Goal: Task Accomplishment & Management: Manage account settings

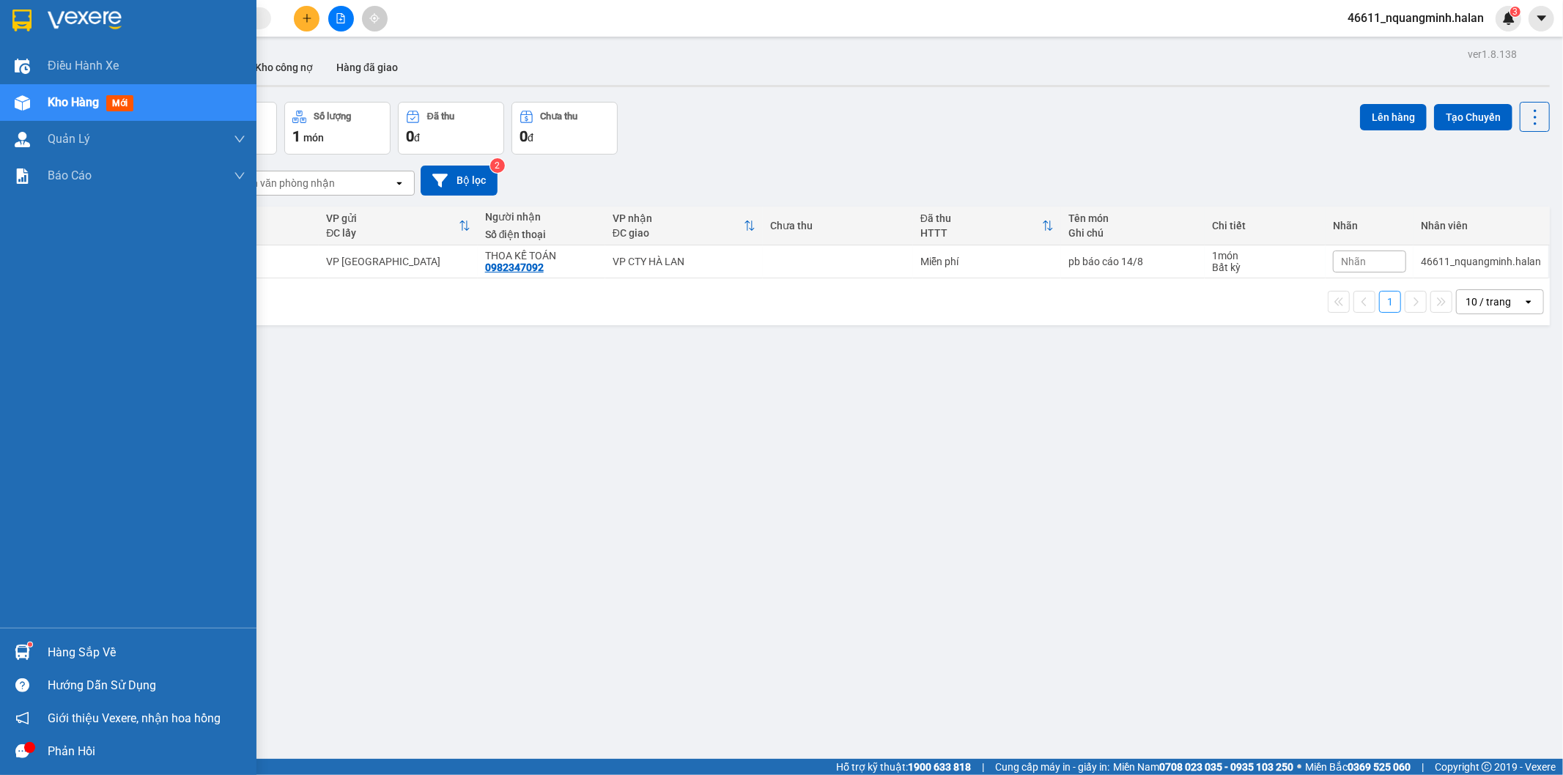
click at [26, 656] on img at bounding box center [22, 652] width 15 height 15
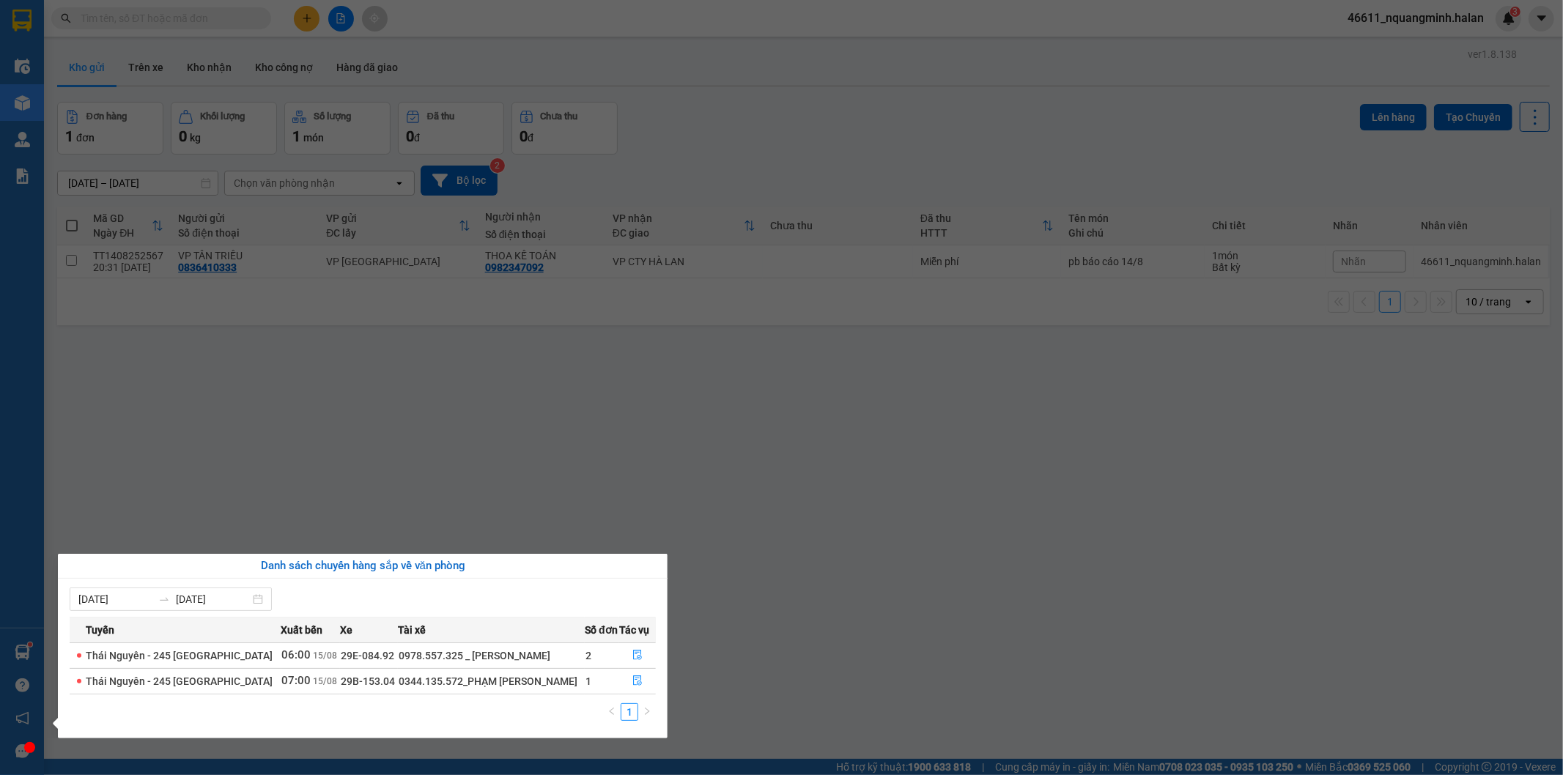
click at [394, 469] on section "Kết quả tìm kiếm ( 0 ) Bộ lọc No Data 46611_nquangminh.halan 3 Điều hành xe Kho…" at bounding box center [781, 387] width 1563 height 775
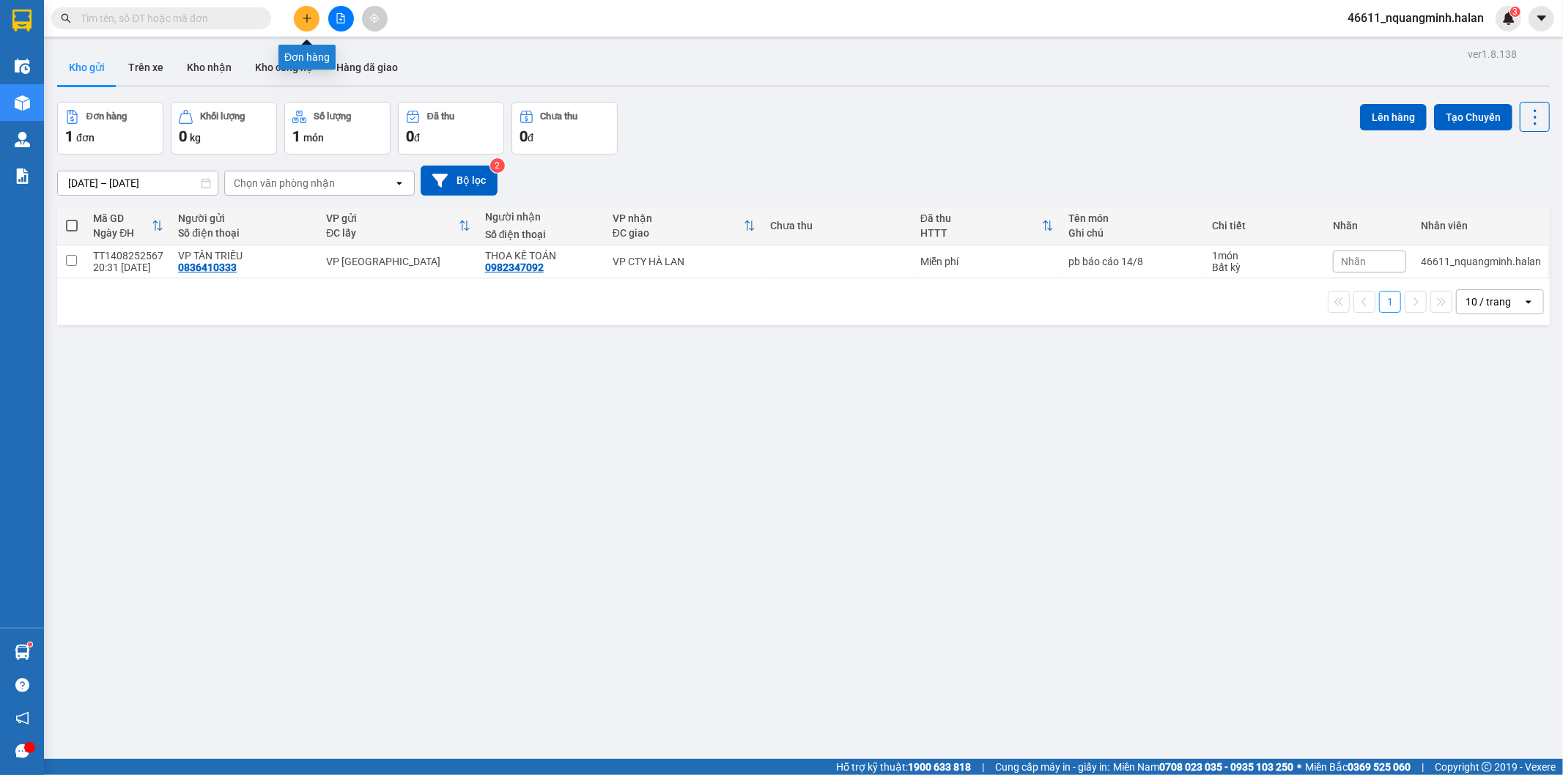
click at [298, 13] on button at bounding box center [307, 19] width 26 height 26
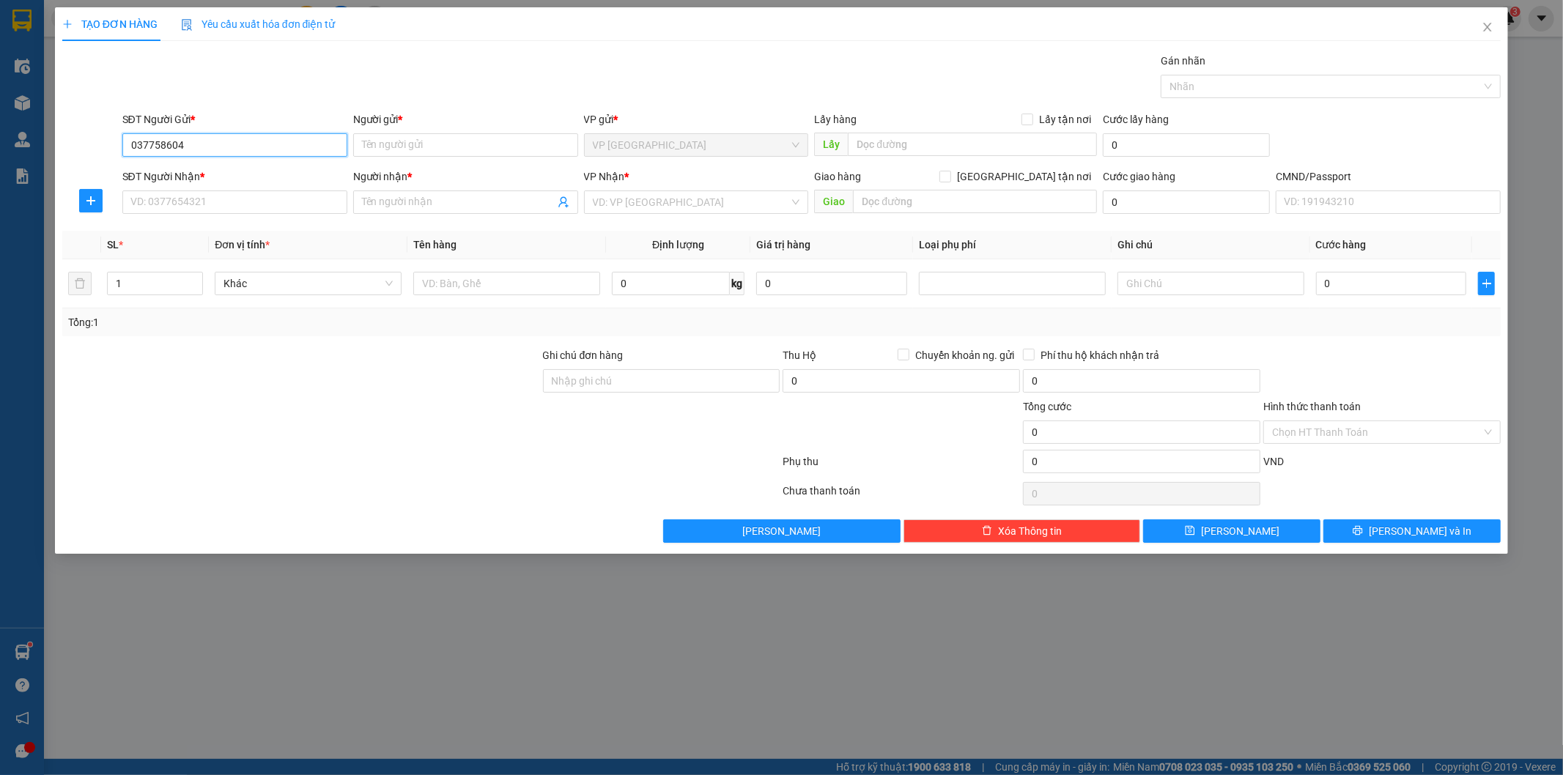
type input "0377586043"
drag, startPoint x: 232, startPoint y: 166, endPoint x: 250, endPoint y: 214, distance: 51.0
click at [232, 170] on div "0377586043 - DUY, VCC" at bounding box center [234, 174] width 207 height 16
type input "DUY, VCC"
type input "0377586043"
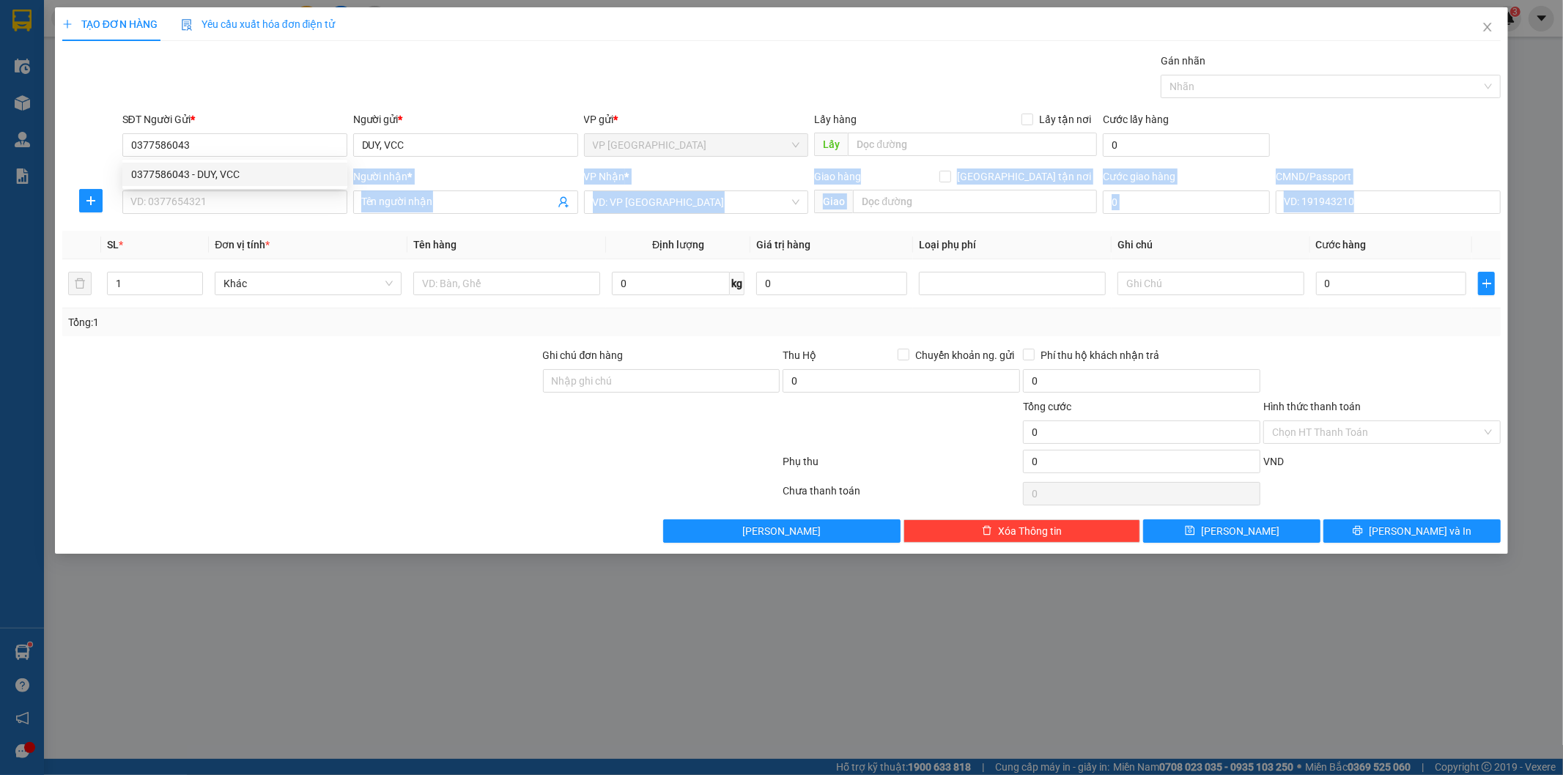
click at [253, 221] on div "Transit Pickup Surcharge Ids Transit Deliver Surcharge Ids Transit Deliver Surc…" at bounding box center [781, 298] width 1439 height 490
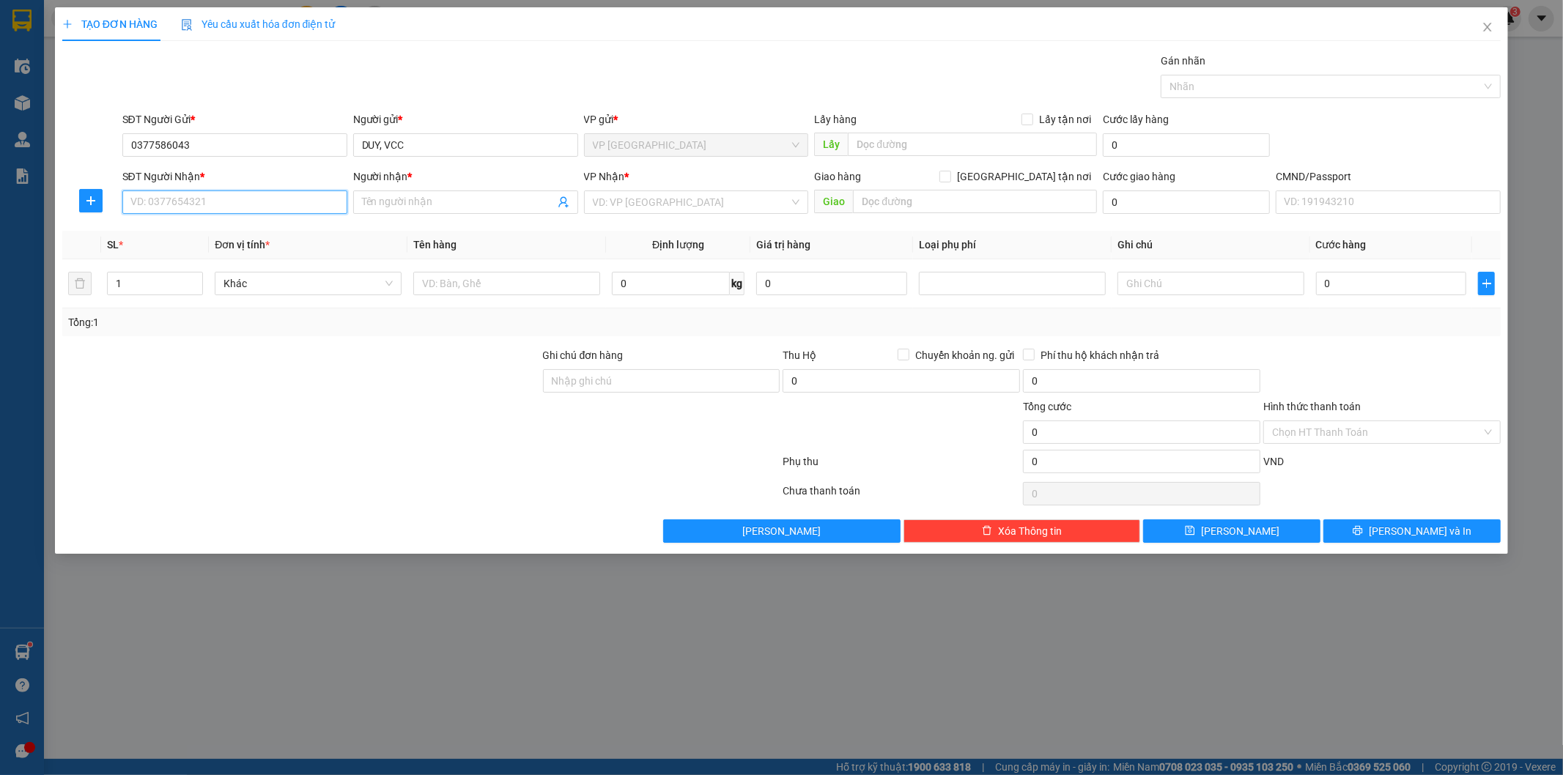
click at [253, 207] on input "SĐT Người Nhận *" at bounding box center [234, 201] width 225 height 23
drag, startPoint x: 243, startPoint y: 258, endPoint x: 262, endPoint y: 258, distance: 19.0
click at [243, 252] on div "0326195722 - LAB PHƯƠNG GIANG" at bounding box center [234, 255] width 207 height 16
type input "0326195722"
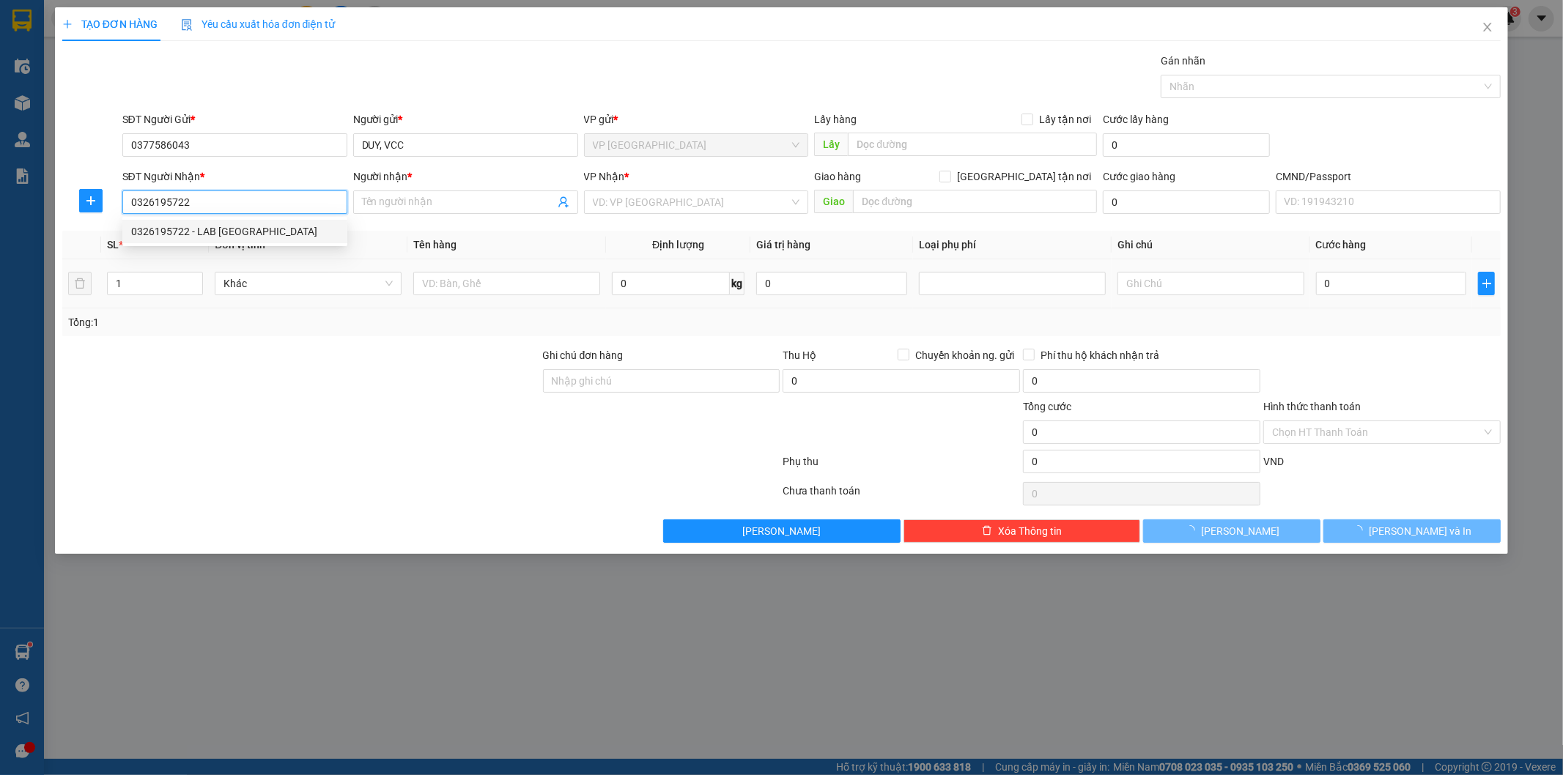
type input "LAB PHƯƠNG GIANG"
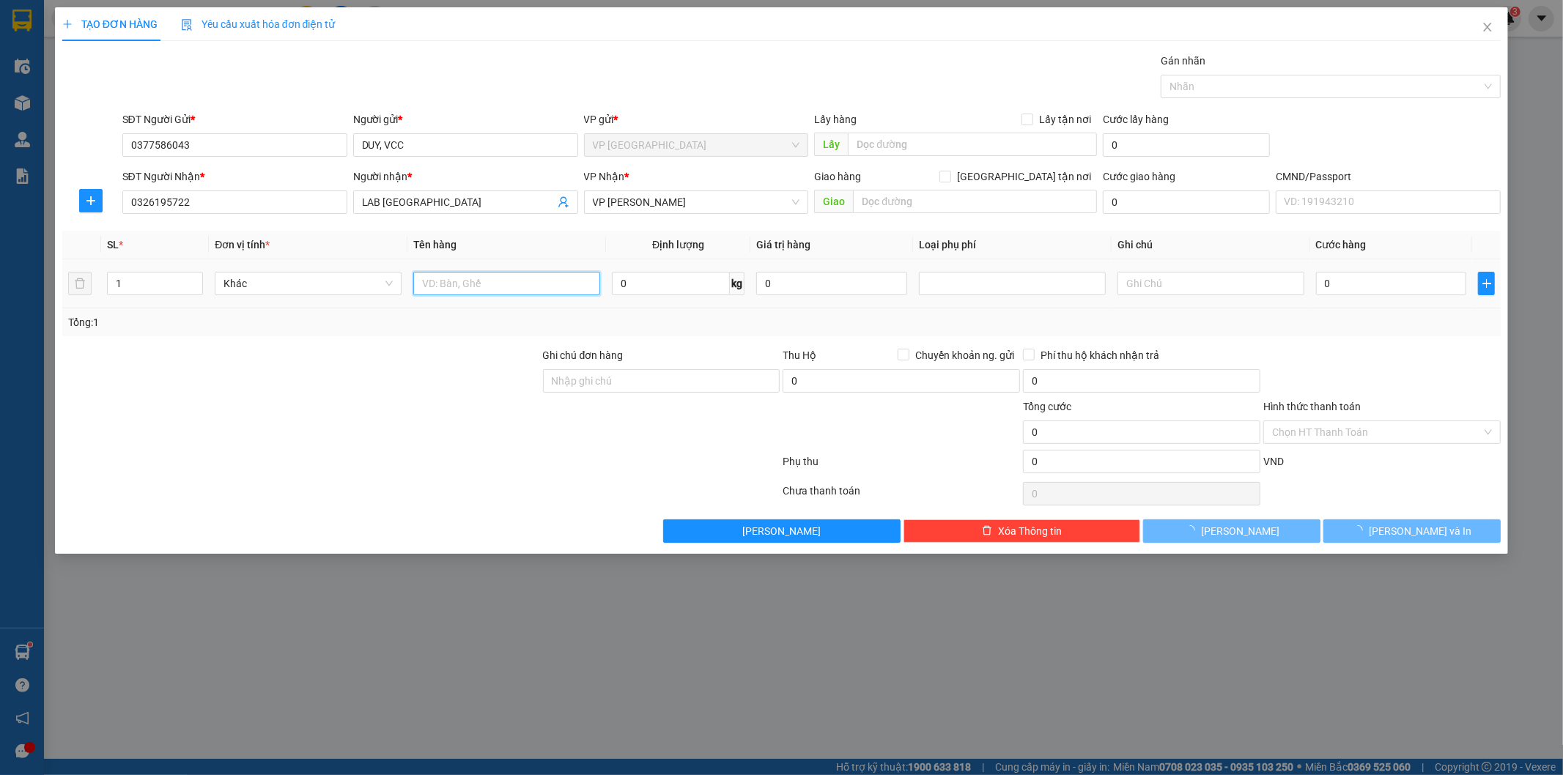
click at [519, 277] on input "text" at bounding box center [506, 283] width 187 height 23
type input "hộp răng"
type input "1"
type input "35.000"
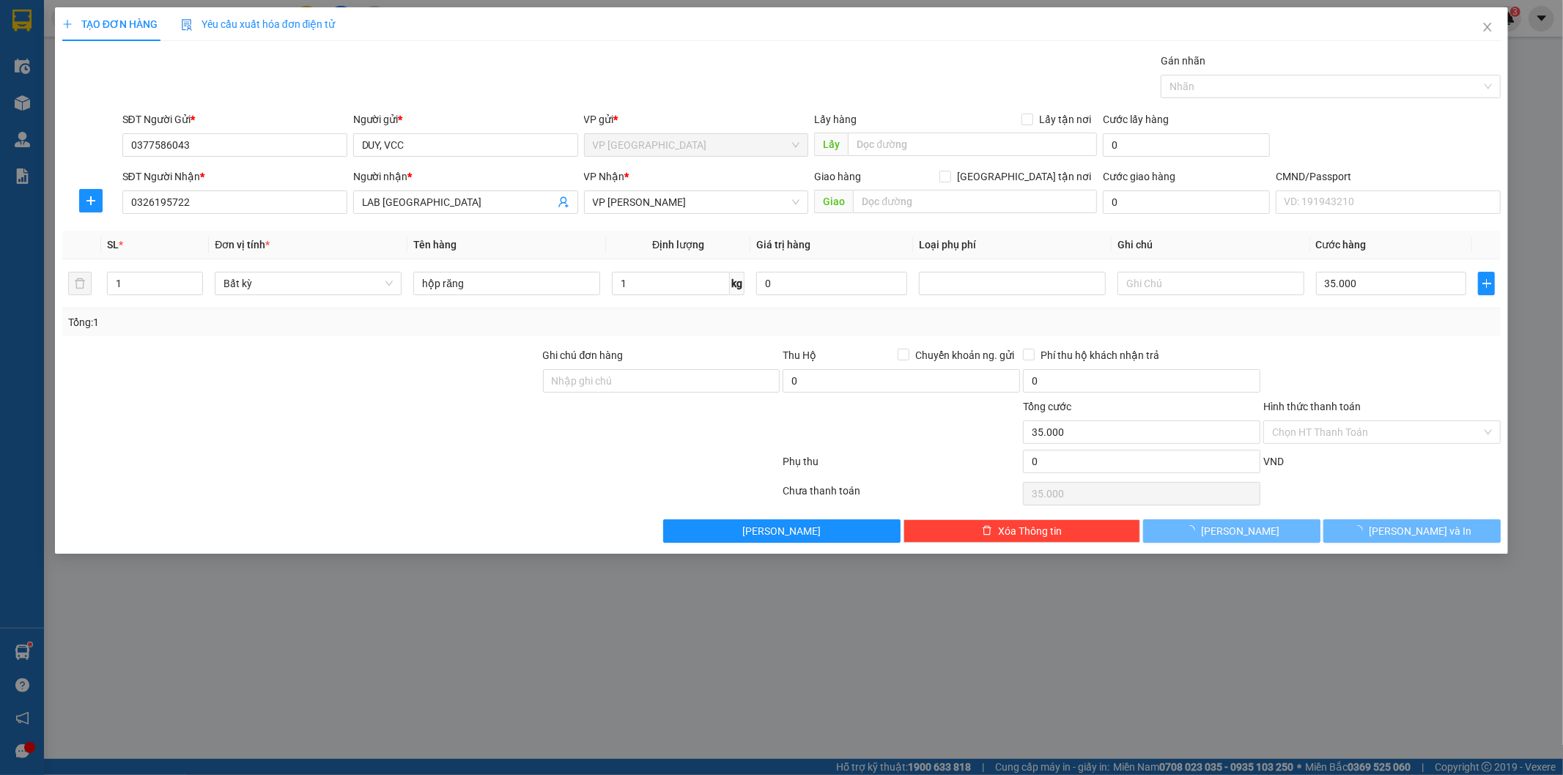
click at [1374, 441] on input "Hình thức thanh toán" at bounding box center [1377, 432] width 210 height 22
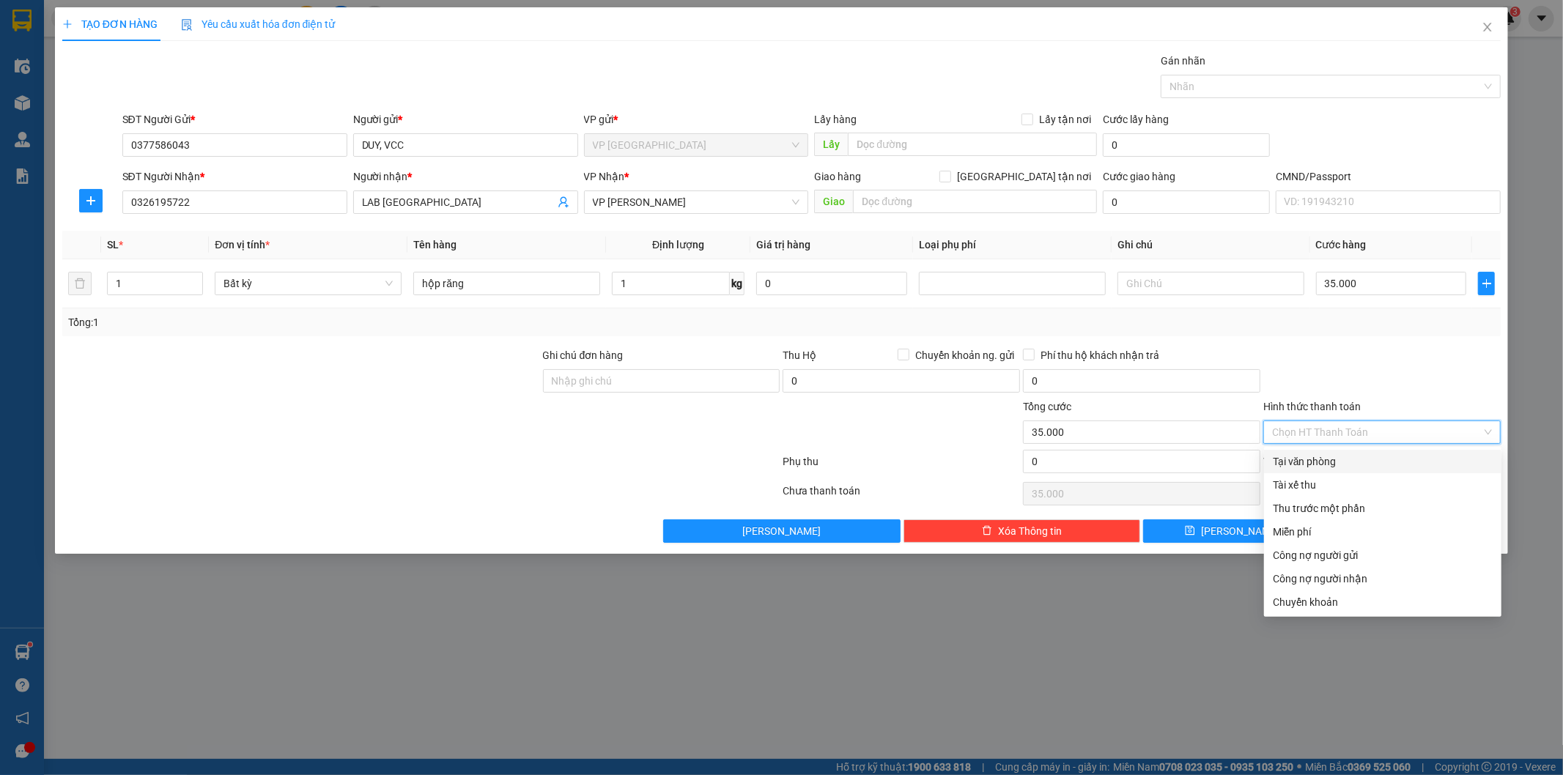
drag, startPoint x: 1335, startPoint y: 452, endPoint x: 1363, endPoint y: 489, distance: 46.0
click at [1335, 453] on div "Tại văn phòng" at bounding box center [1382, 461] width 237 height 23
type input "0"
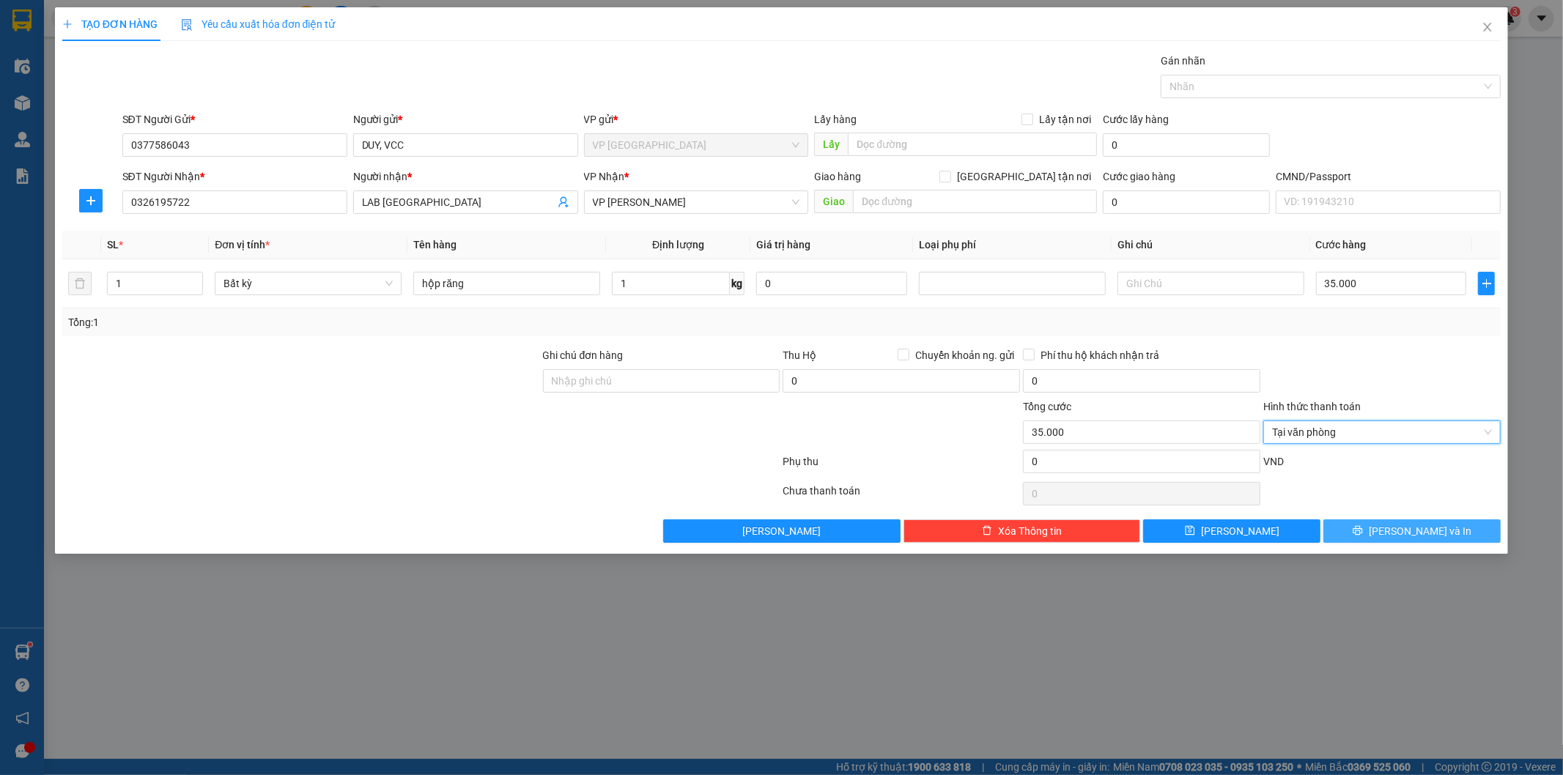
drag, startPoint x: 1391, startPoint y: 530, endPoint x: 848, endPoint y: 233, distance: 618.4
click at [1363, 526] on icon "printer" at bounding box center [1358, 530] width 10 height 10
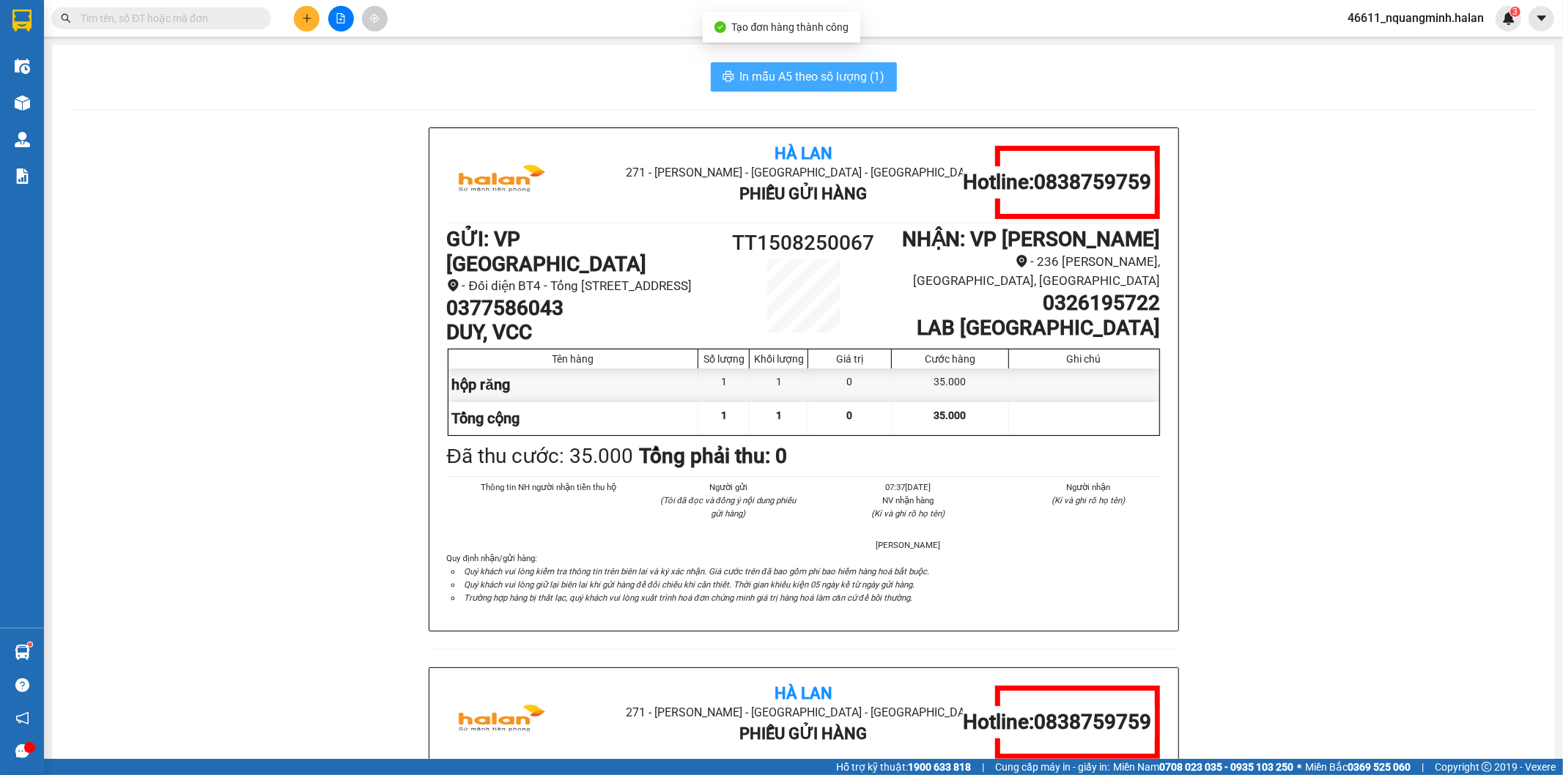
drag, startPoint x: 765, startPoint y: 47, endPoint x: 768, endPoint y: 71, distance: 24.4
click at [767, 62] on div "In mẫu A5 theo số lượng (1) Hà Lan 271 - Dương Tự Minh - Phường Tân Long - Thái…" at bounding box center [803, 635] width 1503 height 1180
click at [768, 71] on span "In mẫu A5 theo số lượng (1)" at bounding box center [812, 76] width 145 height 18
drag, startPoint x: 569, startPoint y: 308, endPoint x: 440, endPoint y: 308, distance: 128.9
click at [440, 308] on div "Hà Lan 271 - Dương Tự Minh - Phường Tân Long - Thái Nguyên Phiếu Gửi Hàng Hotli…" at bounding box center [803, 379] width 749 height 503
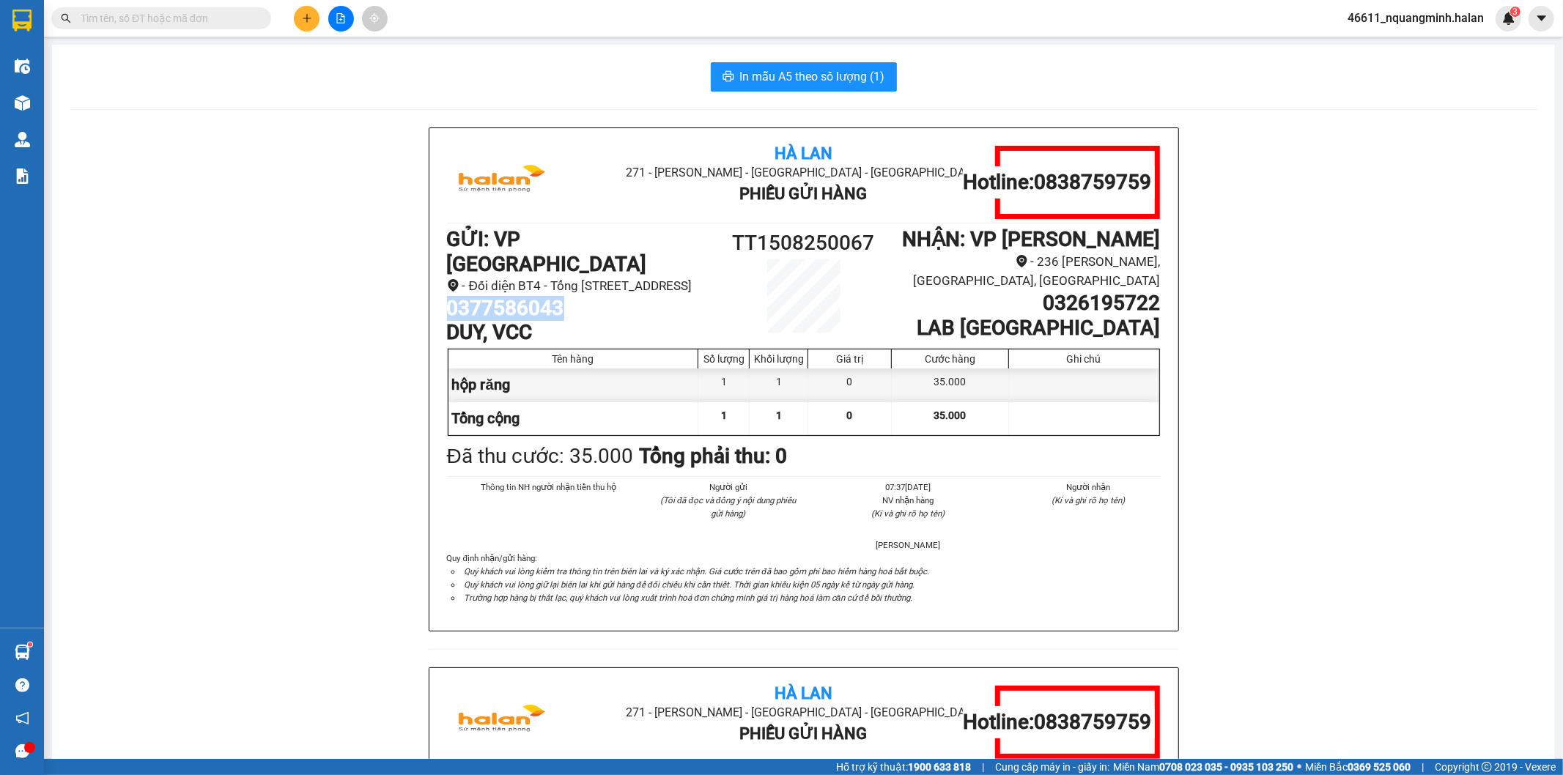
copy h1 "0377586043"
click at [301, 15] on button at bounding box center [307, 19] width 26 height 26
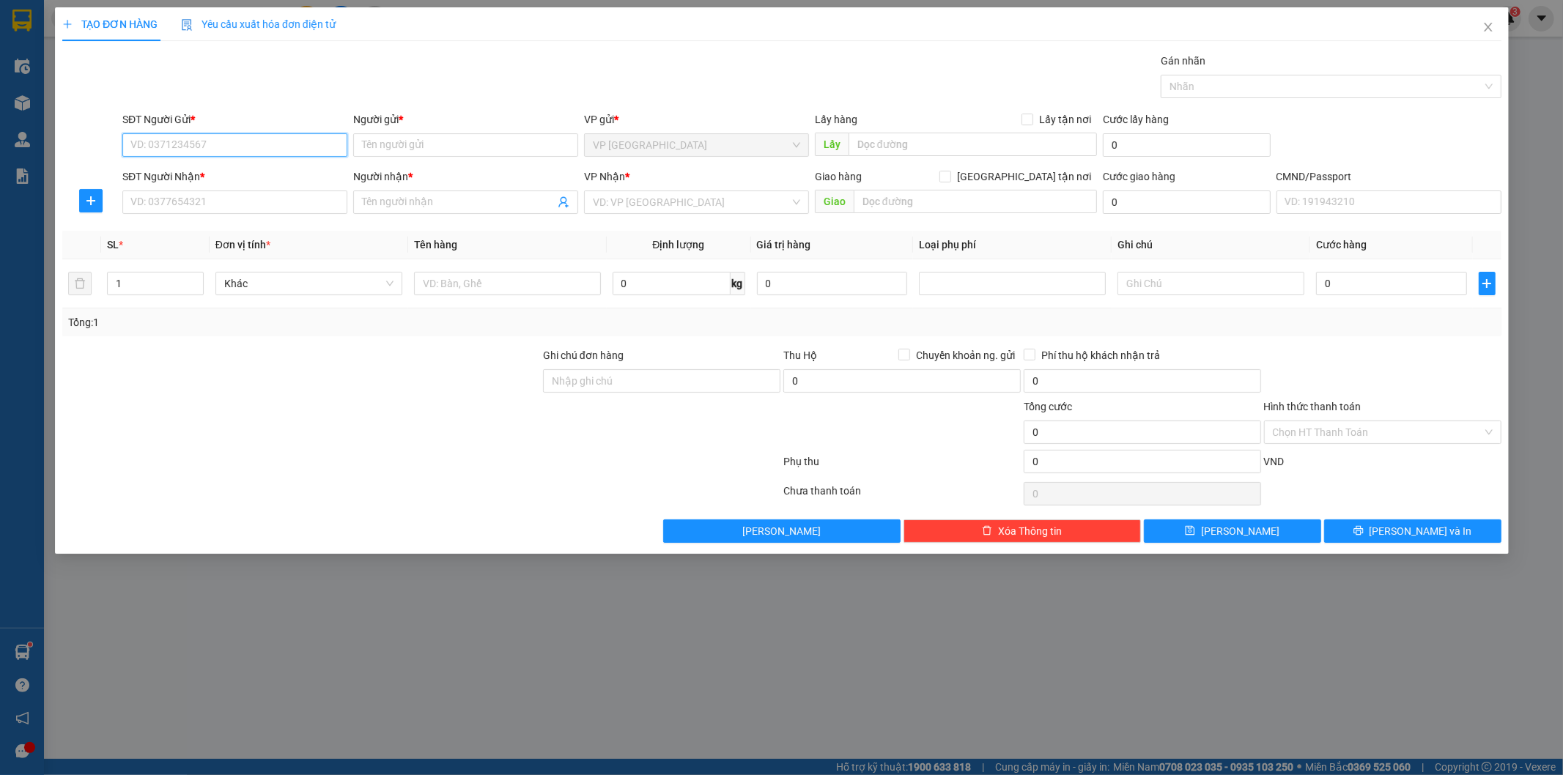
paste input "0377586043"
type input "0377586043"
drag, startPoint x: 251, startPoint y: 157, endPoint x: 184, endPoint y: 78, distance: 103.9
click at [251, 154] on div "SĐT Người Gửi * 0377586043 0377586043" at bounding box center [234, 136] width 225 height 51
click at [222, 141] on input "0377586043" at bounding box center [234, 144] width 225 height 23
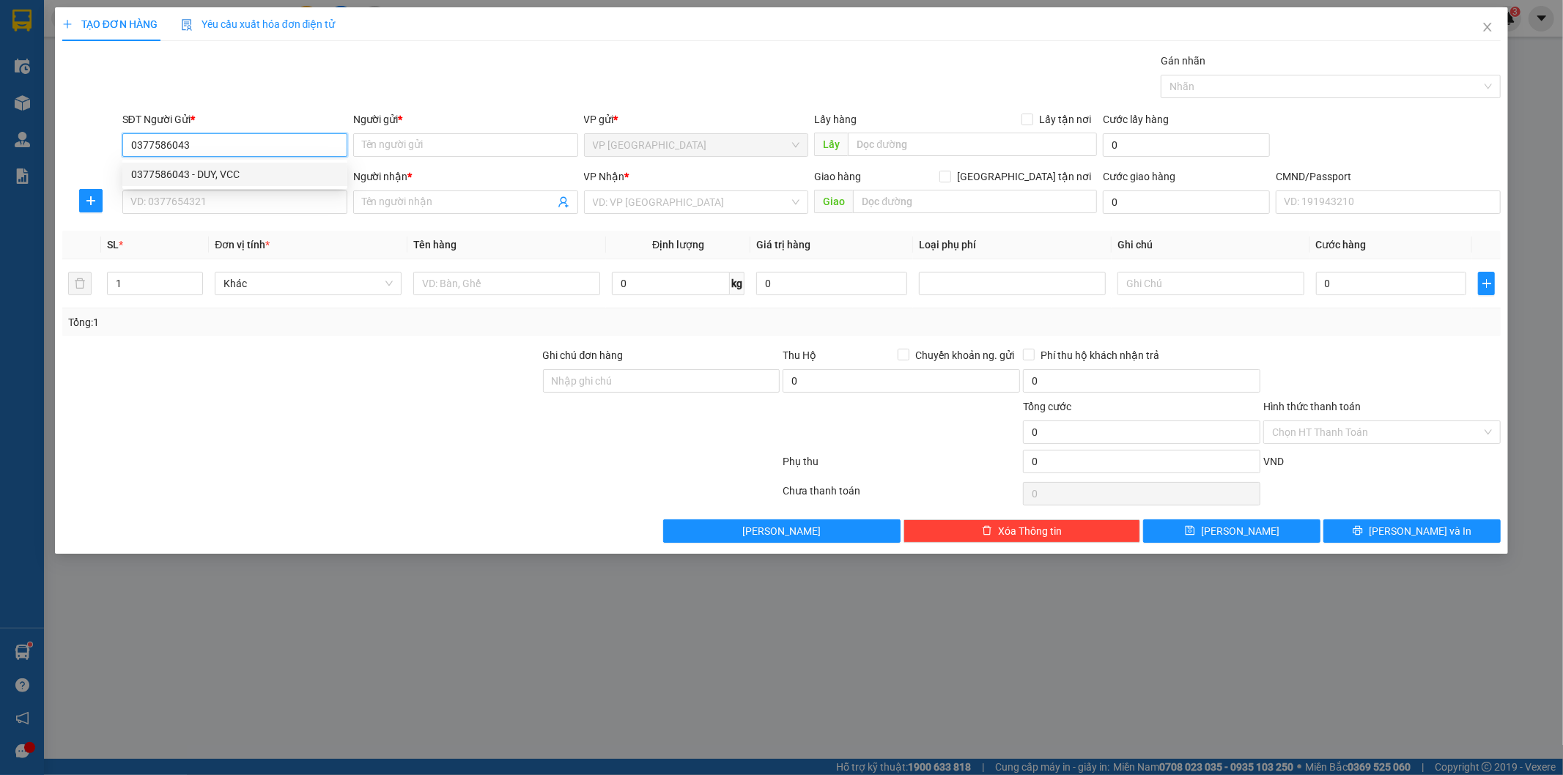
click at [221, 174] on div "0377586043 - DUY, VCC" at bounding box center [234, 174] width 207 height 16
type input "DUY, VCC"
click at [224, 193] on input "SĐT Người Nhận *" at bounding box center [234, 201] width 225 height 23
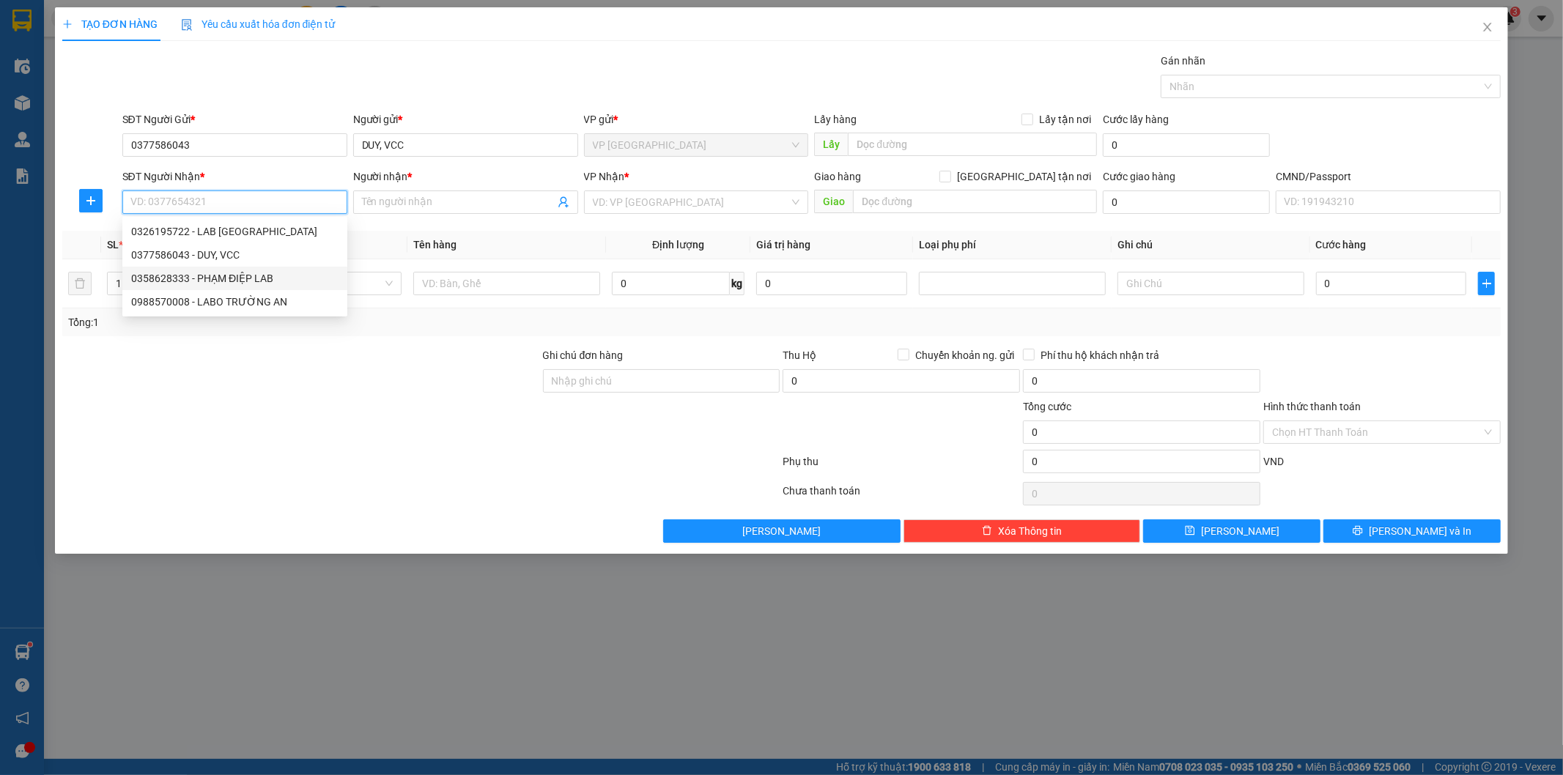
click at [242, 279] on div "0358628333 - PHẠM ĐIỆP LAB" at bounding box center [234, 278] width 207 height 16
type input "0358628333"
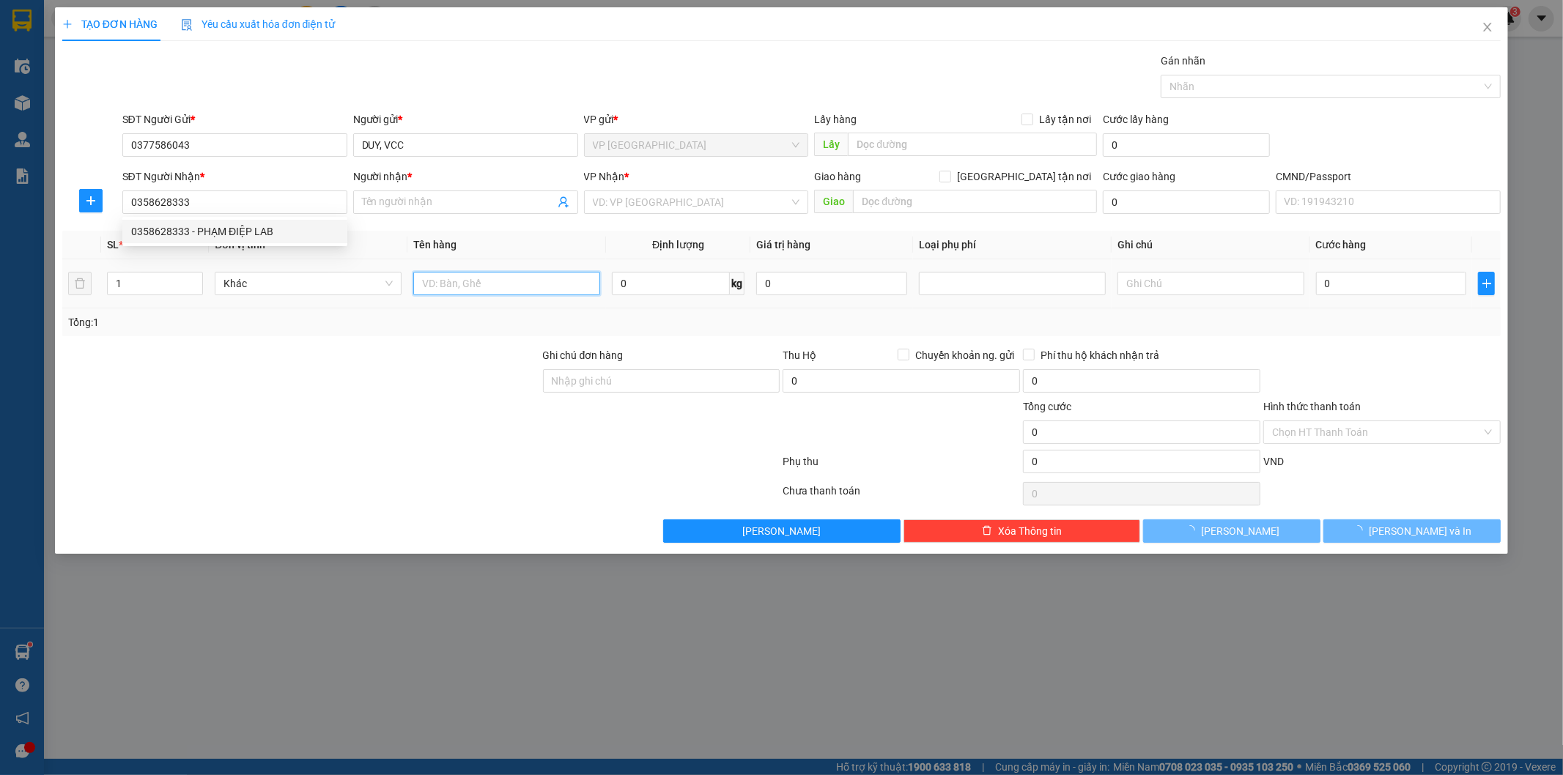
click at [477, 290] on input "text" at bounding box center [506, 283] width 187 height 23
type input "PHẠM ĐIỆP LAB"
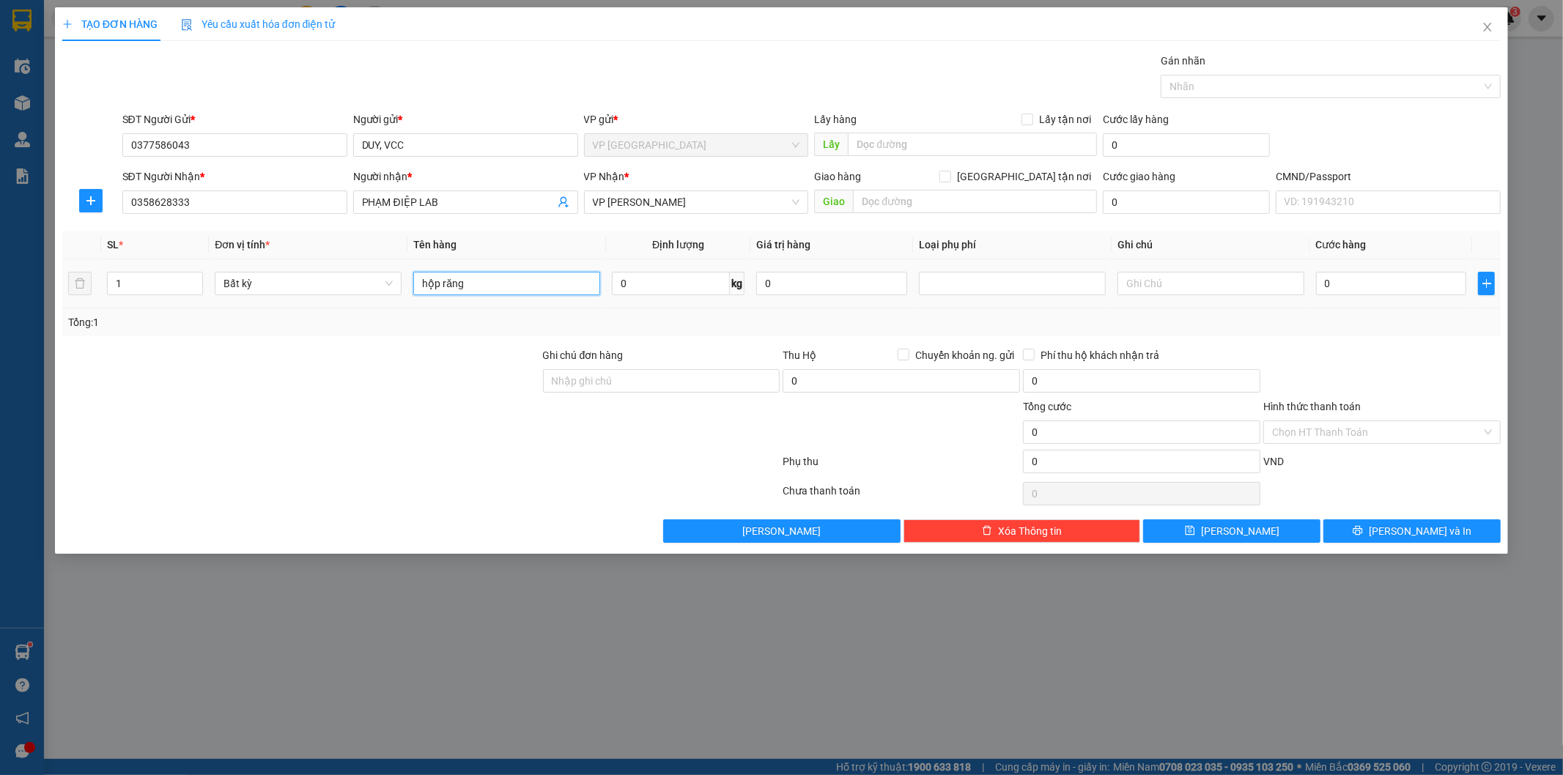
type input "hộp răng"
type input "1"
type input "35.000"
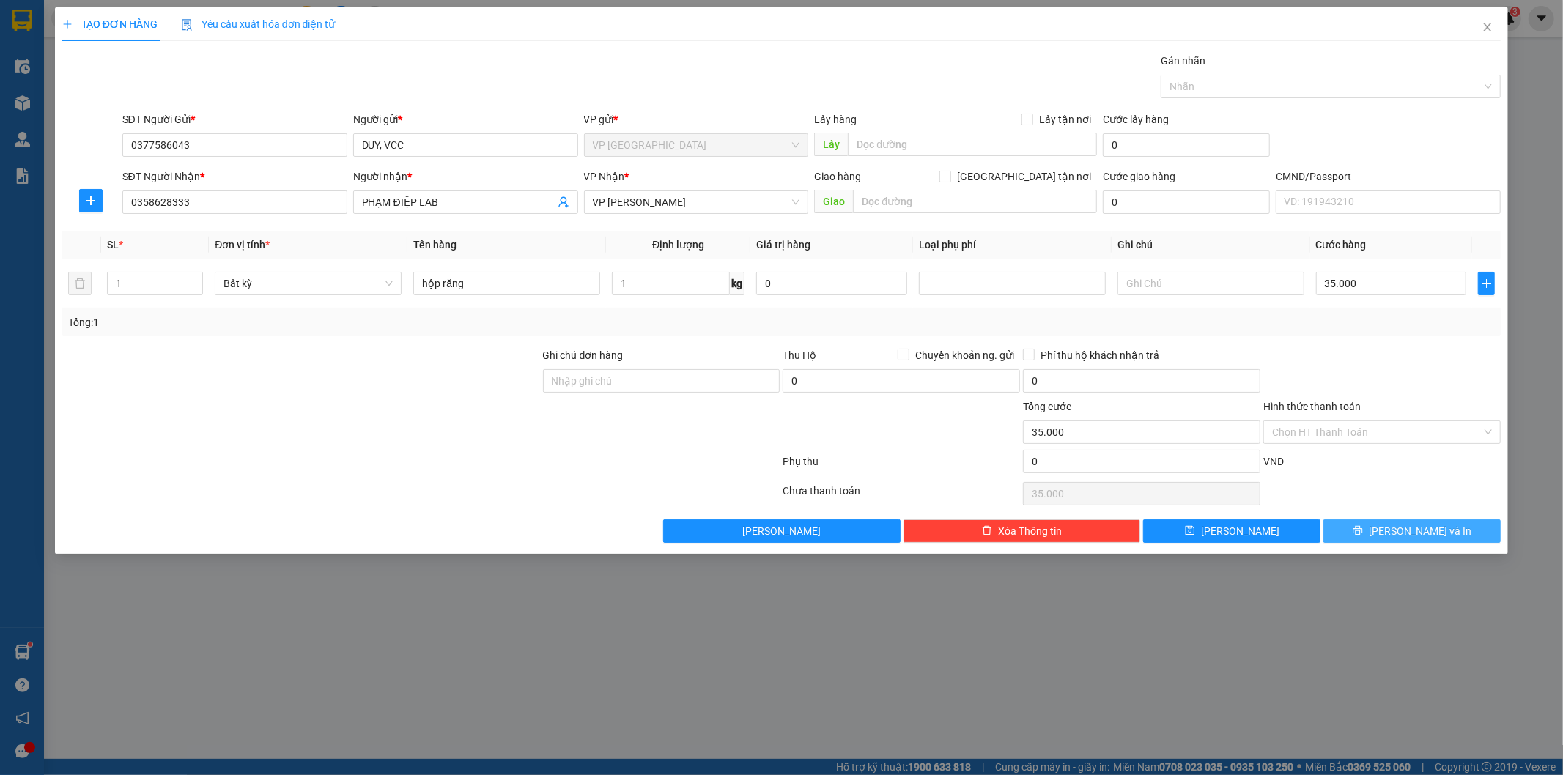
drag, startPoint x: 1440, startPoint y: 540, endPoint x: 1368, endPoint y: 492, distance: 86.6
click at [1434, 536] on button "Lưu và In" at bounding box center [1411, 530] width 177 height 23
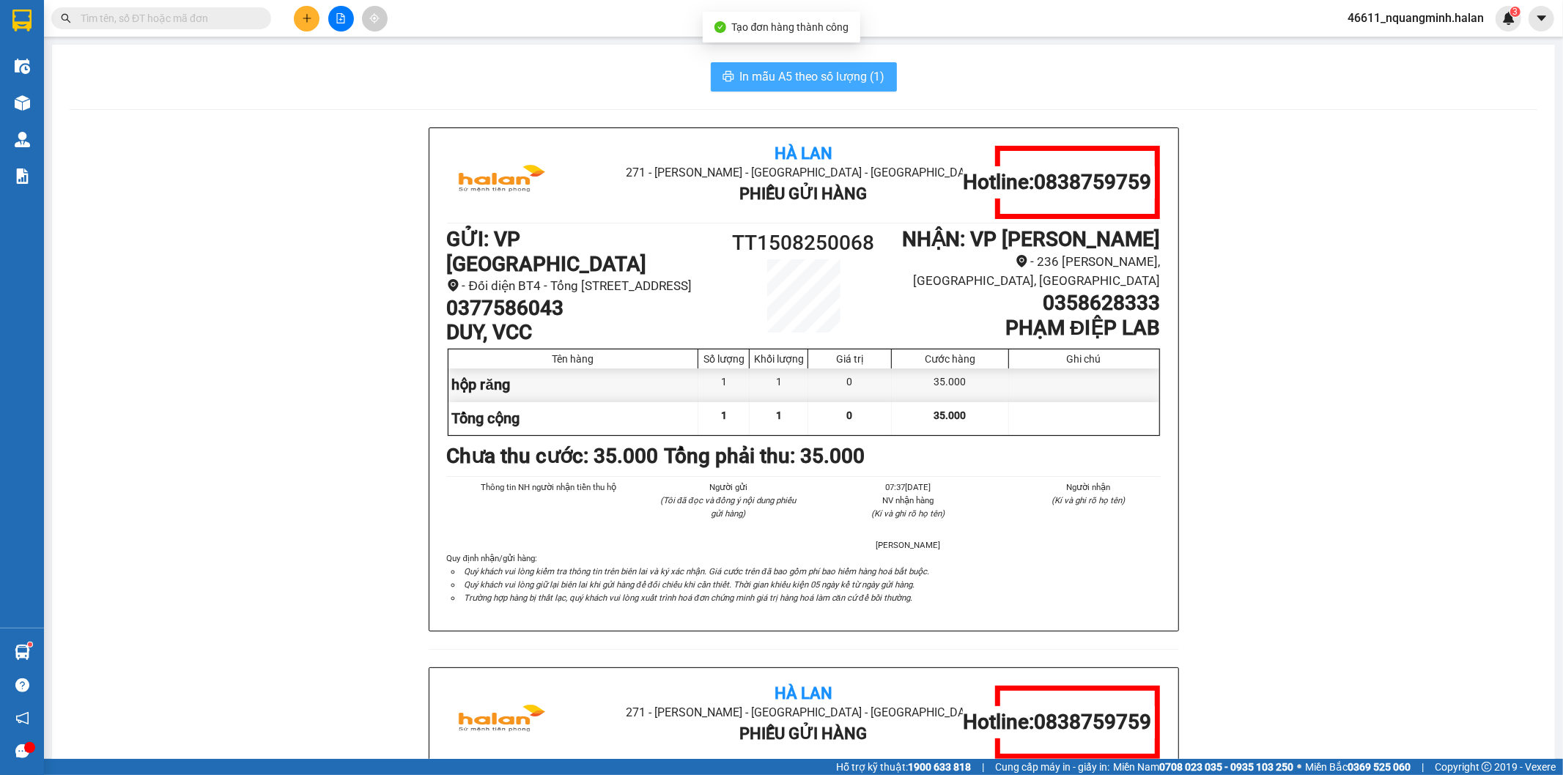
click at [855, 78] on span "In mẫu A5 theo số lượng (1)" at bounding box center [812, 76] width 145 height 18
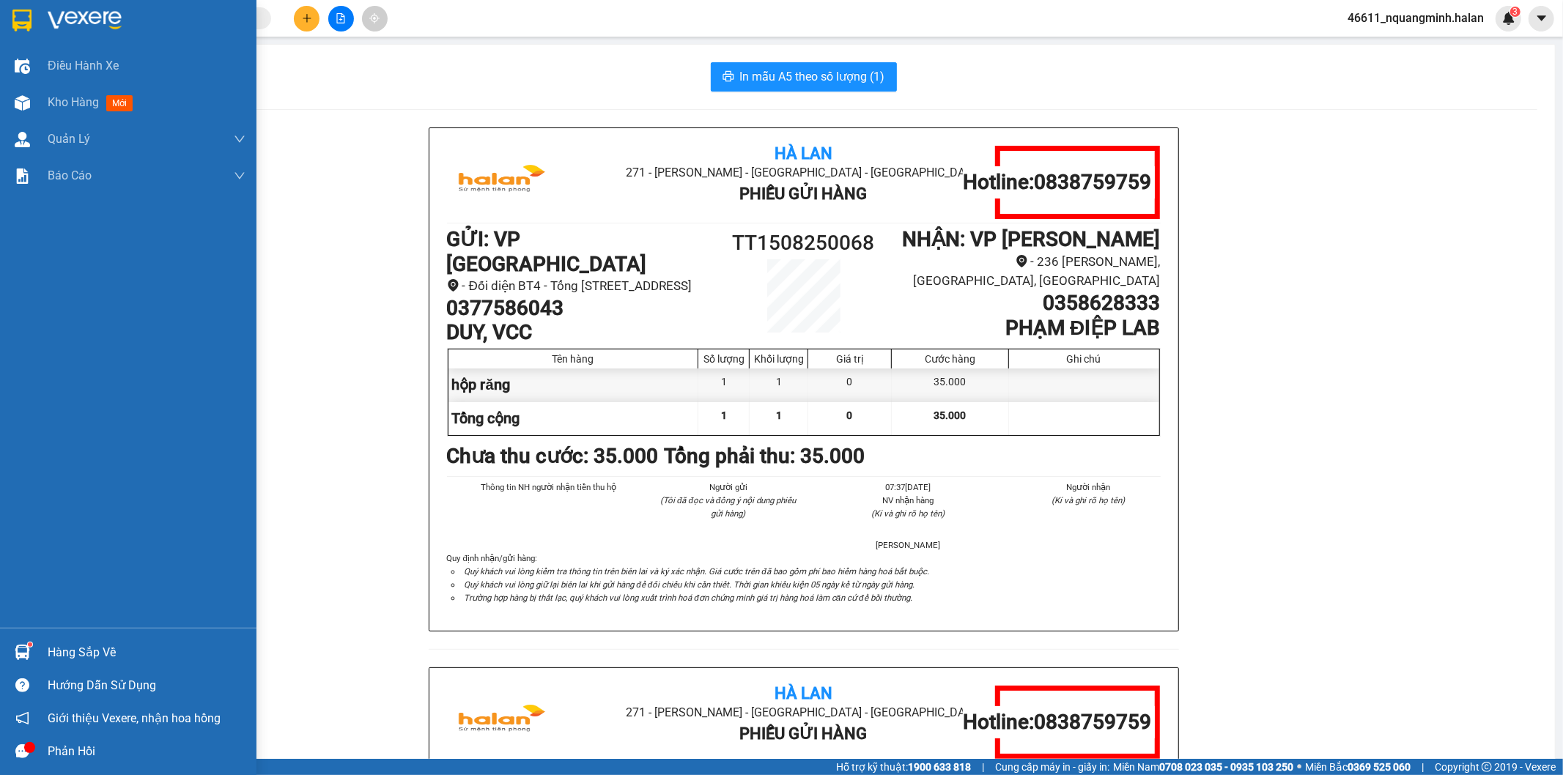
click at [32, 651] on div at bounding box center [23, 653] width 26 height 26
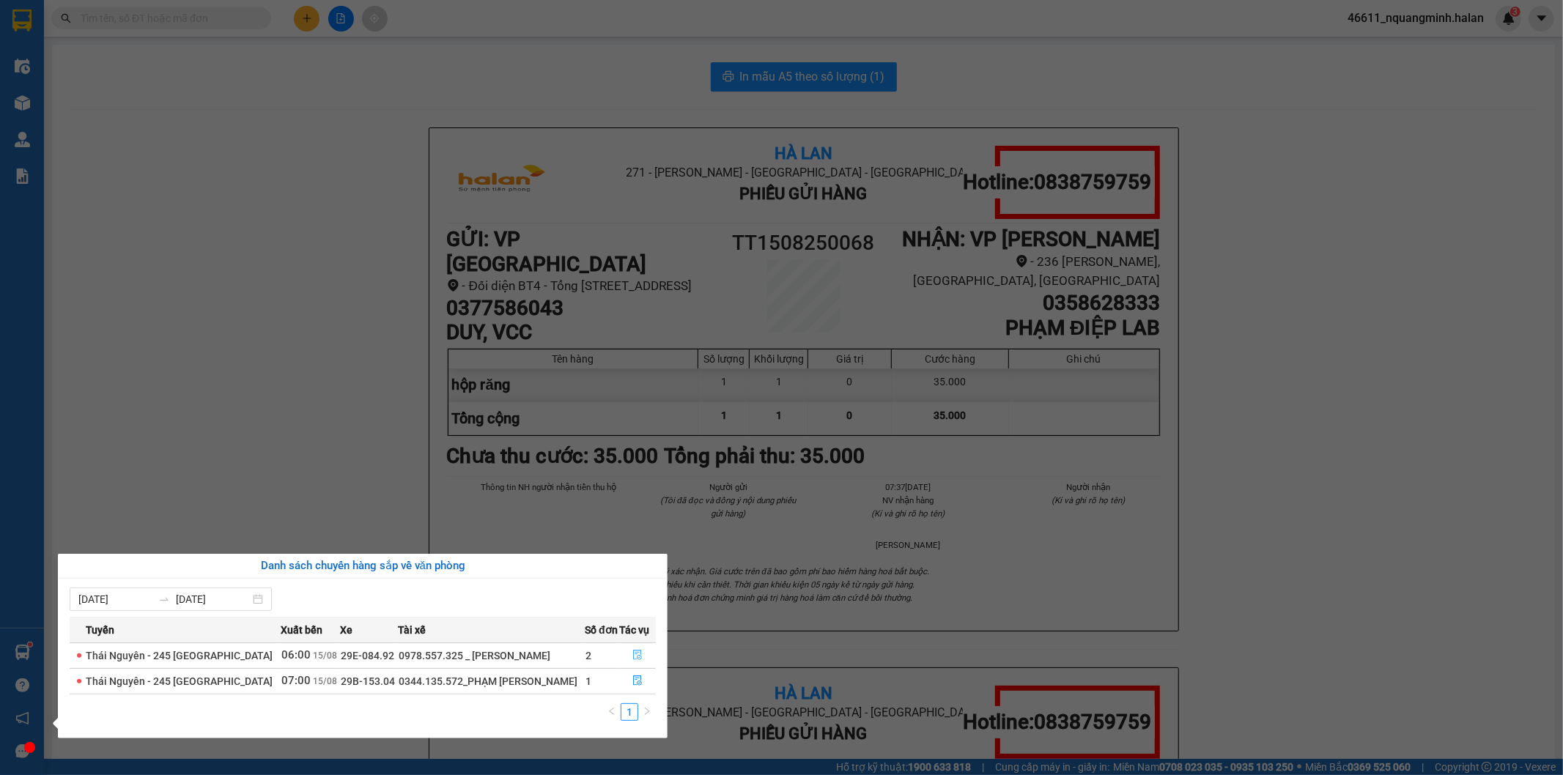
click at [634, 654] on icon "file-done" at bounding box center [637, 655] width 10 height 10
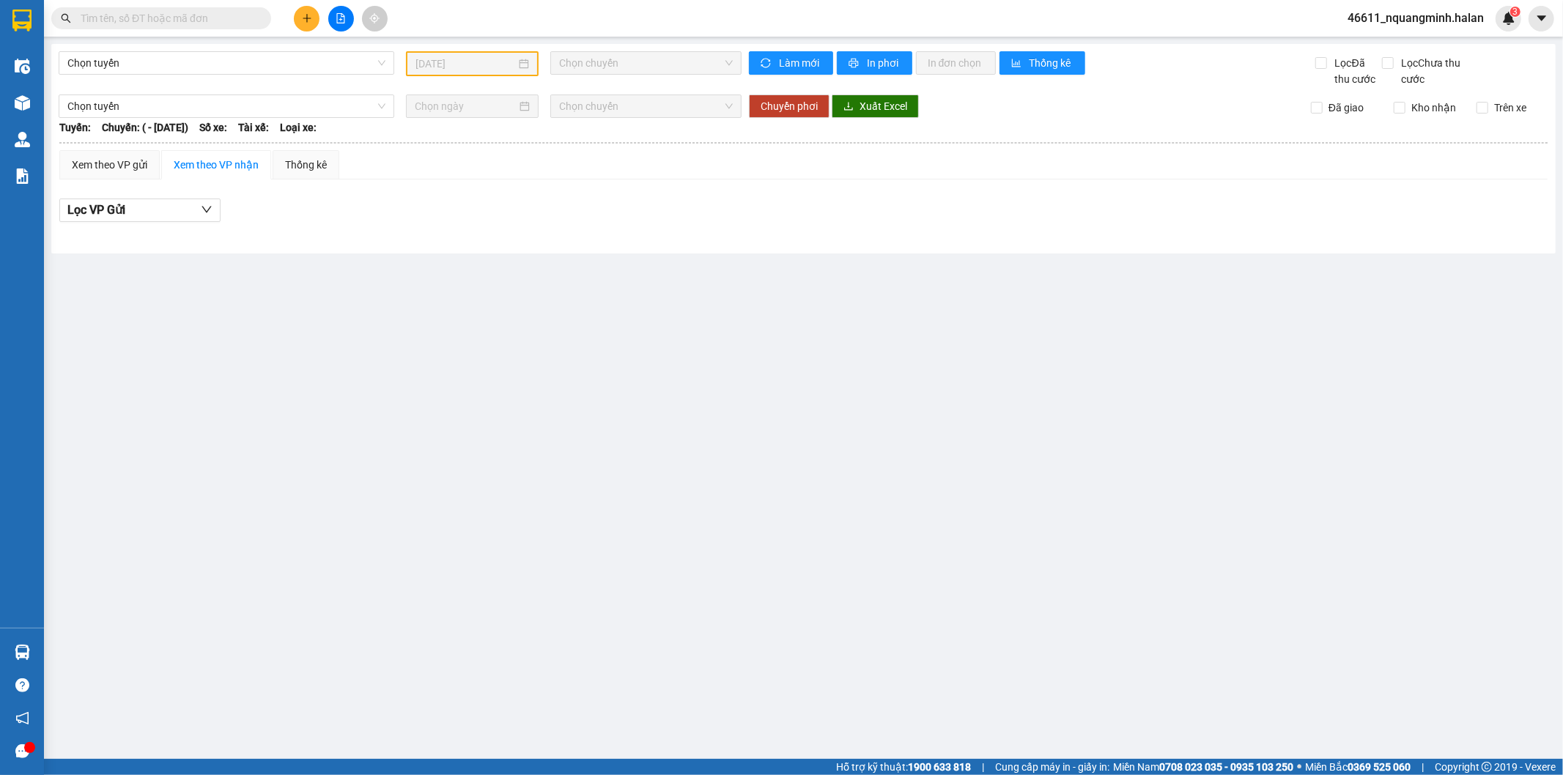
click at [806, 580] on main "Chọn tuyến 14/08/2025 Chọn chuyến Làm mới In phơi In đơn chọn Thống kê Lọc Đã t…" at bounding box center [781, 379] width 1563 height 759
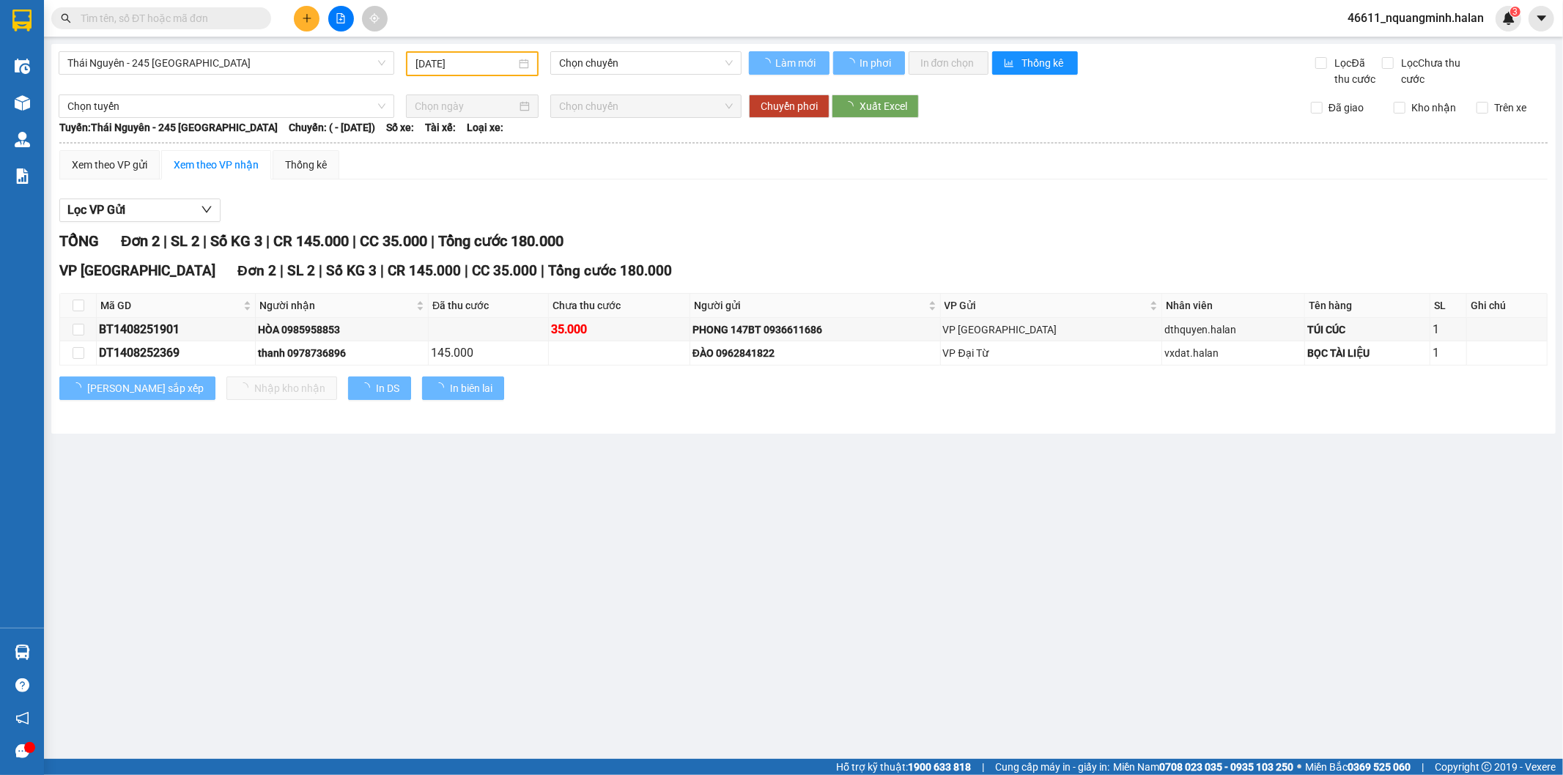
type input "[DATE]"
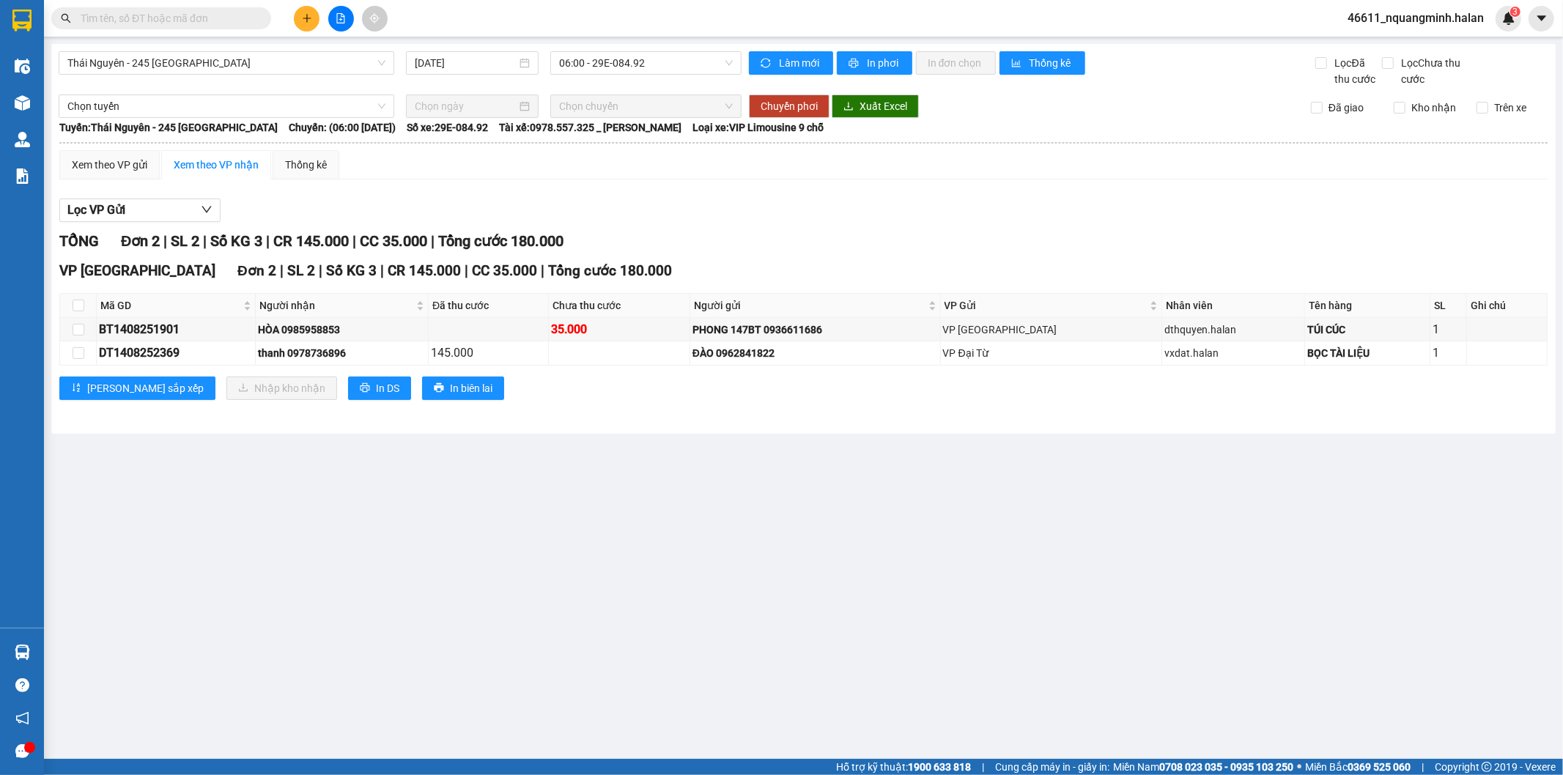
click at [561, 598] on main "Thái Nguyên - 245 Quang Trung 15/08/2025 06:00 - 29E-084.92 Làm mới In phơi In …" at bounding box center [781, 379] width 1563 height 759
click at [525, 618] on main "Thái Nguyên - 245 Quang Trung 15/08/2025 06:00 - 29E-084.92 Làm mới In phơi In …" at bounding box center [781, 379] width 1563 height 759
drag, startPoint x: 525, startPoint y: 618, endPoint x: 525, endPoint y: 745, distance: 126.8
click at [525, 640] on main "Thái Nguyên - 245 Quang Trung 15/08/2025 06:00 - 29E-084.92 Làm mới In phơi In …" at bounding box center [781, 379] width 1563 height 759
drag, startPoint x: 368, startPoint y: 357, endPoint x: 310, endPoint y: 354, distance: 58.0
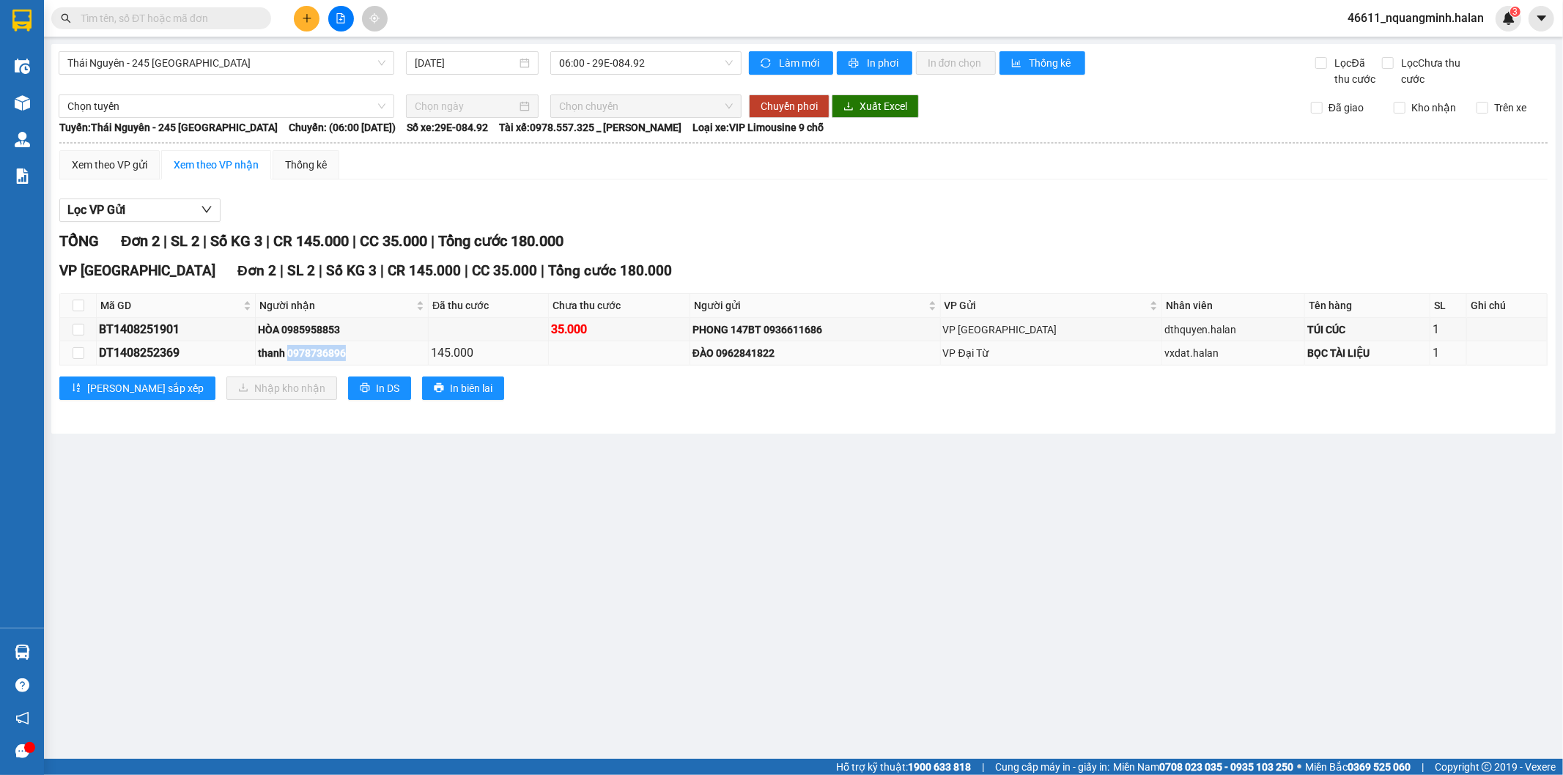
click at [308, 355] on div "thanh 0978736896" at bounding box center [342, 353] width 168 height 16
copy div "978736896"
click at [199, 19] on input "text" at bounding box center [167, 18] width 173 height 16
paste input "978736896"
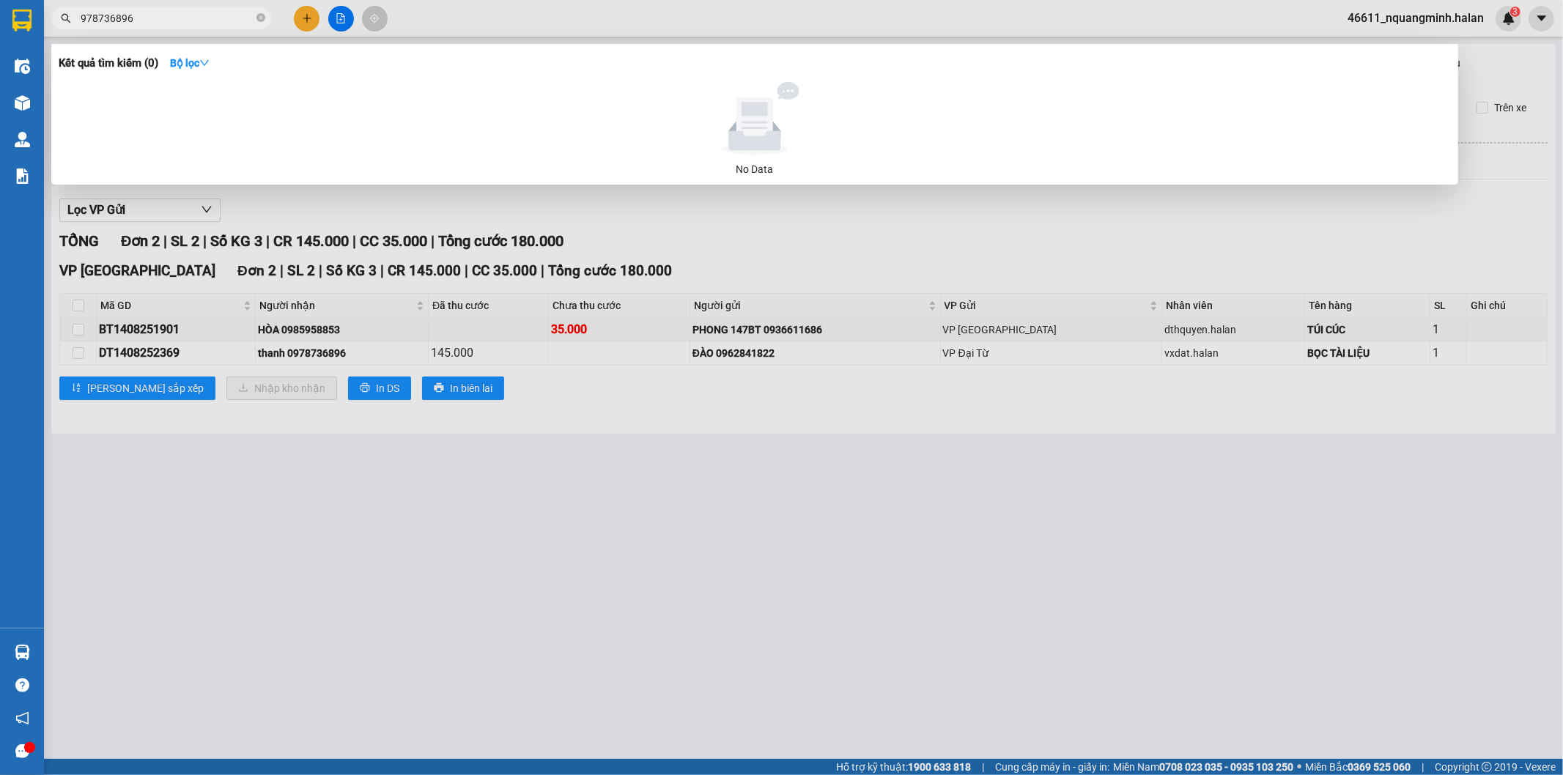
click at [81, 16] on input "978736896" at bounding box center [167, 18] width 173 height 16
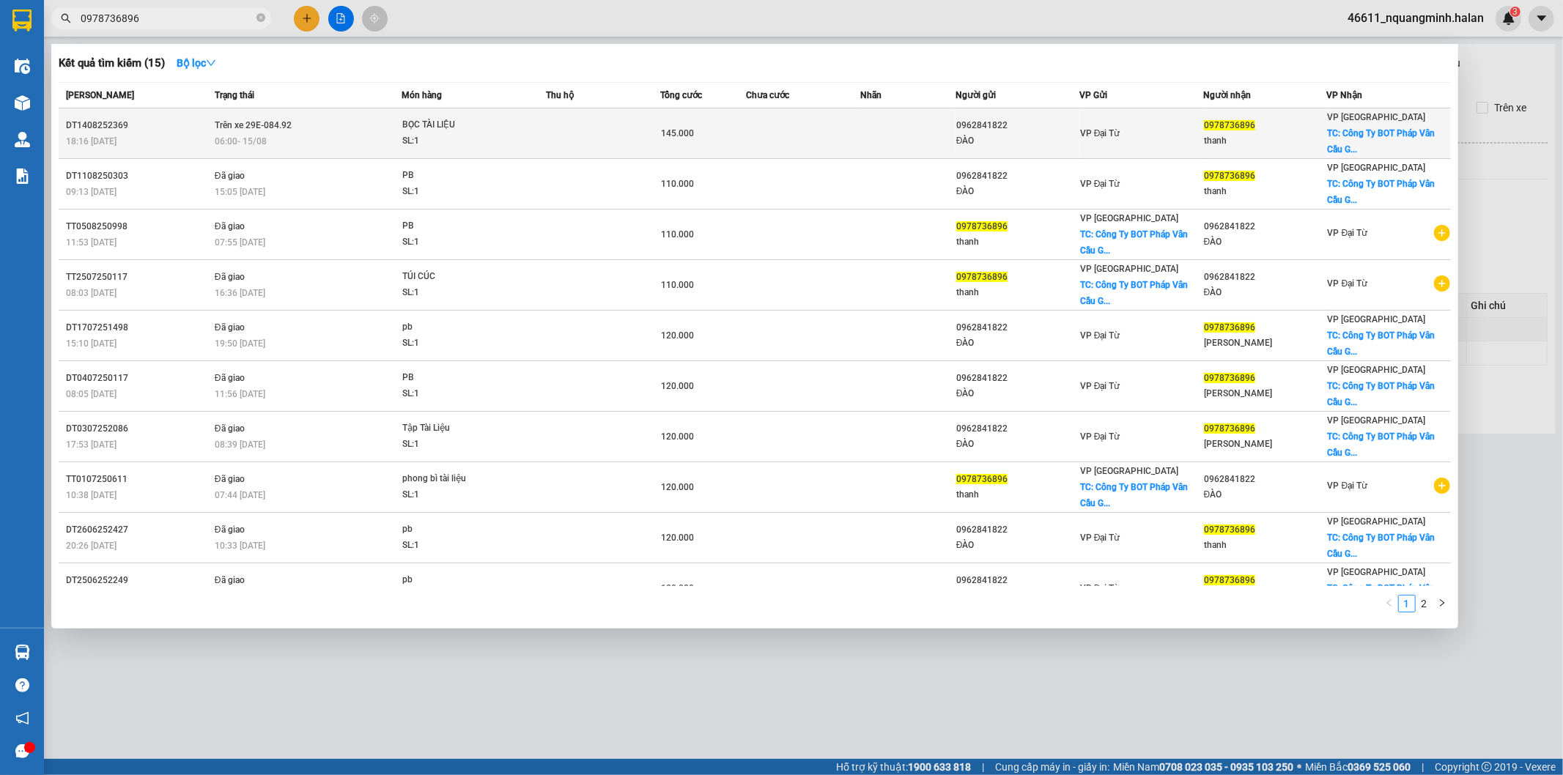
type input "0978736896"
click at [413, 117] on div "BỌC TÀI LIỆU" at bounding box center [457, 125] width 110 height 16
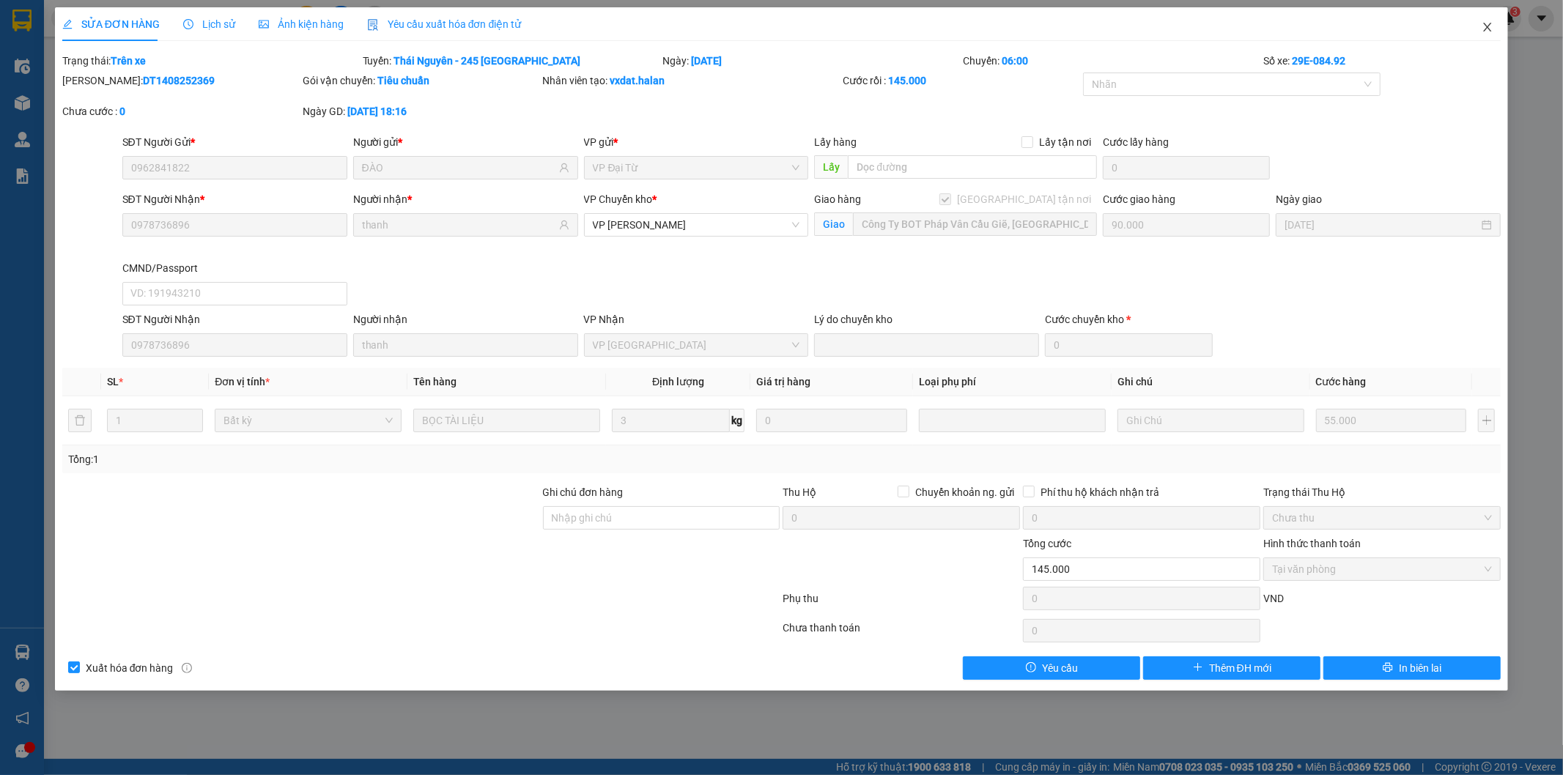
type input "0962841822"
type input "ĐÀO"
type input "0978736896"
type input "thanh"
checkbox input "true"
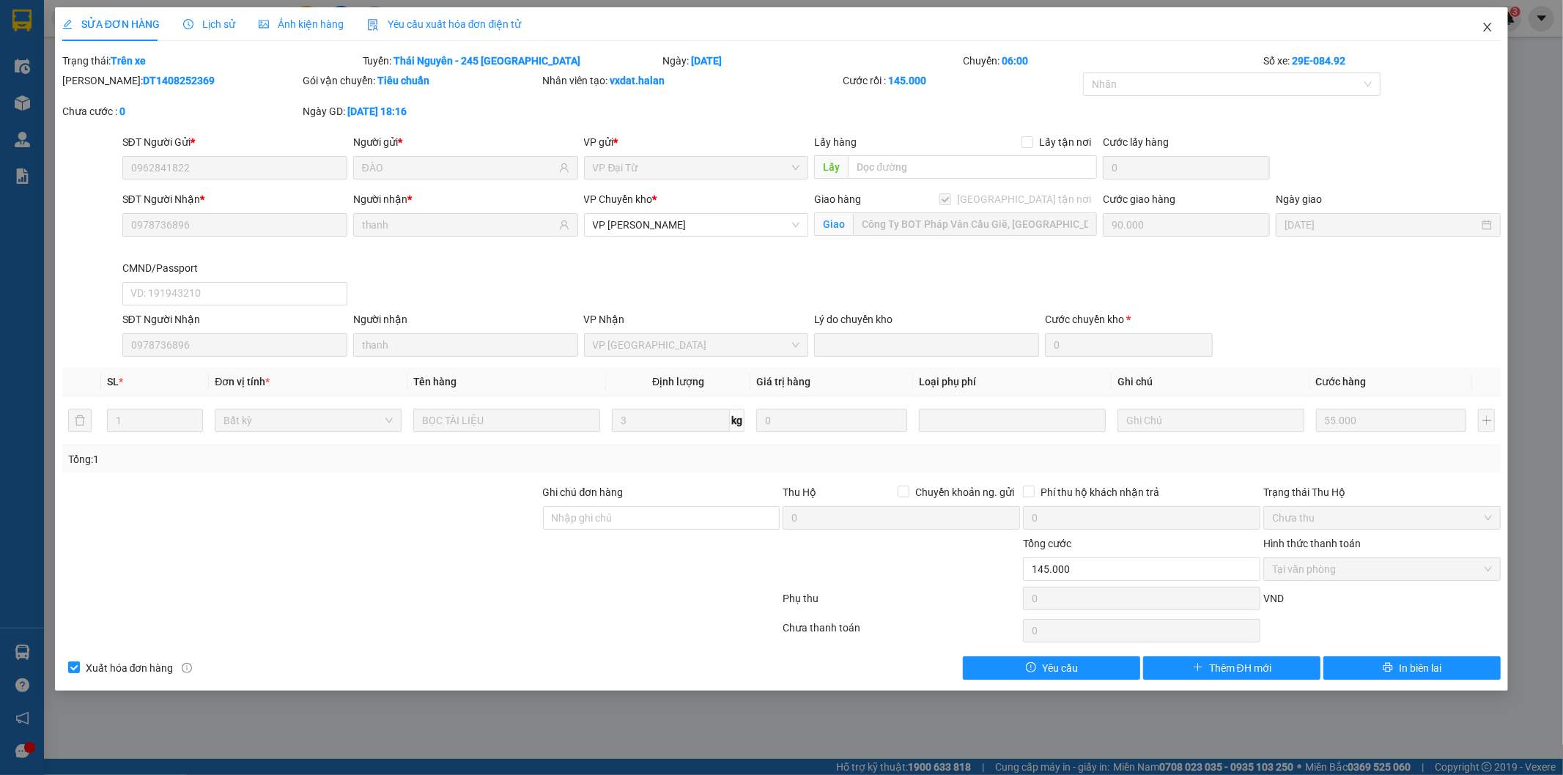
type input "Công Ty BOT Pháp Vân Cầu Giẽ, liên ninh,thanh trì,hà nội"
type input "90.000"
type input "145.000"
click at [1490, 28] on icon "close" at bounding box center [1487, 27] width 12 height 12
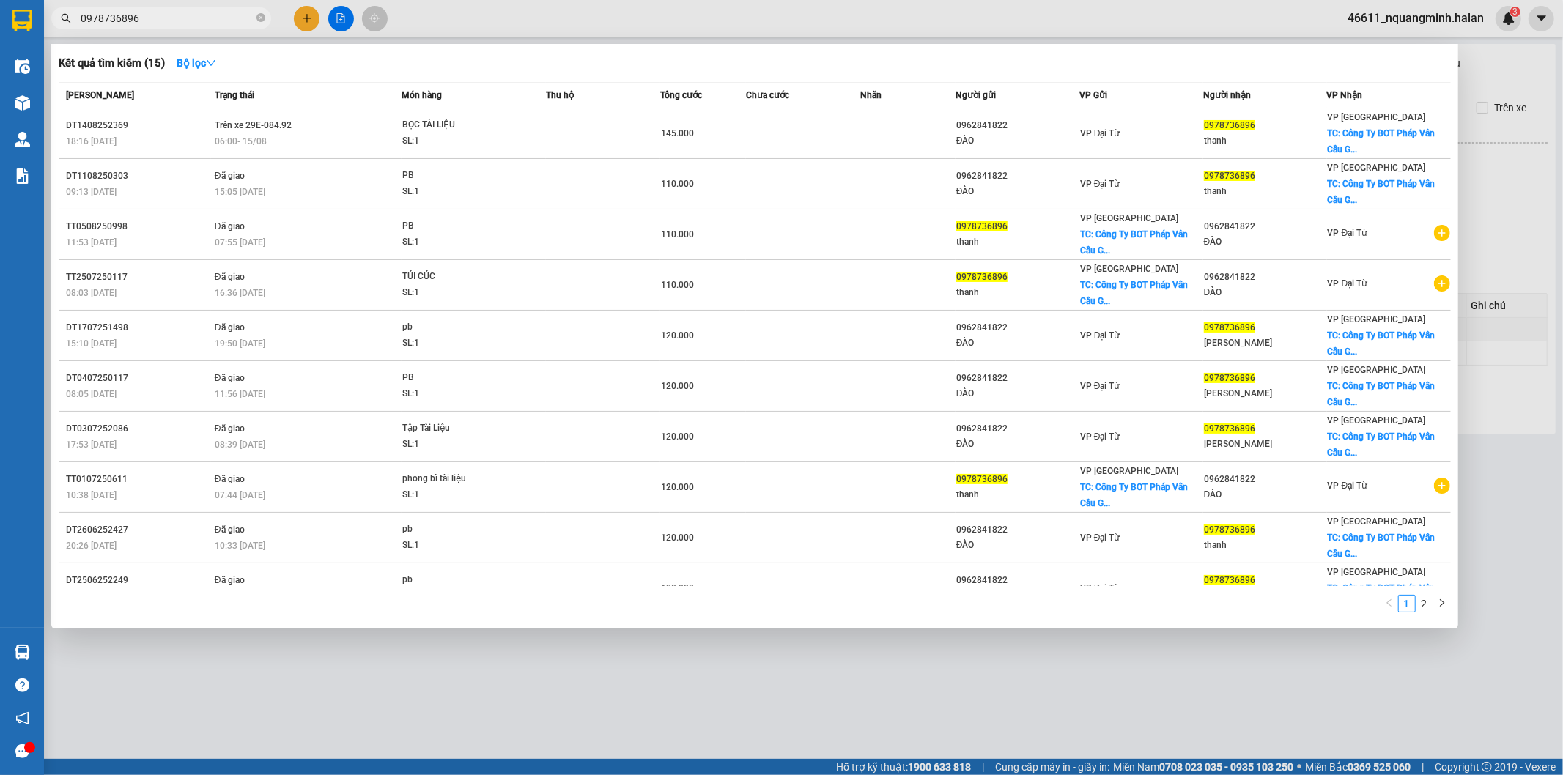
click at [259, 25] on span at bounding box center [260, 18] width 9 height 16
click at [259, 18] on icon "close-circle" at bounding box center [260, 17] width 9 height 9
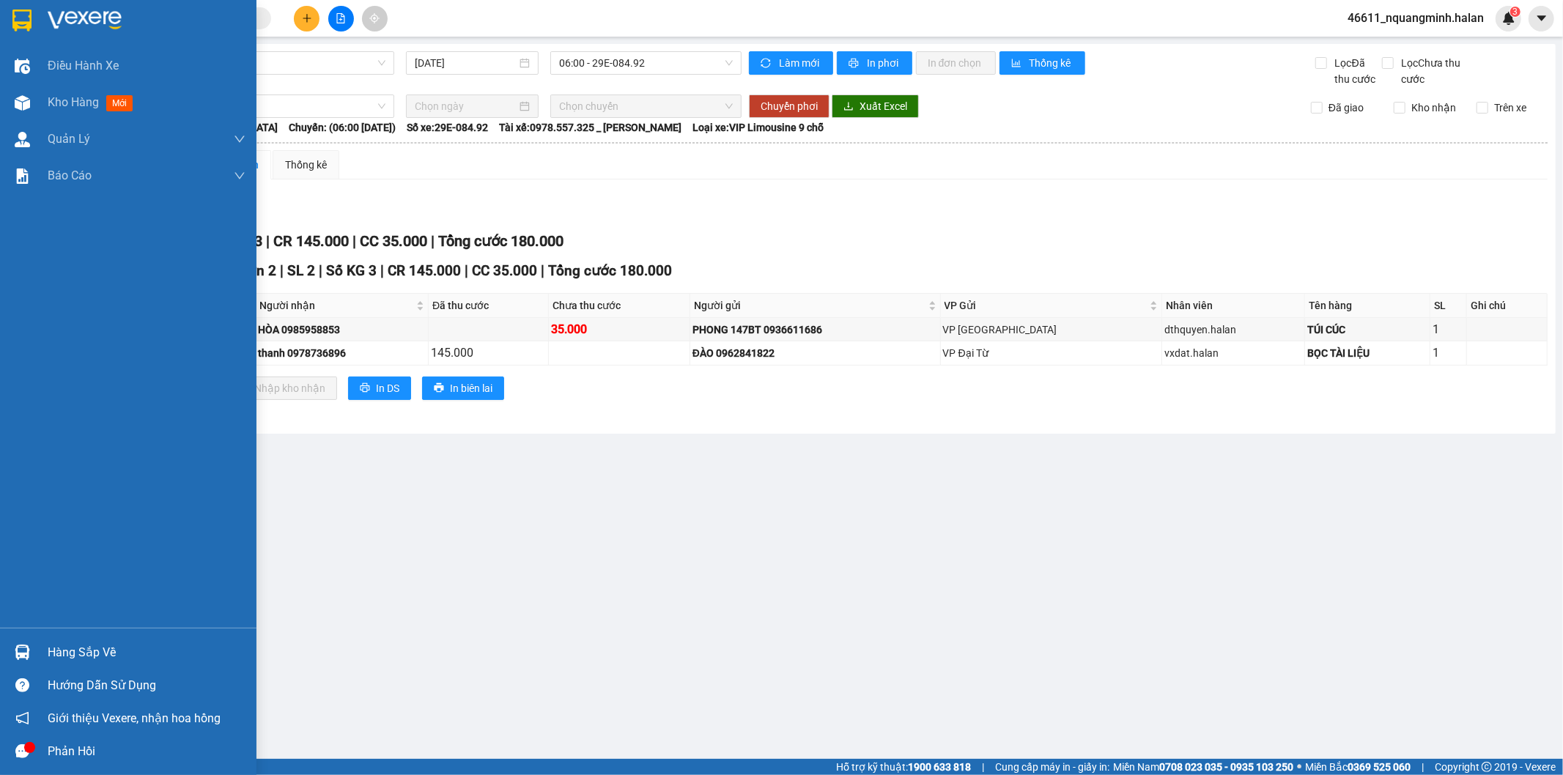
click at [31, 640] on div at bounding box center [23, 653] width 26 height 26
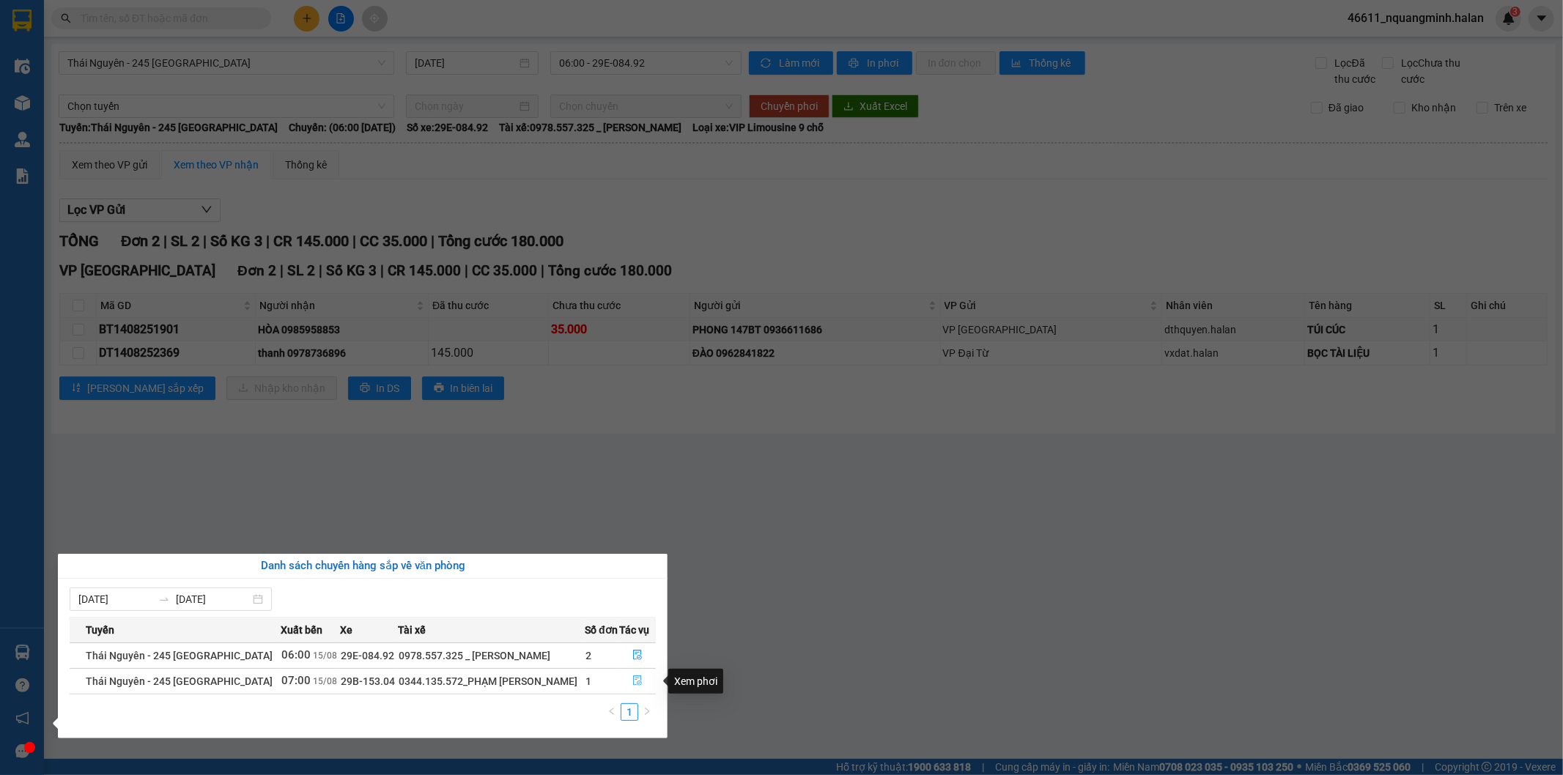
click at [640, 679] on button "button" at bounding box center [637, 681] width 35 height 23
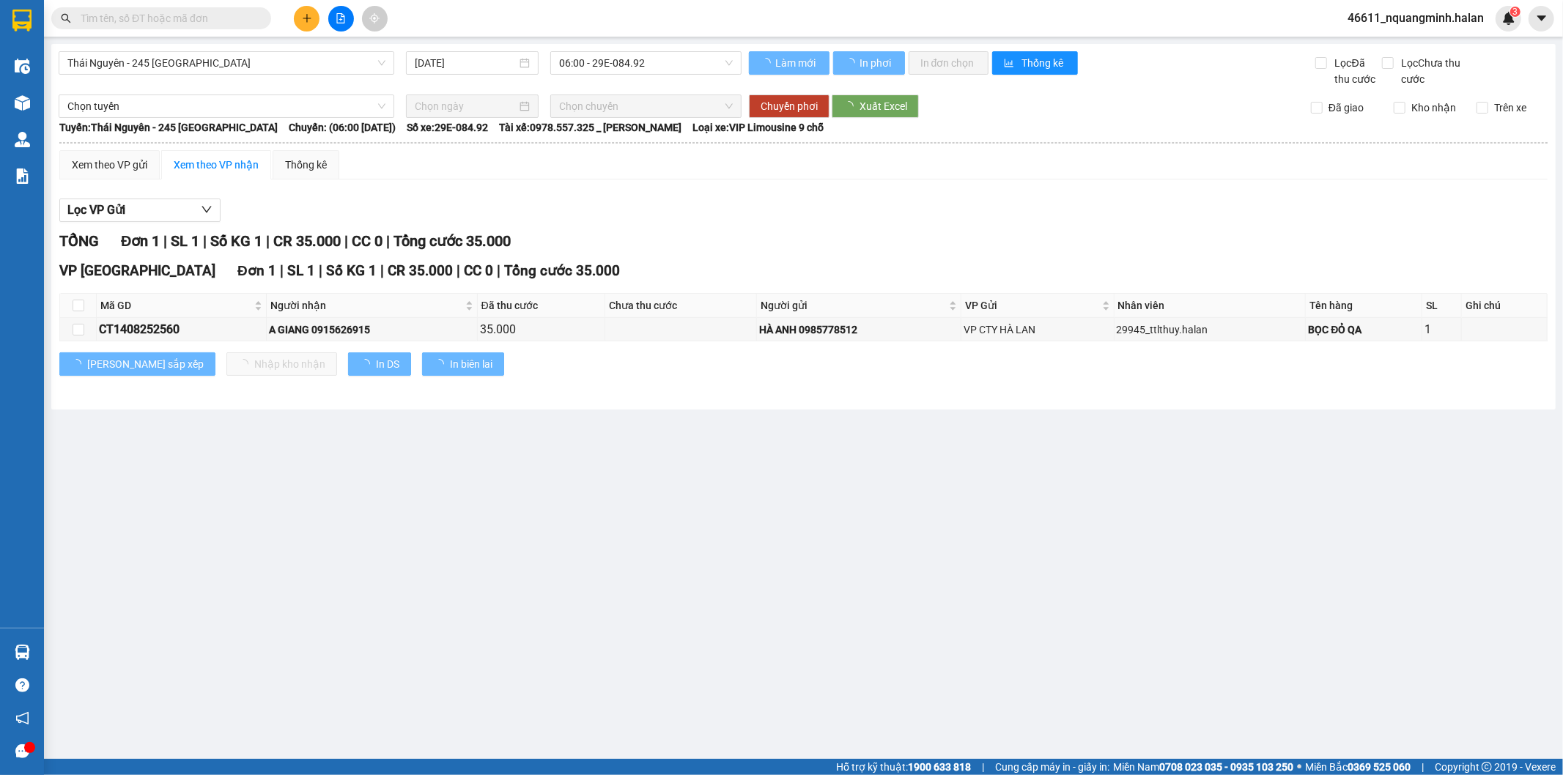
click at [708, 648] on main "Thái Nguyên - 245 Quang Trung 15/08/2025 06:00 - 29E-084.92 Làm mới In phơi In …" at bounding box center [781, 379] width 1563 height 759
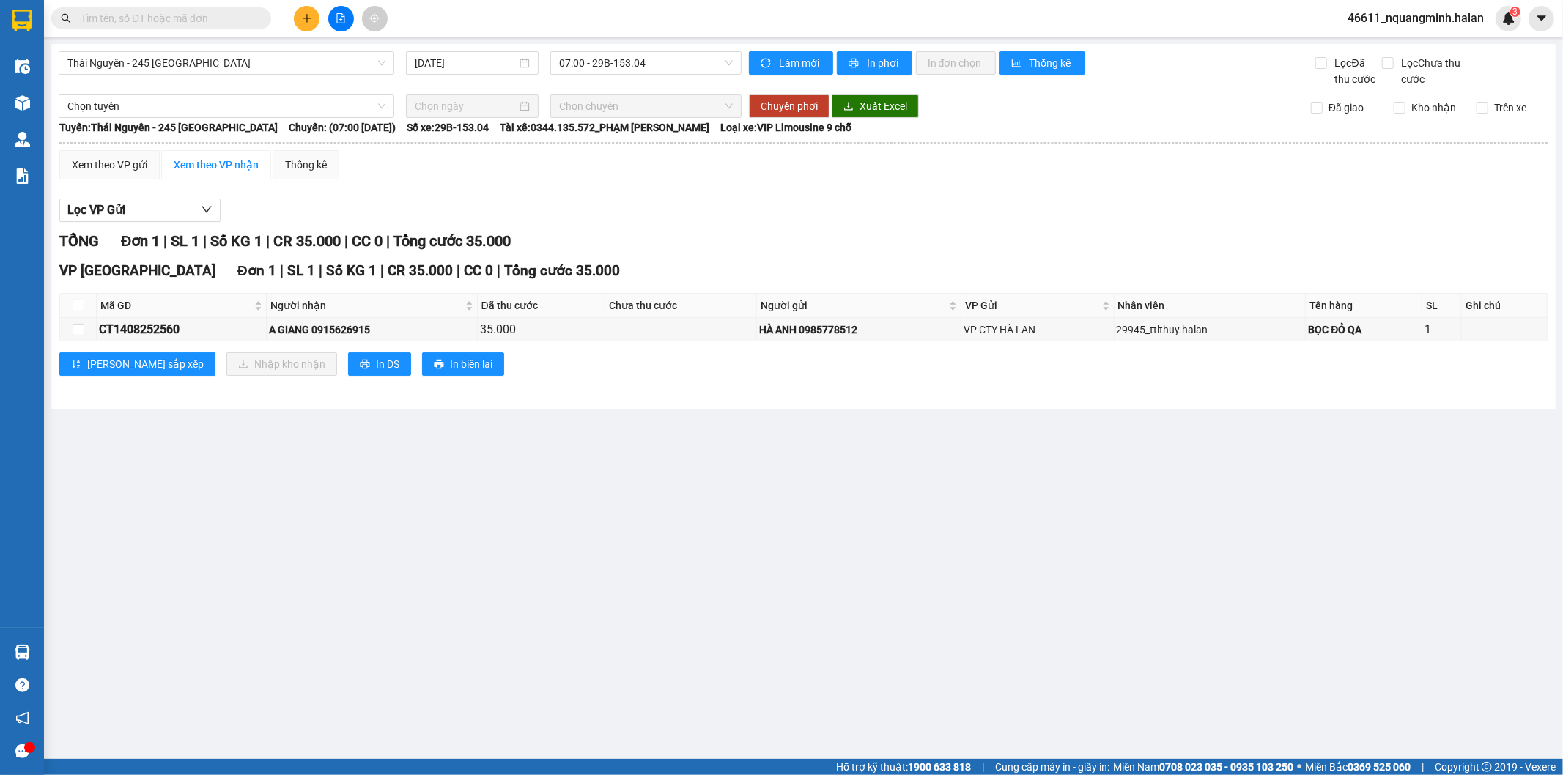
drag, startPoint x: 708, startPoint y: 654, endPoint x: 1099, endPoint y: 376, distance: 479.8
click at [717, 646] on main "Thái Nguyên - 245 Quang Trung 15/08/2025 07:00 - 29B-153.04 Làm mới In phơi In …" at bounding box center [781, 379] width 1563 height 759
drag, startPoint x: 247, startPoint y: 574, endPoint x: 283, endPoint y: 503, distance: 79.0
click at [249, 569] on main "Thái Nguyên - 245 Quang Trung 15/08/2025 07:00 - 29B-153.04 Làm mới In phơi In …" at bounding box center [781, 379] width 1563 height 759
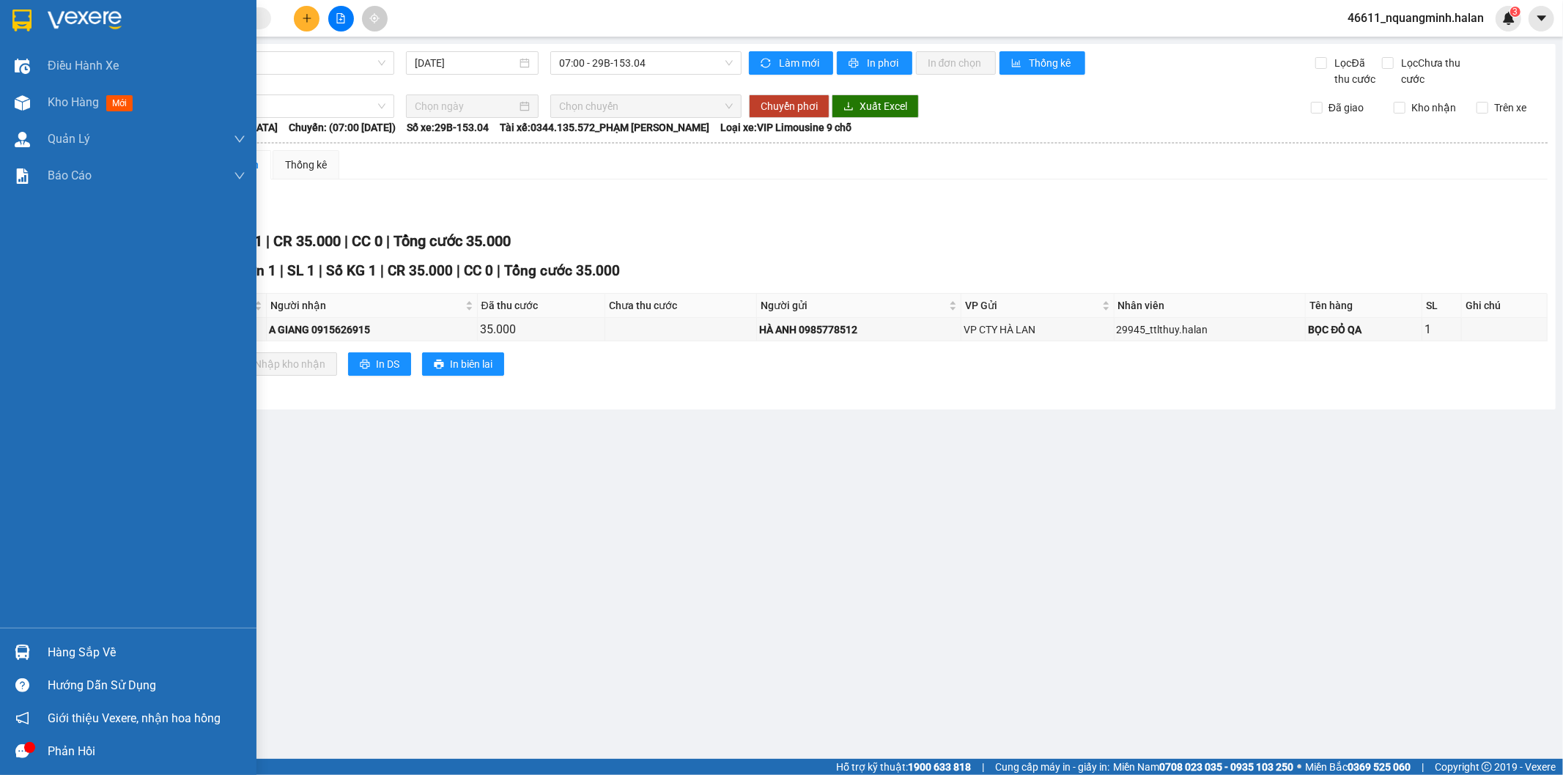
click at [62, 647] on div "Hàng sắp về" at bounding box center [147, 653] width 198 height 22
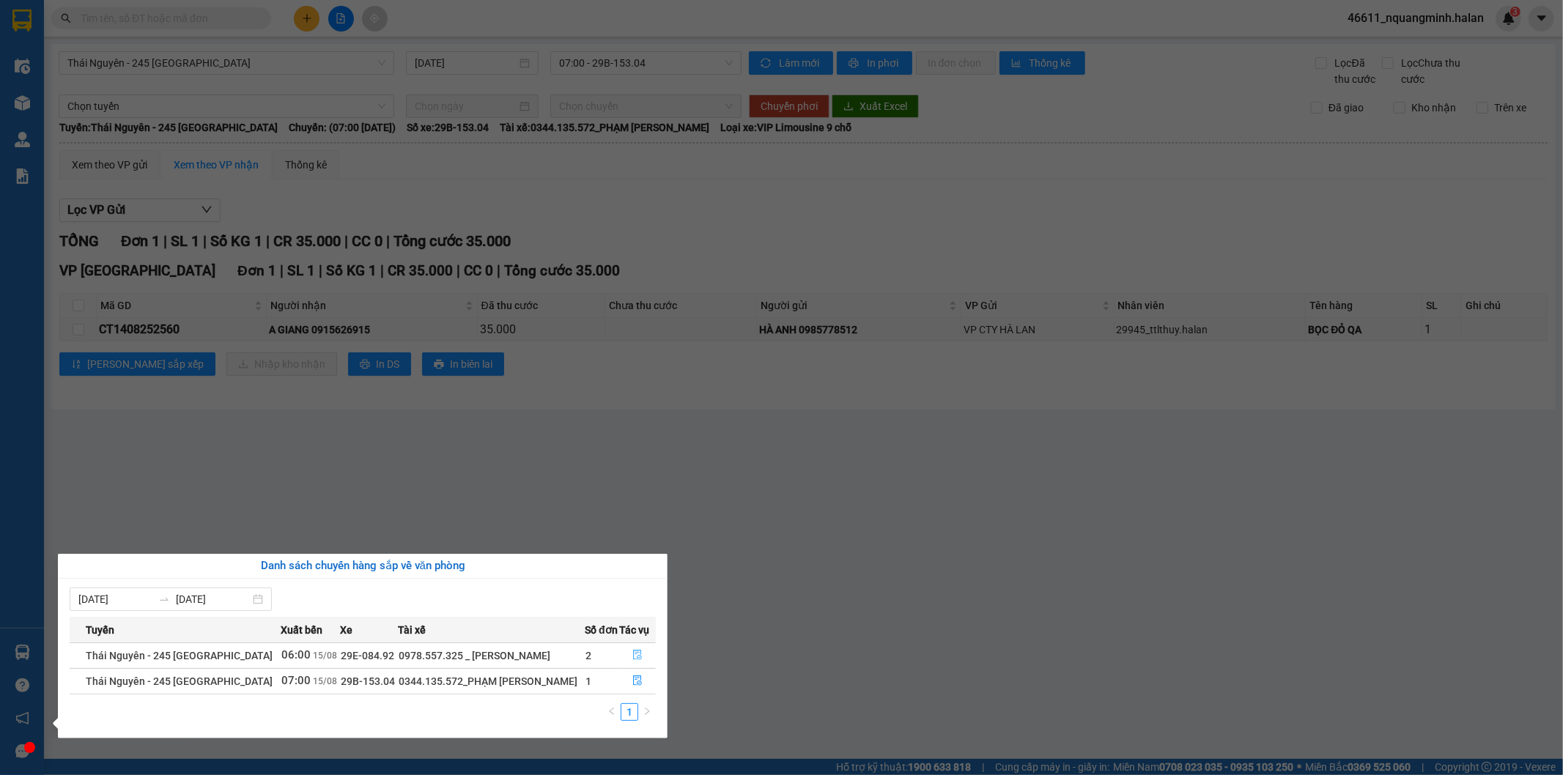
click at [634, 653] on icon "file-done" at bounding box center [638, 655] width 9 height 10
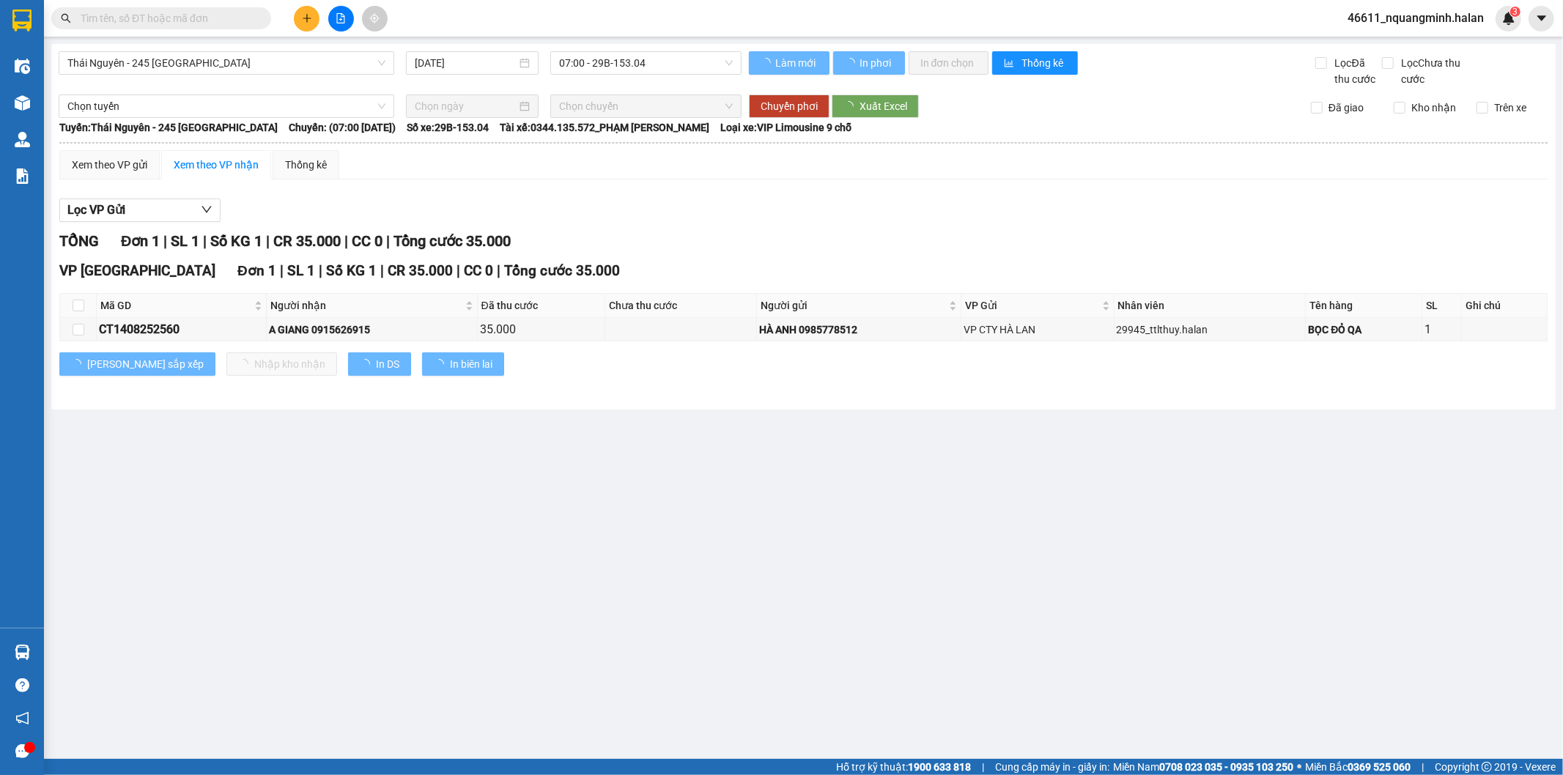
drag, startPoint x: 859, startPoint y: 605, endPoint x: 825, endPoint y: 589, distance: 38.0
click at [859, 604] on main "Thái Nguyên - 245 Quang Trung 15/08/2025 07:00 - 29B-153.04 Làm mới In phơi In …" at bounding box center [781, 379] width 1563 height 759
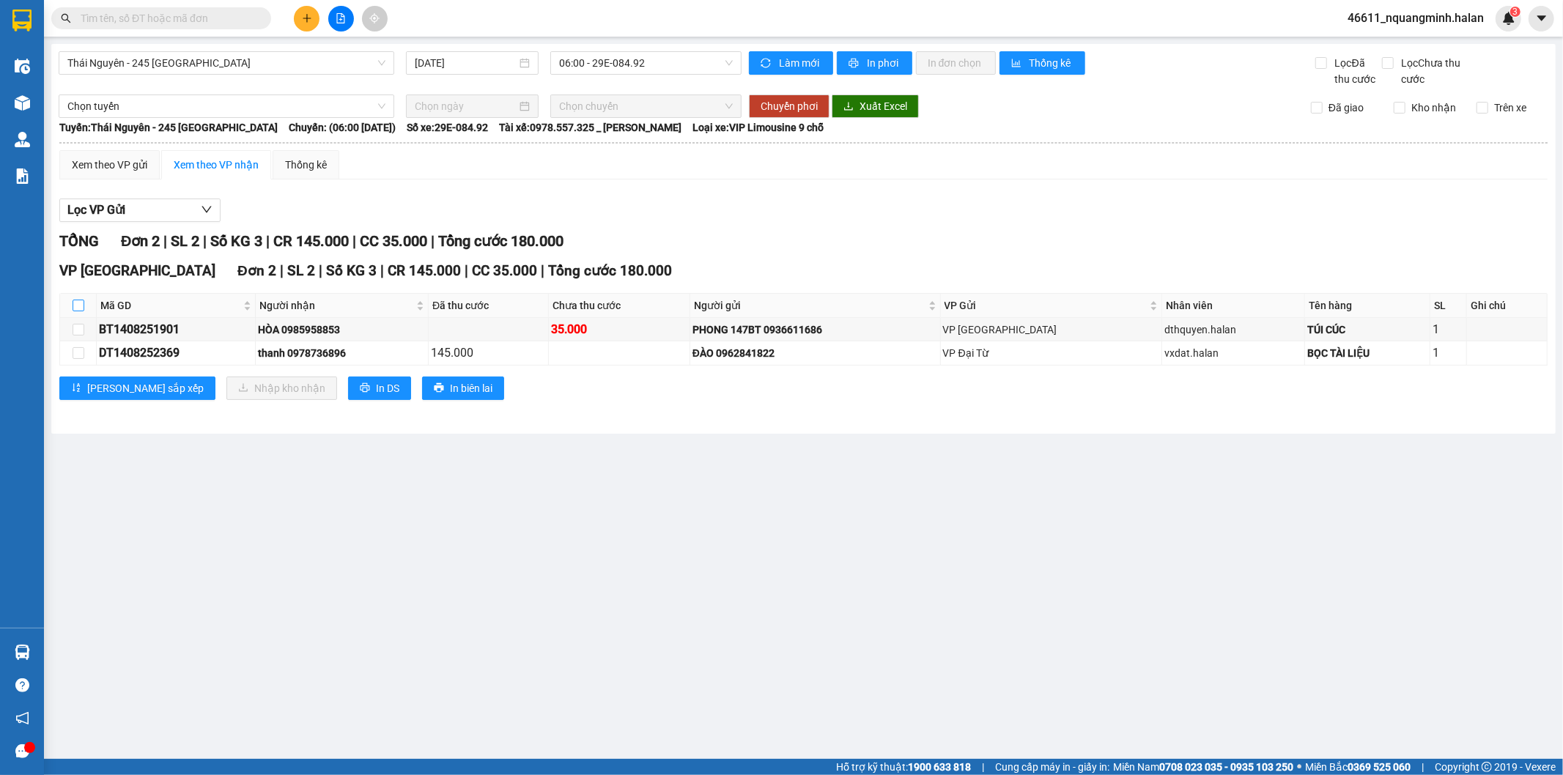
click at [75, 305] on input "checkbox" at bounding box center [79, 306] width 12 height 12
checkbox input "true"
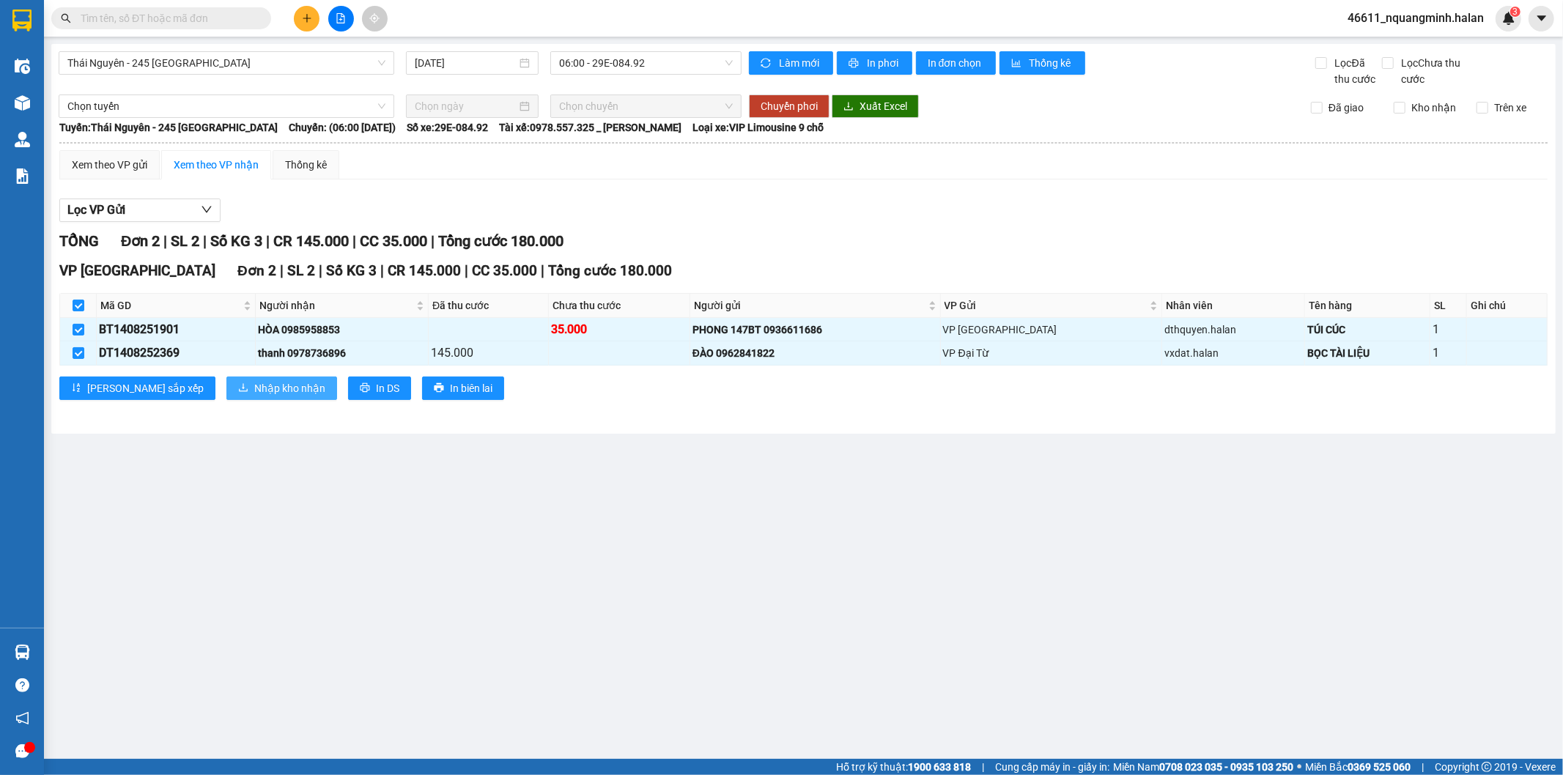
click at [254, 396] on span "Nhập kho nhận" at bounding box center [289, 388] width 71 height 16
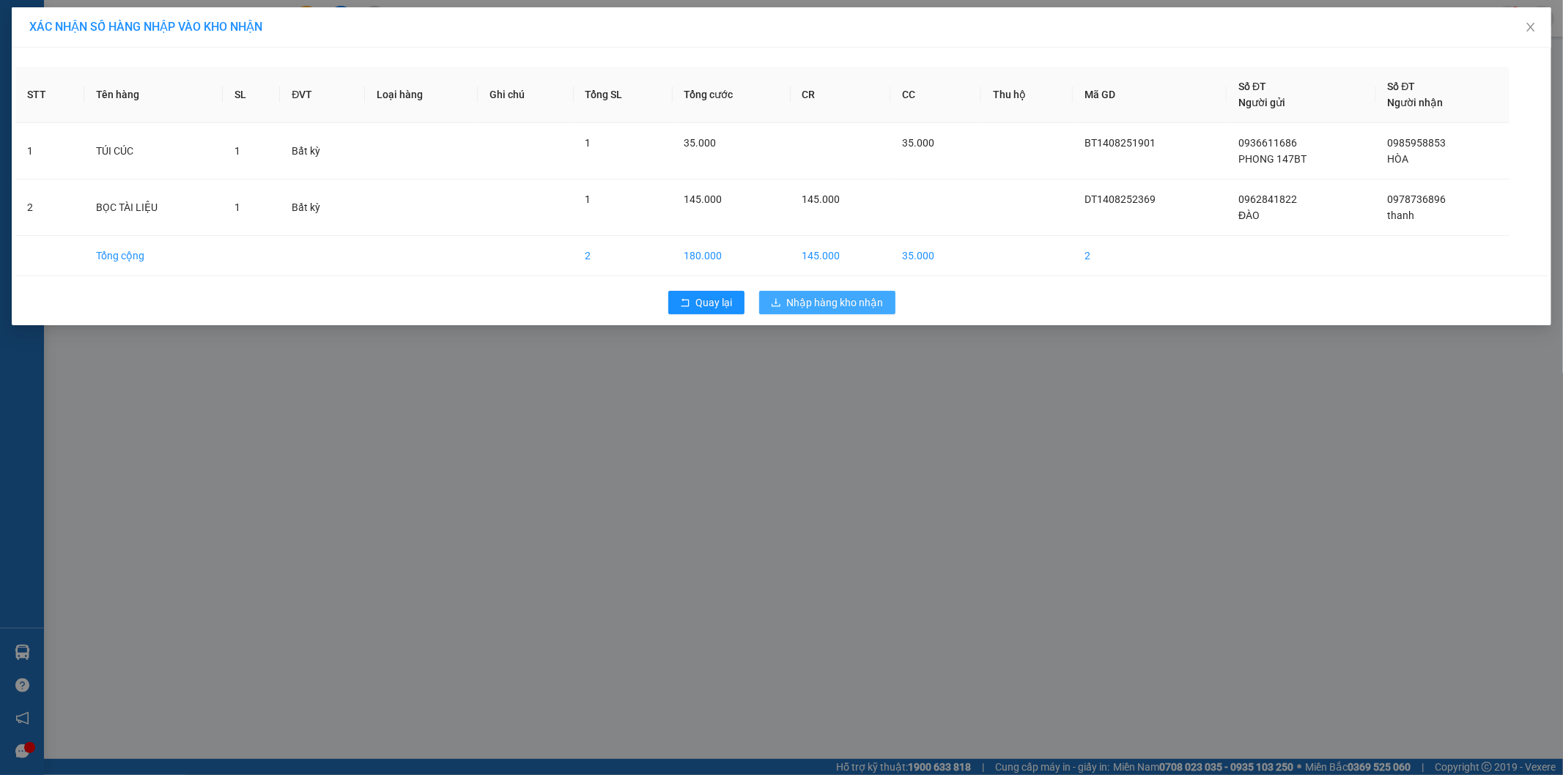
click at [793, 296] on span "Nhập hàng kho nhận" at bounding box center [835, 303] width 97 height 16
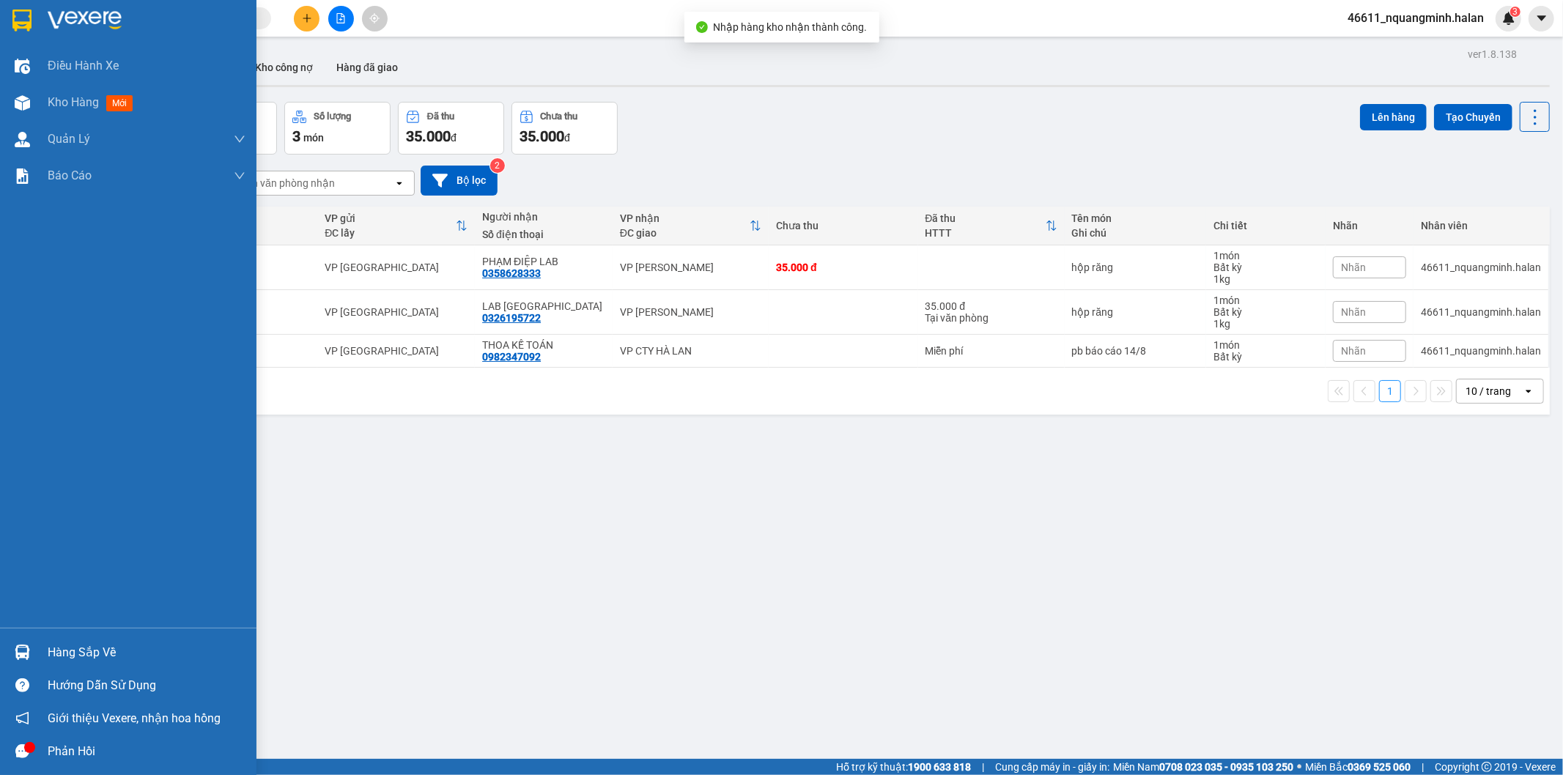
click at [20, 653] on img at bounding box center [22, 652] width 15 height 15
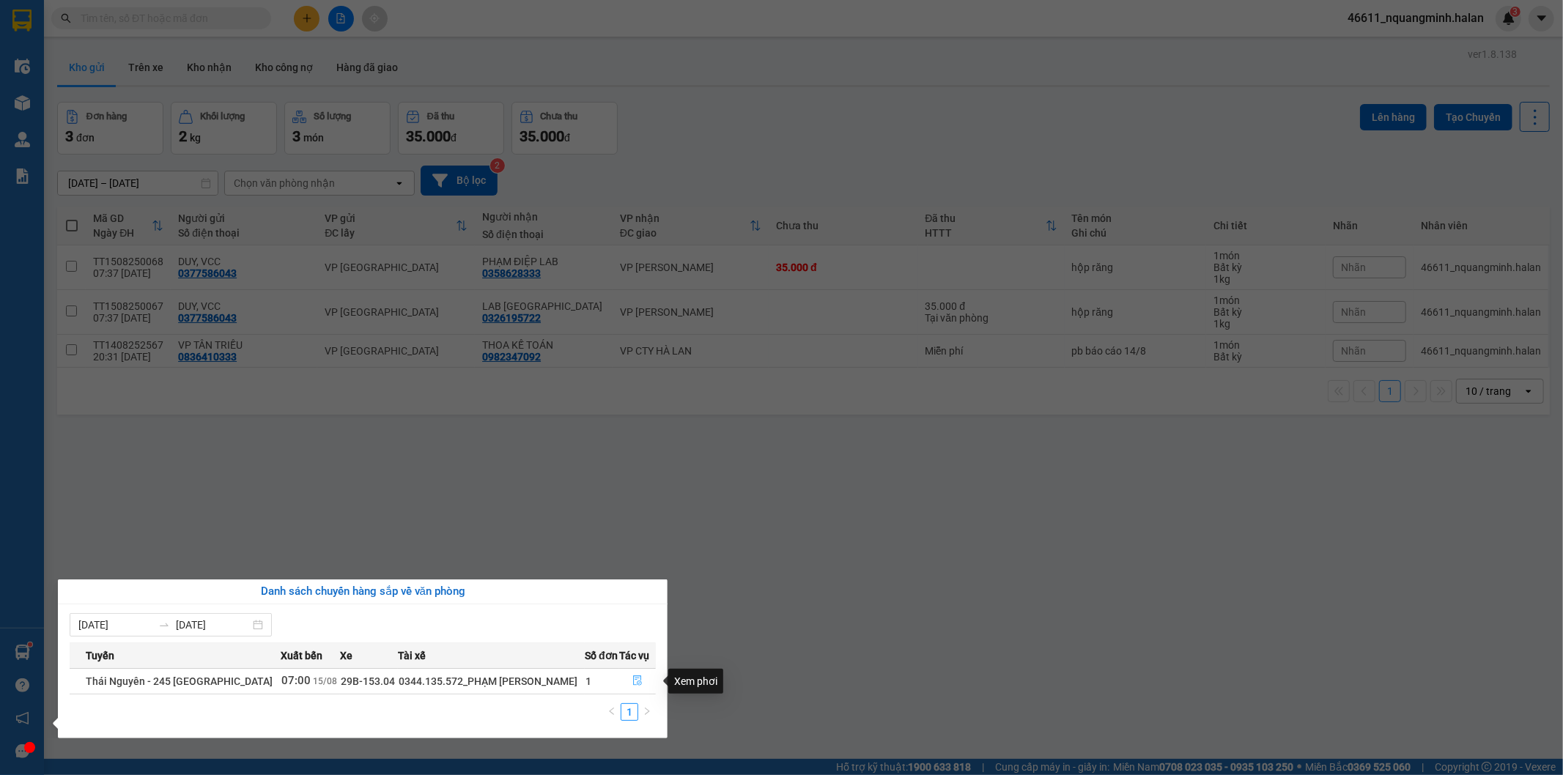
click at [643, 680] on button "button" at bounding box center [637, 681] width 35 height 23
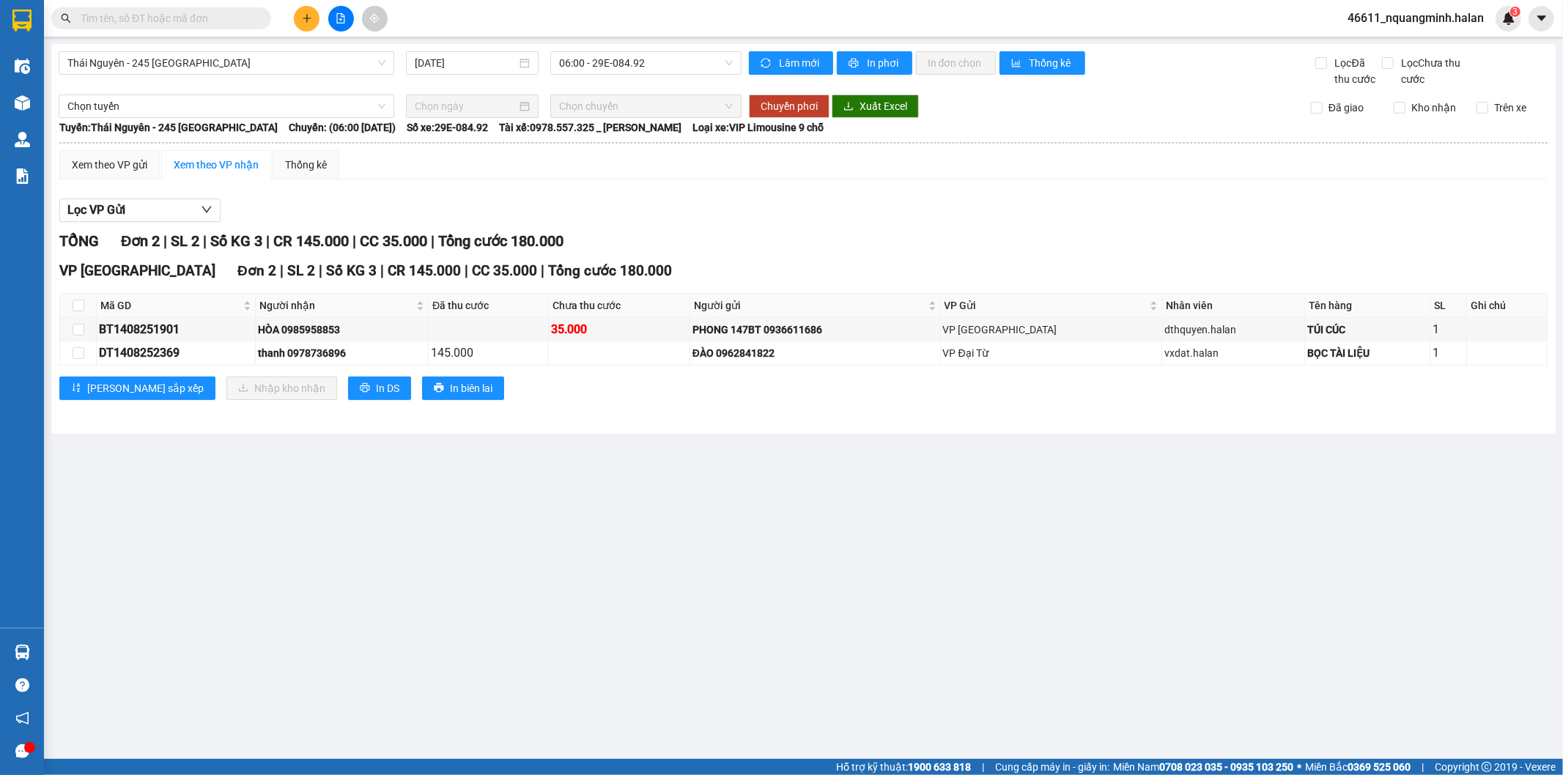
drag, startPoint x: 824, startPoint y: 595, endPoint x: 653, endPoint y: 525, distance: 185.0
click at [822, 590] on main "Thái Nguyên - 245 Quang Trung 15/08/2025 06:00 - 29E-084.92 Làm mới In phơi In …" at bounding box center [781, 379] width 1563 height 759
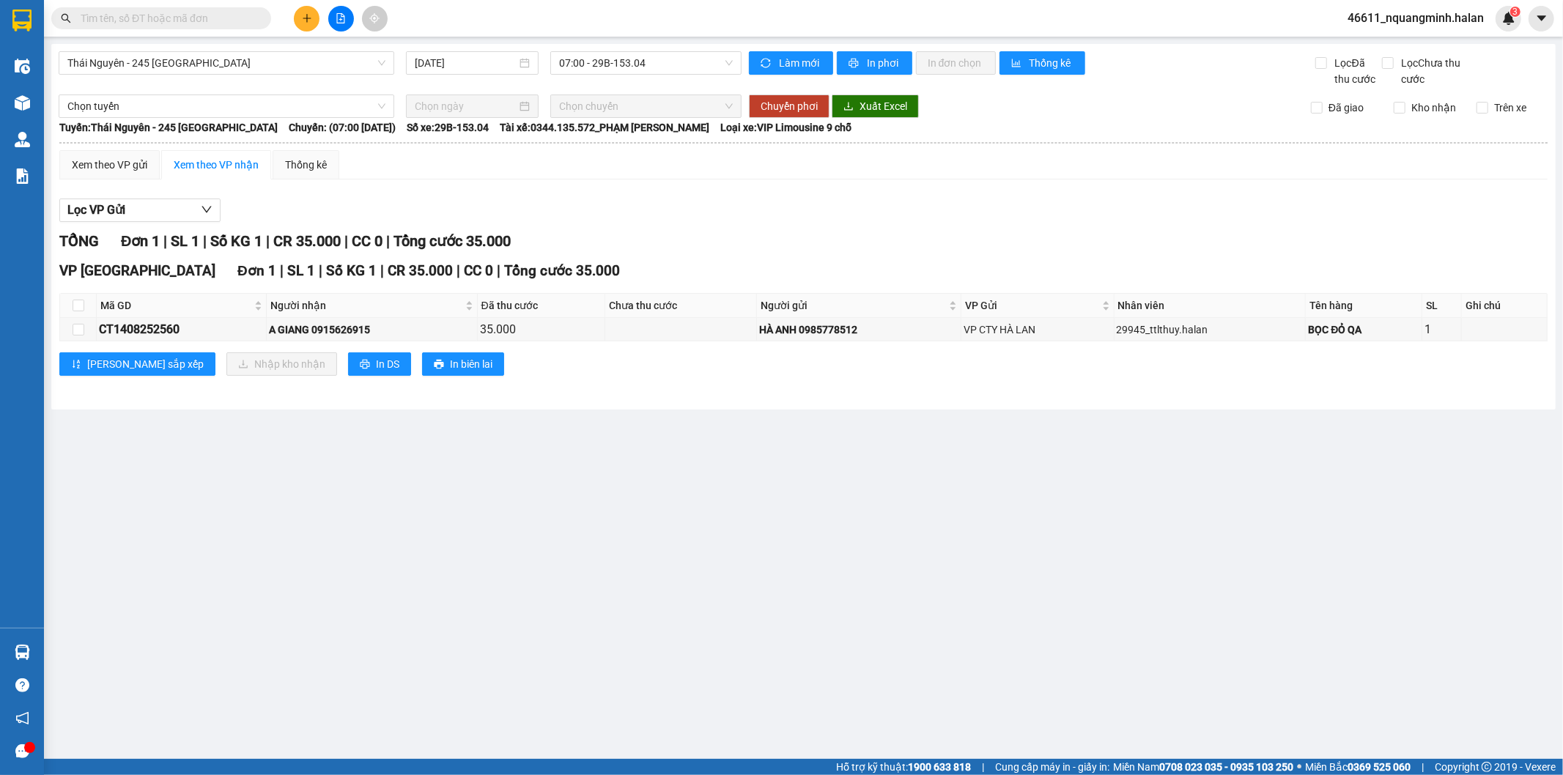
click at [44, 639] on main "Thái Nguyên - 245 Quang Trung 15/08/2025 07:00 - 29B-153.04 Làm mới In phơi In …" at bounding box center [781, 379] width 1563 height 759
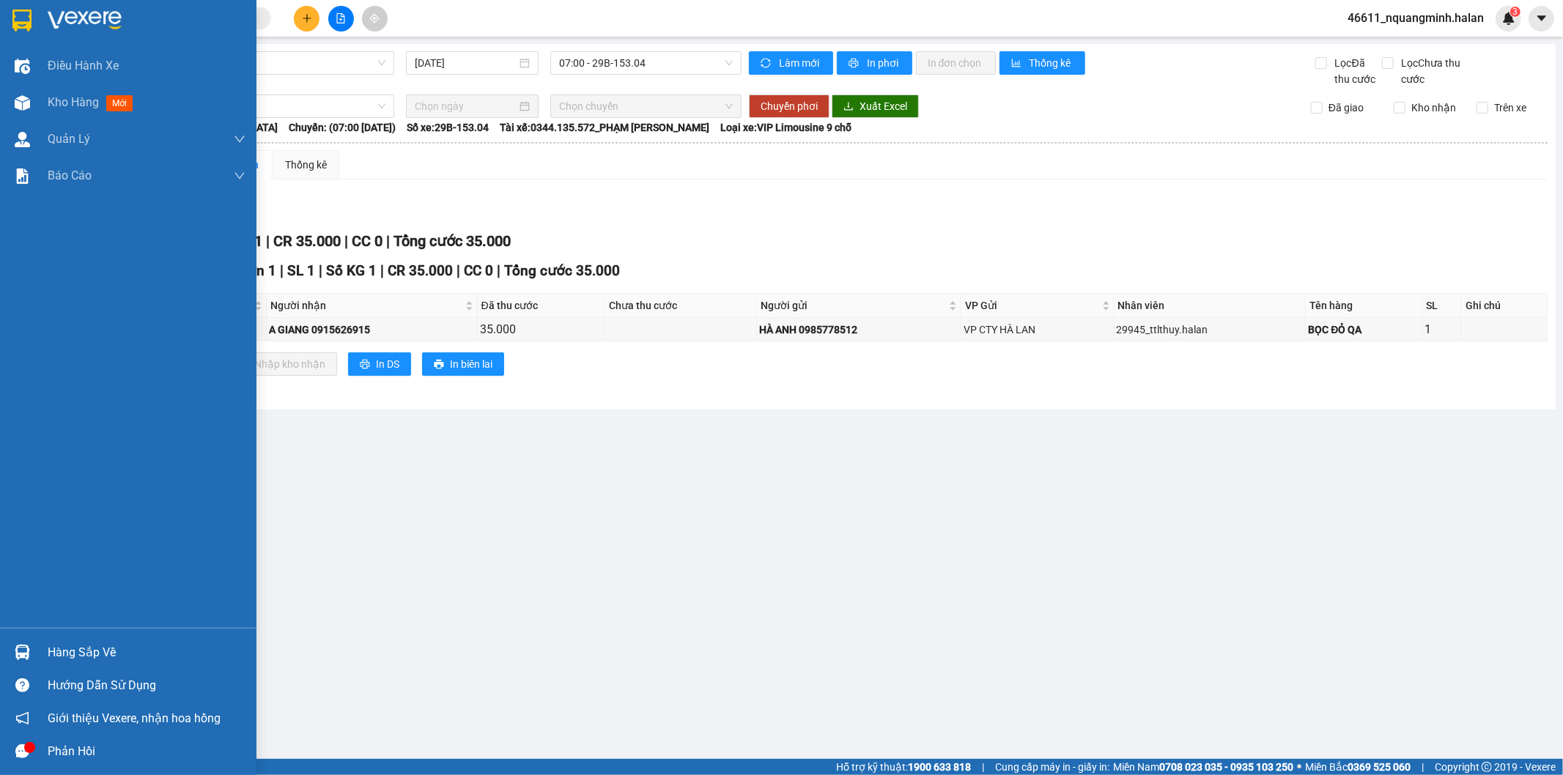
click at [37, 641] on div "Hàng sắp về" at bounding box center [128, 652] width 256 height 33
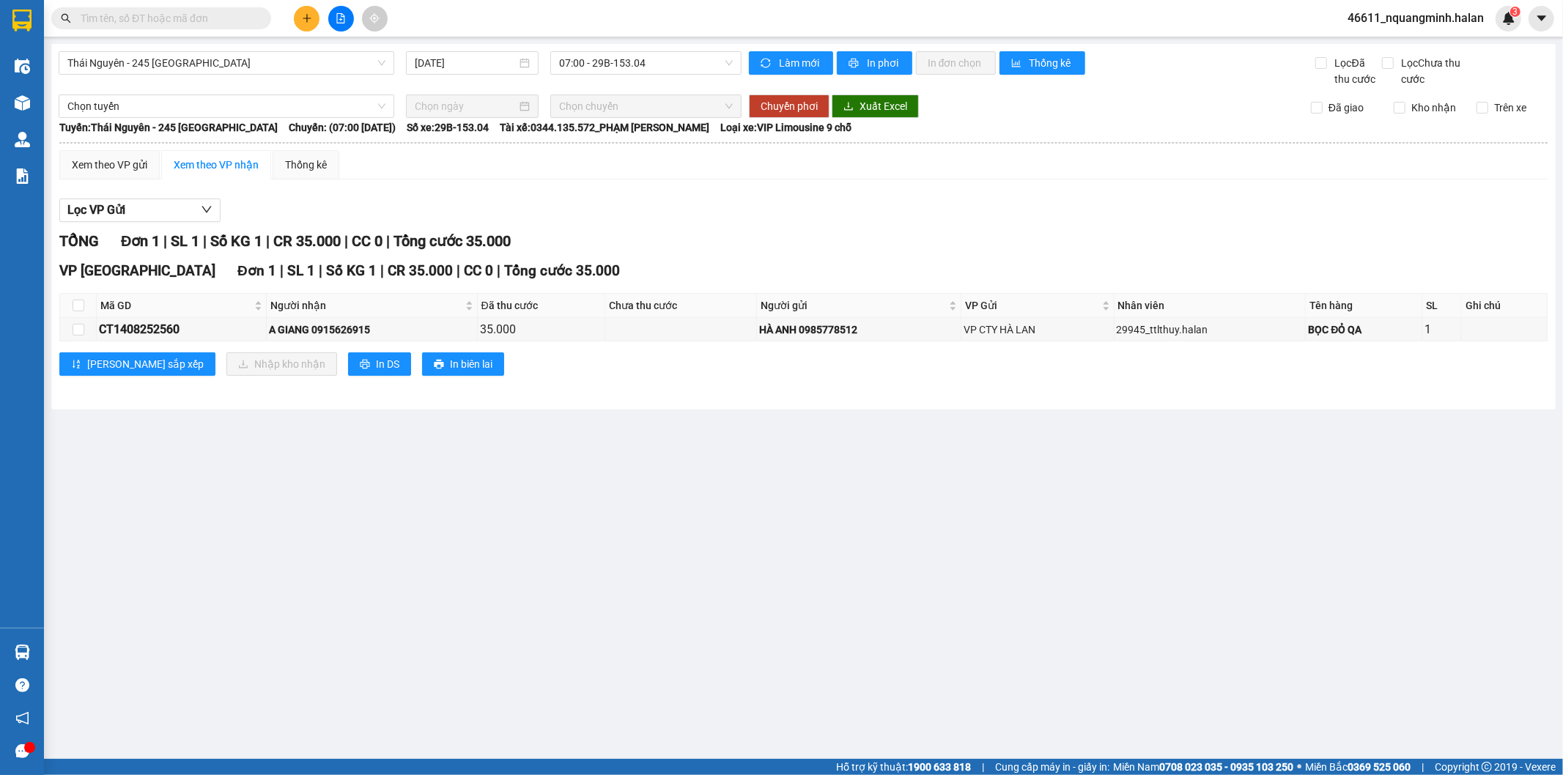
click at [580, 486] on section "Kết quả tìm kiếm ( 15 ) Bộ lọc Mã ĐH Trạng thái Món hàng Thu hộ Tổng cước Chưa …" at bounding box center [781, 387] width 1563 height 775
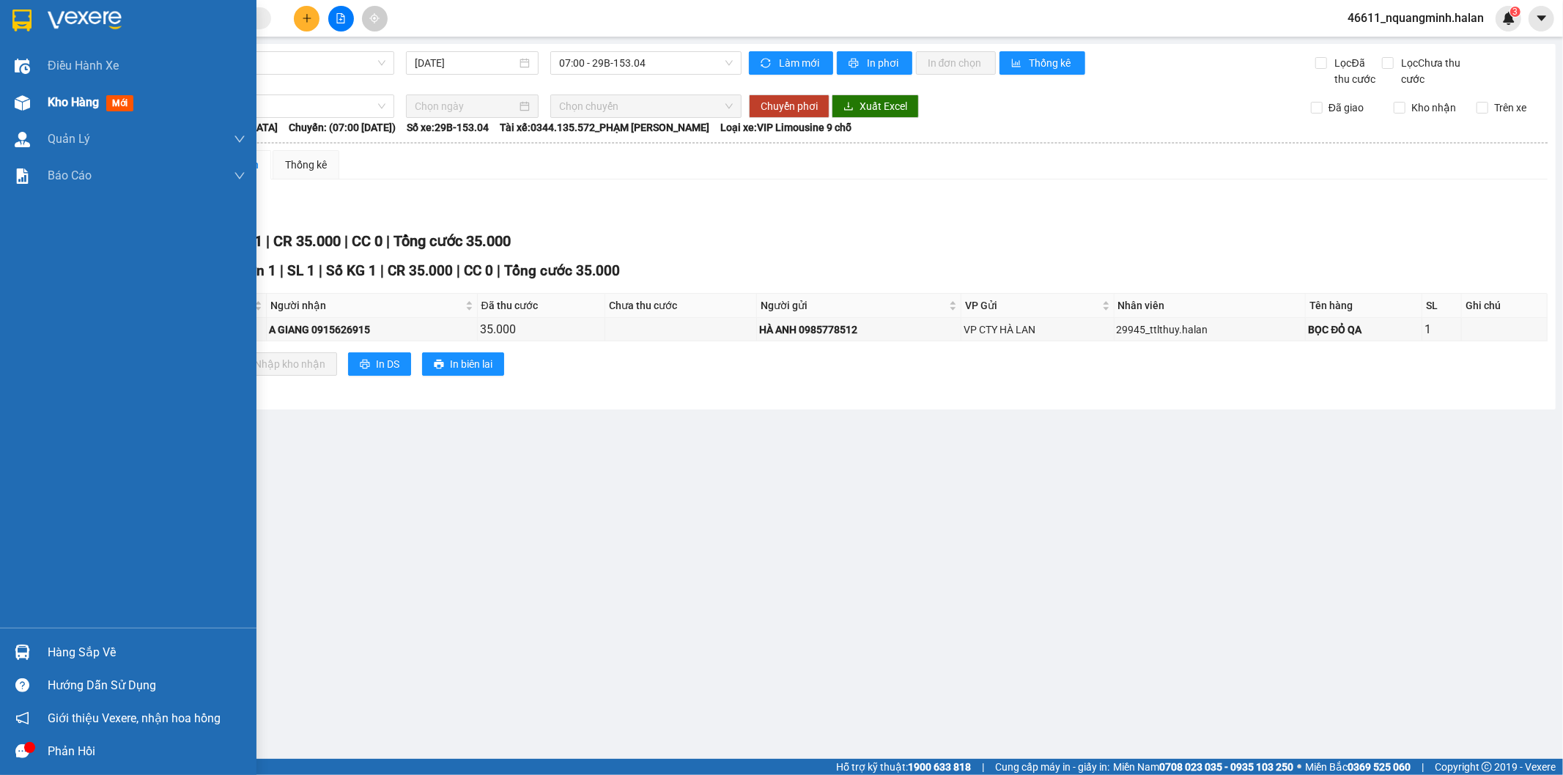
click at [18, 100] on img at bounding box center [22, 102] width 15 height 15
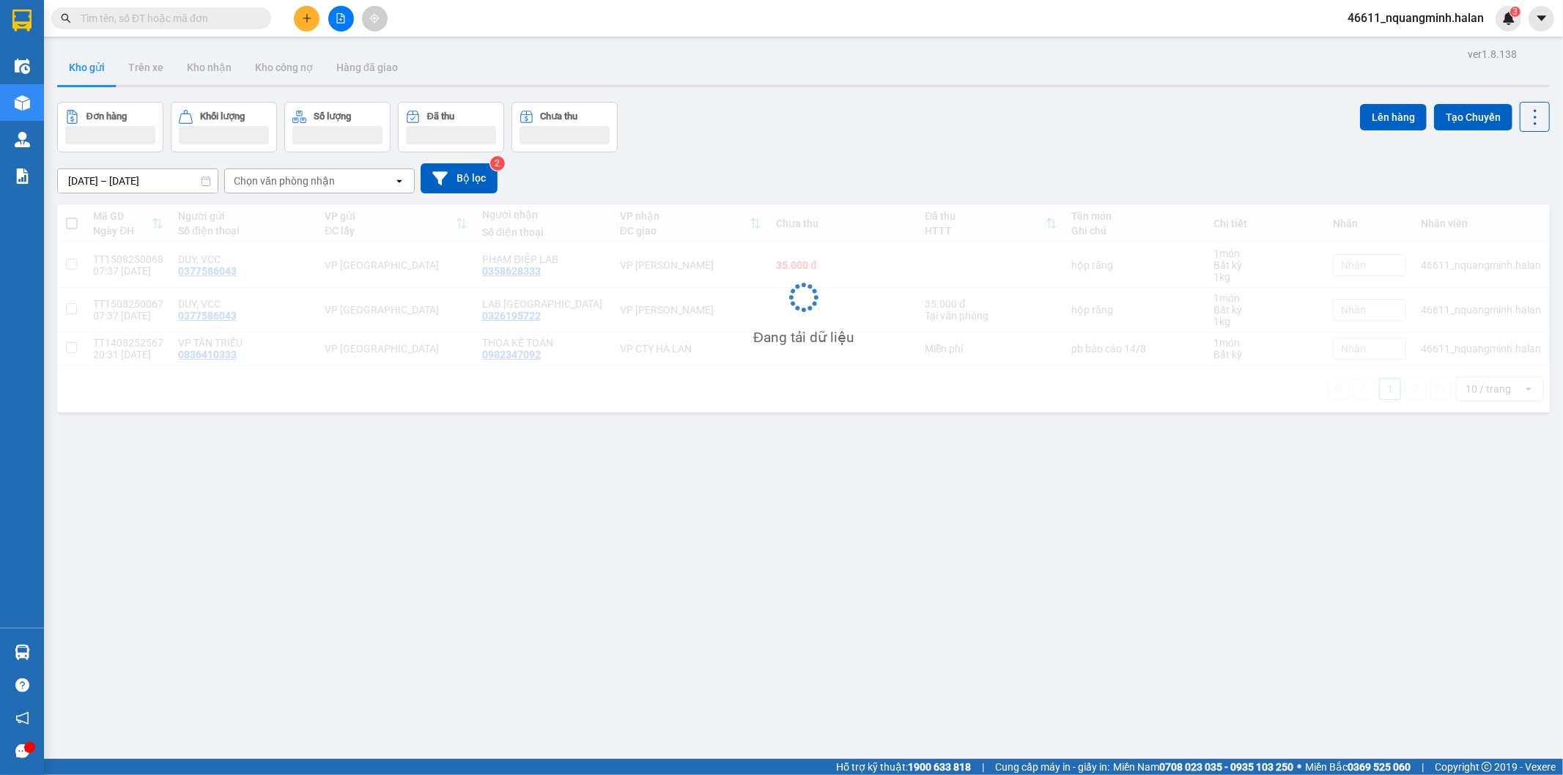
click at [832, 95] on div "ver 1.8.138 Kho gửi Trên xe Kho nhận Kho công nợ Hàng đã giao Đơn hàng Khối lượ…" at bounding box center [803, 431] width 1504 height 775
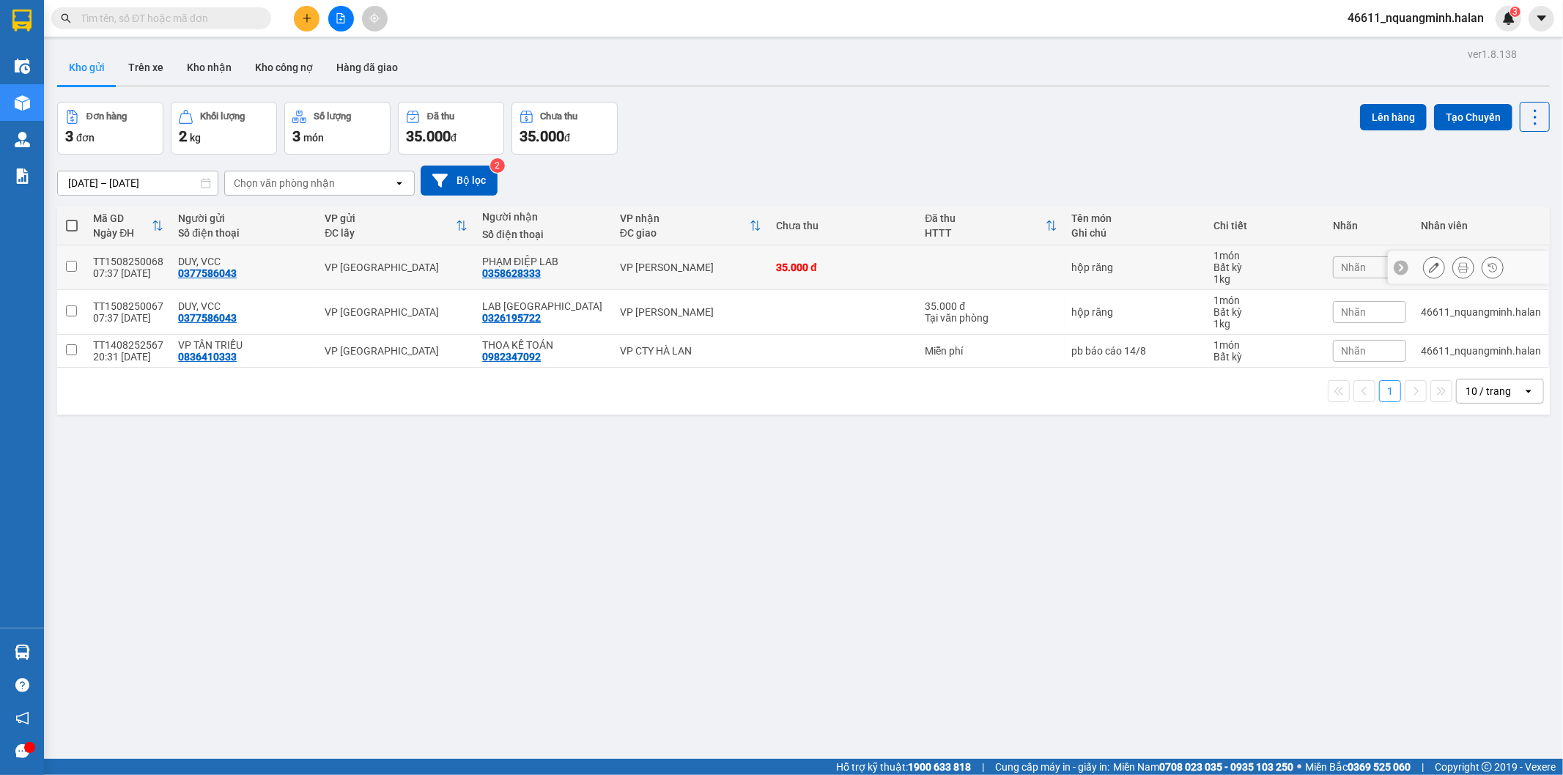
click at [840, 259] on td "35.000 đ" at bounding box center [843, 267] width 149 height 45
checkbox input "true"
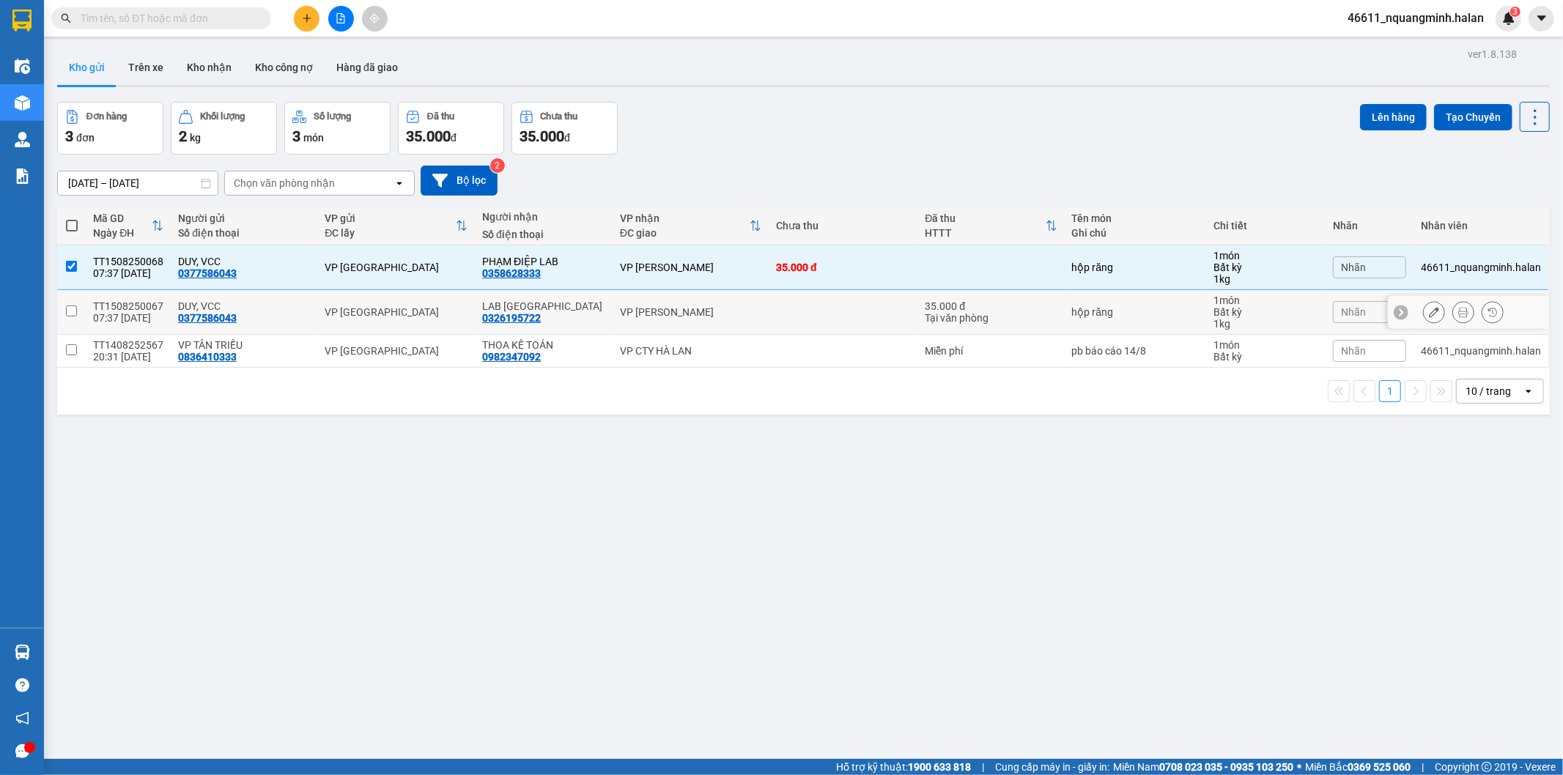
drag, startPoint x: 832, startPoint y: 304, endPoint x: 832, endPoint y: 346, distance: 41.8
click at [832, 305] on td at bounding box center [843, 312] width 149 height 45
checkbox input "true"
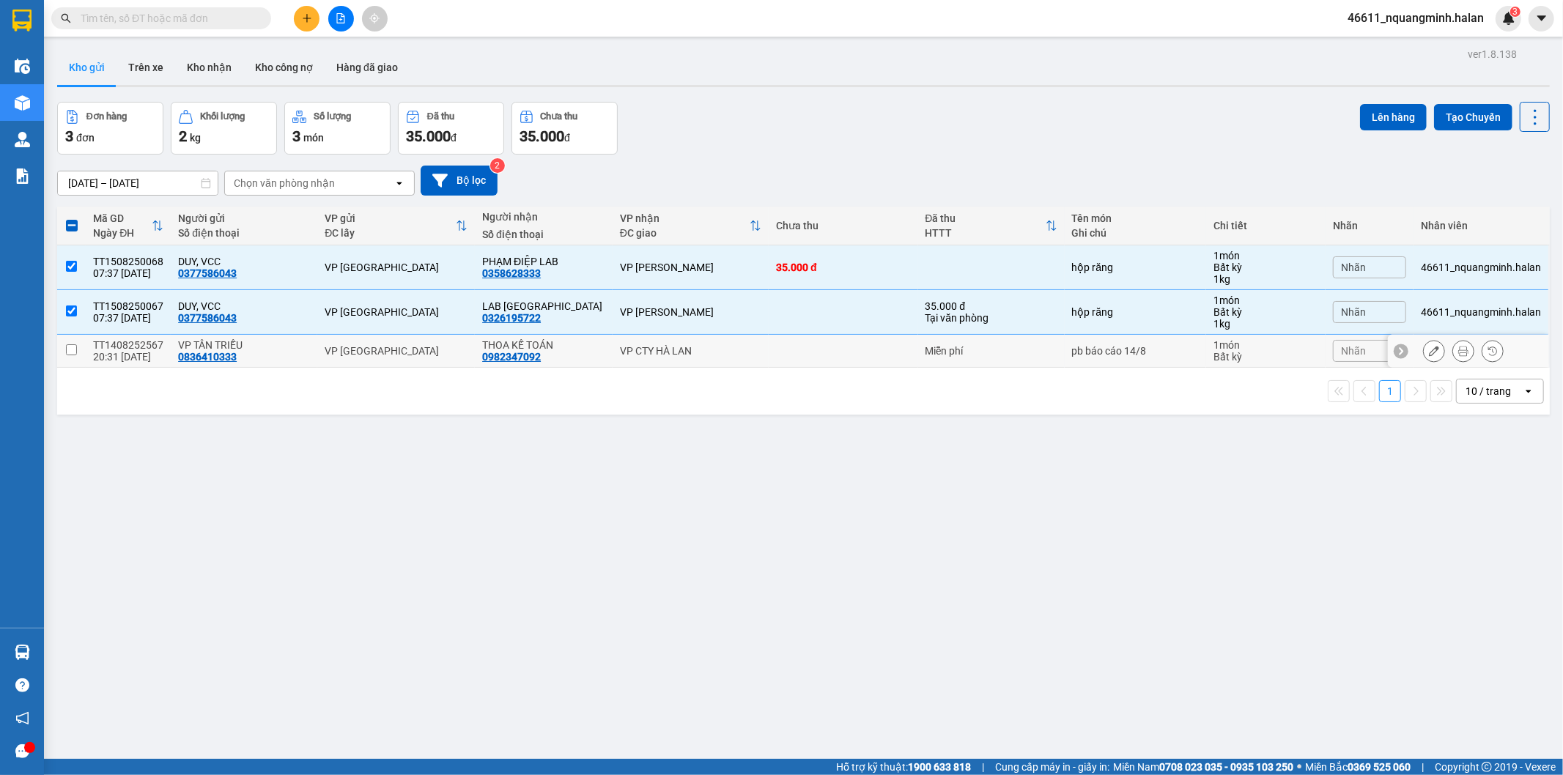
click at [832, 347] on td at bounding box center [843, 351] width 149 height 33
checkbox input "true"
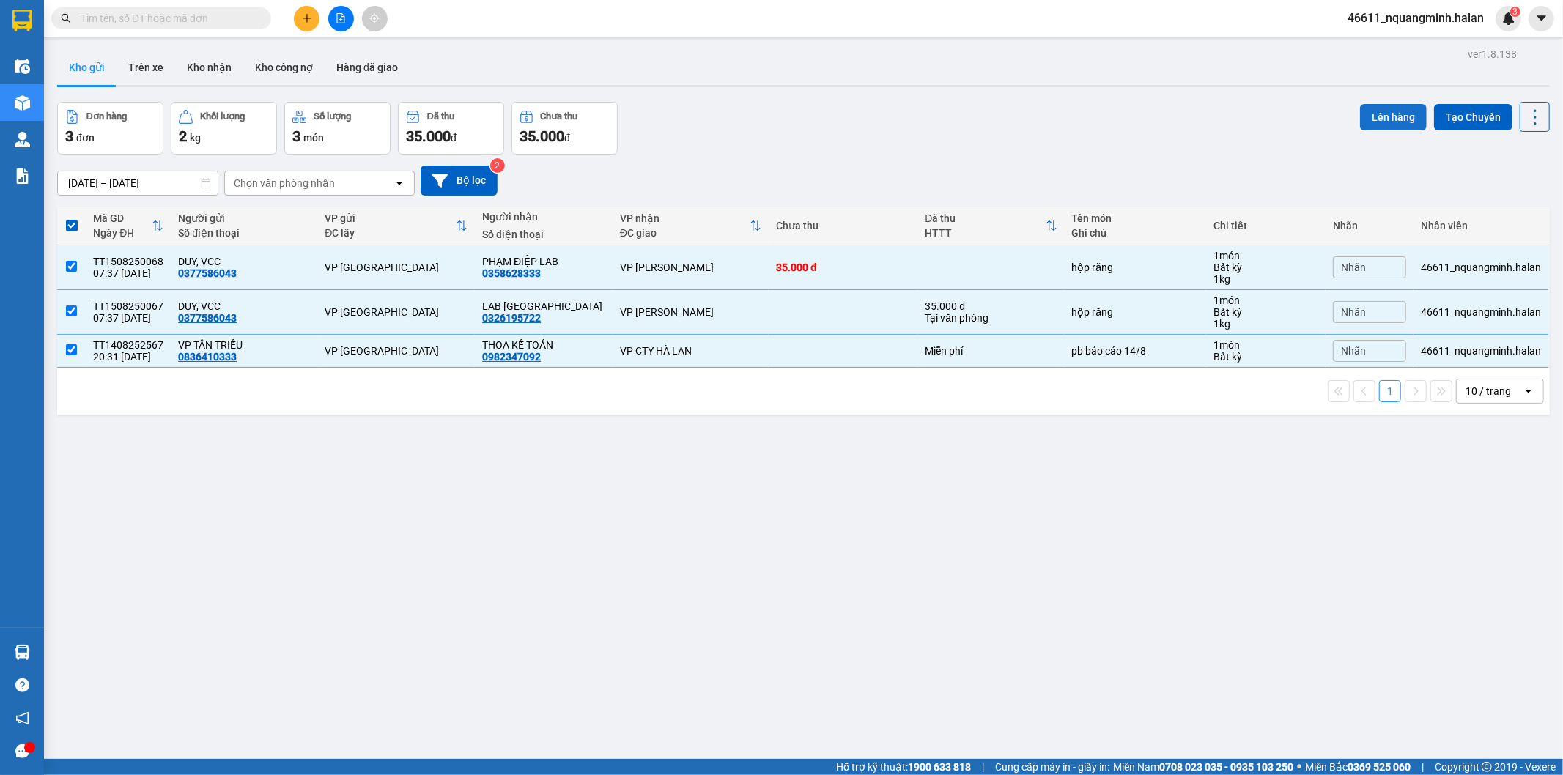
click at [1388, 122] on button "Lên hàng" at bounding box center [1393, 117] width 67 height 26
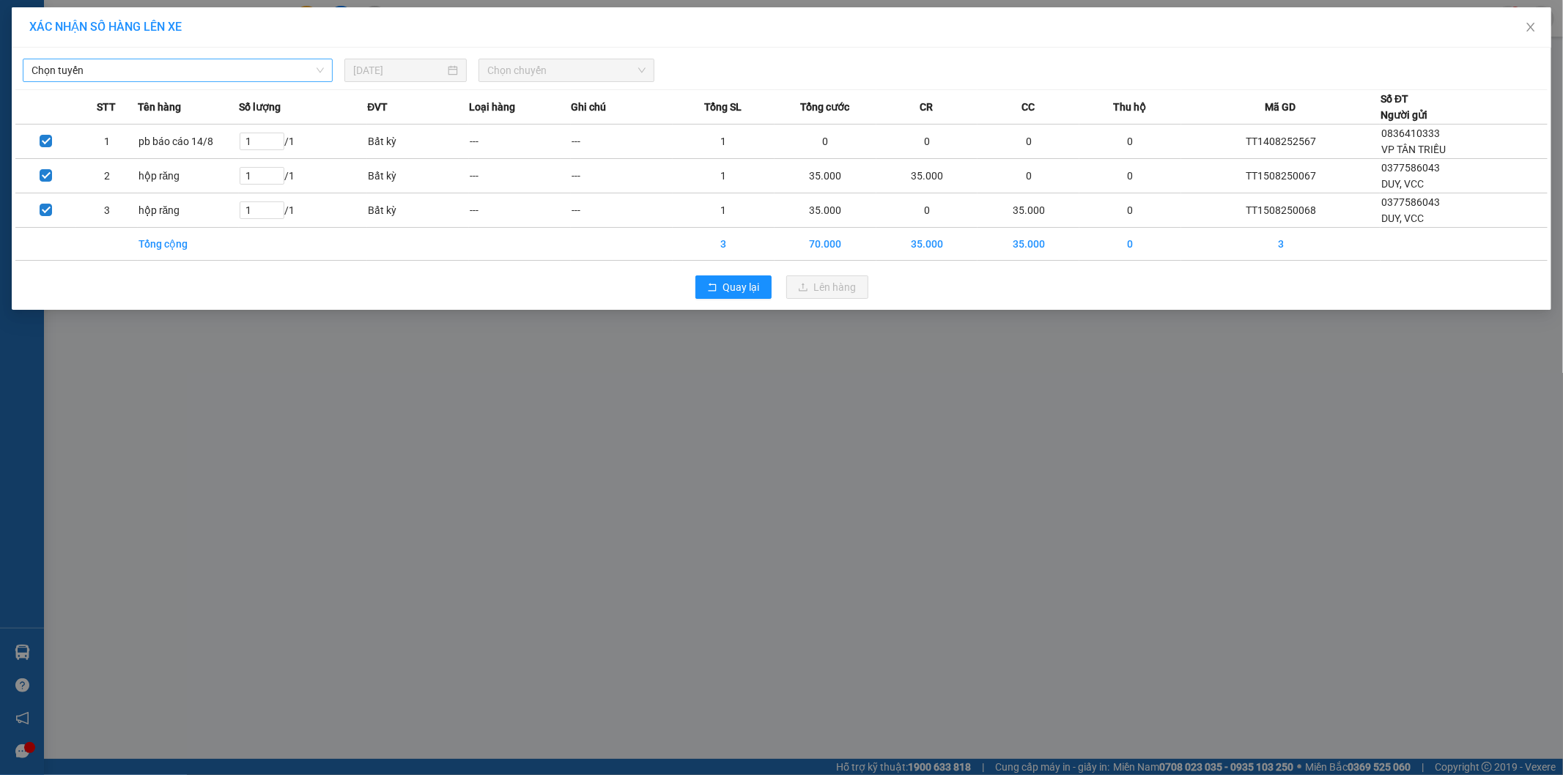
click at [125, 60] on span "Chọn tuyến" at bounding box center [178, 70] width 292 height 22
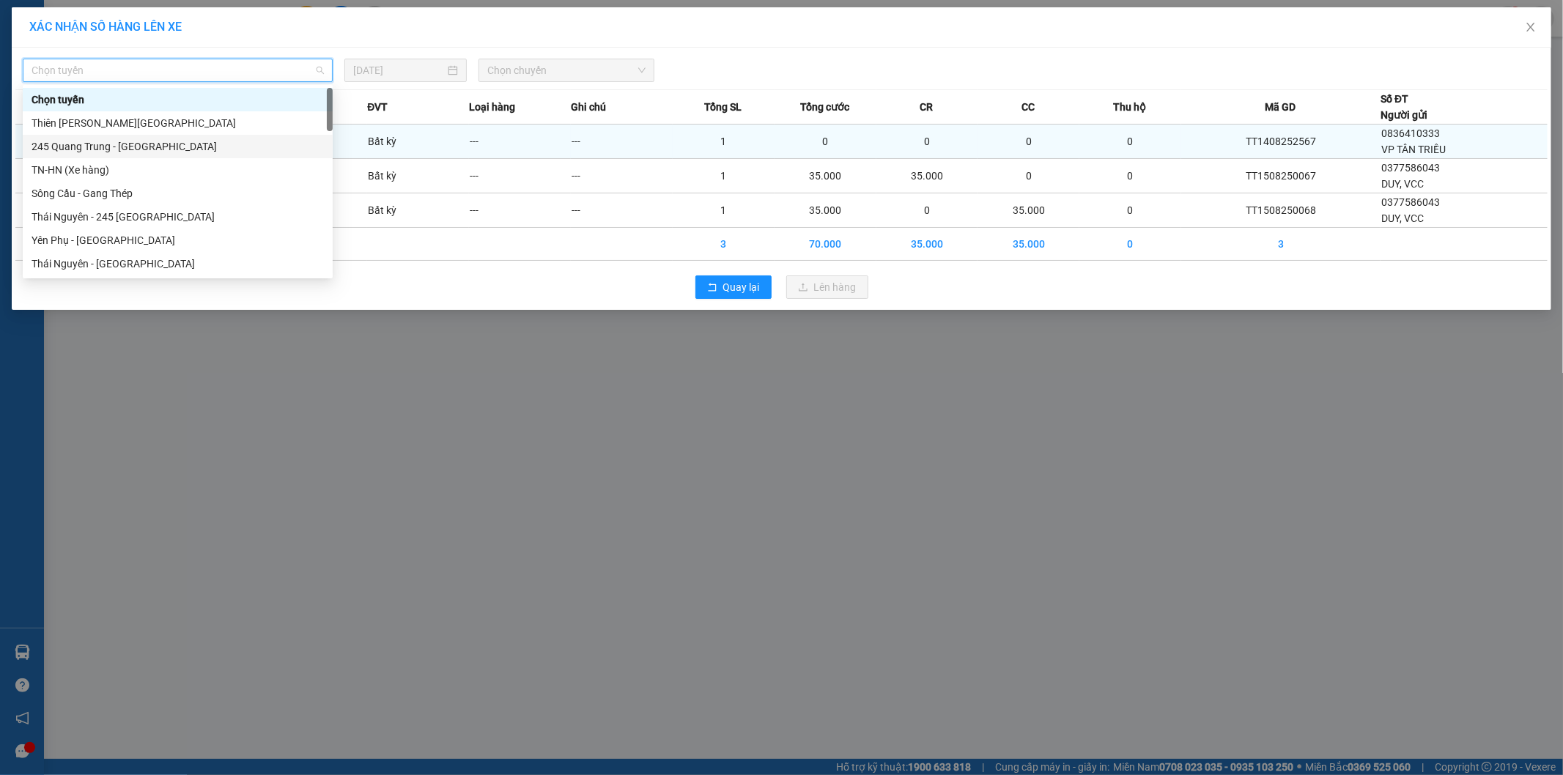
drag, startPoint x: 82, startPoint y: 142, endPoint x: 117, endPoint y: 134, distance: 36.1
click at [84, 143] on div "245 Quang Trung - [GEOGRAPHIC_DATA]" at bounding box center [178, 146] width 292 height 16
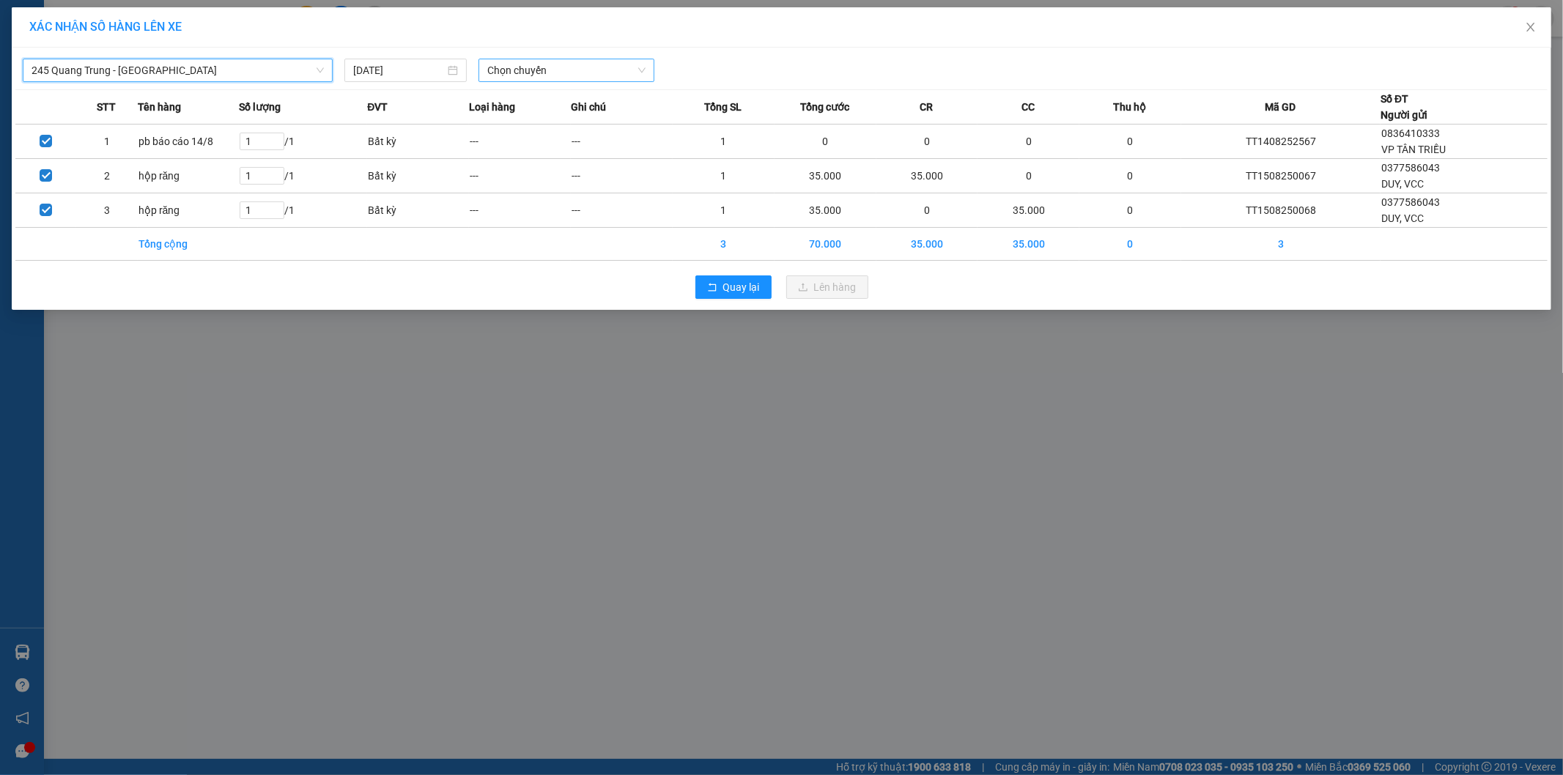
click at [508, 76] on span "Chọn chuyến" at bounding box center [566, 70] width 158 height 22
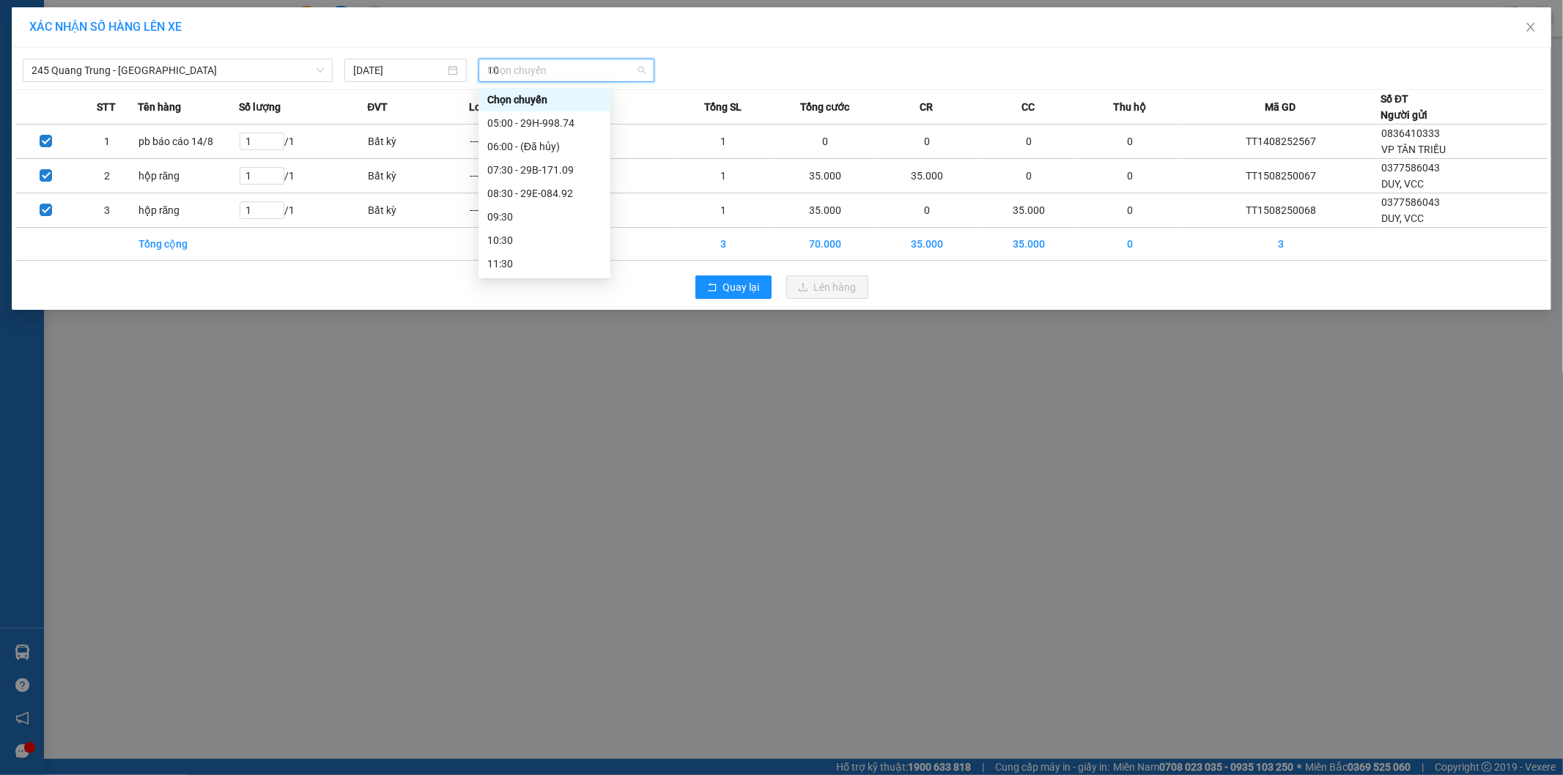
type input "109"
drag, startPoint x: 547, startPoint y: 95, endPoint x: 736, endPoint y: 95, distance: 188.3
click at [547, 96] on div "07:30 - 29B-171.09" at bounding box center [544, 100] width 114 height 16
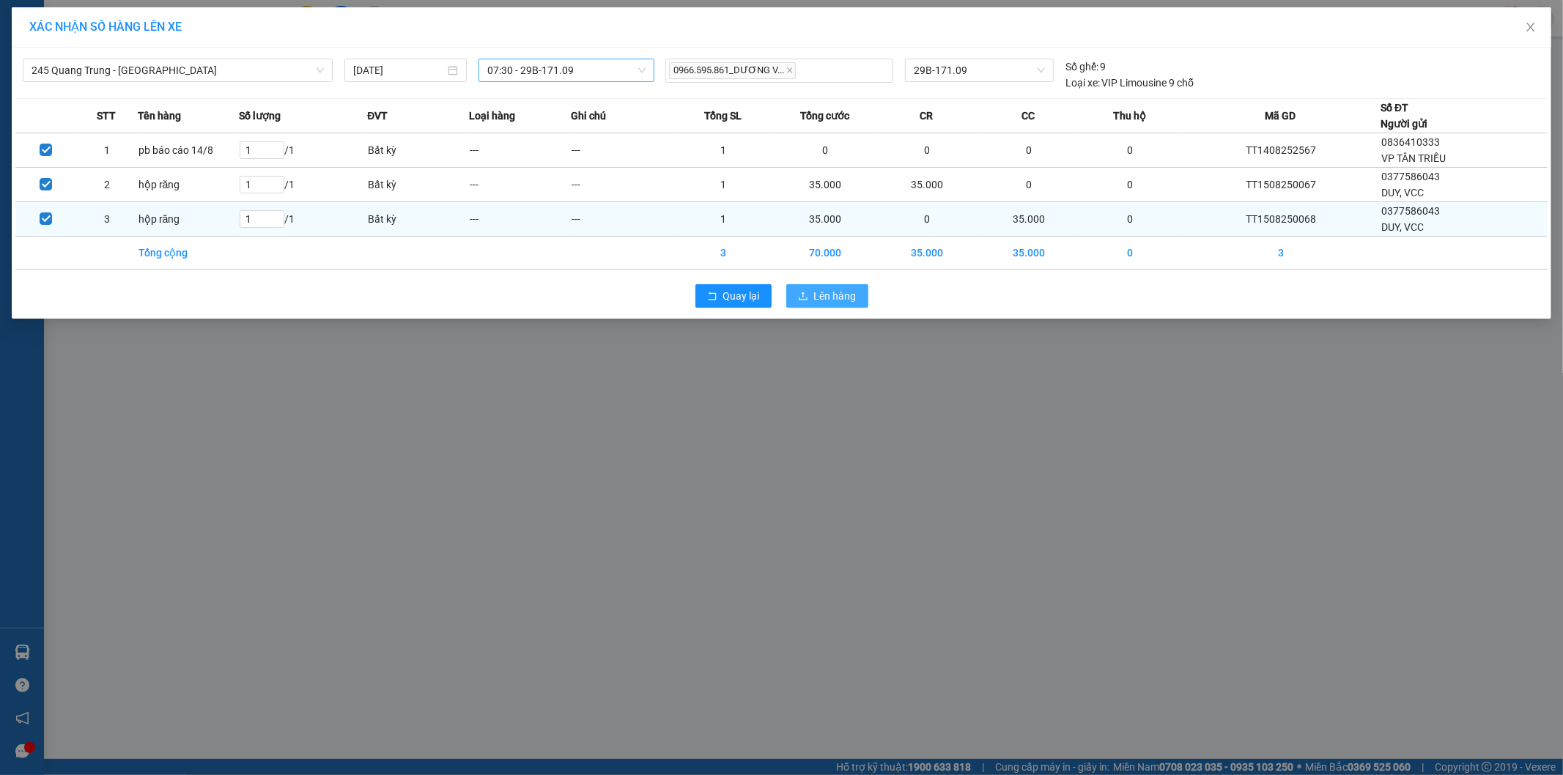
drag, startPoint x: 808, startPoint y: 290, endPoint x: 756, endPoint y: 222, distance: 85.7
click at [807, 291] on button "Lên hàng" at bounding box center [827, 295] width 82 height 23
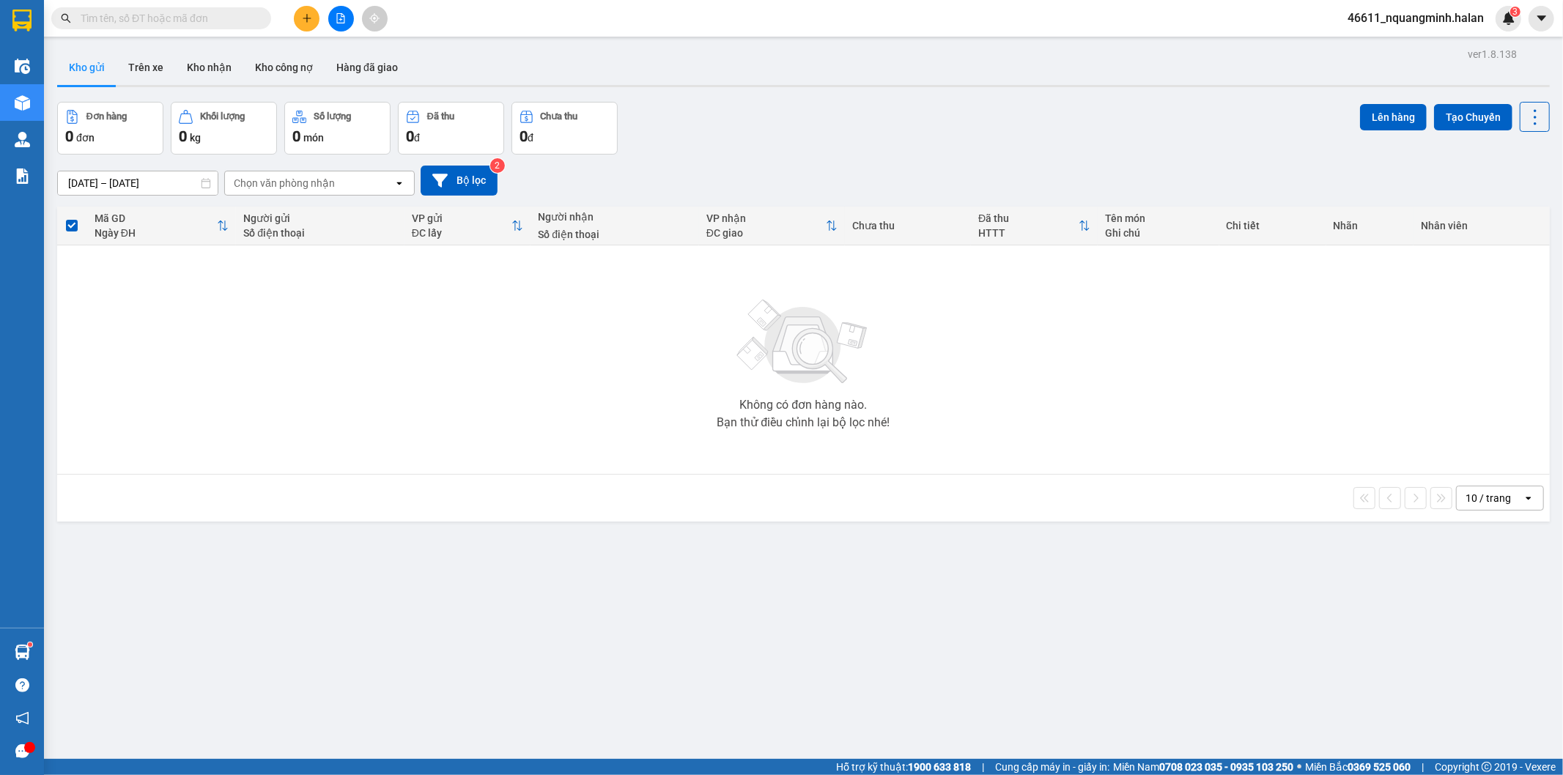
click at [237, 26] on span at bounding box center [161, 18] width 220 height 22
click at [233, 18] on input "text" at bounding box center [167, 18] width 173 height 16
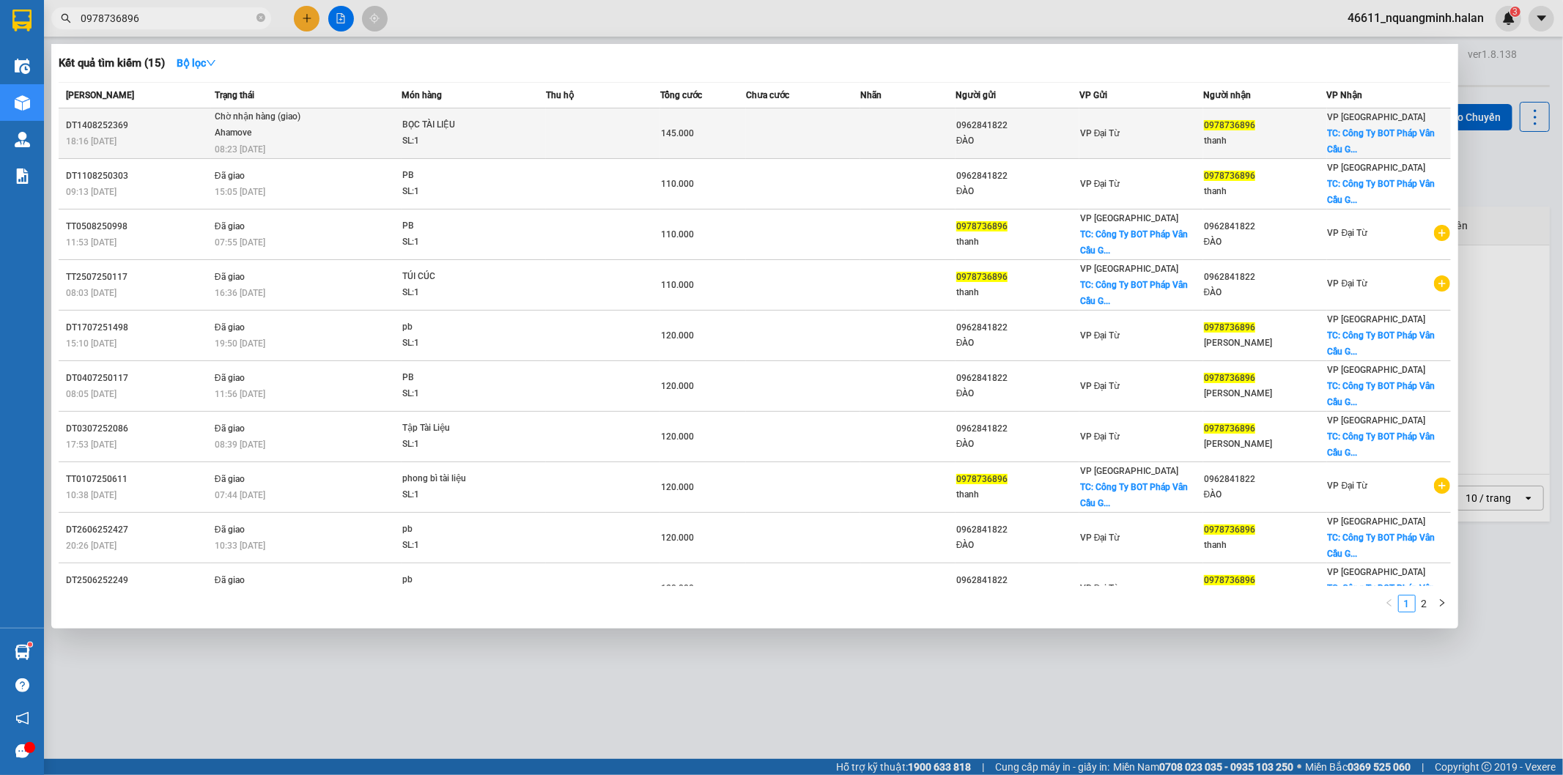
type input "0978736896"
click at [640, 139] on td at bounding box center [603, 133] width 114 height 51
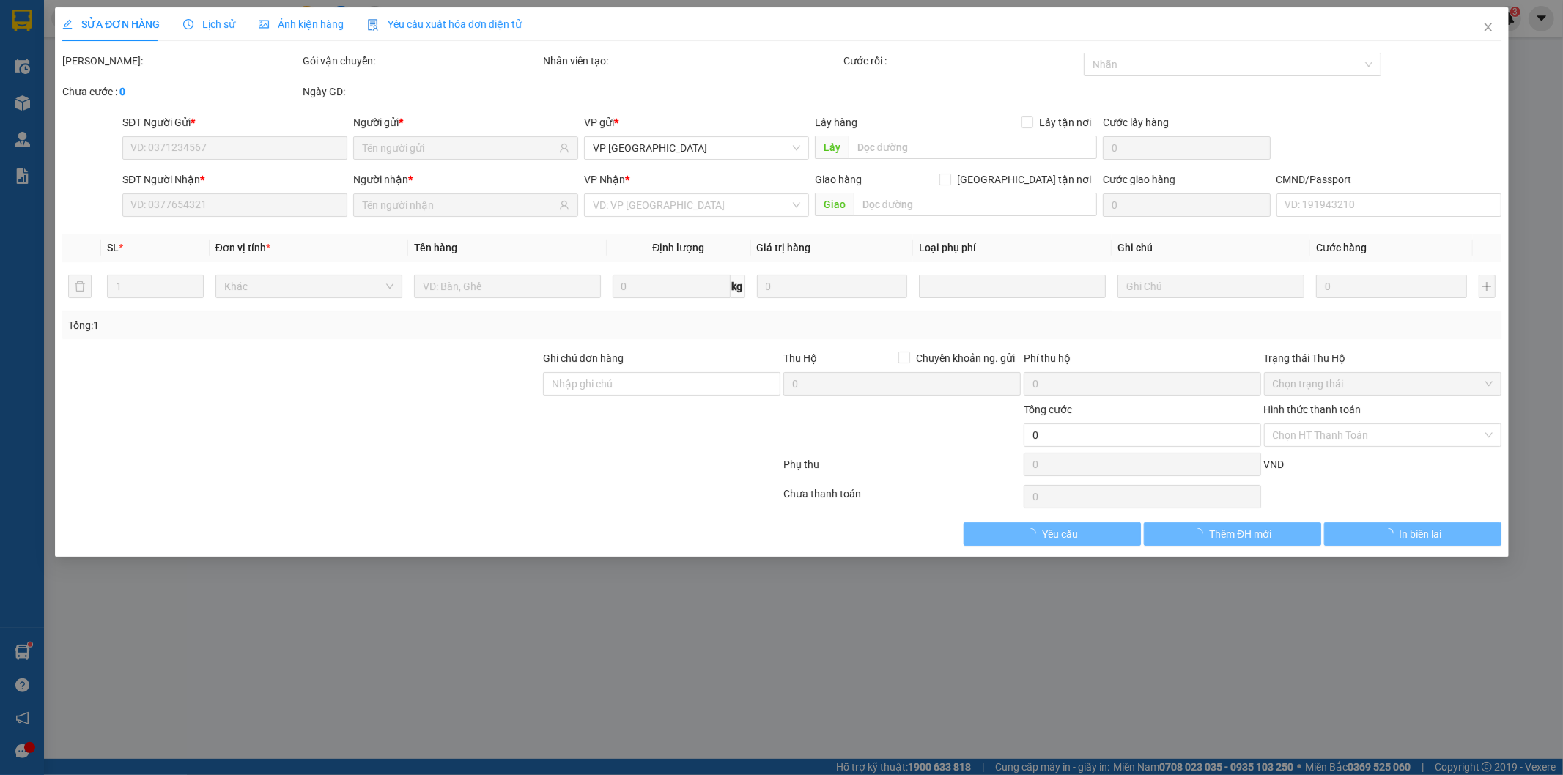
type input "0962841822"
type input "ĐÀO"
type input "0978736896"
type input "thanh"
checkbox input "true"
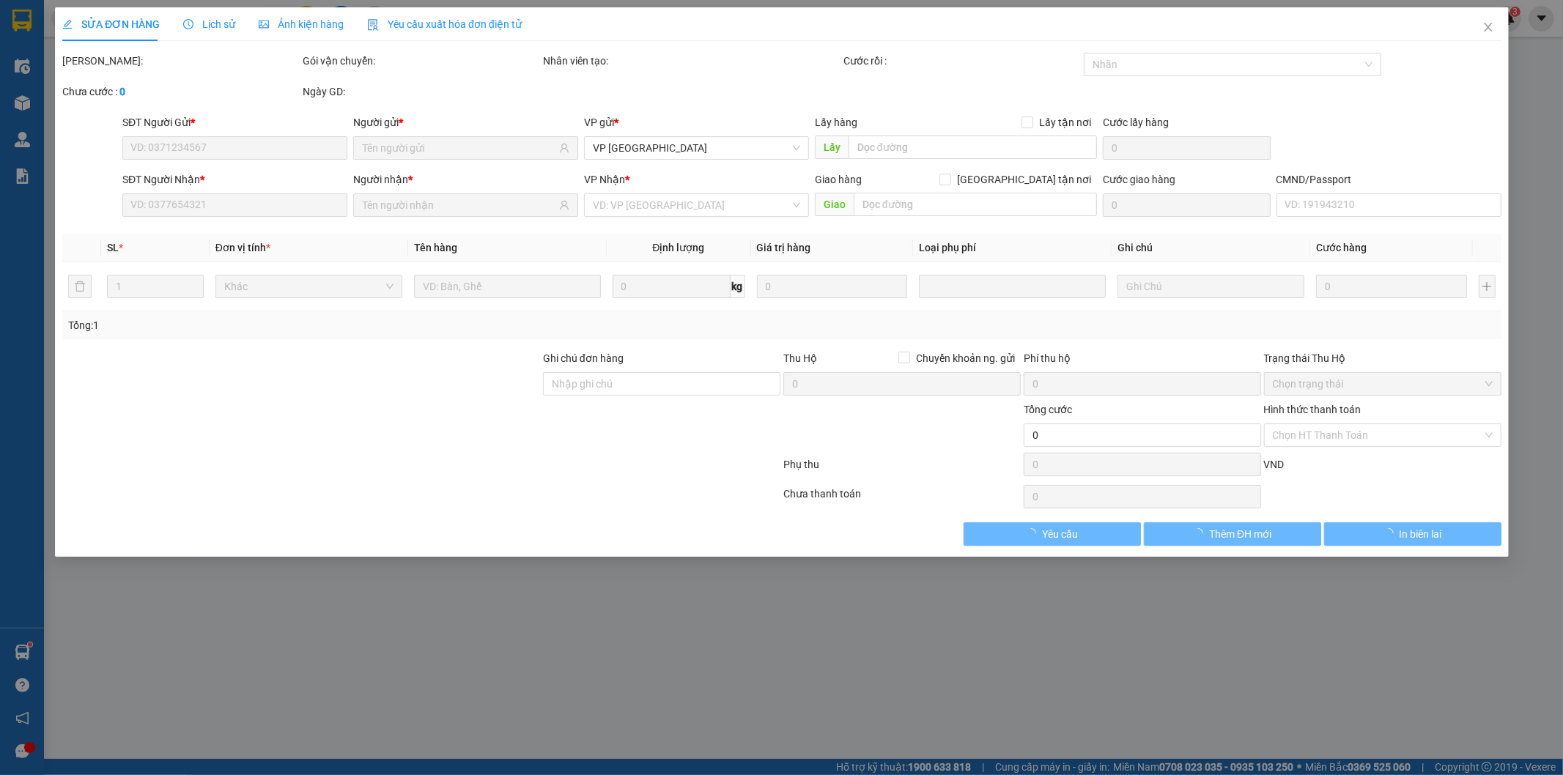
type input "Công Ty BOT Pháp Vân Cầu Giẽ, liên ninh,thanh trì,hà nội"
type input "90.000"
type input "145.000"
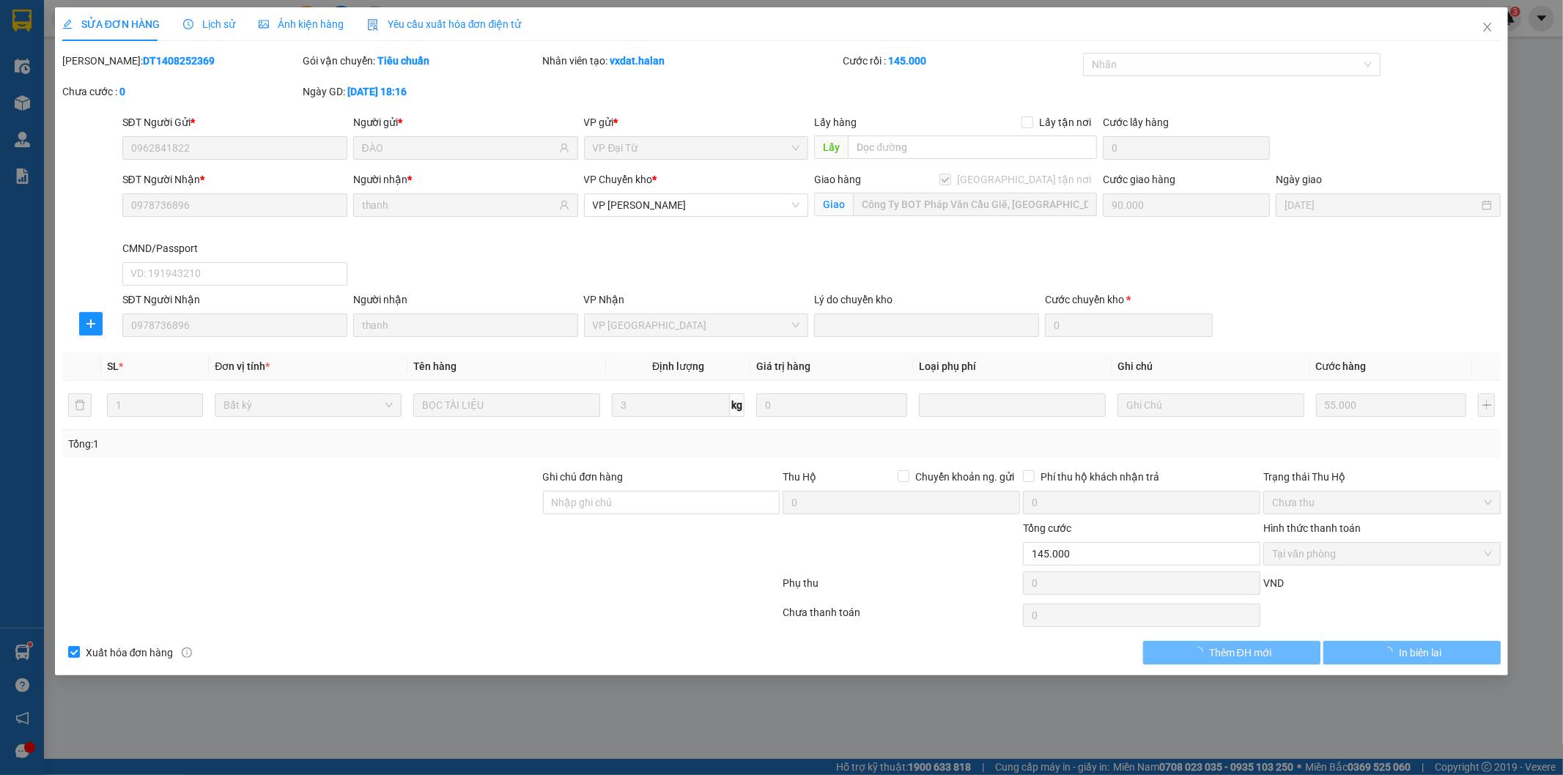
click at [210, 23] on span "Lịch sử" at bounding box center [209, 24] width 52 height 12
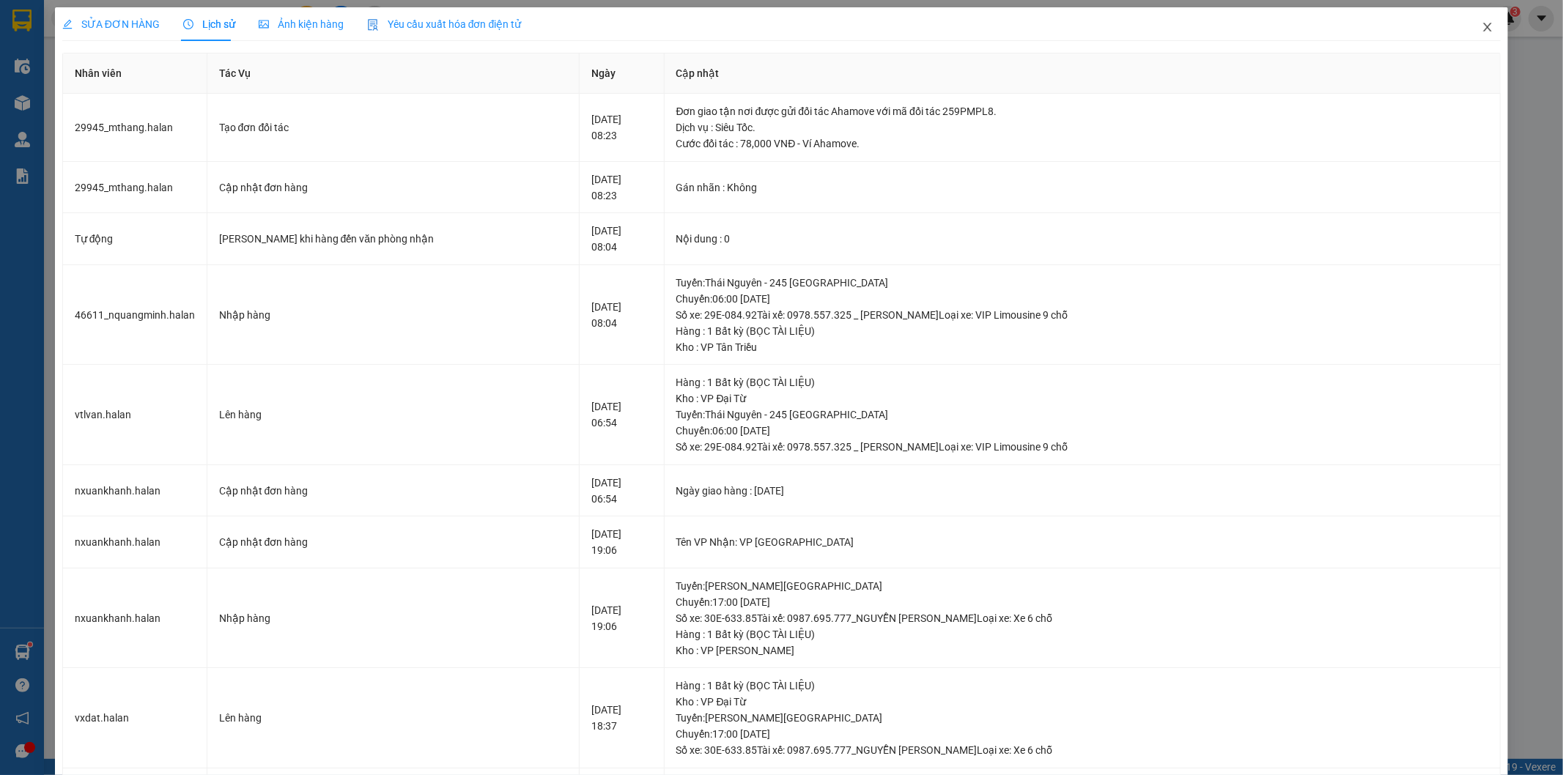
click at [1481, 28] on icon "close" at bounding box center [1487, 27] width 12 height 12
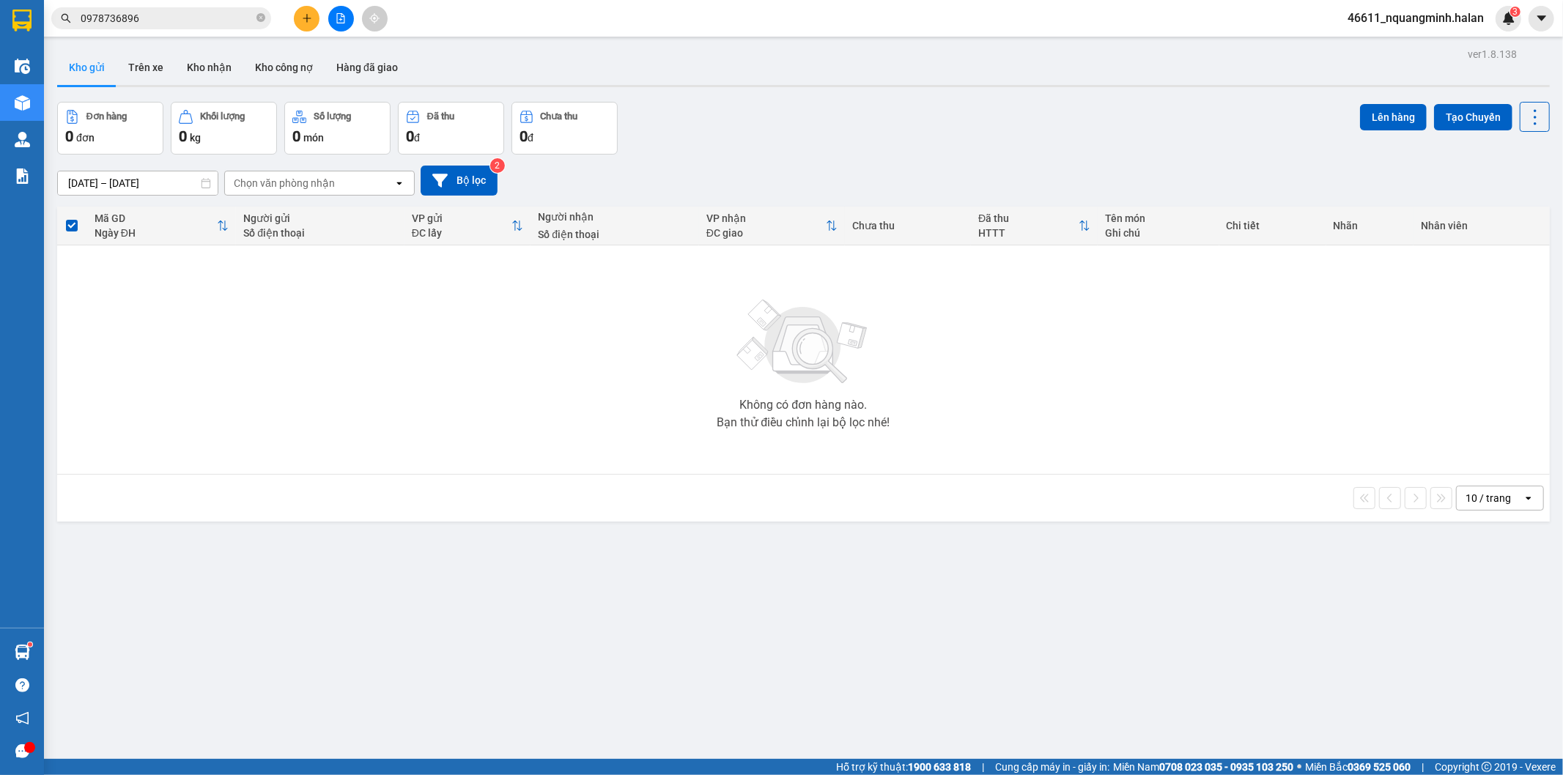
click at [166, 17] on input "0978736896" at bounding box center [167, 18] width 173 height 16
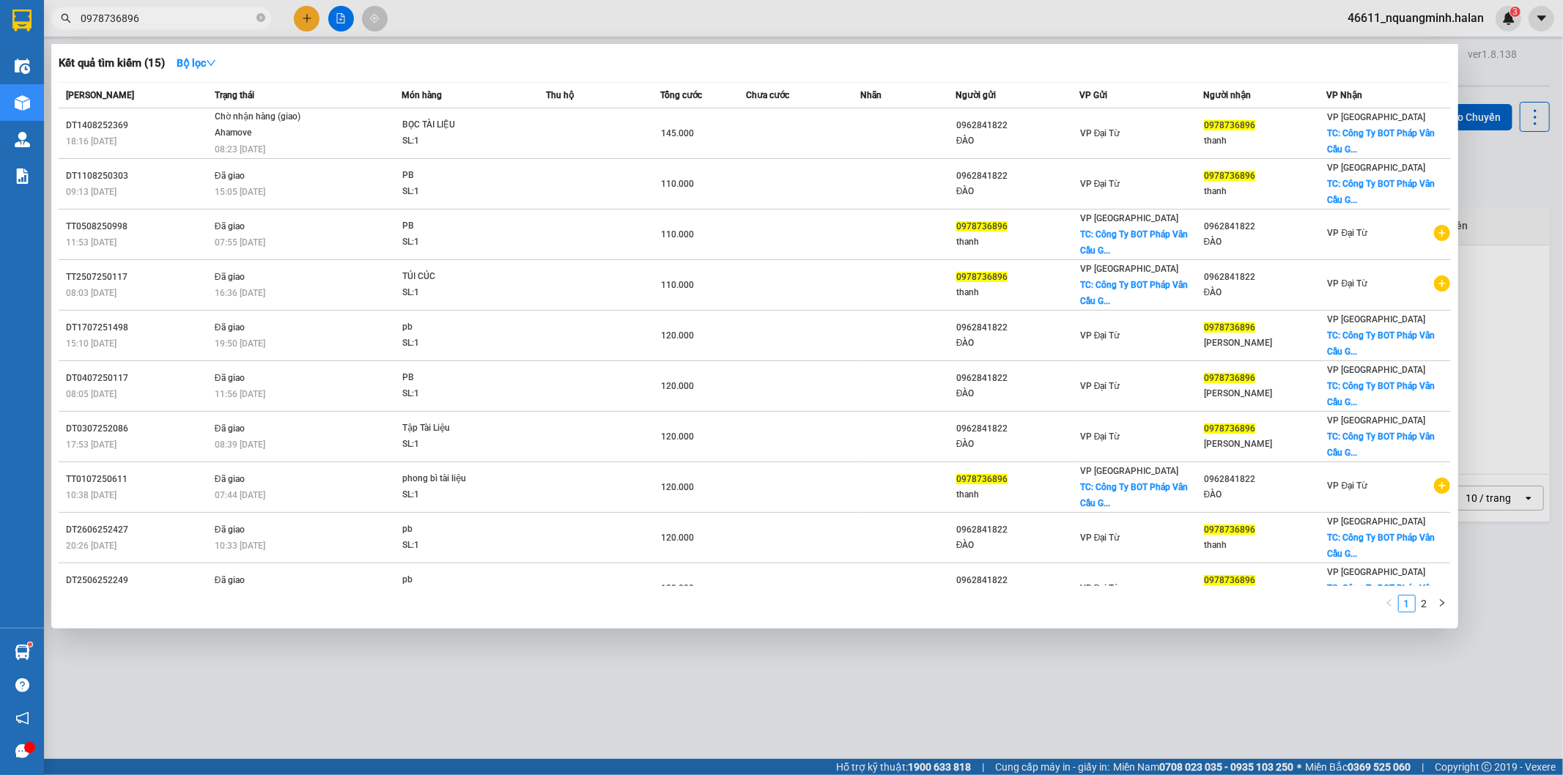
drag, startPoint x: 166, startPoint y: 17, endPoint x: 0, endPoint y: -67, distance: 186.4
click at [0, 0] on html "Kết quả tìm kiếm ( 15 ) Bộ lọc Mã ĐH Trạng thái Món hàng Thu hộ Tổng cước Chưa …" at bounding box center [781, 387] width 1563 height 775
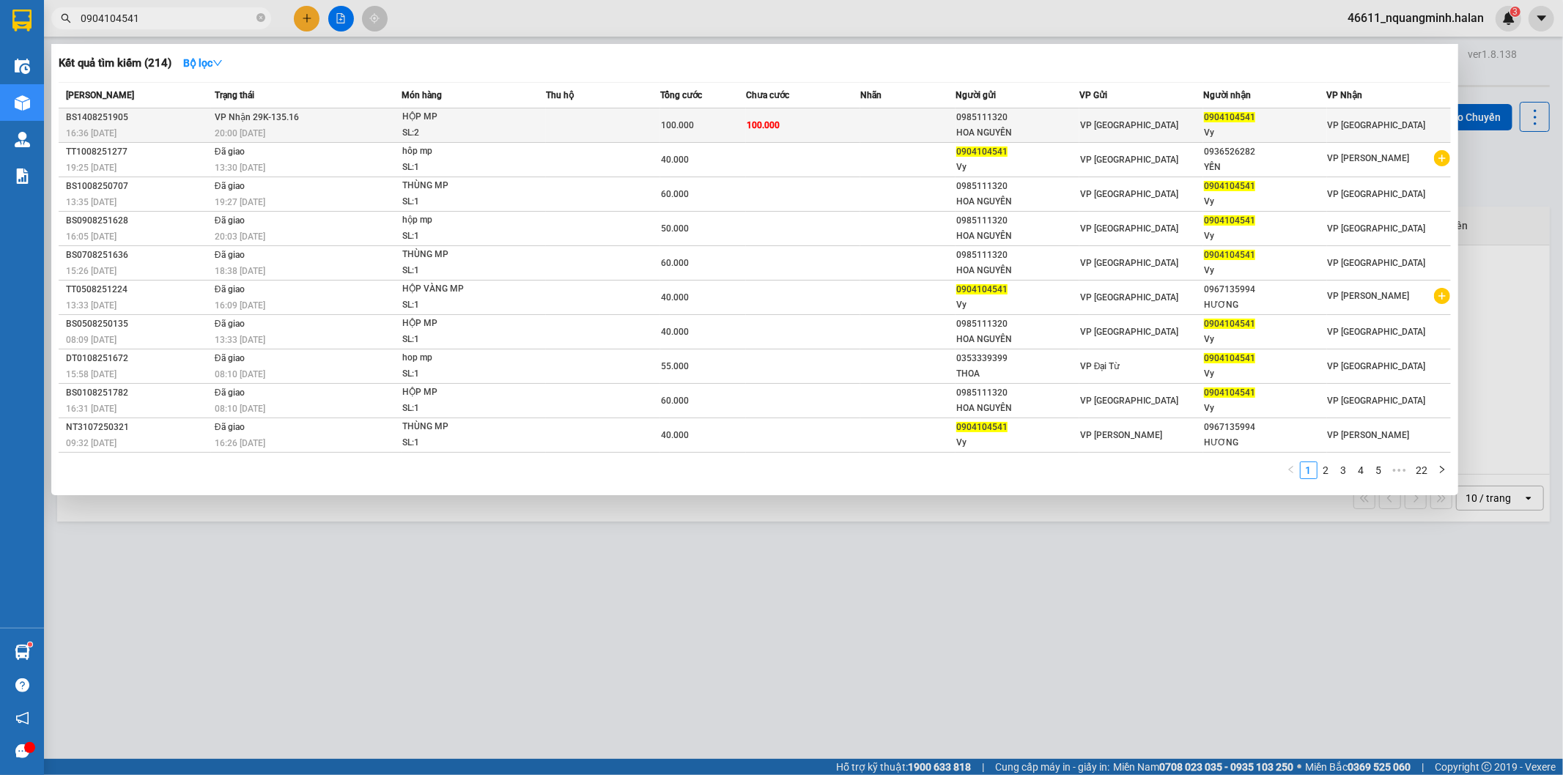
type input "0904104541"
click at [413, 127] on div "SL: 2" at bounding box center [457, 133] width 110 height 16
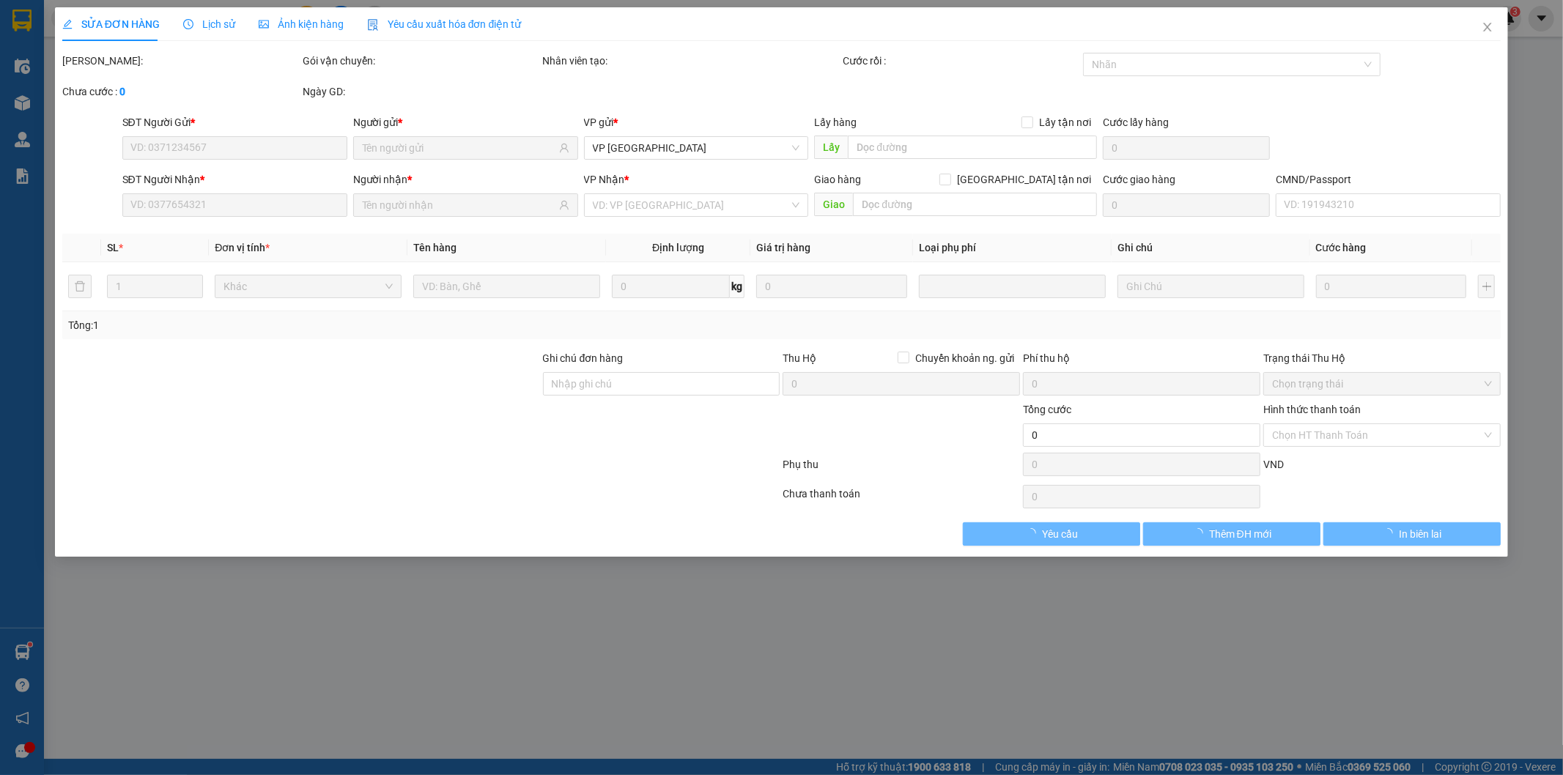
type input "0985111320"
type input "HOA NGUYÊN"
type input "0904104541"
type input "Vy"
type input "100.000"
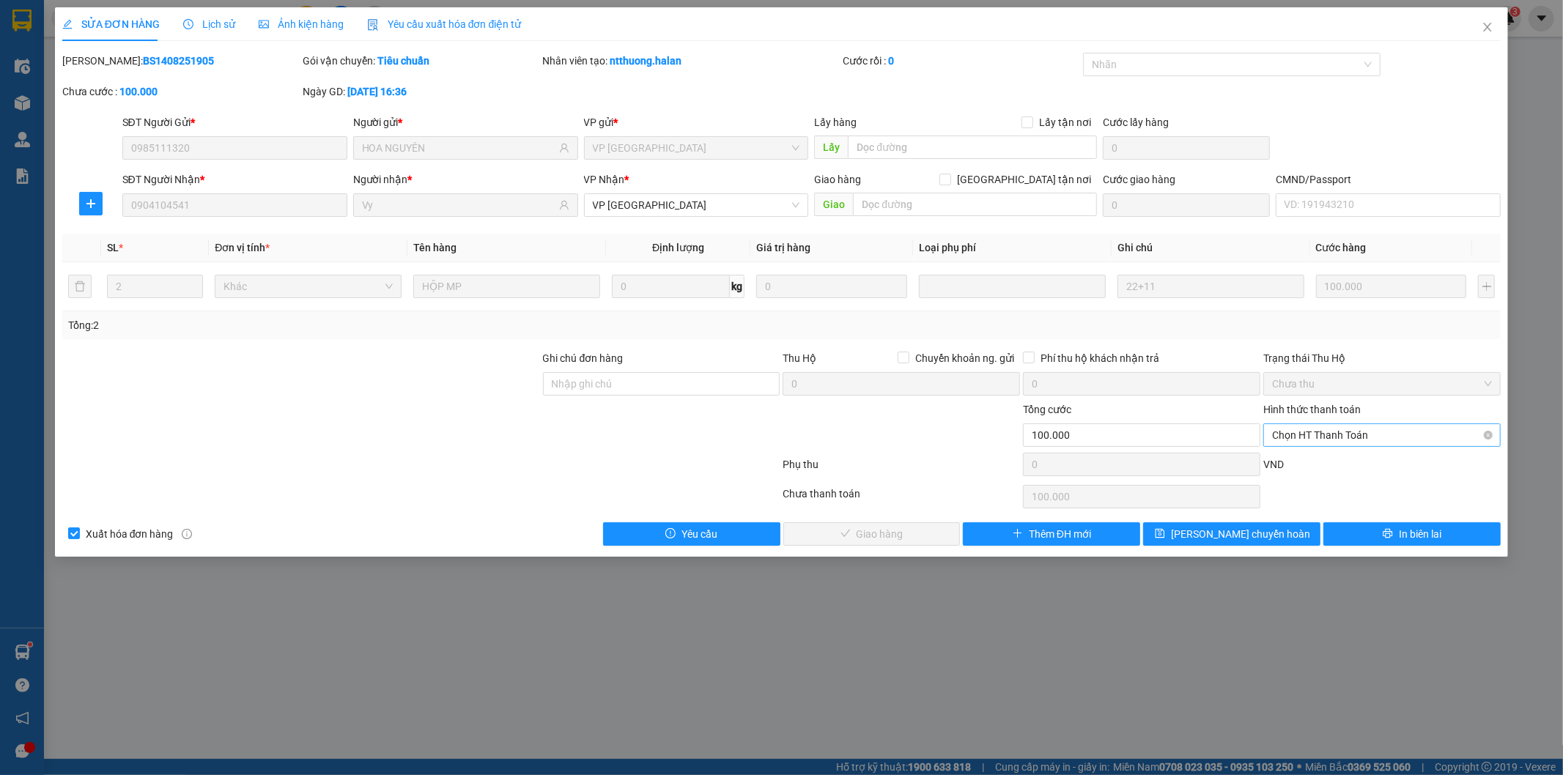
drag, startPoint x: 1350, startPoint y: 435, endPoint x: 1338, endPoint y: 445, distance: 15.1
click at [1347, 437] on span "Chọn HT Thanh Toán" at bounding box center [1382, 435] width 220 height 22
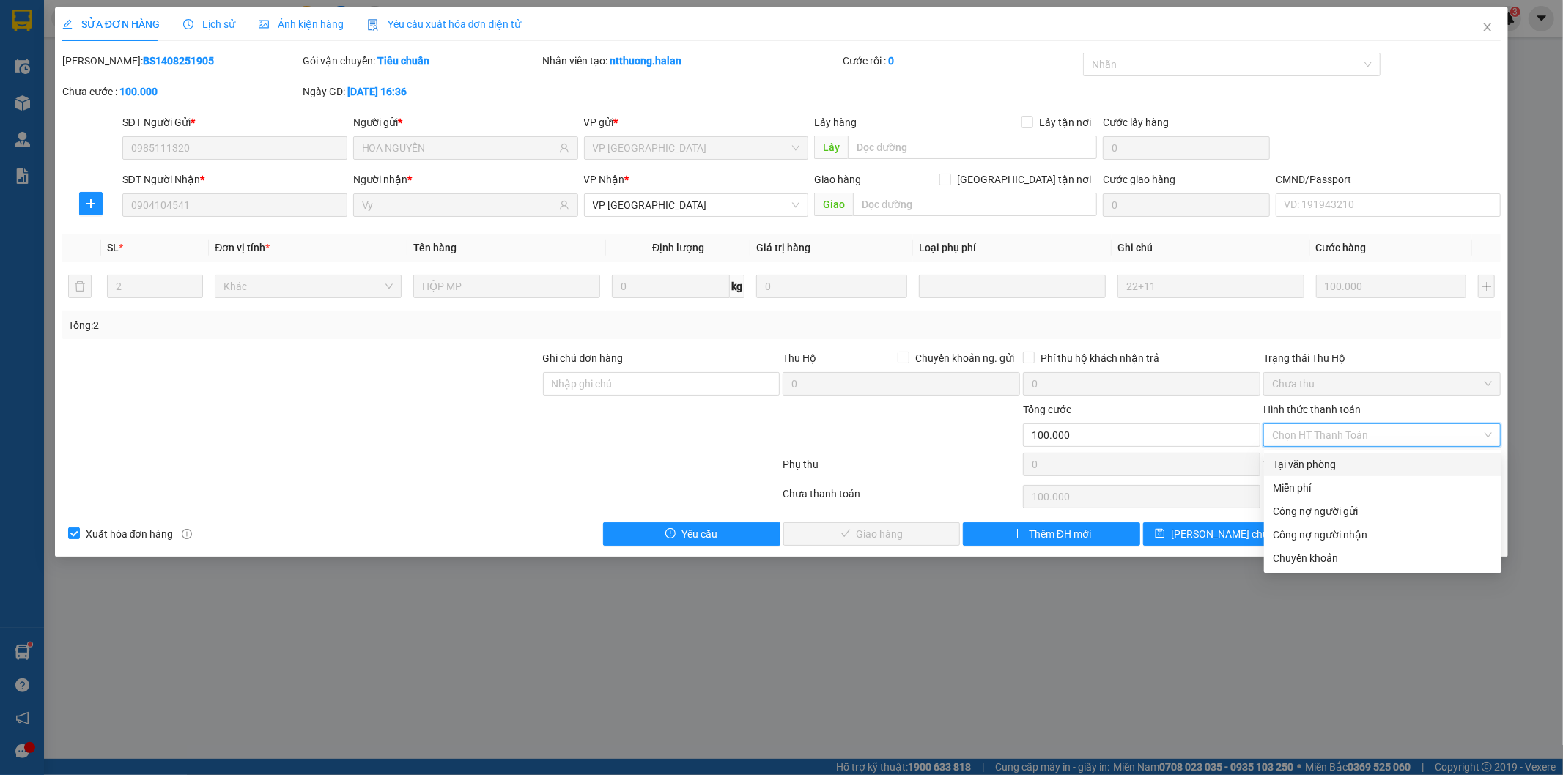
click at [1288, 462] on div "Tại văn phòng" at bounding box center [1383, 464] width 220 height 16
type input "0"
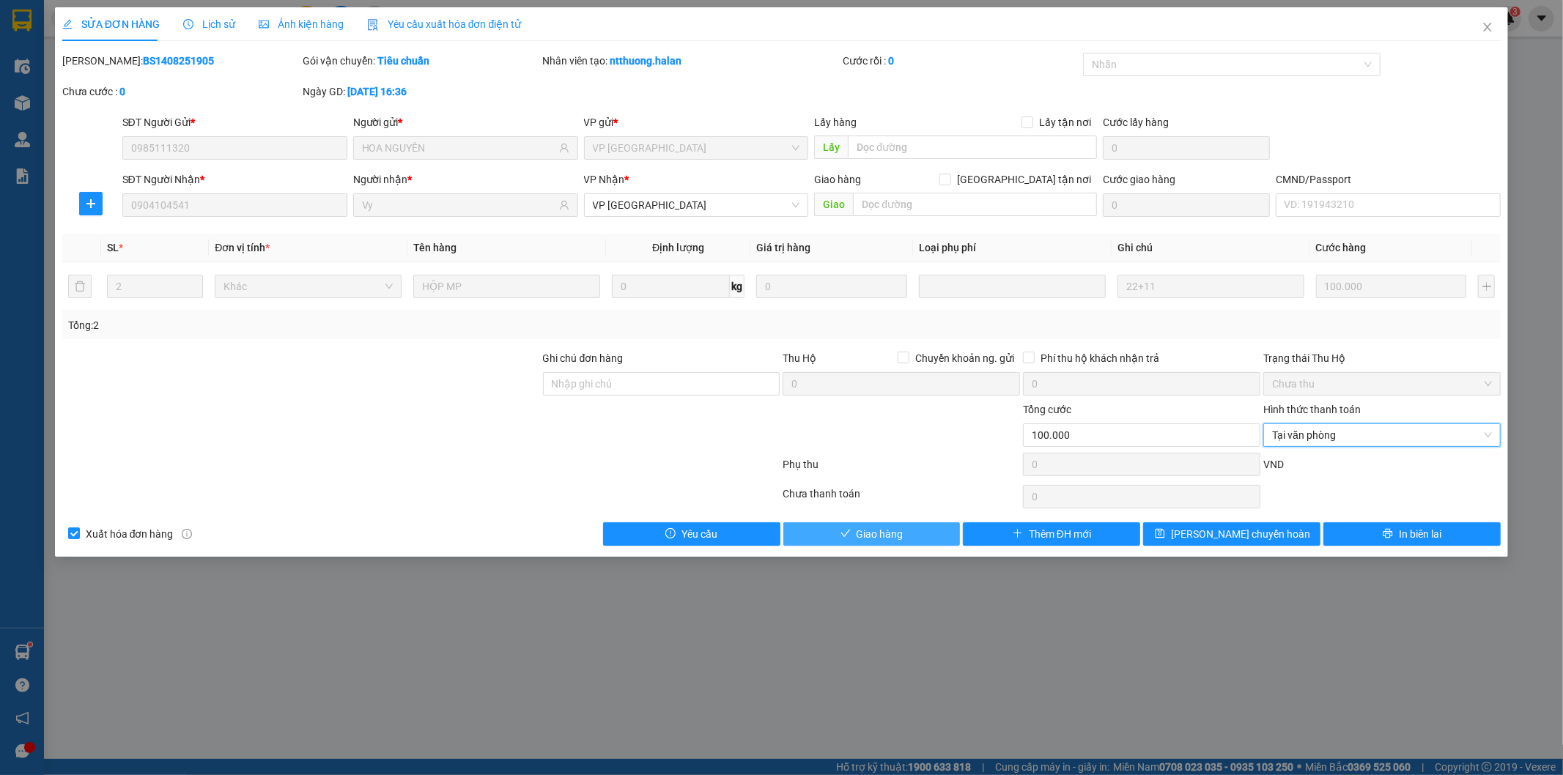
click at [905, 524] on button "Giao hàng" at bounding box center [871, 533] width 177 height 23
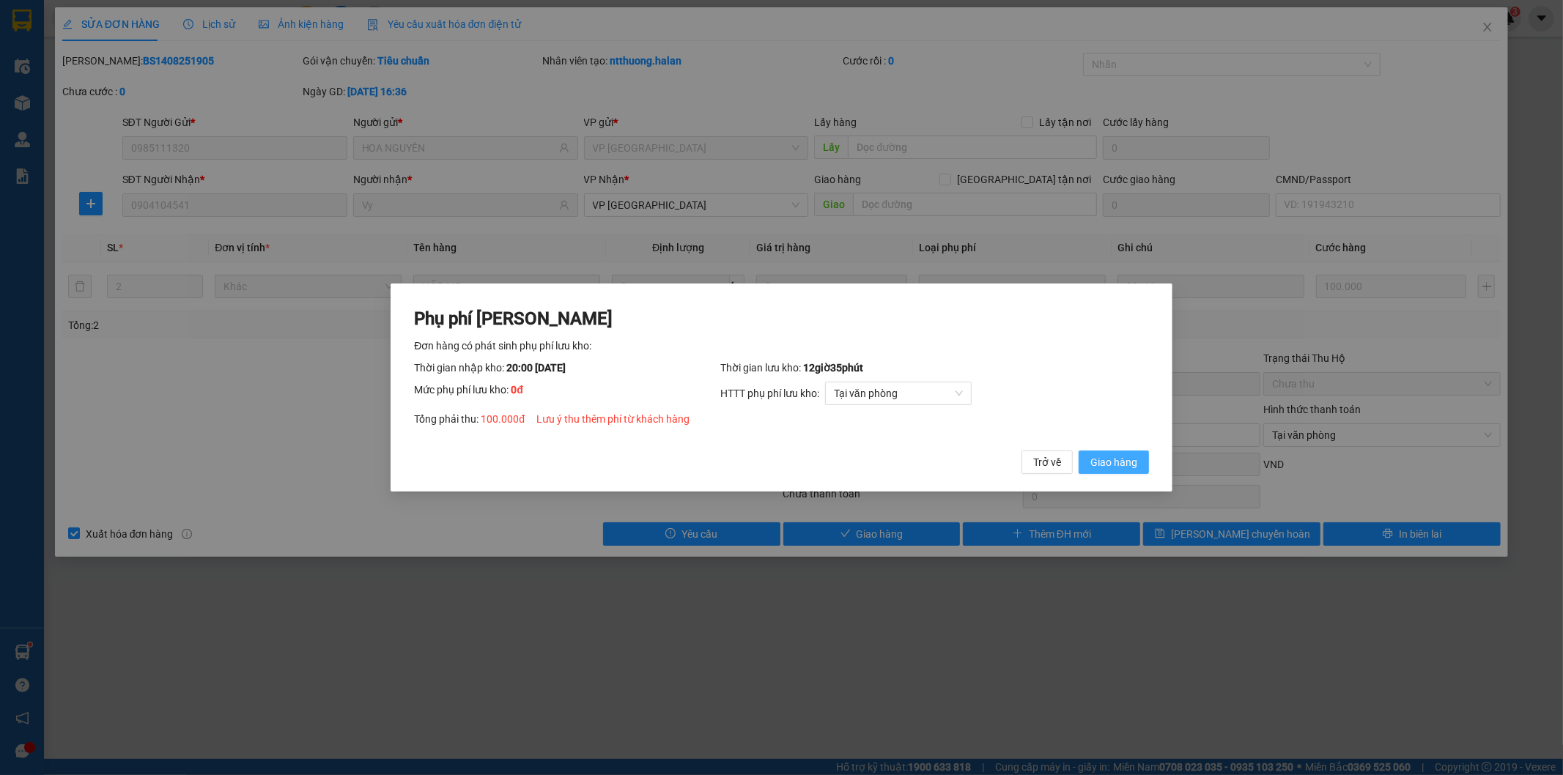
click at [1117, 456] on span "Giao hàng" at bounding box center [1113, 462] width 47 height 16
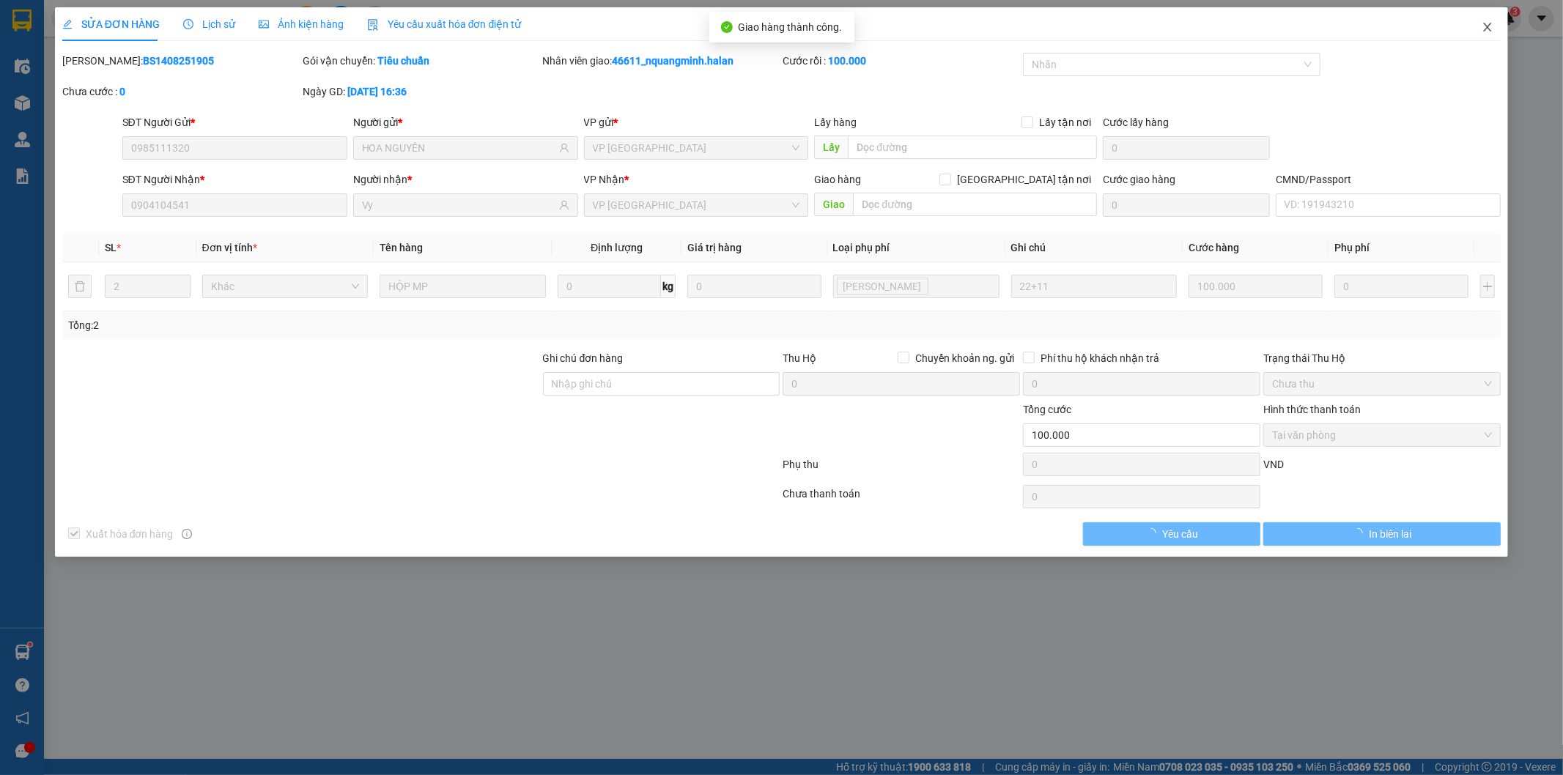
click at [1489, 22] on icon "close" at bounding box center [1487, 27] width 12 height 12
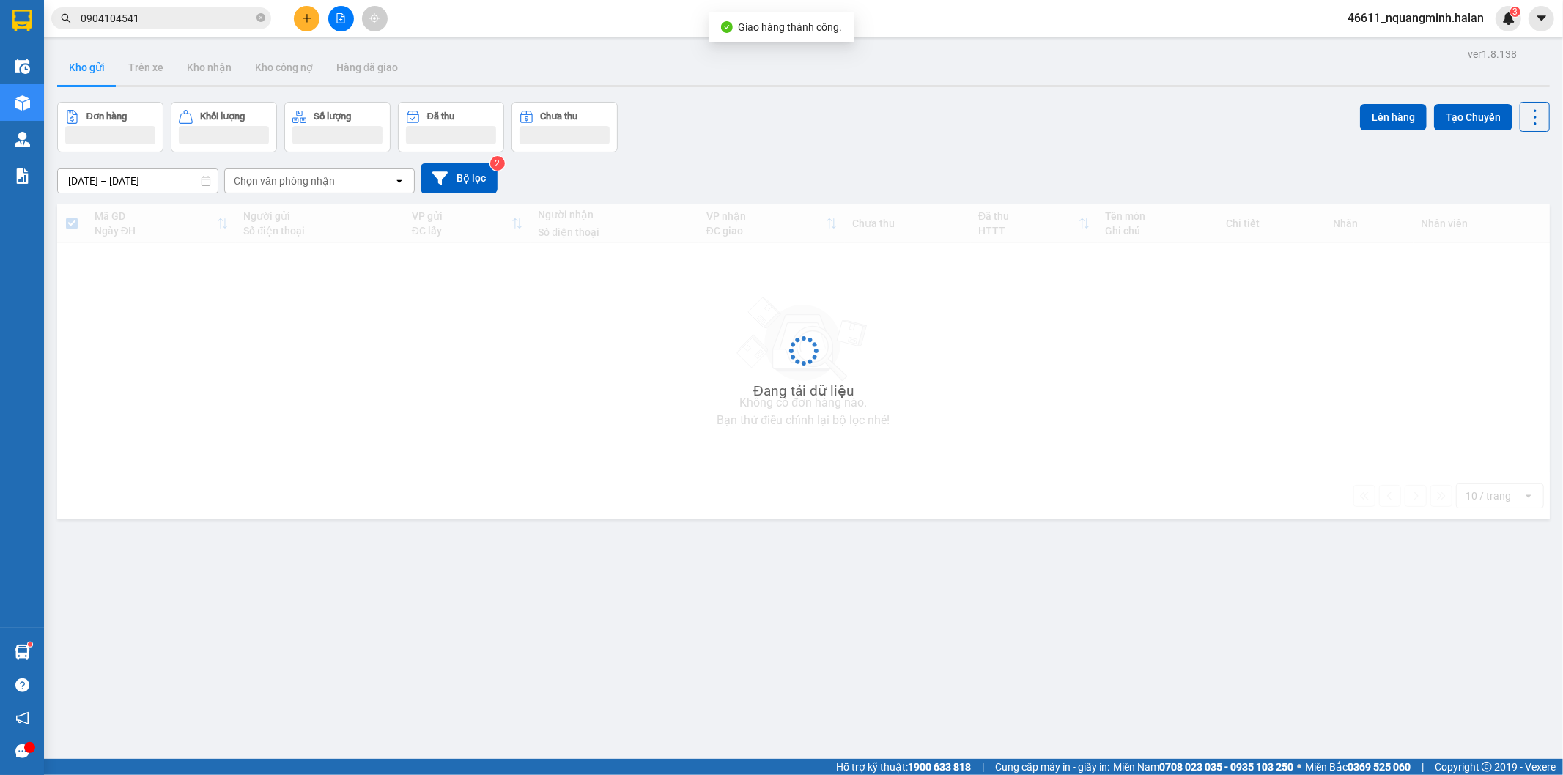
click at [174, 16] on input "0904104541" at bounding box center [167, 18] width 173 height 16
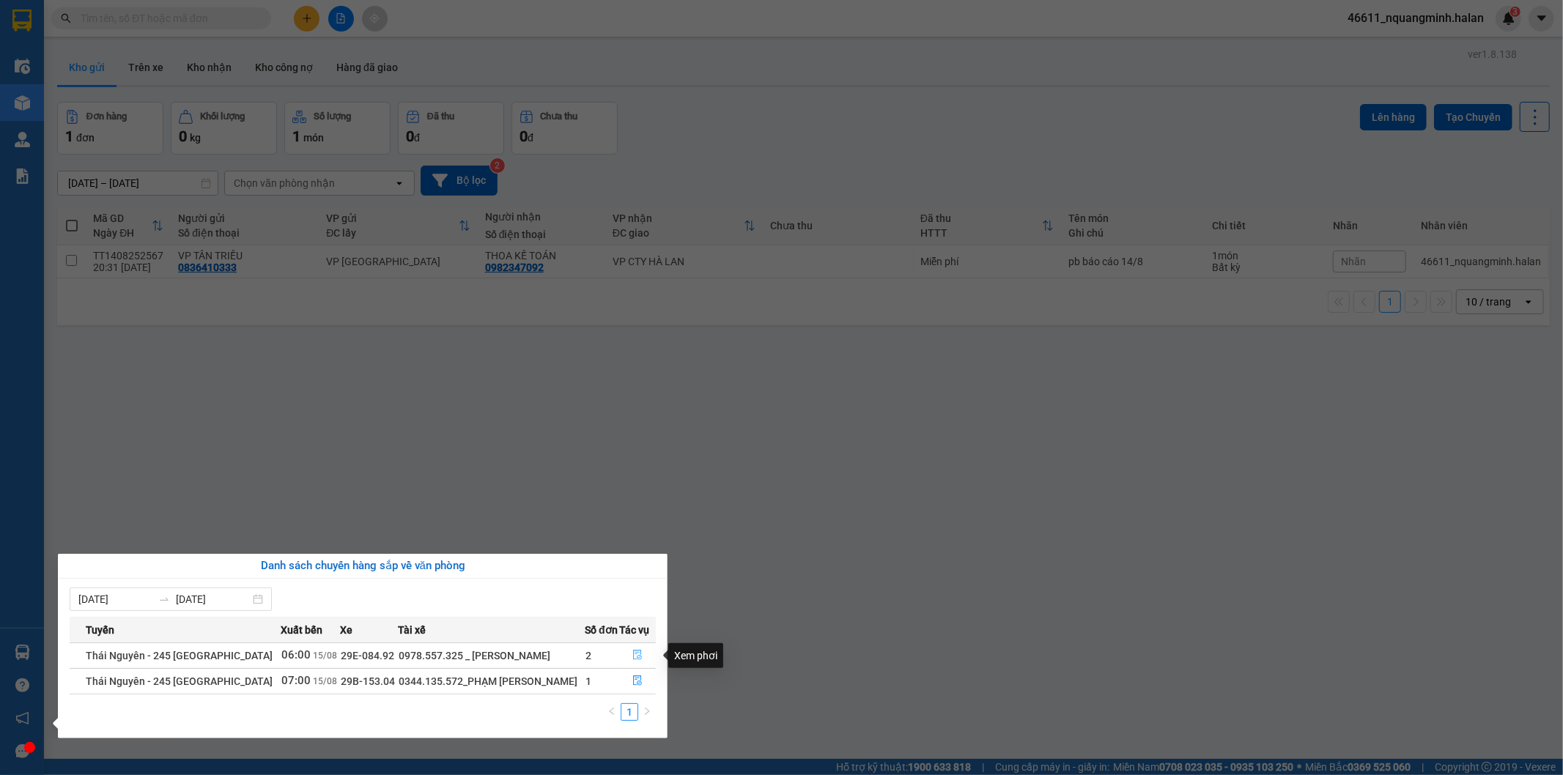
click at [632, 648] on button "button" at bounding box center [637, 655] width 35 height 23
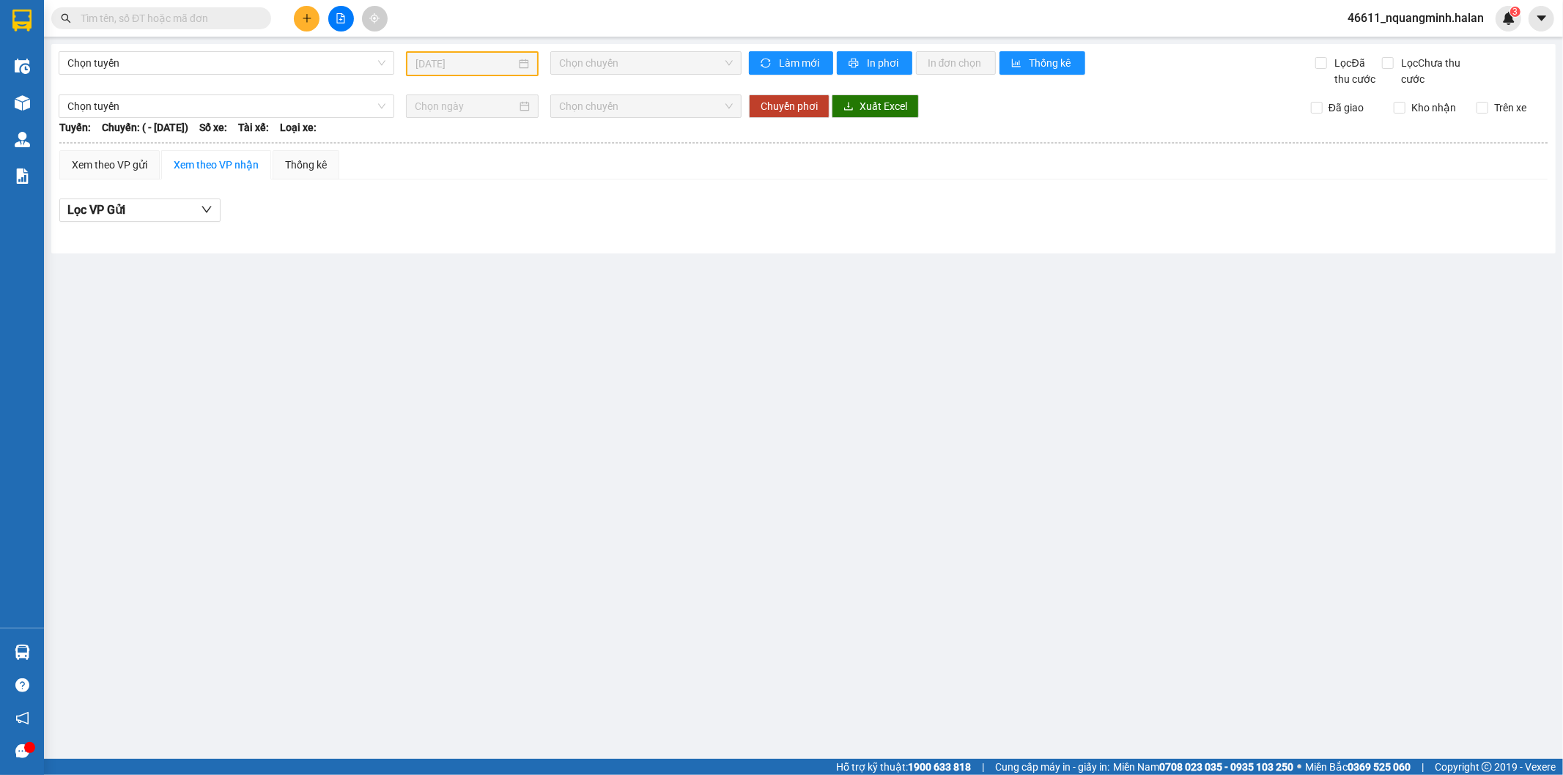
click at [655, 604] on main "Chọn tuyến 14/08/2025 Chọn chuyến Làm mới In phơi In đơn chọn Thống kê Lọc Đã t…" at bounding box center [781, 379] width 1563 height 759
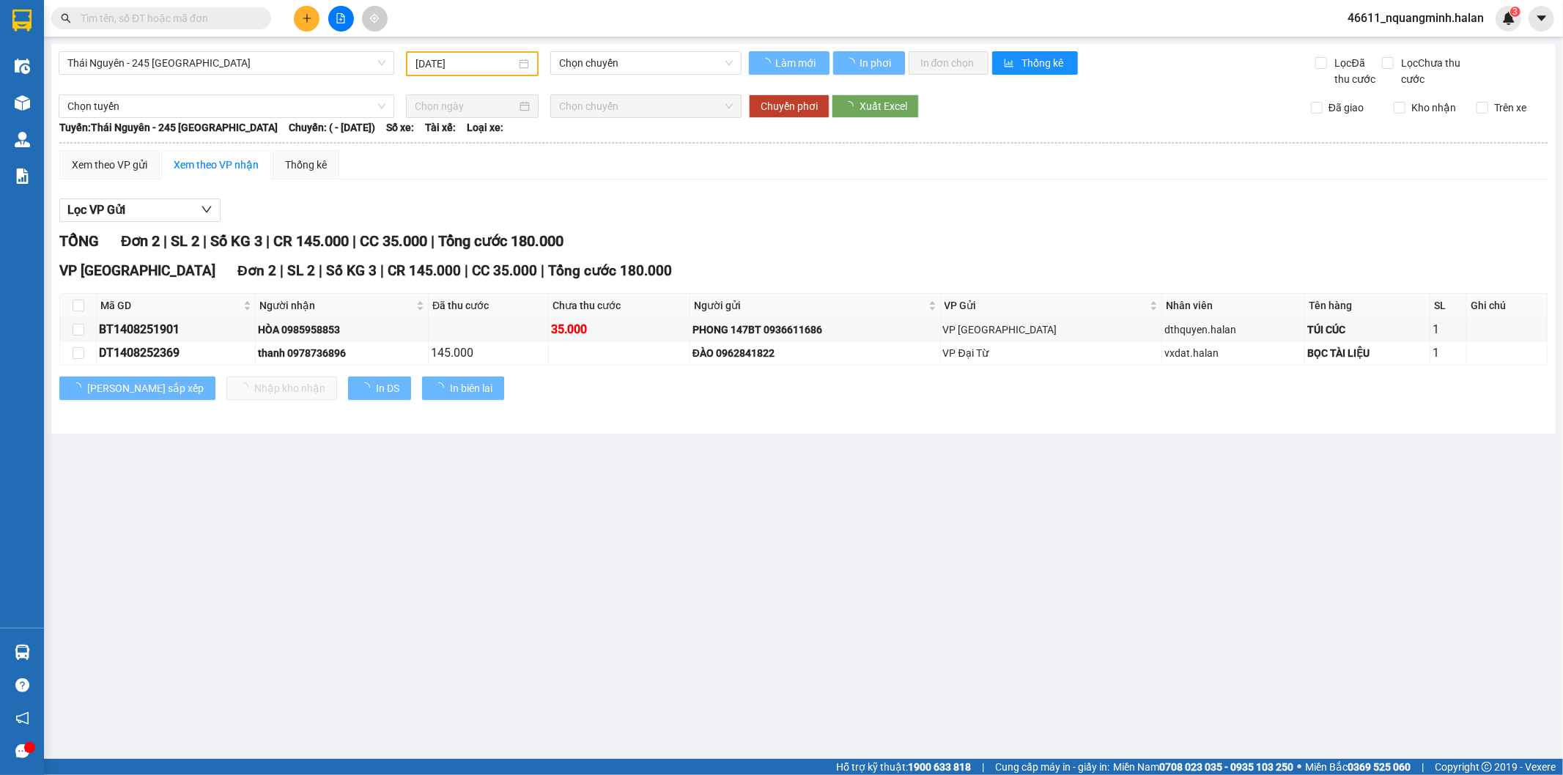
type input "[DATE]"
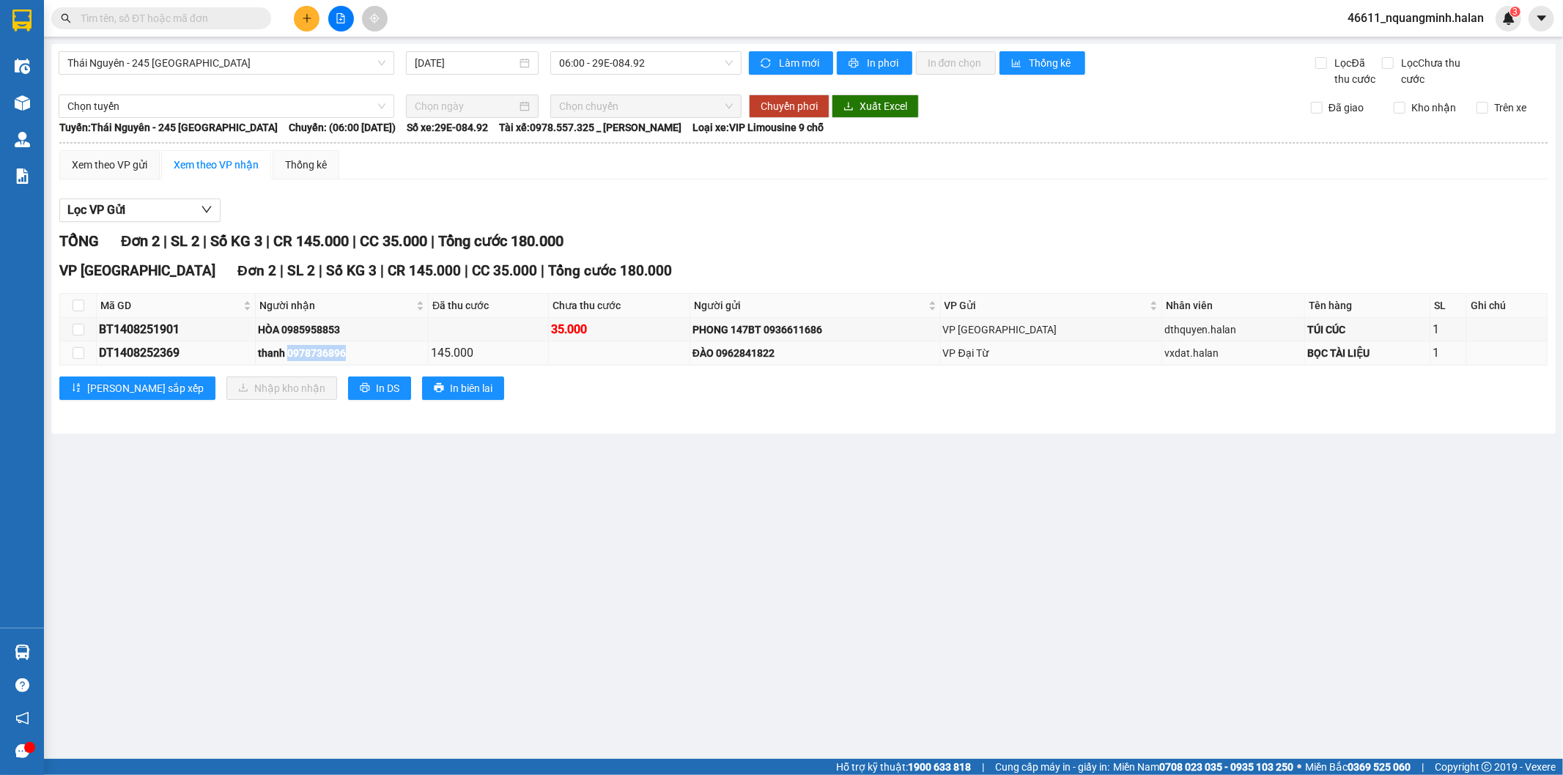
drag, startPoint x: 377, startPoint y: 360, endPoint x: 305, endPoint y: 360, distance: 72.5
click at [305, 360] on div "thanh 0978736896" at bounding box center [342, 353] width 168 height 16
copy div "0978736896"
click at [203, 17] on input "text" at bounding box center [167, 18] width 173 height 16
paste input "0978736896"
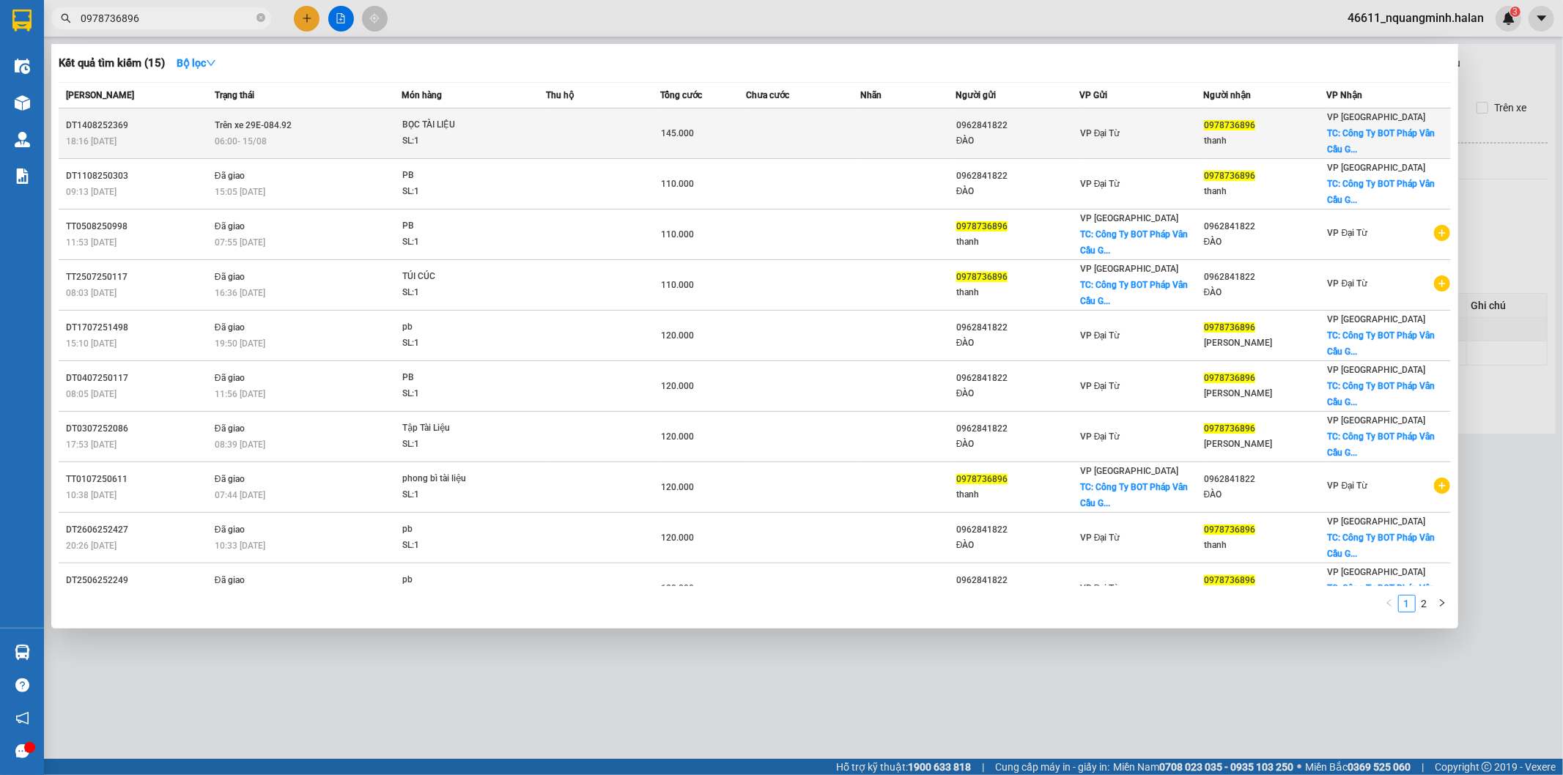
type input "0978736896"
click at [535, 137] on span "BỌC TÀI LIỆU SL: 1" at bounding box center [474, 133] width 144 height 32
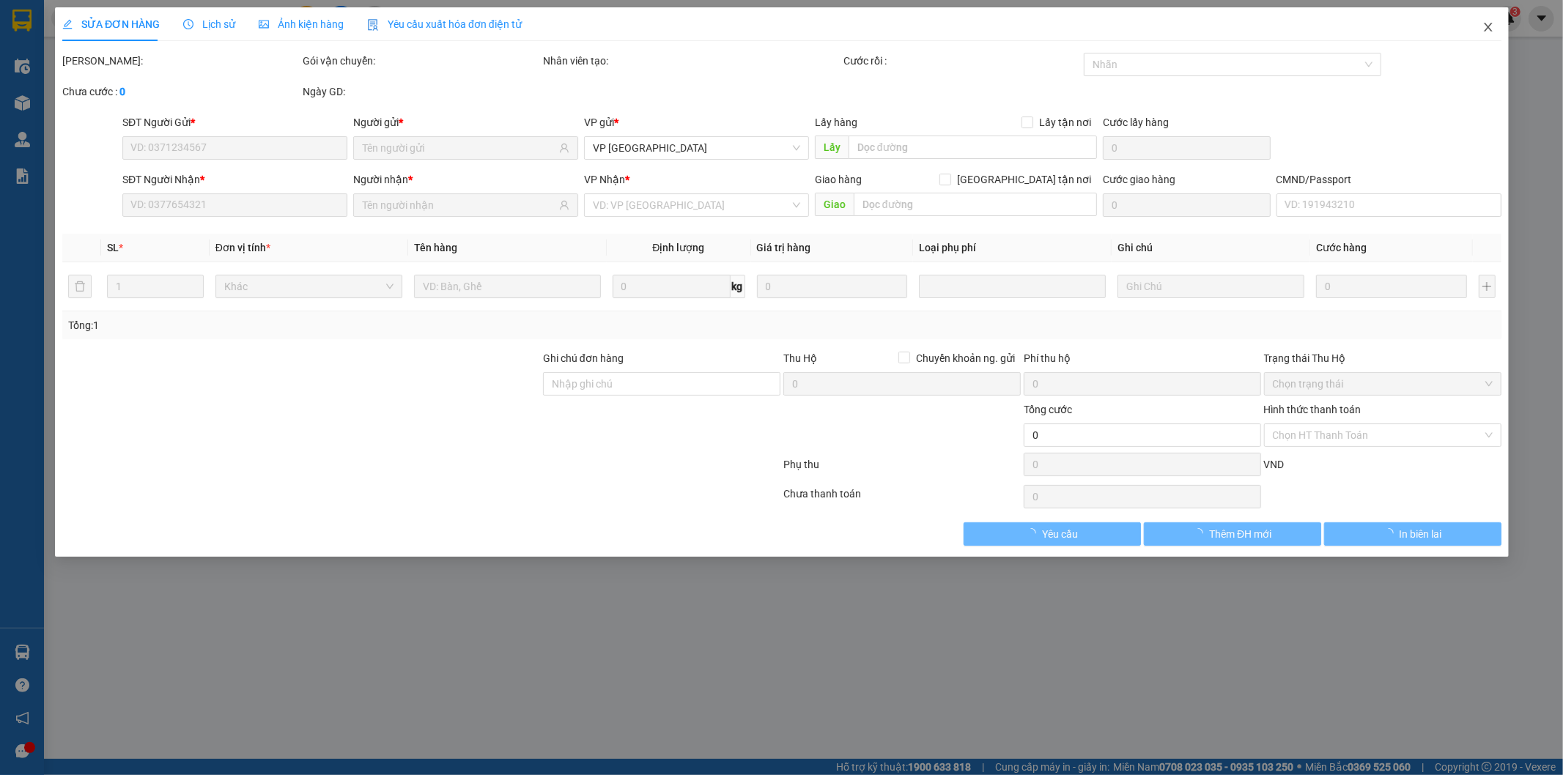
type input "0962841822"
type input "ĐÀO"
type input "0978736896"
type input "thanh"
checkbox input "true"
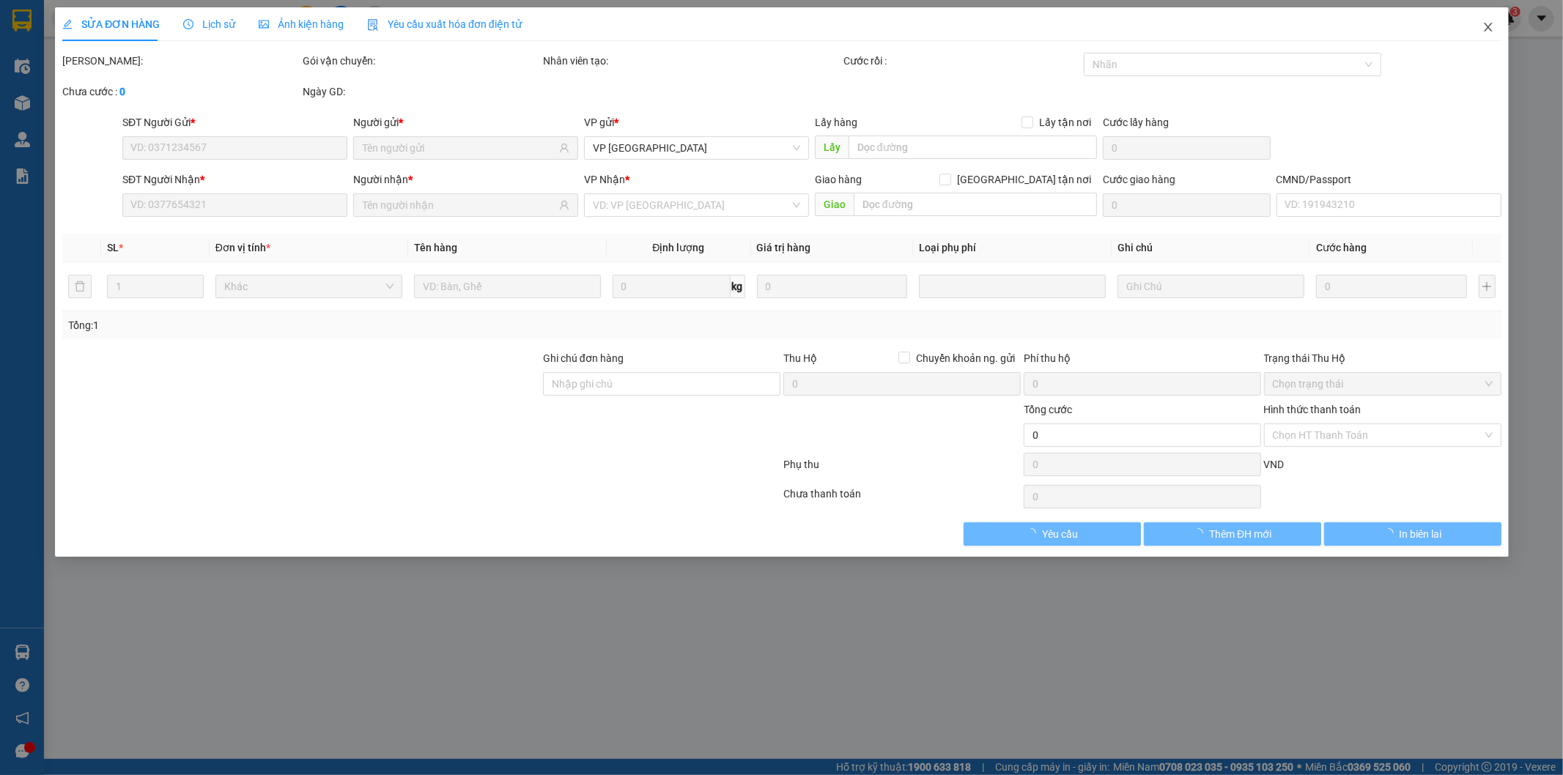
type input "Công Ty BOT Pháp Vân Cầu Giẽ, liên ninh,thanh trì,hà nội"
type input "90.000"
type input "145.000"
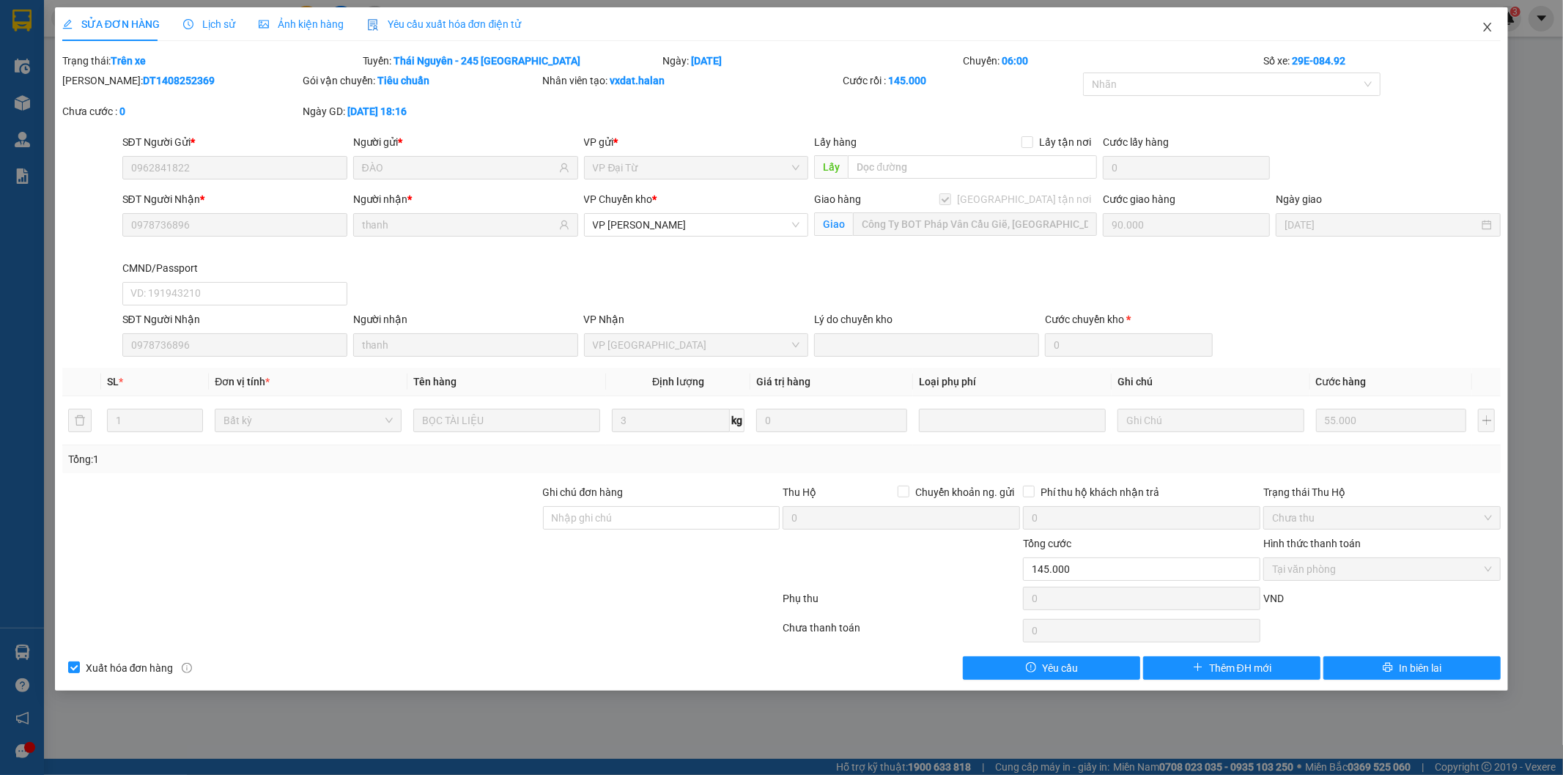
click at [1486, 23] on icon "close" at bounding box center [1487, 27] width 12 height 12
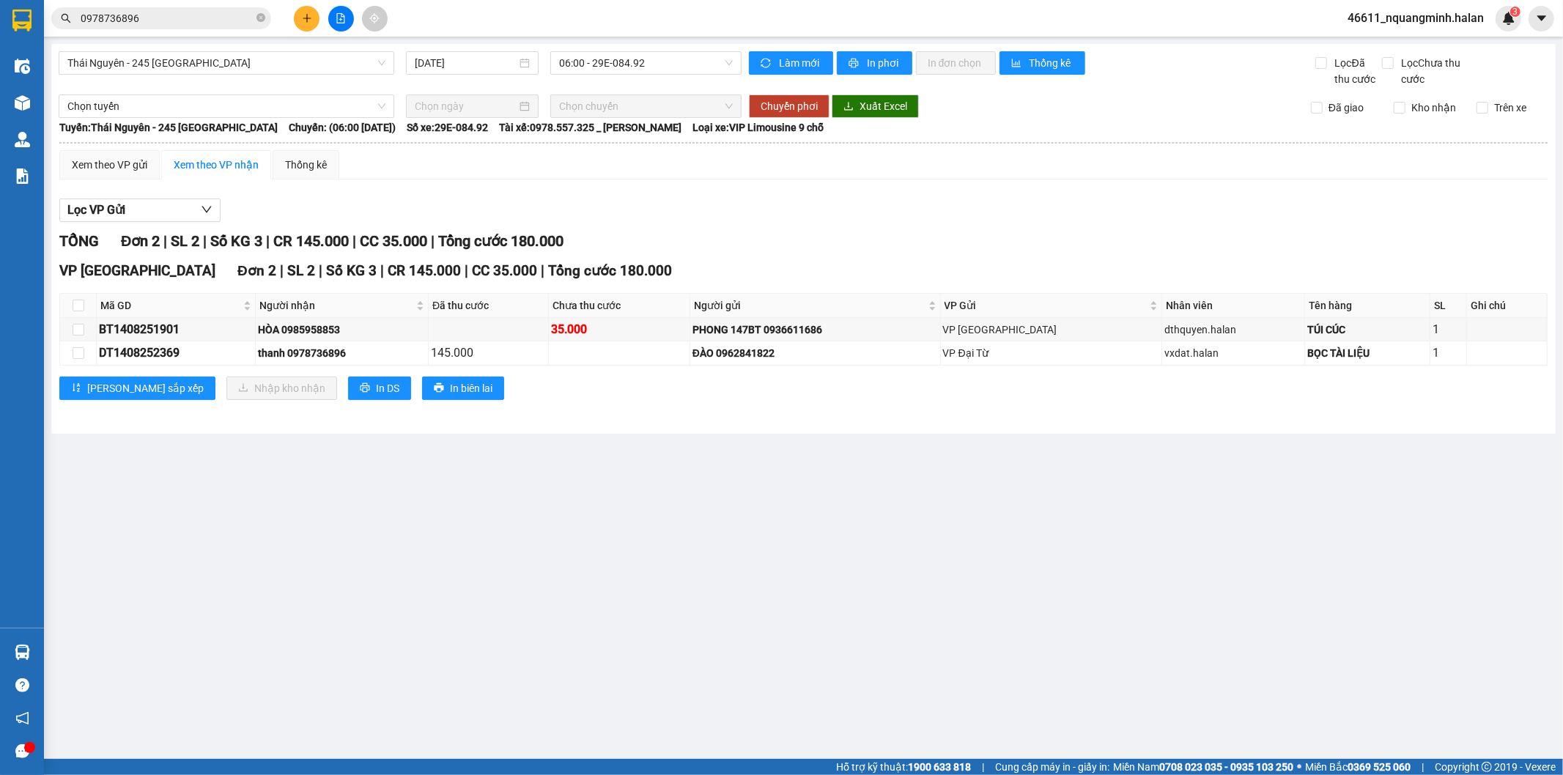
click at [654, 645] on main "Thái Nguyên - 245 Quang Trung 15/08/2025 06:00 - 29E-084.92 Làm mới In phơi In …" at bounding box center [781, 379] width 1563 height 759
click at [724, 499] on main "Thái Nguyên - 245 Quang Trung 15/08/2025 06:00 - 29E-084.92 Làm mới In phơi In …" at bounding box center [781, 379] width 1563 height 759
drag, startPoint x: 471, startPoint y: 569, endPoint x: 407, endPoint y: 602, distance: 72.4
click at [462, 582] on main "Thái Nguyên - 245 Quang Trung 15/08/2025 06:00 - 29E-084.92 Làm mới In phơi In …" at bounding box center [781, 379] width 1563 height 759
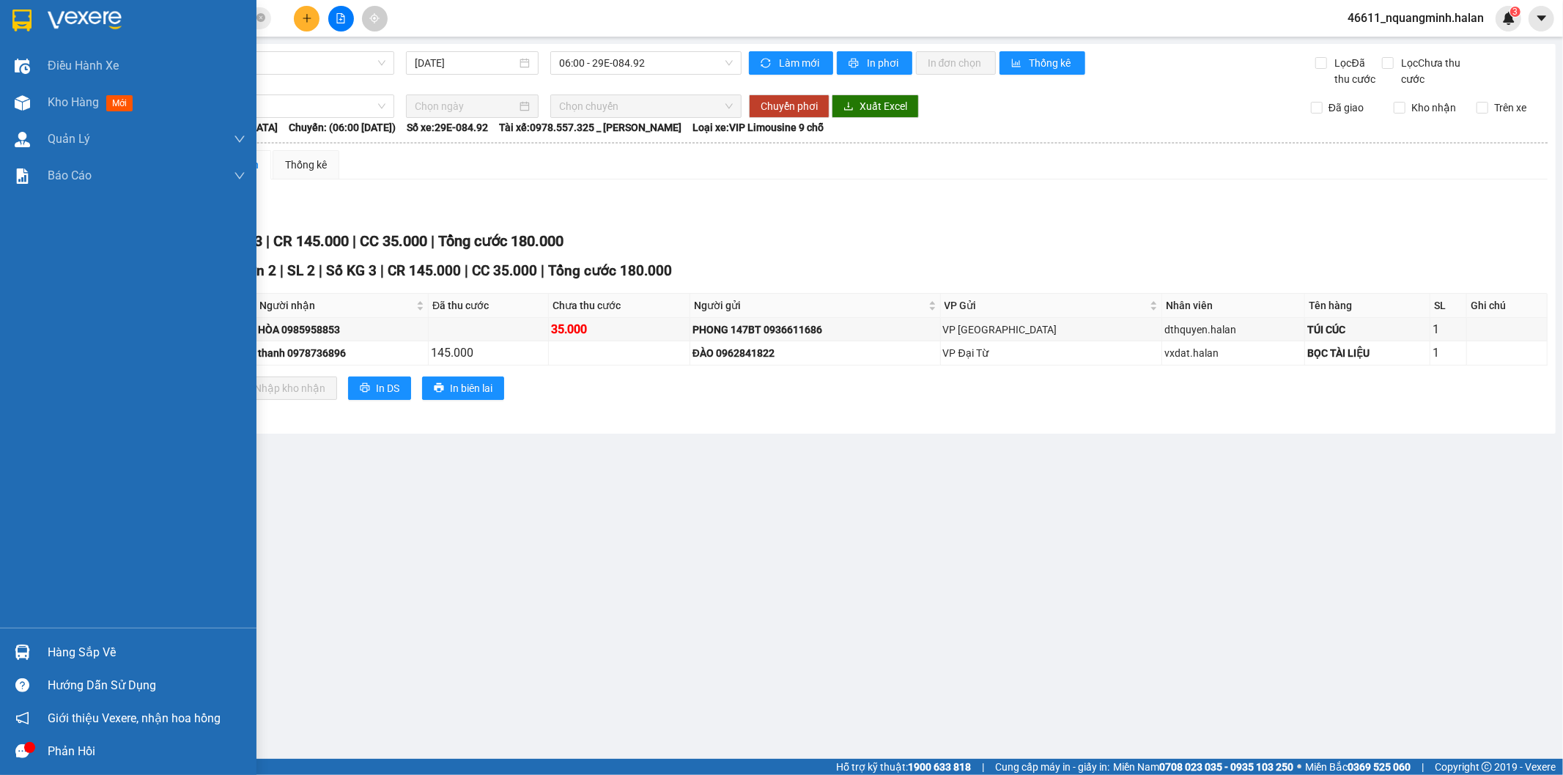
click at [38, 652] on div "Hàng sắp về" at bounding box center [128, 652] width 256 height 33
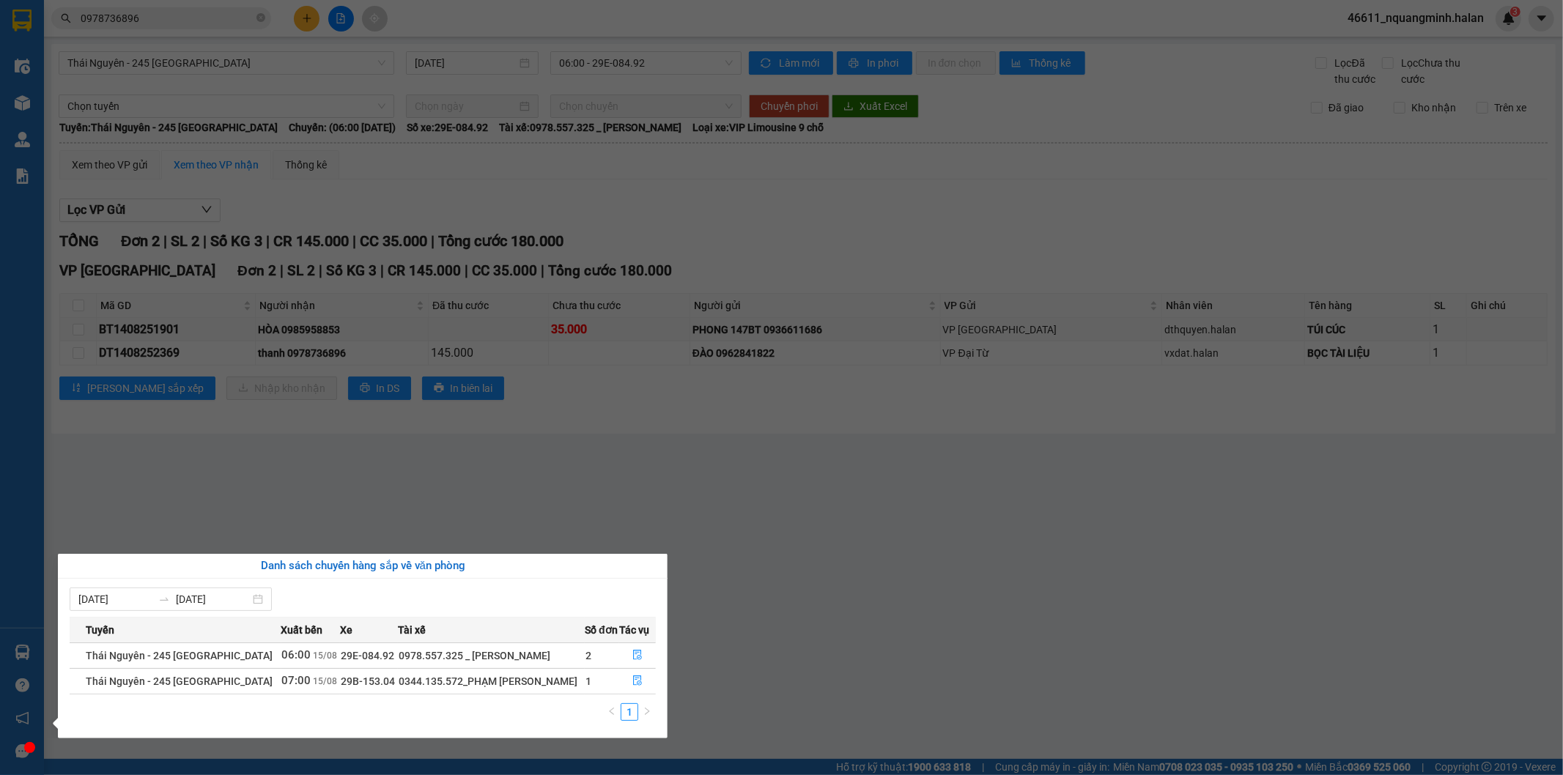
click at [531, 466] on section "Kết quả tìm kiếm ( 15 ) Bộ lọc Mã ĐH Trạng thái Món hàng Thu hộ Tổng cước Chưa …" at bounding box center [781, 387] width 1563 height 775
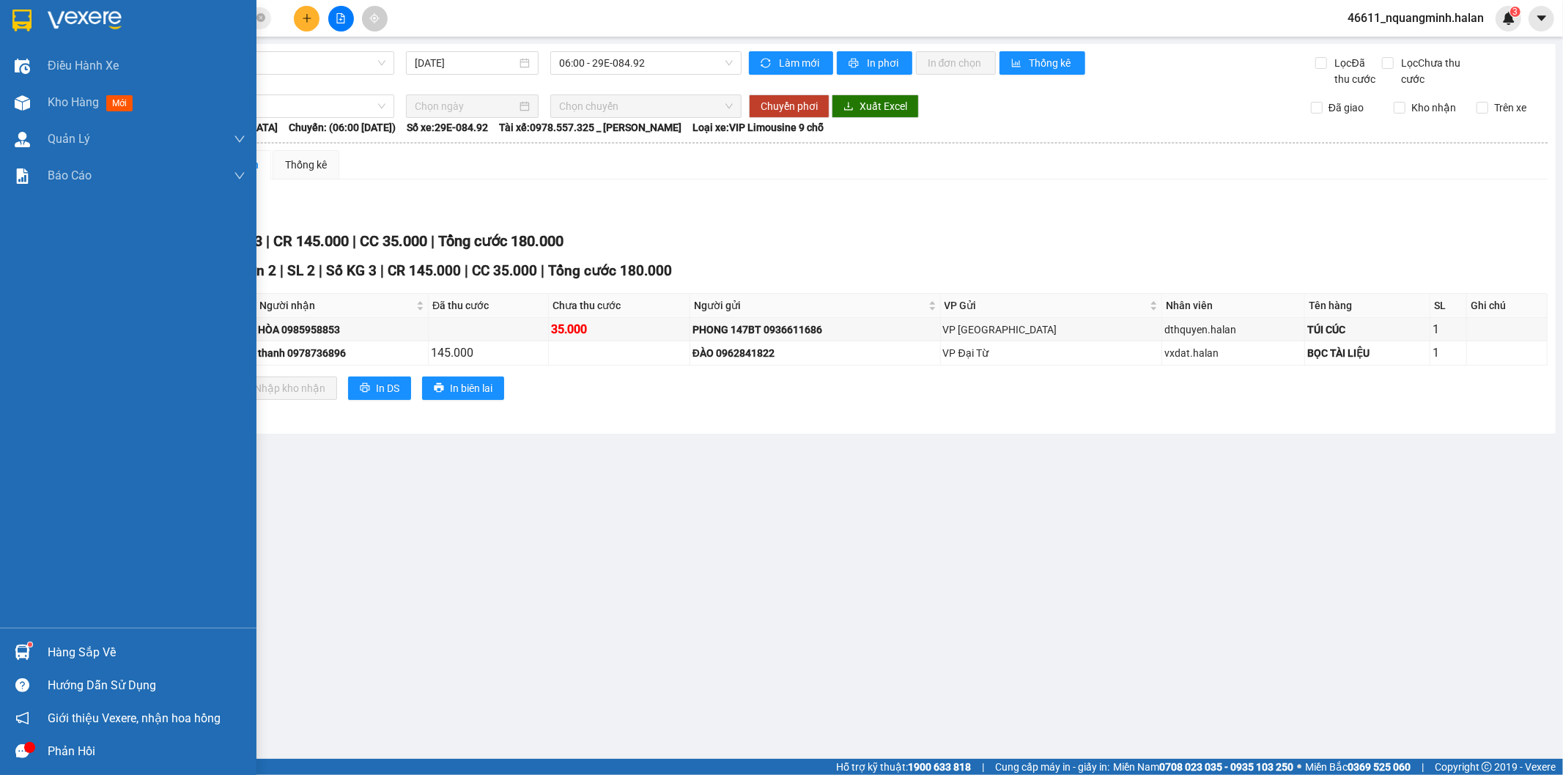
click at [24, 656] on img at bounding box center [22, 652] width 15 height 15
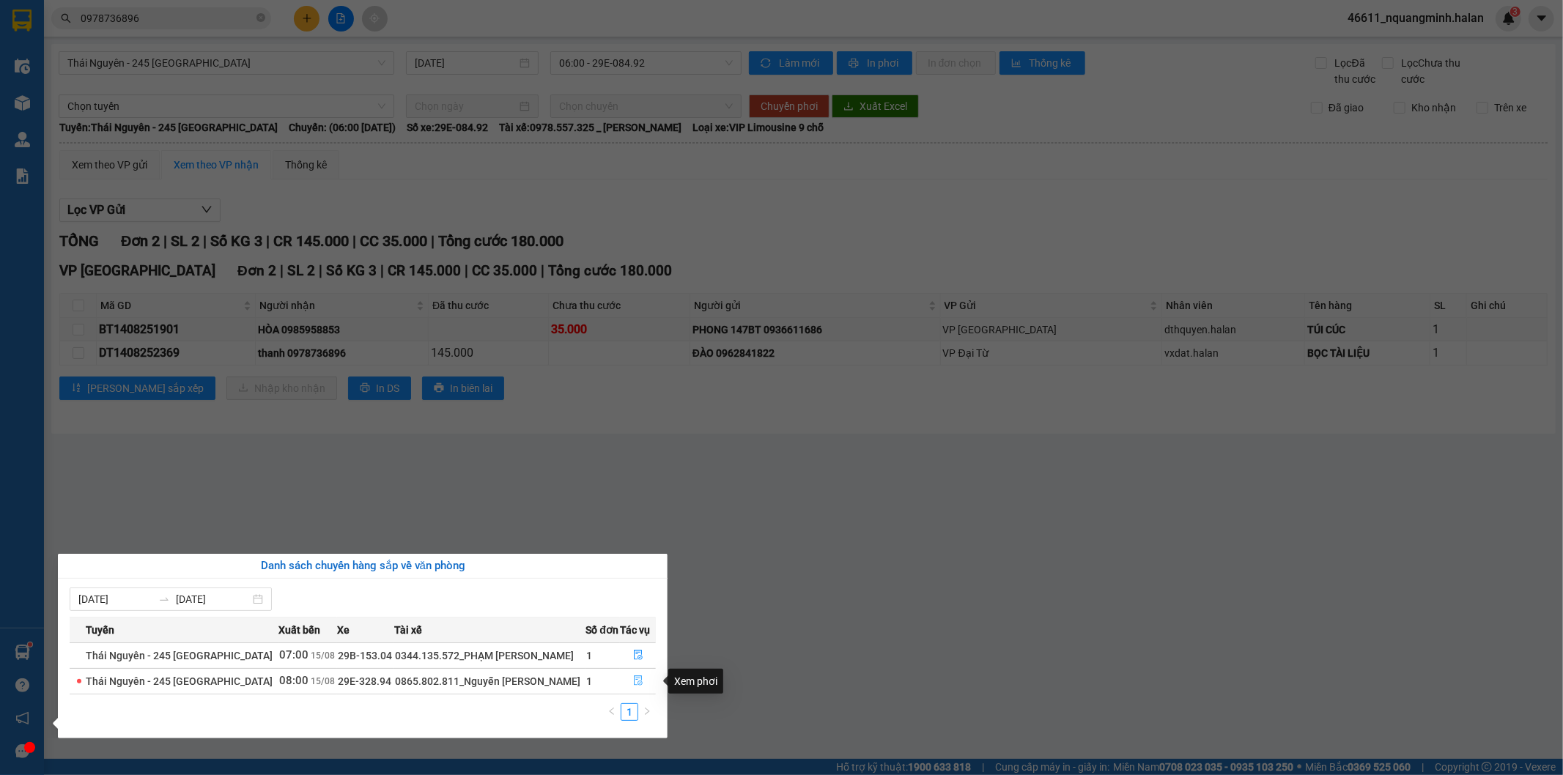
click at [637, 676] on button "button" at bounding box center [638, 681] width 34 height 23
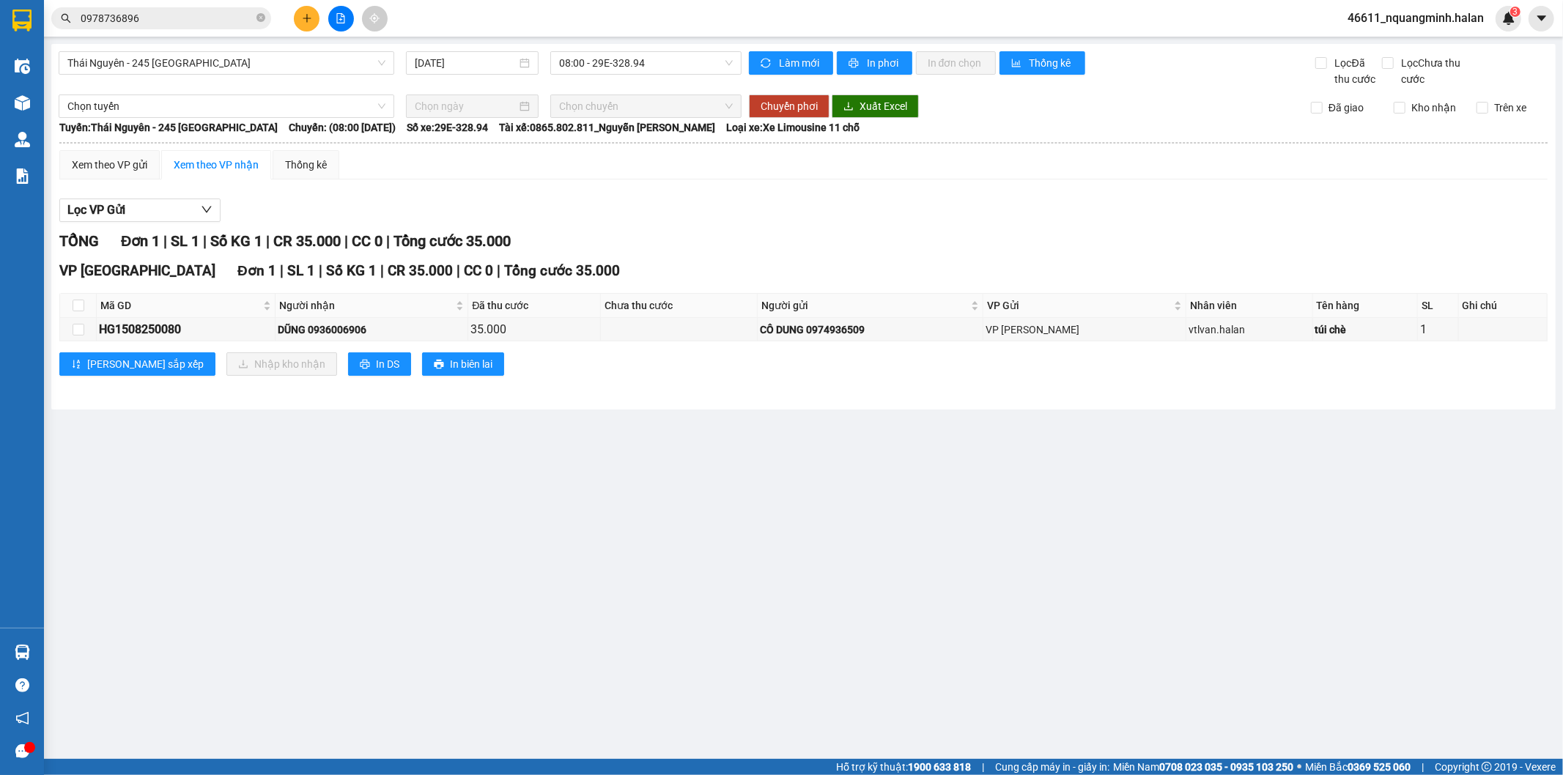
click at [763, 625] on main "Thái Nguyên - 245 Quang Trung 15/08/2025 08:00 - 29E-328.94 Làm mới In phơi In …" at bounding box center [781, 379] width 1563 height 759
drag, startPoint x: 698, startPoint y: 626, endPoint x: 628, endPoint y: 706, distance: 106.4
click at [697, 626] on main "Thái Nguyên - 245 Quang Trung 15/08/2025 08:00 - 29E-328.94 Làm mới In phơi In …" at bounding box center [781, 379] width 1563 height 759
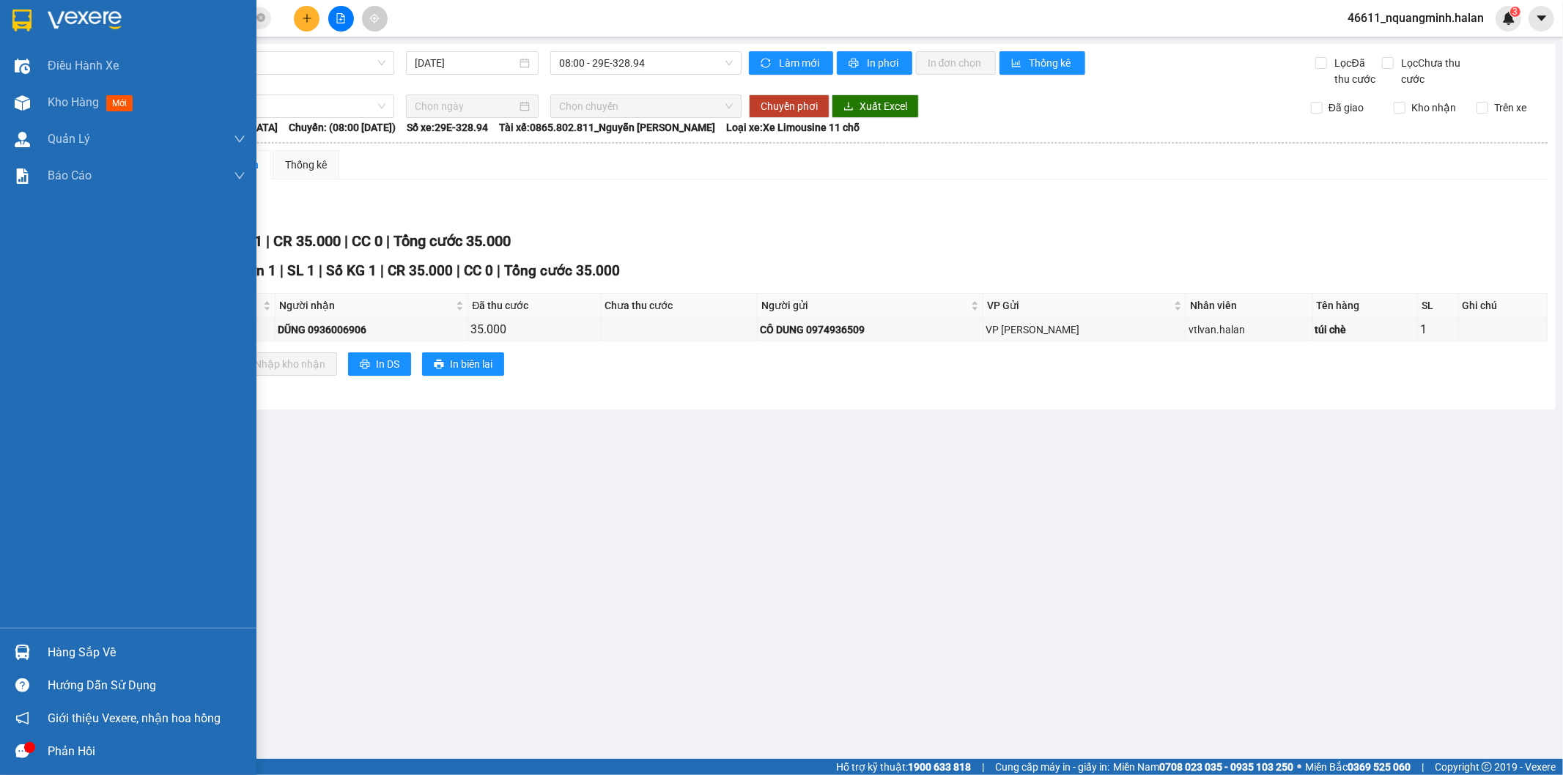
drag, startPoint x: 15, startPoint y: 648, endPoint x: 64, endPoint y: 640, distance: 50.6
click at [16, 648] on img at bounding box center [22, 652] width 15 height 15
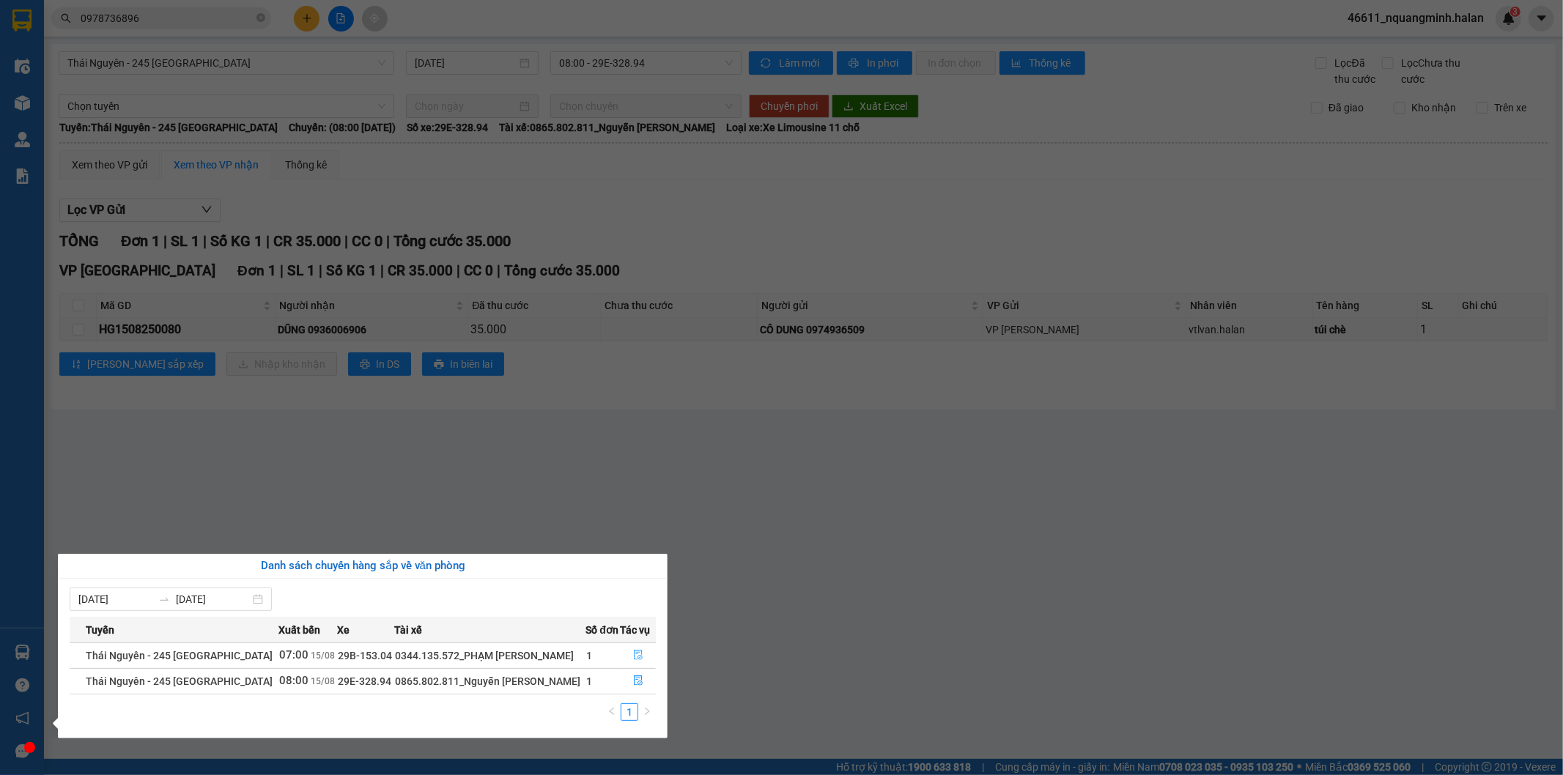
click at [633, 662] on span "file-done" at bounding box center [638, 656] width 10 height 12
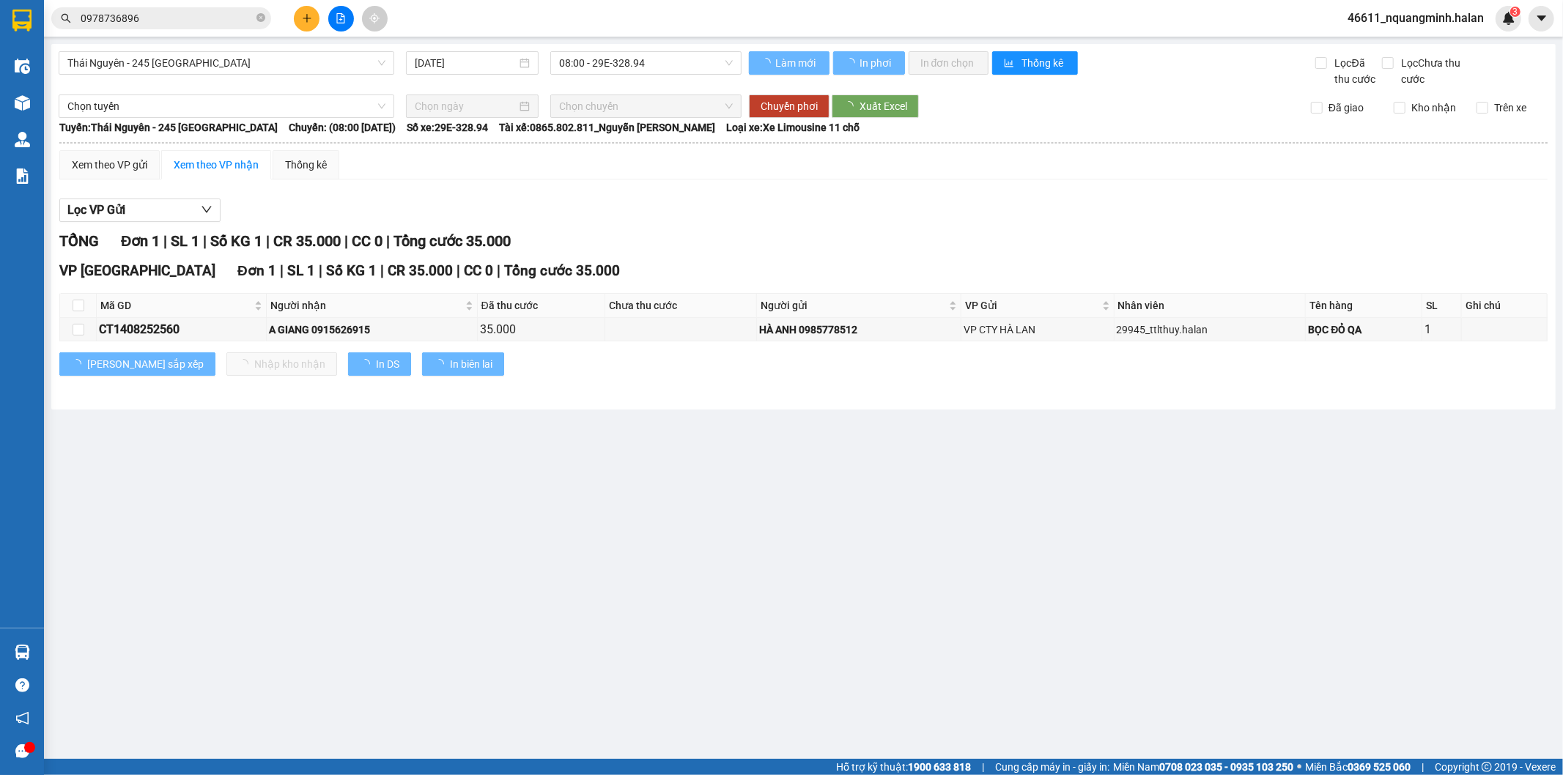
drag, startPoint x: 758, startPoint y: 583, endPoint x: 544, endPoint y: 464, distance: 244.4
click at [745, 577] on main "Thái Nguyên - 245 Quang Trung 15/08/2025 08:00 - 29E-328.94 Làm mới In phơi In …" at bounding box center [781, 379] width 1563 height 759
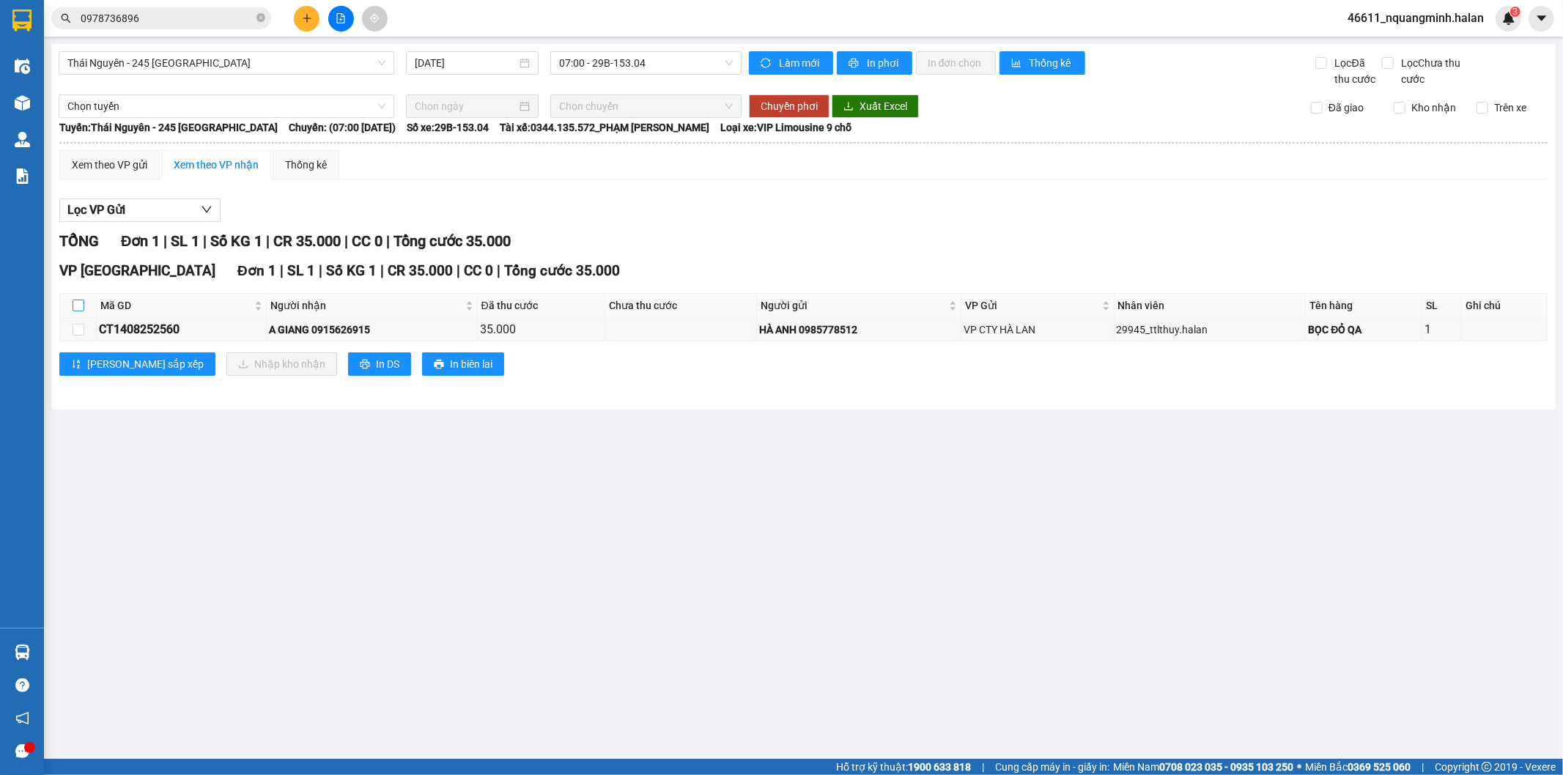
drag, startPoint x: 75, startPoint y: 306, endPoint x: 103, endPoint y: 317, distance: 29.7
click at [75, 306] on input "checkbox" at bounding box center [79, 306] width 12 height 12
checkbox input "true"
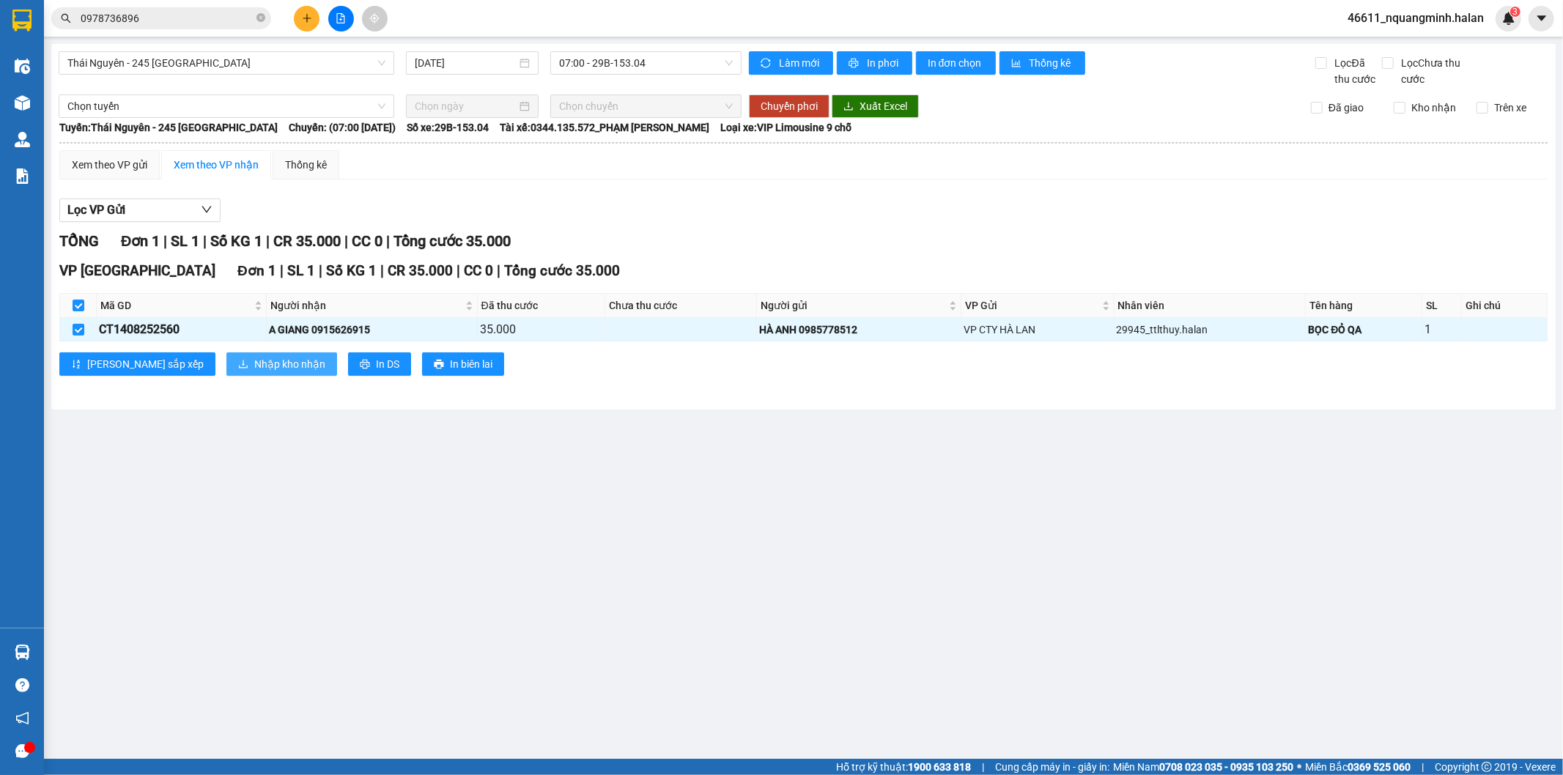
click at [254, 368] on span "Nhập kho nhận" at bounding box center [289, 364] width 71 height 16
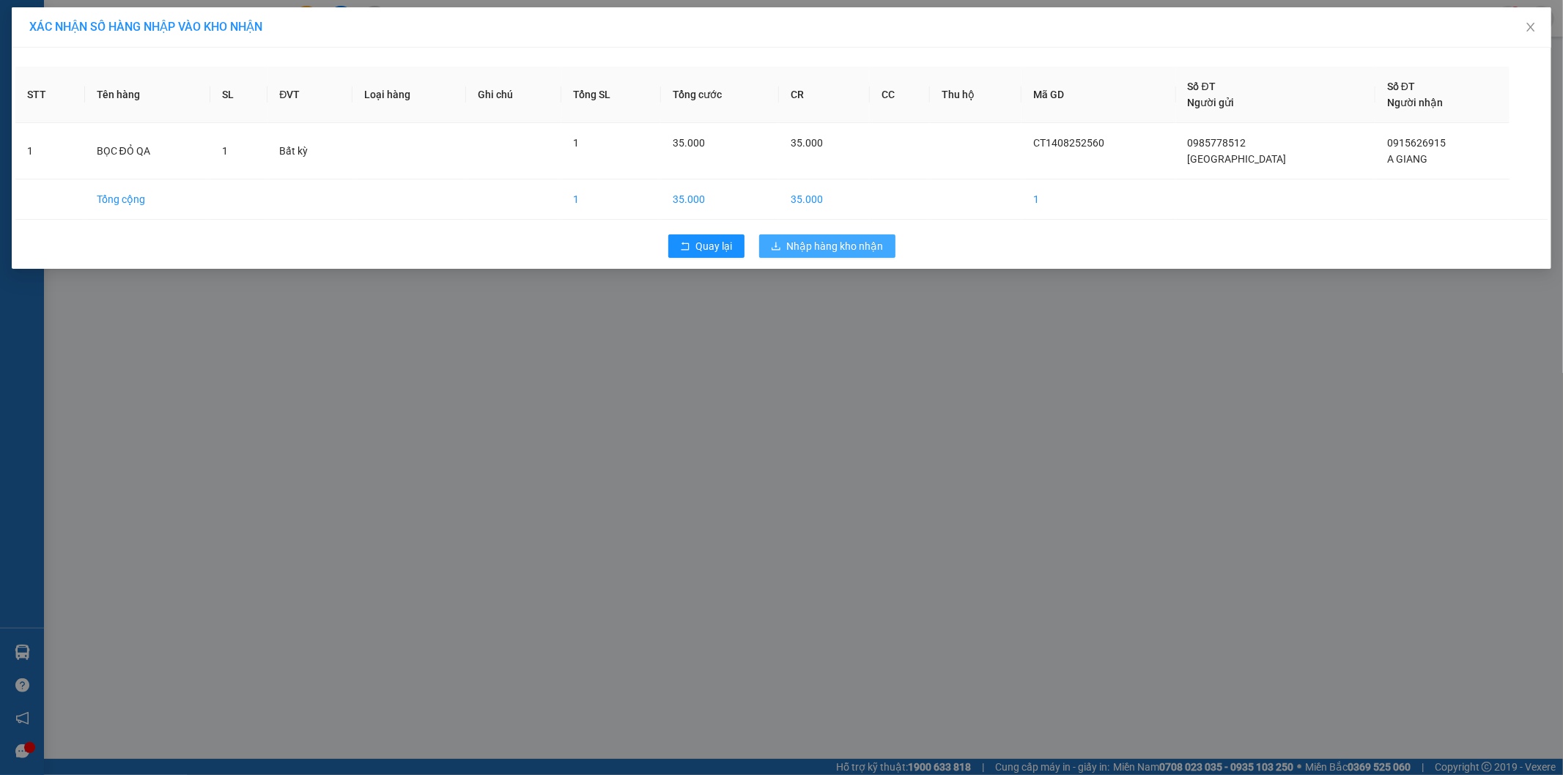
click at [781, 251] on button "Nhập hàng kho nhận" at bounding box center [827, 245] width 136 height 23
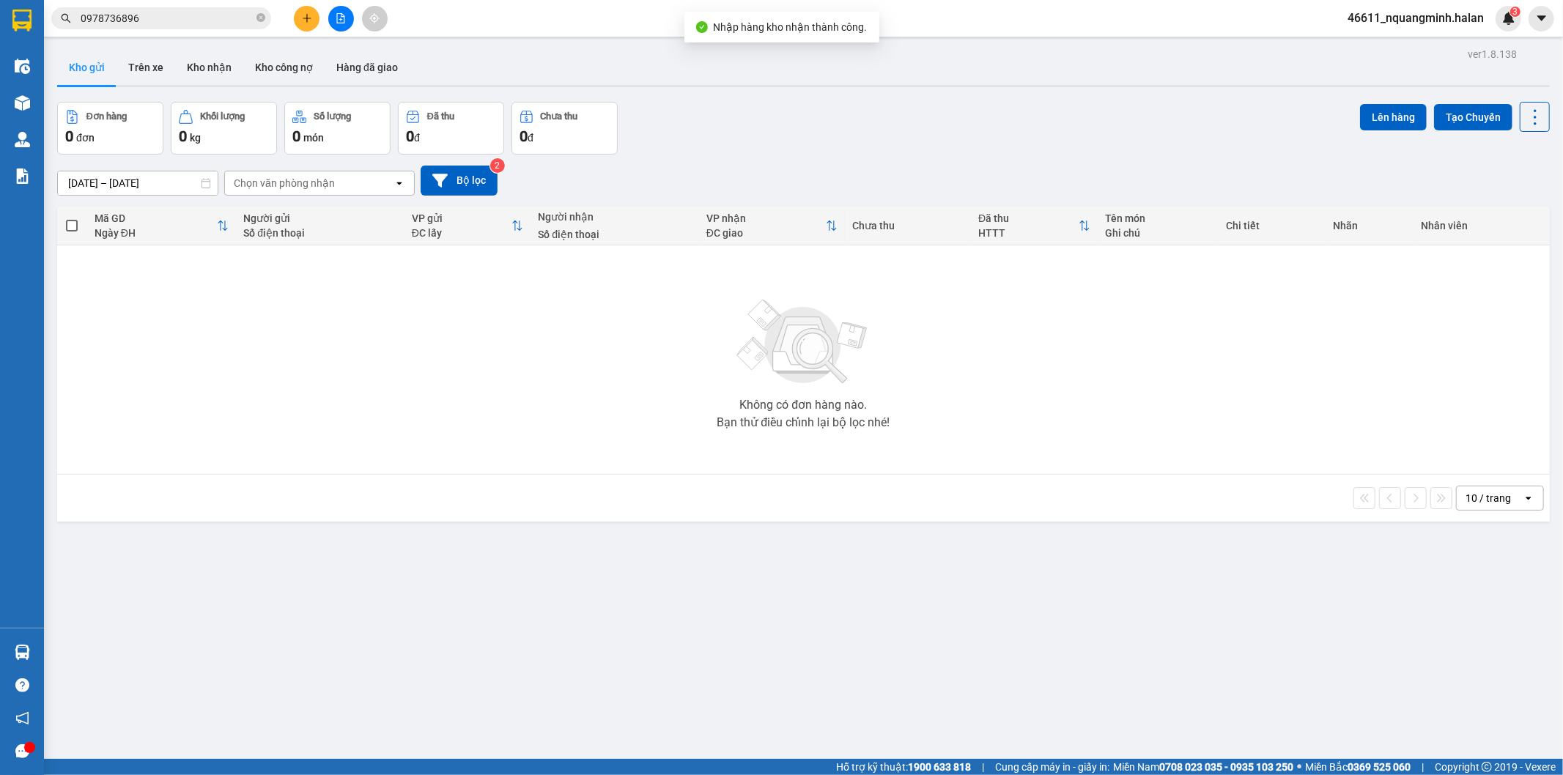
click at [298, 18] on button at bounding box center [307, 19] width 26 height 26
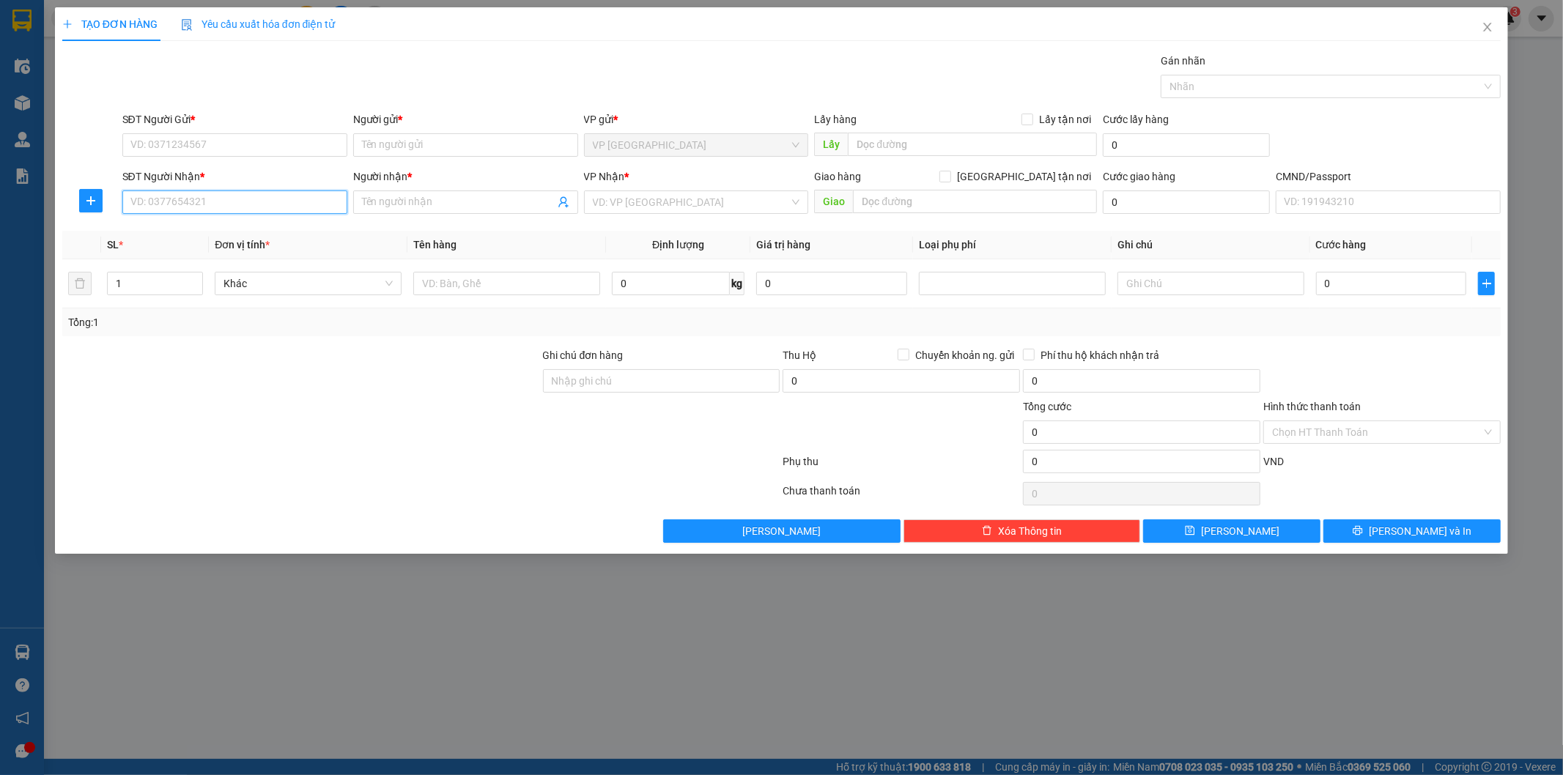
click at [247, 198] on input "SĐT Người Nhận *" at bounding box center [234, 201] width 225 height 23
type input "0985625338"
click at [246, 229] on div "0985625338 - TUẤN HOÀNG" at bounding box center [234, 231] width 207 height 16
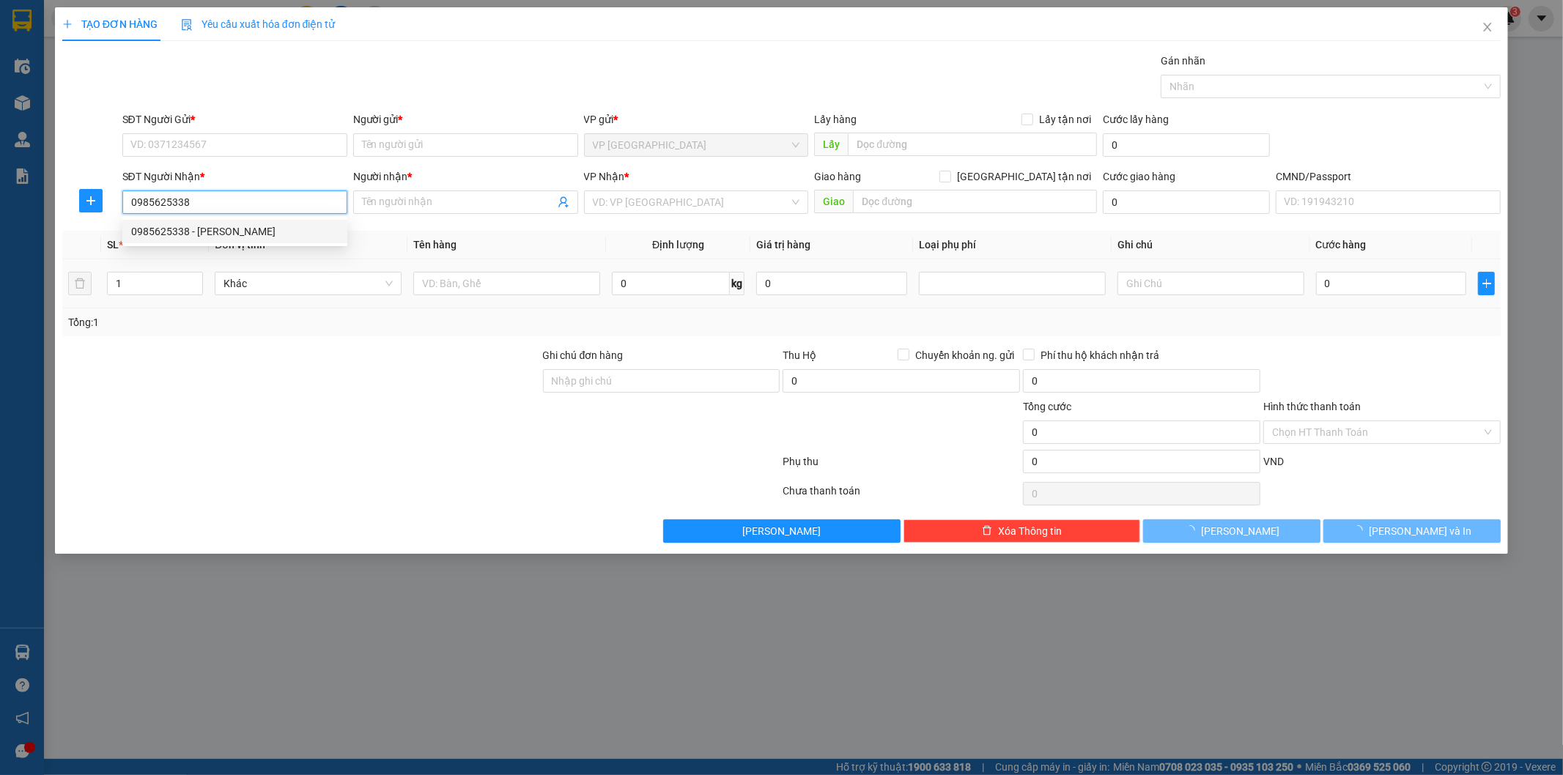
type input "[PERSON_NAME]"
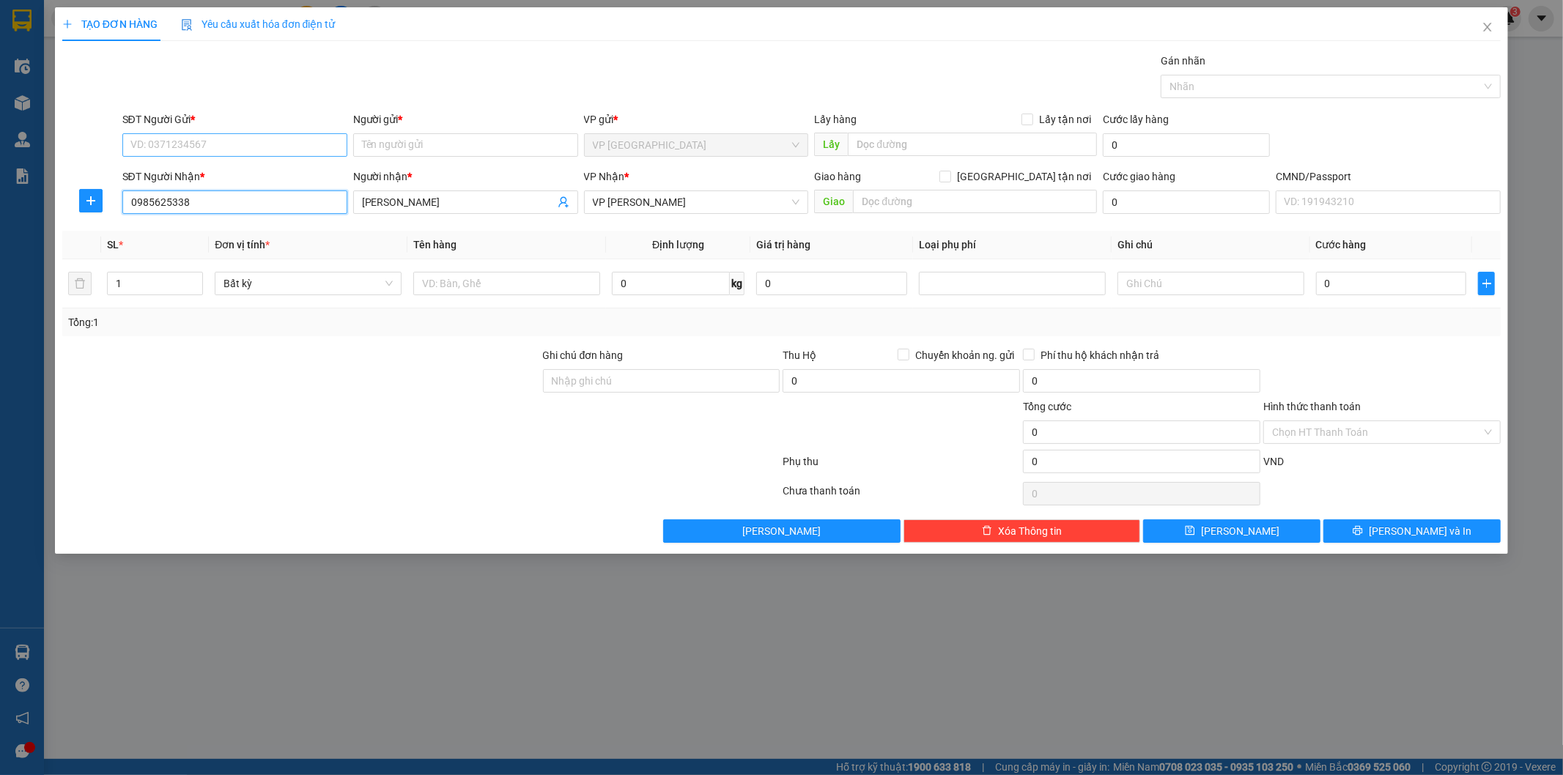
type input "0985625338"
click at [300, 144] on input "SĐT Người Gửi *" at bounding box center [234, 144] width 225 height 23
click at [230, 167] on div "0357031278 - CTY AN HƯNG" at bounding box center [234, 174] width 207 height 16
type input "0357031278"
type input "CTY AN HƯNG"
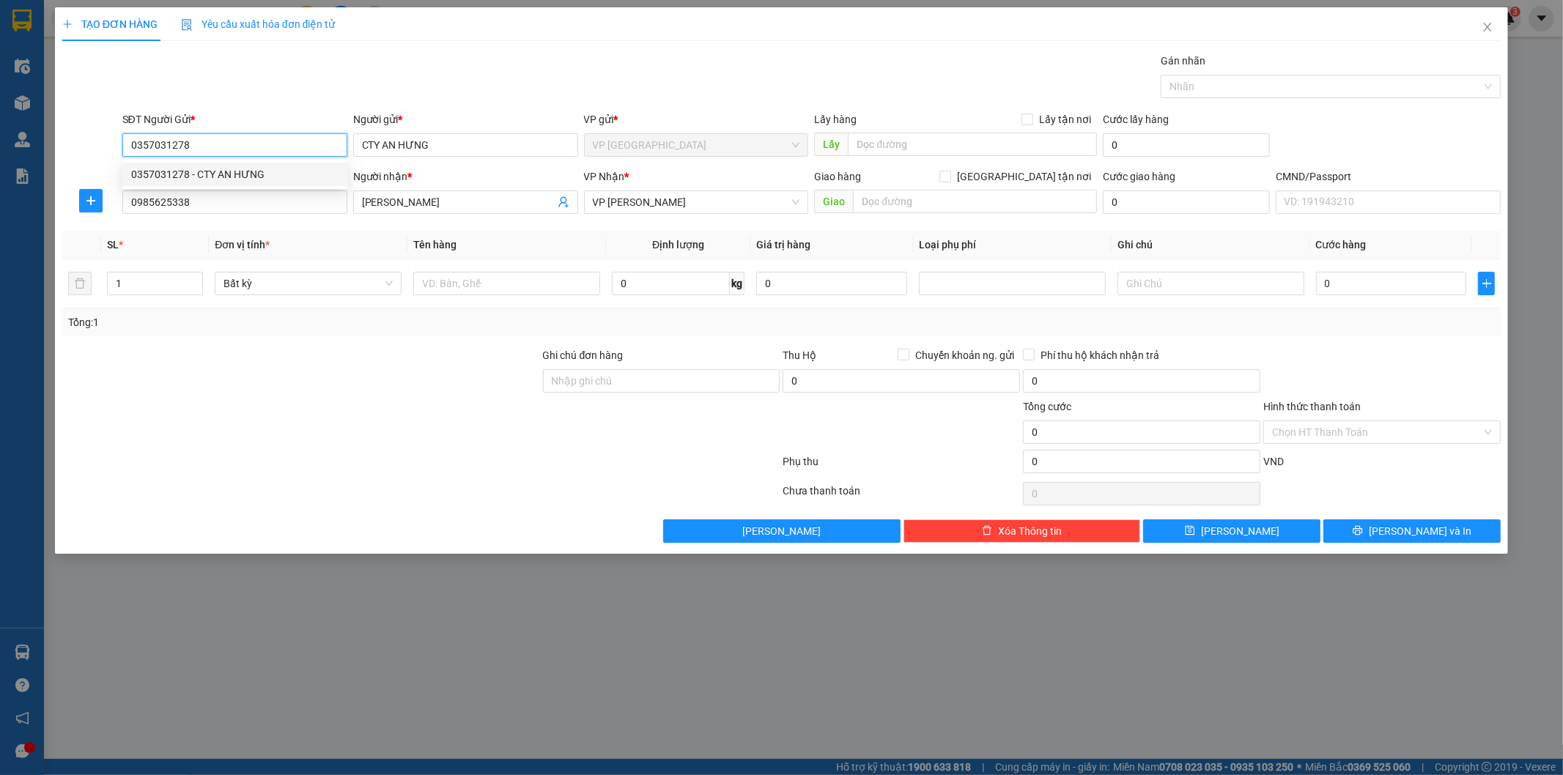
drag, startPoint x: 161, startPoint y: 122, endPoint x: 10, endPoint y: 50, distance: 167.8
click at [0, 75] on div "TẠO ĐƠN HÀNG Yêu cầu xuất hóa đơn điện tử Transit Pickup Surcharge Ids Transit …" at bounding box center [781, 387] width 1563 height 775
click at [214, 191] on div "0914342453 - AN" at bounding box center [234, 198] width 207 height 16
type input "0914342453"
type input "AN"
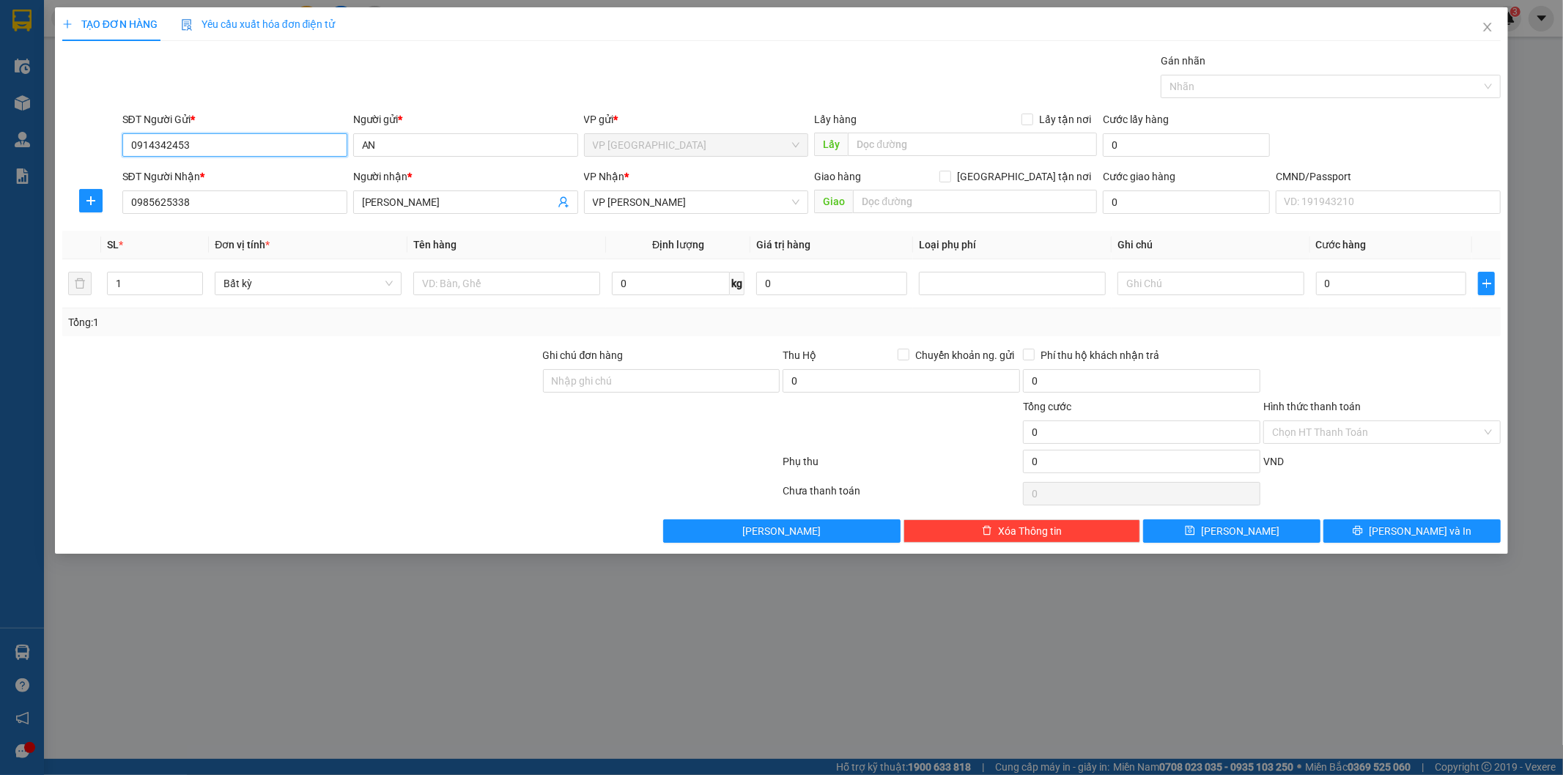
drag, startPoint x: 199, startPoint y: 132, endPoint x: 0, endPoint y: 99, distance: 202.0
click at [2, 110] on div "TẠO ĐƠN HÀNG Yêu cầu xuất hóa đơn điện tử Transit Pickup Surcharge Ids Transit …" at bounding box center [781, 387] width 1563 height 775
type input "0914342453"
drag, startPoint x: 221, startPoint y: 199, endPoint x: 19, endPoint y: 155, distance: 206.2
click at [42, 159] on div "TẠO ĐƠN HÀNG Yêu cầu xuất hóa đơn điện tử Transit Pickup Surcharge Ids Transit …" at bounding box center [781, 387] width 1563 height 775
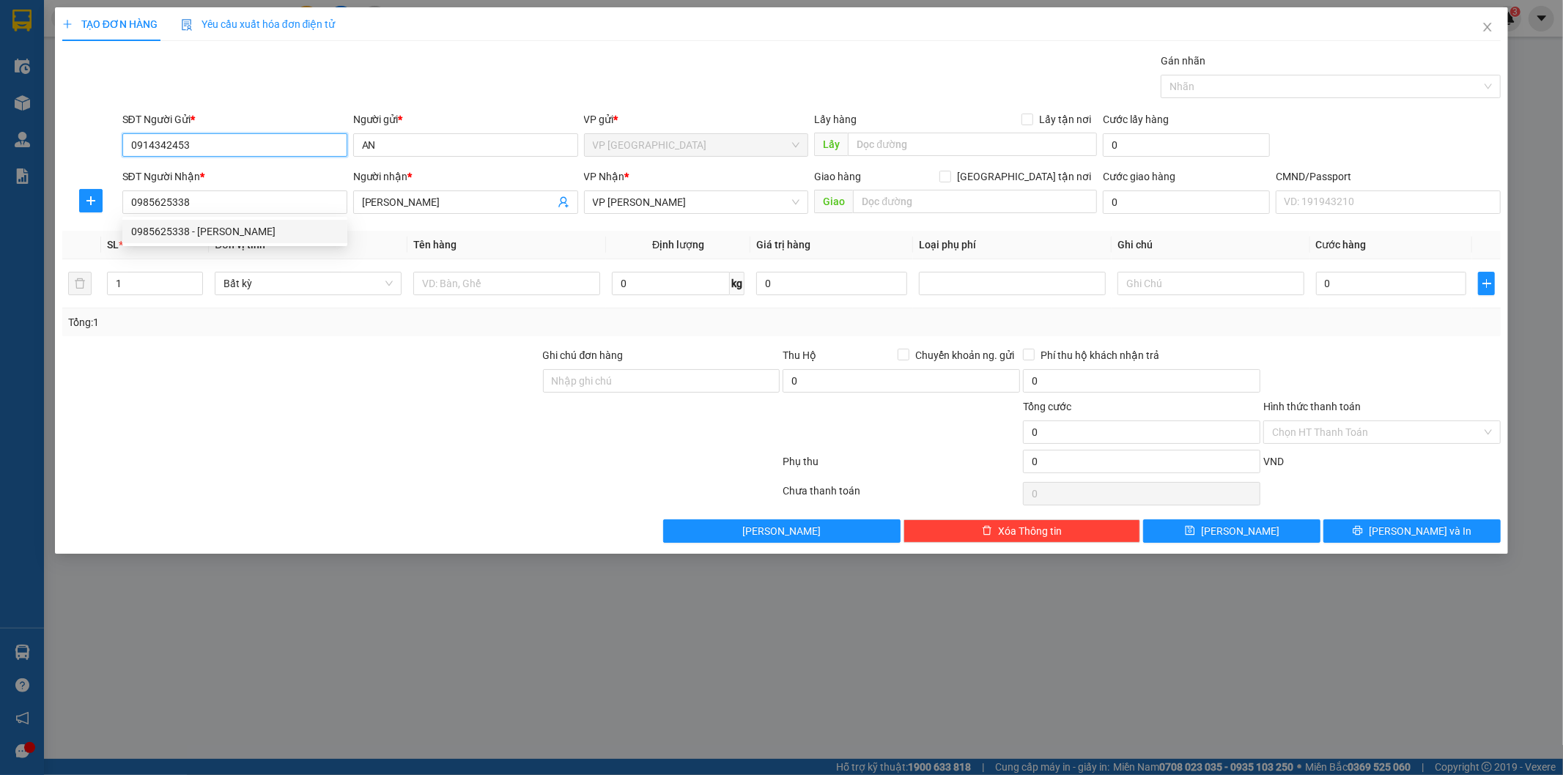
drag, startPoint x: 218, startPoint y: 142, endPoint x: 2, endPoint y: 92, distance: 222.0
click at [0, 135] on div "TẠO ĐƠN HÀNG Yêu cầu xuất hóa đơn điện tử Transit Pickup Surcharge Ids Transit …" at bounding box center [781, 387] width 1563 height 775
click at [215, 226] on div "0983681627 - THÀNH" at bounding box center [234, 221] width 207 height 16
type input "0983681627"
type input "THÀNH"
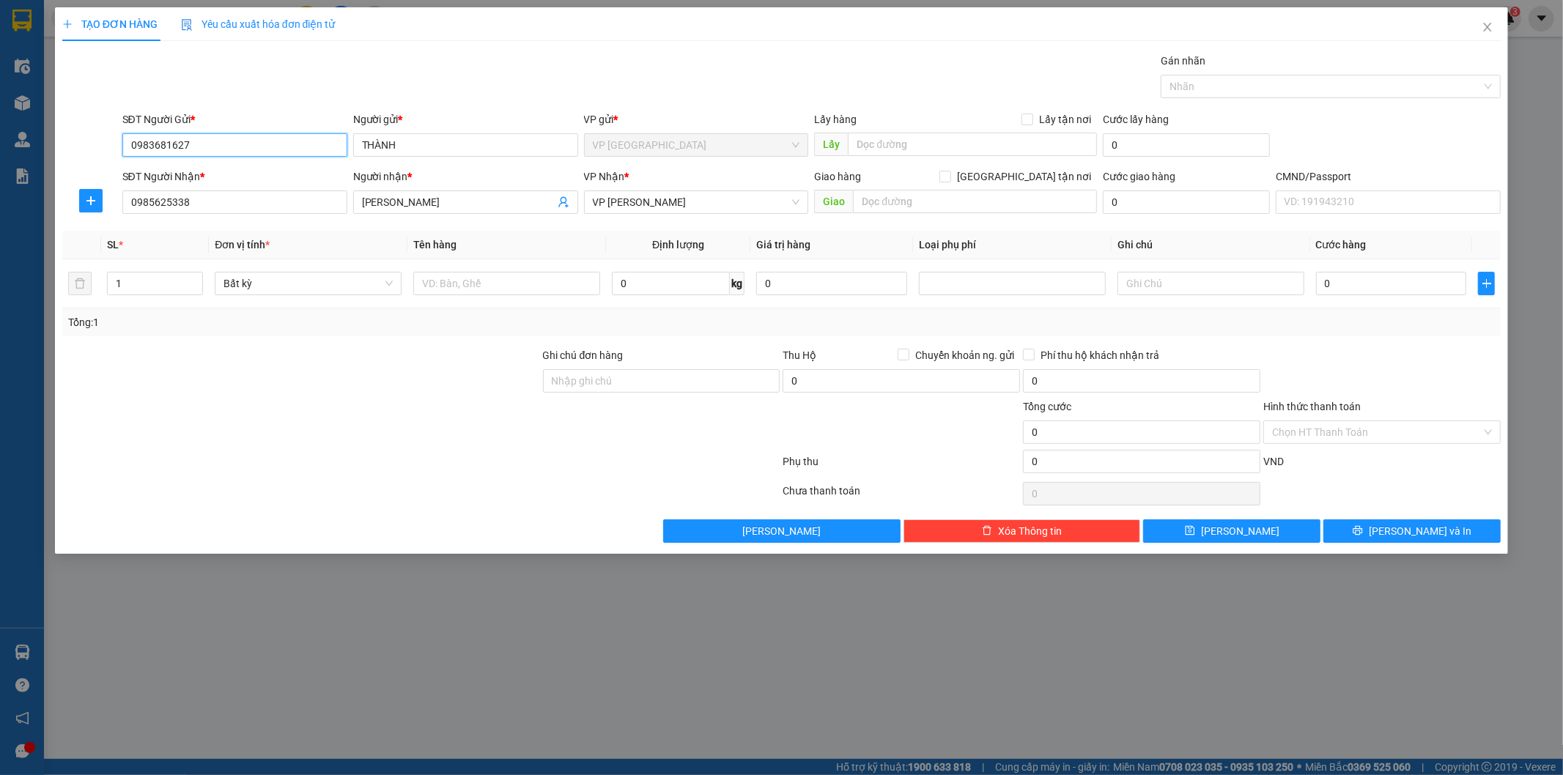
drag, startPoint x: 233, startPoint y: 149, endPoint x: 0, endPoint y: 1, distance: 275.6
click at [0, 7] on div "TẠO ĐƠN HÀNG Yêu cầu xuất hóa đơn điện tử Transit Pickup Surcharge Ids Transit …" at bounding box center [781, 387] width 1563 height 775
type input "0983681627"
drag, startPoint x: 412, startPoint y: 151, endPoint x: 260, endPoint y: 135, distance: 153.2
click at [321, 147] on div "SĐT Người Gửi * VD: 0371234567 Người gửi * THÀNH THÀNH VP gửi * VP Tân Triều Lấ…" at bounding box center [811, 136] width 1385 height 51
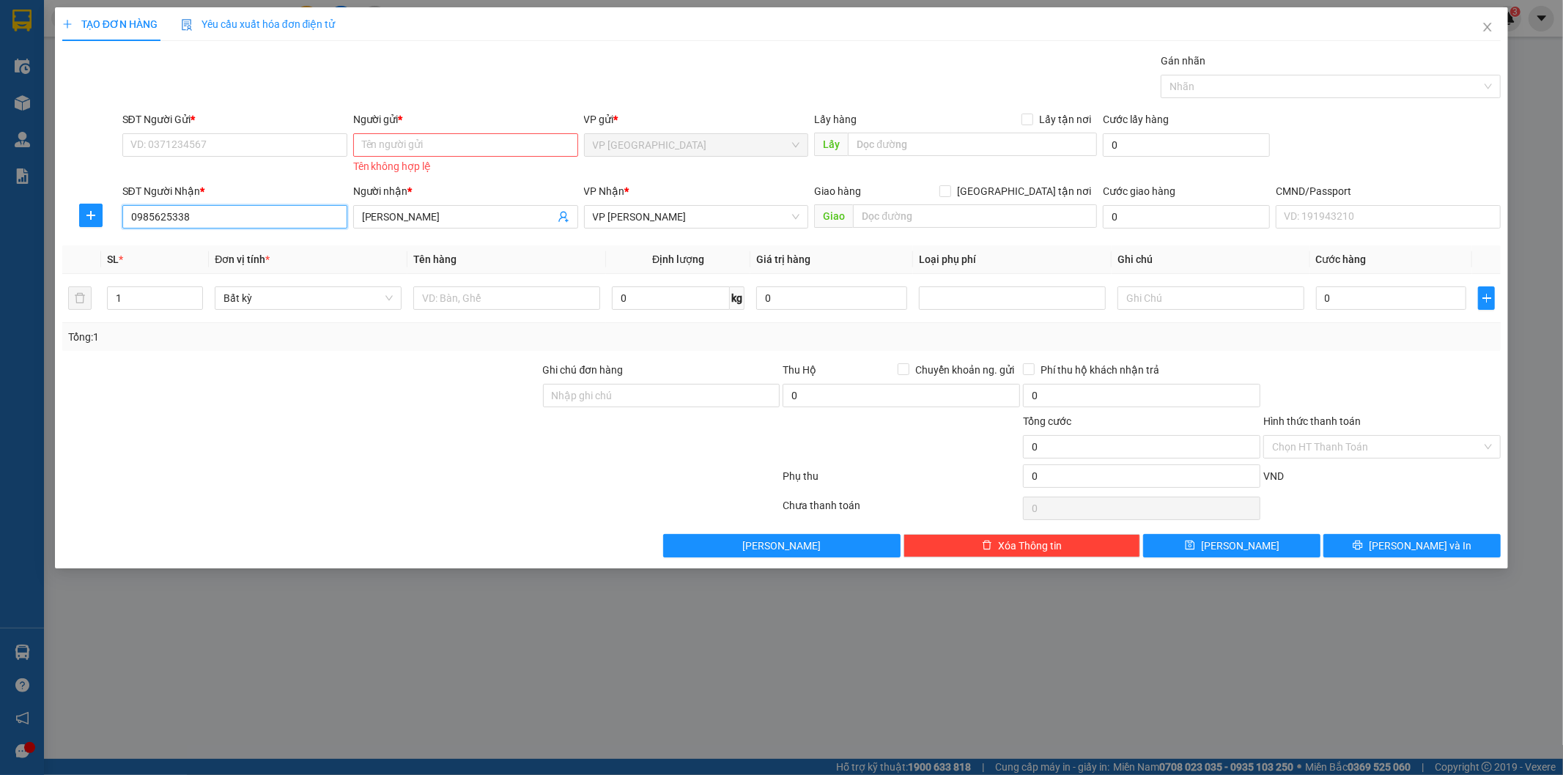
drag, startPoint x: 207, startPoint y: 221, endPoint x: 0, endPoint y: 182, distance: 210.4
click at [0, 182] on div "TẠO ĐƠN HÀNG Yêu cầu xuất hóa đơn điện tử Transit Pickup Surcharge Ids Transit …" at bounding box center [781, 387] width 1563 height 775
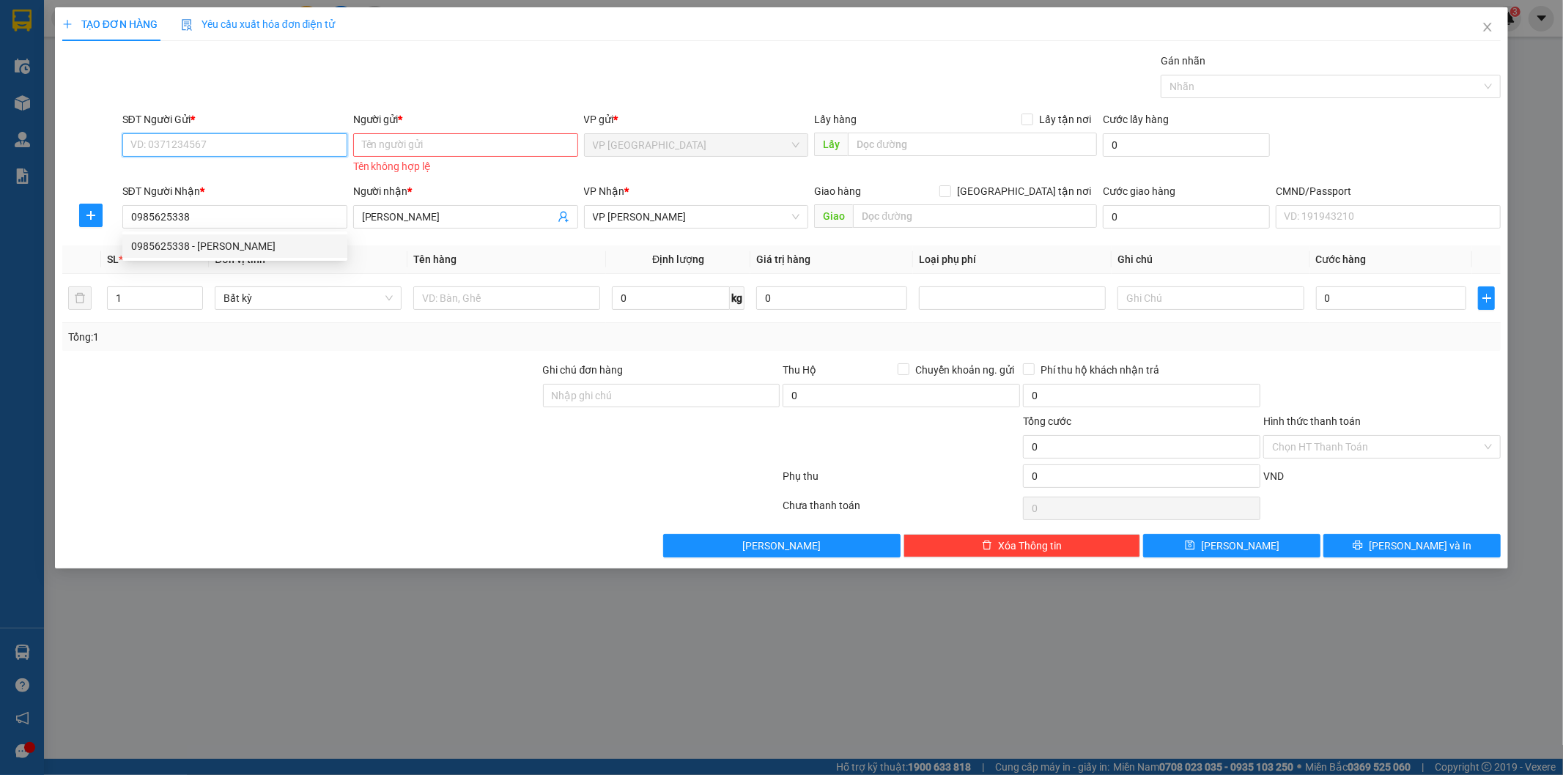
drag, startPoint x: 215, startPoint y: 148, endPoint x: 262, endPoint y: 136, distance: 48.5
click at [215, 147] on input "SĐT Người Gửi *" at bounding box center [234, 144] width 225 height 23
paste input "0985625338"
click at [278, 151] on input "0985625338" at bounding box center [234, 144] width 225 height 23
type input "0985625338"
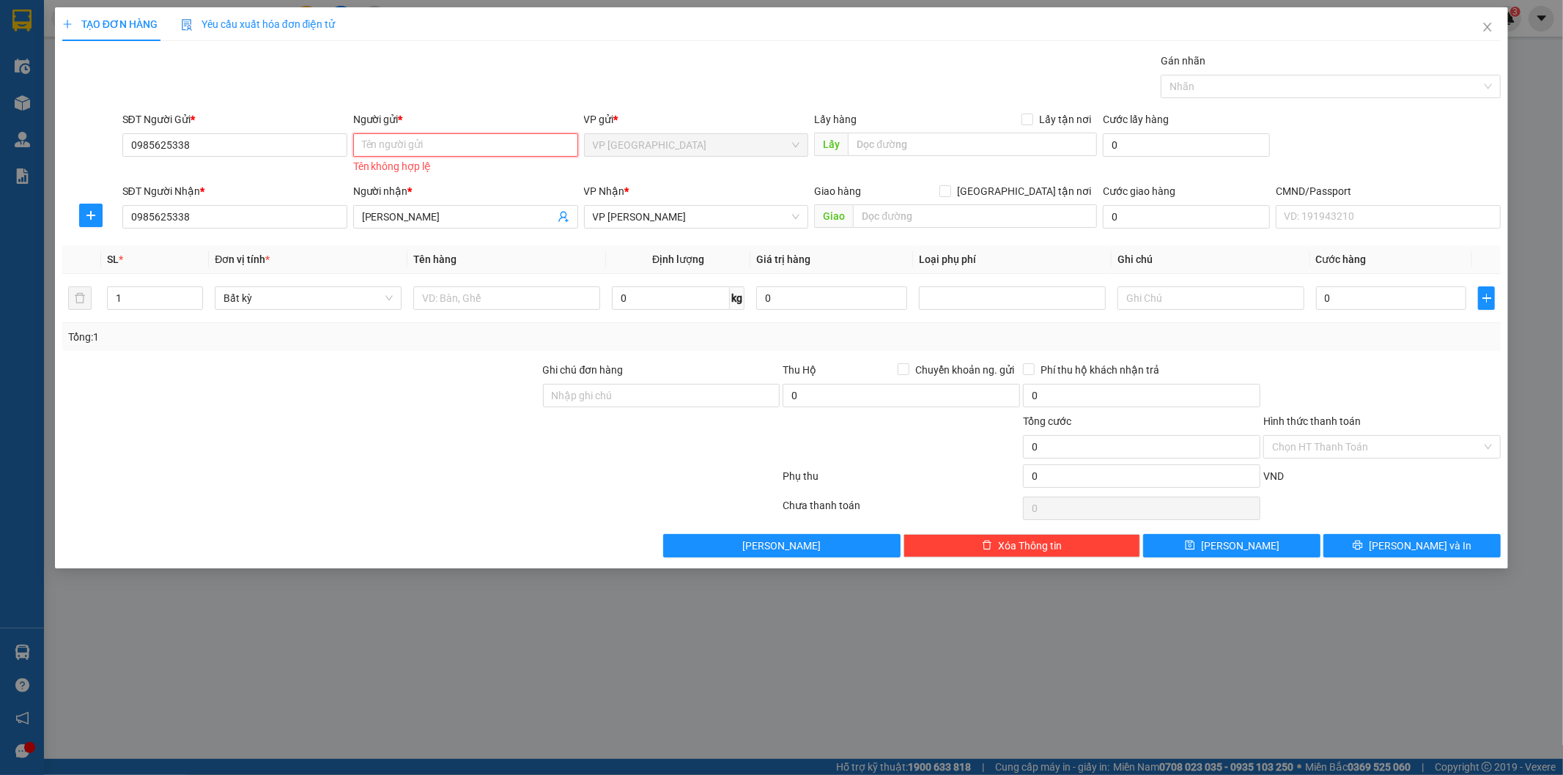
click at [398, 149] on input "Người gửi *" at bounding box center [465, 144] width 225 height 23
drag, startPoint x: 442, startPoint y: 214, endPoint x: 273, endPoint y: 200, distance: 169.8
click at [273, 200] on div "SĐT Người Nhận * 0985625338 Người nhận * TUẤN HOÀNG TUẤN HOÀNG VP Nhận * VP Hoà…" at bounding box center [811, 208] width 1385 height 51
click at [443, 142] on input "Người gửi *" at bounding box center [465, 144] width 225 height 23
paste input "[PERSON_NAME]"
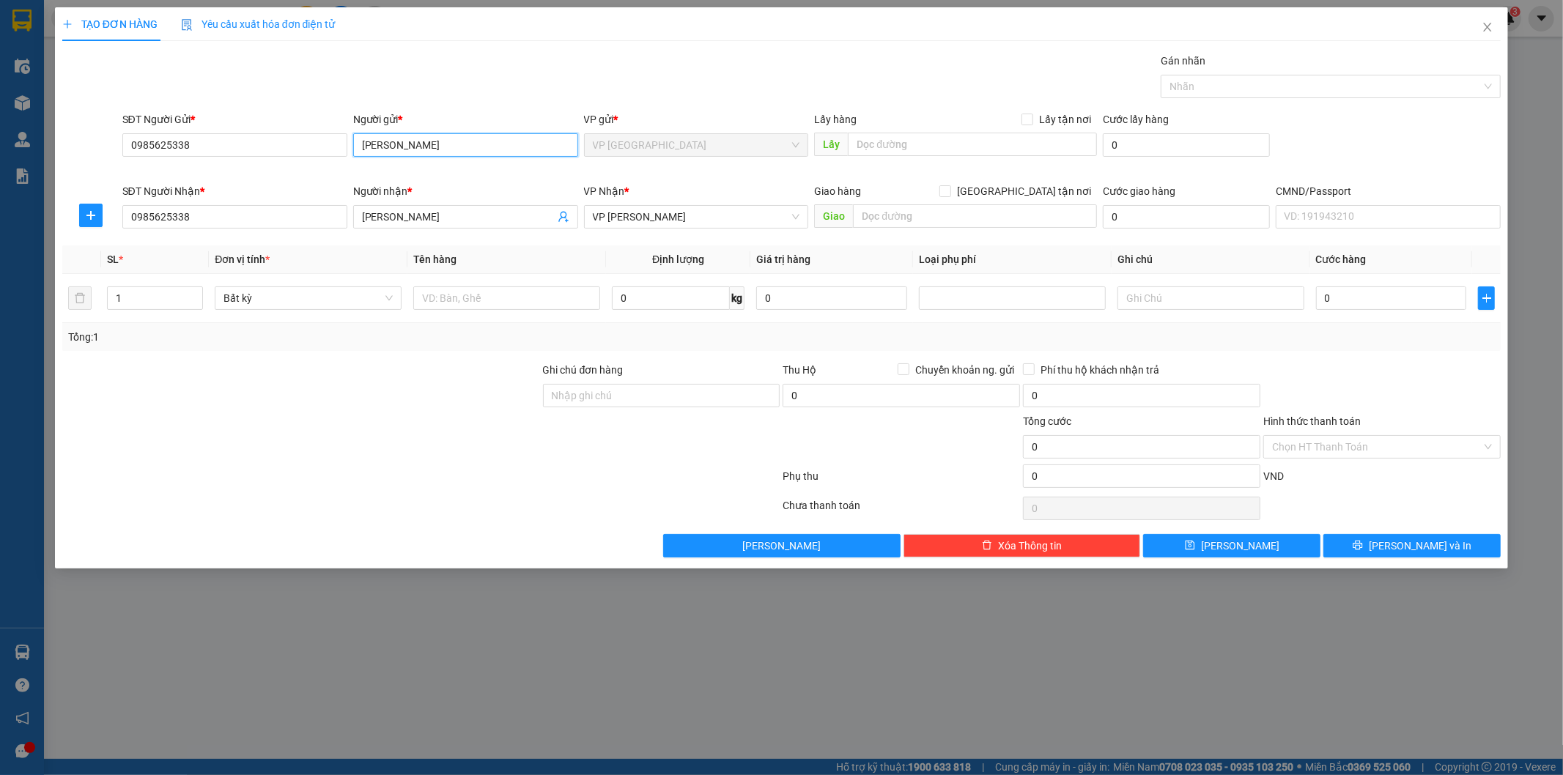
type input "[PERSON_NAME]"
click at [504, 86] on div "Gói vận chuyển * Tiêu chuẩn Gán nhãn Nhãn" at bounding box center [811, 78] width 1385 height 51
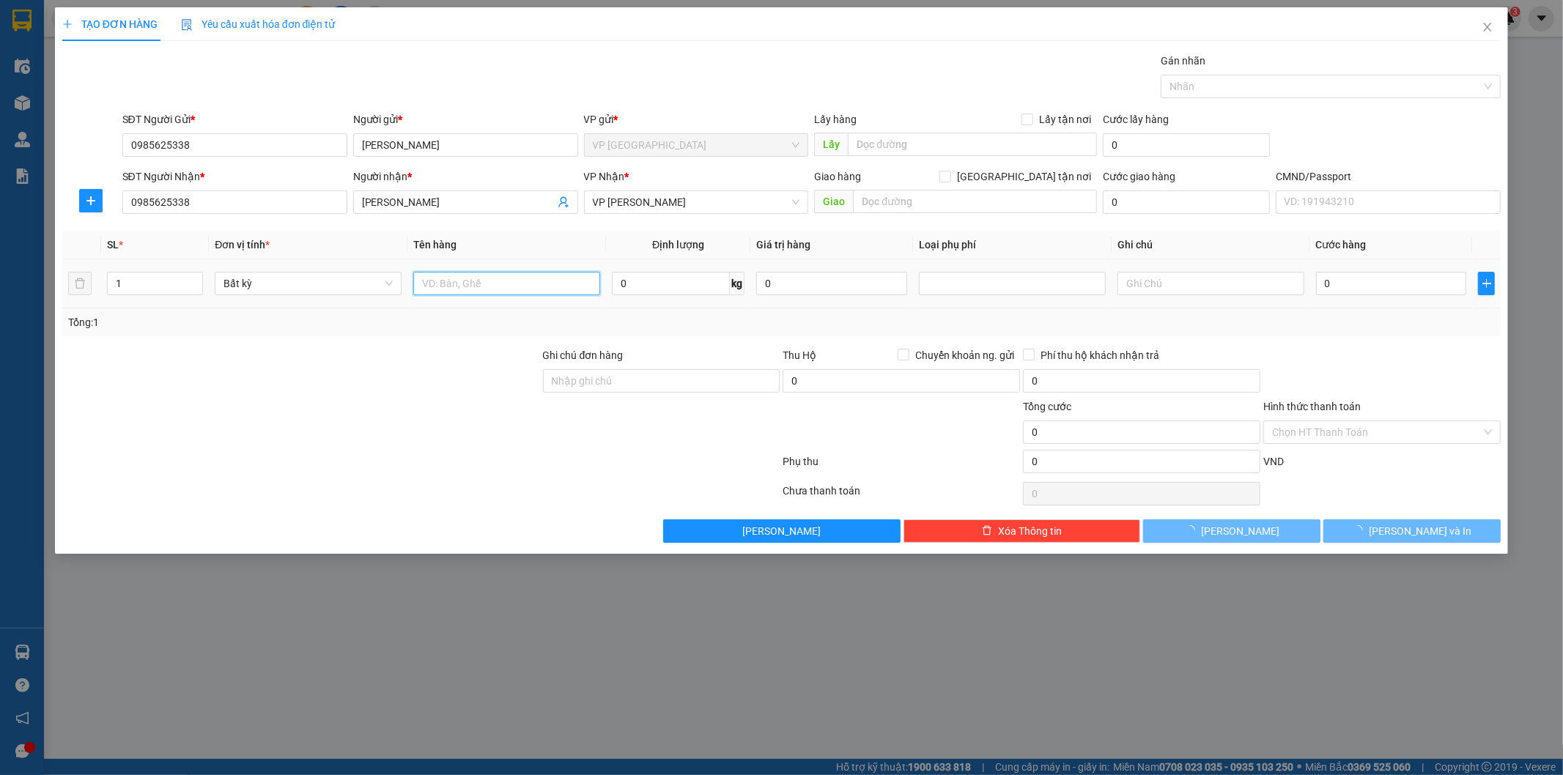
click at [494, 282] on input "text" at bounding box center [506, 283] width 187 height 23
type input "cuộn dài"
type input "1"
type input "35.000"
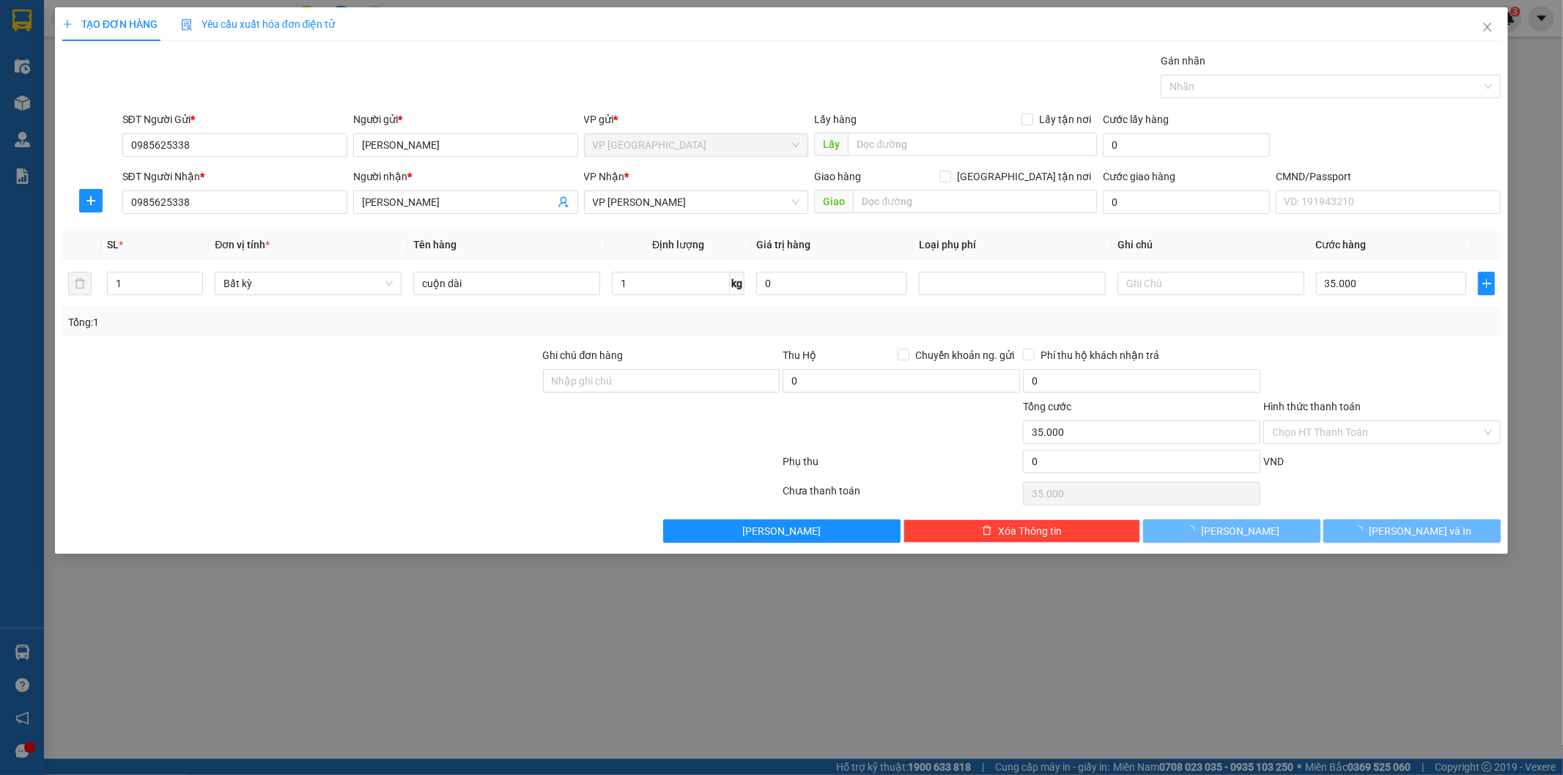
type input "35.000"
drag, startPoint x: 1408, startPoint y: 345, endPoint x: 1394, endPoint y: 491, distance: 146.5
click at [1407, 349] on div "Transit Pickup Surcharge Ids Transit Deliver Surcharge Ids Transit Deliver Surc…" at bounding box center [781, 298] width 1439 height 490
drag, startPoint x: 1394, startPoint y: 524, endPoint x: 1396, endPoint y: 536, distance: 11.8
click at [1369, 529] on span "button" at bounding box center [1361, 531] width 16 height 16
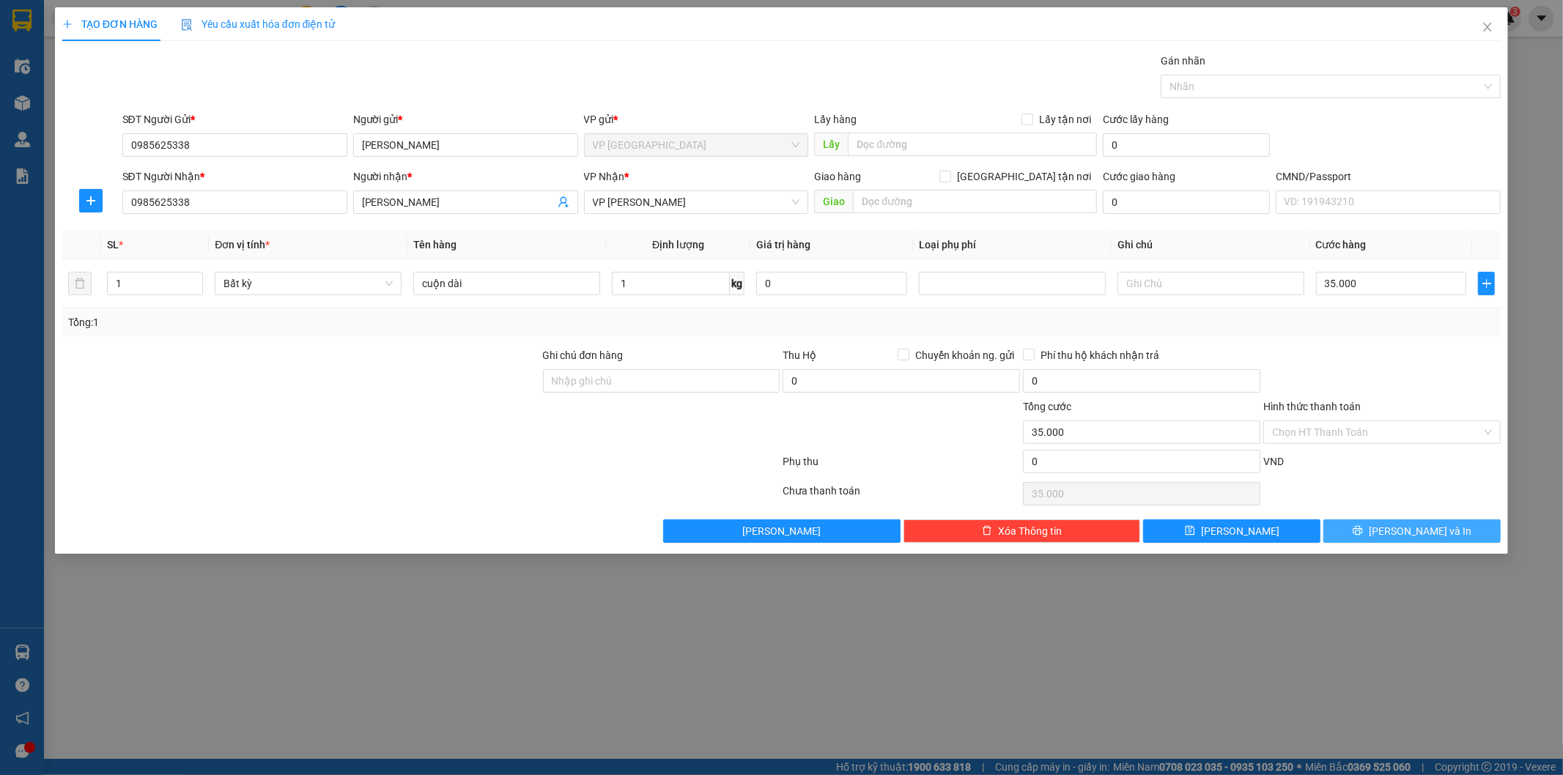
click at [1416, 525] on span "[PERSON_NAME] và In" at bounding box center [1420, 531] width 103 height 16
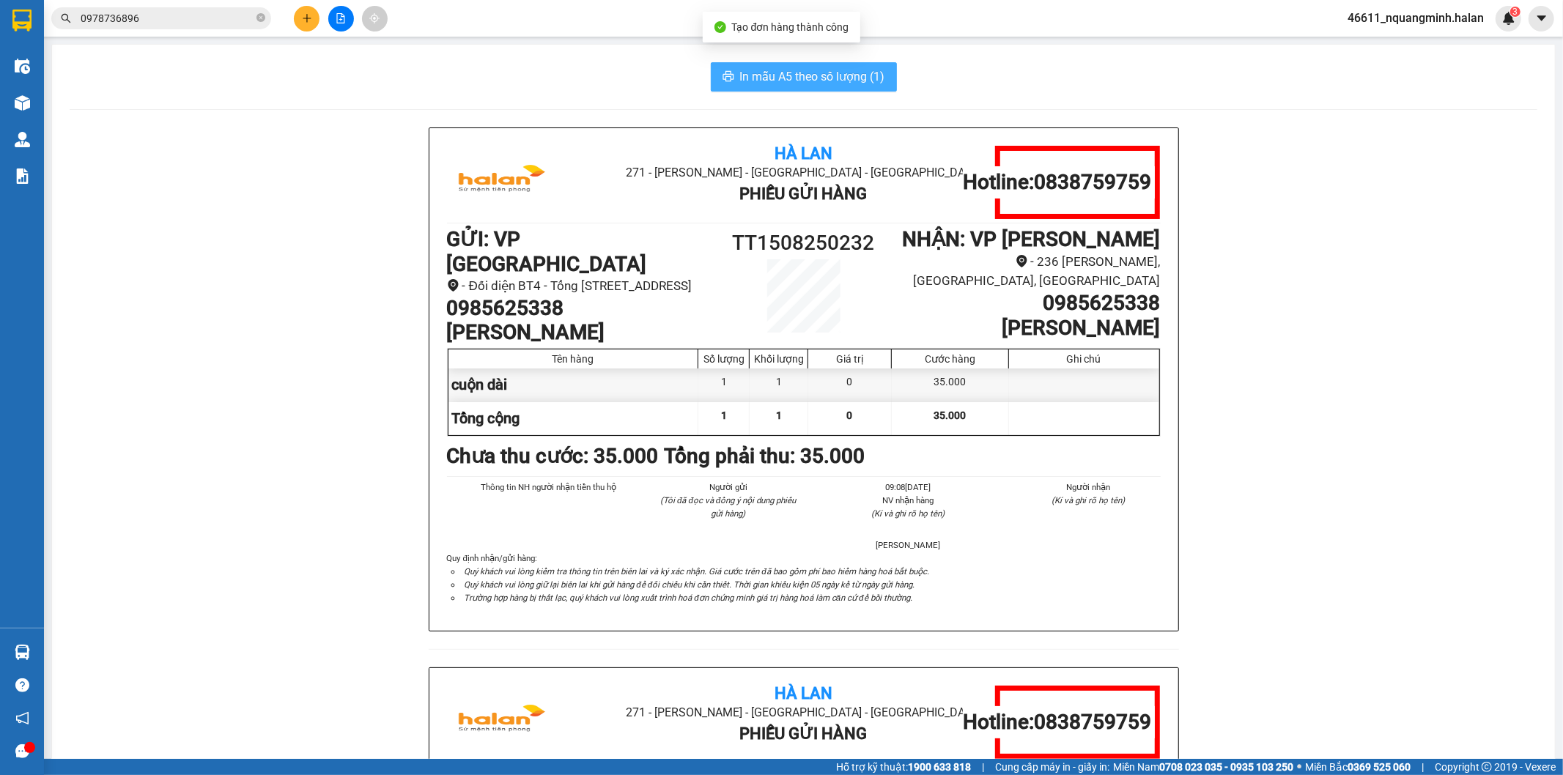
click at [788, 77] on span "In mẫu A5 theo số lượng (1)" at bounding box center [812, 76] width 145 height 18
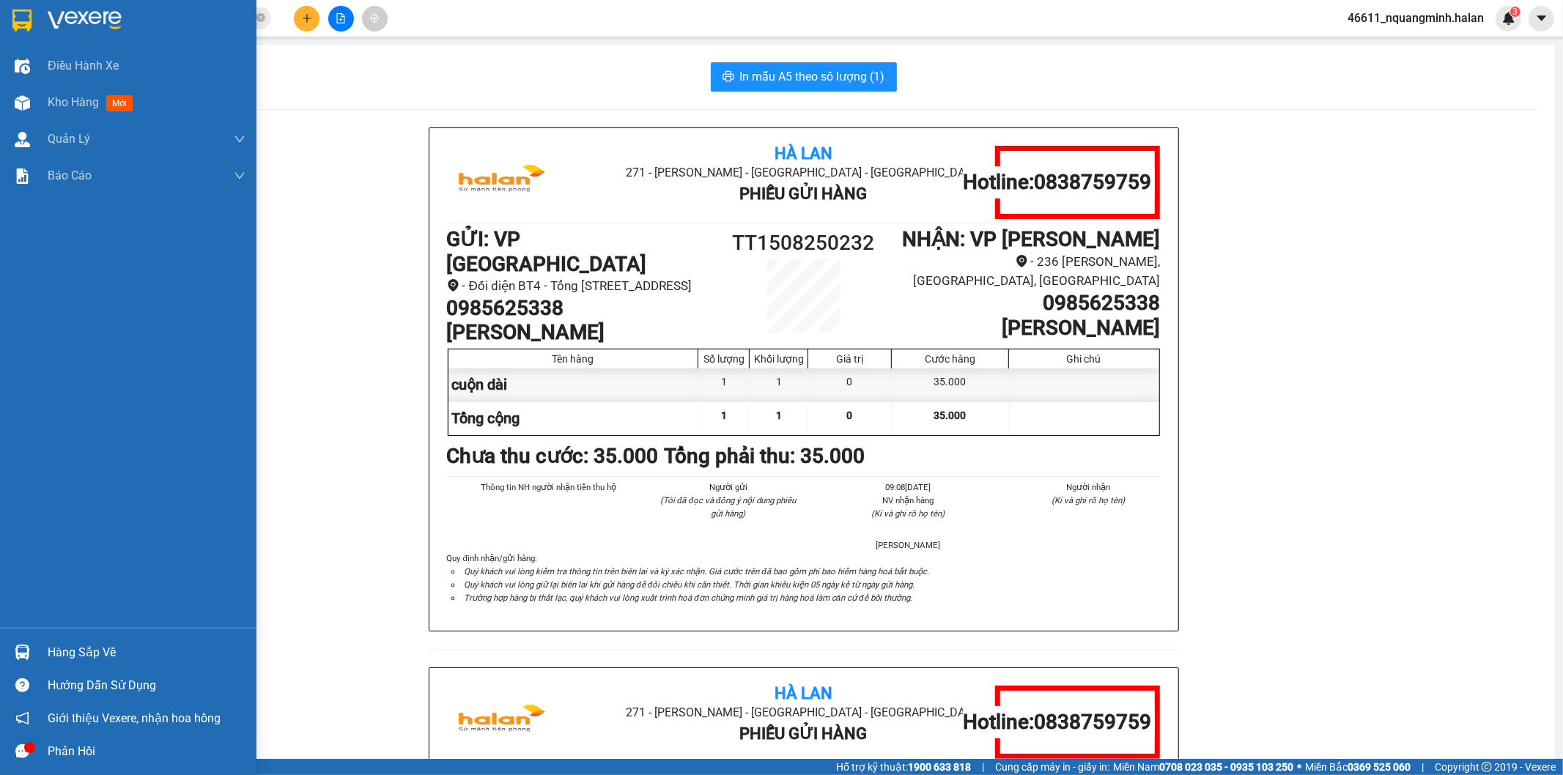
click at [35, 643] on div "Hàng sắp về" at bounding box center [128, 652] width 256 height 33
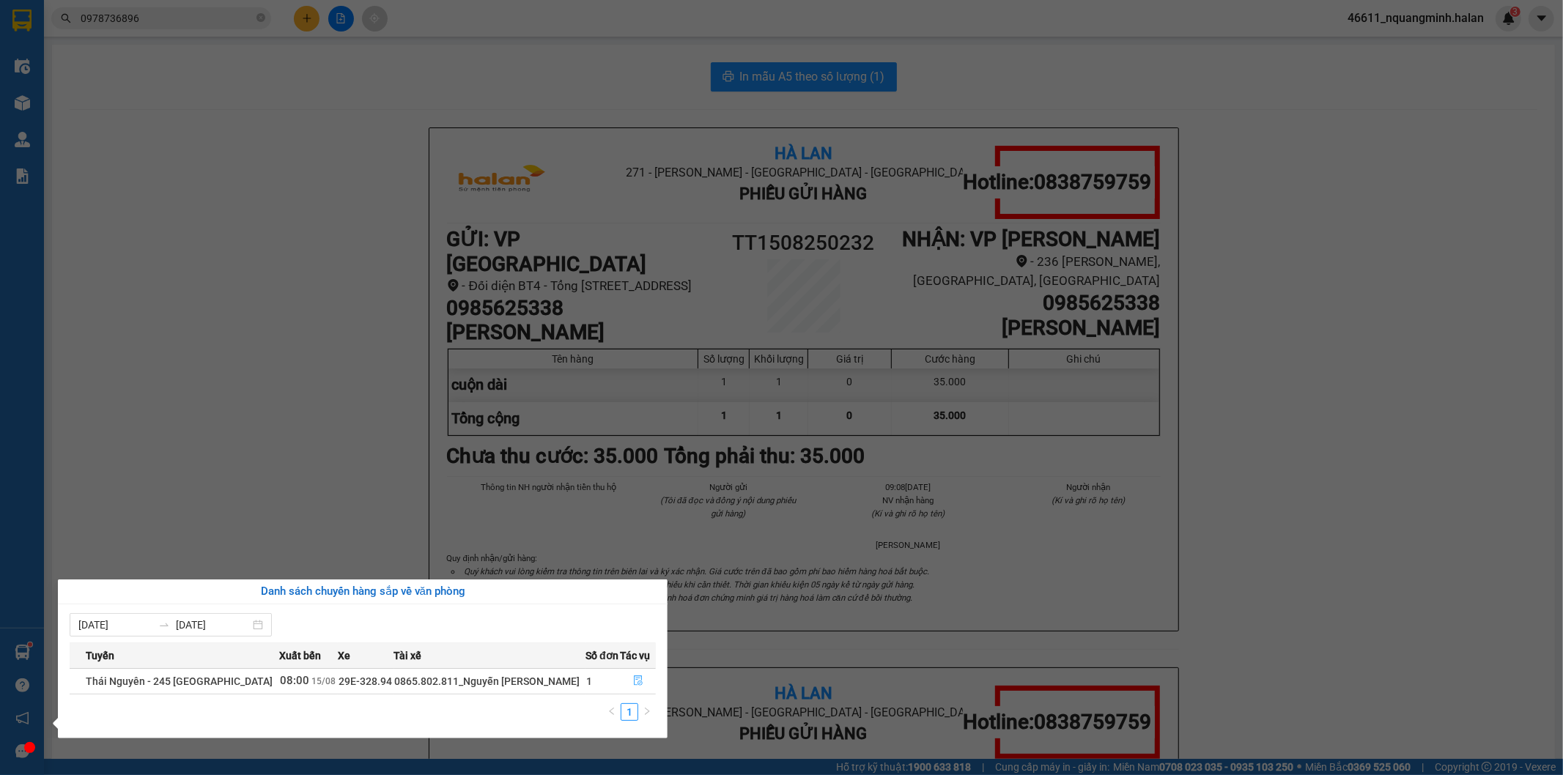
click at [635, 679] on icon "file-done" at bounding box center [638, 681] width 10 height 10
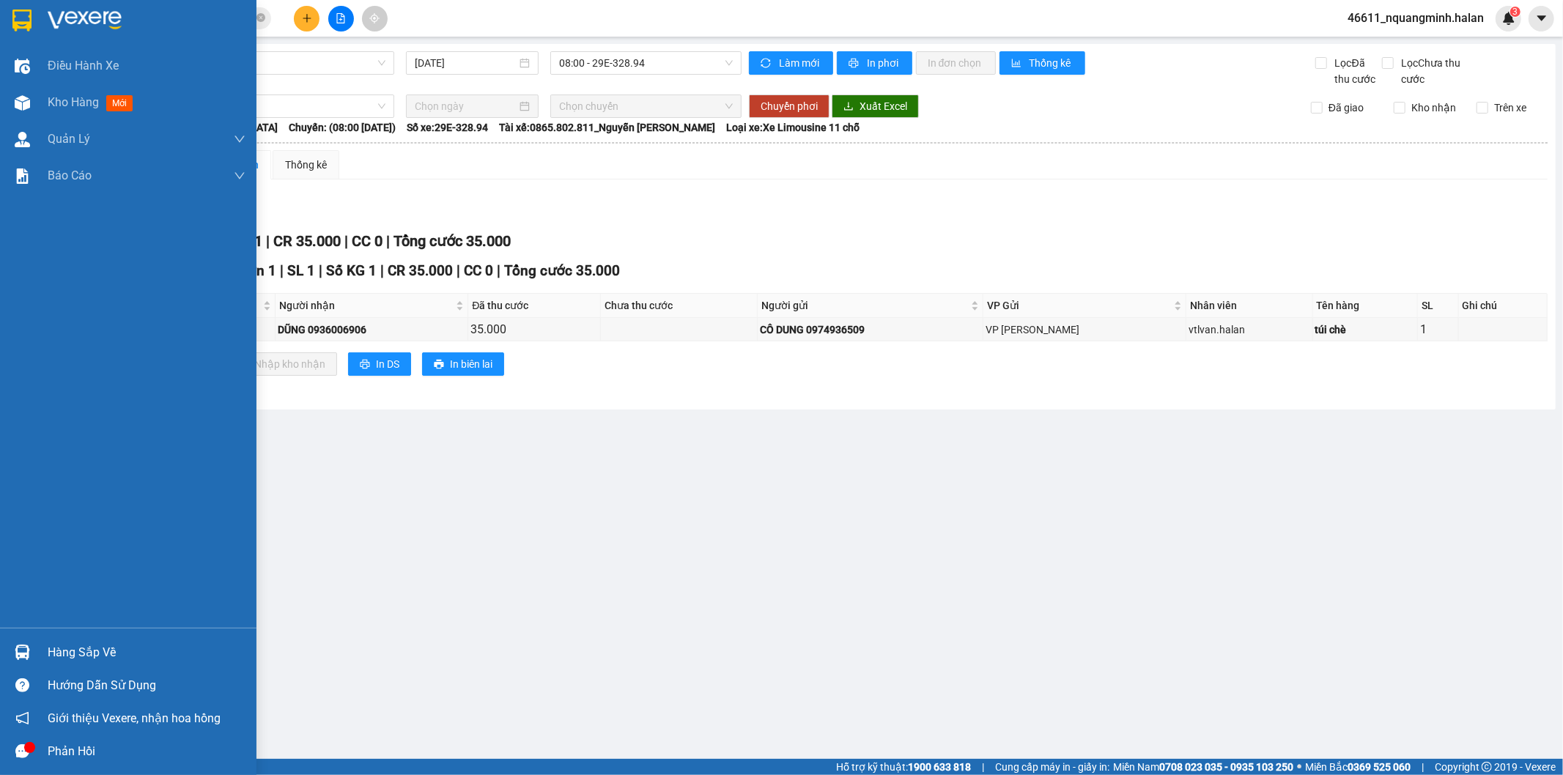
click at [63, 639] on div "Hàng sắp về" at bounding box center [128, 652] width 256 height 33
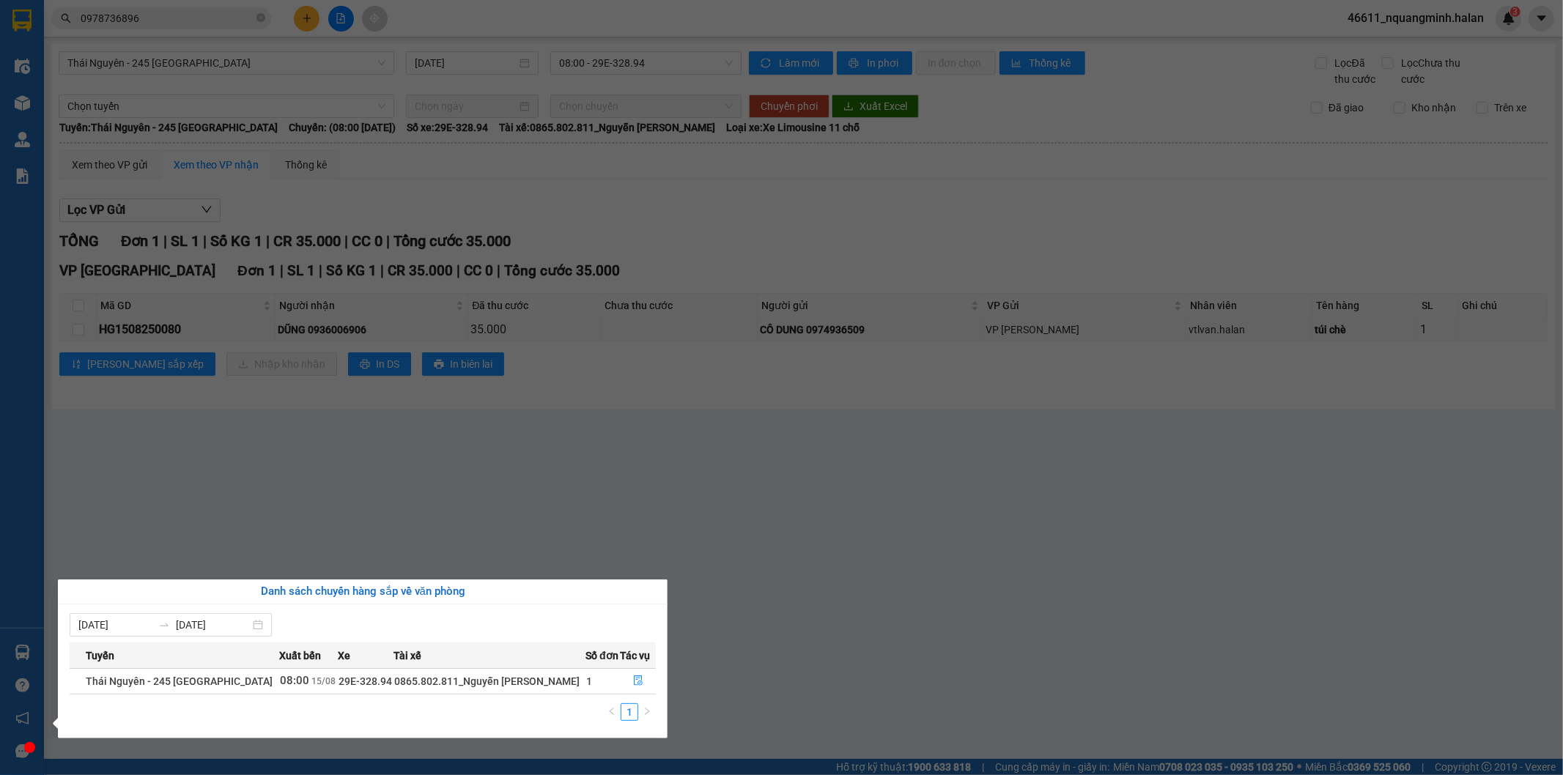
drag, startPoint x: 829, startPoint y: 514, endPoint x: 983, endPoint y: 576, distance: 165.7
click at [841, 522] on section "Kết quả tìm kiếm ( 15 ) Bộ lọc Mã ĐH Trạng thái Món hàng Thu hộ Tổng cước Chưa …" at bounding box center [781, 387] width 1563 height 775
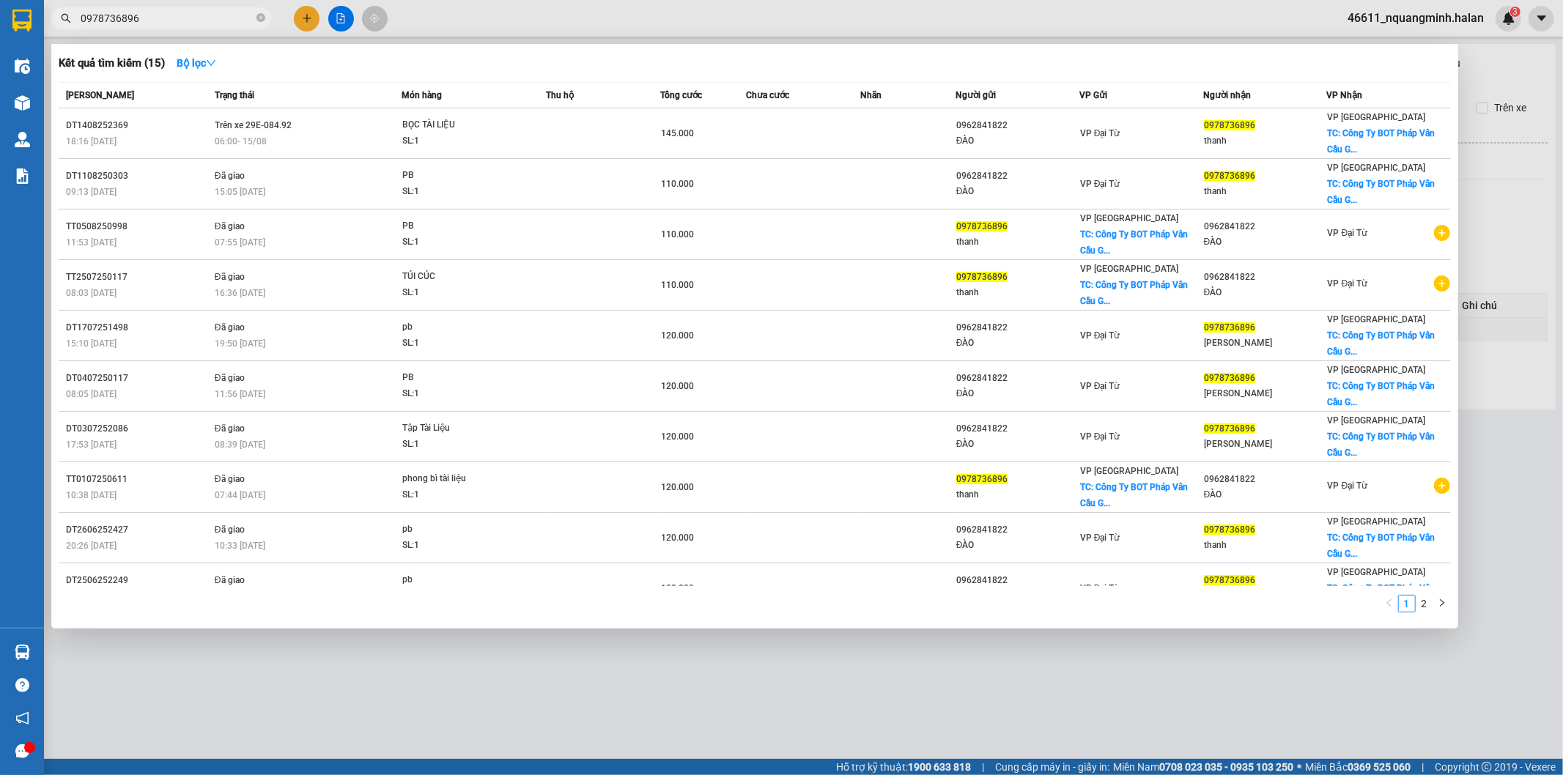
drag, startPoint x: 229, startPoint y: 23, endPoint x: 0, endPoint y: 20, distance: 228.6
click at [0, 20] on section "Kết quả tìm kiếm ( 15 ) Bộ lọc Mã ĐH Trạng thái Món hàng Thu hộ Tổng cước Chưa …" at bounding box center [781, 387] width 1563 height 775
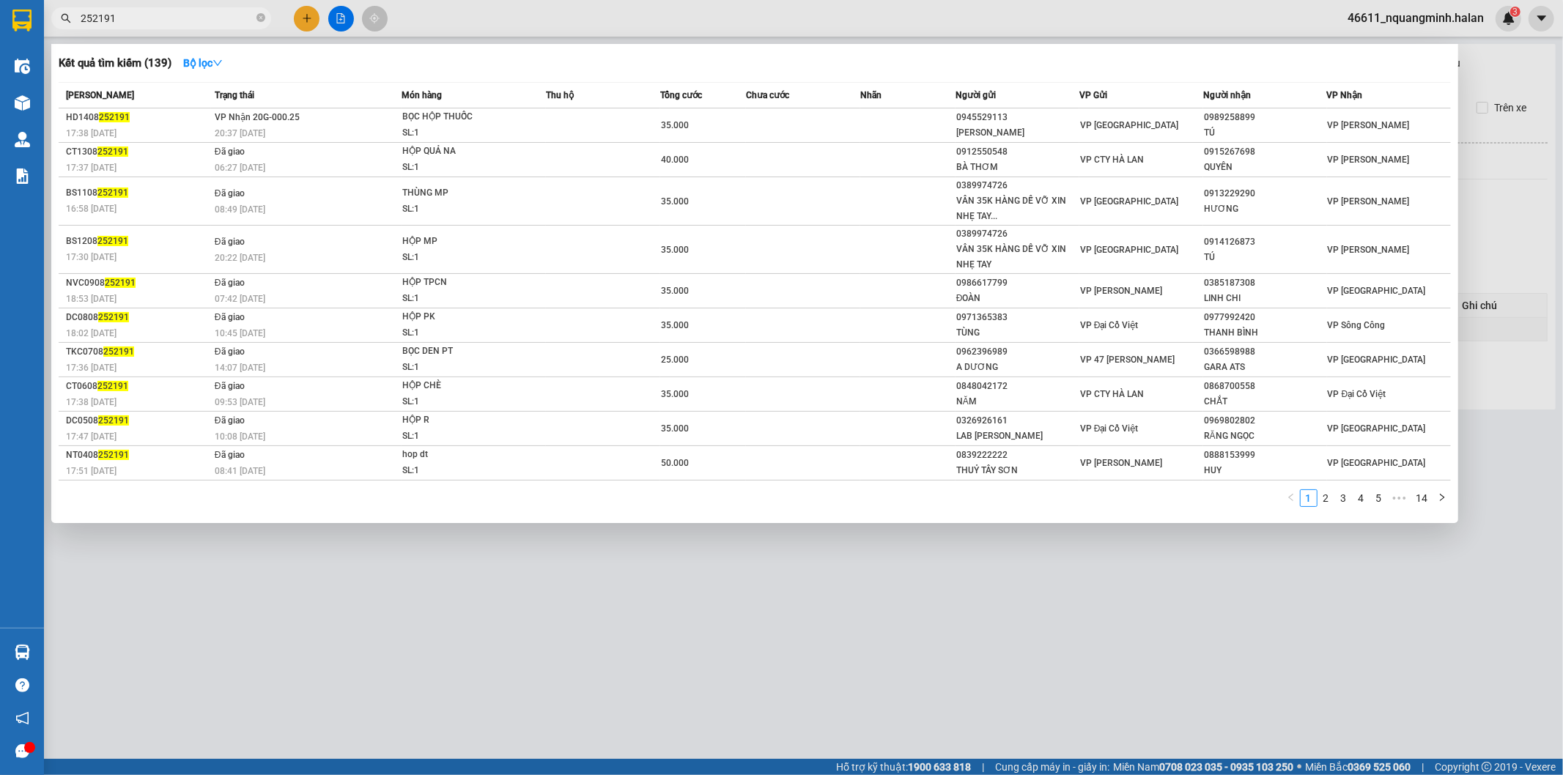
type input "252191"
click at [775, 519] on div "Kết quả tìm kiếm ( 139 ) Bộ lọc Mã ĐH Trạng thái Món hàng Thu hộ Tổng cước Chưa…" at bounding box center [754, 283] width 1407 height 479
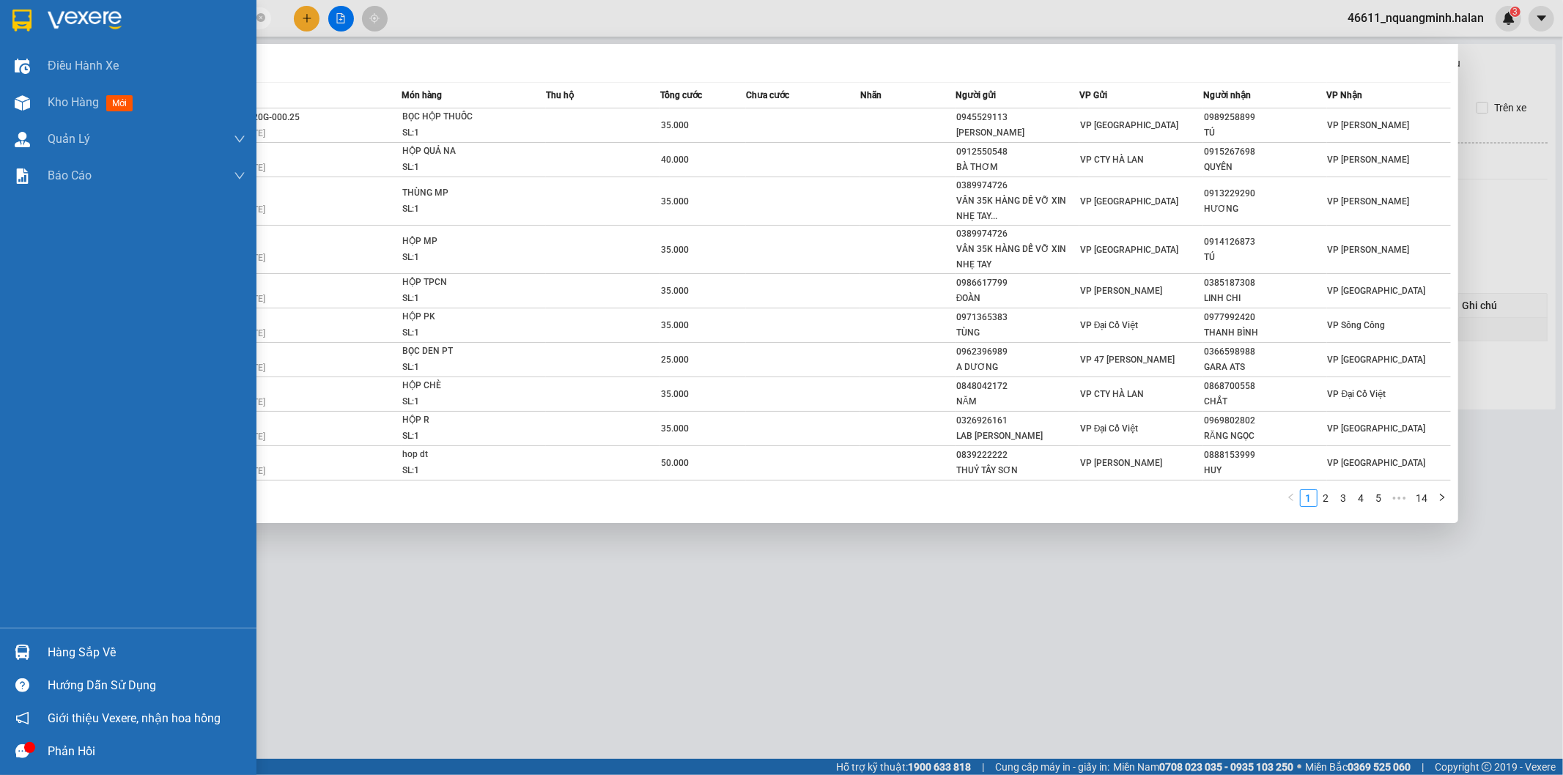
click at [0, 656] on div "Hàng sắp về" at bounding box center [128, 652] width 256 height 33
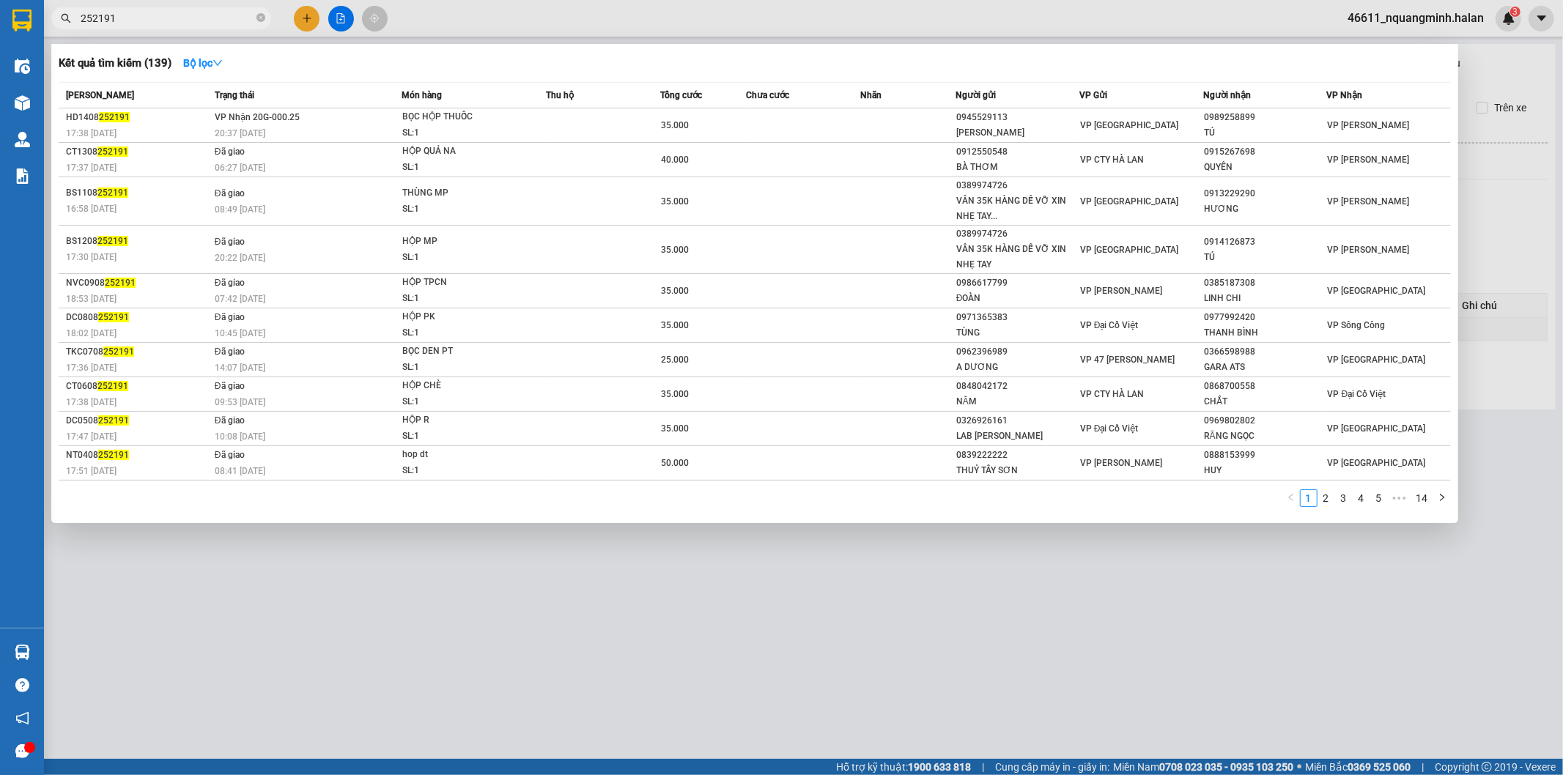
click at [686, 639] on section "Kết quả tìm kiếm ( 139 ) Bộ lọc Mã ĐH Trạng thái Món hàng Thu hộ Tổng cước Chưa…" at bounding box center [781, 387] width 1563 height 775
copy div "0989258899"
drag, startPoint x: 1255, startPoint y: 114, endPoint x: 1448, endPoint y: 68, distance: 198.9
click at [1207, 114] on div "0989258899" at bounding box center [1265, 117] width 122 height 15
click at [1243, 163] on div "QUYÊN" at bounding box center [1265, 167] width 122 height 15
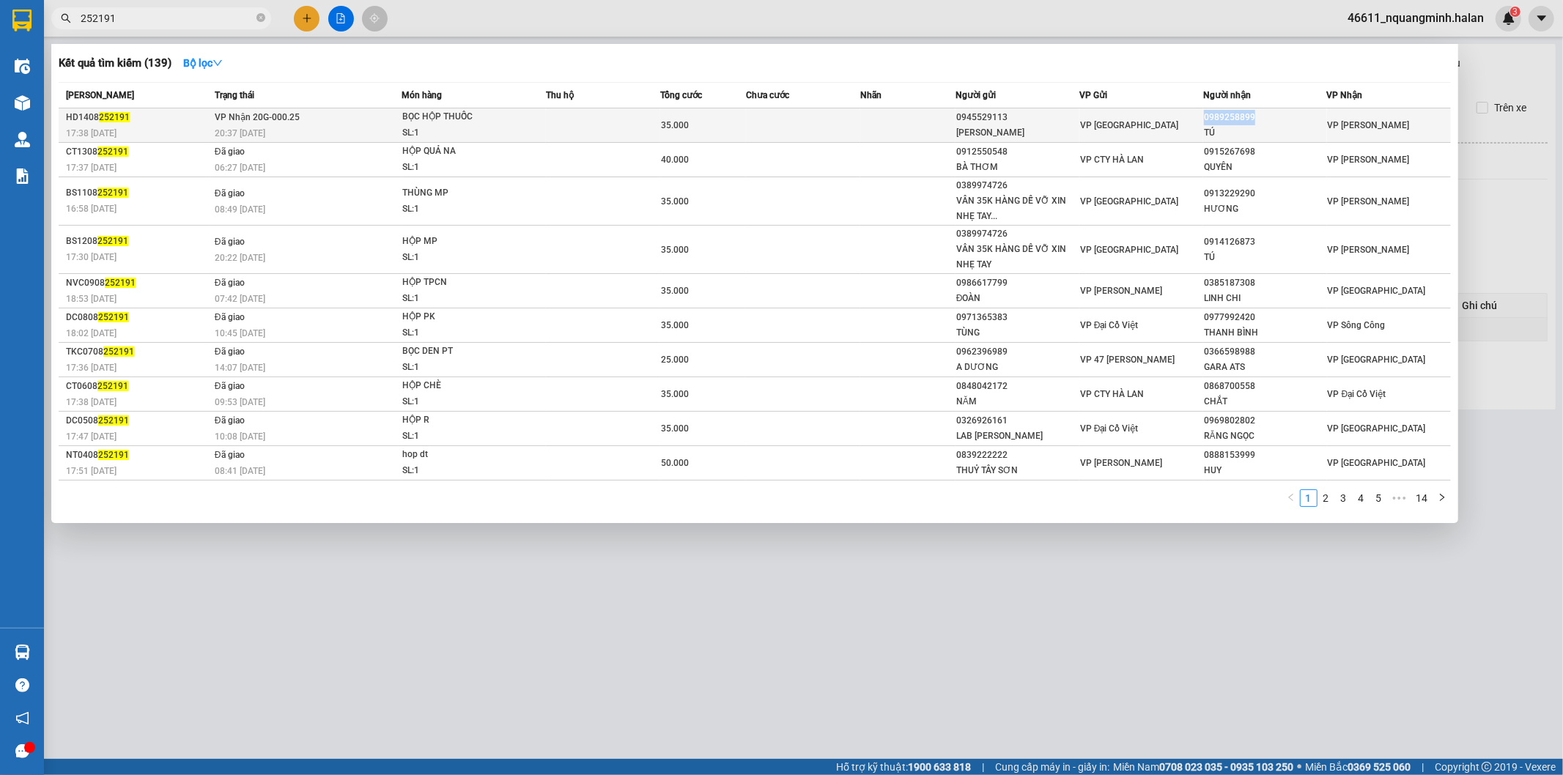
copy div "0989258899"
drag, startPoint x: 1262, startPoint y: 114, endPoint x: 1204, endPoint y: 123, distance: 59.4
click at [1204, 123] on div "0989258899" at bounding box center [1265, 117] width 122 height 15
click at [308, 20] on div at bounding box center [781, 387] width 1563 height 775
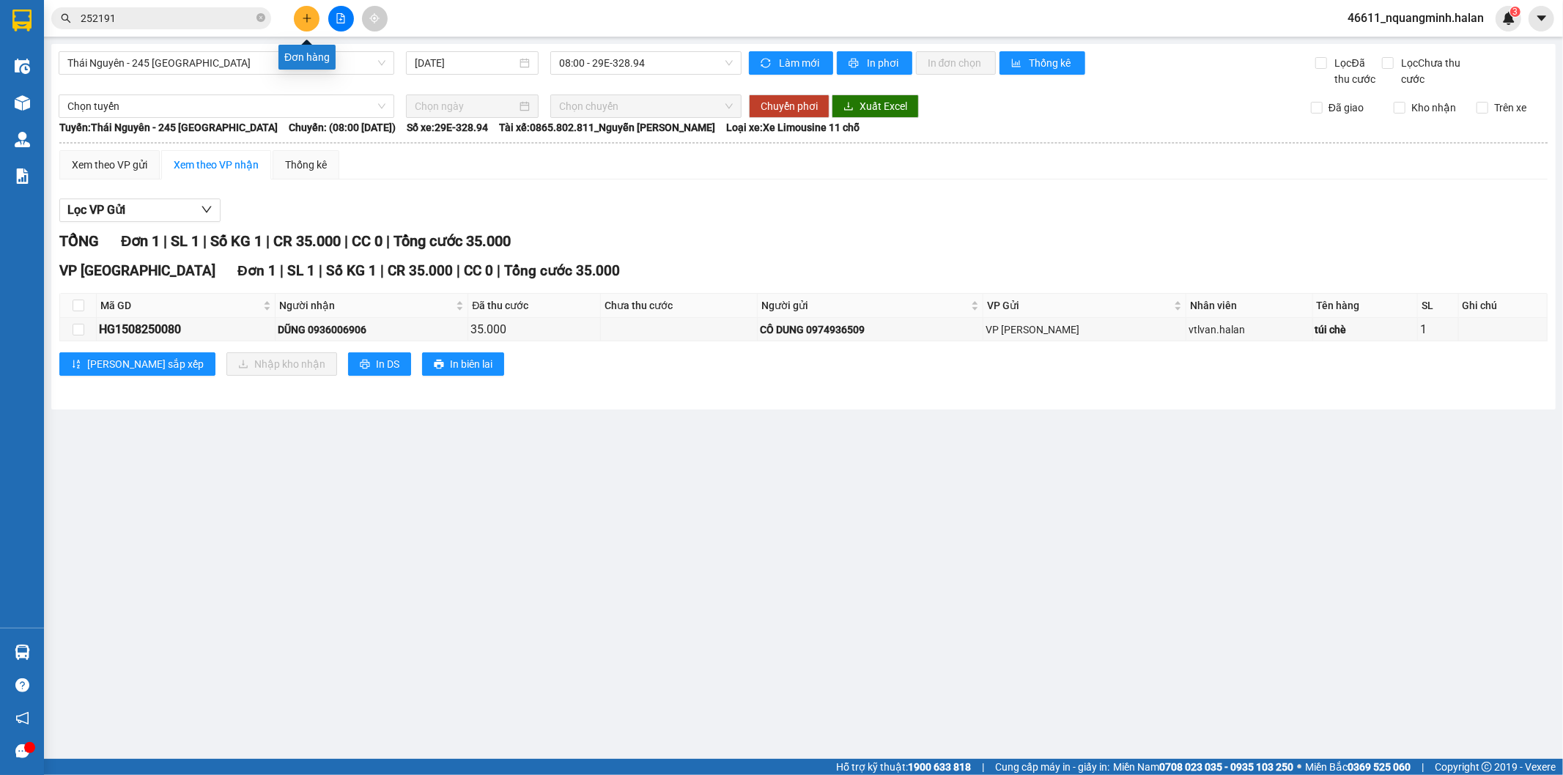
click at [308, 20] on icon "plus" at bounding box center [307, 18] width 10 height 10
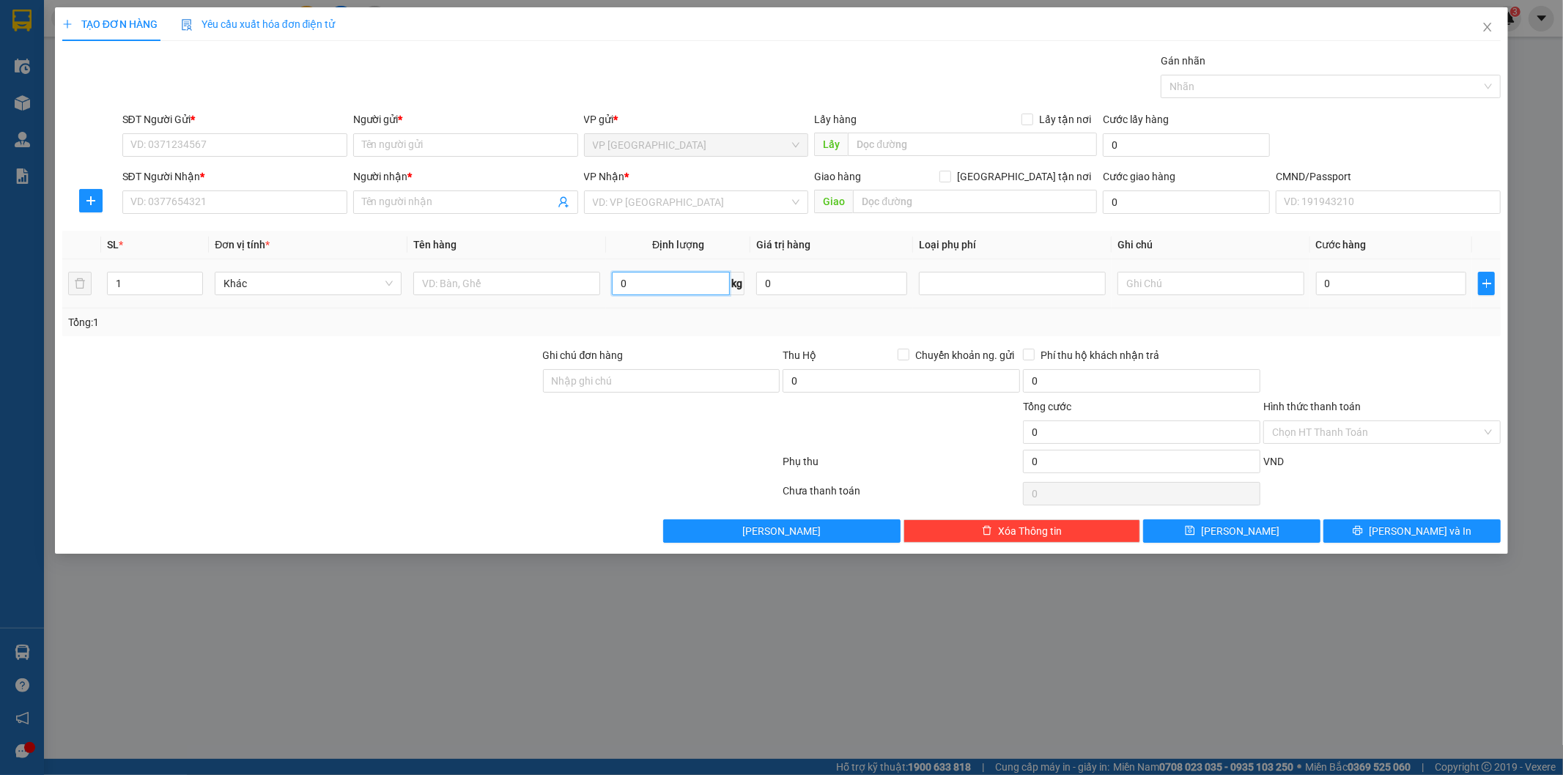
click at [660, 279] on input "0" at bounding box center [671, 283] width 118 height 23
type input "8"
drag, startPoint x: 582, startPoint y: 273, endPoint x: 574, endPoint y: 281, distance: 11.9
click at [574, 281] on input "text" at bounding box center [506, 283] width 187 height 23
type input "xốp sầu"
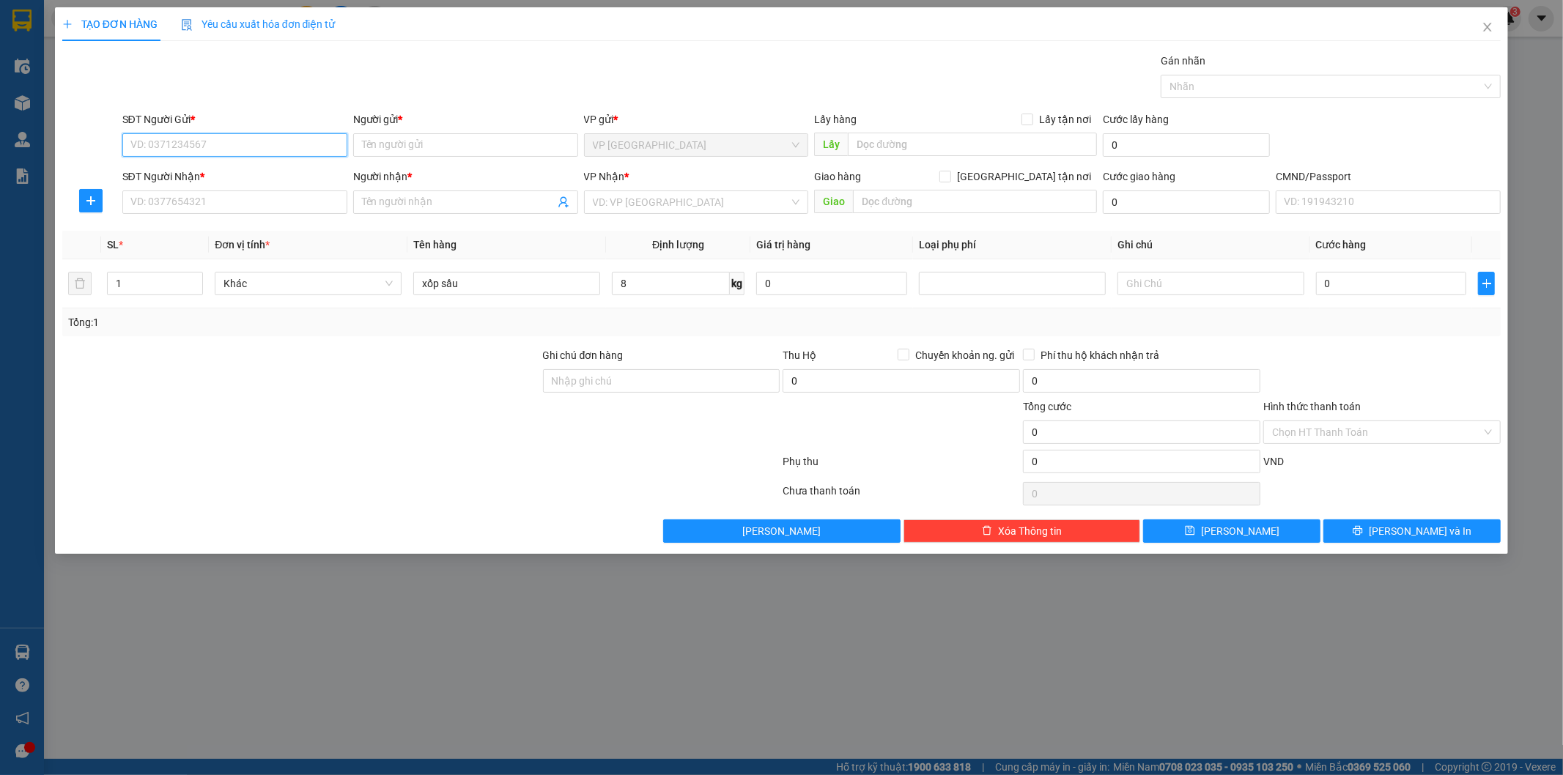
click at [204, 133] on input "SĐT Người Gửi *" at bounding box center [234, 144] width 225 height 23
type input "0989611888"
click at [237, 182] on div "0989611888 - QUÂN" at bounding box center [234, 174] width 207 height 16
type input "QUÂN"
type input "0989611888"
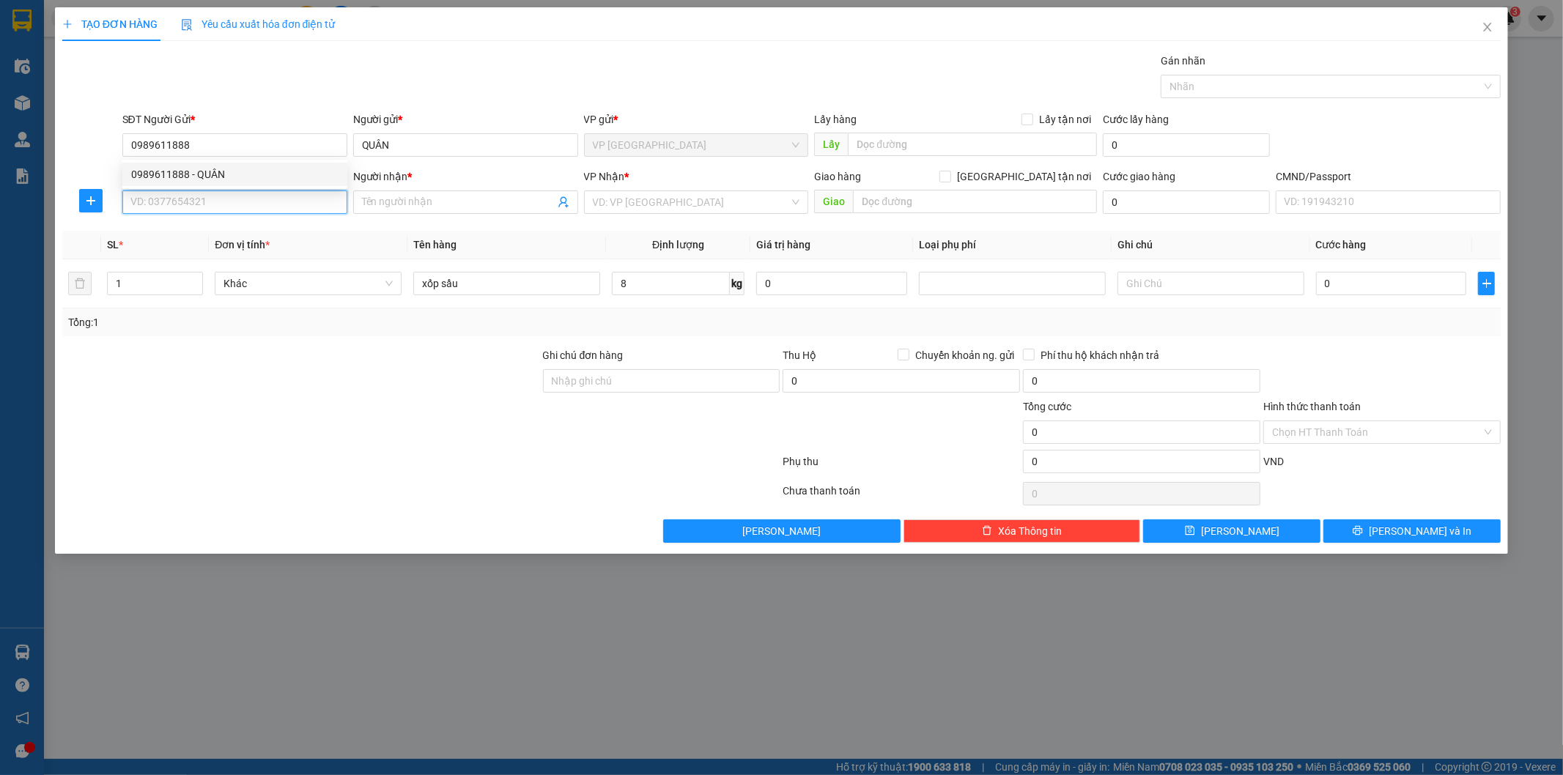
click at [262, 205] on input "SĐT Người Nhận *" at bounding box center [234, 201] width 225 height 23
click at [183, 251] on div "0376515038 - VÂN" at bounding box center [234, 255] width 207 height 16
type input "0376515038"
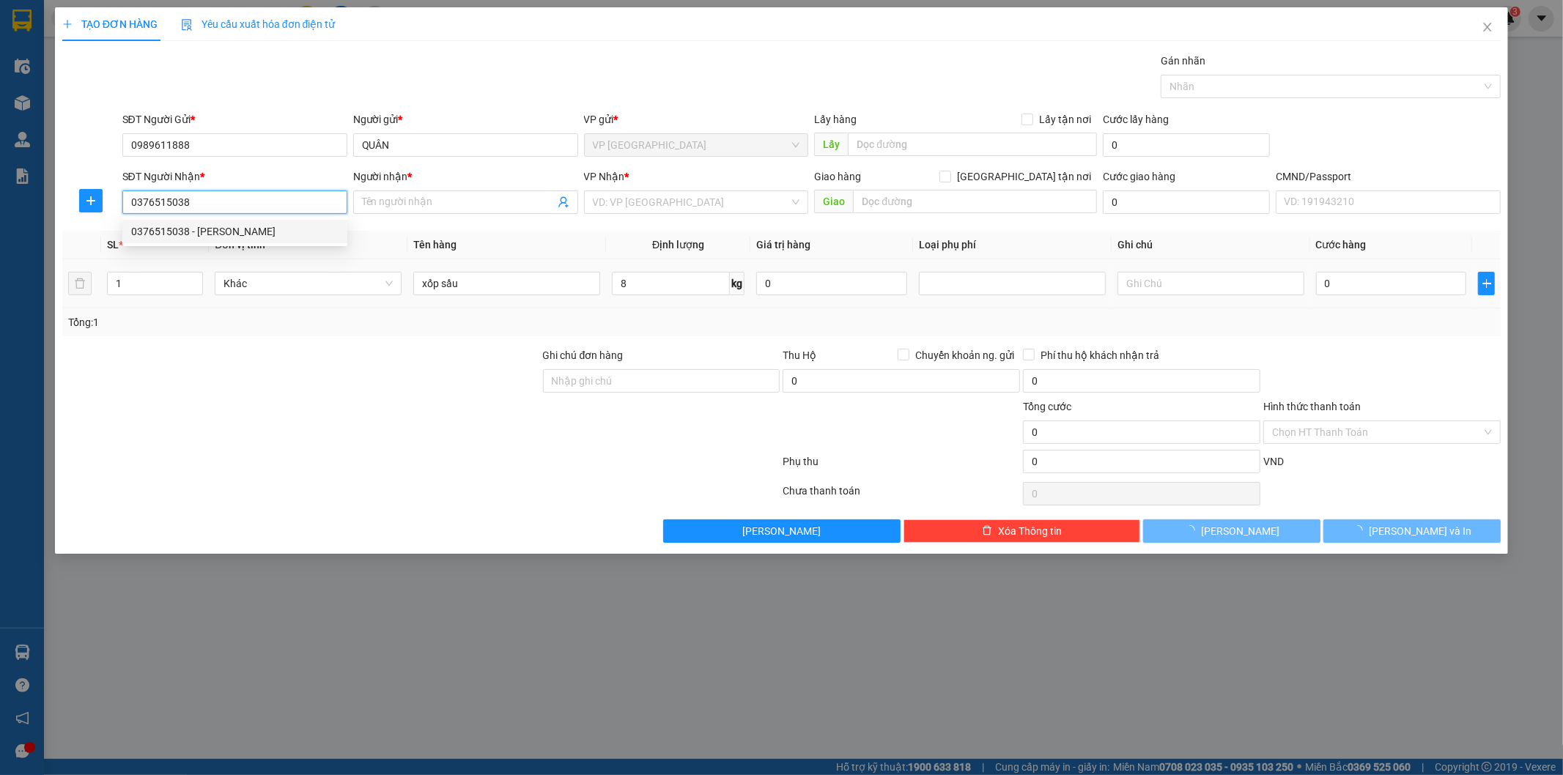
type input "VÂN"
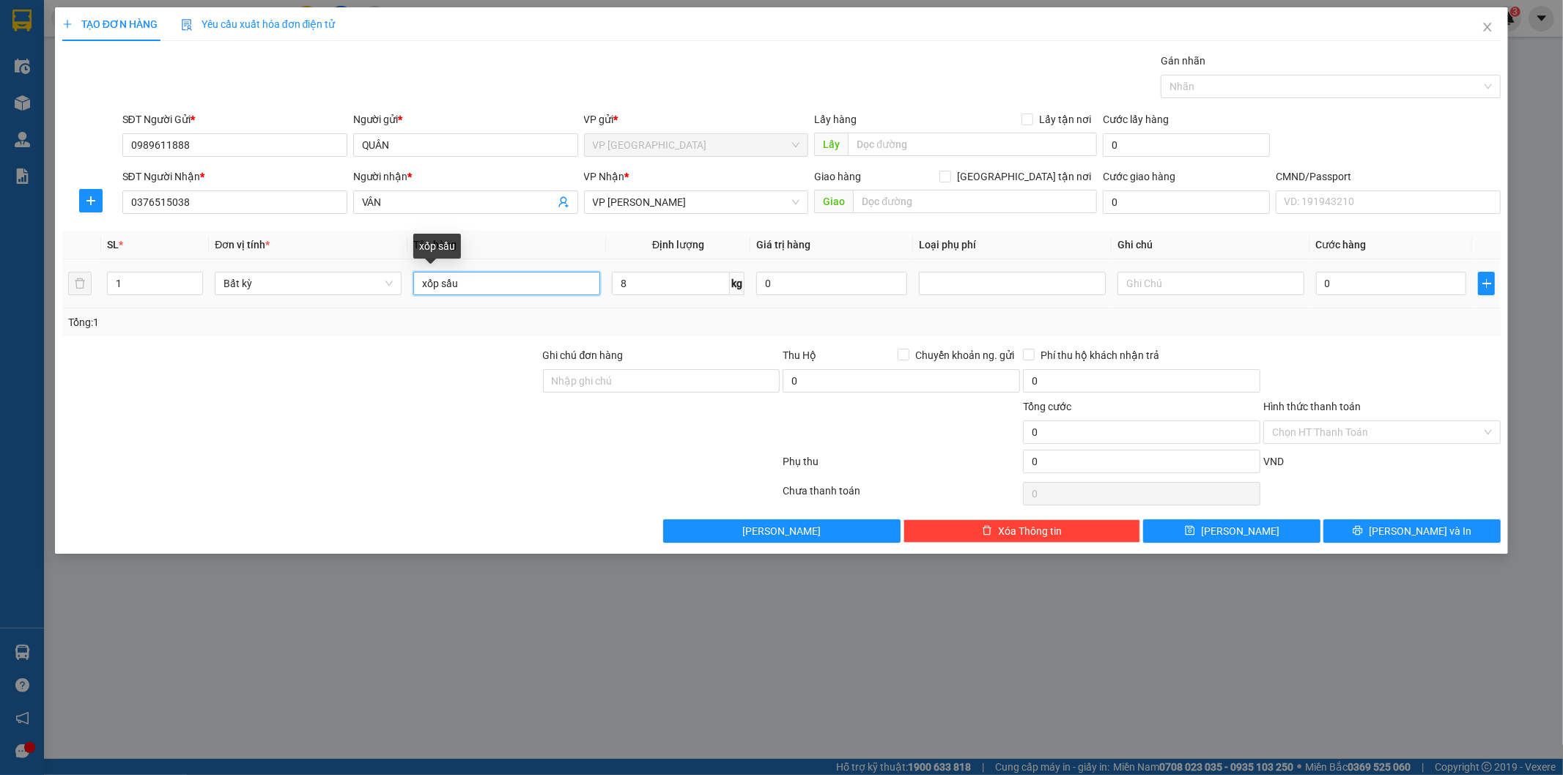
click at [508, 276] on input "xốp sầu" at bounding box center [506, 283] width 187 height 23
click at [226, 199] on input "0376515038" at bounding box center [234, 201] width 225 height 23
click at [547, 284] on input "xốp sầu" at bounding box center [506, 283] width 187 height 23
type input "40.000"
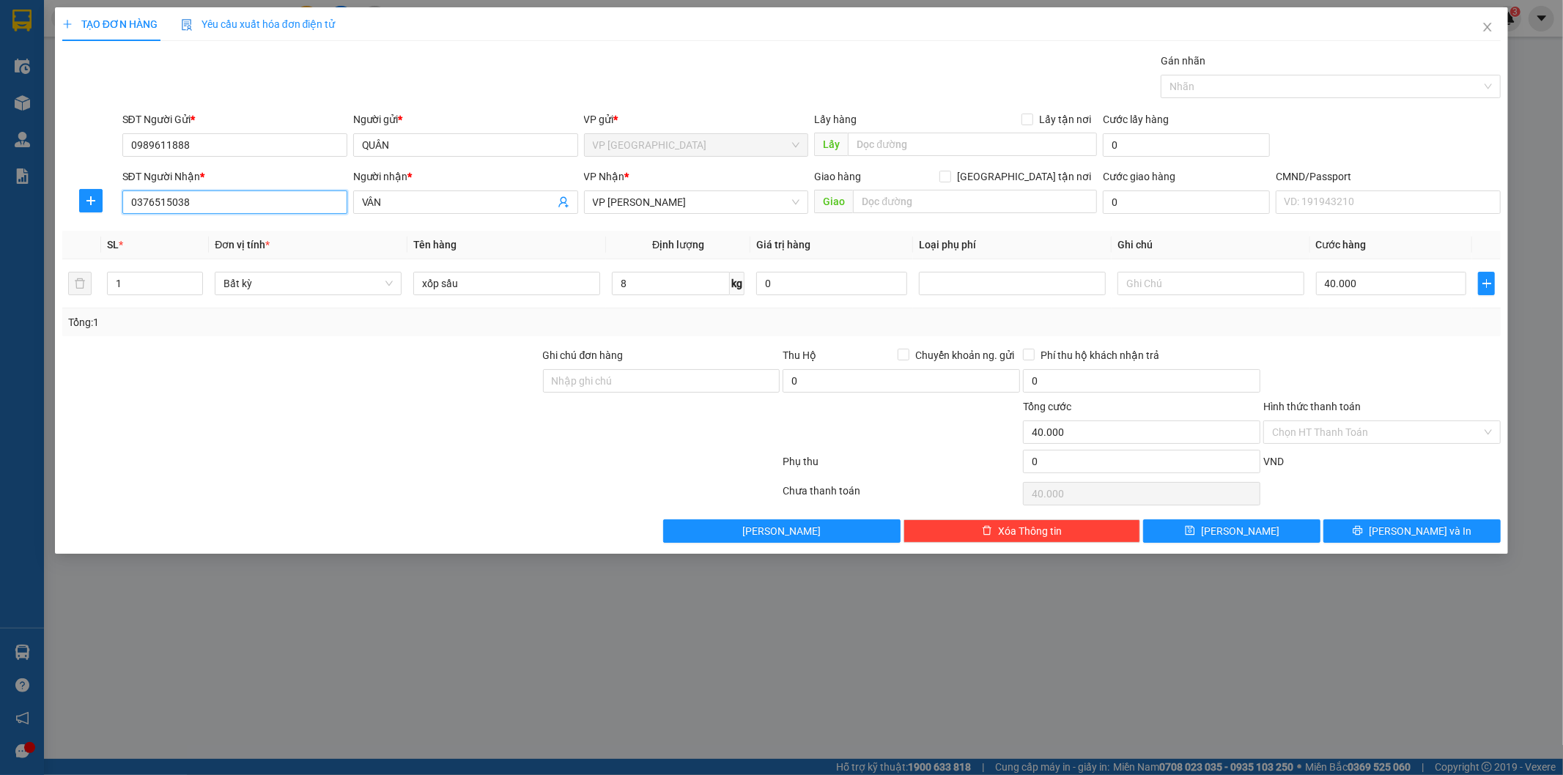
drag, startPoint x: 245, startPoint y: 206, endPoint x: 0, endPoint y: 151, distance: 251.5
click at [20, 199] on div "TẠO ĐƠN HÀNG Yêu cầu xuất hóa đơn điện tử Transit Pickup Surcharge Ids Transit …" at bounding box center [781, 387] width 1563 height 775
drag, startPoint x: 1367, startPoint y: 374, endPoint x: 1361, endPoint y: 428, distance: 54.6
click at [1367, 374] on div at bounding box center [1382, 372] width 240 height 51
click at [1361, 428] on input "Hình thức thanh toán" at bounding box center [1377, 432] width 210 height 22
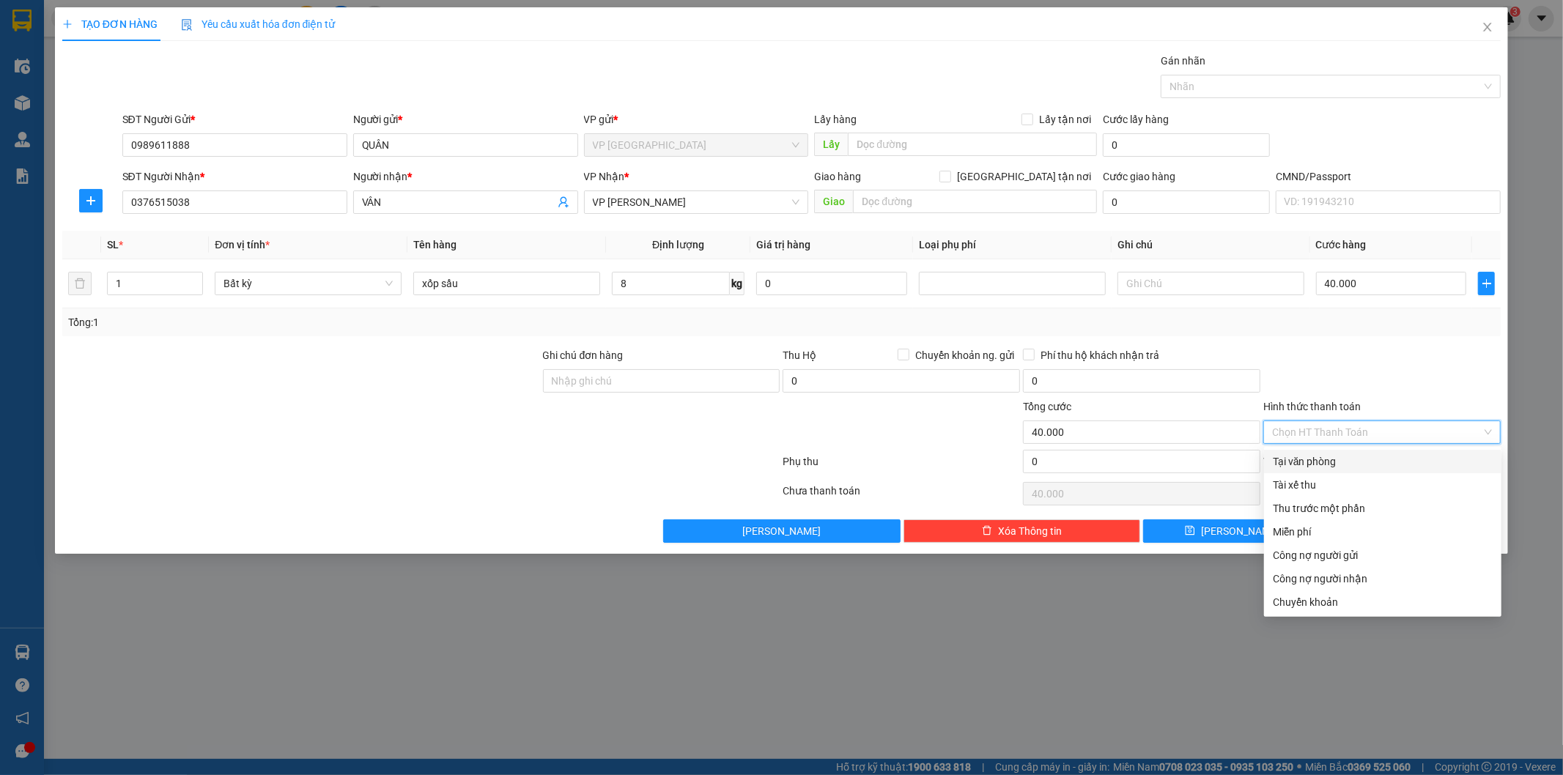
click at [1294, 454] on div "Tại văn phòng" at bounding box center [1383, 462] width 220 height 16
type input "0"
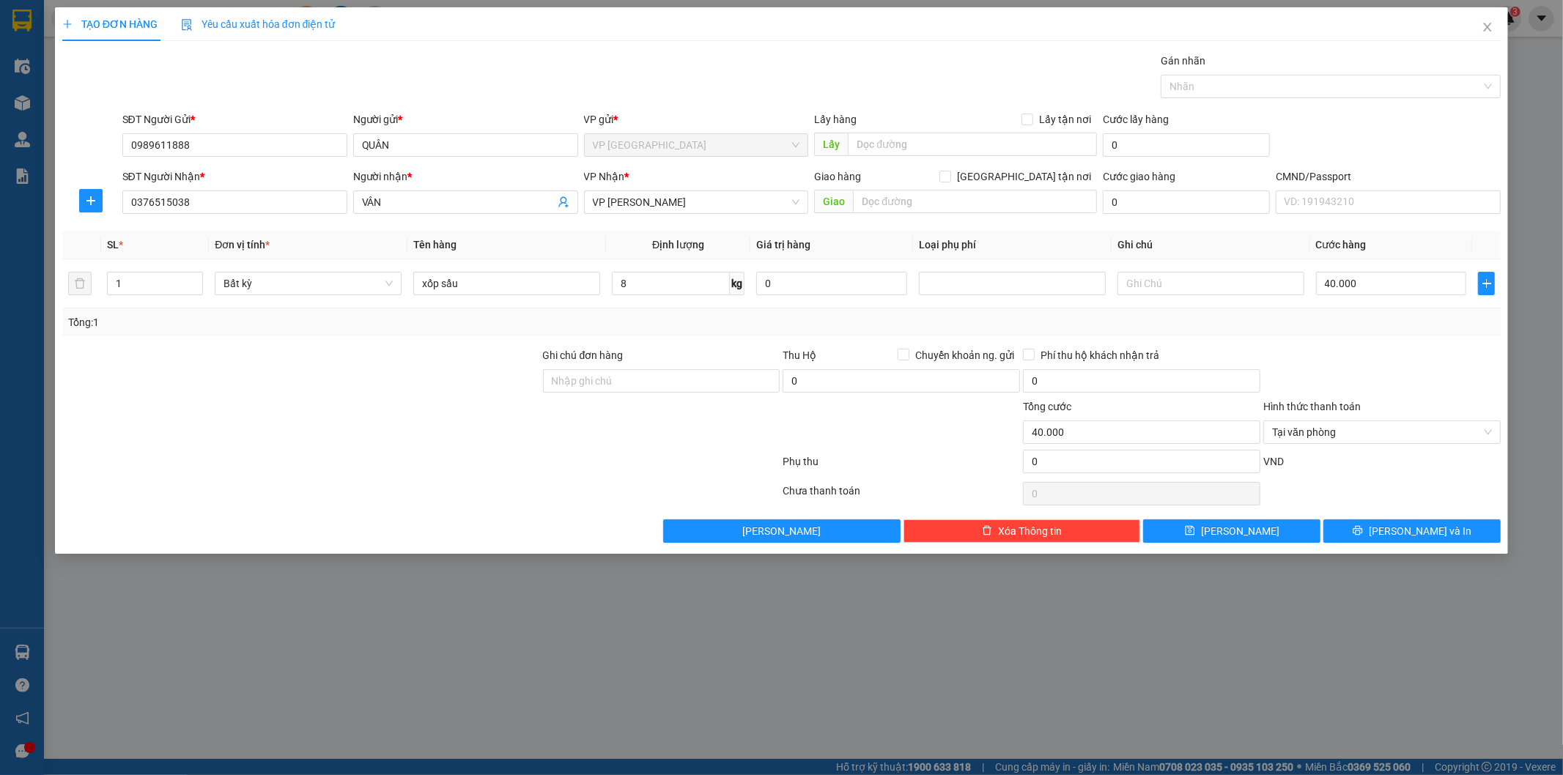
click at [1310, 355] on div at bounding box center [1382, 372] width 240 height 51
click at [1364, 487] on div at bounding box center [1382, 493] width 240 height 29
drag, startPoint x: 1395, startPoint y: 528, endPoint x: 939, endPoint y: 352, distance: 489.1
click at [1395, 528] on button "[PERSON_NAME] và In" at bounding box center [1411, 530] width 177 height 23
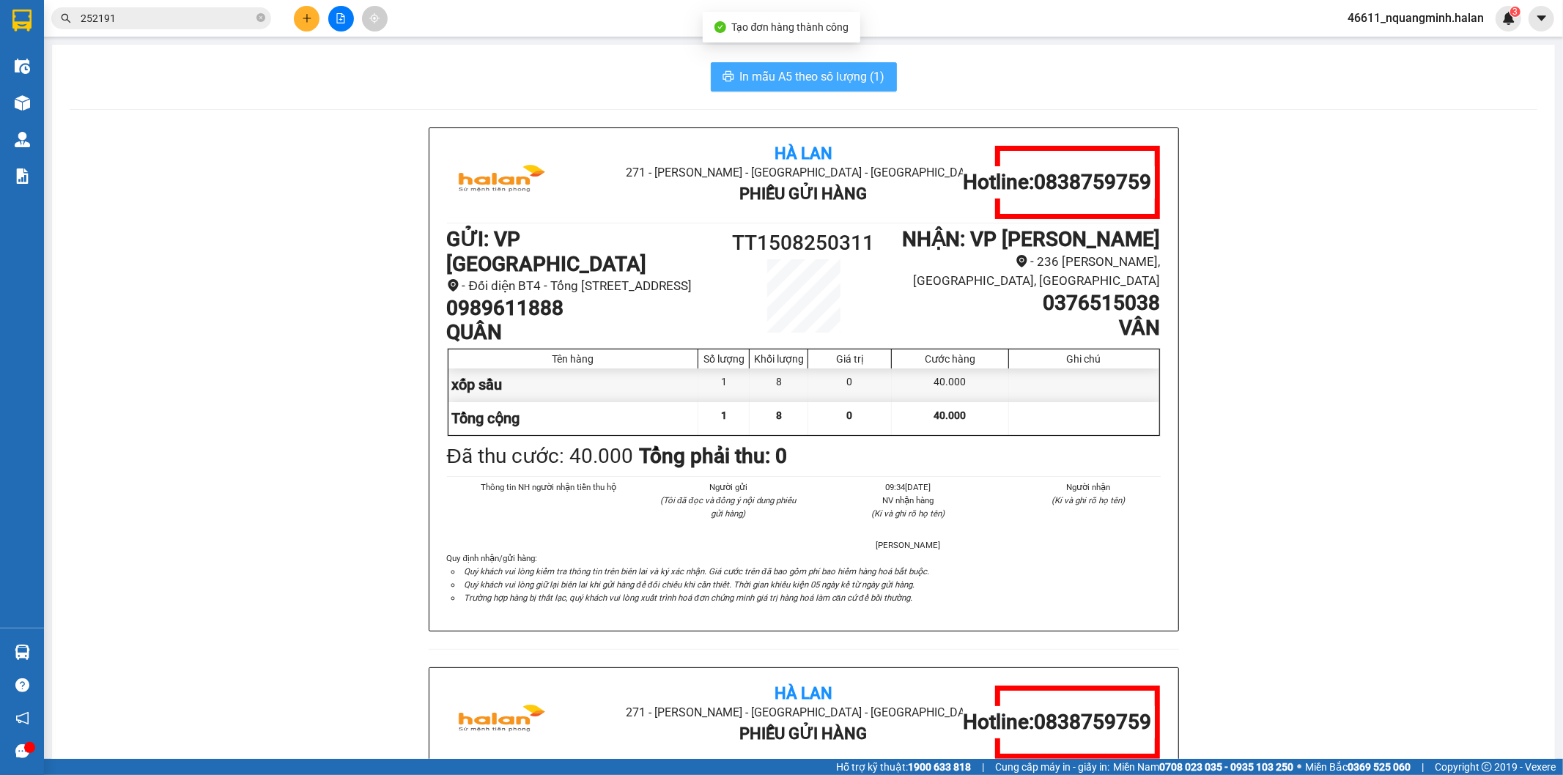
click at [799, 86] on button "In mẫu A5 theo số lượng (1)" at bounding box center [804, 76] width 186 height 29
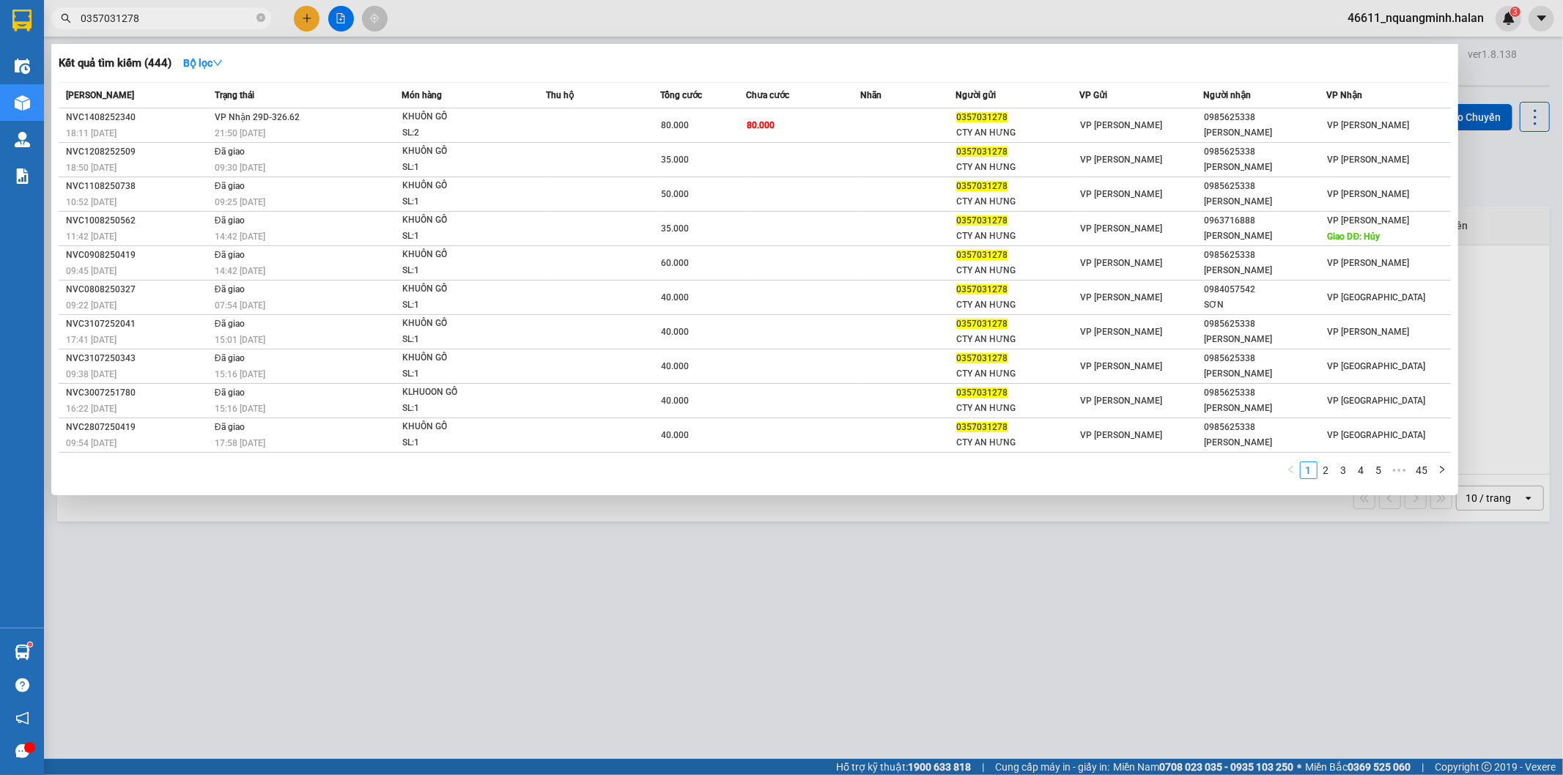
drag, startPoint x: 200, startPoint y: 28, endPoint x: 79, endPoint y: 25, distance: 120.9
click at [79, 25] on span "0357031278" at bounding box center [161, 18] width 220 height 22
click at [204, 15] on input "0357031278" at bounding box center [167, 18] width 173 height 16
drag, startPoint x: 204, startPoint y: 15, endPoint x: 0, endPoint y: 1, distance: 204.1
click at [0, 4] on section "Kết quả tìm kiếm ( 444 ) Bộ lọc Mã ĐH Trạng thái Món hàng Thu hộ Tổng cước Chưa…" at bounding box center [781, 387] width 1563 height 775
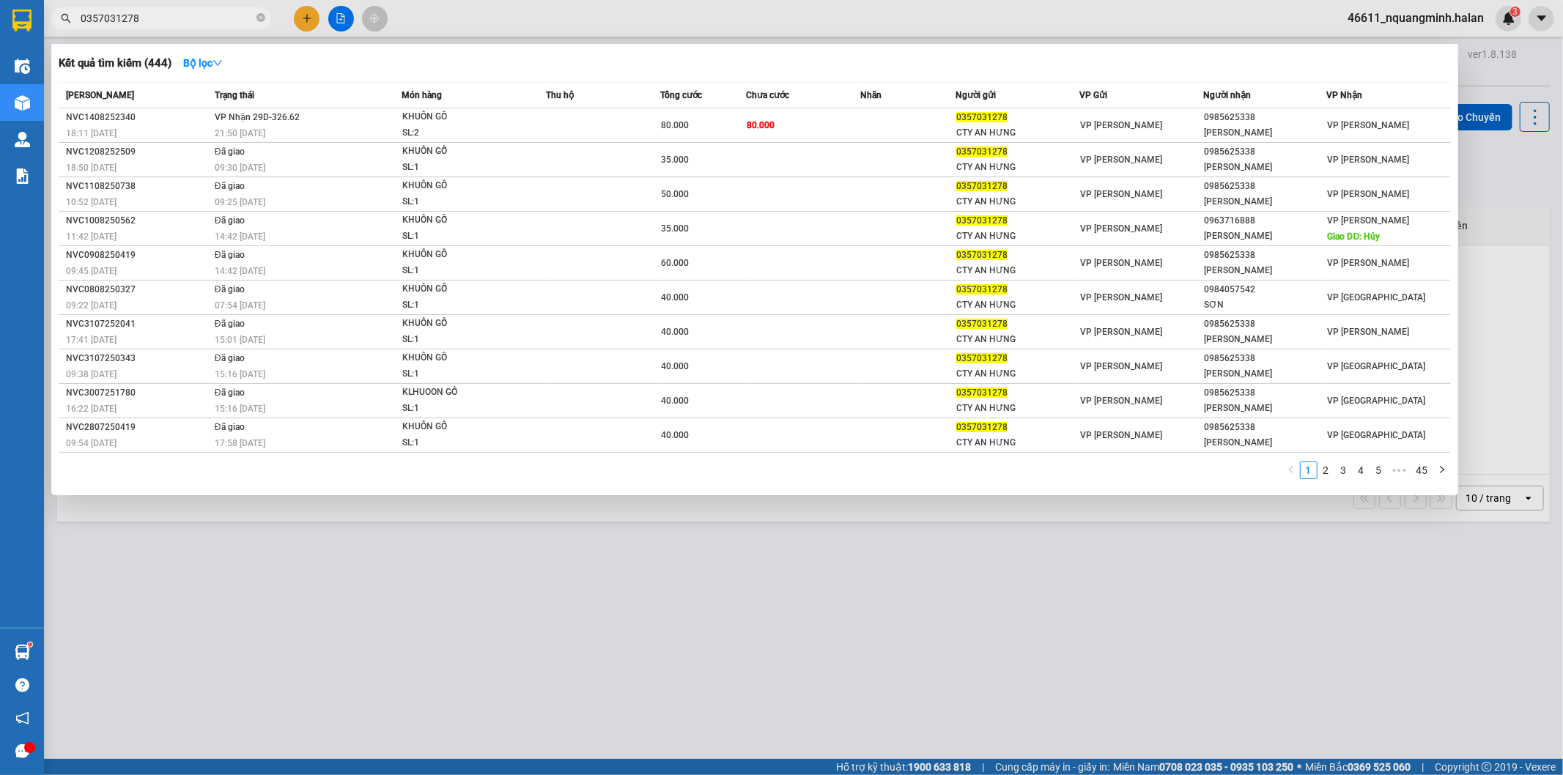
paste input "914342453"
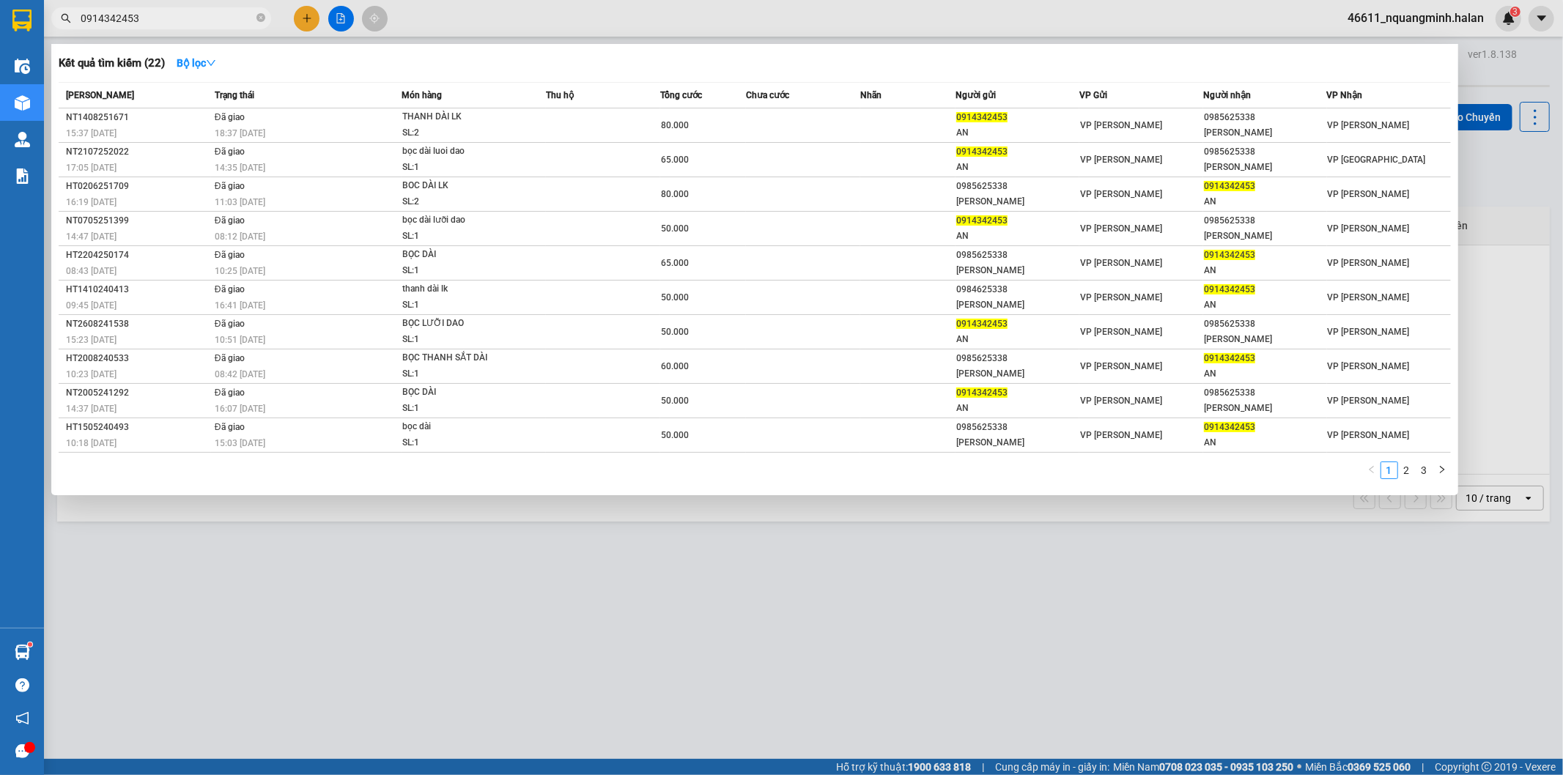
drag, startPoint x: 214, startPoint y: 18, endPoint x: 0, endPoint y: -28, distance: 218.9
click at [0, 0] on html "Kết quả tìm kiếm ( 22 ) Bộ lọc Mã ĐH Trạng thái Món hàng Thu hộ Tổng cước Chưa …" at bounding box center [781, 387] width 1563 height 775
paste input "83681627"
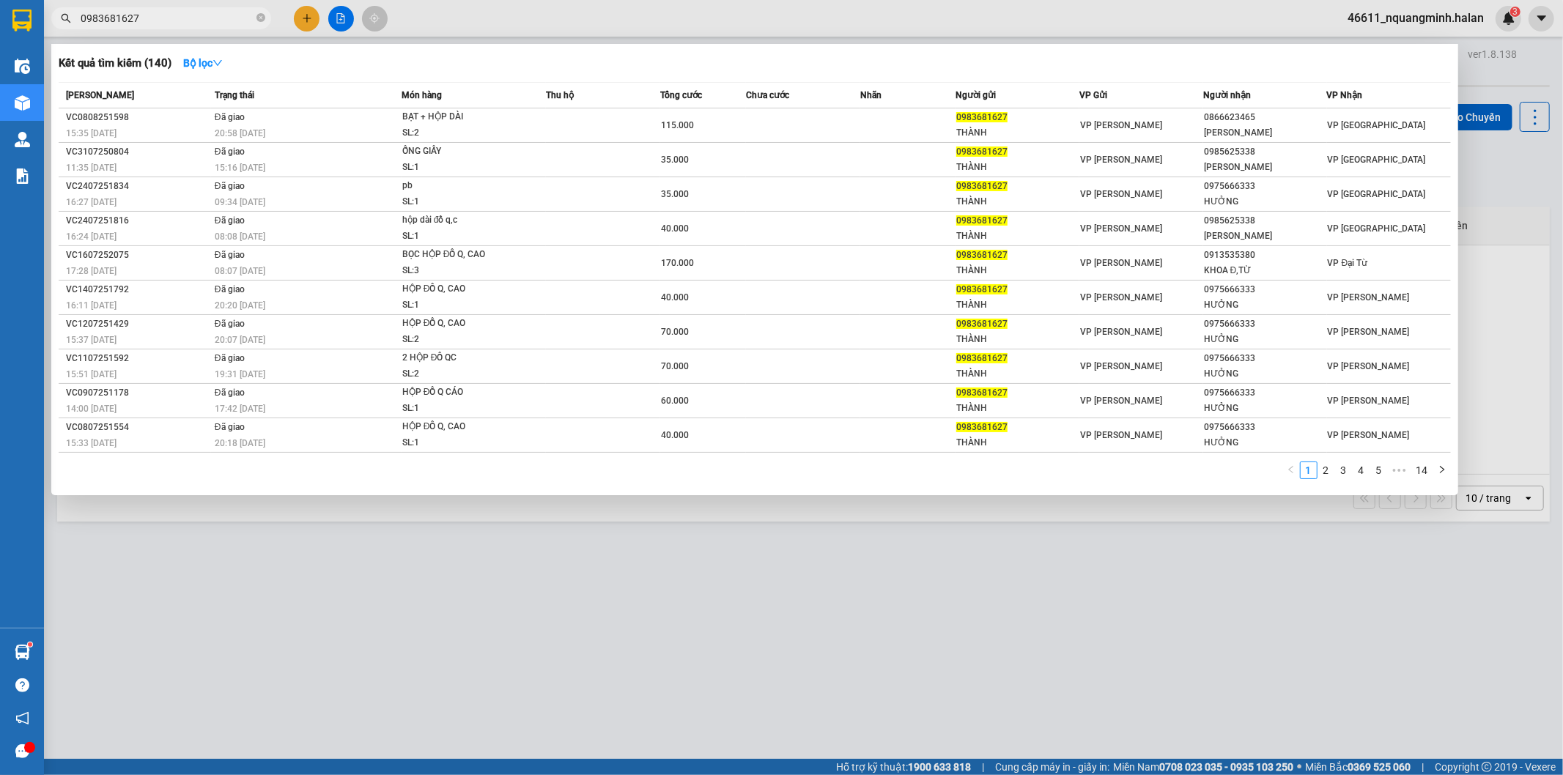
drag, startPoint x: 218, startPoint y: 17, endPoint x: 0, endPoint y: 1, distance: 218.1
click at [0, 13] on section "Kết quả tìm kiếm ( 140 ) Bộ lọc Mã ĐH Trạng thái Món hàng Thu hộ Tổng cước Chưa…" at bounding box center [781, 387] width 1563 height 775
paste input "9258899"
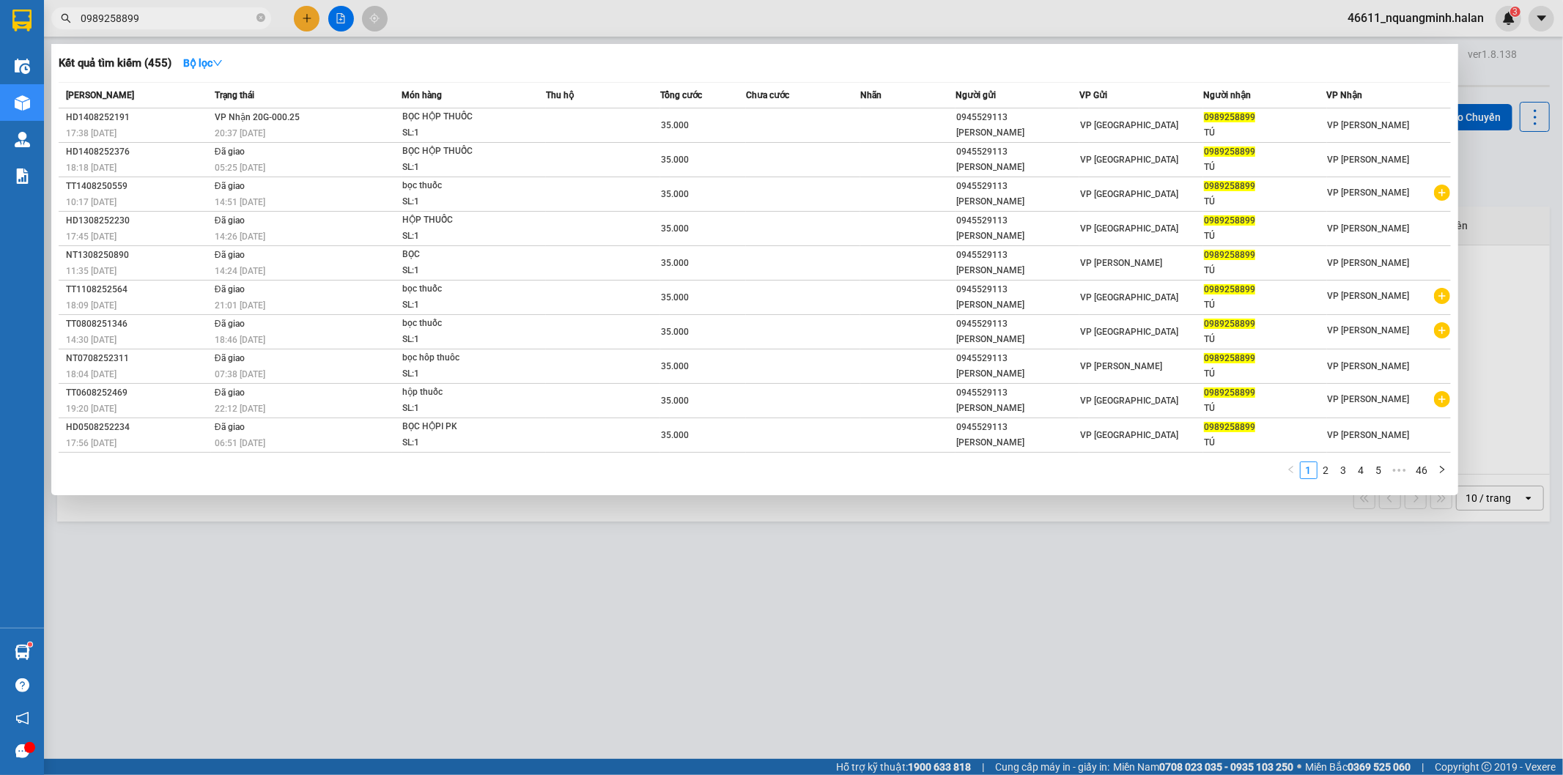
type input "0989258899"
click at [314, 15] on div at bounding box center [781, 387] width 1563 height 775
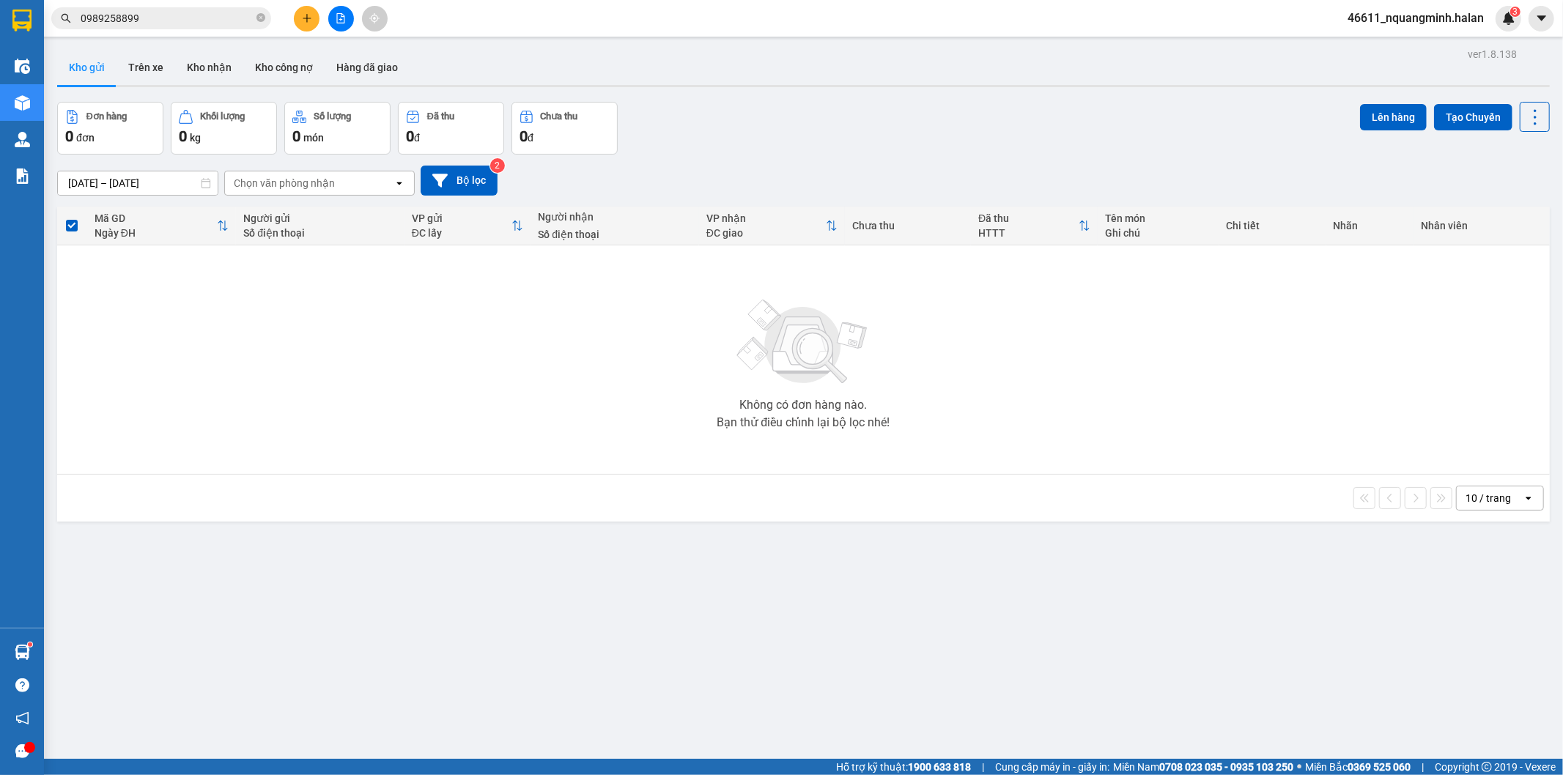
click at [314, 15] on button at bounding box center [307, 19] width 26 height 26
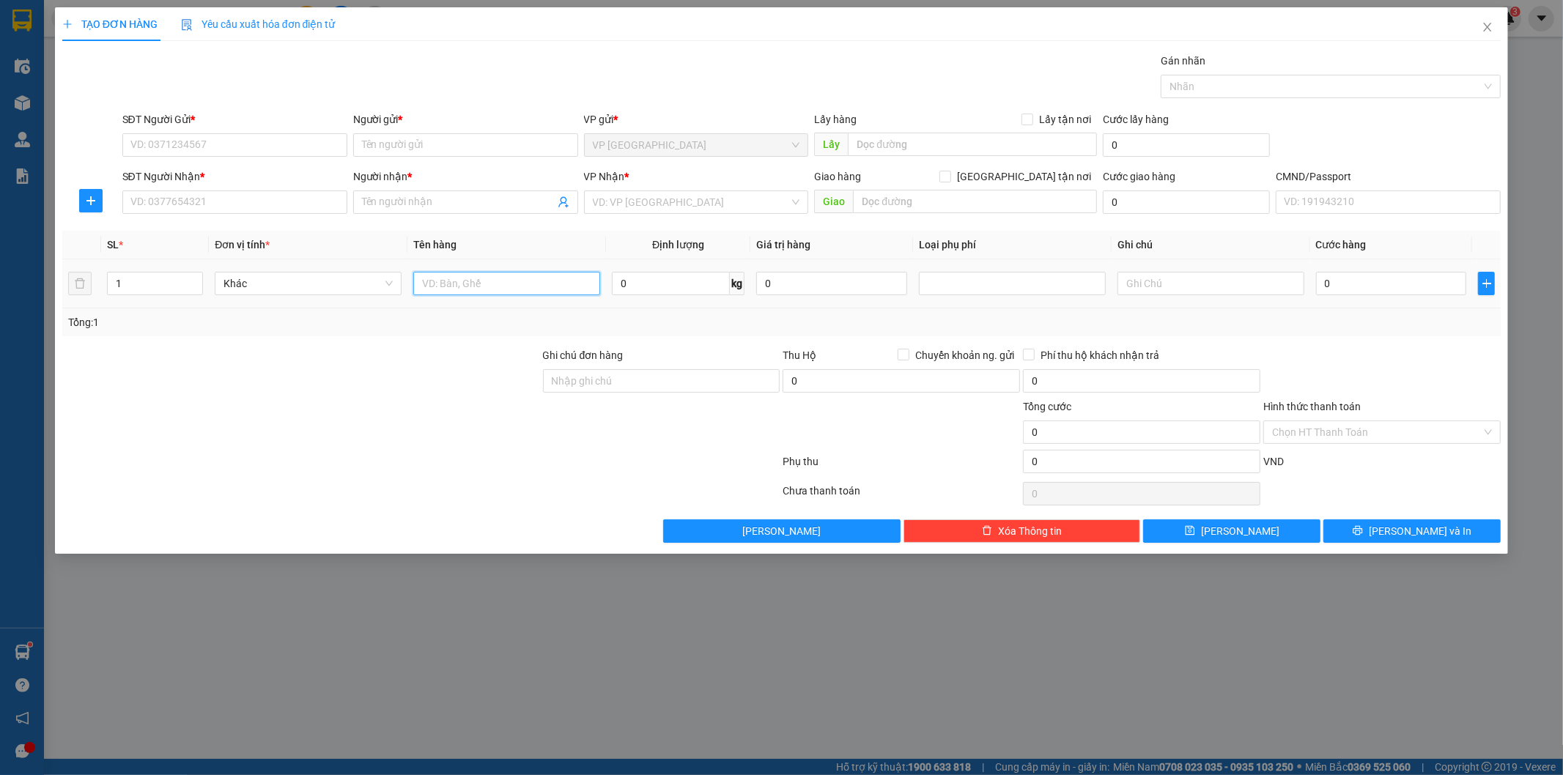
click at [503, 289] on input "text" at bounding box center [506, 283] width 187 height 23
type input "bọc hộp (máy xay)"
type input "2.5"
click at [142, 138] on input "SĐT Người Gửi *" at bounding box center [234, 144] width 225 height 23
type input "0394797686"
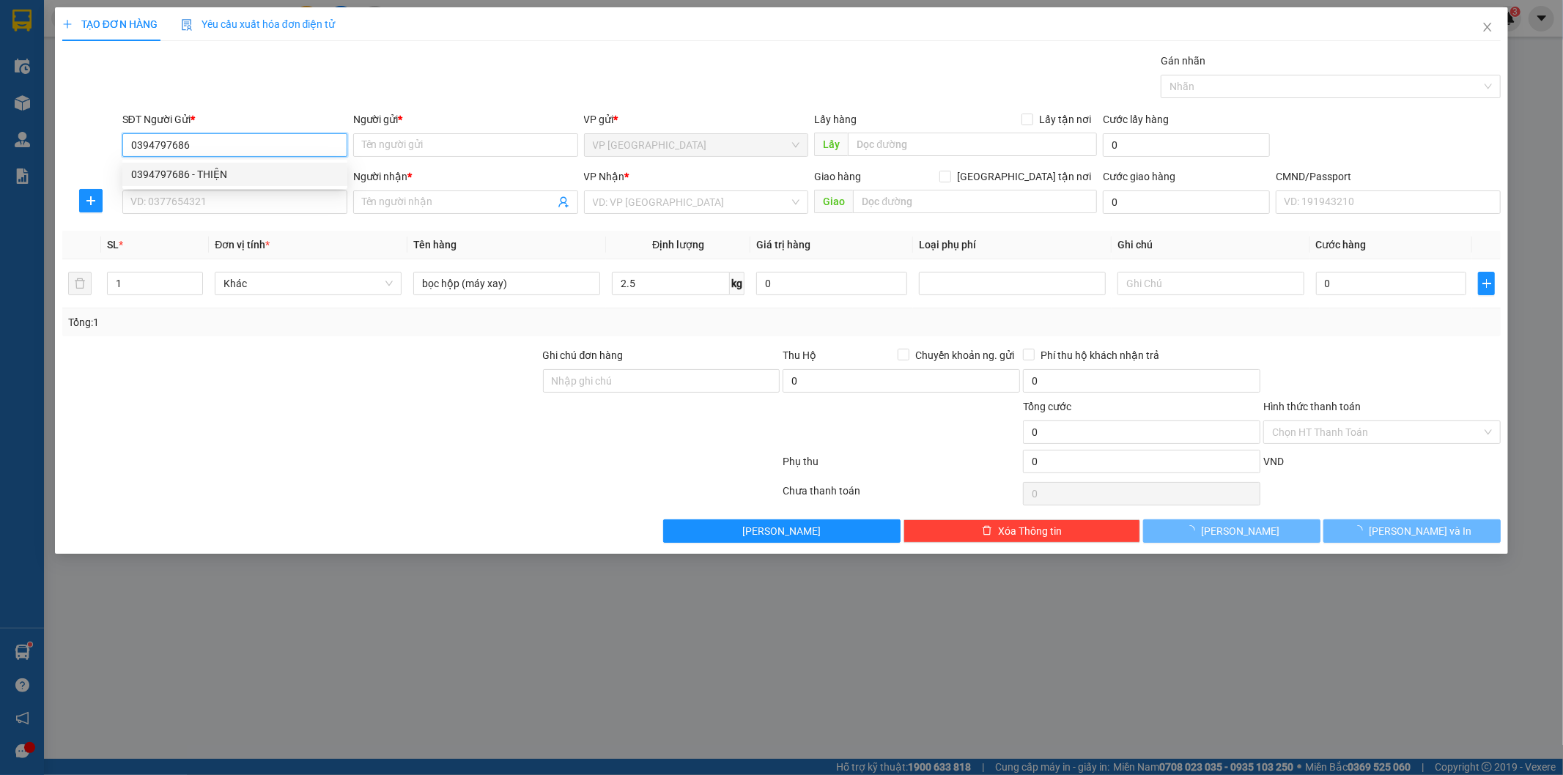
click at [200, 163] on div "0394797686 - THIỆN" at bounding box center [234, 174] width 225 height 23
type input "THIỆN"
type input "0394797686"
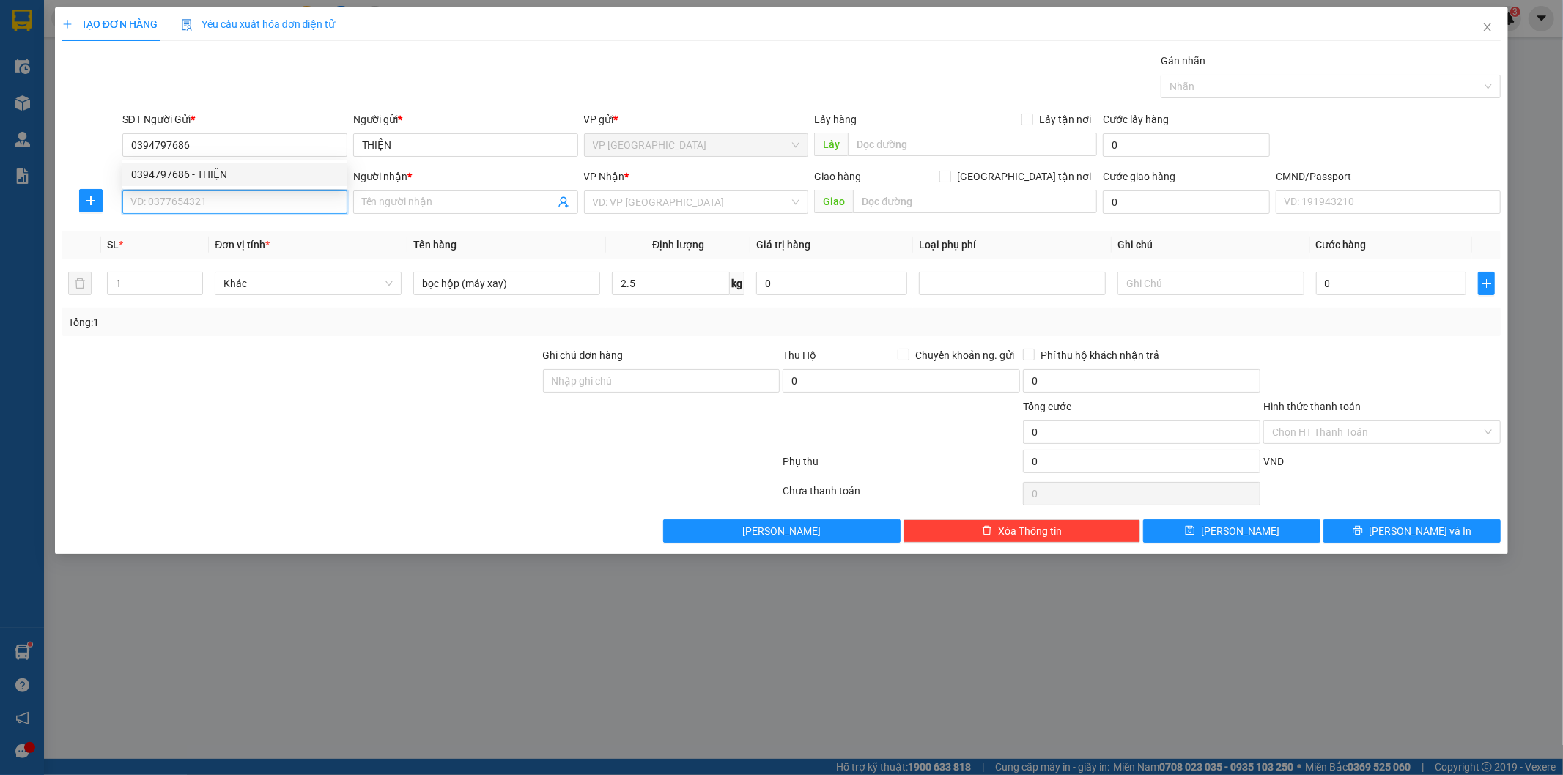
click at [198, 198] on input "SĐT Người Nhận *" at bounding box center [234, 201] width 225 height 23
type input "0971589889"
click at [214, 227] on div "0971589889 - HÀ" at bounding box center [234, 231] width 207 height 16
type input "HÀ"
type input "0971589889"
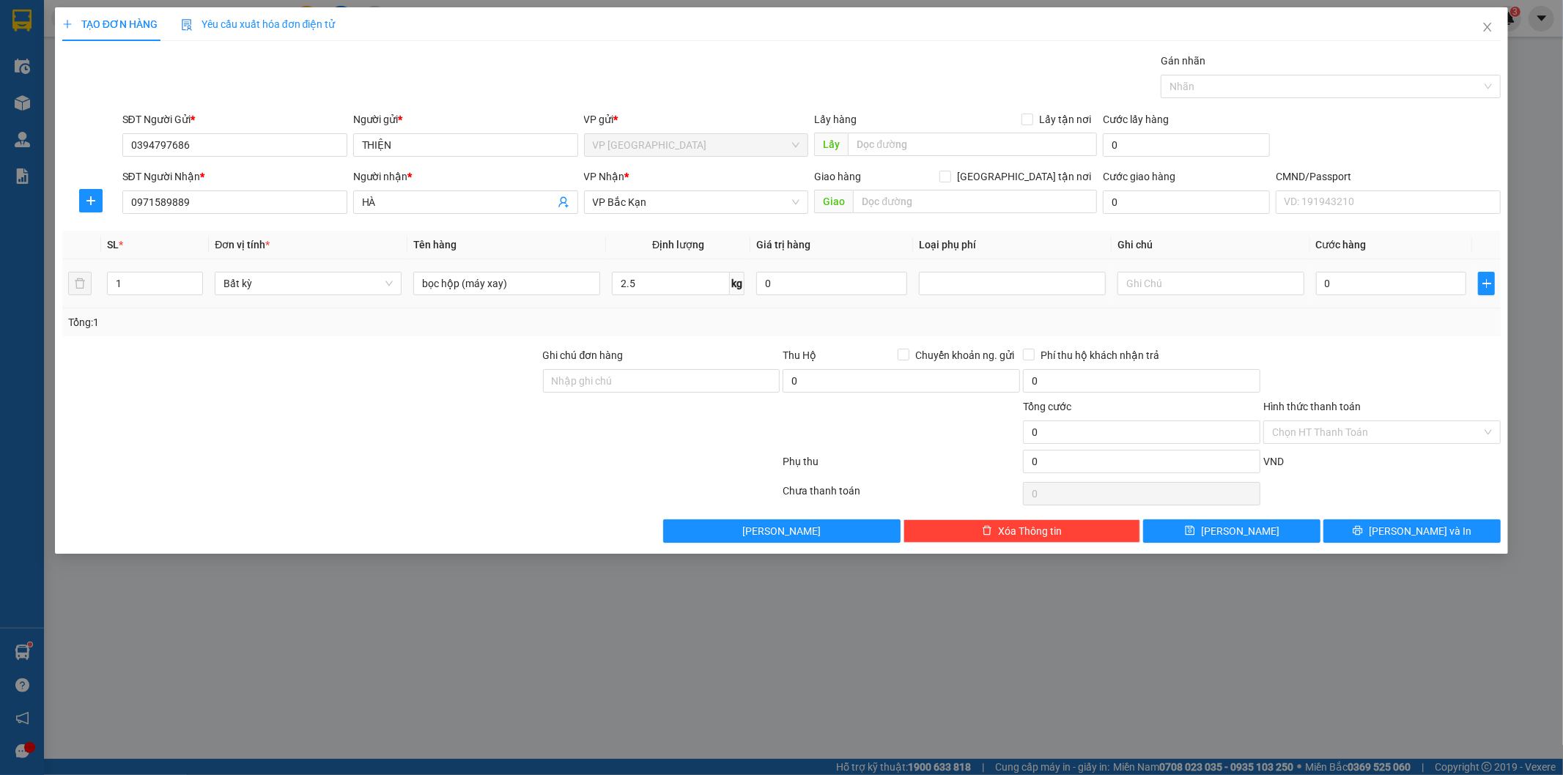
click at [525, 271] on div "bọc hộp (máy xay)" at bounding box center [506, 283] width 187 height 29
click at [523, 270] on div "bọc hộp (máy xay)" at bounding box center [506, 283] width 187 height 29
click at [91, 195] on icon "plus" at bounding box center [91, 201] width 12 height 12
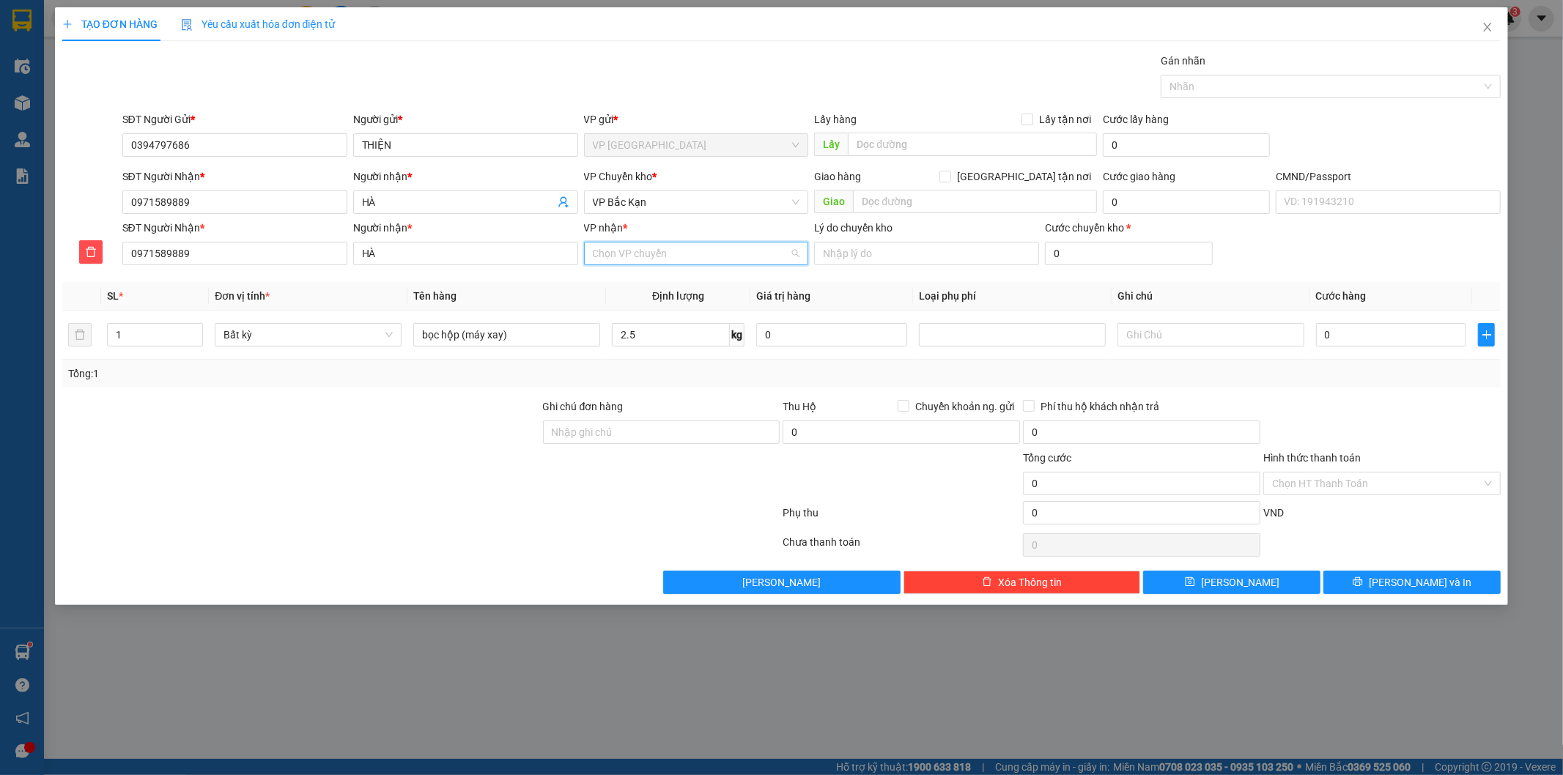
click at [718, 257] on input "VP nhận *" at bounding box center [691, 254] width 197 height 22
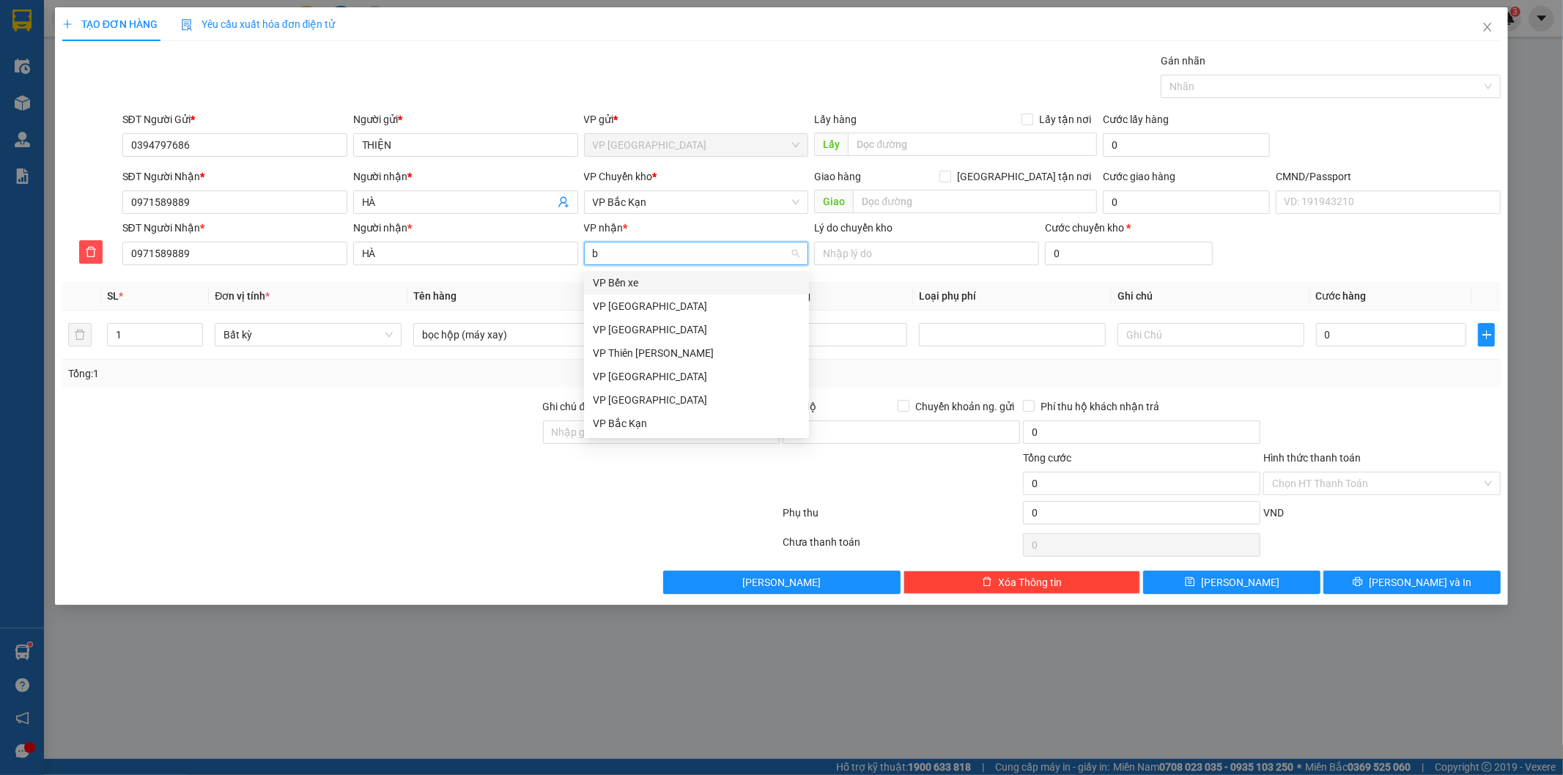
type input "bk"
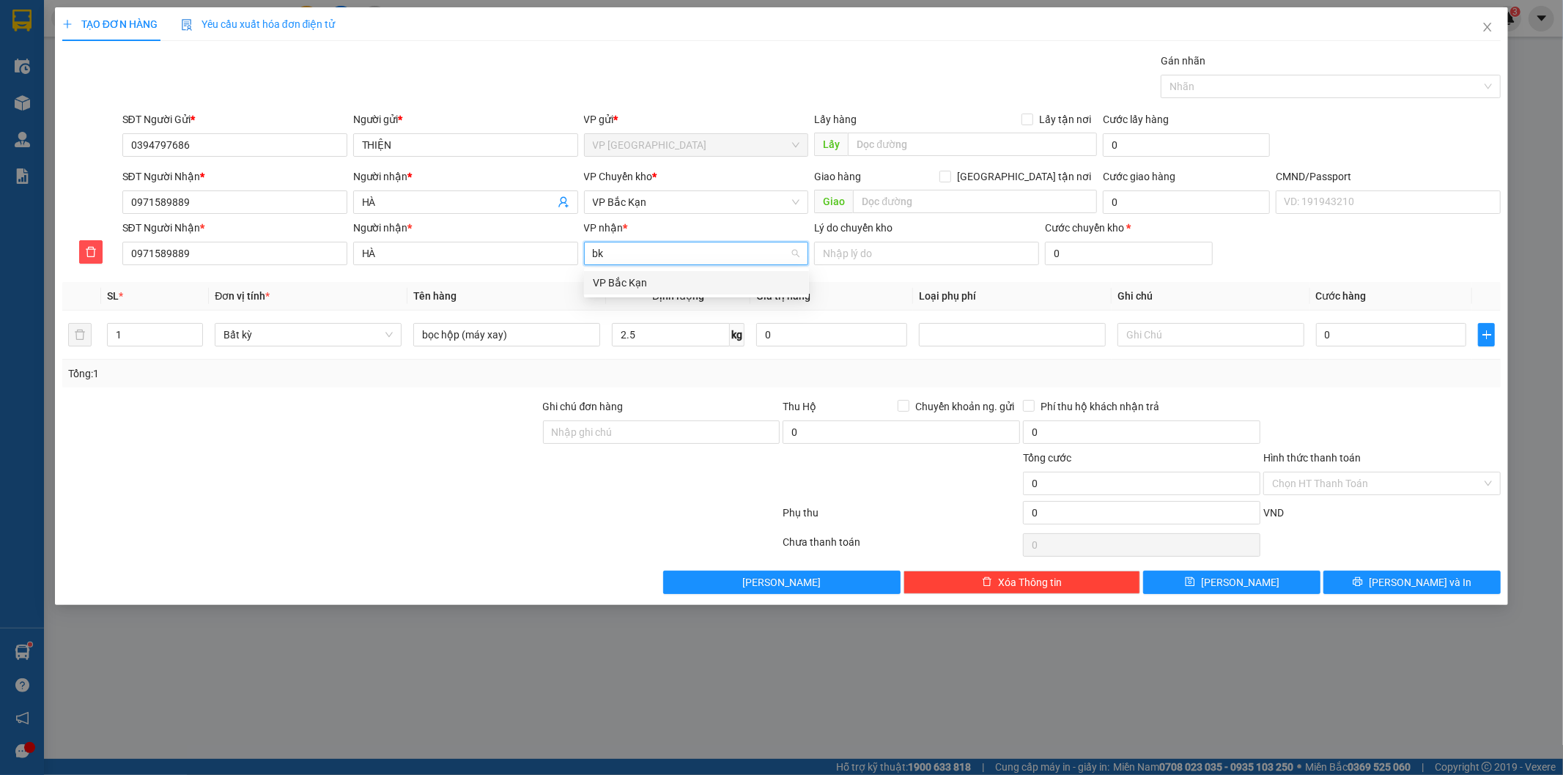
drag, startPoint x: 647, startPoint y: 286, endPoint x: 662, endPoint y: 240, distance: 47.7
click at [647, 284] on div "VP Bắc Kạn" at bounding box center [696, 283] width 207 height 16
click at [671, 202] on span "VP Bắc Kạn" at bounding box center [696, 202] width 207 height 22
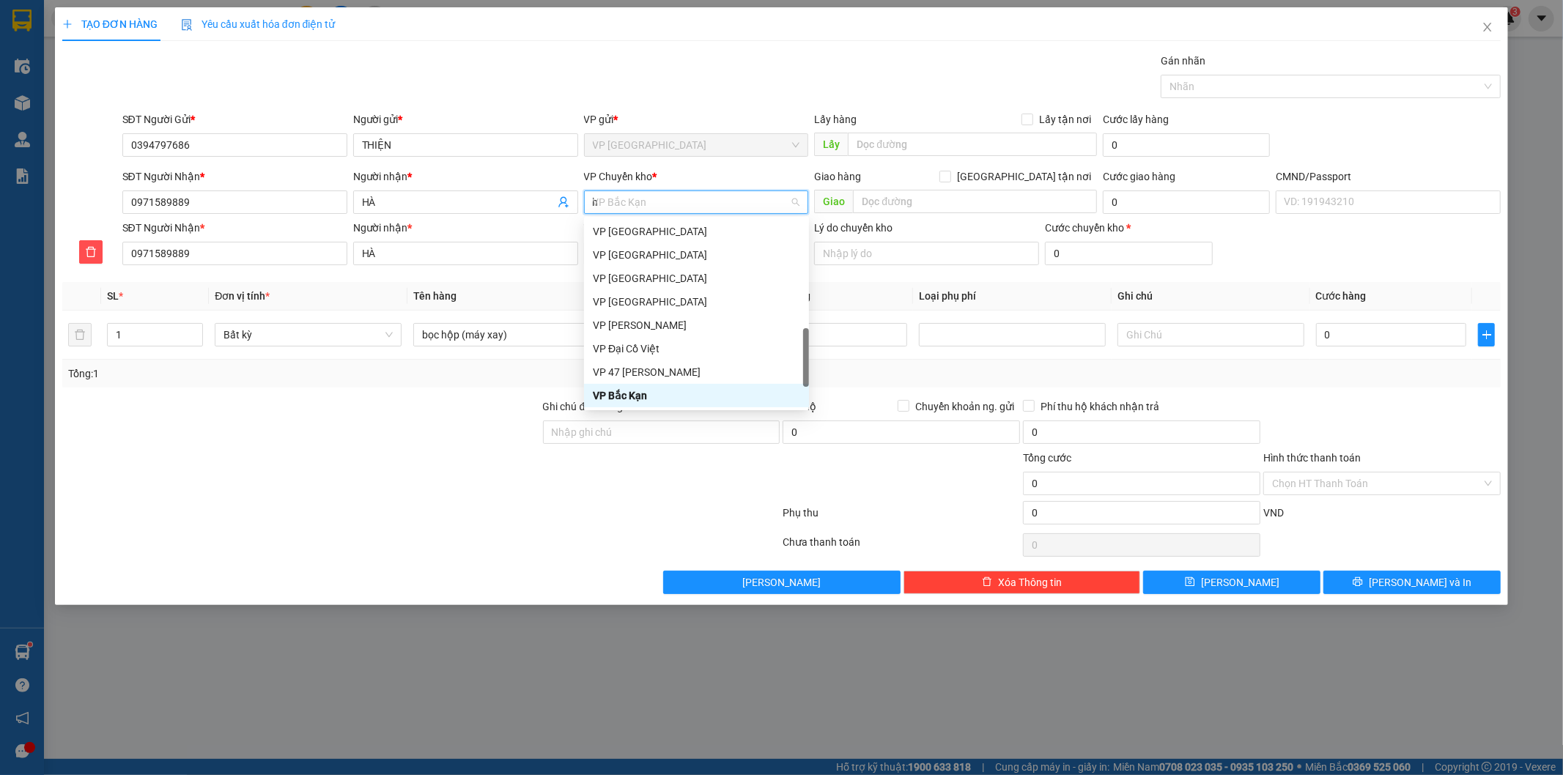
scroll to position [210, 0]
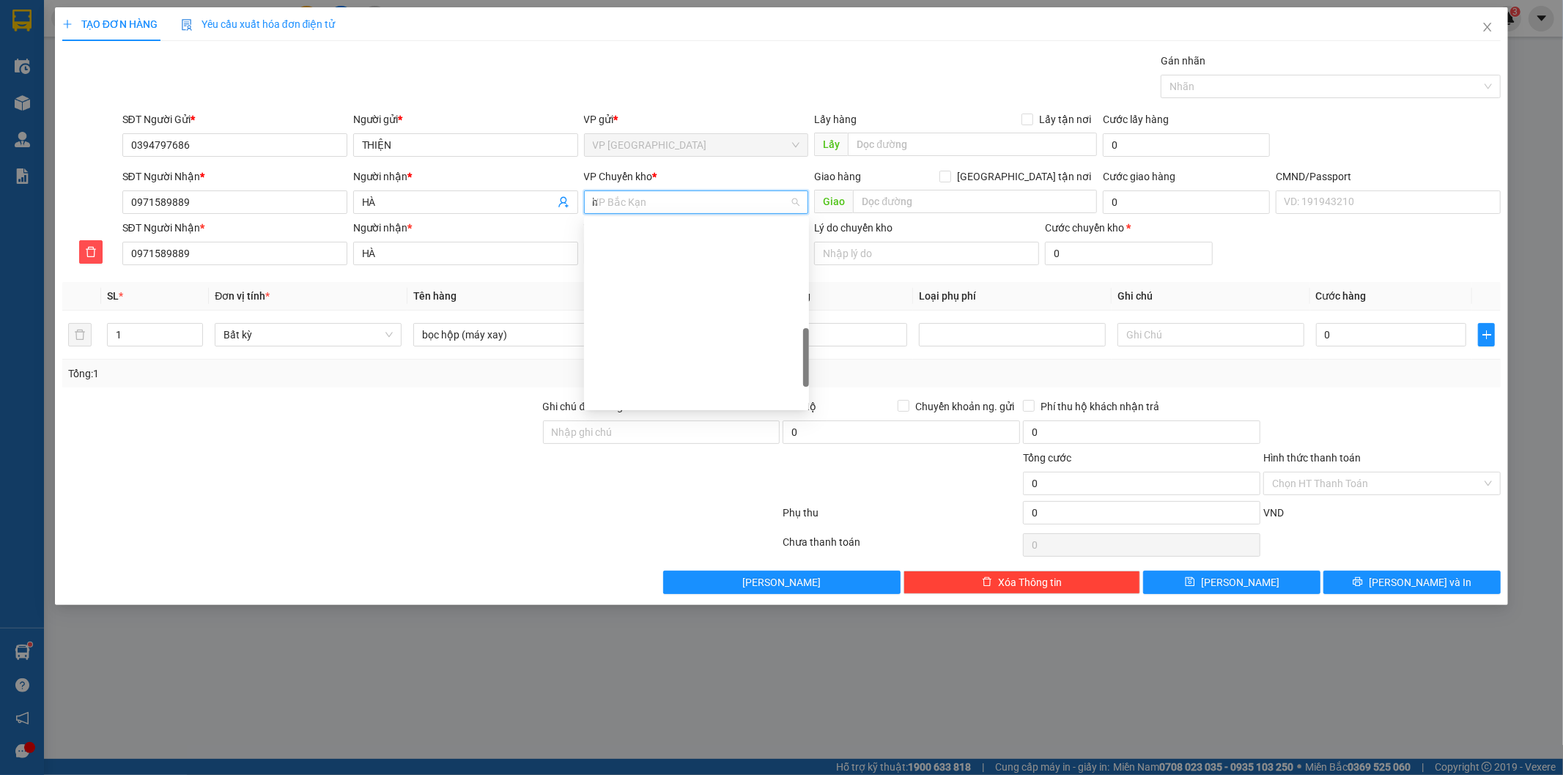
type input "hg"
click at [619, 227] on div "VP [PERSON_NAME]" at bounding box center [696, 231] width 207 height 16
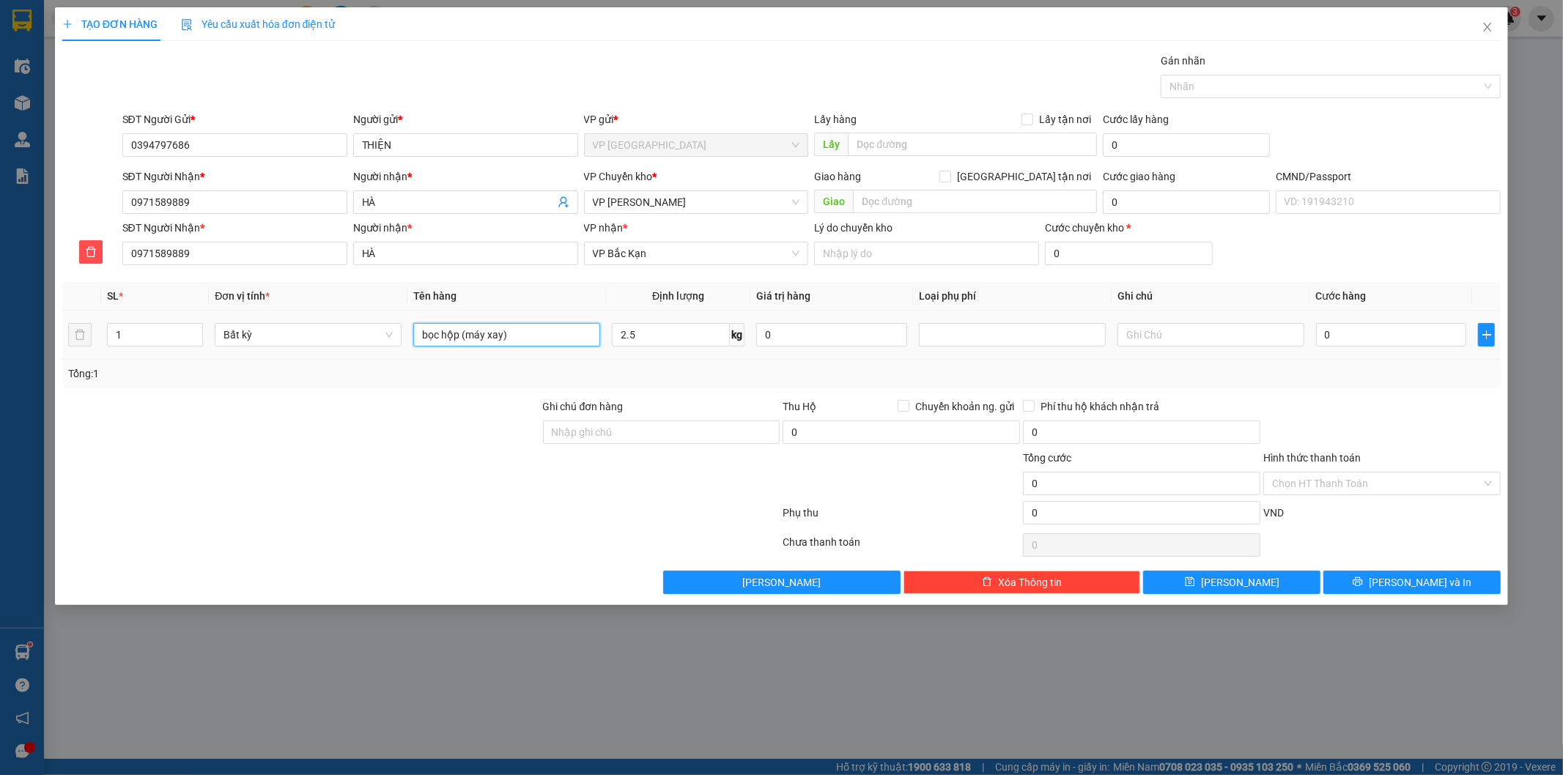
click at [566, 328] on input "bọc hộp (máy xay)" at bounding box center [506, 334] width 187 height 23
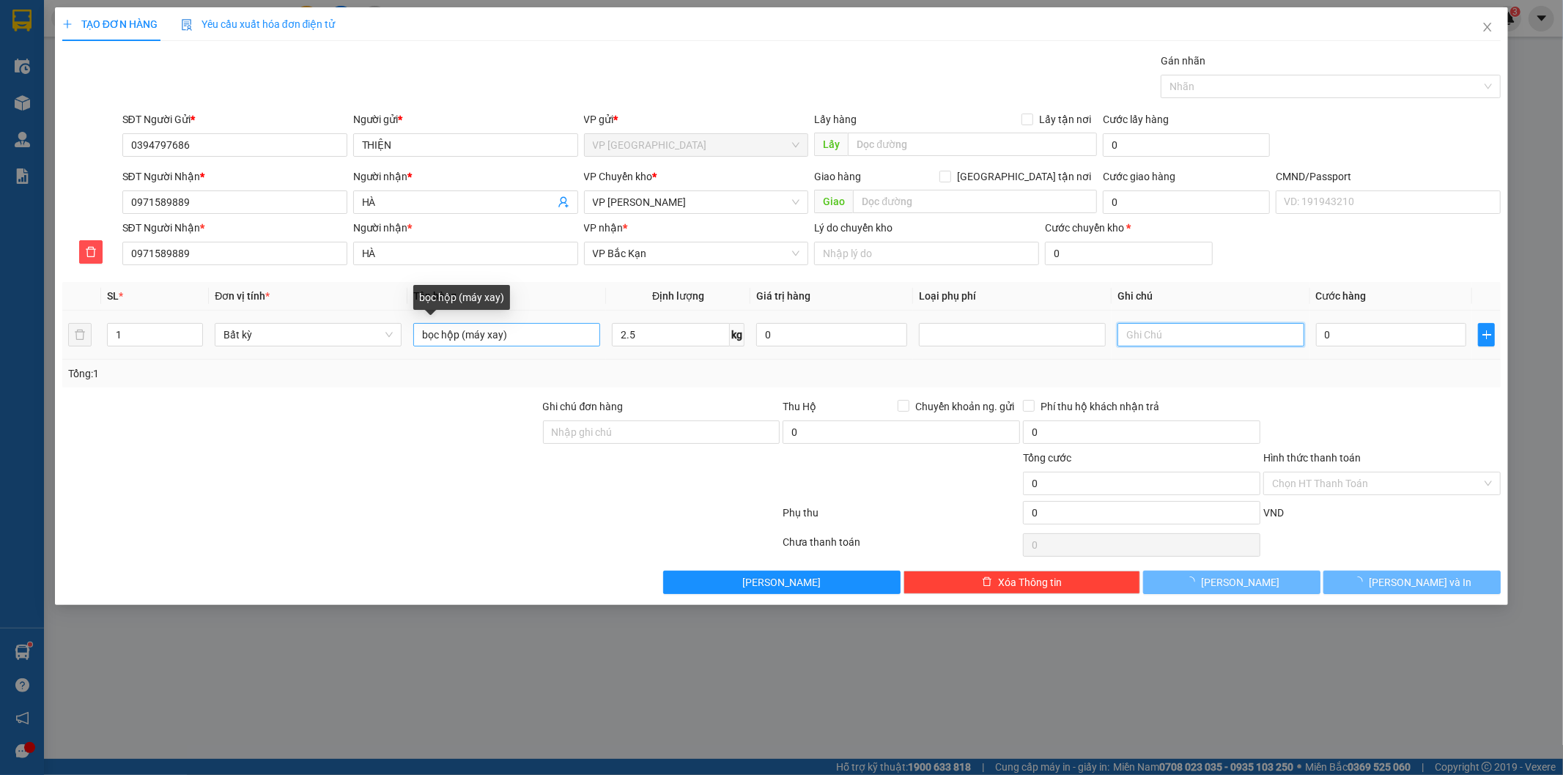
type input "55.000"
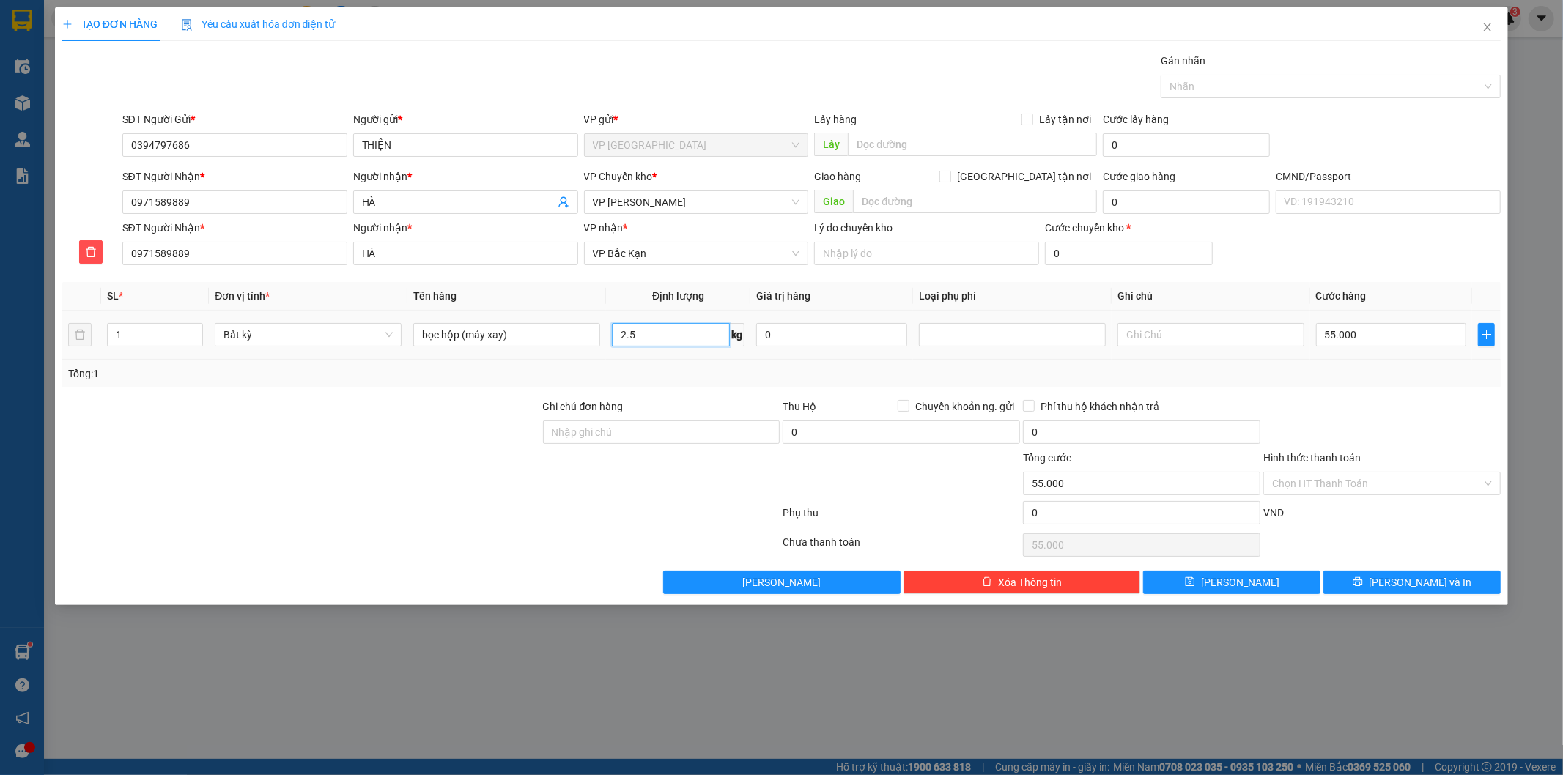
click at [650, 335] on input "2.5" at bounding box center [671, 334] width 118 height 23
click at [448, 429] on div at bounding box center [301, 424] width 481 height 51
click at [676, 332] on input "2.5" at bounding box center [671, 334] width 118 height 23
type input "2"
type input "40.000"
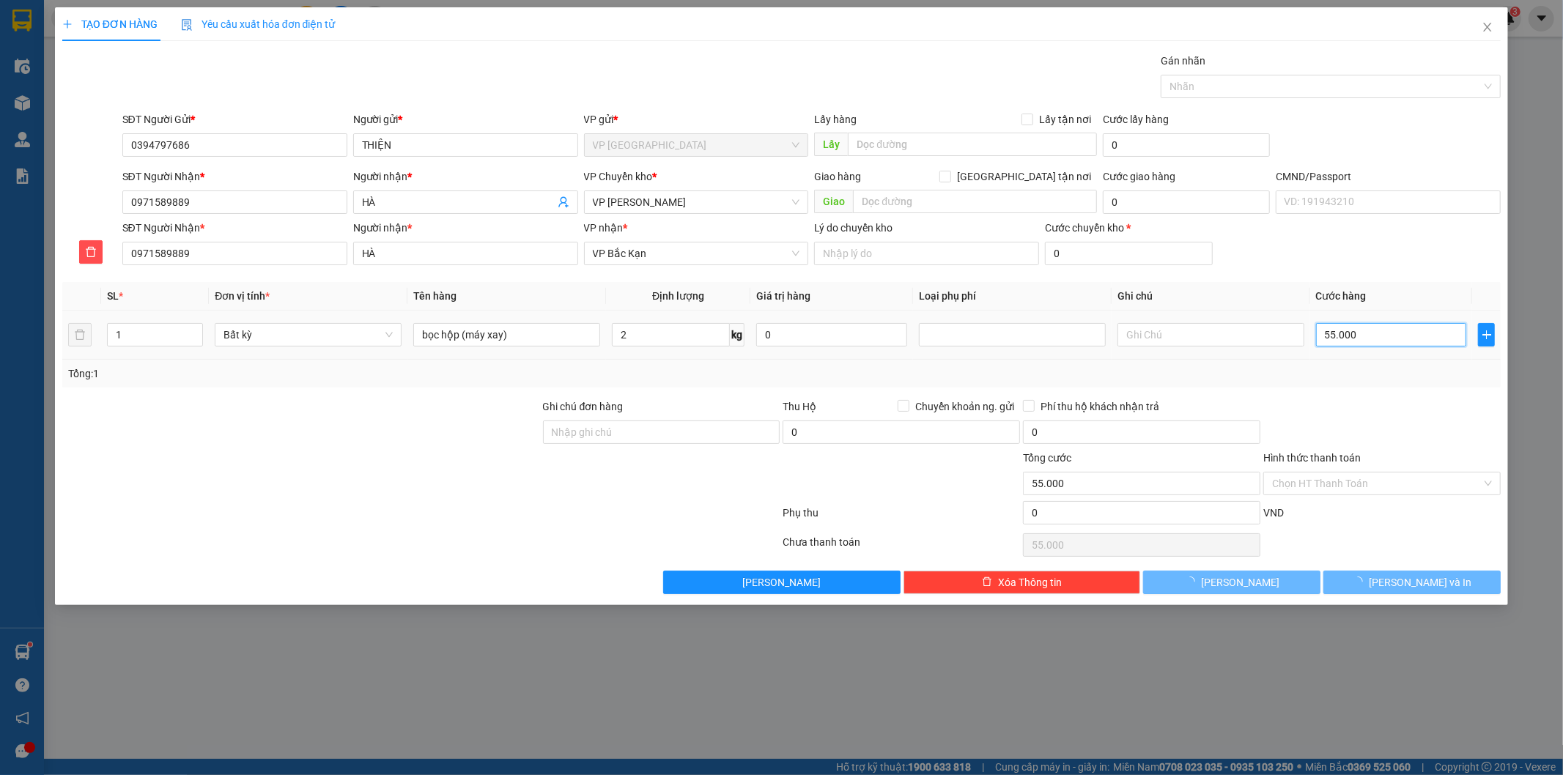
type input "40.000"
drag, startPoint x: 1380, startPoint y: 385, endPoint x: 892, endPoint y: 375, distance: 487.3
click at [1374, 384] on div "Tổng: 1" at bounding box center [781, 374] width 1439 height 28
click at [1372, 581] on button "[PERSON_NAME] và In" at bounding box center [1411, 582] width 177 height 23
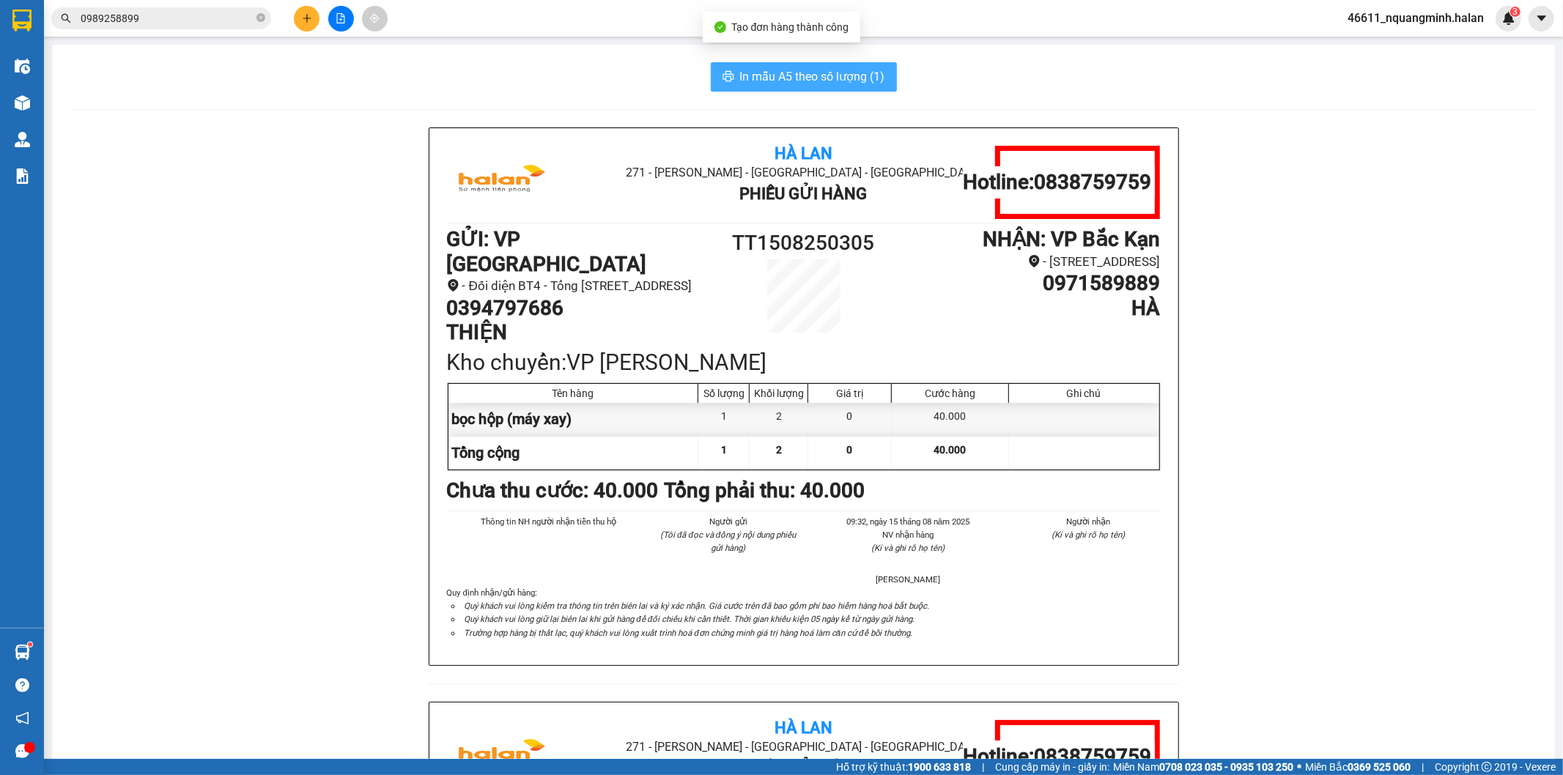
click at [807, 78] on span "In mẫu A5 theo số lượng (1)" at bounding box center [812, 76] width 145 height 18
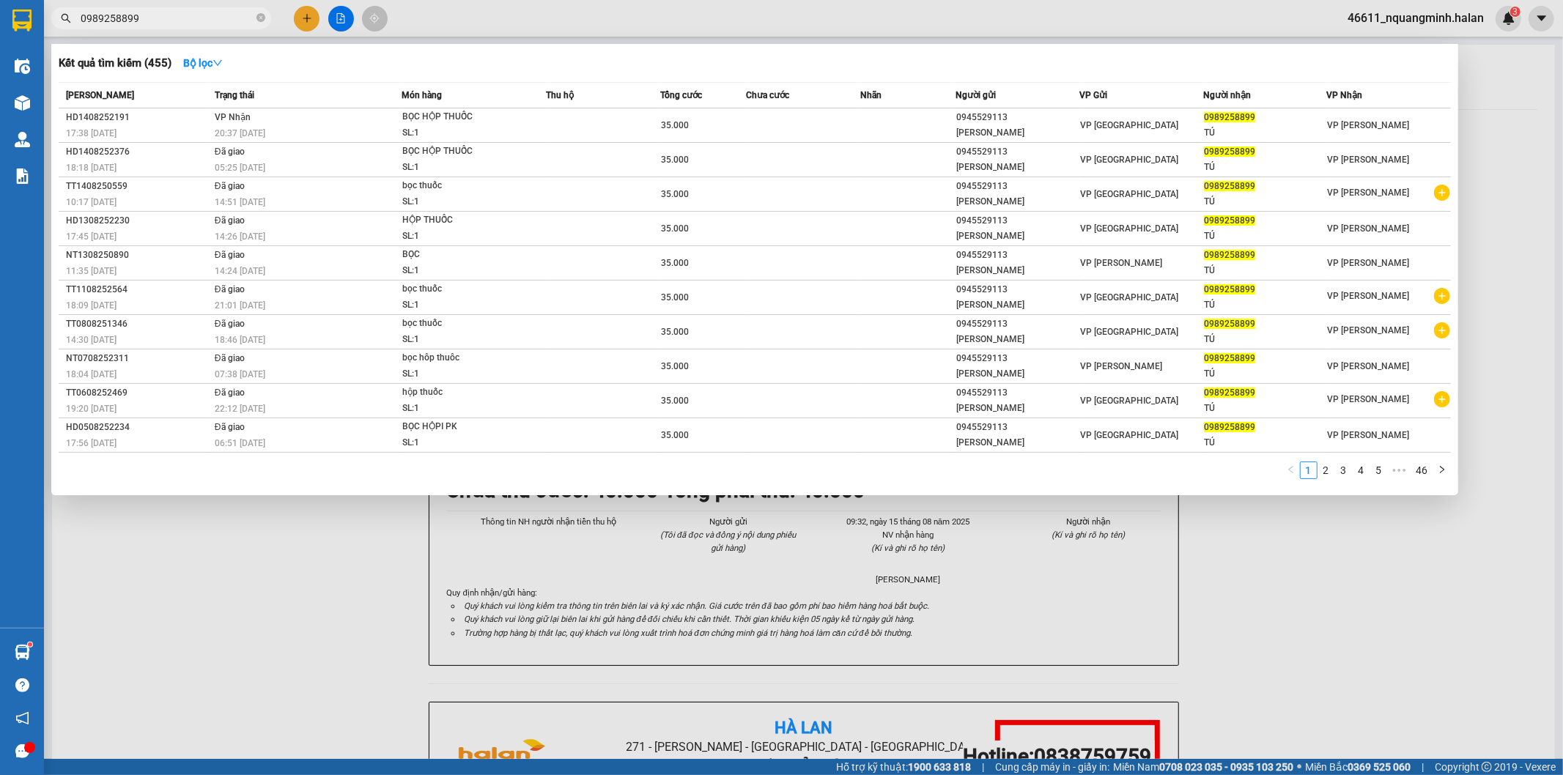
drag, startPoint x: 166, startPoint y: 23, endPoint x: 0, endPoint y: 0, distance: 167.1
click at [0, 15] on section "Kết quả tìm kiếm ( 455 ) Bộ lọc Mã ĐH Trạng thái Món hàng Thu hộ Tổng cước Chưa…" at bounding box center [781, 387] width 1563 height 775
paste input "376515038"
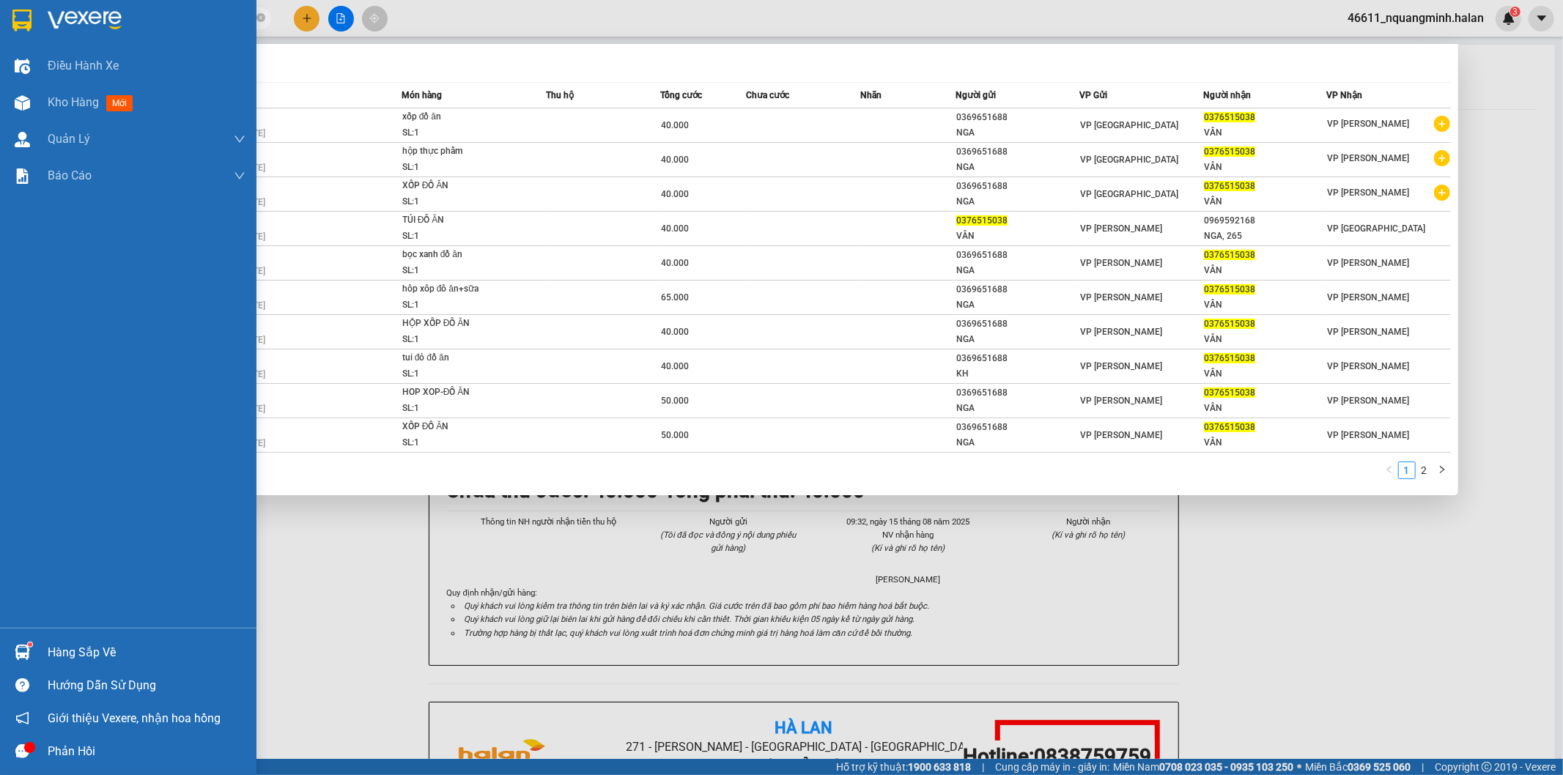
drag, startPoint x: 13, startPoint y: 656, endPoint x: 221, endPoint y: 610, distance: 212.6
click at [15, 656] on img at bounding box center [22, 652] width 15 height 15
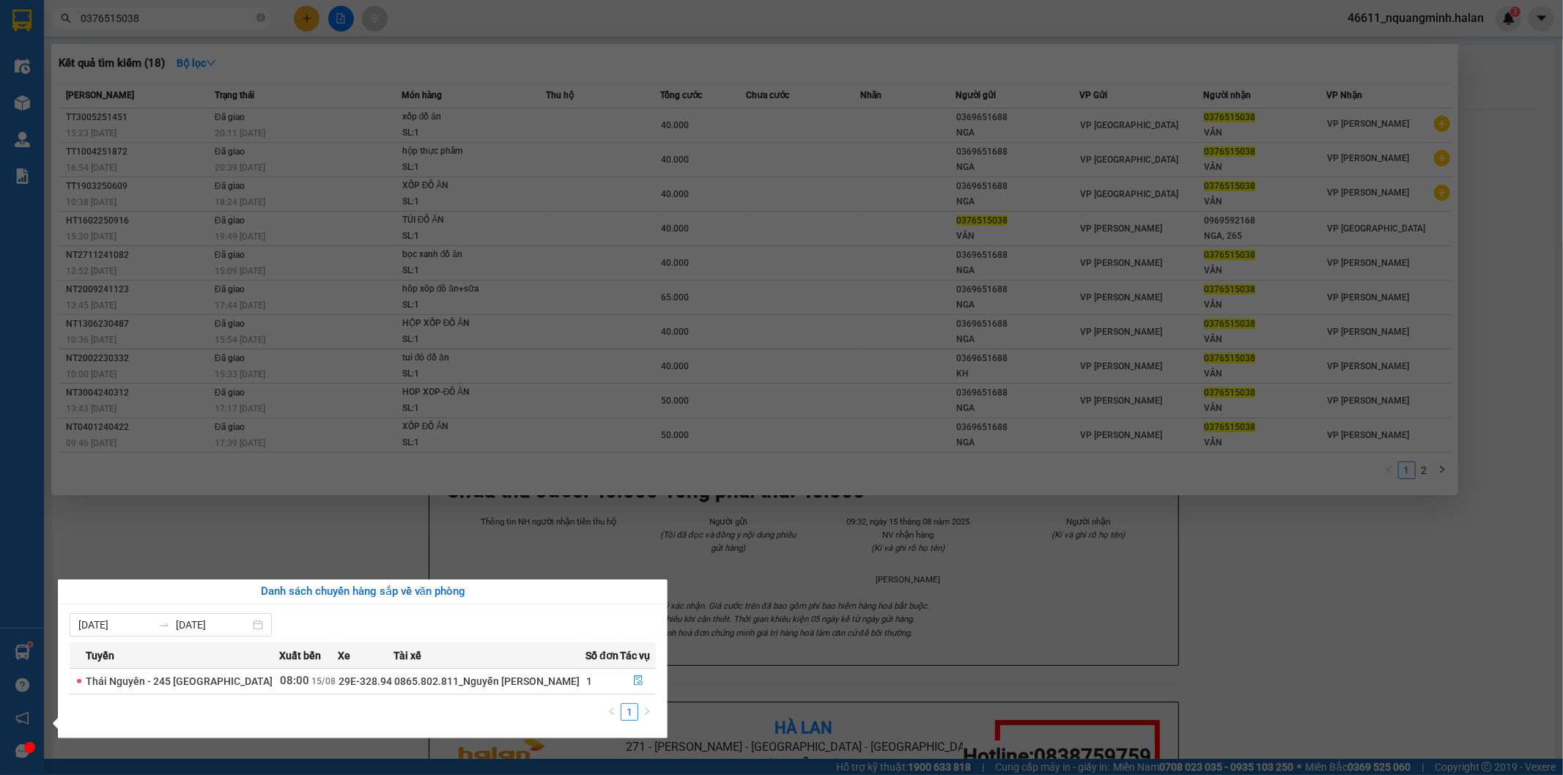
click at [819, 601] on section "Kết quả tìm kiếm ( 18 ) Bộ lọc Mã ĐH Trạng thái Món hàng Thu hộ Tổng cước Chưa …" at bounding box center [781, 387] width 1563 height 775
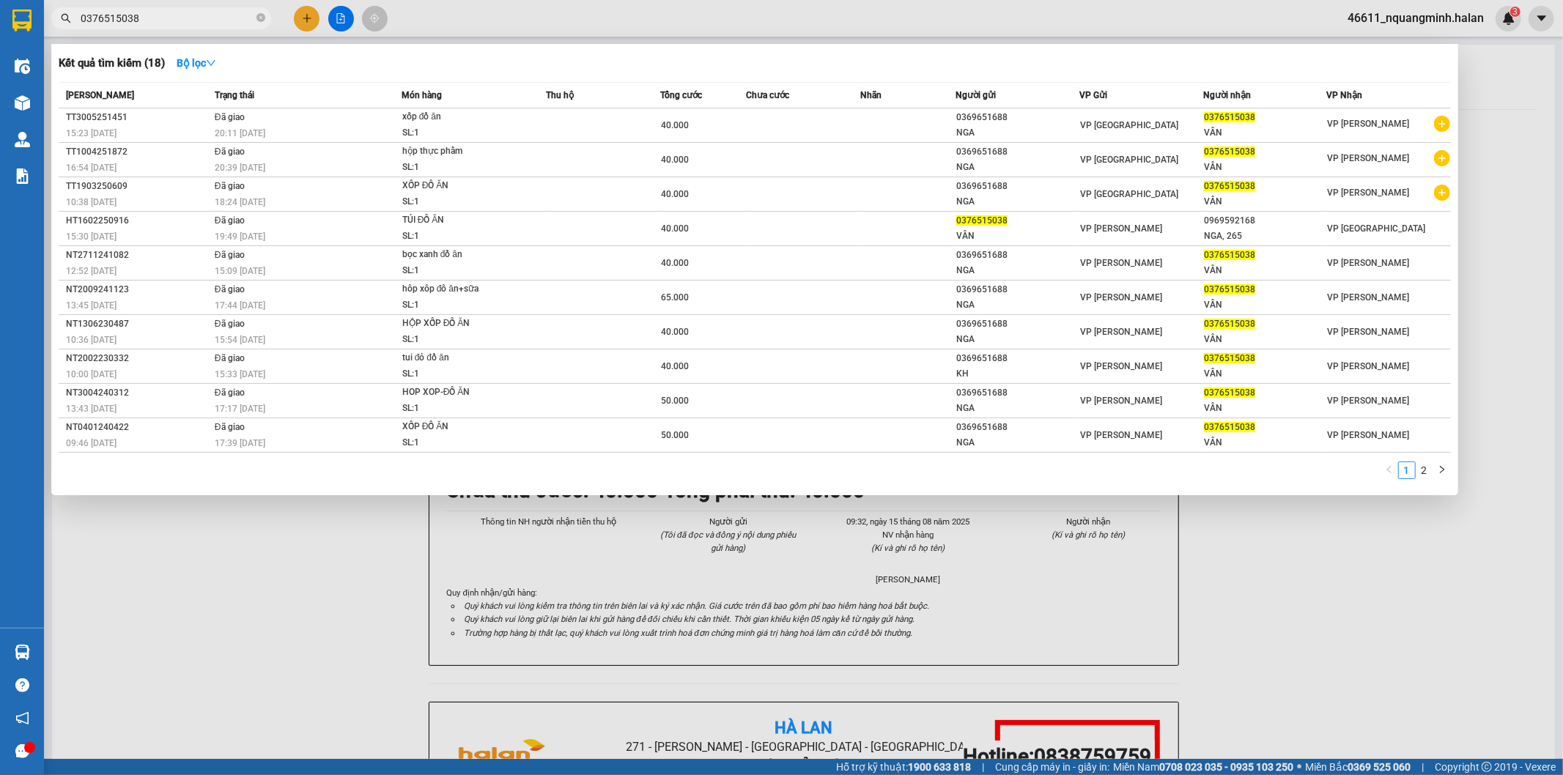
drag, startPoint x: 195, startPoint y: 11, endPoint x: 4, endPoint y: 15, distance: 190.5
click at [0, 23] on section "Kết quả tìm kiếm ( 18 ) Bộ lọc Mã ĐH Trạng thái Món hàng Thu hộ Tổng cước Chưa …" at bounding box center [781, 387] width 1563 height 775
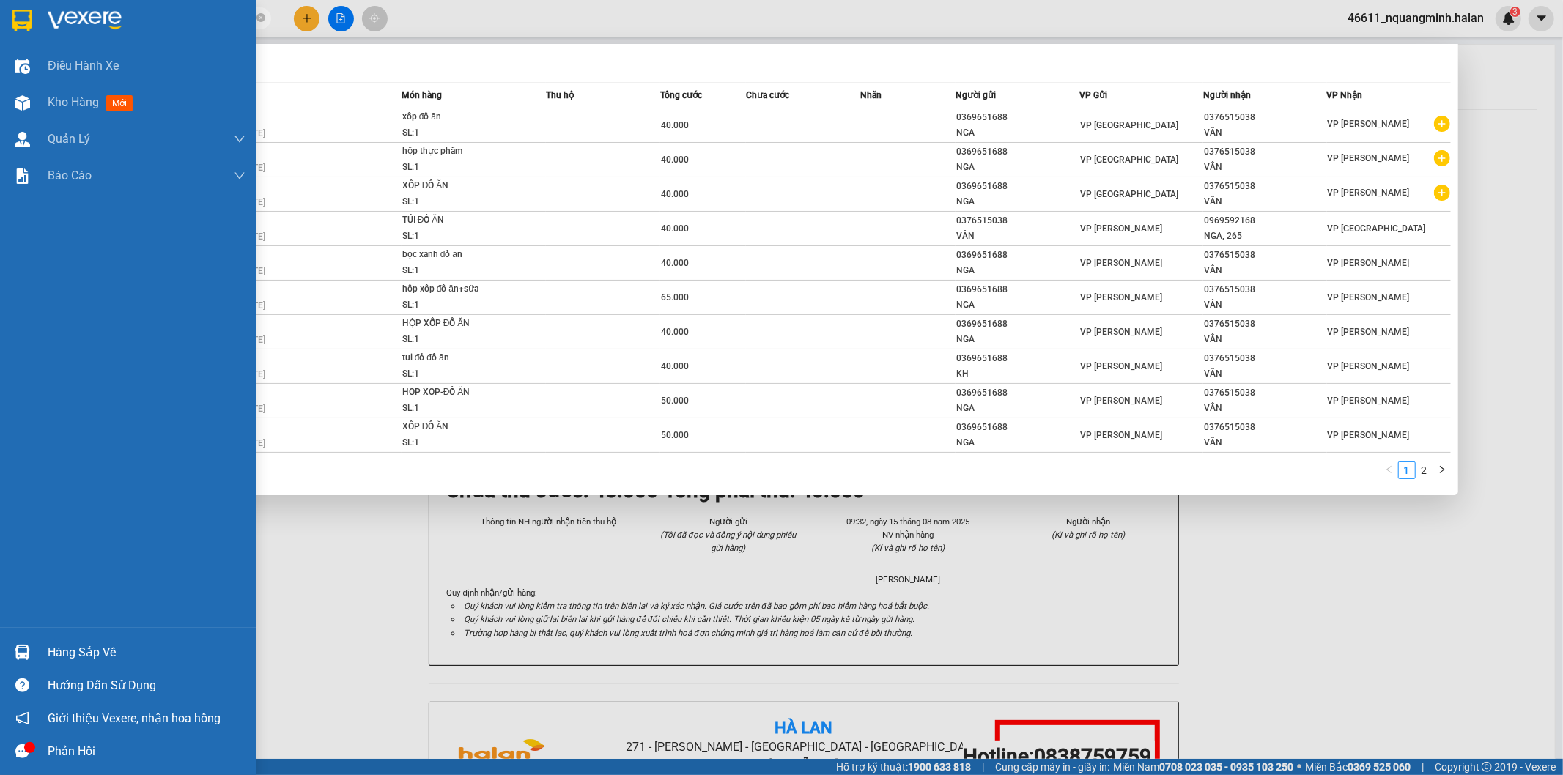
type input "2"
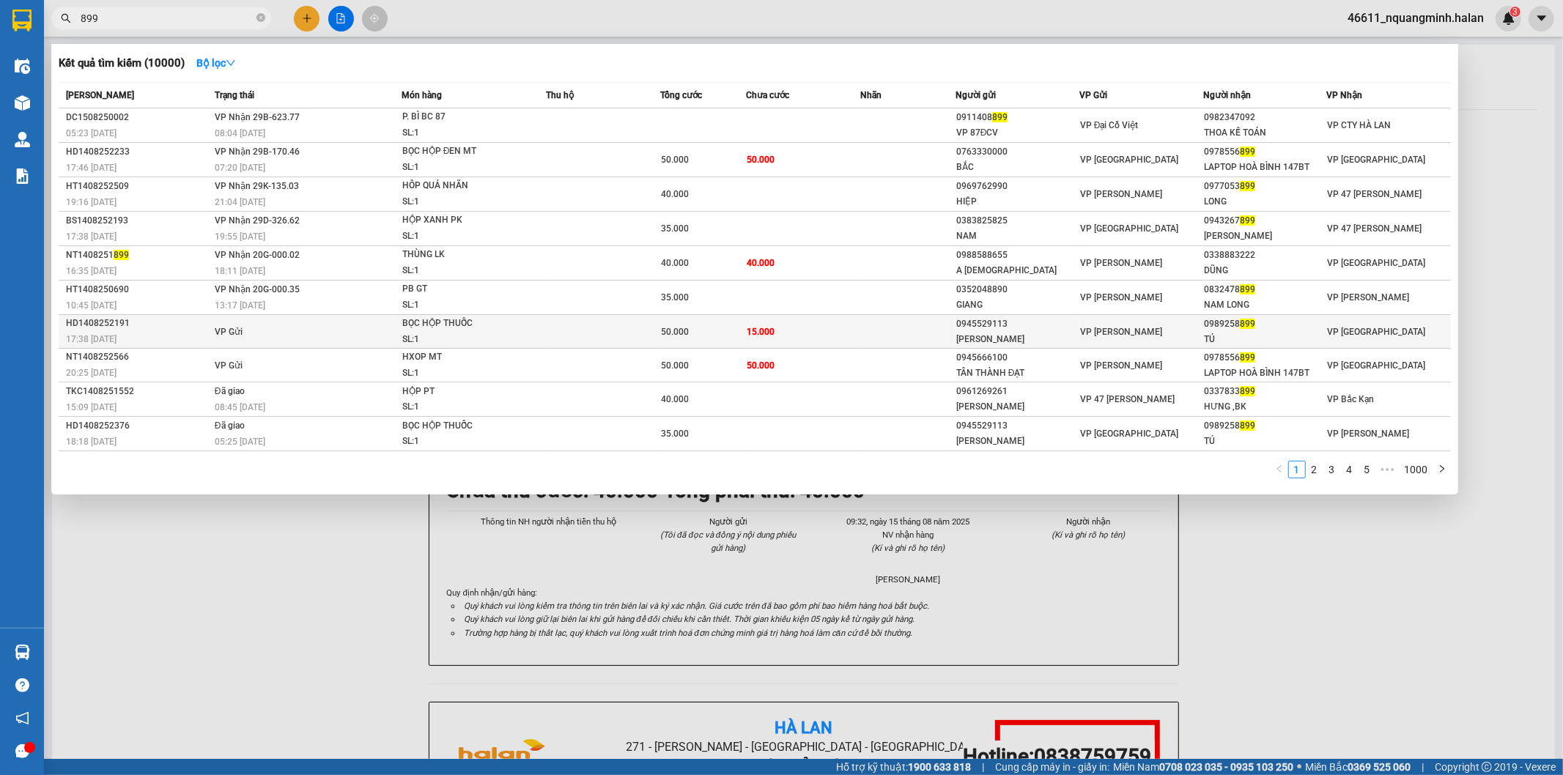
drag, startPoint x: 1270, startPoint y: 325, endPoint x: 1204, endPoint y: 324, distance: 65.9
click at [1204, 324] on div "0989258 899" at bounding box center [1265, 324] width 122 height 15
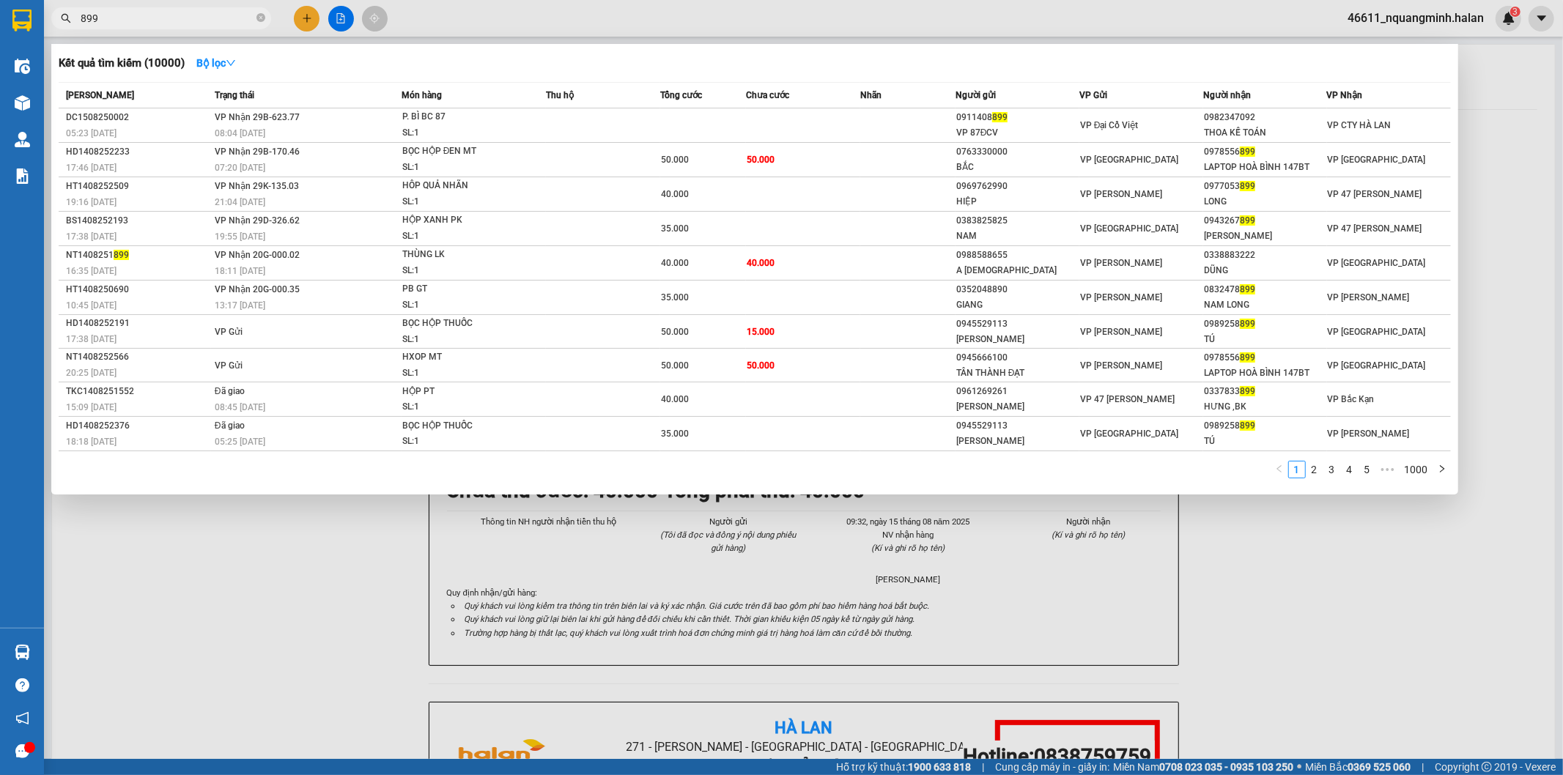
drag, startPoint x: 121, startPoint y: 16, endPoint x: 7, endPoint y: -10, distance: 116.4
click at [7, 0] on html "Kết quả tìm kiếm ( 10000 ) Bộ lọc Mã ĐH Trạng thái Món hàng Thu hộ Tổng cước Ch…" at bounding box center [781, 387] width 1563 height 775
paste input "0989258"
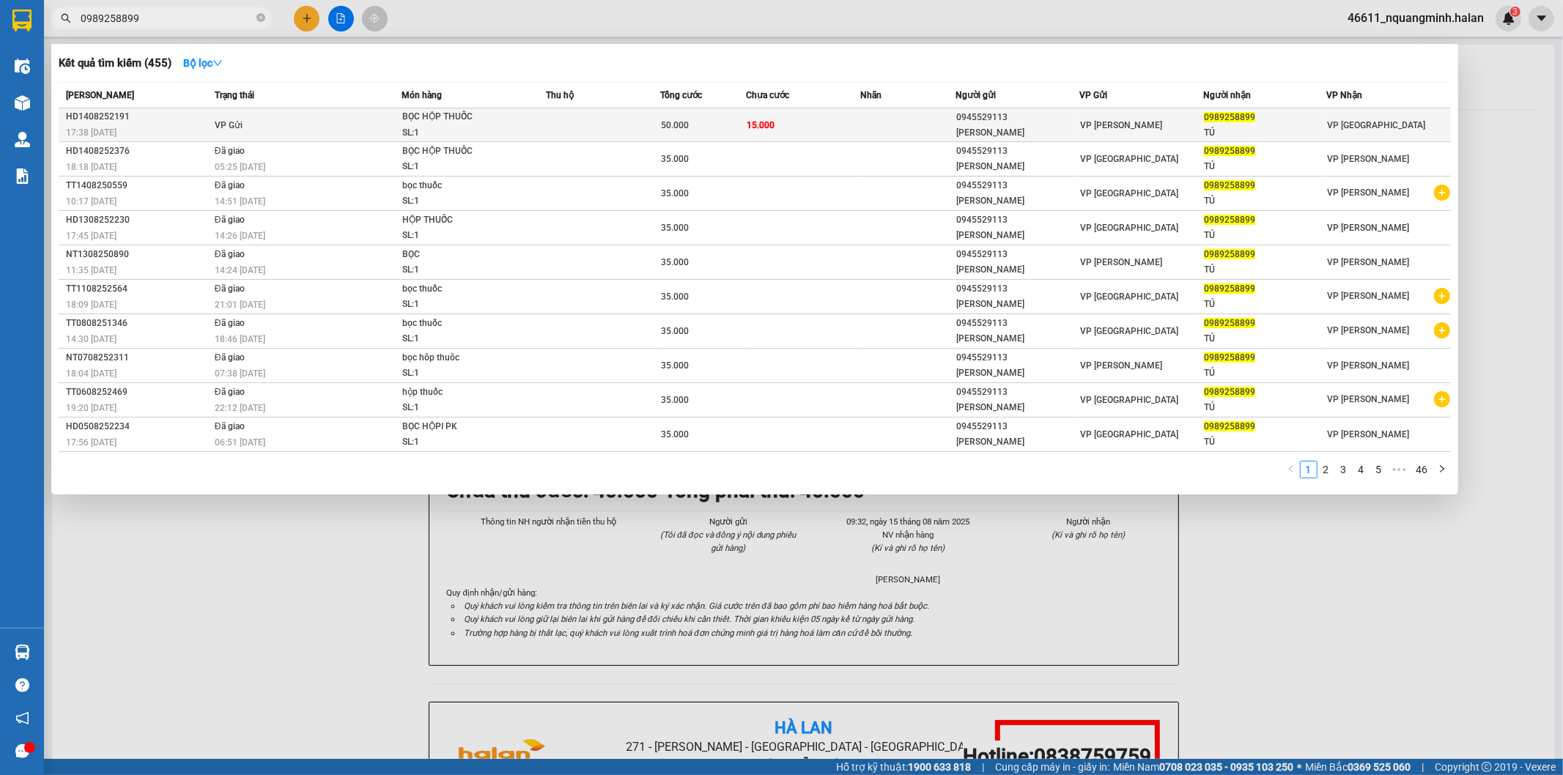
type input "0989258899"
click at [496, 125] on div "SL: 1" at bounding box center [457, 133] width 110 height 16
click at [301, 15] on div at bounding box center [781, 387] width 1563 height 775
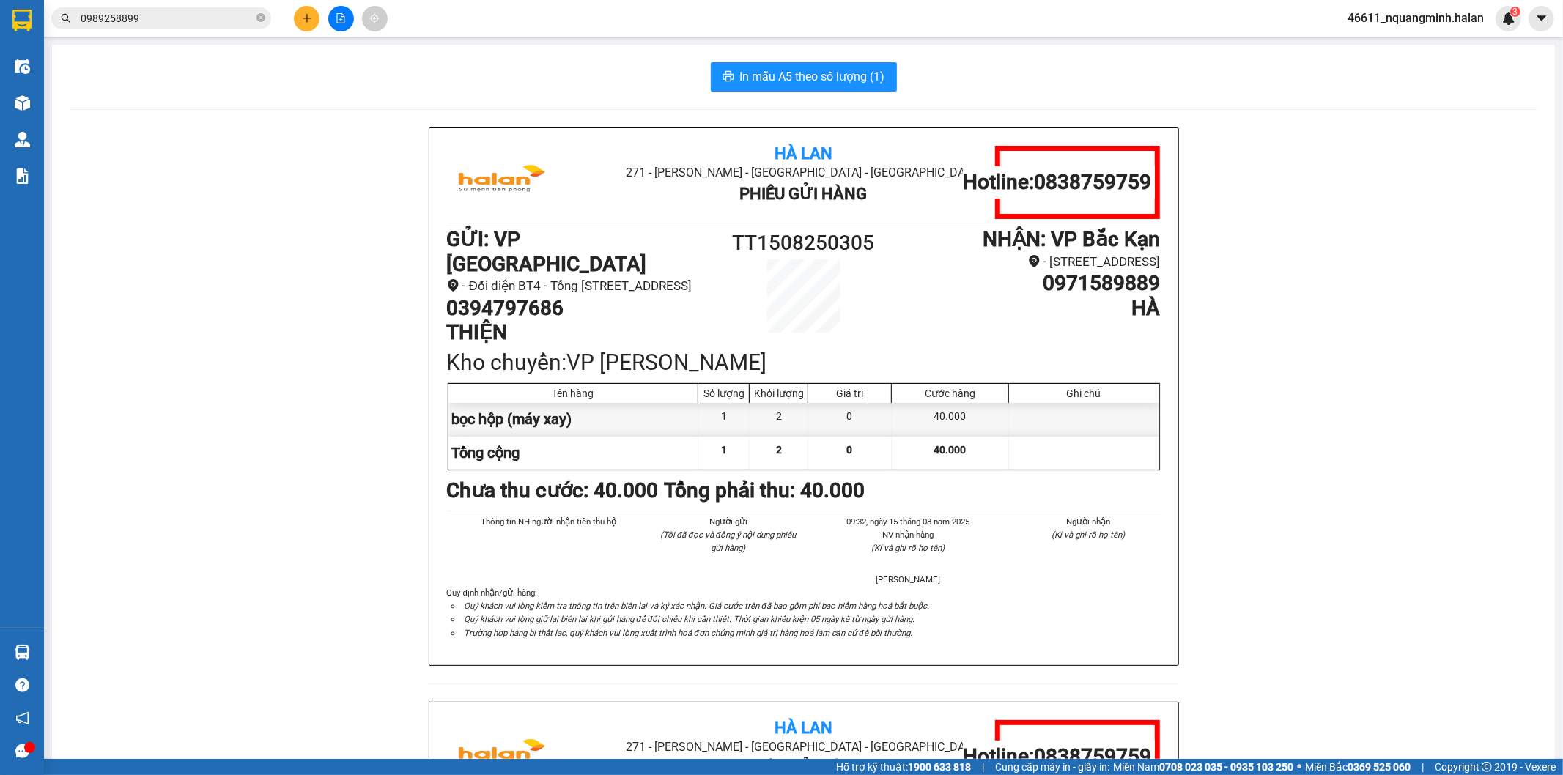
click at [302, 15] on icon "plus" at bounding box center [307, 18] width 10 height 10
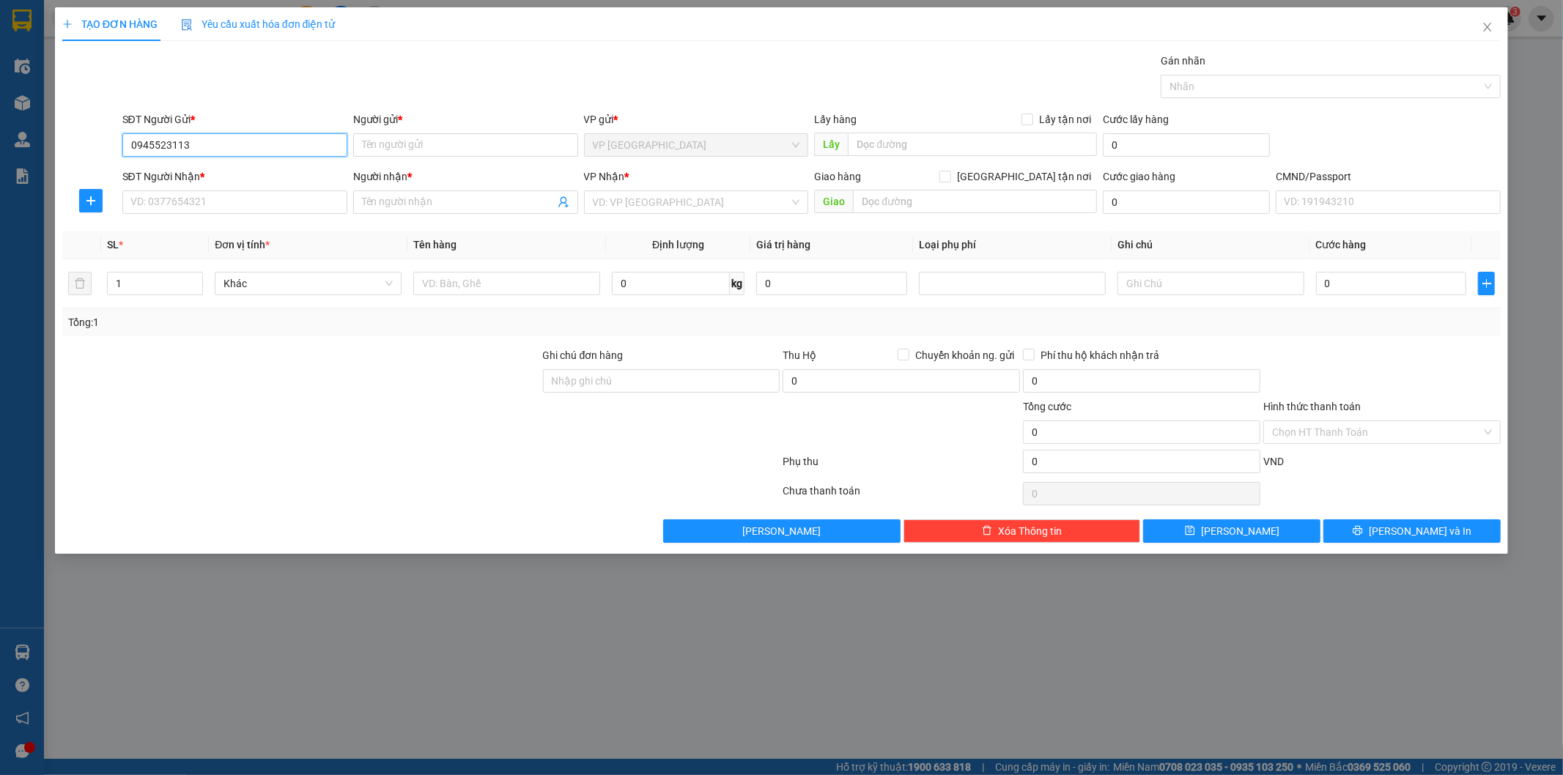
click at [213, 147] on input "0945523113" at bounding box center [234, 144] width 225 height 23
click at [171, 141] on input "0945523113" at bounding box center [234, 144] width 225 height 23
type input "0945529113"
drag, startPoint x: 229, startPoint y: 166, endPoint x: 231, endPoint y: 205, distance: 38.9
click at [230, 176] on div "0945529113 - VĂN ANH" at bounding box center [234, 174] width 207 height 16
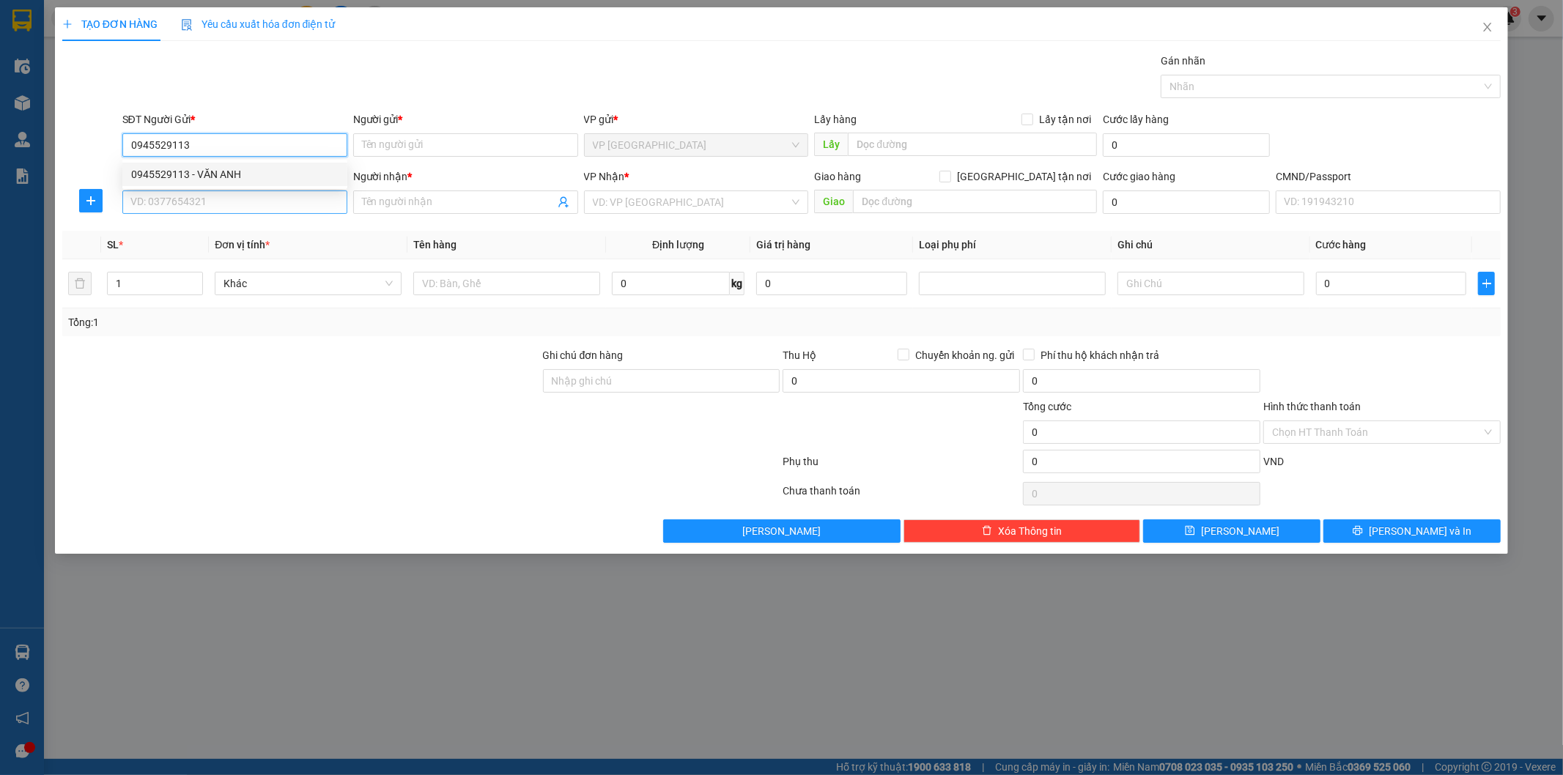
type input "[PERSON_NAME]"
type input "0945529113"
click at [223, 212] on input "SĐT Người Nhận *" at bounding box center [234, 201] width 225 height 23
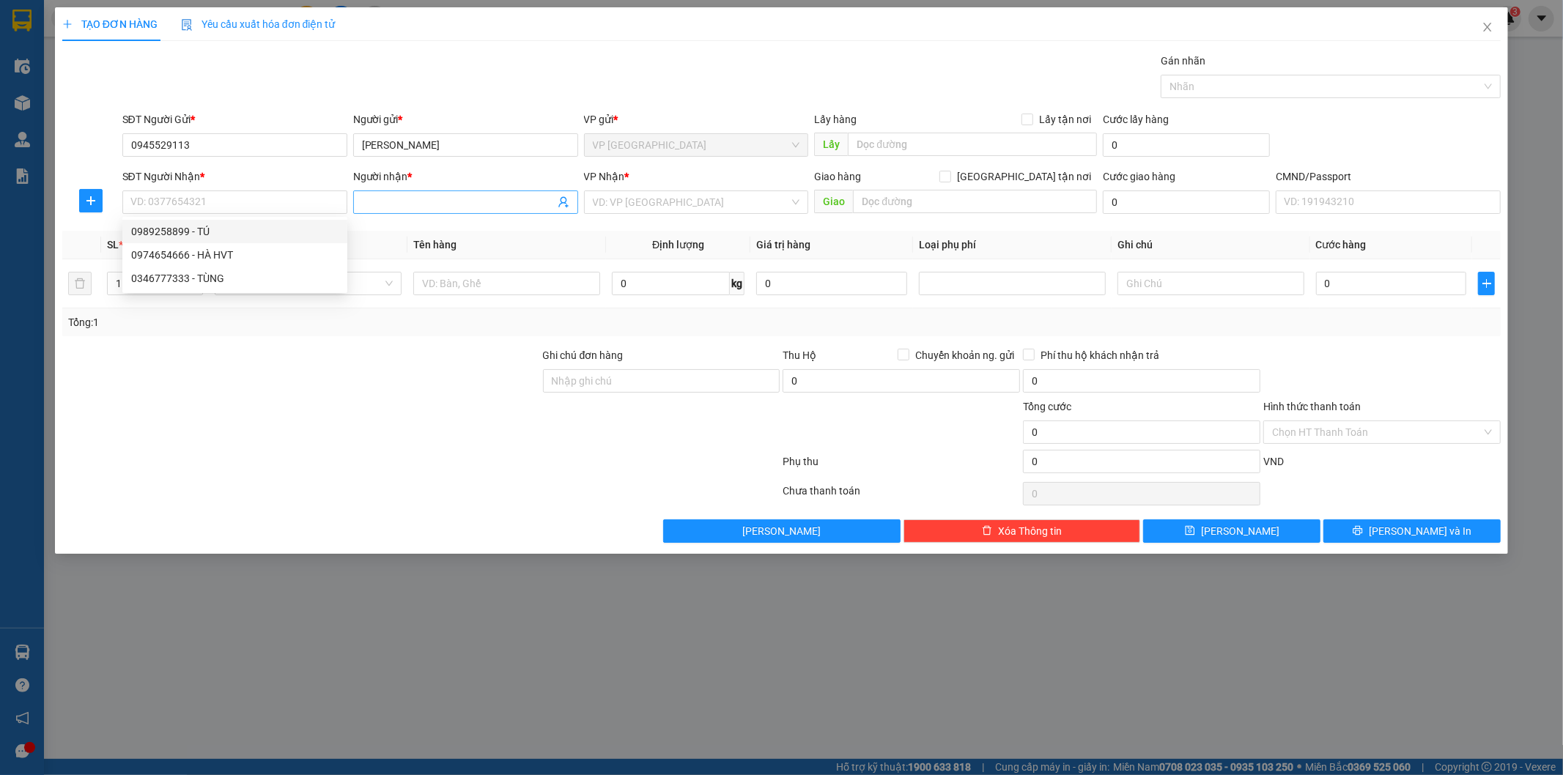
click at [565, 201] on icon "user-add" at bounding box center [564, 202] width 12 height 12
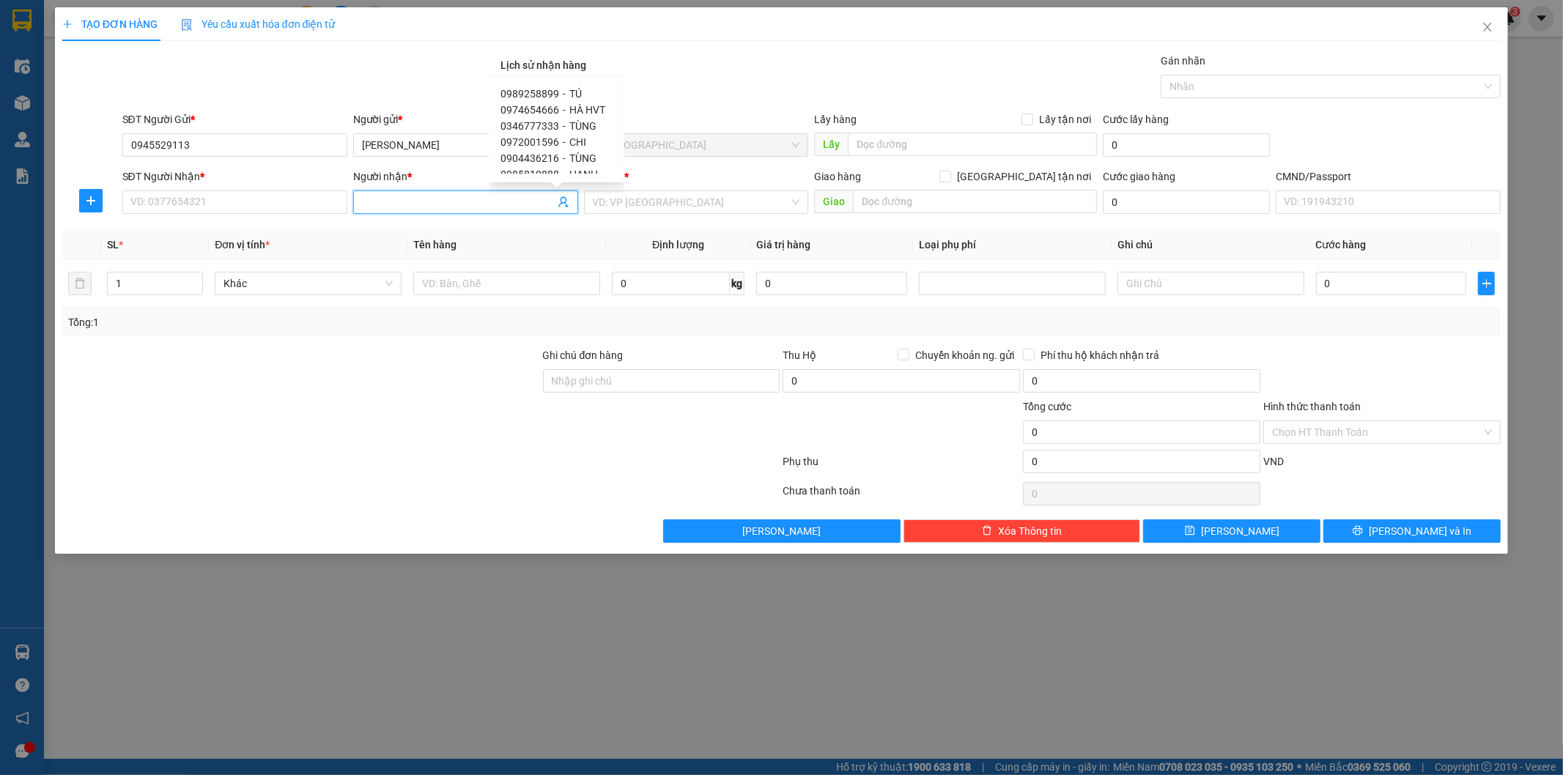
click at [580, 144] on span "CHI" at bounding box center [577, 142] width 17 height 12
type input "0972001596"
type input "CHI"
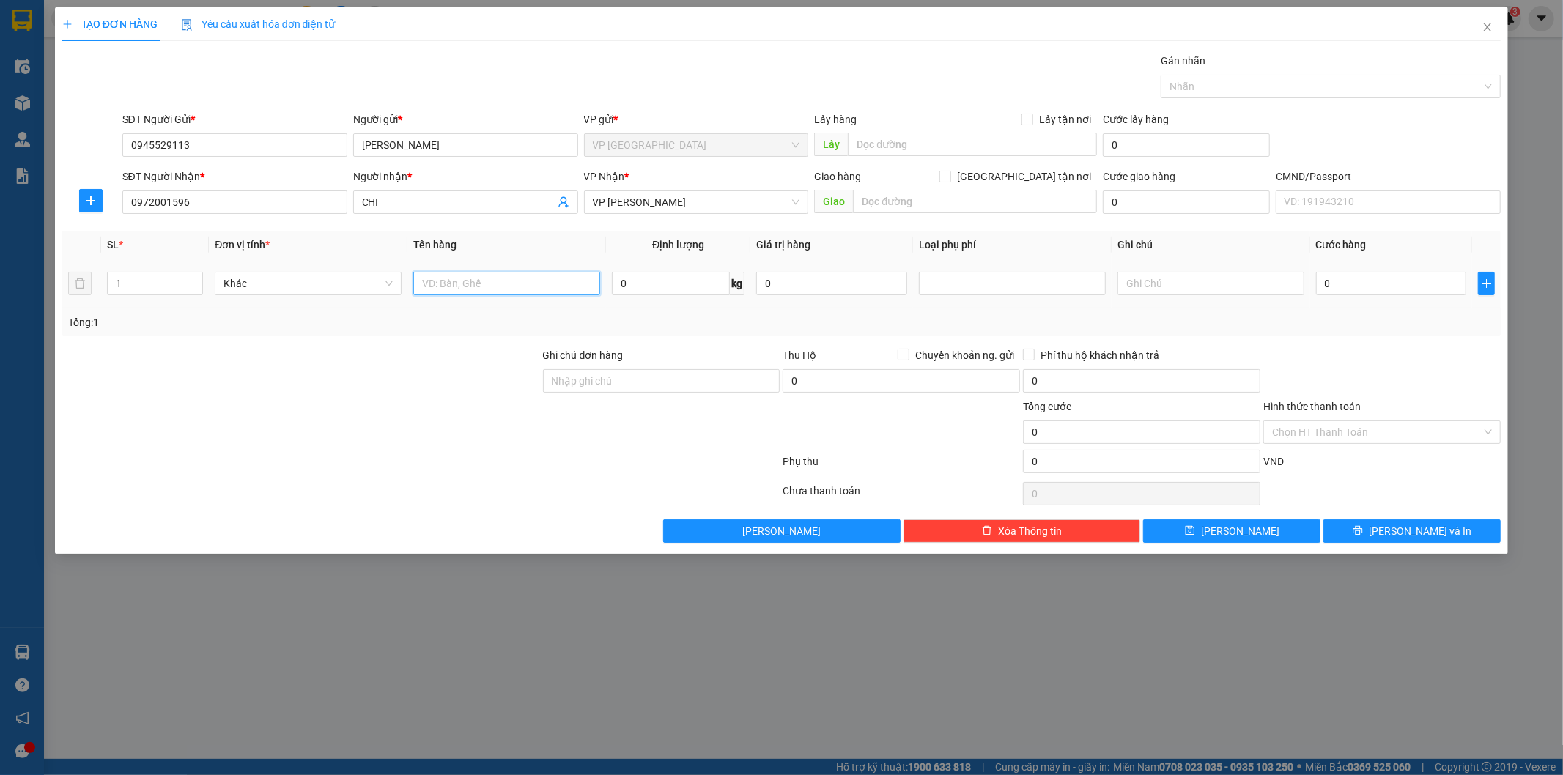
click at [495, 274] on input "text" at bounding box center [506, 283] width 187 height 23
type input "bọc thuốc"
type input "1"
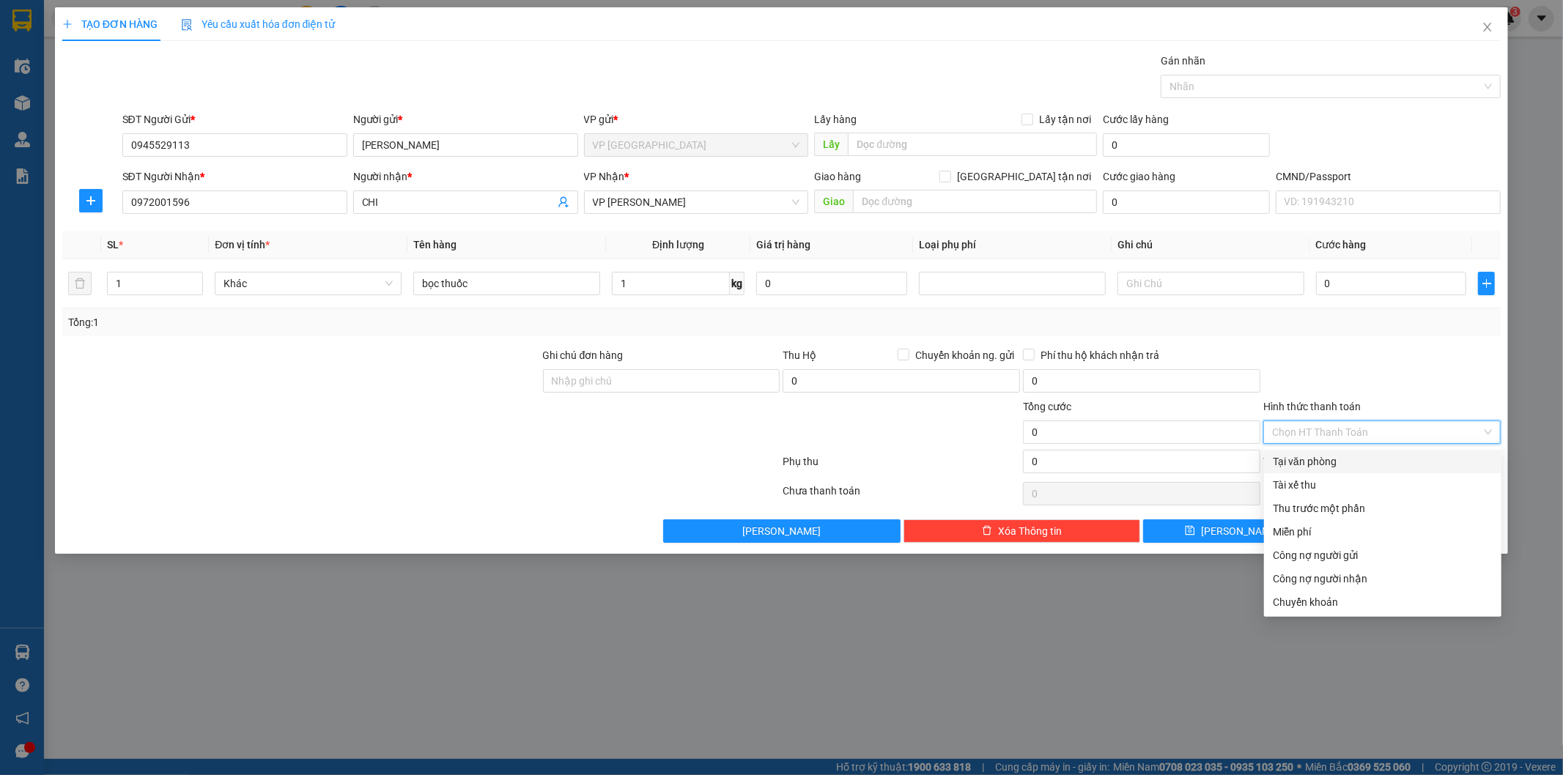
click at [1366, 431] on input "Hình thức thanh toán" at bounding box center [1377, 432] width 210 height 22
click at [1325, 452] on div "Tại văn phòng" at bounding box center [1382, 461] width 237 height 23
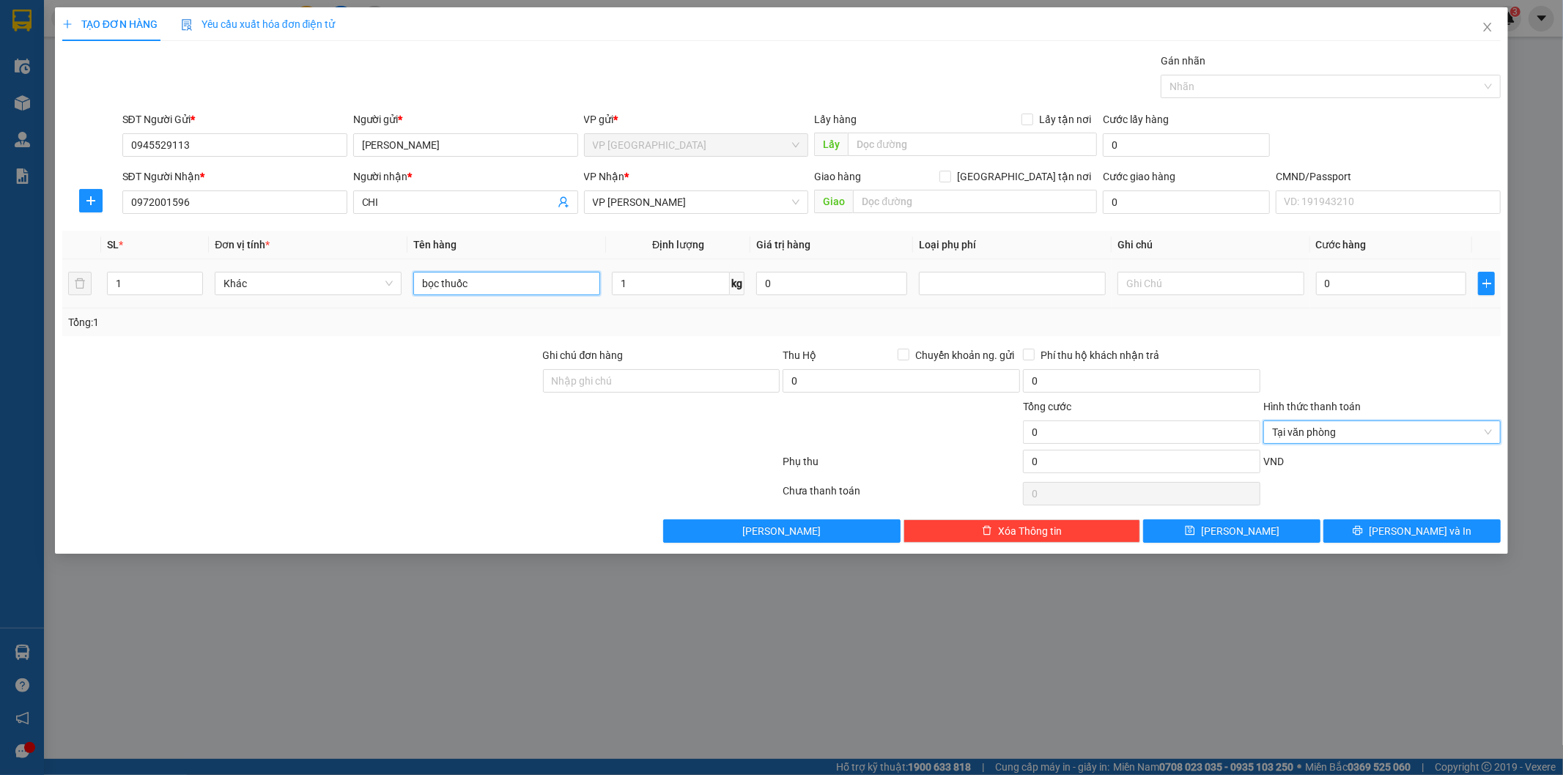
click at [543, 294] on input "bọc thuốc" at bounding box center [506, 283] width 187 height 23
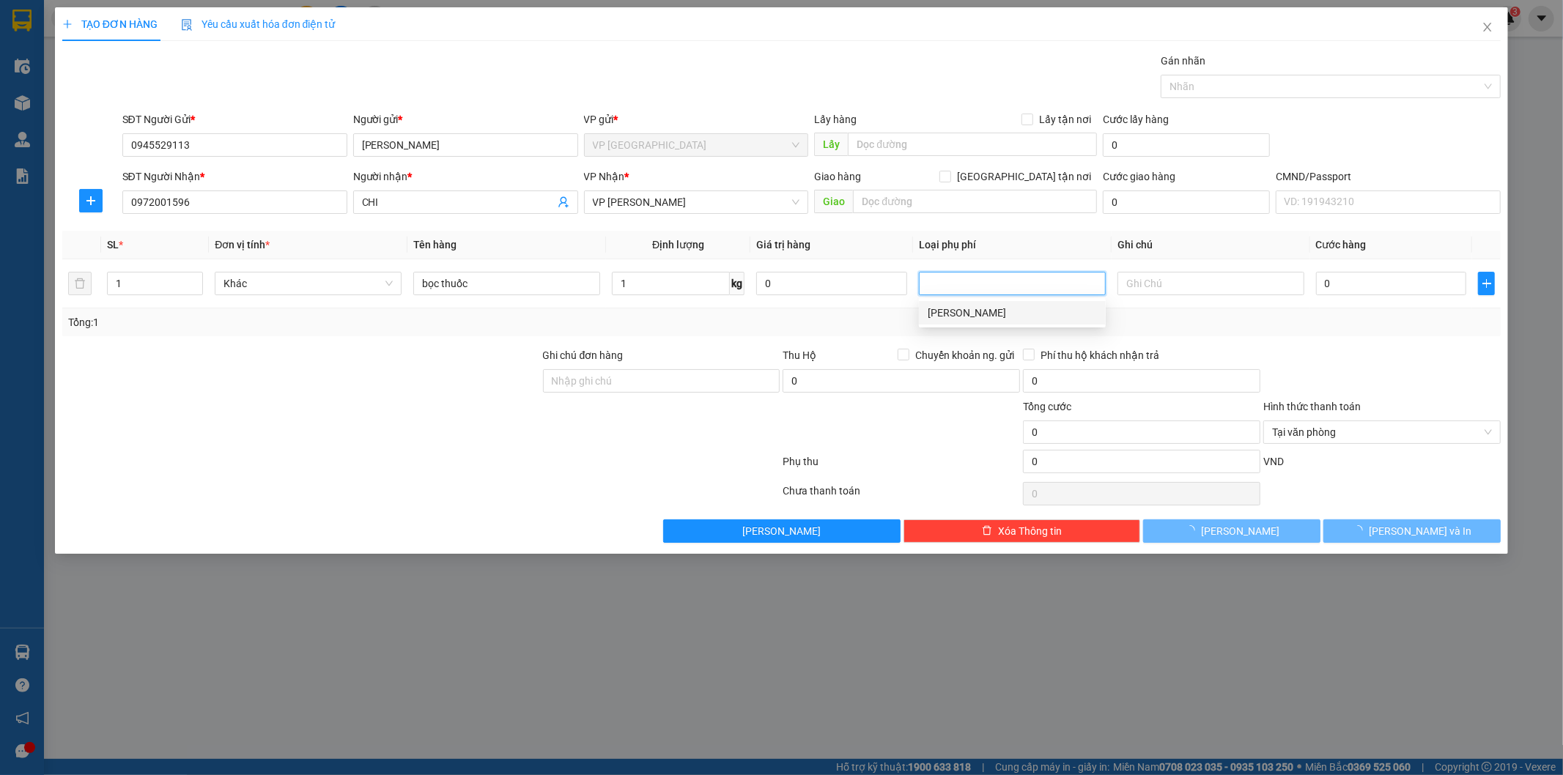
click at [1422, 350] on div at bounding box center [1382, 372] width 240 height 51
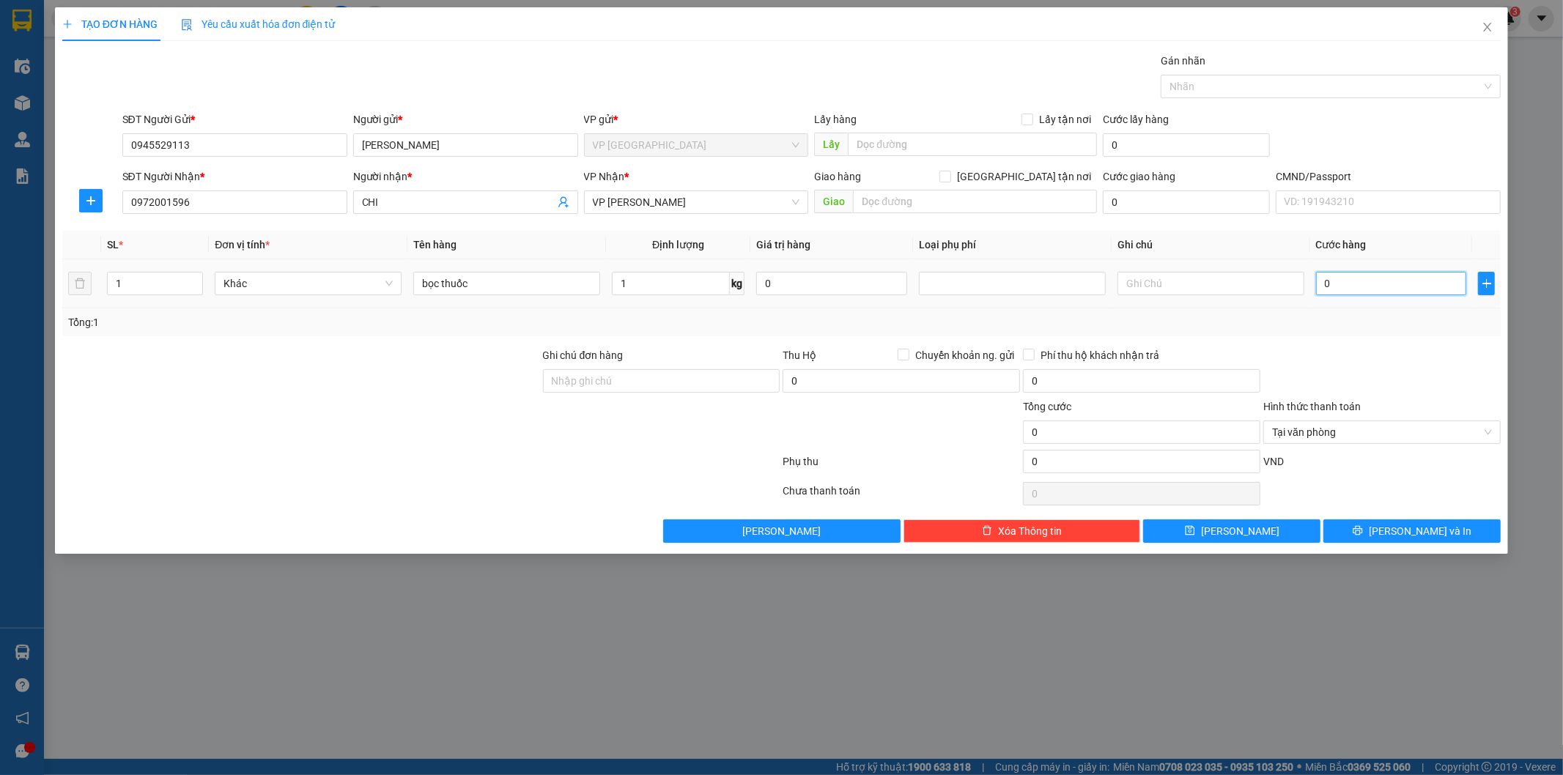
click at [1358, 294] on input "0" at bounding box center [1391, 283] width 151 height 23
click at [1378, 480] on div at bounding box center [1382, 493] width 240 height 29
drag, startPoint x: 1410, startPoint y: 530, endPoint x: 826, endPoint y: 360, distance: 608.2
click at [1395, 522] on button "[PERSON_NAME] và In" at bounding box center [1411, 530] width 177 height 23
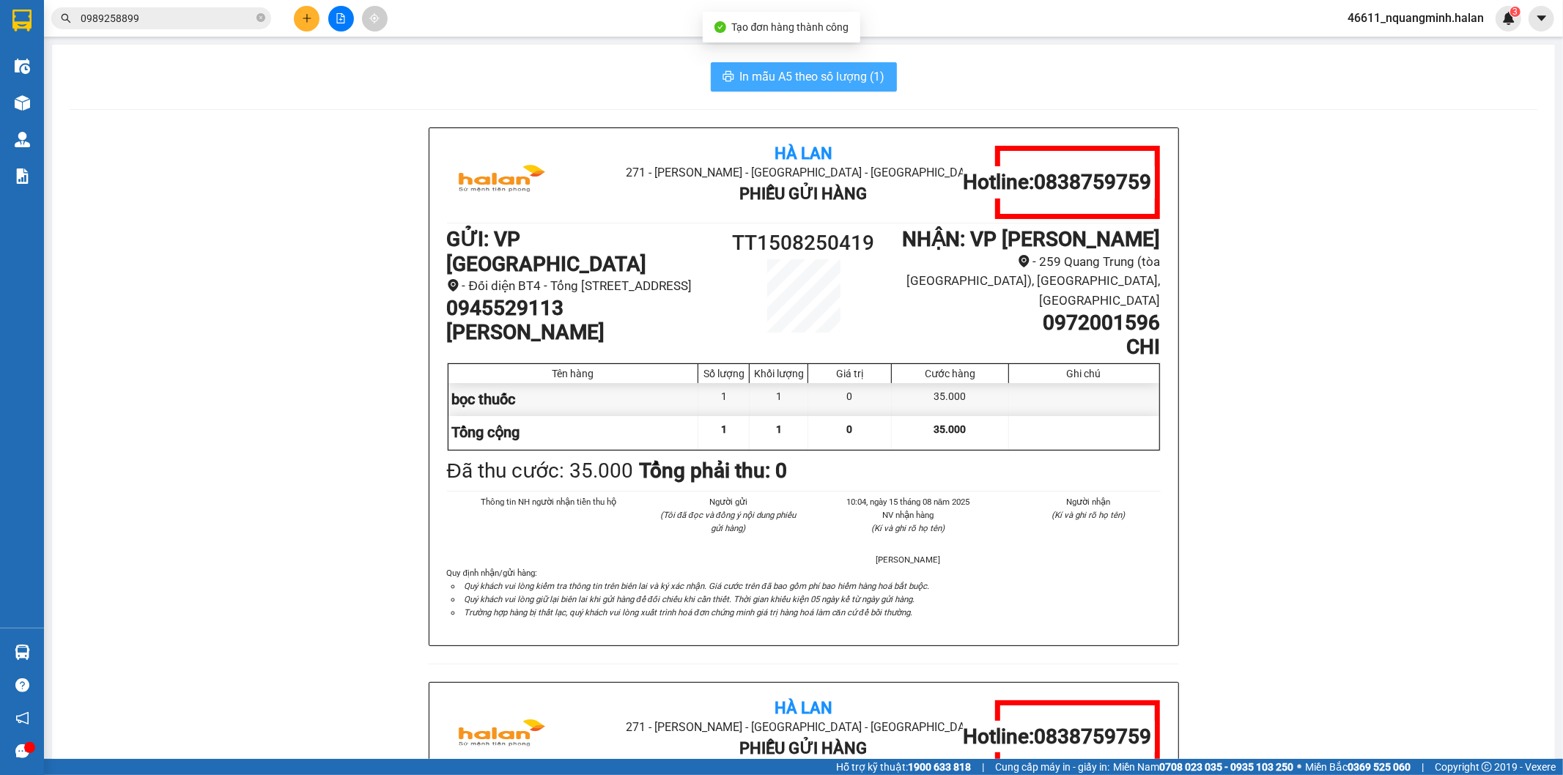
click at [740, 78] on span "In mẫu A5 theo số lượng (1)" at bounding box center [812, 76] width 145 height 18
drag, startPoint x: 215, startPoint y: 350, endPoint x: 177, endPoint y: 210, distance: 145.0
click at [215, 345] on div "Hà Lan 271 - Dương Tự Minh - Phường Tân Long - Thái Nguyên Phiếu Gửi Hàng Hotli…" at bounding box center [804, 681] width 1468 height 1109
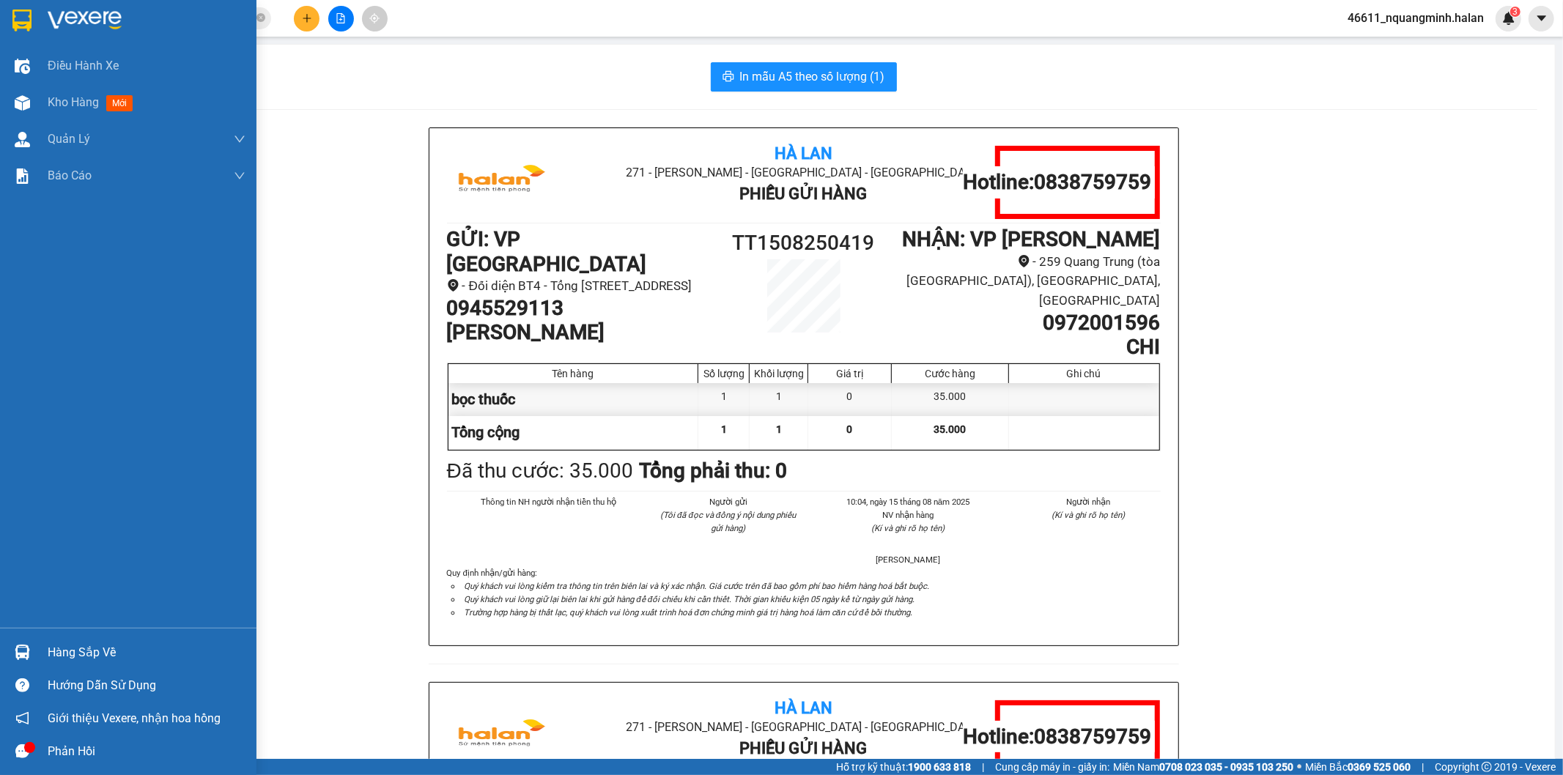
drag, startPoint x: 34, startPoint y: 643, endPoint x: 118, endPoint y: 648, distance: 84.4
click at [34, 645] on div "Hàng sắp về" at bounding box center [128, 652] width 256 height 33
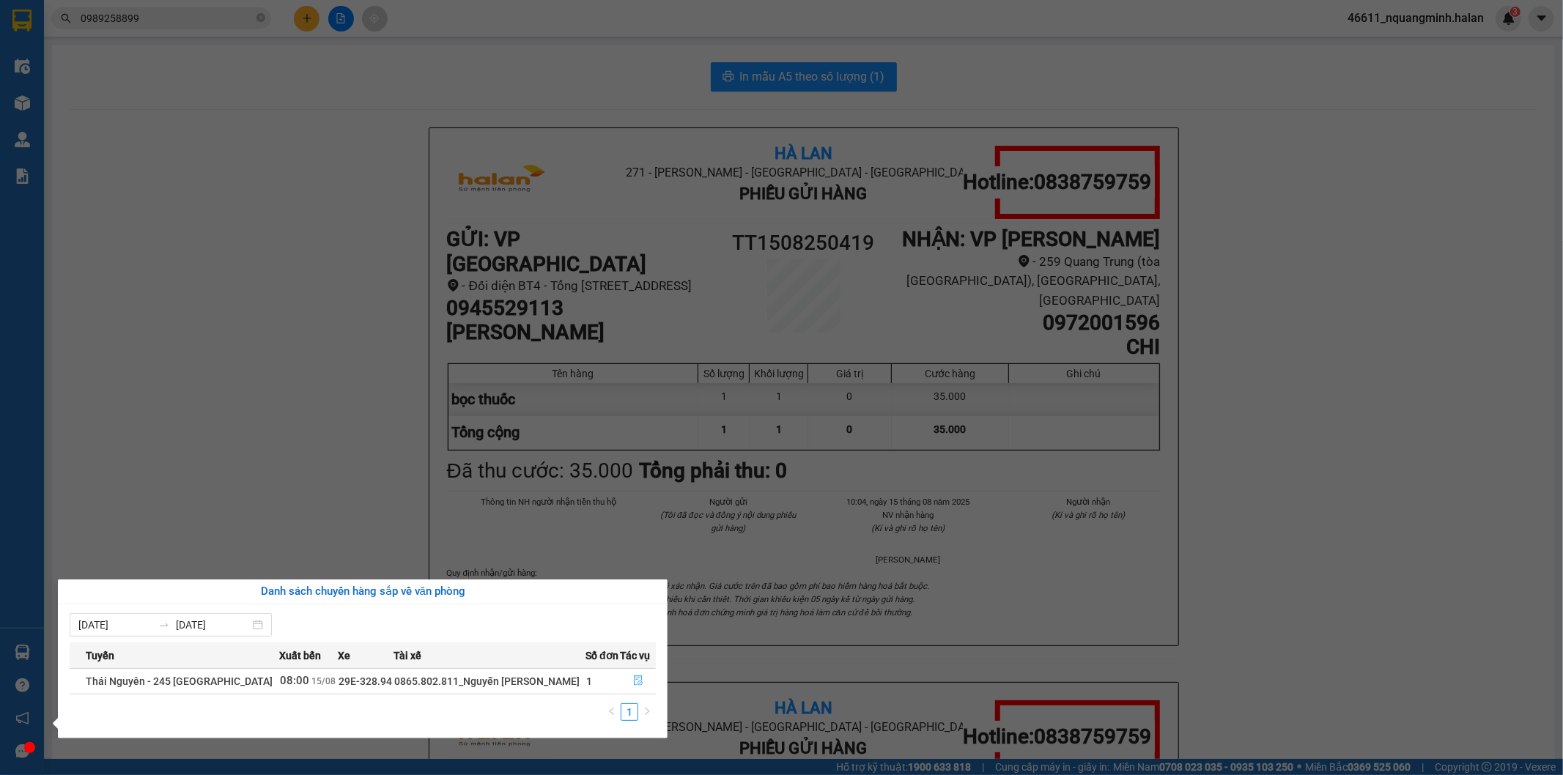
click at [636, 680] on icon "file-done" at bounding box center [638, 681] width 10 height 10
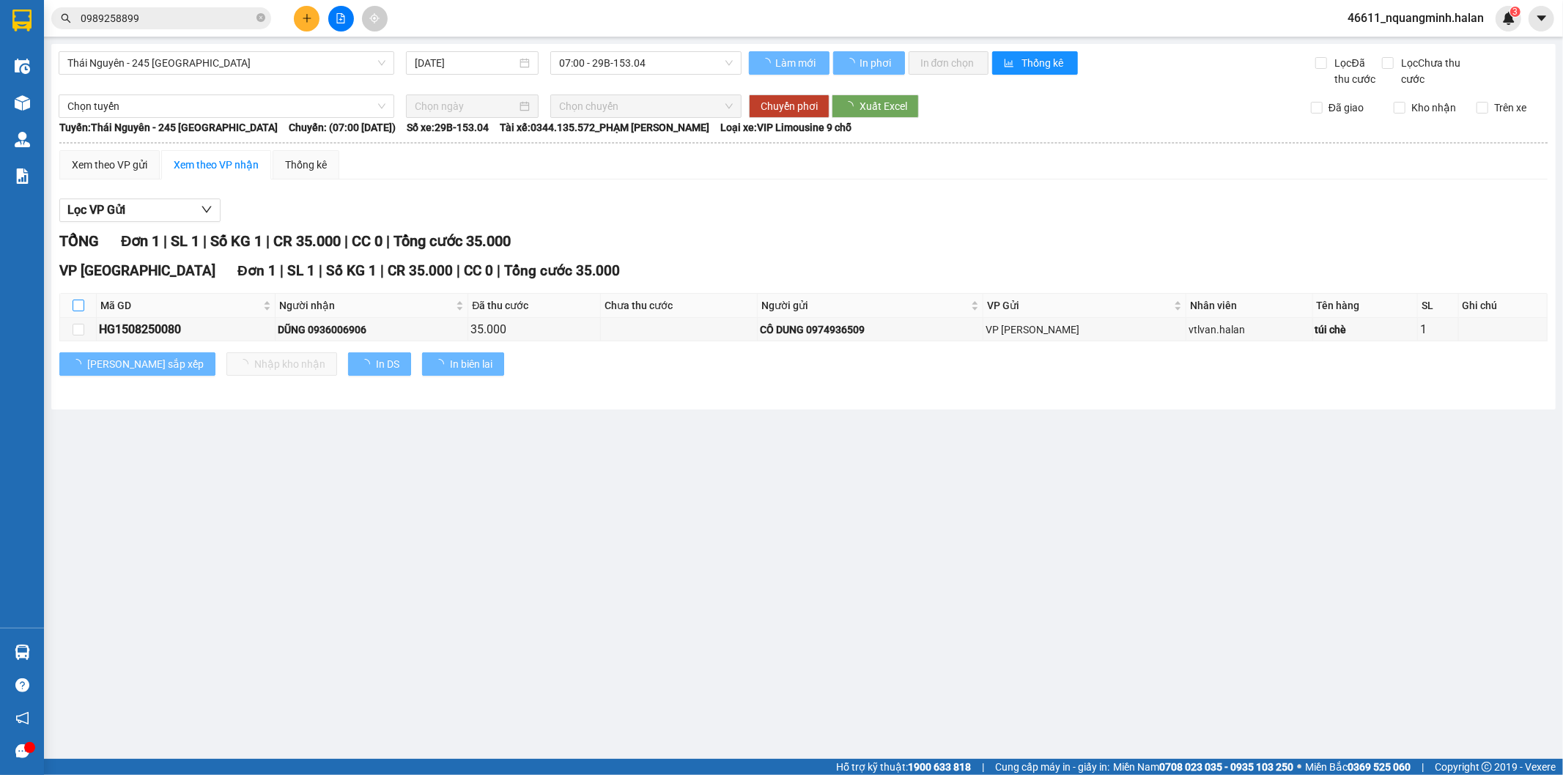
click at [77, 308] on input "checkbox" at bounding box center [79, 306] width 12 height 12
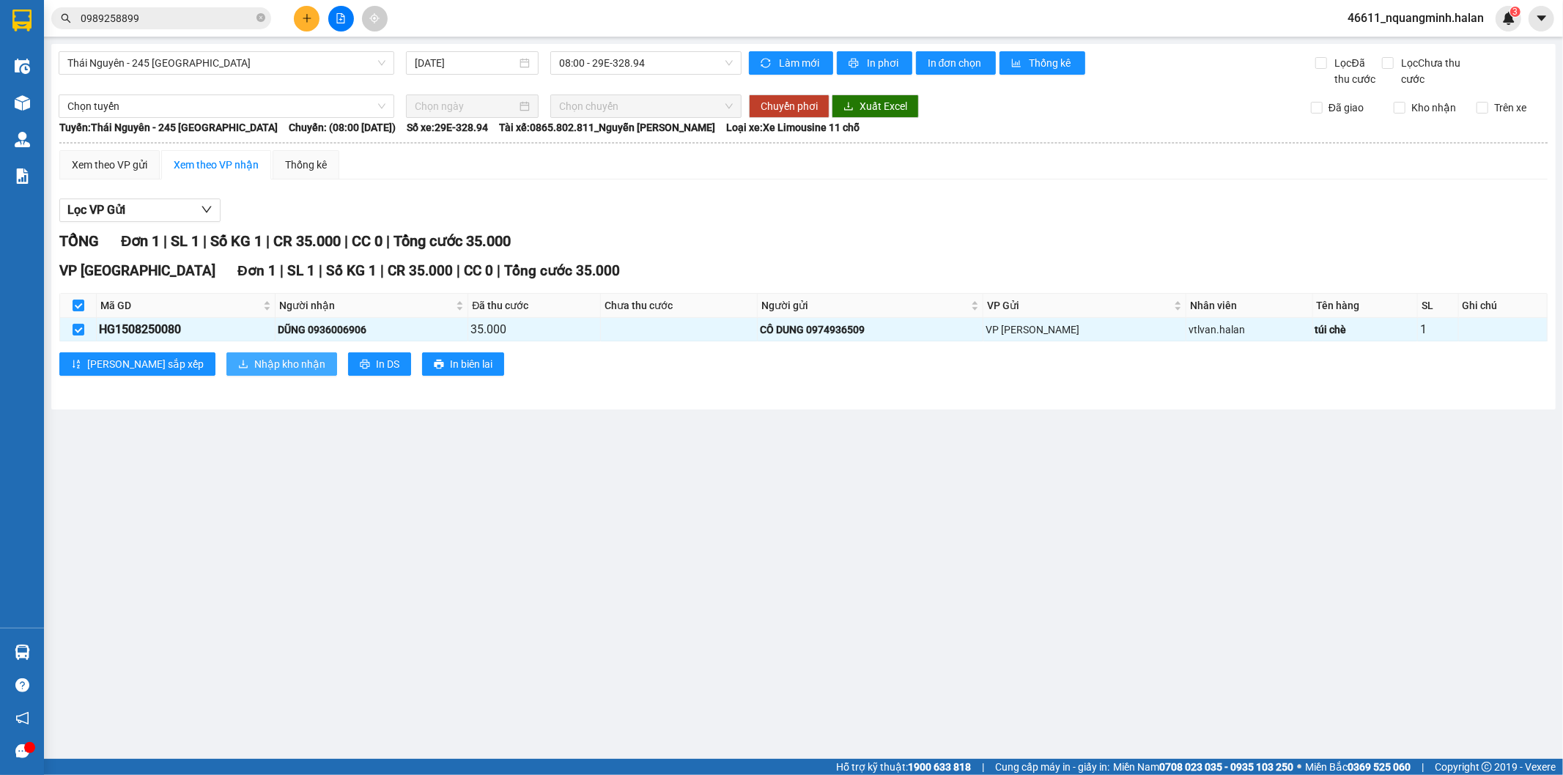
click at [254, 363] on span "Nhập kho nhận" at bounding box center [289, 364] width 71 height 16
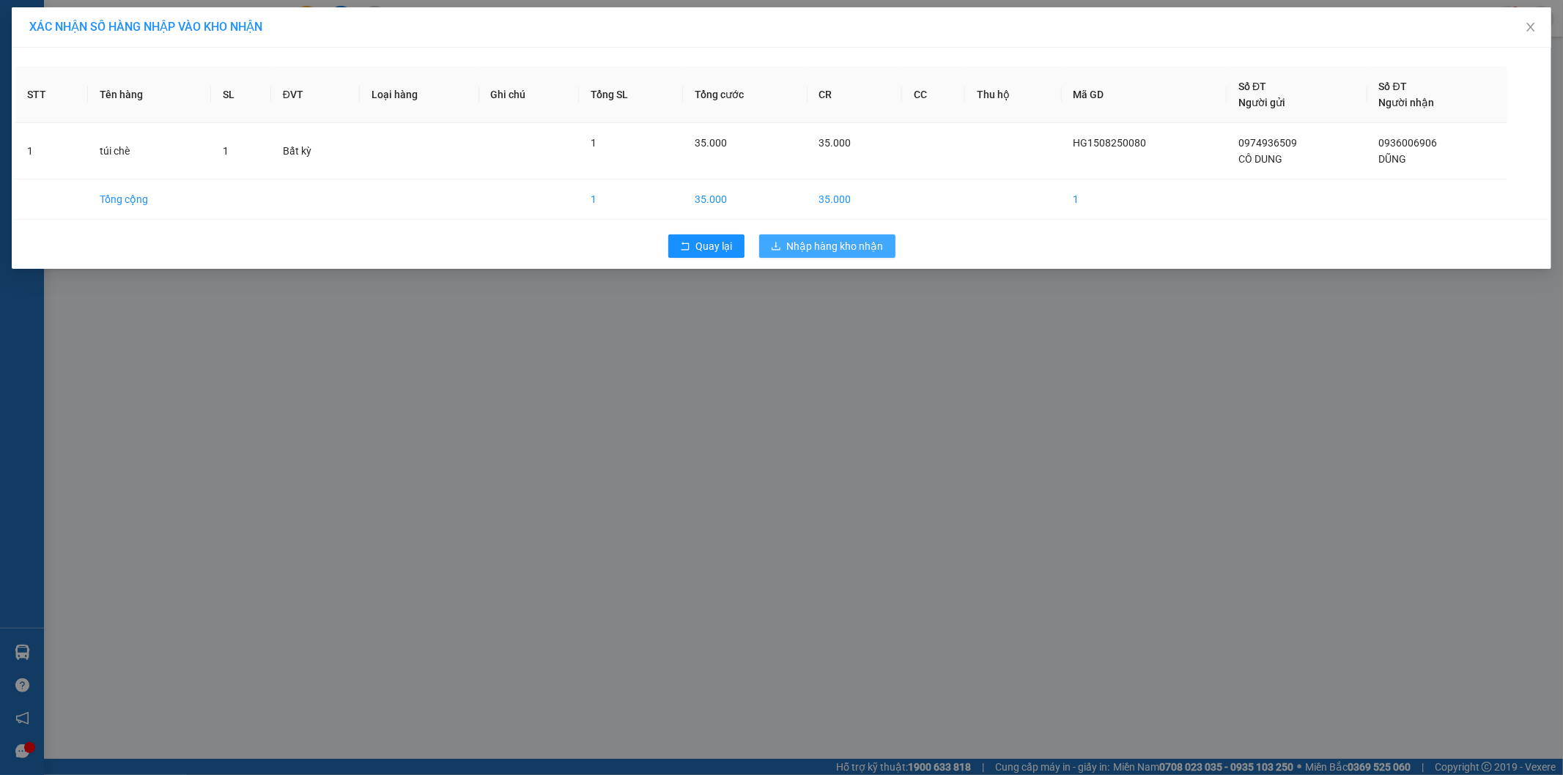
drag, startPoint x: 862, startPoint y: 245, endPoint x: 760, endPoint y: 305, distance: 118.2
click at [860, 245] on span "Nhập hàng kho nhận" at bounding box center [835, 246] width 97 height 16
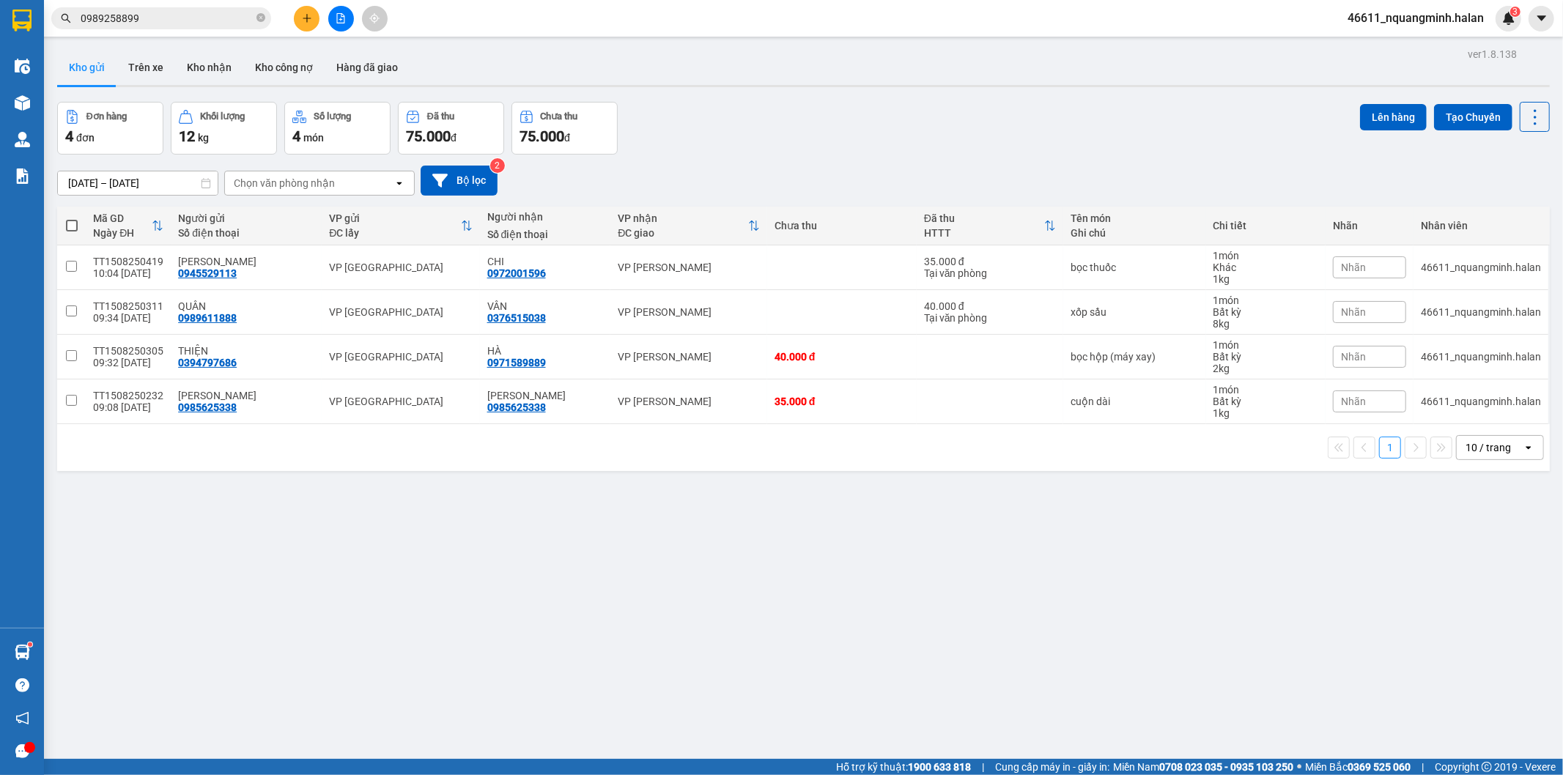
drag, startPoint x: 141, startPoint y: 17, endPoint x: 0, endPoint y: 15, distance: 140.7
click at [0, 15] on section "Kết quả tìm kiếm ( 455 ) Bộ lọc Mã ĐH Trạng thái Món hàng Thu hộ Tổng cước Chưa…" at bounding box center [781, 387] width 1563 height 775
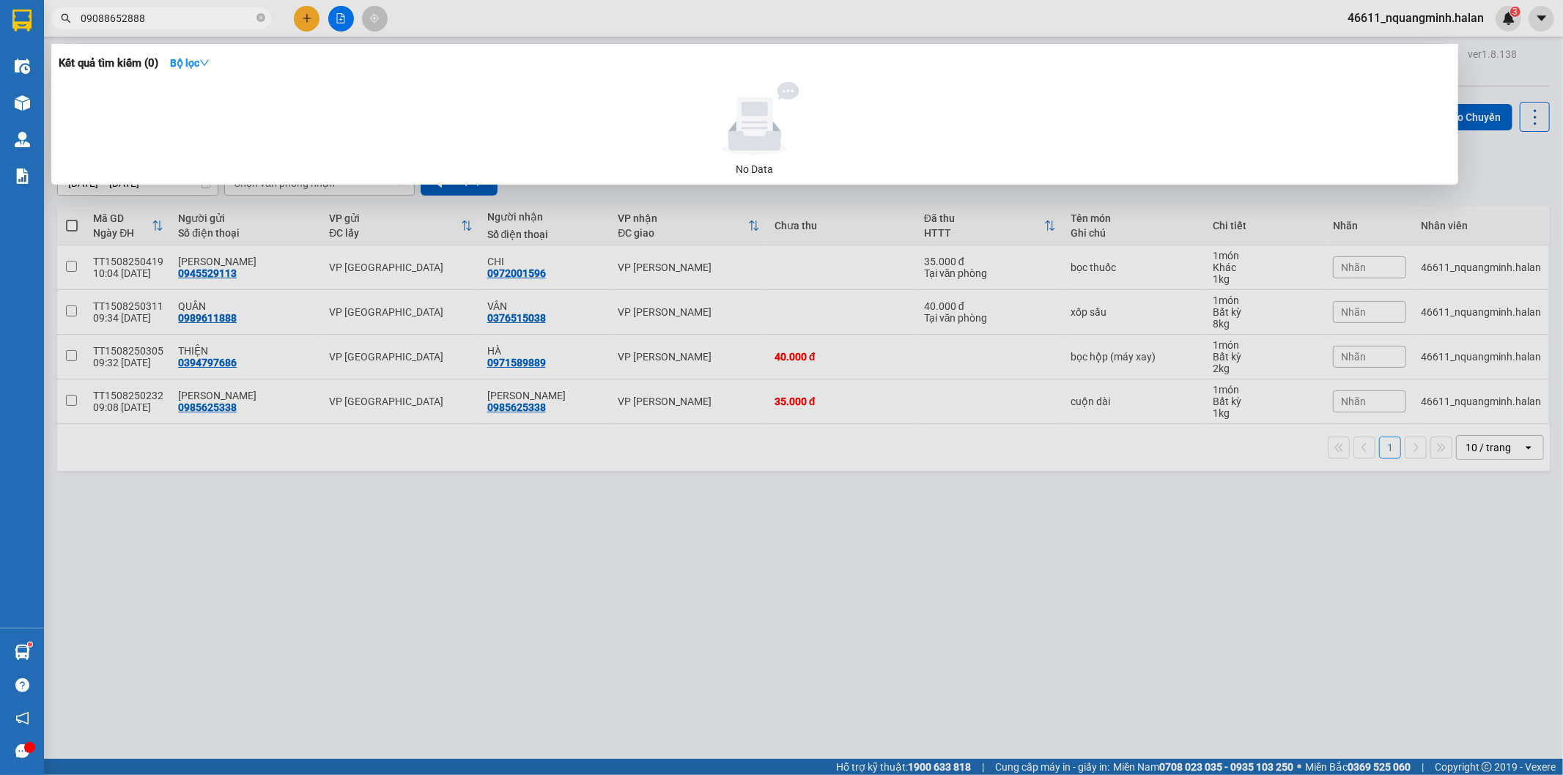
click at [103, 13] on input "09088652888" at bounding box center [167, 18] width 173 height 16
click at [103, 17] on input "0908652888" at bounding box center [167, 18] width 173 height 16
click at [193, 19] on input "09085652888" at bounding box center [167, 18] width 173 height 16
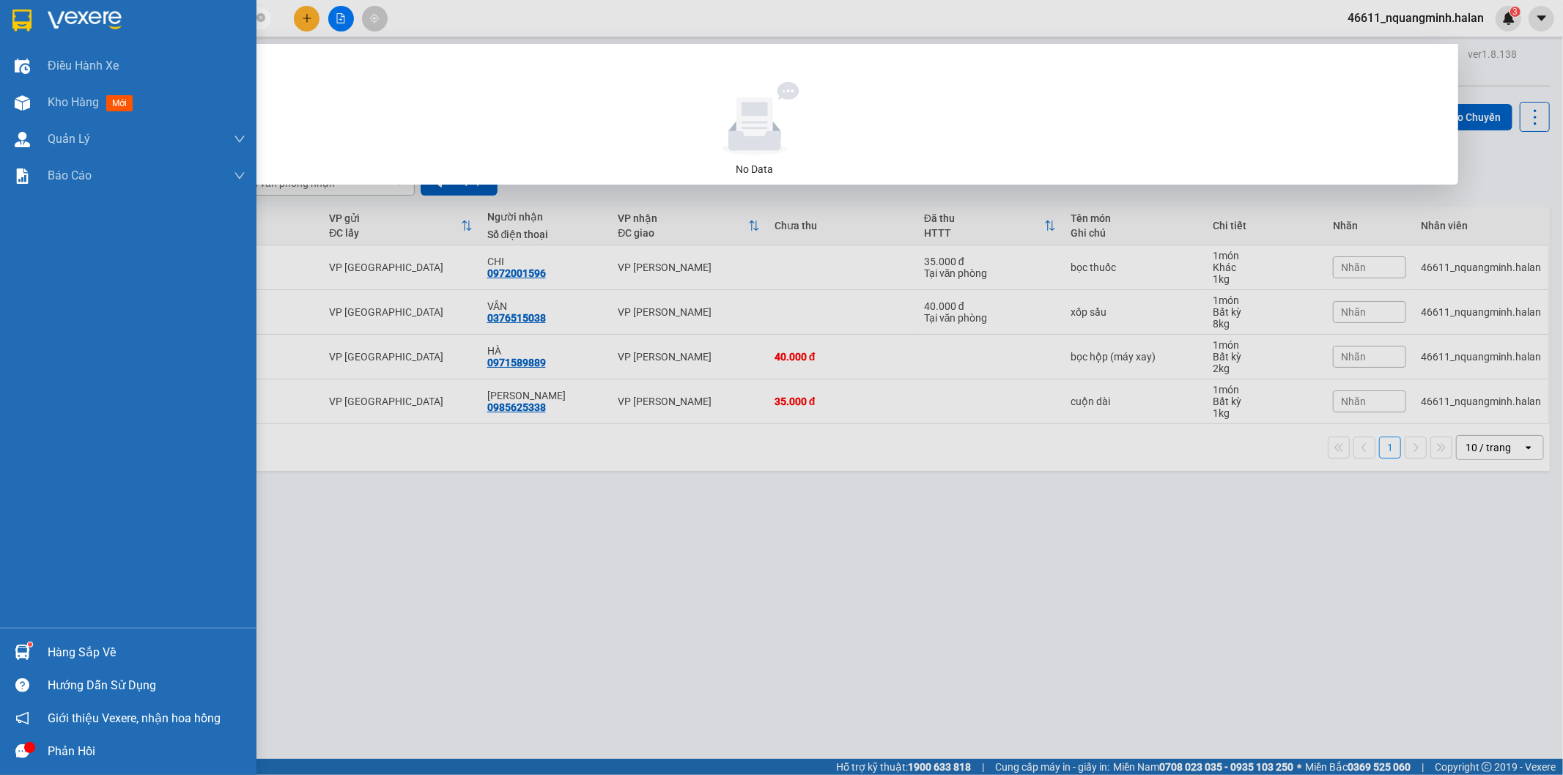
drag, startPoint x: 158, startPoint y: 15, endPoint x: 0, endPoint y: 0, distance: 158.3
click at [0, 0] on section "Kết quả tìm kiếm ( 0 ) Bộ lọc No Data 09085652888 46611_nquangminh.halan 3 Điều…" at bounding box center [781, 387] width 1563 height 775
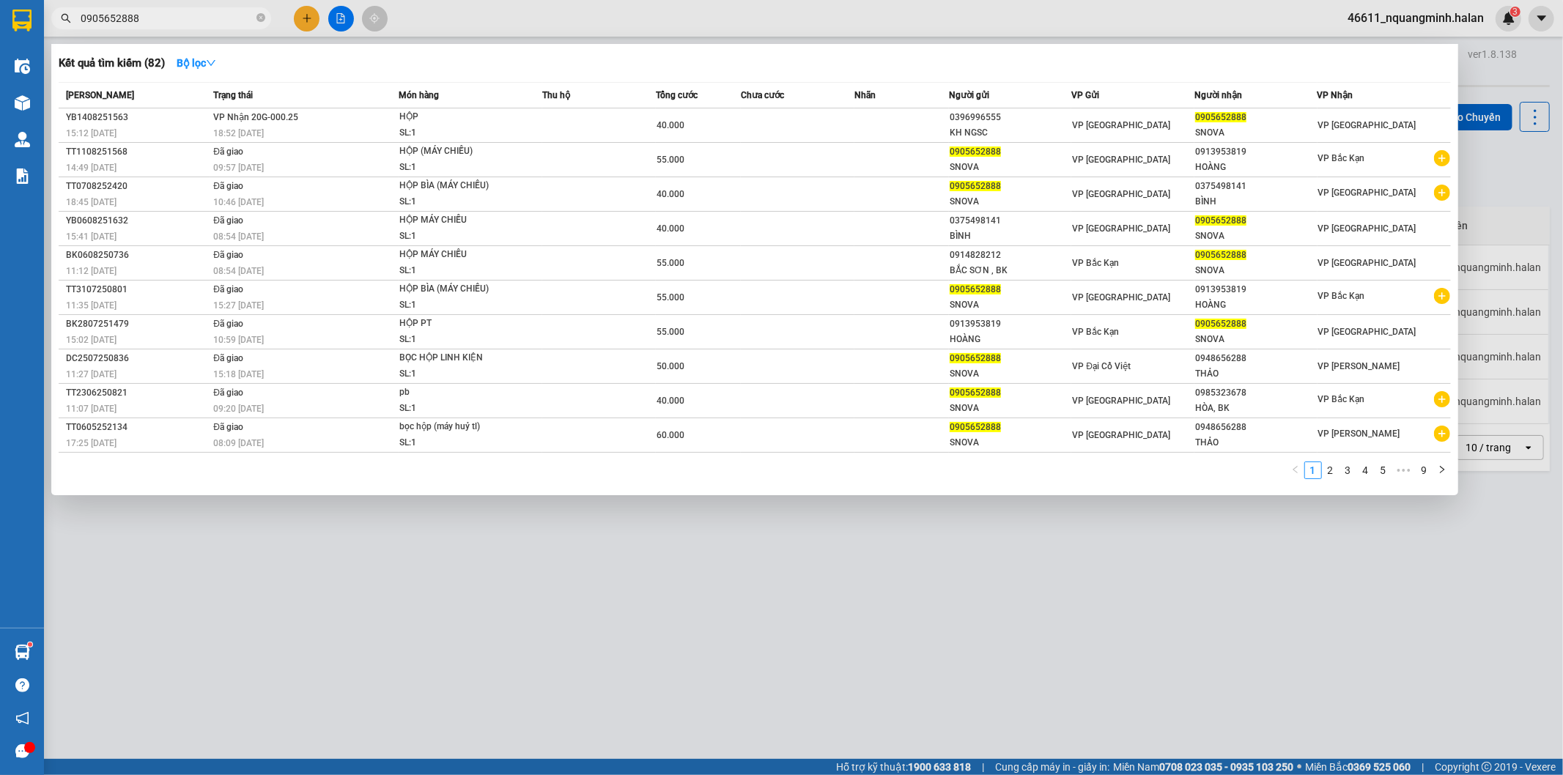
type input "0905652888"
click at [521, 104] on th "Món hàng" at bounding box center [471, 96] width 144 height 26
click at [535, 122] on span "HỘP SL: 1" at bounding box center [470, 125] width 142 height 32
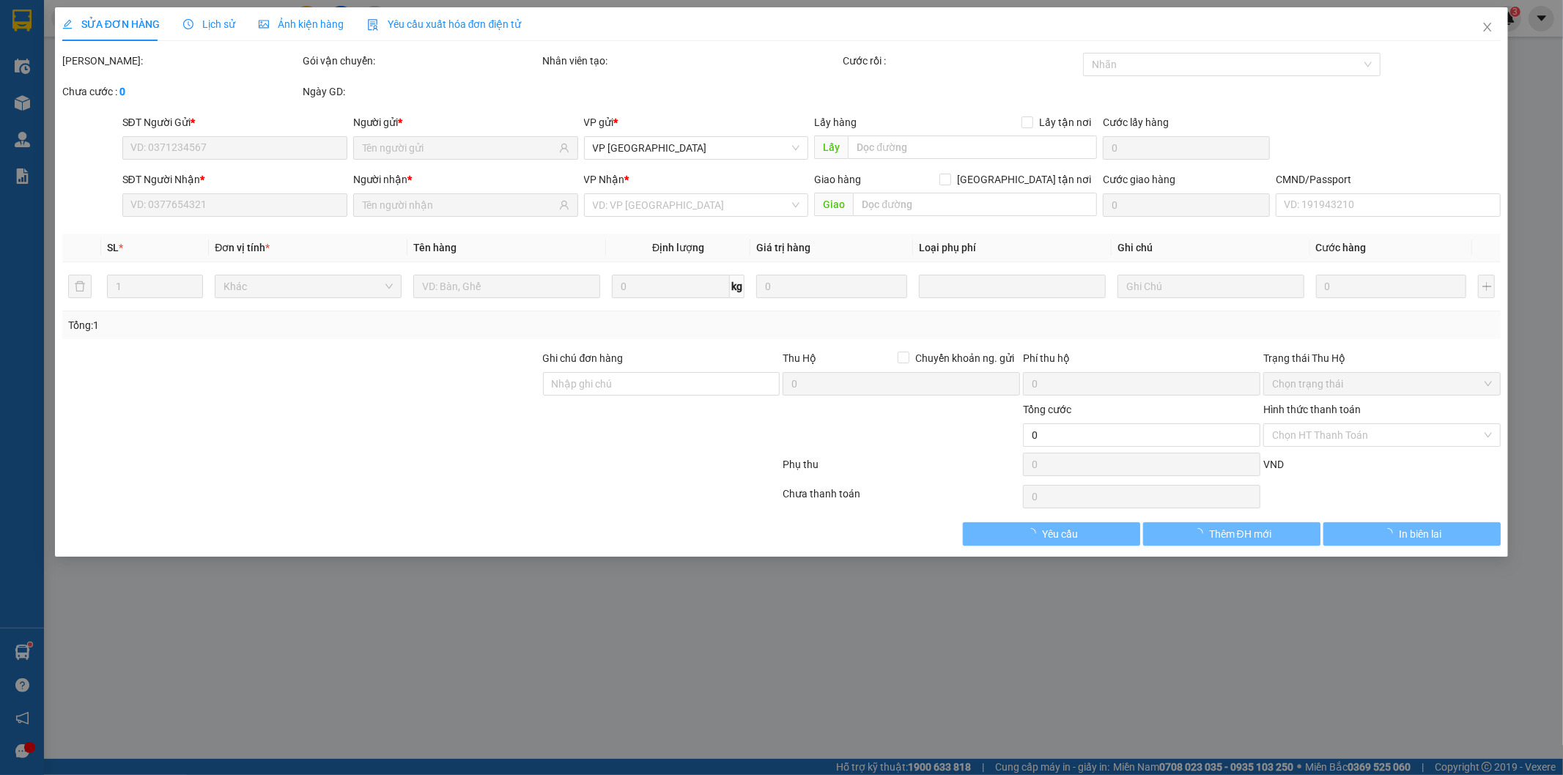
type input "0396996555"
type input "KH NGSC"
type input "0905652888"
type input "SNOVA"
type input "40.000"
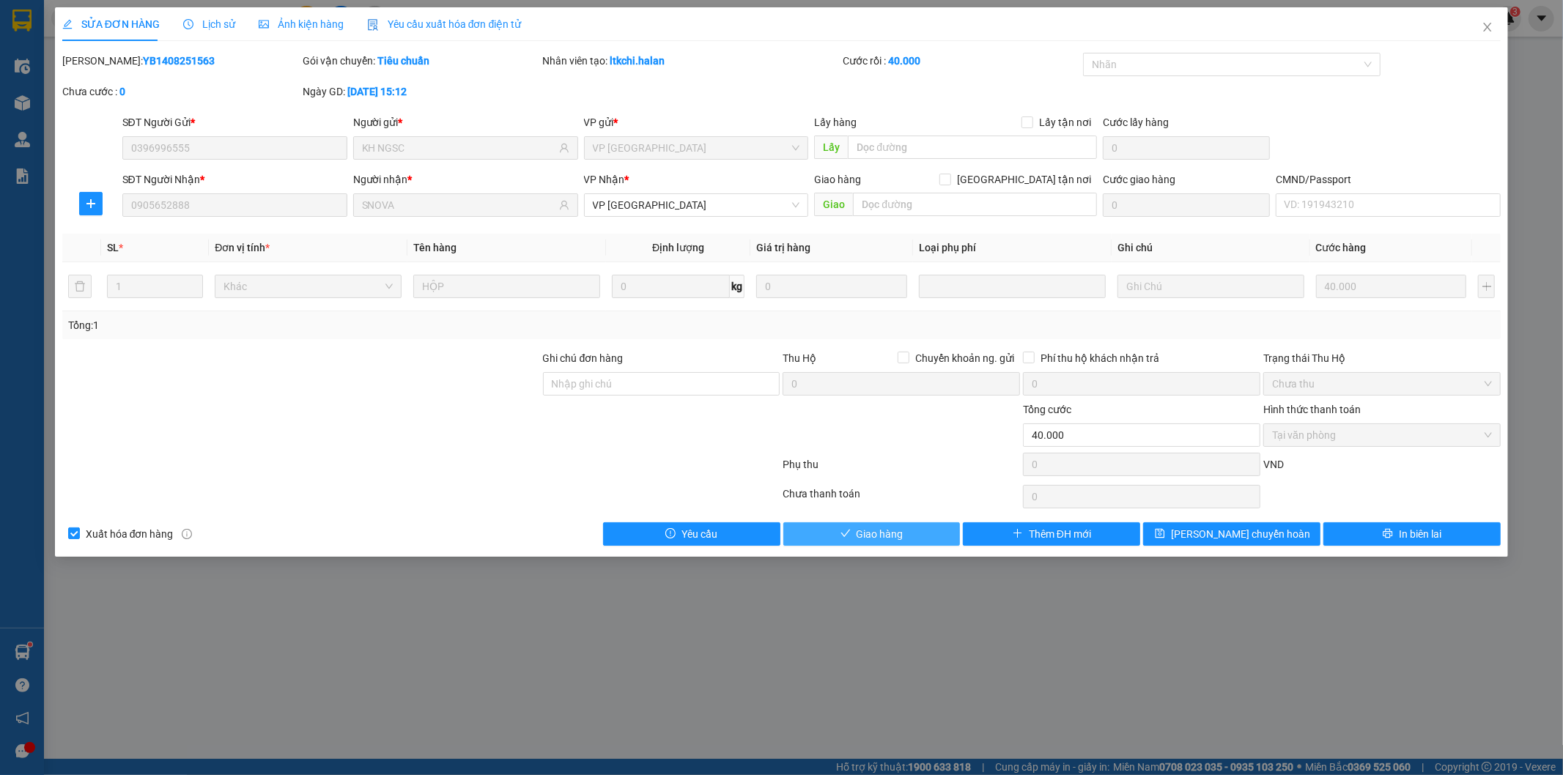
click at [884, 537] on span "Giao hàng" at bounding box center [879, 534] width 47 height 16
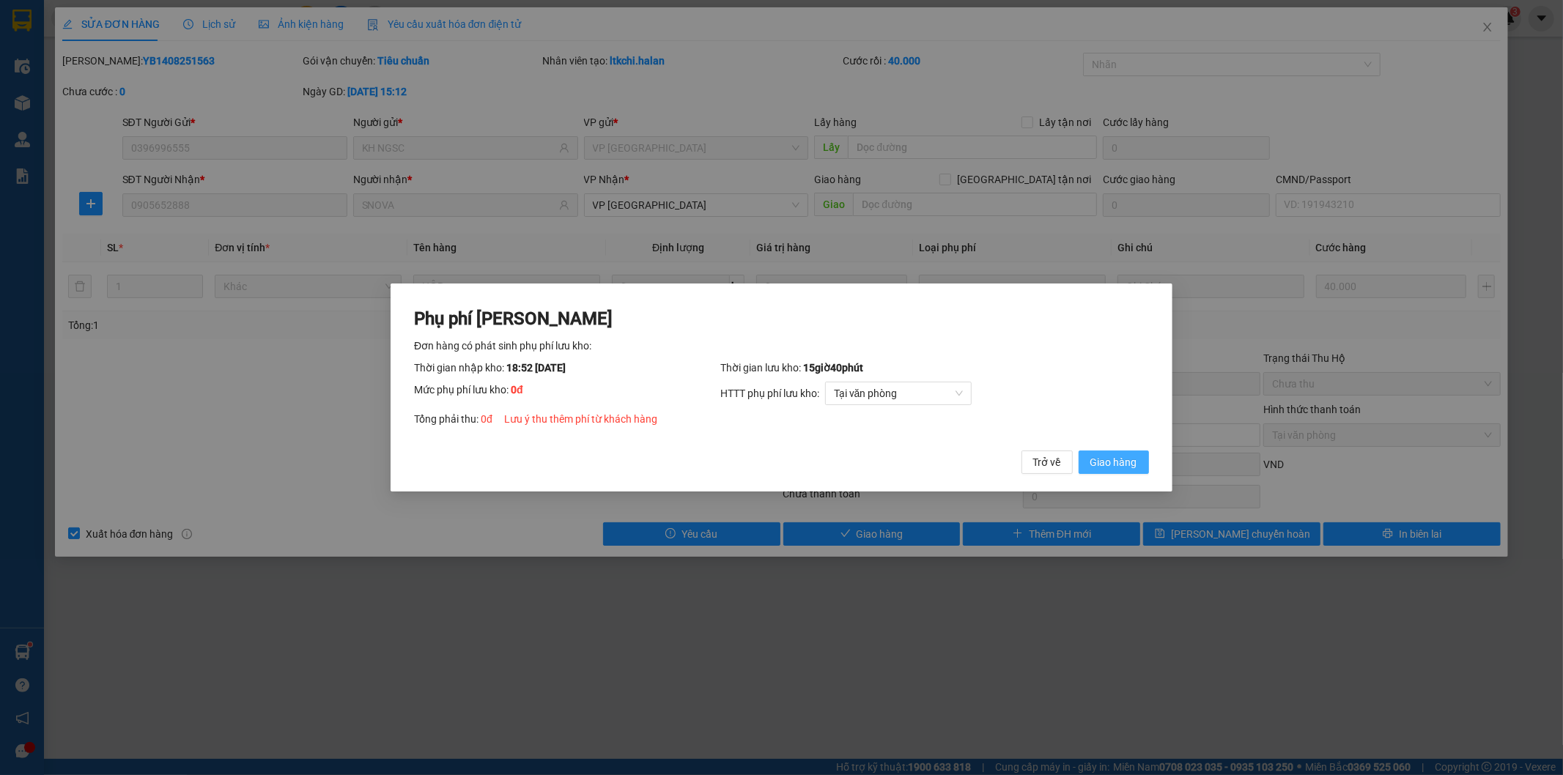
click at [1116, 458] on span "Giao hàng" at bounding box center [1113, 462] width 47 height 16
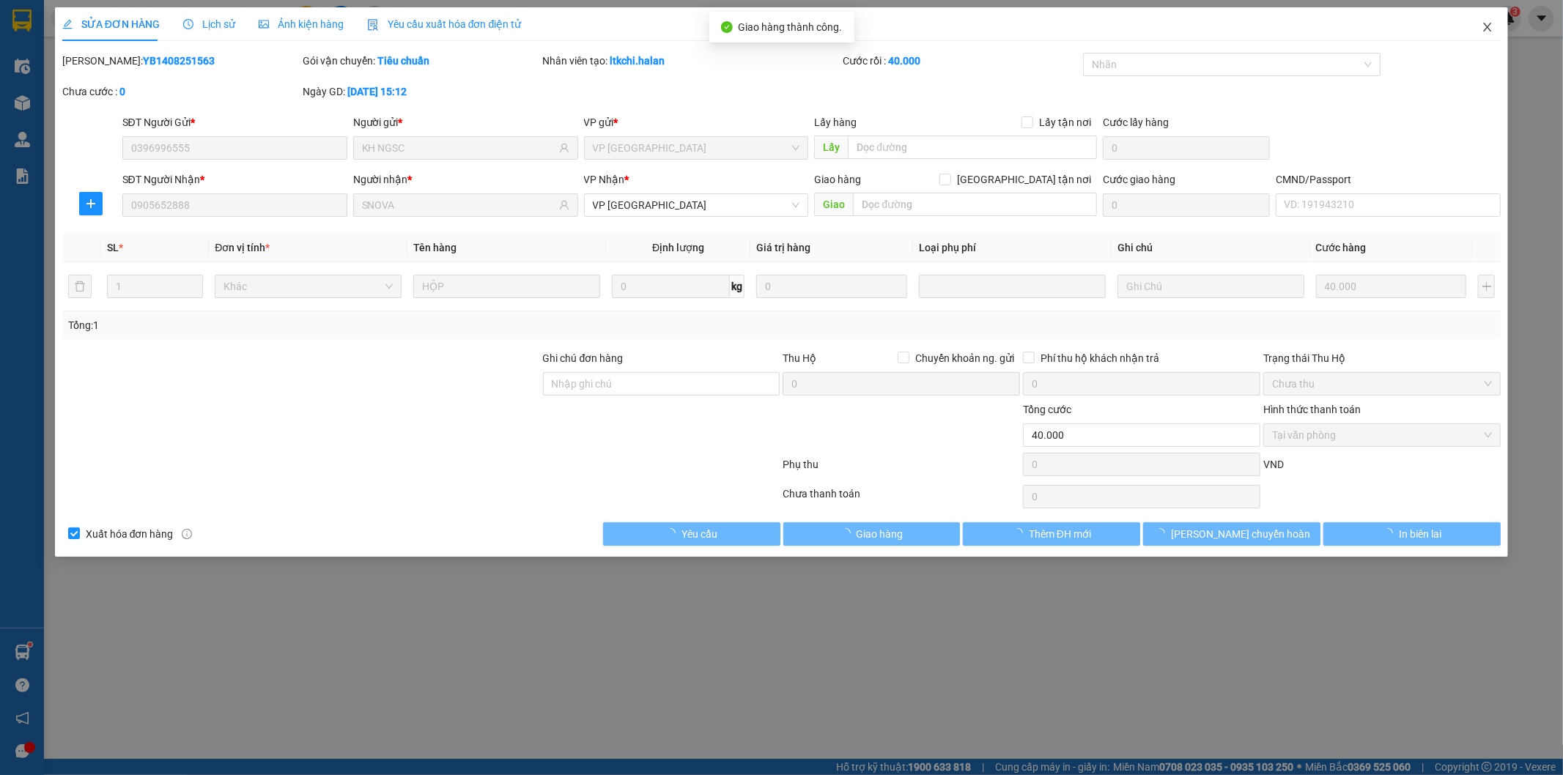
drag, startPoint x: 1483, startPoint y: 23, endPoint x: 125, endPoint y: 31, distance: 1357.7
click at [1481, 23] on span "Close" at bounding box center [1487, 27] width 41 height 41
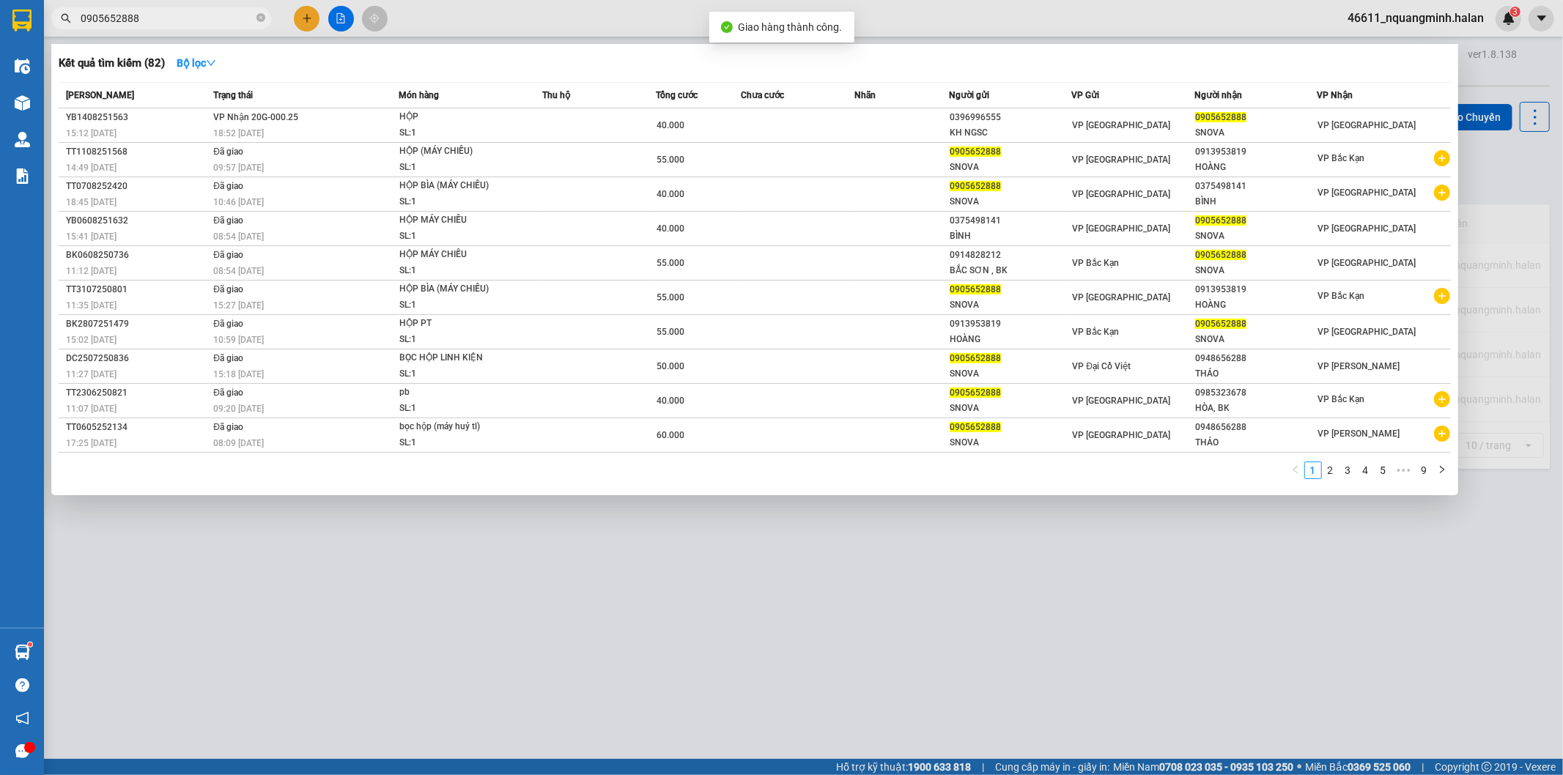
click at [141, 18] on input "0905652888" at bounding box center [167, 18] width 173 height 16
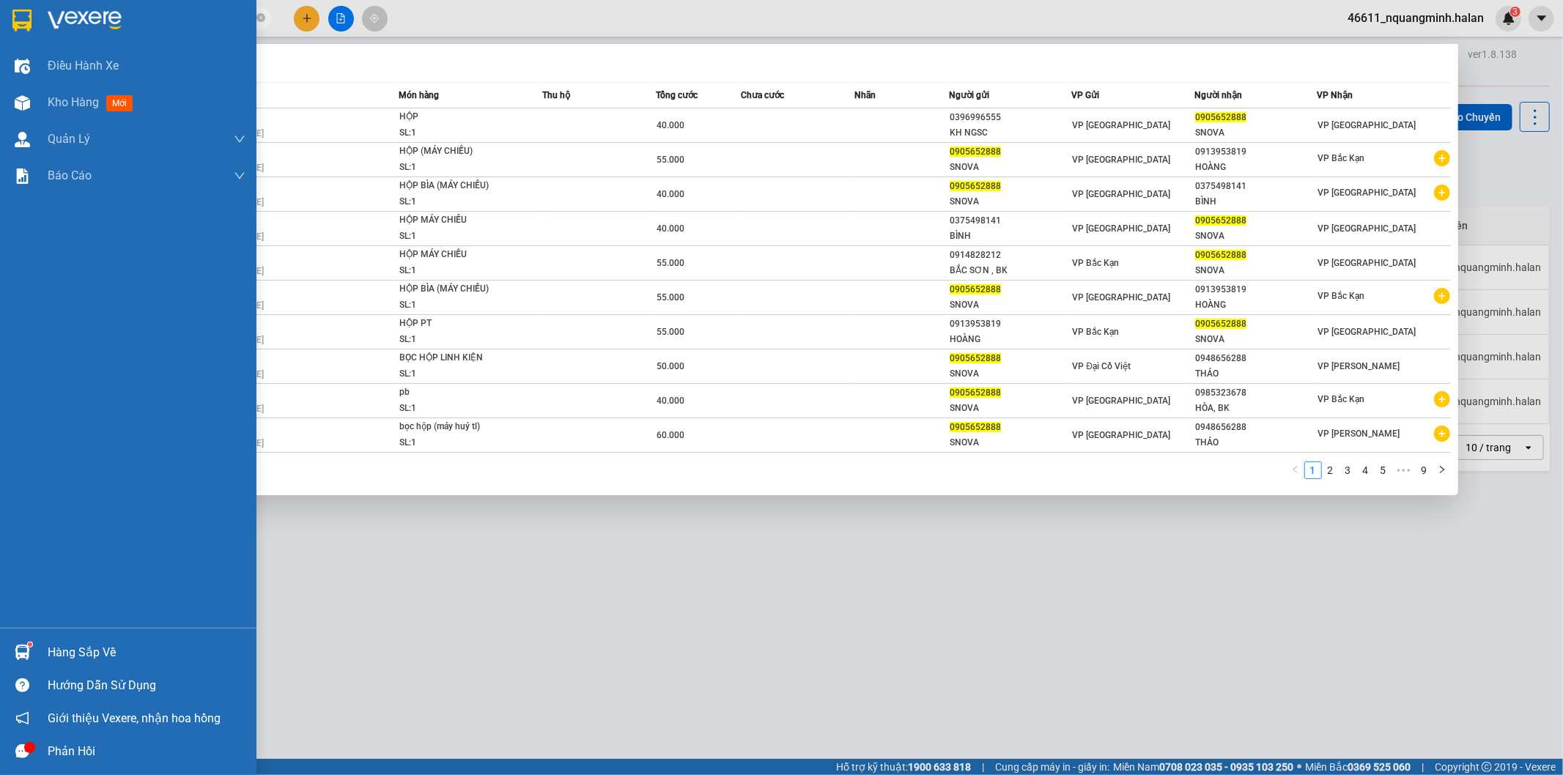
click at [75, 645] on div "Hàng sắp về" at bounding box center [147, 653] width 198 height 22
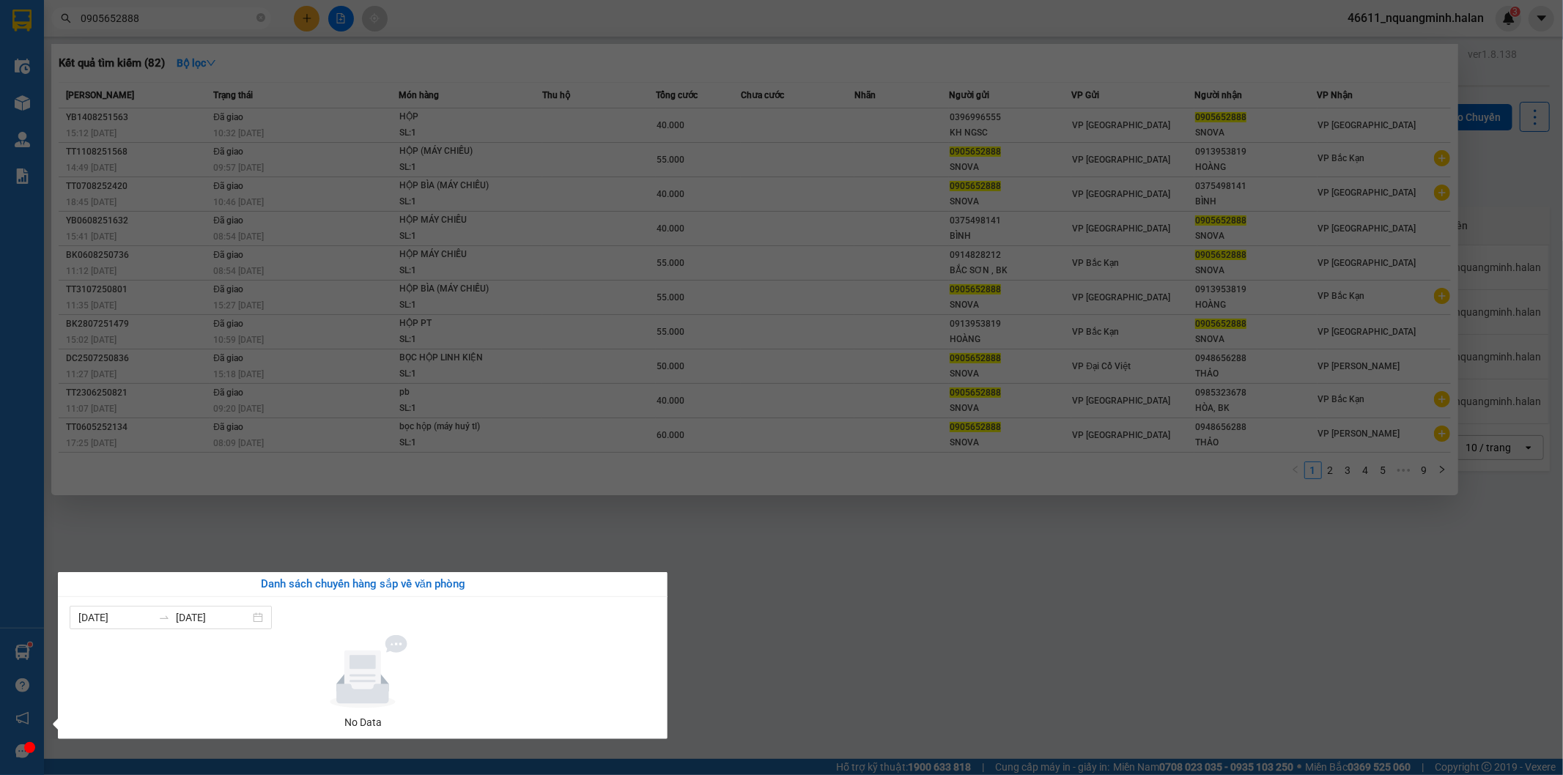
drag, startPoint x: 382, startPoint y: 476, endPoint x: 485, endPoint y: 621, distance: 178.1
click at [383, 478] on section "Kết quả tìm kiếm ( 82 ) Bộ lọc Mã ĐH Trạng thái Món hàng Thu hộ Tổng cước Chưa …" at bounding box center [781, 387] width 1563 height 775
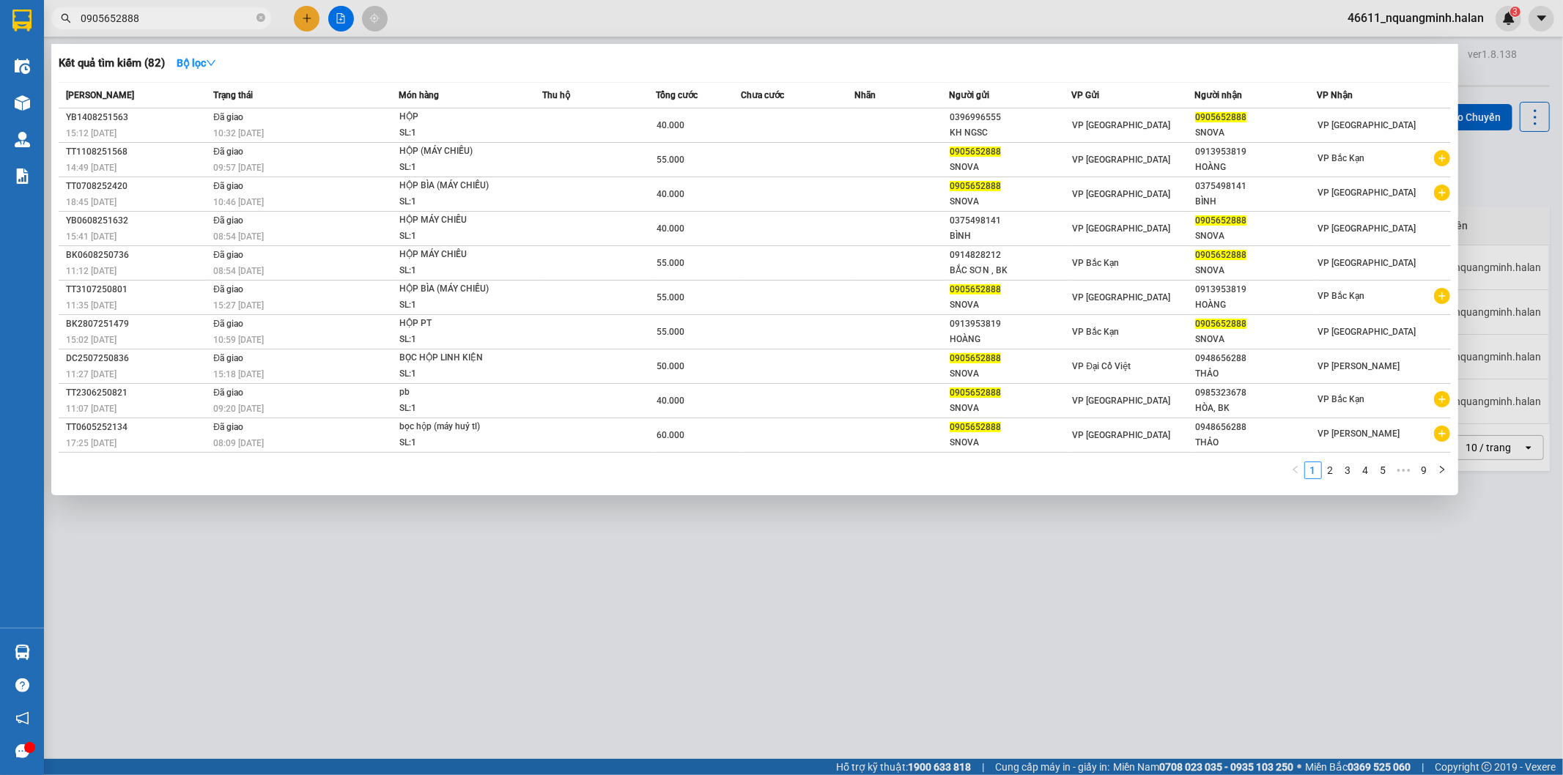
click at [306, 18] on div at bounding box center [781, 387] width 1563 height 775
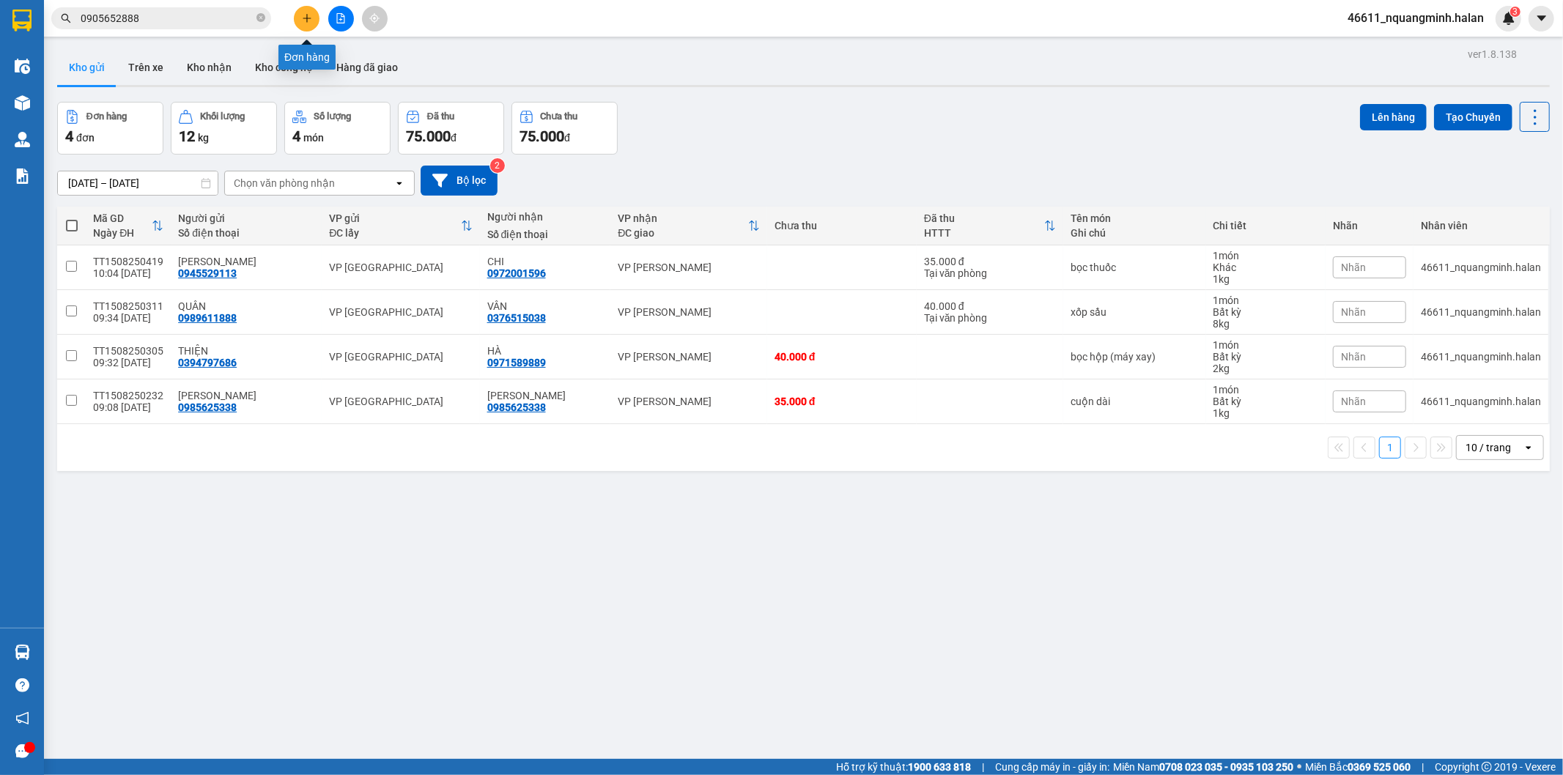
click at [306, 18] on icon "plus" at bounding box center [307, 18] width 8 height 1
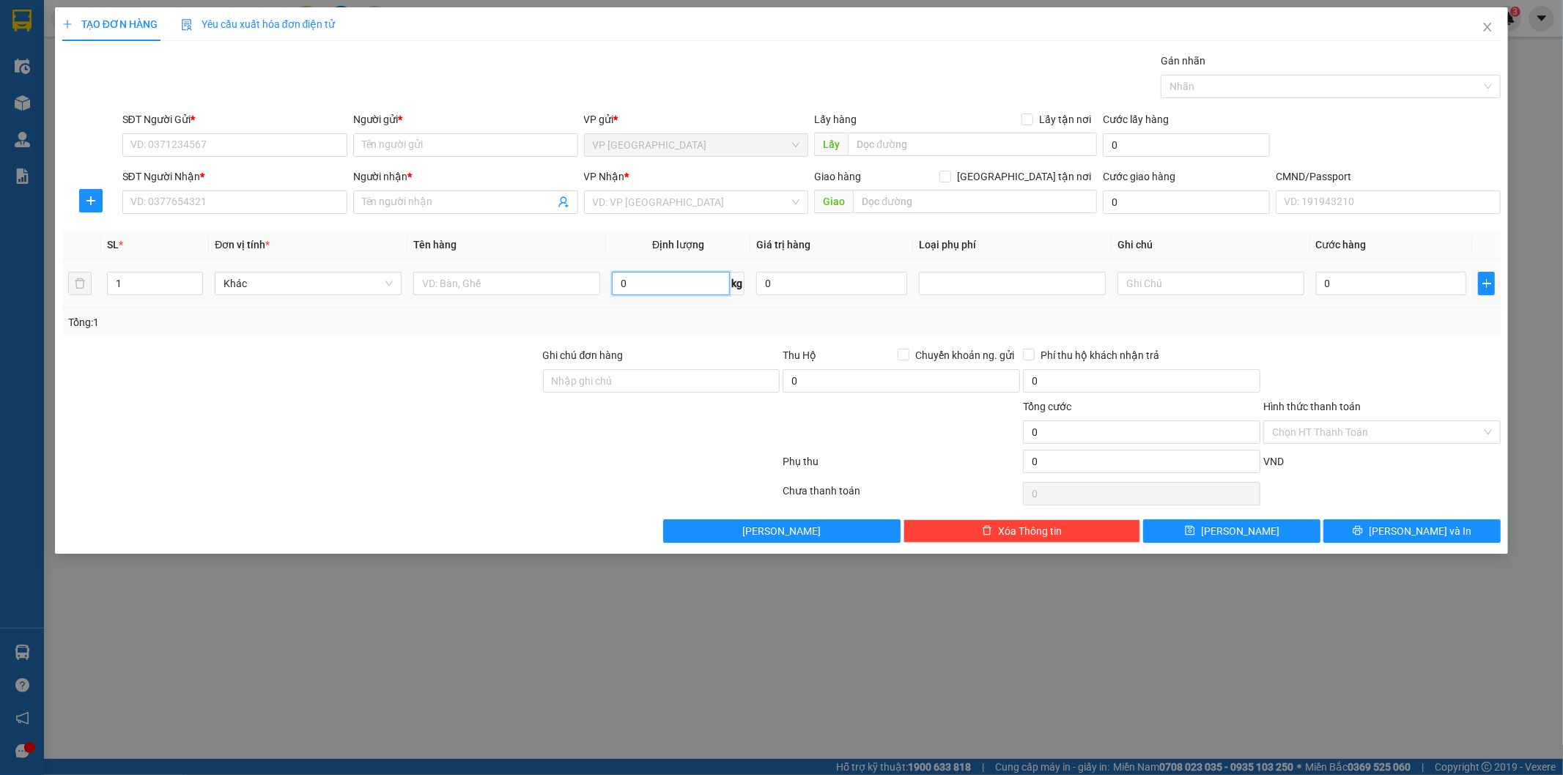
click at [650, 290] on input "0" at bounding box center [671, 283] width 118 height 23
type input "5"
click at [455, 292] on input "text" at bounding box center [506, 283] width 187 height 23
type input "bọc đen"
click at [298, 151] on input "SĐT Người Gửi *" at bounding box center [234, 144] width 225 height 23
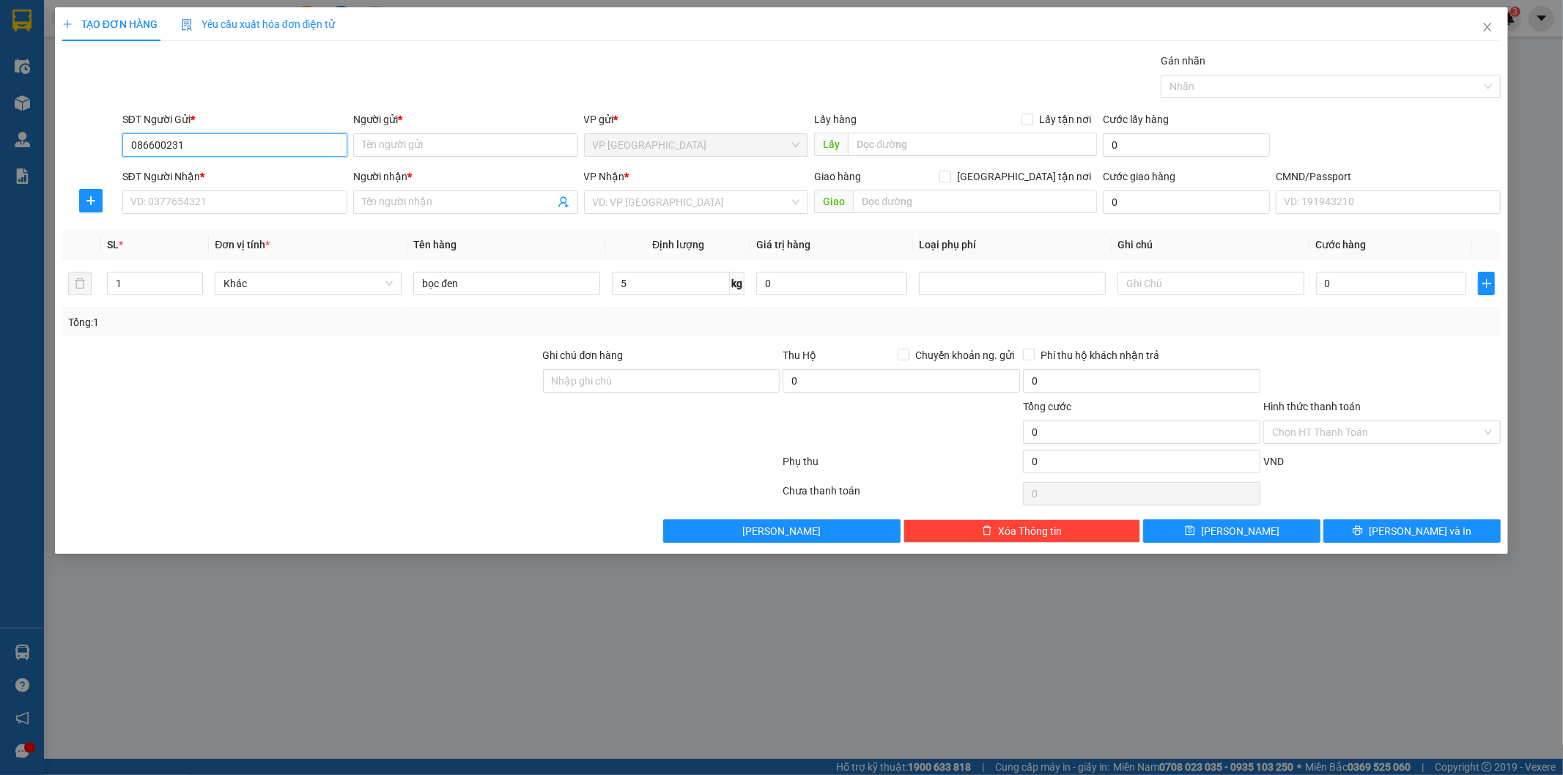
type input "0866002319"
click at [277, 174] on div "0866002319 - CTY A MAC" at bounding box center [234, 174] width 207 height 16
type input "CTY A MAC"
type input "0866002319"
click at [276, 201] on input "SĐT Người Nhận *" at bounding box center [234, 201] width 225 height 23
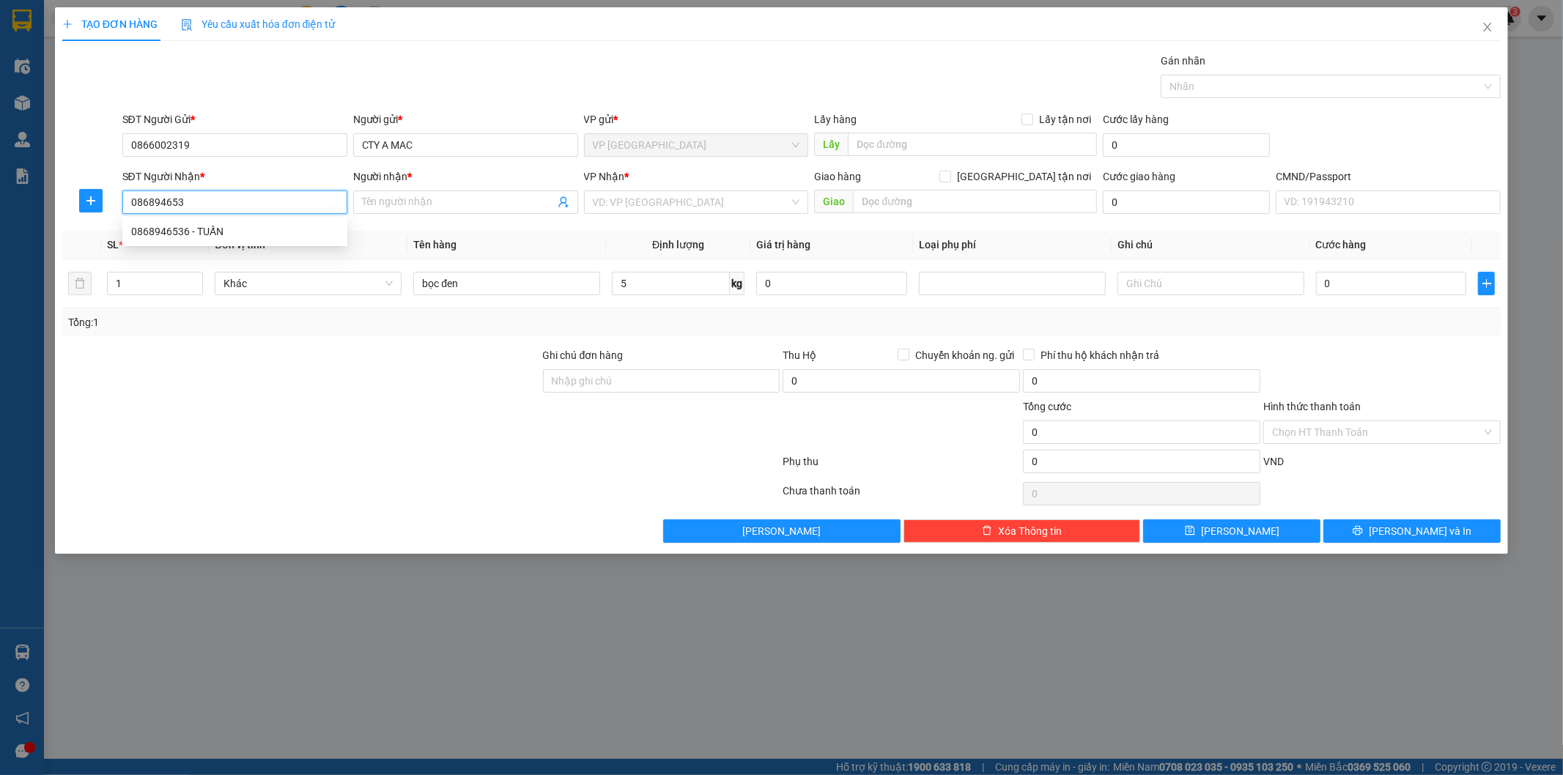
type input "0868946536"
drag, startPoint x: 290, startPoint y: 226, endPoint x: 311, endPoint y: 249, distance: 31.6
click at [289, 228] on div "0868946536 - TUẤN" at bounding box center [234, 231] width 207 height 16
type input "TUẤN"
type input "0868946536"
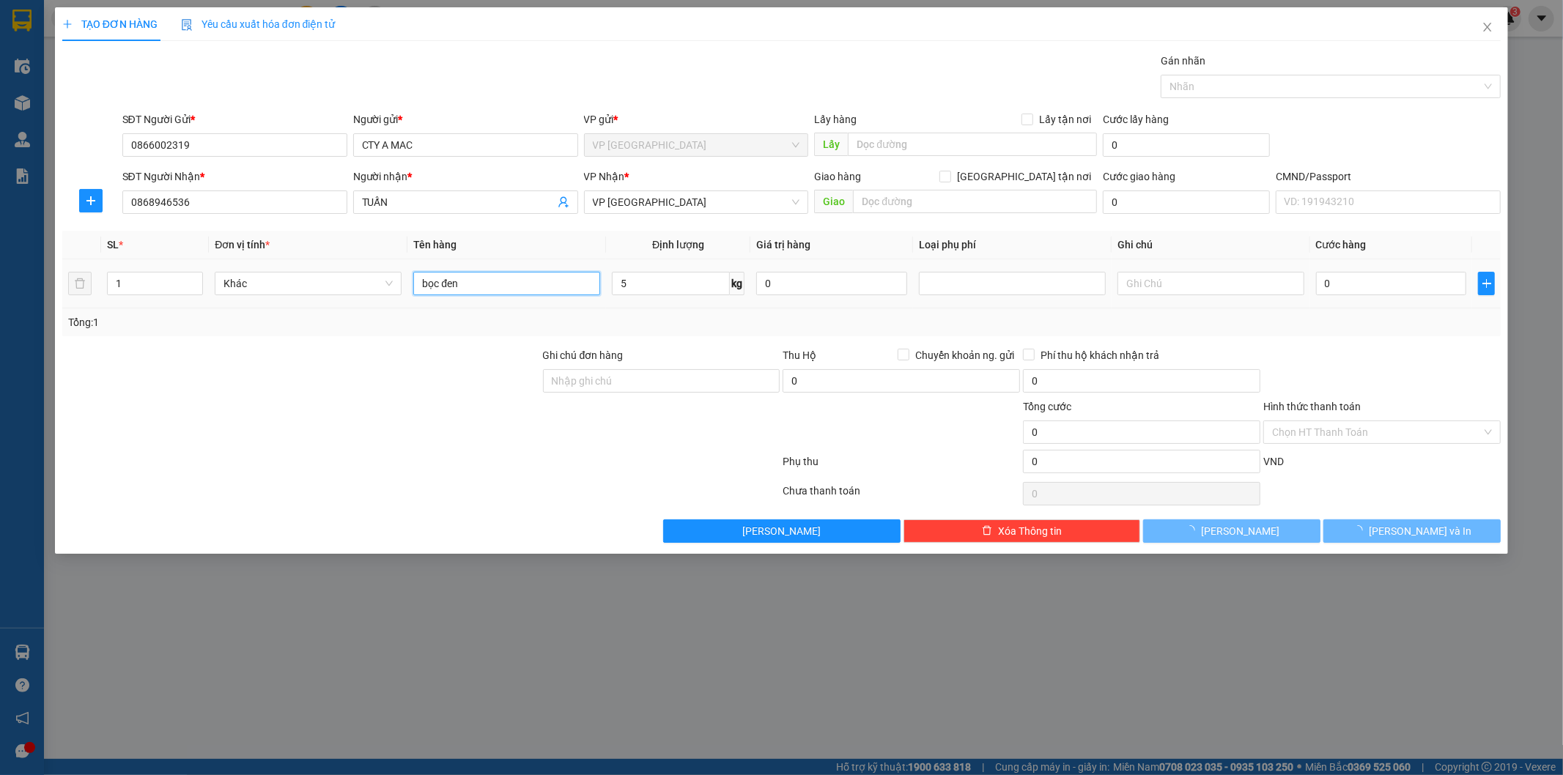
click at [481, 279] on input "bọc đen" at bounding box center [506, 283] width 187 height 23
type input "bọc đen q,ao"
click at [1342, 277] on input "0" at bounding box center [1391, 283] width 151 height 23
type input "4"
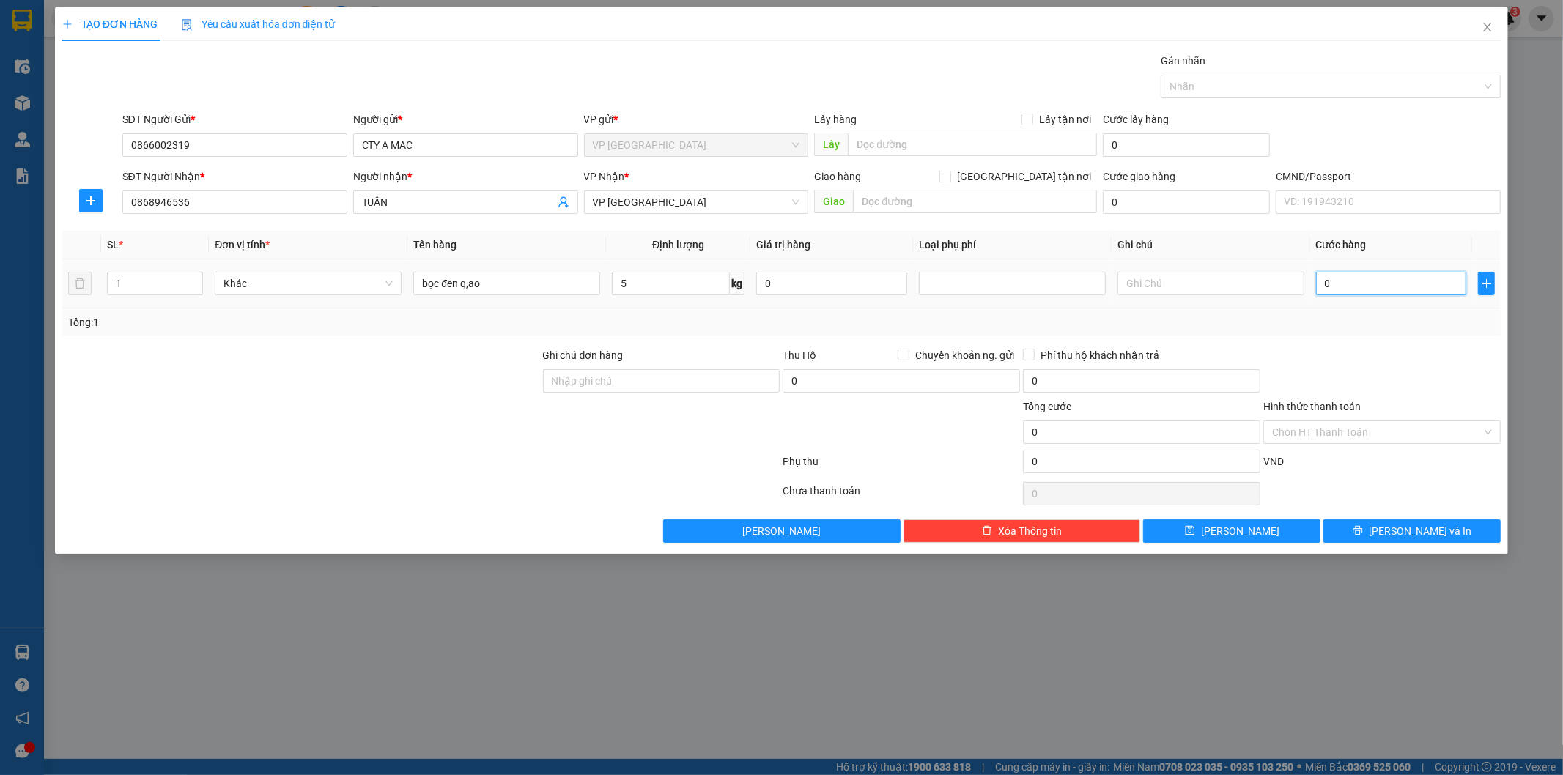
type input "4"
type input "40"
type input "40.000"
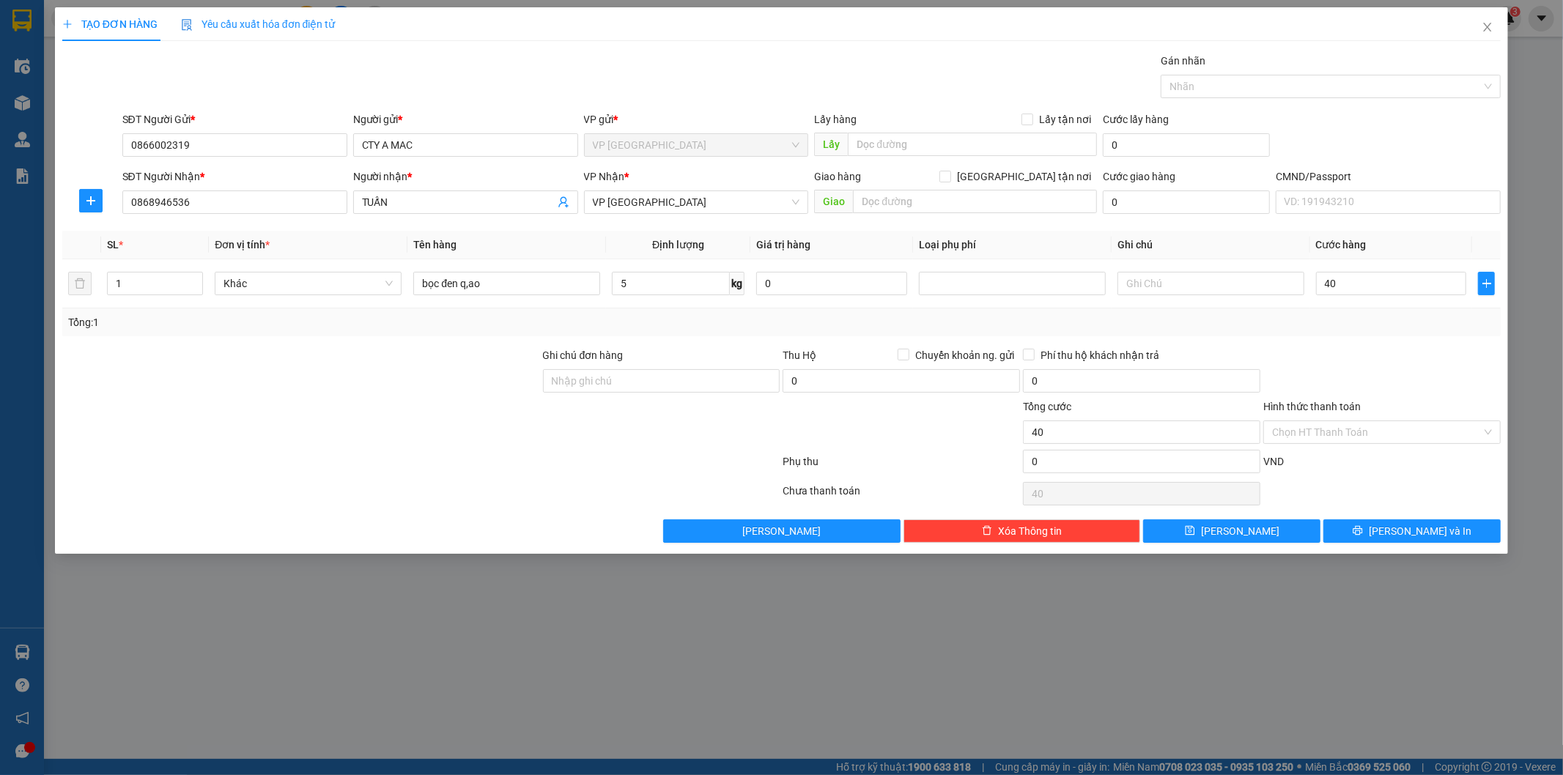
type input "40.000"
click at [1337, 362] on div at bounding box center [1382, 372] width 240 height 51
drag, startPoint x: 1379, startPoint y: 525, endPoint x: 601, endPoint y: 201, distance: 843.1
click at [1377, 525] on button "Lưu và In" at bounding box center [1411, 530] width 177 height 23
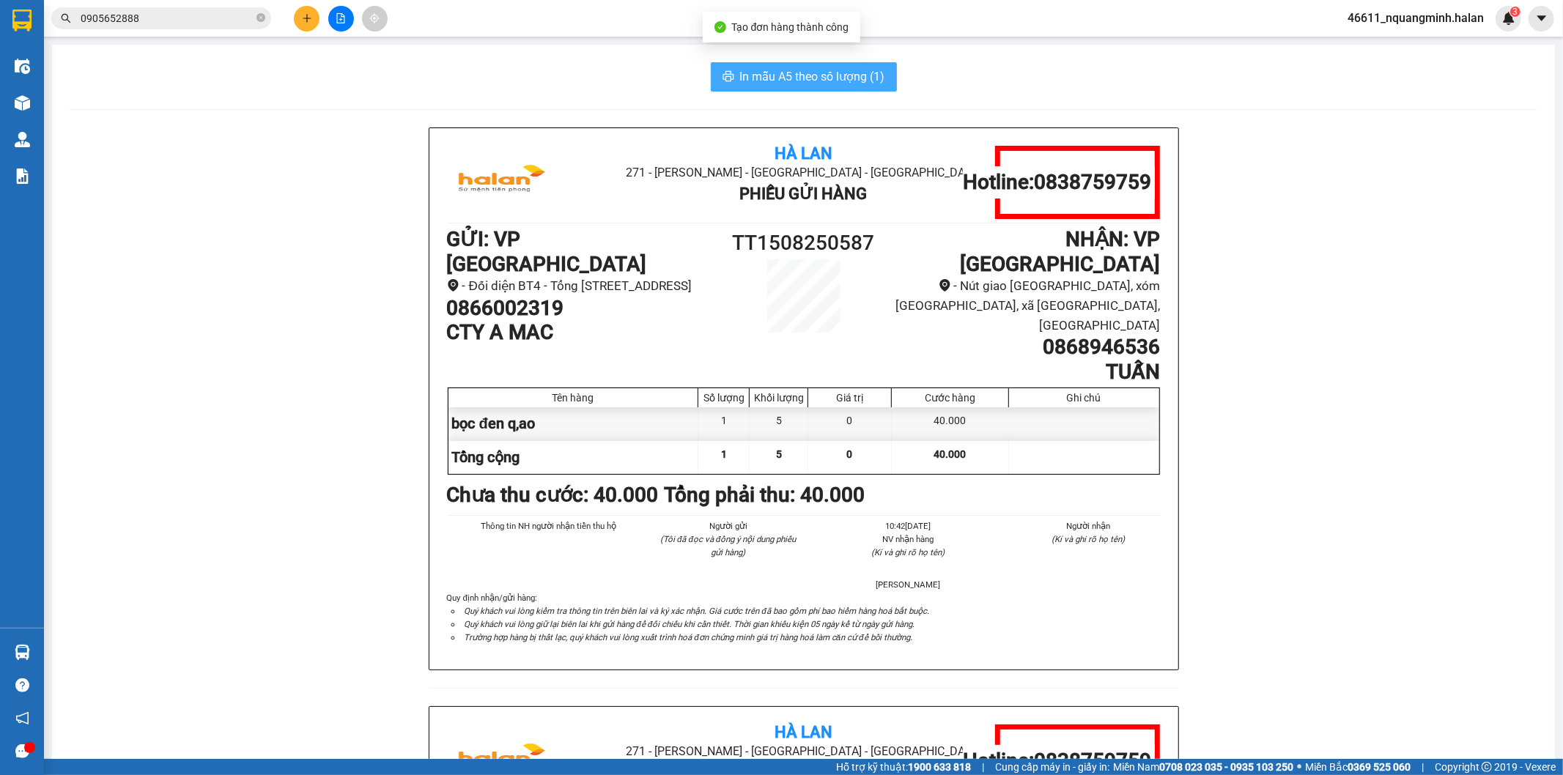
click at [743, 72] on span "In mẫu A5 theo số lượng (1)" at bounding box center [812, 76] width 145 height 18
drag, startPoint x: 986, startPoint y: 305, endPoint x: 1105, endPoint y: 303, distance: 118.7
click at [1190, 303] on div "Hà Lan 271 - Dương Tự Minh - Phường Tân Long - Thái Nguyên Phiếu Gửi Hàng Hotli…" at bounding box center [804, 706] width 1468 height 1158
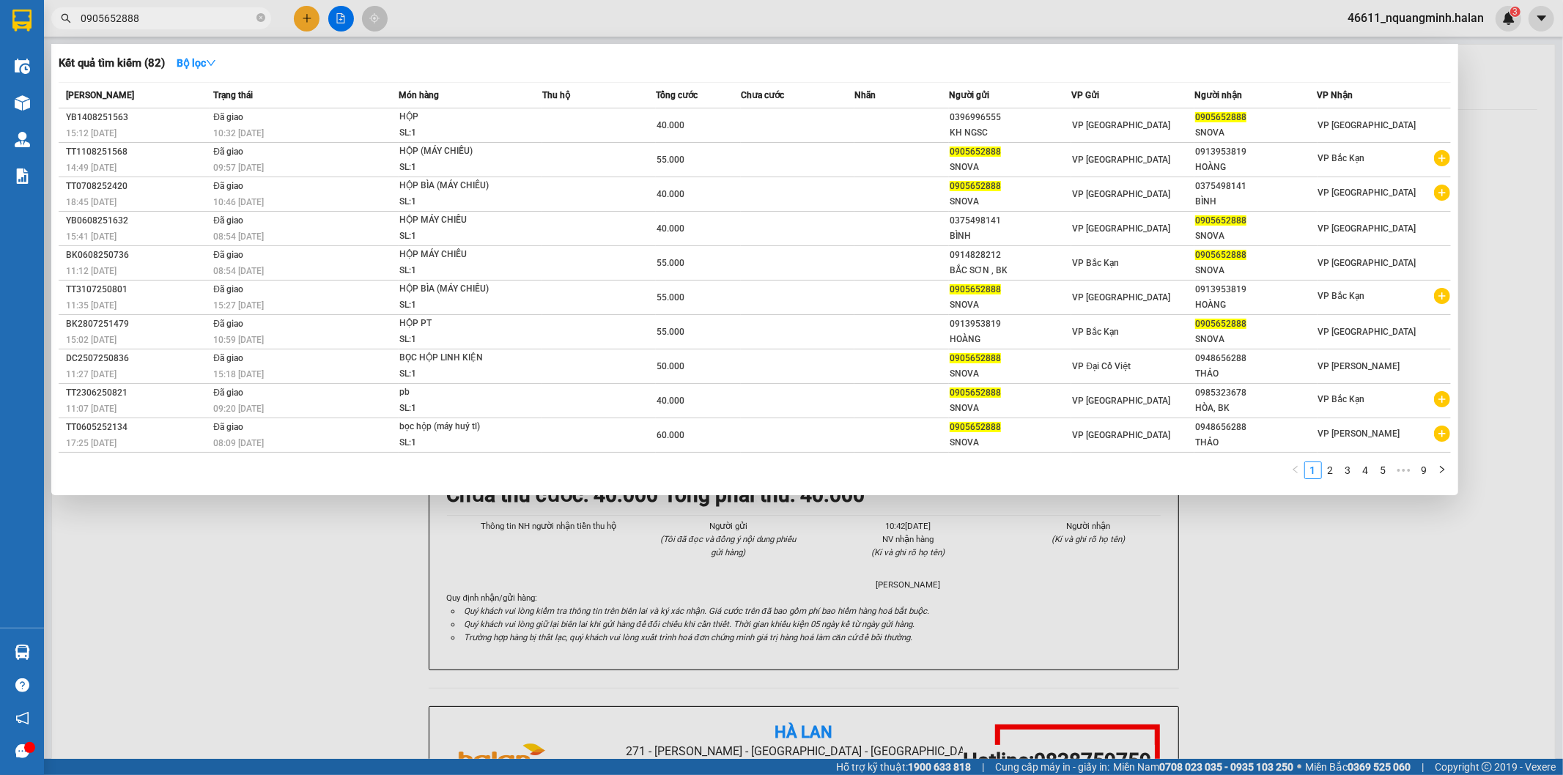
drag, startPoint x: 97, startPoint y: 4, endPoint x: 0, endPoint y: -29, distance: 102.2
click at [0, 0] on html "Kết quả tìm kiếm ( 82 ) Bộ lọc Mã ĐH Trạng thái Món hàng Thu hộ Tổng cước Chưa …" at bounding box center [781, 387] width 1563 height 775
paste input "868946536"
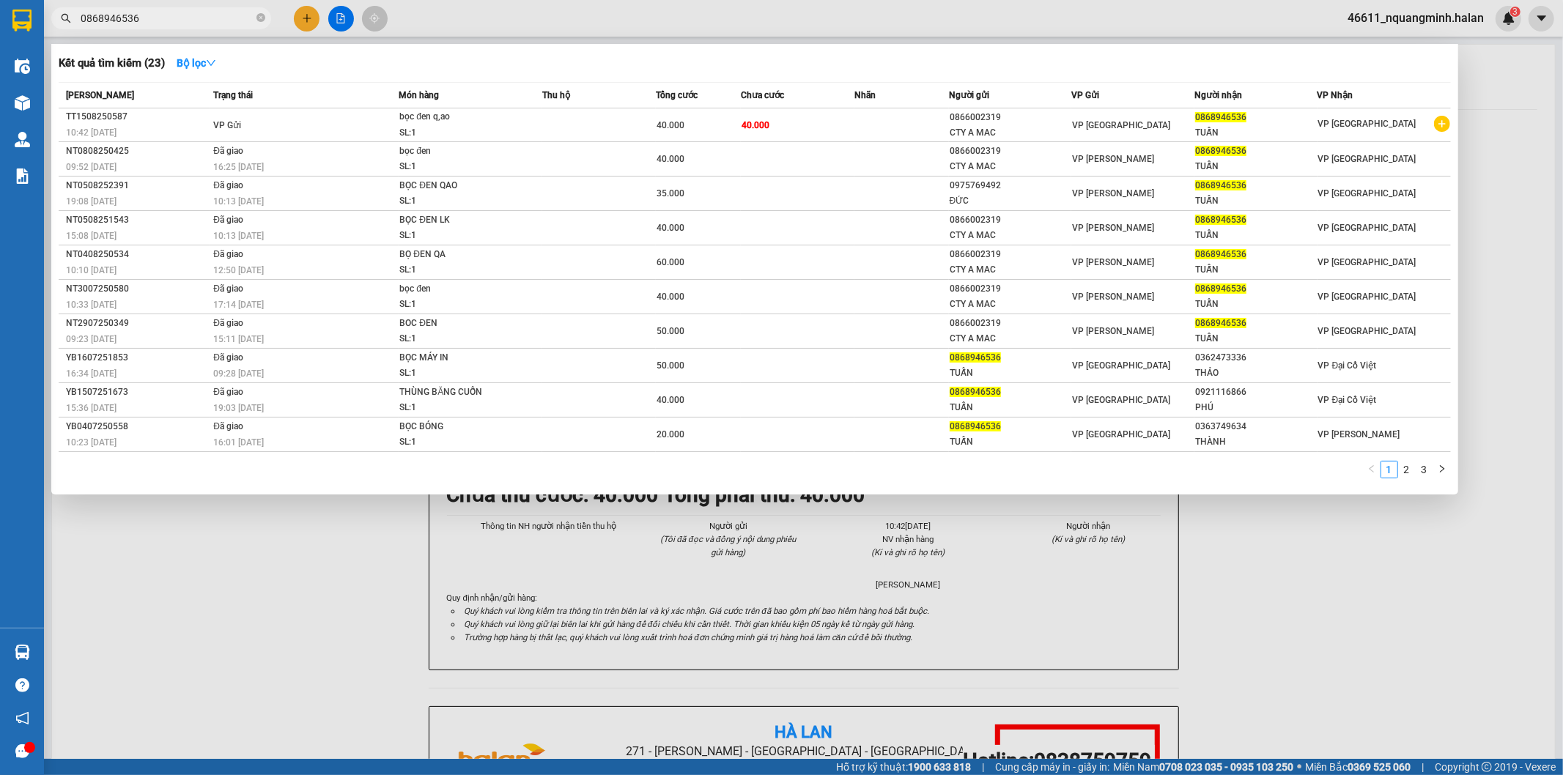
type input "0868946536"
drag, startPoint x: 425, startPoint y: 522, endPoint x: 462, endPoint y: 691, distance: 172.4
click at [425, 526] on div at bounding box center [781, 387] width 1563 height 775
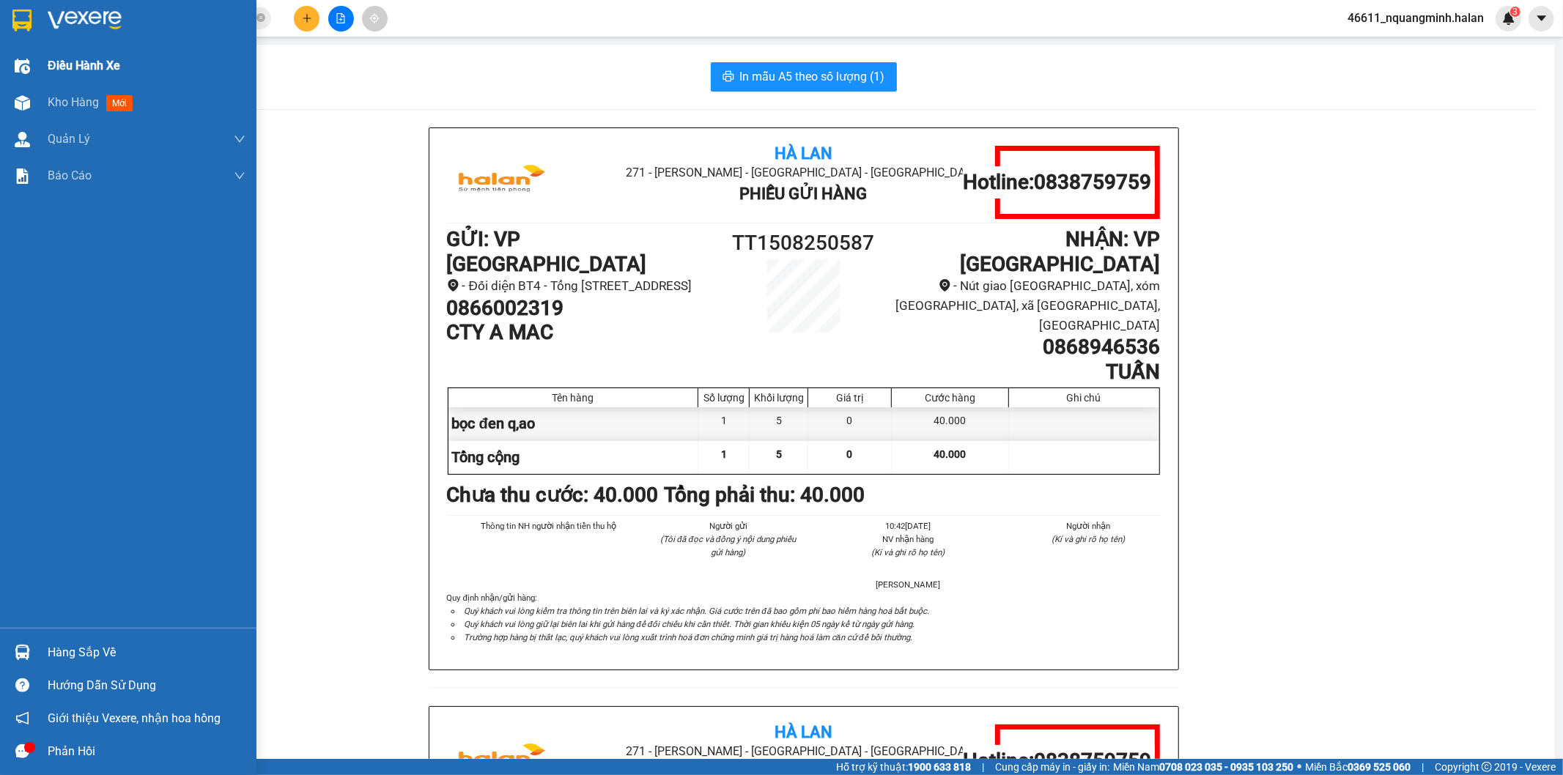
click at [34, 83] on div "Điều hành xe" at bounding box center [128, 66] width 256 height 37
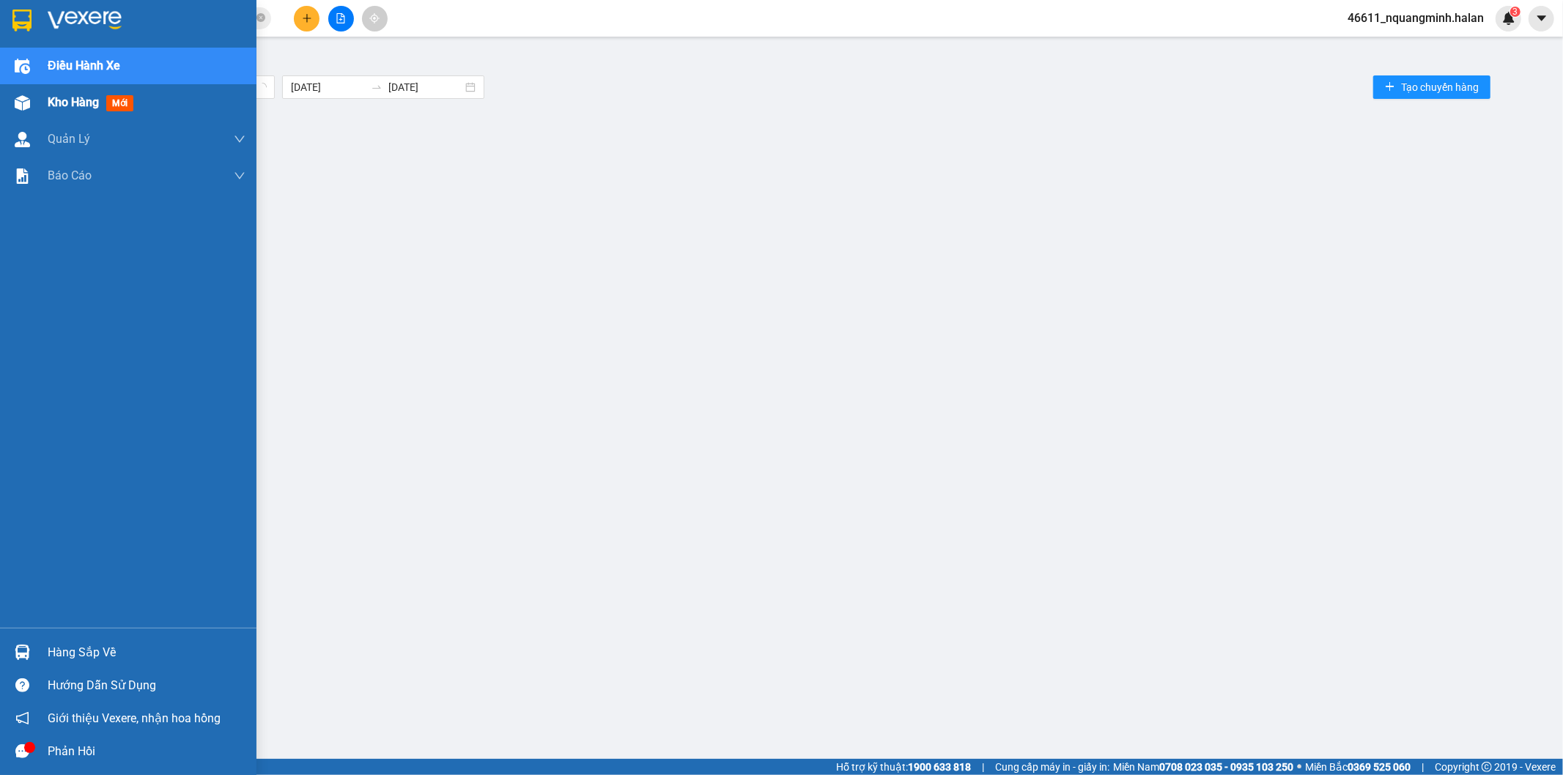
click at [33, 98] on div at bounding box center [23, 103] width 26 height 26
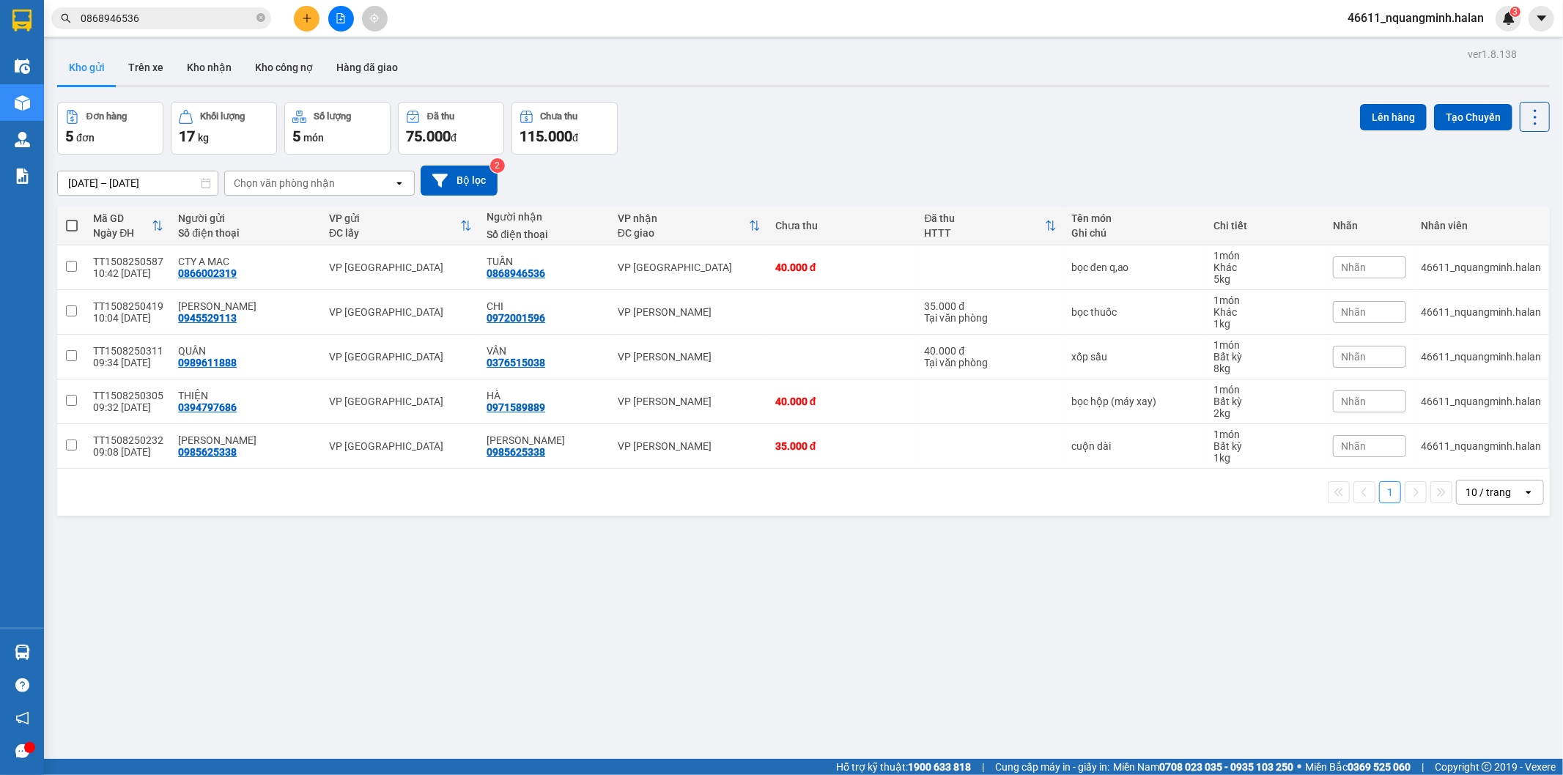
click at [777, 106] on div "Đơn hàng 5 đơn Khối lượng 17 kg Số lượng 5 món Đã thu 75.000 đ Chưa thu 115.000…" at bounding box center [803, 128] width 1492 height 53
click at [1531, 116] on icon at bounding box center [1535, 117] width 21 height 21
click at [1507, 204] on span "Làm mới" at bounding box center [1502, 209] width 40 height 15
drag, startPoint x: 237, startPoint y: 276, endPoint x: 176, endPoint y: 277, distance: 61.5
click at [178, 277] on div "CTY A MAC 0866002319" at bounding box center [246, 267] width 136 height 23
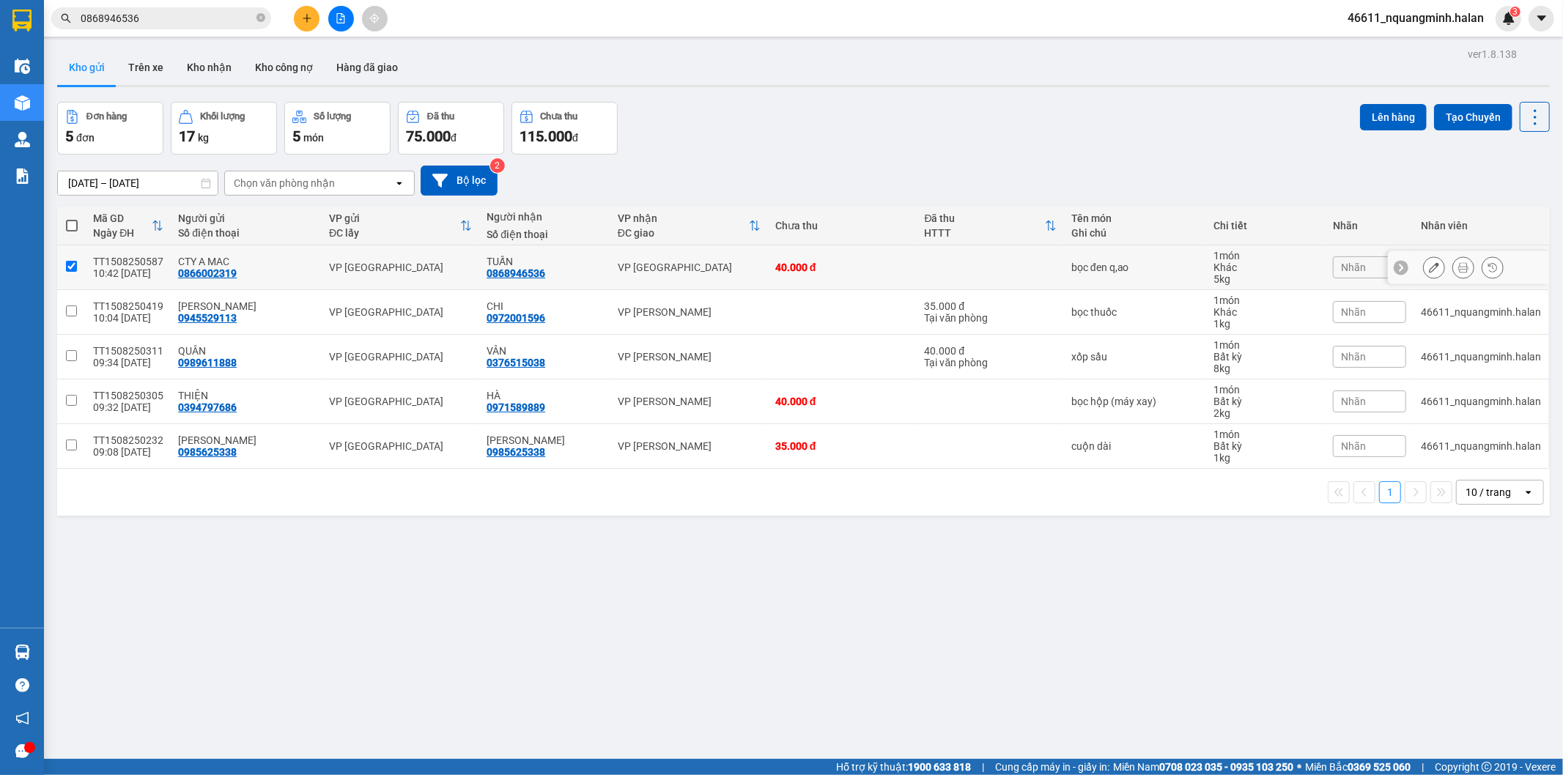
checkbox input "true"
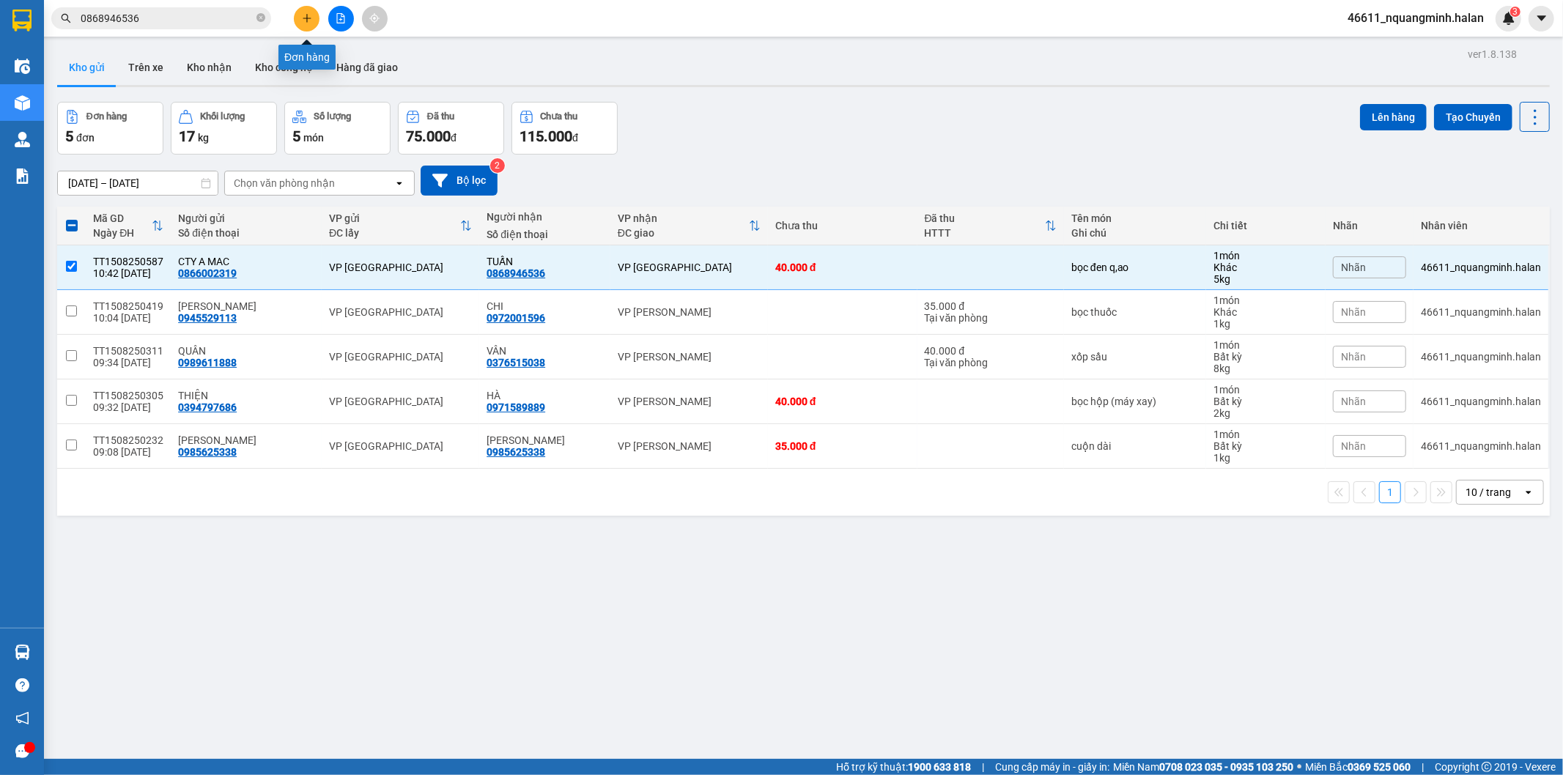
click at [308, 17] on icon "plus" at bounding box center [307, 18] width 10 height 10
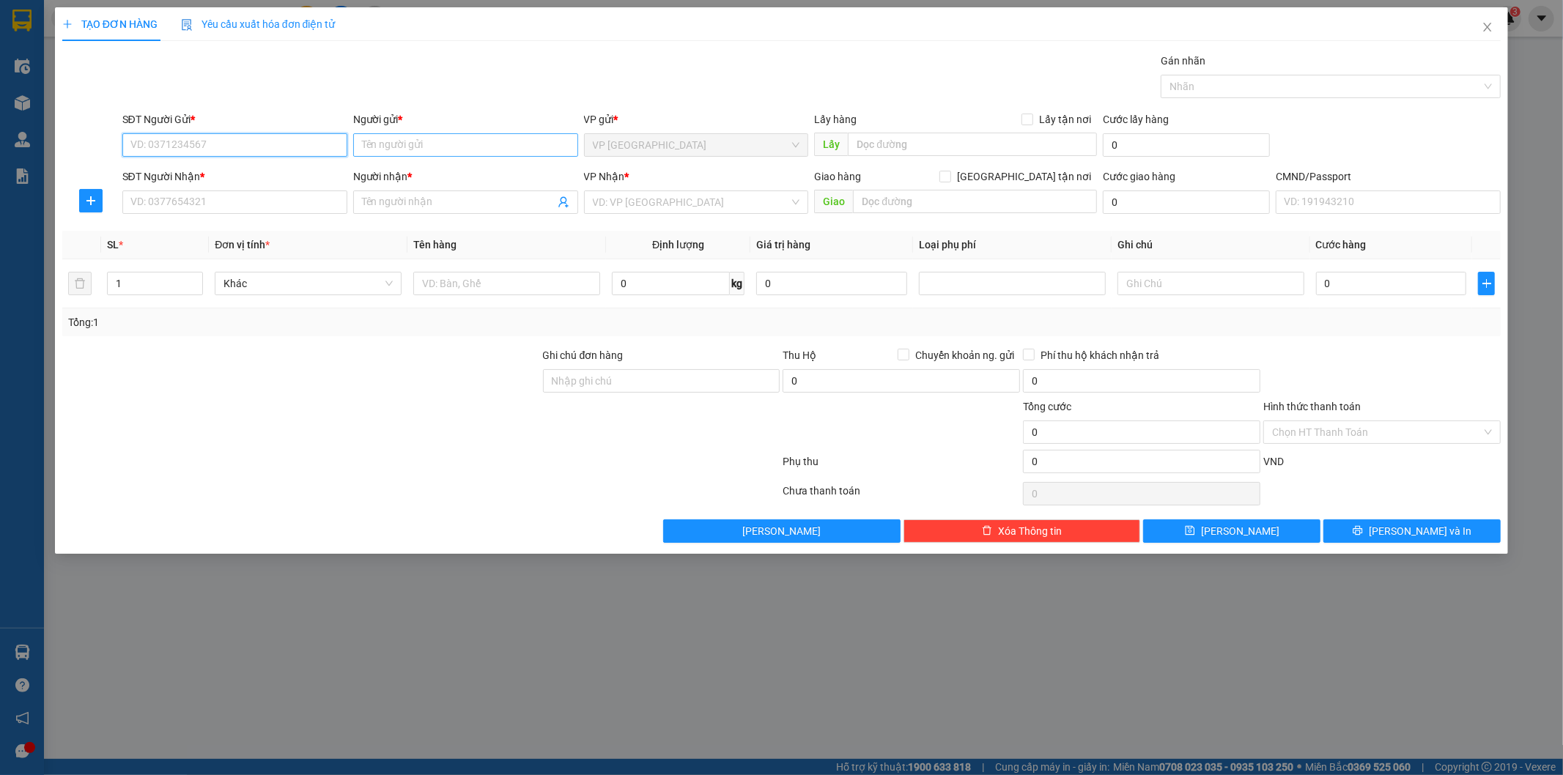
paste input "0866002319"
type input "0866002319"
click at [256, 148] on input "0866002319" at bounding box center [234, 144] width 225 height 23
click at [228, 171] on div "0866002319 - CTY A MAC" at bounding box center [234, 174] width 207 height 16
type input "CTY A MAC"
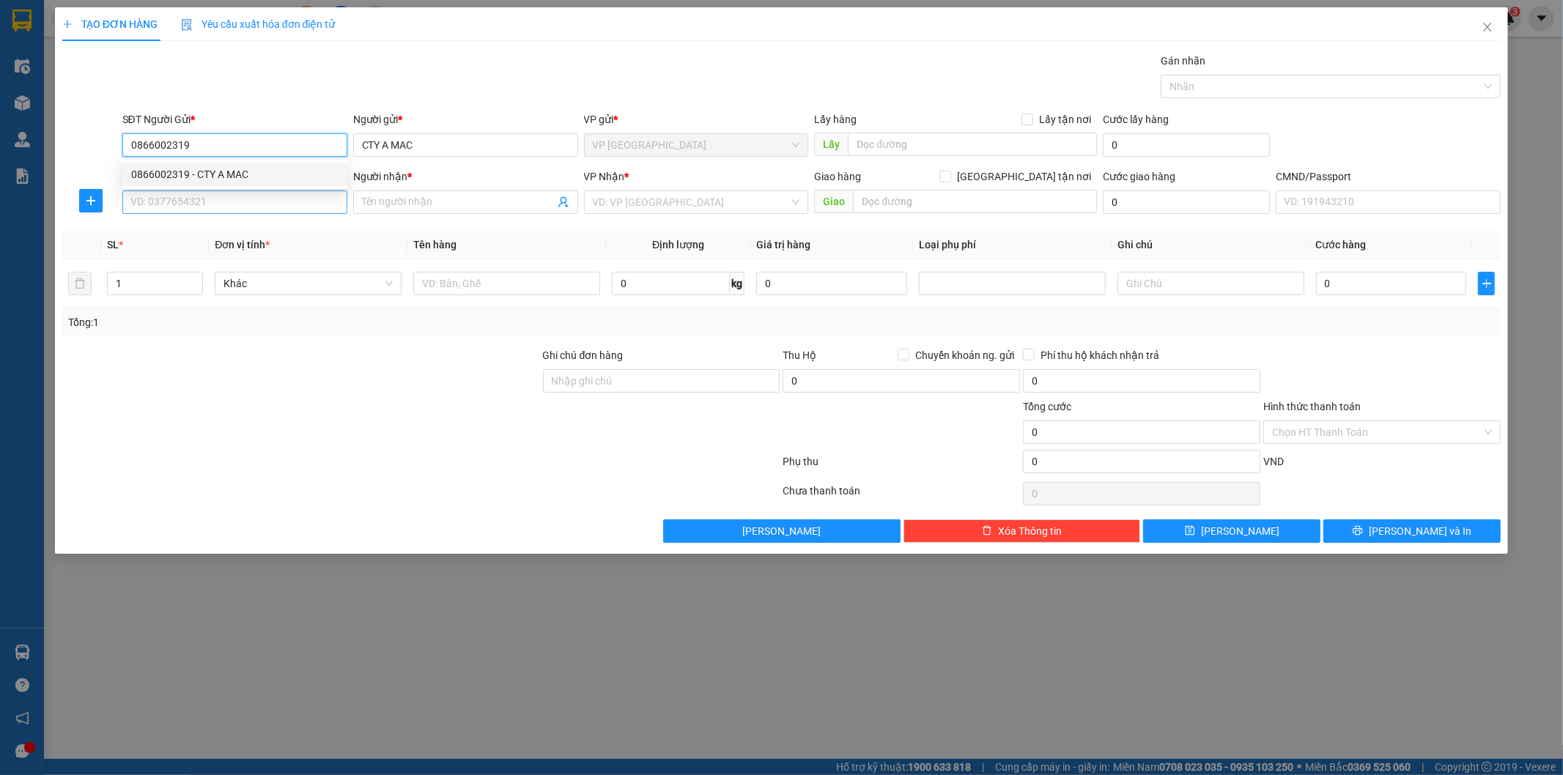
type input "0866002319"
click at [245, 200] on input "SĐT Người Nhận *" at bounding box center [234, 201] width 225 height 23
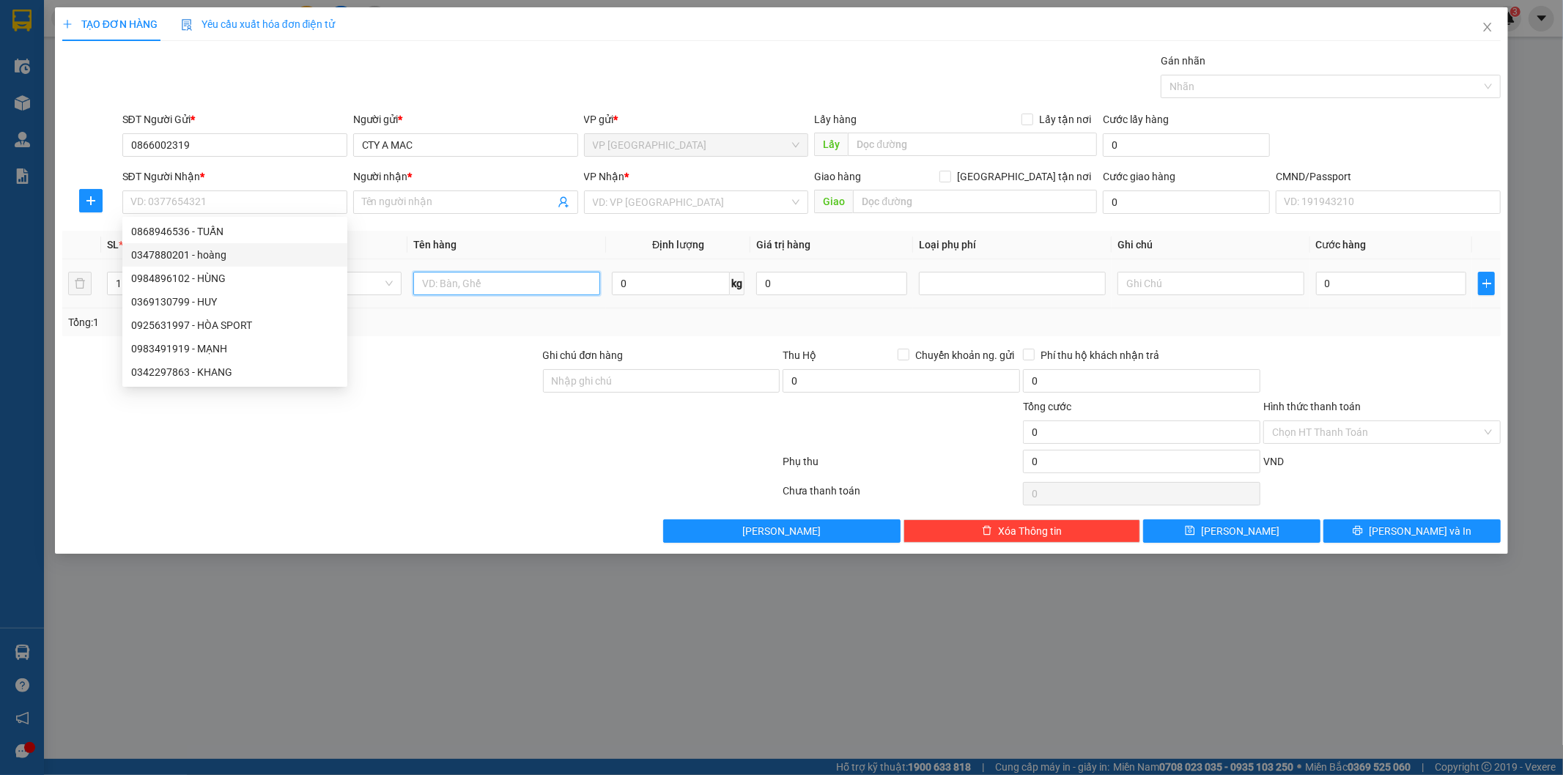
drag, startPoint x: 442, startPoint y: 286, endPoint x: 451, endPoint y: 286, distance: 9.6
click at [444, 286] on input "text" at bounding box center [506, 283] width 187 height 23
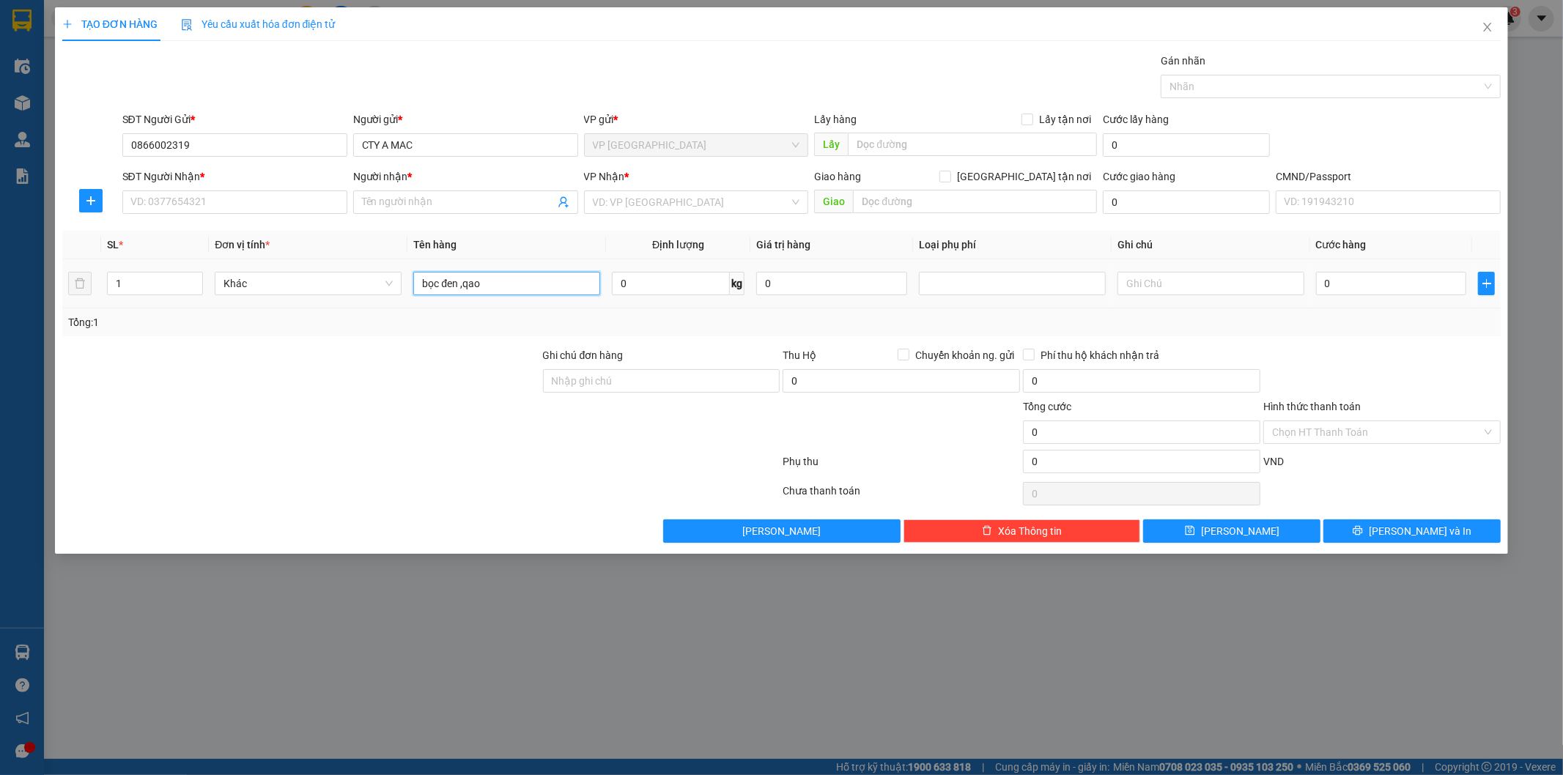
type input "bọc đen ,qao"
type input "5"
click at [237, 201] on input "SĐT Người Nhận *" at bounding box center [234, 201] width 225 height 23
type input "0398674567"
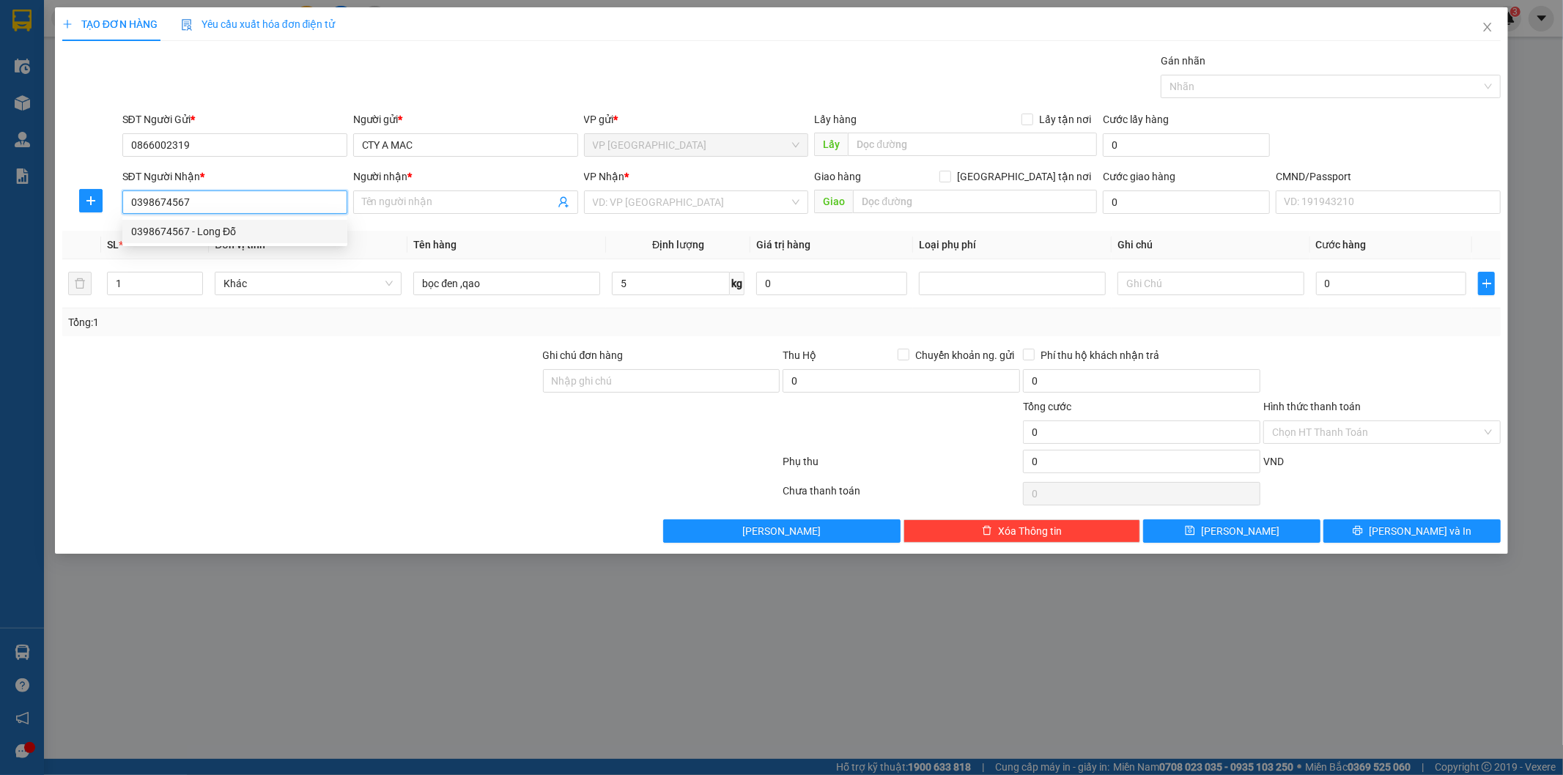
click at [233, 237] on div "0398674567 - Long Đỗ" at bounding box center [234, 231] width 207 height 16
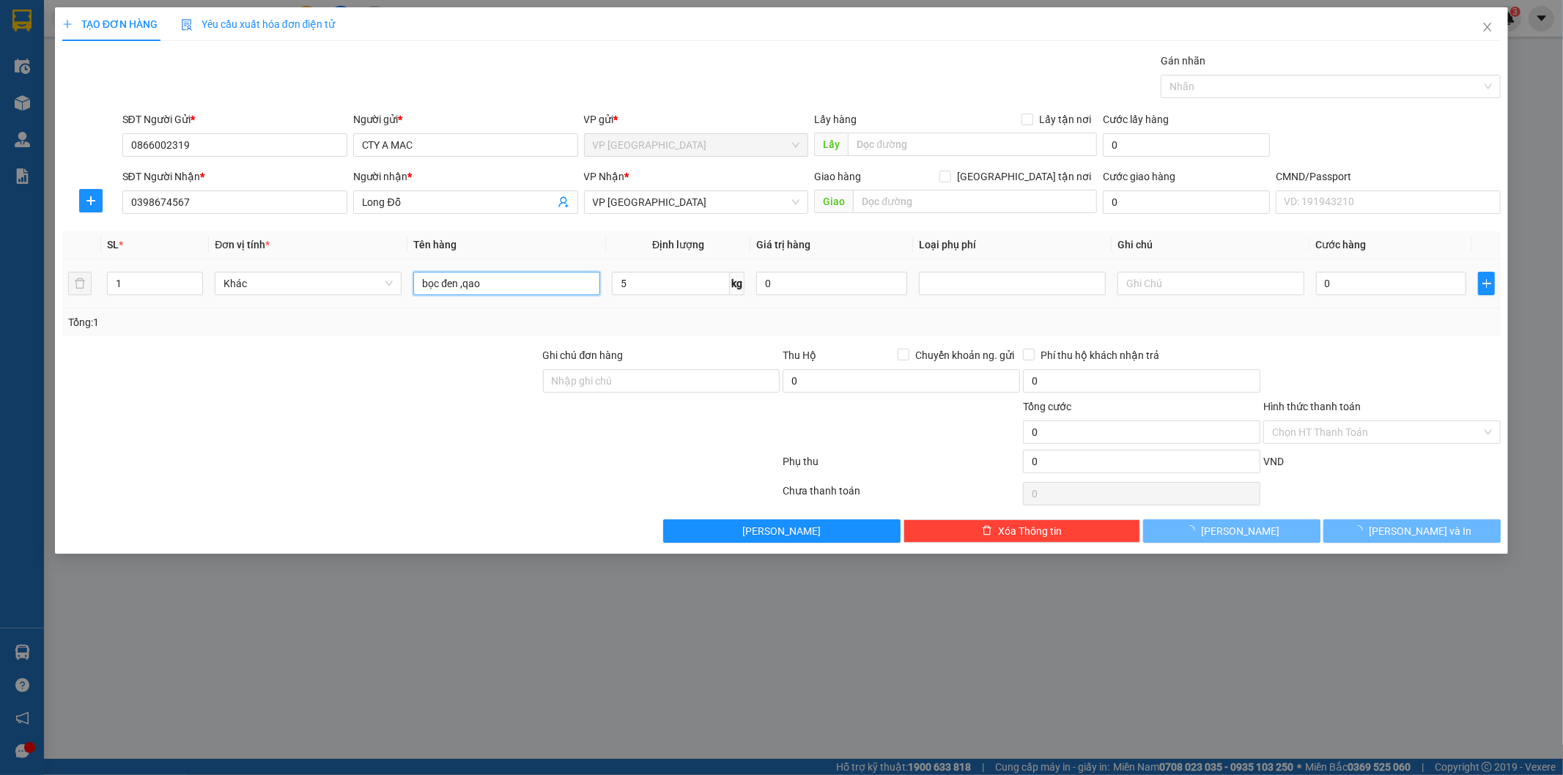
click at [559, 286] on input "bọc đen ,qao" at bounding box center [506, 283] width 187 height 23
click at [1354, 287] on input "0" at bounding box center [1391, 283] width 151 height 23
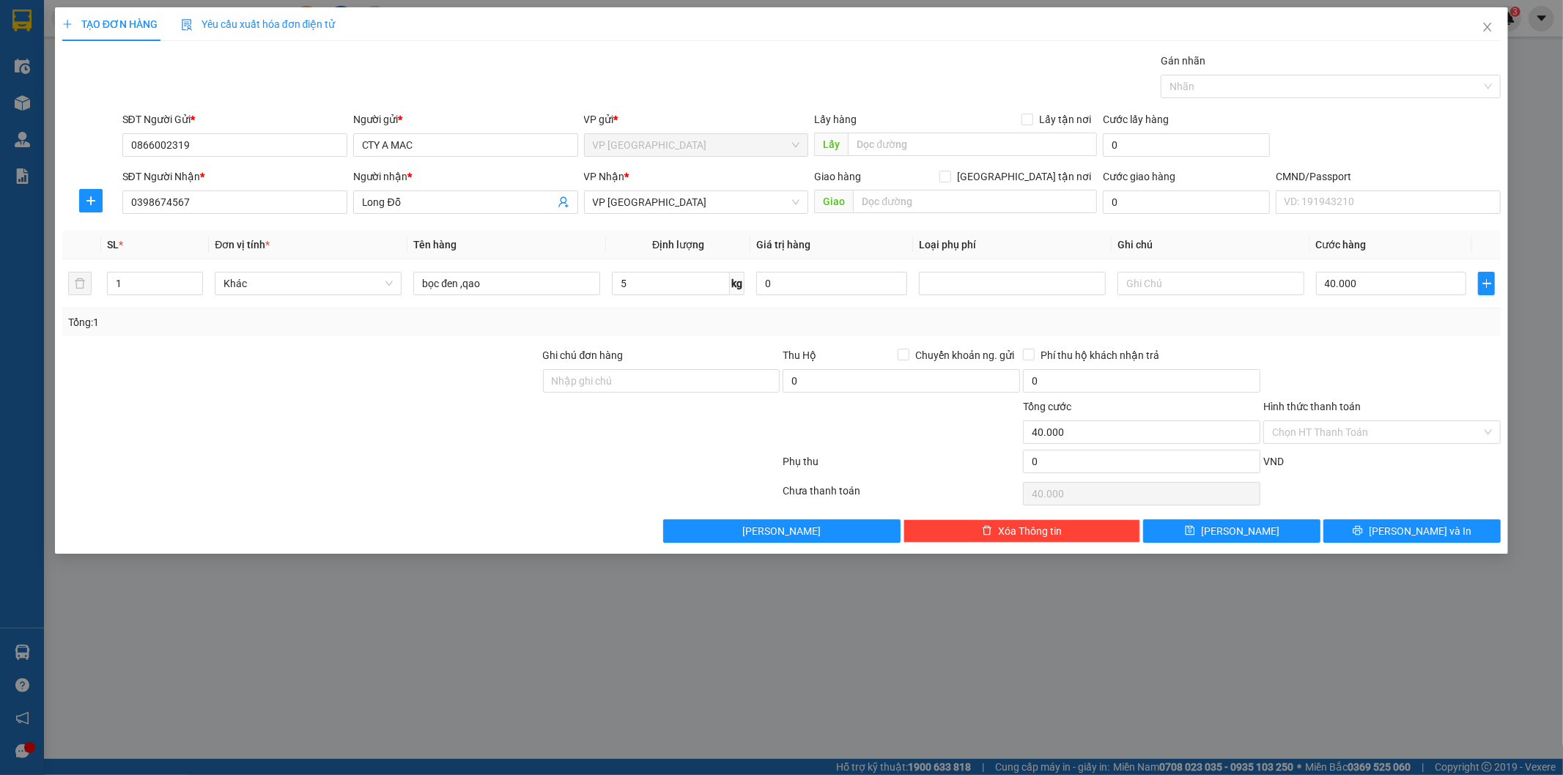
drag, startPoint x: 1374, startPoint y: 374, endPoint x: 1379, endPoint y: 405, distance: 31.9
click at [1374, 380] on div at bounding box center [1382, 372] width 240 height 51
drag, startPoint x: 1409, startPoint y: 530, endPoint x: 891, endPoint y: 209, distance: 609.3
click at [1405, 526] on span "Lưu và In" at bounding box center [1420, 531] width 103 height 16
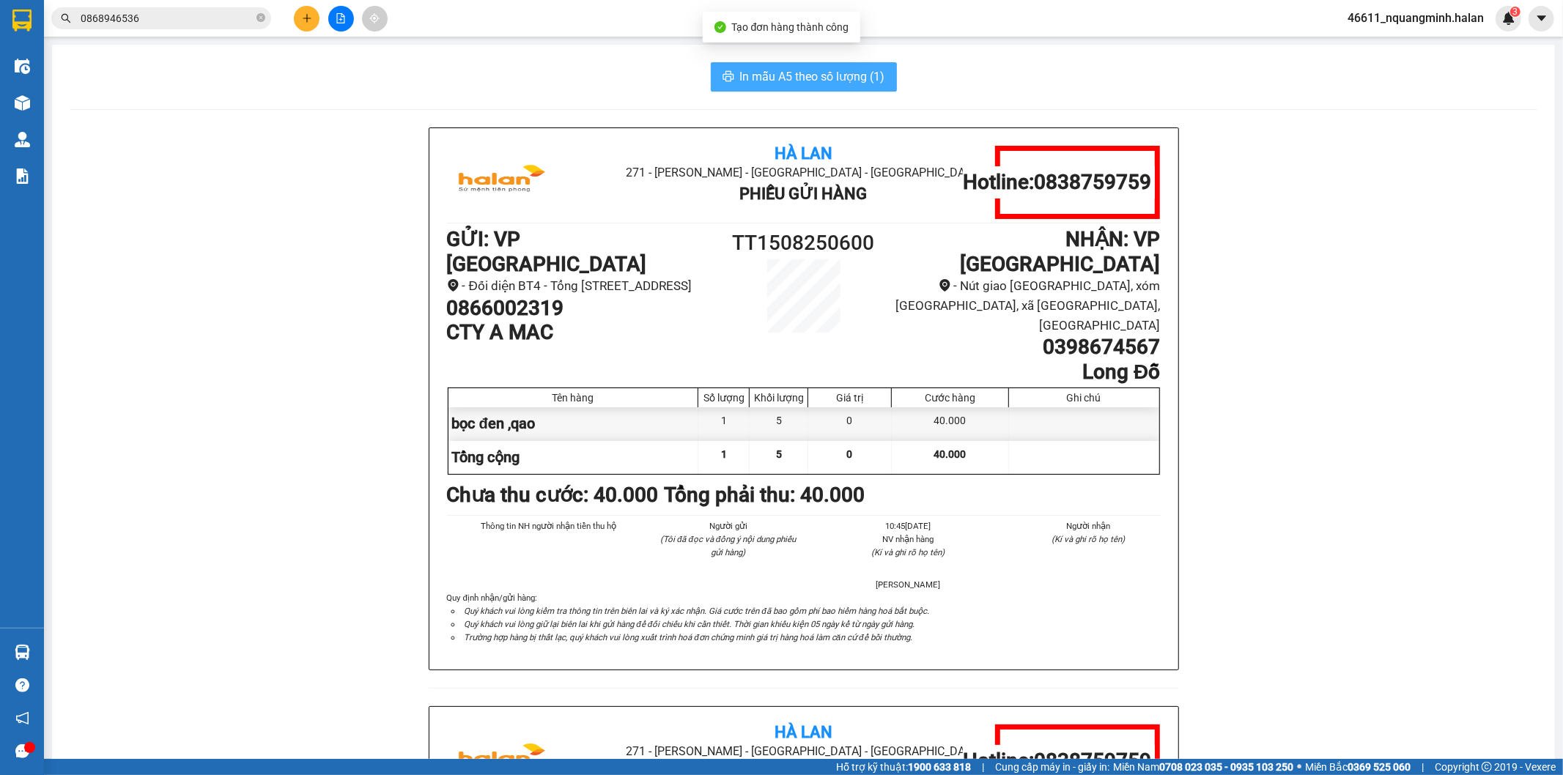
drag, startPoint x: 671, startPoint y: 69, endPoint x: 741, endPoint y: 76, distance: 70.0
click at [687, 73] on div "In mẫu A5 theo số lượng (1)" at bounding box center [804, 76] width 1468 height 29
drag, startPoint x: 741, startPoint y: 76, endPoint x: 389, endPoint y: 51, distance: 352.6
click at [740, 75] on span "In mẫu A5 theo số lượng (1)" at bounding box center [812, 76] width 145 height 18
drag, startPoint x: 243, startPoint y: 393, endPoint x: 114, endPoint y: 550, distance: 202.5
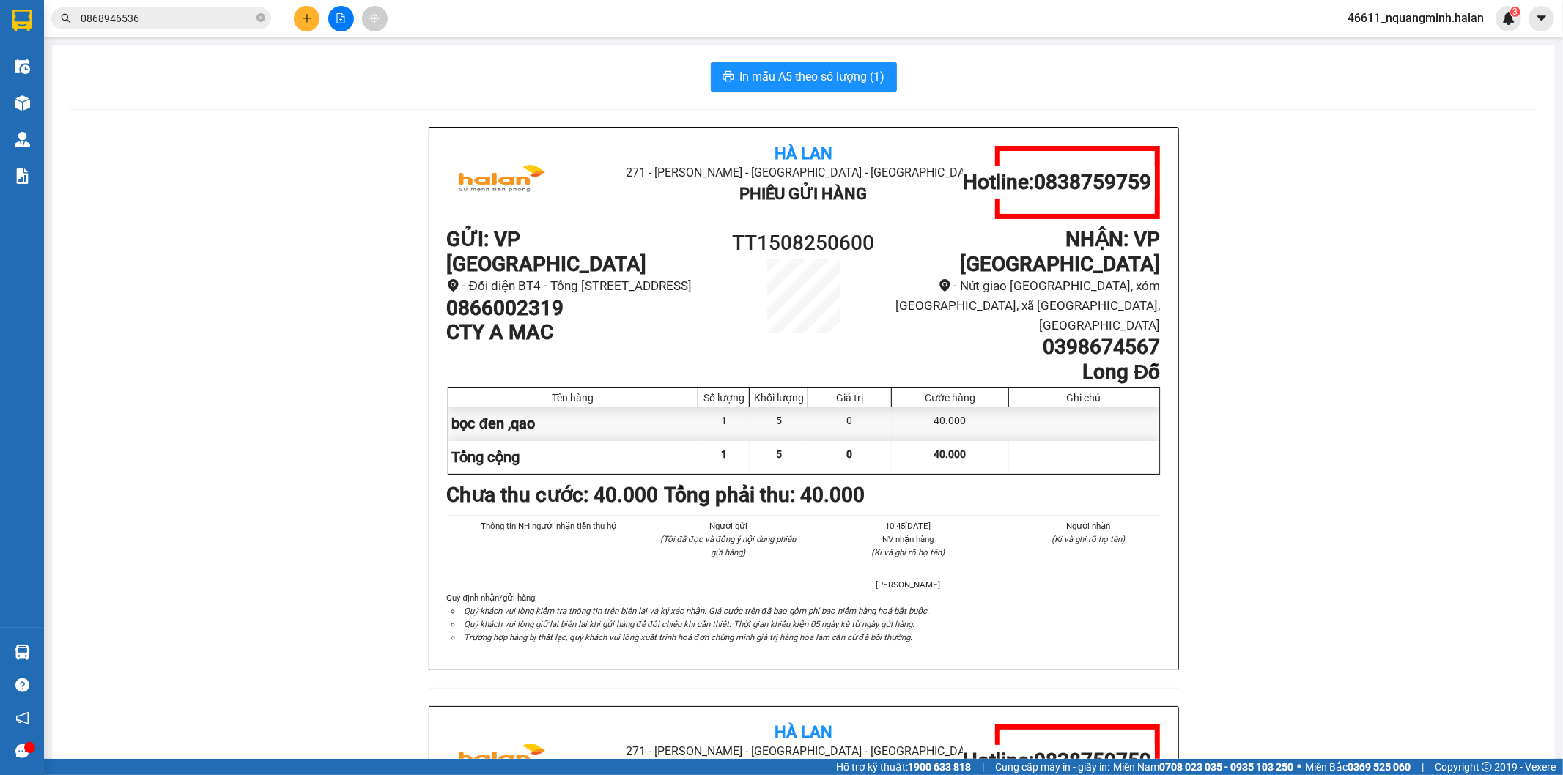
click at [235, 407] on div "Hà Lan 271 - Dương Tự Minh - Phường Tân Long - Thái Nguyên Phiếu Gửi Hàng Hotli…" at bounding box center [804, 706] width 1468 height 1158
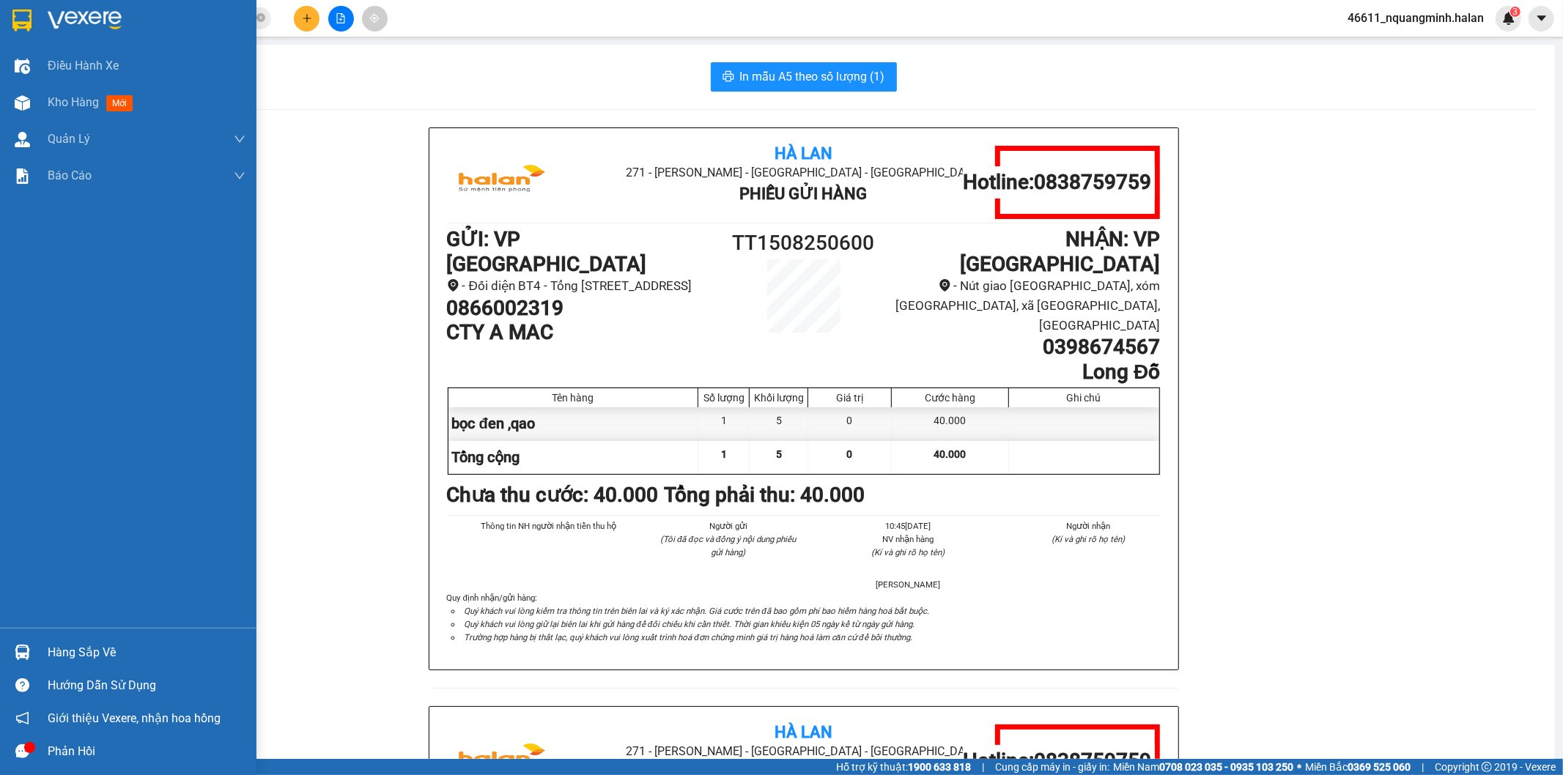
click at [40, 656] on div "Hàng sắp về" at bounding box center [128, 652] width 256 height 33
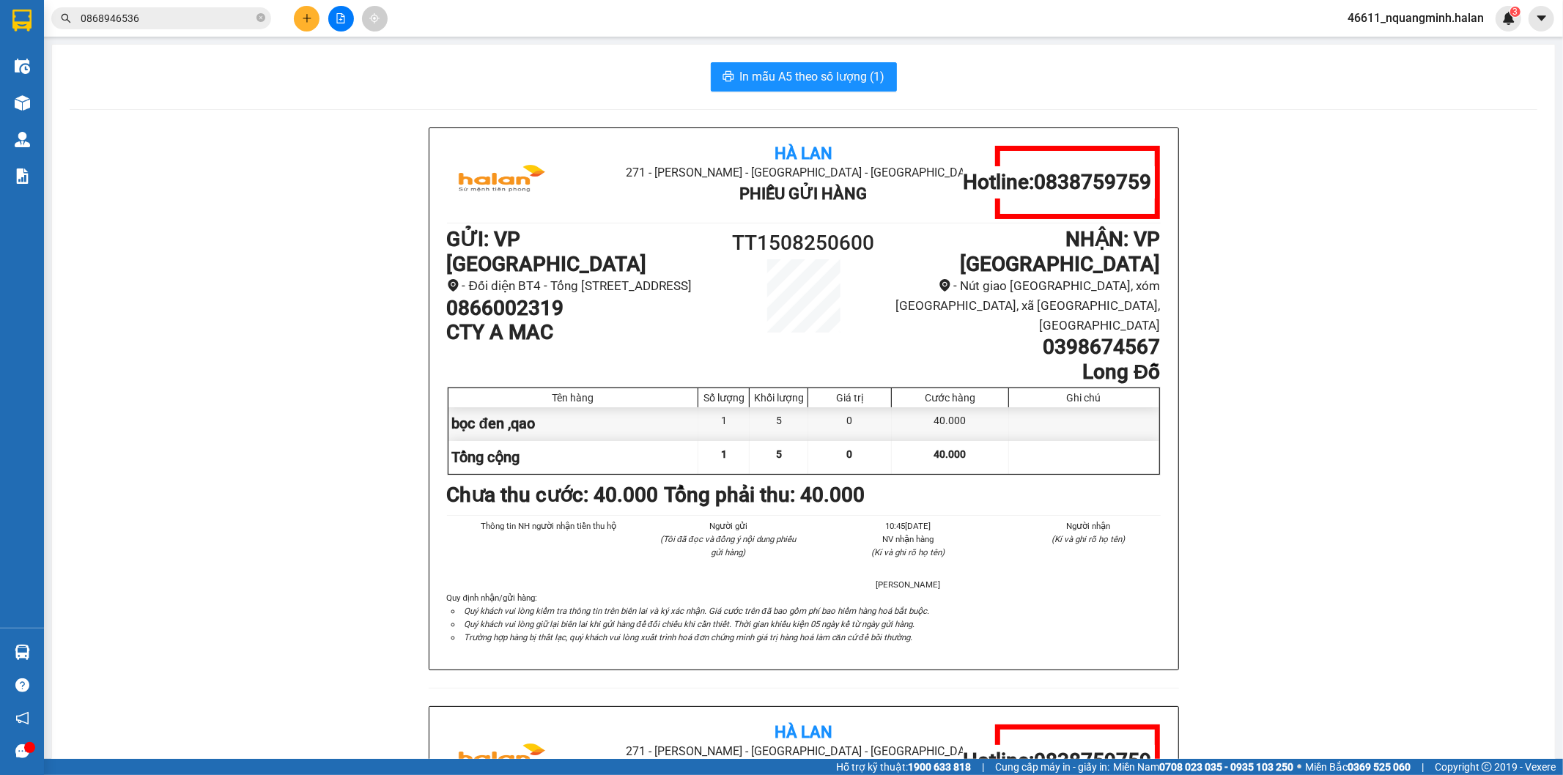
click at [396, 341] on section "Kết quả tìm kiếm ( 23 ) Bộ lọc Mã ĐH Trạng thái Món hàng Thu hộ Tổng cước Chưa …" at bounding box center [781, 387] width 1563 height 775
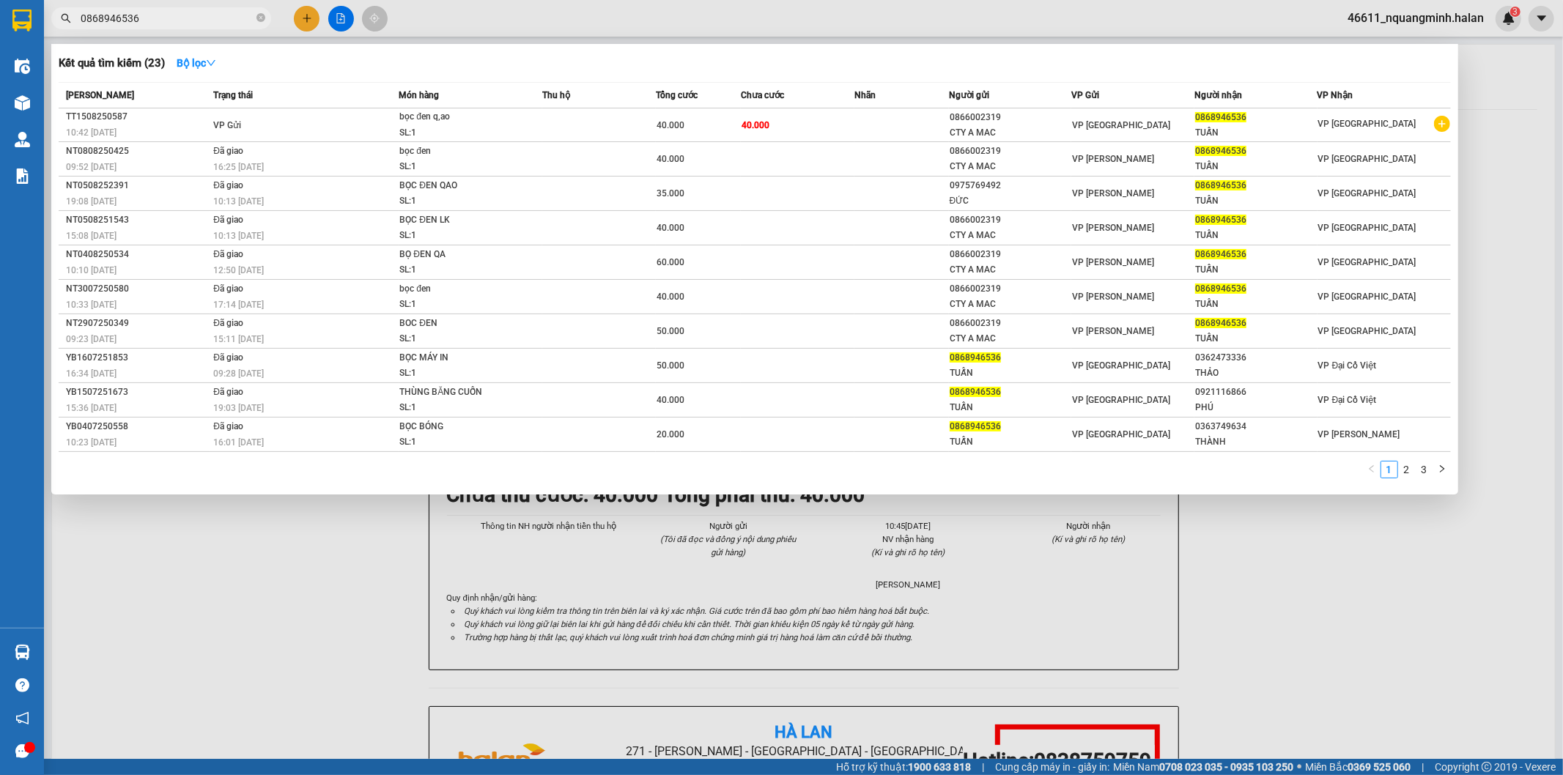
drag, startPoint x: 154, startPoint y: 15, endPoint x: 0, endPoint y: -5, distance: 155.2
click at [0, 0] on html "Kết quả tìm kiếm ( 23 ) Bộ lọc Mã ĐH Trạng thái Món hàng Thu hộ Tổng cước Chưa …" at bounding box center [781, 387] width 1563 height 775
paste input "326838828"
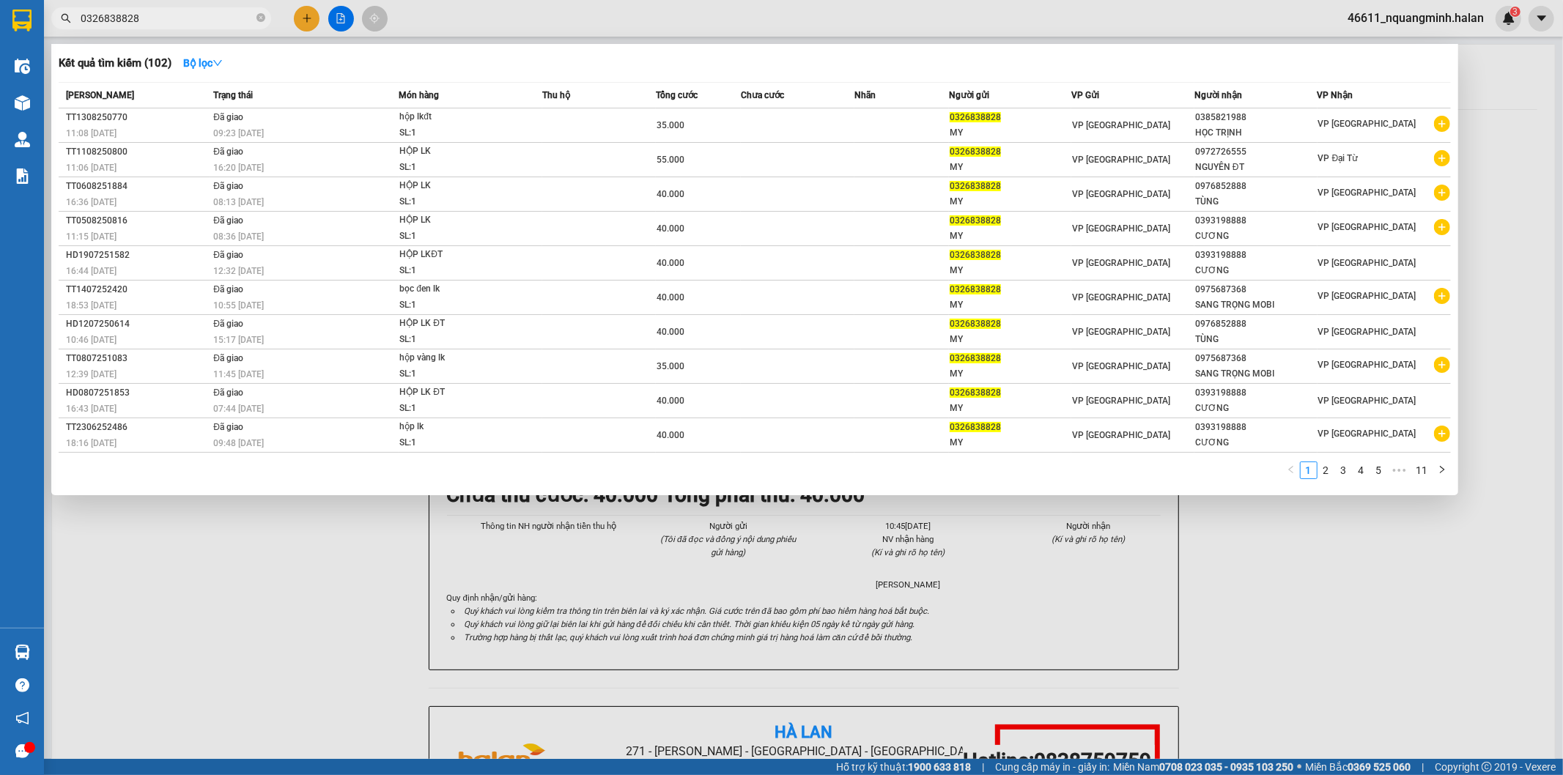
type input "0326838828"
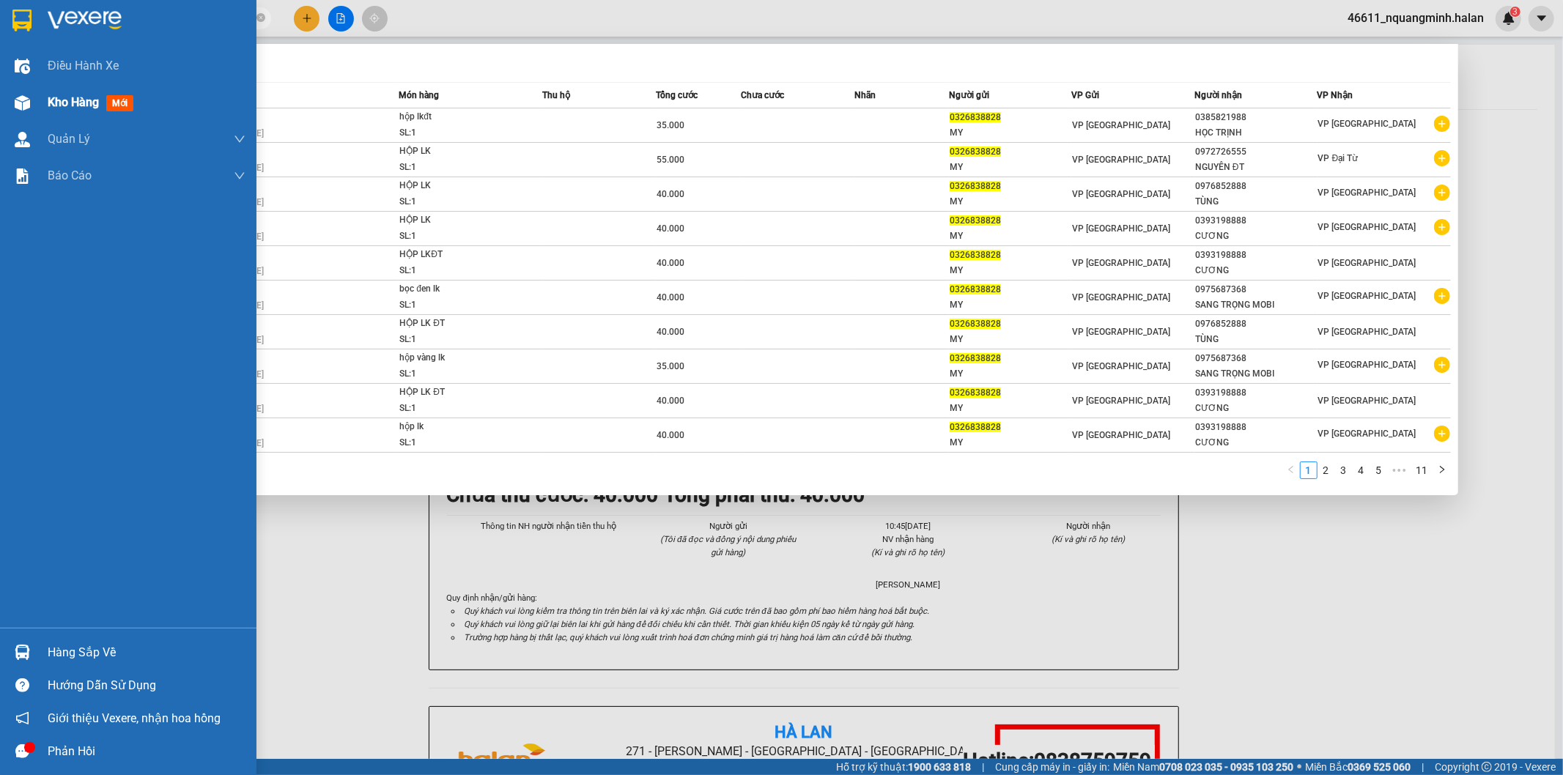
click at [32, 105] on div at bounding box center [23, 103] width 26 height 26
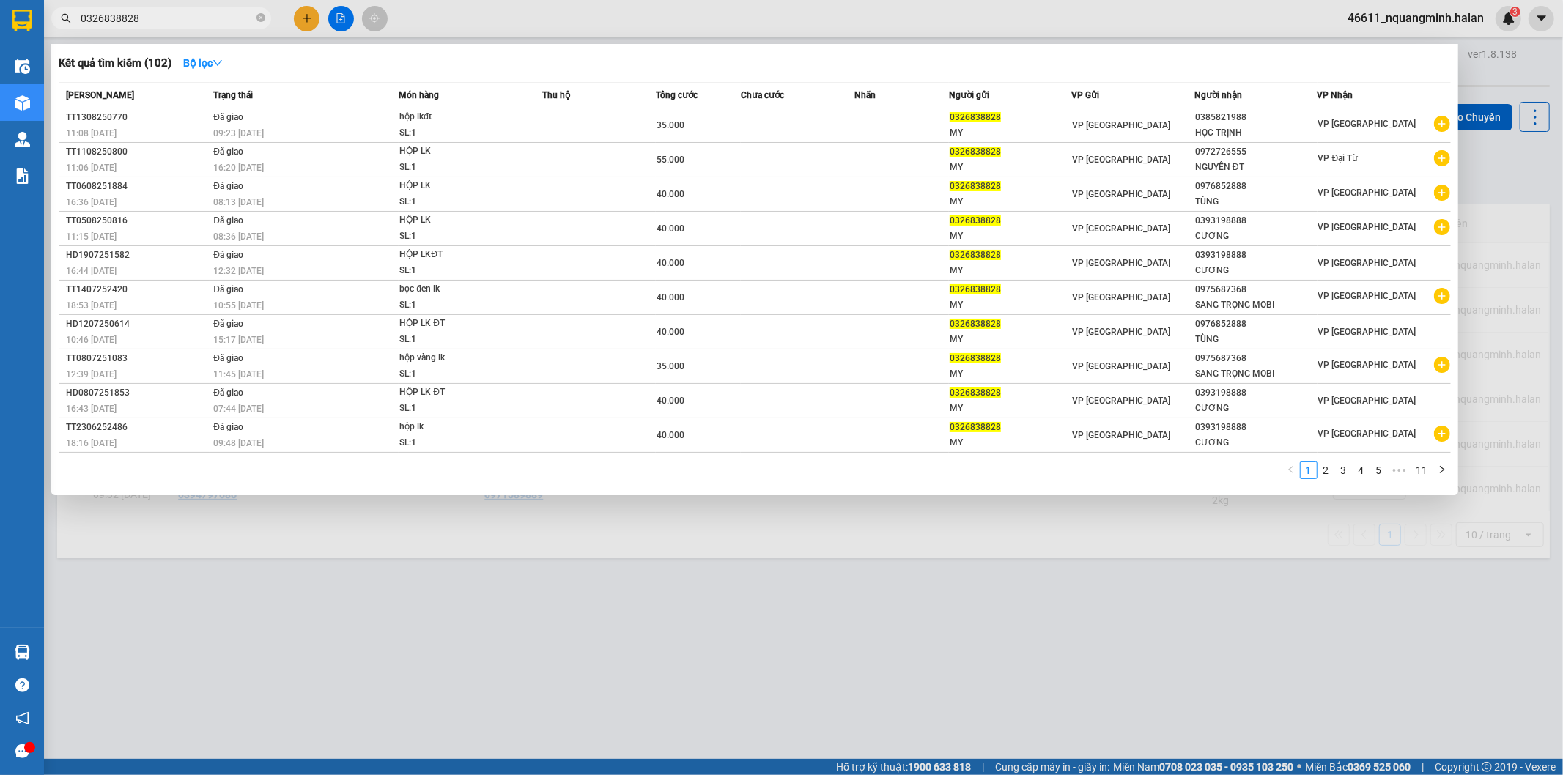
click at [411, 588] on div at bounding box center [781, 387] width 1563 height 775
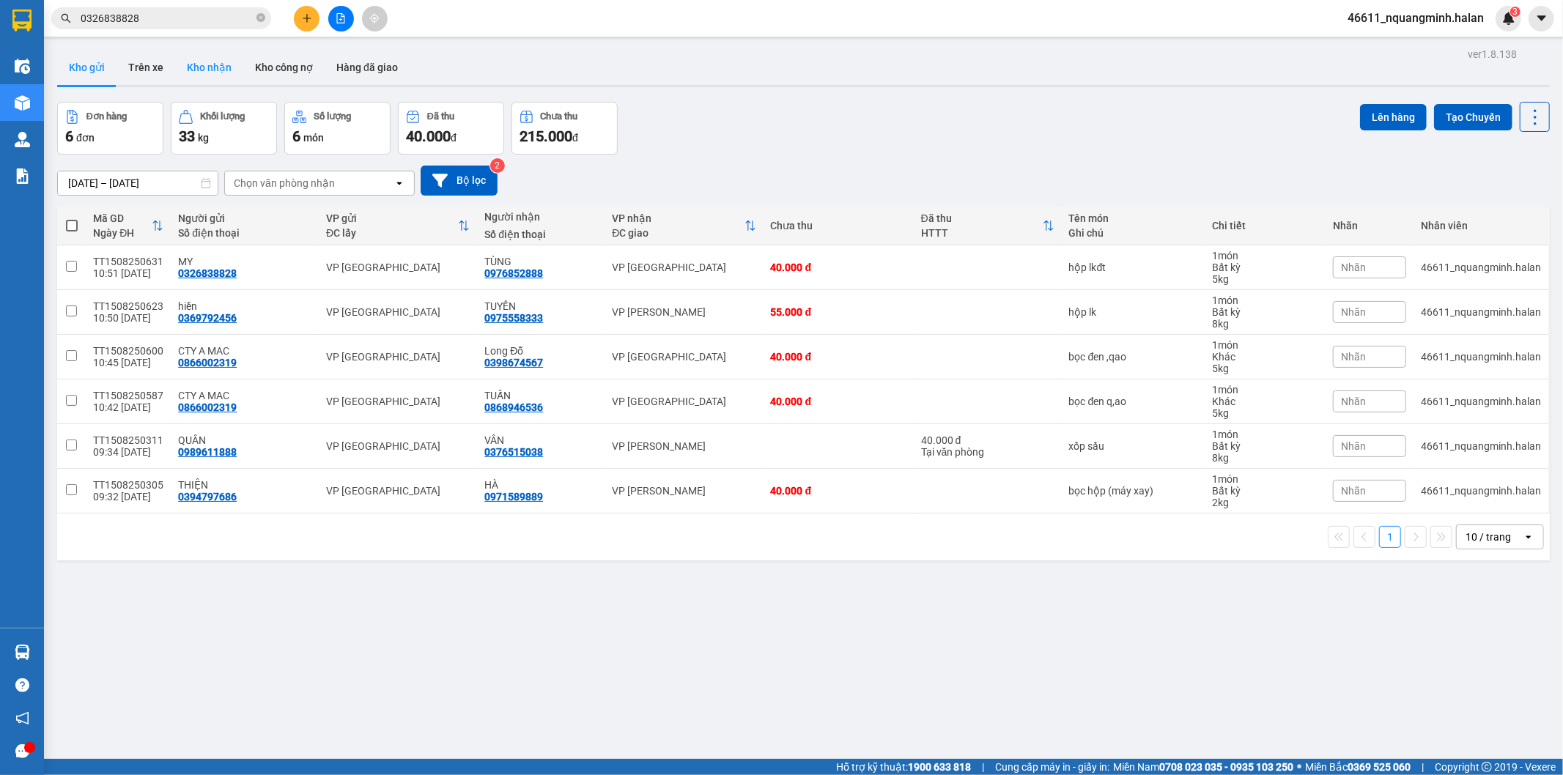
click at [180, 63] on button "Kho nhận" at bounding box center [209, 67] width 68 height 35
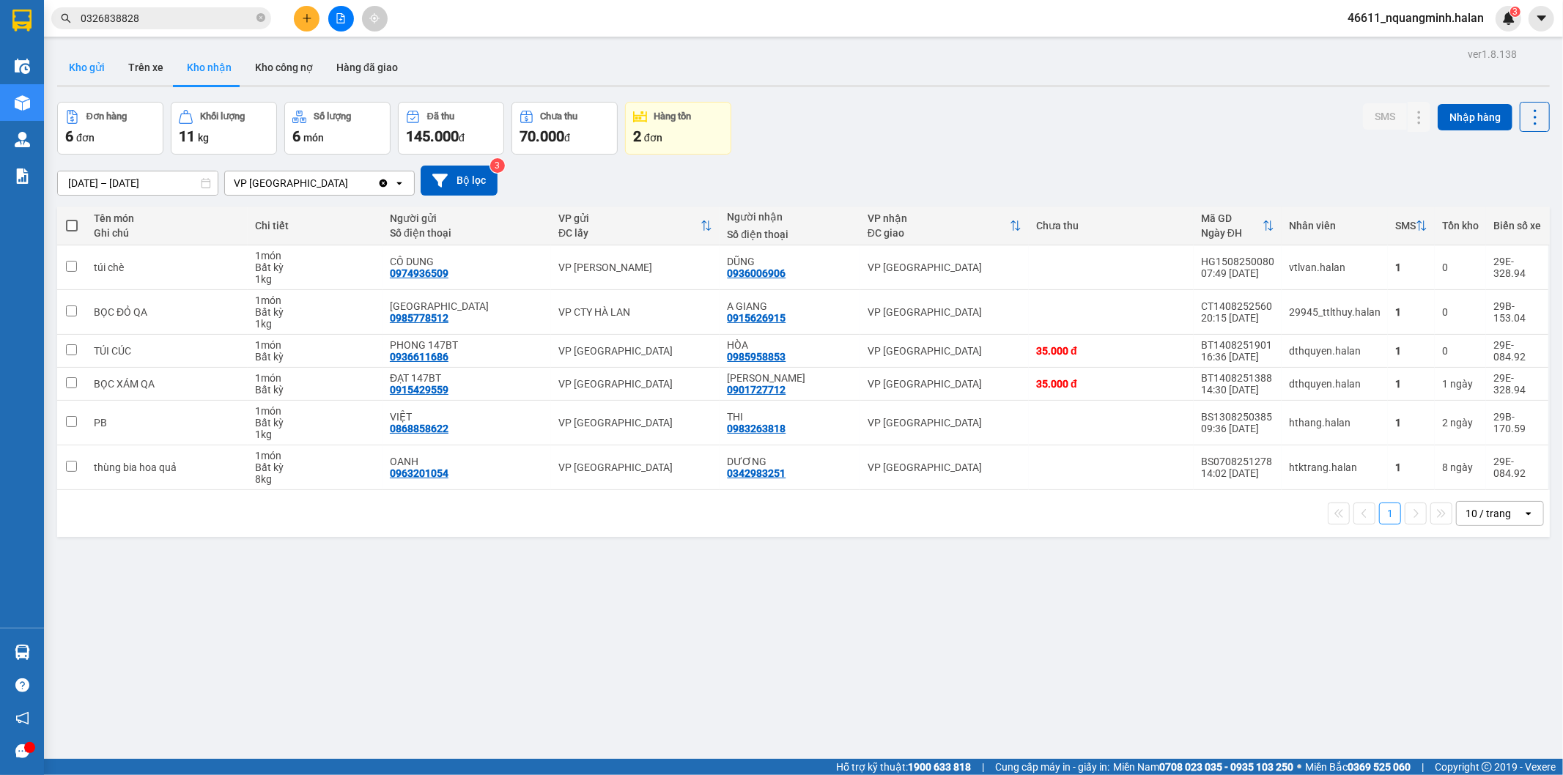
click at [77, 73] on button "Kho gửi" at bounding box center [86, 67] width 59 height 35
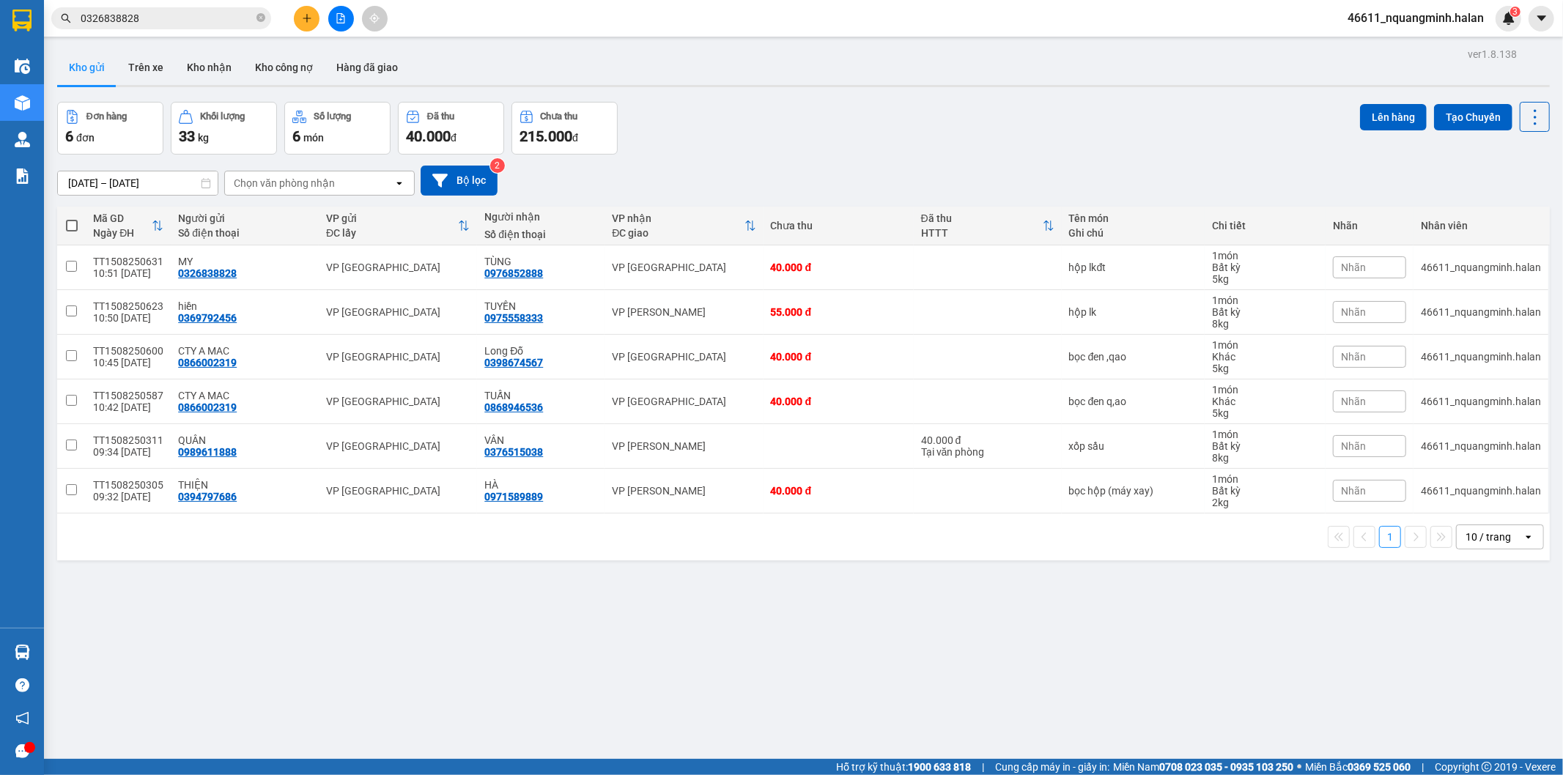
click at [346, 609] on div "ver 1.8.138 Kho gửi Trên xe Kho nhận Kho công nợ Hàng đã giao Đơn hàng 6 đơn Kh…" at bounding box center [803, 431] width 1504 height 775
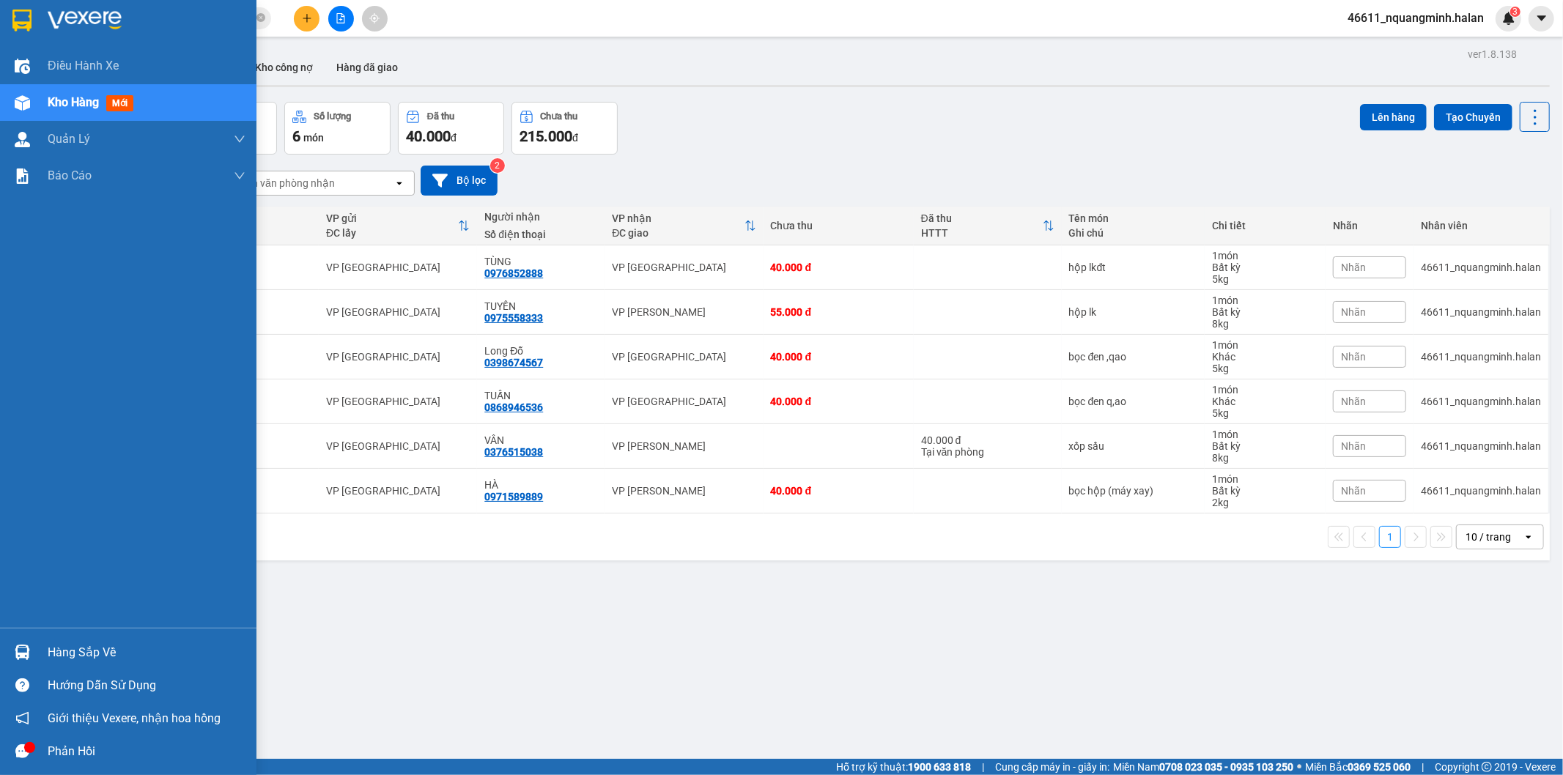
click at [16, 651] on img at bounding box center [22, 652] width 15 height 15
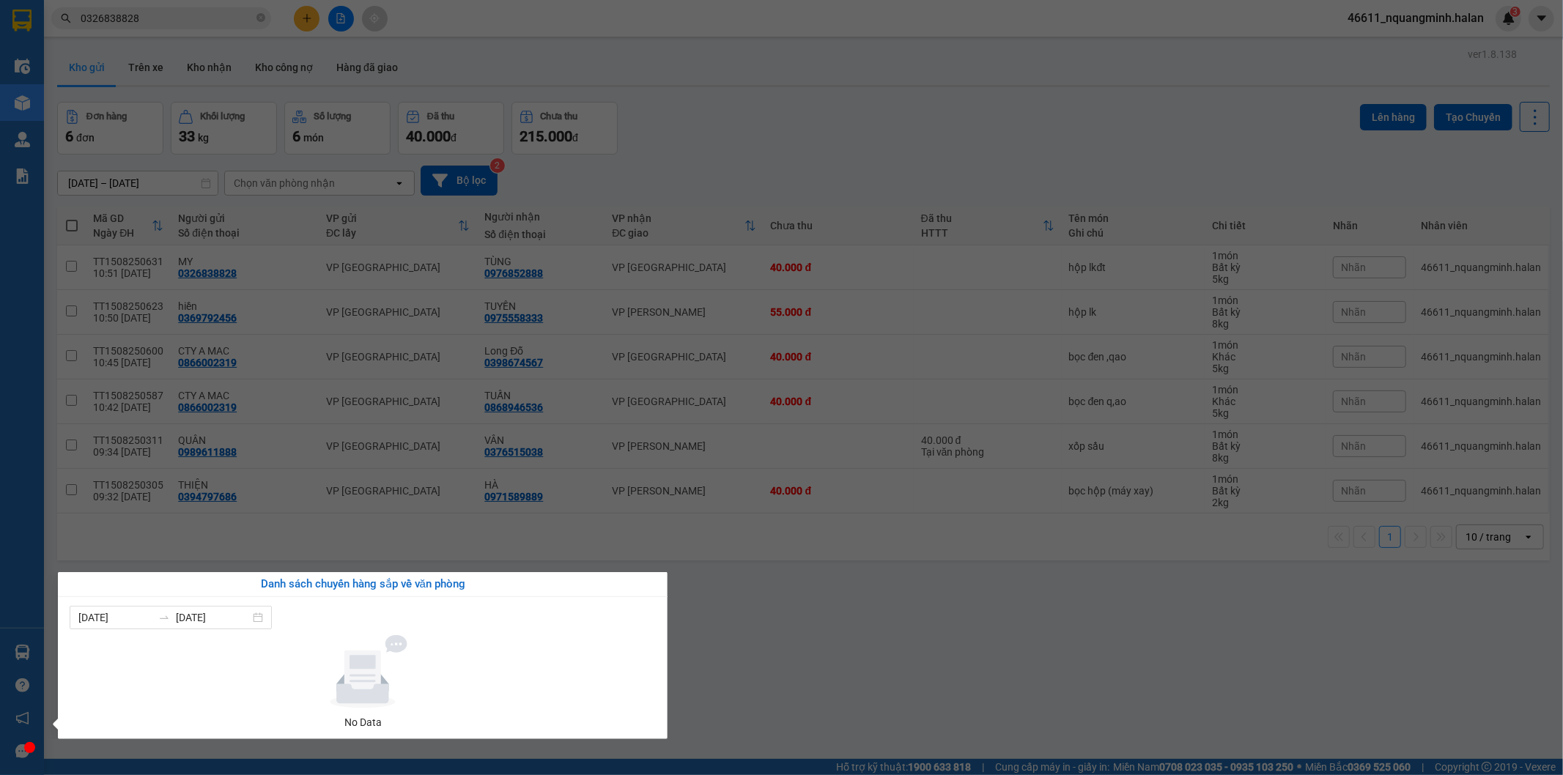
click at [751, 598] on section "Kết quả tìm kiếm ( 102 ) Bộ lọc Mã ĐH Trạng thái Món hàng Thu hộ Tổng cước Chưa…" at bounding box center [781, 387] width 1563 height 775
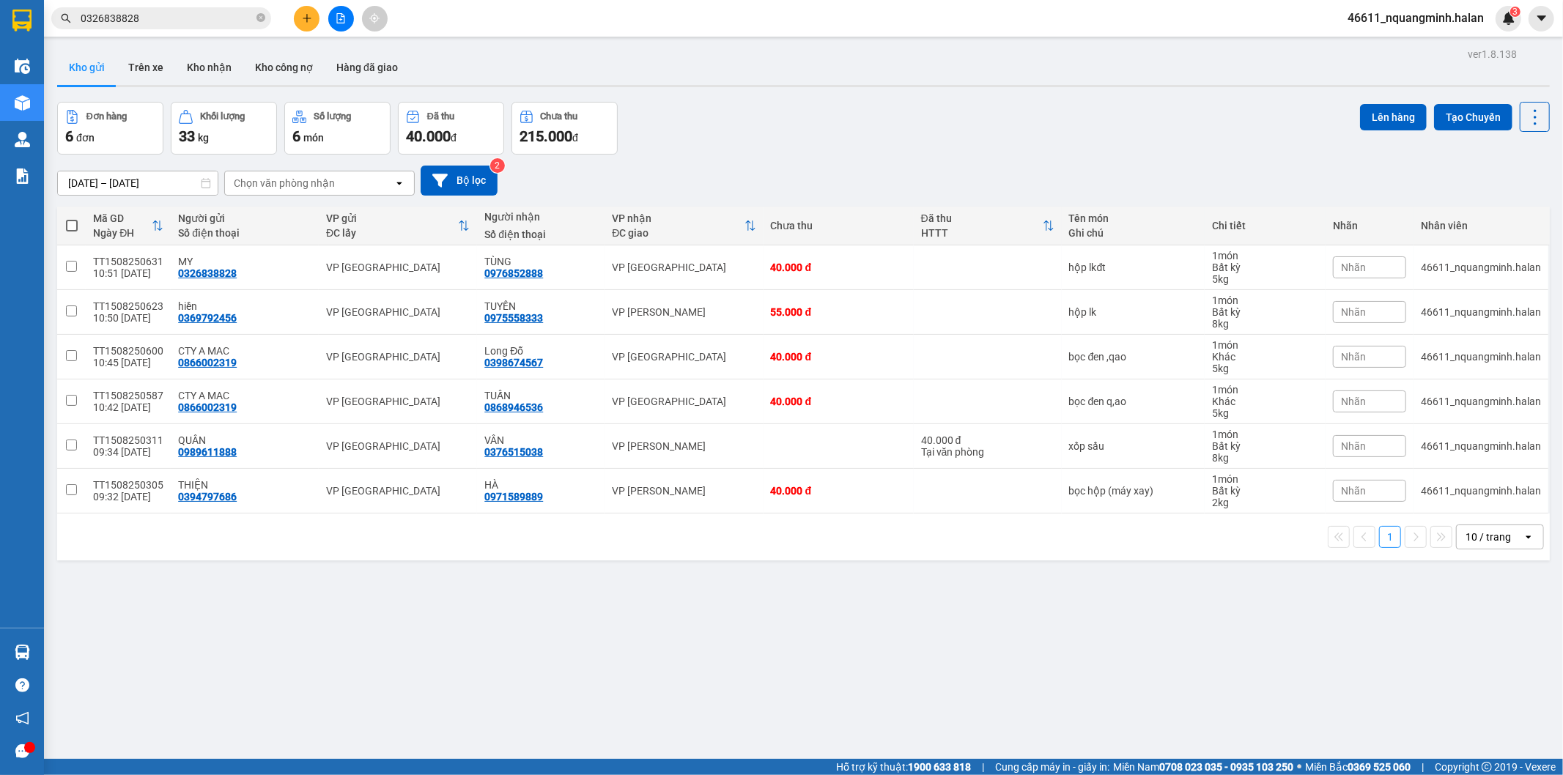
click at [213, 10] on input "0326838828" at bounding box center [167, 18] width 173 height 16
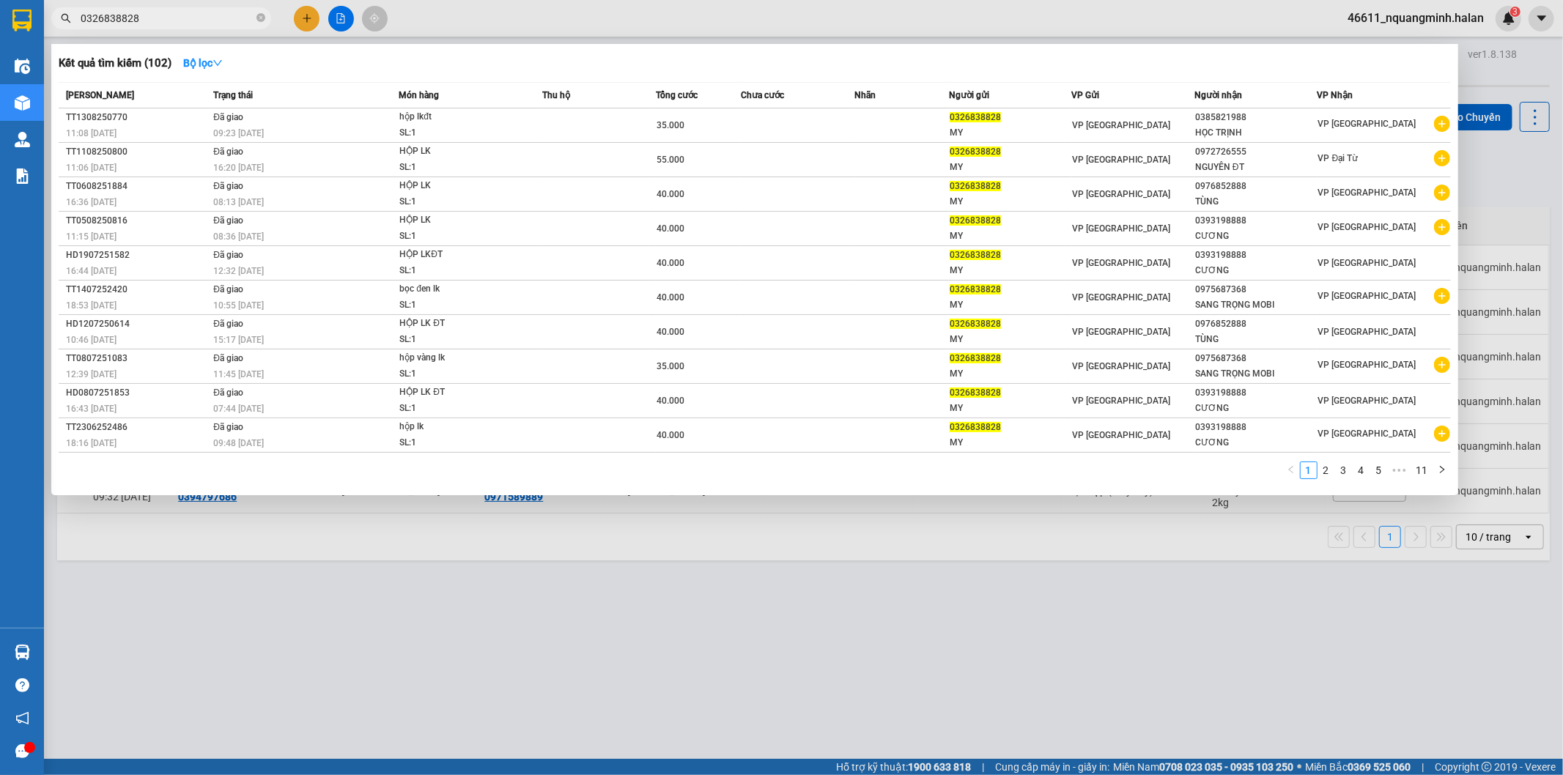
drag, startPoint x: 213, startPoint y: 10, endPoint x: 207, endPoint y: 1, distance: 10.4
click at [212, 8] on span "0326838828" at bounding box center [161, 18] width 220 height 22
click at [304, 15] on div at bounding box center [781, 387] width 1563 height 775
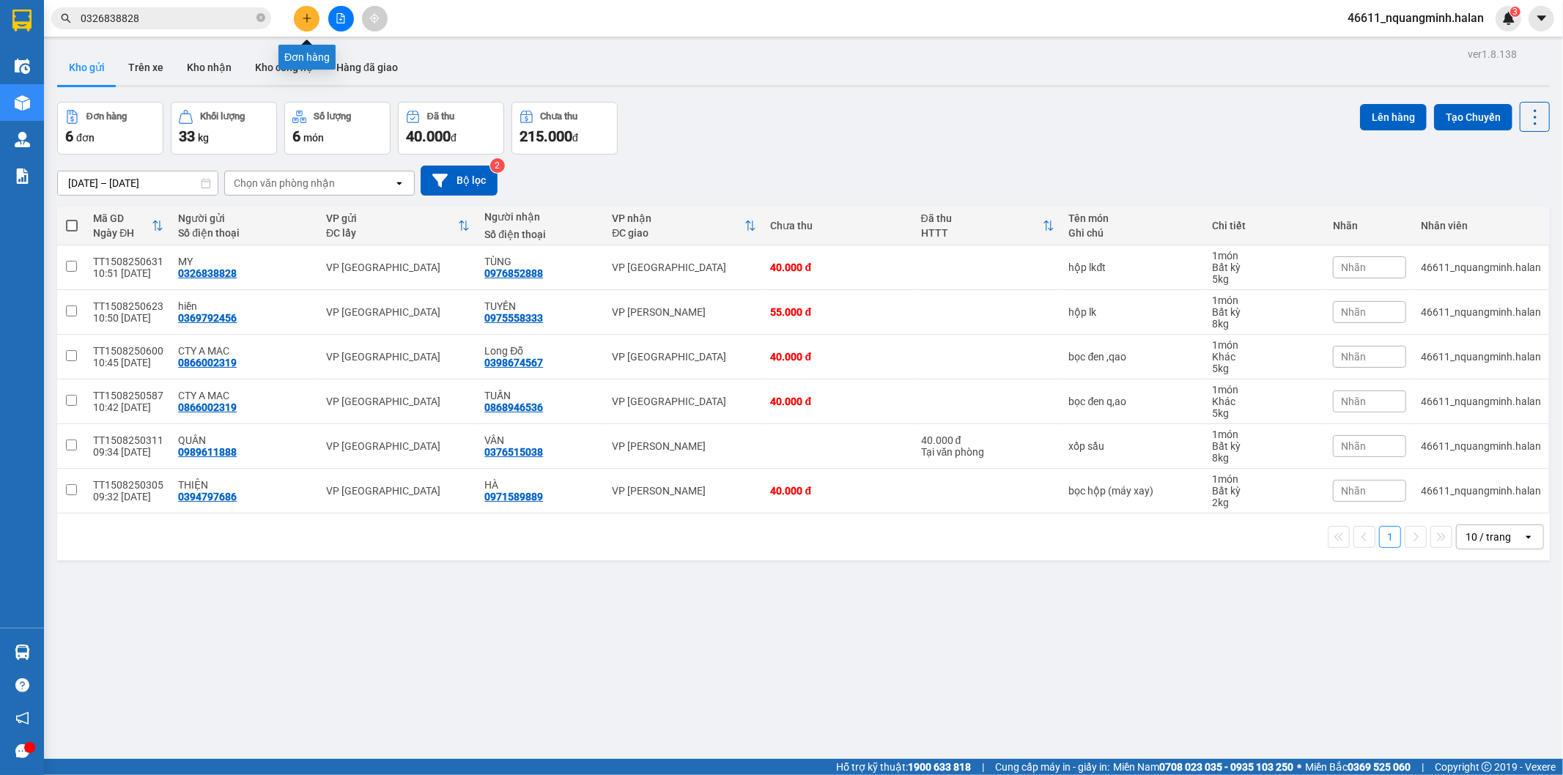
click at [304, 15] on icon "plus" at bounding box center [307, 18] width 10 height 10
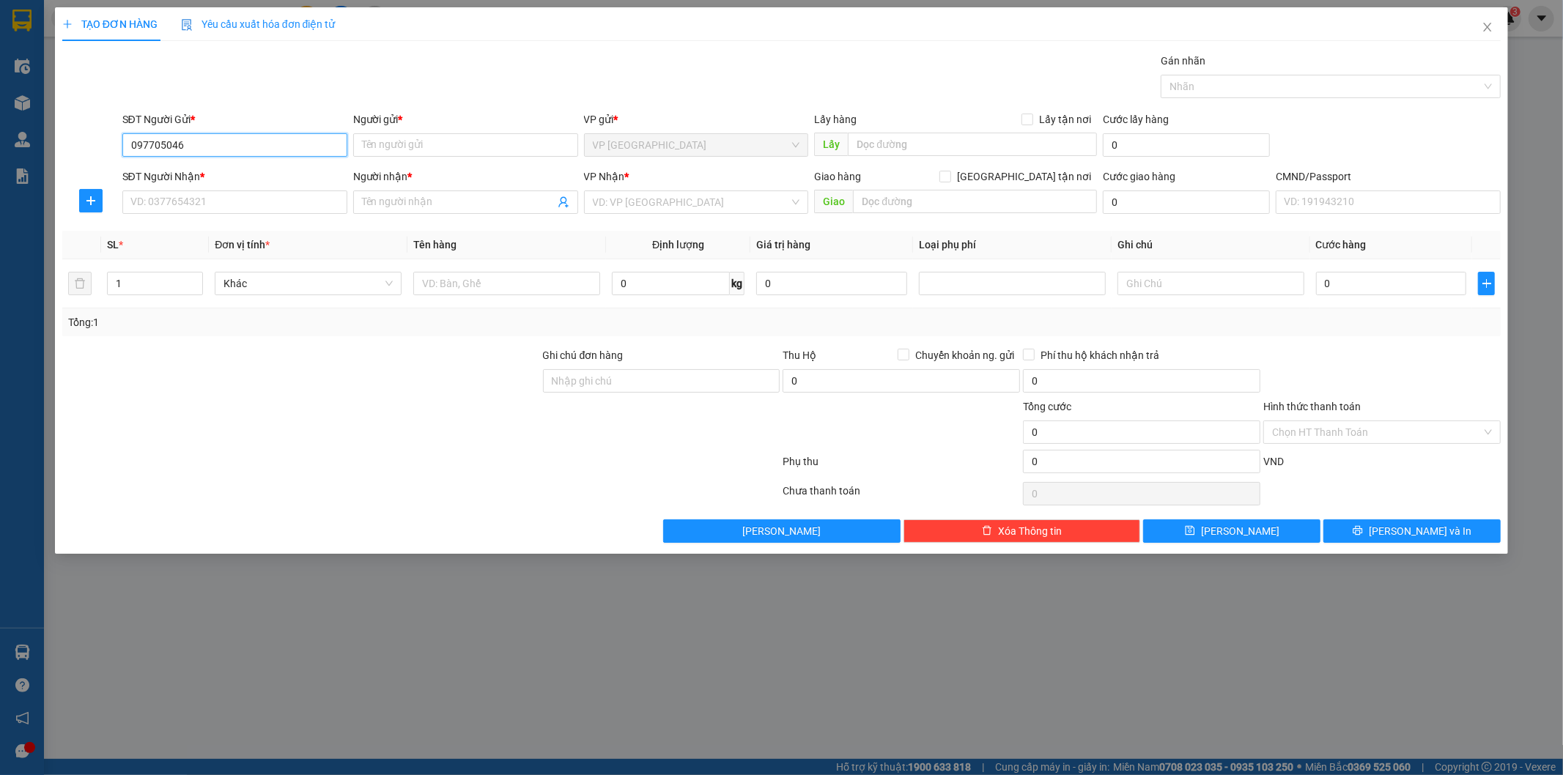
type input "0977050464"
click at [208, 174] on div "0977050464 - ĐẢM" at bounding box center [234, 174] width 207 height 16
type input "ĐẢM"
type input "0977050464"
click at [215, 207] on input "SĐT Người Nhận *" at bounding box center [234, 201] width 225 height 23
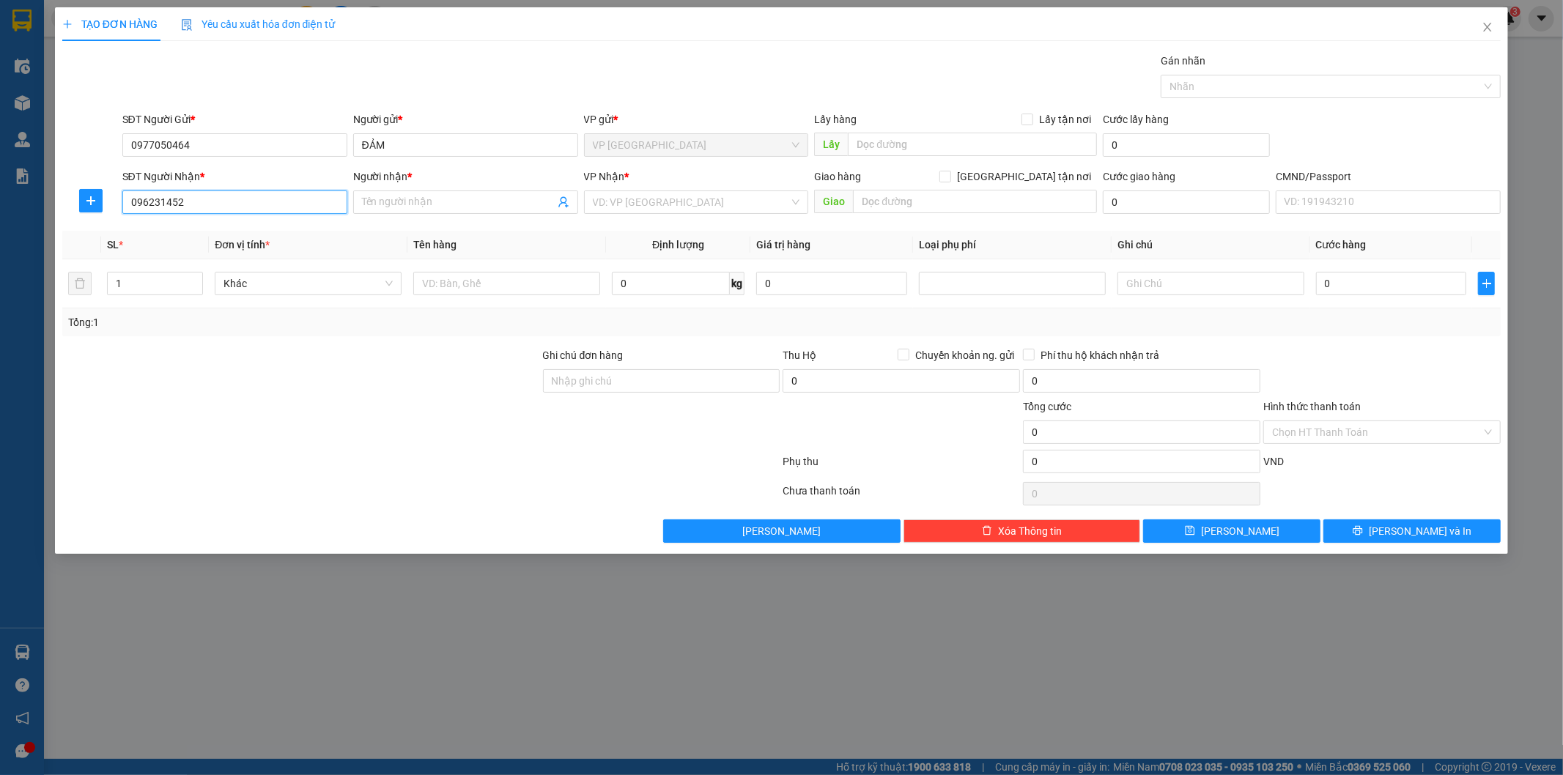
type input "0962314520"
click at [238, 239] on div "0962314520 - HÙNG" at bounding box center [234, 231] width 207 height 16
type input "HÙNG"
type input "0962314520"
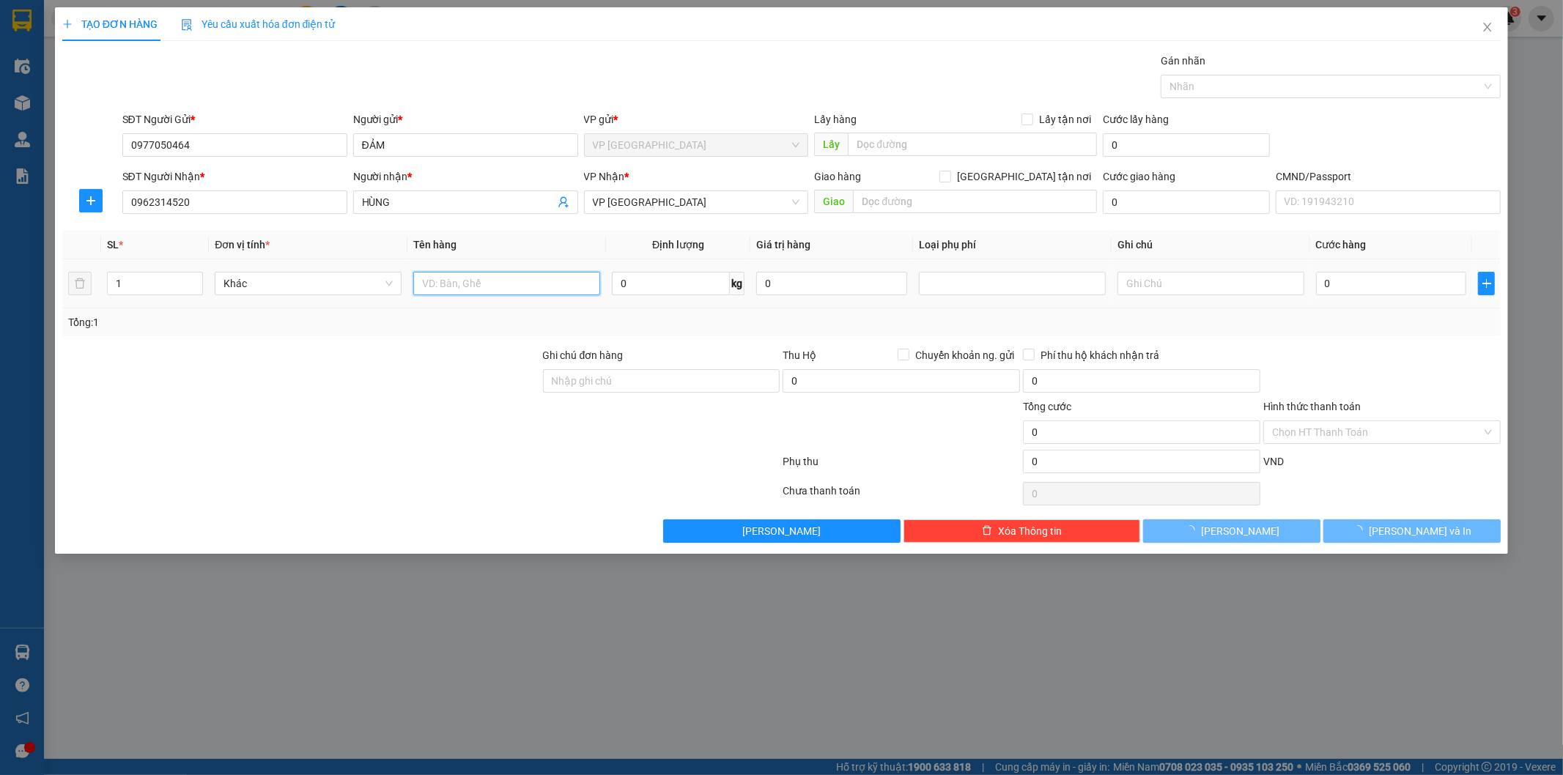
click at [515, 278] on input "text" at bounding box center [506, 283] width 187 height 23
type input "bọc đen laptop"
type input "3"
click at [1360, 275] on input "0" at bounding box center [1391, 283] width 151 height 23
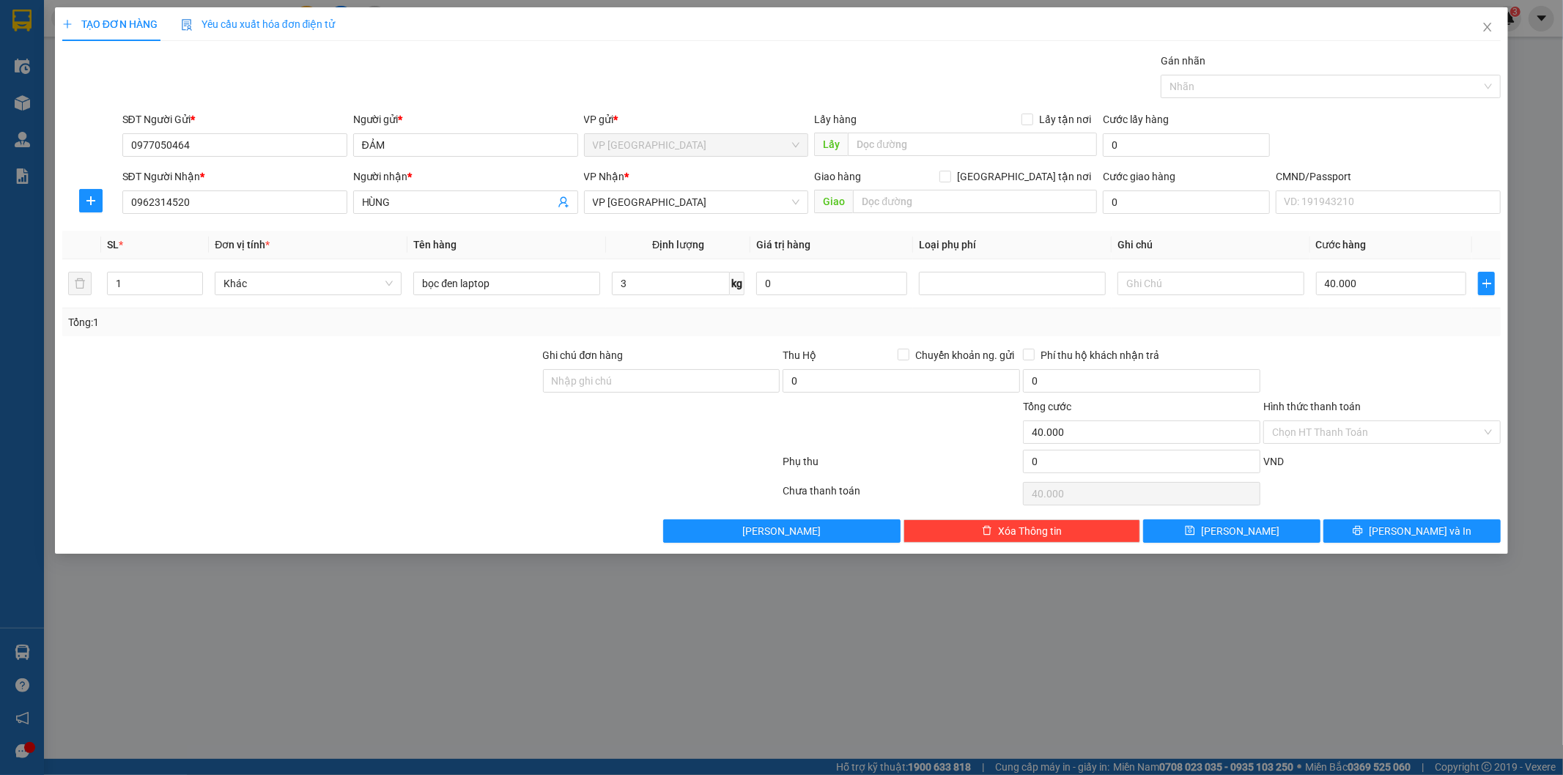
drag, startPoint x: 1380, startPoint y: 328, endPoint x: 1392, endPoint y: 462, distance: 134.6
click at [1380, 340] on div "Transit Pickup Surcharge Ids Transit Deliver Surcharge Ids Transit Deliver Surc…" at bounding box center [781, 298] width 1439 height 490
click at [1422, 538] on span "Lưu và In" at bounding box center [1420, 531] width 103 height 16
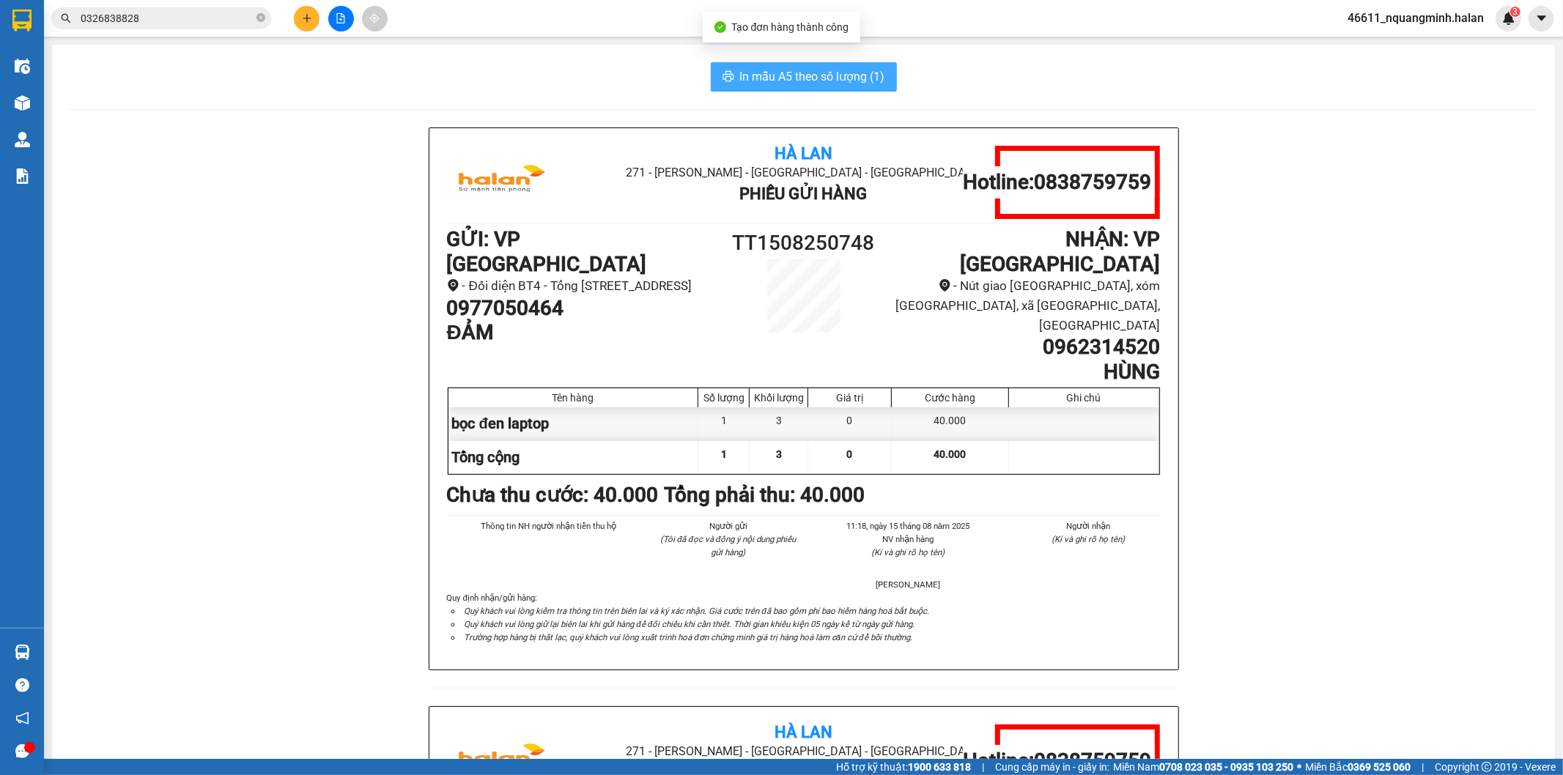
click at [836, 70] on span "In mẫu A5 theo số lượng (1)" at bounding box center [812, 76] width 145 height 18
click at [221, 434] on div "Hà Lan 271 - Dương Tự Minh - Phường Tân Long - Thái Nguyên Phiếu Gửi Hàng Hotli…" at bounding box center [804, 706] width 1468 height 1158
click at [802, 81] on span "In mẫu A5 theo số lượng (1)" at bounding box center [812, 76] width 145 height 18
drag, startPoint x: 233, startPoint y: 598, endPoint x: 0, endPoint y: 658, distance: 240.6
click at [228, 599] on div "Hà Lan 271 - Dương Tự Minh - Phường Tân Long - Thái Nguyên Phiếu Gửi Hàng Hotli…" at bounding box center [804, 706] width 1468 height 1158
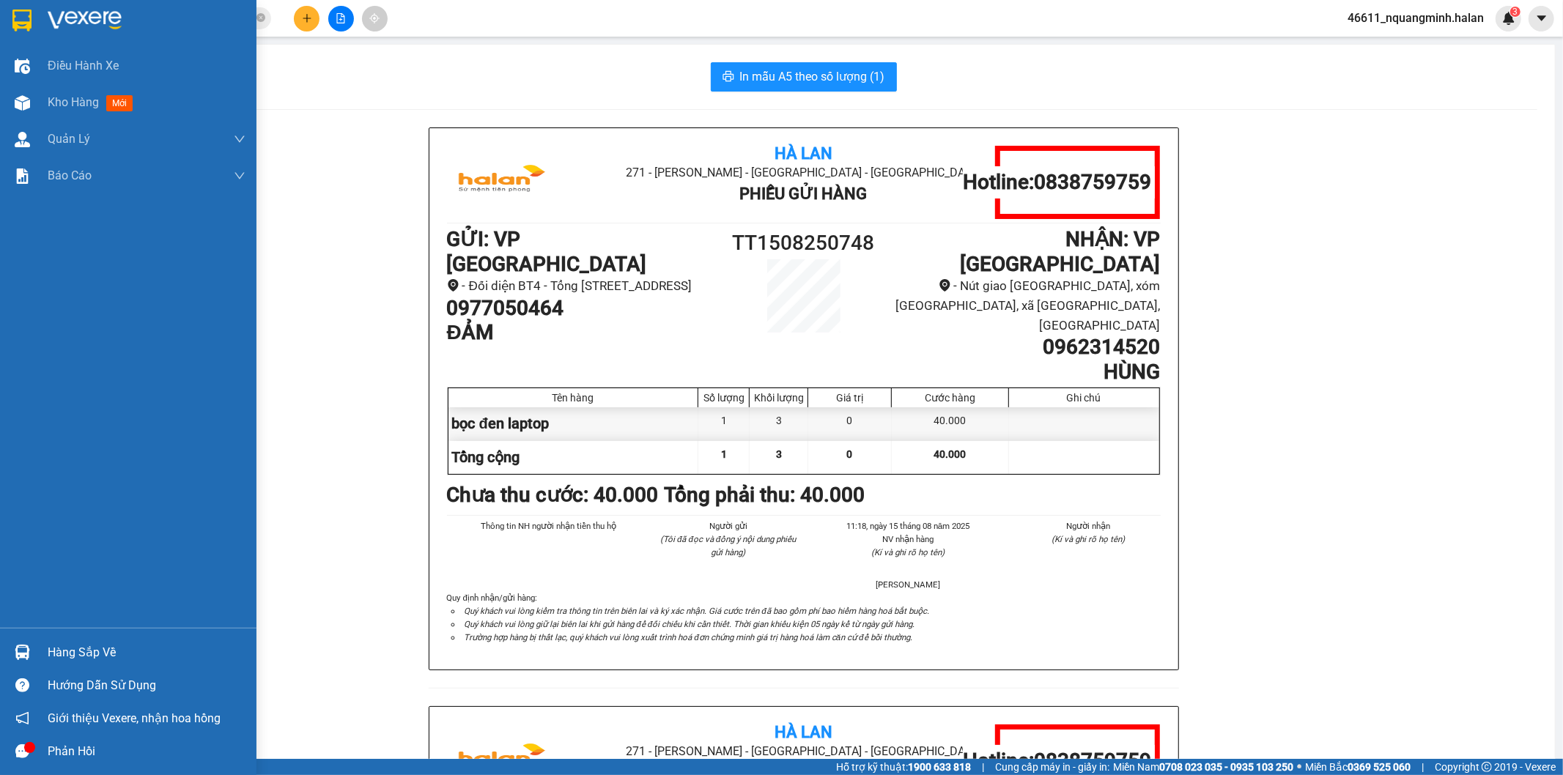
click at [40, 657] on div "Hàng sắp về" at bounding box center [128, 652] width 256 height 33
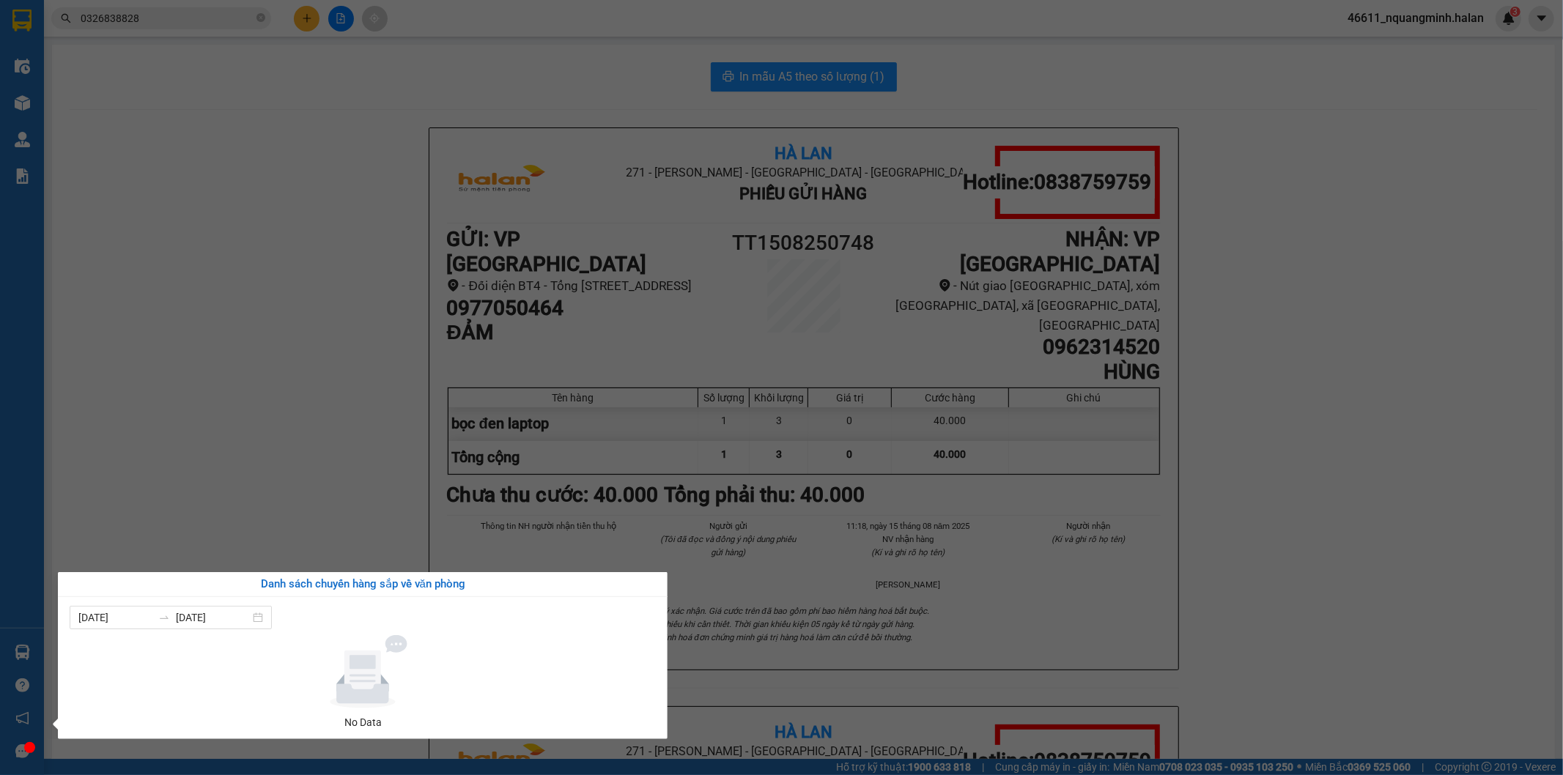
drag, startPoint x: 365, startPoint y: 456, endPoint x: 467, endPoint y: 643, distance: 213.1
click at [364, 458] on section "Kết quả tìm kiếm ( 102 ) Bộ lọc Mã ĐH Trạng thái Món hàng Thu hộ Tổng cước Chưa…" at bounding box center [781, 387] width 1563 height 775
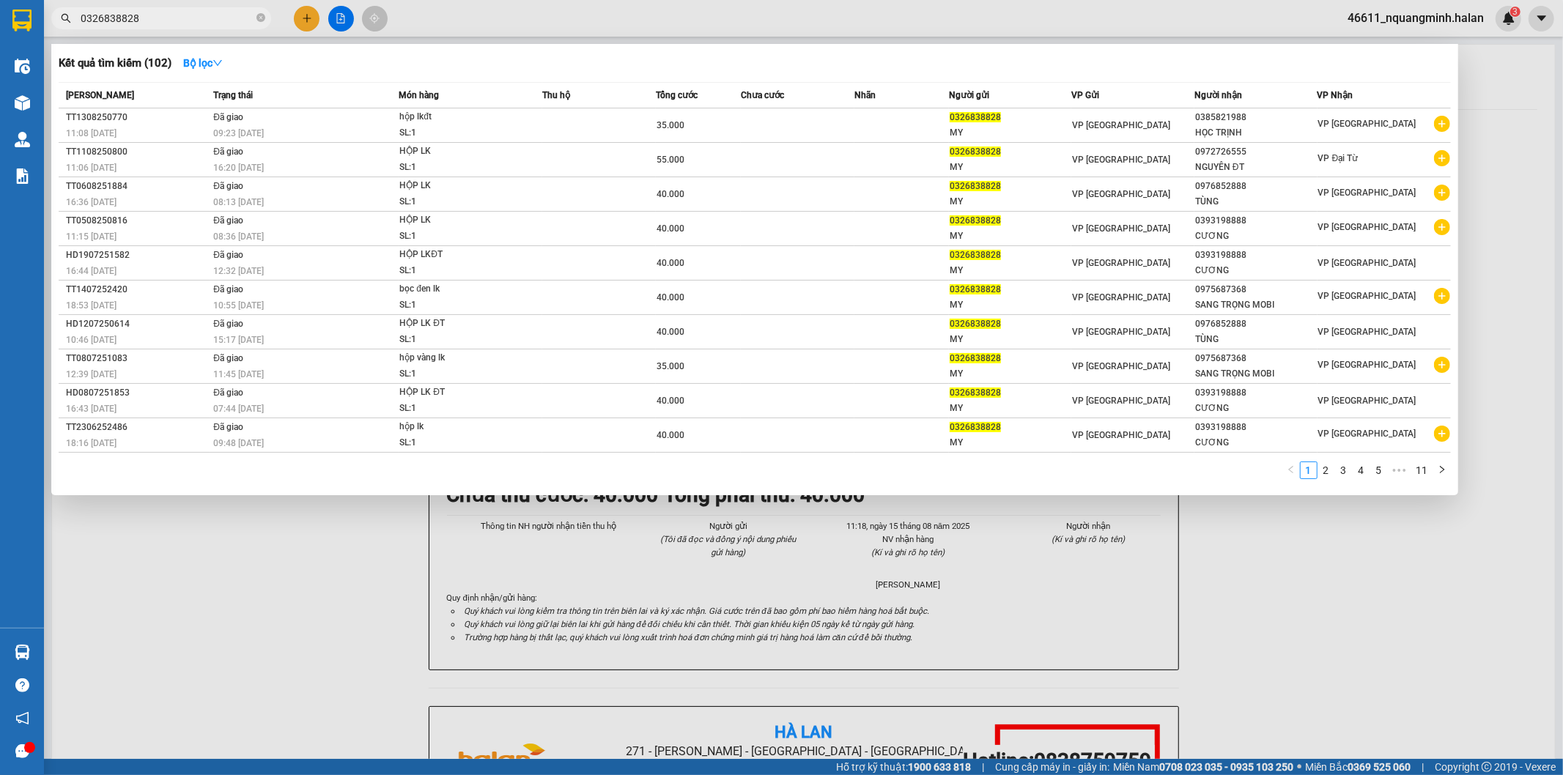
drag, startPoint x: 235, startPoint y: 25, endPoint x: 0, endPoint y: -12, distance: 238.1
click at [0, 0] on html "Kết quả tìm kiếm ( 102 ) Bộ lọc Mã ĐH Trạng thái Món hàng Thu hộ Tổng cước Chưa…" at bounding box center [781, 387] width 1563 height 775
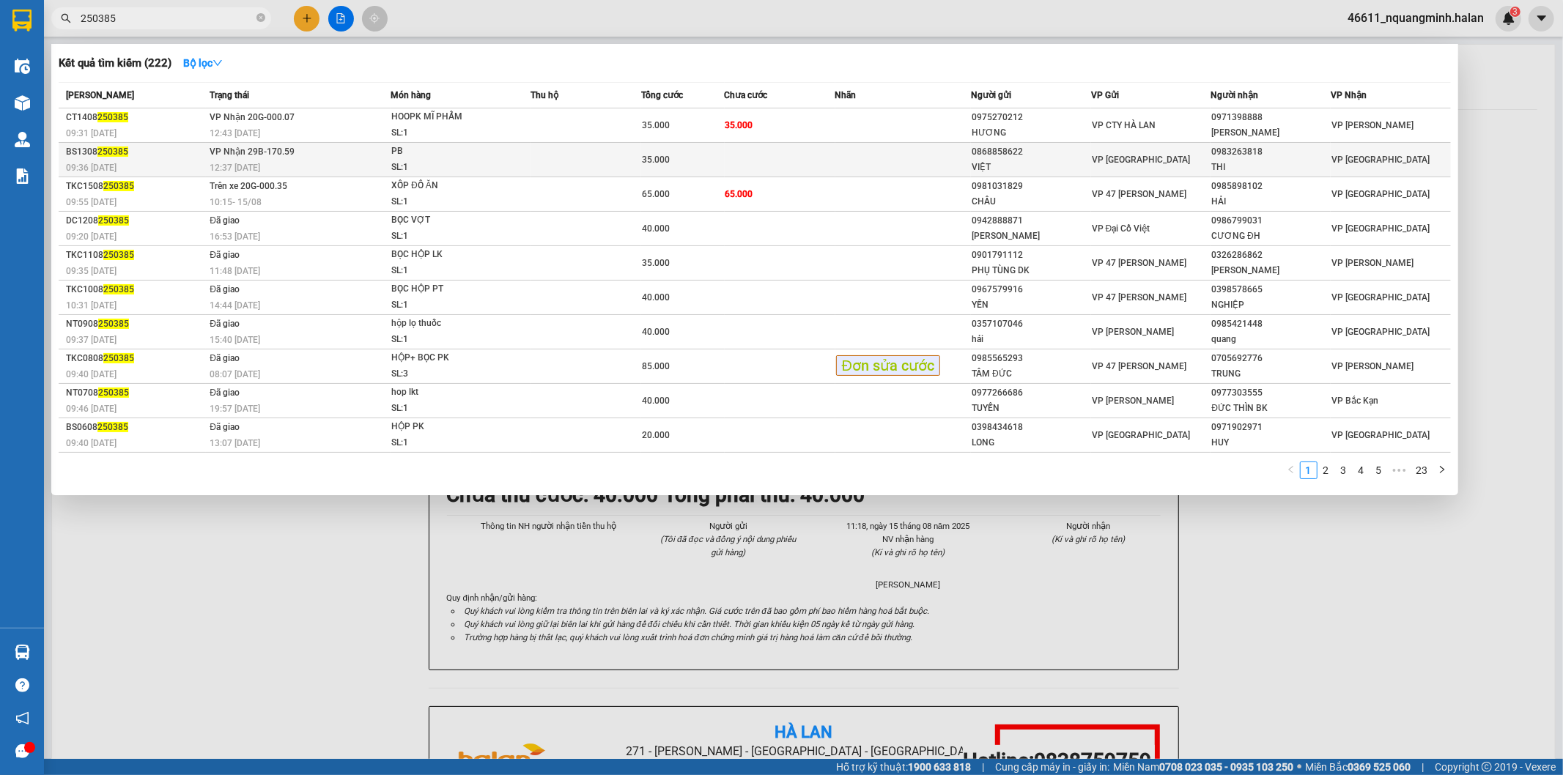
type input "250385"
click at [735, 158] on td at bounding box center [780, 160] width 111 height 34
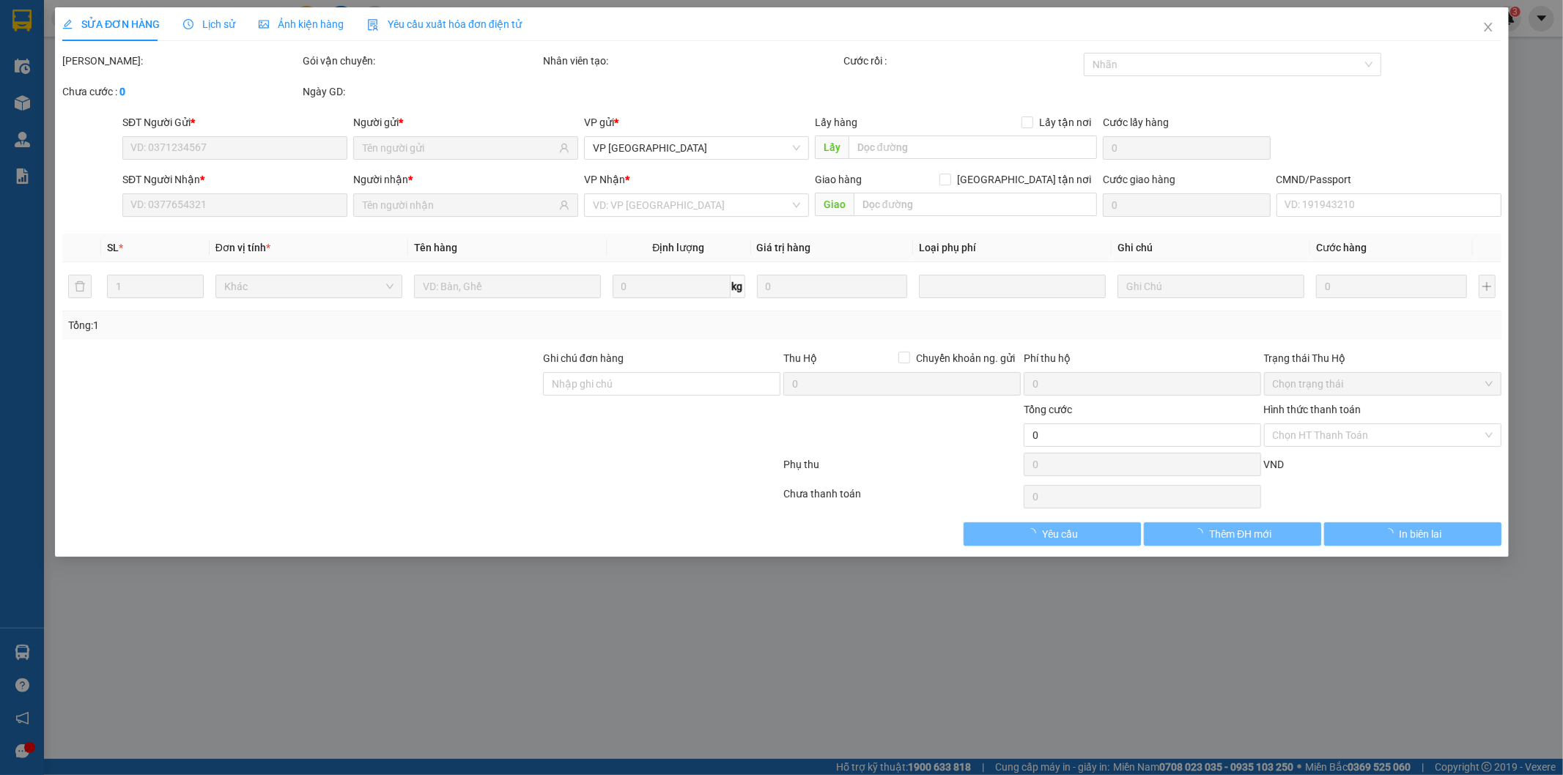
type input "0868858622"
type input "VIỆT"
type input "0983263818"
type input "THI"
type input "35.000"
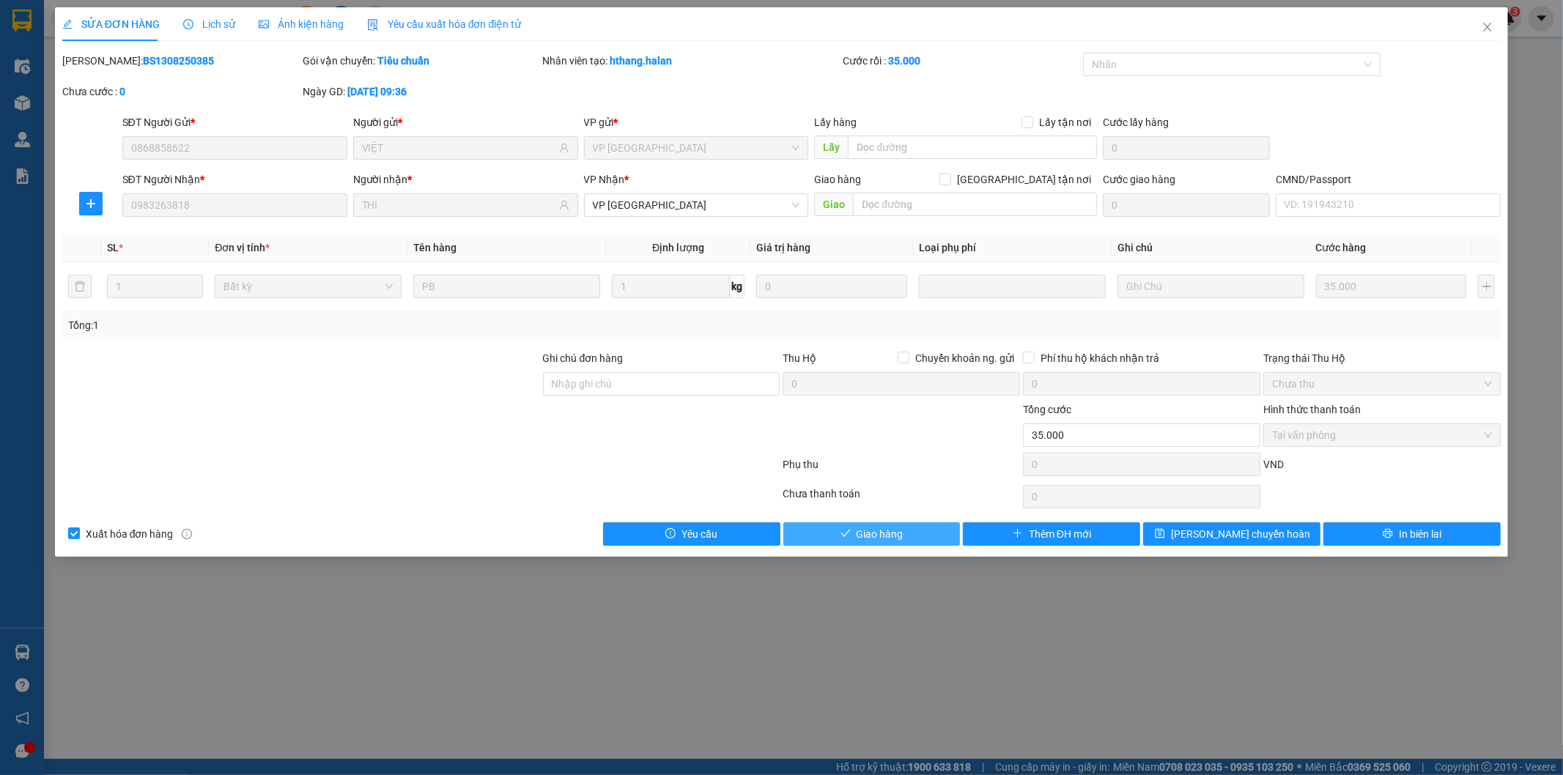
click at [887, 541] on span "Giao hàng" at bounding box center [879, 534] width 47 height 16
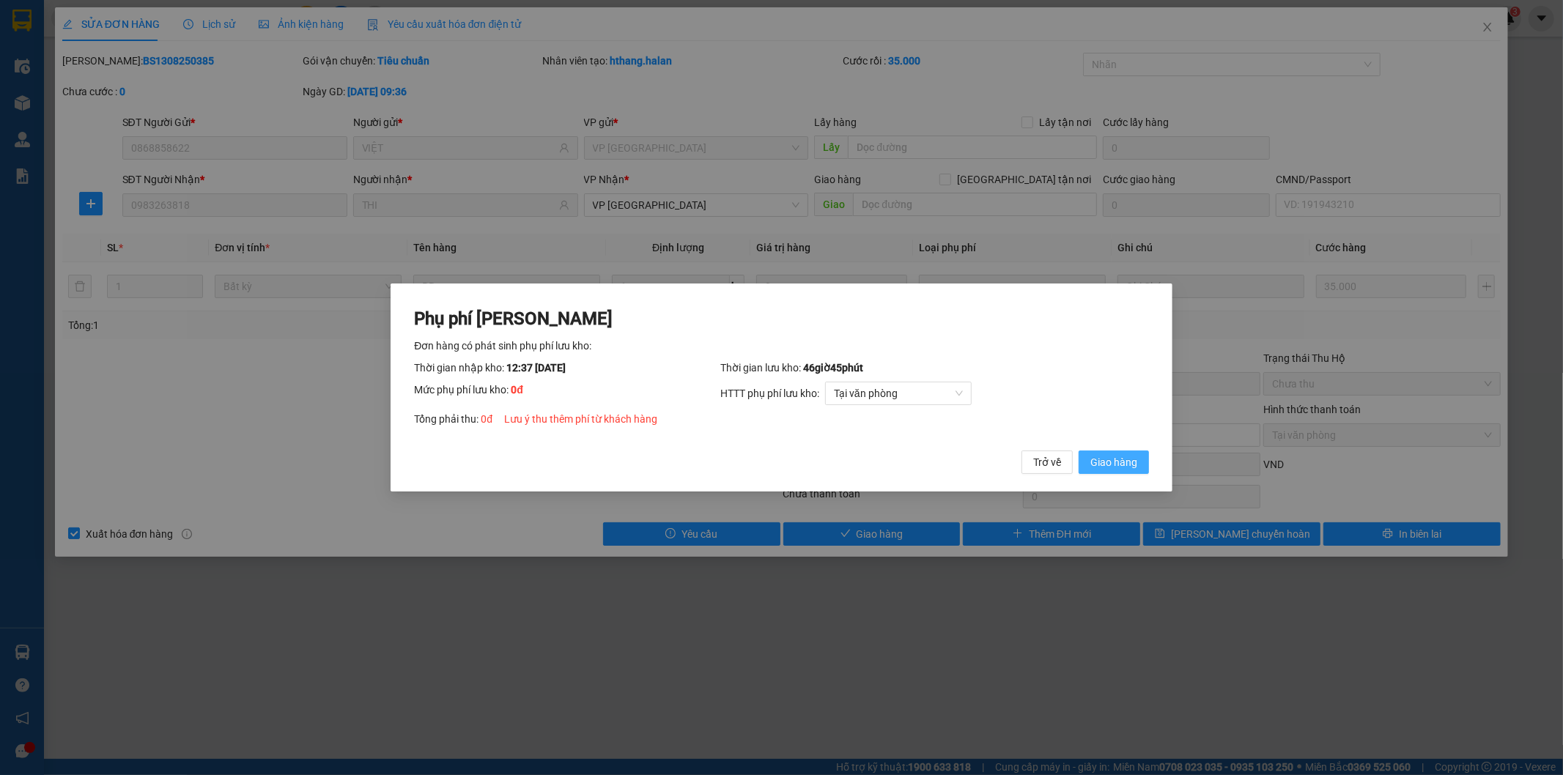
click at [1122, 458] on span "Giao hàng" at bounding box center [1113, 462] width 47 height 16
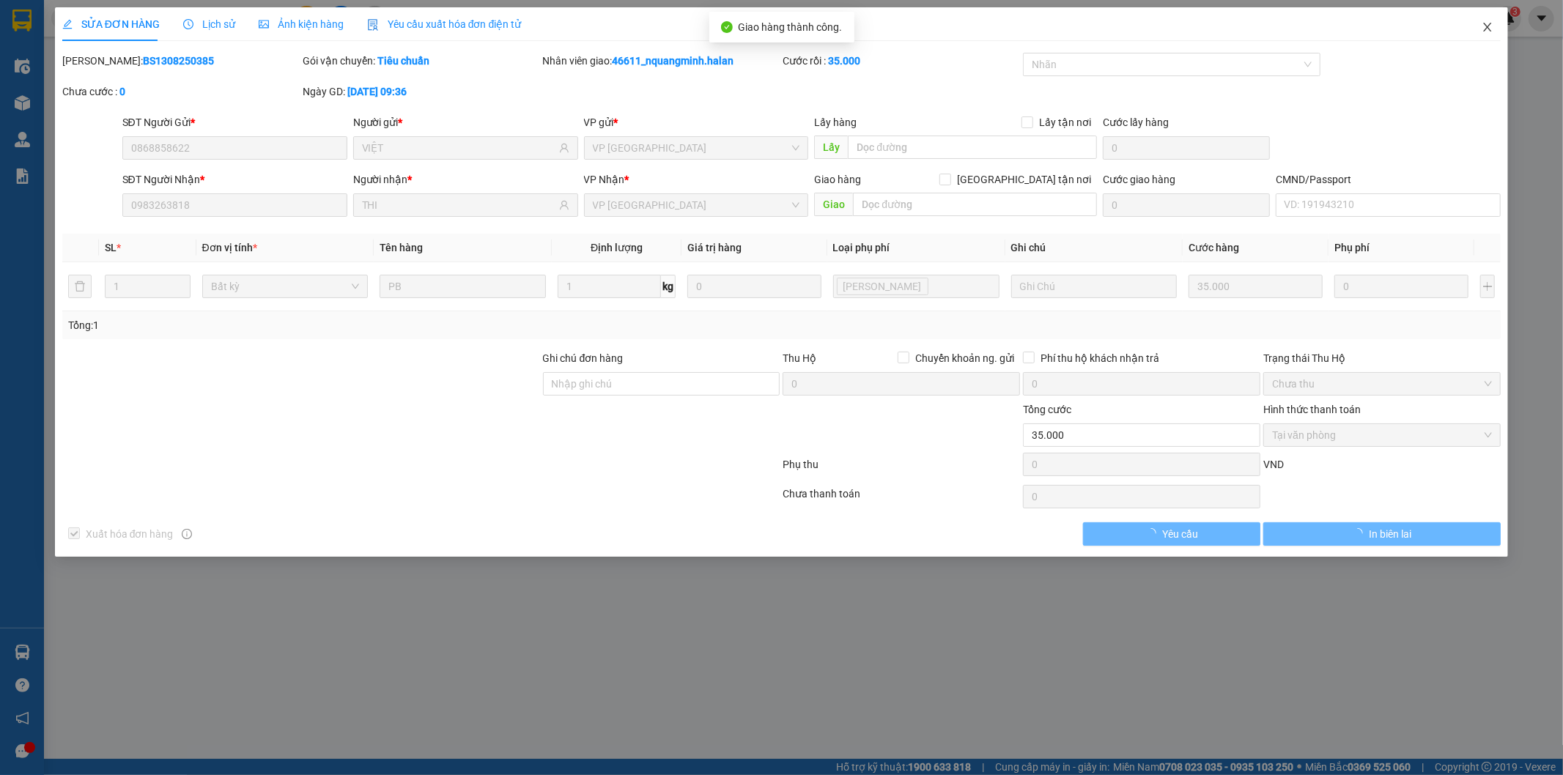
click at [1490, 23] on icon "close" at bounding box center [1487, 27] width 12 height 12
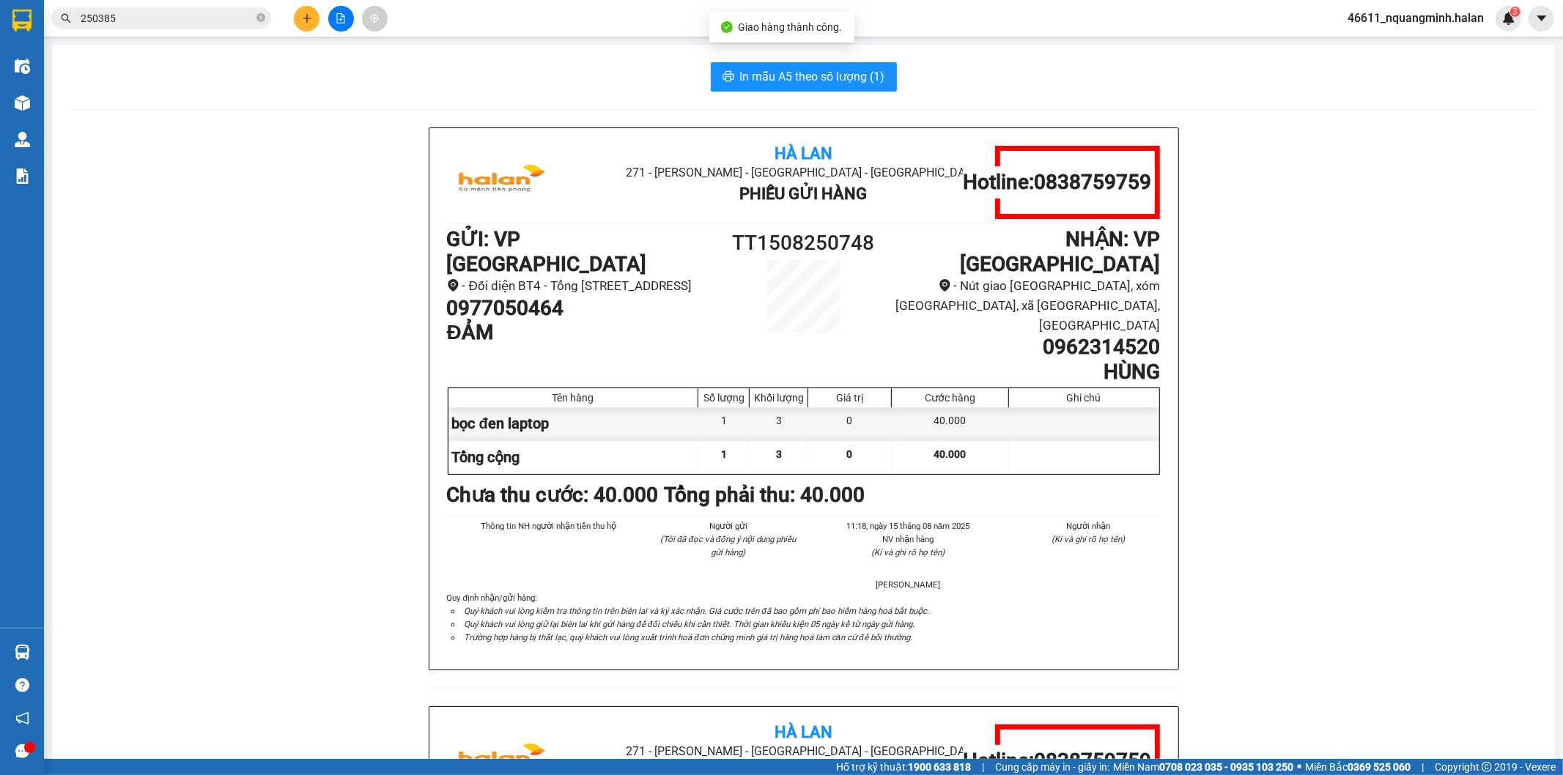
click at [140, 25] on input "250385" at bounding box center [167, 18] width 173 height 16
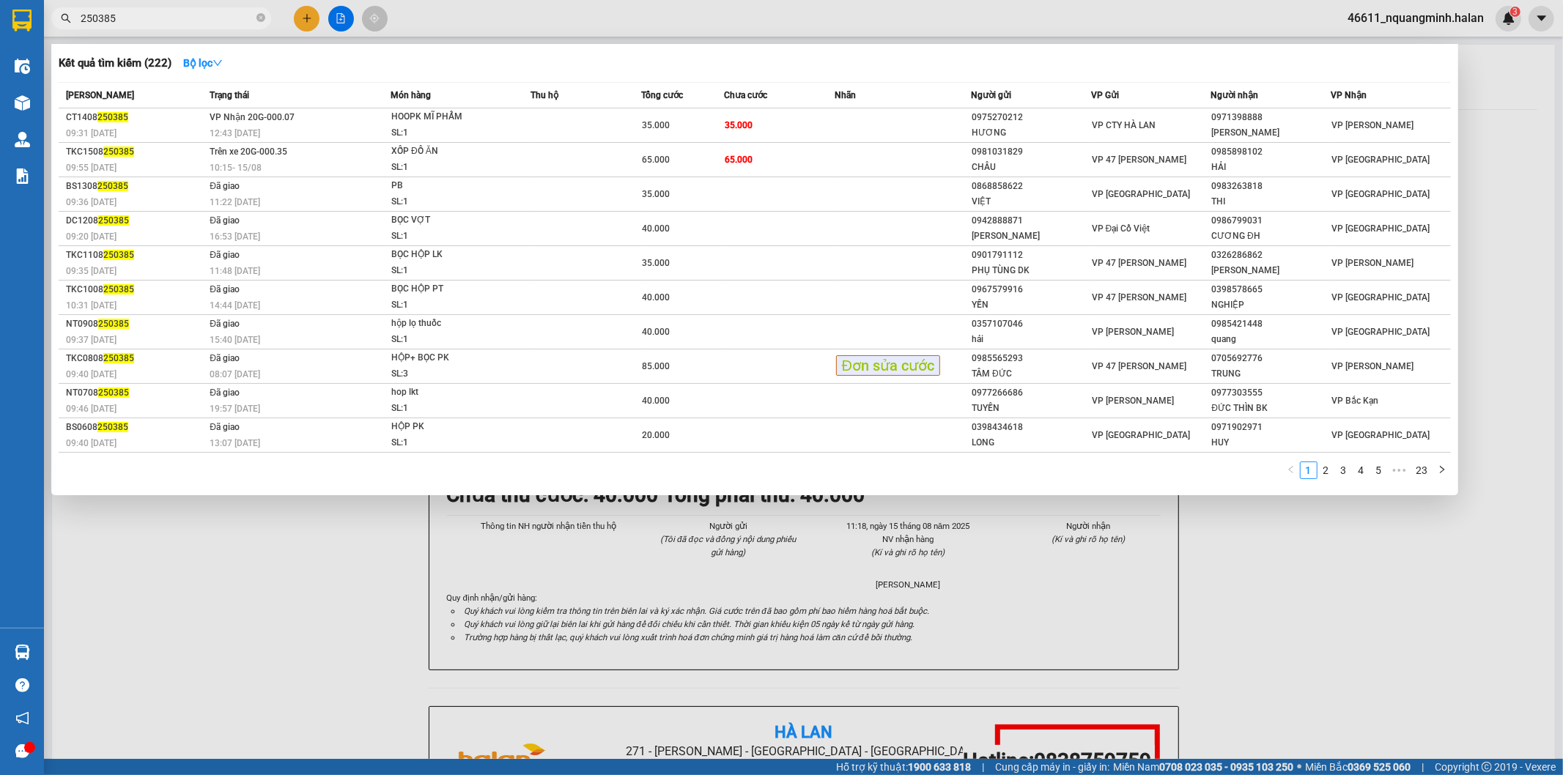
click at [312, 16] on div at bounding box center [781, 387] width 1563 height 775
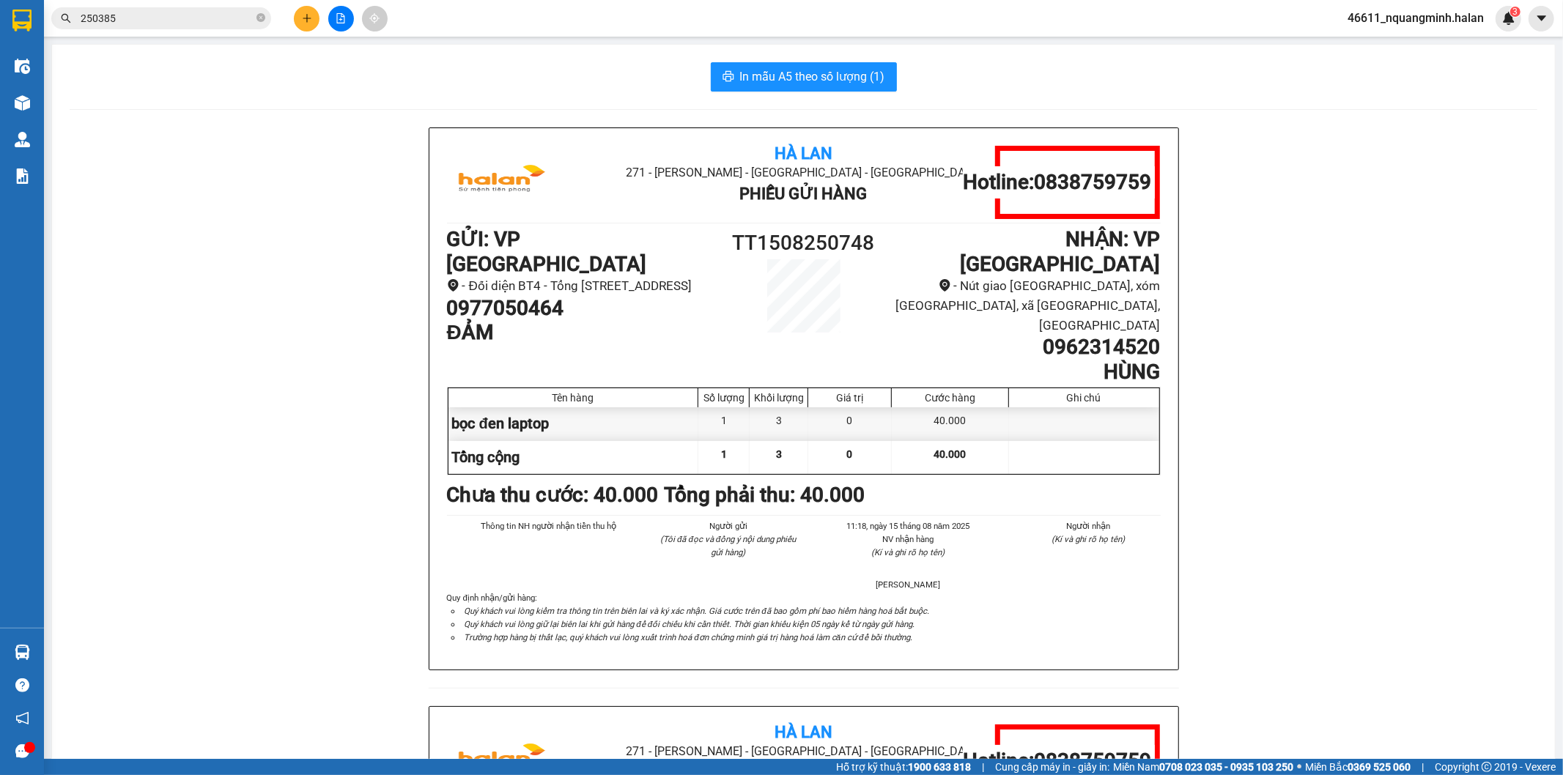
click at [312, 16] on button at bounding box center [307, 19] width 26 height 26
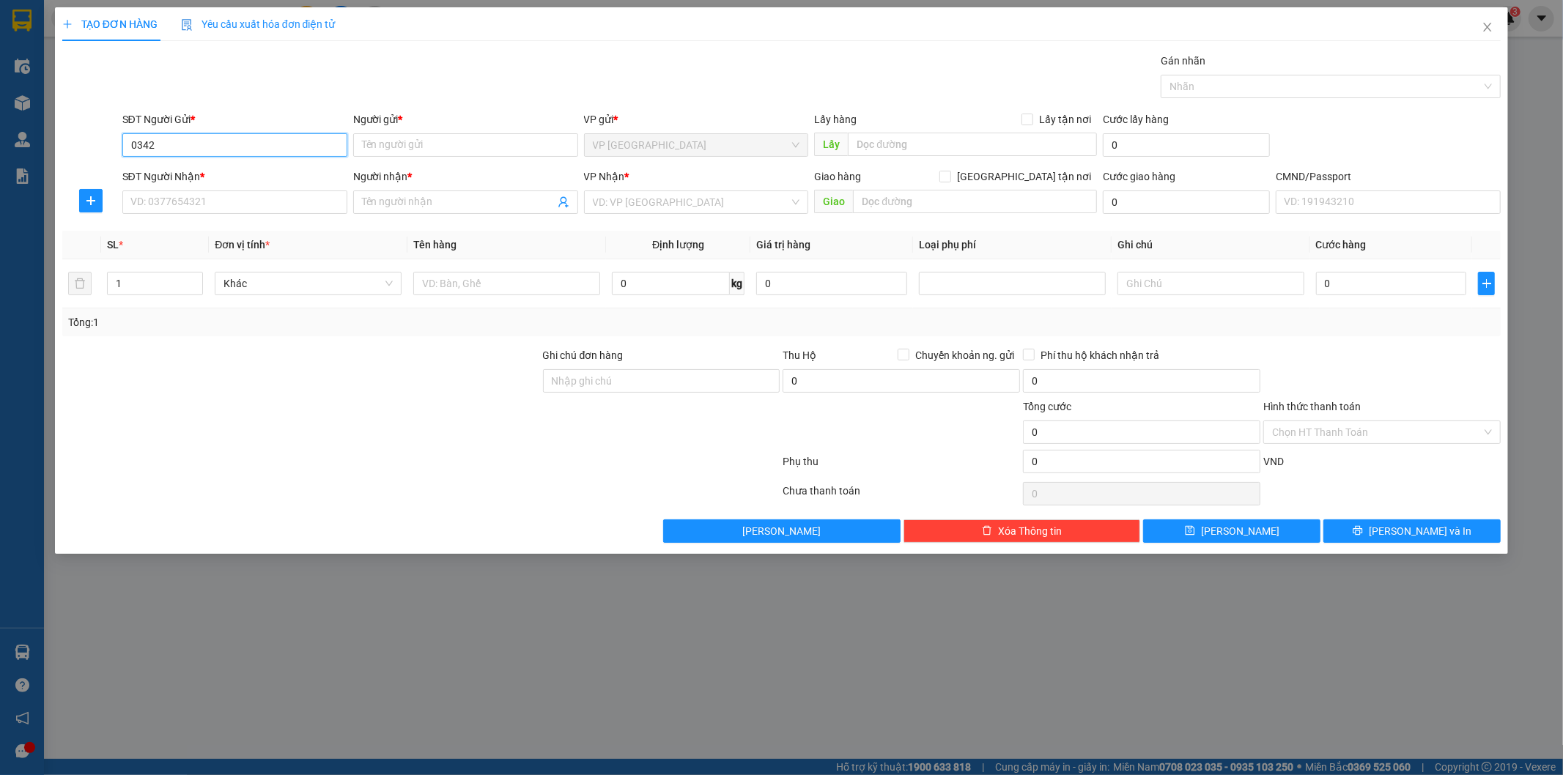
click at [250, 144] on input "0342" at bounding box center [234, 144] width 225 height 23
type input "0342204814"
click at [426, 147] on input "Người gửi *" at bounding box center [465, 144] width 225 height 23
type input "h"
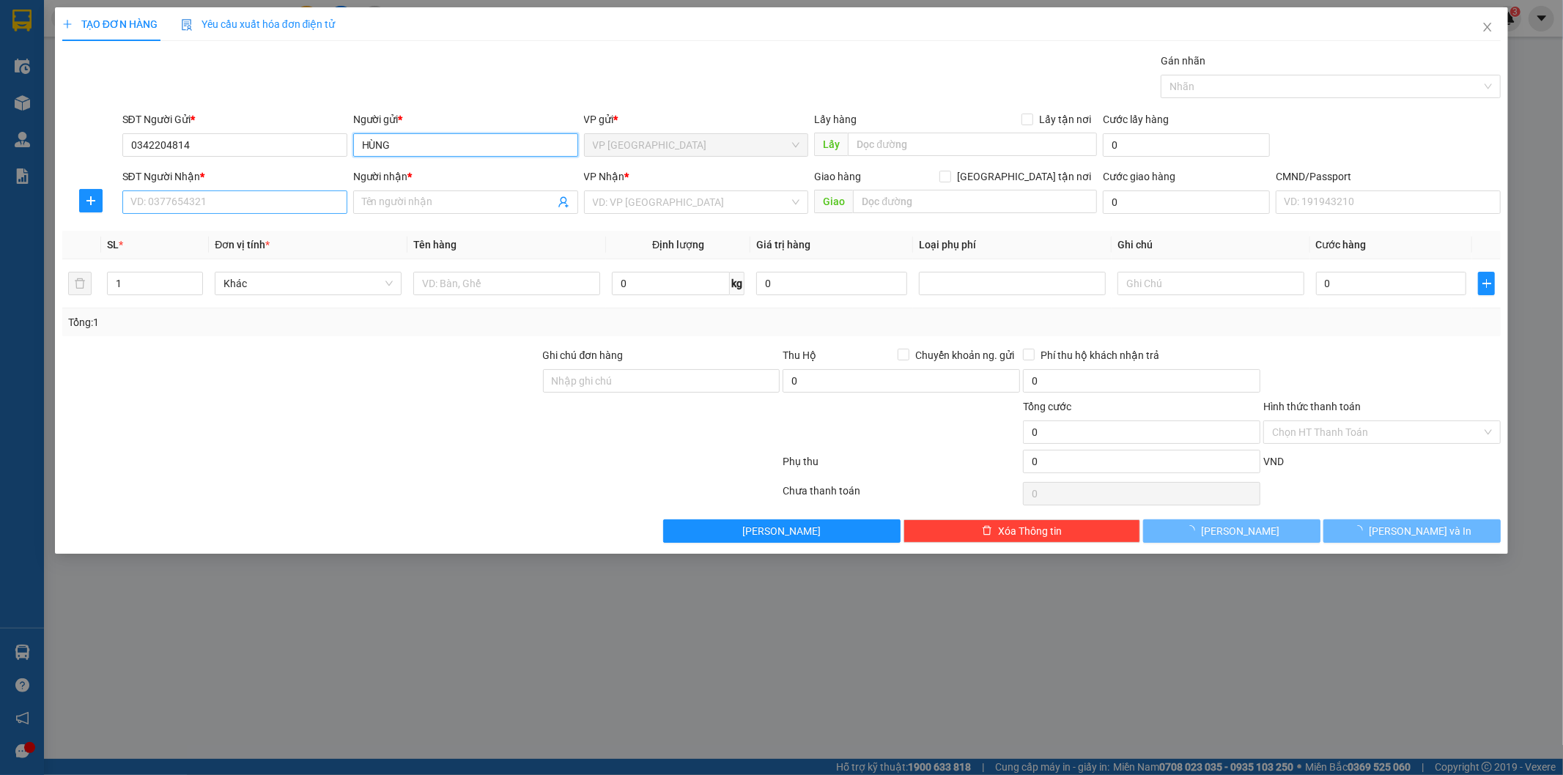
type input "HÙNG"
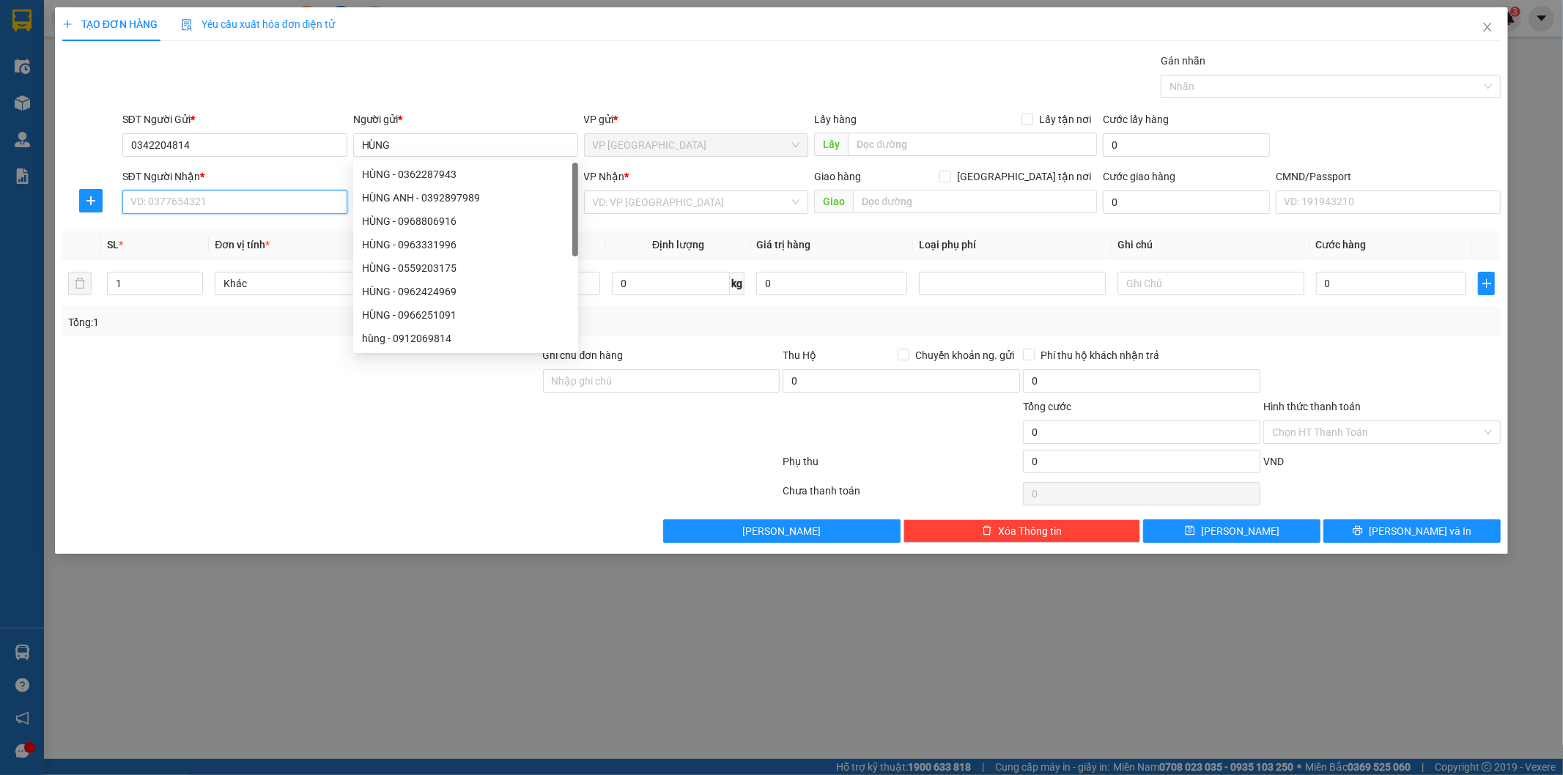
click at [284, 198] on input "SĐT Người Nhận *" at bounding box center [234, 201] width 225 height 23
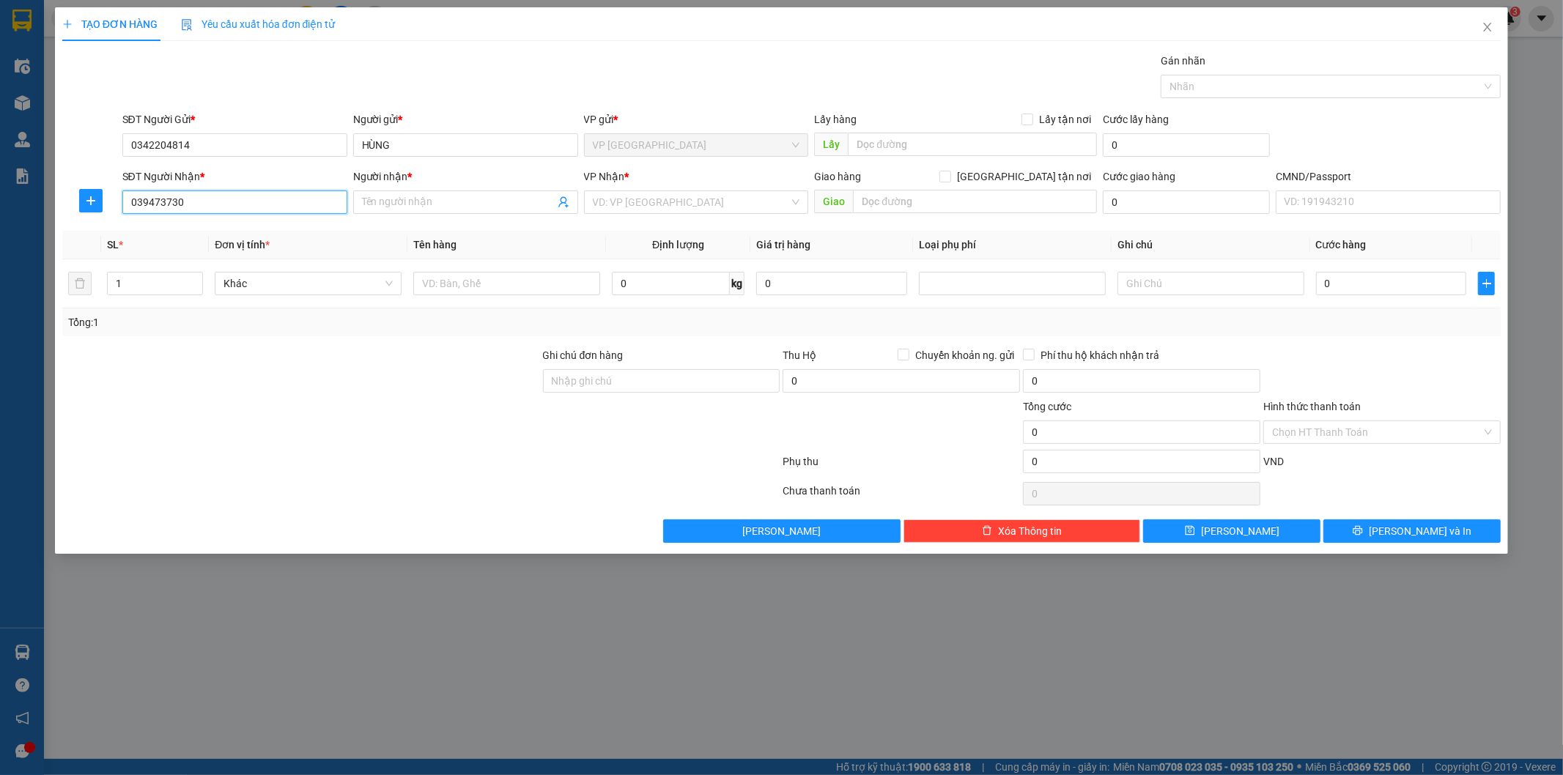
type input "0394737301"
click at [245, 221] on div "0394737301 - TRÀ" at bounding box center [234, 231] width 225 height 23
type input "TRÀ"
type input "0394737301"
drag, startPoint x: 588, startPoint y: 229, endPoint x: 550, endPoint y: 270, distance: 55.0
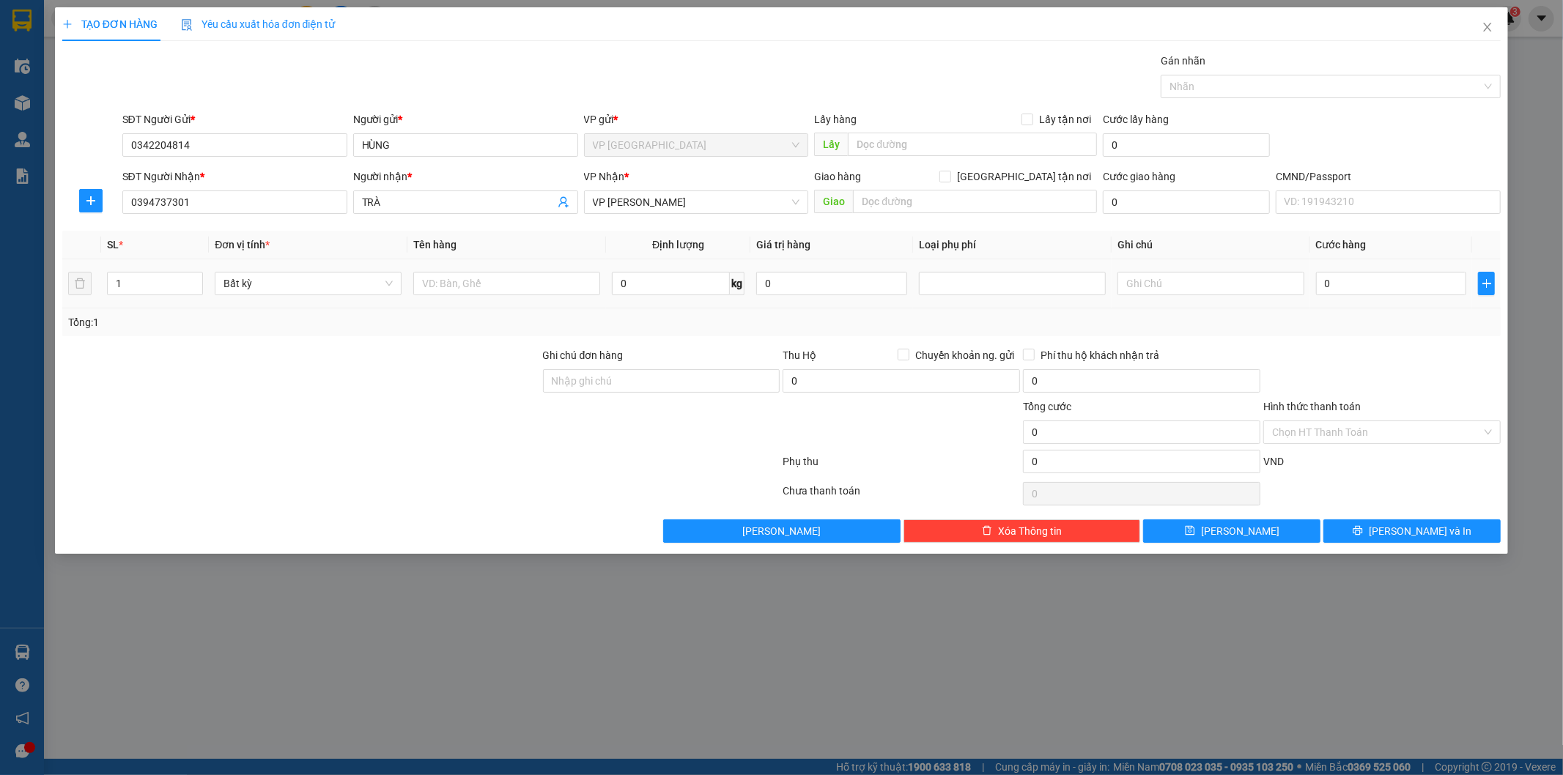
click at [587, 230] on div "Transit Pickup Surcharge Ids Transit Deliver Surcharge Ids Transit Deliver Surc…" at bounding box center [781, 298] width 1439 height 490
click at [540, 282] on input "text" at bounding box center [506, 283] width 187 height 23
type input "GHẾ"
type input "18"
type input "60.000"
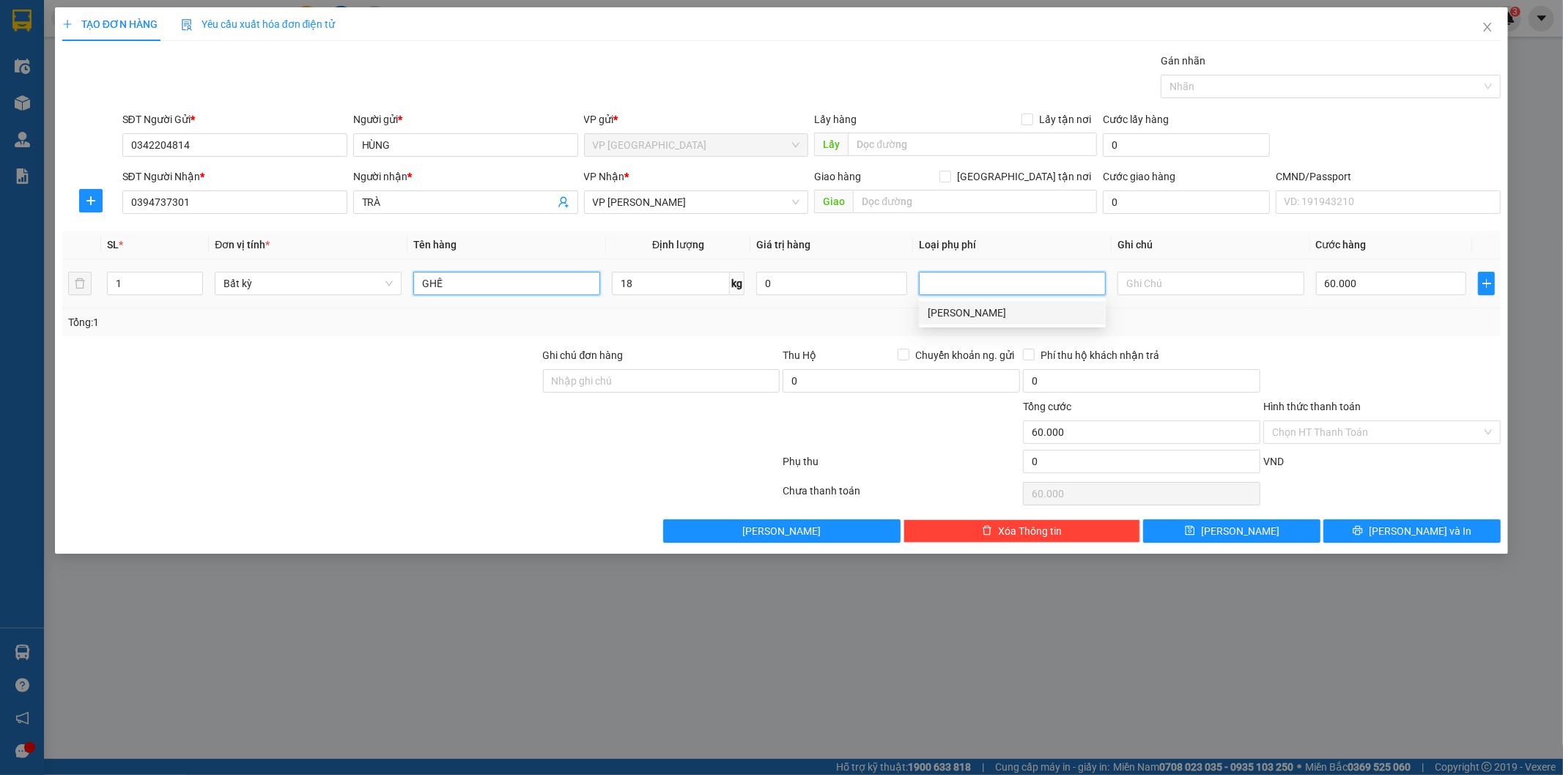
type input "60.000"
click at [535, 274] on input "GHẾ" at bounding box center [506, 283] width 187 height 23
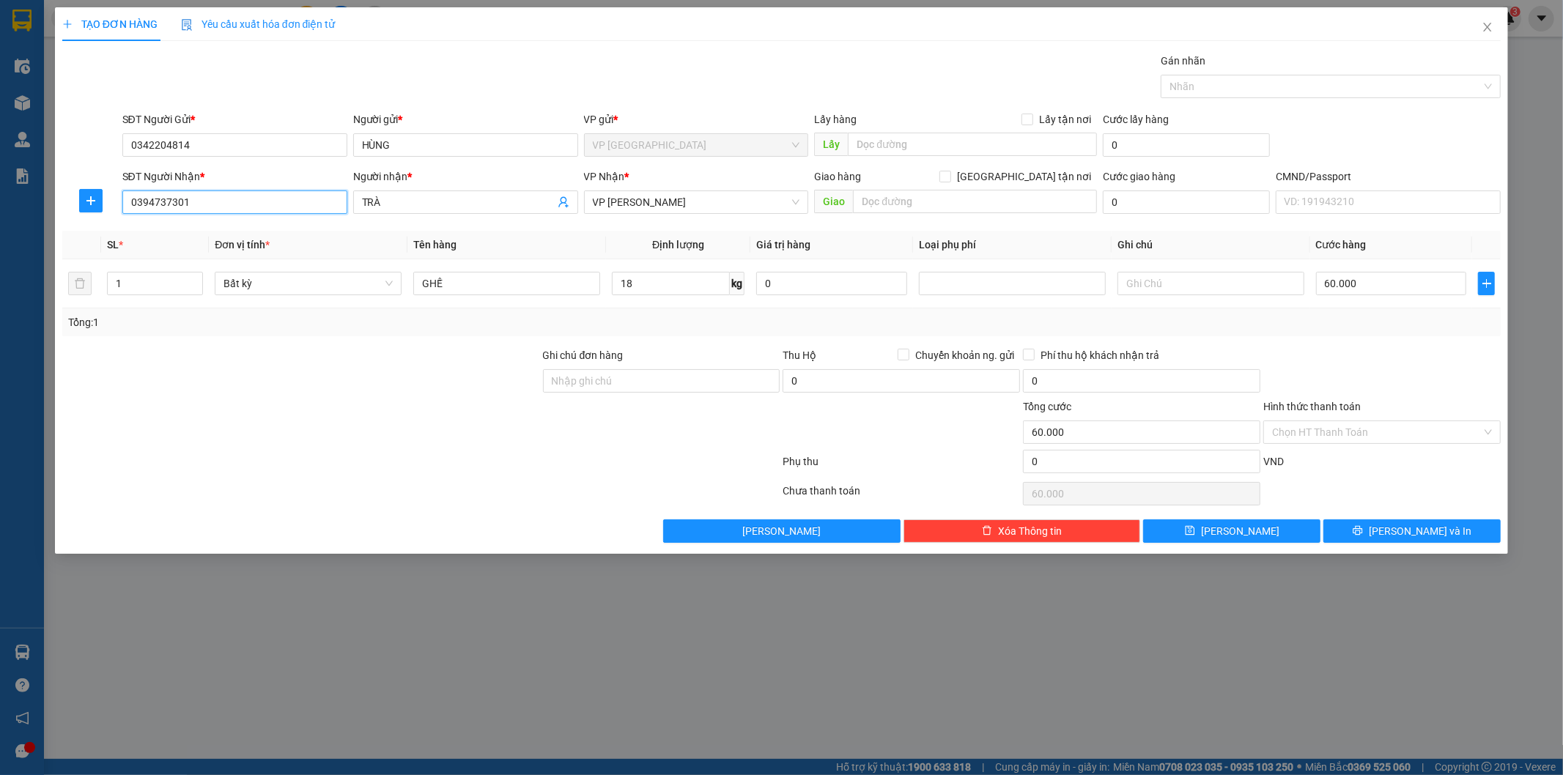
drag, startPoint x: 218, startPoint y: 201, endPoint x: 0, endPoint y: 139, distance: 227.0
click at [0, 149] on div "TẠO ĐƠN HÀNG Yêu cầu xuất hóa đơn điện tử Transit Pickup Surcharge Ids Transit …" at bounding box center [781, 387] width 1563 height 775
click at [484, 286] on input "GHẾ" at bounding box center [506, 283] width 187 height 23
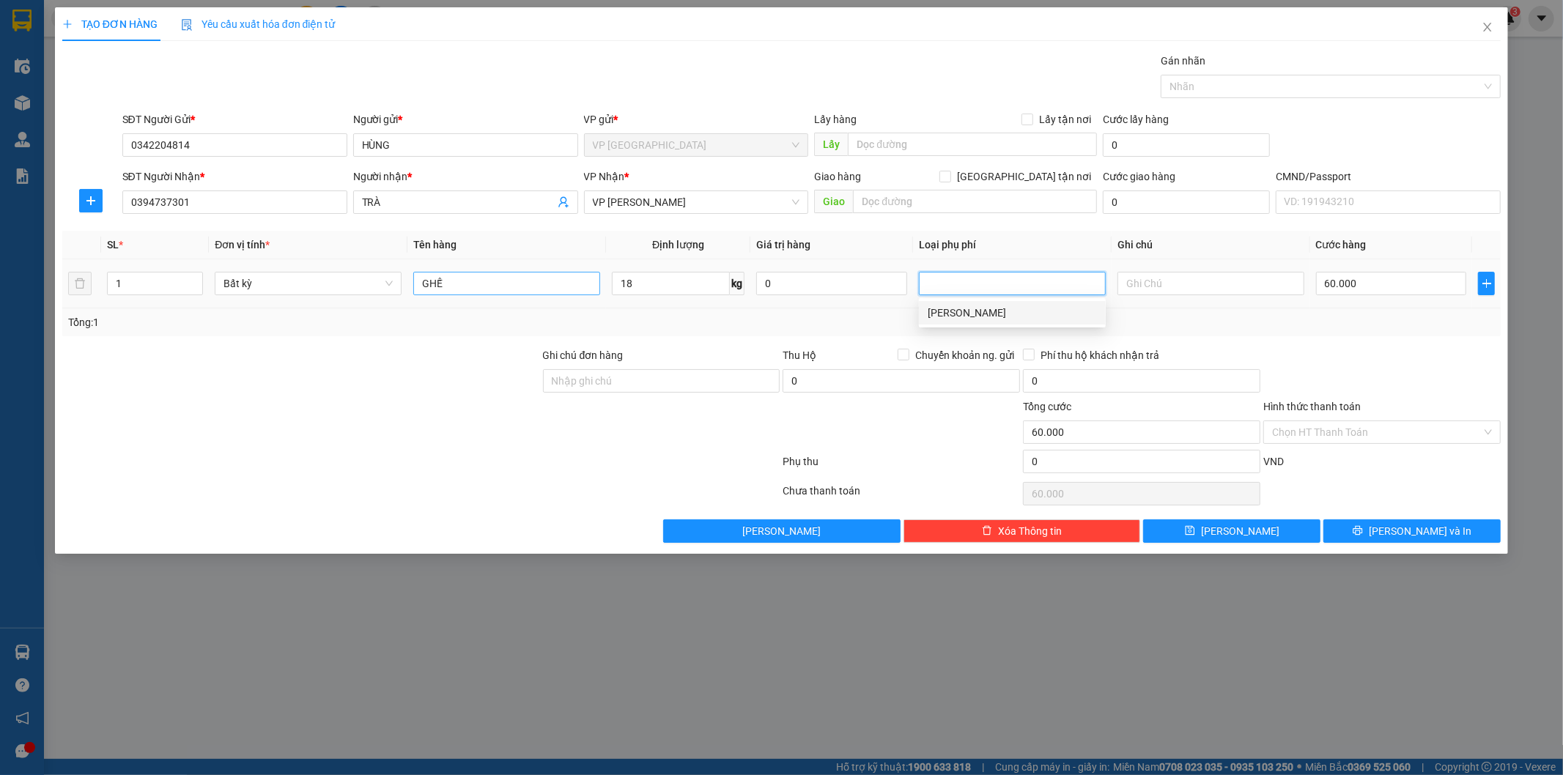
click at [1383, 359] on div at bounding box center [1382, 372] width 240 height 51
click at [515, 288] on input "GHẾ" at bounding box center [506, 283] width 187 height 23
click at [1390, 345] on div "Transit Pickup Surcharge Ids Transit Deliver Surcharge Ids Transit Deliver Surc…" at bounding box center [781, 298] width 1439 height 490
click at [1429, 347] on div at bounding box center [1382, 372] width 240 height 51
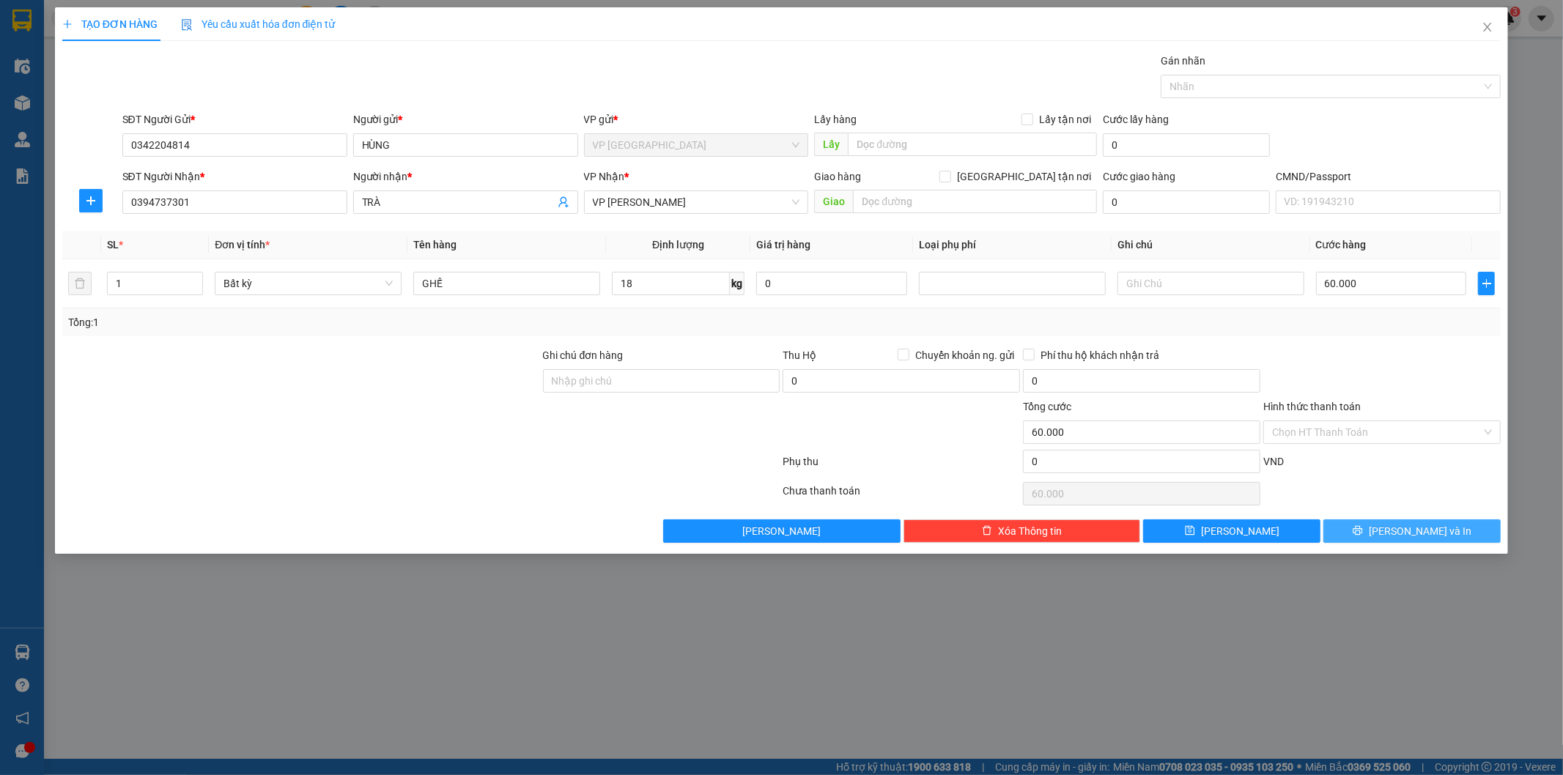
click at [1370, 526] on button "Lưu và In" at bounding box center [1411, 530] width 177 height 23
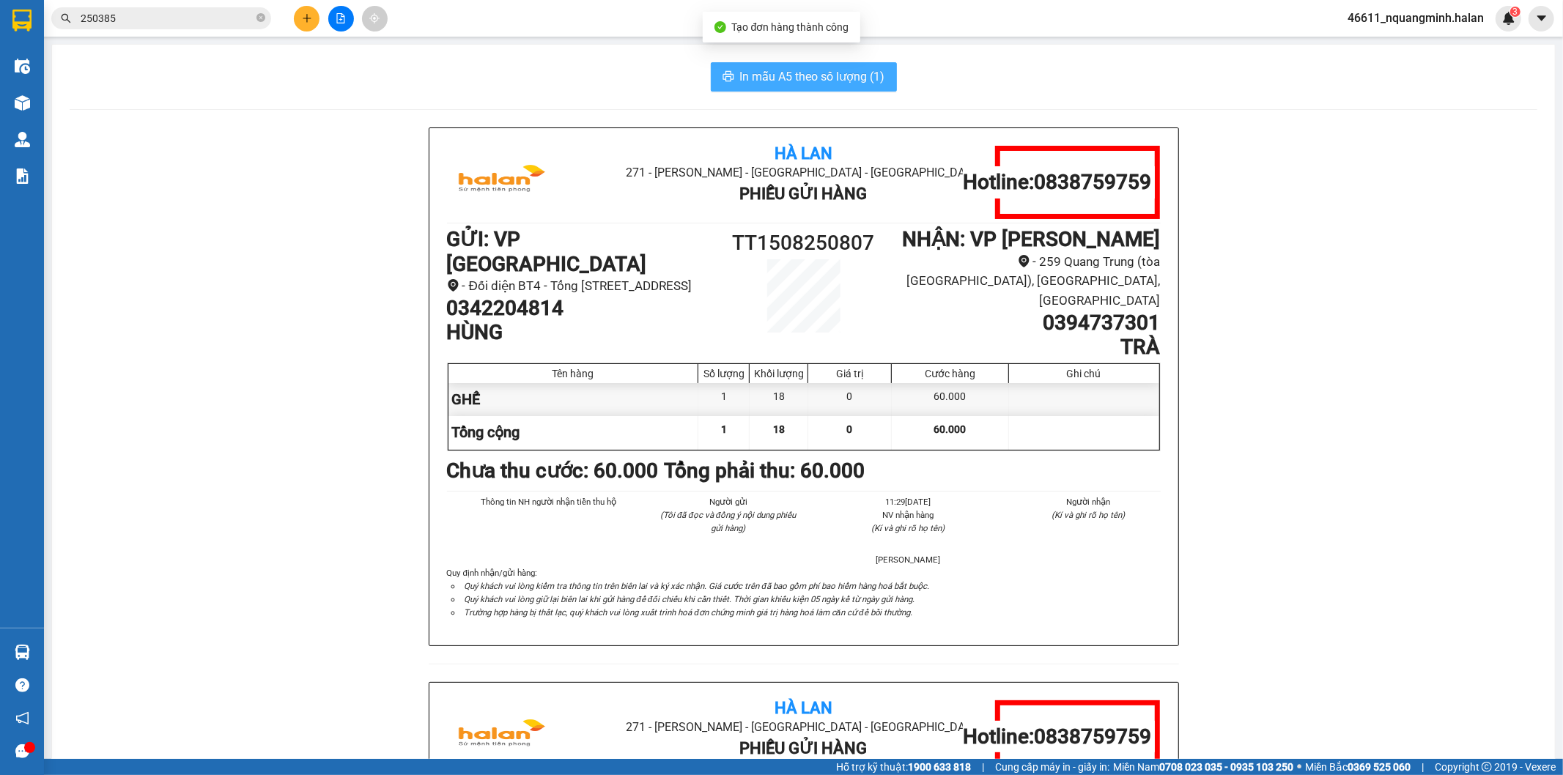
click at [850, 66] on button "In mẫu A5 theo số lượng (1)" at bounding box center [804, 76] width 186 height 29
click at [604, 70] on div "In mẫu A5 theo số lượng (1)" at bounding box center [804, 76] width 1468 height 29
drag, startPoint x: 302, startPoint y: 191, endPoint x: 295, endPoint y: 163, distance: 29.3
click at [298, 172] on div "Hà Lan 271 - Dương Tự Minh - Phường Tân Long - Thái Nguyên Phiếu Gửi Hàng Hotli…" at bounding box center [804, 681] width 1468 height 1109
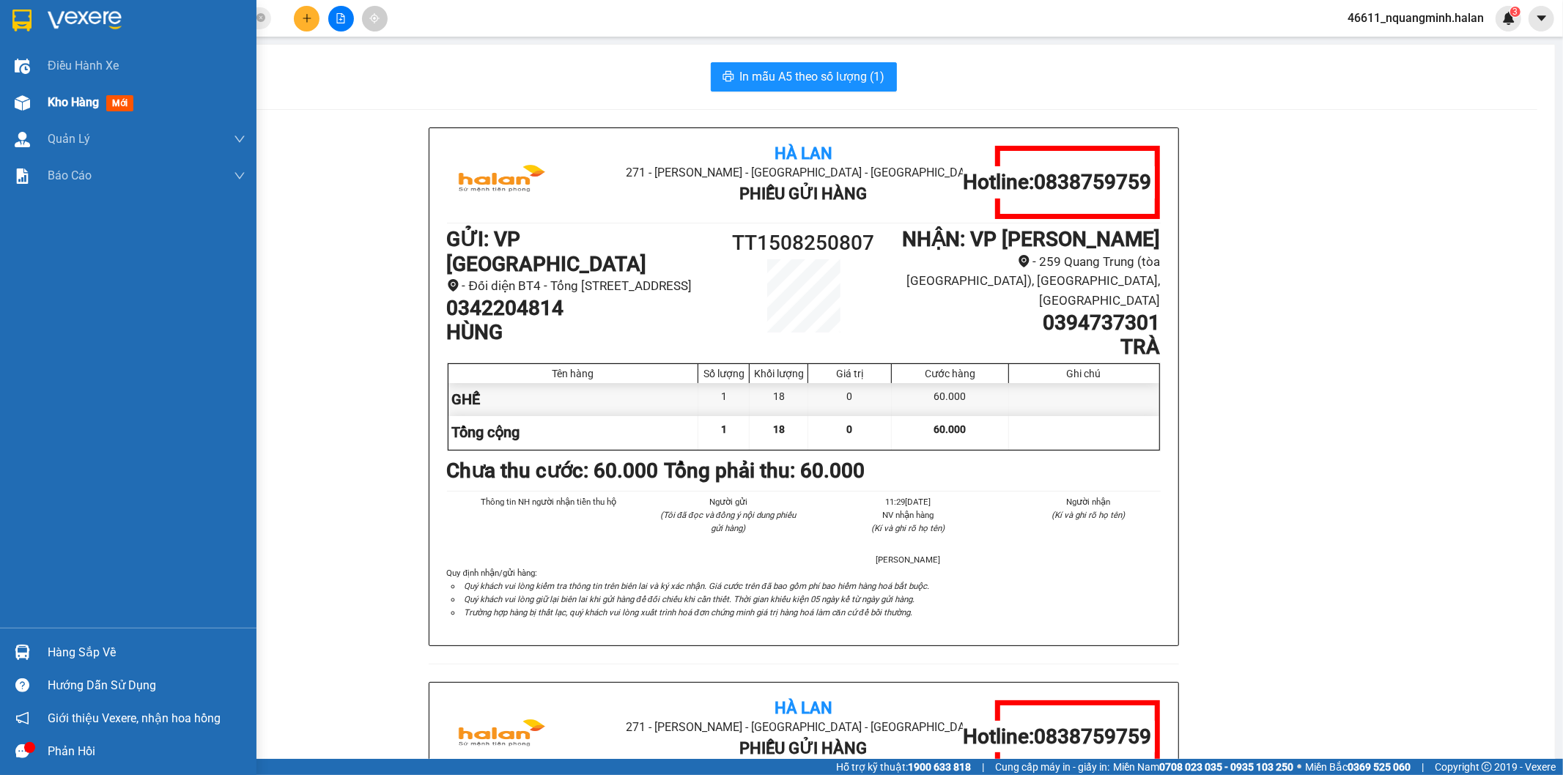
click at [37, 94] on div "Kho hàng mới" at bounding box center [128, 102] width 256 height 37
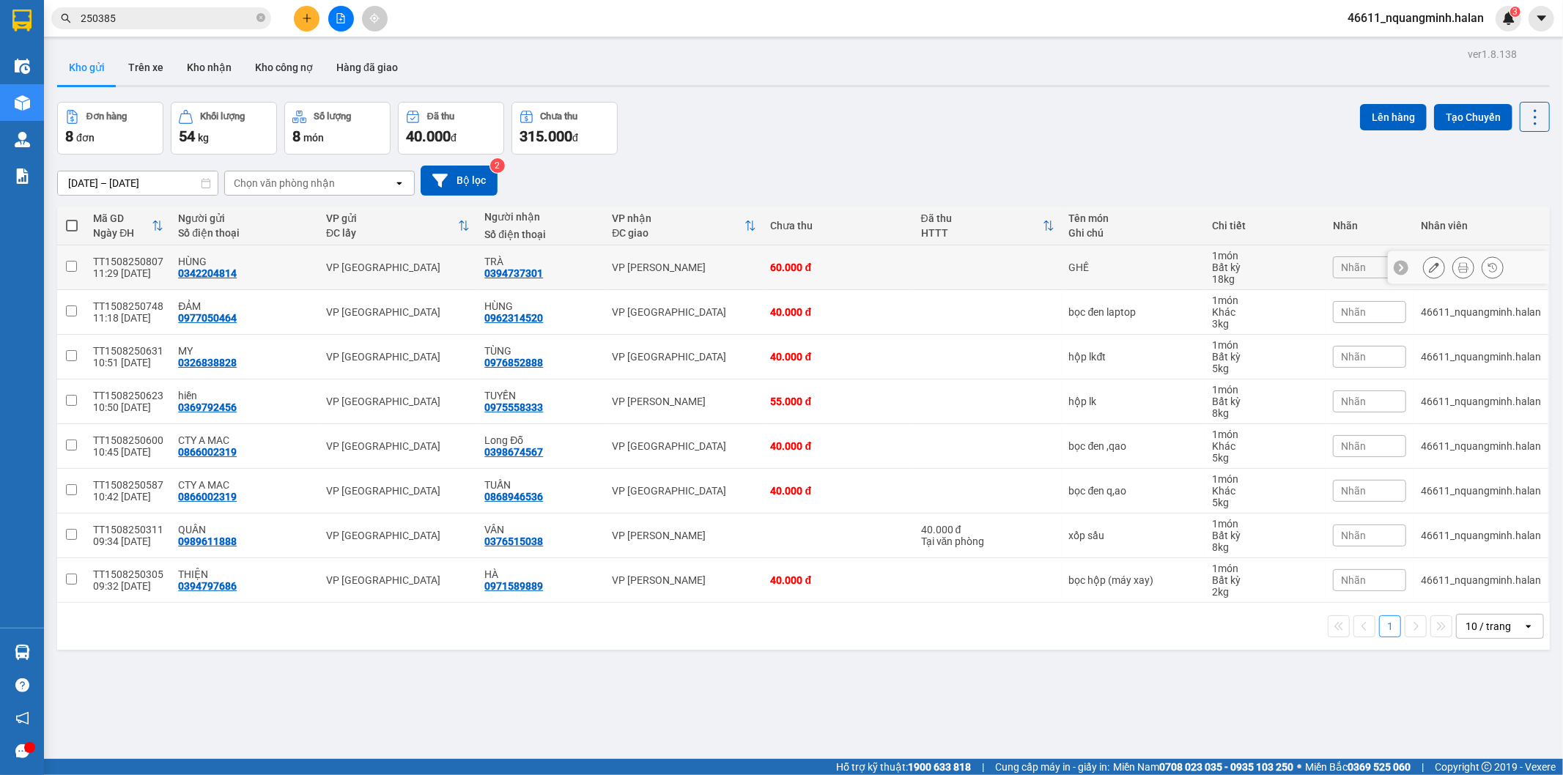
click at [1429, 267] on icon at bounding box center [1434, 267] width 10 height 10
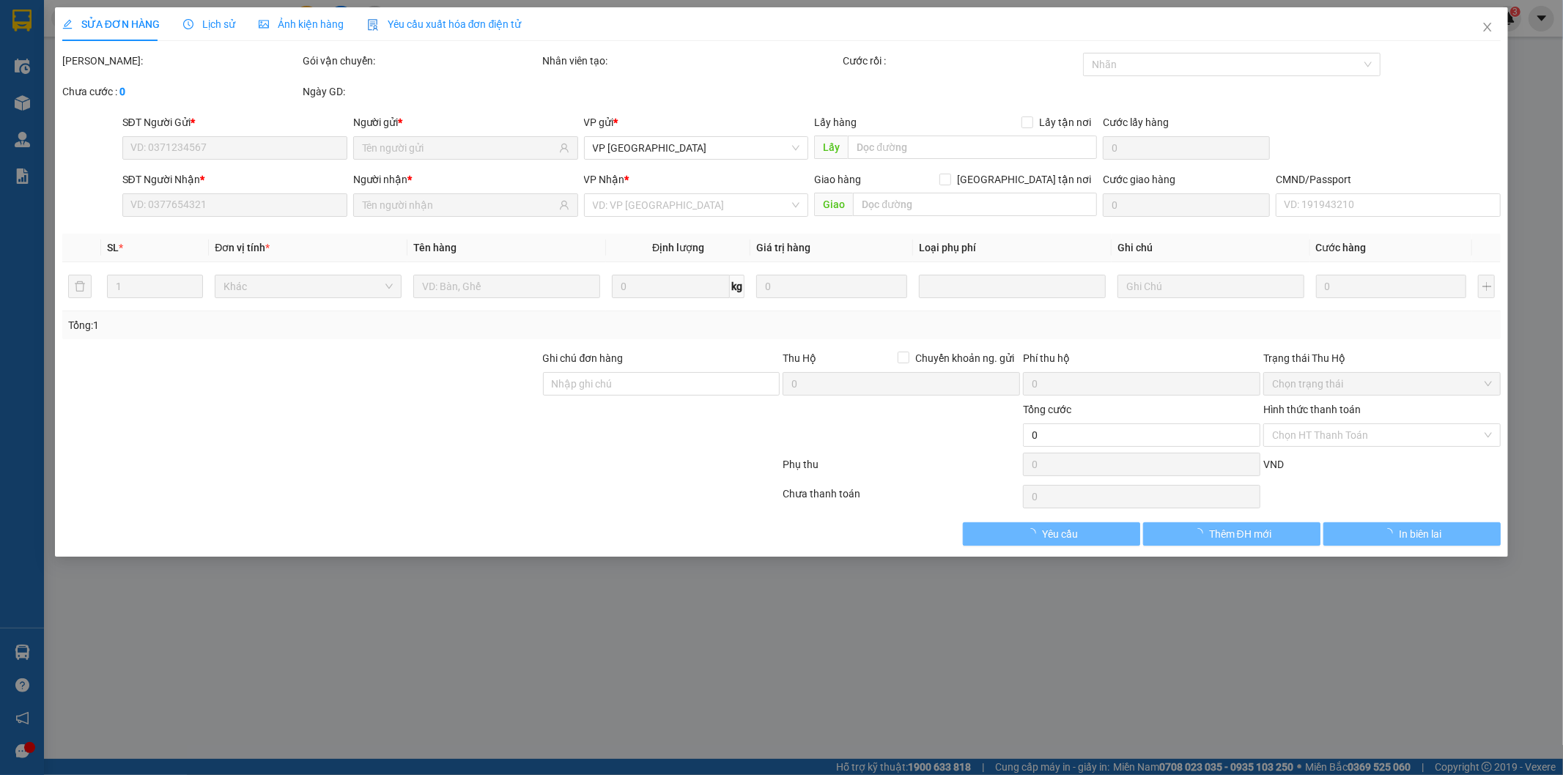
type input "0342204814"
type input "0394737301"
type input "60.000"
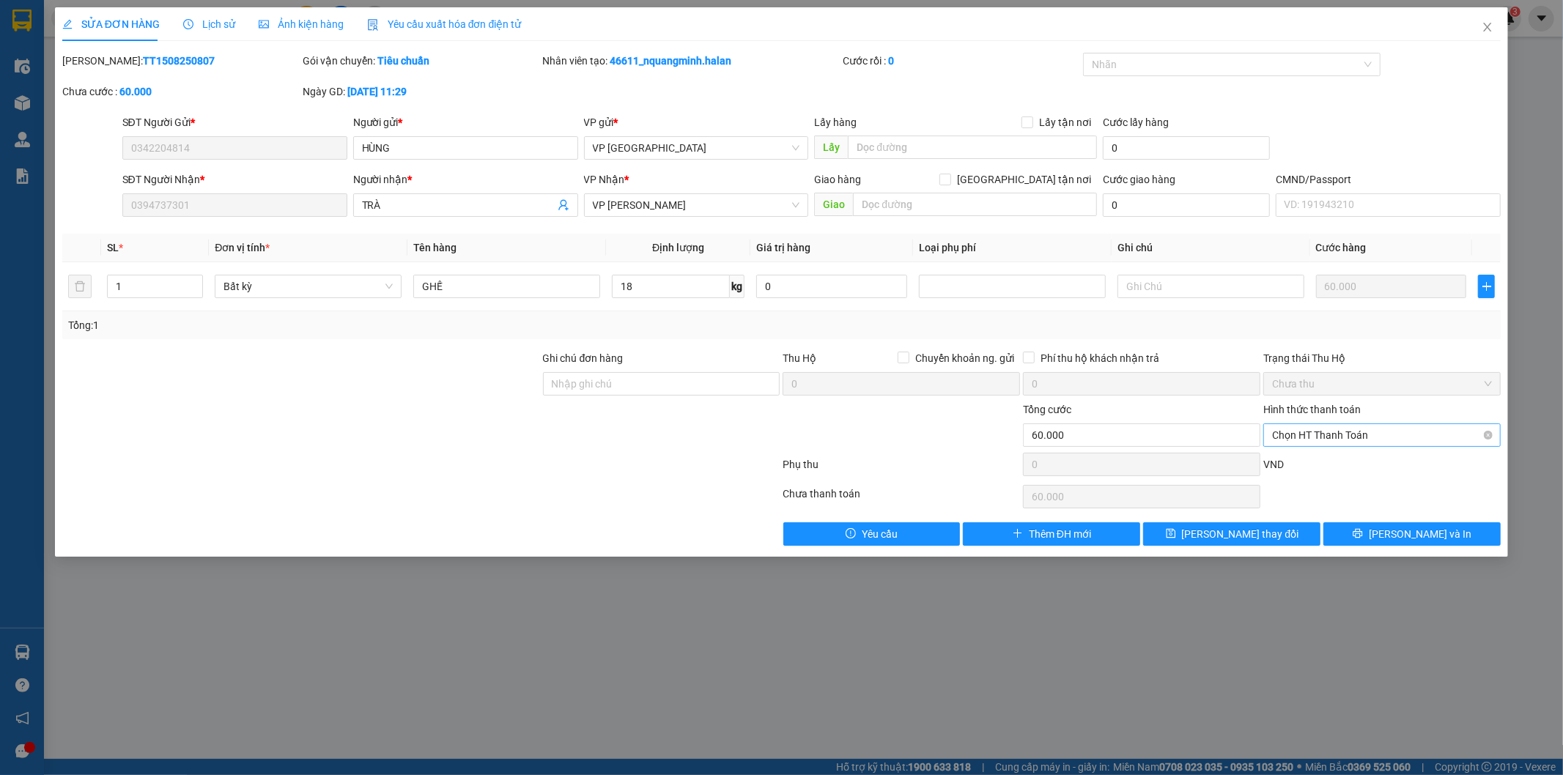
click at [1333, 430] on span "Chọn HT Thanh Toán" at bounding box center [1382, 435] width 220 height 22
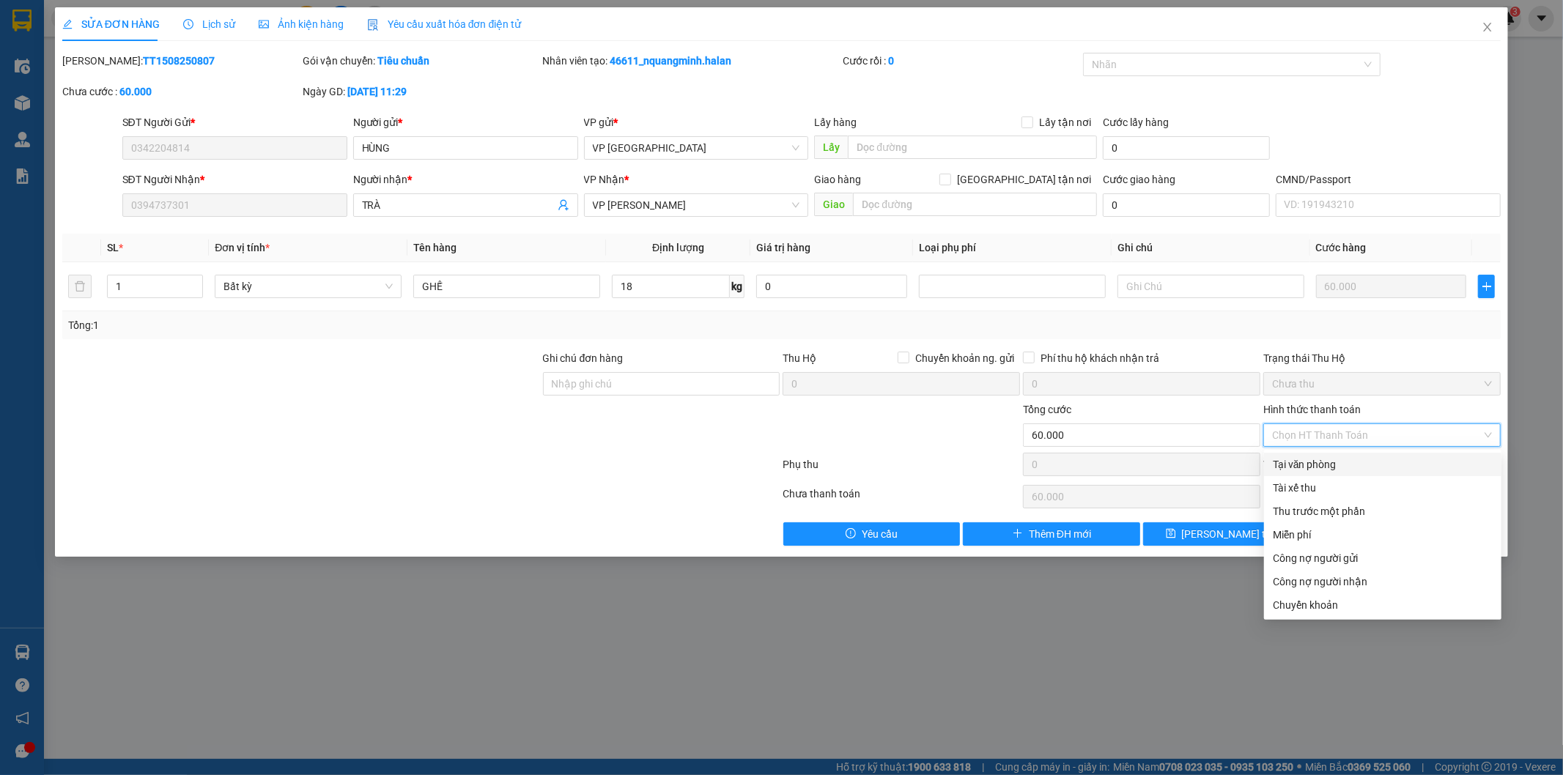
click at [1298, 462] on div "Tại văn phòng" at bounding box center [1383, 464] width 220 height 16
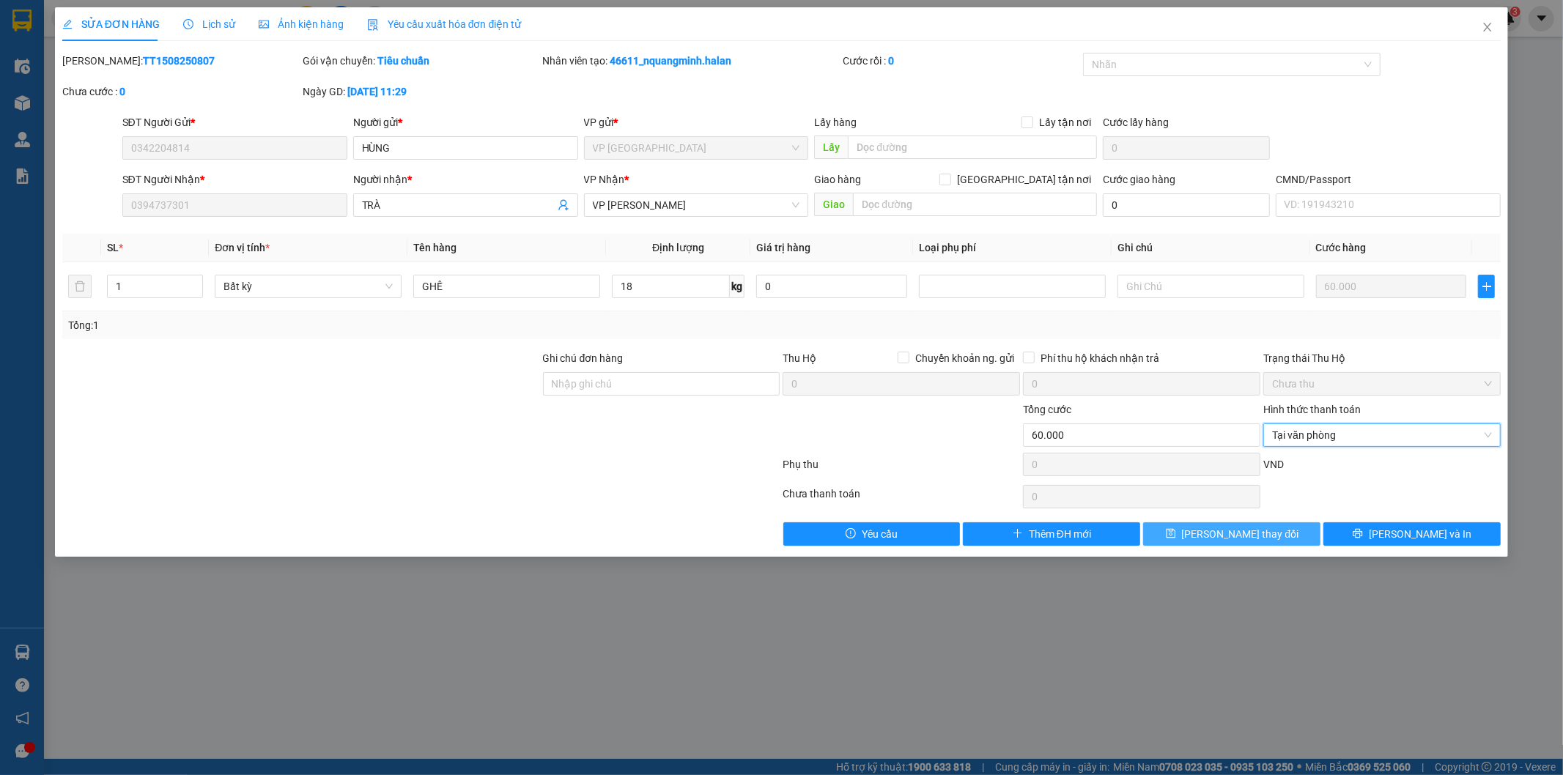
drag, startPoint x: 1212, startPoint y: 535, endPoint x: 993, endPoint y: 374, distance: 271.5
click at [1210, 535] on button "Lưu thay đổi" at bounding box center [1231, 533] width 177 height 23
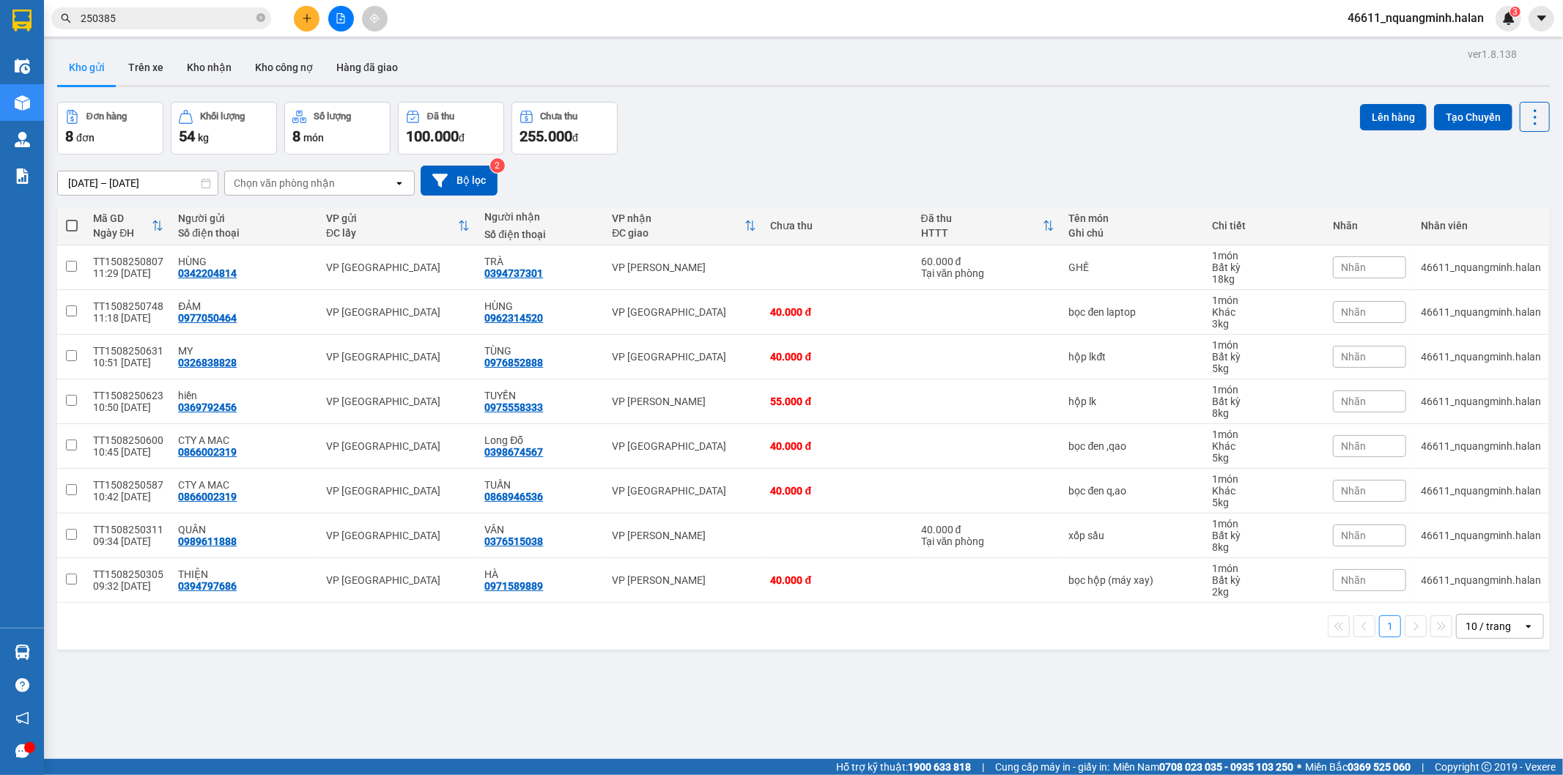
click at [303, 20] on icon "plus" at bounding box center [307, 18] width 10 height 10
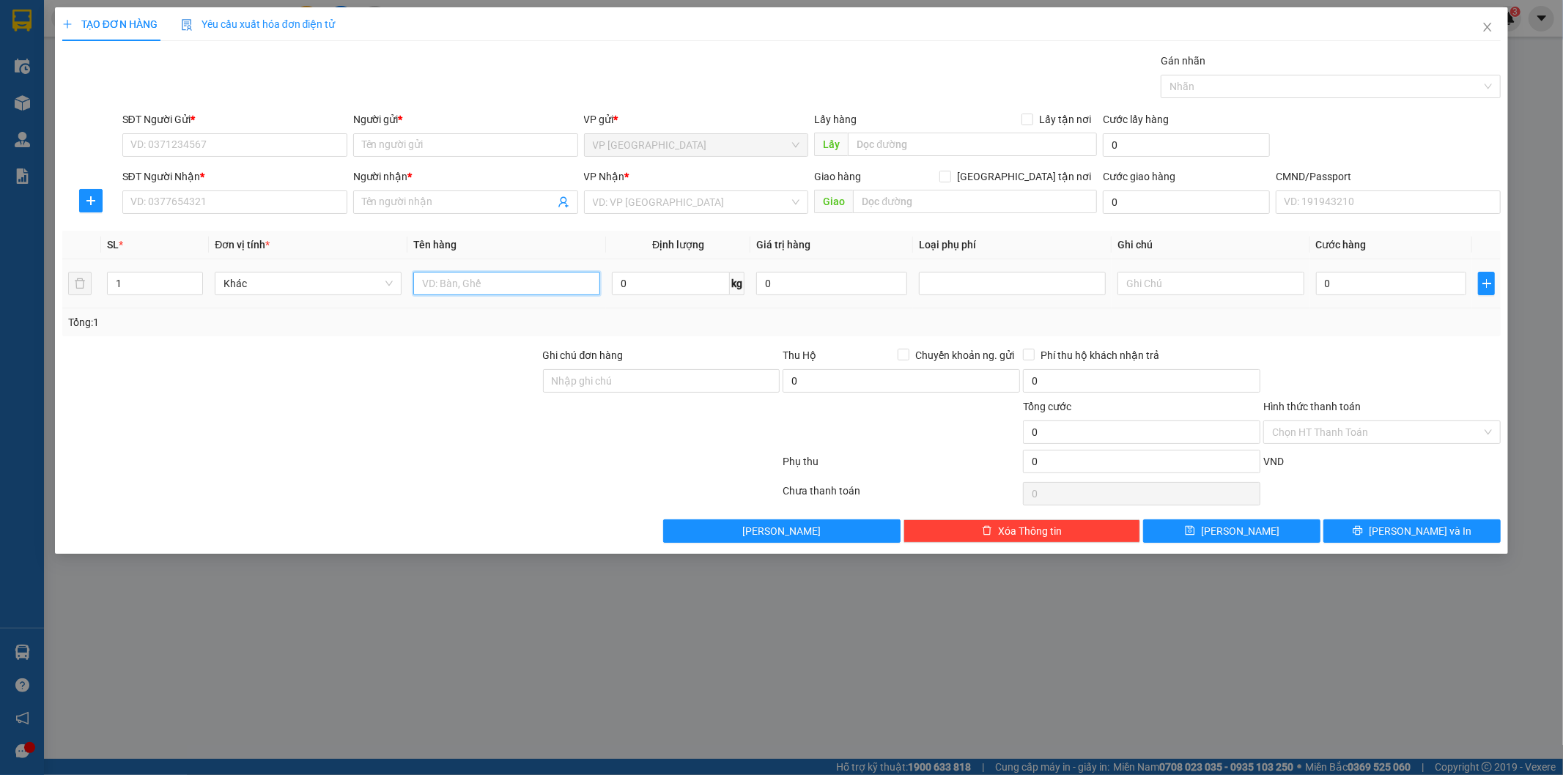
click at [506, 276] on input "text" at bounding box center [506, 283] width 187 height 23
drag, startPoint x: 506, startPoint y: 276, endPoint x: 299, endPoint y: 281, distance: 207.4
click at [299, 281] on tr "1 Khác bpcj pk 0 kg 0 0" at bounding box center [781, 283] width 1439 height 49
type input "bọc pk"
type input "1"
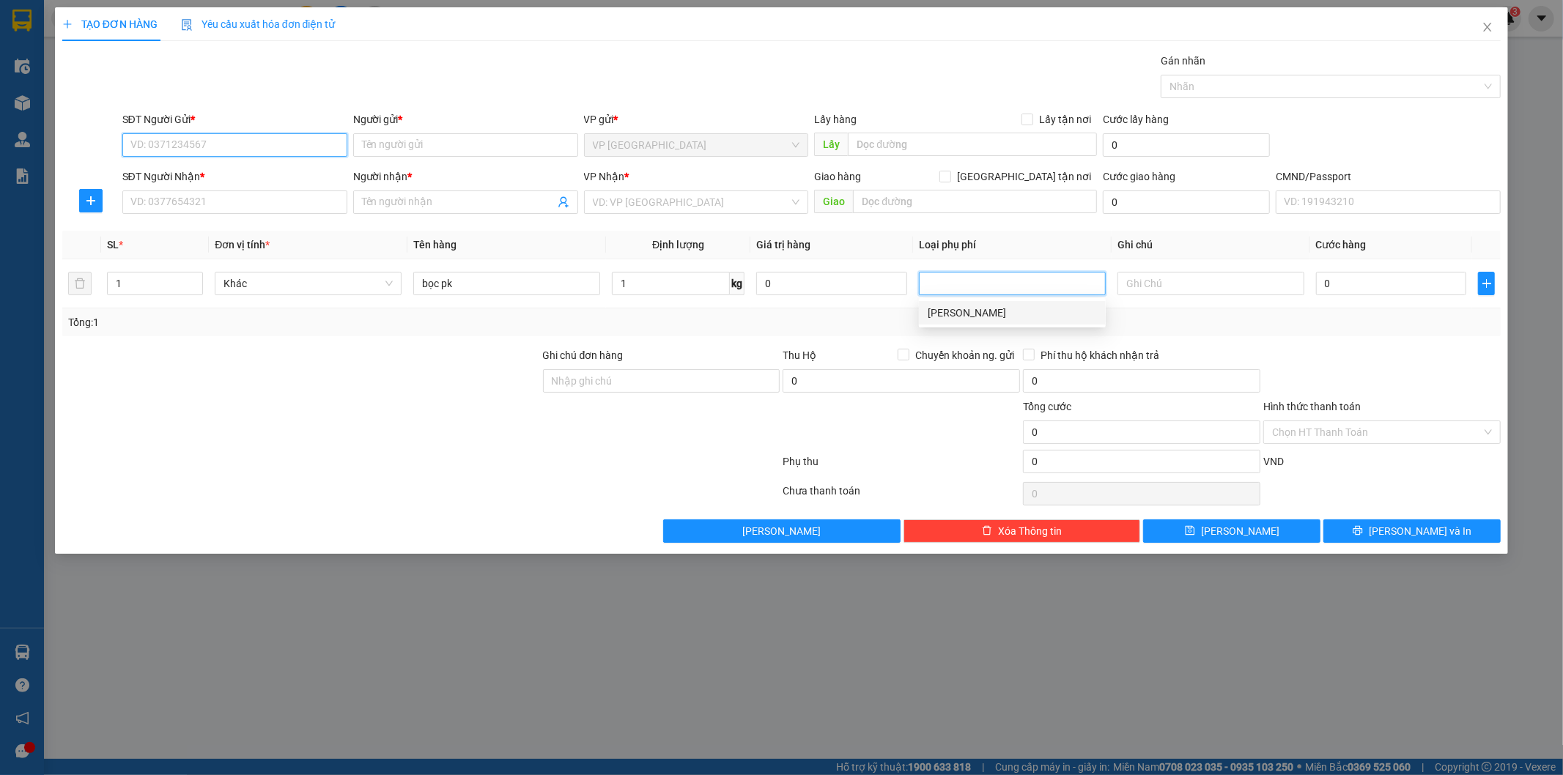
click at [149, 144] on input "SĐT Người Gửi *" at bounding box center [234, 144] width 225 height 23
type input "0963901269"
click at [233, 179] on div "0963901269 - TRẦN ĐỒNG" at bounding box center [234, 174] width 207 height 16
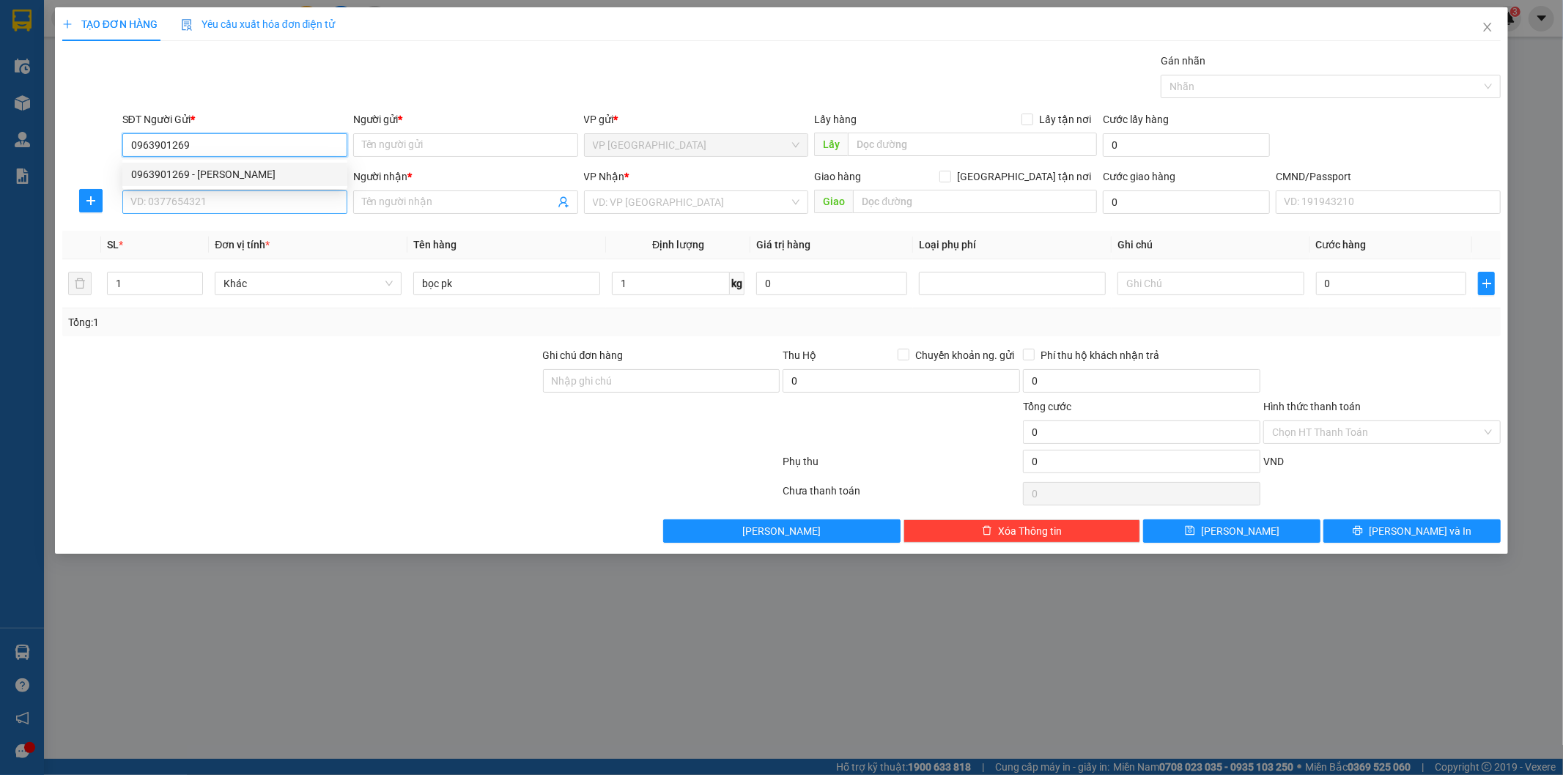
type input "TRẦN ĐỒNG"
type input "0963901269"
click at [238, 199] on input "SĐT Người Nhận *" at bounding box center [234, 201] width 225 height 23
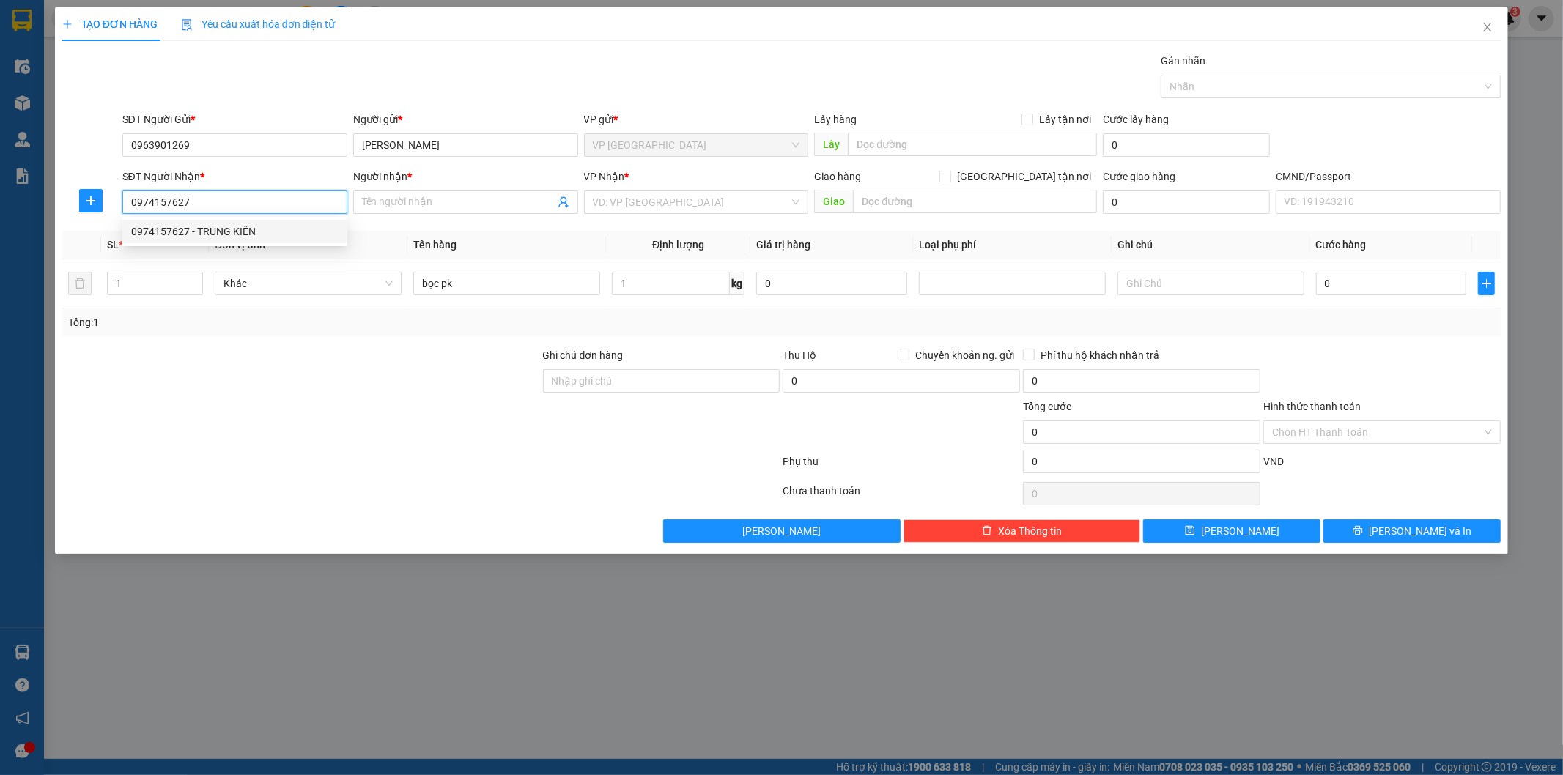
click at [221, 232] on div "0974157627 - TRUNG KIÊN" at bounding box center [234, 231] width 207 height 16
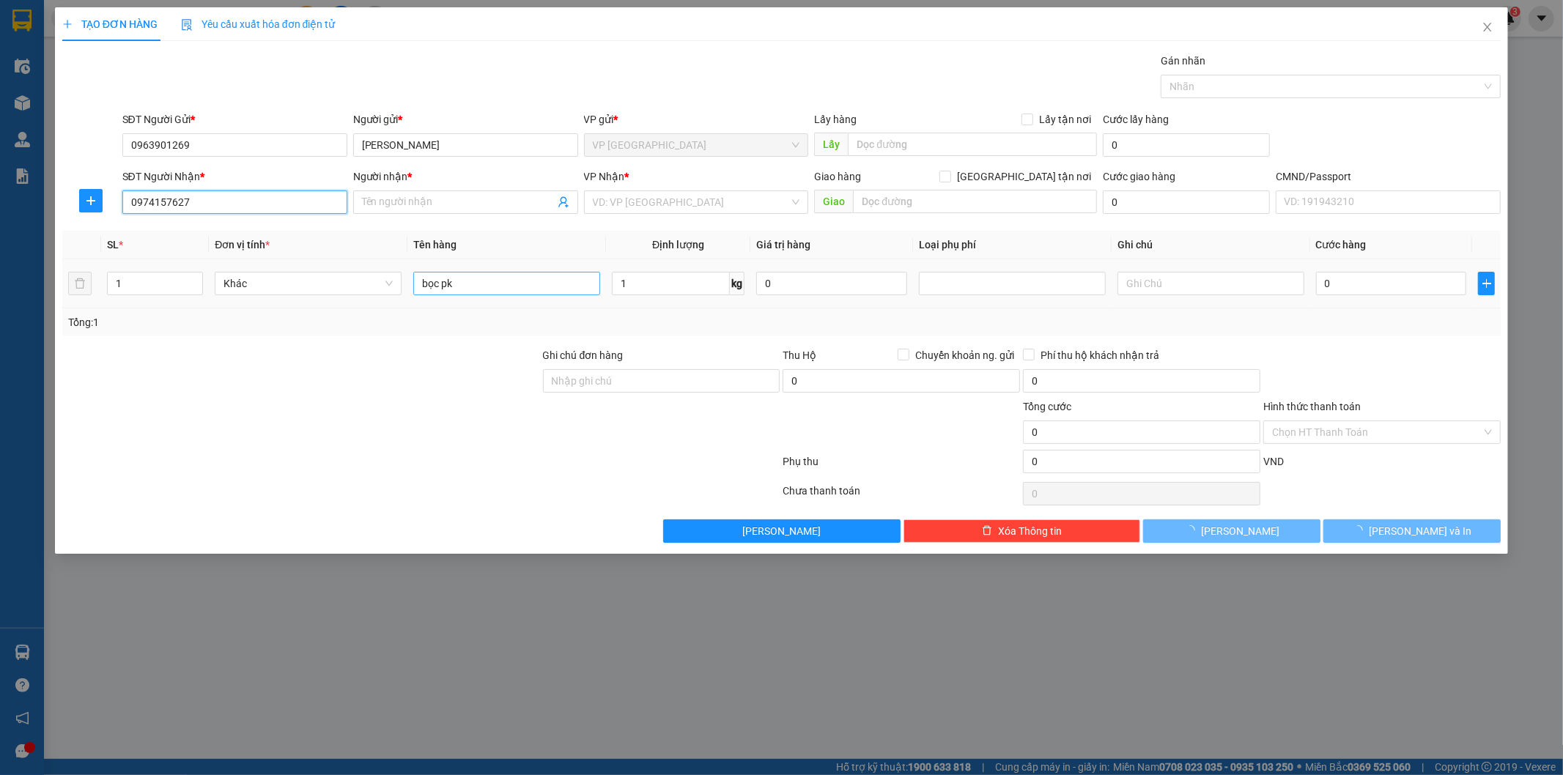
type input "0974157627"
click at [462, 289] on input "bọc pk" at bounding box center [506, 283] width 187 height 23
type input "TRUNG KIÊN"
type input "35.000"
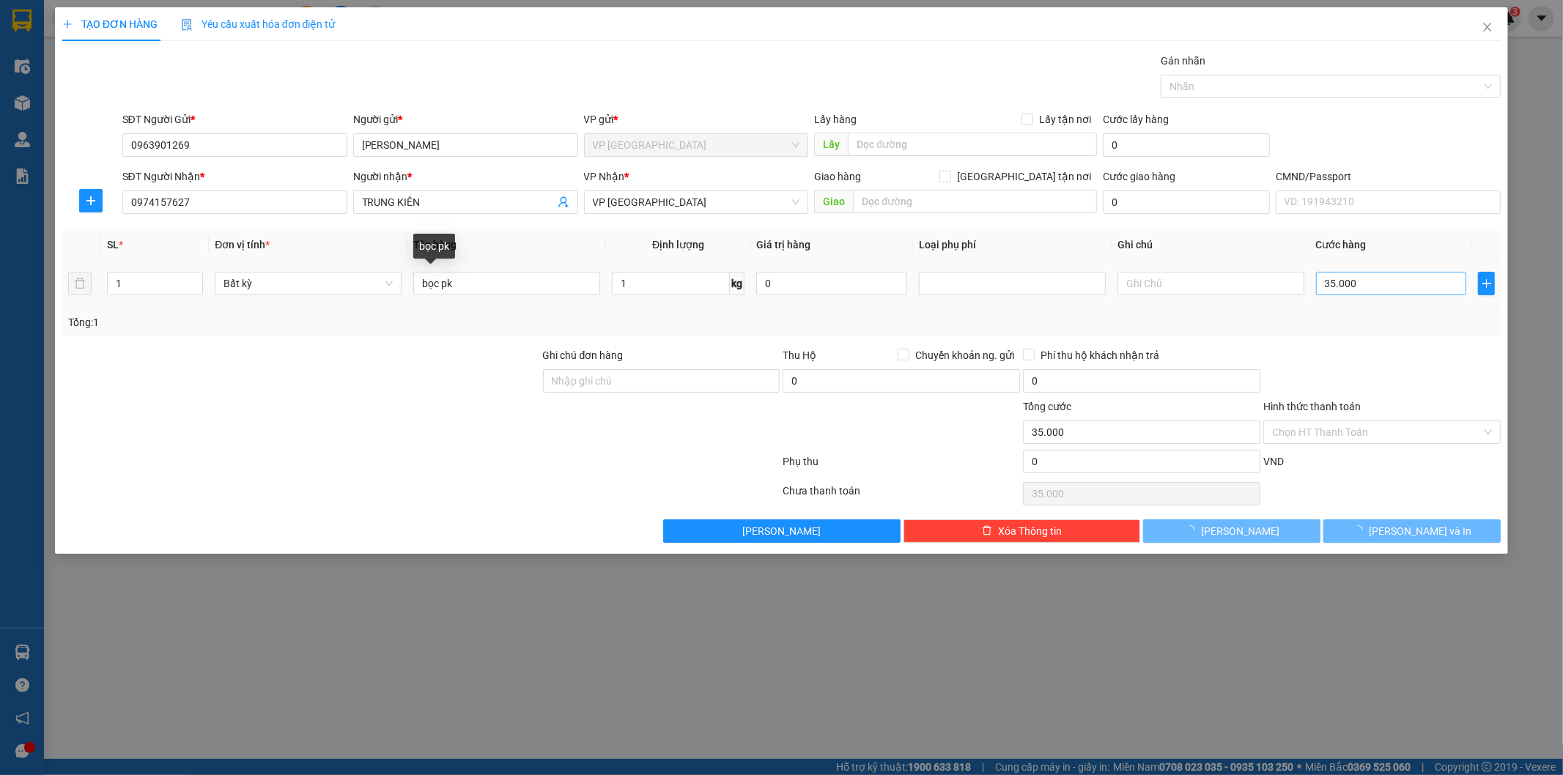
type input "35.000"
click at [1397, 349] on div at bounding box center [1382, 372] width 240 height 51
click at [488, 295] on input "bọc pk" at bounding box center [506, 283] width 187 height 23
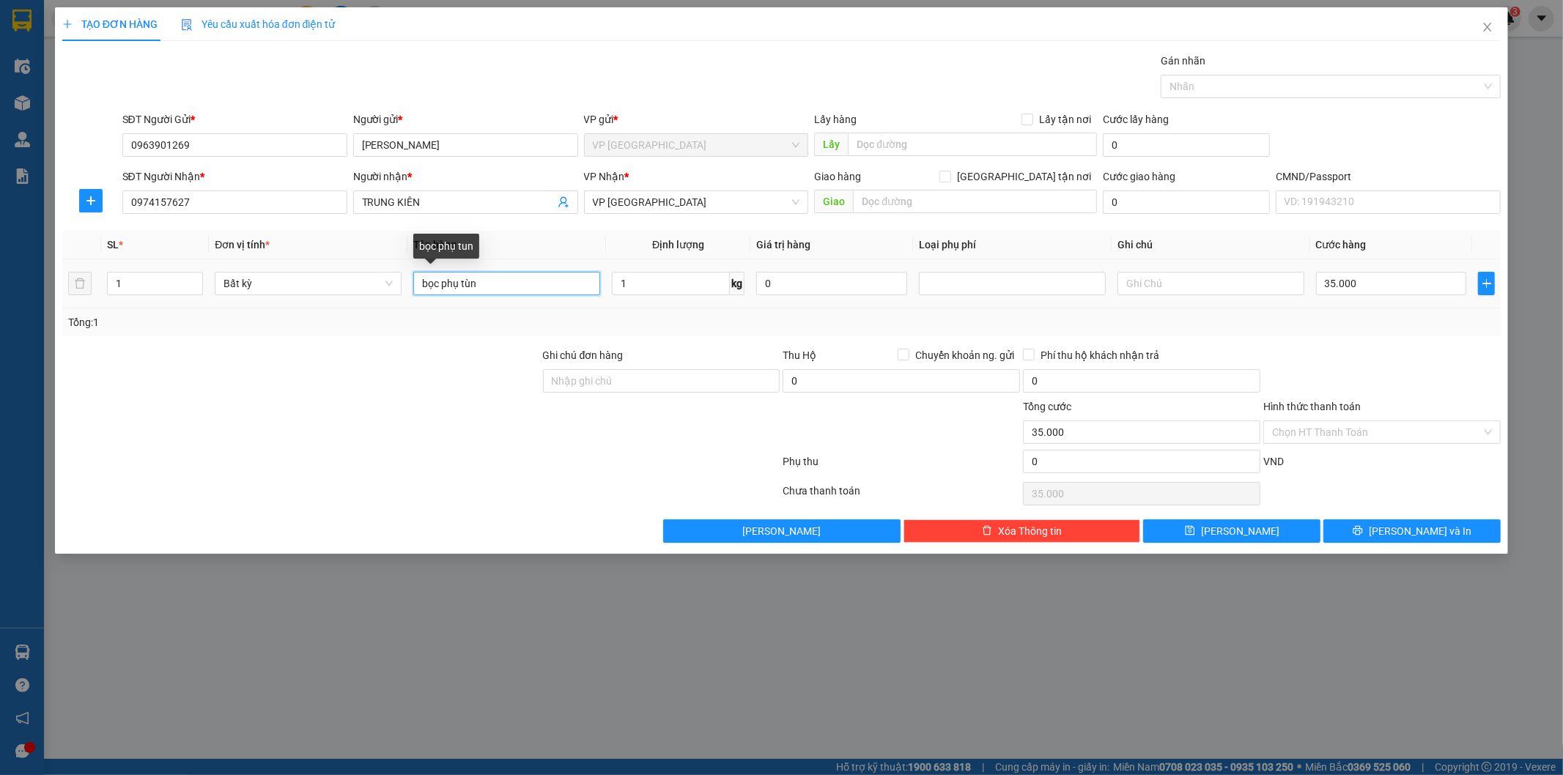
type input "bọc phụ tùng"
drag, startPoint x: 481, startPoint y: 289, endPoint x: 444, endPoint y: 323, distance: 50.3
click at [444, 323] on div "SL * Đơn vị tính * Tên hàng Định lượng Giá trị hàng Loại phụ phí Ghi chú Cước h…" at bounding box center [781, 284] width 1439 height 106
click at [1386, 539] on button "Lưu và In" at bounding box center [1411, 530] width 177 height 23
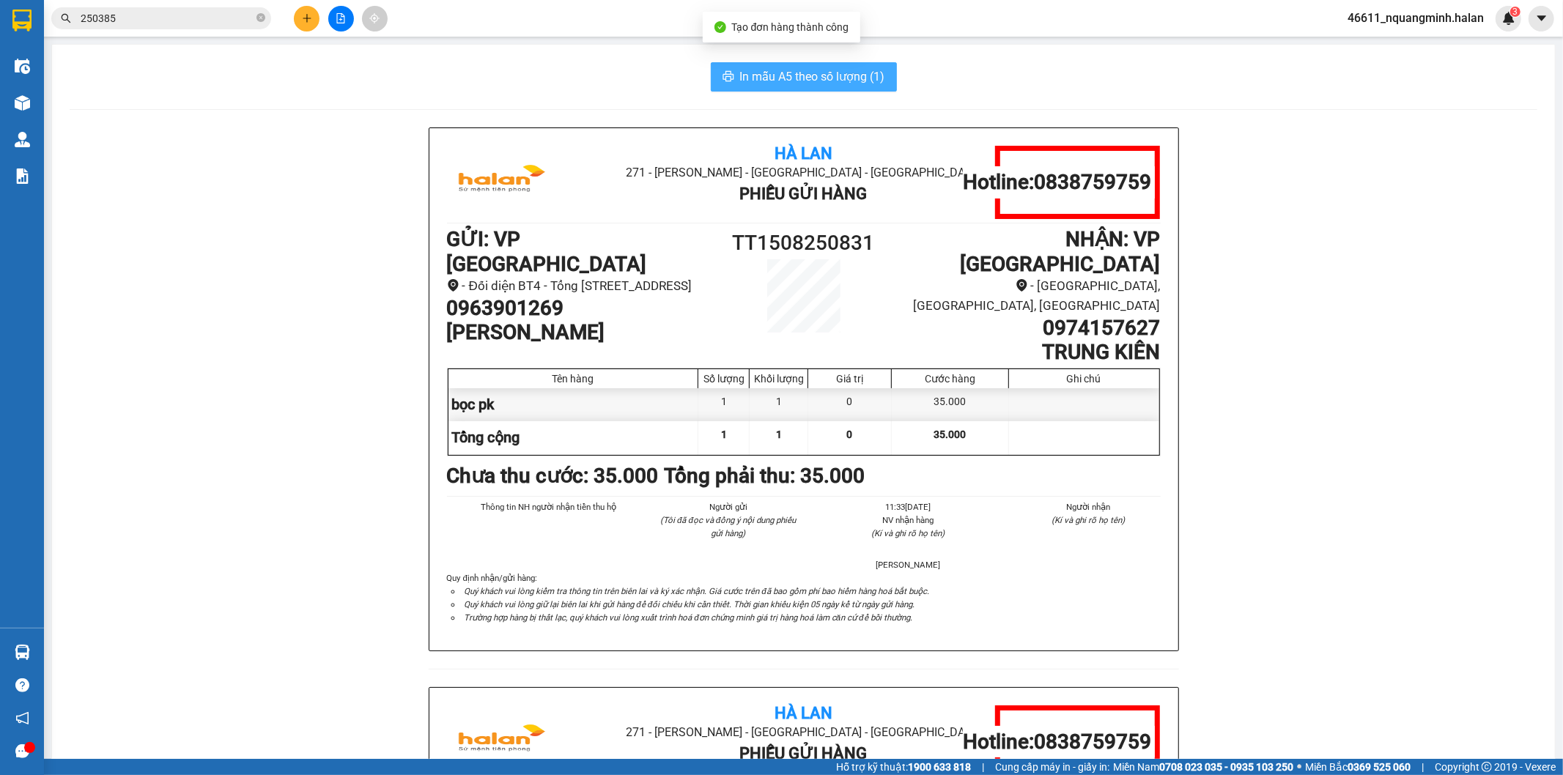
click at [740, 70] on span "In mẫu A5 theo số lượng (1)" at bounding box center [812, 76] width 145 height 18
drag, startPoint x: 316, startPoint y: 619, endPoint x: 303, endPoint y: 609, distance: 16.7
click at [313, 618] on div "Hà Lan 271 - Dương Tự Minh - Phường Tân Long - Thái Nguyên Phiếu Gửi Hàng Hotli…" at bounding box center [804, 686] width 1468 height 1119
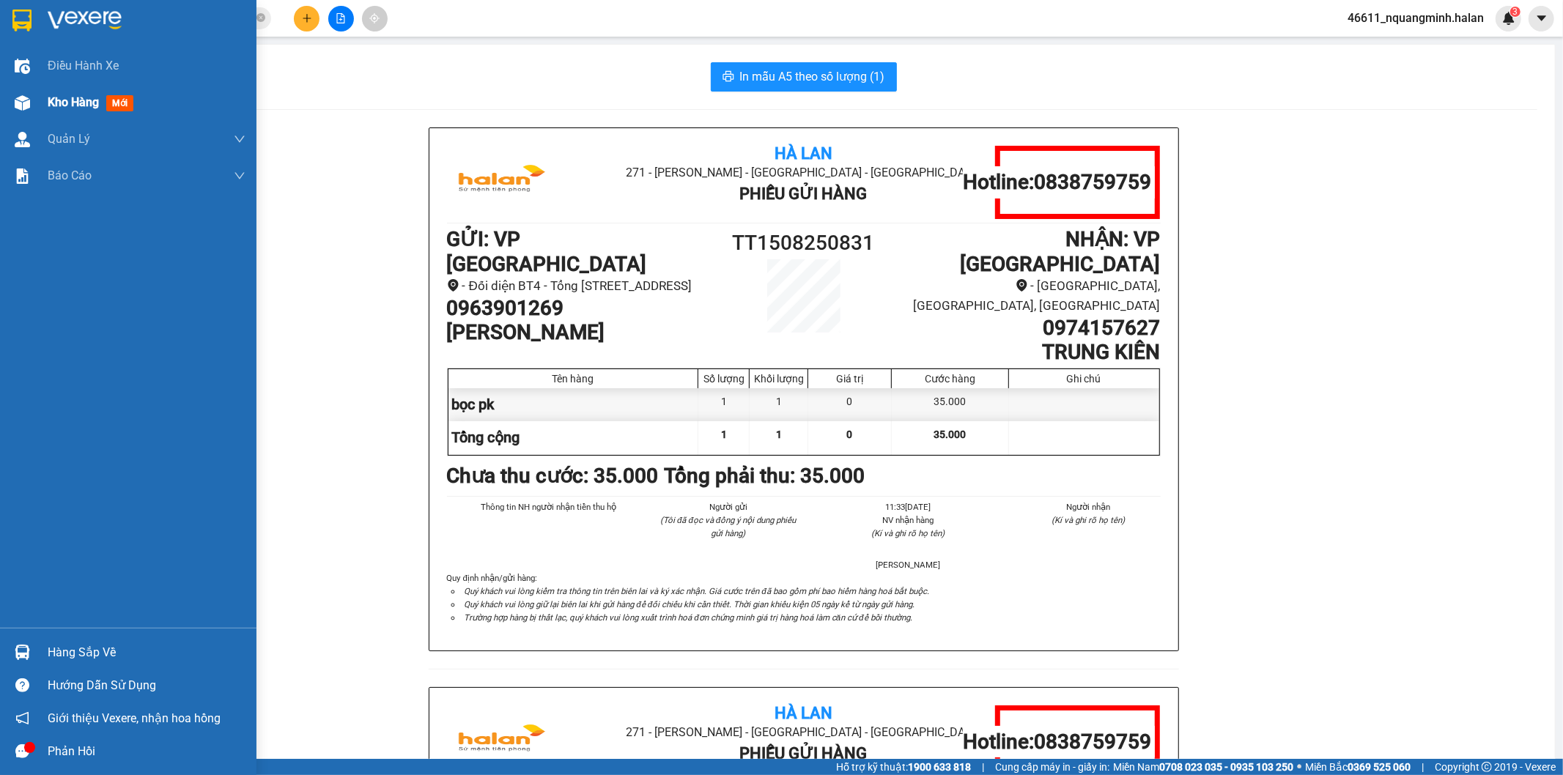
click at [26, 93] on div at bounding box center [23, 103] width 26 height 26
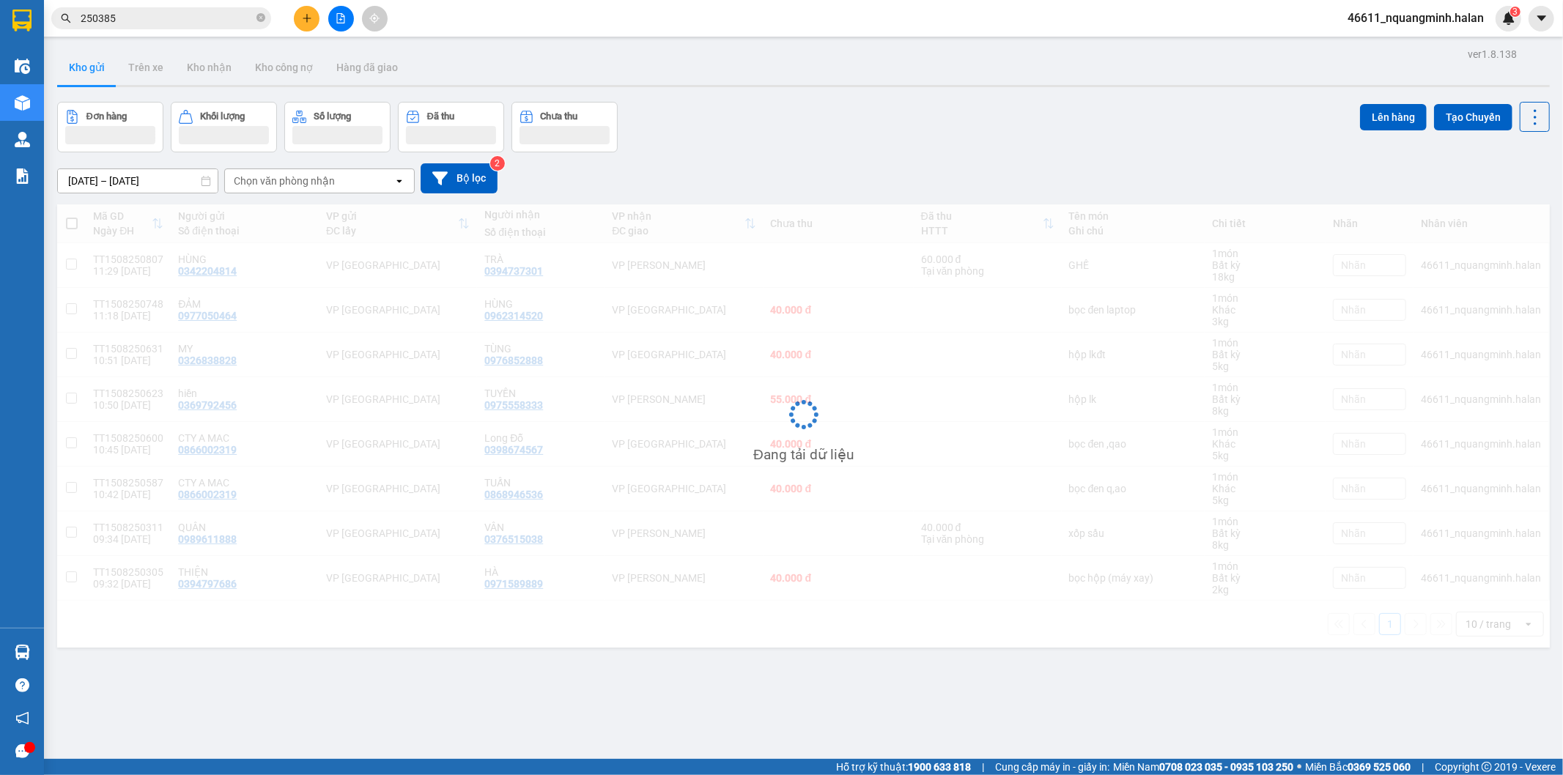
drag, startPoint x: 869, startPoint y: 85, endPoint x: 861, endPoint y: 69, distance: 18.0
click at [862, 81] on div "Kho gửi Trên xe Kho nhận Kho công nợ Hàng đã giao" at bounding box center [803, 68] width 1492 height 37
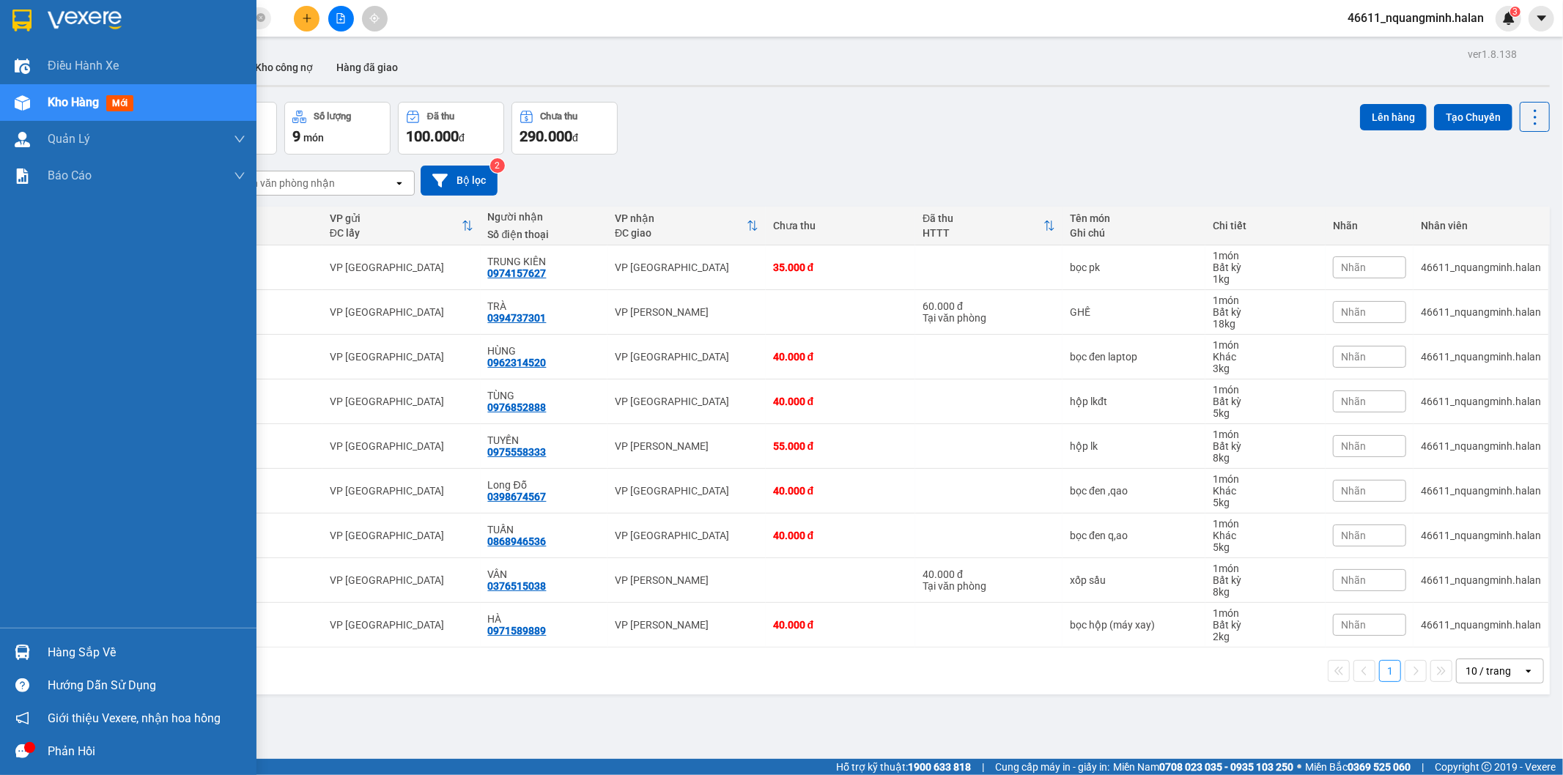
click at [12, 654] on div at bounding box center [23, 653] width 26 height 26
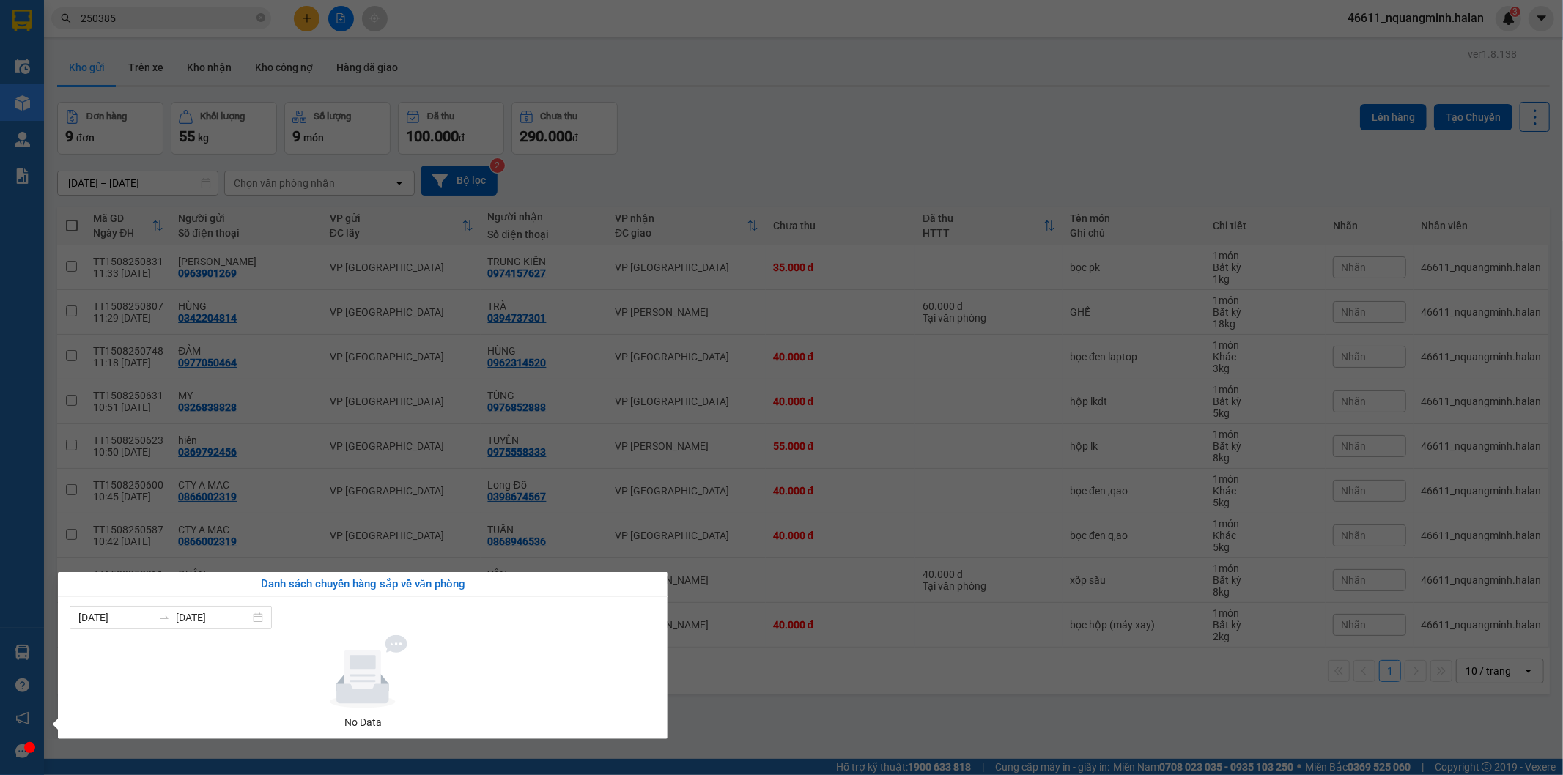
drag, startPoint x: 770, startPoint y: 697, endPoint x: 464, endPoint y: 768, distance: 314.2
click at [761, 698] on section "Kết quả tìm kiếm ( 222 ) Bộ lọc Mã ĐH Trạng thái Món hàng Thu hộ Tổng cước Chưa…" at bounding box center [781, 387] width 1563 height 775
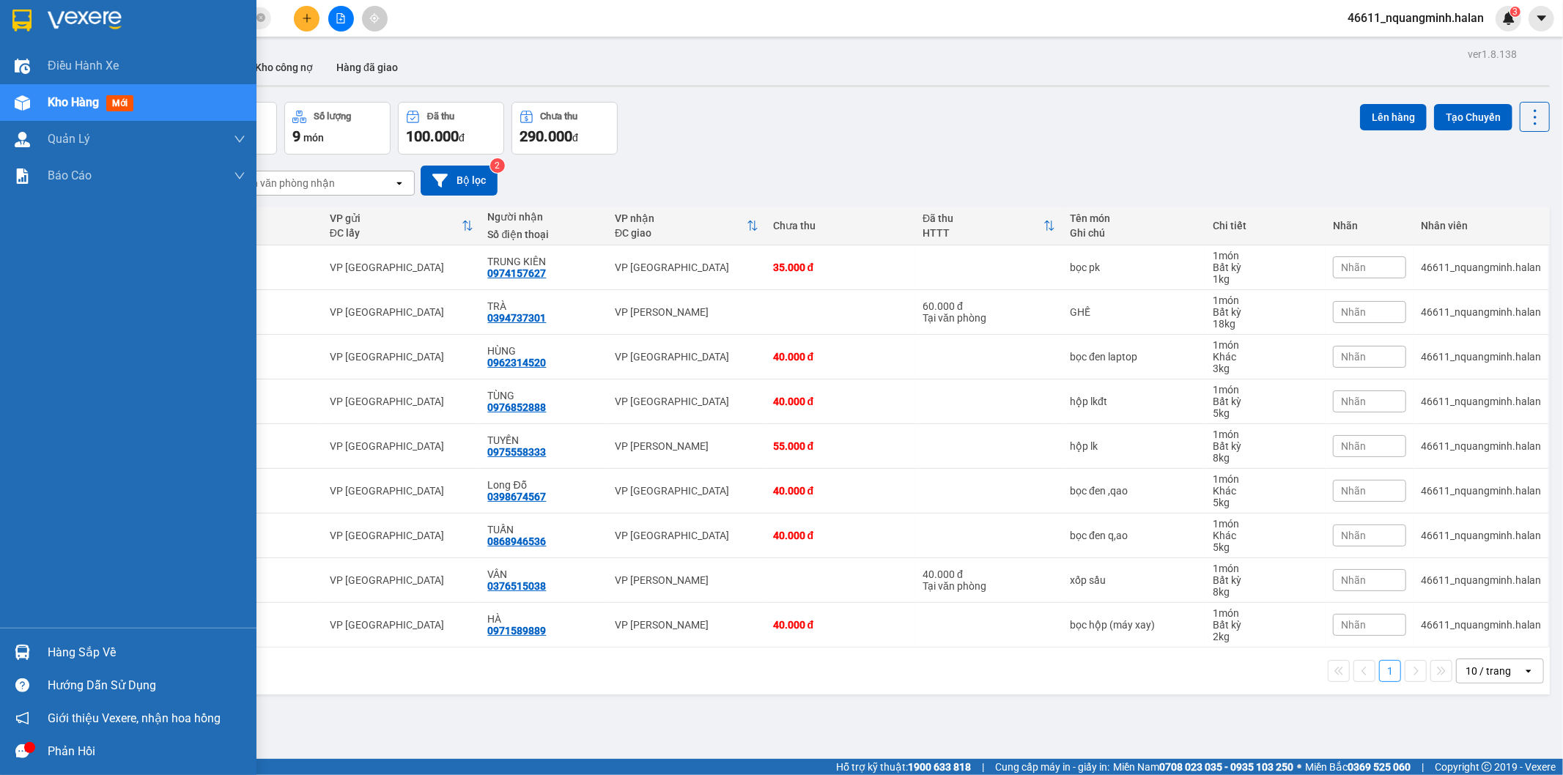
click at [18, 651] on img at bounding box center [22, 652] width 15 height 15
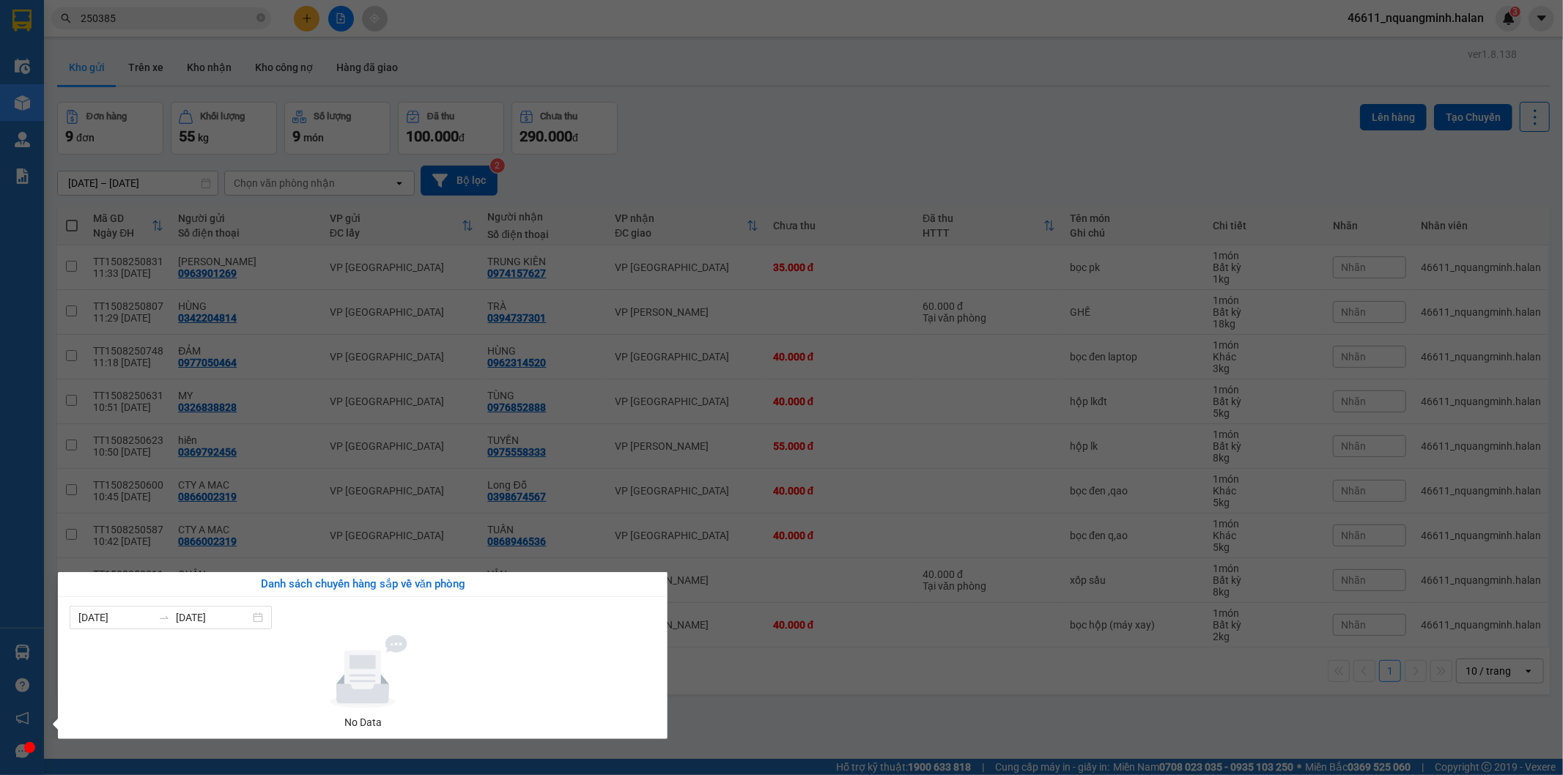
click at [729, 685] on section "Kết quả tìm kiếm ( 222 ) Bộ lọc Mã ĐH Trạng thái Món hàng Thu hộ Tổng cước Chưa…" at bounding box center [781, 387] width 1563 height 775
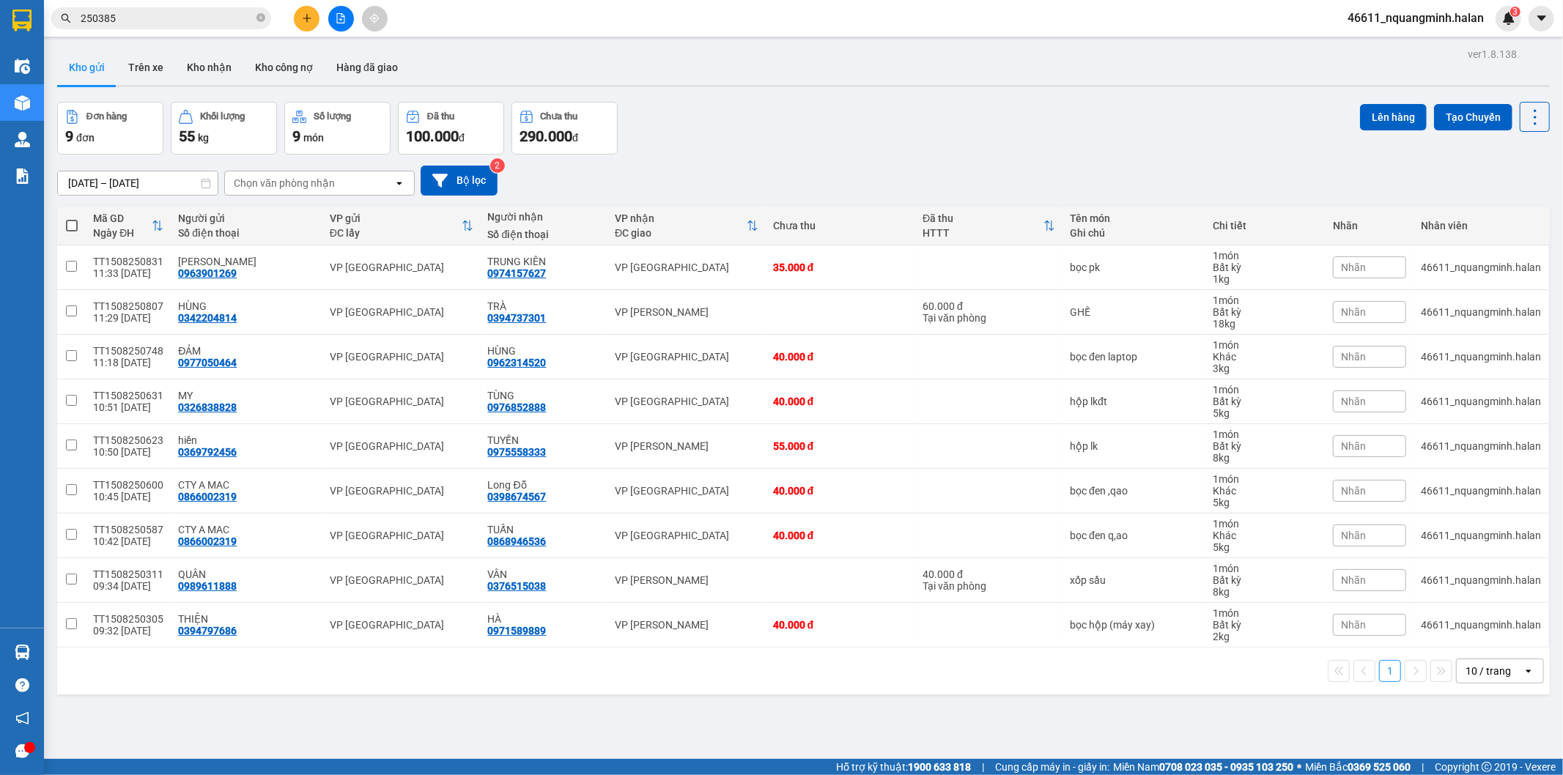
click at [74, 229] on span at bounding box center [72, 226] width 12 height 12
click at [72, 218] on input "checkbox" at bounding box center [72, 218] width 0 height 0
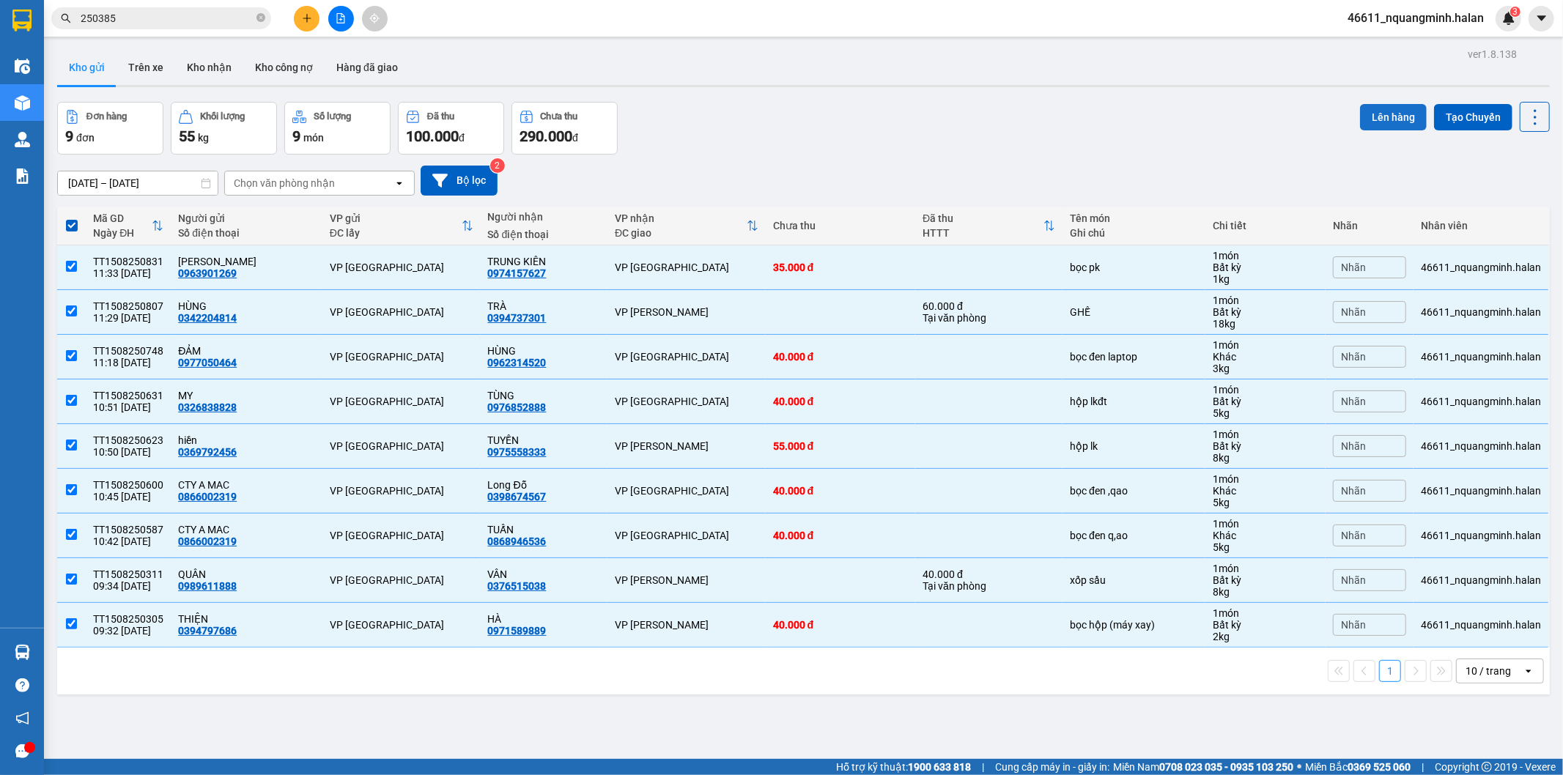
click at [1386, 114] on button "Lên hàng" at bounding box center [1393, 117] width 67 height 26
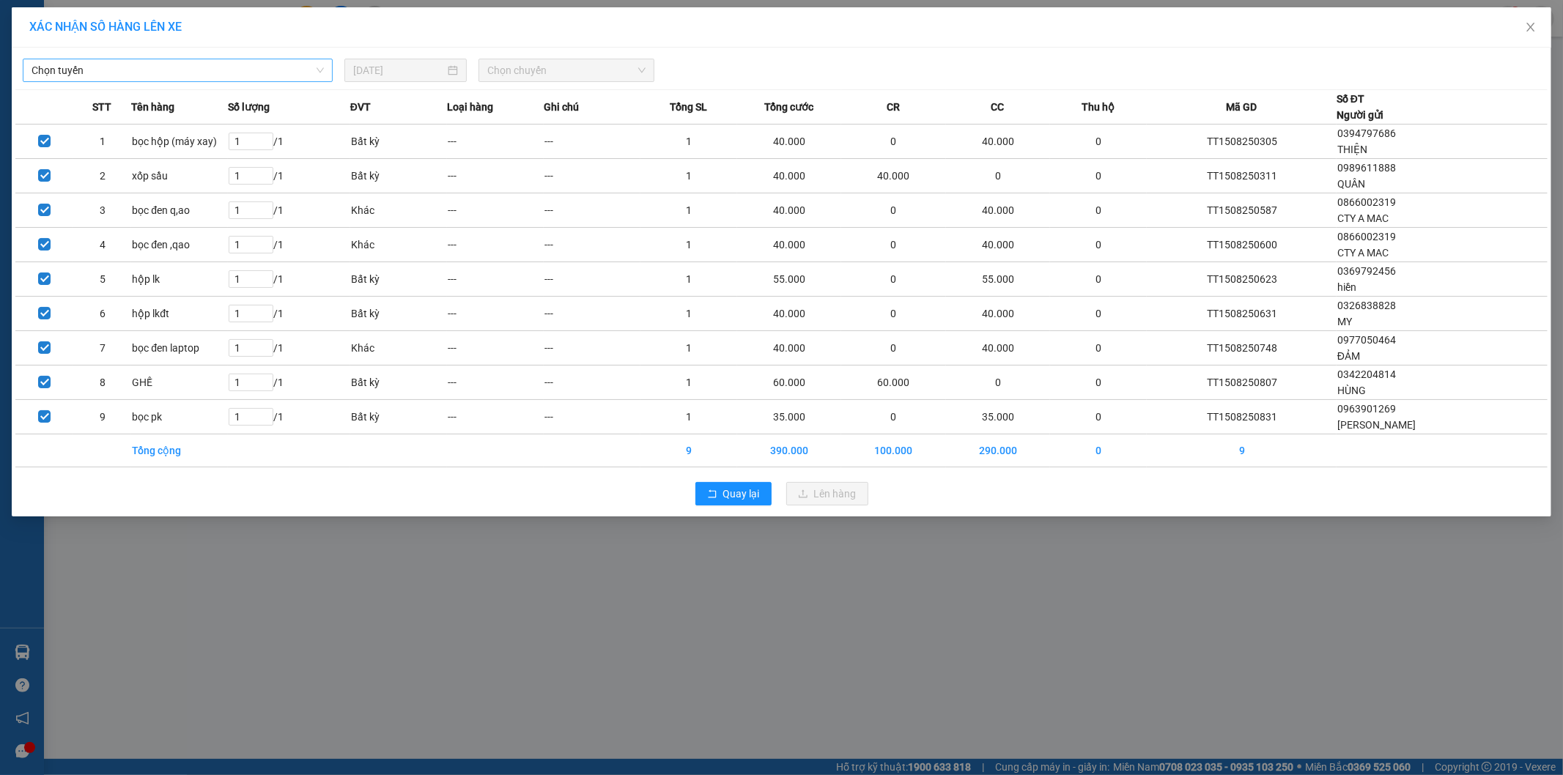
click at [151, 71] on span "Chọn tuyến" at bounding box center [178, 70] width 292 height 22
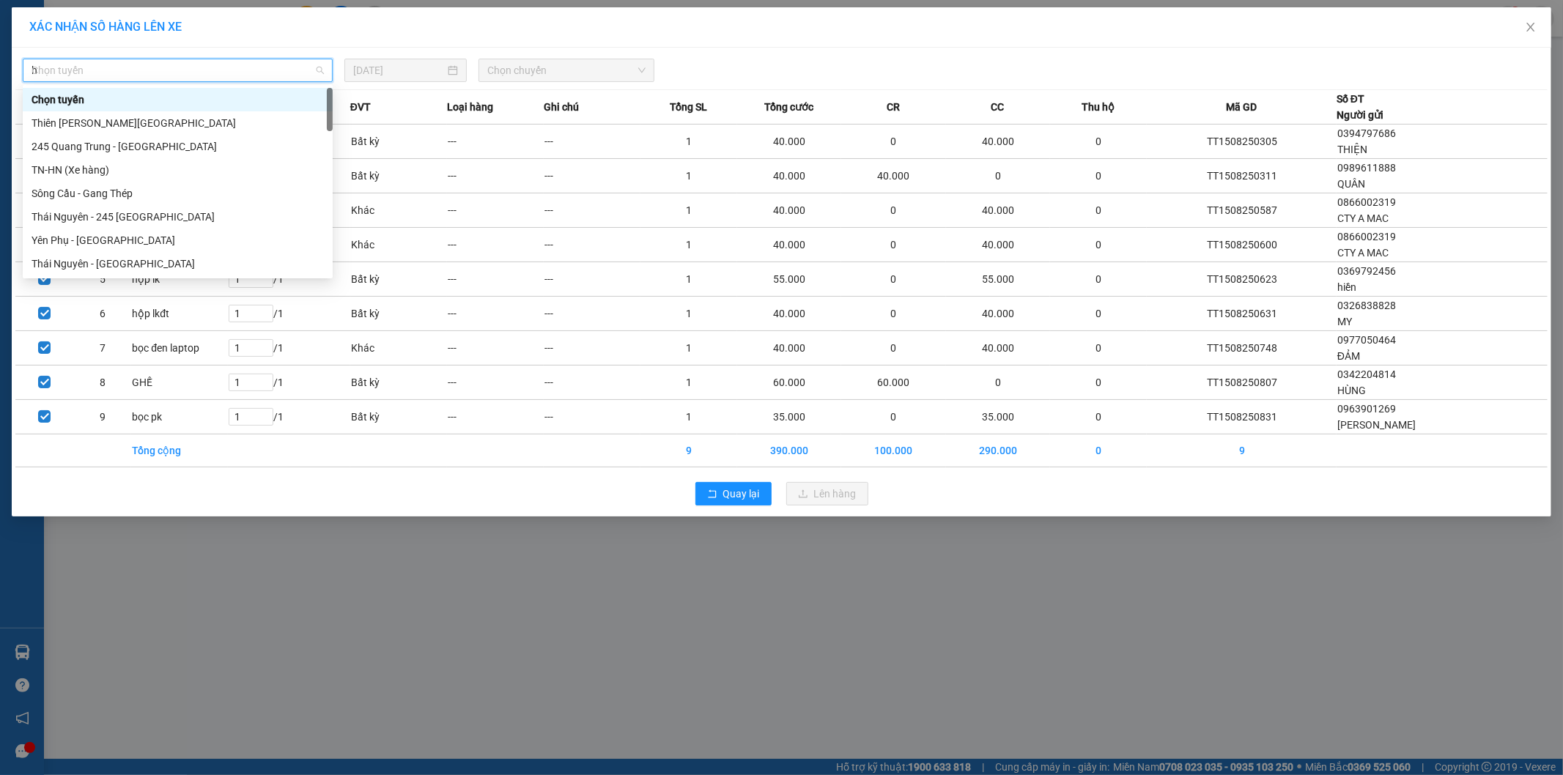
type input "hn"
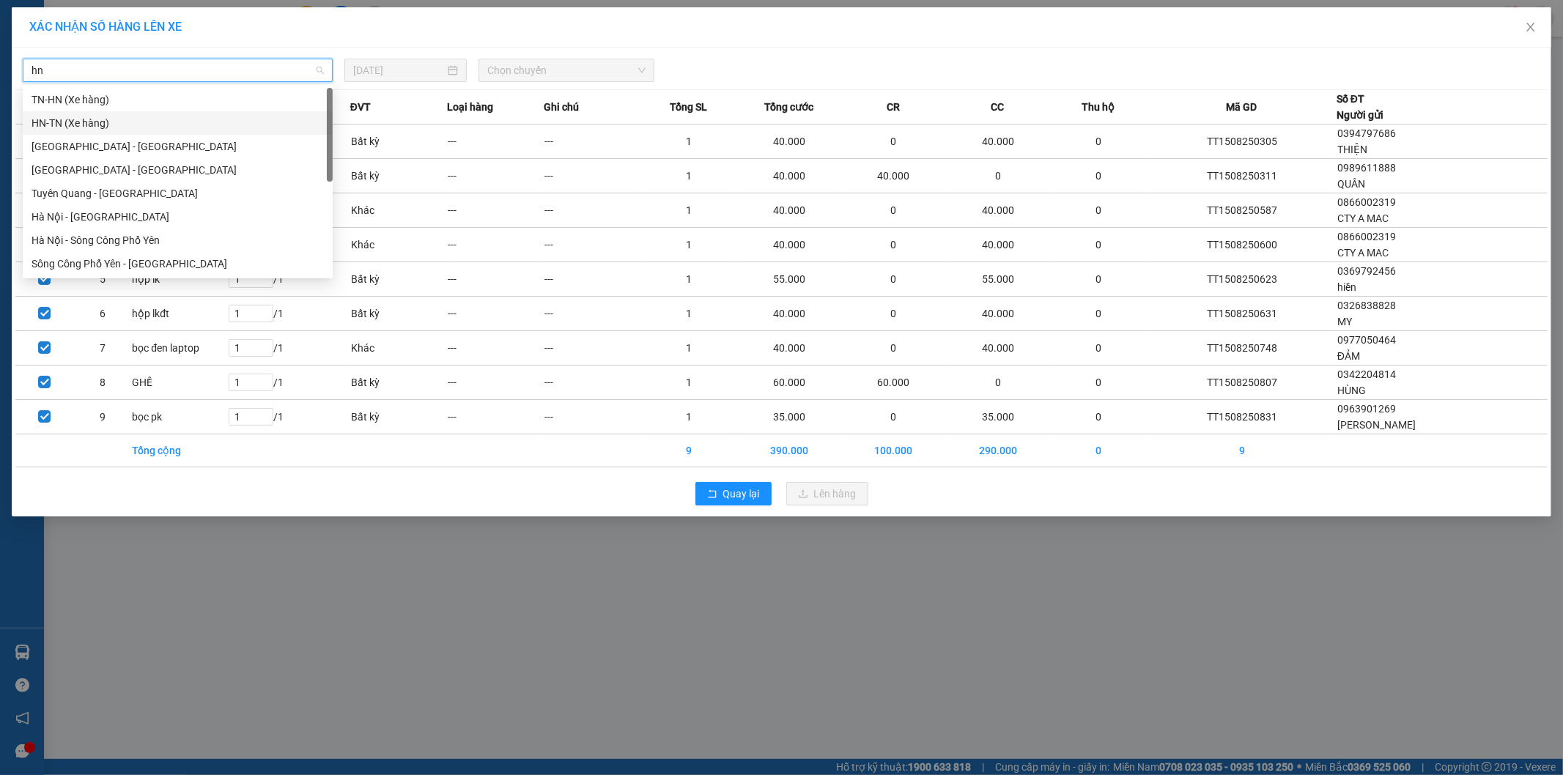
click at [71, 122] on div "HN-TN (Xe hàng)" at bounding box center [178, 123] width 292 height 16
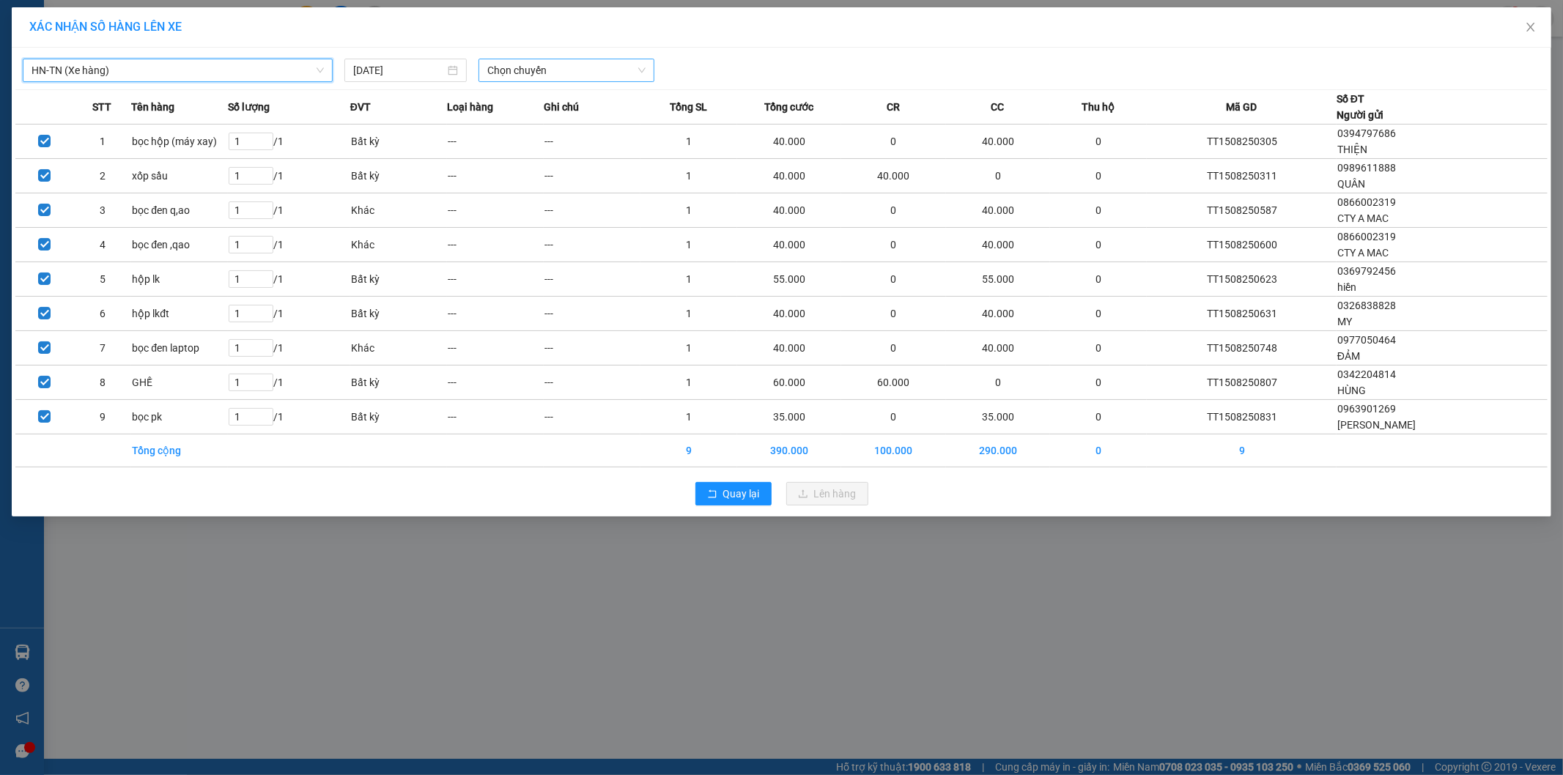
click at [508, 76] on span "Chọn chuyến" at bounding box center [566, 70] width 158 height 22
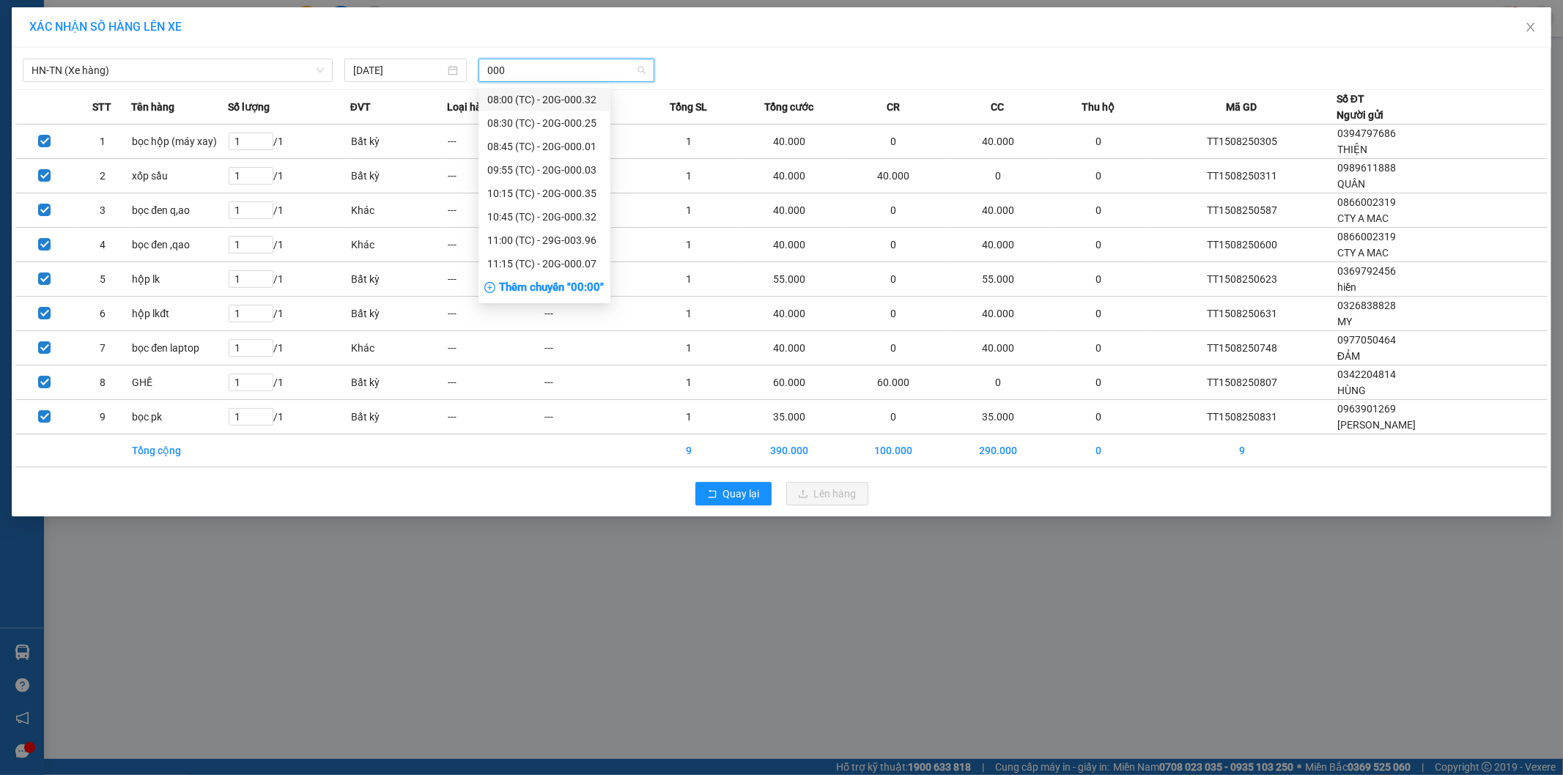
type input "0009"
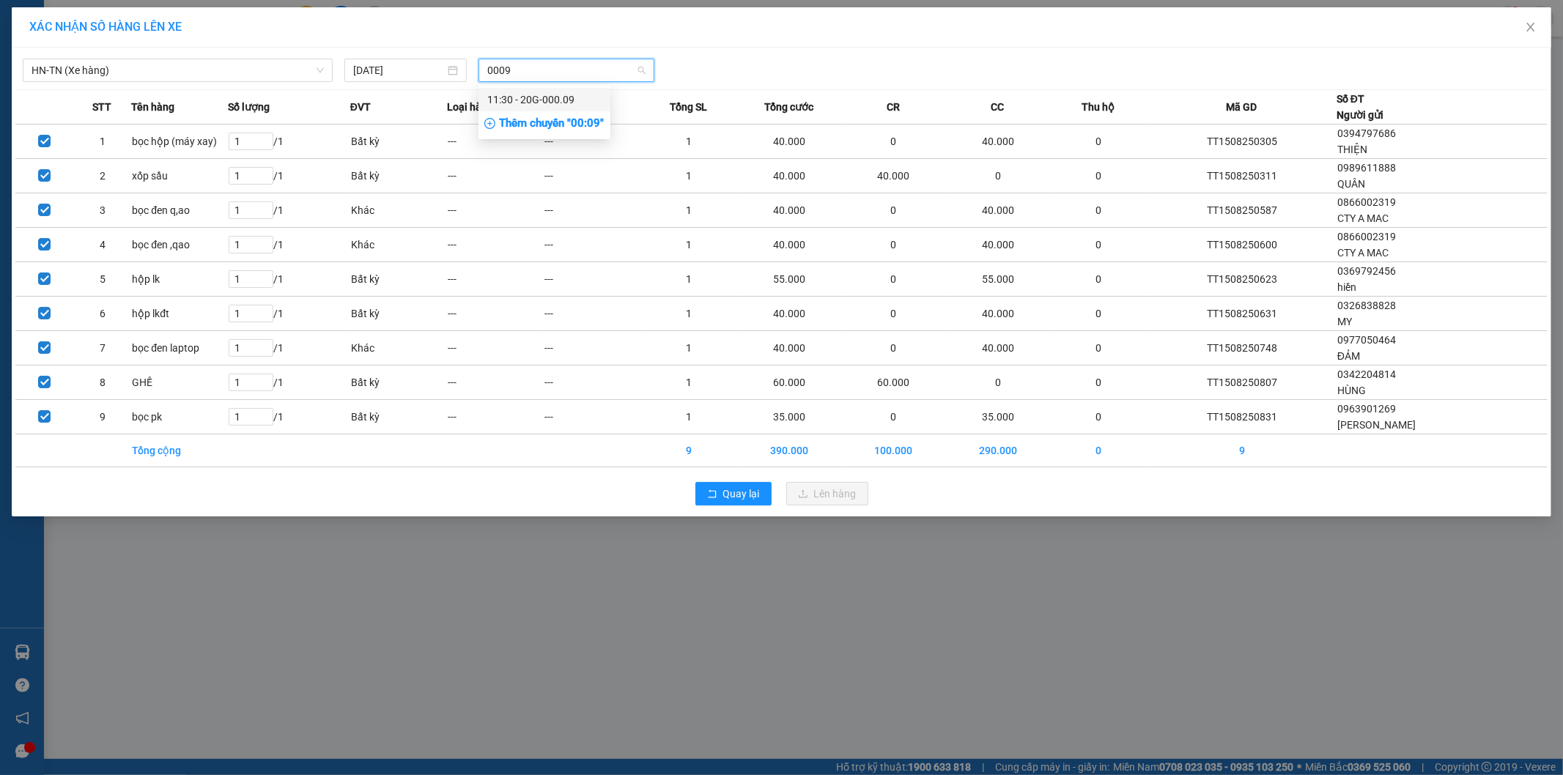
click at [563, 103] on div "11:30 - 20G-000.09" at bounding box center [544, 100] width 114 height 16
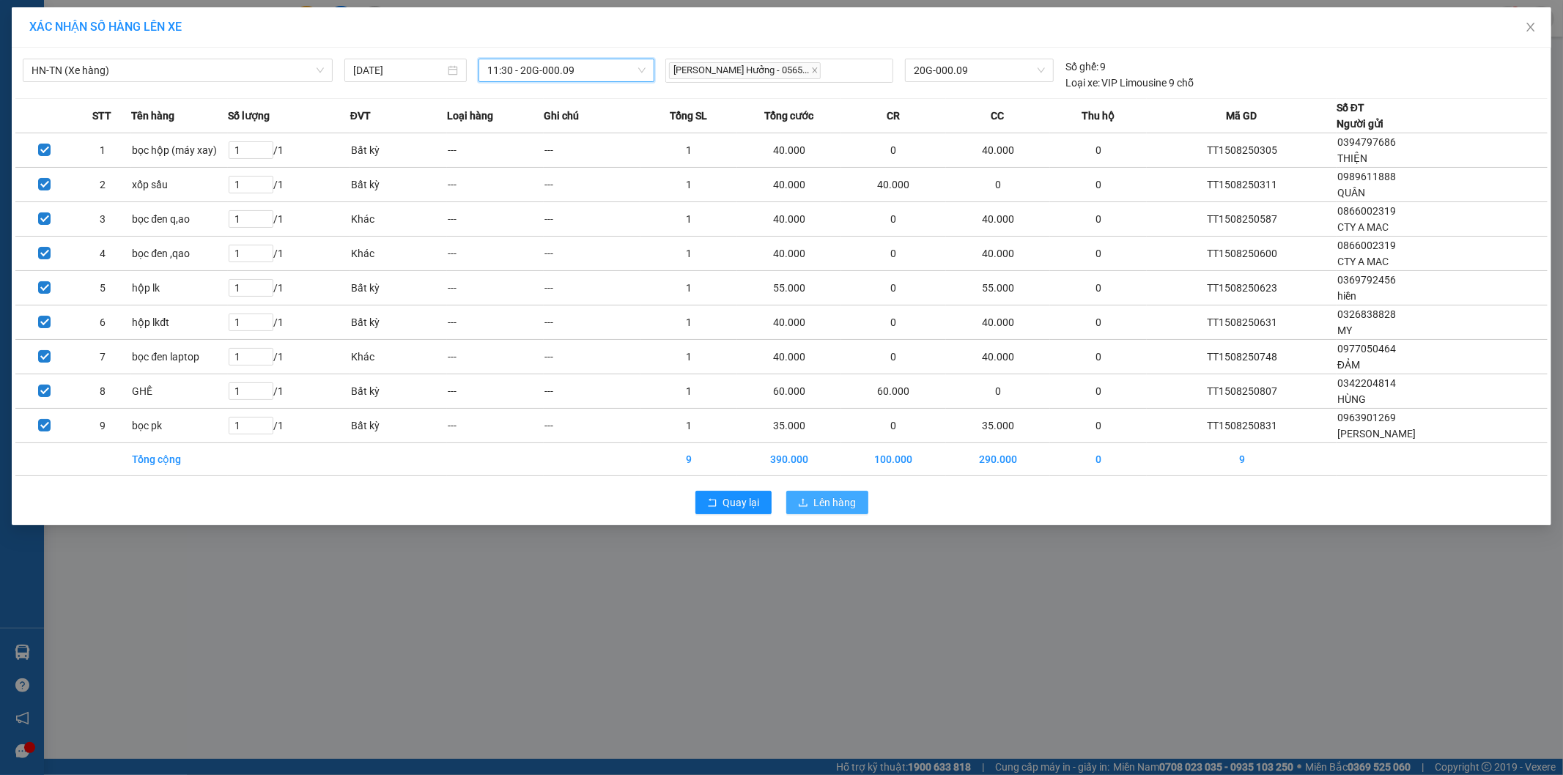
click at [854, 506] on span "Lên hàng" at bounding box center [835, 503] width 42 height 16
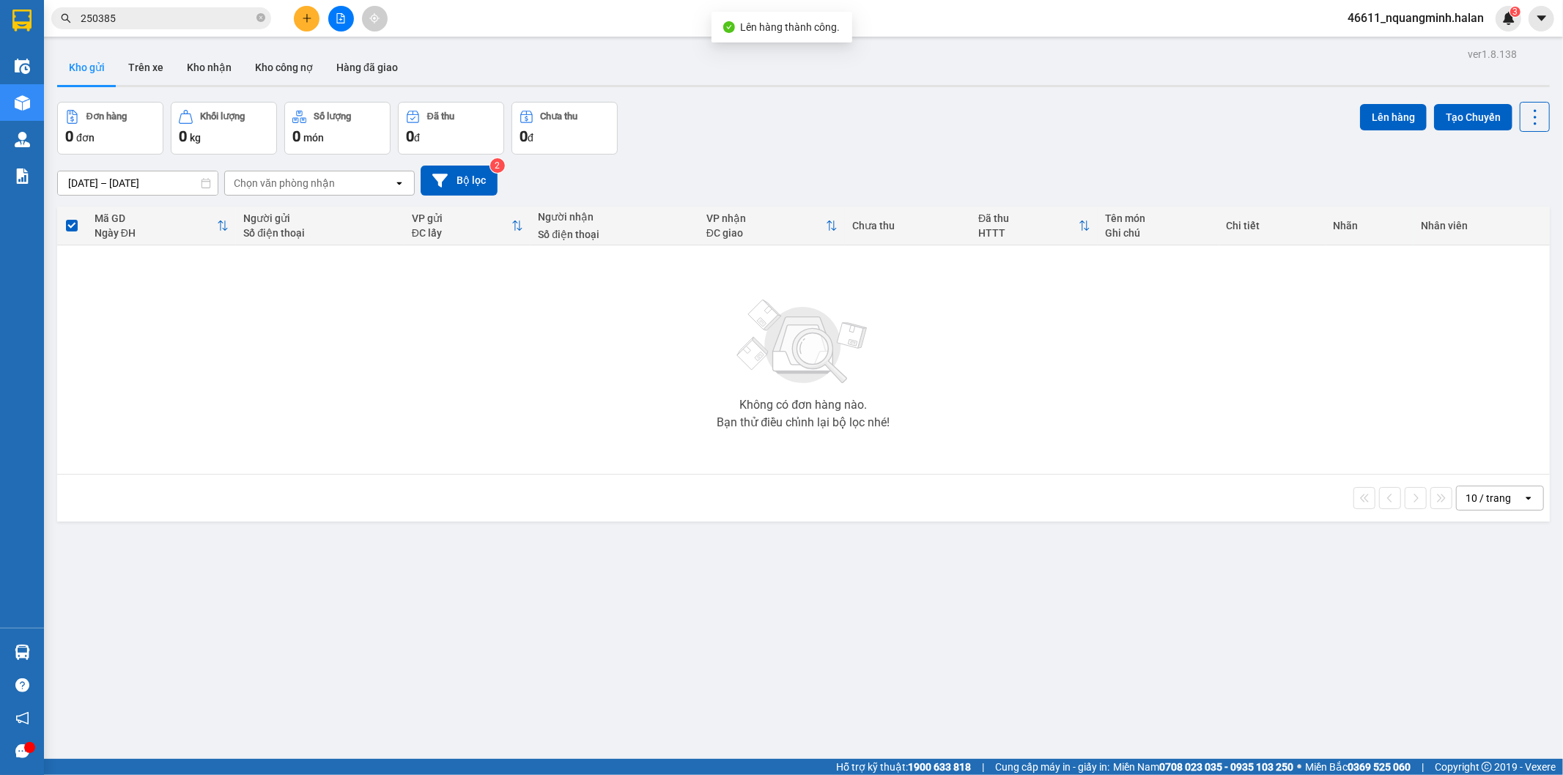
click at [591, 613] on div "ver 1.8.138 Kho gửi Trên xe Kho nhận Kho công nợ Hàng đã giao Đơn hàng 0 đơn Kh…" at bounding box center [803, 431] width 1504 height 775
click at [148, 61] on button "Trên xe" at bounding box center [145, 67] width 59 height 35
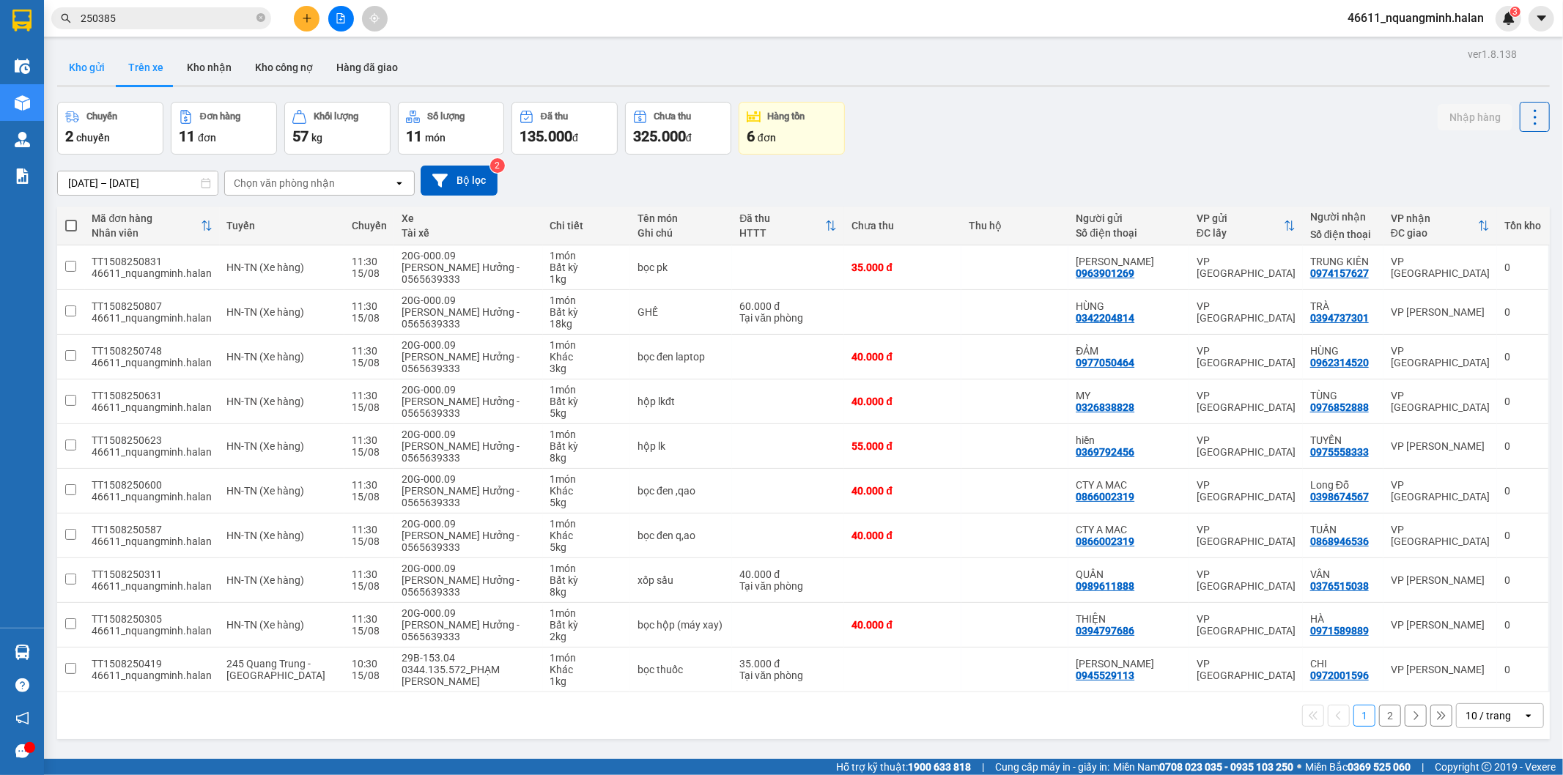
click at [91, 69] on button "Kho gửi" at bounding box center [86, 67] width 59 height 35
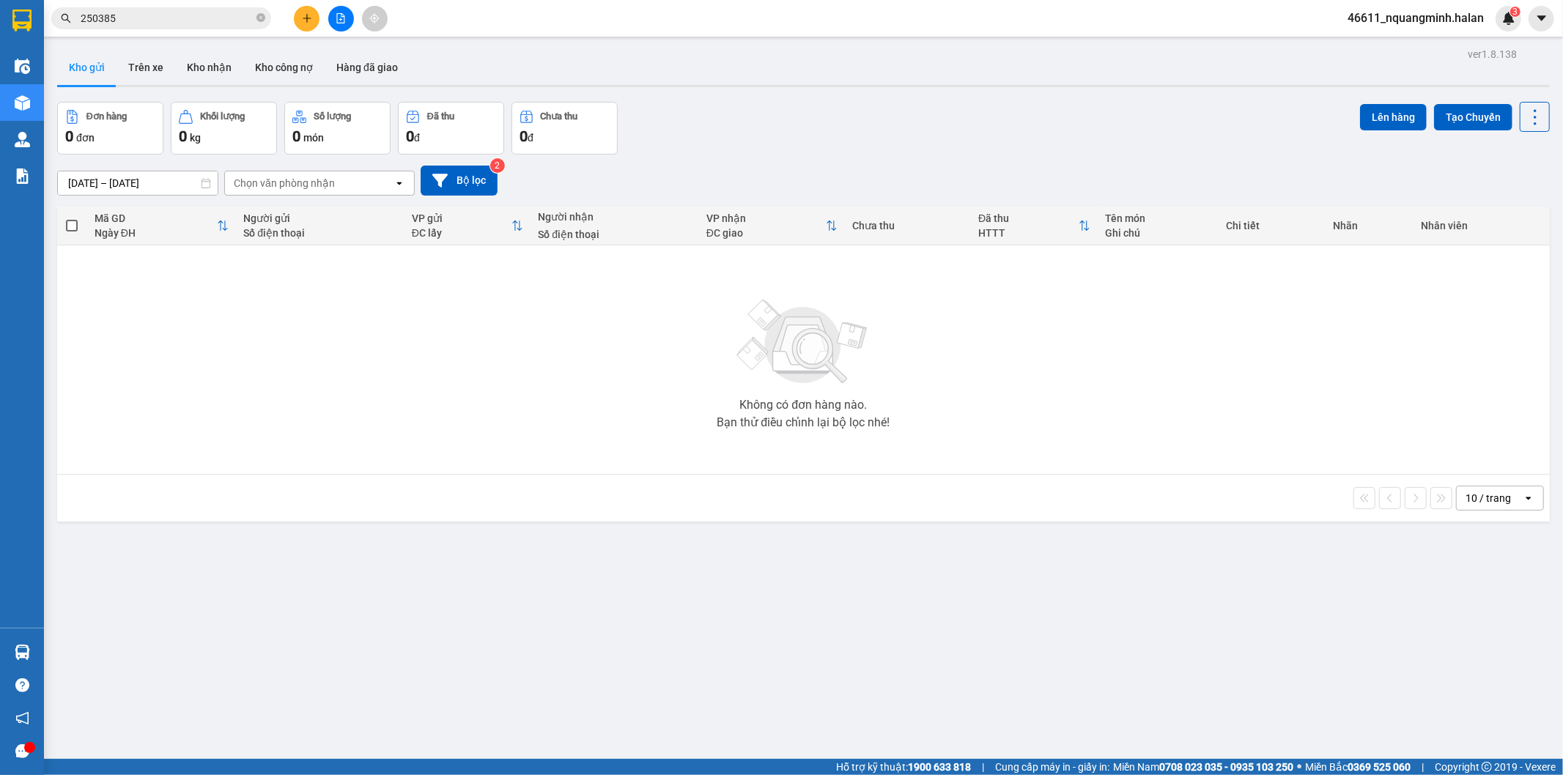
click at [485, 523] on div "ver 1.8.138 Kho gửi Trên xe Kho nhận Kho công nợ Hàng đã giao Đơn hàng 0 đơn Kh…" at bounding box center [803, 431] width 1504 height 775
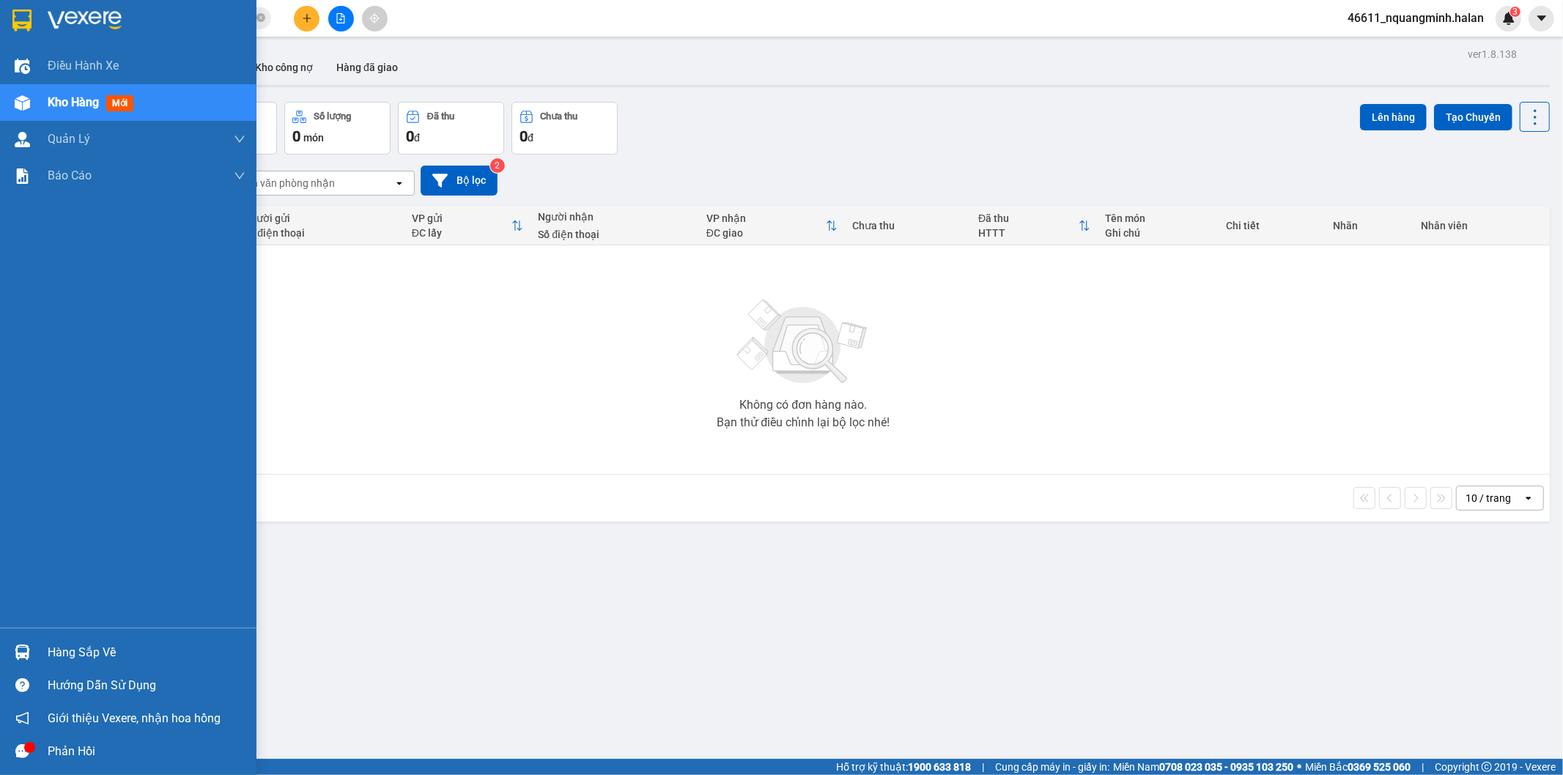
click at [21, 655] on img at bounding box center [22, 652] width 15 height 15
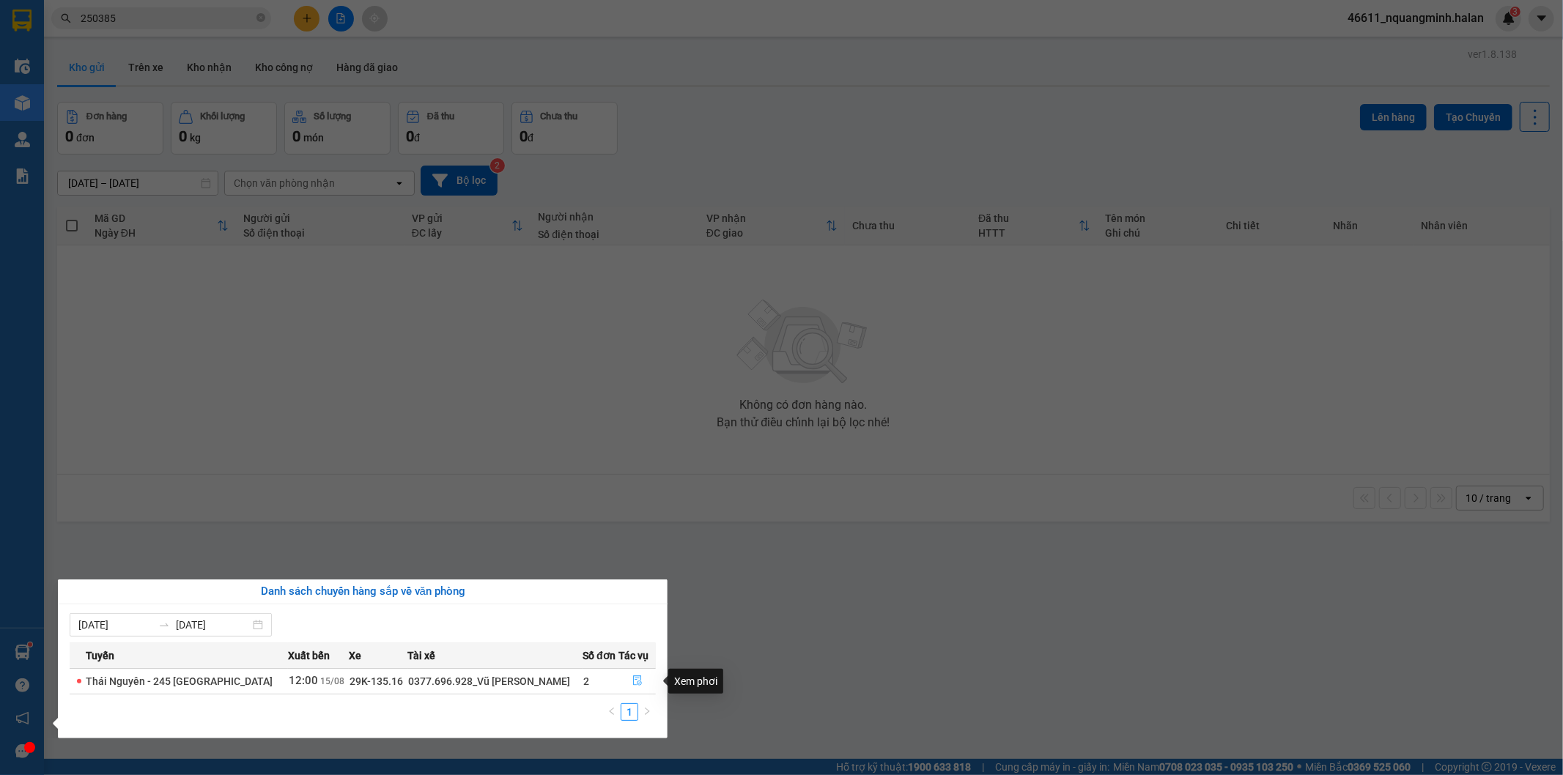
click at [625, 686] on button "button" at bounding box center [637, 681] width 36 height 23
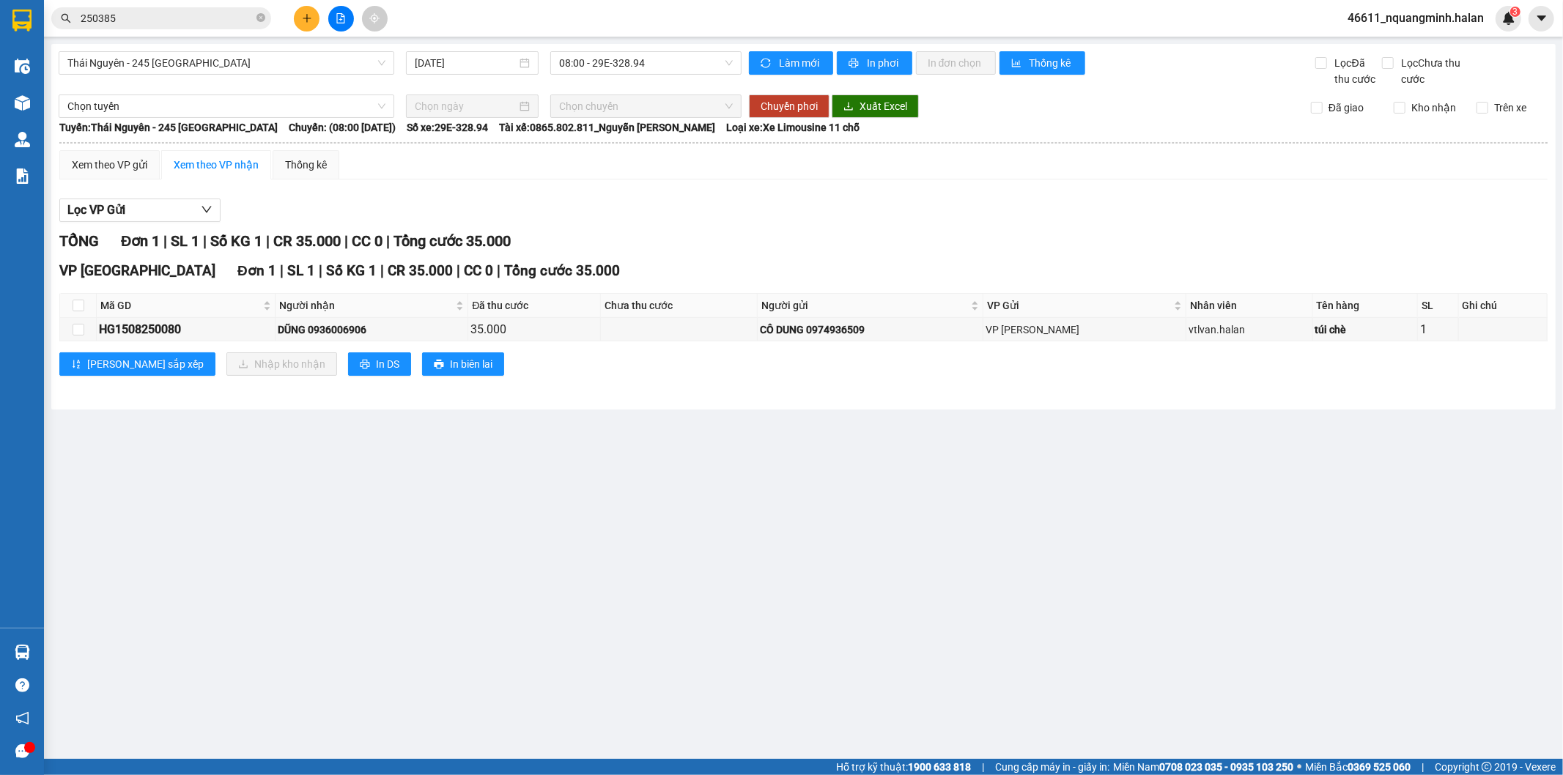
click at [799, 631] on main "Thái Nguyên - 245 Quang Trung 15/08/2025 08:00 - 29E-328.94 Làm mới In phơi In …" at bounding box center [781, 379] width 1563 height 759
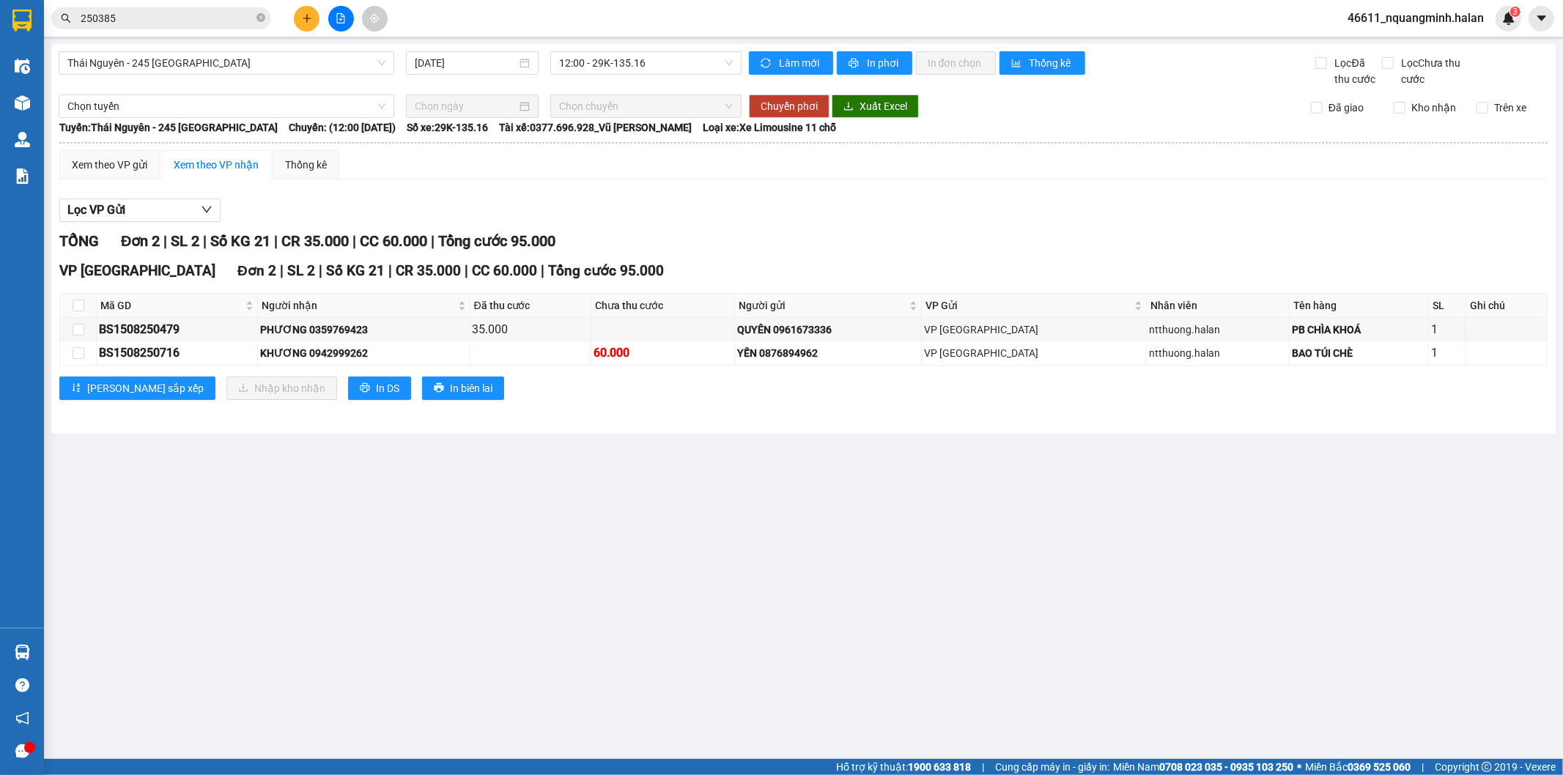
click at [637, 553] on main "Thái Nguyên - 245 Quang Trung 15/08/2025 12:00 - 29K-135.16 Làm mới In phơi In …" at bounding box center [781, 379] width 1563 height 759
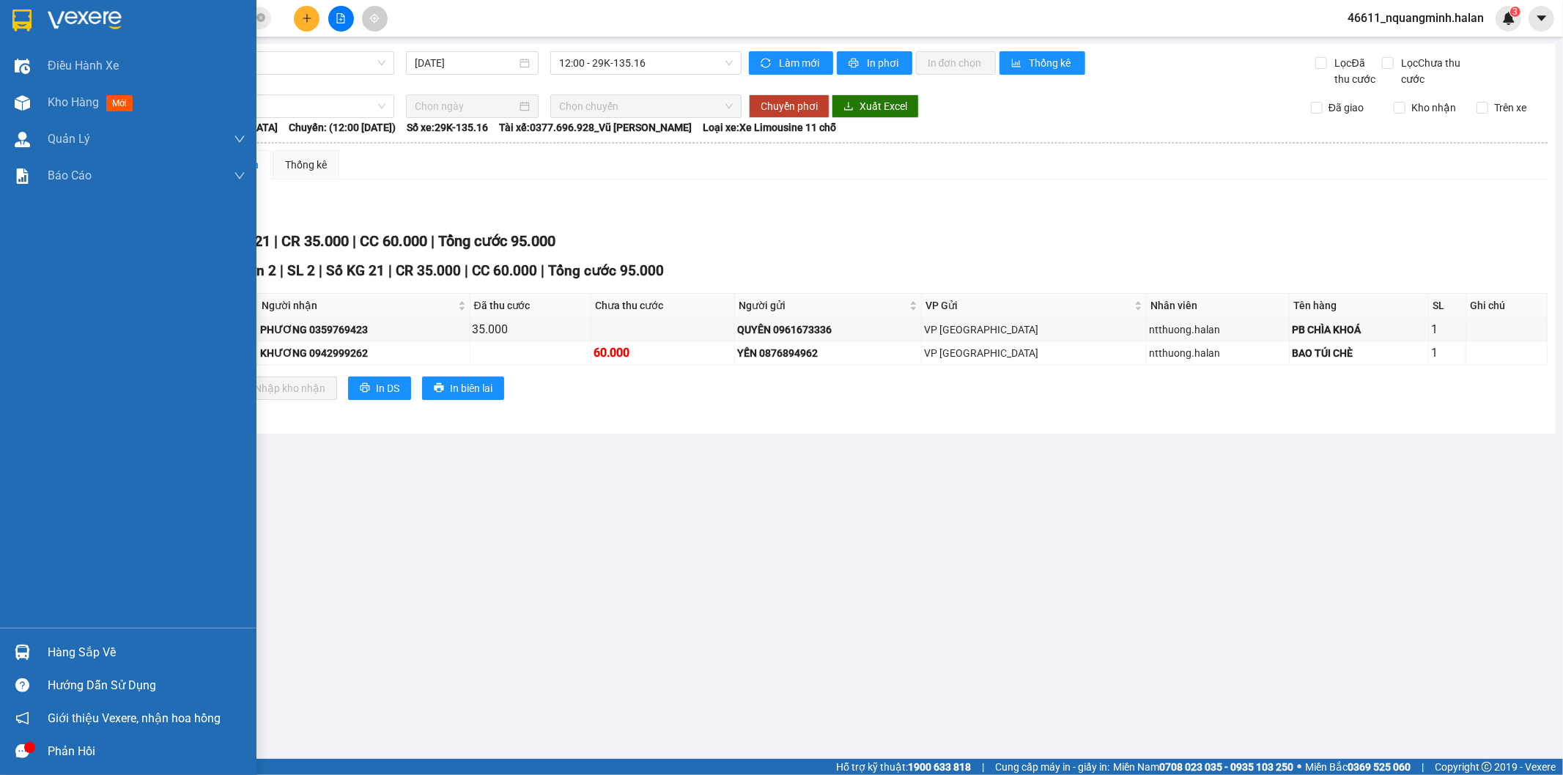
click at [10, 662] on div at bounding box center [23, 653] width 26 height 26
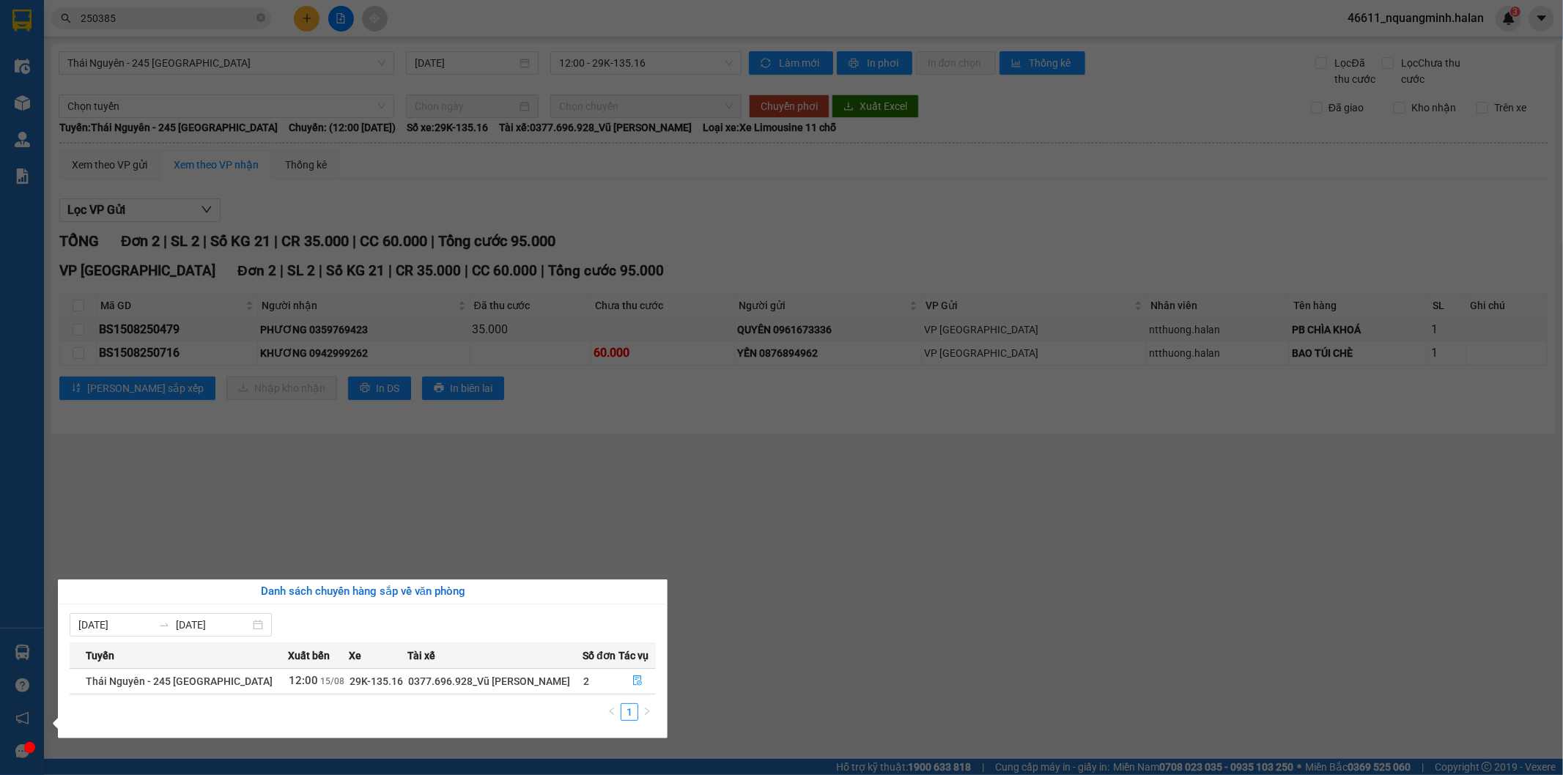
drag, startPoint x: 583, startPoint y: 488, endPoint x: 372, endPoint y: 719, distance: 312.7
click at [579, 492] on section "Kết quả tìm kiếm ( 222 ) Bộ lọc Mã ĐH Trạng thái Món hàng Thu hộ Tổng cước Chưa…" at bounding box center [781, 387] width 1563 height 775
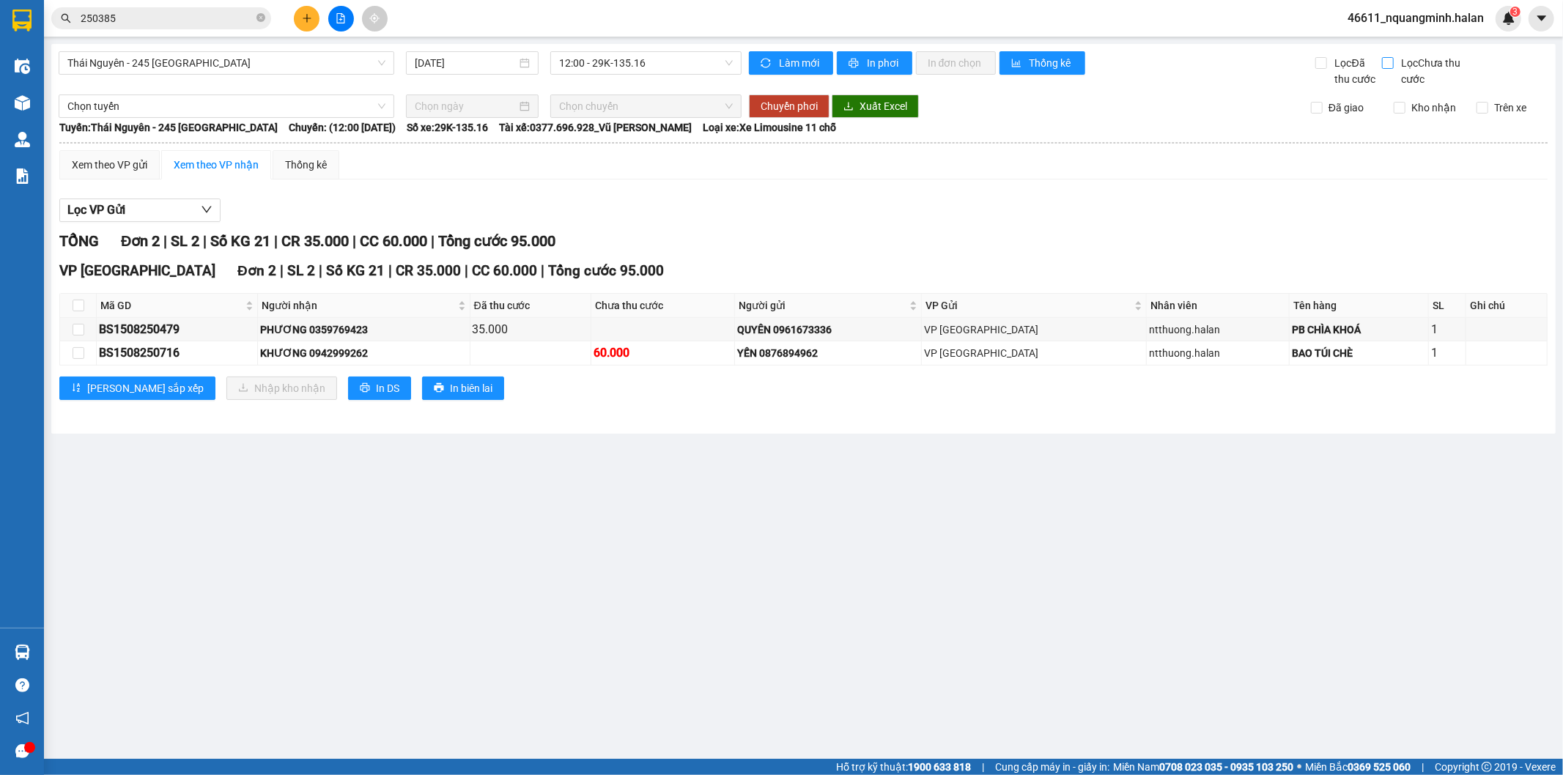
click at [1387, 60] on input "Lọc Chưa thu cước" at bounding box center [1389, 63] width 14 height 12
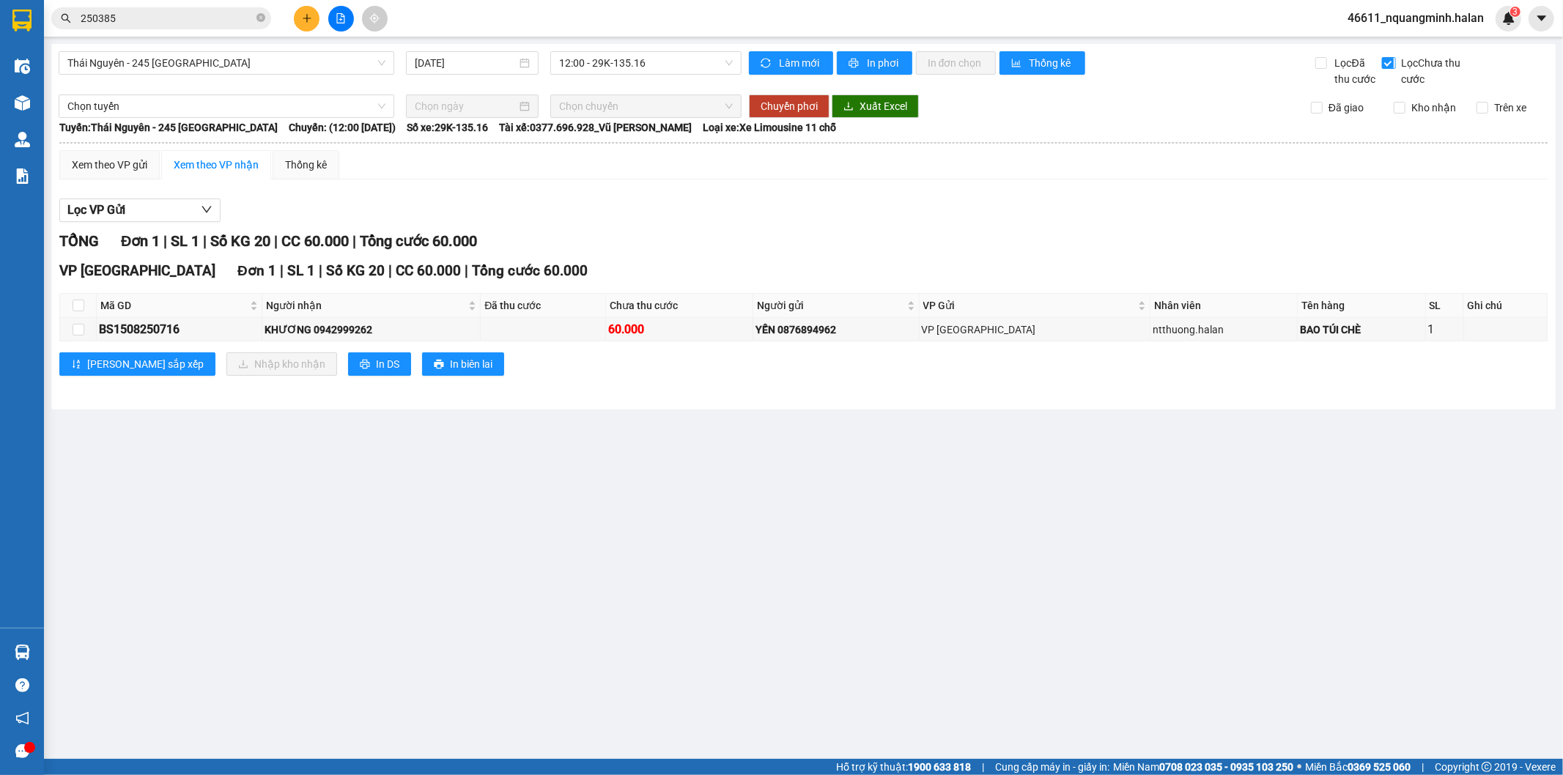
click at [1387, 60] on input "Lọc Chưa thu cước" at bounding box center [1389, 63] width 14 height 12
checkbox input "false"
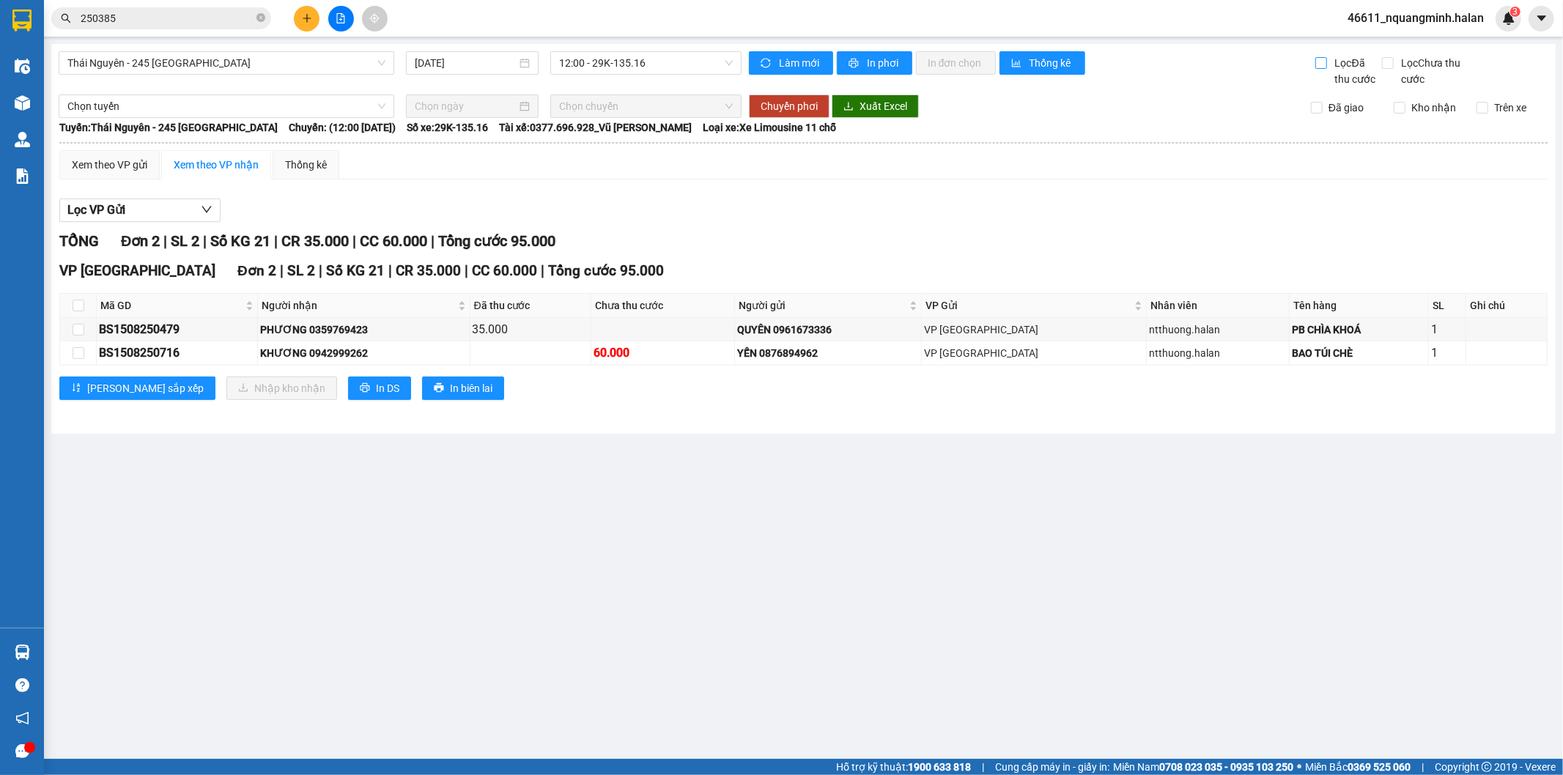
click at [1327, 63] on input "Lọc Đã thu cước" at bounding box center [1322, 63] width 14 height 12
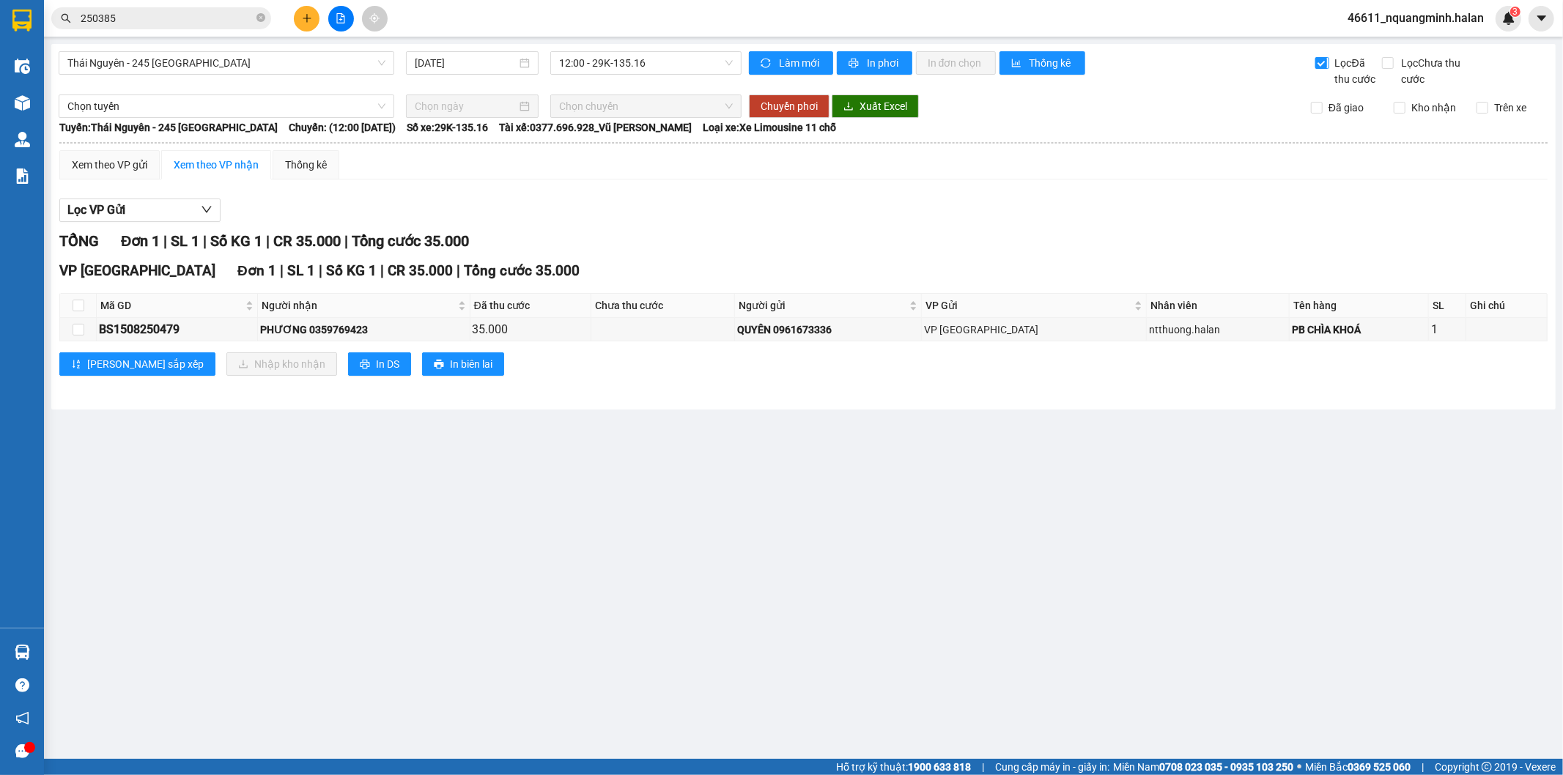
click at [1327, 63] on input "Lọc Đã thu cước" at bounding box center [1322, 63] width 14 height 12
checkbox input "false"
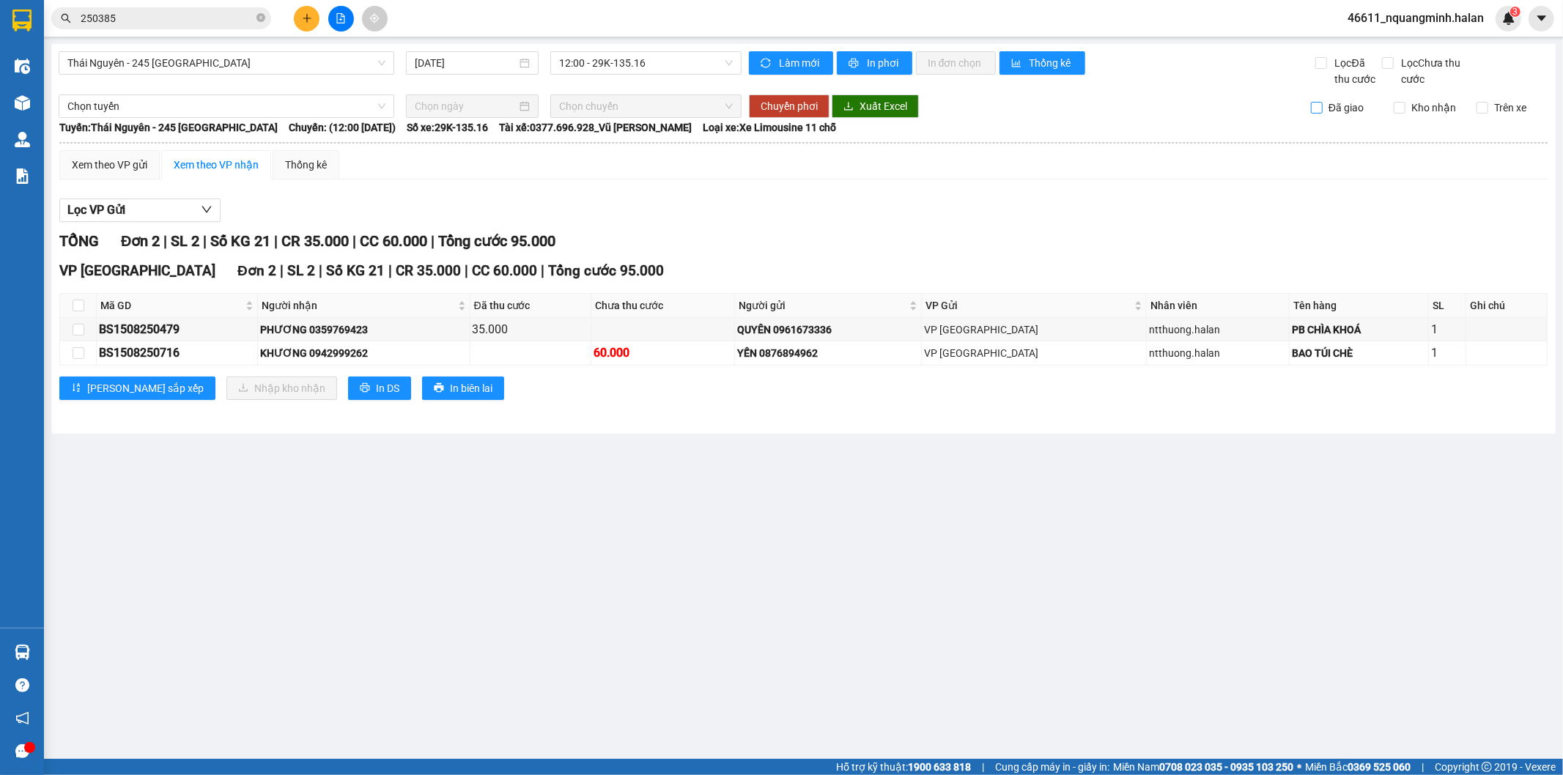
click at [1325, 110] on span "Đã giao" at bounding box center [1345, 108] width 47 height 16
click at [1322, 110] on input "Đã giao" at bounding box center [1317, 108] width 12 height 12
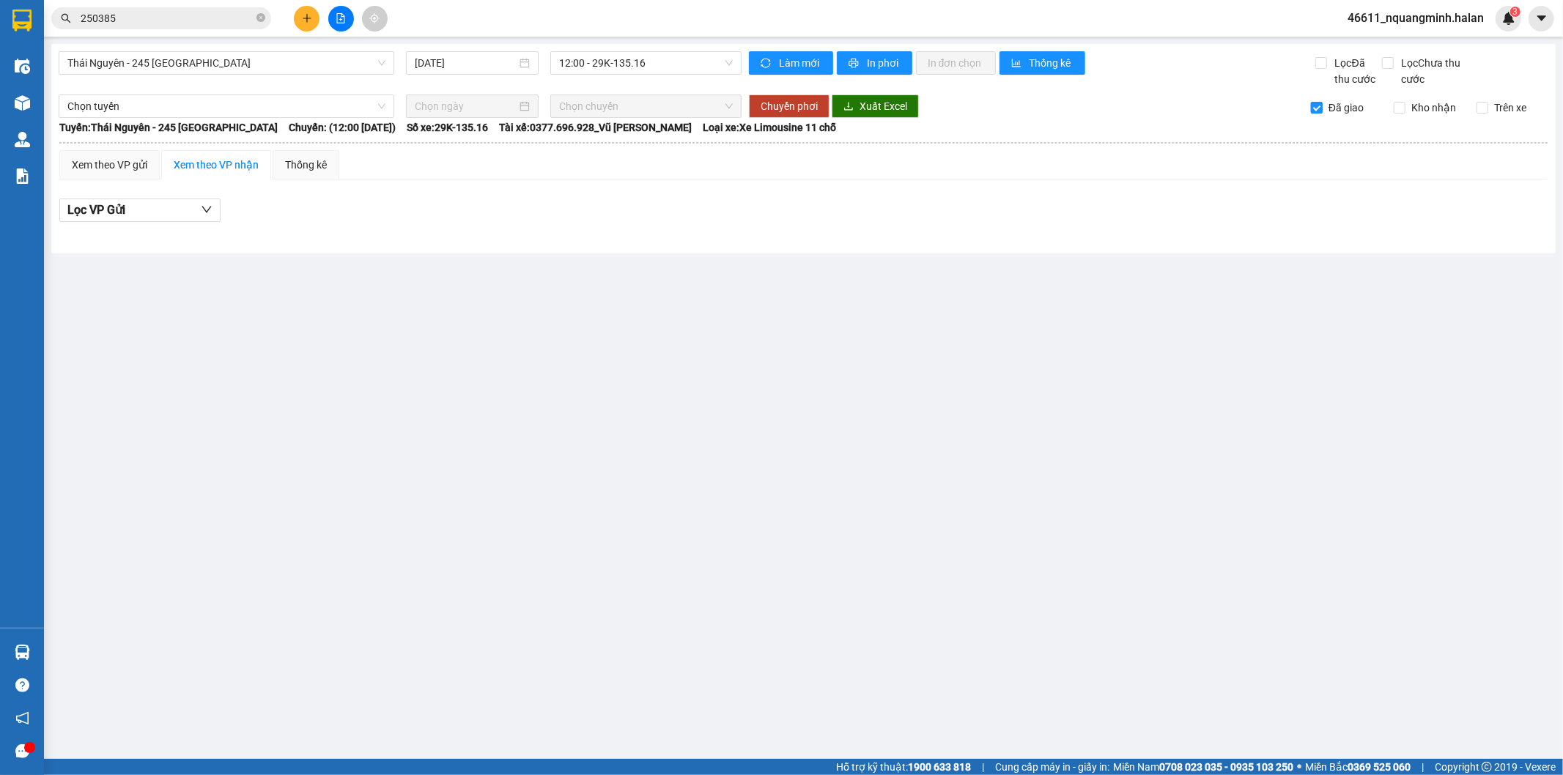
click at [1325, 110] on span "Đã giao" at bounding box center [1345, 108] width 47 height 16
click at [1322, 110] on input "Đã giao" at bounding box center [1317, 108] width 12 height 12
checkbox input "false"
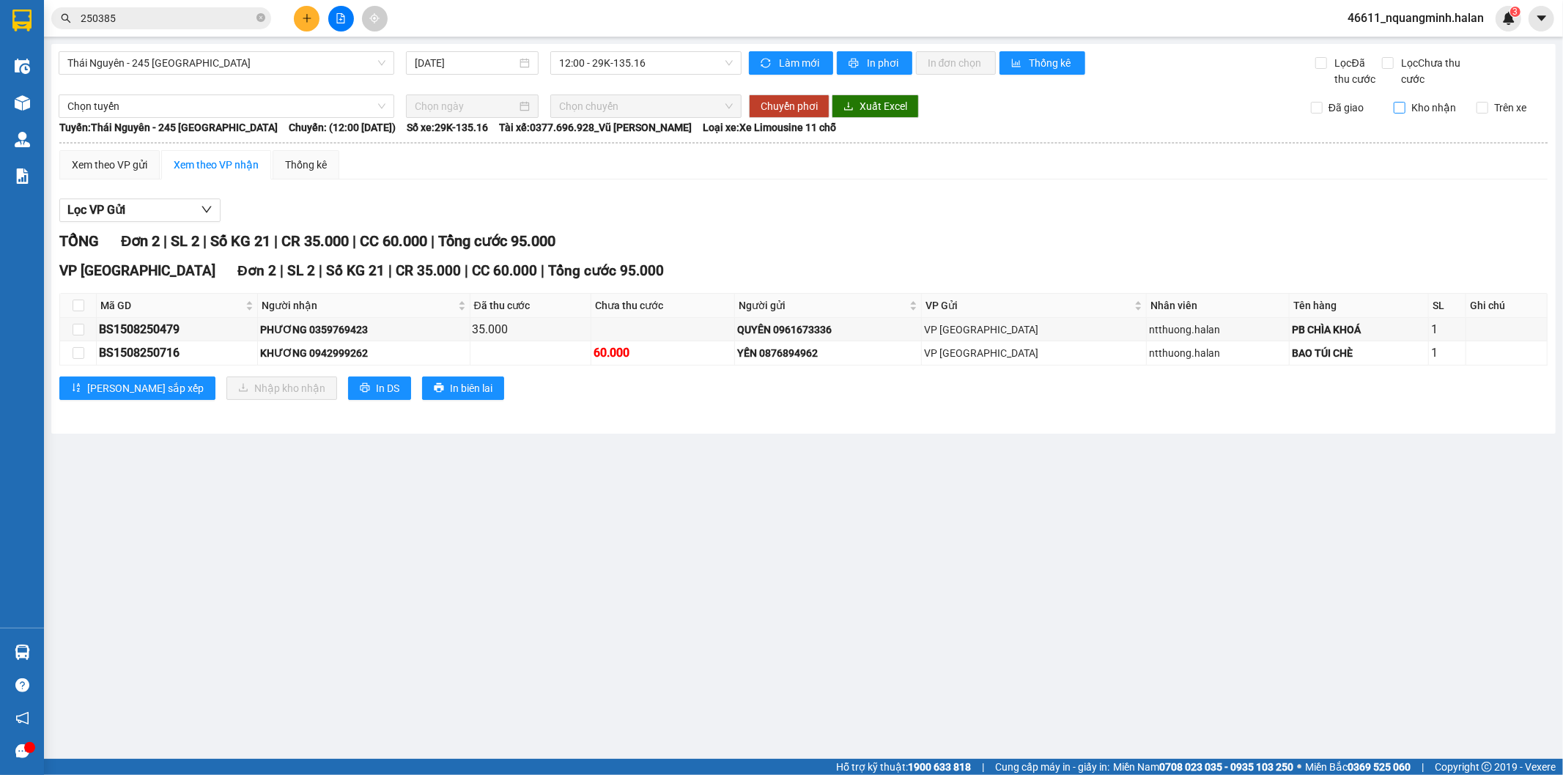
click at [1403, 106] on input "Kho nhận" at bounding box center [1400, 108] width 12 height 12
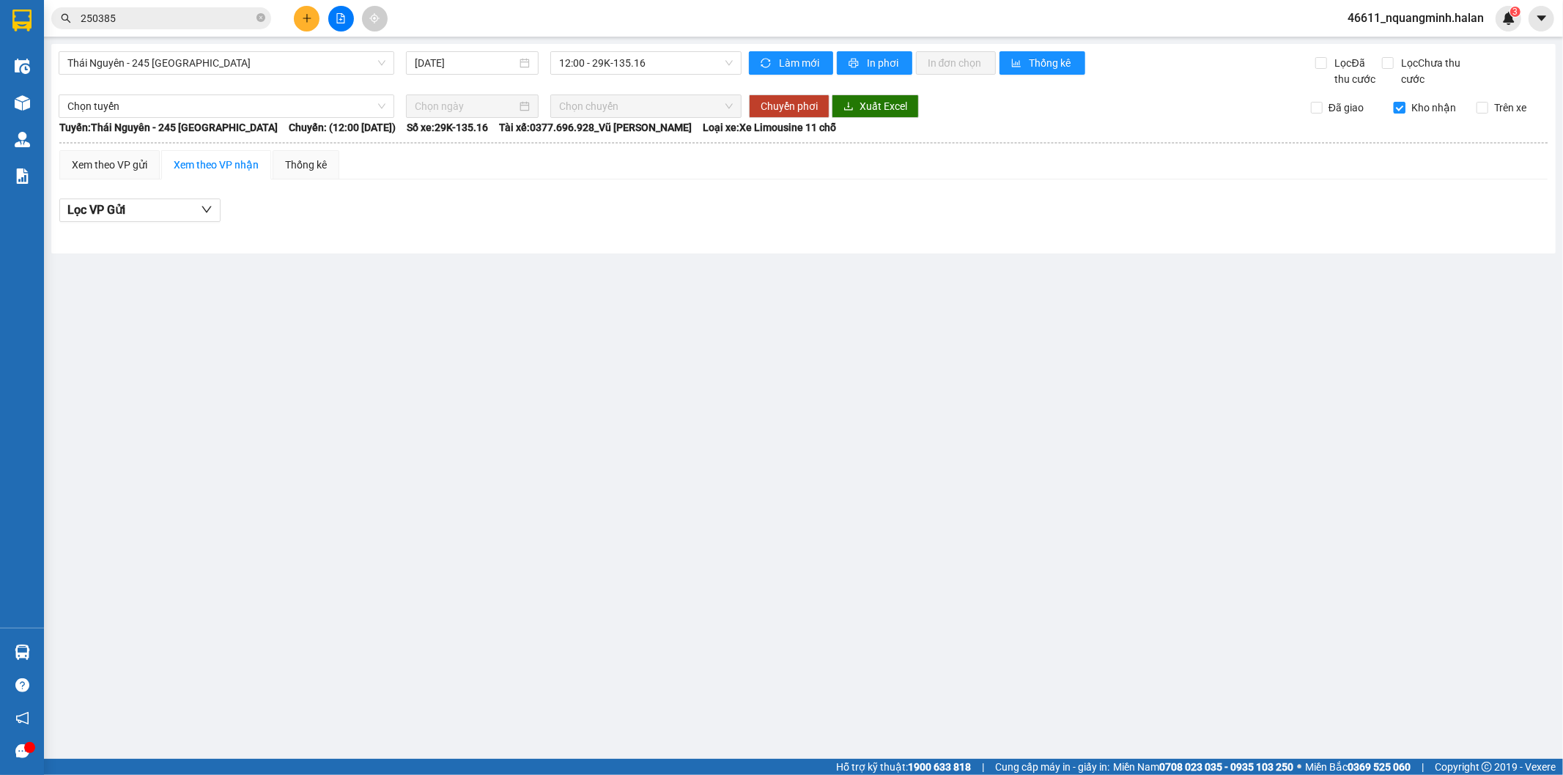
click at [1403, 106] on input "Kho nhận" at bounding box center [1400, 108] width 12 height 12
checkbox input "false"
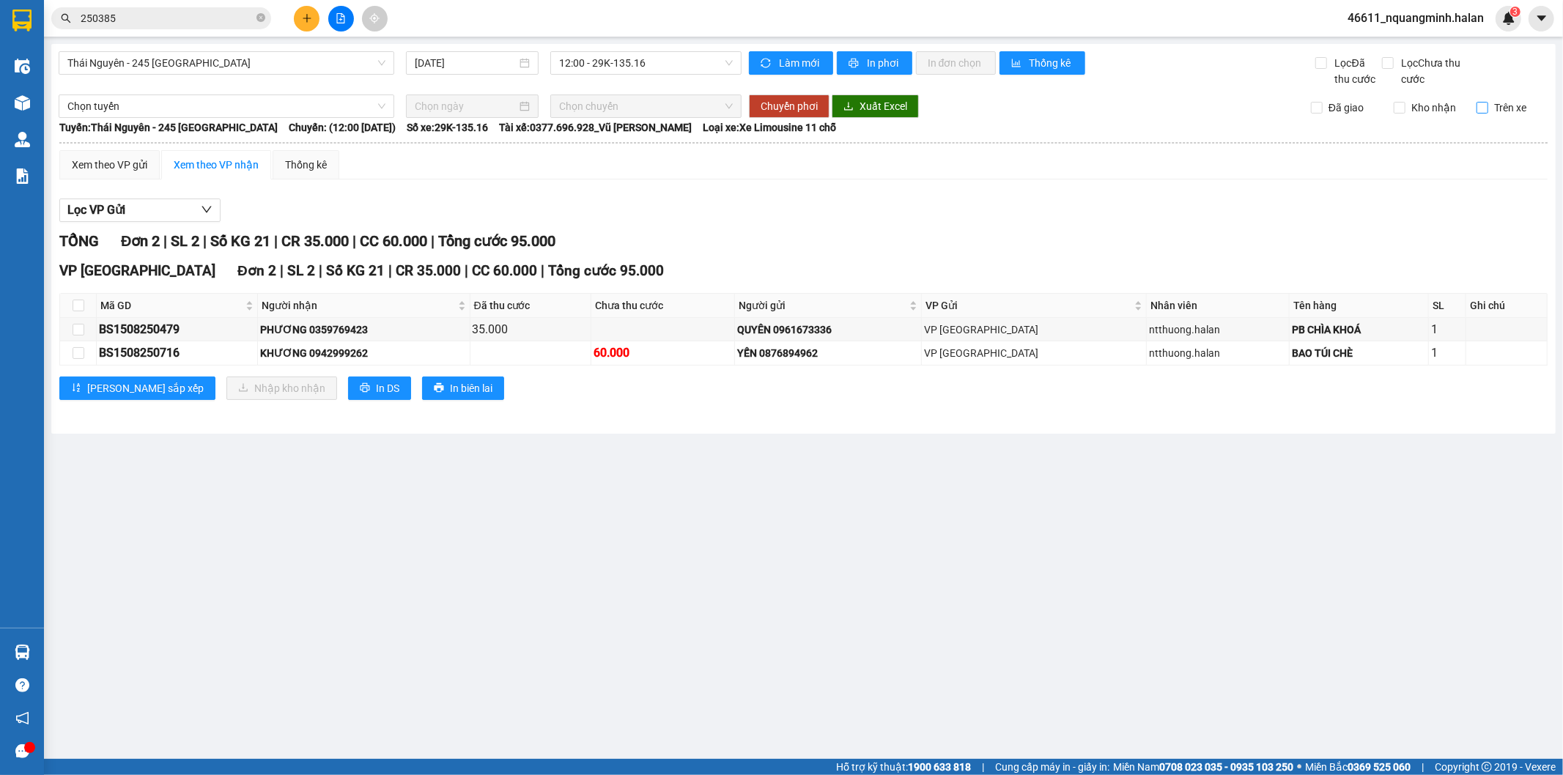
click at [1486, 103] on input "Trên xe" at bounding box center [1482, 108] width 12 height 12
checkbox input "false"
click at [1399, 69] on span "Lọc Chưa thu cước" at bounding box center [1439, 71] width 86 height 32
click at [1396, 69] on input "Lọc Chưa thu cước" at bounding box center [1389, 63] width 14 height 12
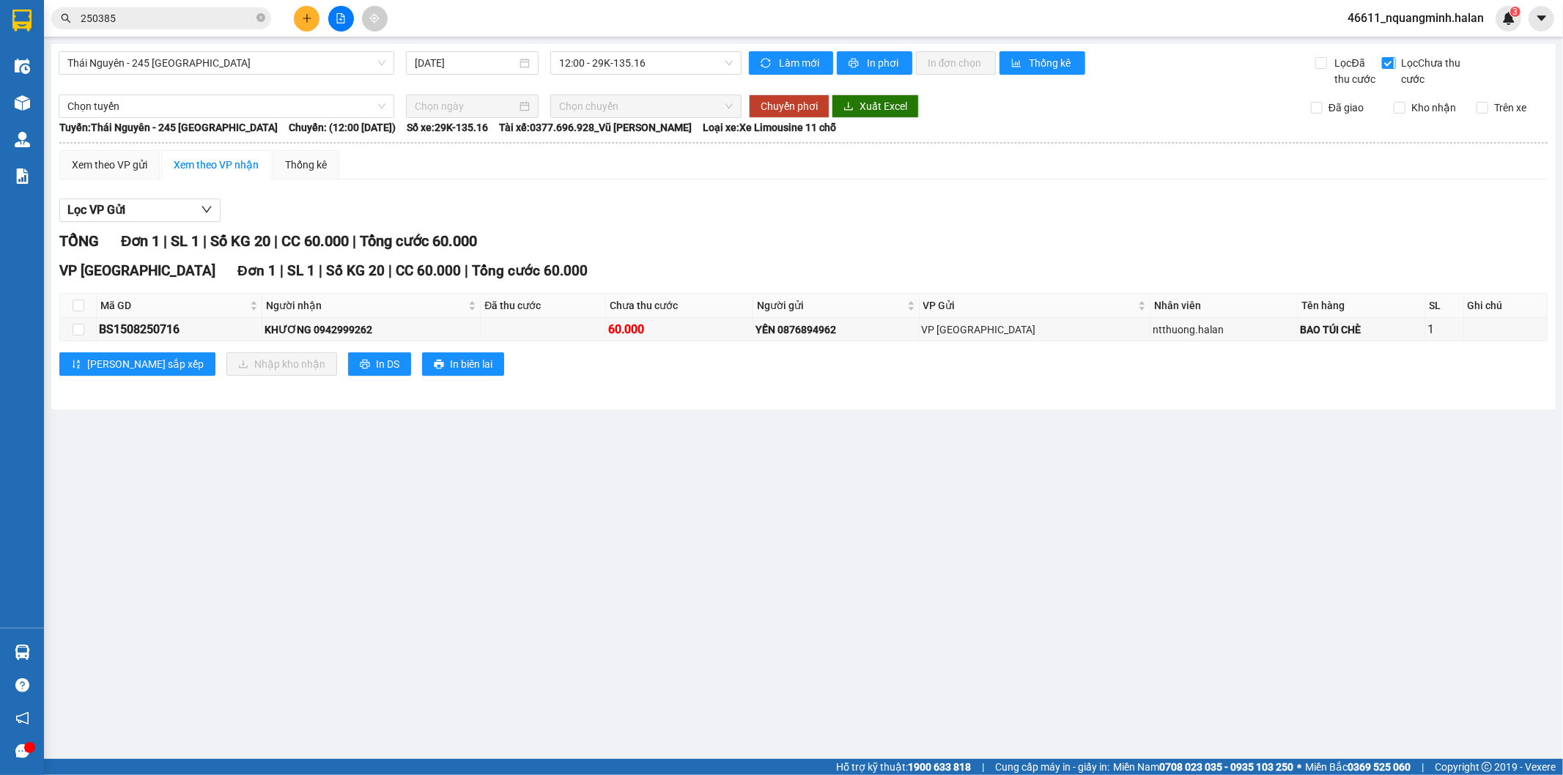
click at [1399, 69] on span "Lọc Chưa thu cước" at bounding box center [1439, 71] width 86 height 32
click at [1396, 69] on input "Lọc Chưa thu cước" at bounding box center [1389, 63] width 14 height 12
checkbox input "false"
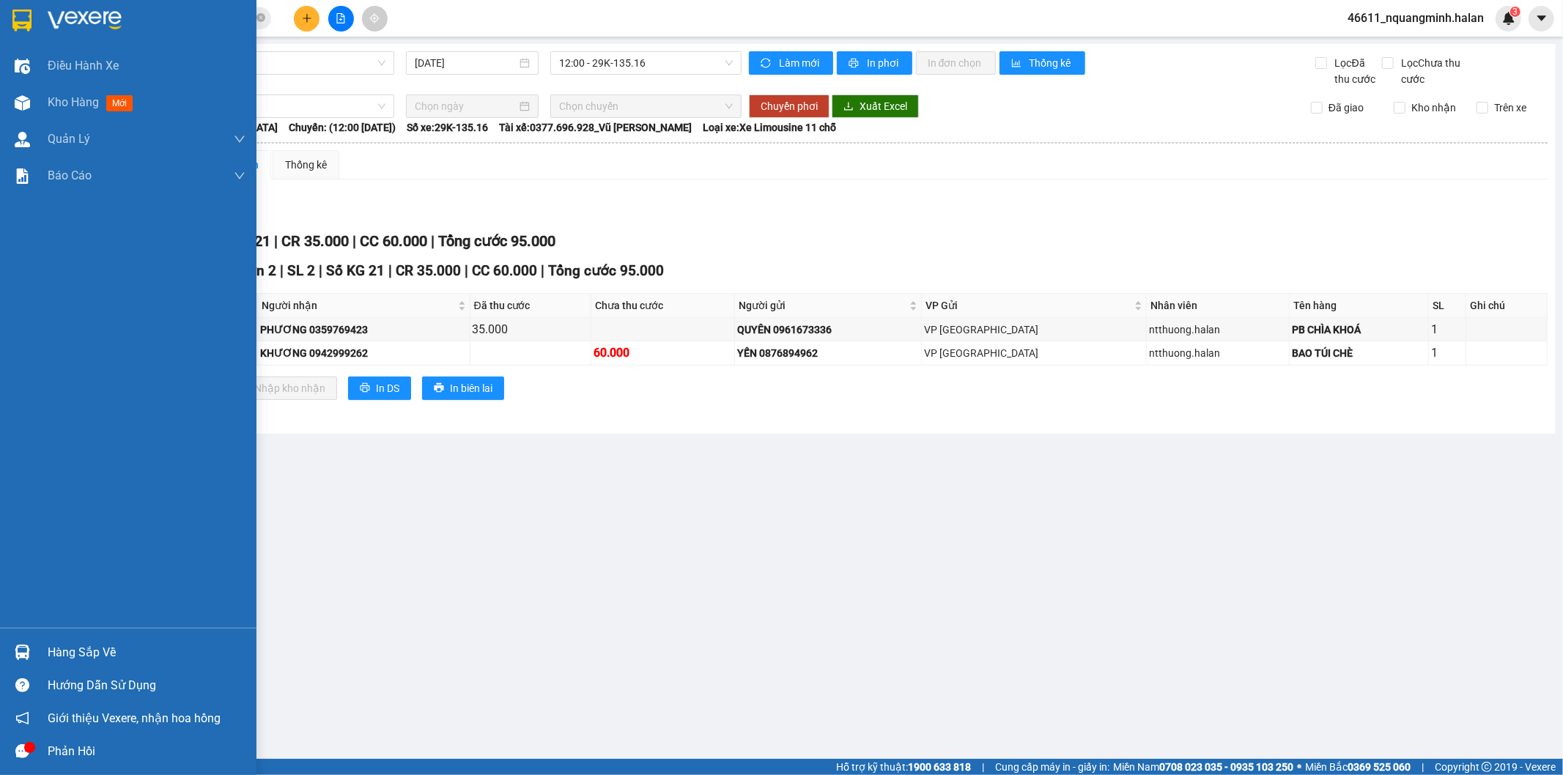
click at [66, 645] on div "Hàng sắp về" at bounding box center [147, 653] width 198 height 22
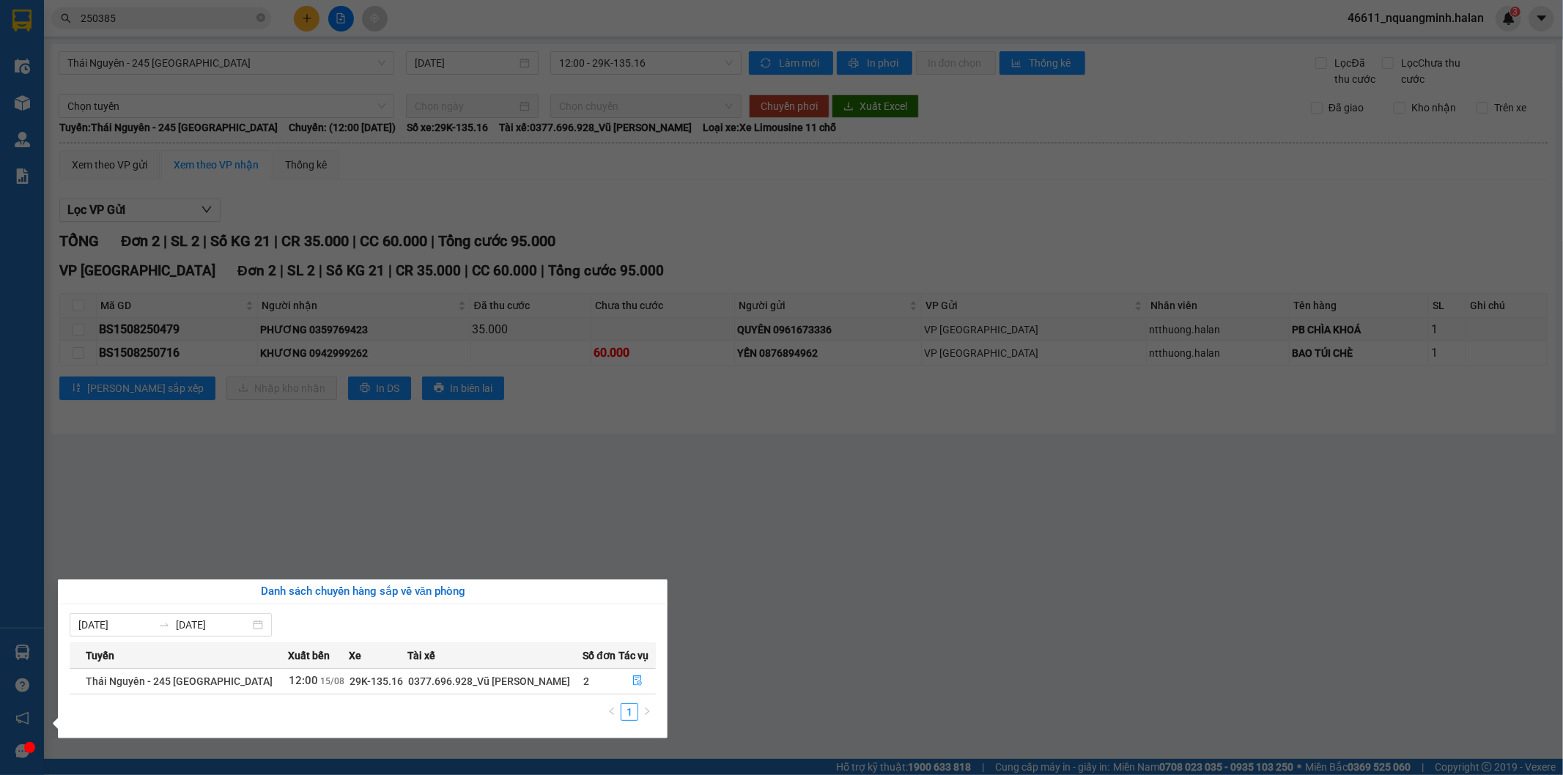
click at [471, 447] on section "Kết quả tìm kiếm ( 222 ) Bộ lọc Mã ĐH Trạng thái Món hàng Thu hộ Tổng cước Chưa…" at bounding box center [781, 387] width 1563 height 775
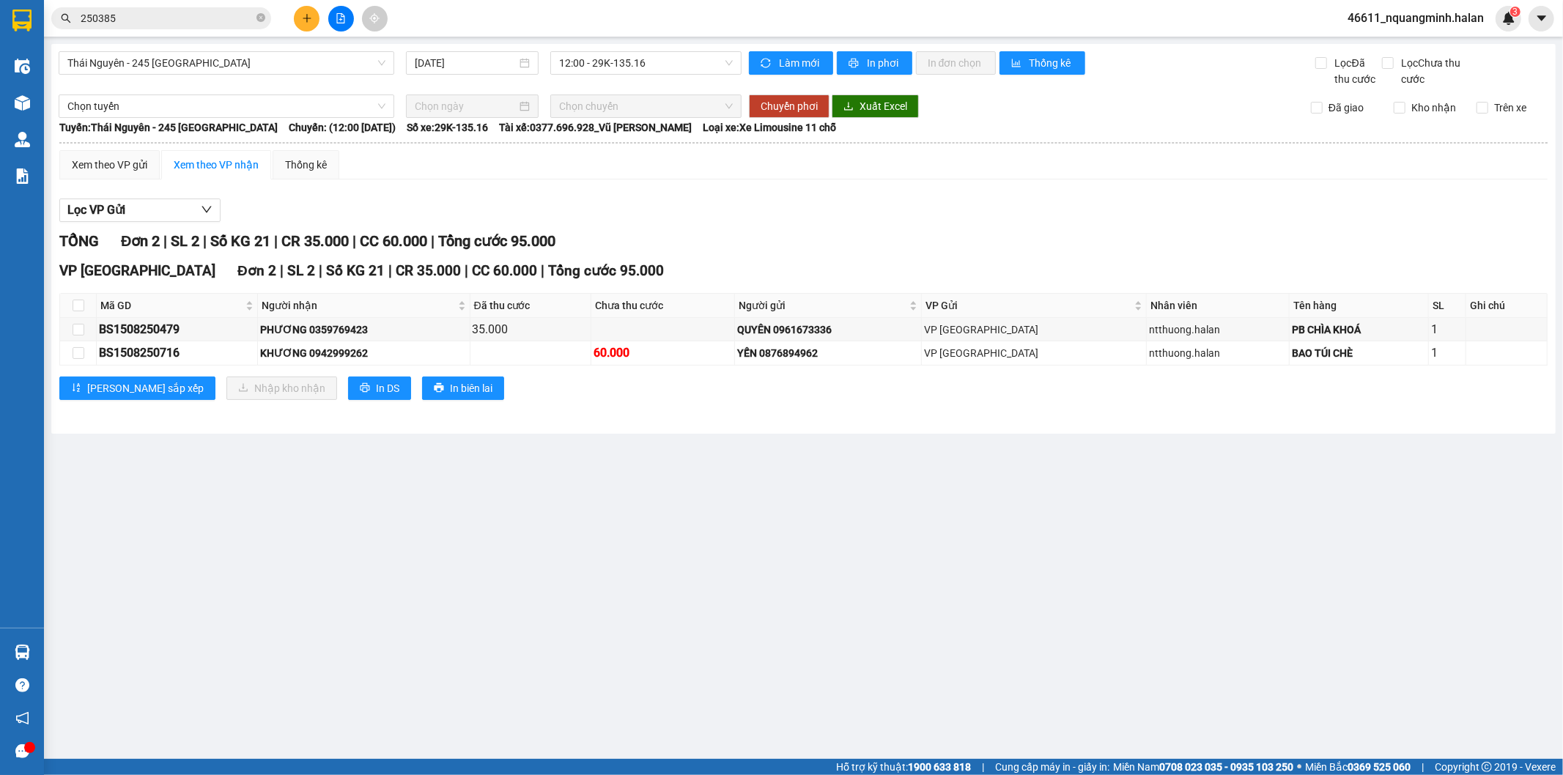
click at [305, 11] on button at bounding box center [307, 19] width 26 height 26
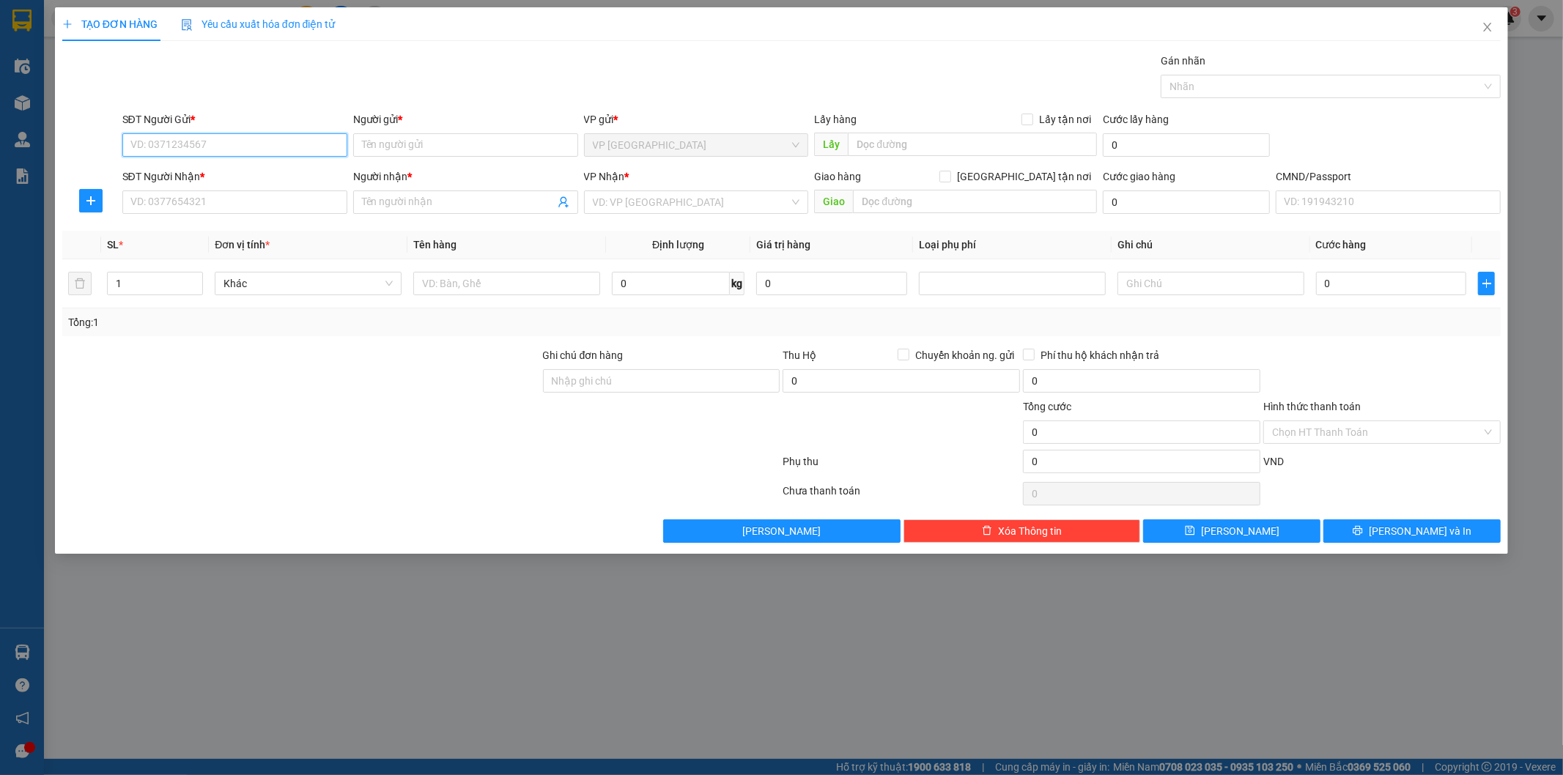
click at [281, 149] on input "SĐT Người Gửi *" at bounding box center [234, 144] width 225 height 23
type input "0971933333"
click at [272, 177] on div "0971933333 - GIANG" at bounding box center [234, 174] width 207 height 16
type input "GIANG"
type input "0971933333"
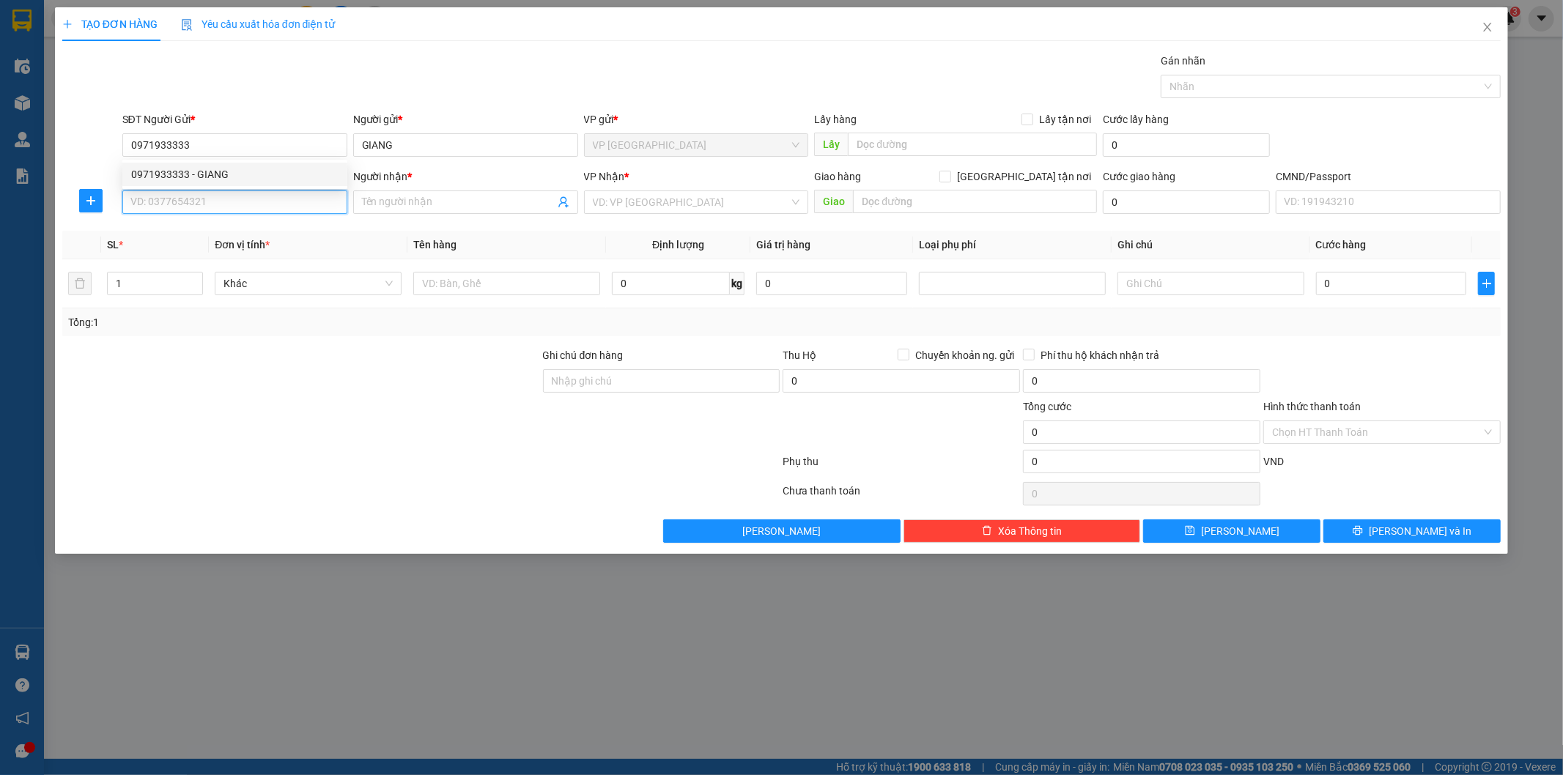
click at [273, 195] on input "SĐT Người Nhận *" at bounding box center [234, 201] width 225 height 23
click at [216, 227] on div "0968952188 - THUÝ 40K" at bounding box center [234, 231] width 207 height 16
type input "0968952188"
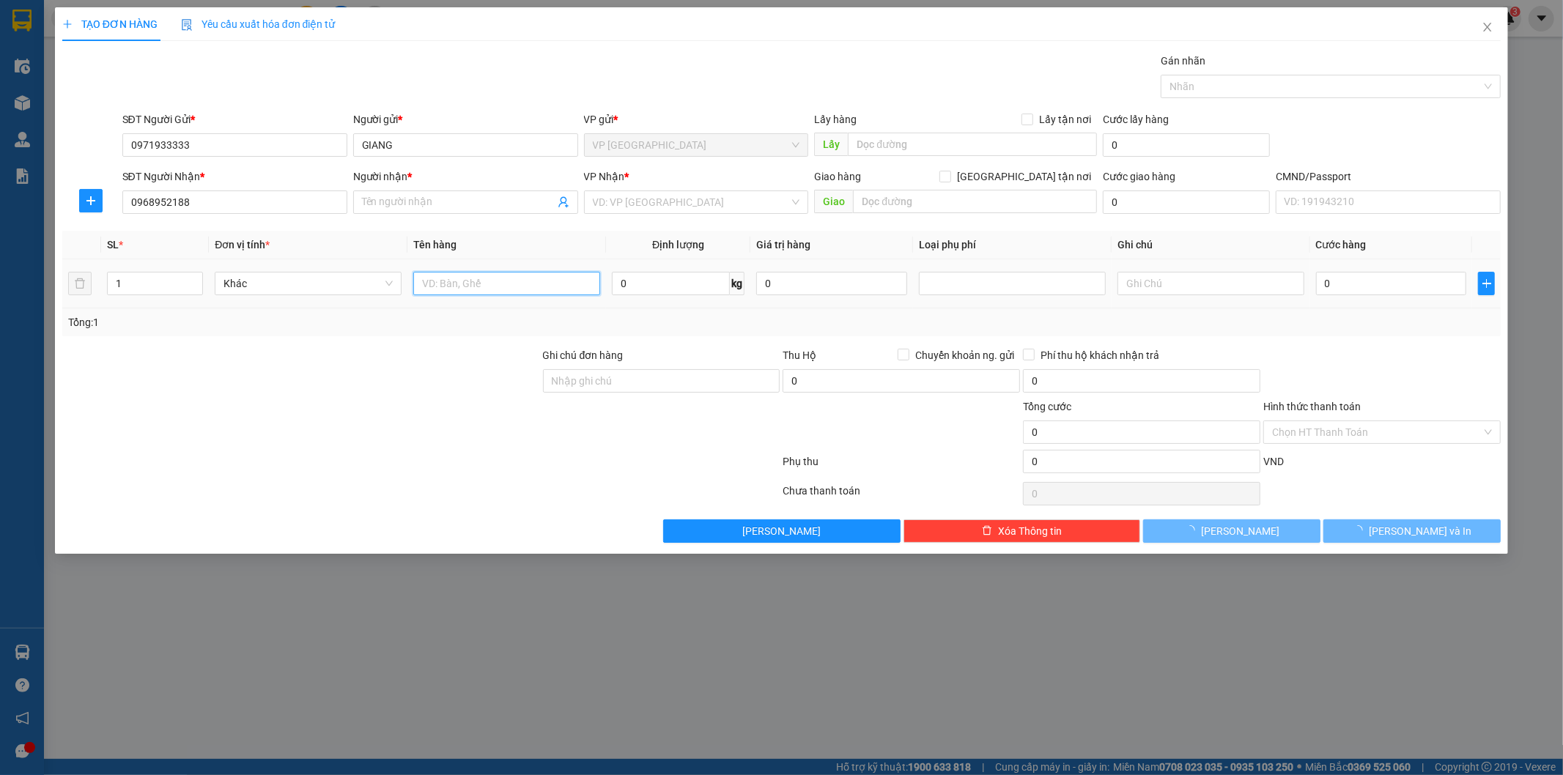
click at [486, 283] on input "text" at bounding box center [506, 283] width 187 height 23
type input "THUÝ 40K"
type input "hộp mp"
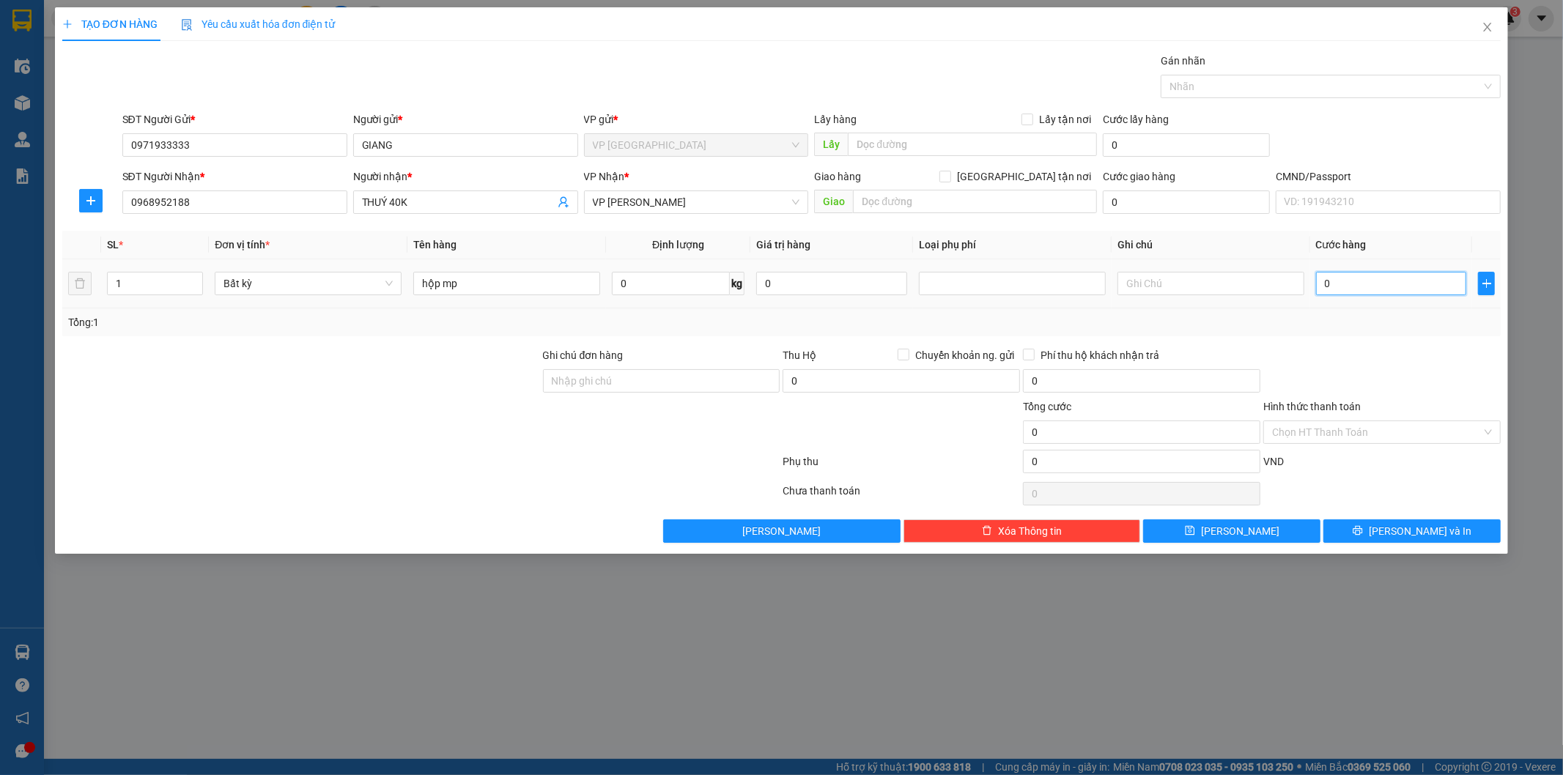
click at [1348, 288] on input "0" at bounding box center [1391, 283] width 151 height 23
type input "4"
type input "40"
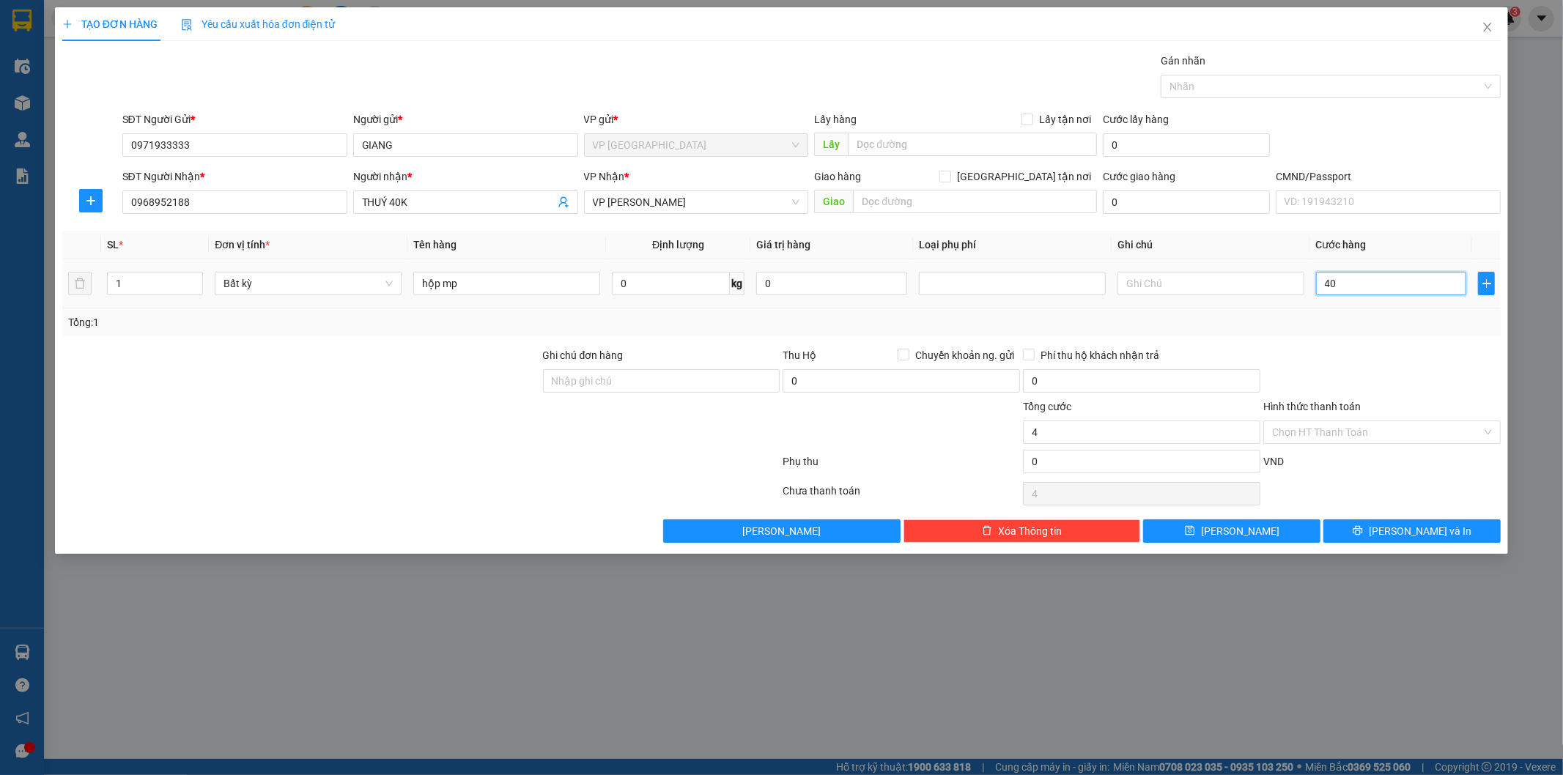
type input "40"
type input "40.000"
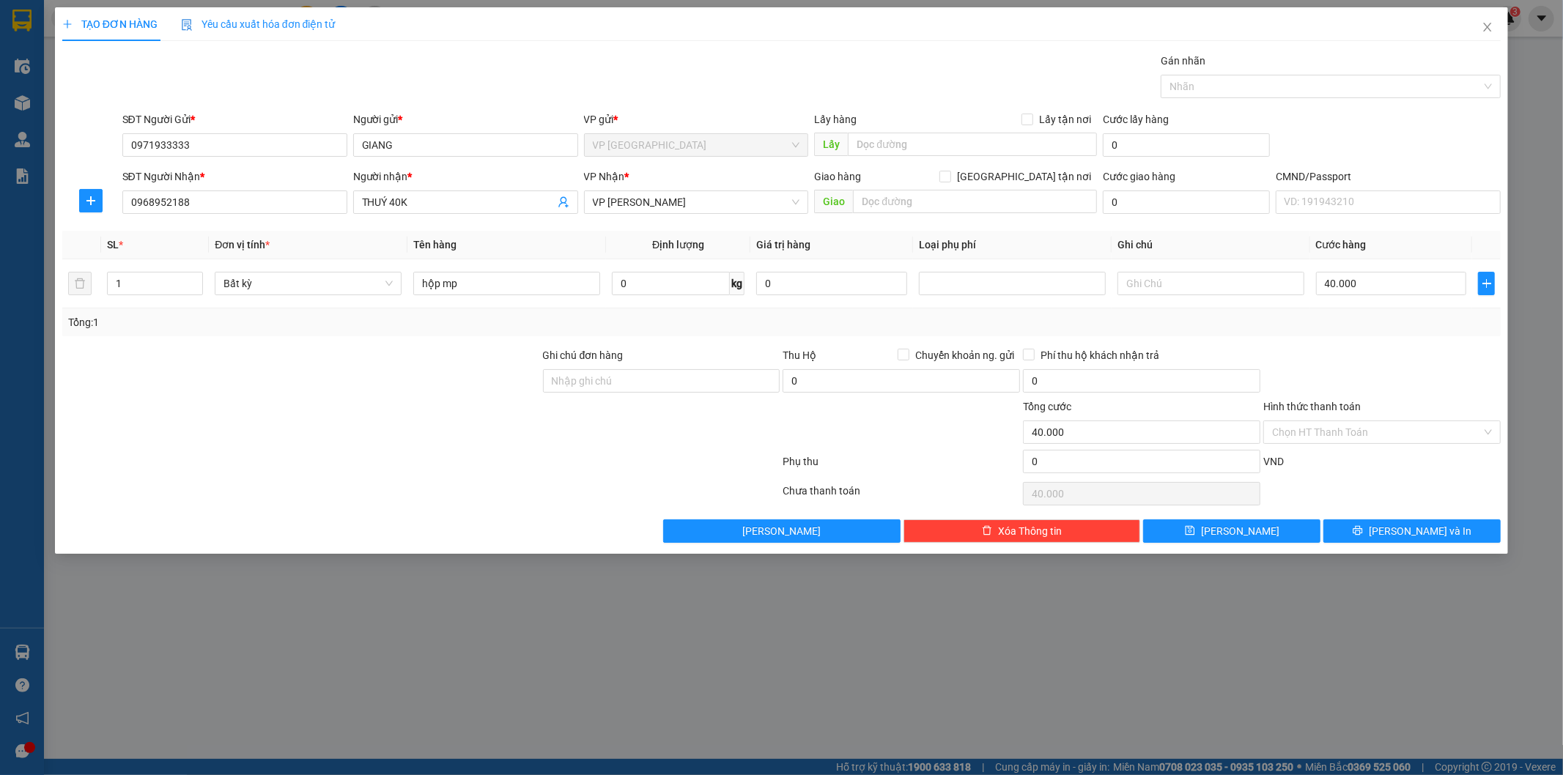
click at [1319, 364] on div at bounding box center [1382, 372] width 240 height 51
click at [1410, 529] on span "Lưu và In" at bounding box center [1420, 531] width 103 height 16
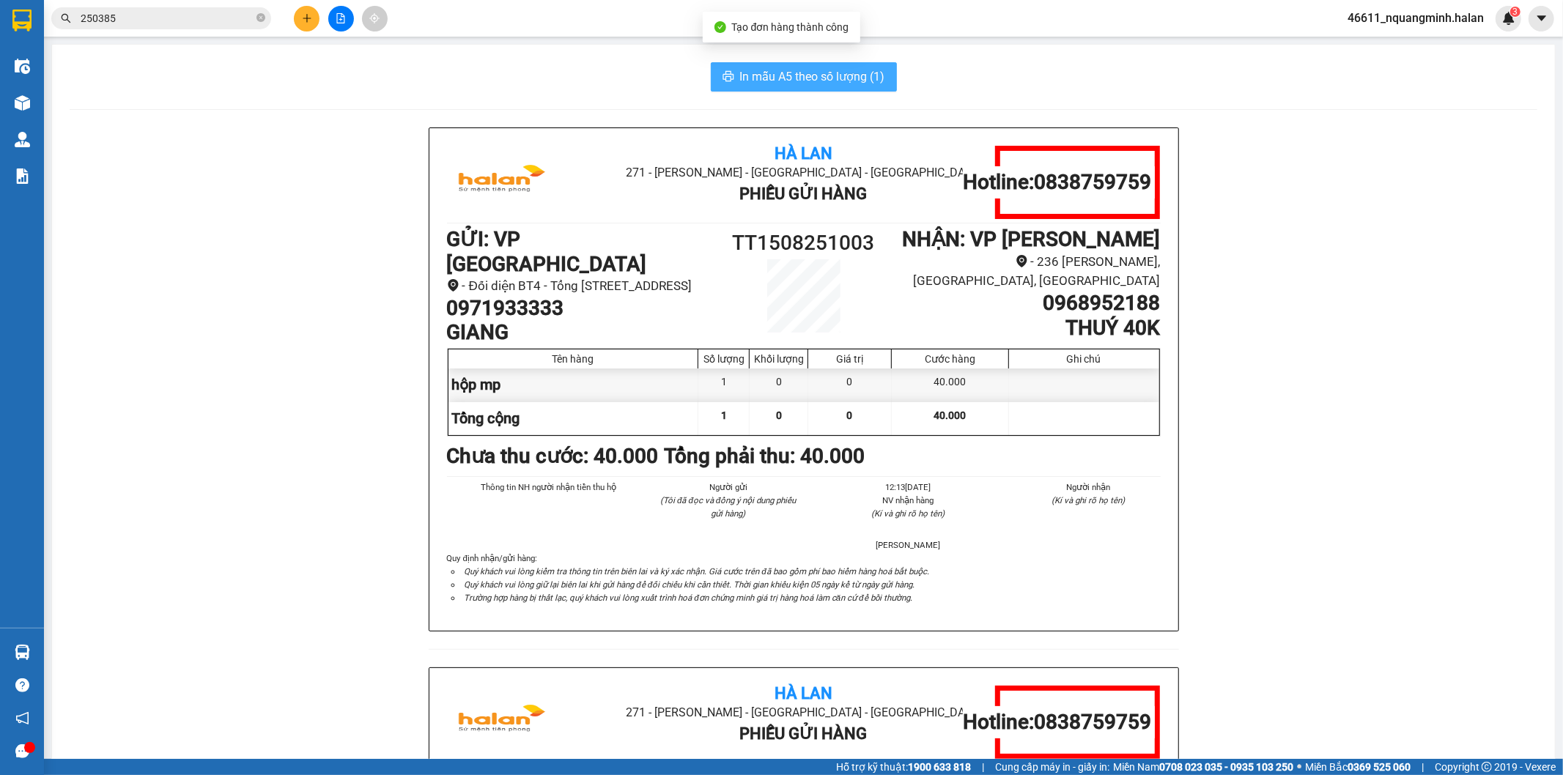
click at [765, 62] on button "In mẫu A5 theo số lượng (1)" at bounding box center [804, 76] width 186 height 29
drag, startPoint x: 841, startPoint y: 78, endPoint x: 834, endPoint y: 78, distance: 7.4
click at [834, 78] on span "In mẫu A5 theo số lượng (1)" at bounding box center [812, 76] width 145 height 18
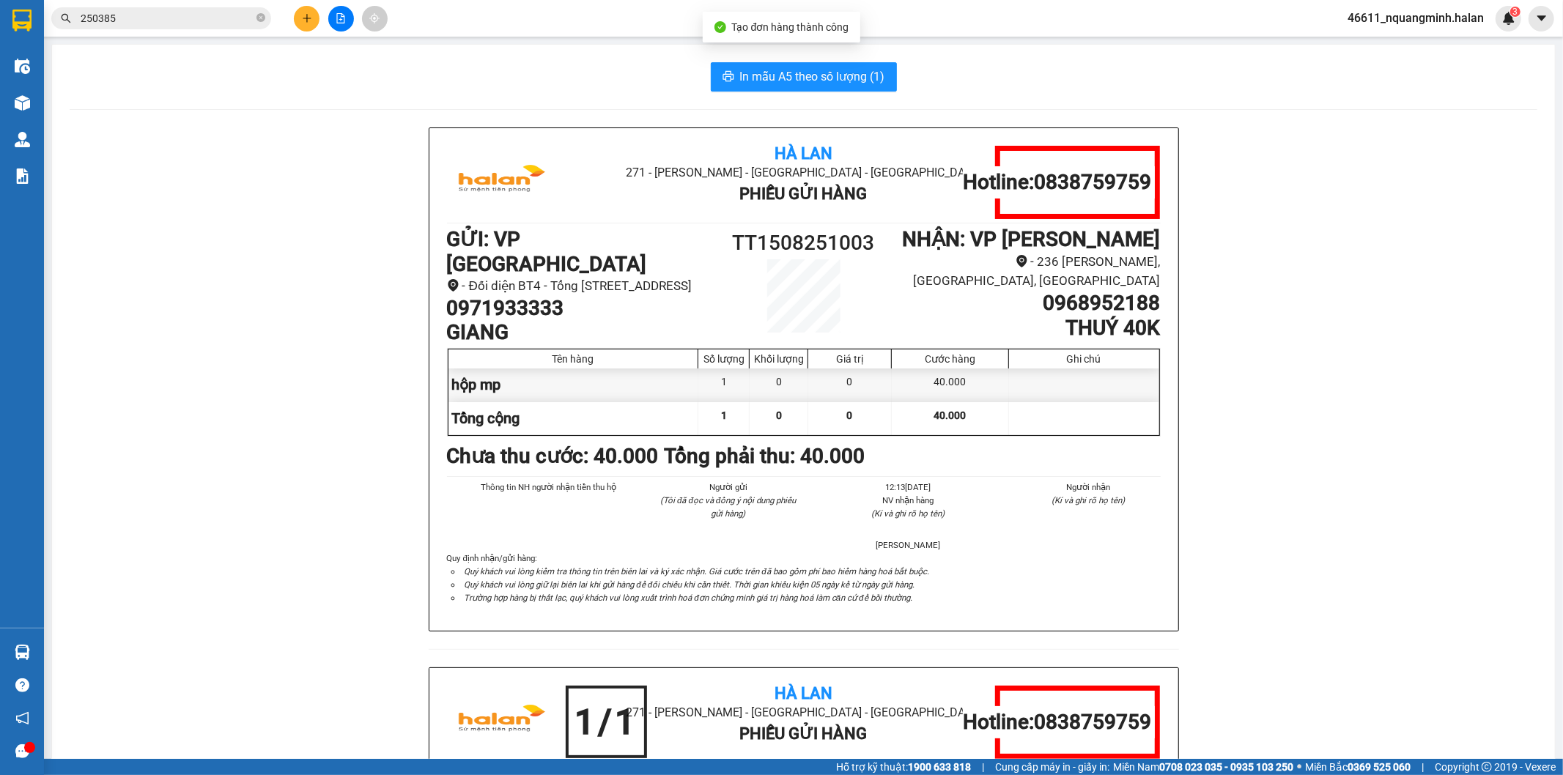
click at [10, 661] on div at bounding box center [23, 653] width 26 height 26
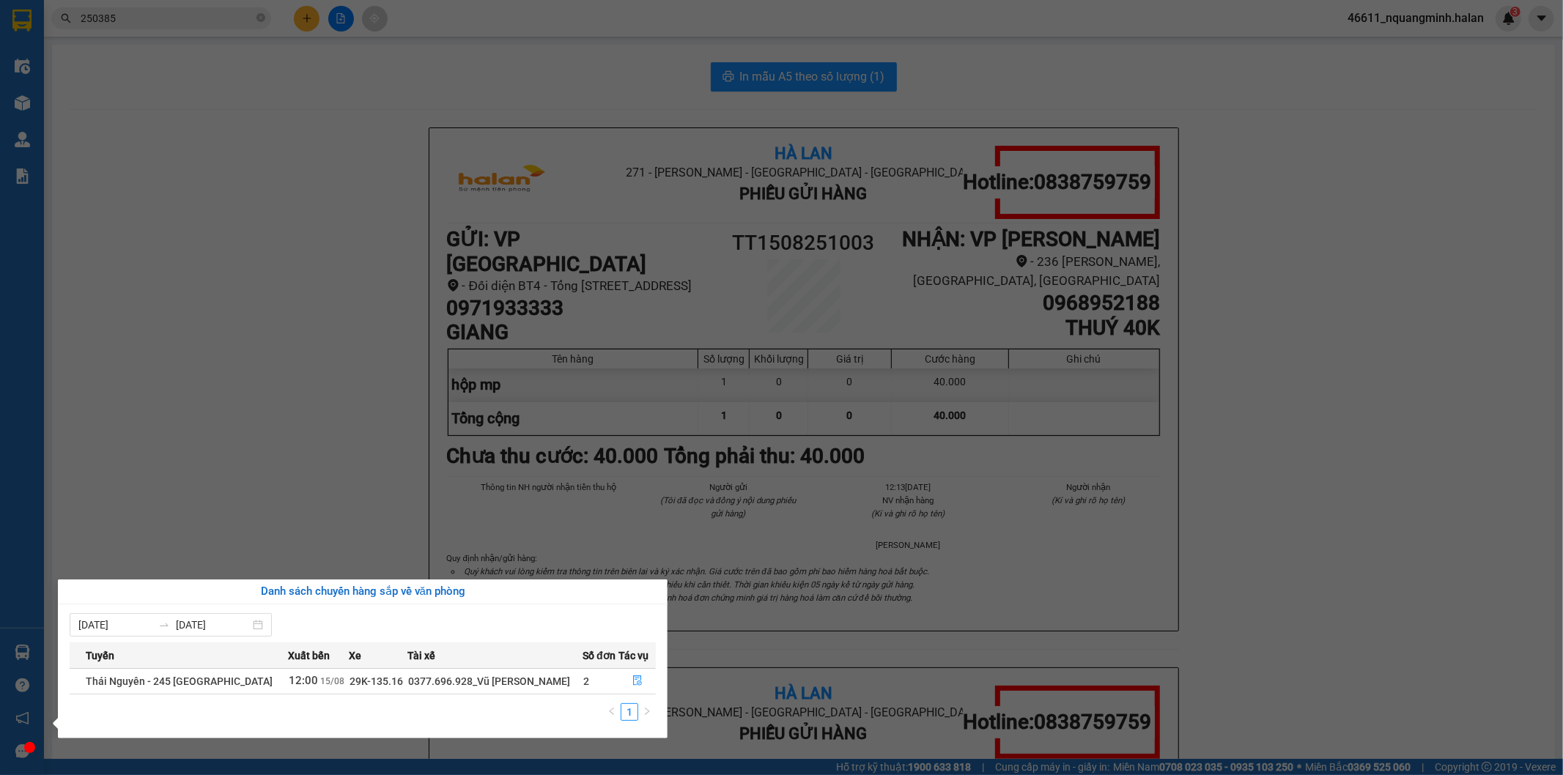
click at [247, 476] on section "Kết quả tìm kiếm ( 222 ) Bộ lọc Mã ĐH Trạng thái Món hàng Thu hộ Tổng cước Chưa…" at bounding box center [781, 387] width 1563 height 775
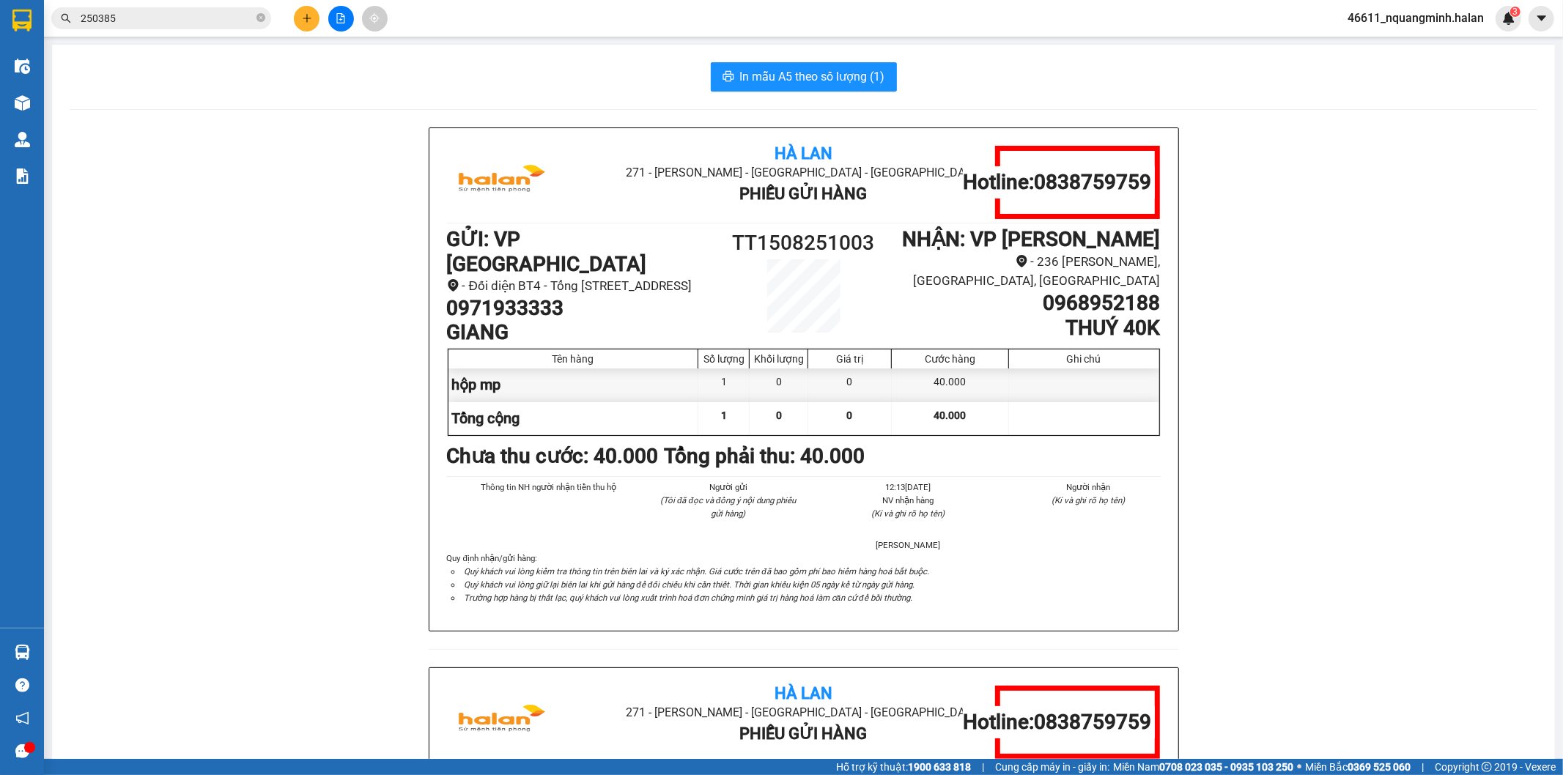
drag, startPoint x: 201, startPoint y: 20, endPoint x: 50, endPoint y: 23, distance: 151.0
click at [50, 23] on div "250385" at bounding box center [143, 18] width 286 height 22
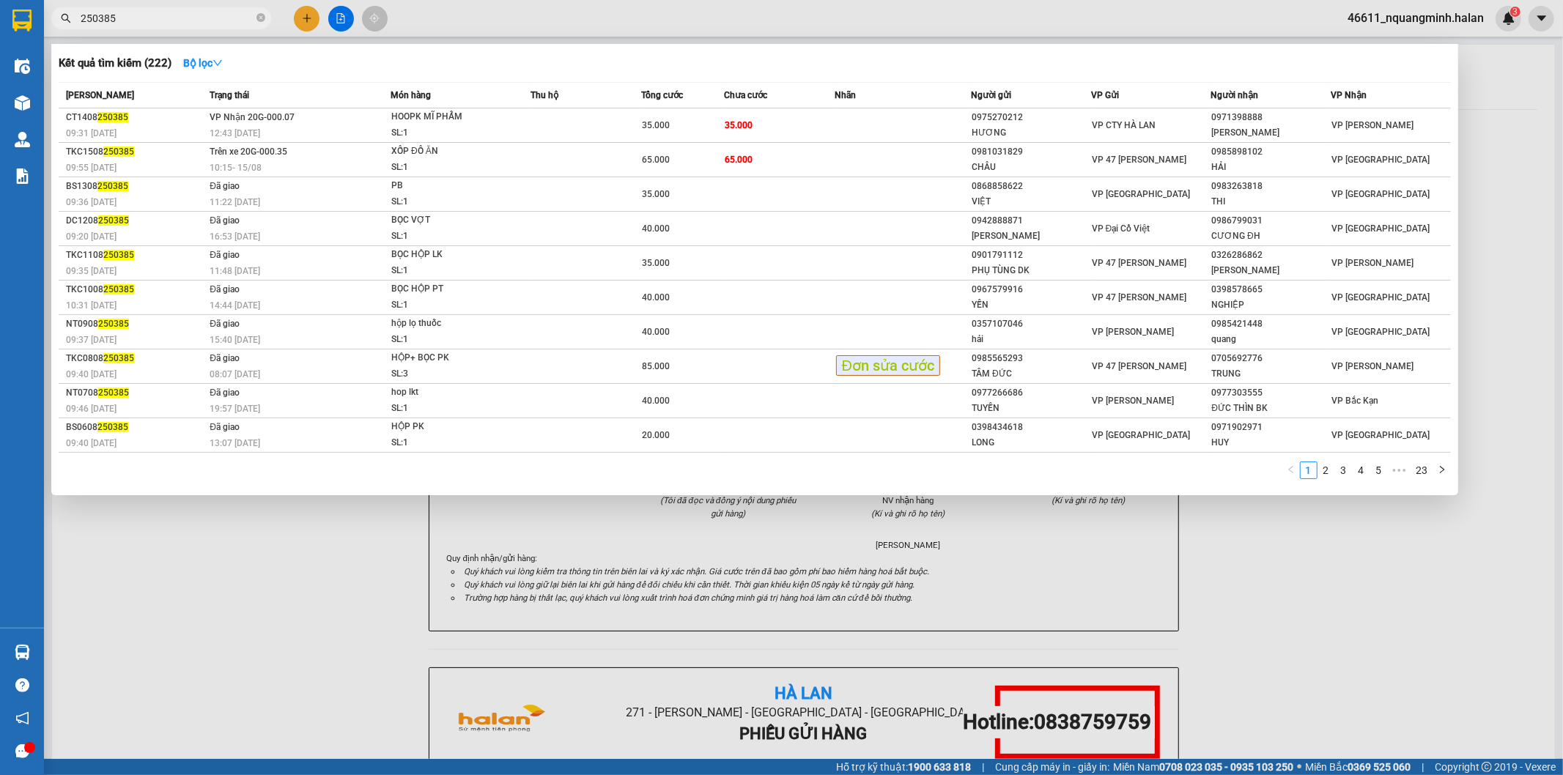
paste input "0982195112"
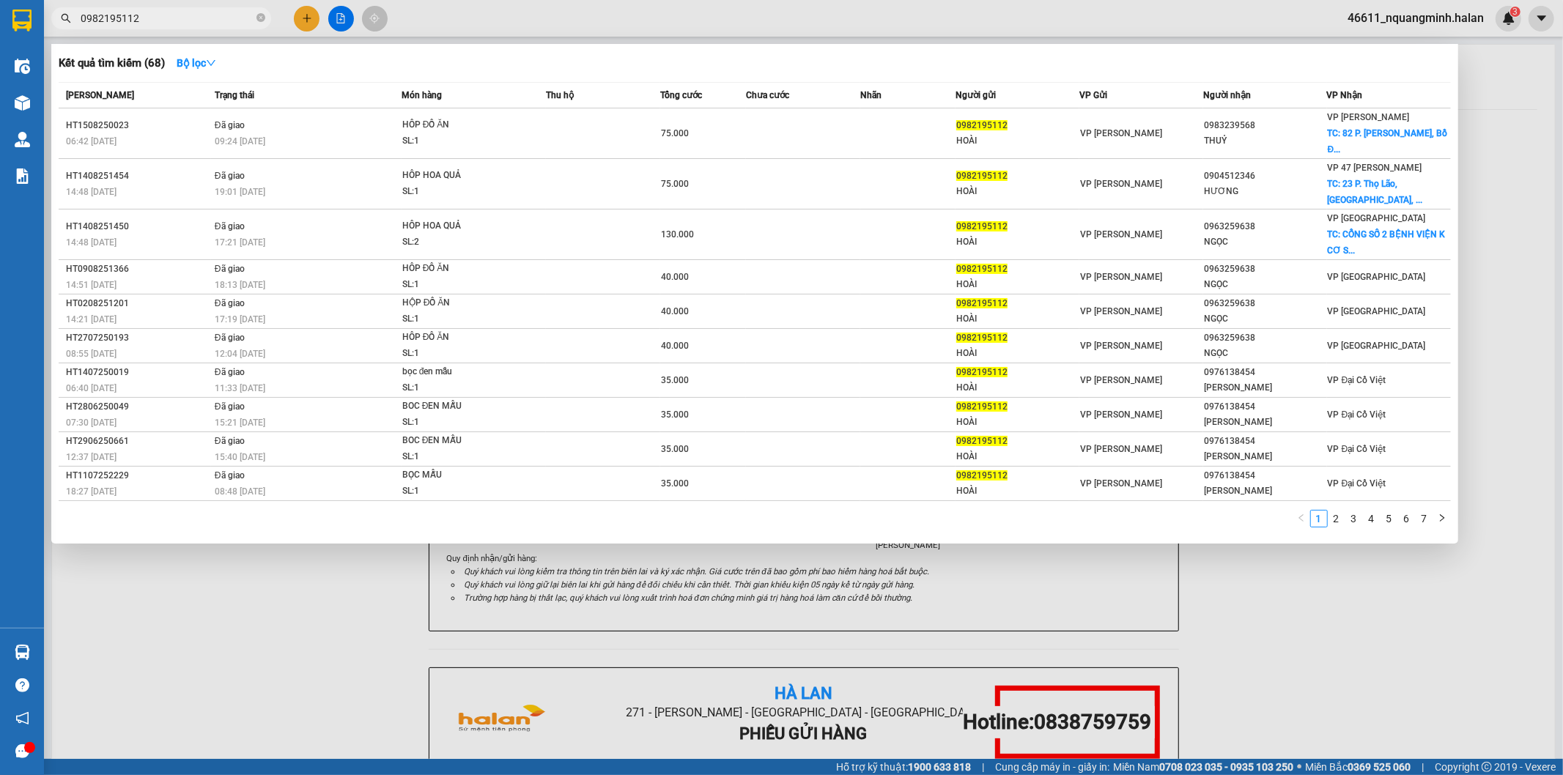
type input "0982195112"
click at [221, 558] on div at bounding box center [781, 387] width 1563 height 775
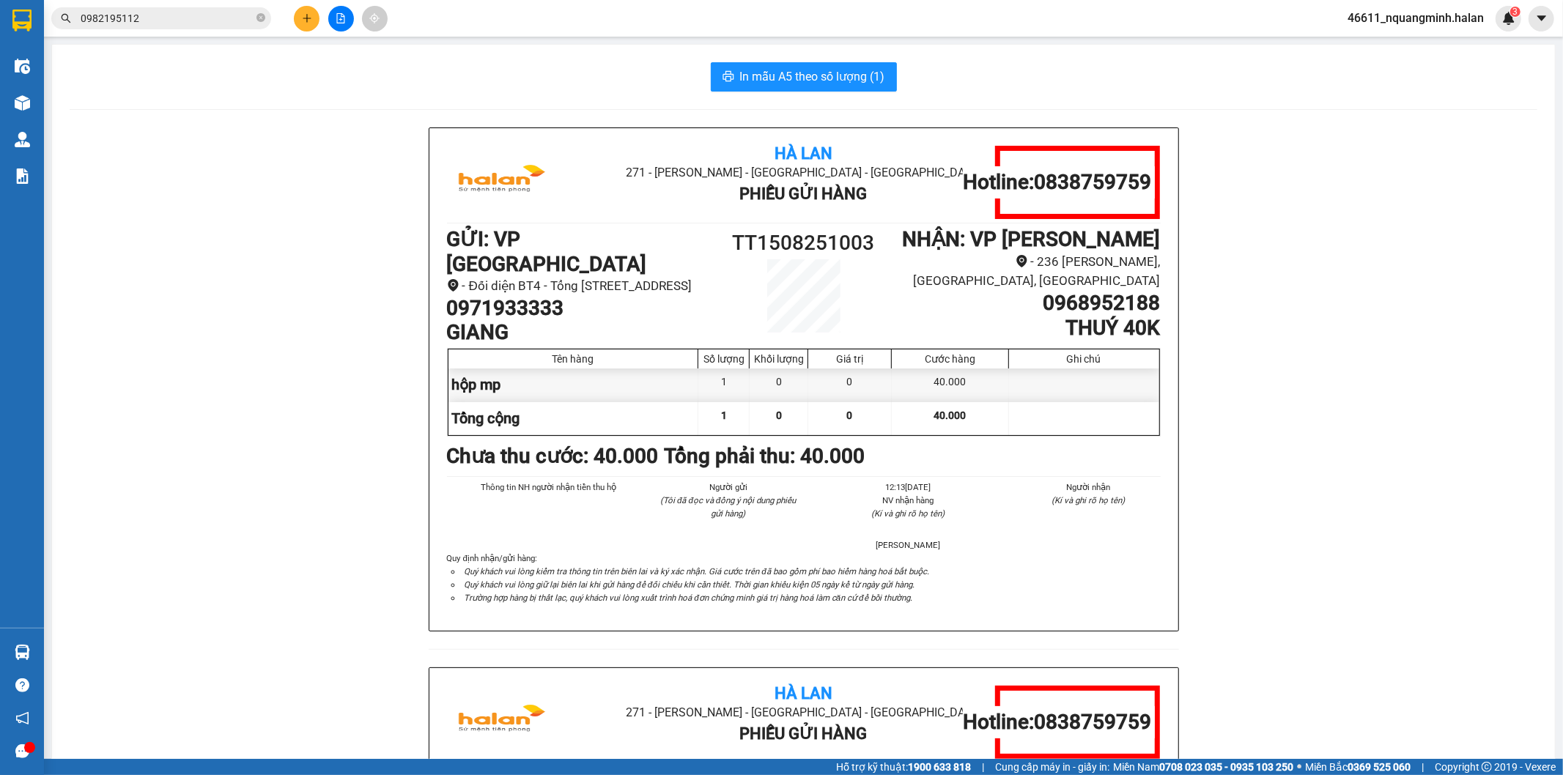
drag, startPoint x: 205, startPoint y: 212, endPoint x: 234, endPoint y: 63, distance: 152.3
click at [205, 177] on div "Hà Lan 271 - Dương Tự Minh - Phường Tân Long - Thái Nguyên Phiếu Gửi Hàng Hotli…" at bounding box center [804, 667] width 1468 height 1080
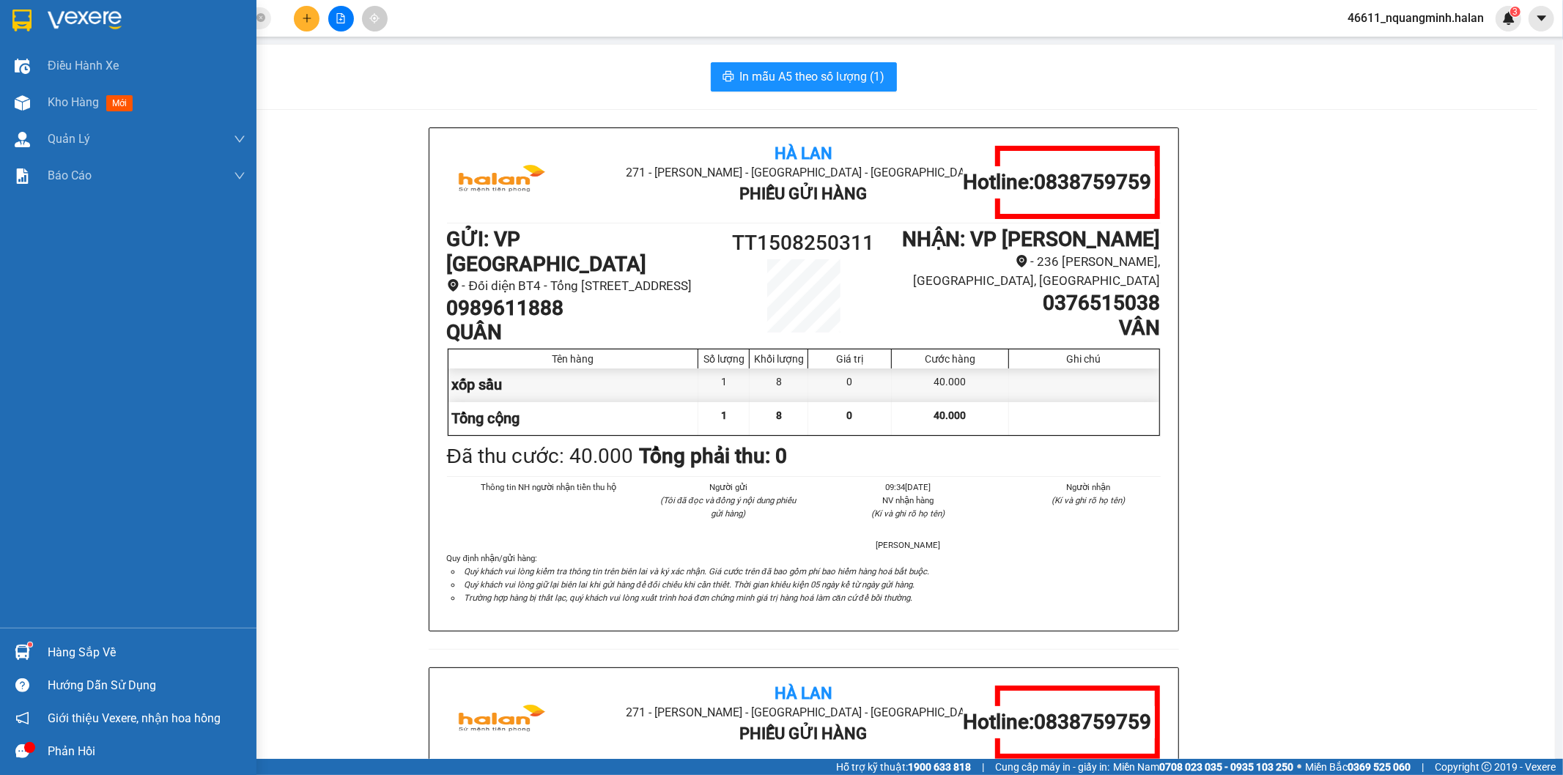
click at [44, 647] on div "Hàng sắp về" at bounding box center [128, 652] width 256 height 33
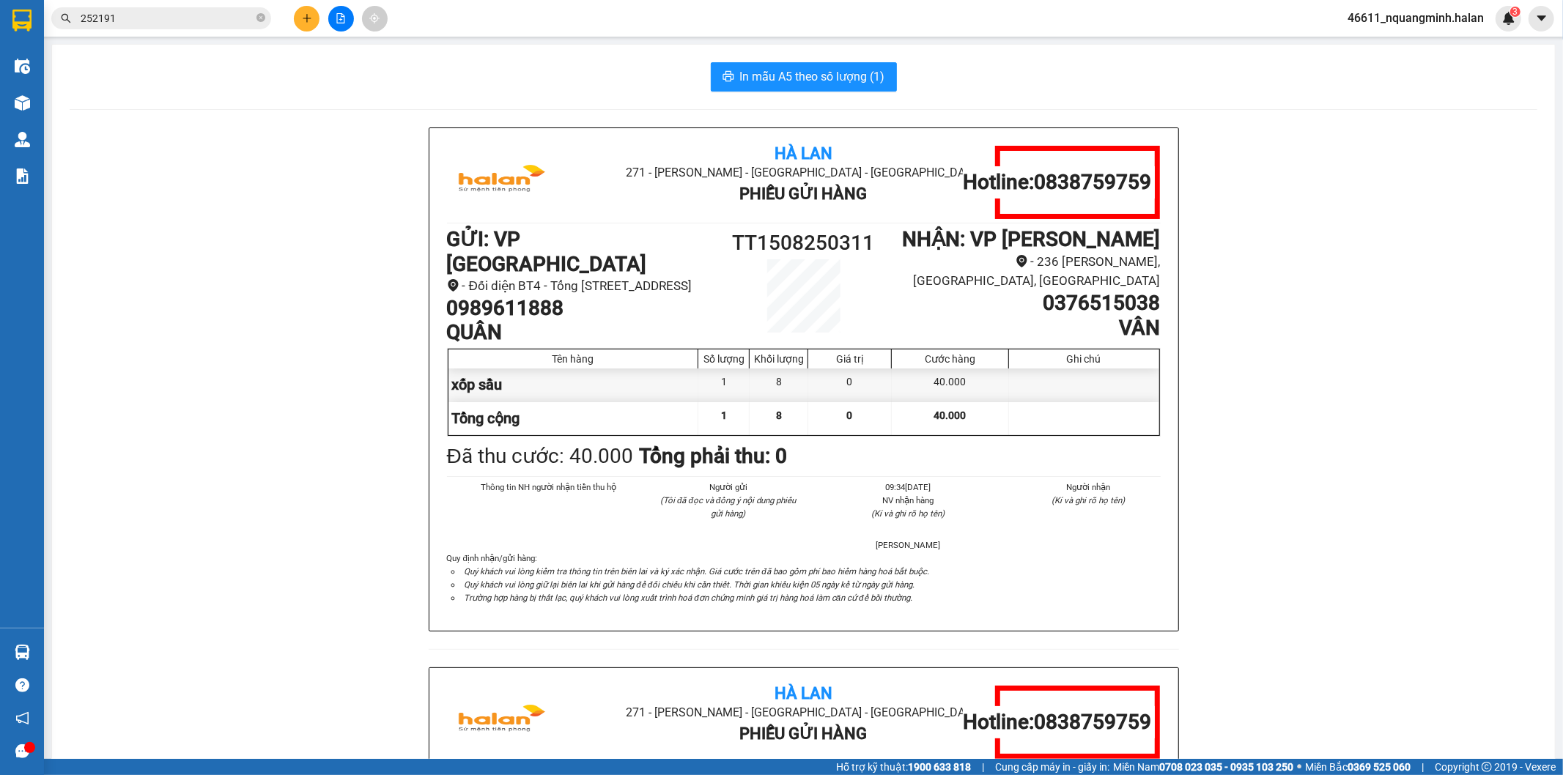
click at [393, 346] on section "Kết quả tìm kiếm ( 139 ) Bộ lọc Mã ĐH Trạng thái Món hàng Thu hộ Tổng cước Chưa…" at bounding box center [781, 387] width 1563 height 775
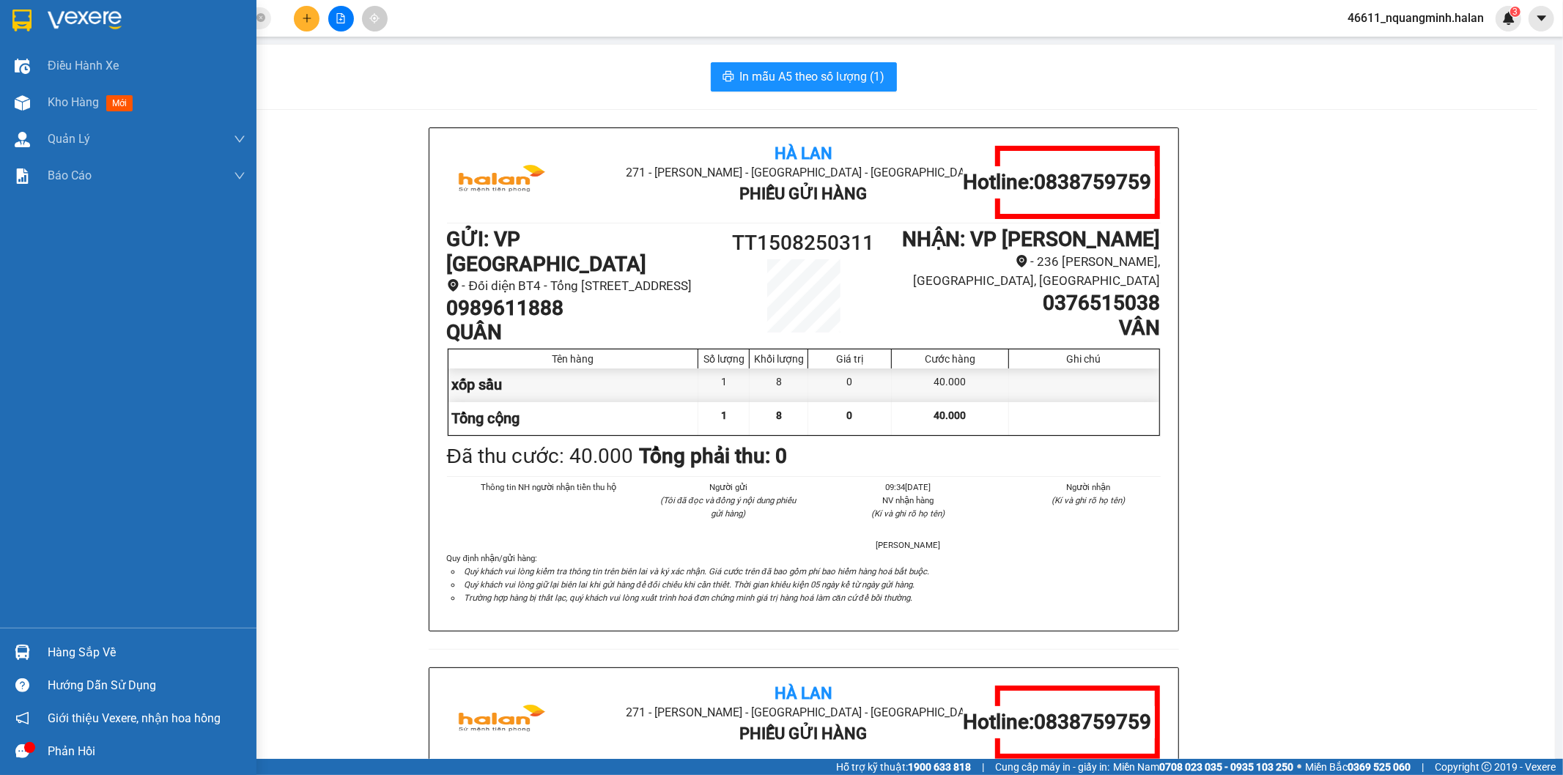
click at [22, 655] on img at bounding box center [22, 652] width 15 height 15
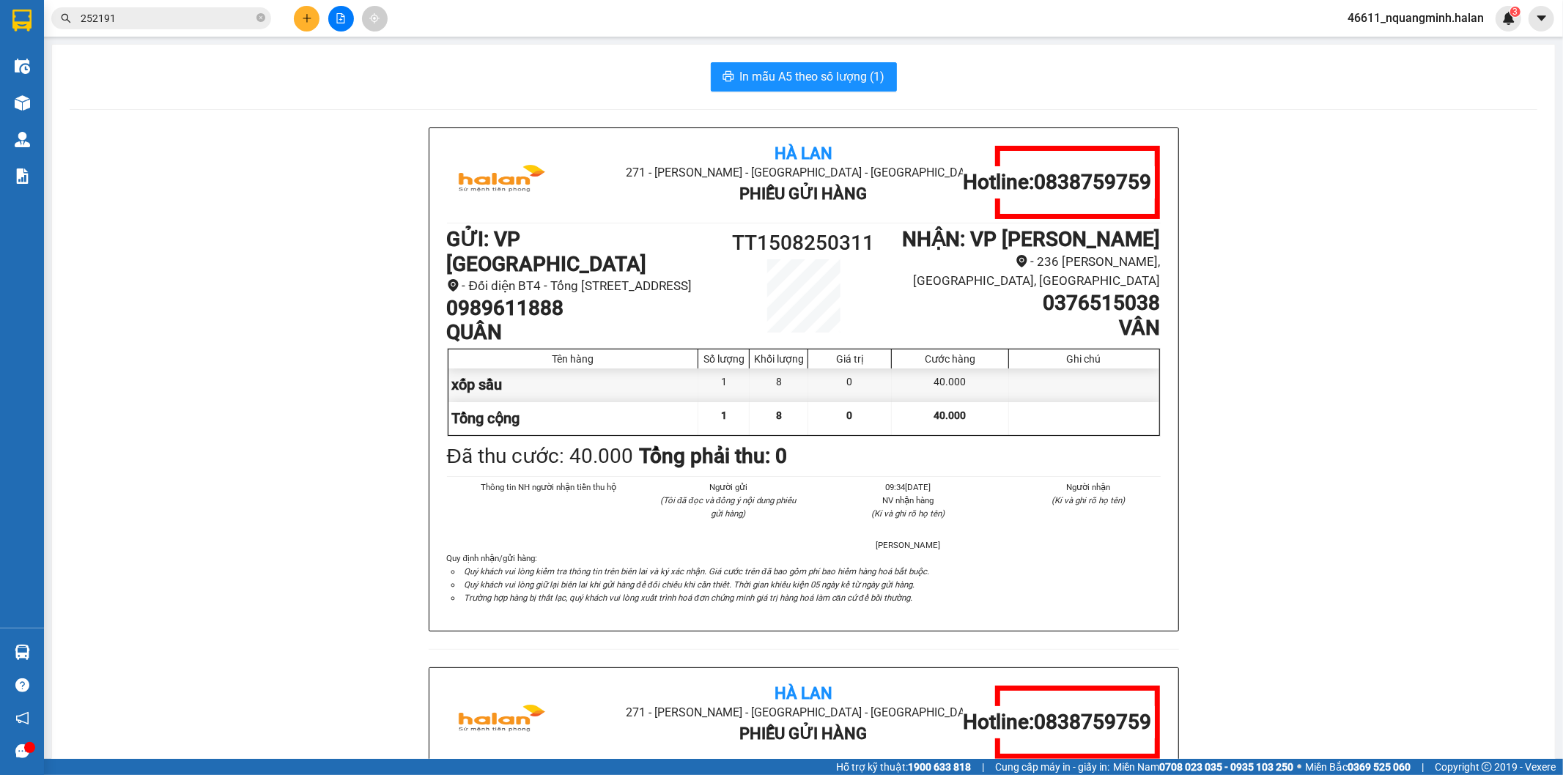
click at [338, 444] on section "Kết quả tìm kiếm ( 139 ) Bộ lọc Mã ĐH Trạng thái Món hàng Thu hộ Tổng cước Chưa…" at bounding box center [781, 387] width 1563 height 775
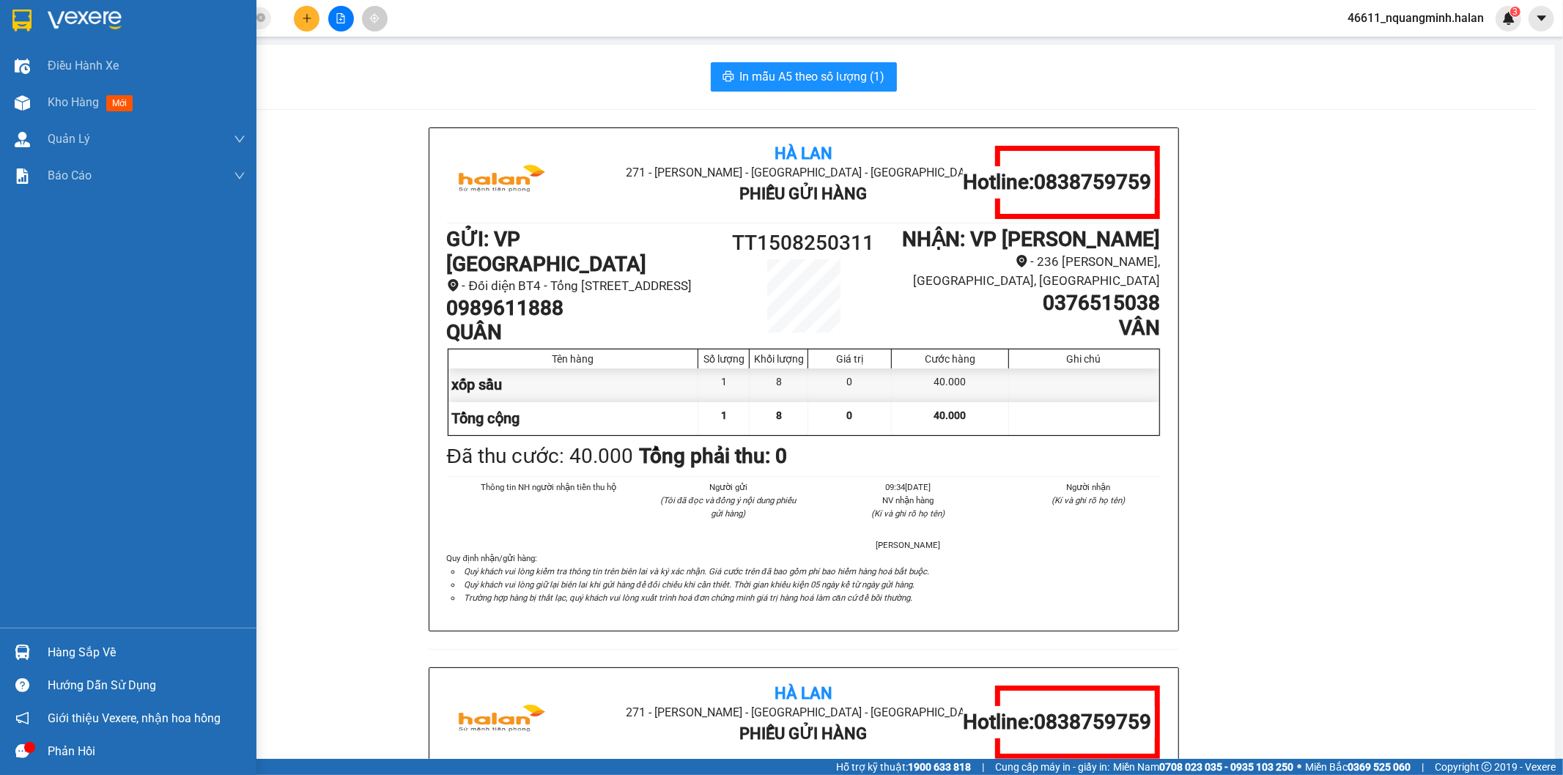
drag, startPoint x: 38, startPoint y: 648, endPoint x: 83, endPoint y: 602, distance: 63.7
click at [38, 647] on div "Hàng sắp về" at bounding box center [128, 652] width 256 height 33
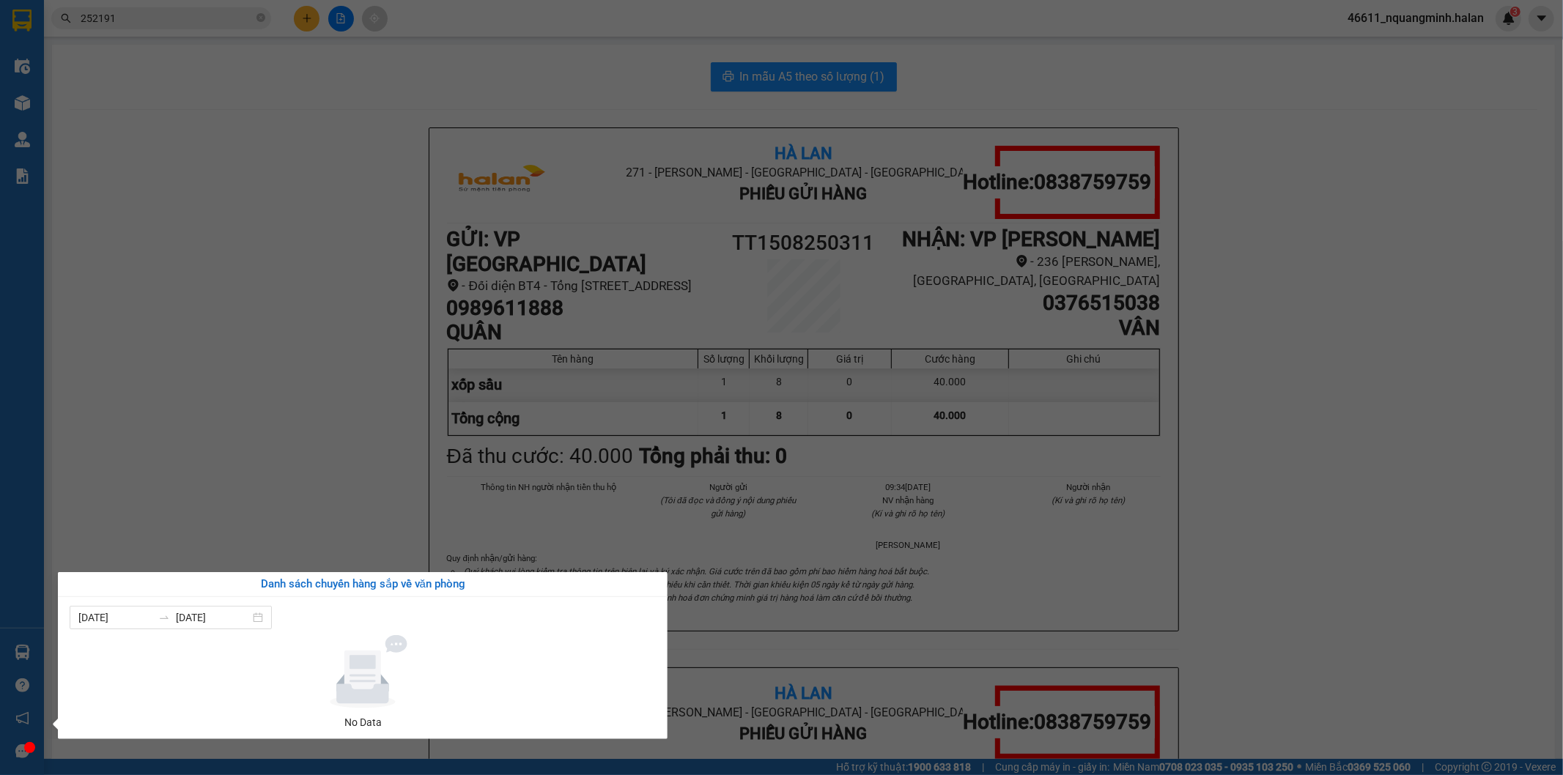
drag, startPoint x: 332, startPoint y: 147, endPoint x: 10, endPoint y: 116, distance: 323.8
click at [317, 138] on section "Kết quả tìm kiếm ( 139 ) Bộ lọc Mã ĐH Trạng thái Món hàng Thu hộ Tổng cước Chưa…" at bounding box center [781, 387] width 1563 height 775
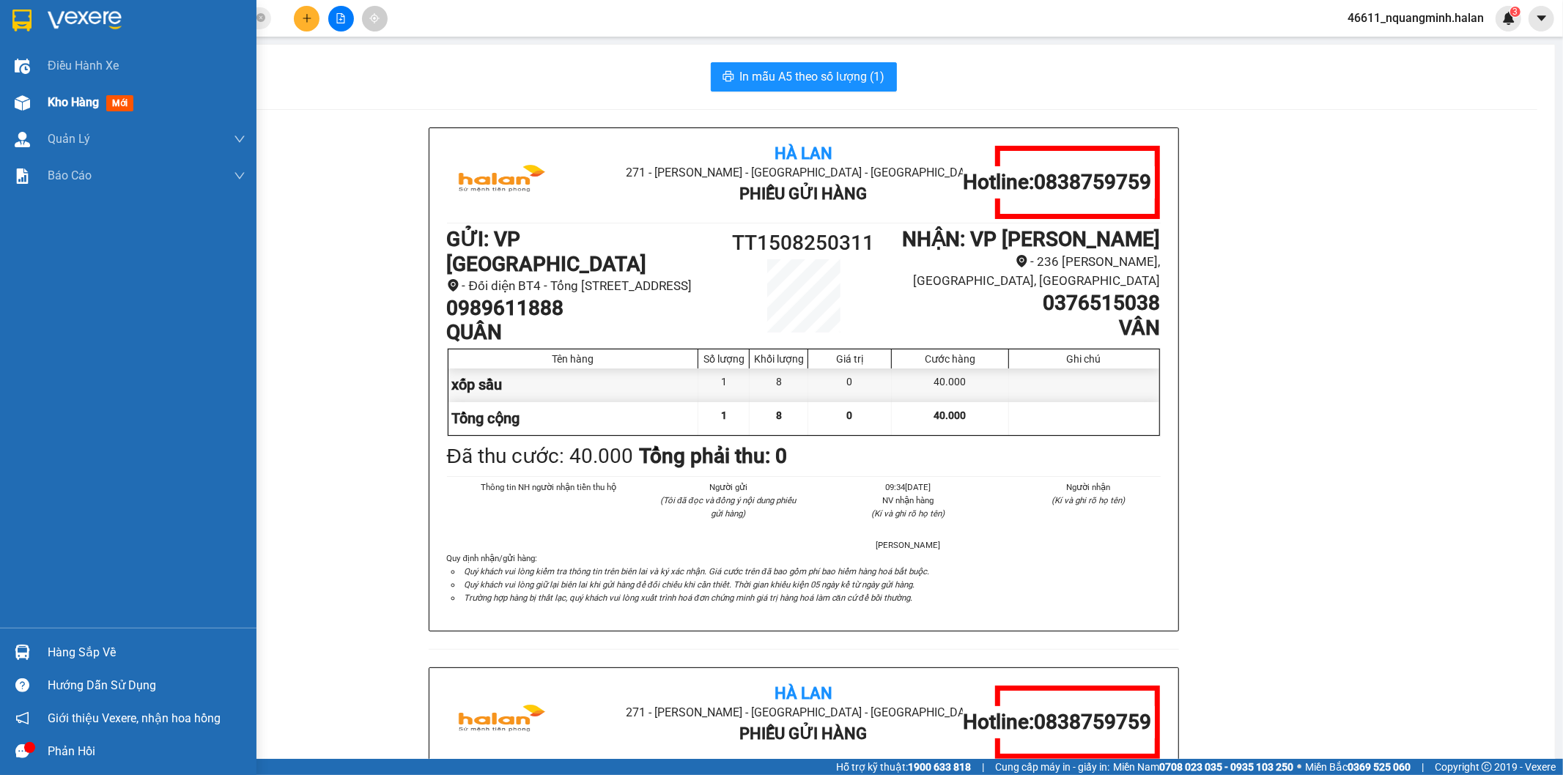
click at [1, 105] on div "Kho hàng mới" at bounding box center [128, 102] width 256 height 37
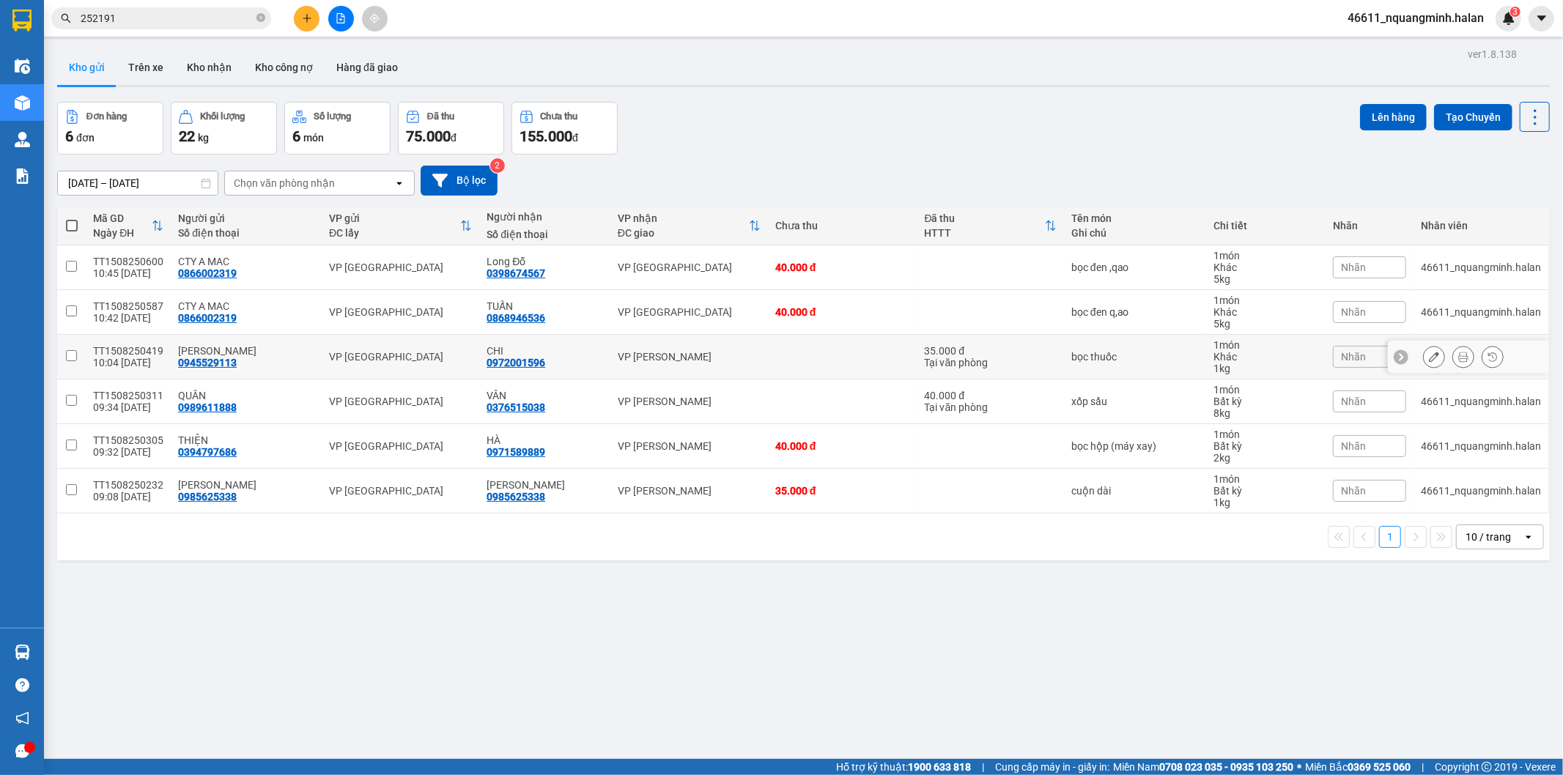
click at [799, 355] on td at bounding box center [842, 357] width 149 height 45
checkbox input "true"
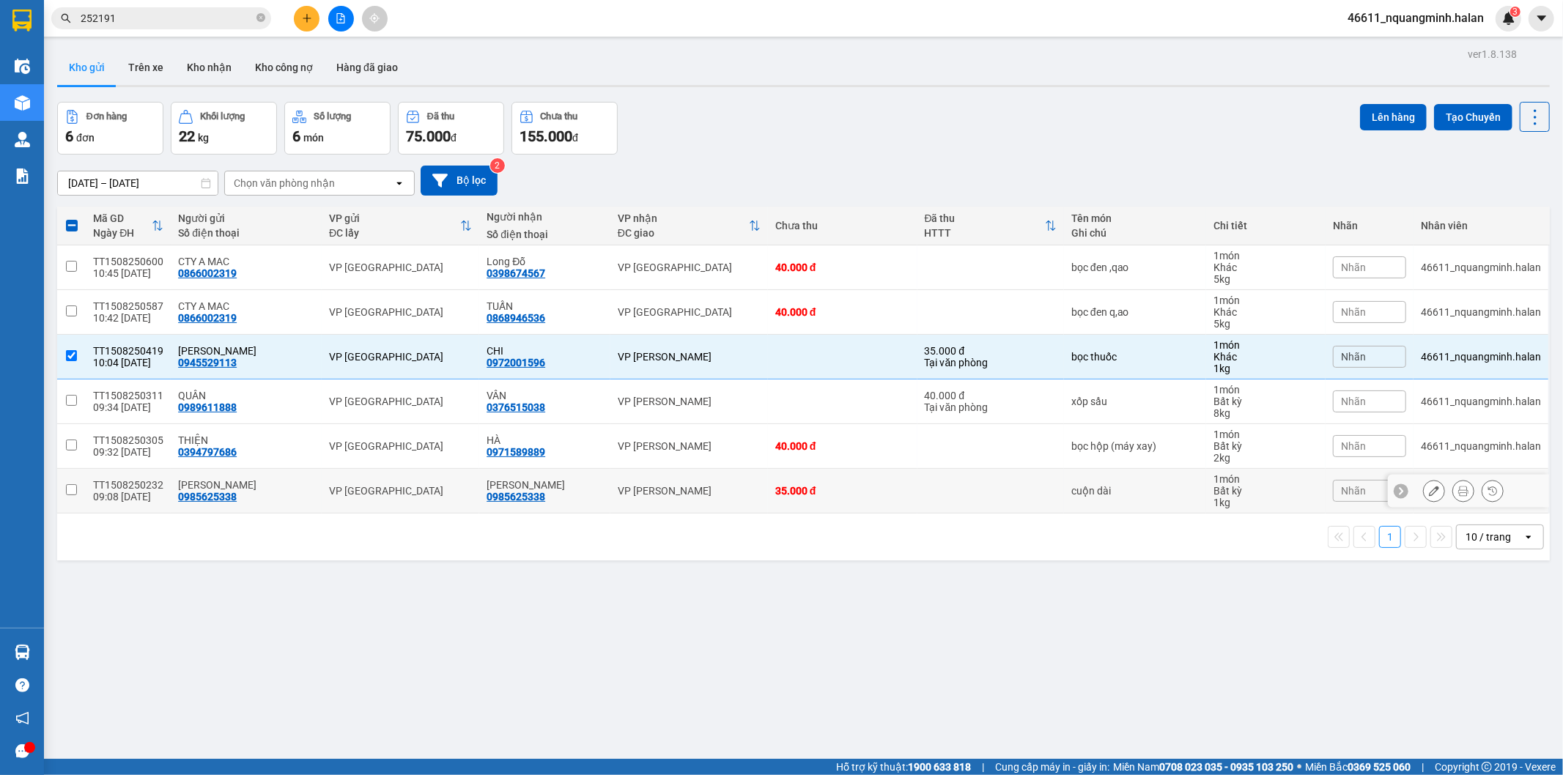
click at [1013, 488] on td at bounding box center [990, 491] width 147 height 45
checkbox input "true"
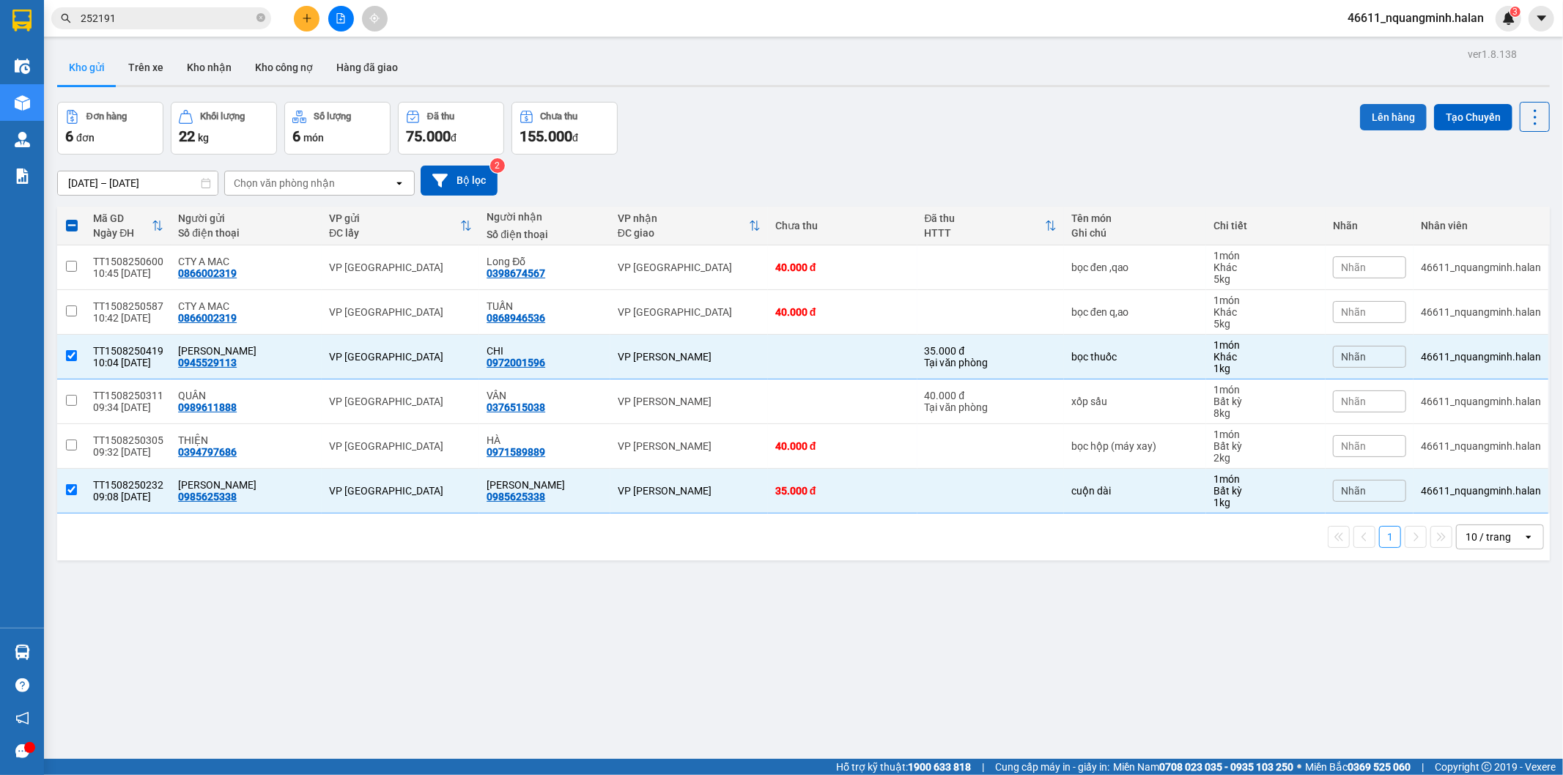
click at [1369, 116] on button "Lên hàng" at bounding box center [1393, 117] width 67 height 26
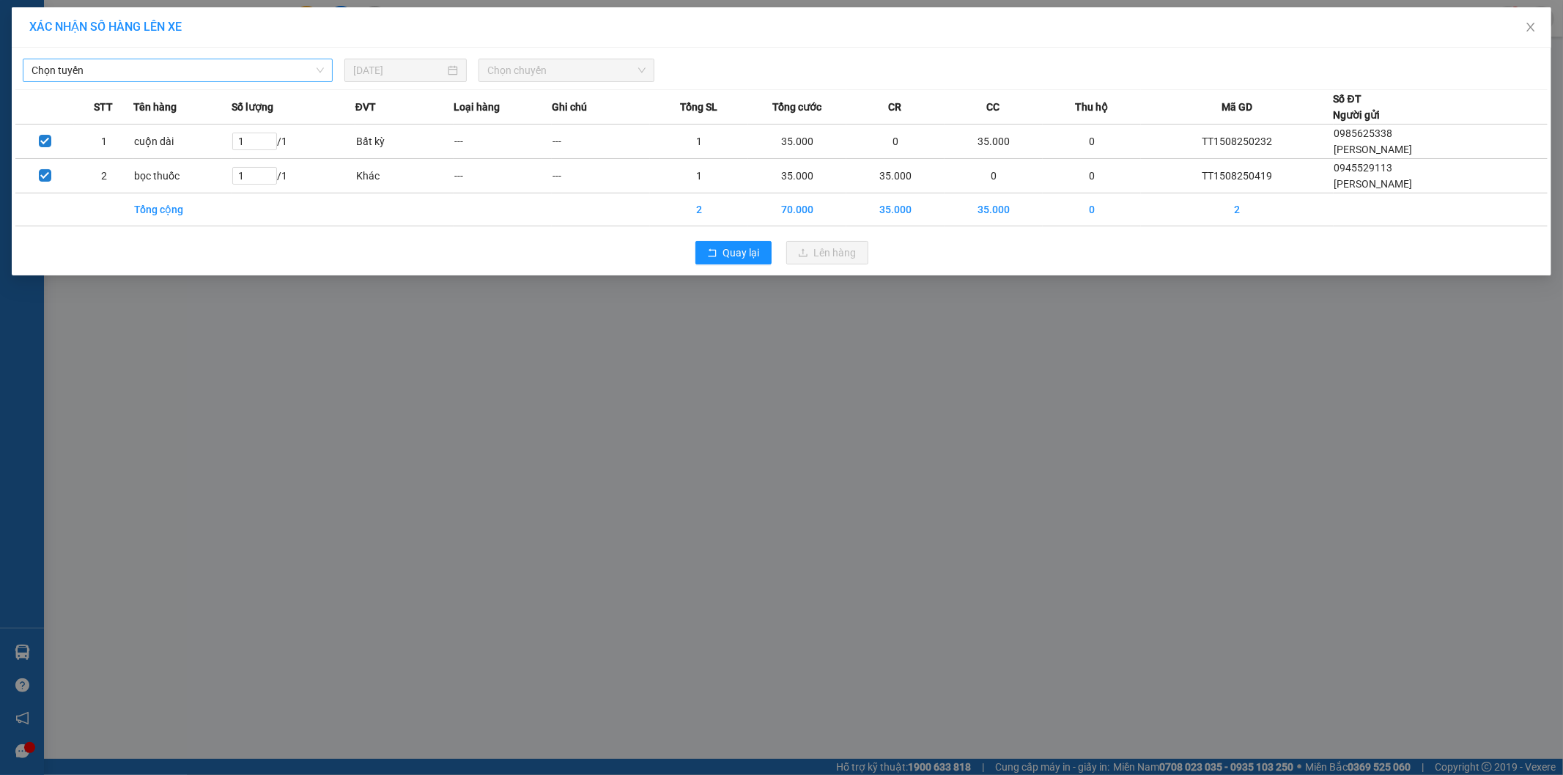
click at [154, 68] on span "Chọn tuyến" at bounding box center [178, 70] width 292 height 22
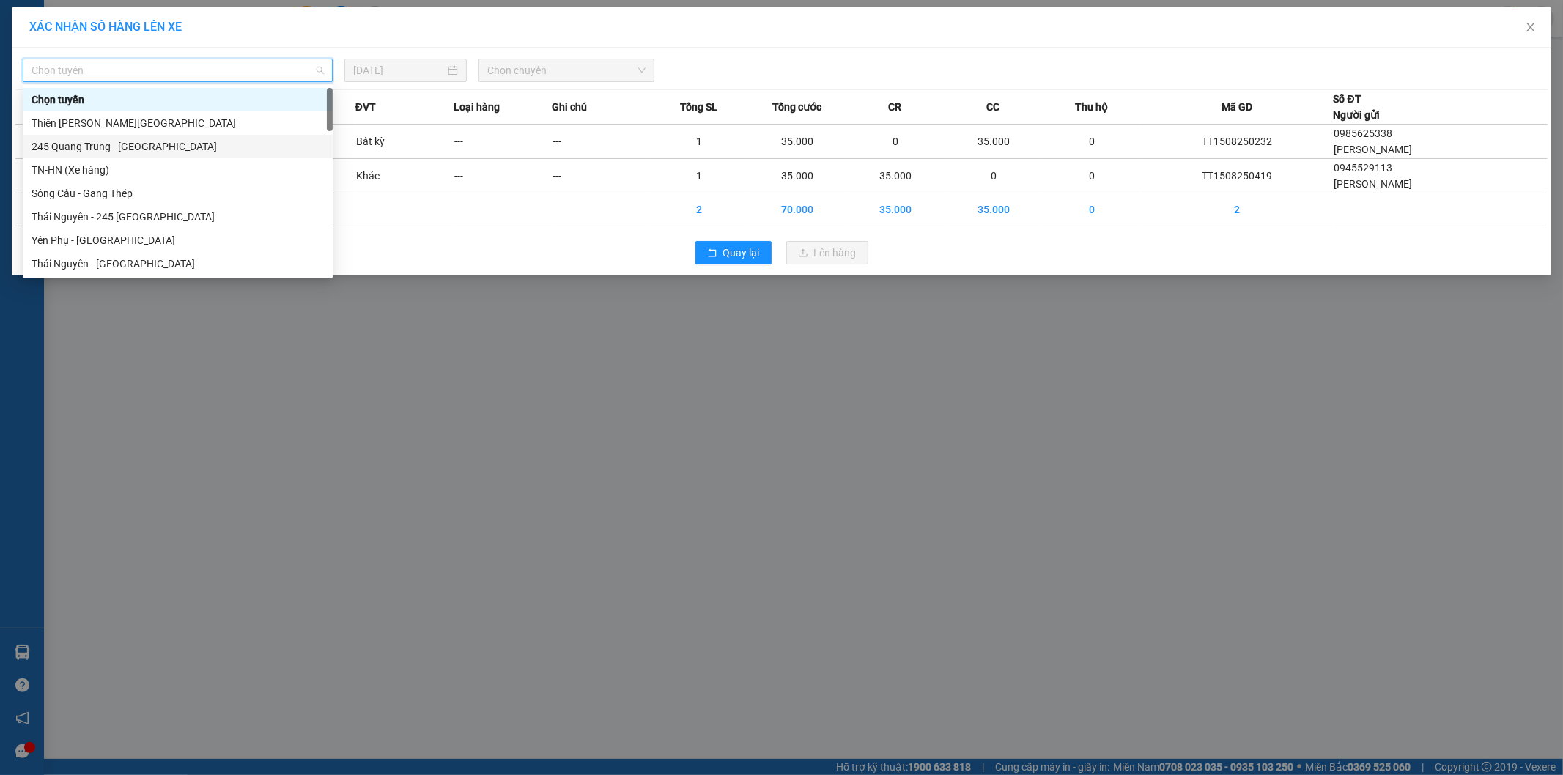
click at [130, 150] on div "245 Quang Trung - [GEOGRAPHIC_DATA]" at bounding box center [178, 146] width 292 height 16
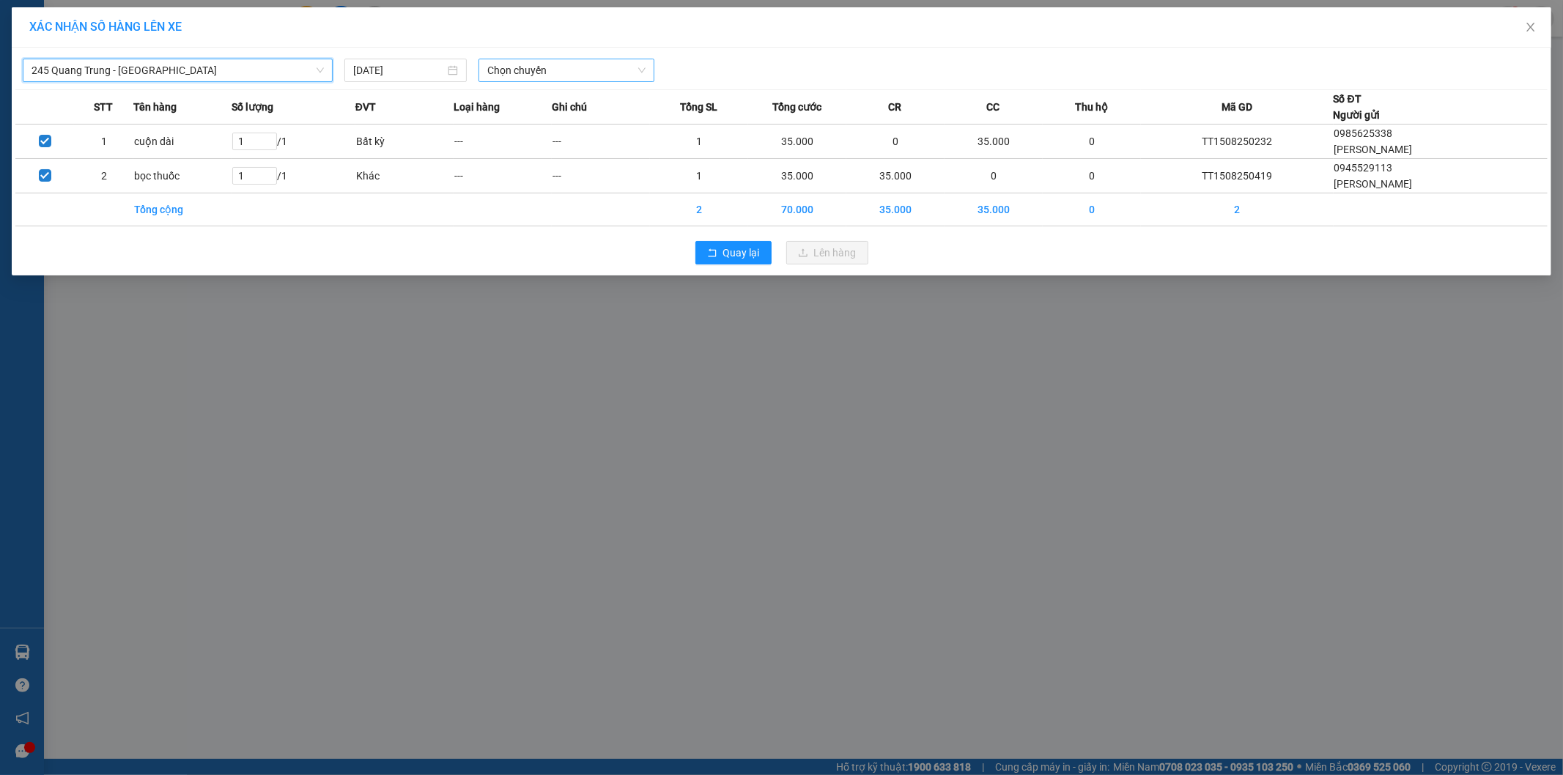
click at [561, 66] on span "Chọn chuyến" at bounding box center [566, 70] width 158 height 22
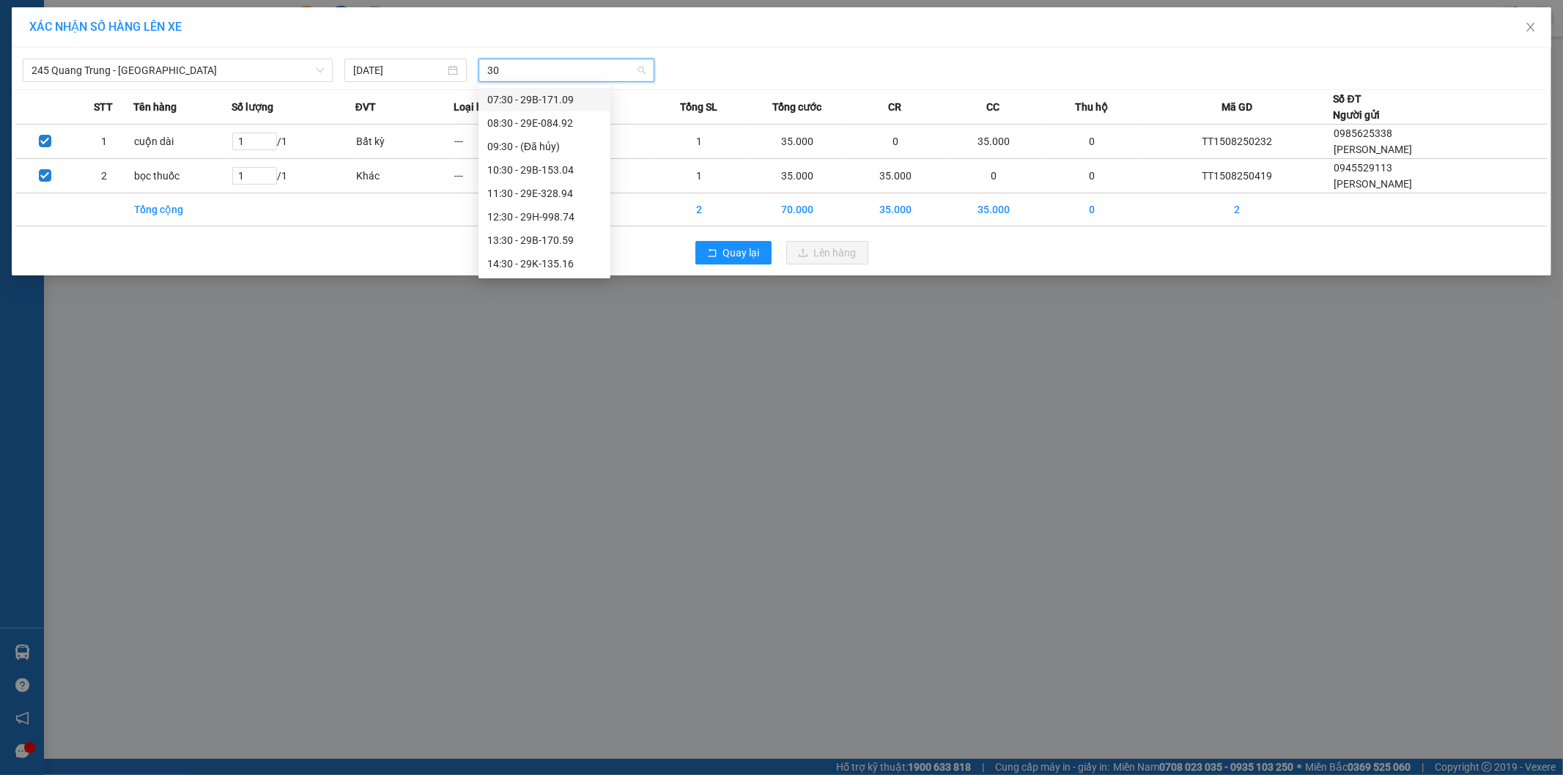
type input "304"
click at [535, 99] on div "10:30 - 29B-153.04" at bounding box center [544, 100] width 114 height 16
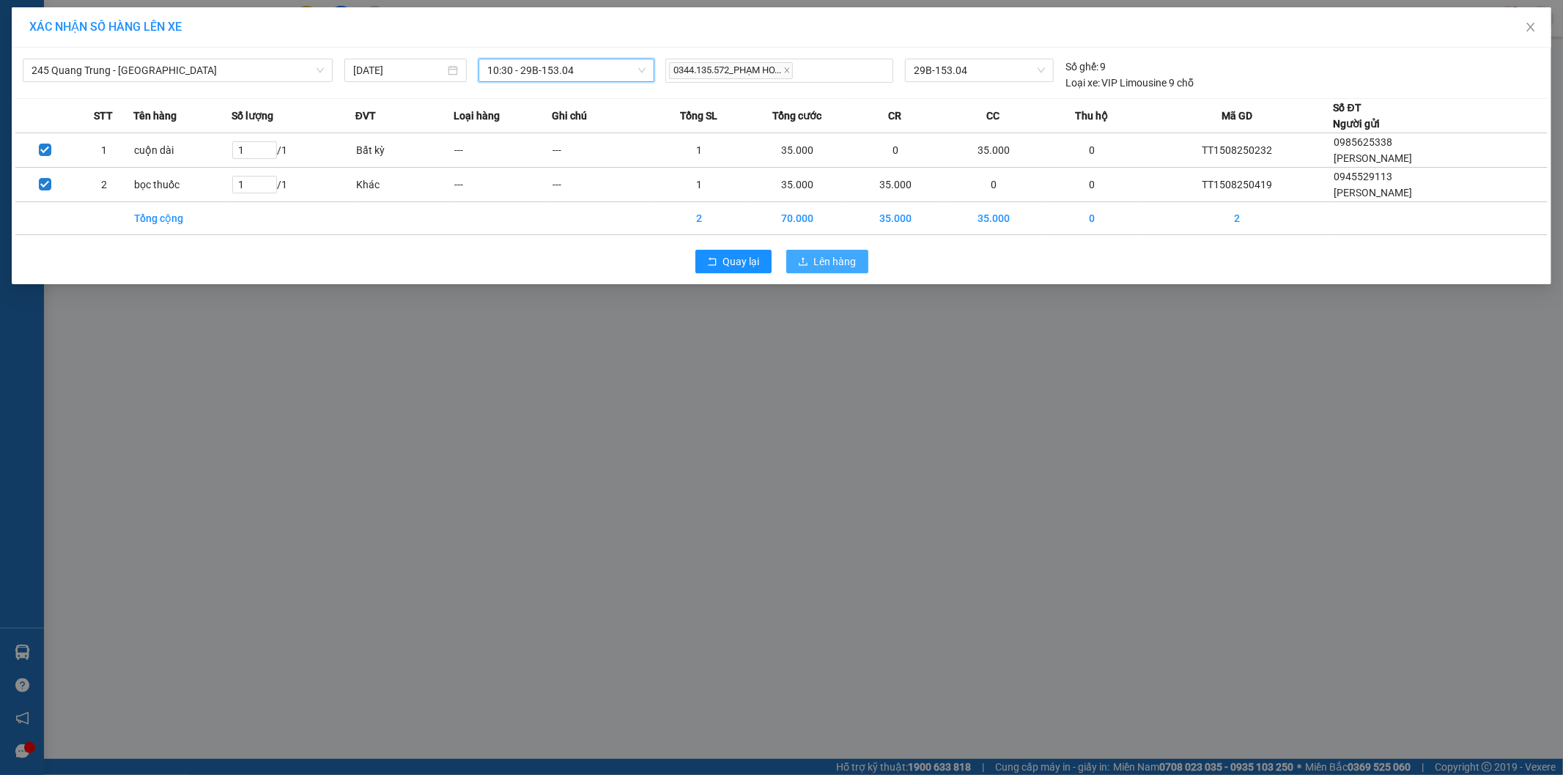
click at [846, 264] on span "Lên hàng" at bounding box center [835, 262] width 42 height 16
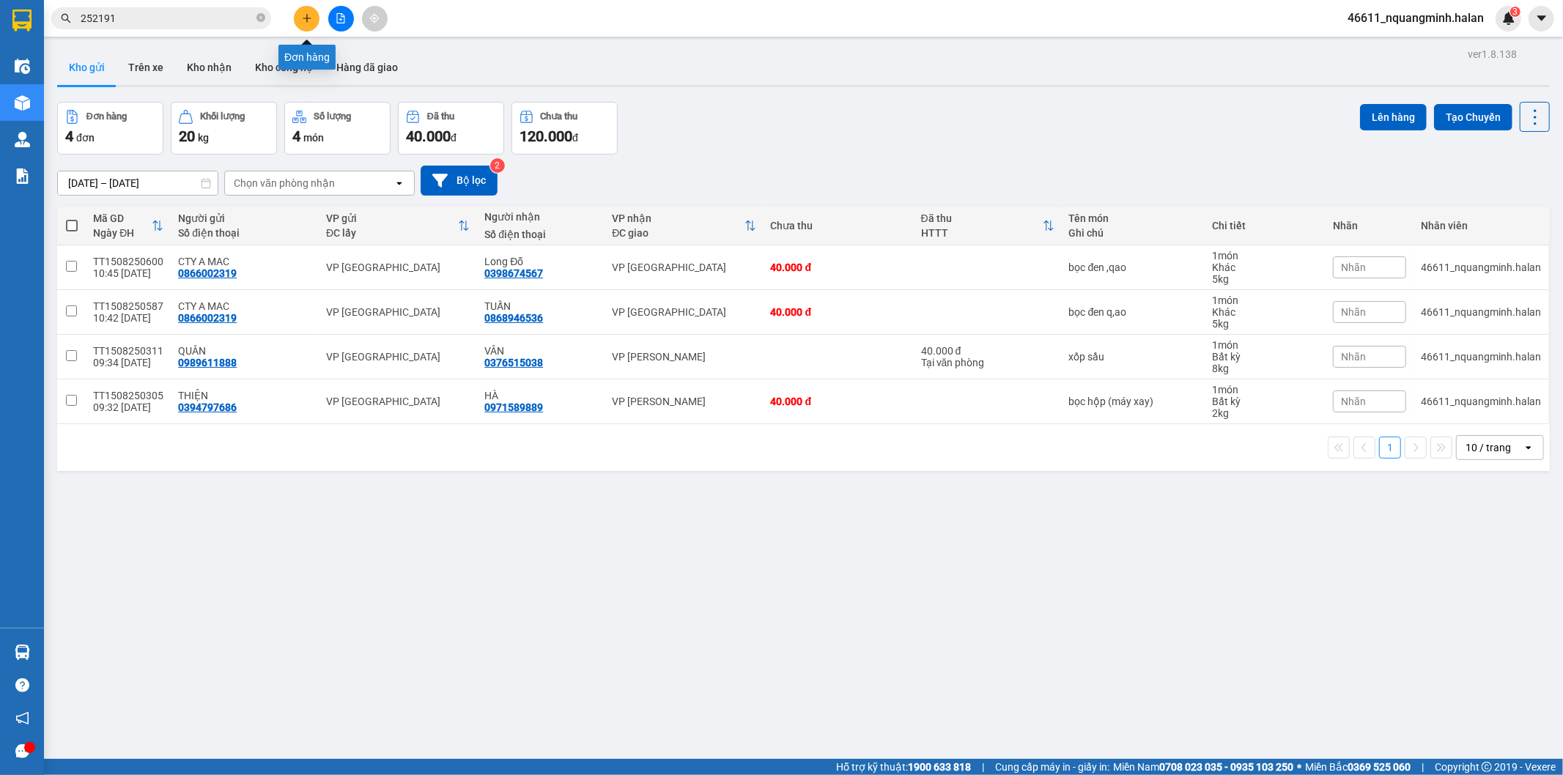
click at [309, 8] on button at bounding box center [307, 19] width 26 height 26
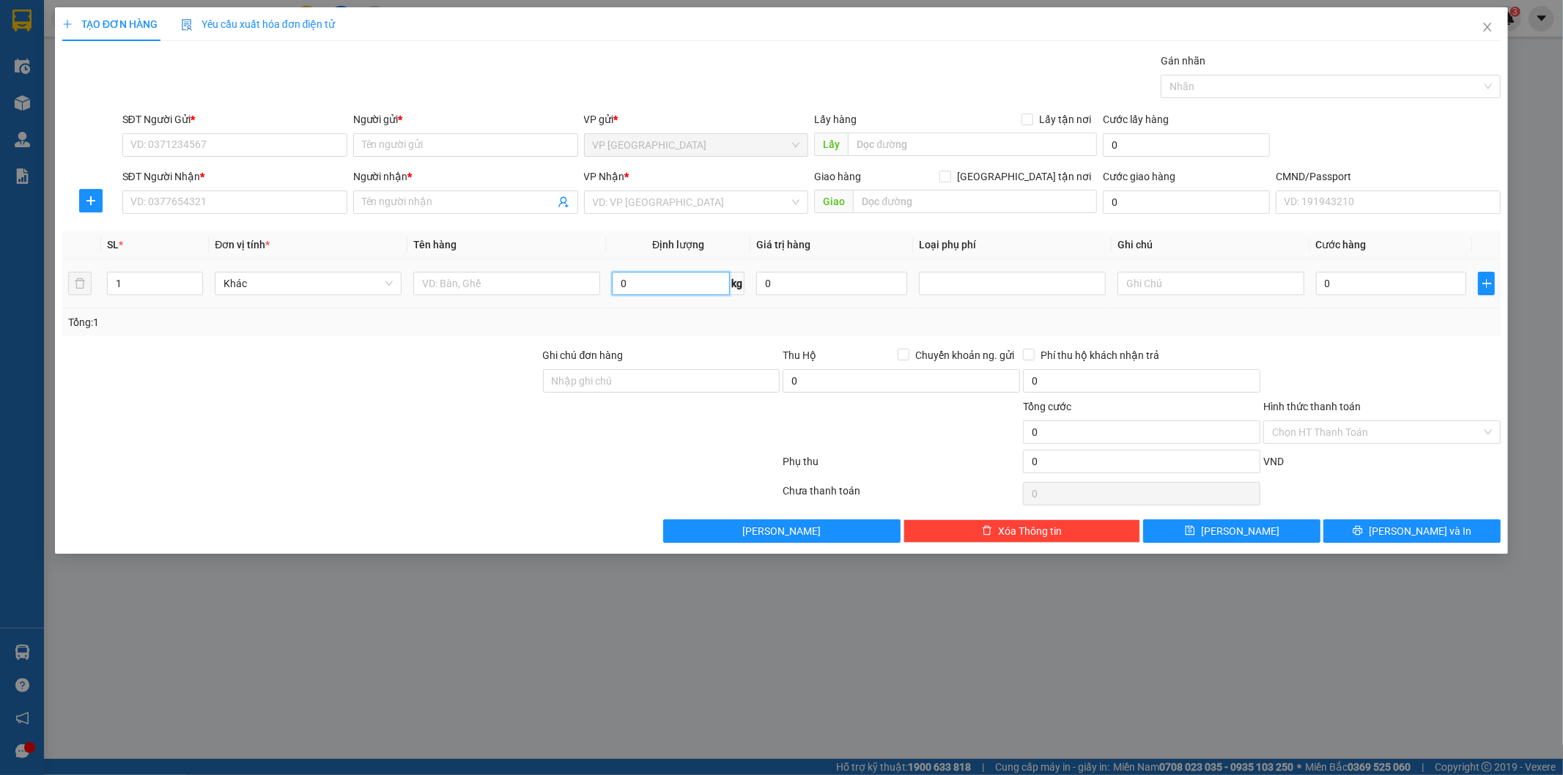
click at [691, 282] on input "0" at bounding box center [671, 283] width 118 height 23
type input "8"
click at [261, 147] on input "SĐT Người Gửi *" at bounding box center [234, 144] width 225 height 23
type input "0369792456"
drag, startPoint x: 232, startPoint y: 169, endPoint x: 229, endPoint y: 203, distance: 33.9
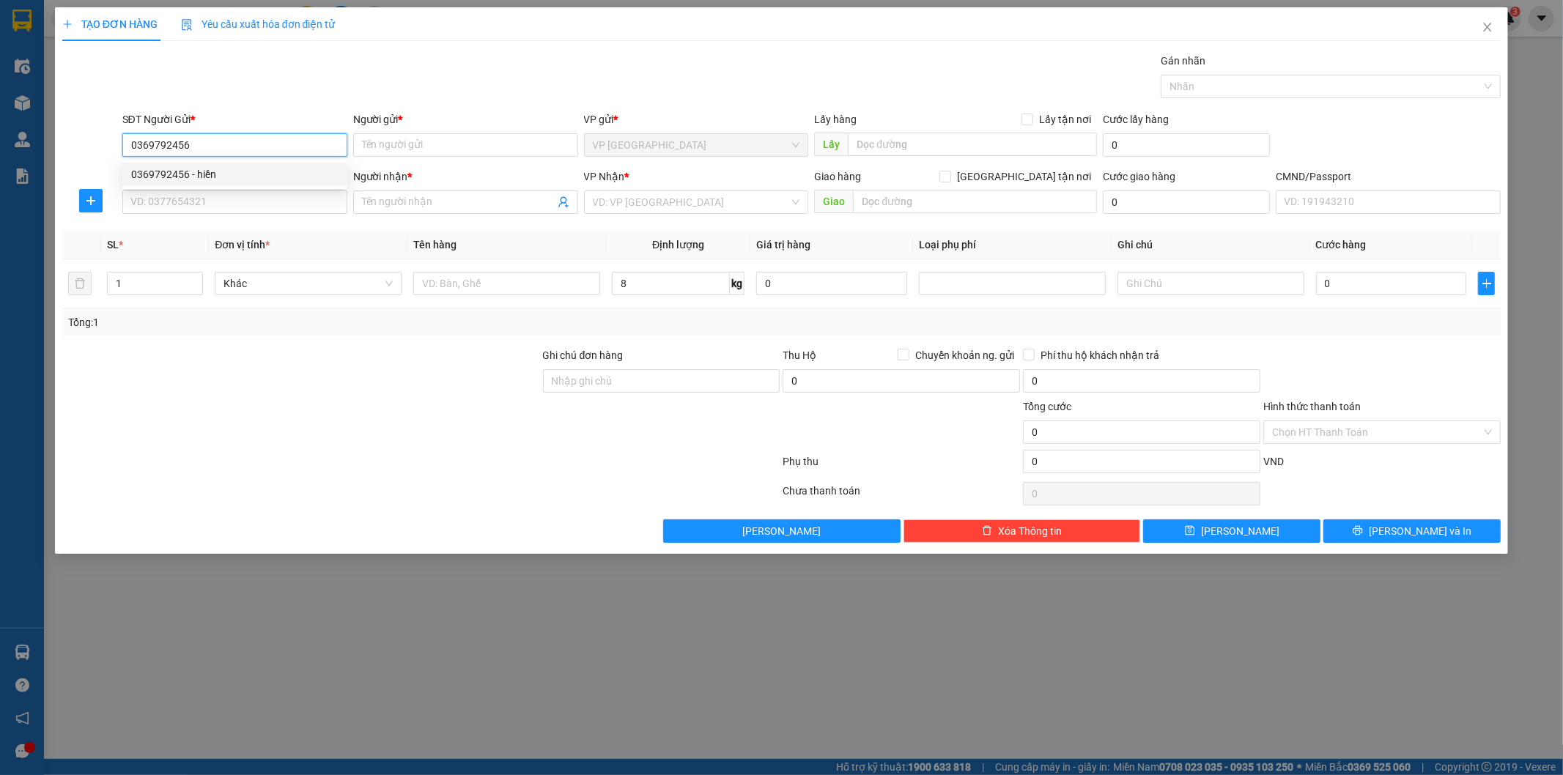
click at [231, 171] on div "0369792456 - hiền" at bounding box center [234, 174] width 207 height 16
type input "hiền"
type input "0369792456"
click at [229, 203] on input "SĐT Người Nhận *" at bounding box center [234, 201] width 225 height 23
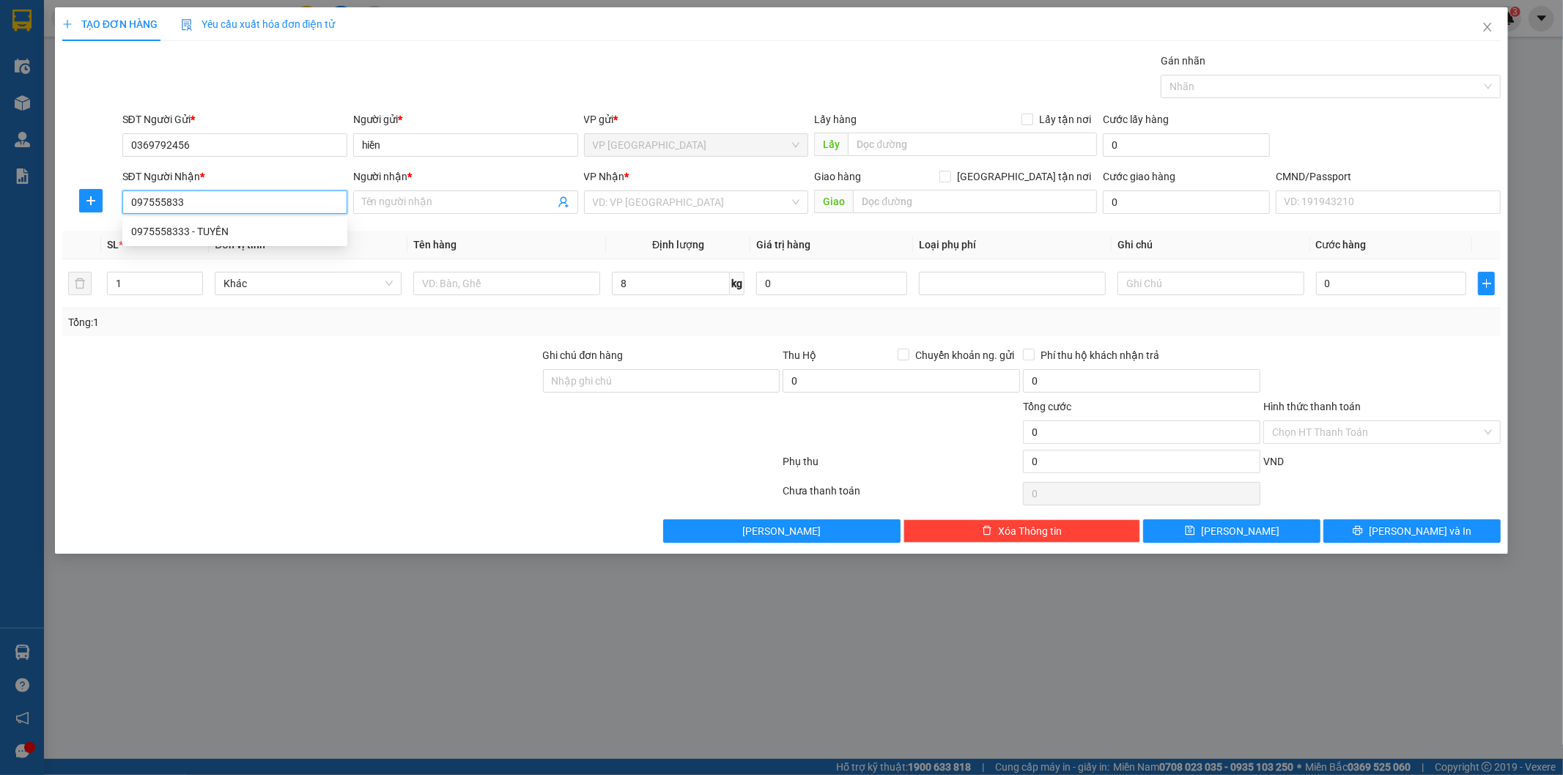
type input "0975558333"
click at [201, 235] on div "0975558333 - TUYỀN" at bounding box center [234, 231] width 207 height 16
type input "TUYỀN"
type input "0975558333"
click at [89, 204] on icon "plus" at bounding box center [91, 201] width 12 height 12
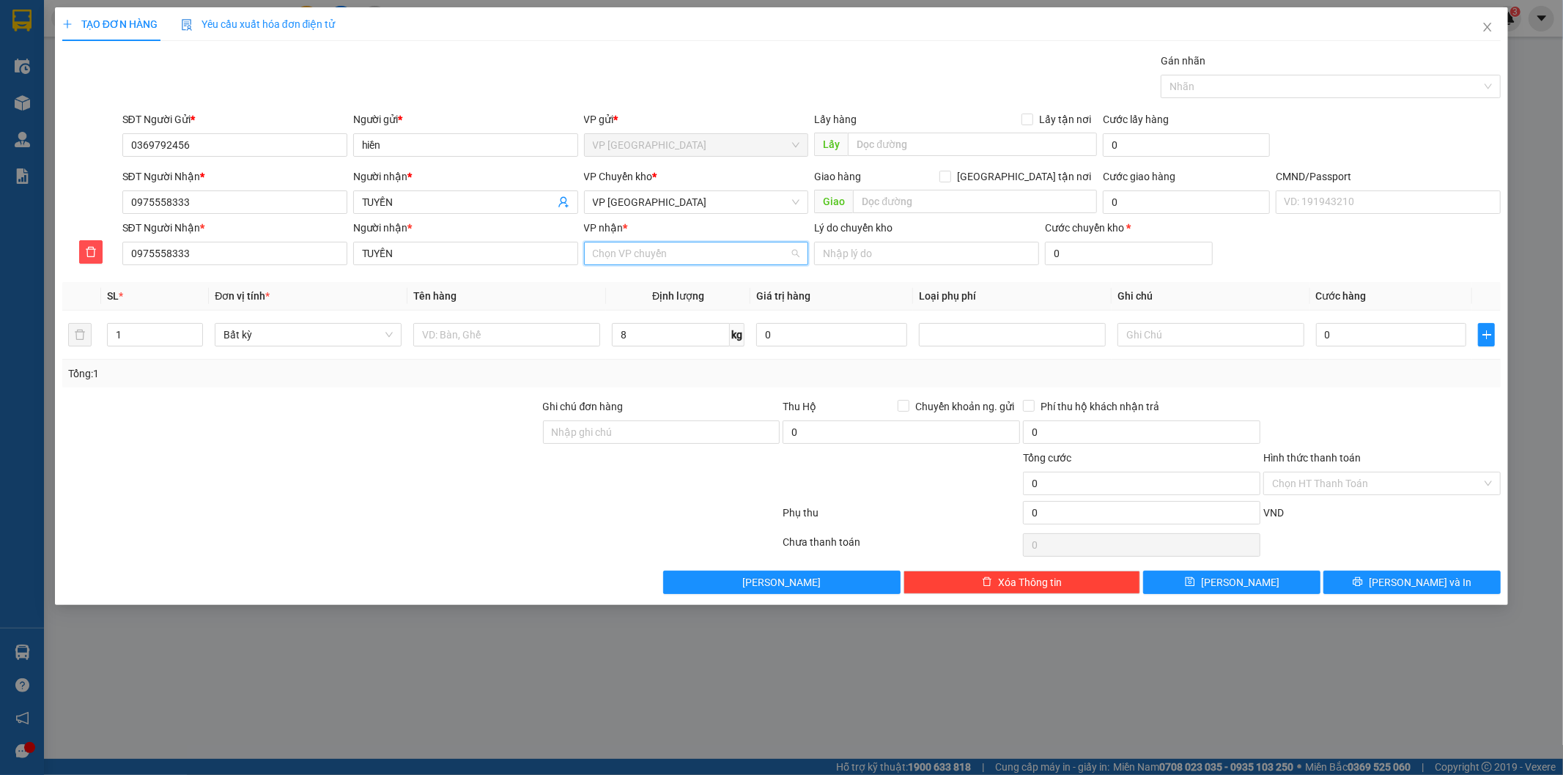
click at [672, 252] on input "VP nhận *" at bounding box center [691, 254] width 197 height 22
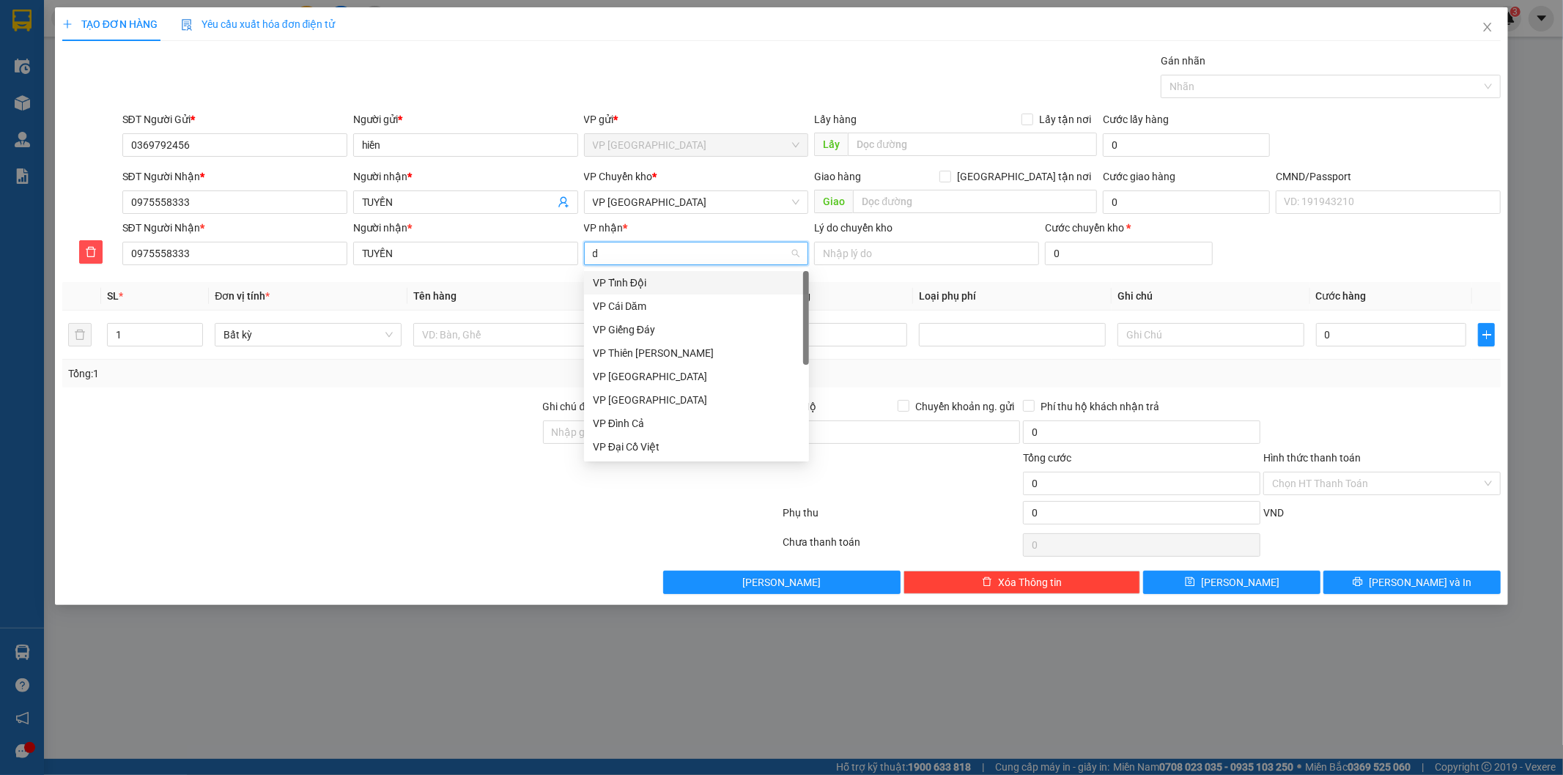
type input "dh"
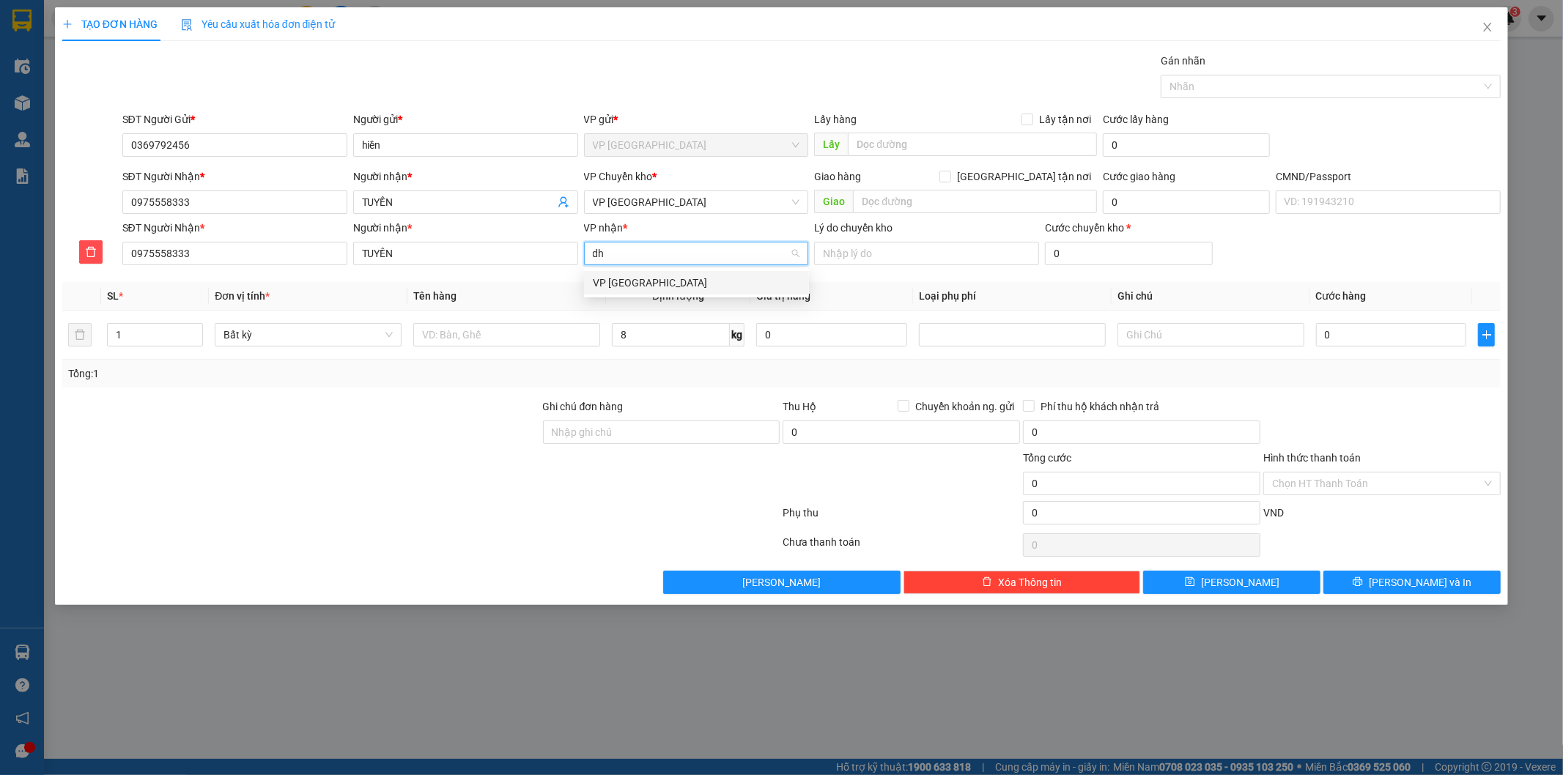
click at [663, 280] on div "VP [GEOGRAPHIC_DATA]" at bounding box center [696, 283] width 207 height 16
click at [654, 204] on span "VP [GEOGRAPHIC_DATA]" at bounding box center [696, 202] width 207 height 22
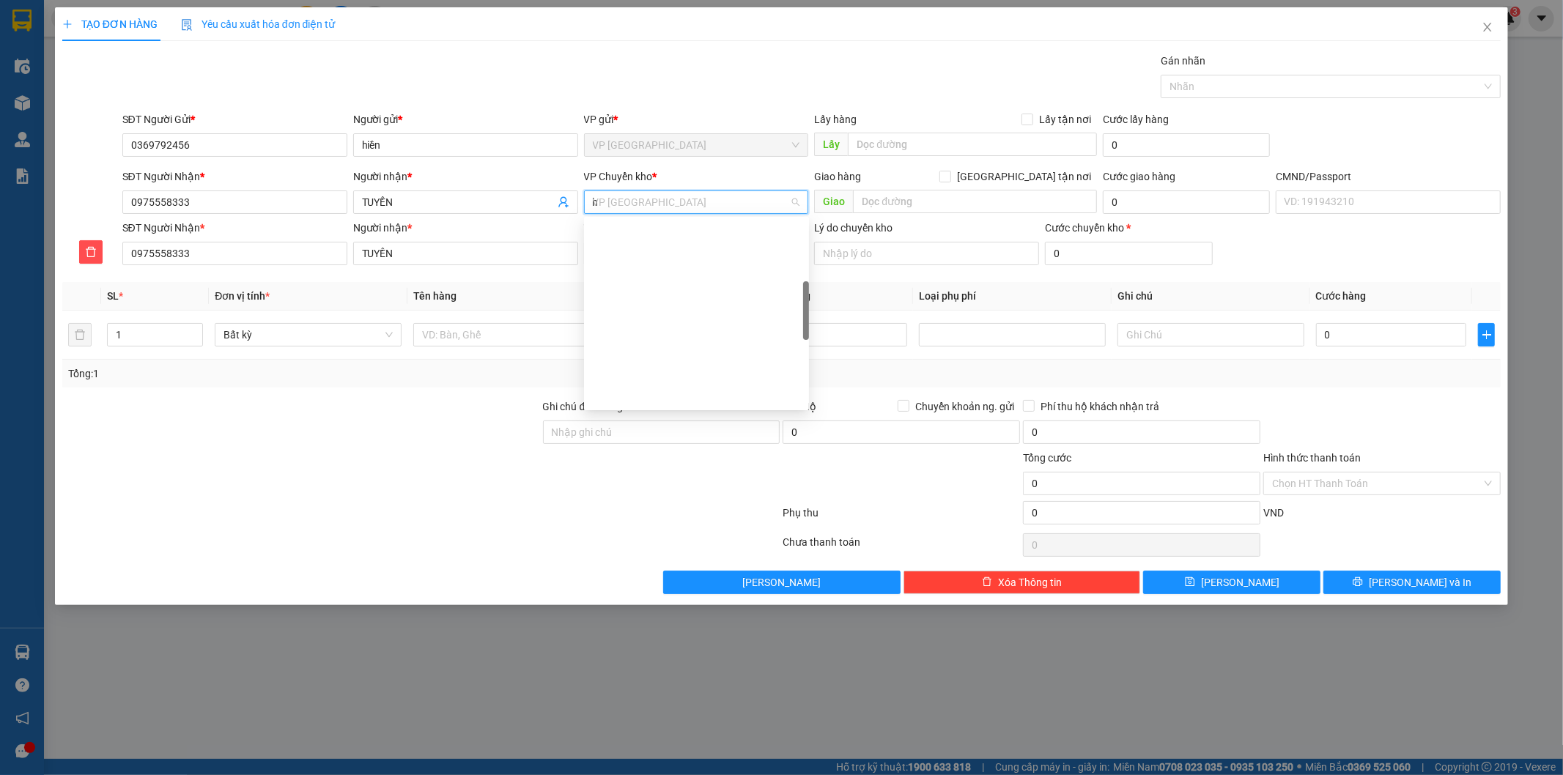
scroll to position [199, 0]
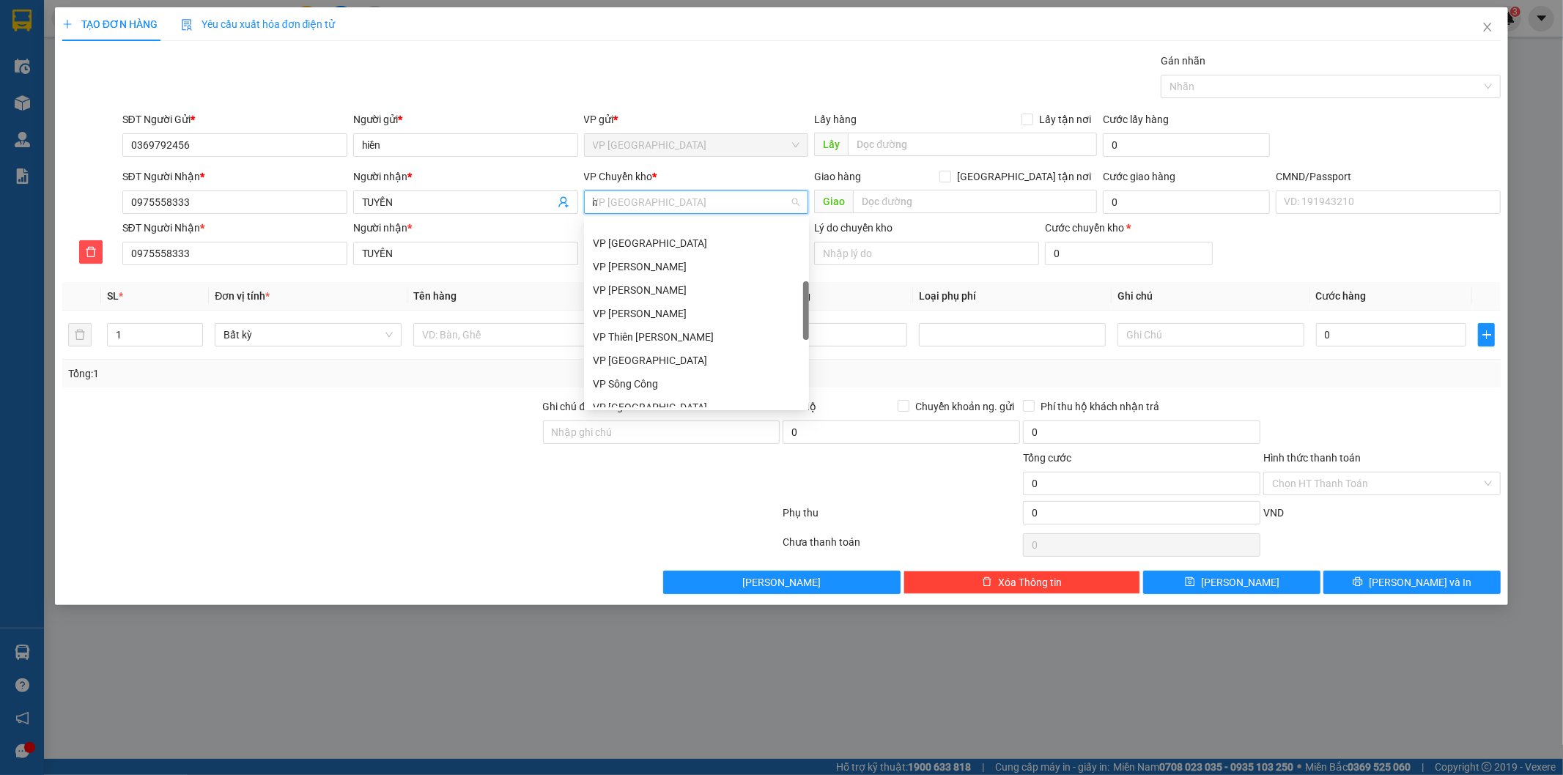
type input "hg"
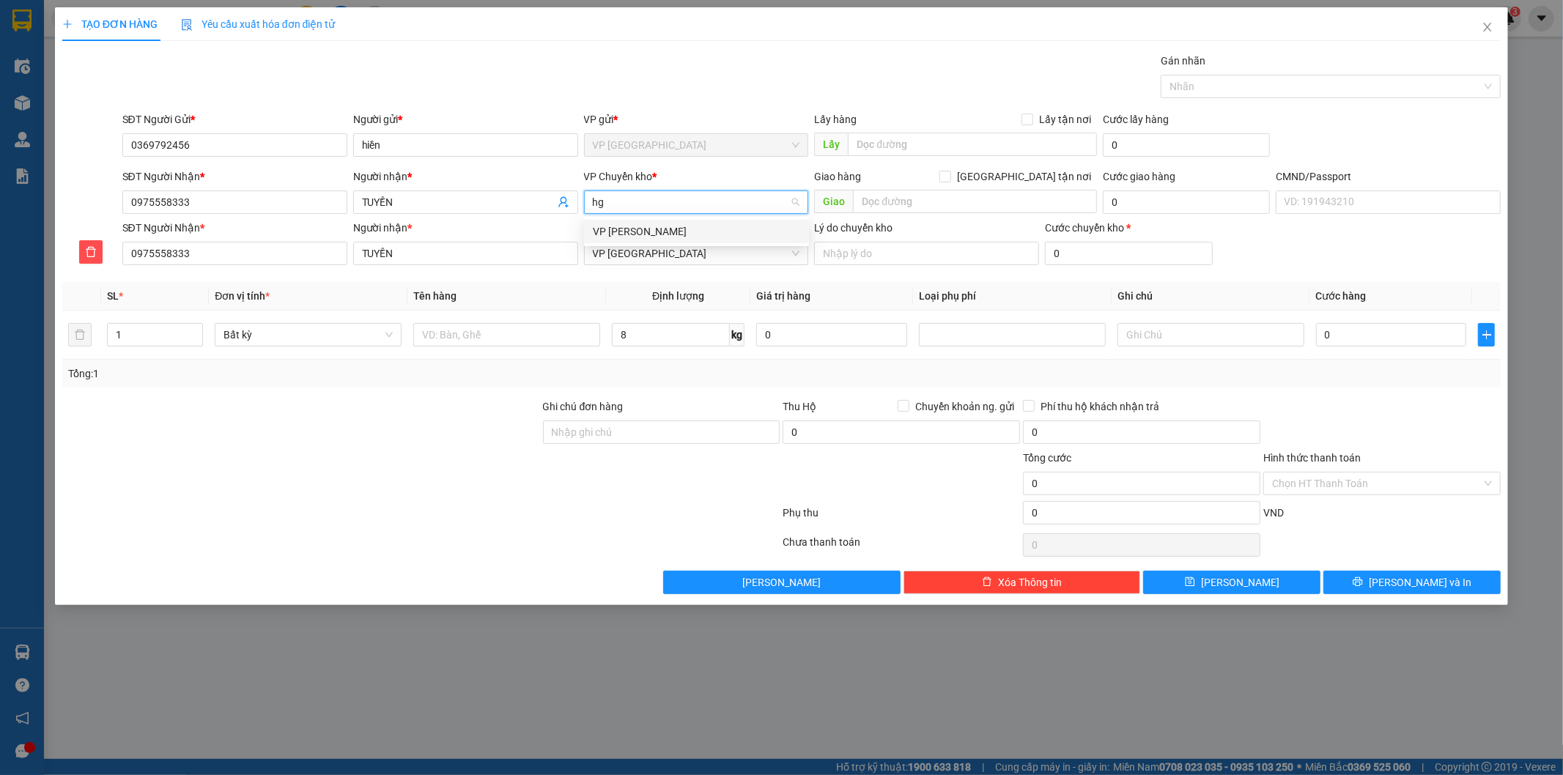
click at [638, 229] on div "VP [PERSON_NAME]" at bounding box center [696, 231] width 207 height 16
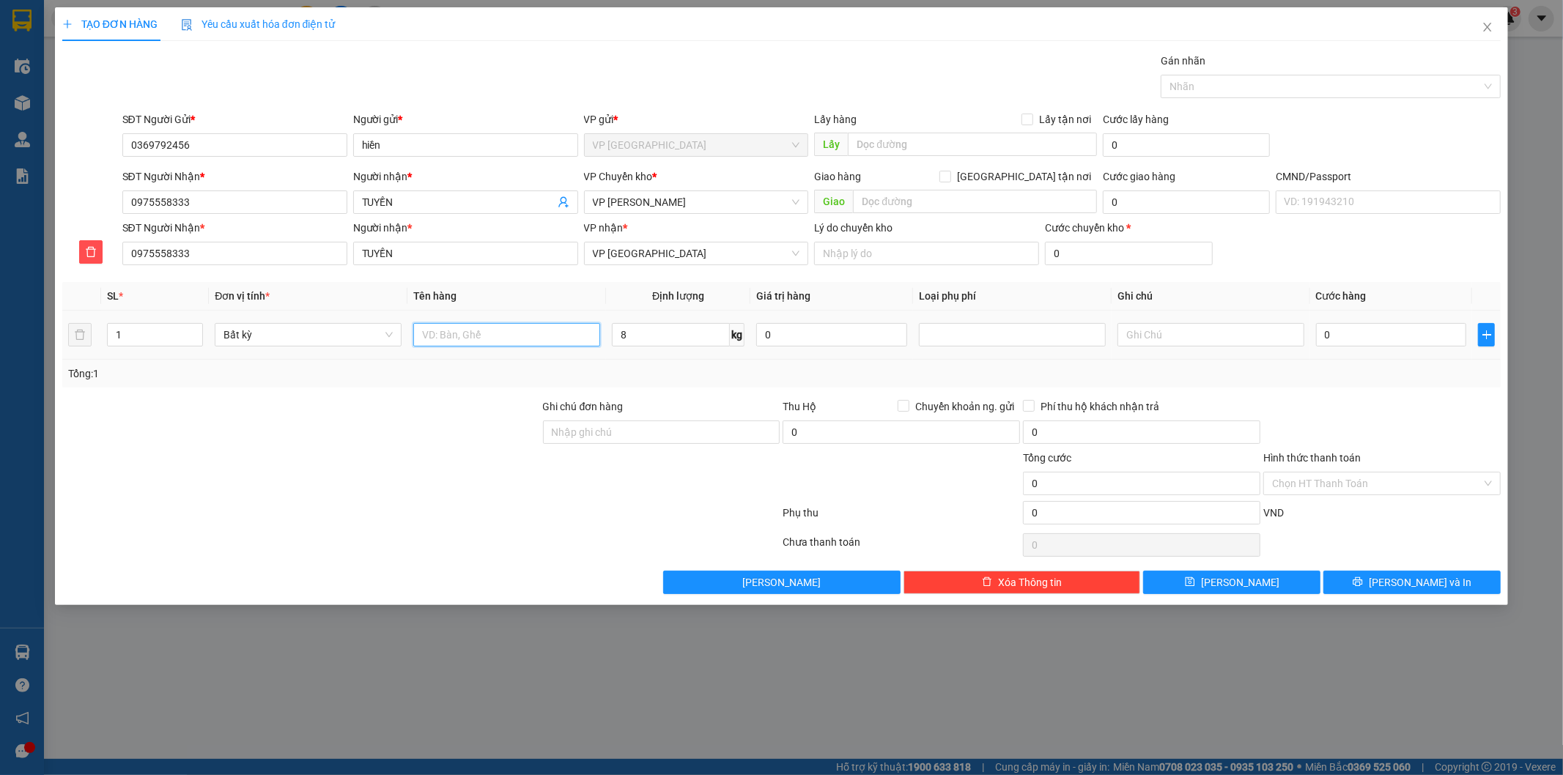
click at [509, 330] on input "text" at bounding box center [506, 334] width 187 height 23
type input "hộp lk"
type input "55.000"
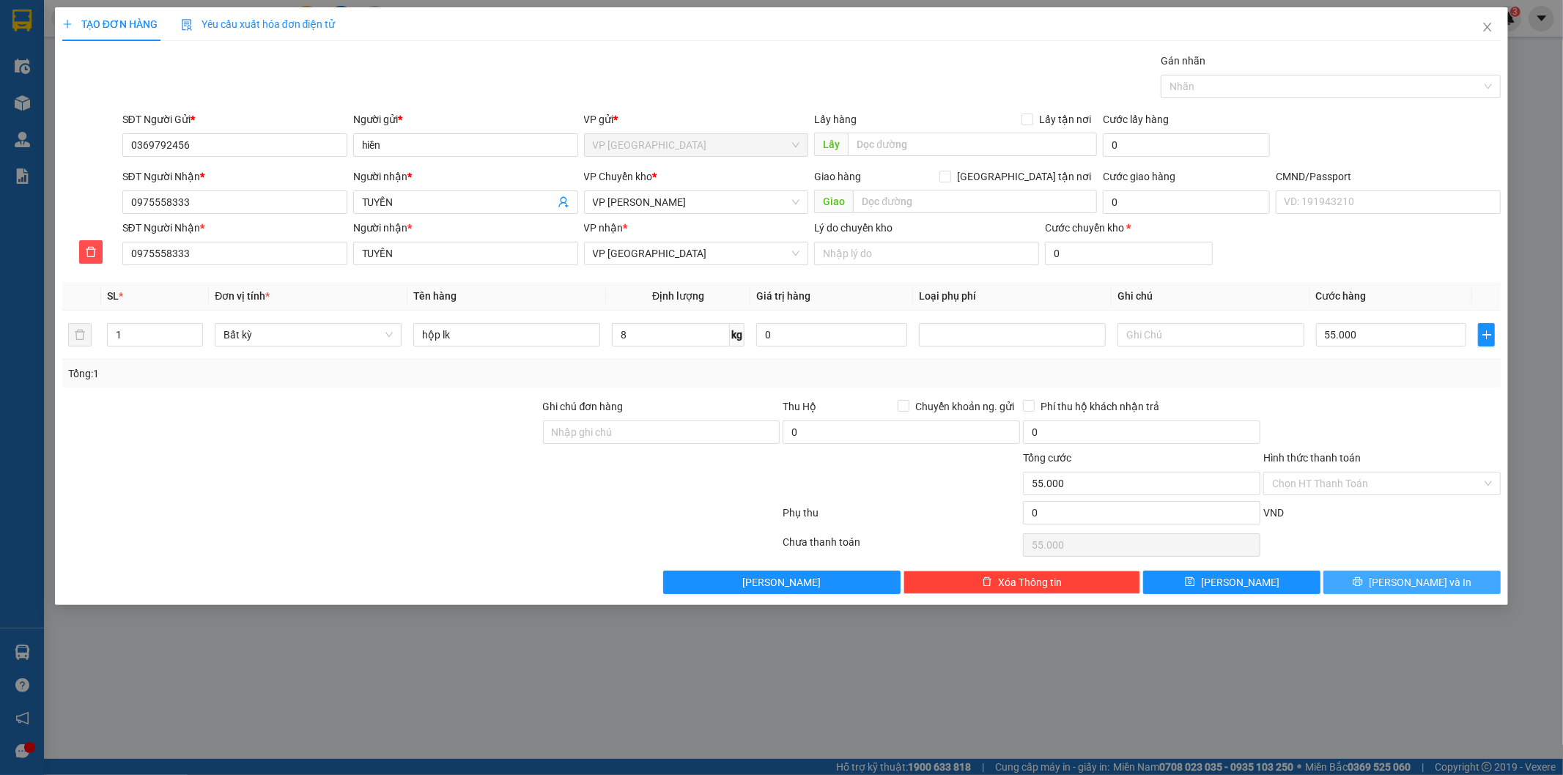
click at [1434, 569] on div "Transit Pickup Surcharge Ids Transit Deliver Surcharge Ids Transit Deliver Surc…" at bounding box center [781, 323] width 1439 height 541
click at [1430, 585] on span "[PERSON_NAME] và In" at bounding box center [1420, 582] width 103 height 16
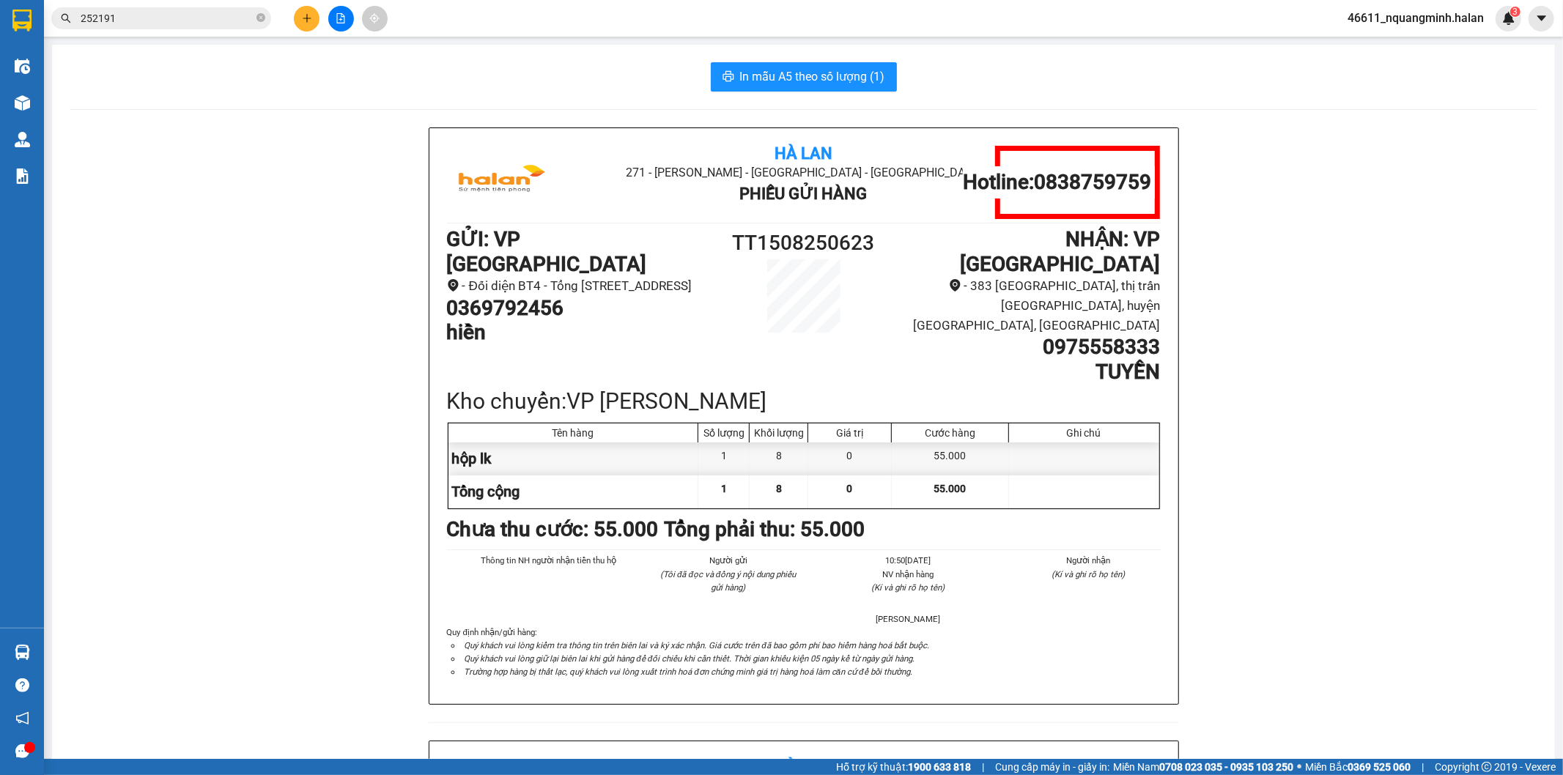
click at [873, 94] on div "In mẫu A5 theo số lượng (1) Hà Lan 271 - Dương Tự Minh - Phường Tân Long - Thái…" at bounding box center [803, 709] width 1503 height 1328
click at [862, 85] on span "In mẫu A5 theo số lượng (1)" at bounding box center [812, 76] width 145 height 18
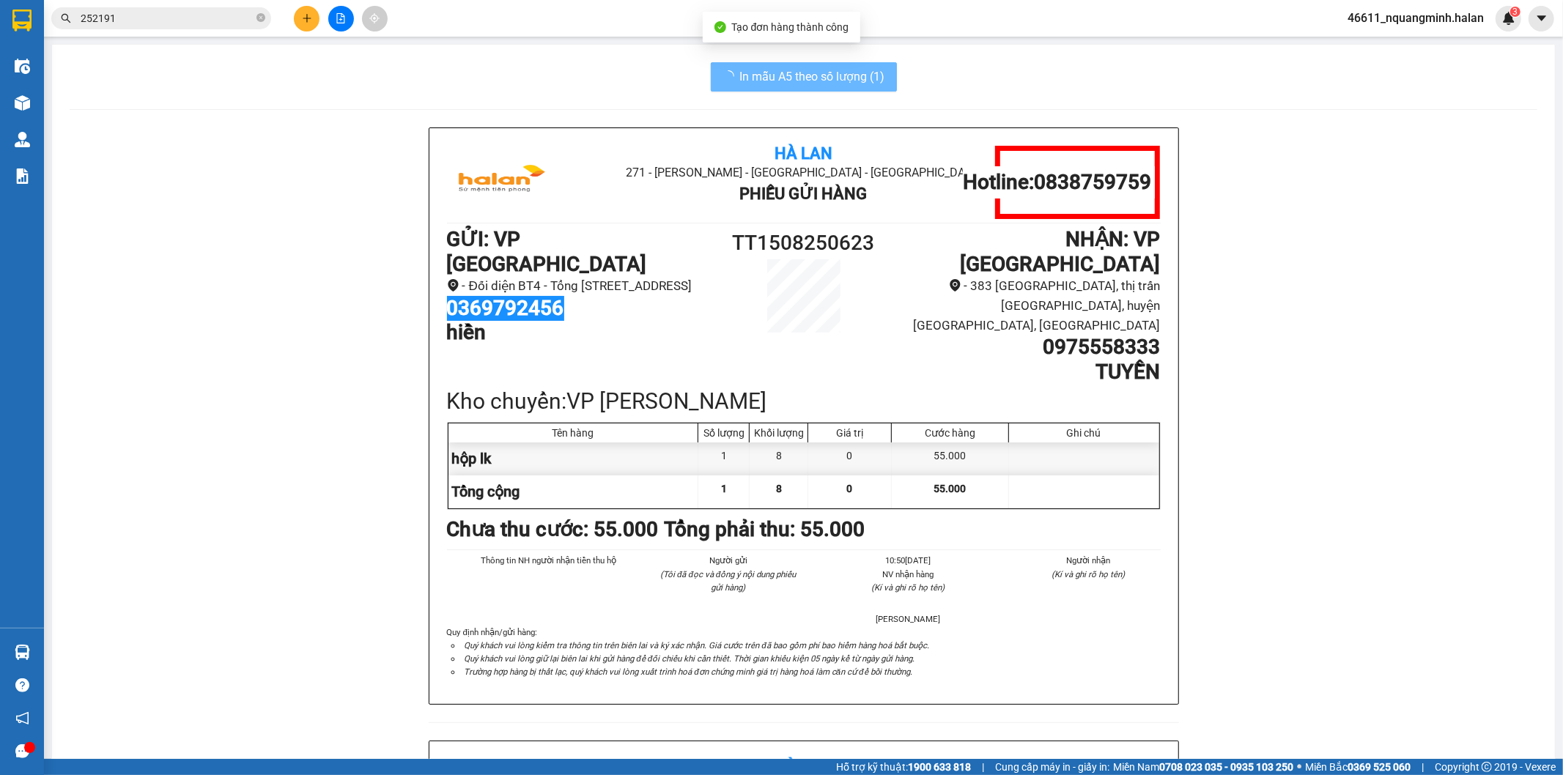
copy h1 "0369792456"
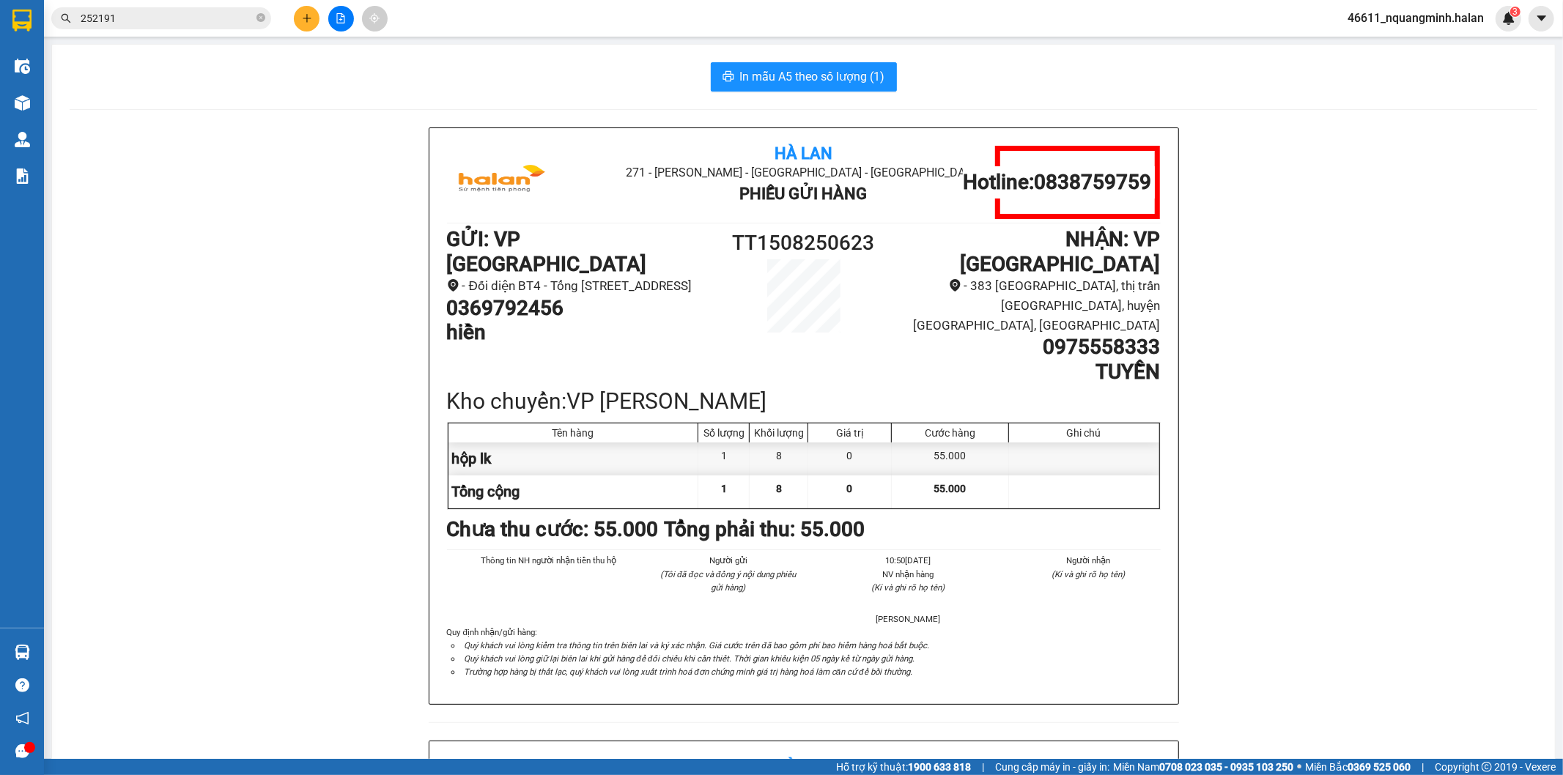
drag, startPoint x: 245, startPoint y: 18, endPoint x: 0, endPoint y: -11, distance: 246.5
click at [0, 0] on html "Kết quả tìm kiếm ( 139 ) Bộ lọc Mã ĐH Trạng thái Món hàng Thu hộ Tổng cước Chưa…" at bounding box center [781, 387] width 1563 height 775
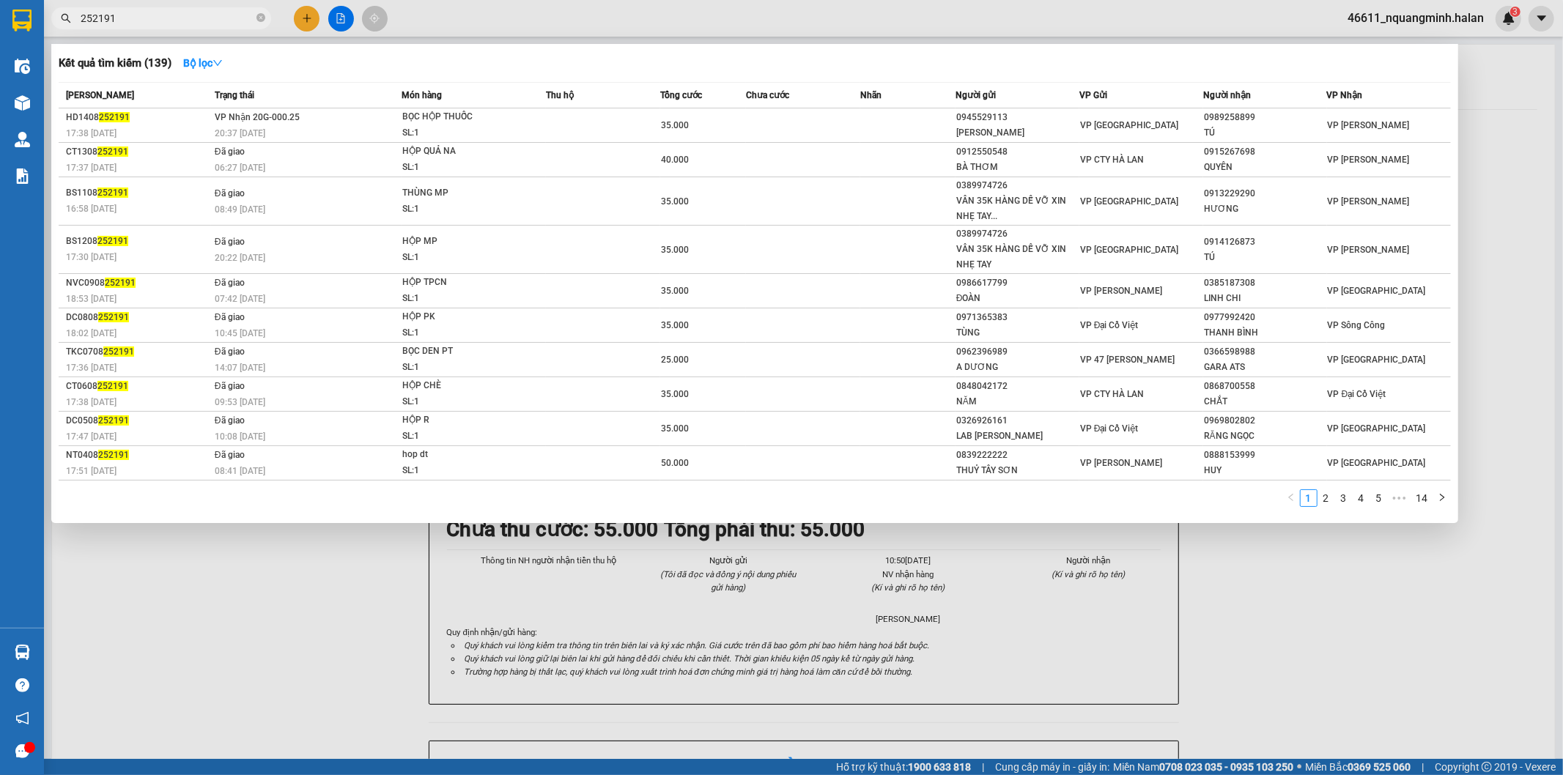
paste input "0369792456"
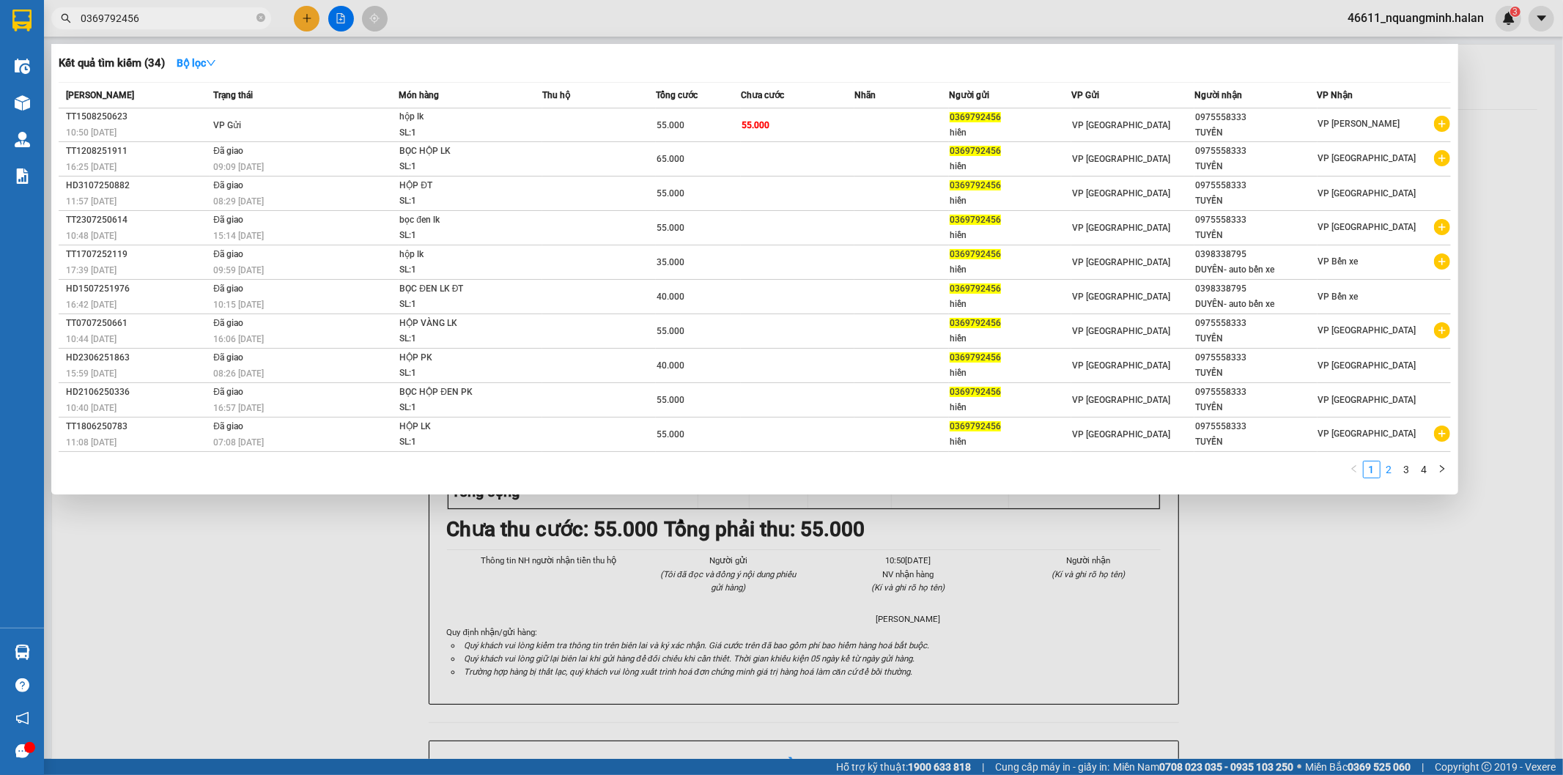
type input "0369792456"
drag, startPoint x: 1395, startPoint y: 470, endPoint x: 1401, endPoint y: 478, distance: 10.6
click at [1394, 470] on link "2" at bounding box center [1389, 470] width 16 height 16
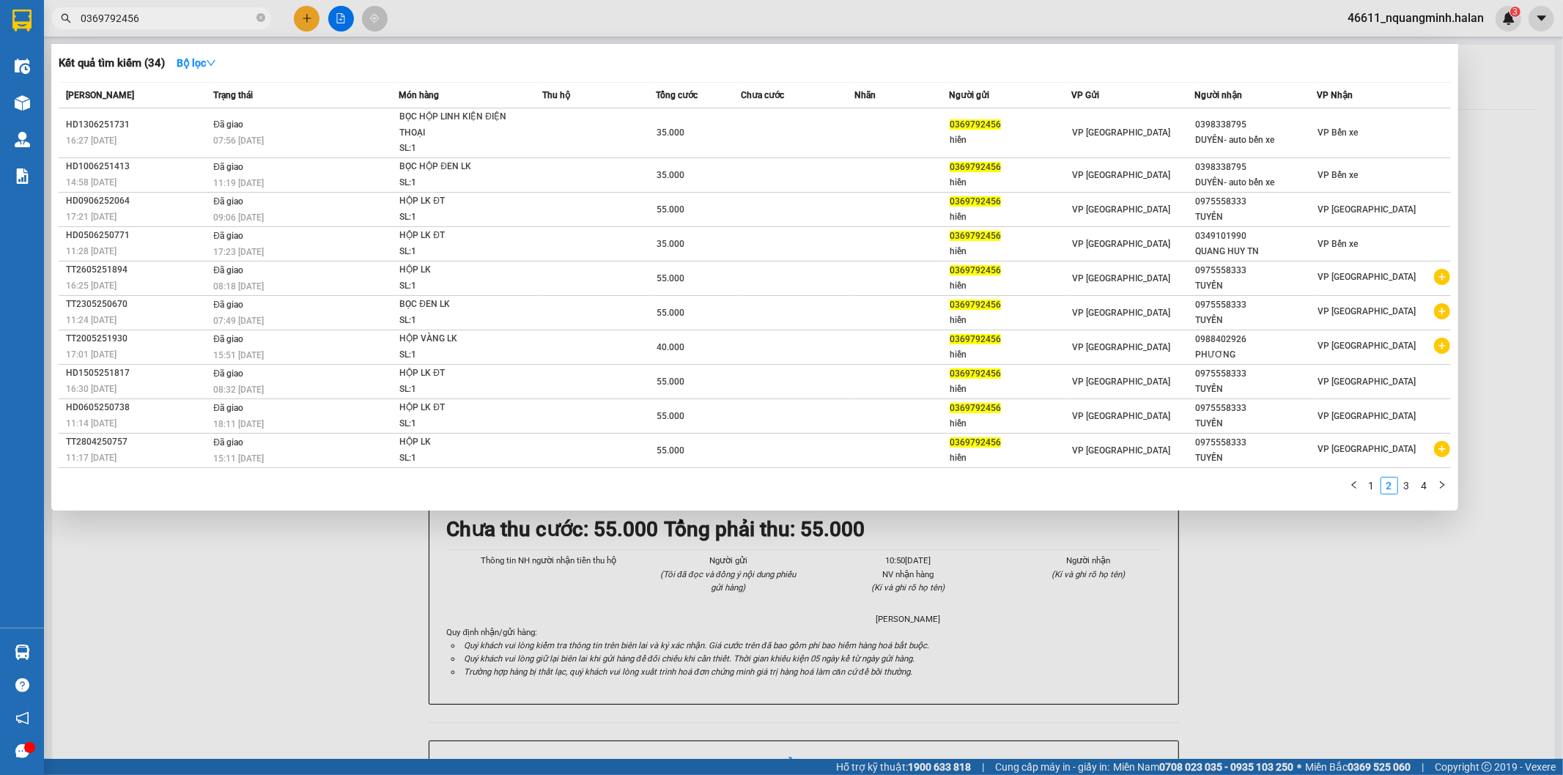
click at [1408, 477] on div "Mã ĐH Trạng thái Món hàng Thu hộ Tổng cước Chưa cước Nhãn Người gửi VP Gửi Ngườ…" at bounding box center [755, 292] width 1392 height 421
click at [1416, 489] on link "4" at bounding box center [1424, 486] width 16 height 16
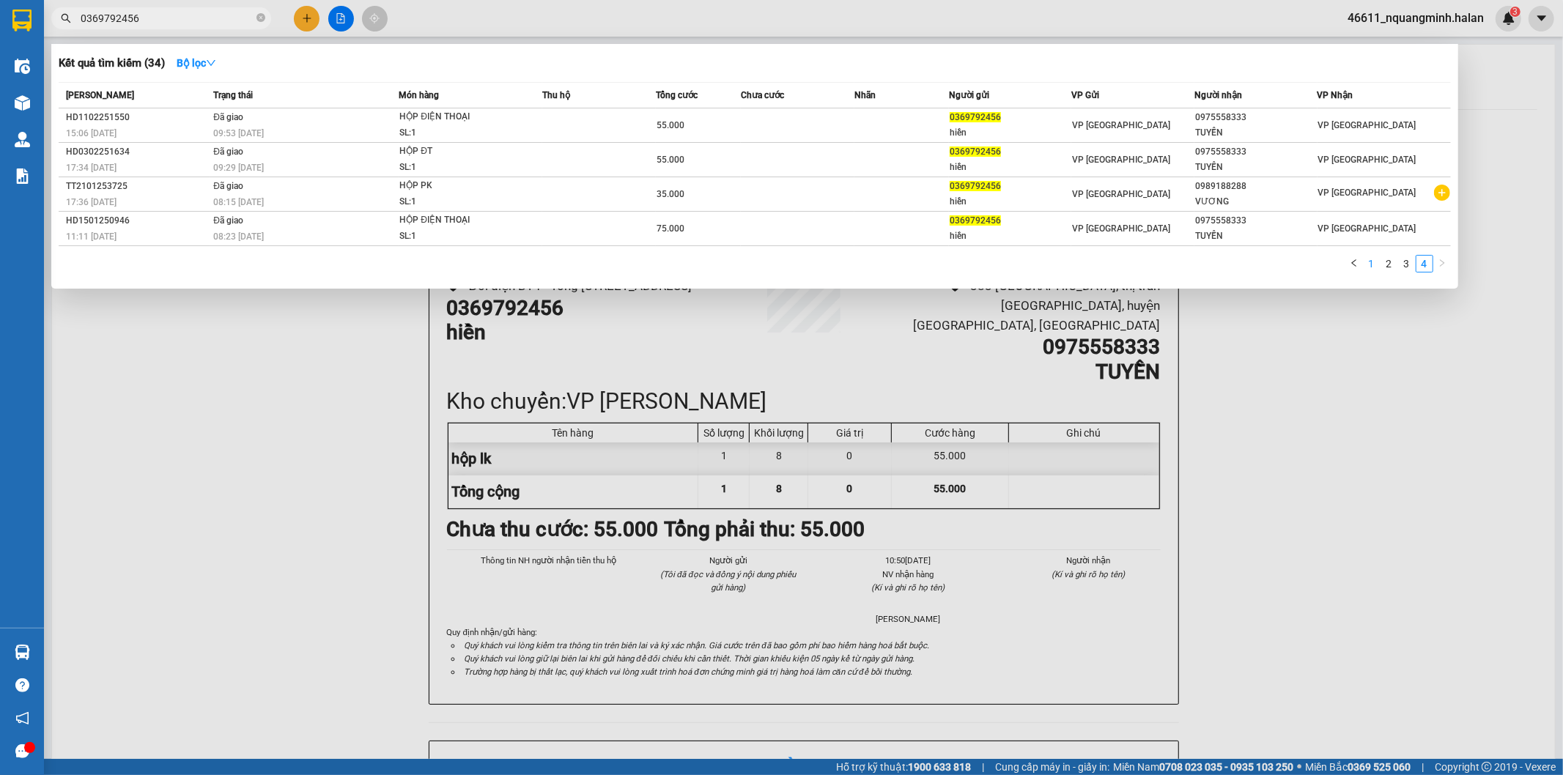
click at [1373, 266] on link "1" at bounding box center [1371, 264] width 16 height 16
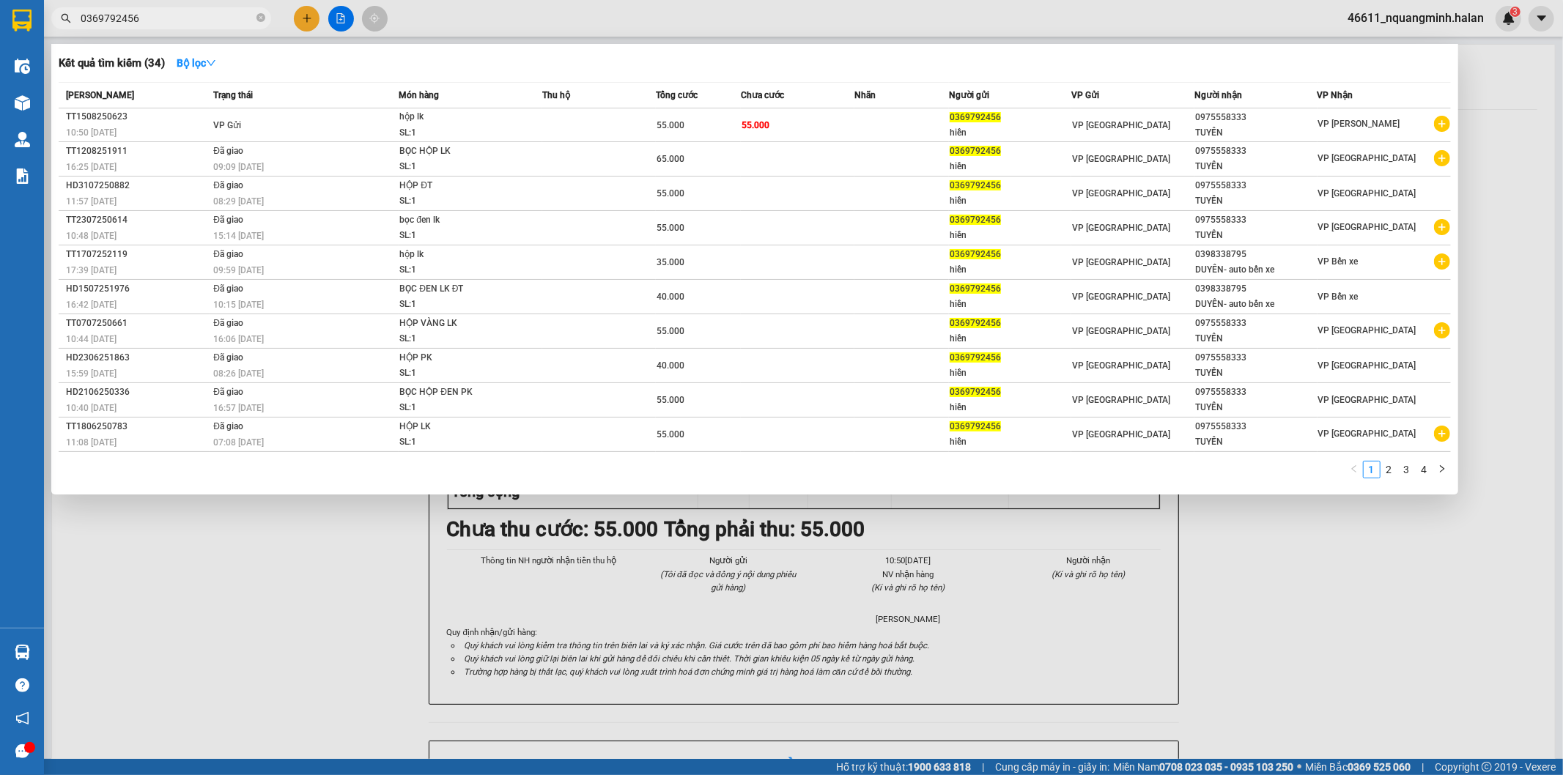
click at [298, 18] on div at bounding box center [781, 387] width 1563 height 775
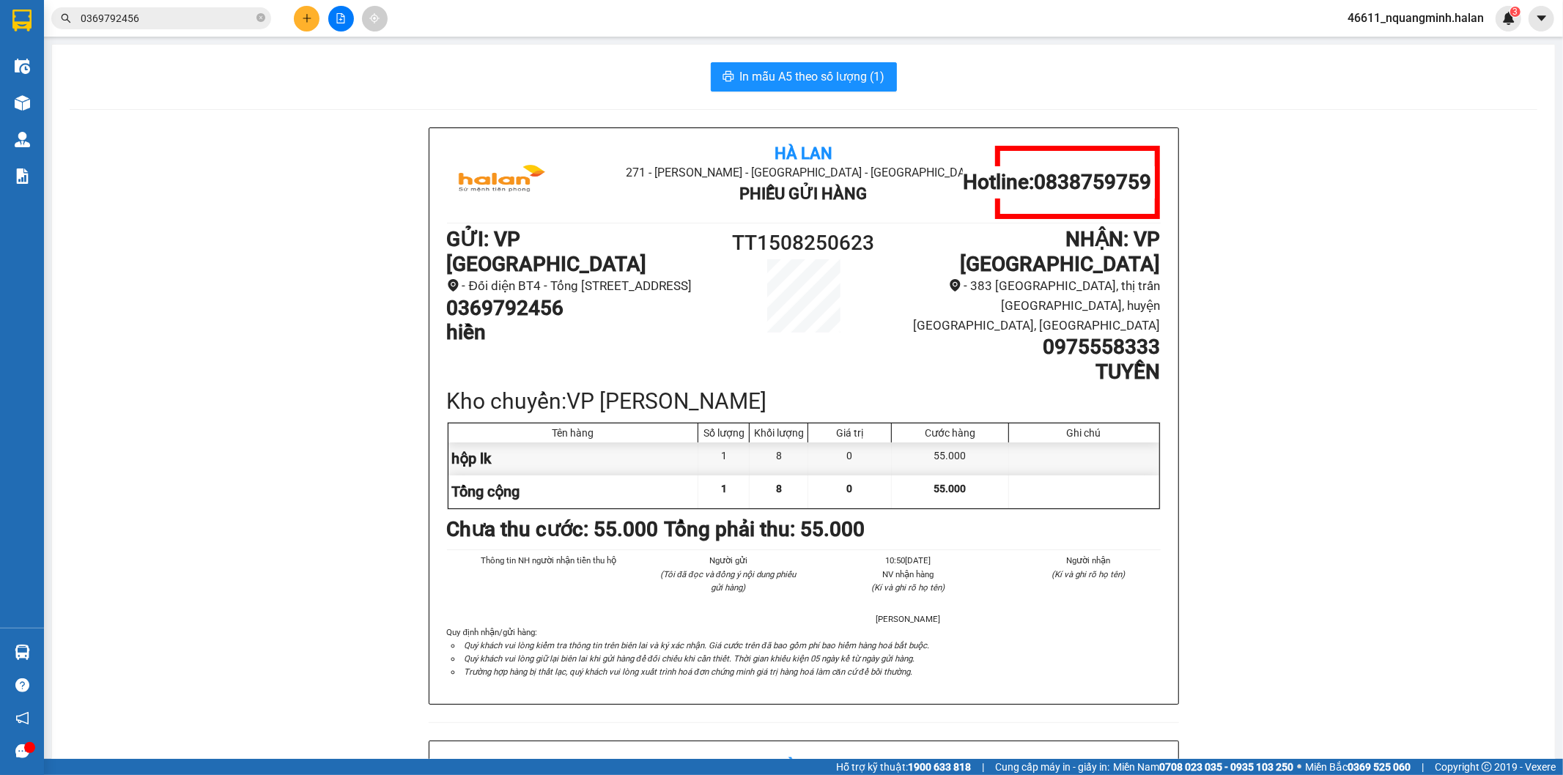
click at [298, 18] on button at bounding box center [307, 19] width 26 height 26
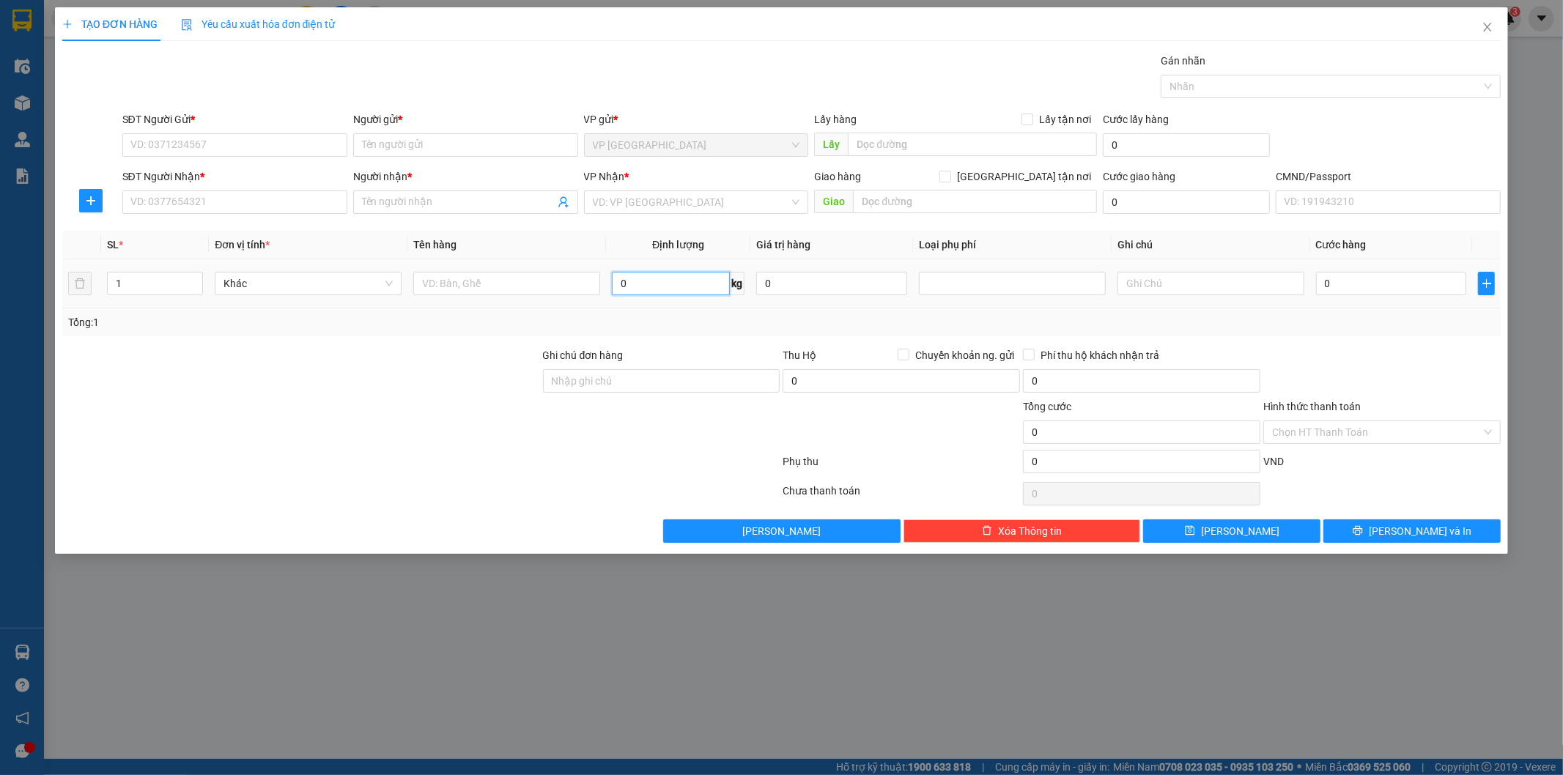
click at [657, 280] on input "0" at bounding box center [671, 283] width 118 height 23
type input "5"
click at [573, 289] on input "text" at bounding box center [506, 283] width 187 height 23
type input "hộp"
click at [317, 141] on input "SĐT Người Gửi *" at bounding box center [234, 144] width 225 height 23
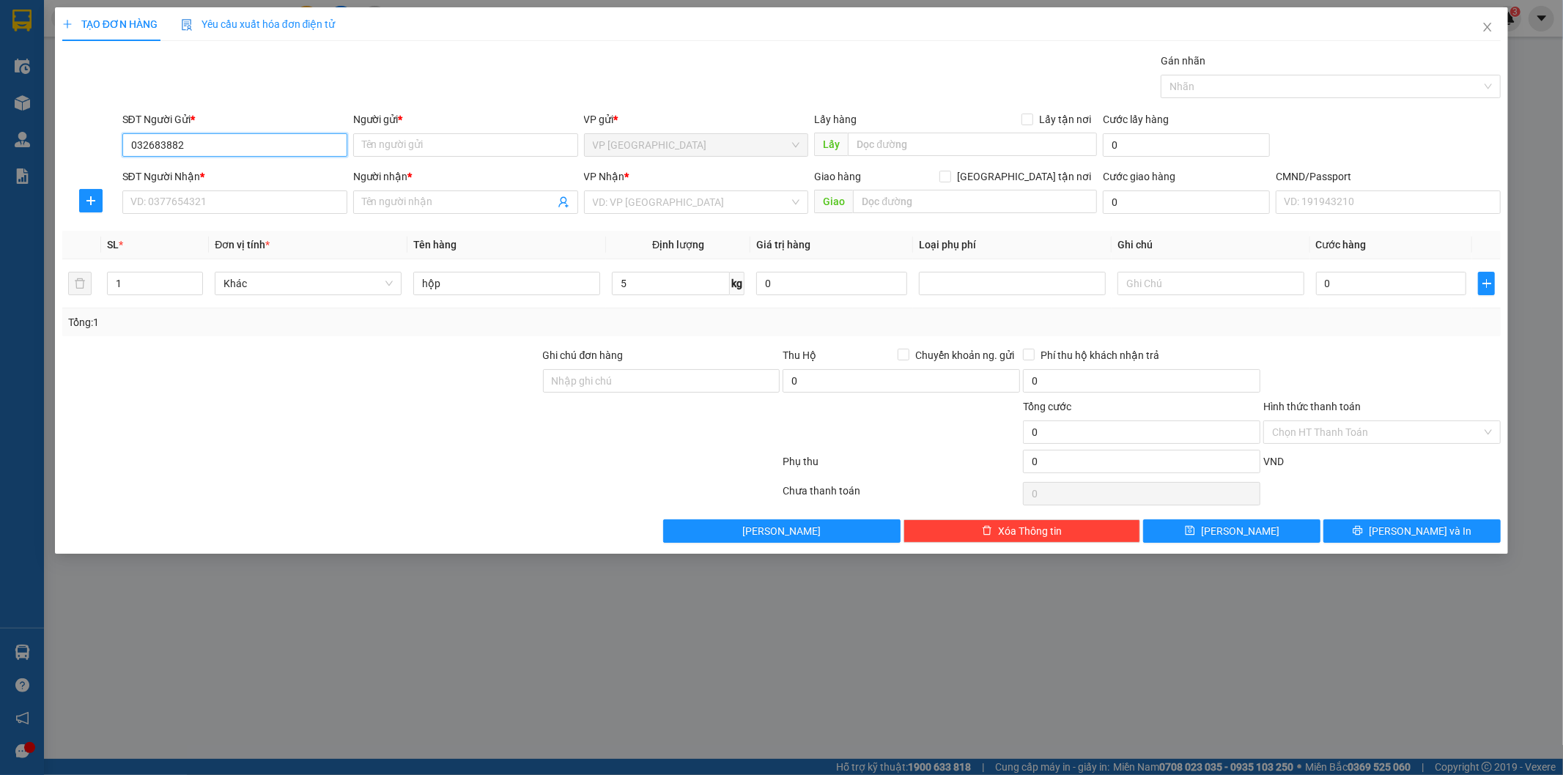
type input "0326838828"
click at [237, 170] on div "0326838828 - MY" at bounding box center [234, 174] width 207 height 16
type input "MY"
type input "0326838828"
click at [238, 194] on input "SĐT Người Nhận *" at bounding box center [234, 201] width 225 height 23
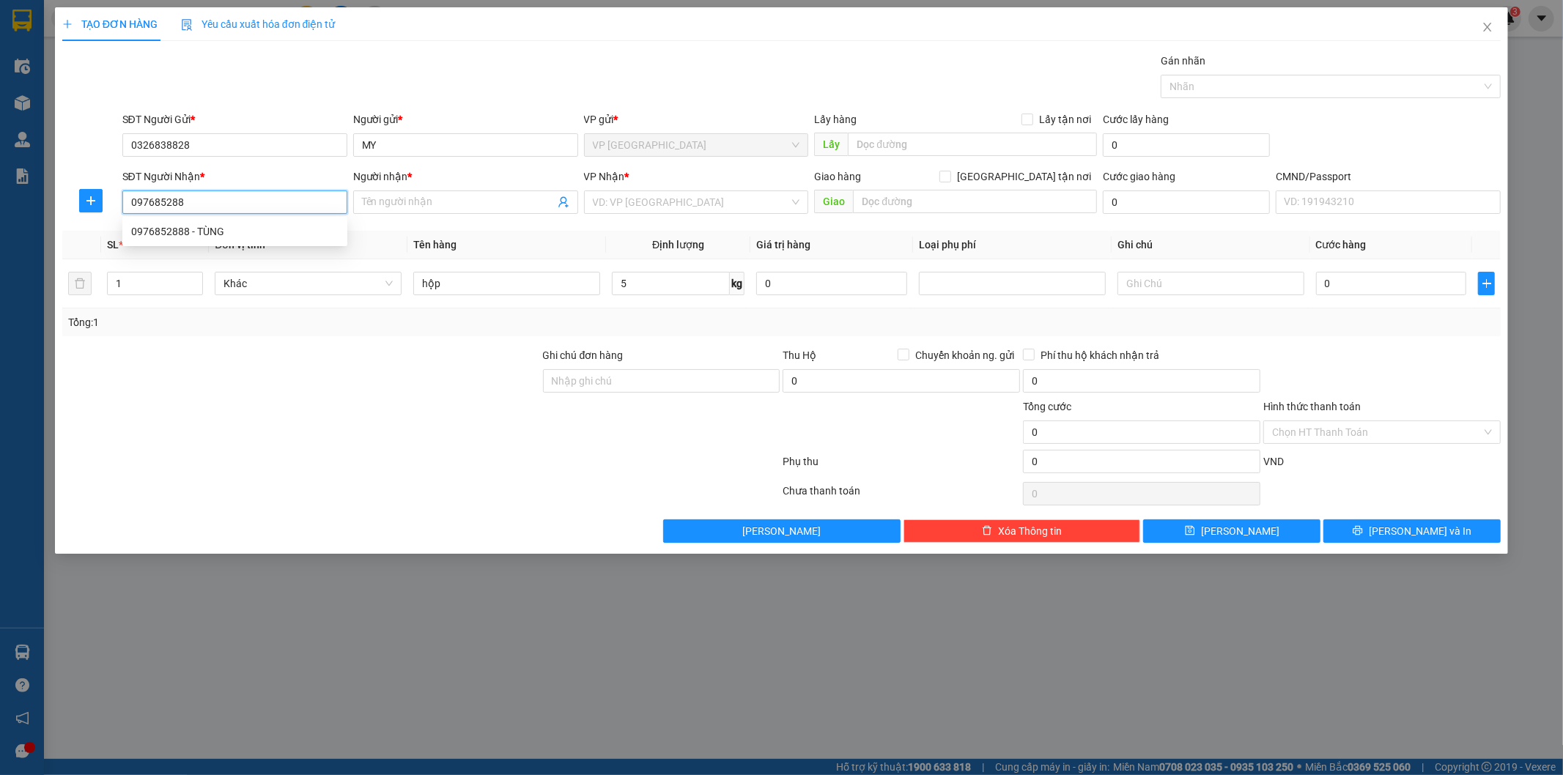
type input "0976852888"
click at [250, 223] on div "0976852888 - TÙNG" at bounding box center [234, 231] width 207 height 16
type input "TÙNG"
type input "0976852888"
click at [92, 201] on icon "plus" at bounding box center [90, 200] width 9 height 1
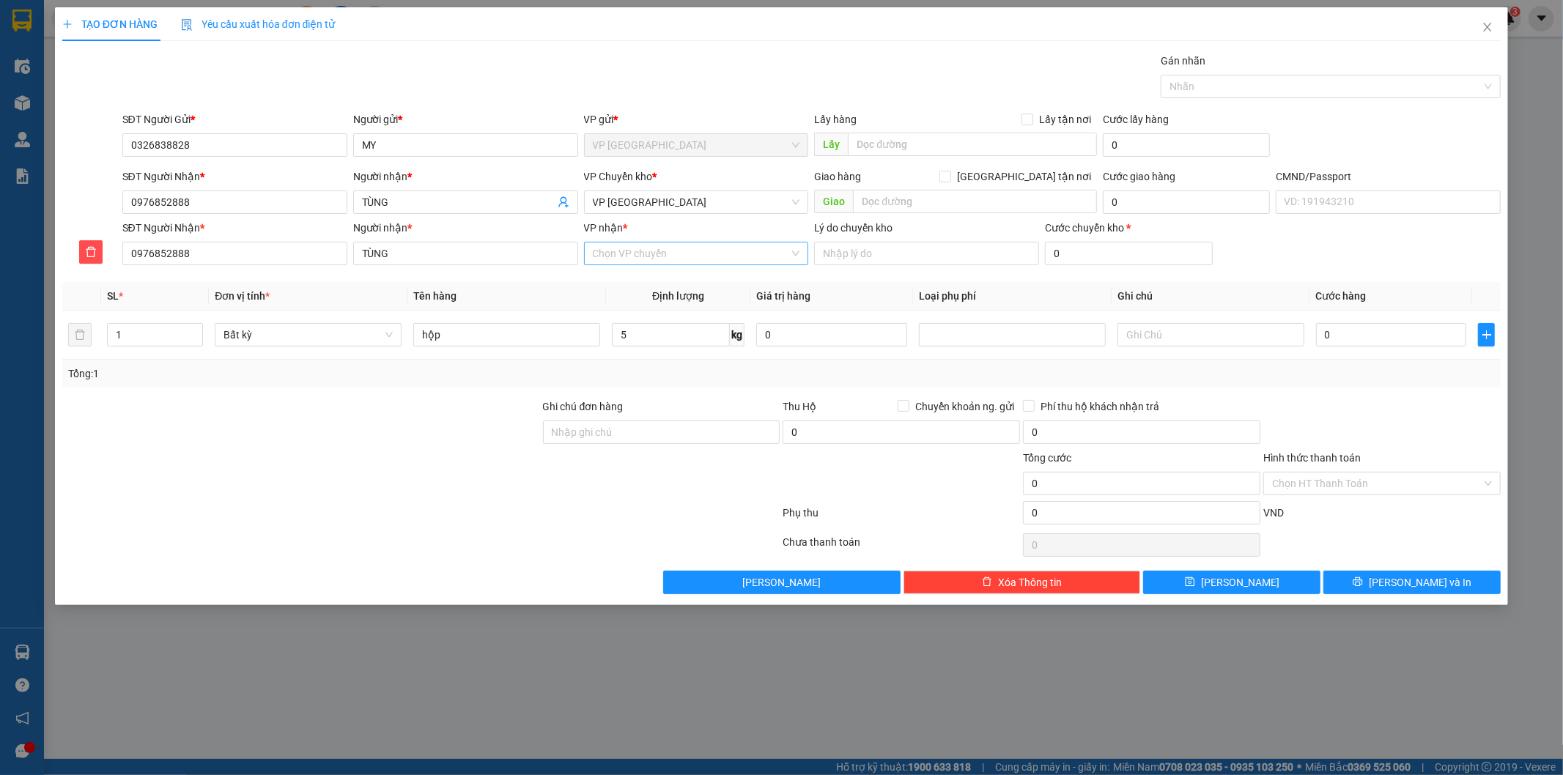
click at [716, 259] on input "VP nhận *" at bounding box center [691, 254] width 197 height 22
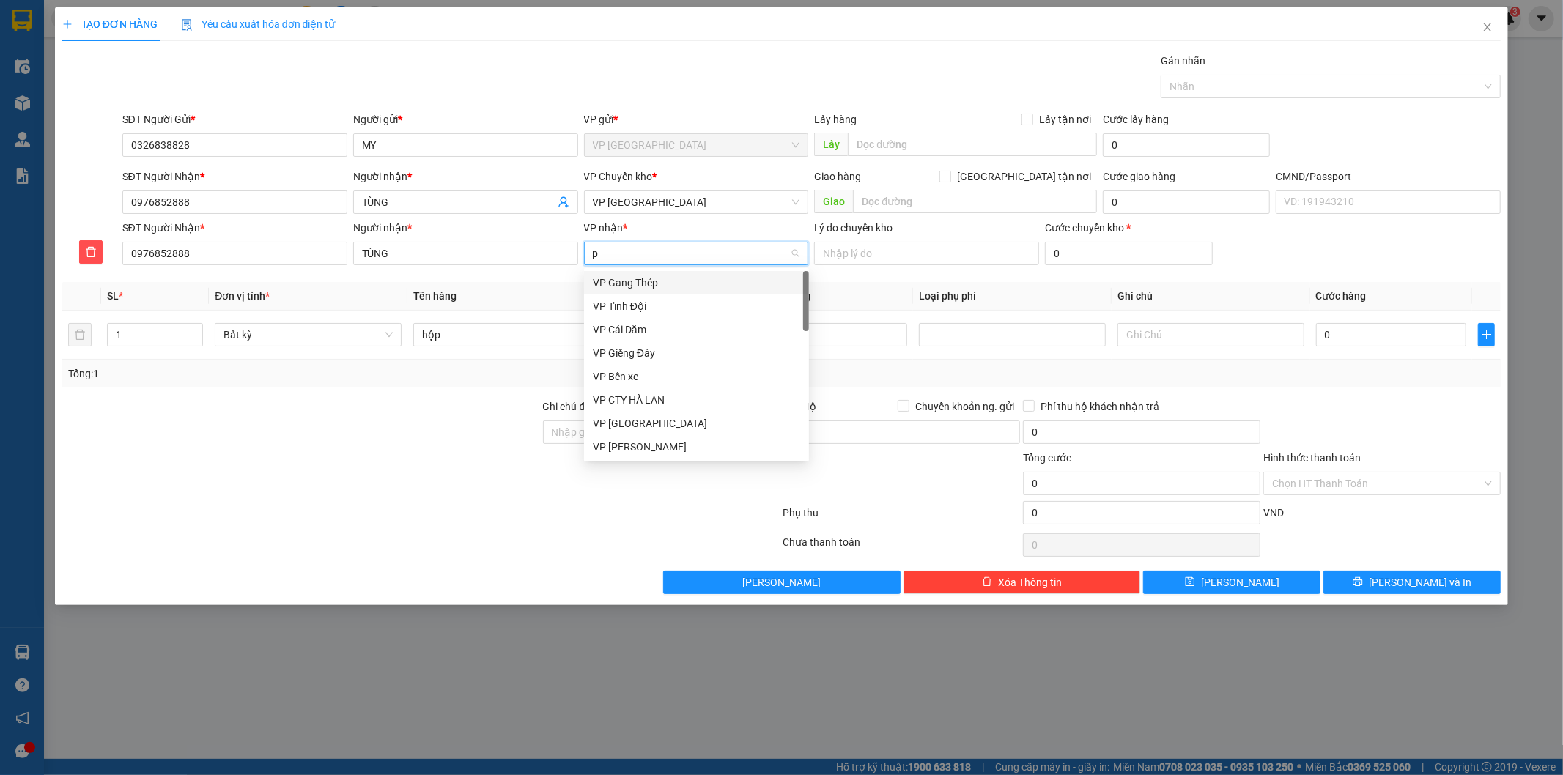
type input "pb"
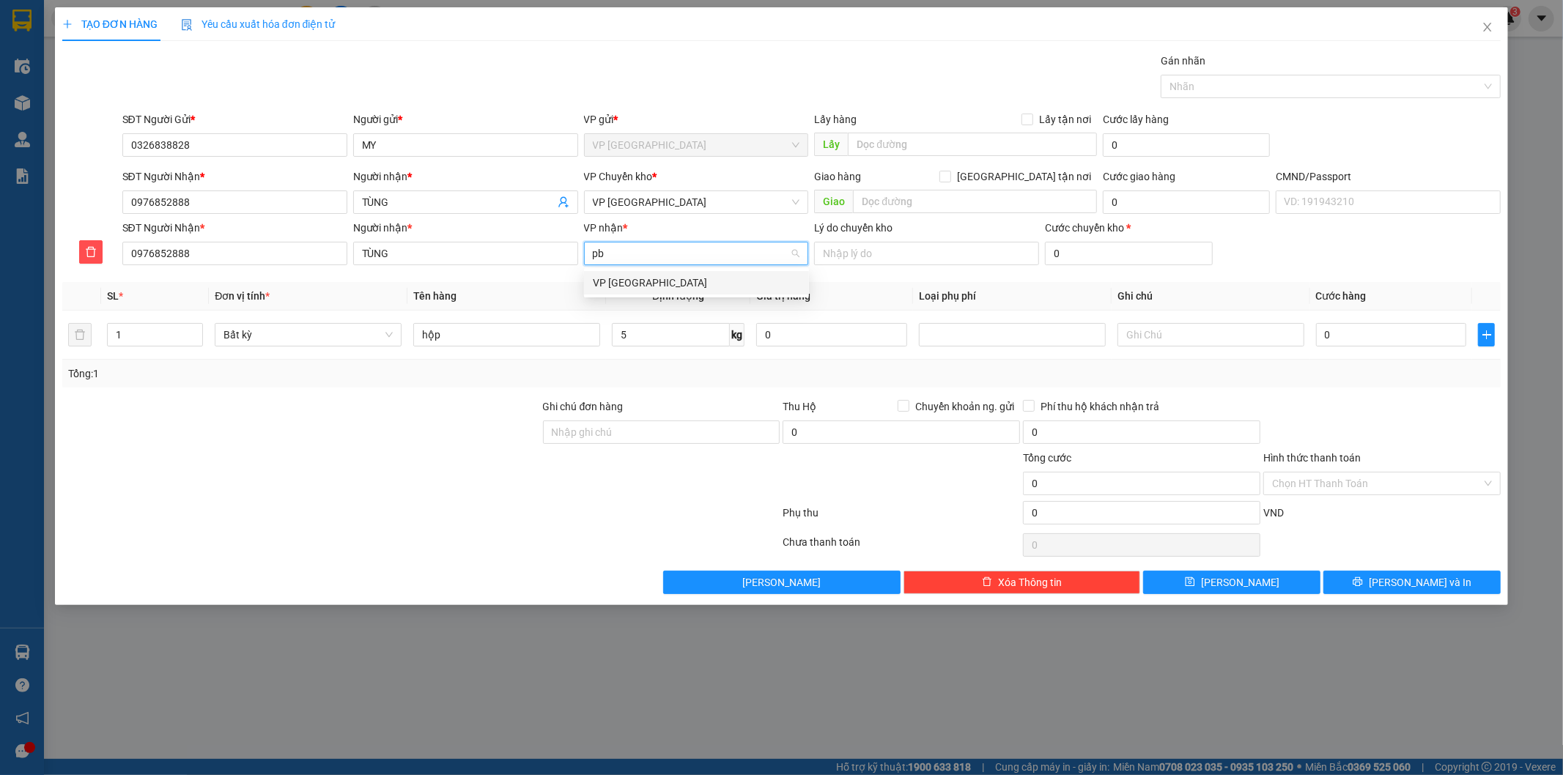
click at [700, 282] on div "VP [GEOGRAPHIC_DATA]" at bounding box center [696, 283] width 207 height 16
click at [664, 203] on span "VP [GEOGRAPHIC_DATA]" at bounding box center [696, 202] width 207 height 22
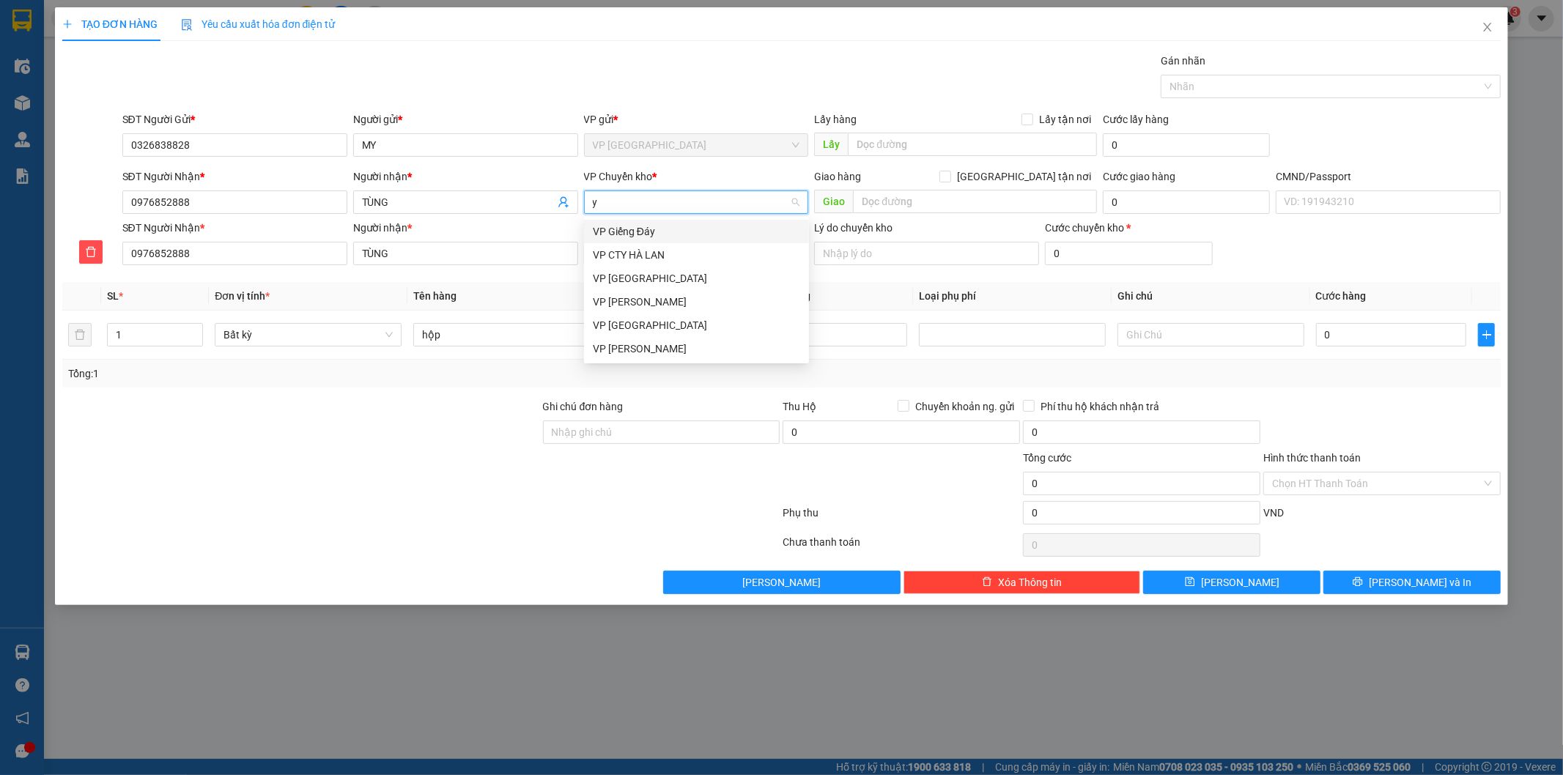
type input "yb"
click at [627, 232] on div "VP [GEOGRAPHIC_DATA]" at bounding box center [696, 231] width 207 height 16
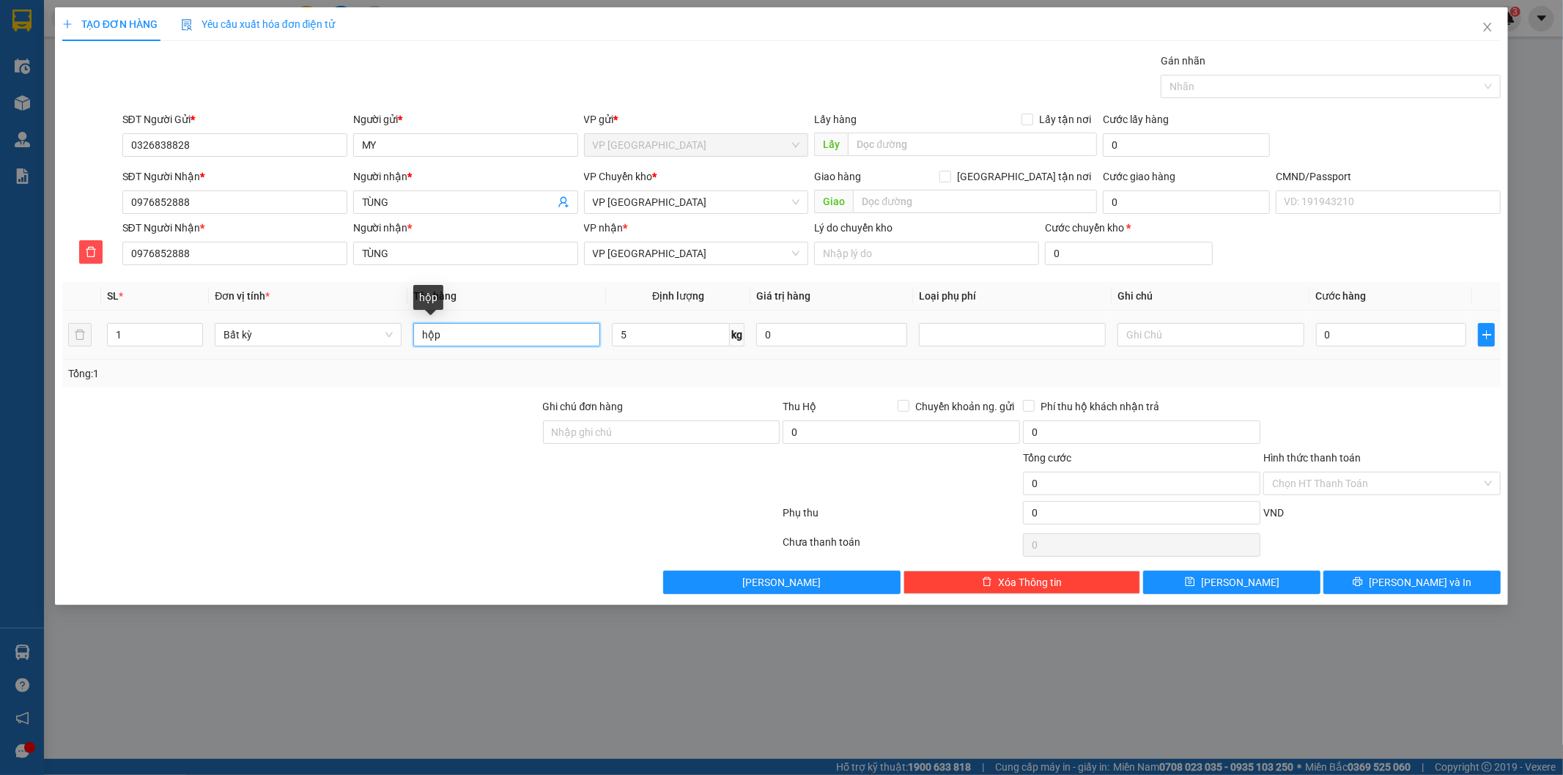
click at [479, 325] on input "hộp" at bounding box center [506, 334] width 187 height 23
type input "55.000"
drag, startPoint x: 227, startPoint y: 133, endPoint x: 0, endPoint y: 66, distance: 236.9
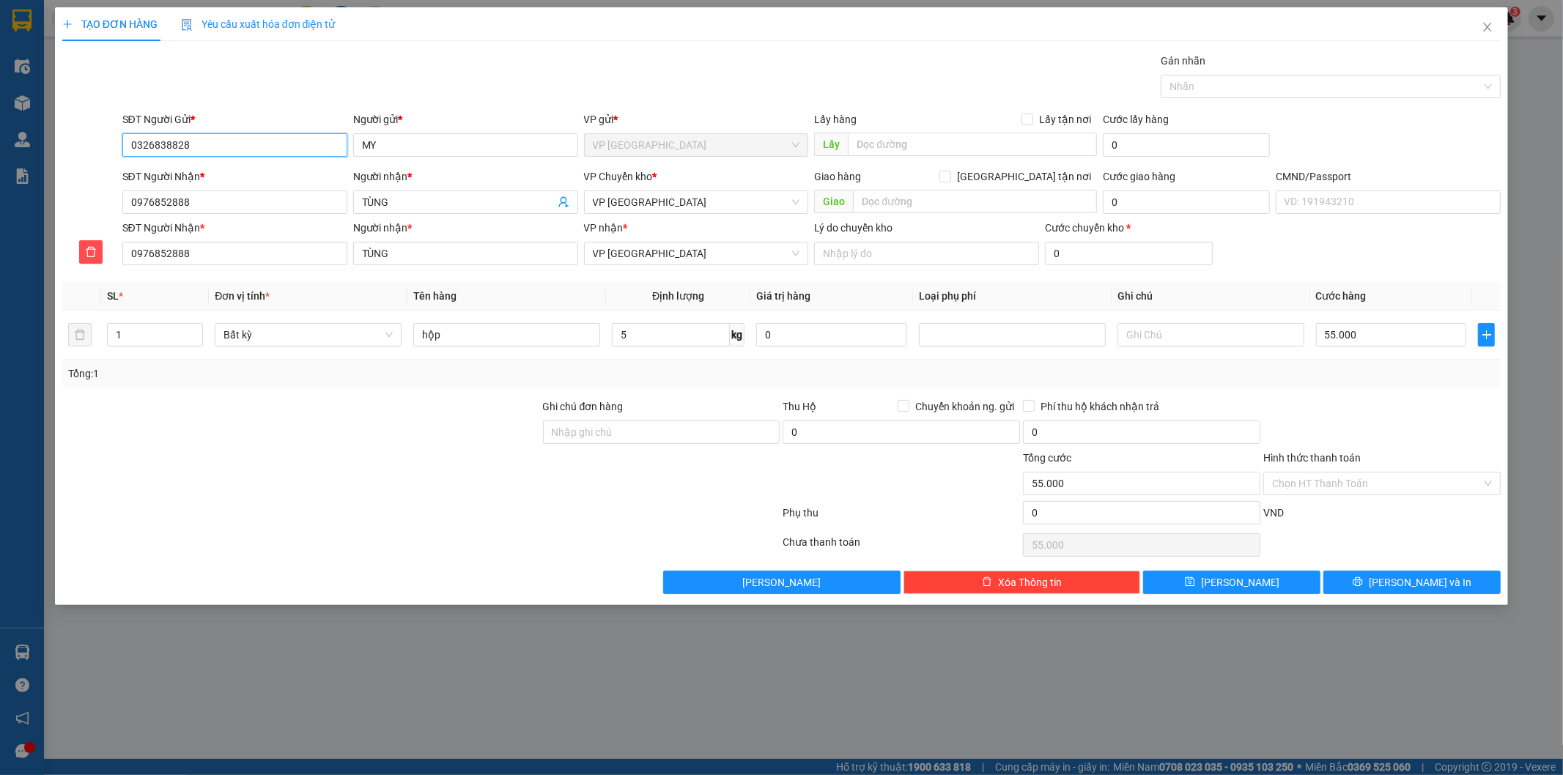
click at [0, 77] on div "TẠO ĐƠN HÀNG Yêu cầu xuất hóa đơn điện tử Transit Pickup Surcharge Ids Transit …" at bounding box center [781, 387] width 1563 height 775
click at [529, 335] on input "hộp" at bounding box center [506, 334] width 187 height 23
type input "hộp lkđt"
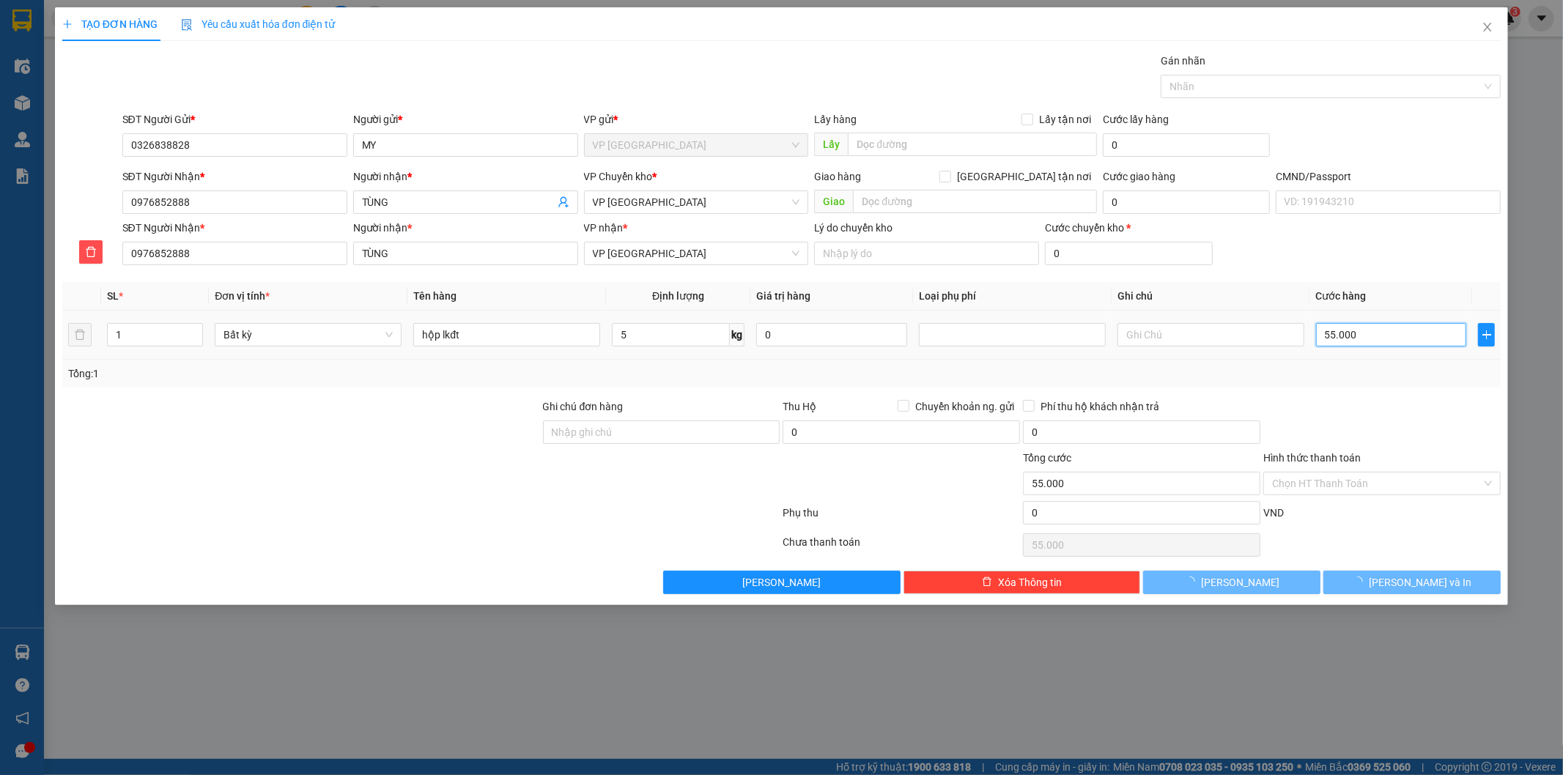
click at [1353, 338] on input "55.000" at bounding box center [1391, 334] width 151 height 23
type input "4"
type input "40"
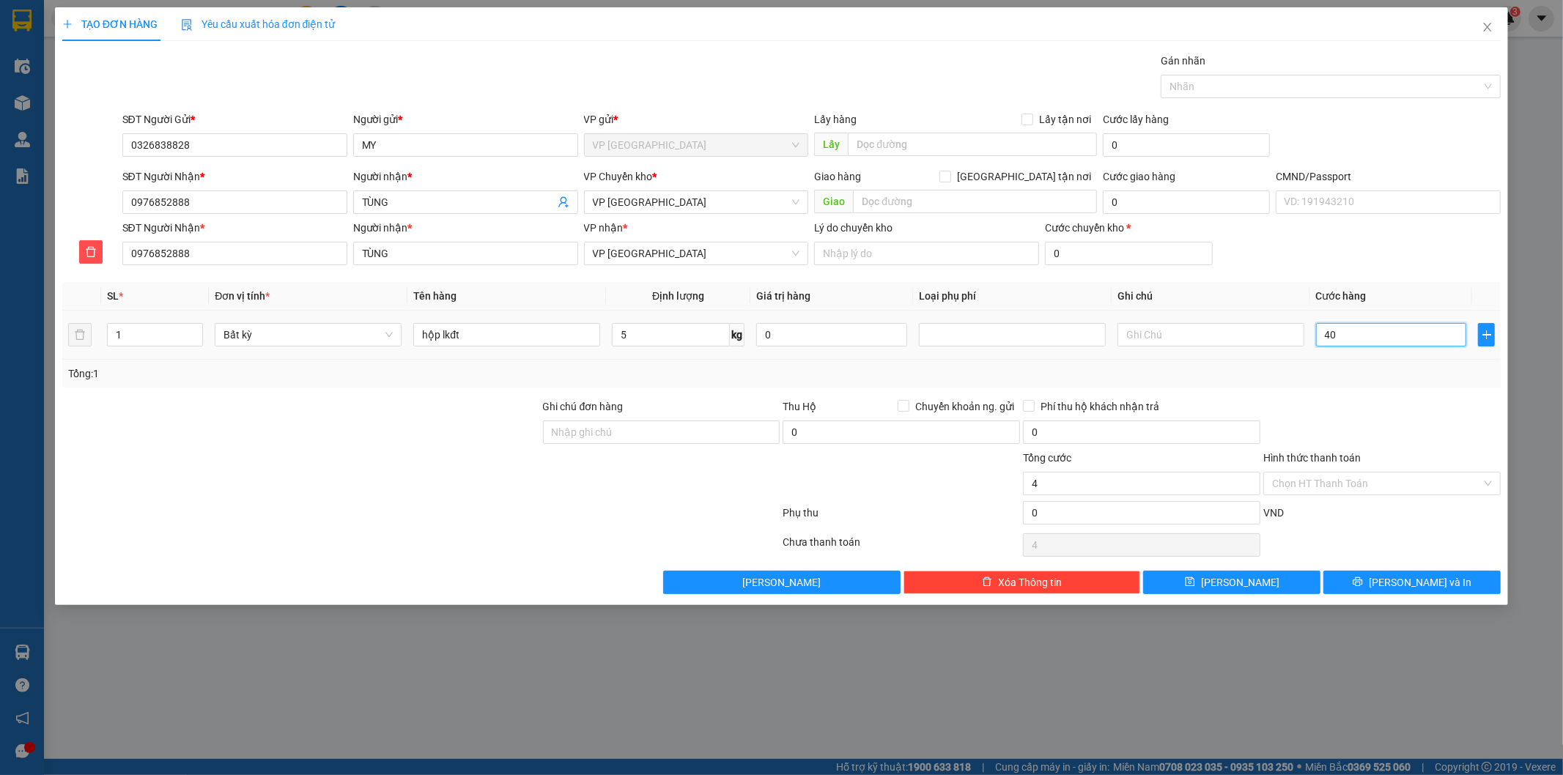
type input "40"
type input "40.000"
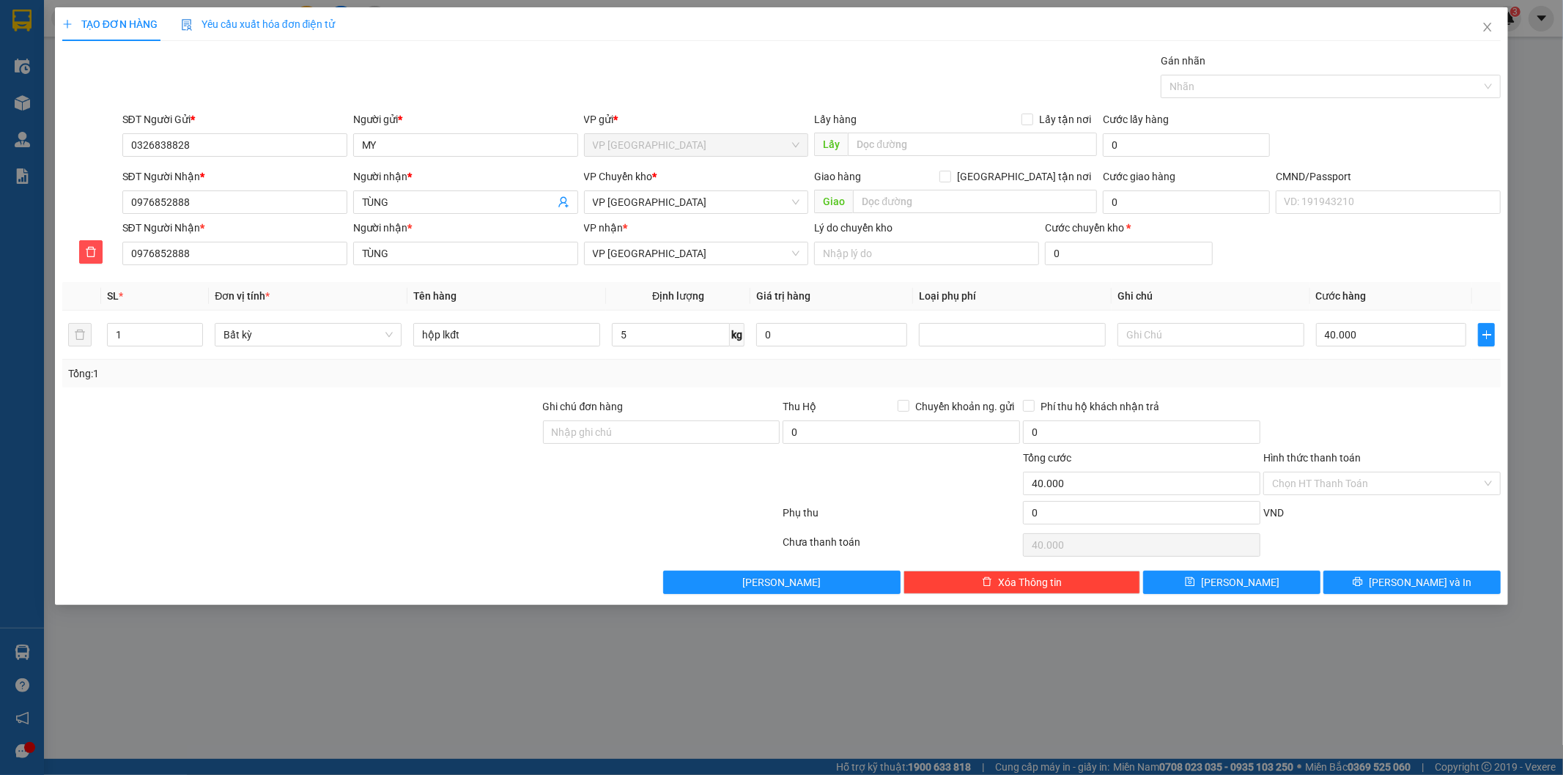
click at [1363, 389] on div "Transit Pickup Surcharge Ids Transit Deliver Surcharge Ids Transit Deliver Surc…" at bounding box center [781, 323] width 1439 height 541
click at [1369, 577] on button "[PERSON_NAME] và In" at bounding box center [1411, 582] width 177 height 23
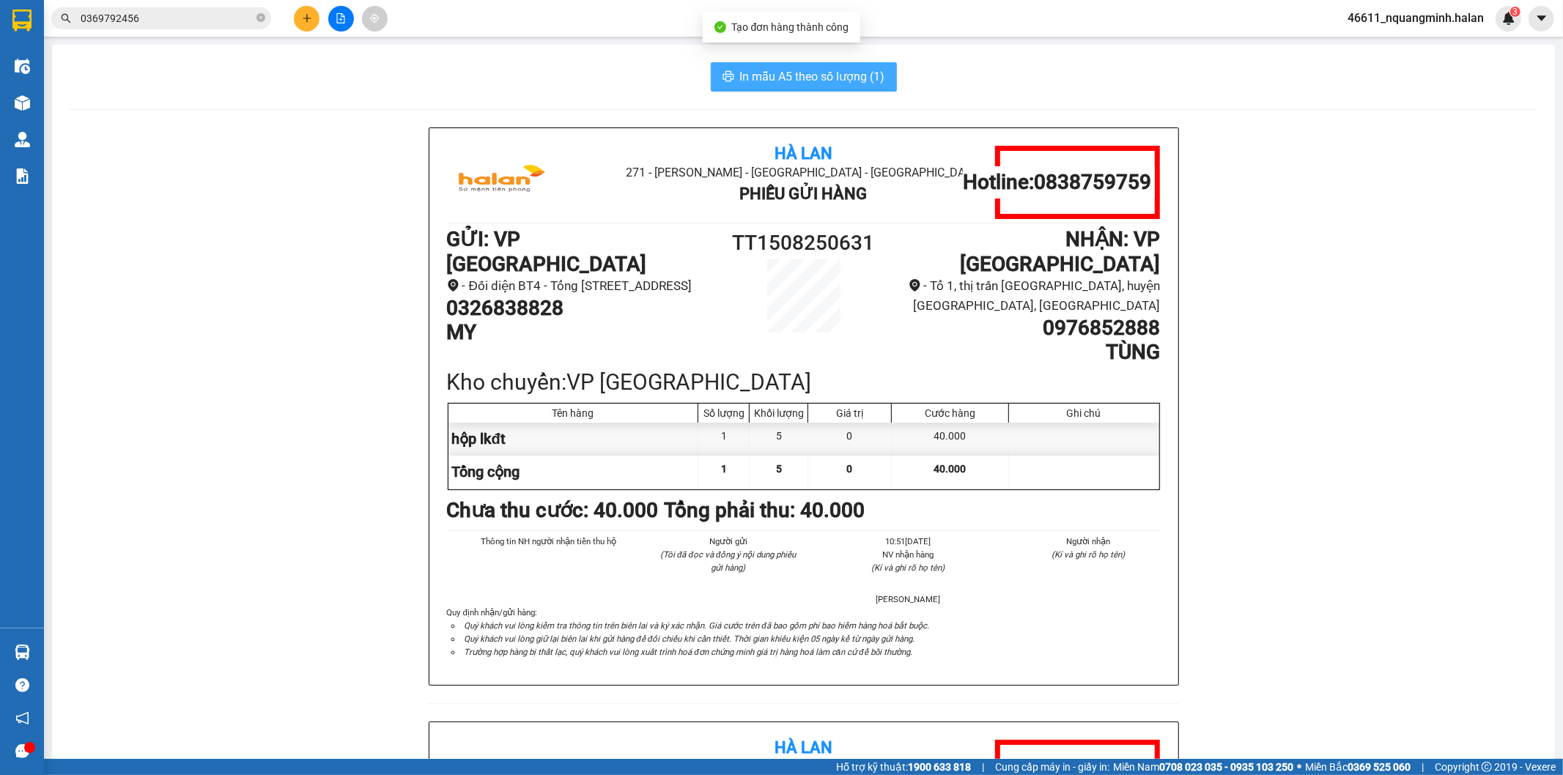
click at [818, 77] on span "In mẫu A5 theo số lượng (1)" at bounding box center [812, 76] width 145 height 18
click at [130, 301] on div "Hà Lan 271 - Dương Tự Minh - Phường Tân Long - Thái Nguyên Phiếu Gửi Hàng Hotli…" at bounding box center [804, 721] width 1468 height 1188
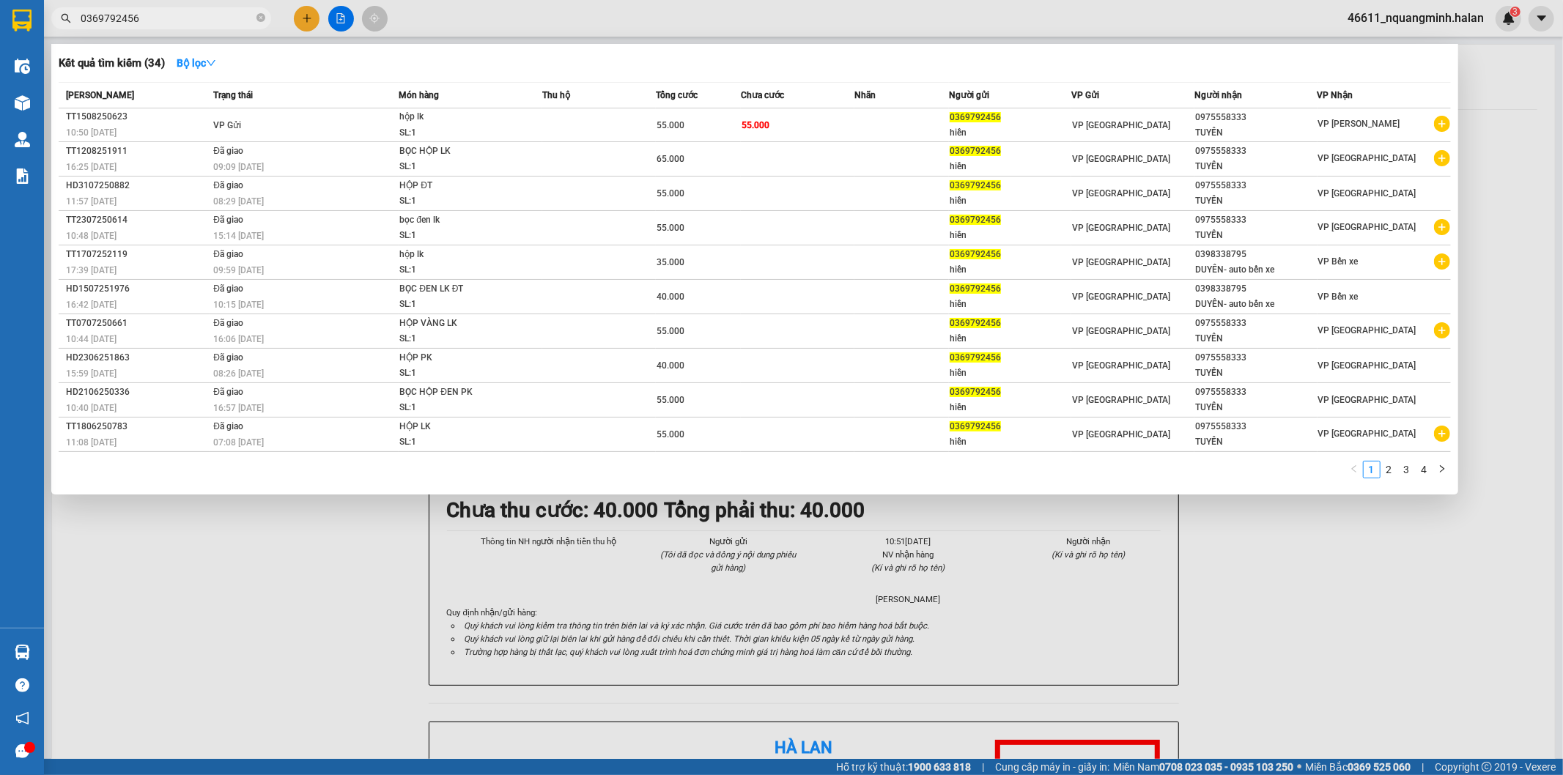
drag, startPoint x: 180, startPoint y: 20, endPoint x: 0, endPoint y: 16, distance: 180.3
click at [0, 16] on section "Kết quả tìm kiếm ( 34 ) Bộ lọc Mã ĐH Trạng thái Món hàng Thu hộ Tổng cước Chưa …" at bounding box center [781, 387] width 1563 height 775
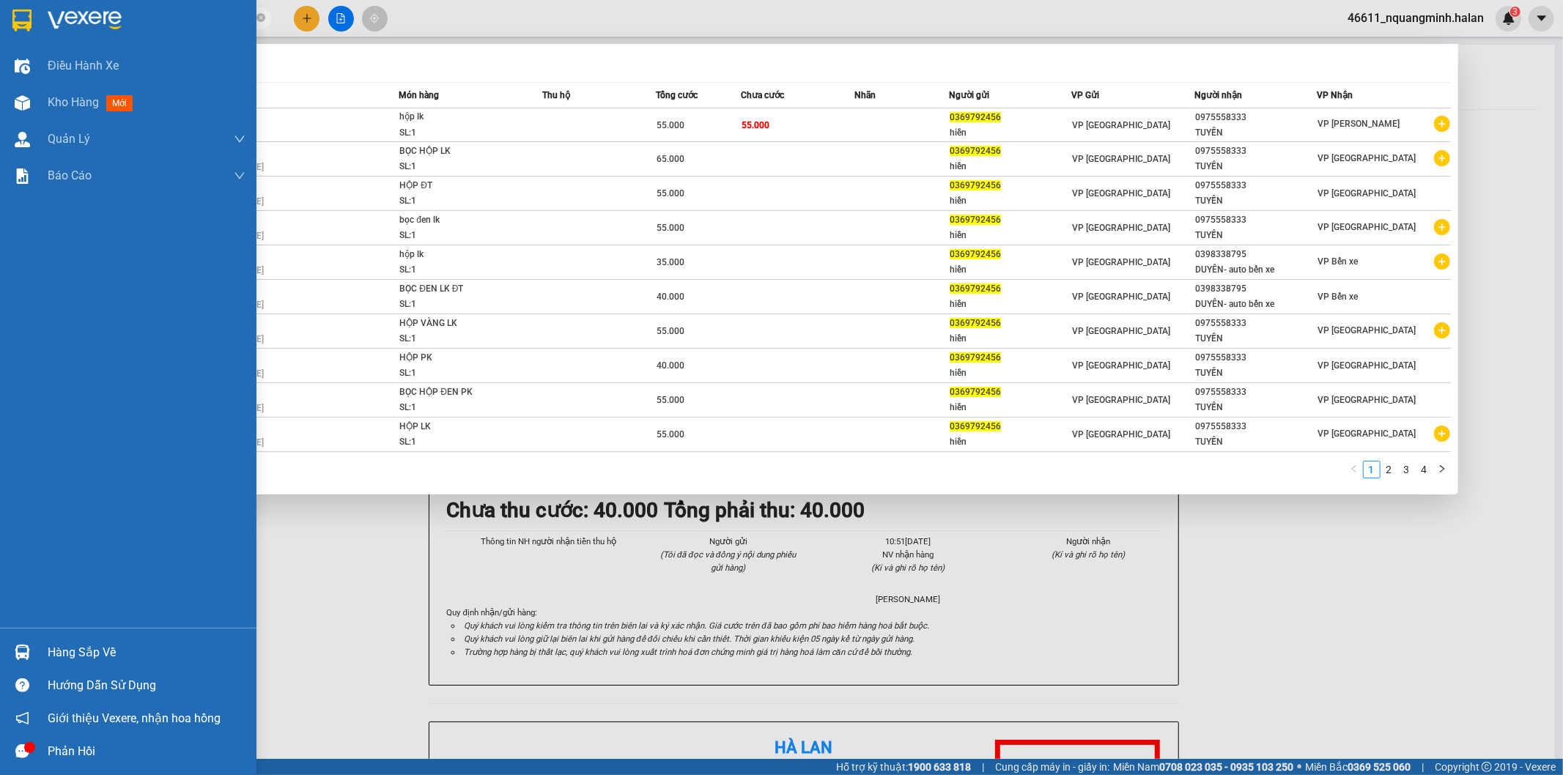
paste input "26838828"
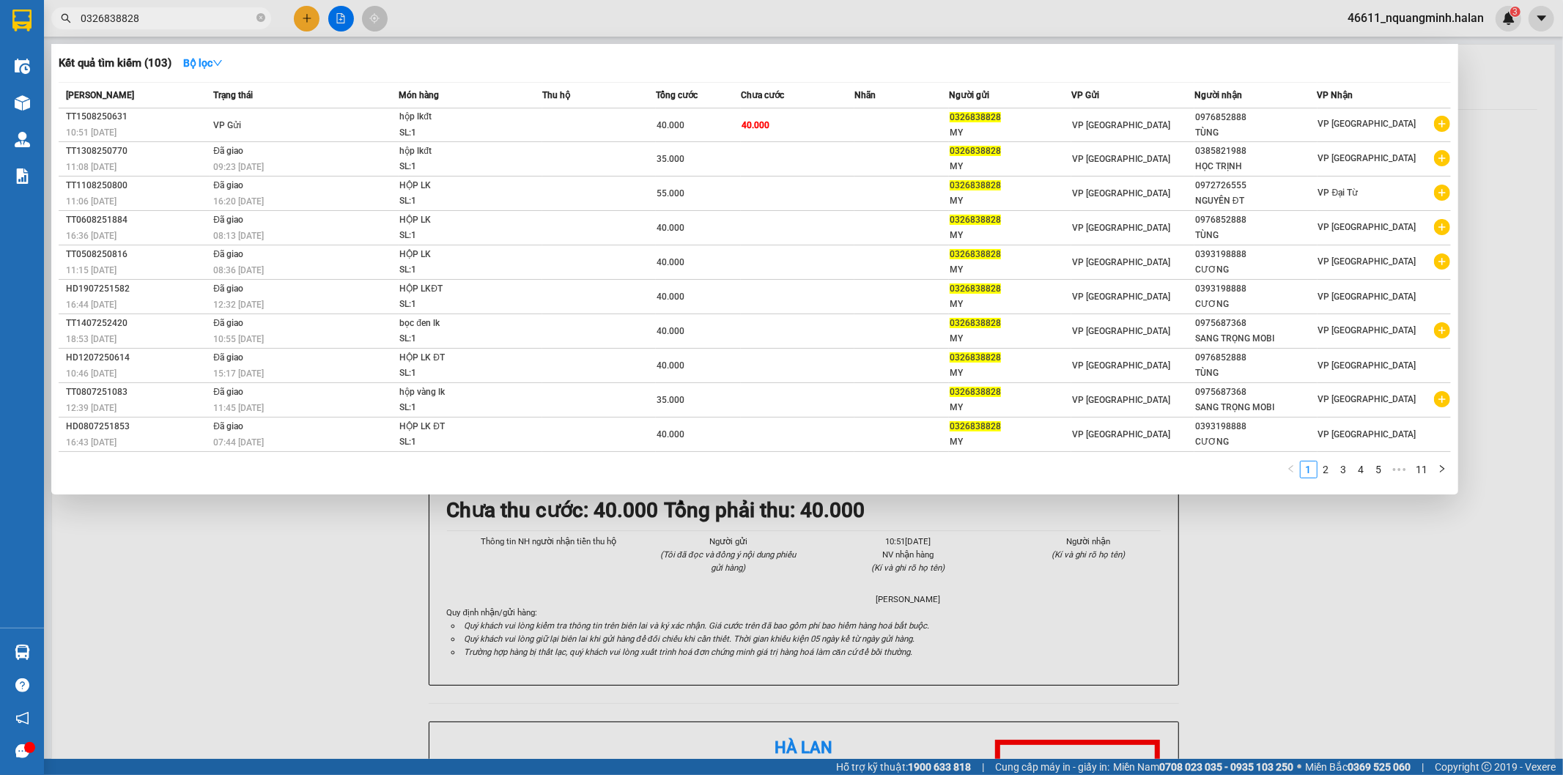
click at [875, 486] on div "1 2 3 4 5 ••• 11" at bounding box center [755, 474] width 1392 height 26
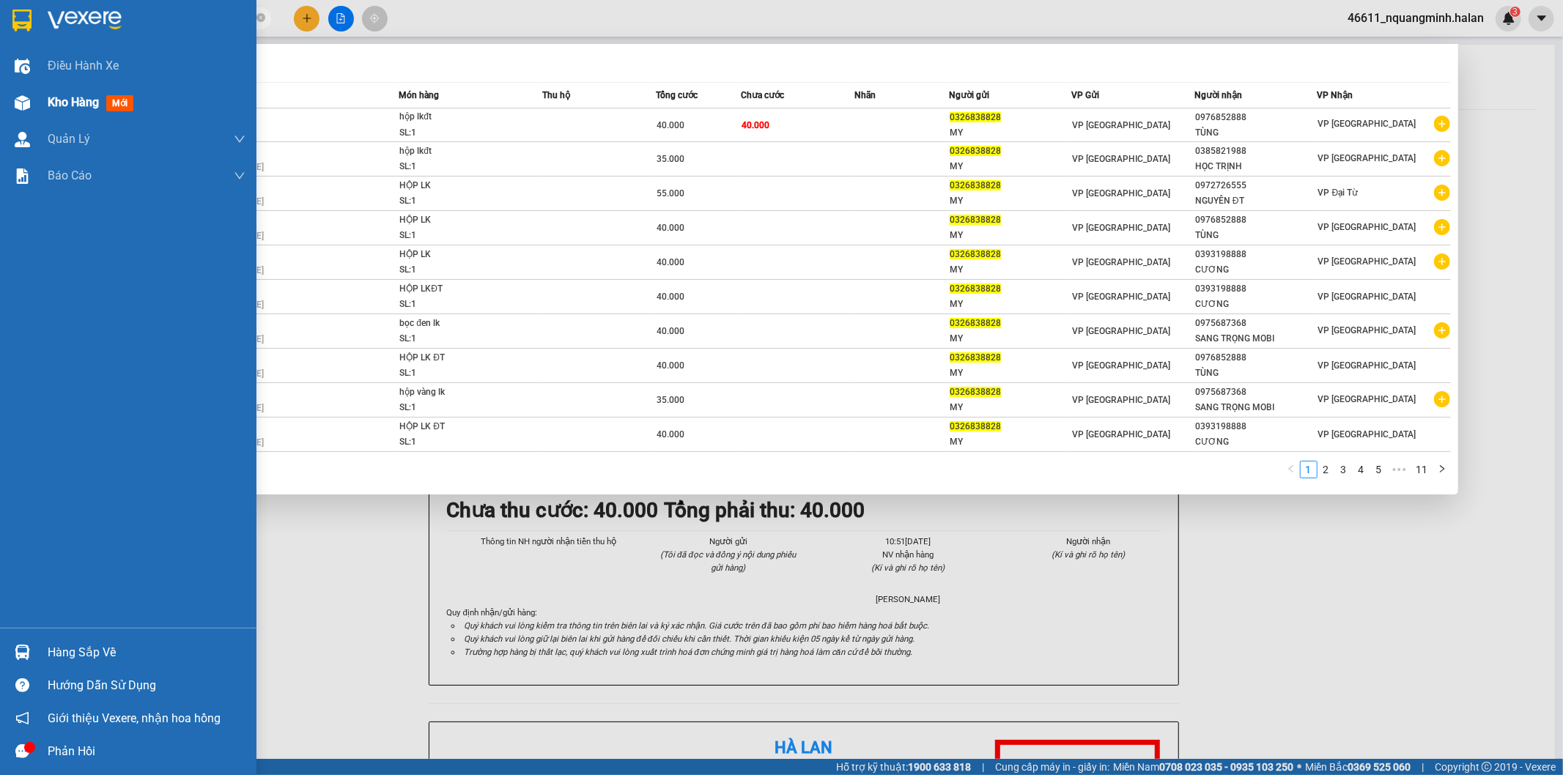
click at [0, 95] on div "Kho hàng mới" at bounding box center [128, 102] width 256 height 37
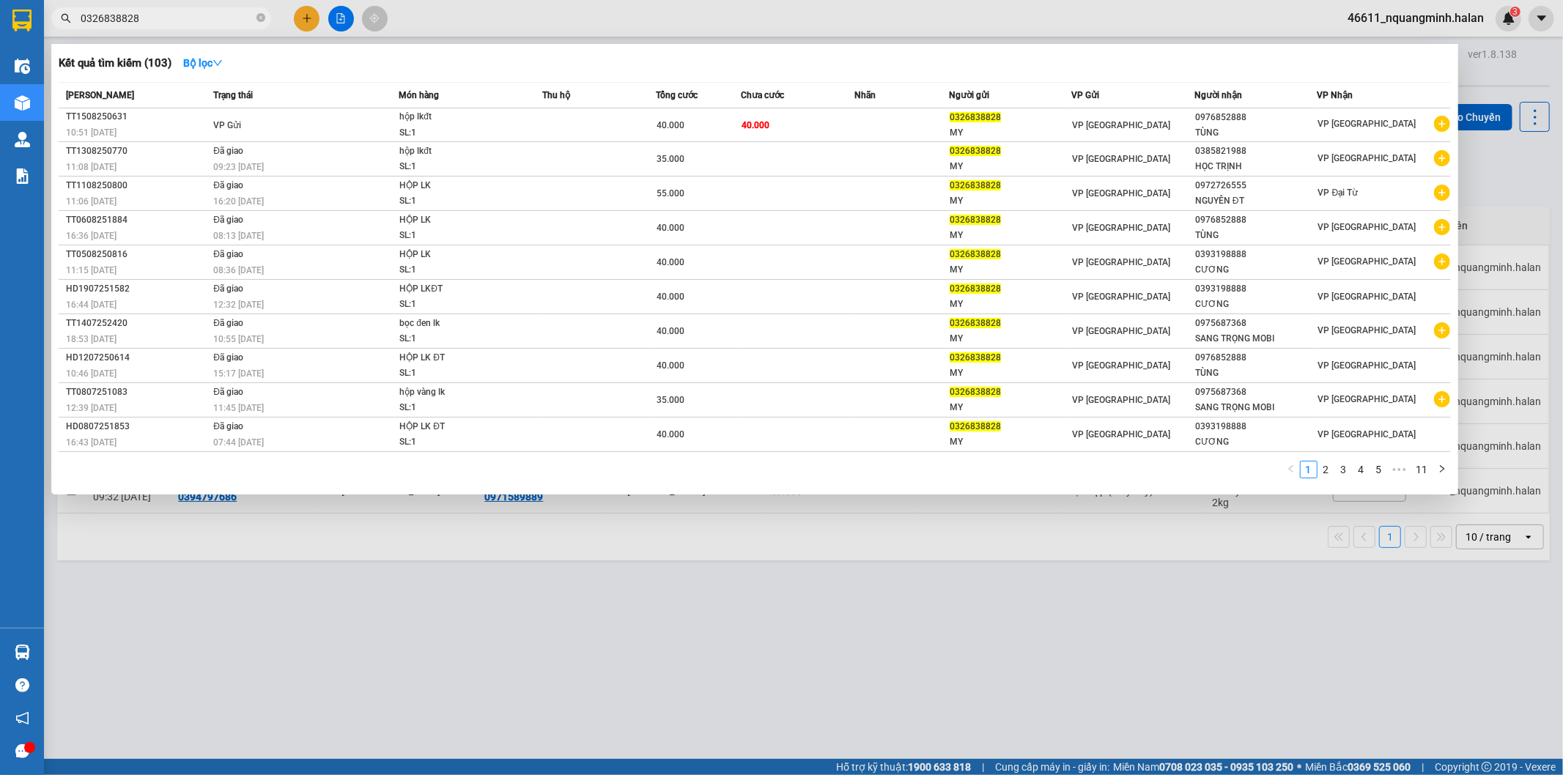
click at [802, 588] on div at bounding box center [781, 387] width 1563 height 775
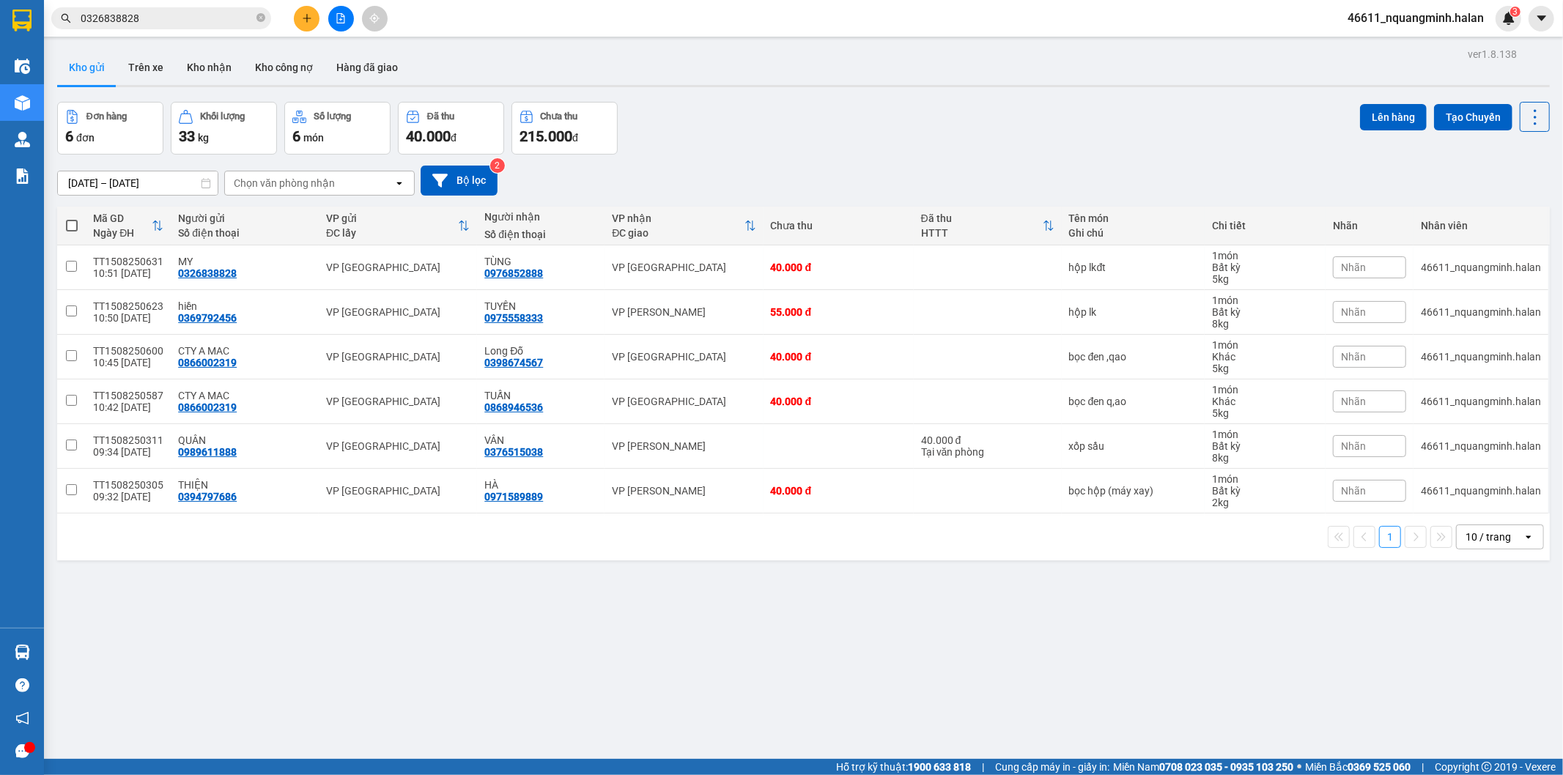
drag, startPoint x: 1451, startPoint y: 264, endPoint x: 1062, endPoint y: 157, distance: 402.8
click at [1062, 157] on div "ver 1.8.138 Kho gửi Trên xe Kho nhận Kho công nợ Hàng đã giao Đơn hàng 6 đơn Kh…" at bounding box center [803, 431] width 1504 height 775
click at [1053, 154] on div "Đơn hàng 6 đơn Khối lượng 33 kg Số lượng 6 món Đã thu 40.000 đ Chưa thu 215.000…" at bounding box center [803, 128] width 1492 height 53
click at [1458, 315] on icon at bounding box center [1463, 312] width 10 height 10
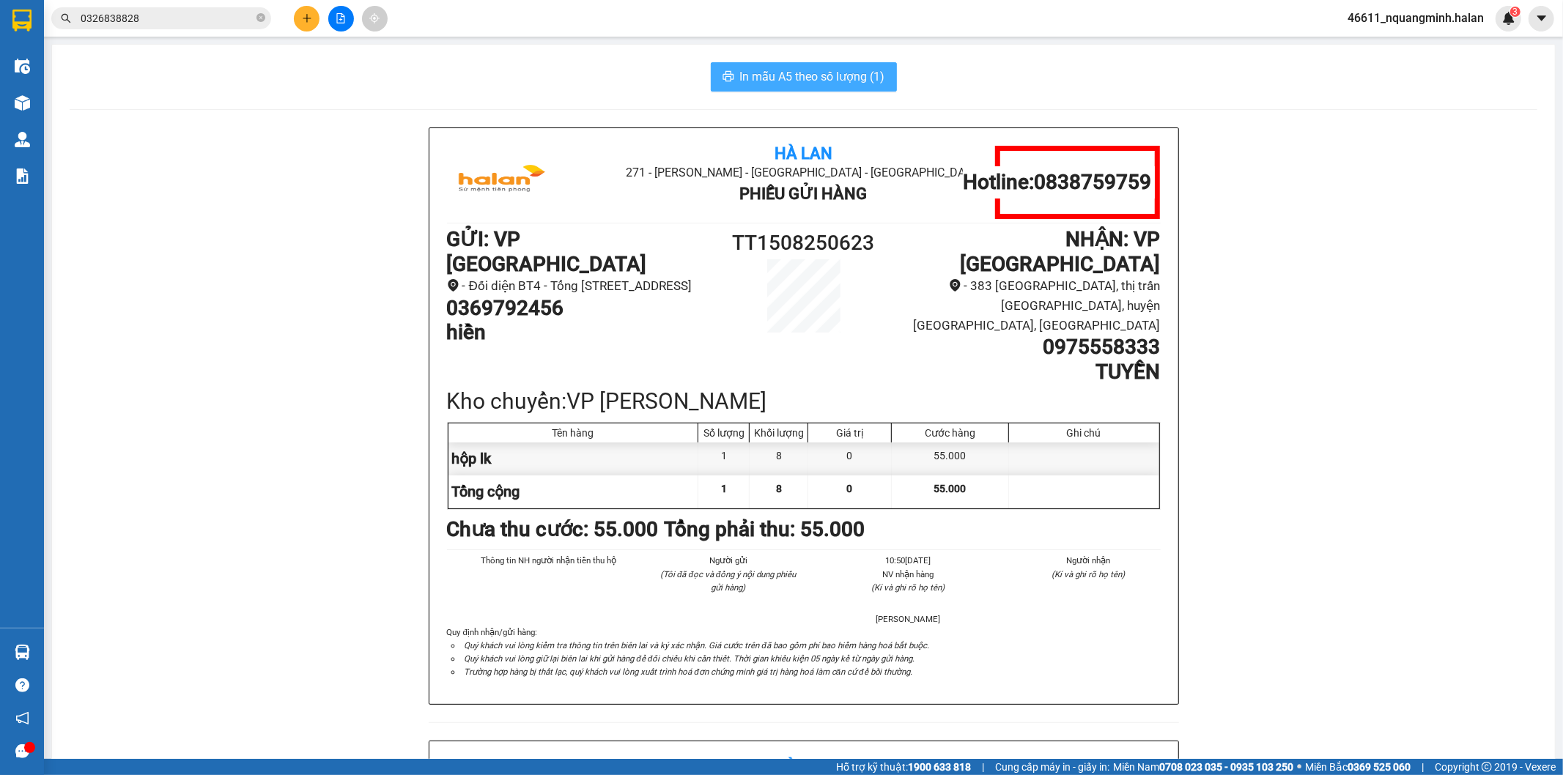
click at [826, 78] on span "In mẫu A5 theo số lượng (1)" at bounding box center [812, 76] width 145 height 18
click at [281, 525] on div "Hà Lan 271 - Dương Tự Minh - Phường Tân Long - Thái Nguyên Phiếu Gửi Hàng Hotli…" at bounding box center [804, 740] width 1468 height 1227
click at [173, 15] on input "0326838828" at bounding box center [167, 18] width 173 height 16
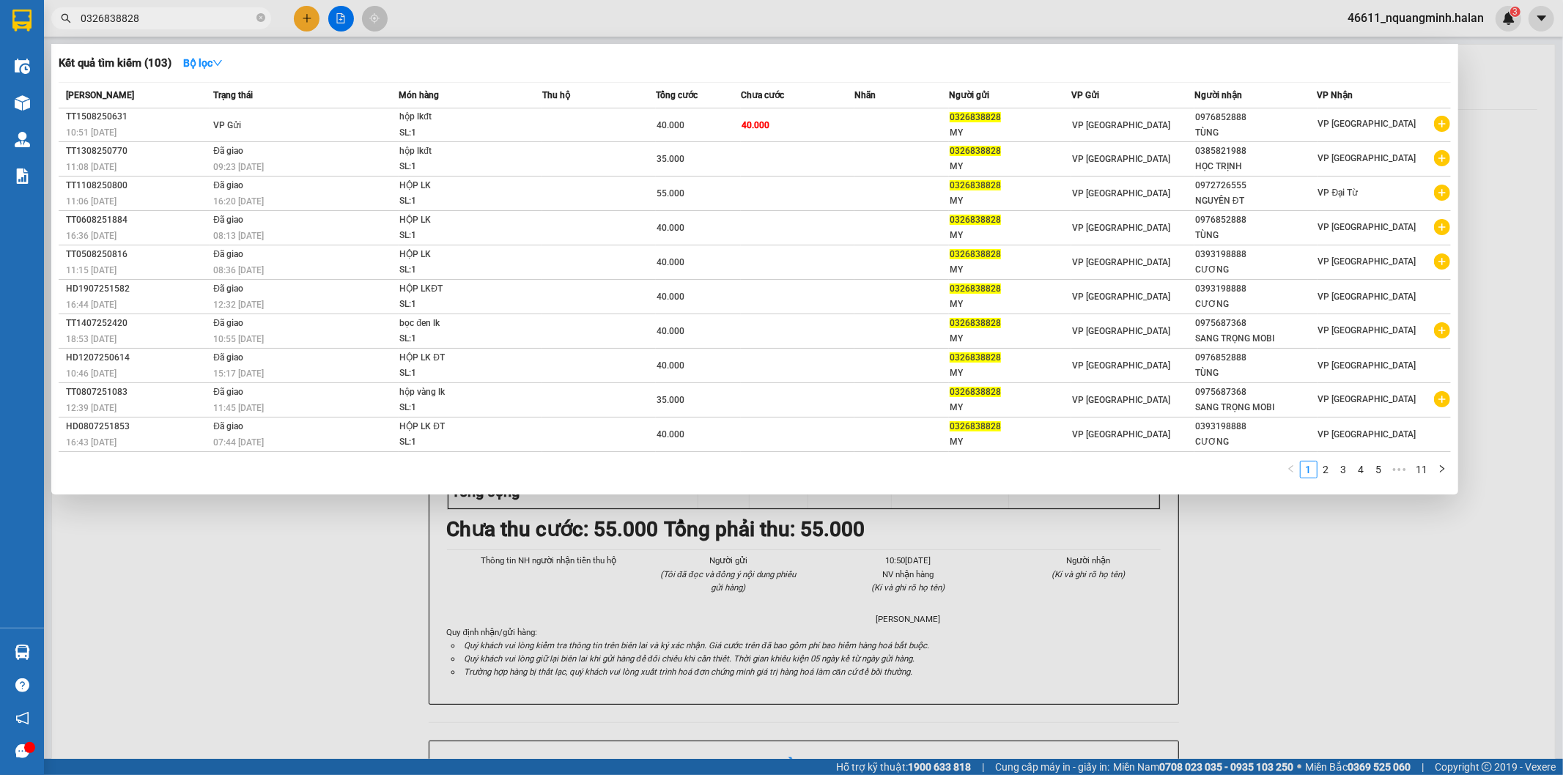
drag, startPoint x: 173, startPoint y: 15, endPoint x: 0, endPoint y: -29, distance: 178.6
click at [0, 0] on html "Kết quả tìm kiếm ( 103 ) Bộ lọc Mã ĐH Trạng thái Món hàng Thu hộ Tổng cước Chưa…" at bounding box center [781, 387] width 1563 height 775
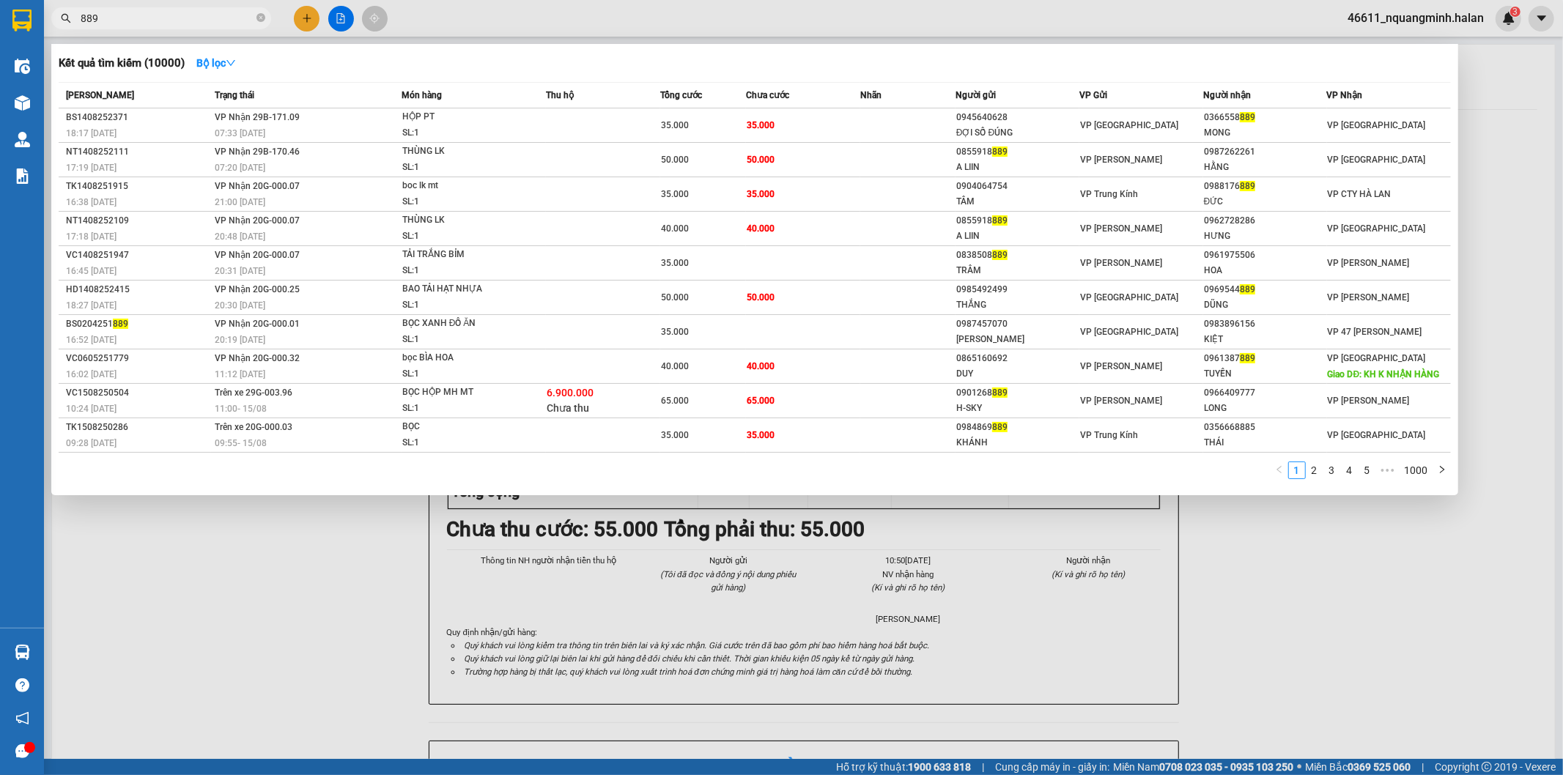
drag, startPoint x: 214, startPoint y: 16, endPoint x: 15, endPoint y: 0, distance: 199.9
click at [0, 18] on section "Kết quả tìm kiếm ( 10000 ) Bộ lọc Mã ĐH Trạng thái Món hàng Thu hộ Tổng cước Ch…" at bounding box center [781, 387] width 1563 height 775
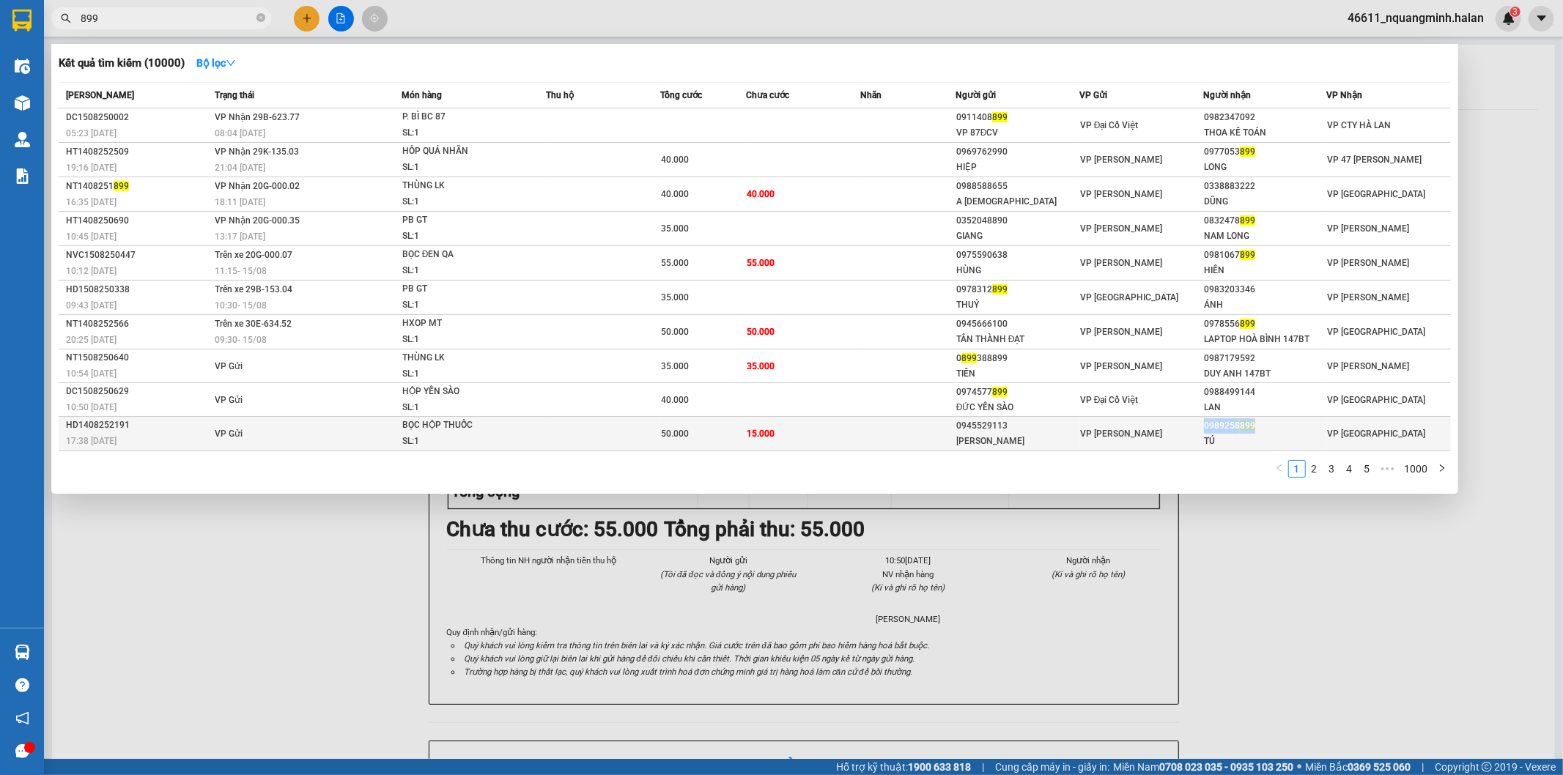
copy div "0989258 899"
drag, startPoint x: 1248, startPoint y: 423, endPoint x: 1205, endPoint y: 427, distance: 42.7
click at [1205, 427] on div "0989258 899" at bounding box center [1265, 425] width 122 height 15
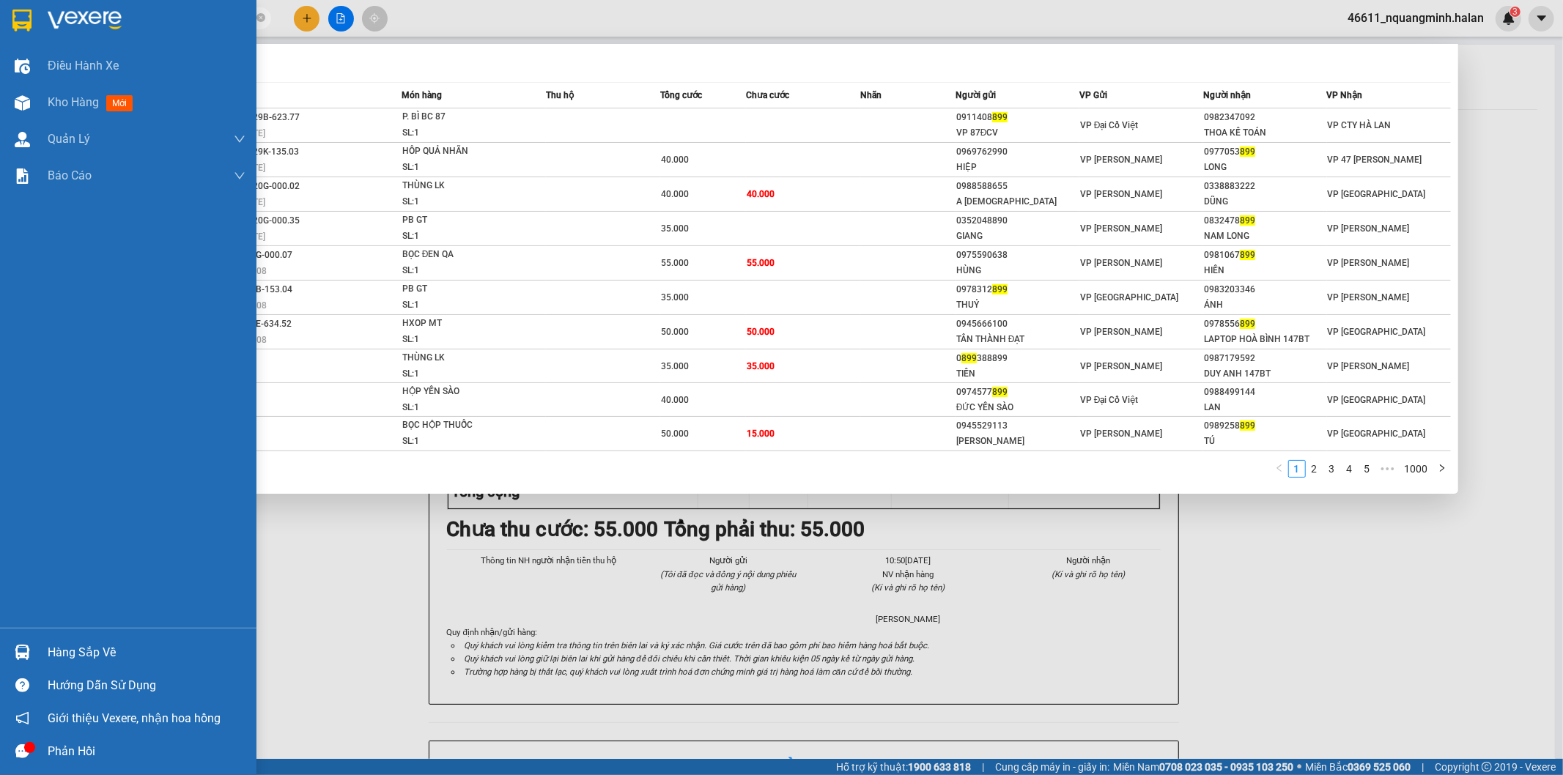
drag, startPoint x: 238, startPoint y: 15, endPoint x: 62, endPoint y: 42, distance: 177.9
click at [3, 34] on section "Kết quả tìm kiếm ( 10000 ) Bộ lọc Mã ĐH Trạng thái Món hàng Thu hộ Tổng cước Ch…" at bounding box center [781, 387] width 1563 height 775
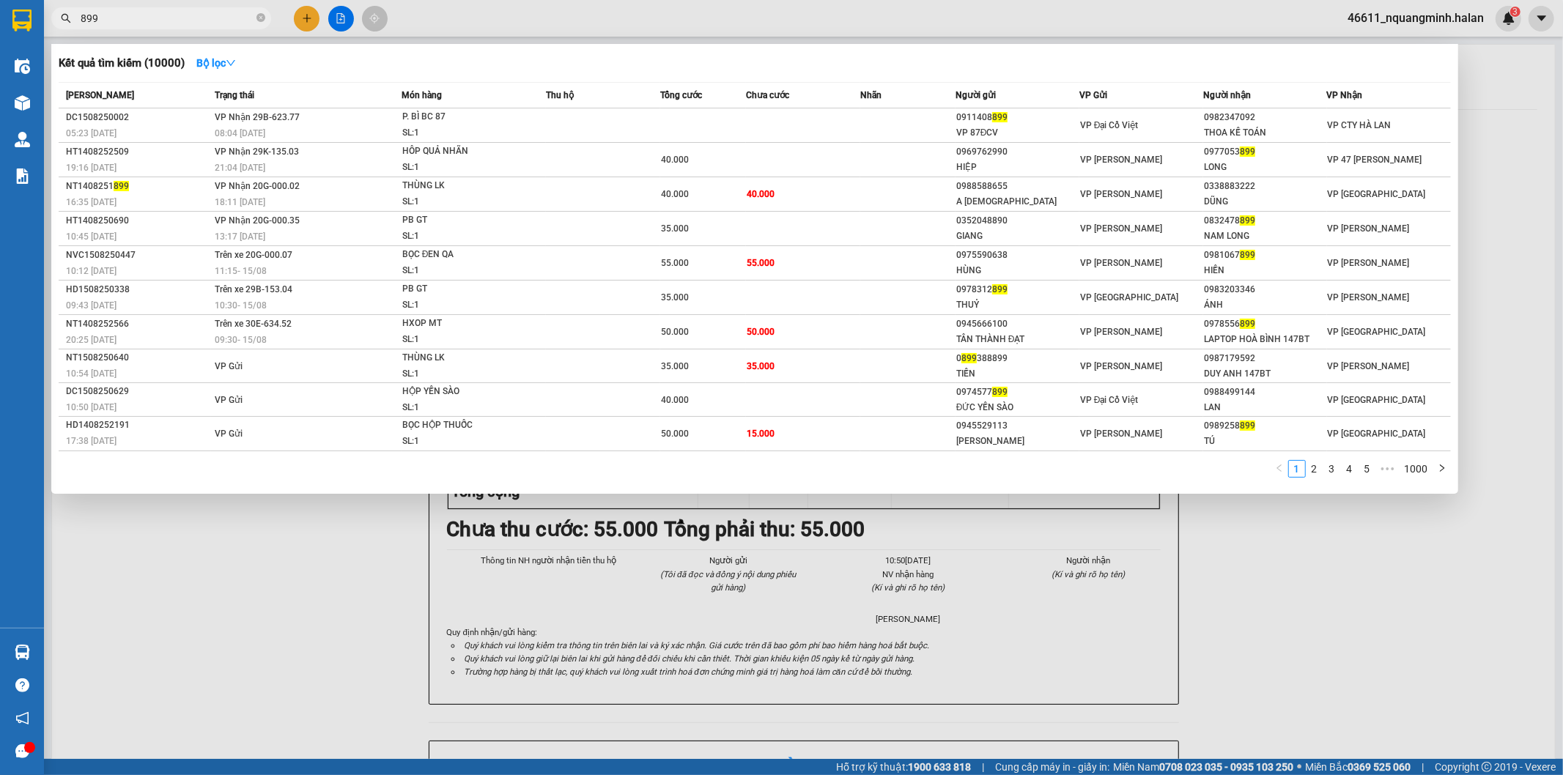
paste input "0989258"
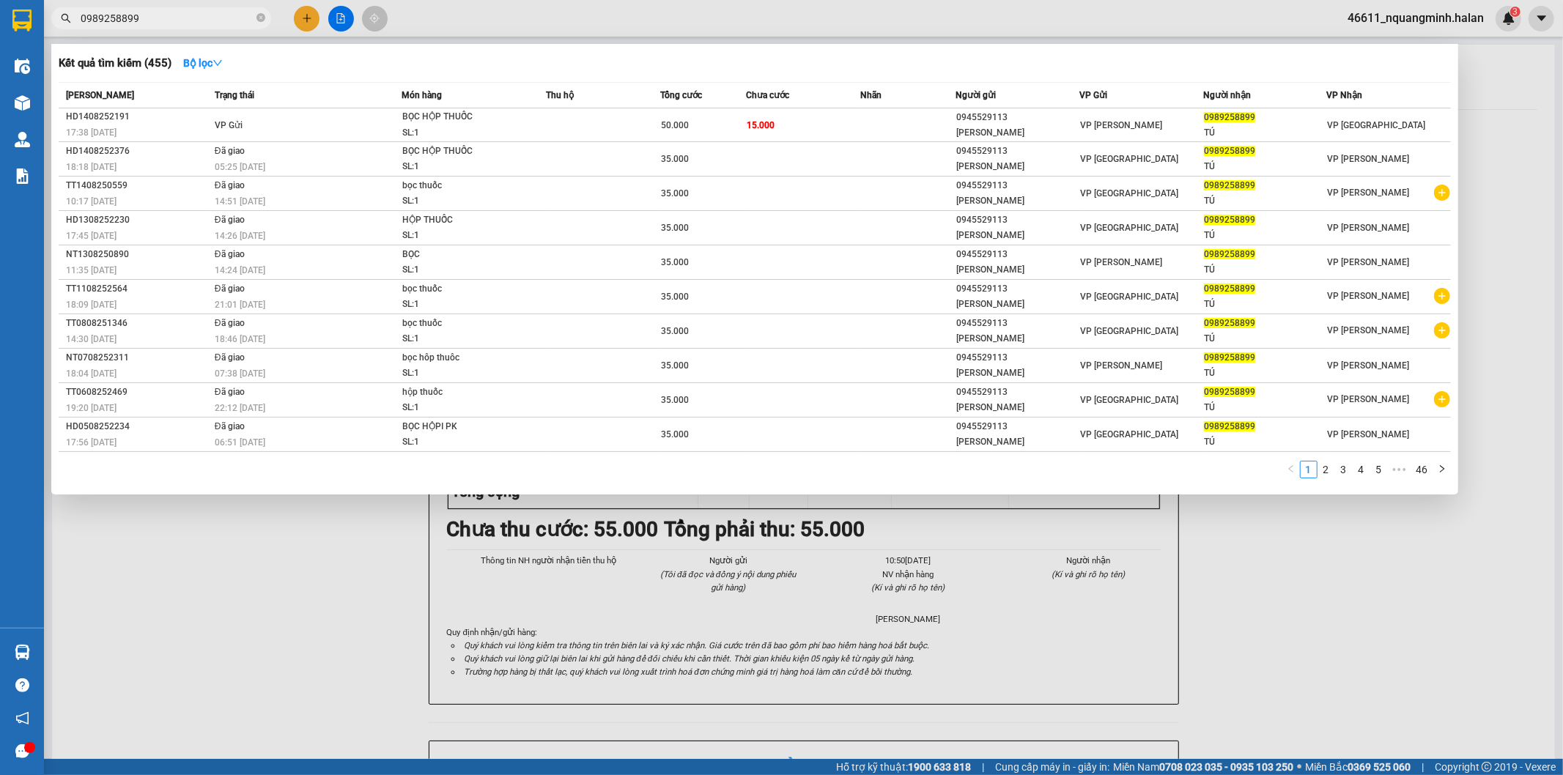
drag, startPoint x: 229, startPoint y: 548, endPoint x: 292, endPoint y: 607, distance: 86.1
click at [229, 552] on div at bounding box center [781, 387] width 1563 height 775
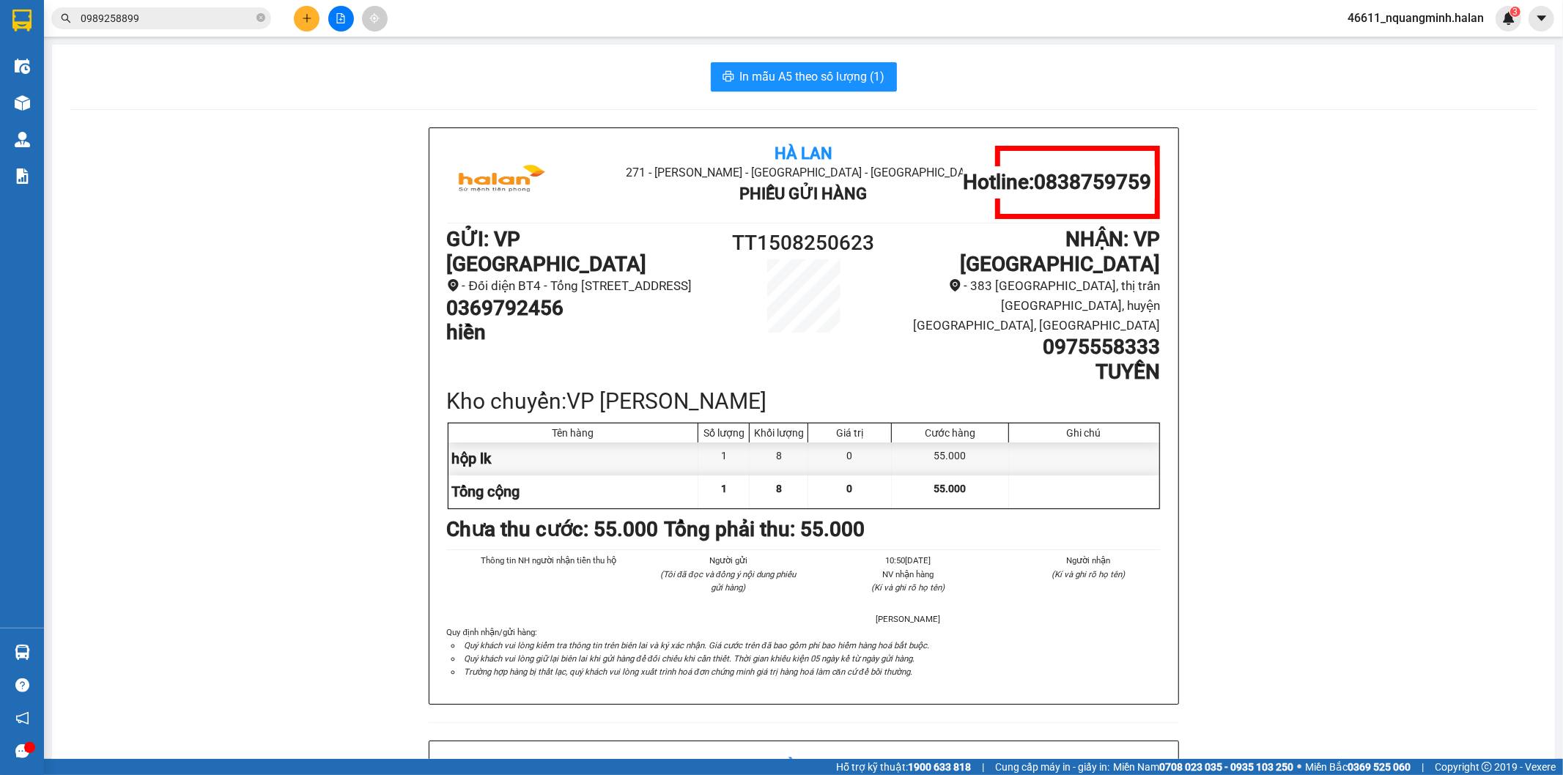
drag, startPoint x: 295, startPoint y: 554, endPoint x: 301, endPoint y: 545, distance: 10.6
click at [295, 554] on div "Hà Lan 271 - Dương Tự Minh - Phường Tân Long - Thái Nguyên Phiếu Gửi Hàng Hotli…" at bounding box center [804, 740] width 1468 height 1227
drag, startPoint x: 172, startPoint y: 23, endPoint x: 42, endPoint y: 17, distance: 129.8
click at [94, 17] on input "0989258899" at bounding box center [167, 18] width 173 height 16
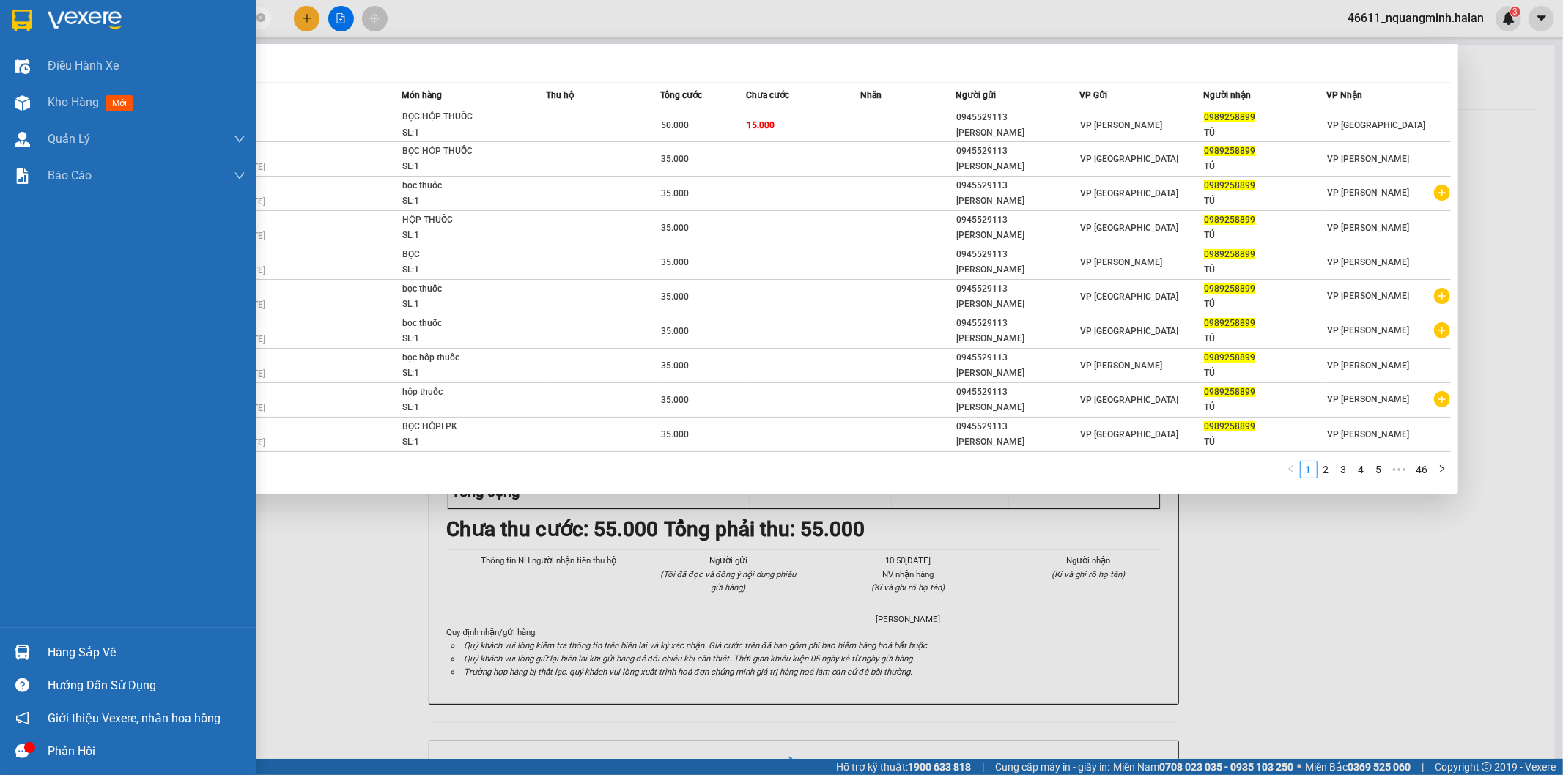
paste input "0394737301"
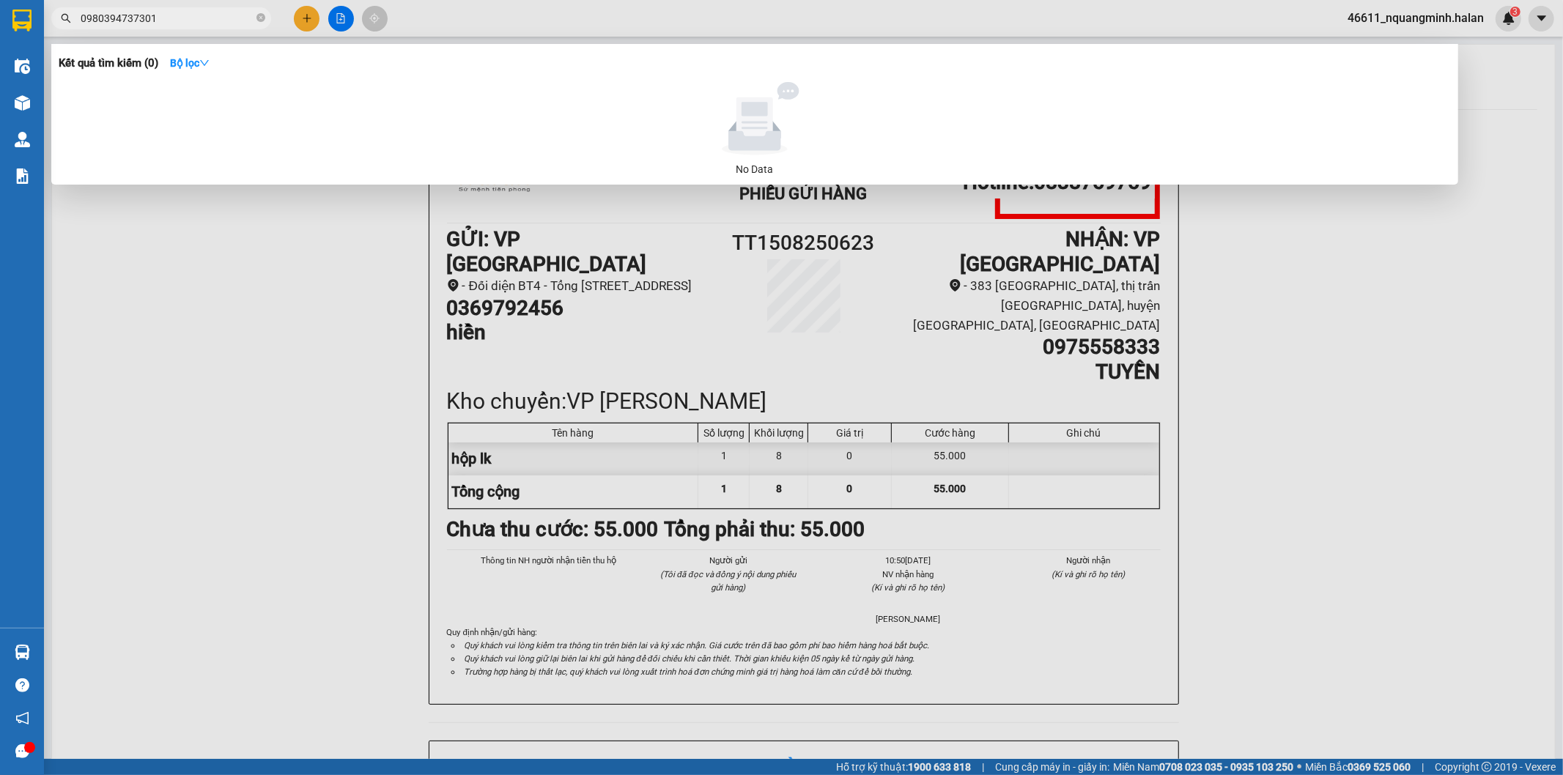
drag, startPoint x: 182, startPoint y: 11, endPoint x: 0, endPoint y: -23, distance: 184.9
click at [0, 0] on html "Kết quả tìm kiếm ( 0 ) Bộ lọc No Data 0980394737301 46611_nquangminh.halan 3 Đi…" at bounding box center [781, 387] width 1563 height 775
paste input "text"
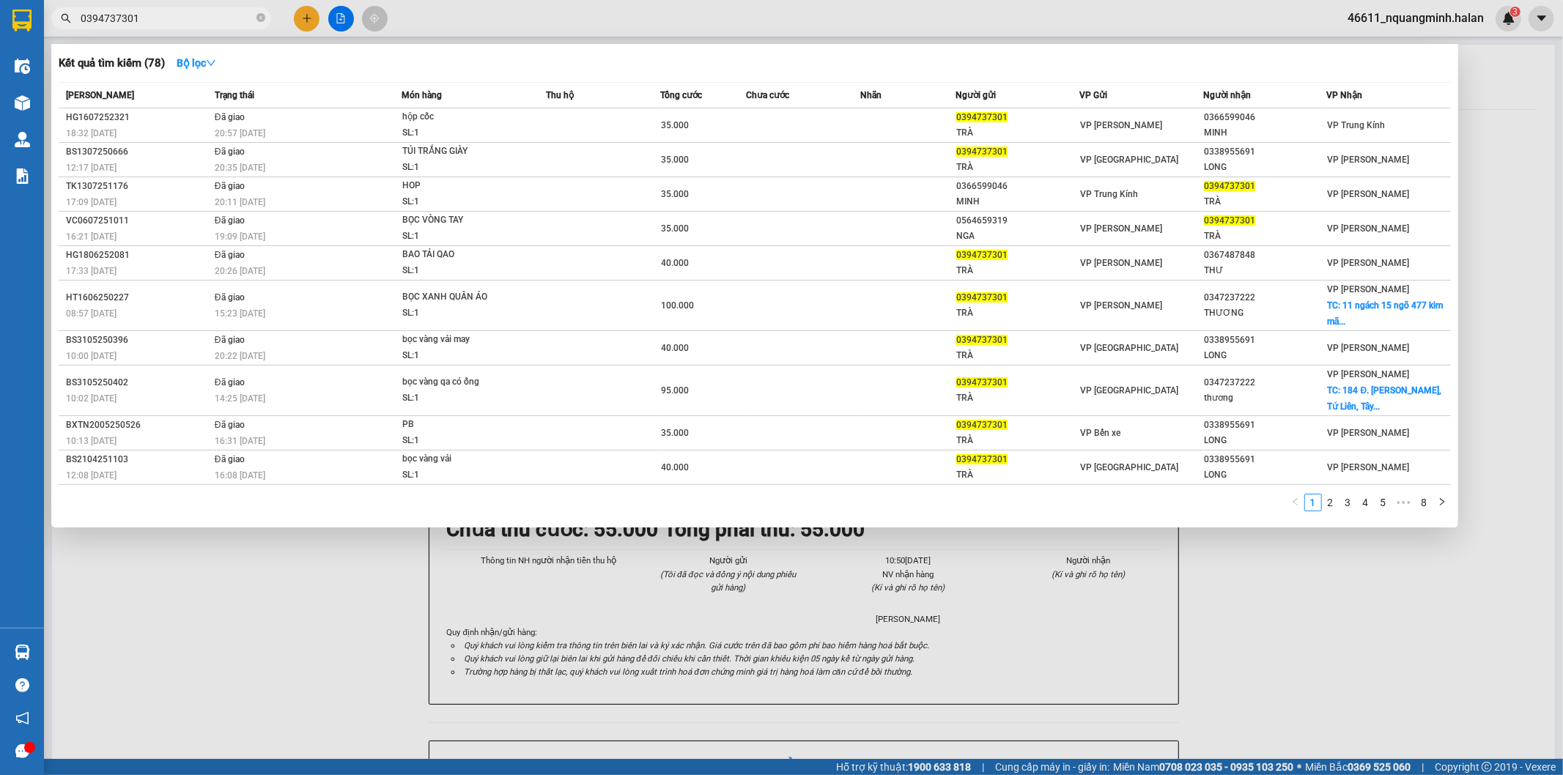
type input "0394737301"
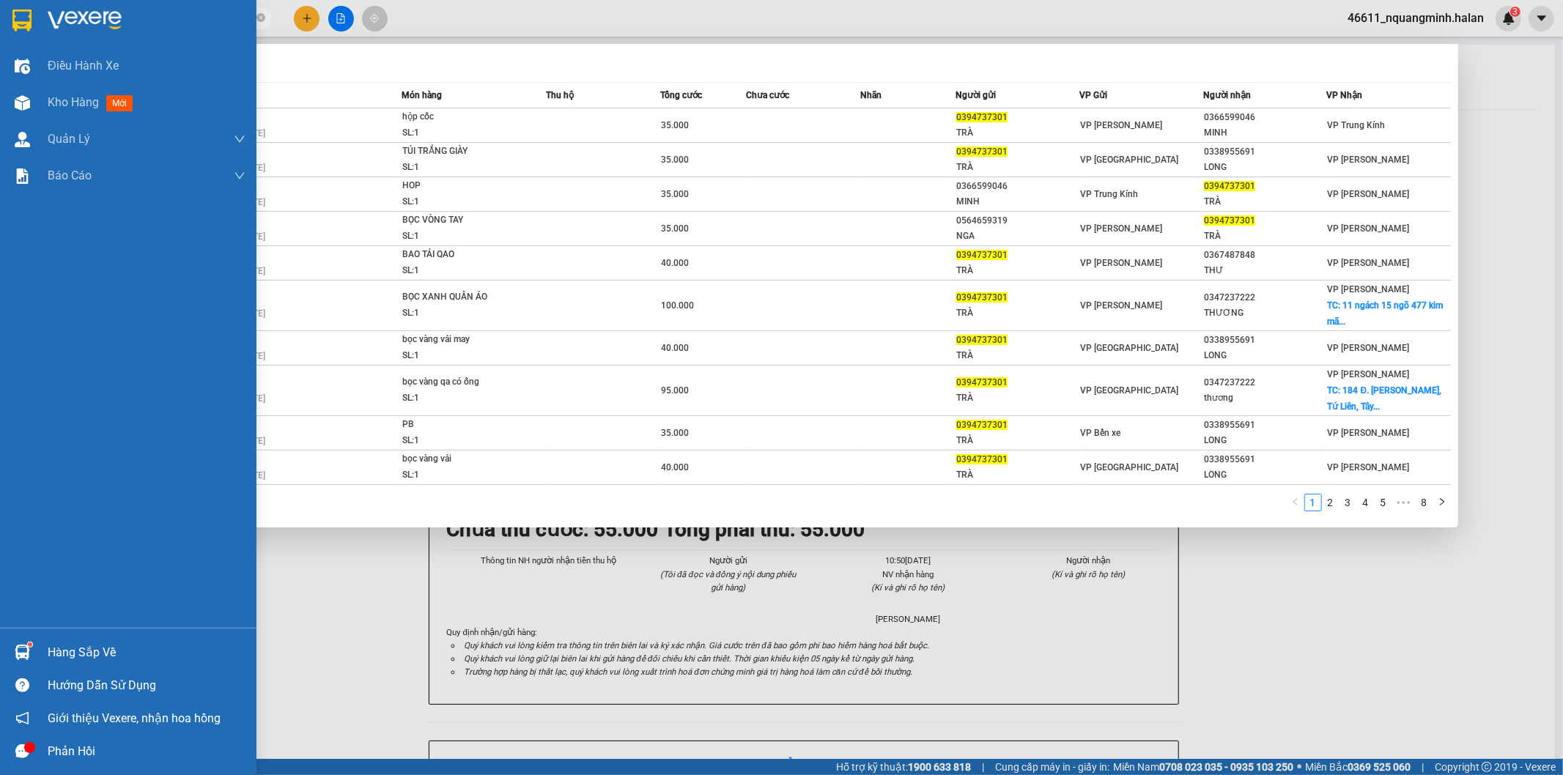
click at [27, 648] on img at bounding box center [22, 652] width 15 height 15
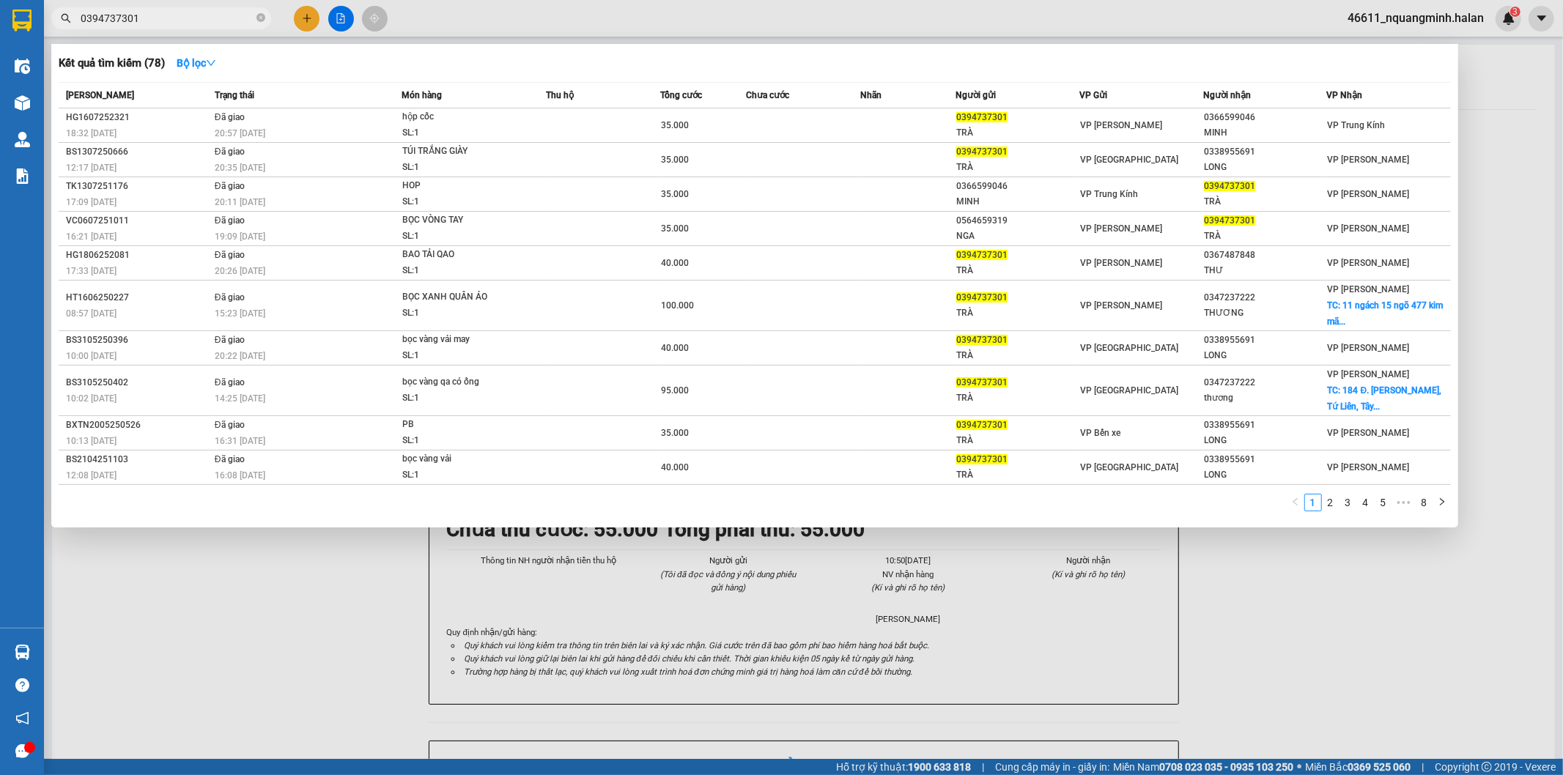
click at [741, 572] on section "Kết quả tìm kiếm ( 78 ) Bộ lọc Mã ĐH Trạng thái Món hàng Thu hộ Tổng cước Chưa …" at bounding box center [781, 387] width 1563 height 775
click at [319, 656] on div at bounding box center [781, 387] width 1563 height 775
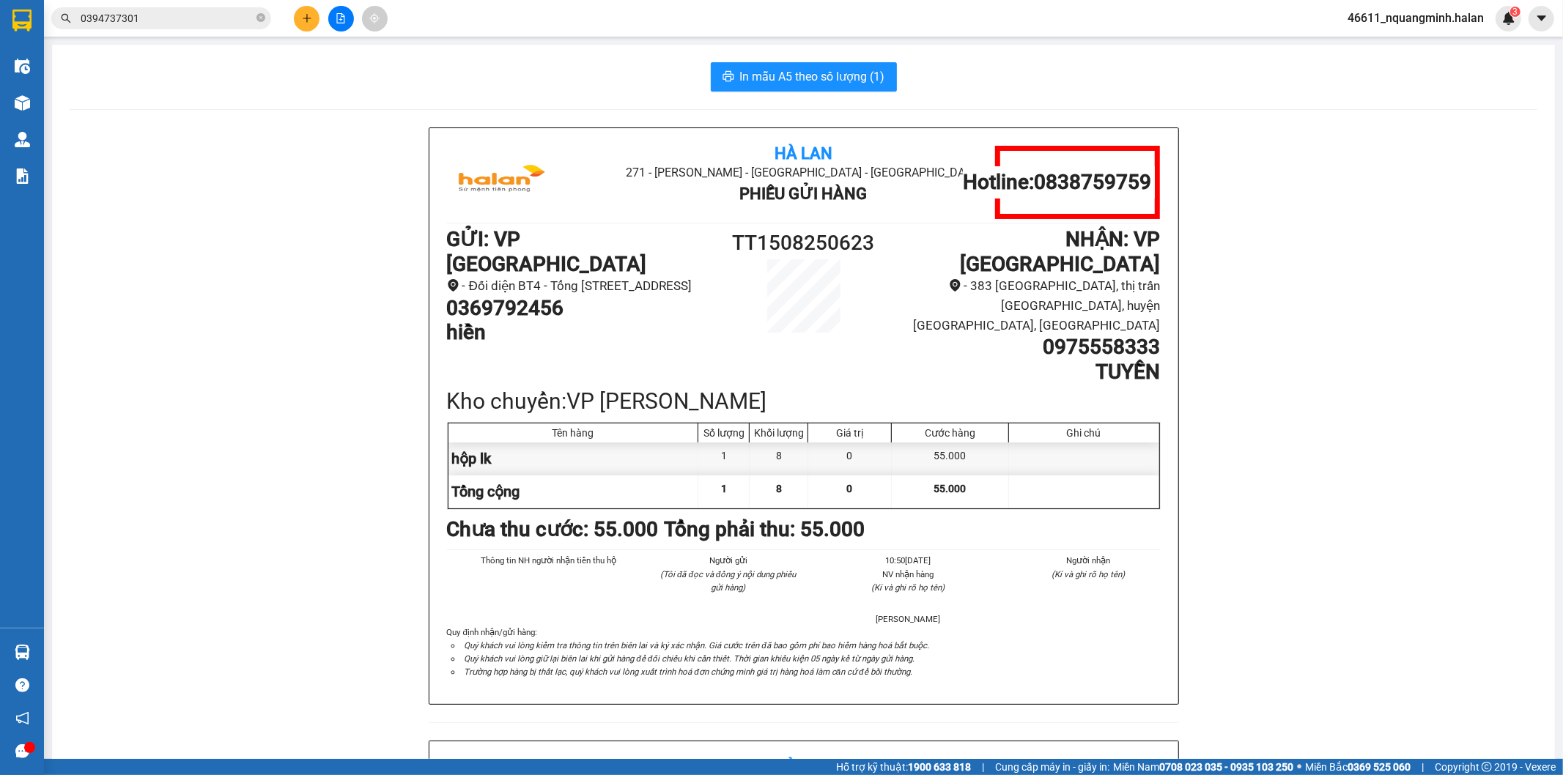
drag, startPoint x: 230, startPoint y: 112, endPoint x: 0, endPoint y: 120, distance: 230.2
click at [226, 114] on div "In mẫu A5 theo số lượng (1) Hà Lan 271 - [GEOGRAPHIC_DATA] - [GEOGRAPHIC_DATA] …" at bounding box center [803, 709] width 1503 height 1328
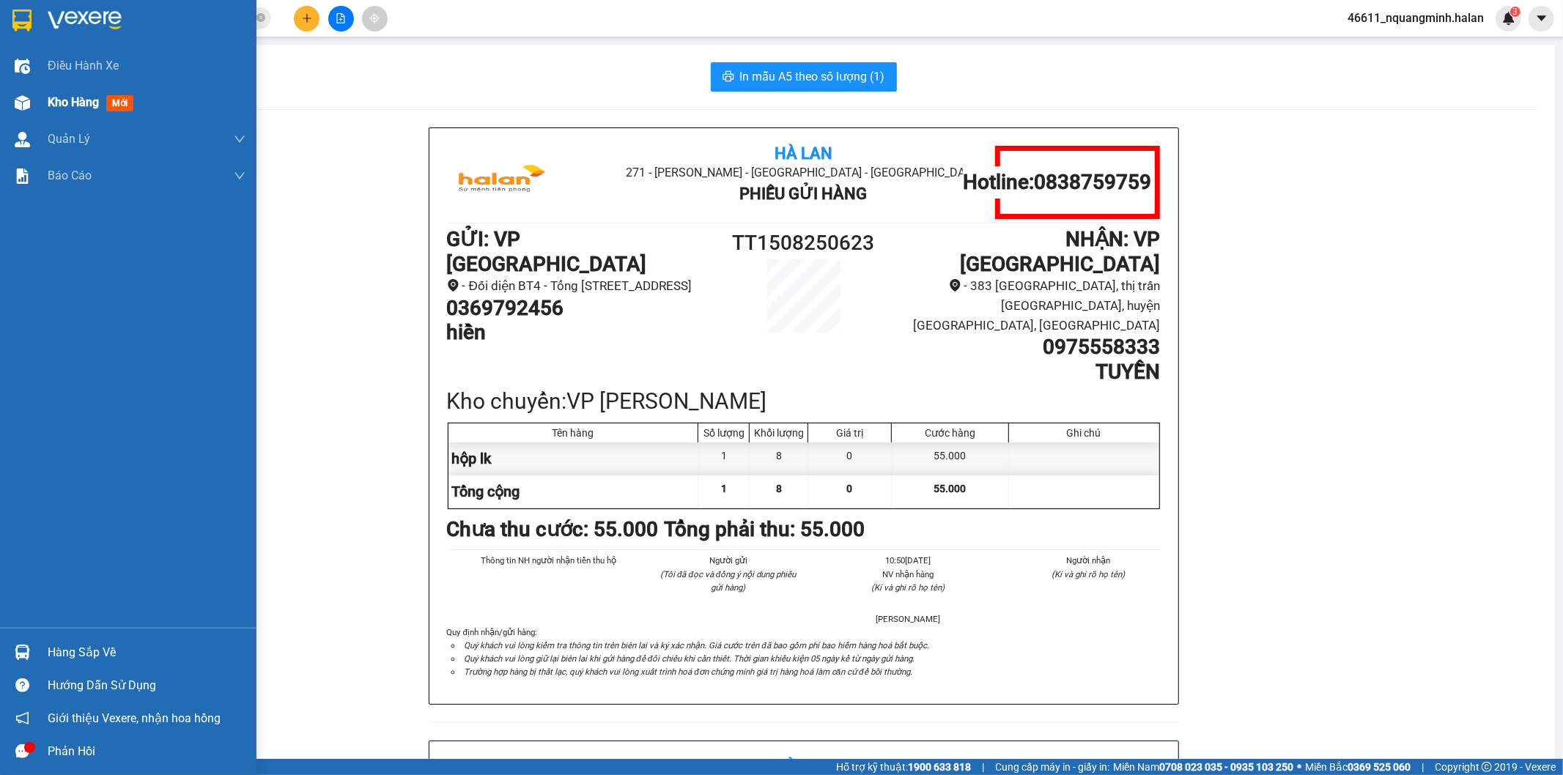
click at [1, 106] on div "Kho hàng mới" at bounding box center [128, 102] width 256 height 37
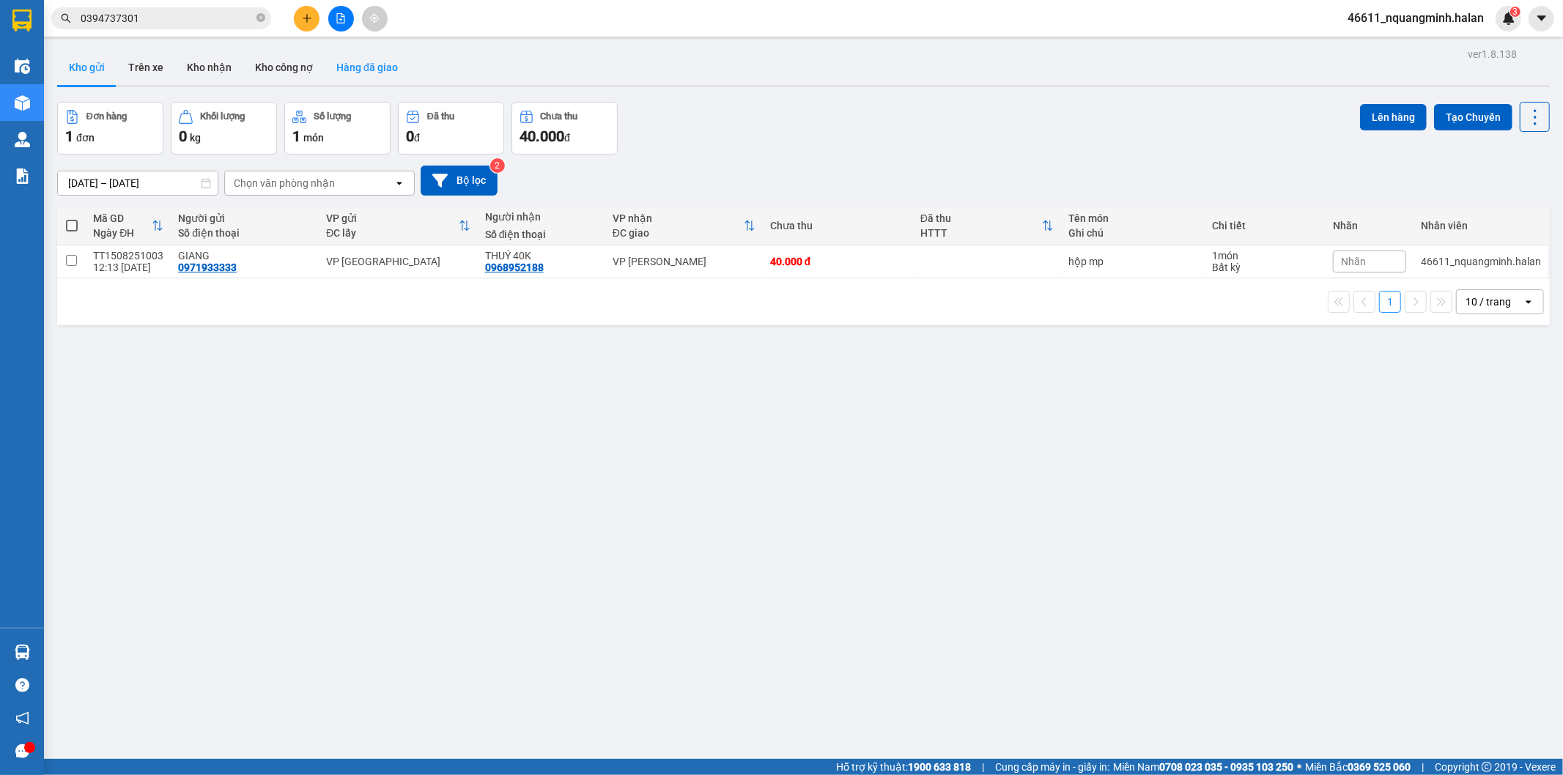
click at [374, 63] on button "Hàng đã giao" at bounding box center [367, 67] width 85 height 35
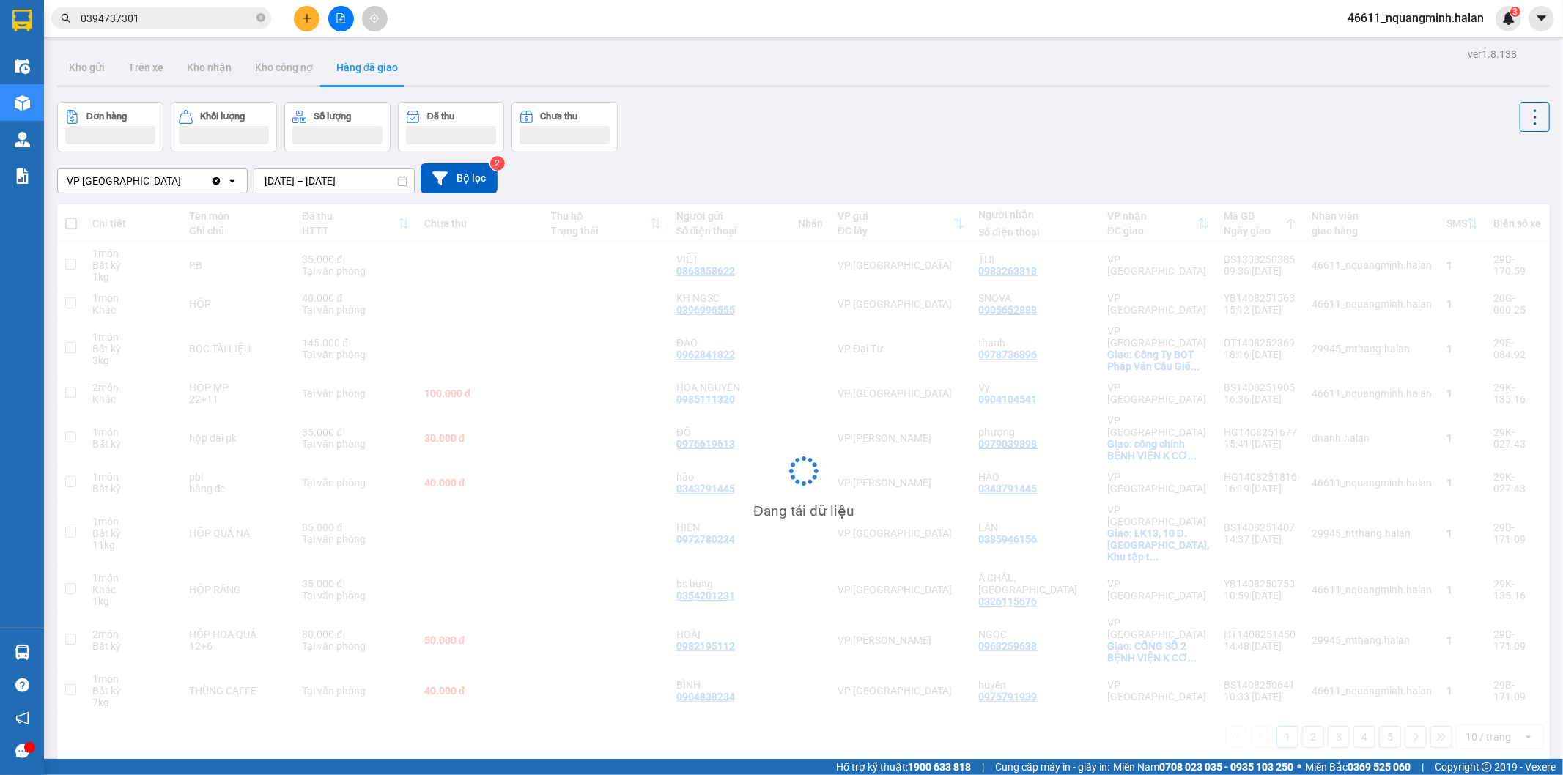
click at [295, 181] on input "13/08/2025 – 15/08/2025" at bounding box center [334, 180] width 160 height 23
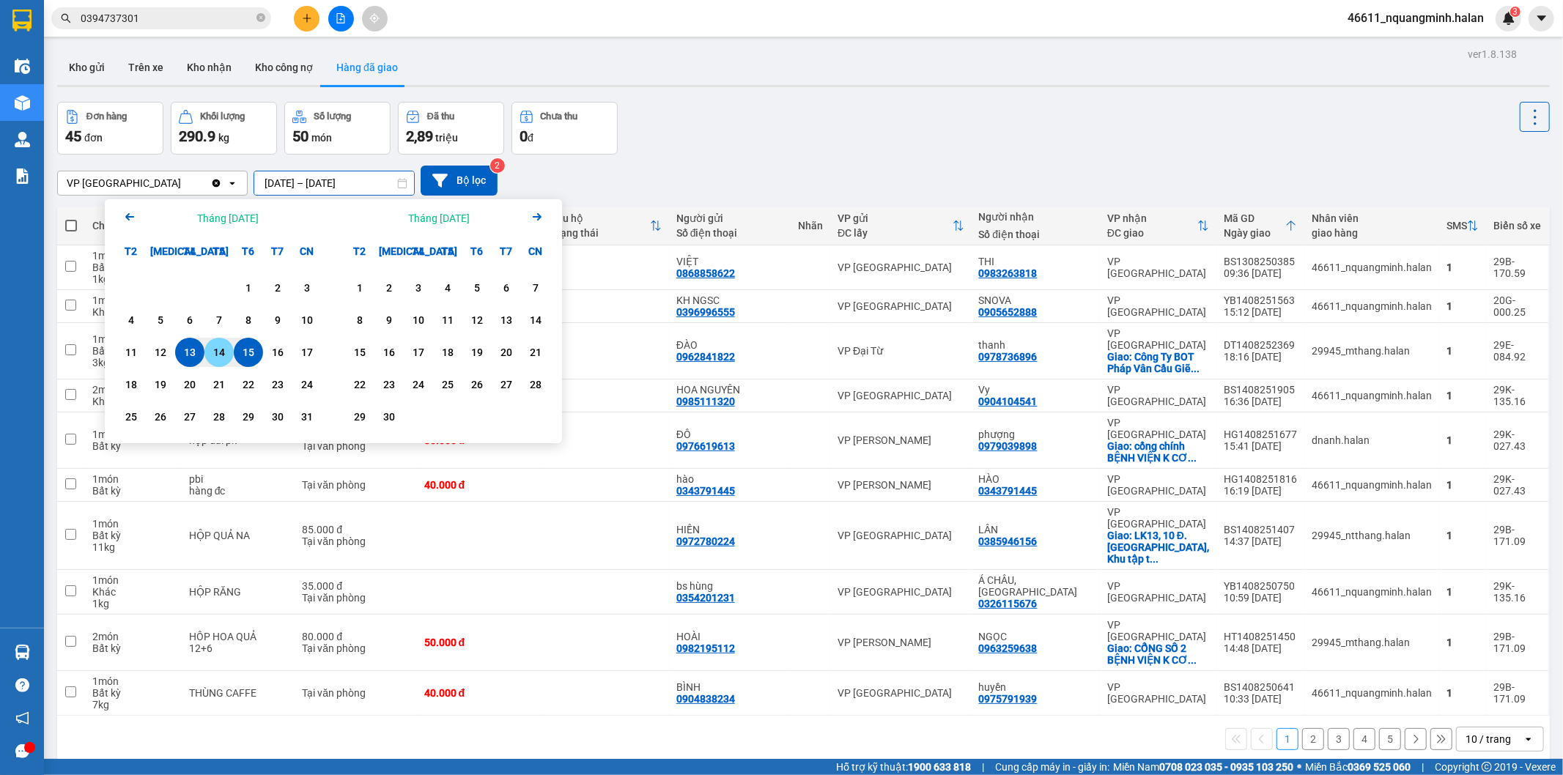
click at [222, 356] on div "14" at bounding box center [219, 353] width 21 height 18
type input "14/08/2025 – 14/08/2025"
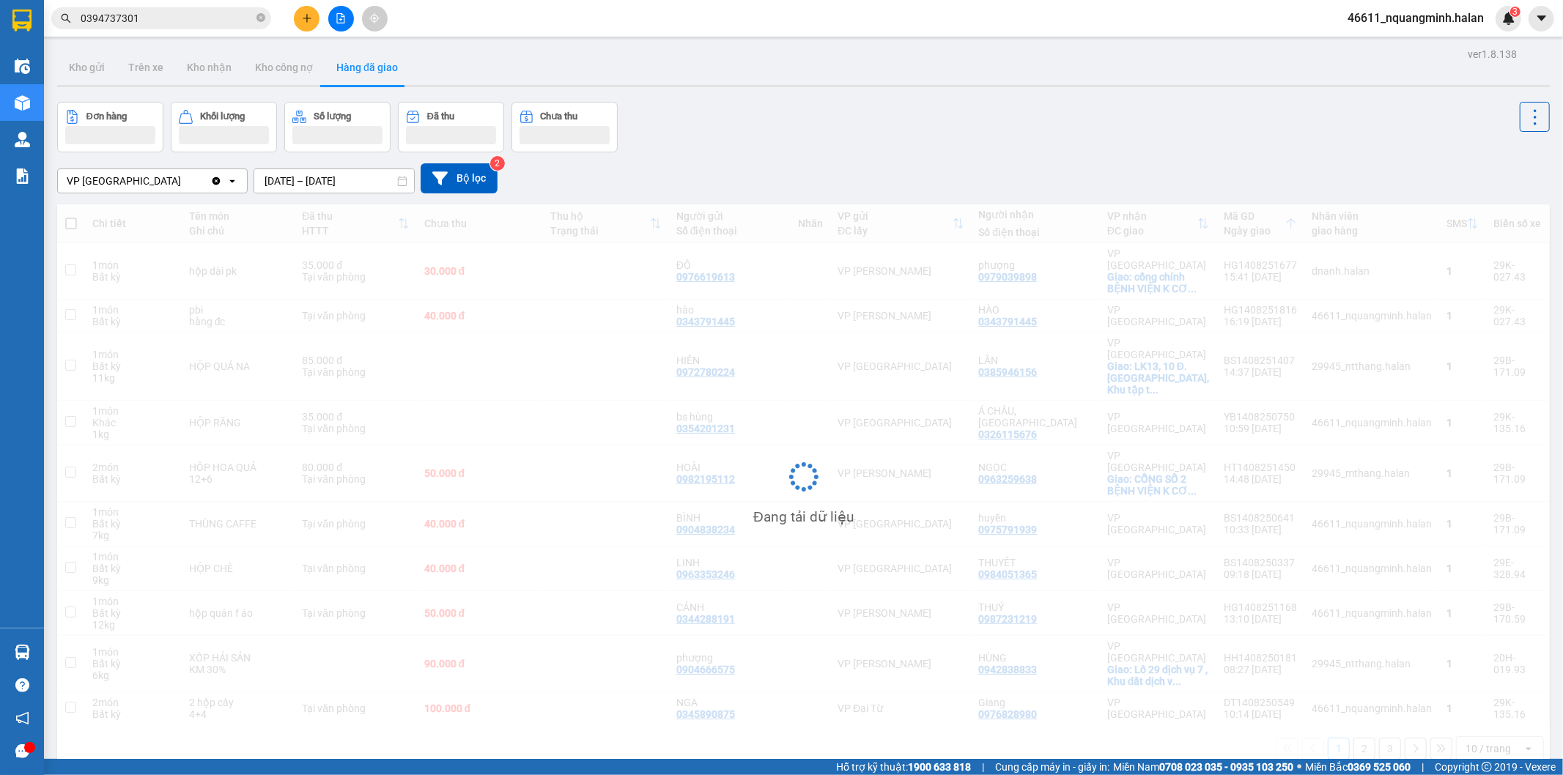
click at [815, 151] on div "Đơn hàng Khối lượng Số lượng Đã thu Chưa thu" at bounding box center [803, 127] width 1492 height 51
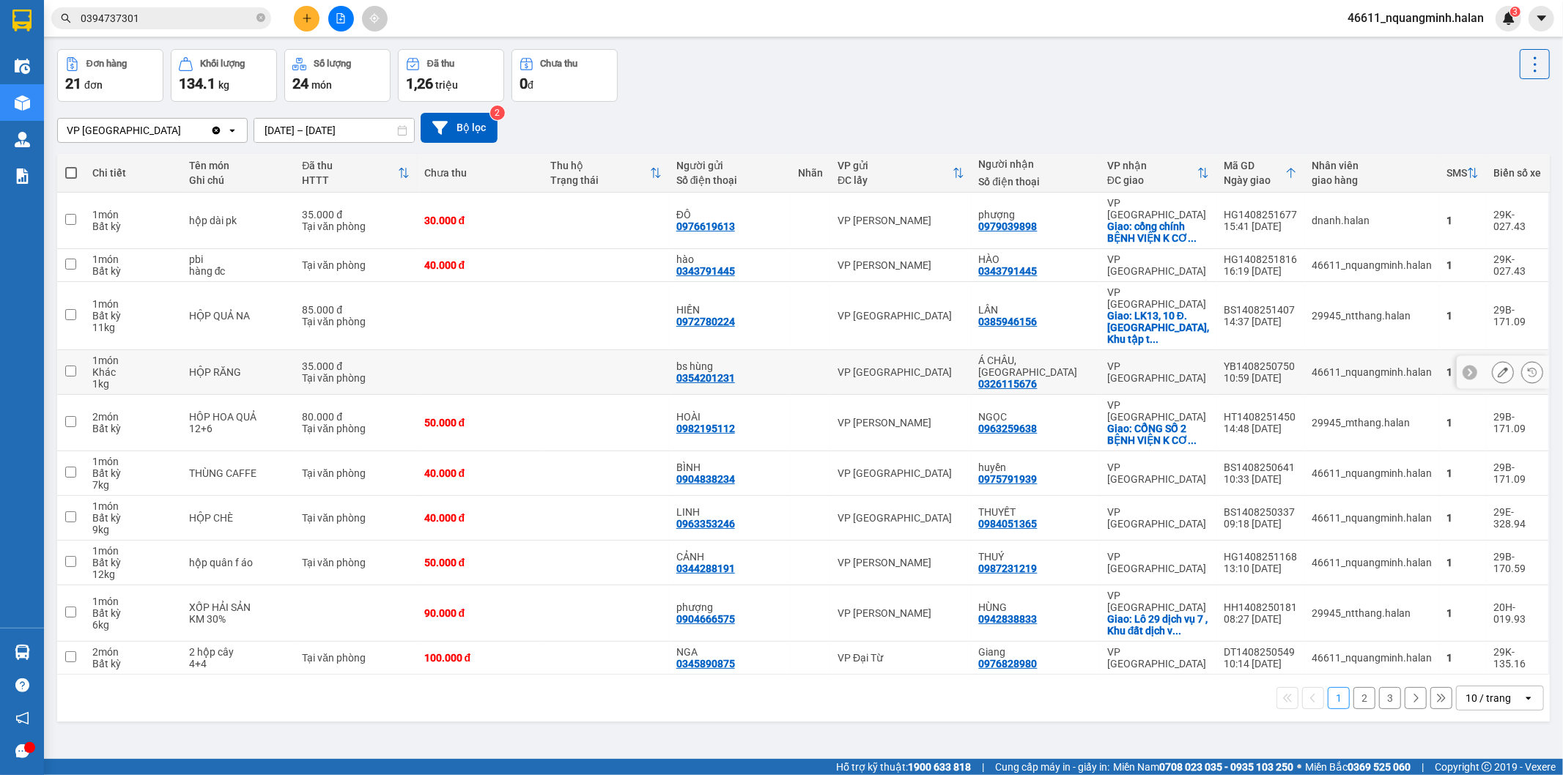
scroll to position [67, 0]
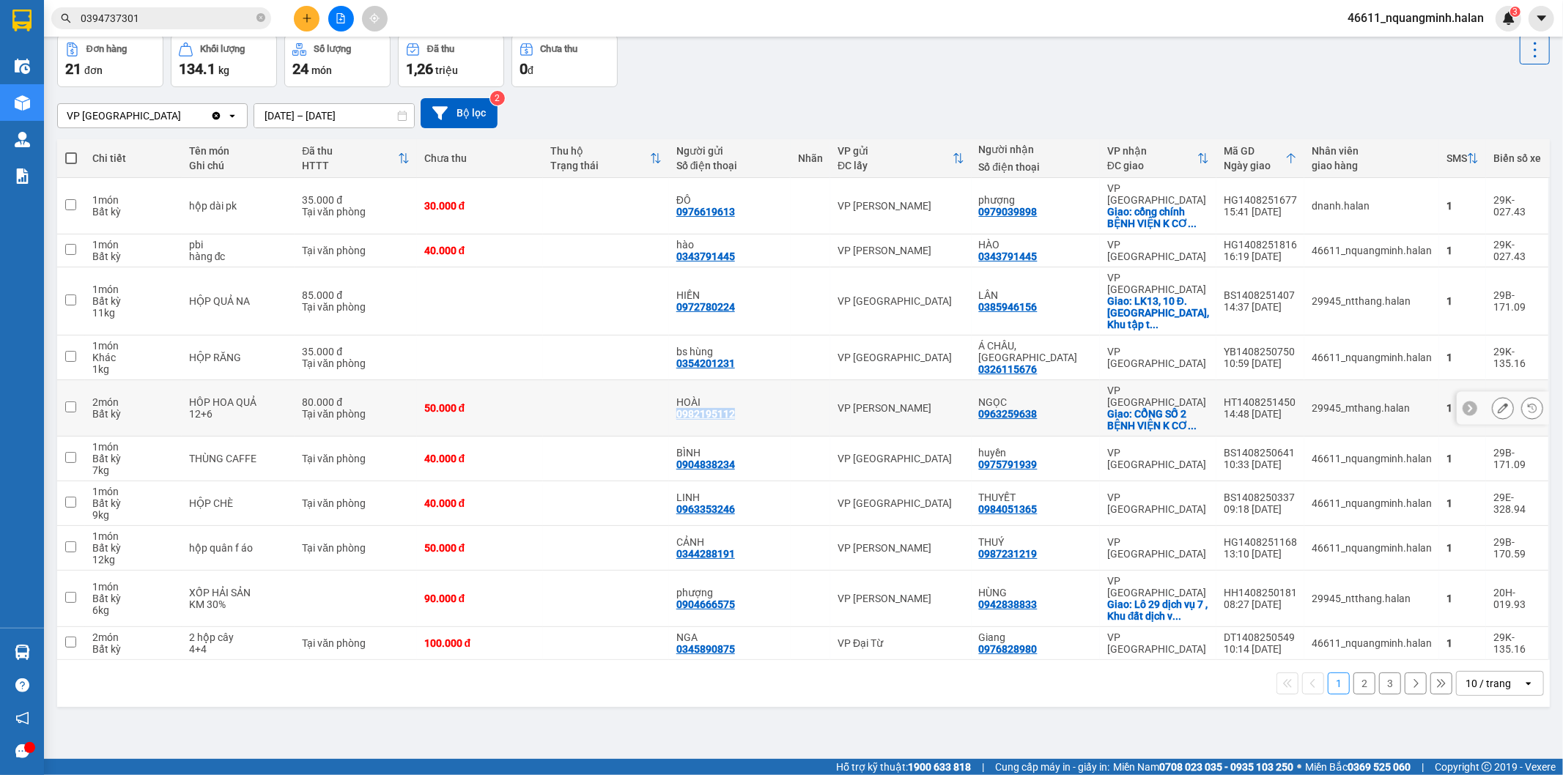
drag, startPoint x: 773, startPoint y: 371, endPoint x: 691, endPoint y: 377, distance: 82.2
click at [691, 380] on td "HOÀI 0982195112" at bounding box center [730, 408] width 122 height 56
checkbox input "true"
copy div "0982195112"
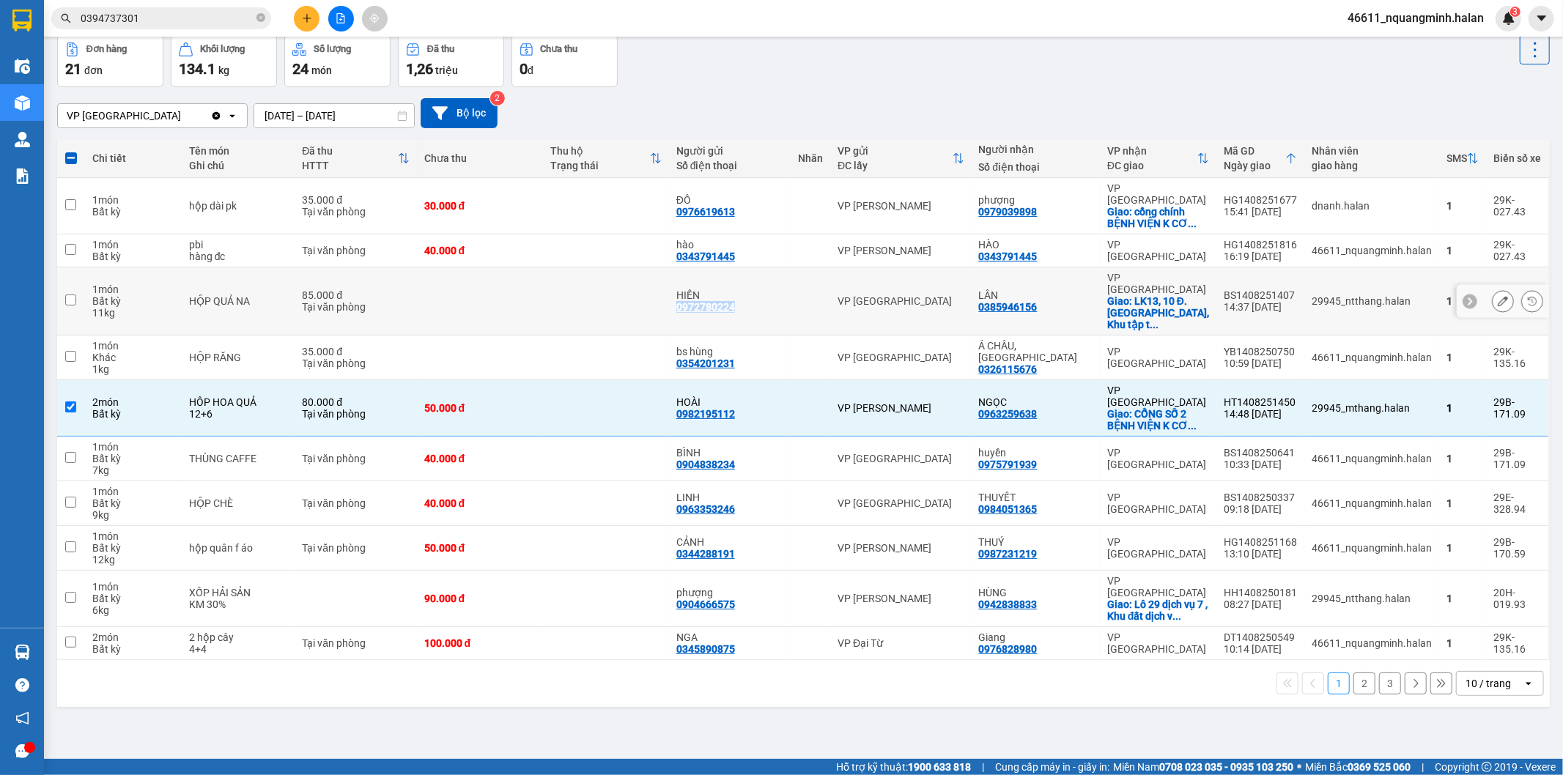
drag, startPoint x: 765, startPoint y: 280, endPoint x: 691, endPoint y: 286, distance: 74.2
click at [691, 286] on td "HIỀN 0972780224" at bounding box center [730, 301] width 122 height 68
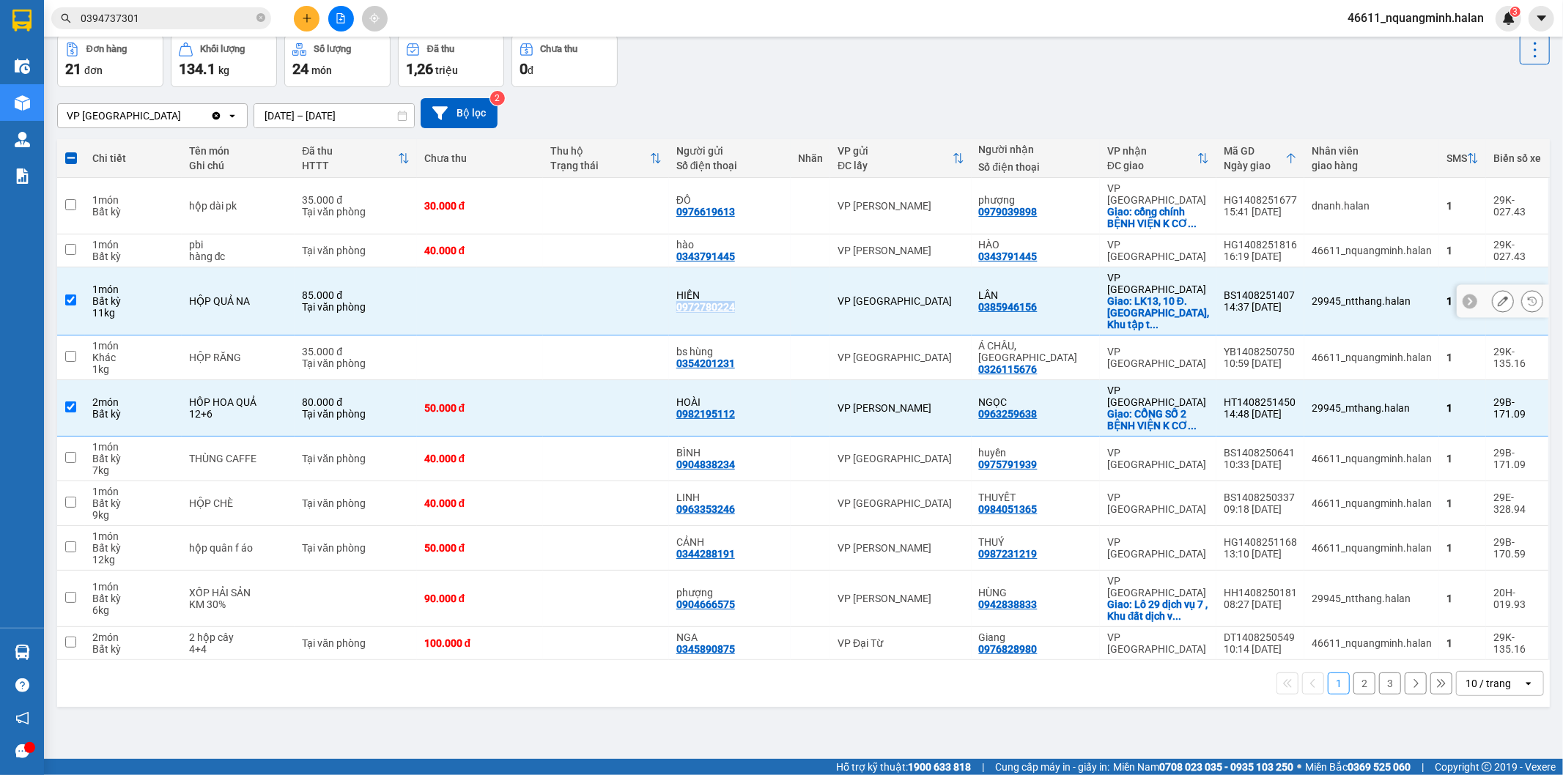
copy div "0972780224"
click at [182, 690] on div "ver 1.8.138 Kho gửi Trên xe Kho nhận Kho công nợ Hàng đã giao Đơn hàng 21 đơn K…" at bounding box center [803, 364] width 1504 height 775
click at [1457, 672] on div "10 / trang" at bounding box center [1490, 683] width 66 height 23
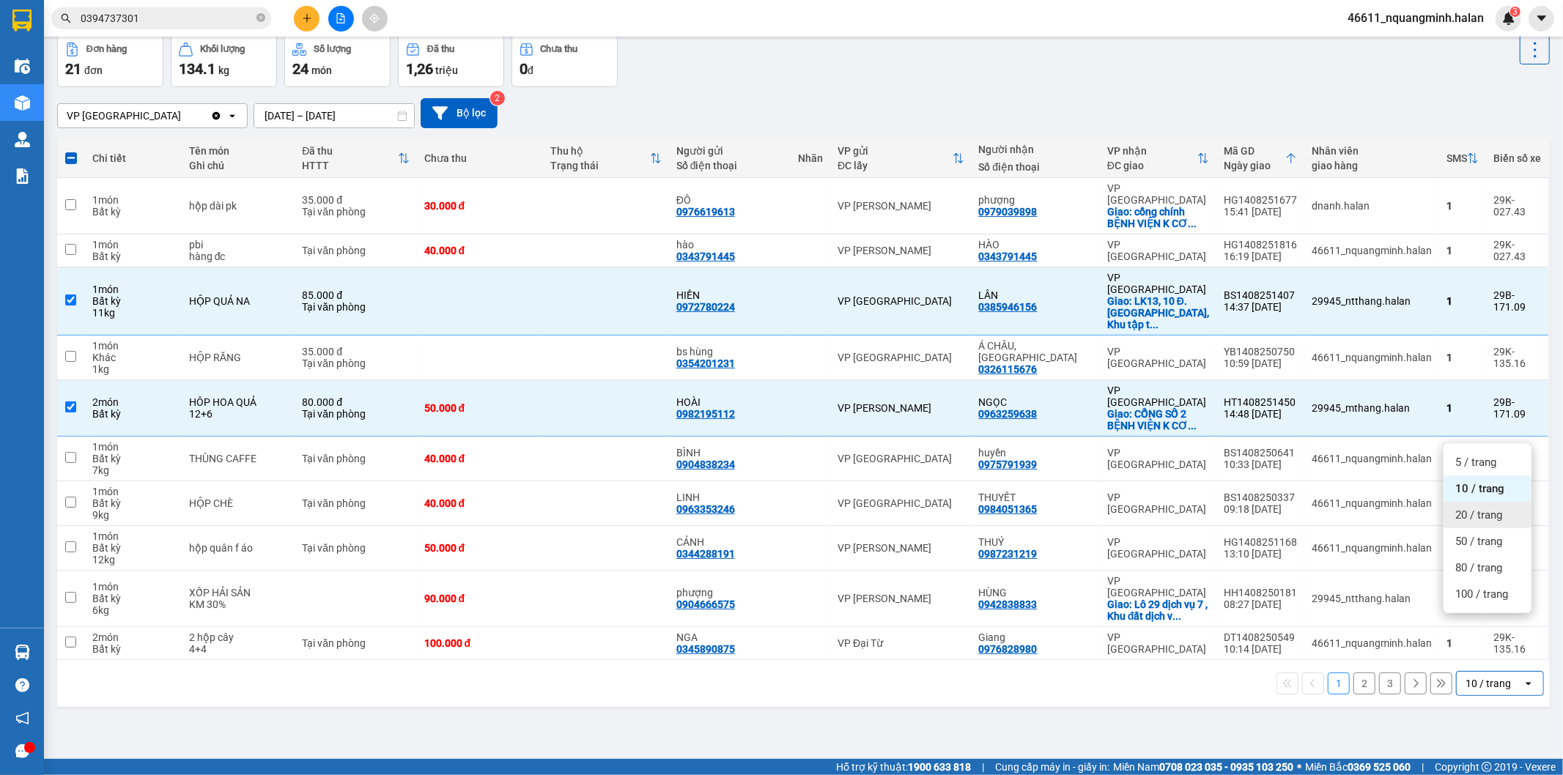
click at [1470, 508] on span "20 / trang" at bounding box center [1478, 515] width 47 height 15
checkbox input "false"
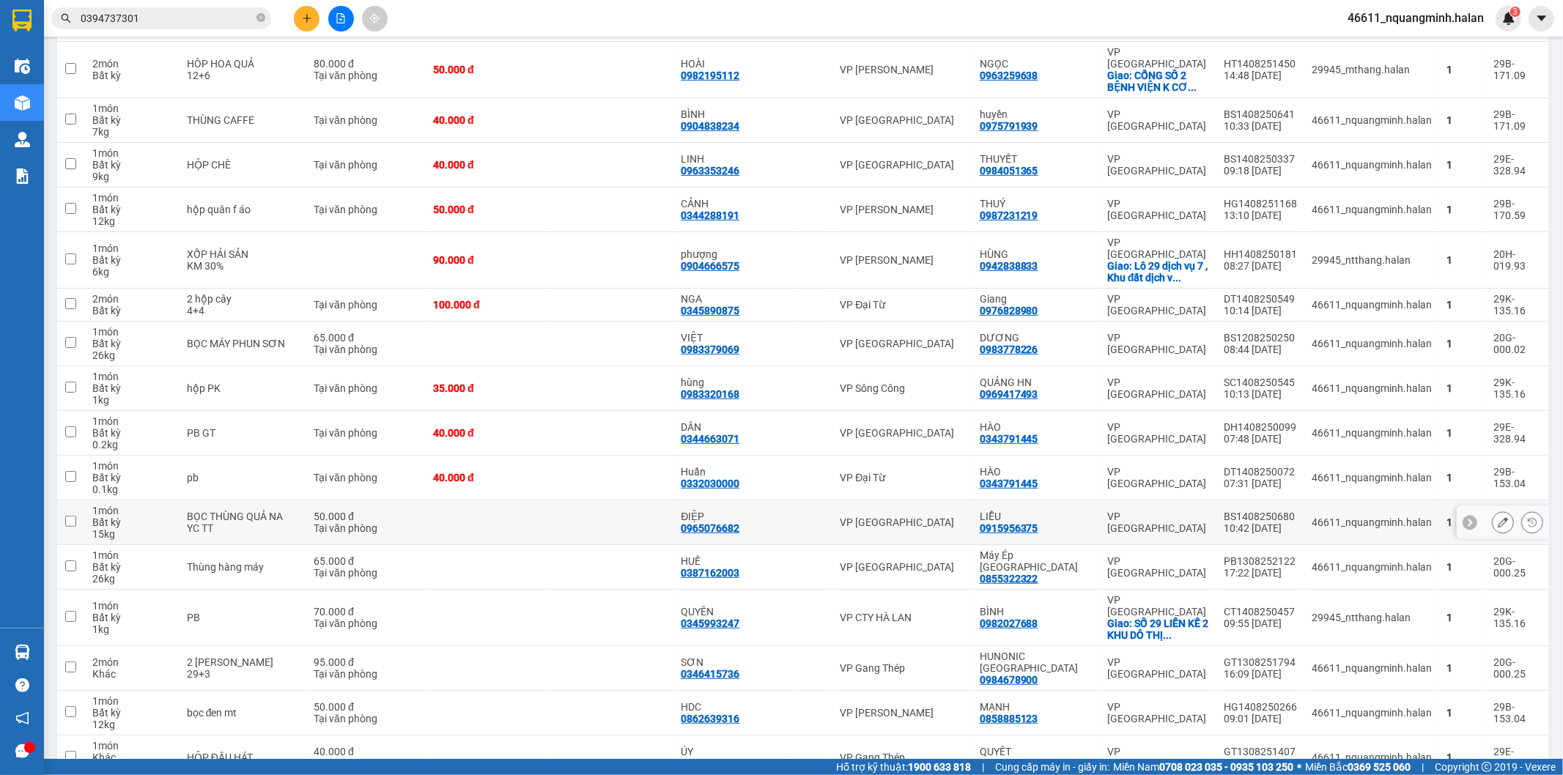
scroll to position [407, 0]
drag, startPoint x: 755, startPoint y: 474, endPoint x: 692, endPoint y: 473, distance: 63.0
click at [692, 510] on div "ĐIỆP 0965076682" at bounding box center [733, 521] width 105 height 23
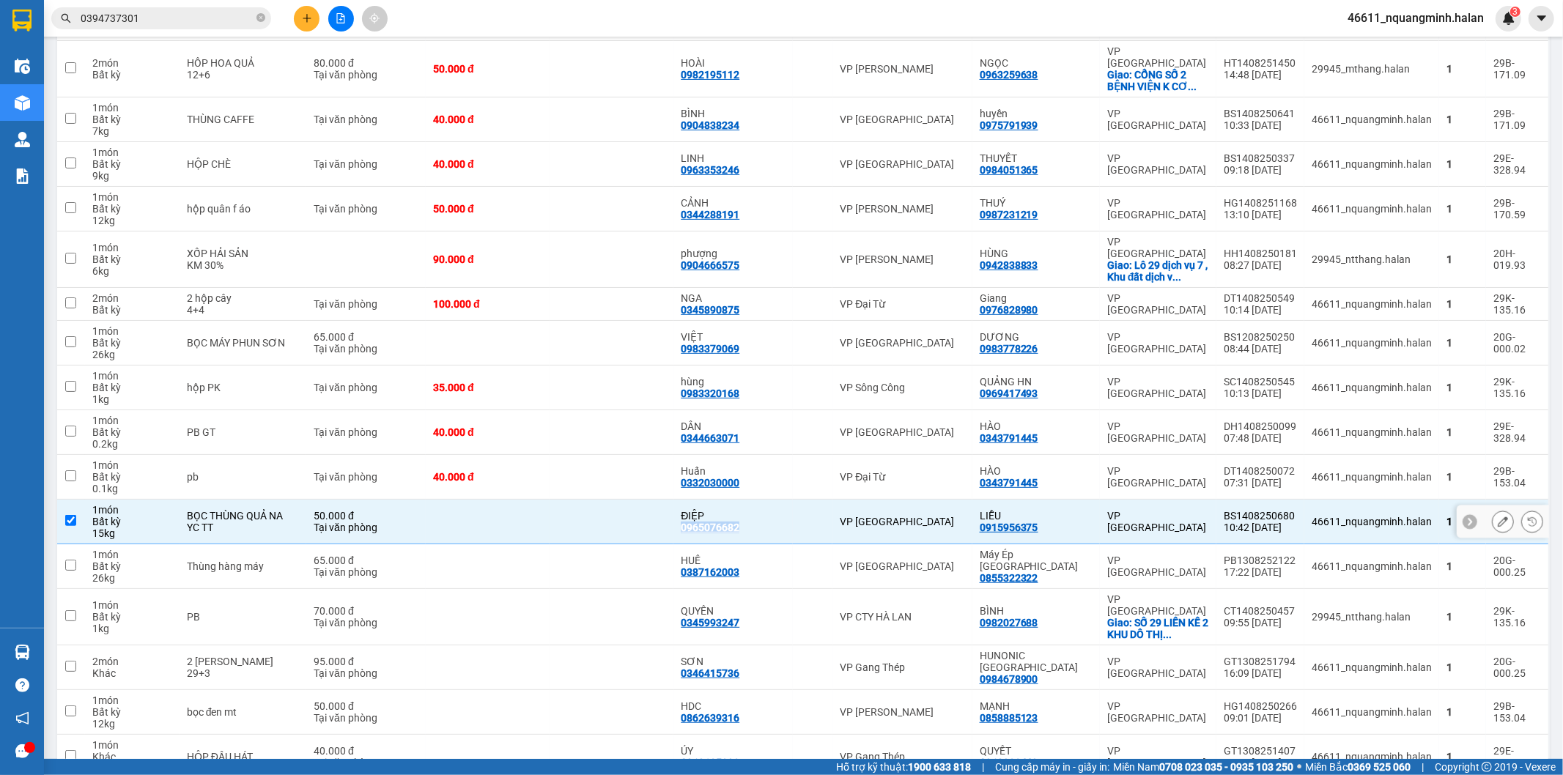
copy div "0965076682"
click at [216, 510] on div "BỌC THÙNG QUẢ NA" at bounding box center [243, 516] width 112 height 12
checkbox input "false"
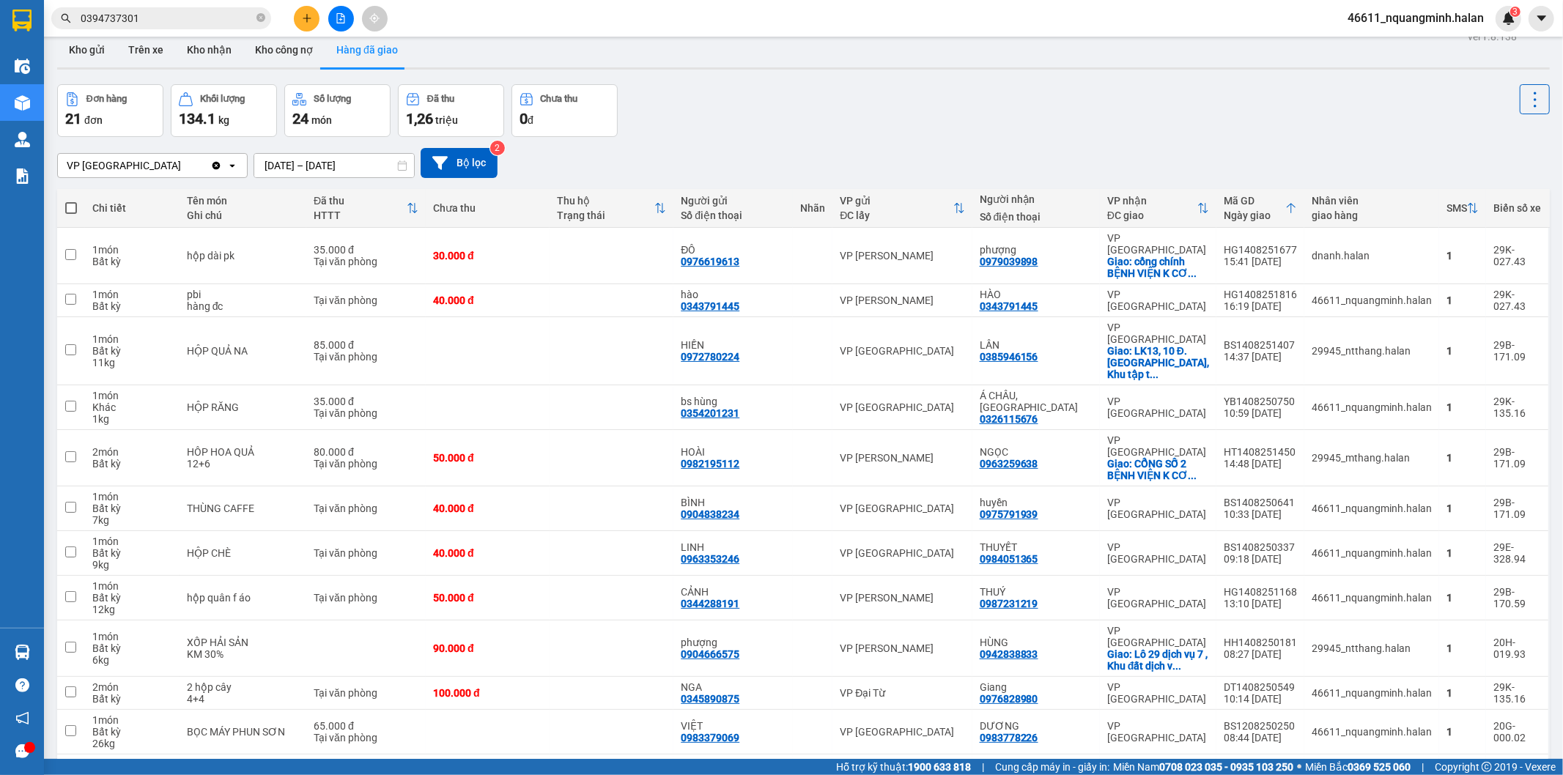
scroll to position [0, 0]
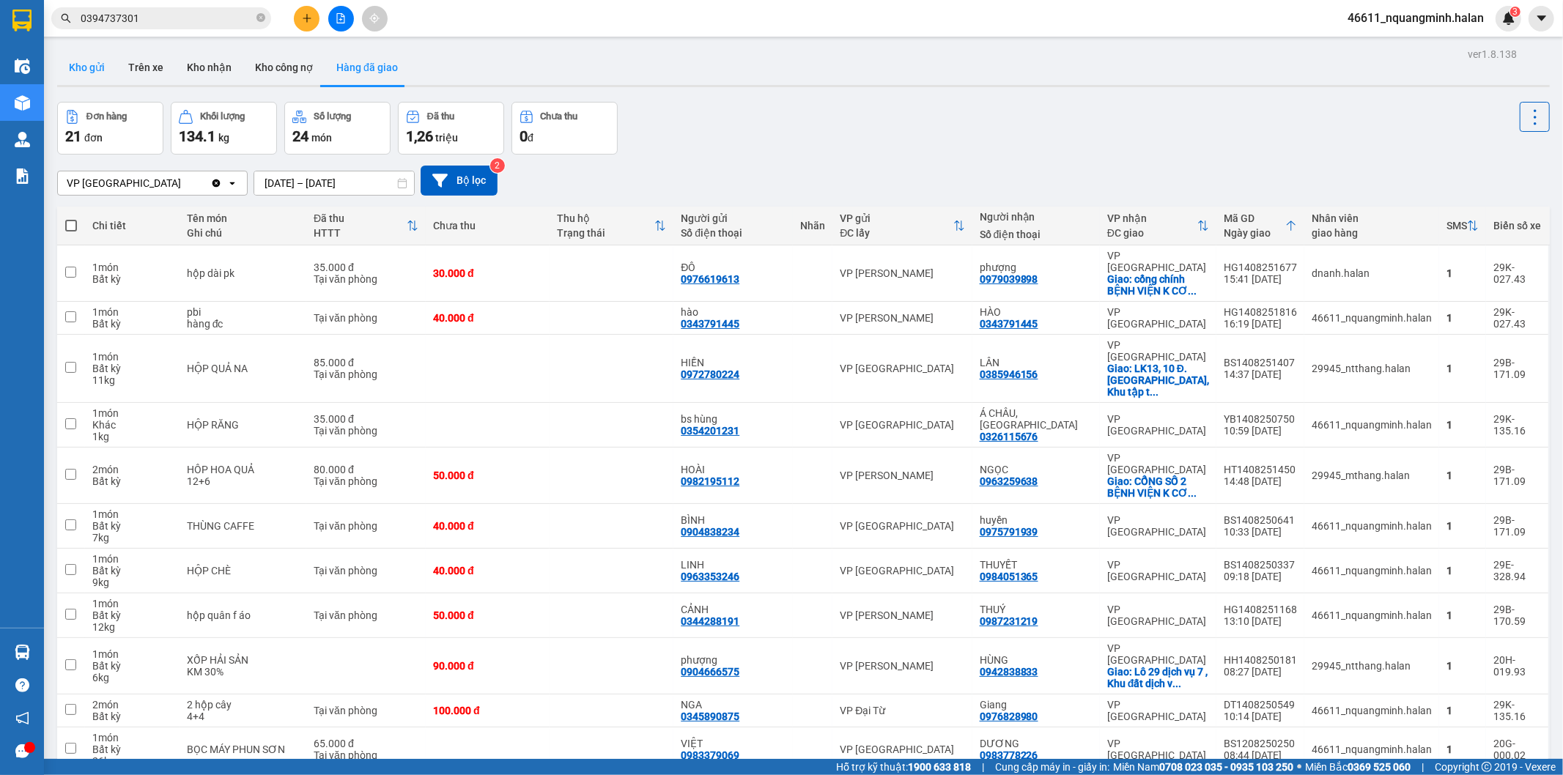
click at [95, 69] on button "Kho gửi" at bounding box center [86, 67] width 59 height 35
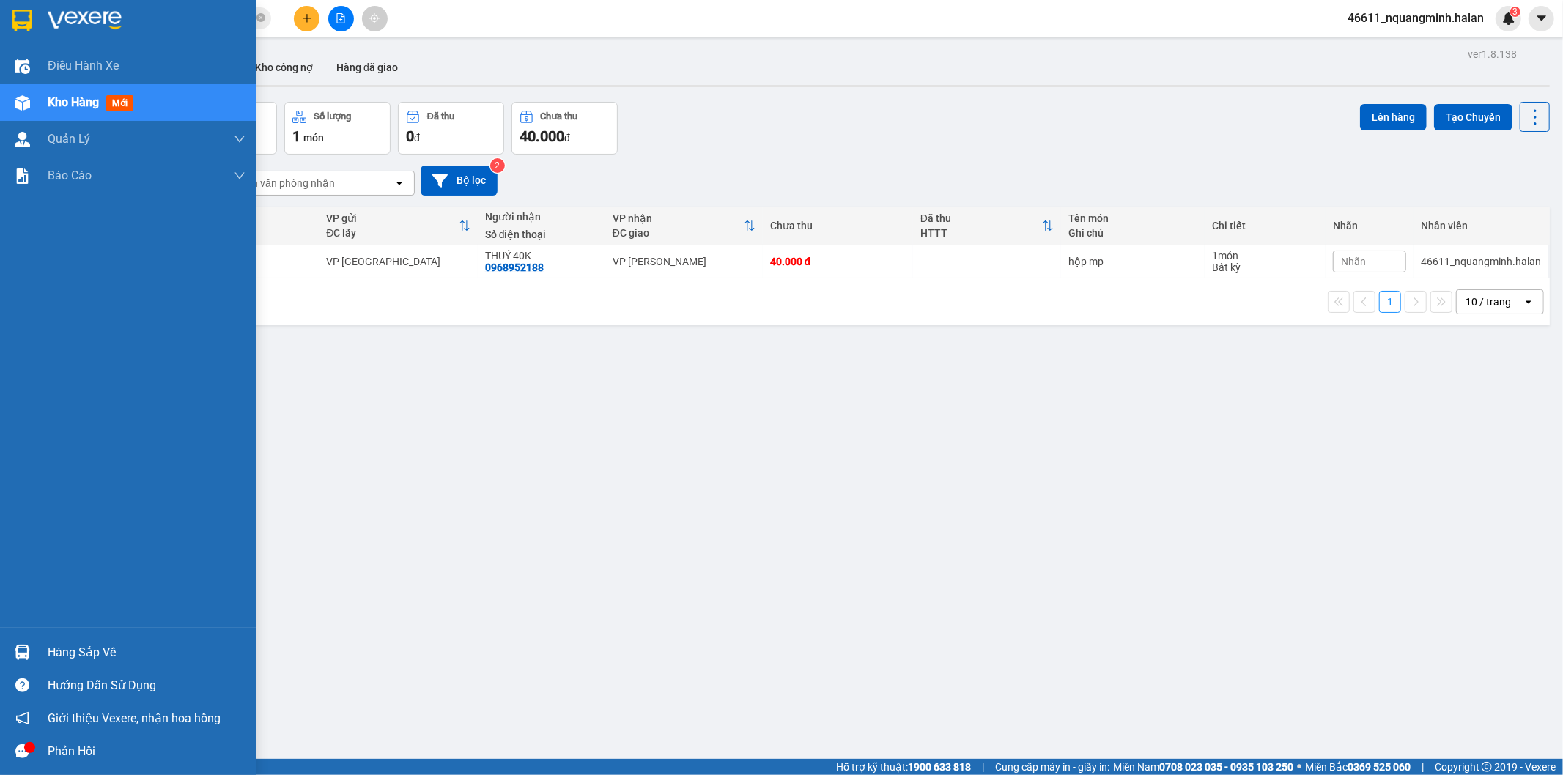
click at [34, 661] on div at bounding box center [23, 653] width 26 height 26
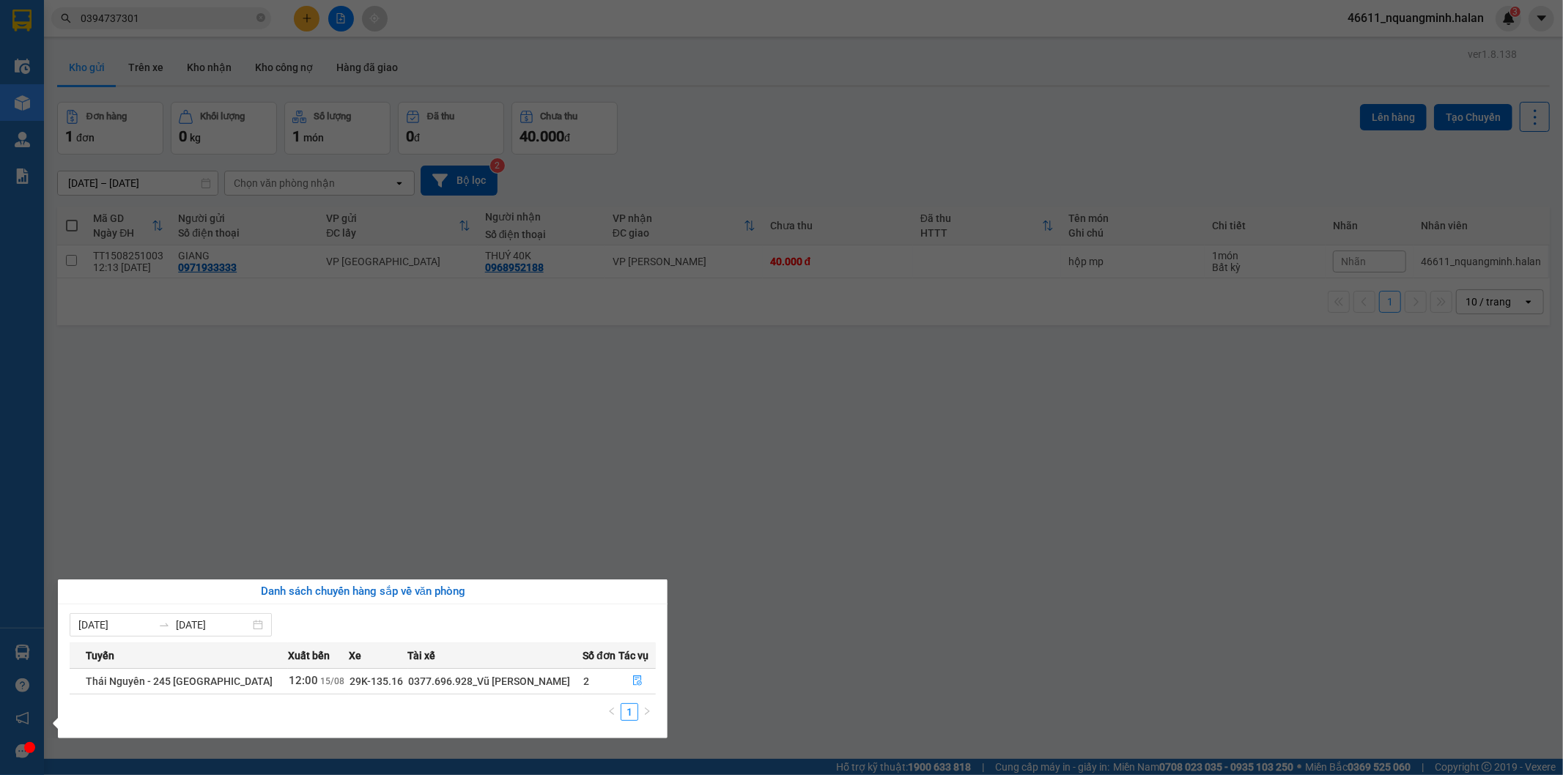
click at [435, 463] on section "Kết quả tìm kiếm ( 78 ) Bộ lọc Mã ĐH Trạng thái Món hàng Thu hộ Tổng cước Chưa …" at bounding box center [781, 387] width 1563 height 775
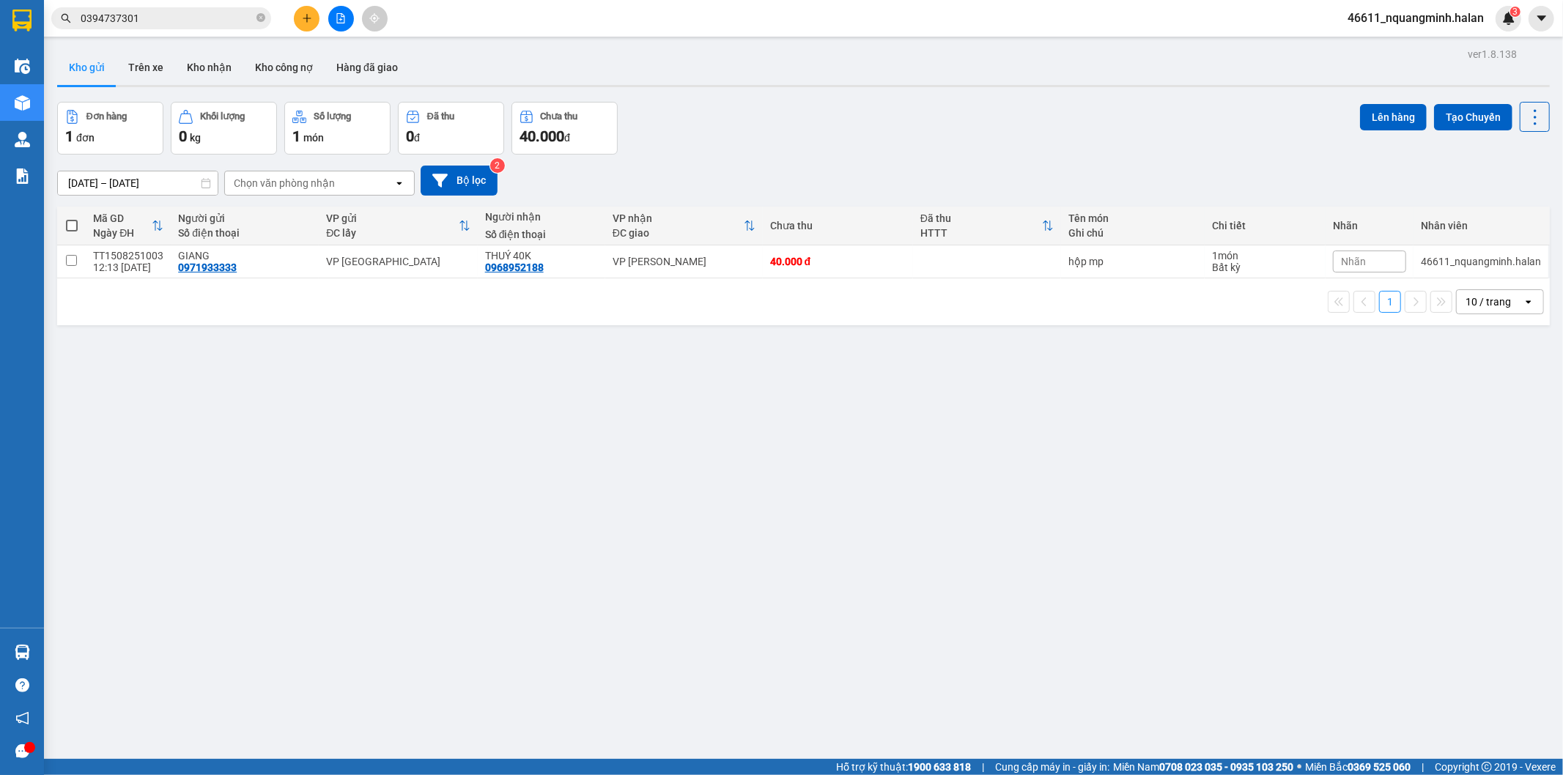
click at [308, 16] on icon "plus" at bounding box center [307, 18] width 10 height 10
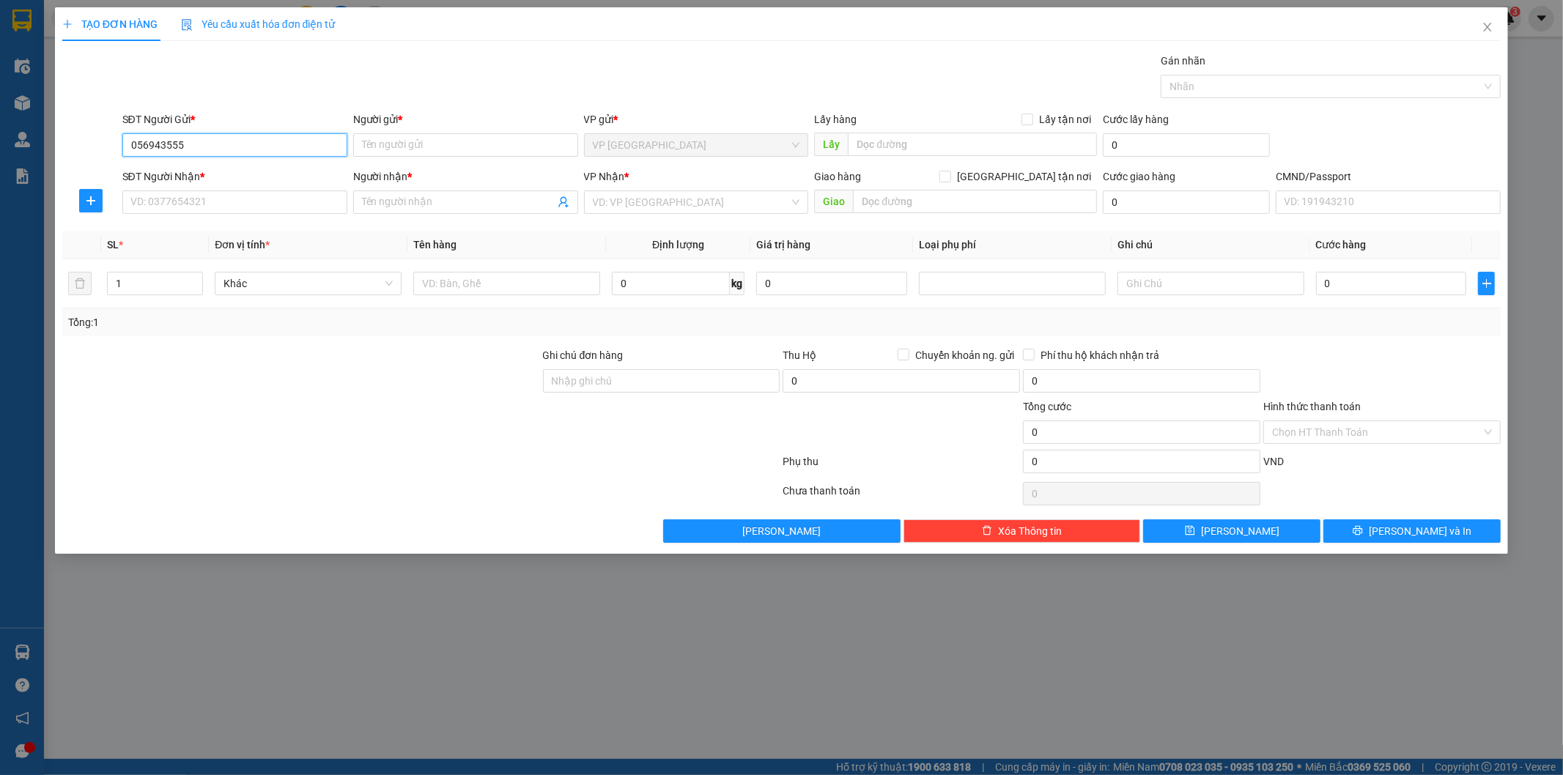
type input "0569435555"
click at [274, 170] on div "0569435555 - THÀNH" at bounding box center [234, 174] width 207 height 16
type input "THÀNH"
type input "0569435555"
click at [236, 193] on div "SĐT Người Nhận * VD: 0377654321" at bounding box center [234, 194] width 225 height 51
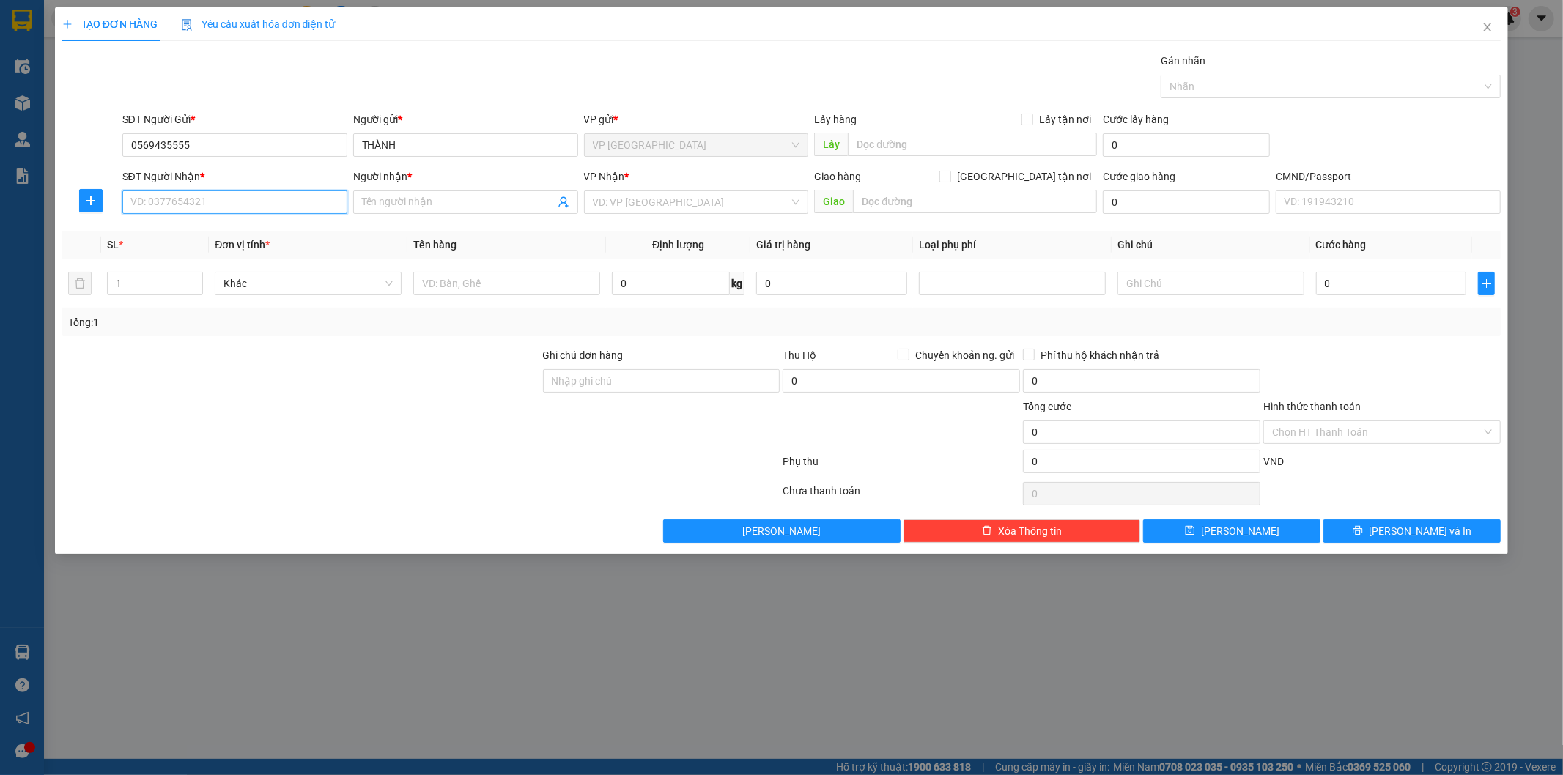
click at [231, 203] on input "SĐT Người Nhận *" at bounding box center [234, 201] width 225 height 23
click at [205, 251] on div "0929925555 - HƯƠNG CHI ([GEOGRAPHIC_DATA])" at bounding box center [248, 255] width 234 height 16
type input "0929925555"
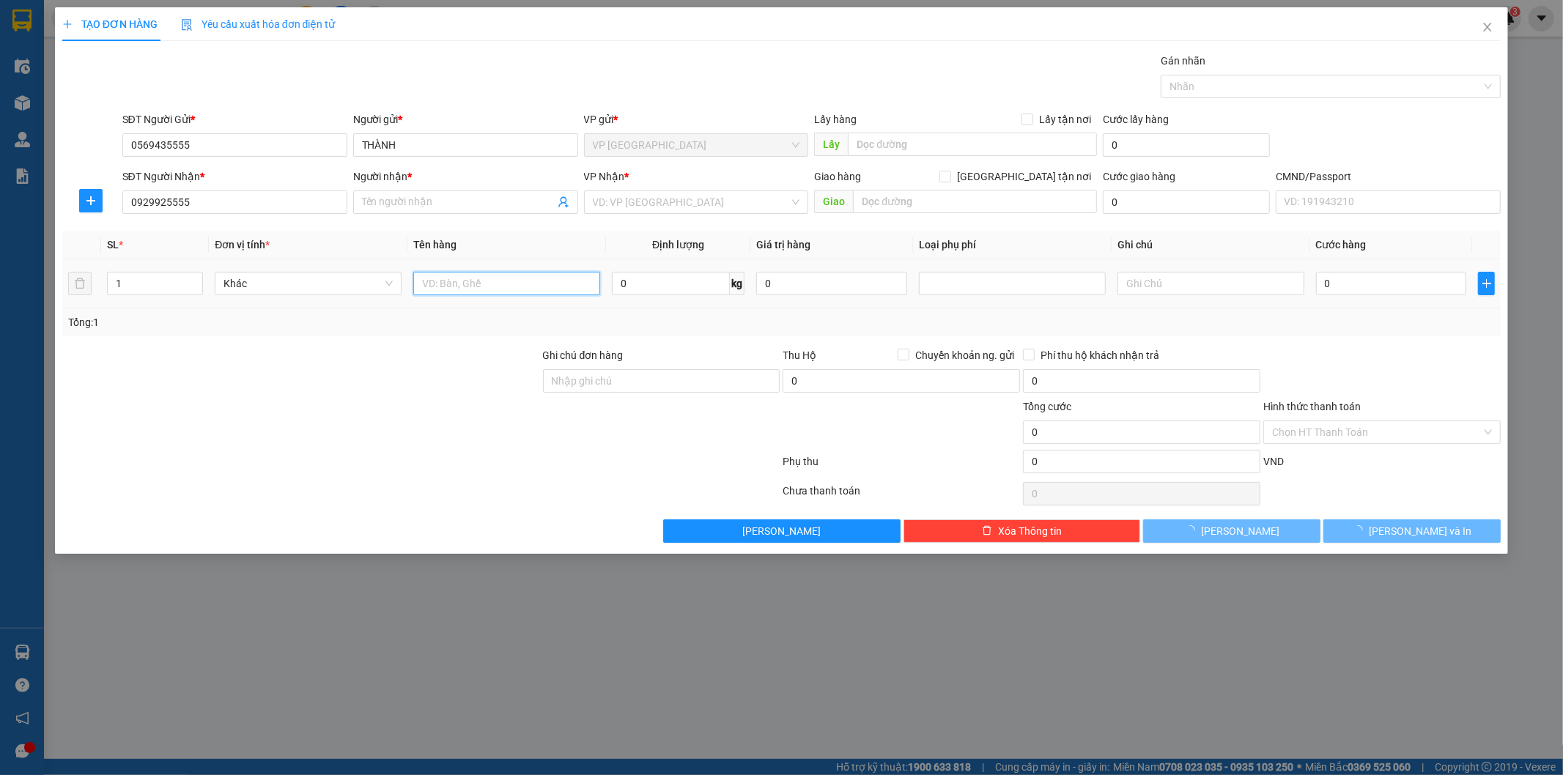
click at [543, 292] on input "text" at bounding box center [506, 283] width 187 height 23
type input "HƯƠNG CHI ([GEOGRAPHIC_DATA])"
type input "hộp răng"
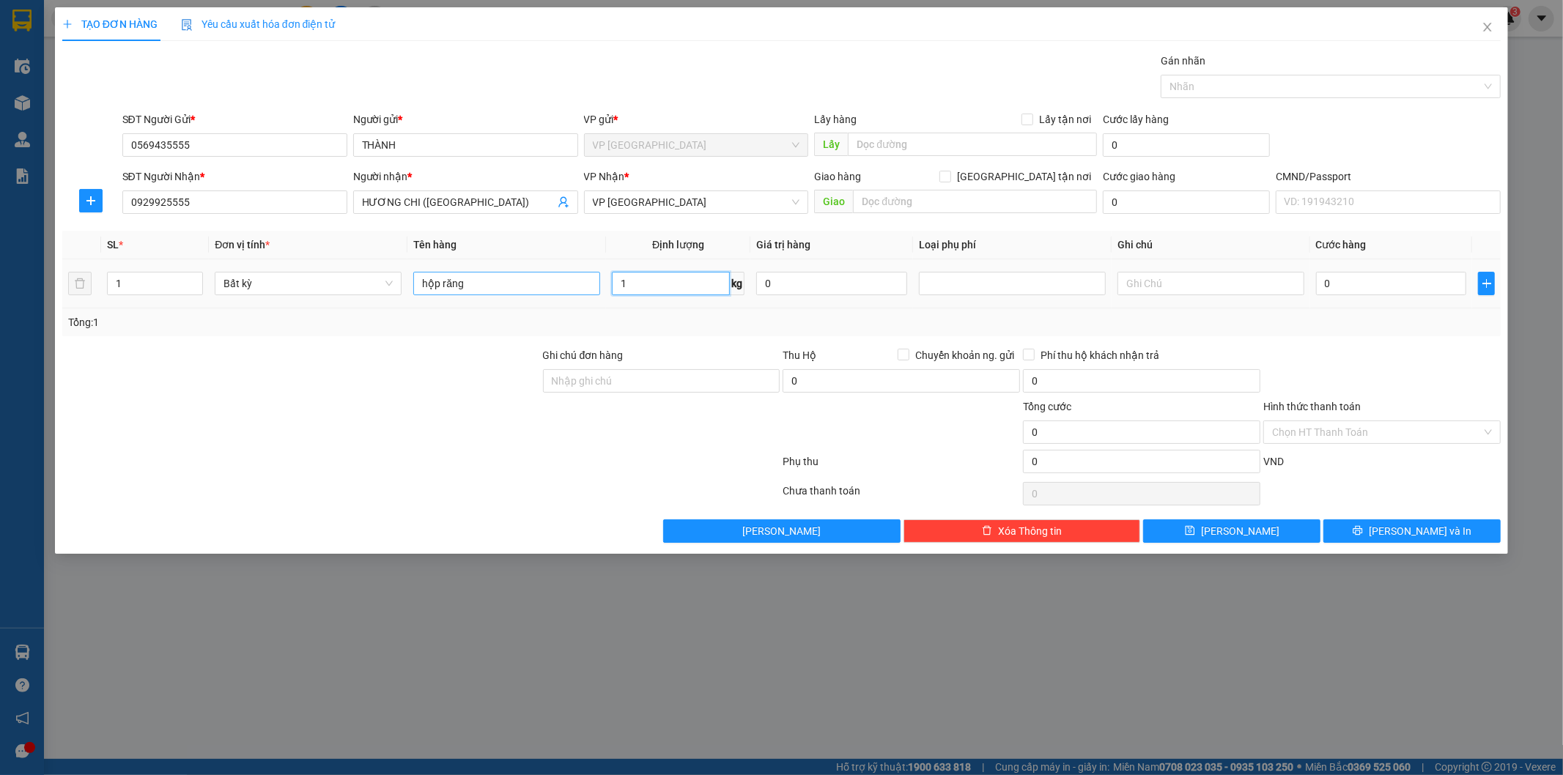
type input "1"
type input "35.000"
click at [1360, 441] on input "Hình thức thanh toán" at bounding box center [1377, 432] width 210 height 22
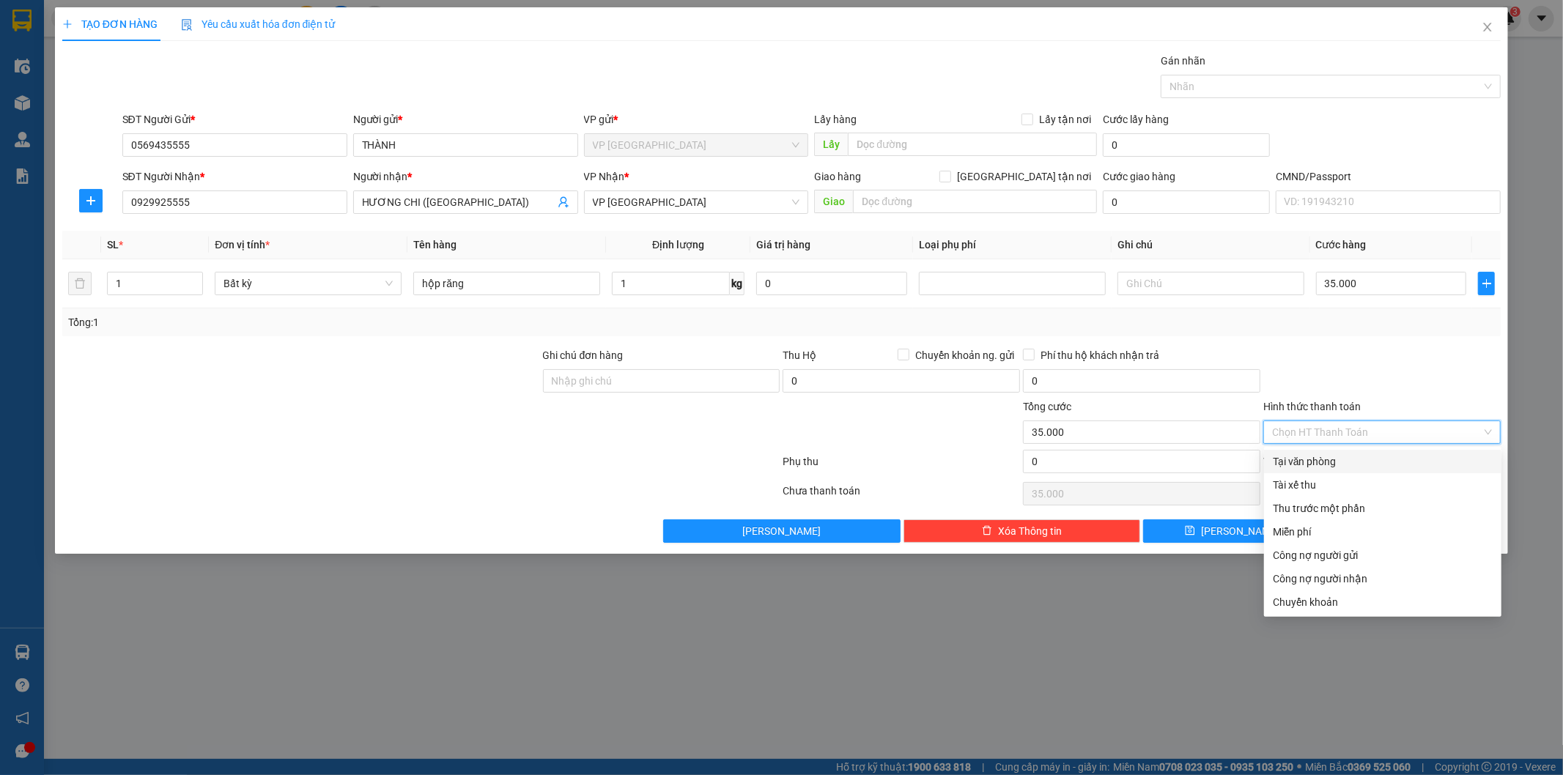
click at [1334, 455] on div "Tại văn phòng" at bounding box center [1383, 462] width 220 height 16
type input "0"
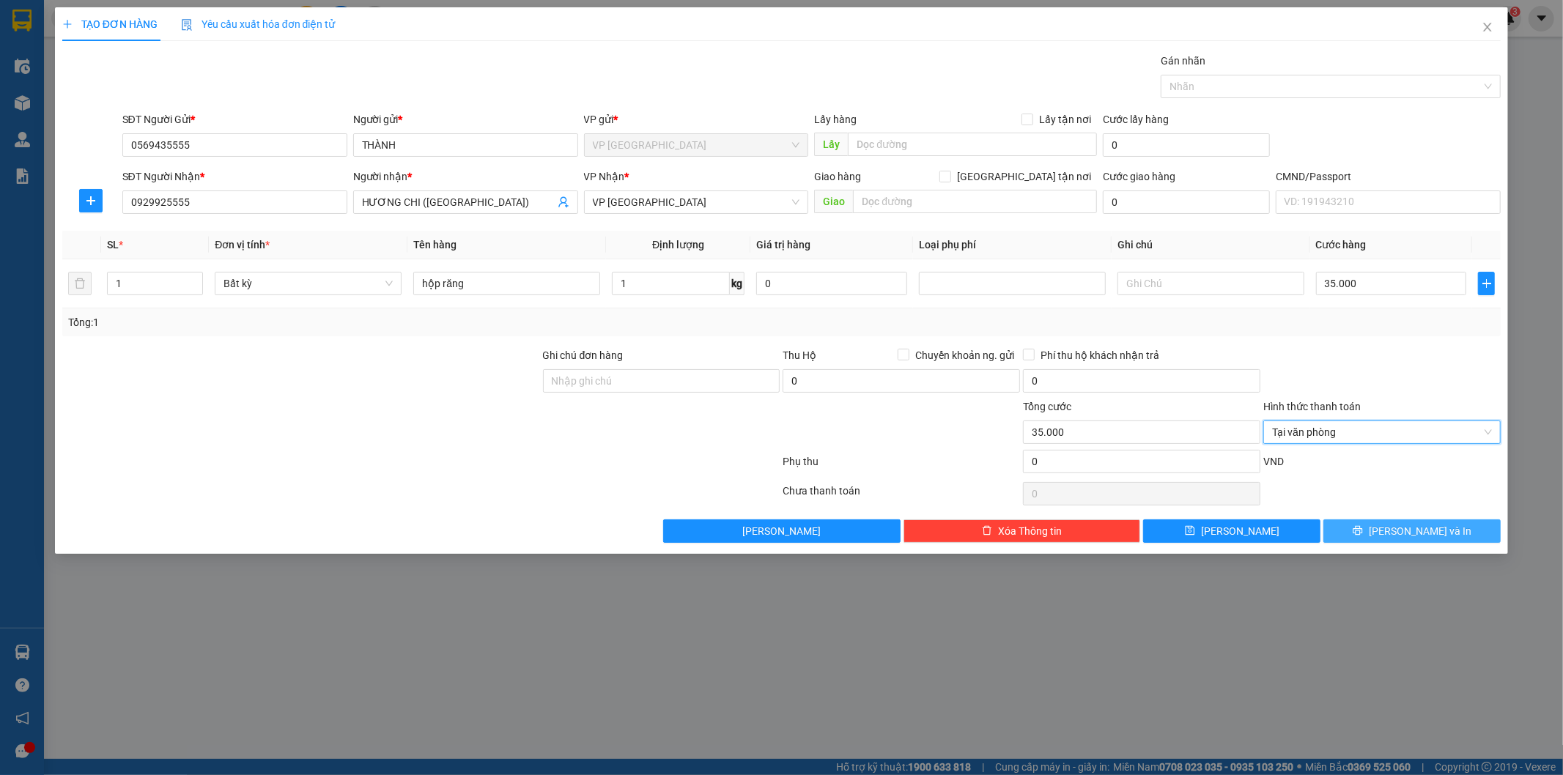
click at [1379, 531] on button "[PERSON_NAME] và In" at bounding box center [1411, 530] width 177 height 23
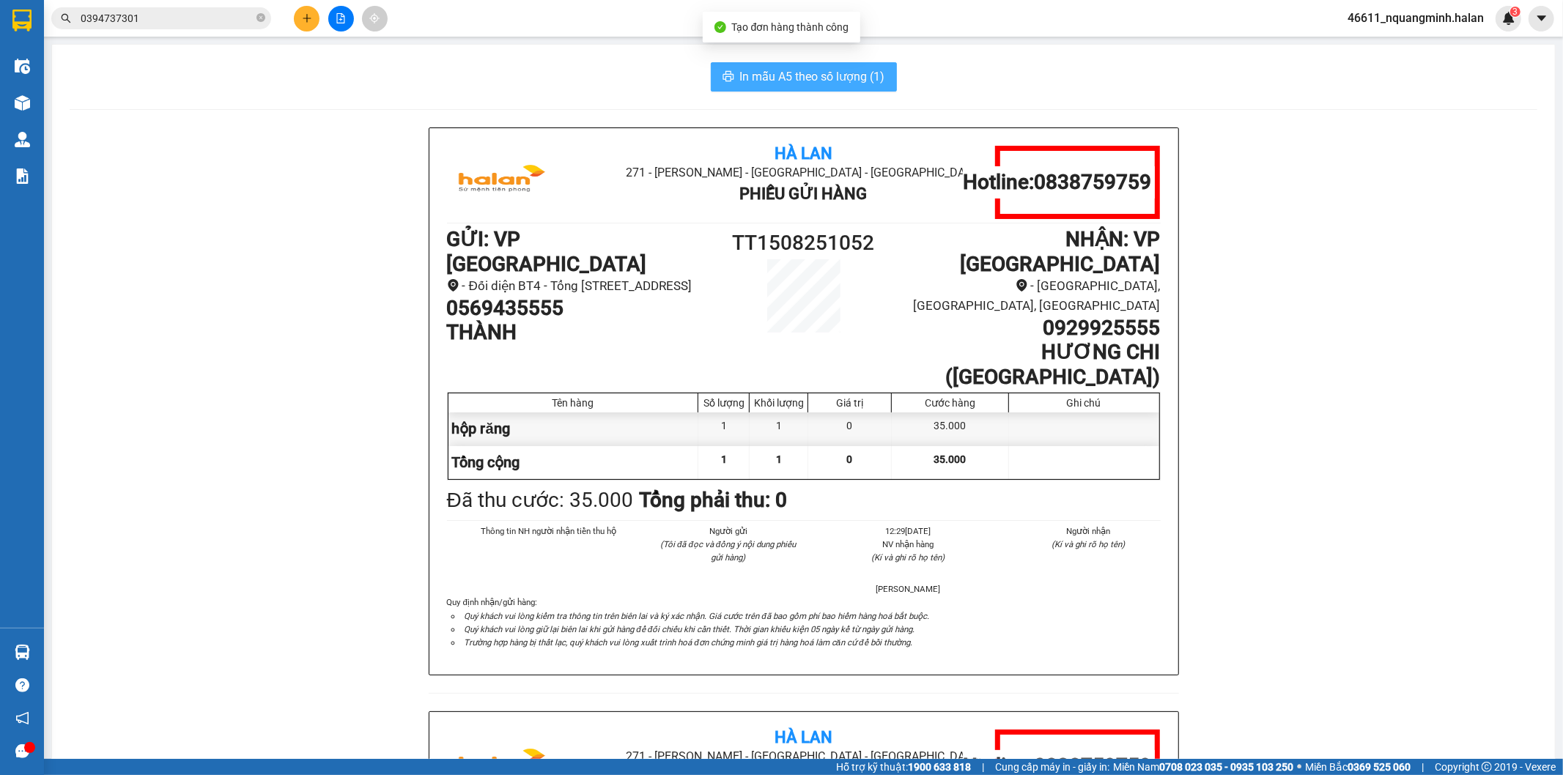
click at [792, 83] on span "In mẫu A5 theo số lượng (1)" at bounding box center [812, 76] width 145 height 18
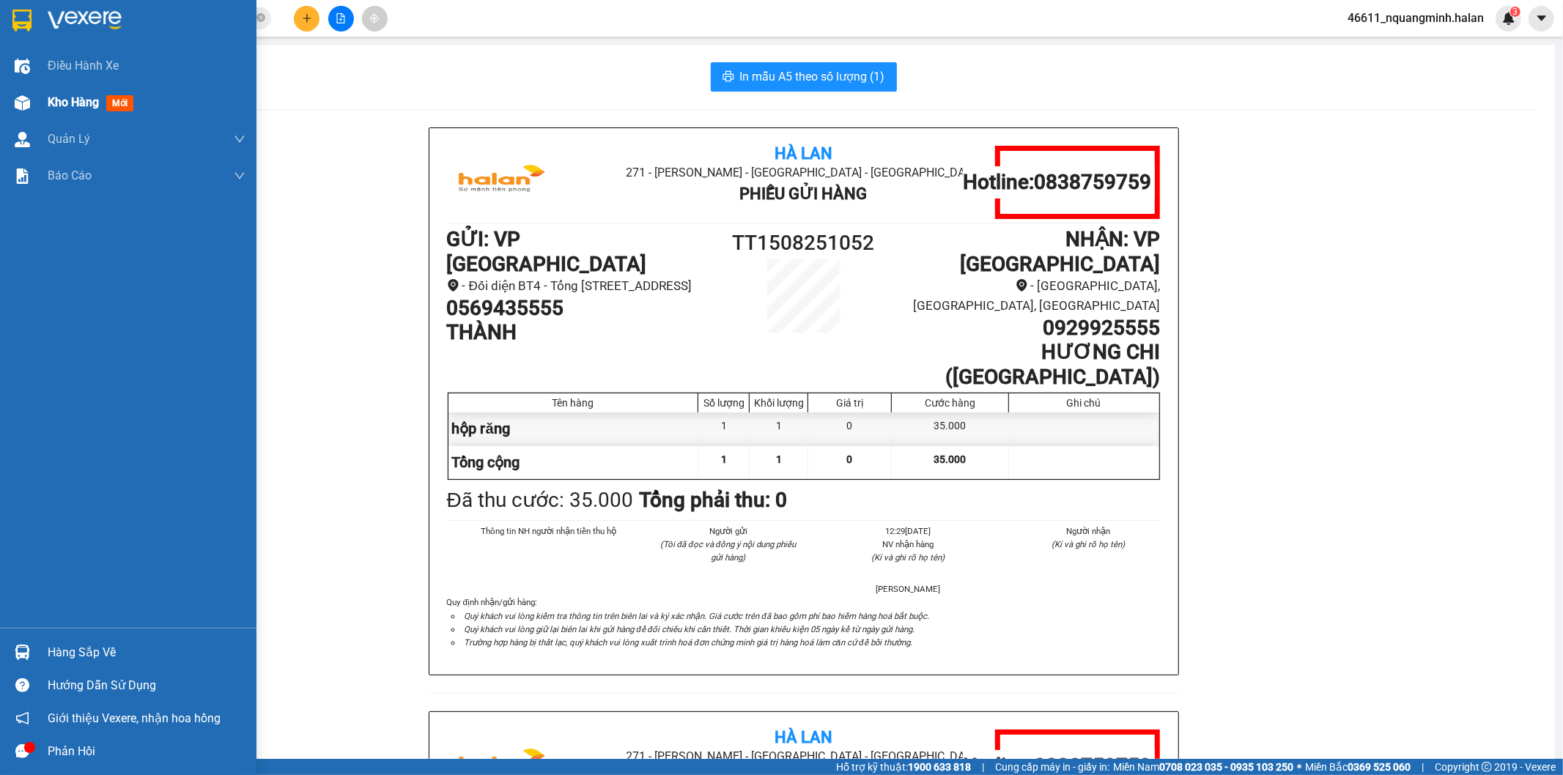
click at [66, 89] on div "Kho hàng mới" at bounding box center [147, 102] width 198 height 37
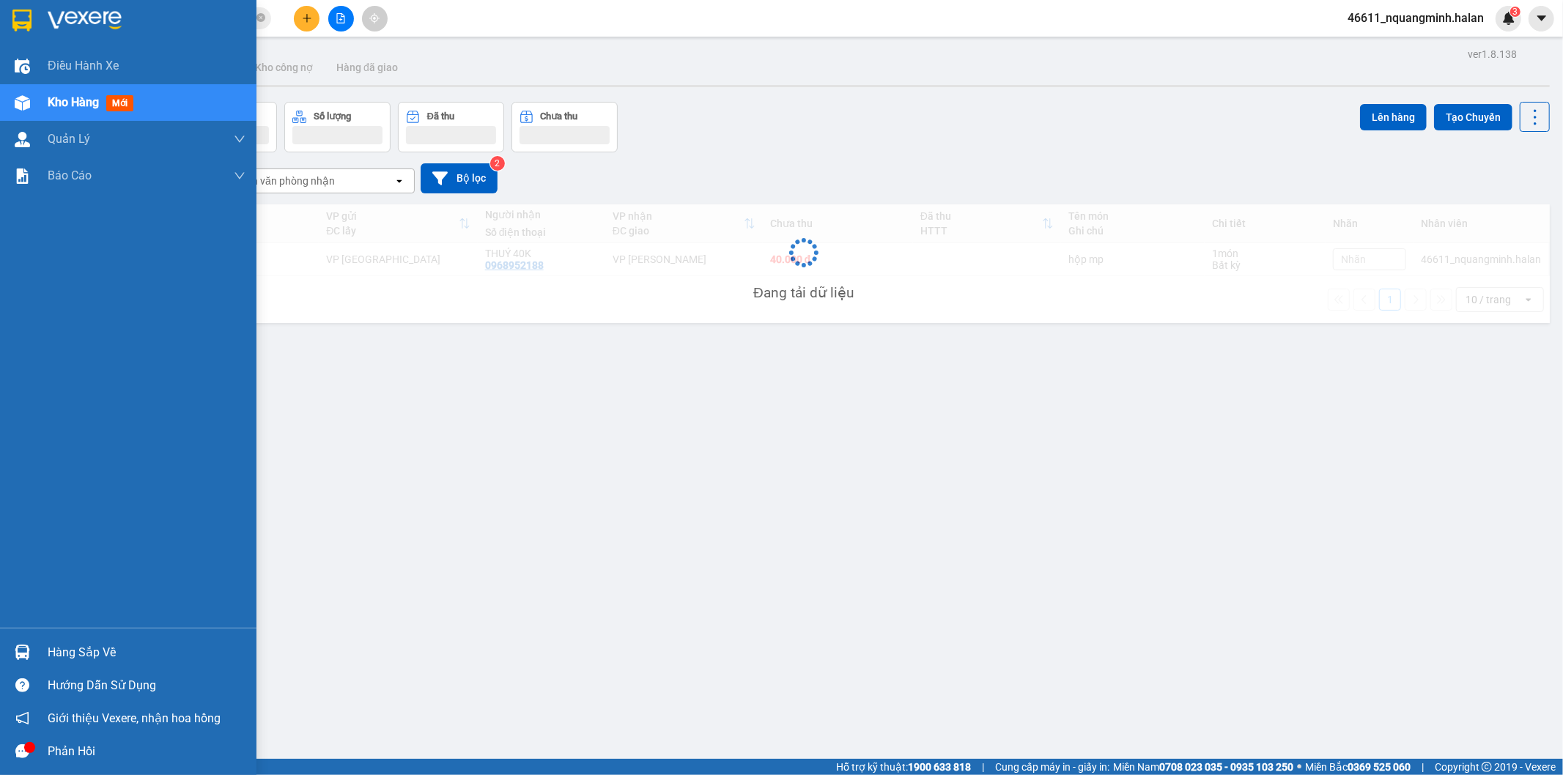
click at [66, 93] on div "Kho hàng mới" at bounding box center [94, 102] width 92 height 18
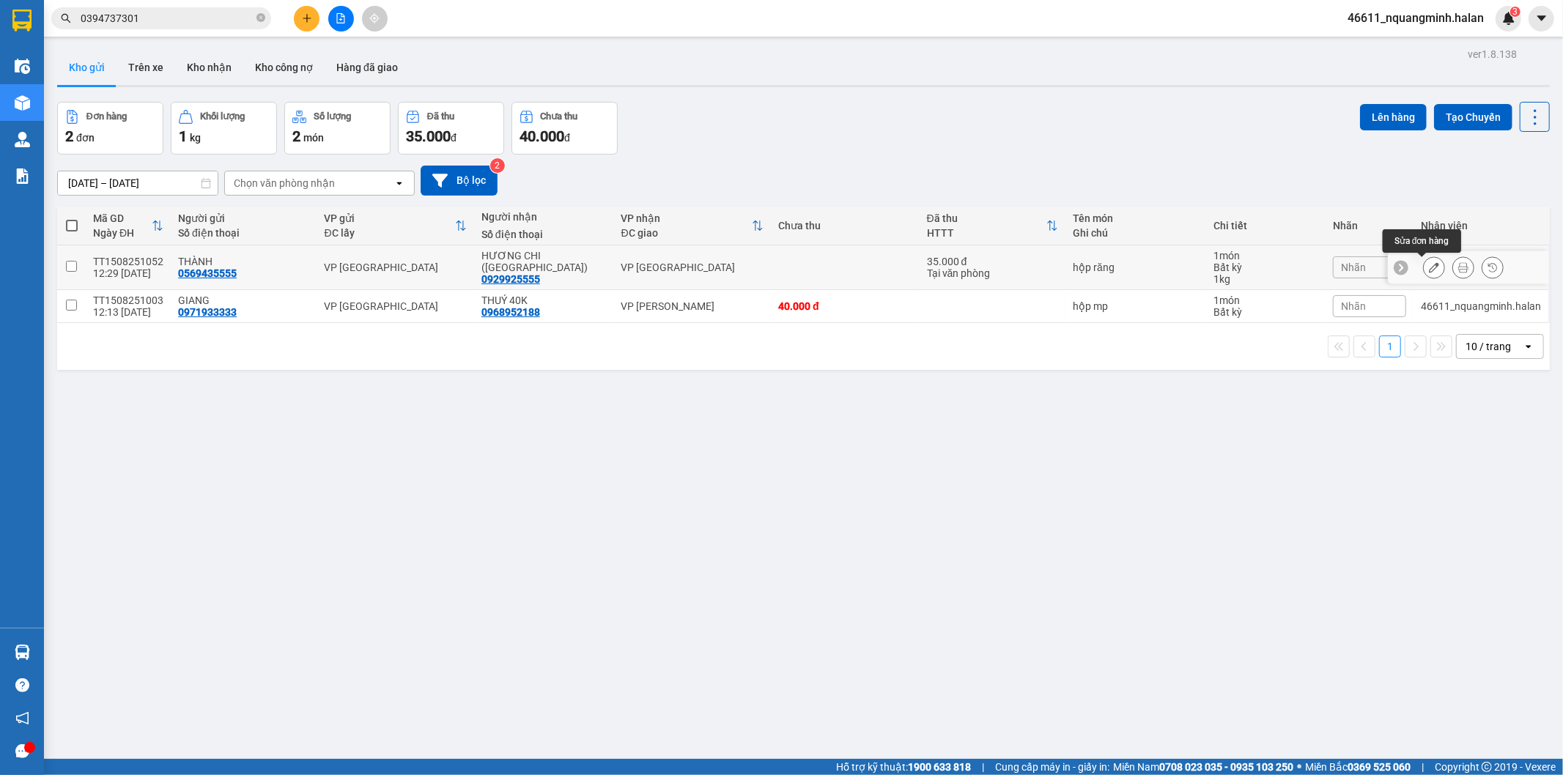
click at [1424, 262] on button at bounding box center [1434, 268] width 21 height 26
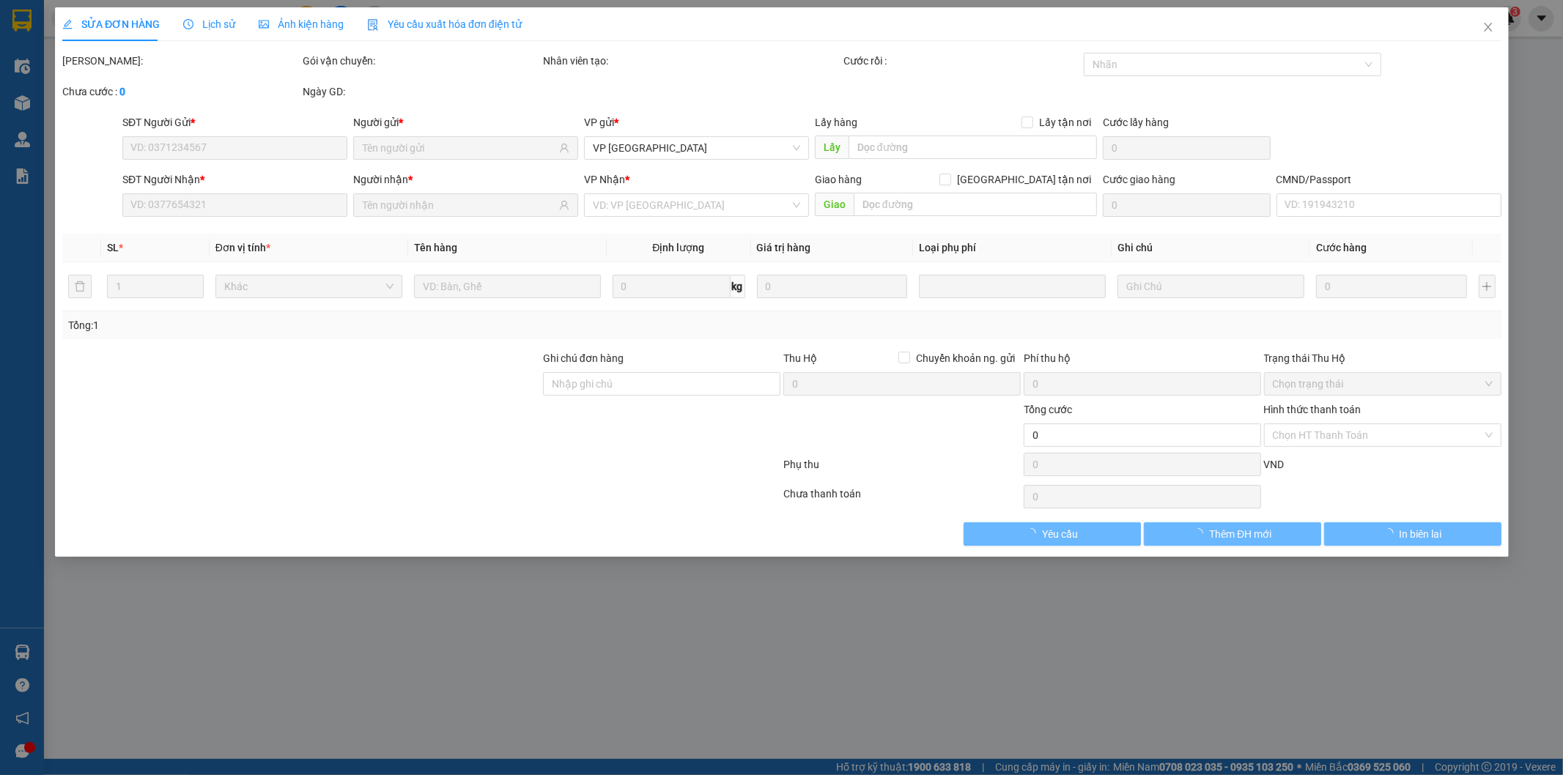
type input "0569435555"
type input "0929925555"
type input "35.000"
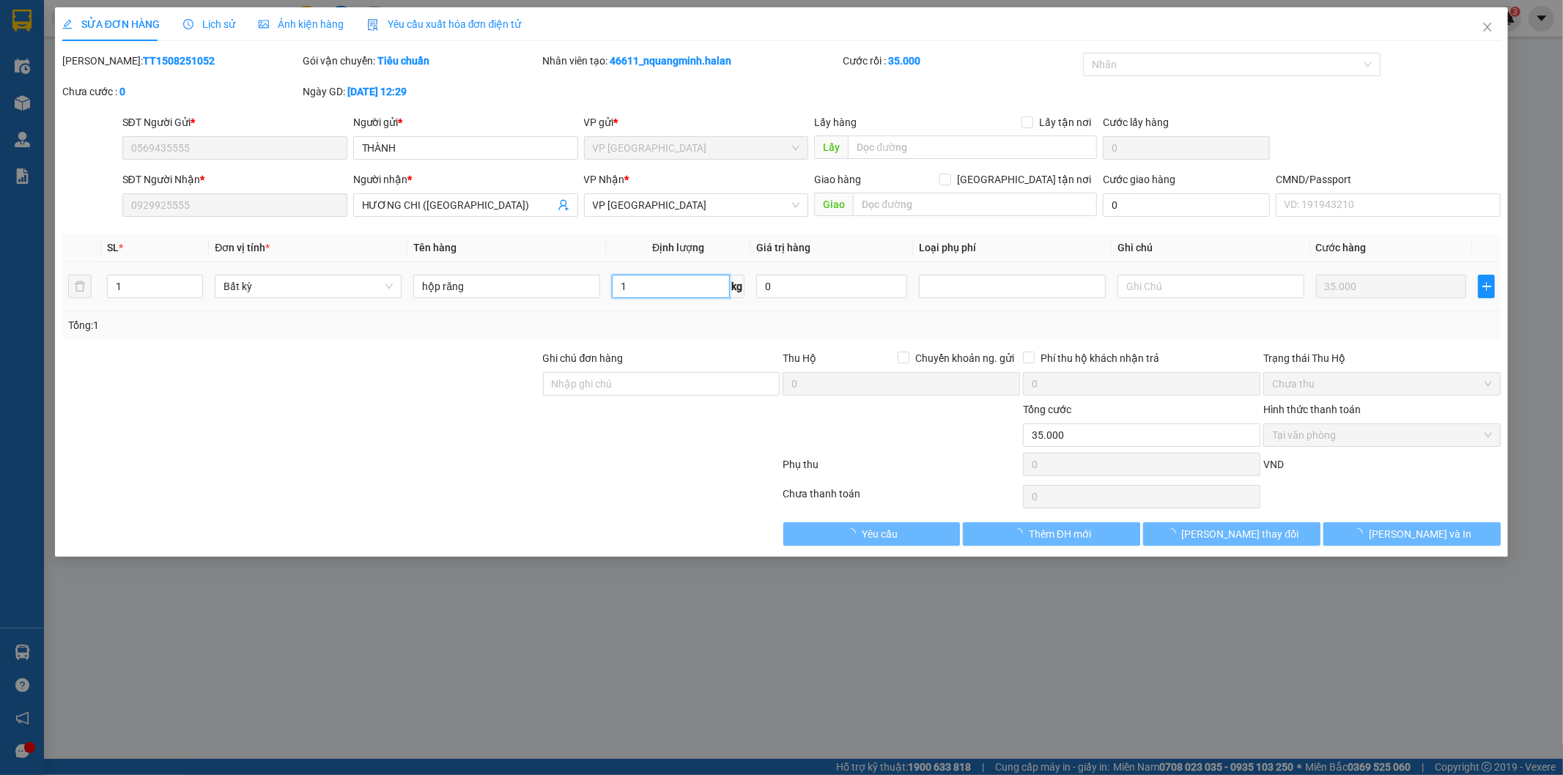
click at [680, 289] on input "1" at bounding box center [671, 286] width 118 height 23
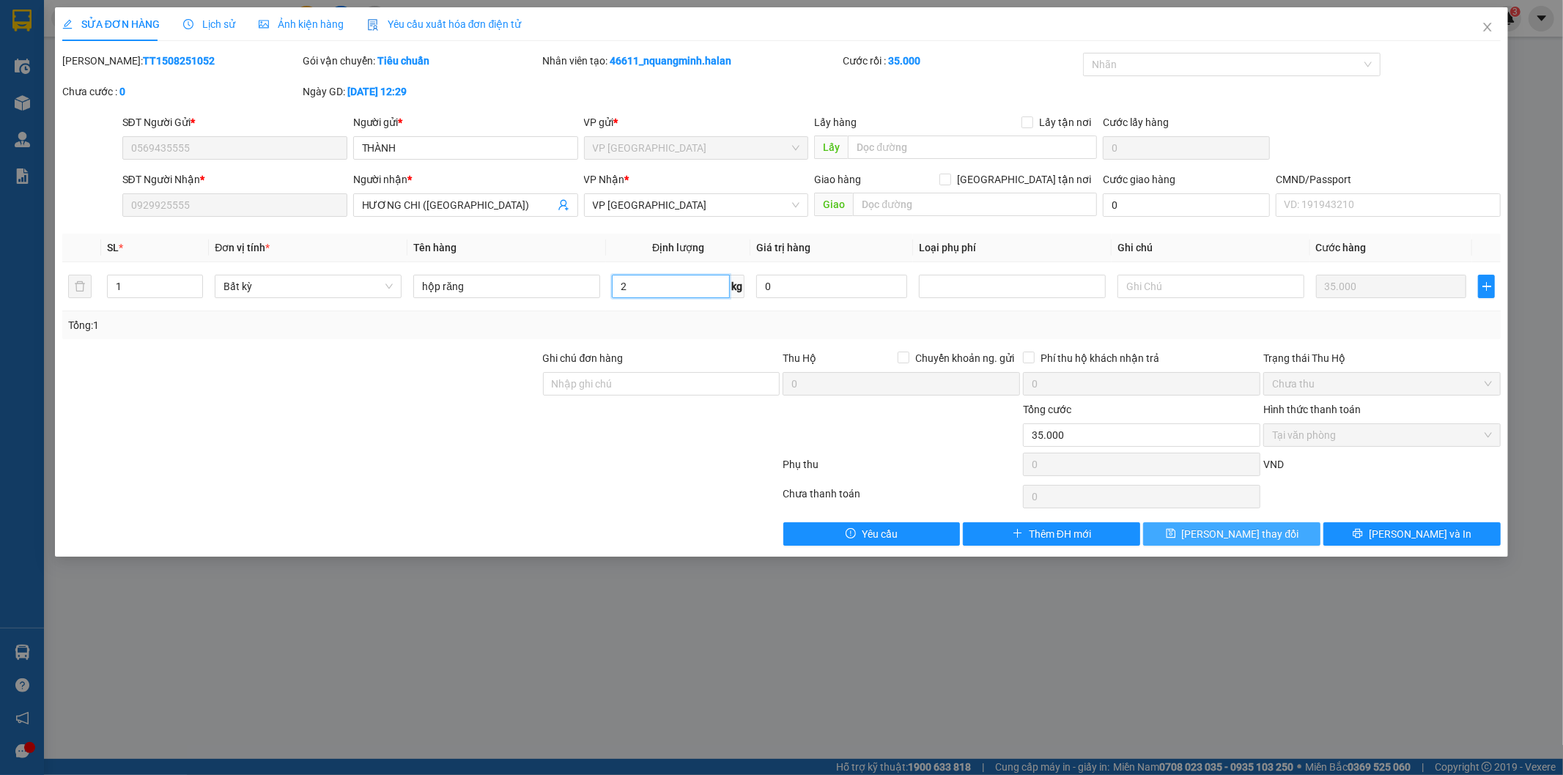
type input "2"
click at [1211, 542] on span "Lưu thay đổi" at bounding box center [1240, 534] width 117 height 16
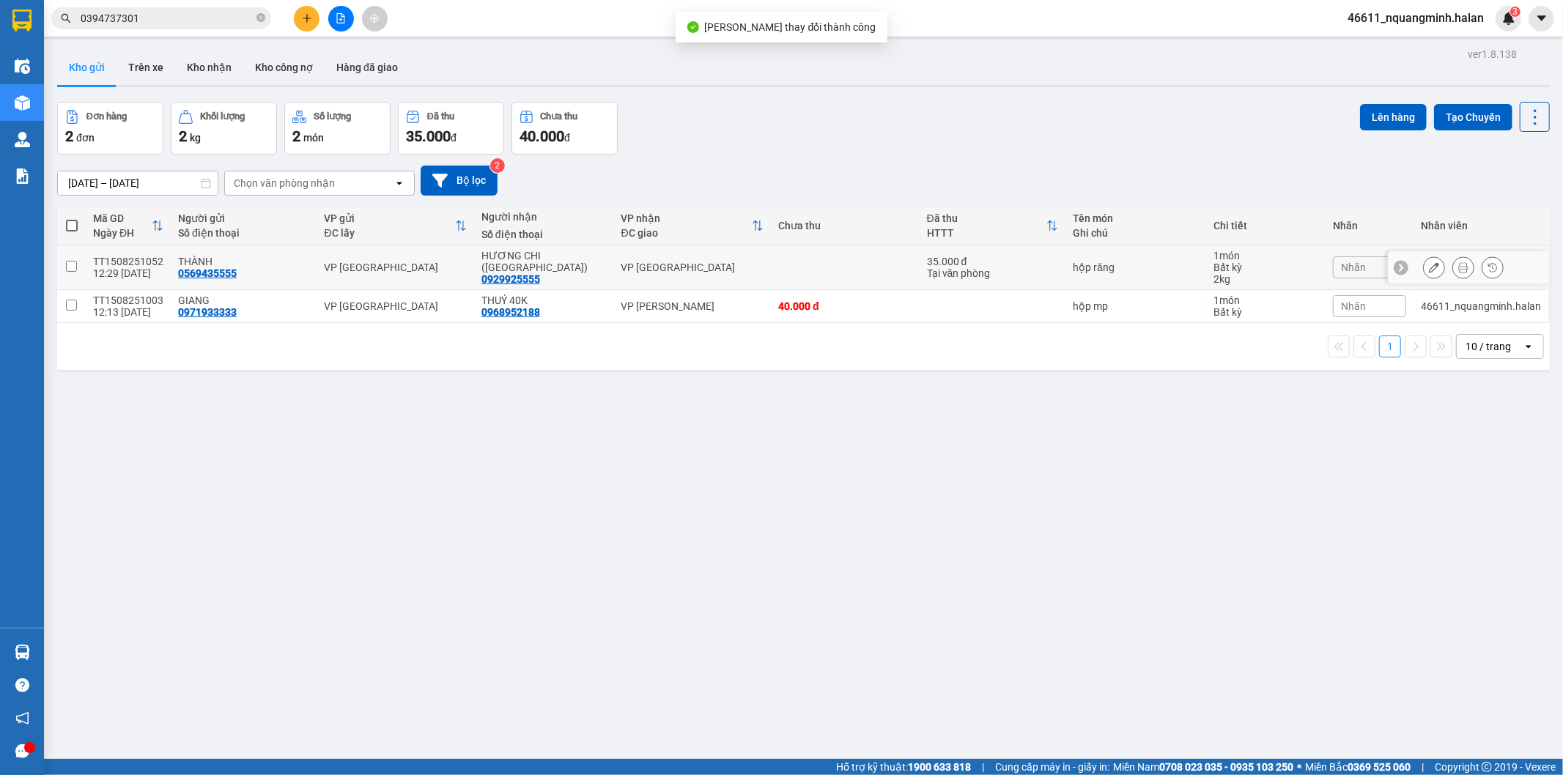
click at [1458, 262] on icon at bounding box center [1463, 267] width 10 height 10
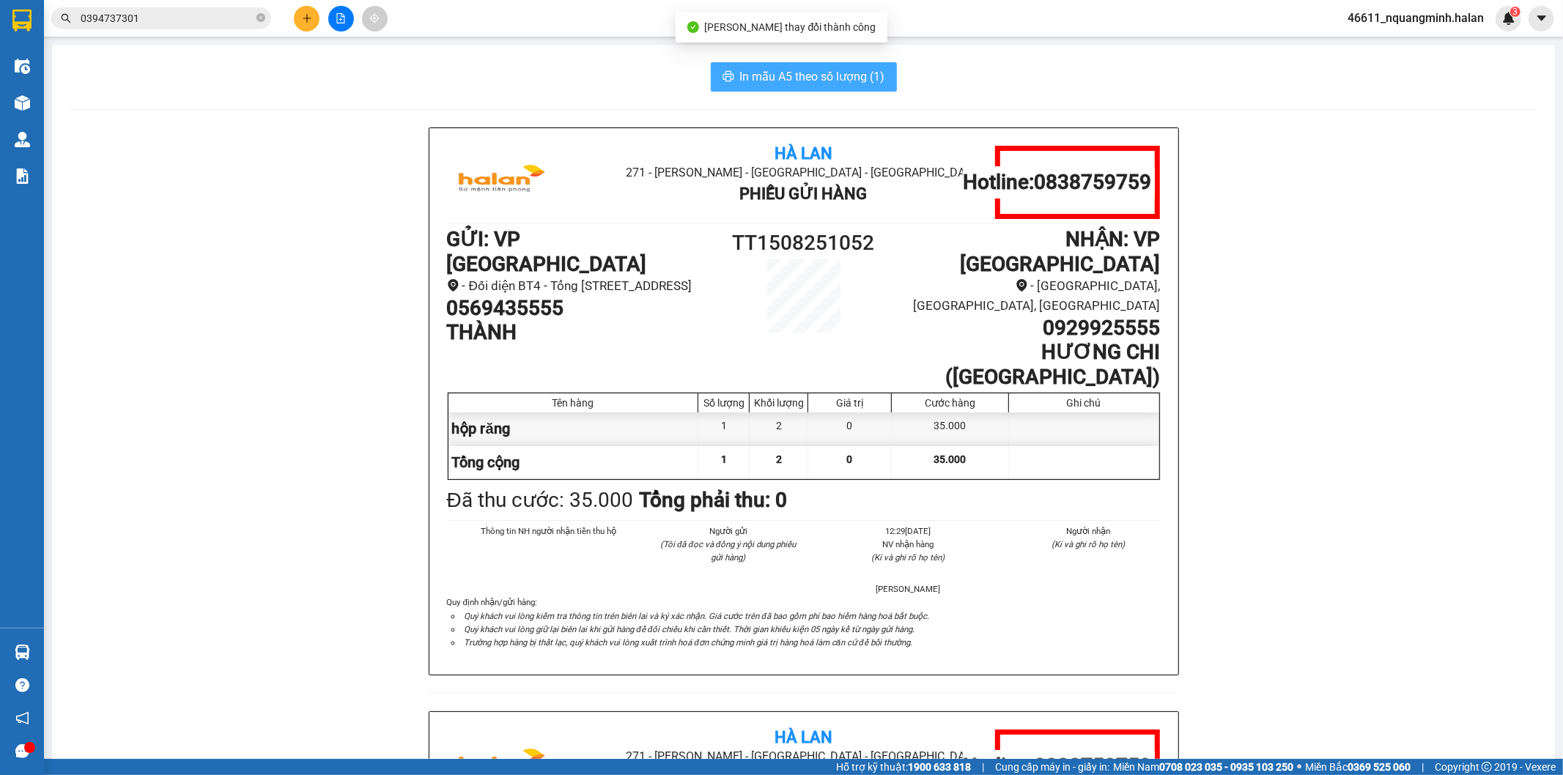
click at [711, 77] on button "In mẫu A5 theo số lượng (1)" at bounding box center [804, 76] width 186 height 29
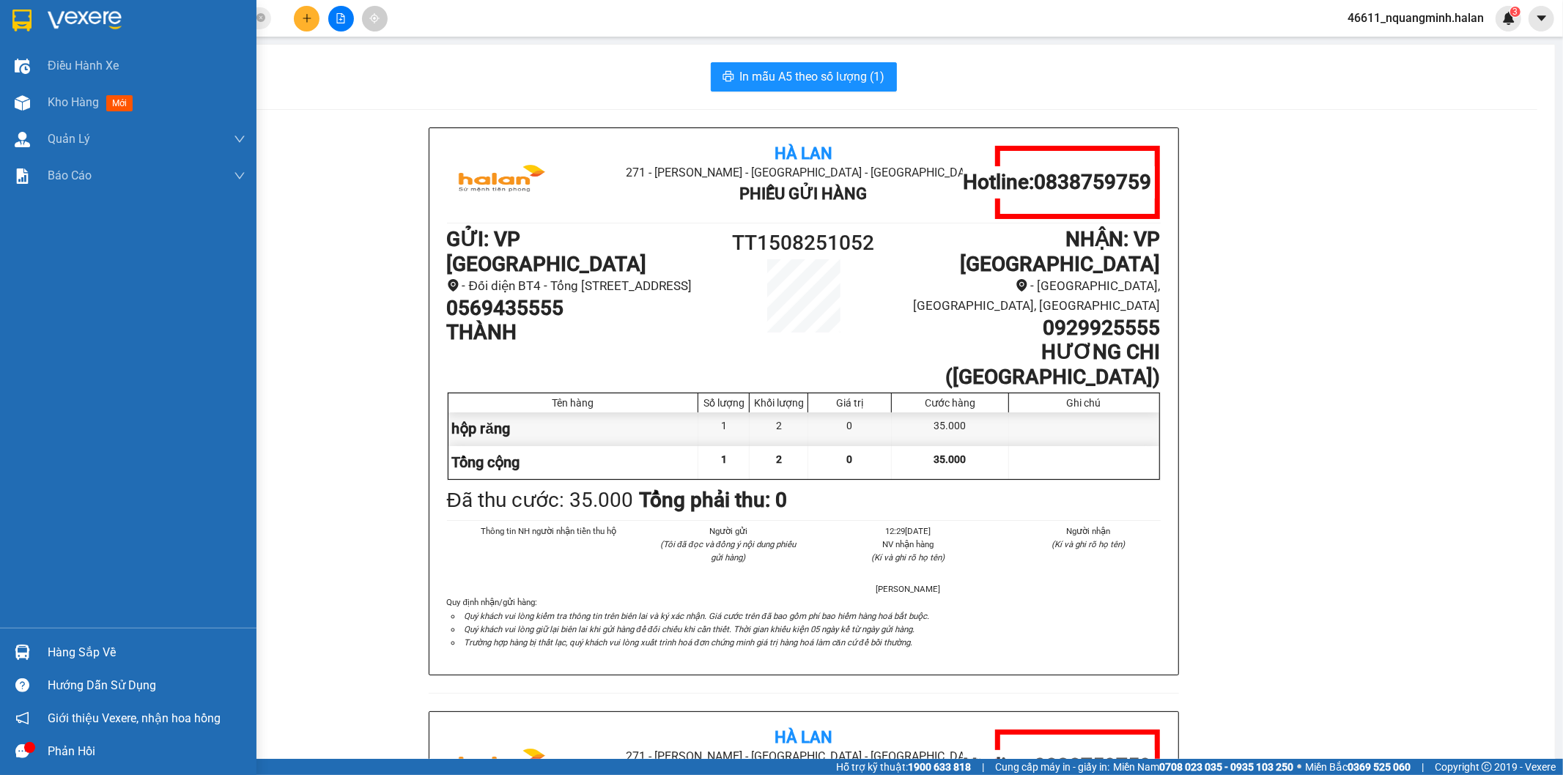
click at [32, 643] on div at bounding box center [23, 653] width 26 height 26
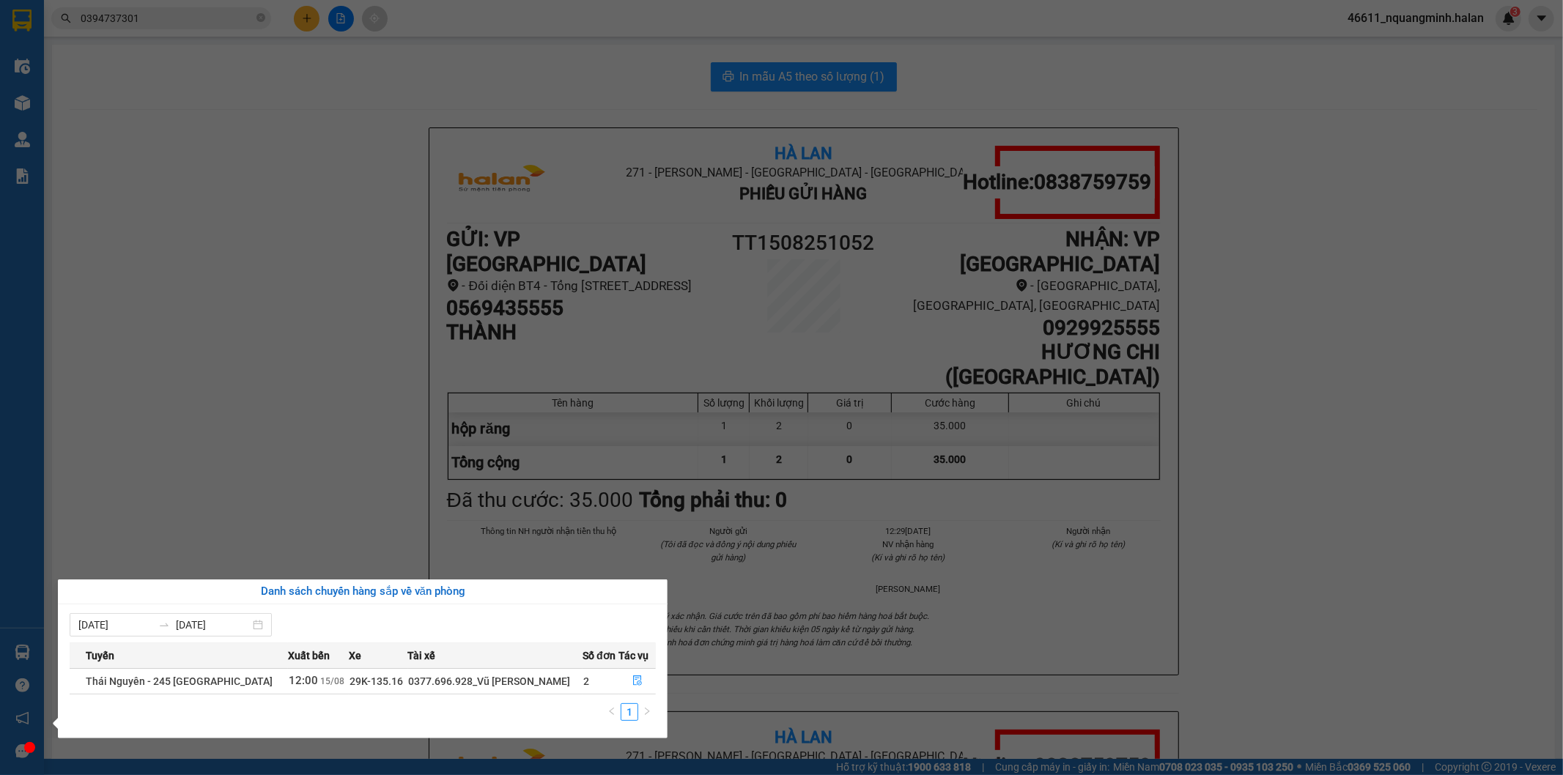
drag, startPoint x: 346, startPoint y: 287, endPoint x: 361, endPoint y: 281, distance: 16.7
click at [348, 287] on section "Kết quả tìm kiếm ( 78 ) Bộ lọc Mã ĐH Trạng thái Món hàng Thu hộ Tổng cước Chưa …" at bounding box center [781, 387] width 1563 height 775
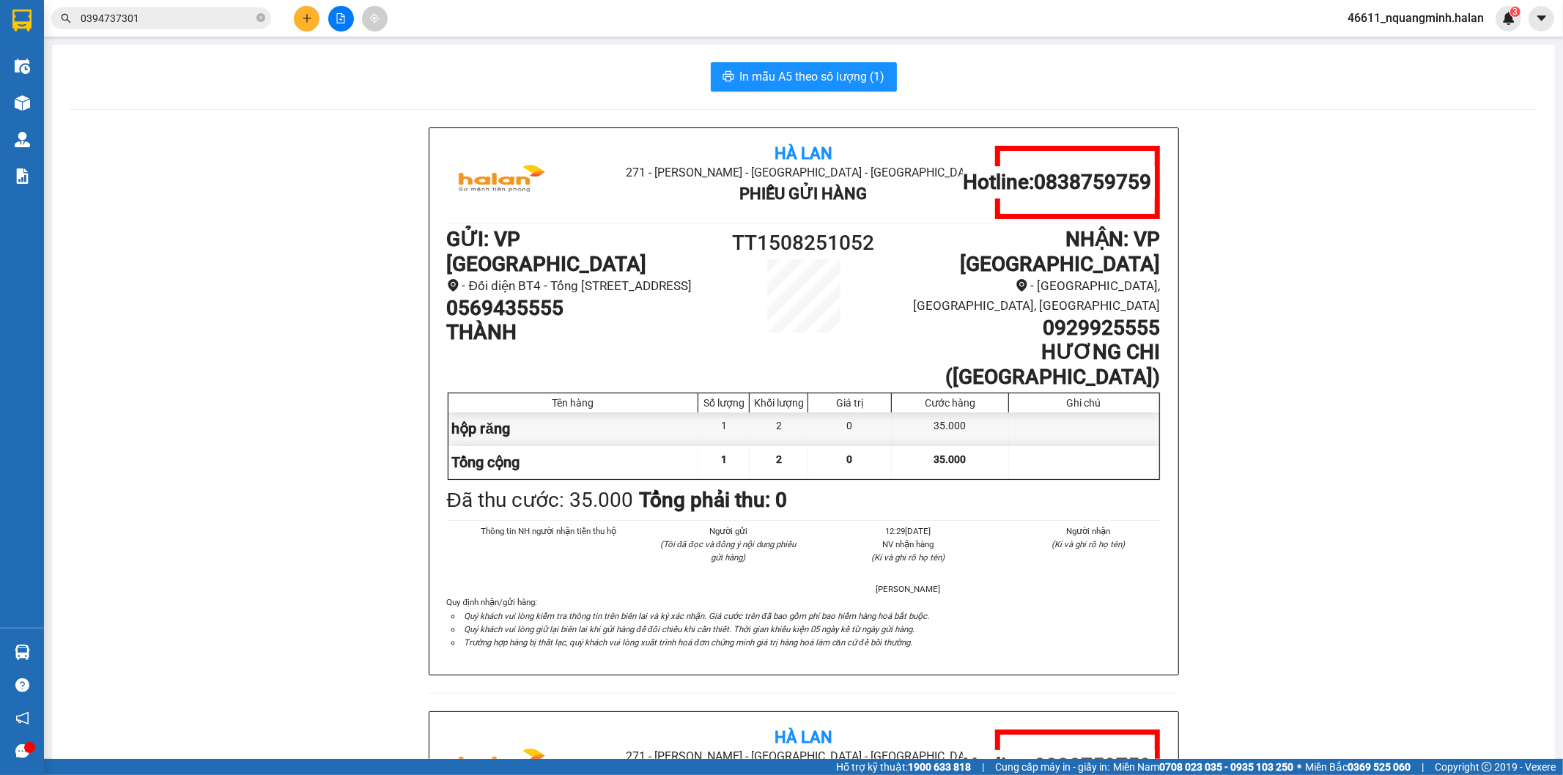
click at [928, 63] on div "In mẫu A5 theo số lượng (1)" at bounding box center [804, 76] width 1468 height 29
drag, startPoint x: 466, startPoint y: 93, endPoint x: 466, endPoint y: 75, distance: 17.6
click at [466, 92] on div "In mẫu A5 theo số lượng (1) Hà Lan 271 - Dương Tự Minh - Phường Tân Long - Thái…" at bounding box center [803, 679] width 1503 height 1268
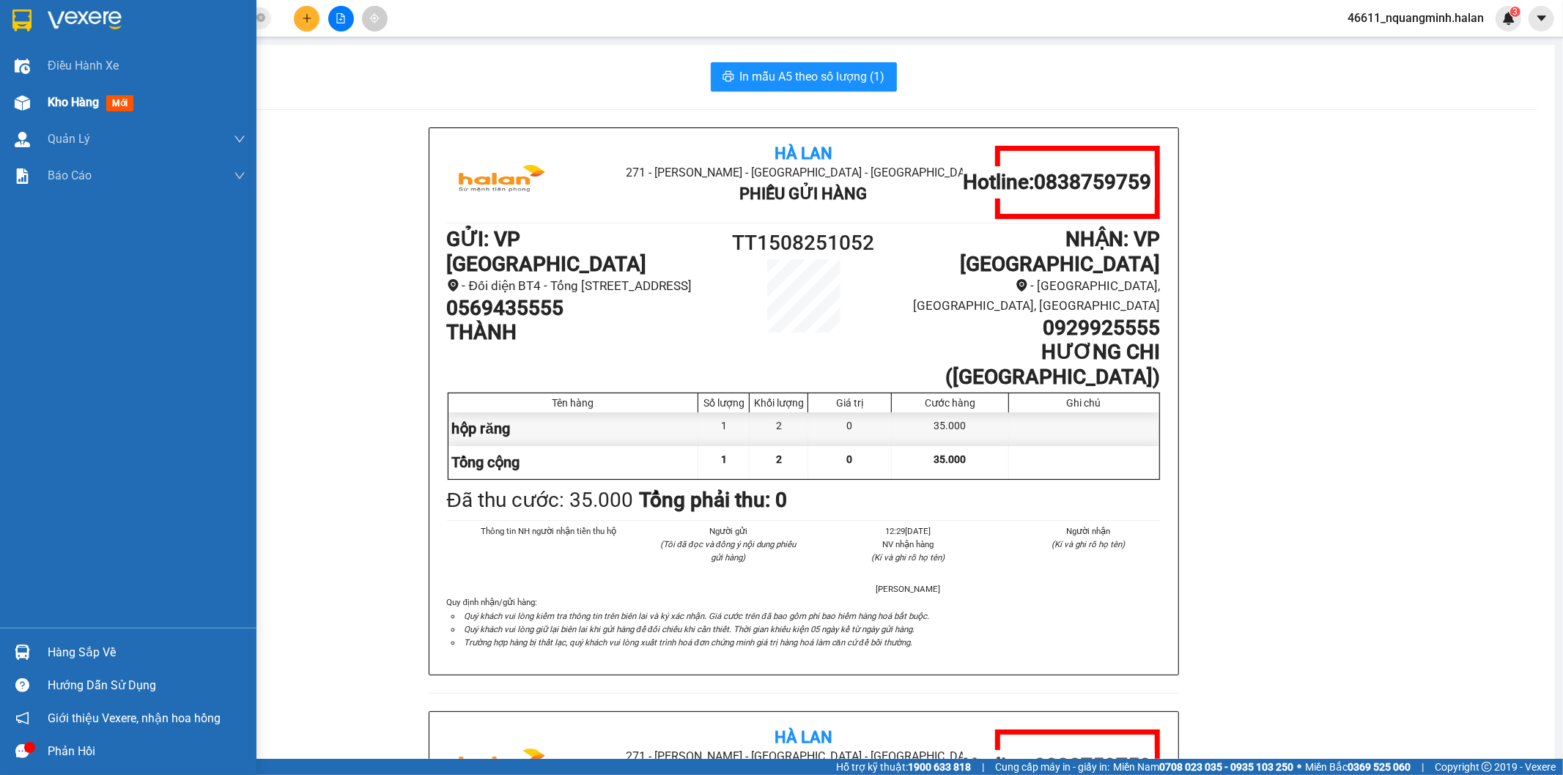
click at [7, 98] on div "Kho hàng mới" at bounding box center [128, 102] width 256 height 37
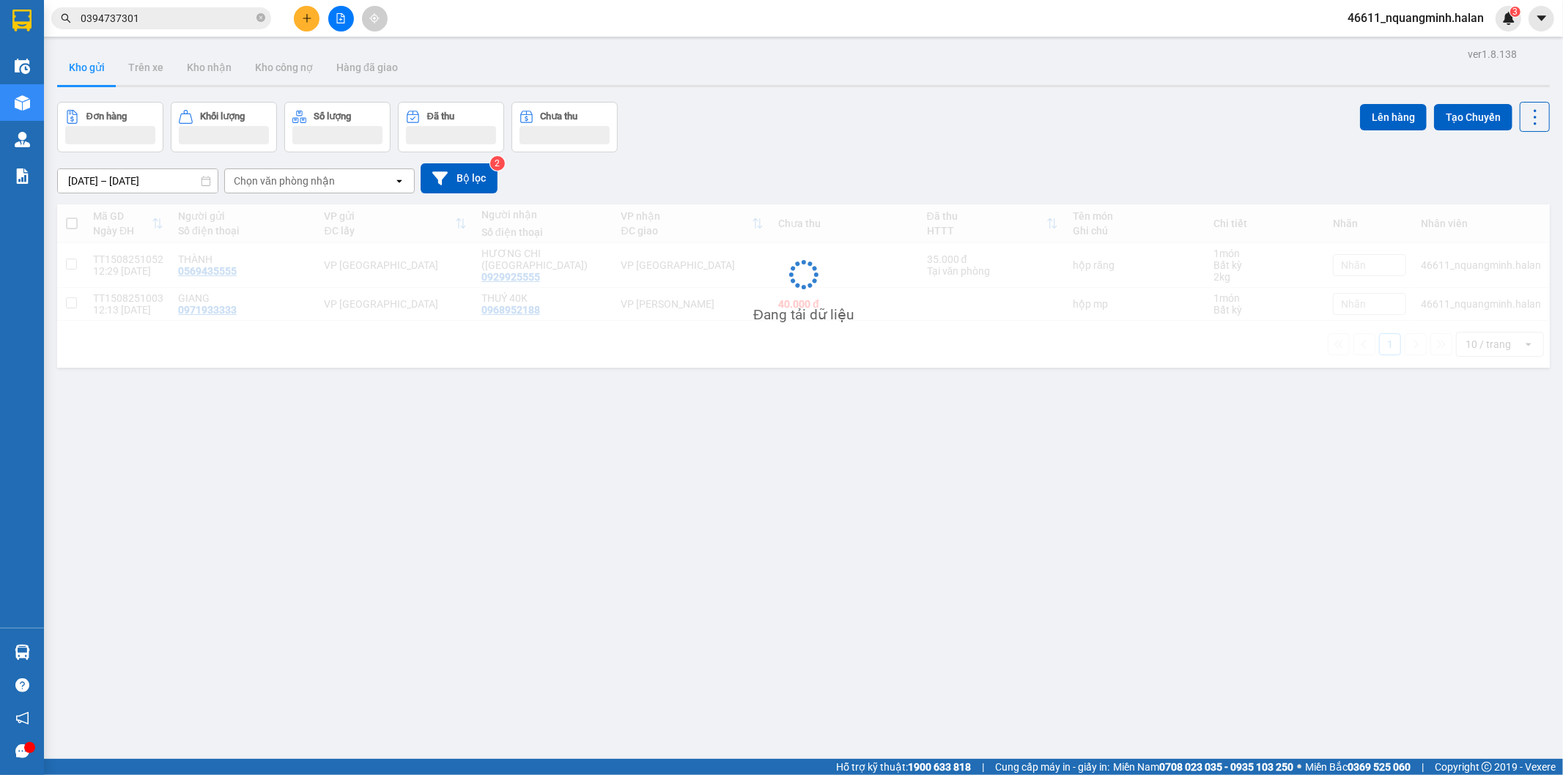
click at [1096, 97] on div "ver 1.8.138 Kho gửi Trên xe Kho nhận Kho công nợ Hàng đã giao Đơn hàng Khối lượ…" at bounding box center [803, 431] width 1504 height 775
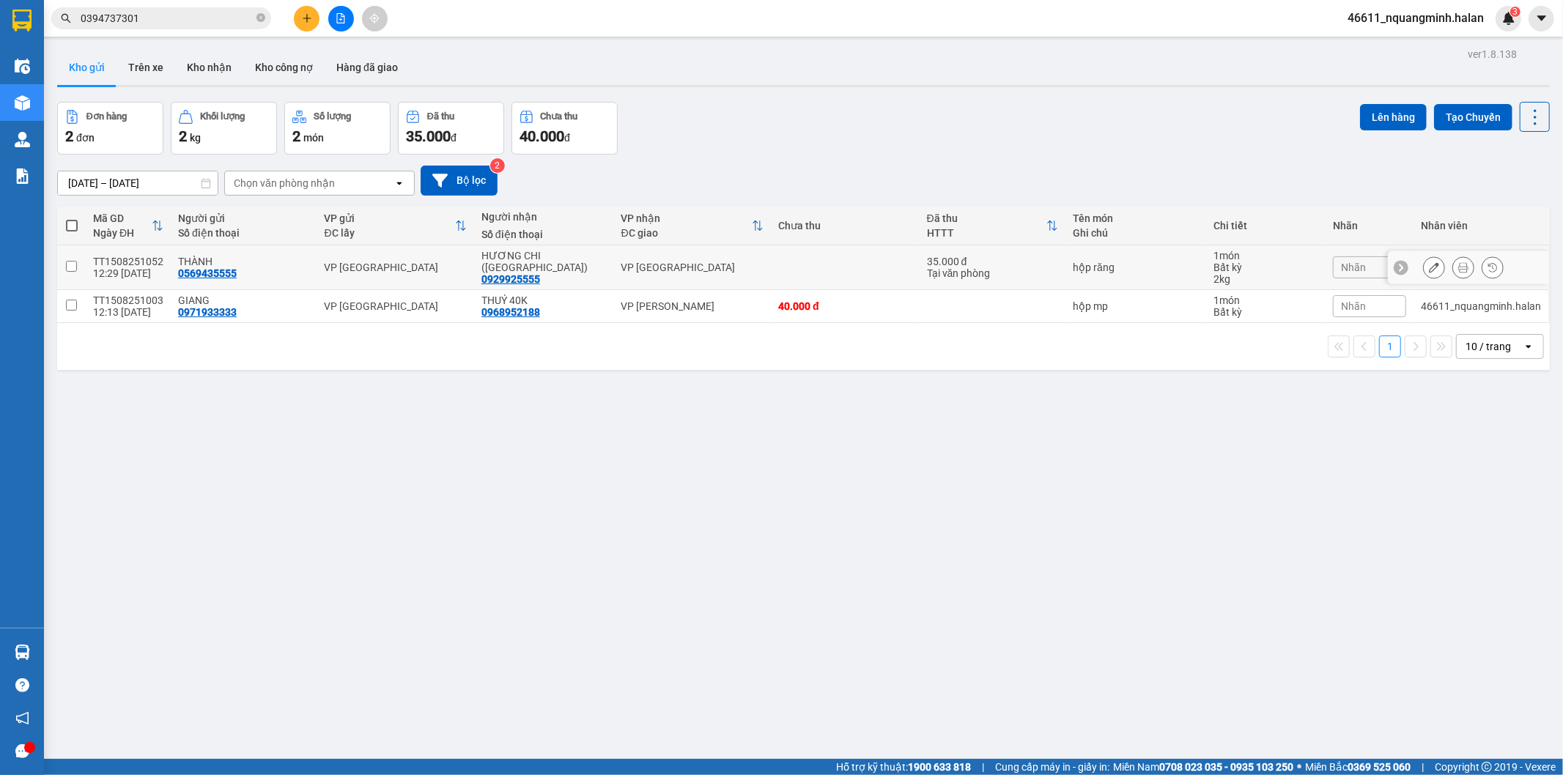
click at [705, 264] on div "VP [GEOGRAPHIC_DATA]" at bounding box center [692, 268] width 142 height 12
checkbox input "true"
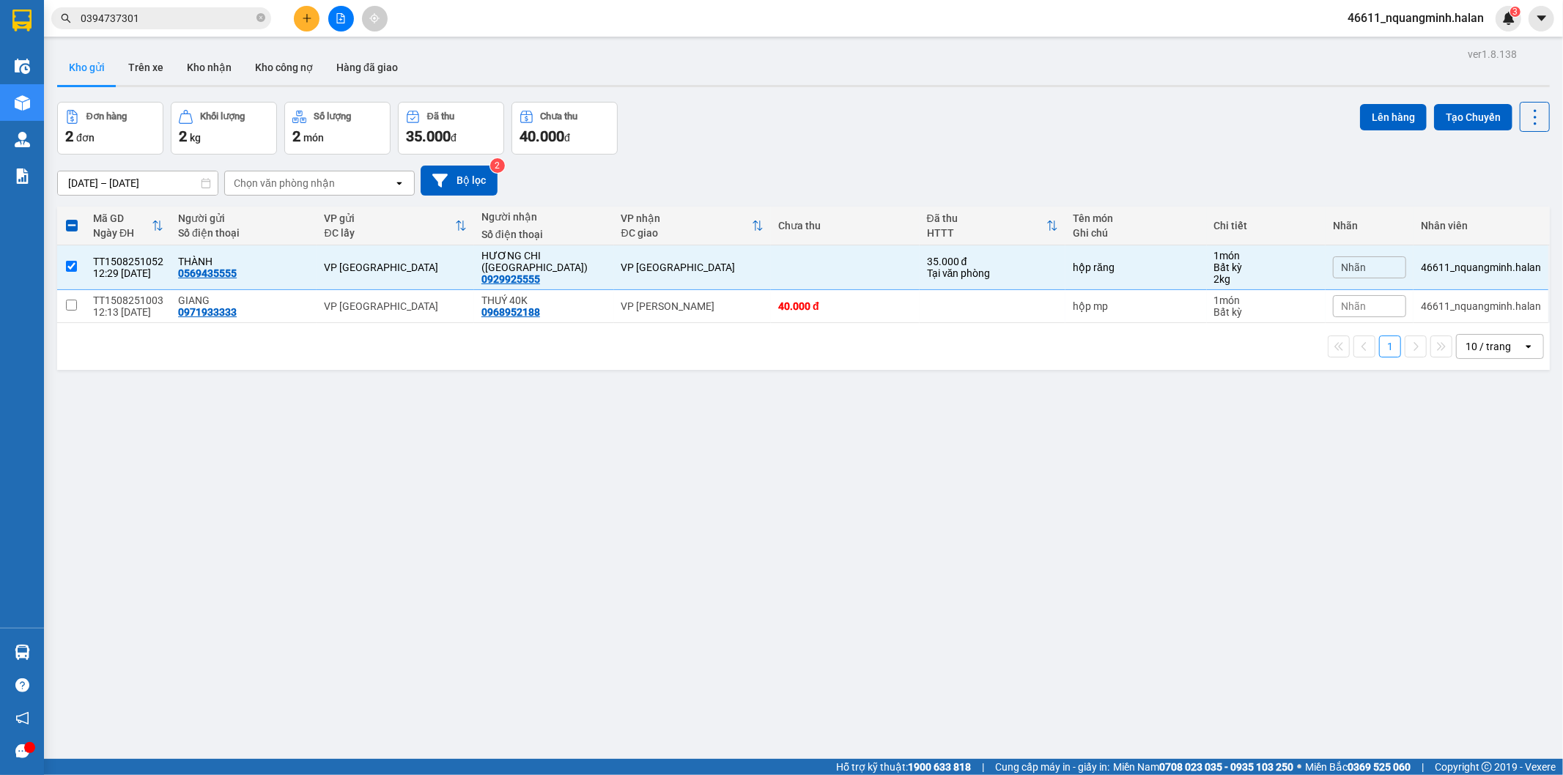
click at [721, 323] on div "1 10 / trang open" at bounding box center [803, 346] width 1492 height 47
click at [1021, 308] on td at bounding box center [992, 306] width 146 height 33
checkbox input "true"
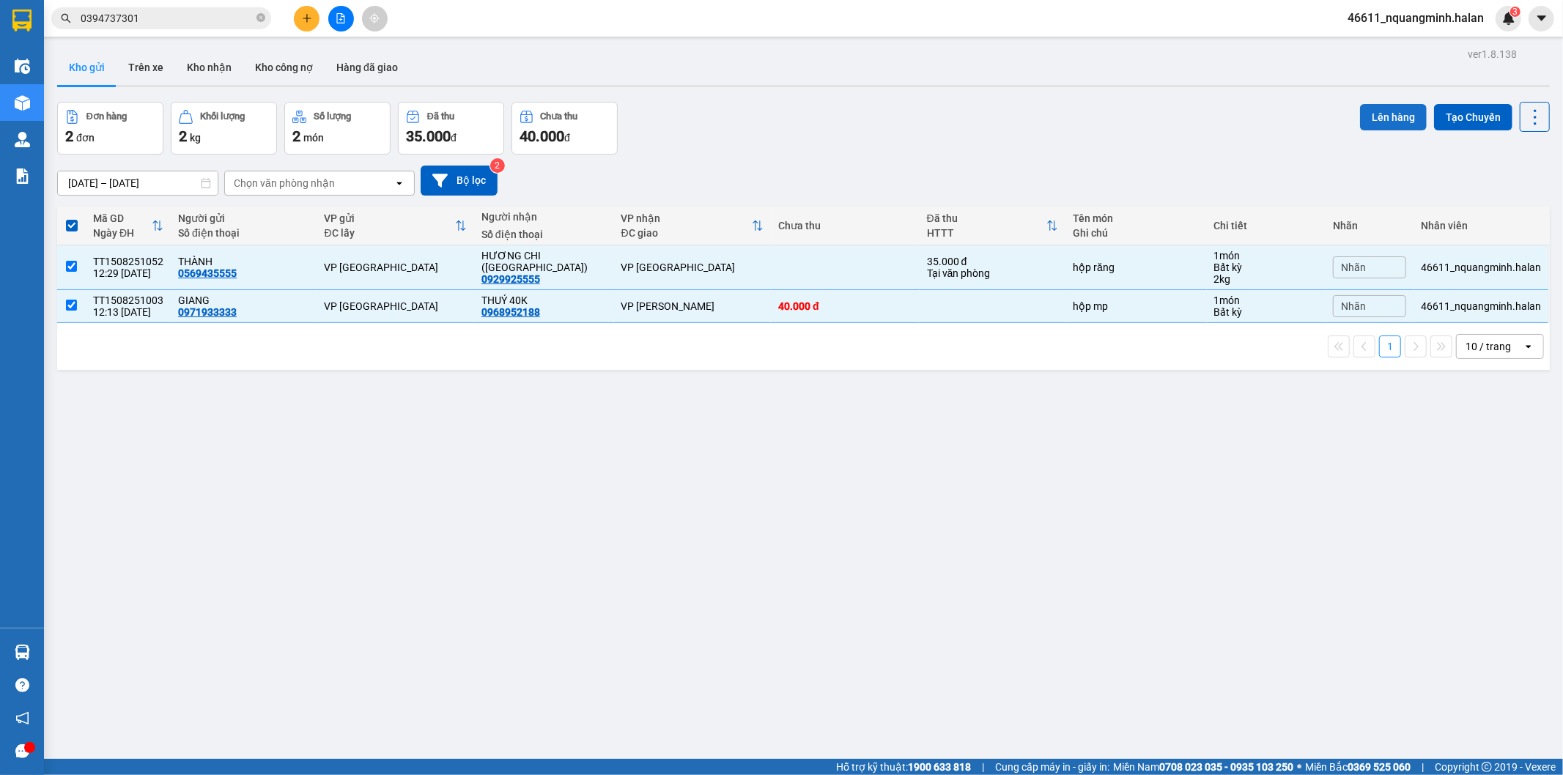
click at [1378, 125] on button "Lên hàng" at bounding box center [1393, 117] width 67 height 26
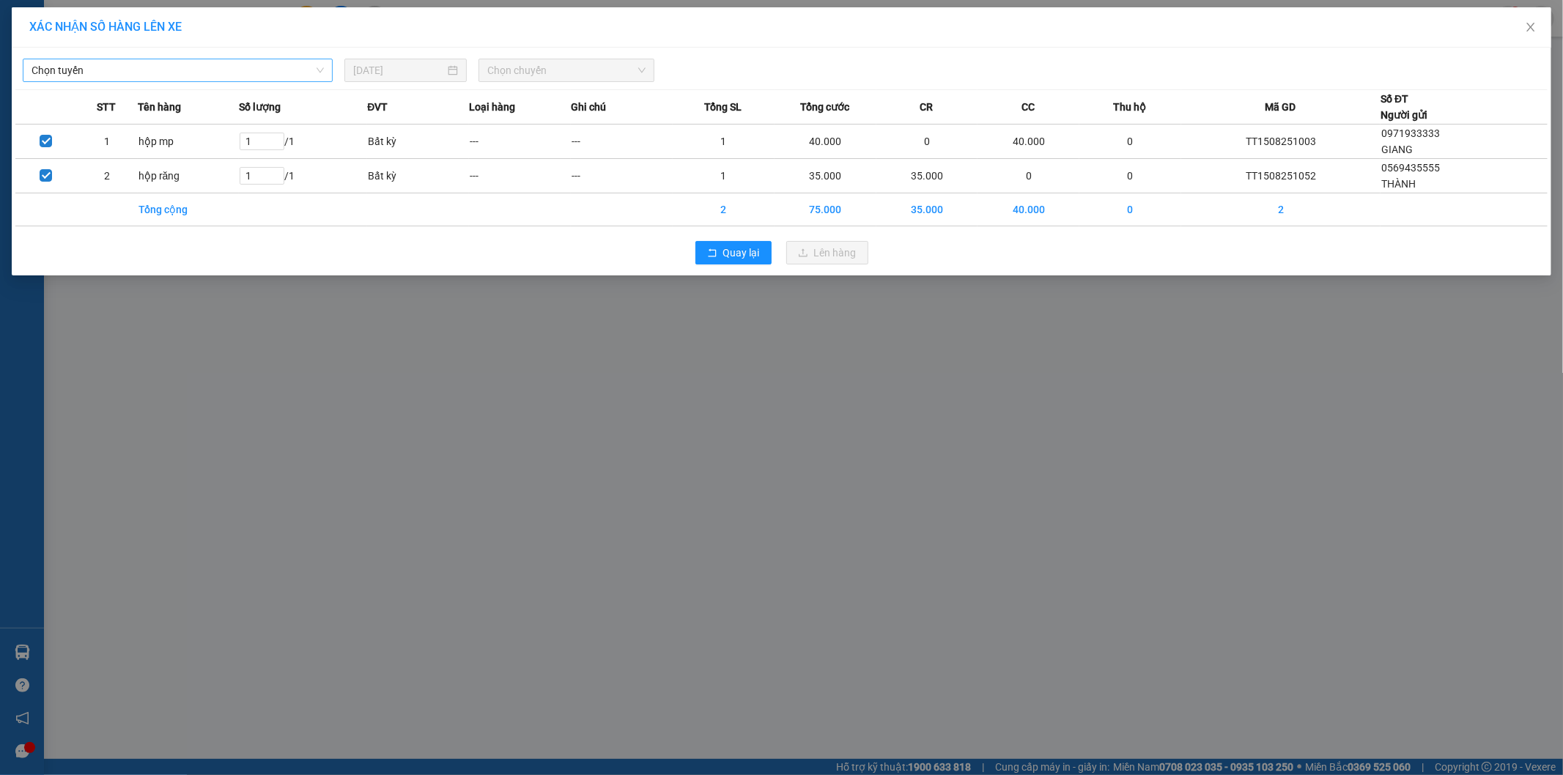
click at [248, 75] on span "Chọn tuyến" at bounding box center [178, 70] width 292 height 22
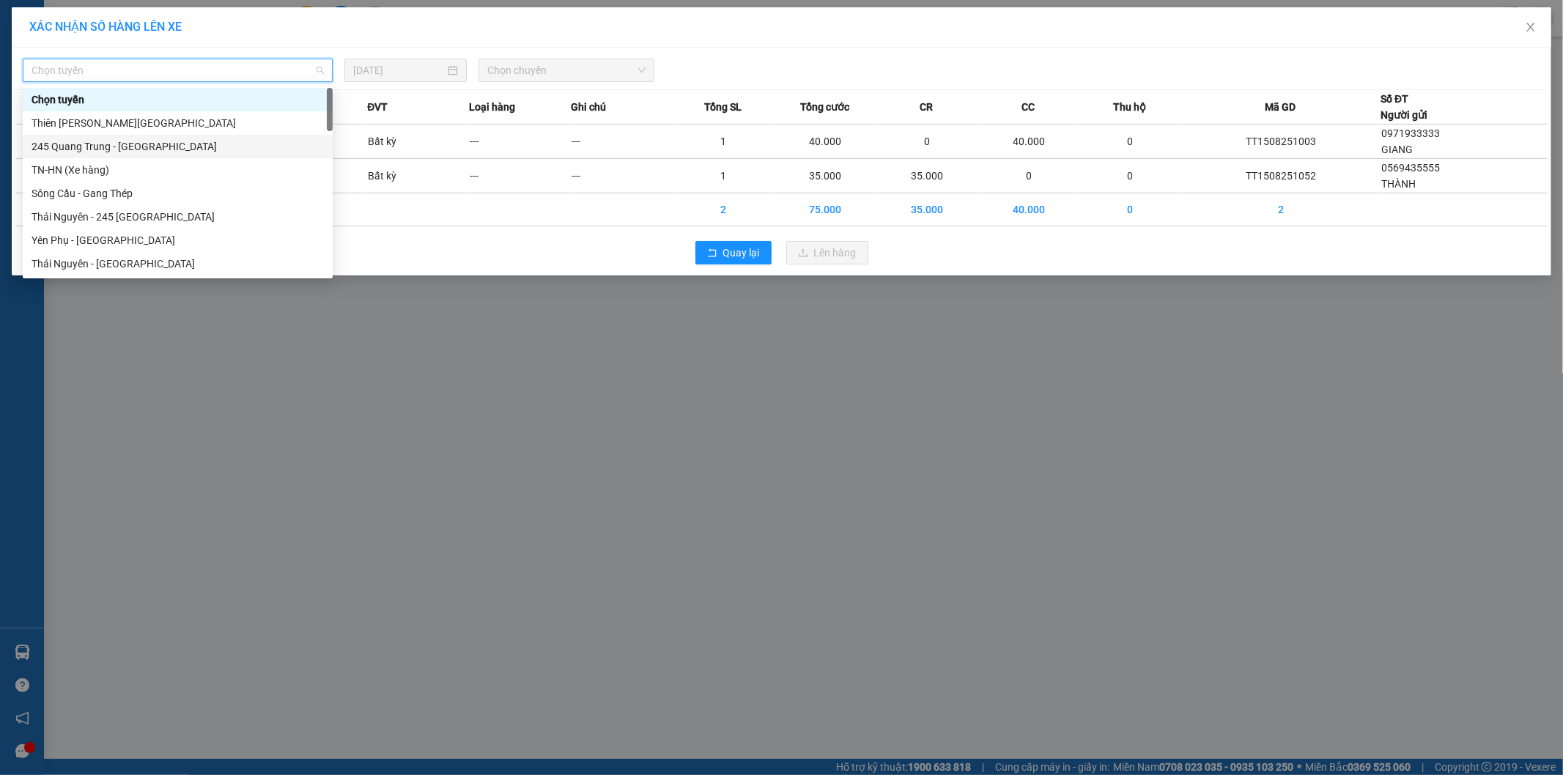
click at [100, 148] on div "245 Quang Trung - [GEOGRAPHIC_DATA]" at bounding box center [178, 146] width 292 height 16
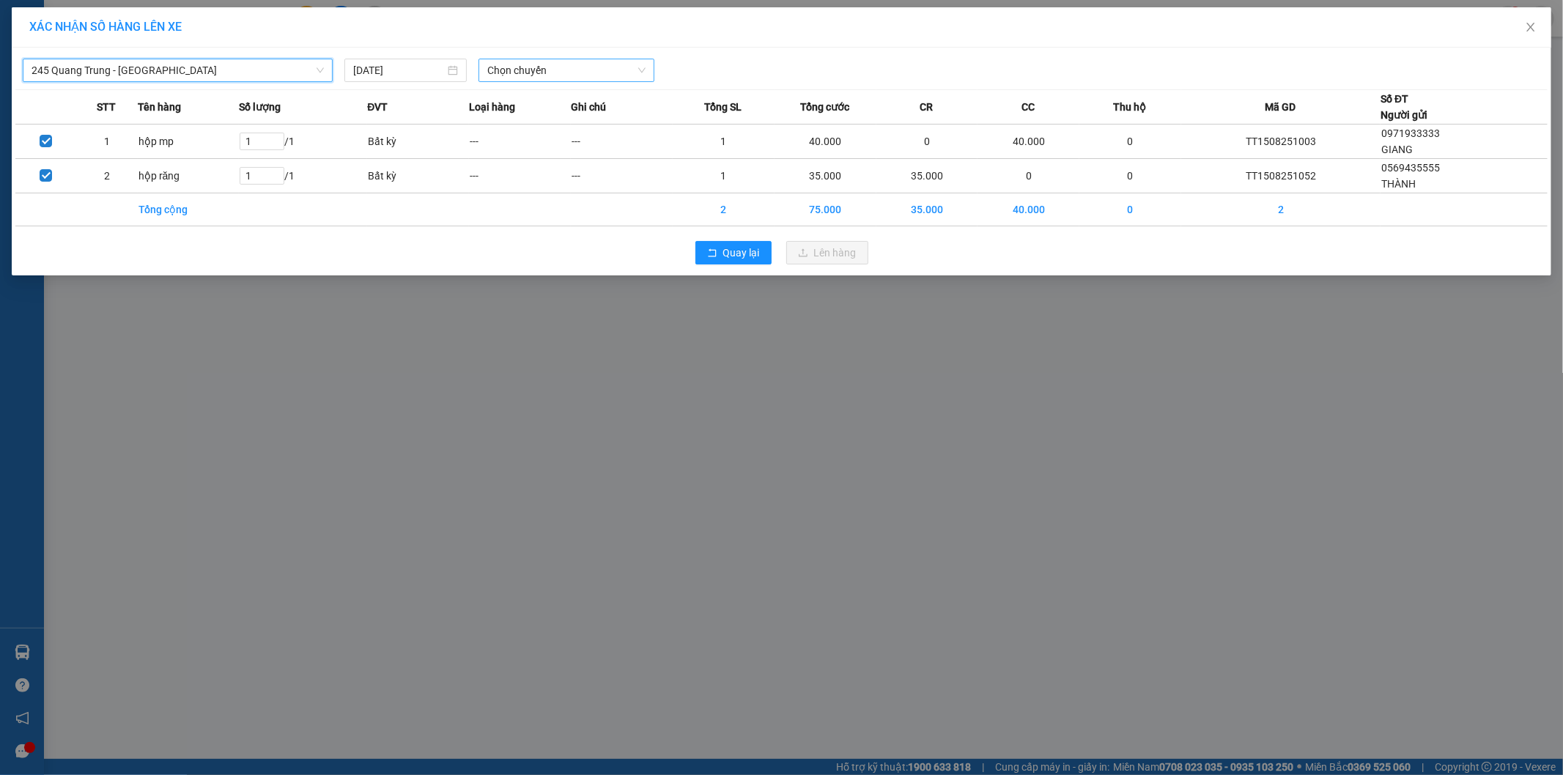
click at [493, 61] on span "Chọn chuyến" at bounding box center [566, 70] width 158 height 22
type input "874"
click at [502, 122] on div "12:30 - 29H-998.74" at bounding box center [544, 123] width 114 height 16
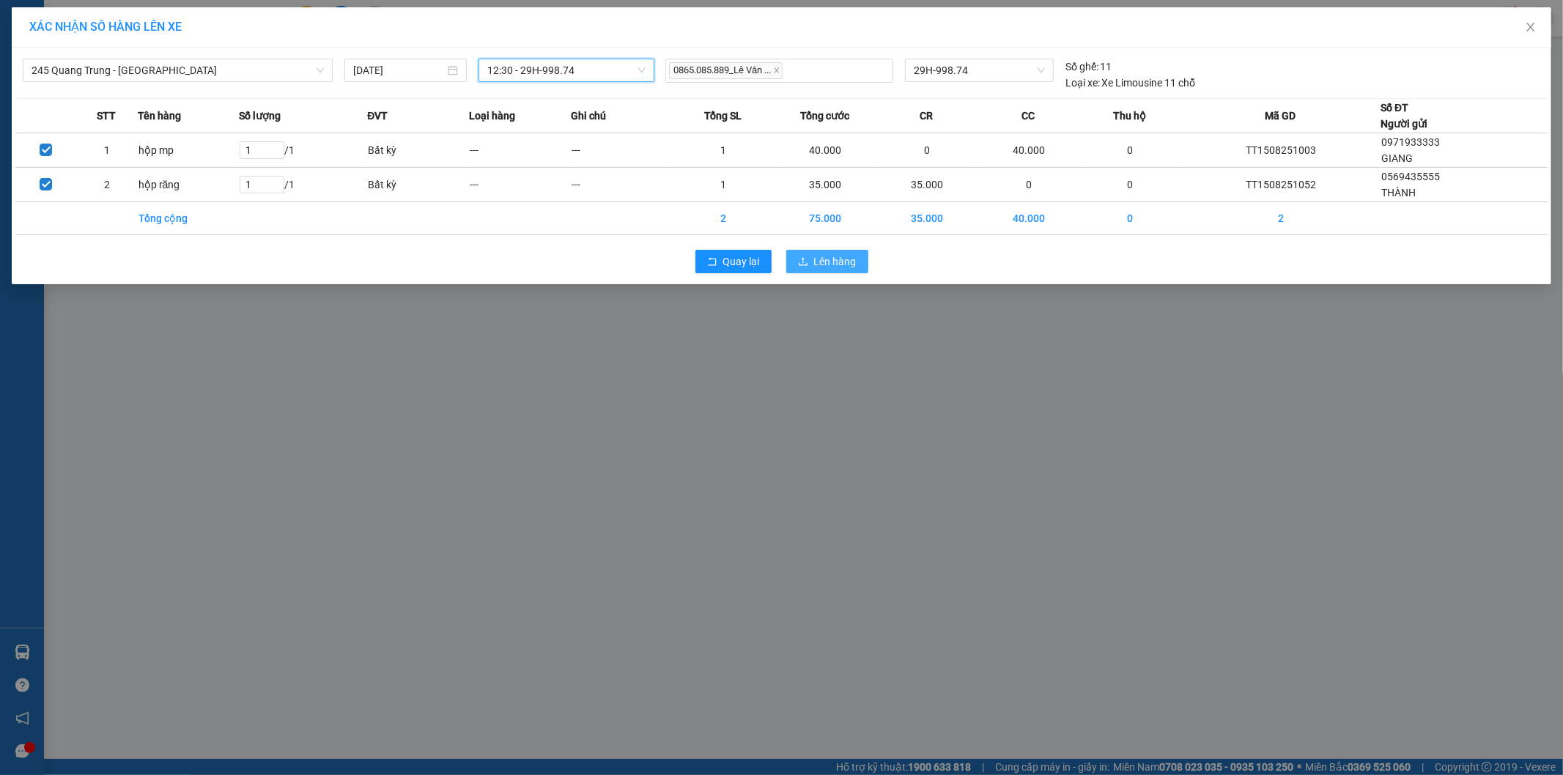
click at [823, 260] on span "Lên hàng" at bounding box center [835, 262] width 42 height 16
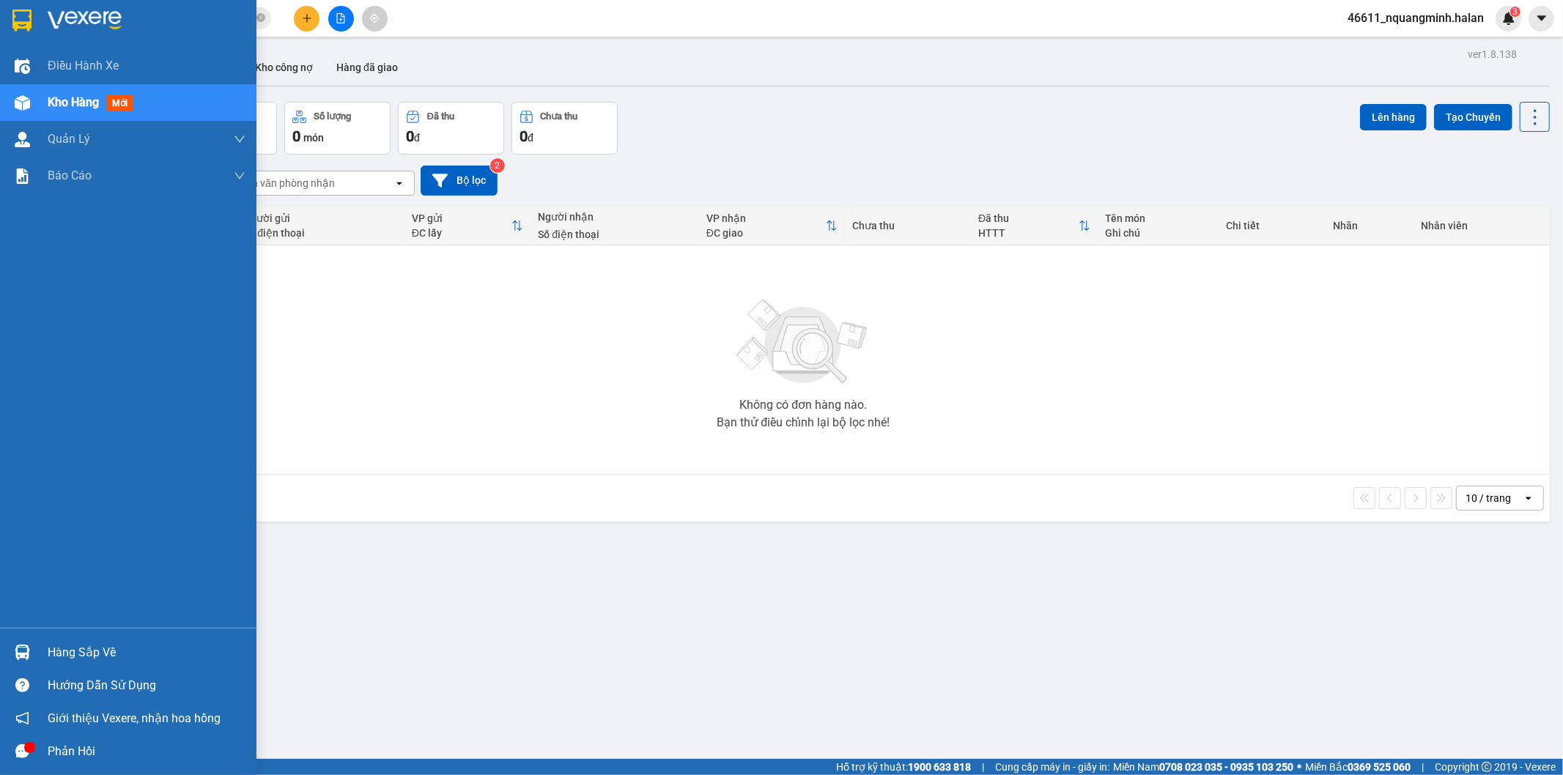
drag, startPoint x: 16, startPoint y: 641, endPoint x: 40, endPoint y: 641, distance: 24.2
click at [18, 642] on div at bounding box center [23, 653] width 26 height 26
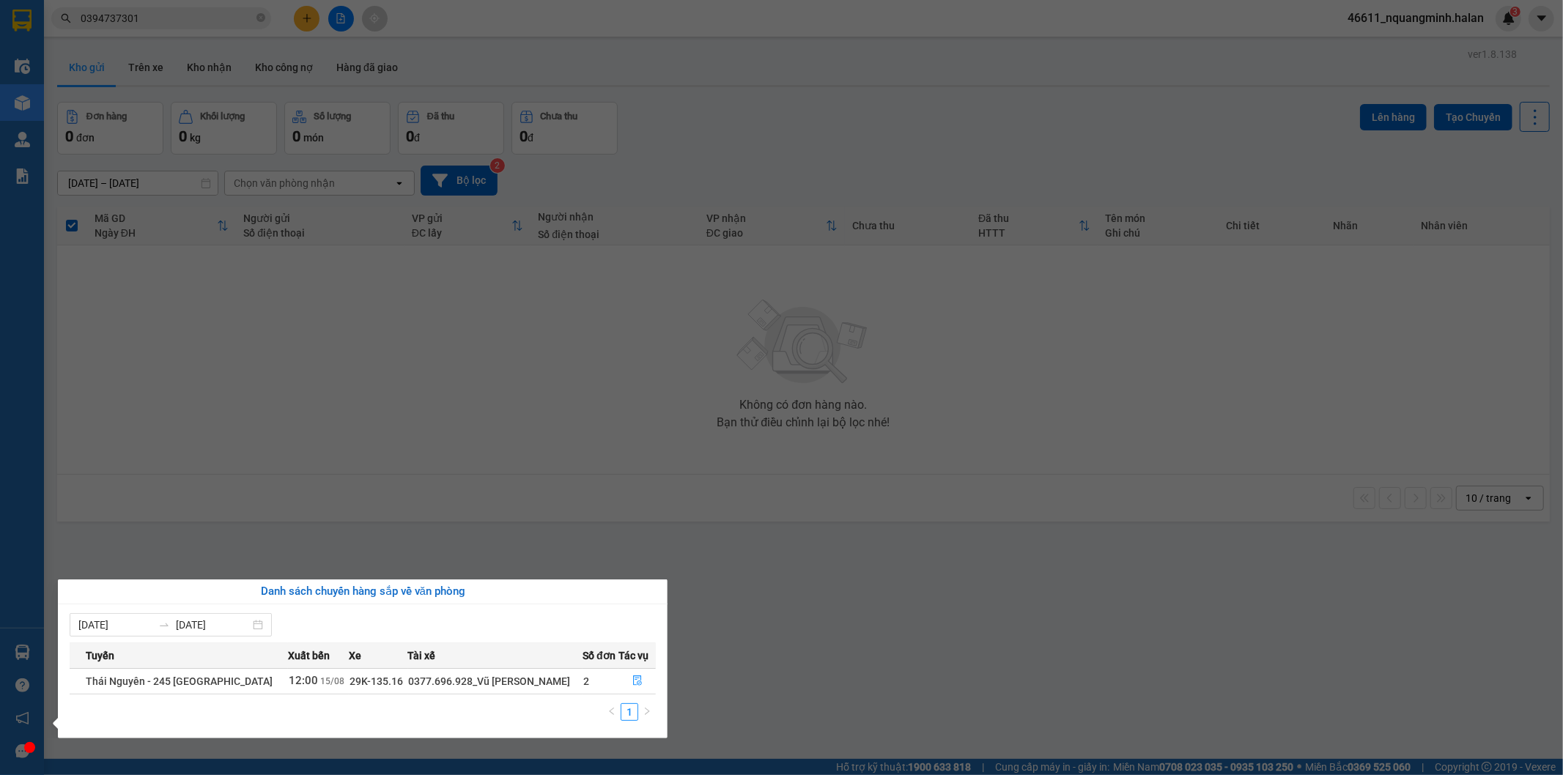
click at [457, 437] on section "Kết quả tìm kiếm ( 78 ) Bộ lọc Mã ĐH Trạng thái Món hàng Thu hộ Tổng cước Chưa …" at bounding box center [781, 387] width 1563 height 775
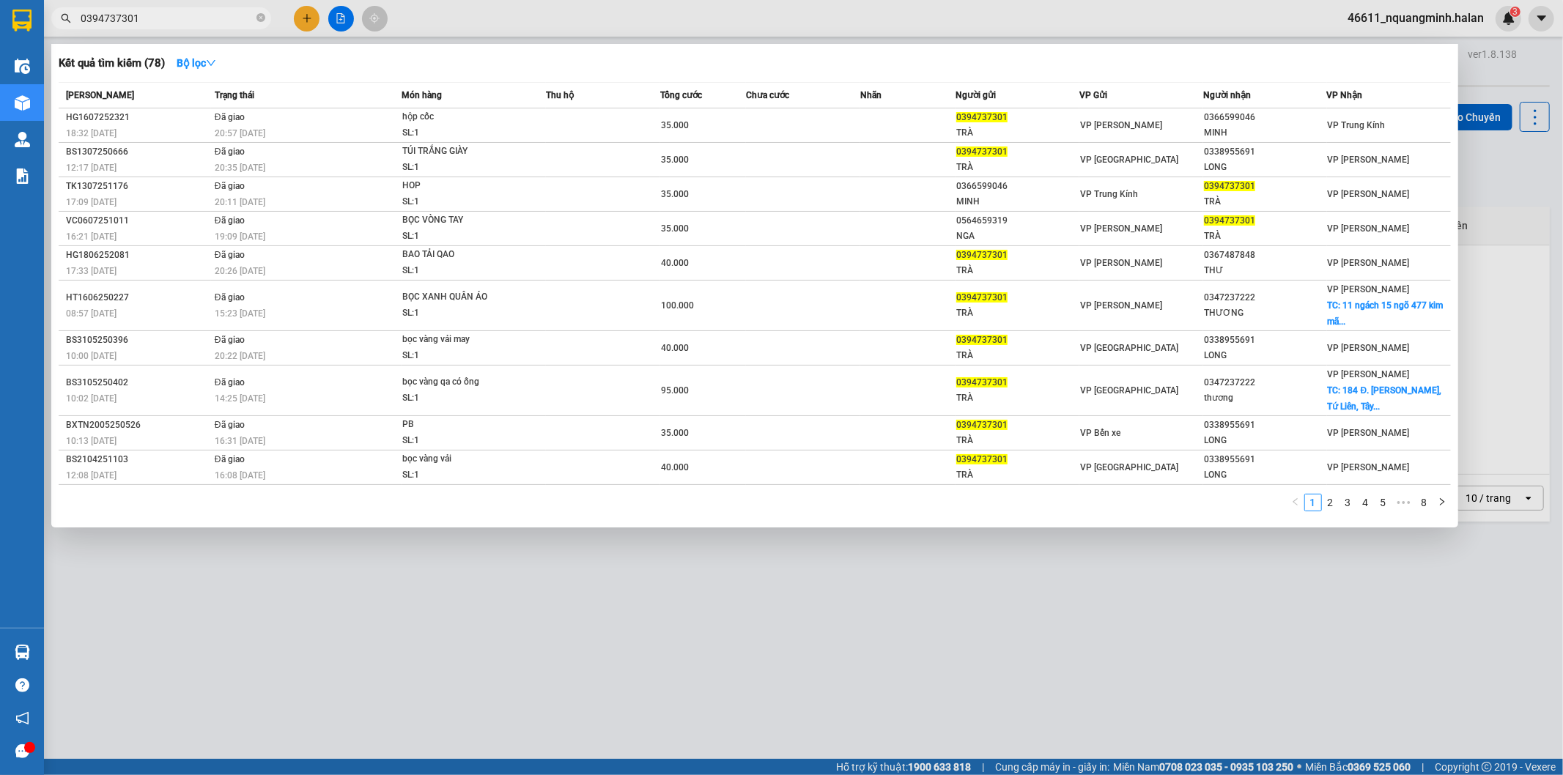
drag, startPoint x: 185, startPoint y: 11, endPoint x: 0, endPoint y: 4, distance: 184.8
click at [0, 6] on section "Kết quả tìm kiếm ( 78 ) Bộ lọc Mã ĐH Trạng thái Món hàng Thu hộ Tổng cước Chưa …" at bounding box center [781, 387] width 1563 height 775
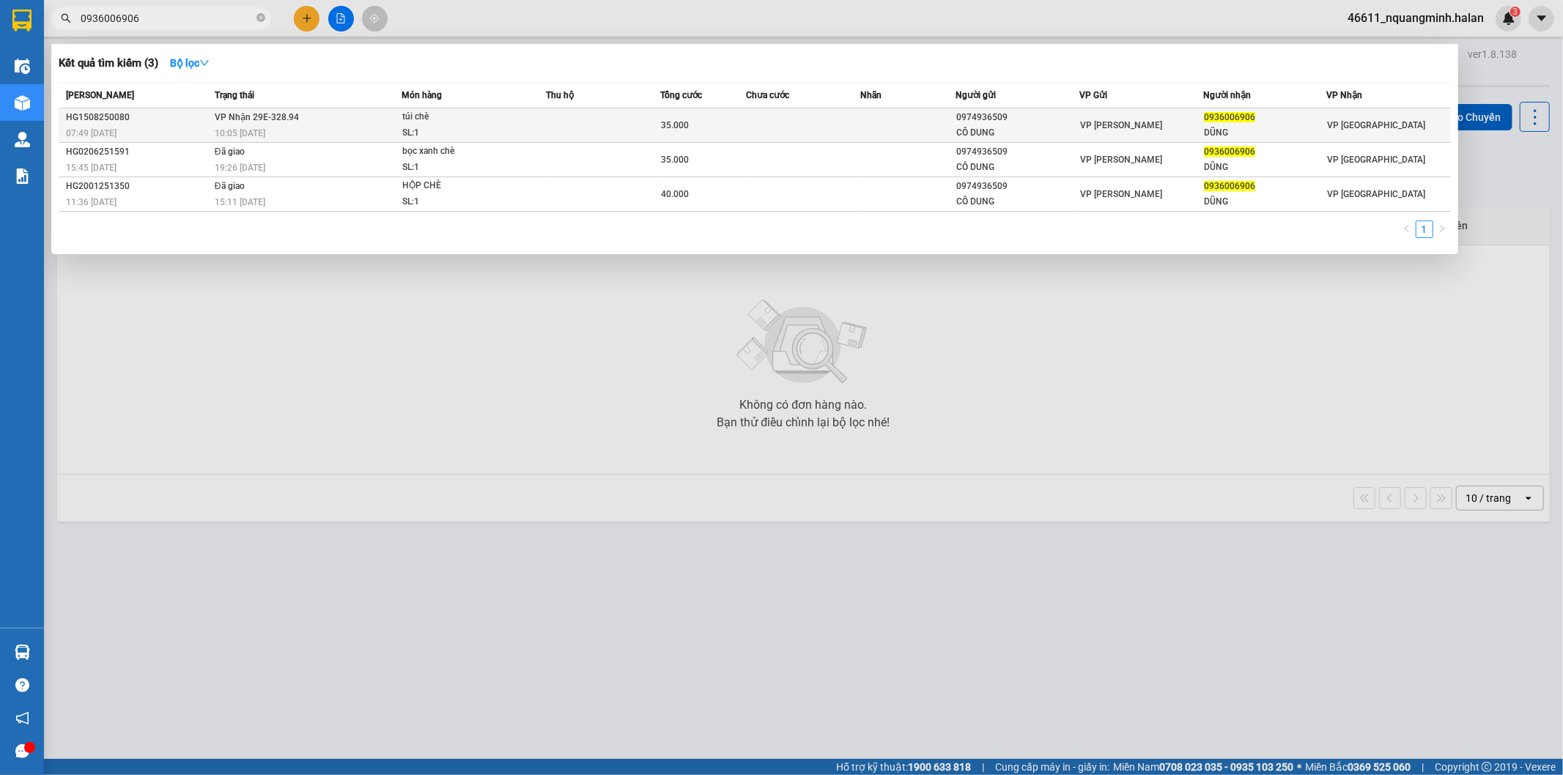
type input "0936006906"
click at [508, 118] on div "túi chè" at bounding box center [457, 117] width 110 height 16
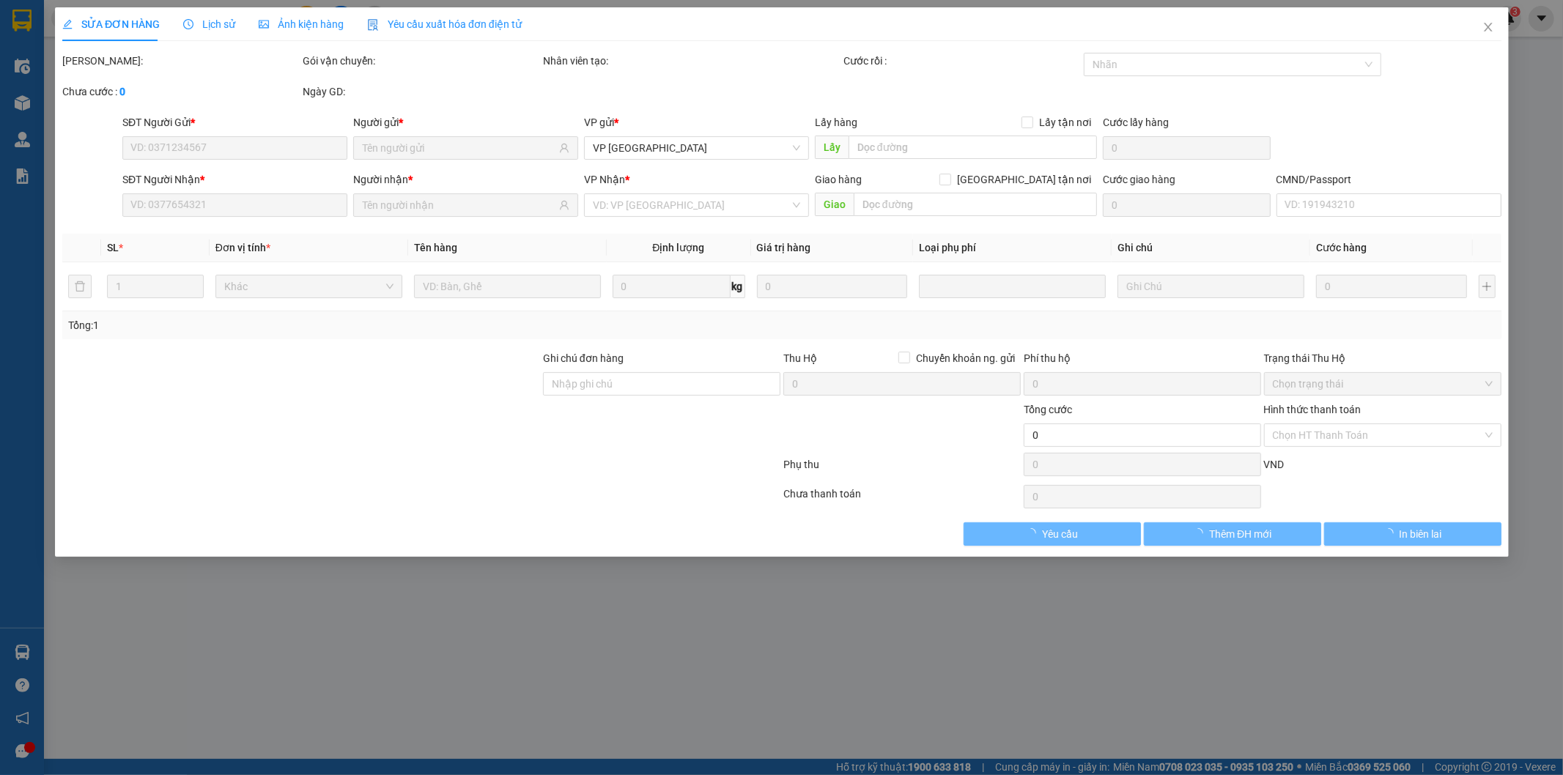
type input "0974936509"
type input "CÔ DUNG"
type input "0936006906"
type input "DŨNG"
type input "35.000"
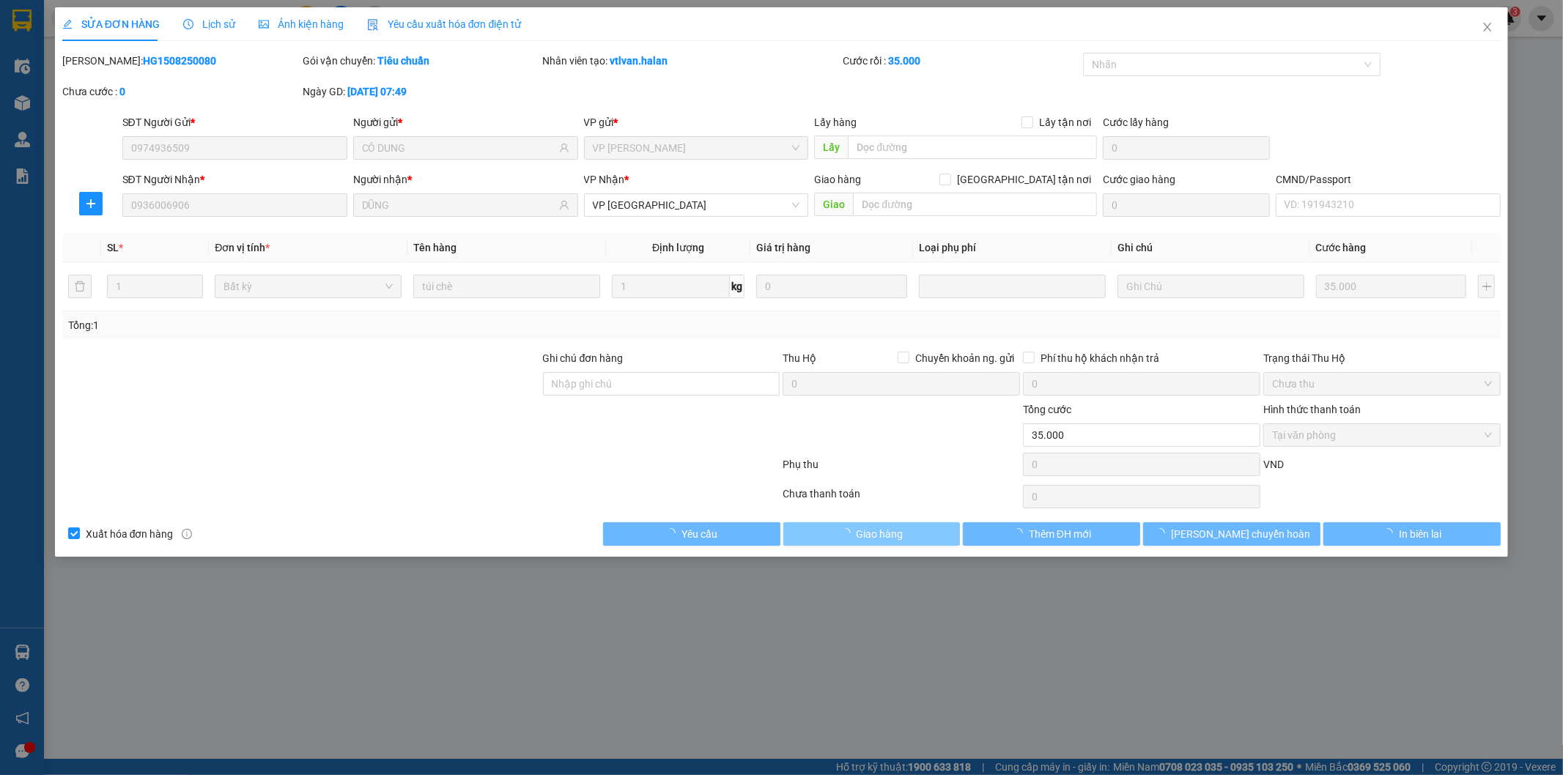
click at [878, 536] on span "Giao hàng" at bounding box center [879, 534] width 47 height 16
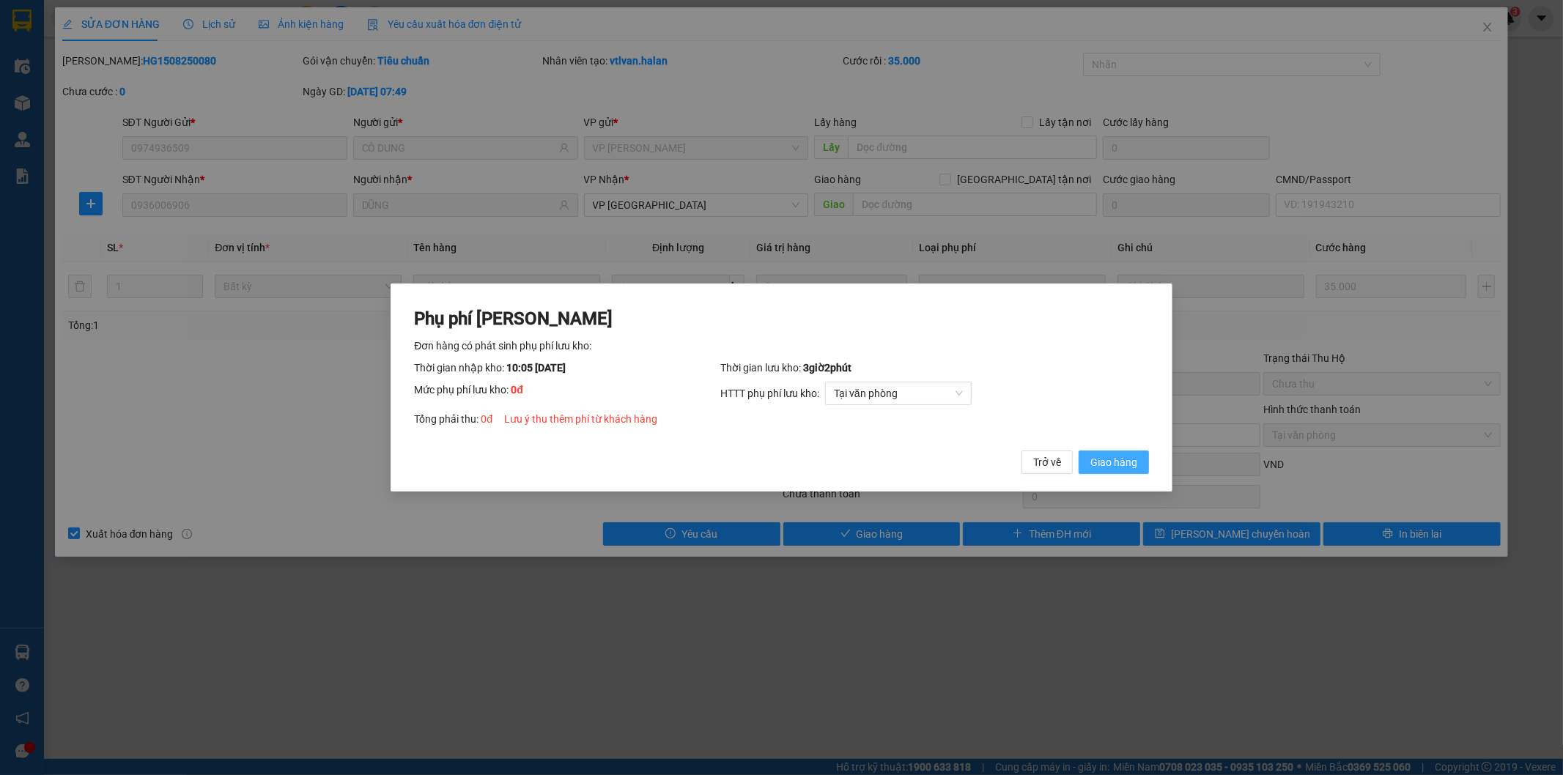
click at [1109, 458] on span "Giao hàng" at bounding box center [1113, 462] width 47 height 16
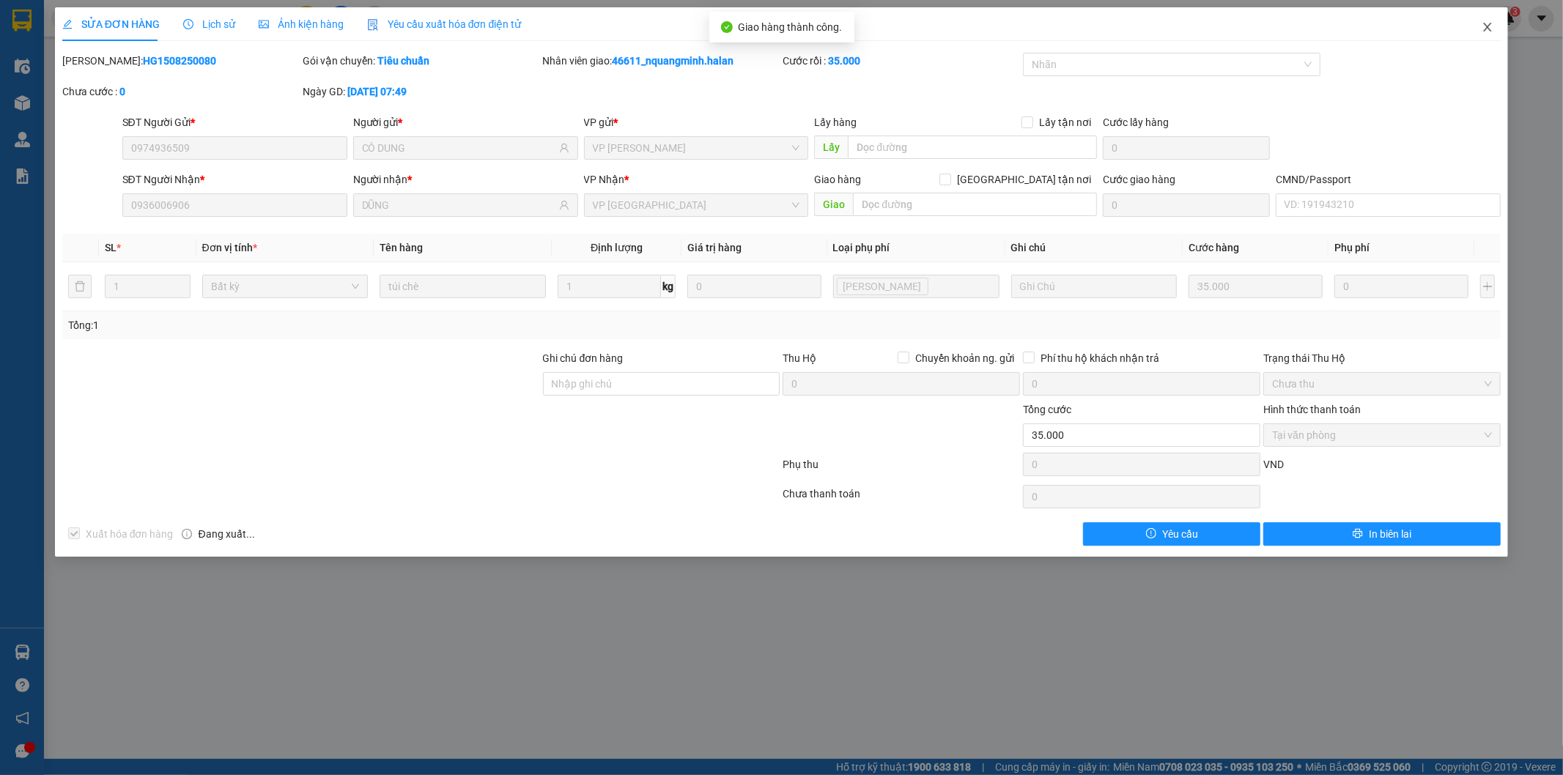
click at [1481, 19] on span "Close" at bounding box center [1487, 27] width 41 height 41
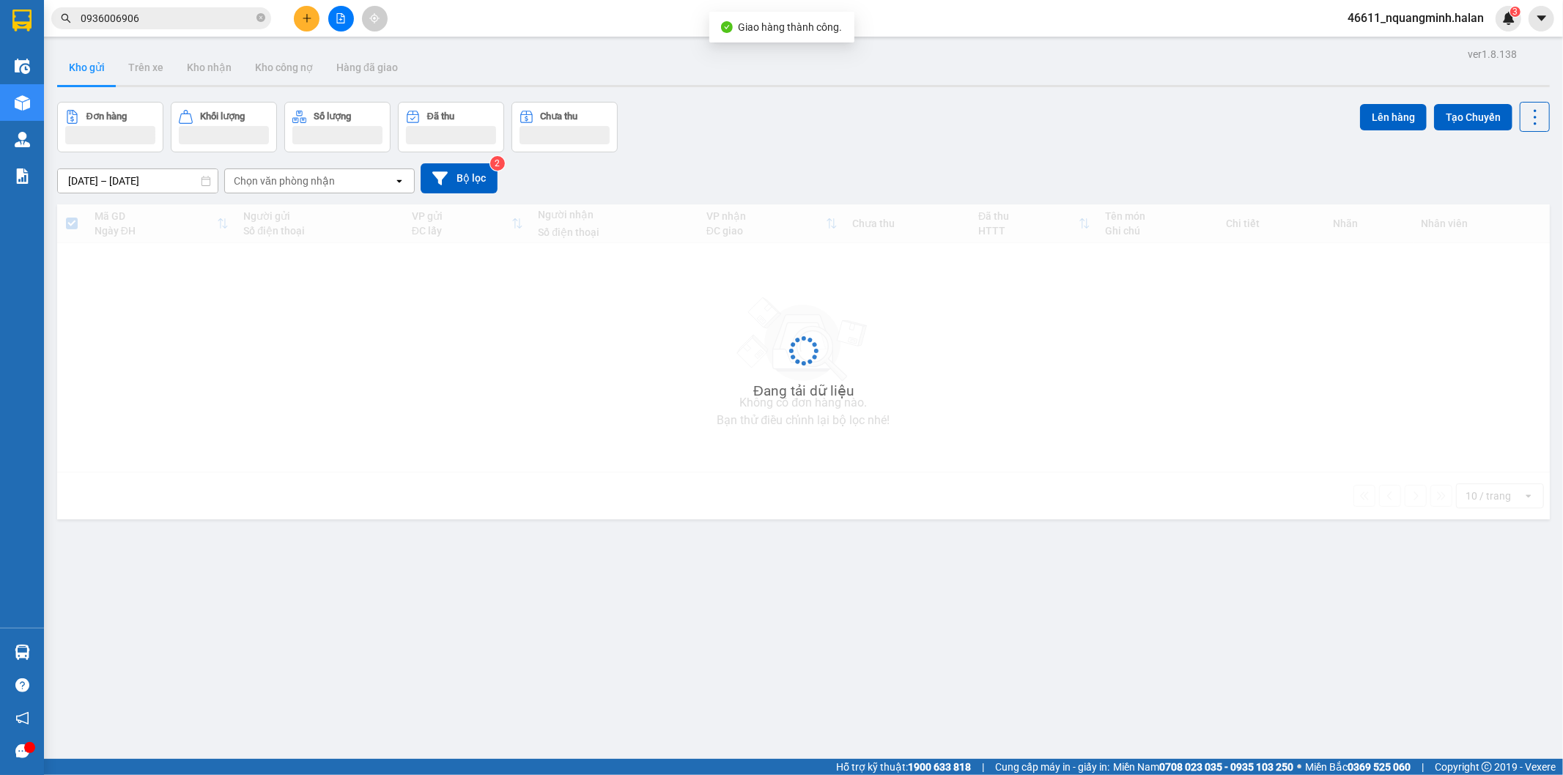
click at [151, 17] on input "0936006906" at bounding box center [167, 18] width 173 height 16
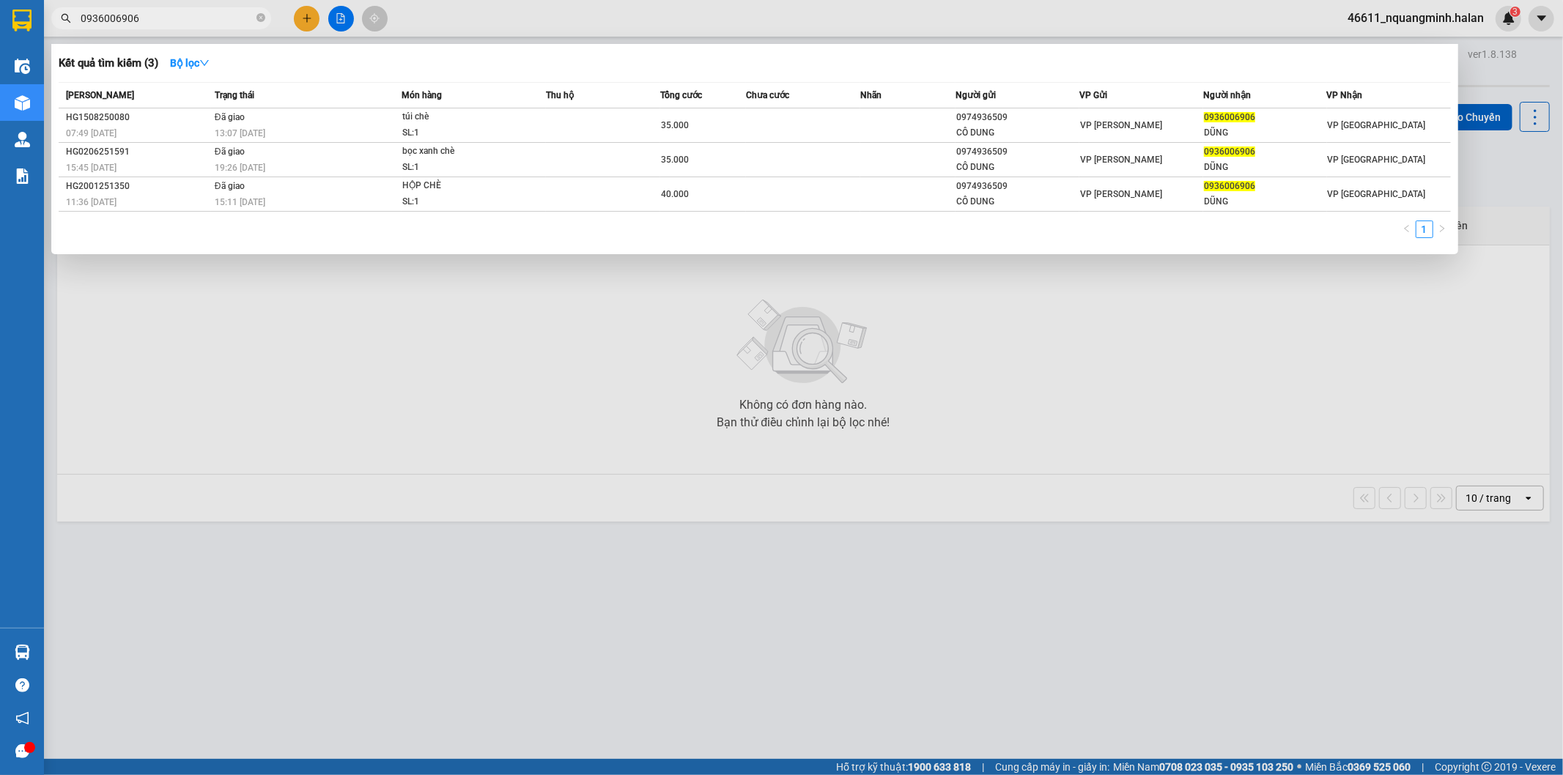
drag, startPoint x: 563, startPoint y: 343, endPoint x: 649, endPoint y: 275, distance: 110.1
click at [563, 341] on div at bounding box center [781, 387] width 1563 height 775
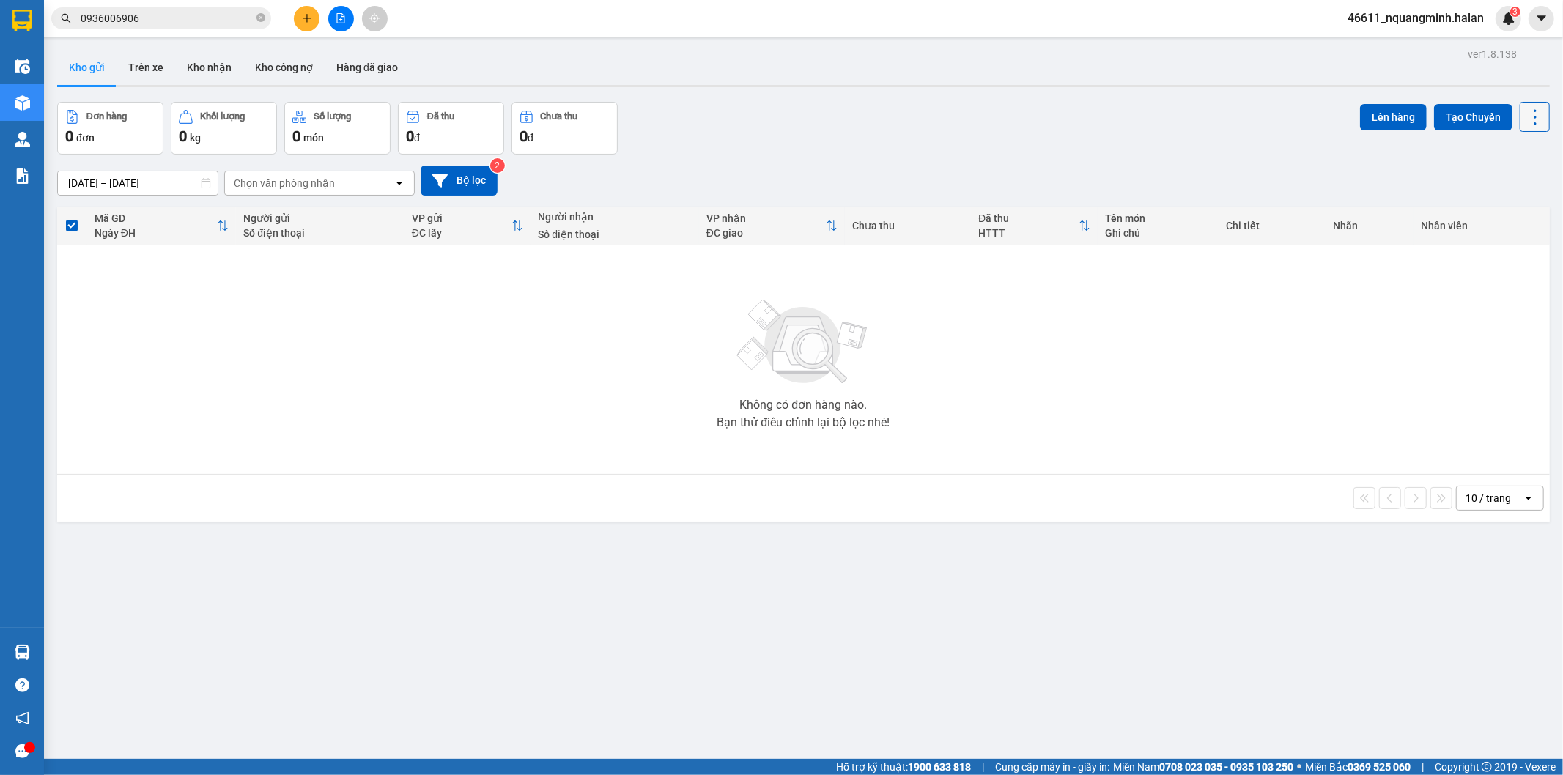
click at [1525, 118] on icon at bounding box center [1535, 117] width 21 height 21
click at [1506, 206] on span "Làm mới" at bounding box center [1502, 209] width 40 height 15
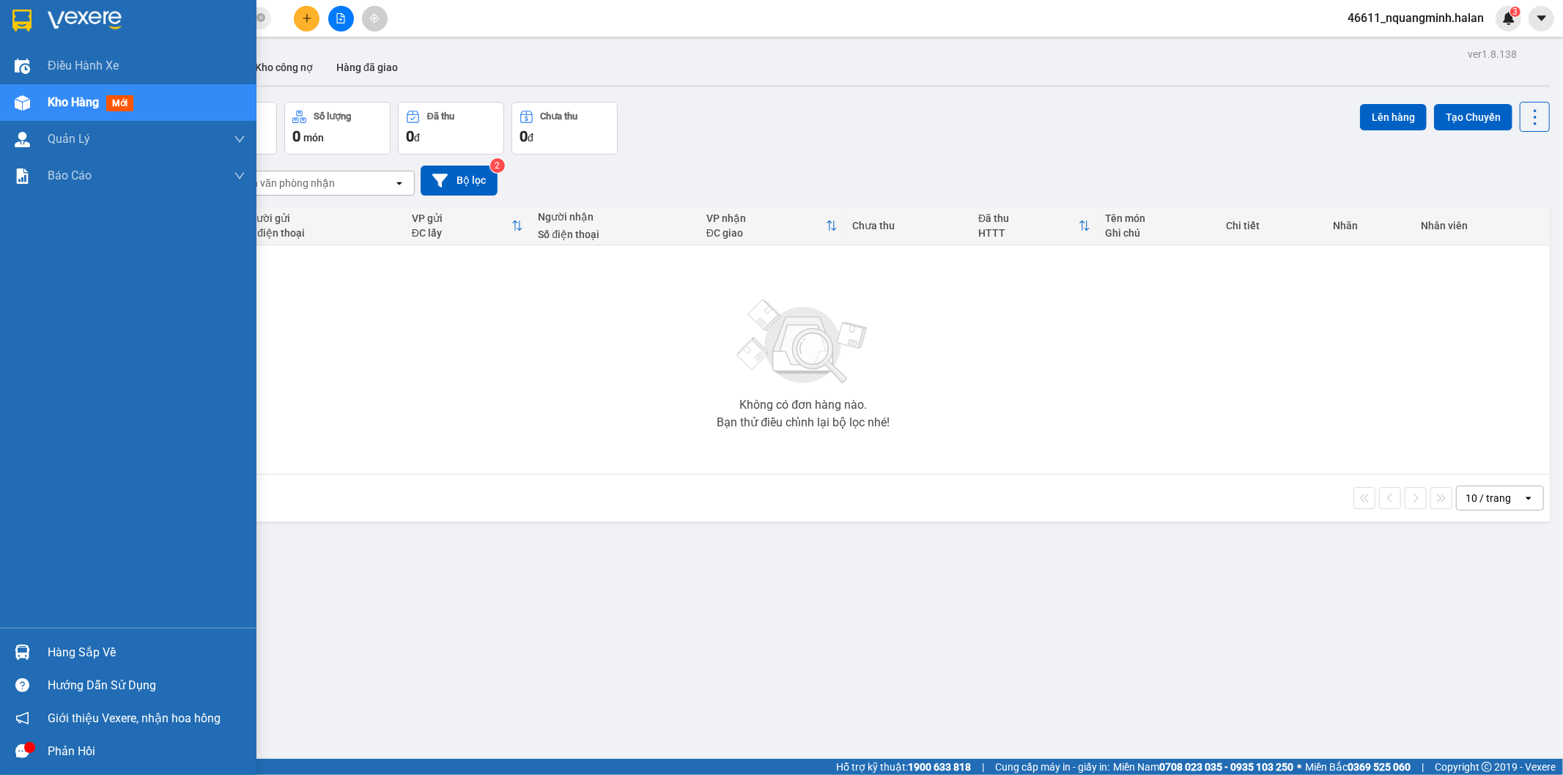
click at [33, 648] on div at bounding box center [23, 653] width 26 height 26
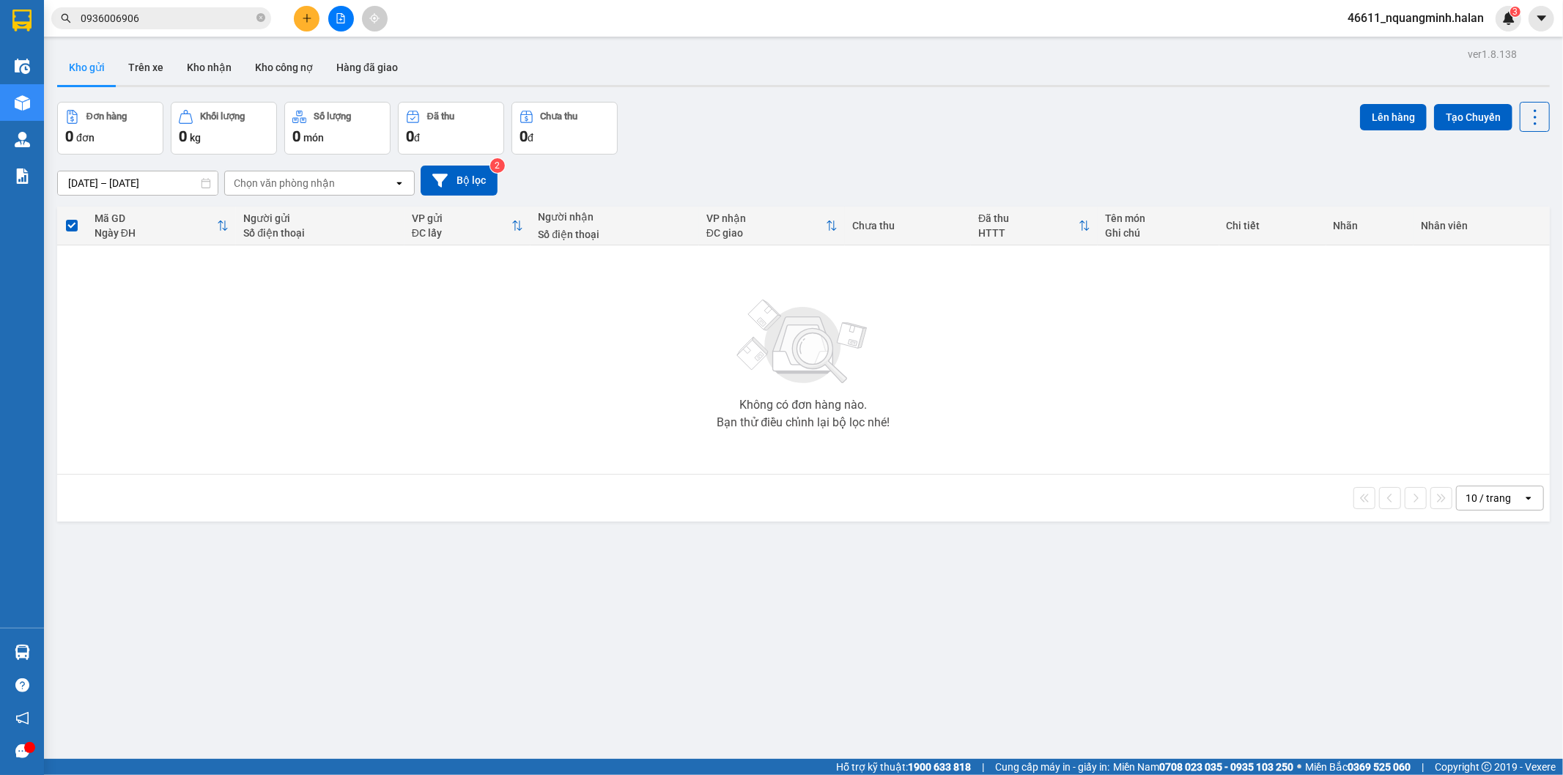
click at [322, 456] on section "Kết quả tìm kiếm ( 3 ) Bộ lọc Mã ĐH Trạng thái Món hàng Thu hộ Tổng cước Chưa c…" at bounding box center [781, 387] width 1563 height 775
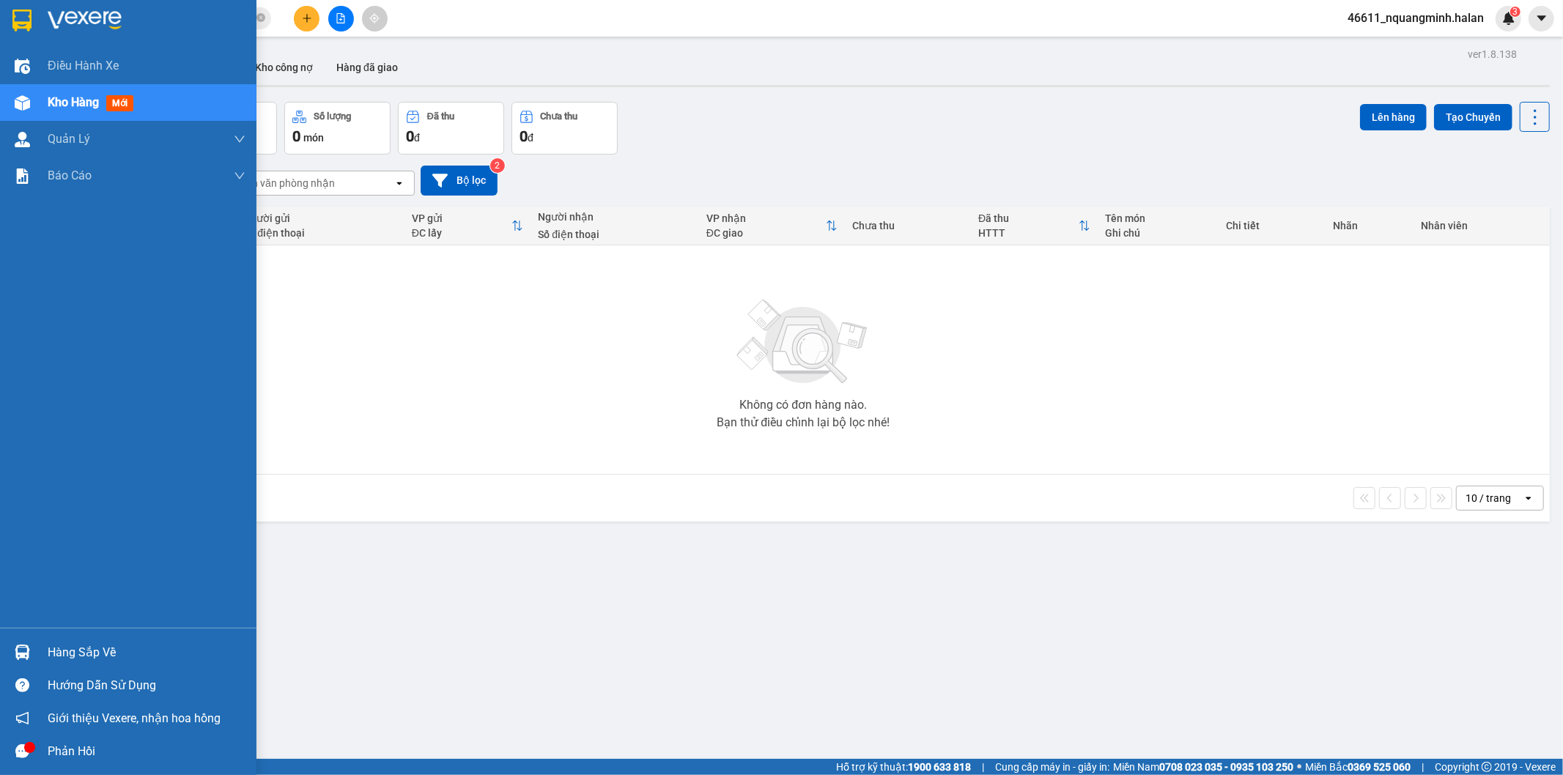
click at [37, 648] on div "Hàng sắp về" at bounding box center [128, 652] width 256 height 33
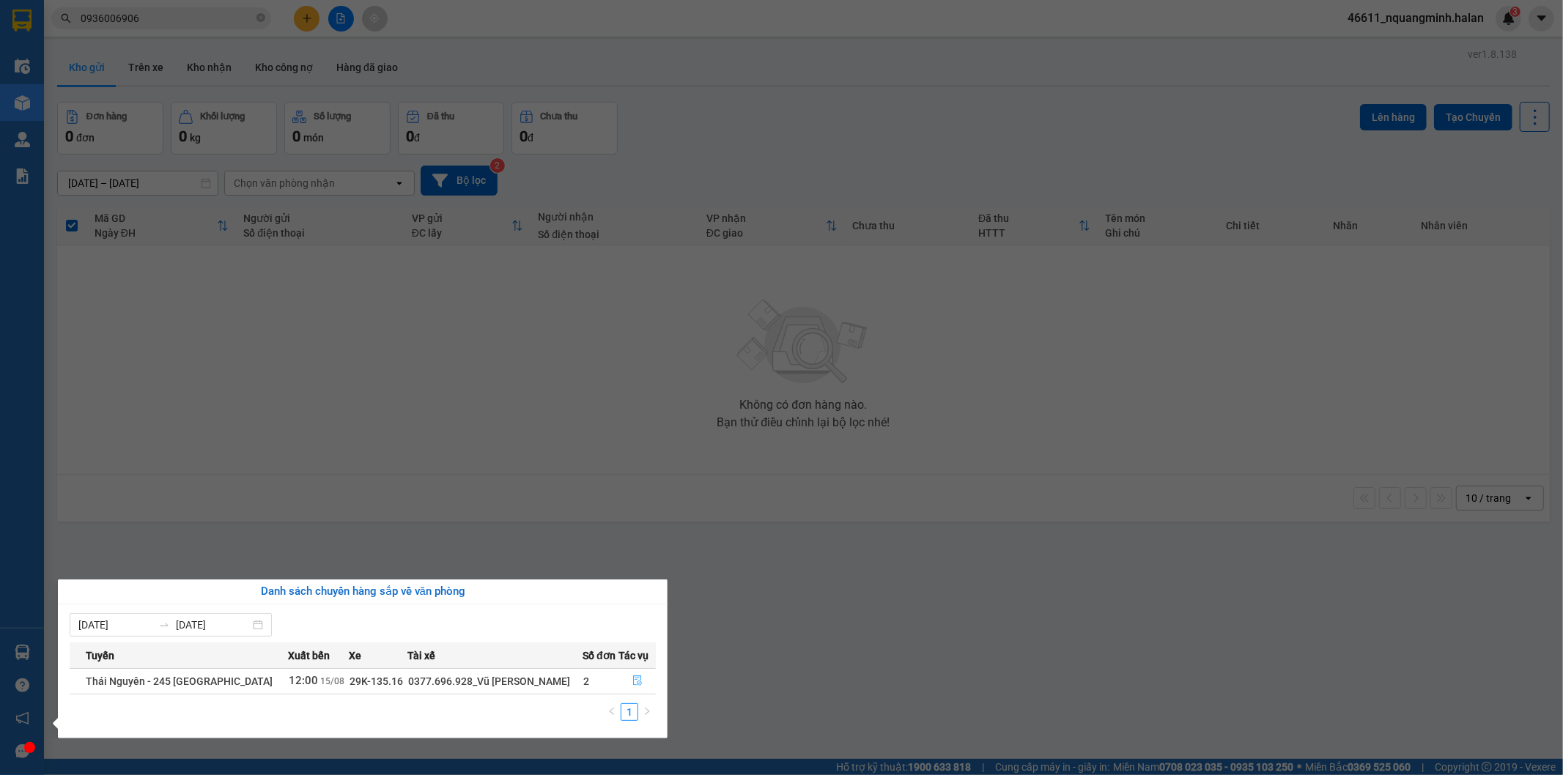
click at [636, 680] on icon "file-done" at bounding box center [637, 681] width 9 height 10
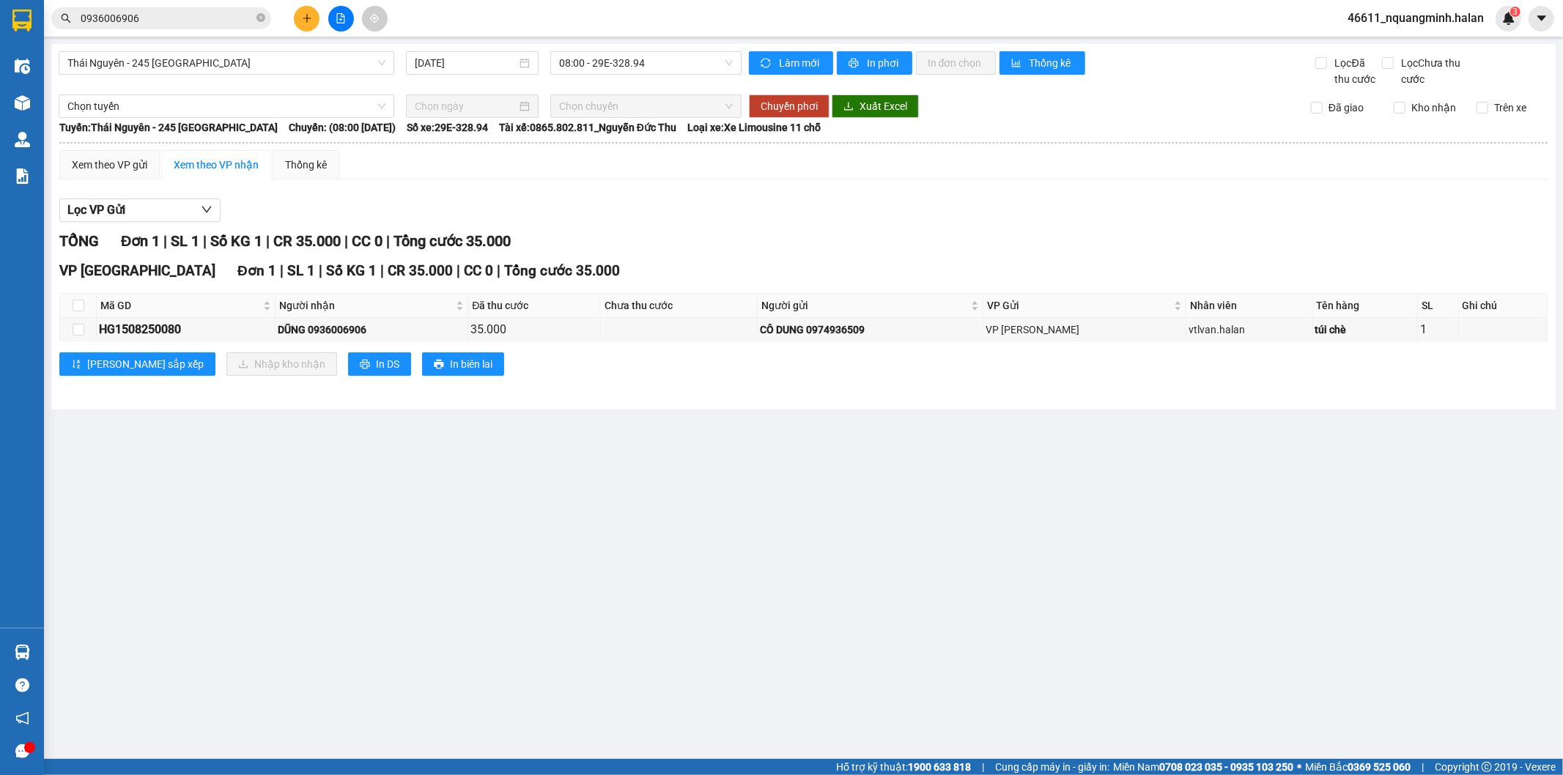
click at [943, 523] on main "Thái Nguyên - 245 Quang Trung 15/08/2025 08:00 - 29E-328.94 Làm mới In phơi In …" at bounding box center [781, 379] width 1563 height 759
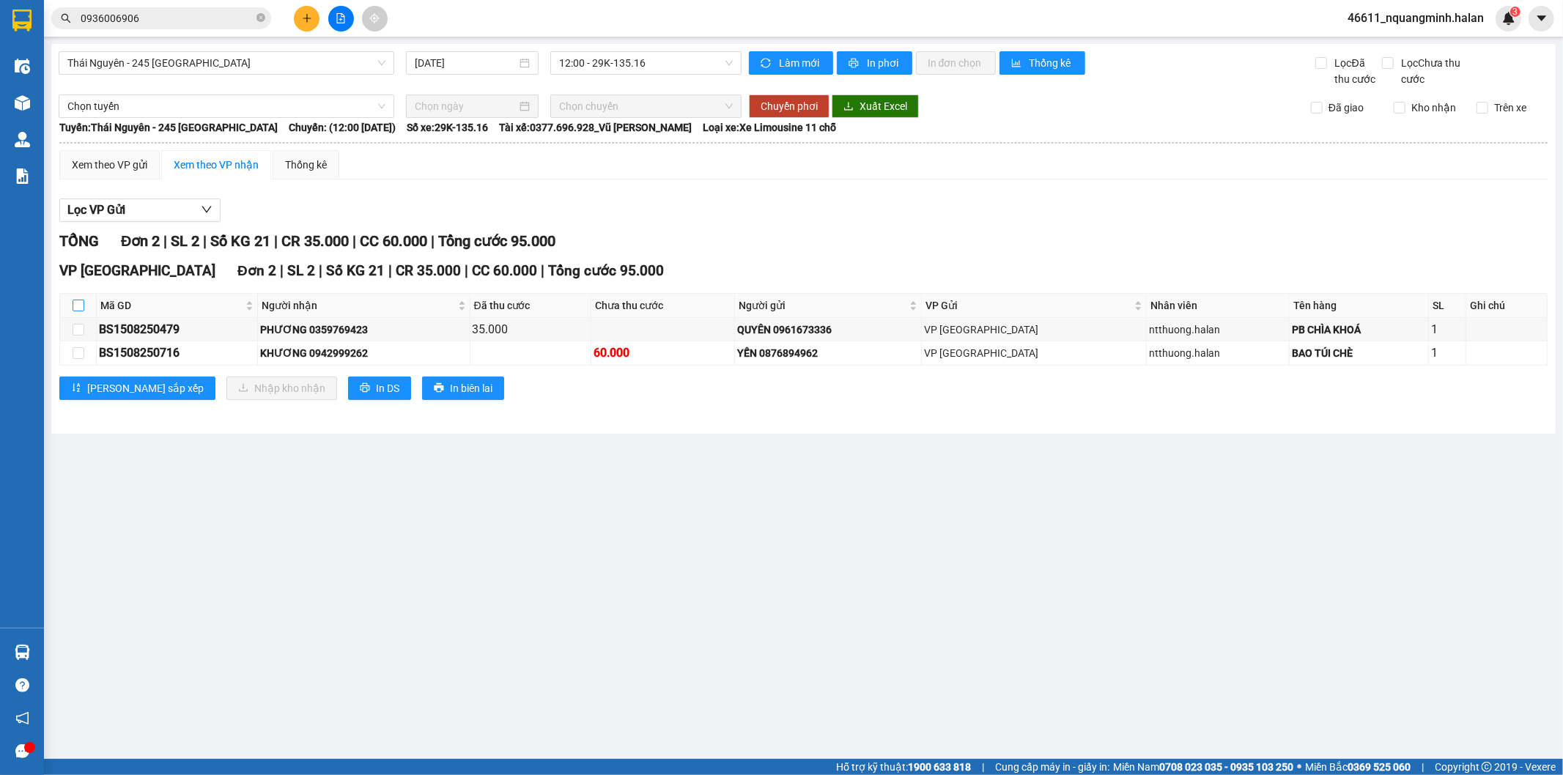
click at [84, 303] on input "checkbox" at bounding box center [79, 306] width 12 height 12
checkbox input "true"
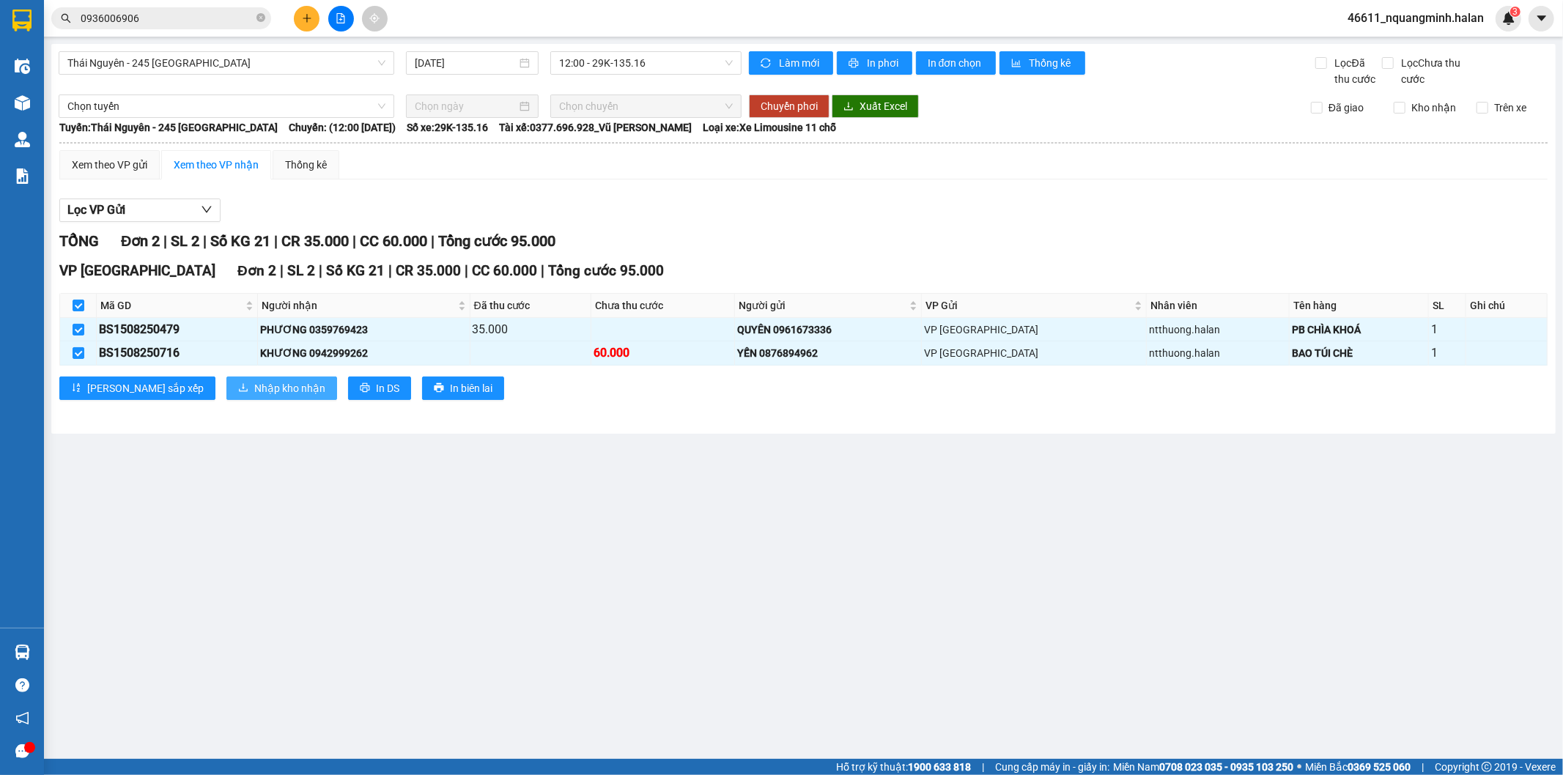
click at [254, 383] on span "Nhập kho nhận" at bounding box center [289, 388] width 71 height 16
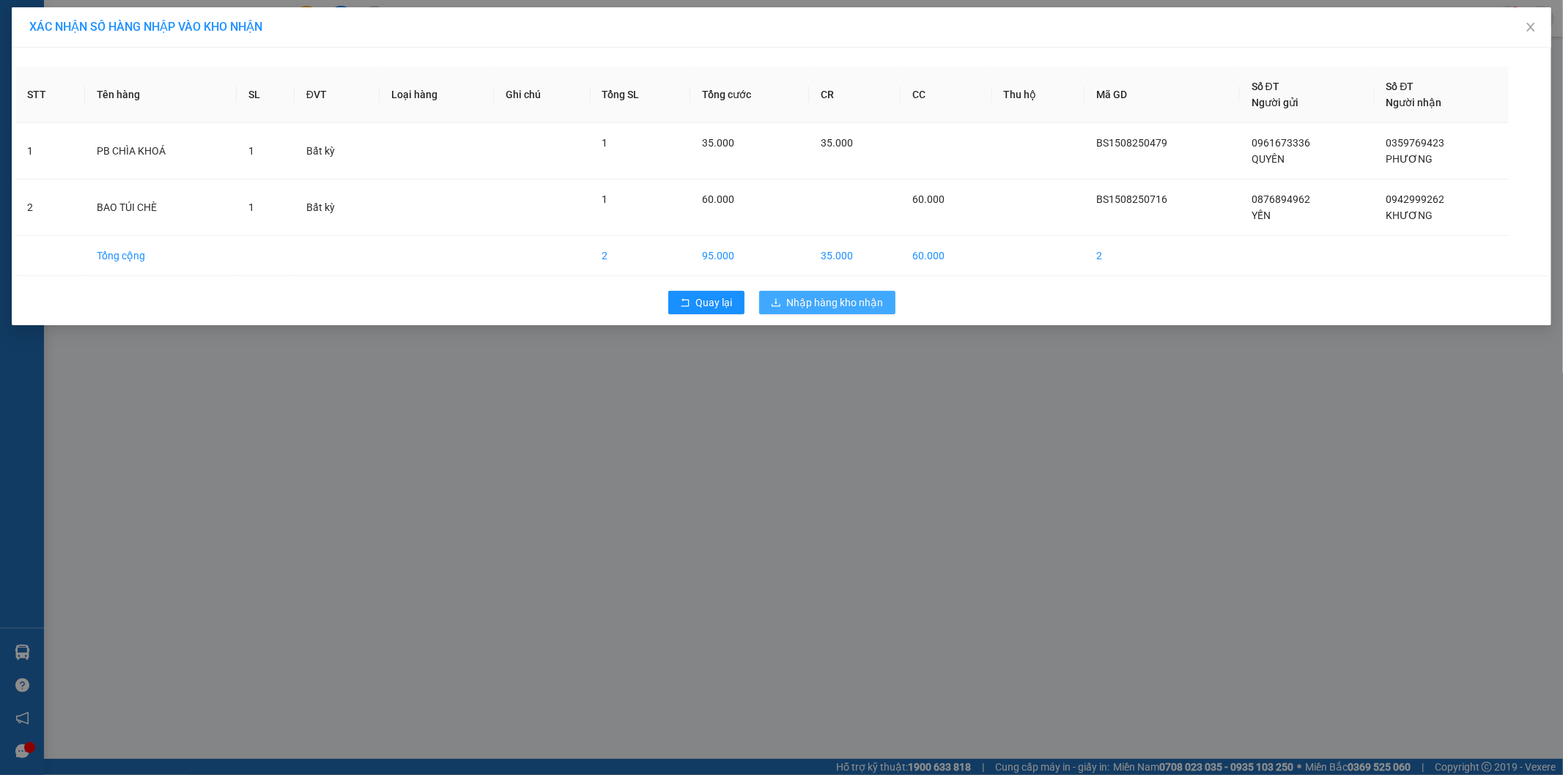
click at [815, 297] on span "Nhập hàng kho nhận" at bounding box center [835, 303] width 97 height 16
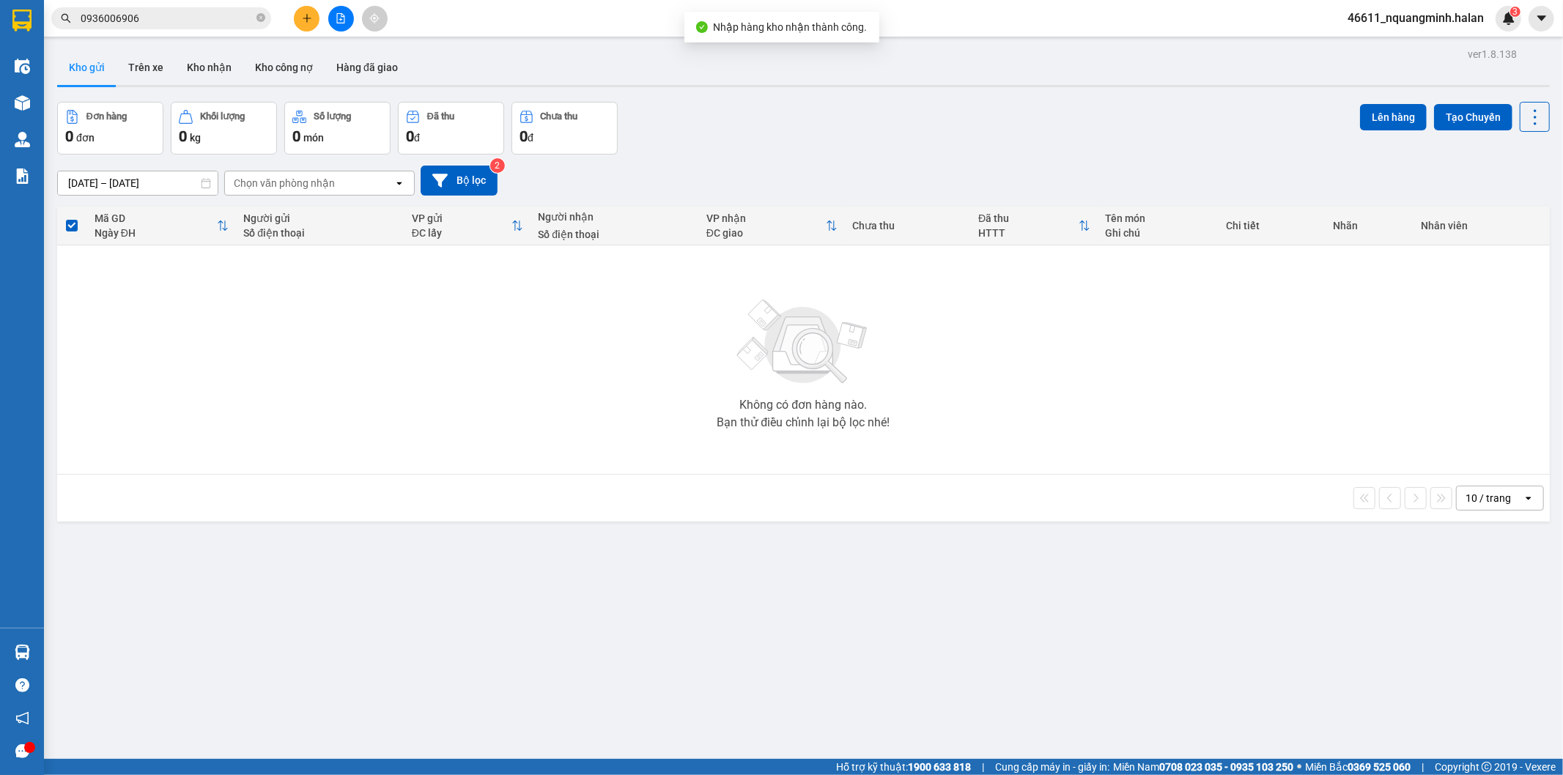
drag, startPoint x: 56, startPoint y: 561, endPoint x: 32, endPoint y: 650, distance: 91.7
click at [54, 569] on div "ver 1.8.138 Kho gửi Trên xe Kho nhận Kho công nợ Hàng đã giao Đơn hàng 0 đơn Kh…" at bounding box center [803, 431] width 1504 height 775
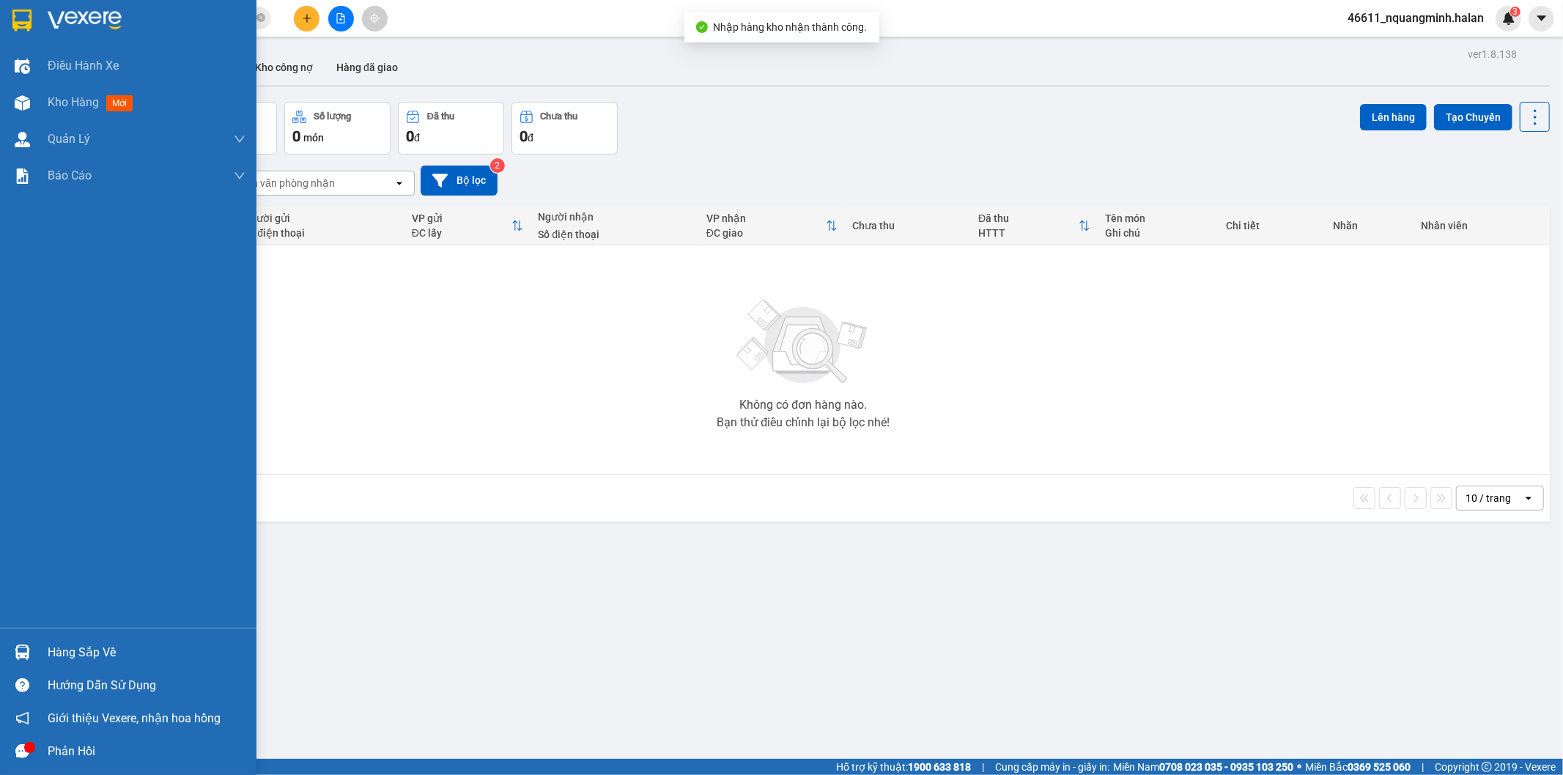
drag, startPoint x: 30, startPoint y: 645, endPoint x: 250, endPoint y: 516, distance: 255.2
click at [32, 645] on div at bounding box center [23, 653] width 26 height 26
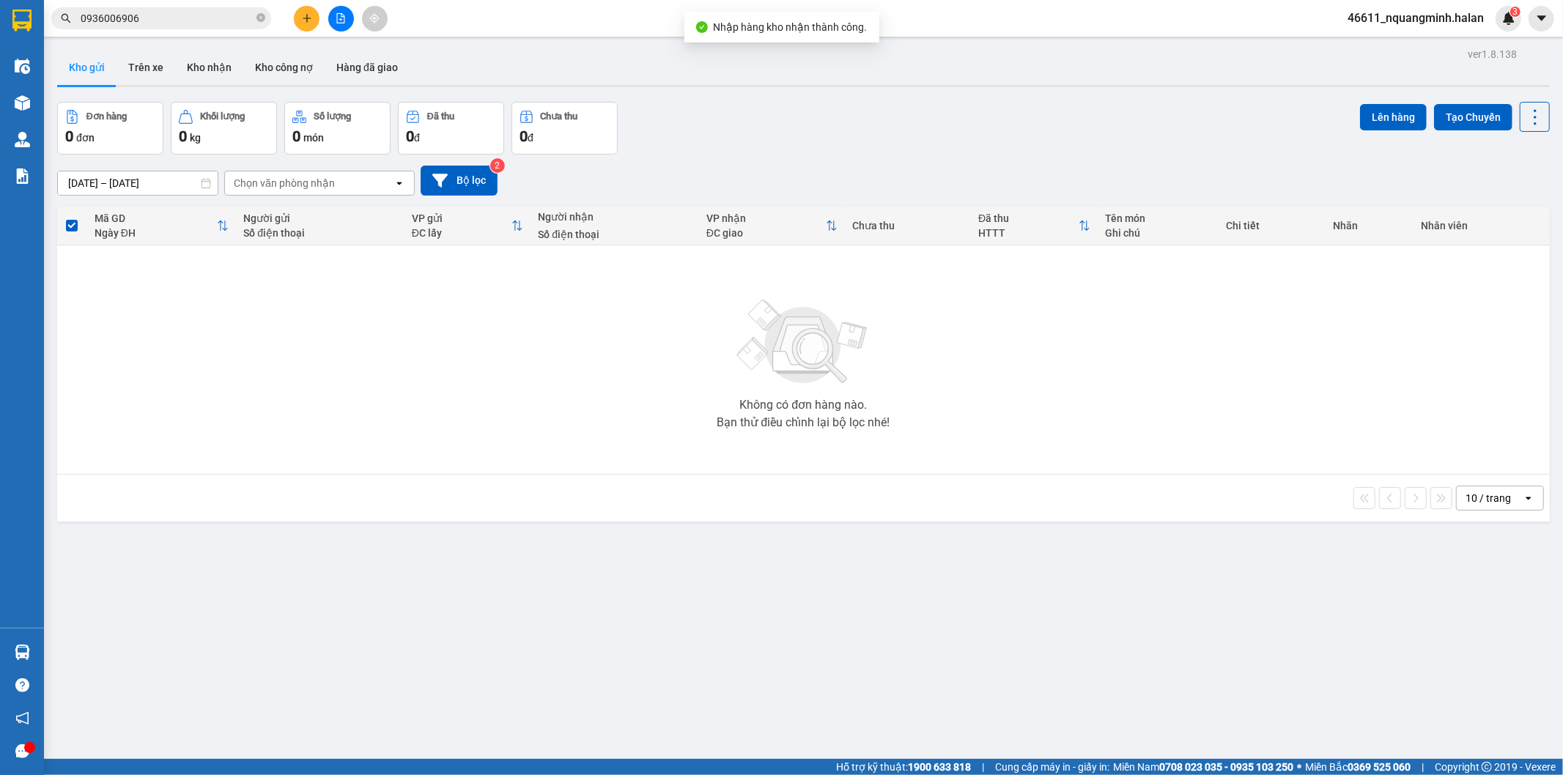
drag, startPoint x: 470, startPoint y: 363, endPoint x: 435, endPoint y: 662, distance: 300.9
click at [465, 378] on section "Kết quả tìm kiếm ( 3 ) Bộ lọc Mã ĐH Trạng thái Món hàng Thu hộ Tổng cước Chưa c…" at bounding box center [781, 387] width 1563 height 775
click at [306, 16] on icon "plus" at bounding box center [306, 18] width 1 height 8
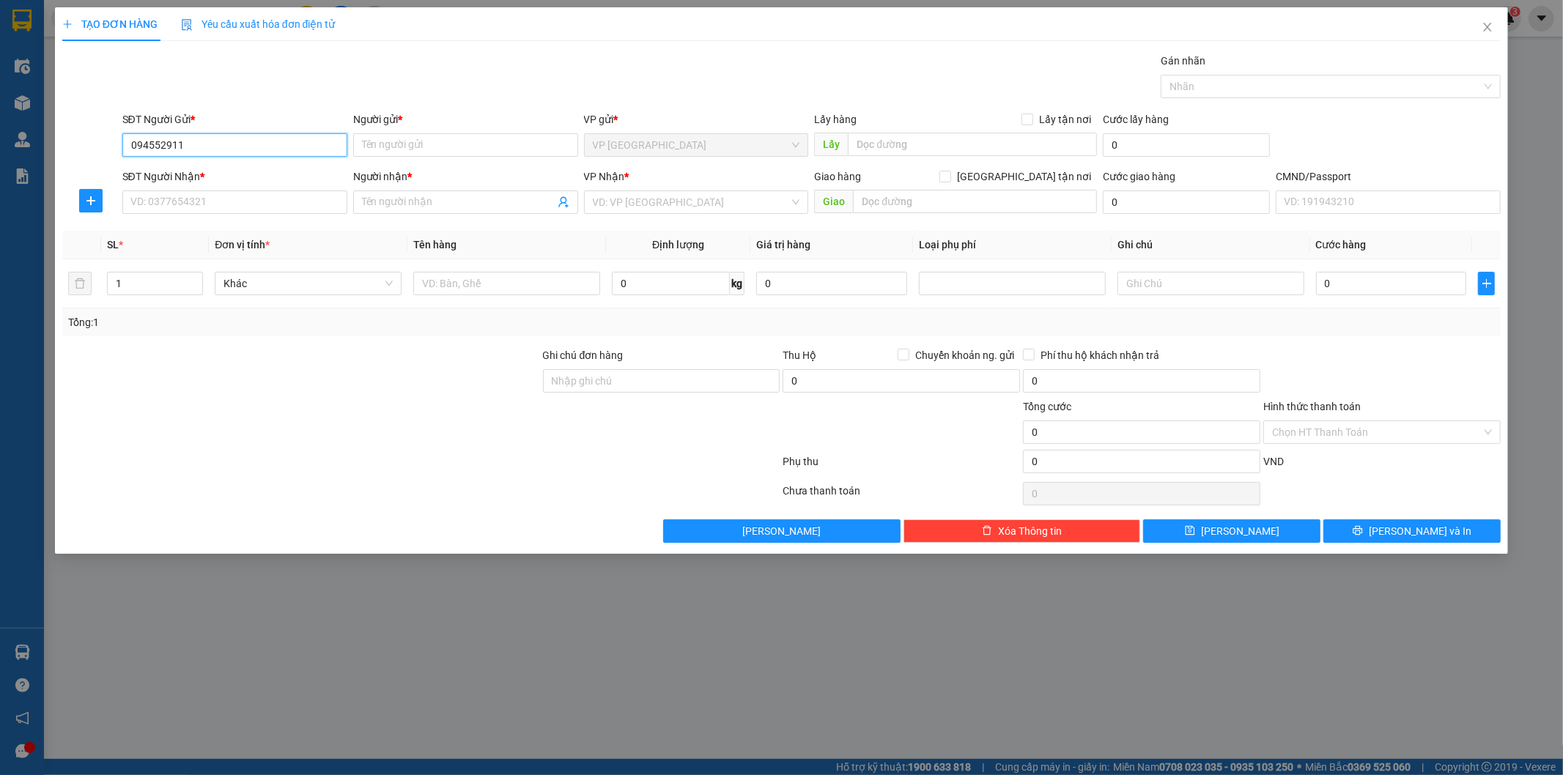
type input "0945529113"
click at [237, 170] on div "0945529113 - VĂN ANH" at bounding box center [234, 174] width 207 height 16
type input "VĂN ANH"
drag, startPoint x: 238, startPoint y: 182, endPoint x: 240, endPoint y: 193, distance: 11.1
click at [240, 193] on body "Kết quả tìm kiếm ( 3 ) Bộ lọc Mã ĐH Trạng thái Món hàng Thu hộ Tổng cước Chưa c…" at bounding box center [781, 387] width 1563 height 775
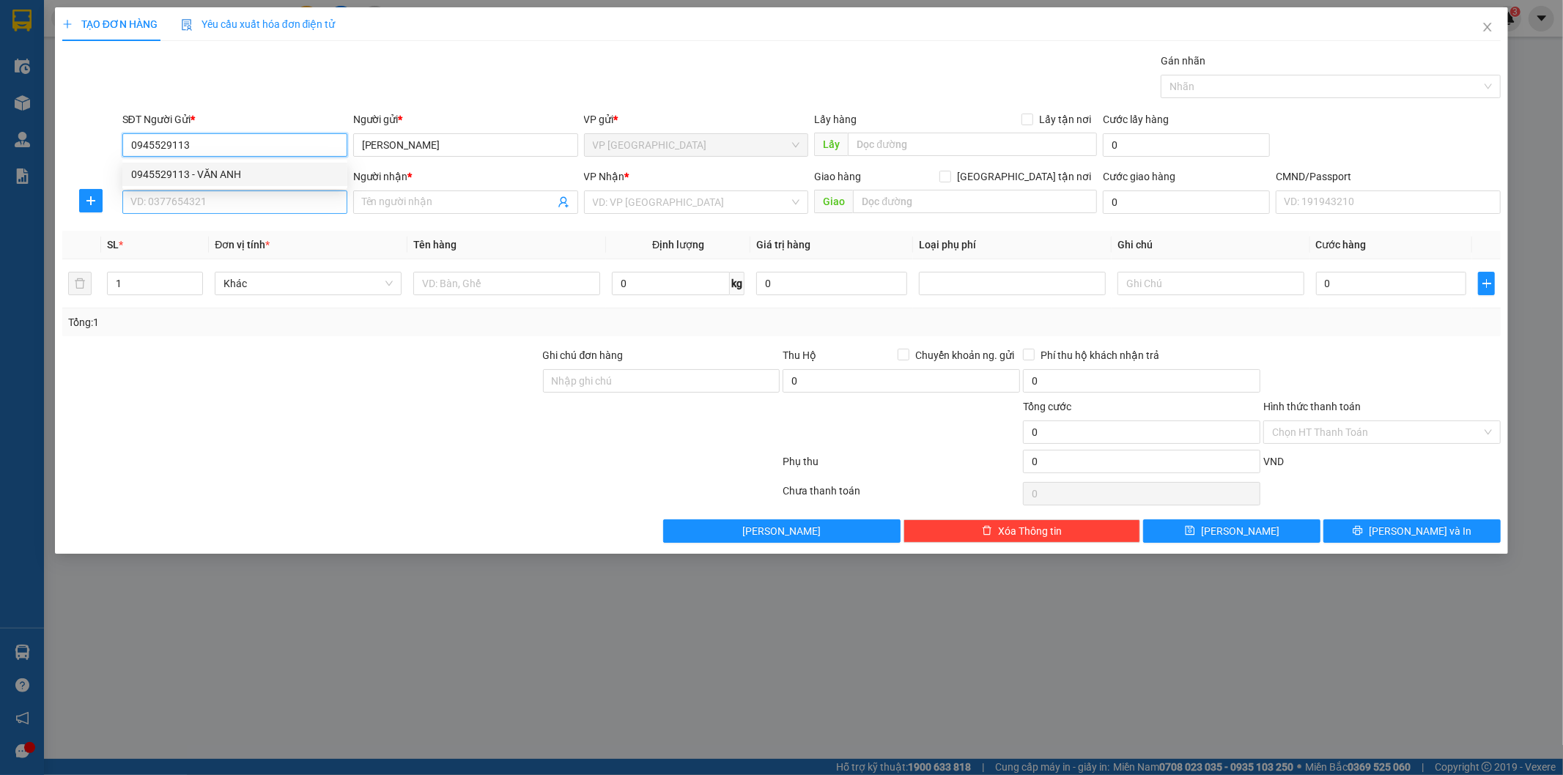
type input "0945529113"
click at [240, 193] on input "SĐT Người Nhận *" at bounding box center [234, 201] width 225 height 23
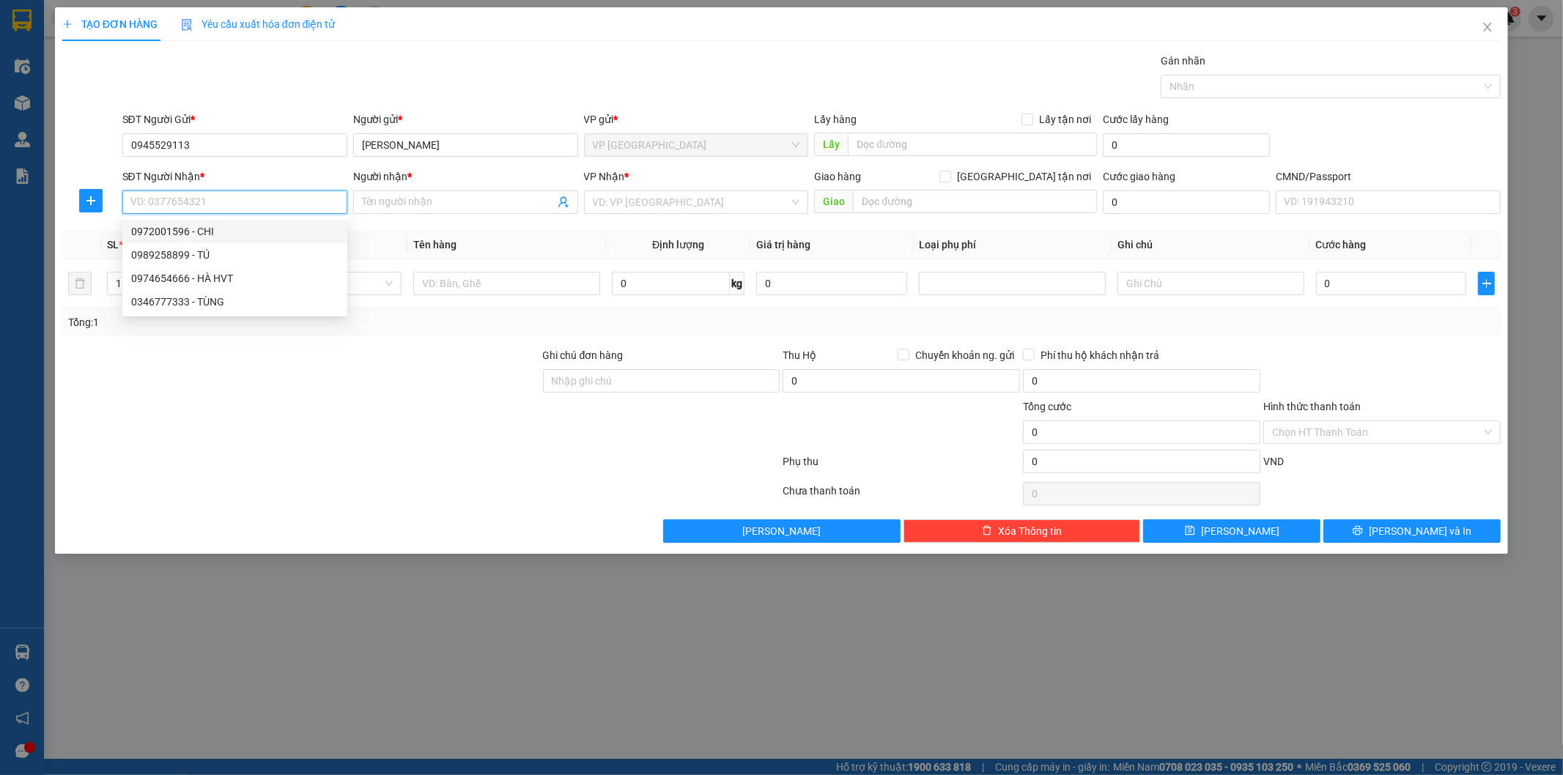
click at [232, 225] on div "0972001596 - CHI" at bounding box center [234, 231] width 207 height 16
type input "0972001596"
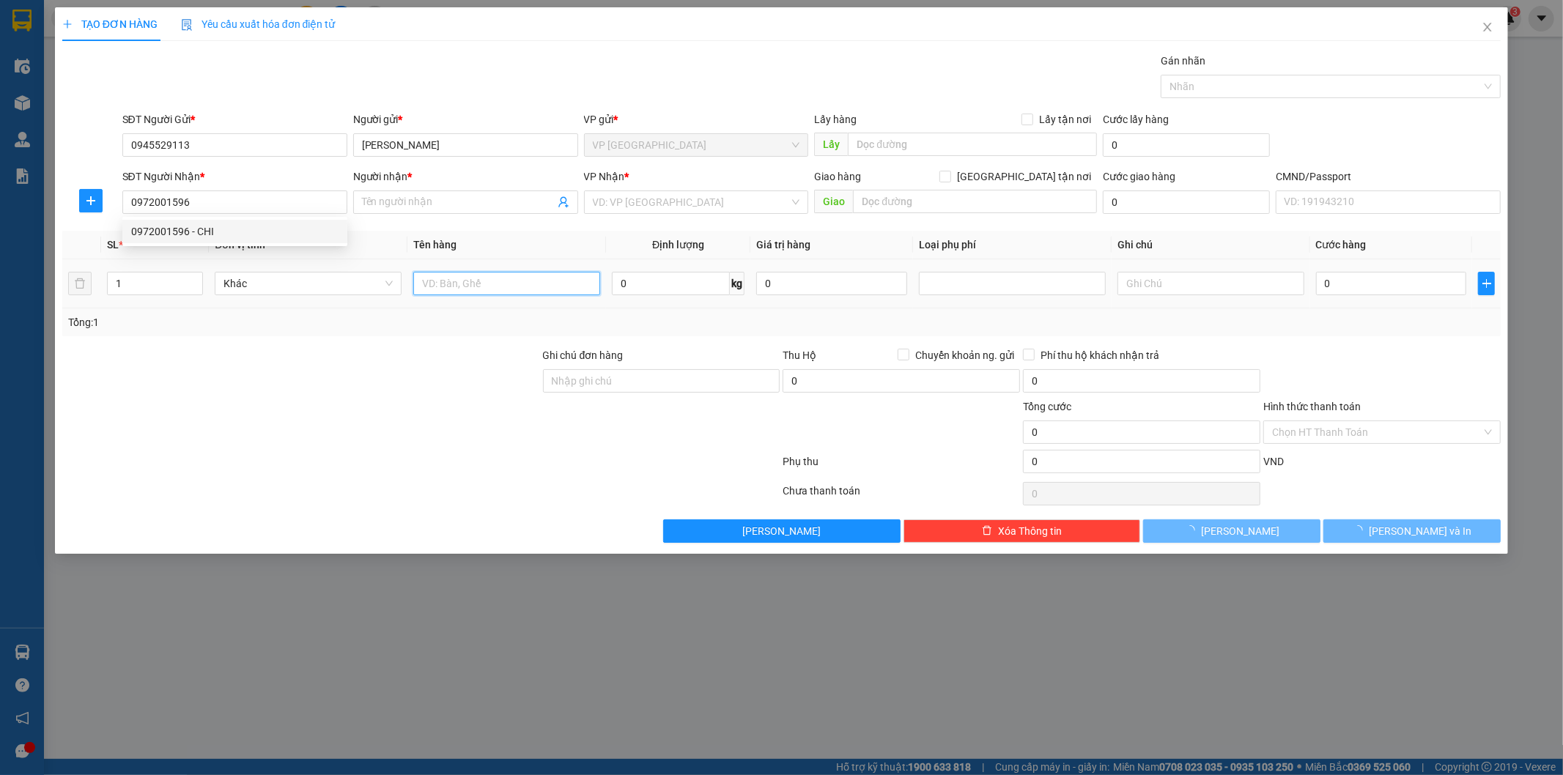
click at [465, 289] on input "text" at bounding box center [506, 283] width 187 height 23
type input "CHI"
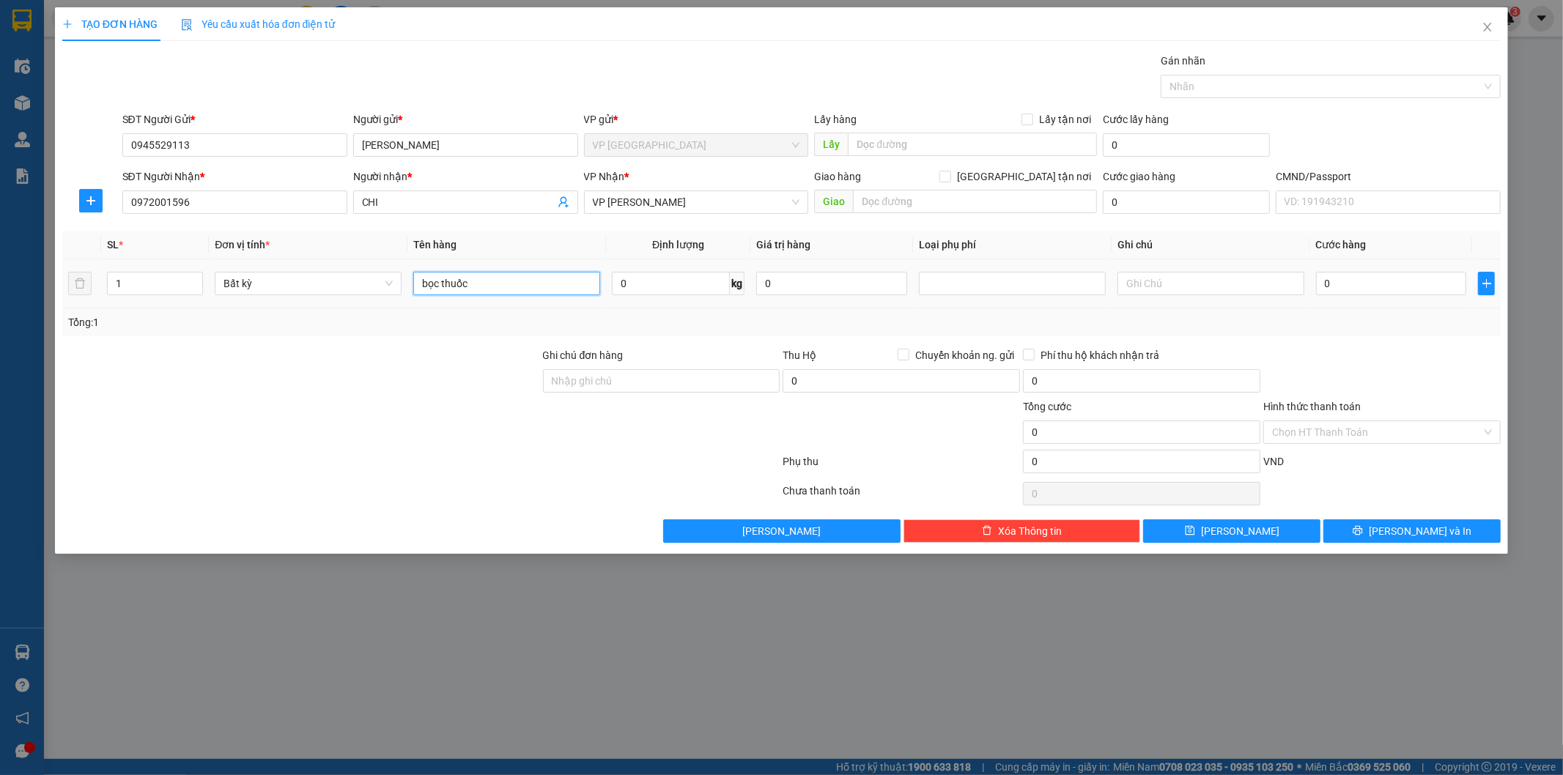
type input "bọc thuốc"
type input "1"
type input "35.000"
click at [1368, 443] on div "Chọn HT Thanh Toán" at bounding box center [1381, 432] width 237 height 23
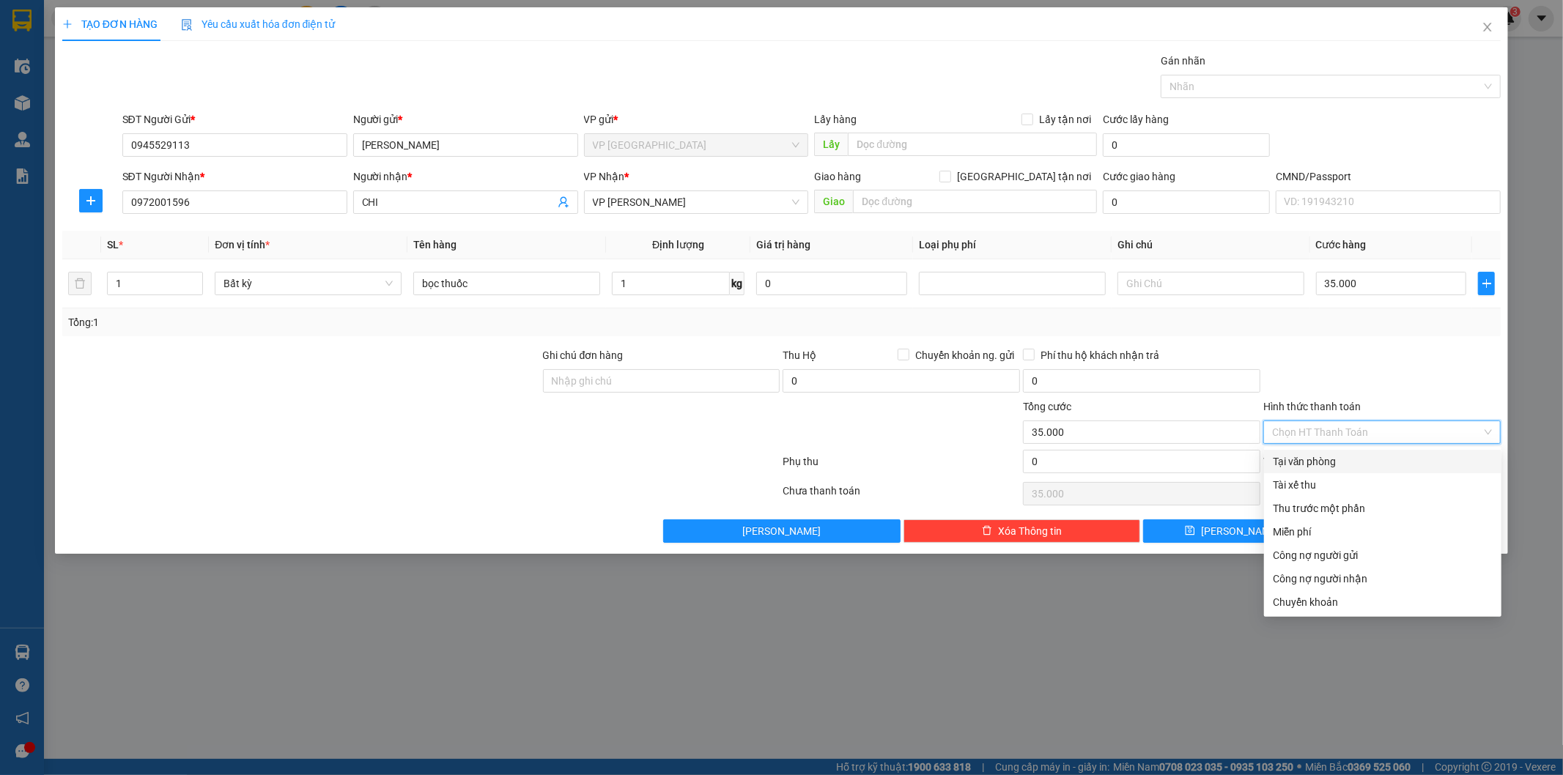
drag, startPoint x: 1328, startPoint y: 462, endPoint x: 1343, endPoint y: 473, distance: 18.3
click at [1327, 462] on div "Tại văn phòng" at bounding box center [1383, 462] width 220 height 16
type input "0"
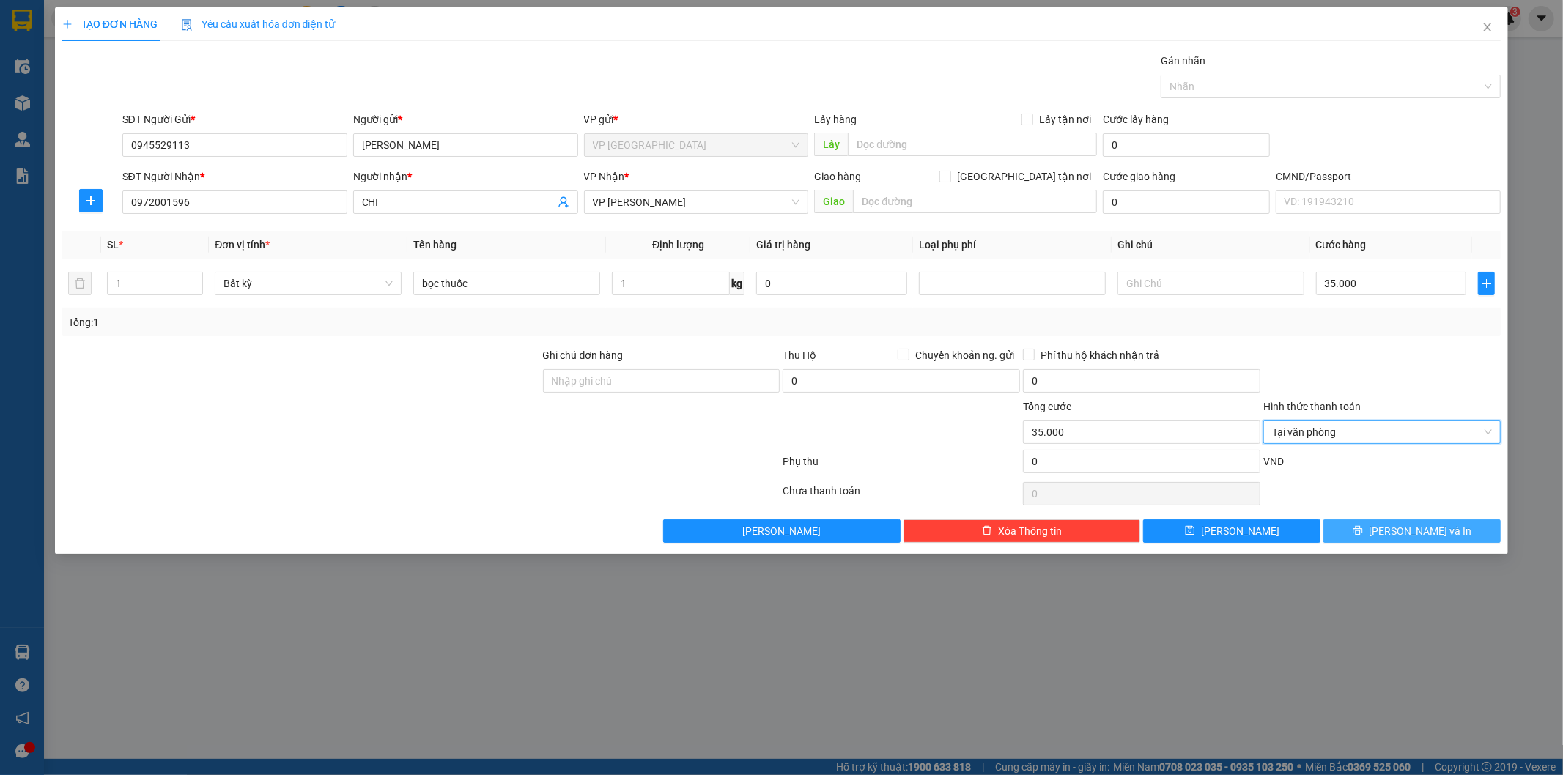
click at [1376, 525] on button "Lưu và In" at bounding box center [1411, 530] width 177 height 23
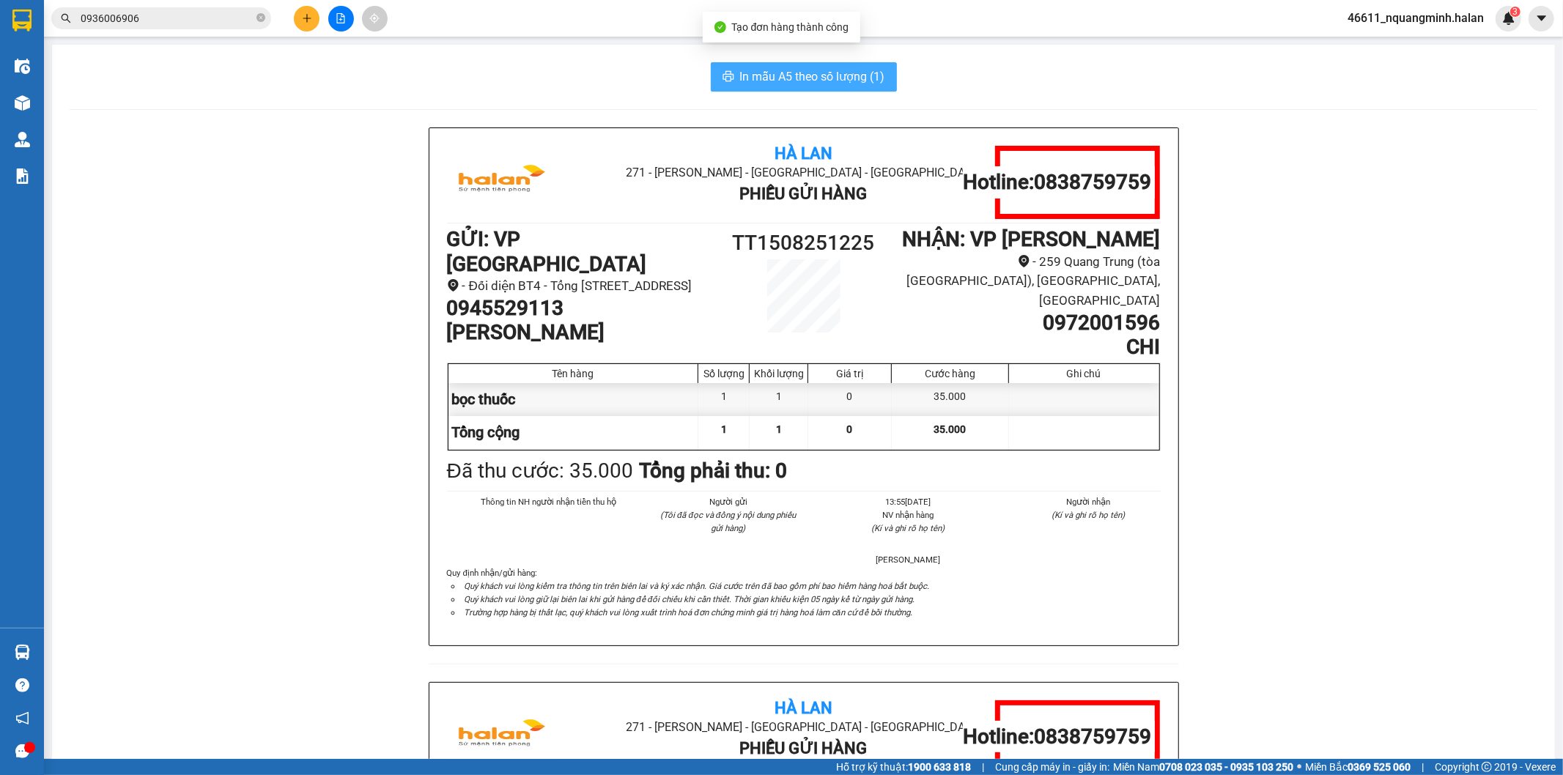
click at [747, 73] on span "In mẫu A5 theo số lượng (1)" at bounding box center [812, 76] width 145 height 18
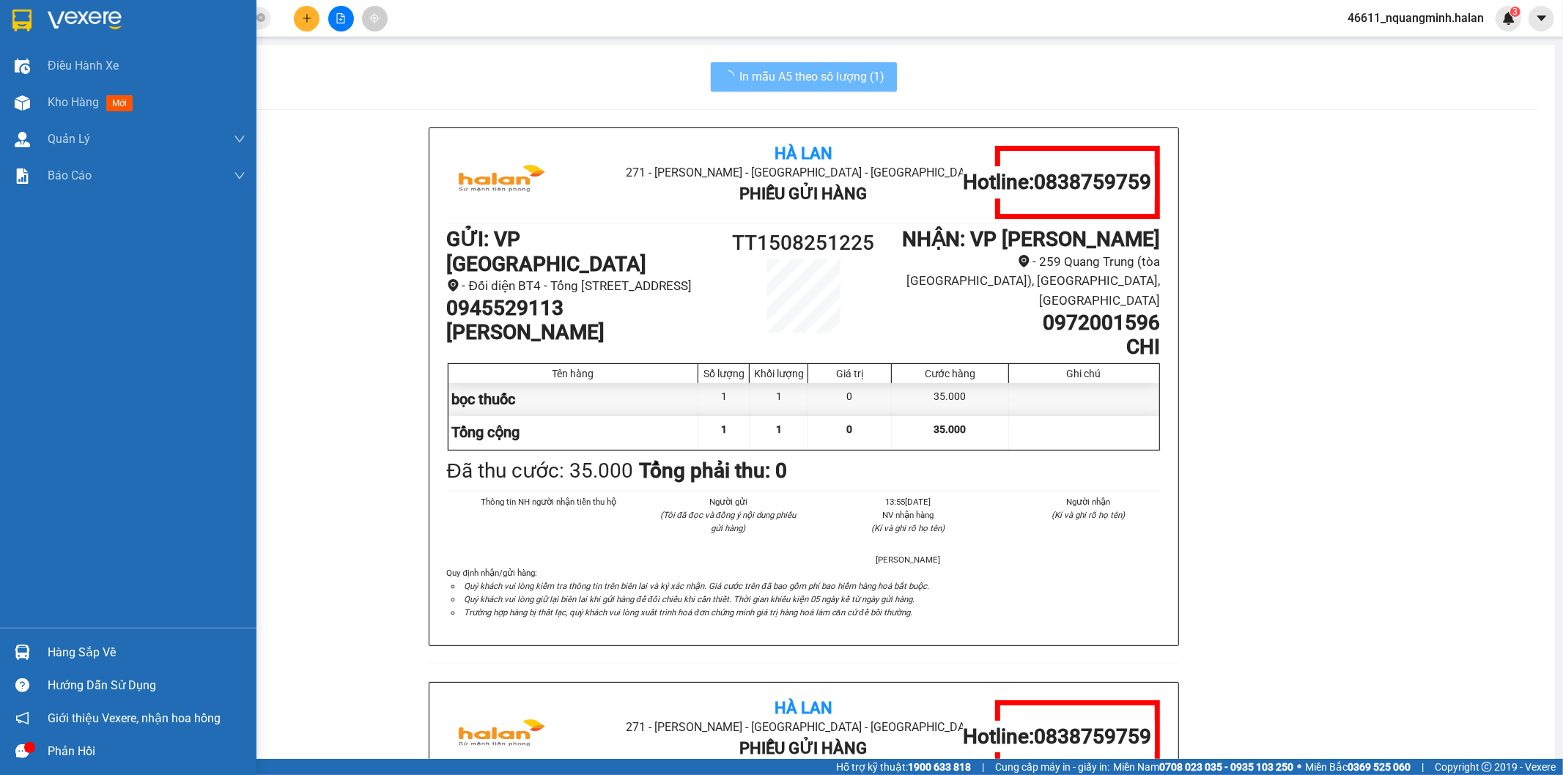
click at [27, 642] on div at bounding box center [23, 653] width 26 height 26
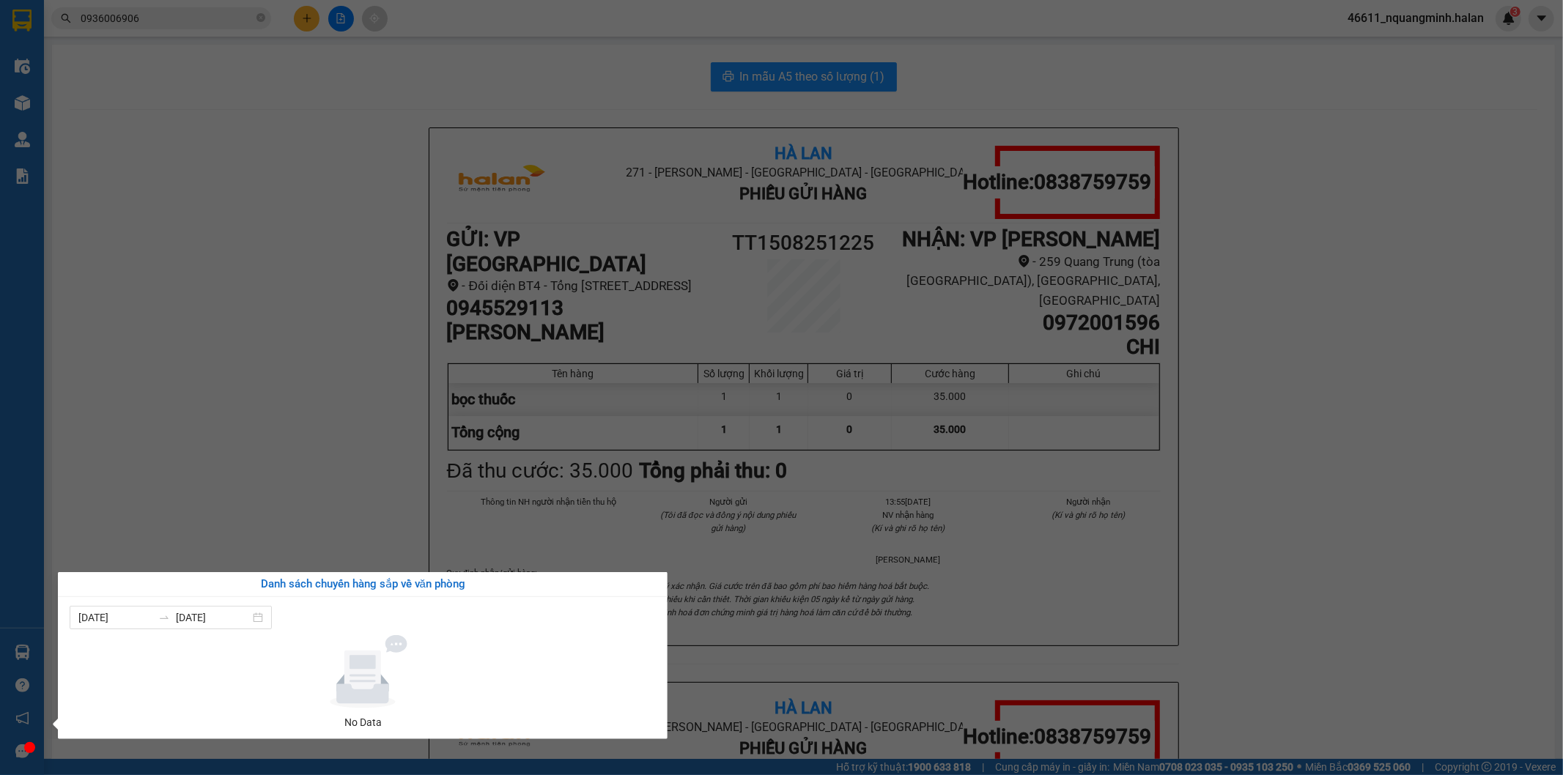
drag, startPoint x: 312, startPoint y: 311, endPoint x: 412, endPoint y: 687, distance: 388.3
click at [313, 312] on section "Kết quả tìm kiếm ( 3 ) Bộ lọc Mã ĐH Trạng thái Món hàng Thu hộ Tổng cước Chưa c…" at bounding box center [781, 387] width 1563 height 775
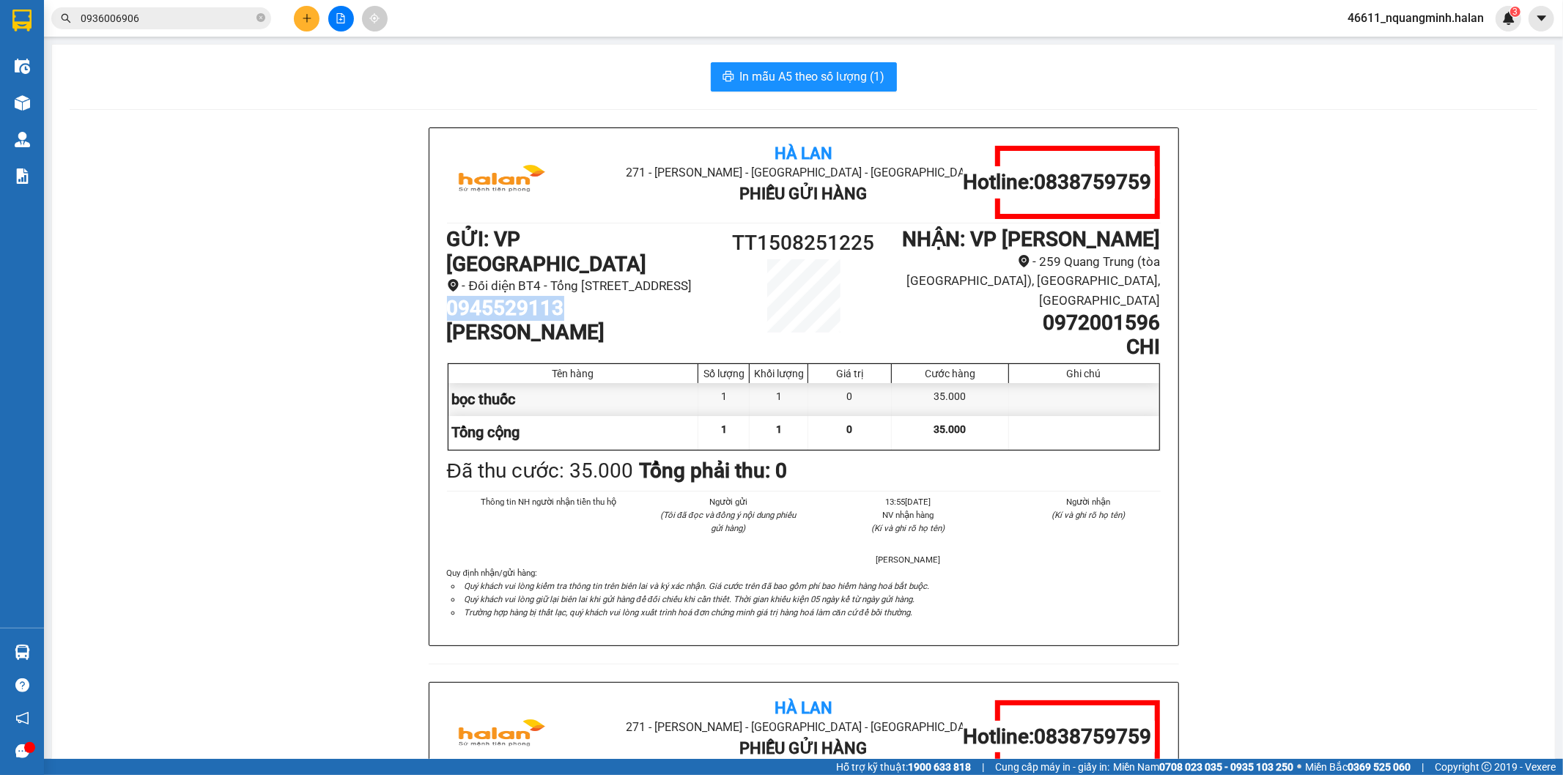
drag, startPoint x: 582, startPoint y: 298, endPoint x: 420, endPoint y: 296, distance: 161.9
click at [420, 296] on div "Hà Lan 271 - Dương Tự Minh - Phường Tân Long - Thái Nguyên Phiếu Gửi Hàng Hotli…" at bounding box center [804, 681] width 1468 height 1109
click at [303, 20] on icon "plus" at bounding box center [307, 18] width 10 height 10
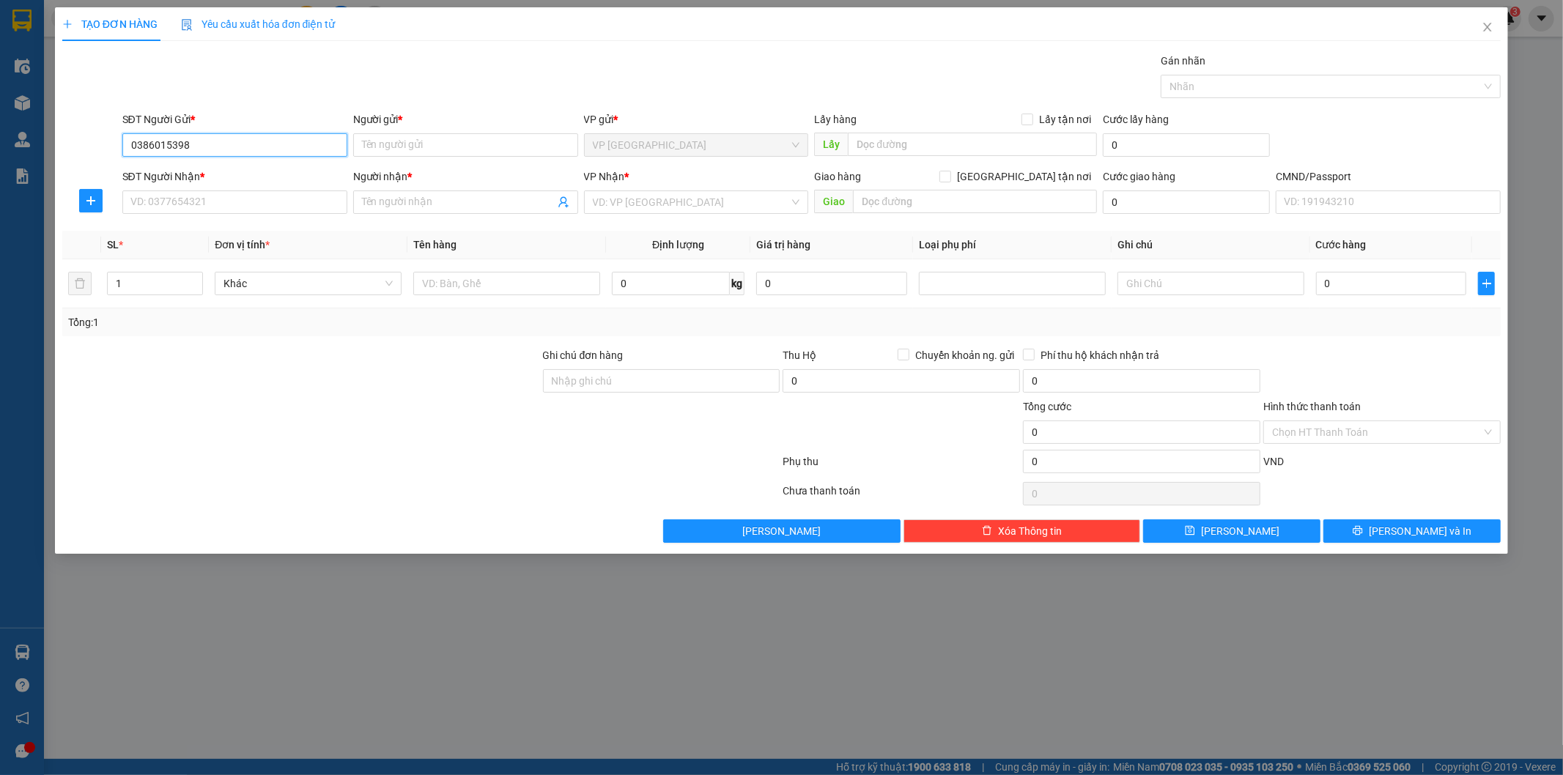
type input "0386015398"
click at [267, 132] on div "SĐT Người Gửi *" at bounding box center [234, 122] width 225 height 22
click at [403, 150] on input "Người gửi *" at bounding box center [465, 144] width 225 height 23
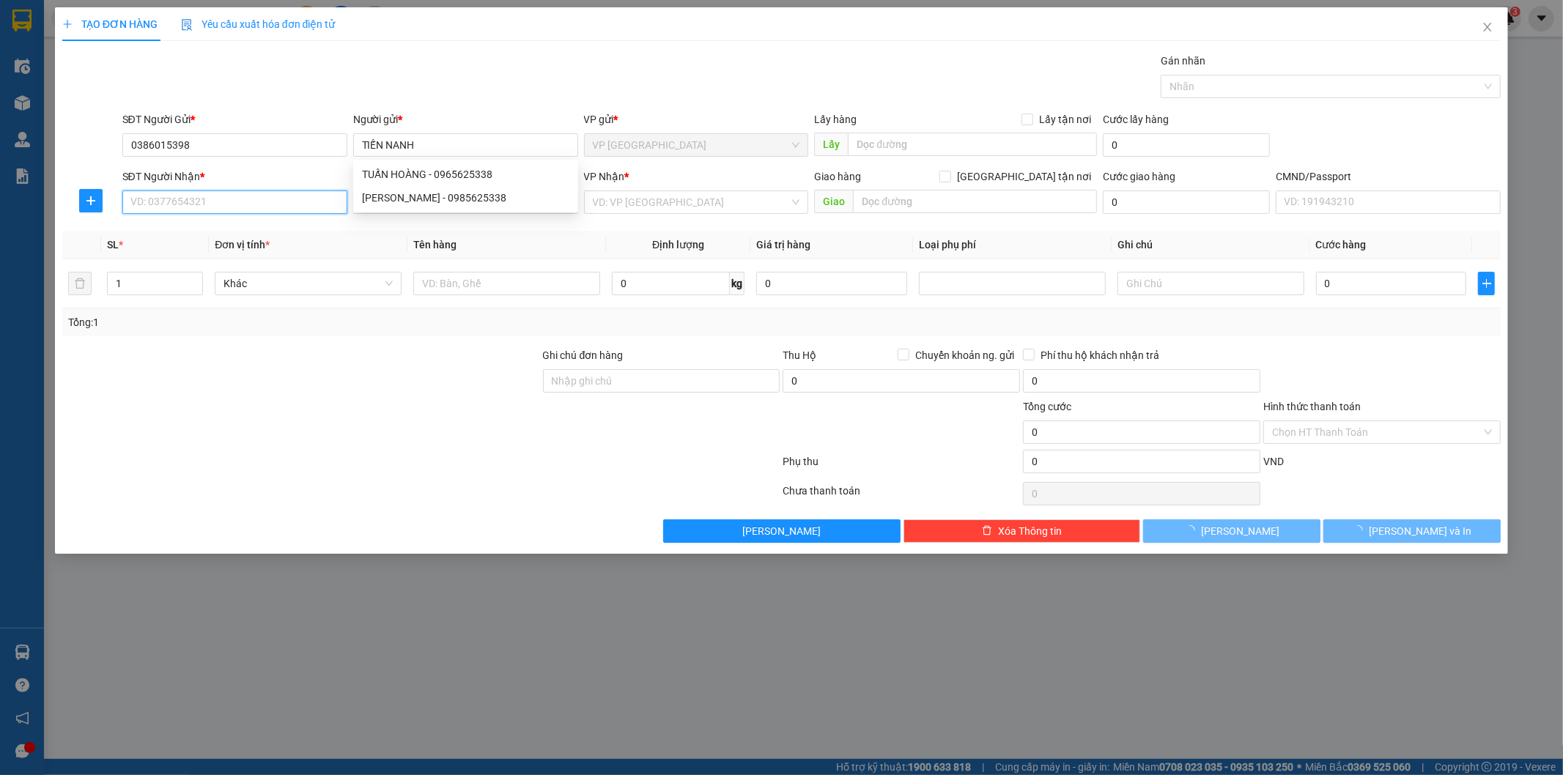
click at [237, 202] on input "SĐT Người Nhận *" at bounding box center [234, 201] width 225 height 23
drag, startPoint x: 414, startPoint y: 150, endPoint x: 387, endPoint y: 155, distance: 27.6
click at [387, 155] on input "TIẾN NANH" at bounding box center [465, 144] width 225 height 23
type input "TIẾN ANH"
click at [302, 190] on input "SĐT Người Nhận *" at bounding box center [234, 201] width 225 height 23
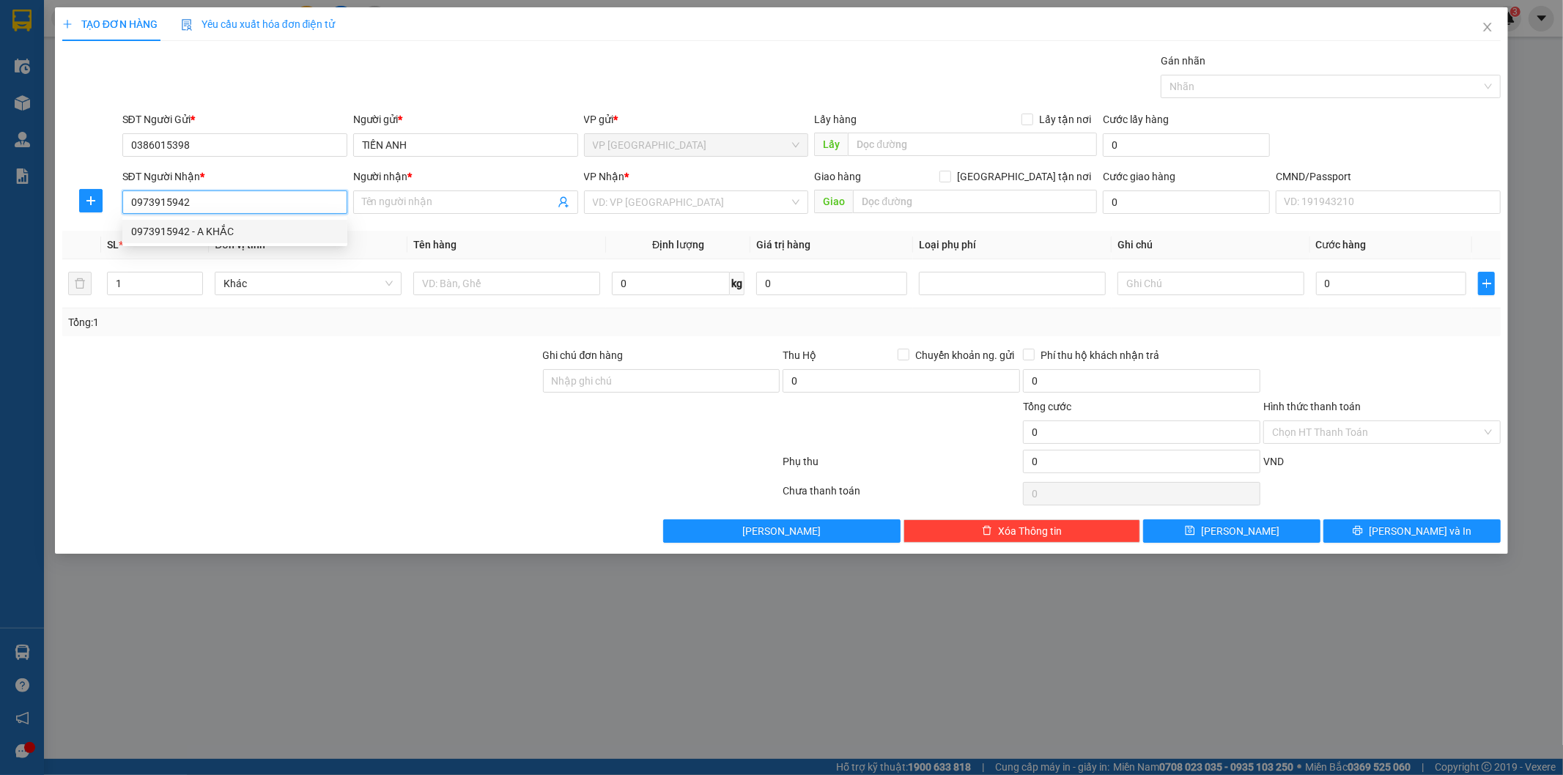
click at [270, 227] on div "0973915942 - A KHẮC" at bounding box center [234, 231] width 207 height 16
type input "0973915942"
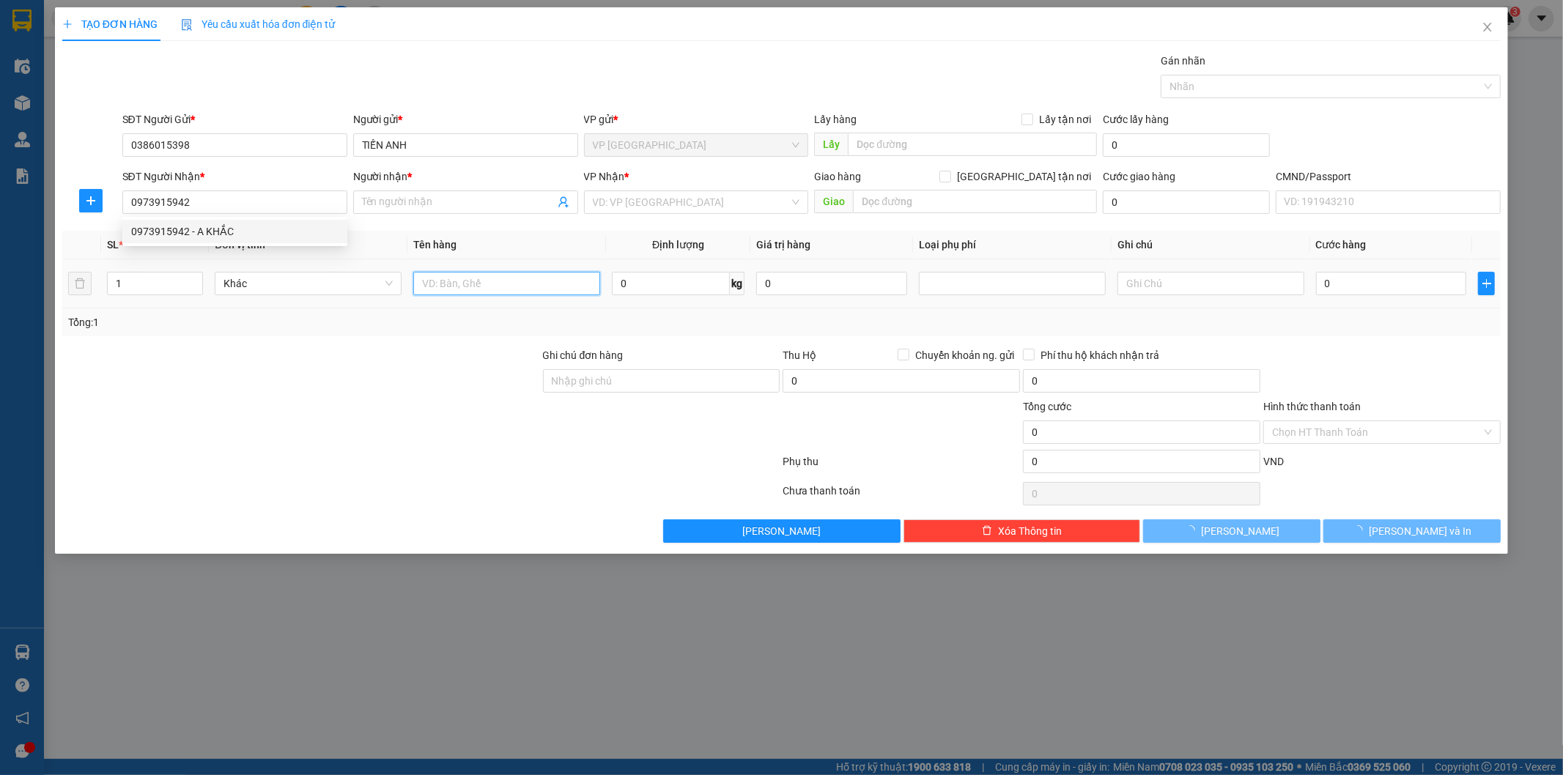
click at [511, 286] on input "text" at bounding box center [506, 283] width 187 height 23
type input "A KHẮC"
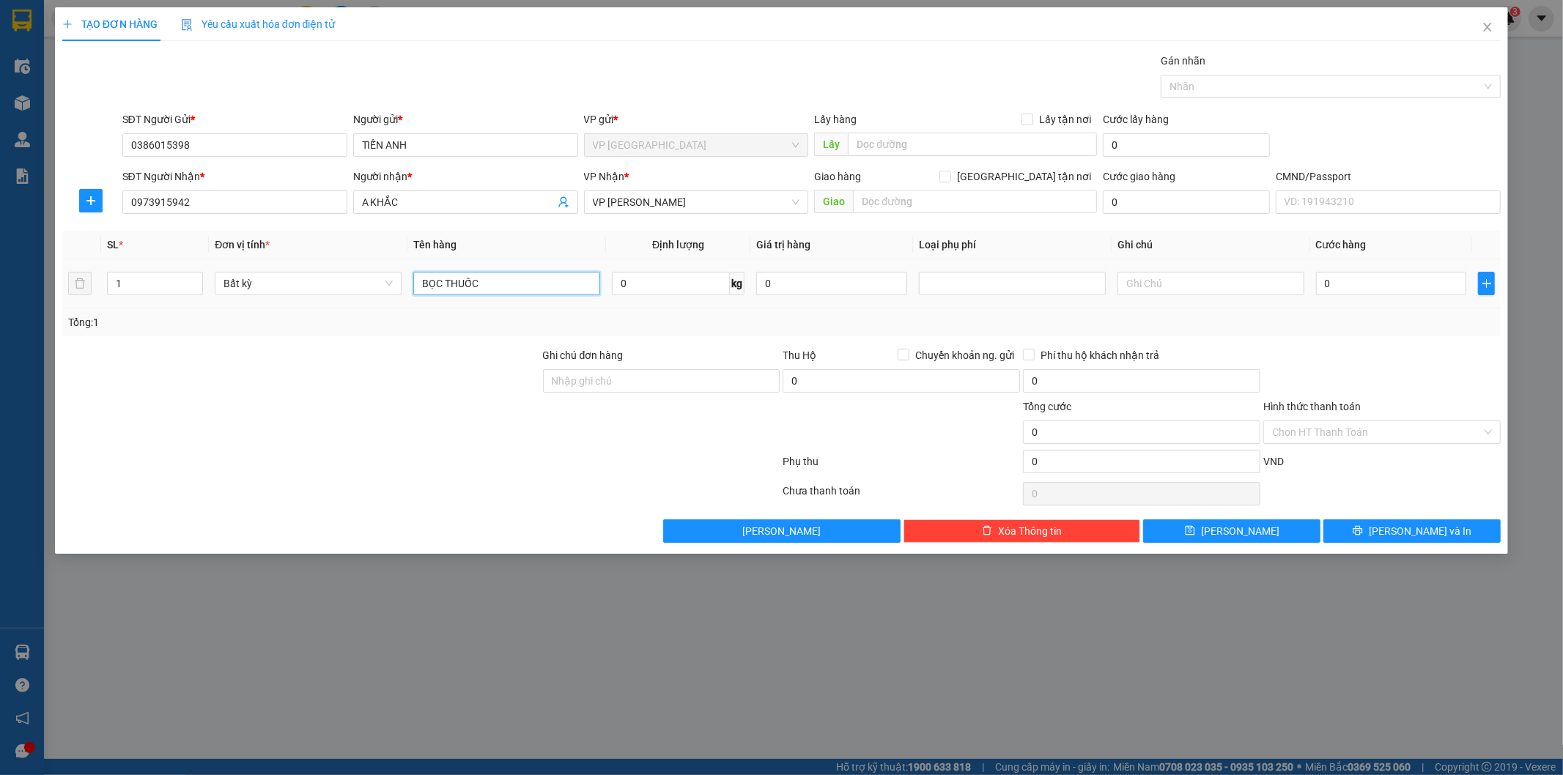
type input "BỌC THUỐC"
type input "1"
type input "35.000"
click at [1330, 433] on input "Hình thức thanh toán" at bounding box center [1377, 432] width 210 height 22
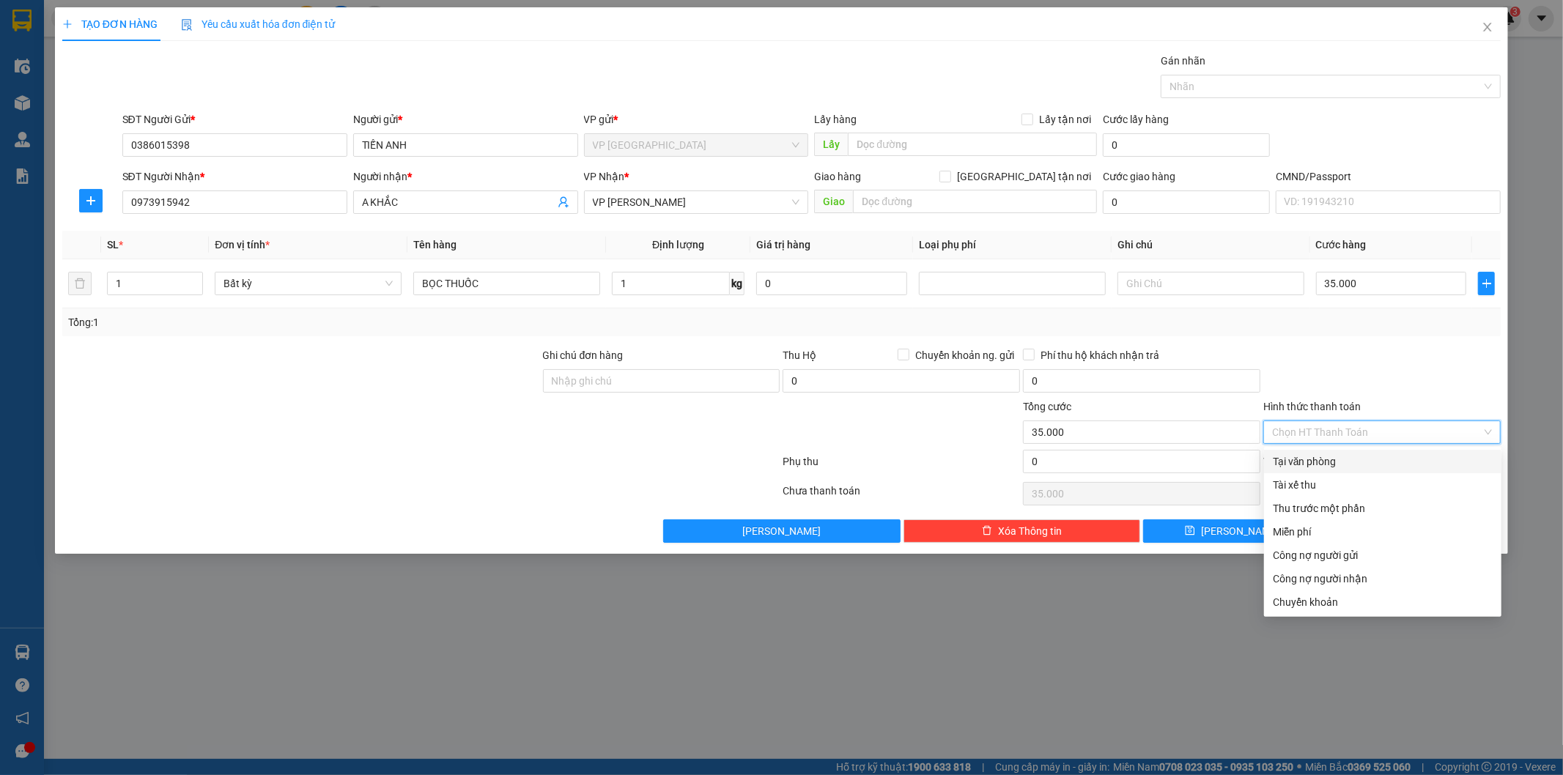
click at [1324, 462] on div "Tại văn phòng" at bounding box center [1383, 462] width 220 height 16
type input "0"
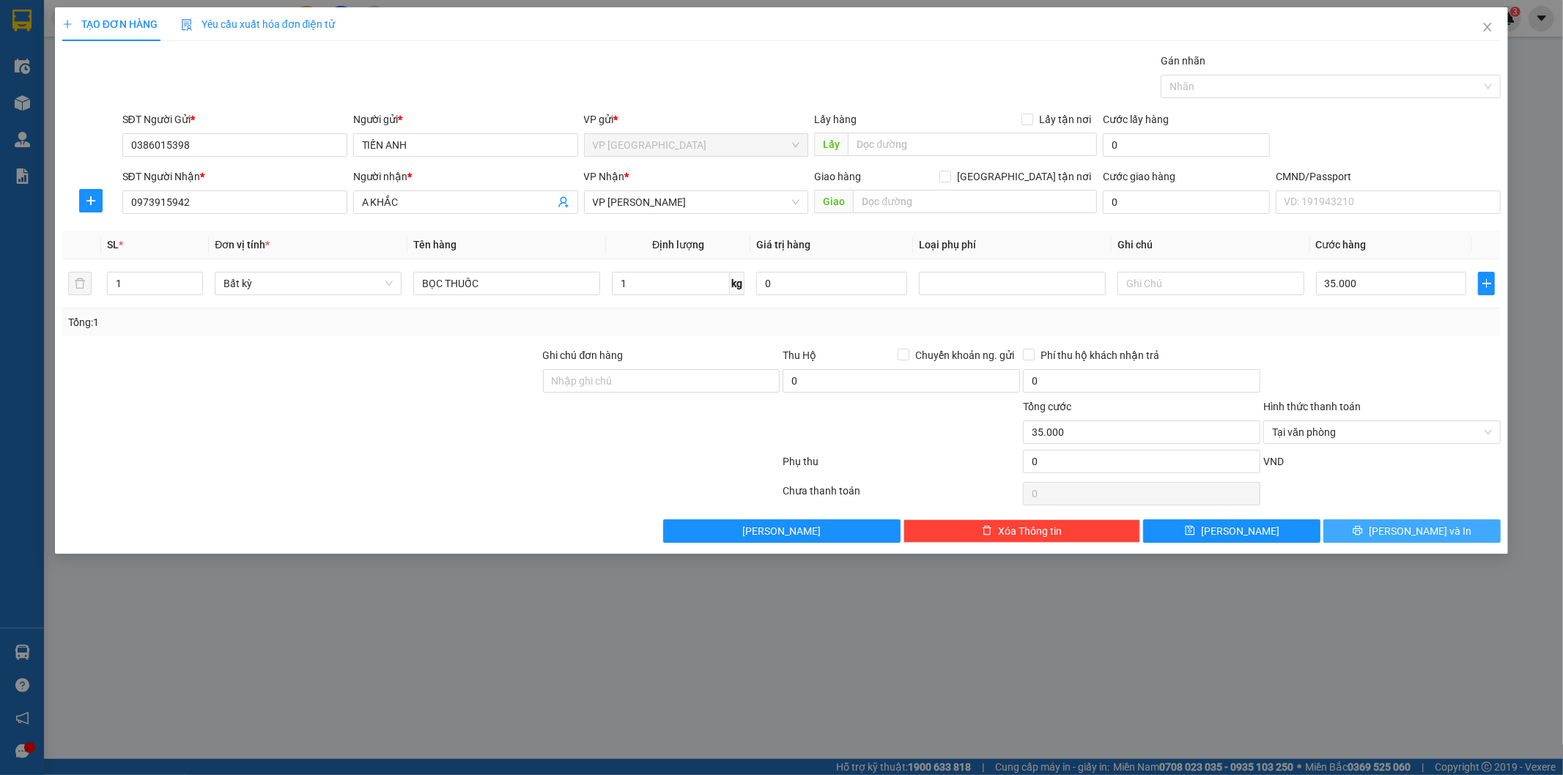
click at [1381, 529] on button "Lưu và In" at bounding box center [1411, 530] width 177 height 23
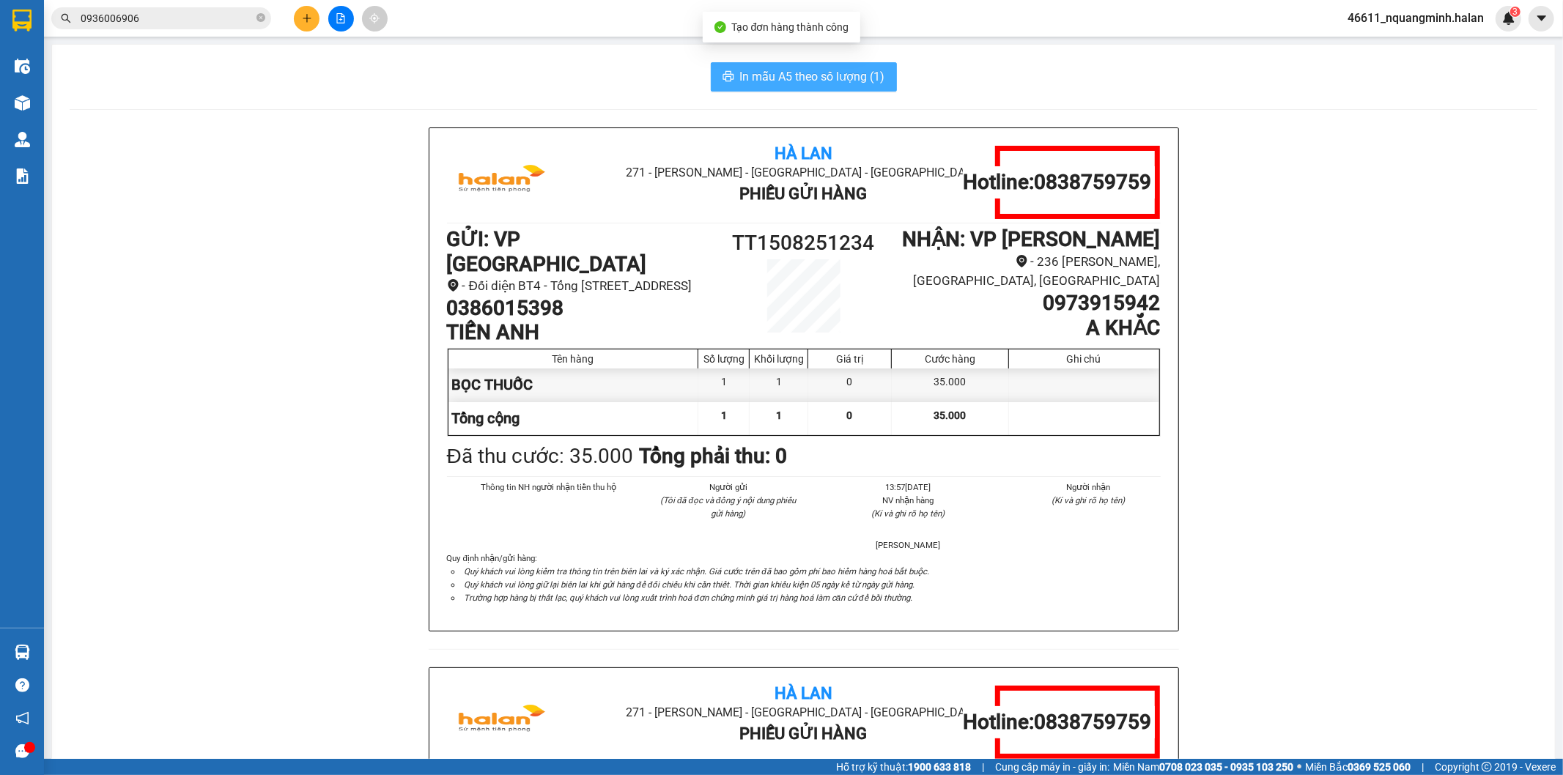
click at [807, 74] on span "In mẫu A5 theo số lượng (1)" at bounding box center [812, 76] width 145 height 18
click at [365, 136] on div "Hà Lan 271 - Dương Tự Minh - Phường Tân Long - Thái Nguyên Phiếu Gửi Hàng Hotli…" at bounding box center [804, 667] width 1468 height 1080
click at [112, 145] on div "Hà Lan 271 - Dương Tự Minh - Phường Tân Long - Thái Nguyên Phiếu Gửi Hàng Hotli…" at bounding box center [804, 667] width 1468 height 1080
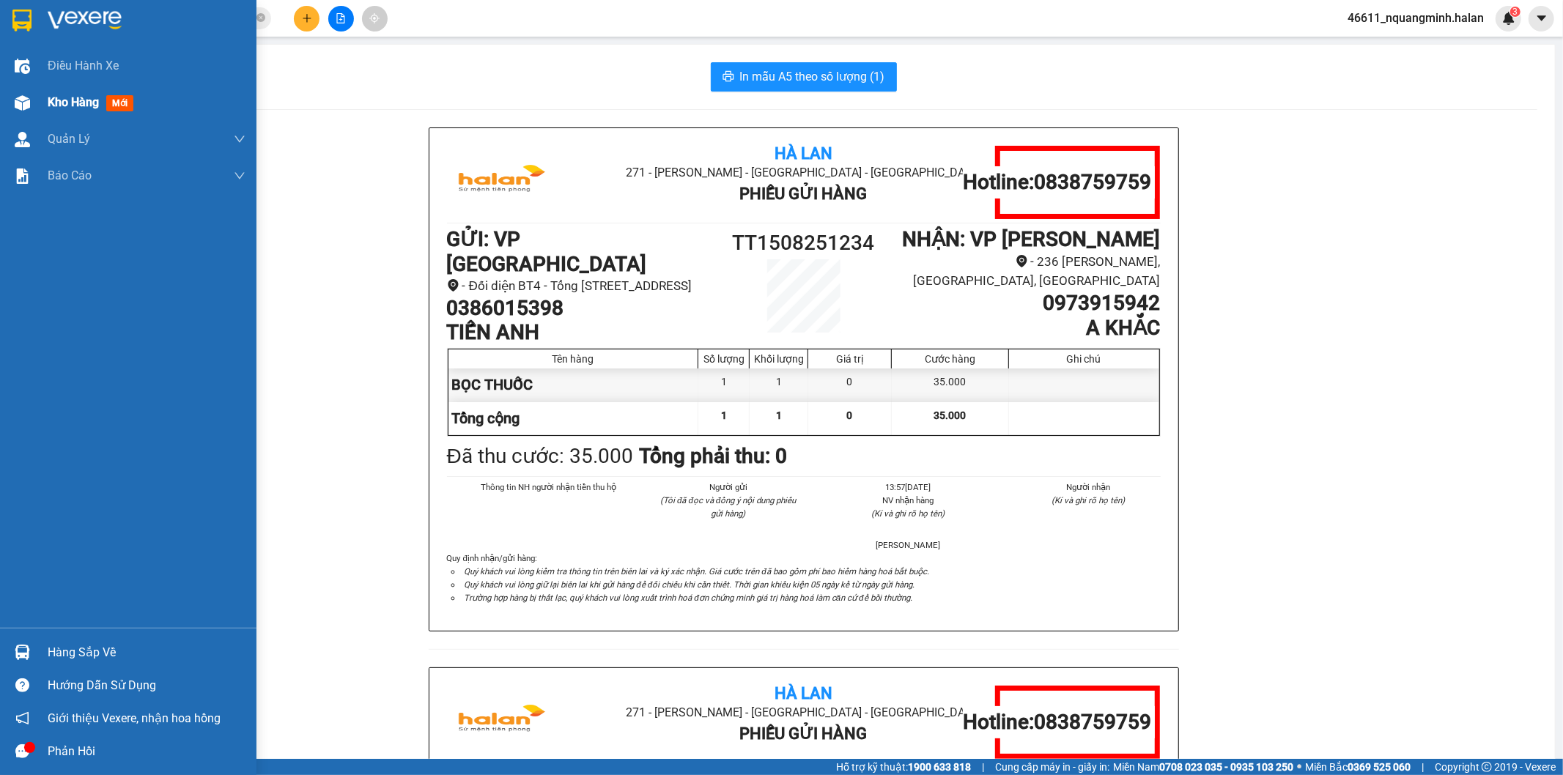
click at [23, 104] on img at bounding box center [22, 102] width 15 height 15
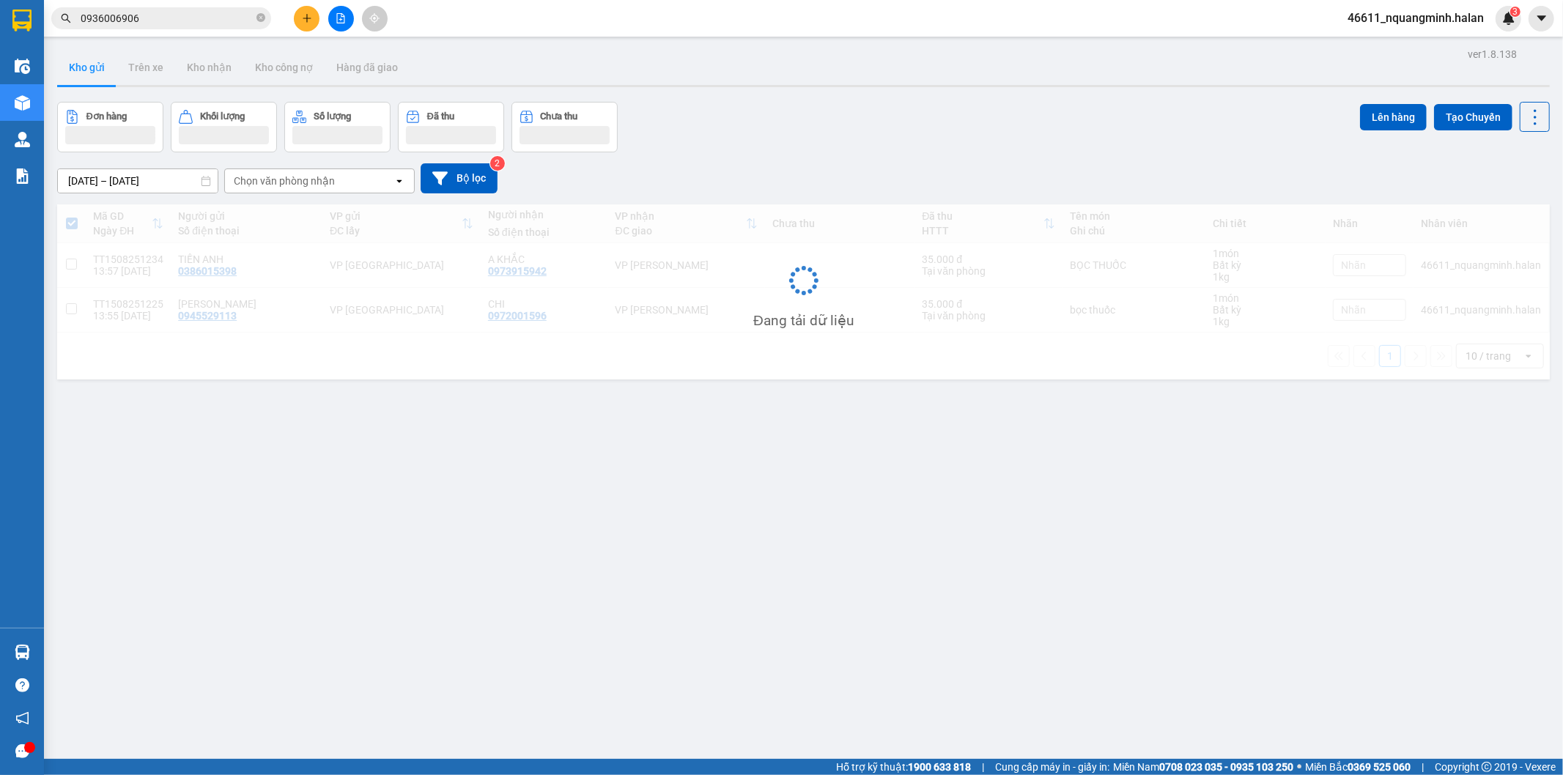
click at [788, 116] on div "Đơn hàng Khối lượng Số lượng Đã thu Chưa thu Lên hàng Tạo Chuyến" at bounding box center [803, 127] width 1492 height 51
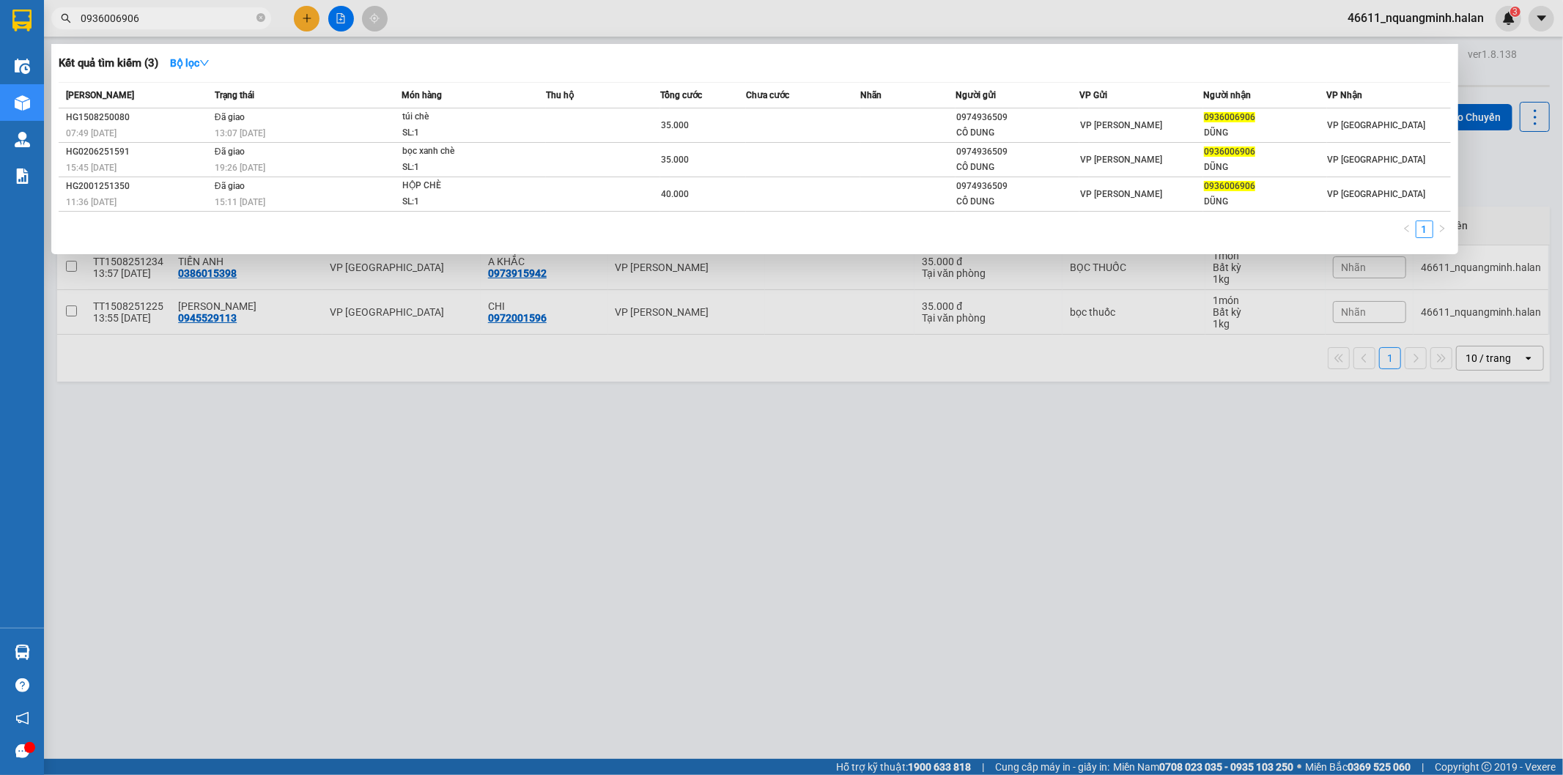
click at [0, 12] on section "Kết quả tìm kiếm ( 3 ) Bộ lọc Mã ĐH Trạng thái Món hàng Thu hộ Tổng cước Chưa c…" at bounding box center [781, 387] width 1563 height 775
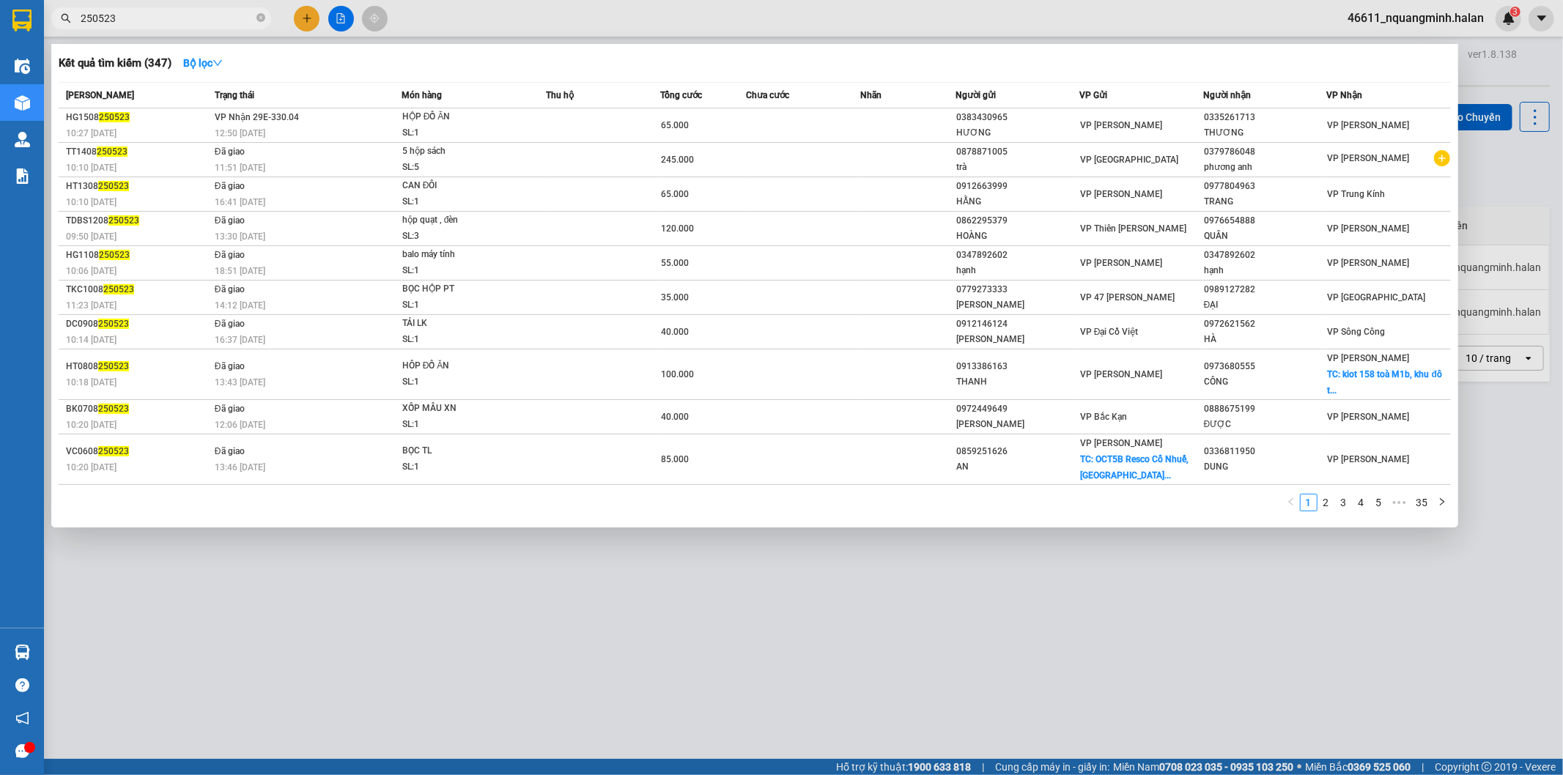
click at [306, 614] on div at bounding box center [781, 387] width 1563 height 775
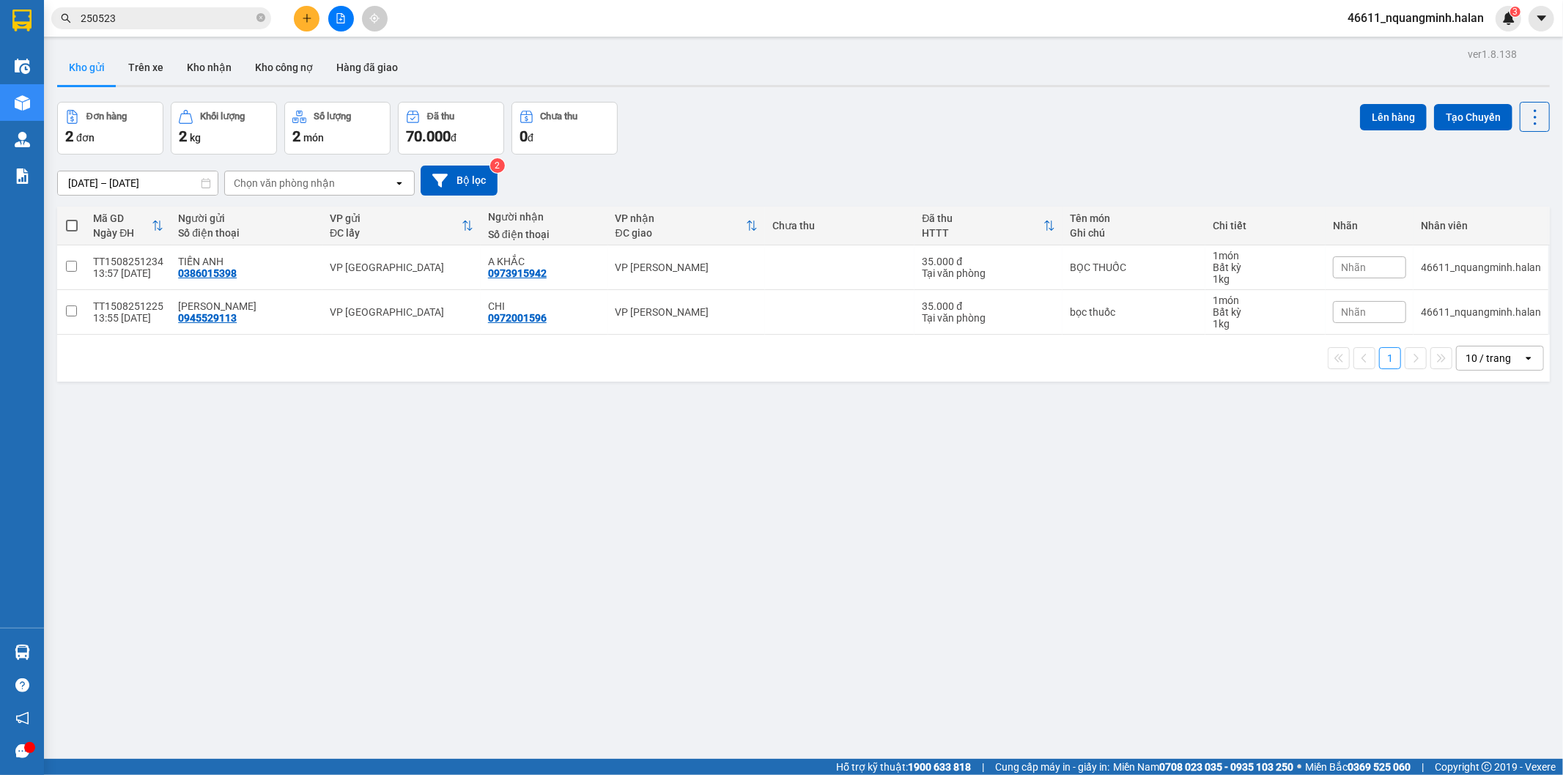
click at [188, 18] on input "250523" at bounding box center [167, 18] width 173 height 16
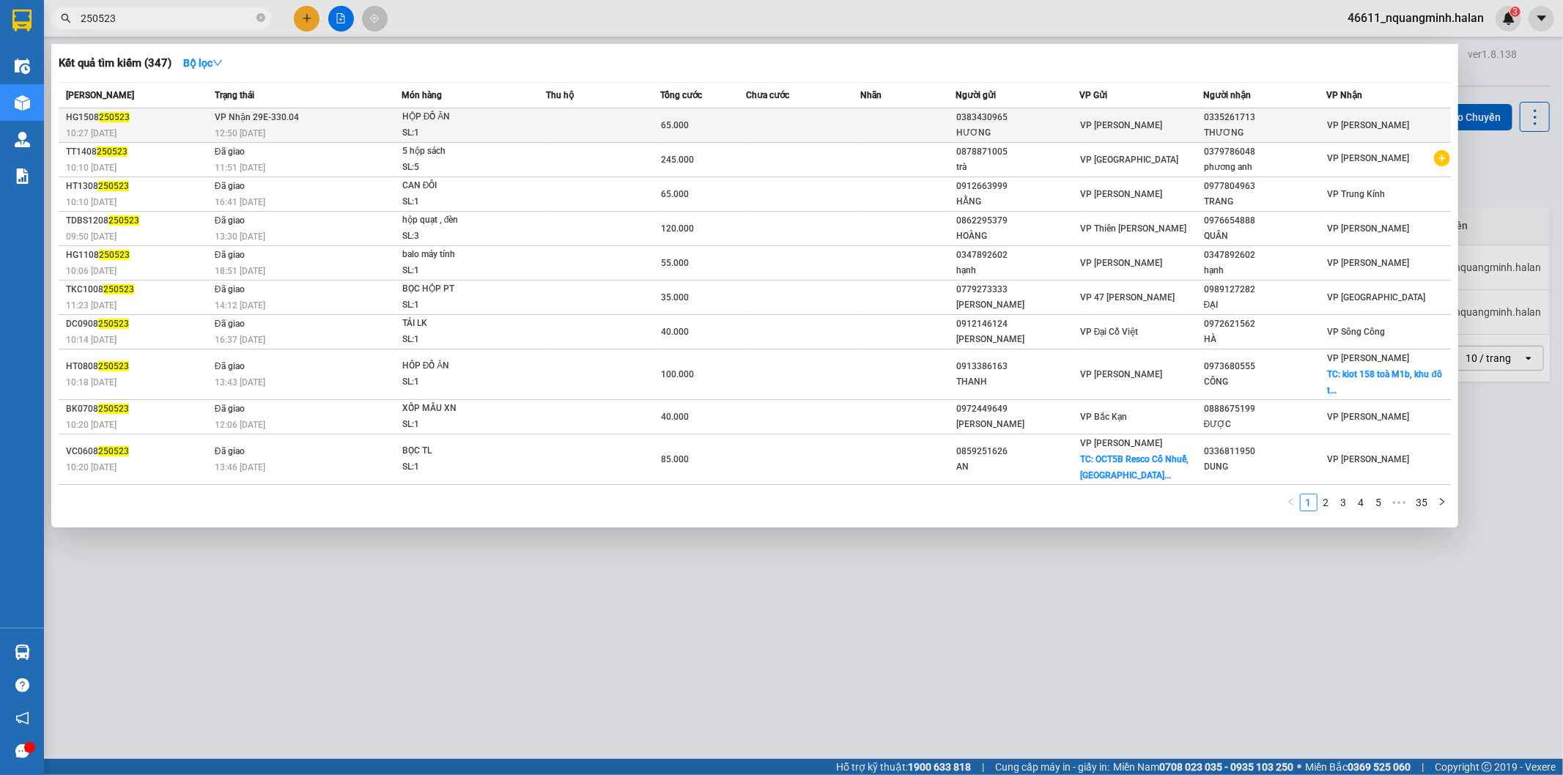
click at [670, 117] on div "65.000" at bounding box center [703, 125] width 84 height 16
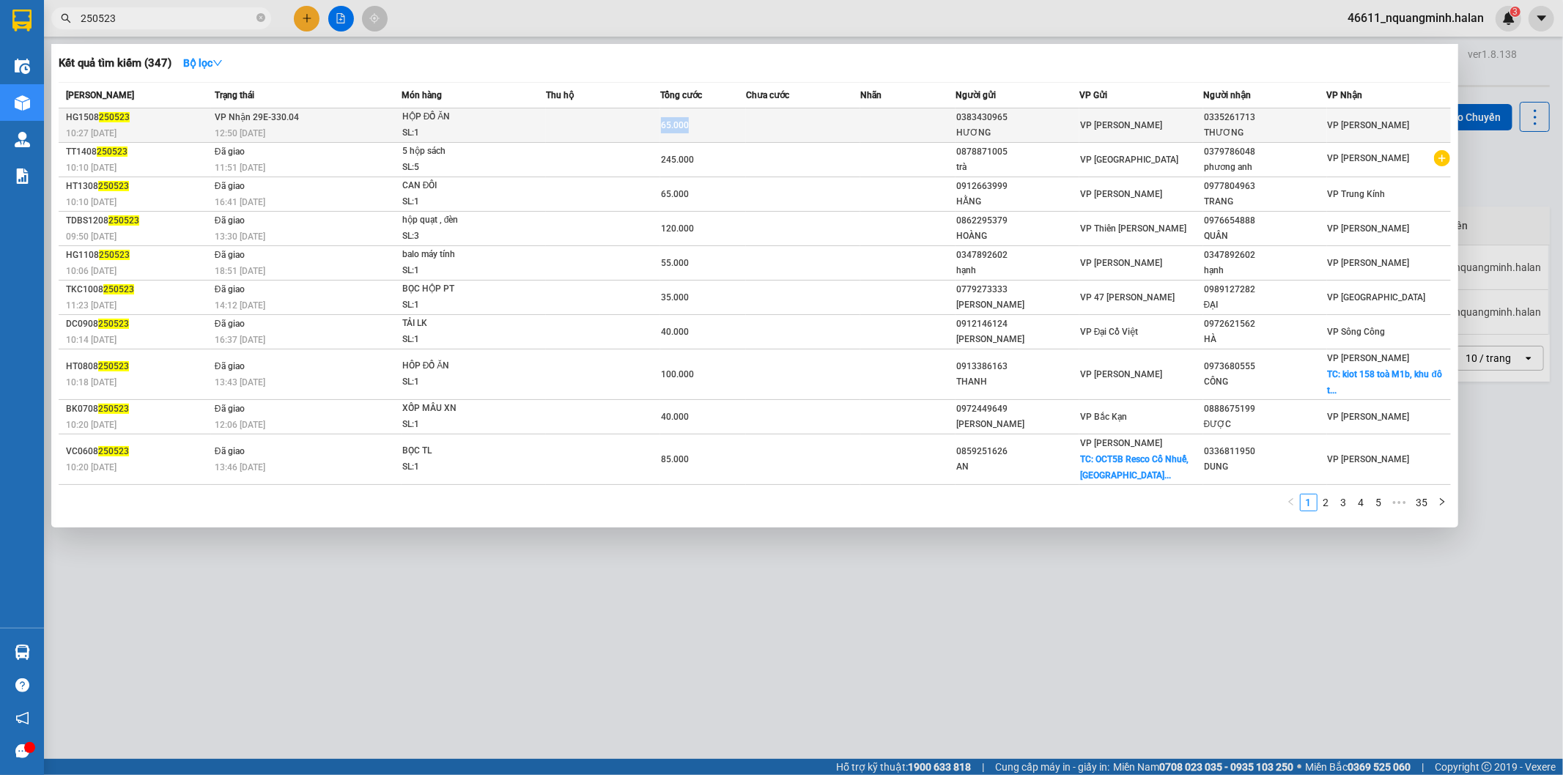
click at [670, 117] on div "65.000" at bounding box center [703, 125] width 84 height 16
click at [591, 122] on td at bounding box center [603, 125] width 114 height 34
click at [158, 25] on input "250523" at bounding box center [167, 18] width 173 height 16
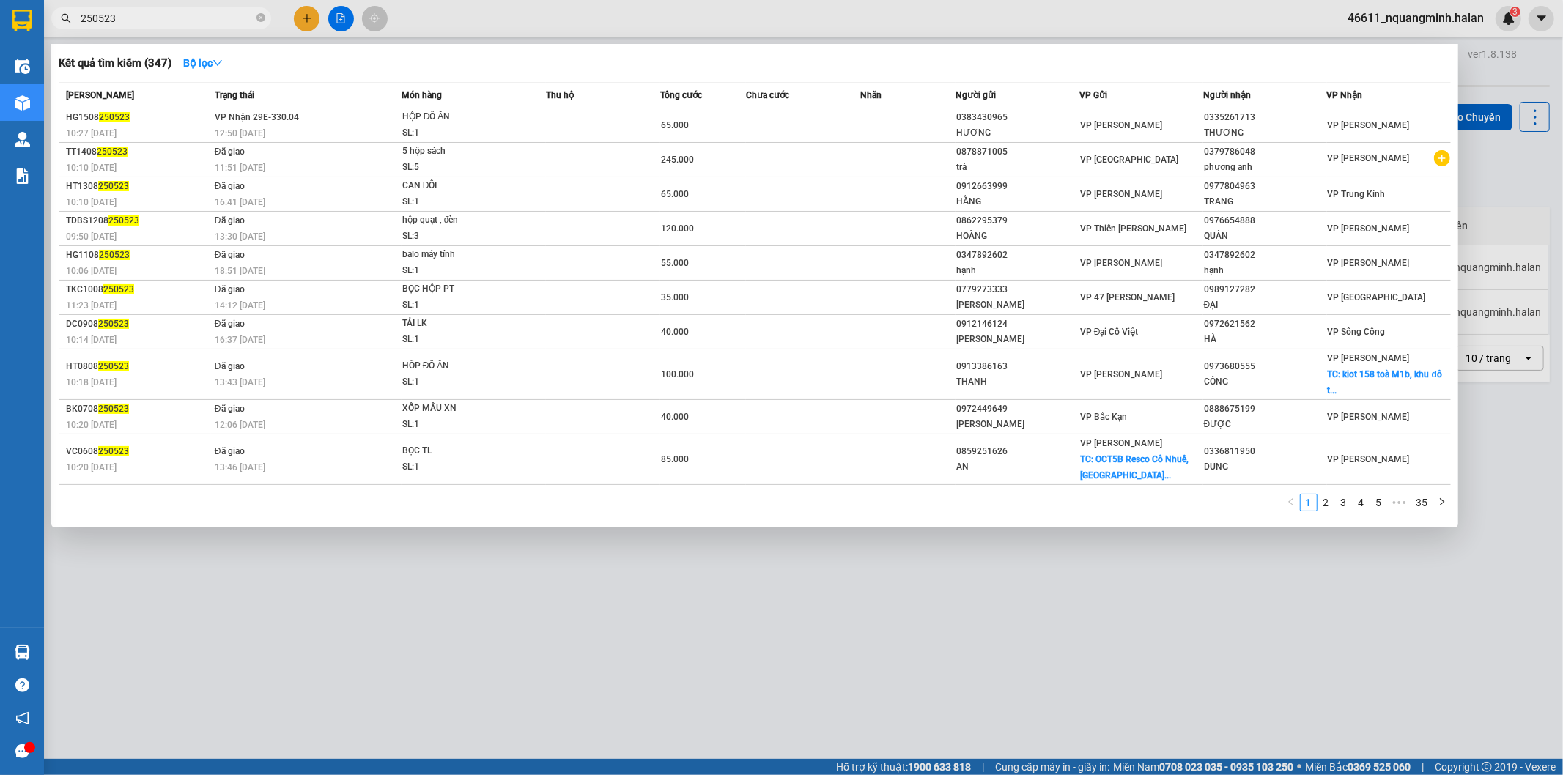
click at [207, 15] on input "250523" at bounding box center [167, 18] width 173 height 16
drag, startPoint x: 401, startPoint y: 596, endPoint x: 429, endPoint y: 650, distance: 60.3
click at [400, 599] on div at bounding box center [781, 387] width 1563 height 775
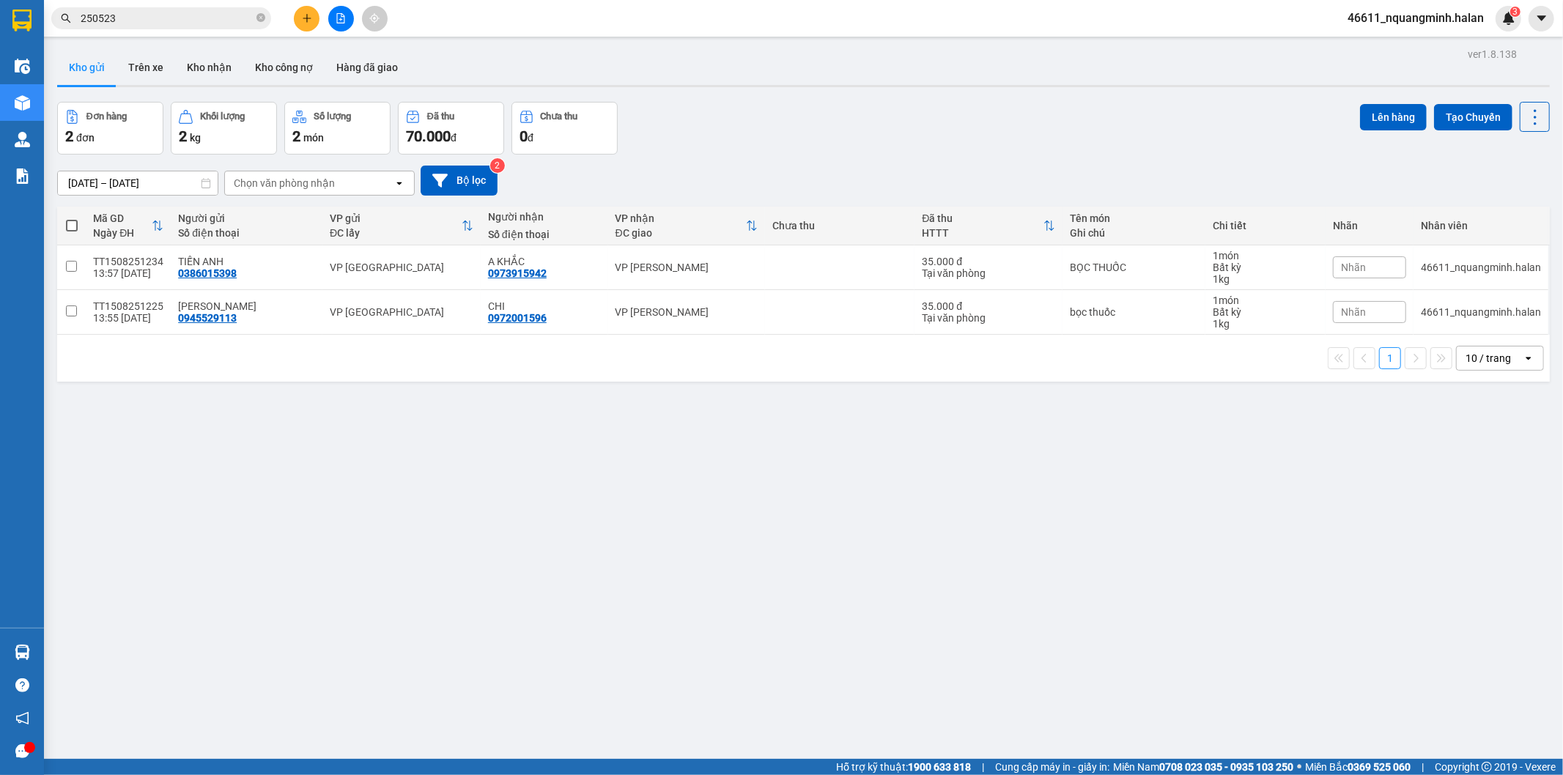
click at [678, 144] on div "Đơn hàng 2 đơn Khối lượng 2 kg Số lượng 2 món Đã thu 70.000 đ Chưa thu 0 đ Lên …" at bounding box center [803, 128] width 1492 height 53
click at [158, 18] on input "250523" at bounding box center [167, 18] width 173 height 16
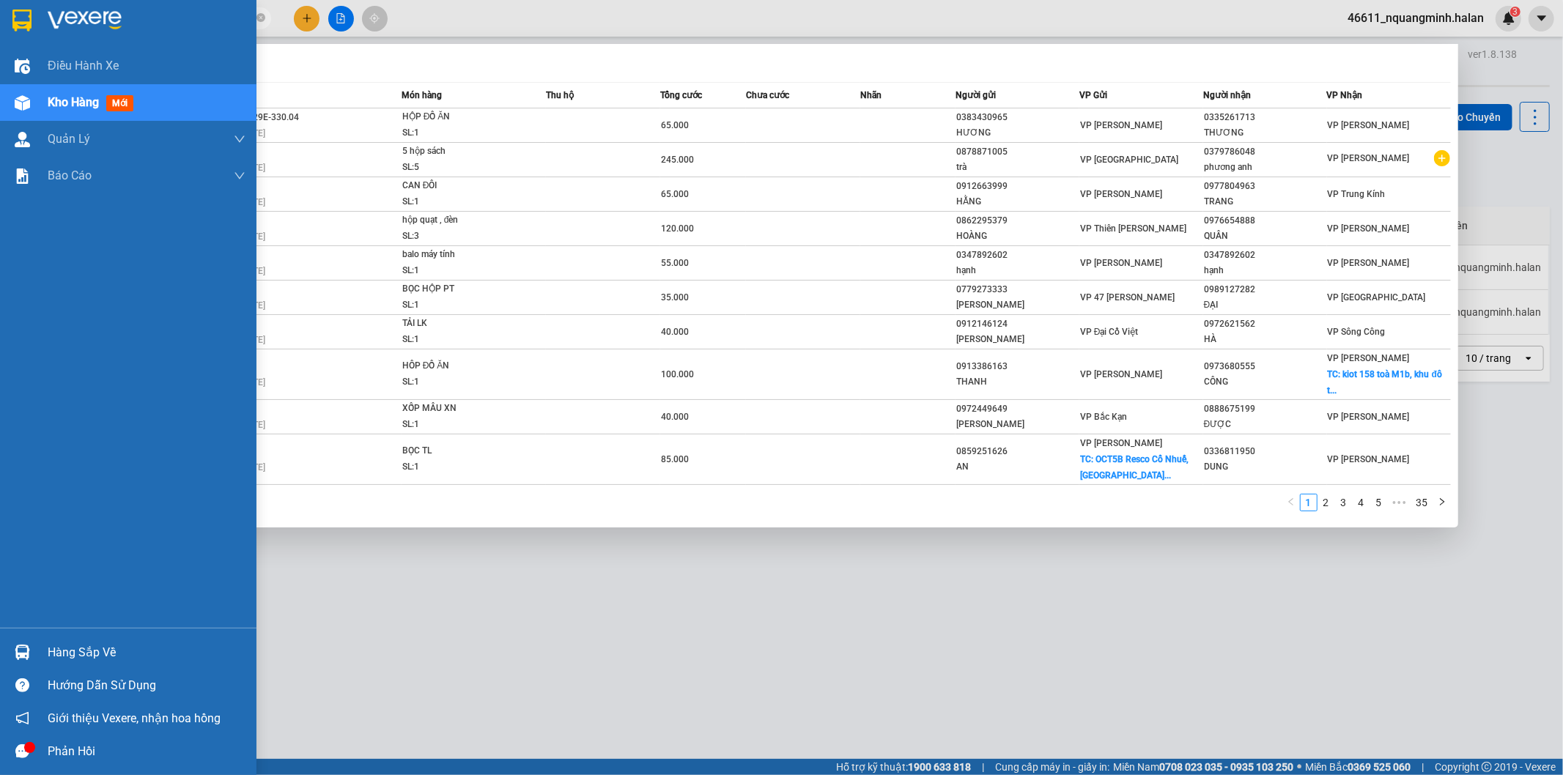
click at [23, 640] on div at bounding box center [23, 653] width 26 height 26
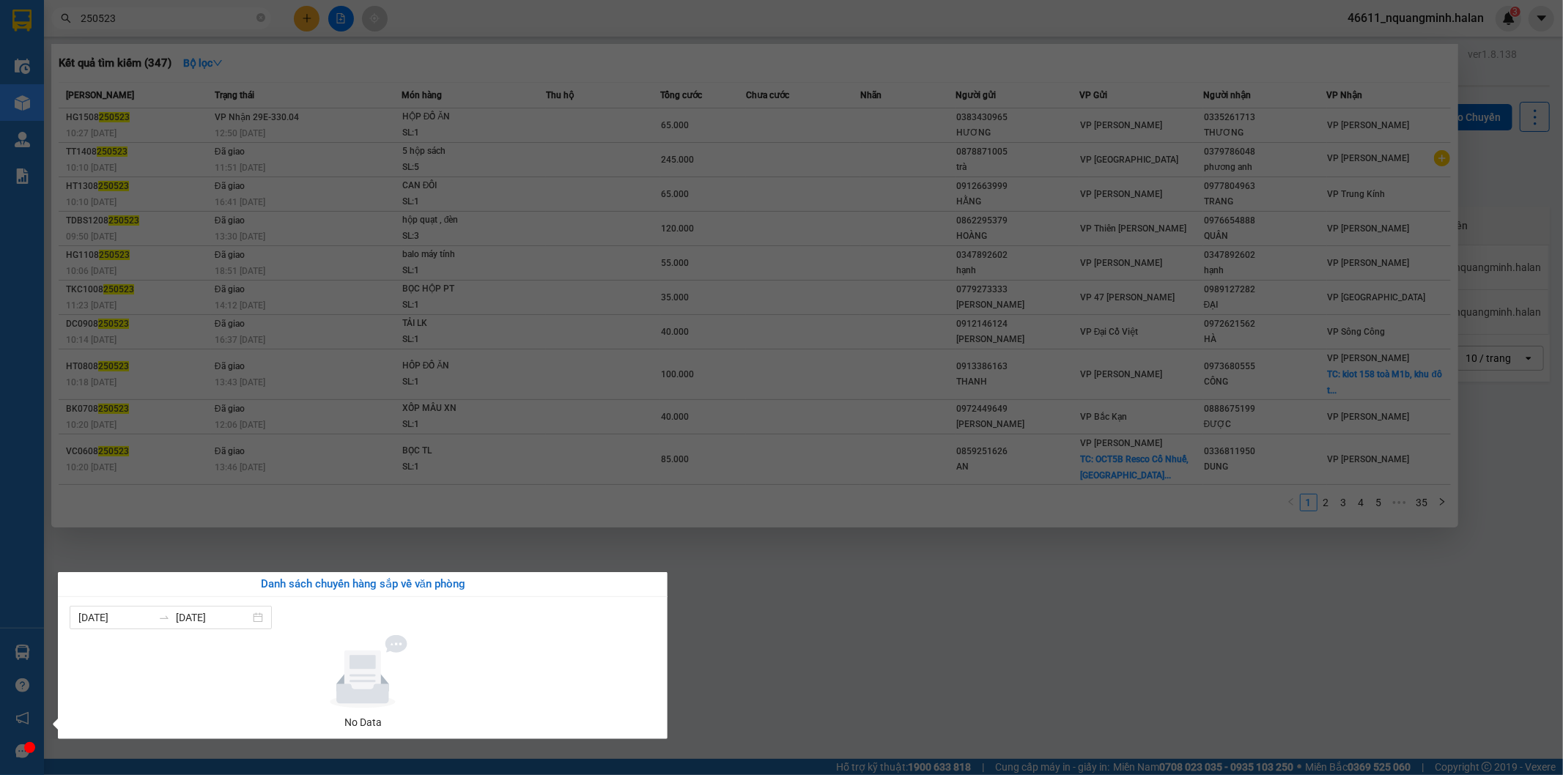
click at [804, 596] on section "Kết quả tìm kiếm ( 347 ) Bộ lọc Mã ĐH Trạng thái Món hàng Thu hộ Tổng cước Chưa…" at bounding box center [781, 387] width 1563 height 775
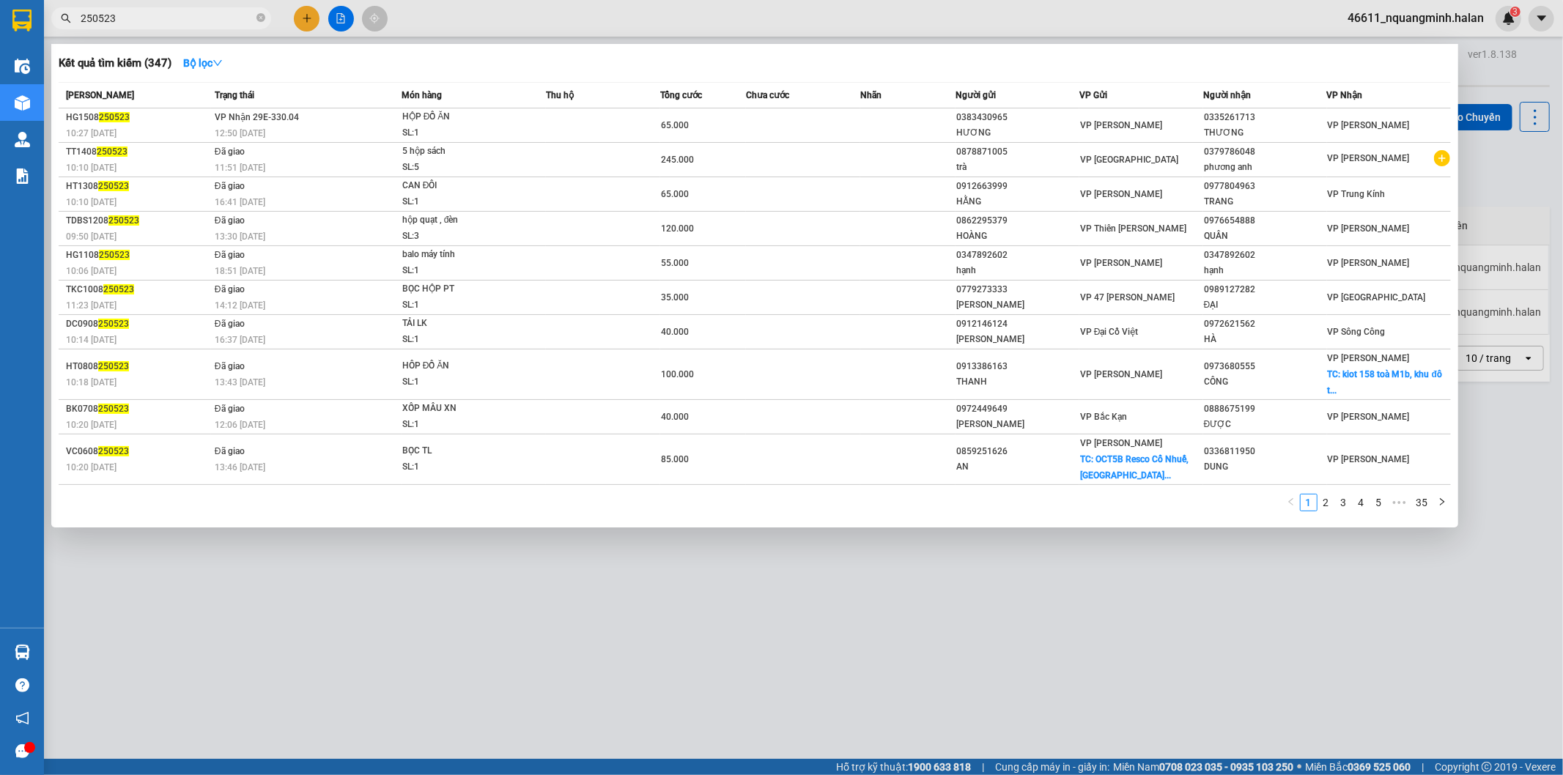
drag, startPoint x: 158, startPoint y: 12, endPoint x: 48, endPoint y: 0, distance: 110.5
click at [48, 6] on div "Kết quả tìm kiếm ( 347 ) Bộ lọc Mã ĐH Trạng thái Món hàng Thu hộ Tổng cước Chưa…" at bounding box center [143, 19] width 286 height 26
paste input "0825332299"
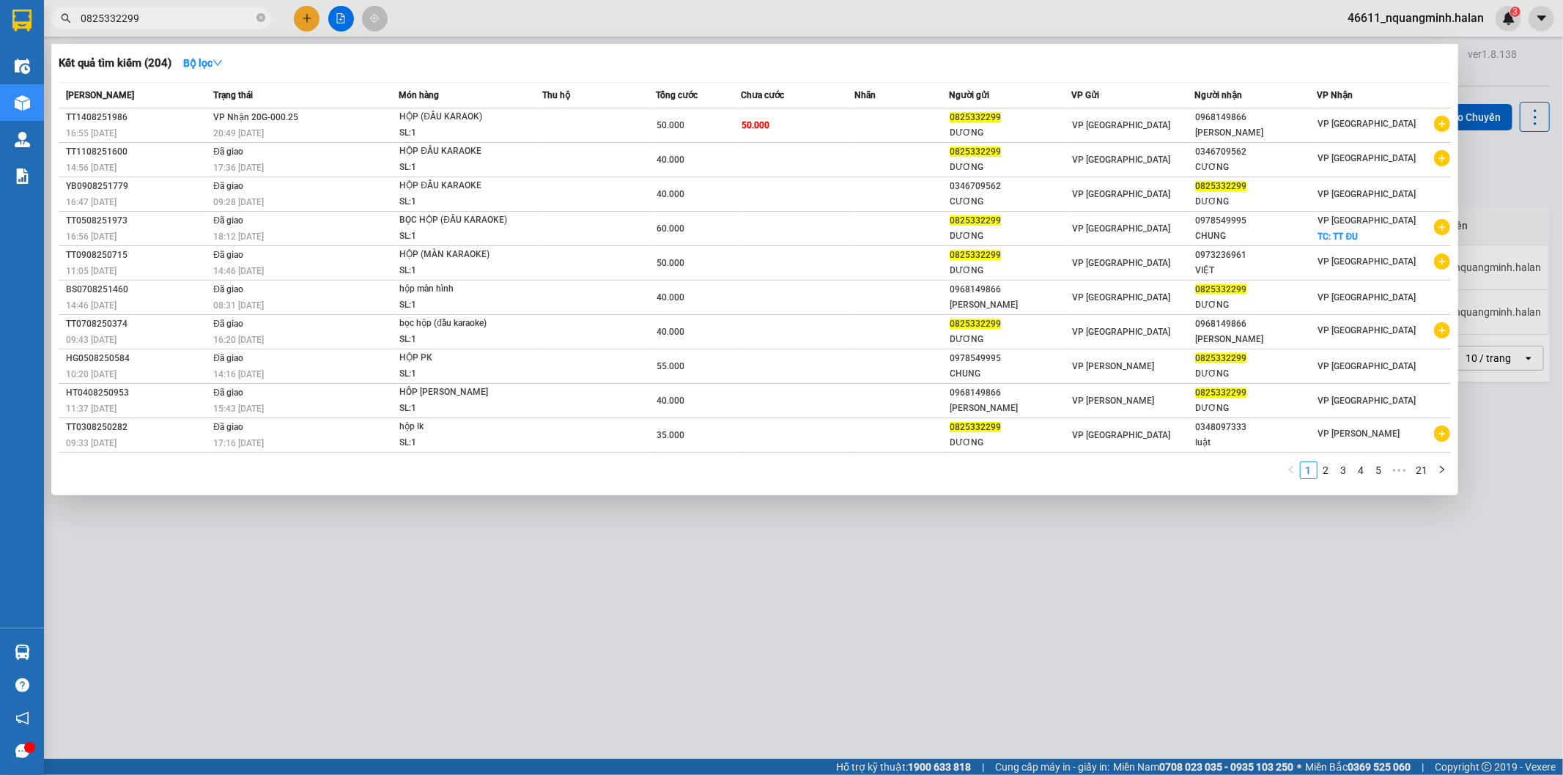
type input "0825332299"
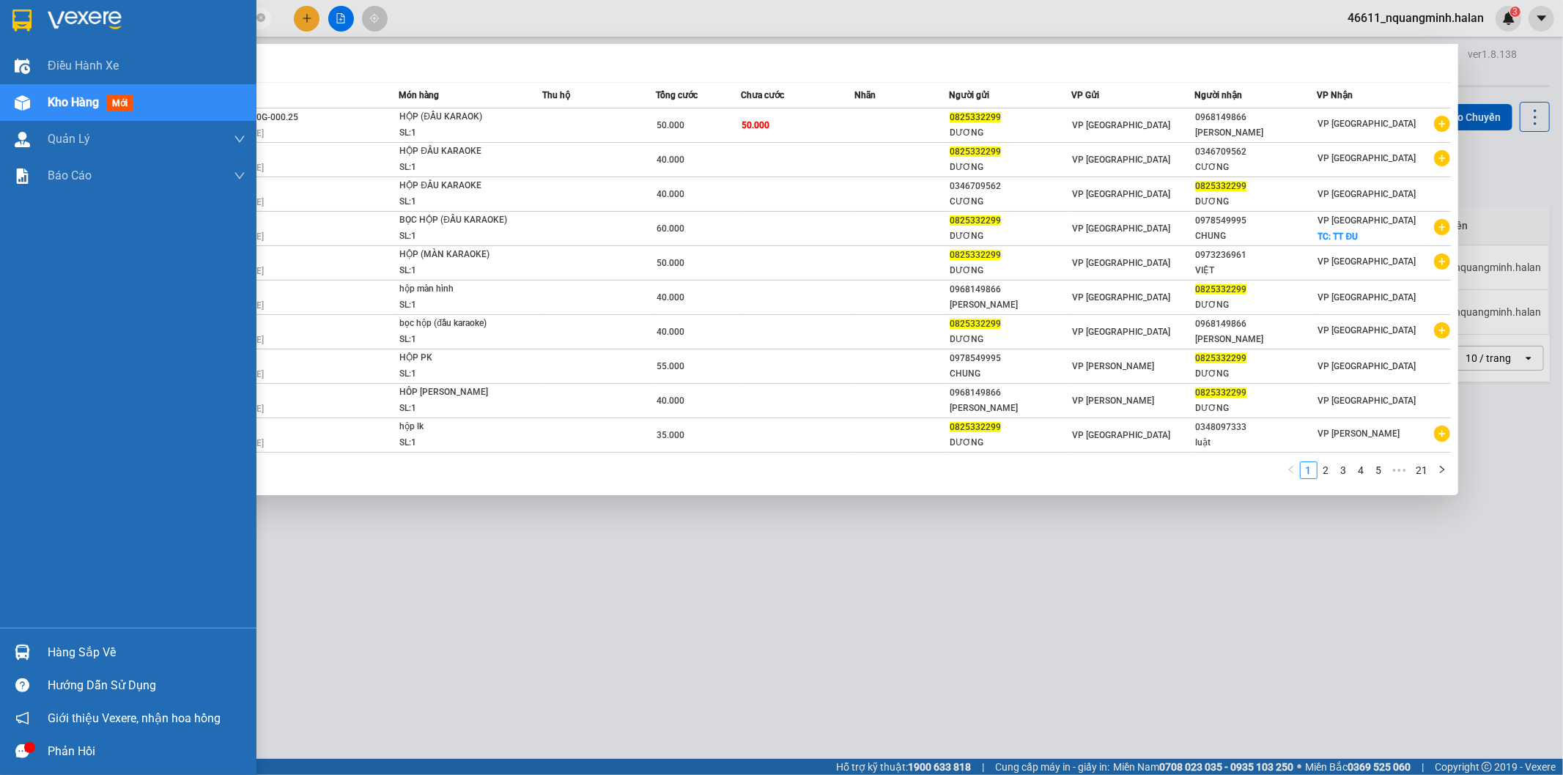
click at [11, 652] on div at bounding box center [23, 653] width 26 height 26
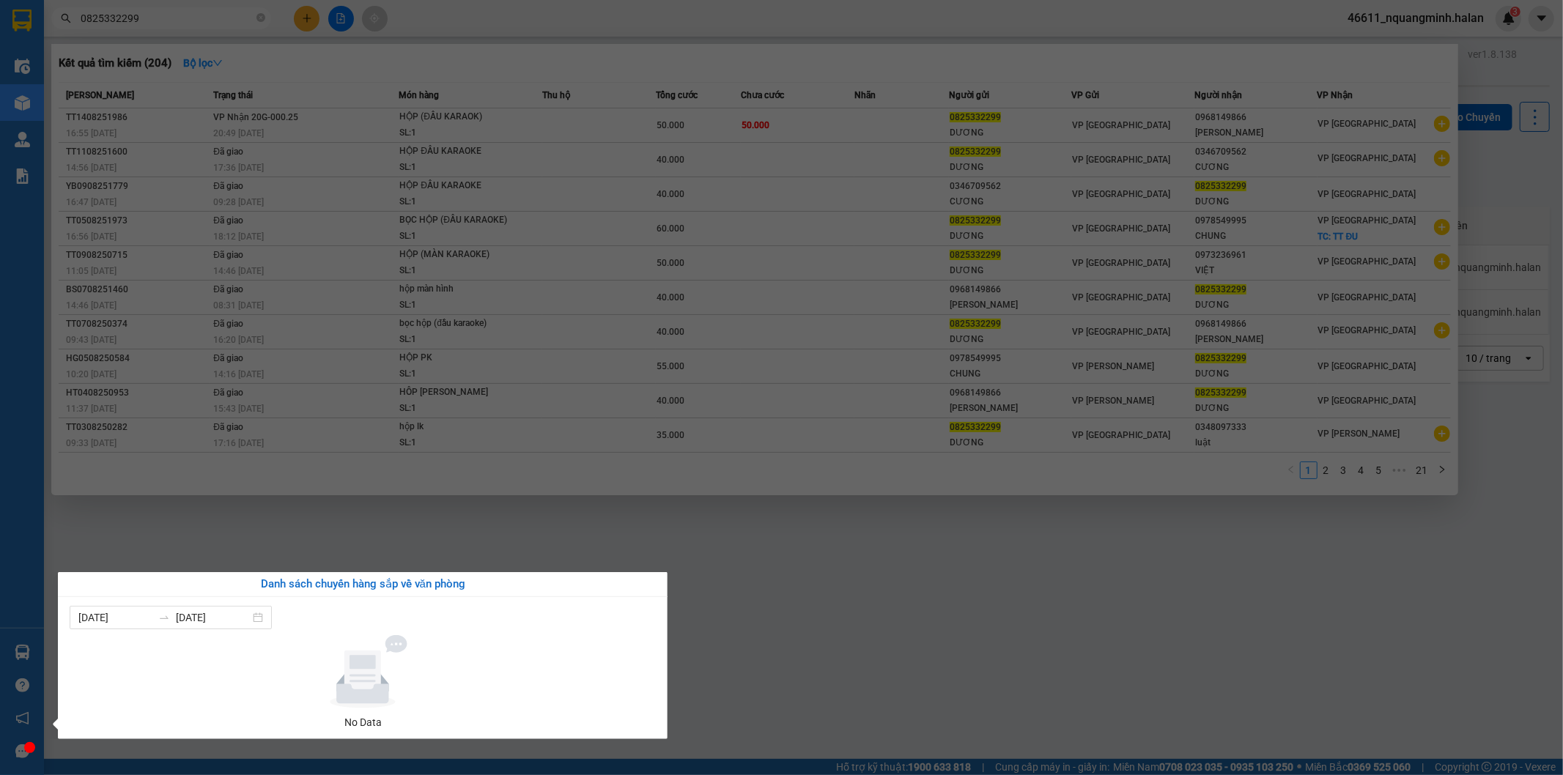
drag, startPoint x: 853, startPoint y: 660, endPoint x: 643, endPoint y: 678, distance: 211.1
click at [851, 660] on section "Kết quả tìm kiếm ( 204 ) Bộ lọc Mã ĐH Trạng thái Món hàng Thu hộ Tổng cước Chưa…" at bounding box center [781, 387] width 1563 height 775
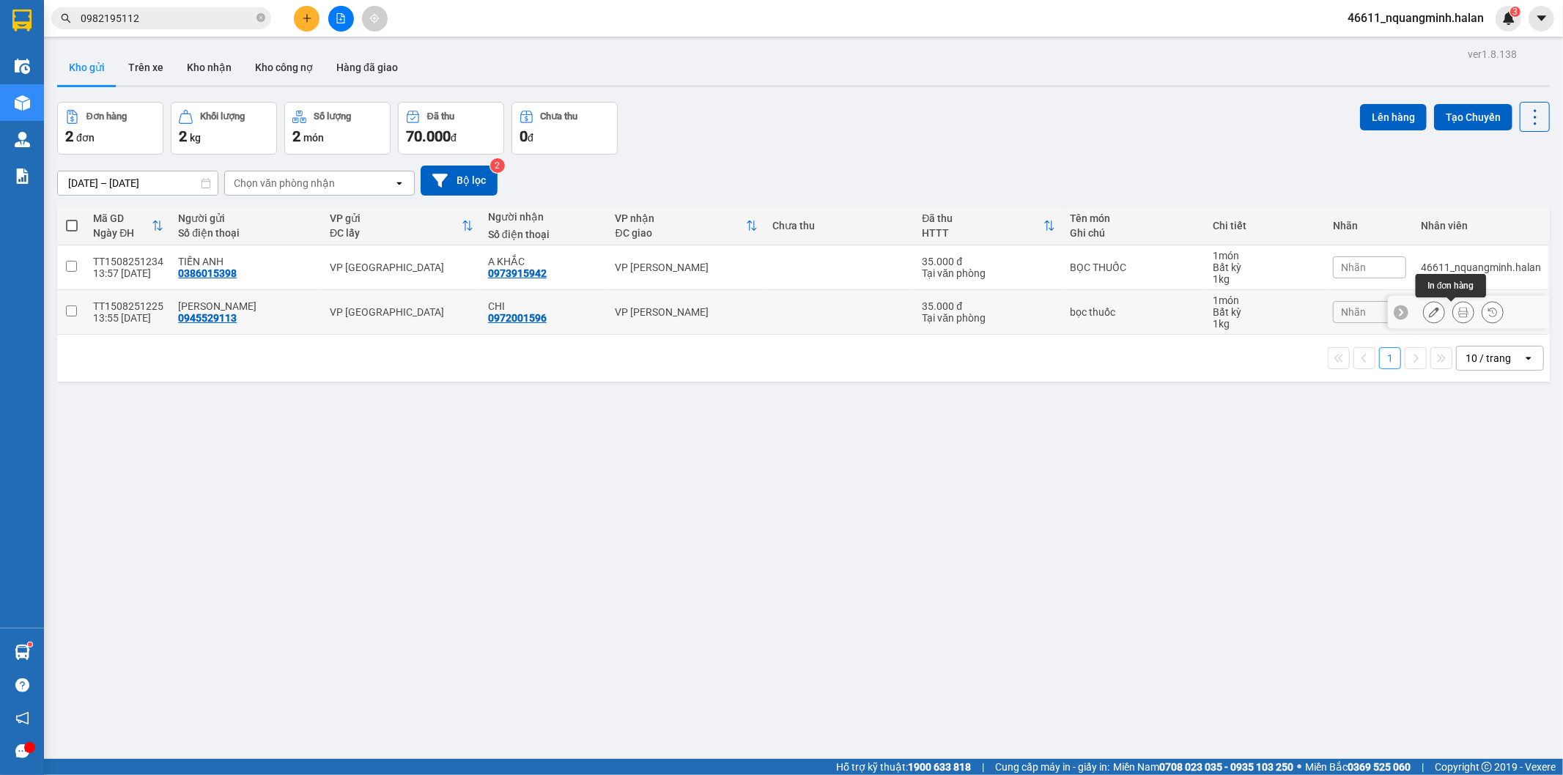
click at [1458, 309] on icon at bounding box center [1463, 312] width 10 height 10
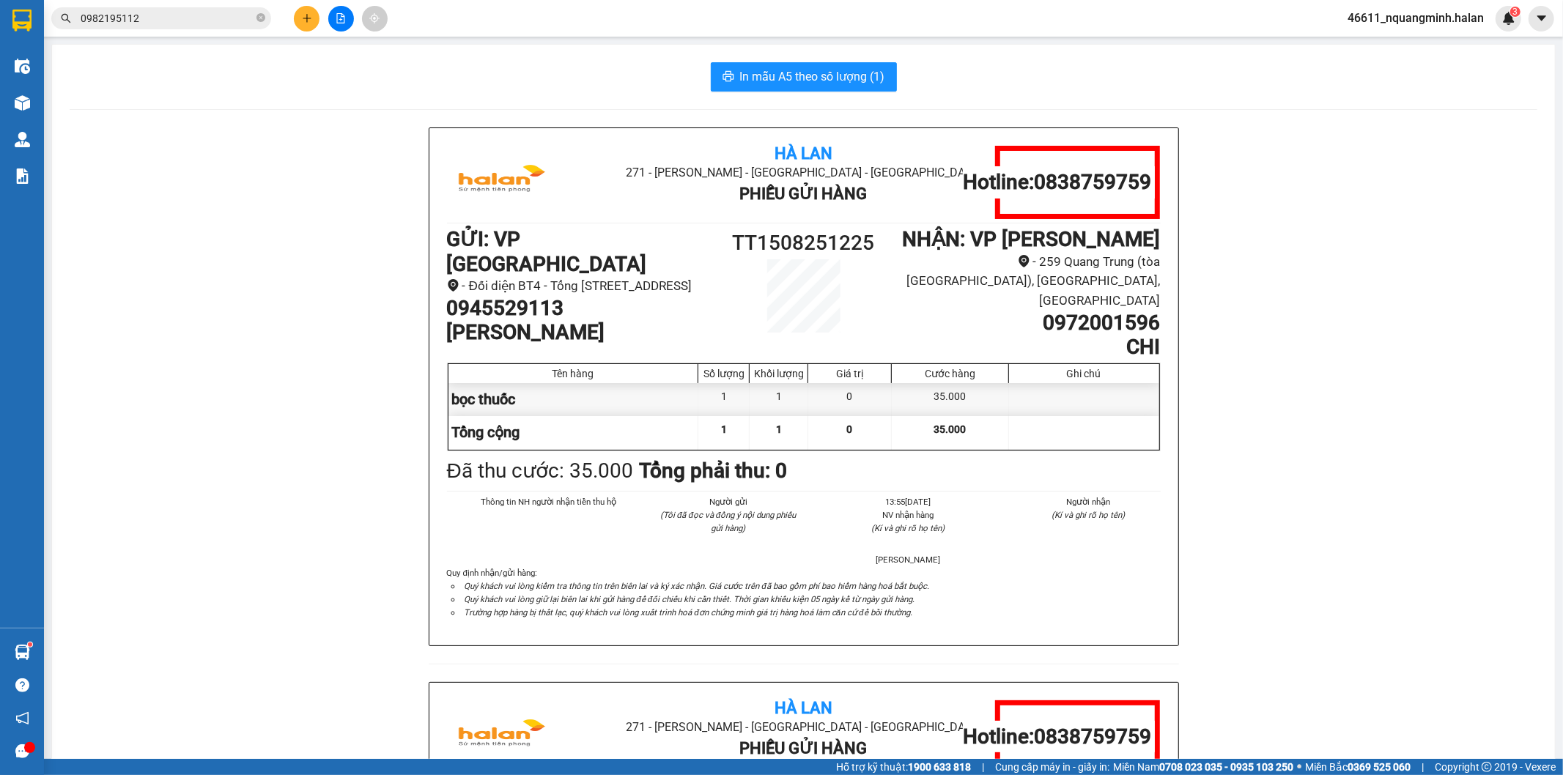
drag, startPoint x: 220, startPoint y: 242, endPoint x: 305, endPoint y: 246, distance: 85.1
click at [220, 240] on div "Hà Lan 271 - [PERSON_NAME] - [GEOGRAPHIC_DATA] Long - [GEOGRAPHIC_DATA] Phiếu G…" at bounding box center [804, 681] width 1468 height 1109
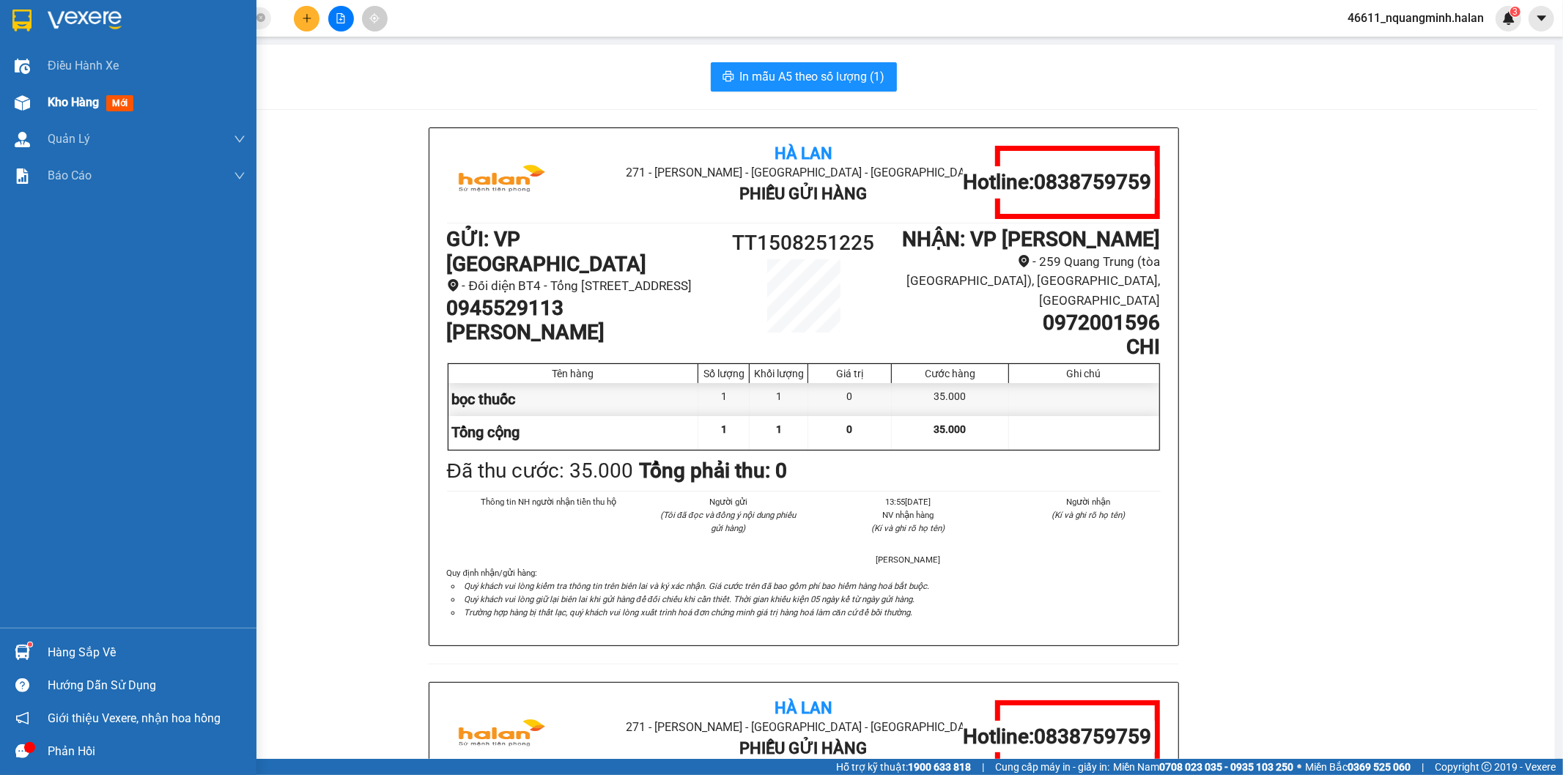
click at [18, 108] on img at bounding box center [22, 102] width 15 height 15
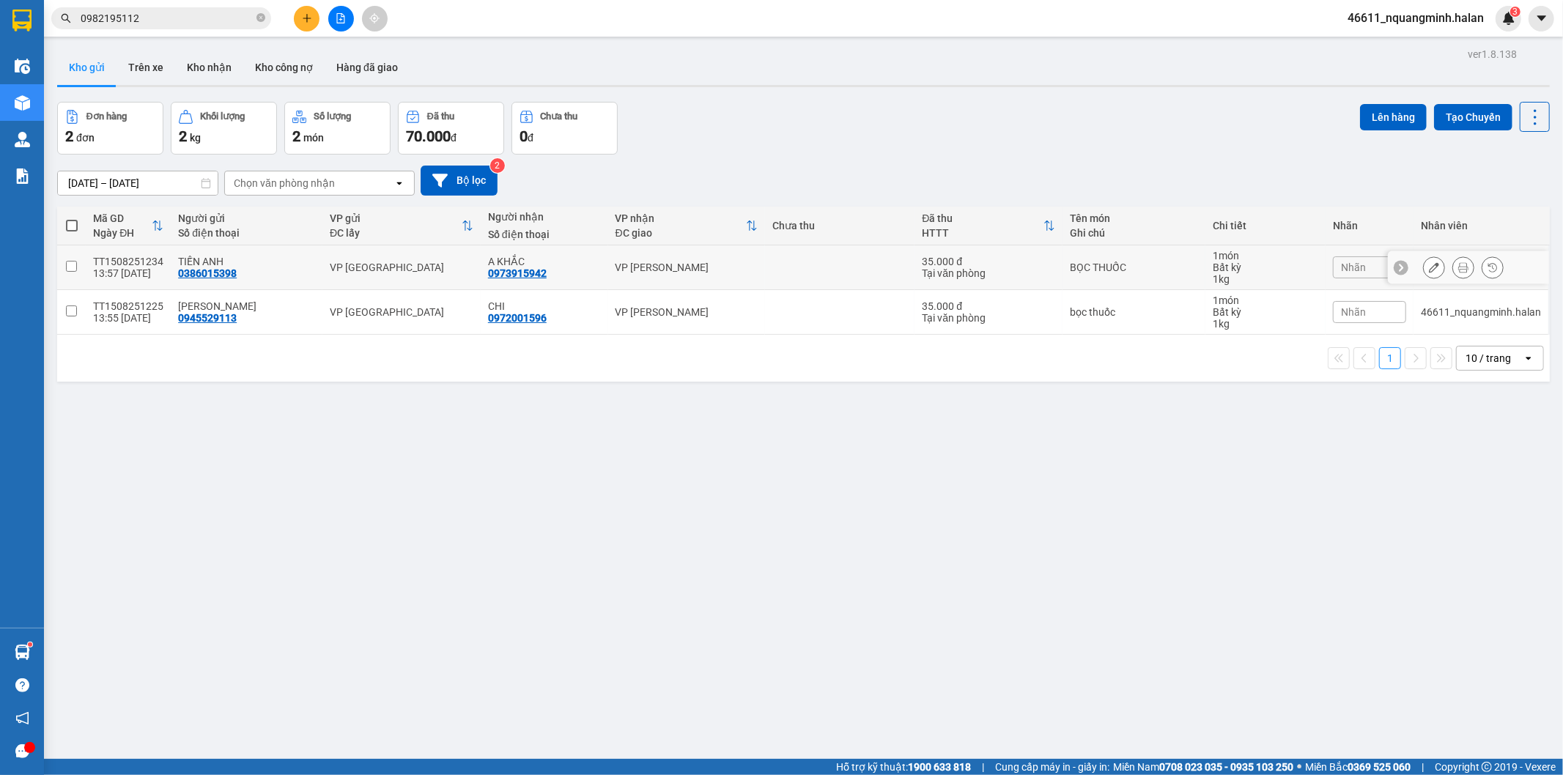
click at [1463, 273] on div at bounding box center [1463, 267] width 81 height 22
click at [1458, 267] on icon at bounding box center [1463, 267] width 10 height 10
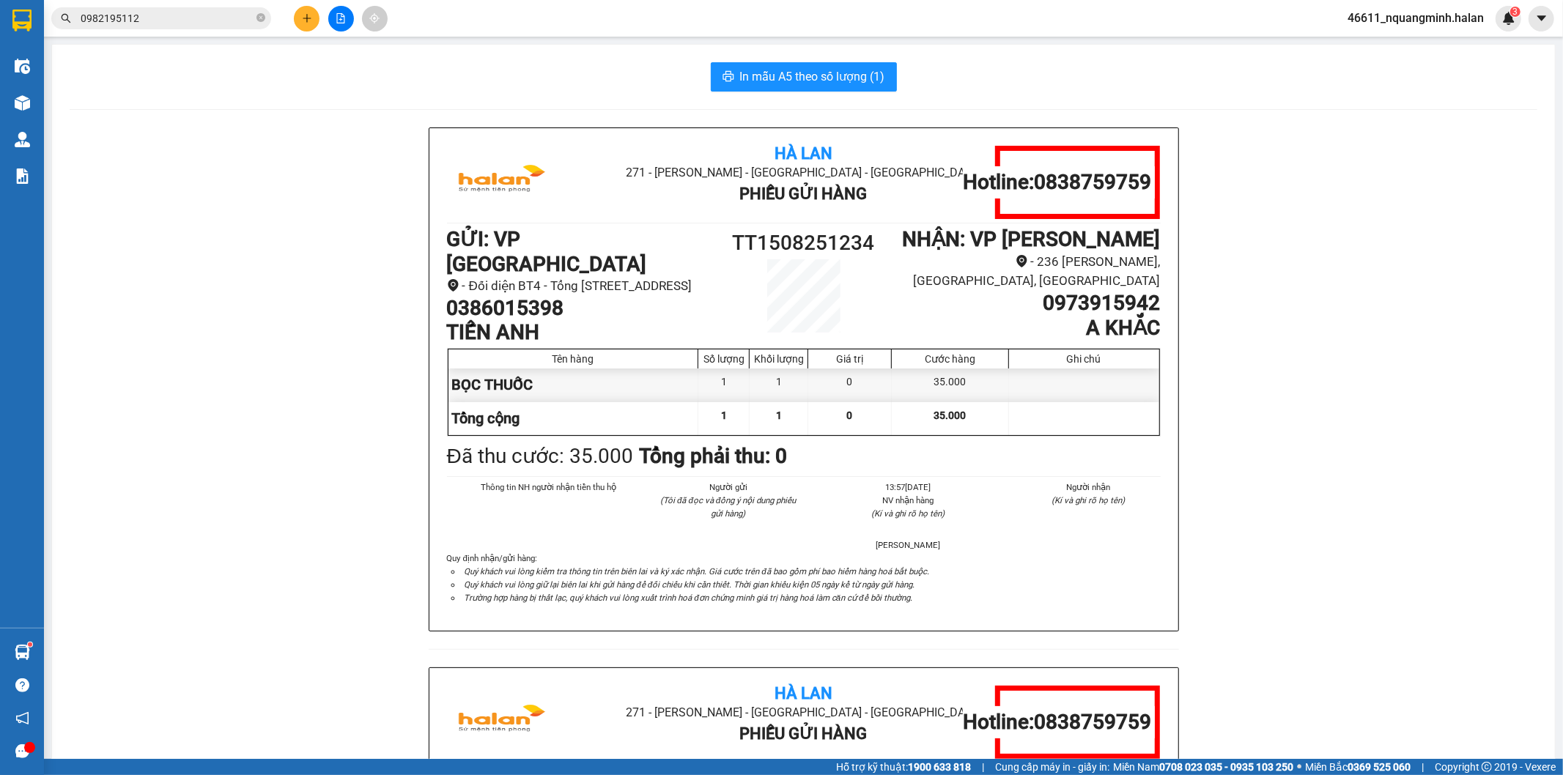
drag, startPoint x: 161, startPoint y: 314, endPoint x: 169, endPoint y: 183, distance: 130.7
click at [161, 314] on div "Hà Lan 271 - [PERSON_NAME] - [GEOGRAPHIC_DATA] Long - [GEOGRAPHIC_DATA] Phiếu G…" at bounding box center [804, 667] width 1468 height 1080
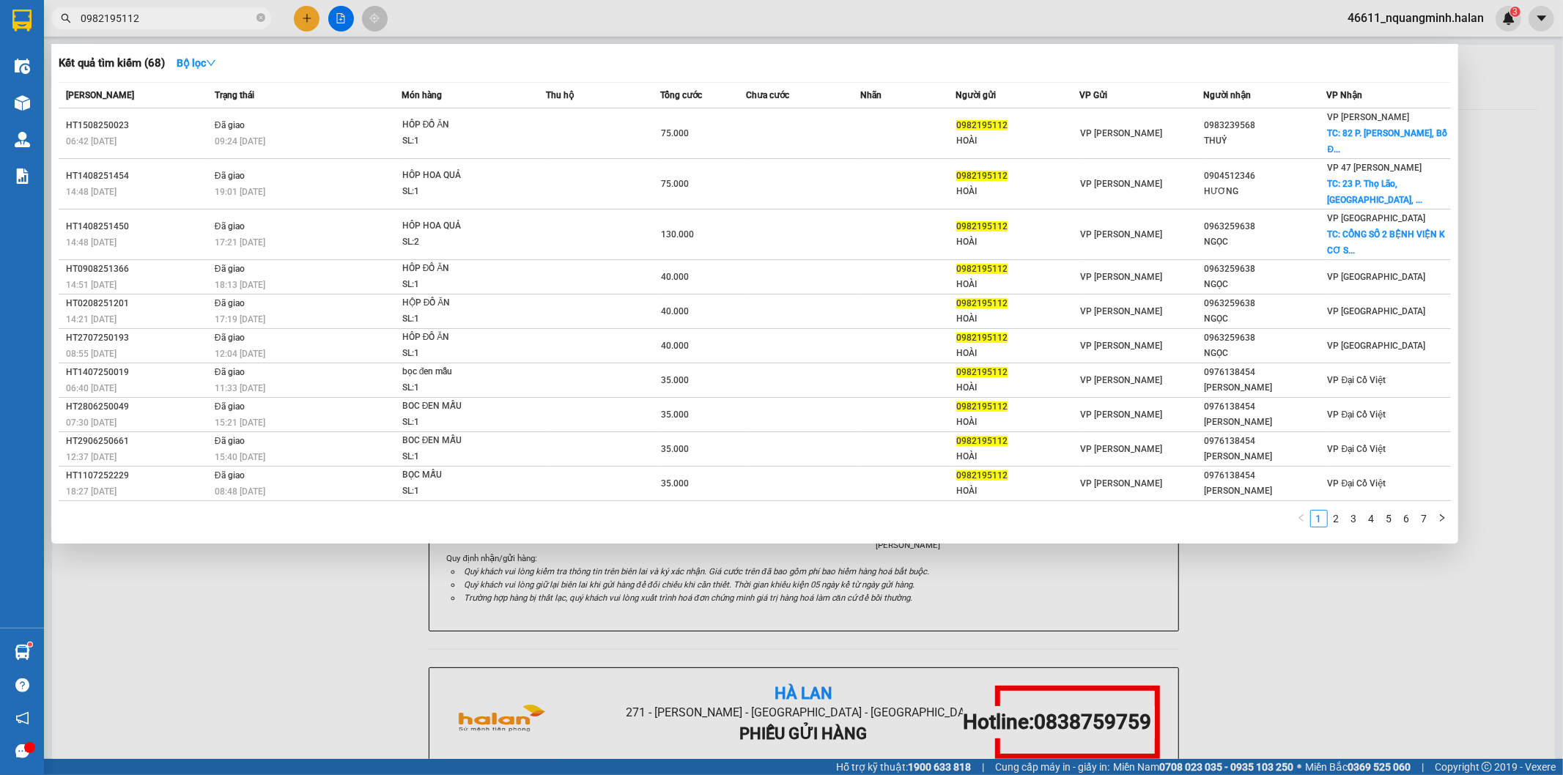
click at [165, 17] on input "0982195112" at bounding box center [167, 18] width 173 height 16
click at [308, 26] on div at bounding box center [781, 387] width 1563 height 775
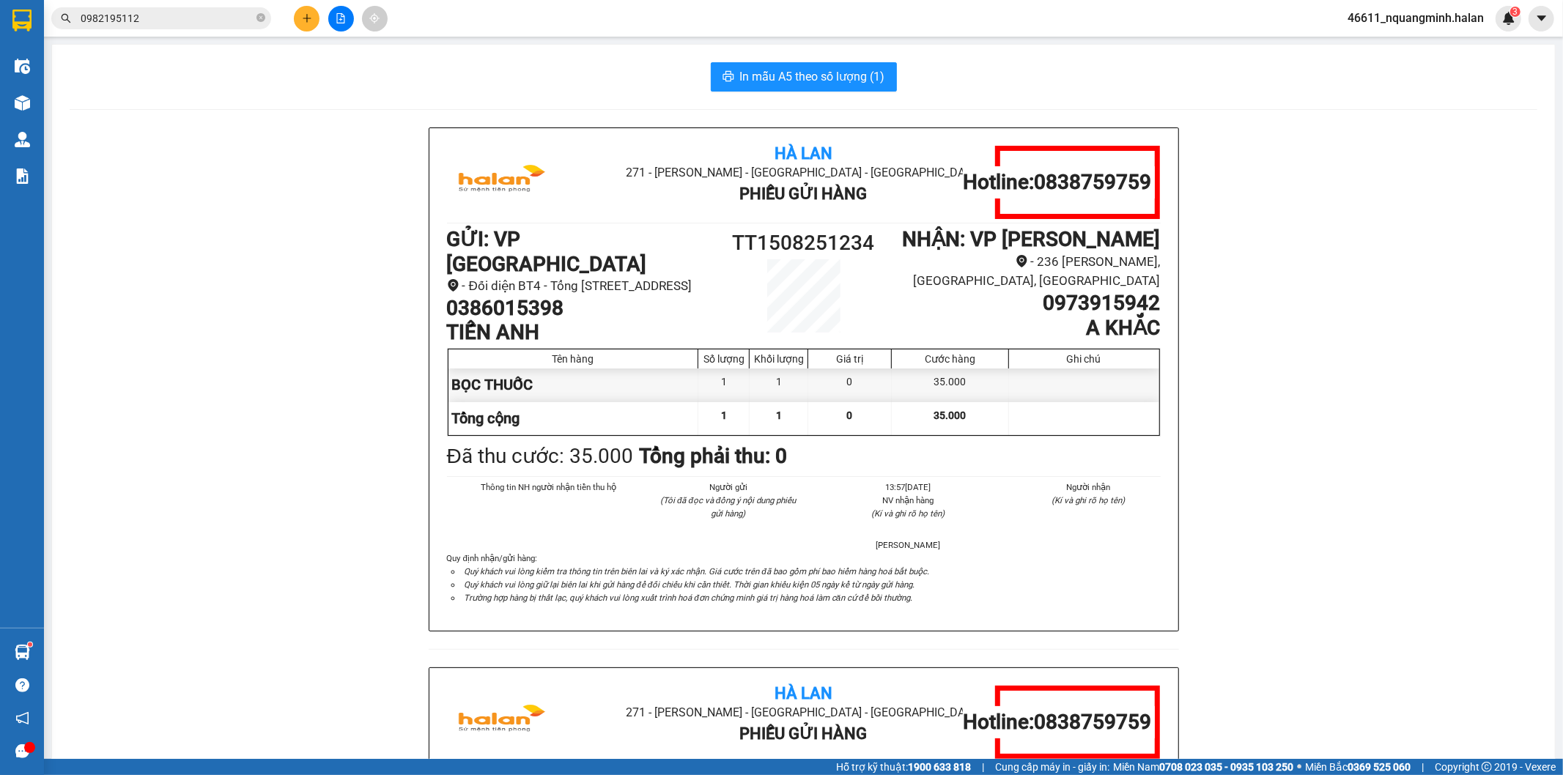
click at [308, 26] on button at bounding box center [307, 19] width 26 height 26
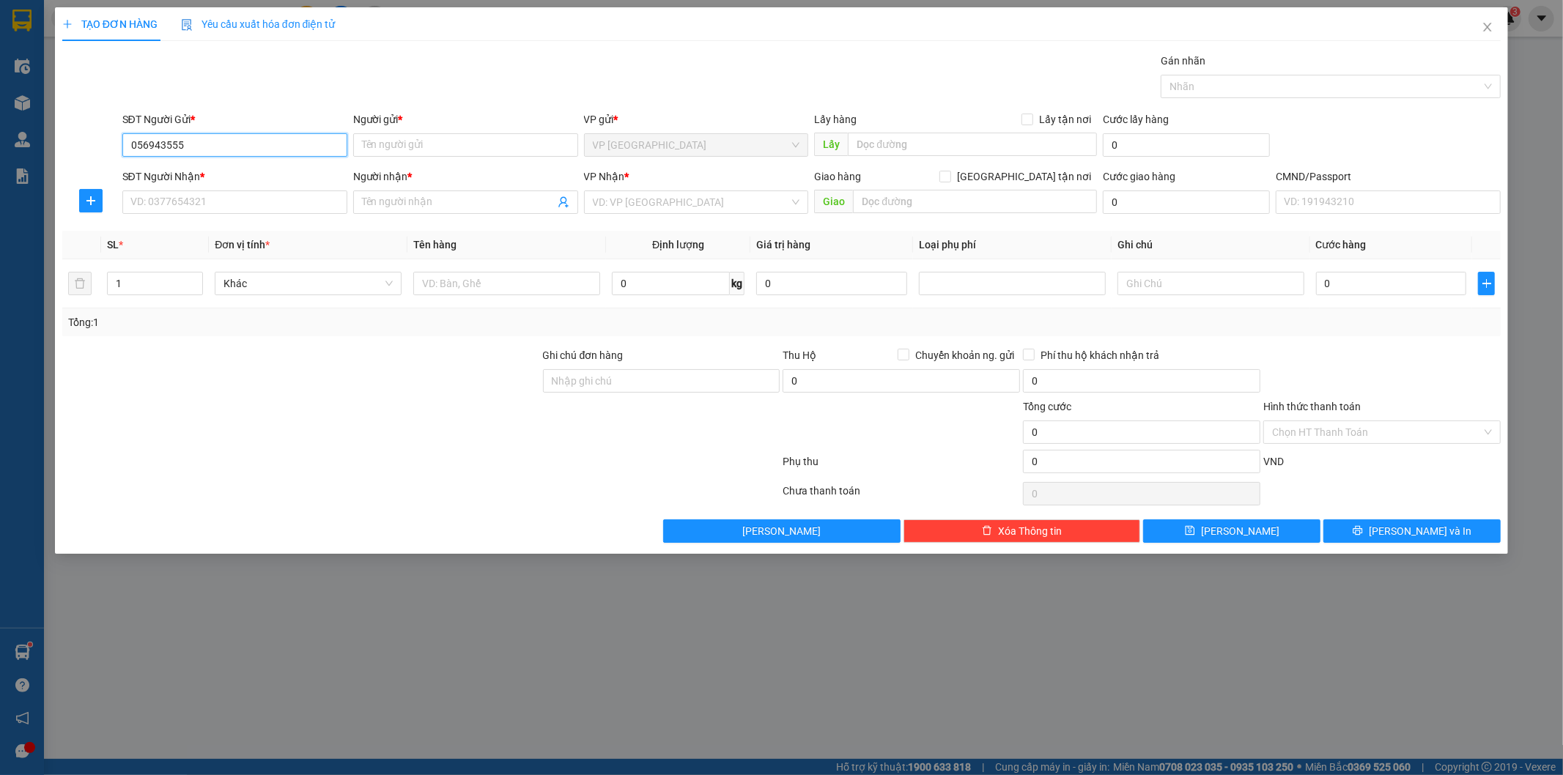
type input "0569435555"
drag, startPoint x: 224, startPoint y: 180, endPoint x: 228, endPoint y: 201, distance: 22.3
click at [224, 181] on div "0569435555 - THÀNH" at bounding box center [234, 174] width 207 height 16
type input "THÀNH"
type input "0569435555"
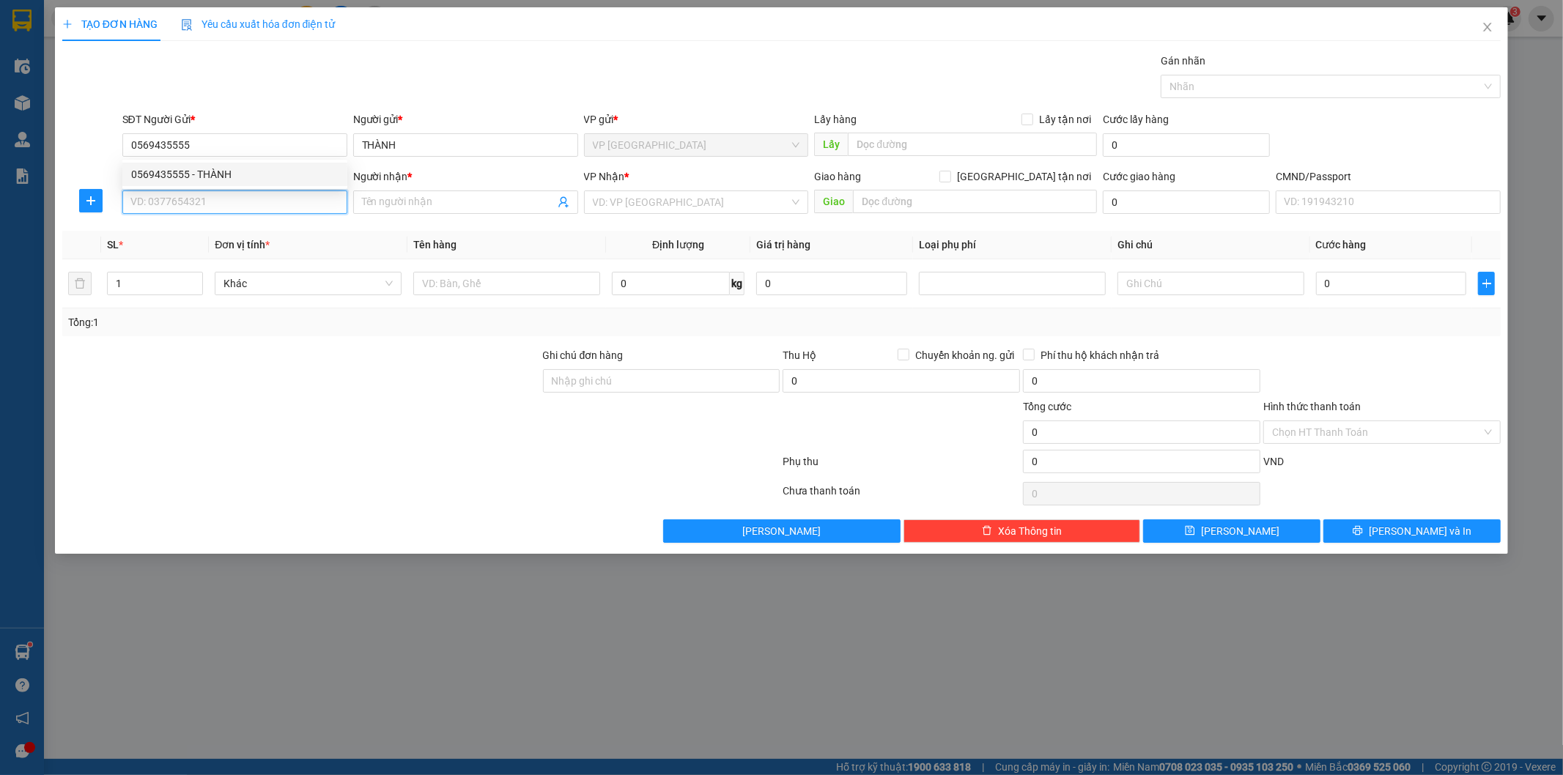
click at [228, 201] on input "SĐT Người Nhận *" at bounding box center [234, 201] width 225 height 23
click at [229, 231] on div "0929925555 - HƯƠNG CHI ([GEOGRAPHIC_DATA])" at bounding box center [248, 231] width 234 height 16
type input "0929925555"
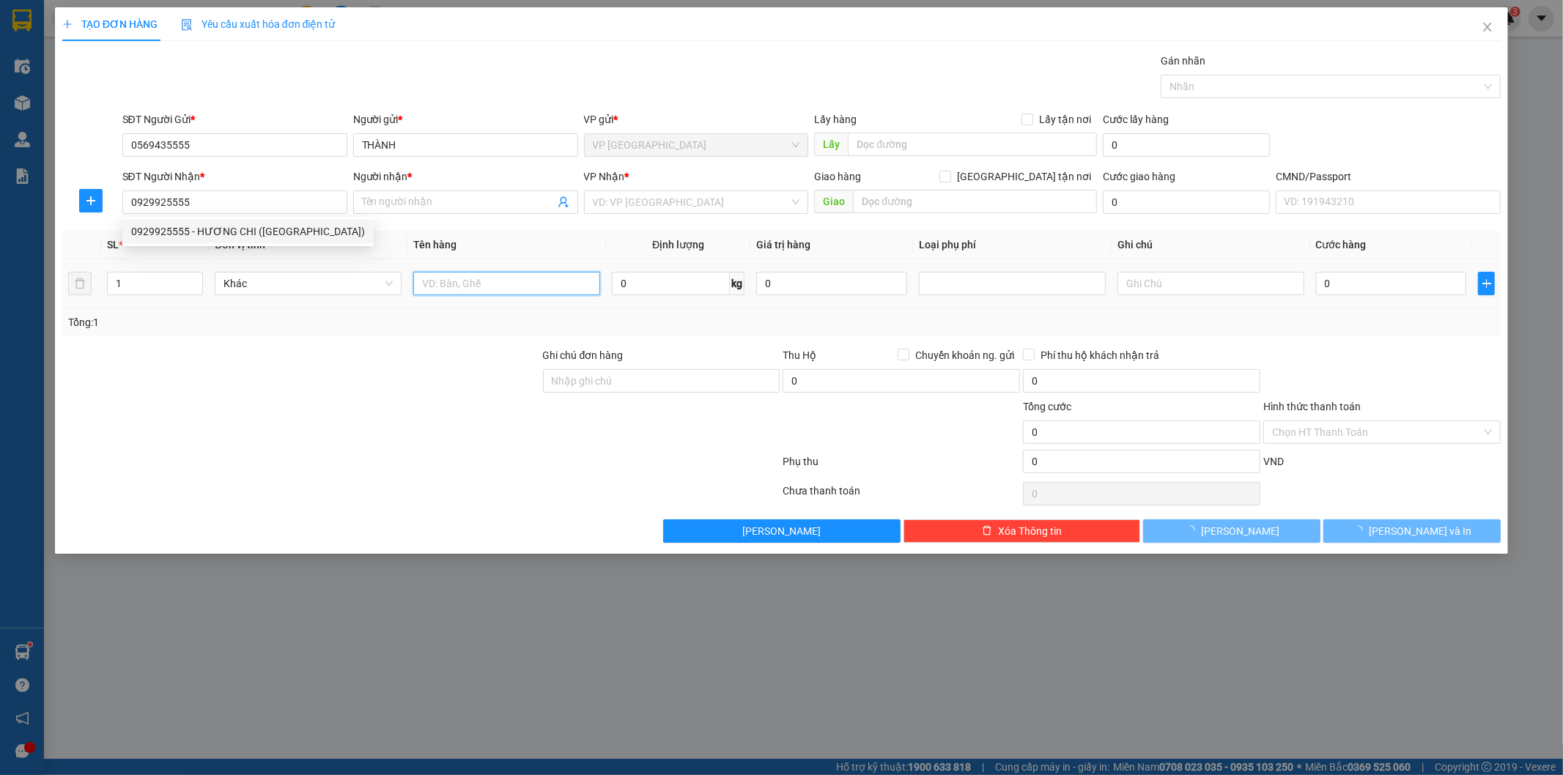
click at [473, 286] on input "text" at bounding box center [506, 283] width 187 height 23
type input "HƯƠNG CHI ([GEOGRAPHIC_DATA])"
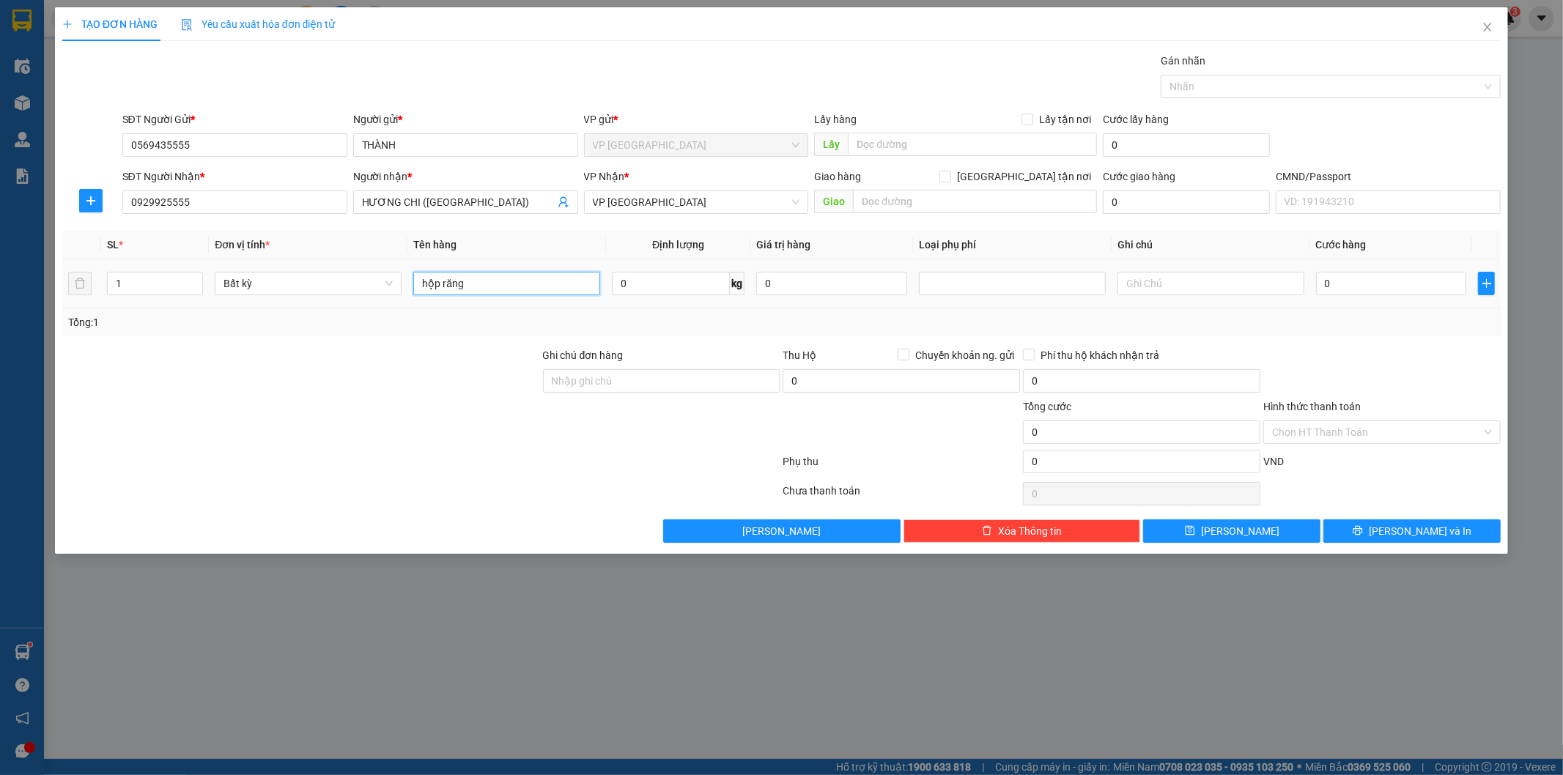
type input "hộp răng"
type input "1"
type input "35.000"
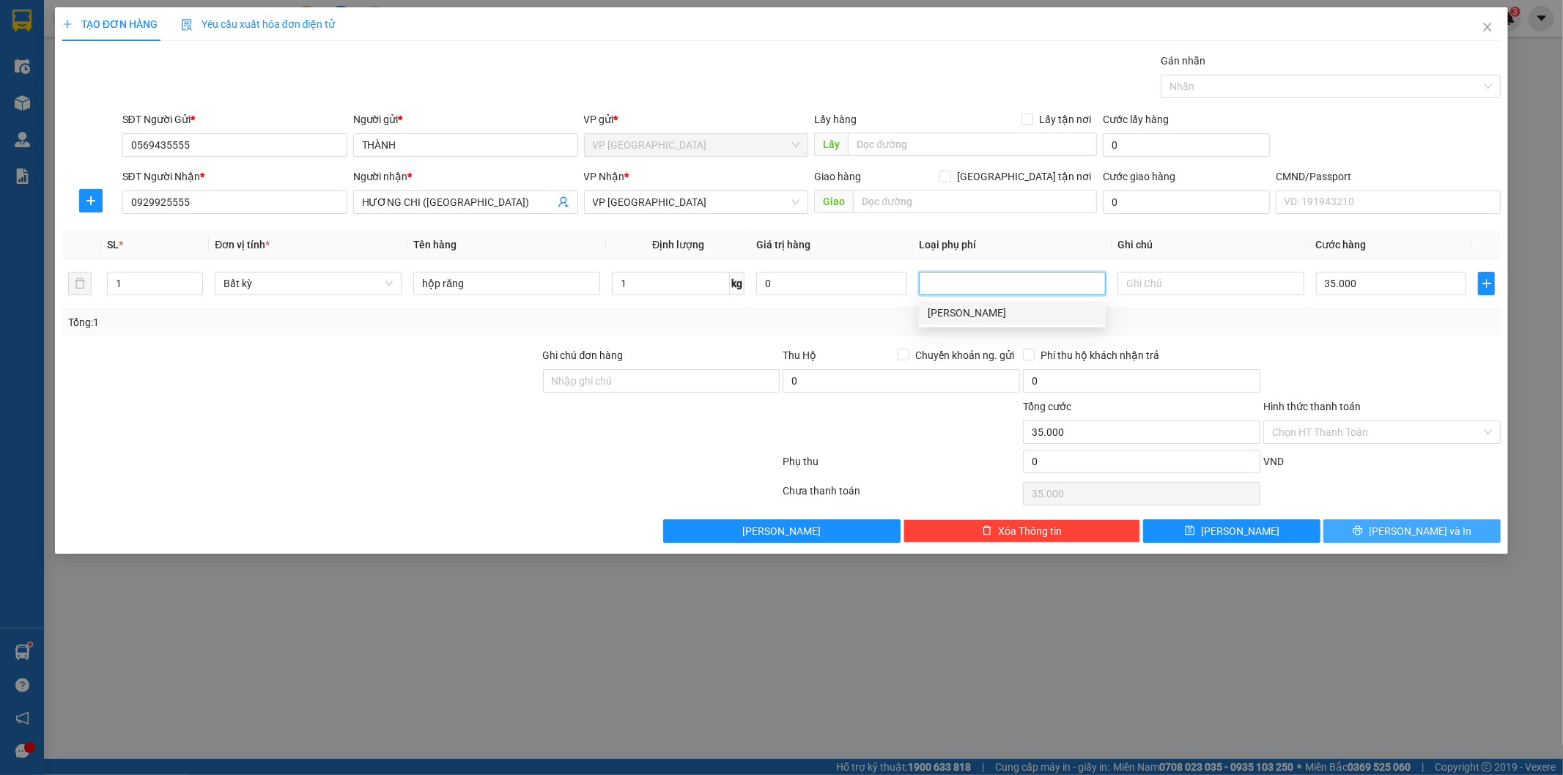
drag, startPoint x: 1419, startPoint y: 521, endPoint x: 661, endPoint y: 158, distance: 840.9
click at [1418, 521] on button "Lưu và In" at bounding box center [1411, 530] width 177 height 23
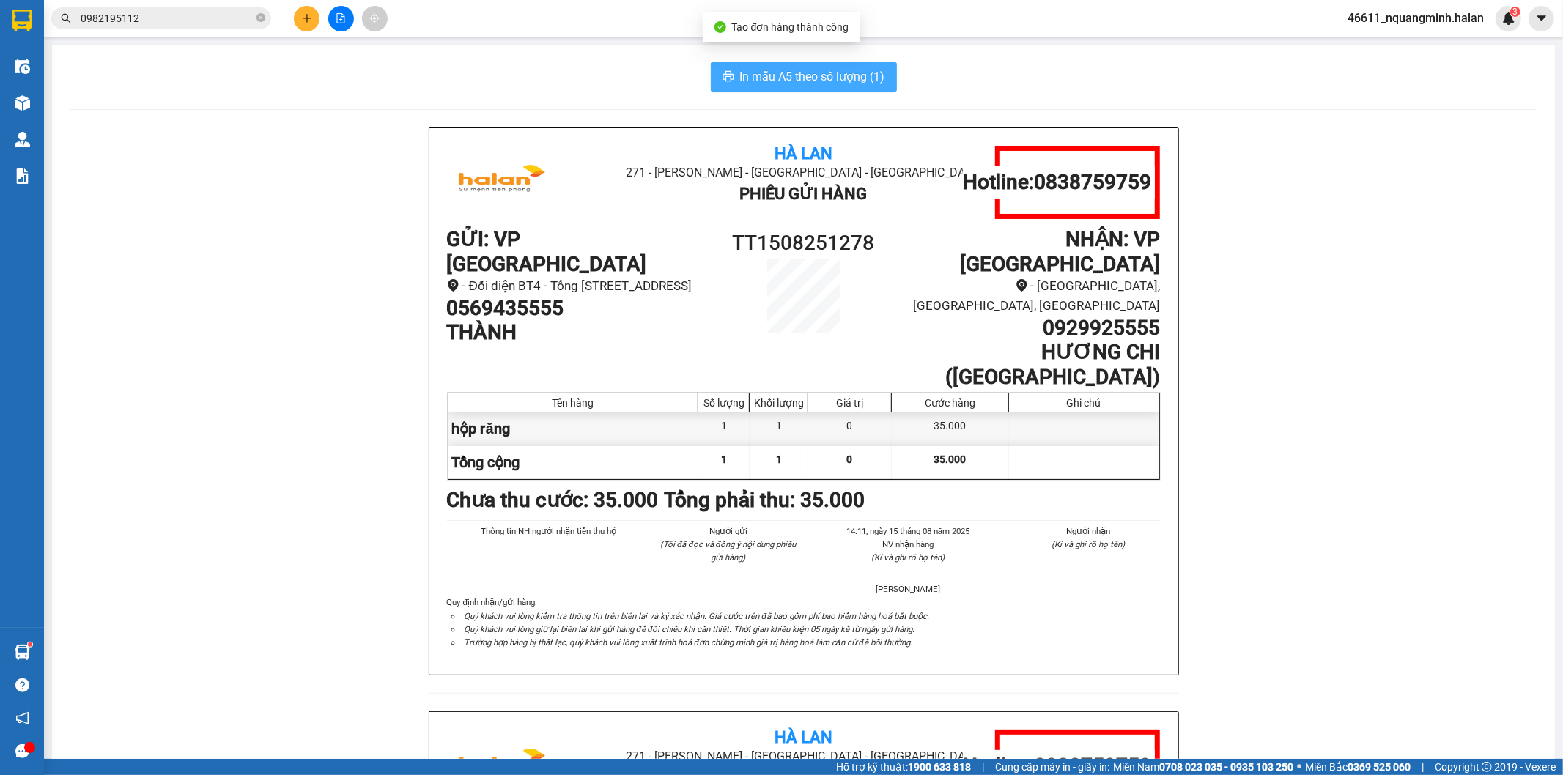
click at [784, 78] on span "In mẫu A5 theo số lượng (1)" at bounding box center [812, 76] width 145 height 18
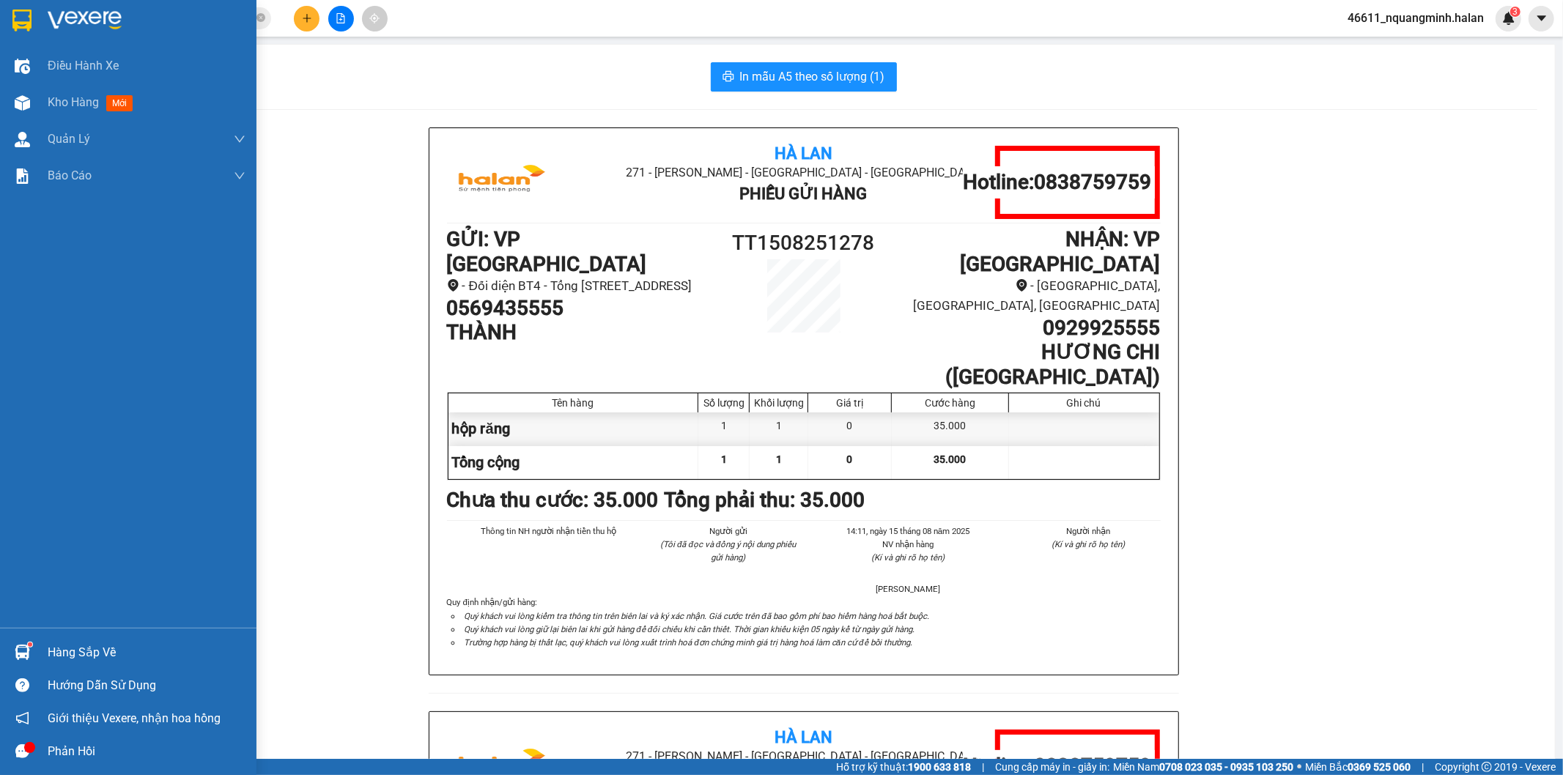
click at [15, 648] on img at bounding box center [22, 652] width 15 height 15
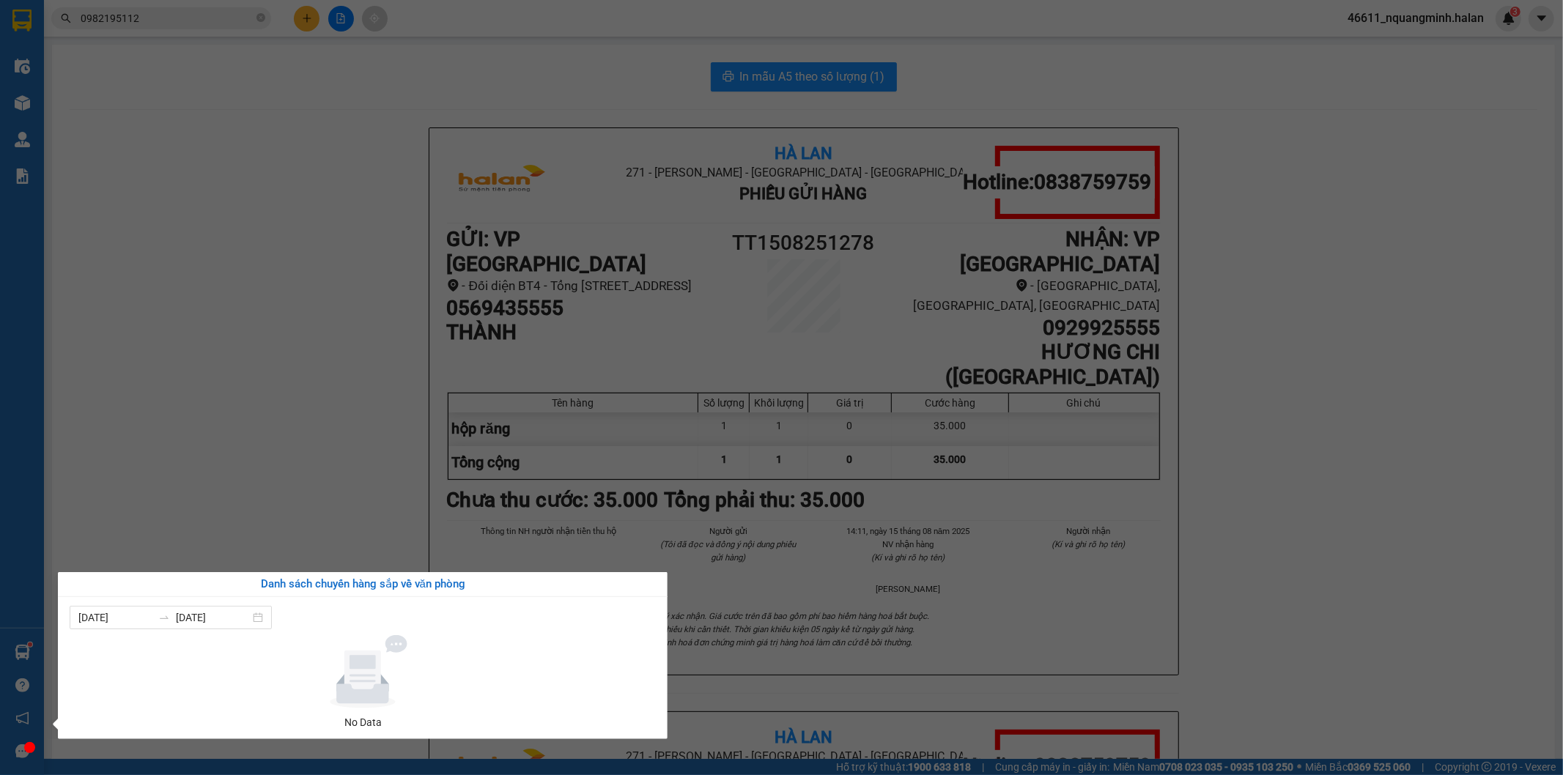
drag, startPoint x: 305, startPoint y: 408, endPoint x: 123, endPoint y: 539, distance: 224.1
click at [304, 408] on section "Kết quả tìm kiếm ( 68 ) Bộ lọc Mã ĐH Trạng thái Món hàng Thu hộ Tổng cước Chưa …" at bounding box center [781, 387] width 1563 height 775
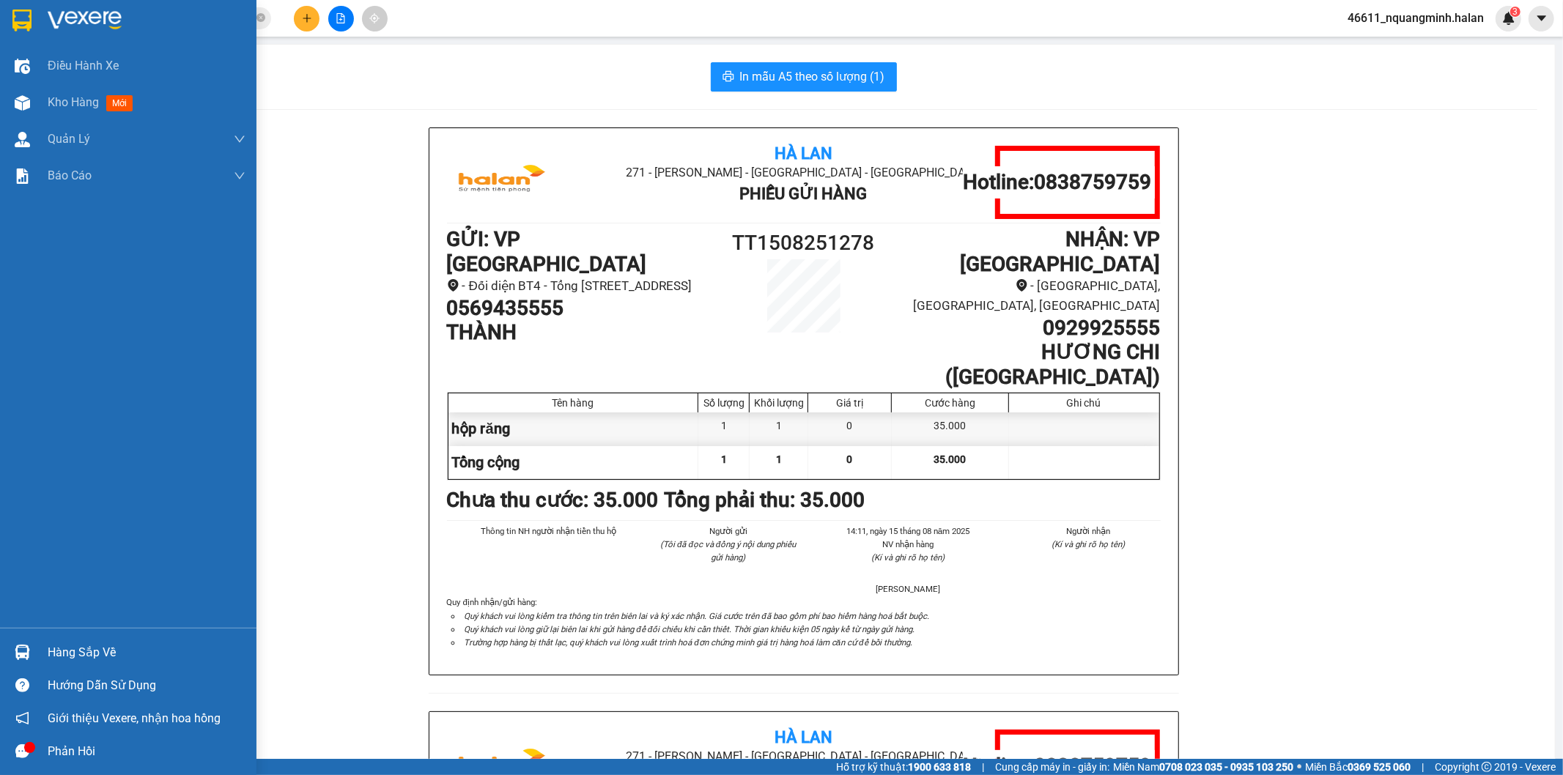
click at [32, 654] on div at bounding box center [23, 653] width 26 height 26
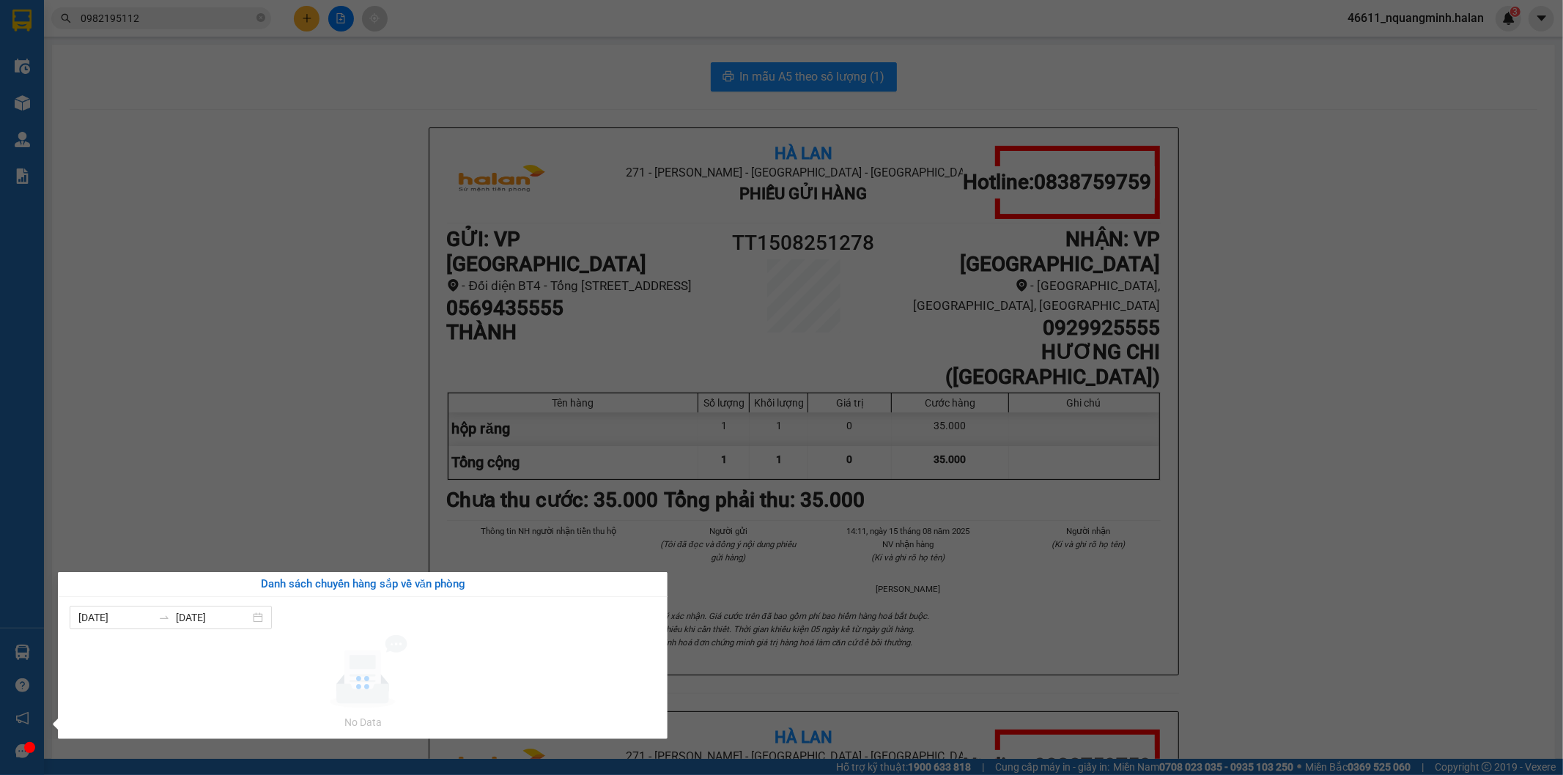
click at [464, 347] on section "Kết quả tìm kiếm ( 68 ) Bộ lọc Mã ĐH Trạng thái Món hàng Thu hộ Tổng cước Chưa …" at bounding box center [781, 387] width 1563 height 775
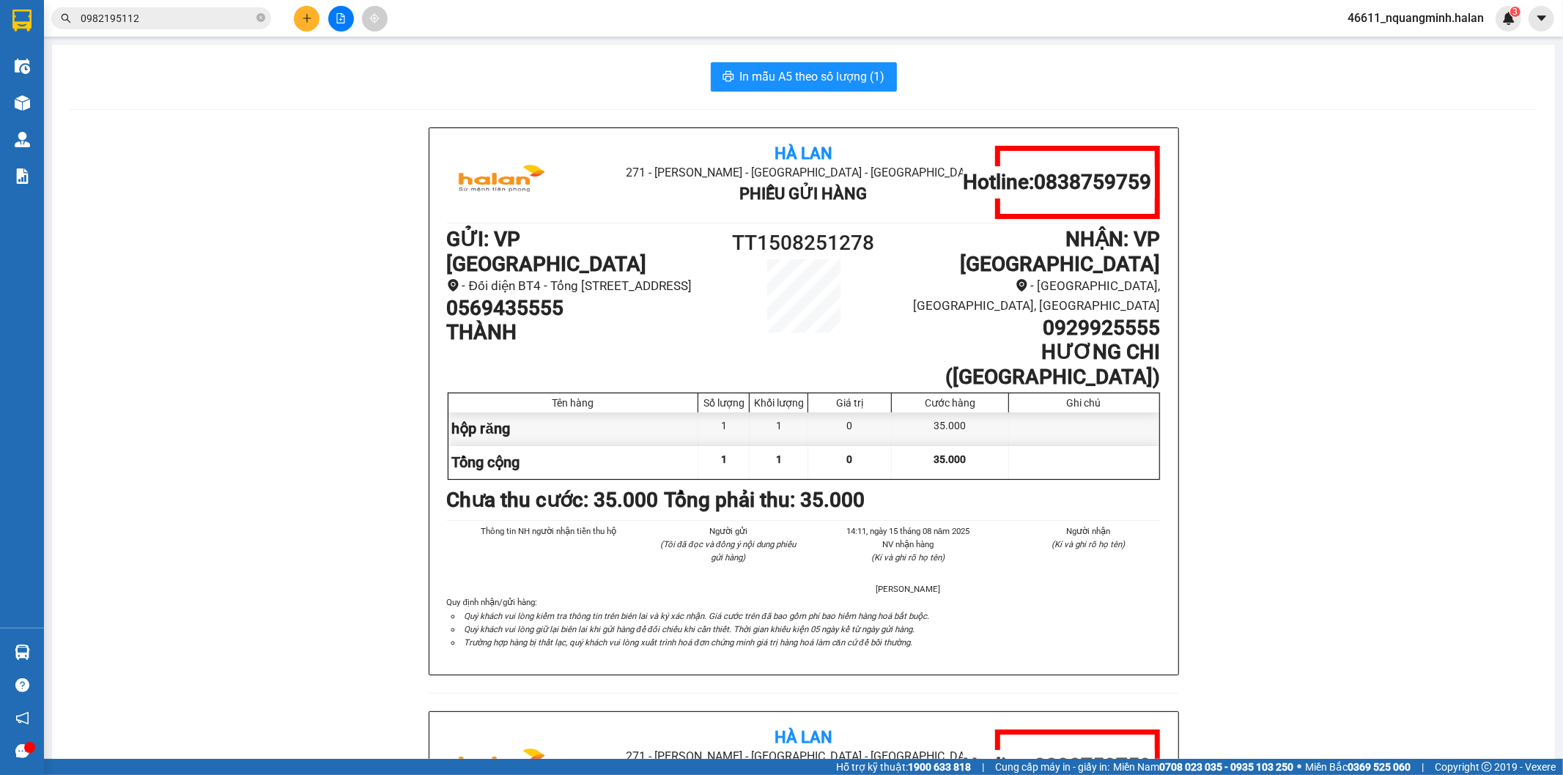
click at [303, 30] on button at bounding box center [307, 19] width 26 height 26
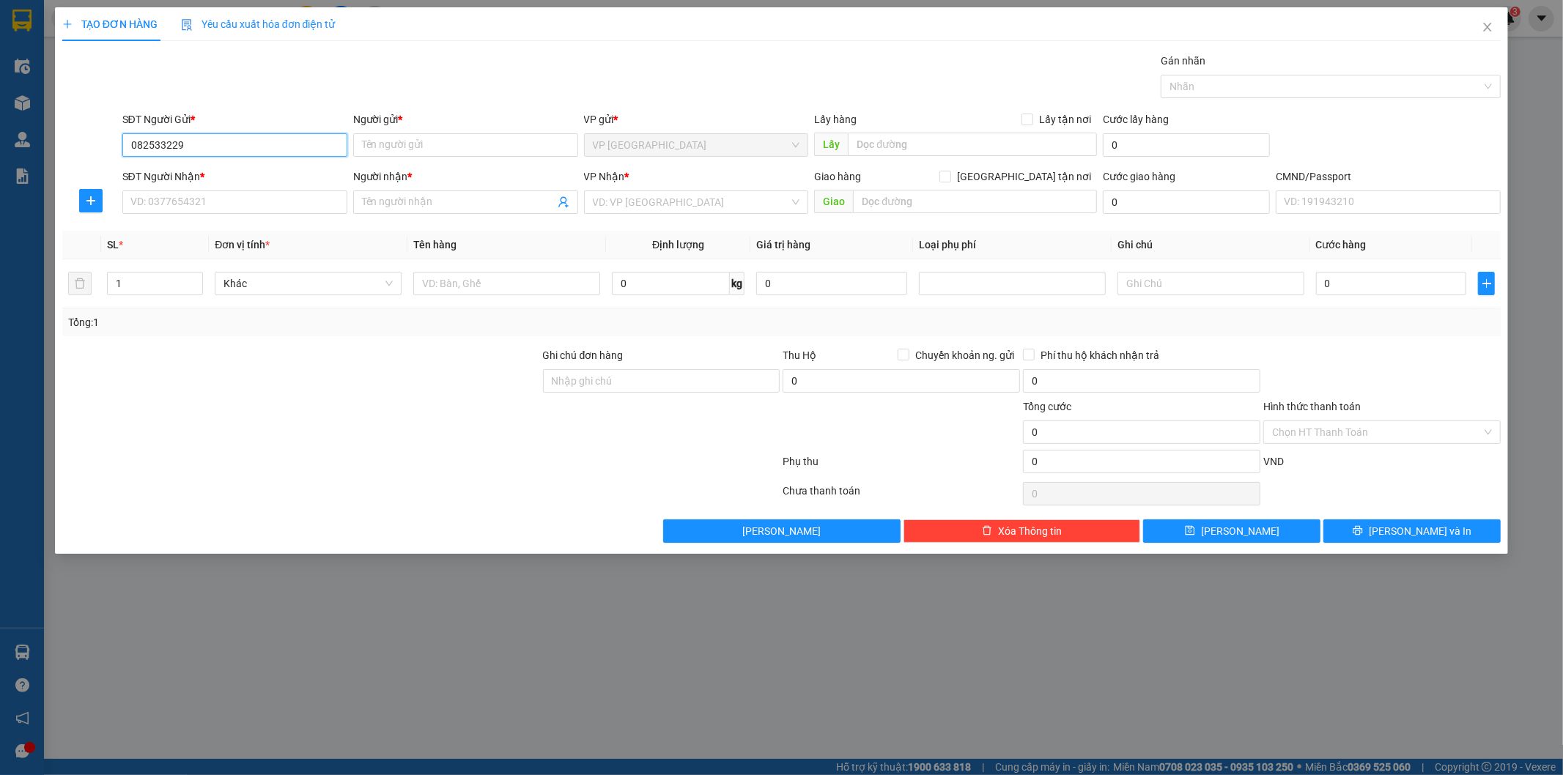
type input "0825332299"
click at [249, 180] on div "0825332299 - DƯƠNG" at bounding box center [234, 174] width 207 height 16
type input "DƯƠNG"
type input "0825332299"
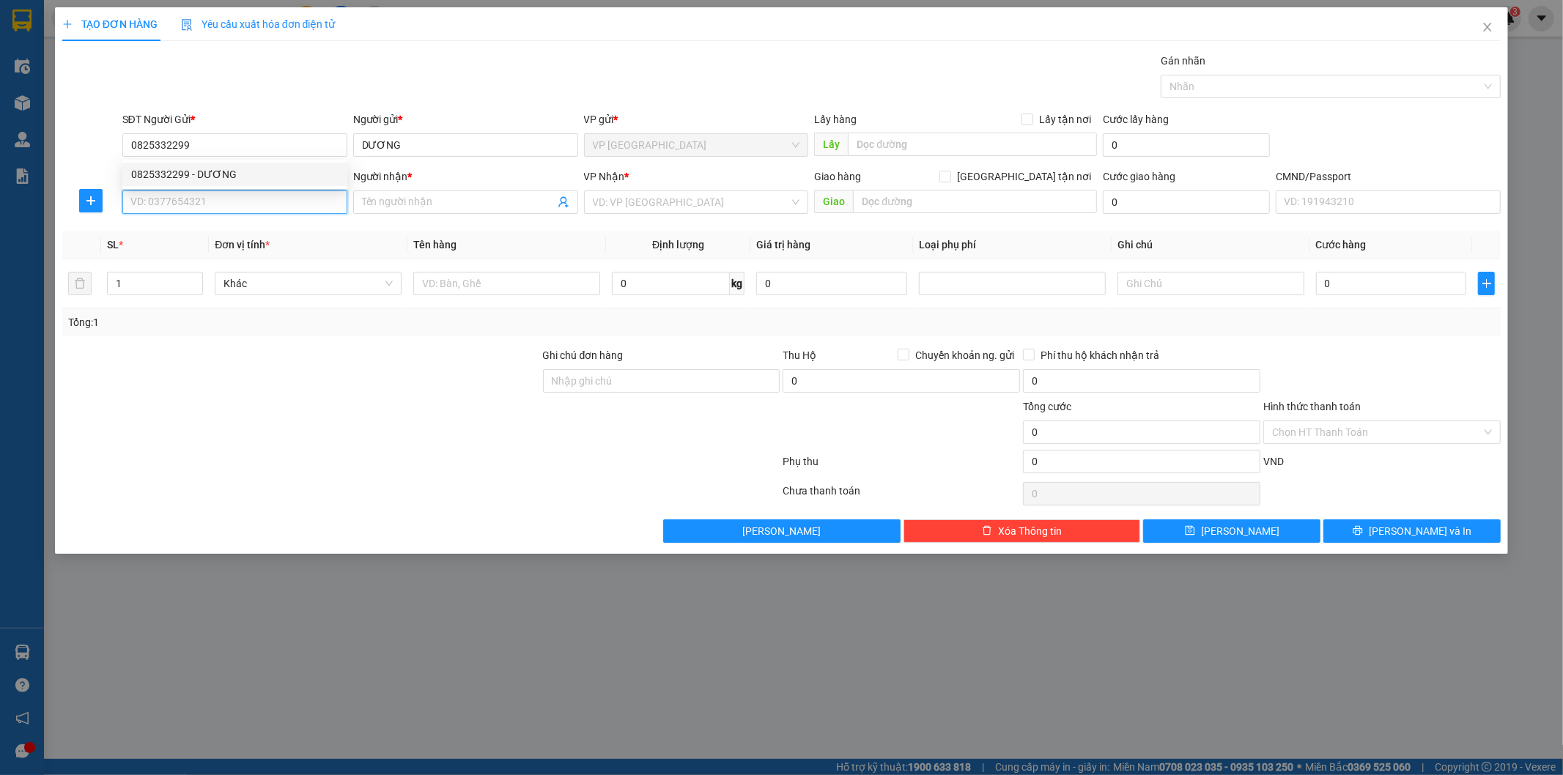
click at [255, 194] on input "SĐT Người Nhận *" at bounding box center [234, 201] width 225 height 23
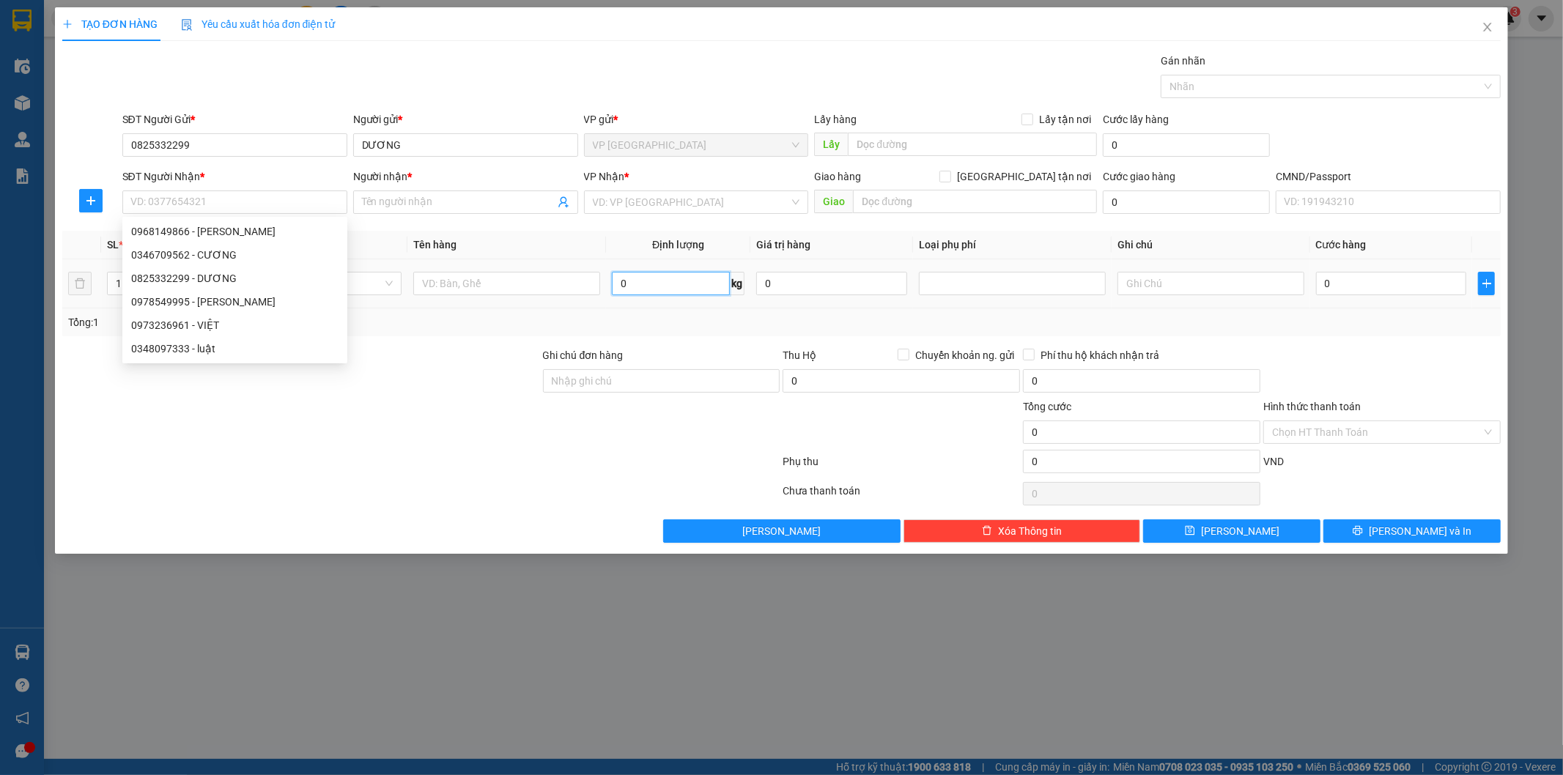
click at [651, 277] on input "0" at bounding box center [671, 283] width 118 height 23
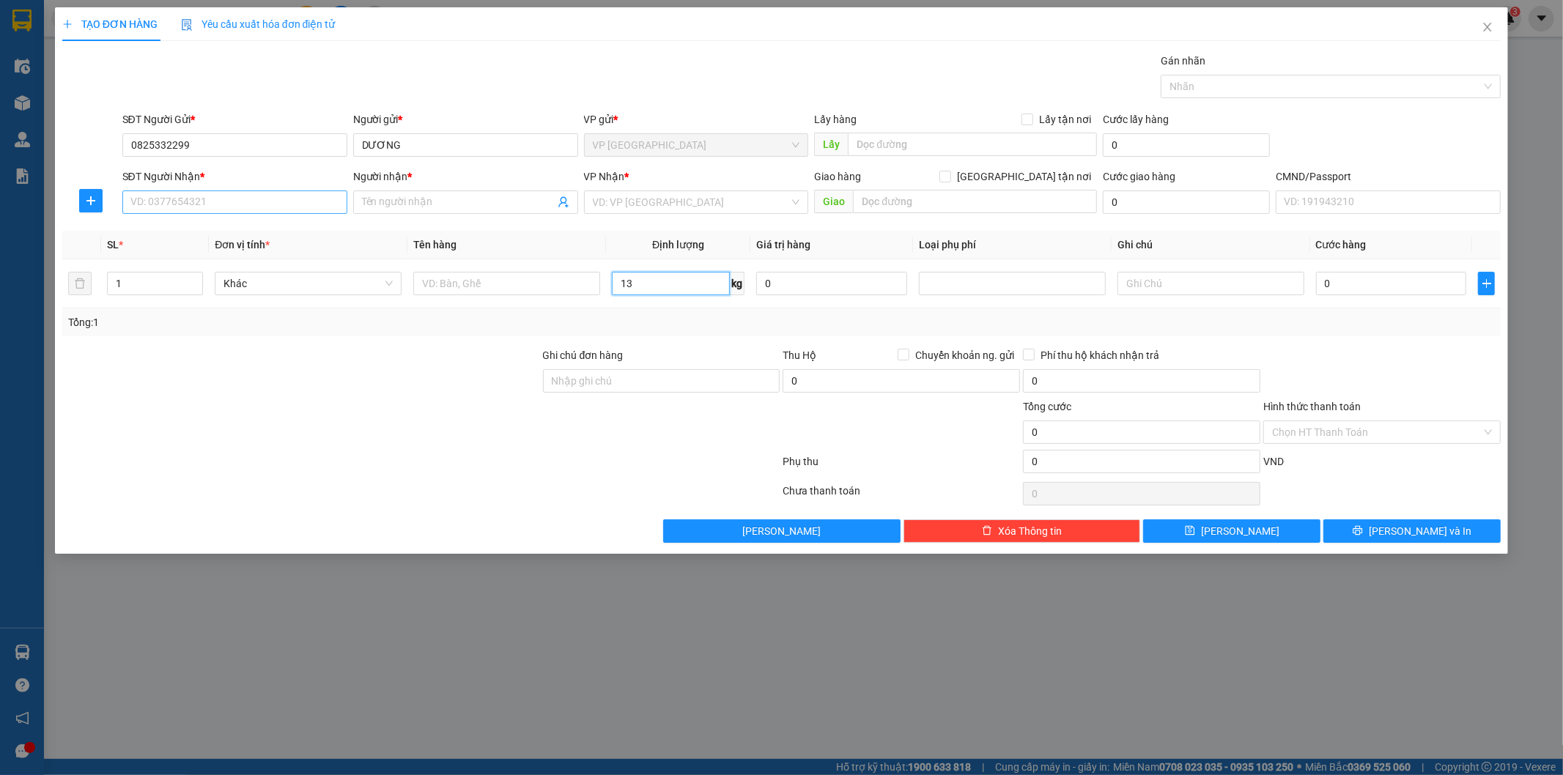
type input "13"
click at [267, 209] on input "SĐT Người Nhận *" at bounding box center [234, 201] width 225 height 23
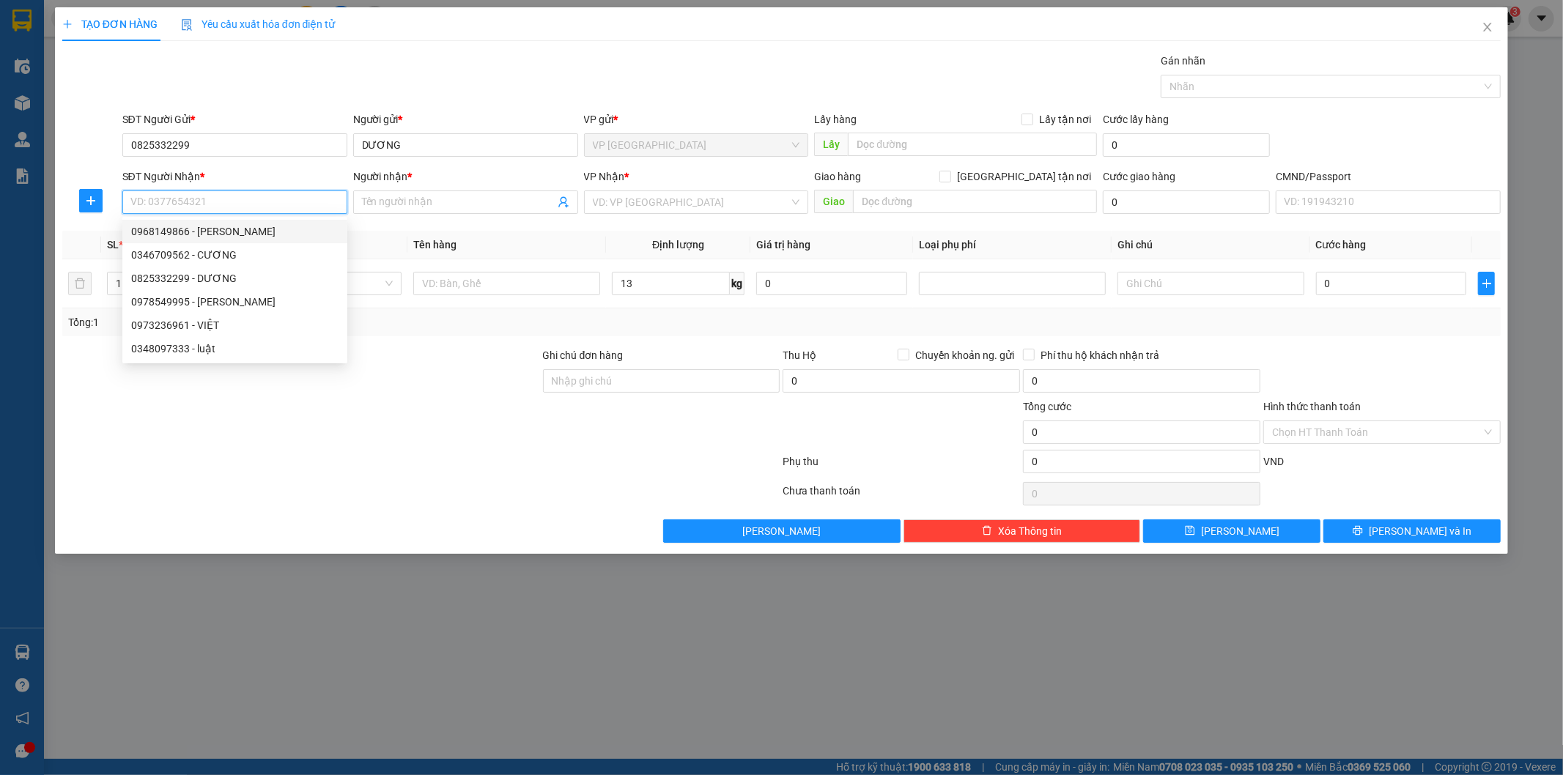
click at [225, 227] on div "0968149866 - TÙNG LÂM" at bounding box center [234, 231] width 207 height 16
type input "0968149866"
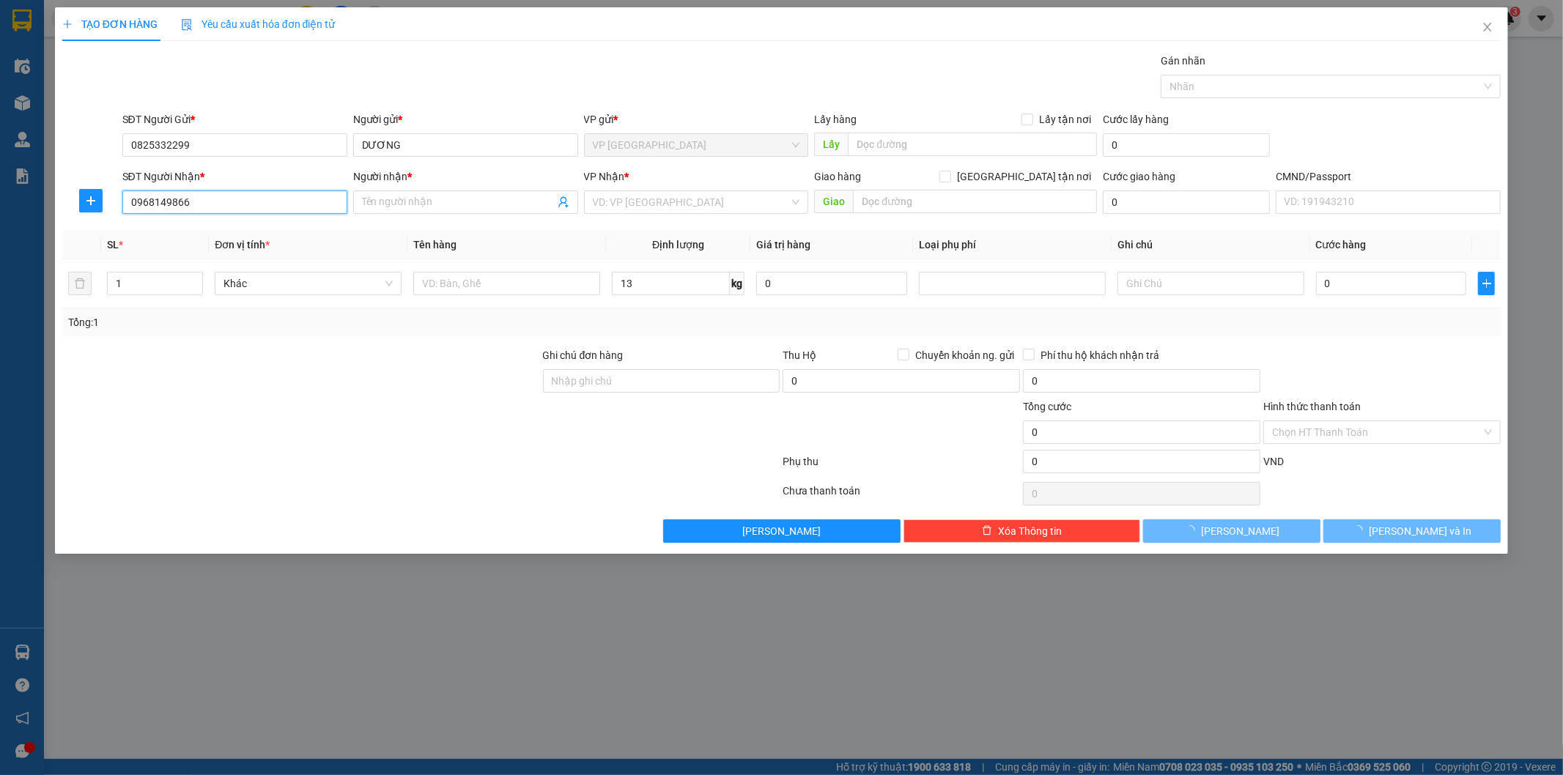
type input "[PERSON_NAME]"
click at [658, 195] on span "VP [GEOGRAPHIC_DATA]" at bounding box center [696, 202] width 207 height 22
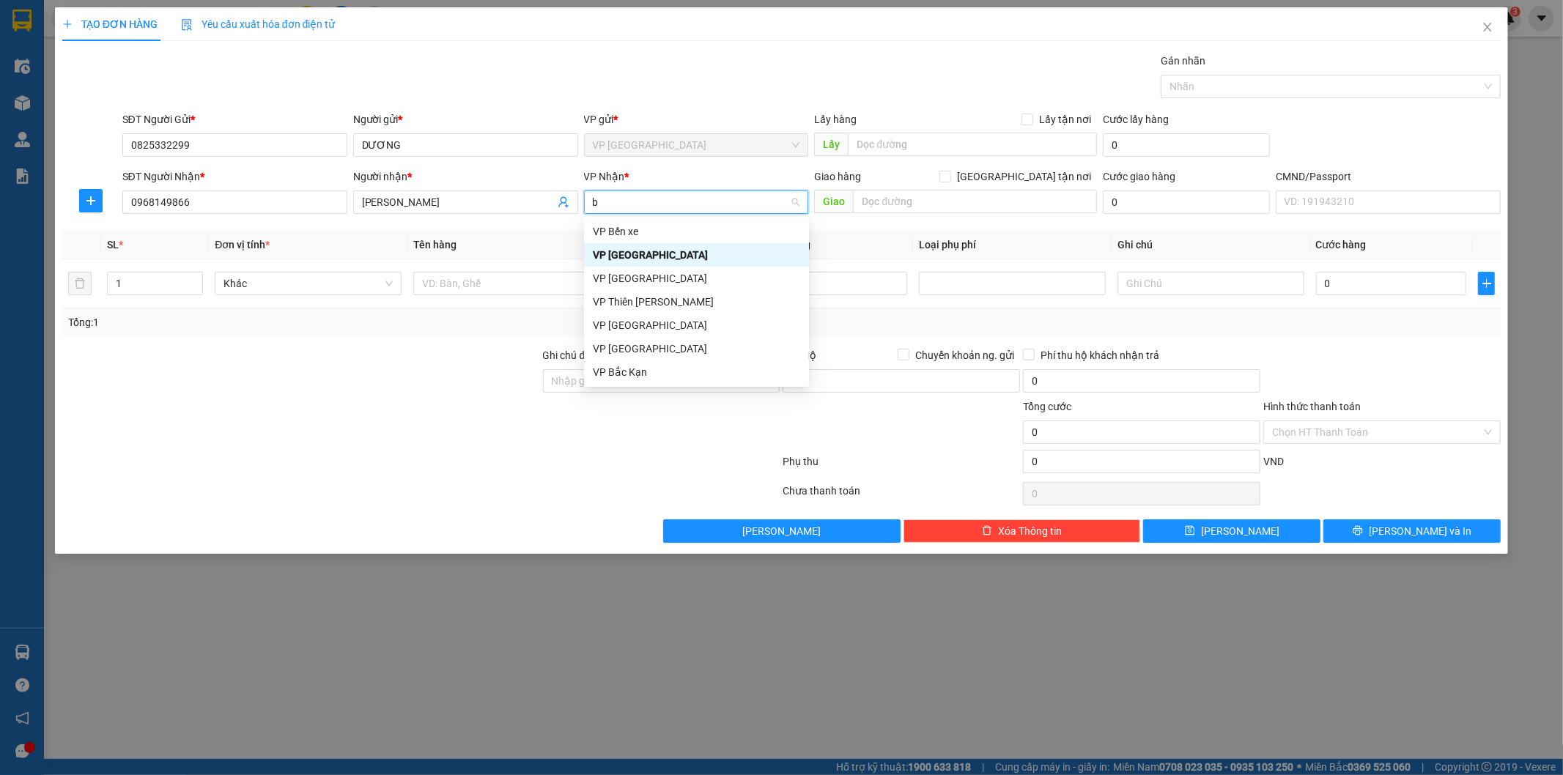
type input "bs"
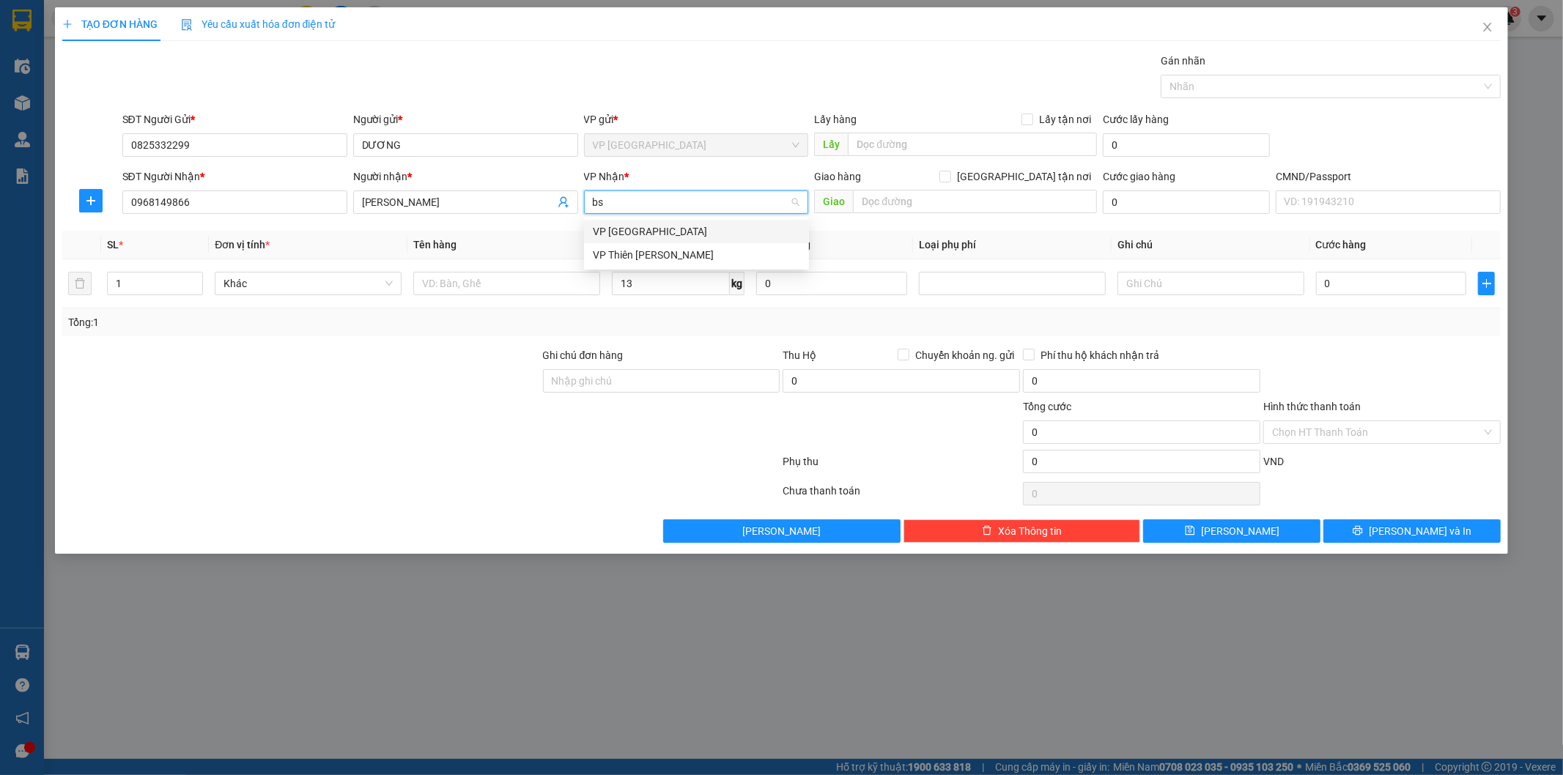
drag, startPoint x: 634, startPoint y: 224, endPoint x: 604, endPoint y: 237, distance: 32.5
click at [633, 225] on div "VP [GEOGRAPHIC_DATA]" at bounding box center [696, 231] width 207 height 16
click at [544, 275] on input "text" at bounding box center [506, 283] width 187 height 23
drag, startPoint x: 204, startPoint y: 151, endPoint x: 0, endPoint y: 77, distance: 216.7
click at [0, 86] on div "TẠO ĐƠN HÀNG Yêu cầu xuất hóa đơn điện tử Transit Pickup Surcharge Ids Transit …" at bounding box center [781, 387] width 1563 height 775
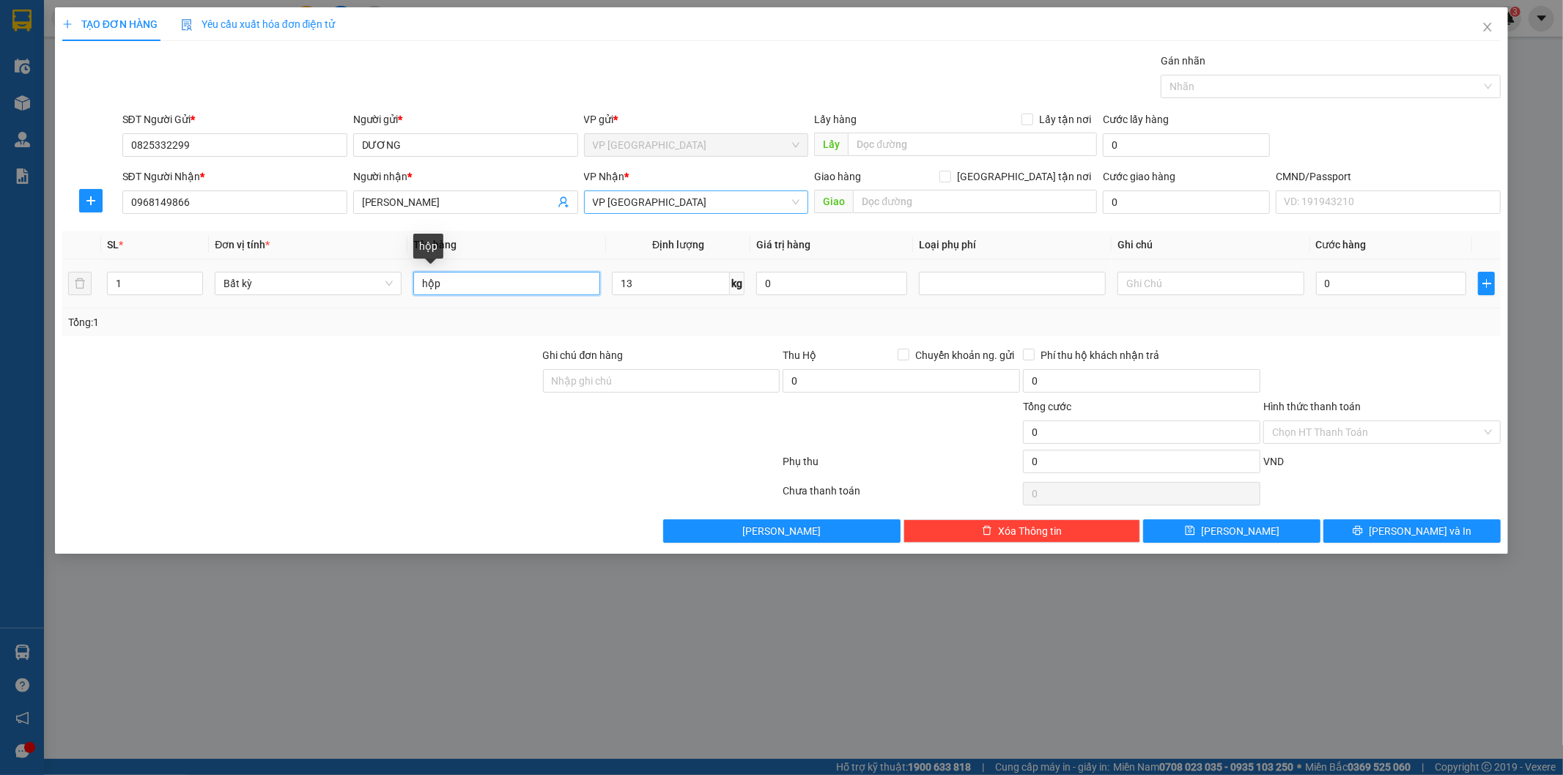
click at [533, 288] on input "hộp" at bounding box center [506, 283] width 187 height 23
type input "hộp đầu karaoke"
type input "50.000"
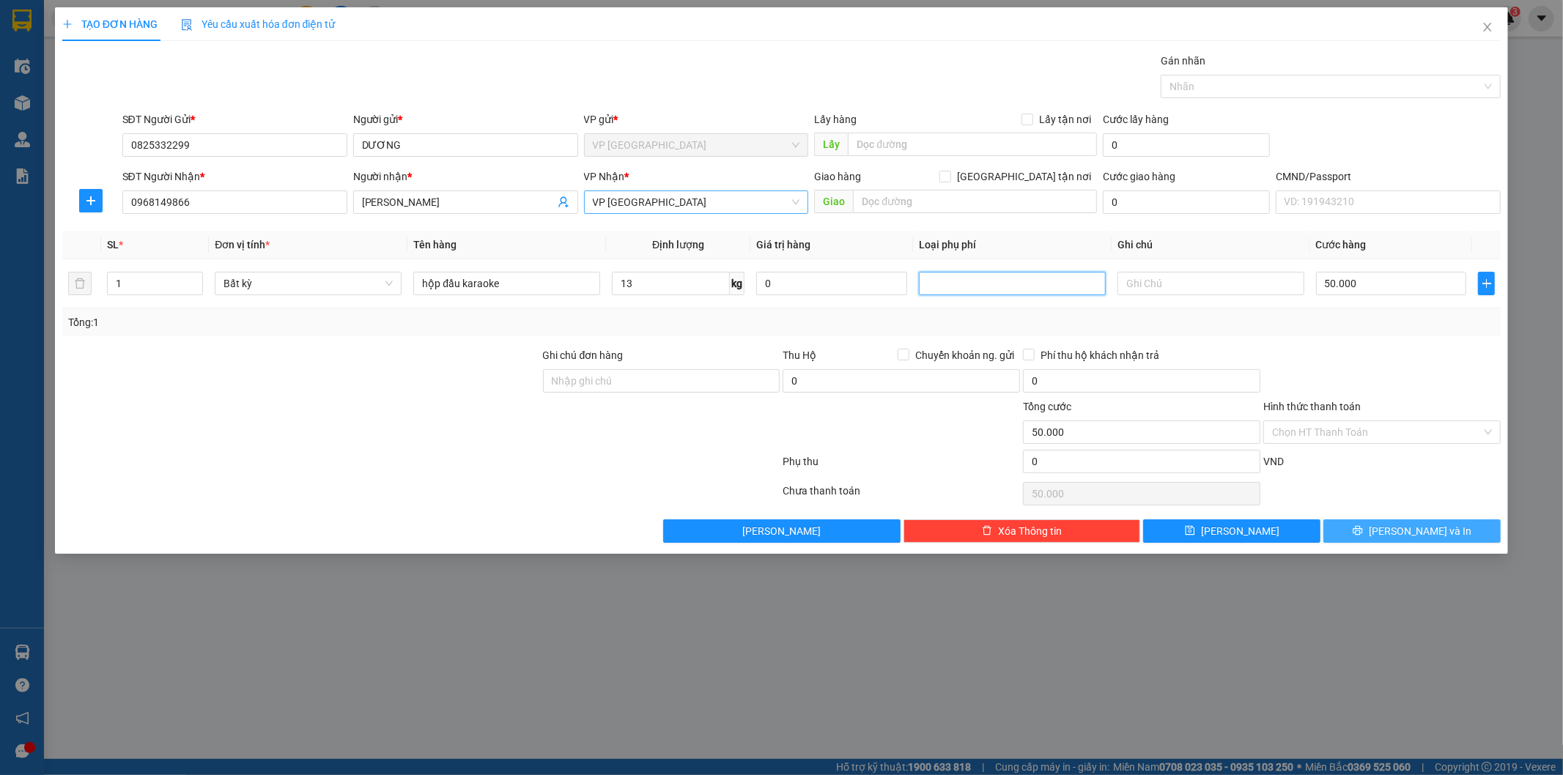
click at [1394, 528] on button "[PERSON_NAME] và In" at bounding box center [1411, 530] width 177 height 23
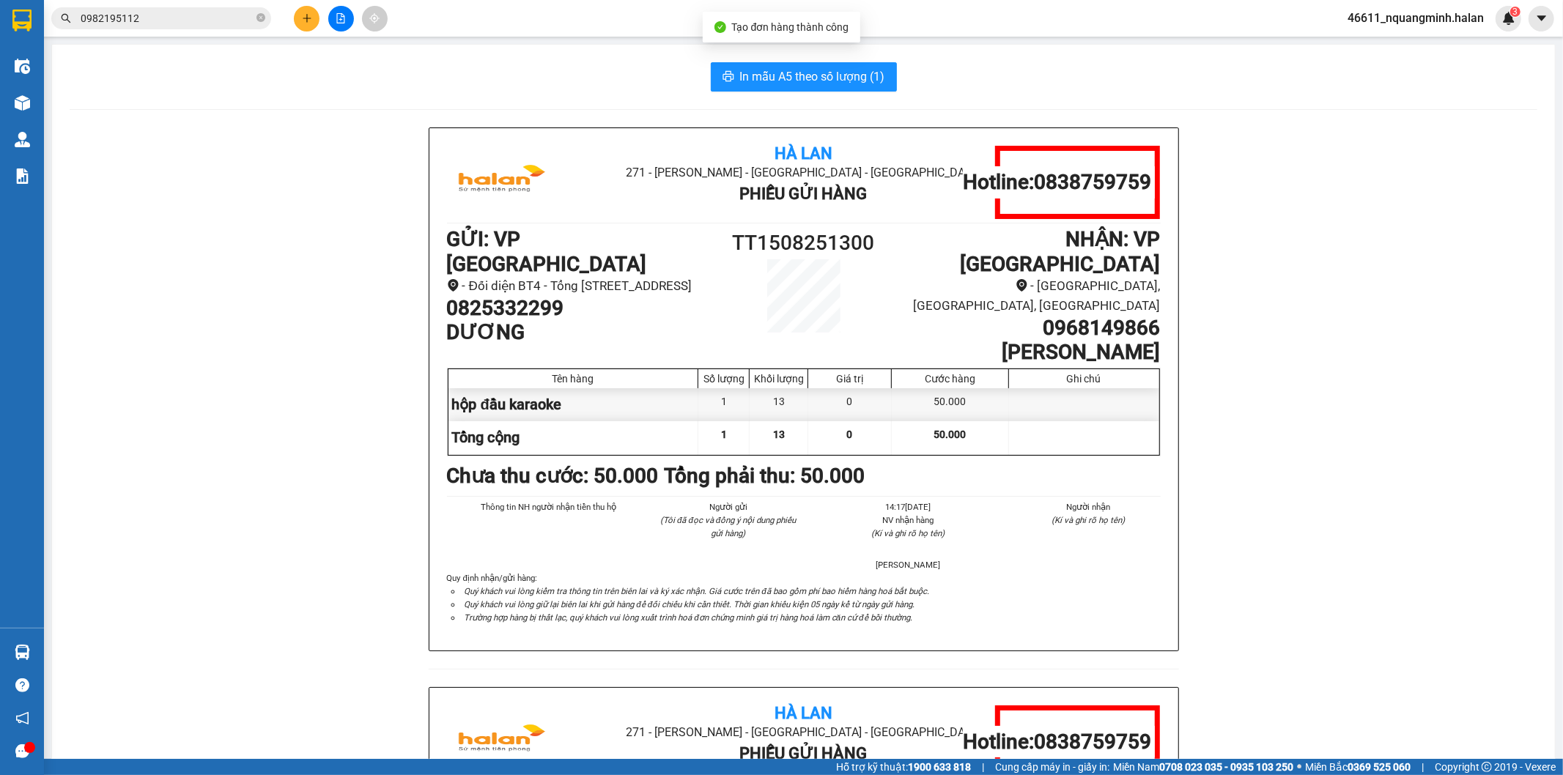
click at [819, 71] on span "In mẫu A5 theo số lượng (1)" at bounding box center [812, 76] width 145 height 18
drag, startPoint x: 909, startPoint y: 154, endPoint x: 100, endPoint y: 34, distance: 817.0
click at [818, 71] on span "In mẫu A5 theo số lượng (1)" at bounding box center [812, 76] width 145 height 18
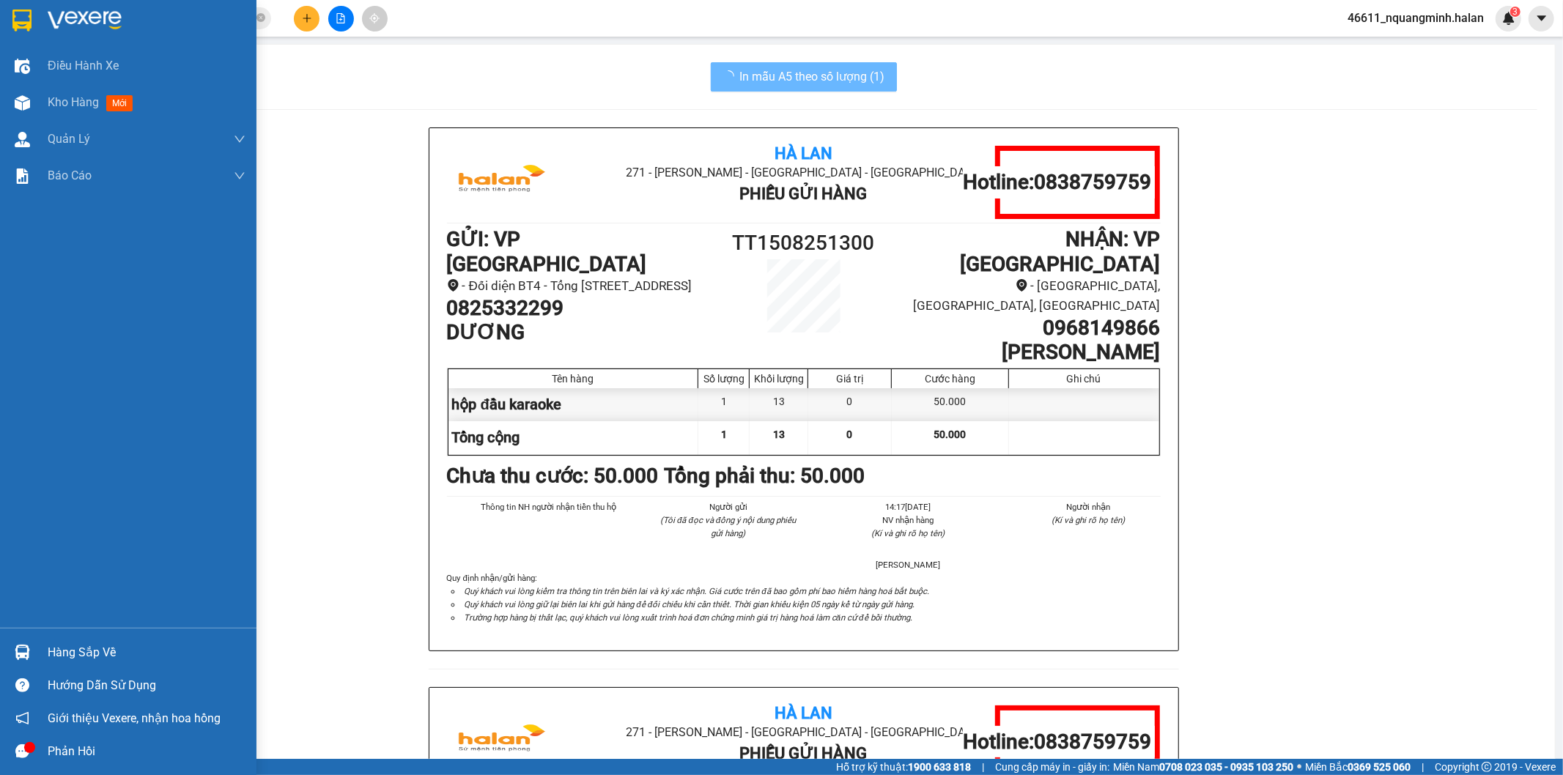
click at [15, 645] on img at bounding box center [22, 652] width 15 height 15
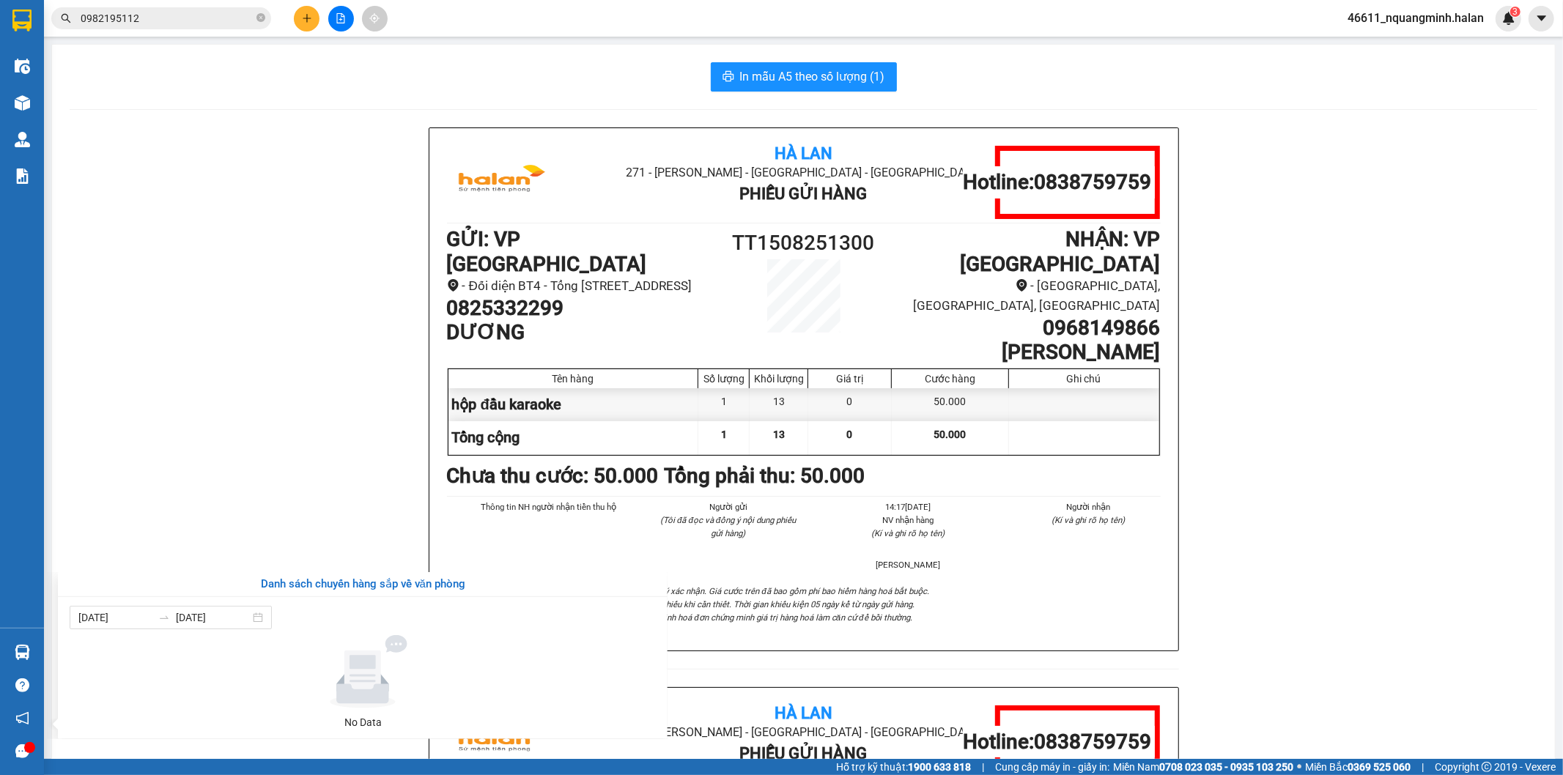
drag, startPoint x: 240, startPoint y: 408, endPoint x: 345, endPoint y: 715, distance: 324.4
click at [243, 414] on section "Kết quả tìm kiếm ( 68 ) Bộ lọc Mã ĐH Trạng thái Món hàng Thu hộ Tổng cước Chưa …" at bounding box center [781, 387] width 1563 height 775
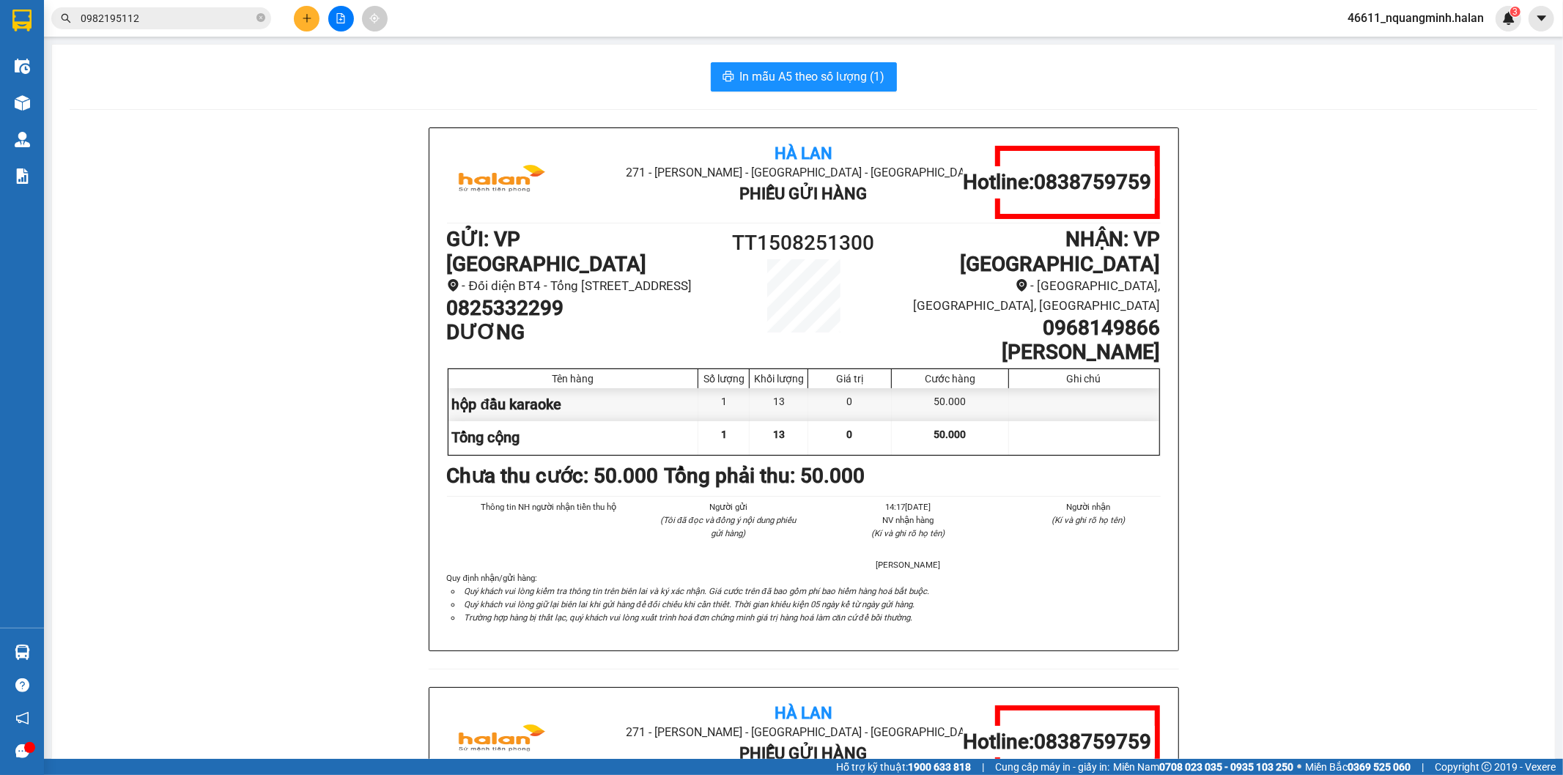
click at [199, 23] on input "0982195112" at bounding box center [167, 18] width 173 height 16
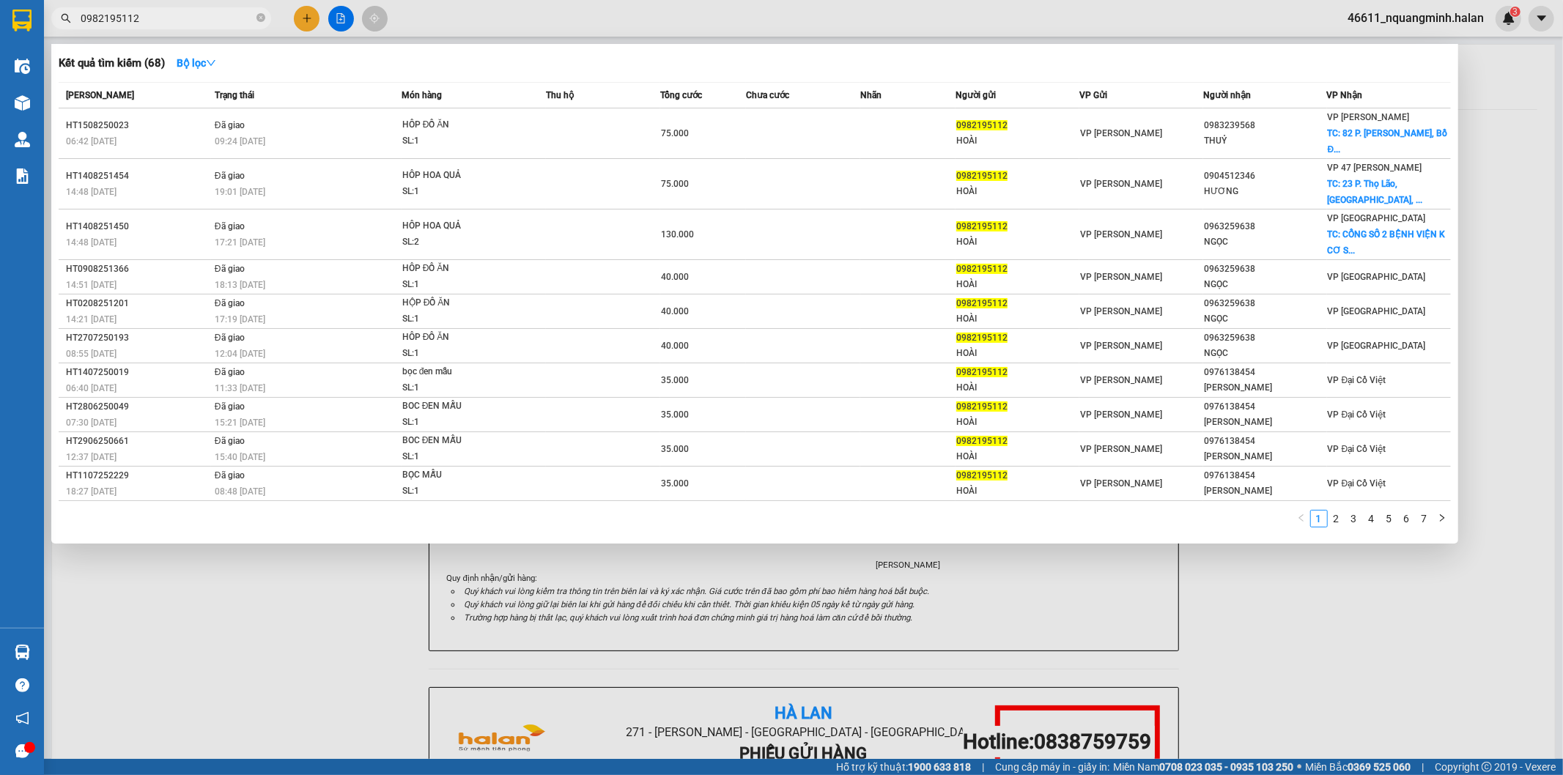
click at [311, 18] on div at bounding box center [781, 387] width 1563 height 775
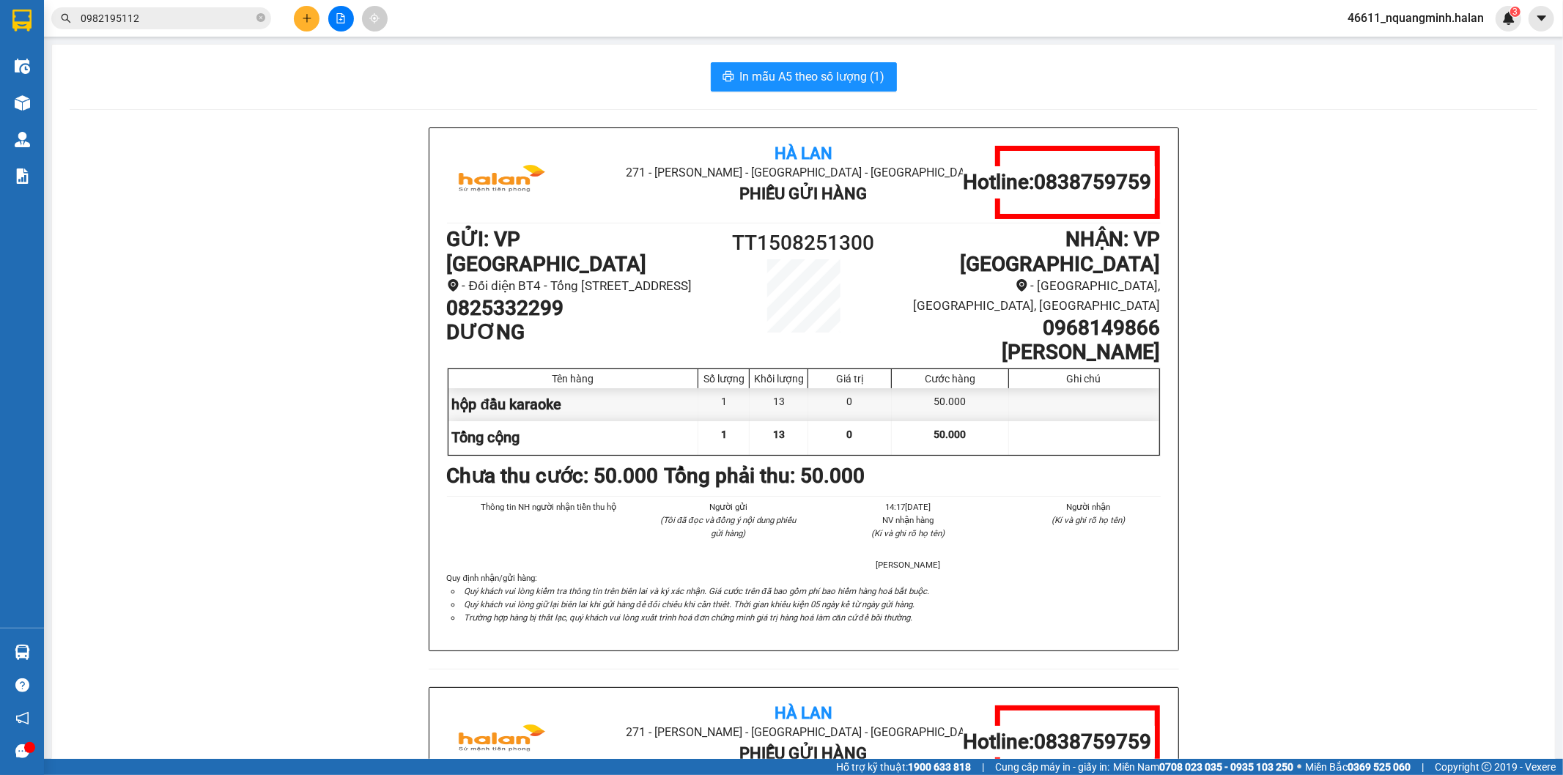
click at [311, 18] on icon "plus" at bounding box center [307, 18] width 10 height 10
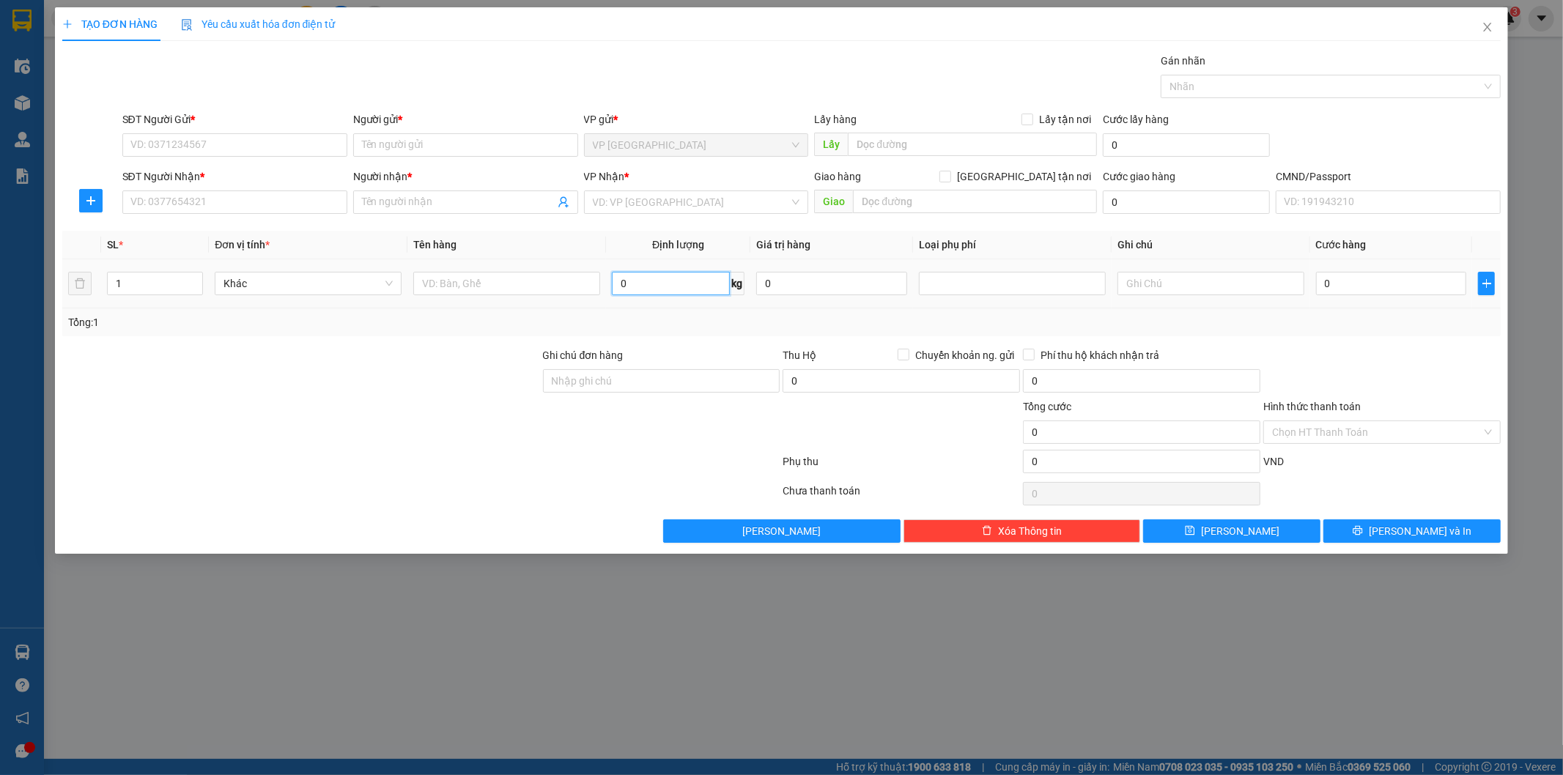
click at [642, 286] on input "0" at bounding box center [671, 283] width 118 height 23
type input "7"
click at [273, 136] on input "SĐT Người Gửi *" at bounding box center [234, 144] width 225 height 23
click at [498, 279] on input "text" at bounding box center [506, 283] width 187 height 23
type input "hộp pk"
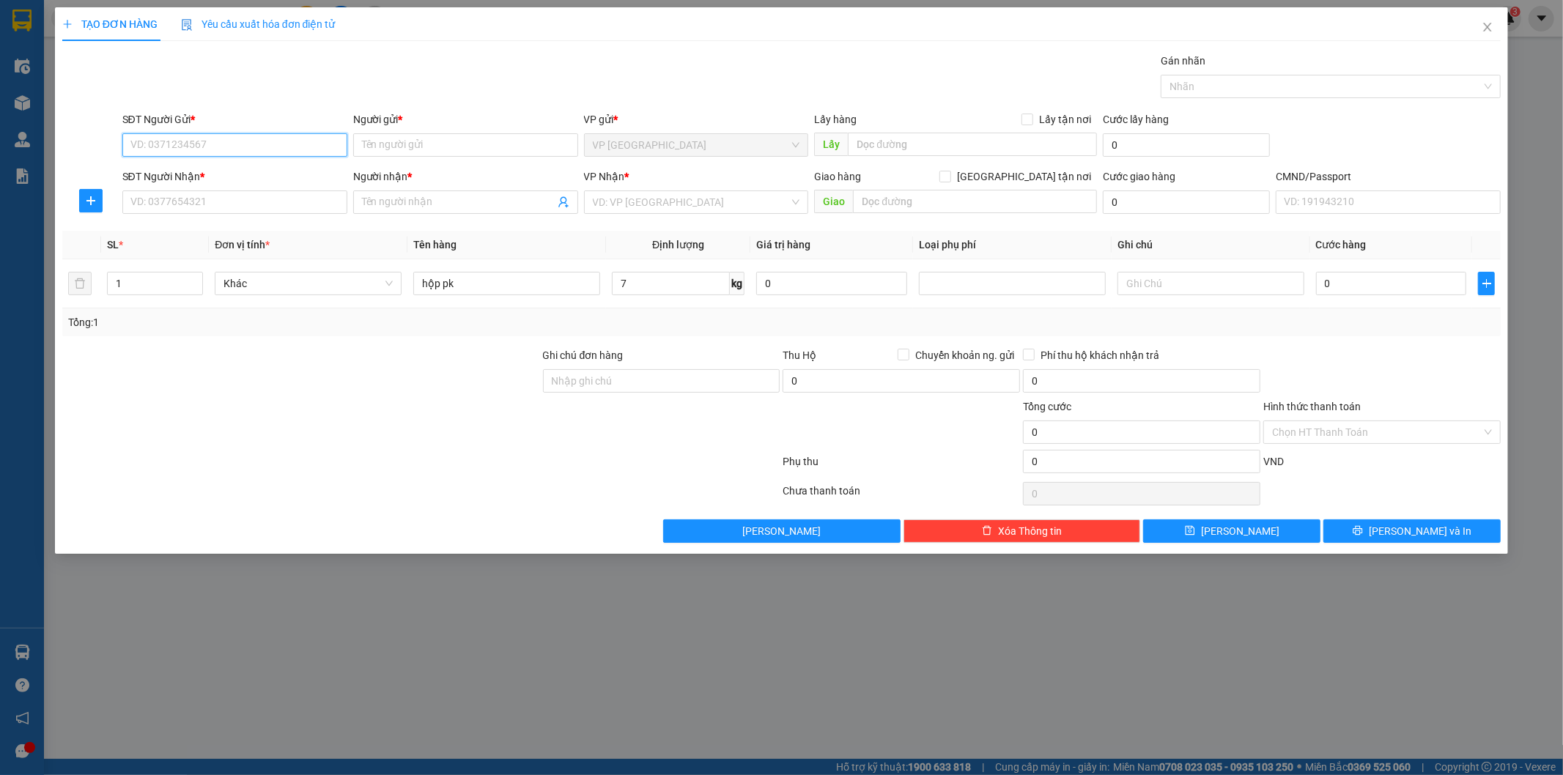
drag, startPoint x: 183, startPoint y: 148, endPoint x: 176, endPoint y: 143, distance: 8.9
click at [174, 143] on input "SĐT Người Gửi *" at bounding box center [234, 144] width 225 height 23
type input "0768960807"
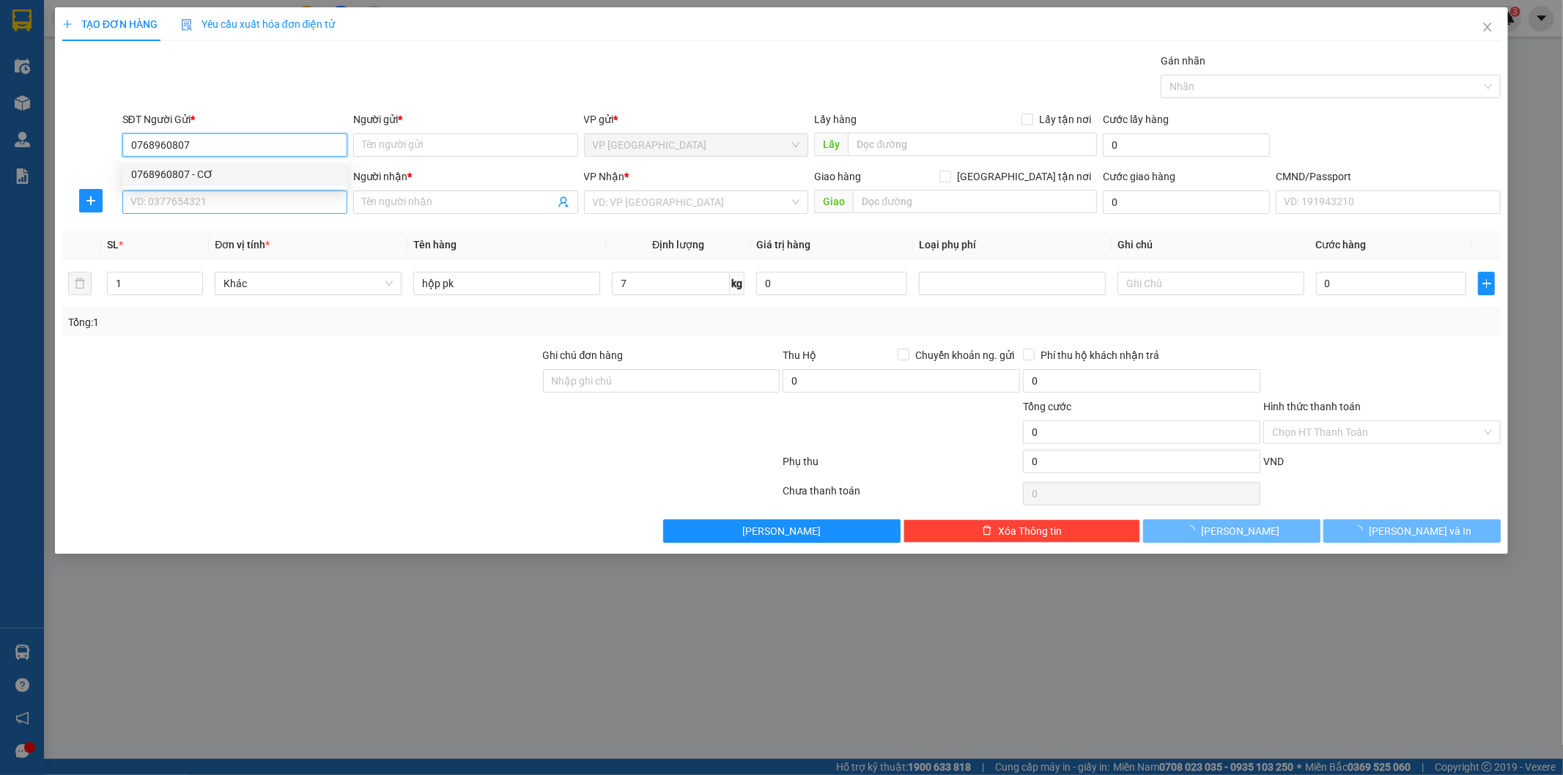
drag, startPoint x: 188, startPoint y: 167, endPoint x: 206, endPoint y: 202, distance: 39.7
click at [188, 169] on div "0768960807 - CƠ" at bounding box center [234, 174] width 207 height 16
type input "CƠ"
type input "0768960807"
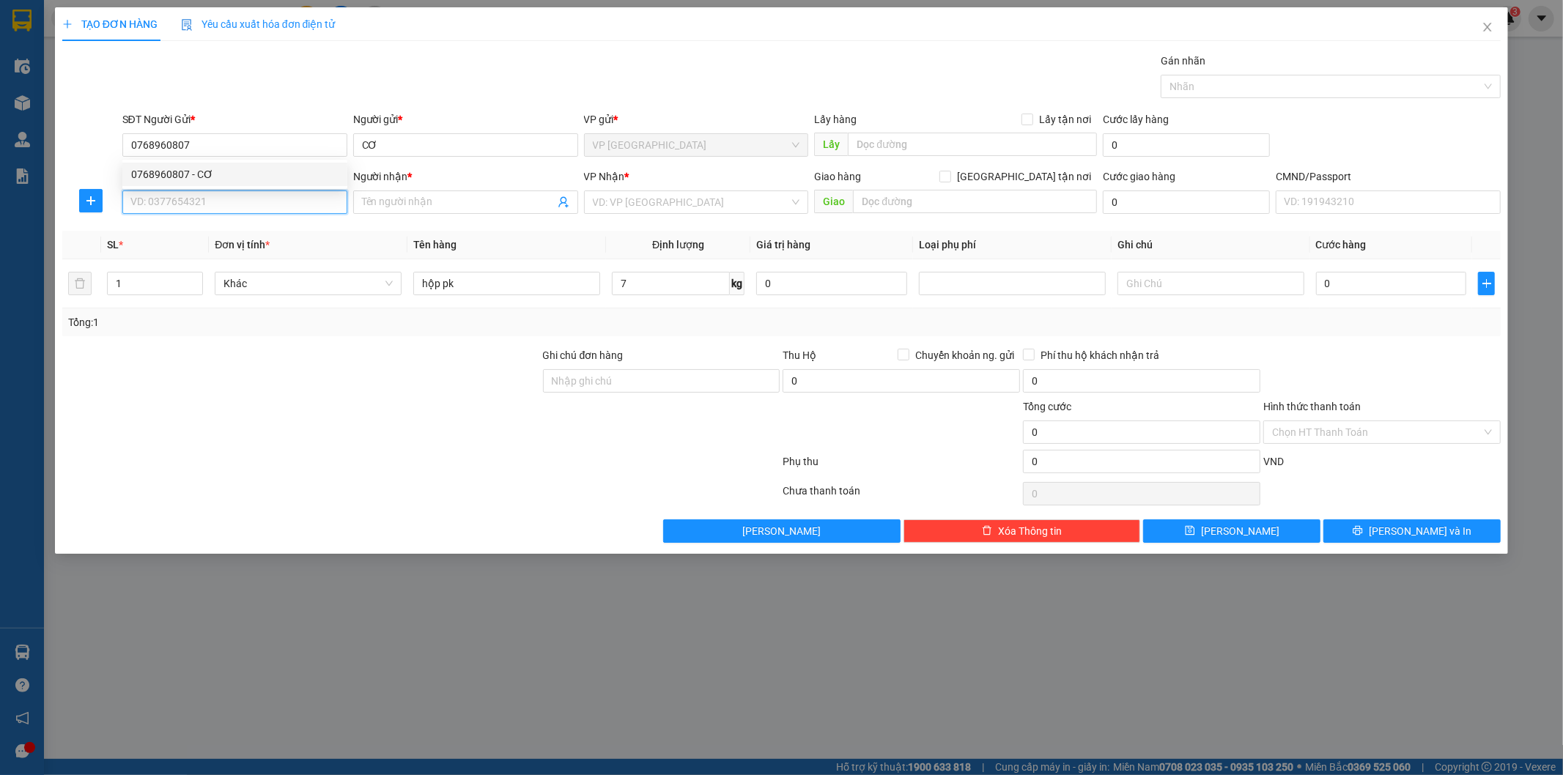
drag, startPoint x: 206, startPoint y: 203, endPoint x: 201, endPoint y: 196, distance: 8.4
click at [206, 202] on input "SĐT Người Nhận *" at bounding box center [234, 201] width 225 height 23
click at [236, 223] on div "0833369009 - ĐÈN LAN HÀ" at bounding box center [234, 231] width 207 height 16
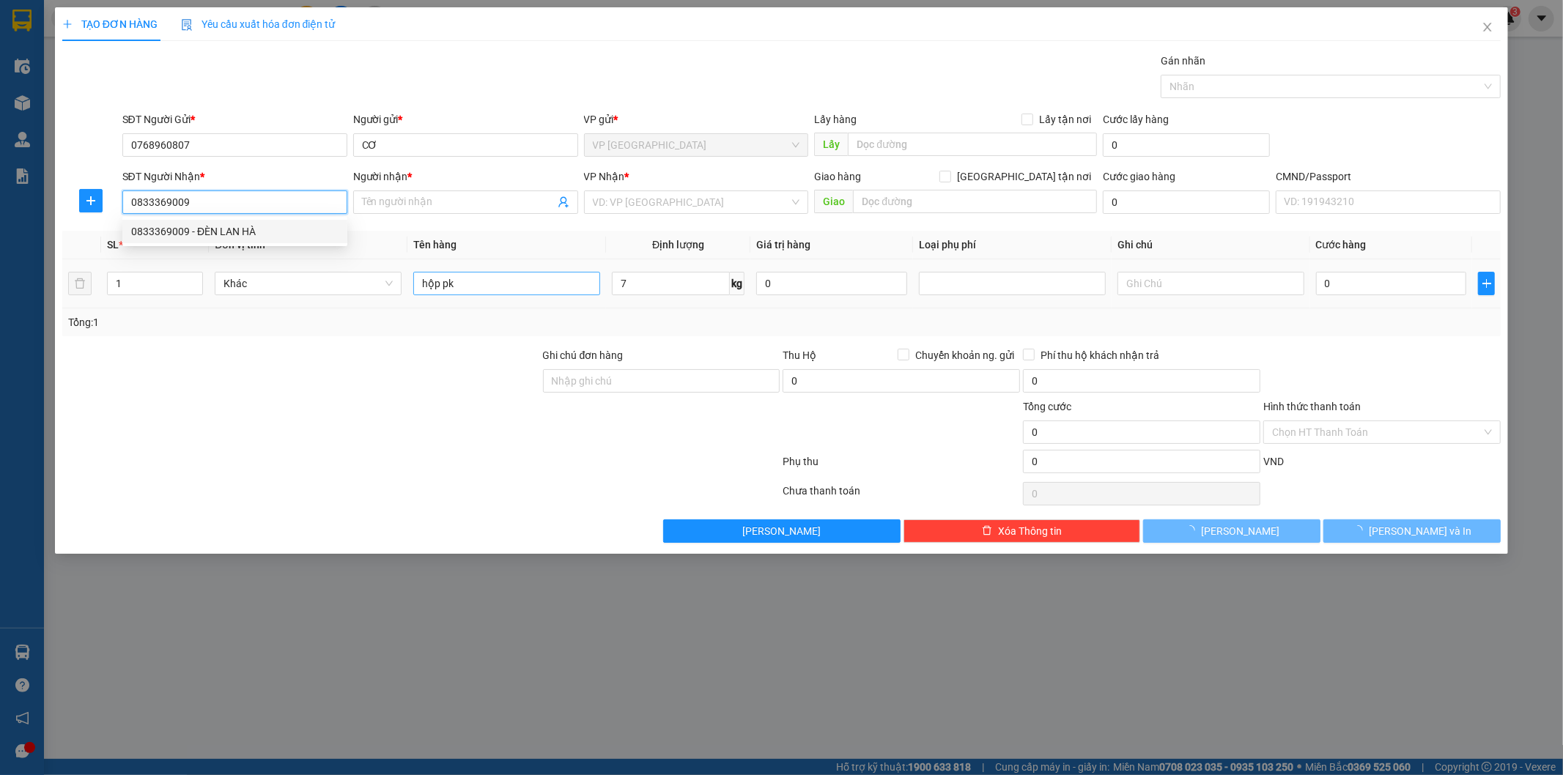
type input "0833369009"
type input "ĐÈN LAN HÀ"
click at [485, 279] on input "hộp pk" at bounding box center [506, 283] width 187 height 23
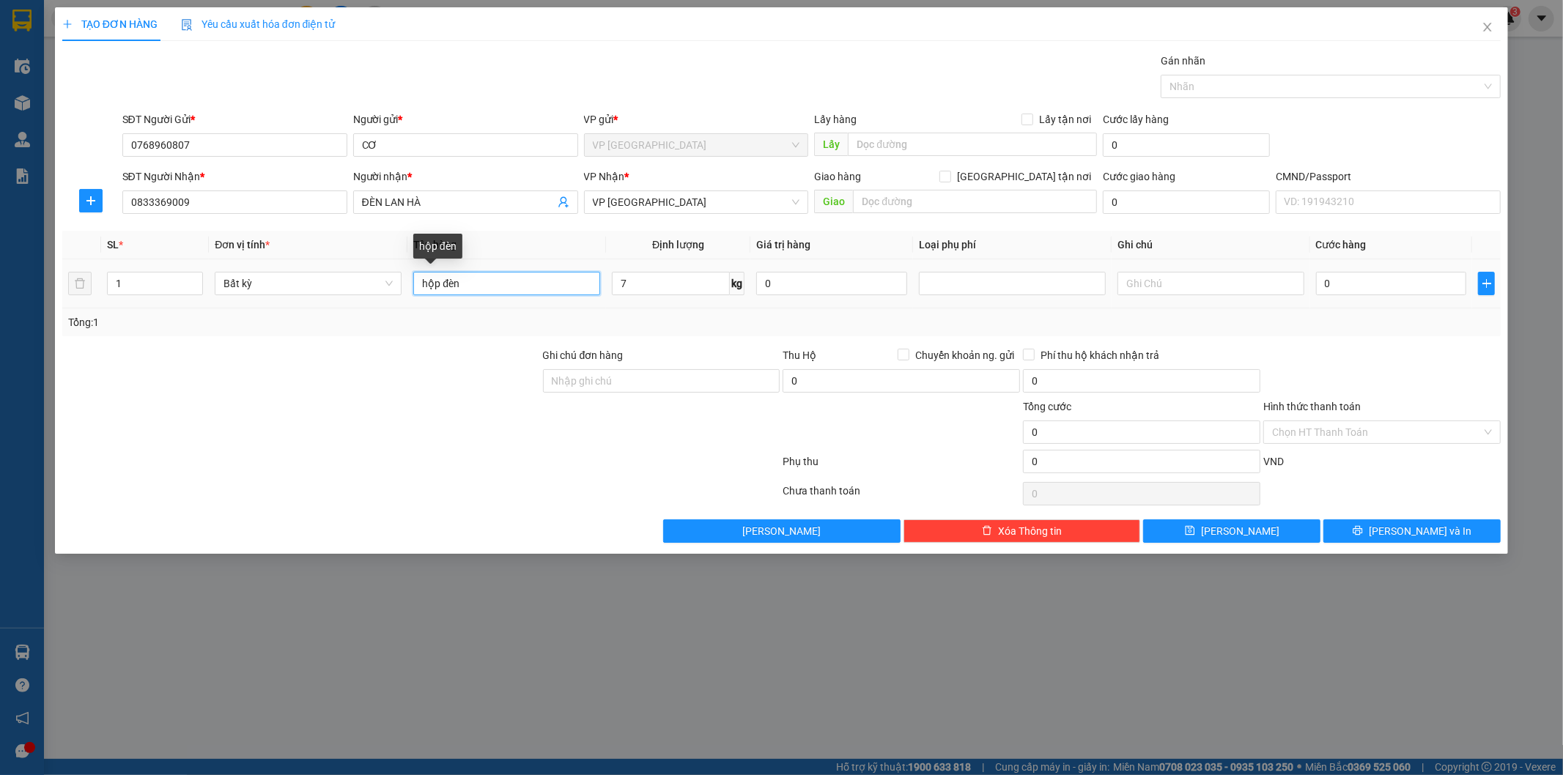
type input "hộp đèn"
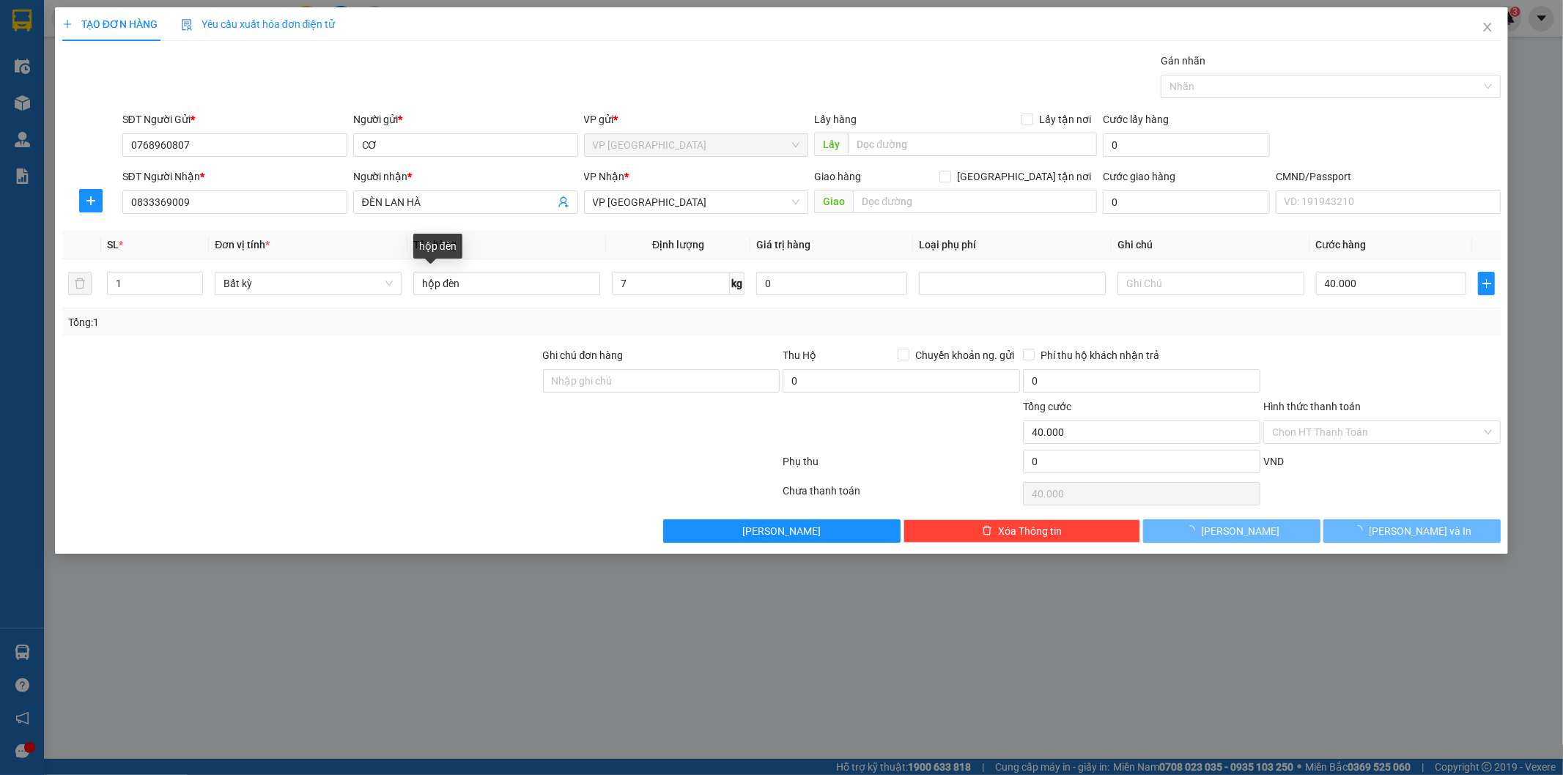
type input "40.000"
click at [1379, 425] on input "Hình thức thanh toán" at bounding box center [1377, 432] width 210 height 22
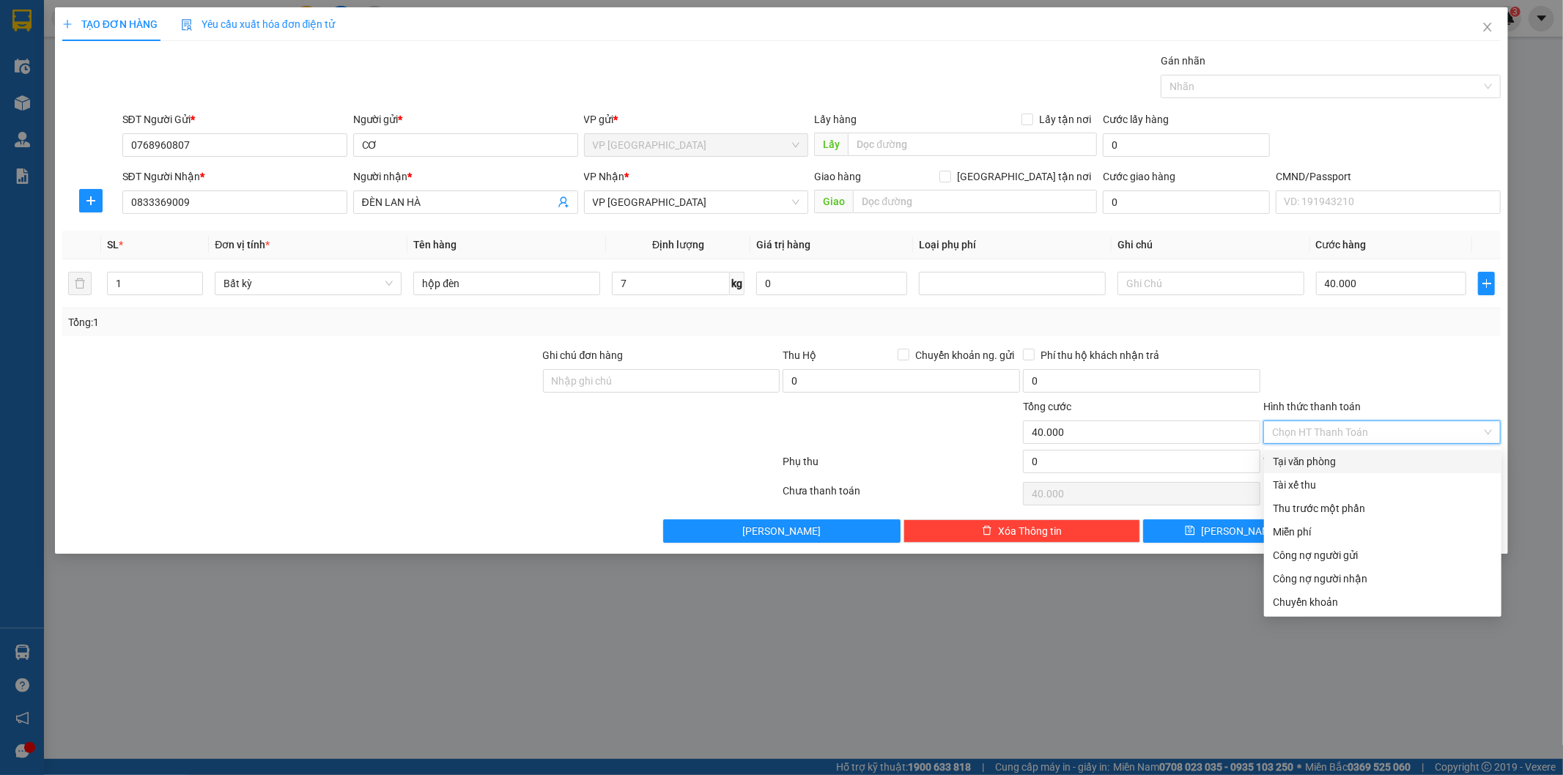
drag, startPoint x: 1352, startPoint y: 460, endPoint x: 1383, endPoint y: 510, distance: 58.9
click at [1352, 462] on div "Tại văn phòng" at bounding box center [1383, 462] width 220 height 16
type input "0"
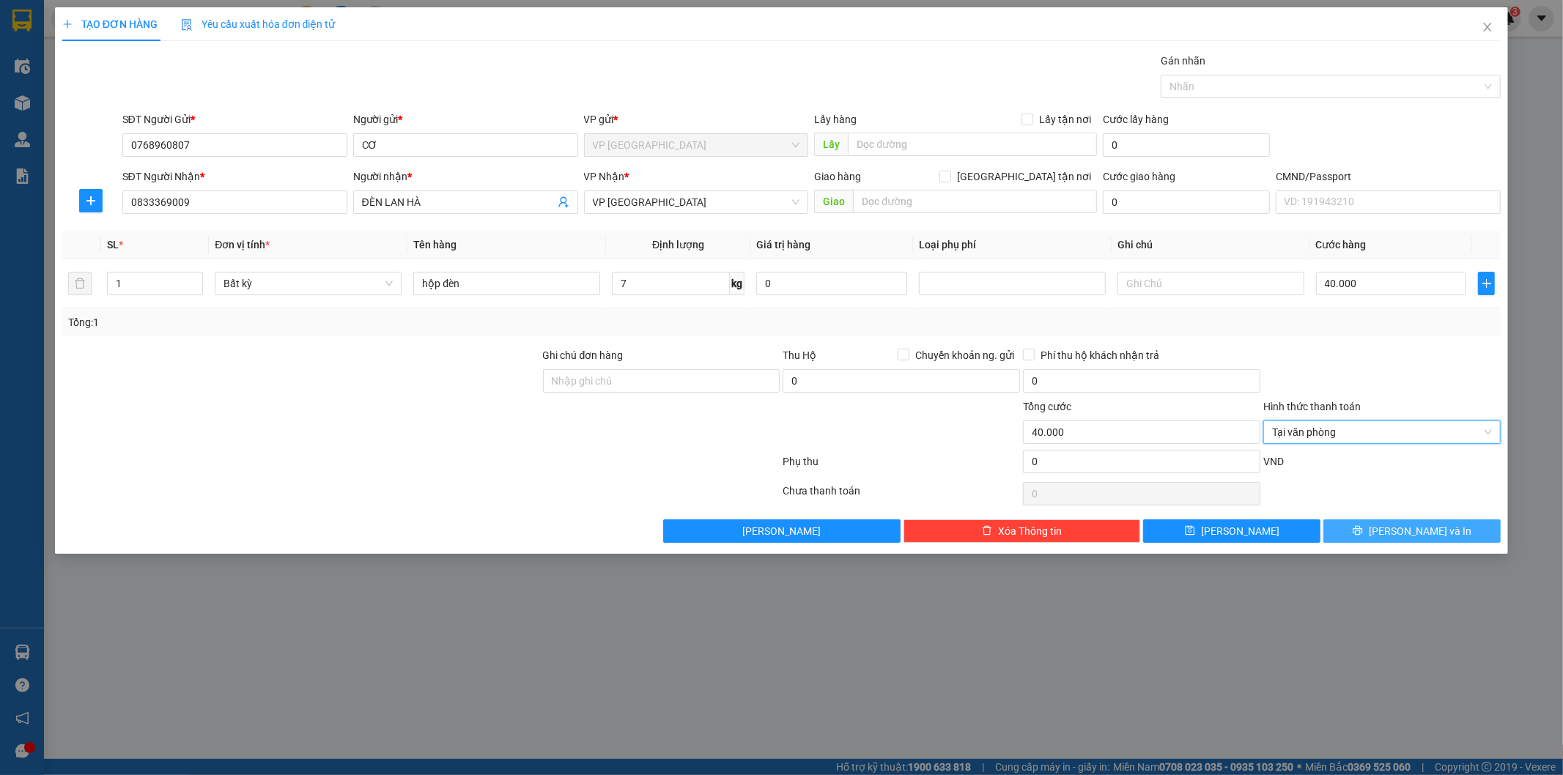
drag, startPoint x: 1390, startPoint y: 528, endPoint x: 1380, endPoint y: 519, distance: 13.5
click at [1363, 528] on icon "printer" at bounding box center [1358, 531] width 10 height 10
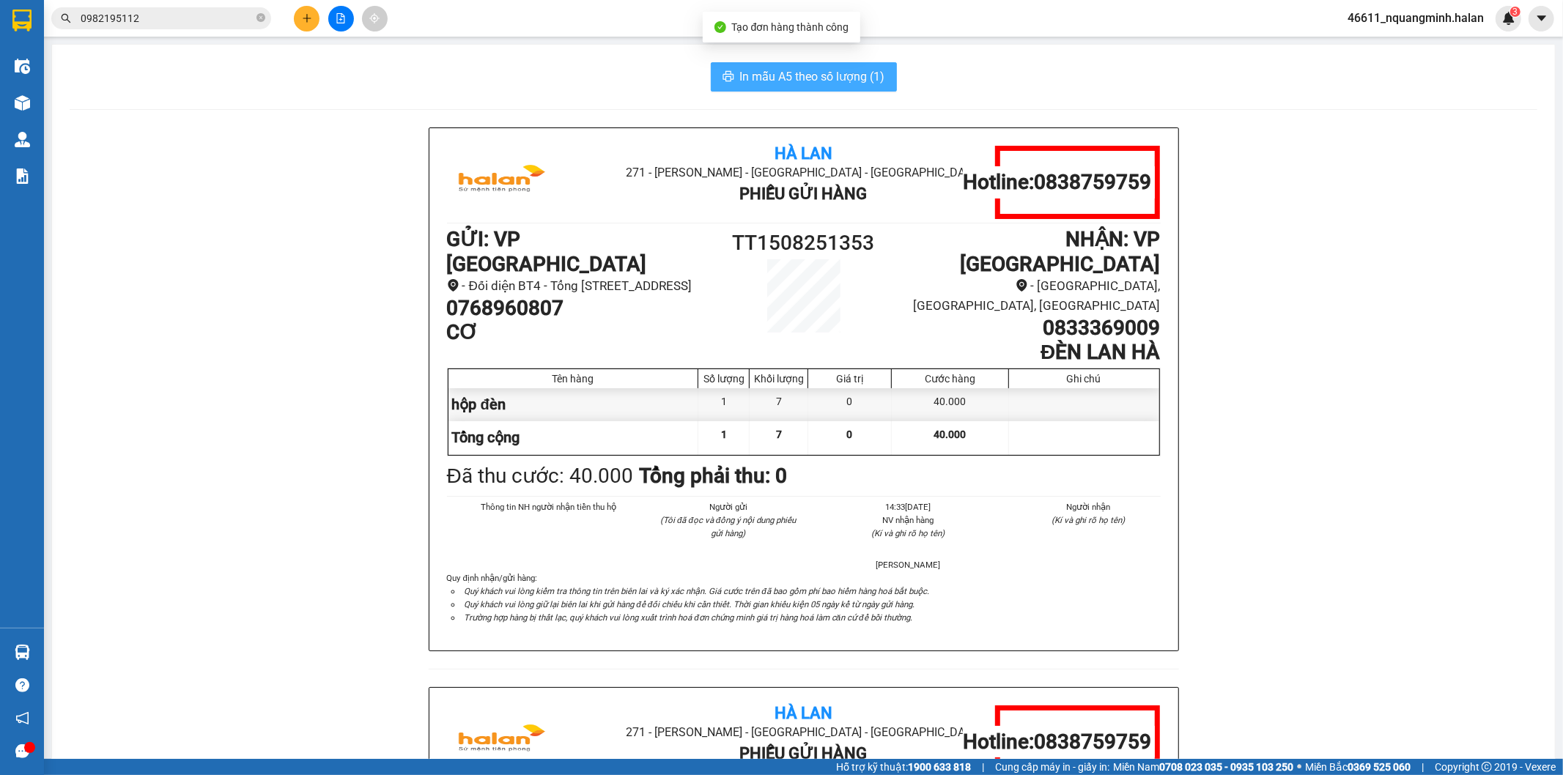
click at [841, 70] on span "In mẫu A5 theo số lượng (1)" at bounding box center [812, 76] width 145 height 18
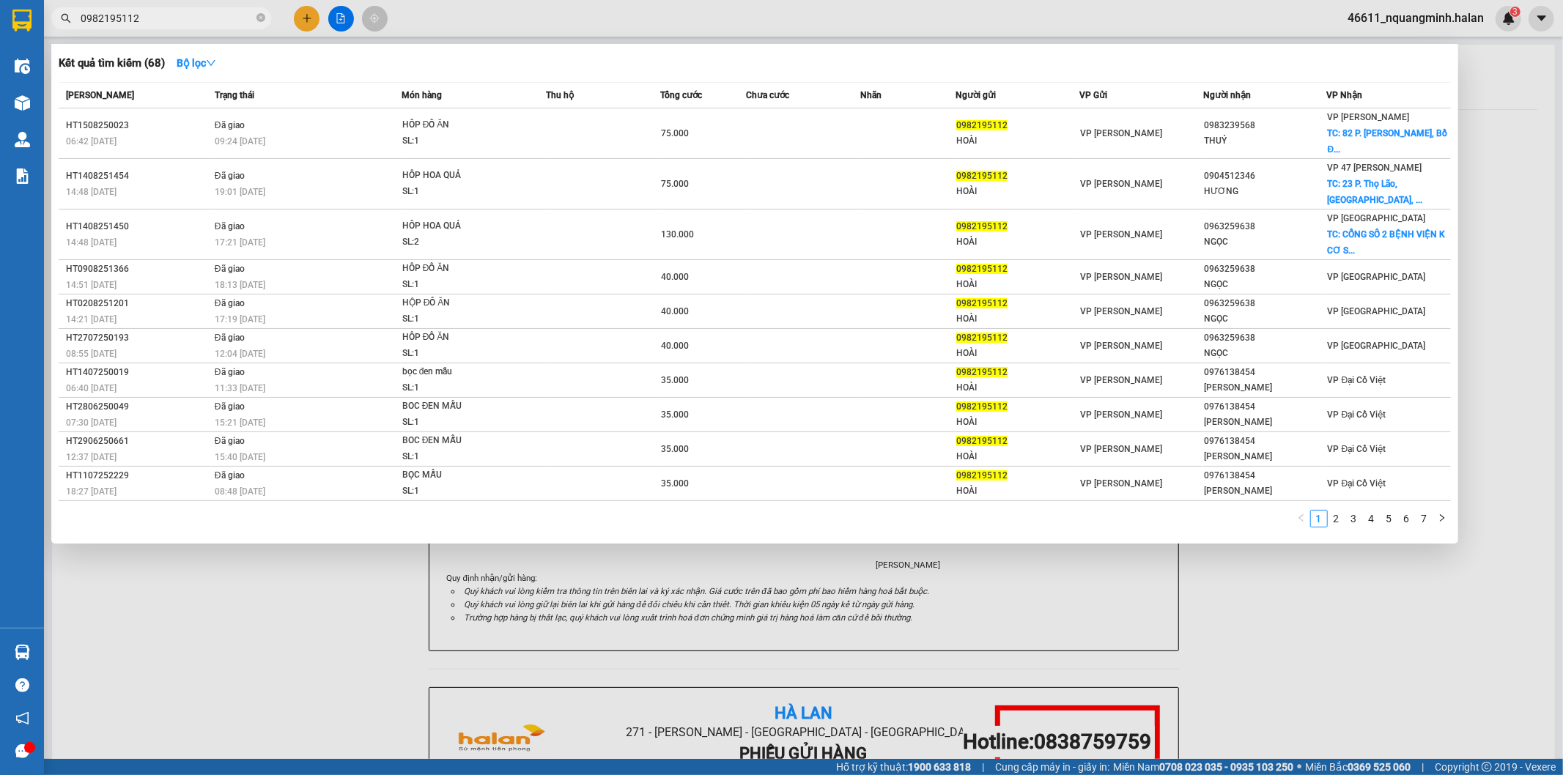
drag, startPoint x: 212, startPoint y: 15, endPoint x: 0, endPoint y: 3, distance: 212.8
click at [0, 4] on section "Kết quả tìm kiếm ( 68 ) Bộ lọc Mã ĐH Trạng thái Món hàng Thu hộ Tổng cước Chưa …" at bounding box center [781, 387] width 1563 height 775
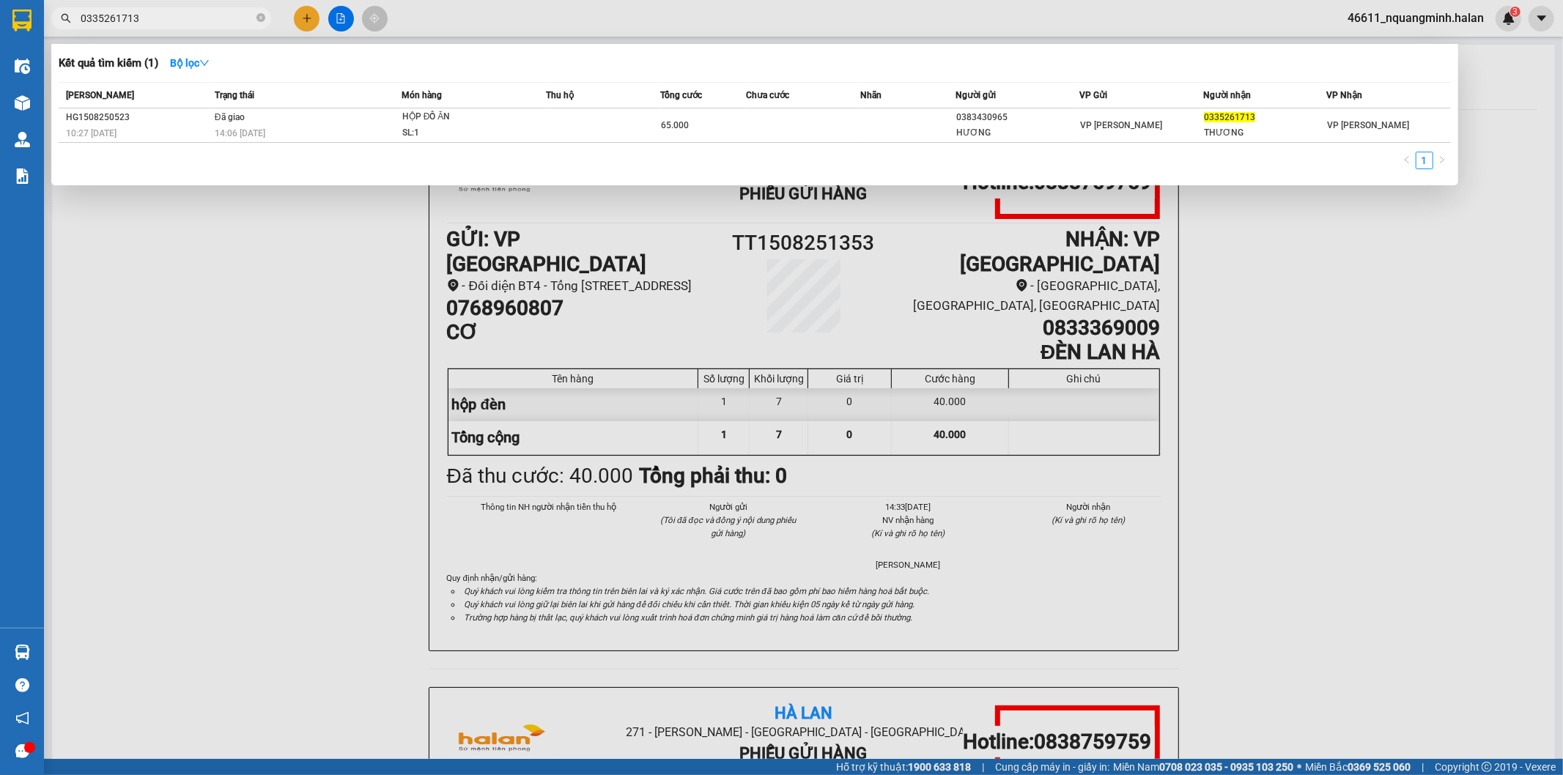
drag, startPoint x: 194, startPoint y: 22, endPoint x: 0, endPoint y: 17, distance: 194.2
click at [0, 17] on section "Kết quả tìm kiếm ( 1 ) Bộ lọc Mã ĐH Trạng thái Món hàng Thu hộ Tổng cước Chưa c…" at bounding box center [781, 387] width 1563 height 775
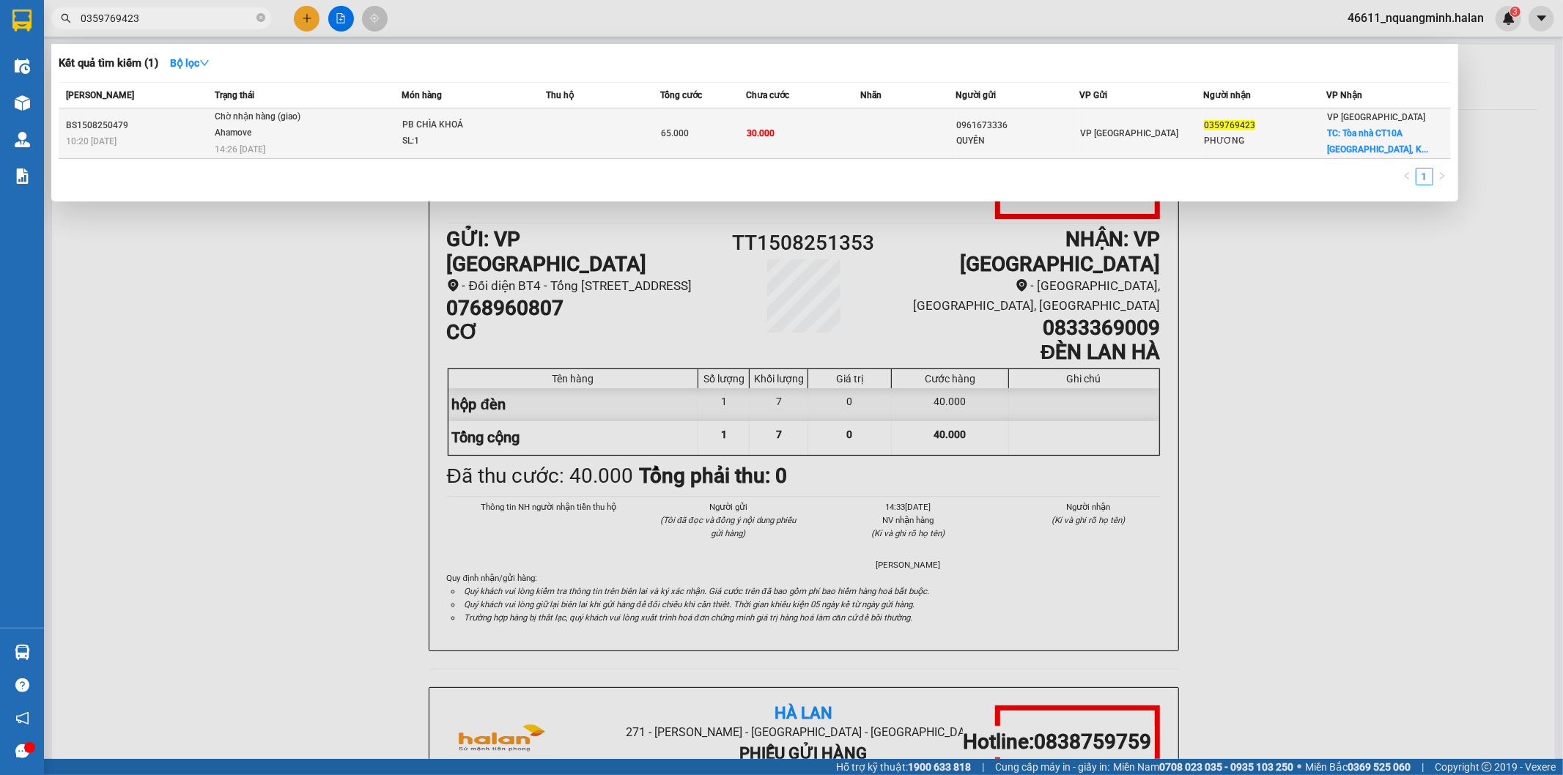
type input "0359769423"
click at [845, 147] on td "30.000" at bounding box center [803, 133] width 114 height 51
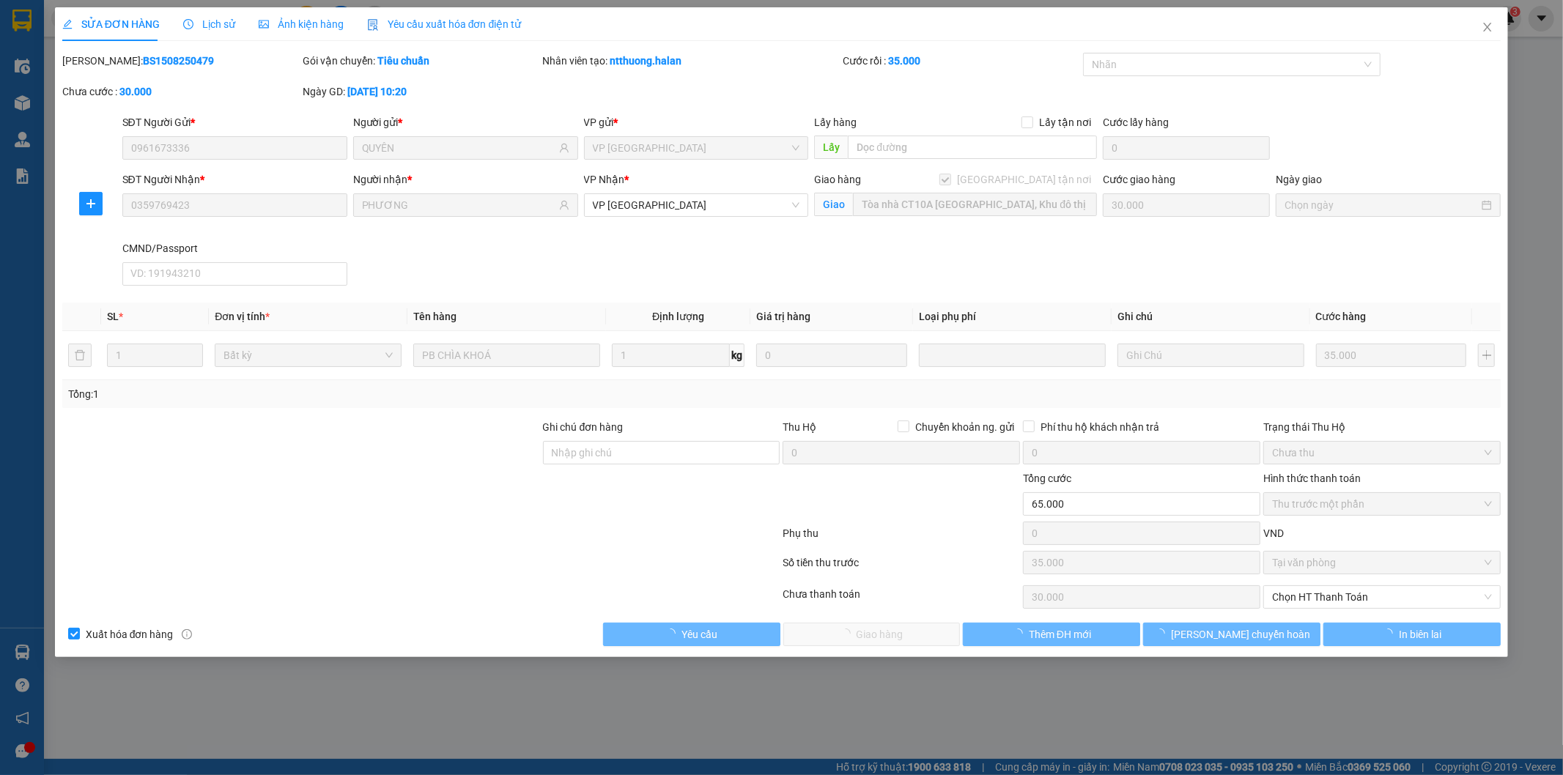
type input "0961673336"
type input "QUYÊN"
type input "0359769423"
type input "PHƯƠNG"
checkbox input "true"
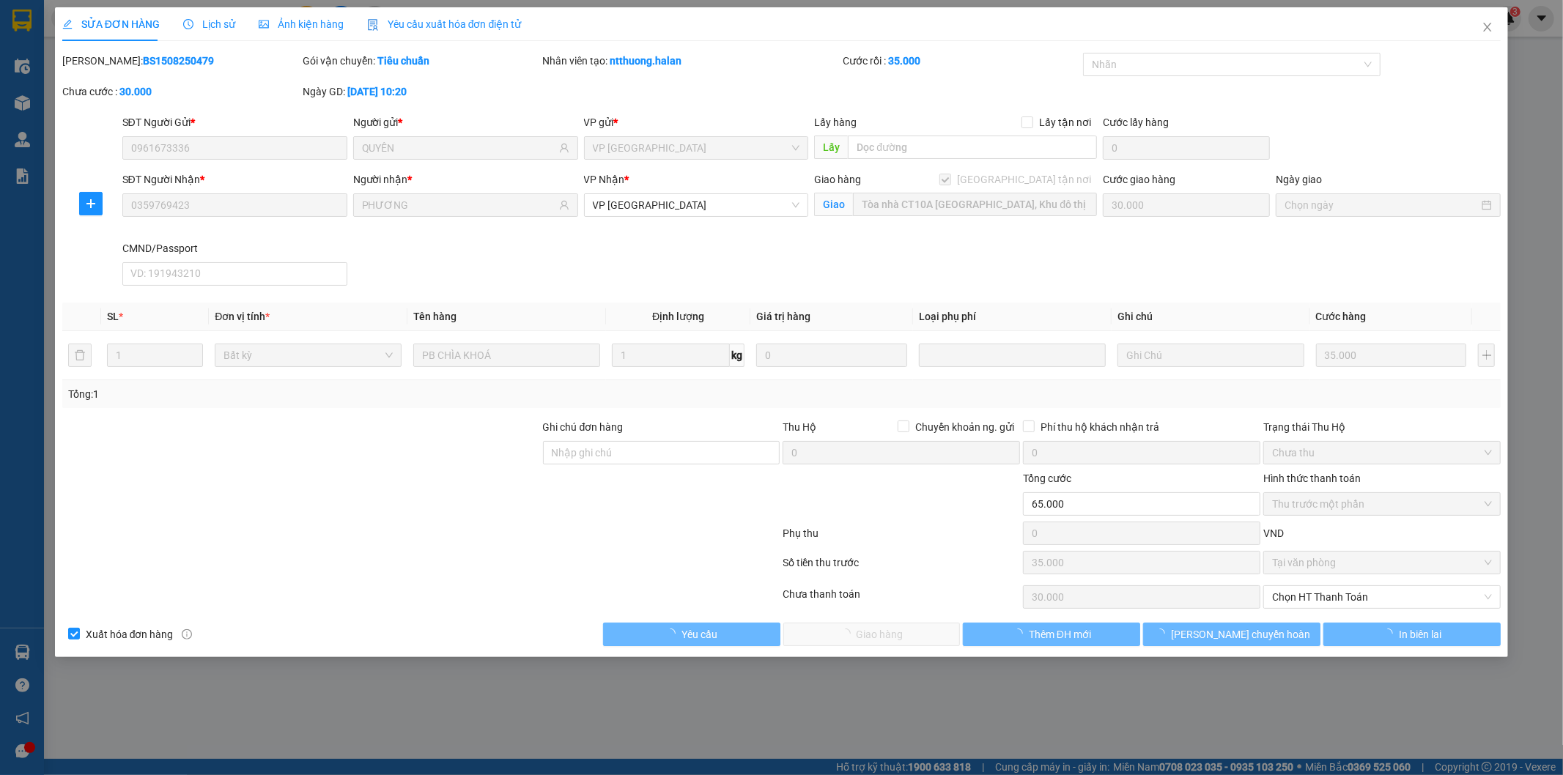
type input "Tòa nhà CT10A Đại Thanh, Khu đô thị Đại Thanh, Tả Thanh Oai, Thanh Trì, Hà Nội,…"
type input "30.000"
type input "65.000"
type input "35.000"
type input "30.000"
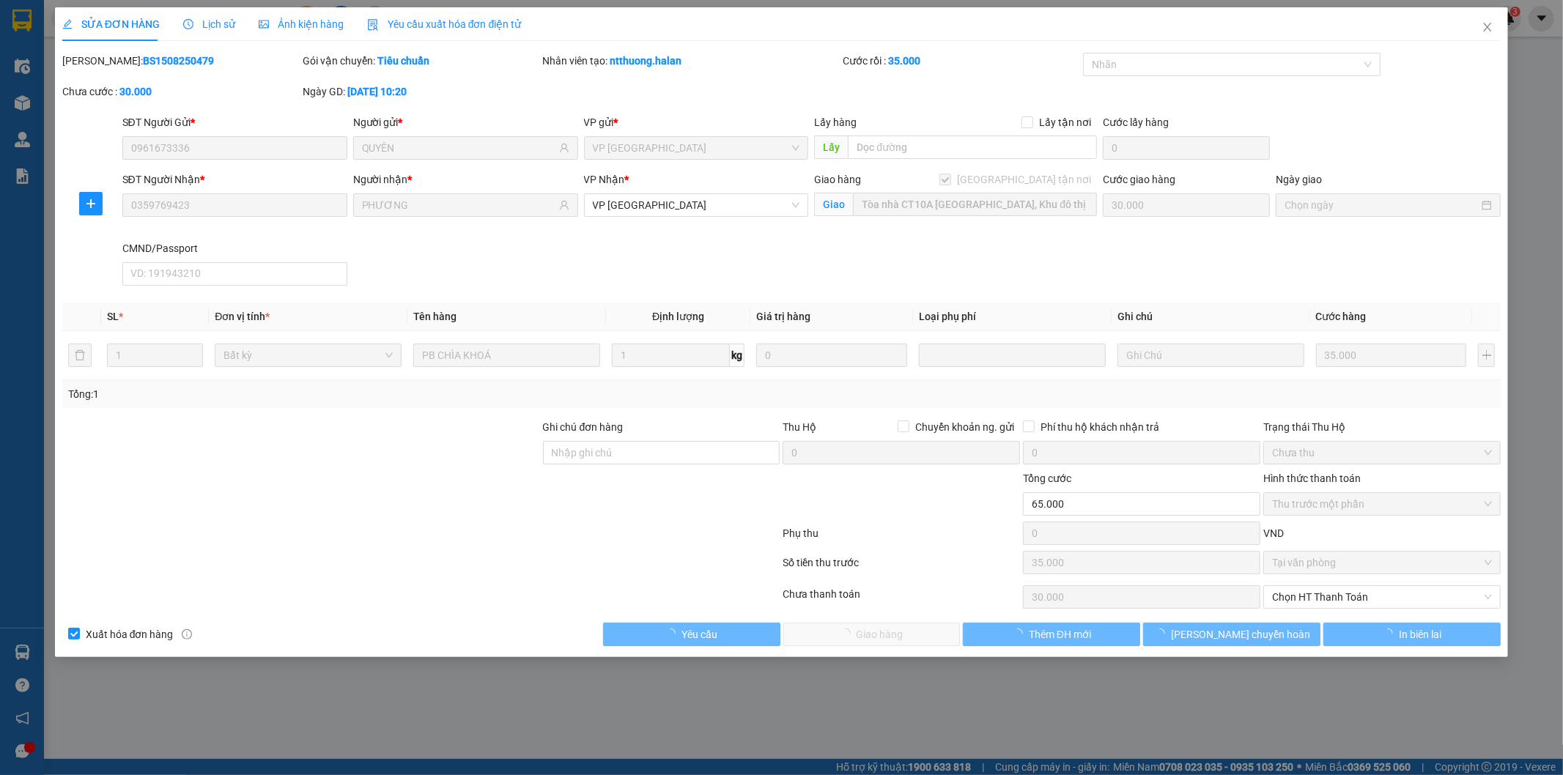
click at [213, 25] on span "Lịch sử" at bounding box center [209, 24] width 52 height 12
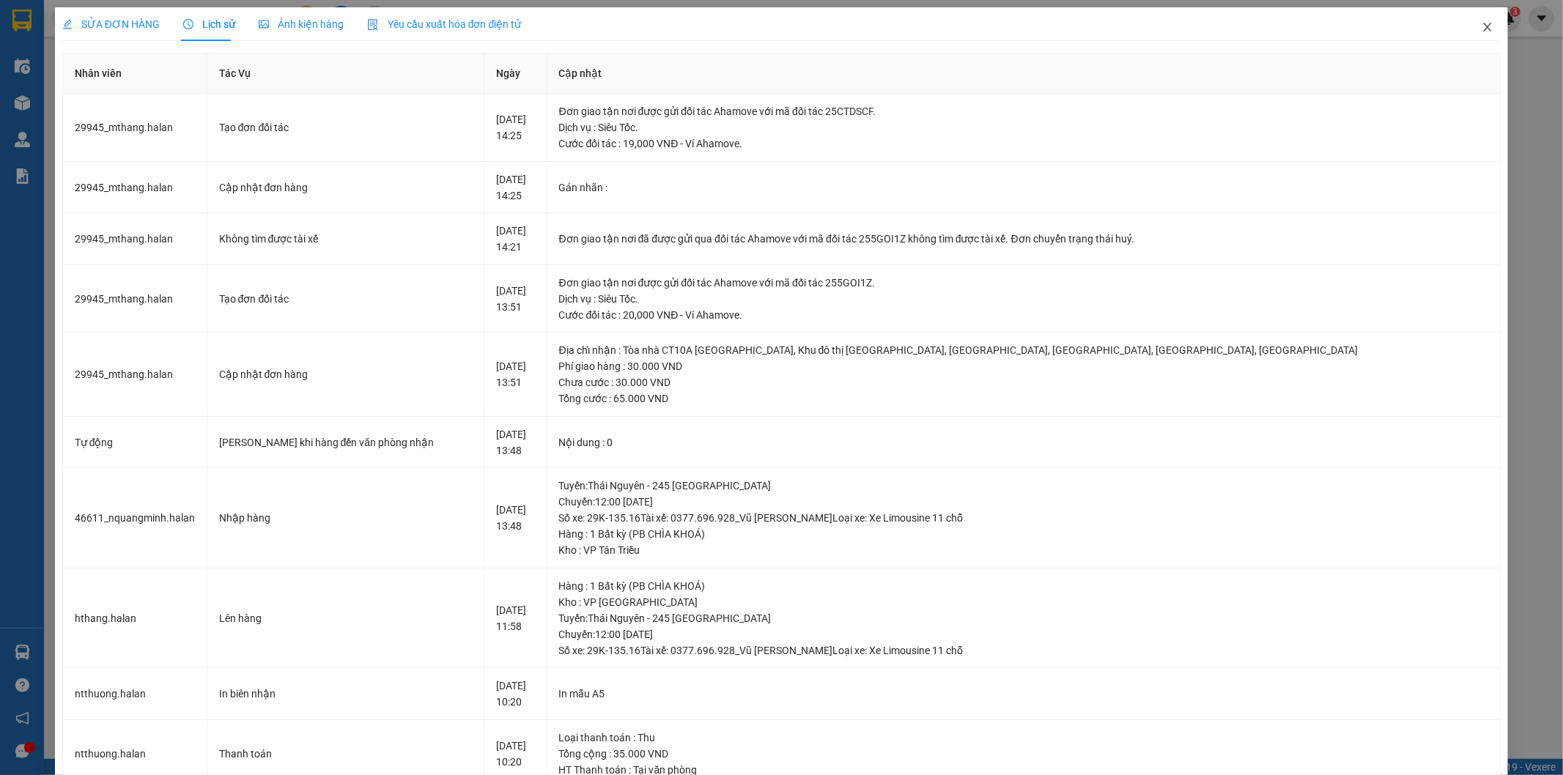
click at [1470, 34] on span "Close" at bounding box center [1487, 27] width 41 height 41
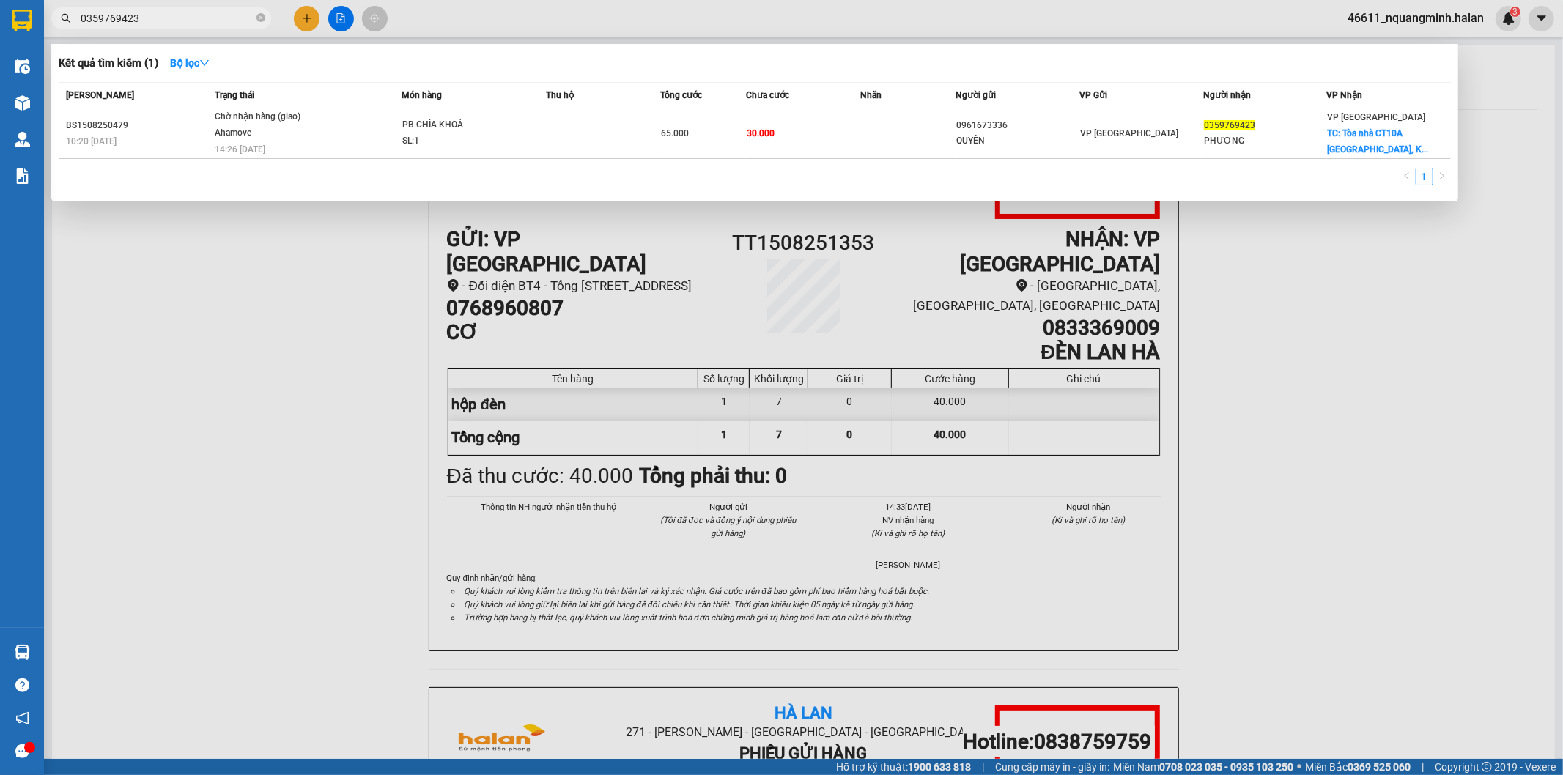
click at [199, 27] on span "0359769423" at bounding box center [161, 18] width 220 height 22
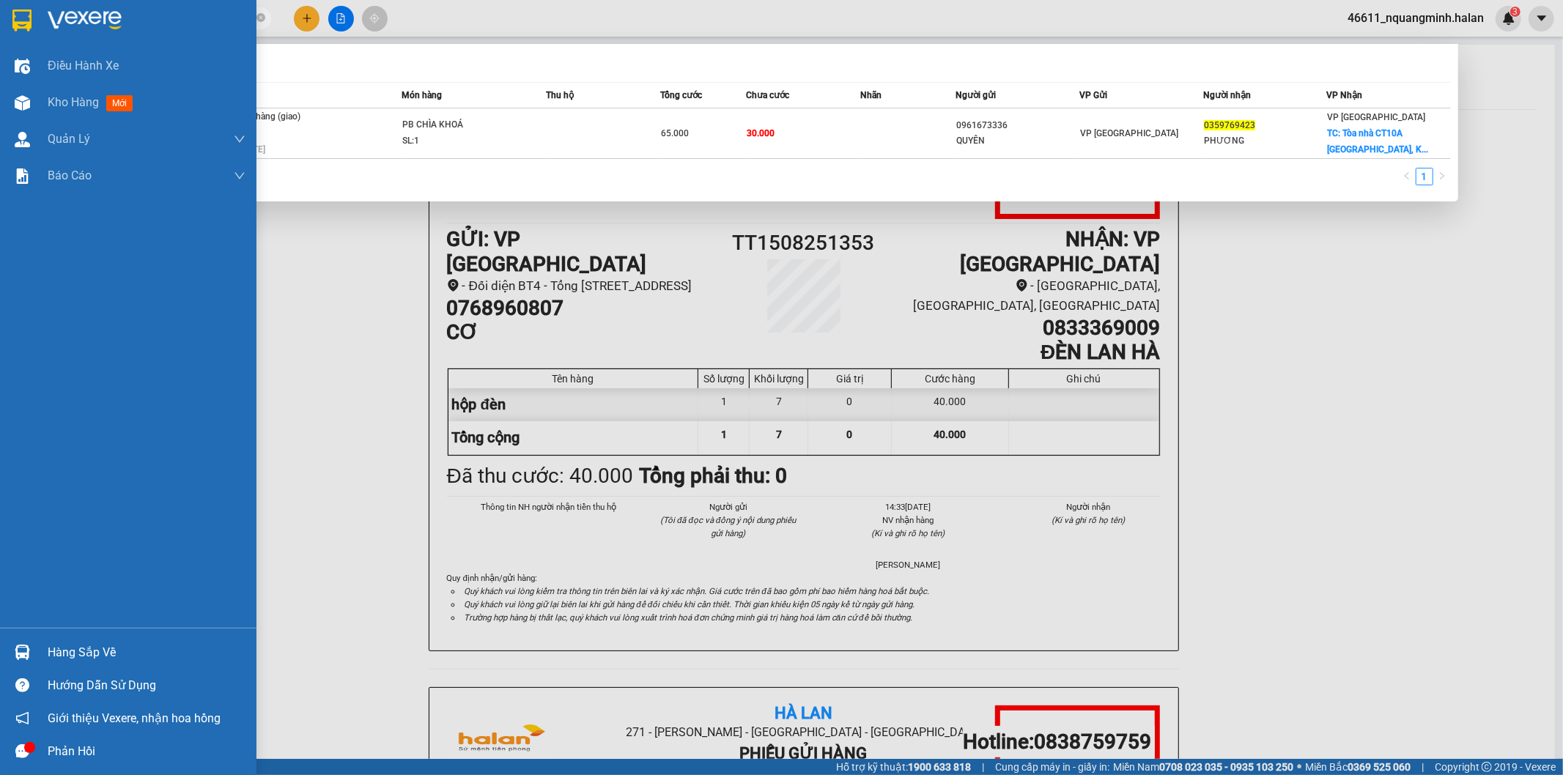
click at [26, 108] on img at bounding box center [22, 102] width 15 height 15
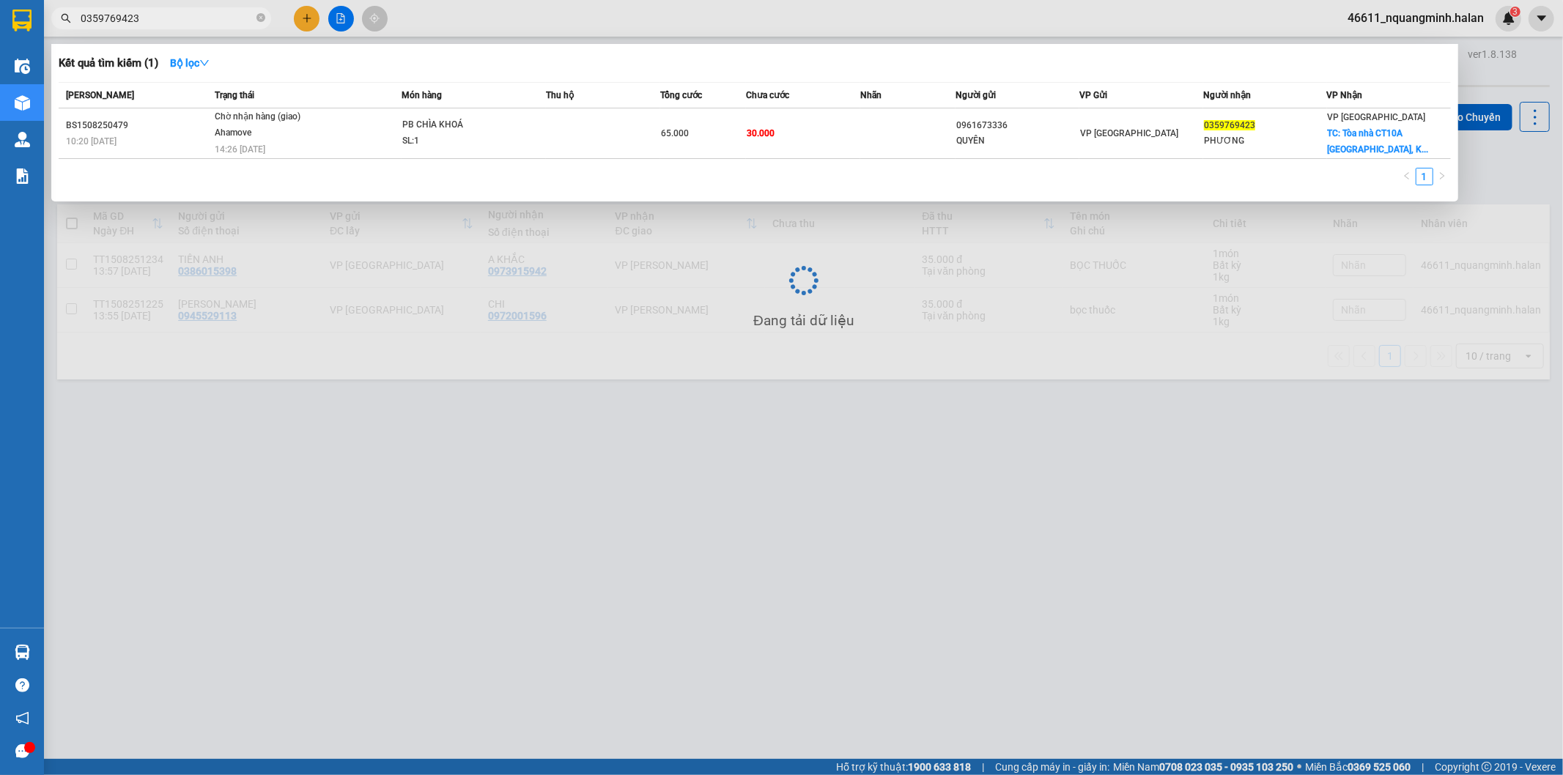
click at [824, 544] on div at bounding box center [781, 387] width 1563 height 775
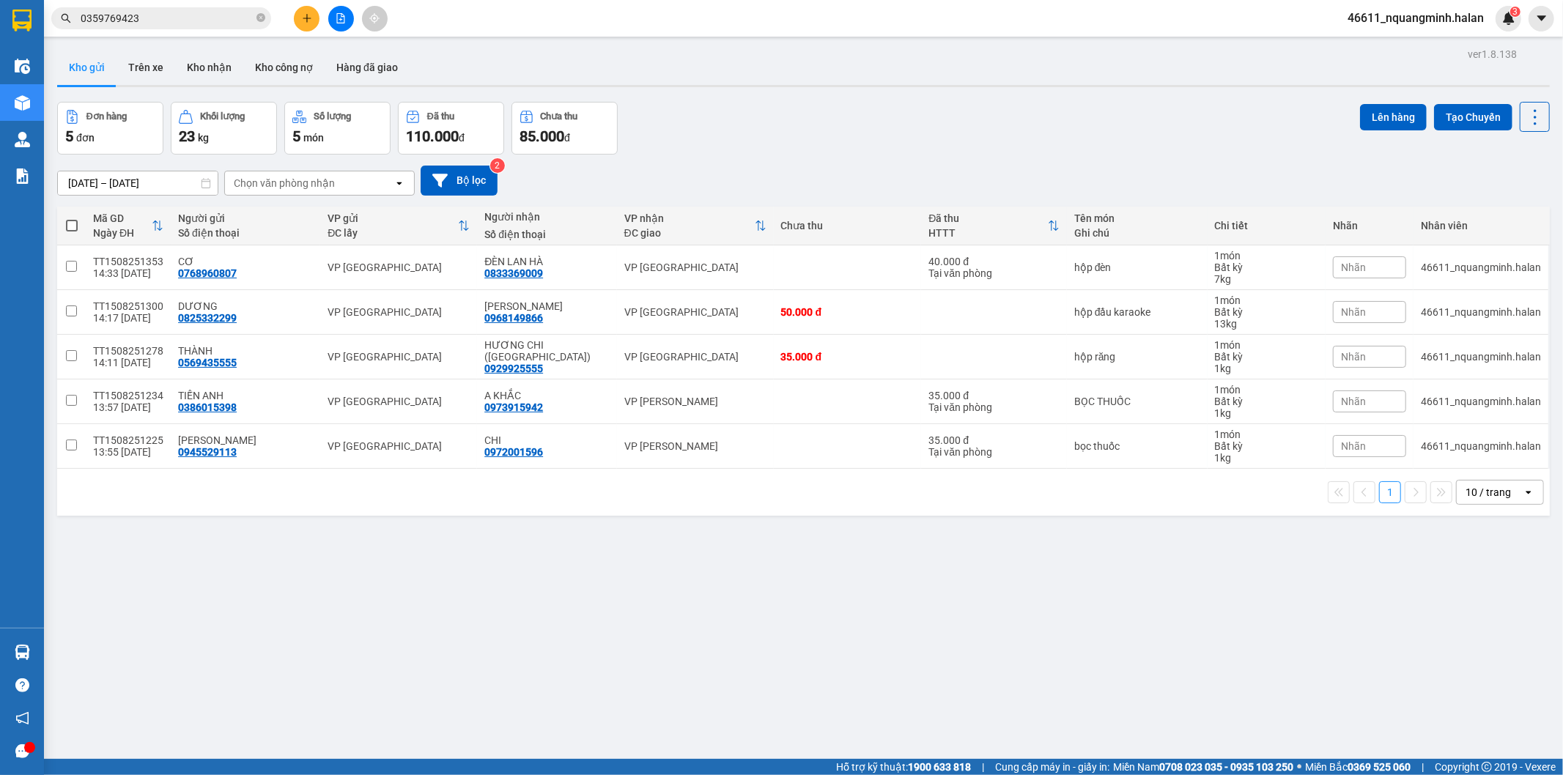
click at [71, 221] on span at bounding box center [72, 226] width 12 height 12
click at [72, 218] on input "checkbox" at bounding box center [72, 218] width 0 height 0
checkbox input "true"
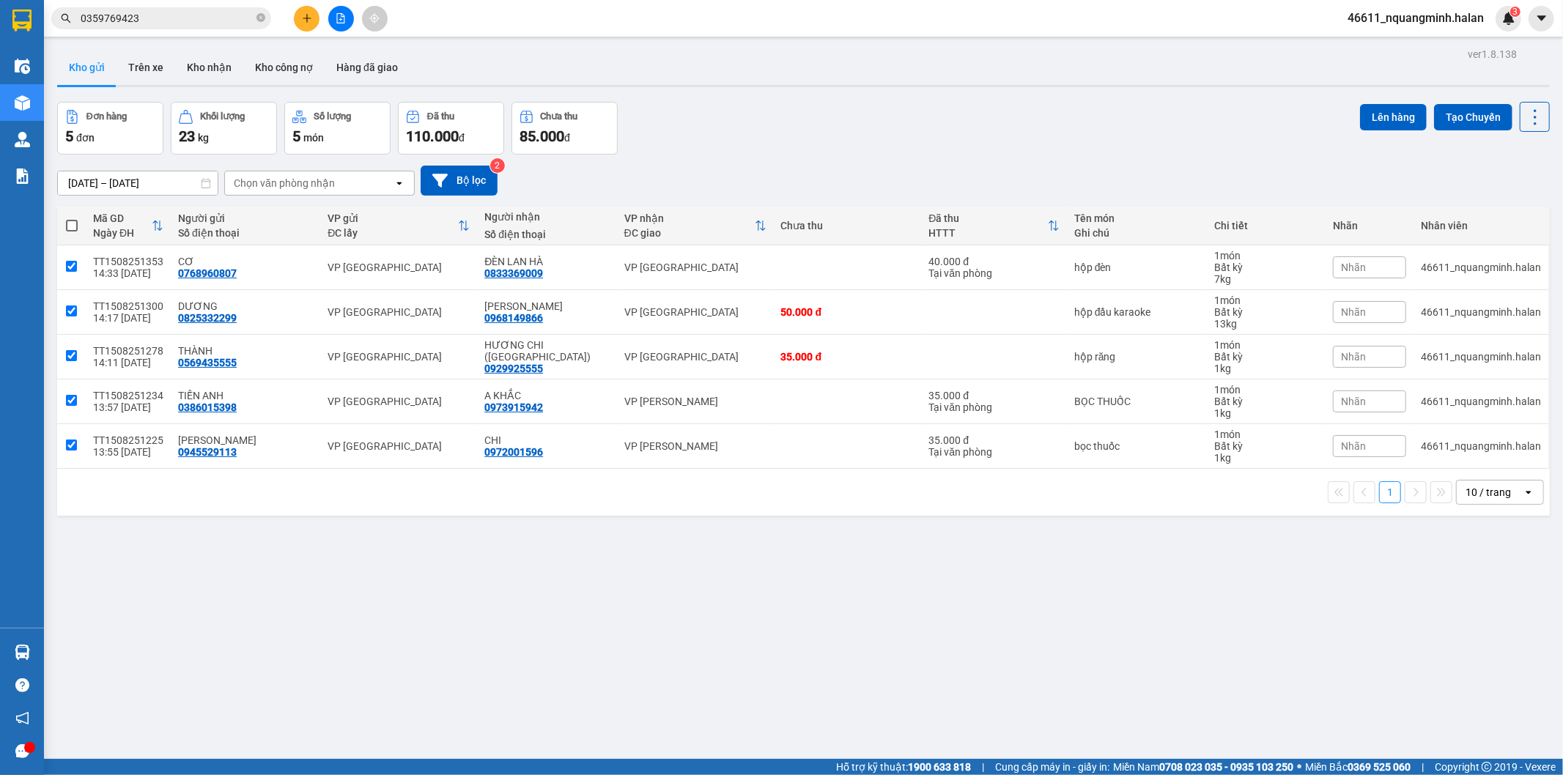
checkbox input "true"
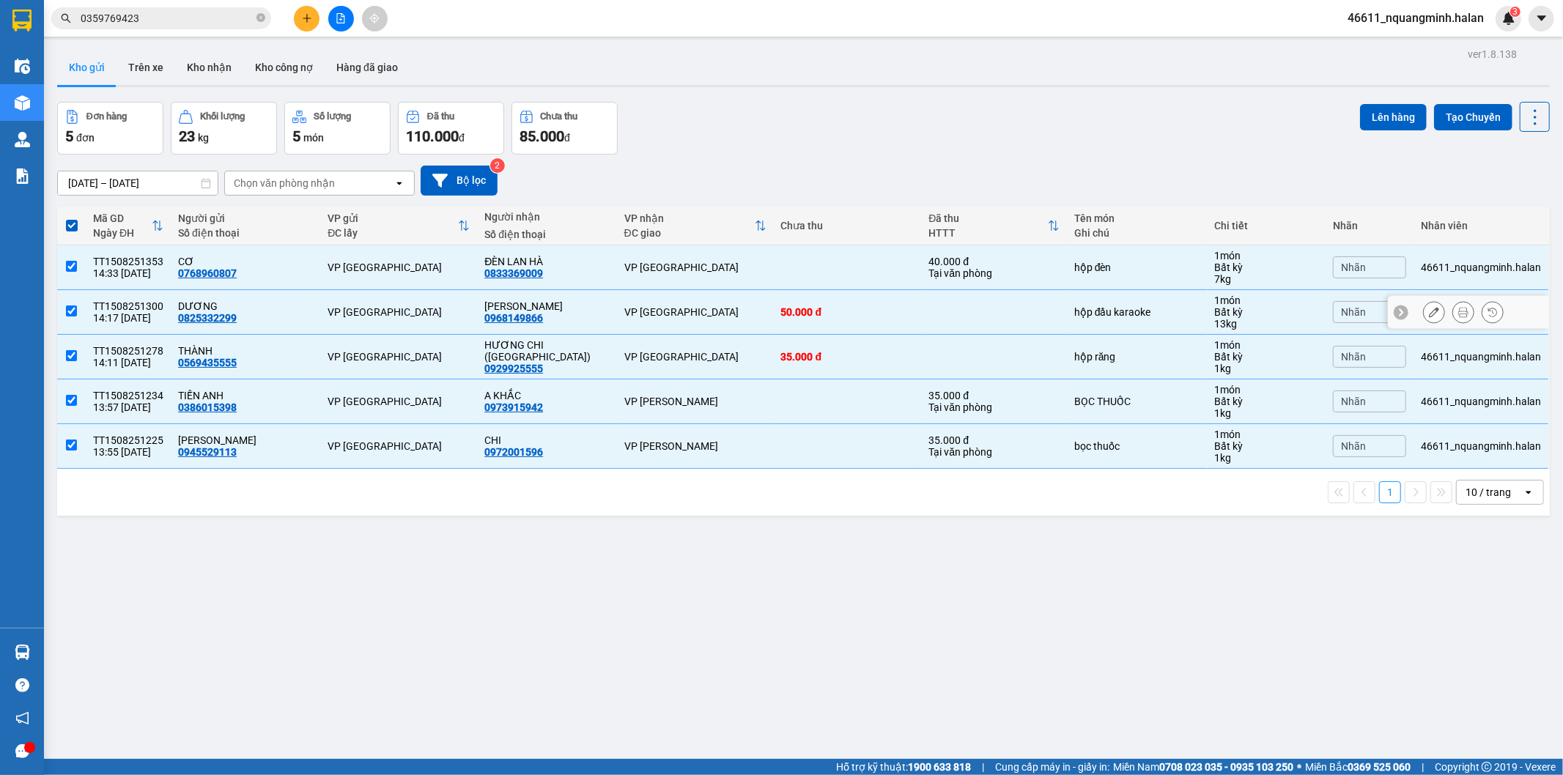
click at [700, 305] on td "VP [GEOGRAPHIC_DATA]" at bounding box center [695, 312] width 157 height 45
checkbox input "false"
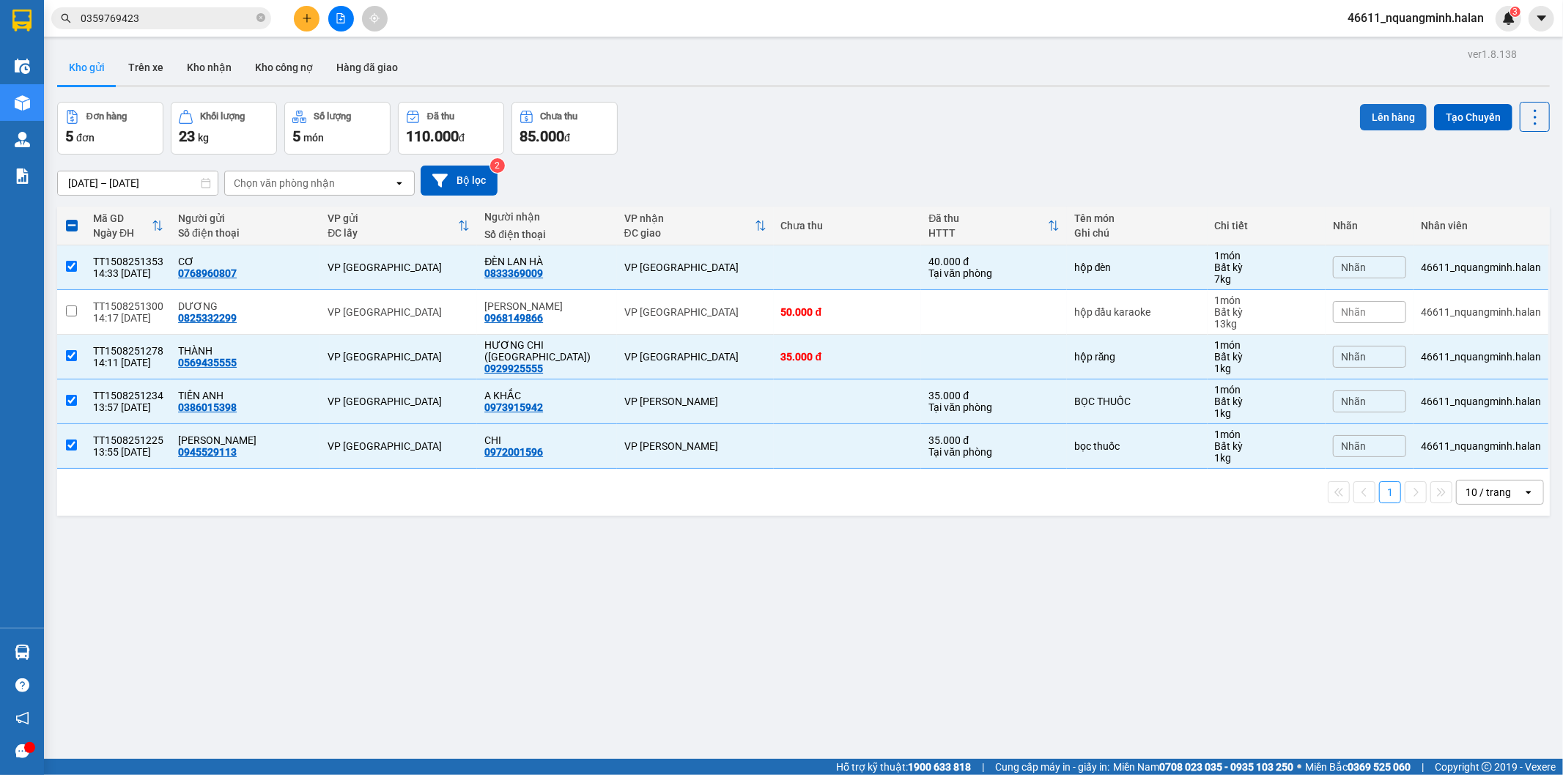
click at [1373, 118] on button "Lên hàng" at bounding box center [1393, 117] width 67 height 26
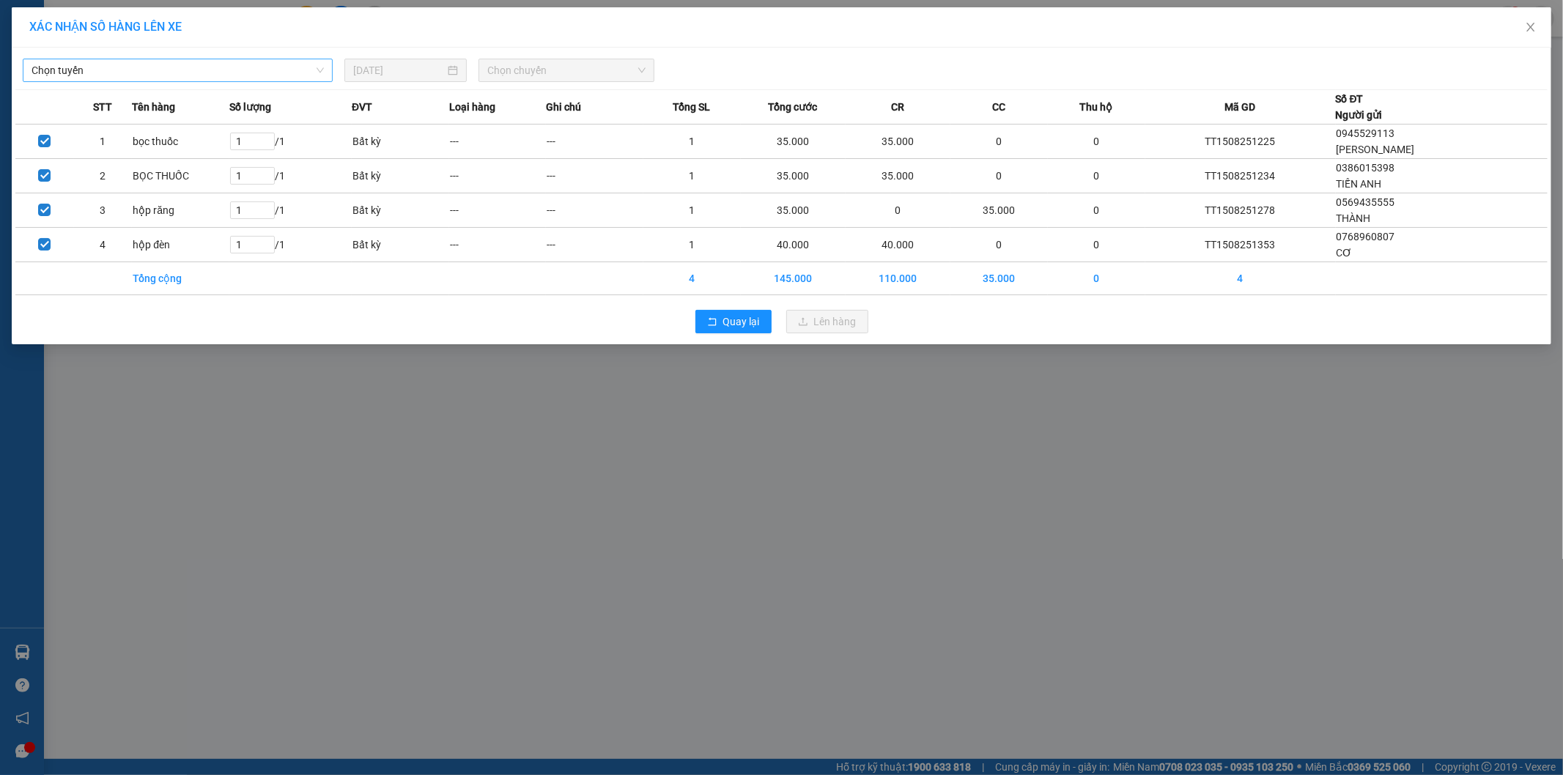
drag, startPoint x: 237, startPoint y: 74, endPoint x: 189, endPoint y: 81, distance: 48.2
click at [235, 74] on span "Chọn tuyến" at bounding box center [178, 70] width 292 height 22
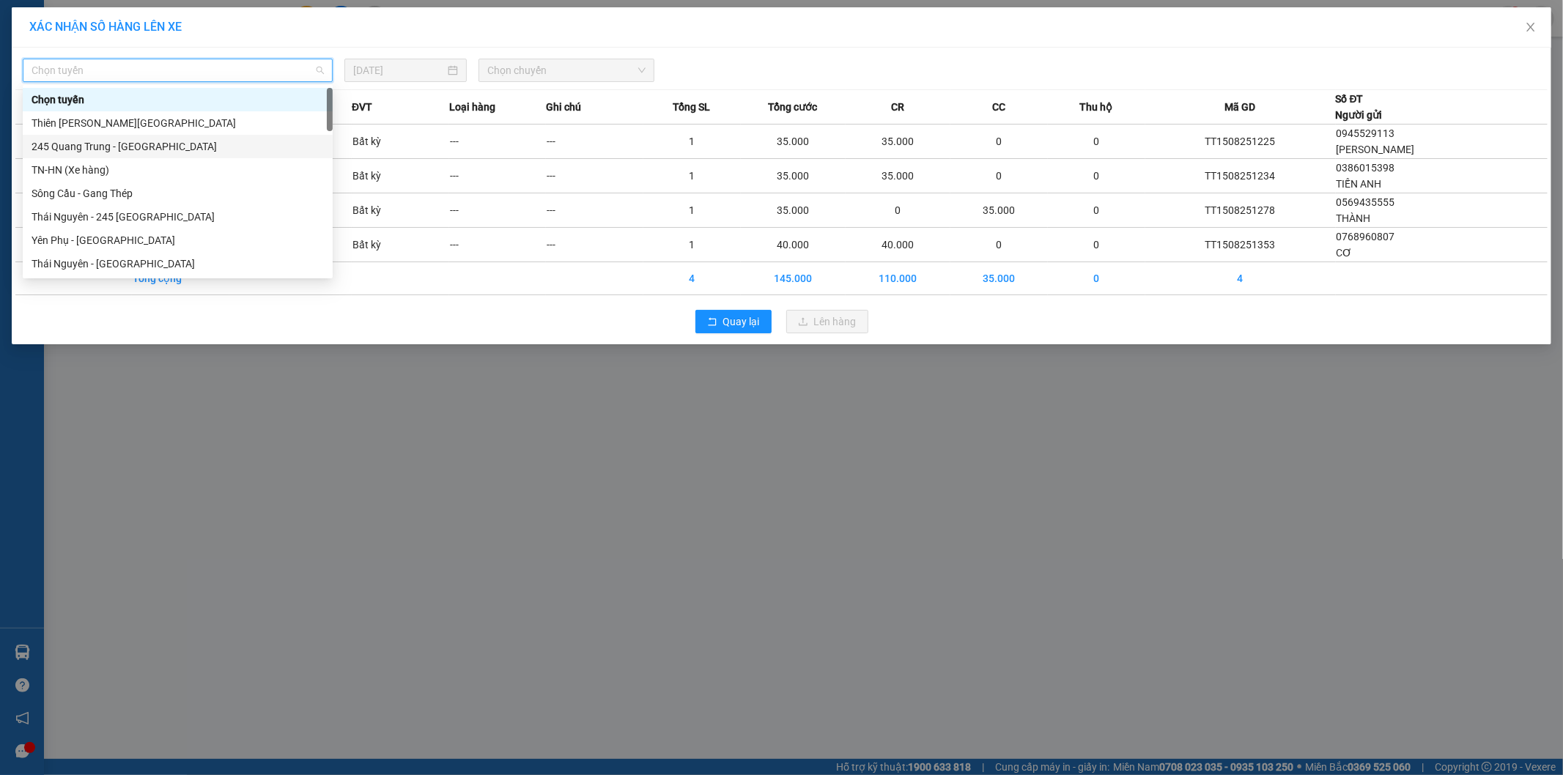
click at [53, 149] on div "245 Quang Trung - Thái Nguyên" at bounding box center [178, 146] width 292 height 16
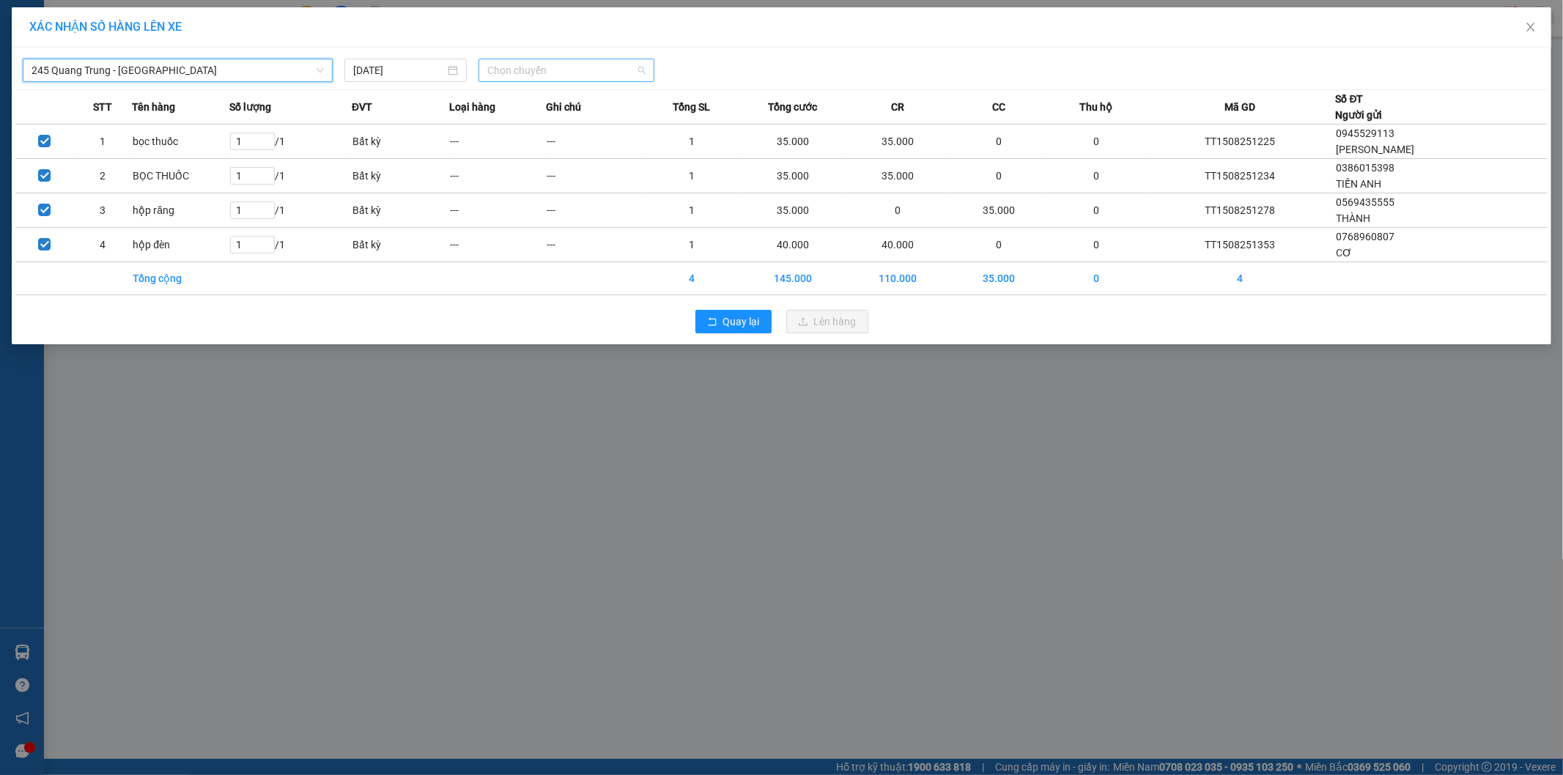
click at [585, 75] on span "Chọn chuyến" at bounding box center [566, 70] width 158 height 22
type input "516"
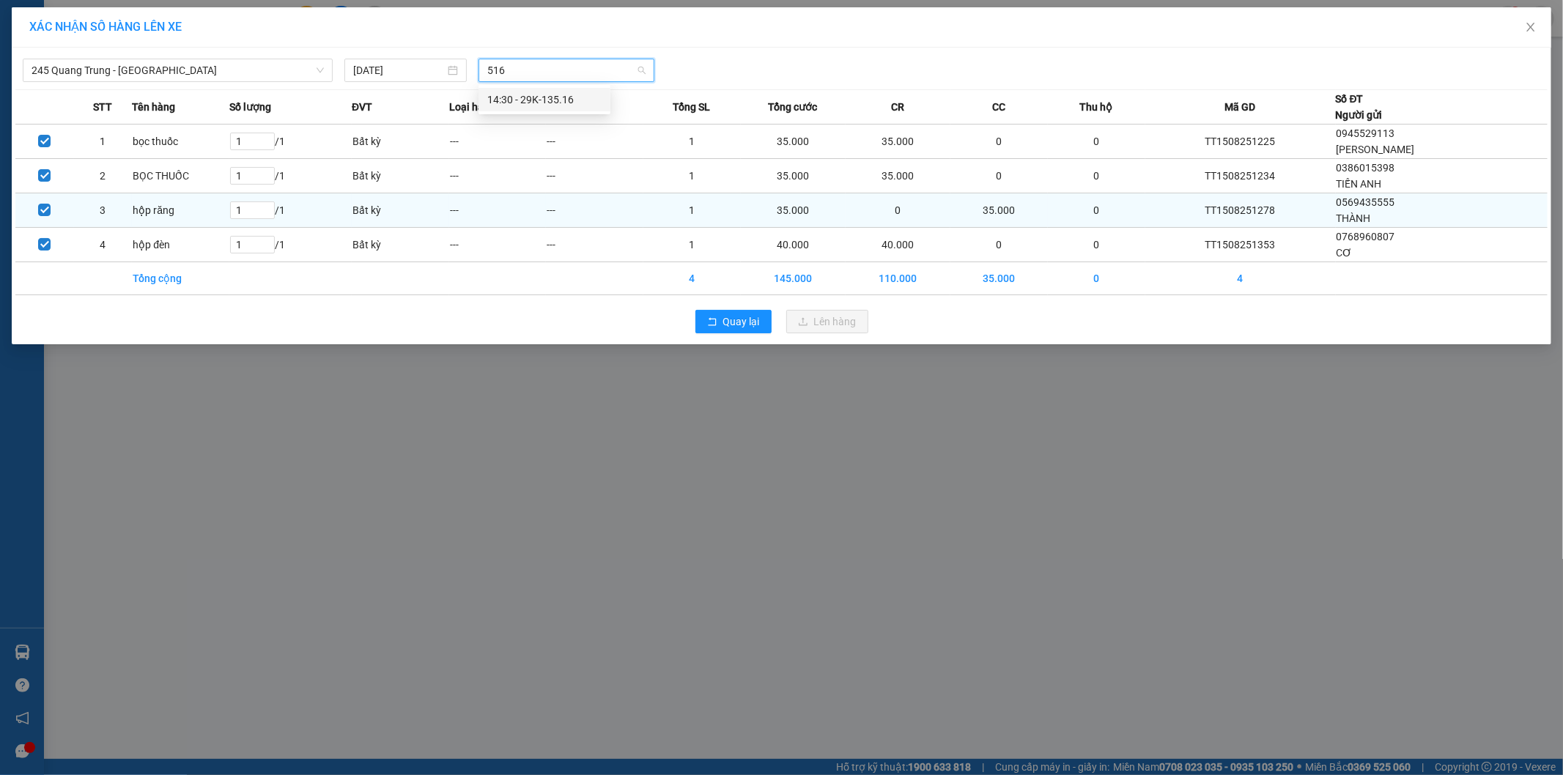
drag, startPoint x: 574, startPoint y: 95, endPoint x: 745, endPoint y: 212, distance: 207.1
click at [574, 96] on div "14:30 - 29K-135.16" at bounding box center [544, 100] width 114 height 16
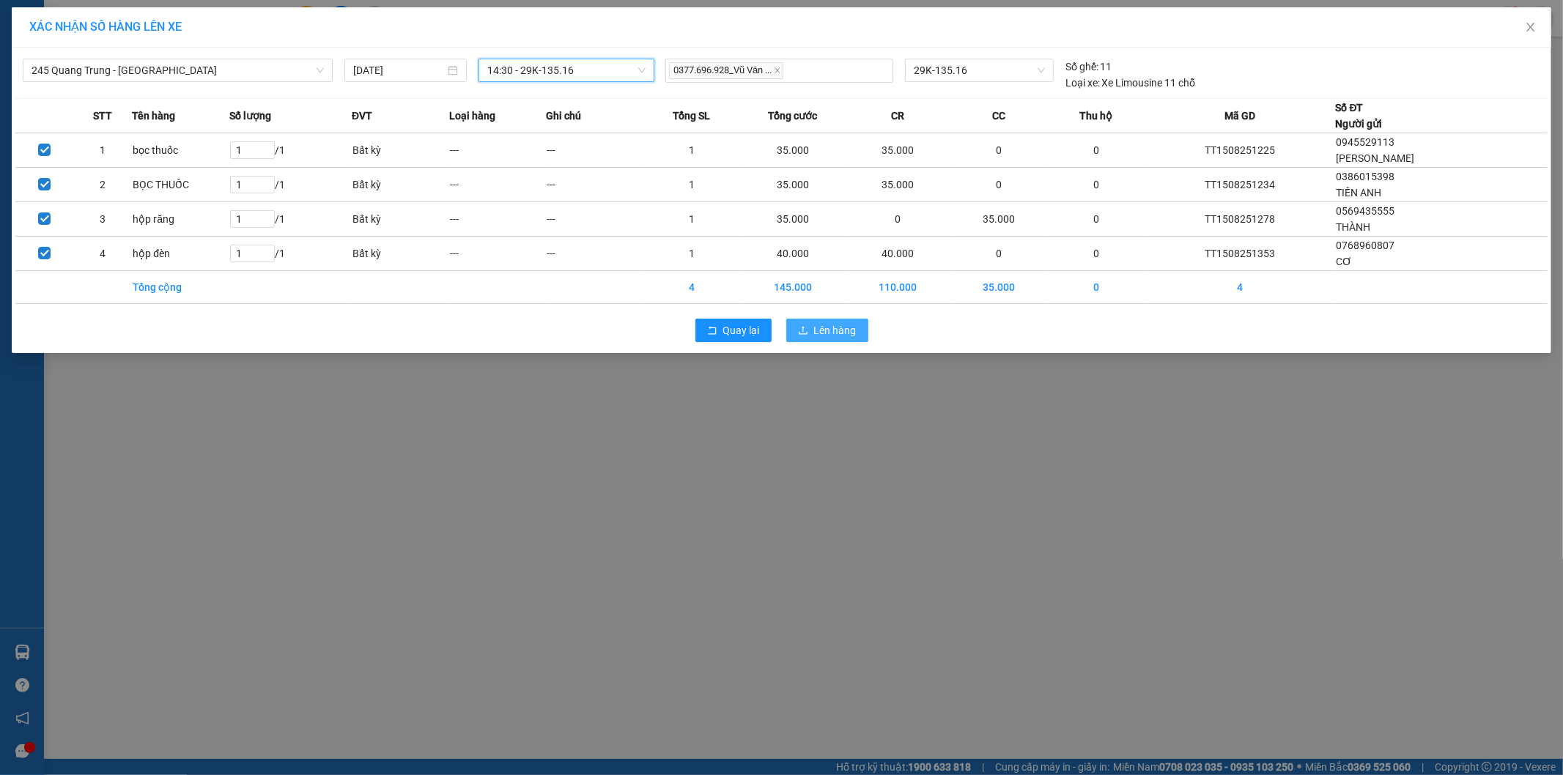
drag, startPoint x: 828, startPoint y: 327, endPoint x: 389, endPoint y: 275, distance: 441.9
click at [825, 328] on span "Lên hàng" at bounding box center [835, 330] width 42 height 16
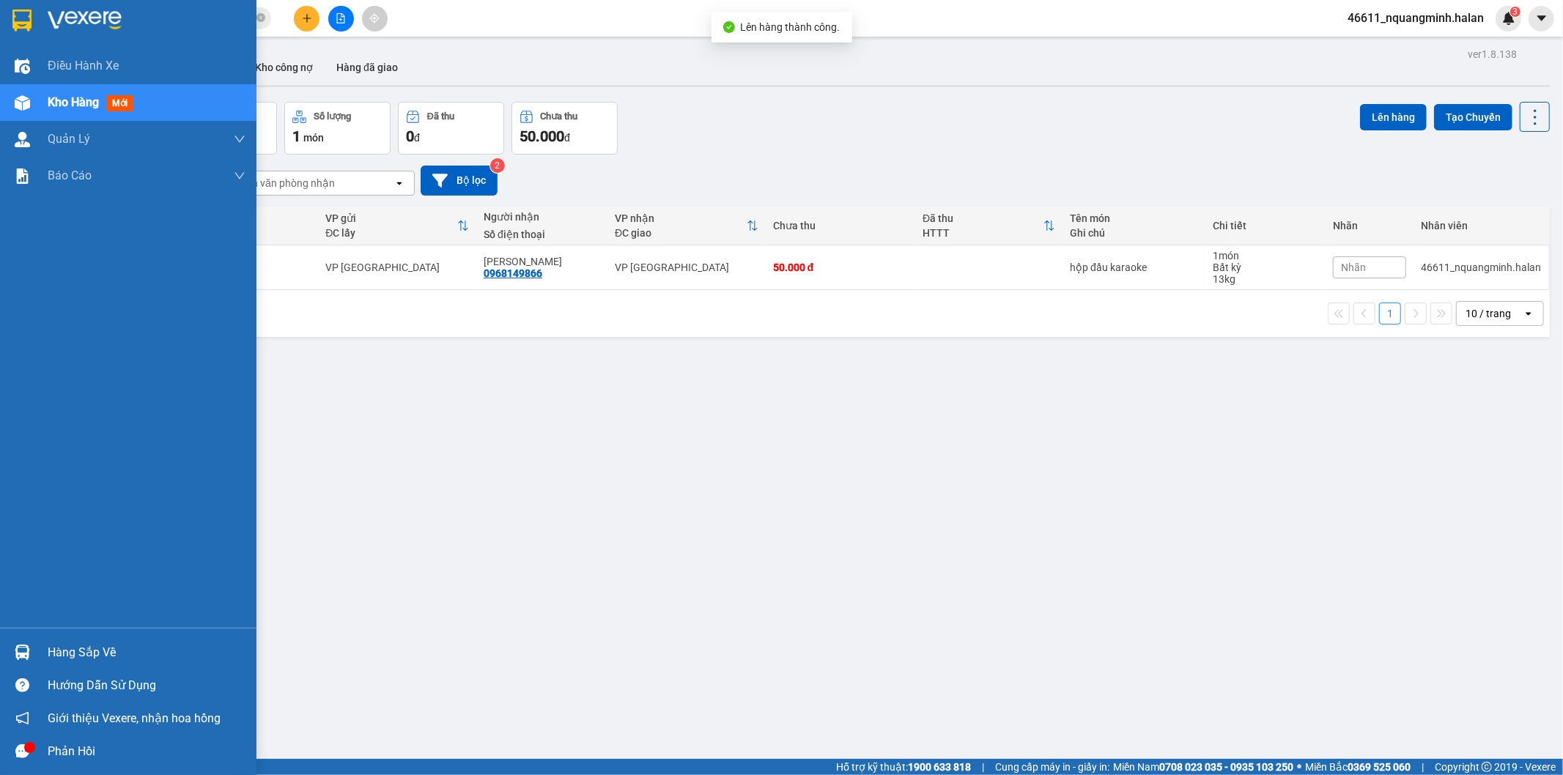
click at [16, 646] on img at bounding box center [22, 652] width 15 height 15
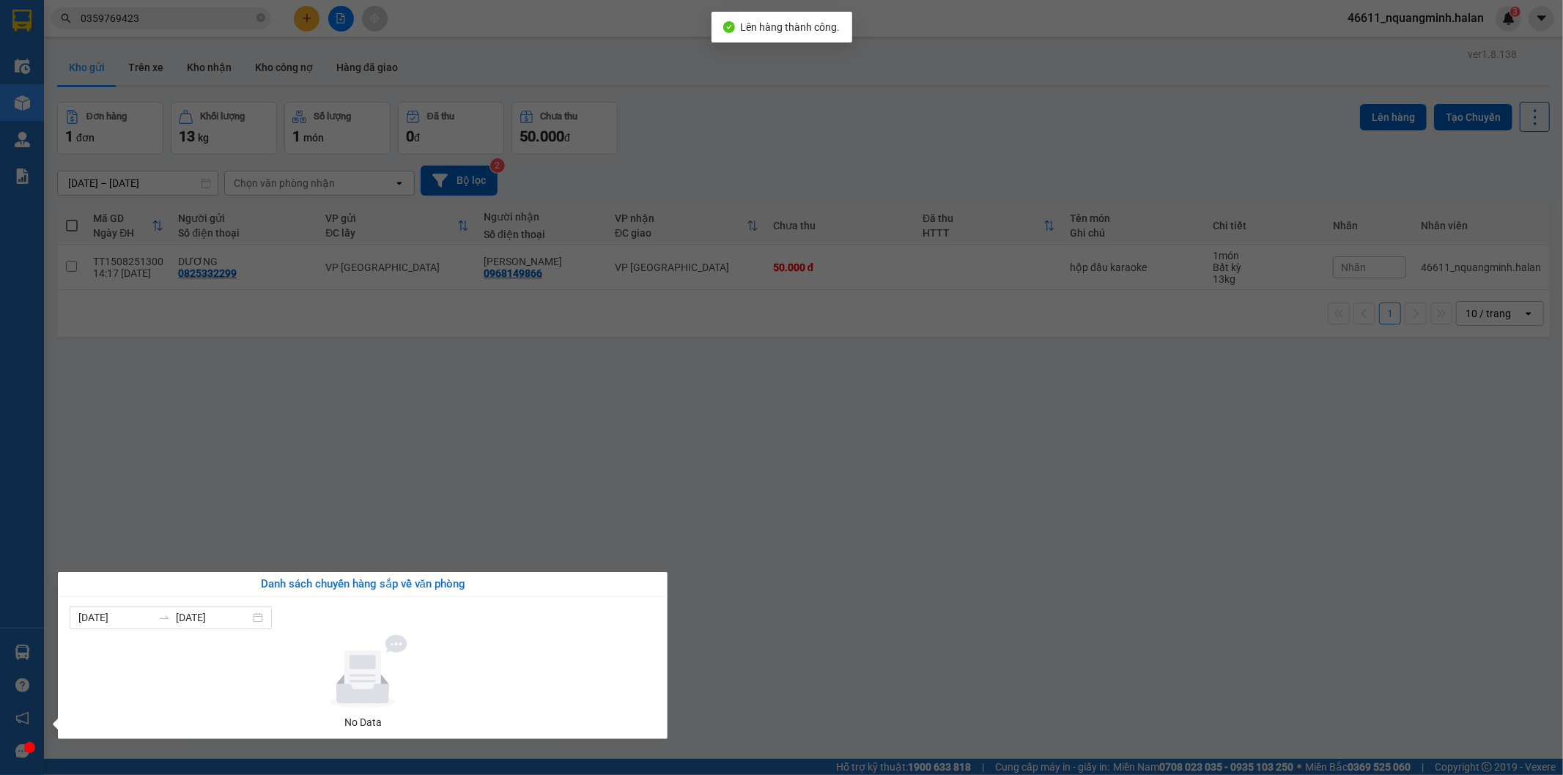
drag, startPoint x: 604, startPoint y: 364, endPoint x: 646, endPoint y: 755, distance: 392.8
click at [604, 369] on section "Kết quả tìm kiếm ( 1 ) Bộ lọc Mã ĐH Trạng thái Món hàng Thu hộ Tổng cước Chưa c…" at bounding box center [781, 387] width 1563 height 775
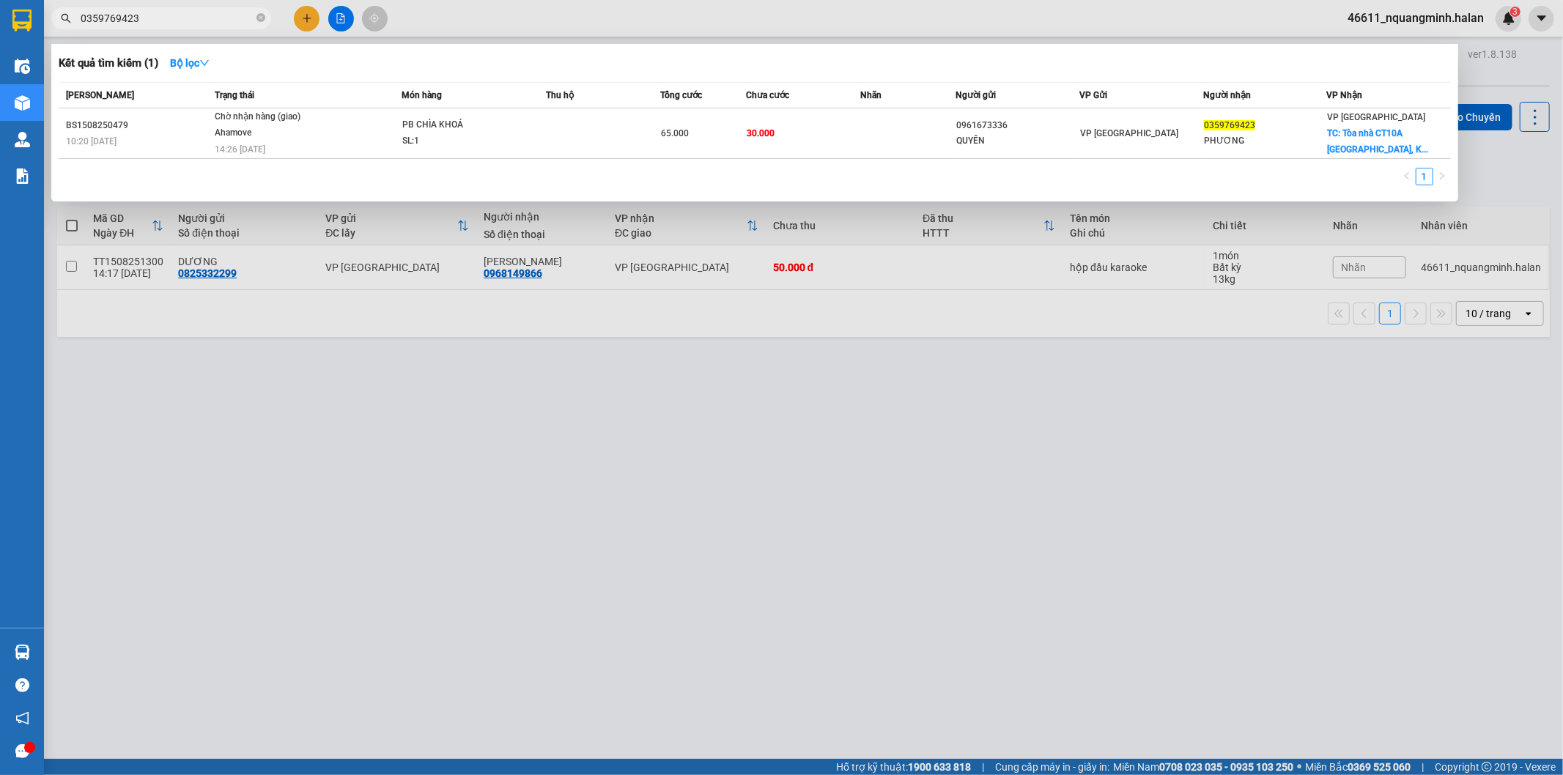
drag, startPoint x: 251, startPoint y: 23, endPoint x: 2, endPoint y: -12, distance: 250.7
click at [2, 0] on html "Kết quả tìm kiếm ( 1 ) Bộ lọc Mã ĐH Trạng thái Món hàng Thu hộ Tổng cước Chưa c…" at bounding box center [781, 387] width 1563 height 775
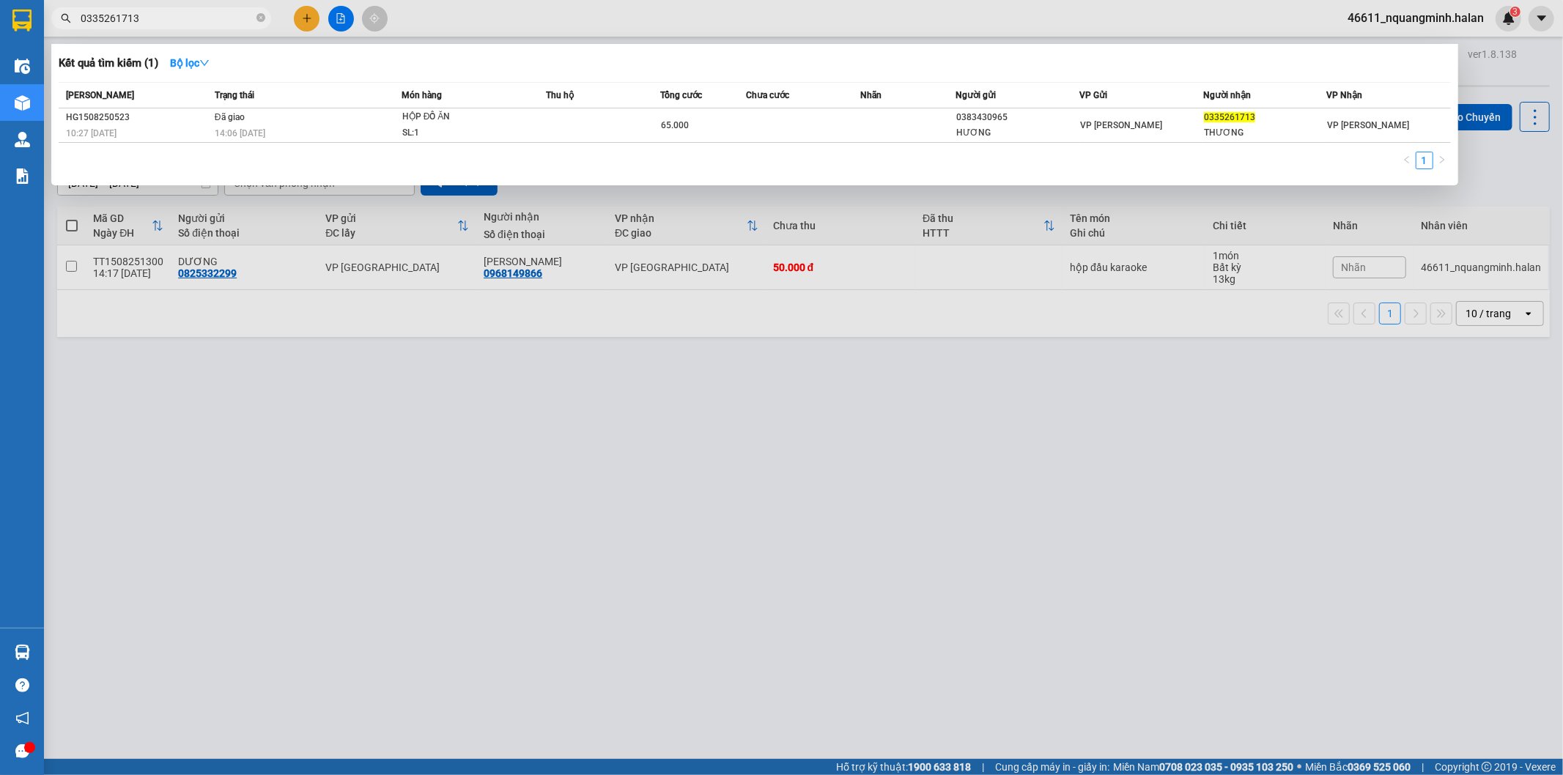
type input "0335261713"
click at [308, 15] on div at bounding box center [781, 387] width 1563 height 775
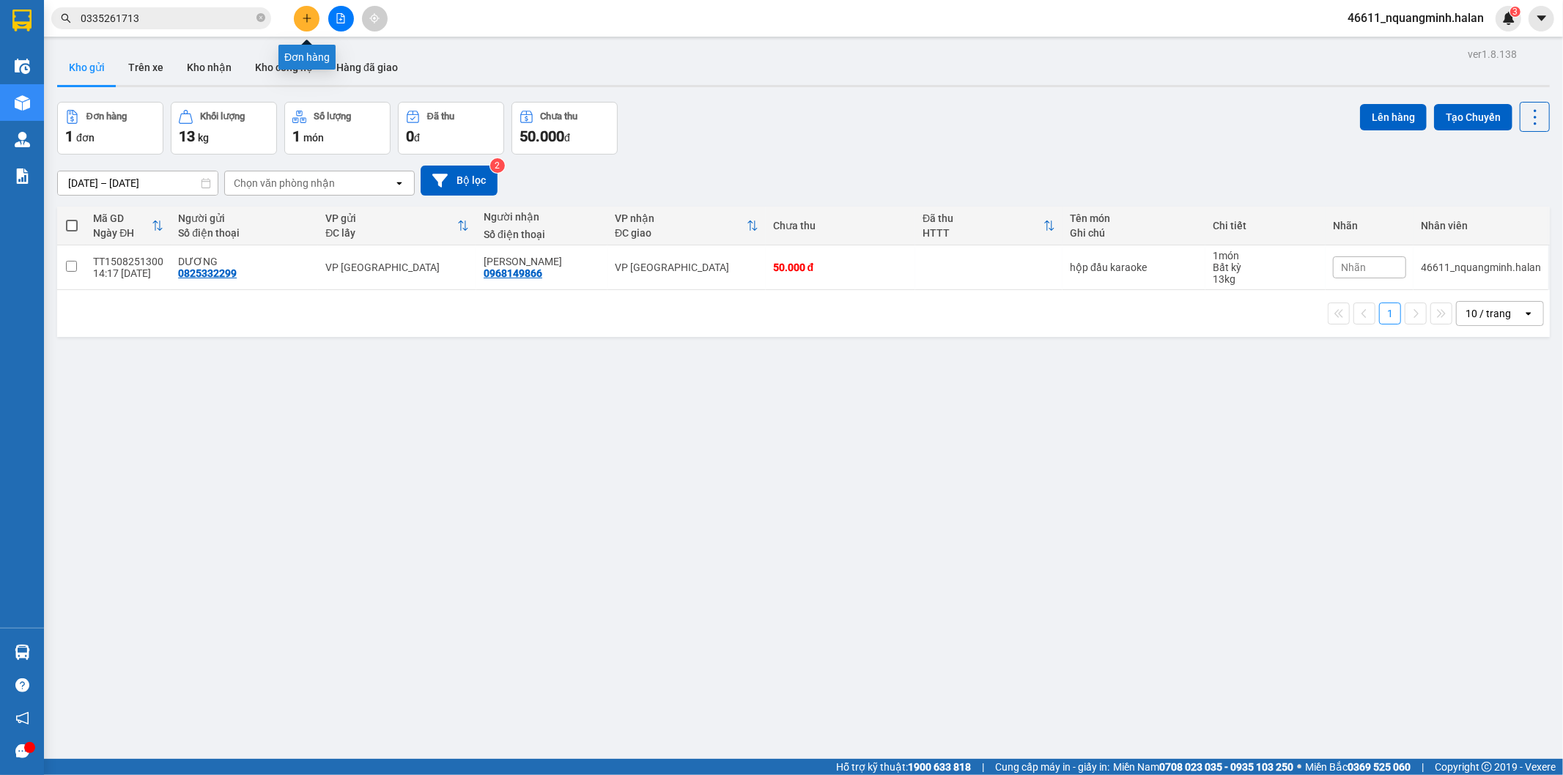
click at [308, 15] on icon "plus" at bounding box center [307, 18] width 10 height 10
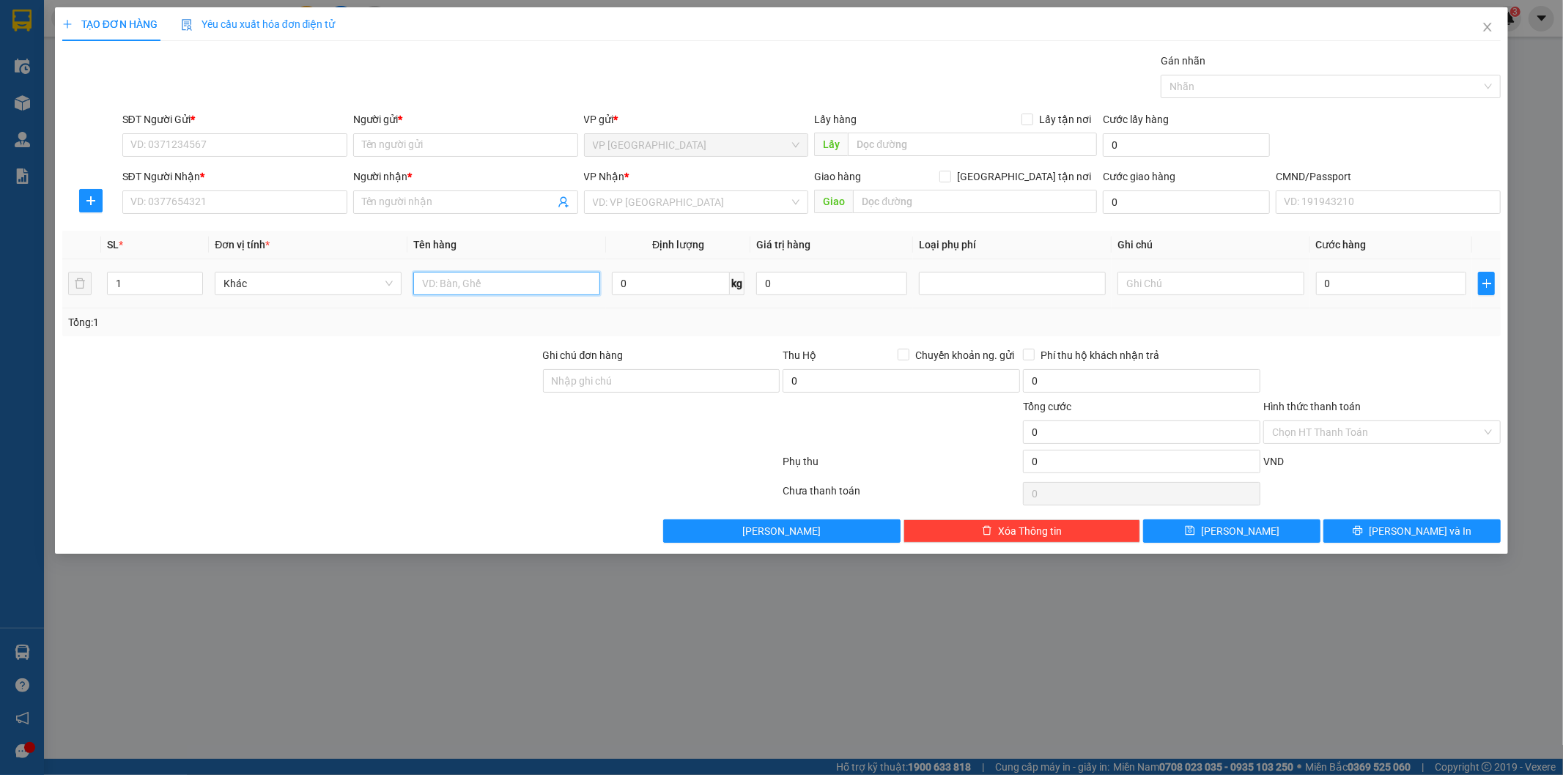
click at [559, 283] on input "text" at bounding box center [506, 283] width 187 height 23
type input "bọc đen thưucj phẩm"
click at [234, 149] on input "SĐT Người Gửi *" at bounding box center [234, 144] width 225 height 23
type input "0389467381"
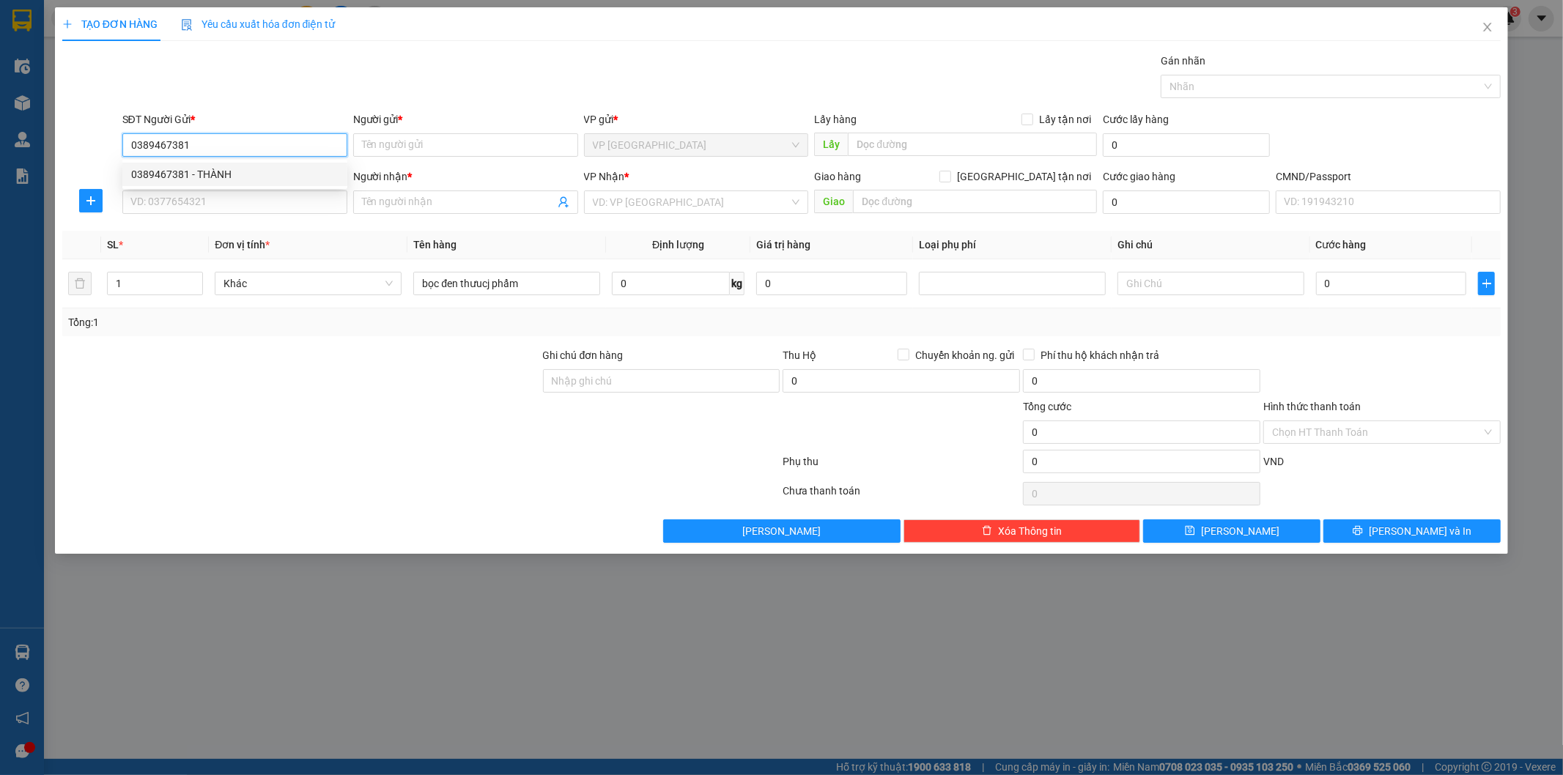
drag, startPoint x: 220, startPoint y: 173, endPoint x: 237, endPoint y: 208, distance: 39.0
click at [220, 174] on div "0389467381 - THÀNH" at bounding box center [234, 174] width 207 height 16
type input "THÀNH"
type input "0389467381"
click at [240, 208] on input "SĐT Người Nhận *" at bounding box center [234, 201] width 225 height 23
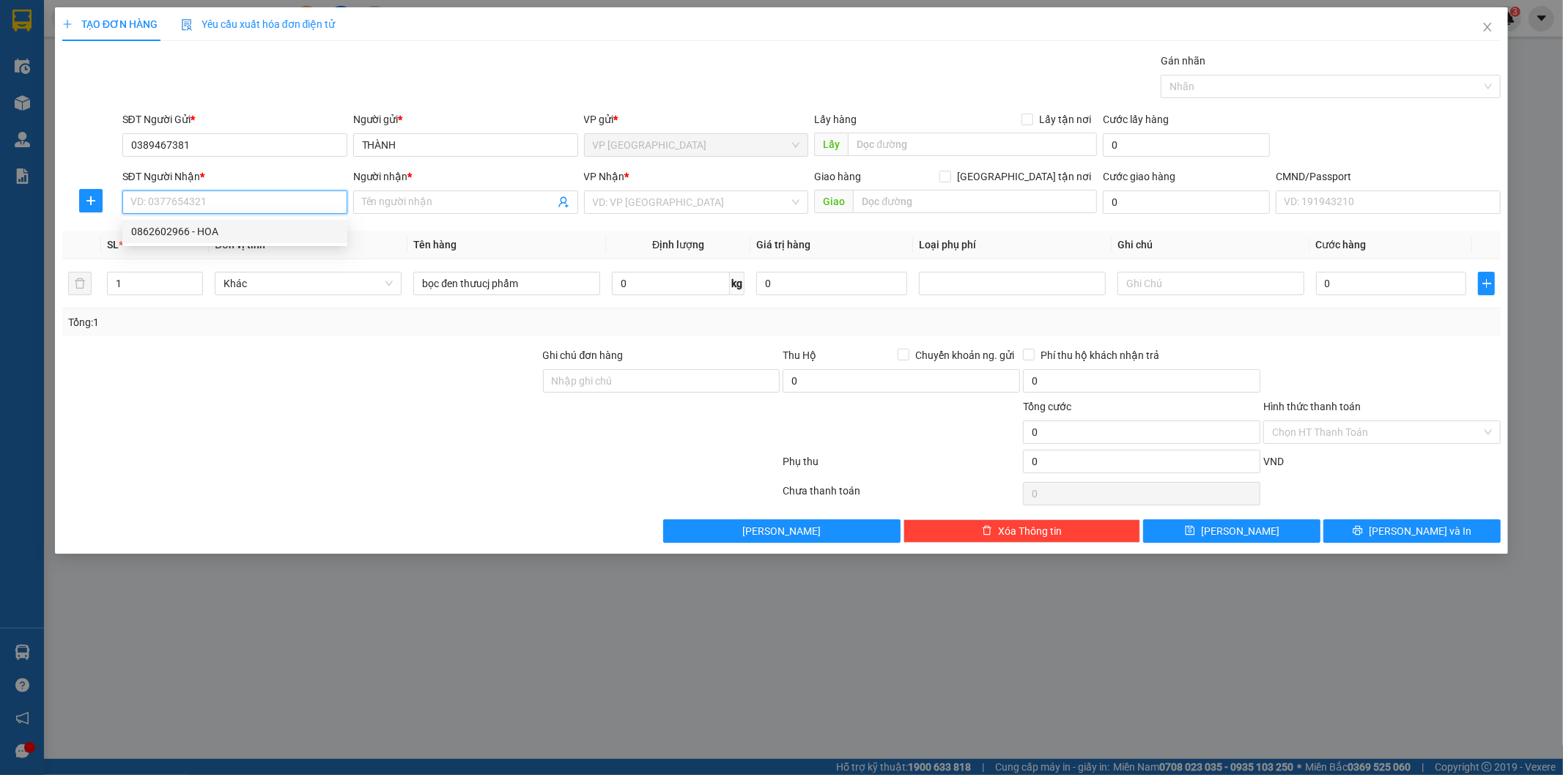
drag, startPoint x: 230, startPoint y: 223, endPoint x: 662, endPoint y: 245, distance: 432.1
click at [232, 223] on div "0862602966 - HOA" at bounding box center [234, 231] width 207 height 16
type input "0862602966"
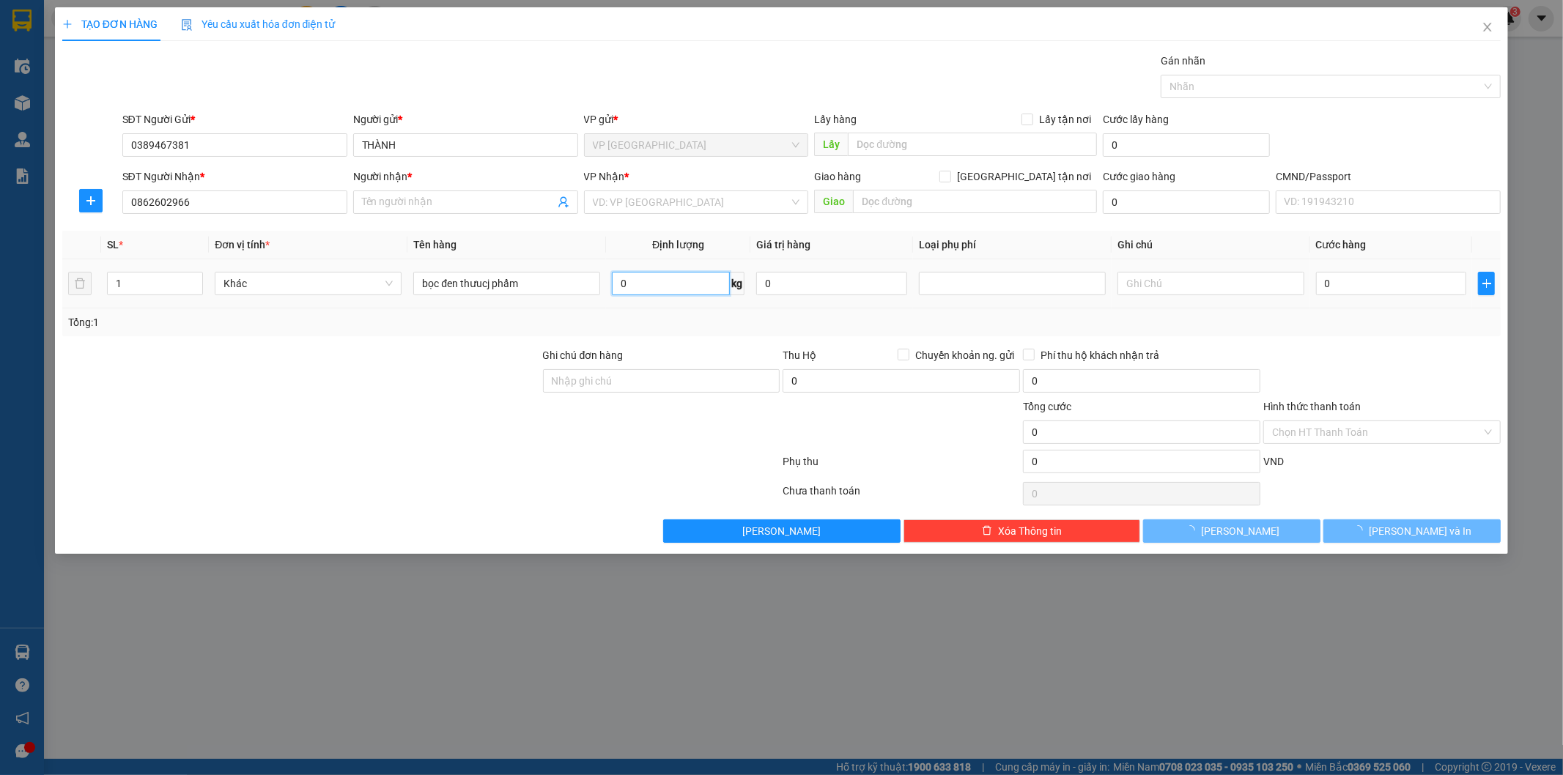
click at [679, 283] on input "0" at bounding box center [671, 283] width 118 height 23
type input "HOA"
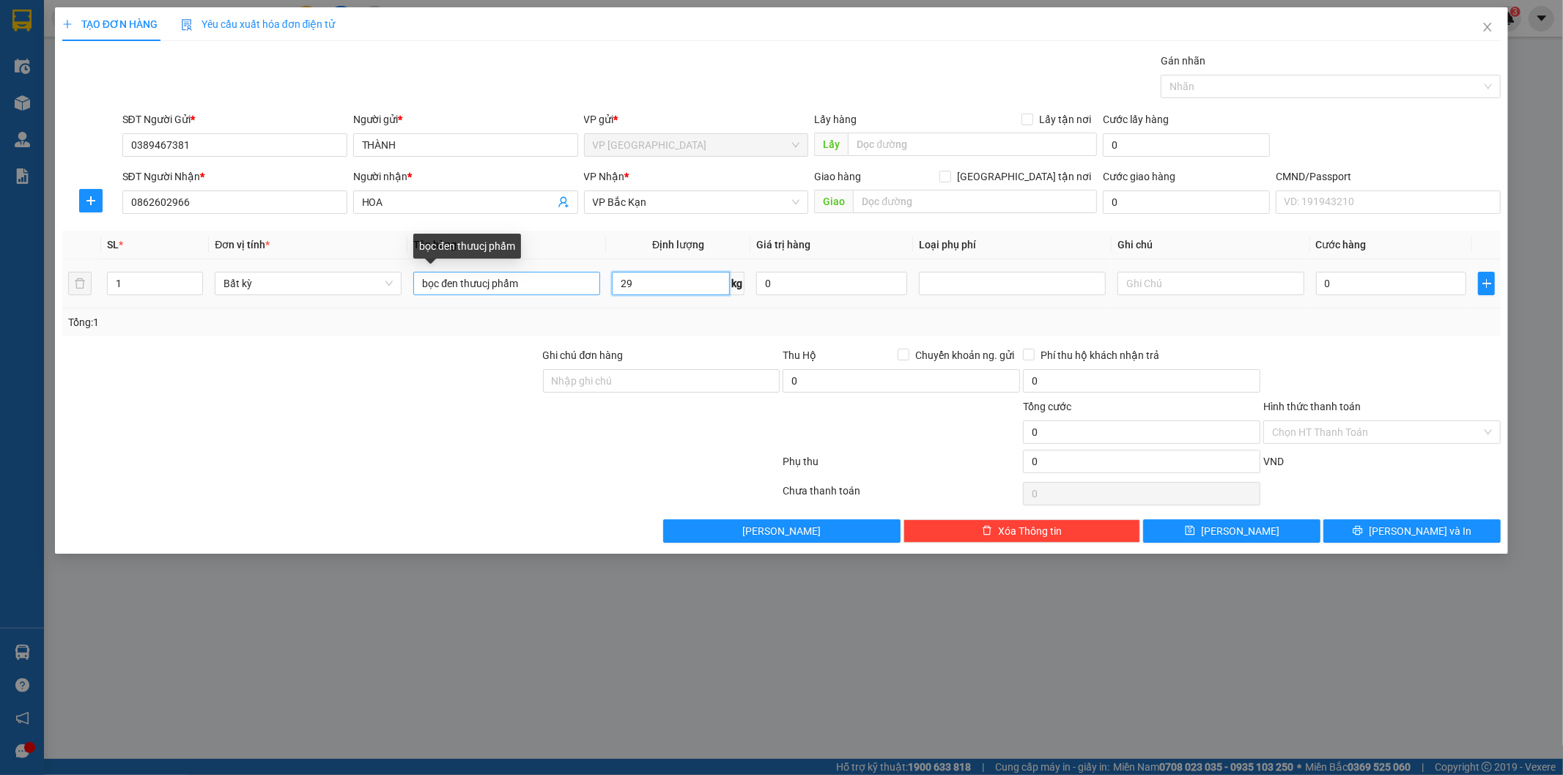
type input "29"
type input "80.000"
drag, startPoint x: 488, startPoint y: 282, endPoint x: 470, endPoint y: 287, distance: 18.3
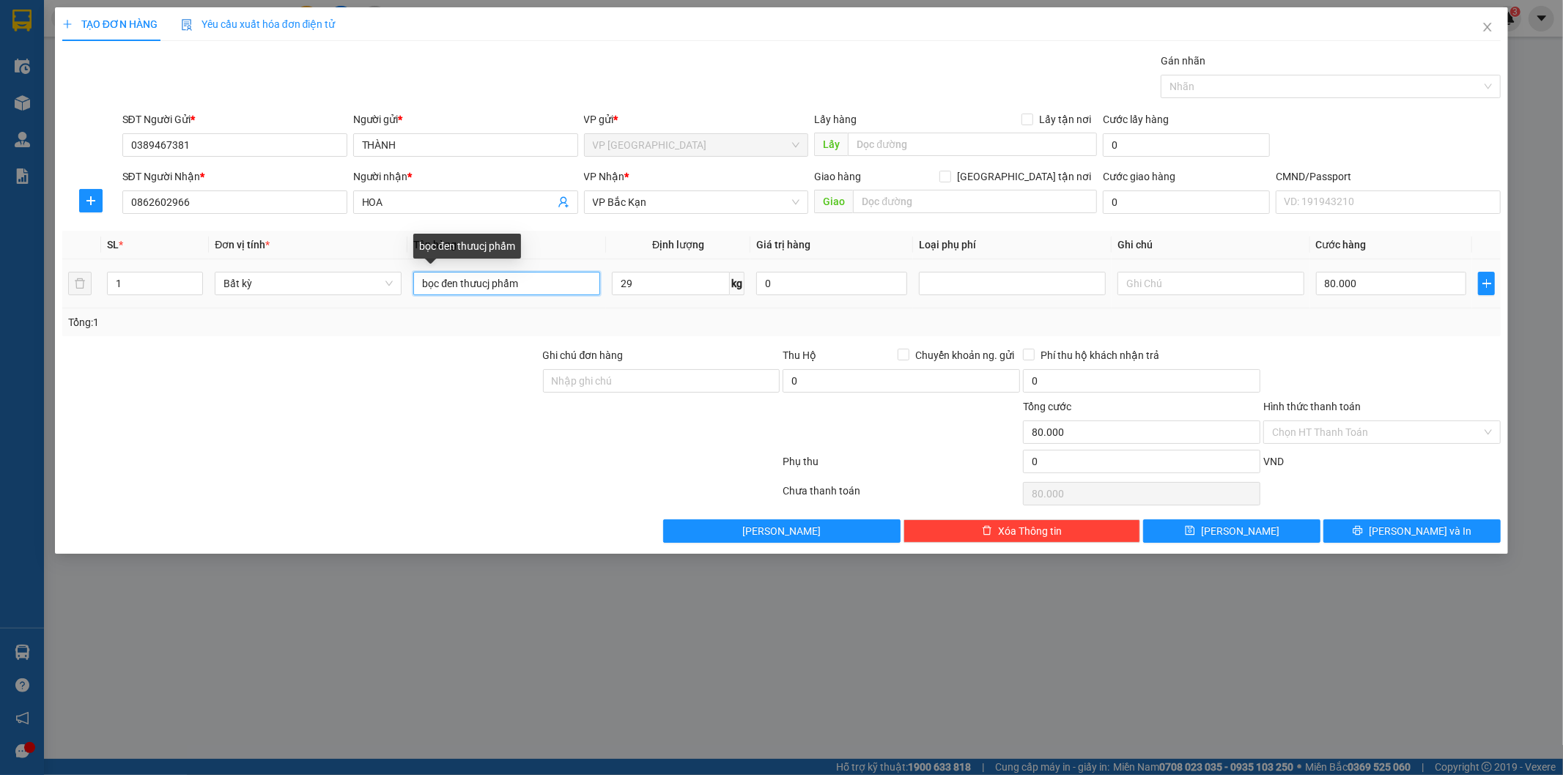
click at [470, 287] on input "bọc đen thưucj phẩm" at bounding box center [506, 283] width 187 height 23
type input "bọc đen thực phẩm"
click at [86, 201] on icon "plus" at bounding box center [91, 201] width 12 height 12
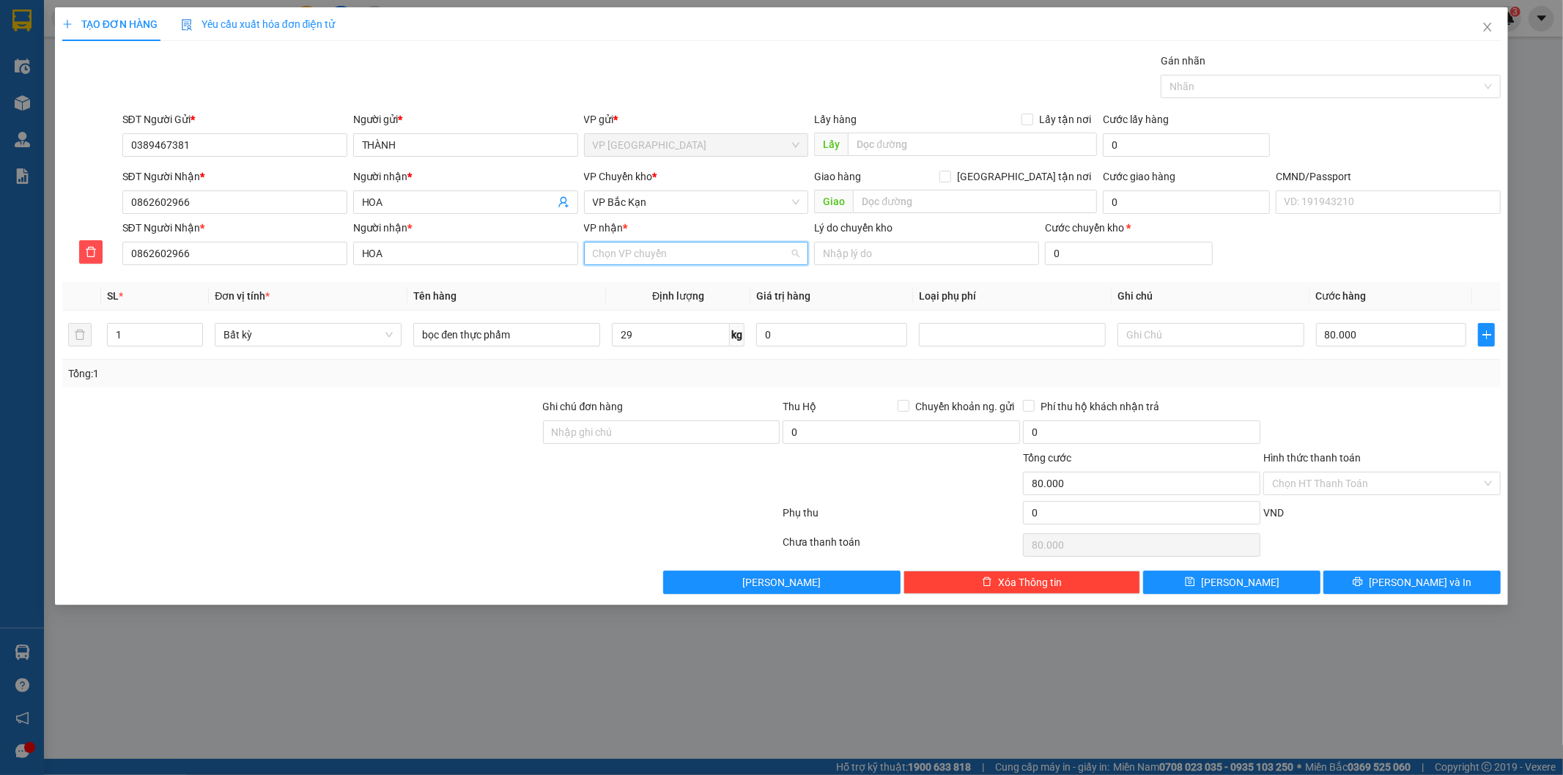
click at [683, 254] on input "VP nhận *" at bounding box center [691, 254] width 197 height 22
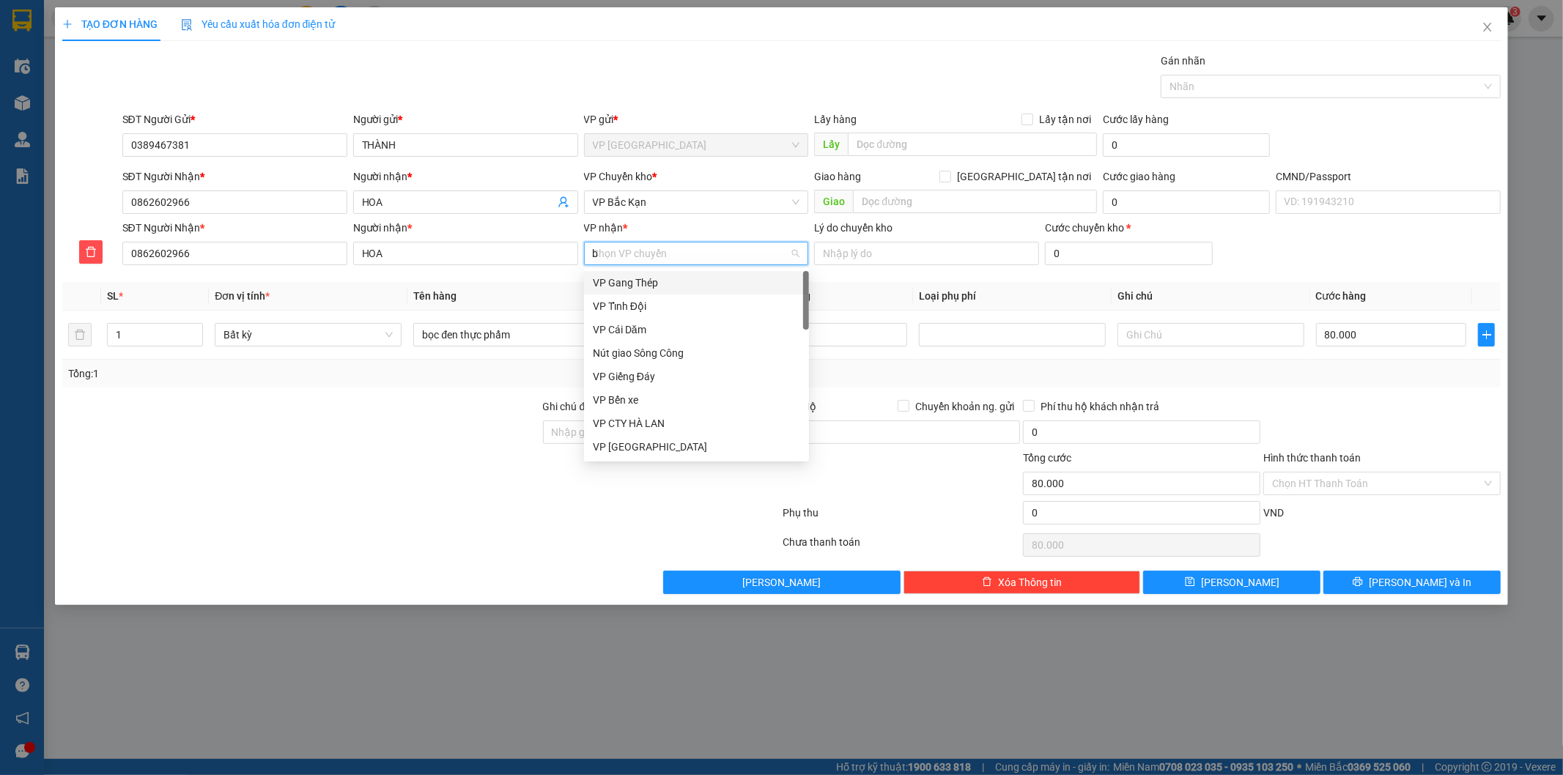
type input "bk"
click at [670, 288] on div "VP Bắc Kạn" at bounding box center [696, 283] width 207 height 16
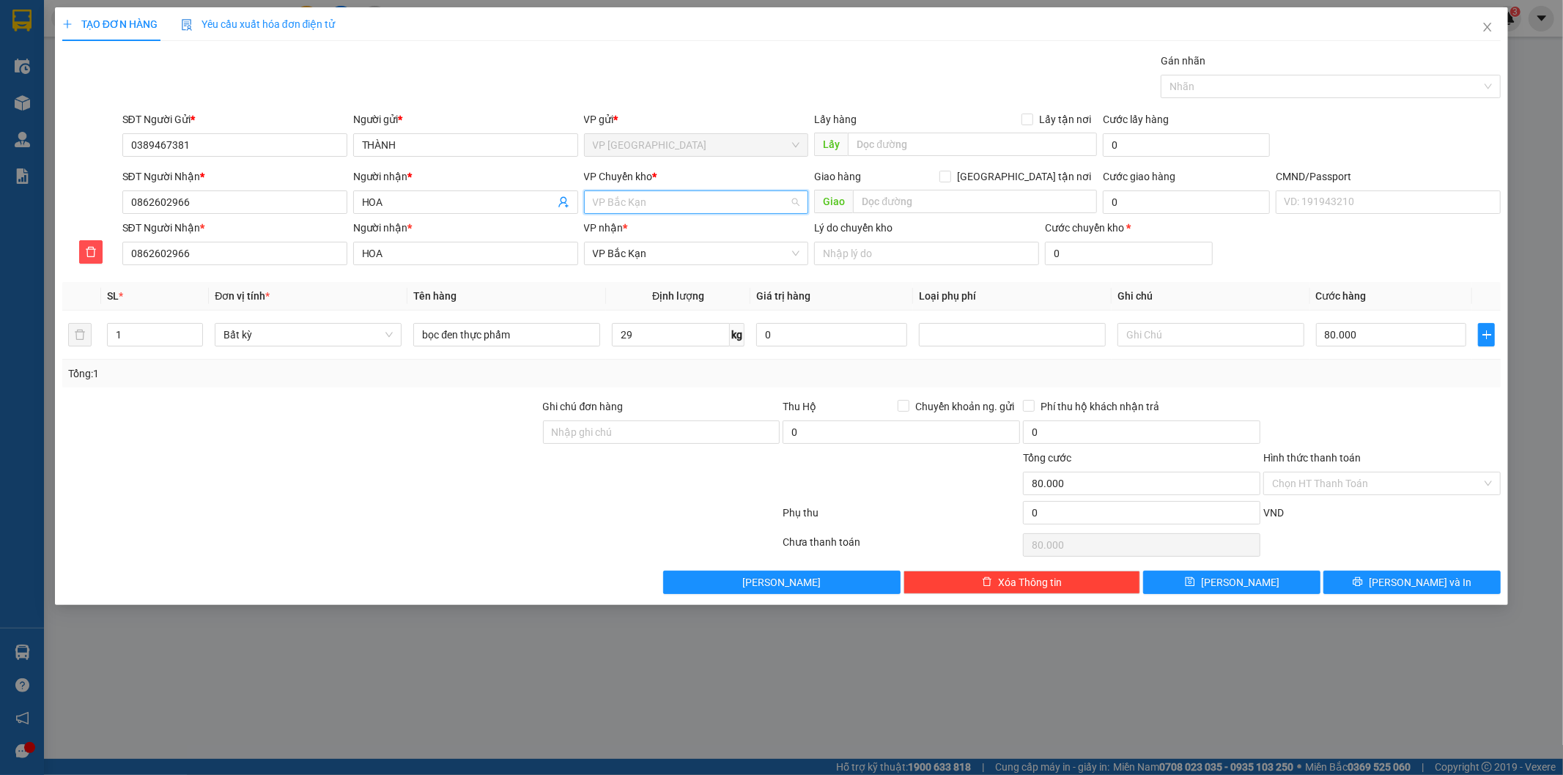
drag, startPoint x: 665, startPoint y: 213, endPoint x: 668, endPoint y: 206, distance: 7.9
click at [665, 210] on div "VP Bắc Kạn" at bounding box center [696, 201] width 225 height 23
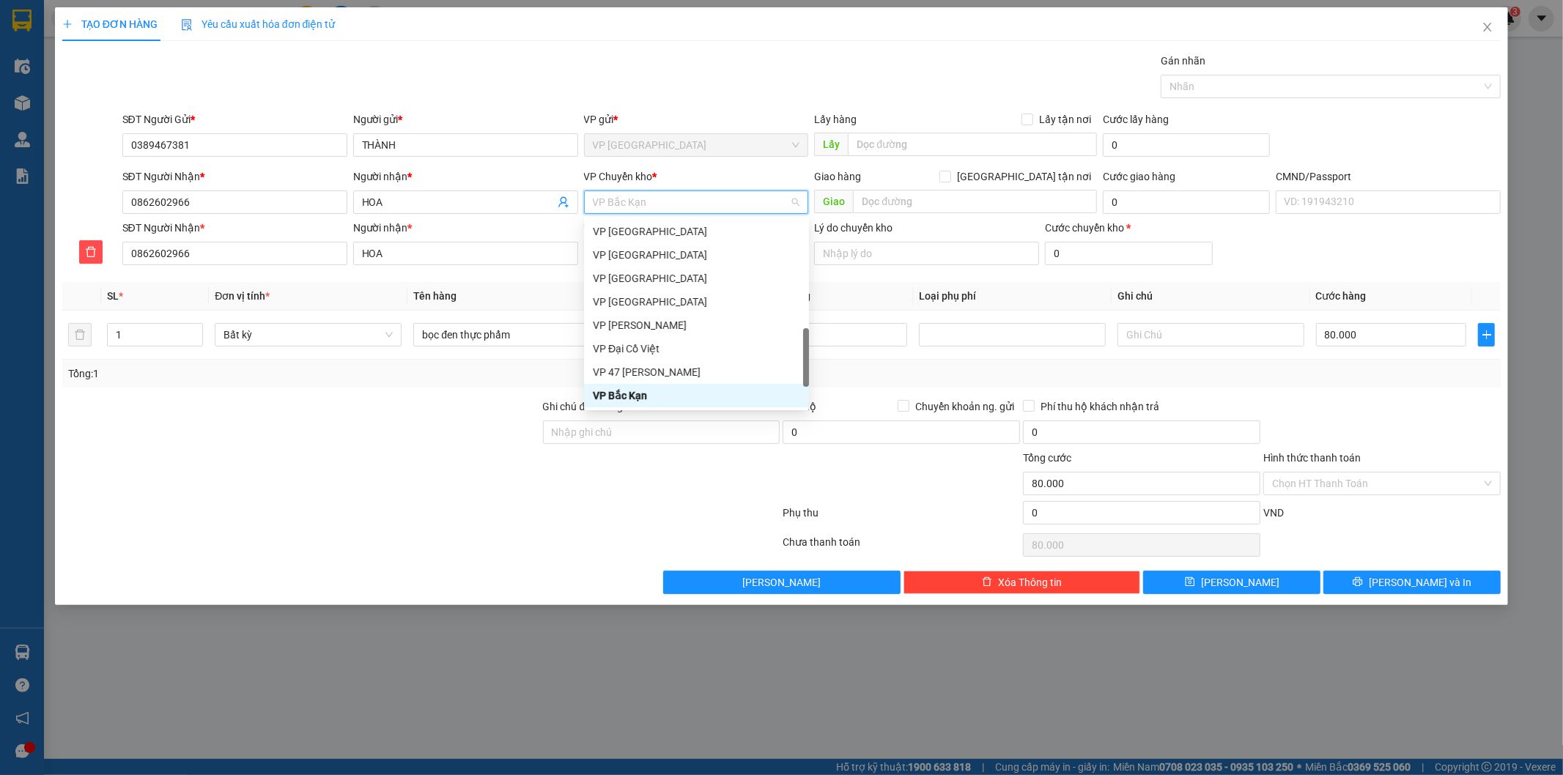
click at [668, 206] on span "VP Bắc Kạn" at bounding box center [696, 202] width 207 height 22
type input "hg"
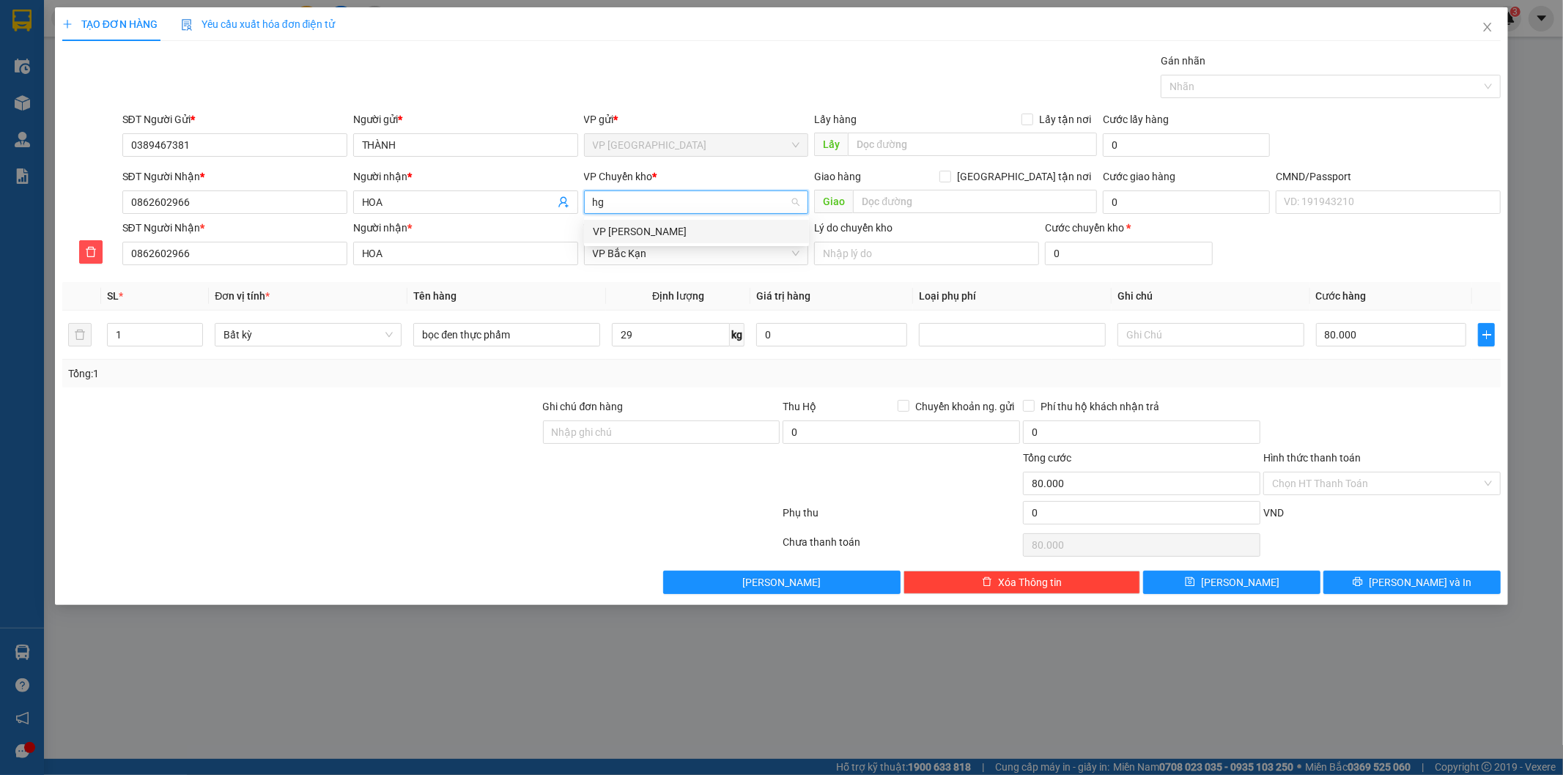
click at [655, 228] on div "VP Hoàng Gia" at bounding box center [696, 231] width 207 height 16
click at [662, 339] on input "29" at bounding box center [671, 334] width 118 height 23
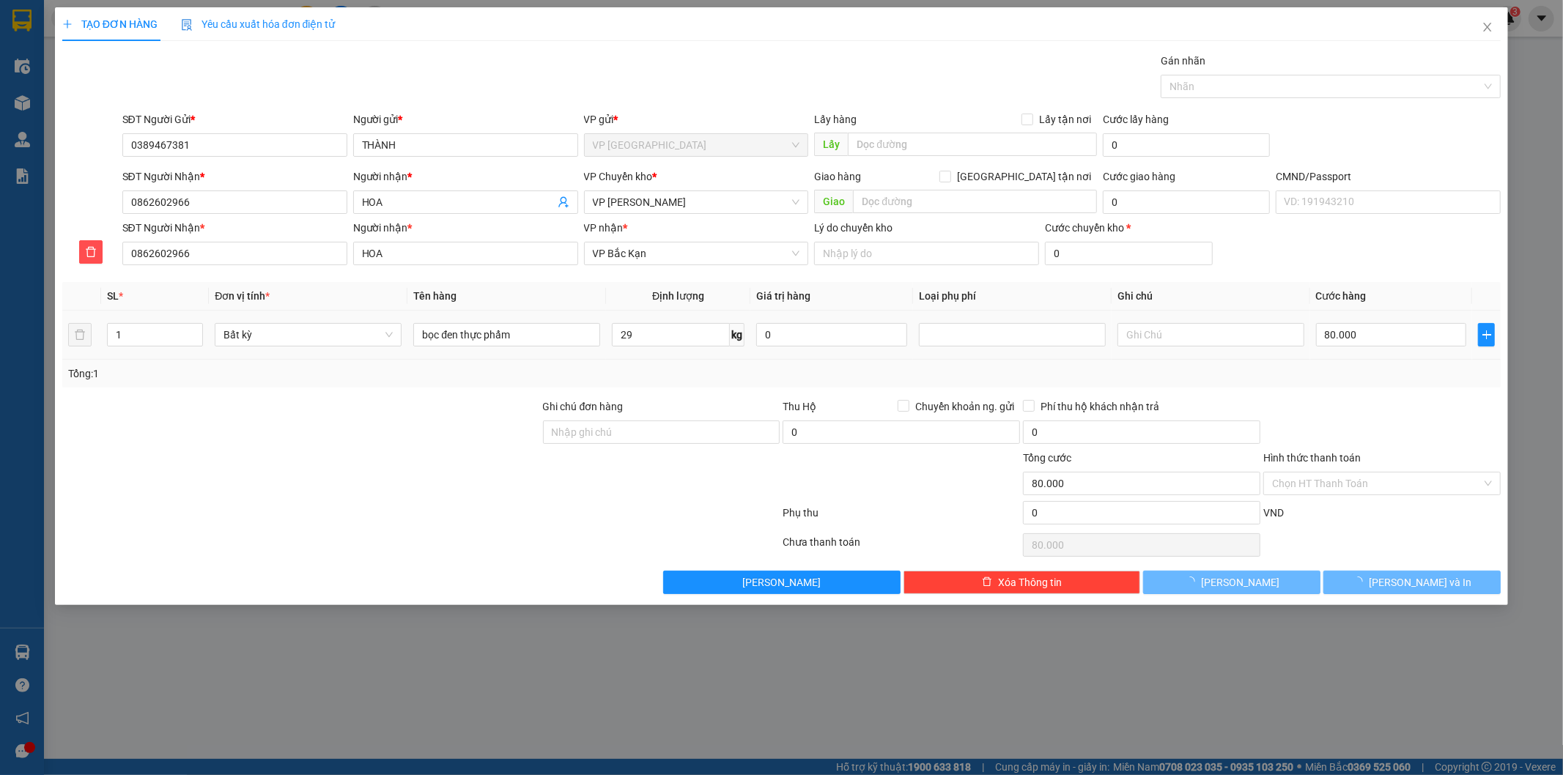
click at [1418, 571] on div "Transit Pickup Surcharge Ids Transit Deliver Surcharge Ids Transit Deliver Surc…" at bounding box center [781, 323] width 1439 height 541
click at [1418, 583] on span "Lưu và In" at bounding box center [1420, 582] width 103 height 16
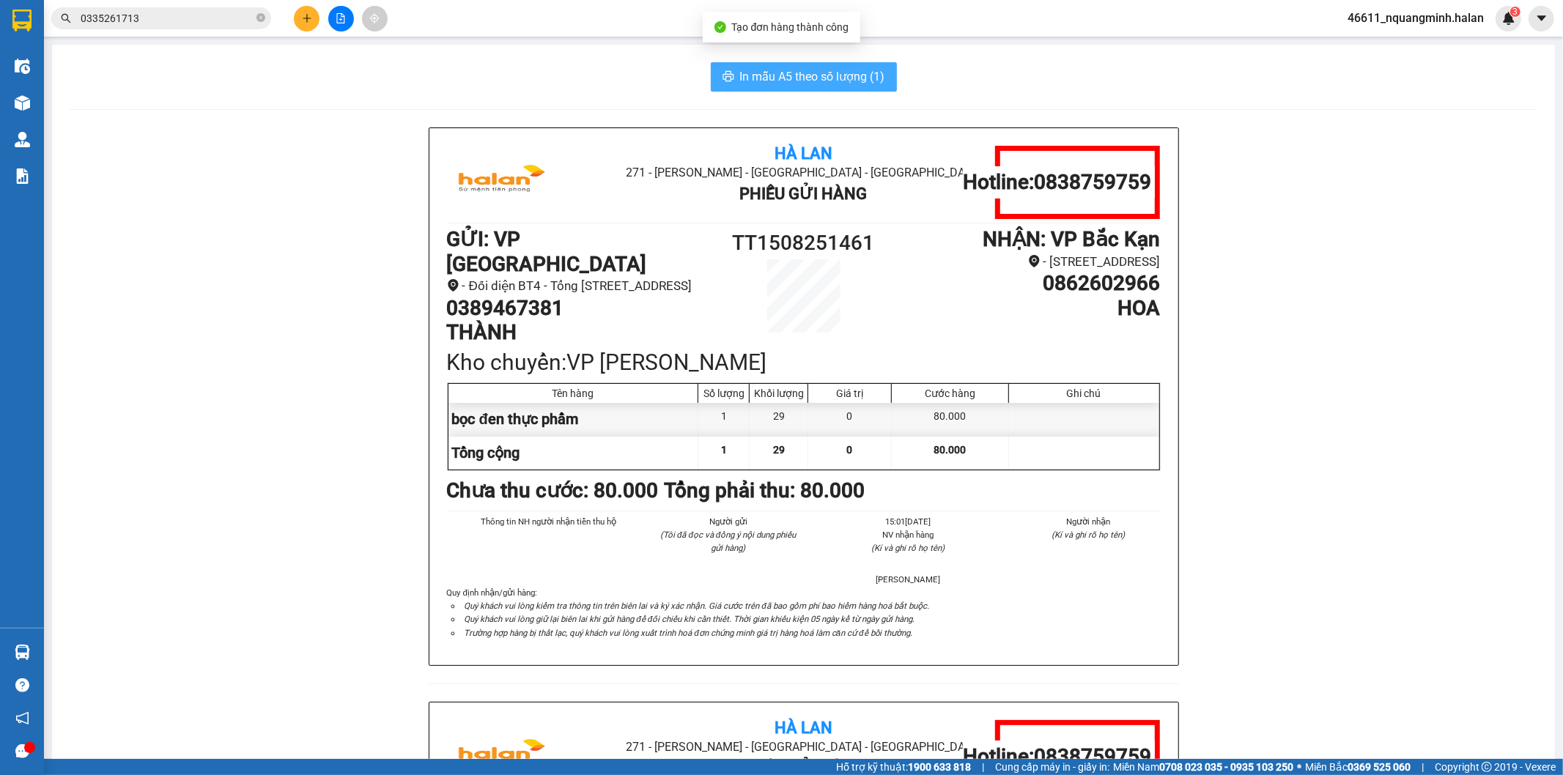
click at [843, 68] on span "In mẫu A5 theo số lượng (1)" at bounding box center [812, 76] width 145 height 18
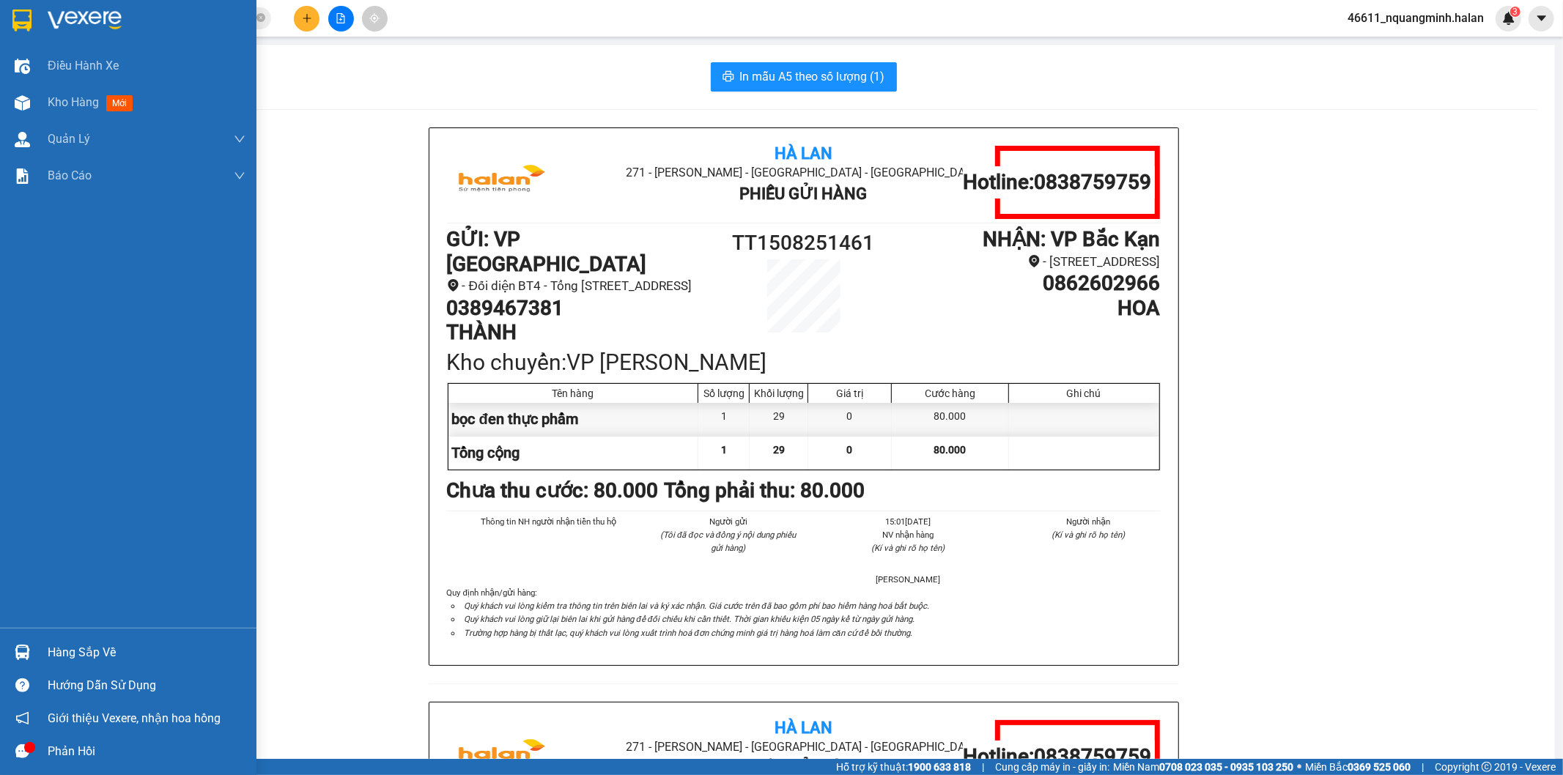
click at [34, 641] on div at bounding box center [23, 653] width 26 height 26
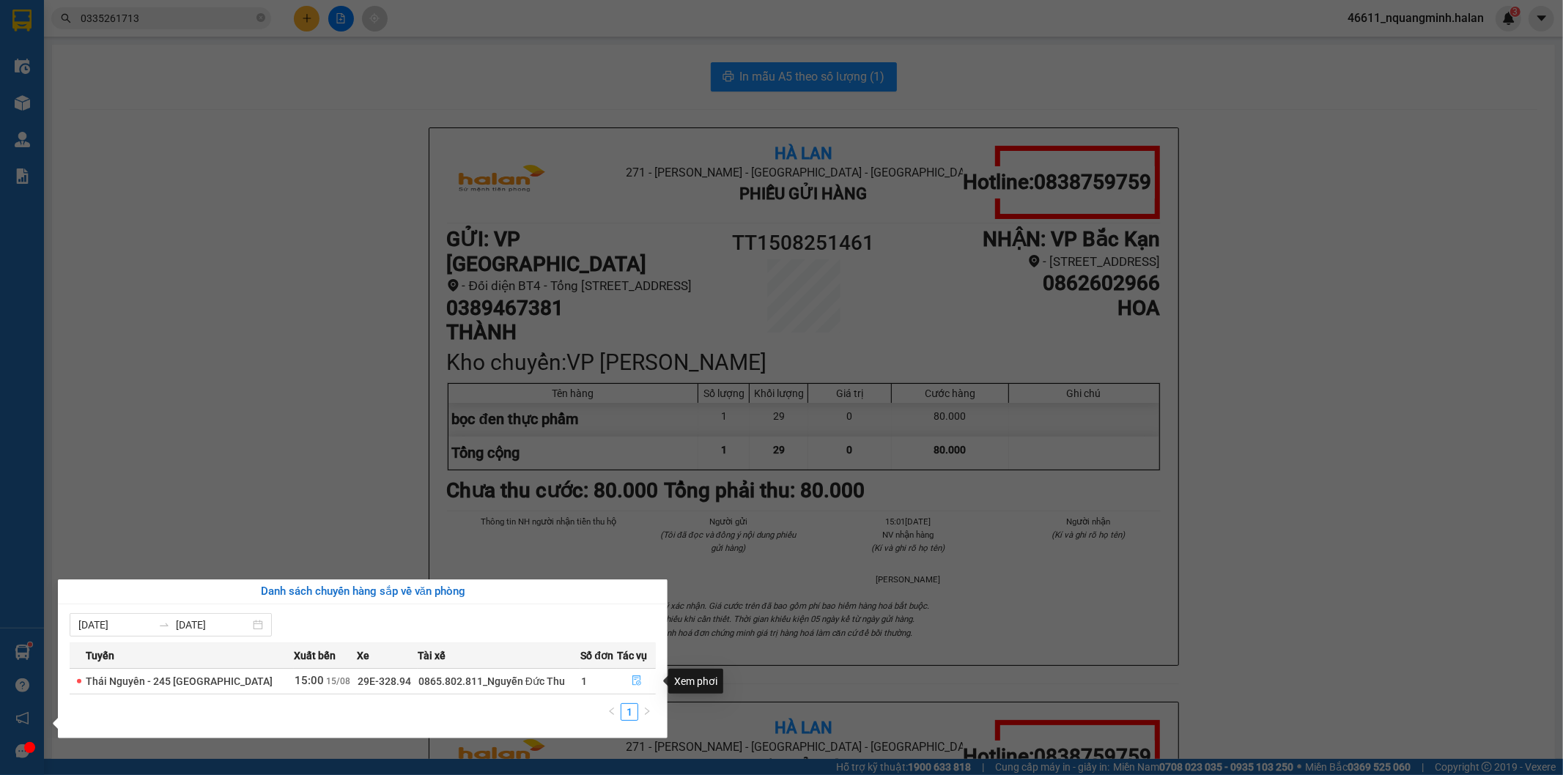
click at [633, 678] on icon "file-done" at bounding box center [637, 681] width 10 height 10
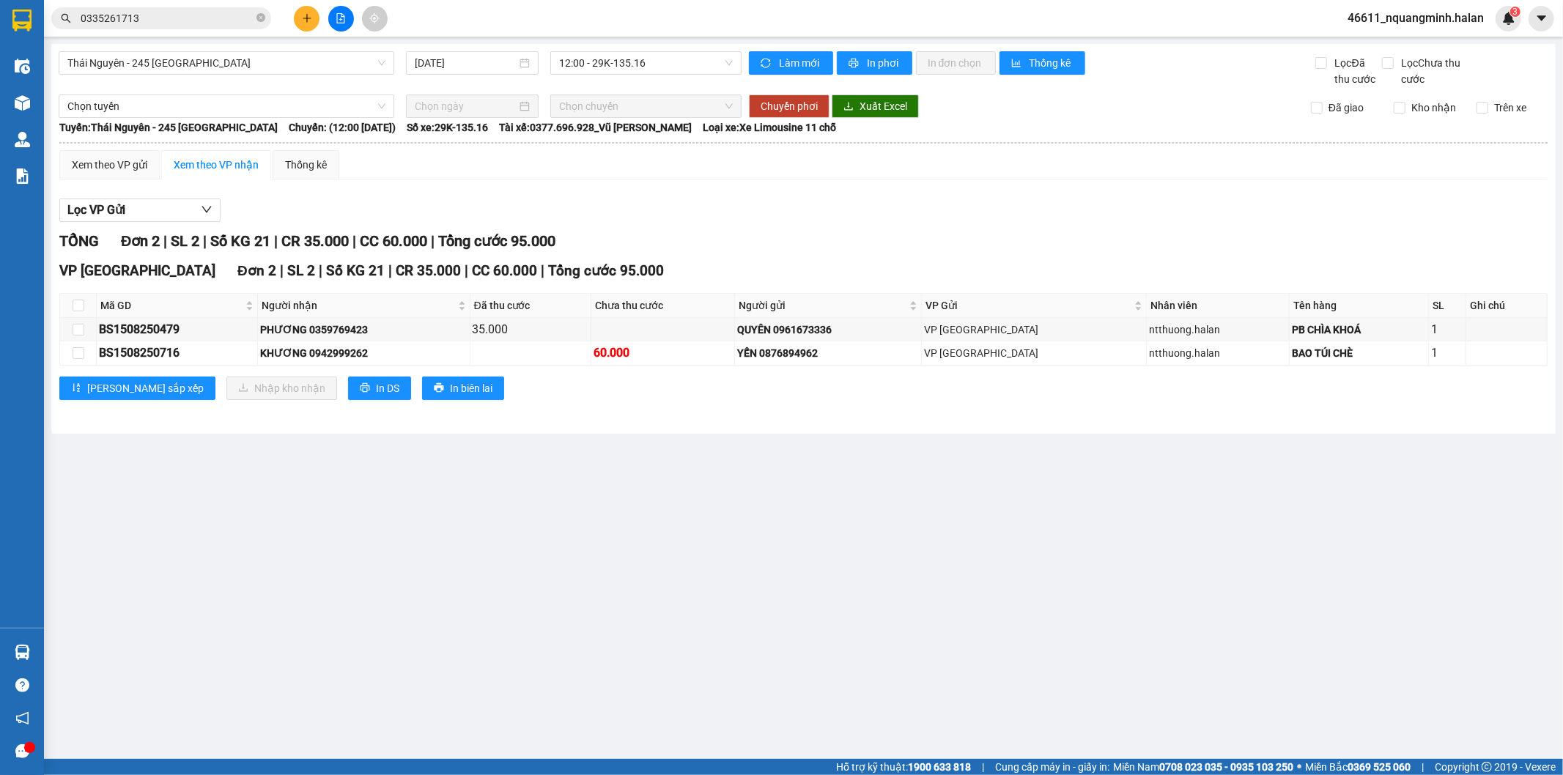
click at [840, 543] on main "Thái Nguyên - 245 Quang Trung 15/08/2025 12:00 - 29K-135.16 Làm mới In phơi In …" at bounding box center [781, 379] width 1563 height 759
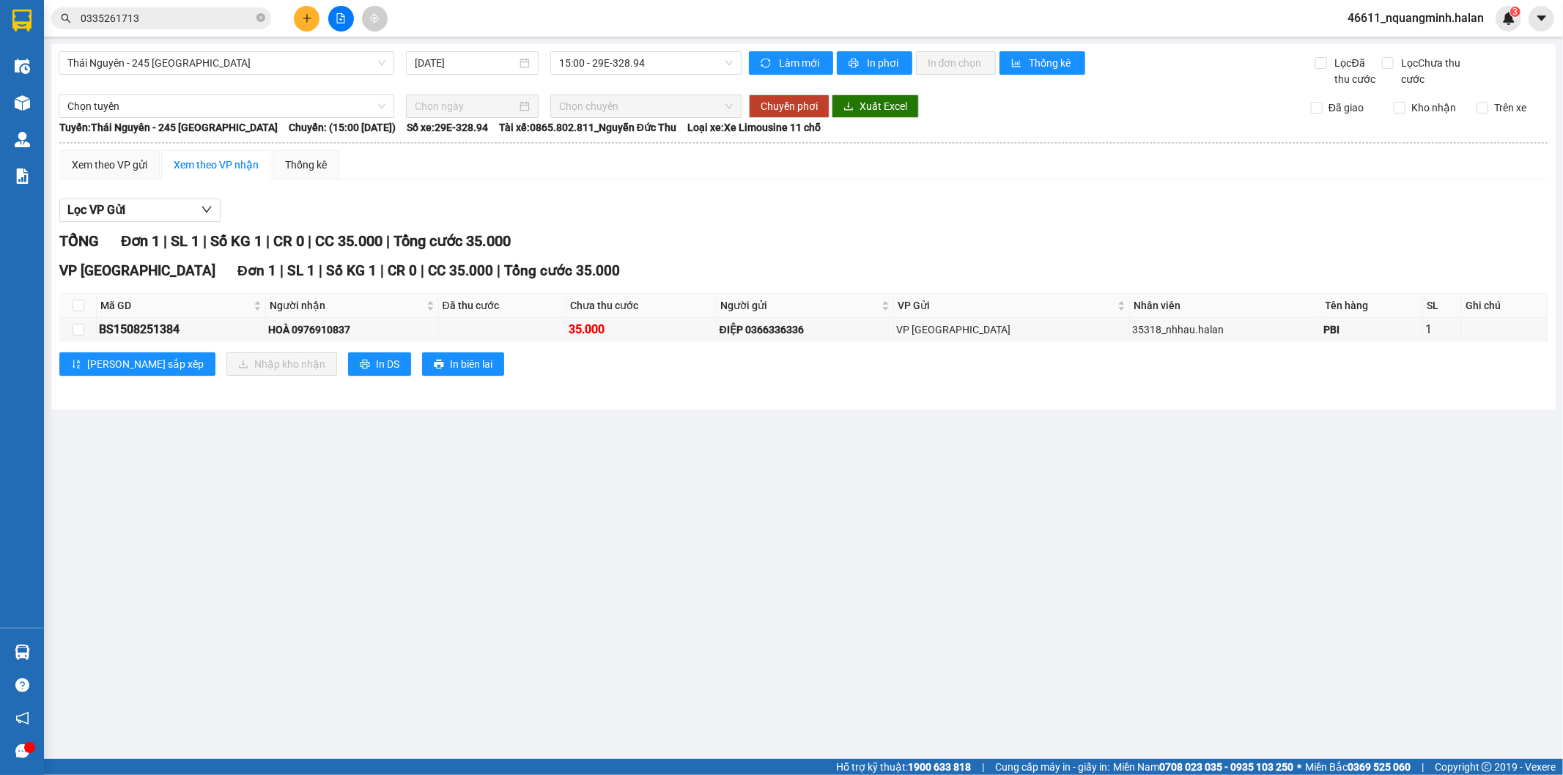
drag, startPoint x: 818, startPoint y: 522, endPoint x: 743, endPoint y: 535, distance: 76.6
click at [818, 521] on main "Thái Nguyên - 245 Quang Trung 15/08/2025 15:00 - 29E-328.94 Làm mới In phơi In …" at bounding box center [781, 379] width 1563 height 759
click at [311, 28] on button at bounding box center [307, 19] width 26 height 26
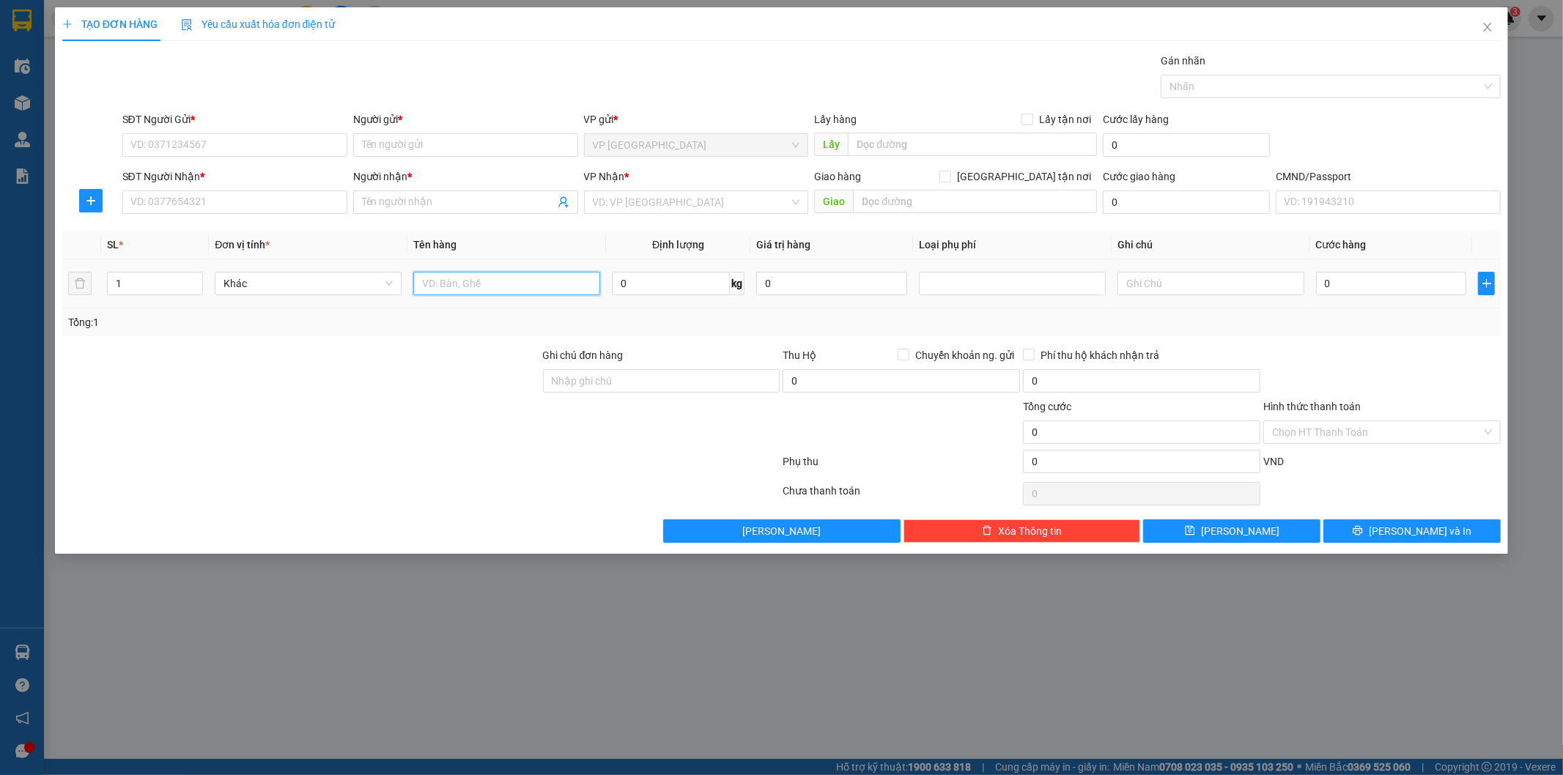
click at [445, 286] on input "text" at bounding box center [506, 283] width 187 height 23
type input "hộp răng"
type input "1"
click at [265, 142] on input "SĐT Người Gửi *" at bounding box center [234, 144] width 225 height 23
type input "0326115676"
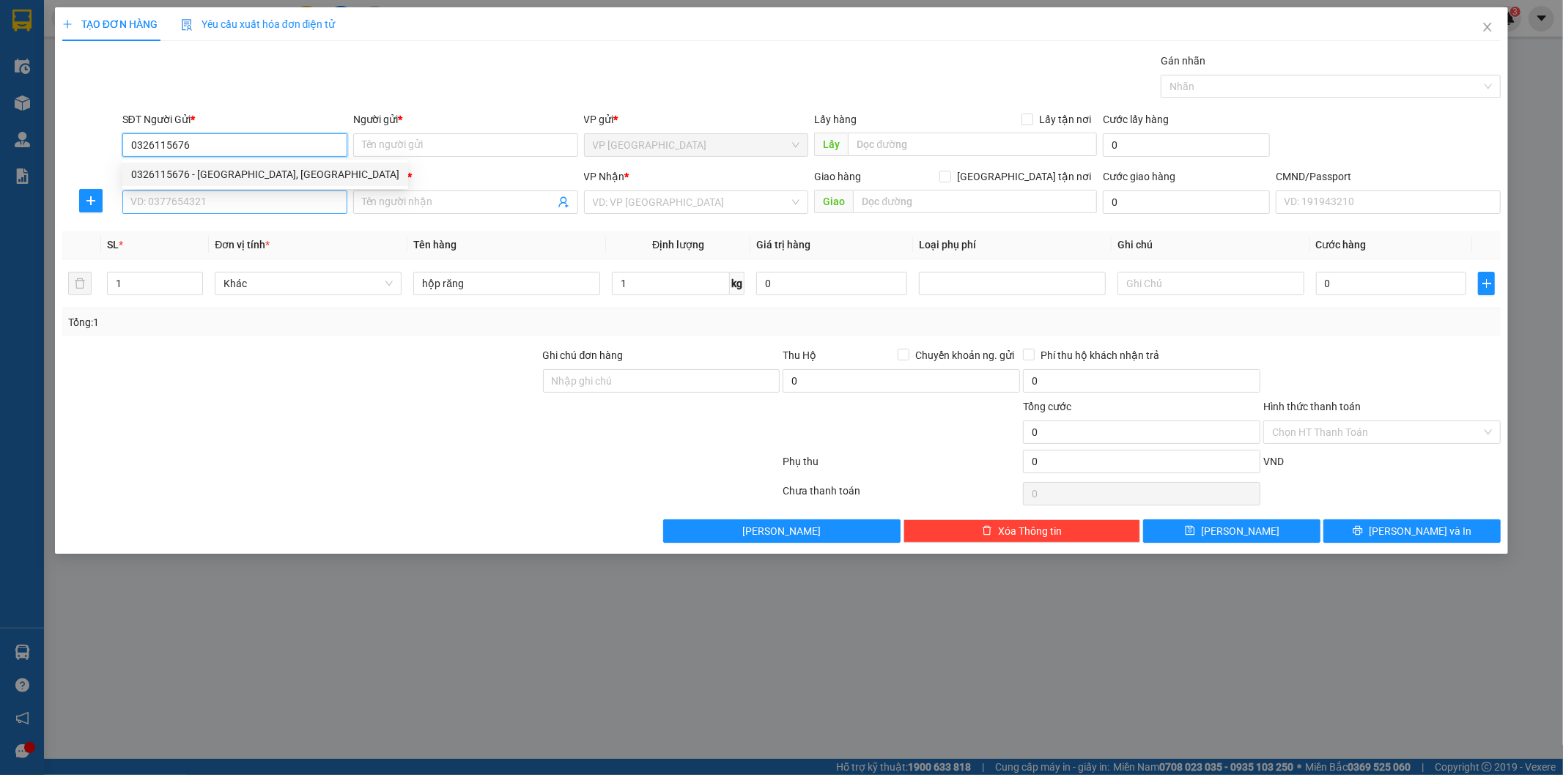
drag, startPoint x: 211, startPoint y: 173, endPoint x: 247, endPoint y: 199, distance: 44.5
click at [217, 178] on div "0326115676 - Á CHÂU, TÂN TRIỀU" at bounding box center [265, 174] width 268 height 16
type input "Á CHÂU, TÂN TRIỀU"
type input "0326115676"
click at [247, 199] on input "SĐT Người Nhận *" at bounding box center [234, 201] width 225 height 23
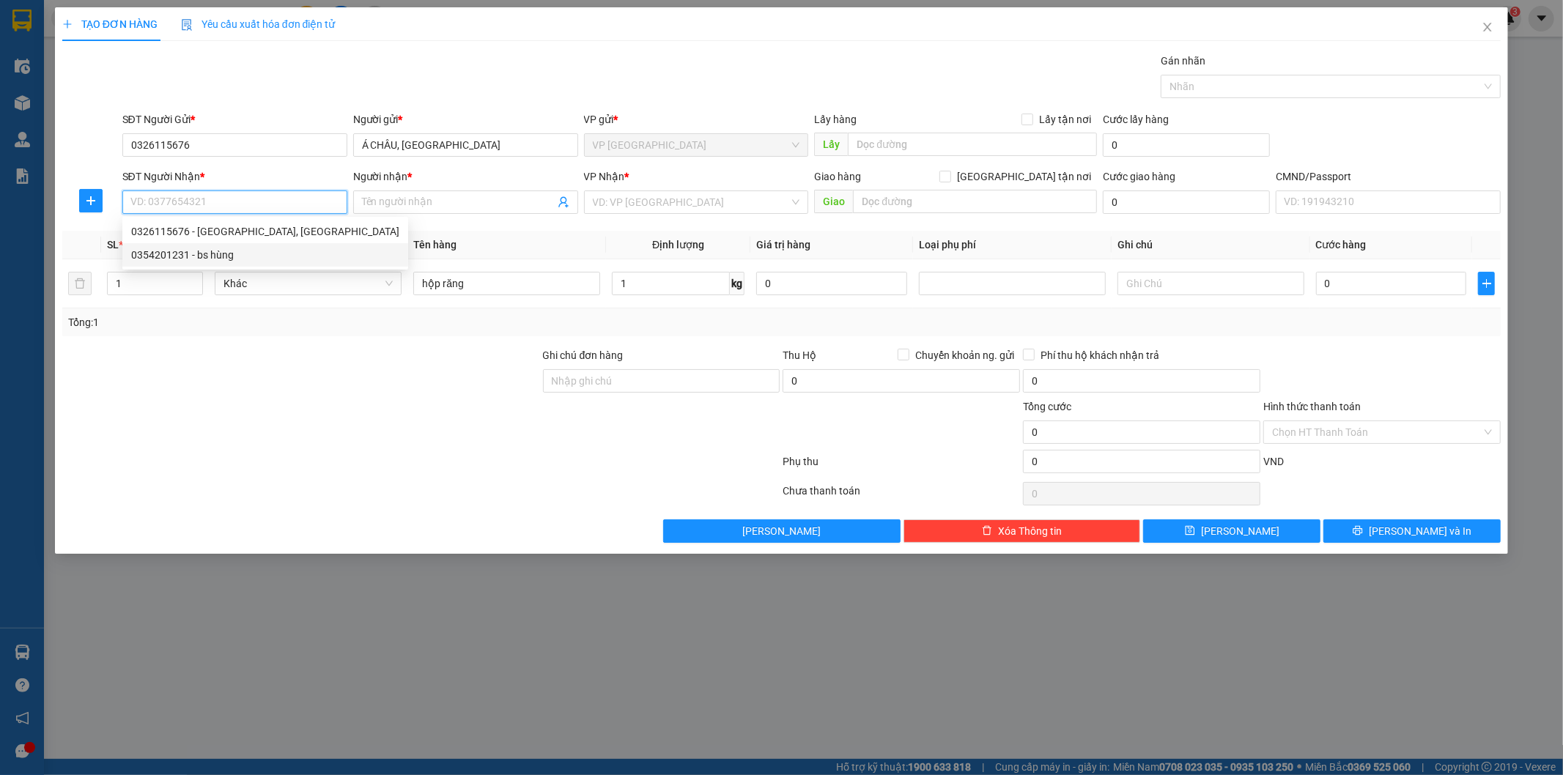
click at [218, 251] on div "0354201231 - bs hùng" at bounding box center [265, 255] width 268 height 16
type input "0354201231"
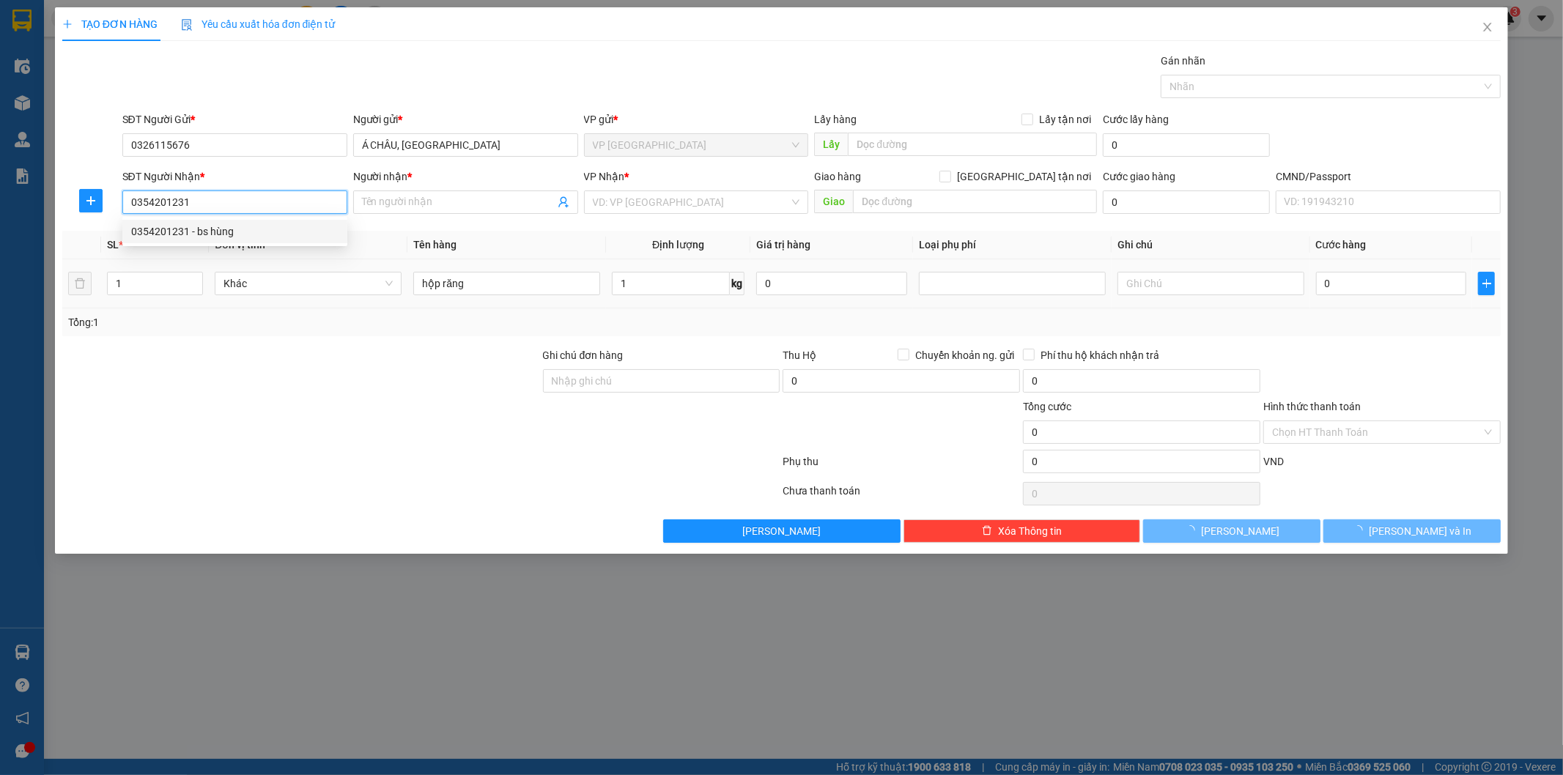
type input "bs hùng"
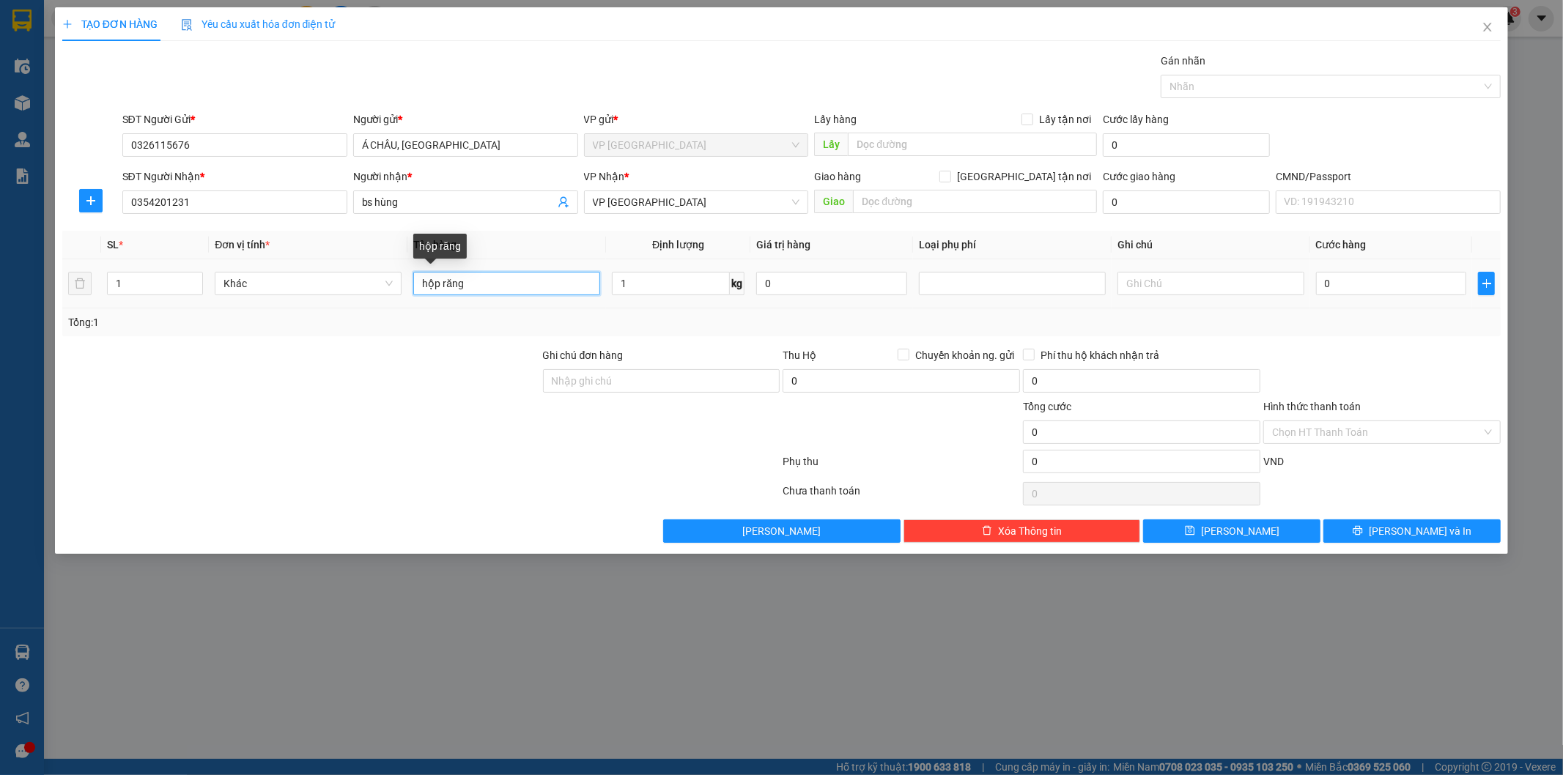
click at [492, 284] on input "hộp răng" at bounding box center [506, 283] width 187 height 23
click at [1394, 293] on input "0" at bounding box center [1391, 283] width 151 height 23
type input "3"
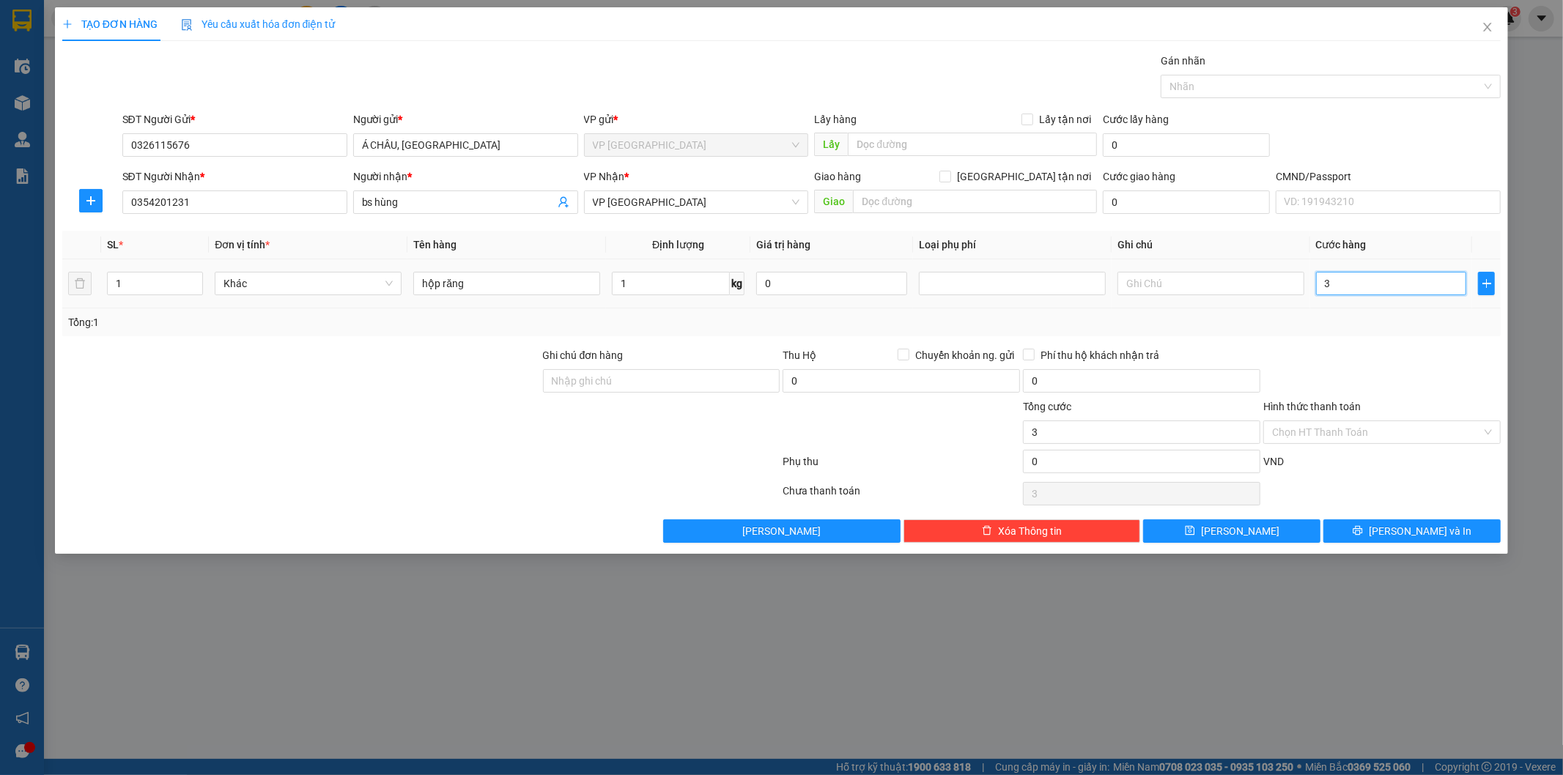
type input "35"
type input "35.000"
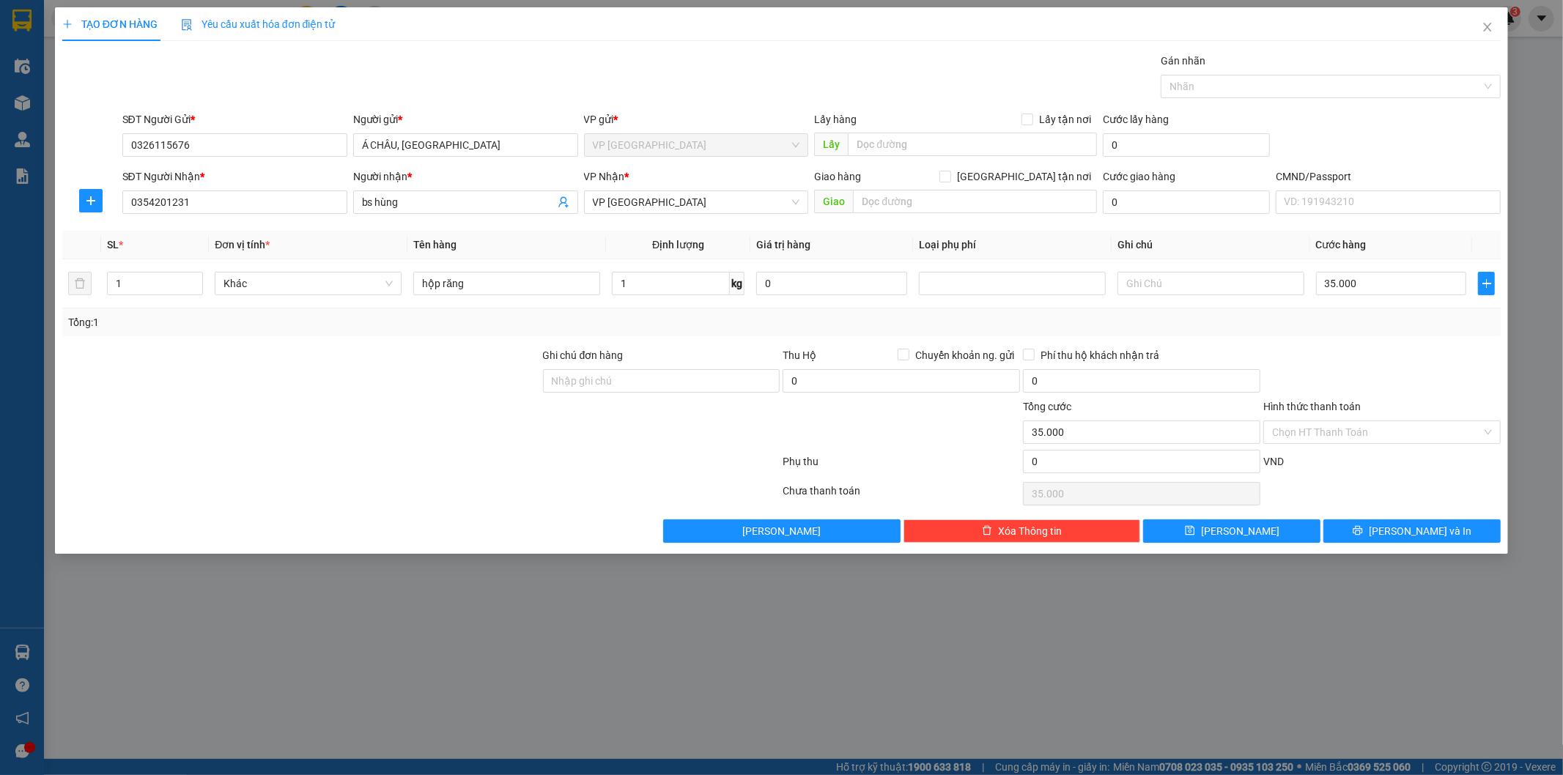
click at [1383, 317] on div "Tổng: 1" at bounding box center [781, 322] width 1427 height 16
click at [1372, 444] on div "Hình thức thanh toán Chọn HT Thanh Toán" at bounding box center [1381, 424] width 237 height 51
click at [1356, 435] on input "Hình thức thanh toán" at bounding box center [1377, 432] width 210 height 22
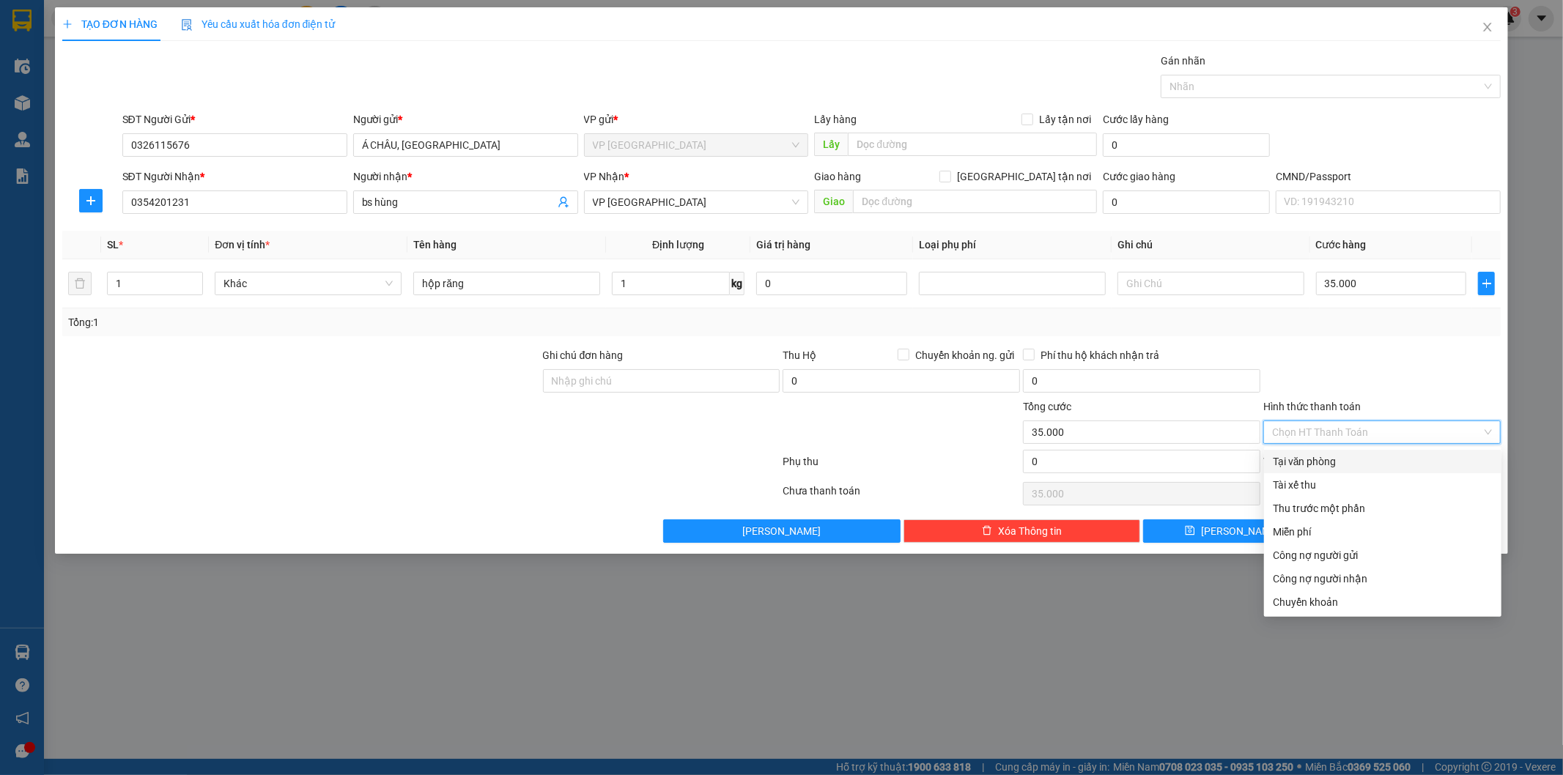
click at [1333, 464] on div "Tại văn phòng" at bounding box center [1383, 462] width 220 height 16
type input "0"
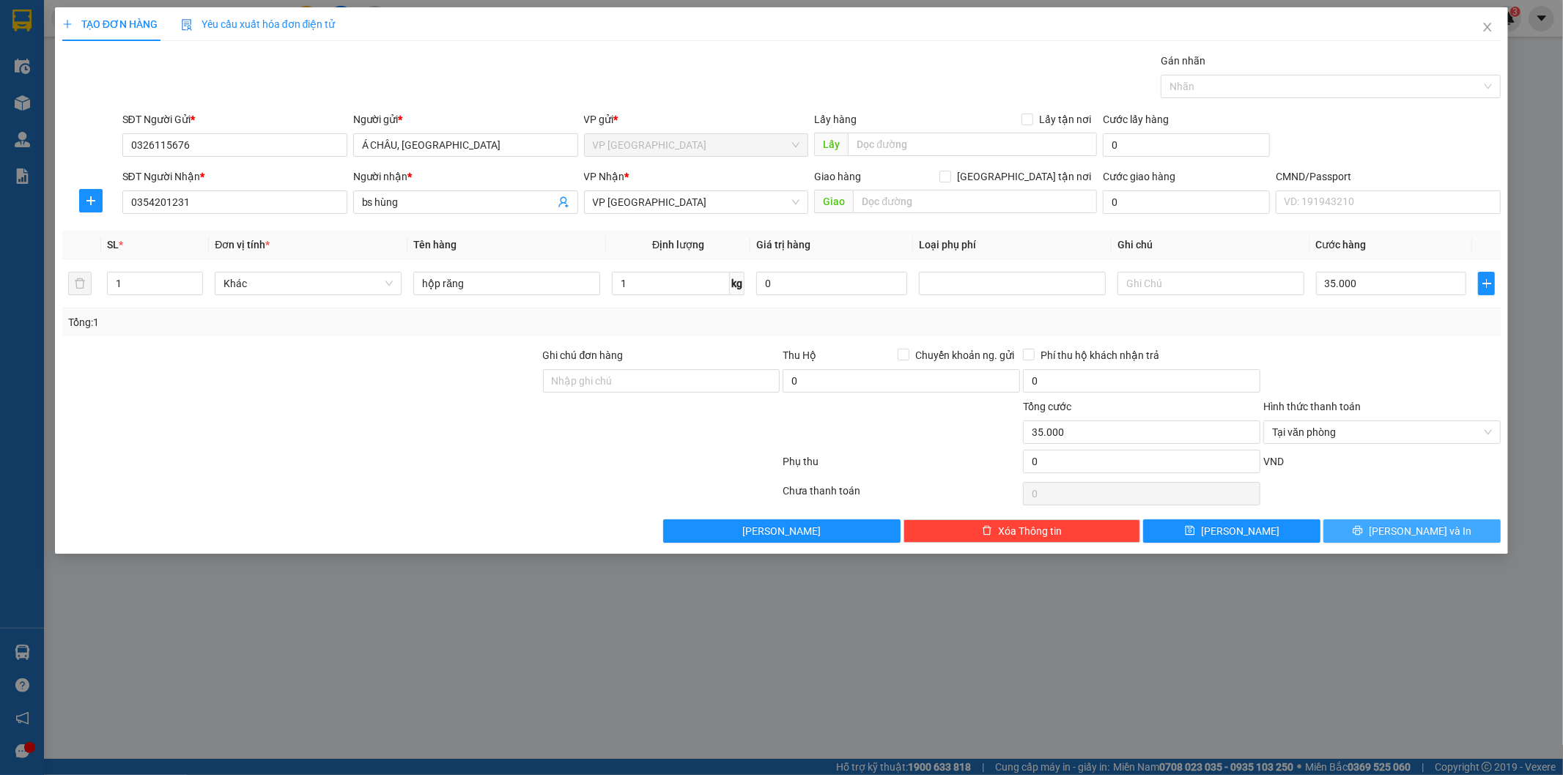
drag, startPoint x: 1405, startPoint y: 536, endPoint x: 985, endPoint y: 301, distance: 481.2
click at [1403, 536] on span "Lưu và In" at bounding box center [1420, 531] width 103 height 16
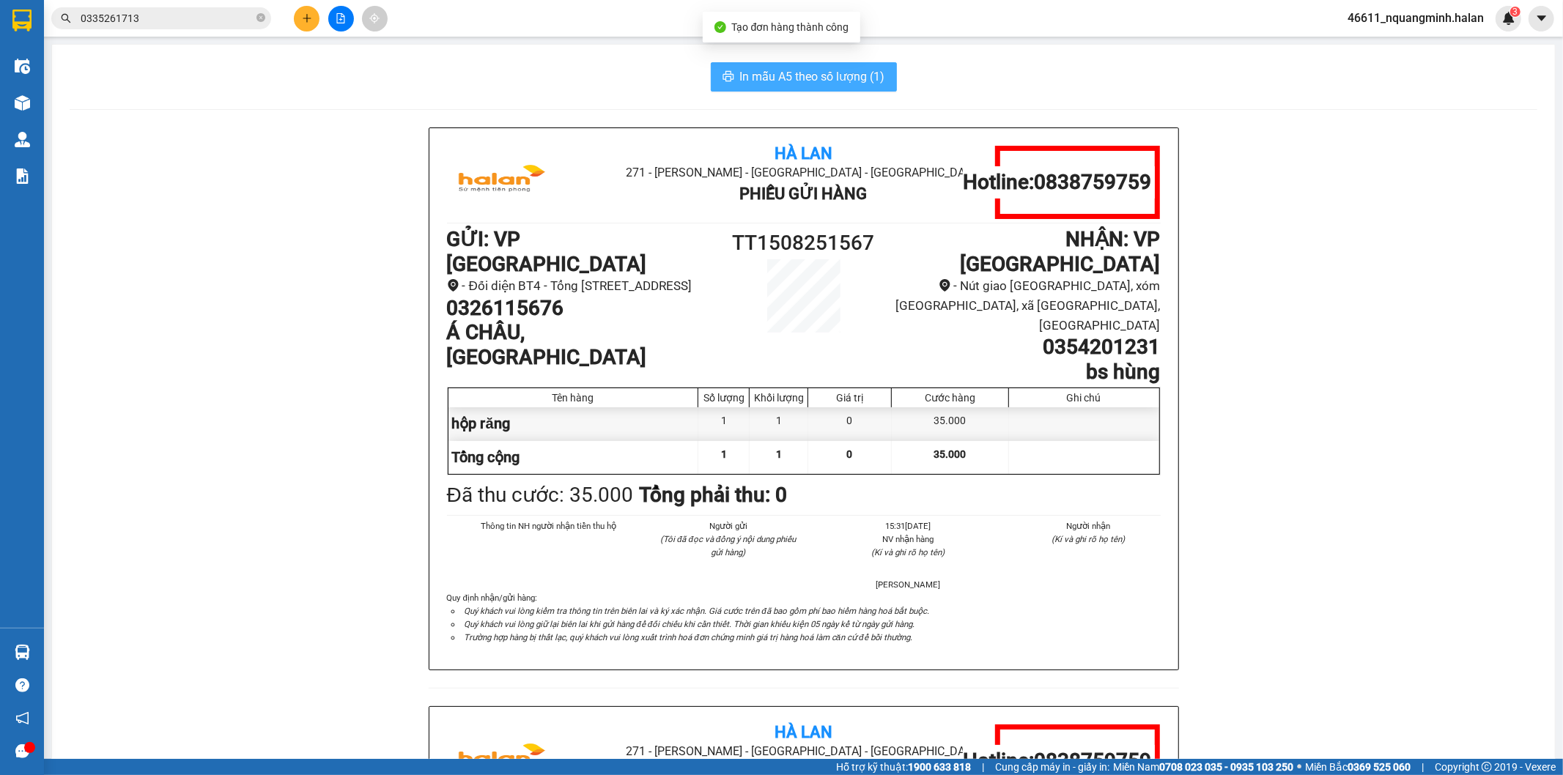
click at [781, 75] on span "In mẫu A5 theo số lượng (1)" at bounding box center [812, 76] width 145 height 18
click at [298, 18] on button at bounding box center [307, 19] width 26 height 26
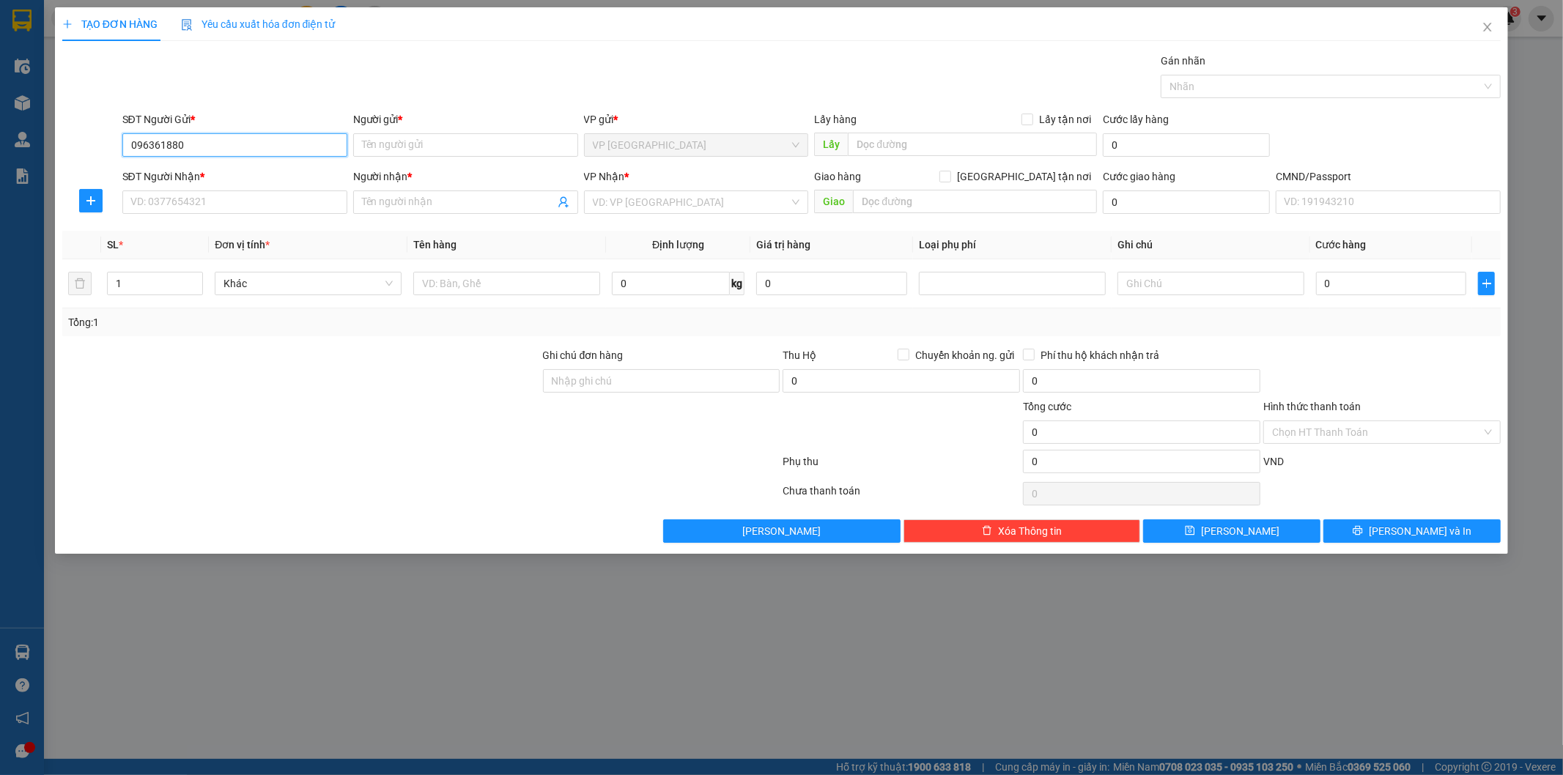
click at [171, 147] on input "096361880" at bounding box center [234, 144] width 225 height 23
type input "0963618880"
click at [207, 144] on input "0963618880" at bounding box center [234, 144] width 225 height 23
drag, startPoint x: 211, startPoint y: 177, endPoint x: 220, endPoint y: 196, distance: 20.3
click at [211, 177] on div "0963618880 - PHONG" at bounding box center [234, 174] width 207 height 16
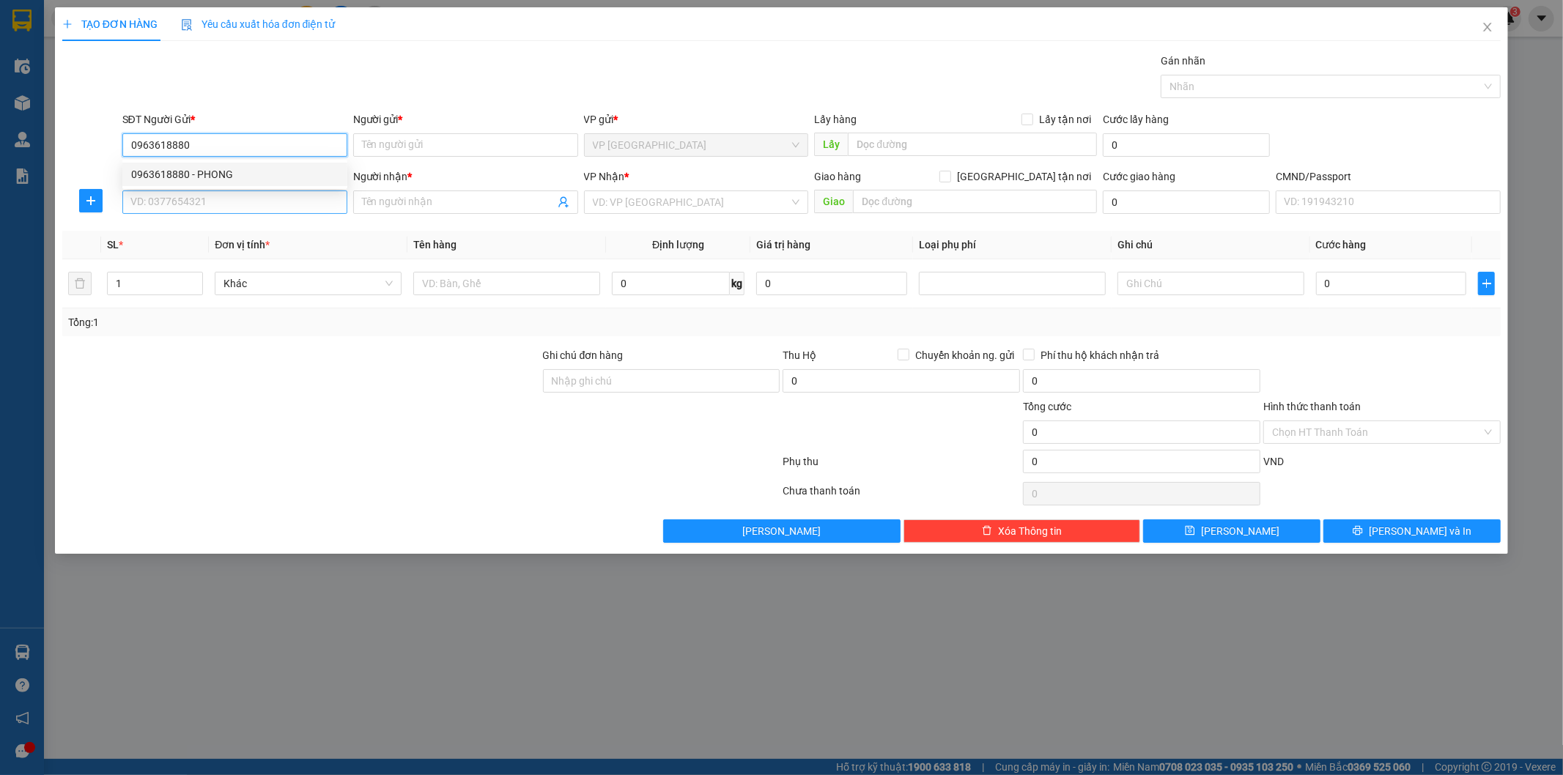
type input "PHONG"
type input "0963618880"
click at [221, 199] on input "SĐT Người Nhận *" at bounding box center [234, 201] width 225 height 23
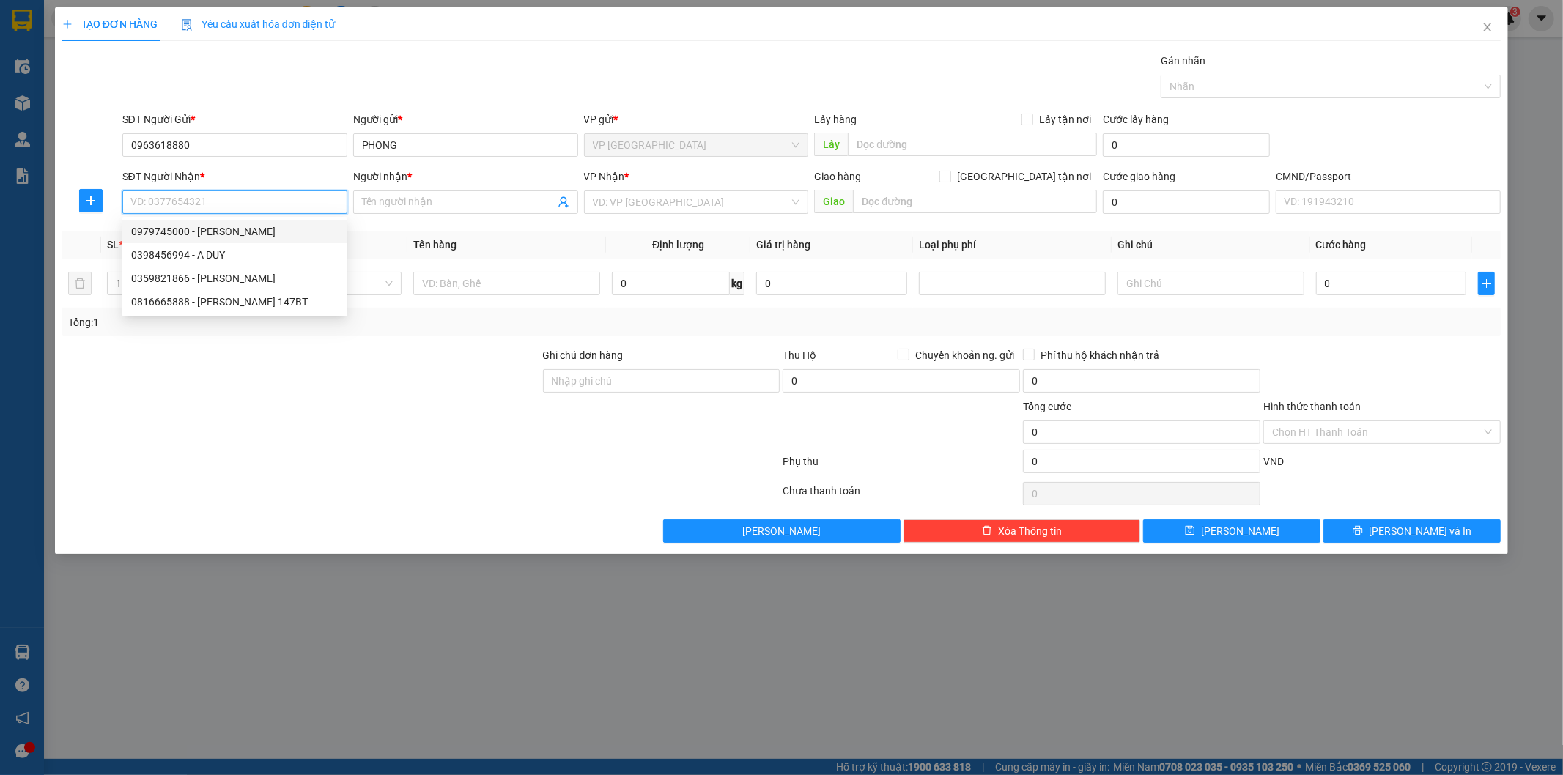
drag, startPoint x: 231, startPoint y: 225, endPoint x: 722, endPoint y: 321, distance: 500.2
click at [231, 226] on div "0979745000 - BẢO NGỌC" at bounding box center [234, 231] width 207 height 16
type input "0979745000"
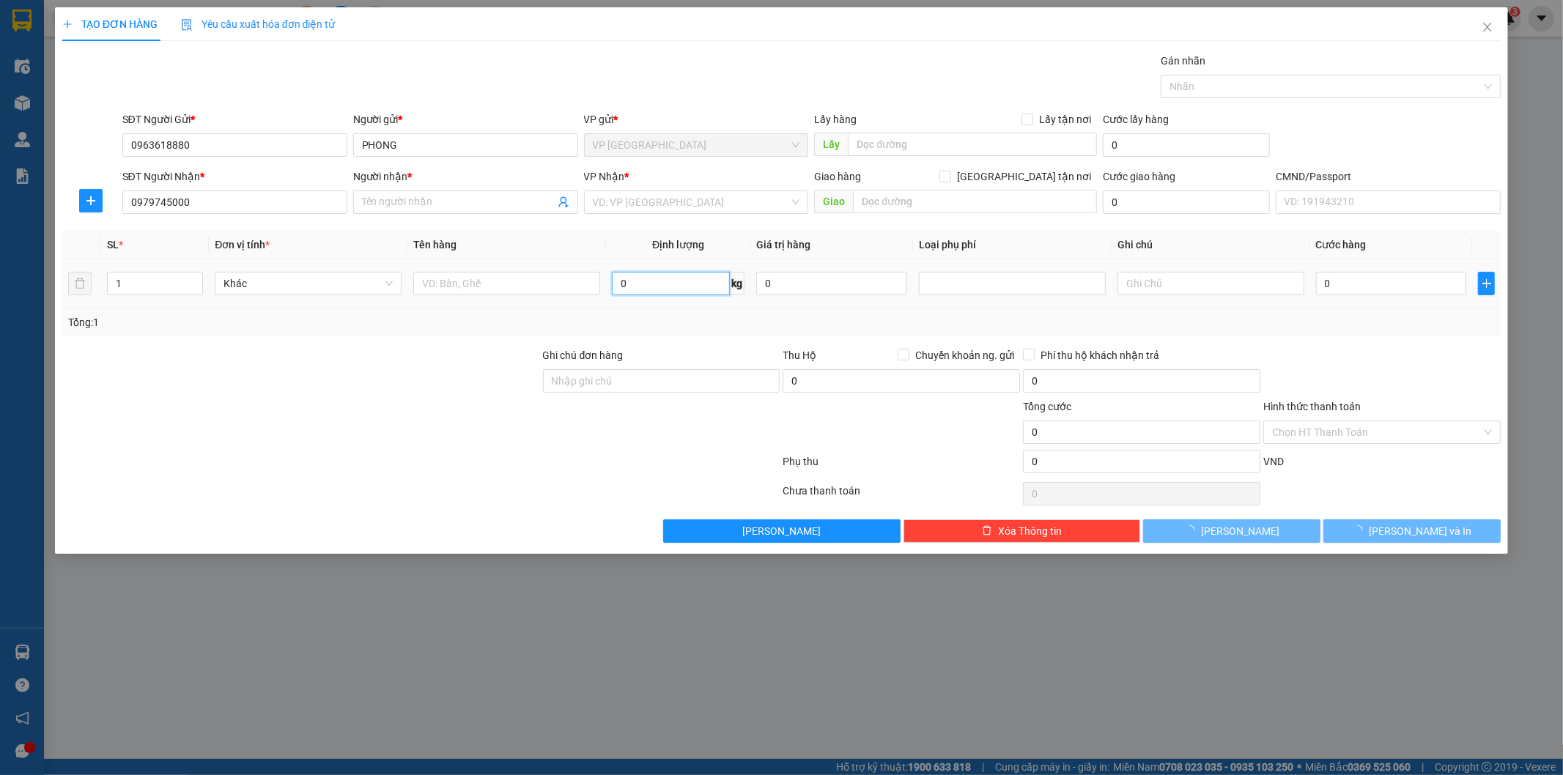
click at [696, 286] on input "0" at bounding box center [671, 283] width 118 height 23
type input "BẢO NGỌC"
type input "26"
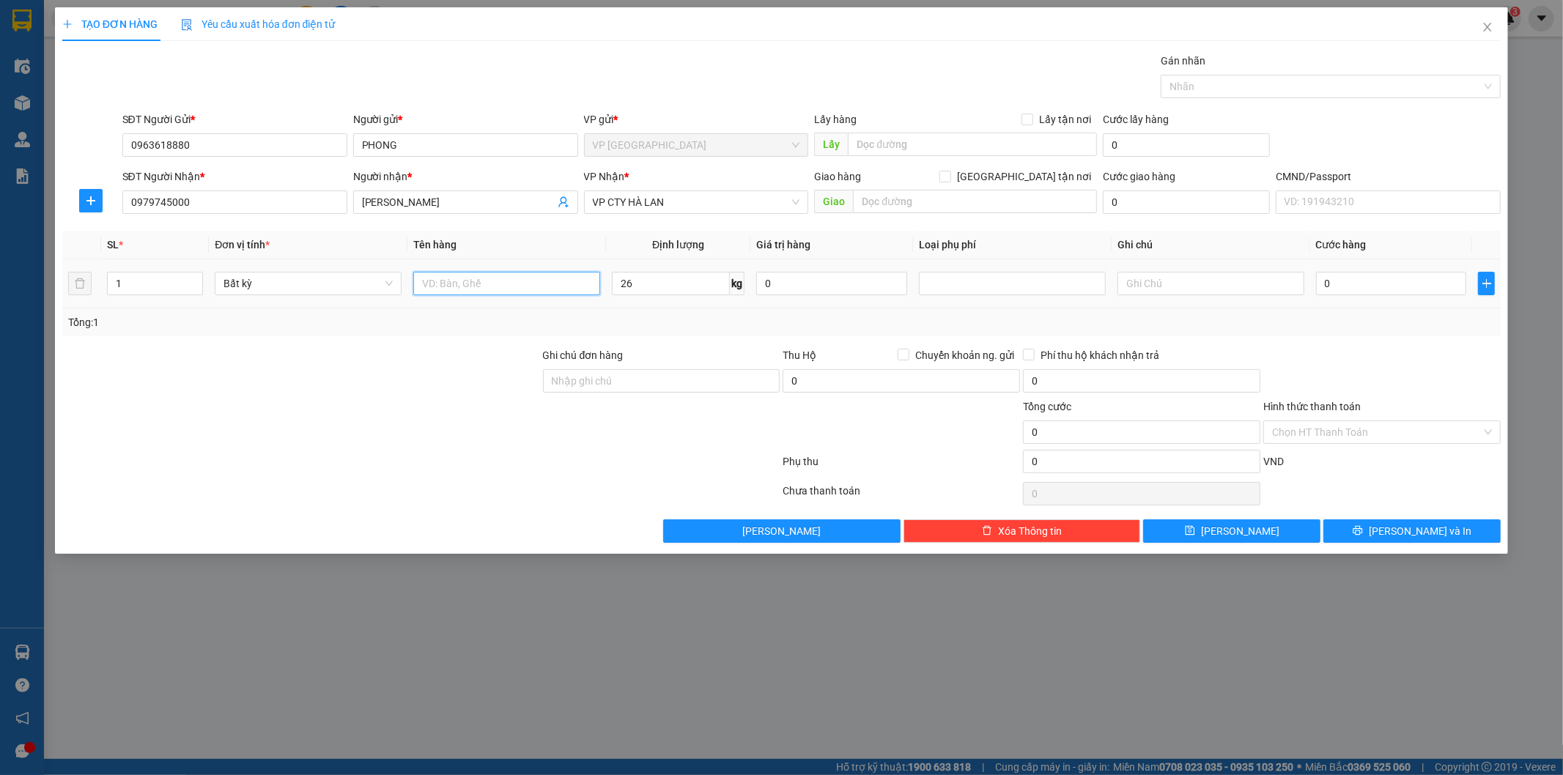
click at [537, 284] on input "text" at bounding box center [506, 283] width 187 height 23
type input "hộp"
type input "65.000"
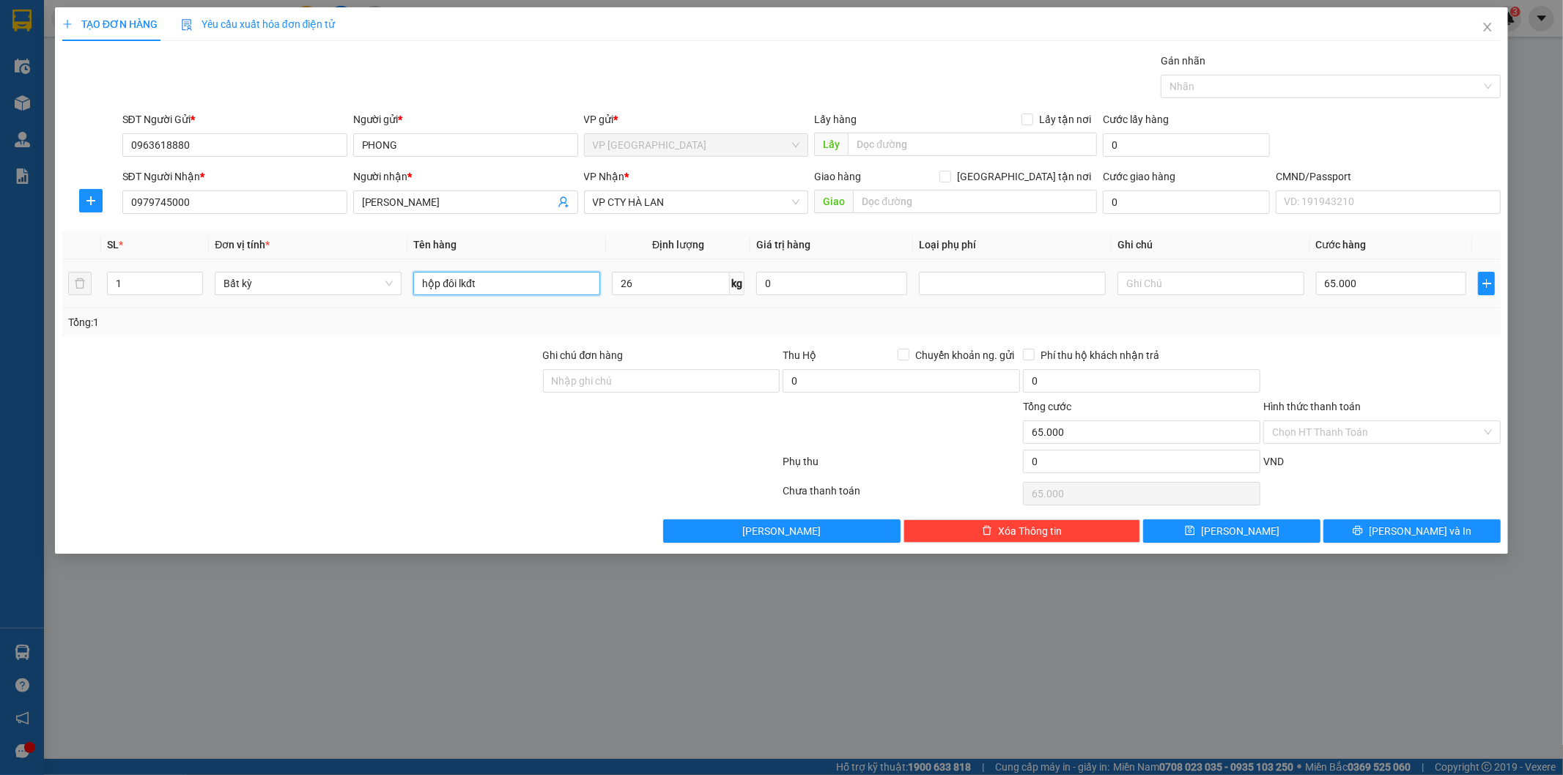
type input "hộp đôi lkđt"
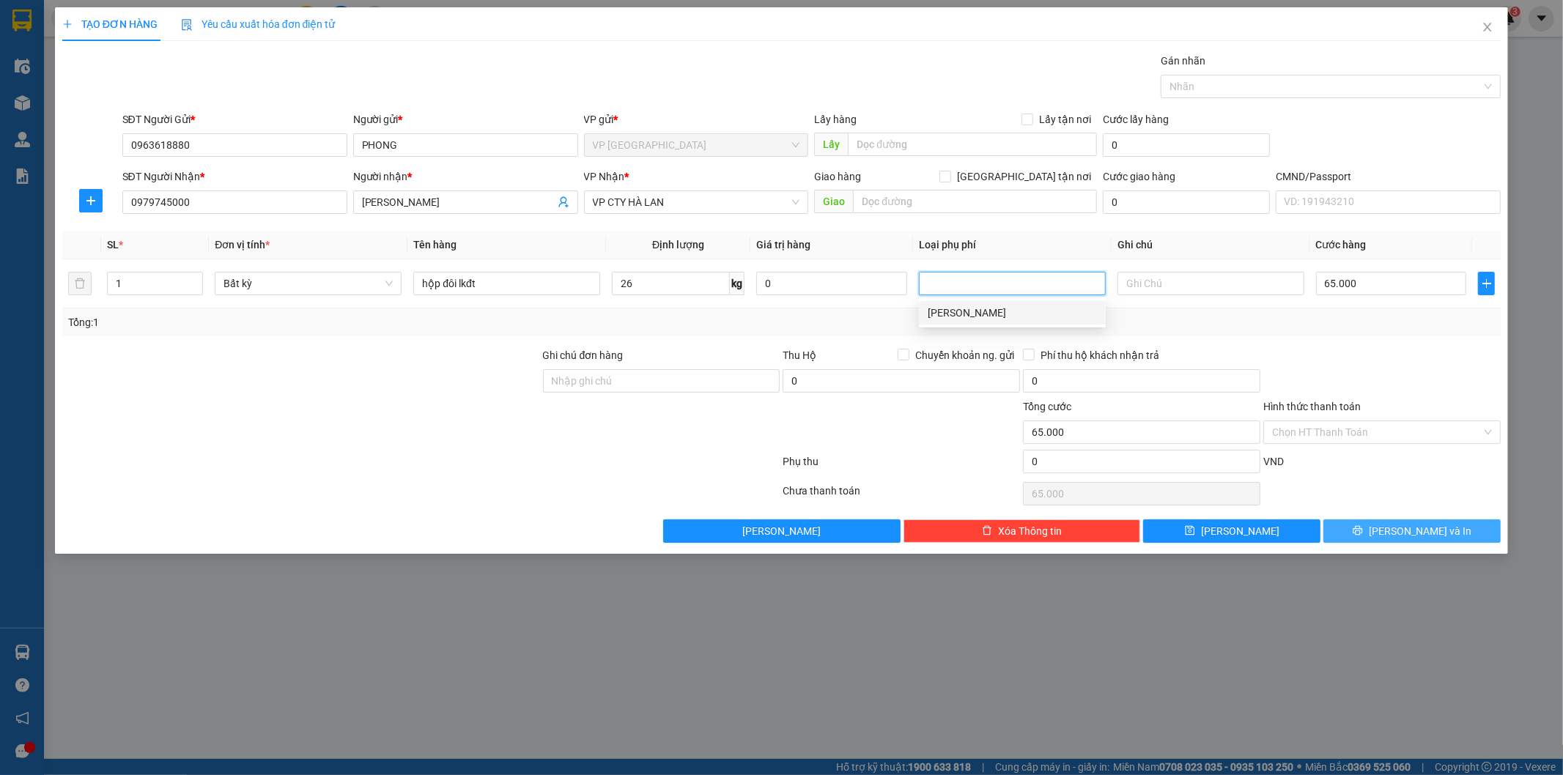
click at [1400, 530] on span "Lưu và In" at bounding box center [1420, 531] width 103 height 16
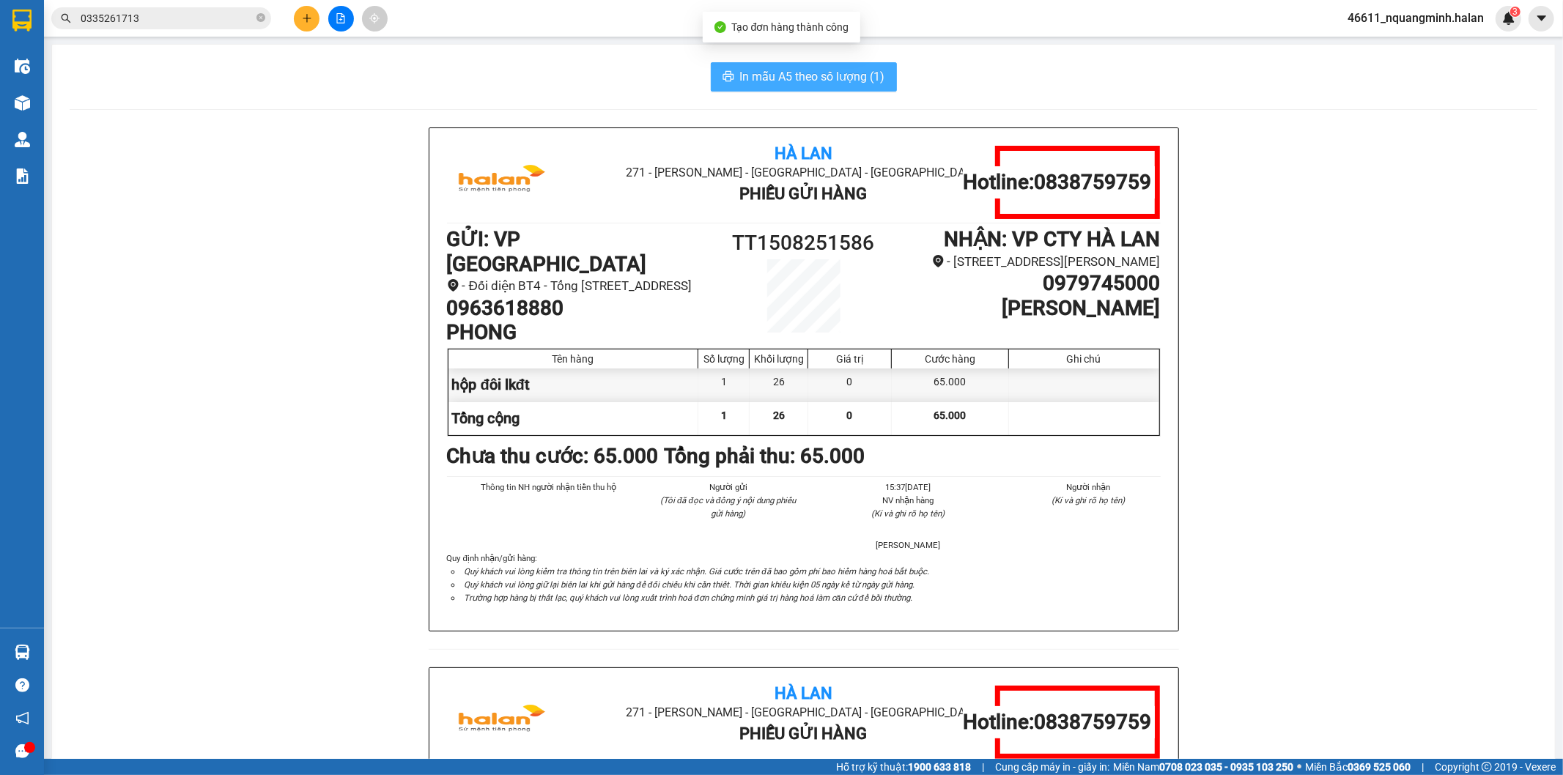
click at [803, 82] on span "In mẫu A5 theo số lượng (1)" at bounding box center [812, 76] width 145 height 18
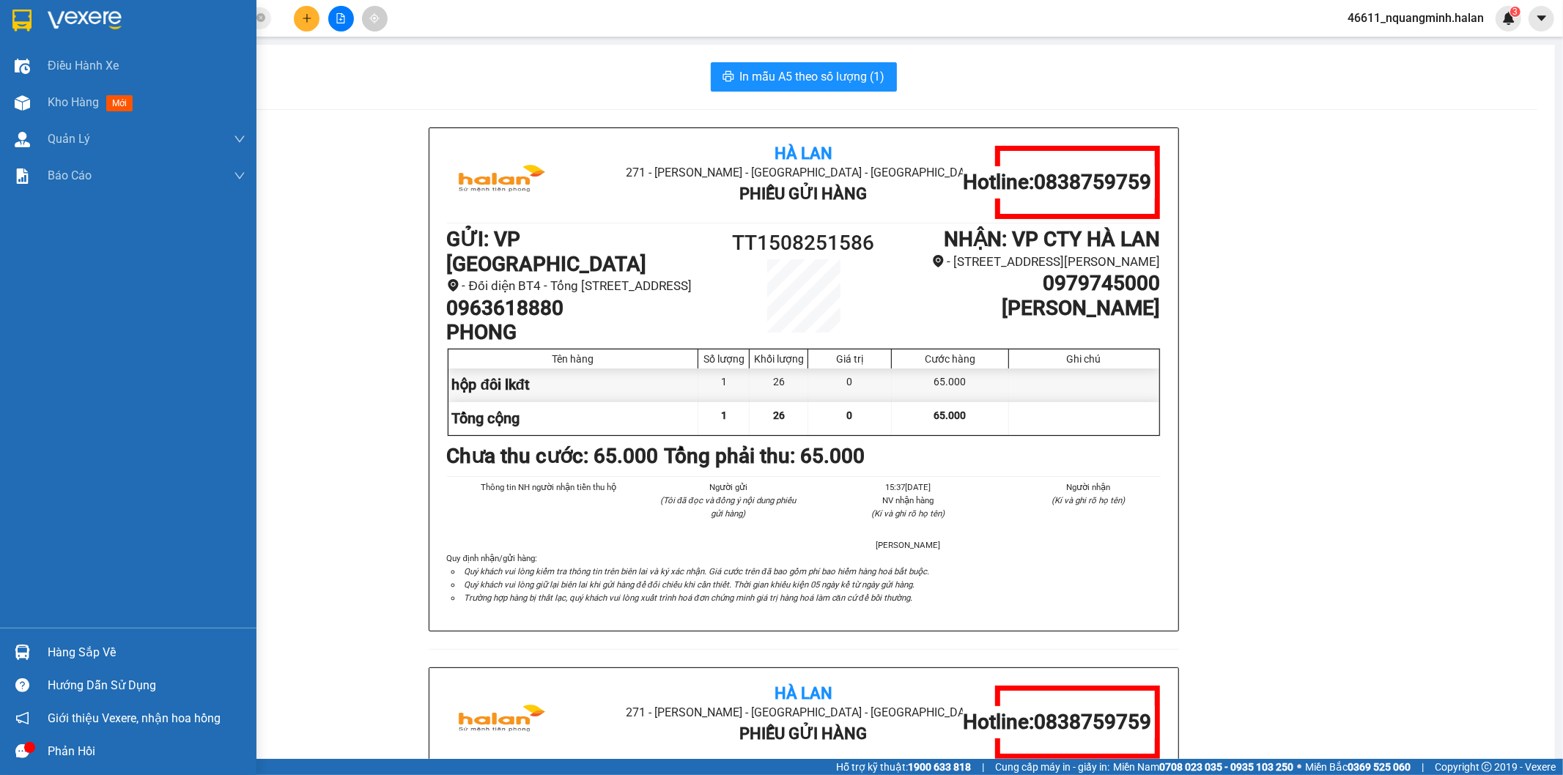
click at [28, 637] on div "Hàng sắp về" at bounding box center [128, 652] width 256 height 33
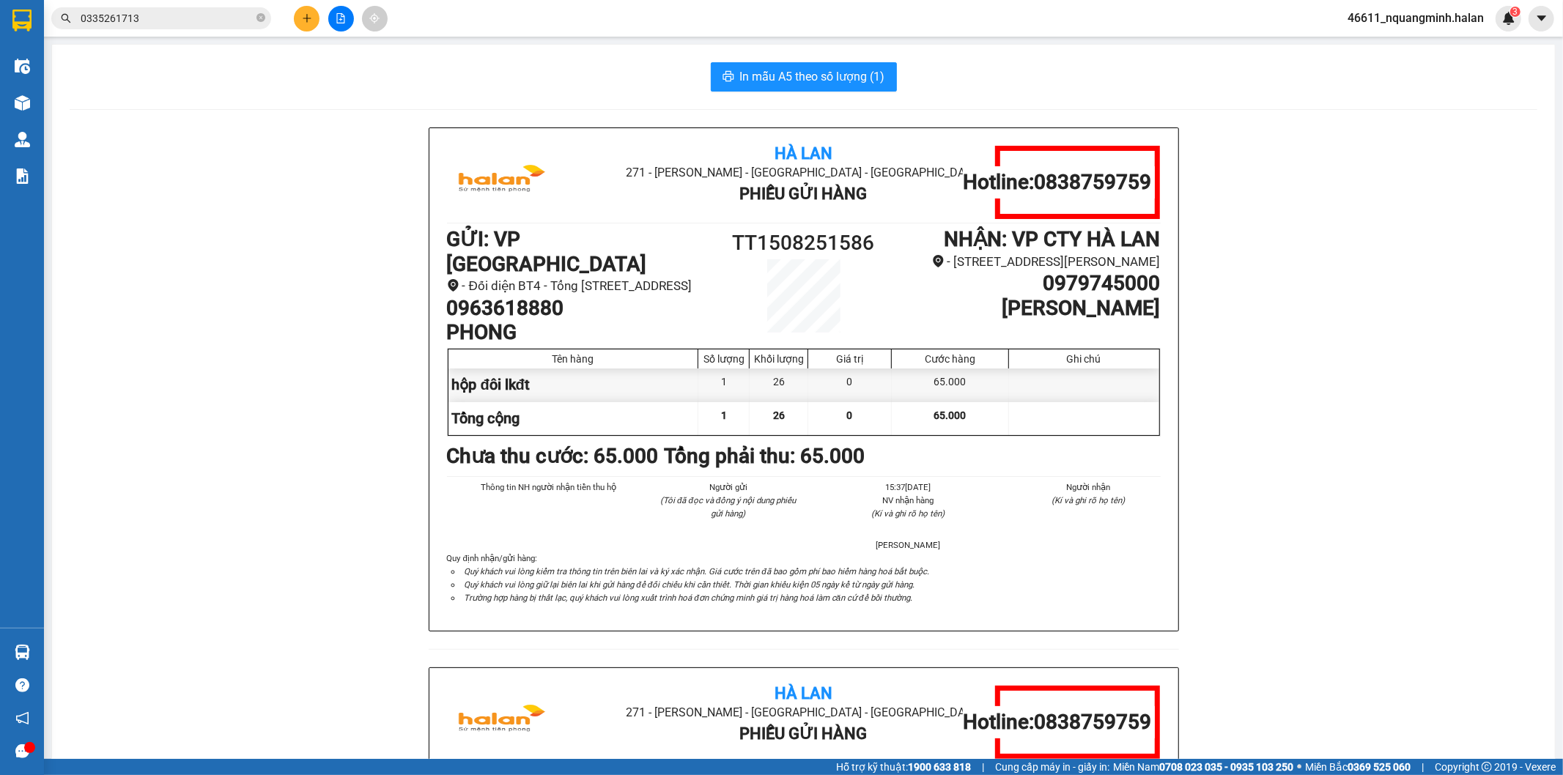
click at [412, 374] on section "Kết quả tìm kiếm ( 1 ) Bộ lọc Mã ĐH Trạng thái Món hàng Thu hộ Tổng cước Chưa c…" at bounding box center [781, 387] width 1563 height 775
click at [308, 21] on icon "plus" at bounding box center [307, 18] width 10 height 10
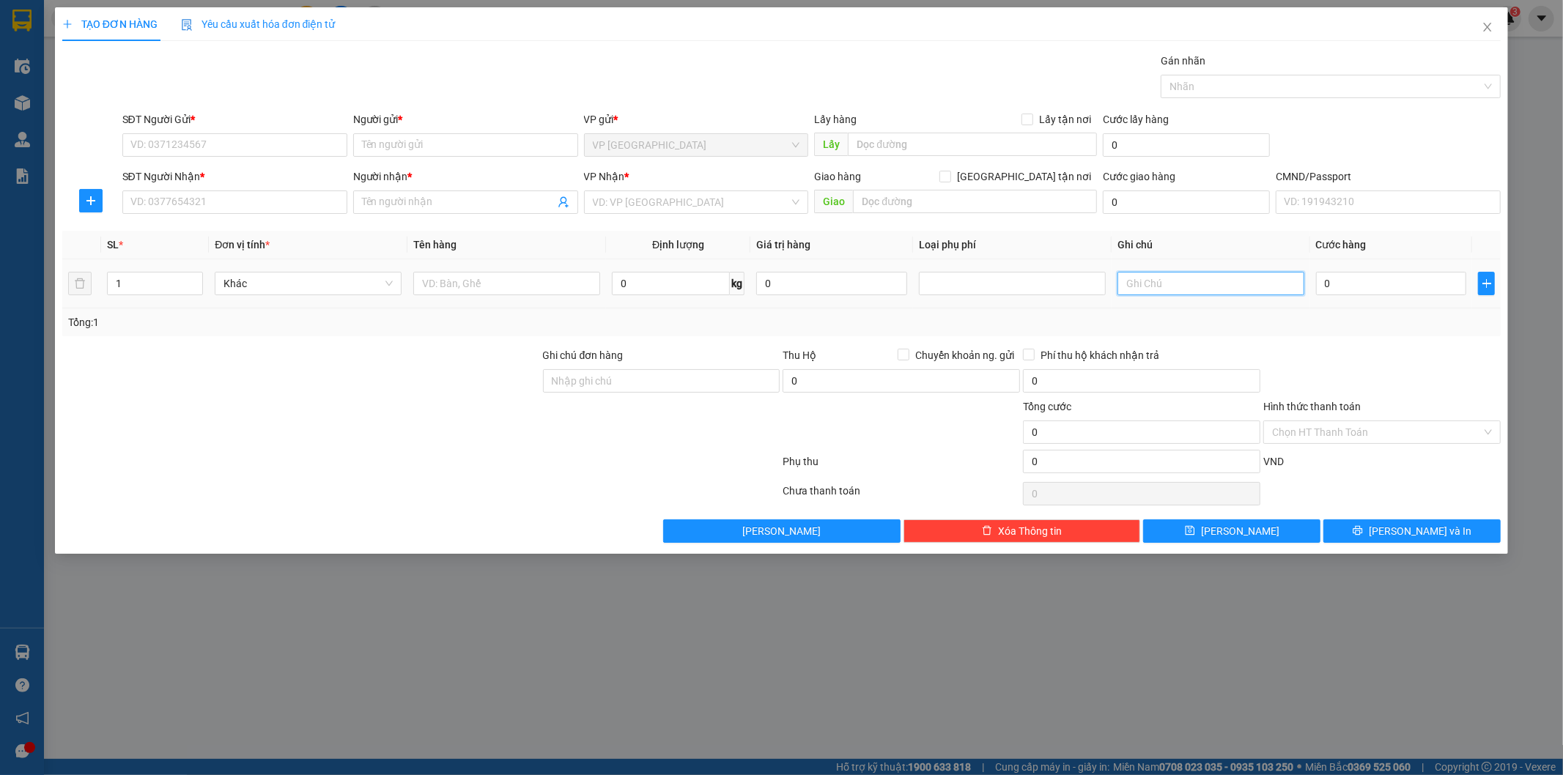
click at [1175, 283] on input "text" at bounding box center [1210, 283] width 187 height 23
type input "13 8 7"
click at [281, 144] on input "SĐT Người Gửi *" at bounding box center [234, 144] width 225 height 23
type input "0967883349"
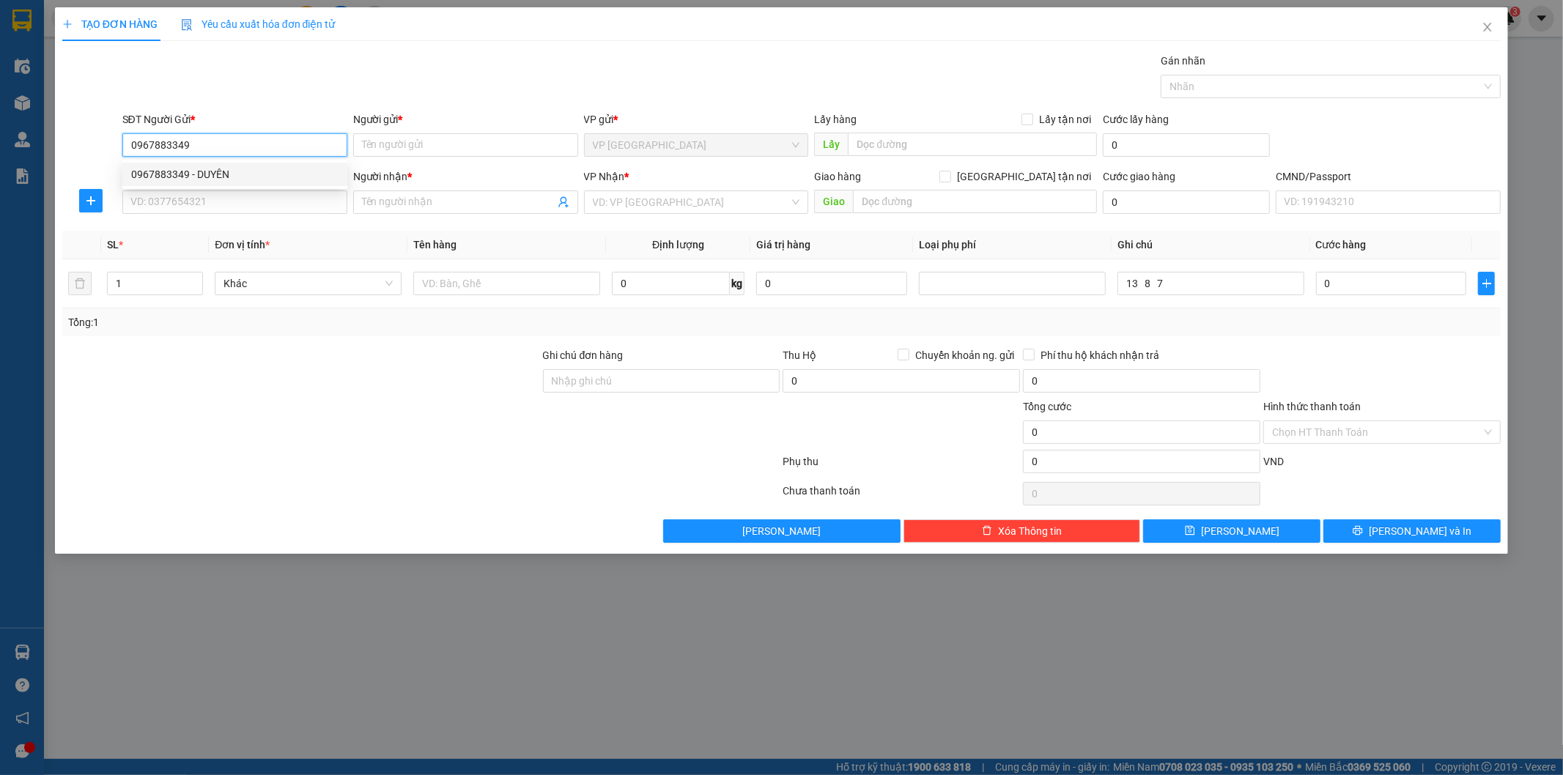
click at [232, 172] on div "0967883349 - DUYÊN" at bounding box center [234, 174] width 207 height 16
type input "DUYÊN"
type input "0967883349"
click at [239, 193] on input "SĐT Người Nhận *" at bounding box center [234, 201] width 225 height 23
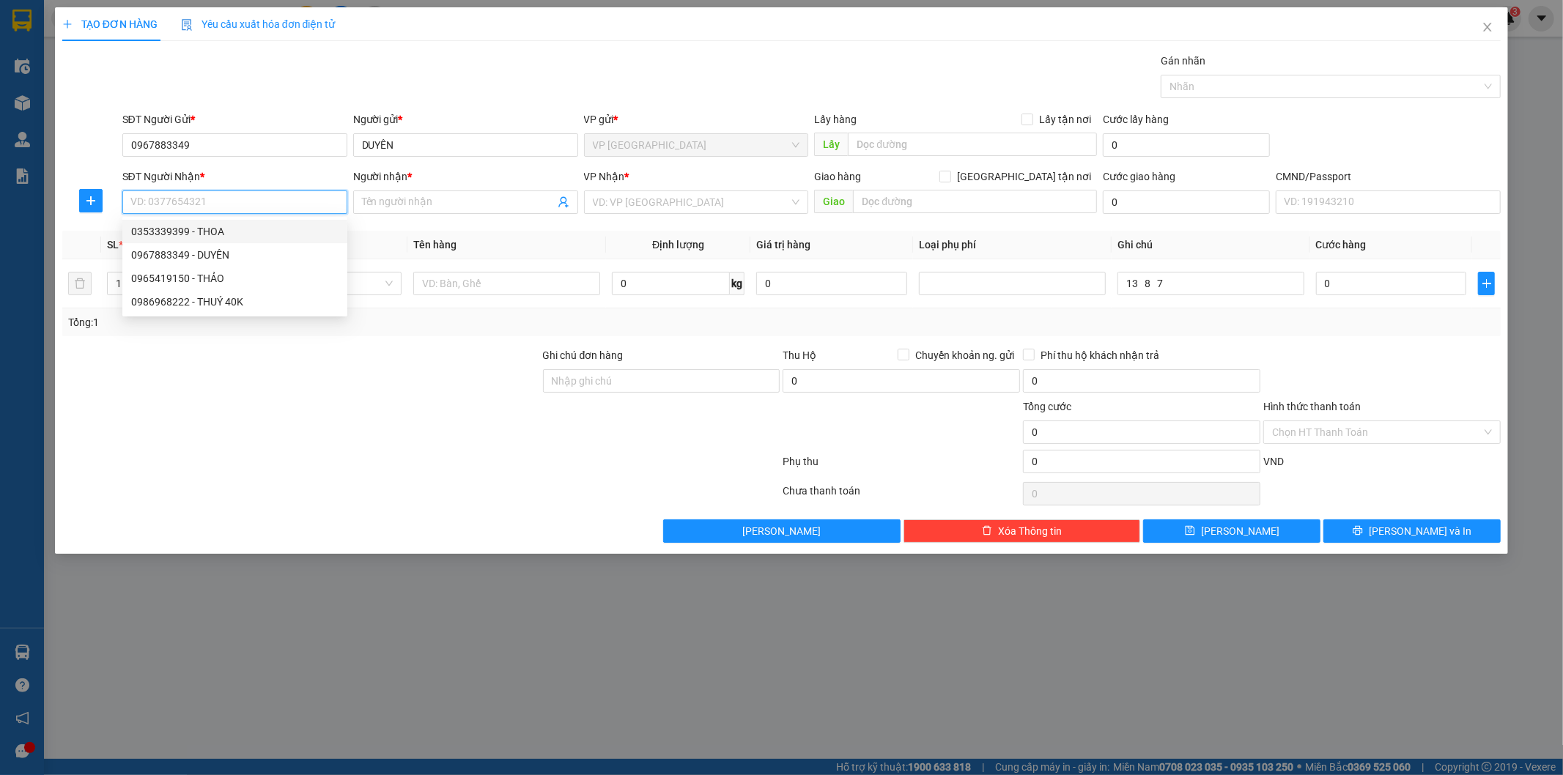
click at [207, 231] on div "0353339399 - THOA" at bounding box center [234, 231] width 207 height 16
type input "0353339399"
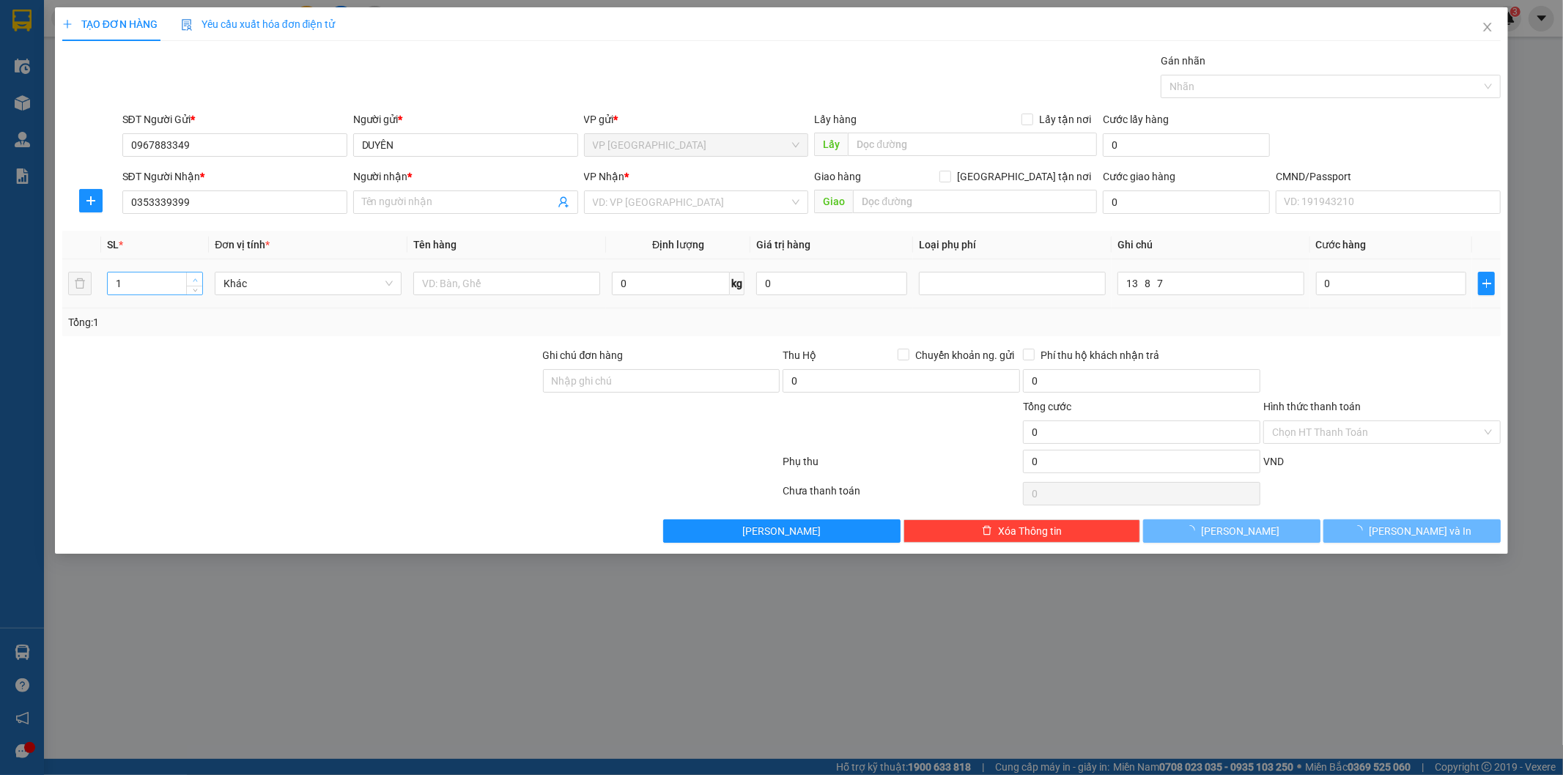
click at [186, 274] on span "Increase Value" at bounding box center [194, 279] width 16 height 13
type input "2"
type input "THOA"
type input "3"
click at [186, 273] on span "Increase Value" at bounding box center [194, 279] width 16 height 13
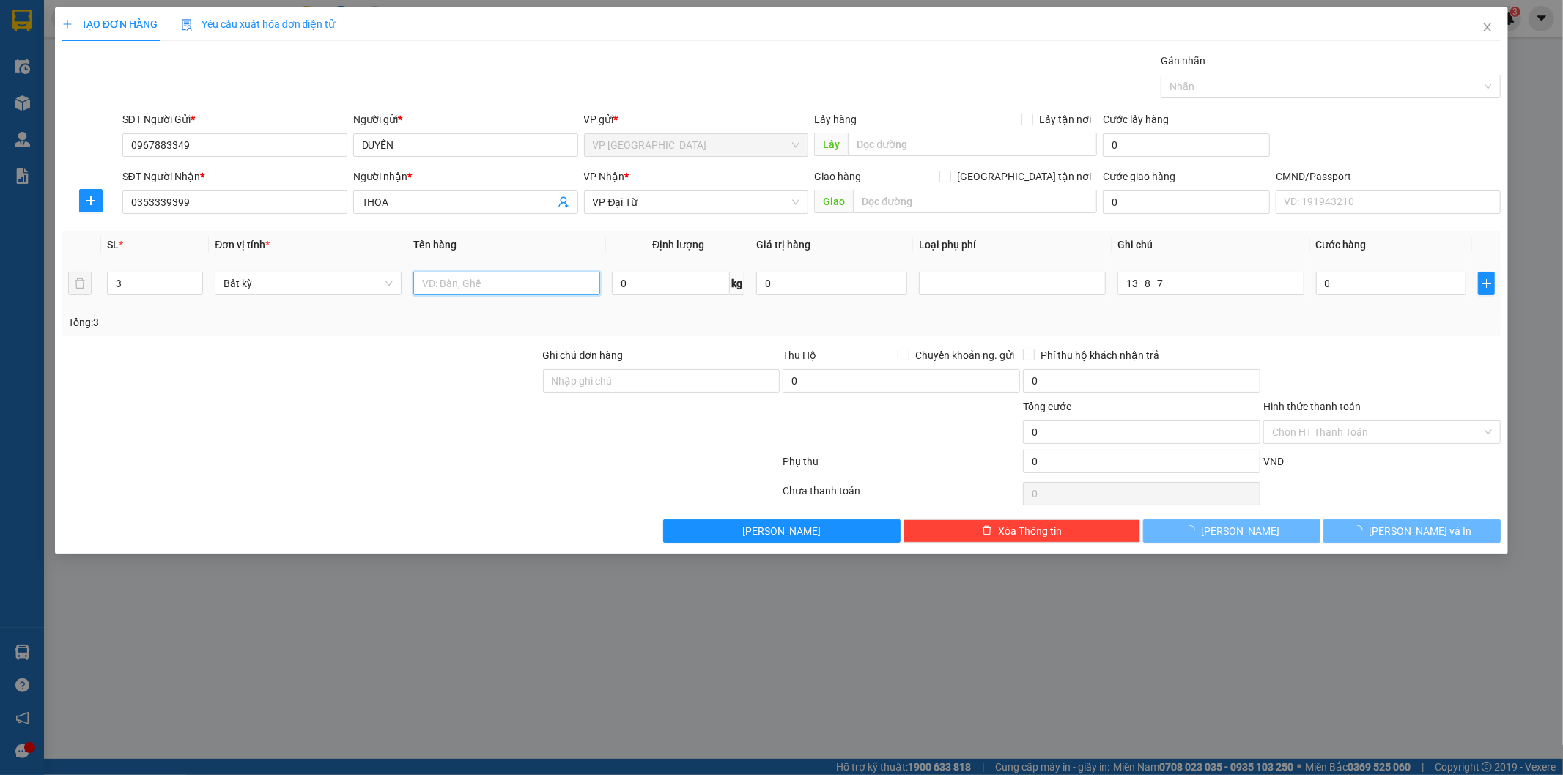
click at [456, 287] on input "text" at bounding box center [506, 283] width 187 height 23
type input "3 hộp mp"
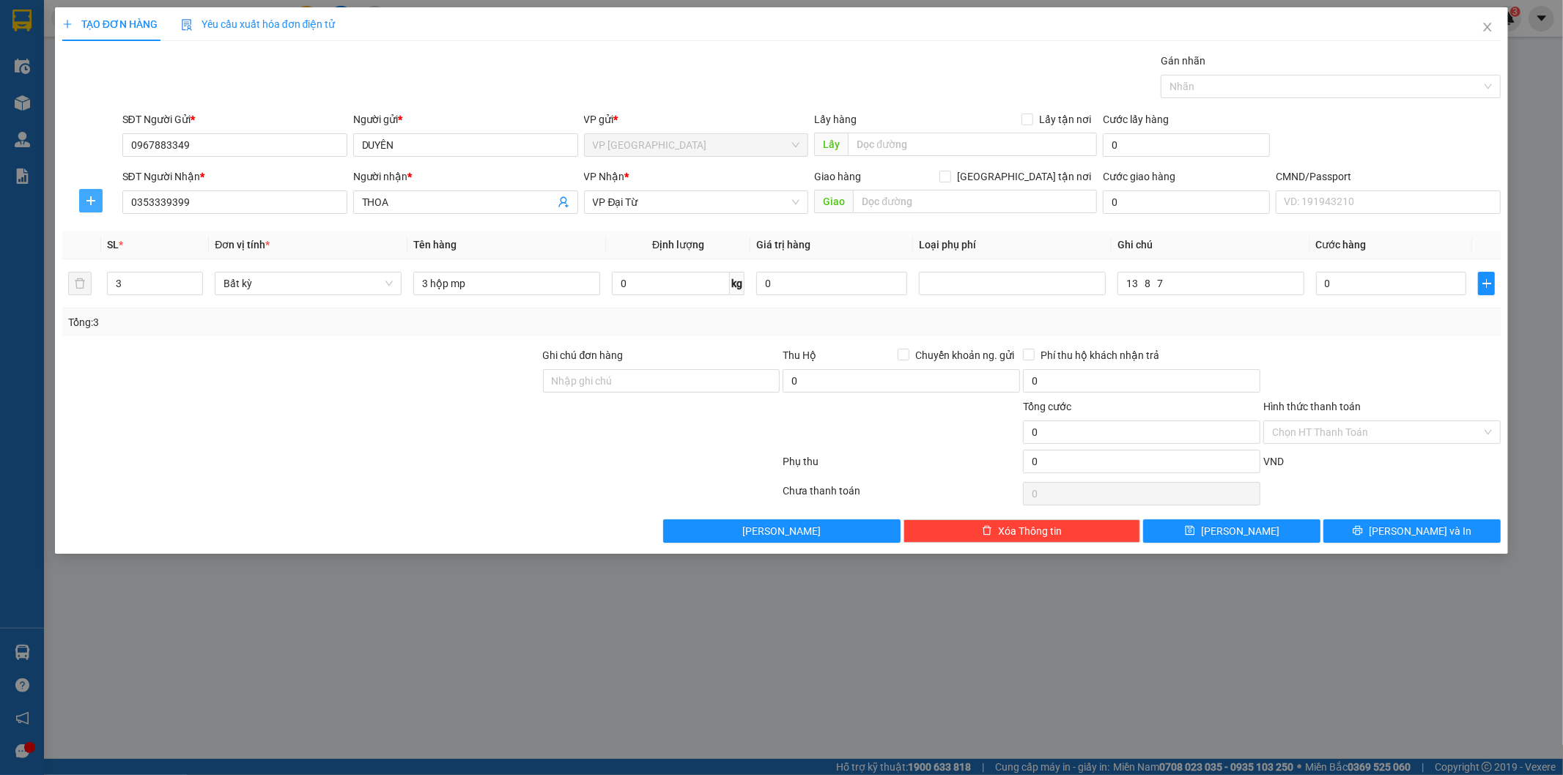
click at [85, 198] on icon "plus" at bounding box center [91, 201] width 12 height 12
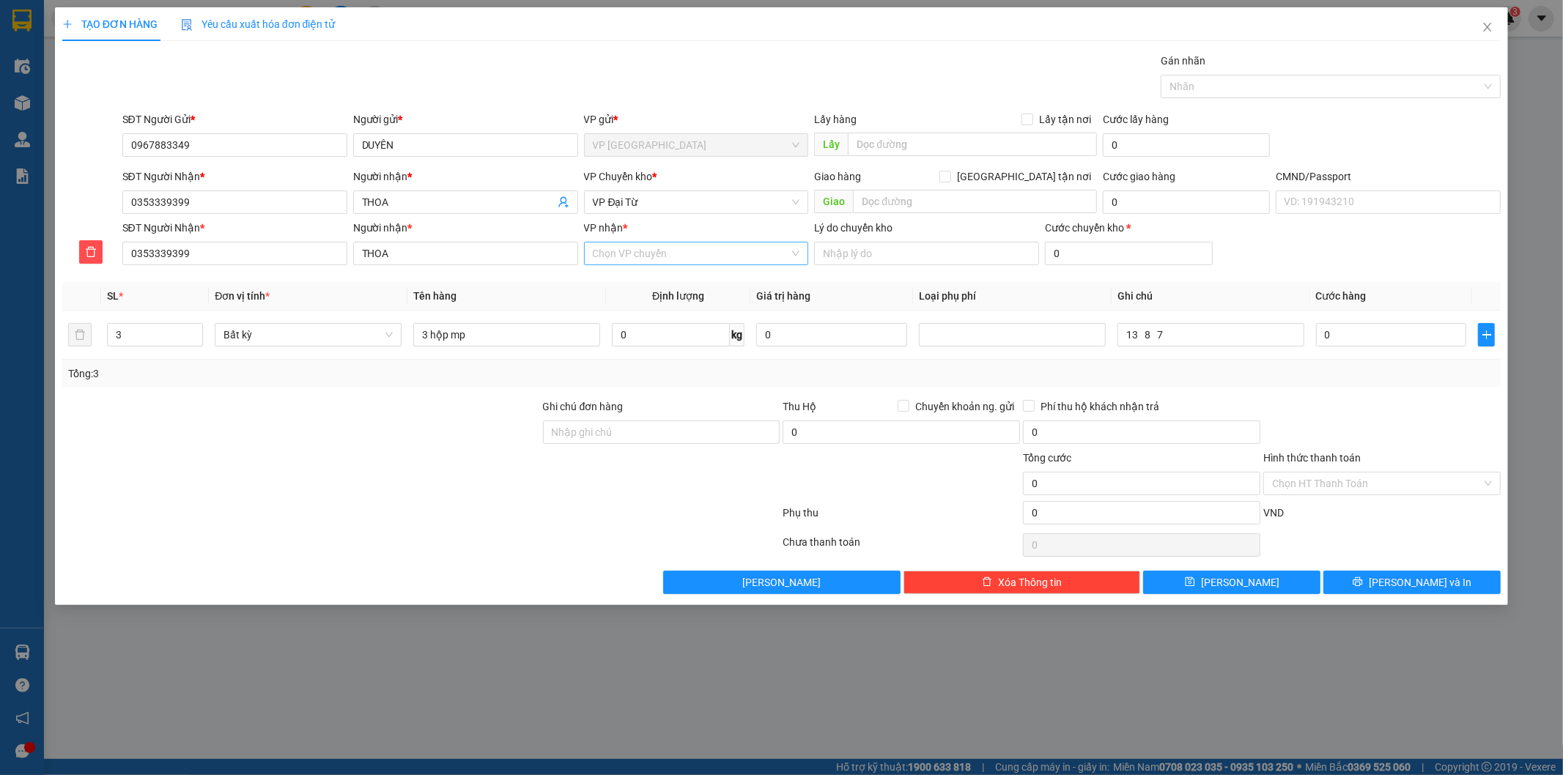
click at [657, 254] on input "VP nhận *" at bounding box center [691, 254] width 197 height 22
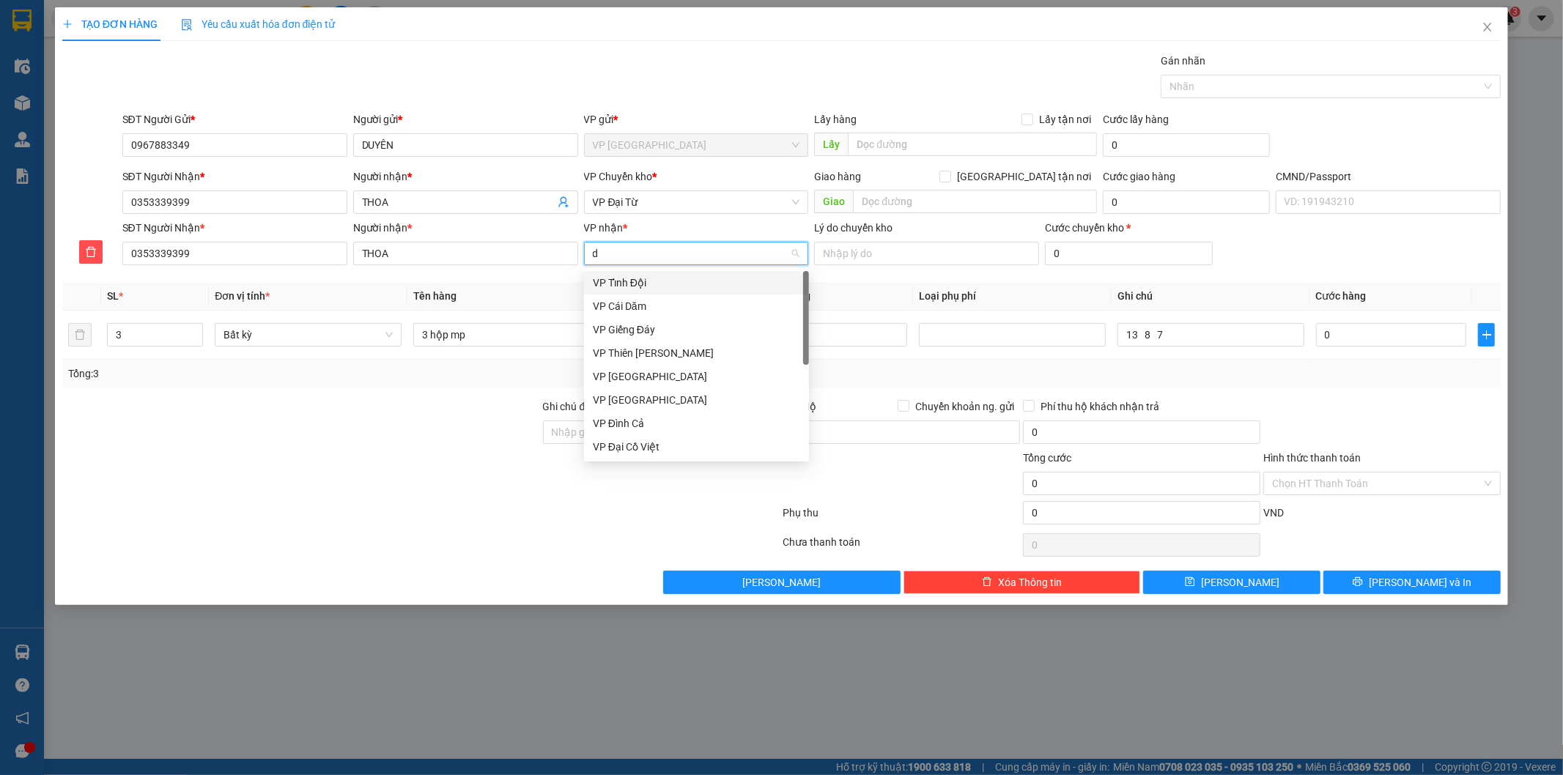
type input "dt"
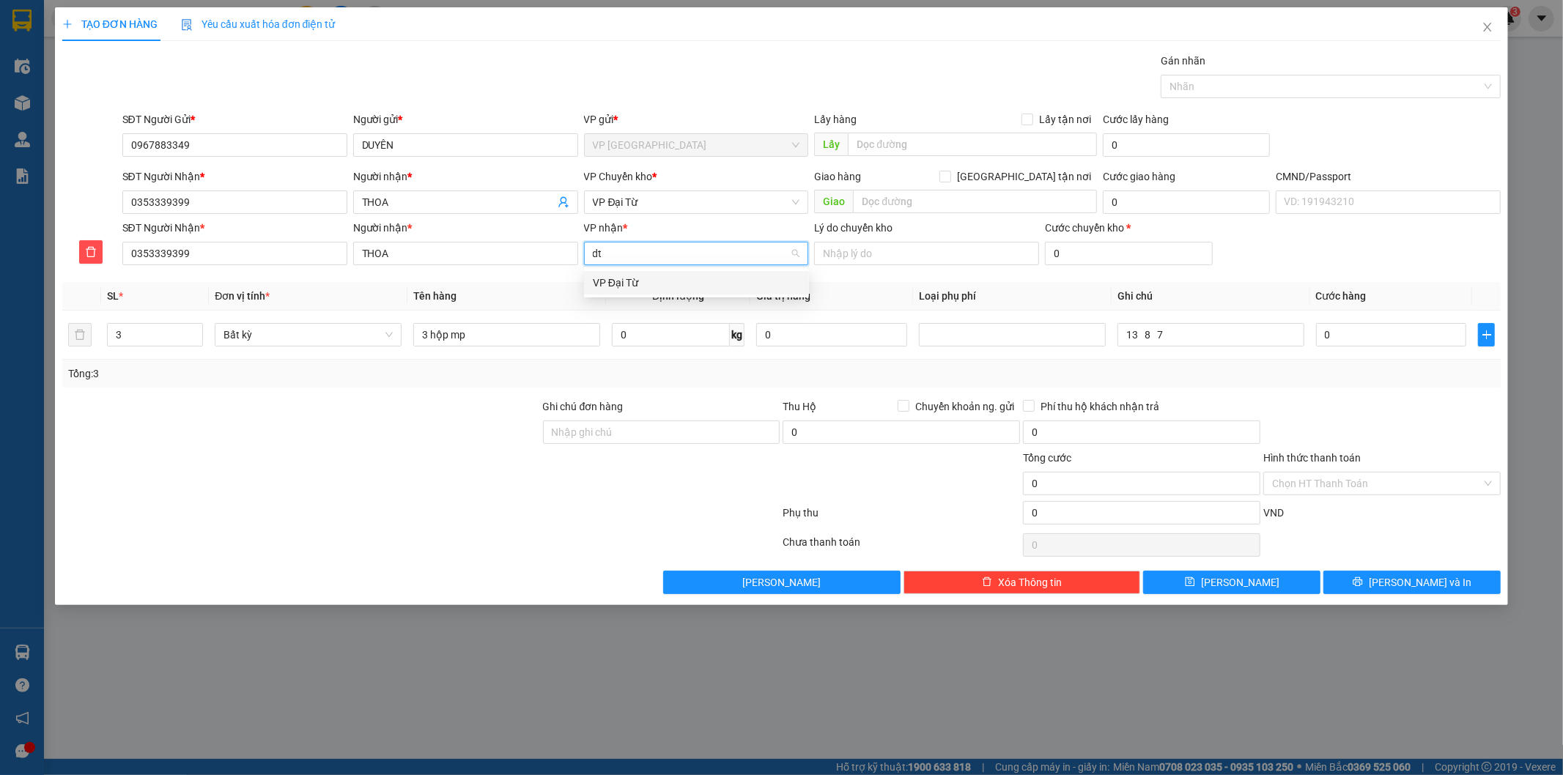
click at [648, 279] on div "VP Đại Từ" at bounding box center [696, 283] width 207 height 16
click at [656, 198] on span "VP Đại Từ" at bounding box center [696, 202] width 207 height 22
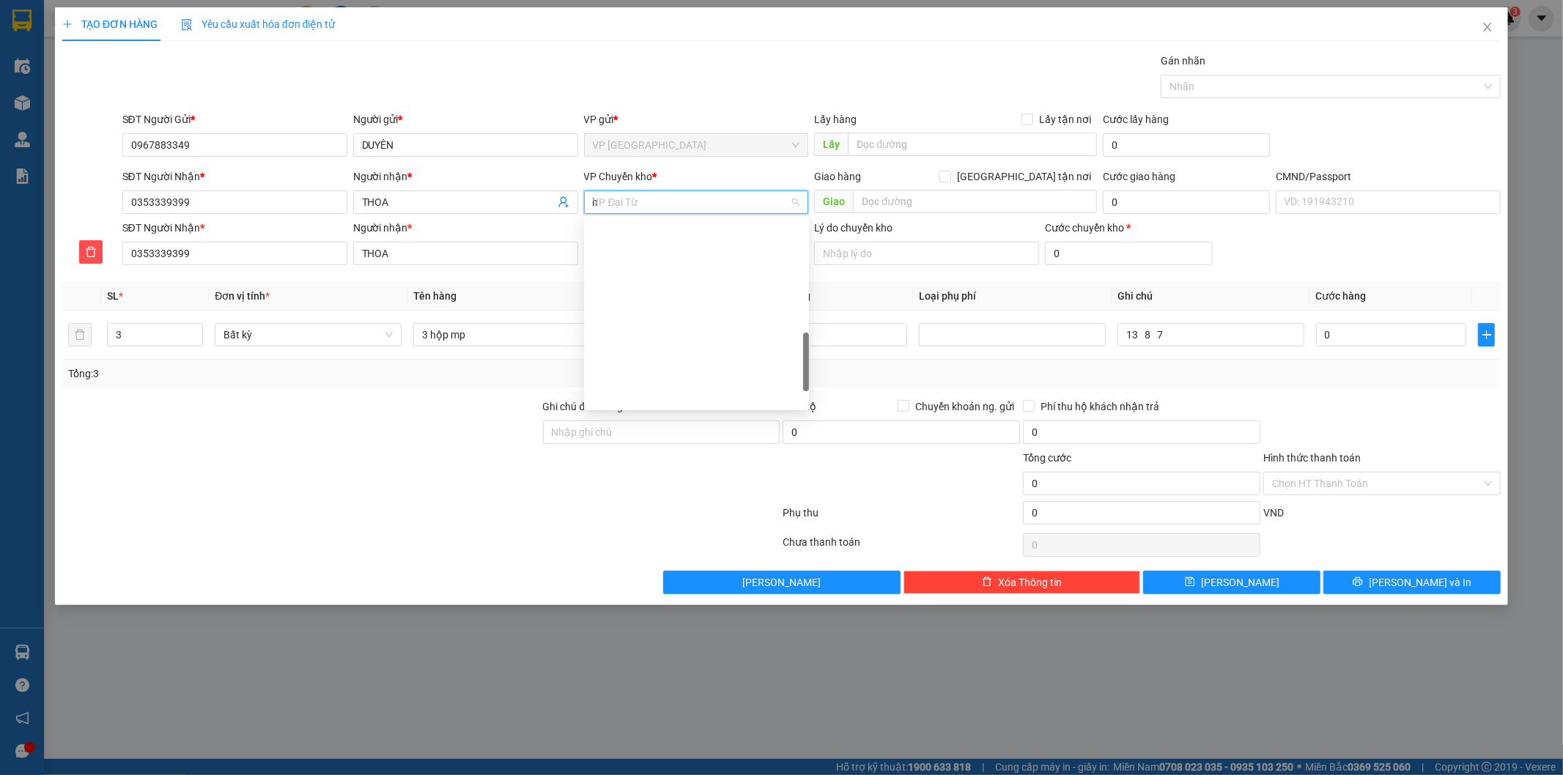
scroll to position [210, 0]
type input "hg"
click at [642, 230] on div "VP Hoàng Gia" at bounding box center [696, 231] width 207 height 16
click at [544, 340] on input "3 hộp mp" at bounding box center [506, 334] width 187 height 23
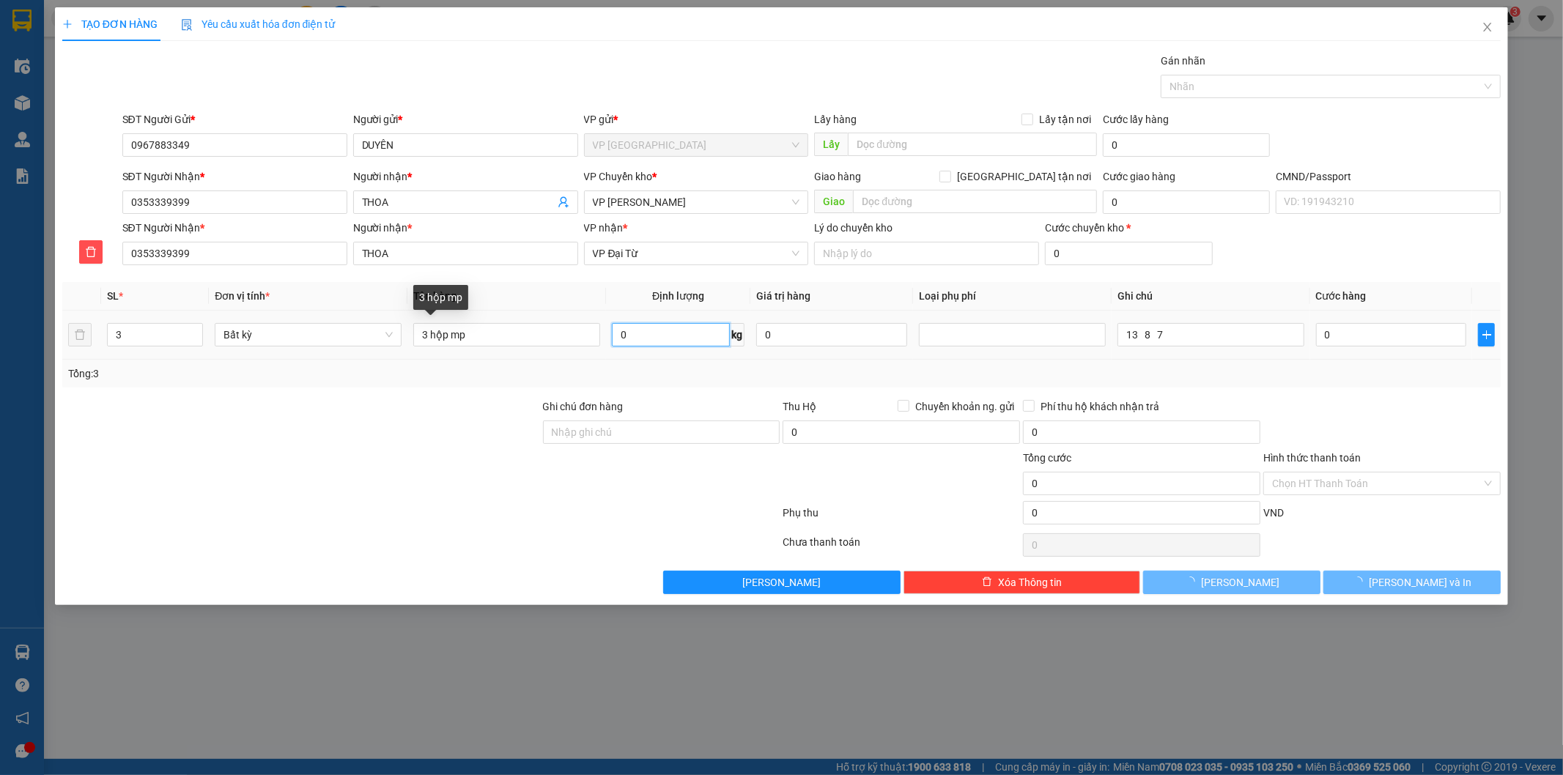
click at [651, 344] on input "0" at bounding box center [671, 334] width 118 height 23
type input "13"
type input "65.000"
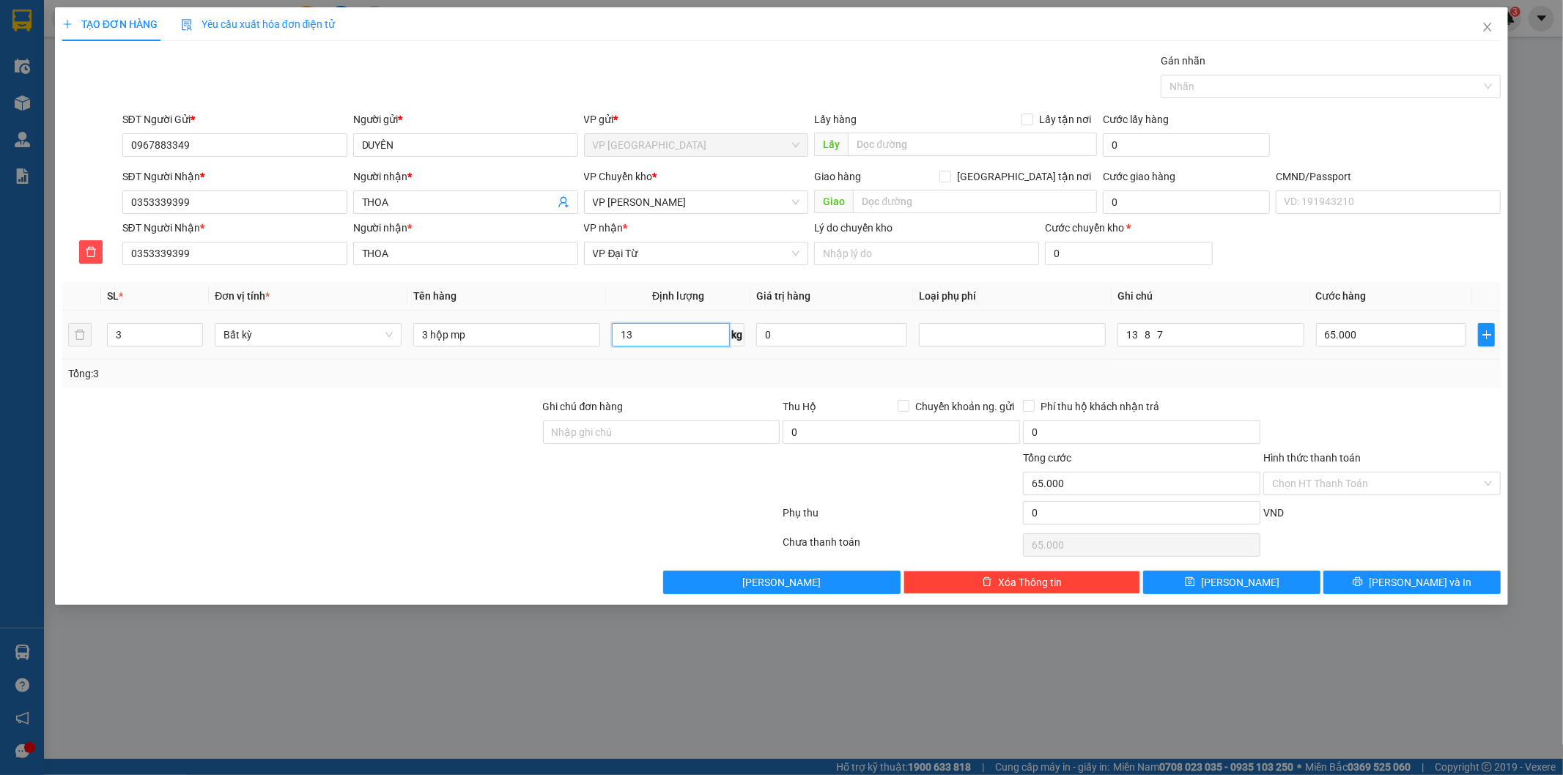
click at [651, 344] on input "13" at bounding box center [671, 334] width 118 height 23
type input "0"
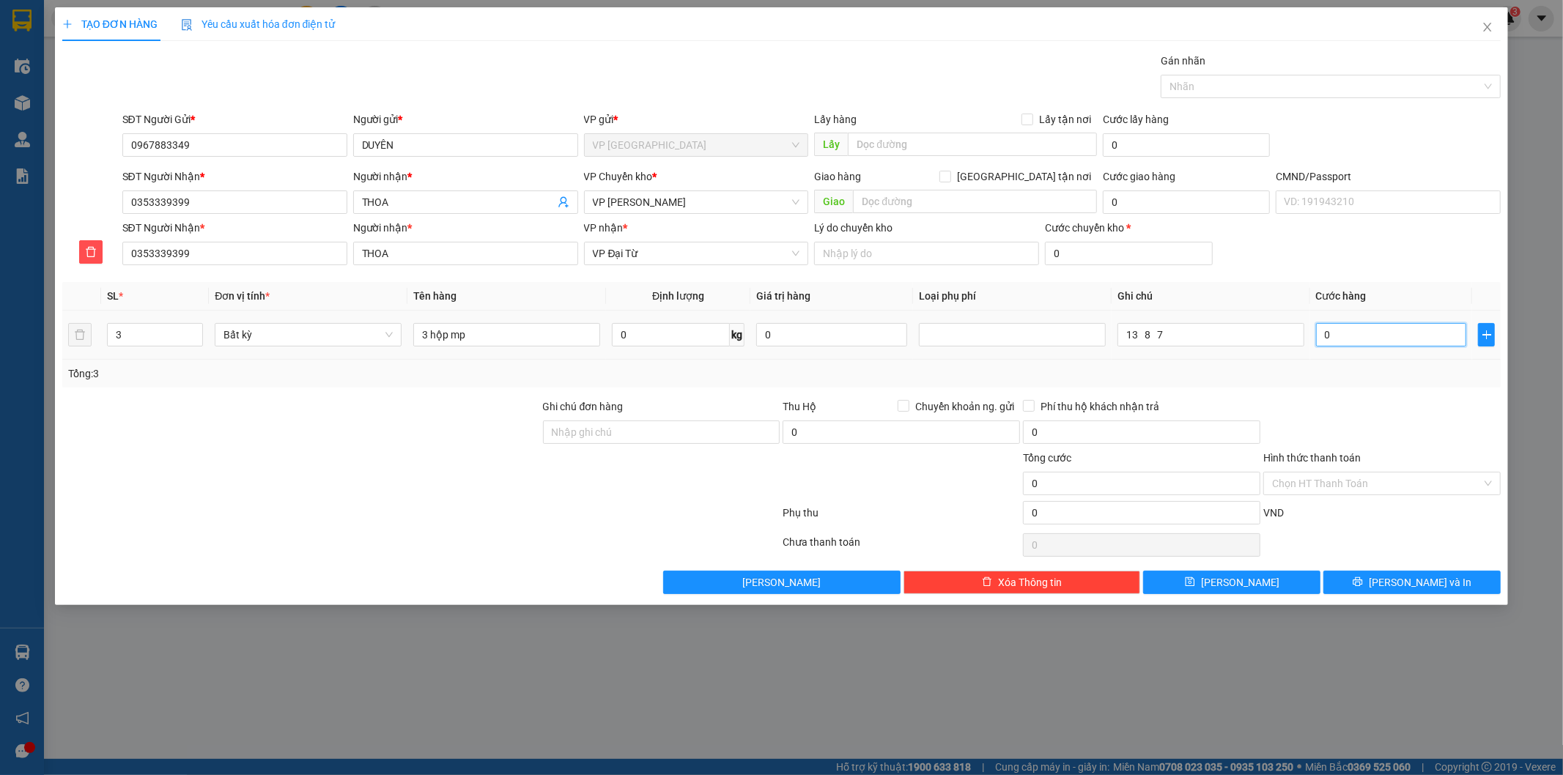
click at [1338, 337] on input "0" at bounding box center [1391, 334] width 151 height 23
type input "145"
click at [1354, 390] on div "Transit Pickup Surcharge Ids Transit Deliver Surcharge Ids Transit Deliver Surc…" at bounding box center [781, 323] width 1439 height 541
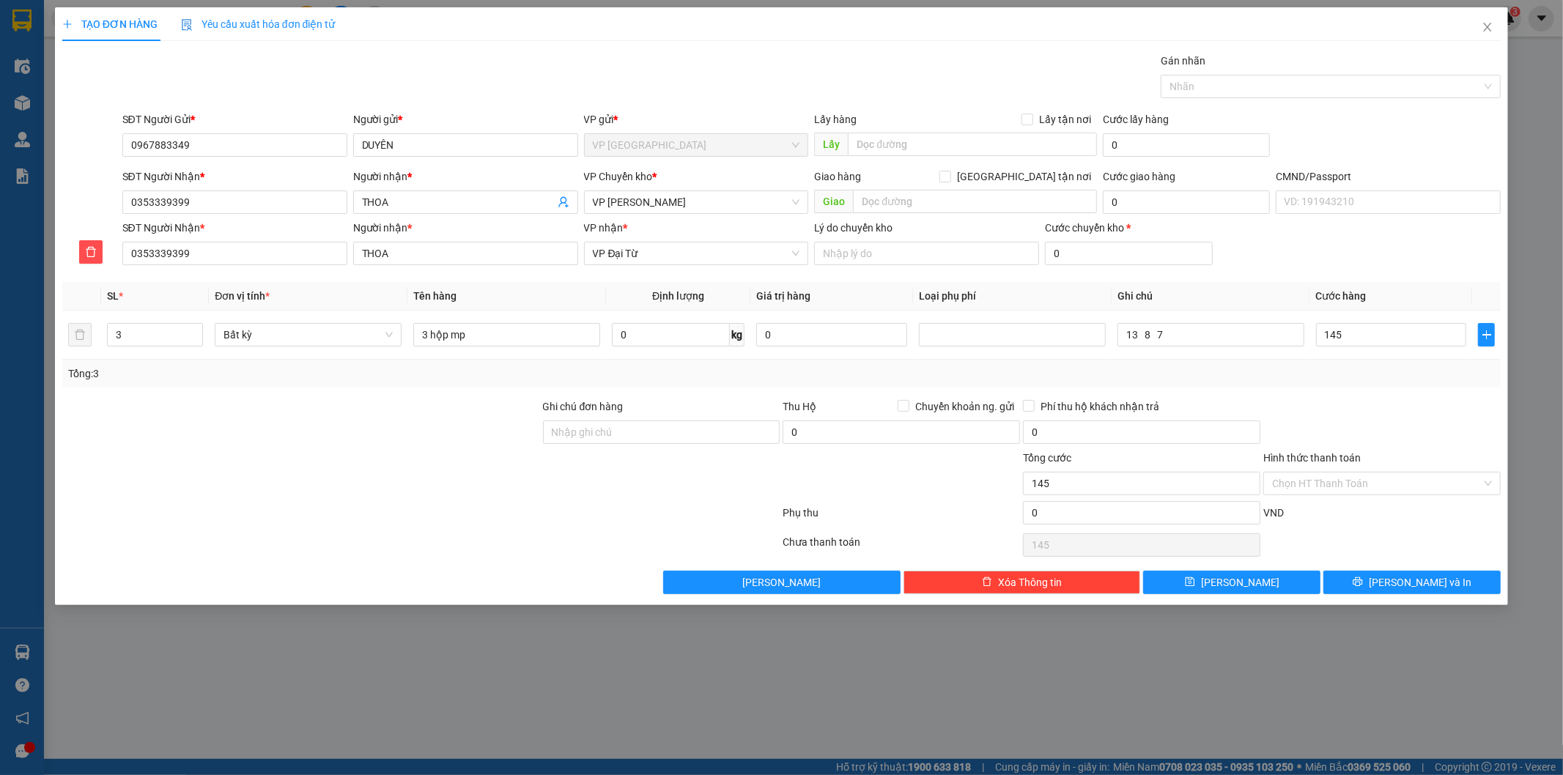
type input "145.000"
click at [1402, 589] on span "Lưu và In" at bounding box center [1420, 582] width 103 height 16
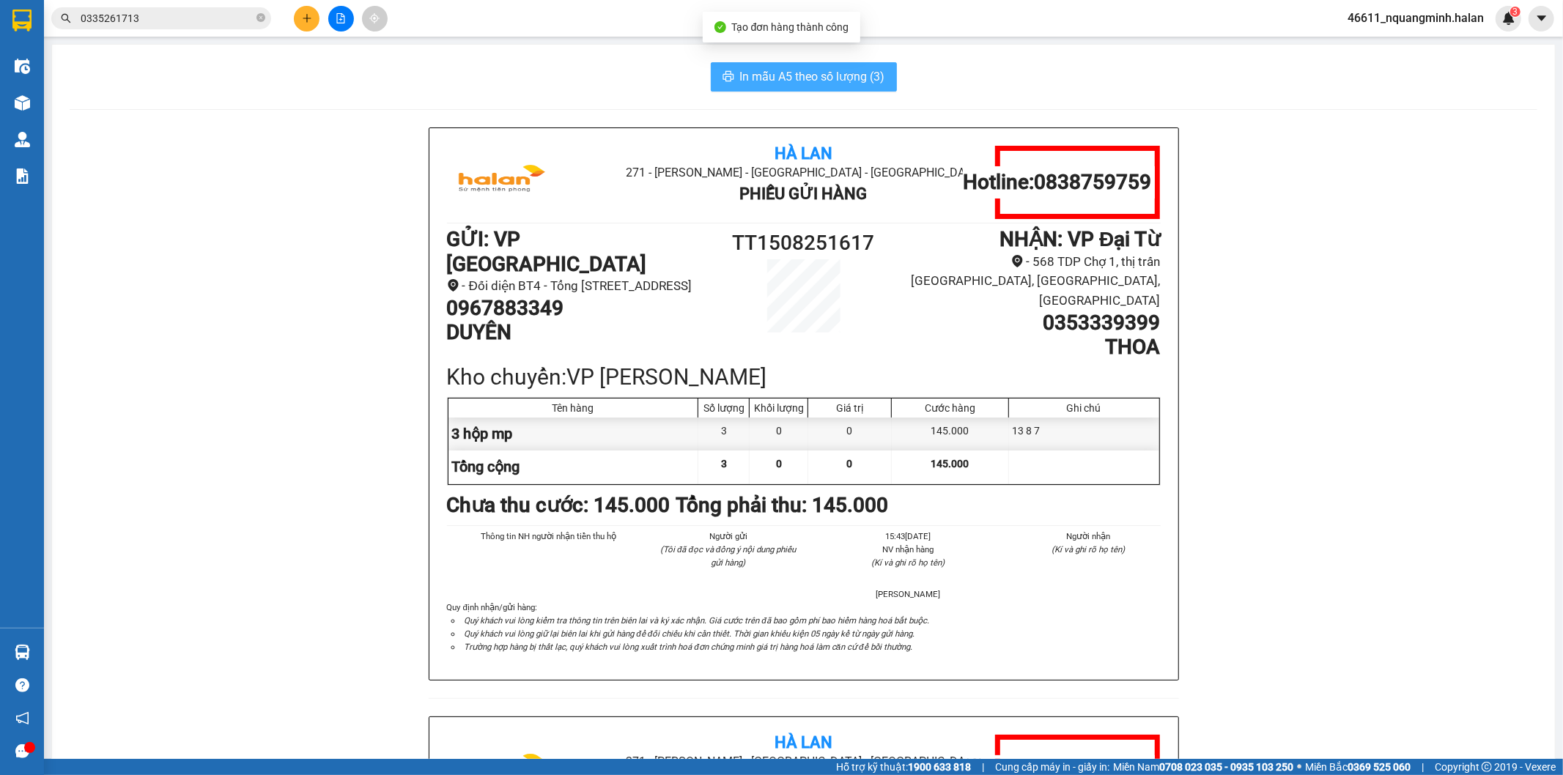
click at [826, 66] on button "In mẫu A5 theo số lượng (3)" at bounding box center [804, 76] width 186 height 29
drag, startPoint x: 160, startPoint y: 467, endPoint x: 150, endPoint y: 495, distance: 29.4
click at [160, 472] on div "Hà Lan 271 - Dương Tự Minh - Phường Tân Long - Thái Nguyên Phiếu Gửi Hàng Hotli…" at bounding box center [804, 716] width 1468 height 1178
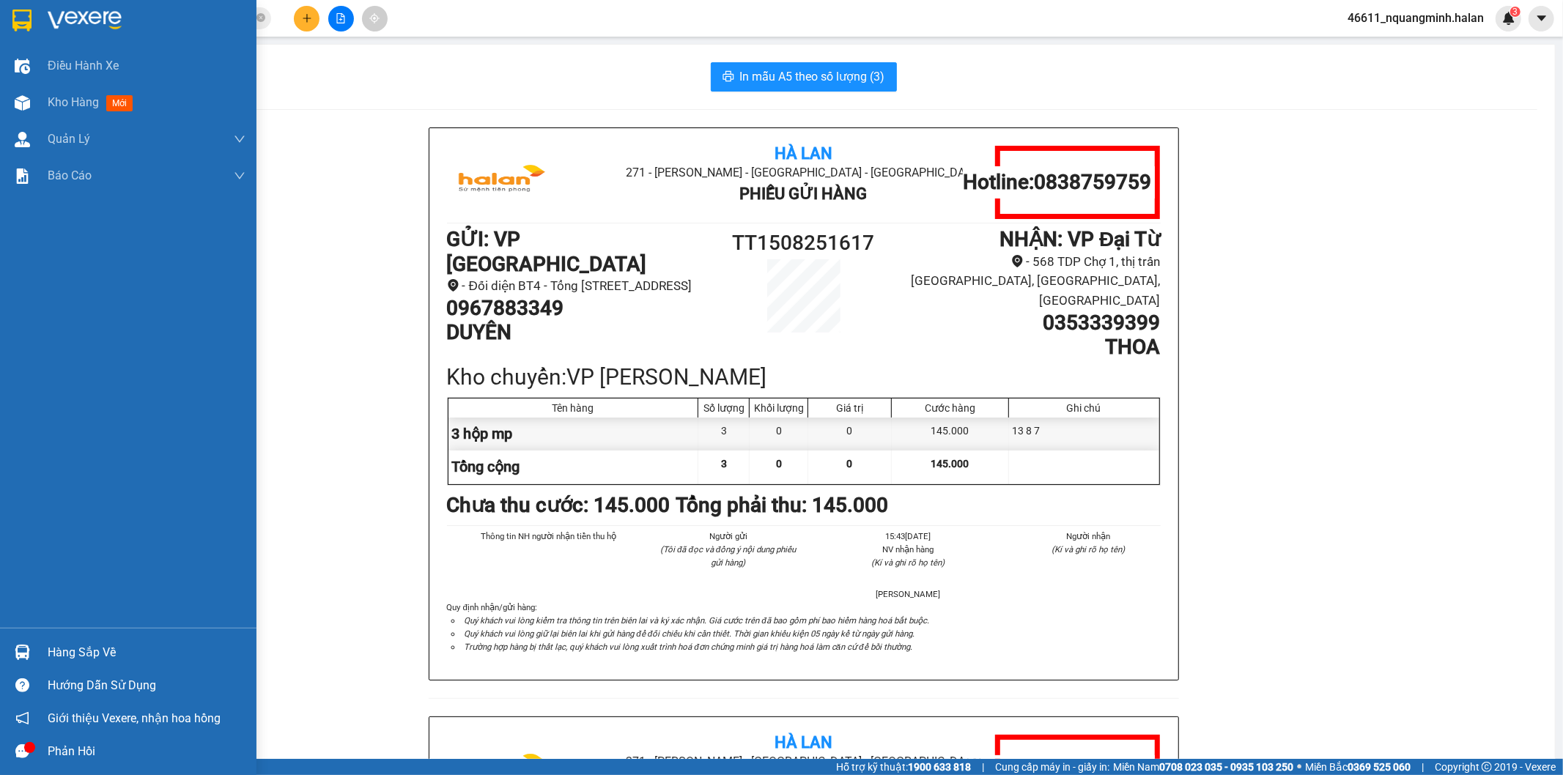
click at [31, 650] on div at bounding box center [23, 653] width 26 height 26
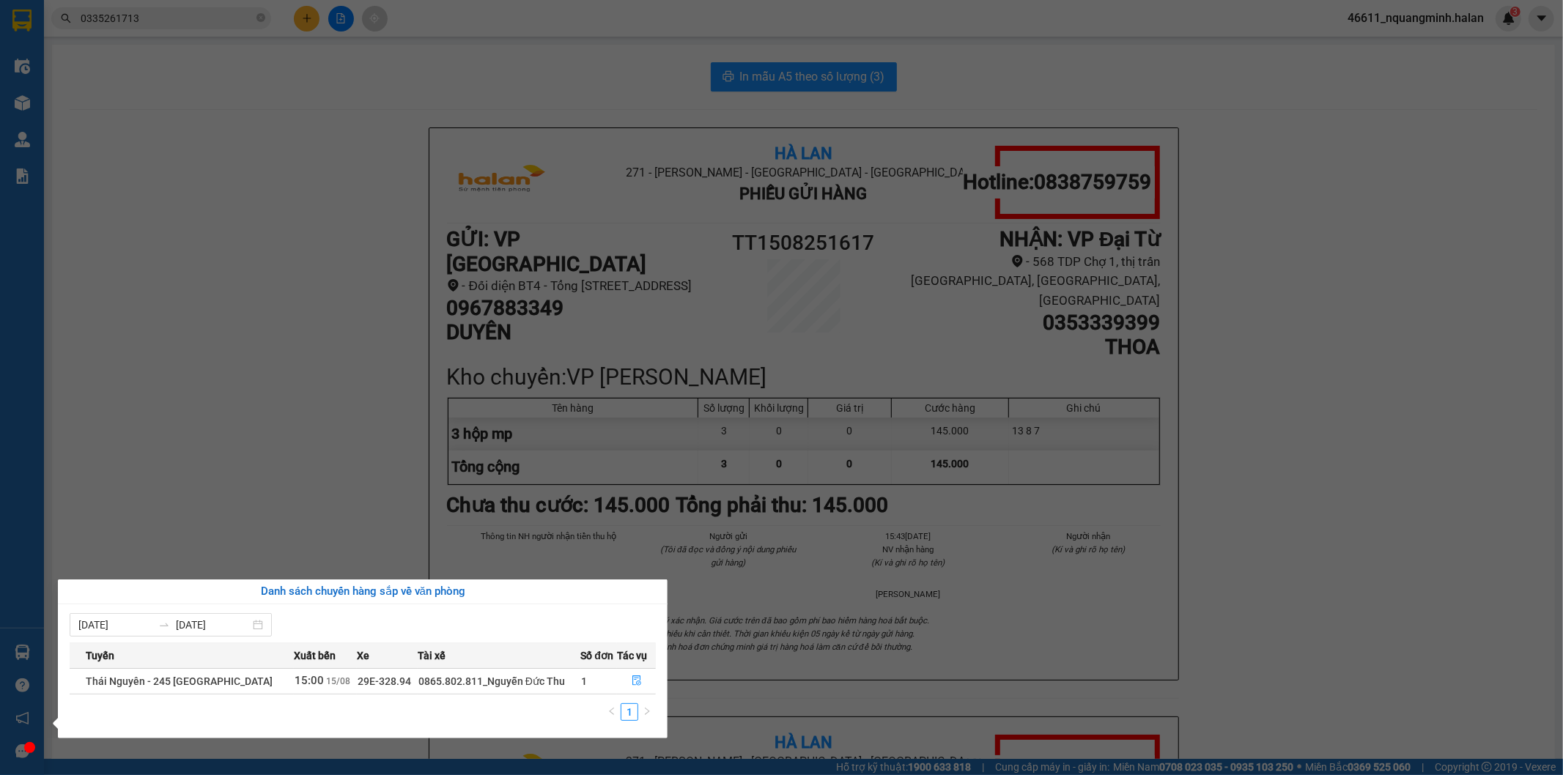
click at [295, 418] on section "Kết quả tìm kiếm ( 1 ) Bộ lọc Mã ĐH Trạng thái Món hàng Thu hộ Tổng cước Chưa c…" at bounding box center [781, 387] width 1563 height 775
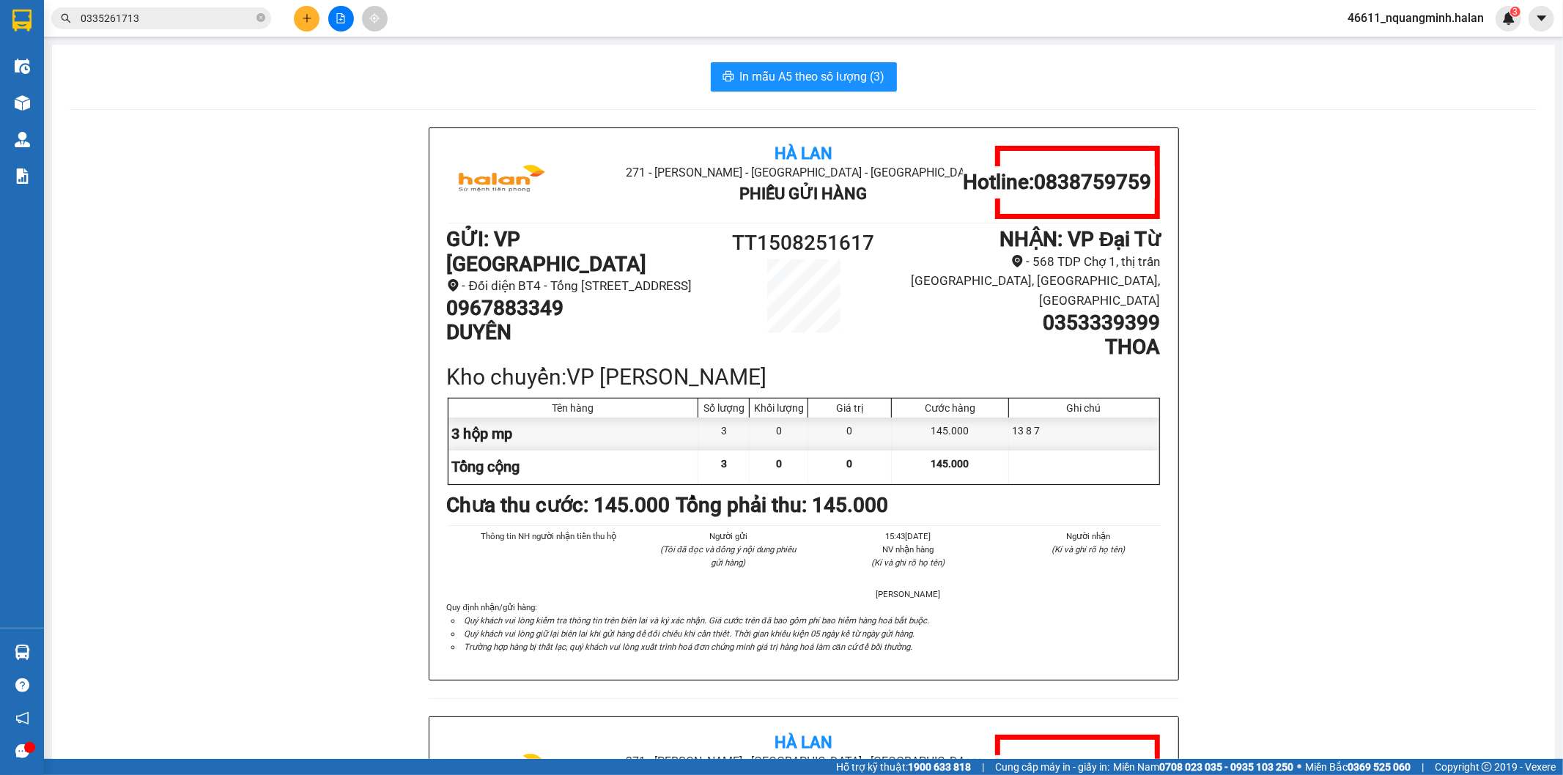
click at [267, 295] on div "Hà Lan 271 - Dương Tự Minh - Phường Tân Long - Thái Nguyên Phiếu Gửi Hàng Hotli…" at bounding box center [804, 716] width 1468 height 1178
click at [308, 17] on icon "plus" at bounding box center [307, 18] width 10 height 10
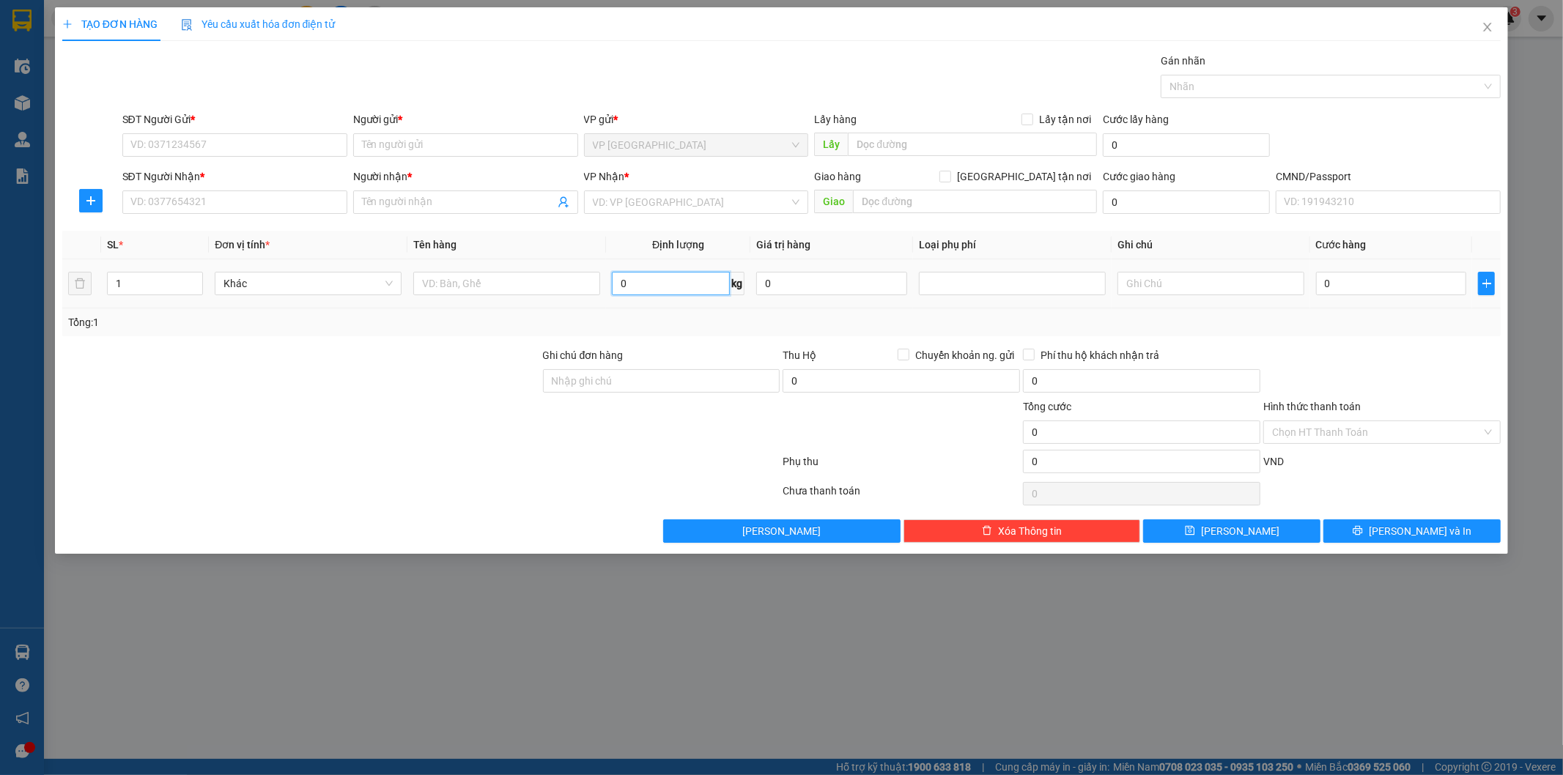
click at [633, 284] on input "0" at bounding box center [671, 283] width 118 height 23
type input "19"
click at [481, 281] on input "text" at bounding box center [506, 283] width 187 height 23
type input "cục sắt (van nước)"
click at [300, 141] on input "SĐT Người Gửi *" at bounding box center [234, 144] width 225 height 23
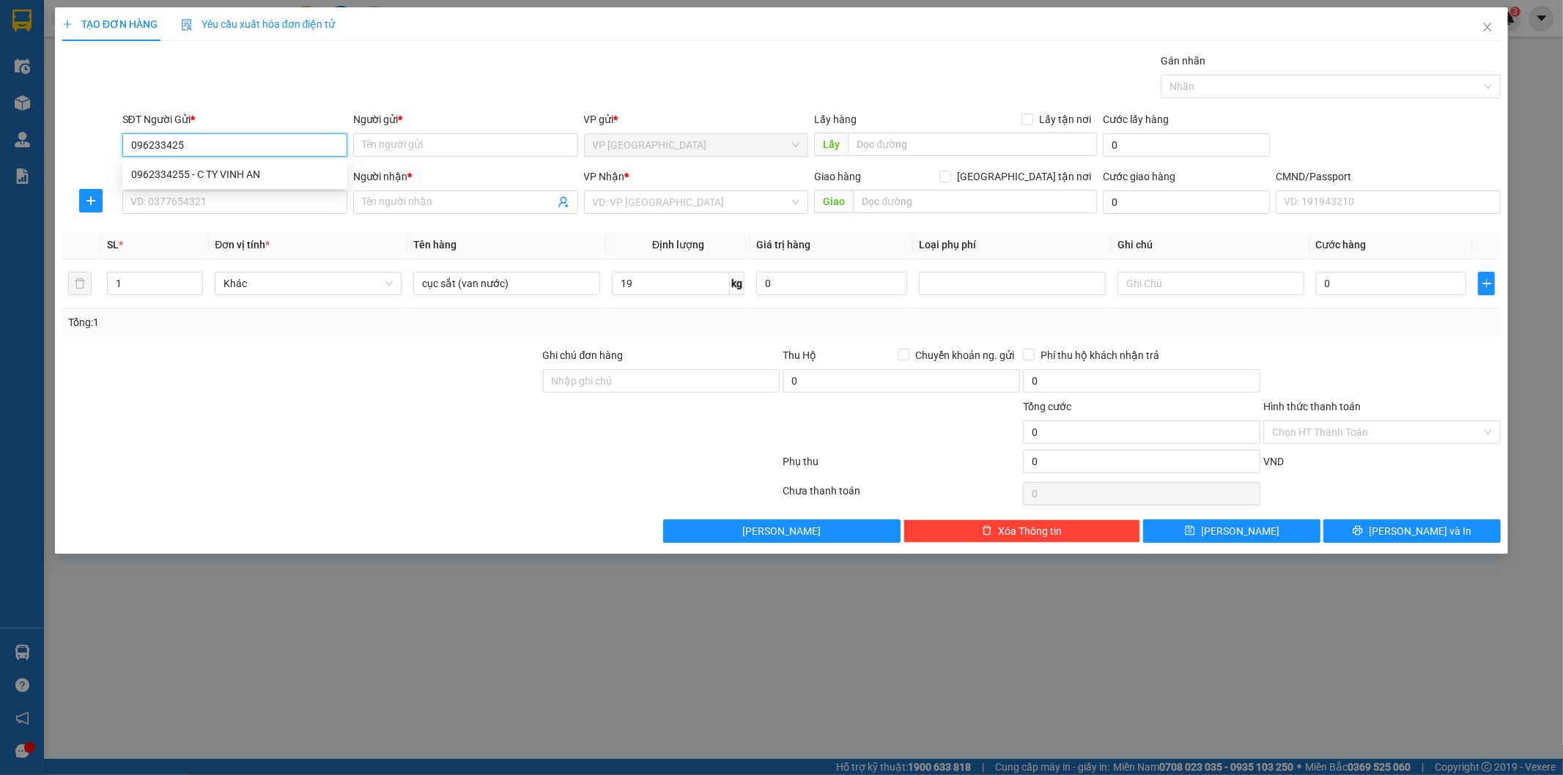
type input "0962334255"
drag, startPoint x: 233, startPoint y: 166, endPoint x: 237, endPoint y: 185, distance: 19.5
click at [234, 169] on div "0962334255 - C TY VINH AN" at bounding box center [234, 174] width 207 height 16
type input "C TY VINH AN"
type input "0962334255"
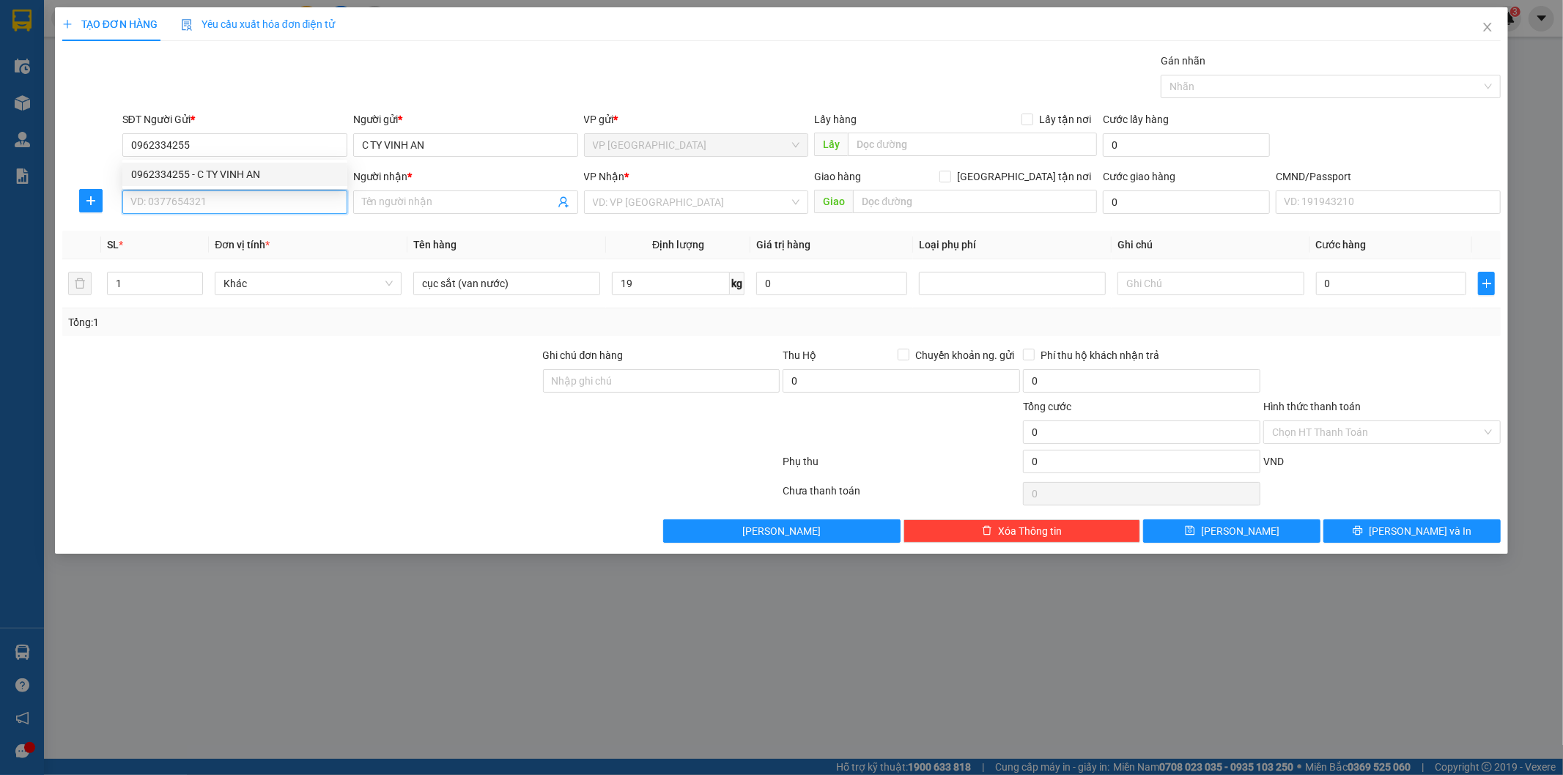
click at [245, 207] on input "SĐT Người Nhận *" at bounding box center [234, 201] width 225 height 23
click at [213, 201] on input "SĐT Người Nhận *" at bounding box center [234, 201] width 225 height 23
click at [249, 223] on div "0973721534 - Hoàng SC" at bounding box center [234, 231] width 207 height 16
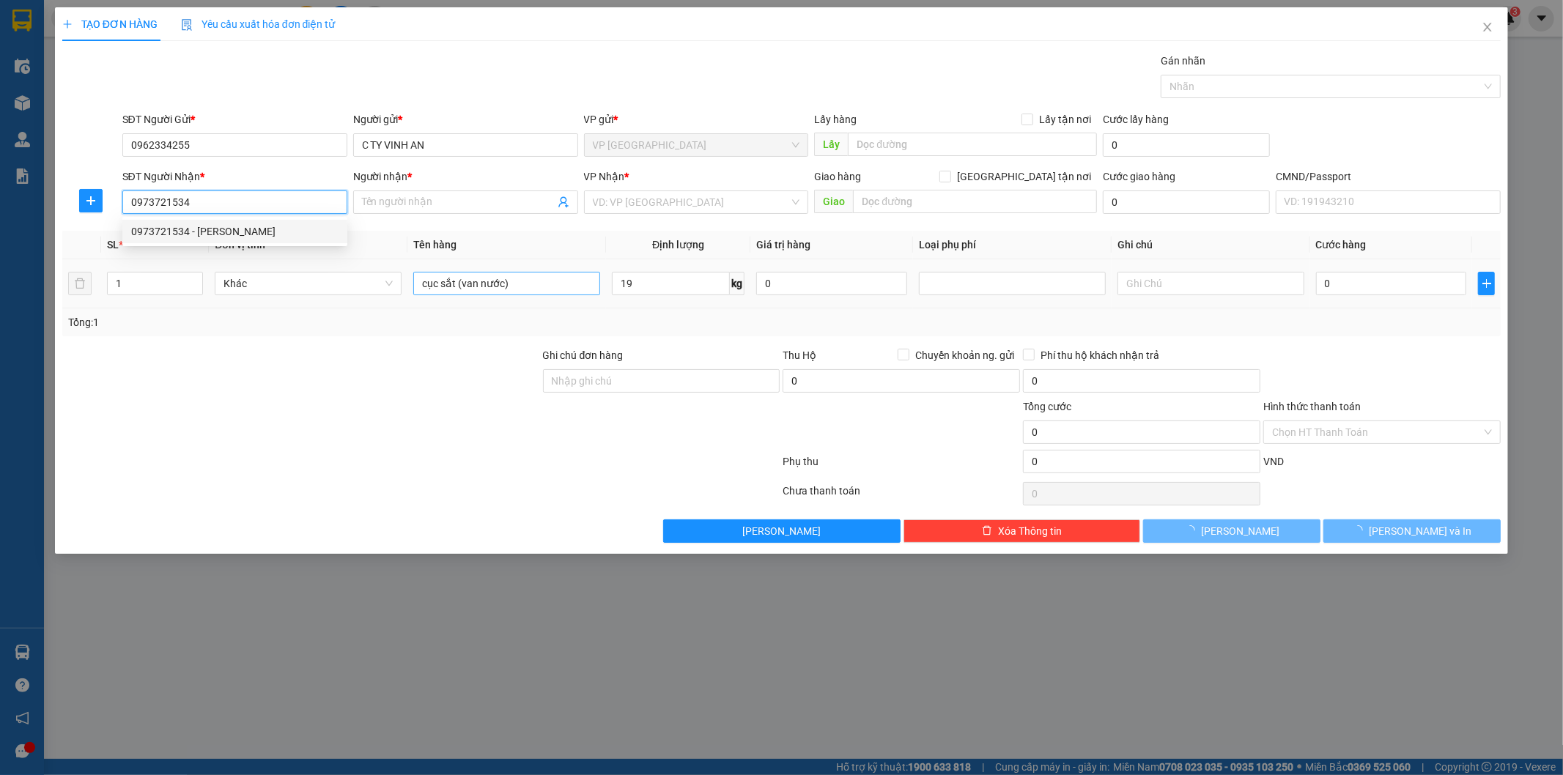
type input "0973721534"
type input "Hoàng SC"
click at [517, 286] on input "cục sắt (van nước)" at bounding box center [506, 283] width 187 height 23
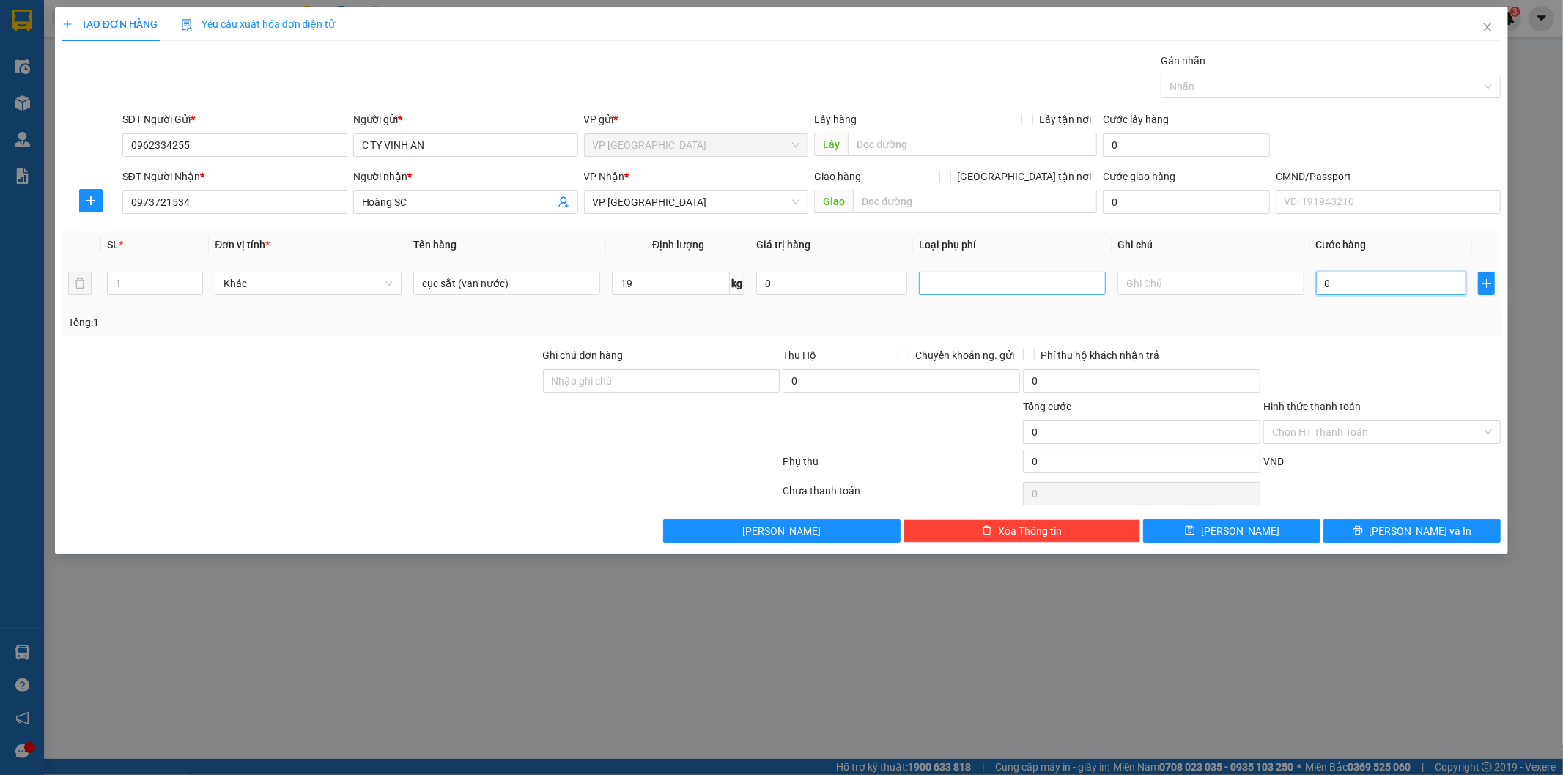
type input "6"
type input "60"
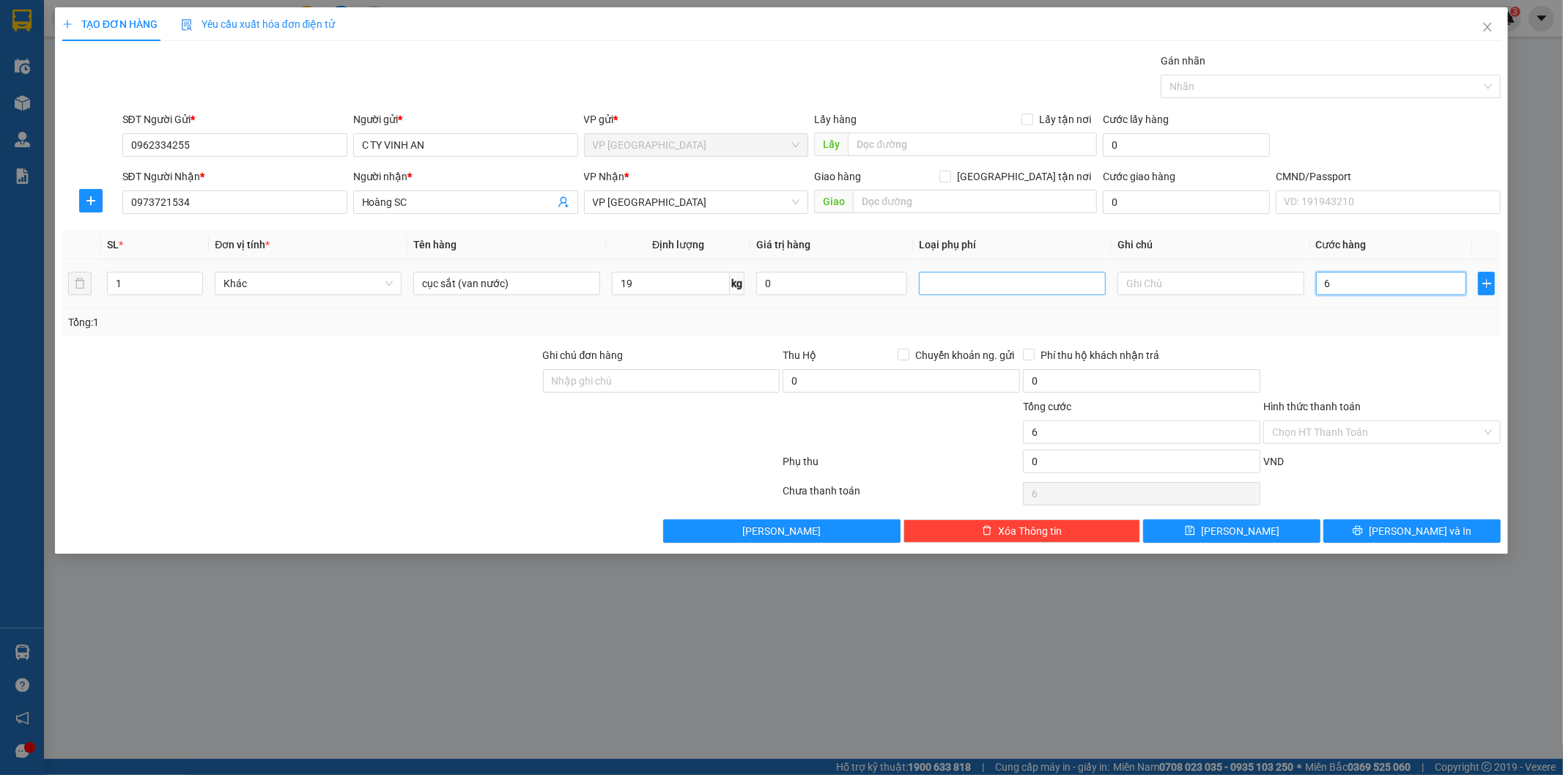
type input "60"
type input "60.000"
drag, startPoint x: 94, startPoint y: 198, endPoint x: 568, endPoint y: 215, distance: 474.4
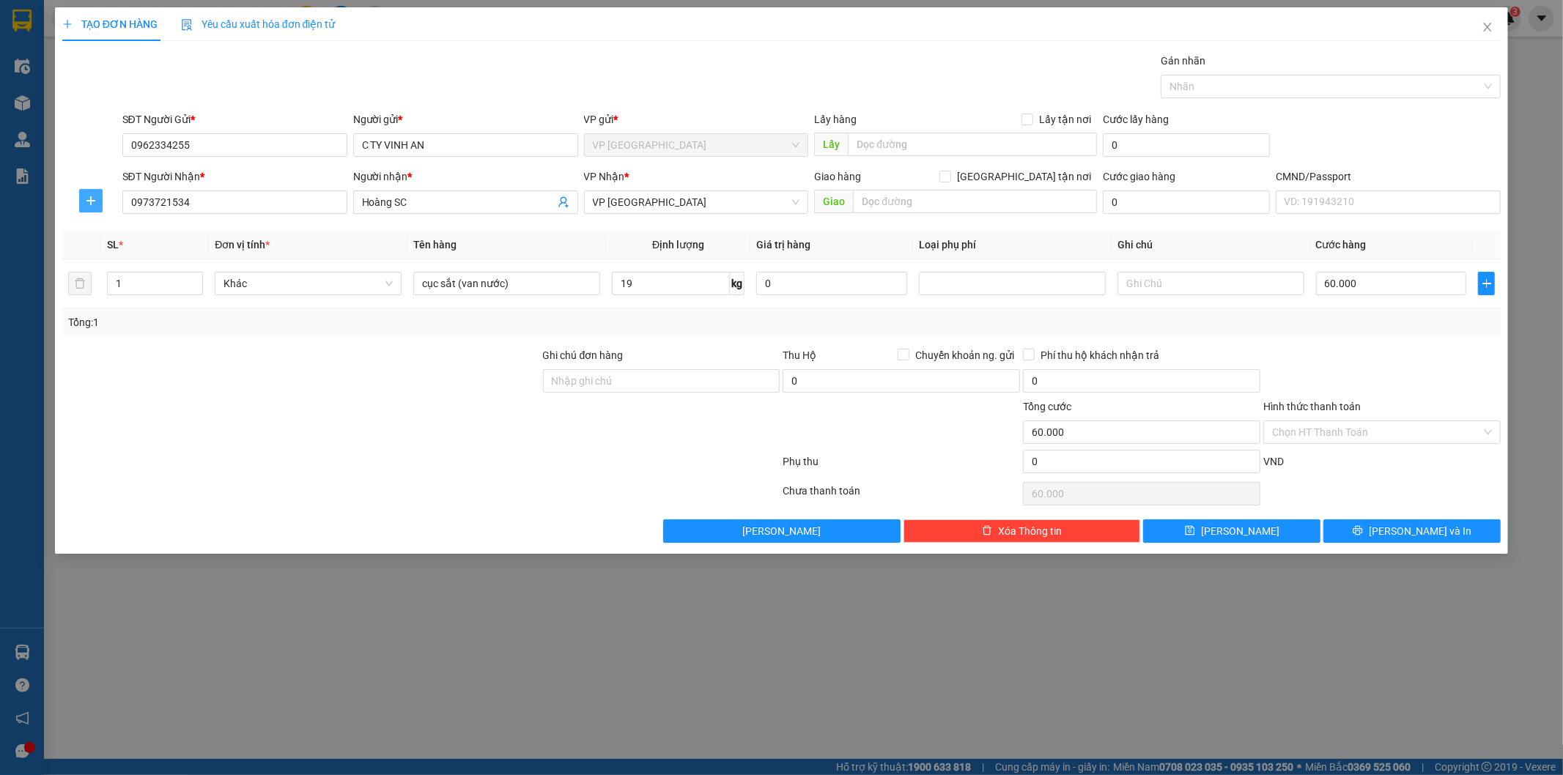
click at [95, 198] on icon "plus" at bounding box center [91, 201] width 12 height 12
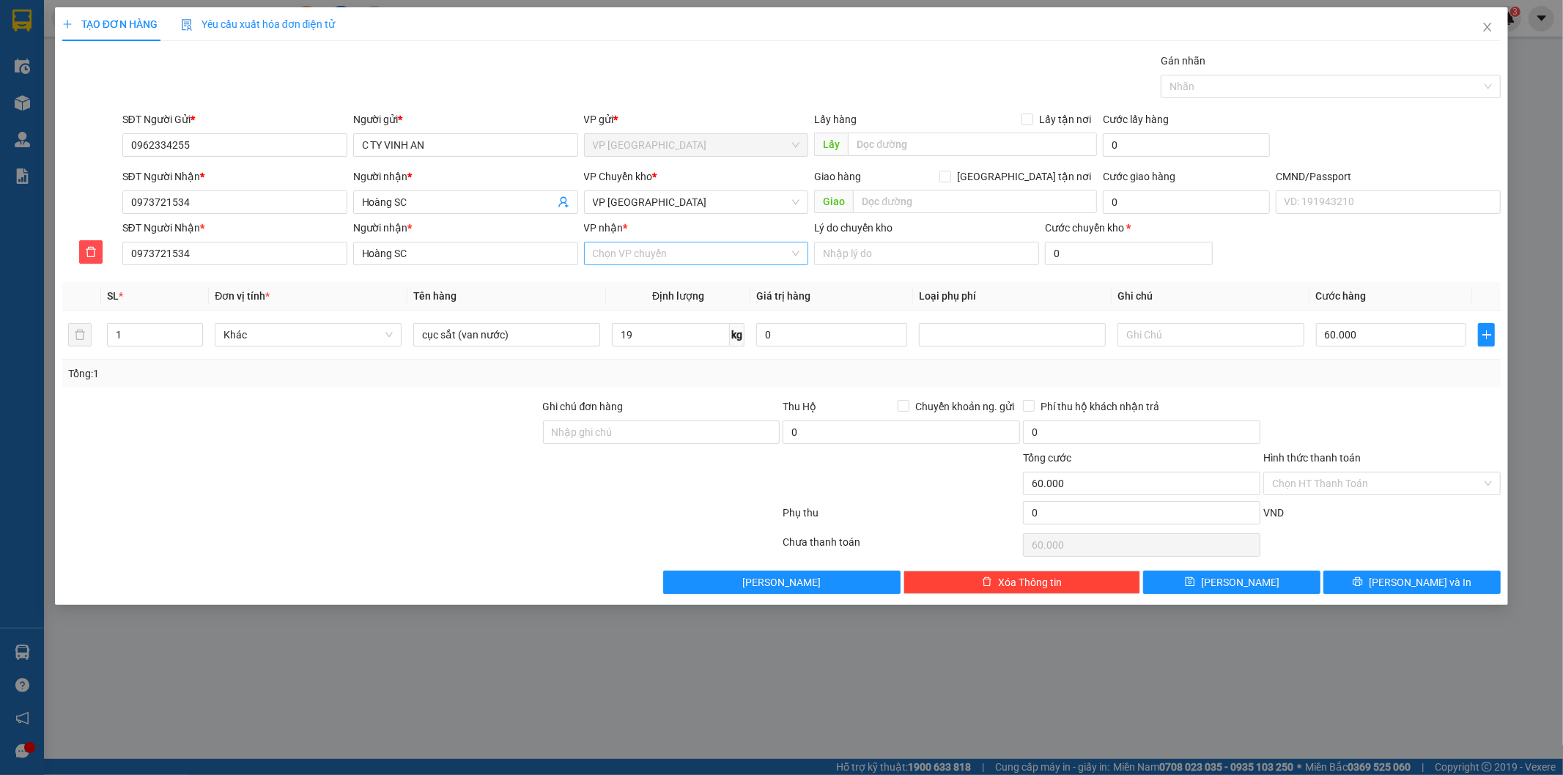
click at [671, 259] on input "VP nhận *" at bounding box center [691, 254] width 197 height 22
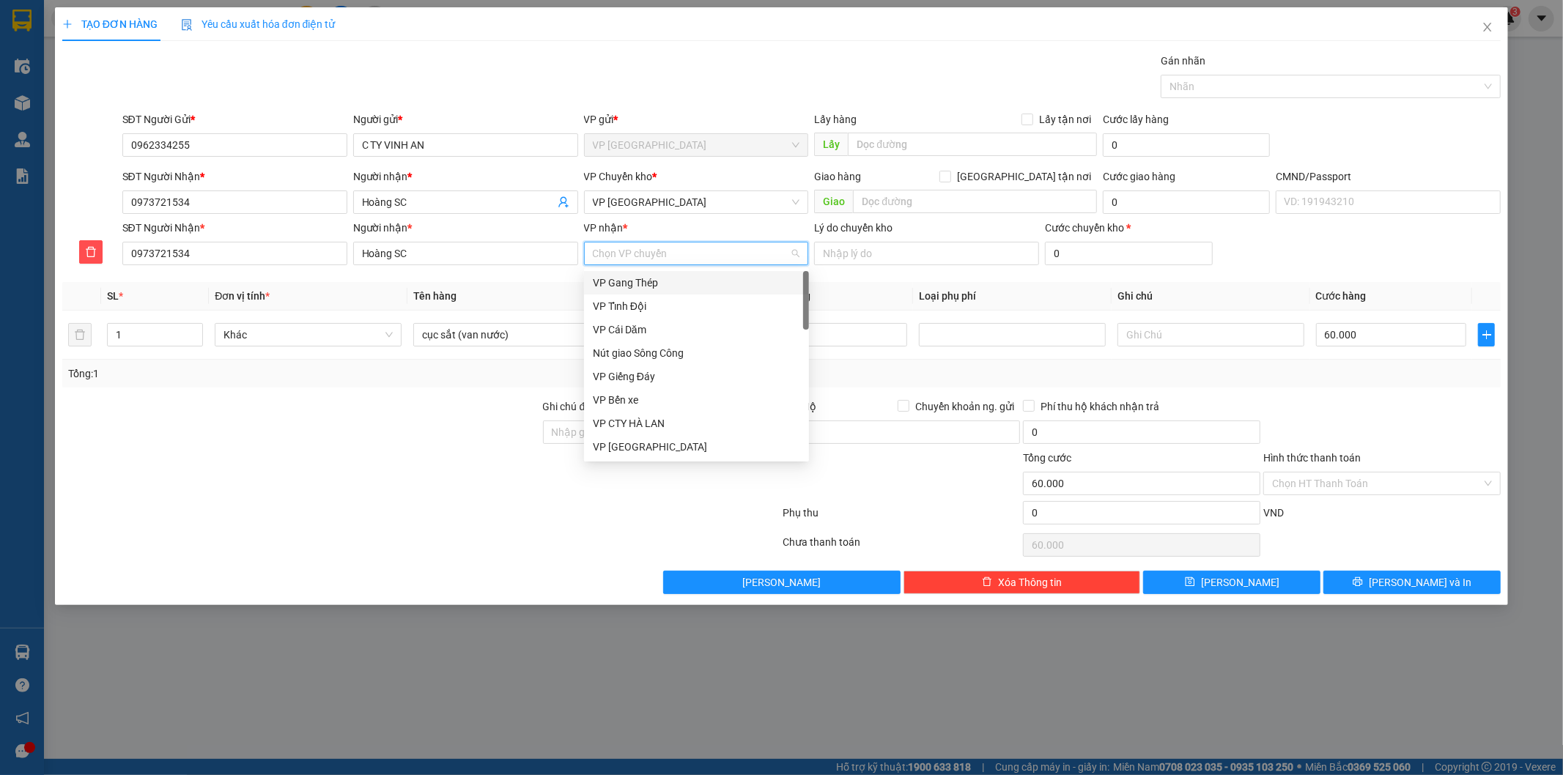
type input "x"
type input "sc"
click at [640, 305] on div "VP Sông Công" at bounding box center [696, 306] width 207 height 16
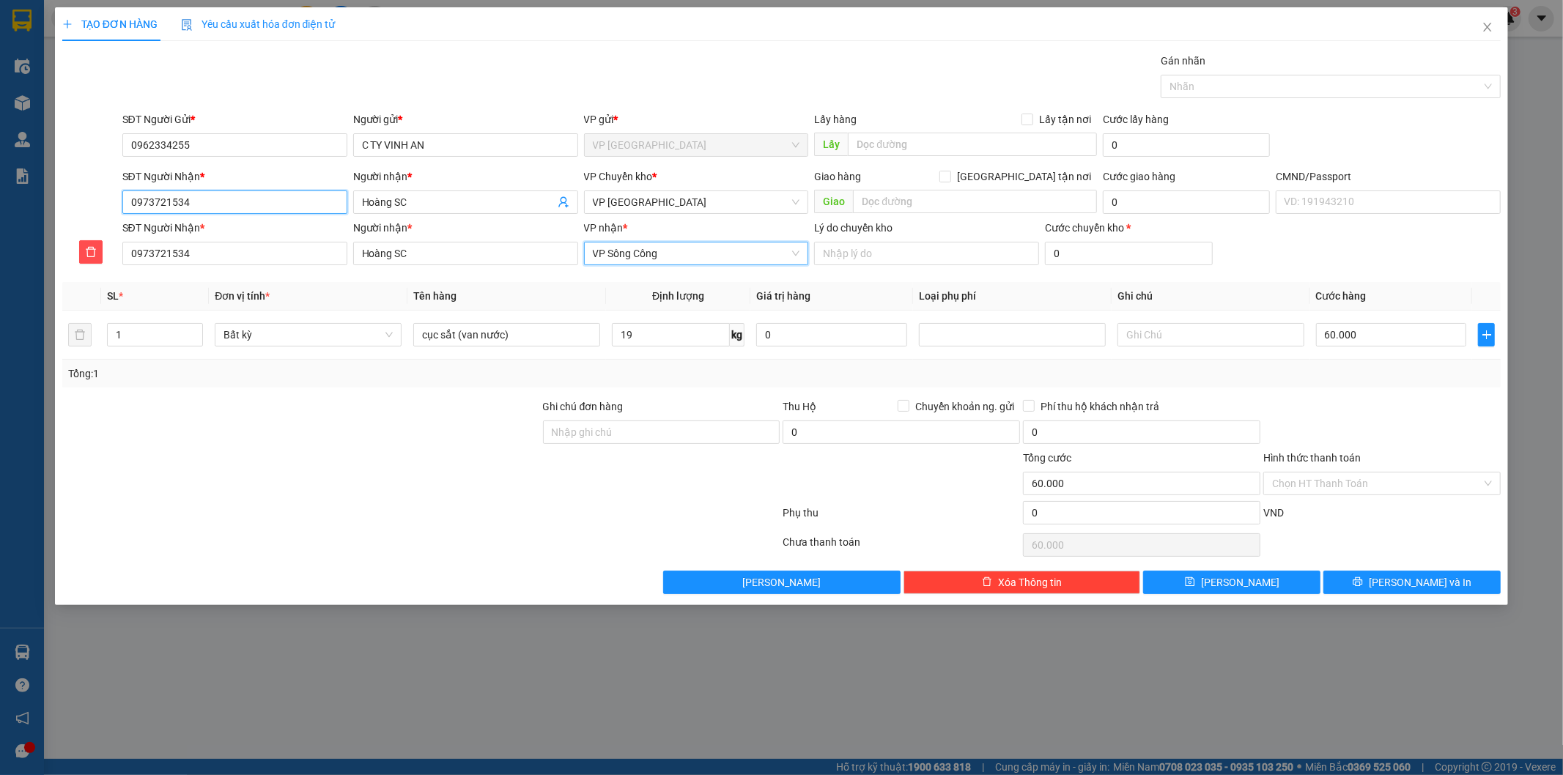
drag, startPoint x: 282, startPoint y: 203, endPoint x: 0, endPoint y: 171, distance: 283.9
click at [0, 181] on div "TẠO ĐƠN HÀNG Yêu cầu xuất hóa đơn điện tử Transit Pickup Surcharge Ids Transit …" at bounding box center [781, 387] width 1563 height 775
drag, startPoint x: 1401, startPoint y: 582, endPoint x: 859, endPoint y: 286, distance: 617.4
click at [1399, 581] on span "Lưu và In" at bounding box center [1420, 582] width 103 height 16
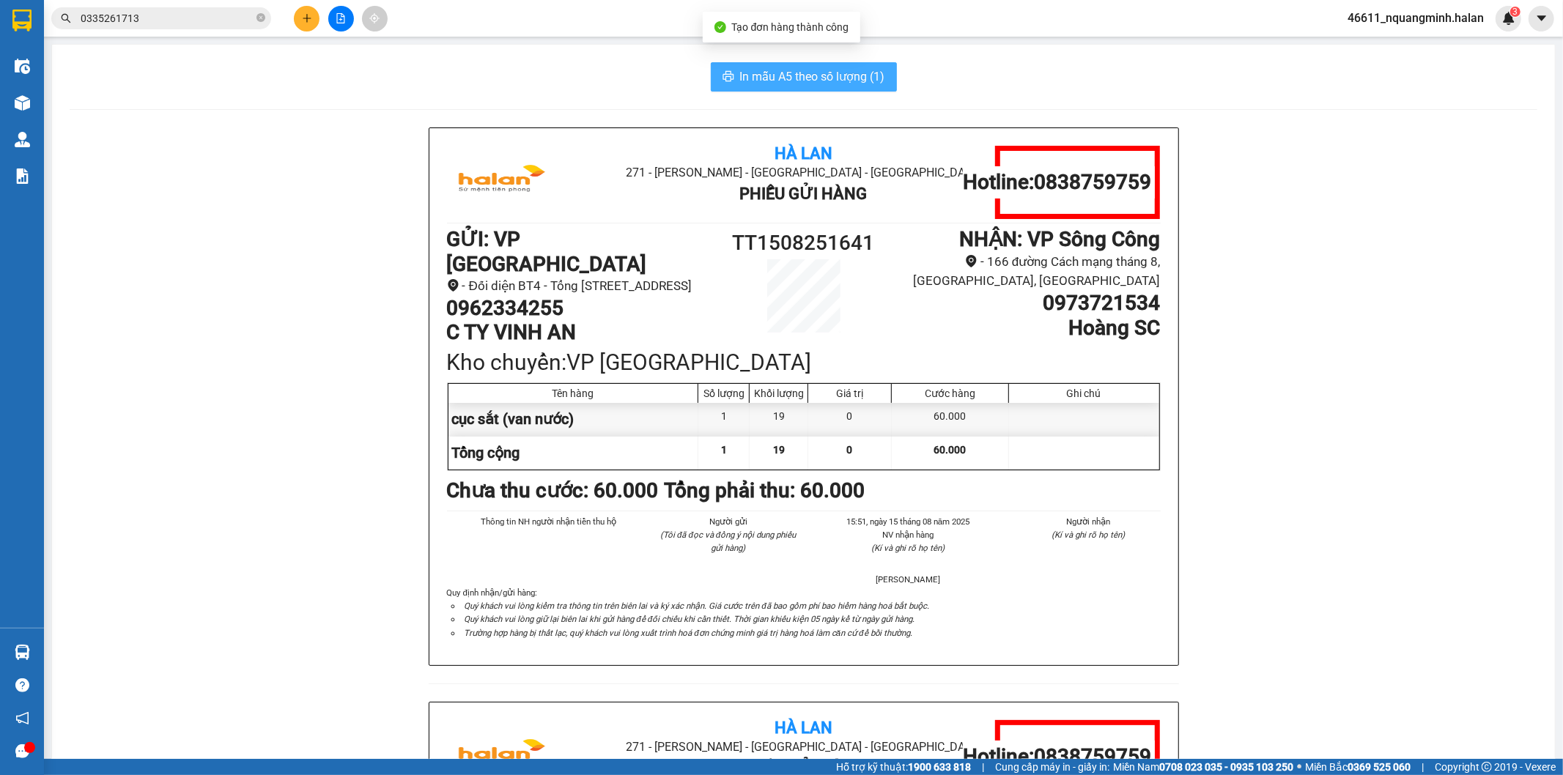
click at [774, 73] on span "In mẫu A5 theo số lượng (1)" at bounding box center [812, 76] width 145 height 18
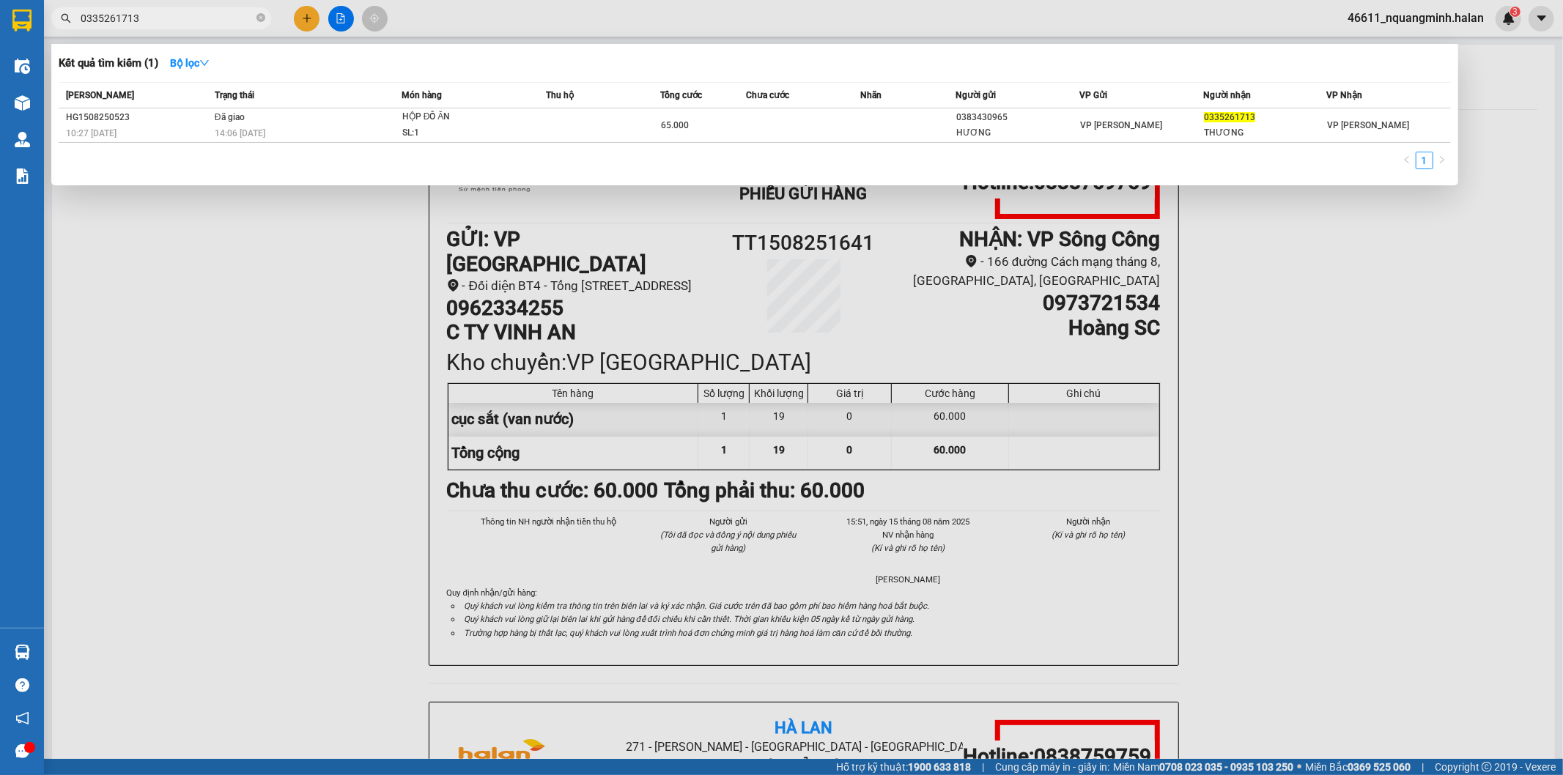
drag, startPoint x: 232, startPoint y: 18, endPoint x: 2, endPoint y: 1, distance: 230.7
click at [0, 4] on section "Kết quả tìm kiếm ( 1 ) Bộ lọc Mã ĐH Trạng thái Món hàng Thu hộ Tổng cước Chưa c…" at bounding box center [781, 387] width 1563 height 775
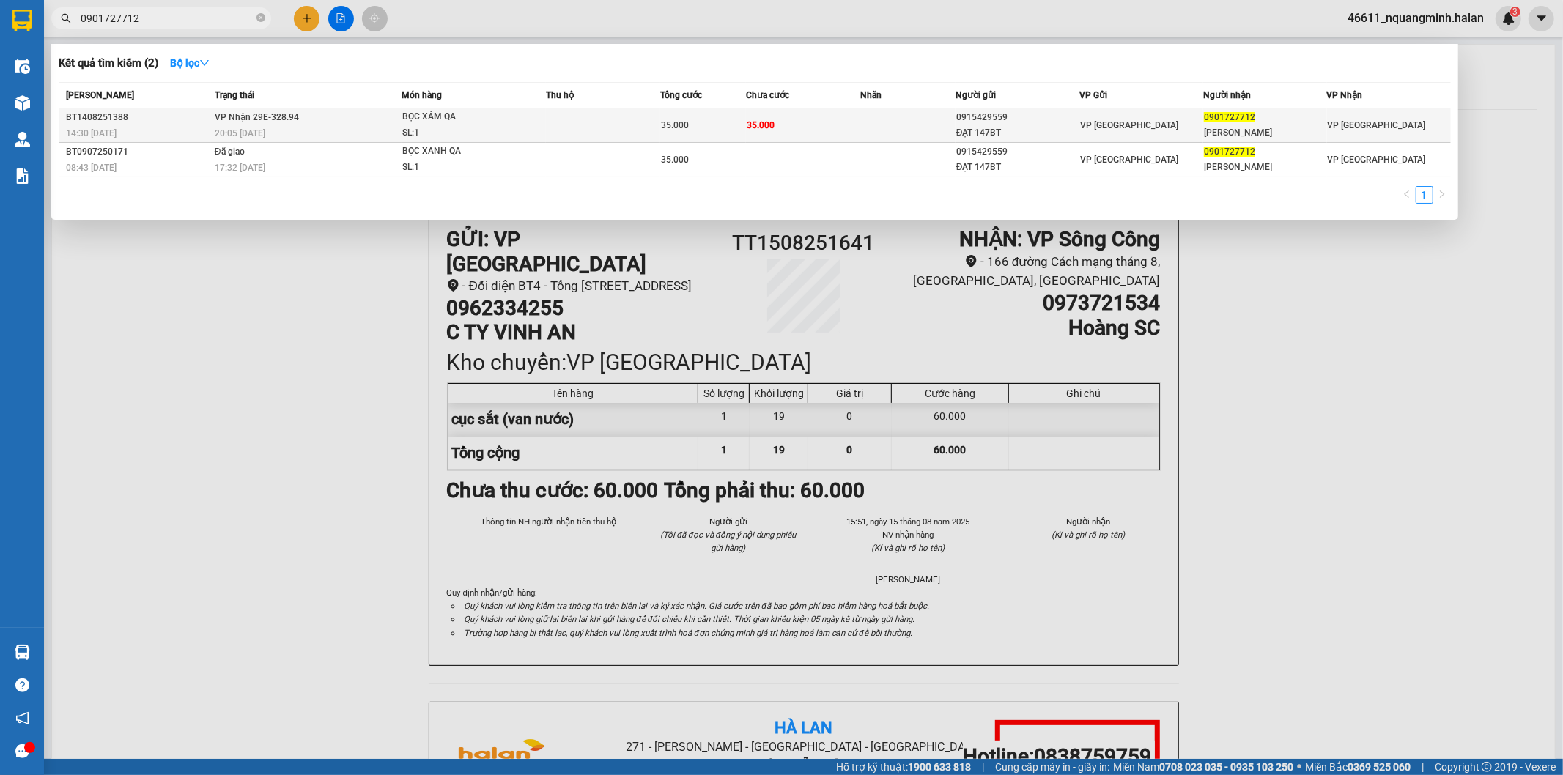
type input "0901727712"
click at [347, 123] on td "VP Nhận 29E-328.94 20:05 - 14/08" at bounding box center [306, 125] width 190 height 34
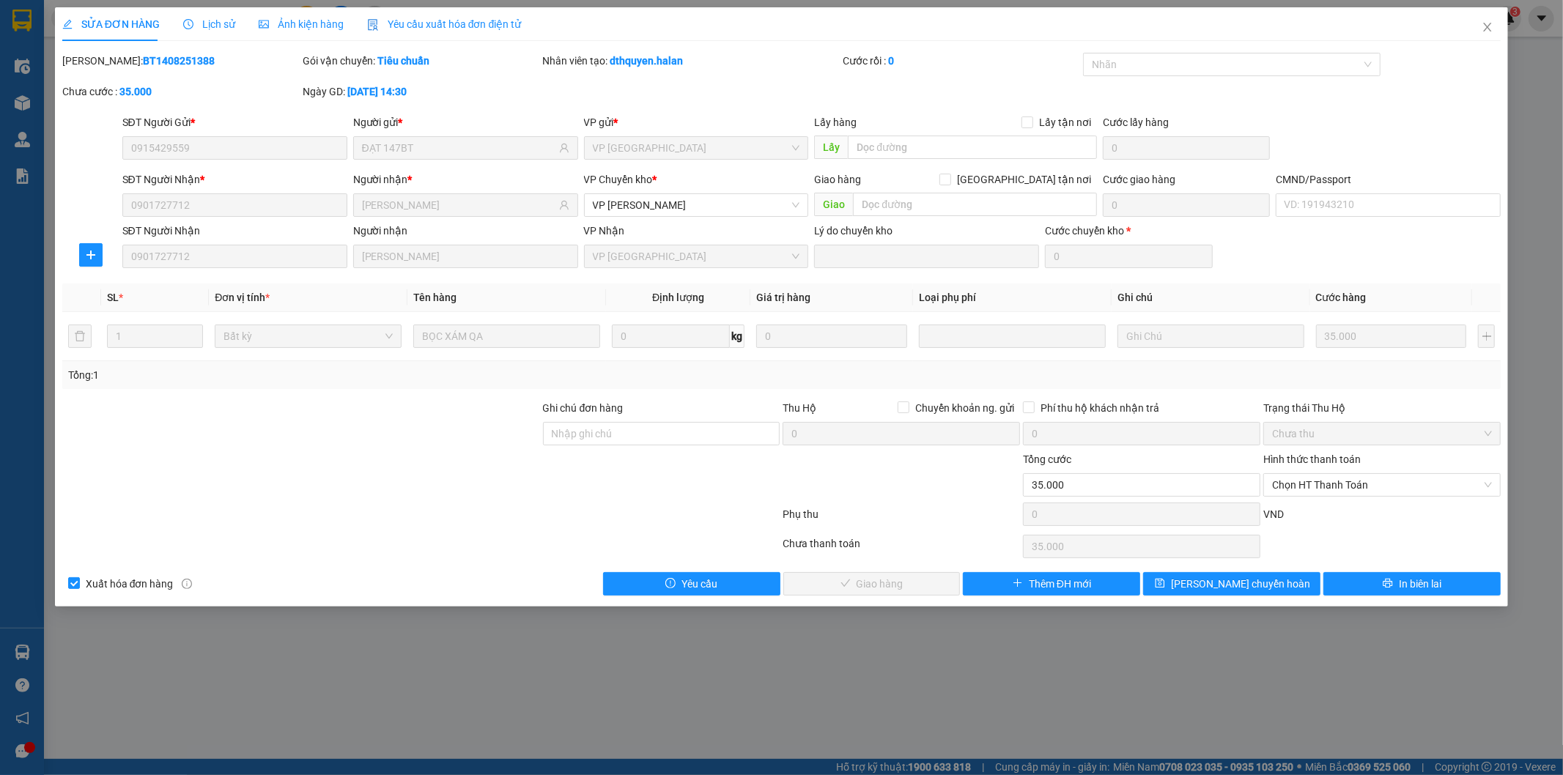
type input "0915429559"
type input "ĐẠT 147BT"
type input "0901727712"
type input "SƠN TÙNG"
type input "35.000"
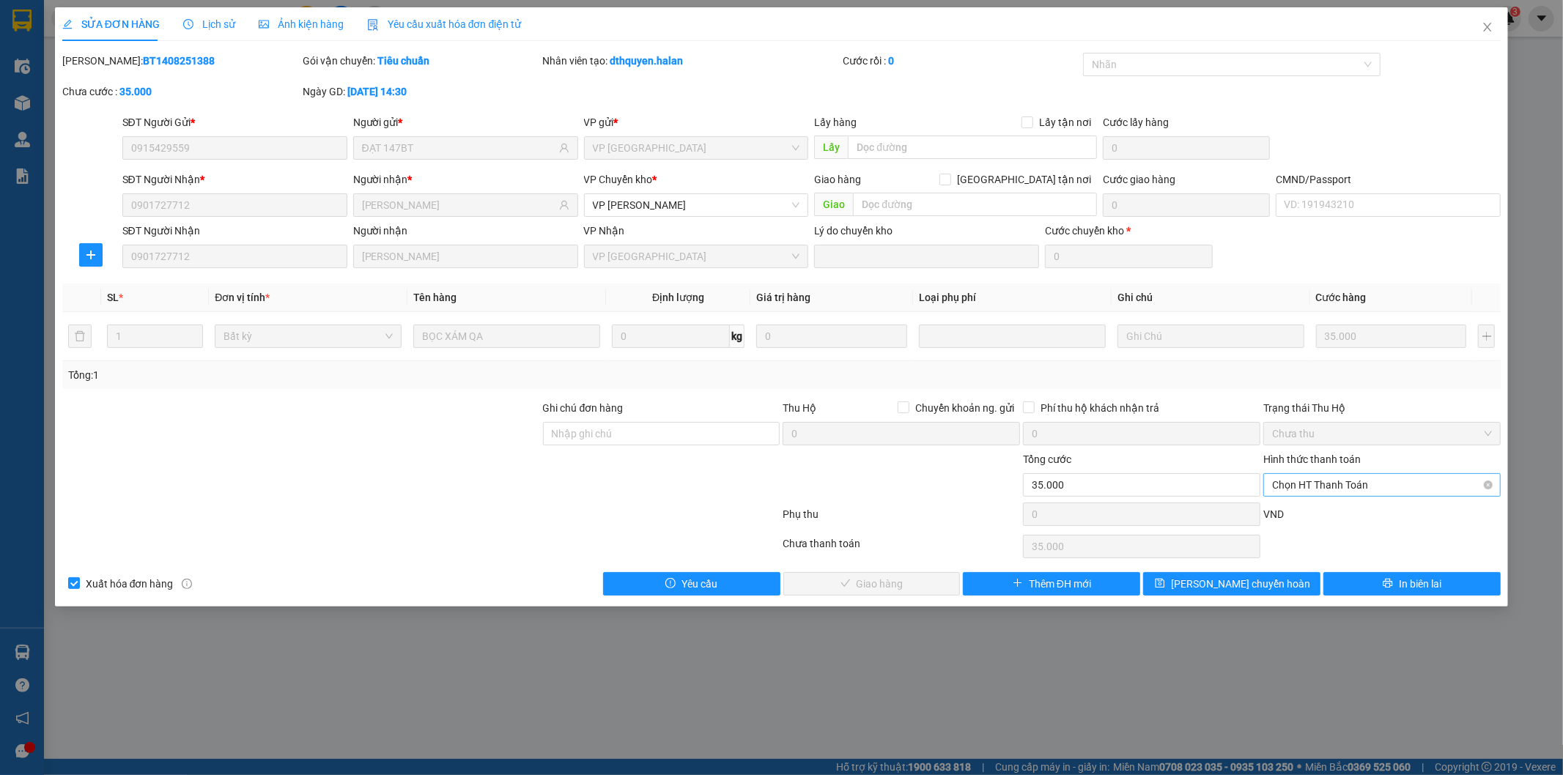
click at [1331, 482] on span "Chọn HT Thanh Toán" at bounding box center [1382, 485] width 220 height 22
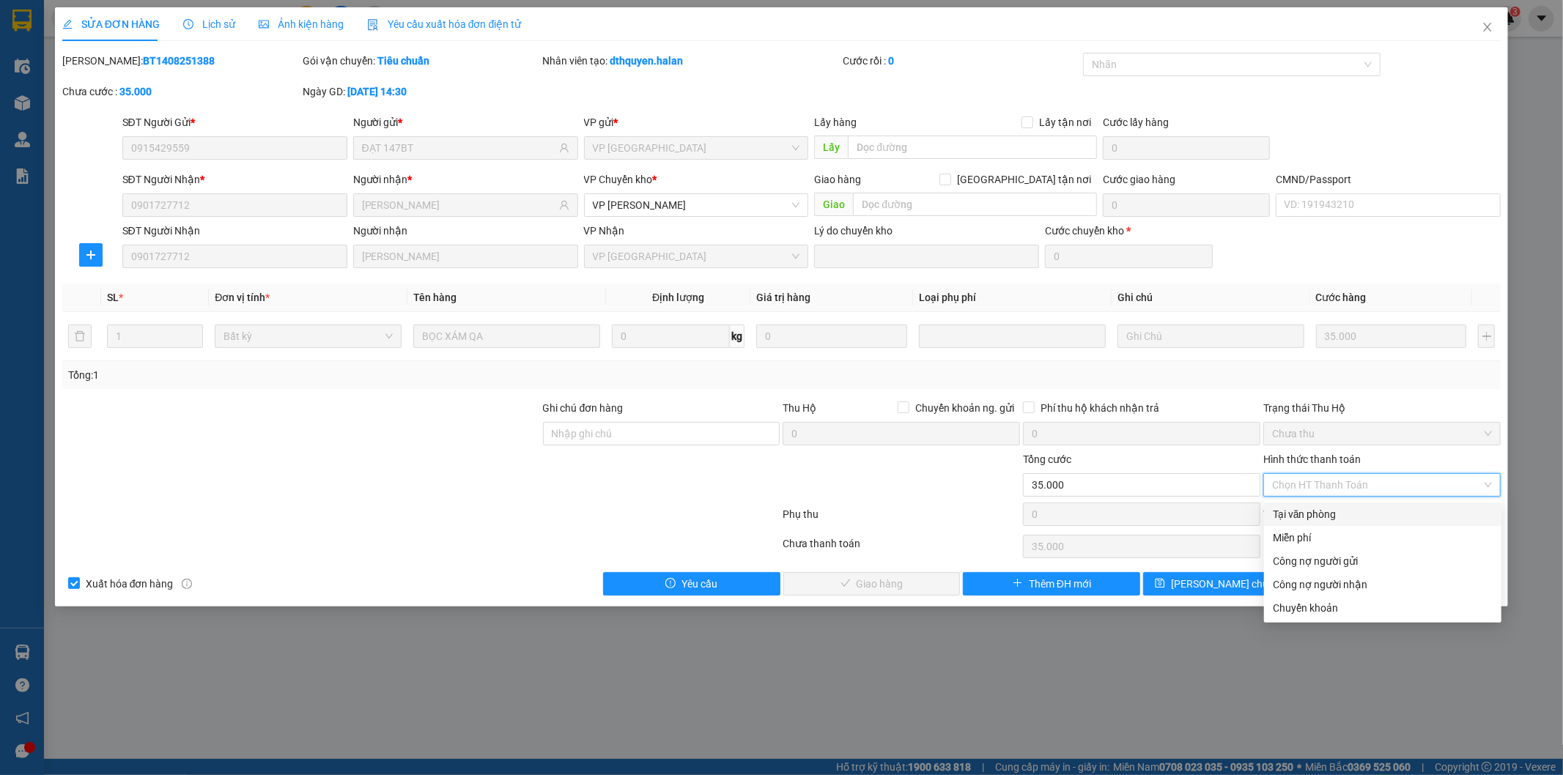
click at [1308, 514] on div "Tại văn phòng" at bounding box center [1383, 514] width 220 height 16
type input "0"
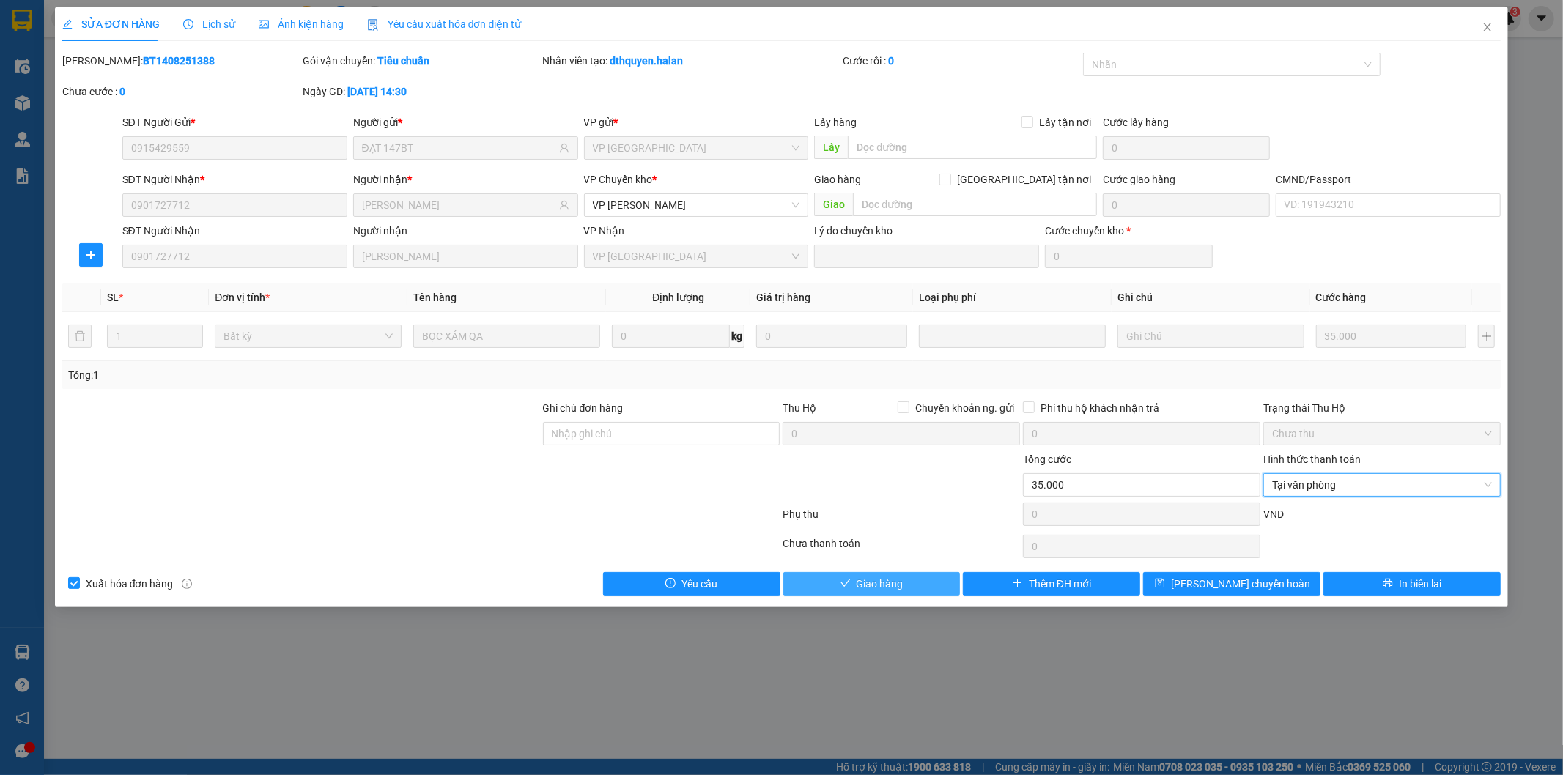
click at [928, 581] on button "Giao hàng" at bounding box center [871, 583] width 177 height 23
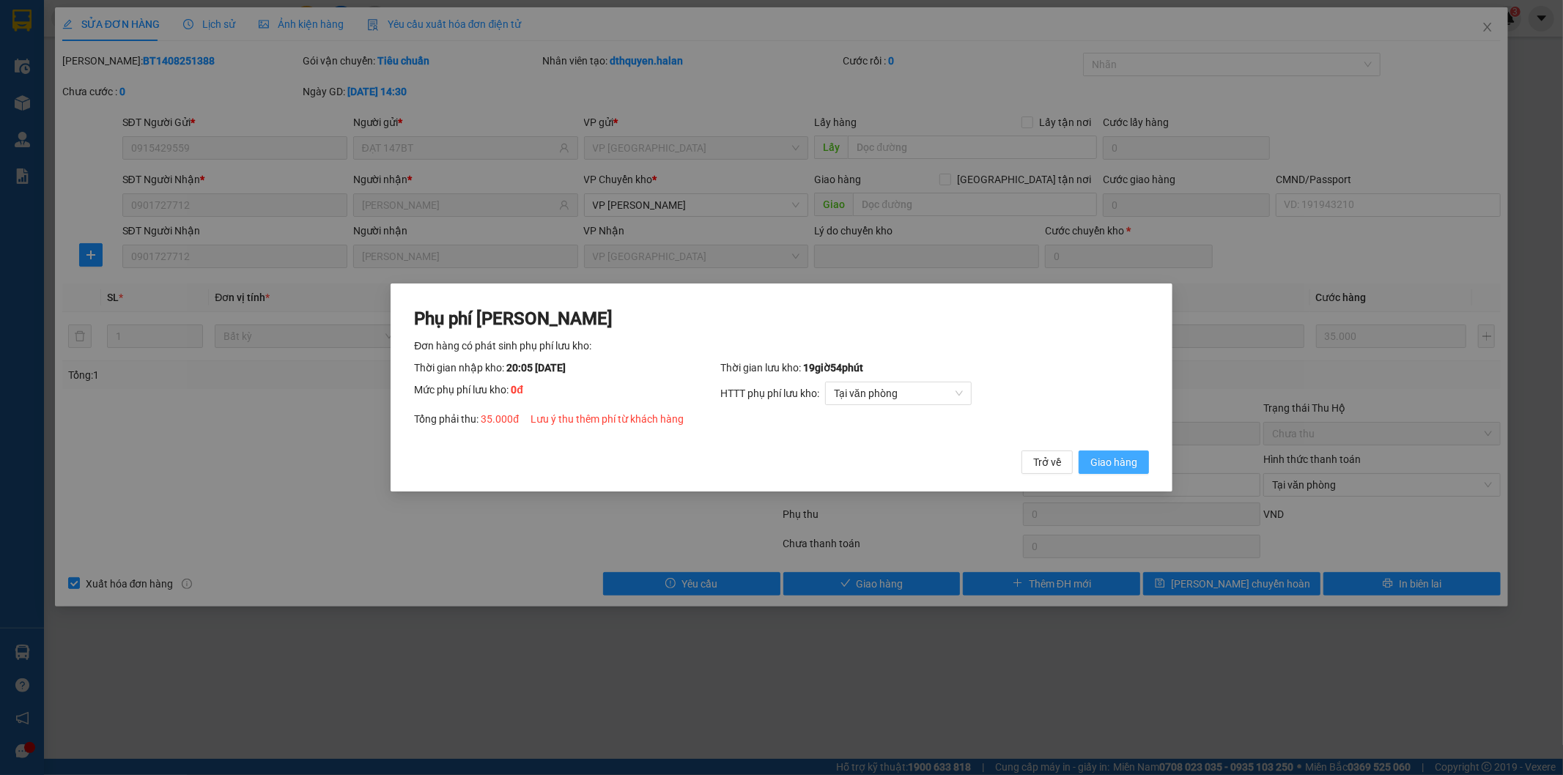
click at [1126, 456] on span "Giao hàng" at bounding box center [1113, 462] width 47 height 16
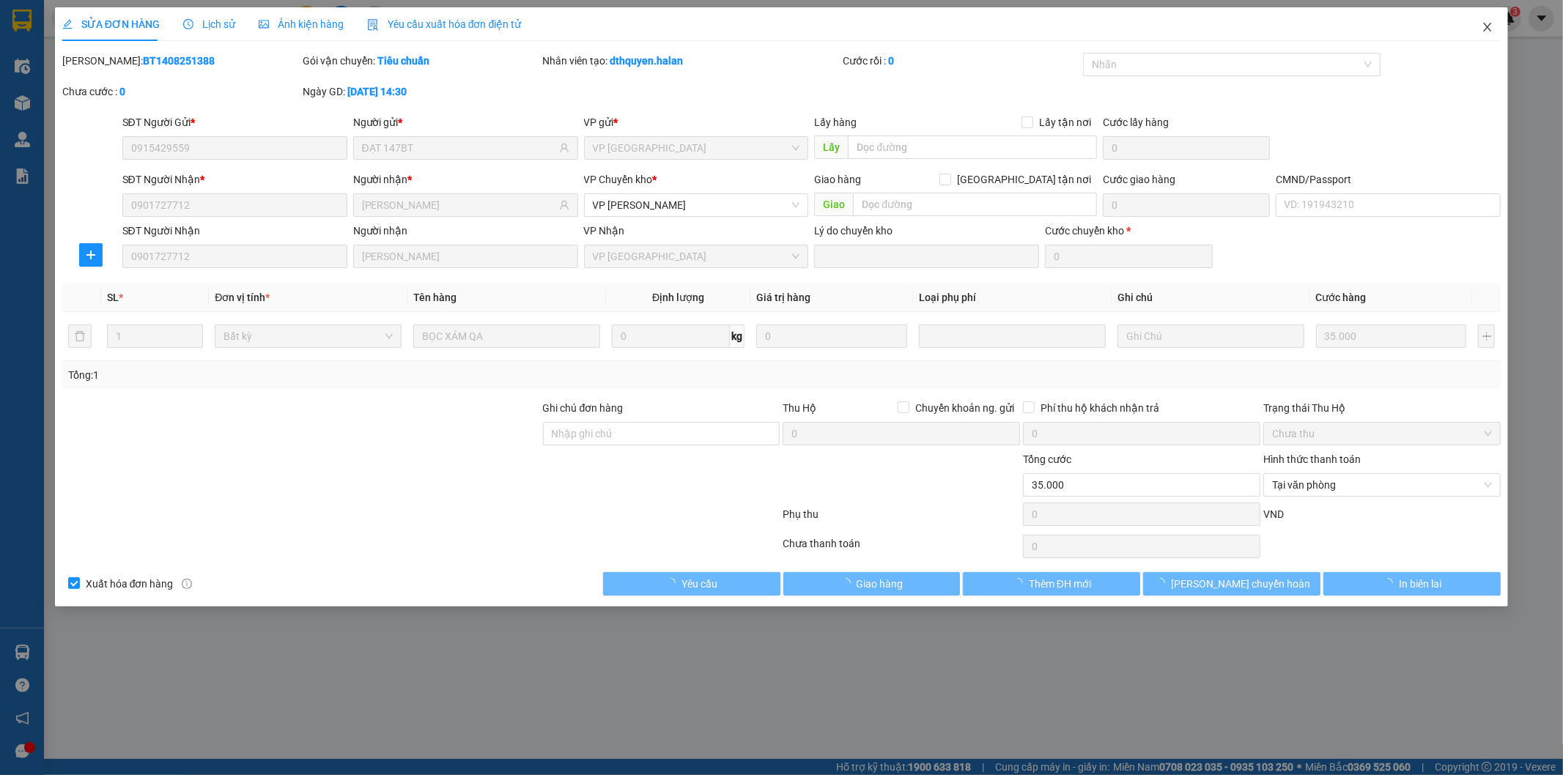
click at [1479, 27] on span "Close" at bounding box center [1487, 27] width 41 height 41
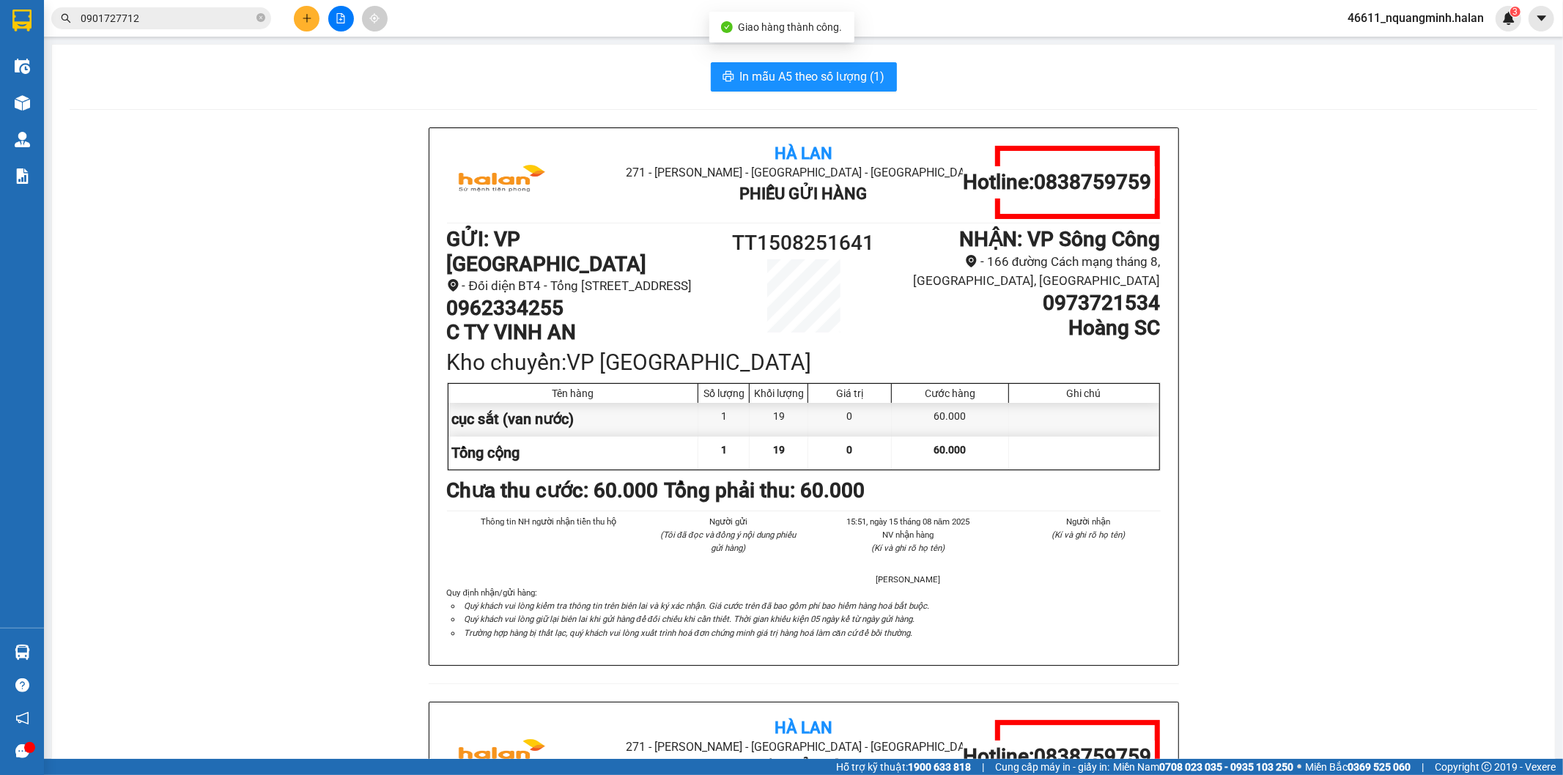
click at [235, 13] on input "0901727712" at bounding box center [167, 18] width 173 height 16
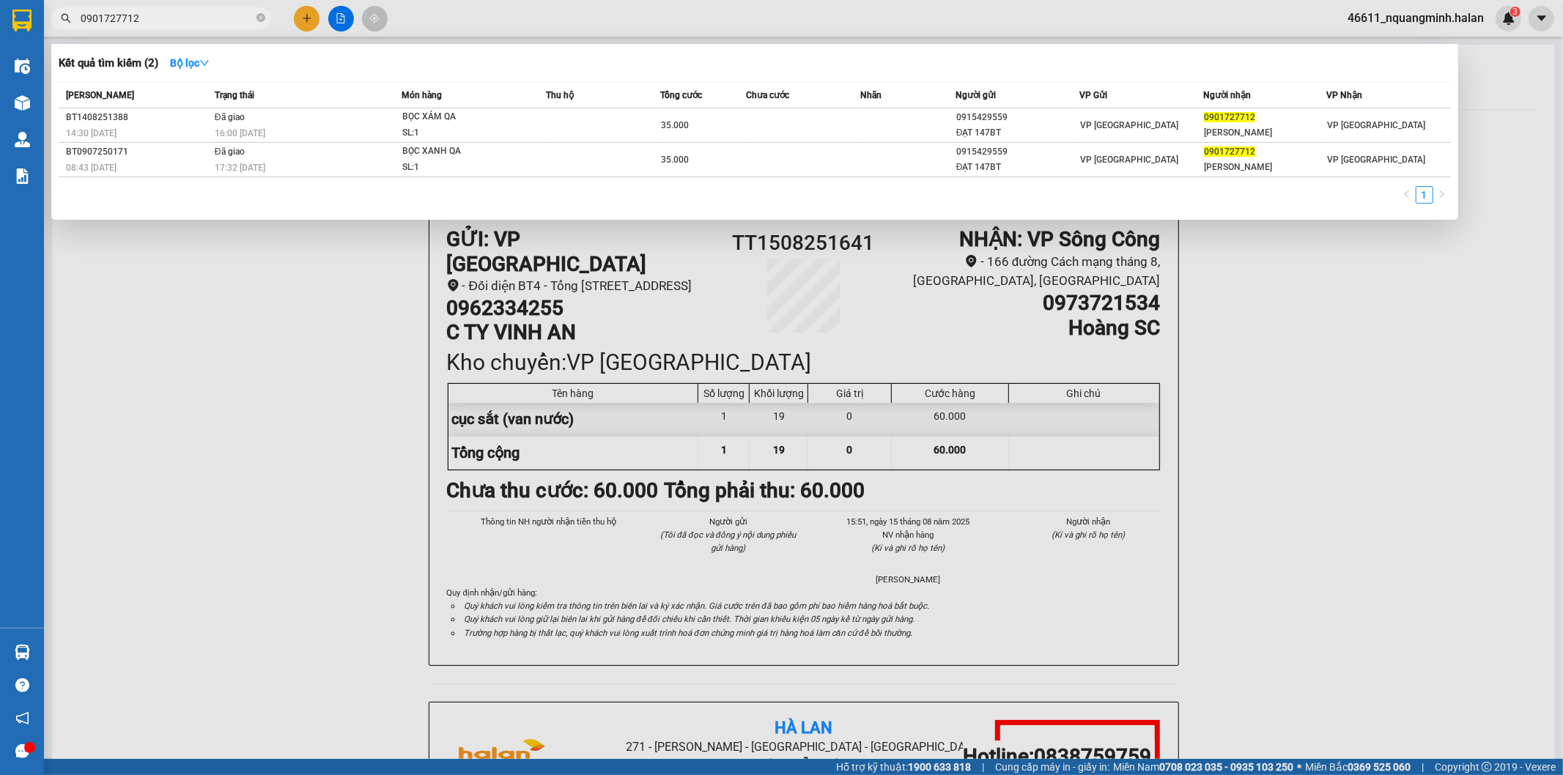
click at [39, 97] on div "Kho hàng mới" at bounding box center [22, 102] width 44 height 37
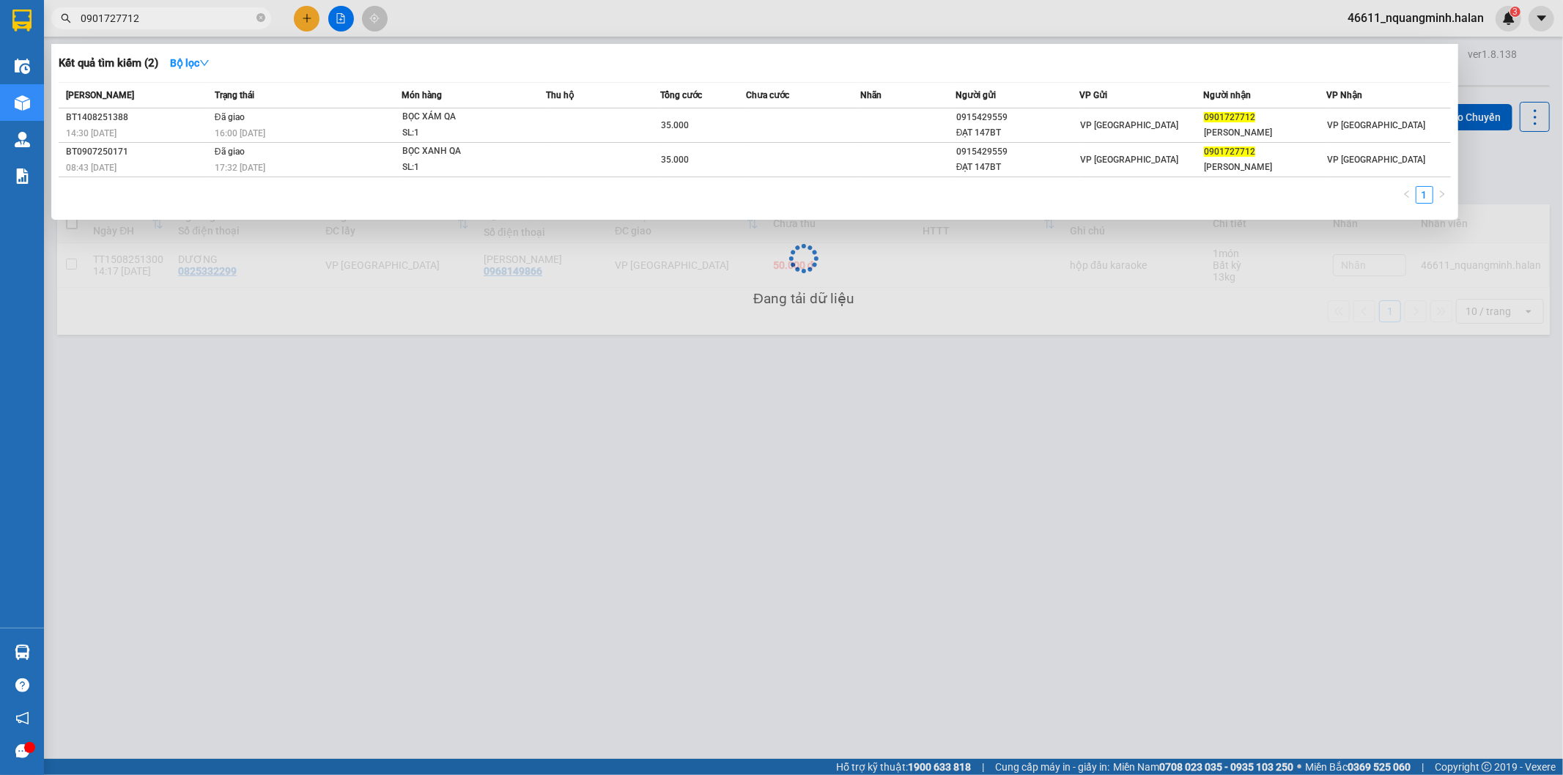
click at [954, 465] on div at bounding box center [781, 387] width 1563 height 775
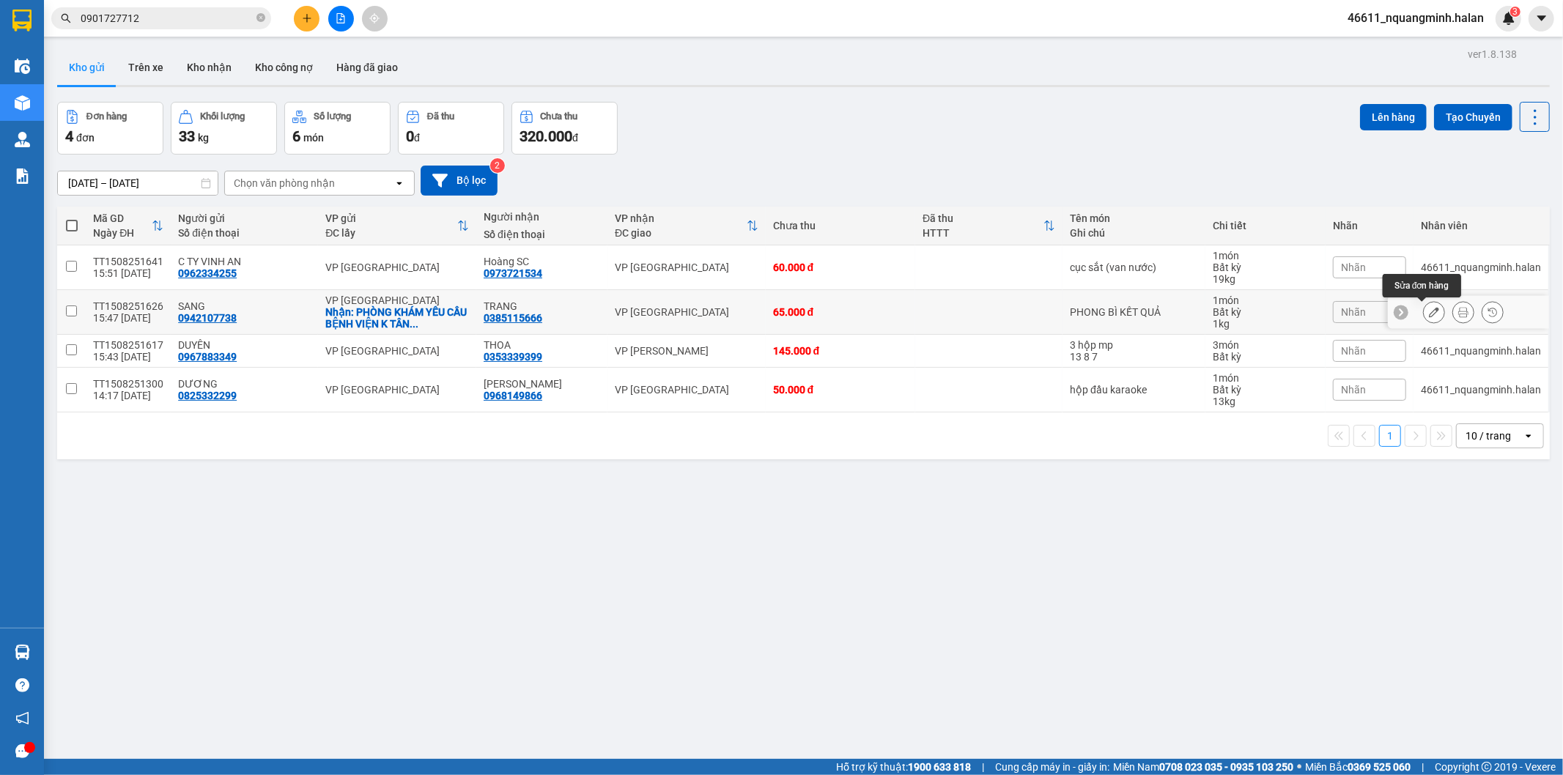
click at [1454, 306] on button at bounding box center [1463, 313] width 21 height 26
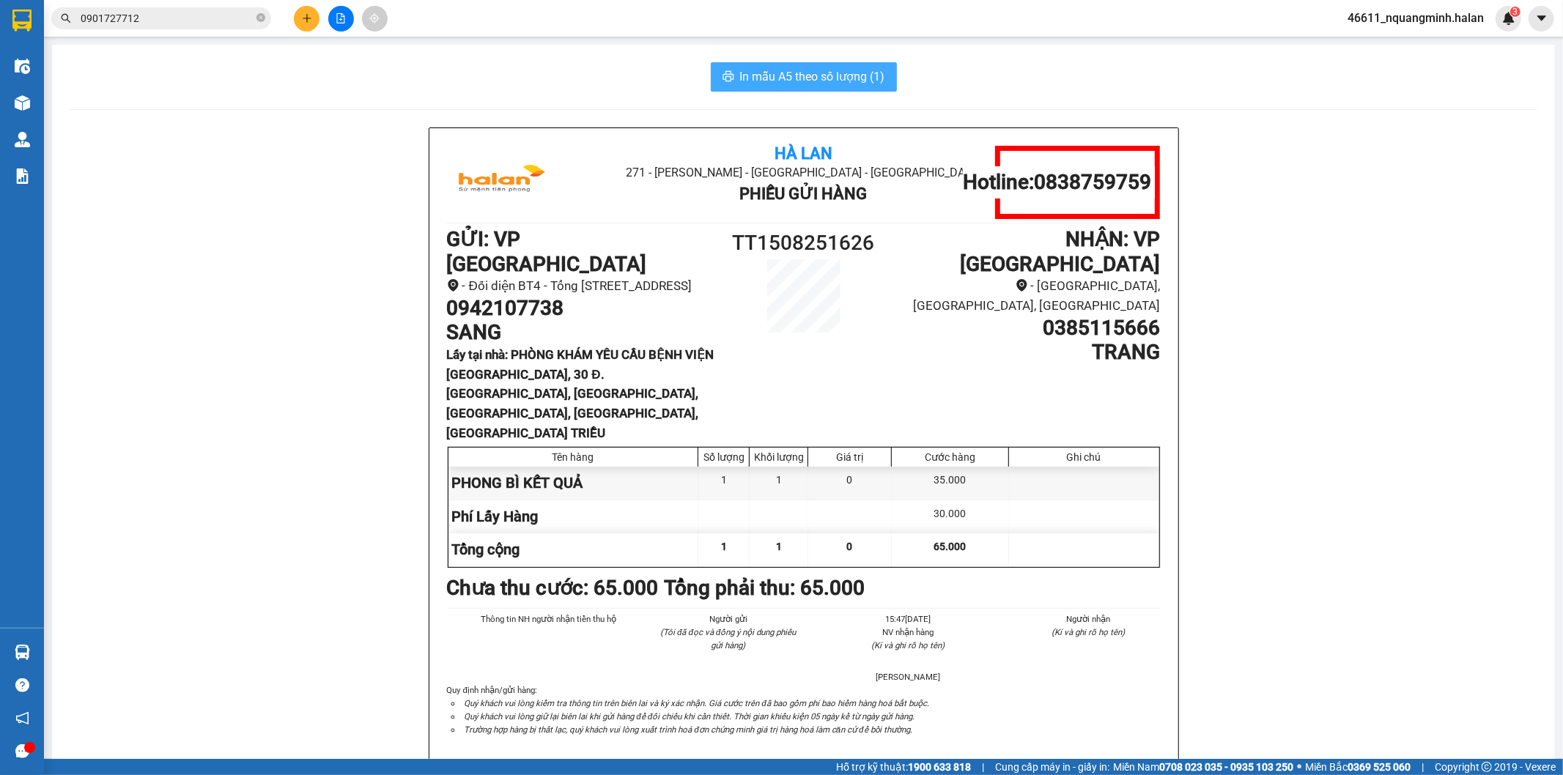
click at [833, 75] on span "In mẫu A5 theo số lượng (1)" at bounding box center [812, 76] width 145 height 18
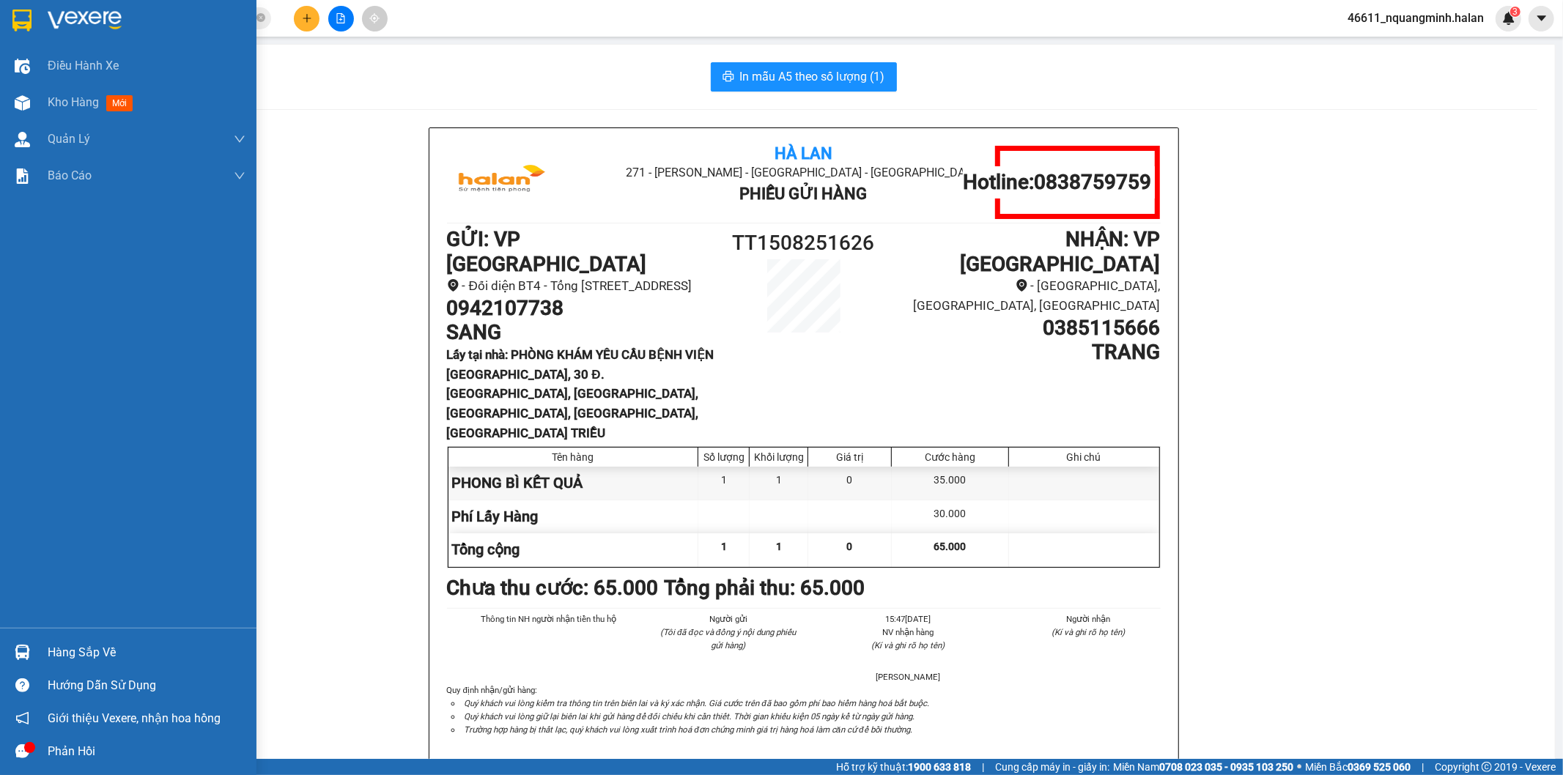
click at [17, 643] on div at bounding box center [23, 653] width 26 height 26
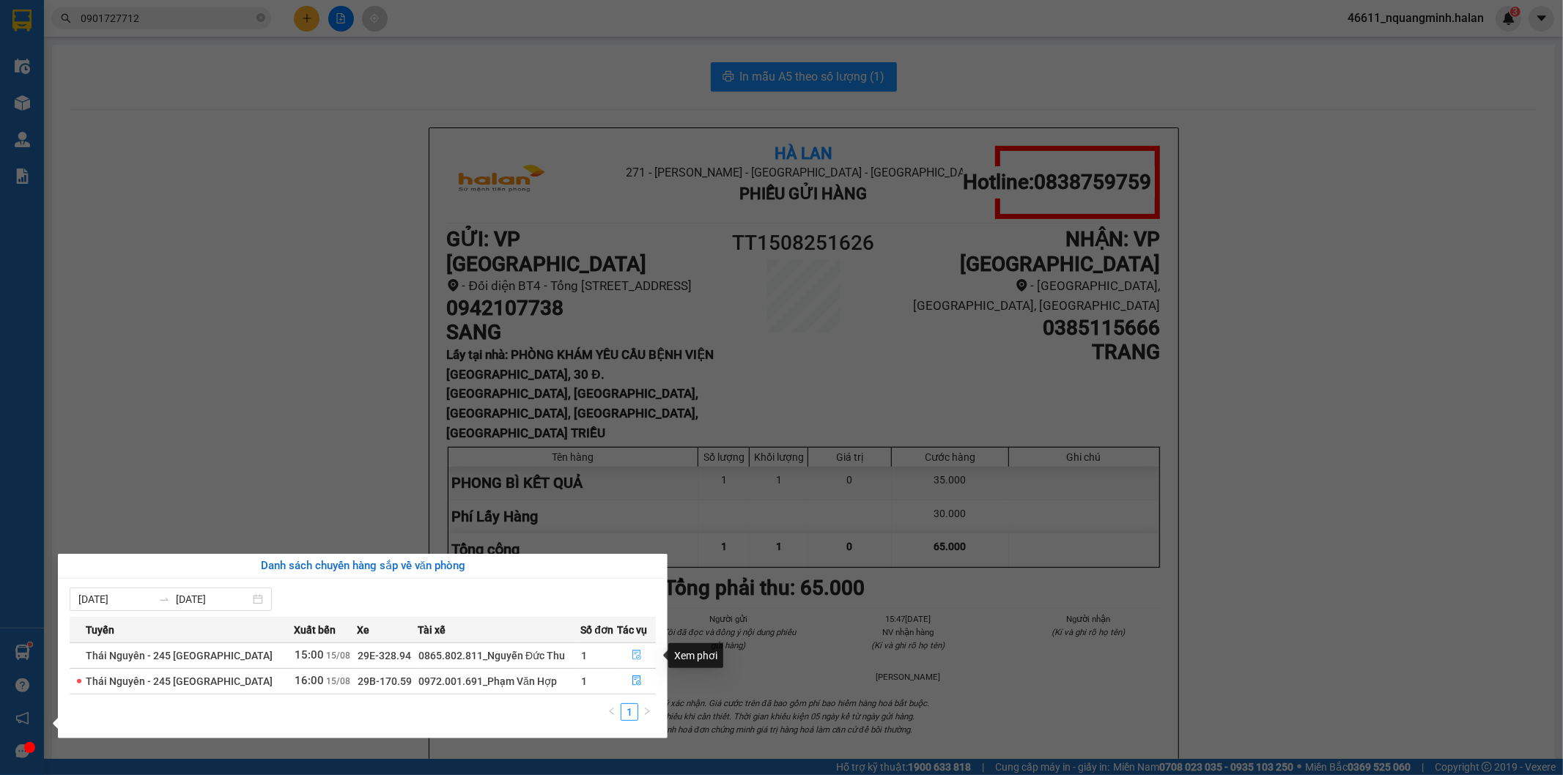
click at [636, 654] on icon "file-done" at bounding box center [637, 655] width 10 height 10
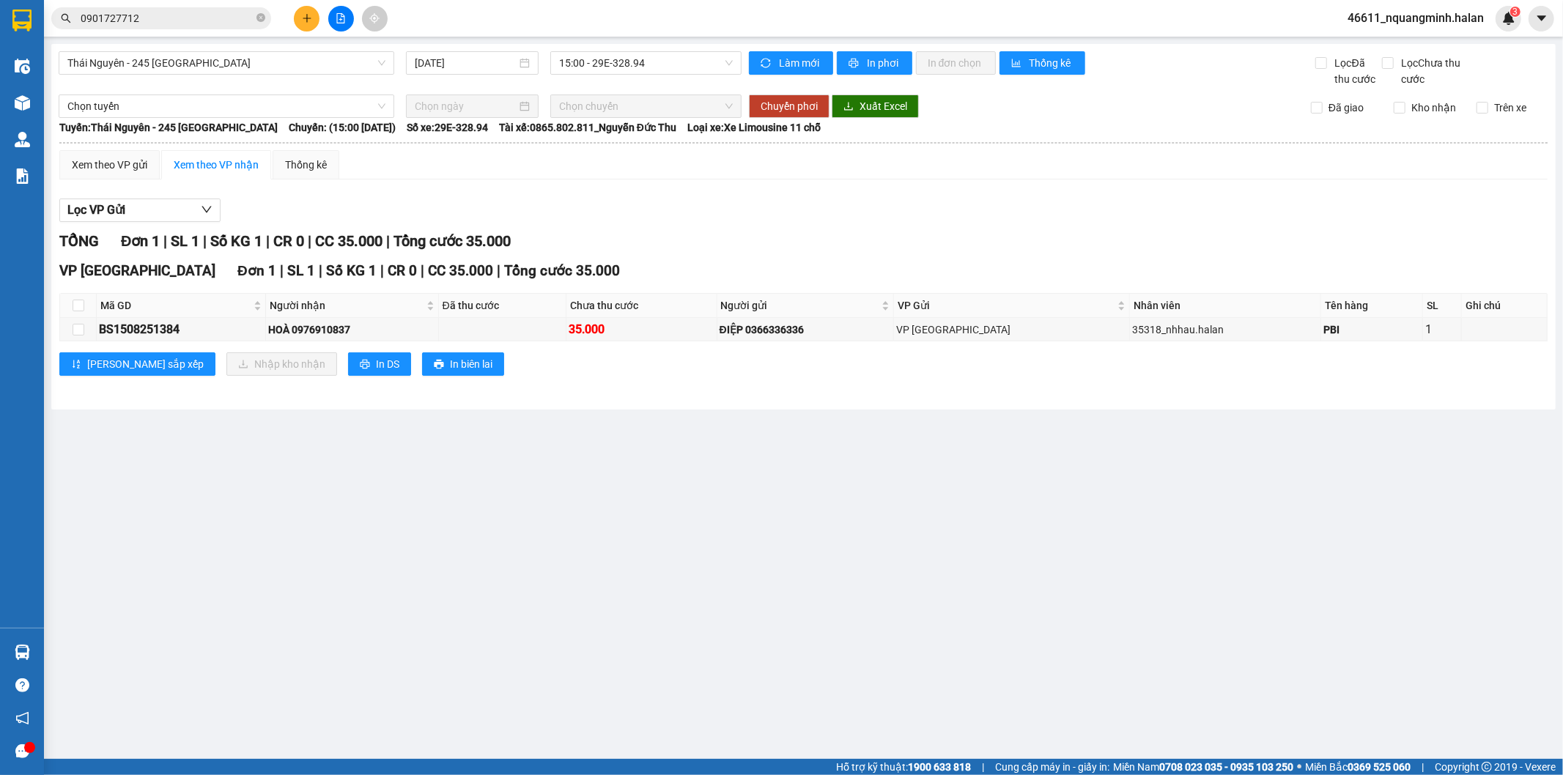
click at [750, 587] on main "Thái Nguyên - 245 Quang Trung 15/08/2025 15:00 - 29E-328.94 Làm mới In phơi In …" at bounding box center [781, 379] width 1563 height 759
drag, startPoint x: 570, startPoint y: 557, endPoint x: 67, endPoint y: 550, distance: 502.7
click at [551, 557] on main "Thái Nguyên - 245 Quang Trung 15/08/2025 15:00 - 29E-328.94 Làm mới In phơi In …" at bounding box center [781, 379] width 1563 height 759
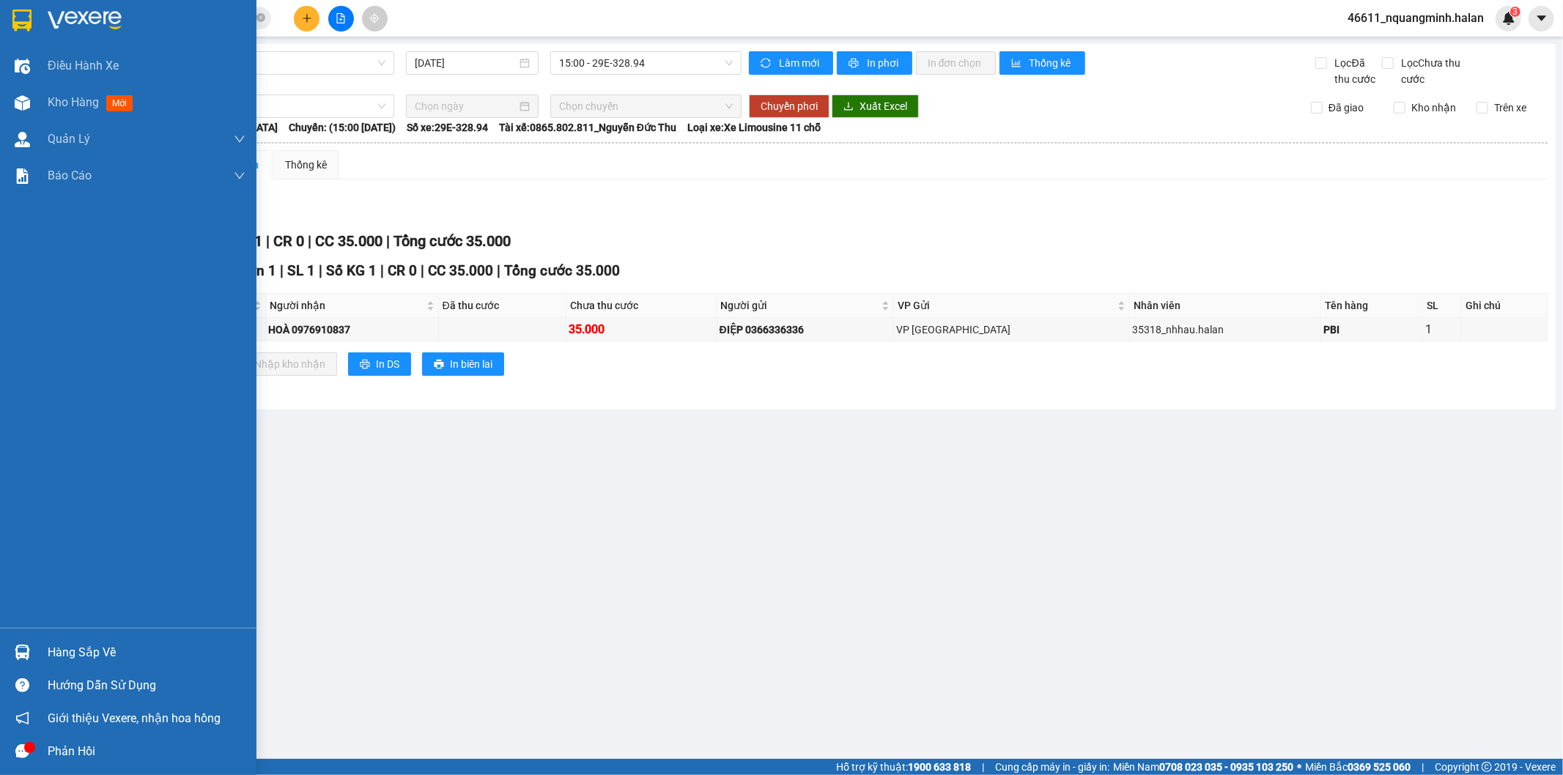
click at [30, 662] on div at bounding box center [23, 653] width 26 height 26
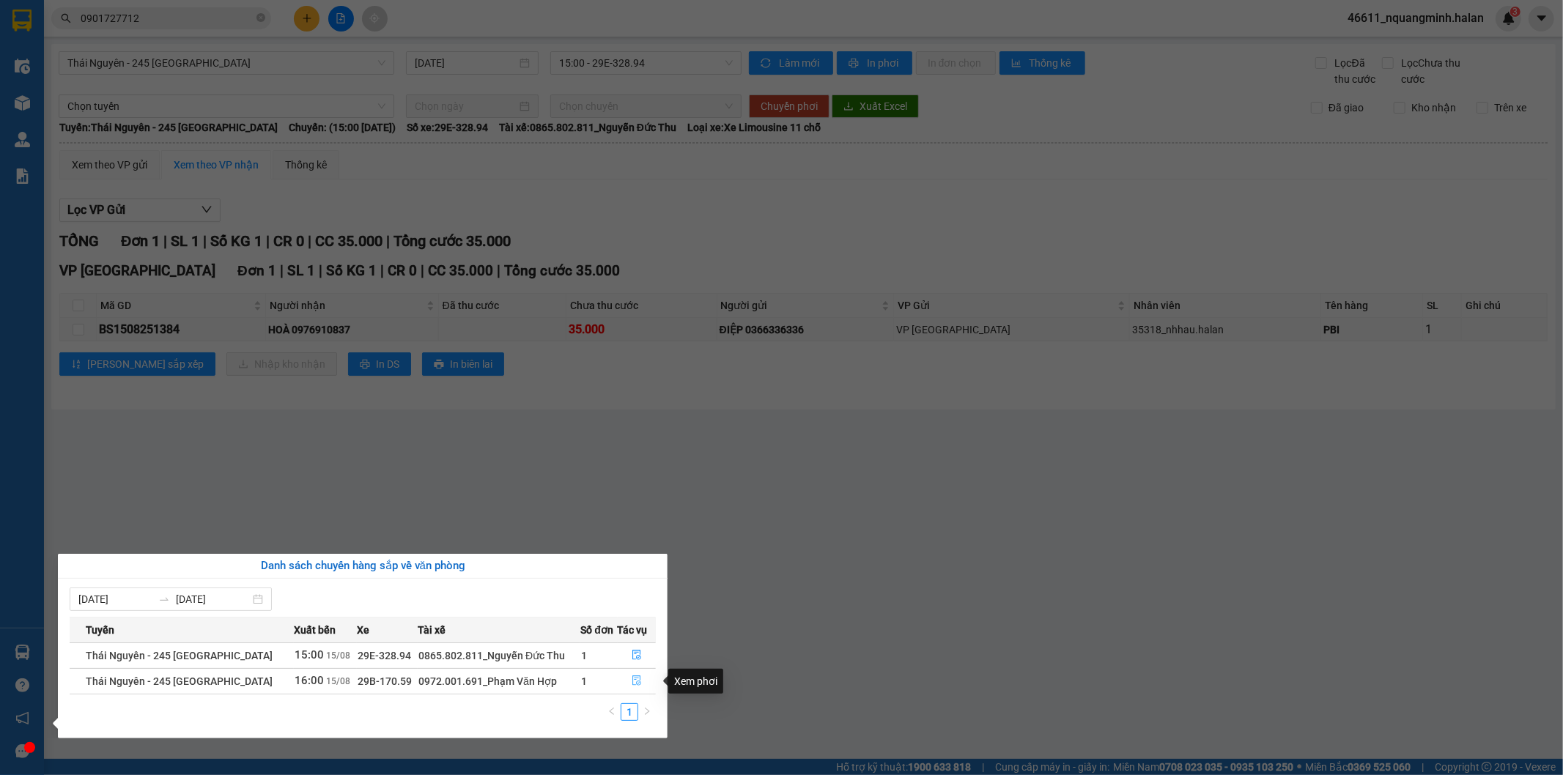
click at [634, 678] on icon "file-done" at bounding box center [636, 681] width 9 height 10
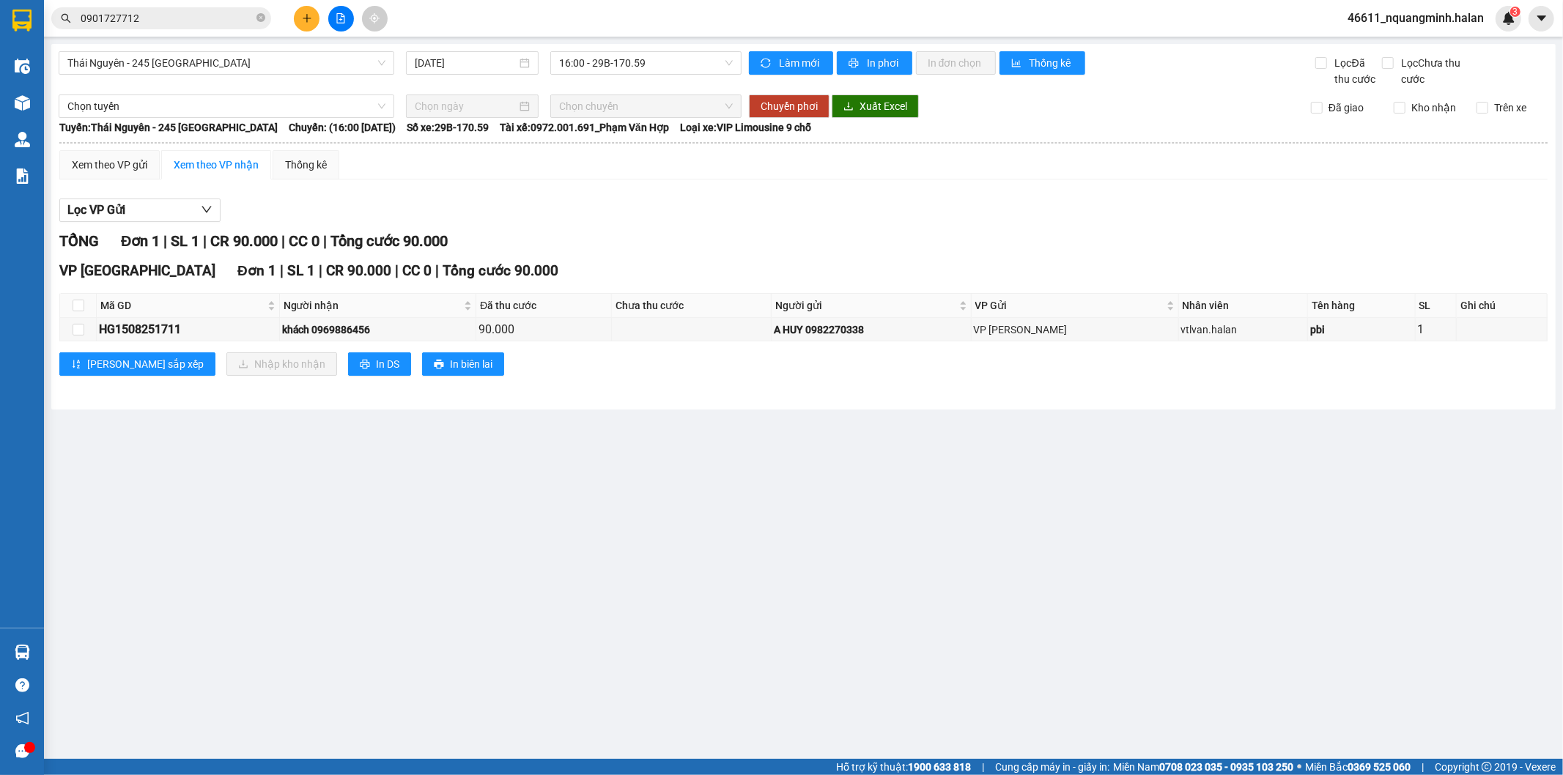
click at [656, 638] on main "Thái Nguyên - 245 Quang Trung 15/08/2025 16:00 - 29B-170.59 Làm mới In phơi In …" at bounding box center [781, 379] width 1563 height 759
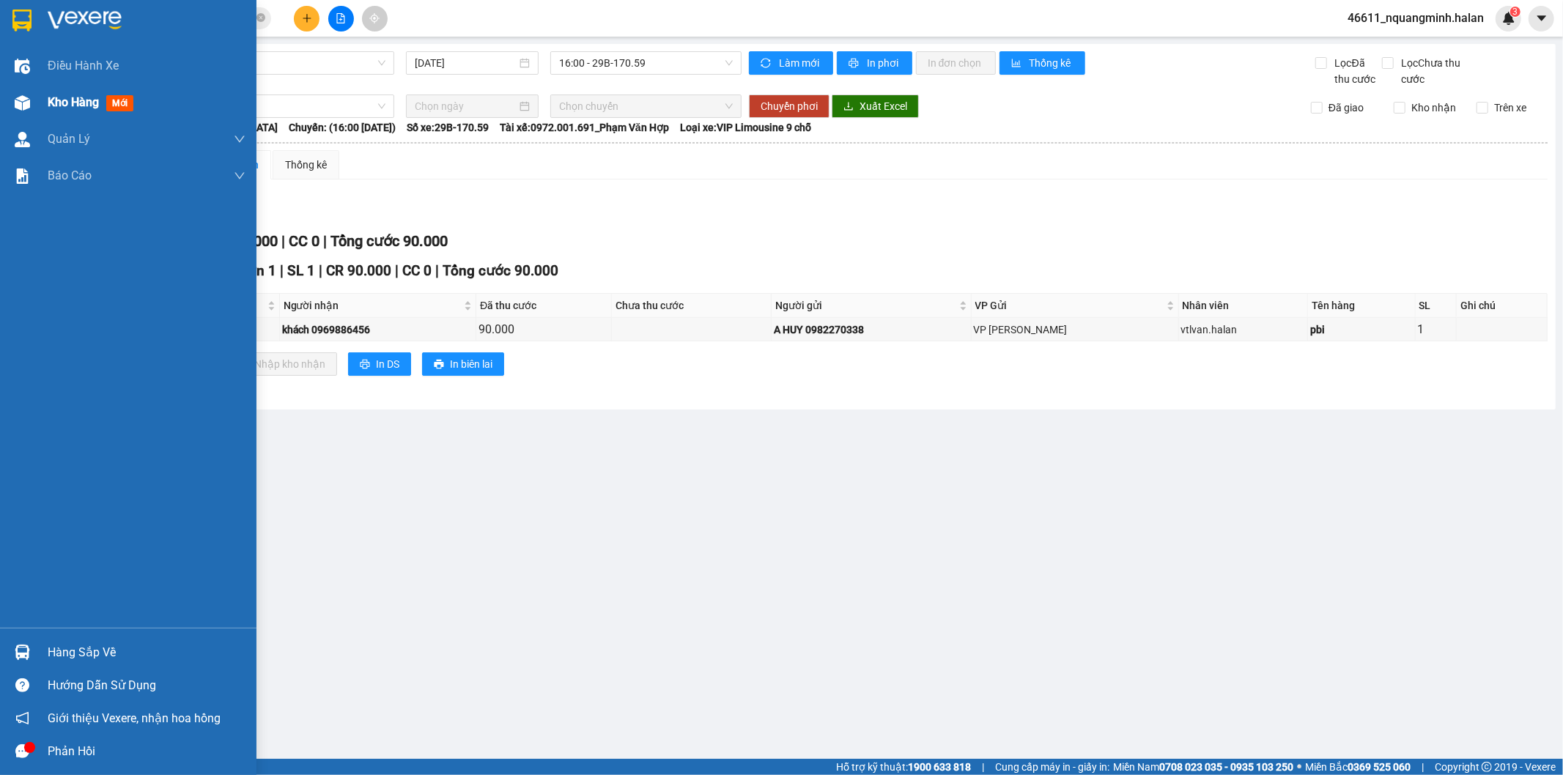
click at [59, 106] on span "Kho hàng" at bounding box center [73, 102] width 51 height 14
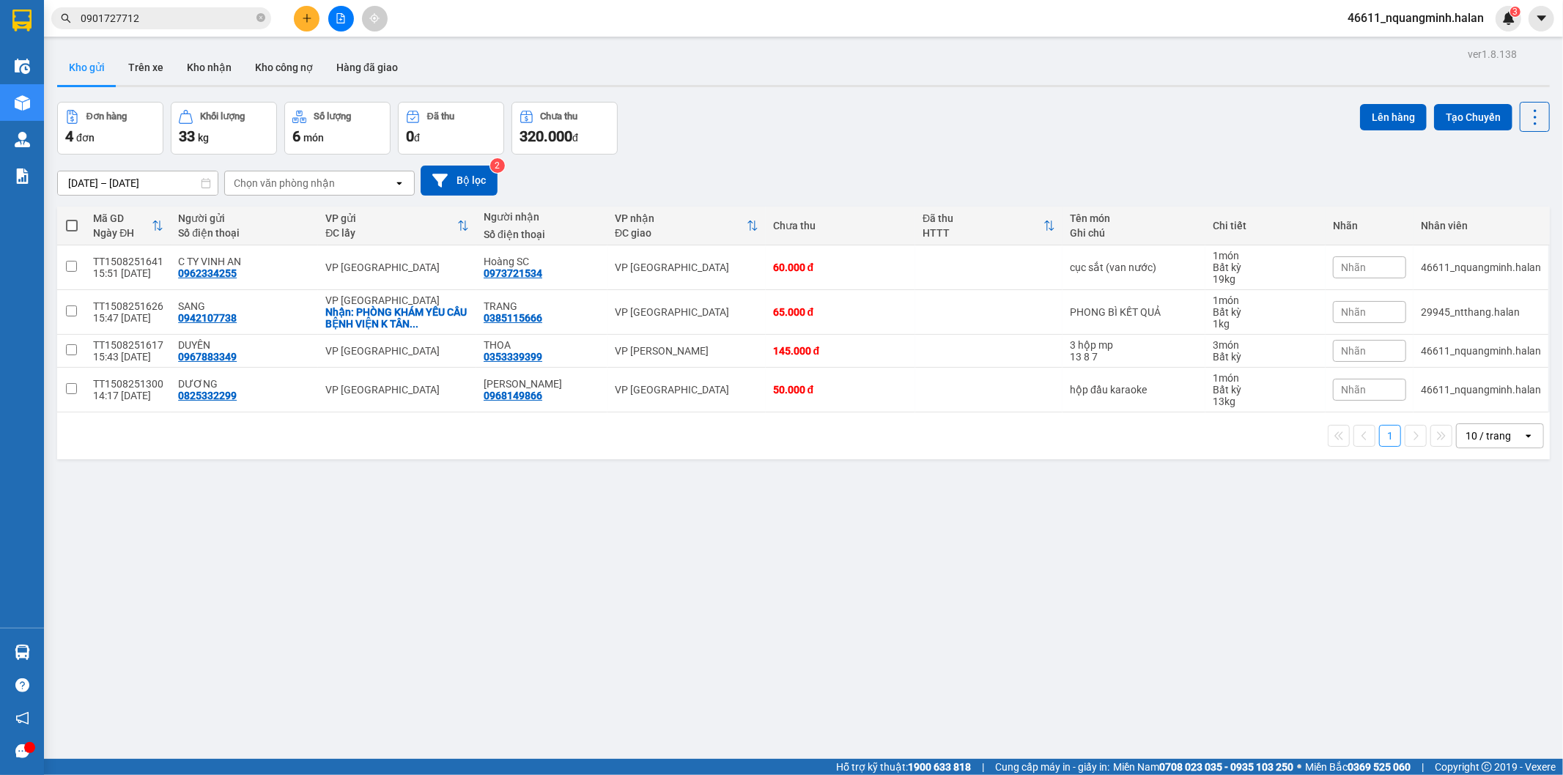
click at [815, 127] on div "Đơn hàng 4 đơn Khối lượng 33 kg Số lượng 6 món Đã thu 0 đ Chưa thu 320.000 đ Lê…" at bounding box center [803, 128] width 1492 height 53
click at [1429, 350] on icon at bounding box center [1434, 351] width 10 height 10
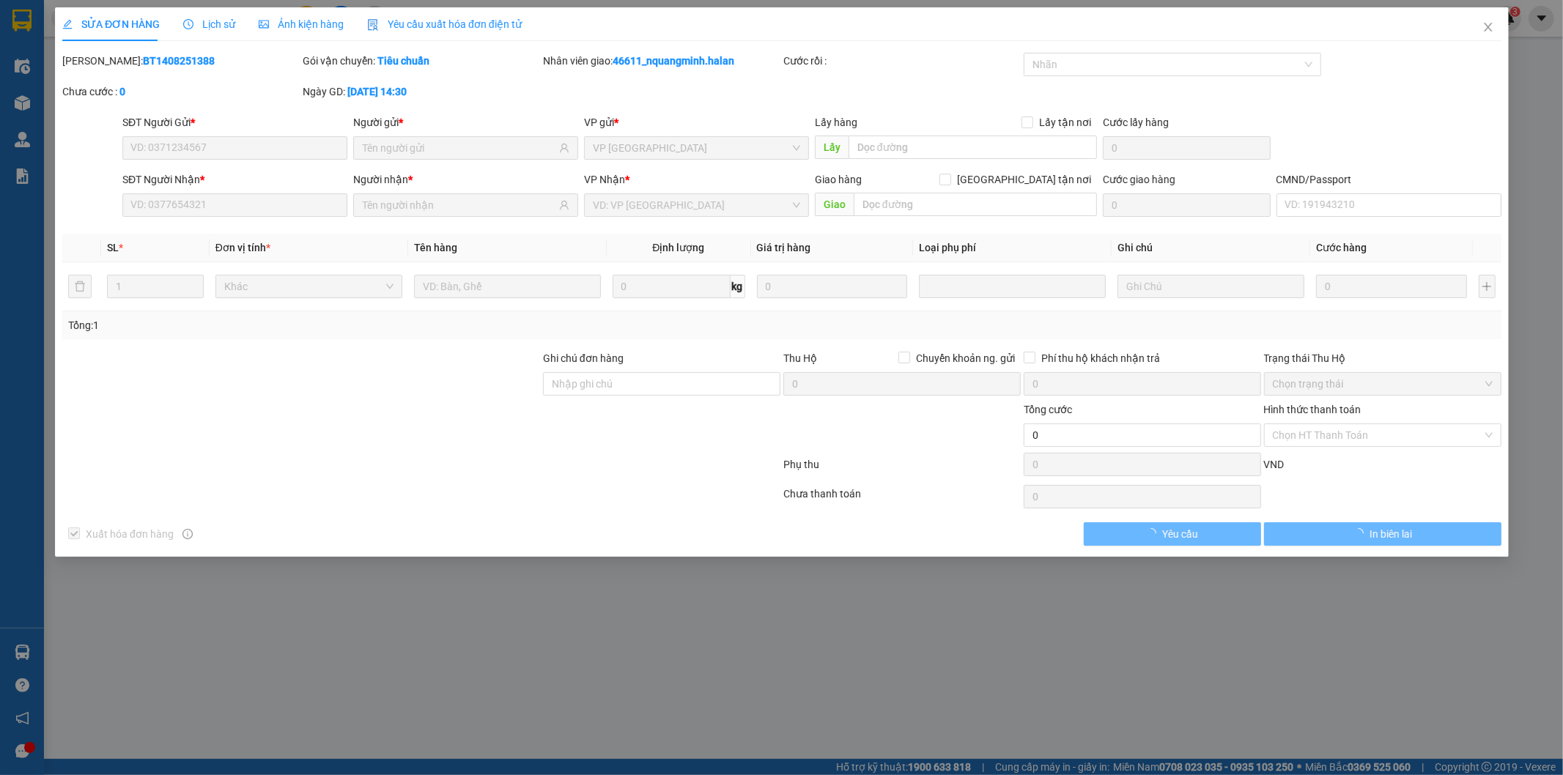
type input "0967883349"
type input "0353339399"
type input "145.000"
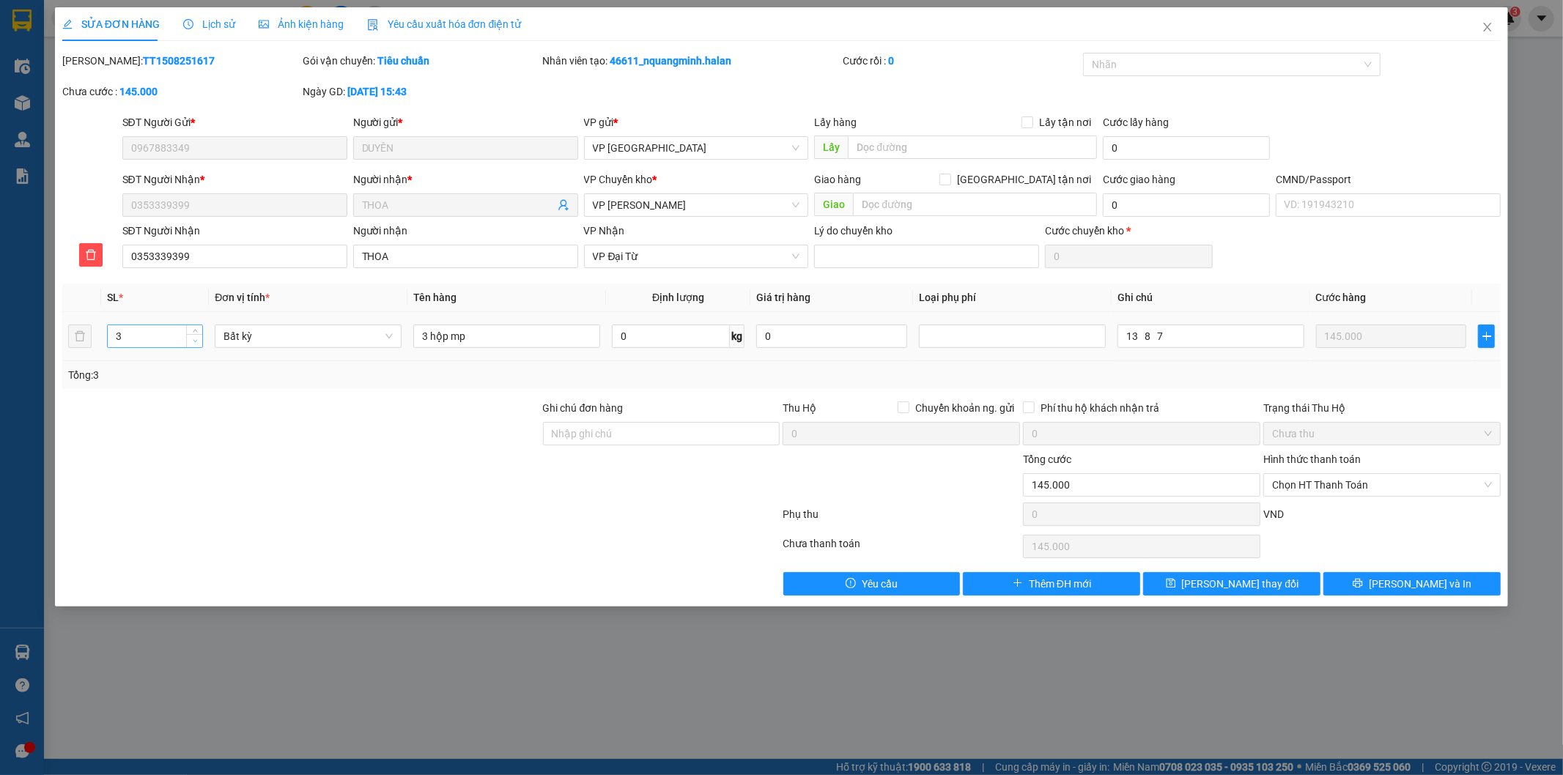
click at [194, 341] on icon "down" at bounding box center [195, 340] width 5 height 5
type input "2"
click at [426, 333] on input "3 hộp mp" at bounding box center [506, 336] width 187 height 23
type input "2 hộp mp"
drag, startPoint x: 1146, startPoint y: 338, endPoint x: 1088, endPoint y: 341, distance: 58.0
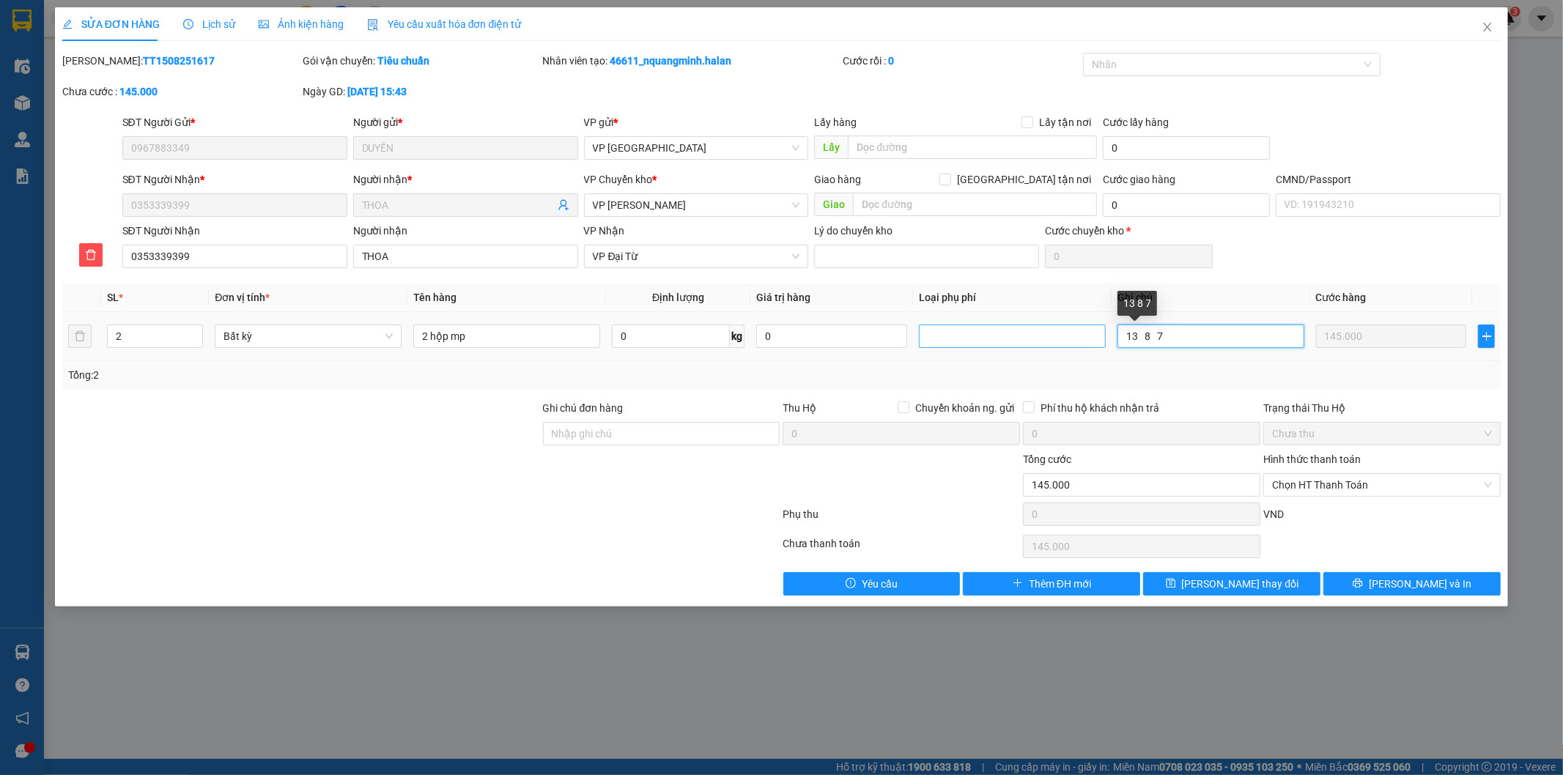
click at [1089, 341] on tr "2 Bất kỳ 2 hộp mp 0 kg 0 13 8 7 145.000" at bounding box center [781, 336] width 1439 height 49
type input "8 7"
click at [1248, 585] on span "Lưu thay đổi" at bounding box center [1240, 584] width 117 height 16
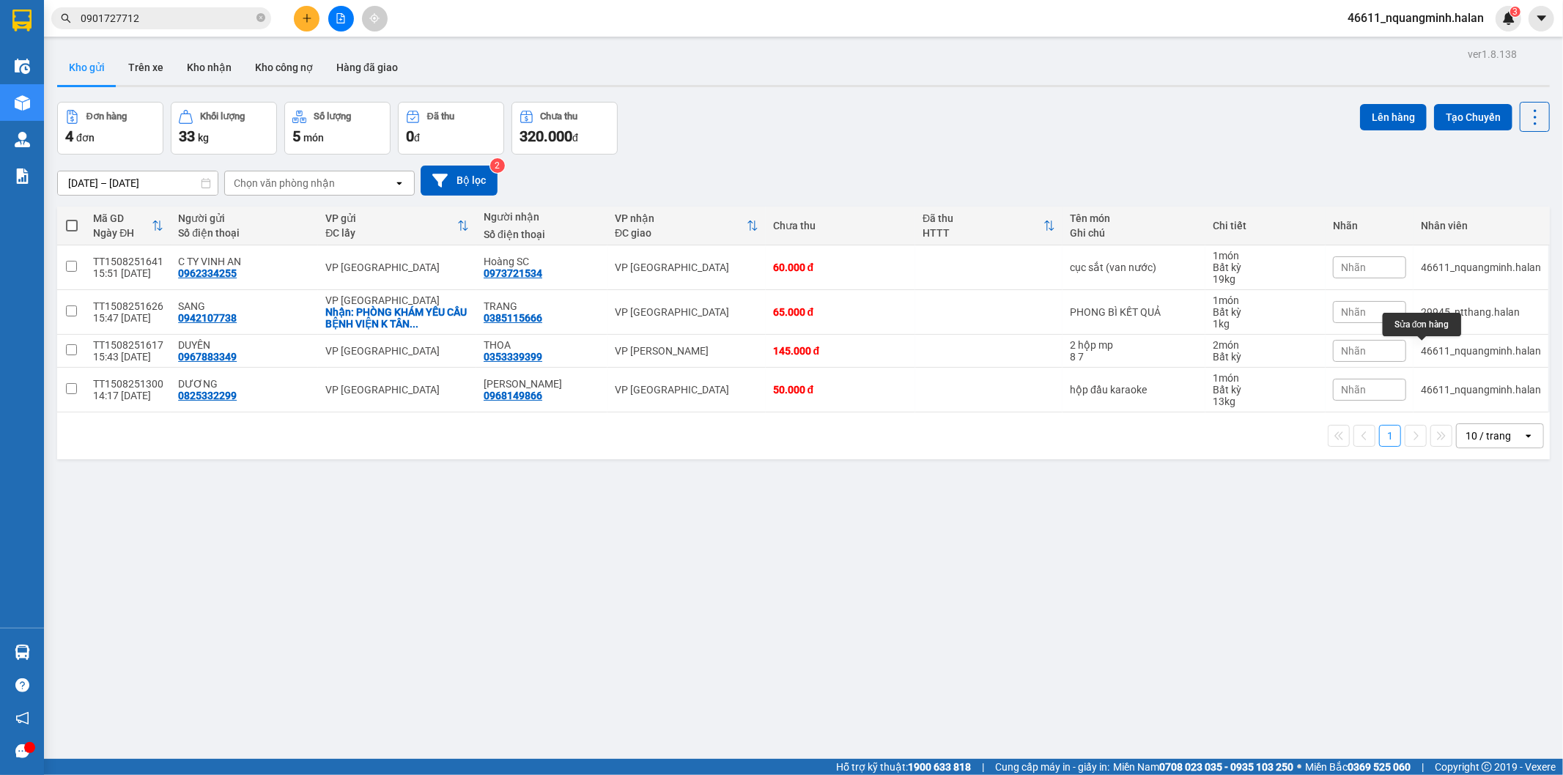
click at [1346, 353] on span "Nhãn" at bounding box center [1353, 351] width 25 height 12
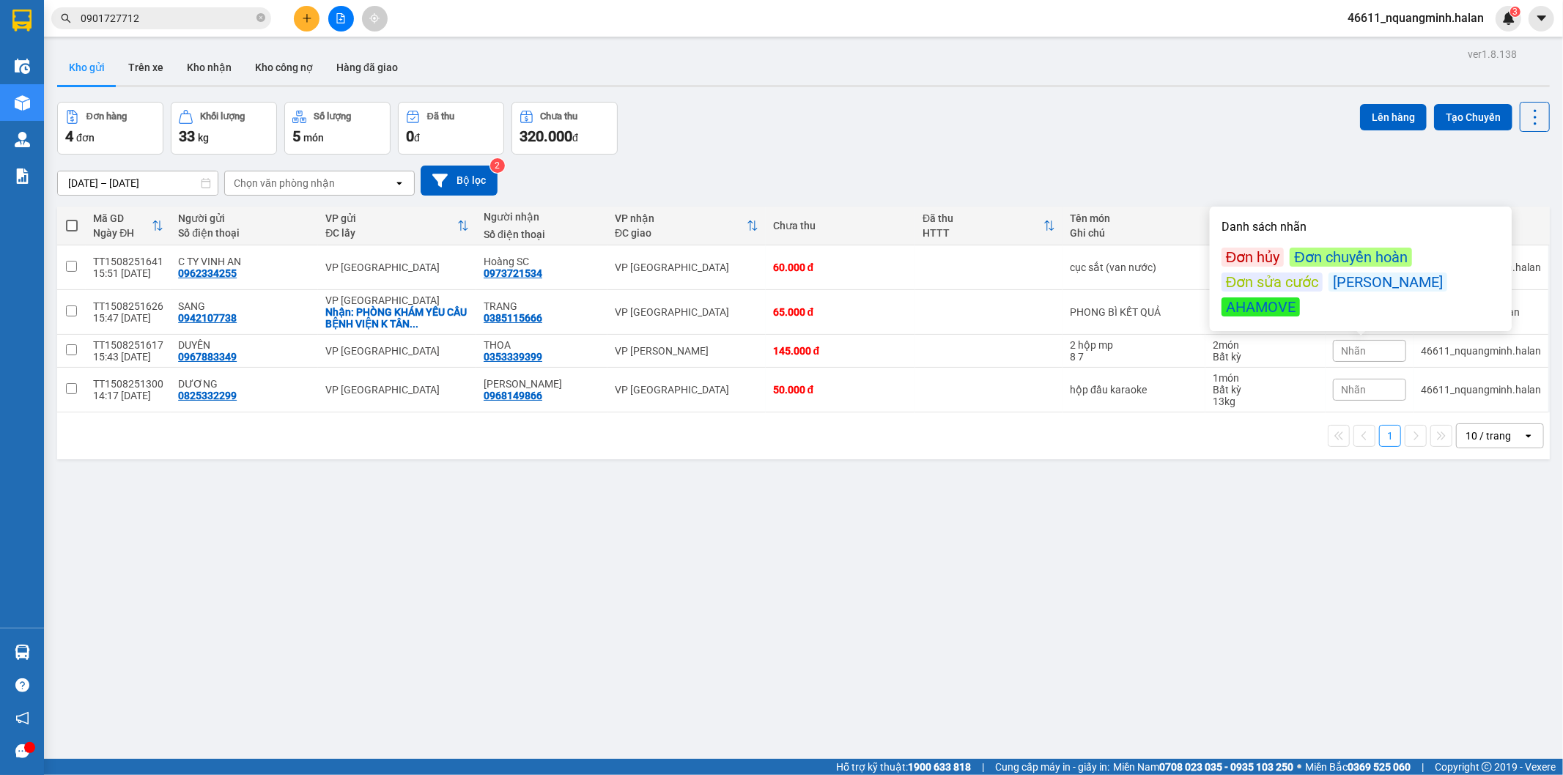
click at [1262, 286] on div "Đơn sửa cước" at bounding box center [1271, 282] width 101 height 19
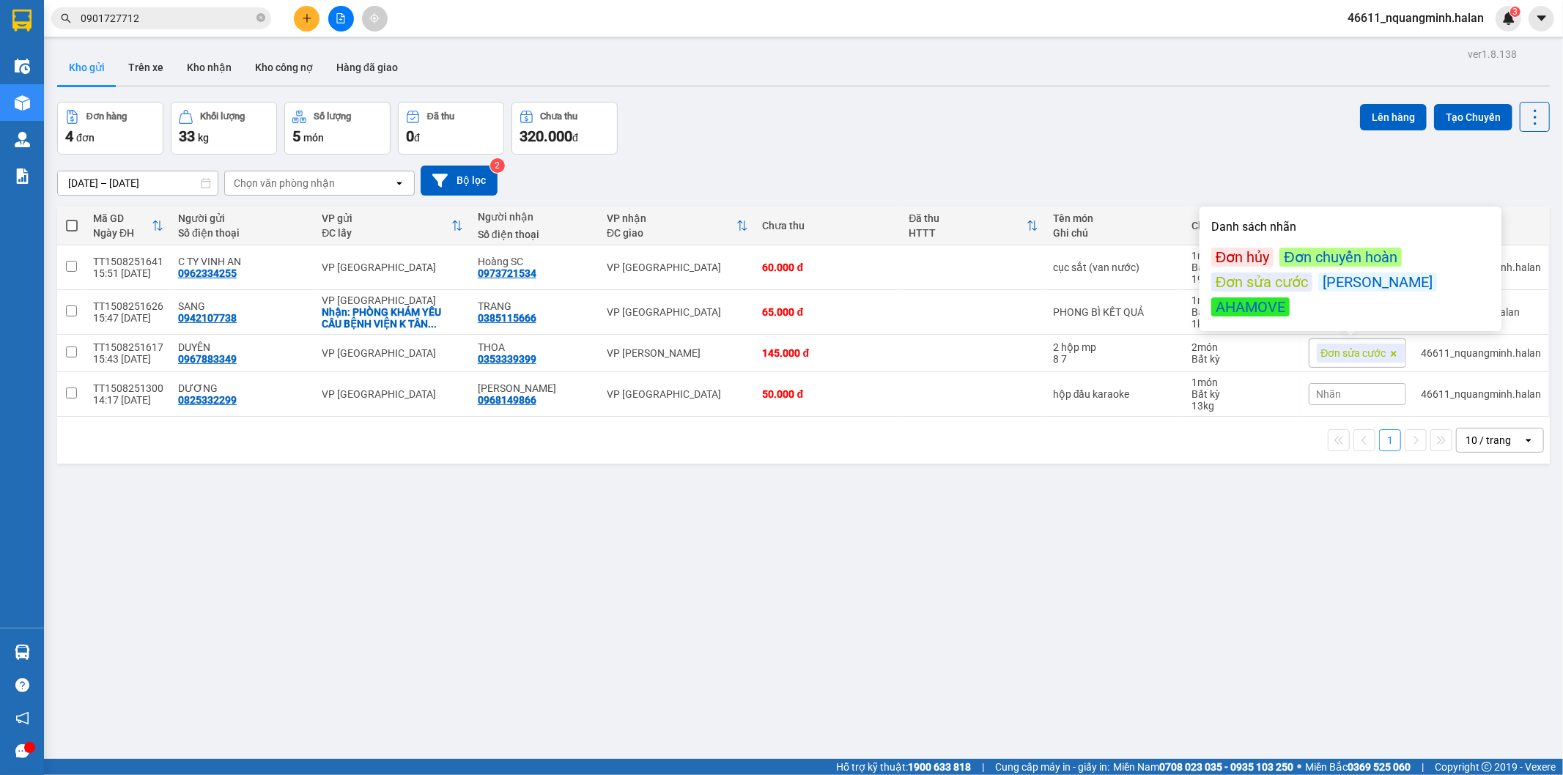
drag, startPoint x: 1191, startPoint y: 143, endPoint x: 1370, endPoint y: 289, distance: 230.7
click at [1193, 147] on div "Đơn hàng 4 đơn Khối lượng 33 kg Số lượng 5 món Đã thu 0 đ Chưa thu 320.000 đ Lê…" at bounding box center [803, 128] width 1492 height 53
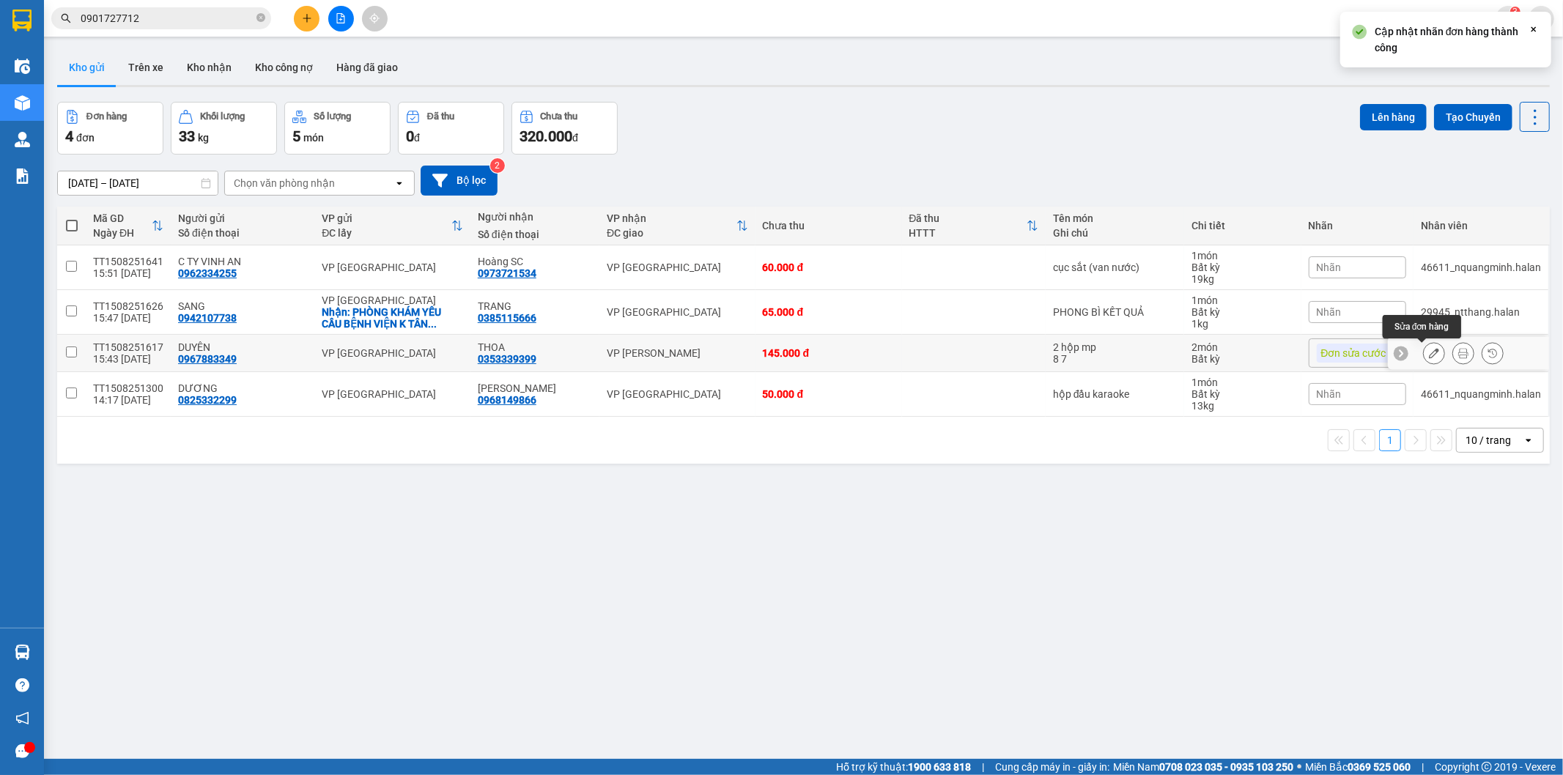
click at [1429, 352] on icon at bounding box center [1434, 353] width 10 height 10
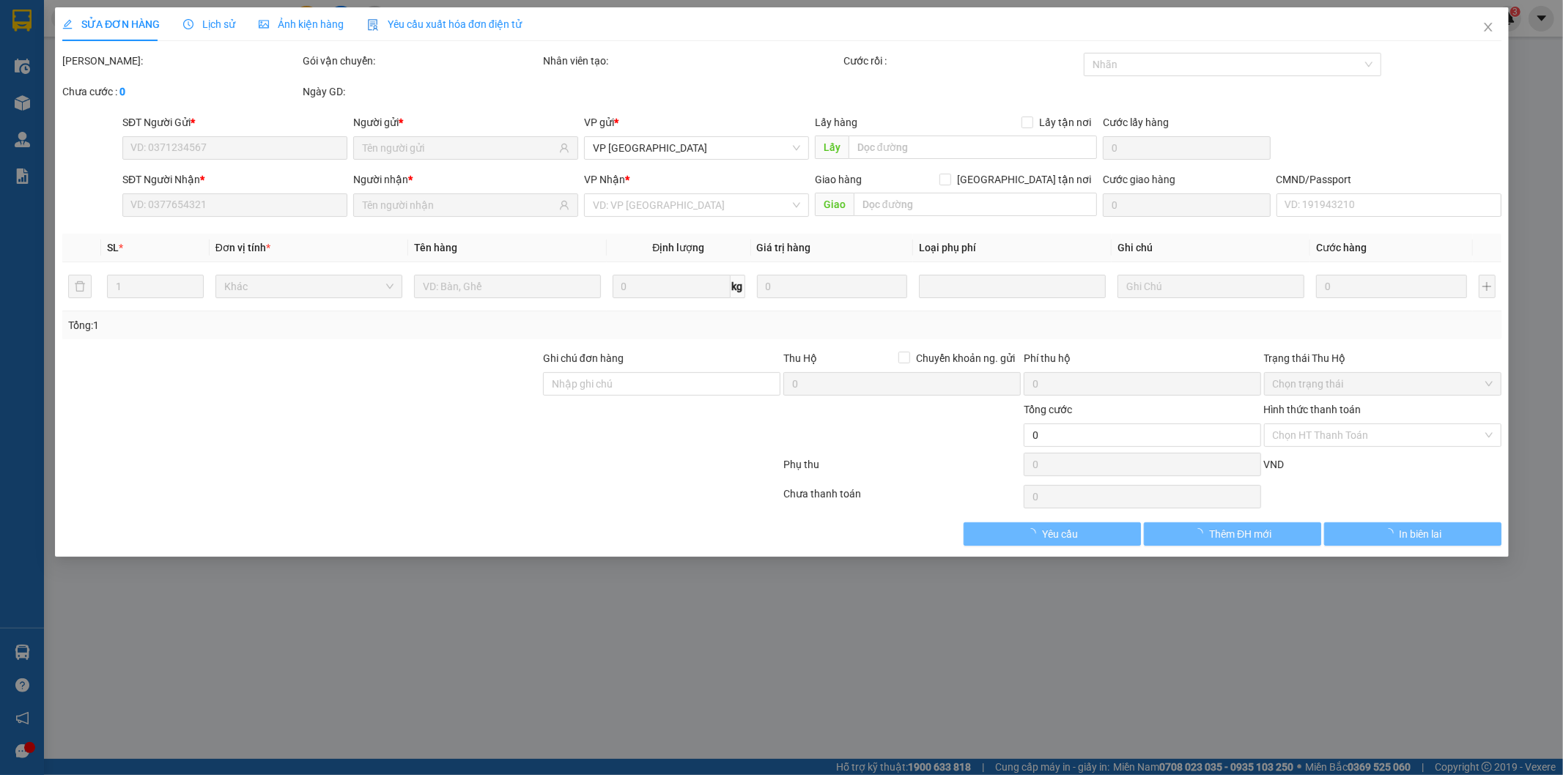
type input "0967883349"
type input "0353339399"
type input "145.000"
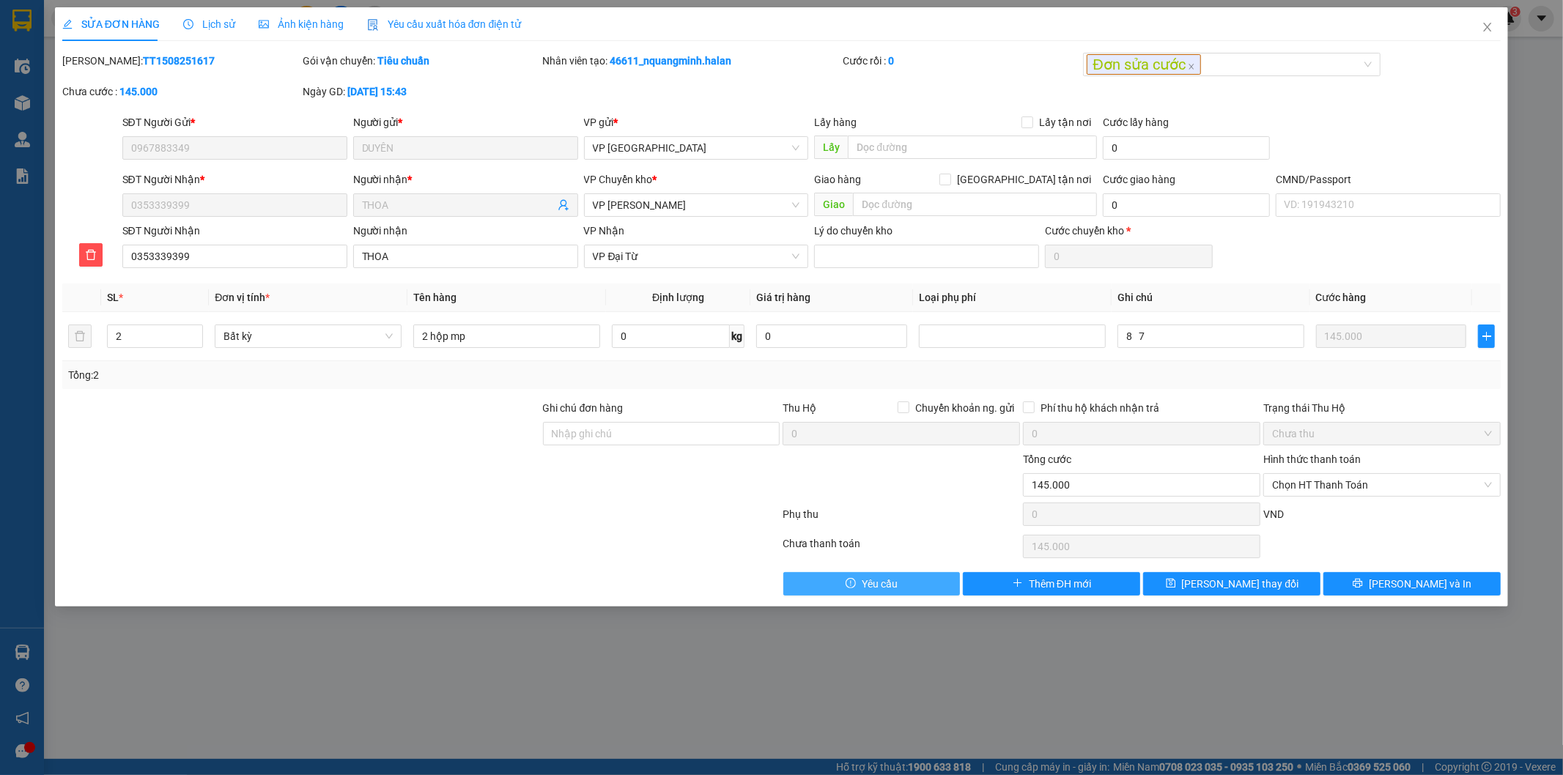
click at [894, 577] on span "Yêu cầu" at bounding box center [880, 584] width 36 height 16
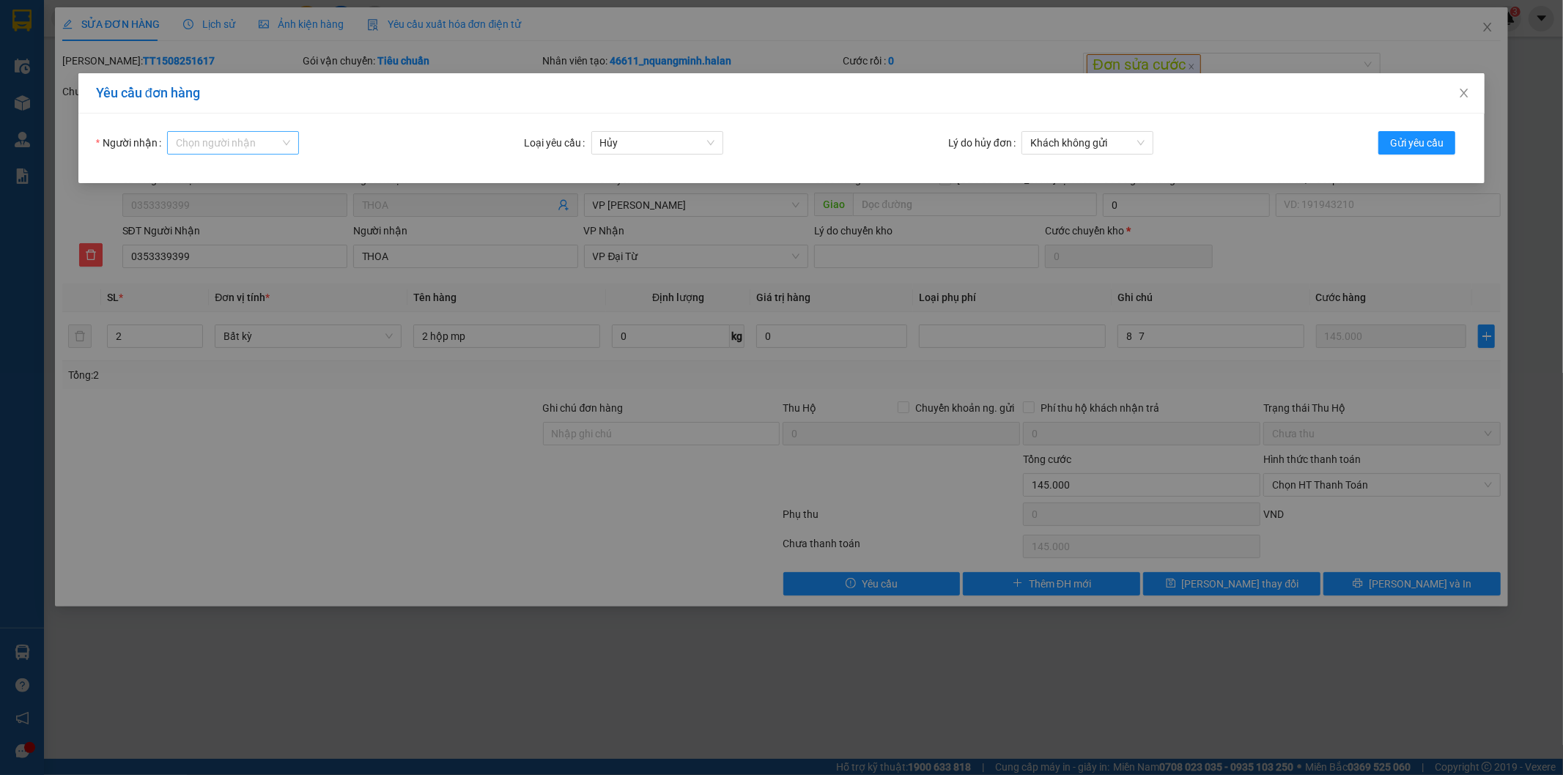
click at [214, 136] on input "Người nhận" at bounding box center [228, 143] width 104 height 22
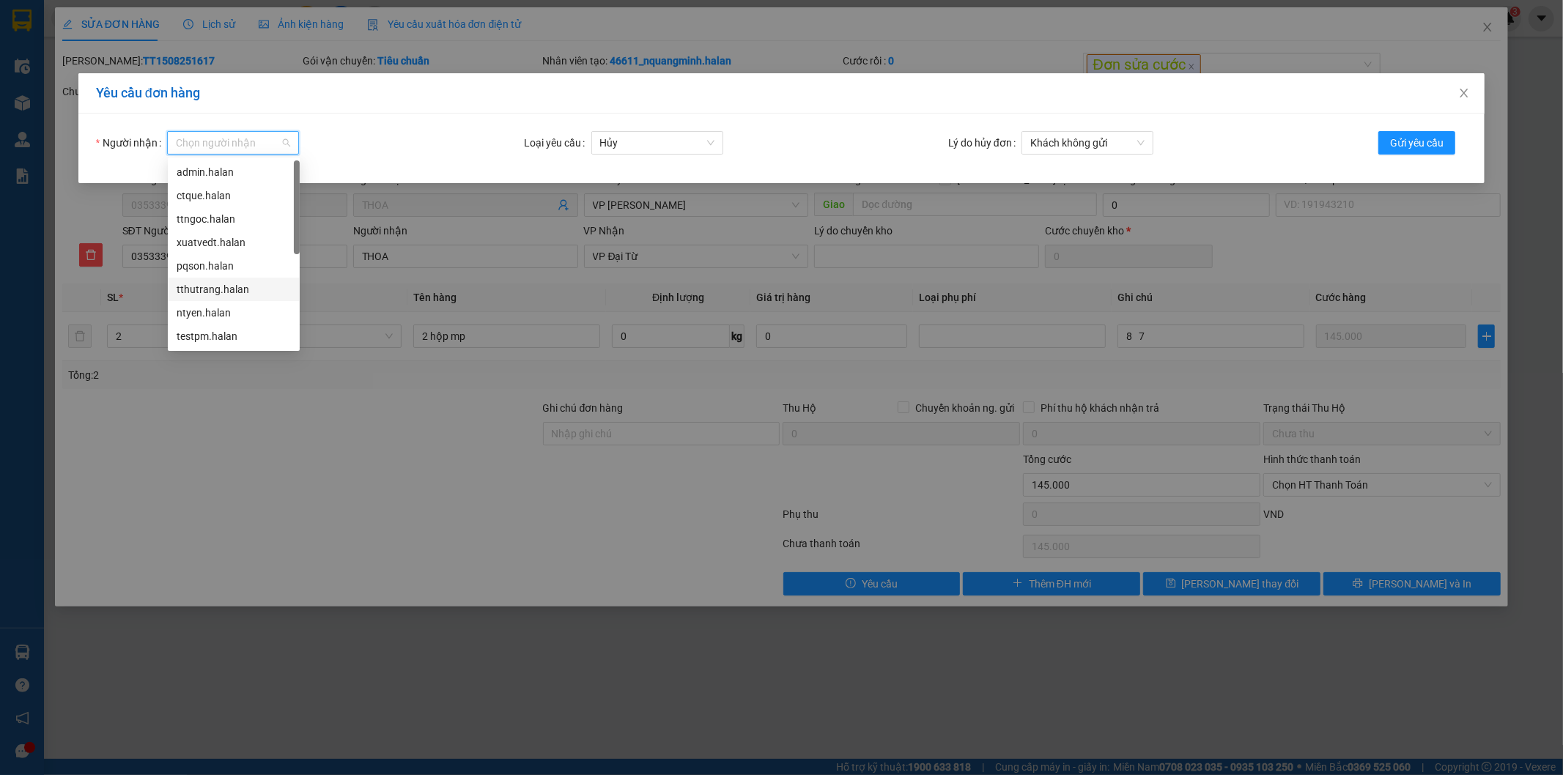
click at [194, 289] on div "tthutrang.halan" at bounding box center [234, 289] width 114 height 16
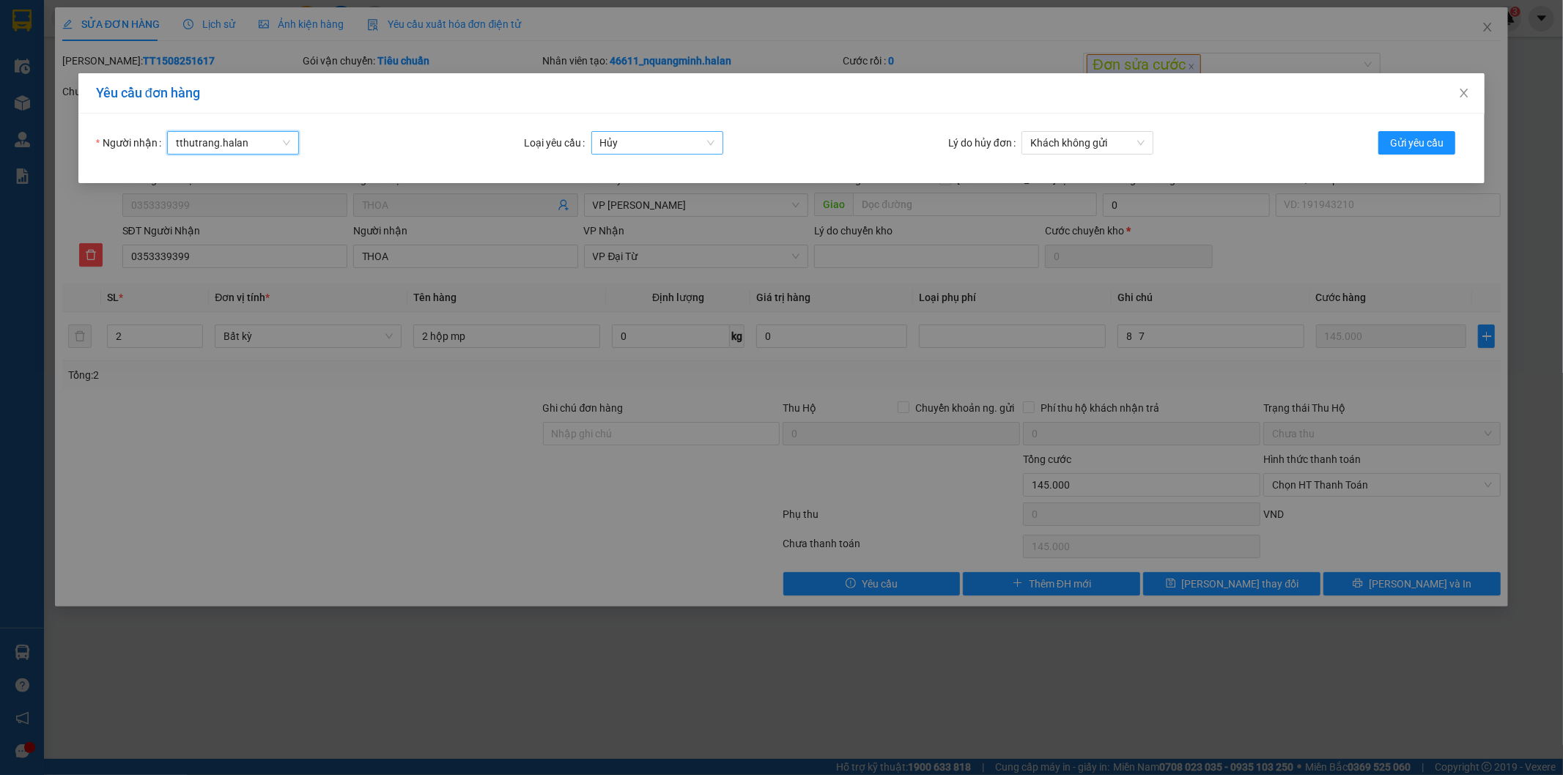
click at [663, 135] on span "Hủy" at bounding box center [657, 143] width 114 height 22
click at [635, 199] on div "Sửa cước" at bounding box center [656, 196] width 114 height 16
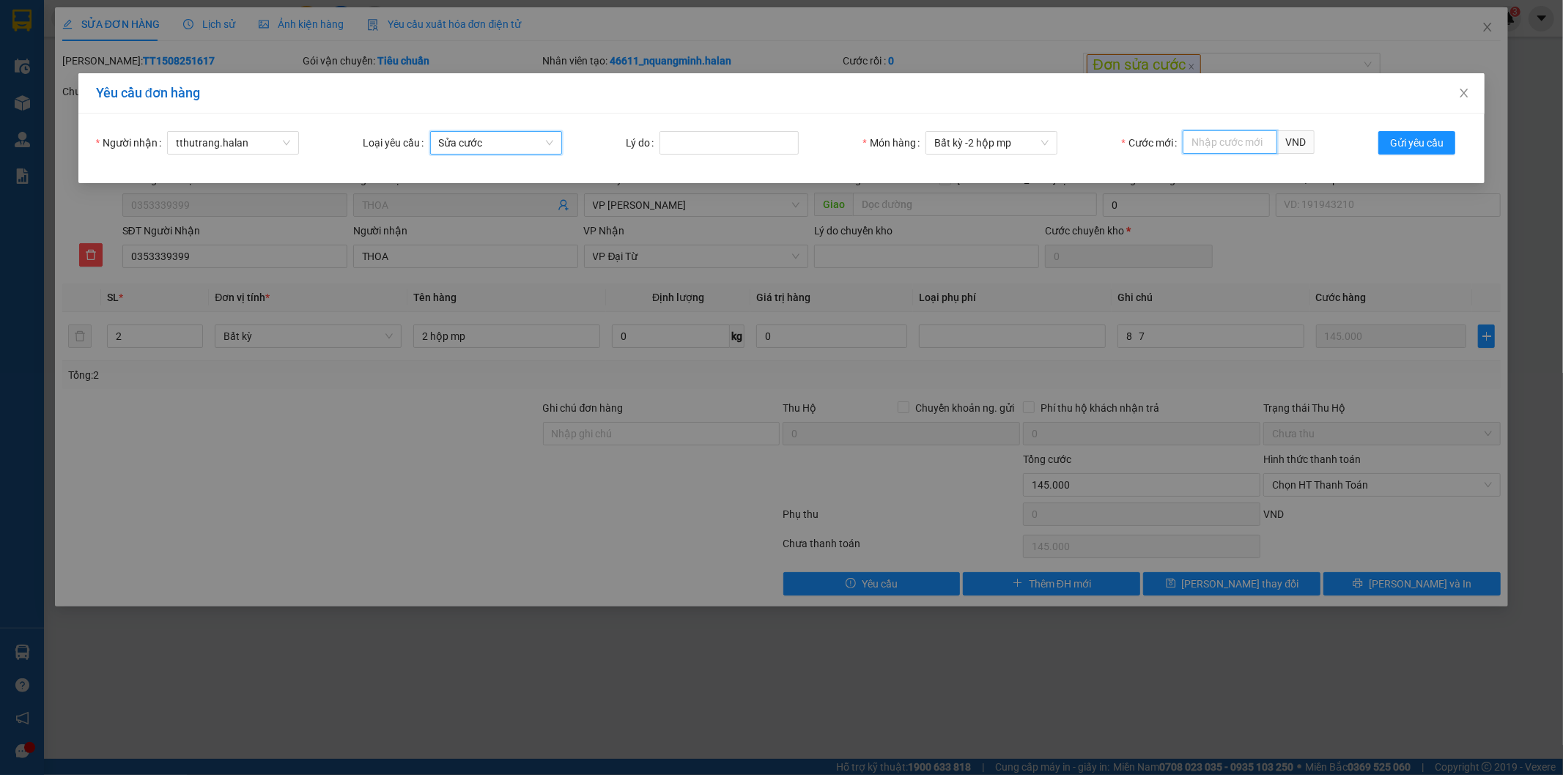
click at [1206, 144] on input "Cước mới" at bounding box center [1230, 141] width 95 height 23
click at [1220, 172] on div "100,000" at bounding box center [1249, 172] width 114 height 16
type input "100,000"
click at [749, 142] on input "Lý do" at bounding box center [728, 142] width 139 height 23
type input "khách bớt kiện"
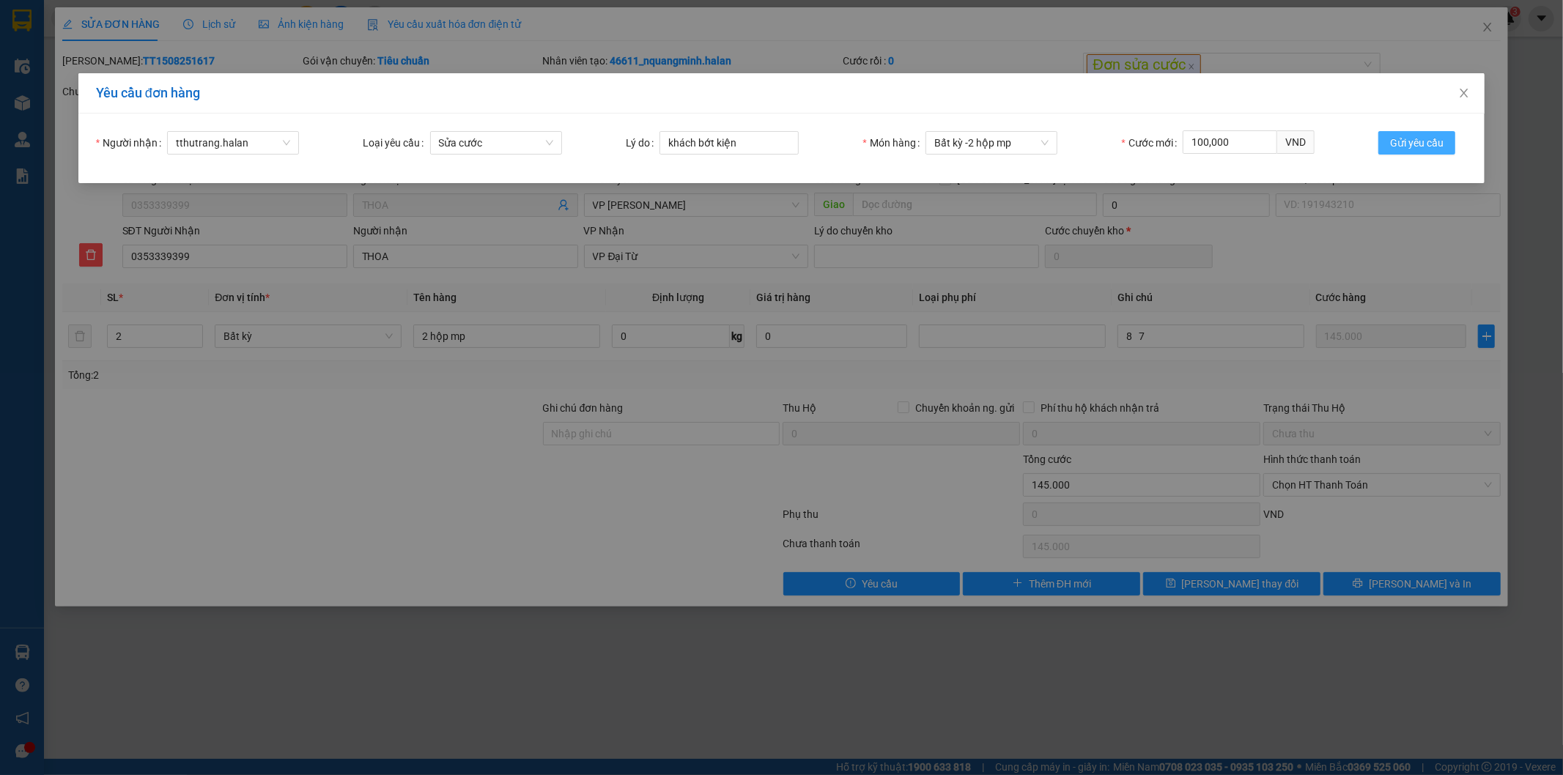
click at [1432, 143] on span "Gửi yêu cầu" at bounding box center [1416, 143] width 53 height 16
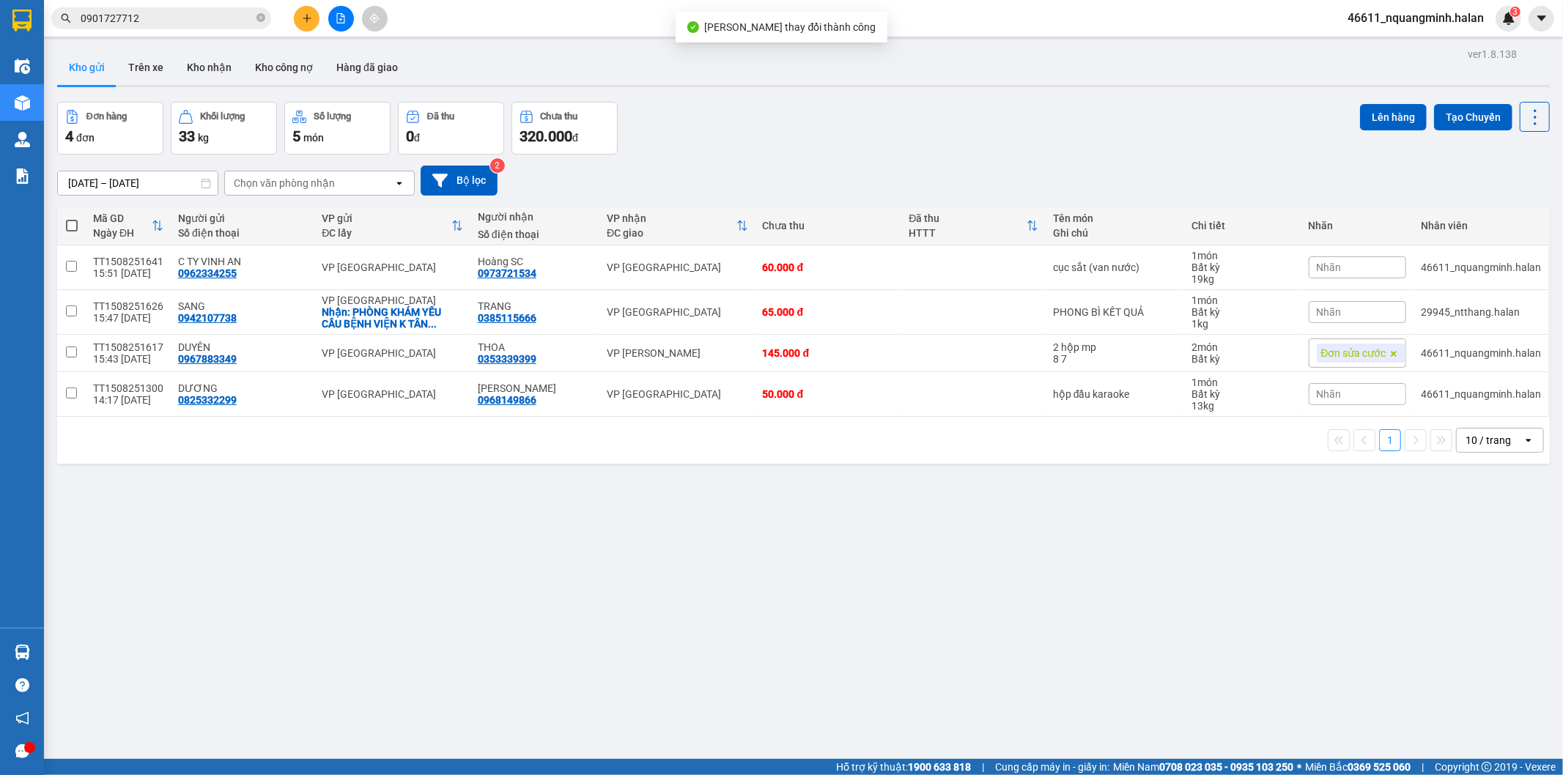
click at [752, 126] on div "Đơn hàng 4 đơn Khối lượng 33 kg Số lượng 5 món Đã thu 0 đ Chưa thu 320.000 đ Lê…" at bounding box center [803, 128] width 1492 height 53
click at [728, 115] on div "Đơn hàng 4 đơn Khối lượng 33 kg Số lượng 5 món Đã thu 0 đ Chưa thu 320.000 đ Lê…" at bounding box center [803, 128] width 1492 height 53
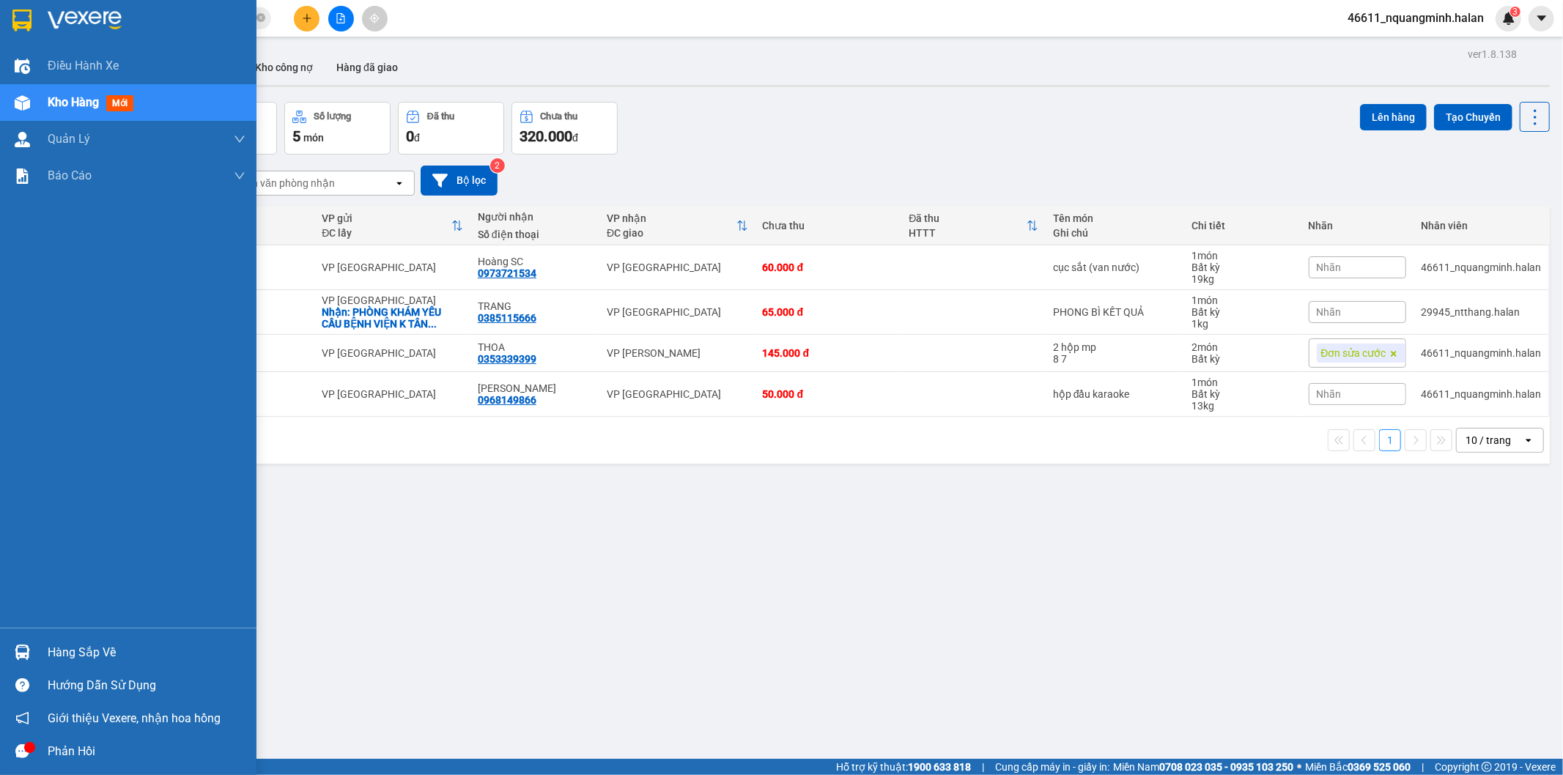
click at [32, 639] on div "Hàng sắp về" at bounding box center [128, 652] width 256 height 33
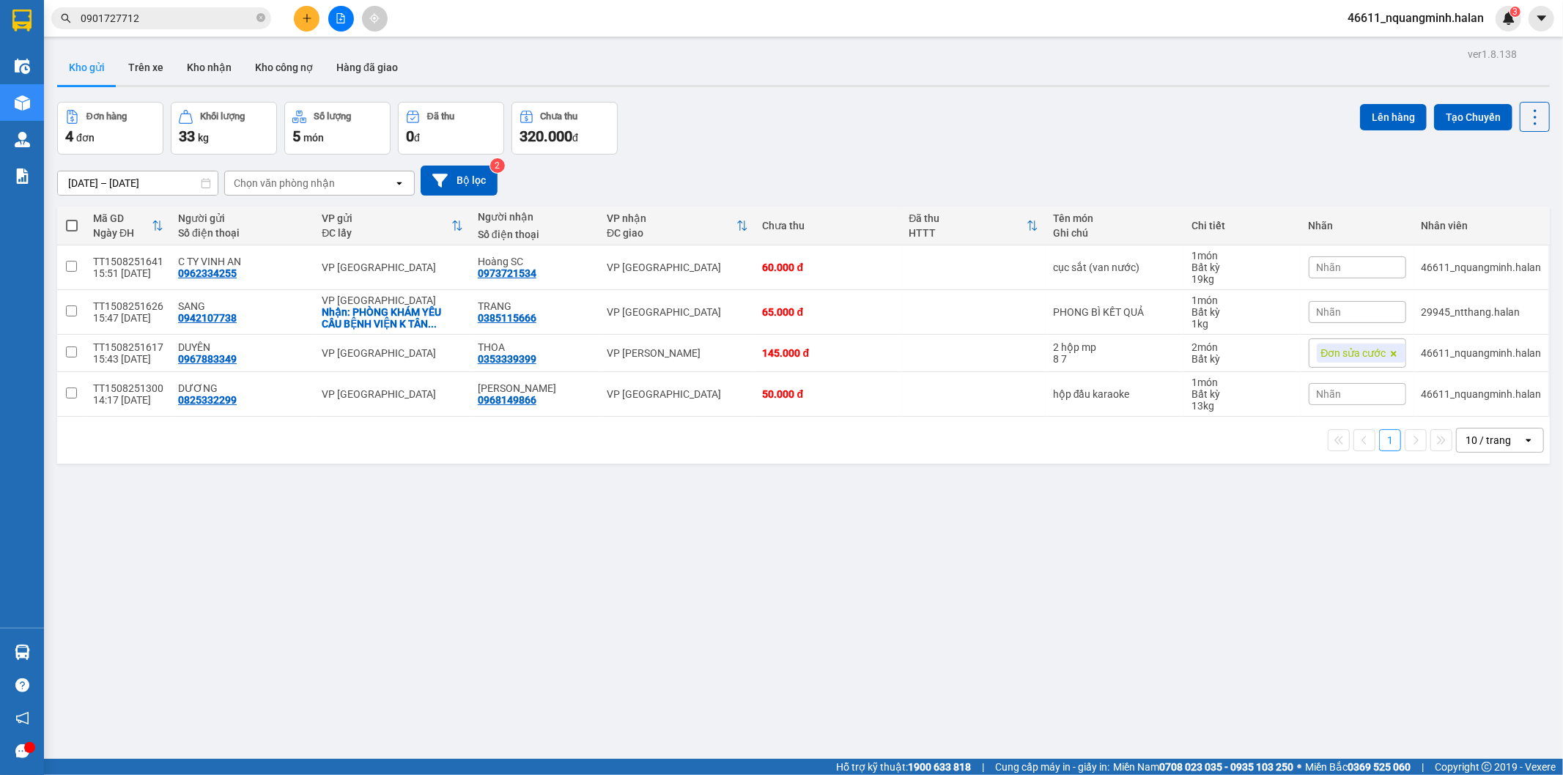
drag, startPoint x: 789, startPoint y: 544, endPoint x: 711, endPoint y: 613, distance: 104.3
click at [785, 550] on section "Kết quả tìm kiếm ( 2 ) Bộ lọc Mã ĐH Trạng thái Món hàng Thu hộ Tổng cước Chưa c…" at bounding box center [781, 387] width 1563 height 775
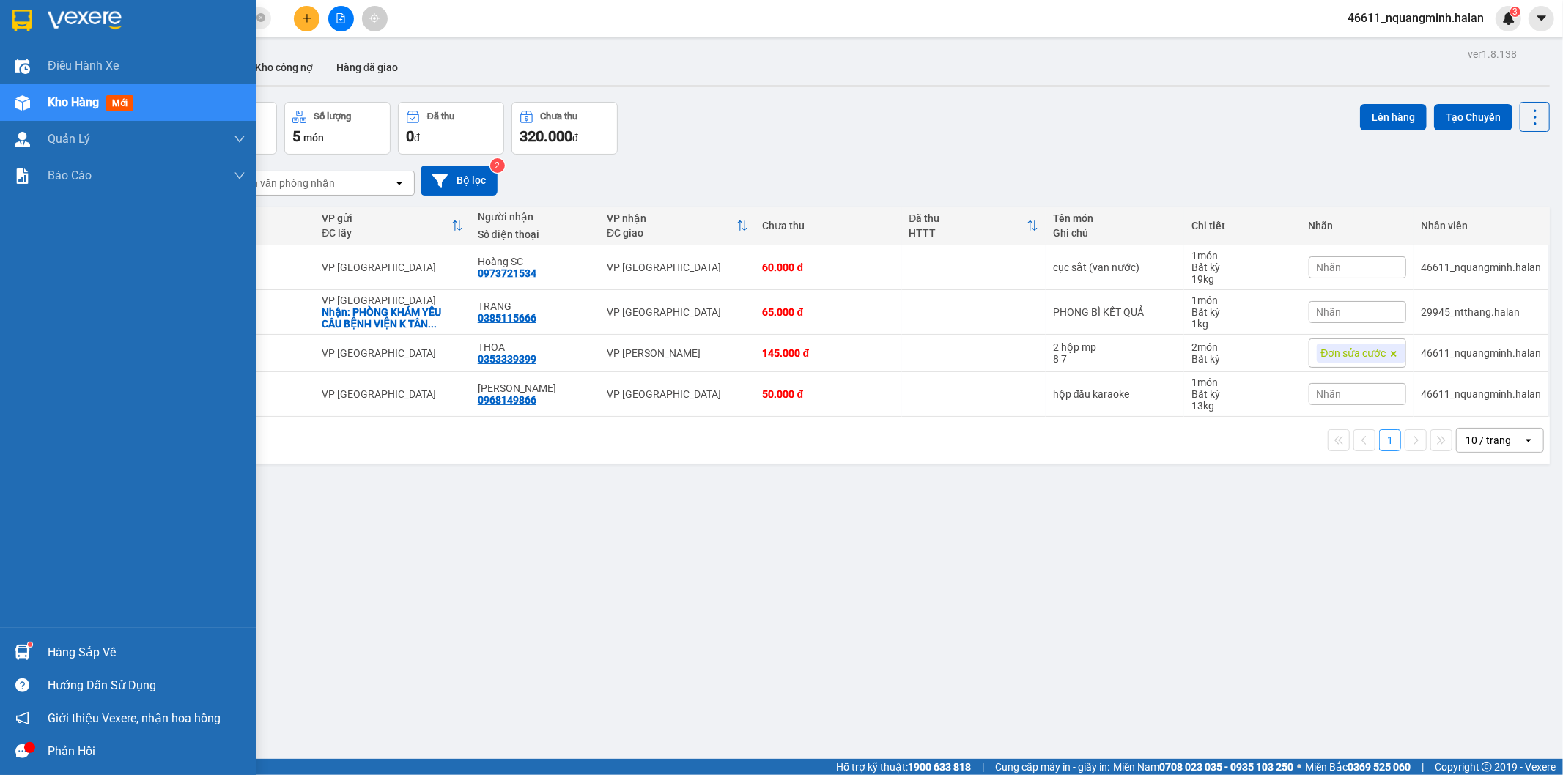
click at [12, 645] on div at bounding box center [23, 653] width 26 height 26
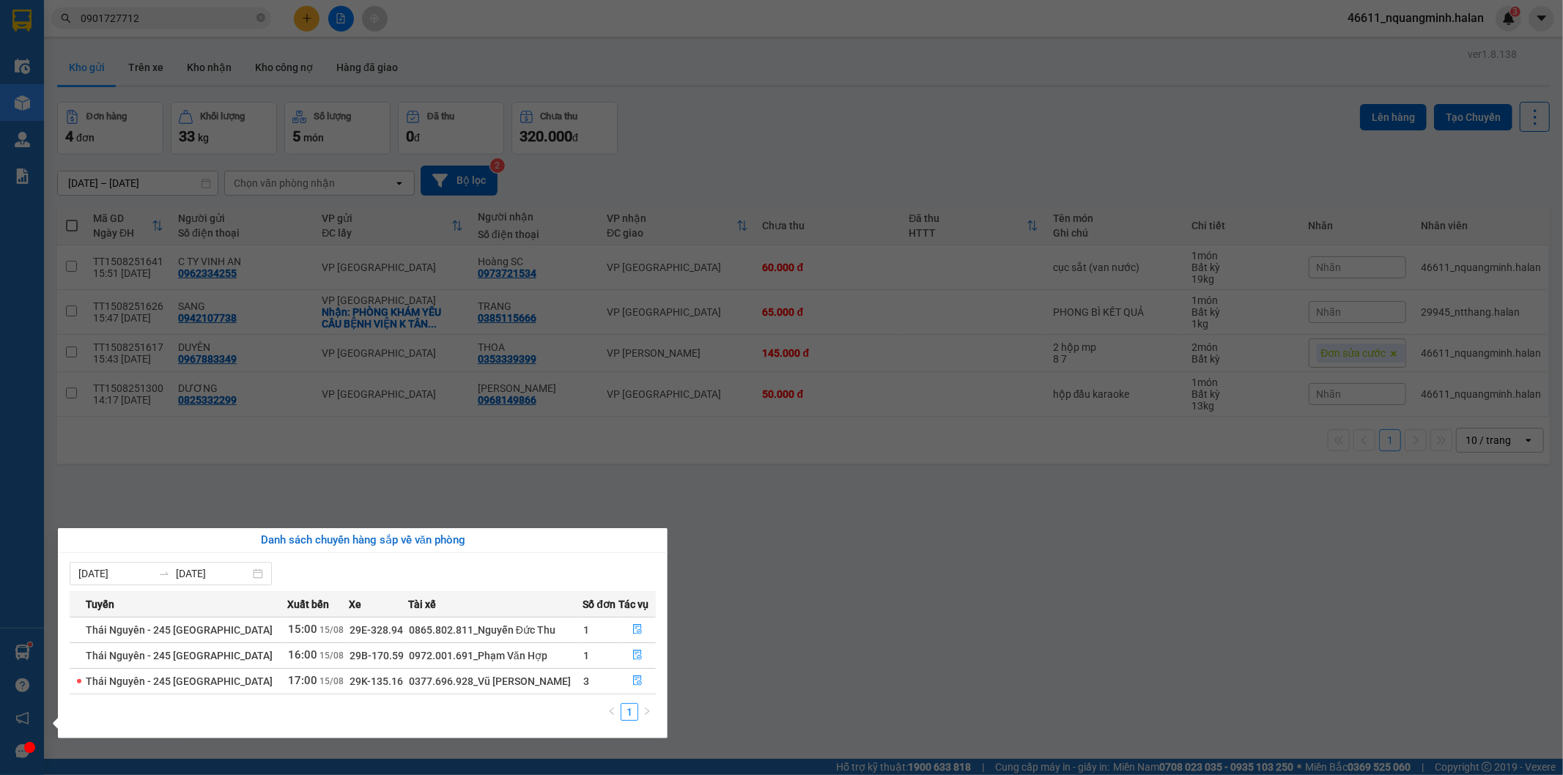
click at [750, 650] on section "Kết quả tìm kiếm ( 2 ) Bộ lọc Mã ĐH Trạng thái Món hàng Thu hộ Tổng cước Chưa c…" at bounding box center [781, 387] width 1563 height 775
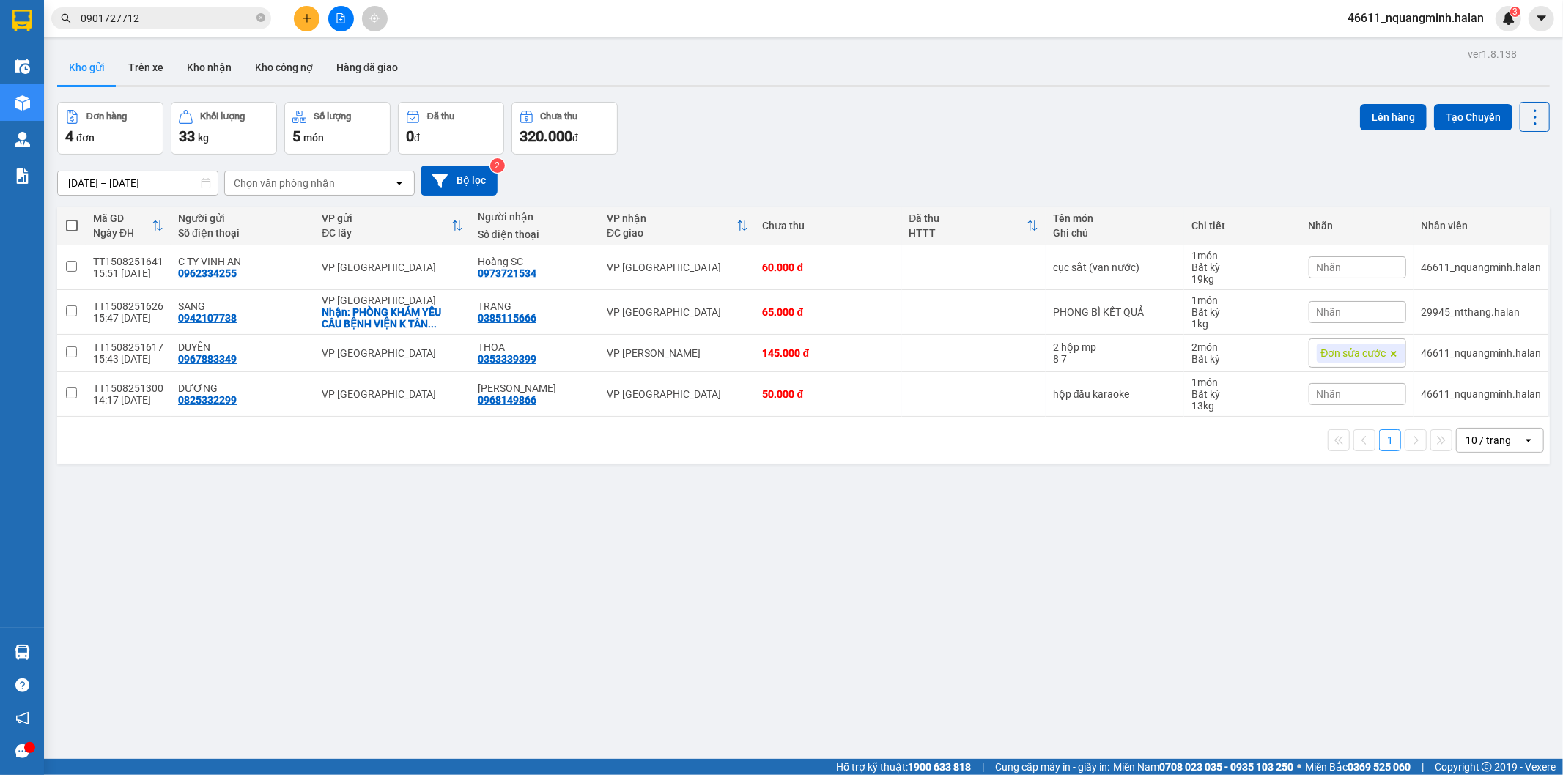
click at [750, 144] on div "Đơn hàng 4 đơn Khối lượng 33 kg Số lượng 5 món Đã thu 0 đ Chưa thu 320.000 đ Lê…" at bounding box center [803, 128] width 1492 height 53
click at [1525, 111] on icon at bounding box center [1535, 117] width 21 height 21
click at [1517, 202] on span "Làm mới" at bounding box center [1502, 209] width 40 height 15
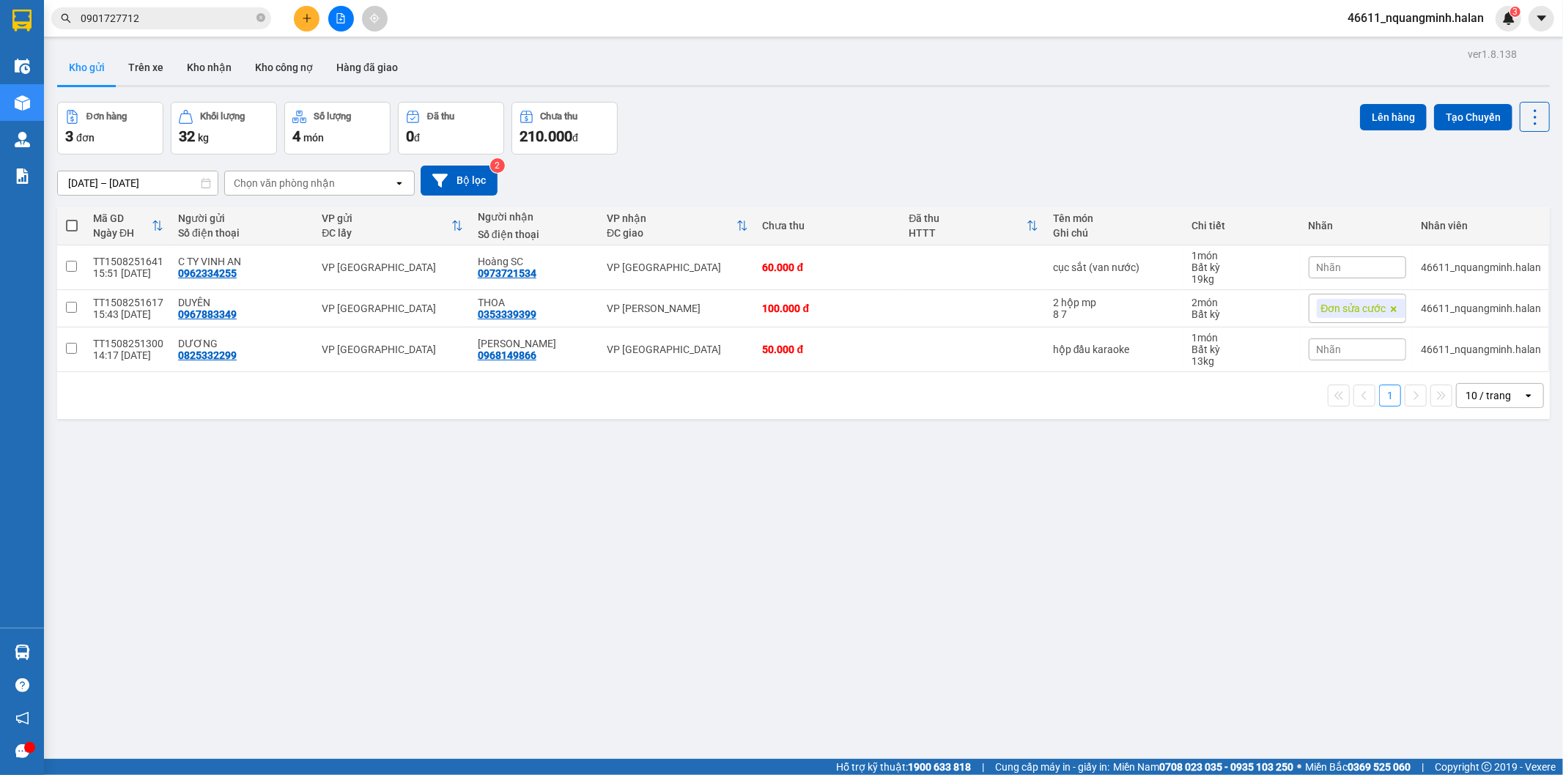
click at [804, 113] on div "Đơn hàng 3 đơn Khối lượng 32 kg Số lượng 4 món Đã thu 0 đ Chưa thu 210.000 đ Lê…" at bounding box center [803, 128] width 1492 height 53
click at [649, 478] on div "ver 1.8.138 Kho gửi Trên xe Kho nhận Kho công nợ Hàng đã giao Đơn hàng 3 đơn Kh…" at bounding box center [803, 431] width 1504 height 775
click at [683, 465] on div "ver 1.8.138 Kho gửi Trên xe Kho nhận Kho công nợ Hàng đã giao Đơn hàng 3 đơn Kh…" at bounding box center [803, 431] width 1504 height 775
click at [611, 473] on div "ver 1.8.138 Kho gửi Trên xe Kho nhận Kho công nợ Hàng đã giao Đơn hàng 3 đơn Kh…" at bounding box center [803, 431] width 1504 height 775
click at [450, 482] on div "ver 1.8.138 Kho gửi Trên xe Kho nhận Kho công nợ Hàng đã giao Đơn hàng 3 đơn Kh…" at bounding box center [803, 431] width 1504 height 775
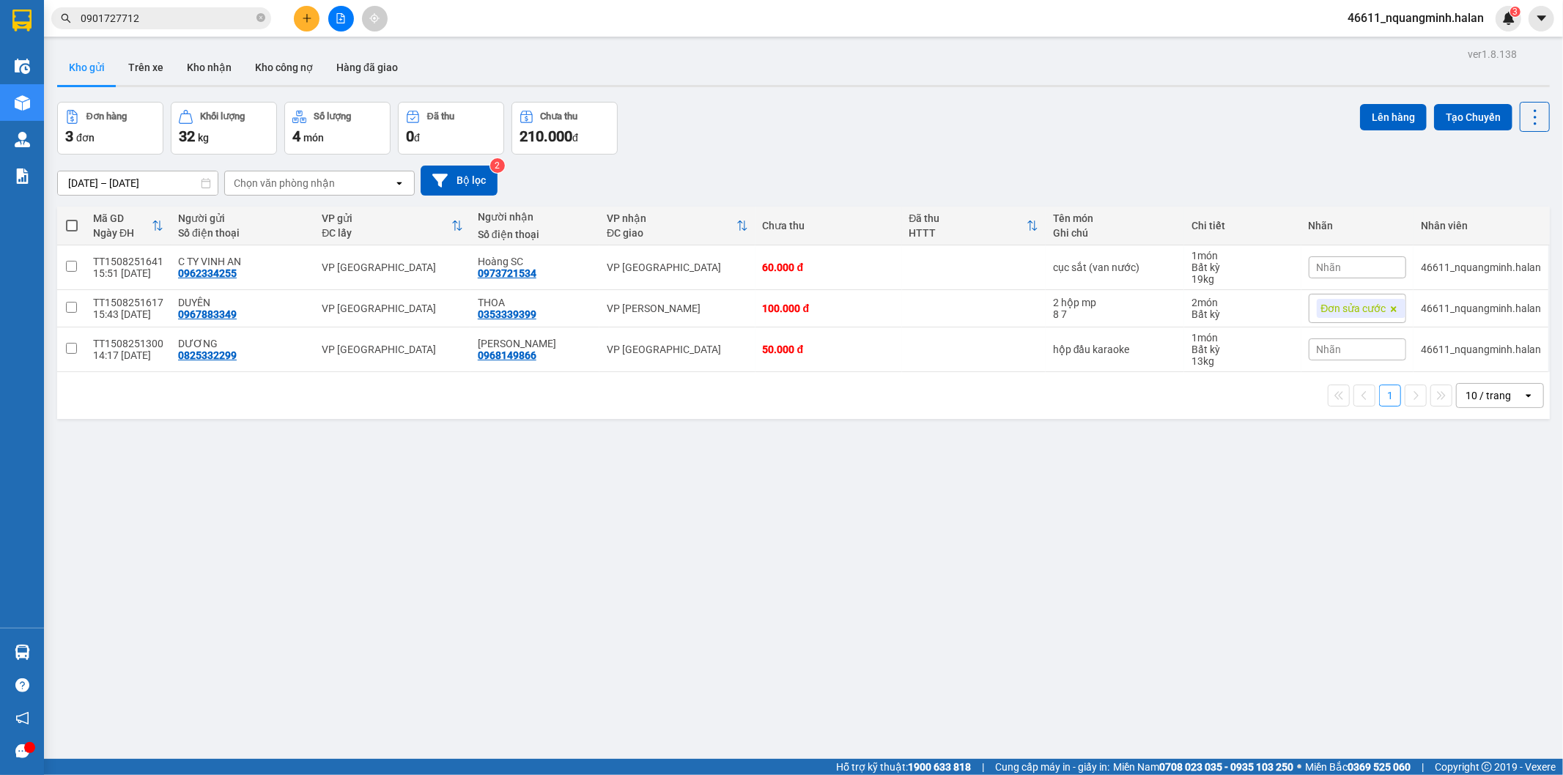
click at [376, 489] on div "ver 1.8.138 Kho gửi Trên xe Kho nhận Kho công nợ Hàng đã giao Đơn hàng 3 đơn Kh…" at bounding box center [803, 431] width 1504 height 775
click at [363, 434] on div "ver 1.8.138 Kho gửi Trên xe Kho nhận Kho công nợ Hàng đã giao Đơn hàng 3 đơn Kh…" at bounding box center [803, 431] width 1504 height 775
drag, startPoint x: 229, startPoint y: 463, endPoint x: 185, endPoint y: 503, distance: 60.2
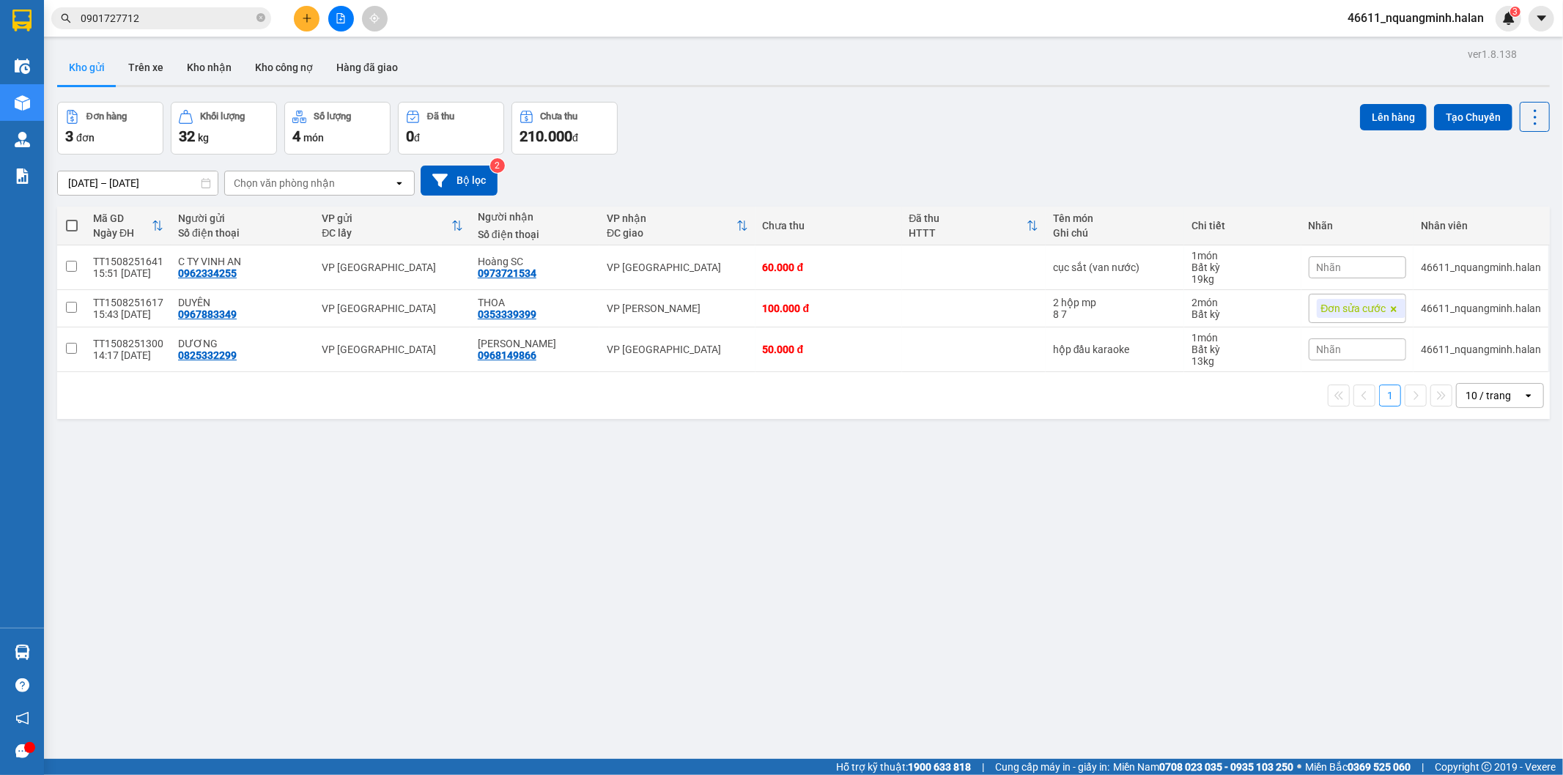
click at [221, 471] on div "ver 1.8.138 Kho gửi Trên xe Kho nhận Kho công nợ Hàng đã giao Đơn hàng 3 đơn Kh…" at bounding box center [803, 431] width 1504 height 775
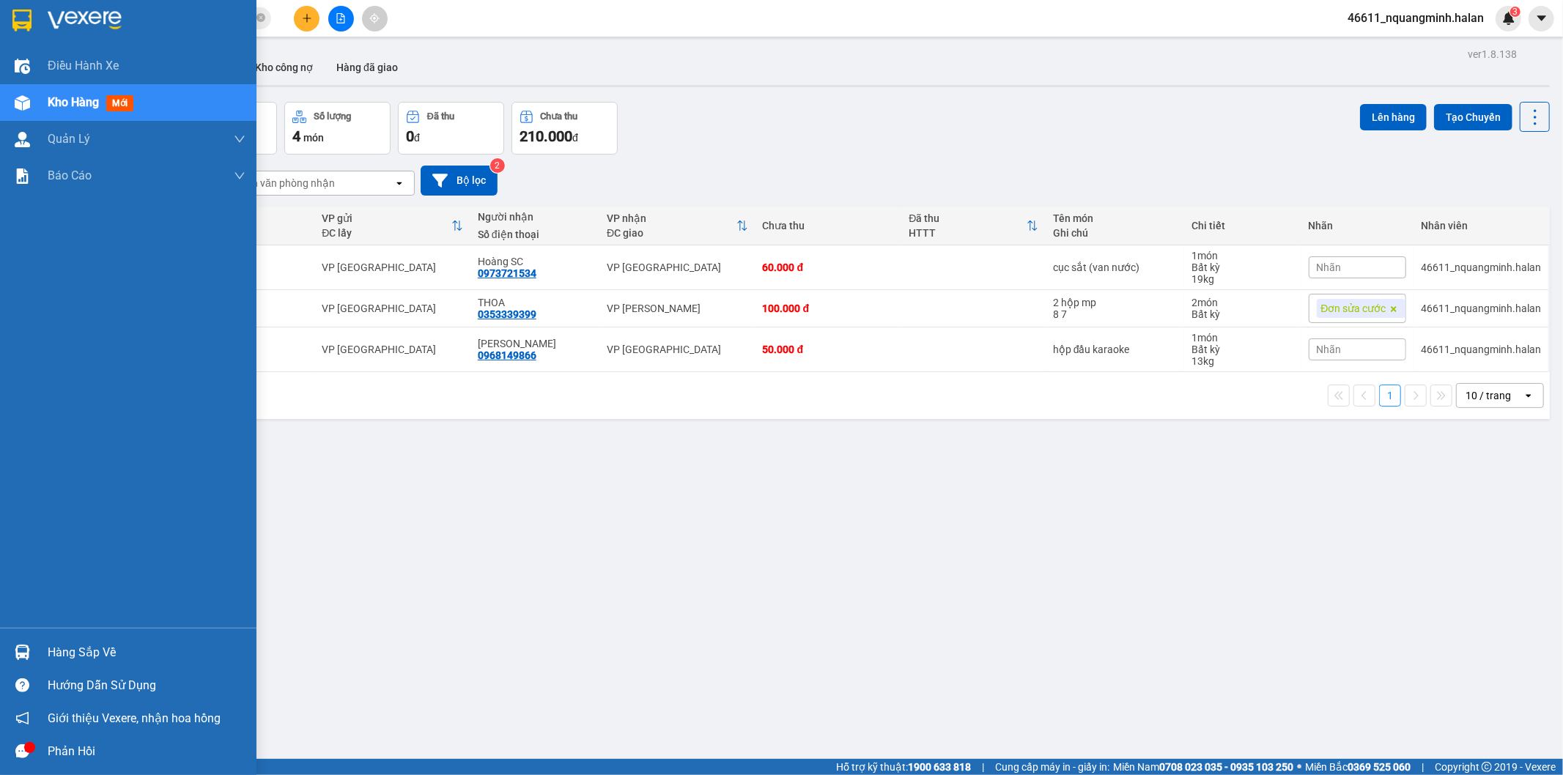
click at [6, 646] on div "Hàng sắp về" at bounding box center [128, 652] width 256 height 33
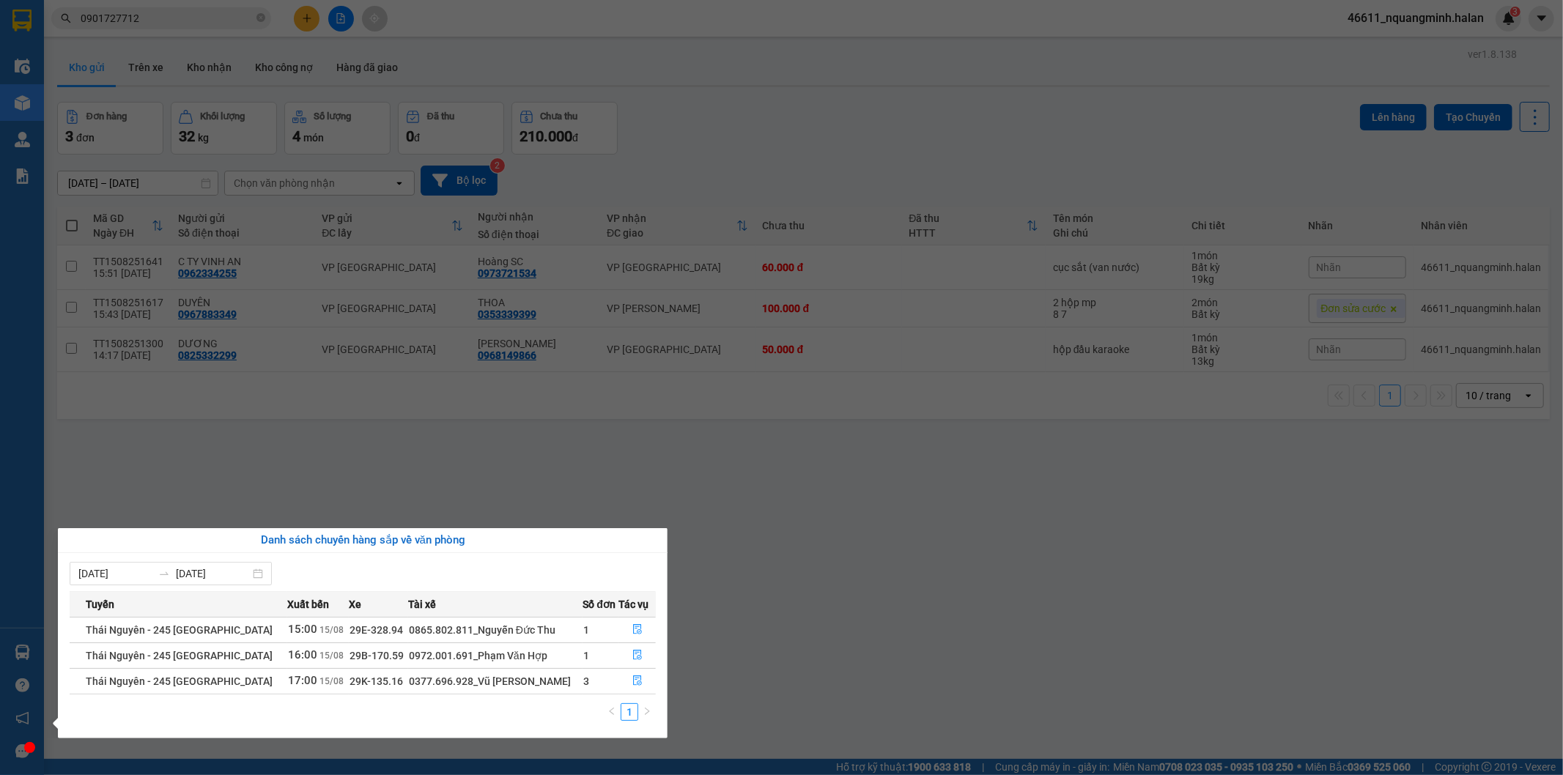
click at [473, 451] on section "Kết quả tìm kiếm ( 2 ) Bộ lọc Mã ĐH Trạng thái Món hàng Thu hộ Tổng cước Chưa c…" at bounding box center [781, 387] width 1563 height 775
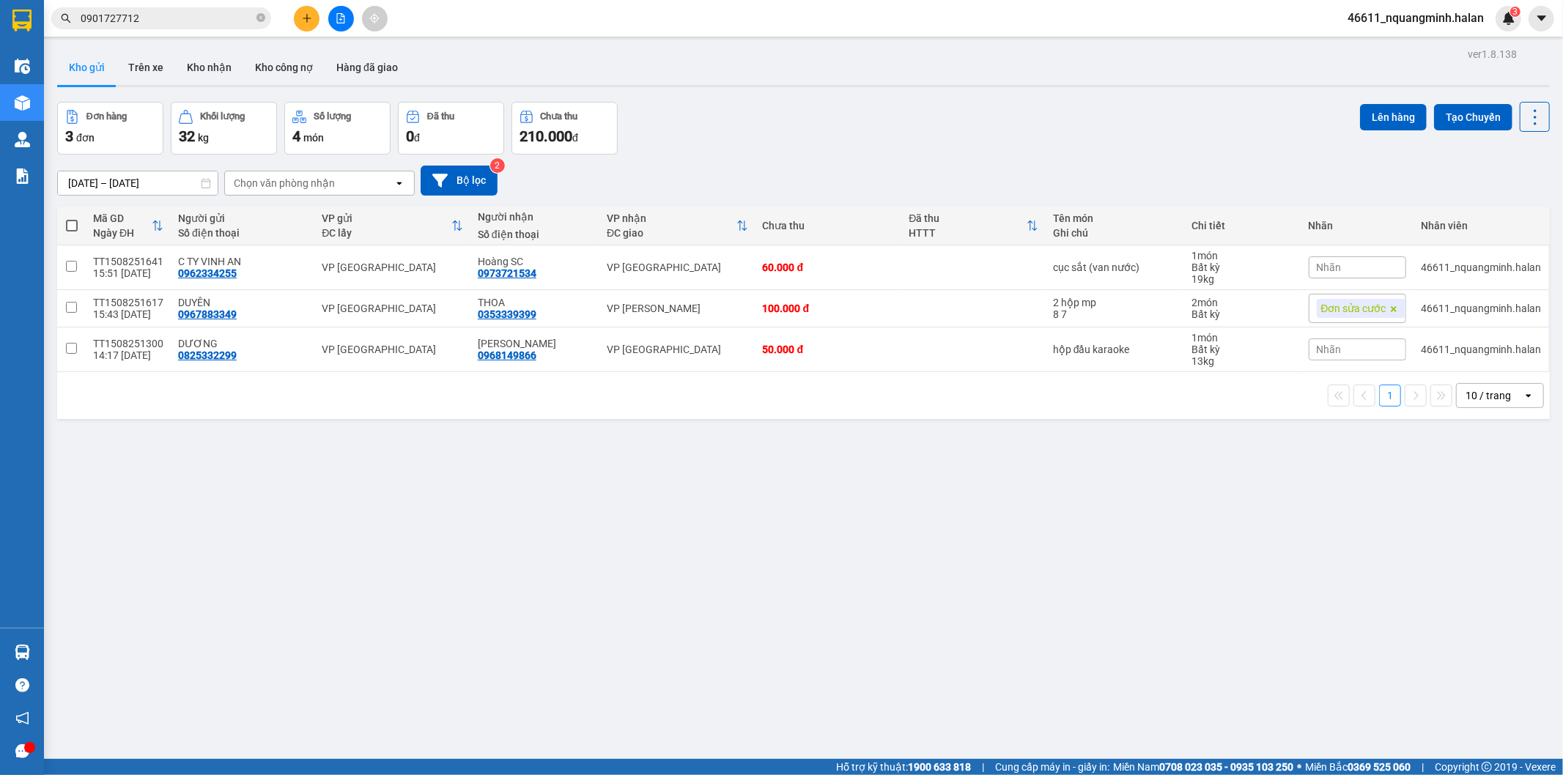
click at [473, 451] on div "ver 1.8.138 Kho gửi Trên xe Kho nhận Kho công nợ Hàng đã giao Đơn hàng 3 đơn Kh…" at bounding box center [803, 431] width 1504 height 775
click at [734, 149] on div "Đơn hàng 3 đơn Khối lượng 32 kg Số lượng 4 món Đã thu 0 đ Chưa thu 210.000 đ Lê…" at bounding box center [803, 128] width 1492 height 53
click at [302, 663] on div "ver 1.8.138 Kho gửi Trên xe Kho nhận Kho công nợ Hàng đã giao Đơn hàng 3 đơn Kh…" at bounding box center [803, 431] width 1504 height 775
click at [299, 655] on div "ver 1.8.138 Kho gửi Trên xe Kho nhận Kho công nợ Hàng đã giao Đơn hàng 3 đơn Kh…" at bounding box center [803, 431] width 1504 height 775
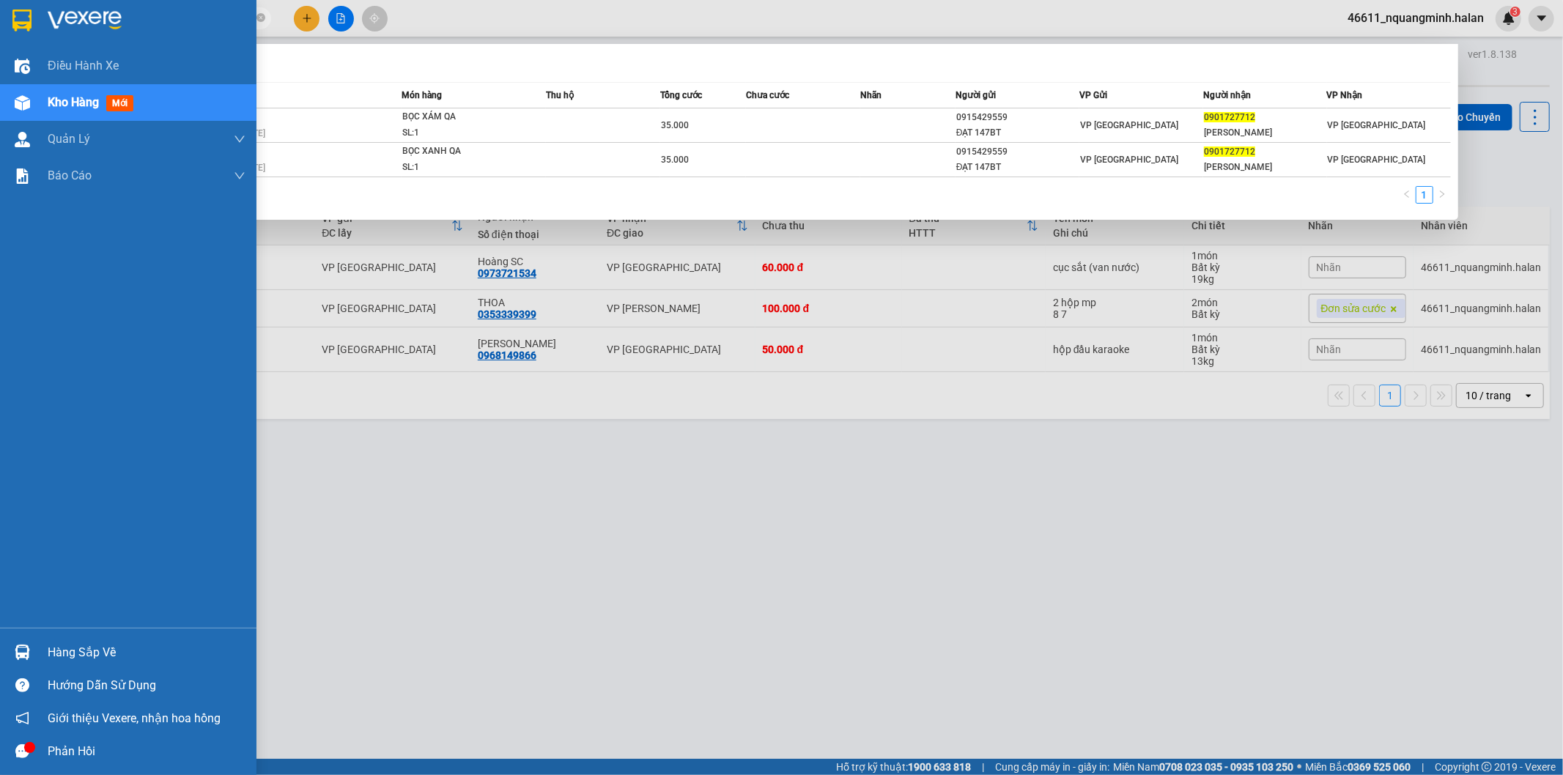
drag, startPoint x: 216, startPoint y: 18, endPoint x: 0, endPoint y: -12, distance: 218.1
click at [0, 0] on html "Kết quả tìm kiếm ( 2 ) Bộ lọc Mã ĐH Trạng thái Món hàng Thu hộ Tổng cước Chưa c…" at bounding box center [781, 387] width 1563 height 775
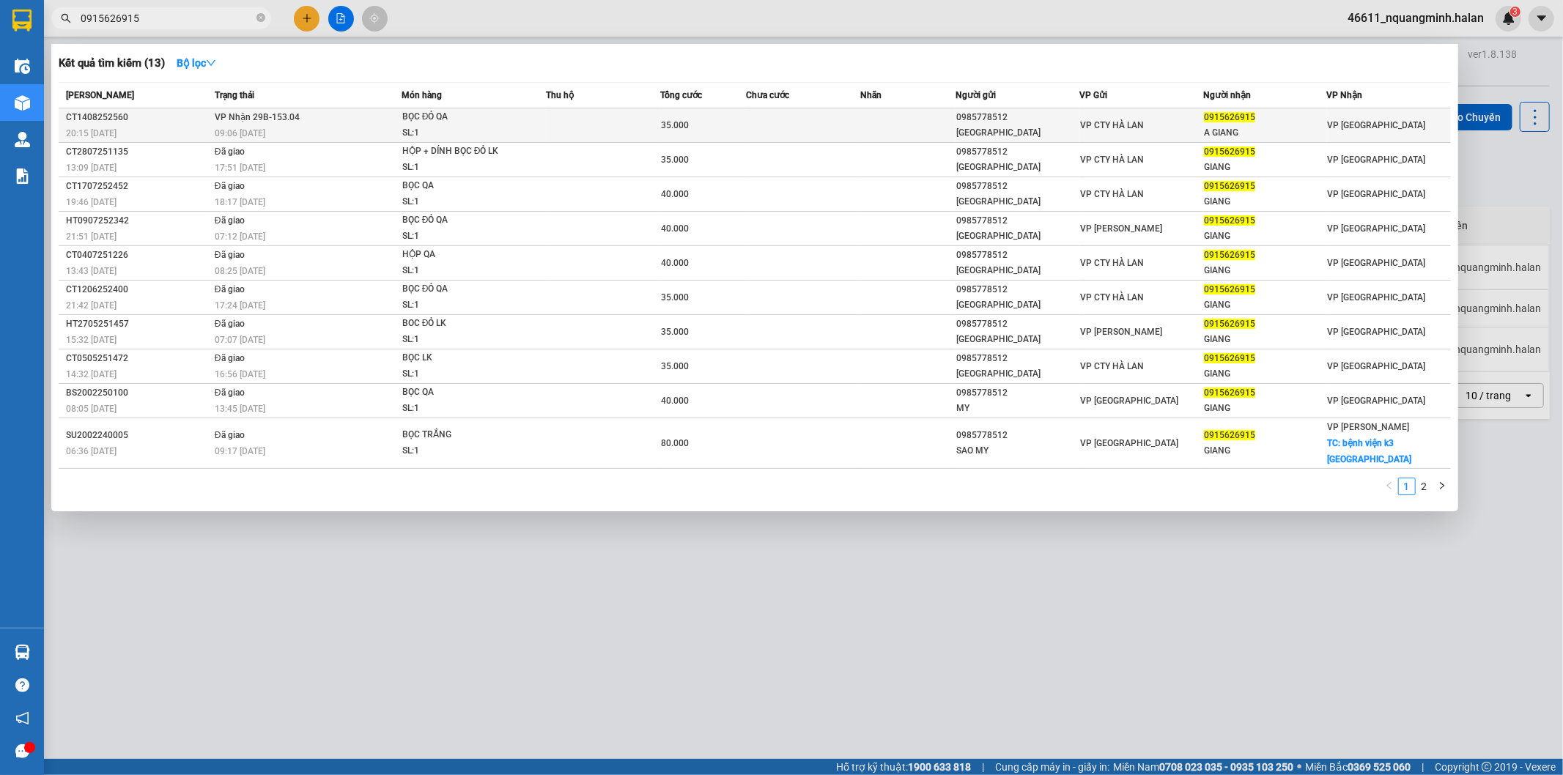
type input "0915626915"
click at [159, 125] on div "20:15 - 14/08" at bounding box center [138, 133] width 144 height 16
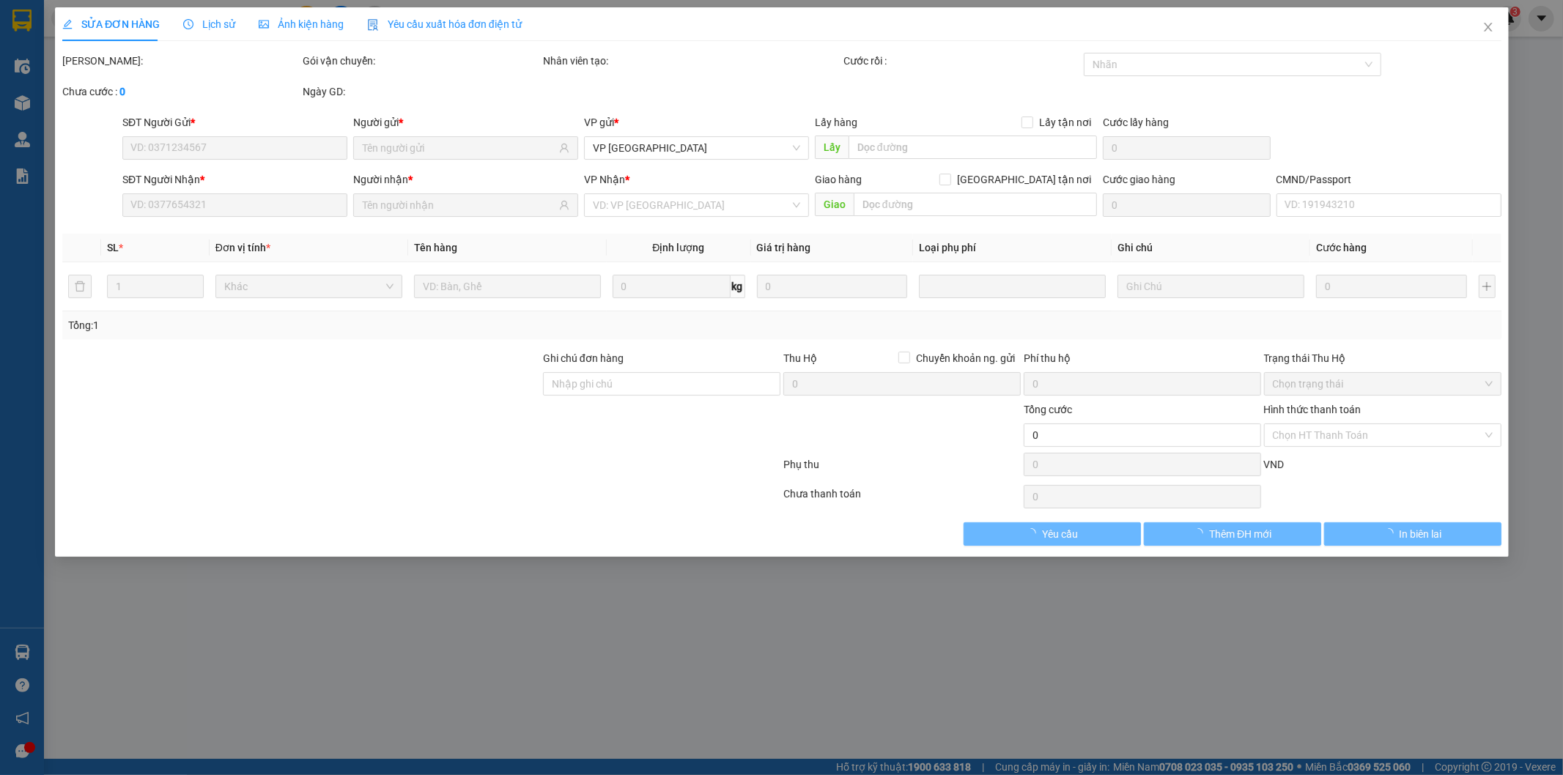
type input "0985778512"
type input "HÀ ANH"
type input "0915626915"
type input "A GIANG"
type input "35.000"
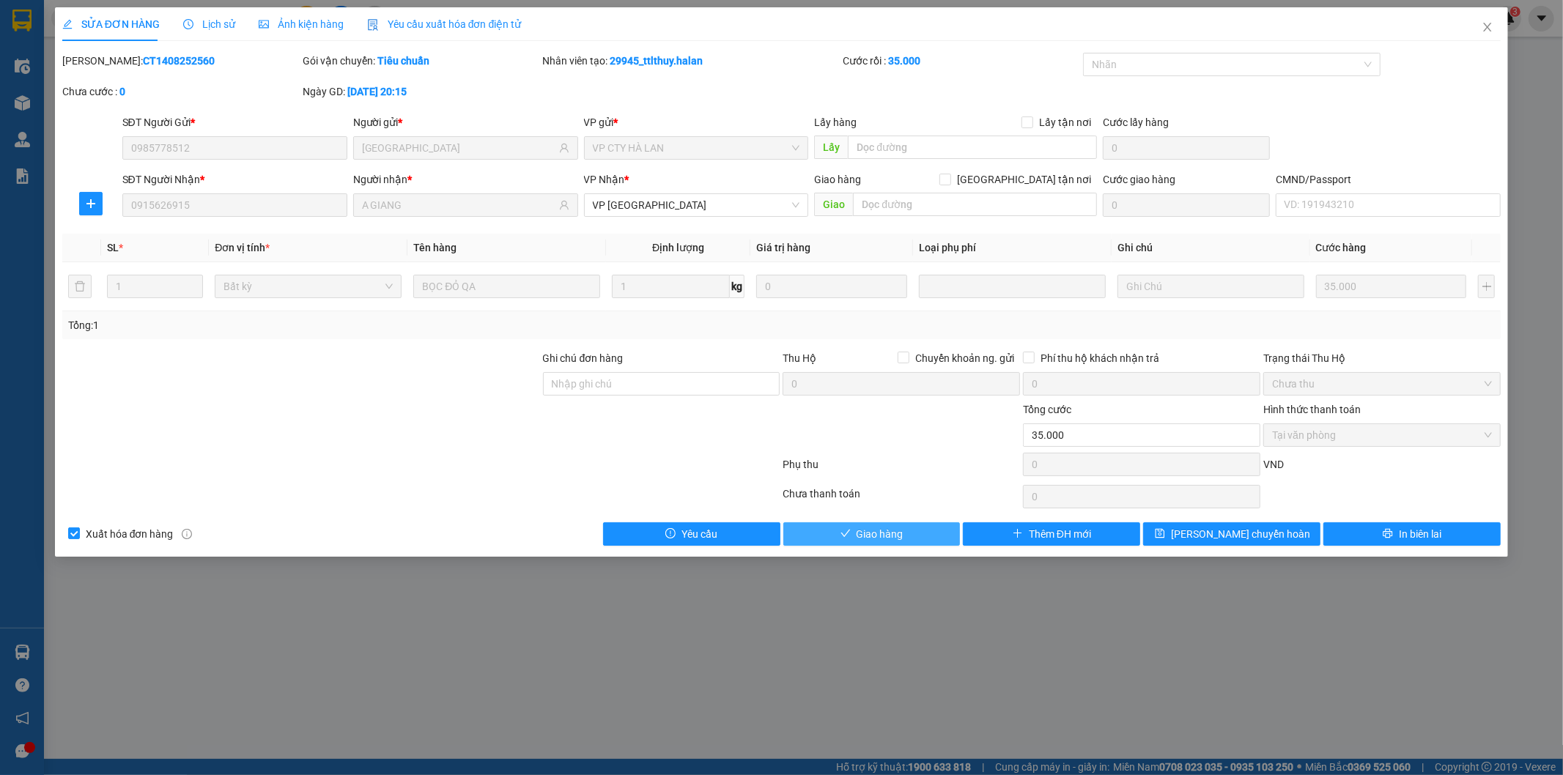
click at [843, 535] on icon "check" at bounding box center [845, 533] width 10 height 10
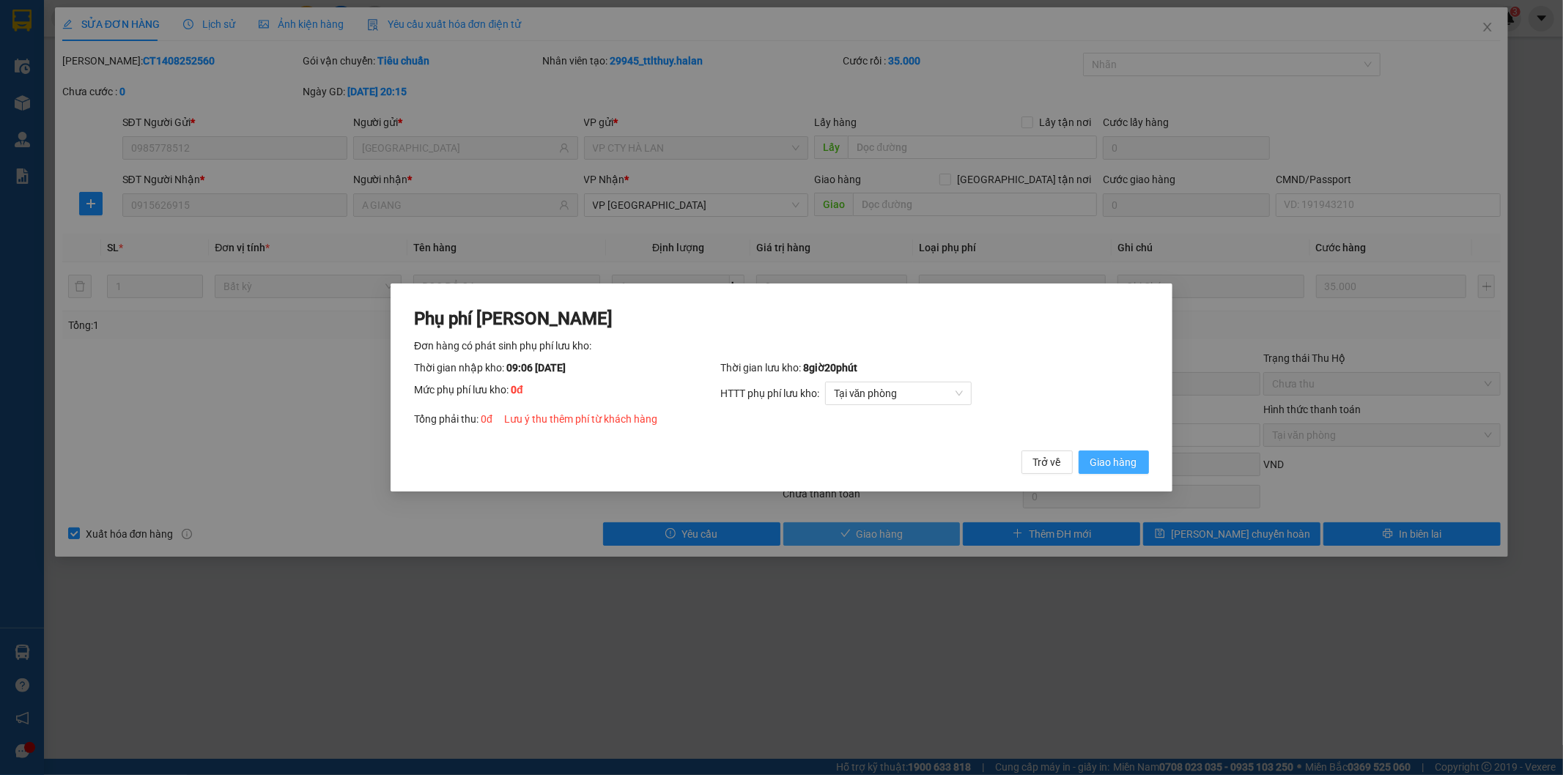
click at [1109, 459] on span "Giao hàng" at bounding box center [1113, 462] width 47 height 16
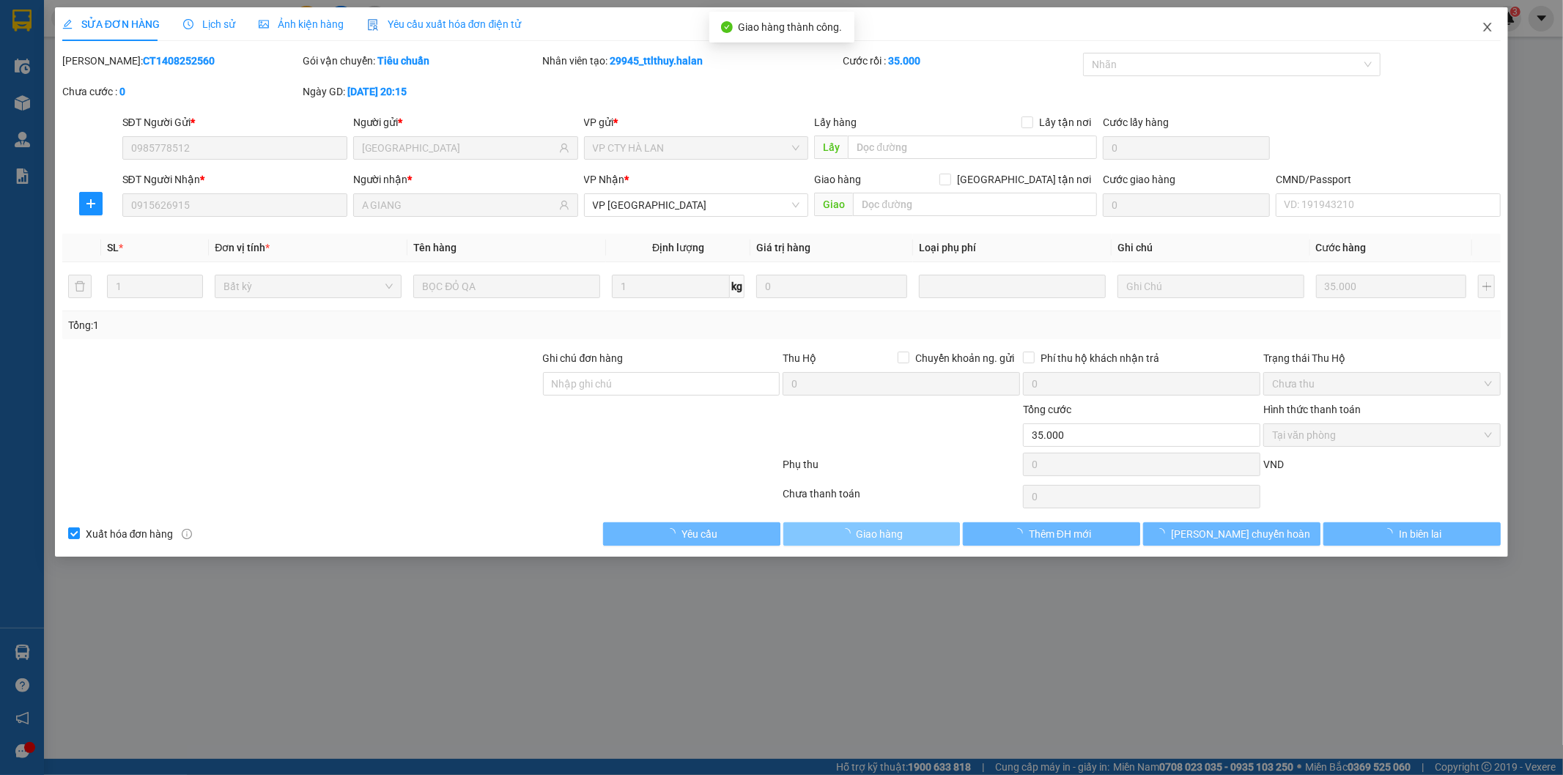
click at [1484, 23] on icon "close" at bounding box center [1487, 27] width 12 height 12
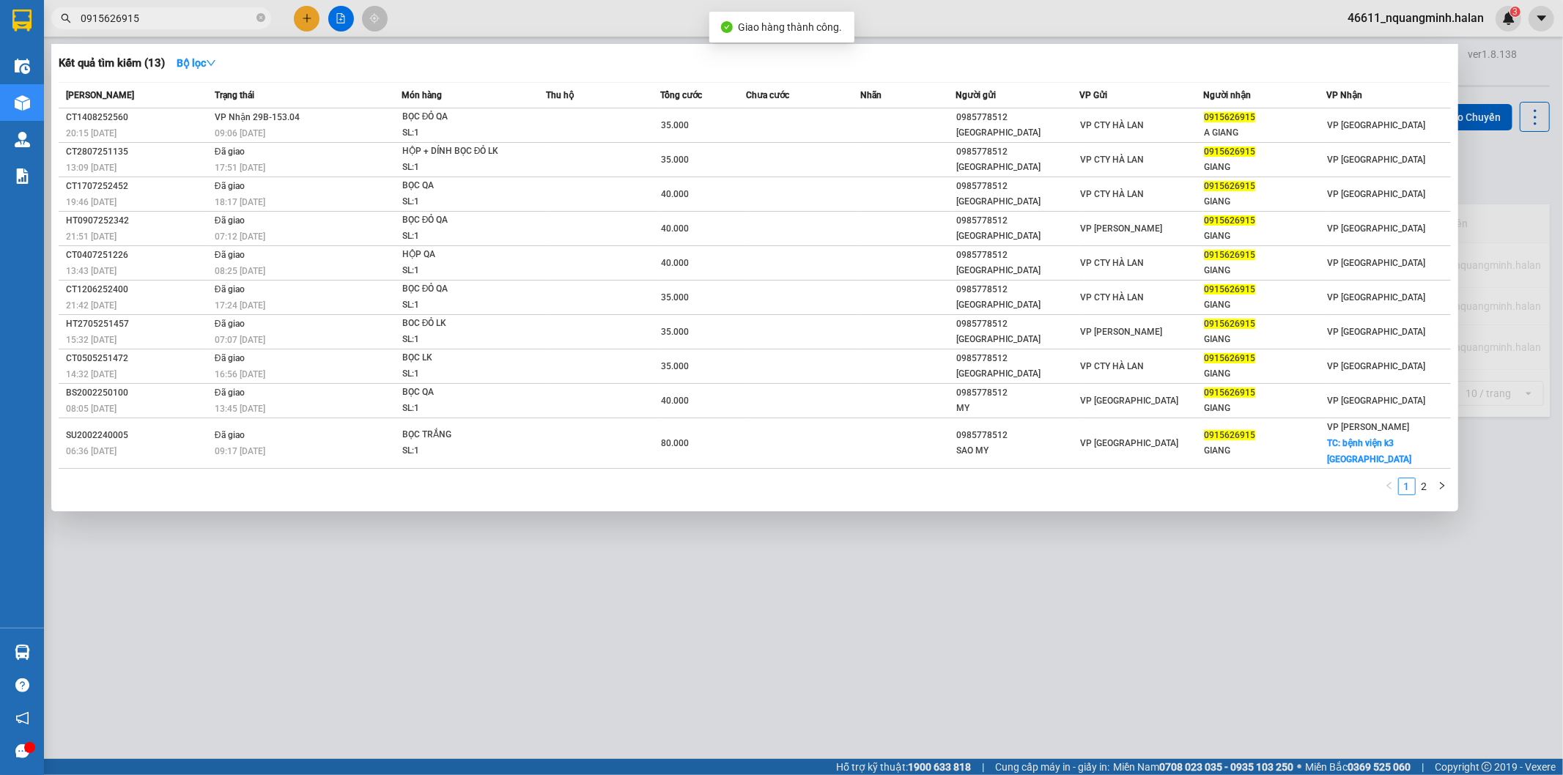
click at [183, 21] on input "0915626915" at bounding box center [167, 18] width 173 height 16
drag, startPoint x: 207, startPoint y: 16, endPoint x: 0, endPoint y: -10, distance: 208.3
click at [0, 0] on html "Kết quả tìm kiếm ( 13 ) Bộ lọc Mã ĐH Trạng thái Món hàng Thu hộ Tổng cước Chưa …" at bounding box center [781, 387] width 1563 height 775
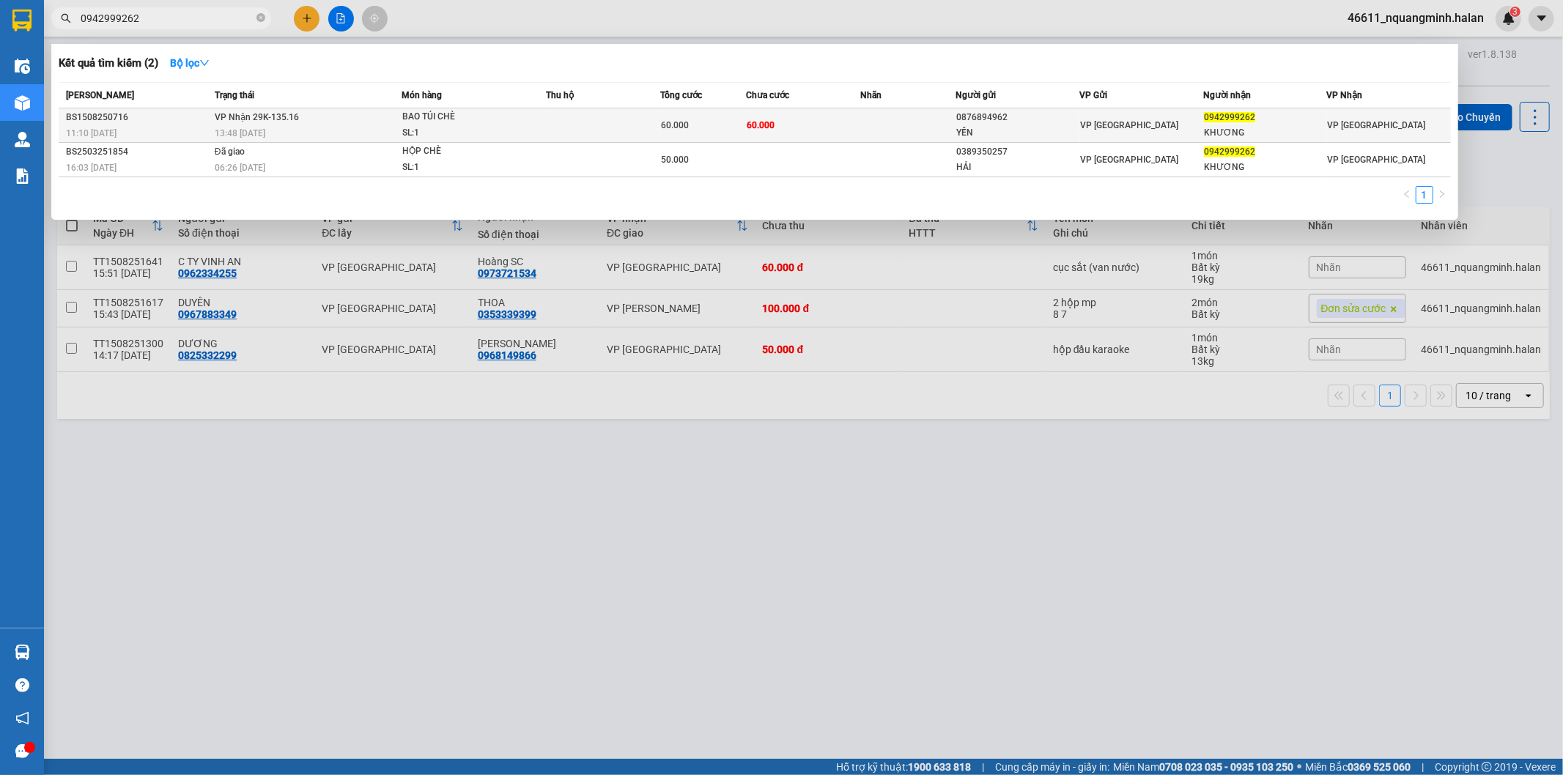
type input "0942999262"
click at [170, 119] on div "BS1508250716" at bounding box center [138, 117] width 144 height 15
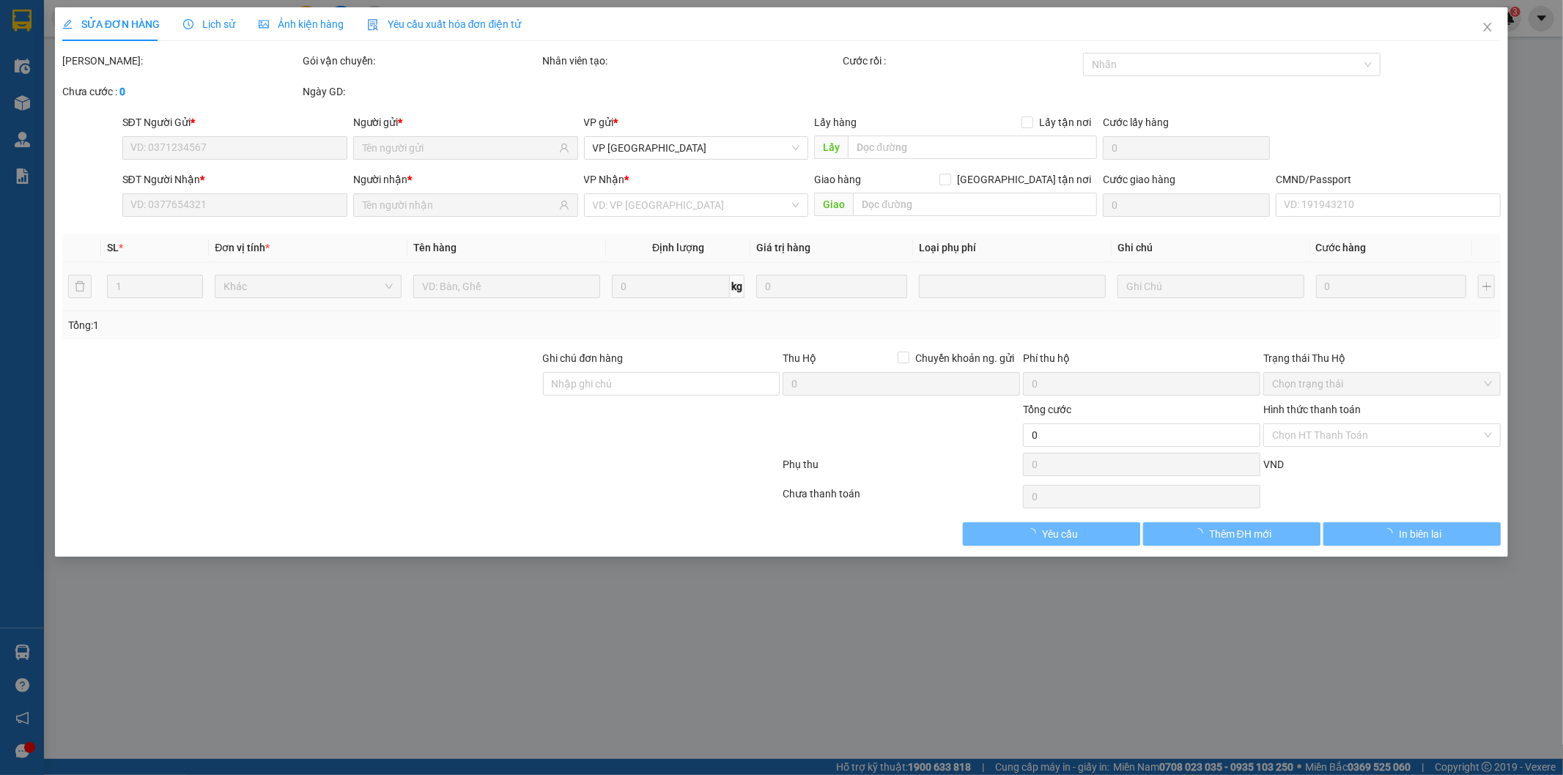
type input "0876894962"
type input "YẾN"
type input "0942999262"
type input "KHƯƠNG"
type input "60.000"
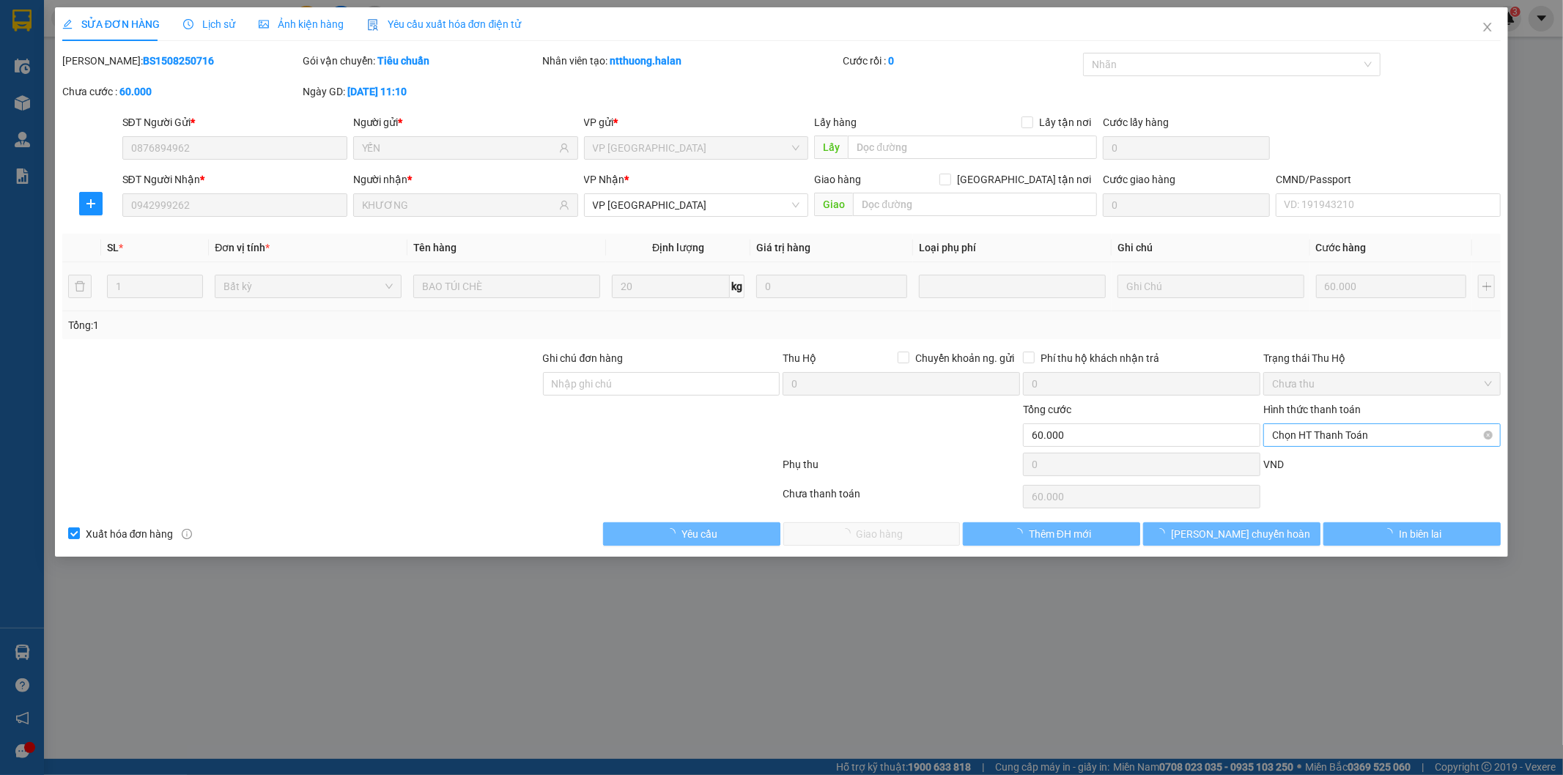
click at [1332, 438] on span "Chọn HT Thanh Toán" at bounding box center [1382, 435] width 220 height 22
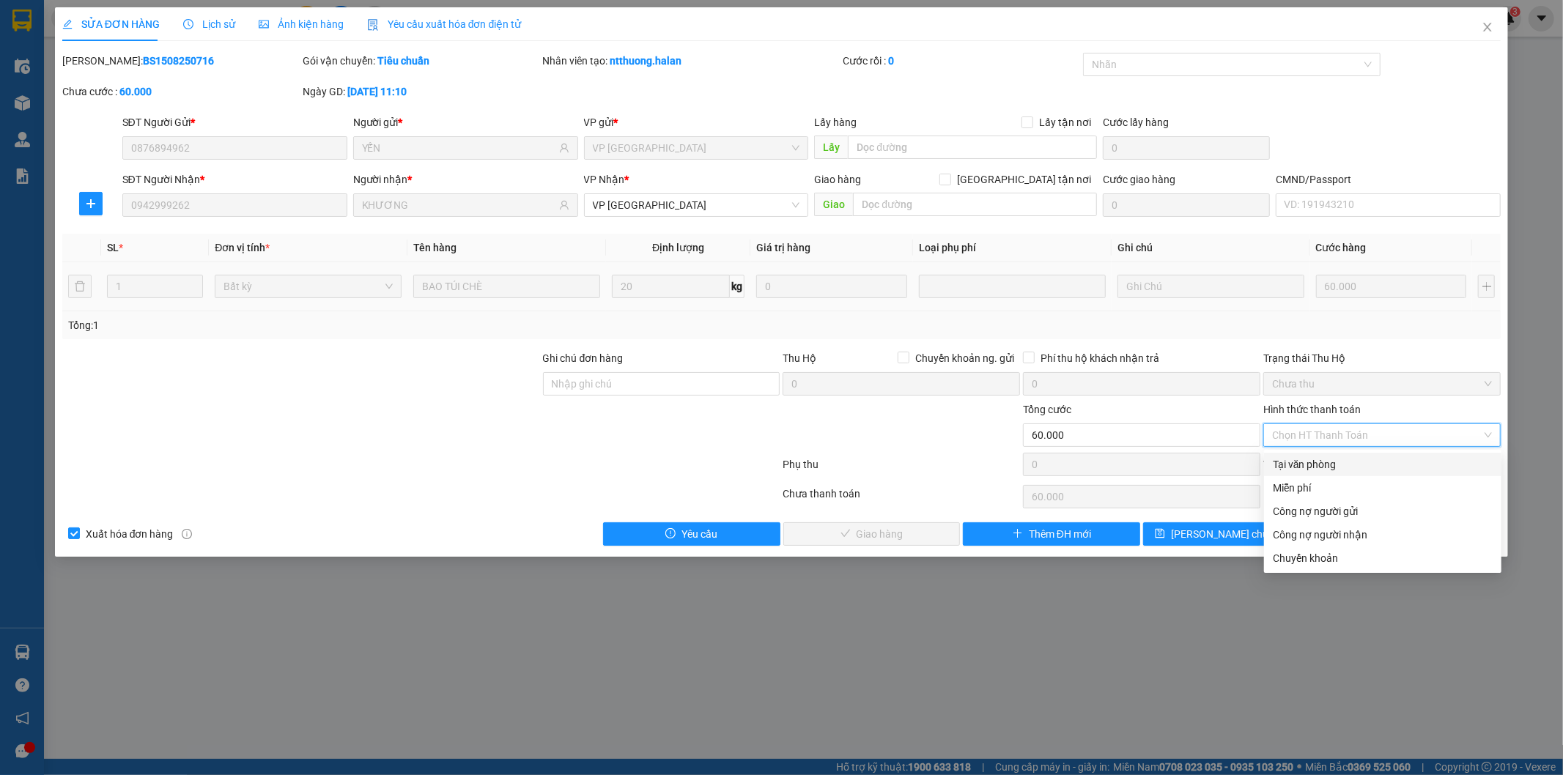
click at [1321, 455] on div "Tại văn phòng" at bounding box center [1382, 464] width 237 height 23
type input "0"
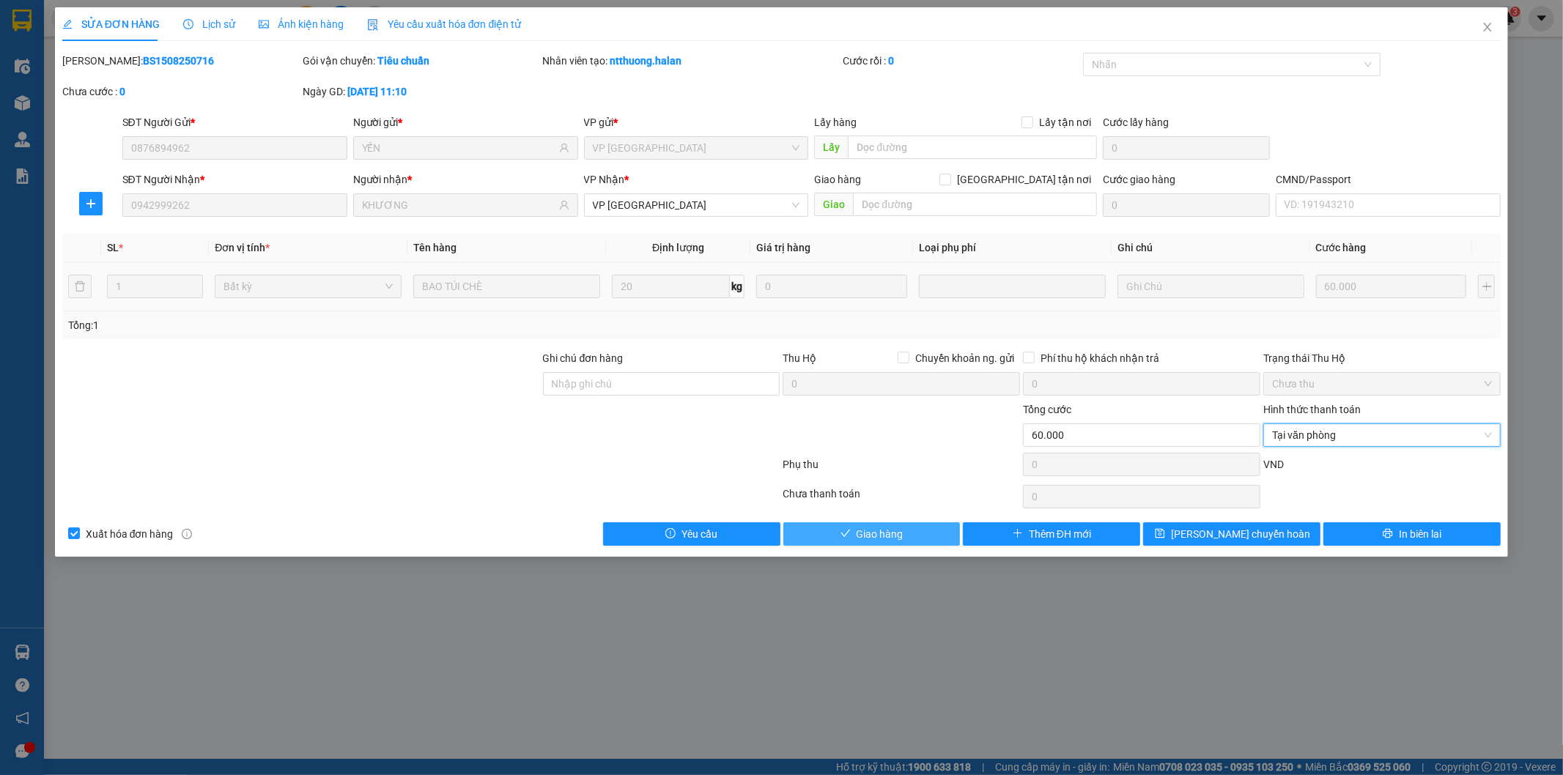
click at [912, 536] on button "Giao hàng" at bounding box center [871, 533] width 177 height 23
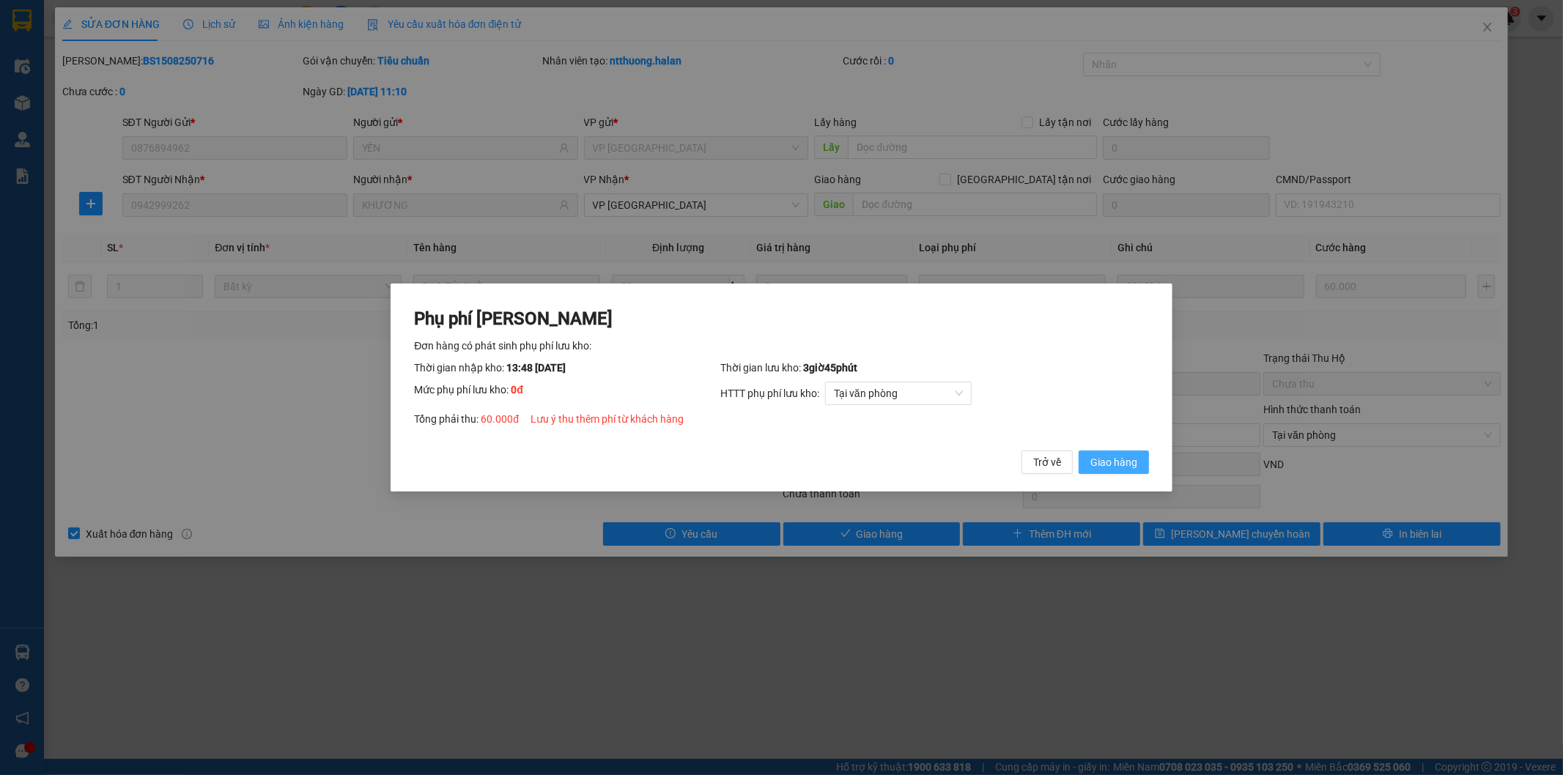
drag, startPoint x: 1102, startPoint y: 465, endPoint x: 1376, endPoint y: 158, distance: 410.9
click at [1103, 464] on span "Giao hàng" at bounding box center [1113, 462] width 47 height 16
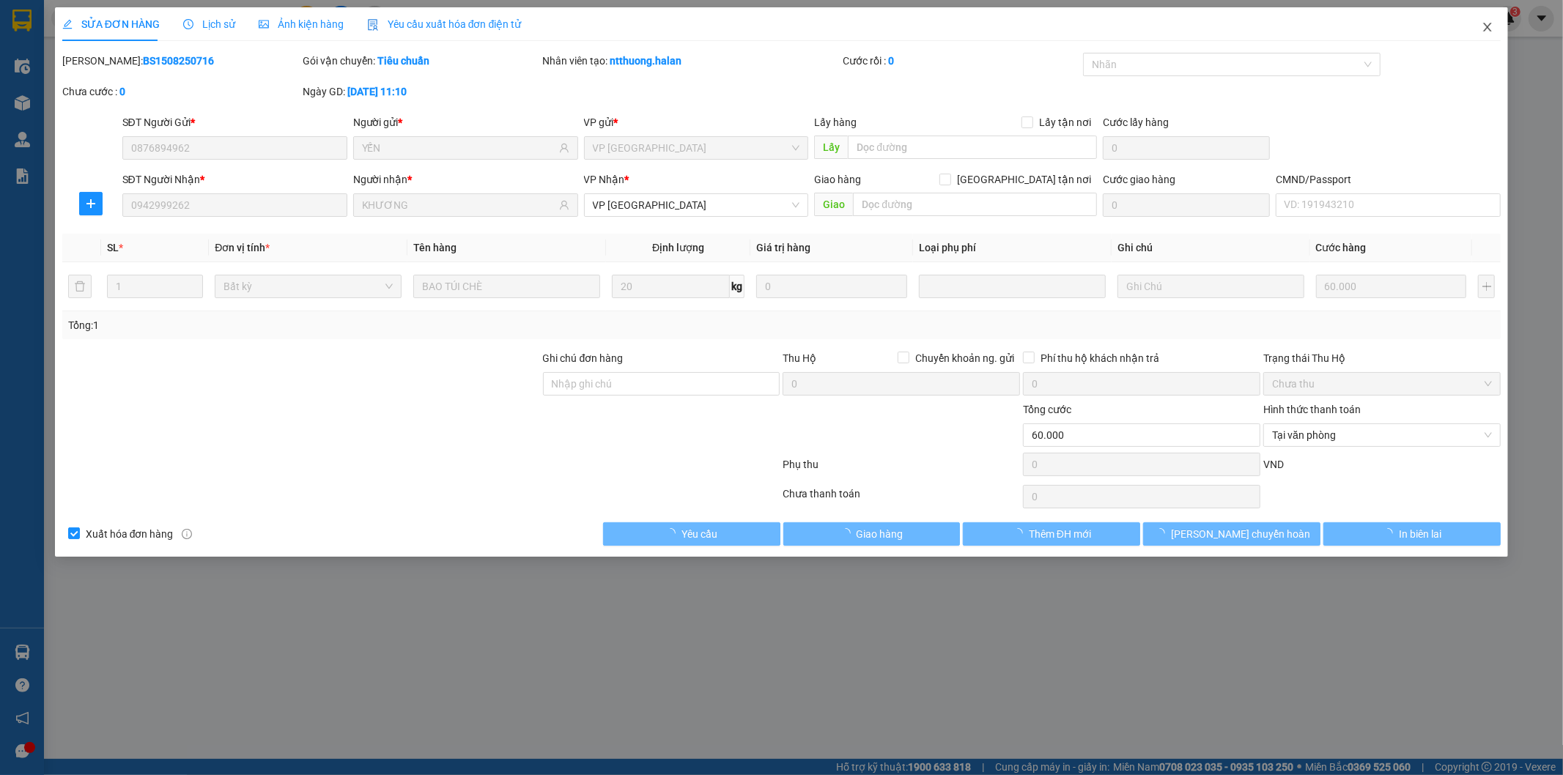
click at [1482, 19] on span "Close" at bounding box center [1487, 27] width 41 height 41
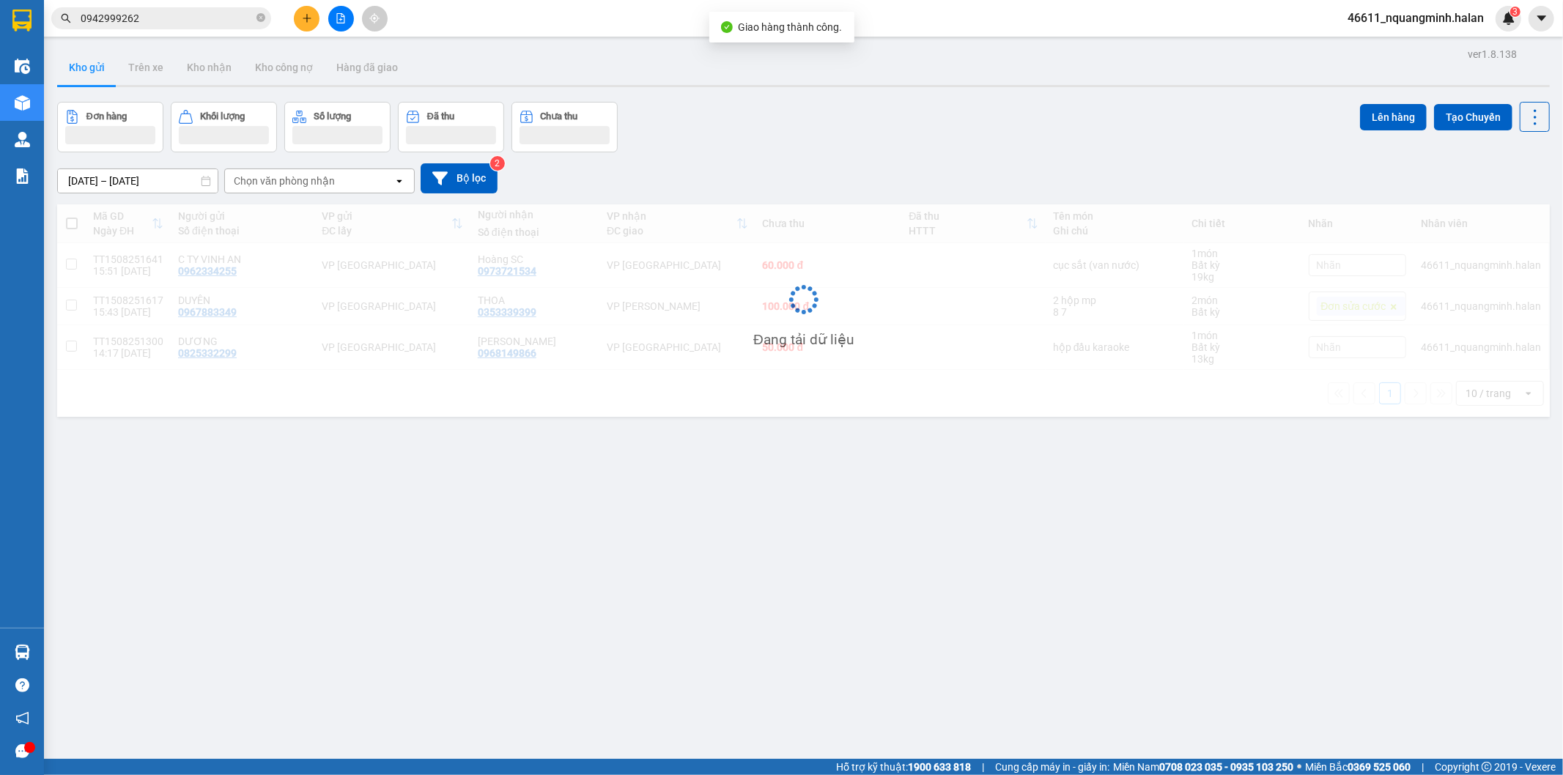
click at [169, 21] on input "0942999262" at bounding box center [167, 18] width 173 height 16
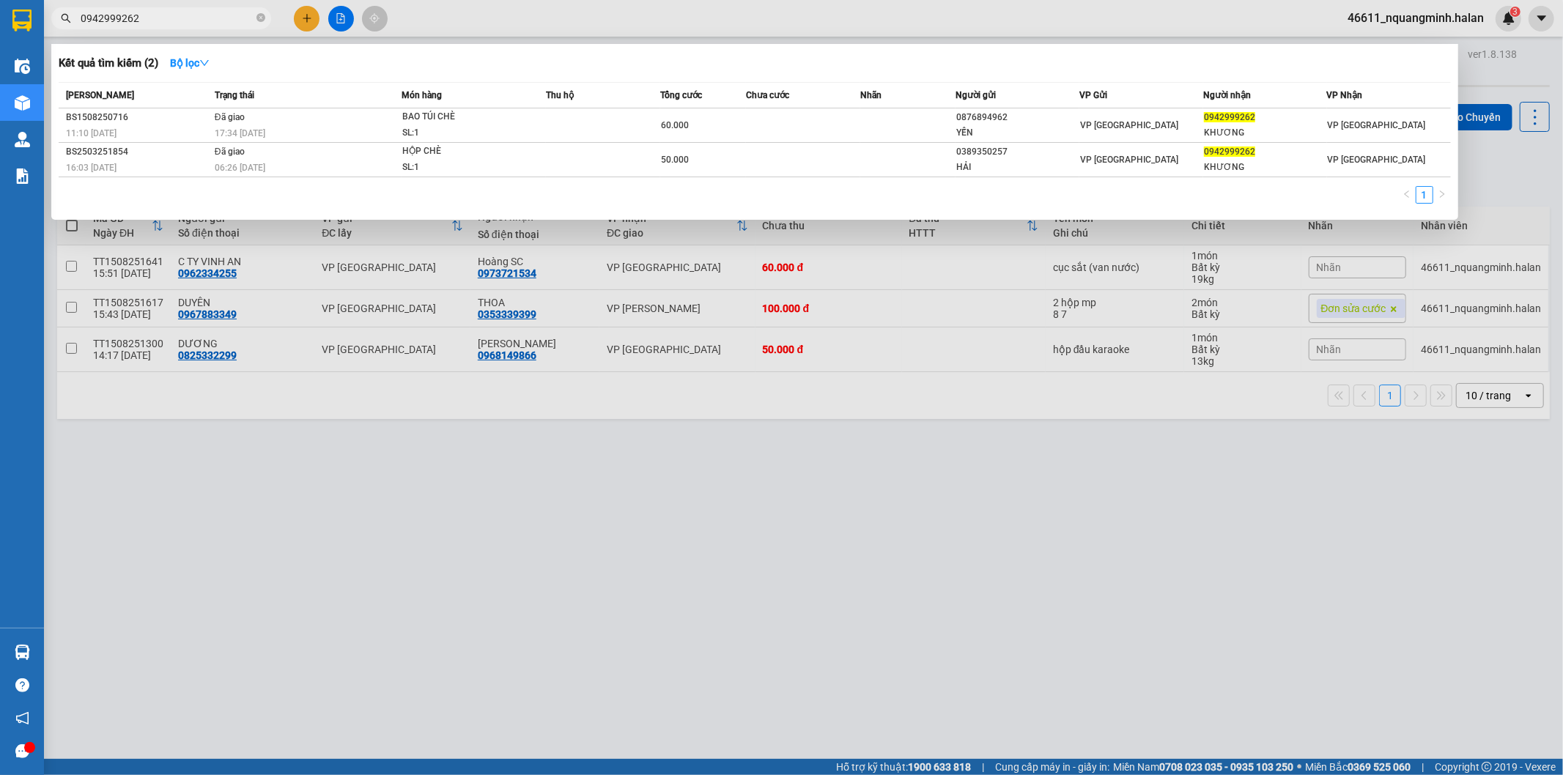
click at [302, 21] on div at bounding box center [781, 387] width 1563 height 775
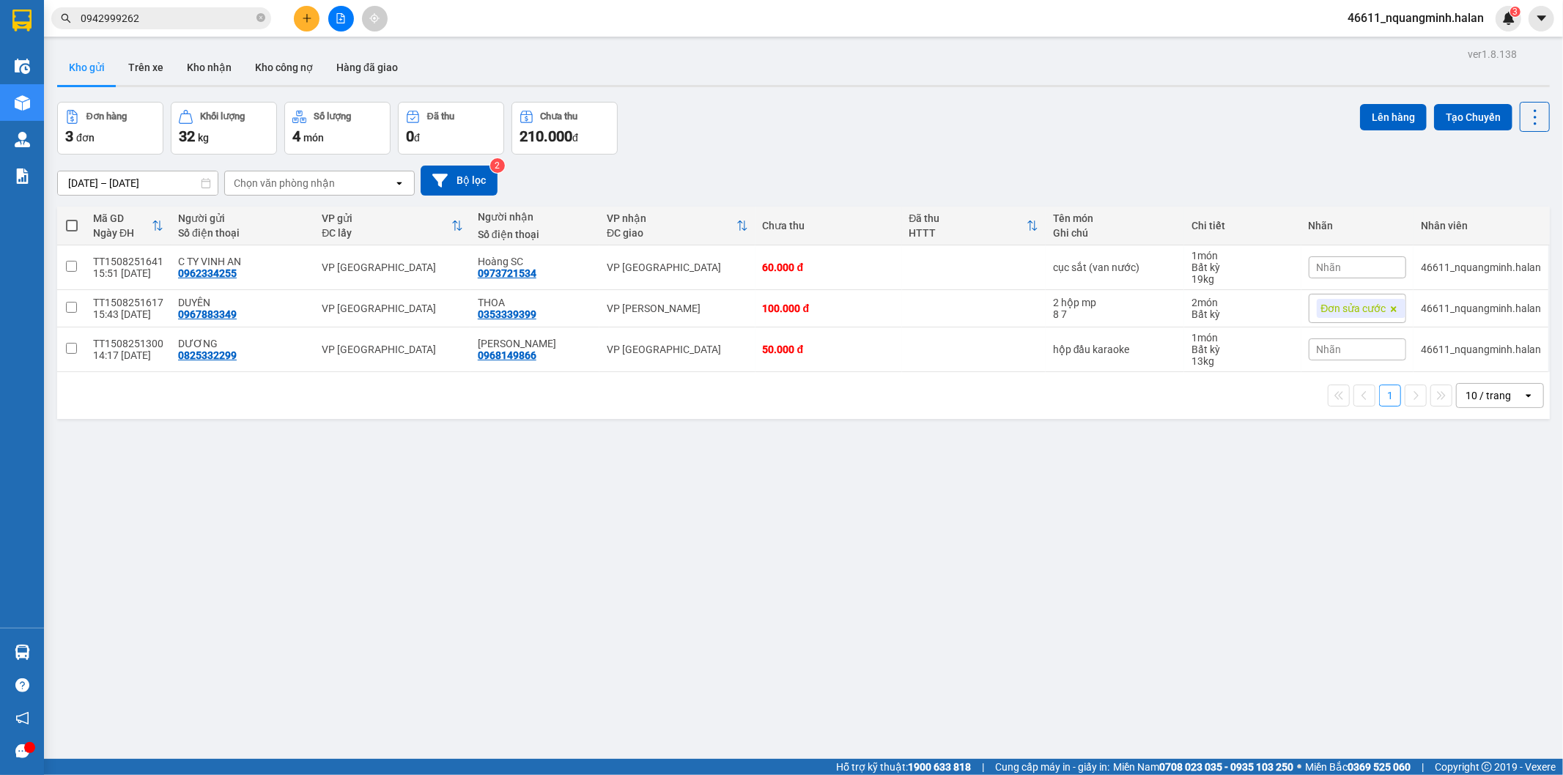
click at [302, 21] on icon "plus" at bounding box center [307, 18] width 10 height 10
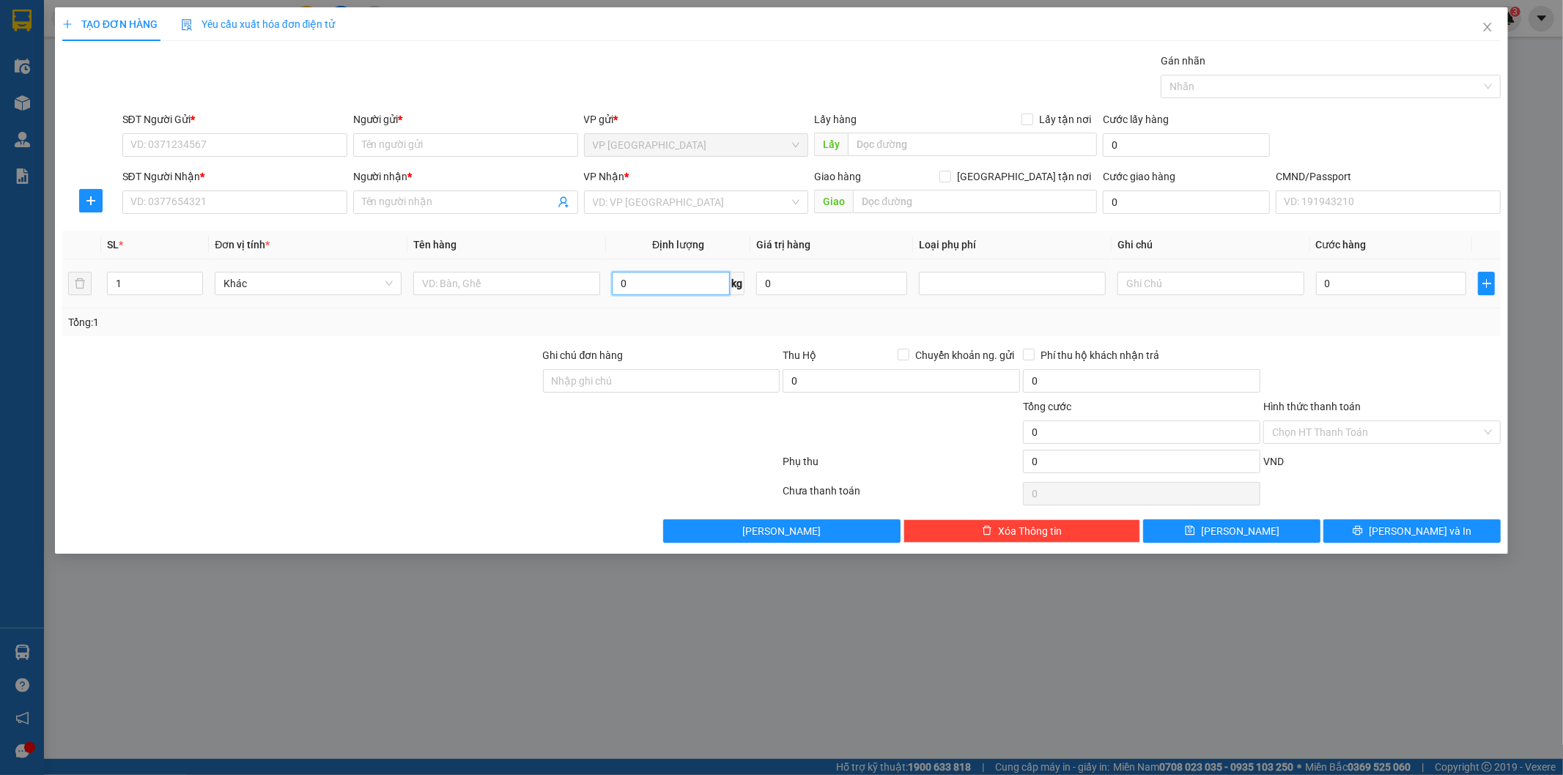
click at [712, 280] on input "0" at bounding box center [671, 283] width 118 height 23
type input "6"
click at [489, 291] on input "text" at bounding box center [506, 283] width 187 height 23
type input "bọc đen"
click at [238, 144] on input "SĐT Người Gửi *" at bounding box center [234, 144] width 225 height 23
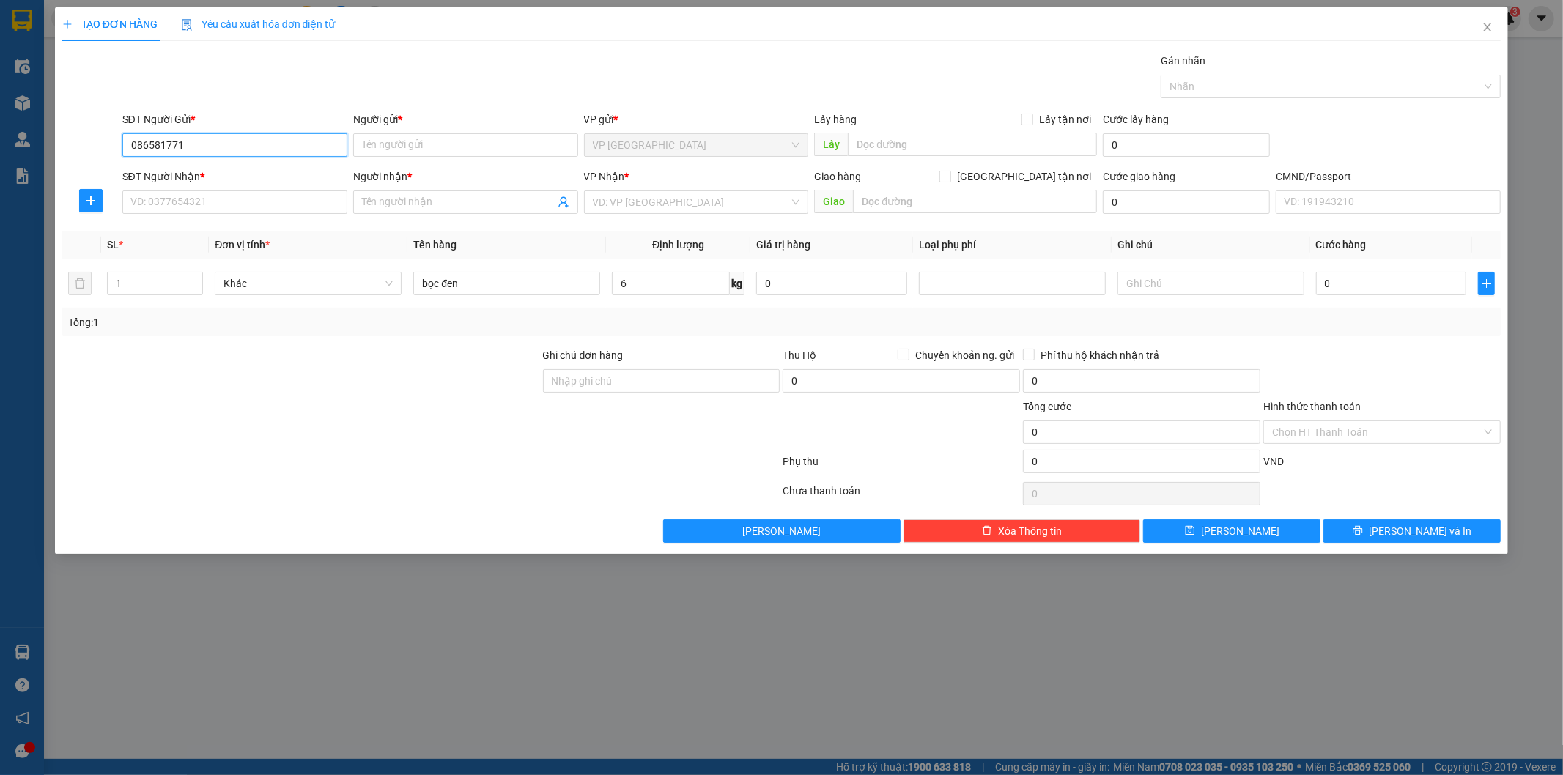
type input "0865817718"
click at [201, 174] on div "0865817718 - PHƯƠNG" at bounding box center [234, 174] width 207 height 16
type input "PHƯƠNG"
type input "0865817718"
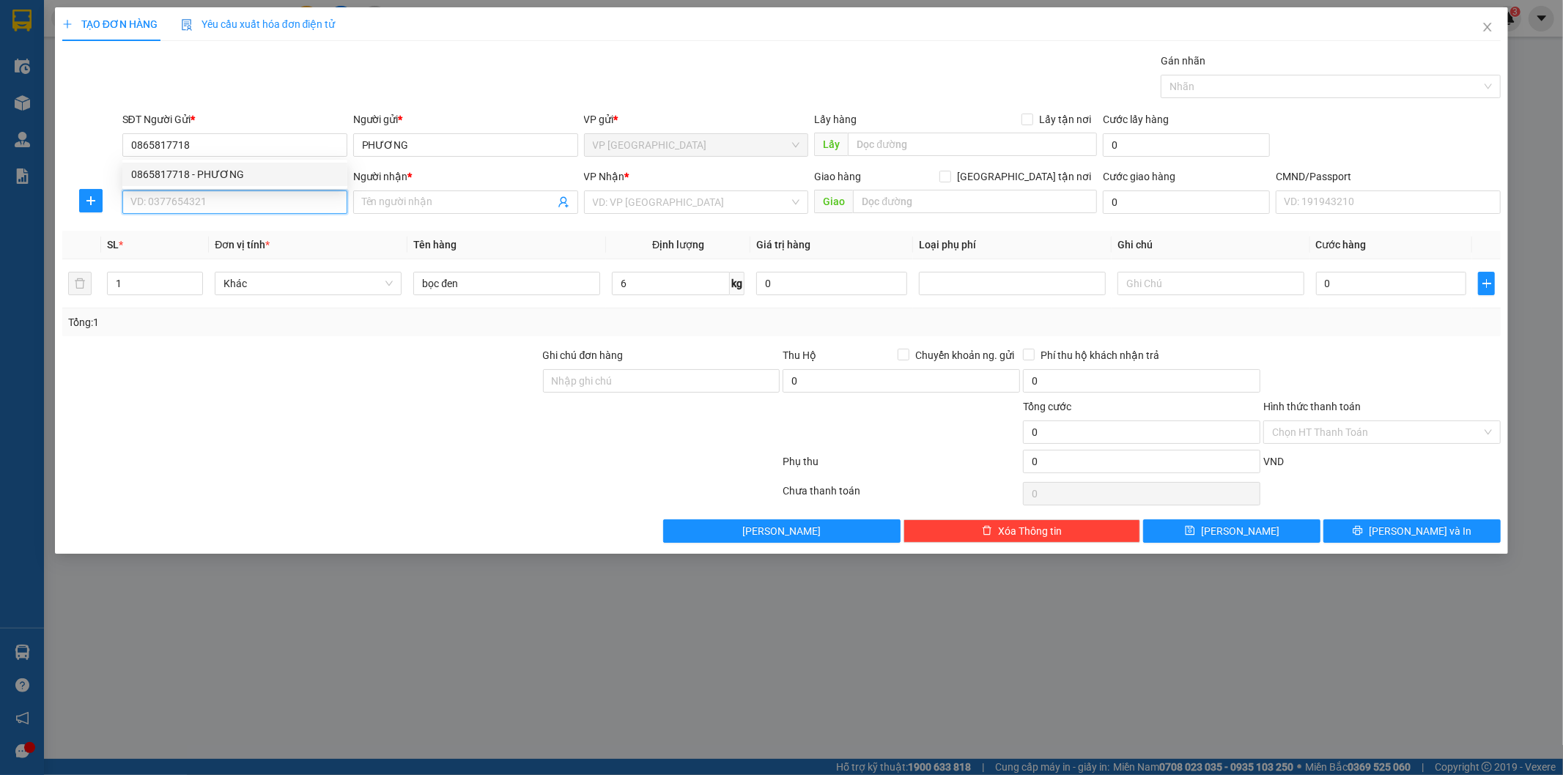
click at [214, 204] on input "SĐT Người Nhận *" at bounding box center [234, 201] width 225 height 23
type input "0838758555"
click at [1492, 31] on icon "close" at bounding box center [1487, 27] width 12 height 12
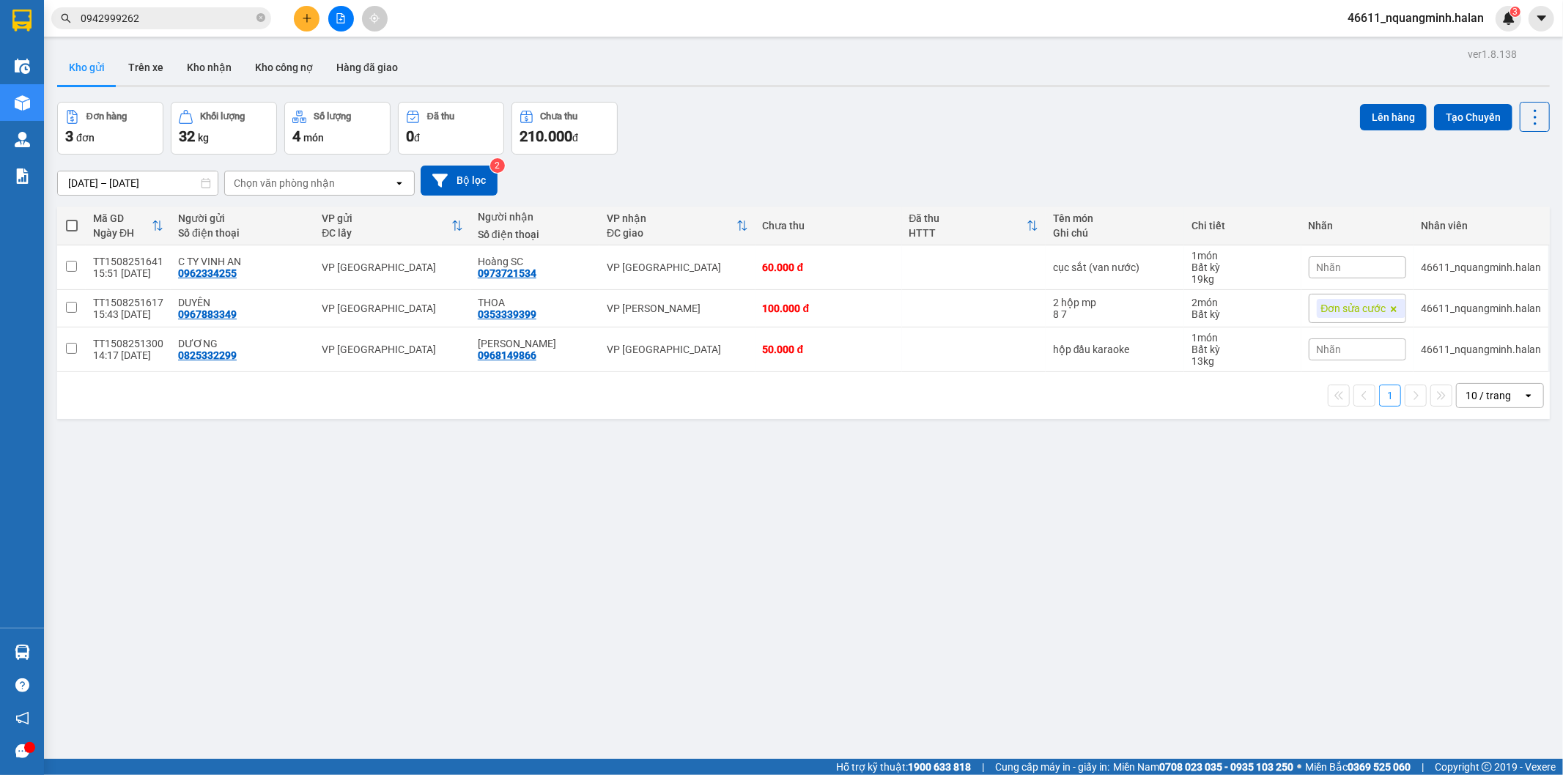
drag, startPoint x: 202, startPoint y: 18, endPoint x: 0, endPoint y: 10, distance: 202.3
click at [15, 12] on section "Kết quả tìm kiếm ( 2 ) Bộ lọc Mã ĐH Trạng thái Món hàng Thu hộ Tổng cước Chưa c…" at bounding box center [781, 387] width 1563 height 775
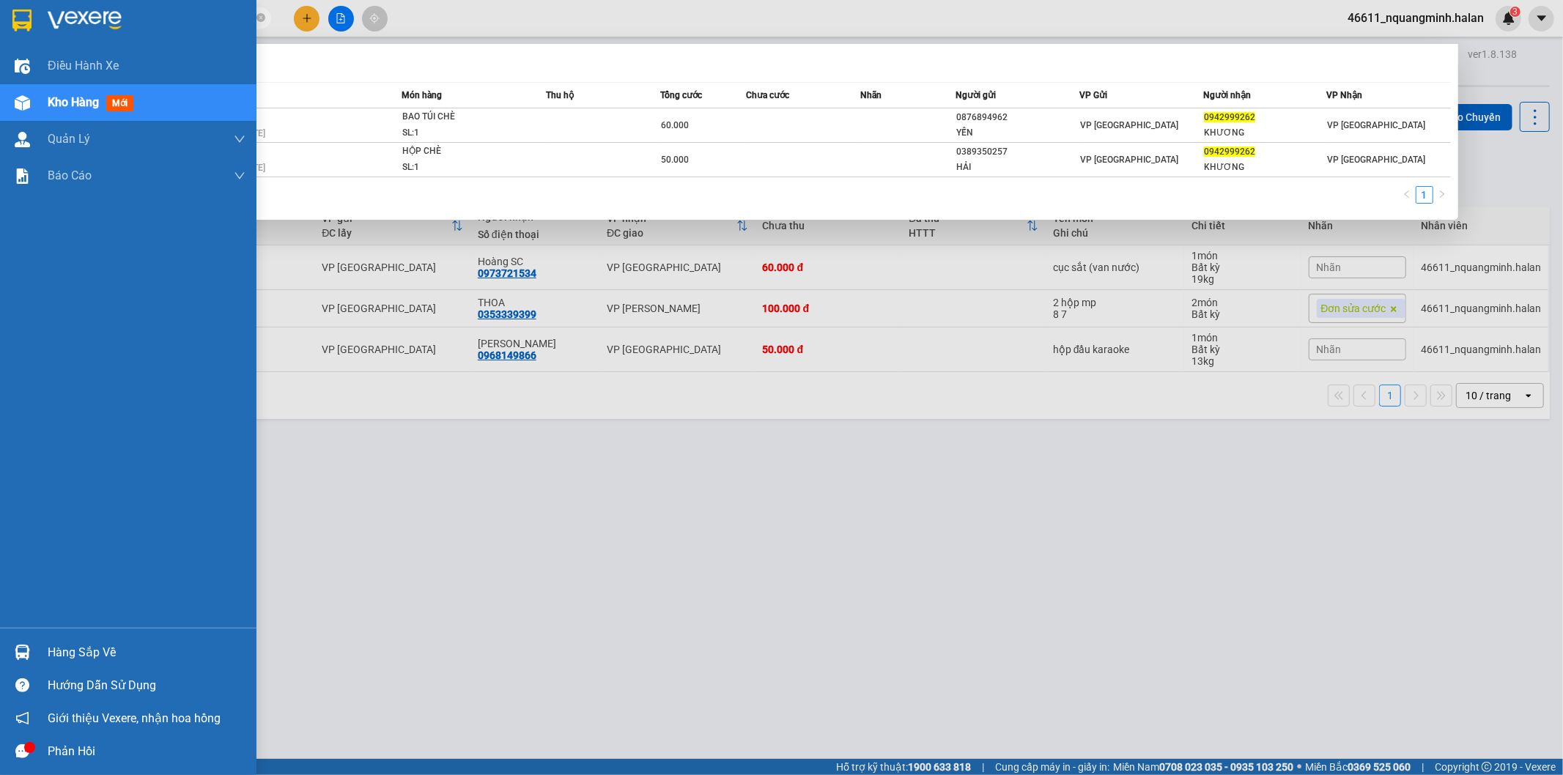
paste input "347150215"
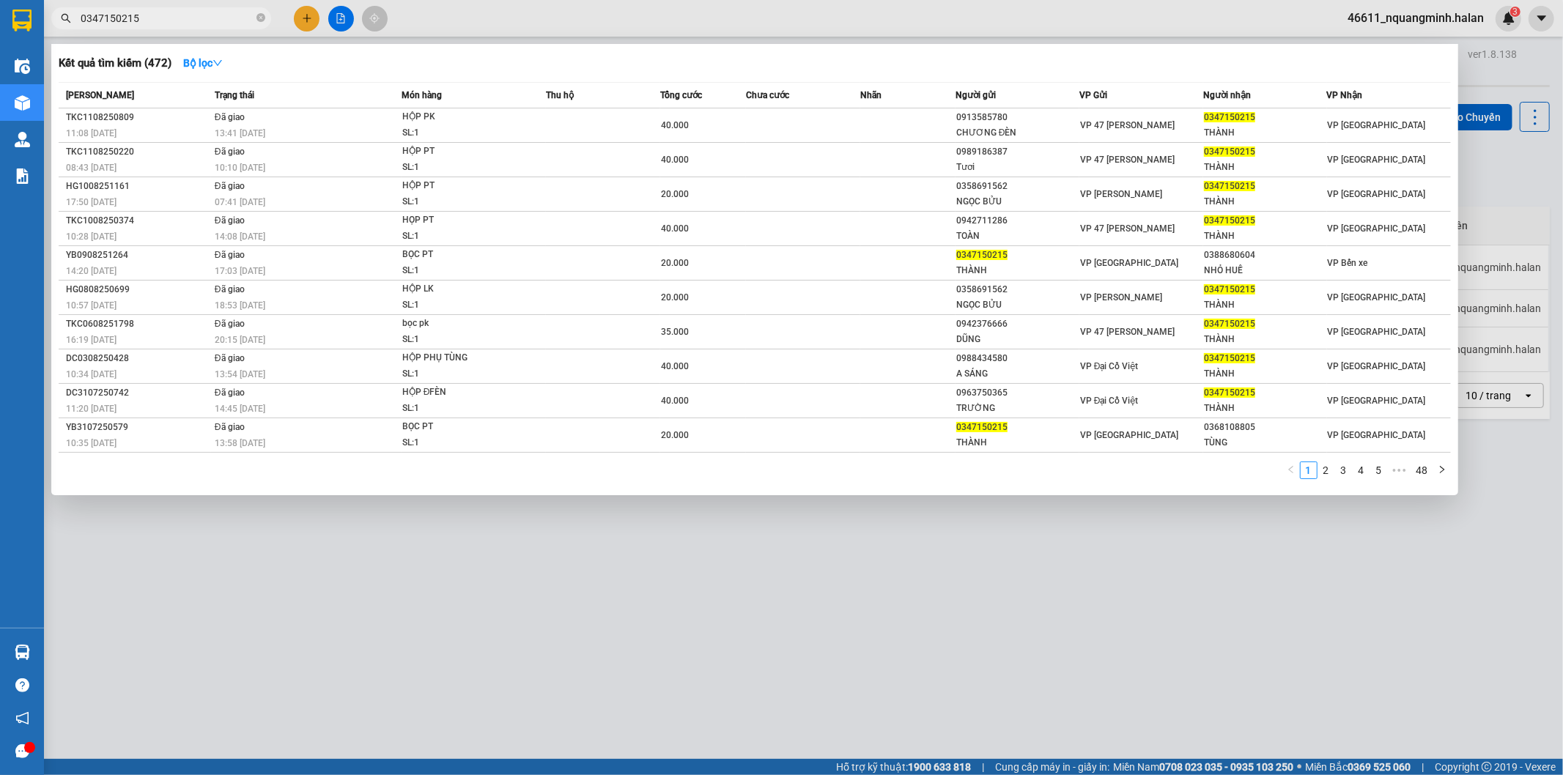
drag, startPoint x: 220, startPoint y: 16, endPoint x: 0, endPoint y: 9, distance: 219.9
click at [0, 12] on section "Kết quả tìm kiếm ( 472 ) Bộ lọc Mã ĐH Trạng thái Món hàng Thu hộ Tổng cước Chưa…" at bounding box center [781, 387] width 1563 height 775
paste input "9699655"
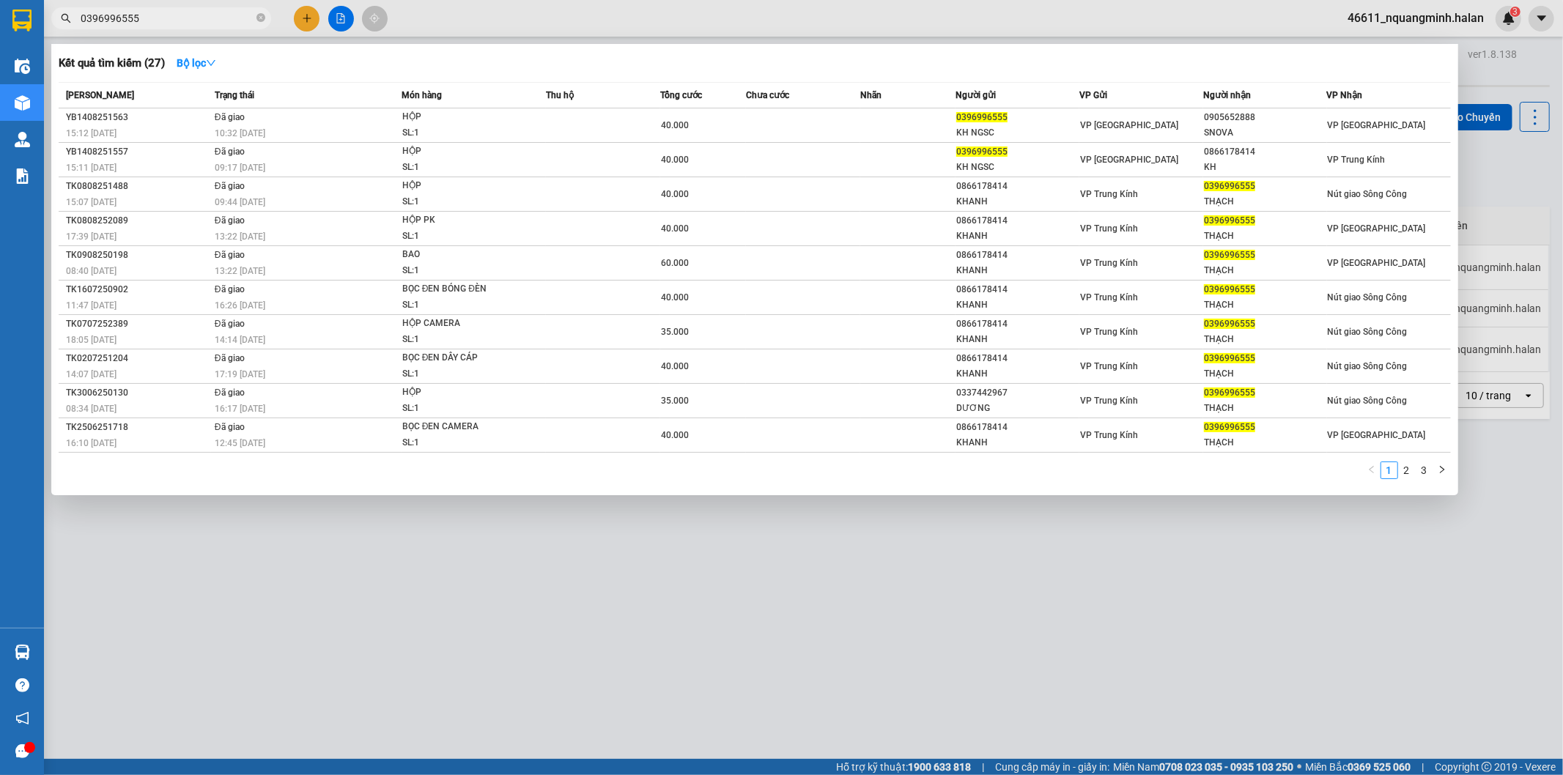
type input "0396996555"
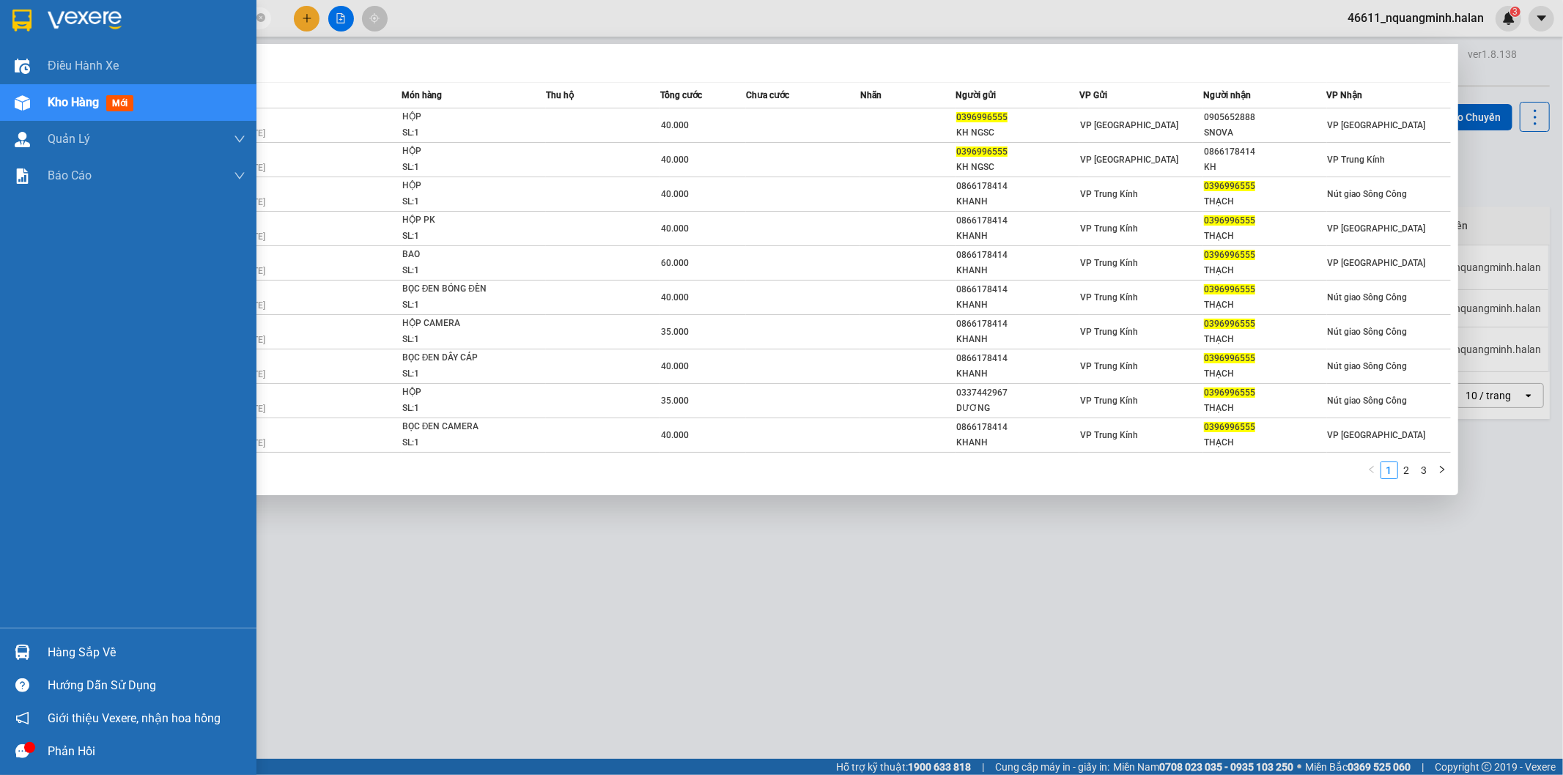
click at [49, 659] on div "Hàng sắp về" at bounding box center [147, 653] width 198 height 22
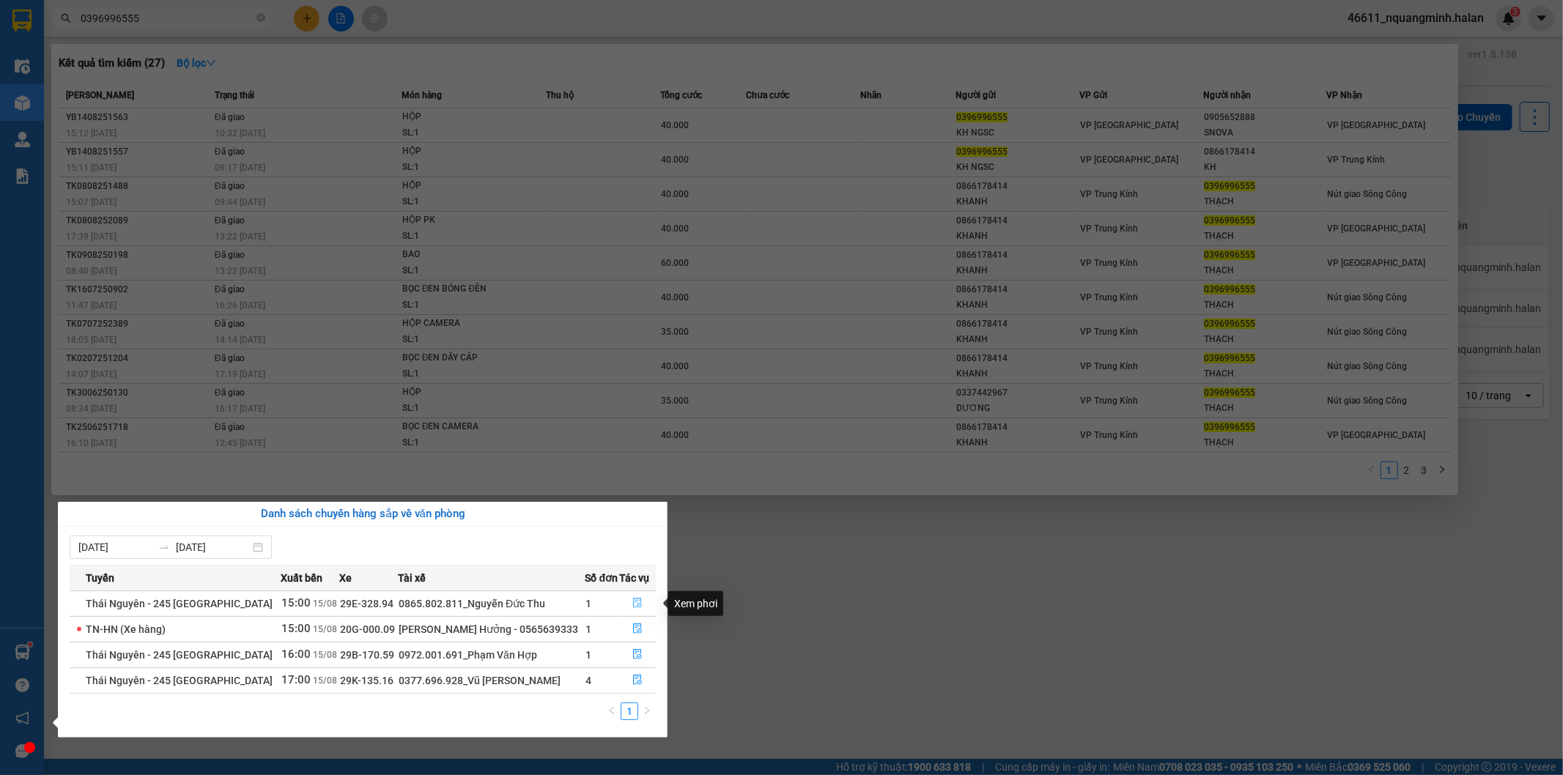
click at [636, 598] on icon "file-done" at bounding box center [637, 603] width 10 height 10
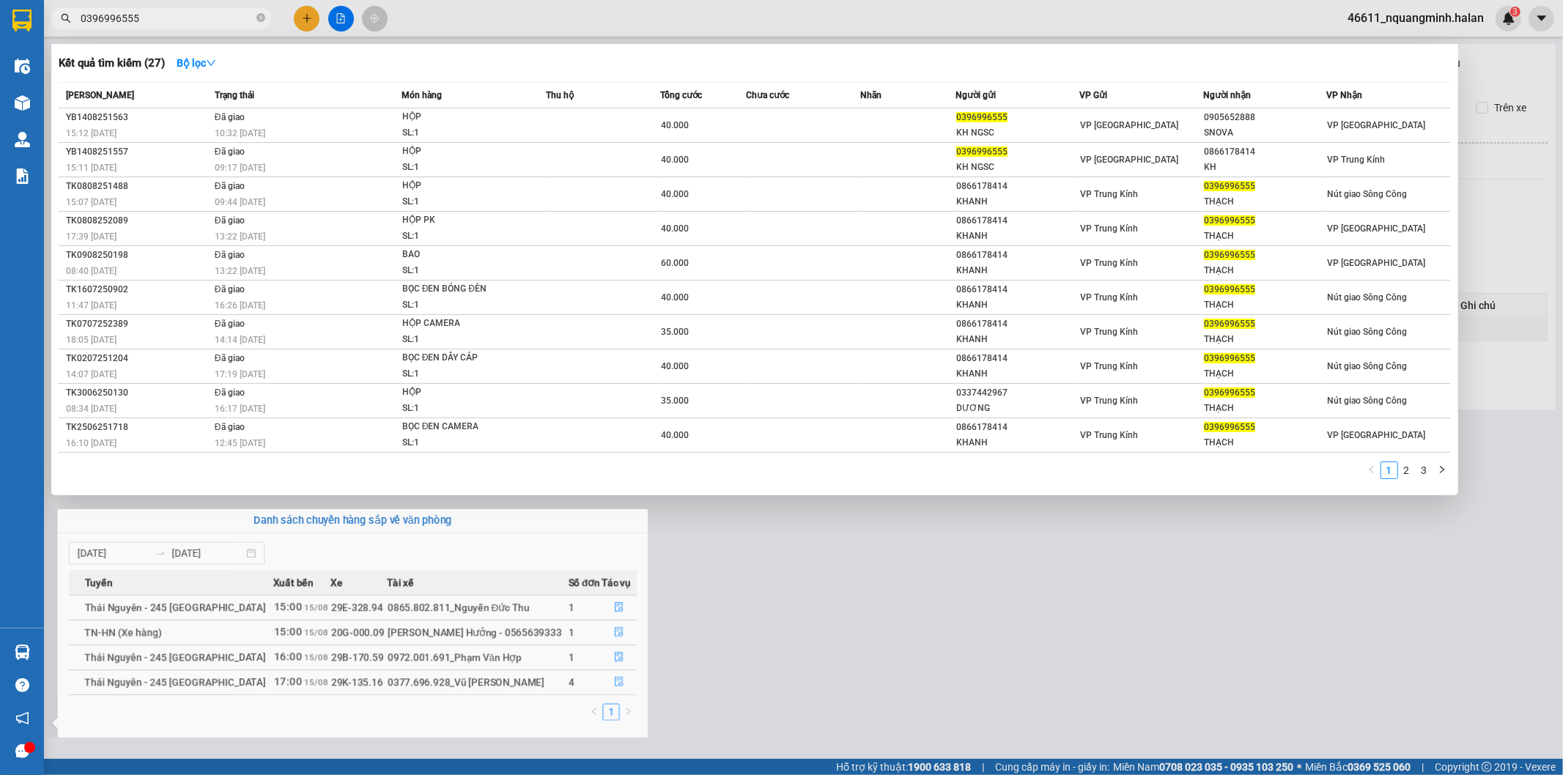
click at [903, 591] on div at bounding box center [781, 387] width 1563 height 775
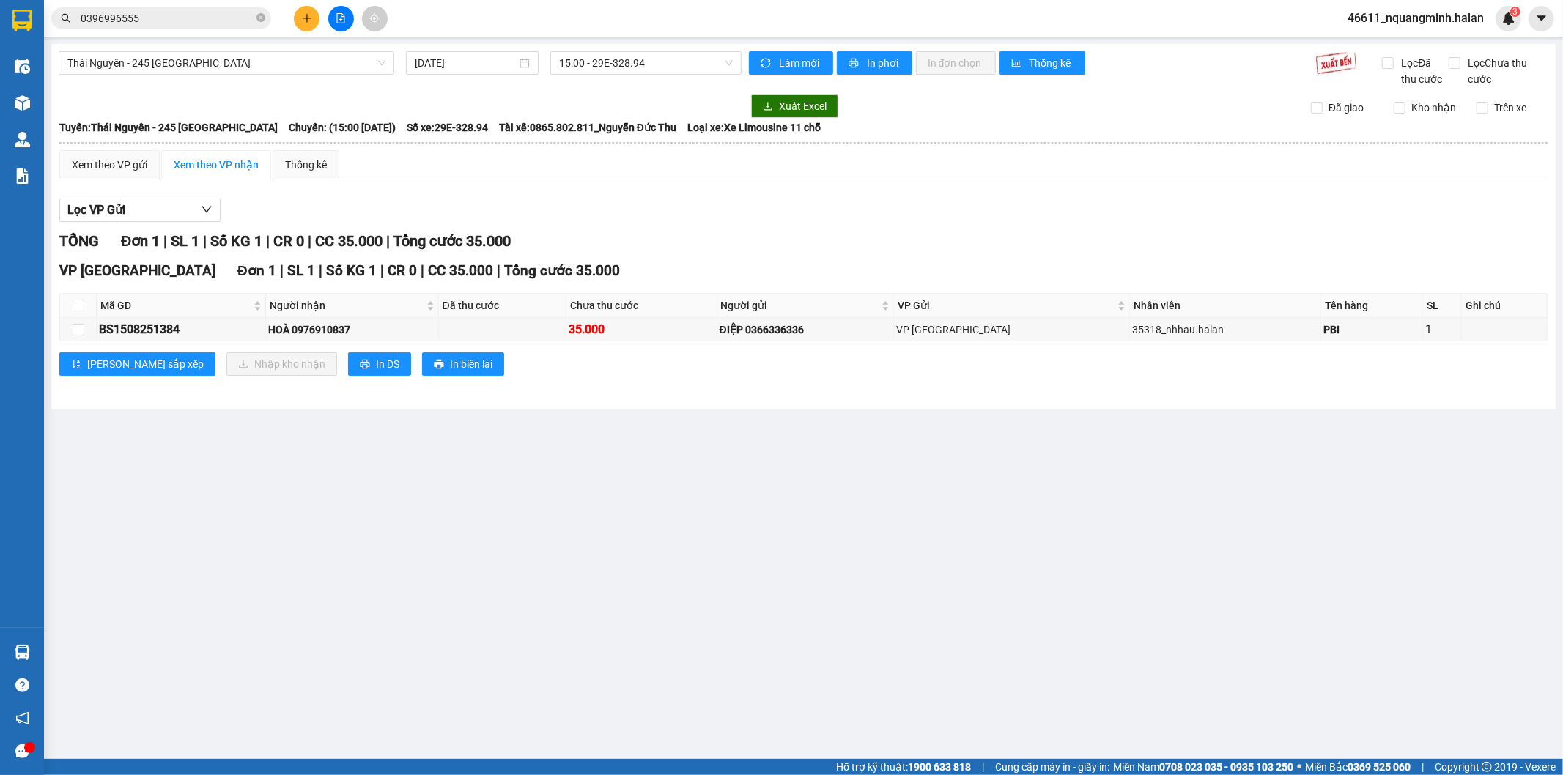
click at [70, 303] on th at bounding box center [78, 306] width 37 height 24
click at [75, 303] on input "checkbox" at bounding box center [79, 306] width 12 height 12
checkbox input "true"
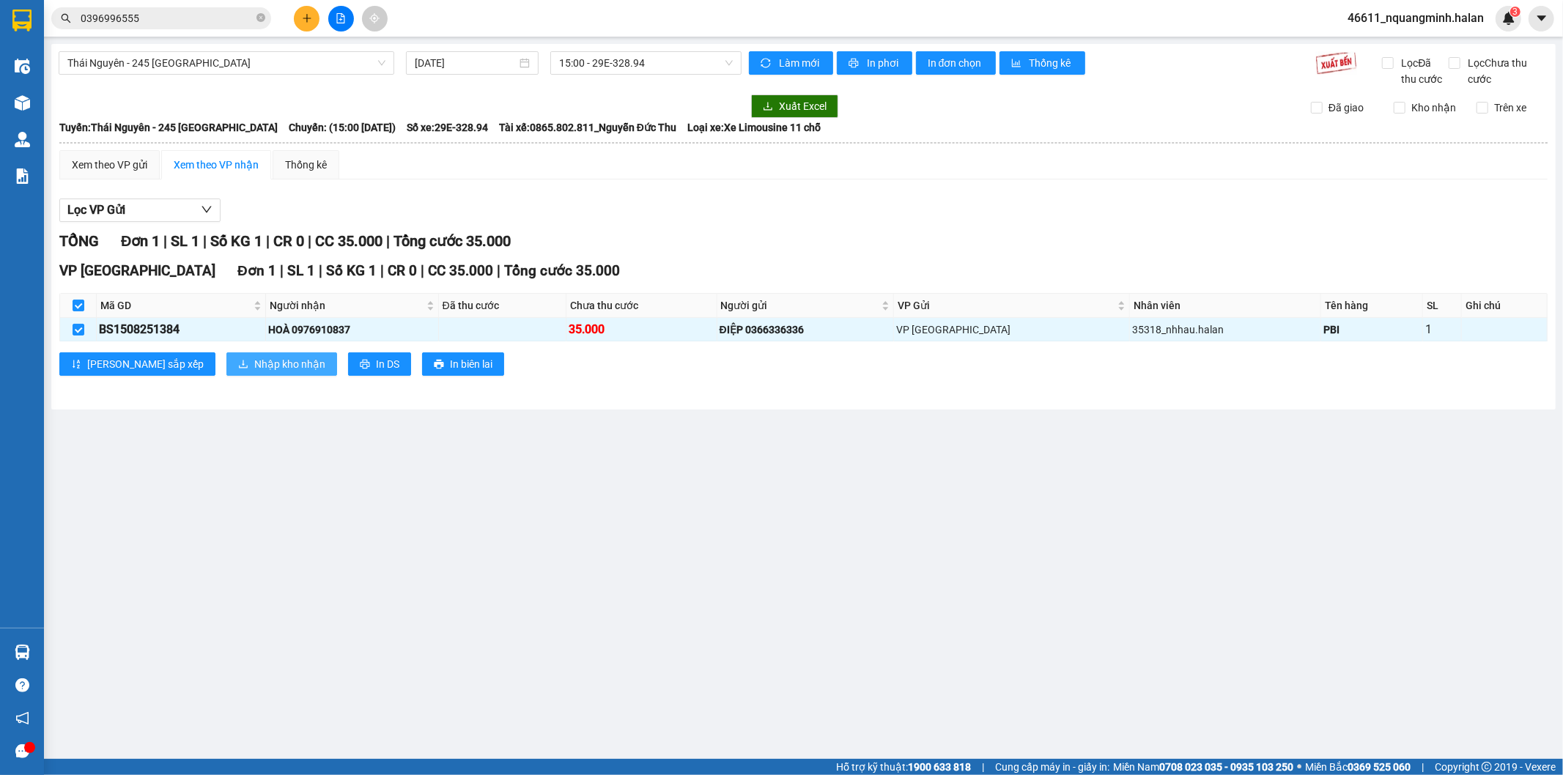
drag, startPoint x: 174, startPoint y: 367, endPoint x: 191, endPoint y: 358, distance: 19.4
click at [171, 381] on div "VP Tân Triều Đơn 1 | SL 1 | Số KG 1 | CR 0 | CC 35.000 | Tổng cước 35.000 Mã GD…" at bounding box center [803, 323] width 1488 height 127
click at [254, 365] on span "Nhập kho nhận" at bounding box center [289, 364] width 71 height 16
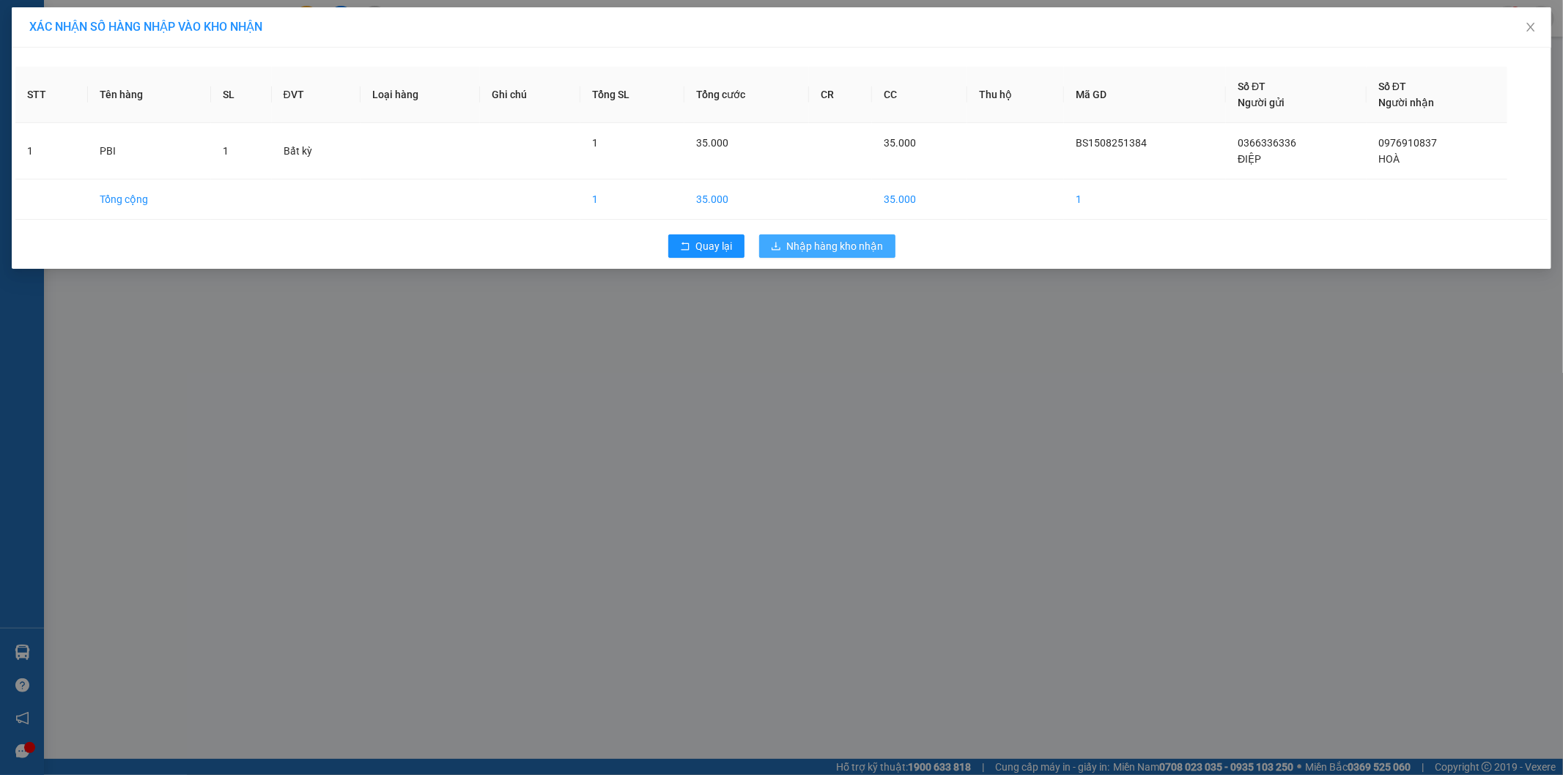
click at [838, 250] on span "Nhập hàng kho nhận" at bounding box center [835, 246] width 97 height 16
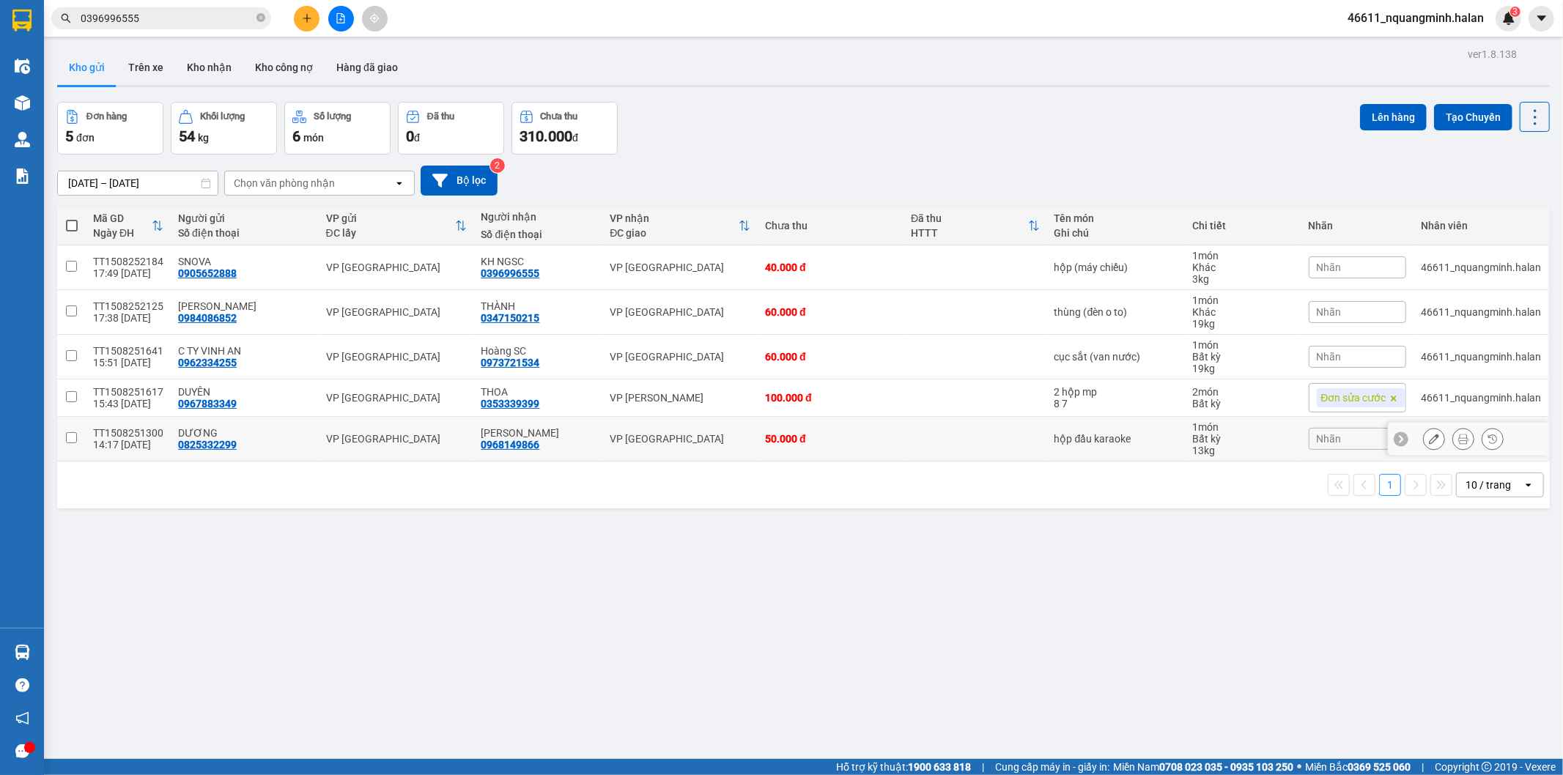
click at [684, 437] on div "VP [GEOGRAPHIC_DATA]" at bounding box center [680, 439] width 141 height 12
checkbox input "true"
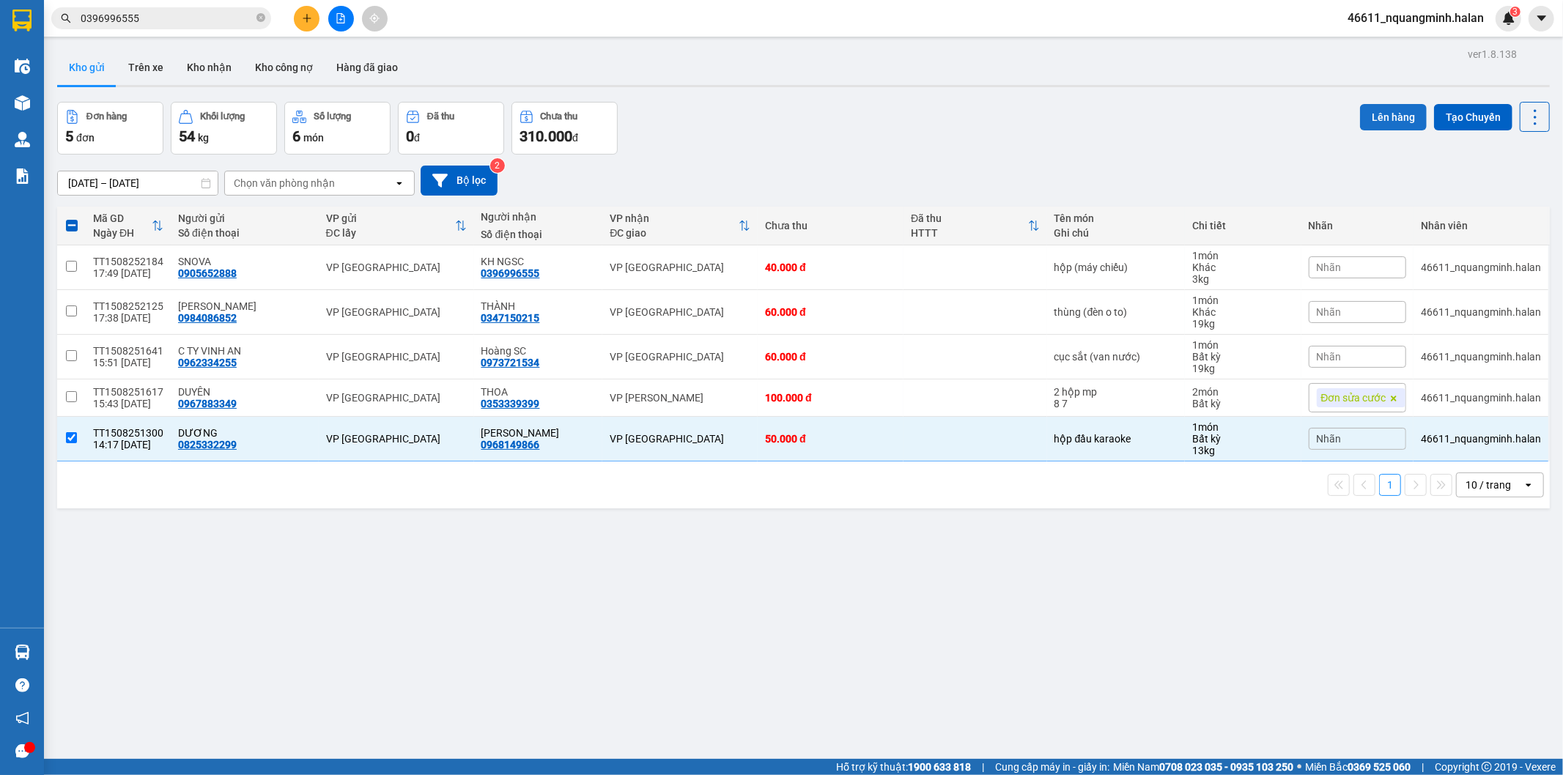
click at [1385, 111] on button "Lên hàng" at bounding box center [1393, 117] width 67 height 26
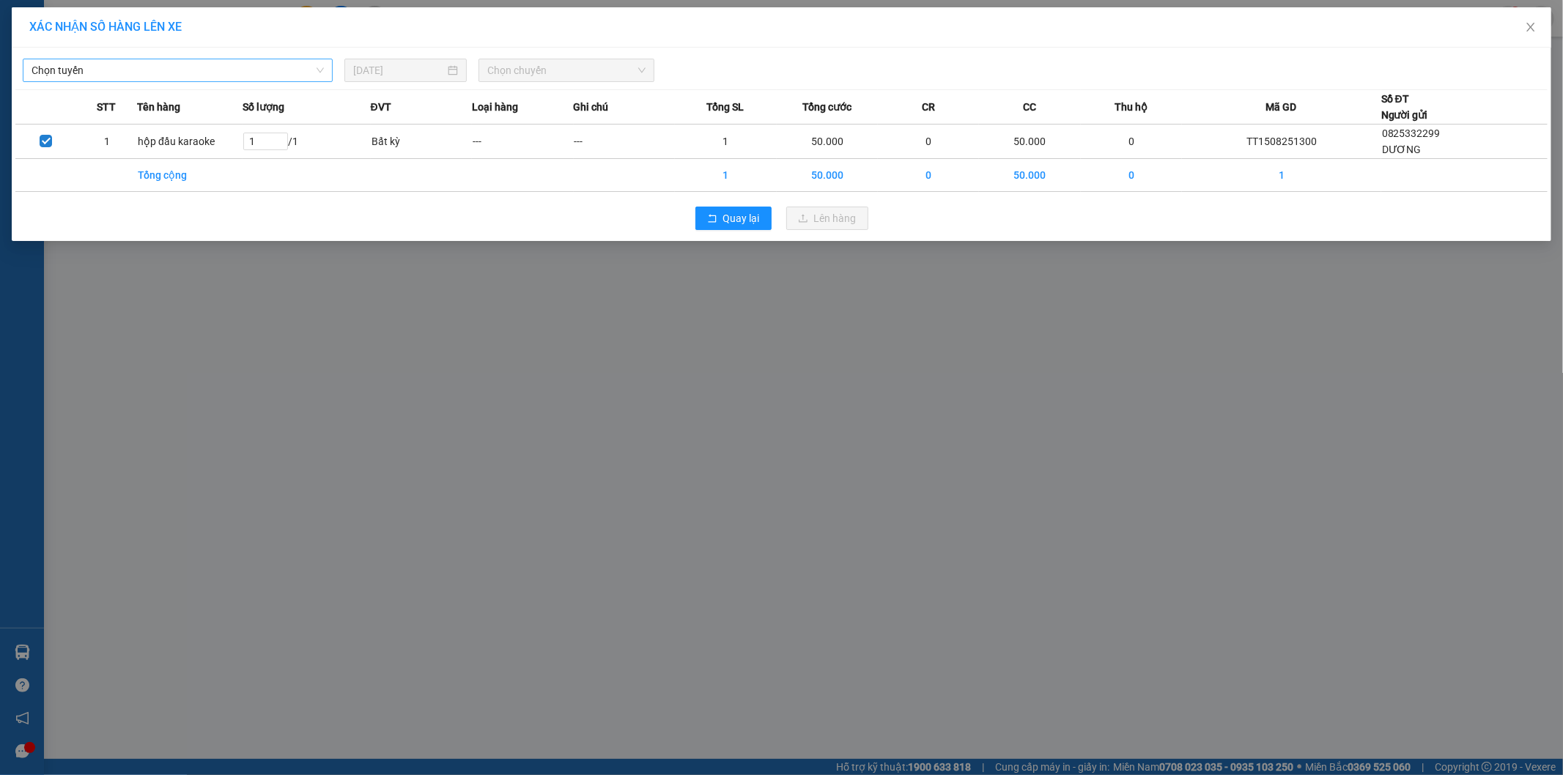
click at [256, 70] on span "Chọn tuyến" at bounding box center [178, 70] width 292 height 22
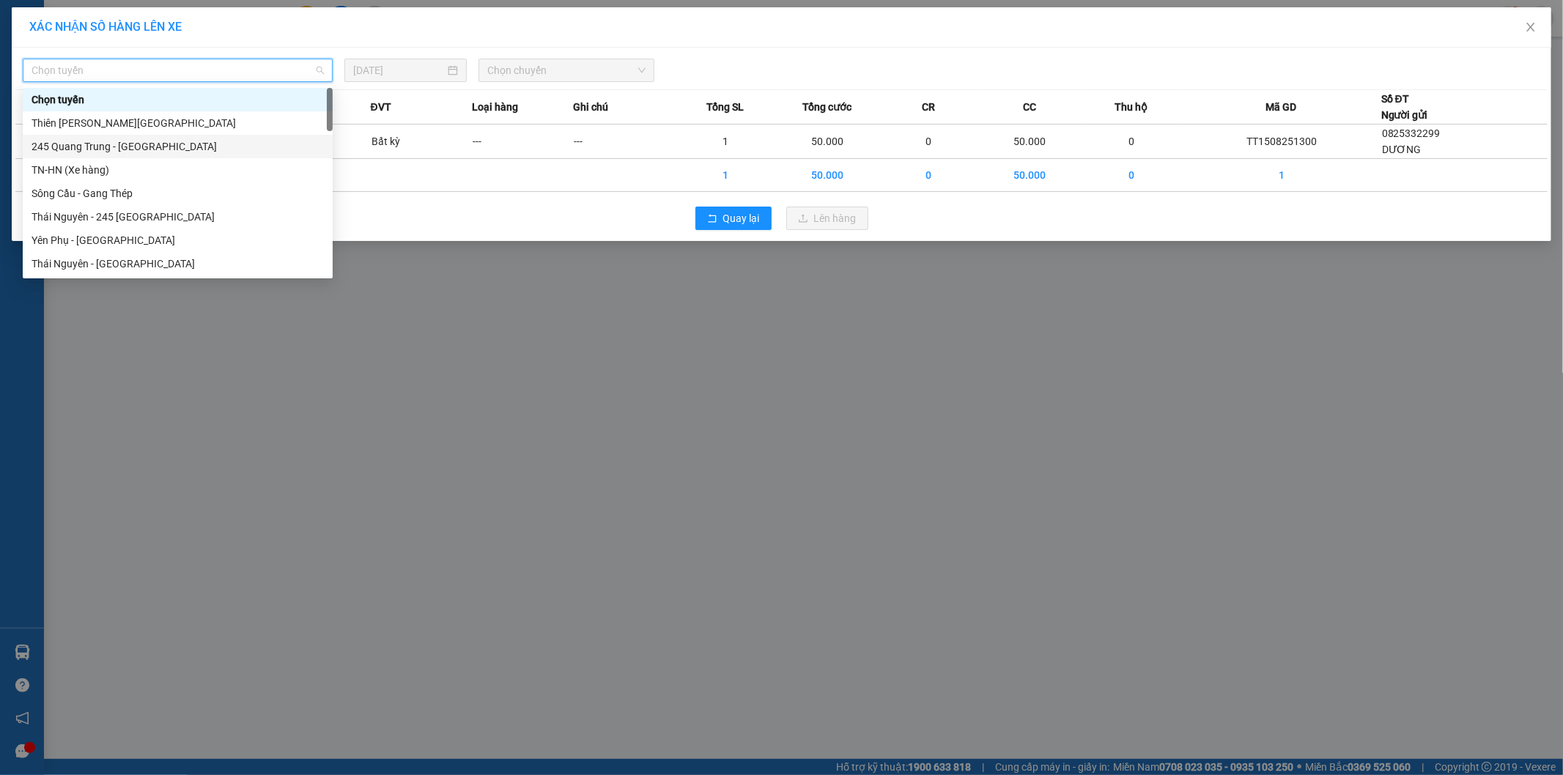
click at [136, 147] on div "245 Quang Trung - Thái Nguyên" at bounding box center [178, 146] width 292 height 16
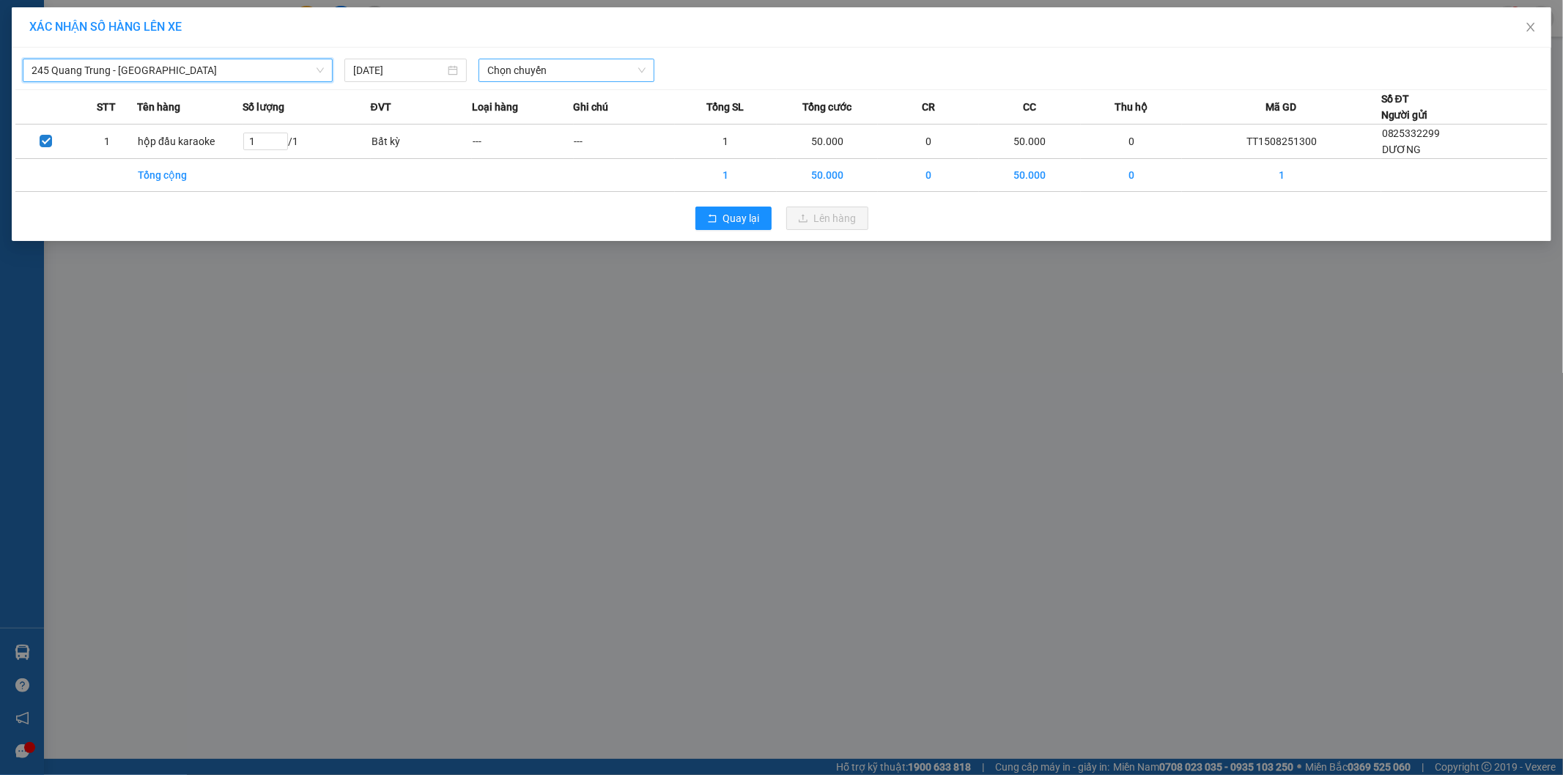
click at [499, 64] on span "Chọn chuyến" at bounding box center [566, 70] width 158 height 22
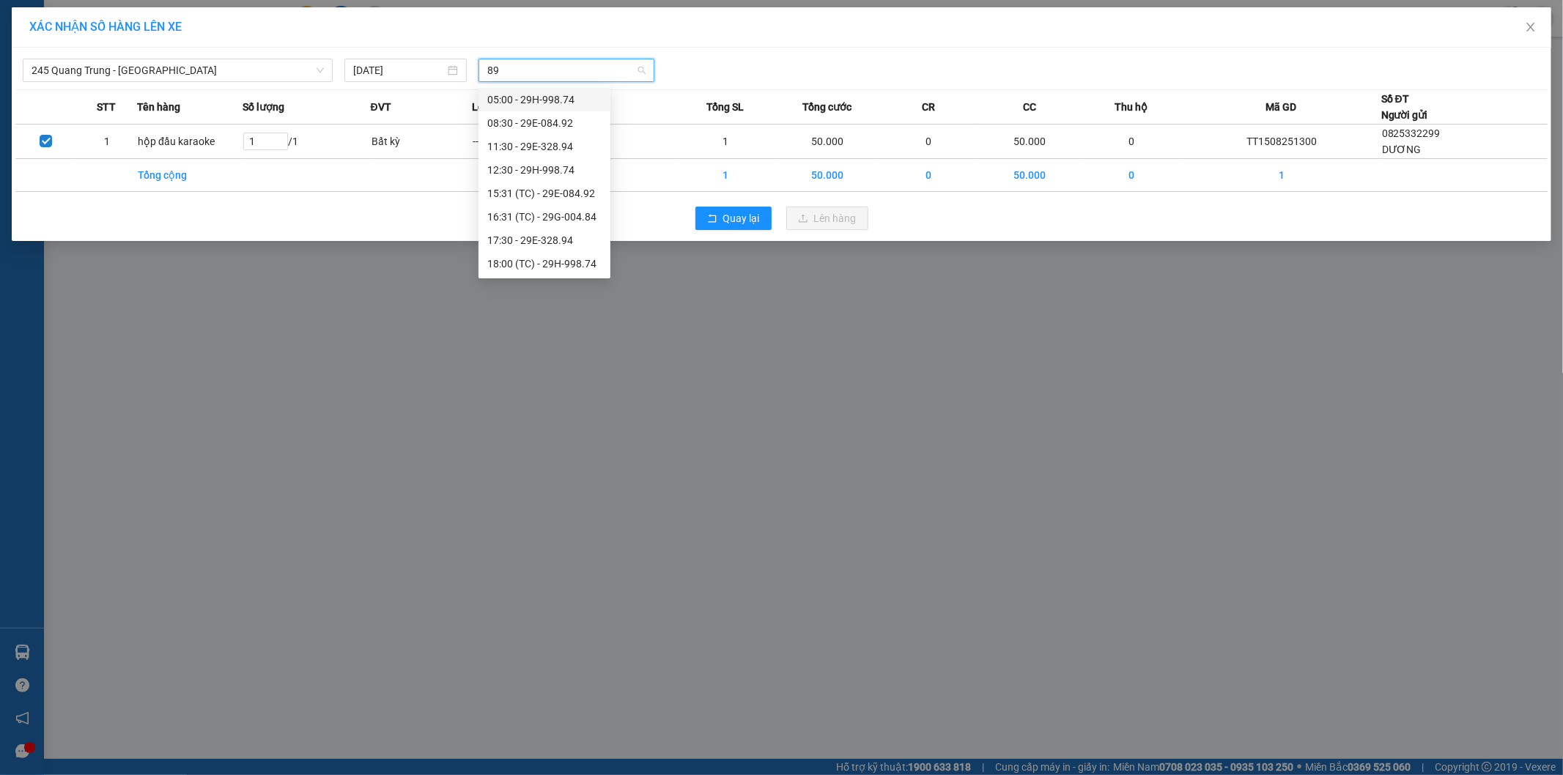
type input "894"
click at [517, 129] on div "17:30 - 29E-328.94" at bounding box center [544, 123] width 114 height 16
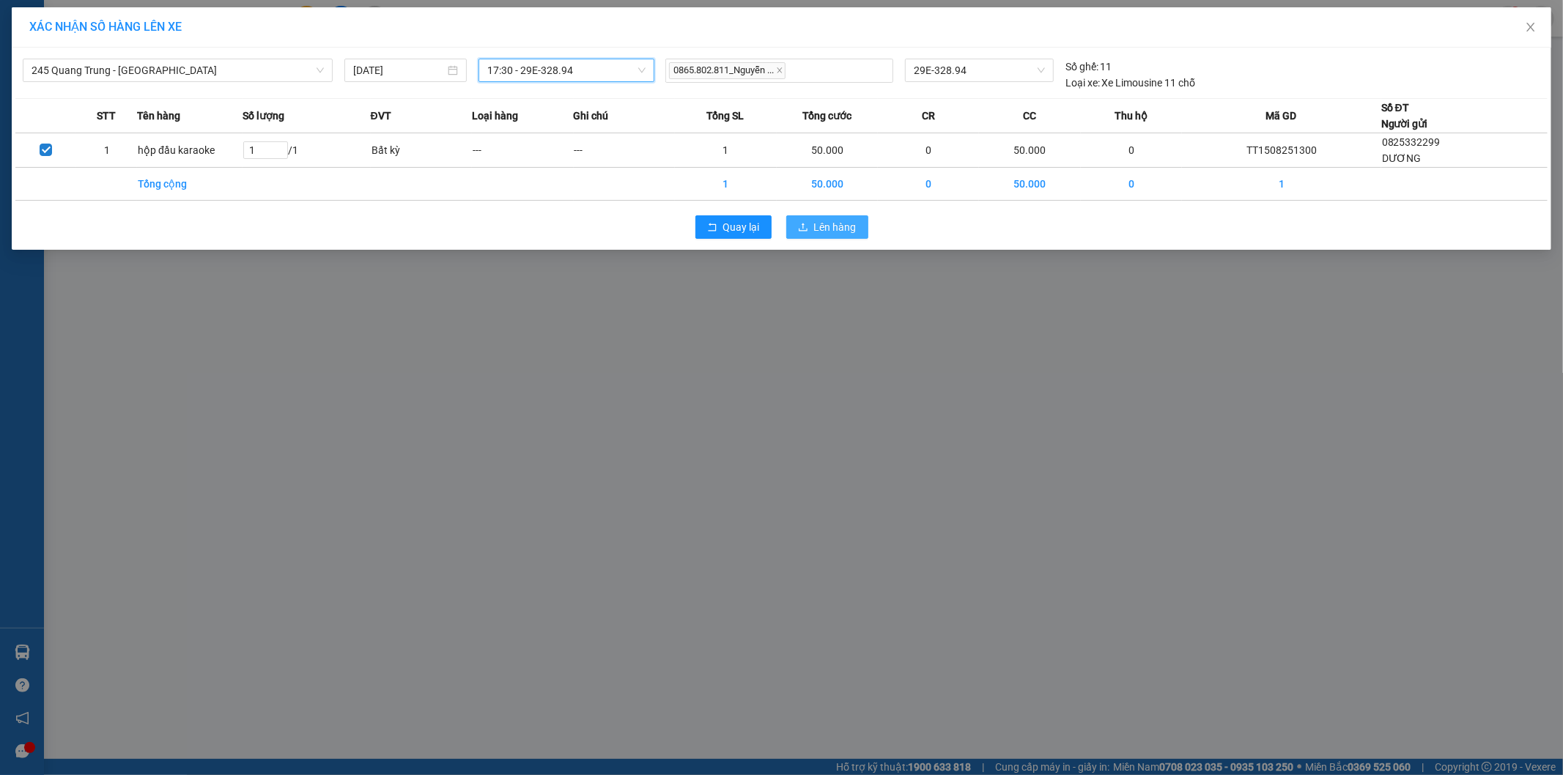
click at [811, 229] on button "Lên hàng" at bounding box center [827, 226] width 82 height 23
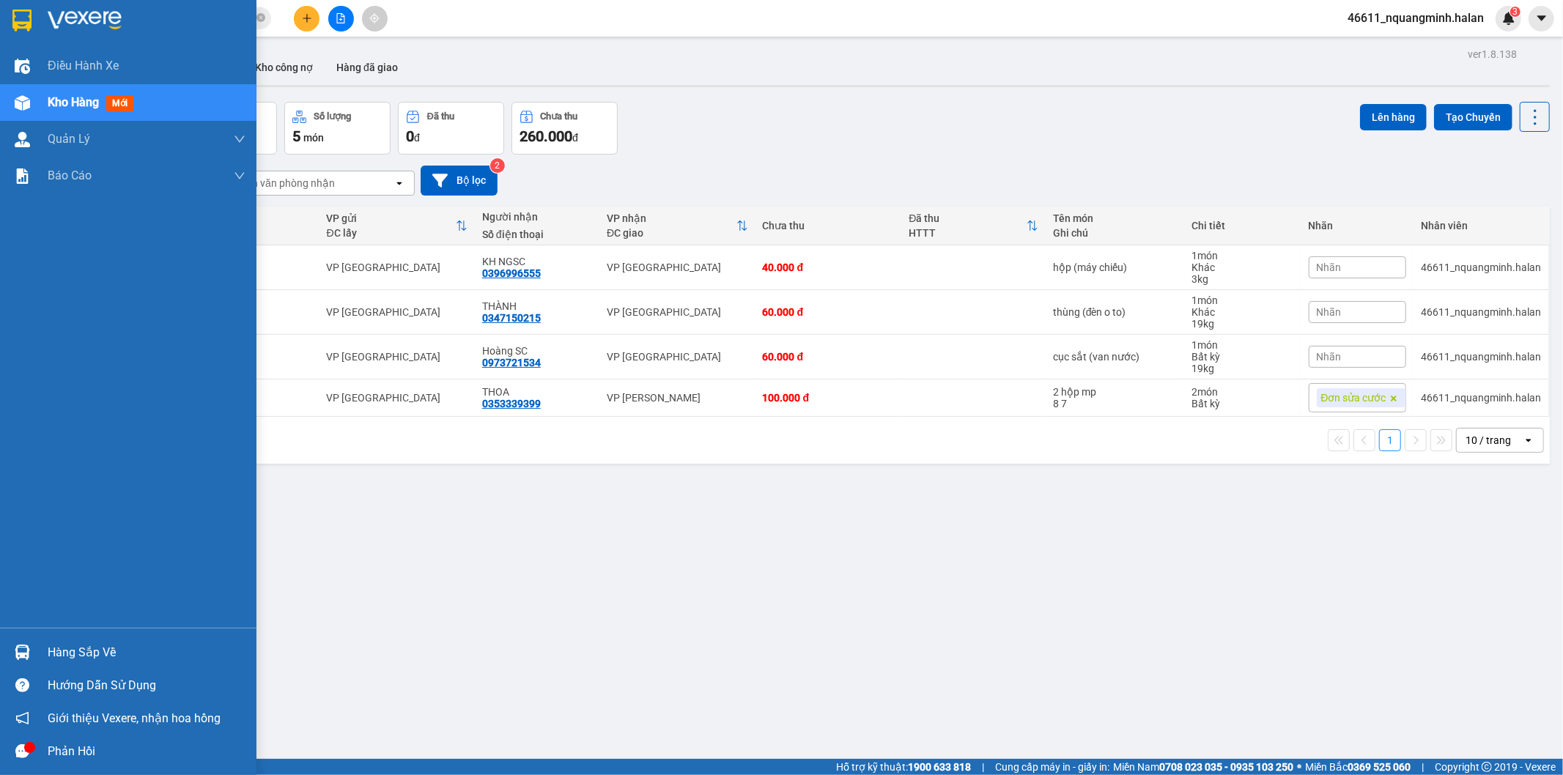
click at [23, 645] on img at bounding box center [22, 652] width 15 height 15
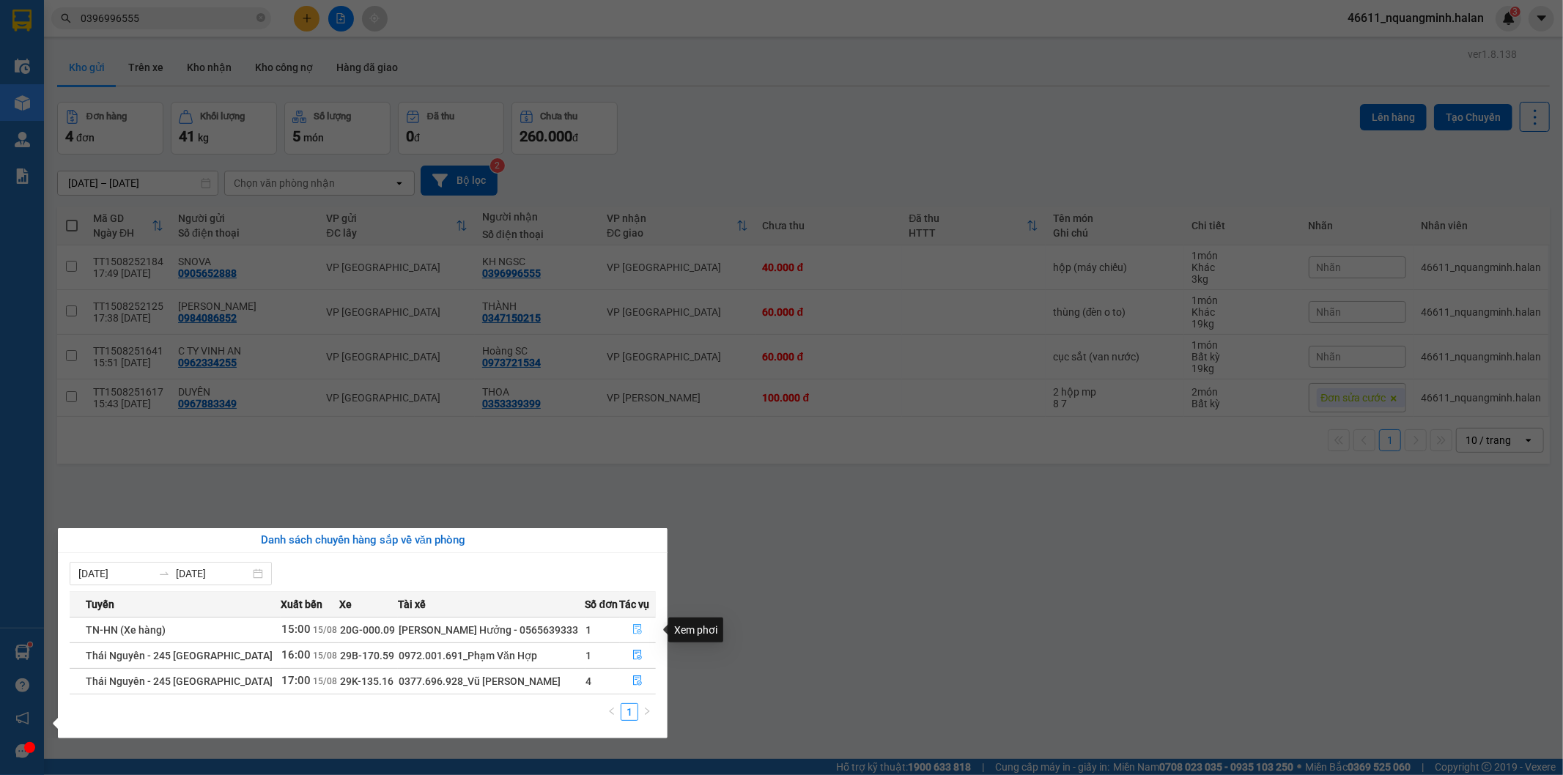
click at [638, 628] on icon "file-done" at bounding box center [638, 629] width 9 height 10
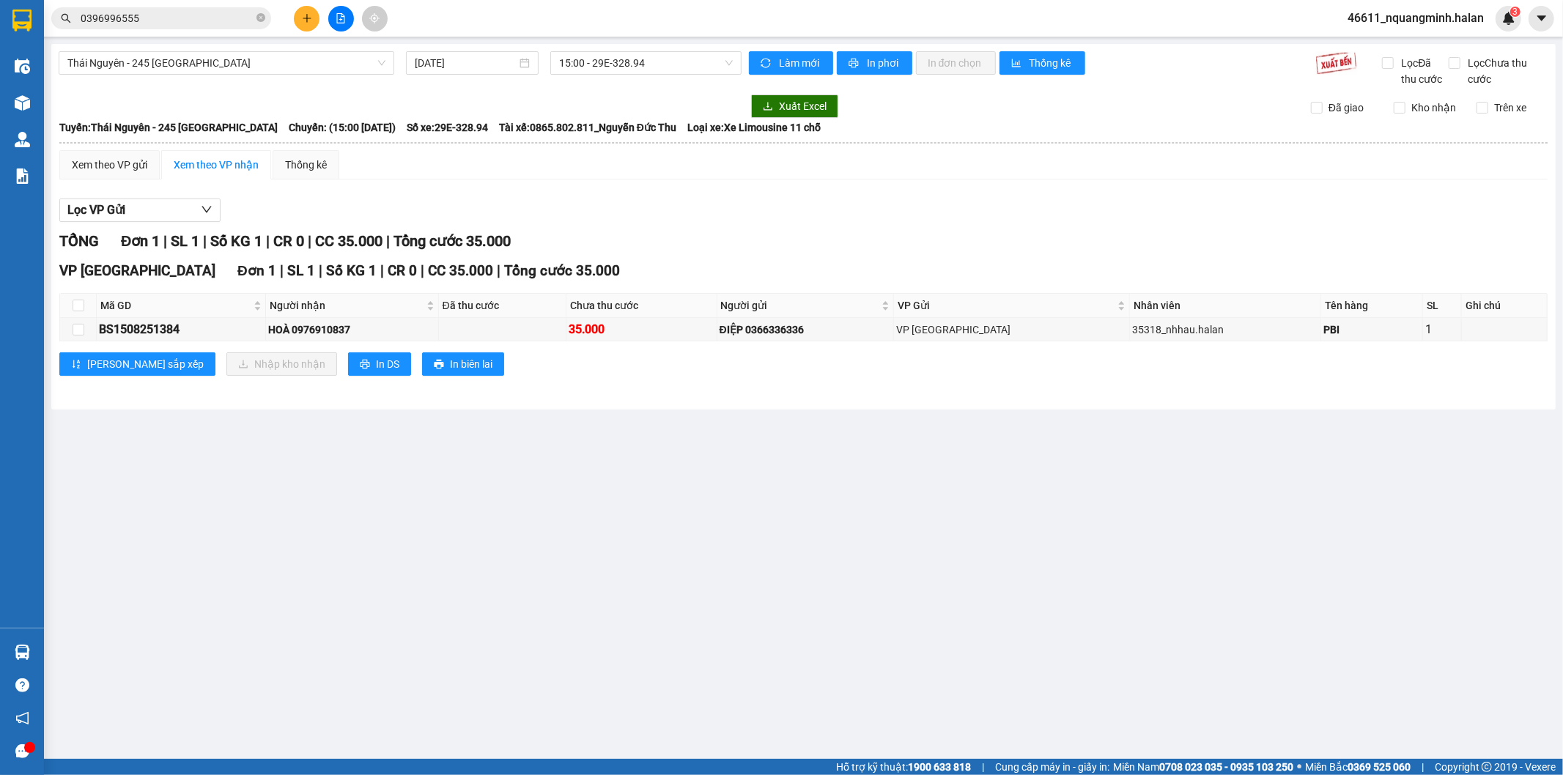
click at [779, 570] on main "Thái Nguyên - 245 Quang Trung 15/08/2025 15:00 - 29E-328.94 Làm mới In phơi In …" at bounding box center [781, 379] width 1563 height 759
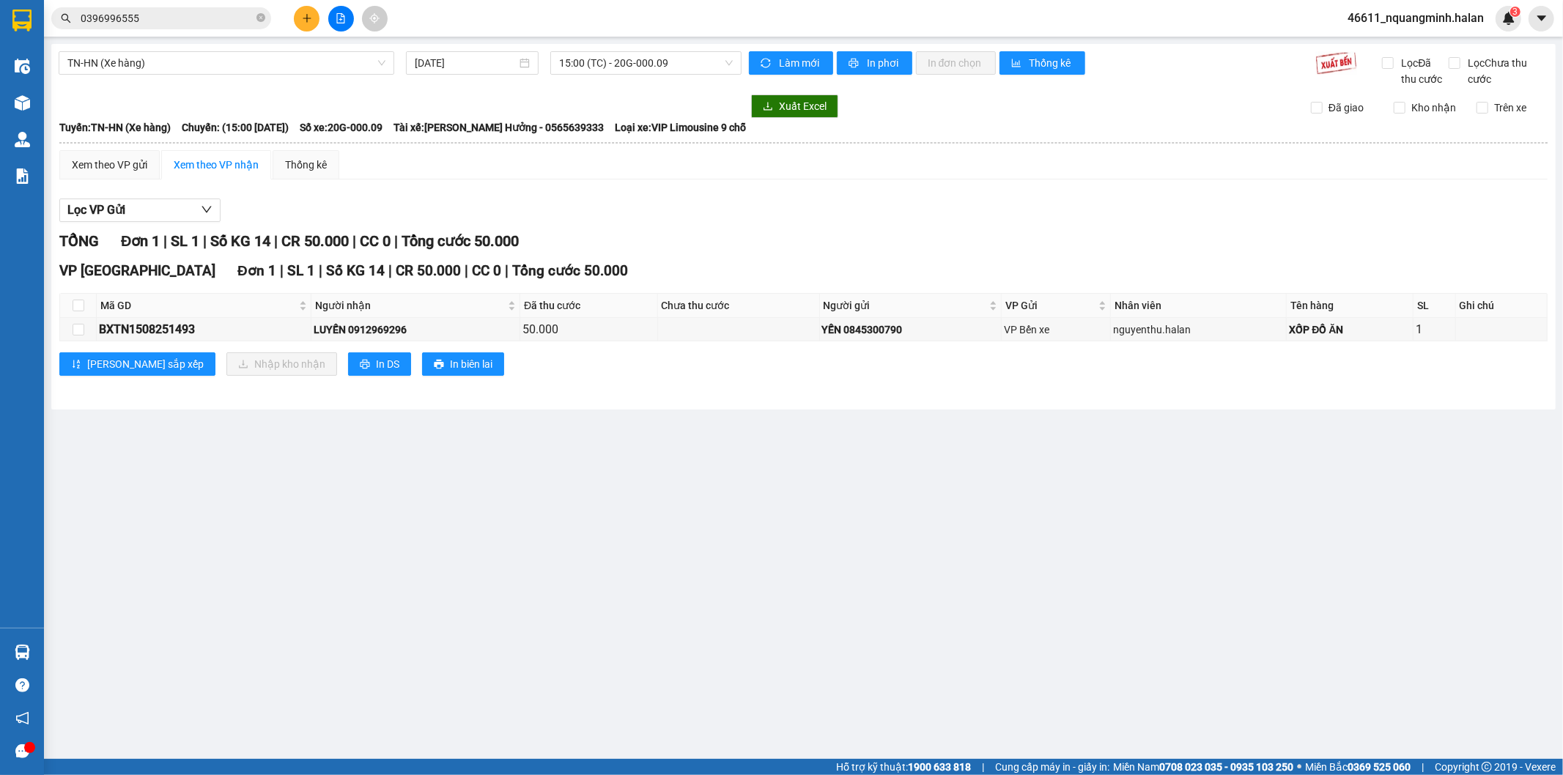
click at [643, 581] on main "TN-HN (Xe hàng) 15/08/2025 15:00 (TC) - 20G-000.09 Làm mới In phơi In đơn chọn …" at bounding box center [781, 379] width 1563 height 759
click at [394, 563] on main "TN-HN (Xe hàng) 15/08/2025 15:00 (TC) - 20G-000.09 Làm mới In phơi In đơn chọn …" at bounding box center [781, 379] width 1563 height 759
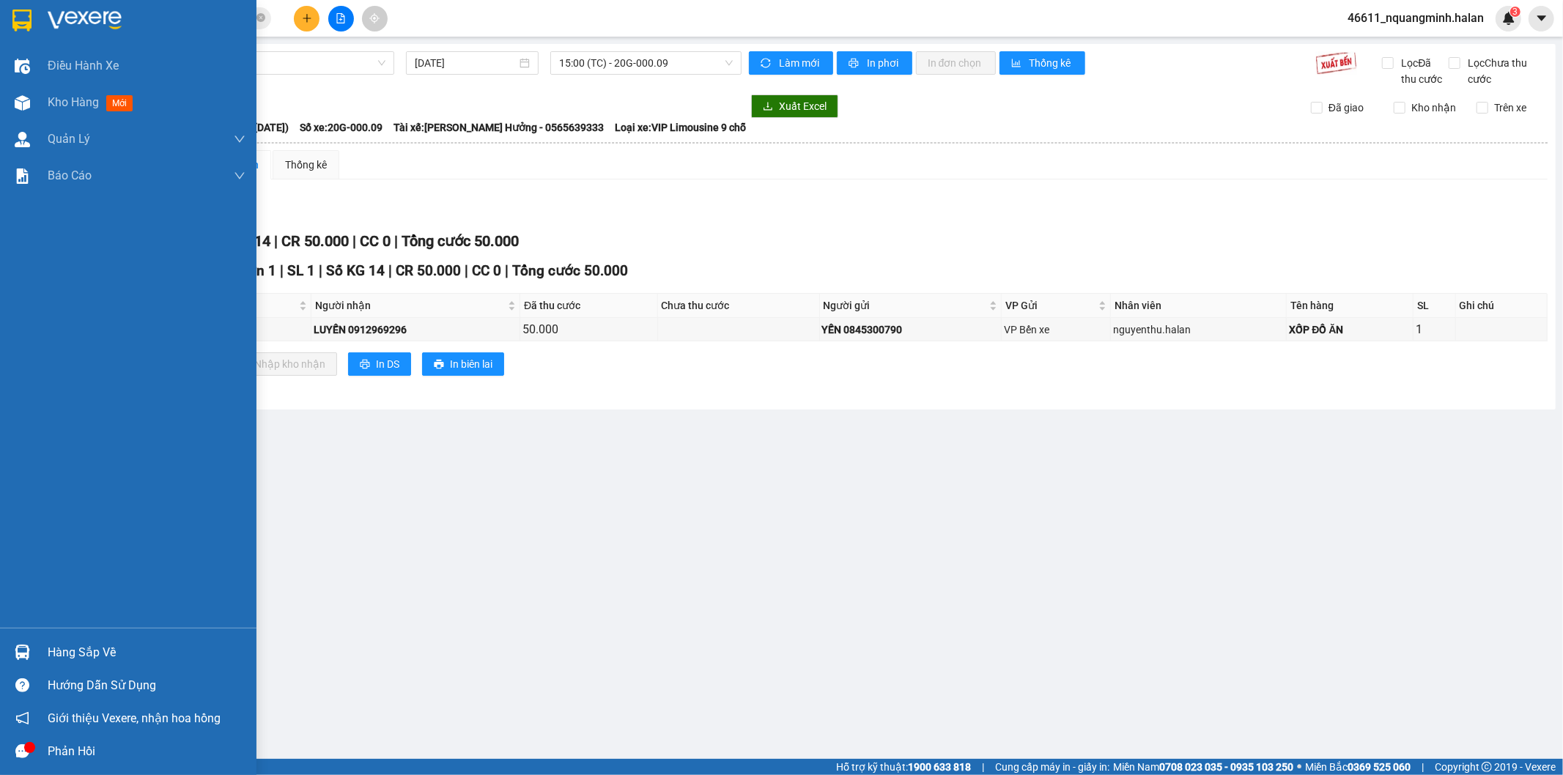
click at [16, 648] on img at bounding box center [22, 652] width 15 height 15
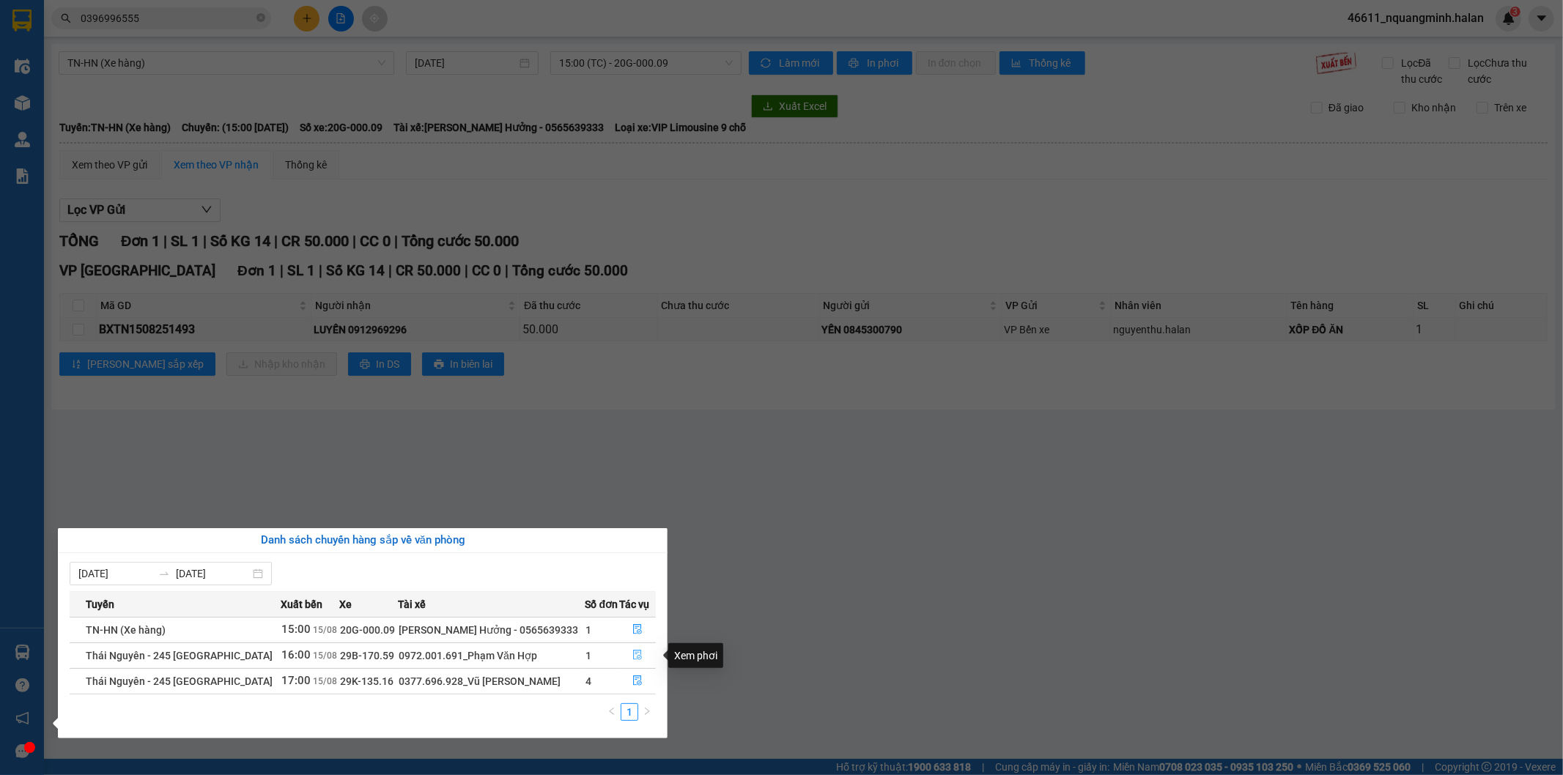
click at [634, 654] on icon "file-done" at bounding box center [637, 655] width 10 height 10
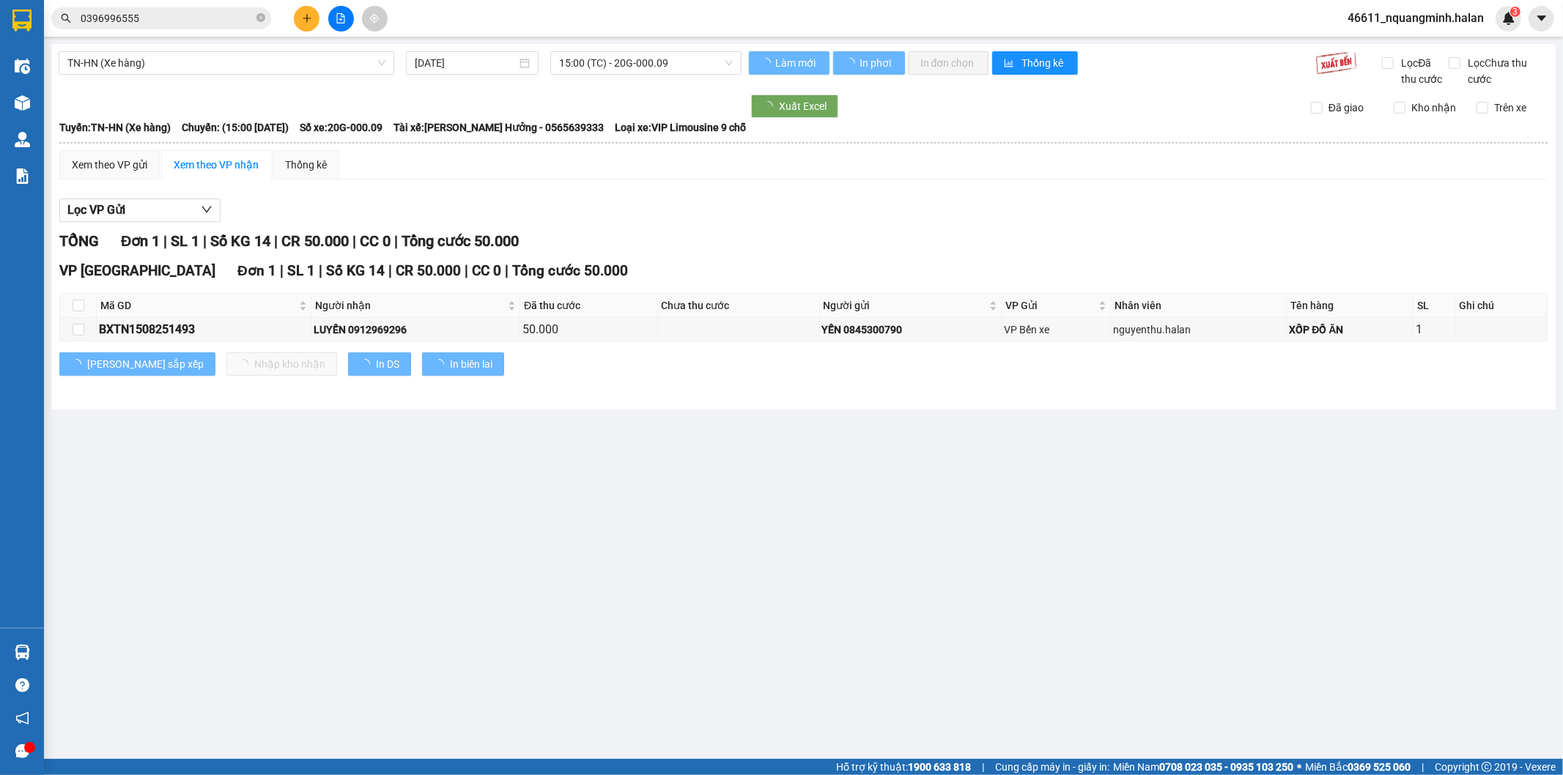
click at [694, 586] on main "TN-HN (Xe hàng) 15/08/2025 15:00 (TC) - 20G-000.09 Làm mới In phơi In đơn chọn …" at bounding box center [781, 379] width 1563 height 759
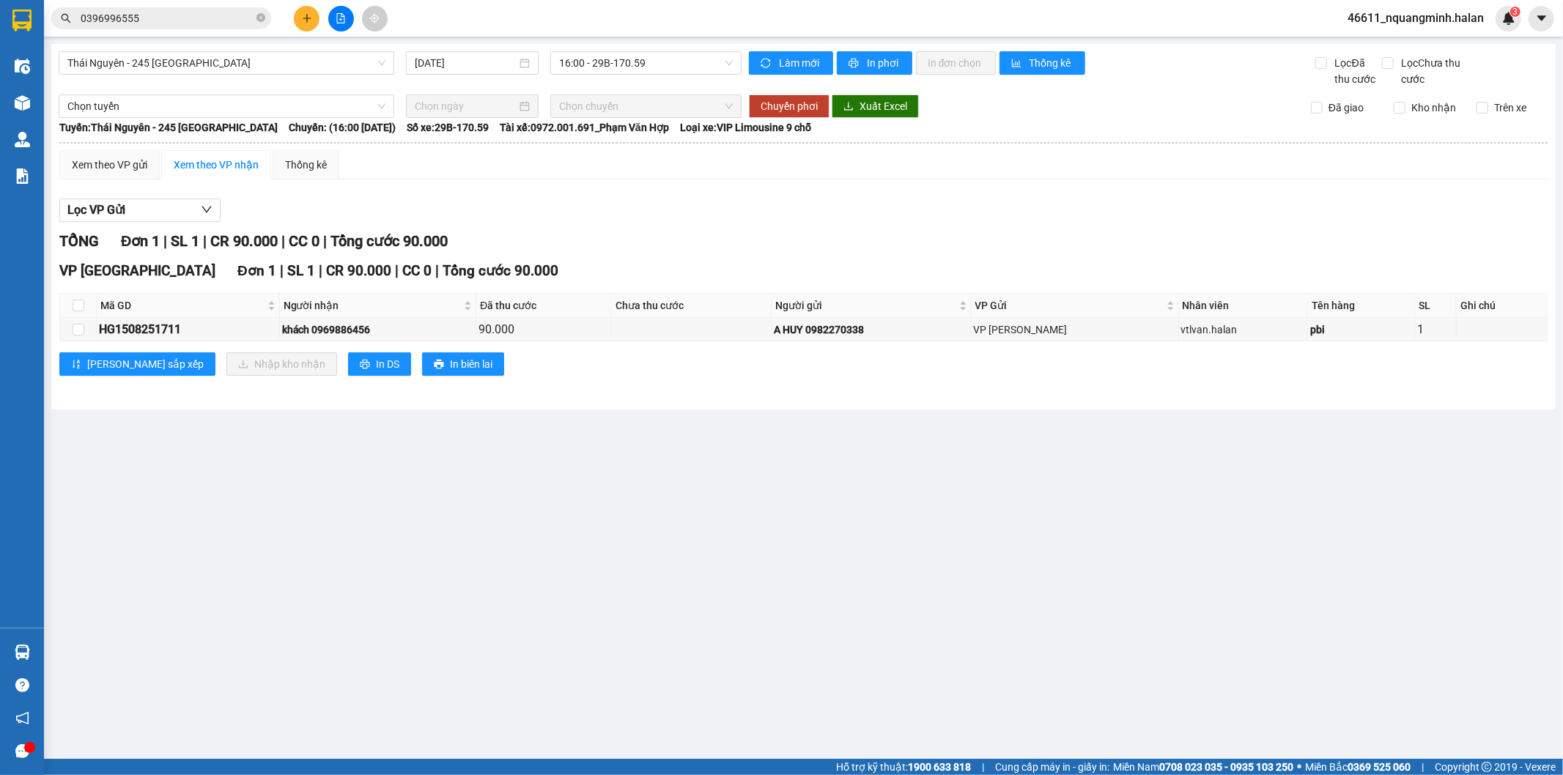
click at [585, 579] on main "Thái Nguyên - 245 Quang Trung 15/08/2025 16:00 - 29B-170.59 Làm mới In phơi In …" at bounding box center [781, 379] width 1563 height 759
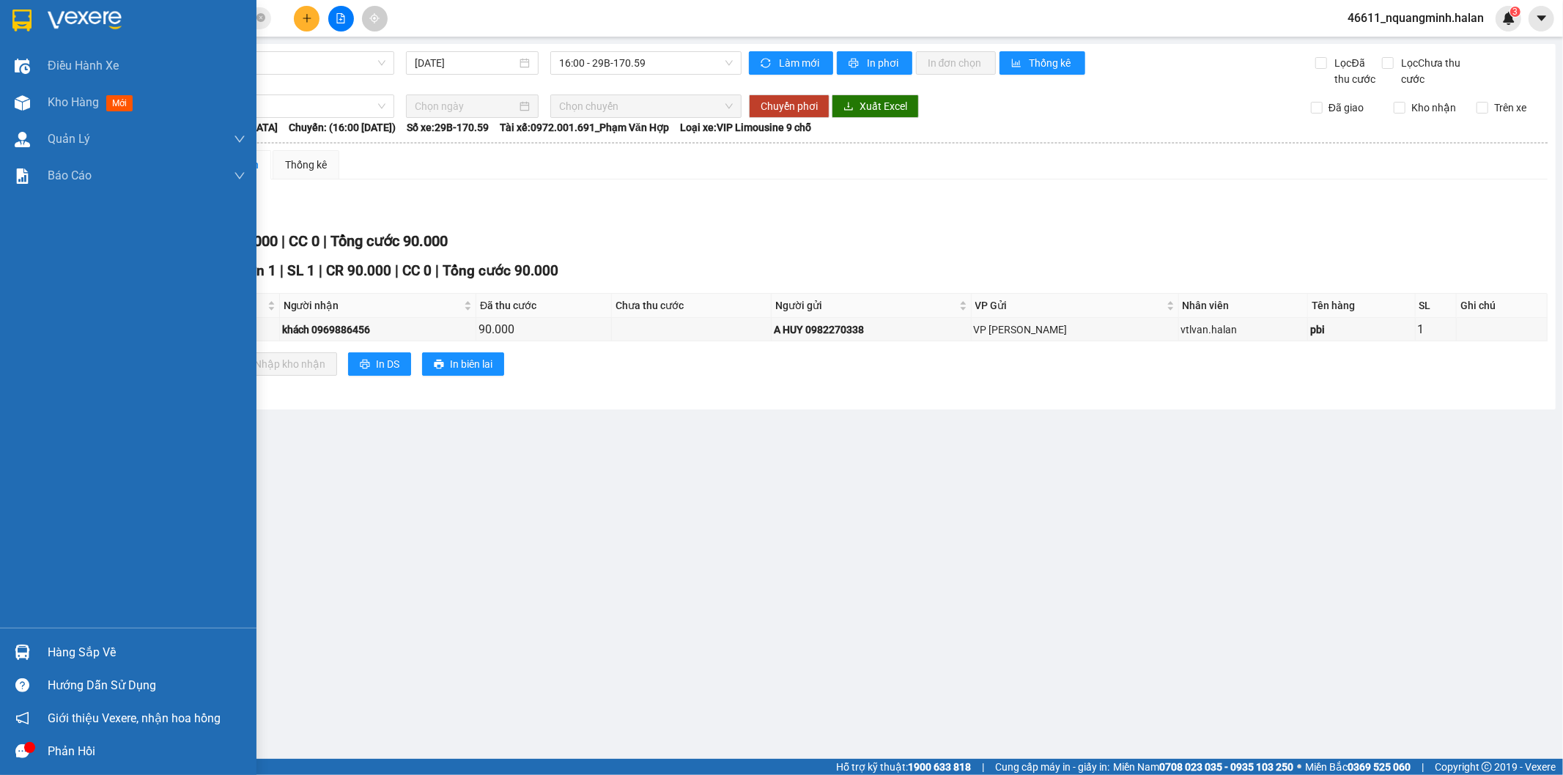
click at [32, 642] on div at bounding box center [23, 653] width 26 height 26
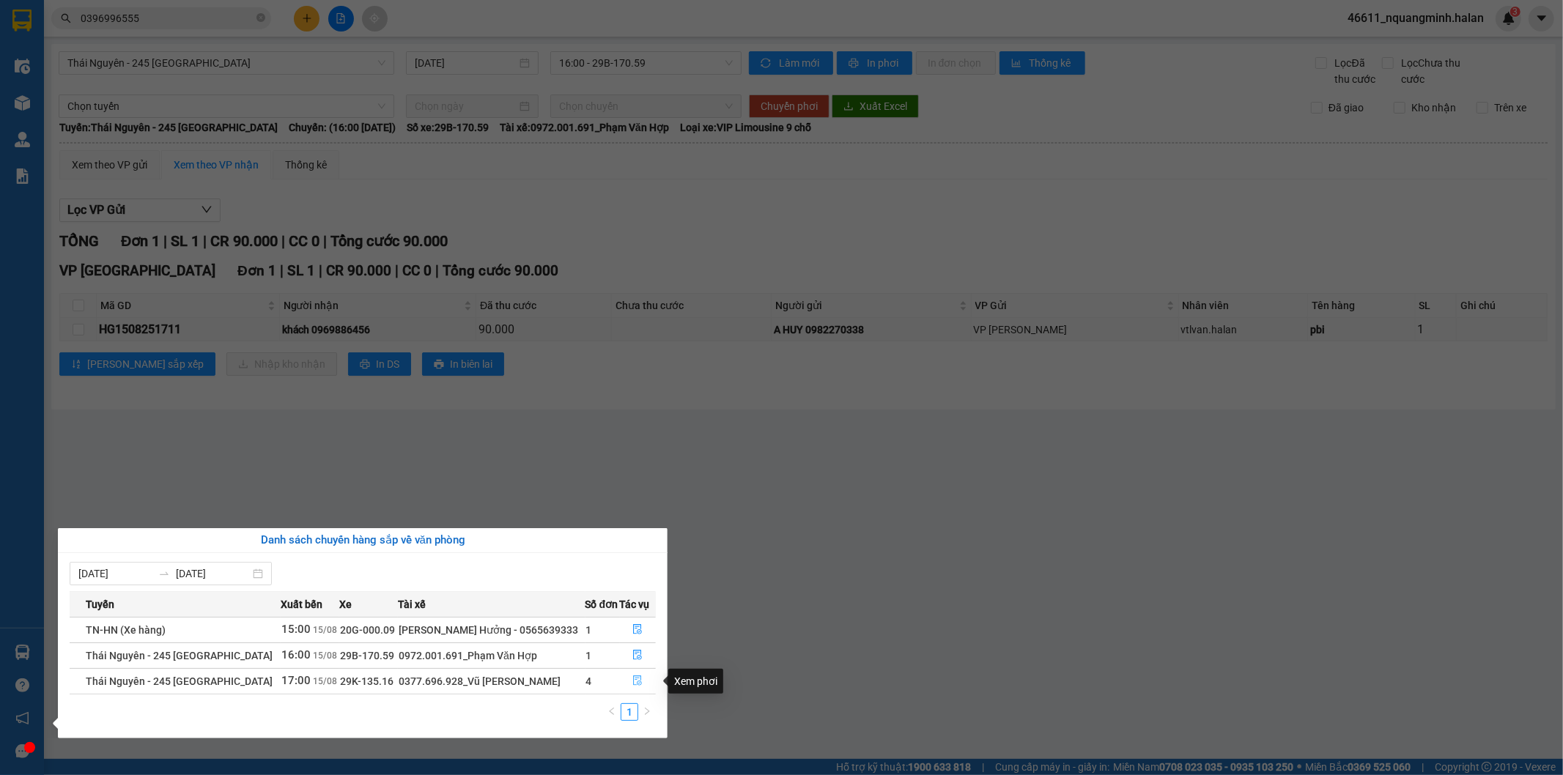
click at [634, 683] on icon "file-done" at bounding box center [638, 681] width 9 height 10
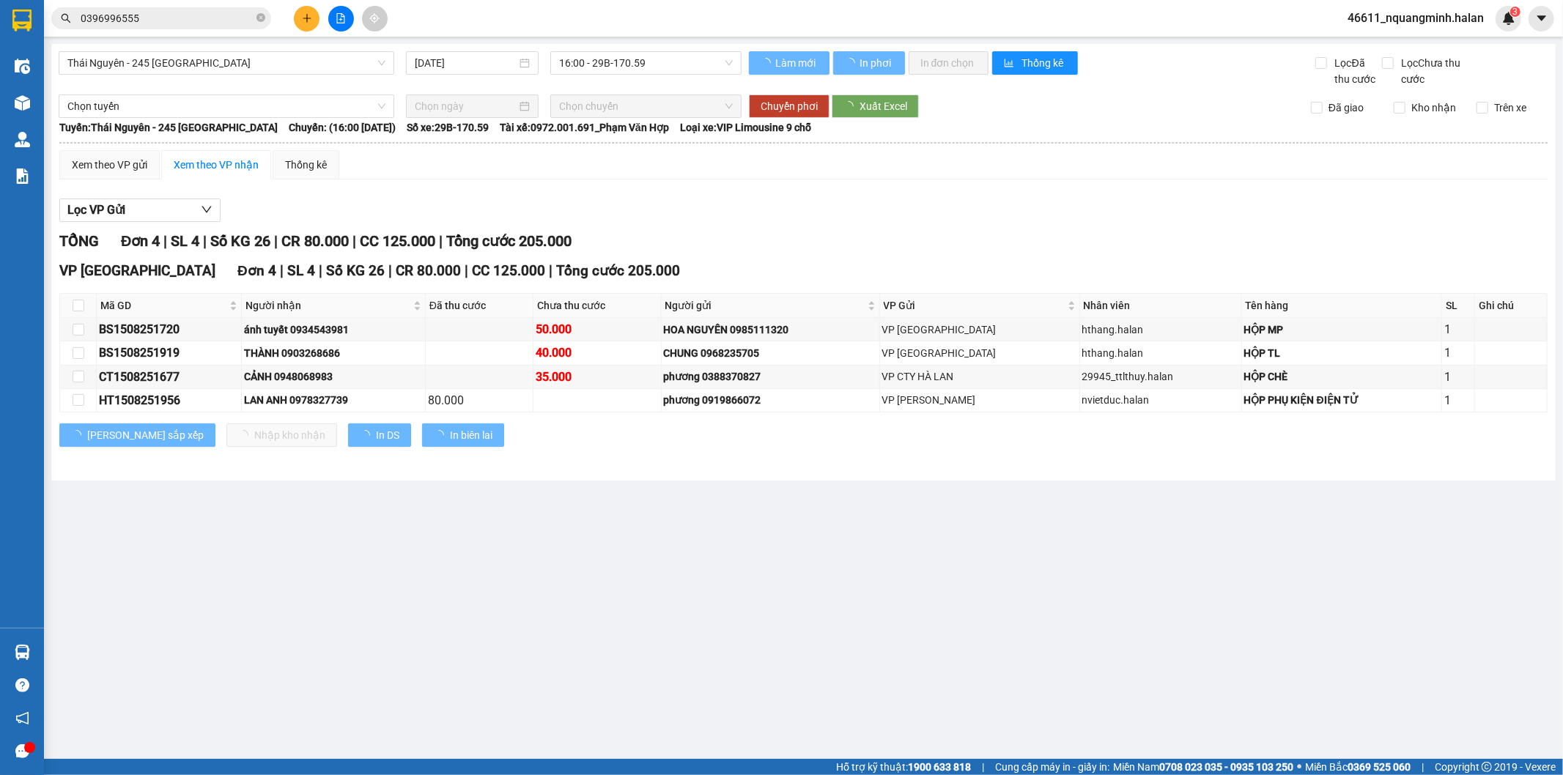
drag, startPoint x: 690, startPoint y: 518, endPoint x: 690, endPoint y: 508, distance: 9.5
click at [690, 515] on main "Thái Nguyên - 245 Quang Trung 15/08/2025 16:00 - 29B-170.59 Làm mới In phơi In …" at bounding box center [781, 379] width 1563 height 759
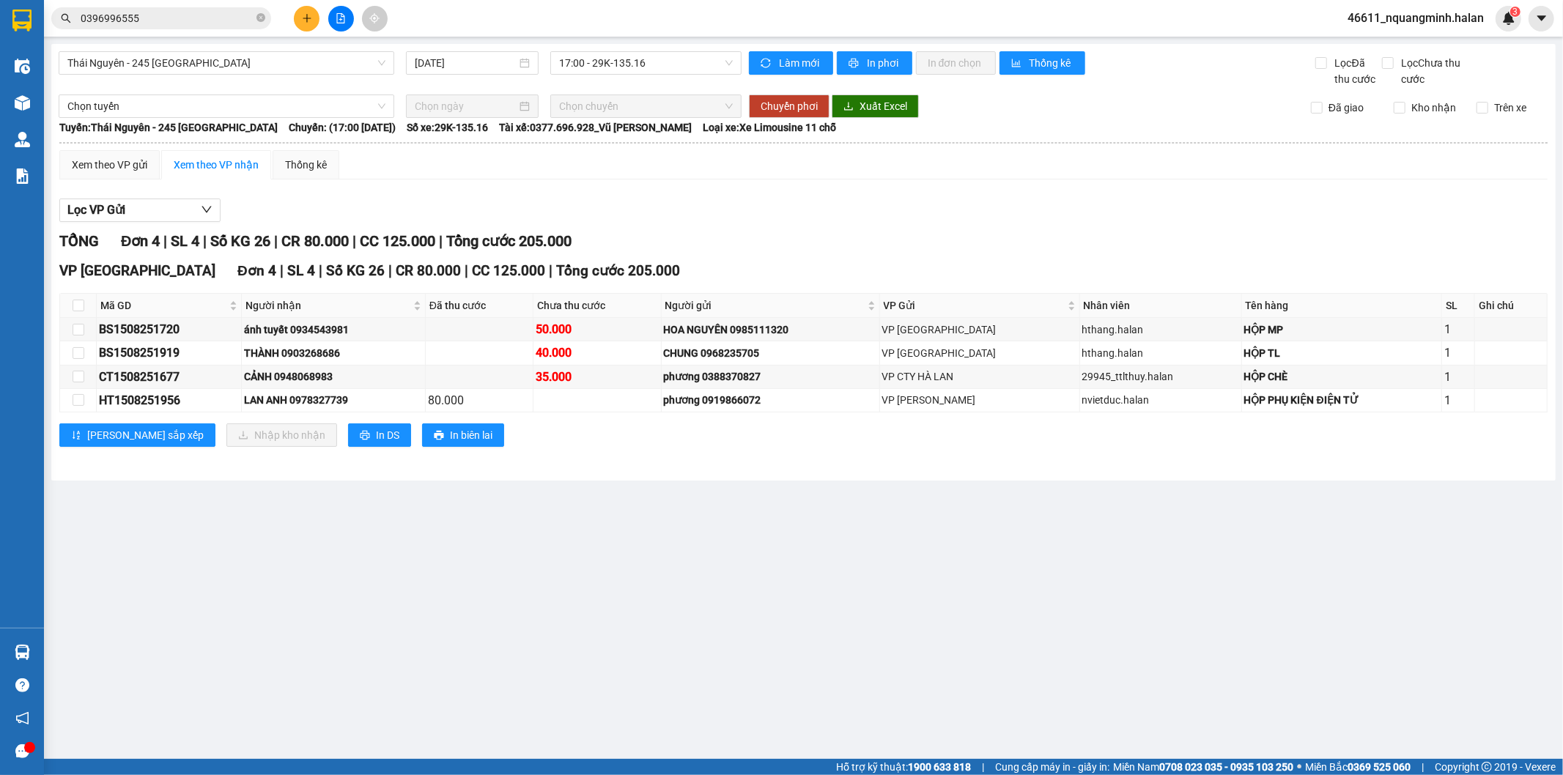
click at [576, 511] on main "Thái Nguyên - 245 Quang Trung 15/08/2025 17:00 - 29K-135.16 Làm mới In phơi In …" at bounding box center [781, 379] width 1563 height 759
click at [305, 16] on icon "plus" at bounding box center [307, 18] width 10 height 10
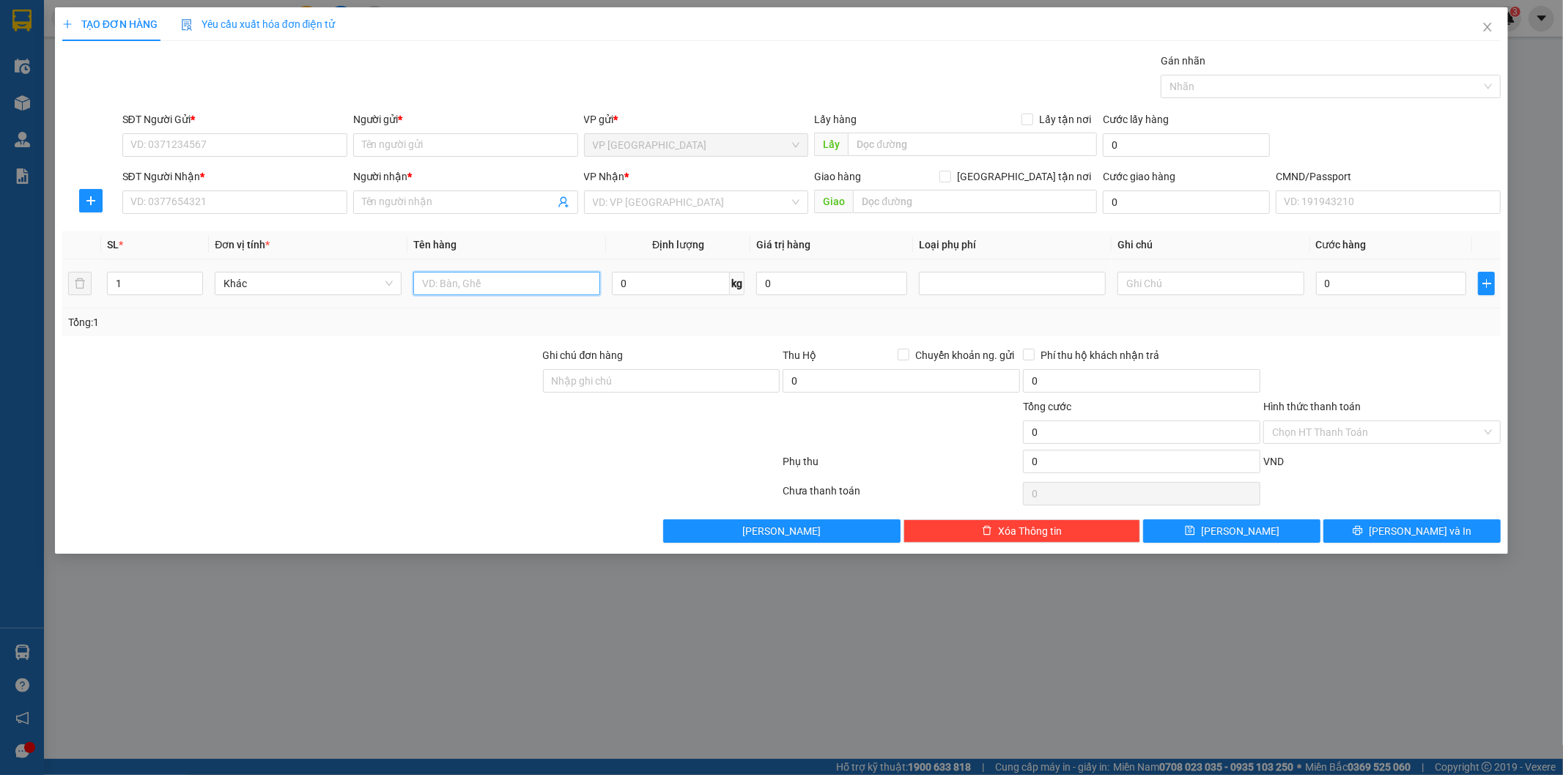
click at [517, 280] on input "text" at bounding box center [506, 283] width 187 height 23
type input "bọc đen camera"
type input "7"
click at [252, 152] on input "SĐT Người Gửi *" at bounding box center [234, 144] width 225 height 23
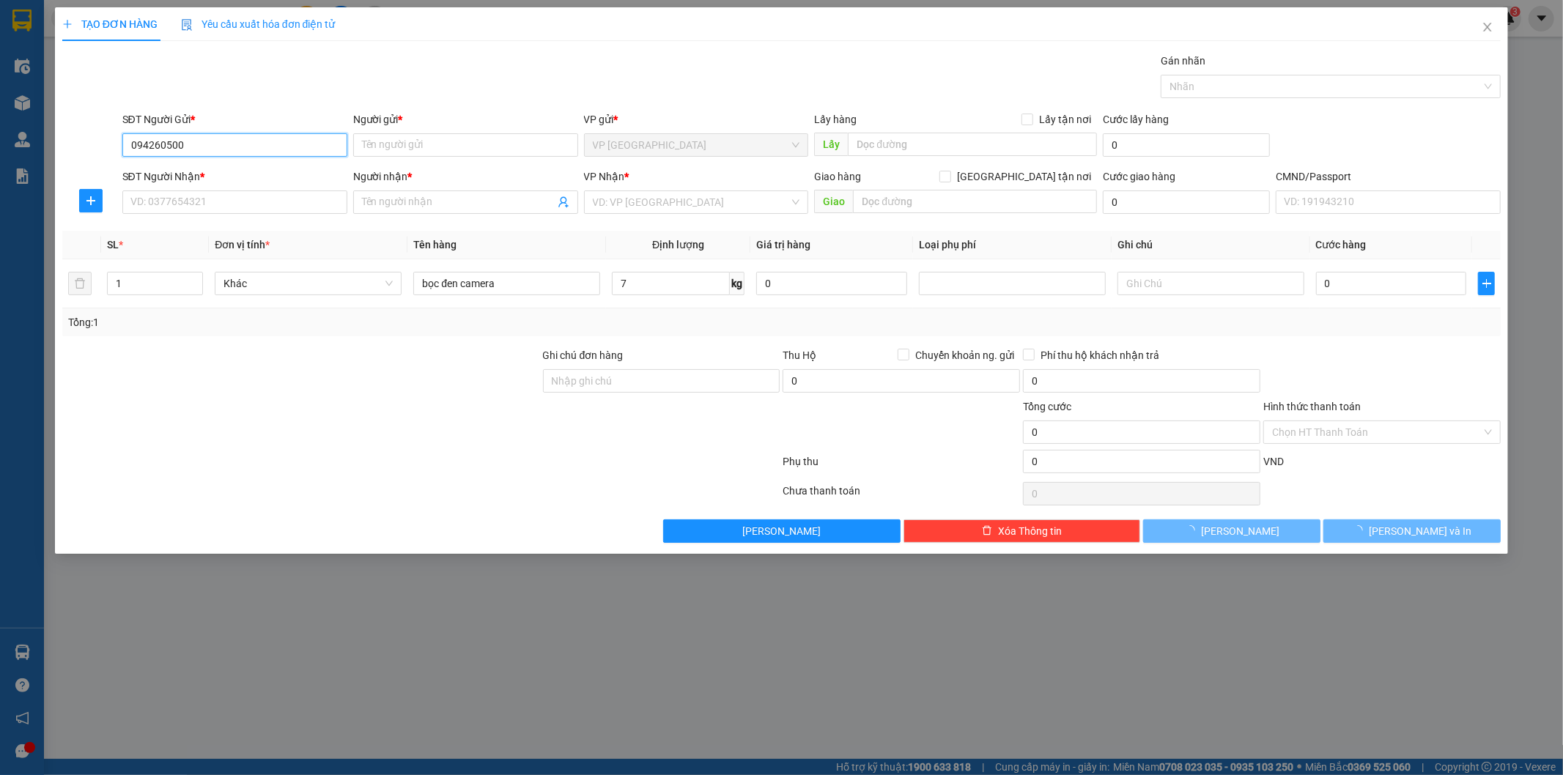
type input "0942605000"
click at [216, 171] on div "0942605000 - DÂN PHÁT" at bounding box center [234, 174] width 207 height 16
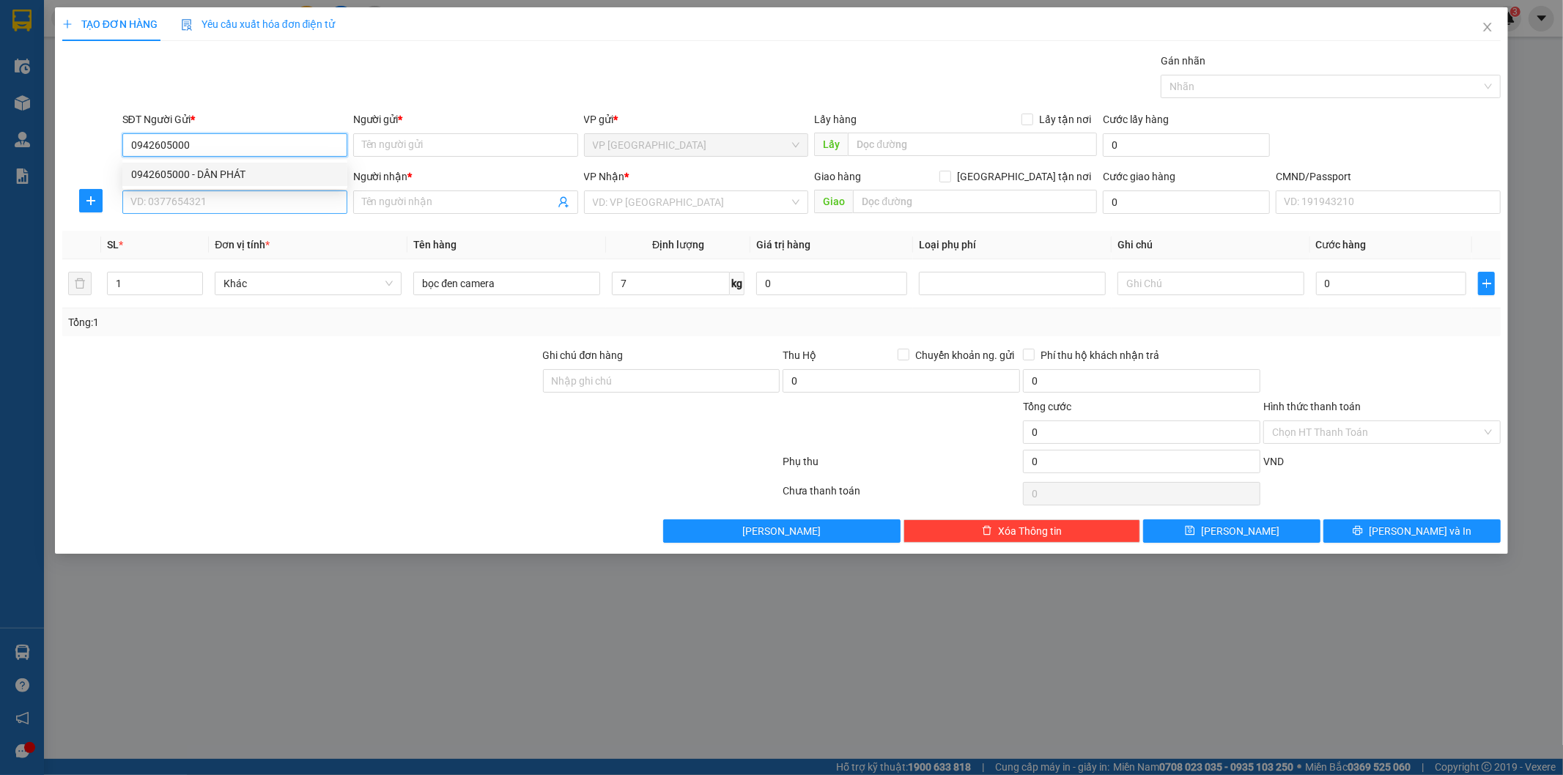
type input "DÂN PHÁT"
type input "0942605000"
click at [231, 200] on input "SĐT Người Nhận *" at bounding box center [234, 201] width 225 height 23
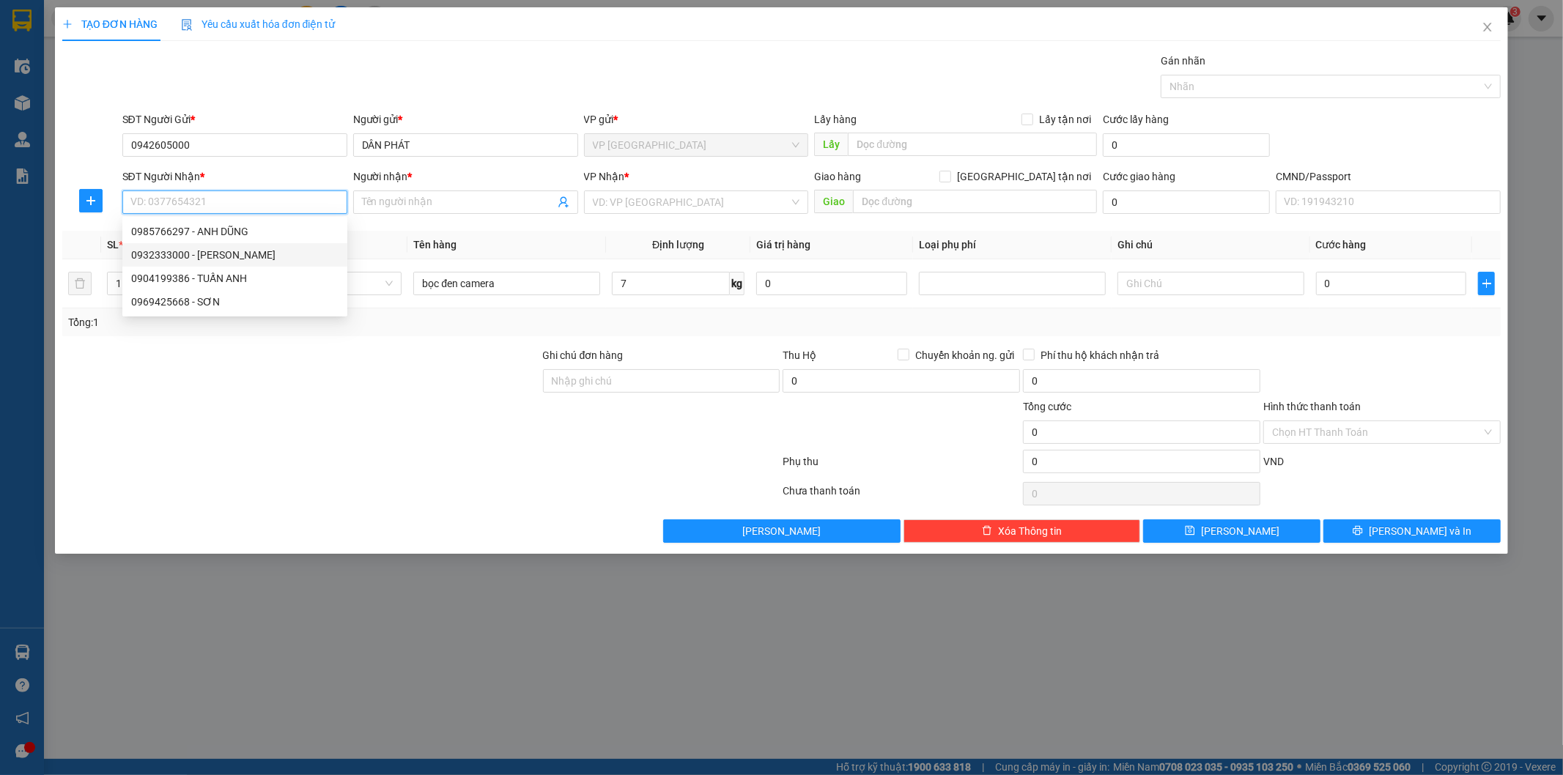
click at [223, 257] on div "0932333000 - DUY THẢO" at bounding box center [234, 255] width 207 height 16
type input "0932333000"
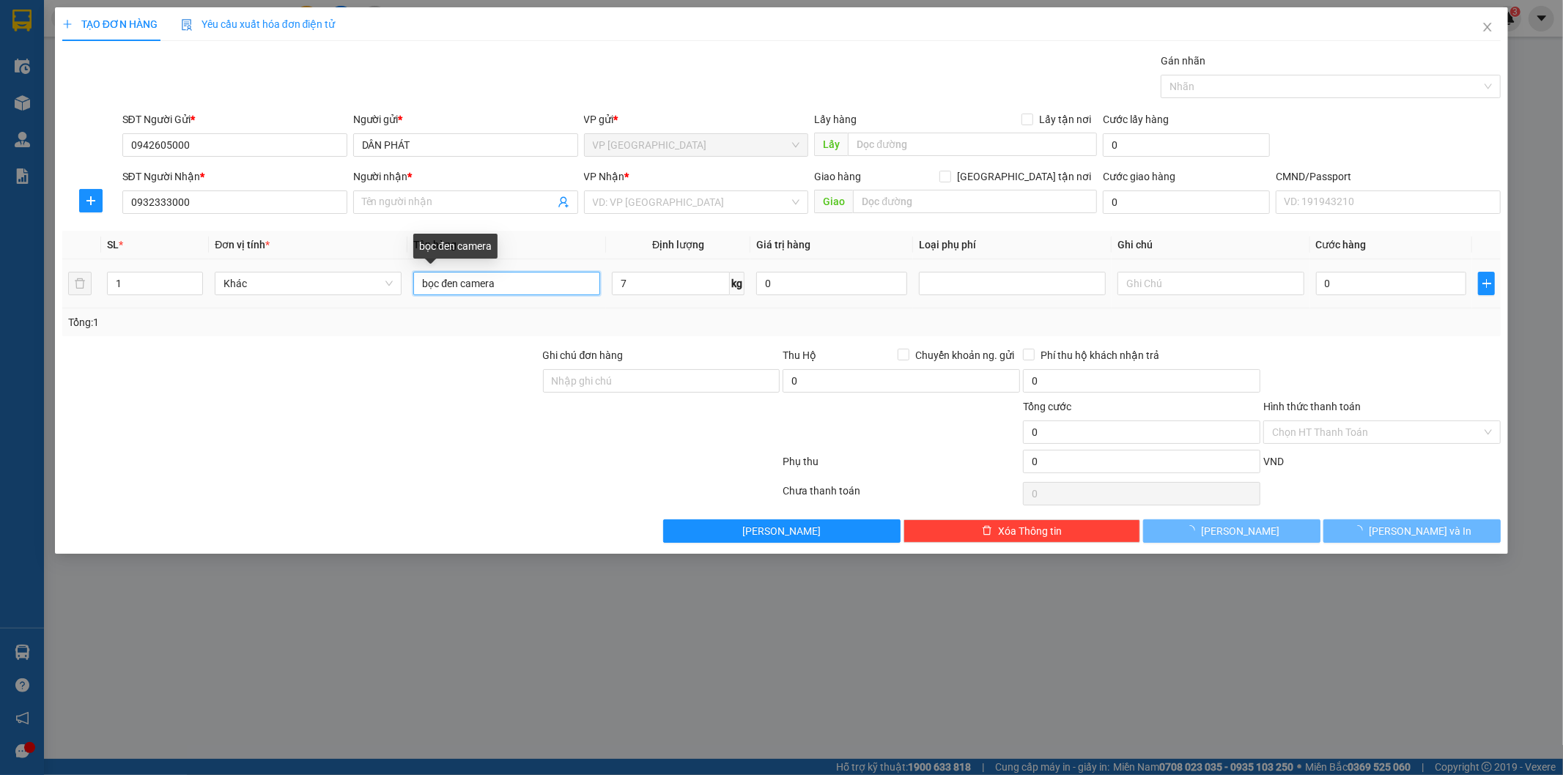
click at [522, 282] on input "bọc đen camera" at bounding box center [506, 283] width 187 height 23
type input "DUY THẢO"
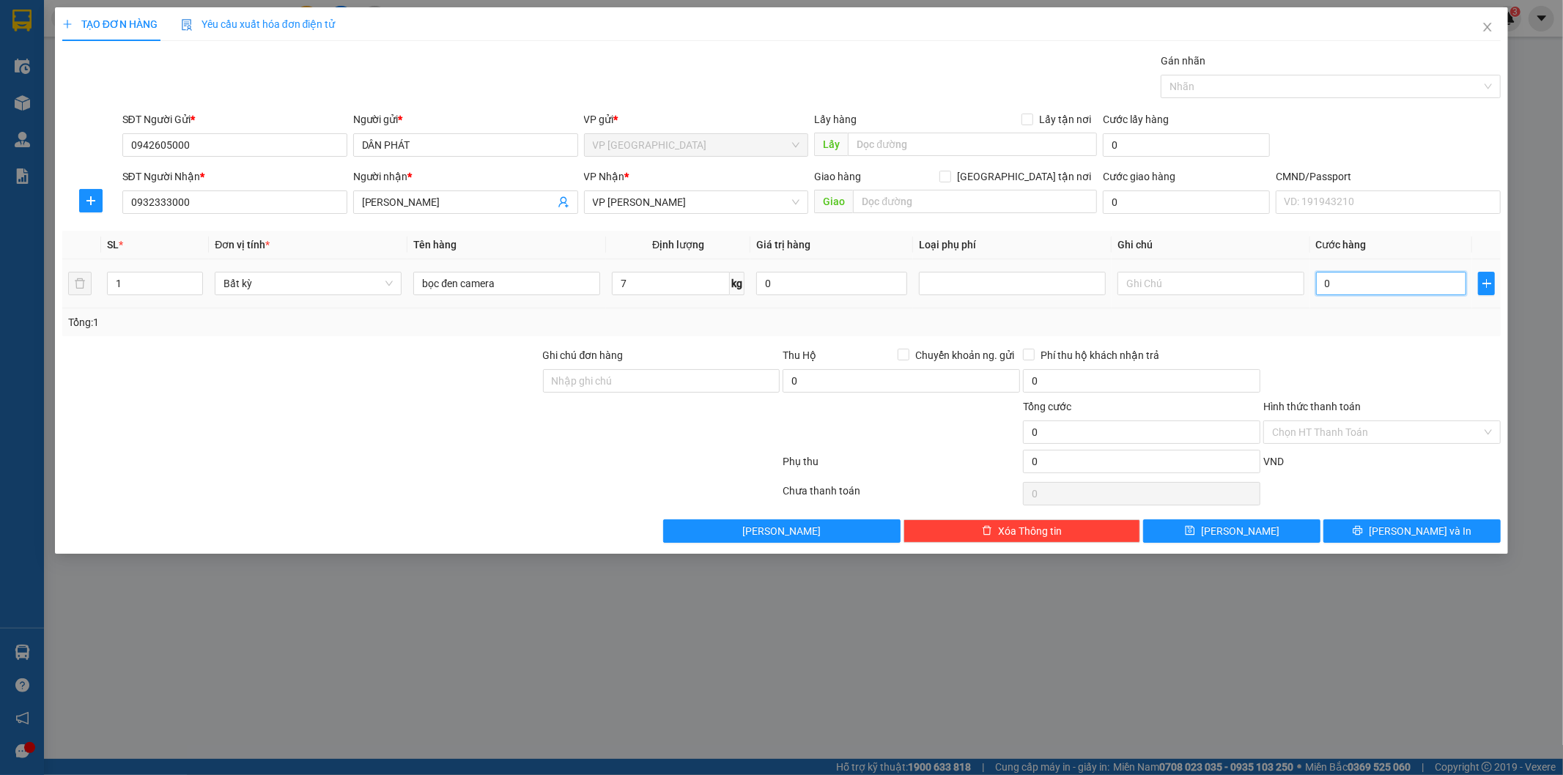
click at [1342, 281] on input "0" at bounding box center [1391, 283] width 151 height 23
type input "4"
type input "40"
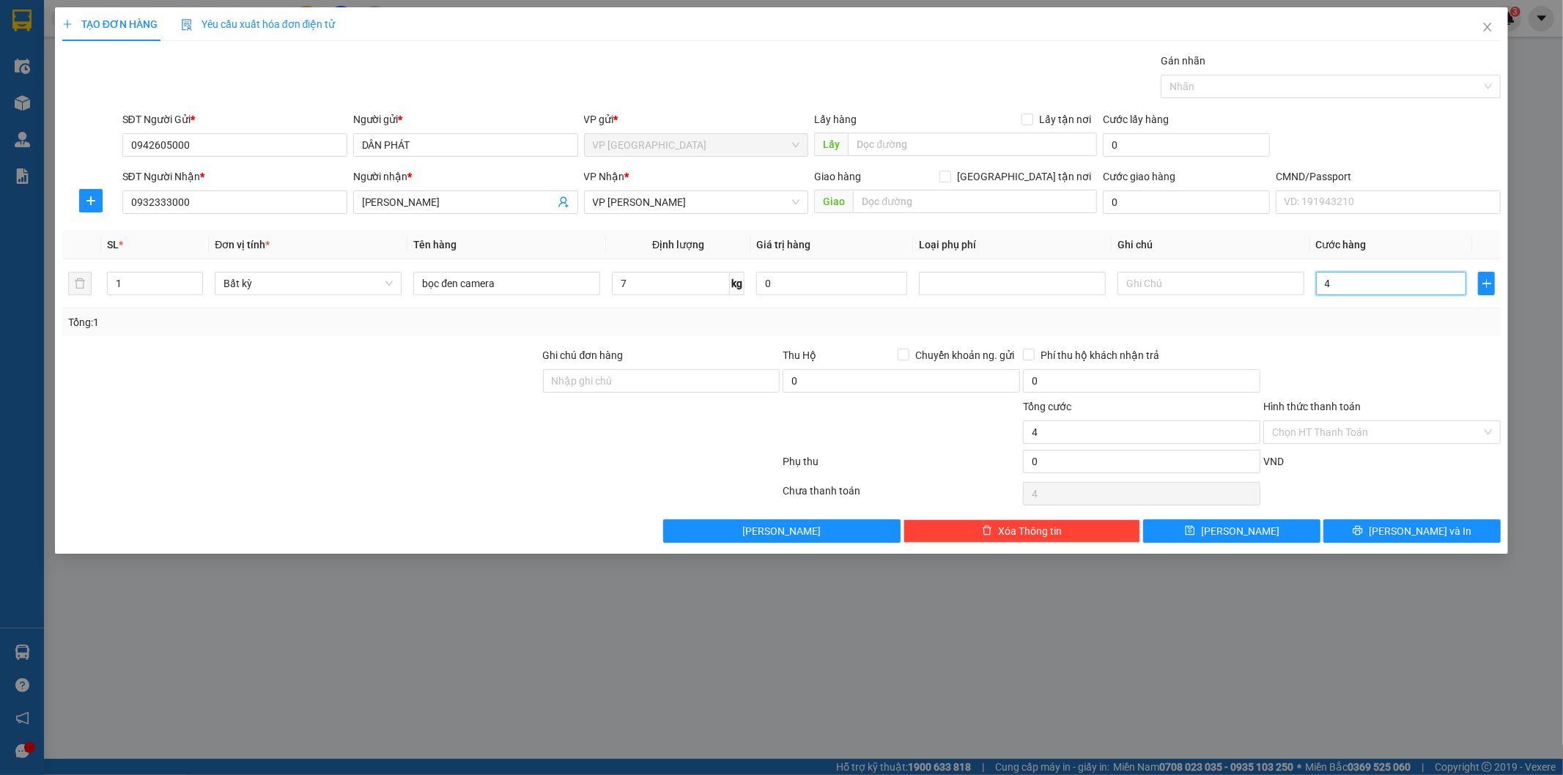
type input "40"
type input "40.000"
drag, startPoint x: 1363, startPoint y: 326, endPoint x: 1388, endPoint y: 469, distance: 145.0
click at [1363, 327] on div "Tổng: 1" at bounding box center [781, 322] width 1427 height 16
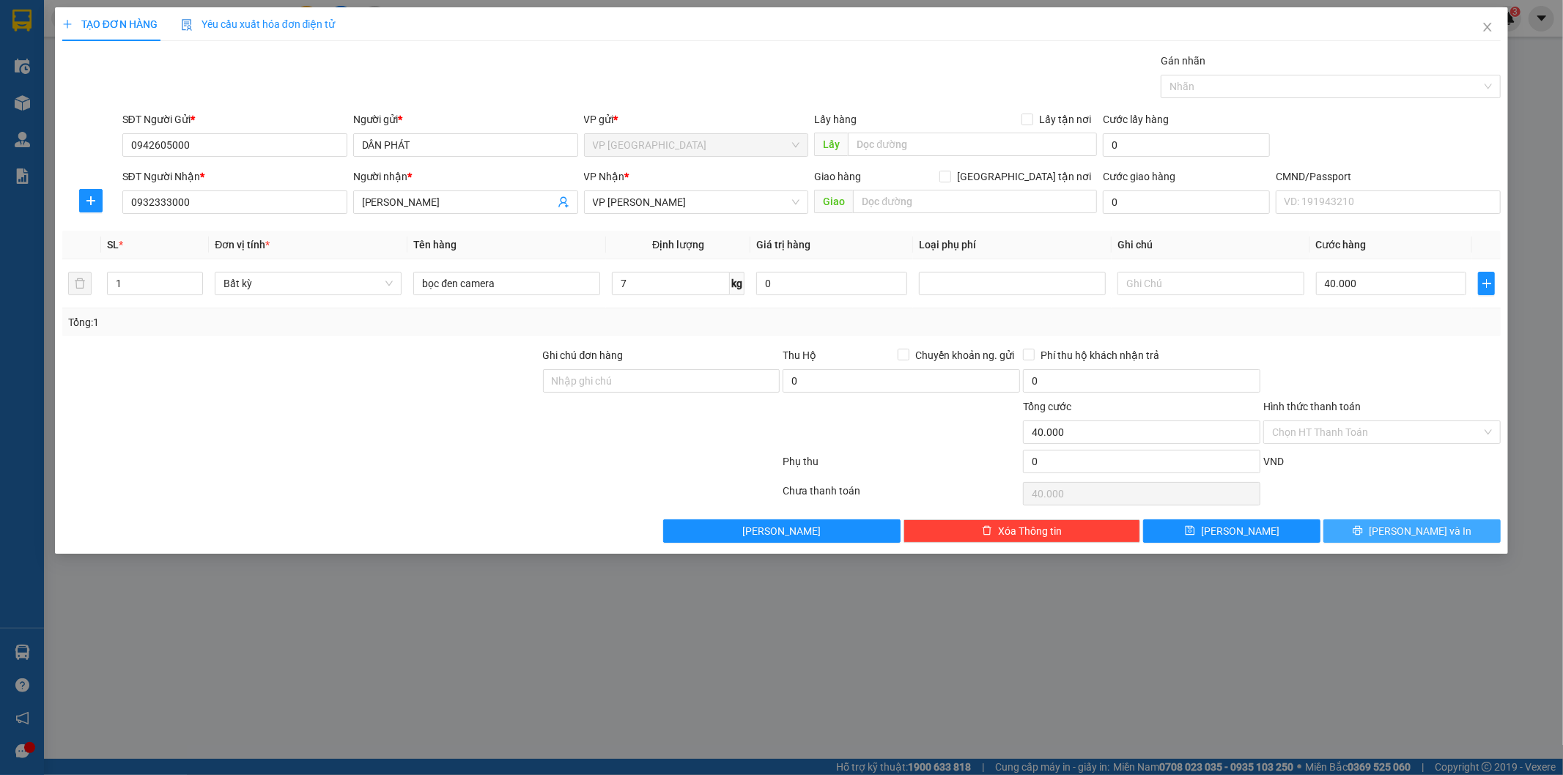
click at [1407, 528] on span "Lưu và In" at bounding box center [1420, 531] width 103 height 16
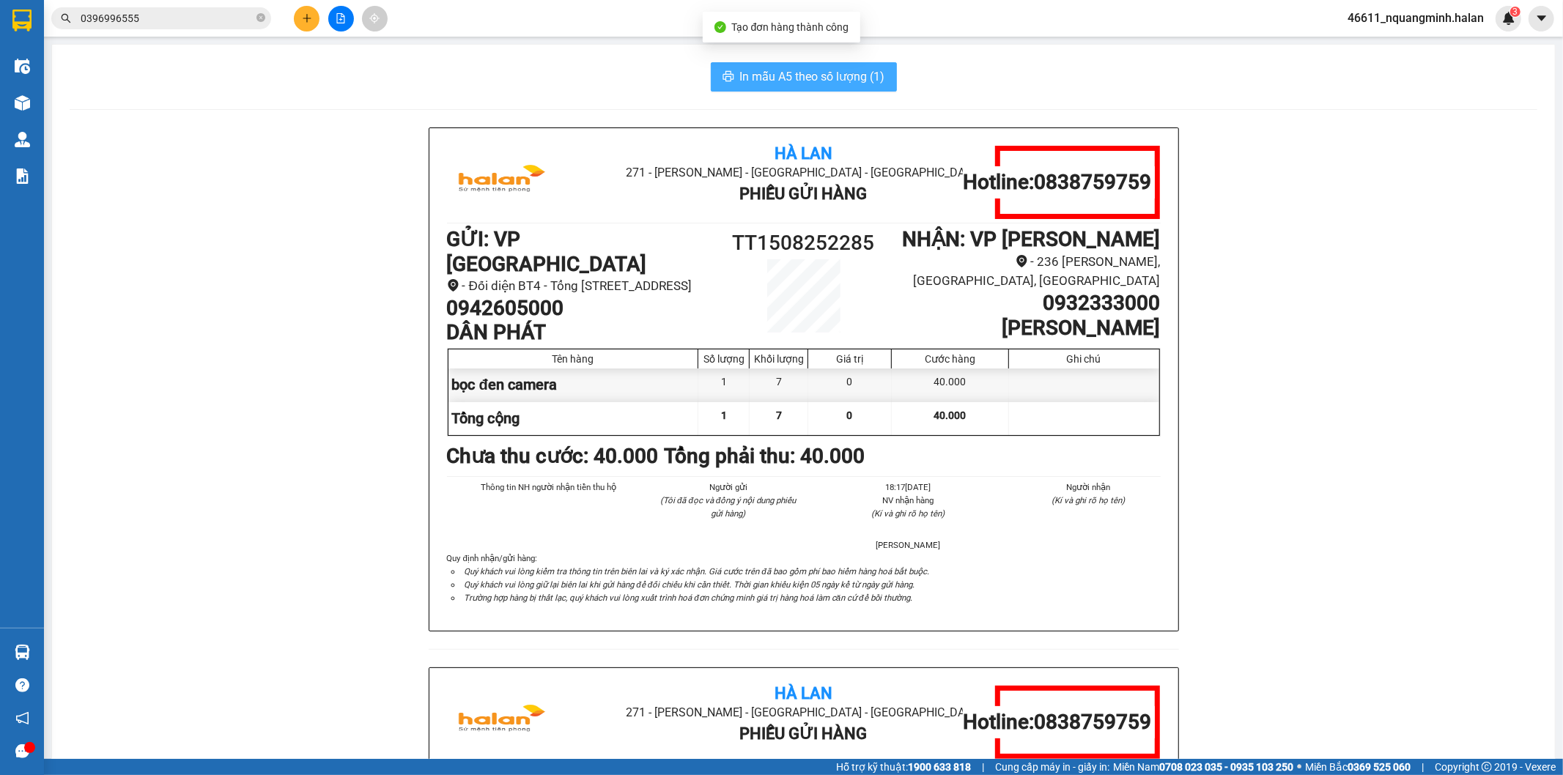
drag, startPoint x: 793, startPoint y: 75, endPoint x: 767, endPoint y: 76, distance: 26.4
click at [793, 75] on span "In mẫu A5 theo số lượng (1)" at bounding box center [812, 76] width 145 height 18
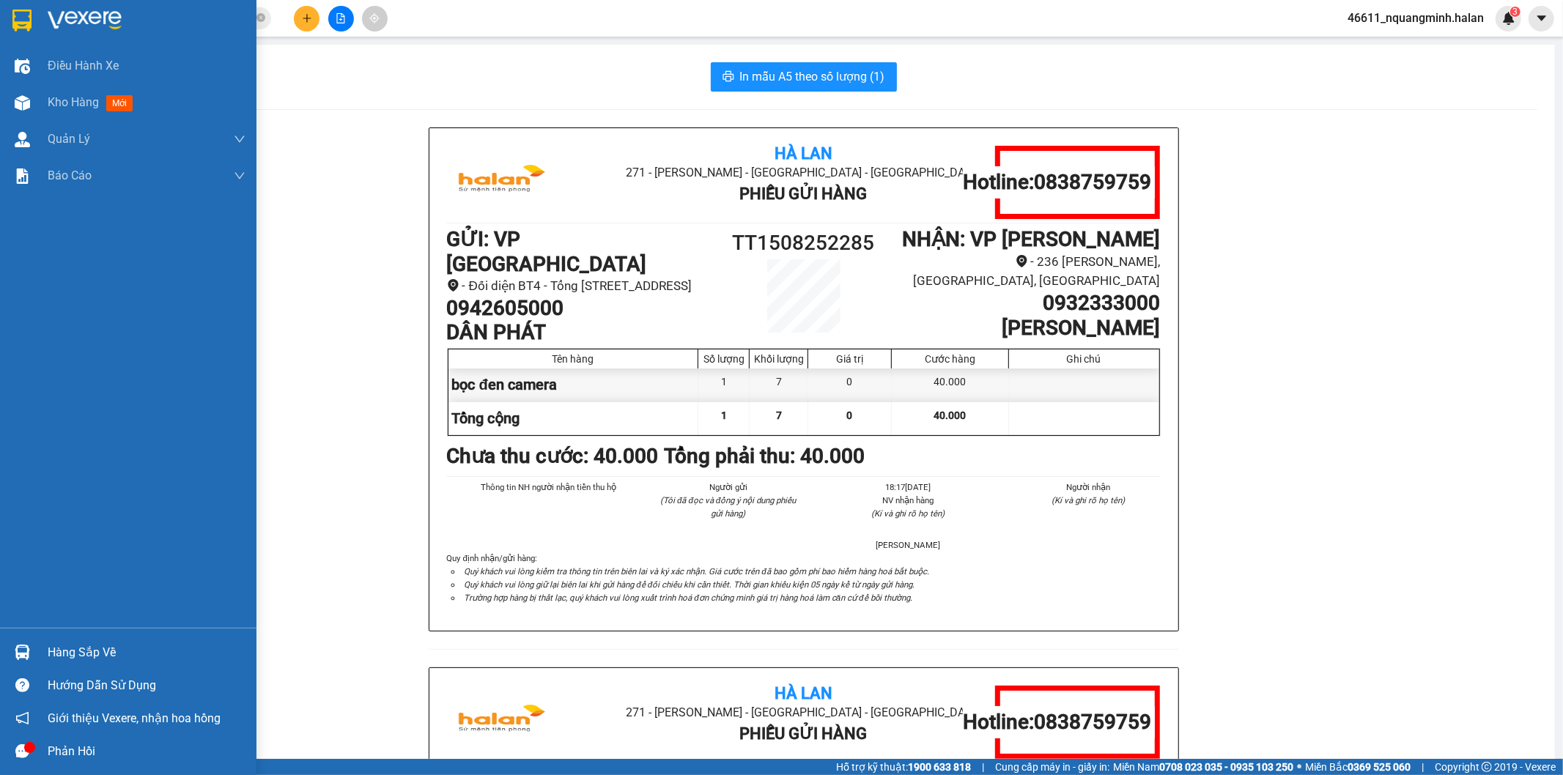
drag, startPoint x: 50, startPoint y: 658, endPoint x: 148, endPoint y: 626, distance: 103.1
click at [54, 656] on div "Hàng sắp về" at bounding box center [147, 653] width 198 height 22
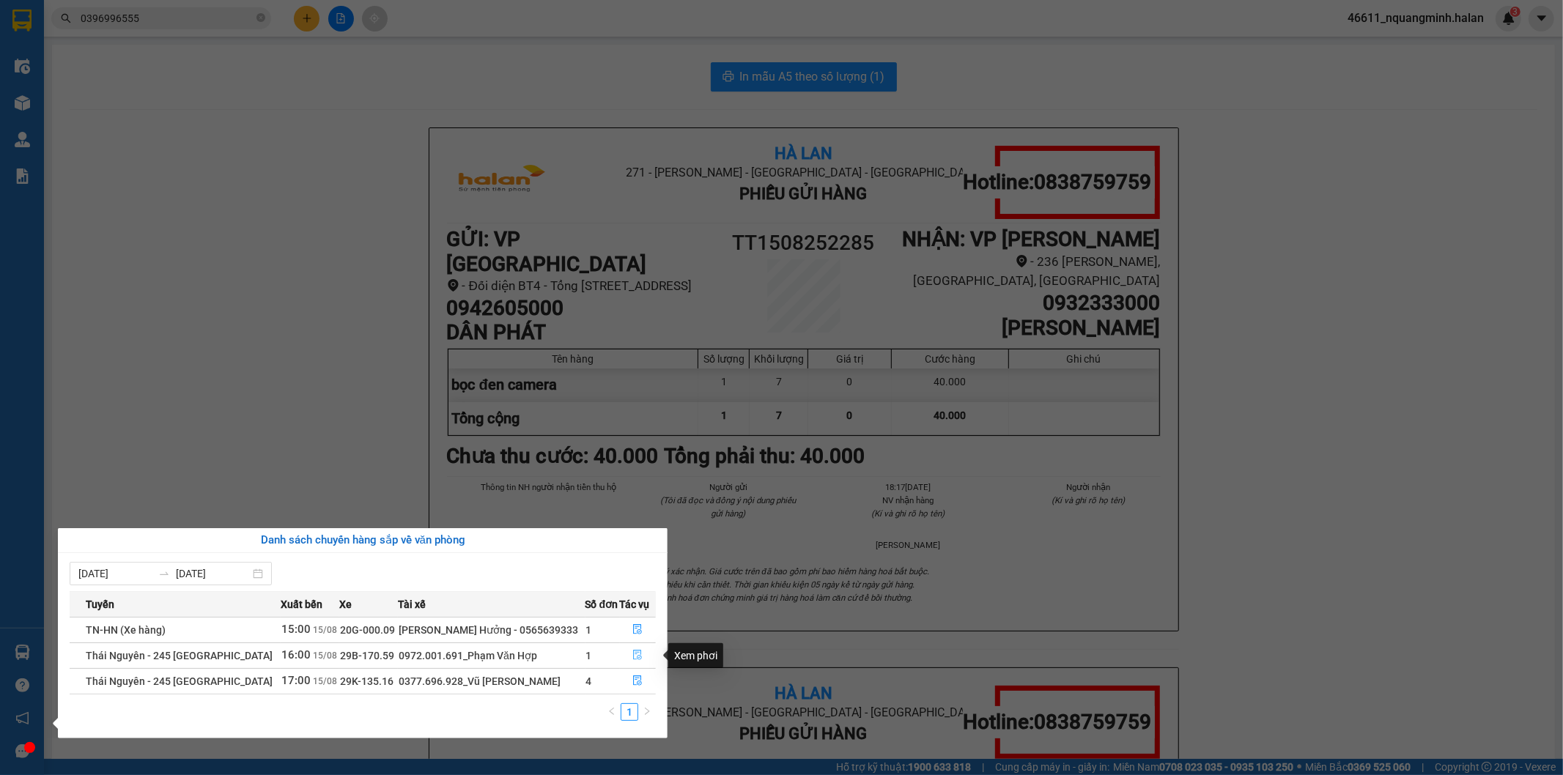
drag, startPoint x: 651, startPoint y: 655, endPoint x: 643, endPoint y: 654, distance: 8.1
click at [651, 656] on button "button" at bounding box center [638, 655] width 35 height 23
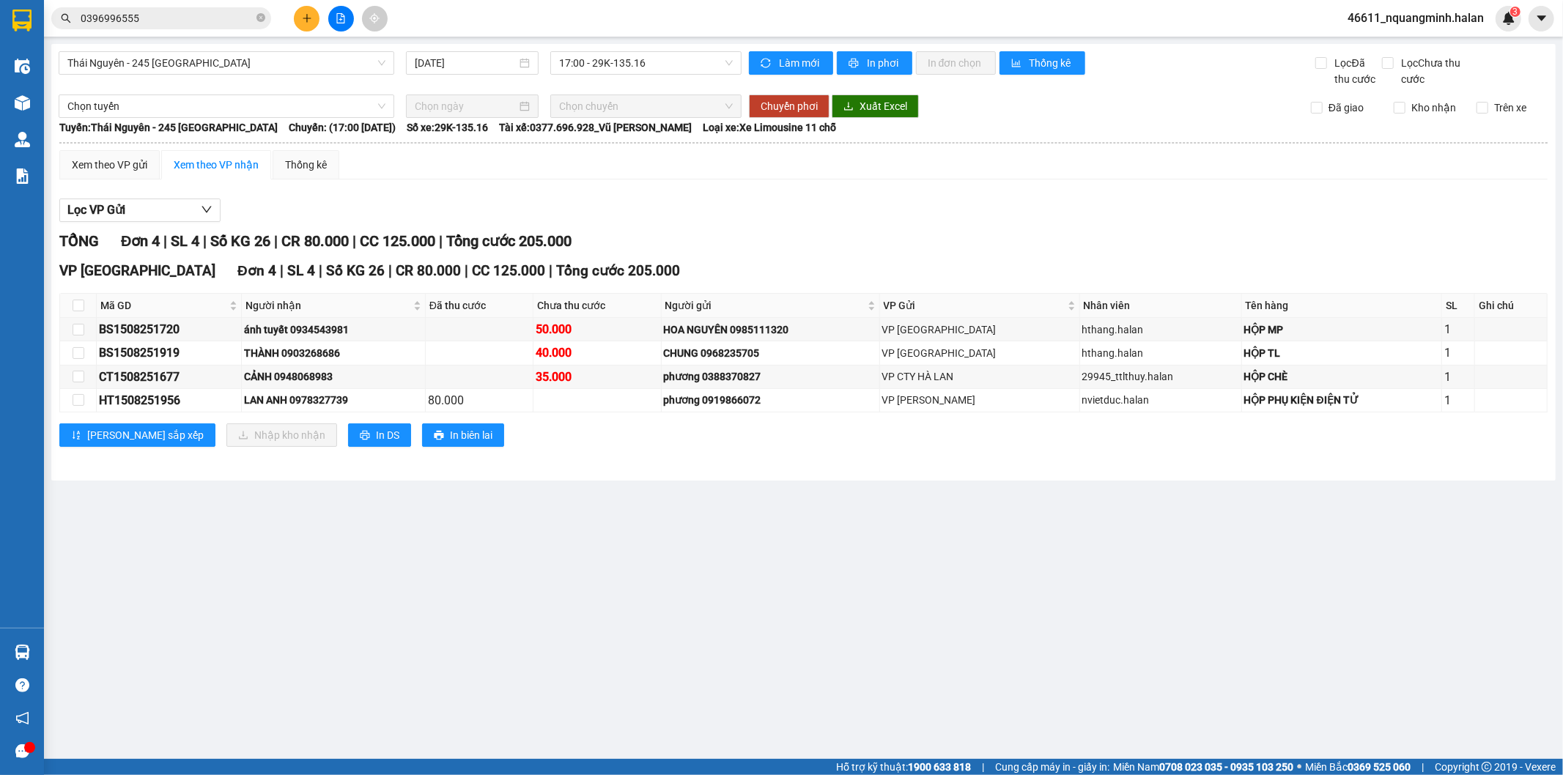
click at [516, 517] on main "Thái Nguyên - 245 Quang Trung 15/08/2025 17:00 - 29K-135.16 Làm mới In phơi In …" at bounding box center [781, 379] width 1563 height 759
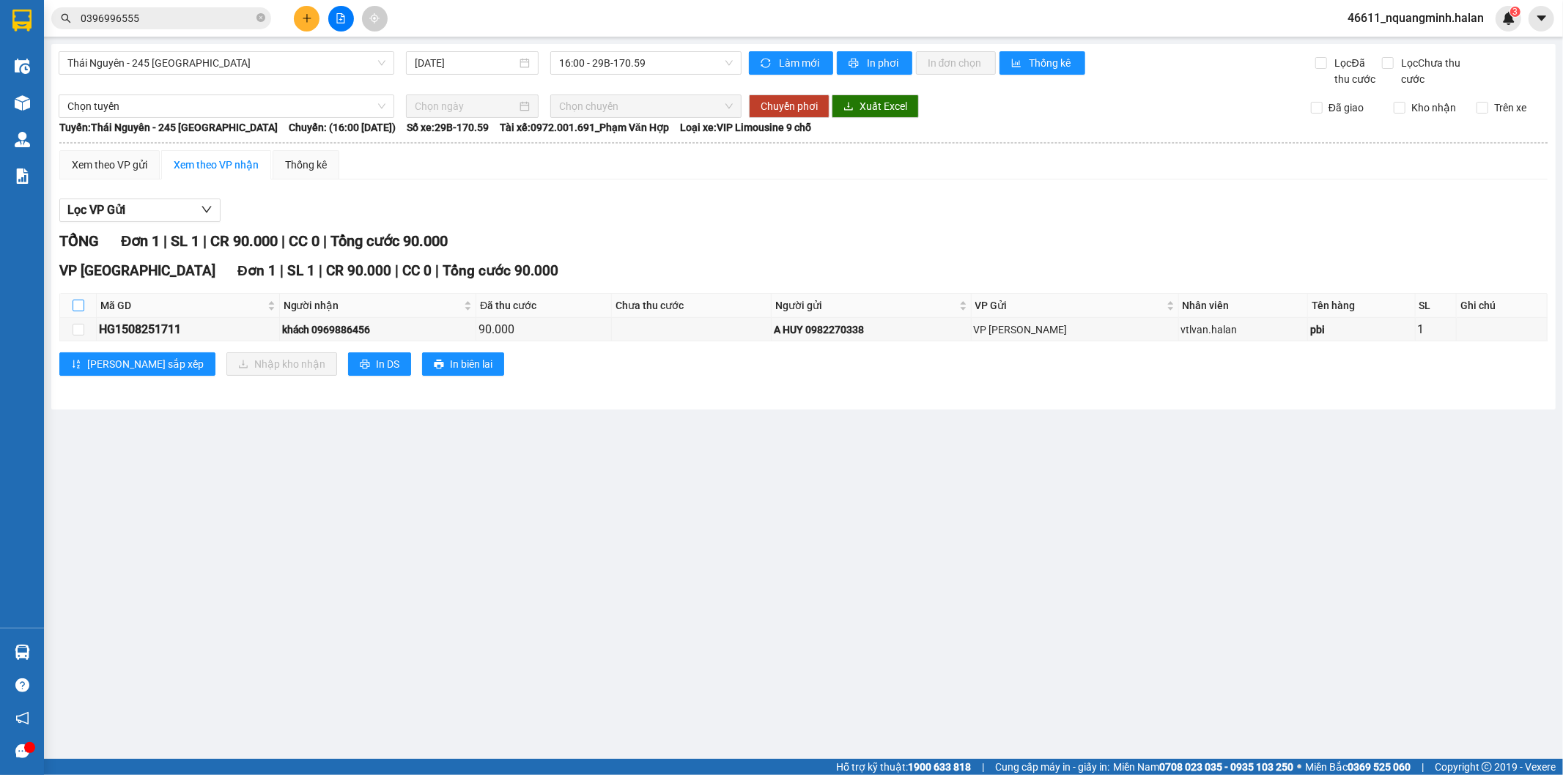
click at [81, 304] on input "checkbox" at bounding box center [79, 306] width 12 height 12
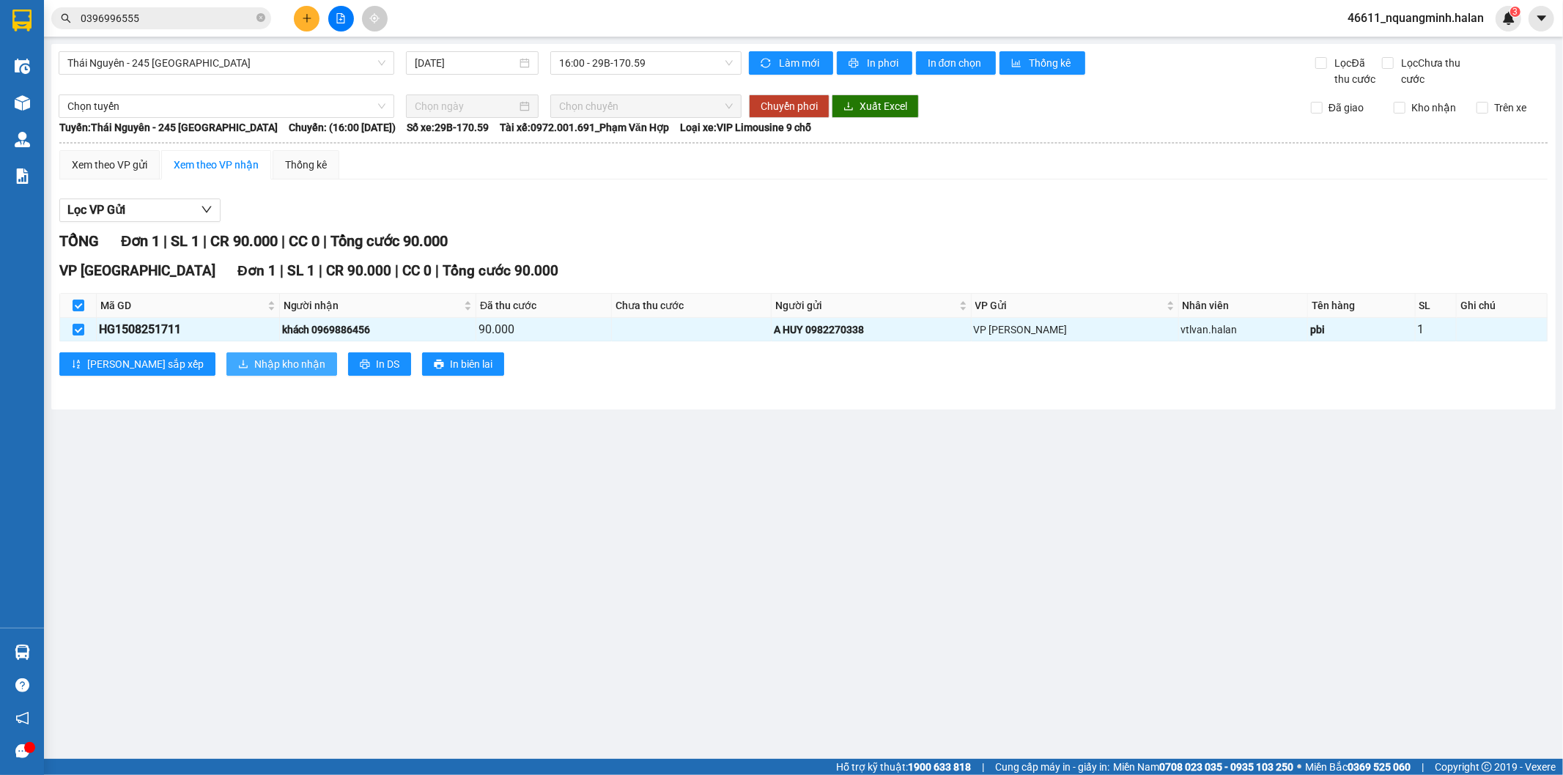
click at [254, 361] on span "Nhập kho nhận" at bounding box center [289, 364] width 71 height 16
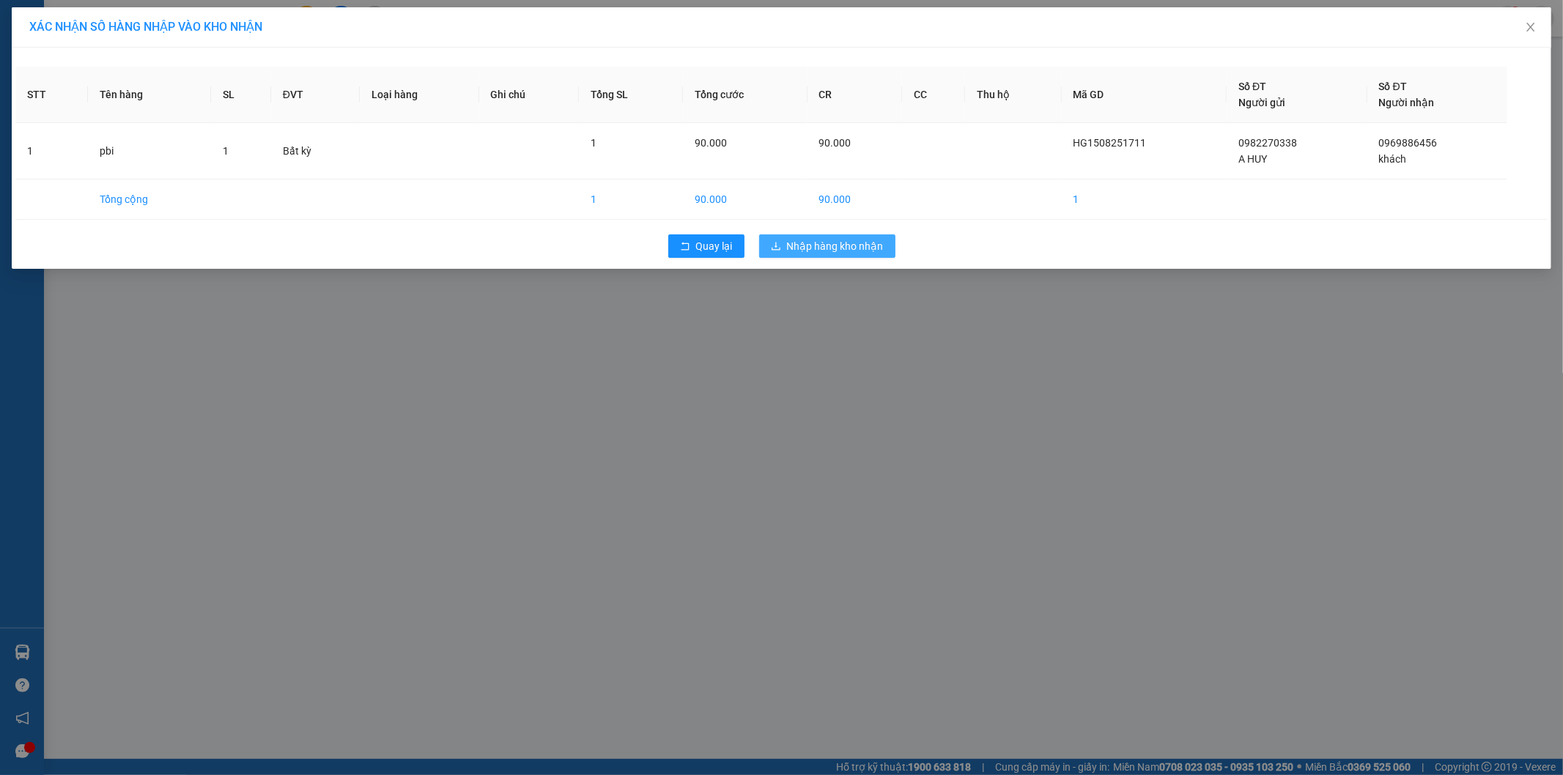
click at [804, 244] on span "Nhập hàng kho nhận" at bounding box center [835, 246] width 97 height 16
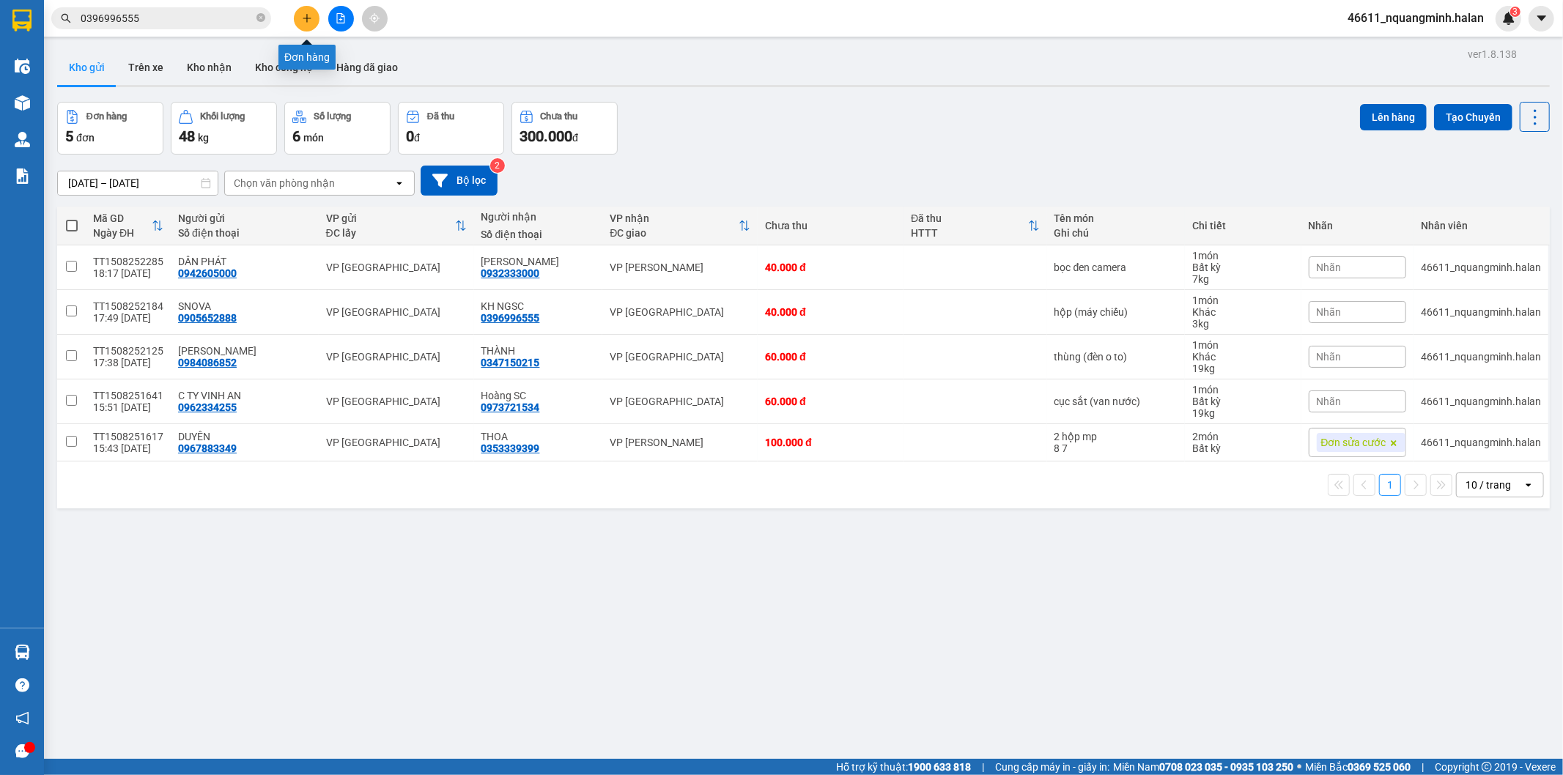
click at [306, 26] on button at bounding box center [307, 19] width 26 height 26
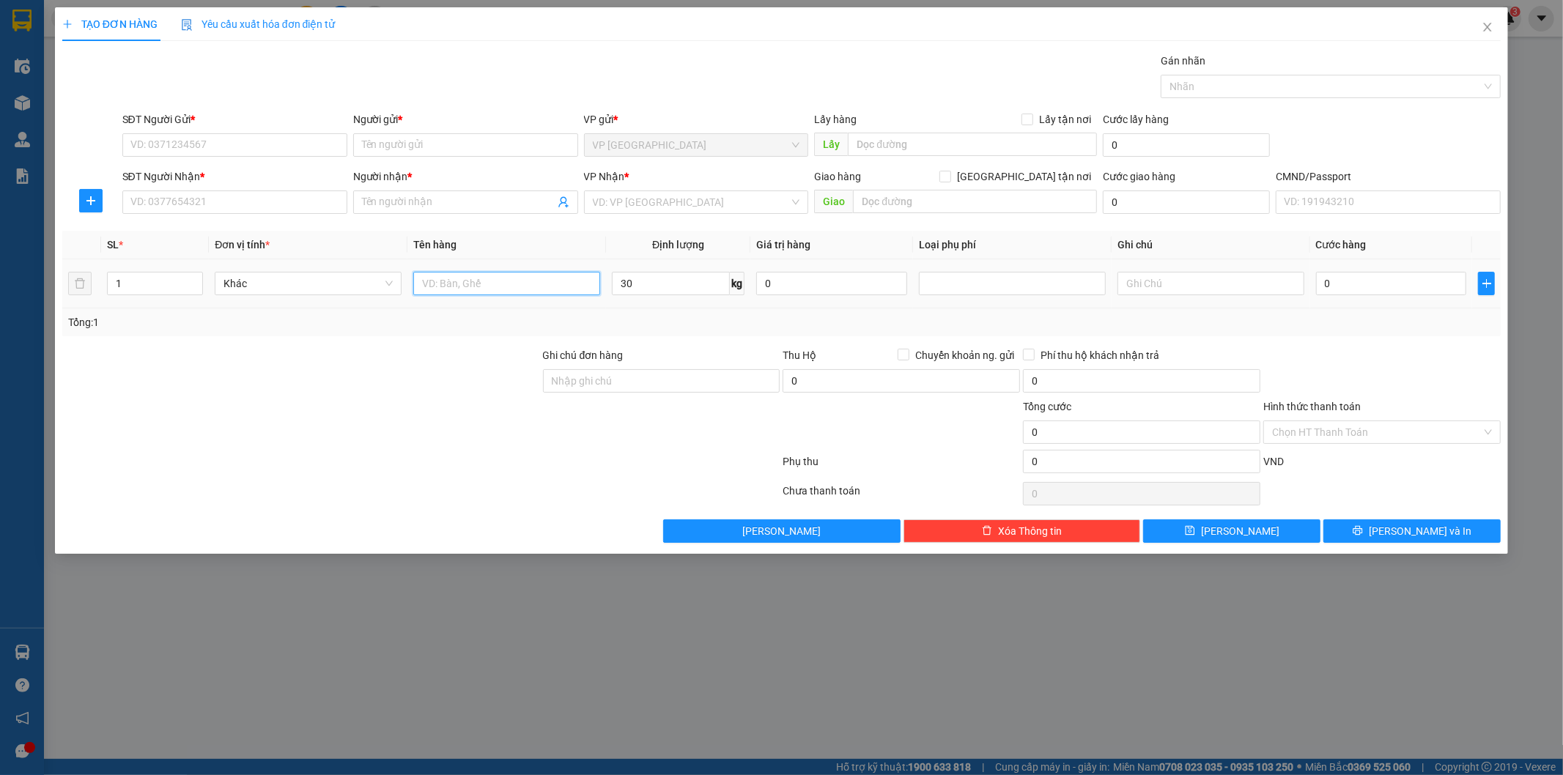
click at [531, 283] on input "text" at bounding box center [506, 283] width 187 height 23
click at [291, 147] on input "SĐT Người Gửi *" at bounding box center [234, 144] width 225 height 23
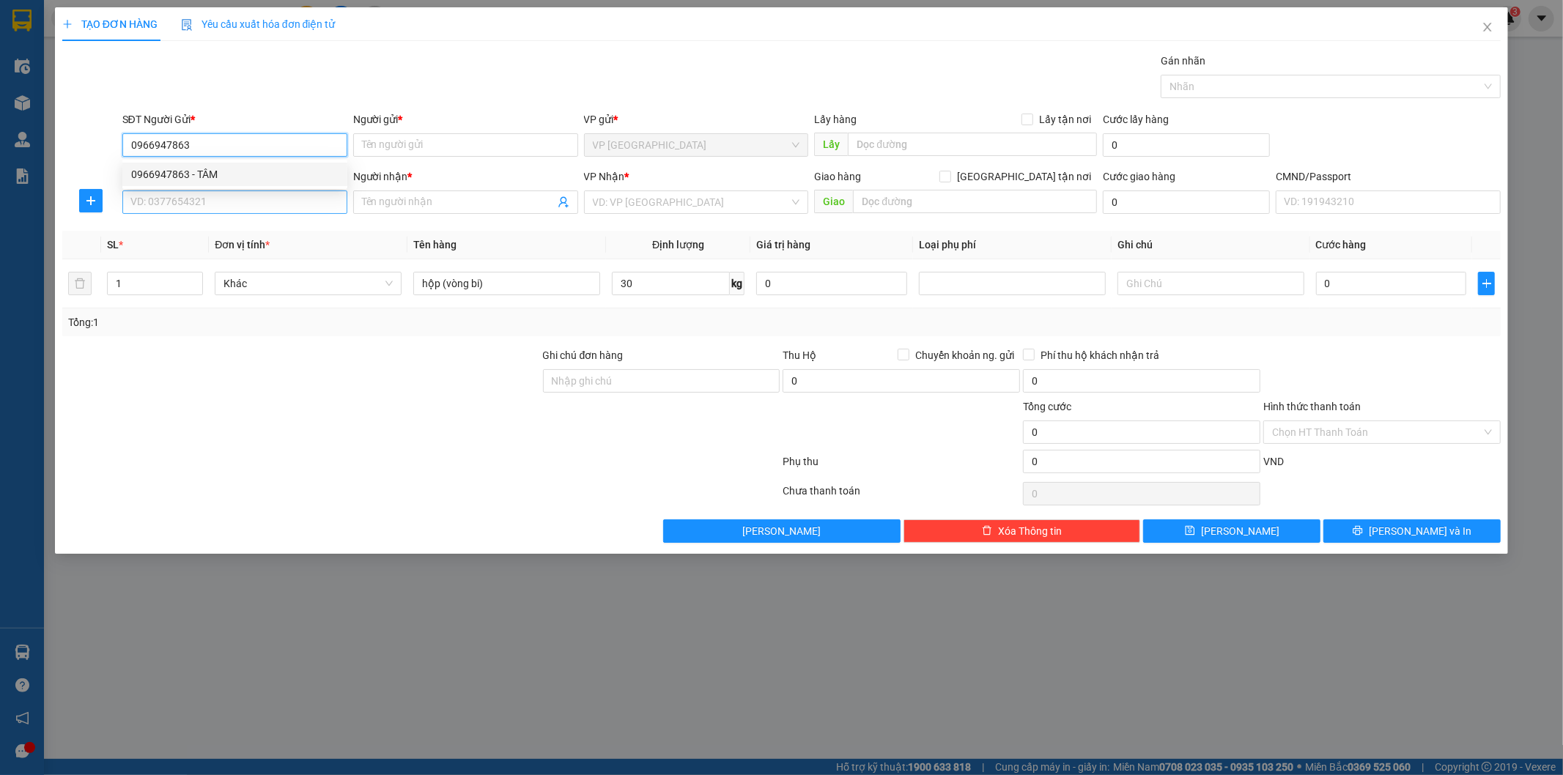
drag, startPoint x: 267, startPoint y: 169, endPoint x: 278, endPoint y: 195, distance: 28.9
click at [267, 173] on div "0966947863 - TÂM" at bounding box center [234, 174] width 207 height 16
click at [278, 195] on input "SĐT Người Nhận *" at bounding box center [234, 201] width 225 height 23
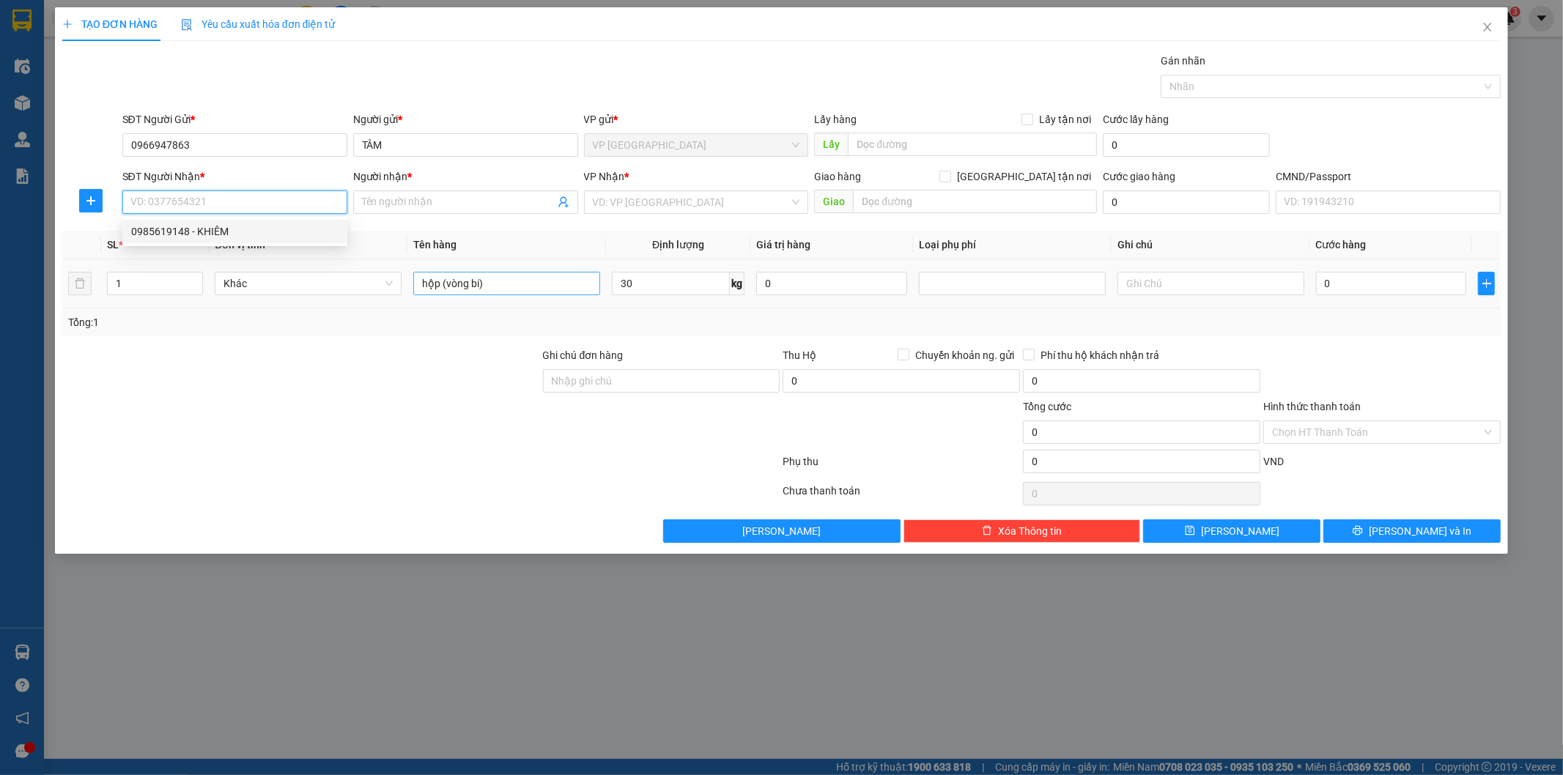
drag, startPoint x: 276, startPoint y: 228, endPoint x: 423, endPoint y: 290, distance: 159.2
click at [277, 229] on div "0985619148 - KHIÊM" at bounding box center [234, 231] width 207 height 16
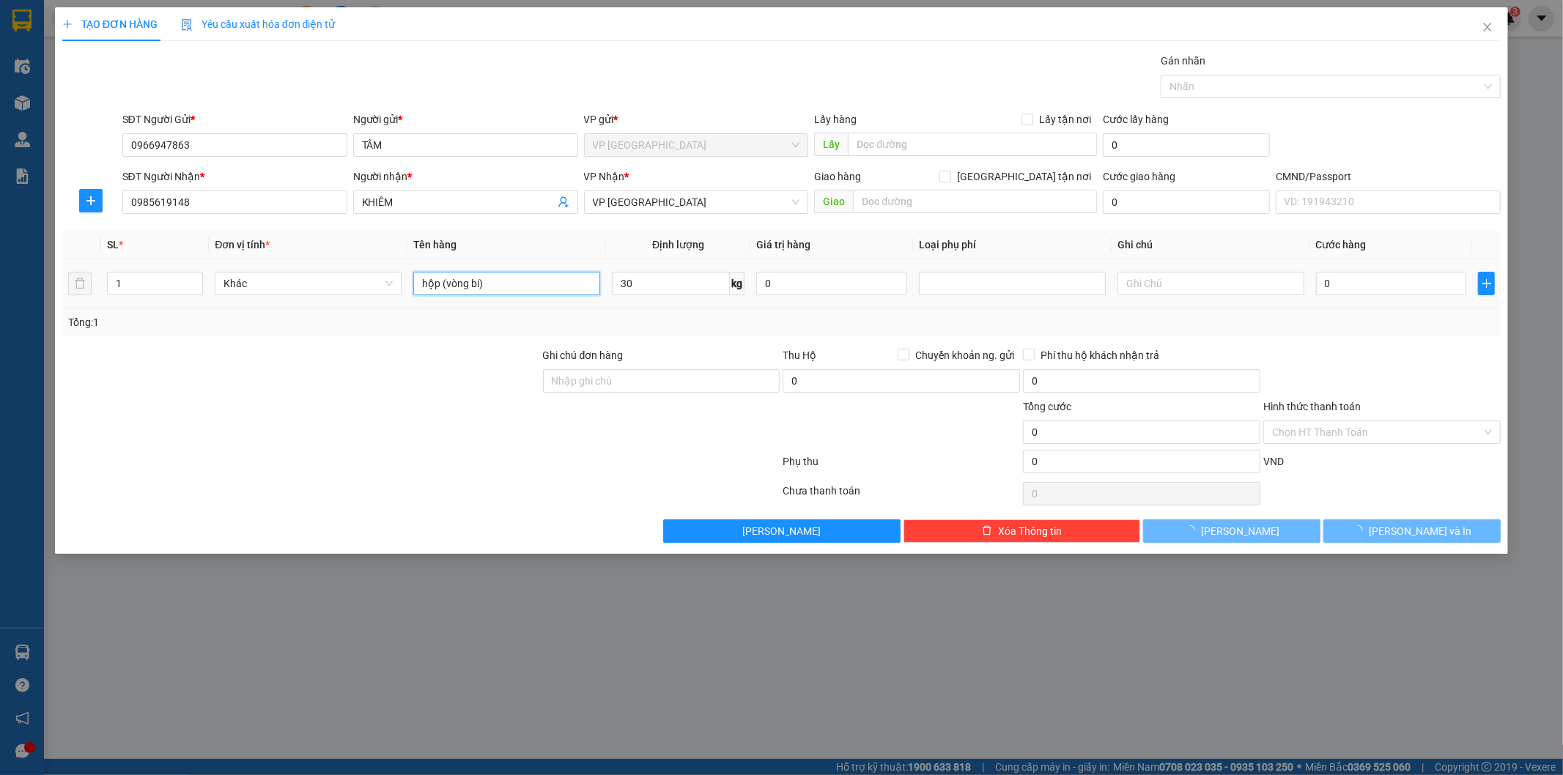
click at [509, 287] on input "hộp (vòng bi)" at bounding box center [506, 283] width 187 height 23
click at [1331, 281] on input "0" at bounding box center [1391, 283] width 151 height 23
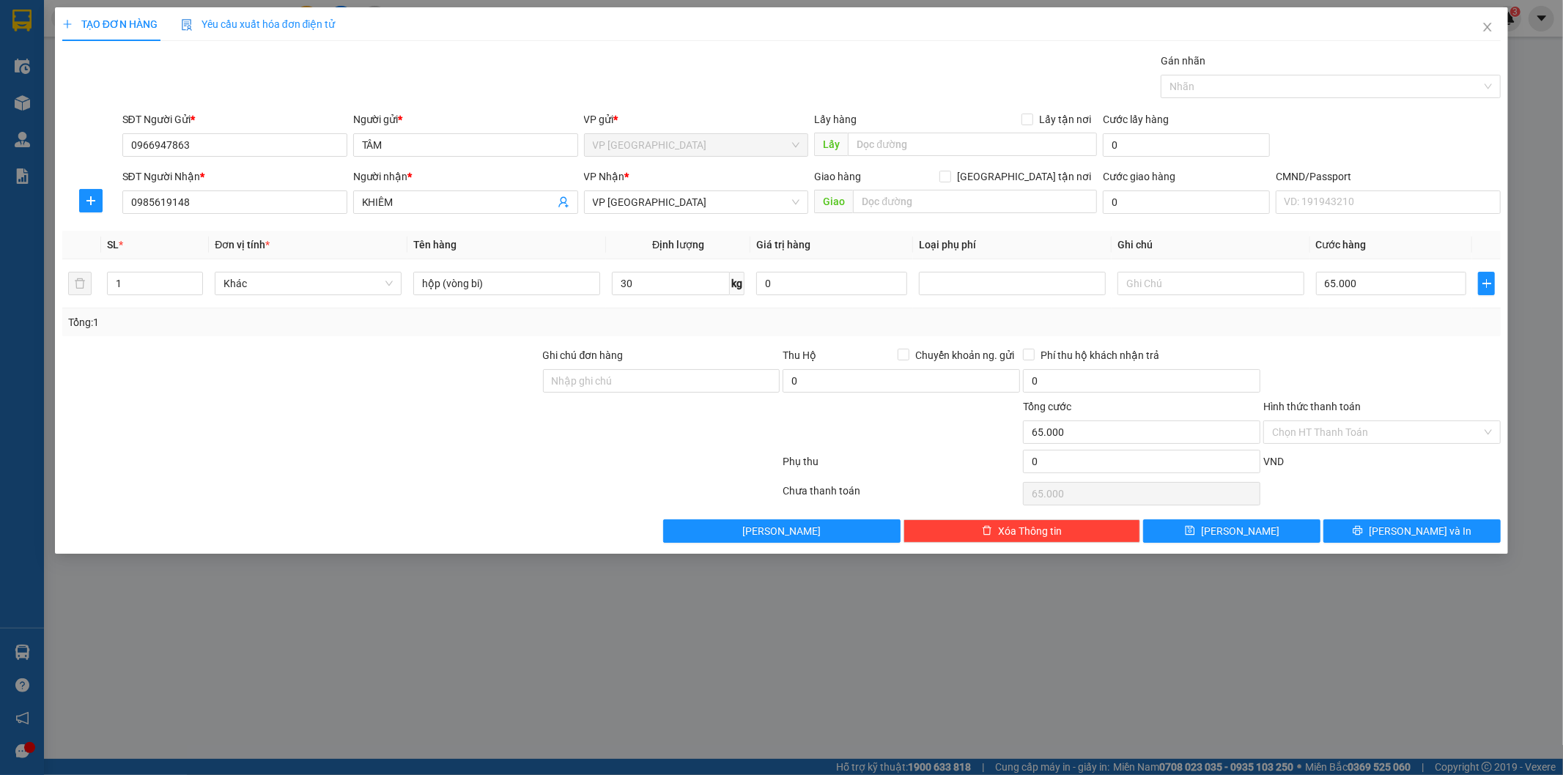
click at [1373, 347] on div at bounding box center [1382, 372] width 240 height 51
drag, startPoint x: 221, startPoint y: 201, endPoint x: 0, endPoint y: 121, distance: 235.2
click at [0, 144] on div "TẠO ĐƠN HÀNG Yêu cầu xuất hóa đơn điện tử Transit Pickup Surcharge Ids Transit …" at bounding box center [781, 387] width 1563 height 775
click at [1427, 529] on span "Lưu và In" at bounding box center [1420, 531] width 103 height 16
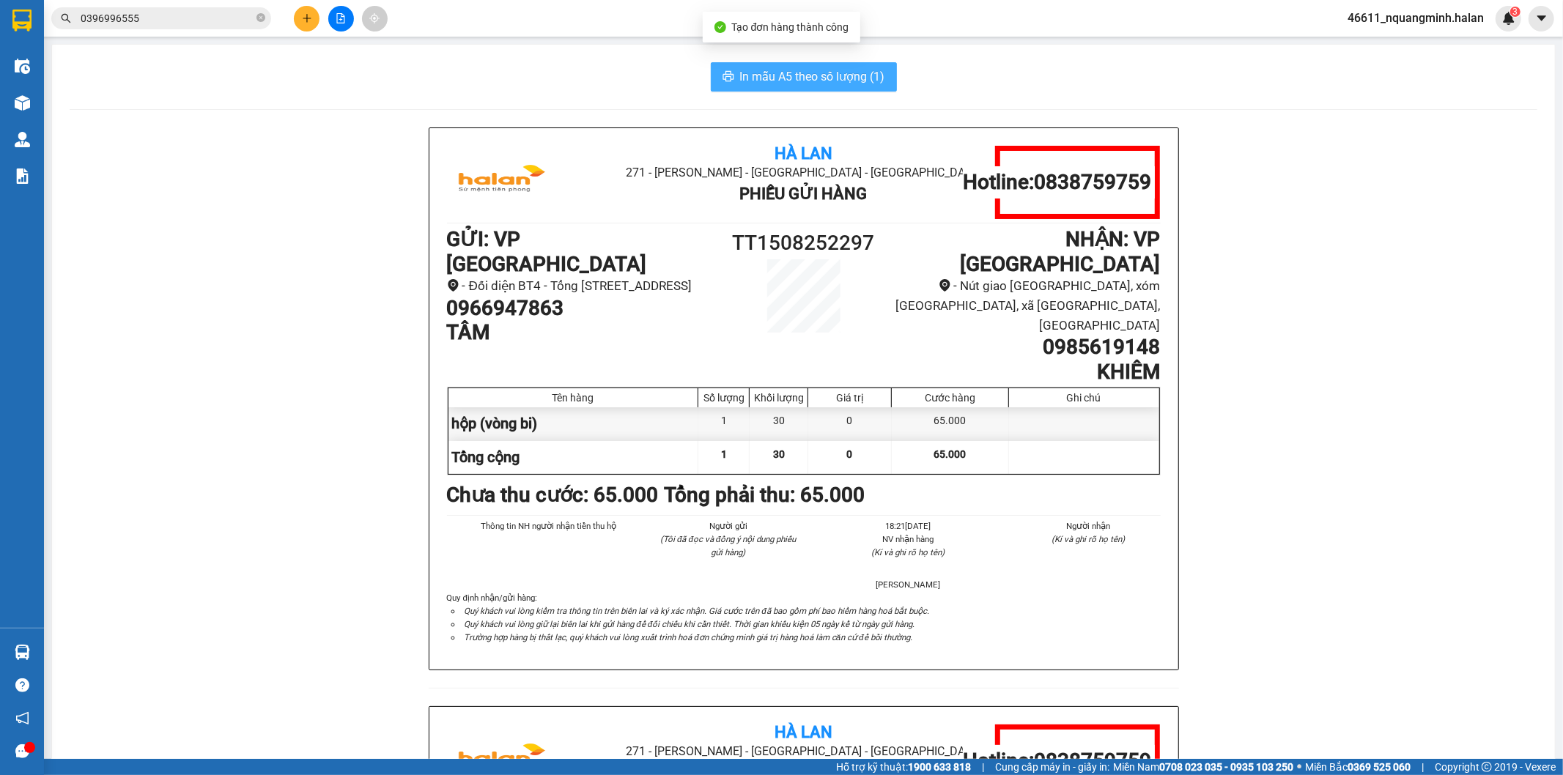
click at [782, 84] on span "In mẫu A5 theo số lượng (1)" at bounding box center [812, 76] width 145 height 18
click at [288, 519] on div "Hà Lan 271 - Dương Tự Minh - Phường Tân Long - Thái Nguyên Phiếu Gửi Hàng Hotli…" at bounding box center [804, 706] width 1468 height 1158
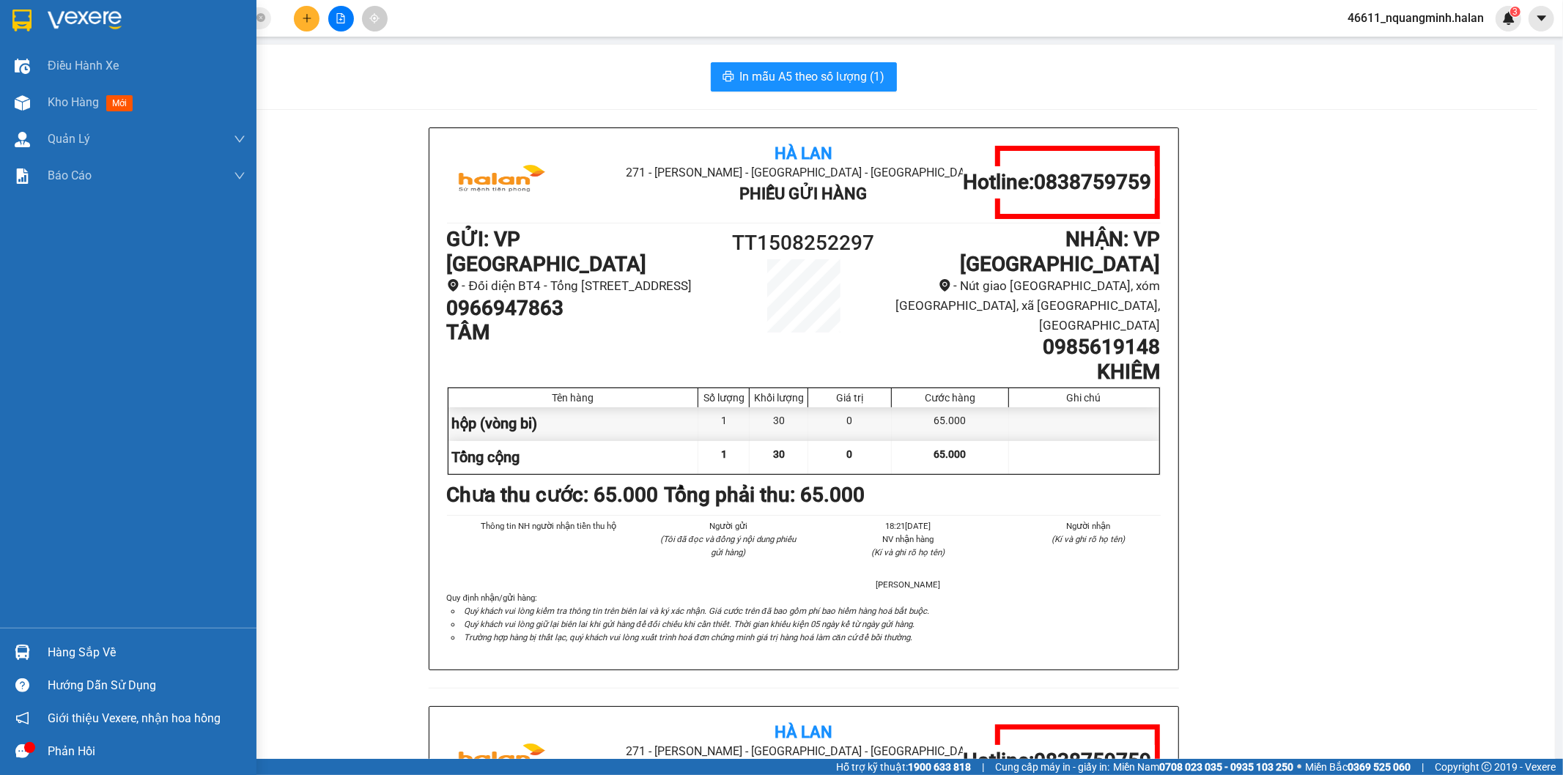
drag, startPoint x: 8, startPoint y: 654, endPoint x: 38, endPoint y: 643, distance: 32.0
click at [10, 654] on div "Hàng sắp về" at bounding box center [128, 652] width 256 height 33
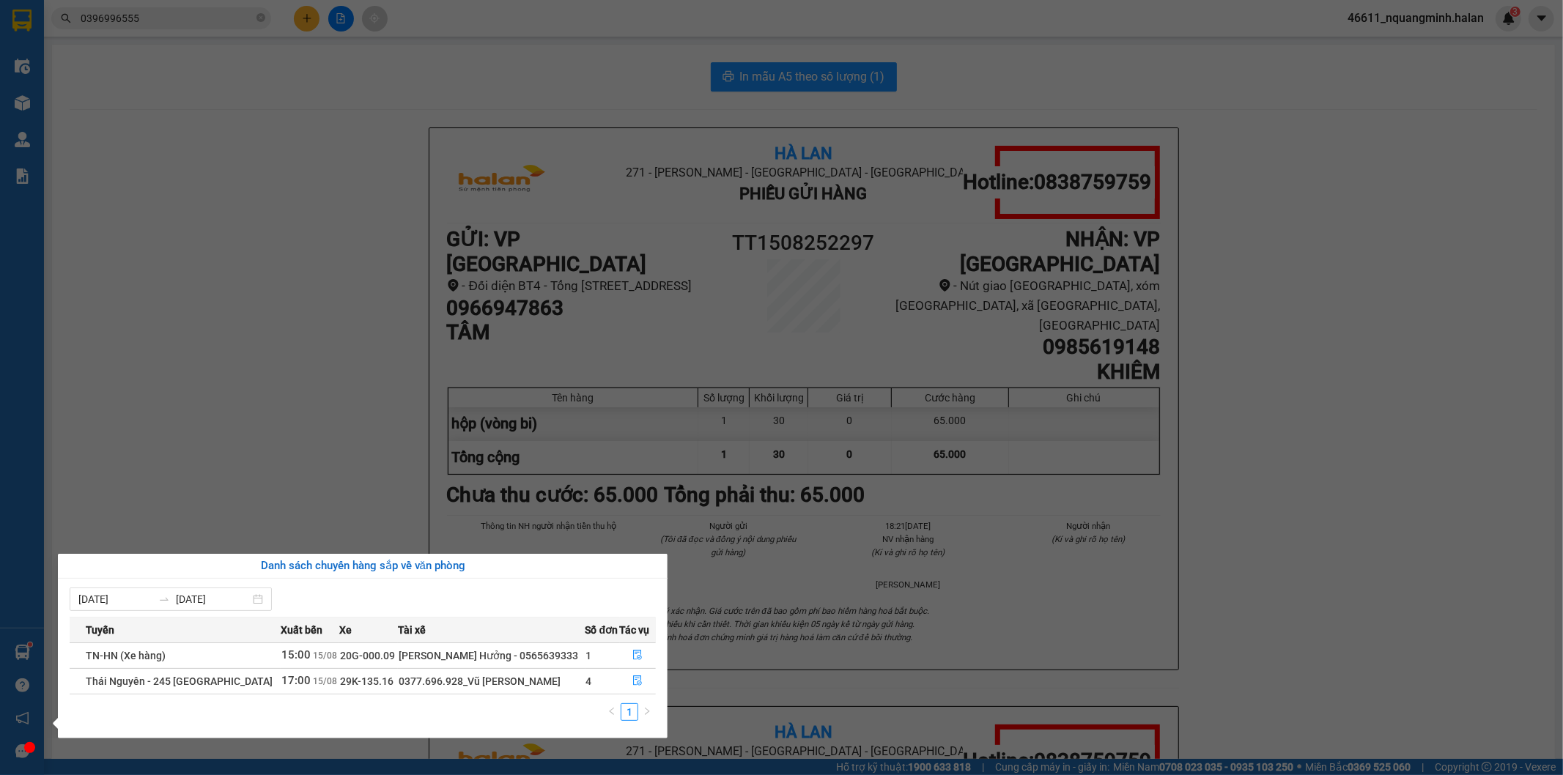
click at [376, 361] on section "Kết quả tìm kiếm ( 27 ) Bộ lọc Mã ĐH Trạng thái Món hàng Thu hộ Tổng cước Chưa …" at bounding box center [781, 387] width 1563 height 775
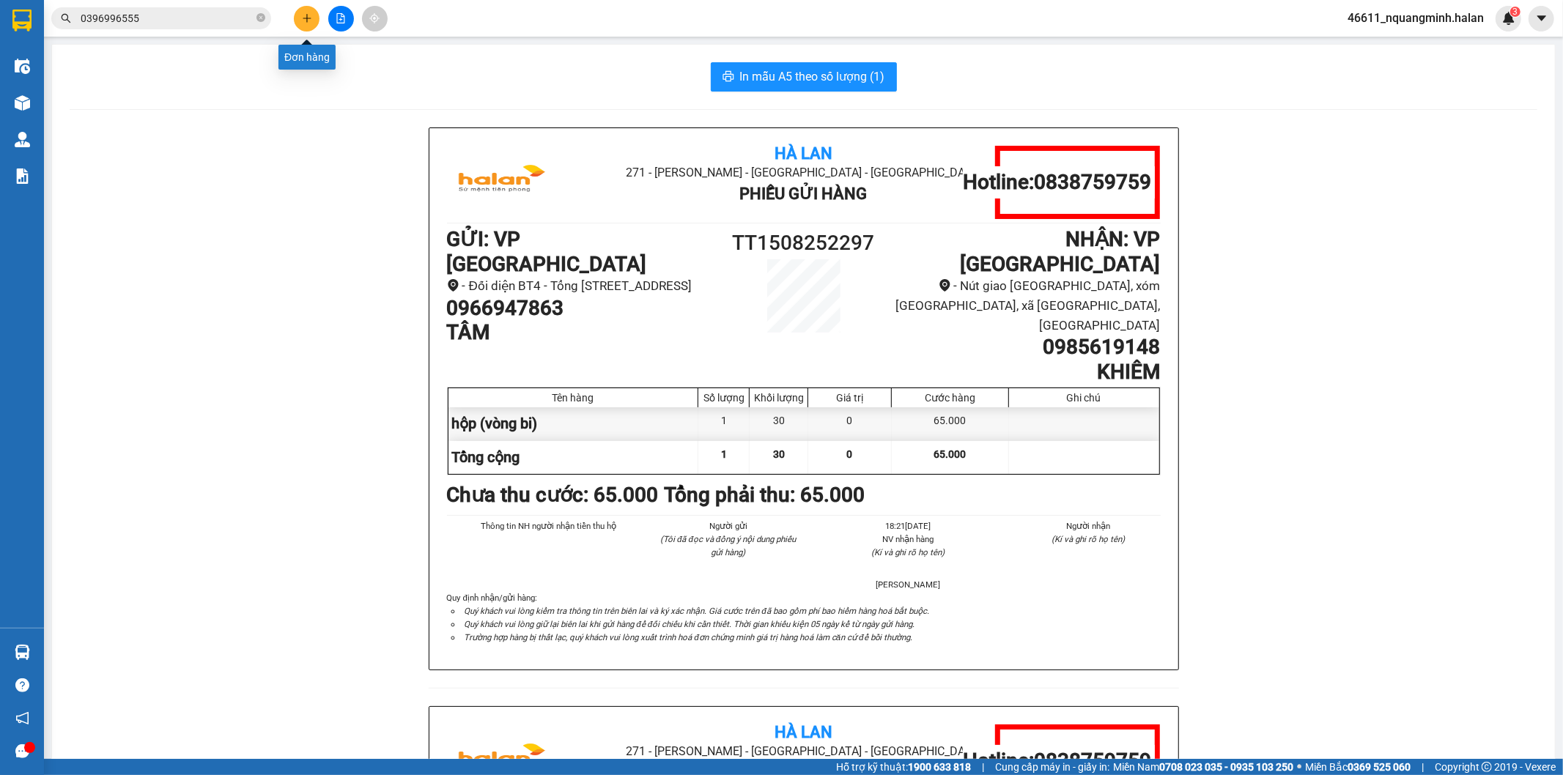
click at [303, 13] on icon "plus" at bounding box center [307, 18] width 10 height 10
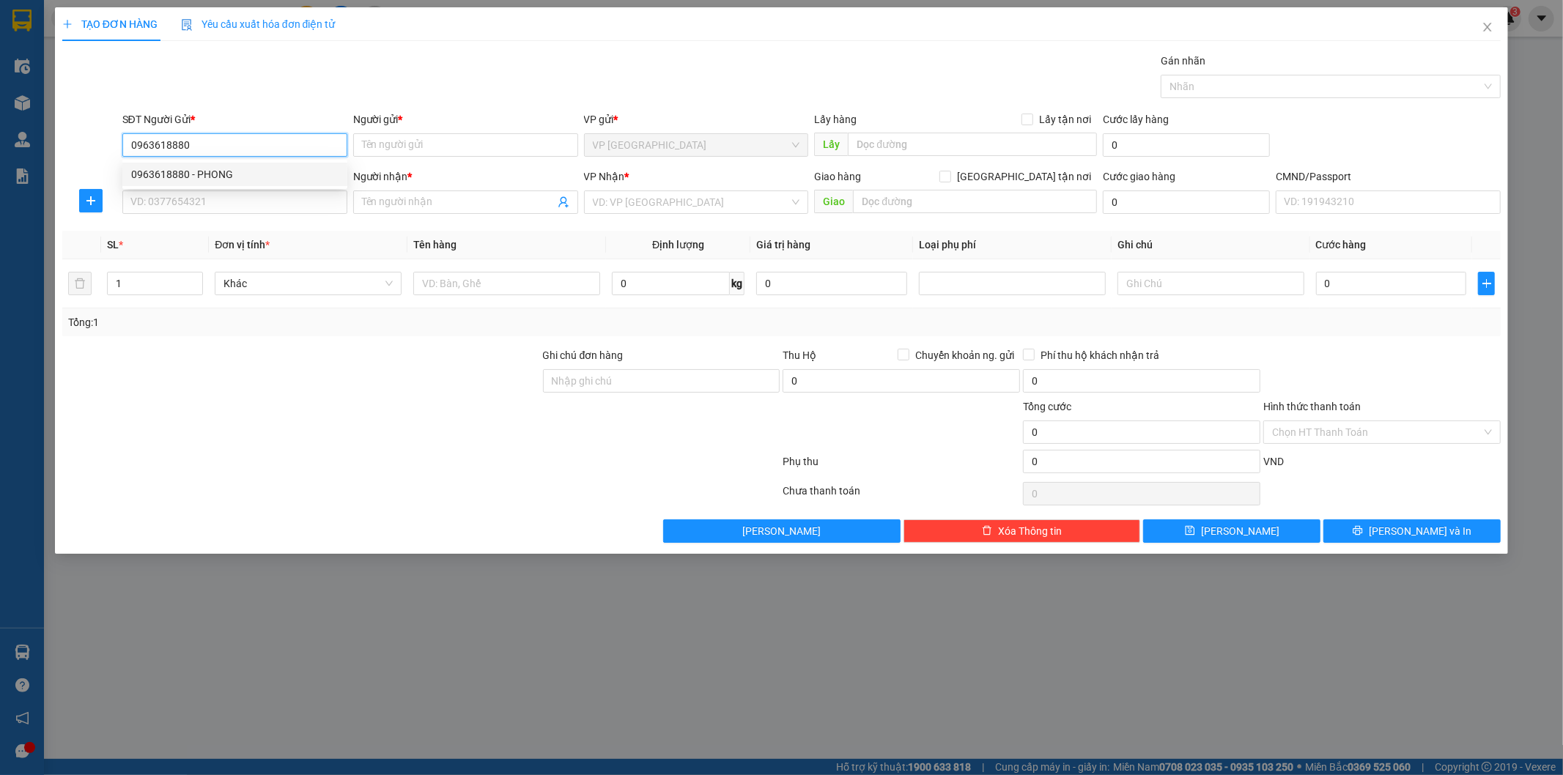
drag, startPoint x: 251, startPoint y: 147, endPoint x: 0, endPoint y: 147, distance: 251.3
click at [0, 144] on div "TẠO ĐƠN HÀNG Yêu cầu xuất hóa đơn điện tử Transit Pickup Surcharge Ids Transit …" at bounding box center [781, 387] width 1563 height 775
click at [640, 289] on input "0" at bounding box center [671, 283] width 118 height 23
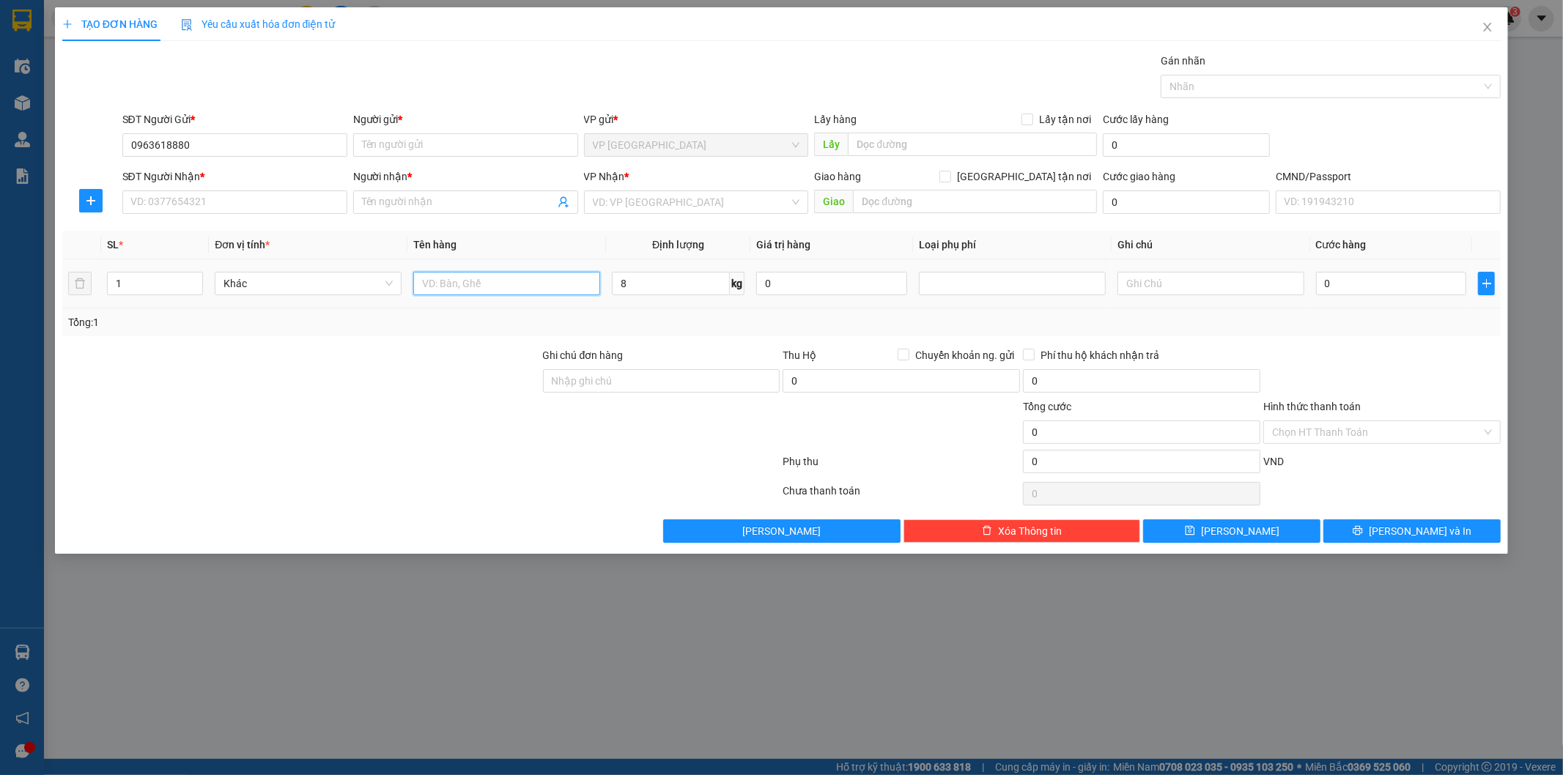
click at [574, 287] on input "text" at bounding box center [506, 283] width 187 height 23
click at [188, 147] on input "0963618880" at bounding box center [234, 144] width 225 height 23
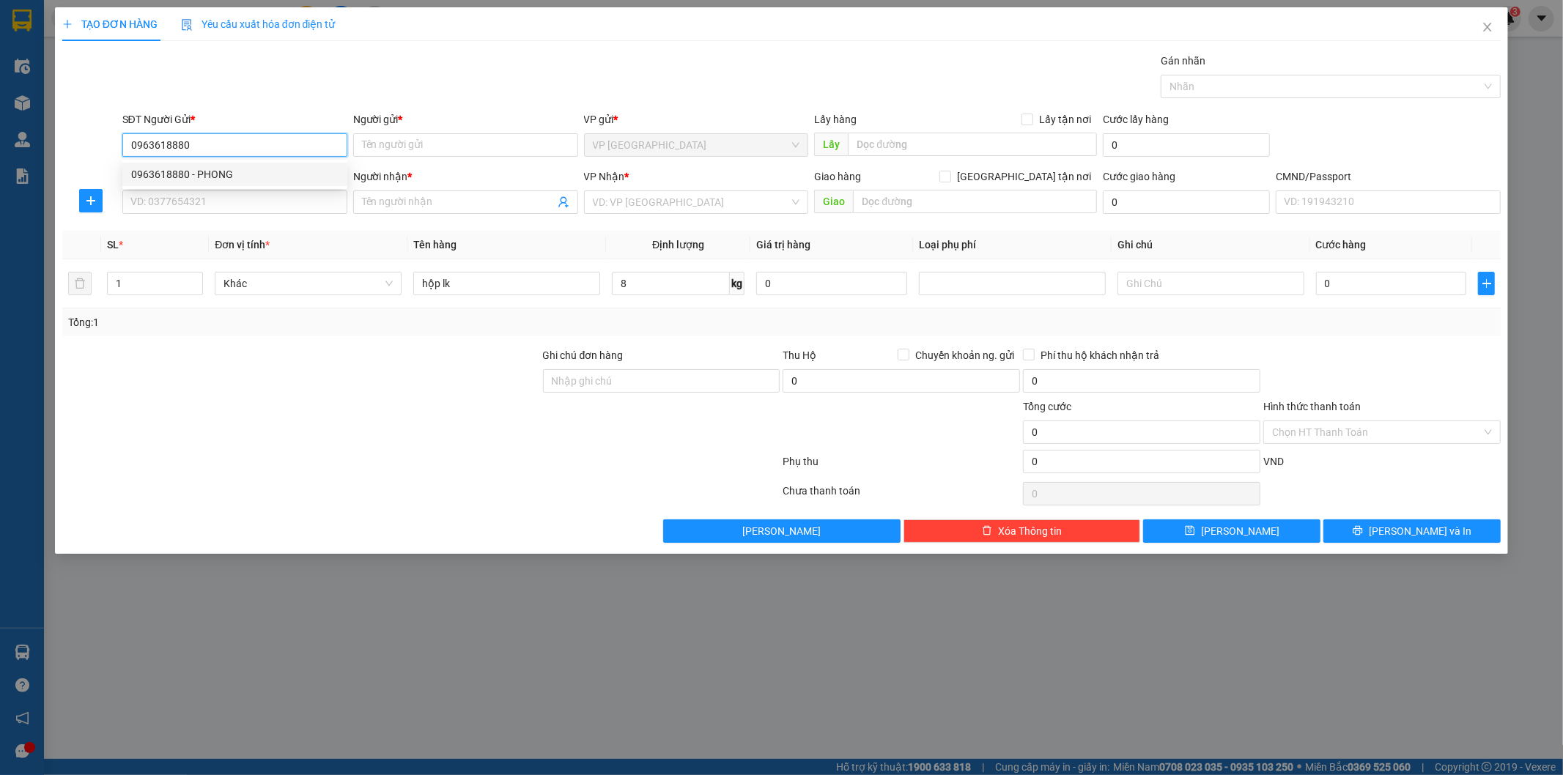
drag, startPoint x: 191, startPoint y: 145, endPoint x: 126, endPoint y: 143, distance: 65.2
click at [126, 143] on input "0963618880" at bounding box center [234, 144] width 225 height 23
drag, startPoint x: 236, startPoint y: 167, endPoint x: 253, endPoint y: 213, distance: 49.1
click at [235, 169] on div "0985888281 - HIẾU" at bounding box center [234, 174] width 207 height 16
click at [254, 204] on input "SĐT Người Nhận *" at bounding box center [234, 201] width 225 height 23
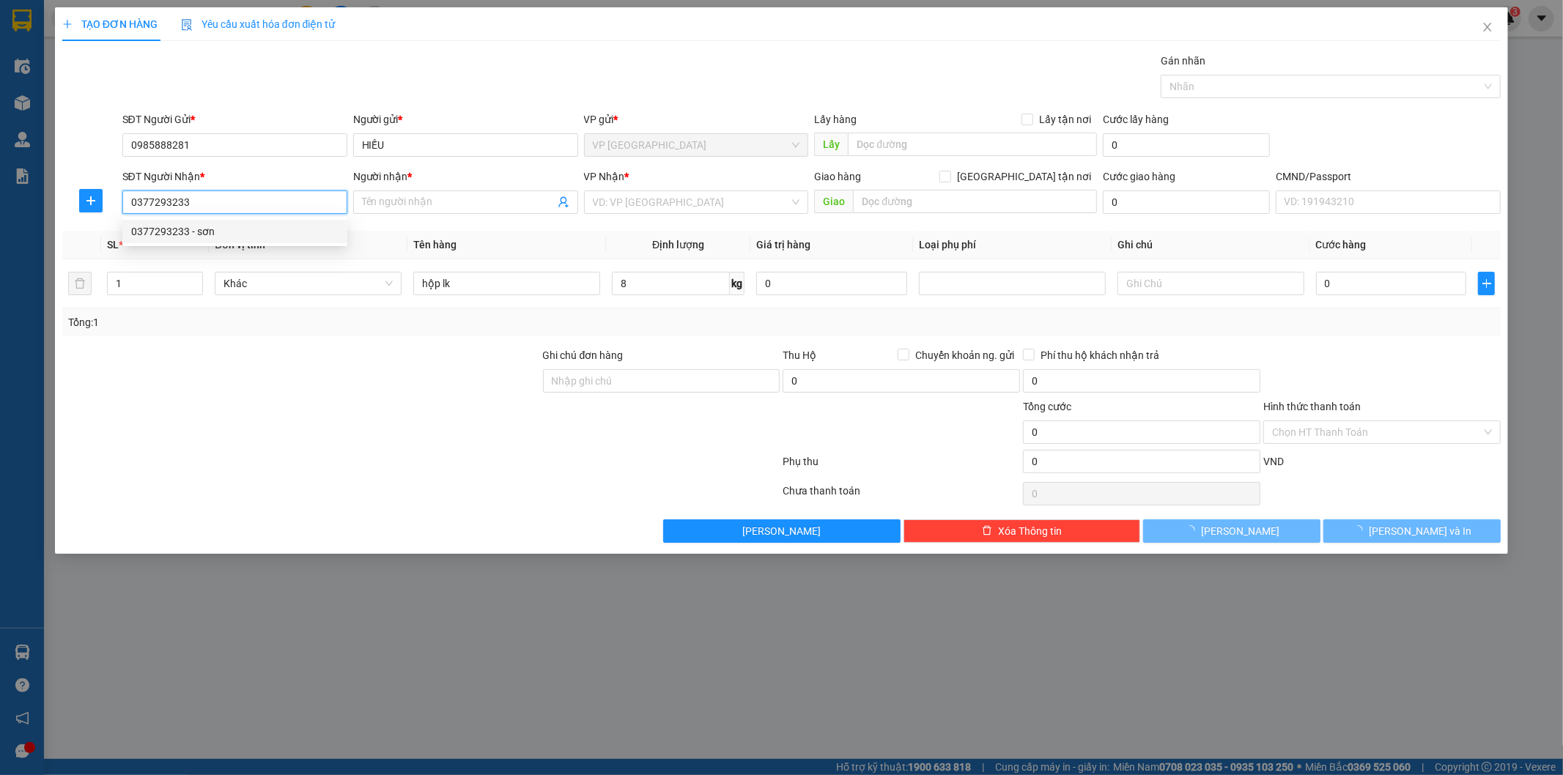
click at [287, 237] on div "0377293233 - sơn" at bounding box center [234, 231] width 207 height 16
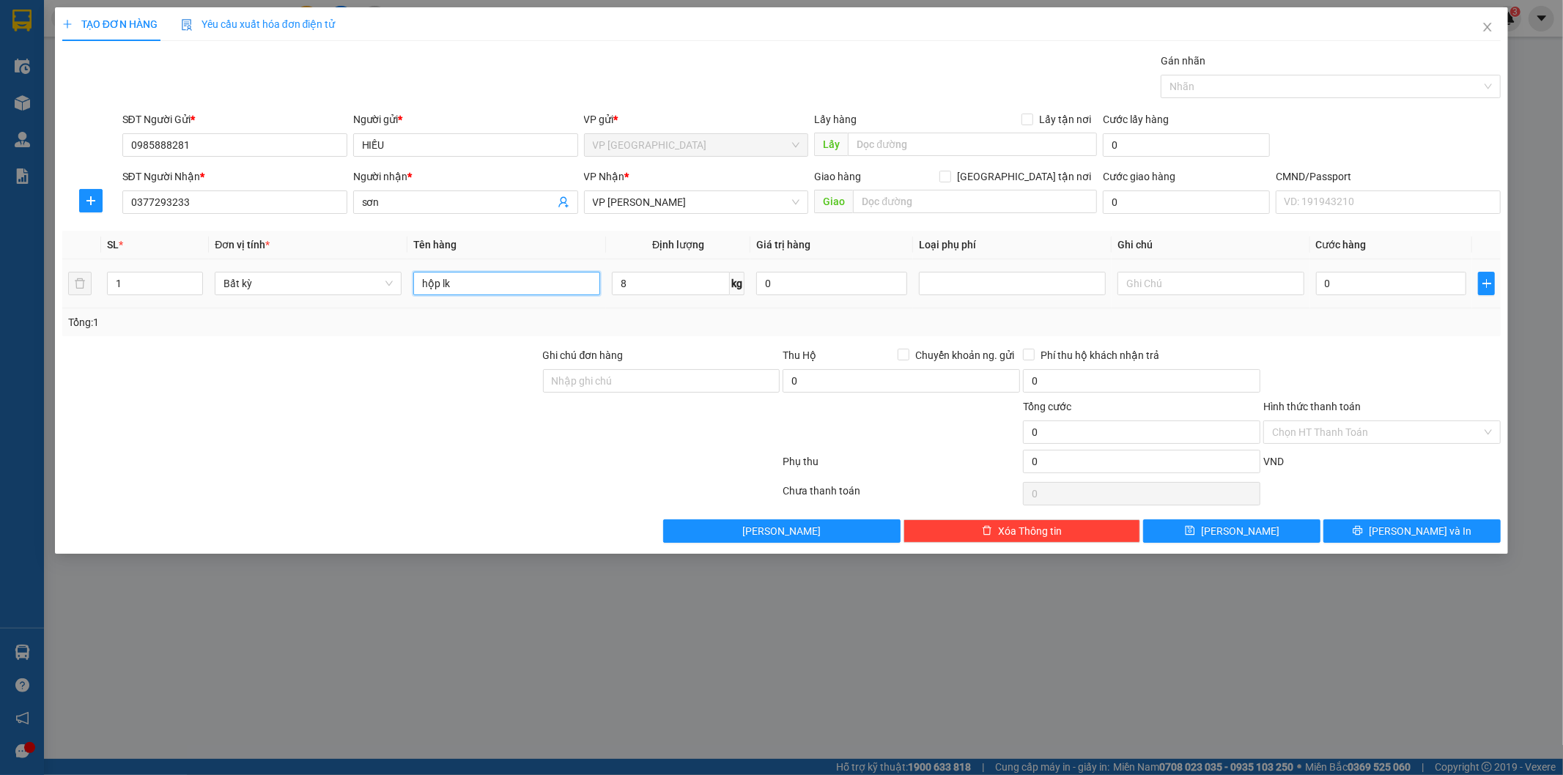
click at [530, 284] on input "hộp lk" at bounding box center [506, 283] width 187 height 23
drag, startPoint x: 1402, startPoint y: 543, endPoint x: 1364, endPoint y: 525, distance: 42.0
click at [1400, 544] on div "TẠO ĐƠN HÀNG Yêu cầu xuất hóa đơn điện tử Transit Pickup Surcharge Ids Transit …" at bounding box center [782, 280] width 1454 height 547
drag, startPoint x: 1396, startPoint y: 514, endPoint x: 1401, endPoint y: 533, distance: 19.7
click at [1399, 528] on div "Transit Pickup Surcharge Ids Transit Deliver Surcharge Ids Transit Deliver Surc…" at bounding box center [781, 298] width 1439 height 490
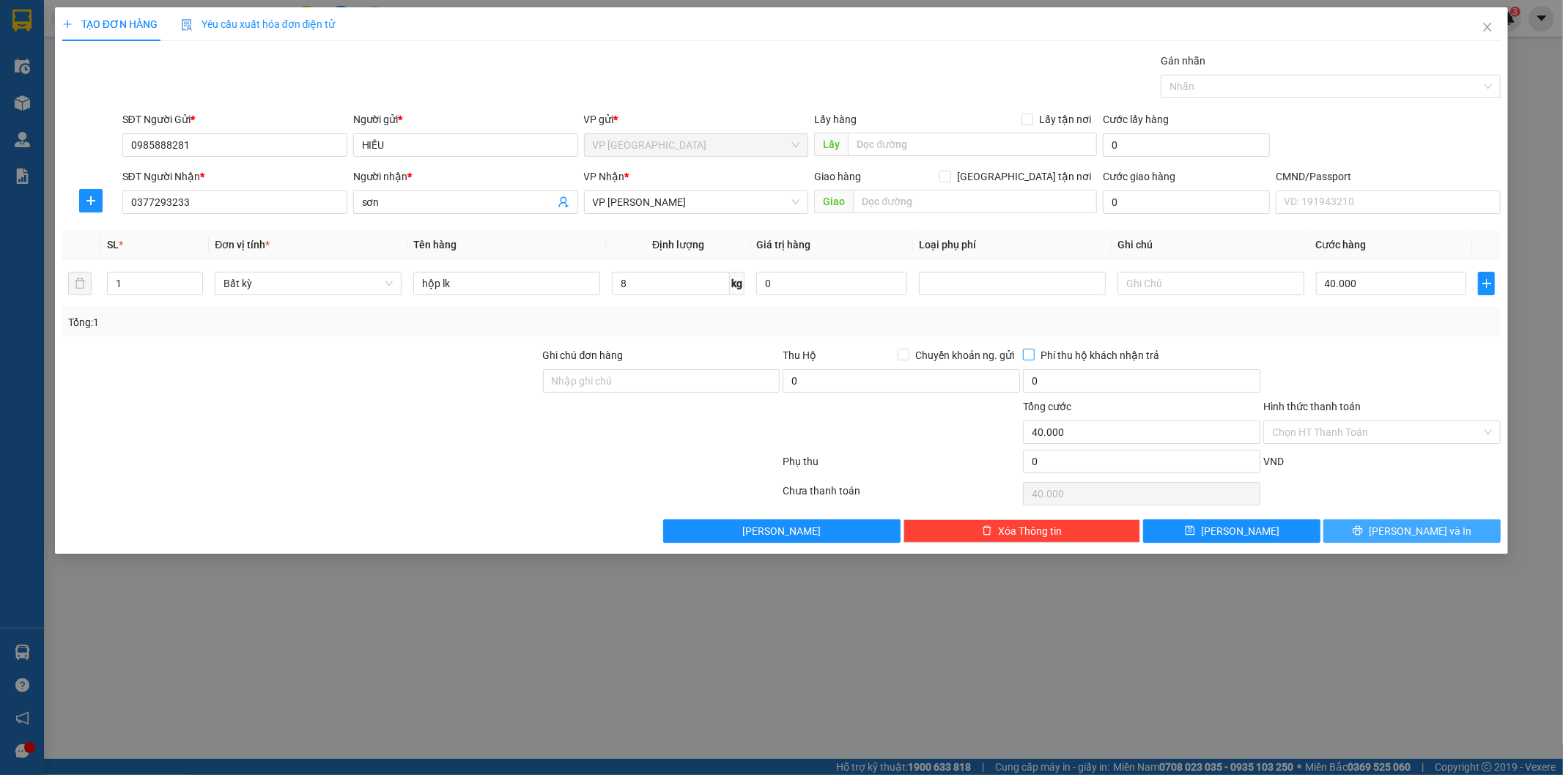
drag, startPoint x: 1402, startPoint y: 536, endPoint x: 1039, endPoint y: 360, distance: 402.7
click at [1396, 533] on button "Lưu và In" at bounding box center [1411, 530] width 177 height 23
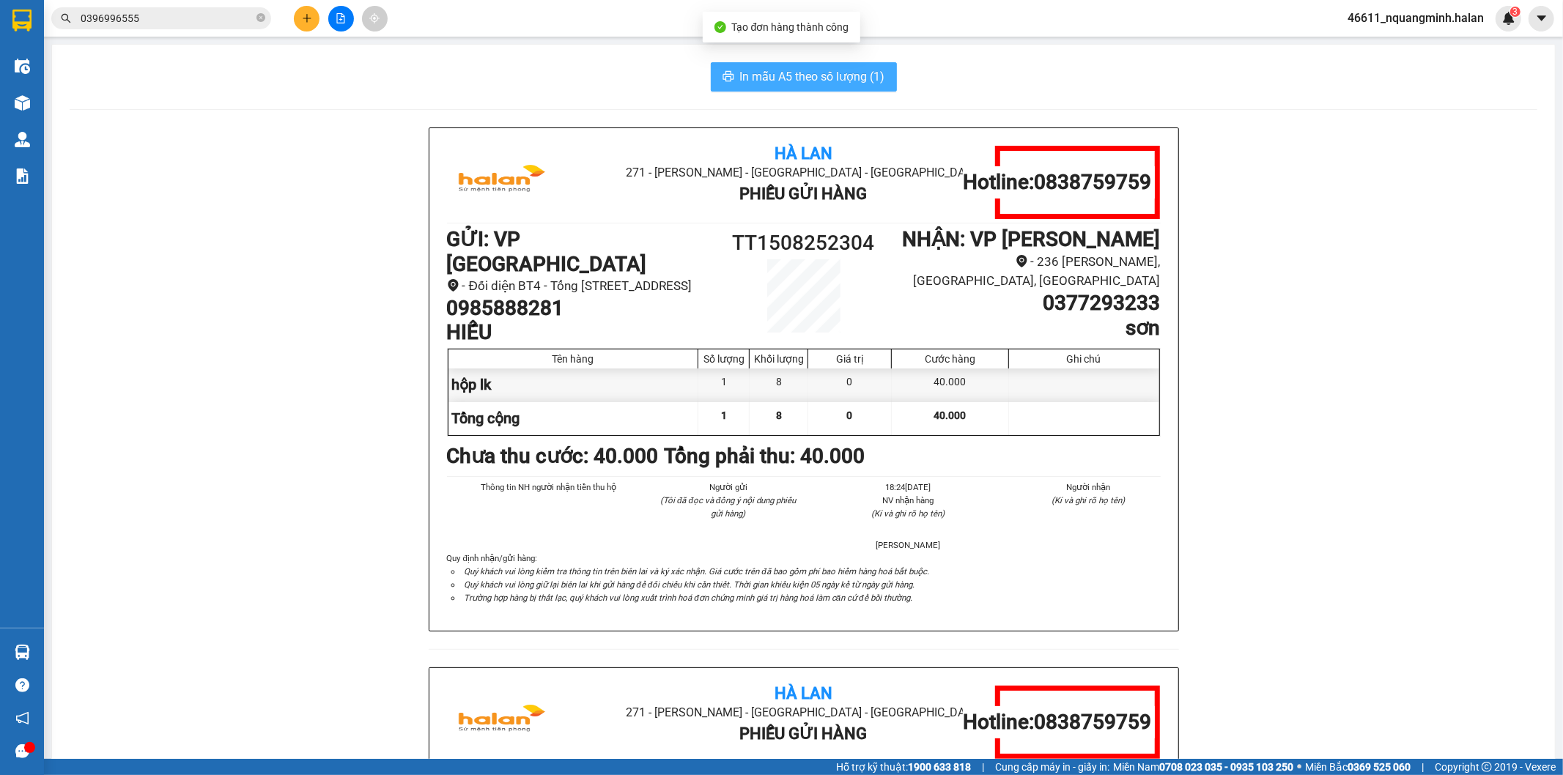
drag, startPoint x: 836, startPoint y: 82, endPoint x: 573, endPoint y: 5, distance: 274.0
click at [832, 78] on span "In mẫu A5 theo số lượng (1)" at bounding box center [812, 76] width 145 height 18
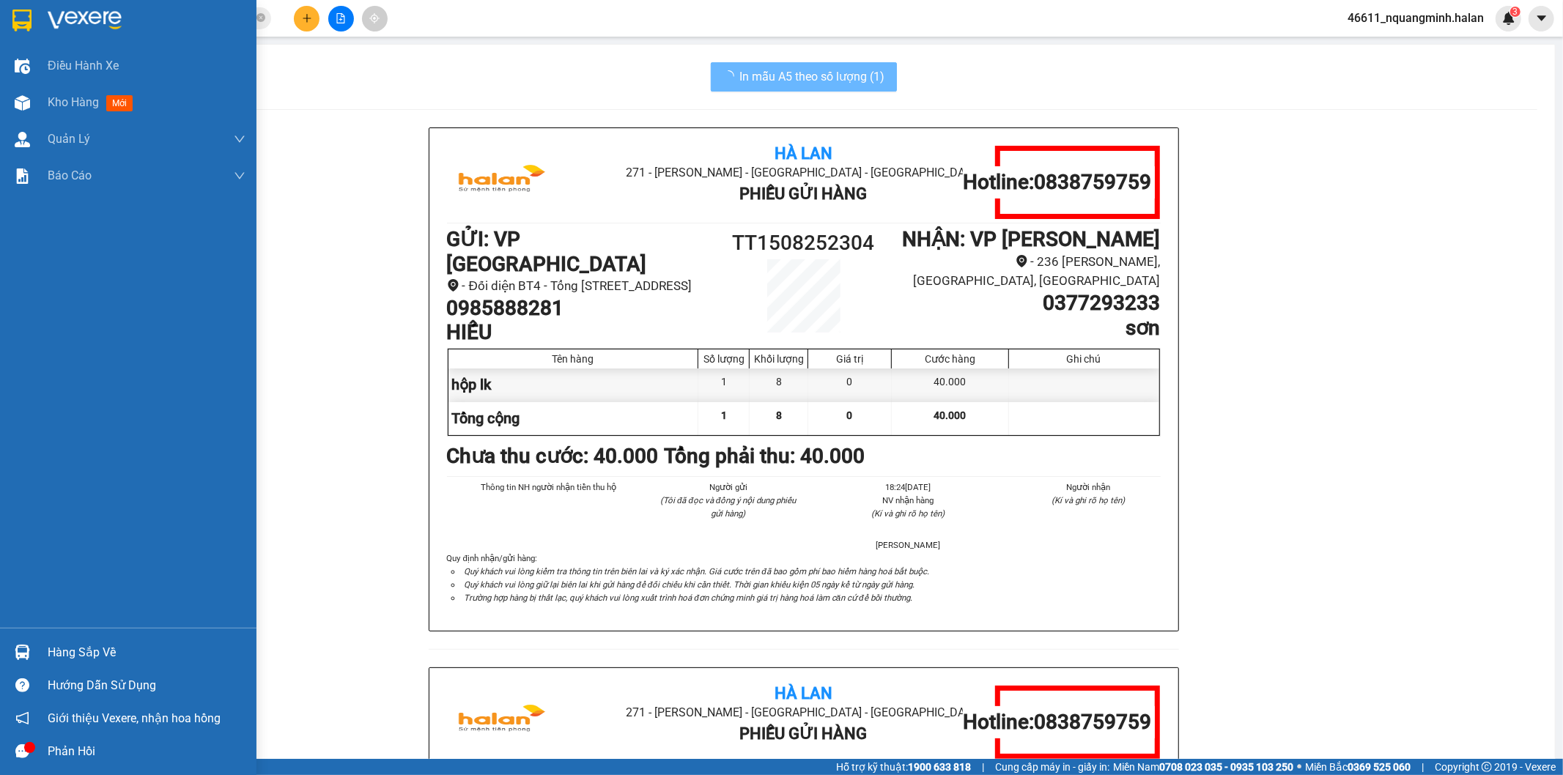
click at [6, 661] on div "Hàng sắp về" at bounding box center [128, 652] width 256 height 33
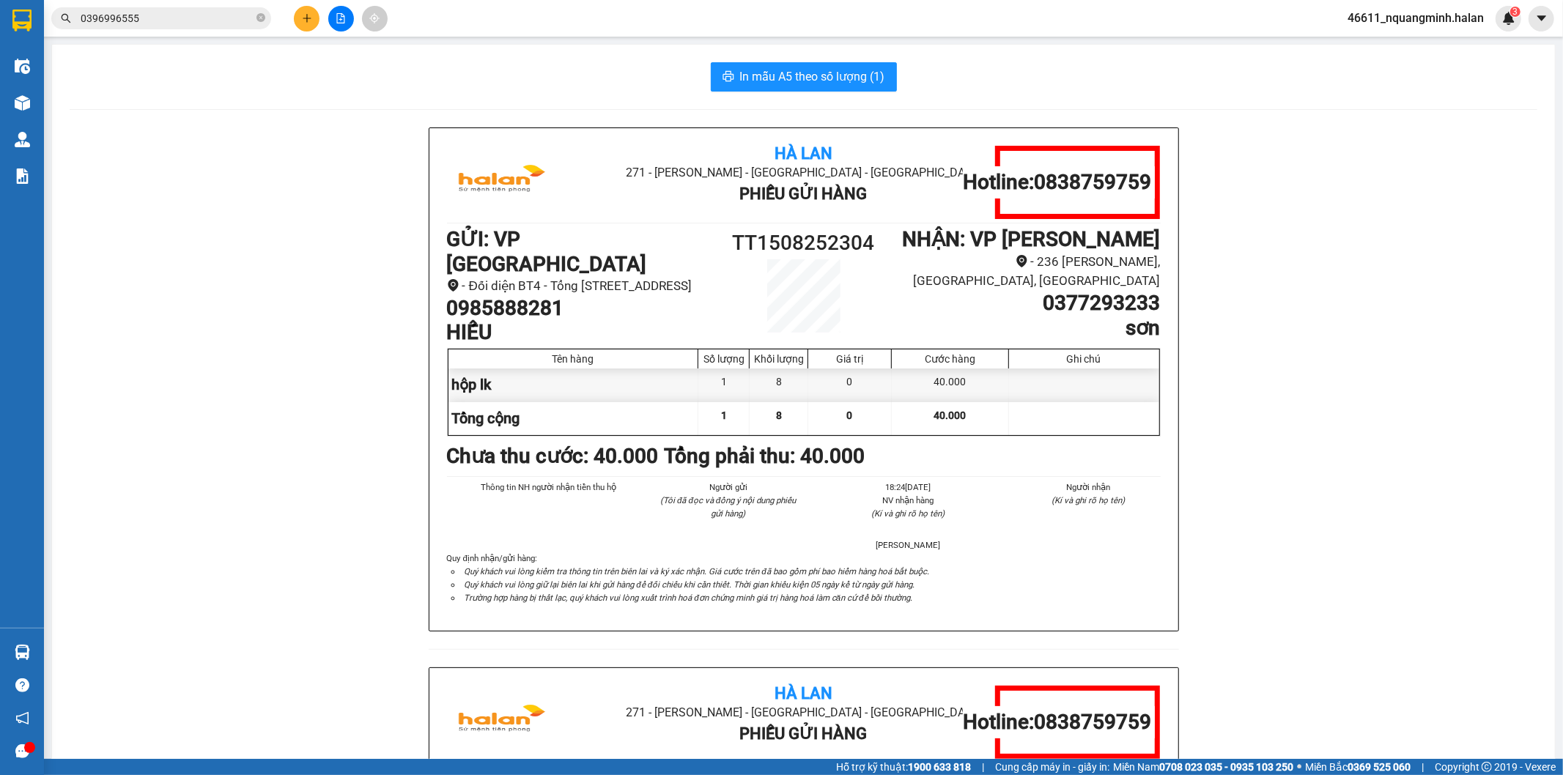
click at [392, 392] on section "Kết quả tìm kiếm ( 27 ) Bộ lọc Mã ĐH Trạng thái Món hàng Thu hộ Tổng cước Chưa …" at bounding box center [781, 387] width 1563 height 775
drag, startPoint x: 227, startPoint y: 17, endPoint x: 0, endPoint y: -16, distance: 229.5
click at [0, 0] on html "Kết quả tìm kiếm ( 27 ) Bộ lọc Mã ĐH Trạng thái Món hàng Thu hộ Tổng cước Chưa …" at bounding box center [781, 387] width 1563 height 775
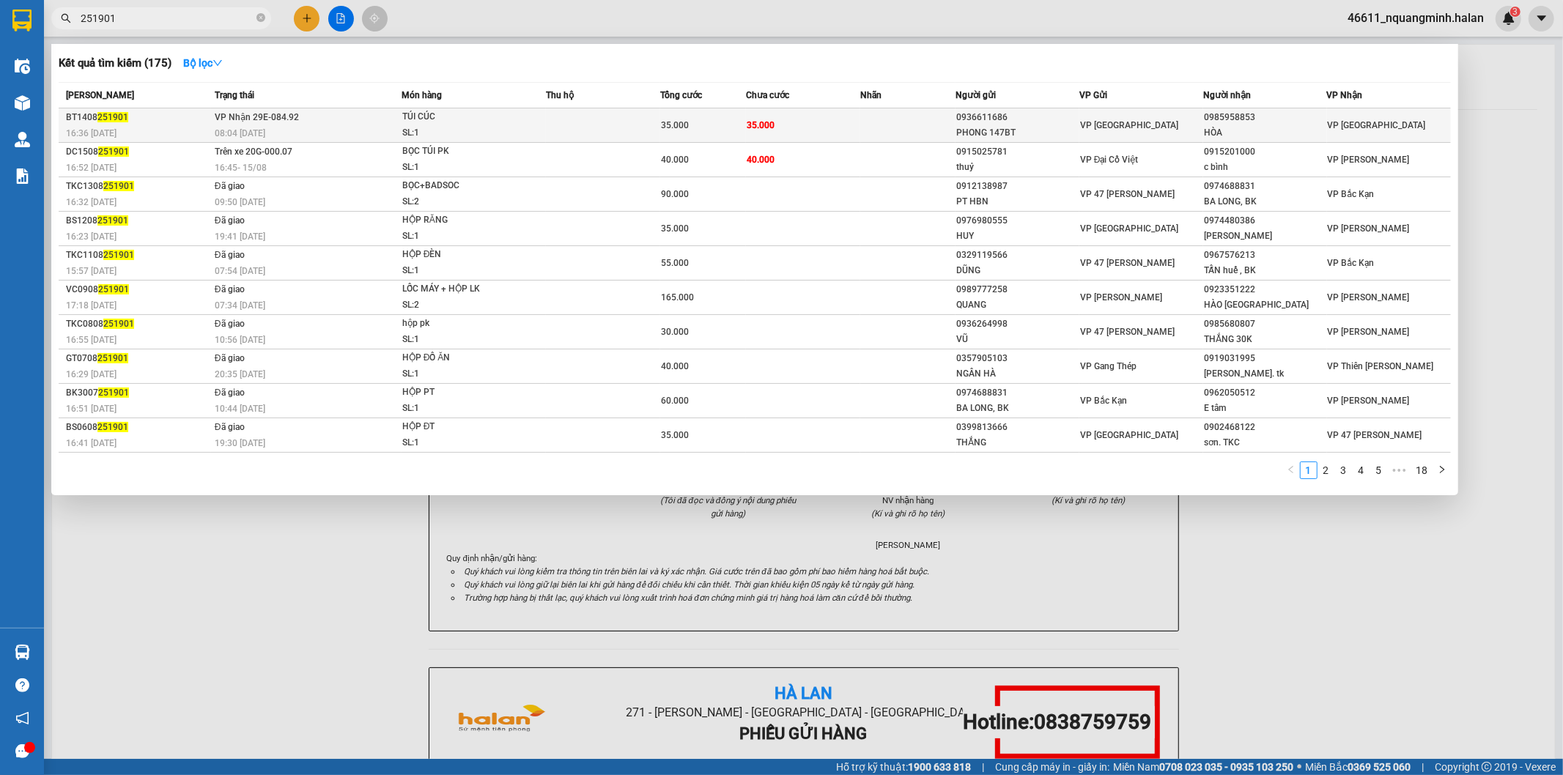
click at [227, 123] on td "VP Nhận 29E-084.92 08:04 - 15/08" at bounding box center [306, 125] width 190 height 34
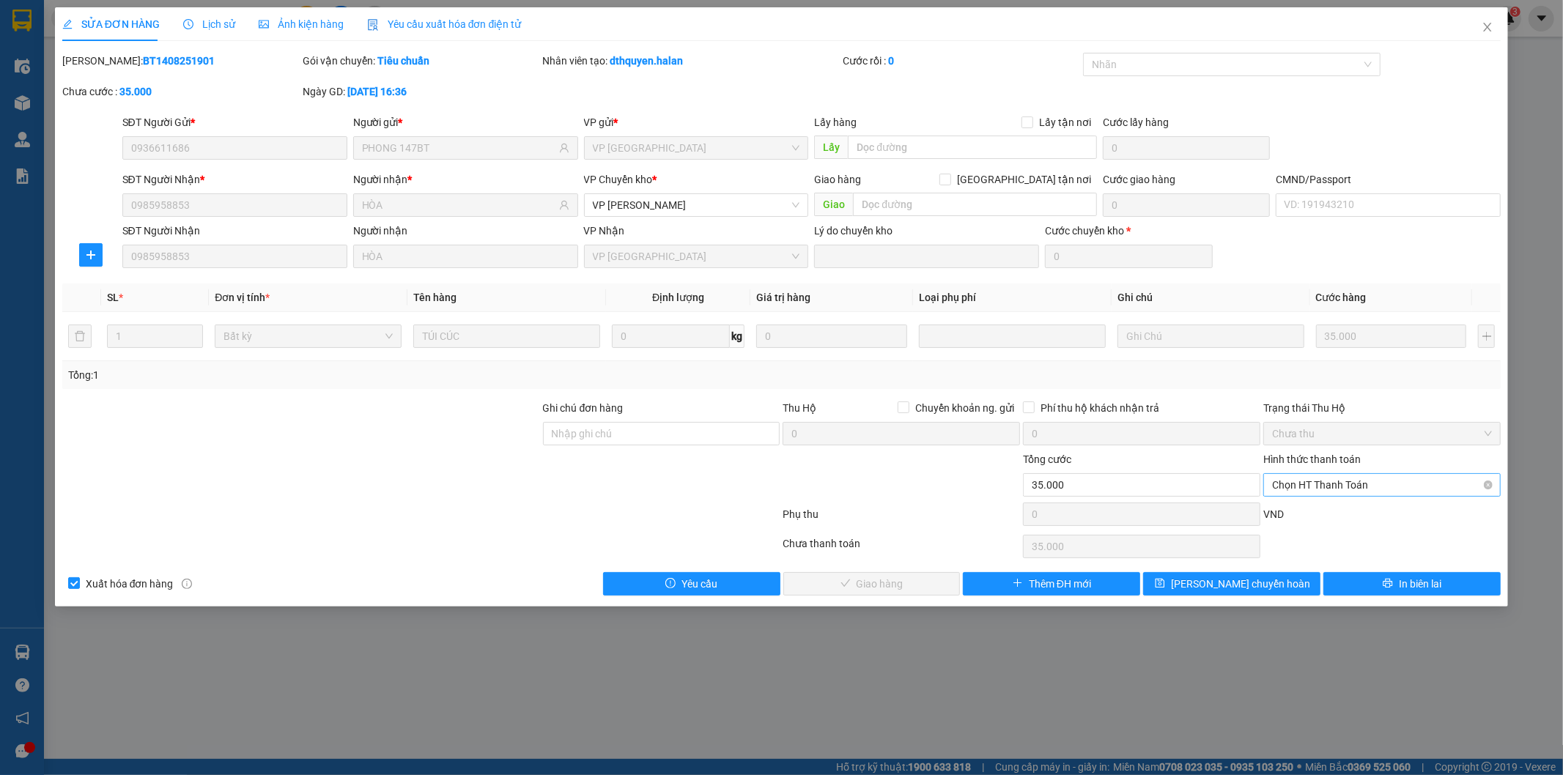
click at [1367, 484] on span "Chọn HT Thanh Toán" at bounding box center [1382, 485] width 220 height 22
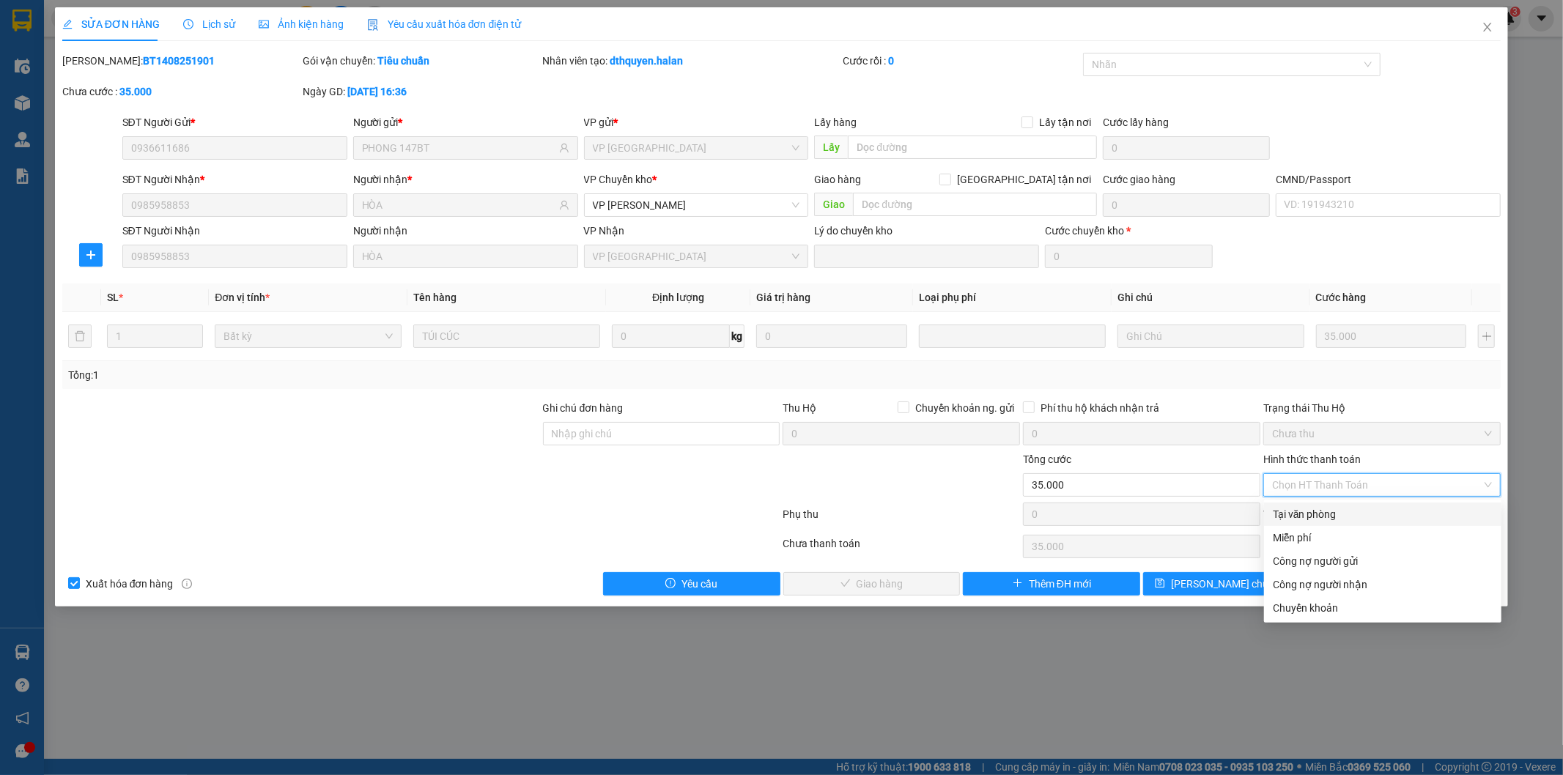
click at [1322, 516] on div "Tại văn phòng" at bounding box center [1383, 514] width 220 height 16
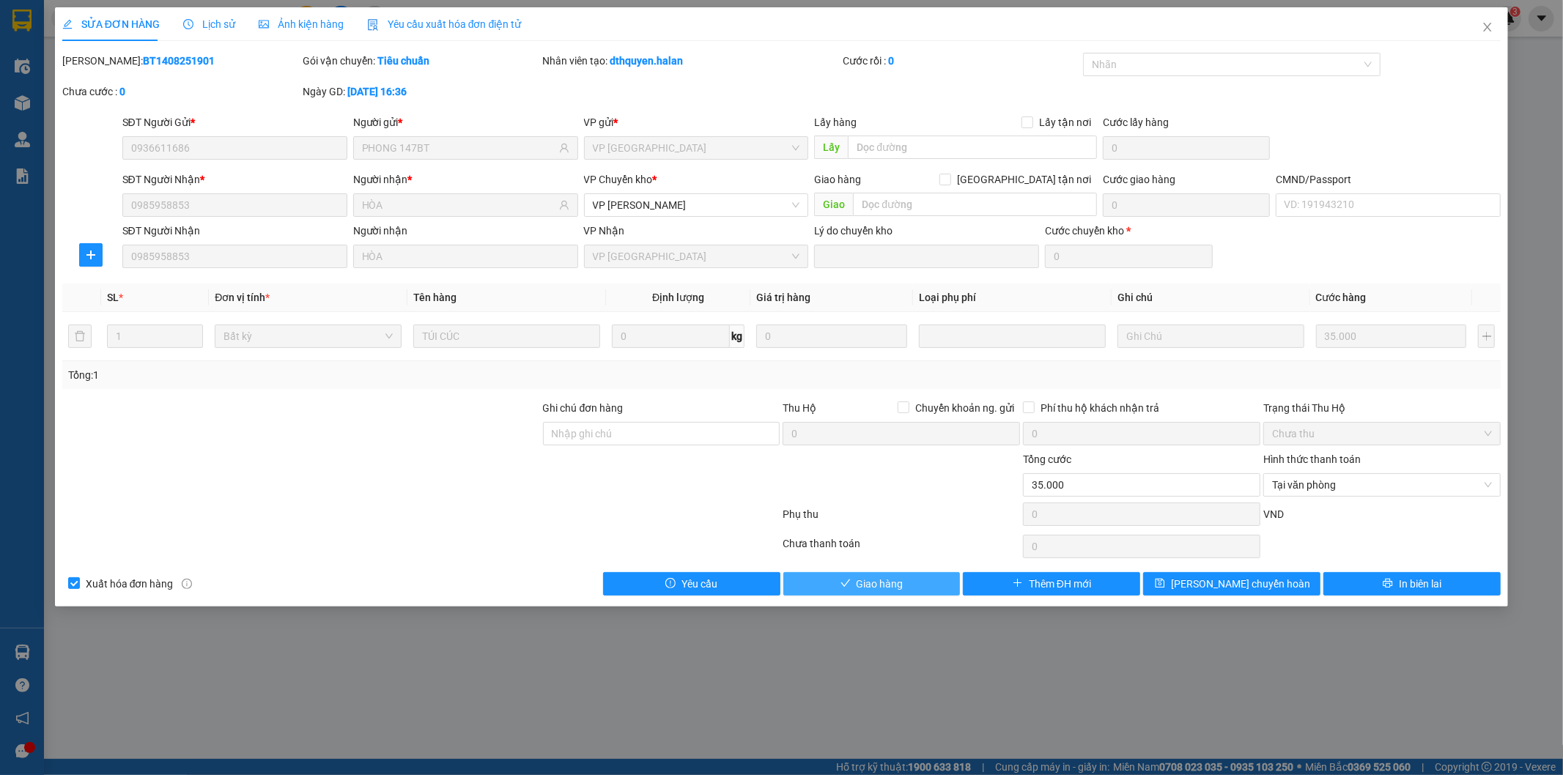
drag, startPoint x: 884, startPoint y: 580, endPoint x: 1110, endPoint y: 391, distance: 294.8
click at [884, 580] on span "Giao hàng" at bounding box center [879, 584] width 47 height 16
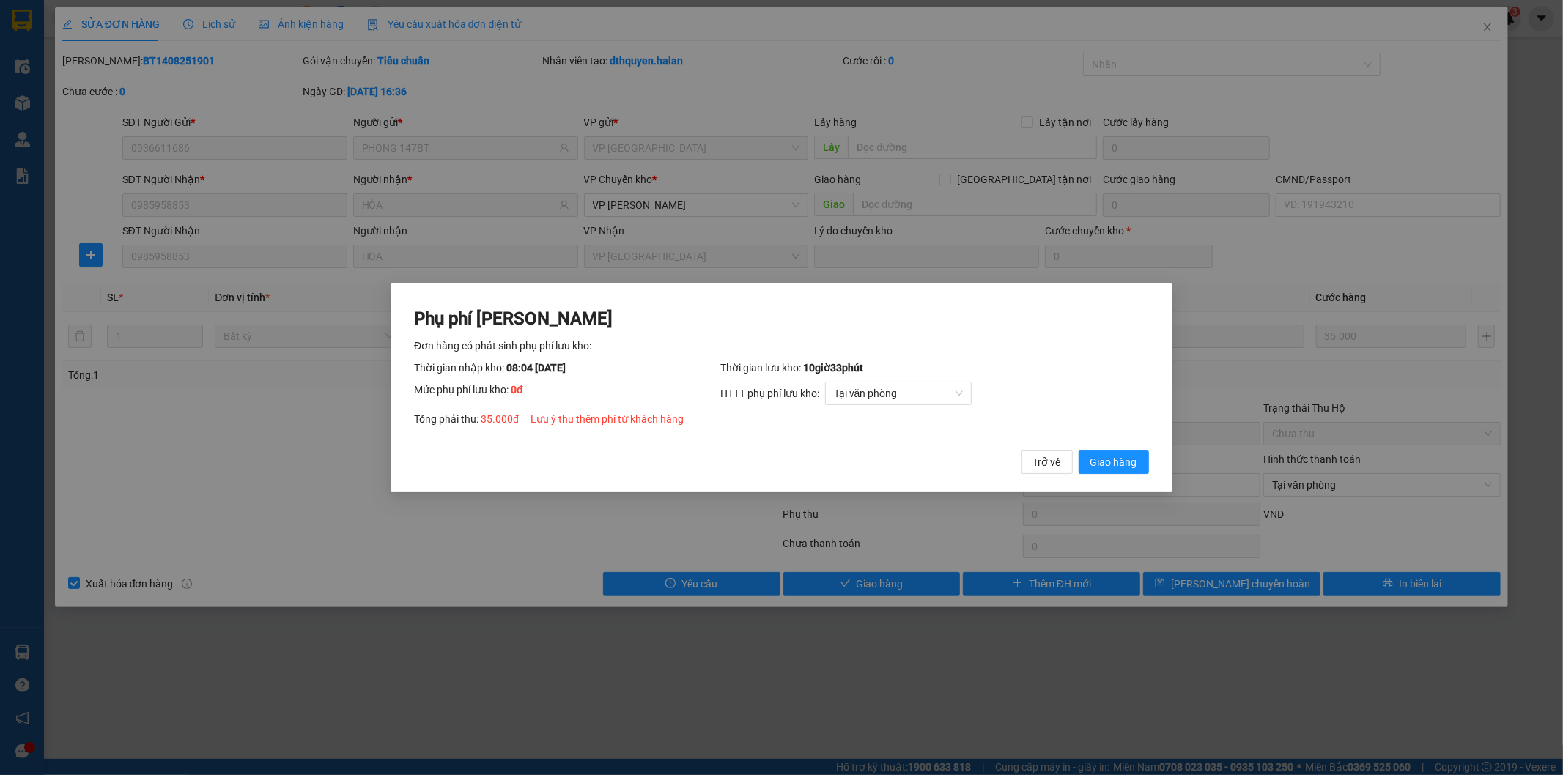
drag, startPoint x: 1107, startPoint y: 465, endPoint x: 1143, endPoint y: 418, distance: 59.1
click at [1107, 465] on span "Giao hàng" at bounding box center [1113, 462] width 47 height 16
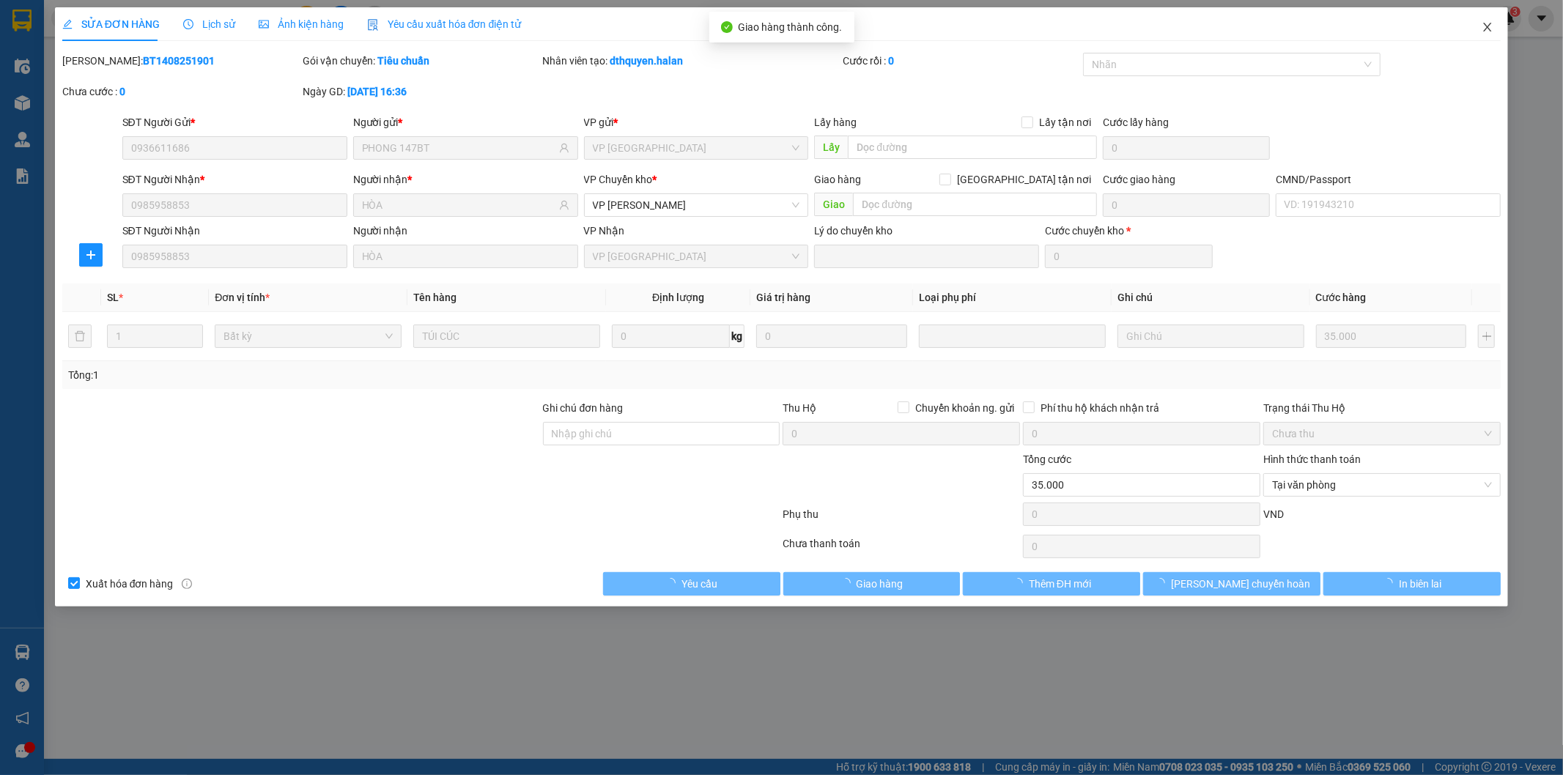
click at [1490, 21] on span "Close" at bounding box center [1487, 27] width 41 height 41
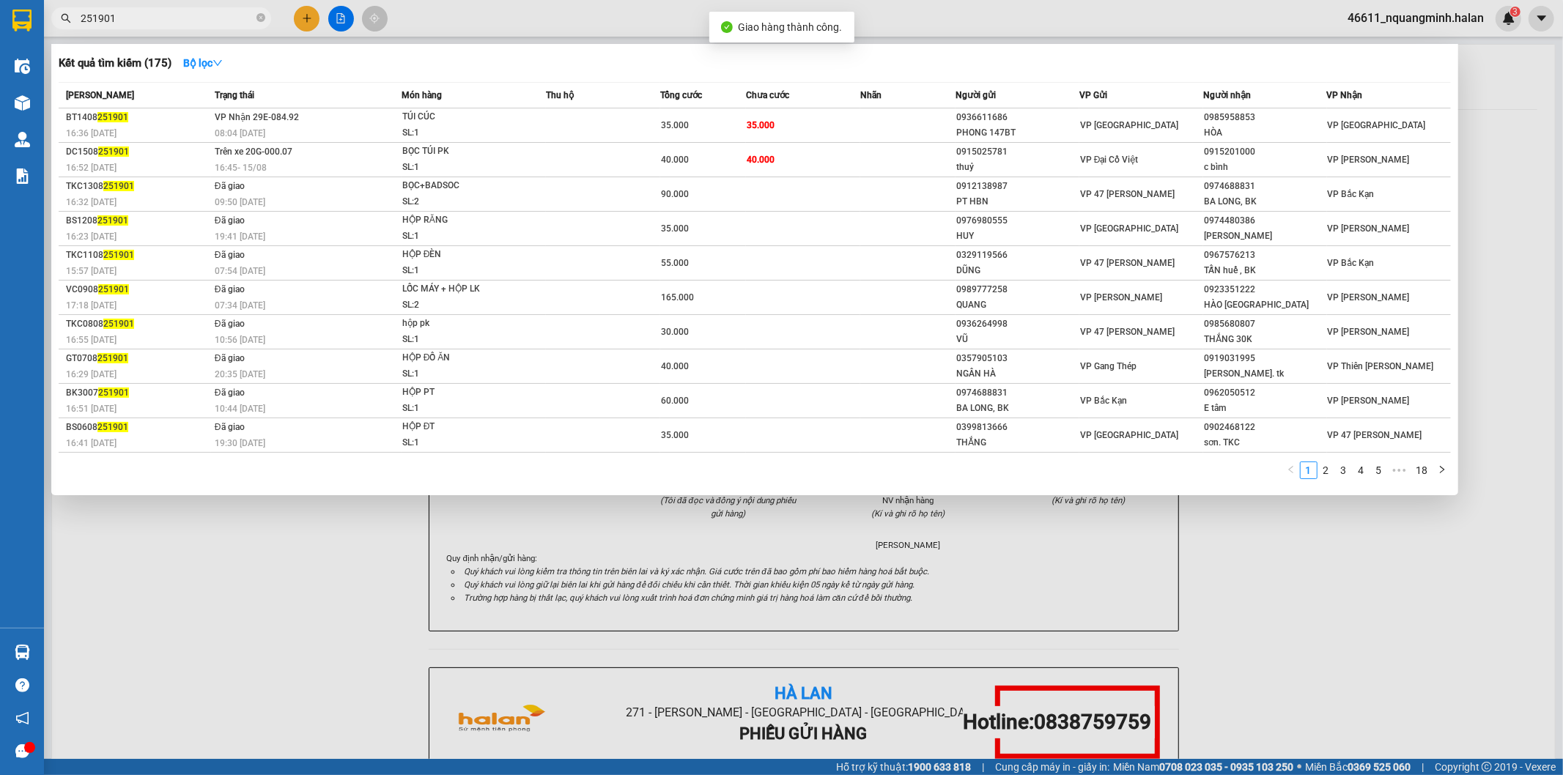
click at [187, 11] on input "251901" at bounding box center [167, 18] width 173 height 16
drag, startPoint x: 173, startPoint y: 13, endPoint x: 0, endPoint y: -35, distance: 179.5
click at [0, 0] on html "Kết quả tìm kiếm ( 175 ) Bộ lọc Mã ĐH Trạng thái Món hàng Thu hộ Tổng cước Chưa…" at bounding box center [781, 387] width 1563 height 775
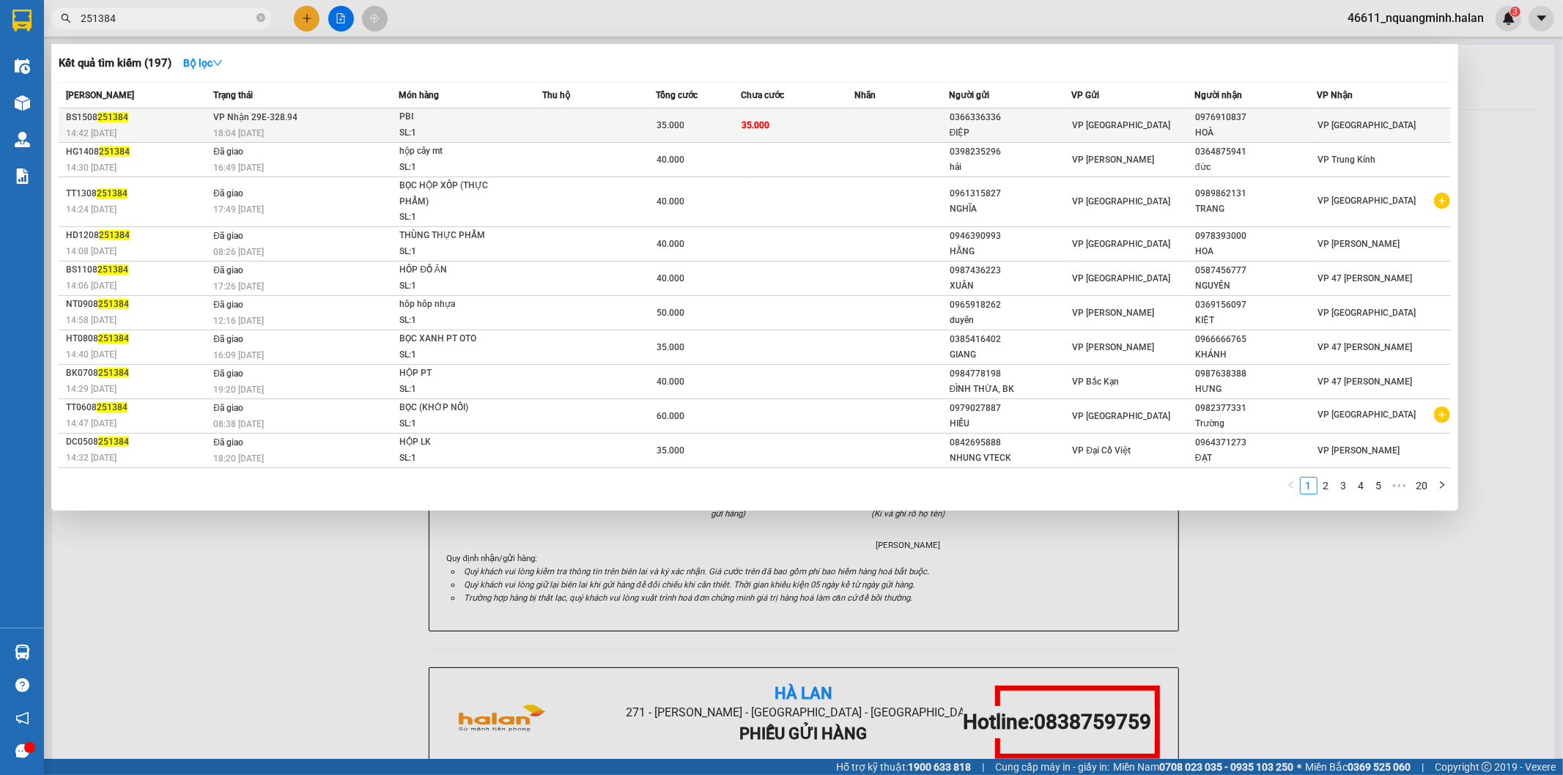
click at [1102, 125] on span "VP [GEOGRAPHIC_DATA]" at bounding box center [1121, 125] width 98 height 10
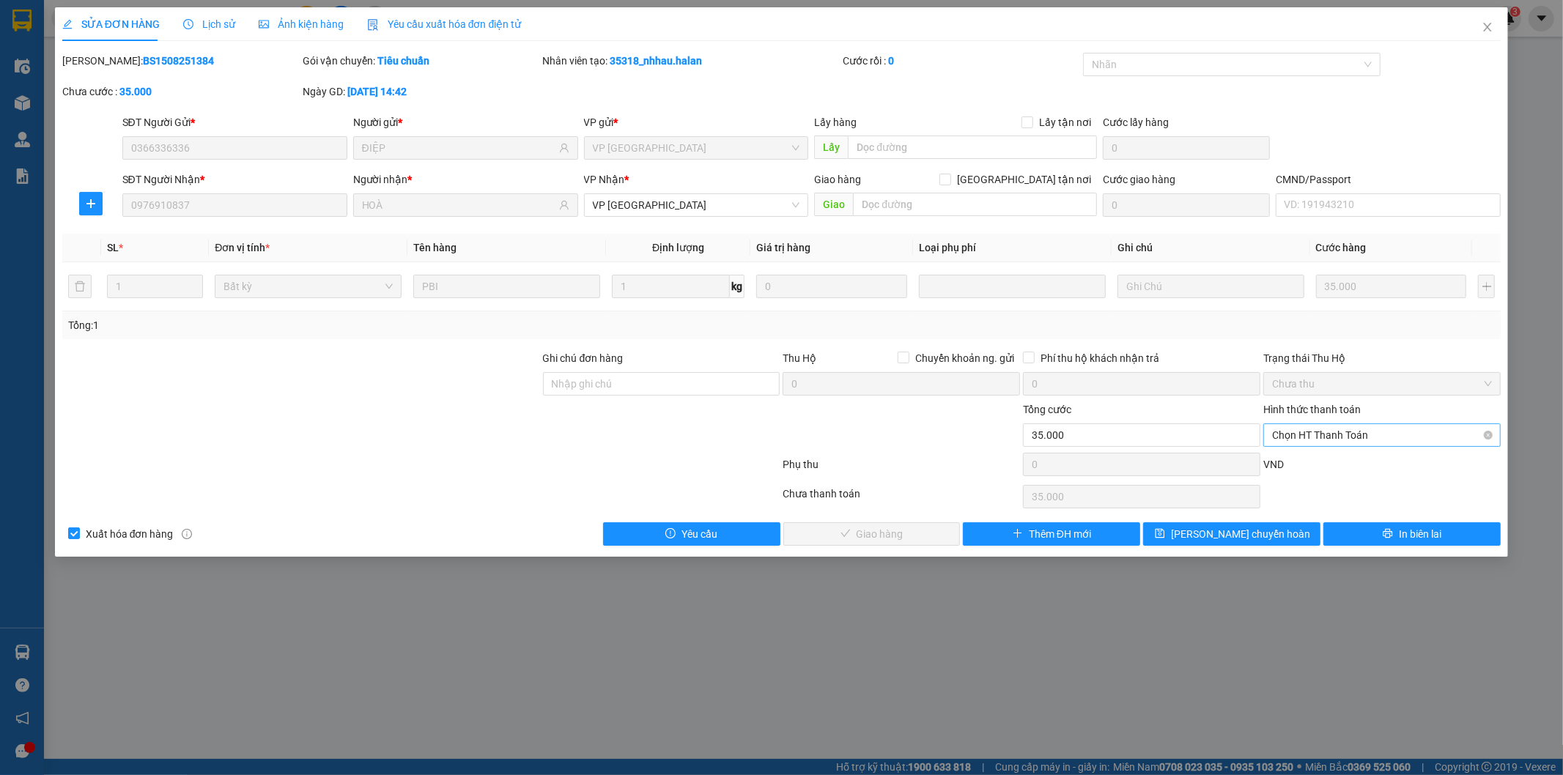
click at [1355, 436] on span "Chọn HT Thanh Toán" at bounding box center [1382, 435] width 220 height 22
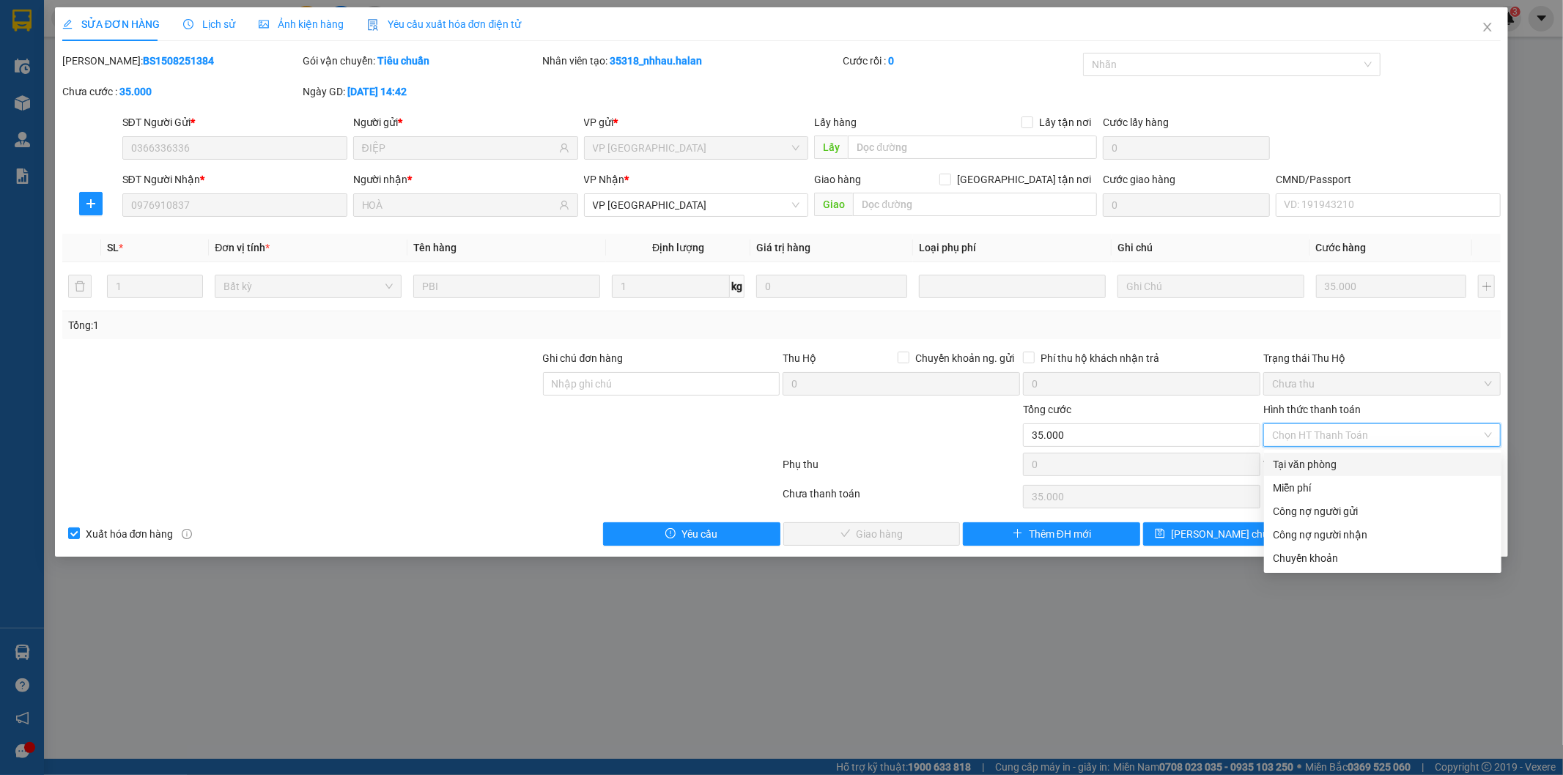
click at [1339, 462] on div "Tại văn phòng" at bounding box center [1383, 464] width 220 height 16
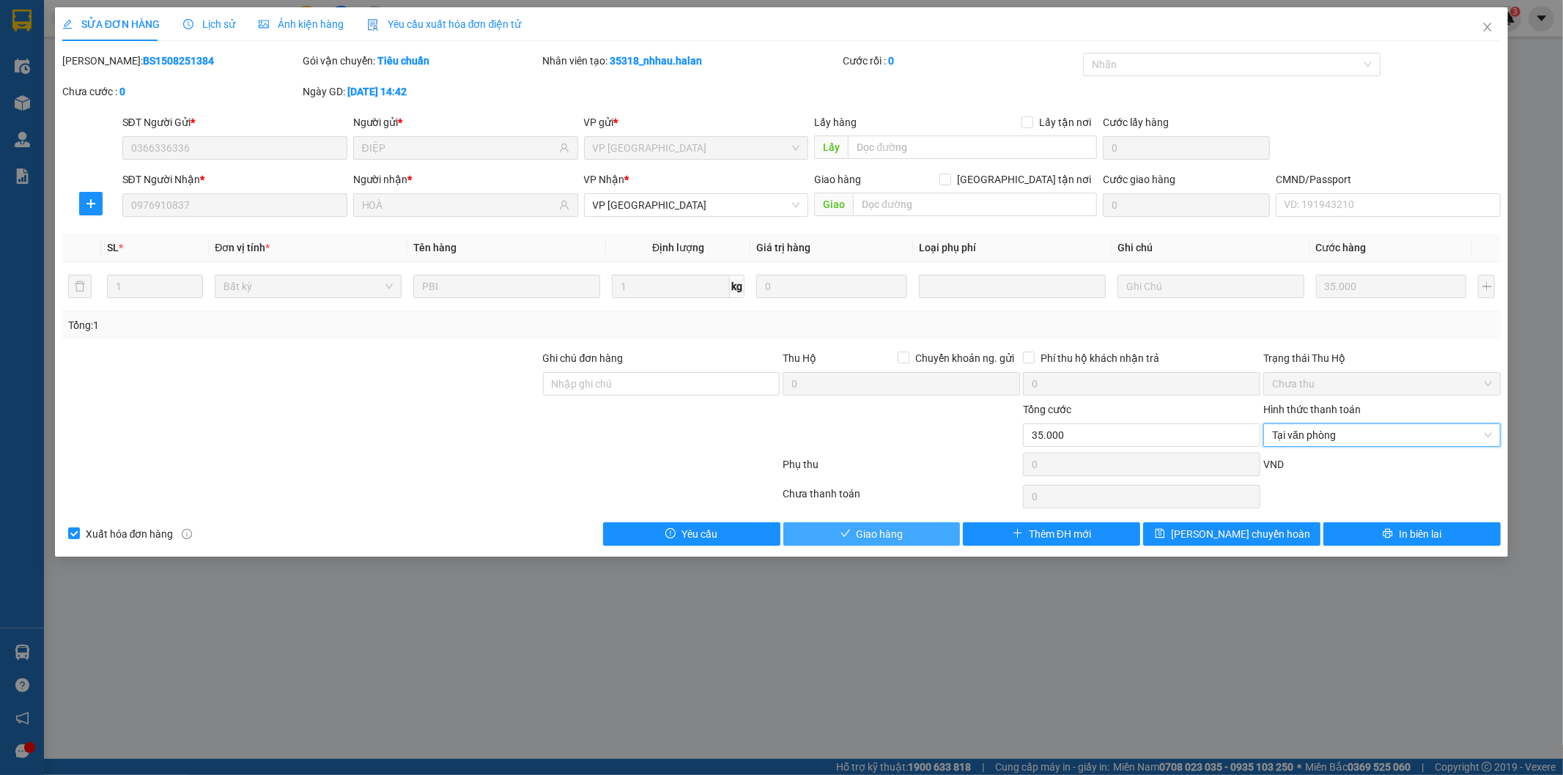
click at [922, 531] on button "Giao hàng" at bounding box center [871, 533] width 177 height 23
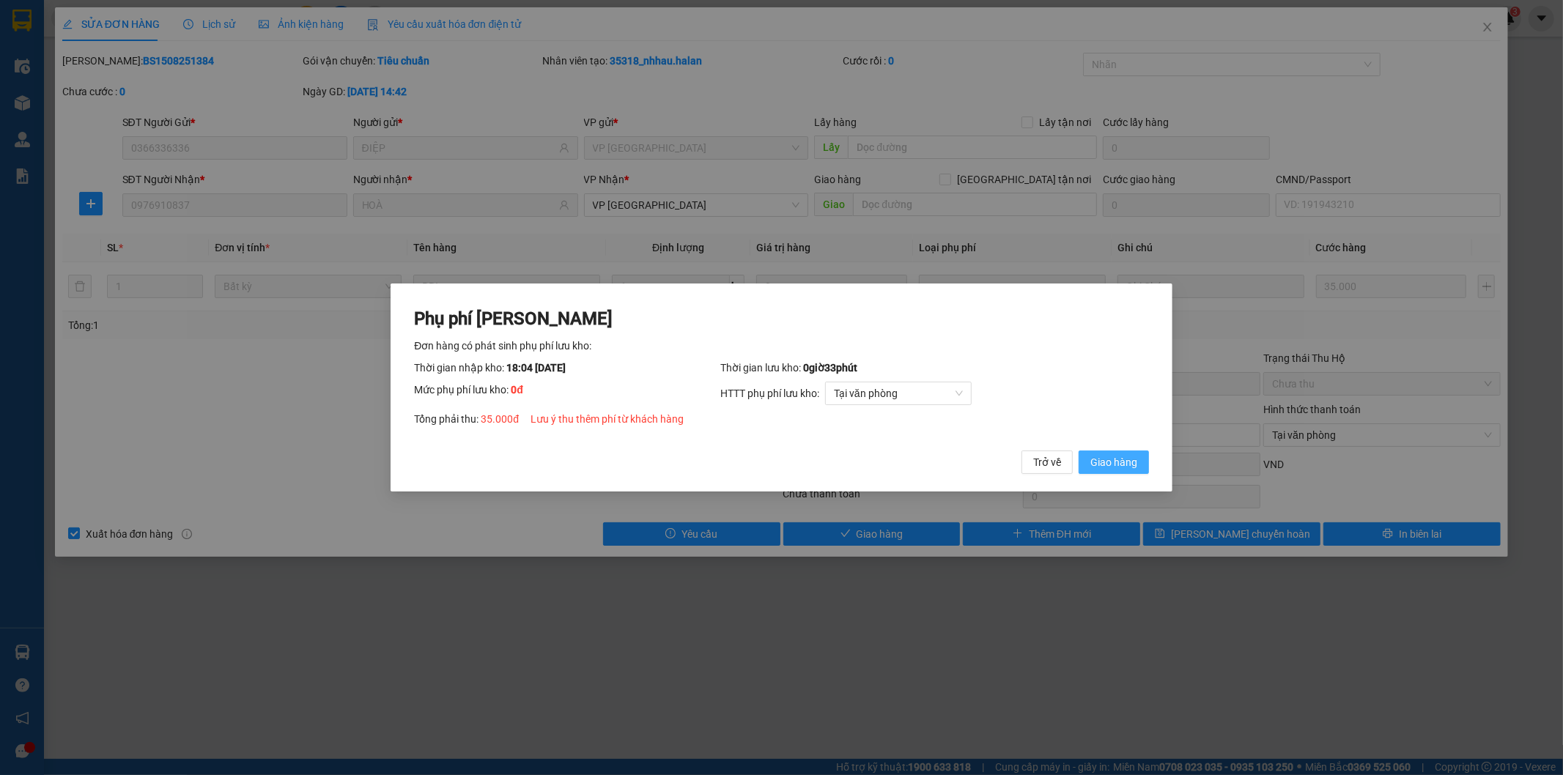
click at [1098, 467] on span "Giao hàng" at bounding box center [1113, 462] width 47 height 16
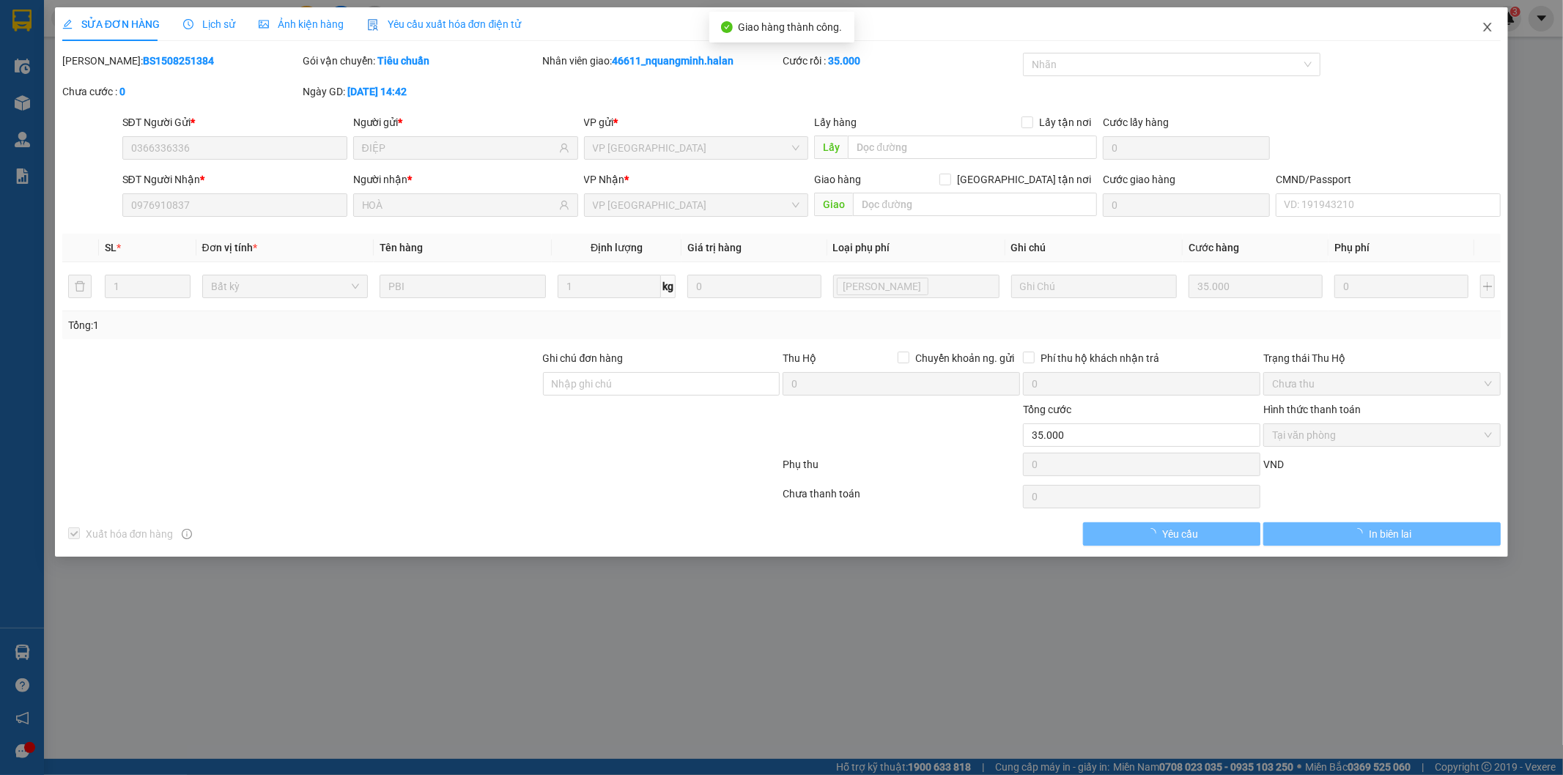
click at [1487, 23] on icon "close" at bounding box center [1487, 27] width 12 height 12
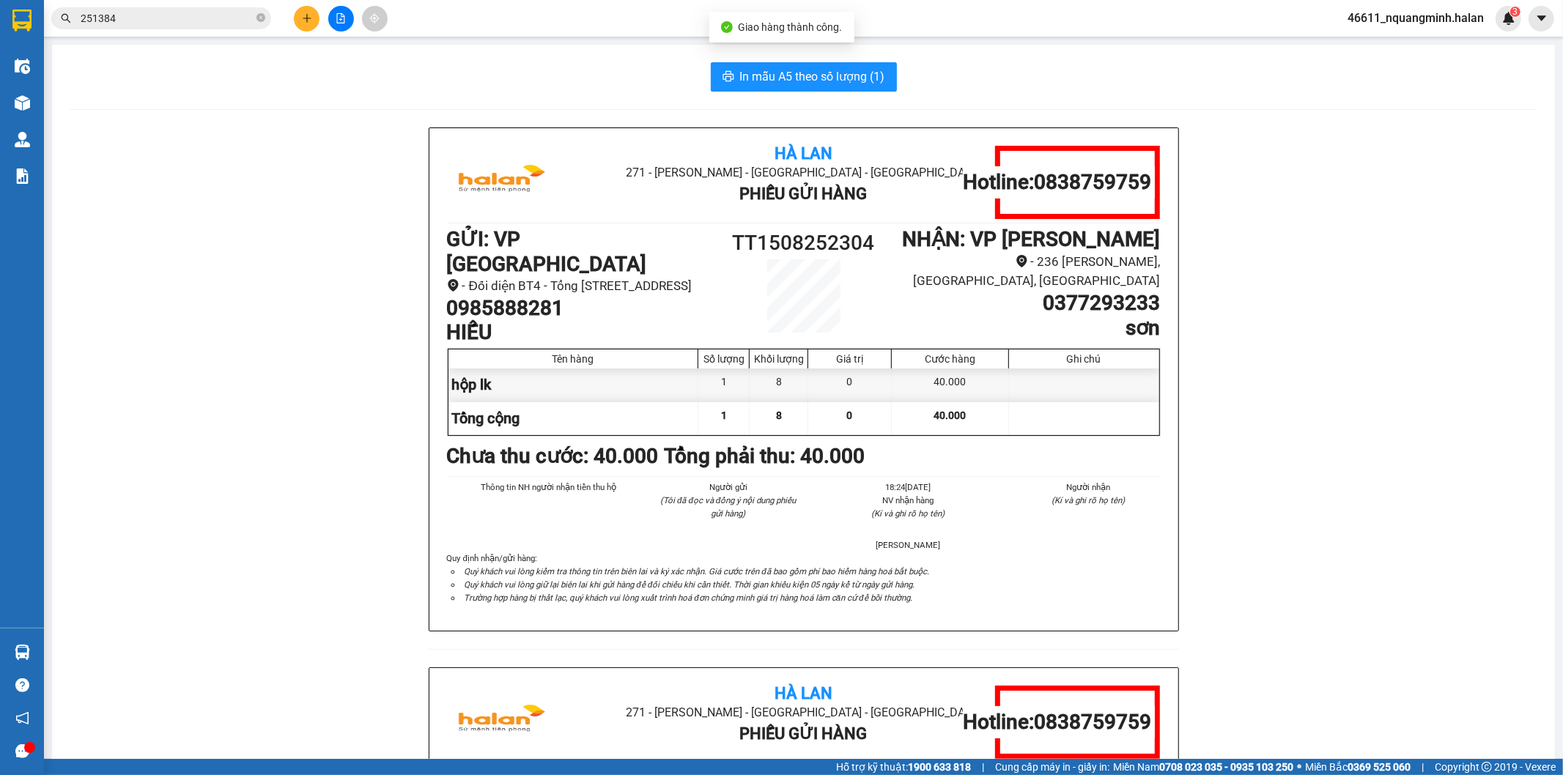
click at [141, 18] on input "251384" at bounding box center [167, 18] width 173 height 16
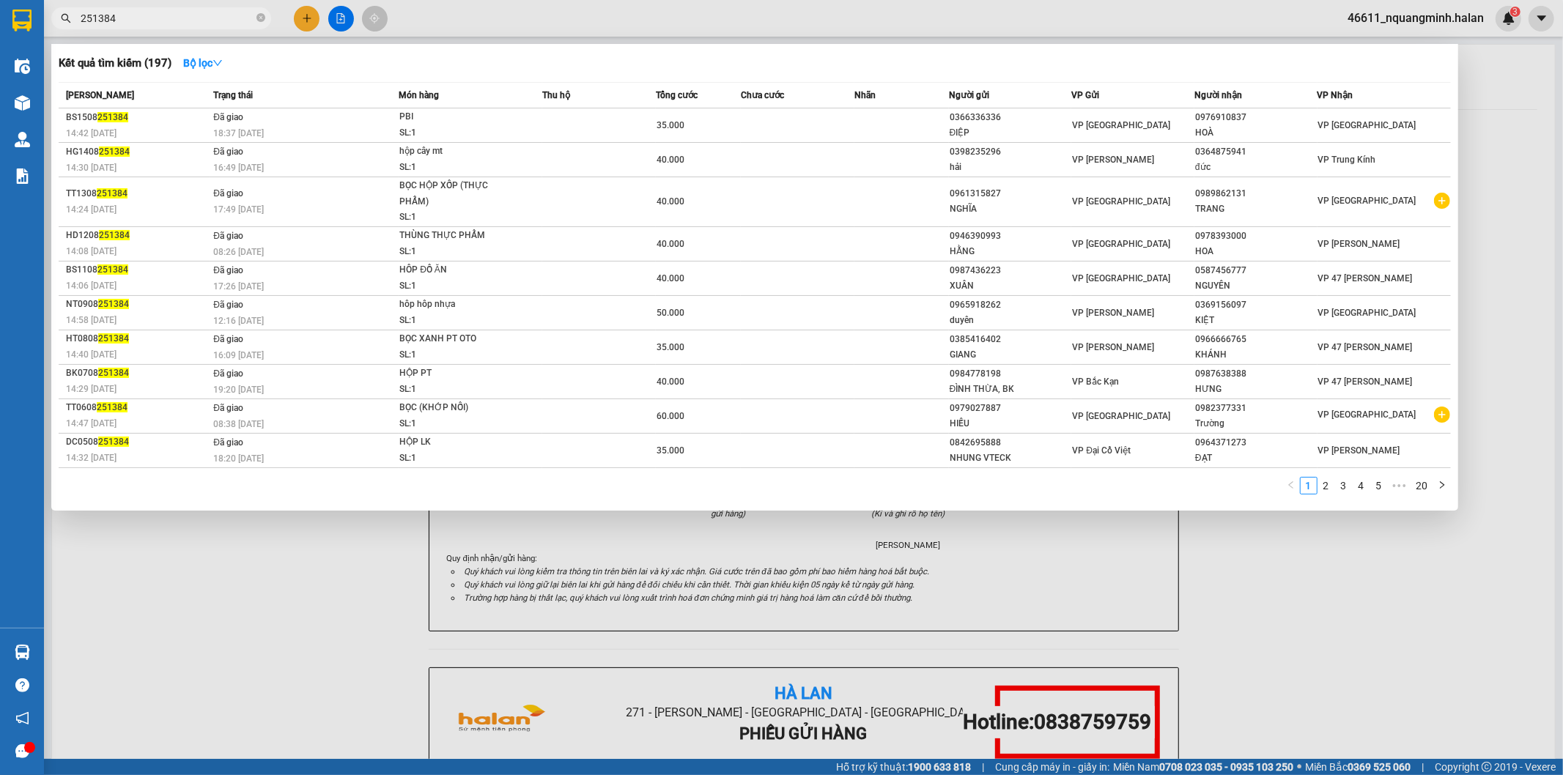
click at [299, 15] on div at bounding box center [781, 387] width 1563 height 775
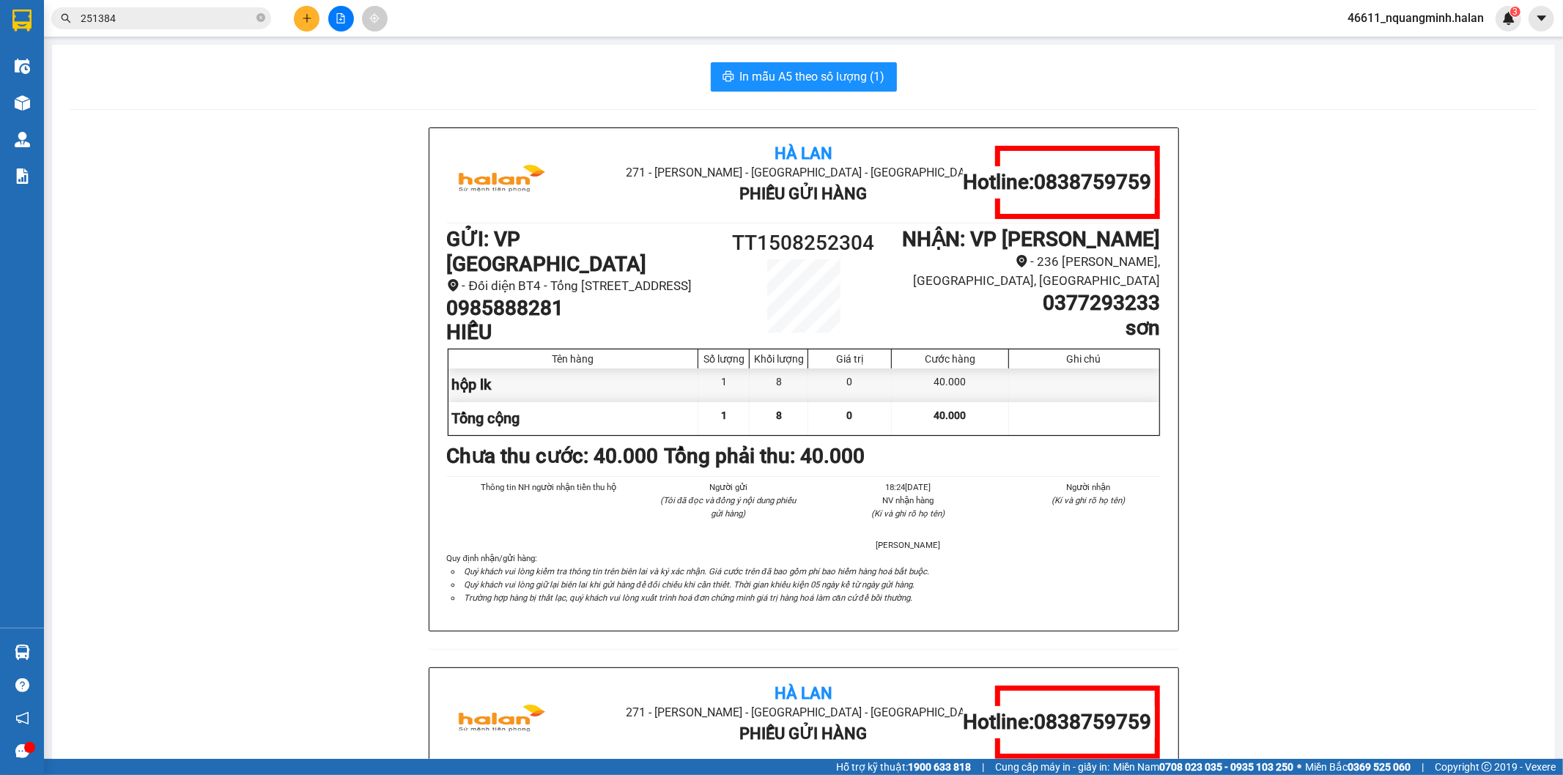
click at [300, 17] on button at bounding box center [307, 19] width 26 height 26
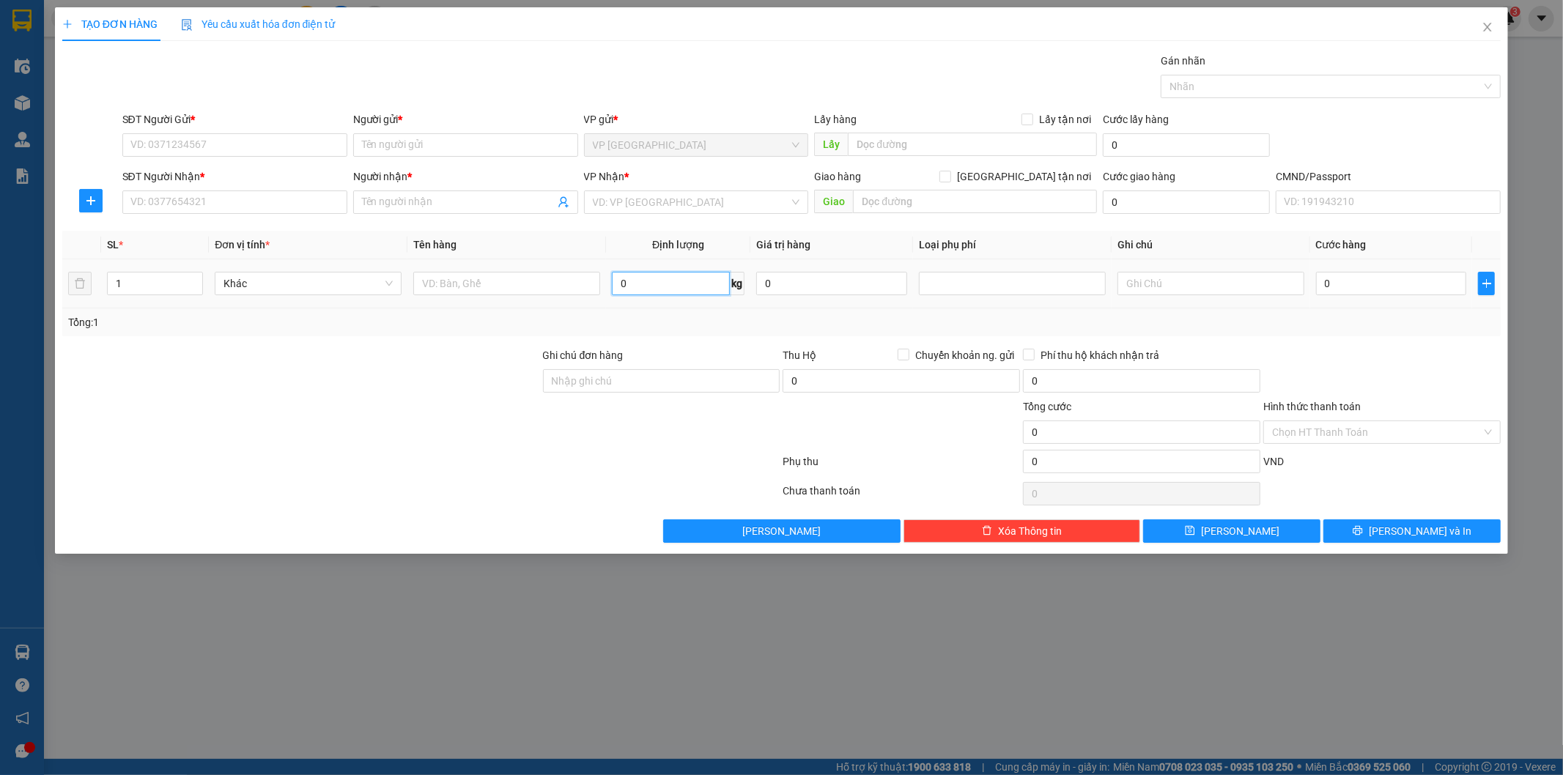
click at [670, 277] on input "0" at bounding box center [671, 283] width 118 height 23
click at [264, 141] on input "SĐT Người Gửi *" at bounding box center [234, 144] width 225 height 23
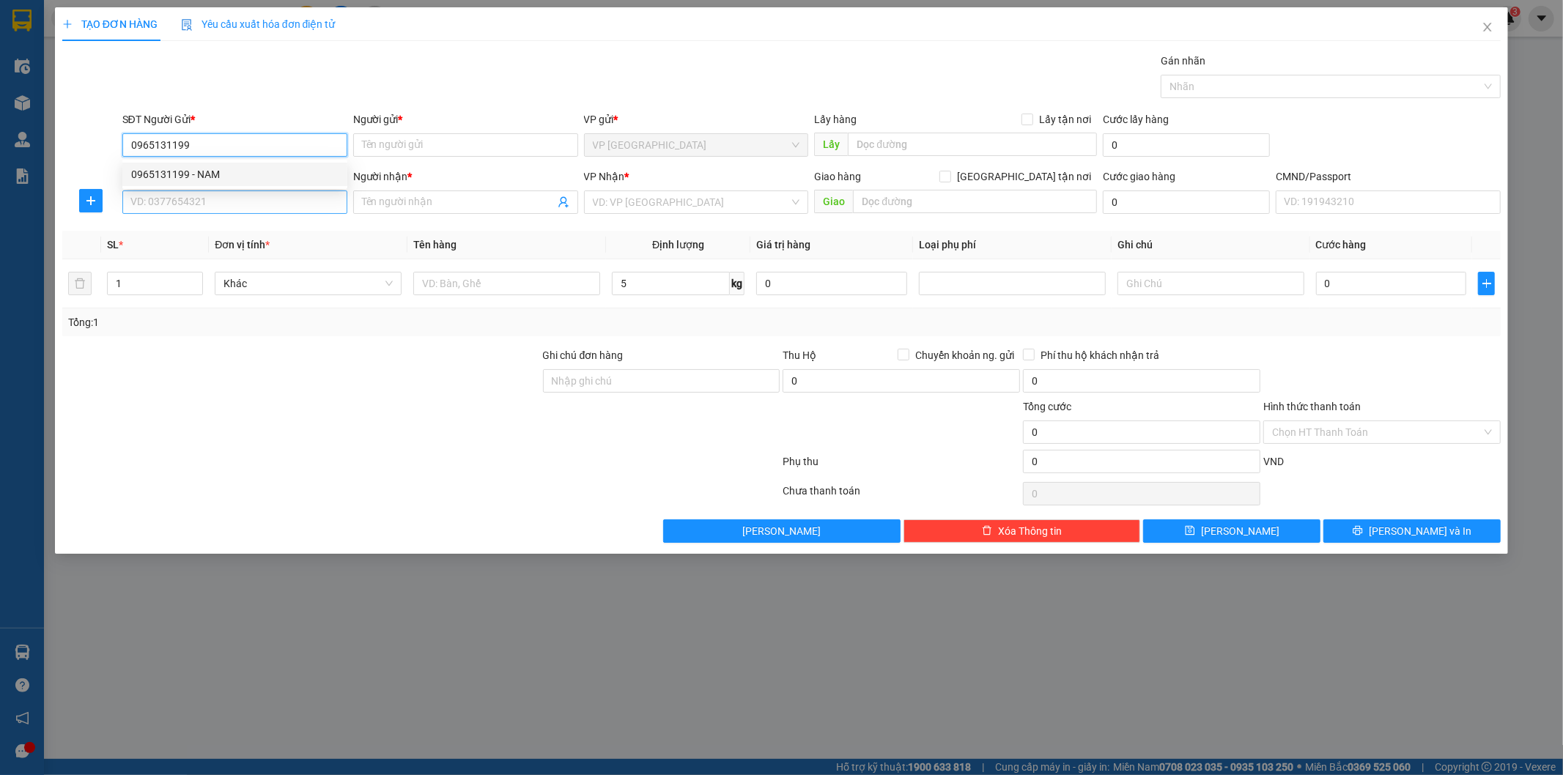
drag, startPoint x: 273, startPoint y: 166, endPoint x: 274, endPoint y: 193, distance: 27.1
click at [273, 170] on div "0965131199 - NAM" at bounding box center [234, 174] width 207 height 16
click at [274, 193] on input "SĐT Người Nhận *" at bounding box center [234, 201] width 225 height 23
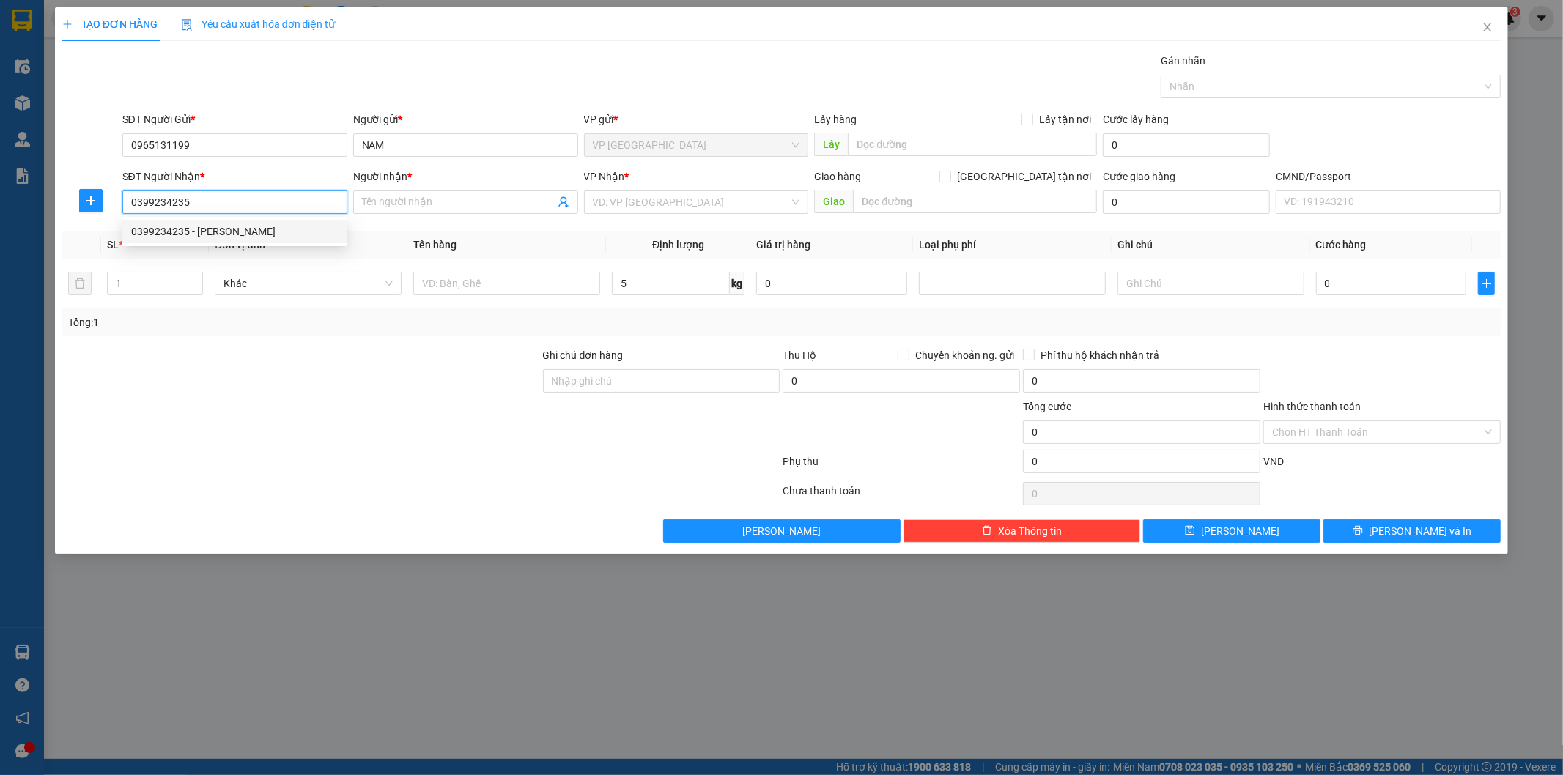
click at [291, 225] on div "0399234235 - quỳnh" at bounding box center [234, 231] width 207 height 16
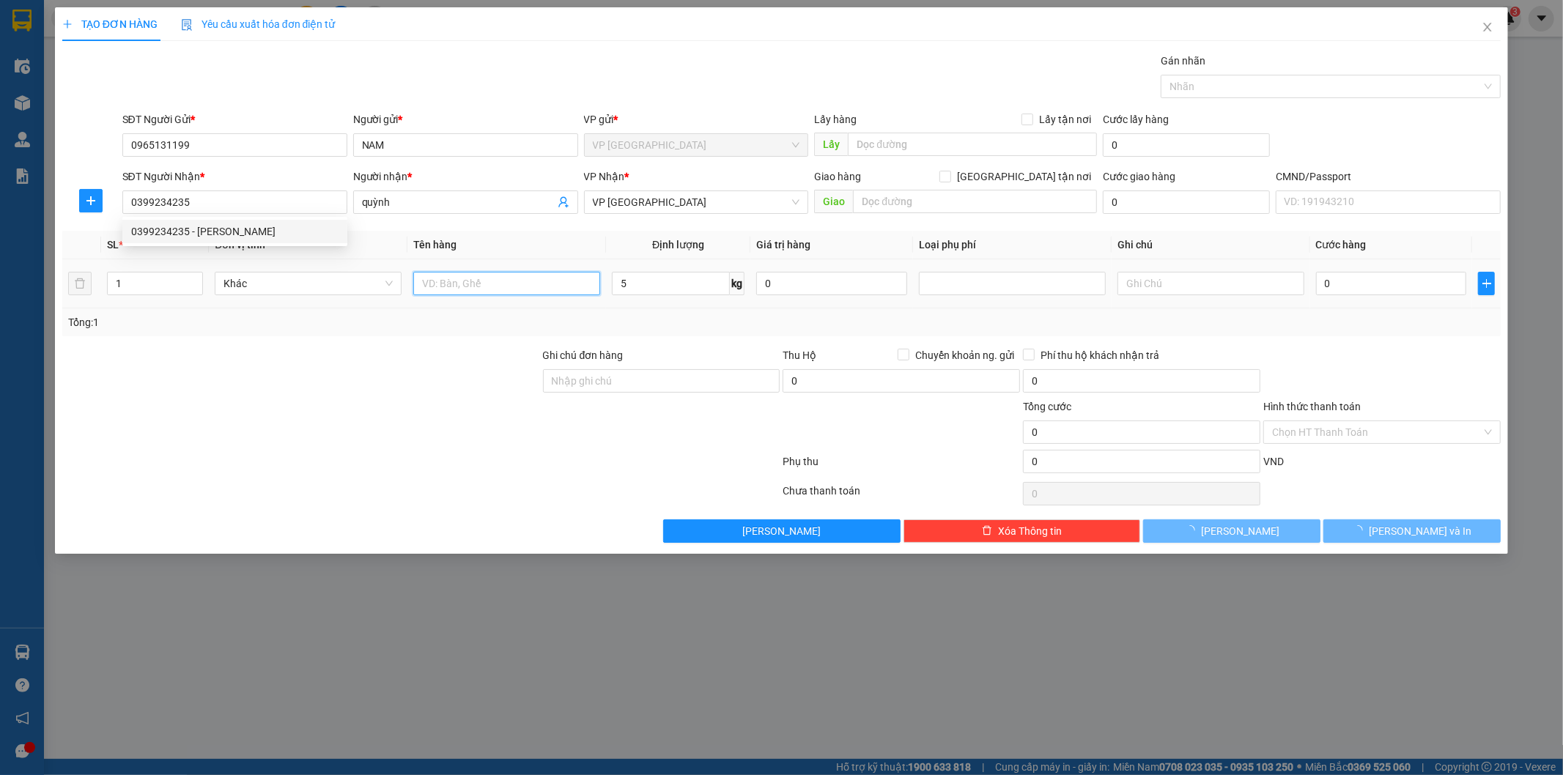
click at [514, 292] on input "text" at bounding box center [506, 283] width 187 height 23
click at [89, 201] on icon "plus" at bounding box center [91, 201] width 12 height 12
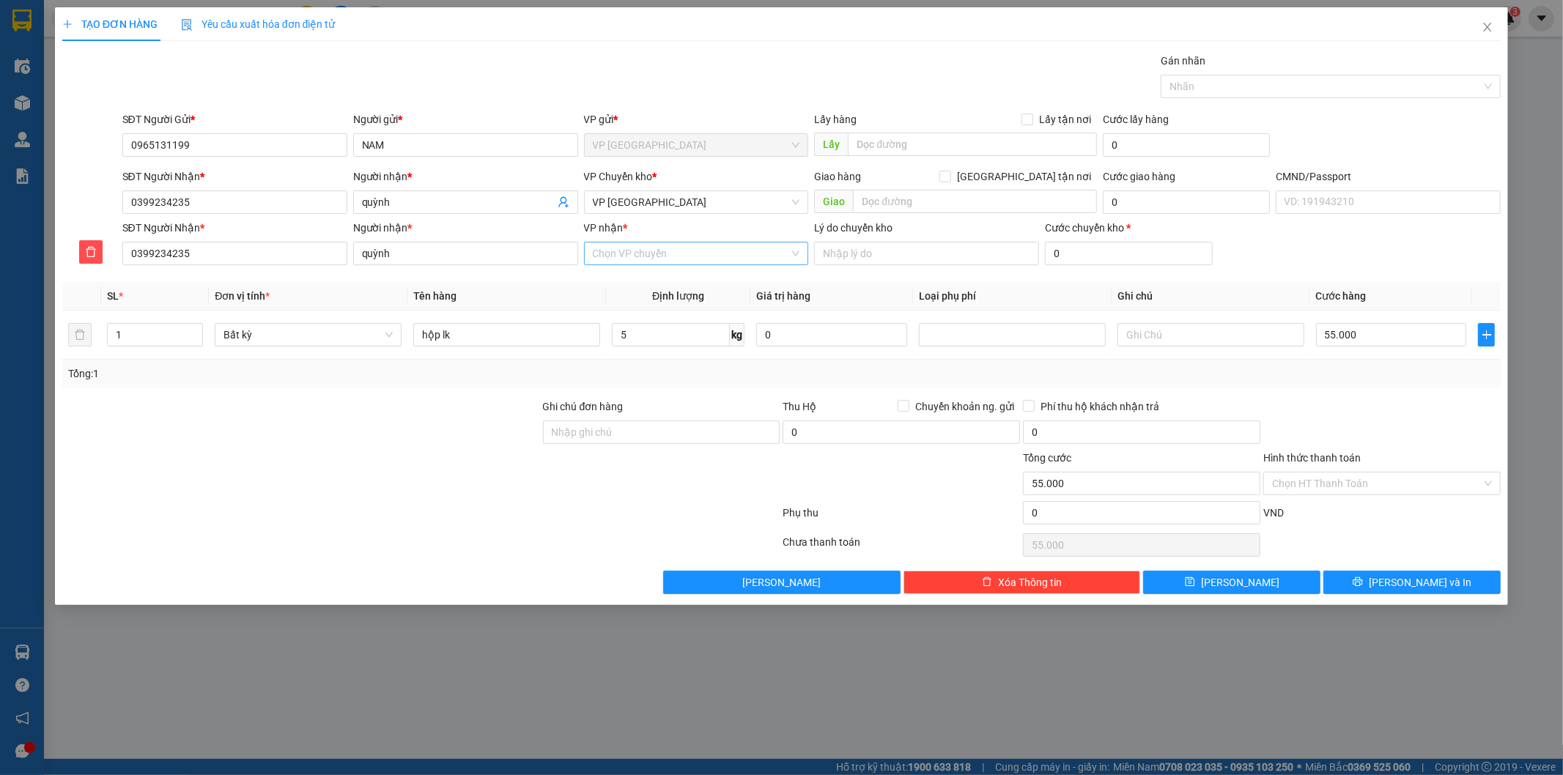
click at [678, 251] on input "VP nhận *" at bounding box center [691, 254] width 197 height 22
click at [645, 286] on div "VP Phú Bình" at bounding box center [696, 283] width 207 height 16
click at [653, 205] on span "VP Phú Bình" at bounding box center [696, 202] width 207 height 22
click at [615, 227] on div "VP [GEOGRAPHIC_DATA]" at bounding box center [696, 231] width 207 height 16
click at [1366, 346] on input "55.000" at bounding box center [1391, 334] width 151 height 23
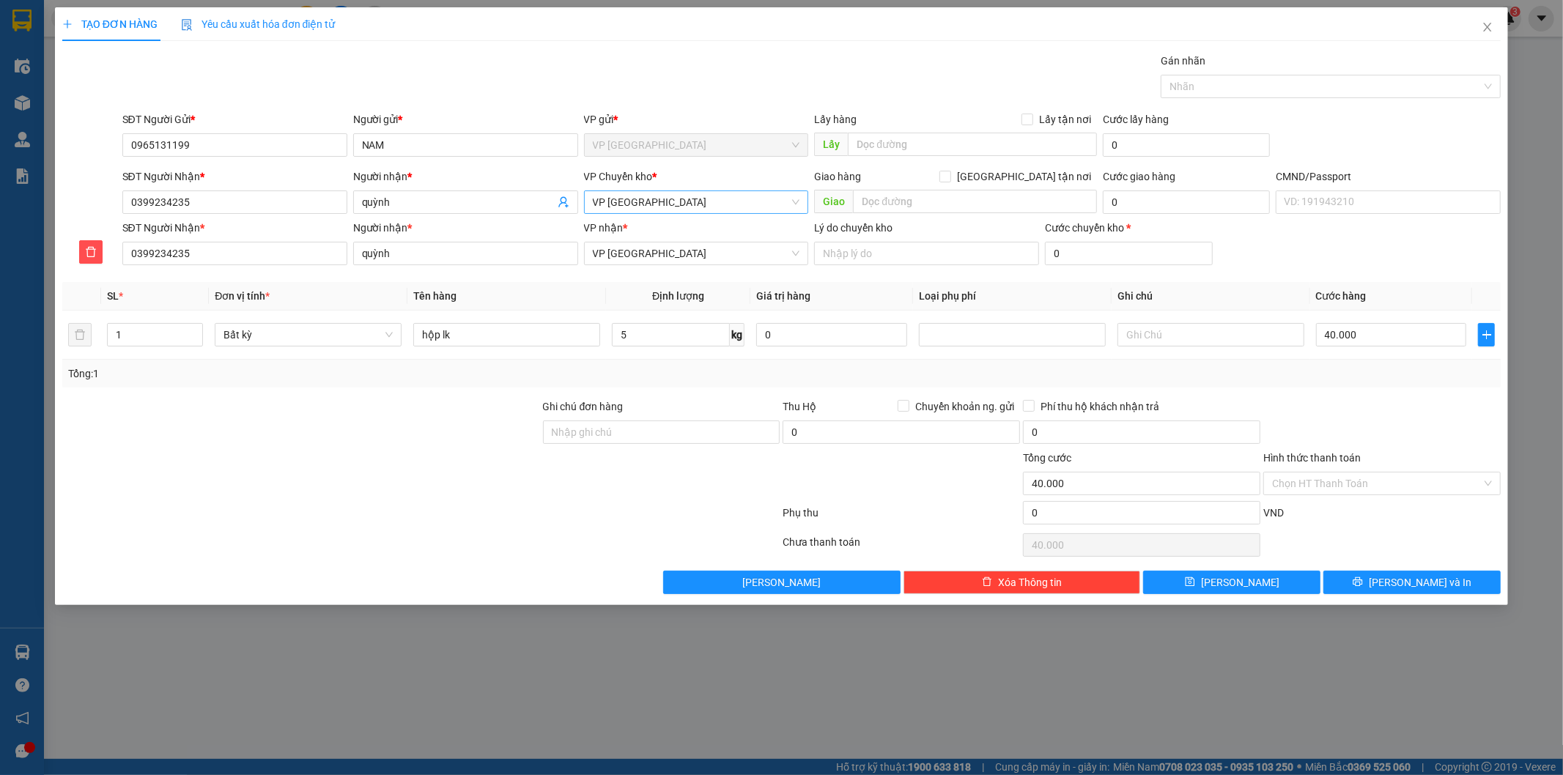
click at [1372, 421] on div at bounding box center [1382, 424] width 240 height 51
drag, startPoint x: 1404, startPoint y: 580, endPoint x: 700, endPoint y: 155, distance: 822.4
click at [1402, 577] on span "Lưu và In" at bounding box center [1420, 582] width 103 height 16
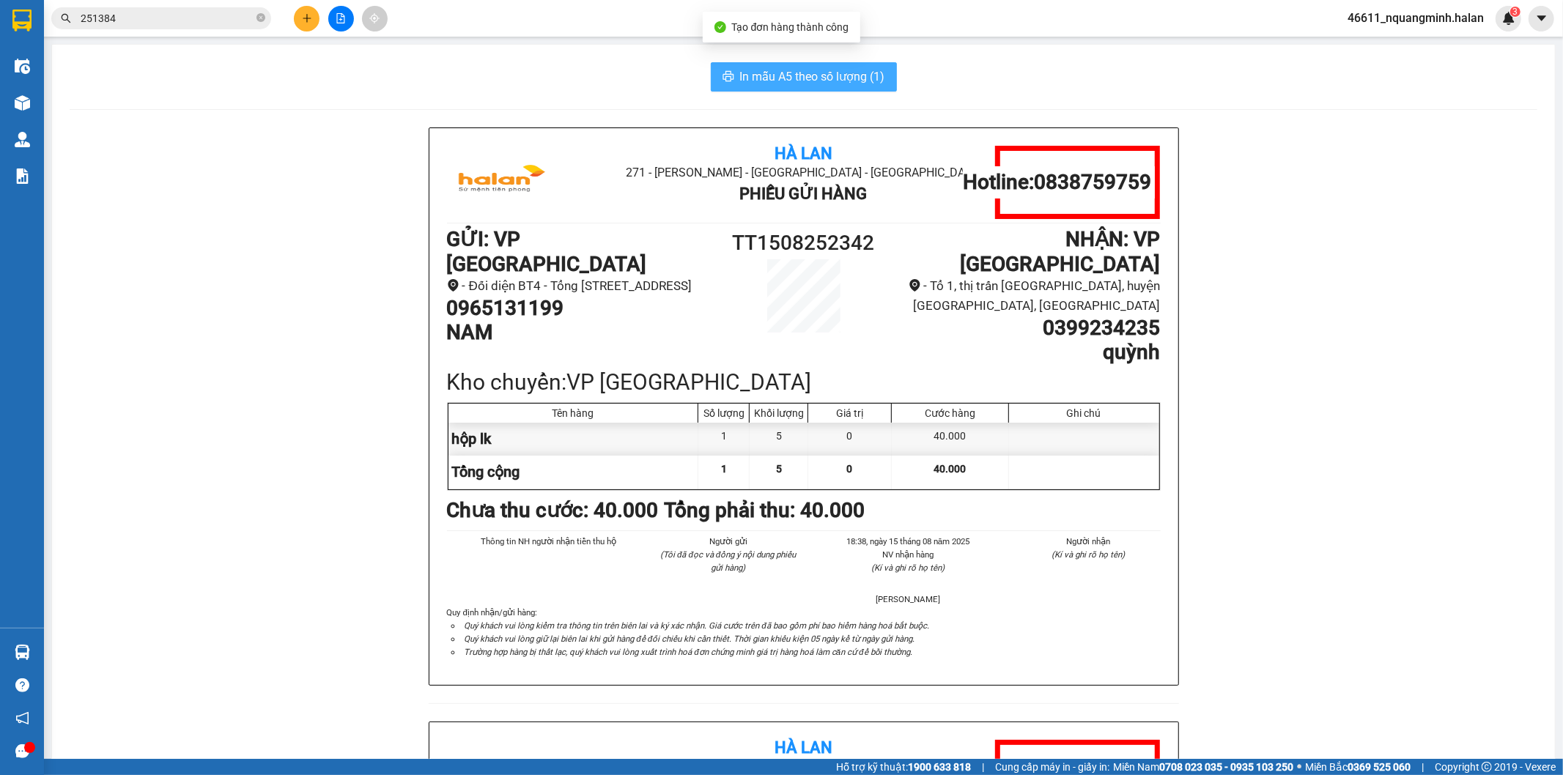
click at [771, 79] on span "In mẫu A5 theo số lượng (1)" at bounding box center [812, 76] width 145 height 18
click at [280, 286] on div "Hà Lan 271 - Dương Tự Minh - Phường Tân Long - Thái Nguyên Phiếu Gửi Hàng Hotli…" at bounding box center [804, 721] width 1468 height 1188
drag, startPoint x: 610, startPoint y: 377, endPoint x: 582, endPoint y: 314, distance: 68.6
click at [609, 369] on div "Hà Lan 271 - Dương Tự Minh - Phường Tân Long - Thái Nguyên Phiếu Gửi Hàng Hotli…" at bounding box center [803, 406] width 749 height 557
click at [582, 313] on h1 "0965131199" at bounding box center [580, 308] width 267 height 25
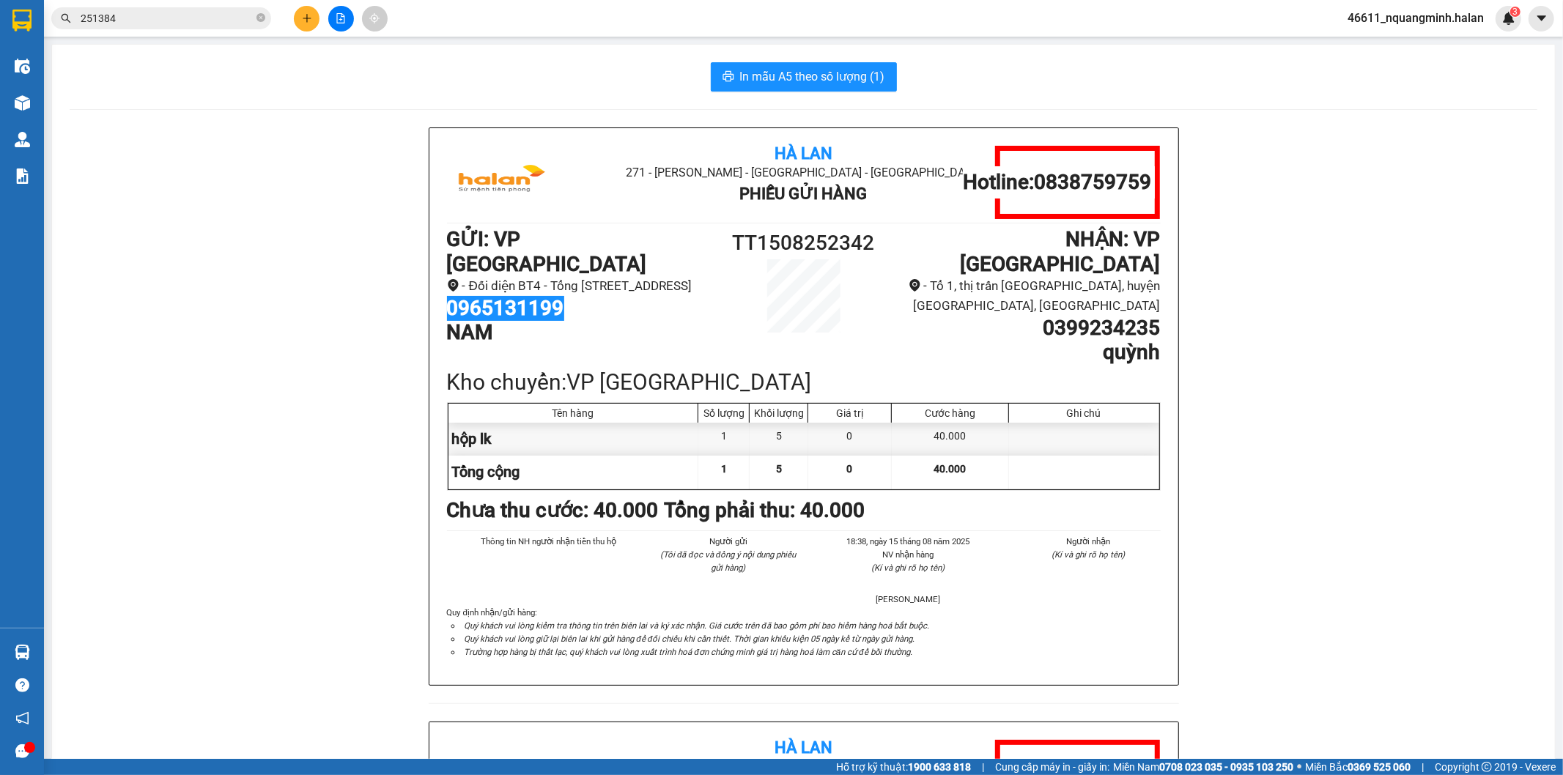
drag, startPoint x: 581, startPoint y: 302, endPoint x: 440, endPoint y: 299, distance: 141.4
click at [440, 299] on div "Hà Lan 271 - Dương Tự Minh - Phường Tân Long - Thái Nguyên Phiếu Gửi Hàng Hotli…" at bounding box center [803, 406] width 749 height 557
copy h1 "0965131199"
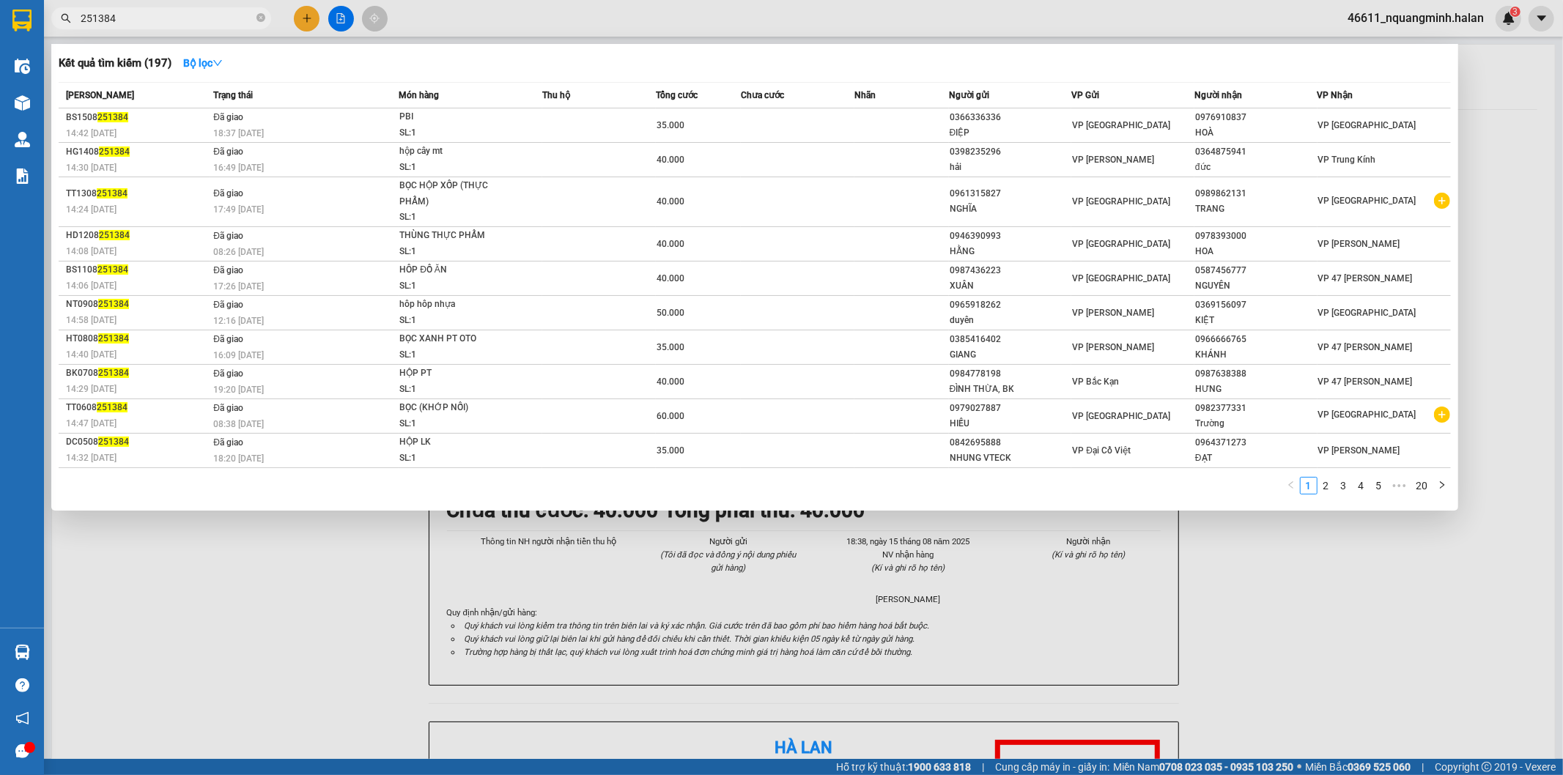
drag, startPoint x: 180, startPoint y: 23, endPoint x: 4, endPoint y: 21, distance: 175.9
click at [0, 16] on section "Kết quả tìm kiếm ( 197 ) Bộ lọc Mã ĐH Trạng thái Món hàng Thu hộ Tổng cước Chưa…" at bounding box center [781, 387] width 1563 height 775
paste input "0965131199"
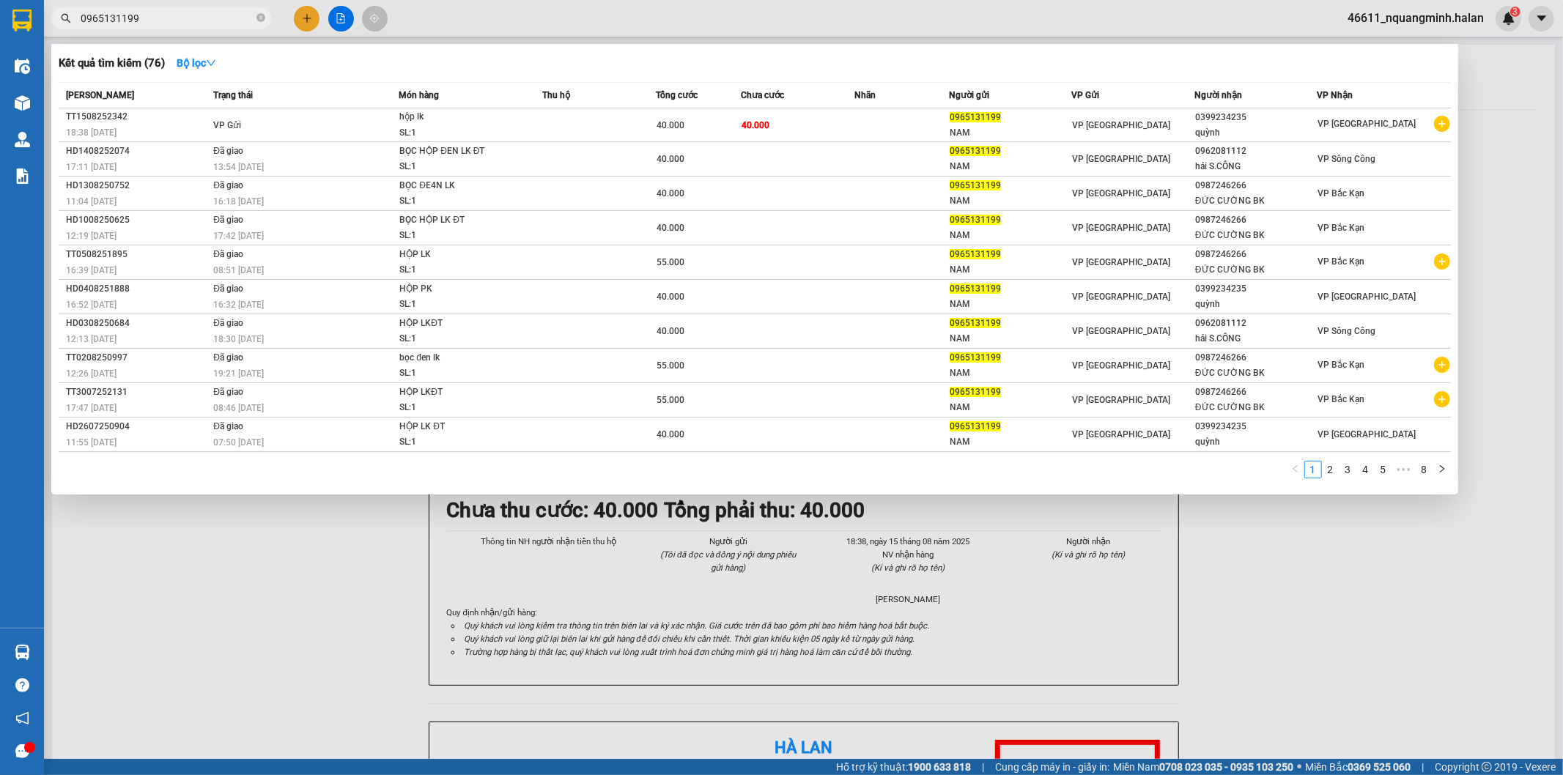
drag, startPoint x: 161, startPoint y: 15, endPoint x: 0, endPoint y: -71, distance: 182.9
click at [0, 0] on html "Kết quả tìm kiếm ( 76 ) Bộ lọc Mã ĐH Trạng thái Món hàng Thu hộ Tổng cước Chưa …" at bounding box center [781, 387] width 1563 height 775
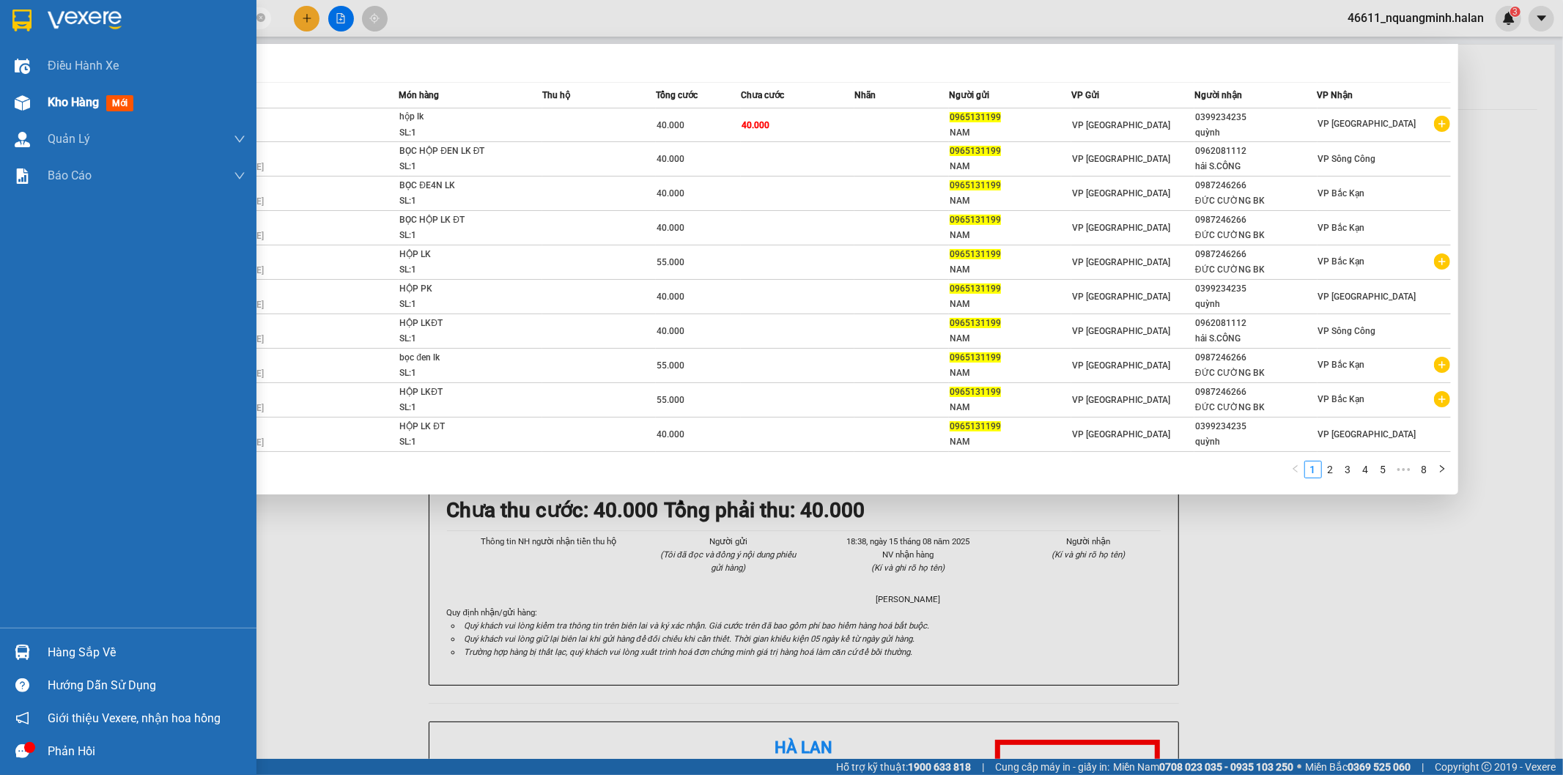
click at [22, 99] on img at bounding box center [22, 102] width 15 height 15
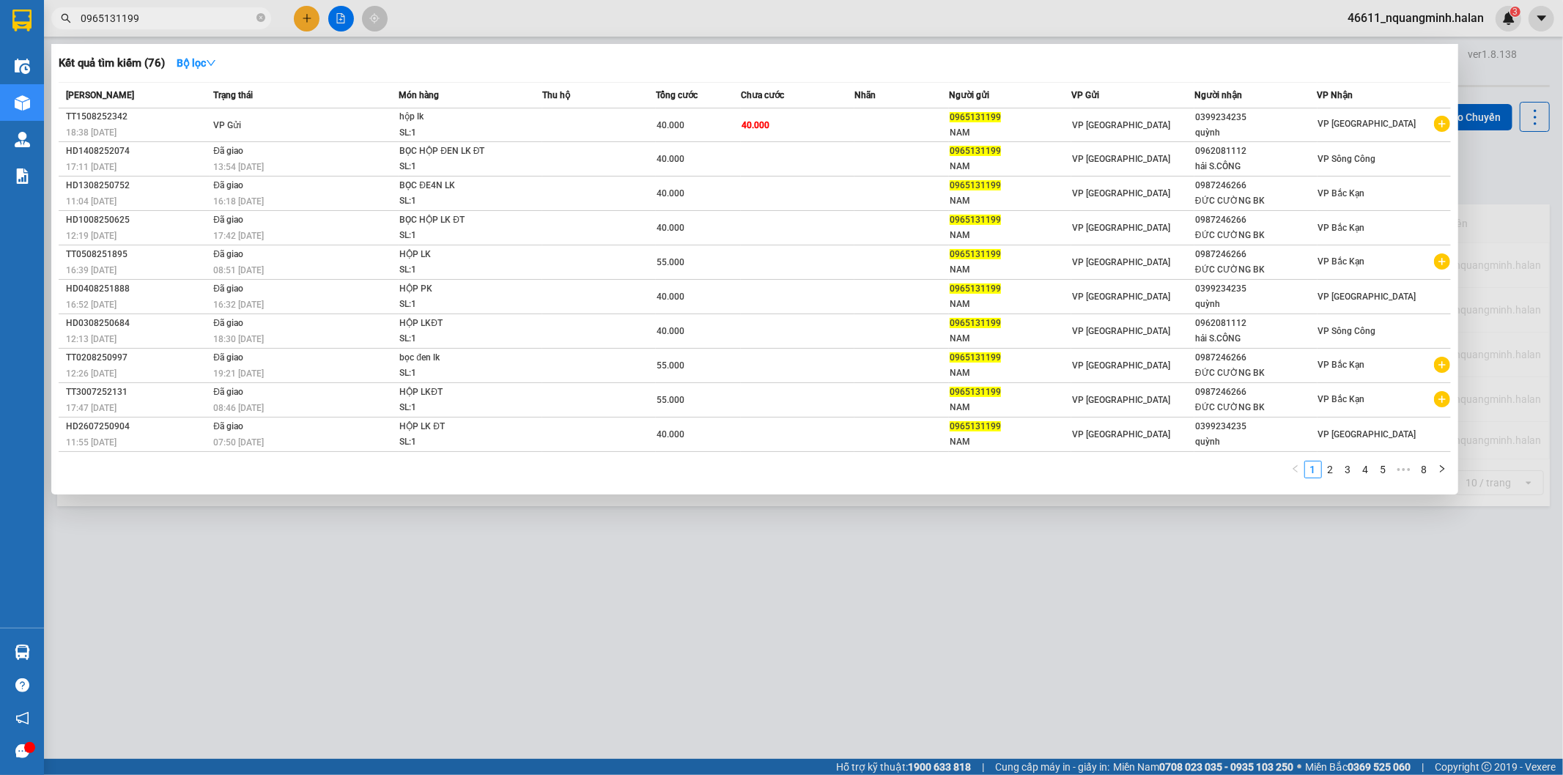
click at [658, 643] on div at bounding box center [781, 387] width 1563 height 775
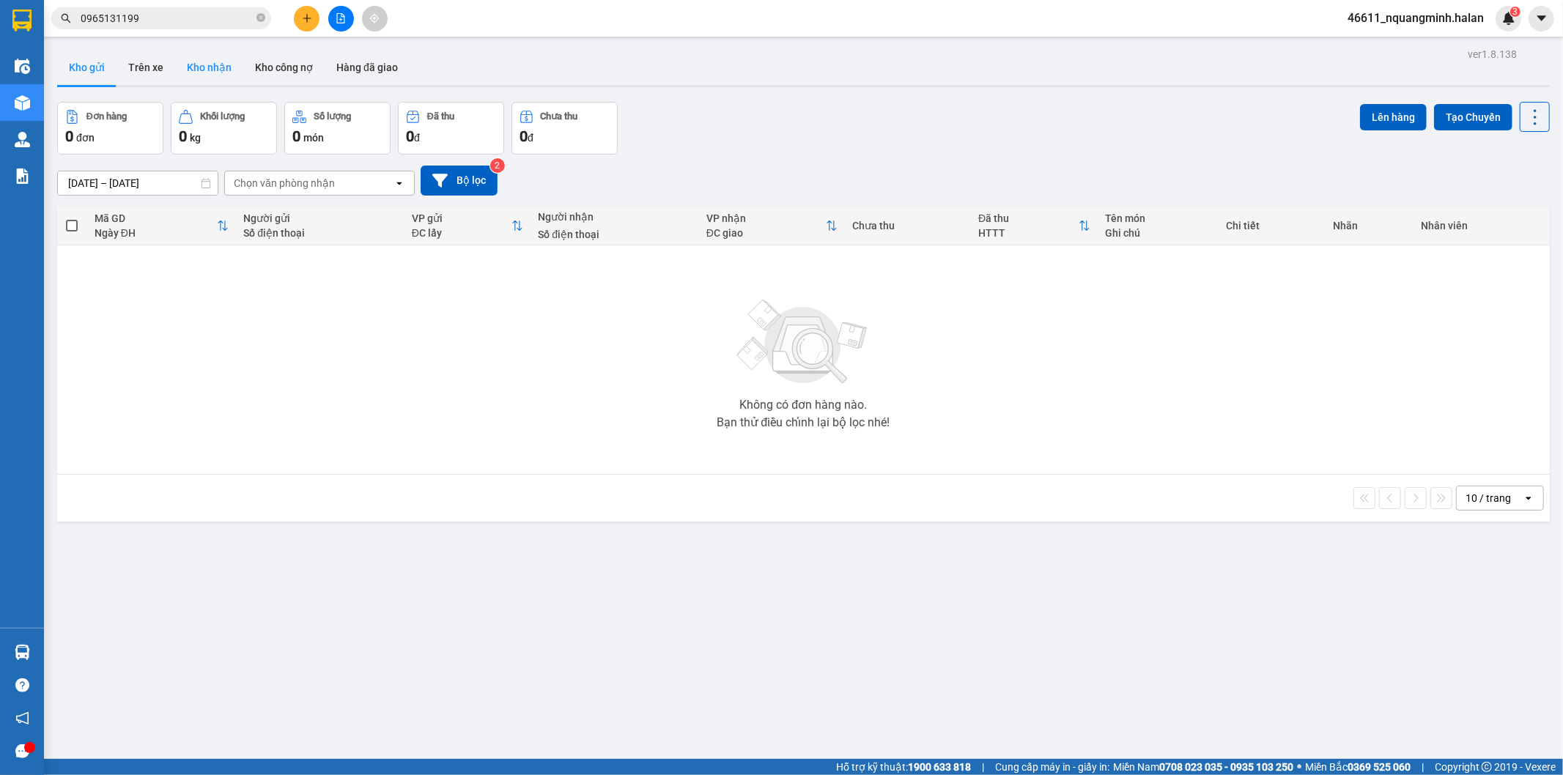
click at [215, 77] on button "Kho nhận" at bounding box center [209, 67] width 68 height 35
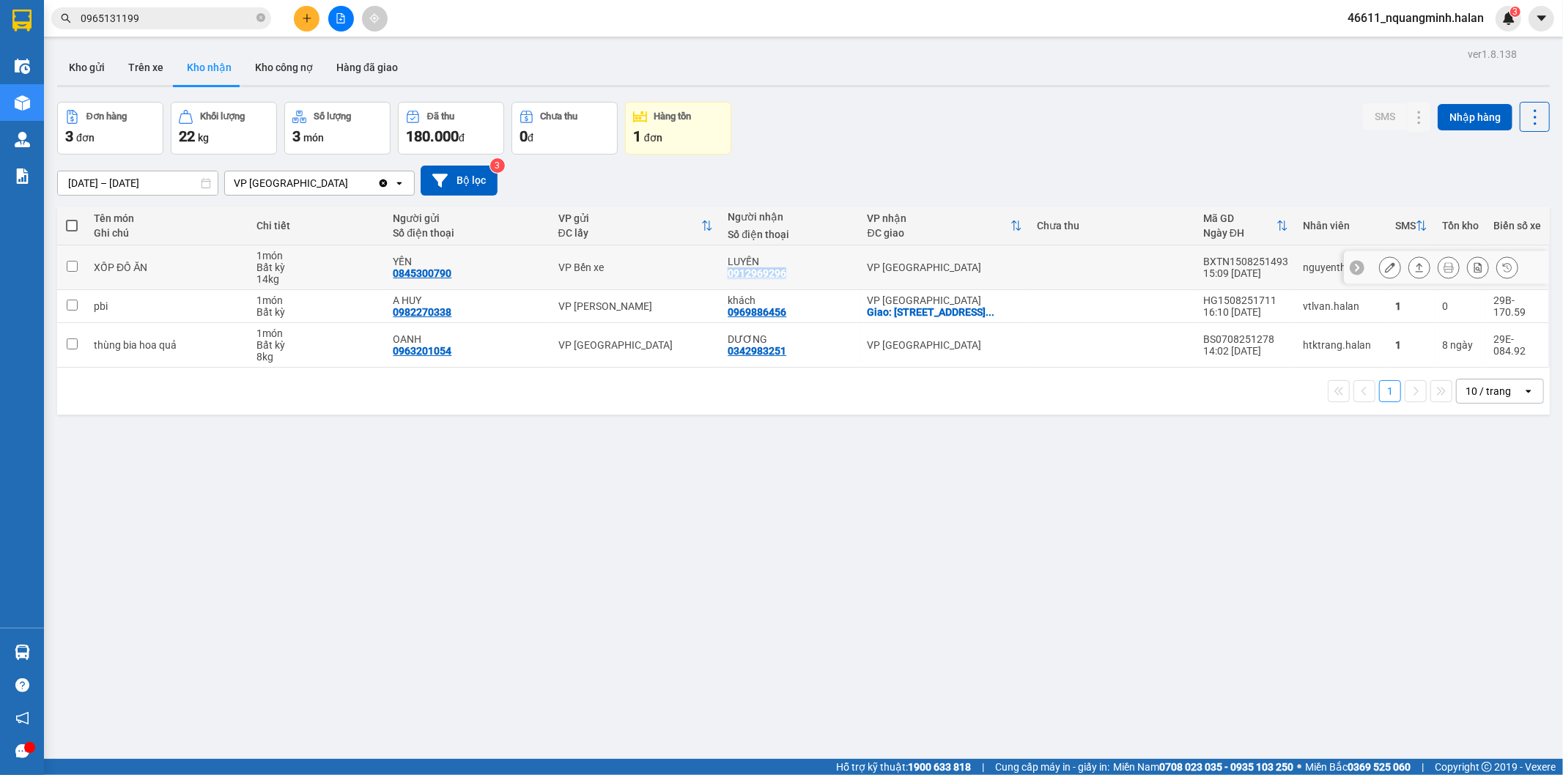
drag, startPoint x: 744, startPoint y: 262, endPoint x: 724, endPoint y: 273, distance: 23.3
click at [728, 273] on div "LUYẾN 0912969296" at bounding box center [790, 267] width 125 height 23
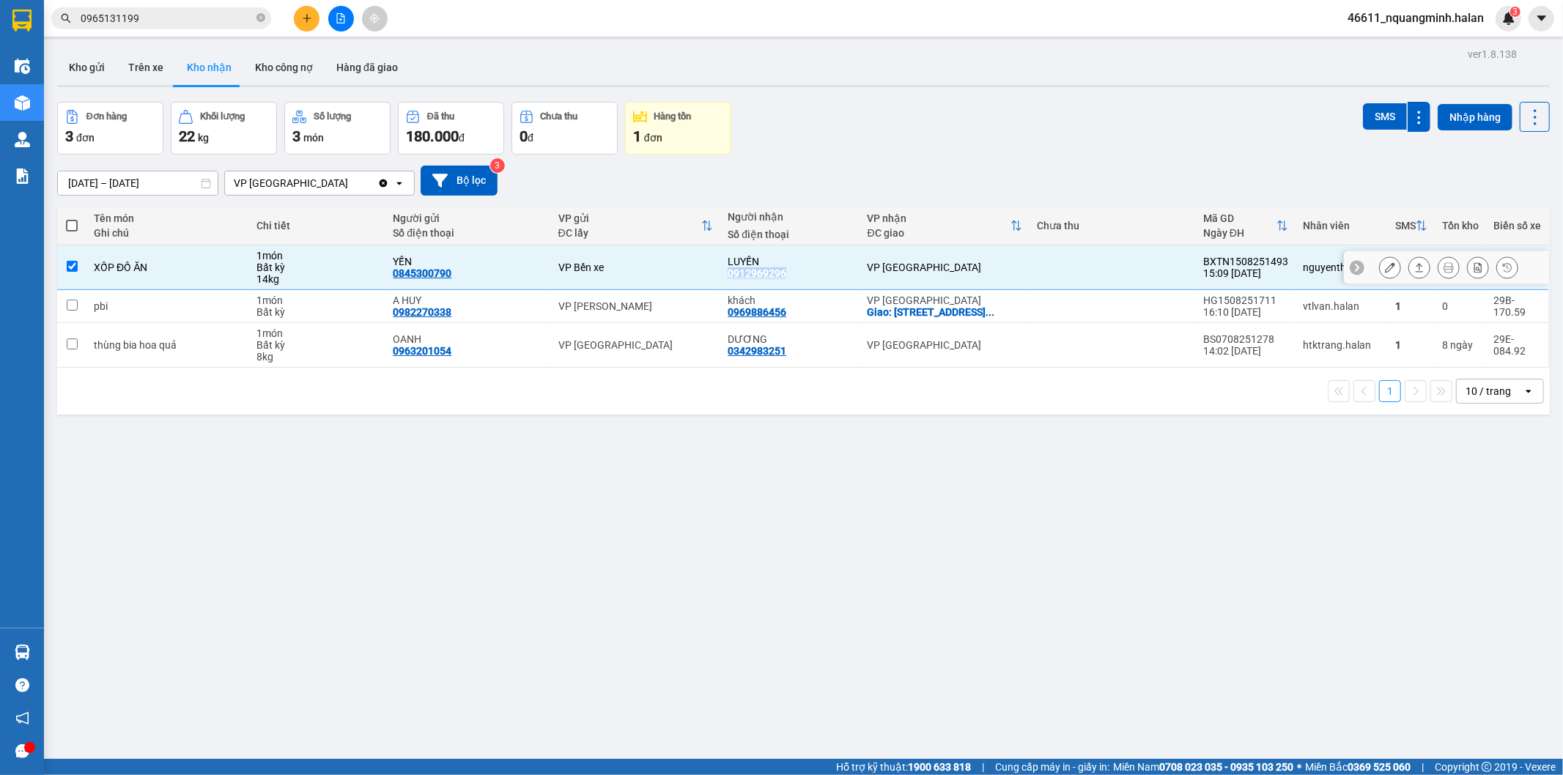
copy div "0912969296"
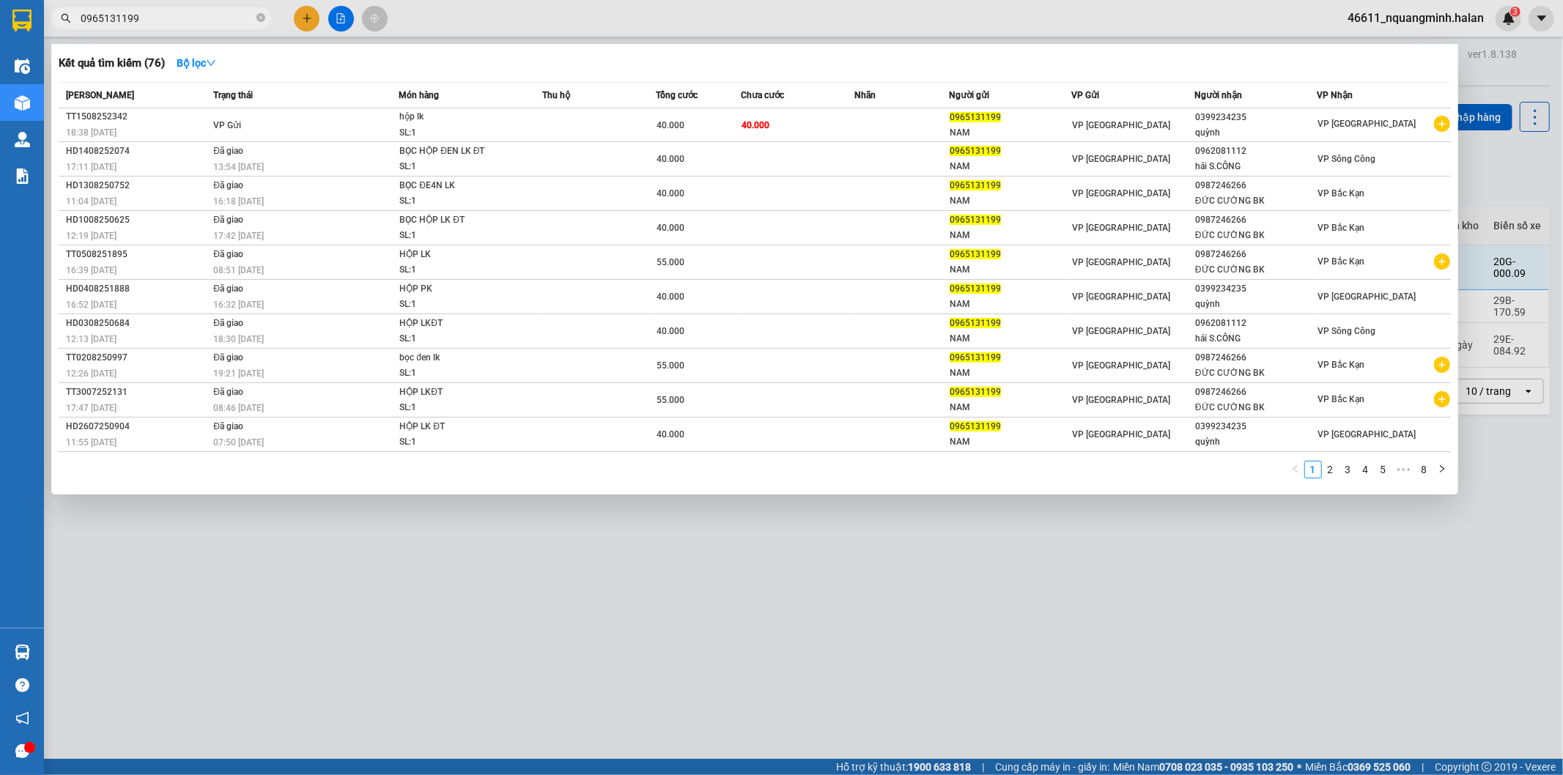
paste input "12969296"
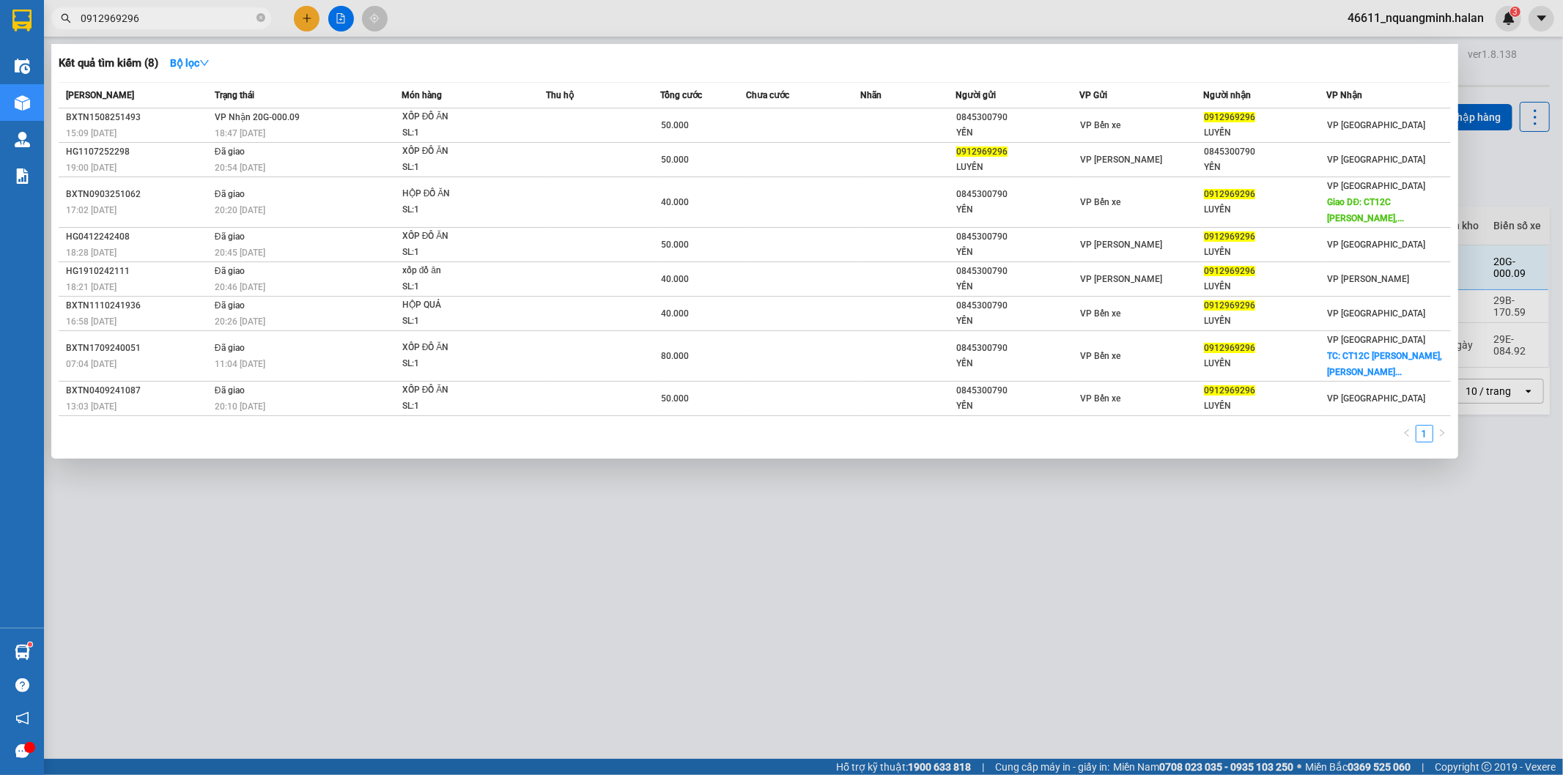
click at [216, 15] on input "0912969296" at bounding box center [167, 18] width 173 height 16
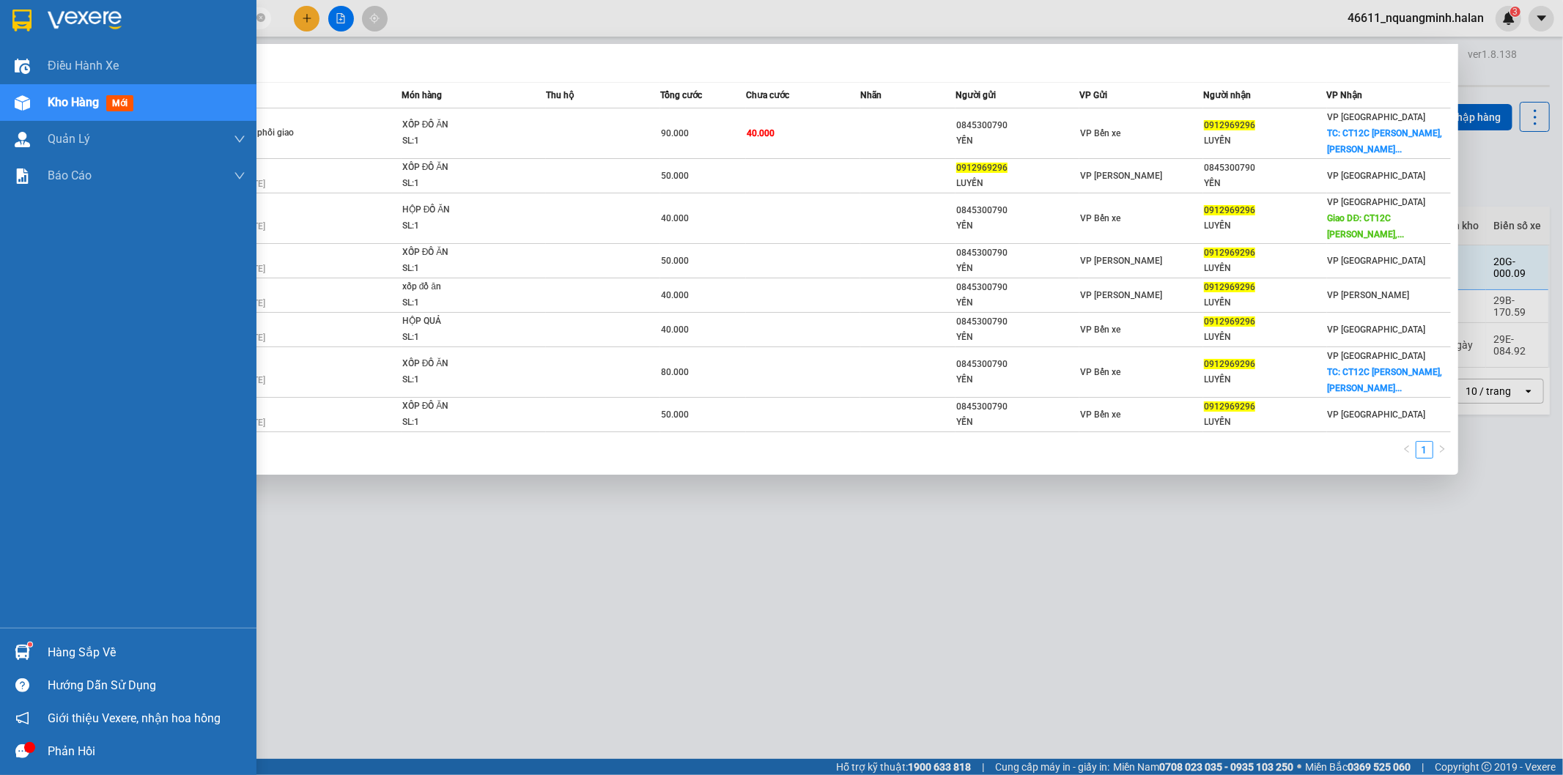
click at [23, 655] on img at bounding box center [22, 652] width 15 height 15
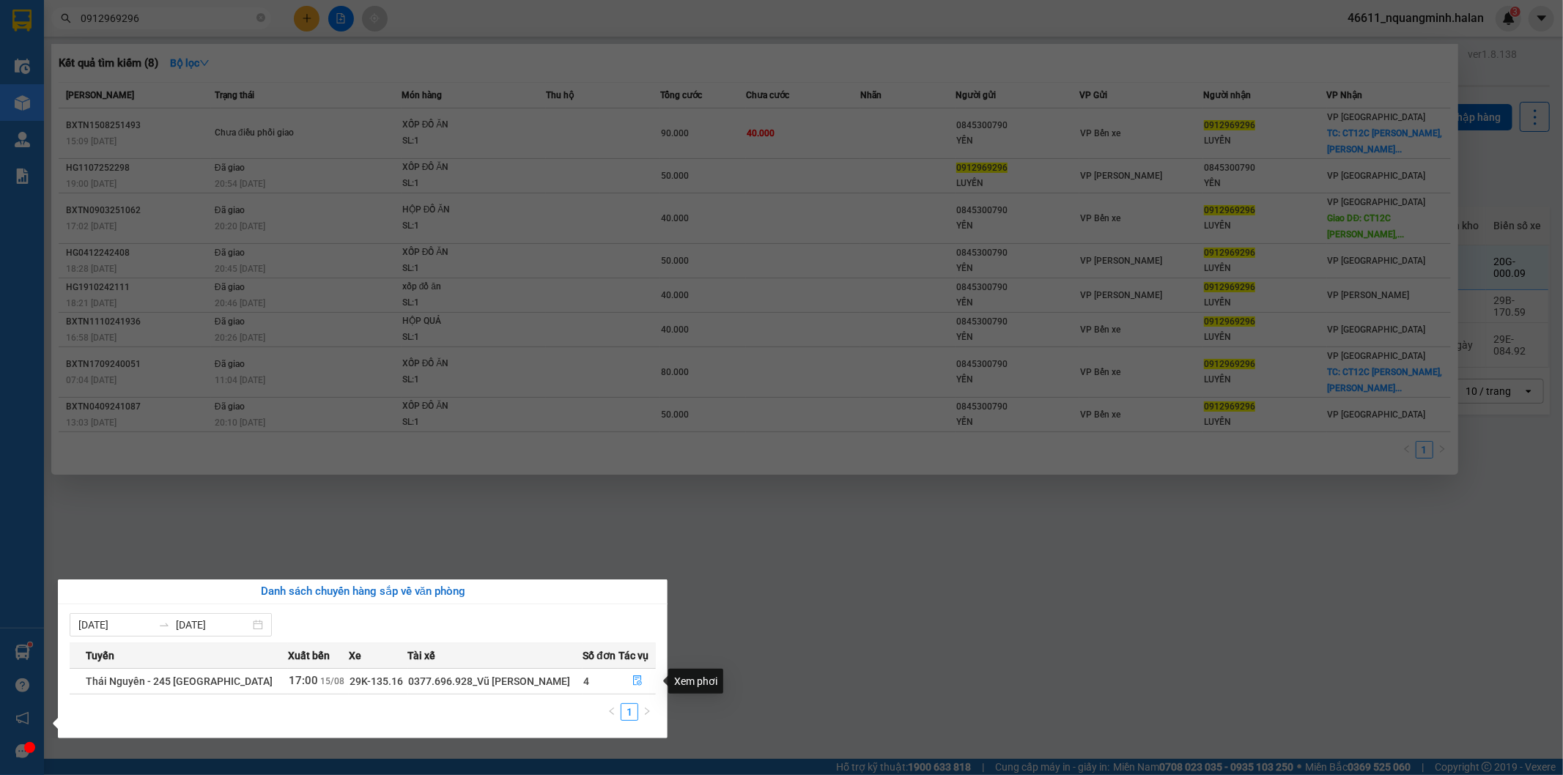
drag, startPoint x: 736, startPoint y: 658, endPoint x: 718, endPoint y: 667, distance: 20.0
click at [735, 658] on section "Kết quả tìm kiếm ( 8 ) Bộ lọc Mã ĐH Trạng thái Món hàng Thu hộ Tổng cước Chưa c…" at bounding box center [781, 387] width 1563 height 775
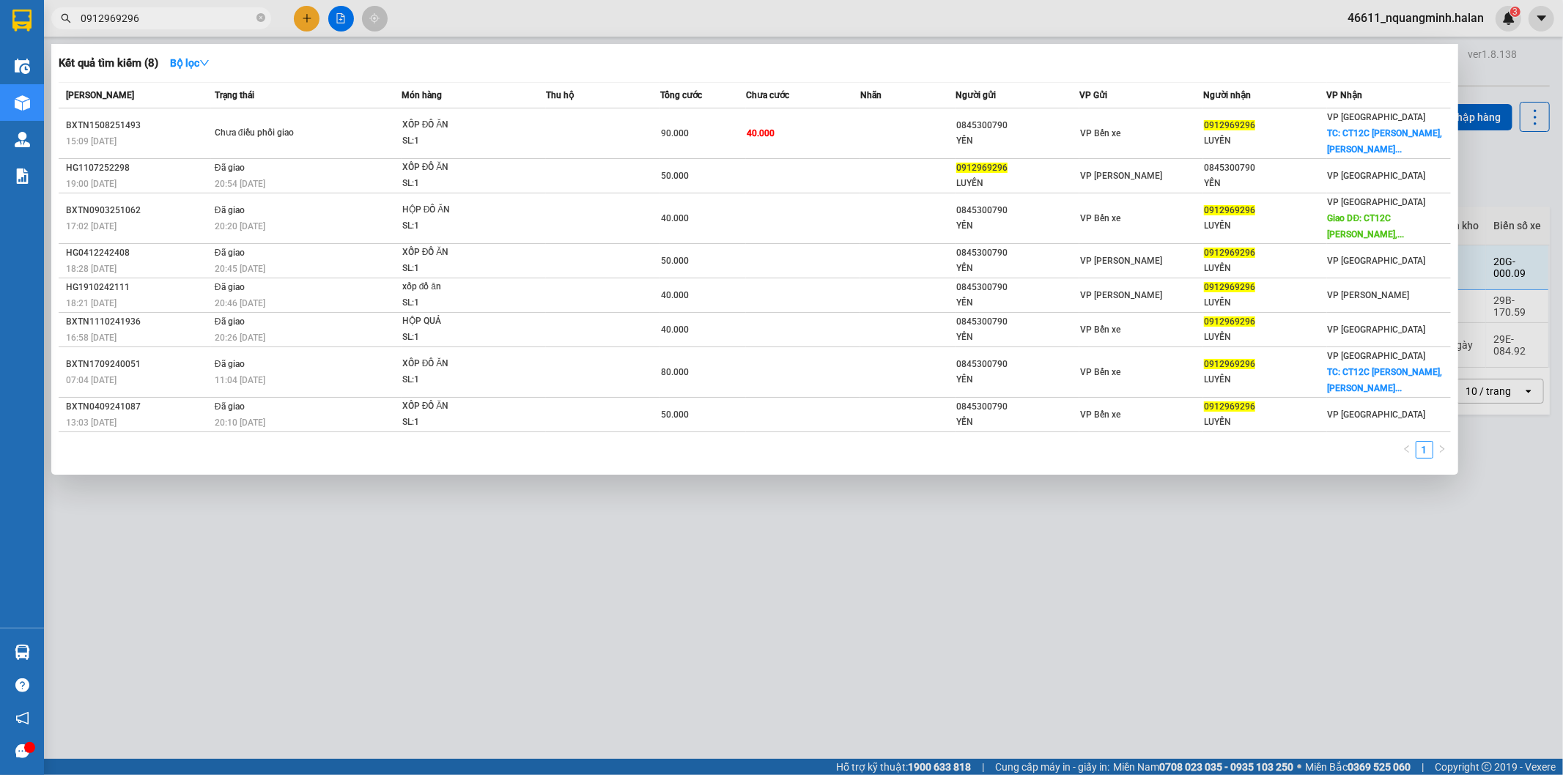
click at [180, 26] on input "0912969296" at bounding box center [167, 18] width 173 height 16
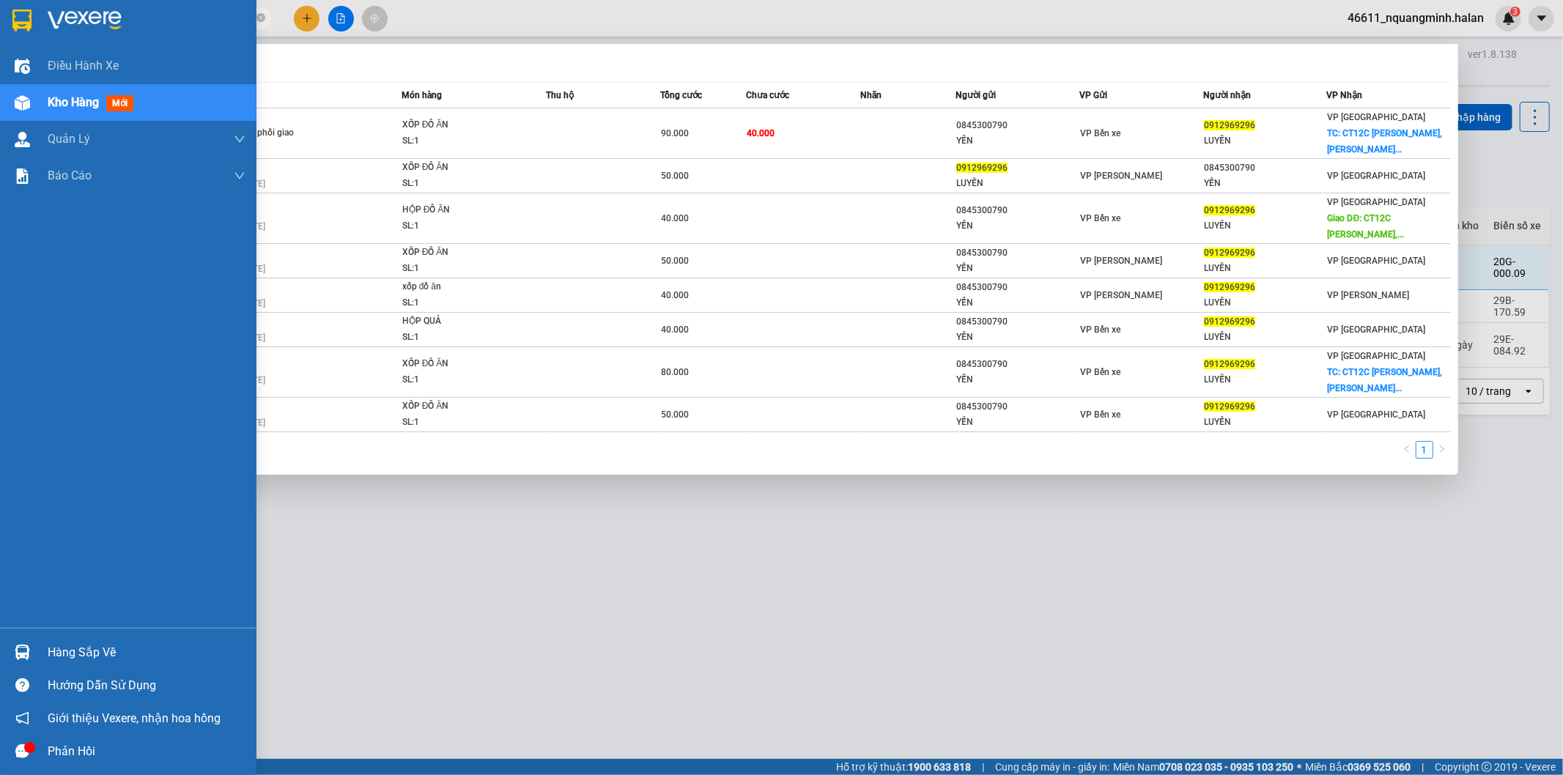
drag, startPoint x: 218, startPoint y: 11, endPoint x: 26, endPoint y: 0, distance: 192.3
click at [10, 2] on section "Kết quả tìm kiếm ( 8 ) Bộ lọc Mã ĐH Trạng thái Món hàng Thu hộ Tổng cước Chưa c…" at bounding box center [781, 387] width 1563 height 775
click at [37, 651] on div "Hàng sắp về" at bounding box center [128, 652] width 256 height 33
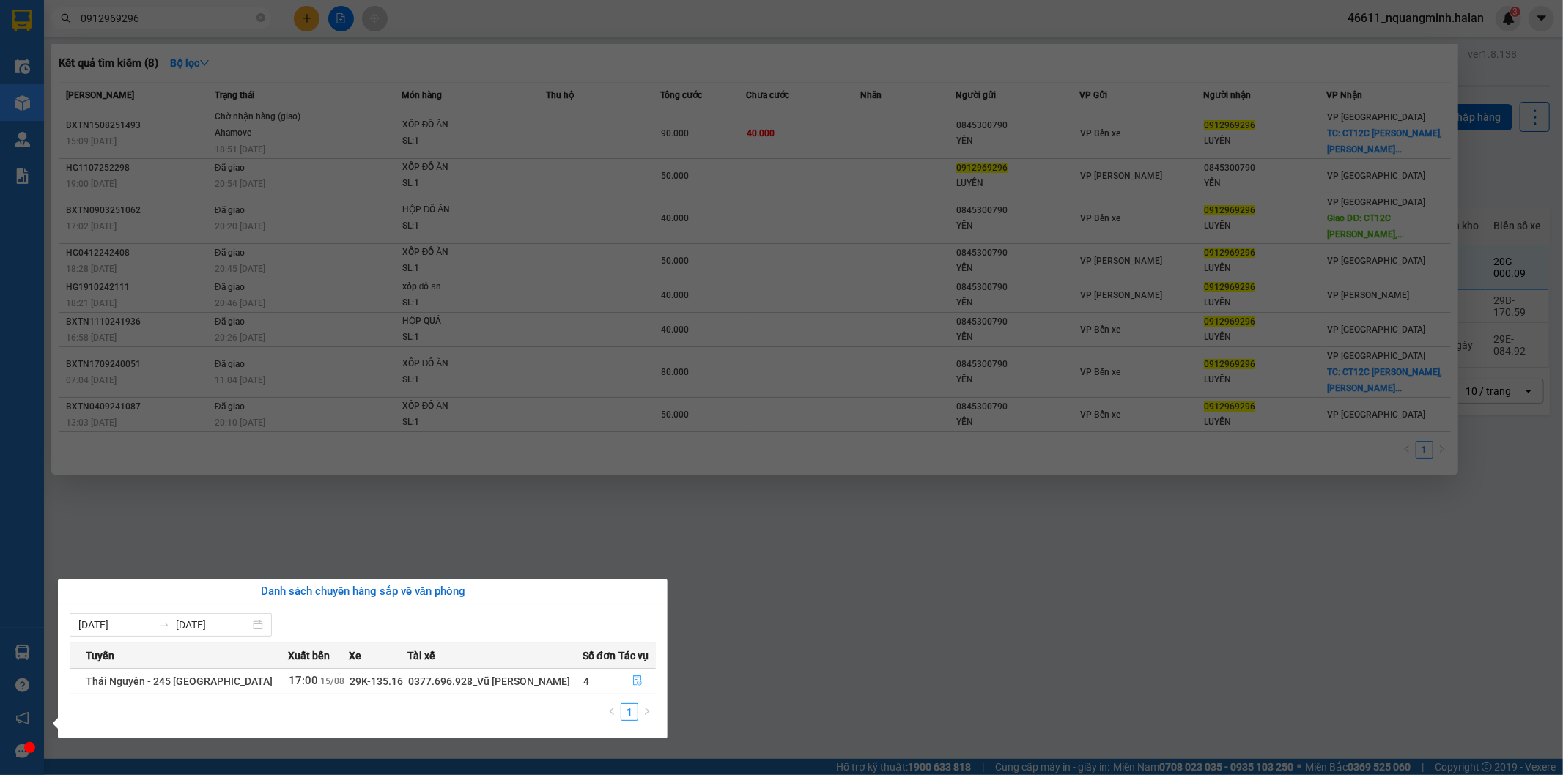
click at [629, 689] on button "button" at bounding box center [637, 681] width 36 height 23
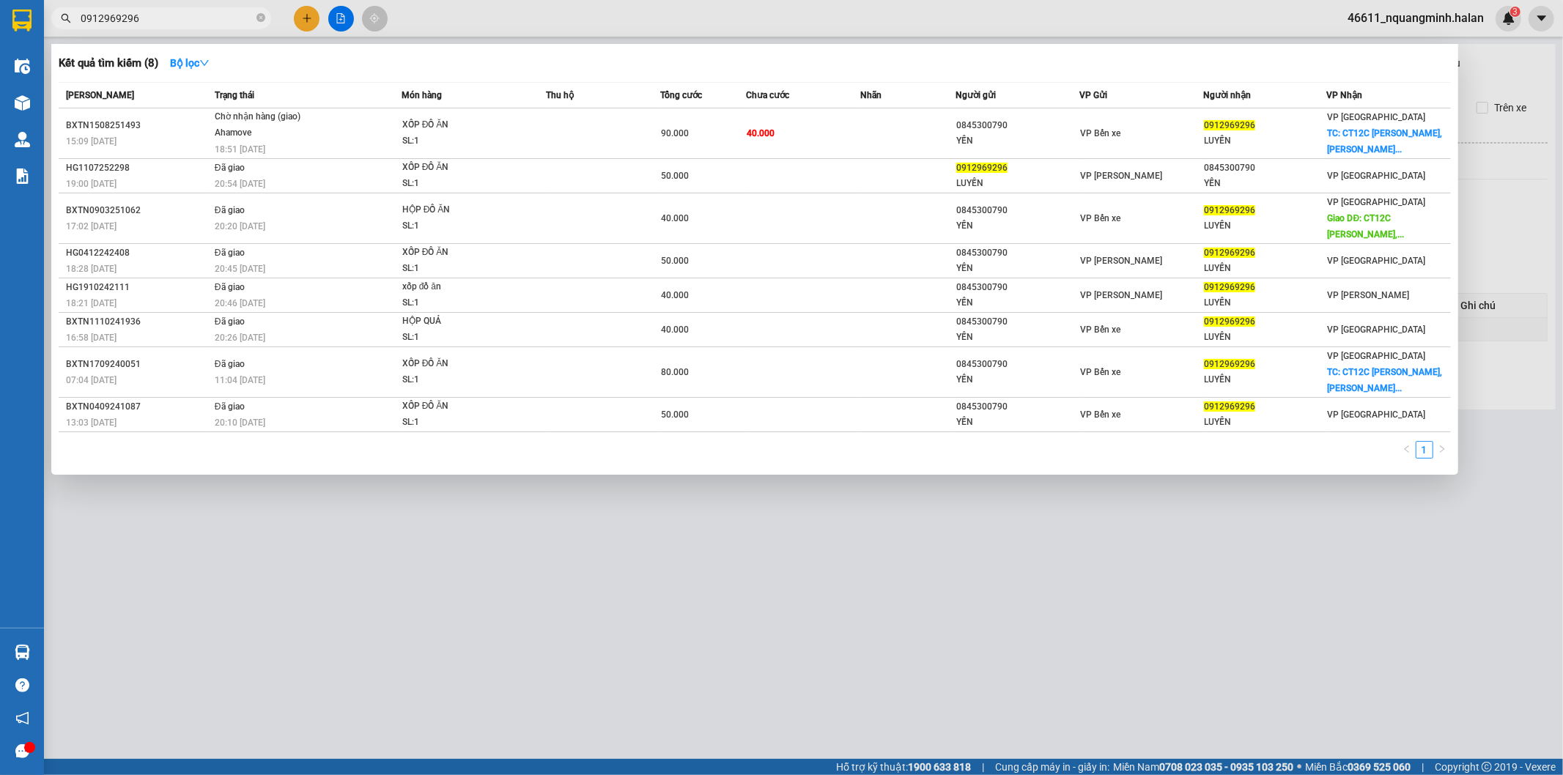
click at [700, 604] on div at bounding box center [781, 387] width 1563 height 775
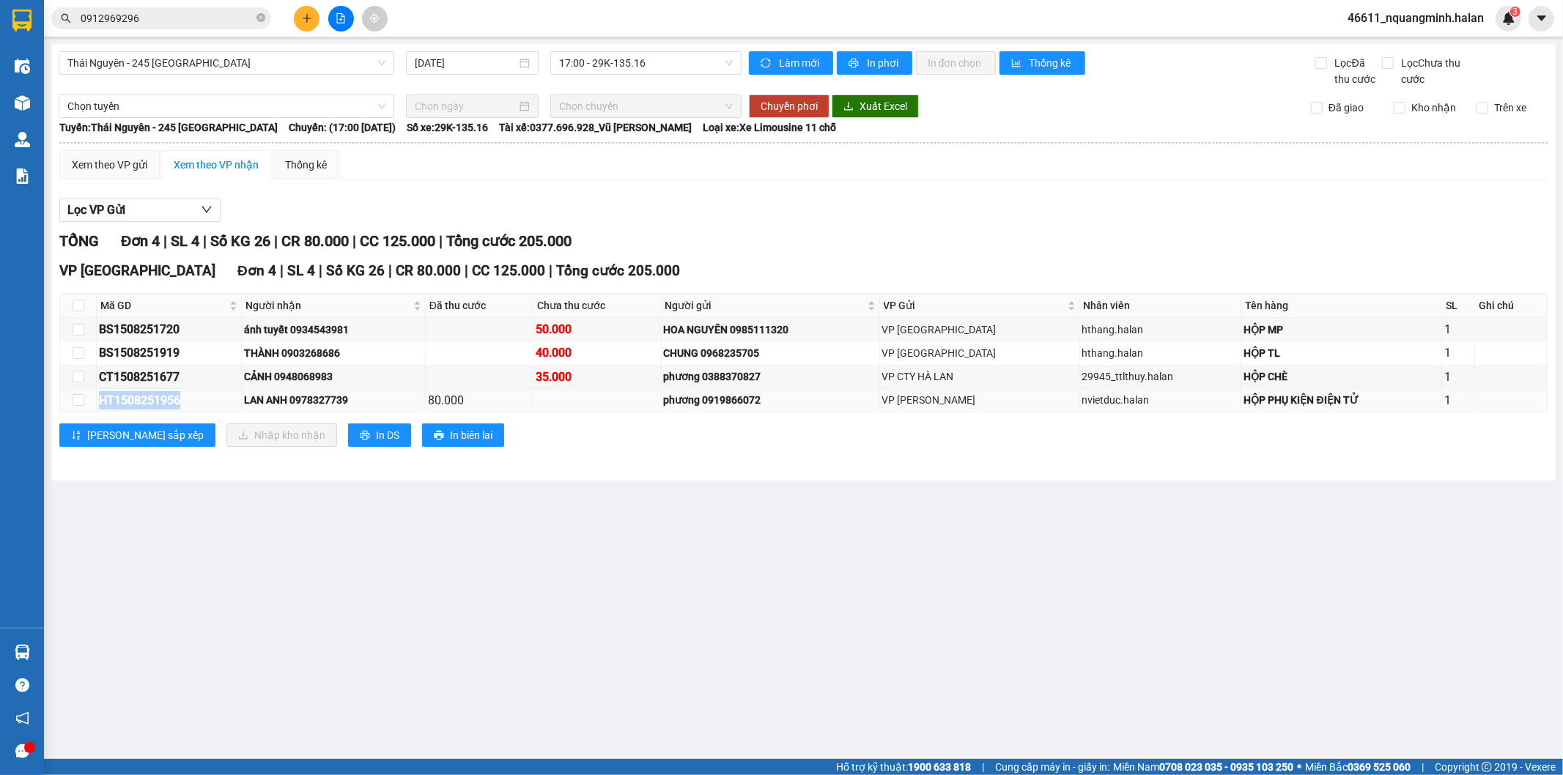
drag, startPoint x: 209, startPoint y: 402, endPoint x: 91, endPoint y: 405, distance: 118.0
click at [91, 405] on tr "HT1508251956 LAN ANH 0978327739 80.000 phương 0919866072 VP Hoàng Văn Thụ nviet…" at bounding box center [803, 400] width 1487 height 23
copy tr "HT1508251956"
click at [619, 508] on main "Thái Nguyên - 245 Quang Trung 15/08/2025 17:00 - 29K-135.16 Làm mới In phơi In …" at bounding box center [781, 379] width 1563 height 759
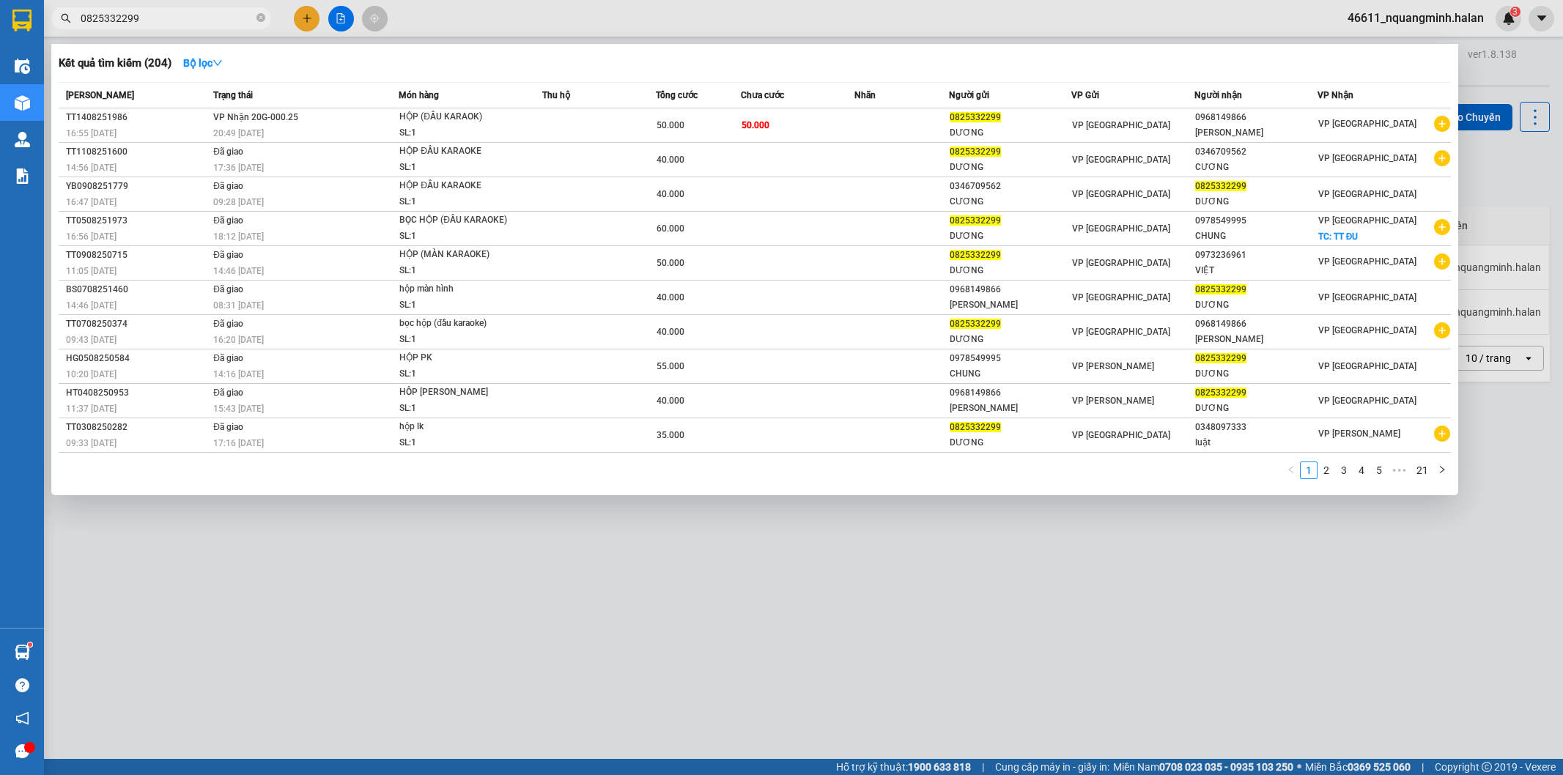
click at [570, 574] on div at bounding box center [781, 387] width 1563 height 775
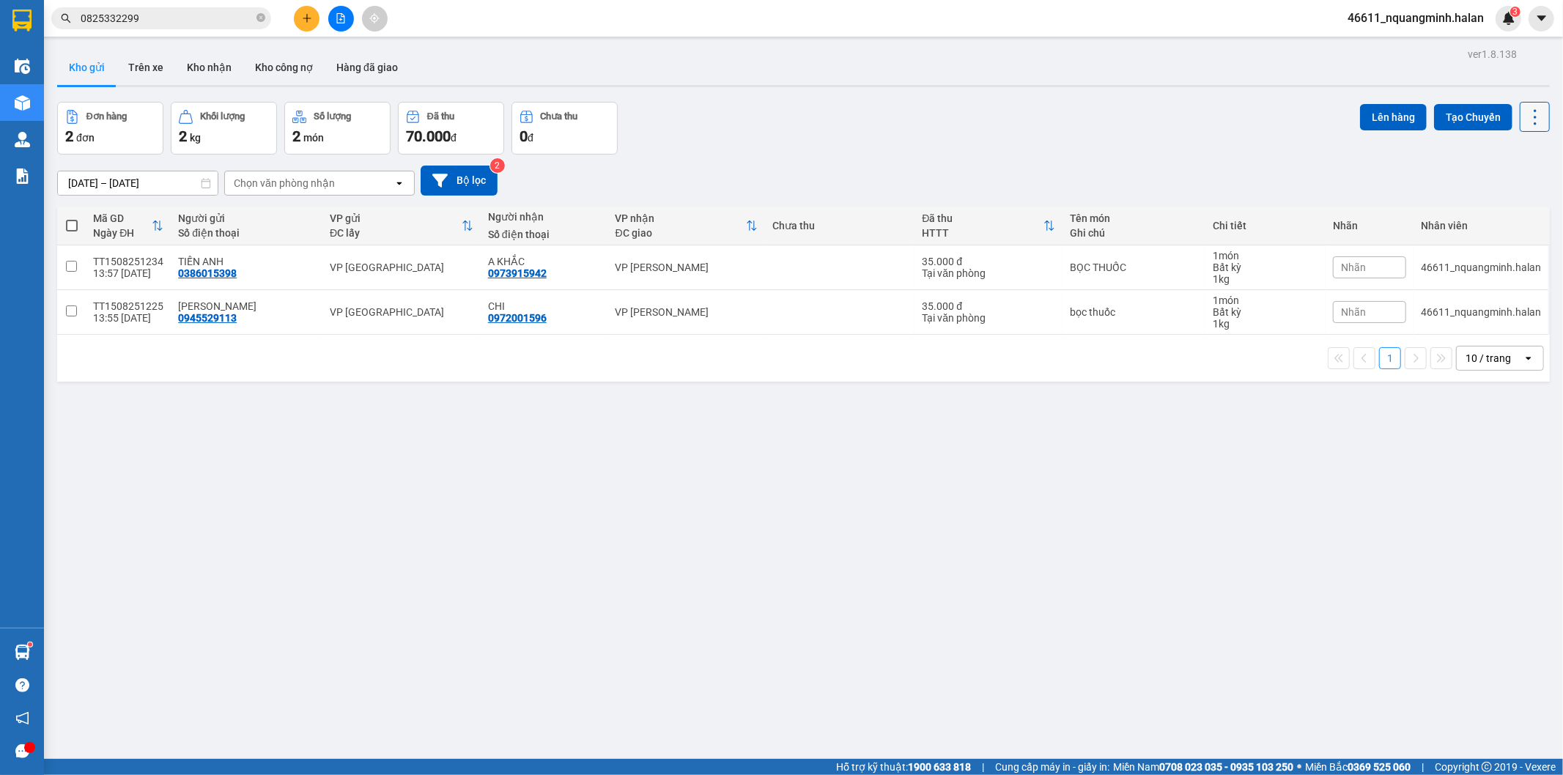
click at [1528, 114] on icon at bounding box center [1535, 117] width 21 height 21
click at [1487, 212] on span "Làm mới" at bounding box center [1502, 209] width 40 height 15
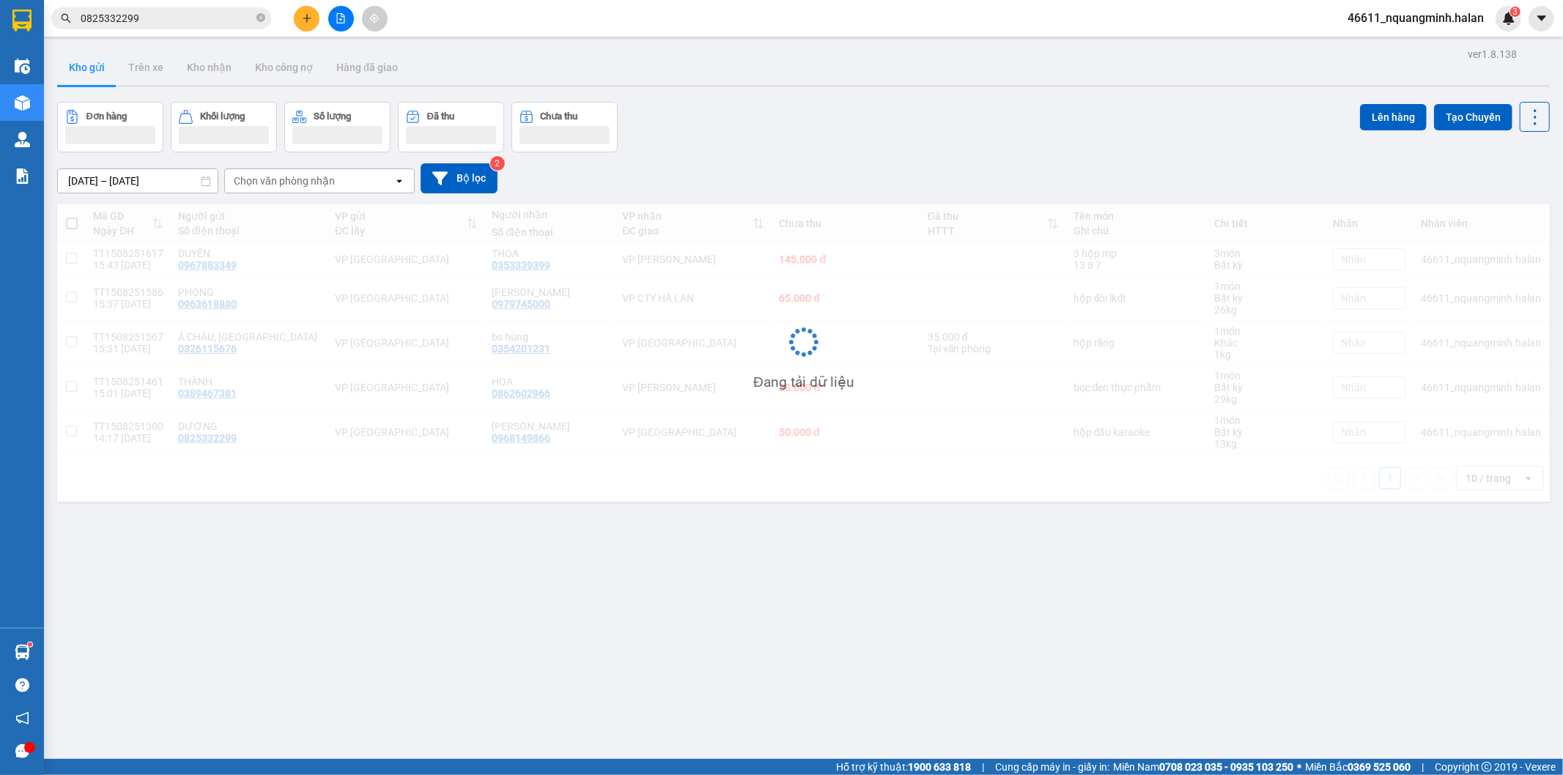
drag, startPoint x: 804, startPoint y: 127, endPoint x: 744, endPoint y: 158, distance: 68.2
click at [801, 126] on div "Đơn hàng Khối lượng Số lượng Đã thu Chưa thu Lên hàng Tạo Chuyến" at bounding box center [803, 127] width 1492 height 51
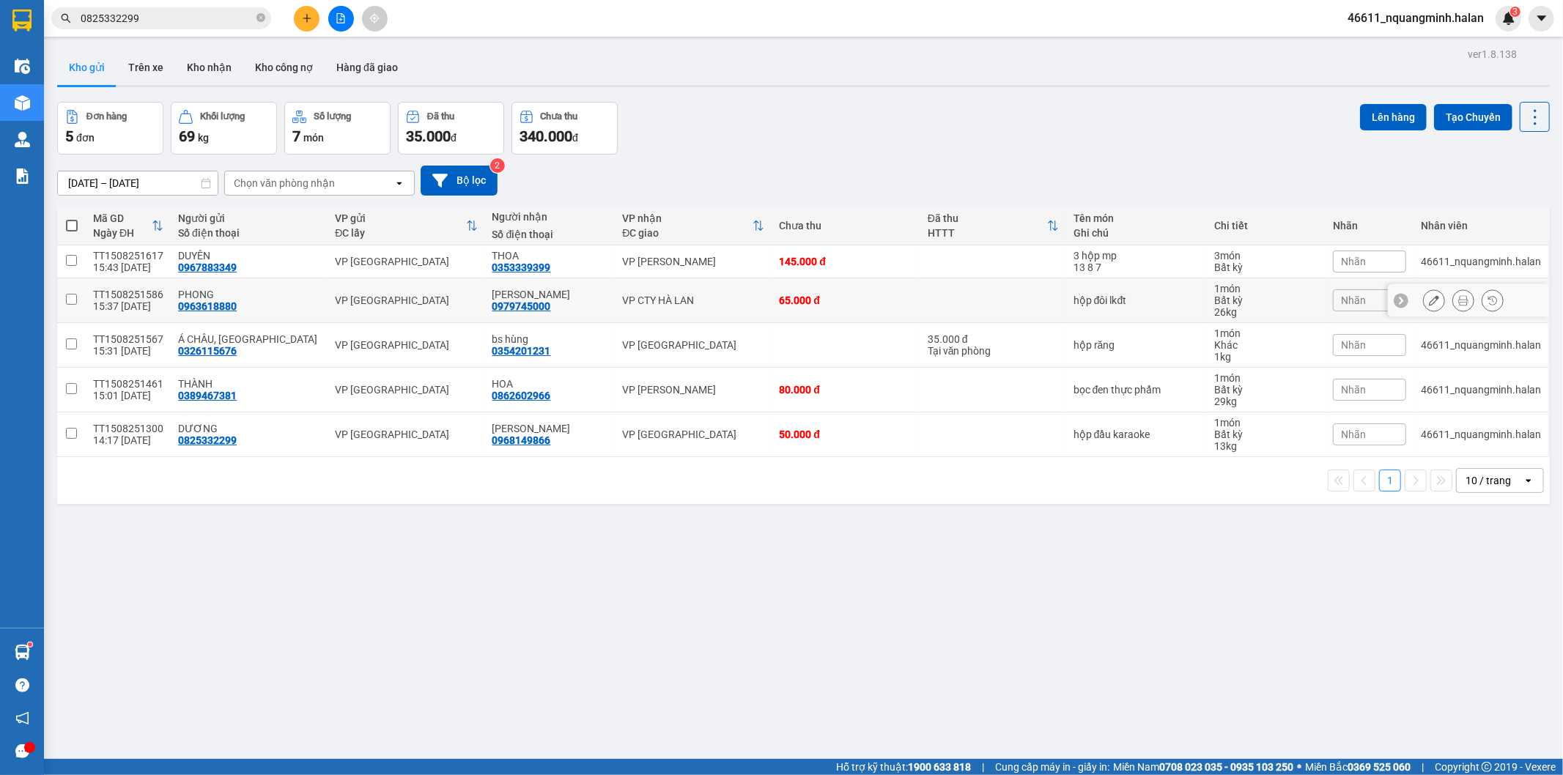
click at [898, 295] on td "65.000 đ" at bounding box center [845, 300] width 148 height 45
checkbox input "true"
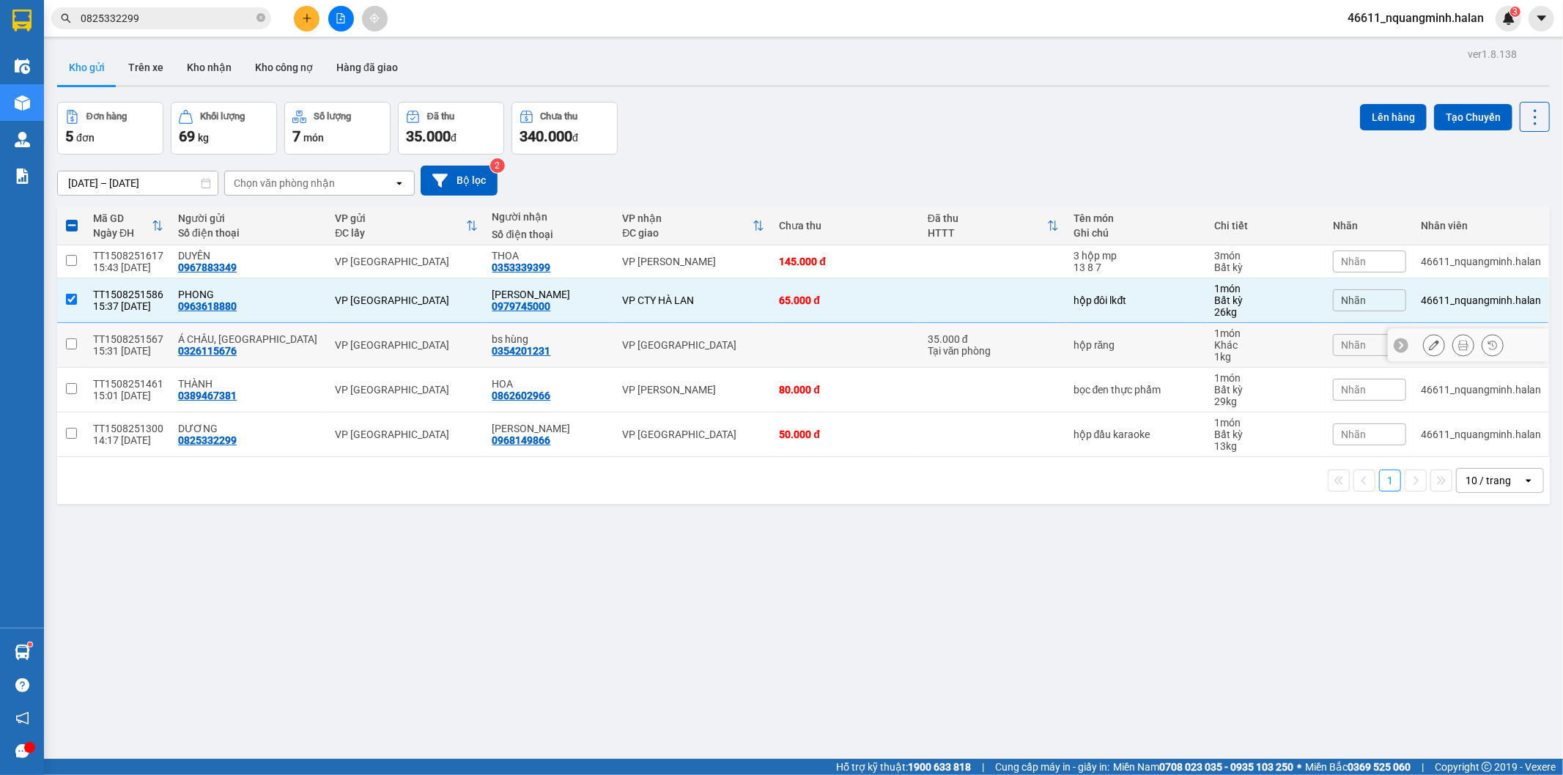
click at [662, 345] on div "VP [GEOGRAPHIC_DATA]" at bounding box center [693, 345] width 142 height 12
checkbox input "true"
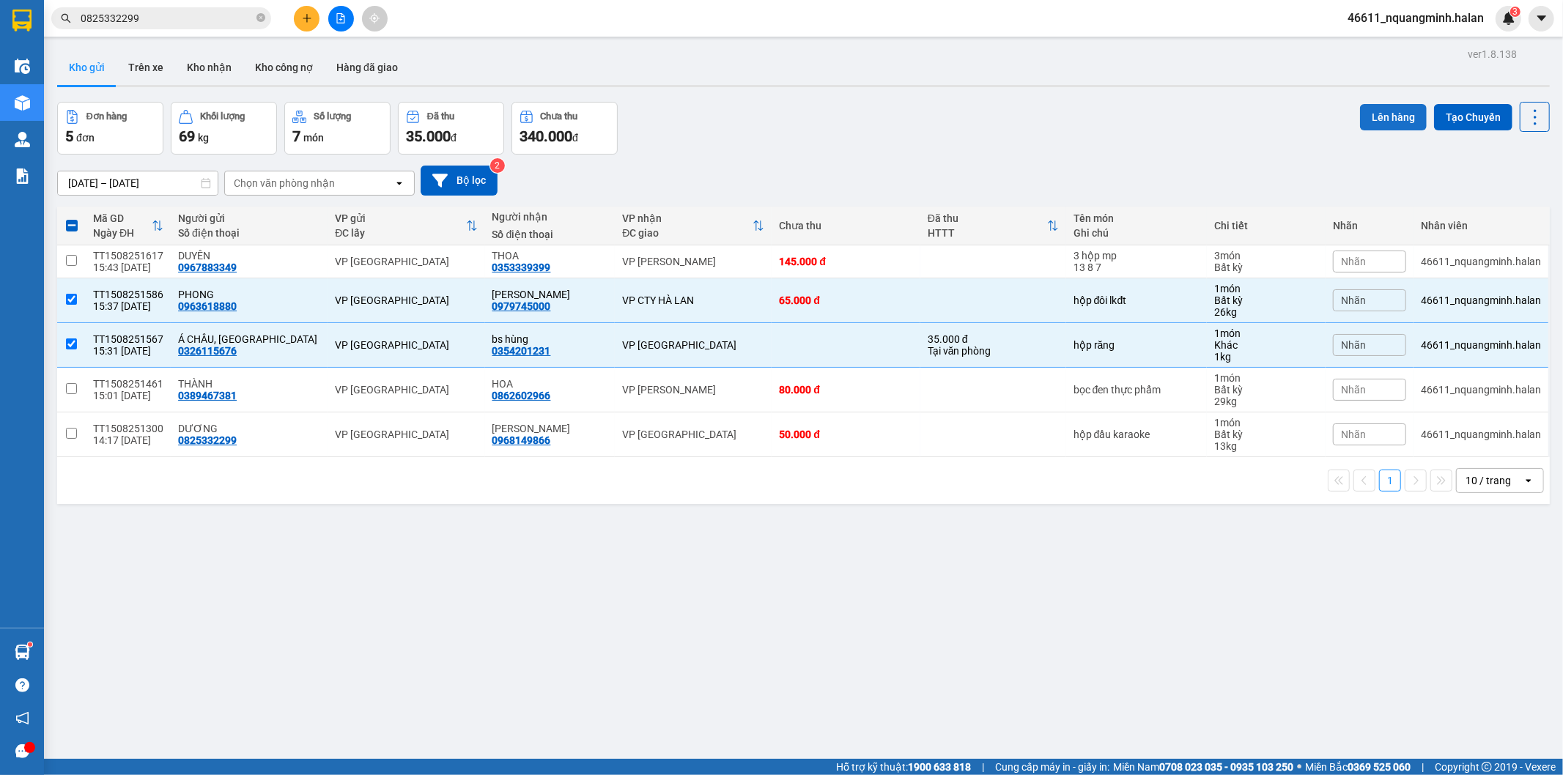
click at [1374, 111] on button "Lên hàng" at bounding box center [1393, 117] width 67 height 26
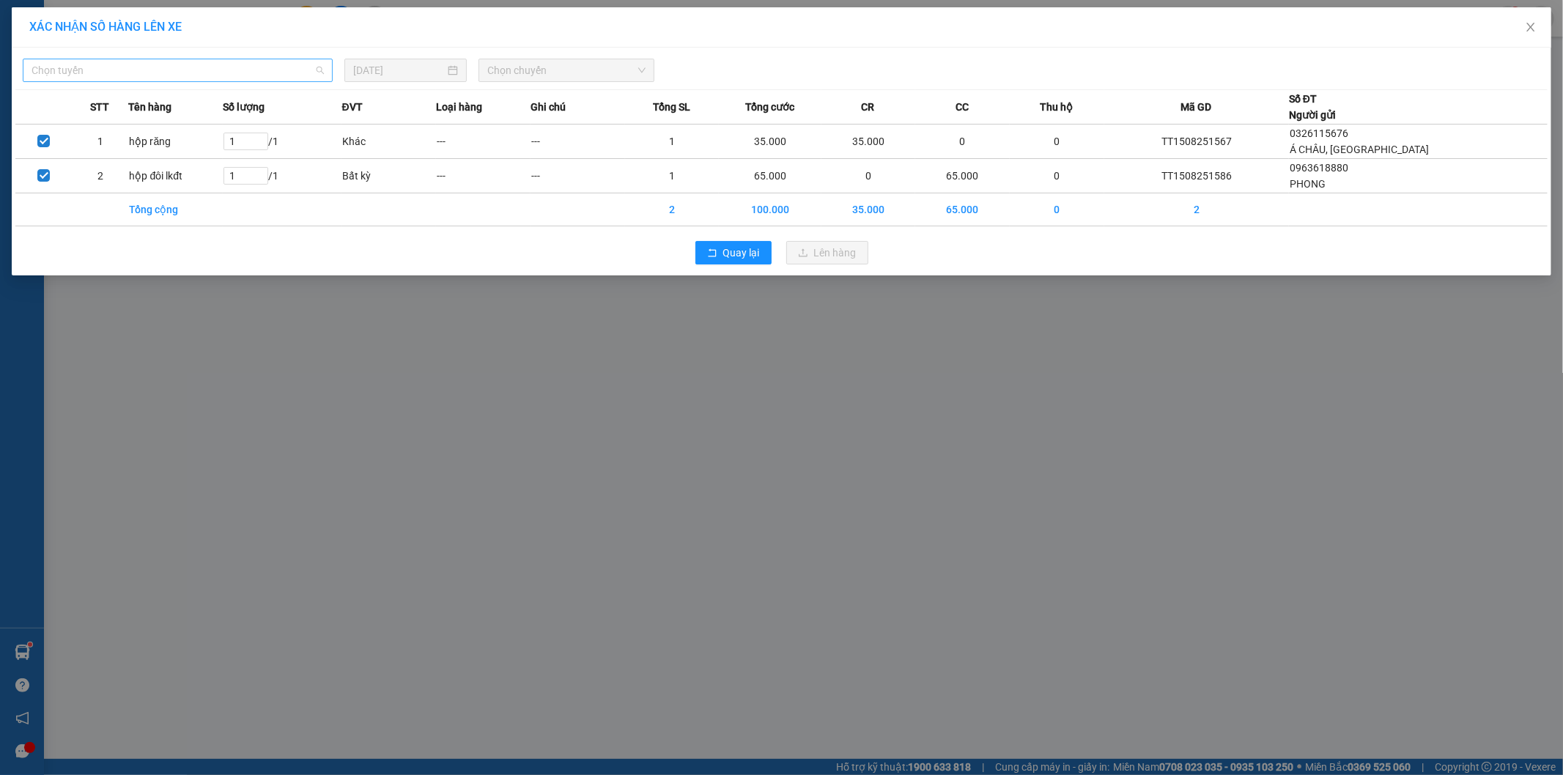
click at [205, 64] on span "Chọn tuyến" at bounding box center [178, 70] width 292 height 22
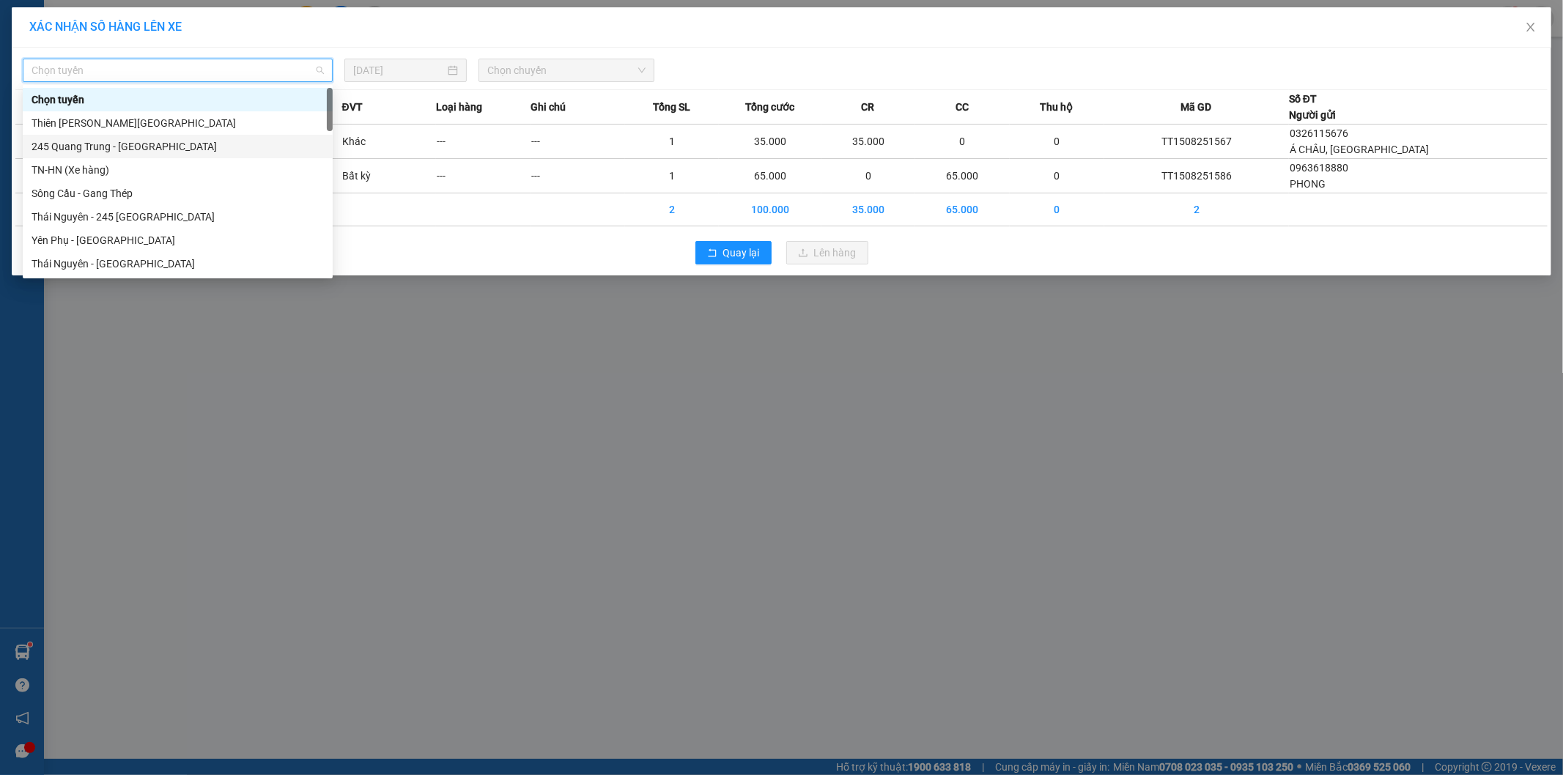
click at [49, 147] on div "245 Quang Trung - [GEOGRAPHIC_DATA]" at bounding box center [178, 146] width 292 height 16
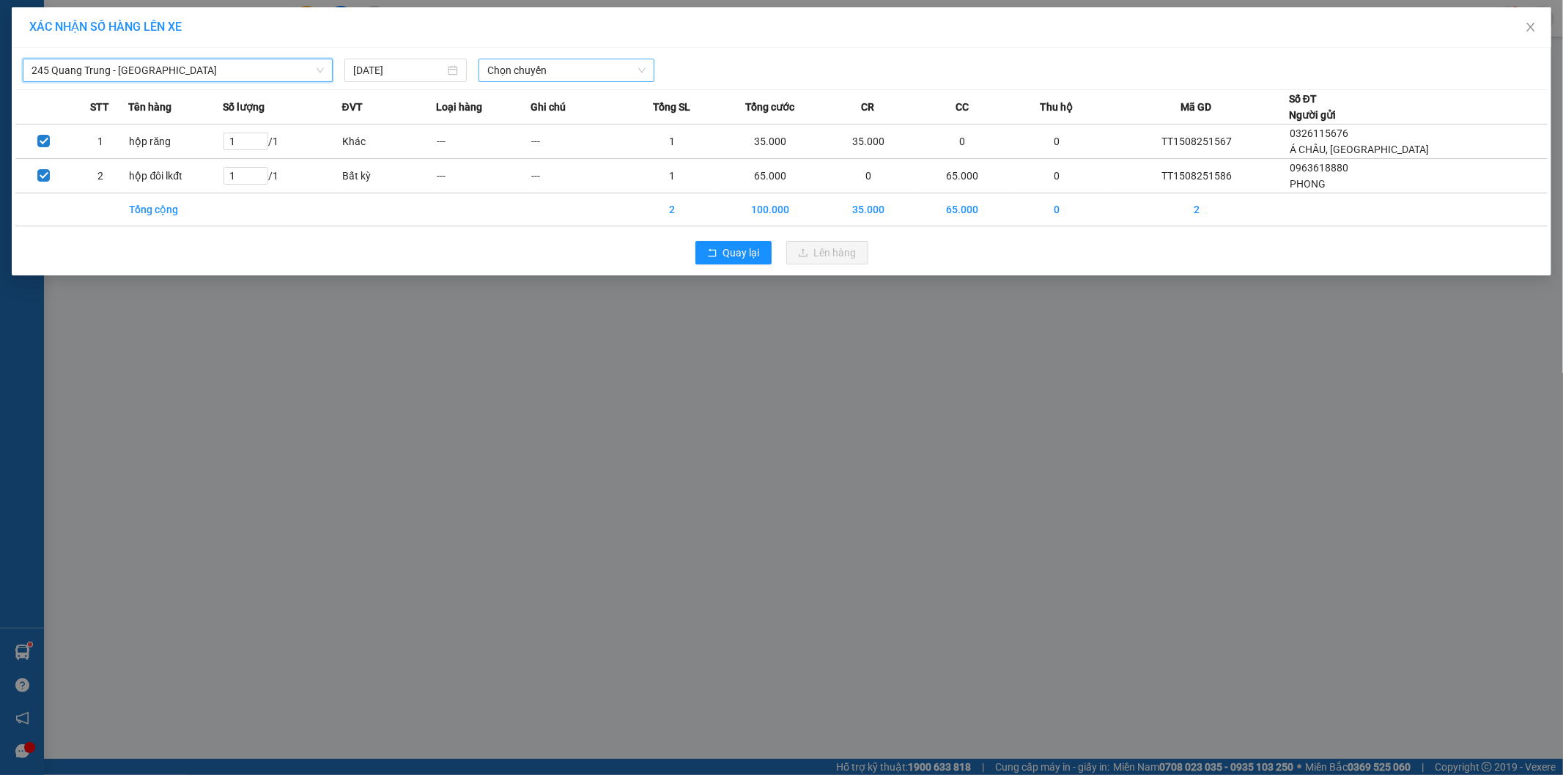
click at [544, 73] on span "Chọn chuyến" at bounding box center [566, 70] width 158 height 22
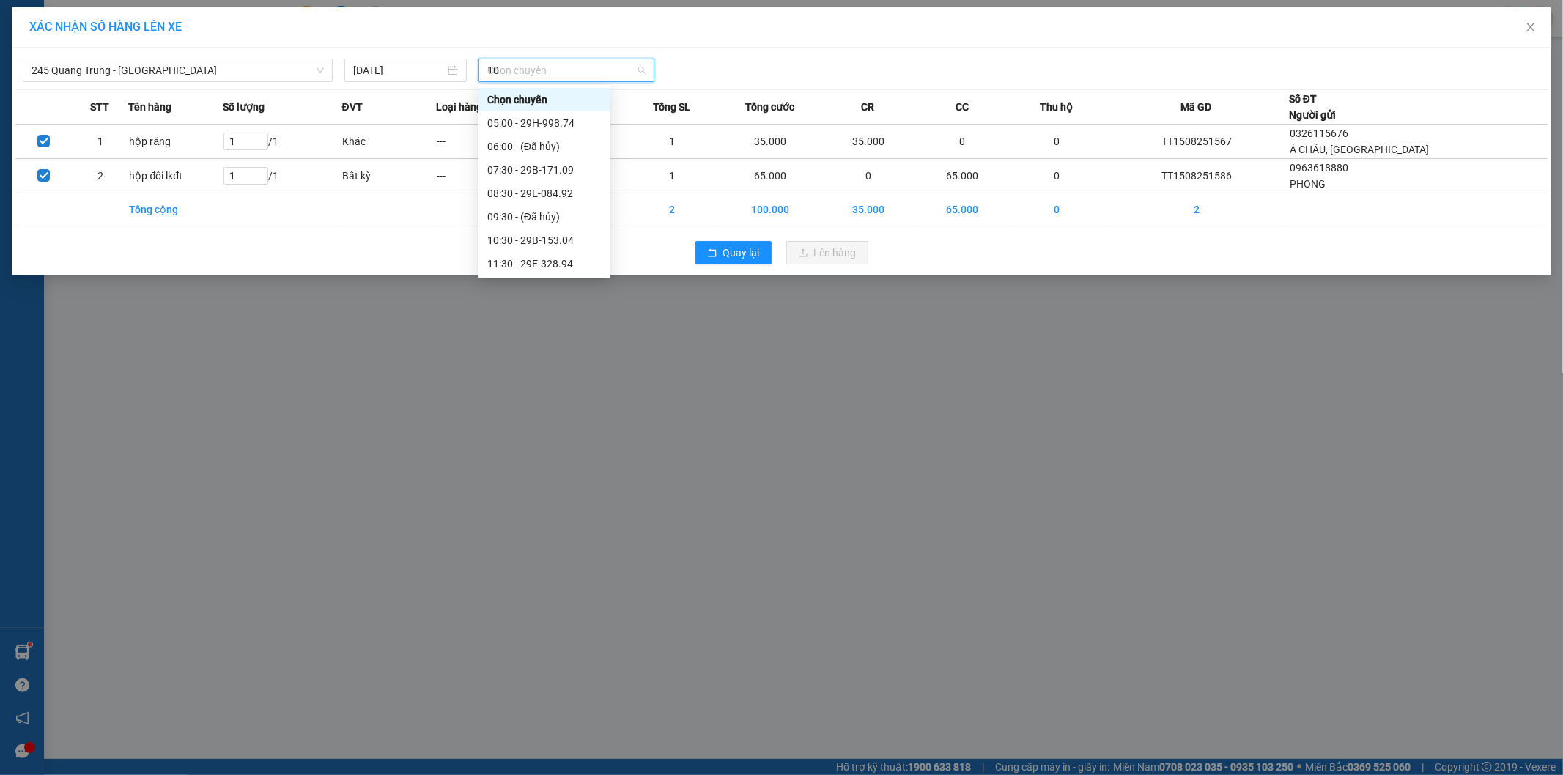
type input "109"
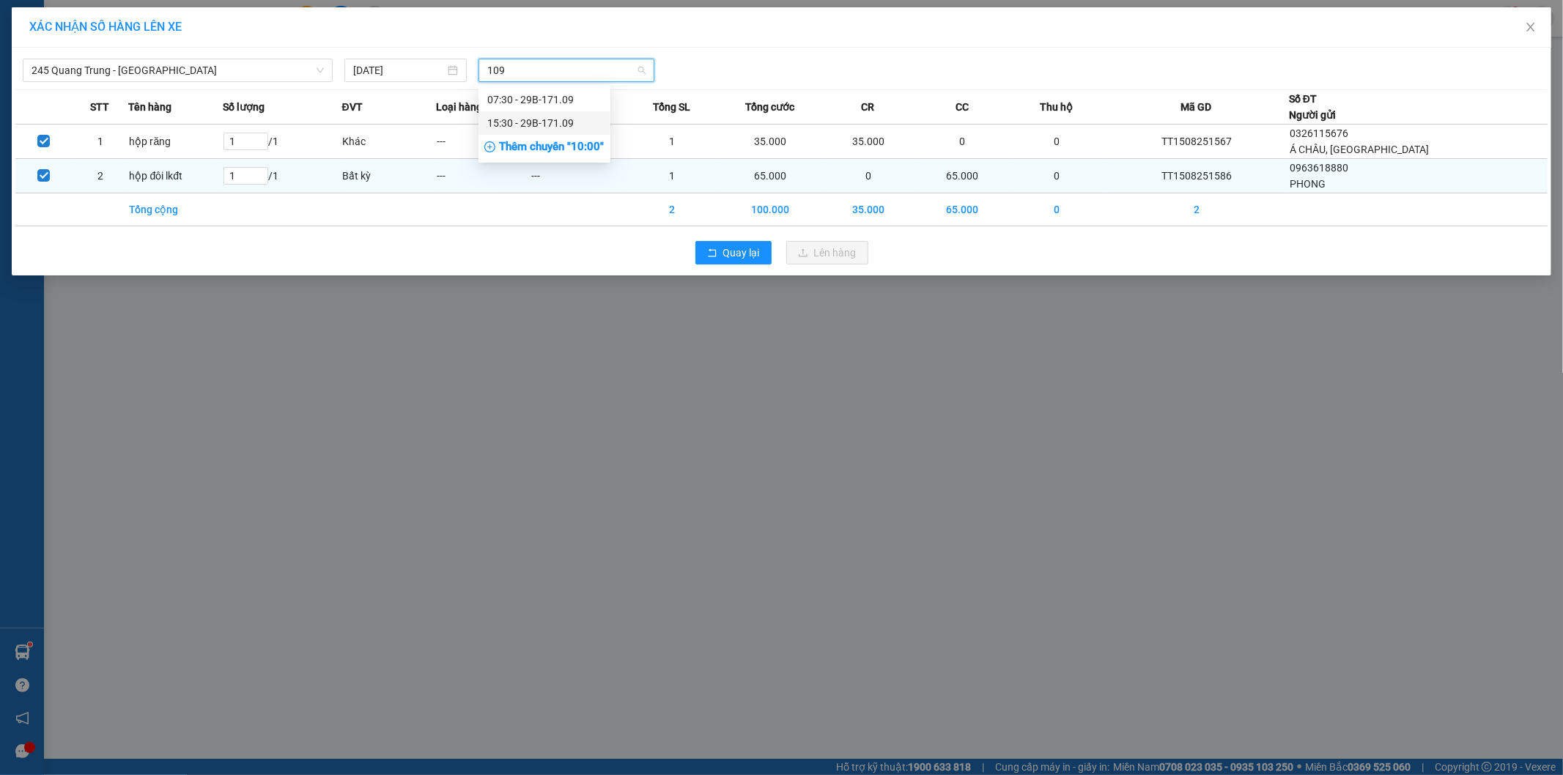
drag, startPoint x: 526, startPoint y: 125, endPoint x: 799, endPoint y: 167, distance: 275.7
click at [528, 126] on div "15:30 - 29B-171.09" at bounding box center [544, 123] width 114 height 16
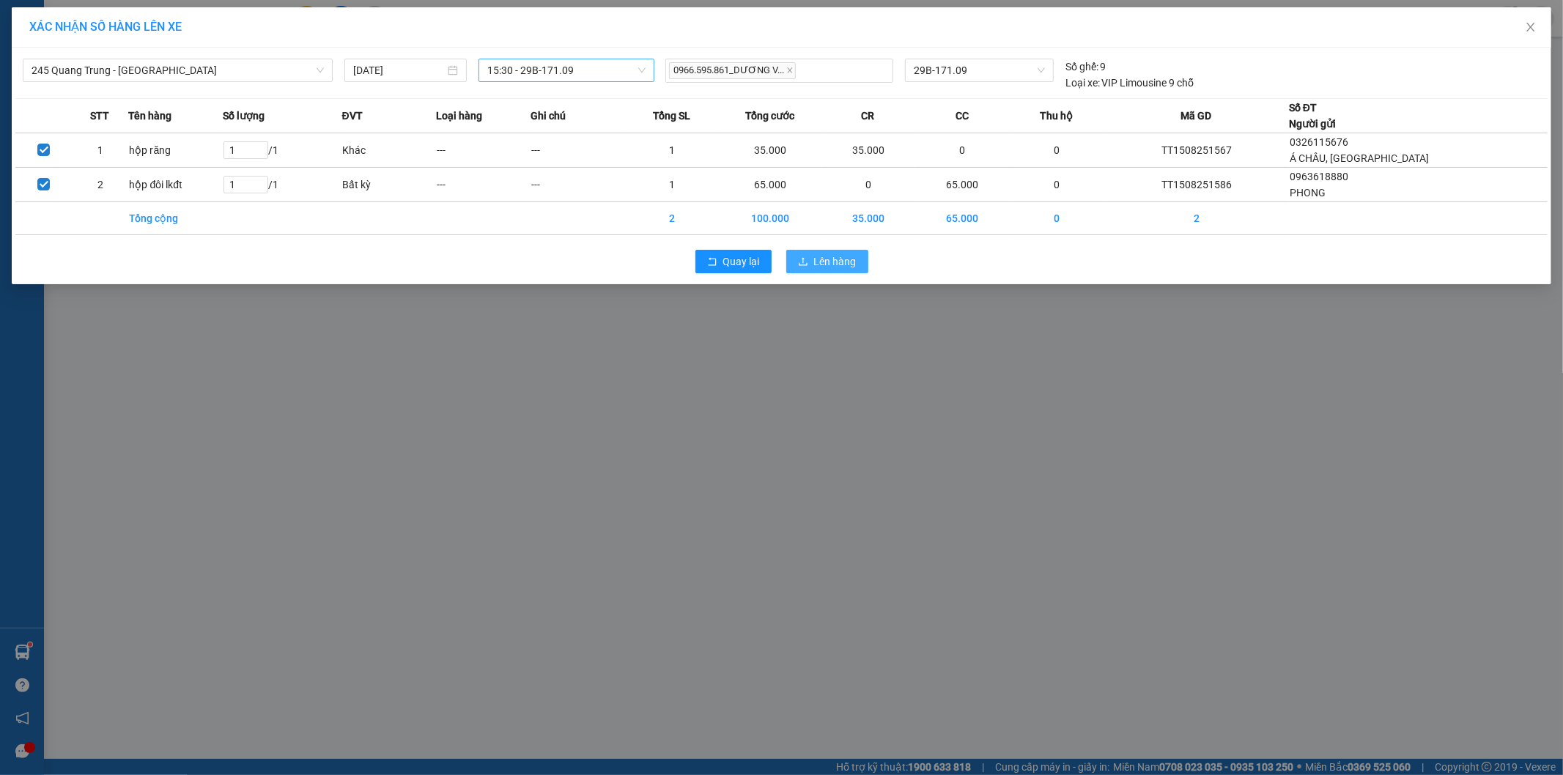
click at [821, 264] on span "Lên hàng" at bounding box center [835, 262] width 42 height 16
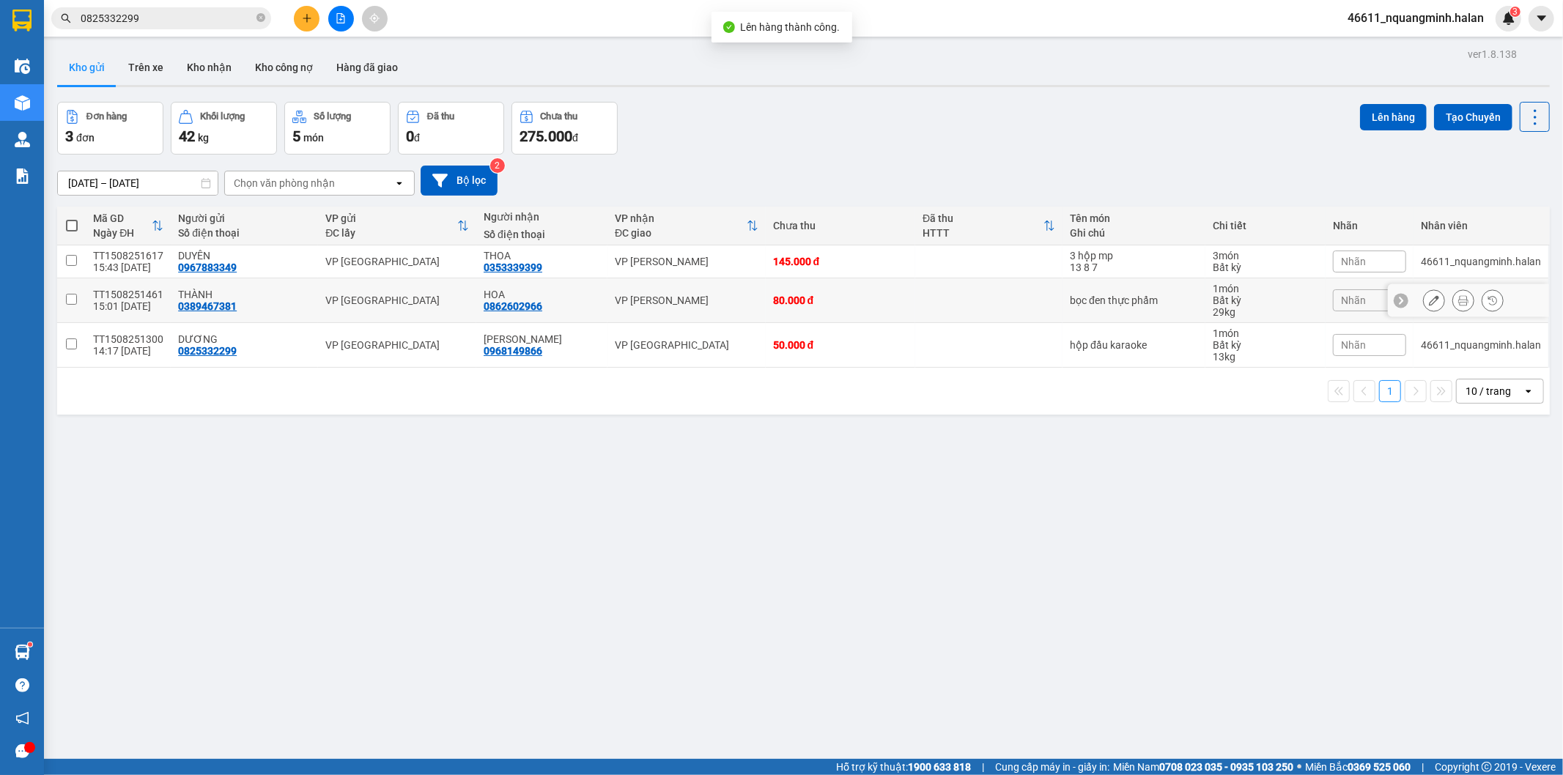
click at [729, 302] on div "VP [PERSON_NAME]" at bounding box center [687, 301] width 144 height 12
checkbox input "true"
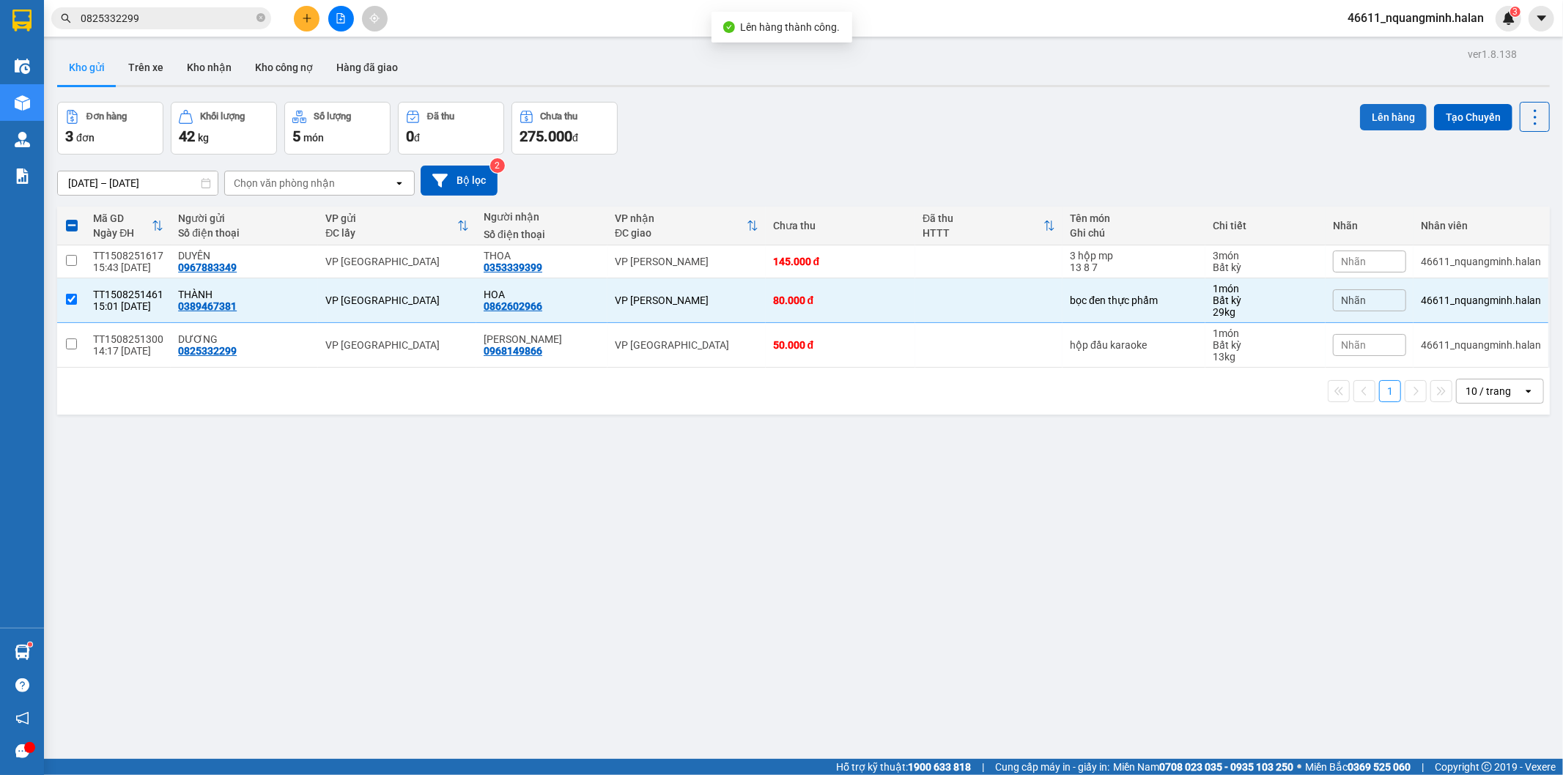
click at [1385, 116] on button "Lên hàng" at bounding box center [1393, 117] width 67 height 26
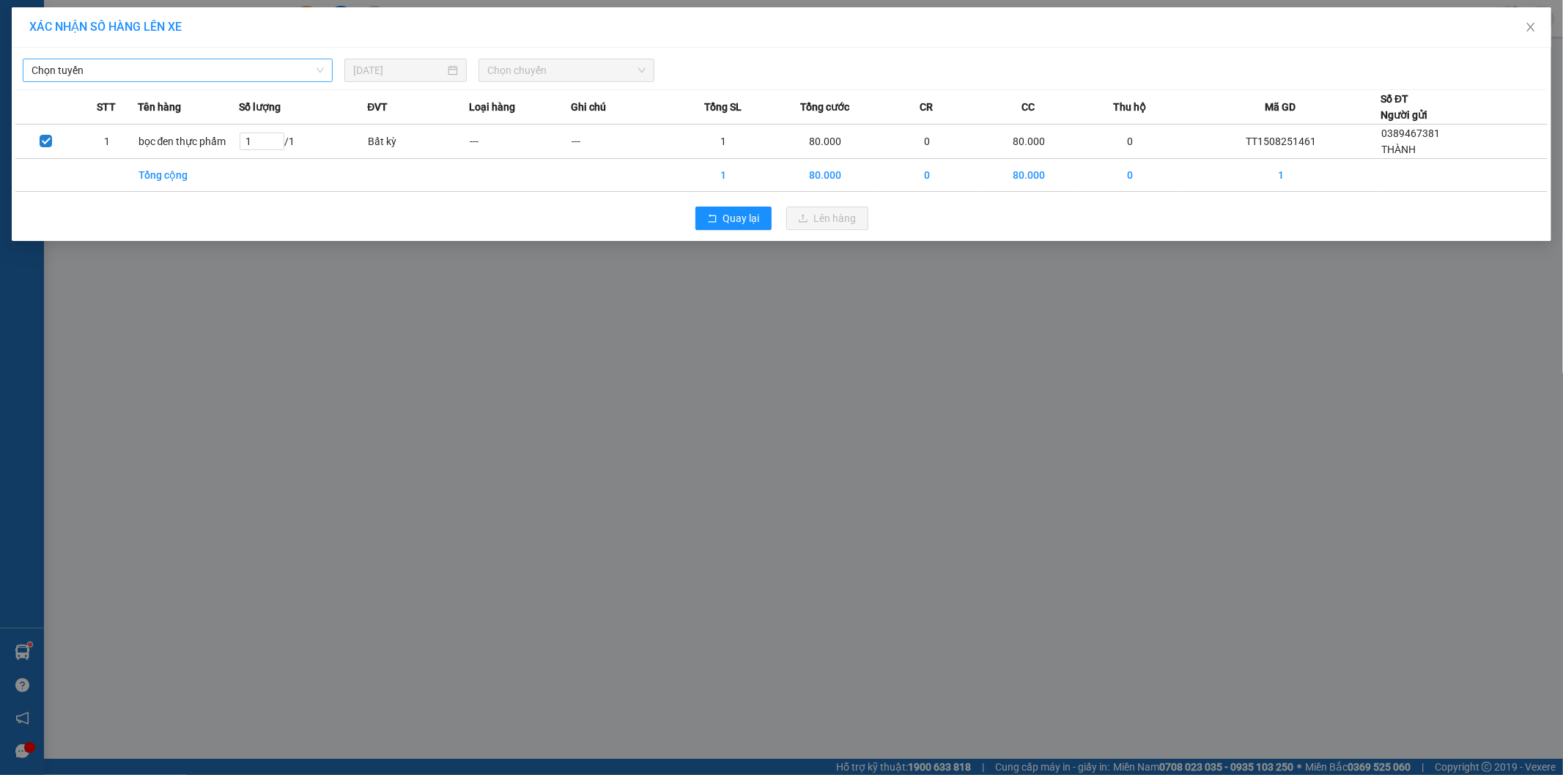
drag, startPoint x: 223, startPoint y: 67, endPoint x: 192, endPoint y: 77, distance: 32.9
click at [222, 68] on span "Chọn tuyến" at bounding box center [178, 70] width 292 height 22
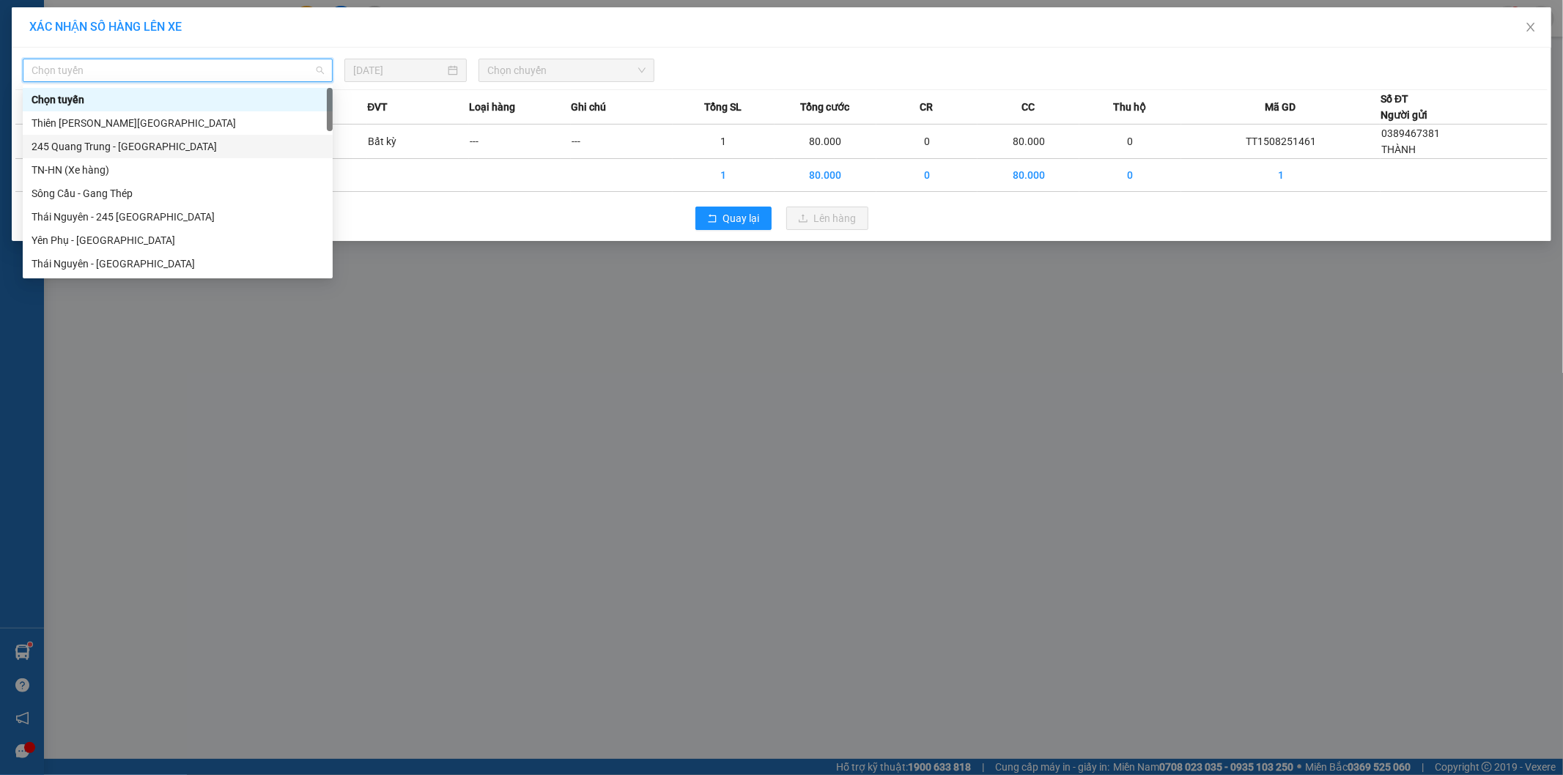
click at [85, 147] on div "245 Quang Trung - [GEOGRAPHIC_DATA]" at bounding box center [178, 146] width 292 height 16
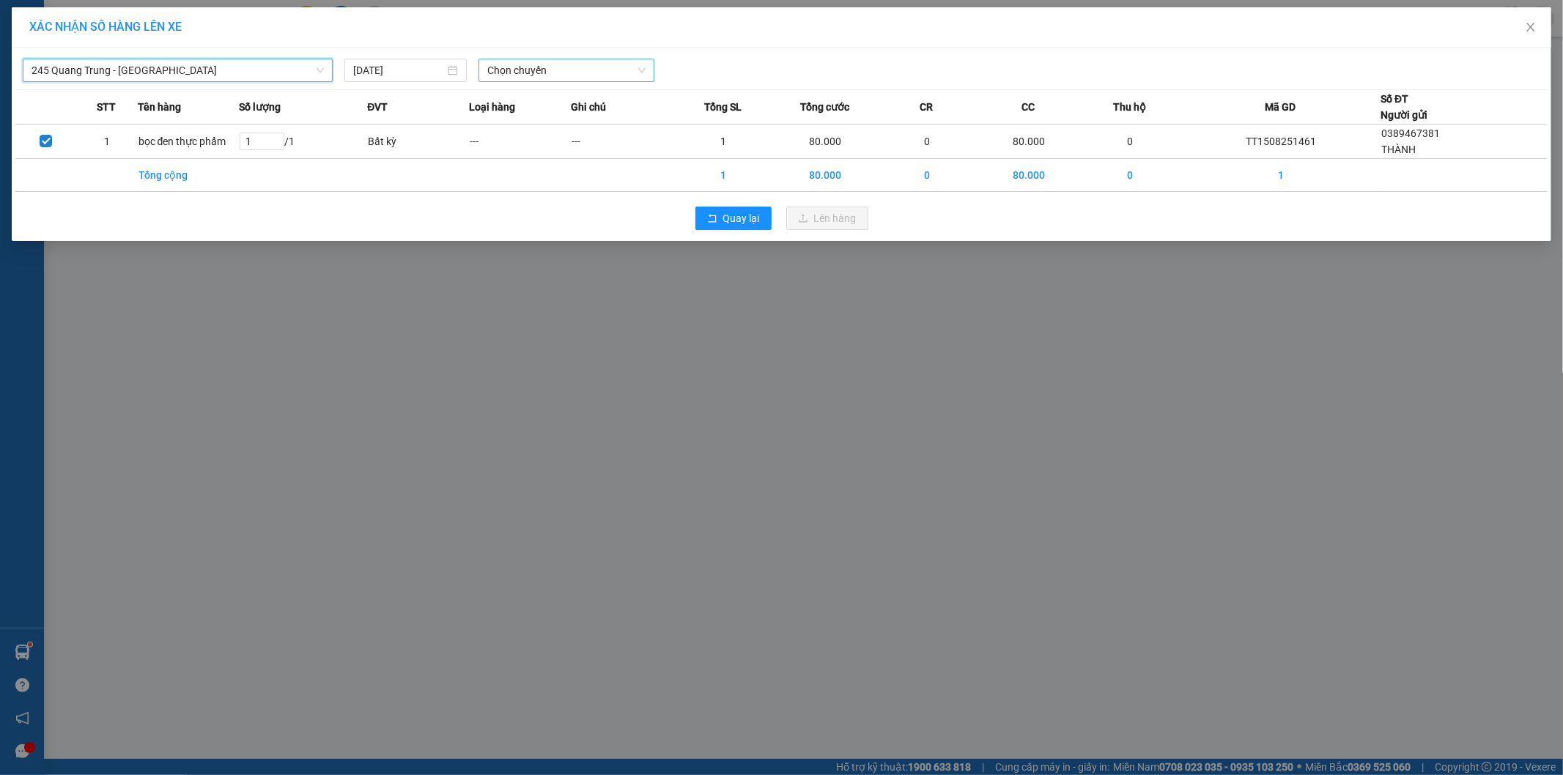
click at [539, 71] on span "Chọn chuyến" at bounding box center [566, 70] width 158 height 22
type input "492"
click at [550, 125] on div "15:31 (TC) - 29E-084.92" at bounding box center [544, 123] width 114 height 16
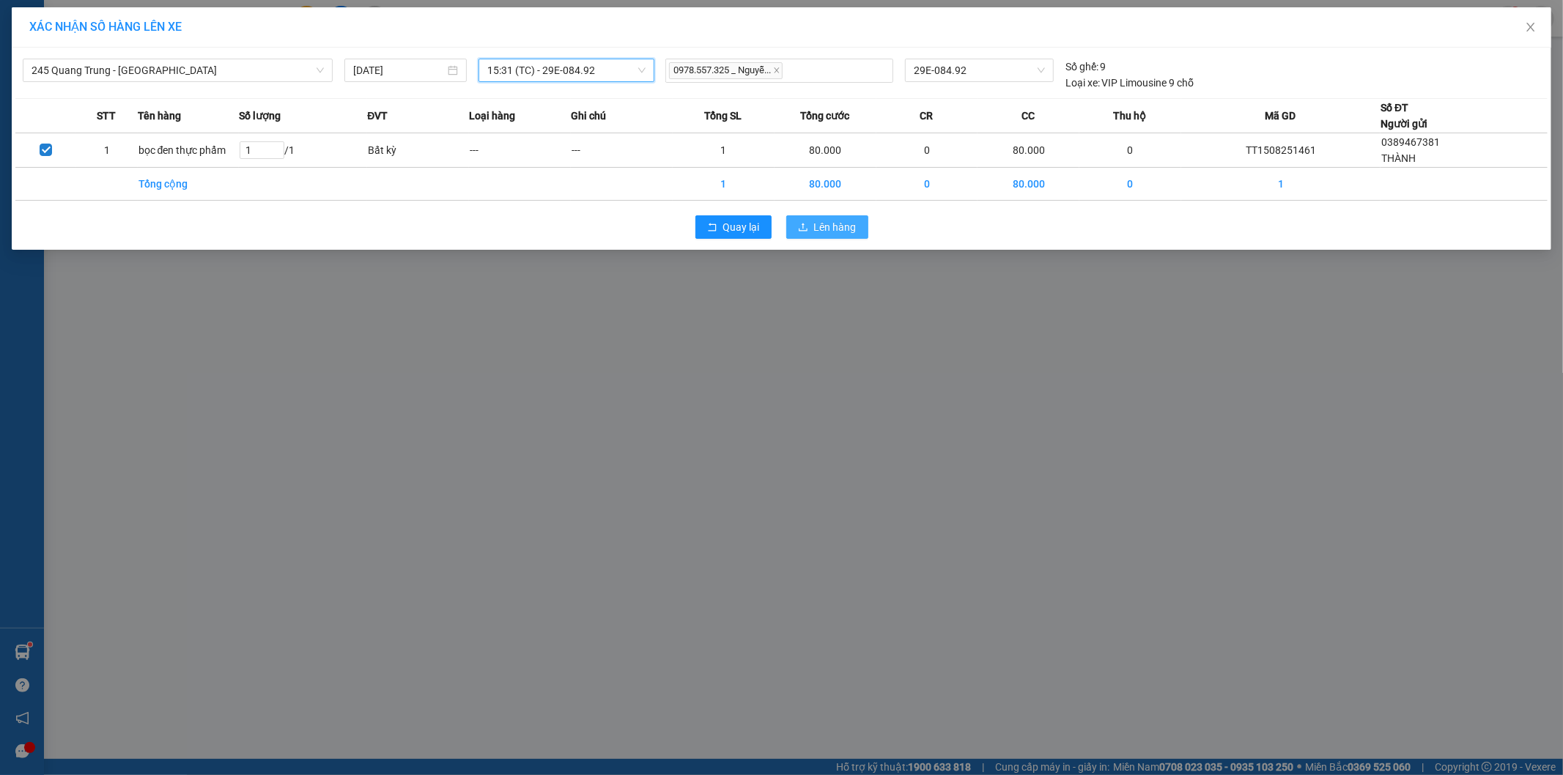
click at [832, 221] on span "Lên hàng" at bounding box center [835, 227] width 42 height 16
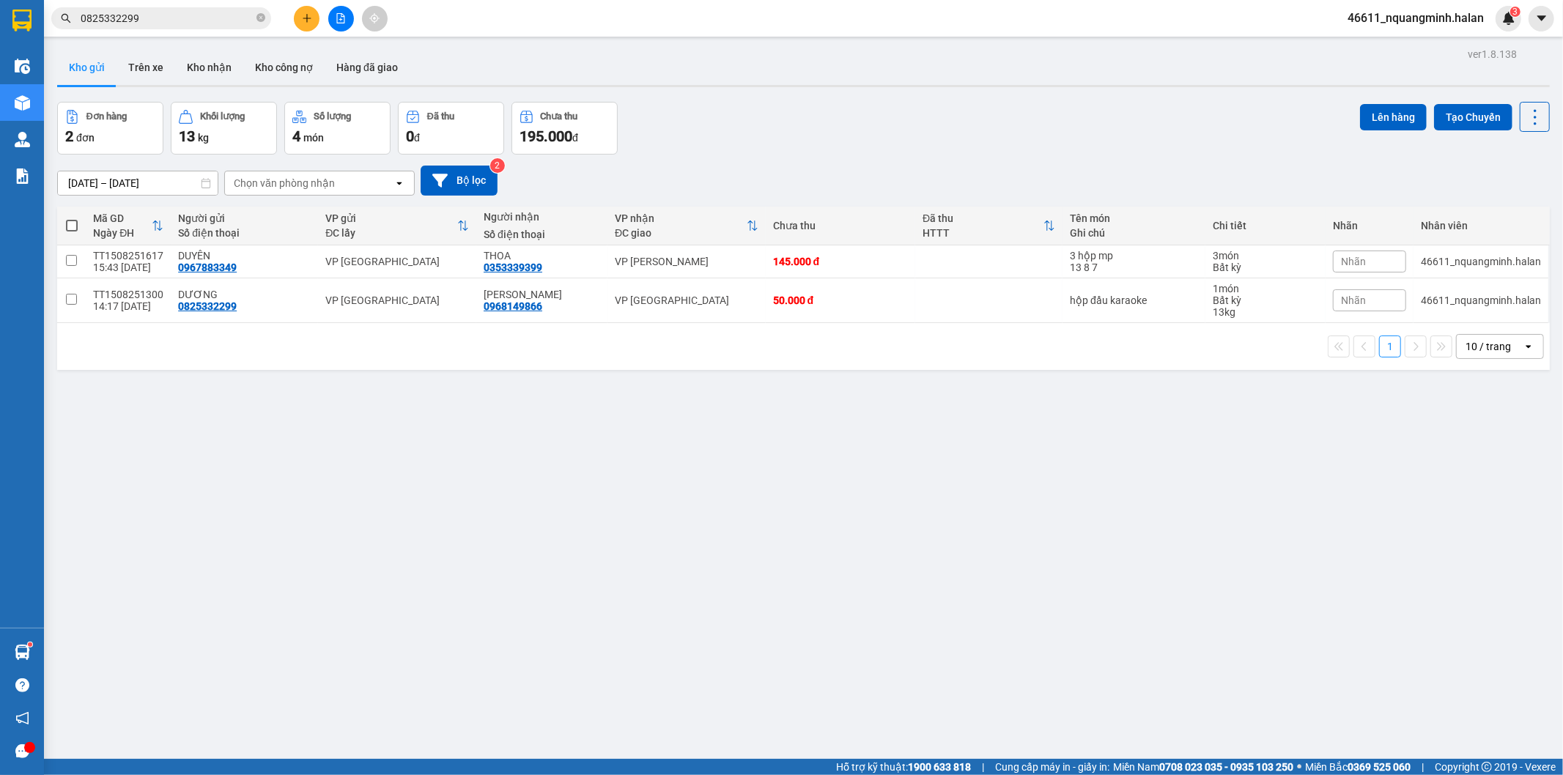
drag, startPoint x: 151, startPoint y: 64, endPoint x: 185, endPoint y: 45, distance: 39.1
click at [152, 64] on button "Trên xe" at bounding box center [145, 67] width 59 height 35
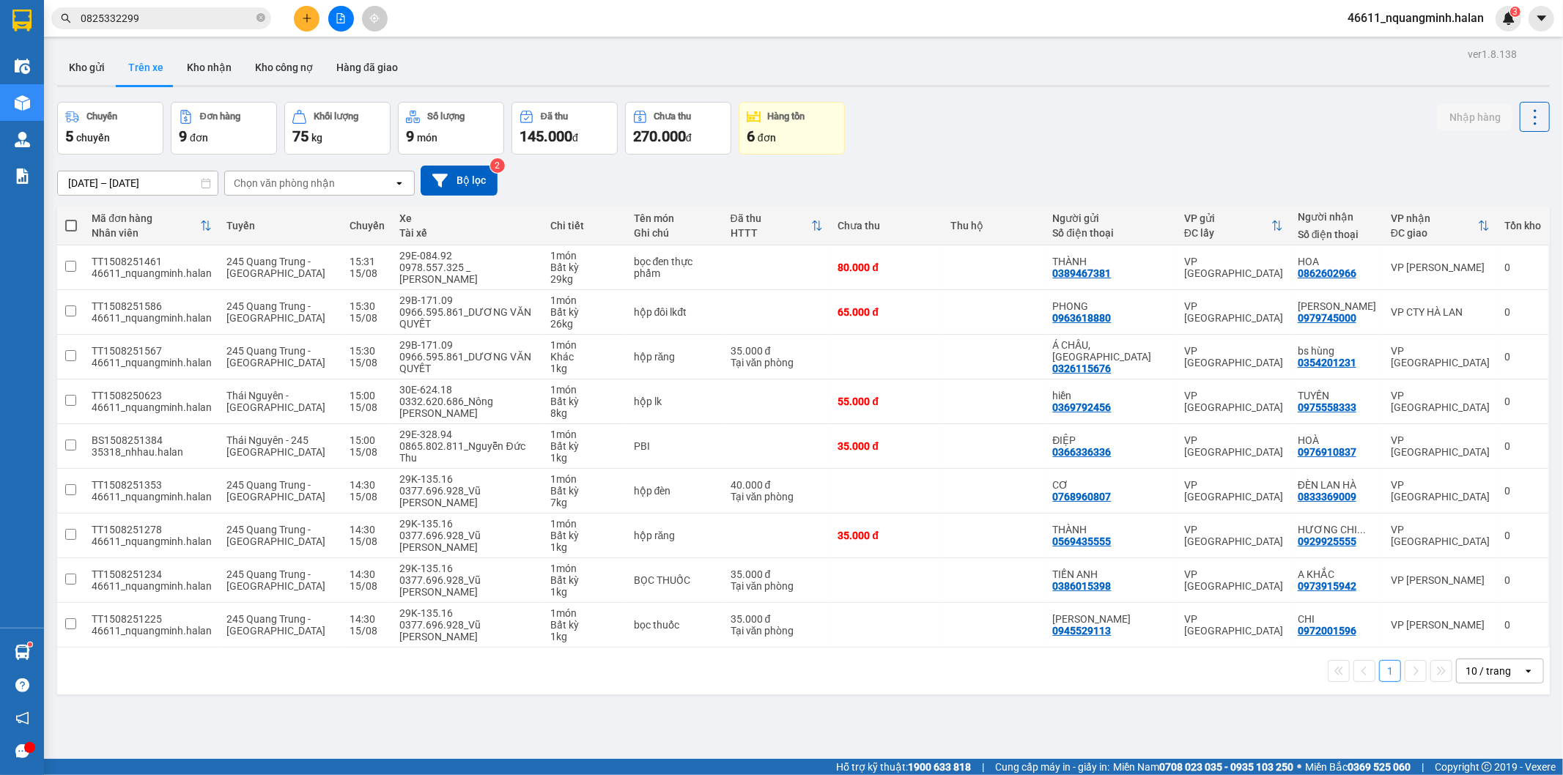
drag, startPoint x: 0, startPoint y: 8, endPoint x: 1, endPoint y: 1, distance: 7.4
click at [0, 7] on section "Kết quả tìm kiếm ( 204 ) Bộ lọc Mã ĐH Trạng thái Món hàng Thu hộ Tổng cước Chưa…" at bounding box center [781, 387] width 1563 height 775
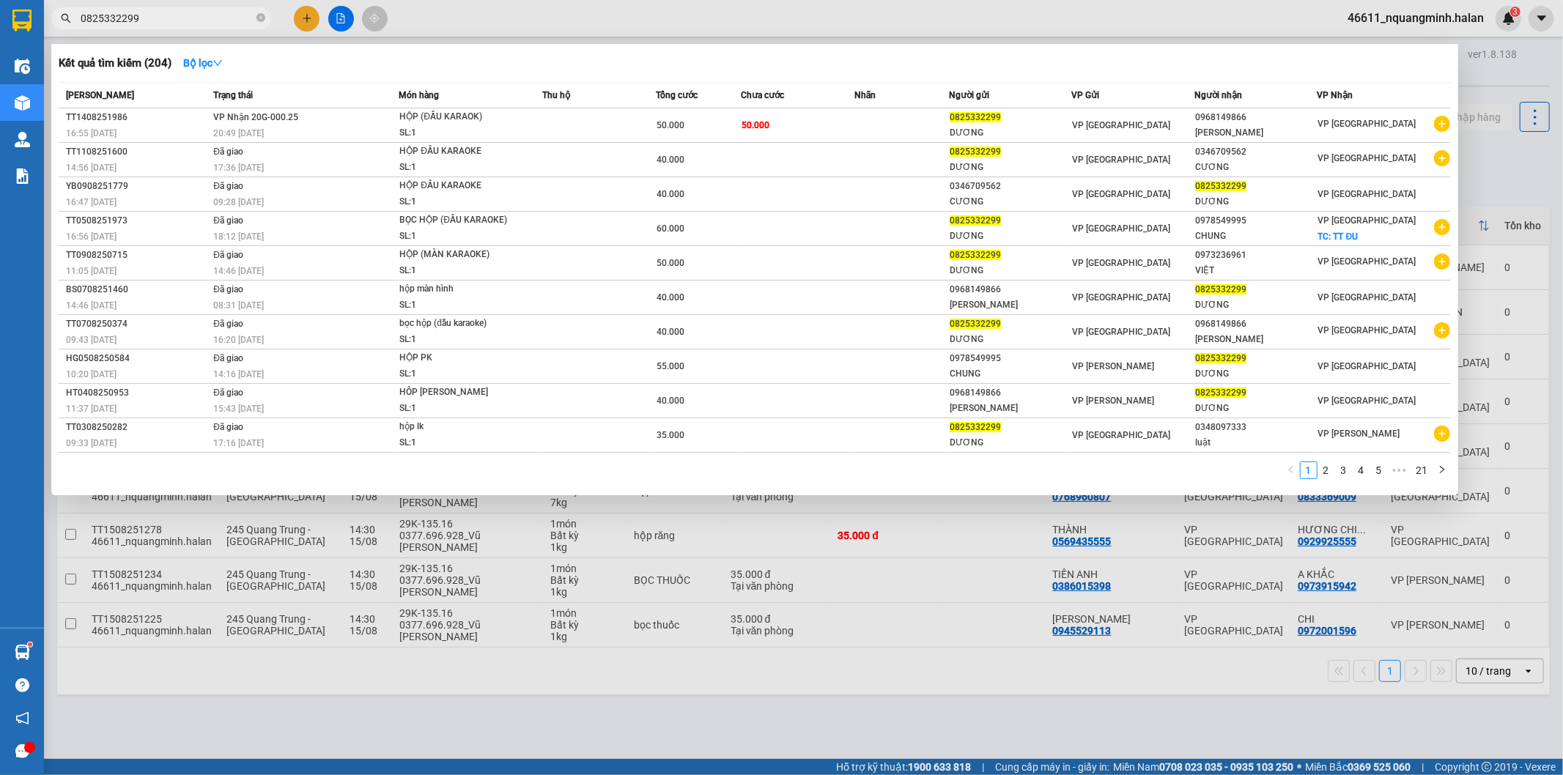
paste input "973721534"
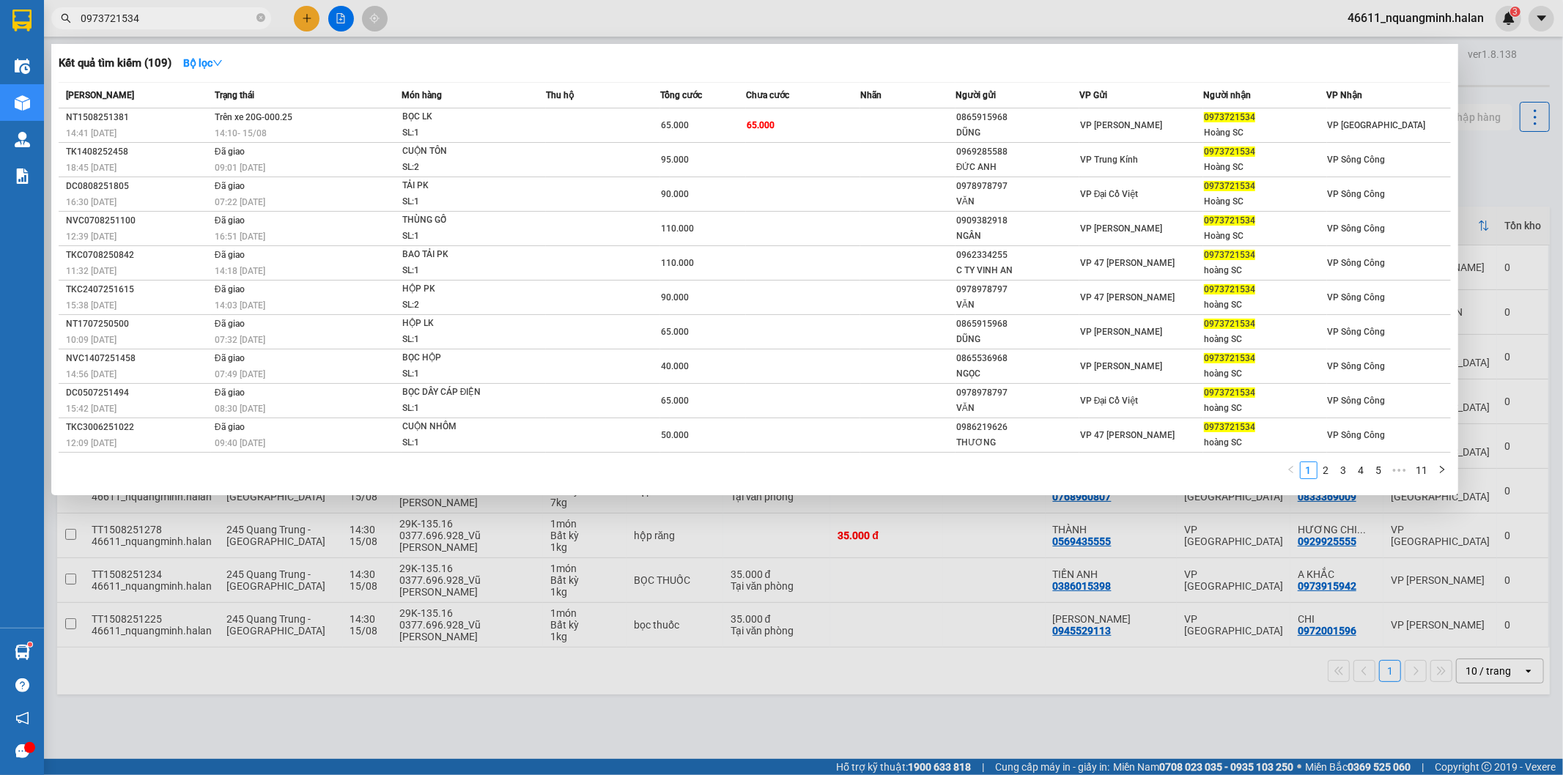
type input "0973721534"
drag, startPoint x: 990, startPoint y: 530, endPoint x: 412, endPoint y: 16, distance: 773.2
click at [987, 528] on div at bounding box center [781, 387] width 1563 height 775
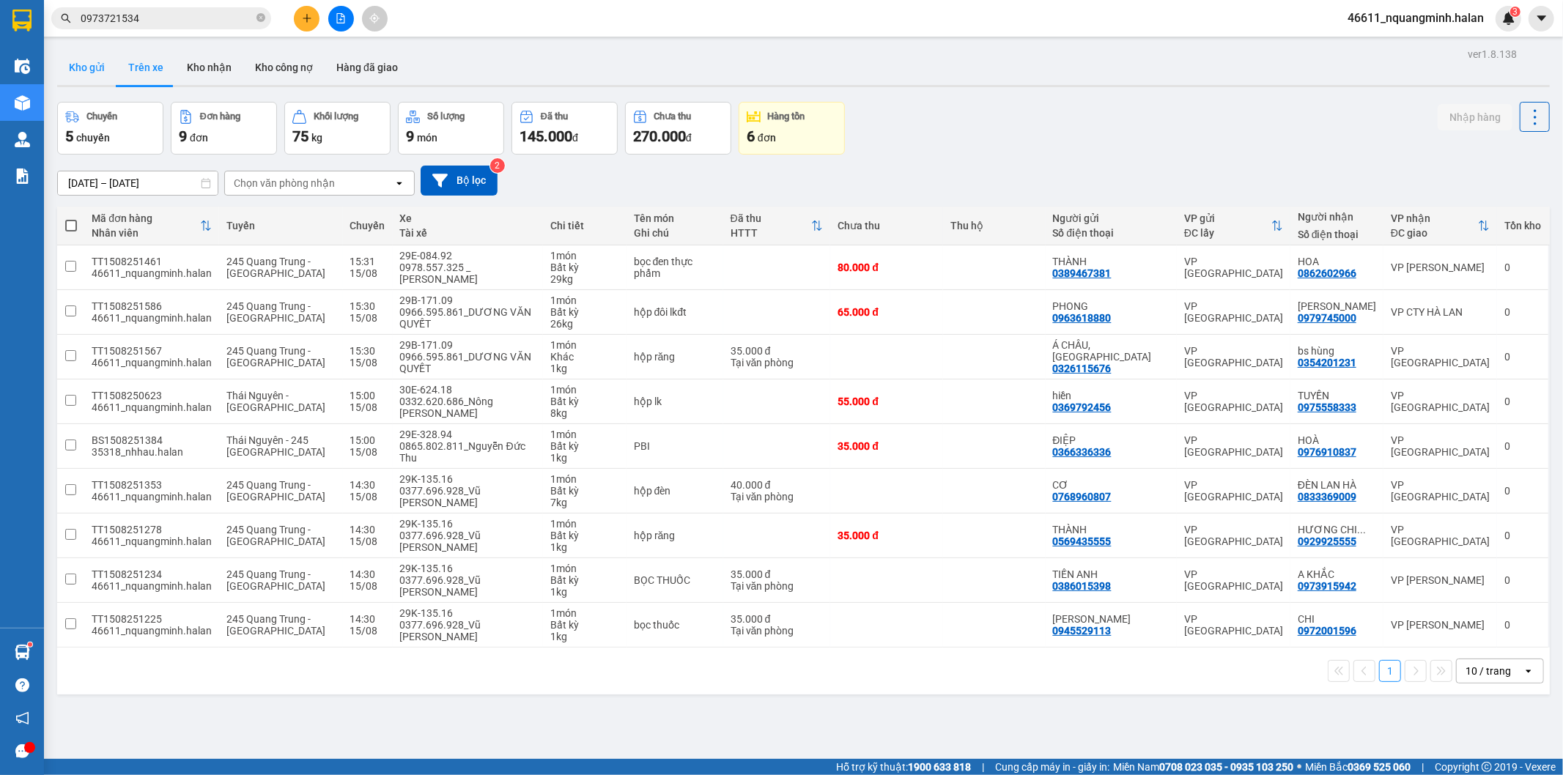
click at [92, 61] on button "Kho gửi" at bounding box center [86, 67] width 59 height 35
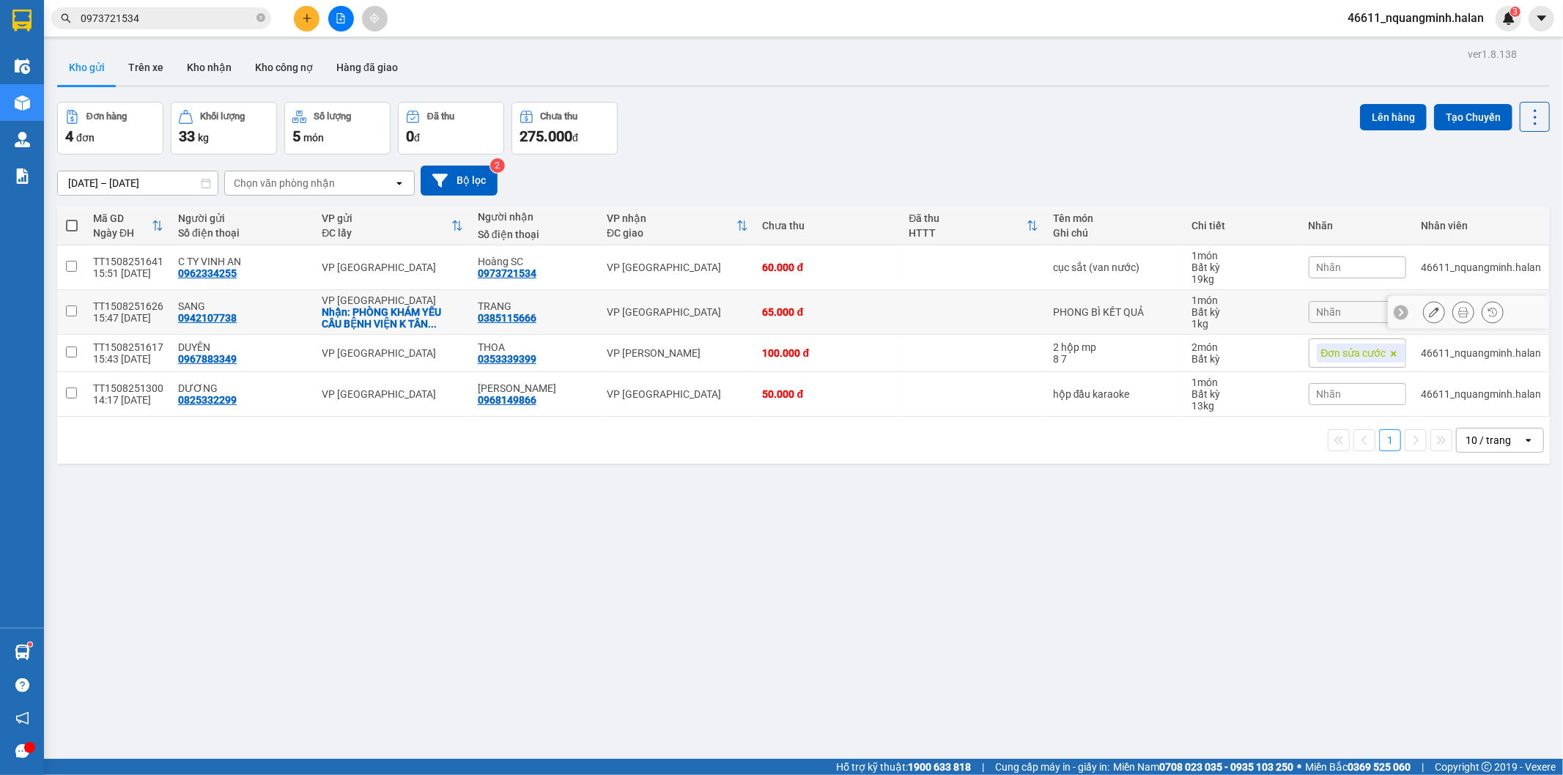
drag, startPoint x: 885, startPoint y: 304, endPoint x: 966, endPoint y: 297, distance: 80.9
click at [889, 304] on td "65.000 đ" at bounding box center [828, 312] width 147 height 45
checkbox input "true"
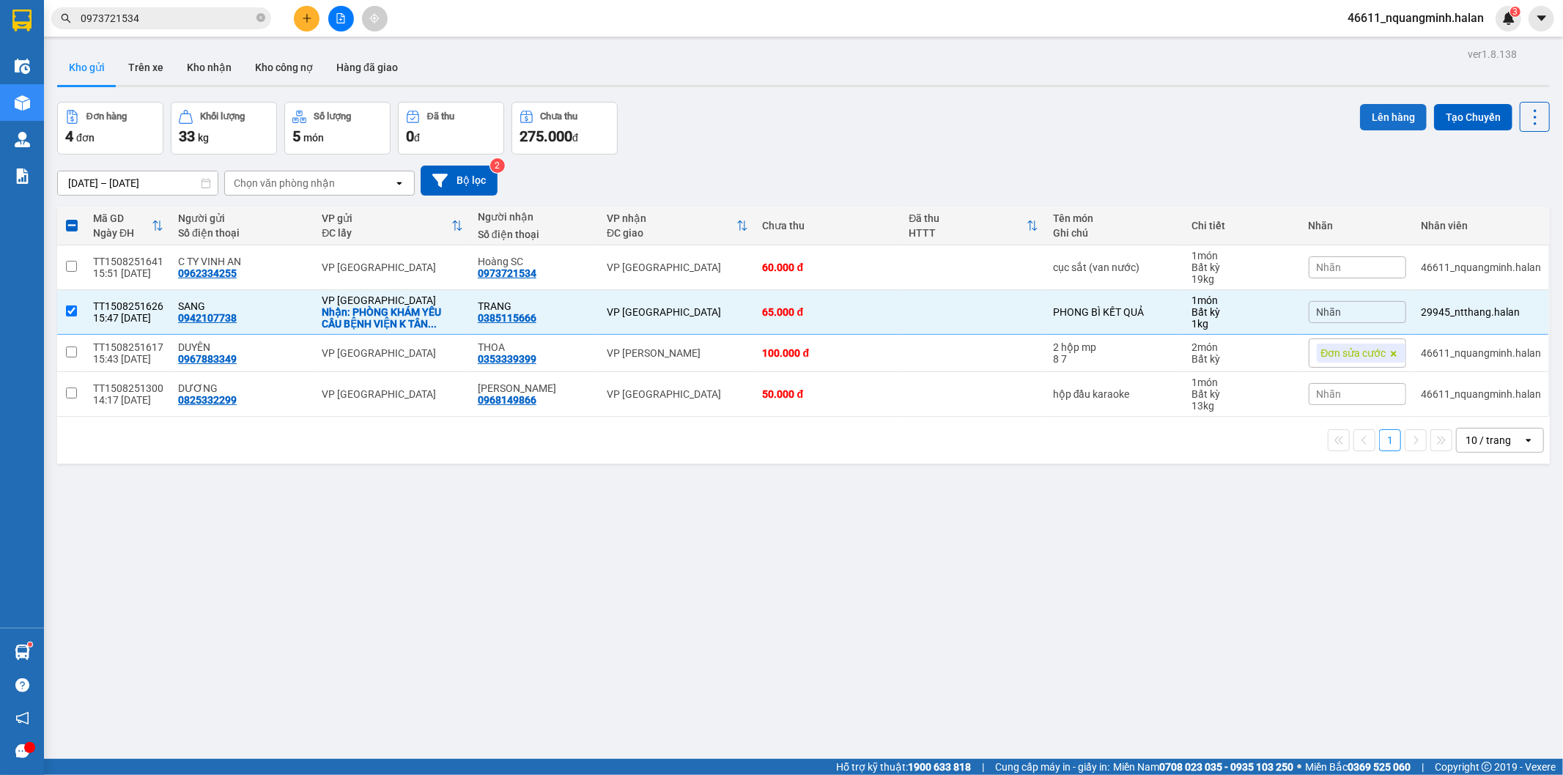
click at [1370, 114] on button "Lên hàng" at bounding box center [1393, 117] width 67 height 26
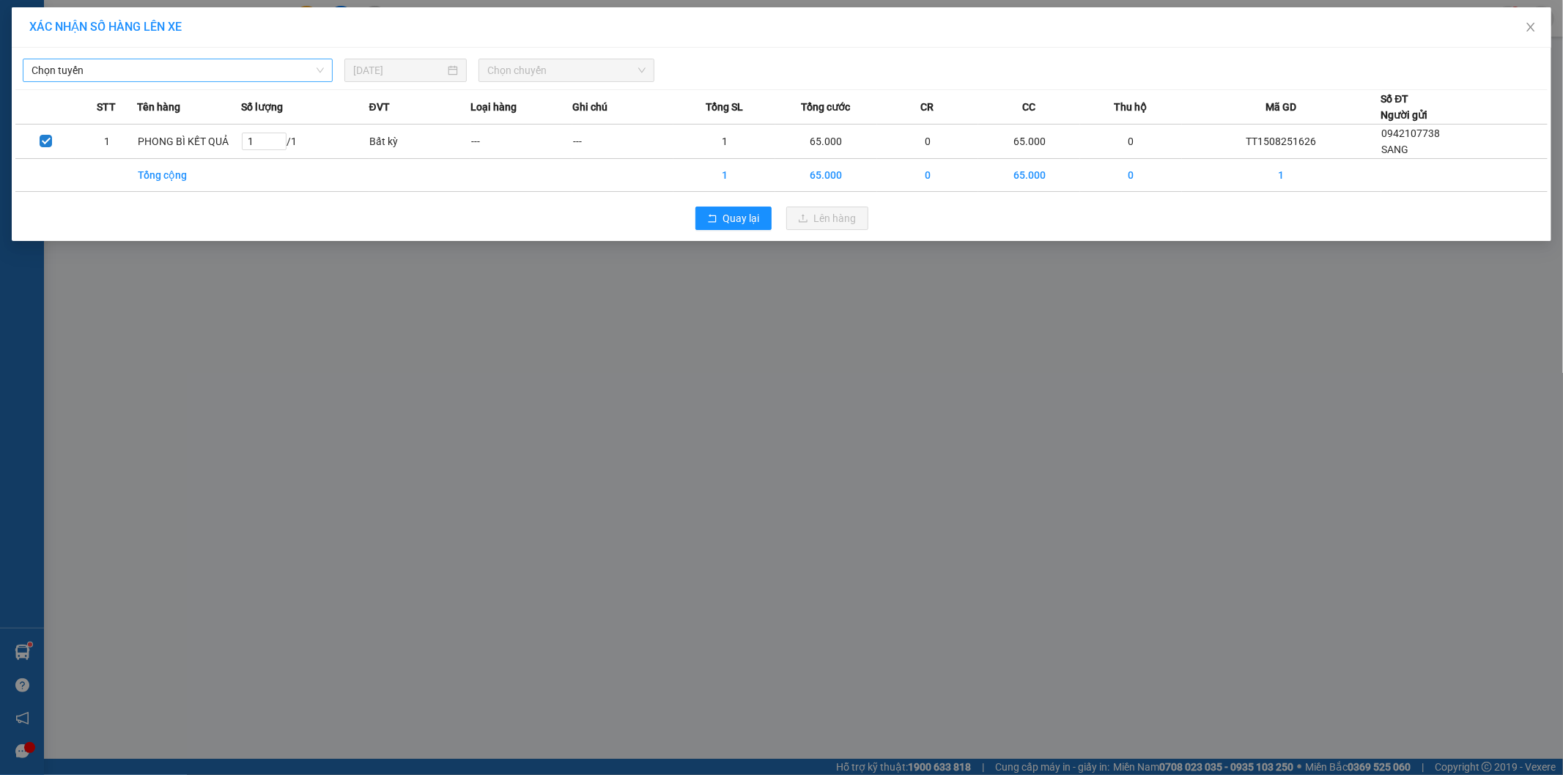
click at [63, 71] on span "Chọn tuyến" at bounding box center [178, 70] width 292 height 22
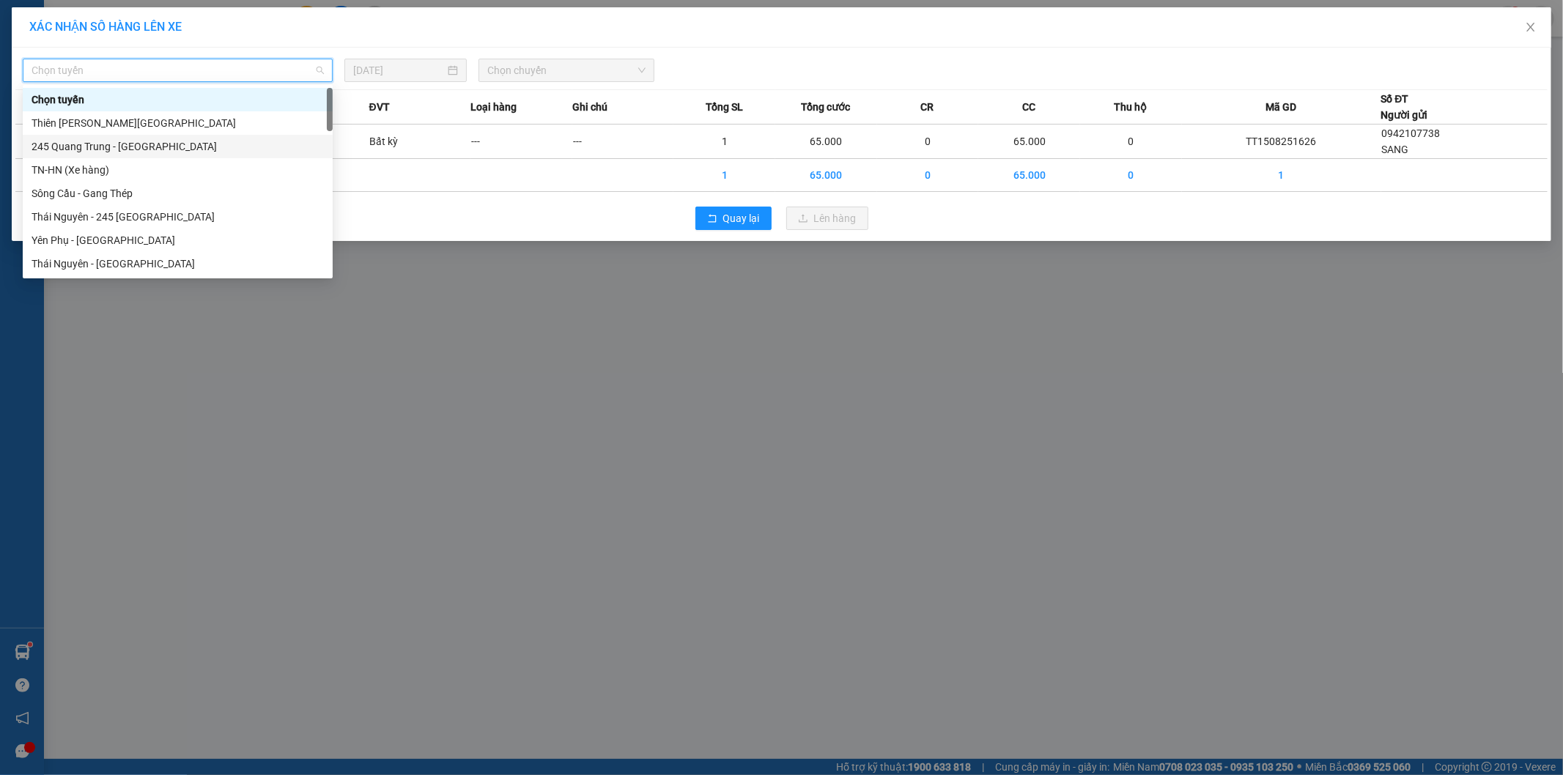
click at [64, 148] on div "245 Quang Trung - [GEOGRAPHIC_DATA]" at bounding box center [178, 146] width 292 height 16
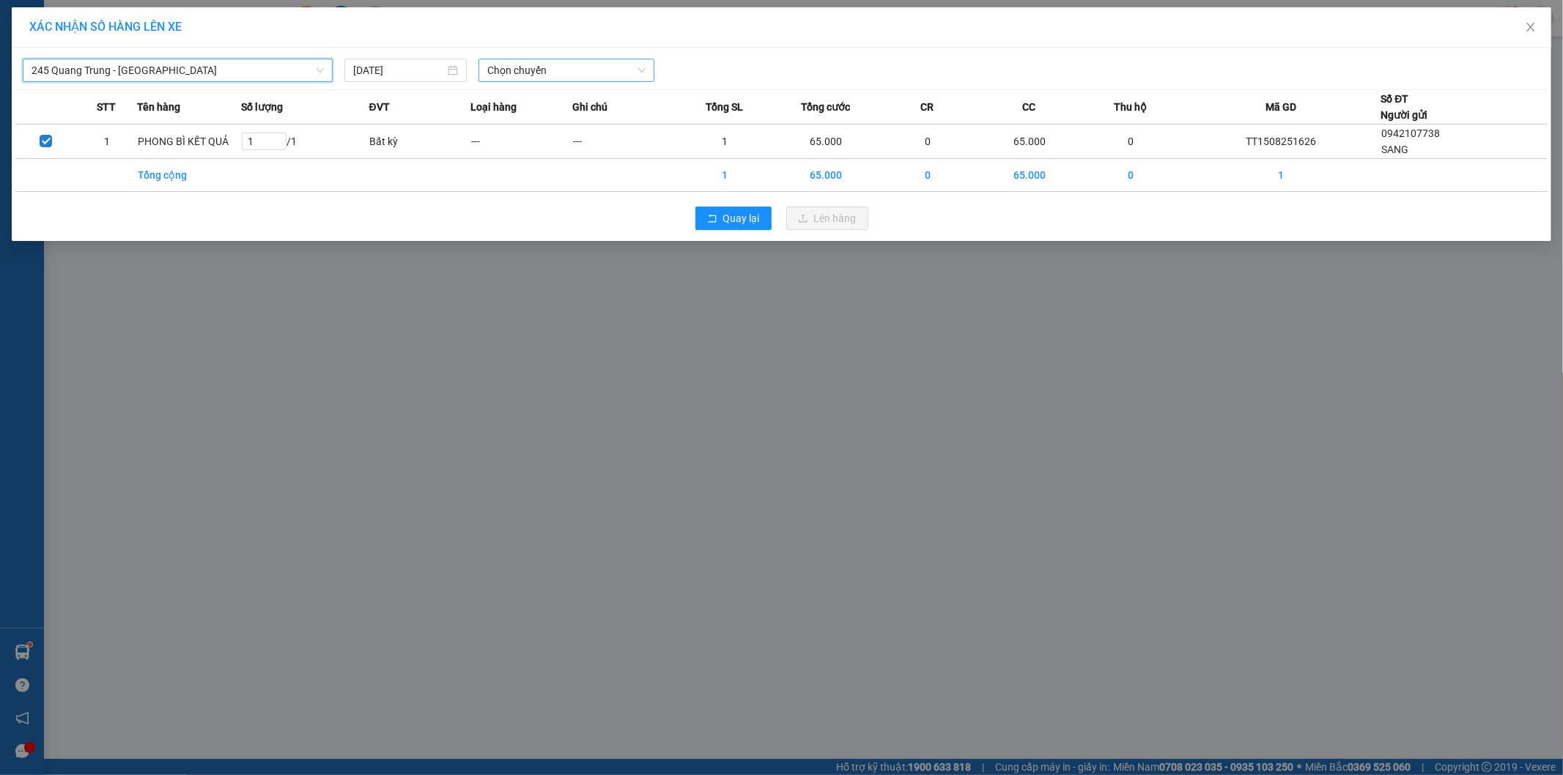
click at [515, 66] on span "Chọn chuyến" at bounding box center [566, 70] width 158 height 22
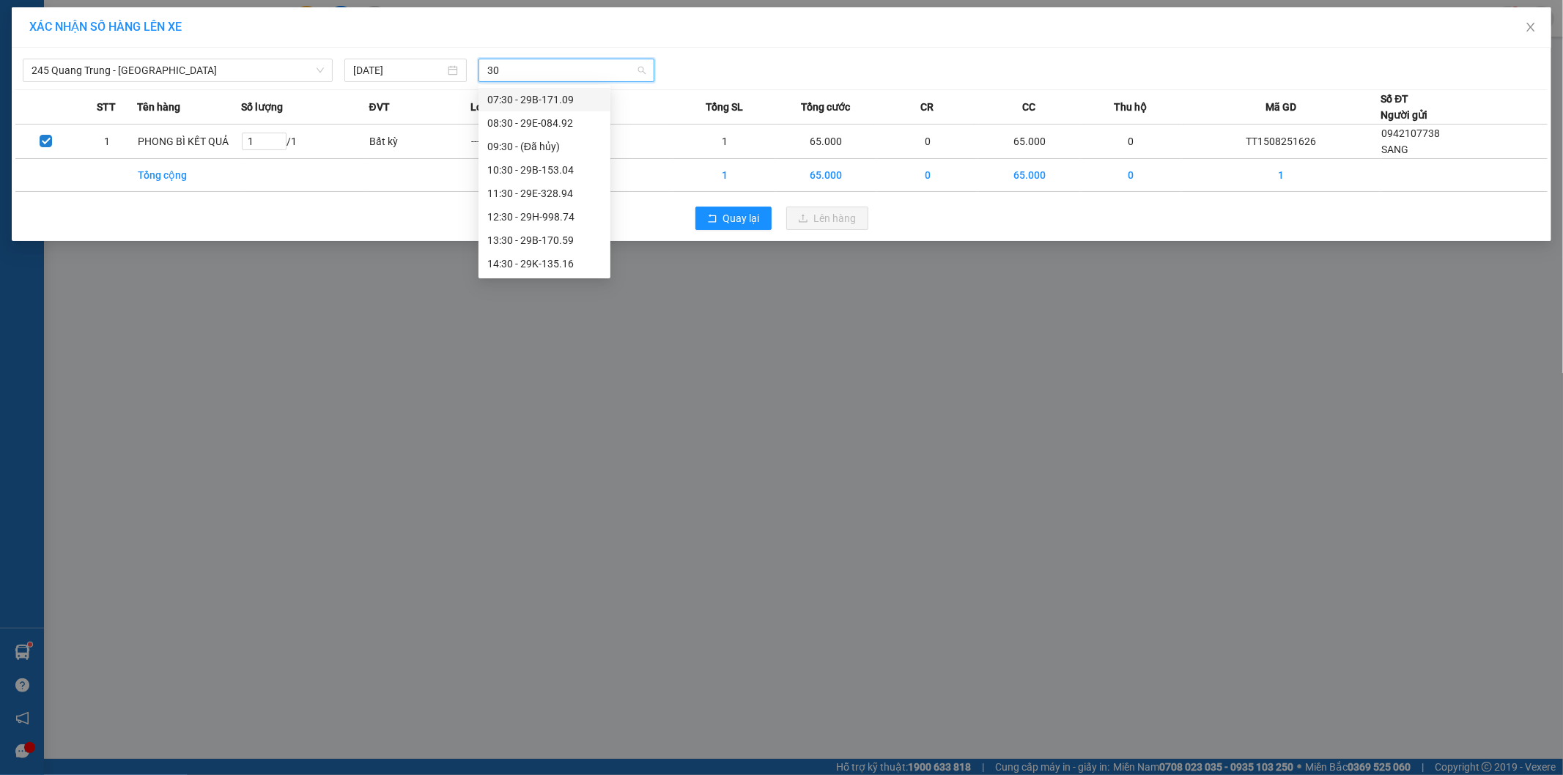
type input "304"
click at [511, 127] on div "16:30 - 29B-153.04" at bounding box center [544, 123] width 114 height 16
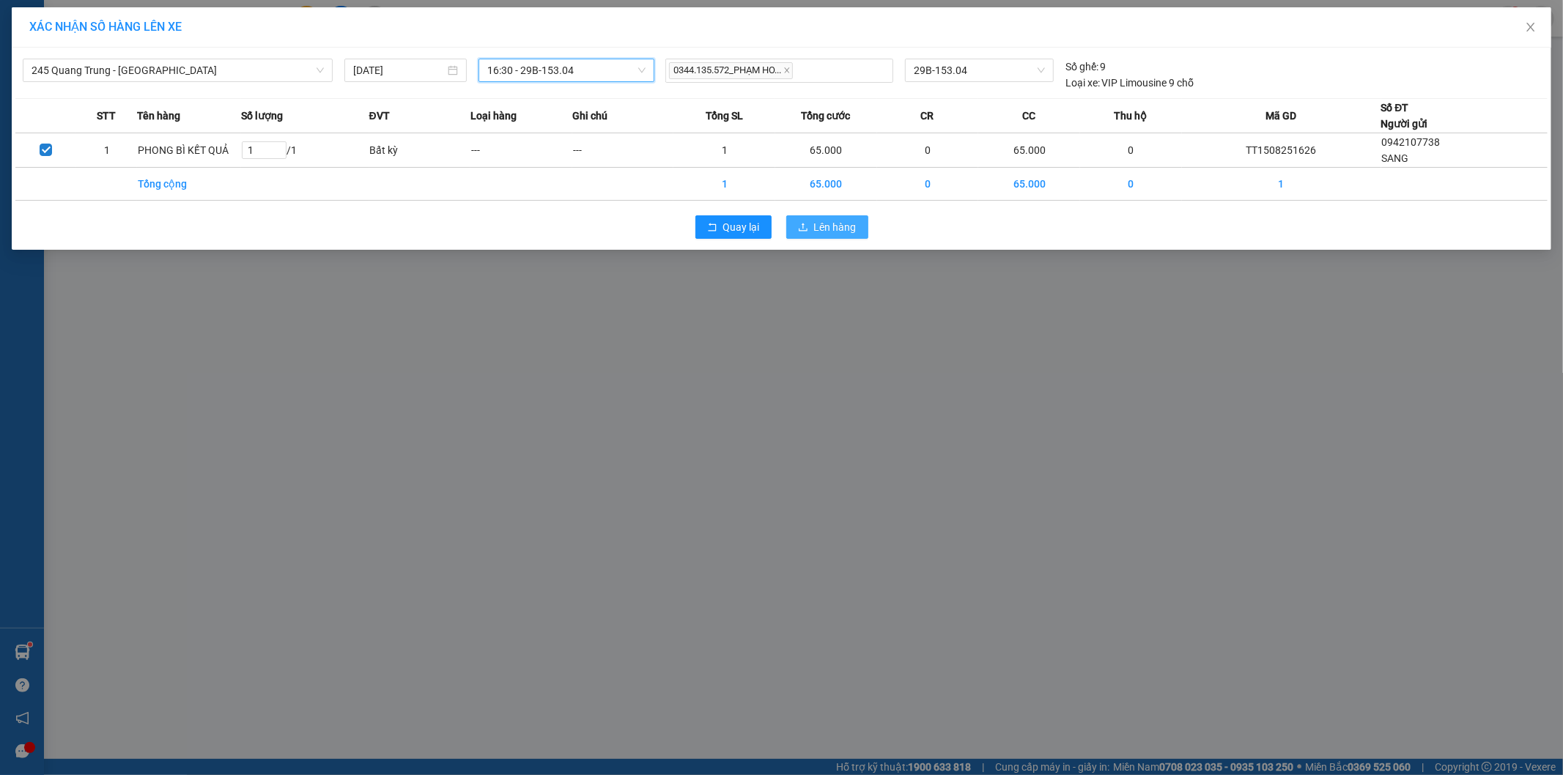
click at [818, 225] on span "Lên hàng" at bounding box center [835, 227] width 42 height 16
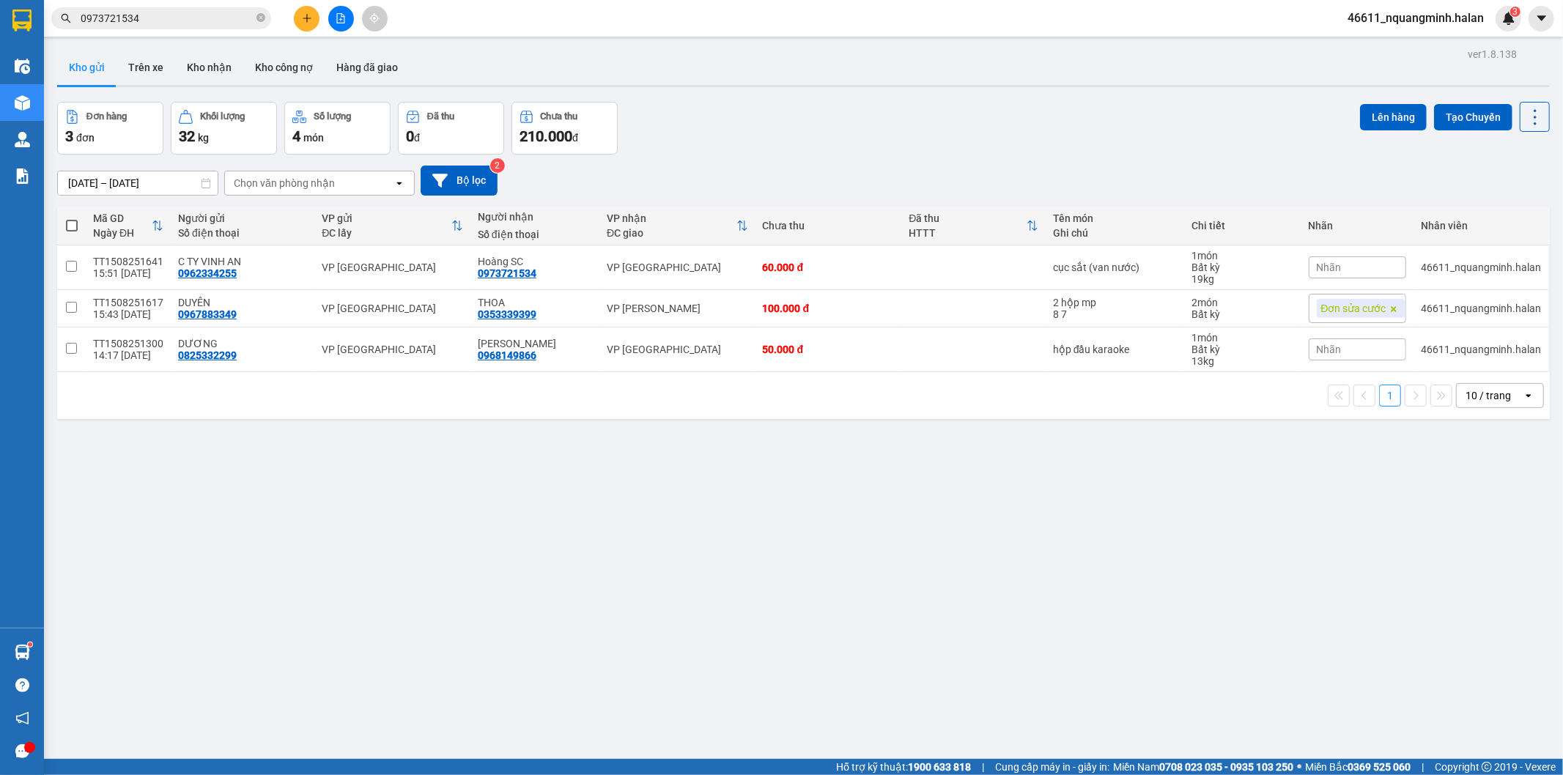
click at [480, 526] on div "ver 1.8.138 Kho gửi Trên xe Kho nhận Kho công nợ Hàng đã giao Đơn hàng 3 đơn Kh…" at bounding box center [803, 431] width 1504 height 775
click at [867, 125] on div "Đơn hàng 3 đơn Khối lượng 32 kg Số lượng 4 món Đã thu 0 đ Chưa thu 210.000 đ Lê…" at bounding box center [803, 128] width 1492 height 53
click at [130, 528] on div "ver 1.8.138 Kho gửi Trên xe Kho nhận Kho công nợ Hàng đã giao Đơn hàng 3 đơn Kh…" at bounding box center [803, 431] width 1504 height 775
click at [130, 597] on div "ver 1.8.138 Kho gửi Trên xe Kho nhận Kho công nợ Hàng đã giao Đơn hàng 3 đơn Kh…" at bounding box center [803, 431] width 1504 height 775
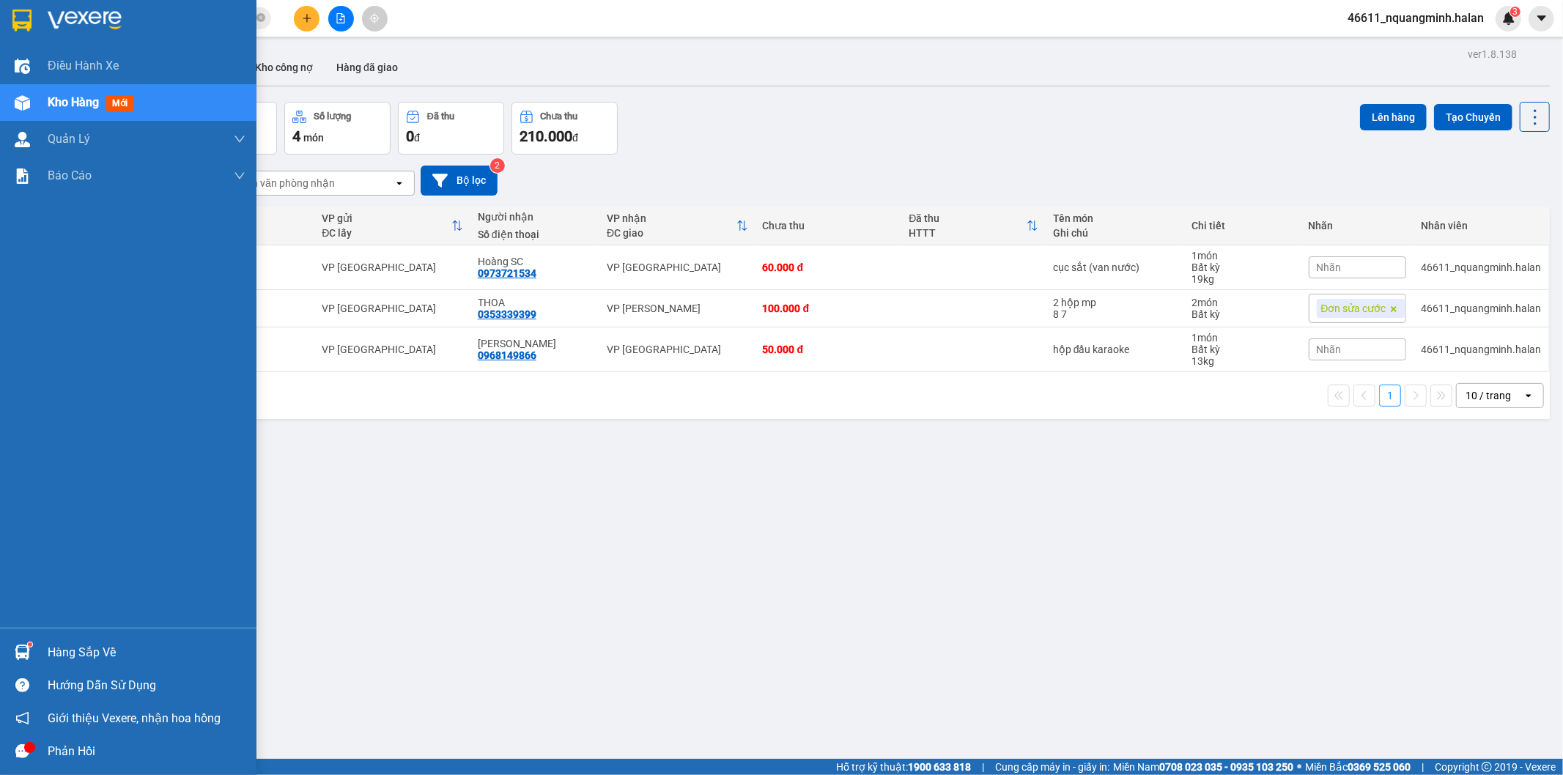
click at [37, 645] on div "Hàng sắp về" at bounding box center [128, 652] width 256 height 33
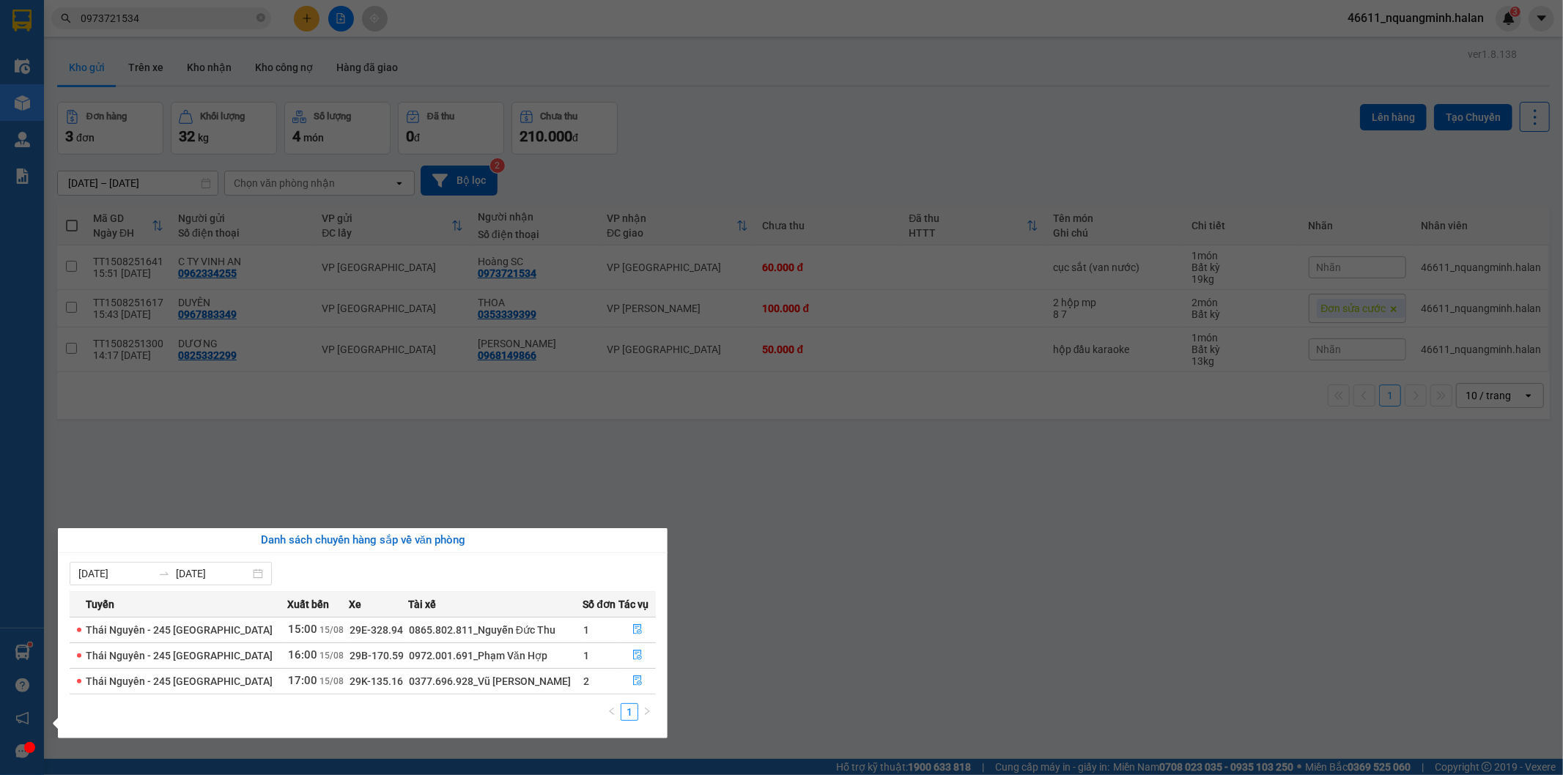
click at [738, 596] on section "Kết quả tìm kiếm ( 109 ) Bộ lọc Mã ĐH Trạng thái Món hàng Thu hộ Tổng cước Chưa…" at bounding box center [781, 387] width 1563 height 775
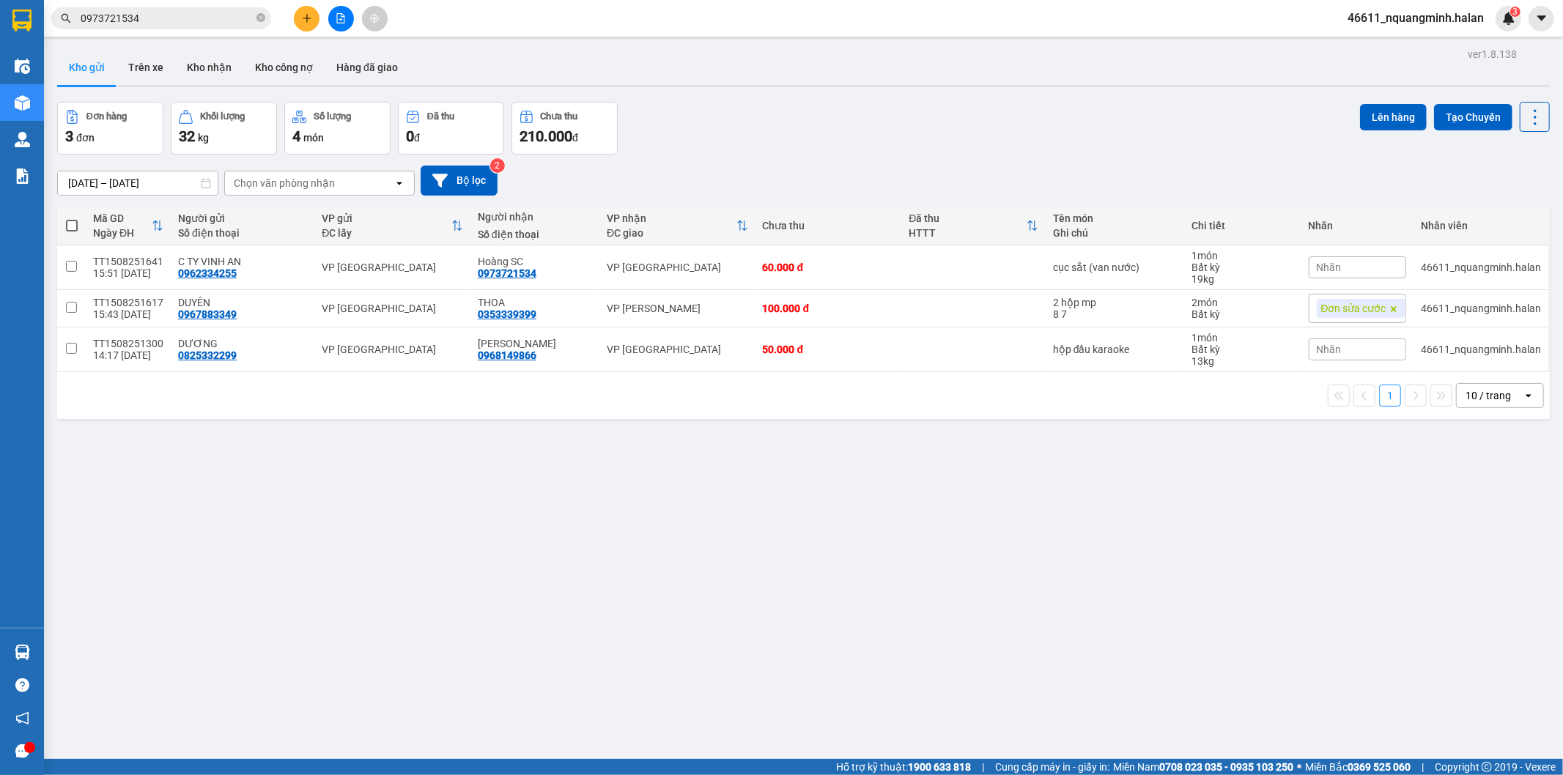
click at [479, 571] on div "ver 1.8.138 Kho gửi Trên xe Kho nhận Kho công nợ Hàng đã giao Đơn hàng 3 đơn Kh…" at bounding box center [803, 431] width 1504 height 775
click at [822, 123] on div "Đơn hàng 3 đơn Khối lượng 32 kg Số lượng 4 món Đã thu 0 đ Chưa thu 210.000 đ Lê…" at bounding box center [803, 128] width 1492 height 53
click at [193, 538] on div "ver 1.8.138 Kho gửi Trên xe Kho nhận Kho công nợ Hàng đã giao Đơn hàng 3 đơn Kh…" at bounding box center [803, 431] width 1504 height 775
drag, startPoint x: 196, startPoint y: 605, endPoint x: 83, endPoint y: 616, distance: 114.1
click at [194, 607] on div "ver 1.8.138 Kho gửi Trên xe Kho nhận Kho công nợ Hàng đã giao Đơn hàng 3 đơn Kh…" at bounding box center [803, 431] width 1504 height 775
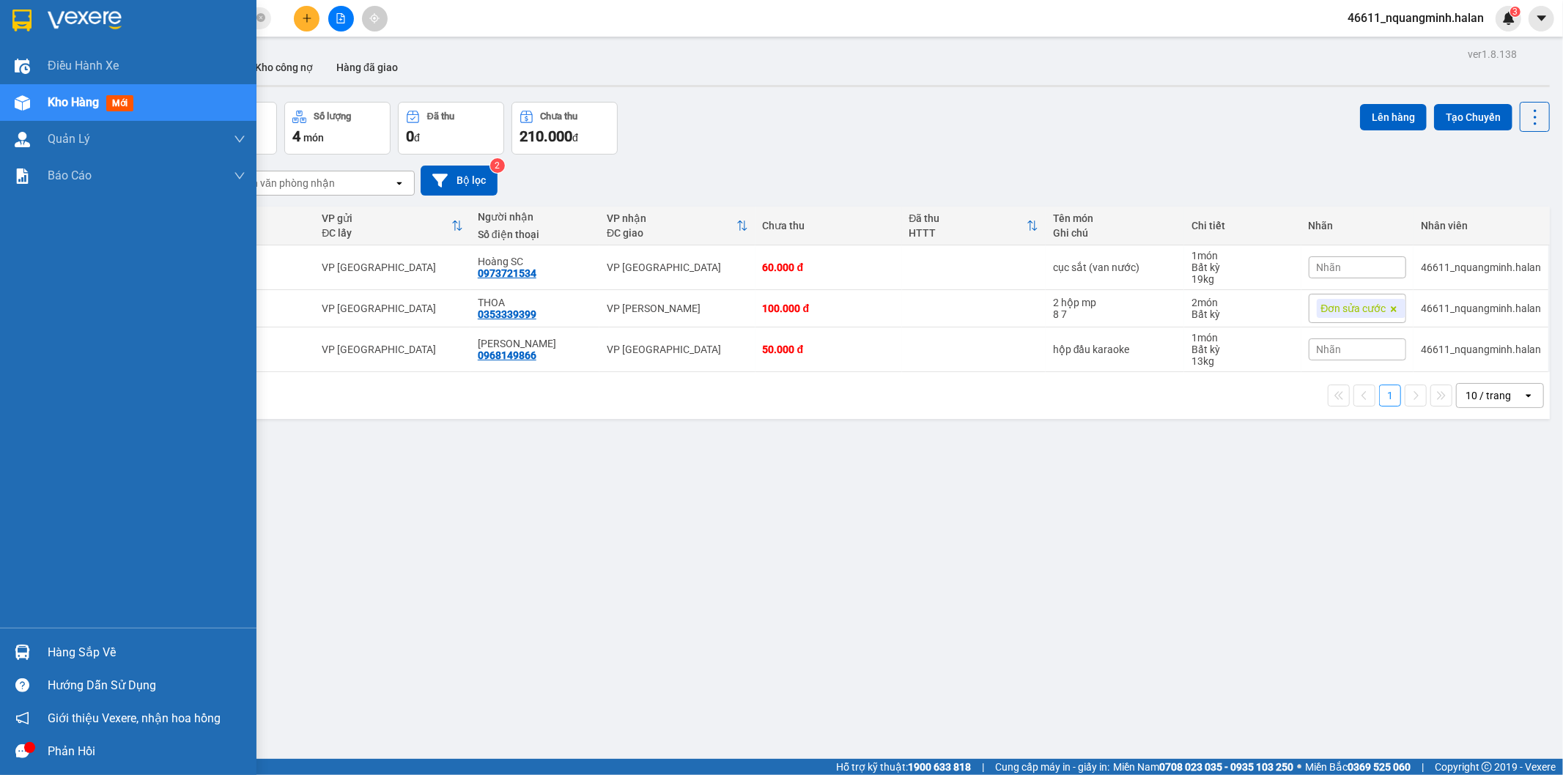
click at [34, 642] on div at bounding box center [23, 653] width 26 height 26
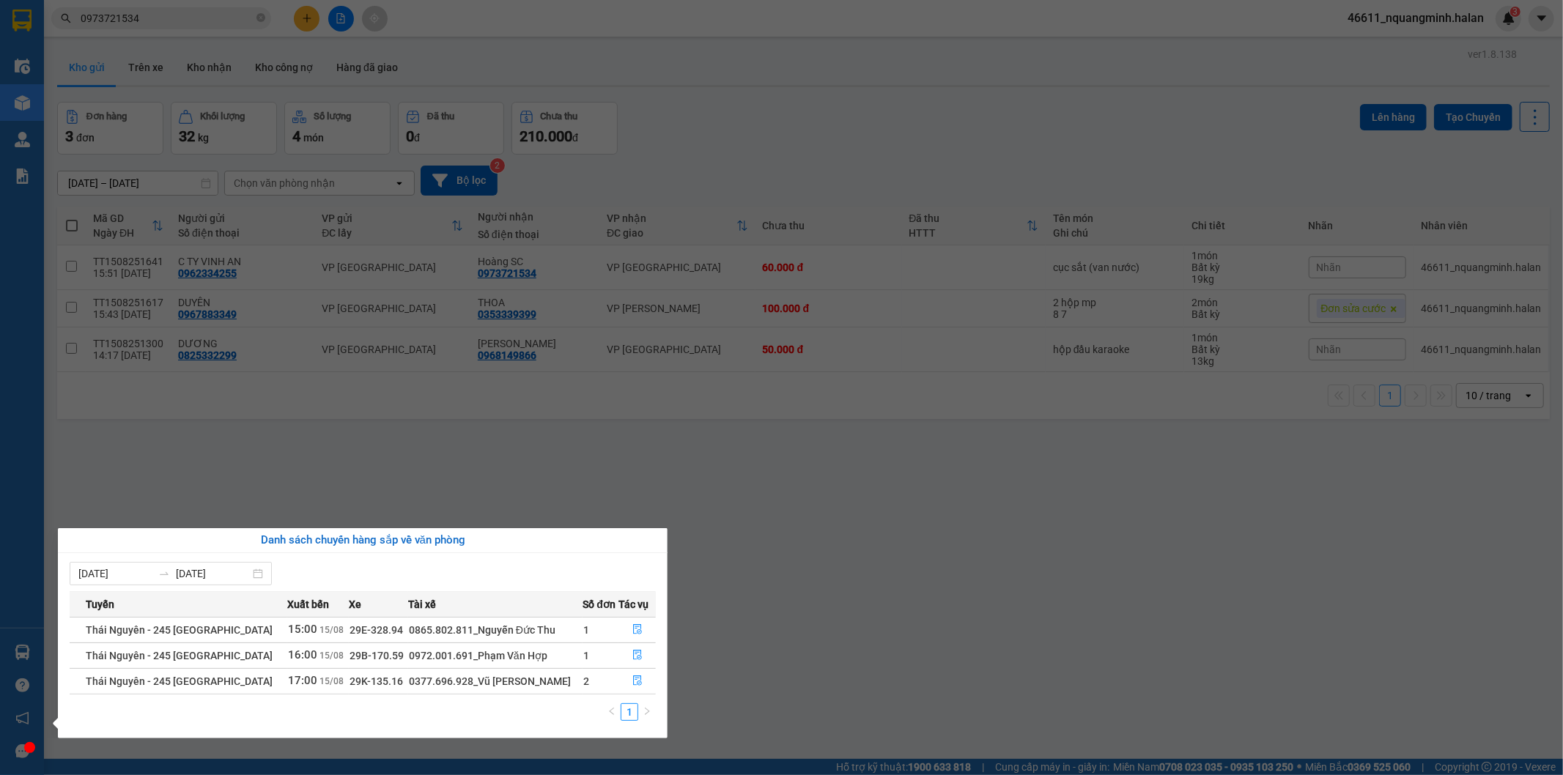
click at [748, 525] on section "Kết quả tìm kiếm ( 109 ) Bộ lọc Mã ĐH Trạng thái Món hàng Thu hộ Tổng cước Chưa…" at bounding box center [781, 387] width 1563 height 775
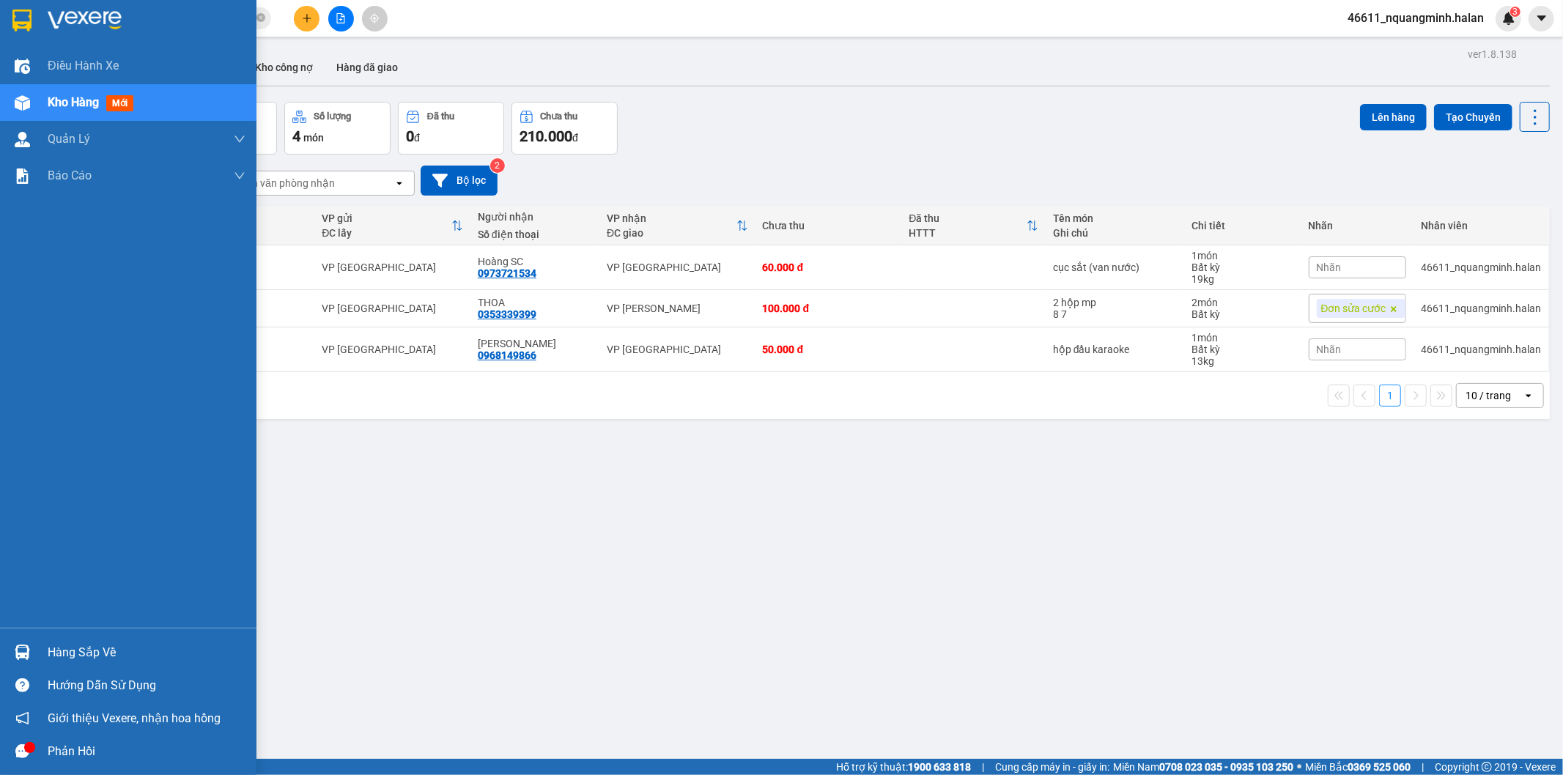
drag, startPoint x: 31, startPoint y: 647, endPoint x: 116, endPoint y: 632, distance: 86.2
click at [32, 648] on div at bounding box center [23, 653] width 26 height 26
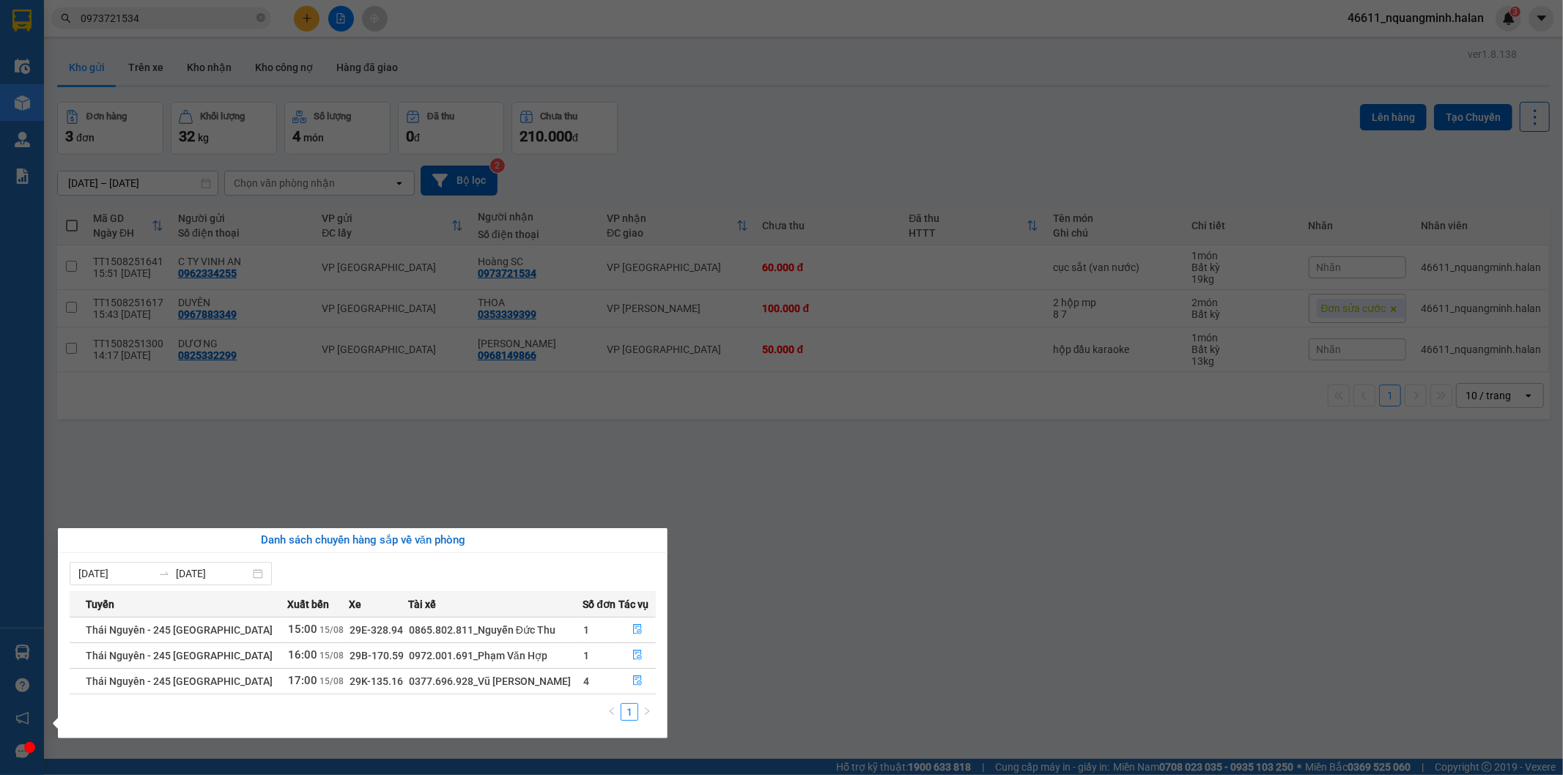
click at [623, 473] on section "Kết quả tìm kiếm ( 109 ) Bộ lọc Mã ĐH Trạng thái Món hàng Thu hộ Tổng cước Chưa…" at bounding box center [781, 387] width 1563 height 775
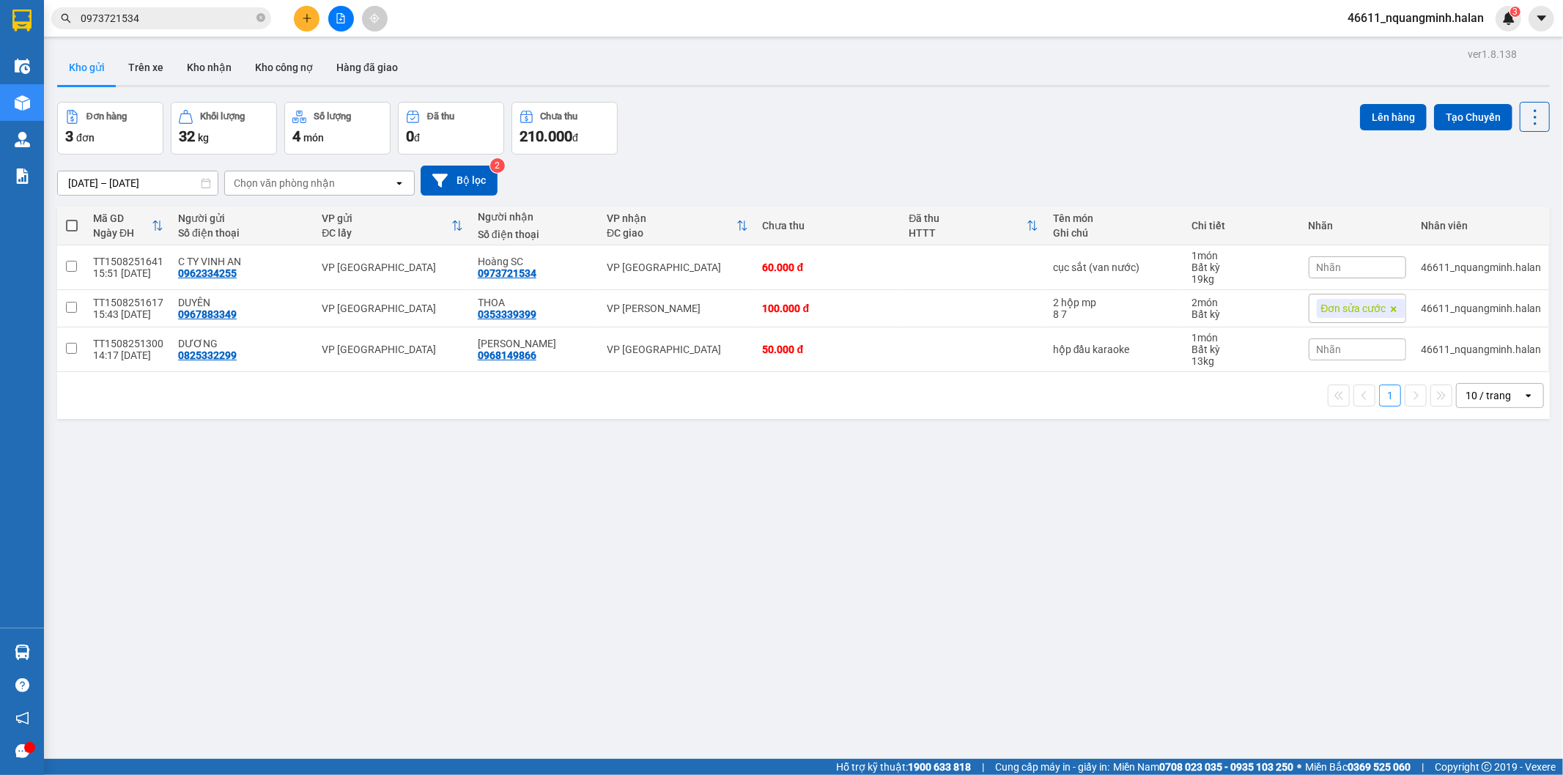
click at [304, 13] on icon "plus" at bounding box center [307, 18] width 10 height 10
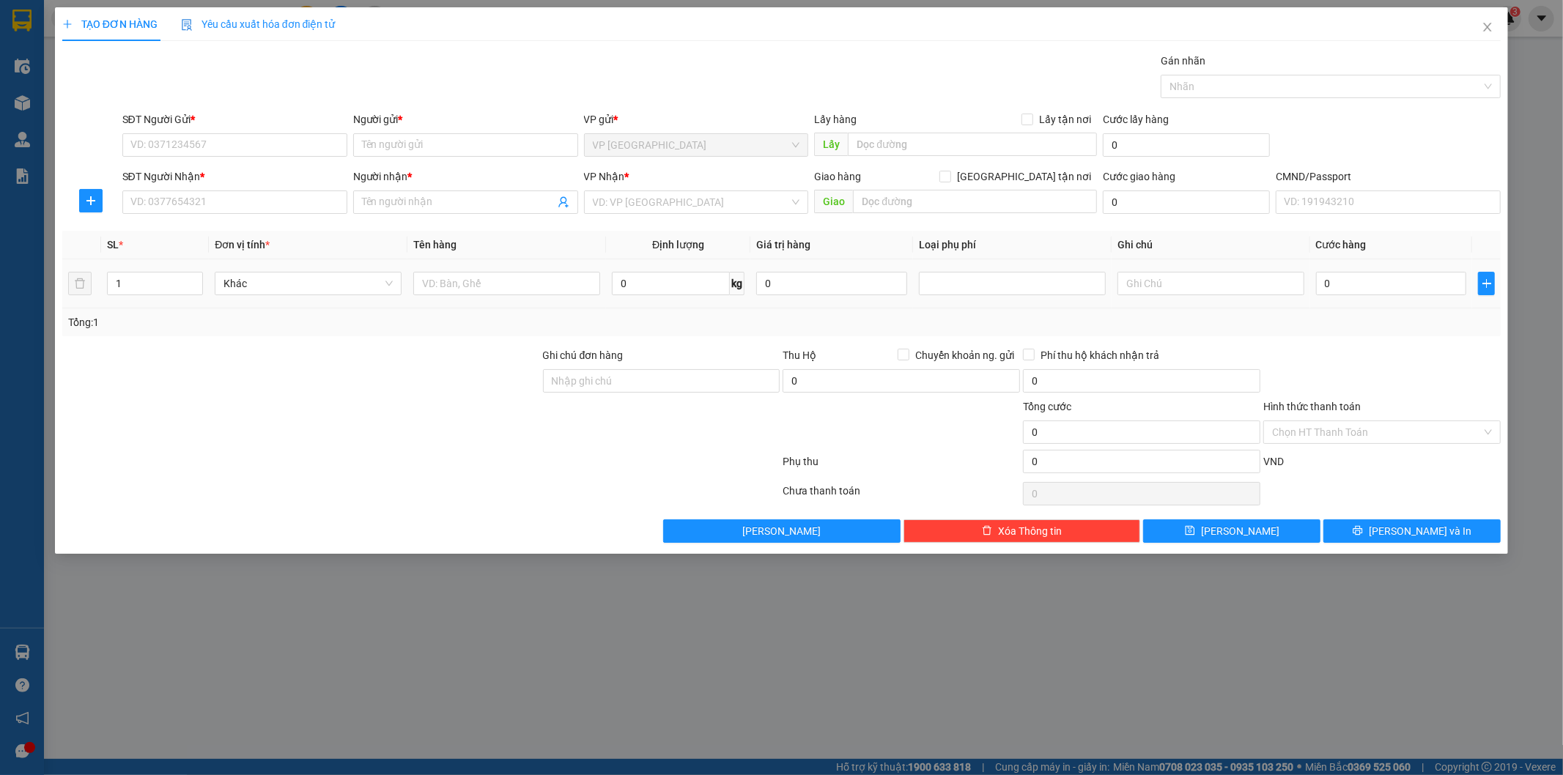
click at [642, 269] on span "0 kg" at bounding box center [678, 282] width 133 height 26
drag, startPoint x: 297, startPoint y: 151, endPoint x: 299, endPoint y: 160, distance: 8.9
click at [297, 152] on input "SĐT Người Gửi *" at bounding box center [234, 144] width 225 height 23
type input "0984086852"
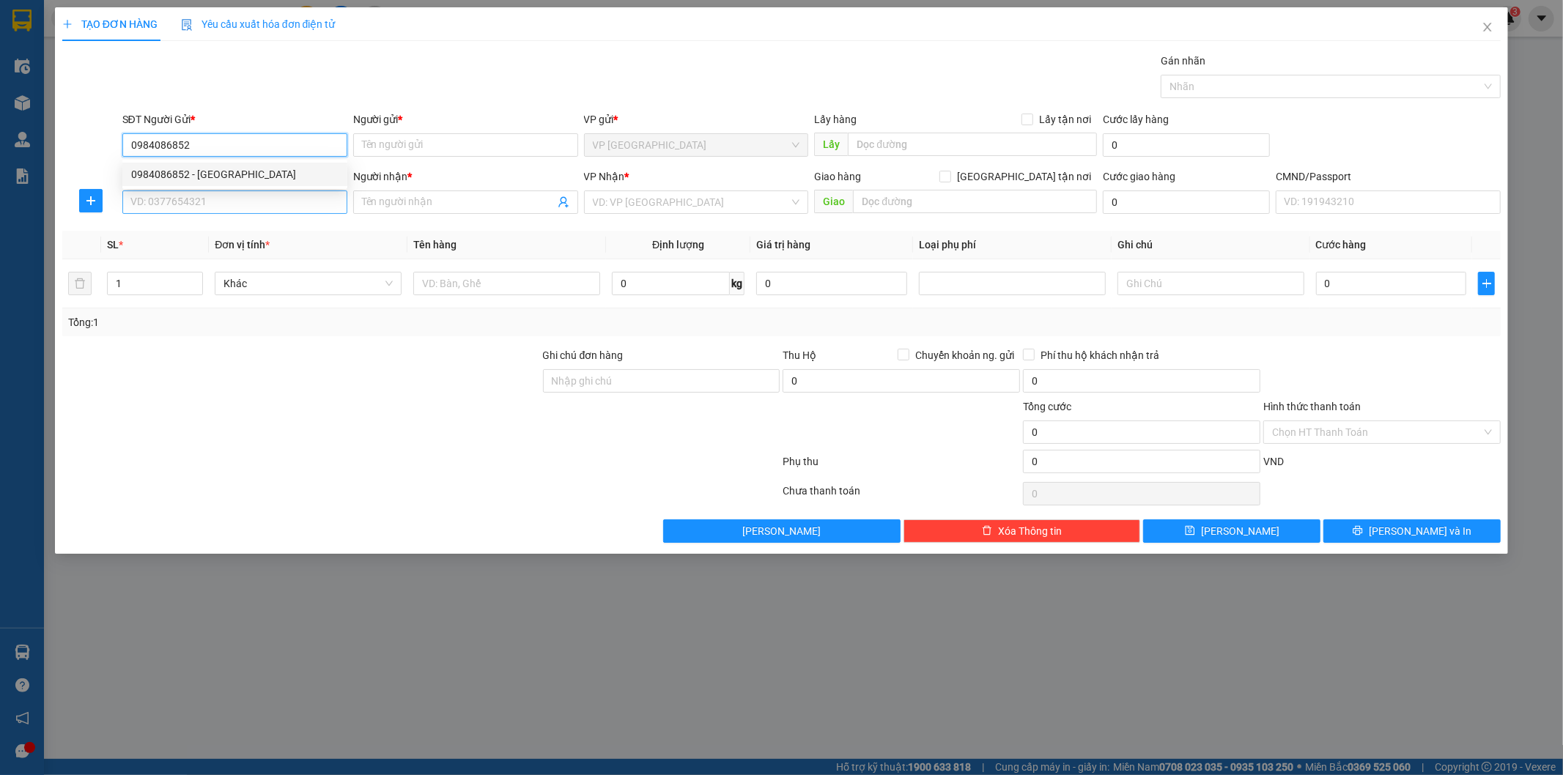
click at [256, 177] on div "0984086852 - [GEOGRAPHIC_DATA]" at bounding box center [234, 174] width 207 height 16
type input "[PERSON_NAME]"
type input "0984086852"
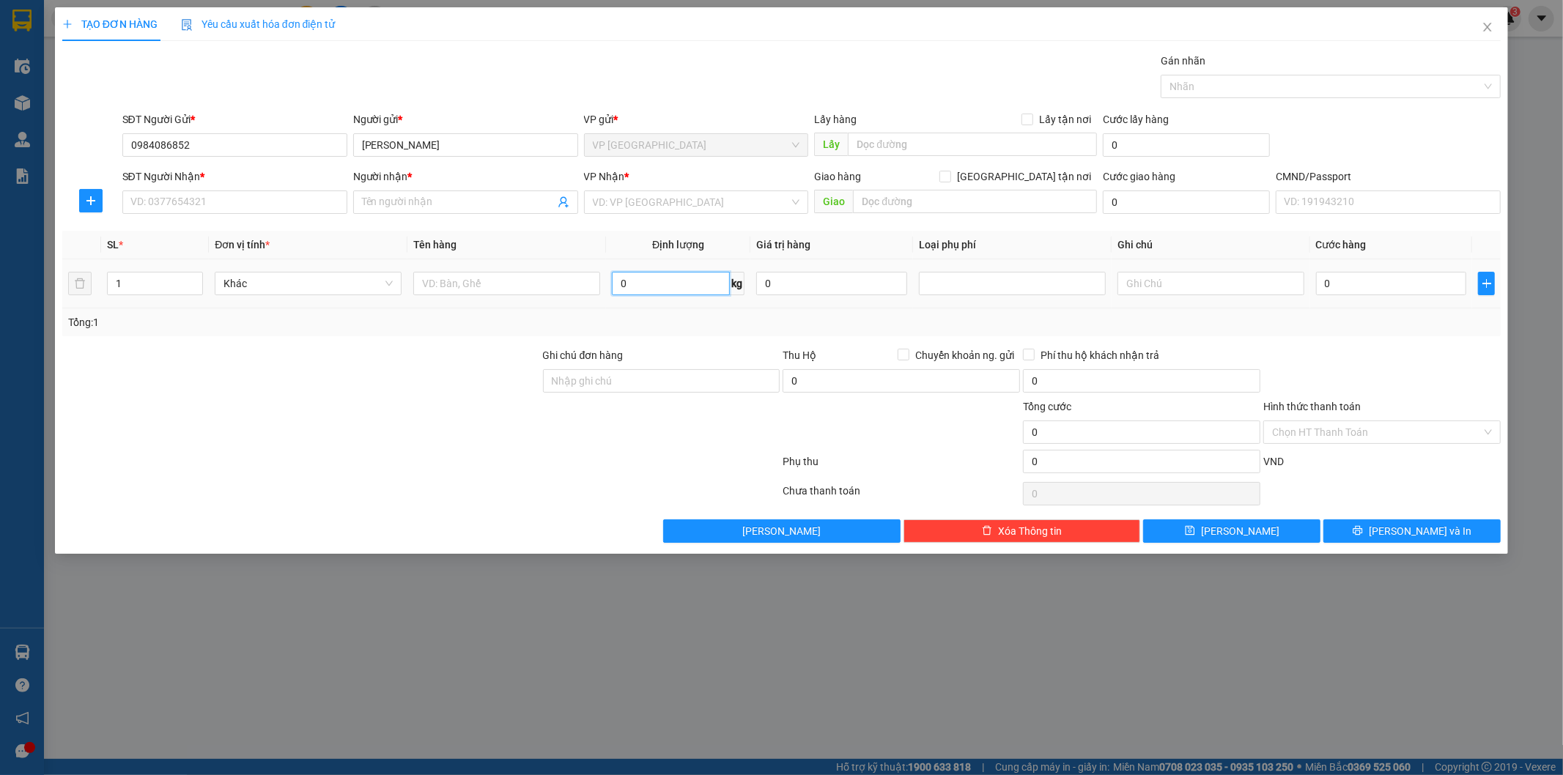
click at [696, 289] on input "0" at bounding box center [671, 283] width 118 height 23
type input "19"
click at [260, 199] on input "SĐT Người Nhận *" at bounding box center [234, 201] width 225 height 23
click at [245, 226] on div "0347150215 - THÀNH" at bounding box center [234, 231] width 207 height 16
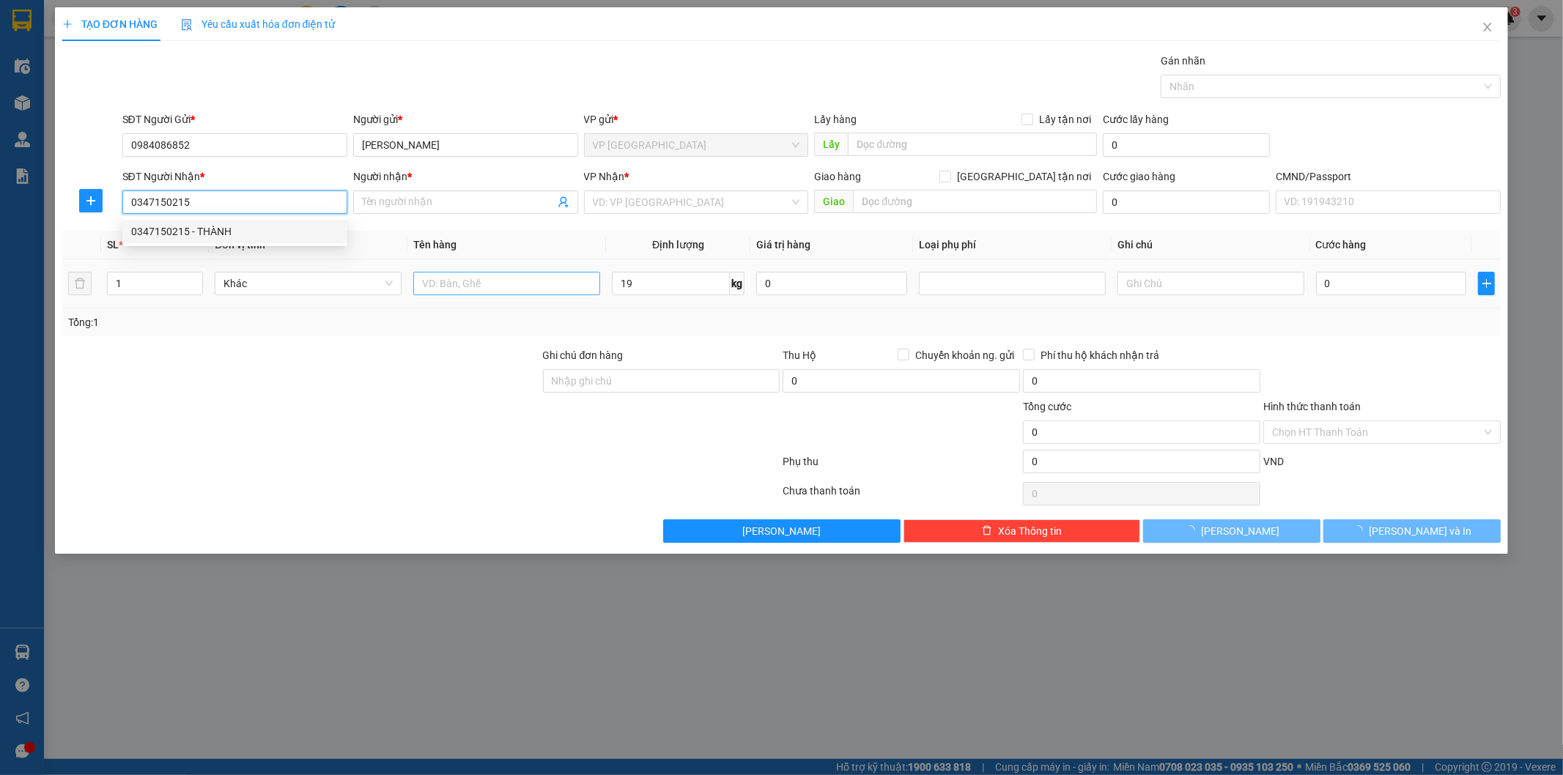
type input "0347150215"
type input "THÀNH"
click at [544, 288] on input "text" at bounding box center [506, 283] width 187 height 23
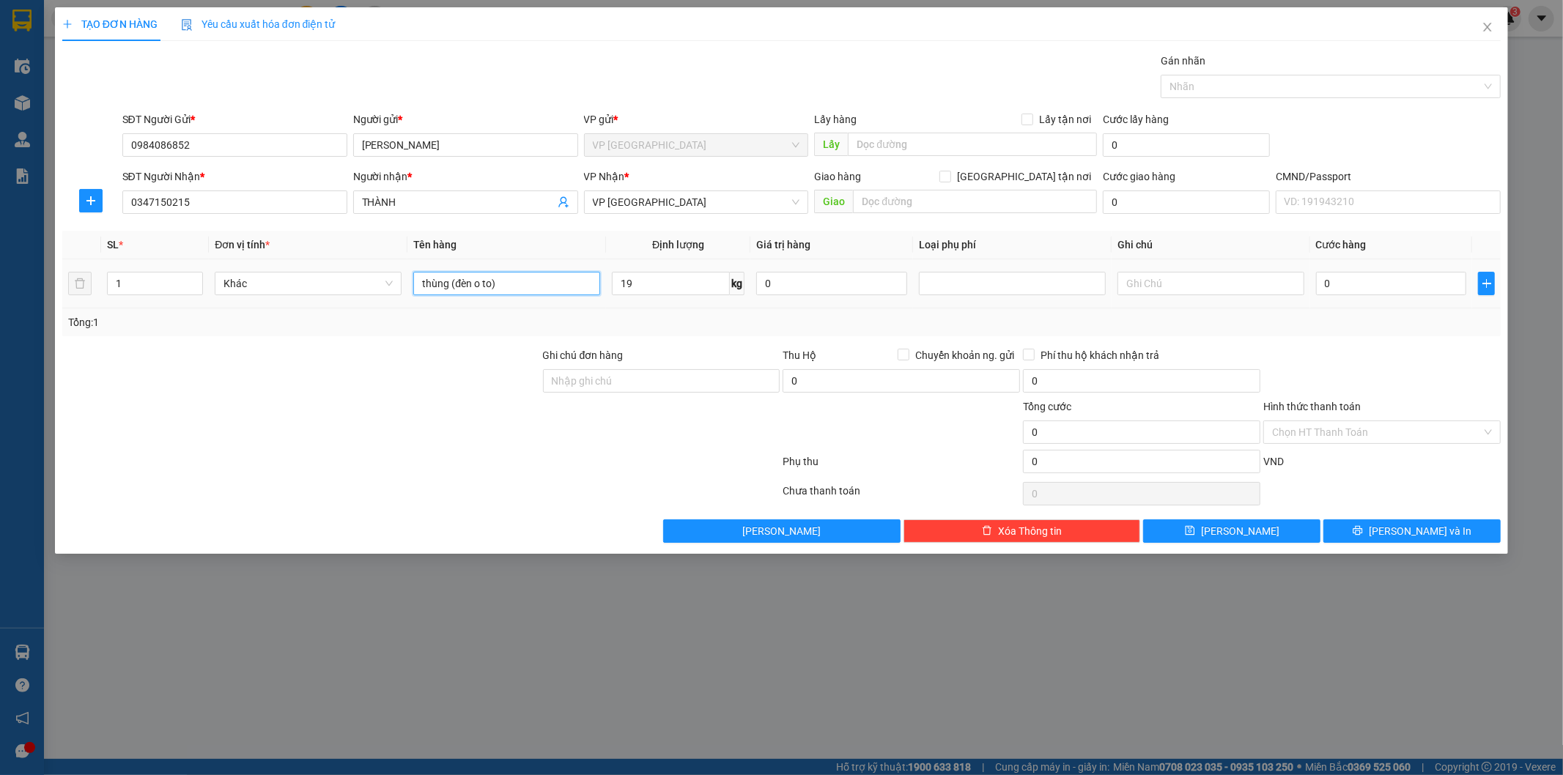
type input "thùng (đèn o to)"
drag, startPoint x: 227, startPoint y: 196, endPoint x: 0, endPoint y: 193, distance: 227.1
click at [0, 198] on div "TẠO ĐƠN HÀNG Yêu cầu xuất hóa đơn điện tử Transit Pickup Surcharge Ids Transit …" at bounding box center [781, 387] width 1563 height 775
click at [1416, 286] on input "0" at bounding box center [1391, 283] width 151 height 23
type input "6"
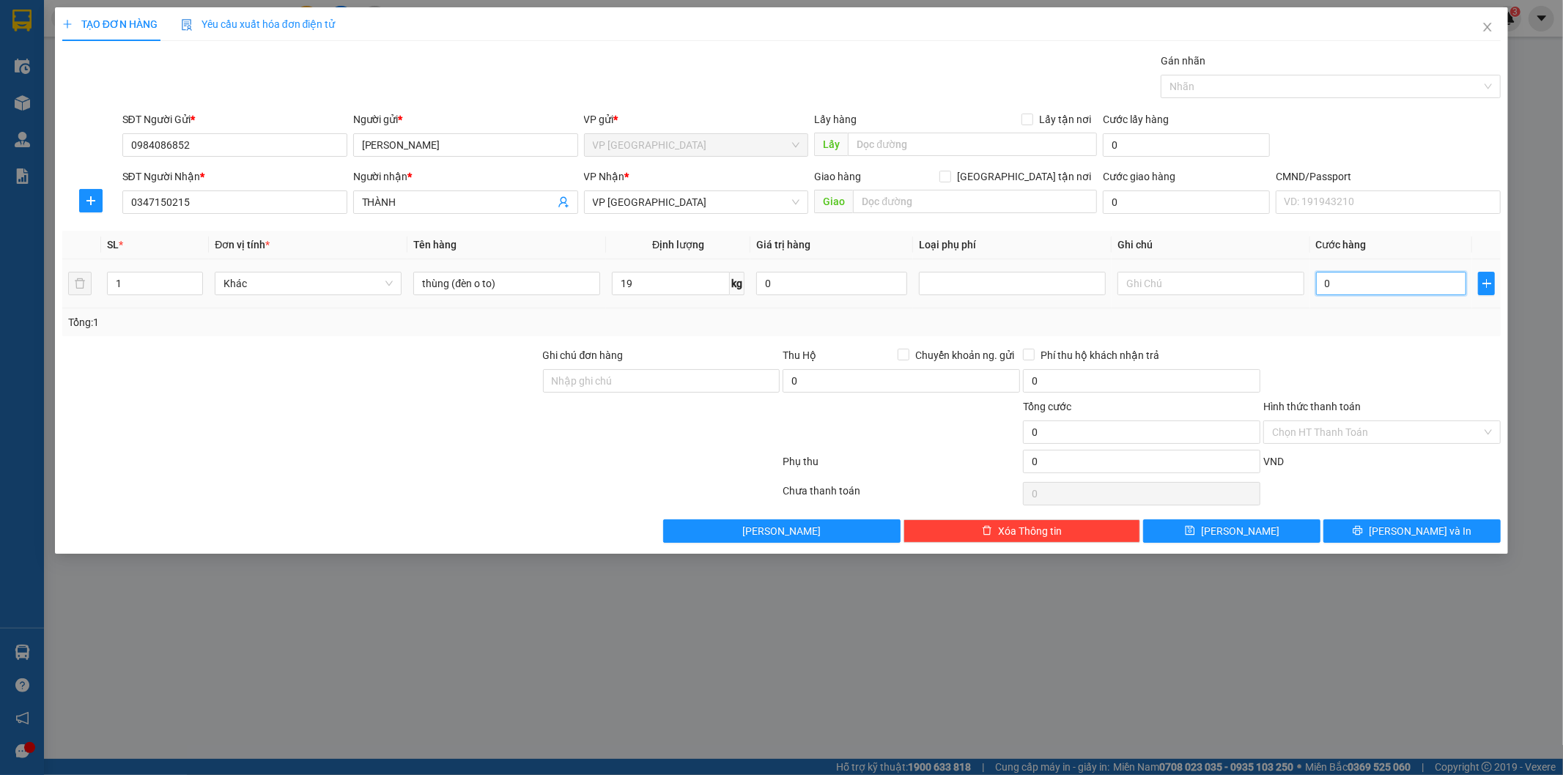
type input "6"
type input "60"
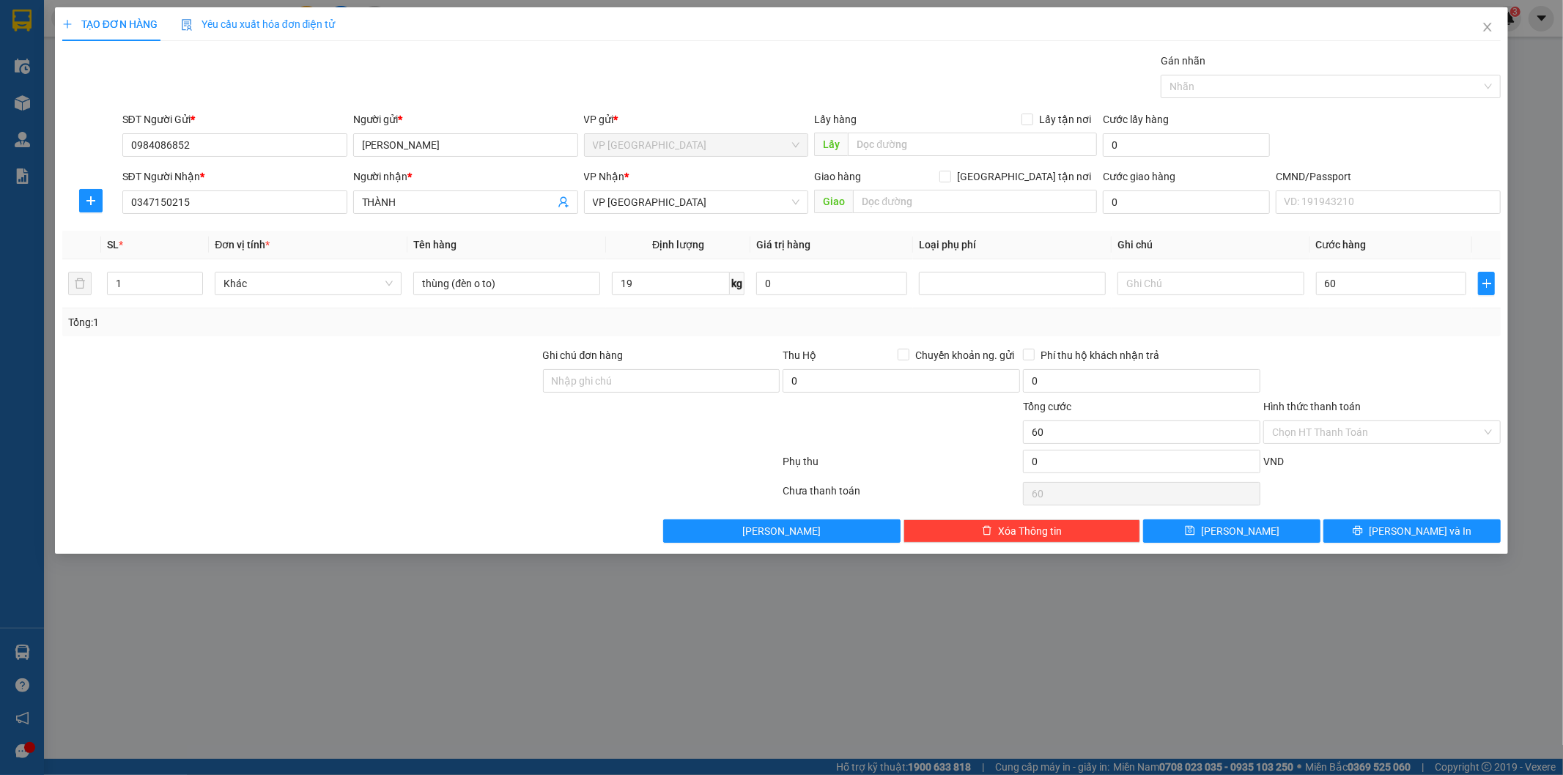
type input "60.000"
click at [1400, 394] on div at bounding box center [1382, 372] width 240 height 51
click at [1394, 528] on button "[PERSON_NAME] và In" at bounding box center [1411, 530] width 177 height 23
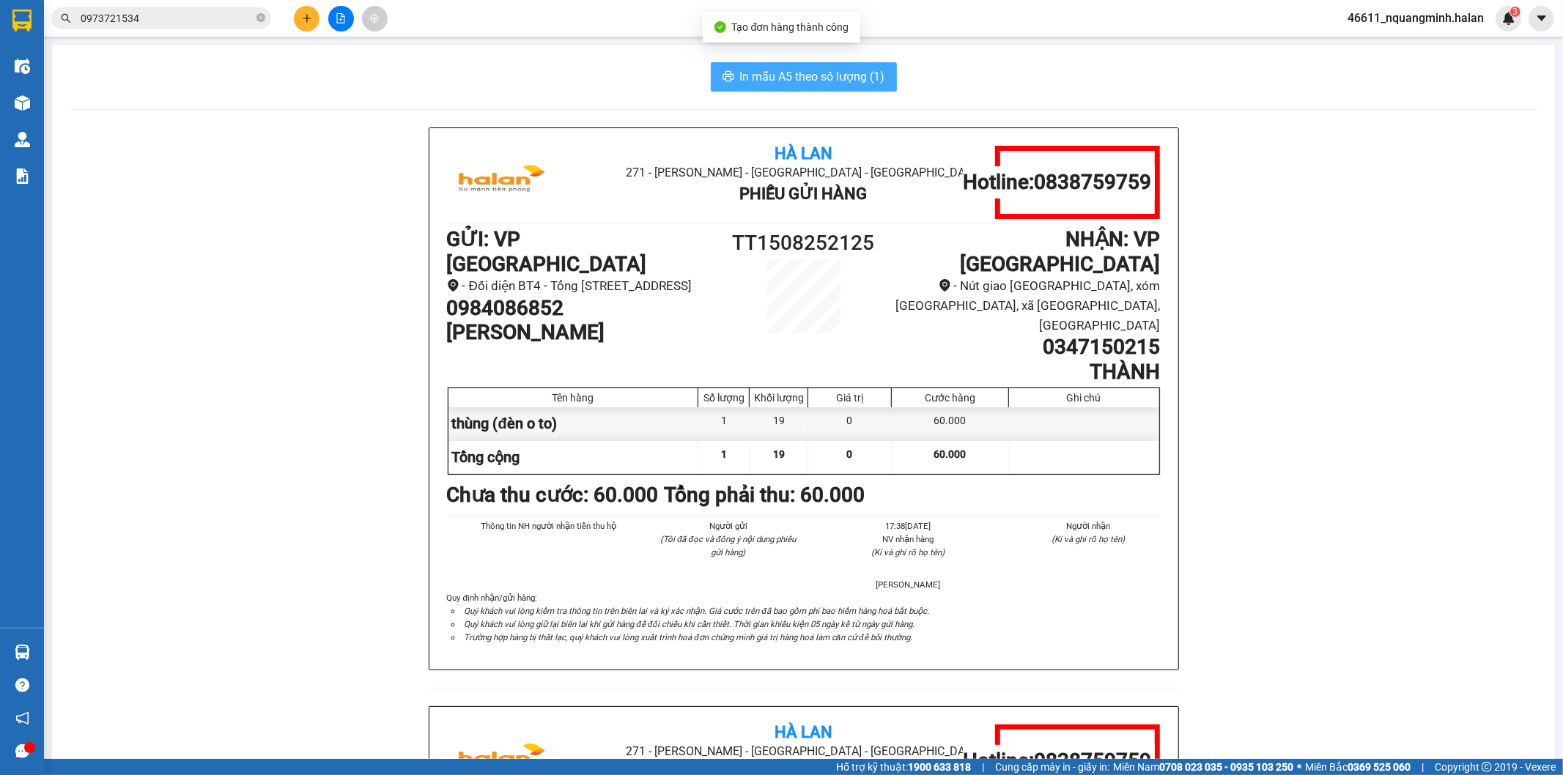
click at [741, 78] on span "In mẫu A5 theo số lượng (1)" at bounding box center [812, 76] width 145 height 18
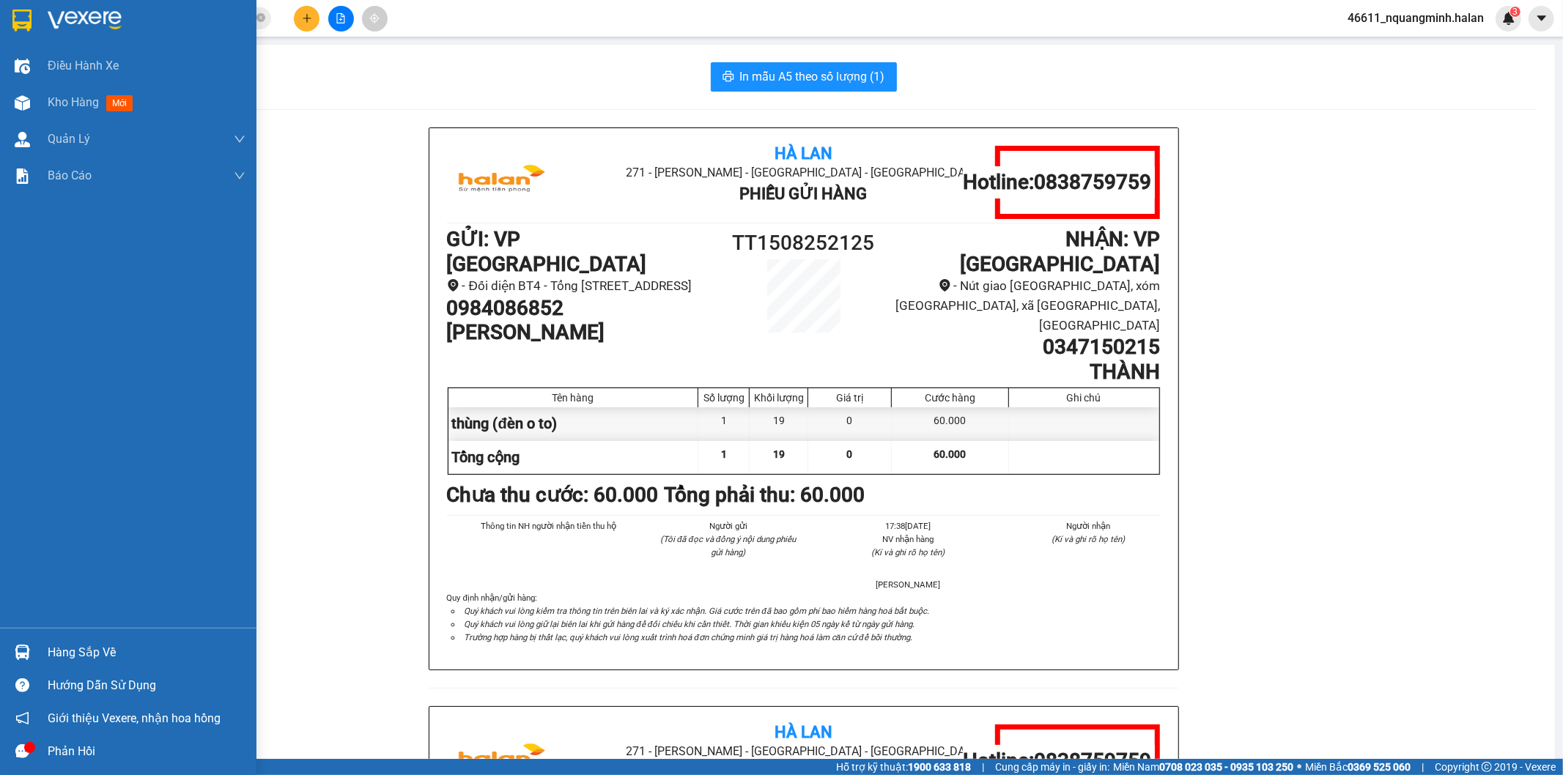
click at [25, 654] on img at bounding box center [22, 652] width 15 height 15
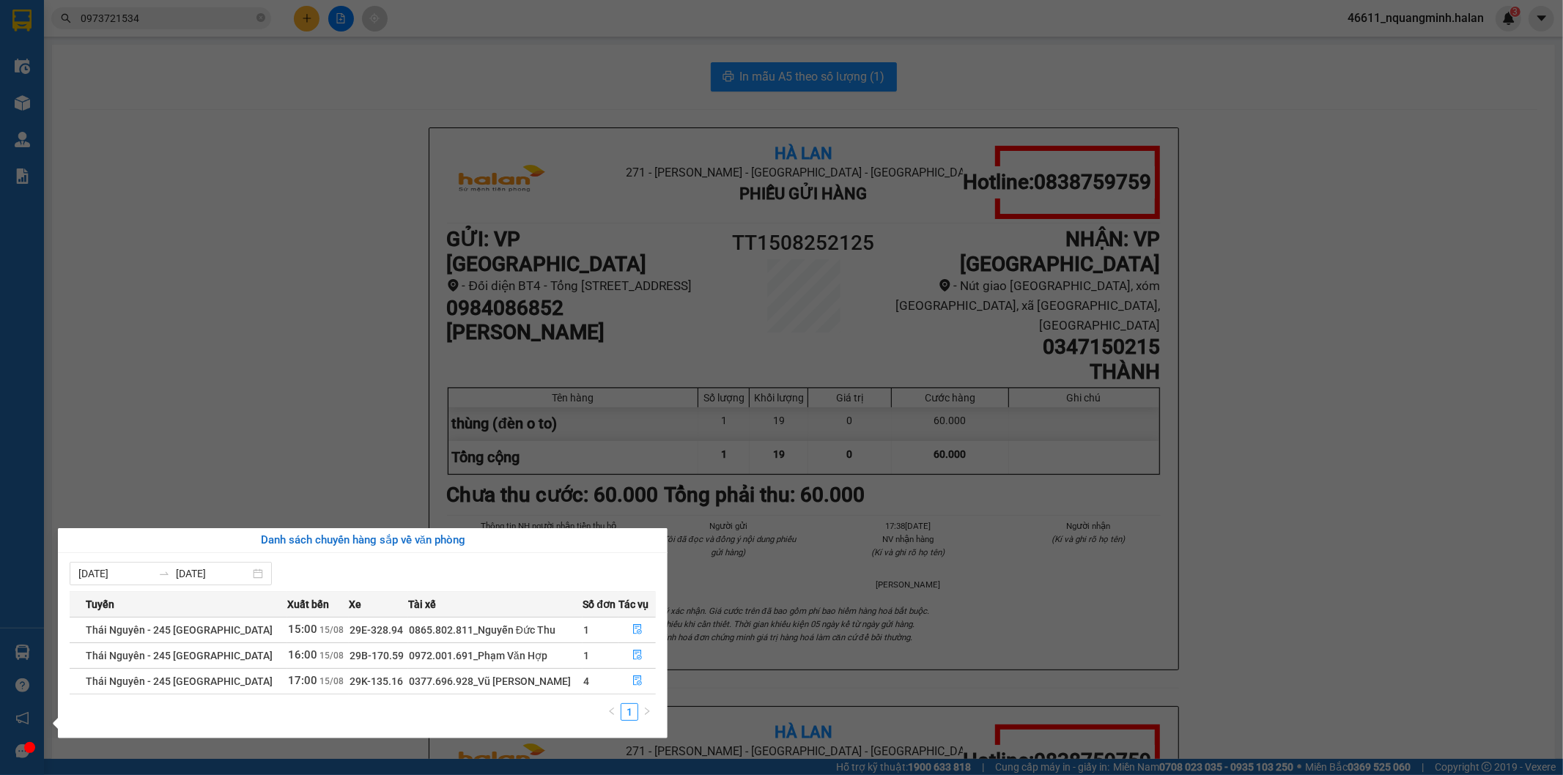
click at [305, 423] on section "Kết quả tìm kiếm ( 109 ) Bộ lọc Mã ĐH Trạng thái Món hàng Thu hộ Tổng cước Chưa…" at bounding box center [781, 387] width 1563 height 775
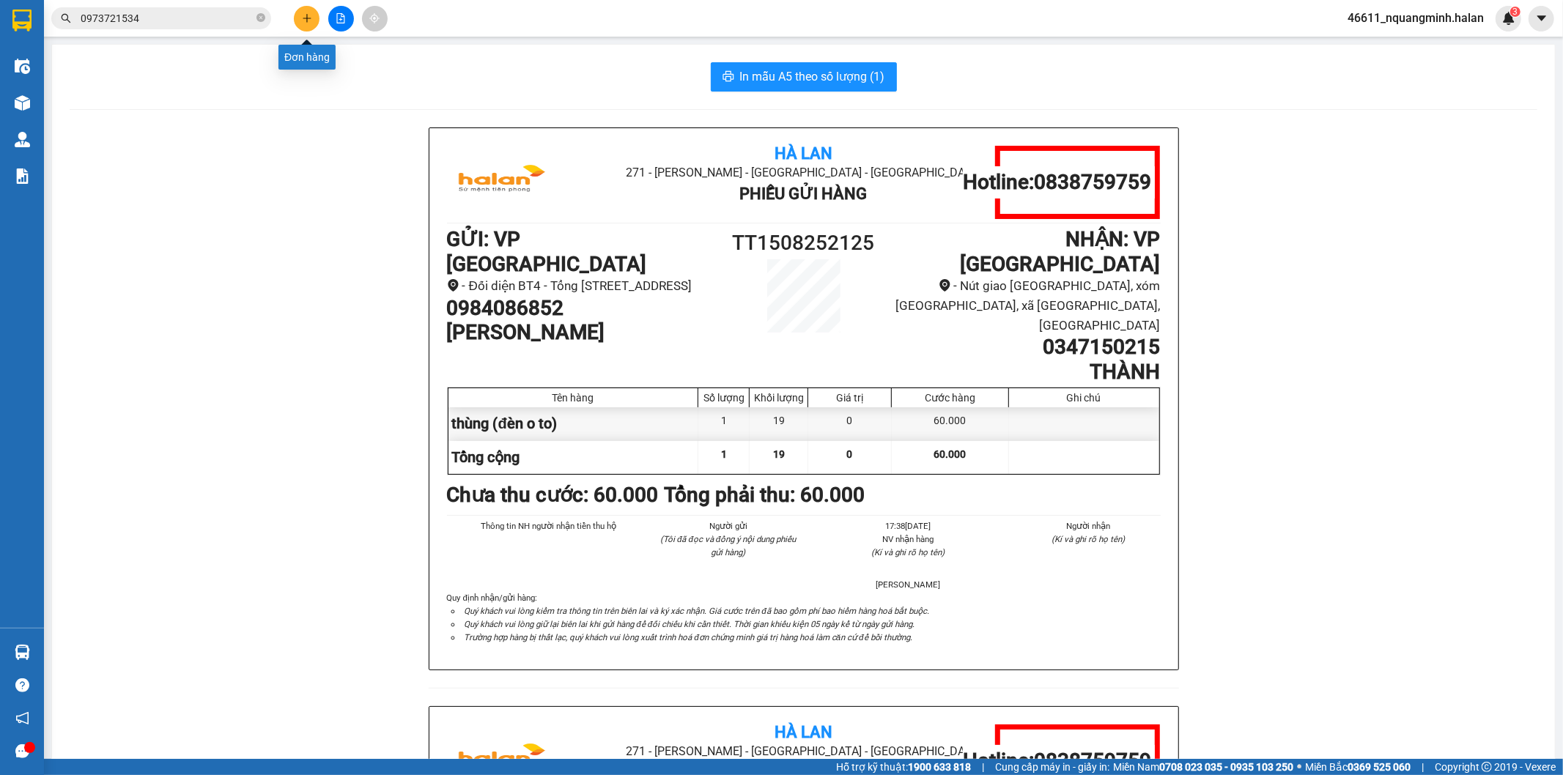
click at [306, 15] on icon "plus" at bounding box center [307, 18] width 10 height 10
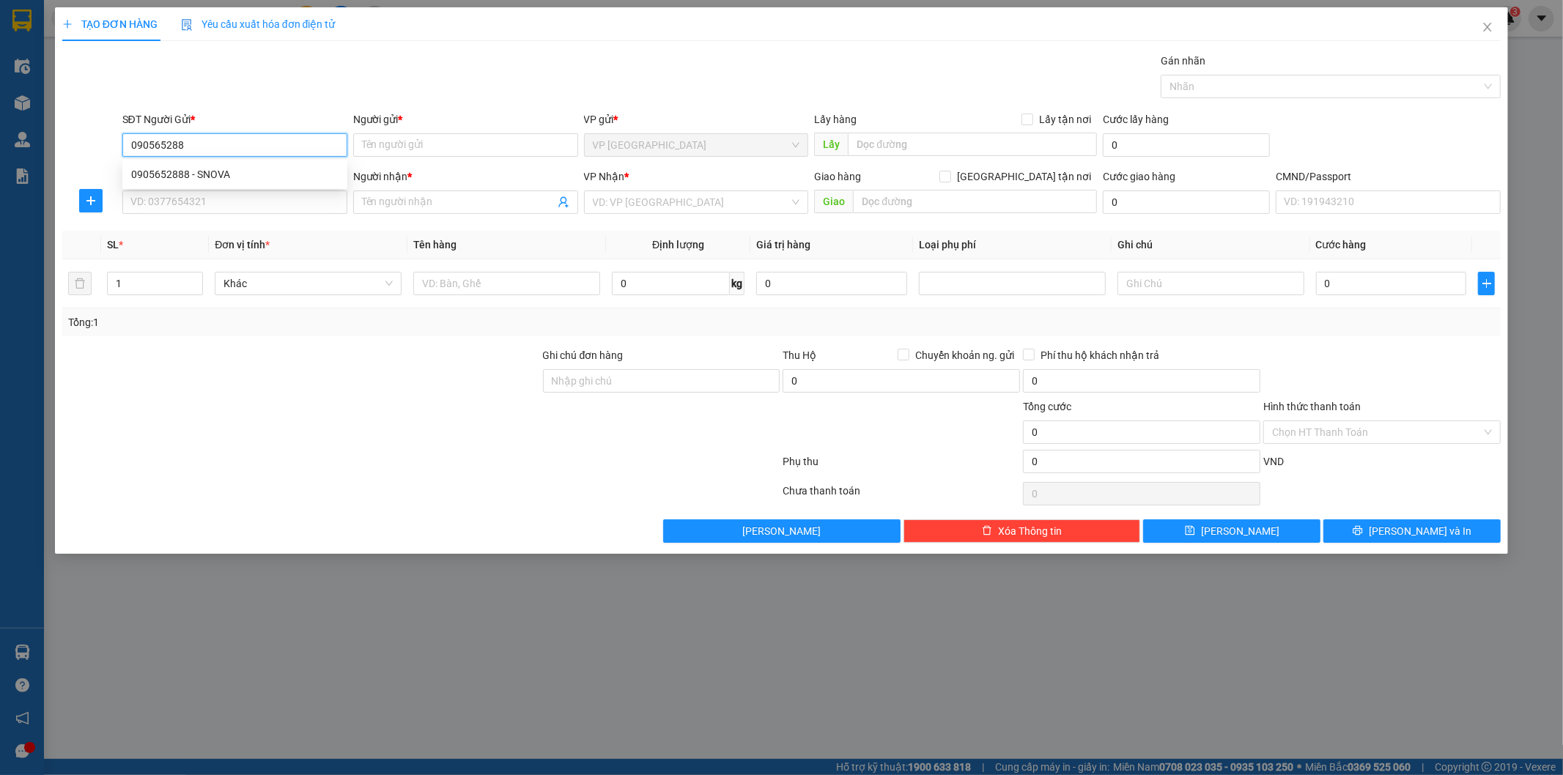
type input "0905652888"
click at [245, 174] on div "0905652888 - SNOVA" at bounding box center [234, 174] width 207 height 16
type input "SNOVA"
type input "0905652888"
click at [247, 203] on input "SĐT Người Nhận *" at bounding box center [234, 201] width 225 height 23
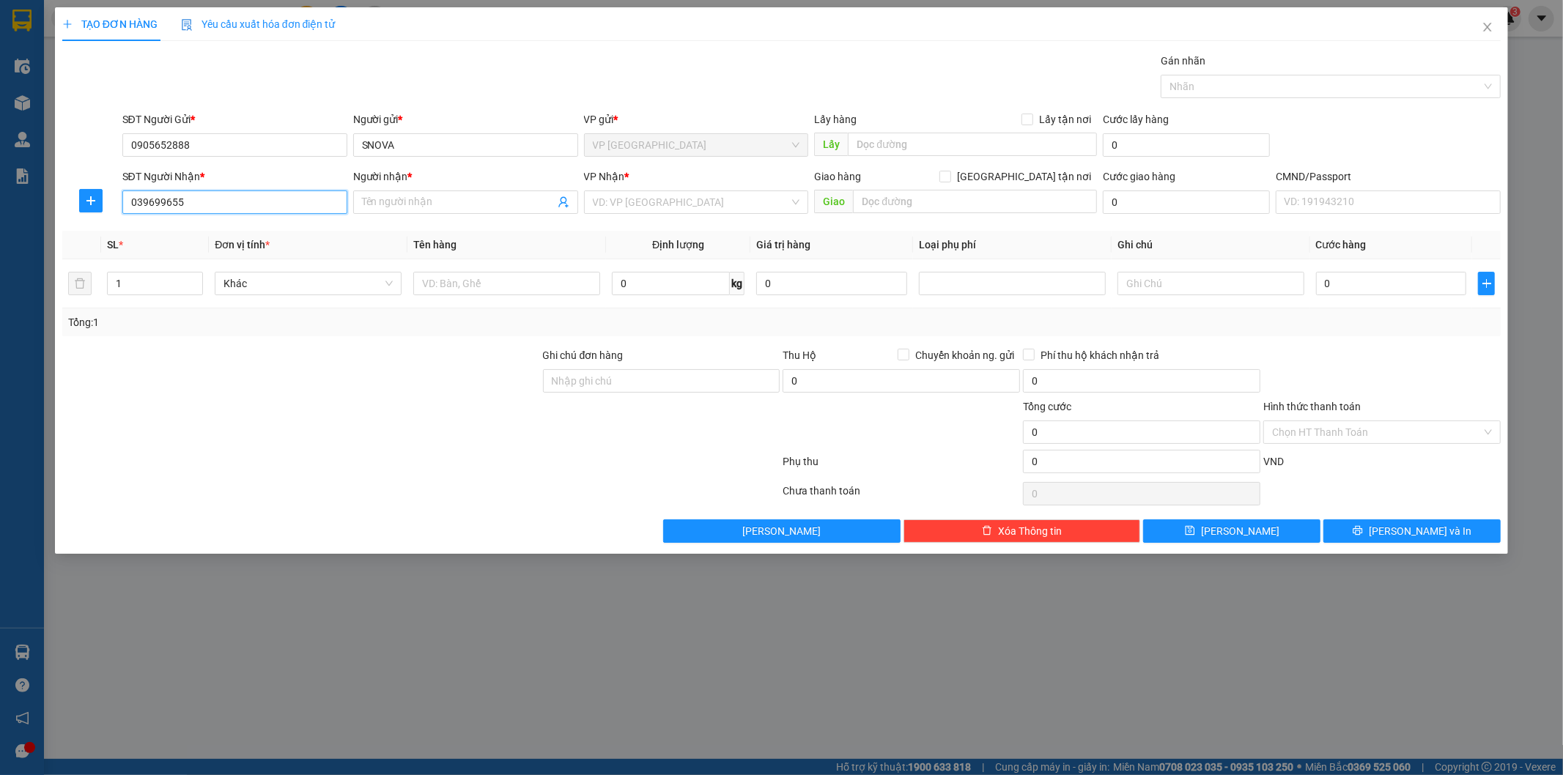
type input "0396996555"
click at [207, 238] on div "0396996555 - KH NGSC" at bounding box center [234, 231] width 207 height 16
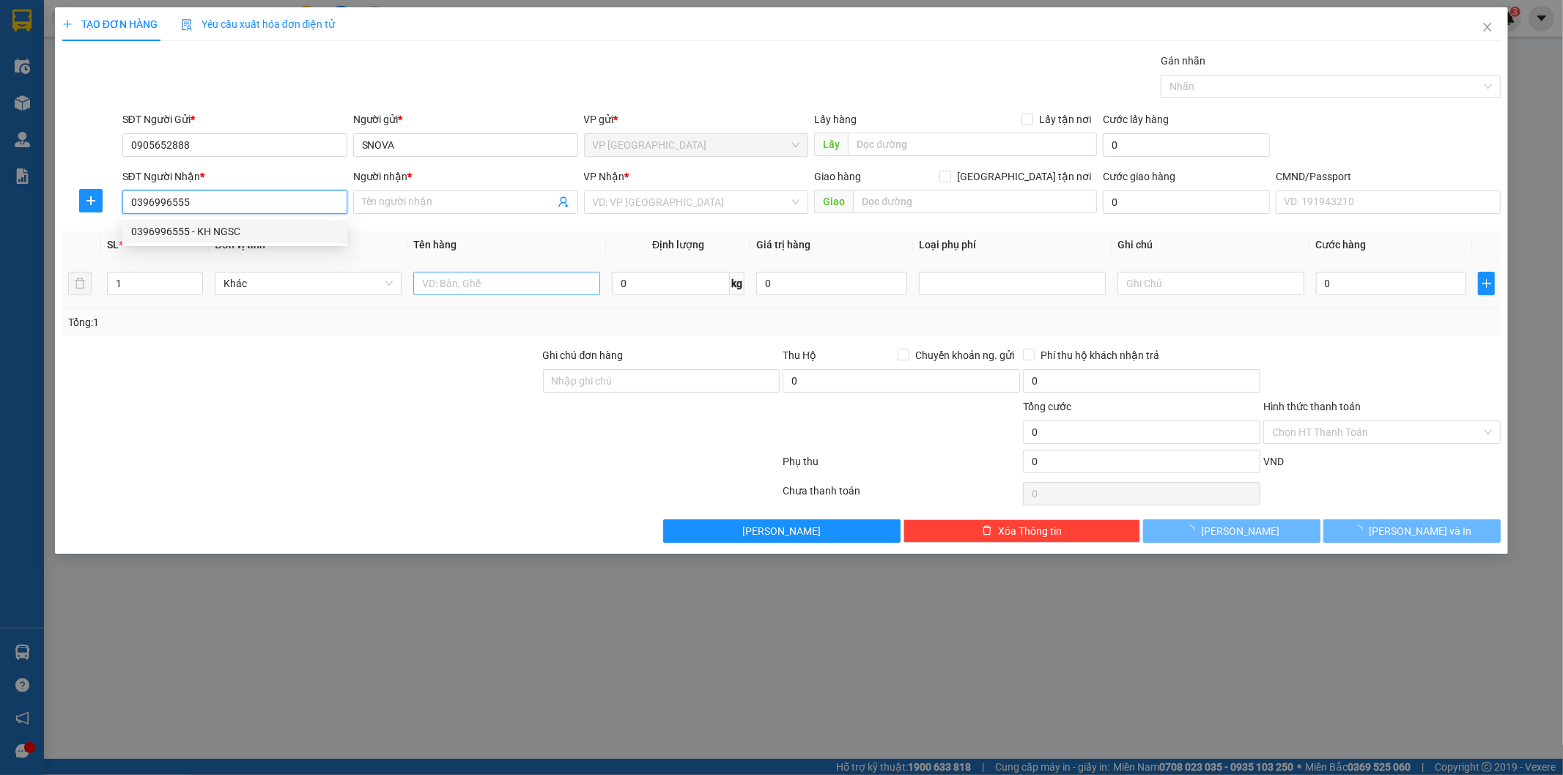
type input "KH NGSC"
type input "0396996555"
click at [454, 289] on input "text" at bounding box center [506, 283] width 187 height 23
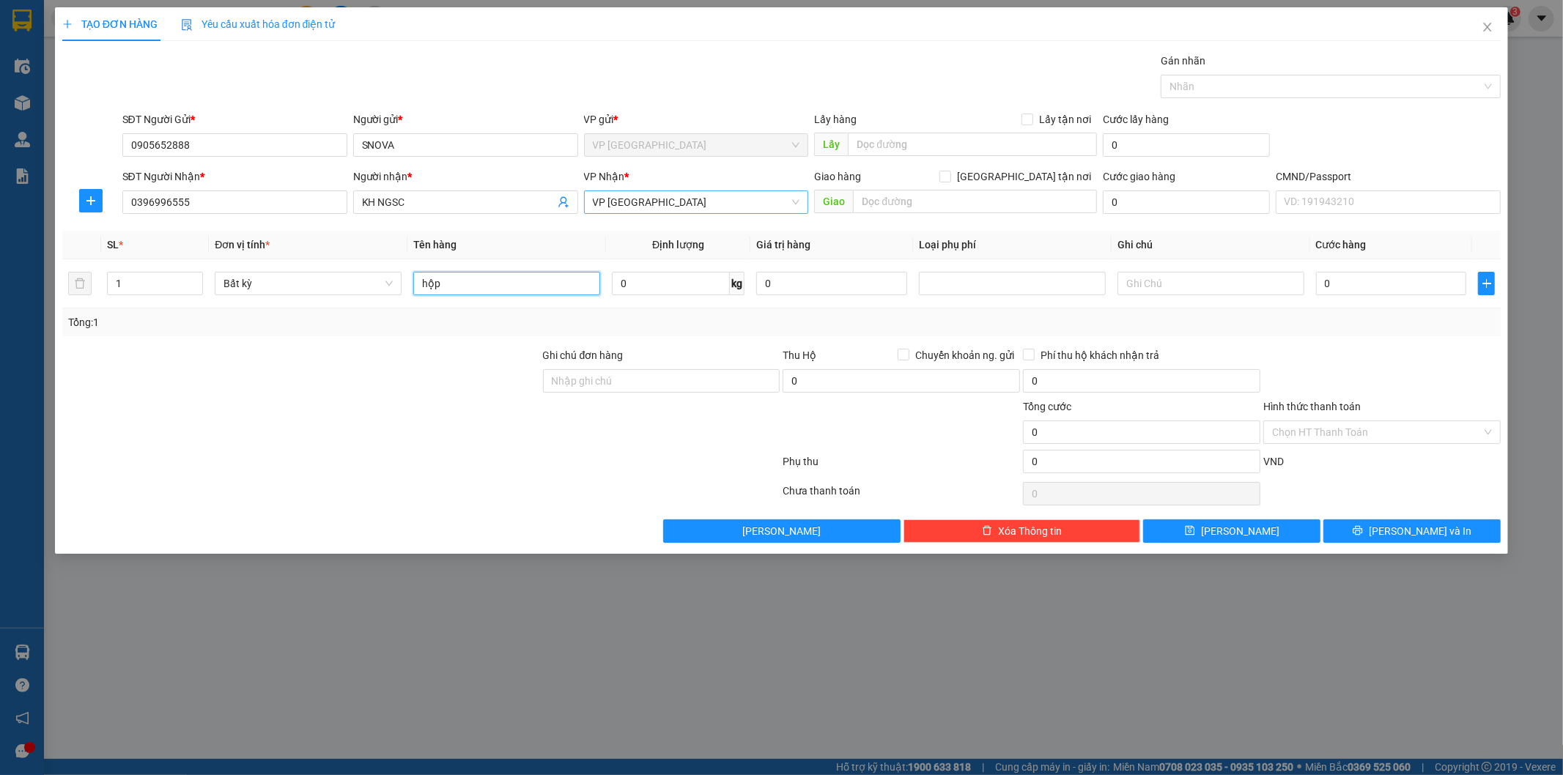
drag, startPoint x: 698, startPoint y: 207, endPoint x: 661, endPoint y: 196, distance: 38.9
click at [692, 206] on span "VP [GEOGRAPHIC_DATA]" at bounding box center [696, 202] width 207 height 22
type input "hộp"
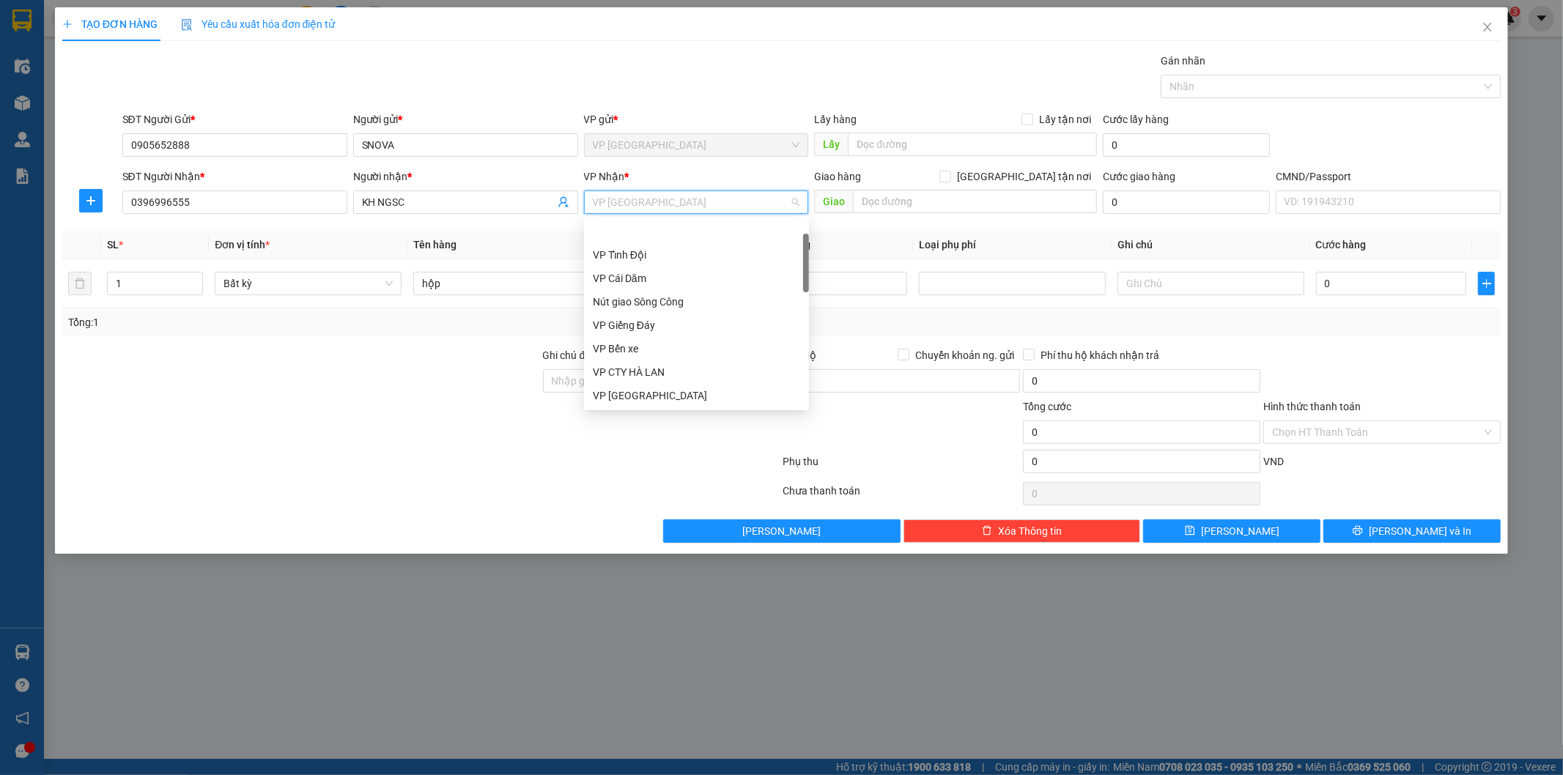
scroll to position [47, 0]
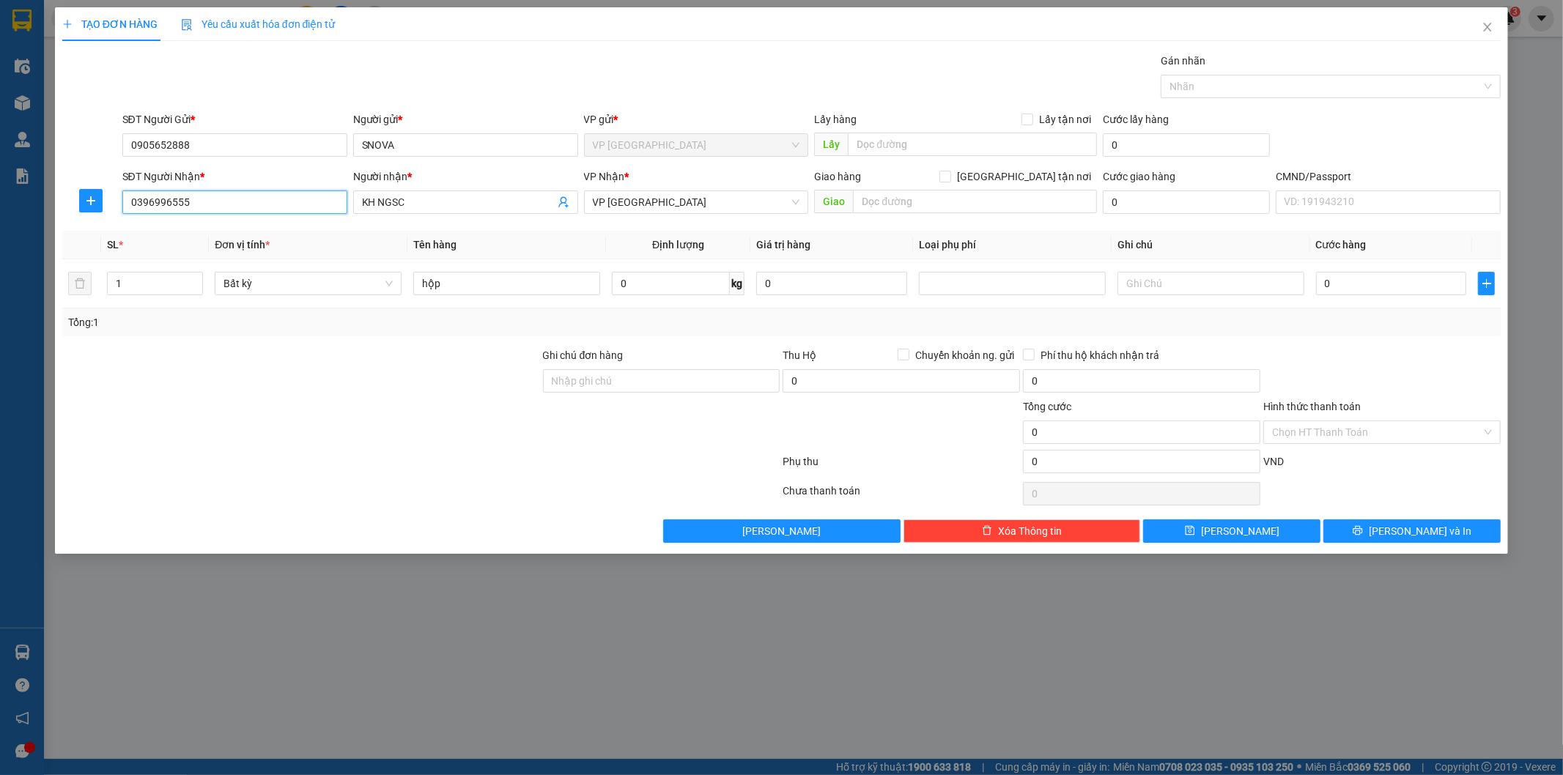
drag, startPoint x: 258, startPoint y: 201, endPoint x: 0, endPoint y: 84, distance: 283.3
click at [0, 116] on div "TẠO ĐƠN HÀNG Yêu cầu xuất hóa đơn điện tử Transit Pickup Surcharge Ids Transit …" at bounding box center [781, 387] width 1563 height 775
click at [667, 199] on span "VP [GEOGRAPHIC_DATA]" at bounding box center [696, 202] width 207 height 22
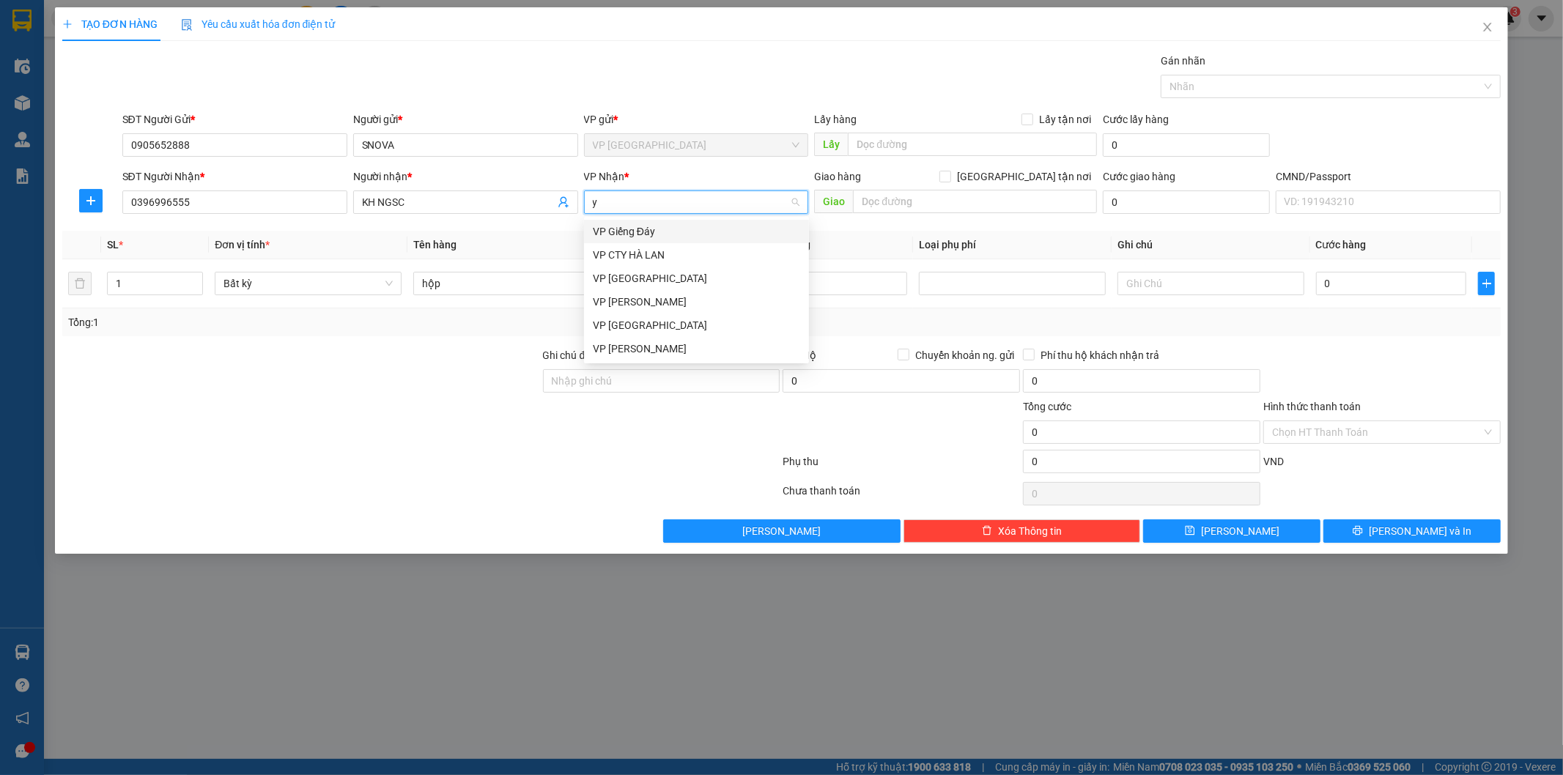
scroll to position [0, 0]
type input "yb"
click at [639, 229] on div "VP [GEOGRAPHIC_DATA]" at bounding box center [696, 231] width 207 height 16
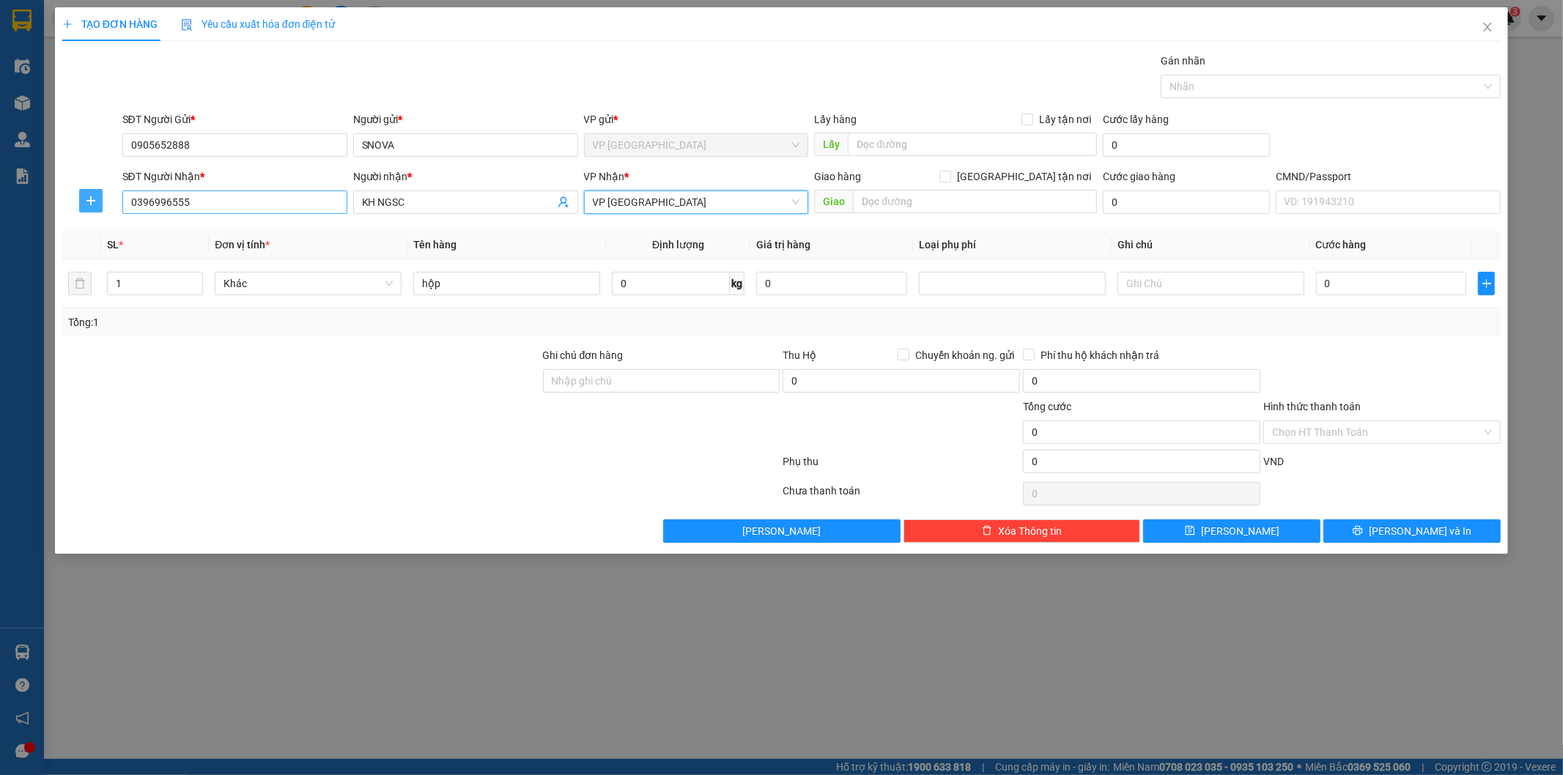
drag, startPoint x: 89, startPoint y: 198, endPoint x: 158, endPoint y: 210, distance: 70.6
click at [89, 199] on icon "plus" at bounding box center [91, 201] width 12 height 12
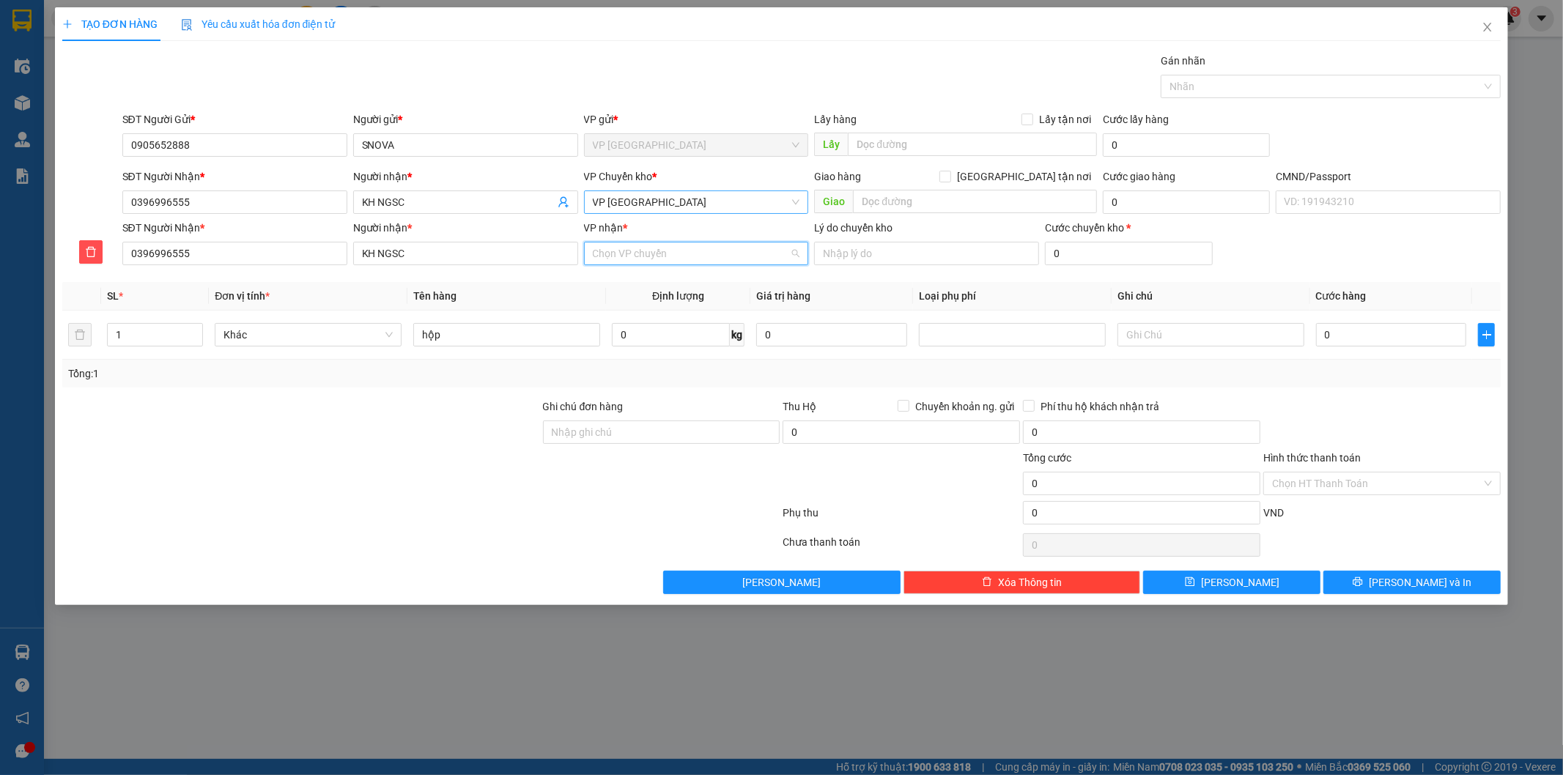
click at [610, 257] on input "VP nhận *" at bounding box center [691, 254] width 197 height 22
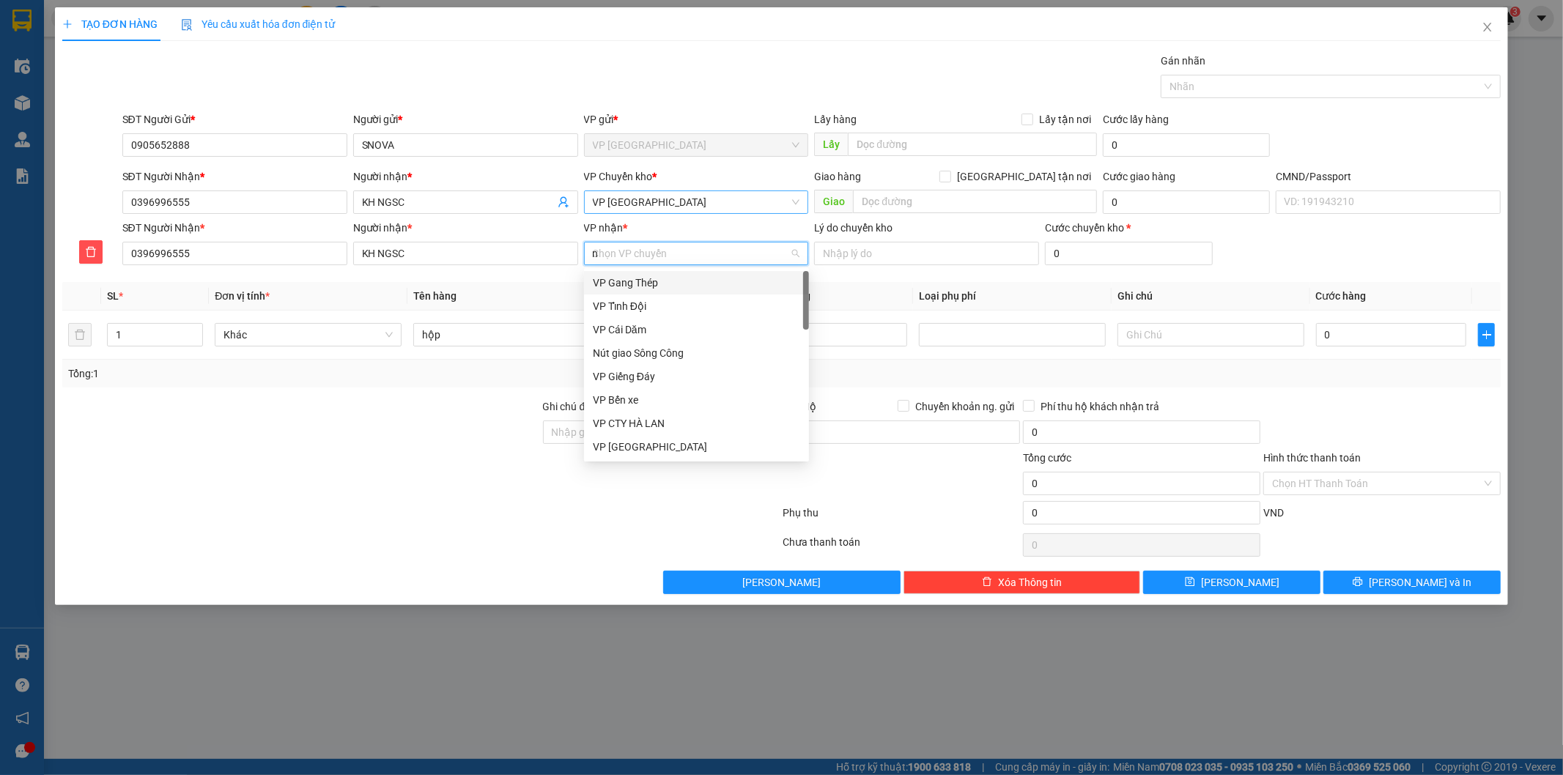
type input "ng"
click at [623, 301] on div "Nút giao Sông Công" at bounding box center [696, 306] width 207 height 16
click at [519, 335] on input "hộp" at bounding box center [506, 334] width 187 height 23
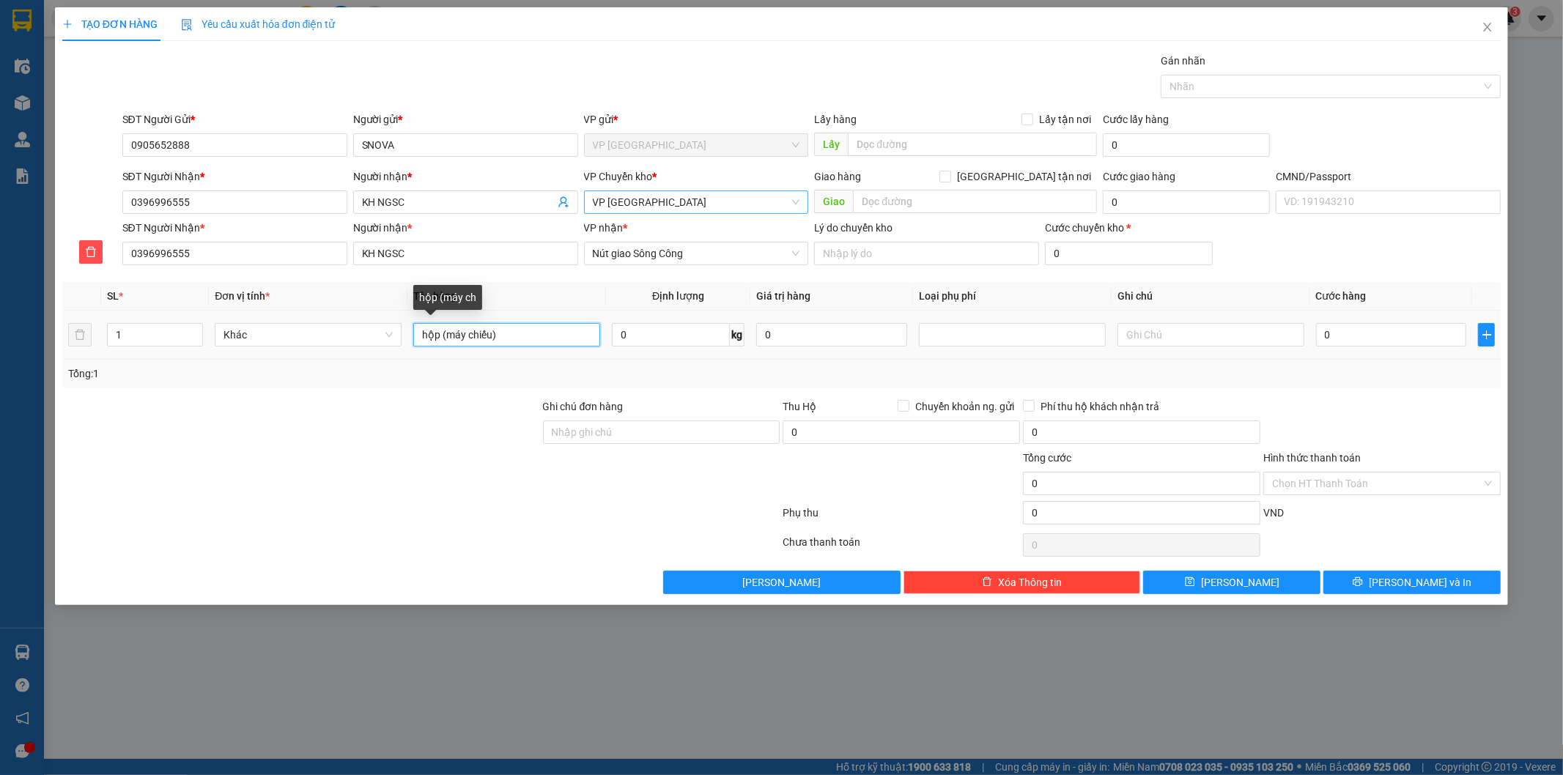
type input "hộp (máy chiếu)"
type input "3"
click at [1379, 328] on input "0" at bounding box center [1391, 334] width 151 height 23
type input "4"
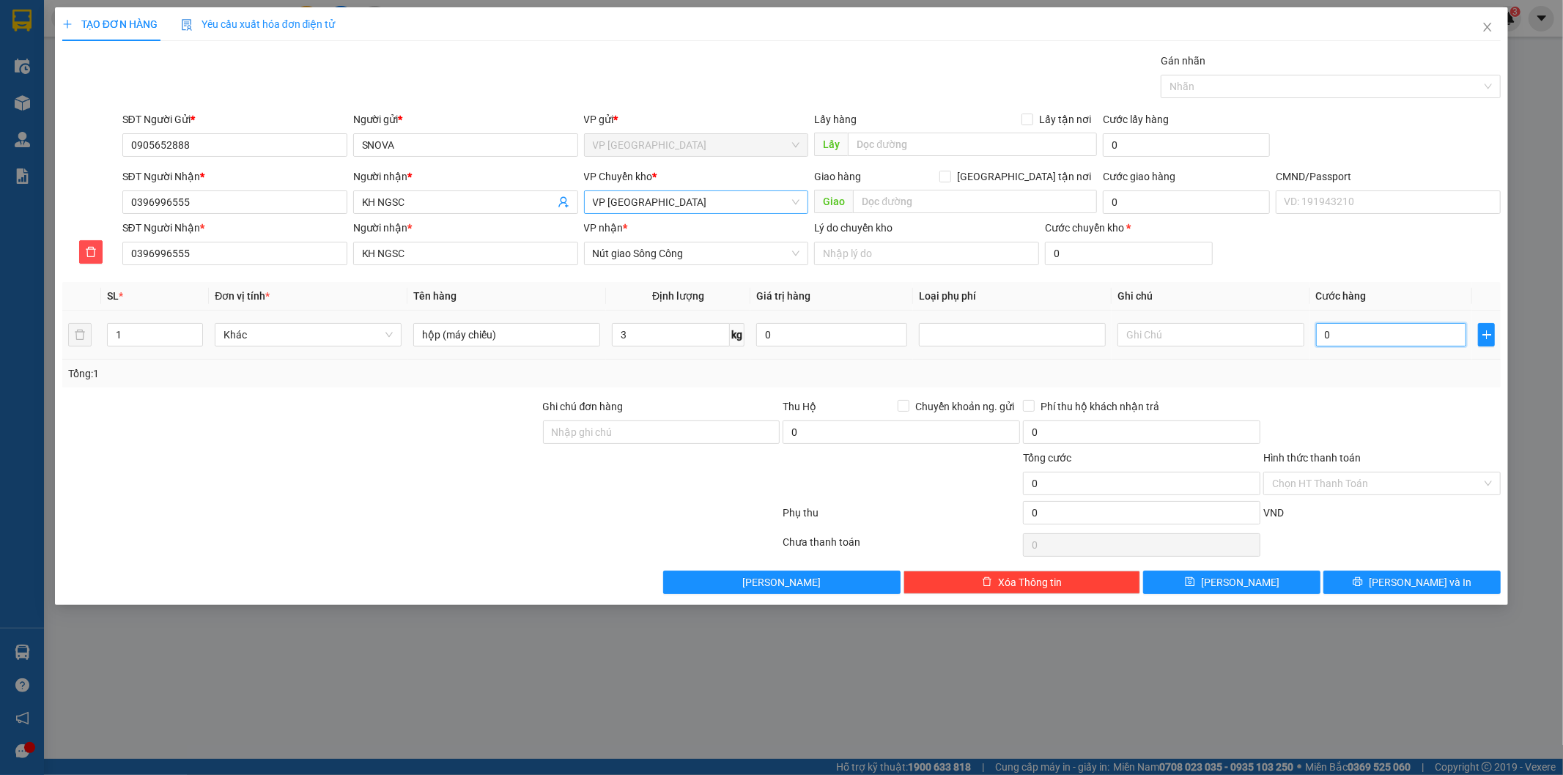
type input "4"
type input "40"
type input "40.000"
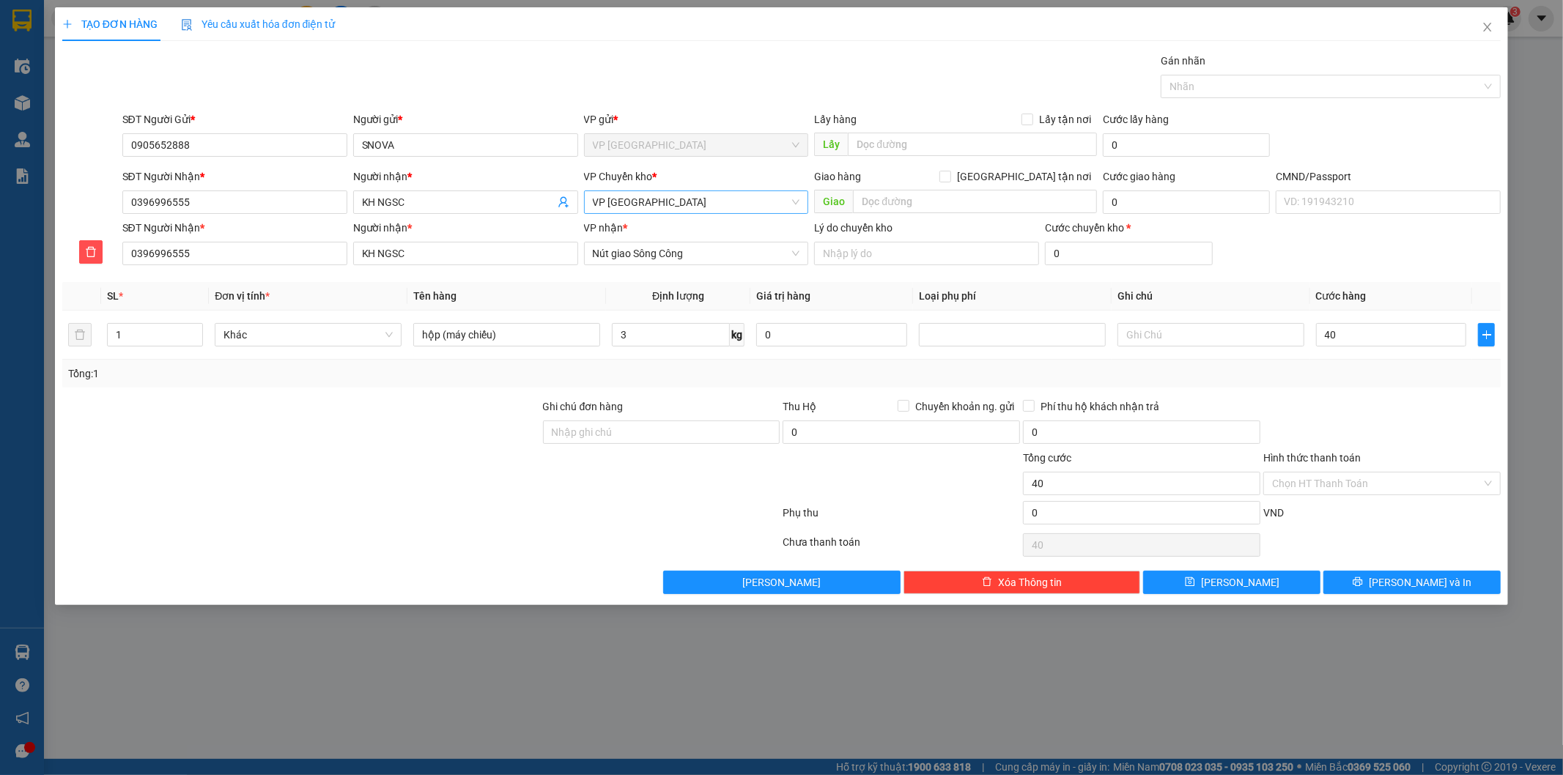
type input "40.000"
drag, startPoint x: 1377, startPoint y: 393, endPoint x: 1380, endPoint y: 401, distance: 7.6
click at [1378, 396] on div "Transit Pickup Surcharge Ids Transit Deliver Surcharge Ids Transit Deliver Surc…" at bounding box center [781, 323] width 1439 height 541
click at [1388, 569] on div "Transit Pickup Surcharge Ids Transit Deliver Surcharge Ids Transit Deliver Surc…" at bounding box center [781, 323] width 1439 height 541
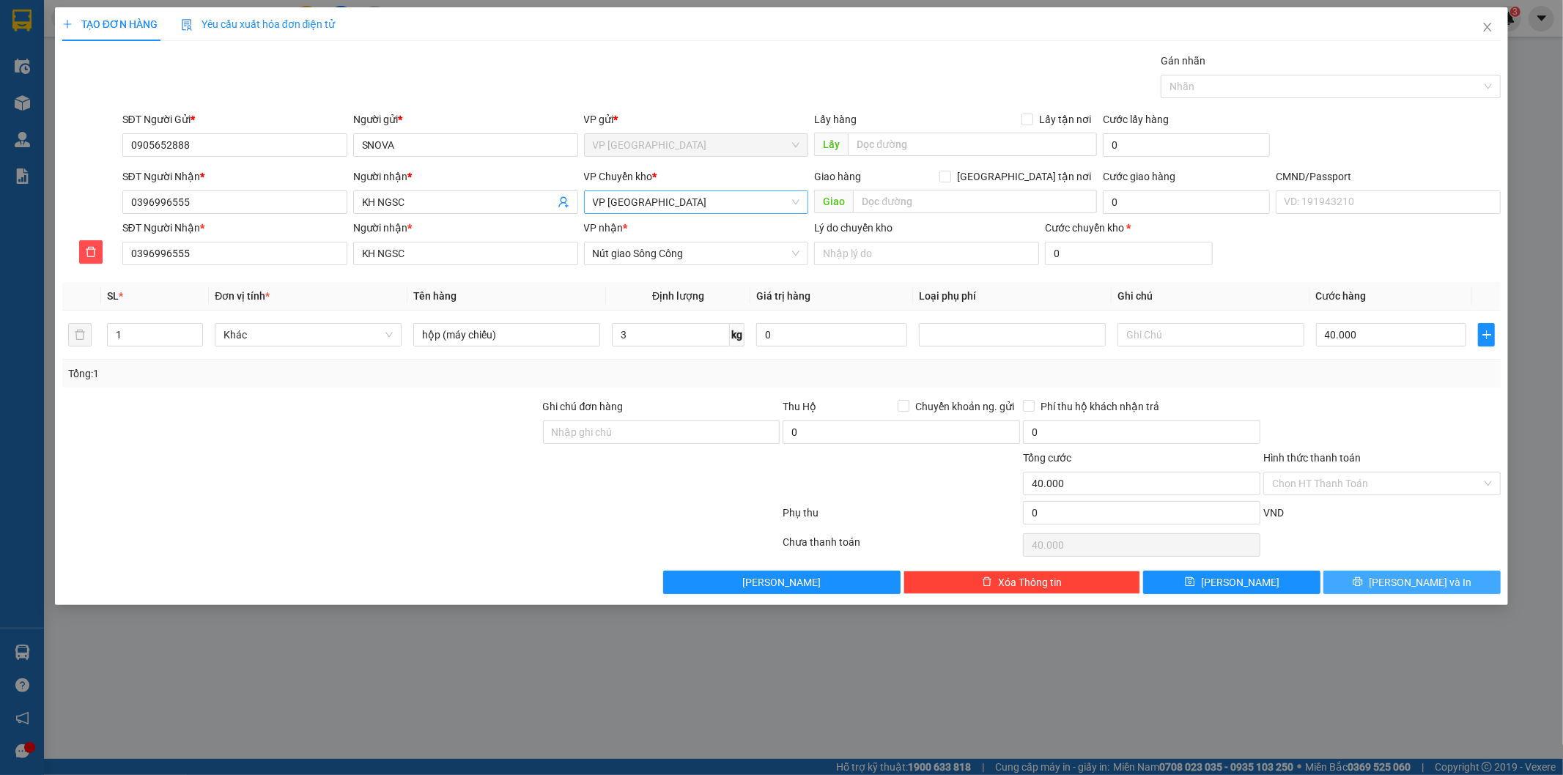
click at [1363, 580] on icon "printer" at bounding box center [1358, 582] width 10 height 10
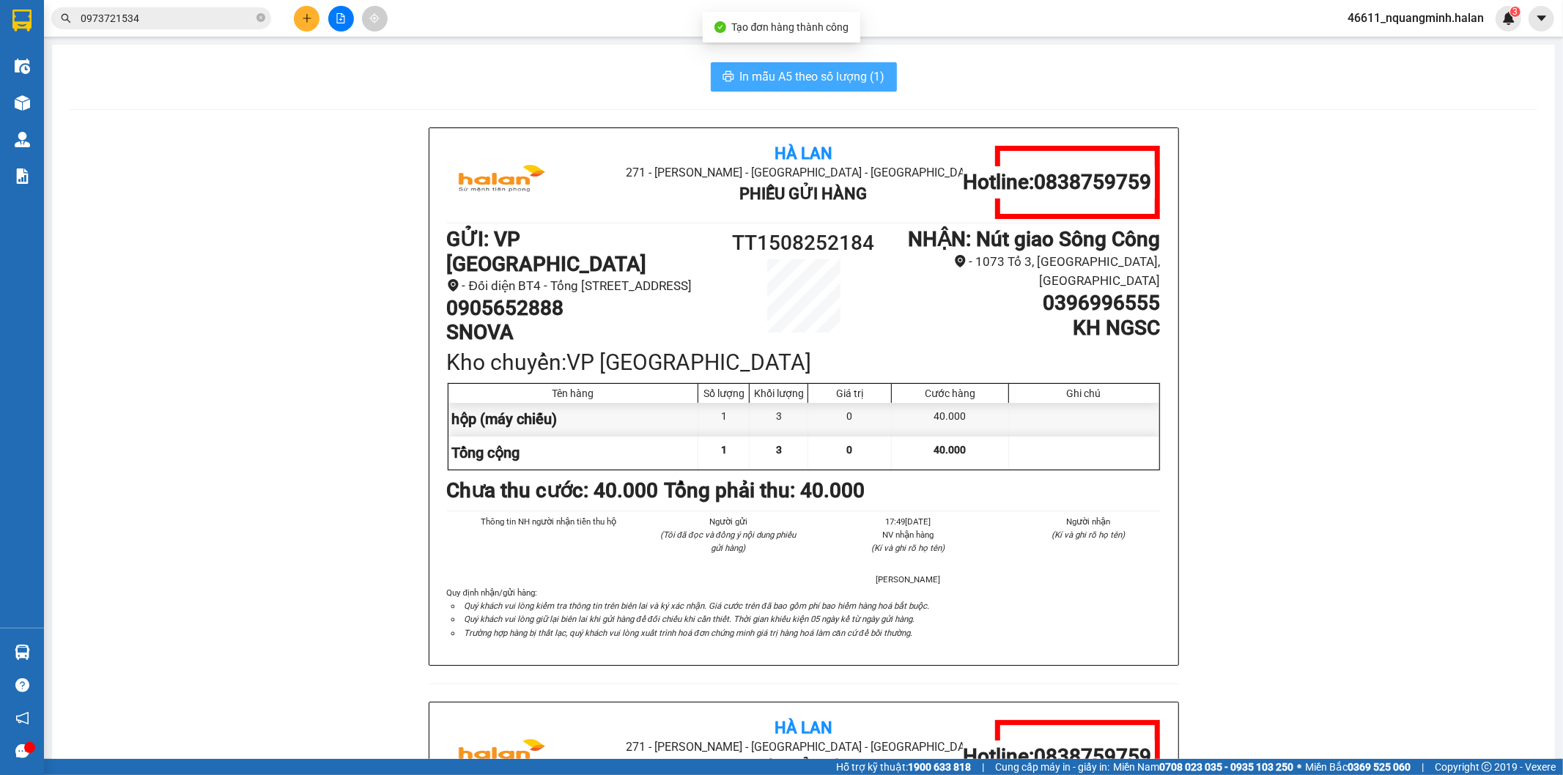
click at [777, 84] on span "In mẫu A5 theo số lượng (1)" at bounding box center [812, 76] width 145 height 18
click at [613, 76] on div "In mẫu A5 theo số lượng (1)" at bounding box center [804, 76] width 1468 height 29
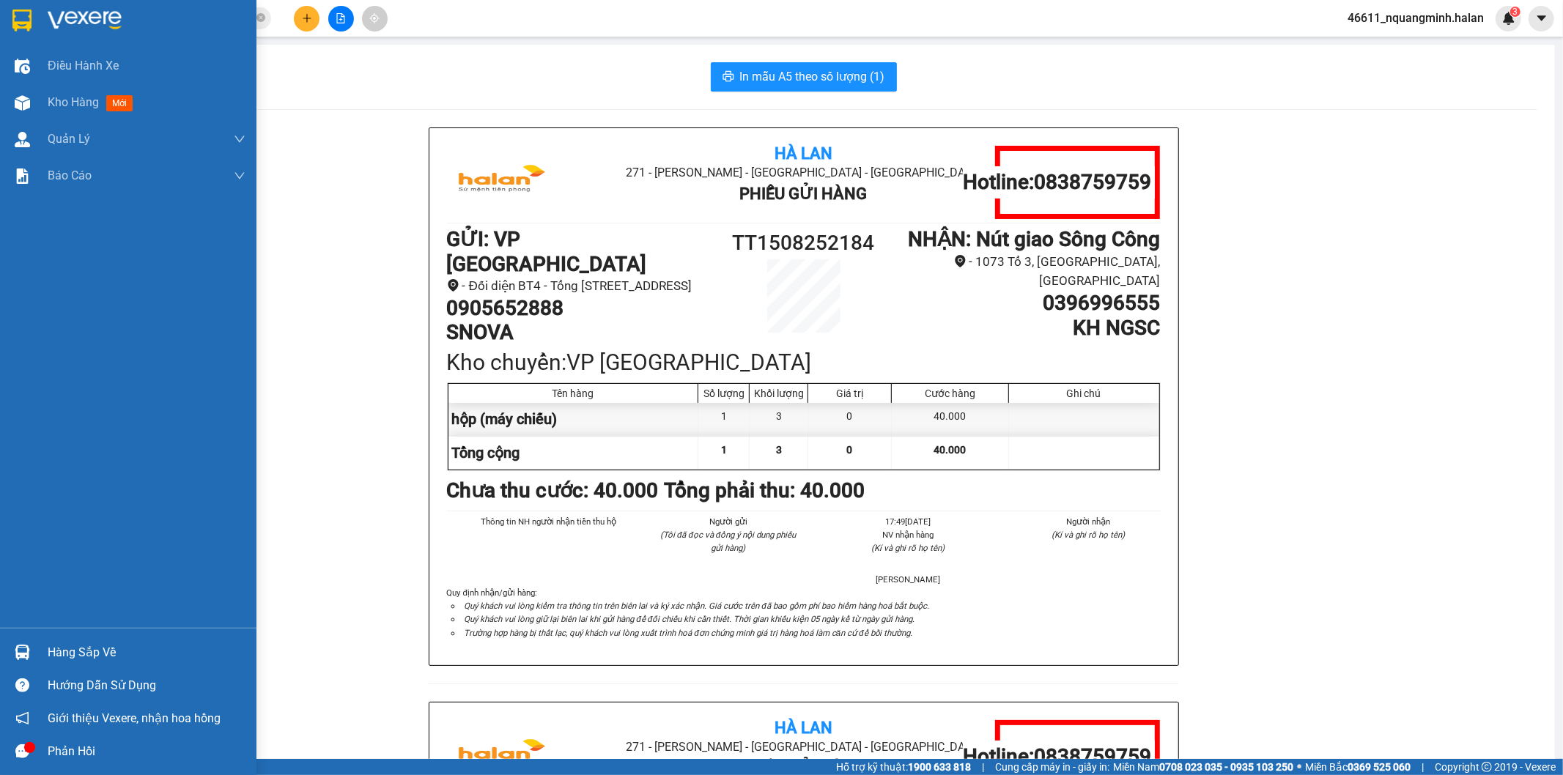
click at [31, 643] on div at bounding box center [23, 653] width 26 height 26
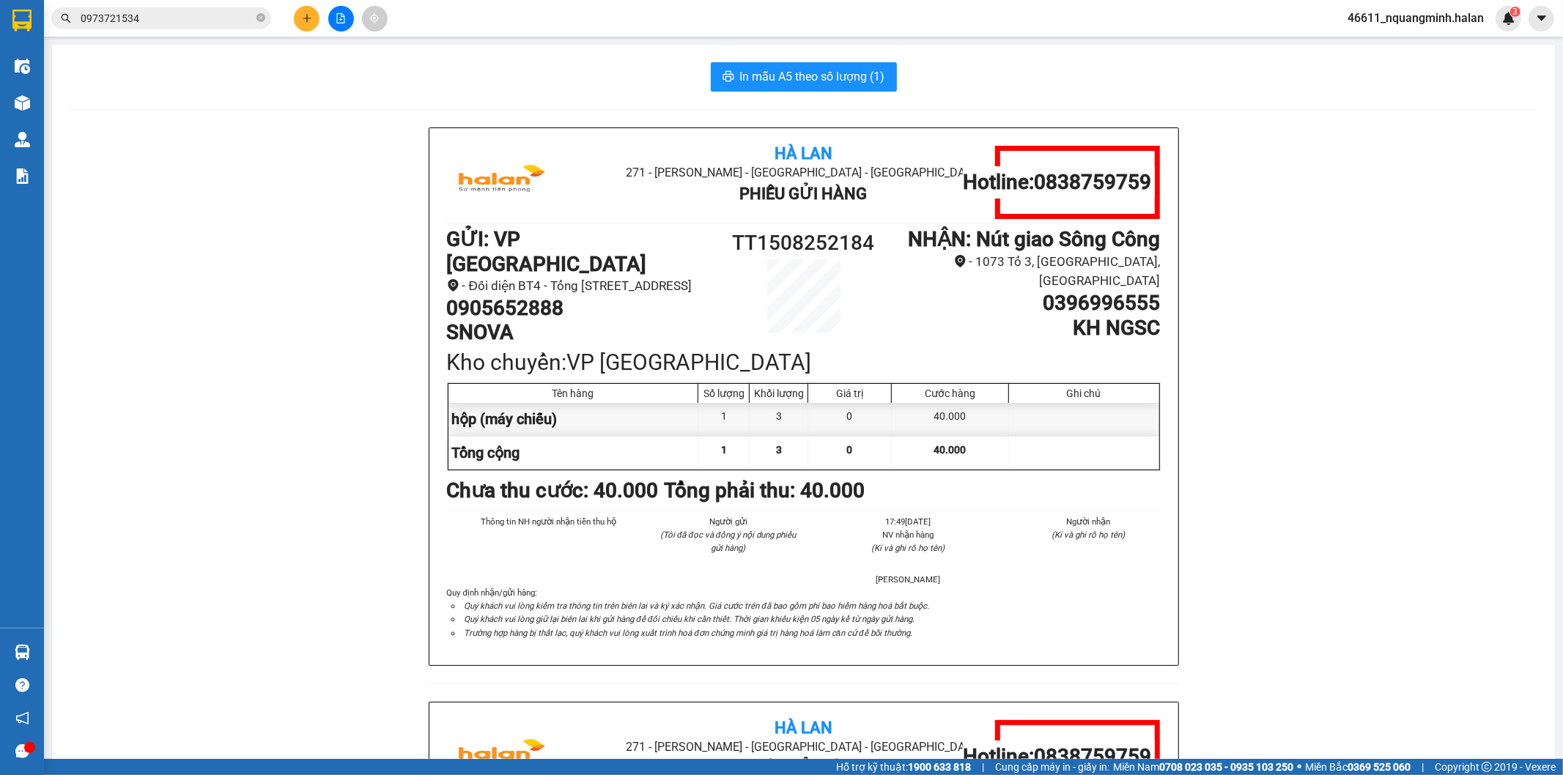
click at [317, 438] on section "Kết quả tìm kiếm ( 109 ) Bộ lọc Mã ĐH Trạng thái Món hàng Thu hộ Tổng cước Chưa…" at bounding box center [781, 387] width 1563 height 775
click at [1032, 90] on div "In mẫu A5 theo số lượng (1)" at bounding box center [804, 76] width 1468 height 29
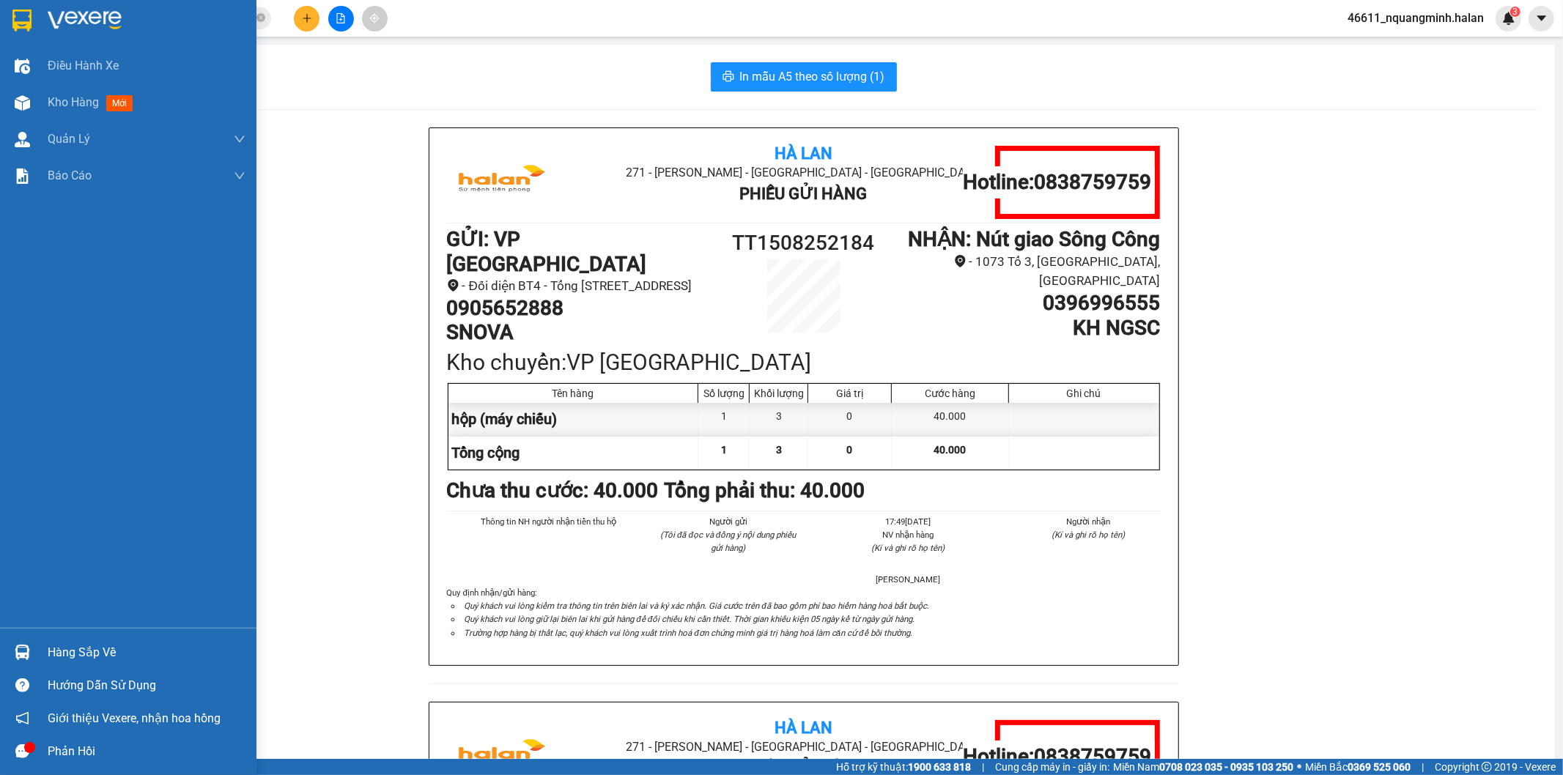
click at [32, 645] on div at bounding box center [23, 653] width 26 height 26
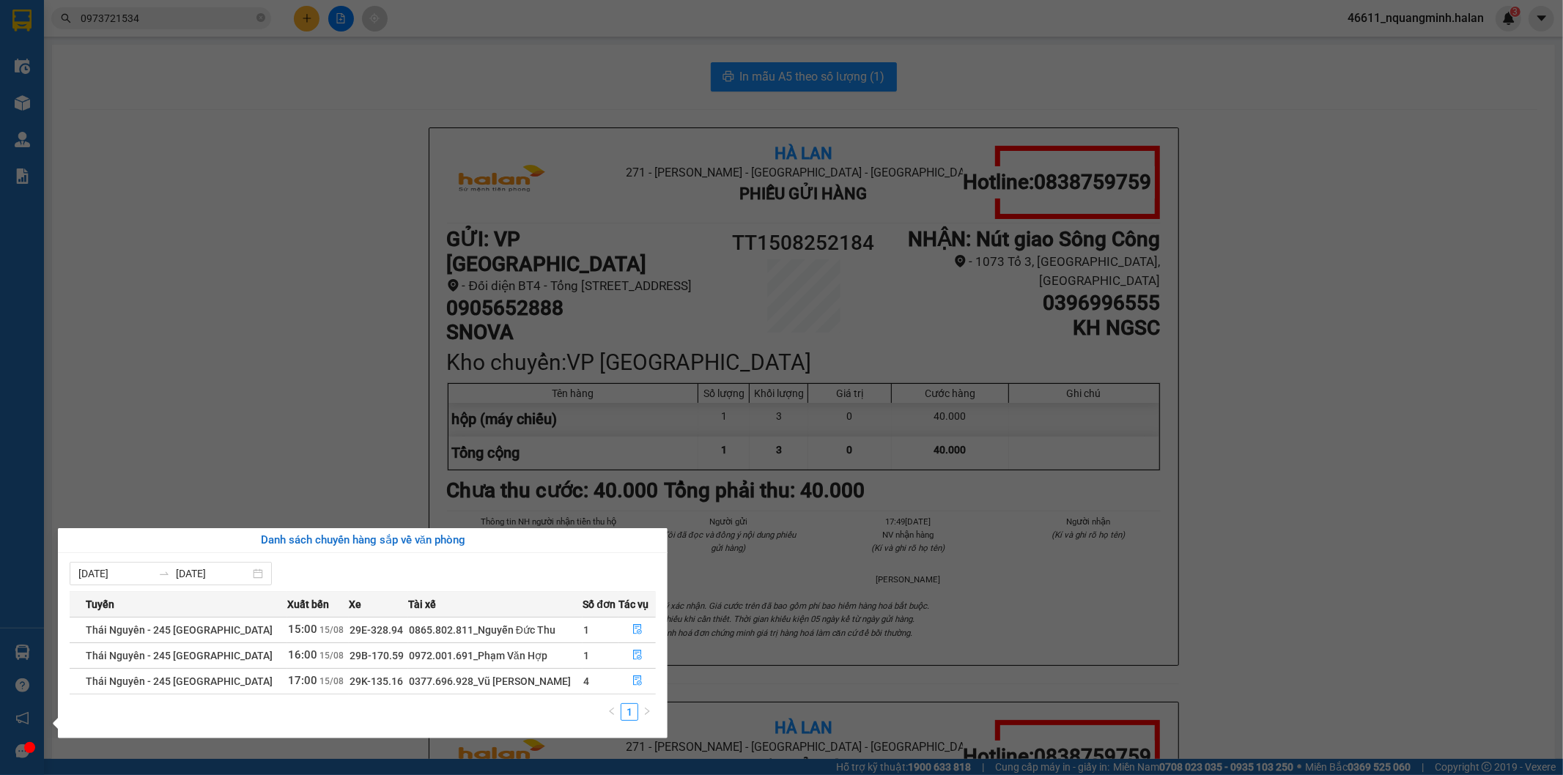
drag, startPoint x: 319, startPoint y: 365, endPoint x: 938, endPoint y: 75, distance: 683.7
click at [333, 354] on section "Kết quả tìm kiếm ( 109 ) Bộ lọc Mã ĐH Trạng thái Món hàng Thu hộ Tổng cước Chưa…" at bounding box center [781, 387] width 1563 height 775
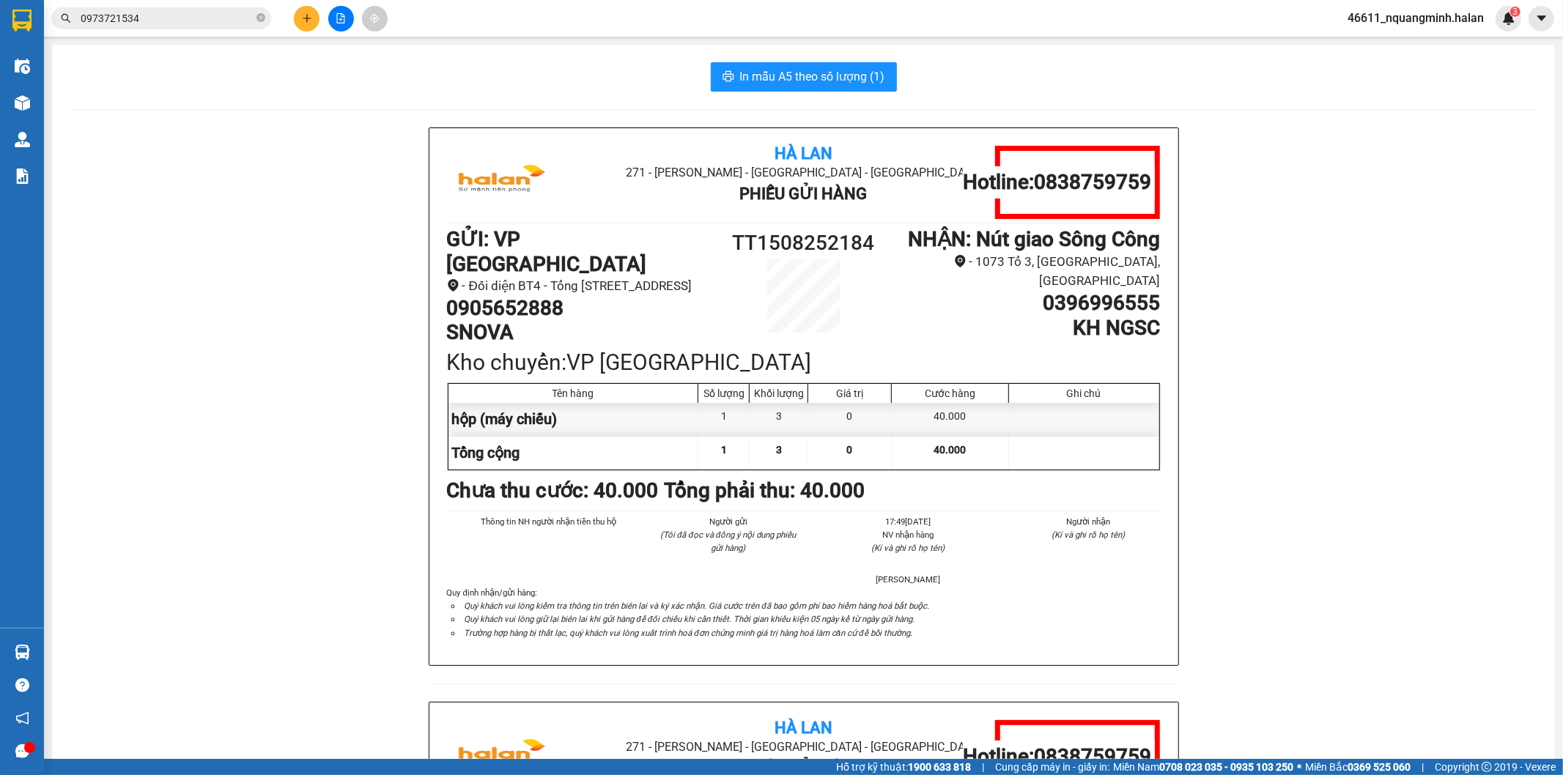
drag, startPoint x: 1062, startPoint y: 59, endPoint x: 1028, endPoint y: 15, distance: 55.8
click at [1055, 45] on div "In mẫu A5 theo số lượng (1) Hà Lan 271 - [GEOGRAPHIC_DATA] - [GEOGRAPHIC_DATA] …" at bounding box center [803, 669] width 1503 height 1249
click at [170, 582] on div "Hà Lan 271 - [PERSON_NAME] - [GEOGRAPHIC_DATA] Long - [GEOGRAPHIC_DATA] Phiếu G…" at bounding box center [804, 701] width 1468 height 1149
drag, startPoint x: 145, startPoint y: 656, endPoint x: 45, endPoint y: 634, distance: 102.6
click at [141, 656] on div "Hà Lan 271 - [PERSON_NAME] - [GEOGRAPHIC_DATA] Long - [GEOGRAPHIC_DATA] Phiếu G…" at bounding box center [804, 701] width 1468 height 1149
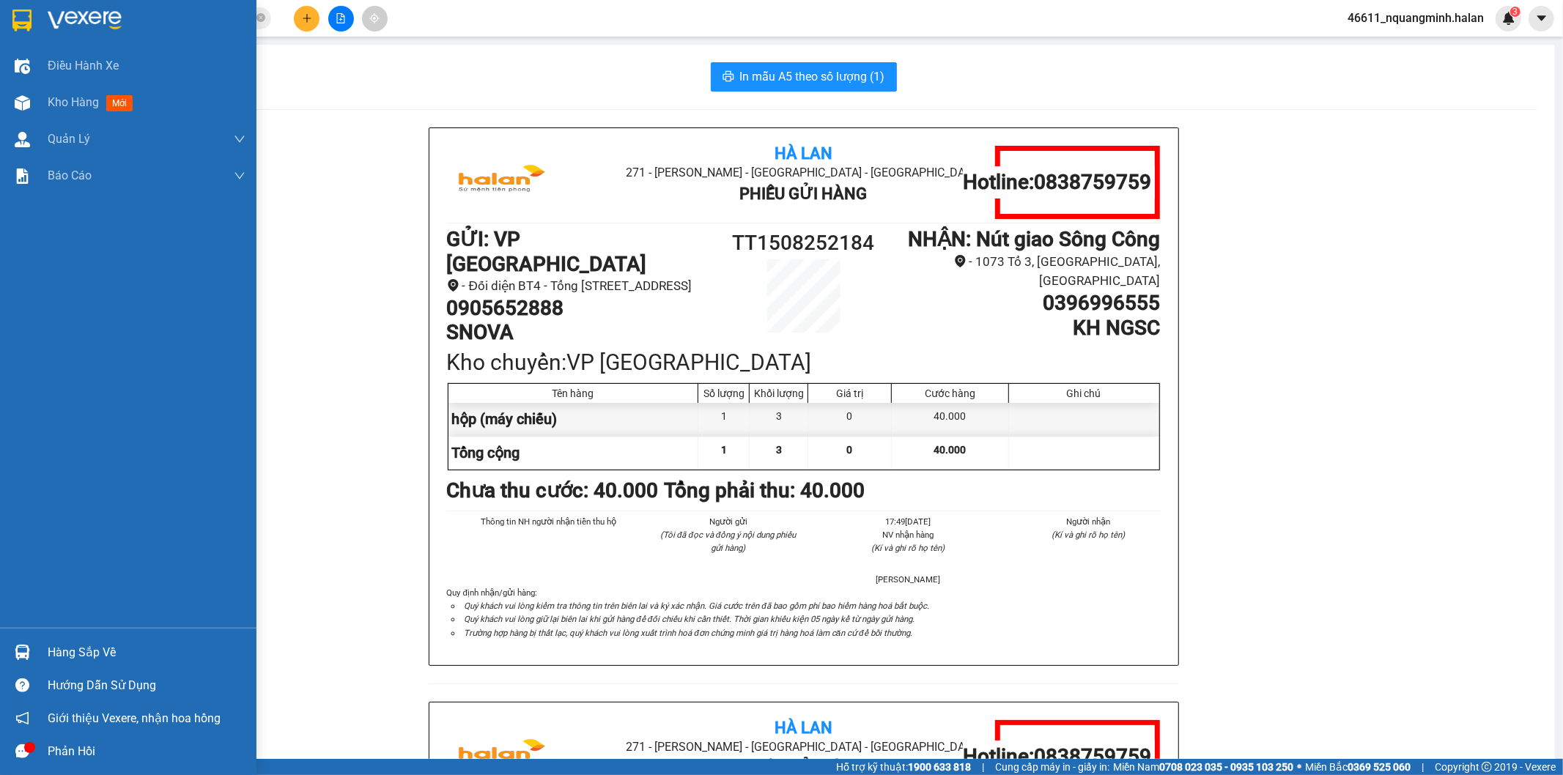
click at [25, 645] on img at bounding box center [22, 652] width 15 height 15
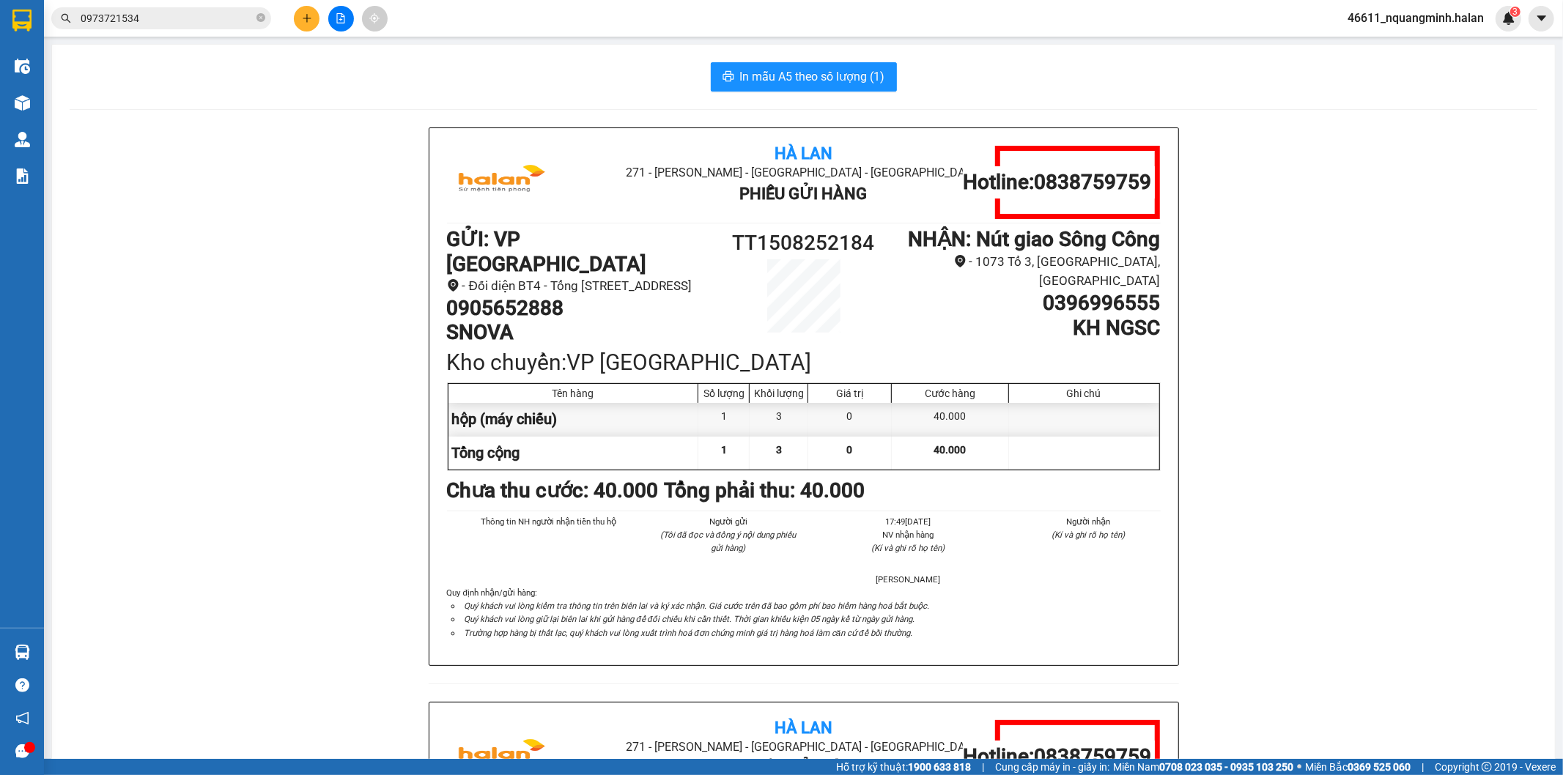
drag, startPoint x: 911, startPoint y: 341, endPoint x: 941, endPoint y: 166, distance: 176.9
click at [910, 339] on section "Kết quả tìm kiếm ( 109 ) Bộ lọc Mã ĐH Trạng thái Món hàng Thu hộ Tổng cước Chưa…" at bounding box center [781, 387] width 1563 height 775
drag, startPoint x: 961, startPoint y: 81, endPoint x: 895, endPoint y: 7, distance: 99.6
click at [960, 76] on div "In mẫu A5 theo số lượng (1)" at bounding box center [804, 76] width 1468 height 29
drag, startPoint x: 255, startPoint y: 533, endPoint x: 243, endPoint y: 541, distance: 14.5
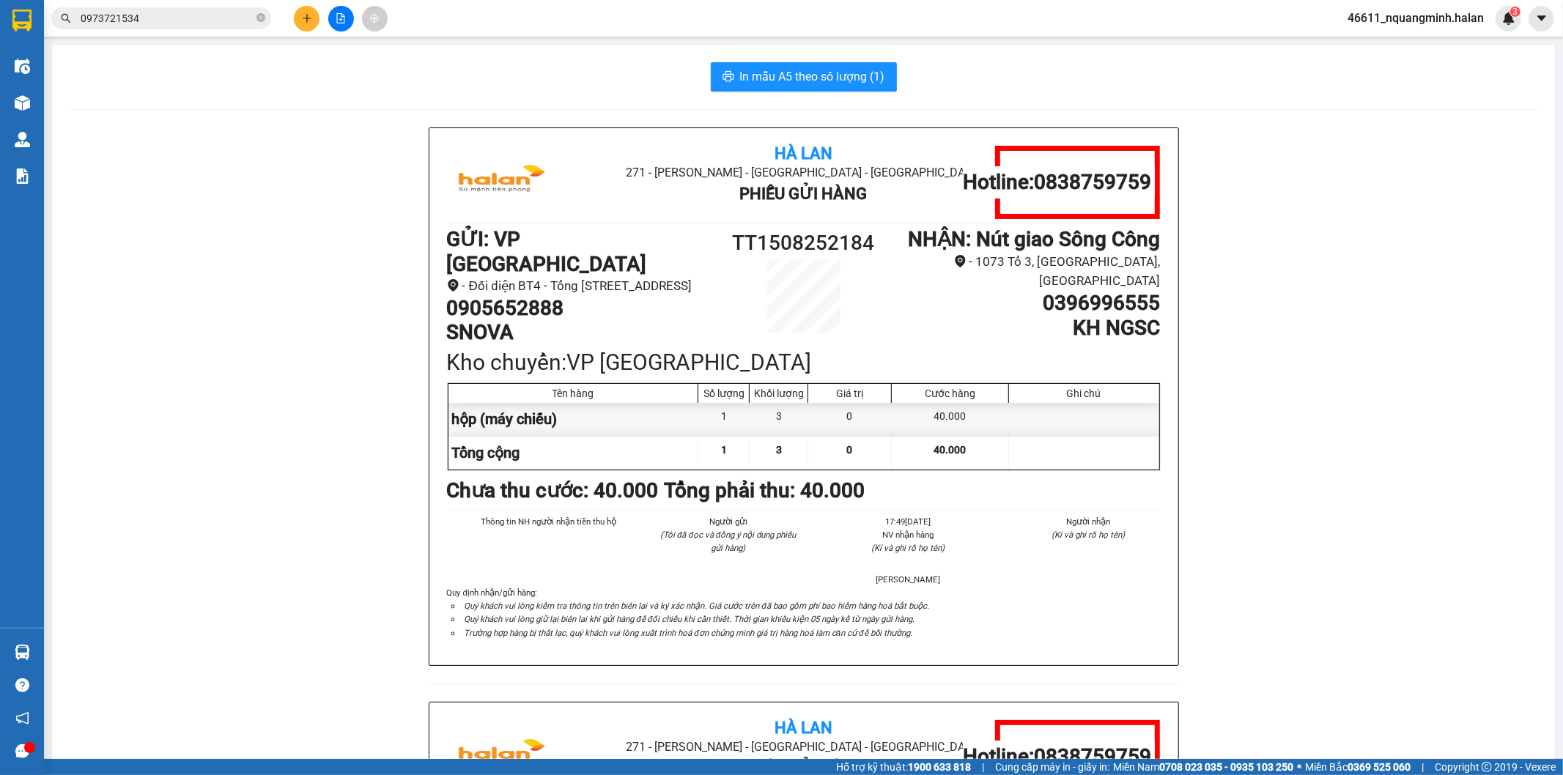
click at [243, 541] on div "Hà Lan 271 - [PERSON_NAME] - [GEOGRAPHIC_DATA] Long - [GEOGRAPHIC_DATA] Phiếu G…" at bounding box center [804, 701] width 1468 height 1149
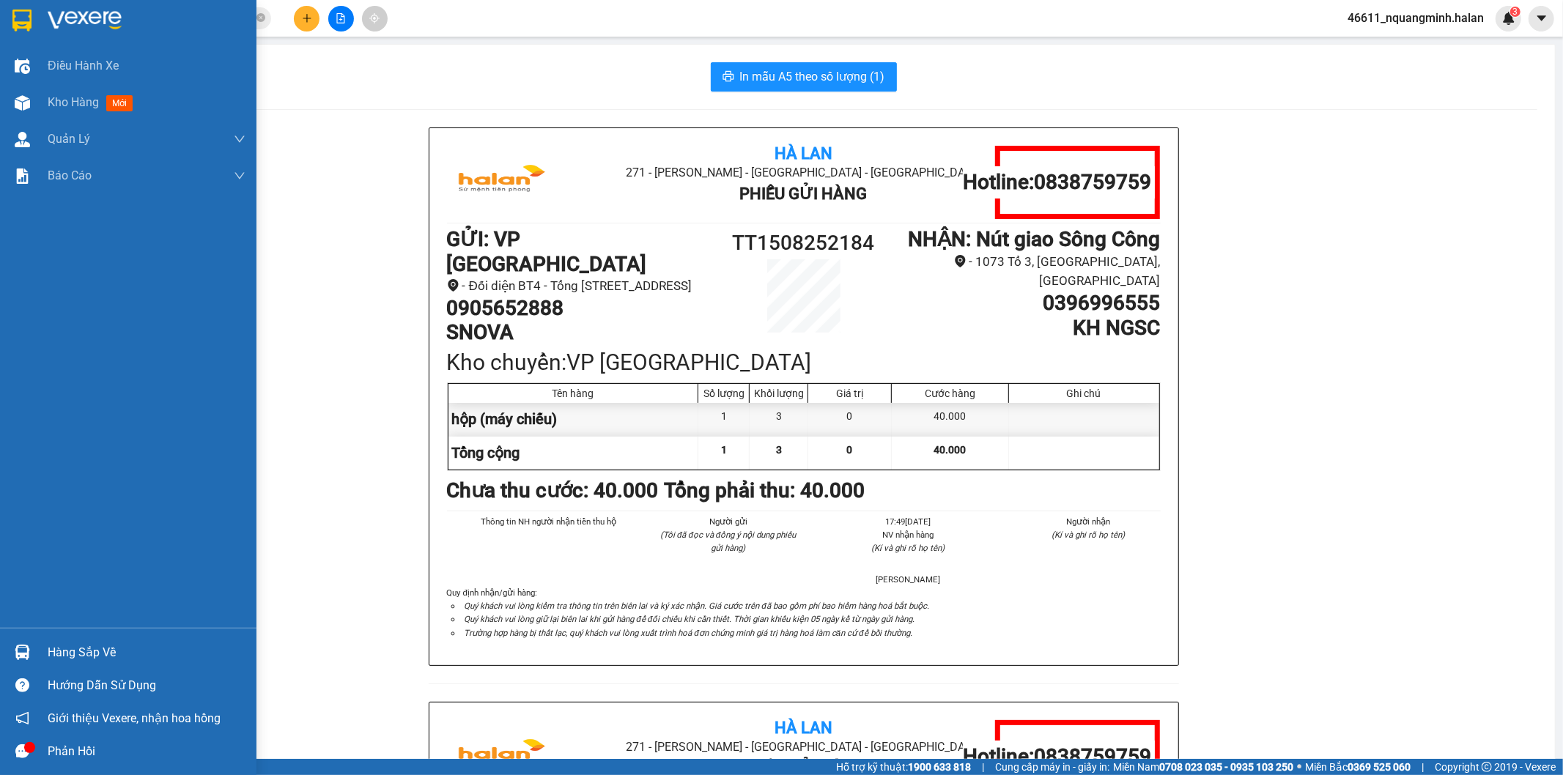
click at [12, 648] on div at bounding box center [23, 653] width 26 height 26
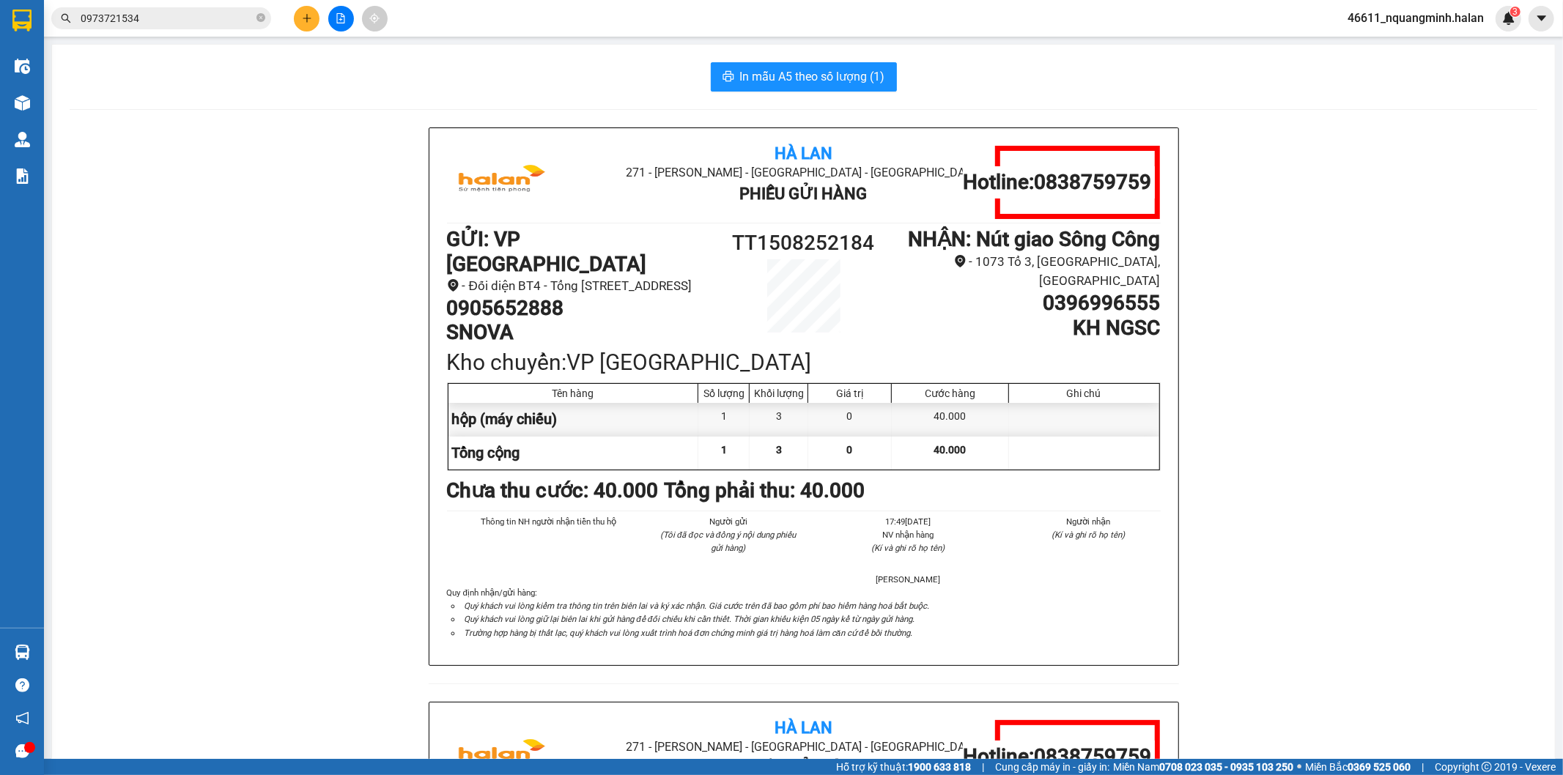
click at [926, 484] on section "Kết quả tìm kiếm ( 109 ) Bộ lọc Mã ĐH Trạng thái Món hàng Thu hộ Tổng cước Chưa…" at bounding box center [781, 387] width 1563 height 775
click at [985, 74] on div "In mẫu A5 theo số lượng (1)" at bounding box center [804, 76] width 1468 height 29
drag, startPoint x: 147, startPoint y: 603, endPoint x: 55, endPoint y: 631, distance: 95.7
click at [134, 610] on div "Hà Lan 271 - [PERSON_NAME] - [GEOGRAPHIC_DATA] Long - [GEOGRAPHIC_DATA] Phiếu G…" at bounding box center [804, 701] width 1468 height 1149
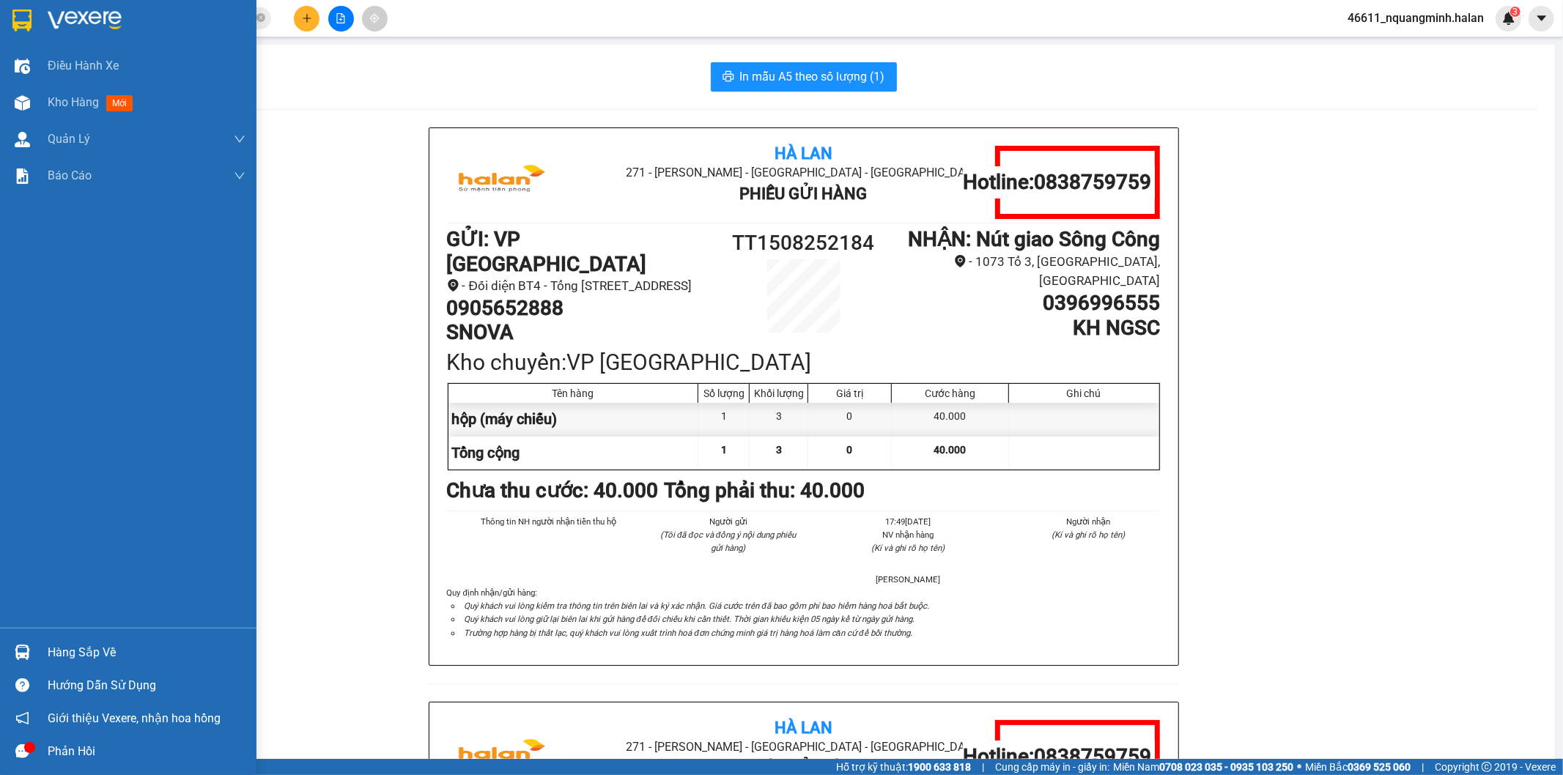
click at [17, 643] on div at bounding box center [23, 653] width 26 height 26
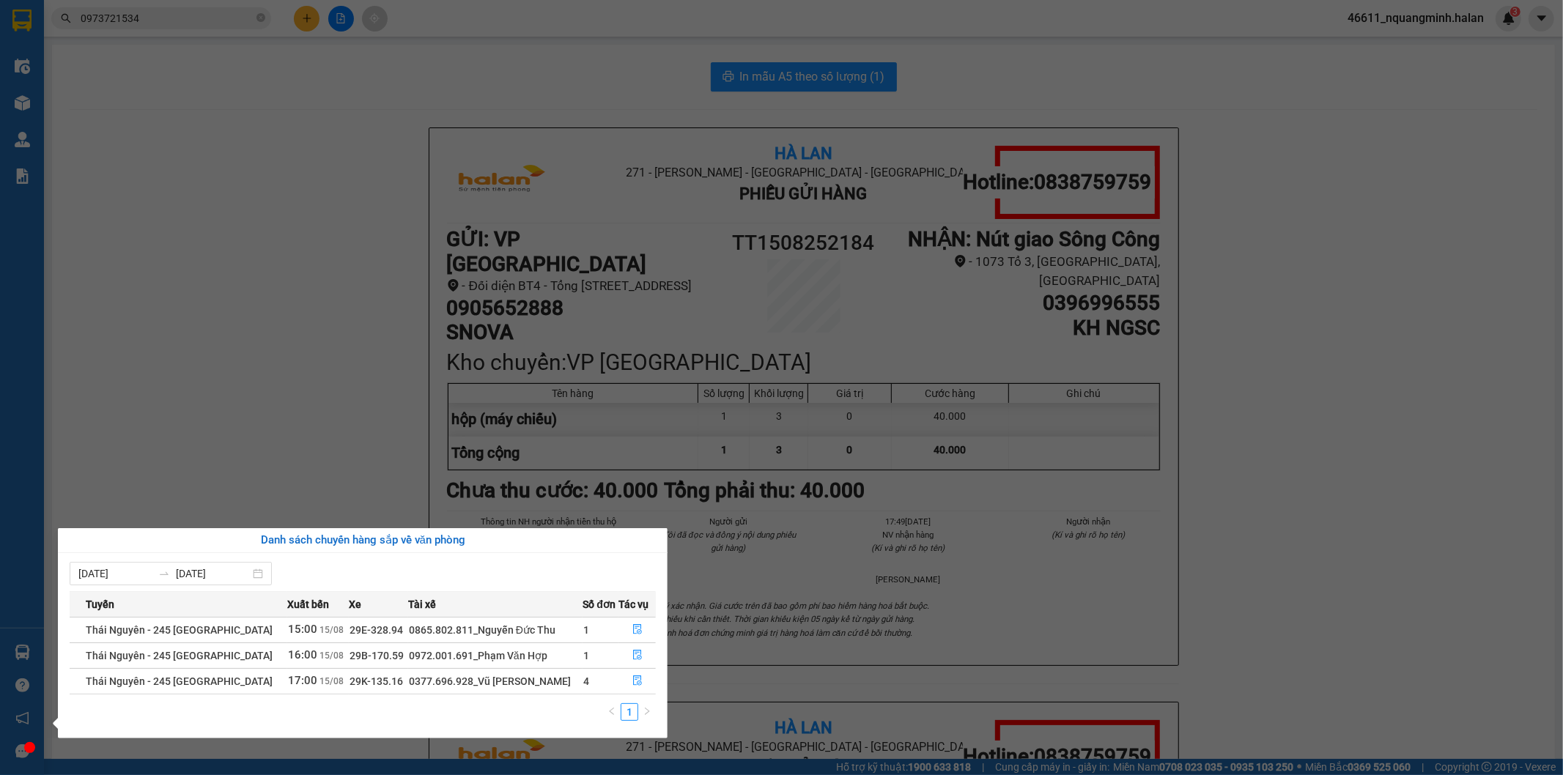
click at [311, 408] on section "Kết quả tìm kiếm ( 109 ) Bộ lọc Mã ĐH Trạng thái Món hàng Thu hộ Tổng cước Chưa…" at bounding box center [781, 387] width 1563 height 775
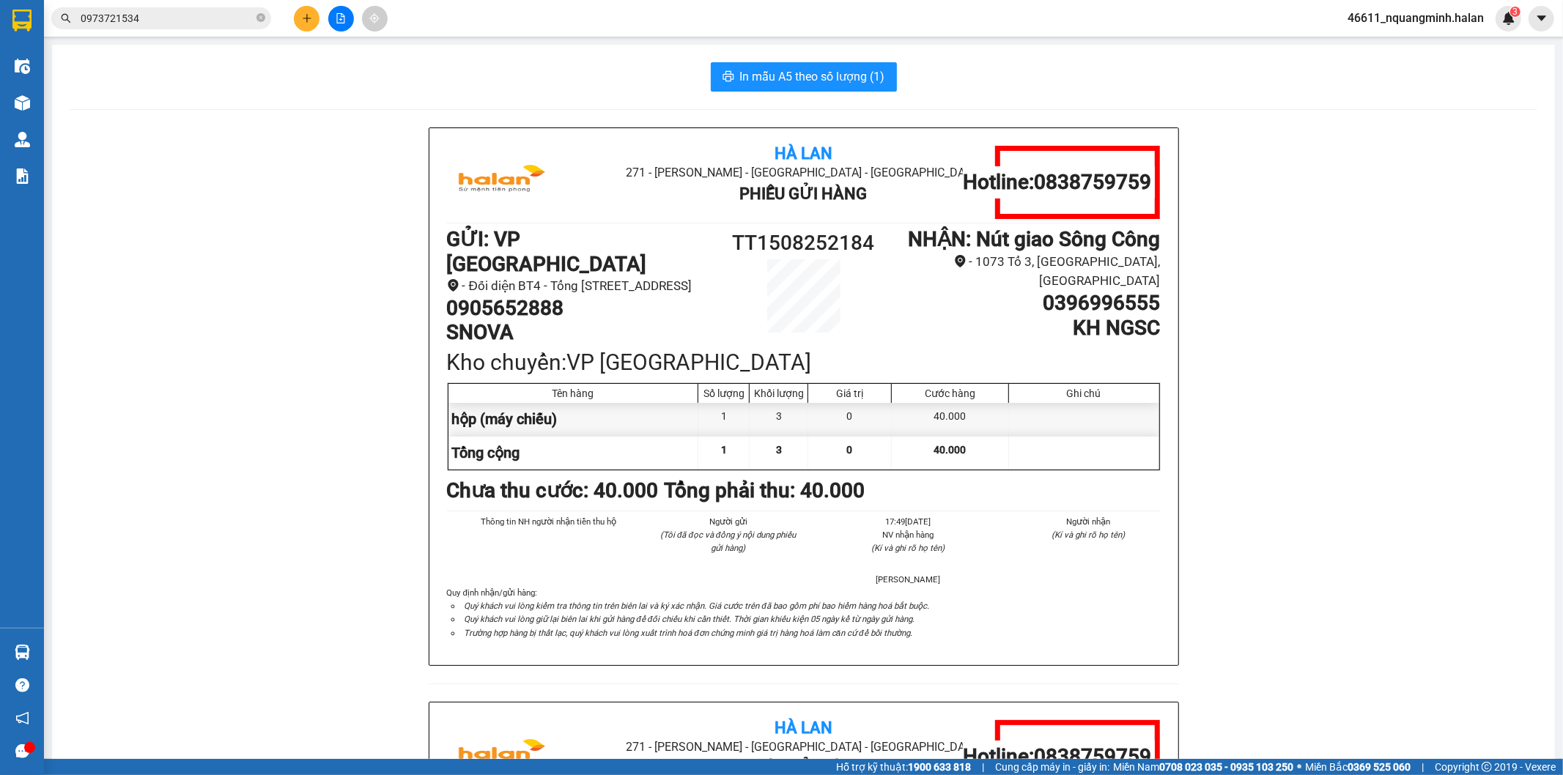
click at [910, 107] on div "In mẫu A5 theo số lượng (1) Hà Lan 271 - [GEOGRAPHIC_DATA] - [GEOGRAPHIC_DATA] …" at bounding box center [803, 669] width 1503 height 1249
click at [81, 610] on div "Hà Lan 271 - [PERSON_NAME] - [GEOGRAPHIC_DATA] Long - [GEOGRAPHIC_DATA] Phiếu G…" at bounding box center [804, 701] width 1468 height 1149
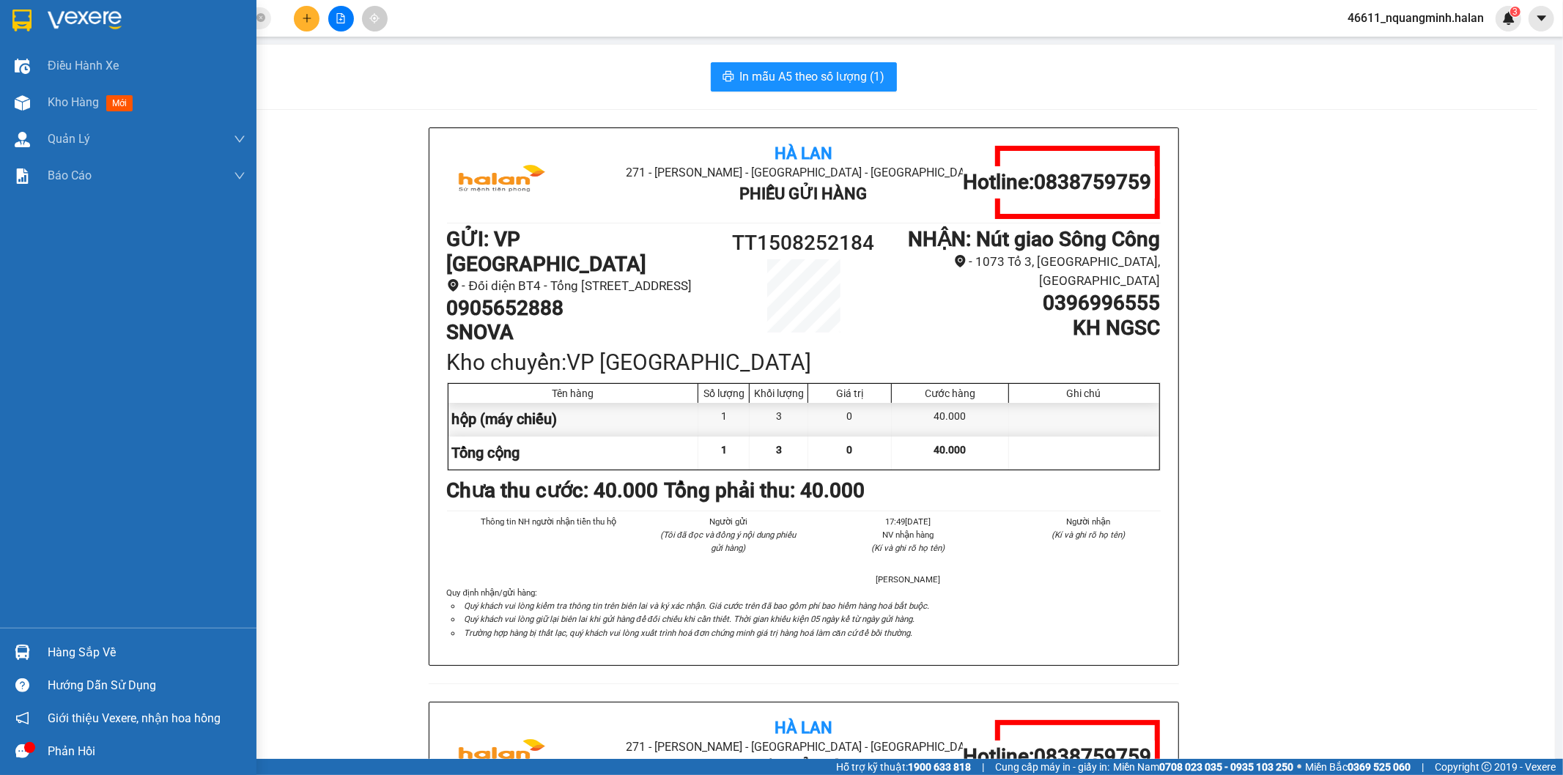
click at [6, 667] on div "Hàng sắp về" at bounding box center [128, 652] width 256 height 33
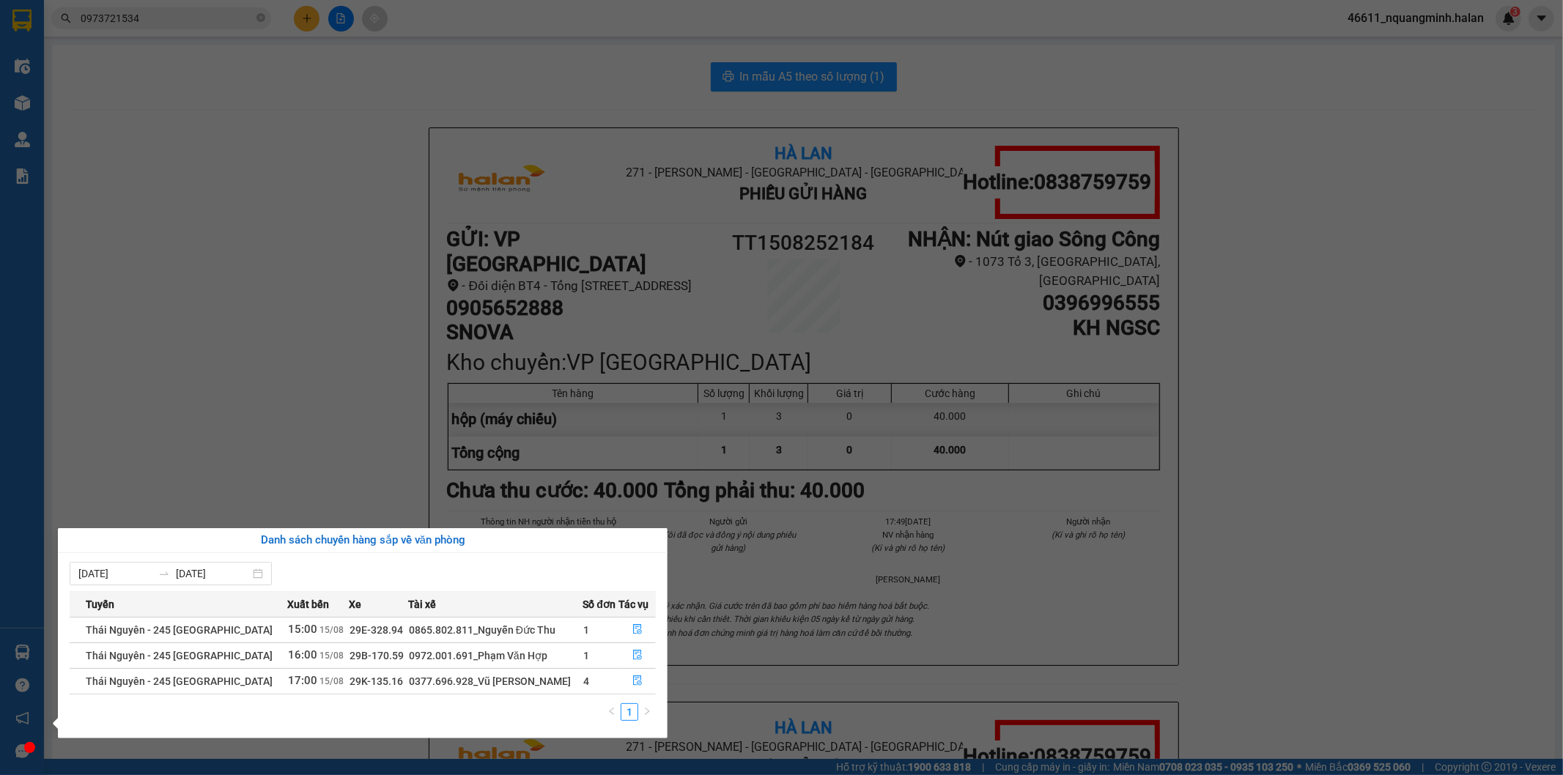
click at [442, 308] on section "Kết quả tìm kiếm ( 109 ) Bộ lọc Mã ĐH Trạng thái Món hàng Thu hộ Tổng cước Chưa…" at bounding box center [781, 387] width 1563 height 775
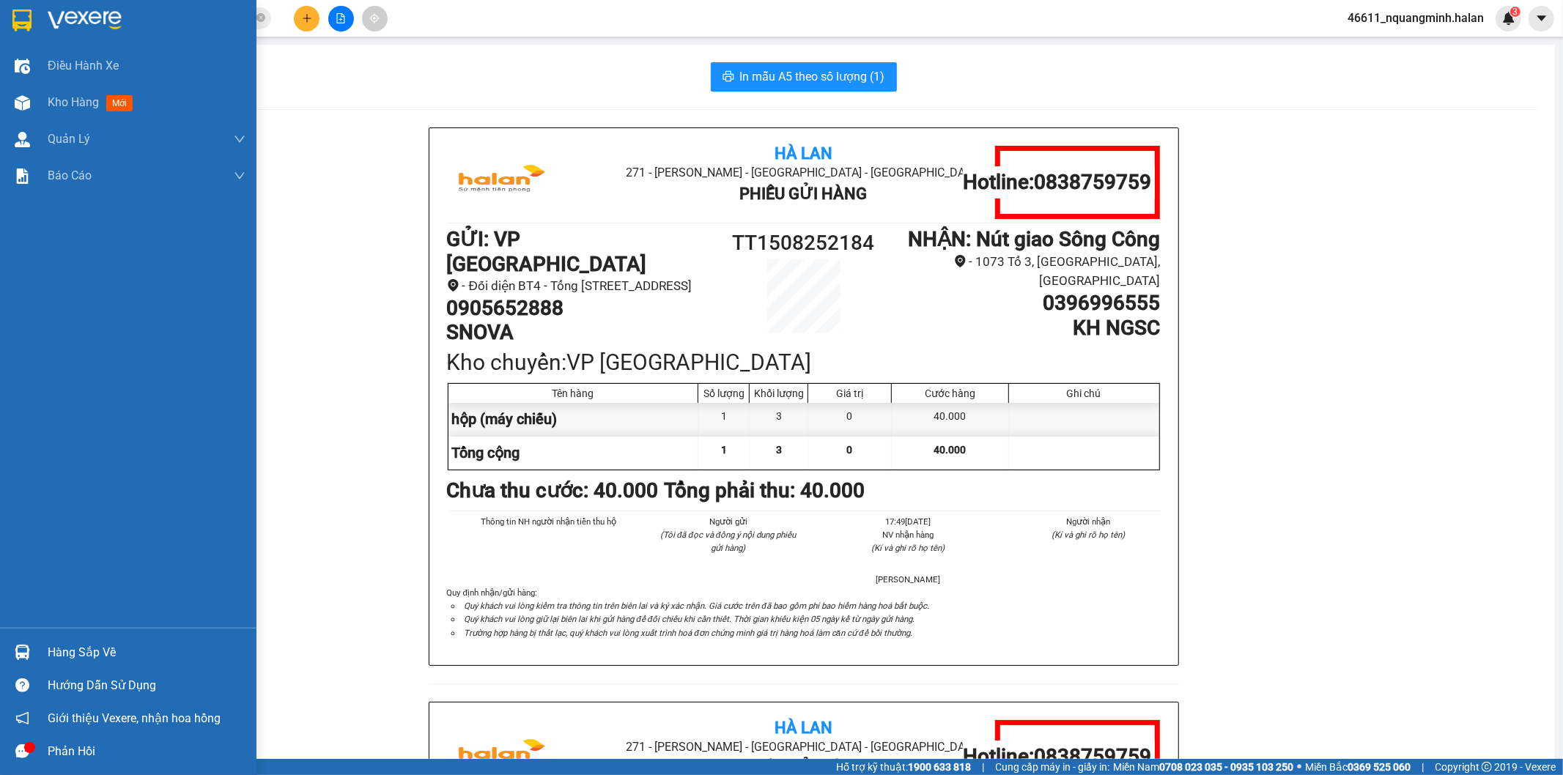
click at [27, 658] on img at bounding box center [22, 652] width 15 height 15
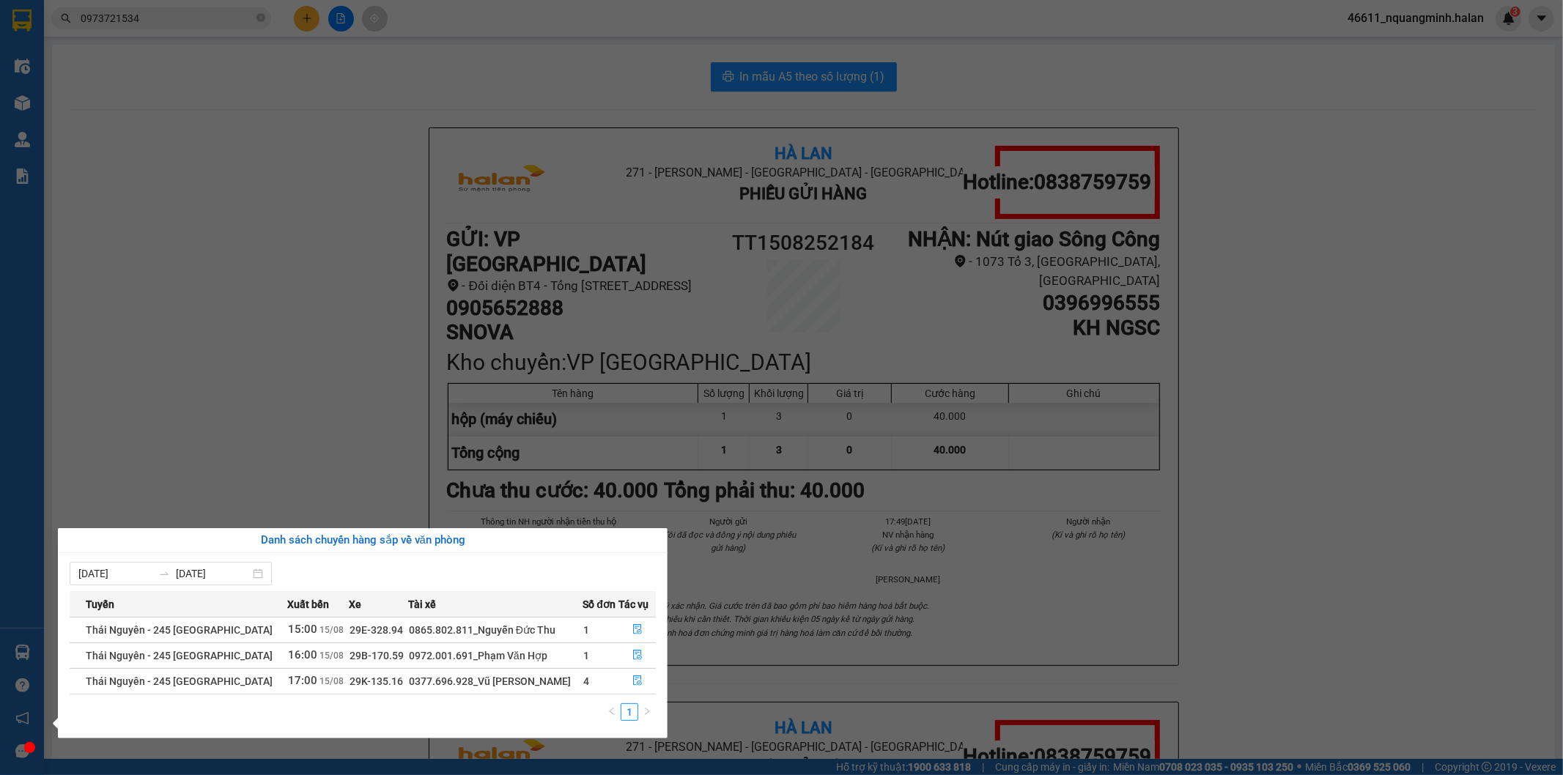
click at [403, 425] on section "Kết quả tìm kiếm ( 109 ) Bộ lọc Mã ĐH Trạng thái Món hàng Thu hộ Tổng cước Chưa…" at bounding box center [781, 387] width 1563 height 775
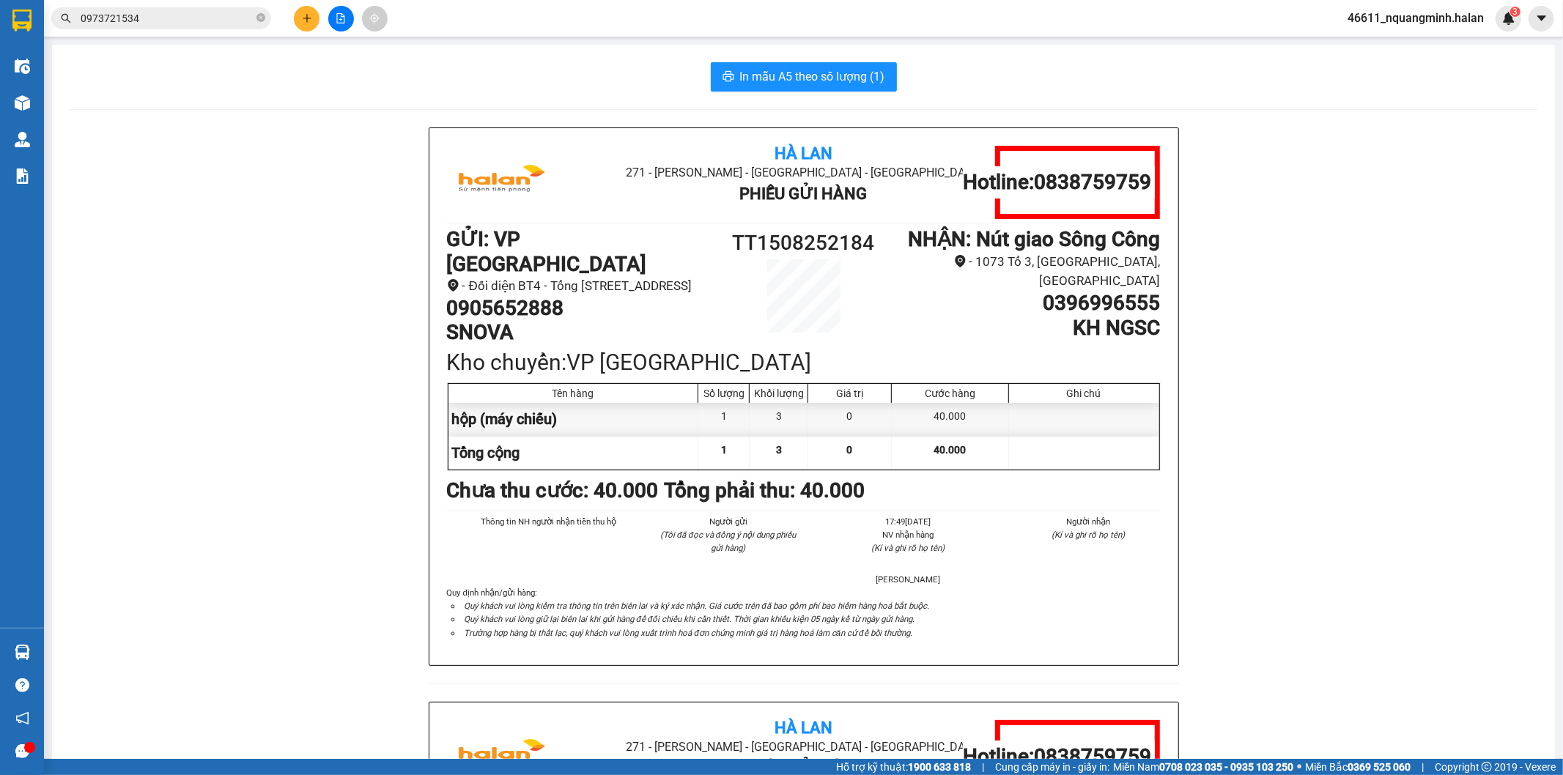
drag, startPoint x: 906, startPoint y: 104, endPoint x: 903, endPoint y: 1, distance: 103.3
click at [906, 98] on div "In mẫu A5 theo số lượng (1) Hà Lan 271 - [GEOGRAPHIC_DATA] - [GEOGRAPHIC_DATA] …" at bounding box center [803, 669] width 1503 height 1249
drag, startPoint x: 169, startPoint y: 407, endPoint x: 183, endPoint y: 537, distance: 130.4
click at [169, 414] on div "Hà Lan 271 - [PERSON_NAME] - [GEOGRAPHIC_DATA] Long - [GEOGRAPHIC_DATA] Phiếu G…" at bounding box center [804, 701] width 1468 height 1149
click at [177, 637] on div "Hà Lan 271 - [PERSON_NAME] - [GEOGRAPHIC_DATA] Long - [GEOGRAPHIC_DATA] Phiếu G…" at bounding box center [804, 701] width 1468 height 1149
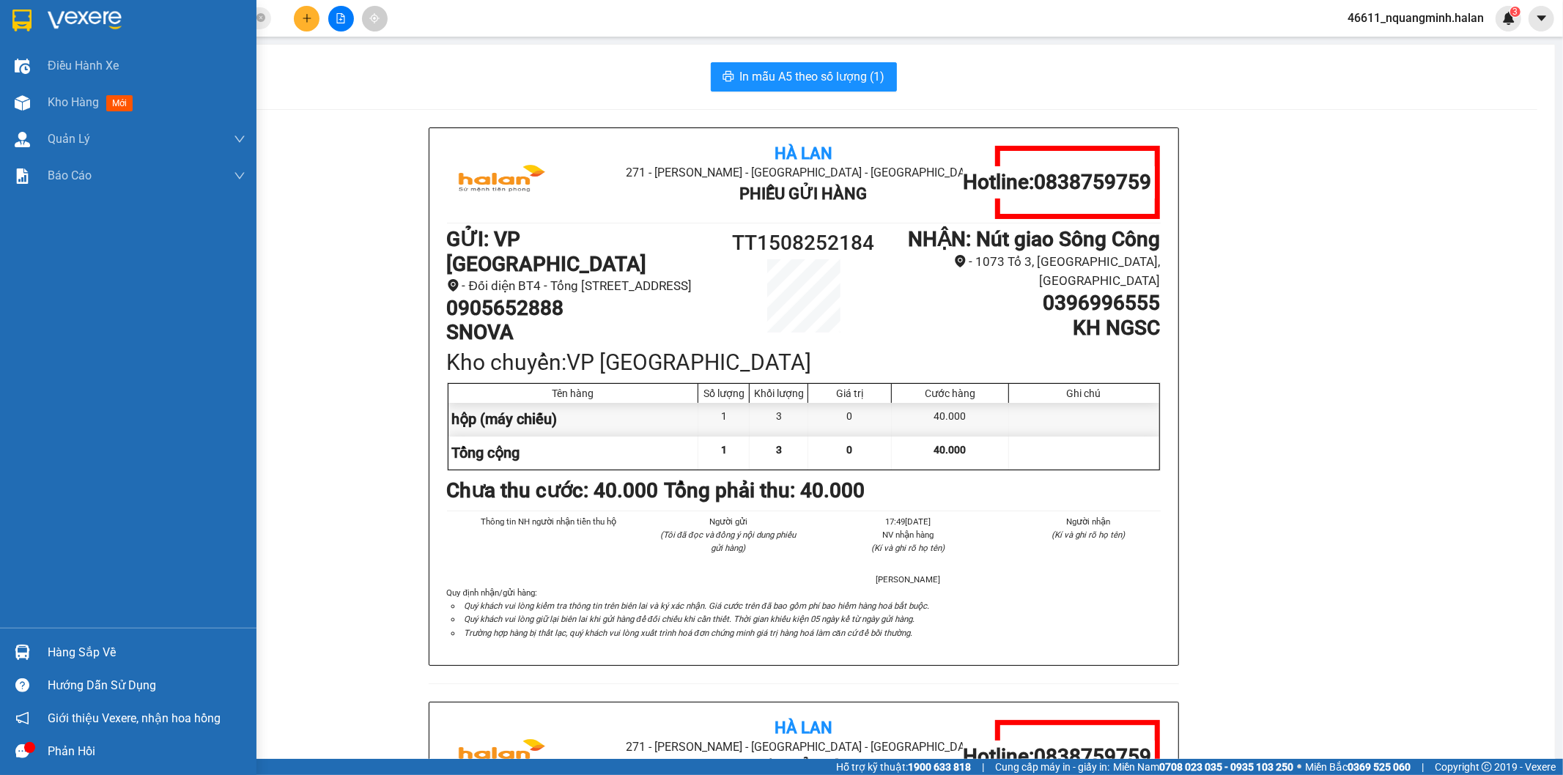
click at [21, 648] on img at bounding box center [22, 652] width 15 height 15
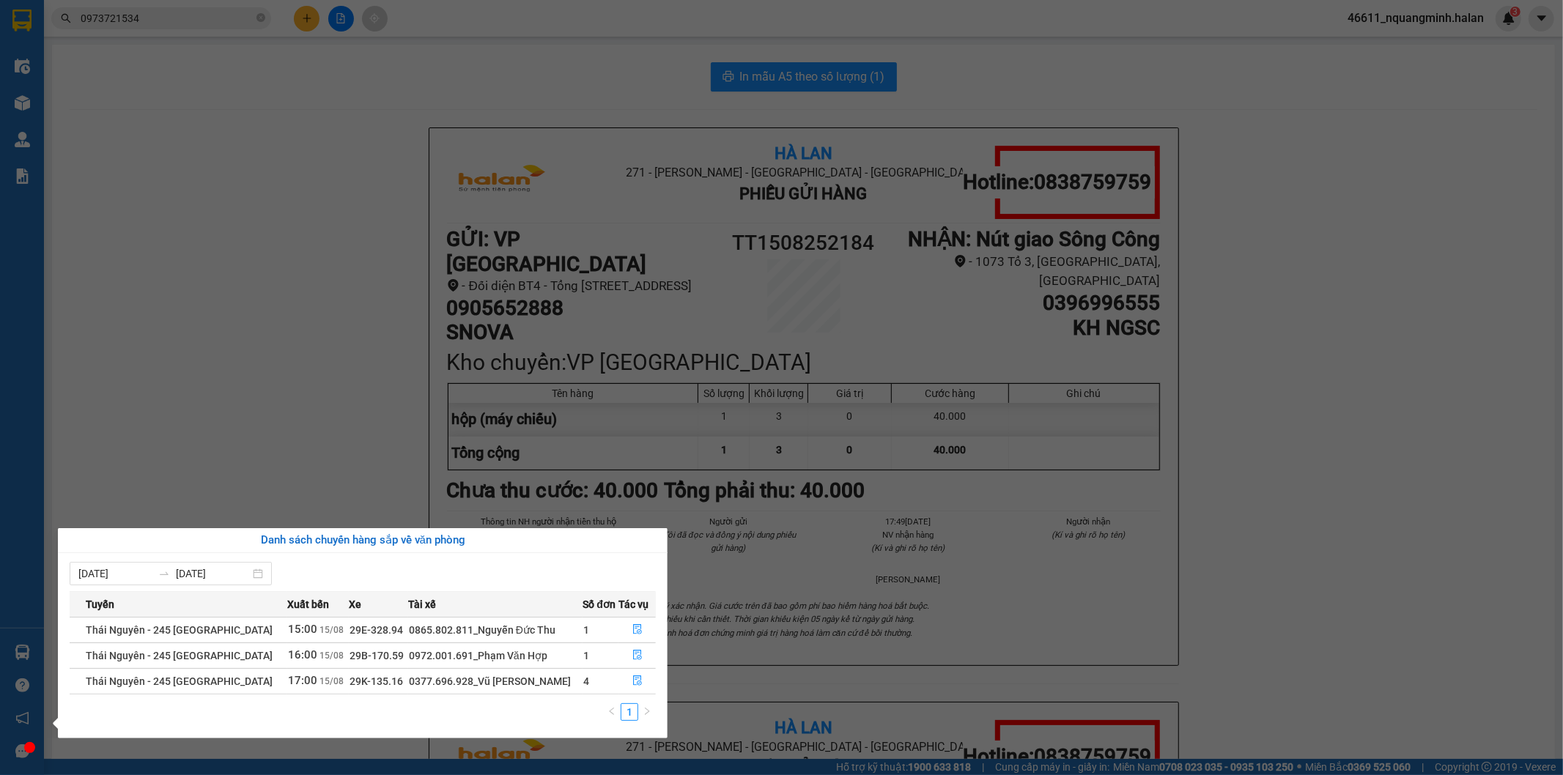
click at [348, 354] on section "Kết quả tìm kiếm ( 109 ) Bộ lọc Mã ĐH Trạng thái Món hàng Thu hộ Tổng cước Chưa…" at bounding box center [781, 387] width 1563 height 775
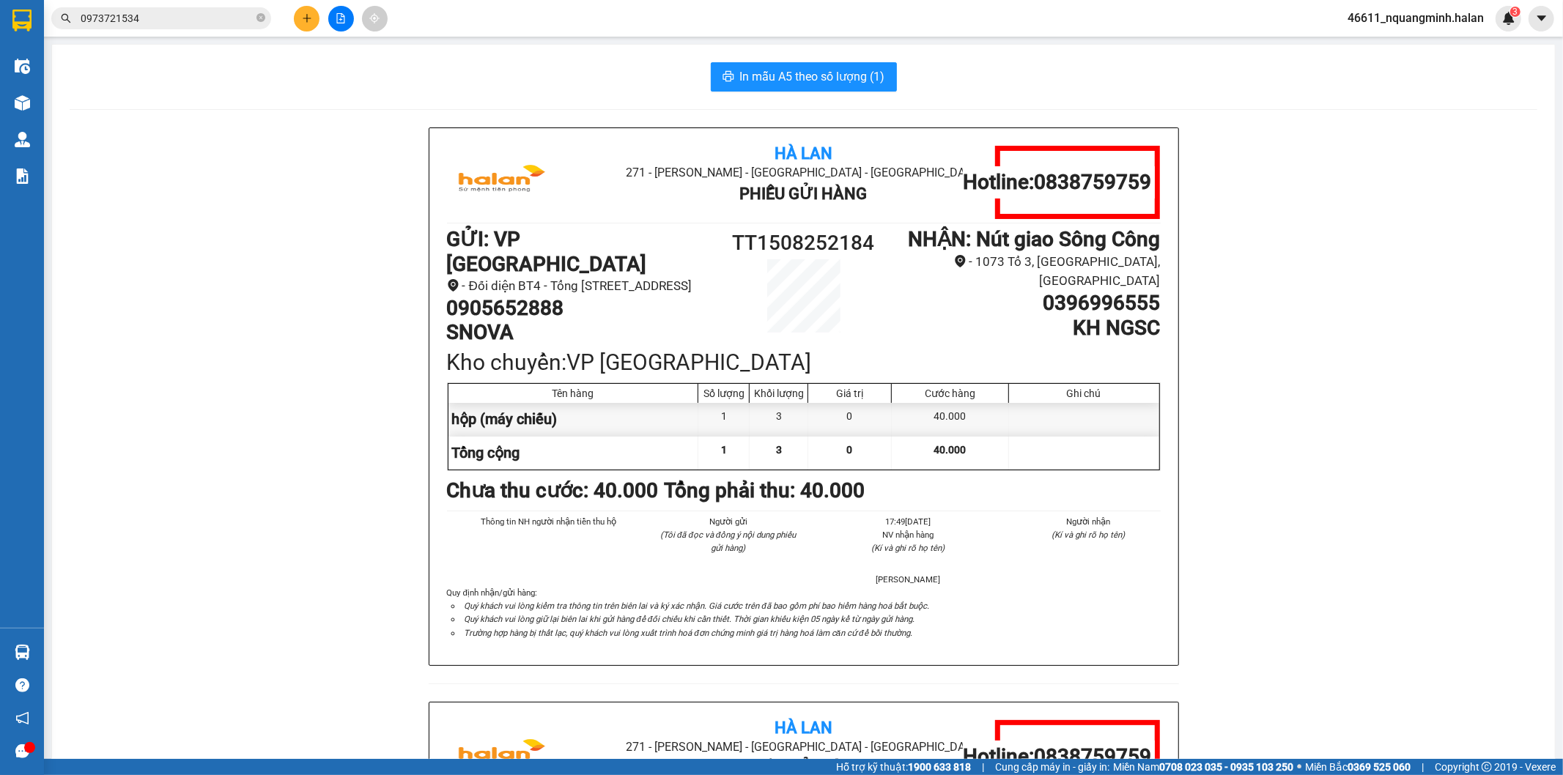
click at [929, 62] on div "In mẫu A5 theo số lượng (1)" at bounding box center [804, 76] width 1468 height 29
click at [115, 572] on div "Hà Lan 271 - [PERSON_NAME] - [GEOGRAPHIC_DATA] Long - [GEOGRAPHIC_DATA] Phiếu G…" at bounding box center [804, 701] width 1468 height 1149
click at [106, 690] on div "Hà Lan 271 - [PERSON_NAME] - [GEOGRAPHIC_DATA] Long - [GEOGRAPHIC_DATA] Phiếu G…" at bounding box center [804, 701] width 1468 height 1149
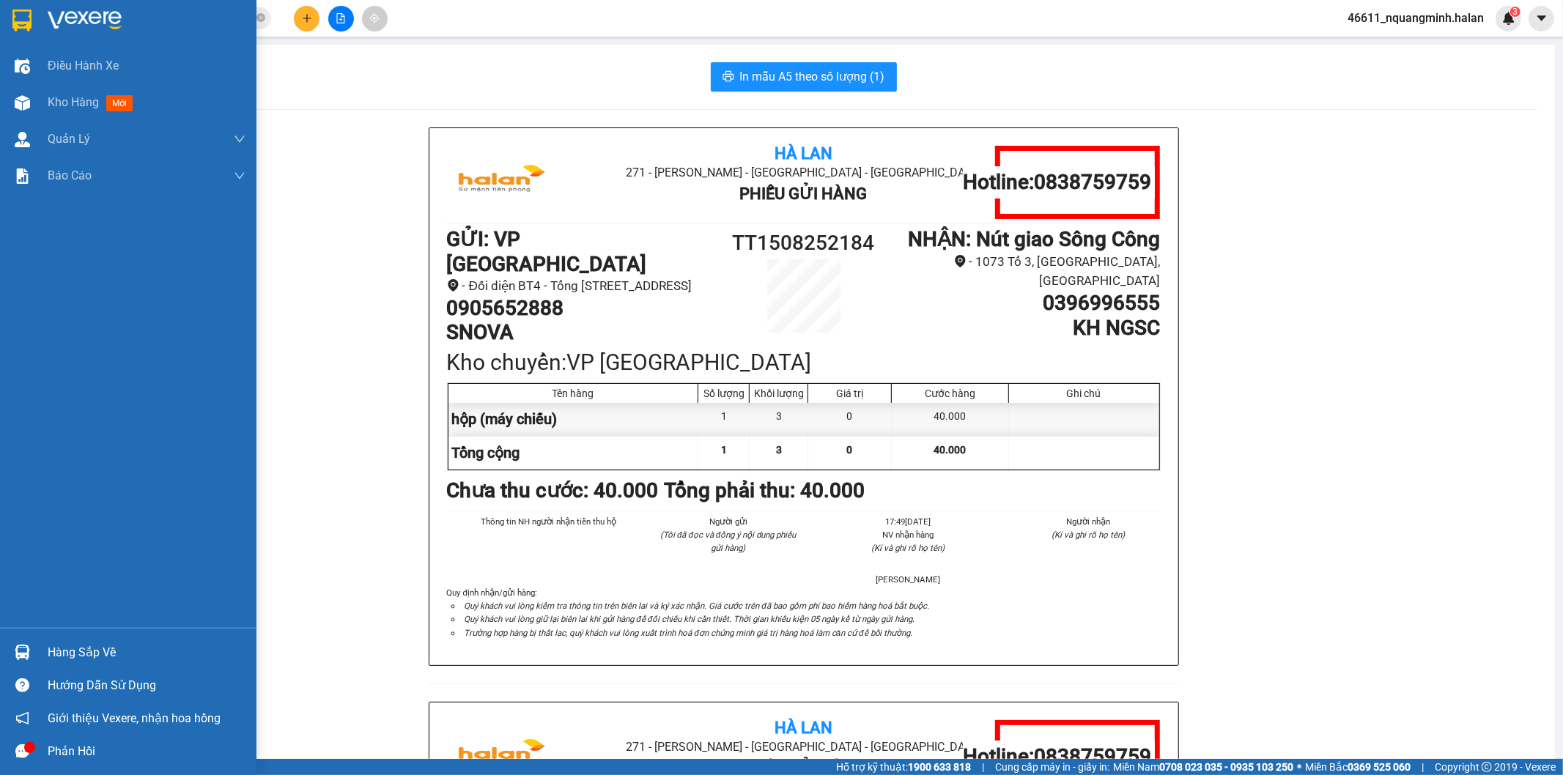
click at [17, 653] on img at bounding box center [22, 652] width 15 height 15
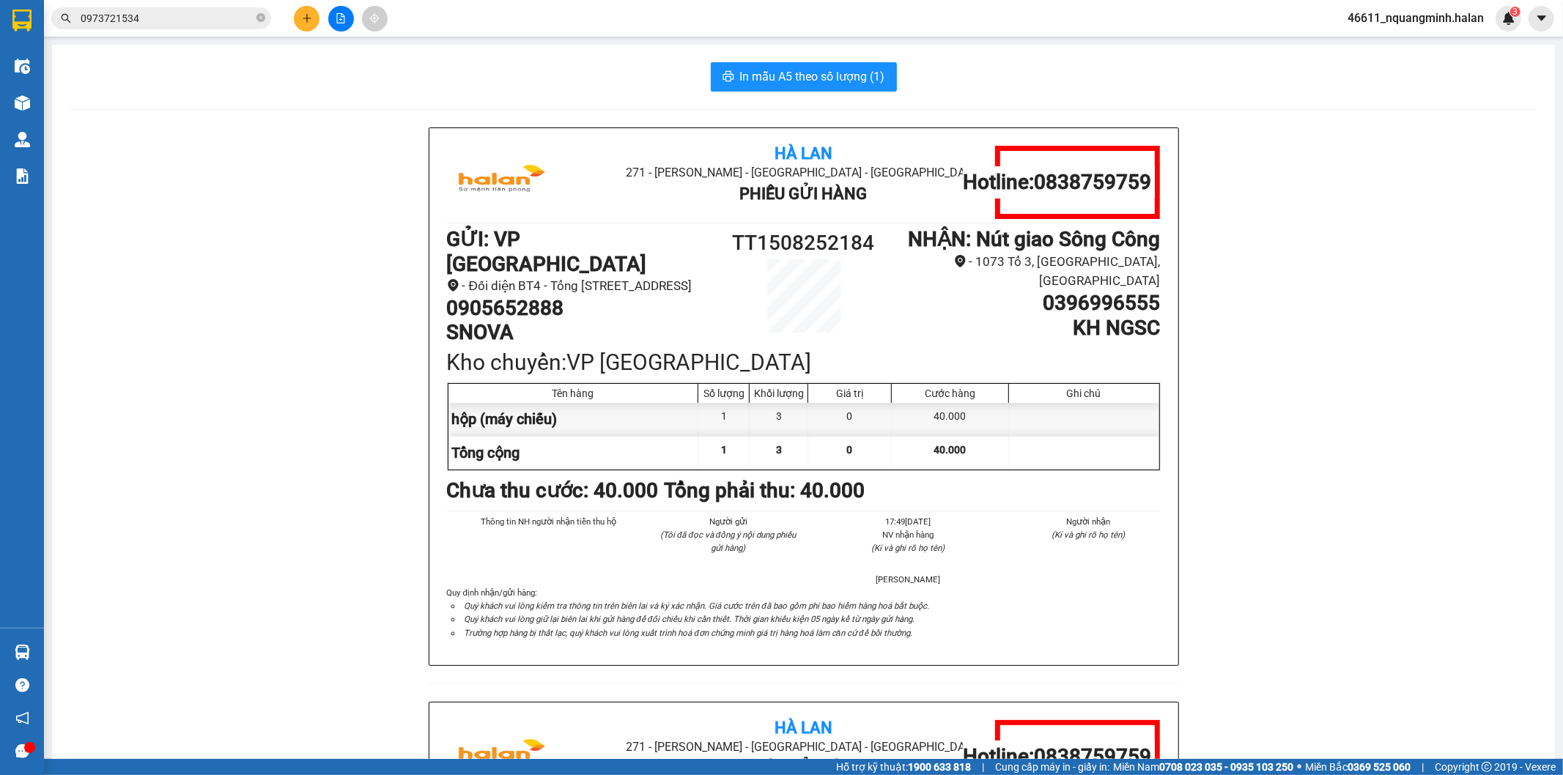
click at [376, 445] on section "Kết quả tìm kiếm ( 109 ) Bộ lọc Mã ĐH Trạng thái Món hàng Thu hộ Tổng cước Chưa…" at bounding box center [781, 387] width 1563 height 775
click at [1001, 217] on div at bounding box center [1077, 182] width 165 height 73
click at [934, 296] on h1 "0396996555" at bounding box center [1025, 303] width 267 height 25
click at [1037, 99] on div "In mẫu A5 theo số lượng (1) Hà Lan 271 - [GEOGRAPHIC_DATA] - [GEOGRAPHIC_DATA] …" at bounding box center [803, 669] width 1503 height 1249
click at [166, 575] on div "Hà Lan 271 - [PERSON_NAME] - [GEOGRAPHIC_DATA] Long - [GEOGRAPHIC_DATA] Phiếu G…" at bounding box center [804, 701] width 1468 height 1149
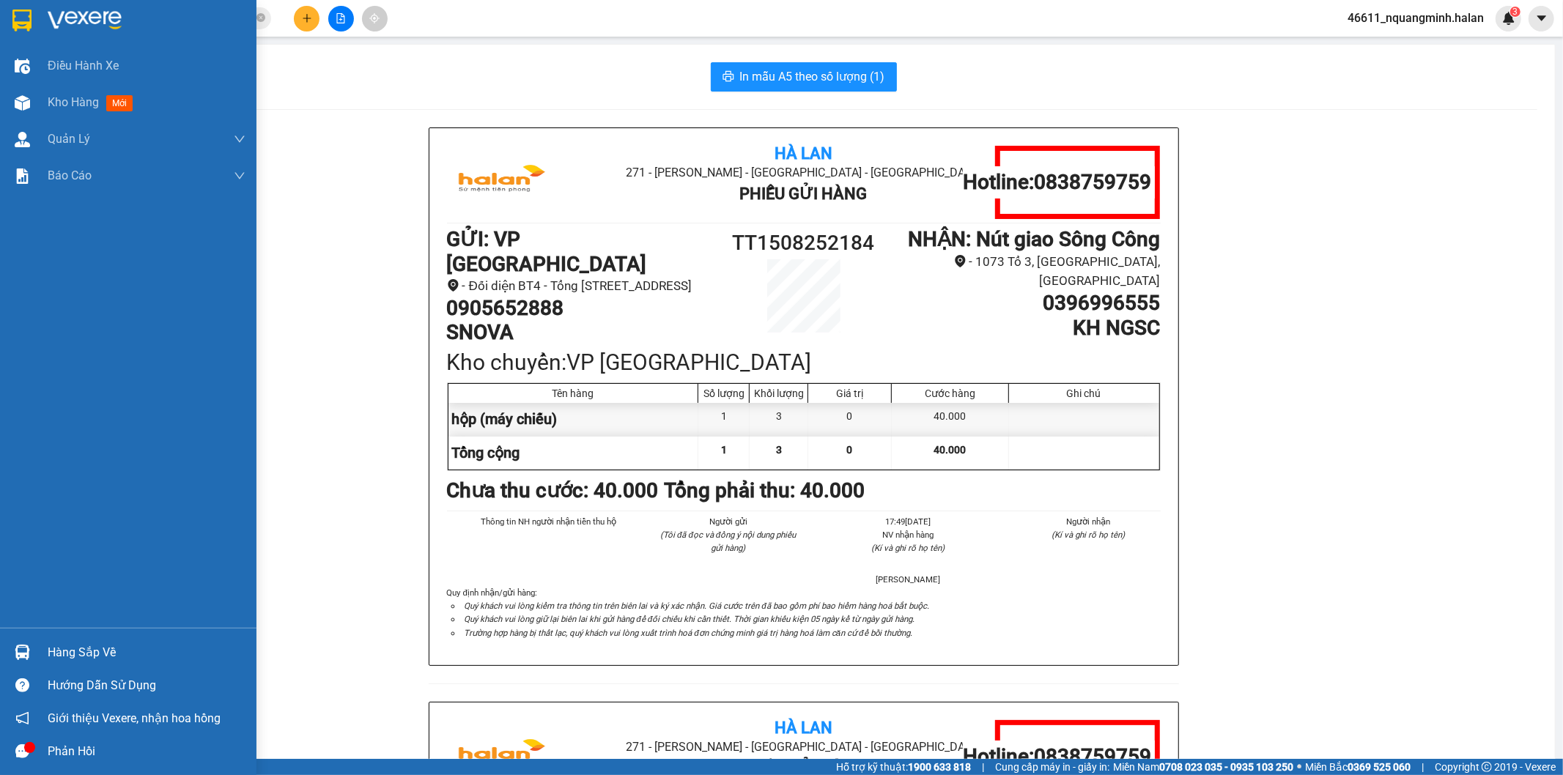
click at [20, 648] on img at bounding box center [22, 652] width 15 height 15
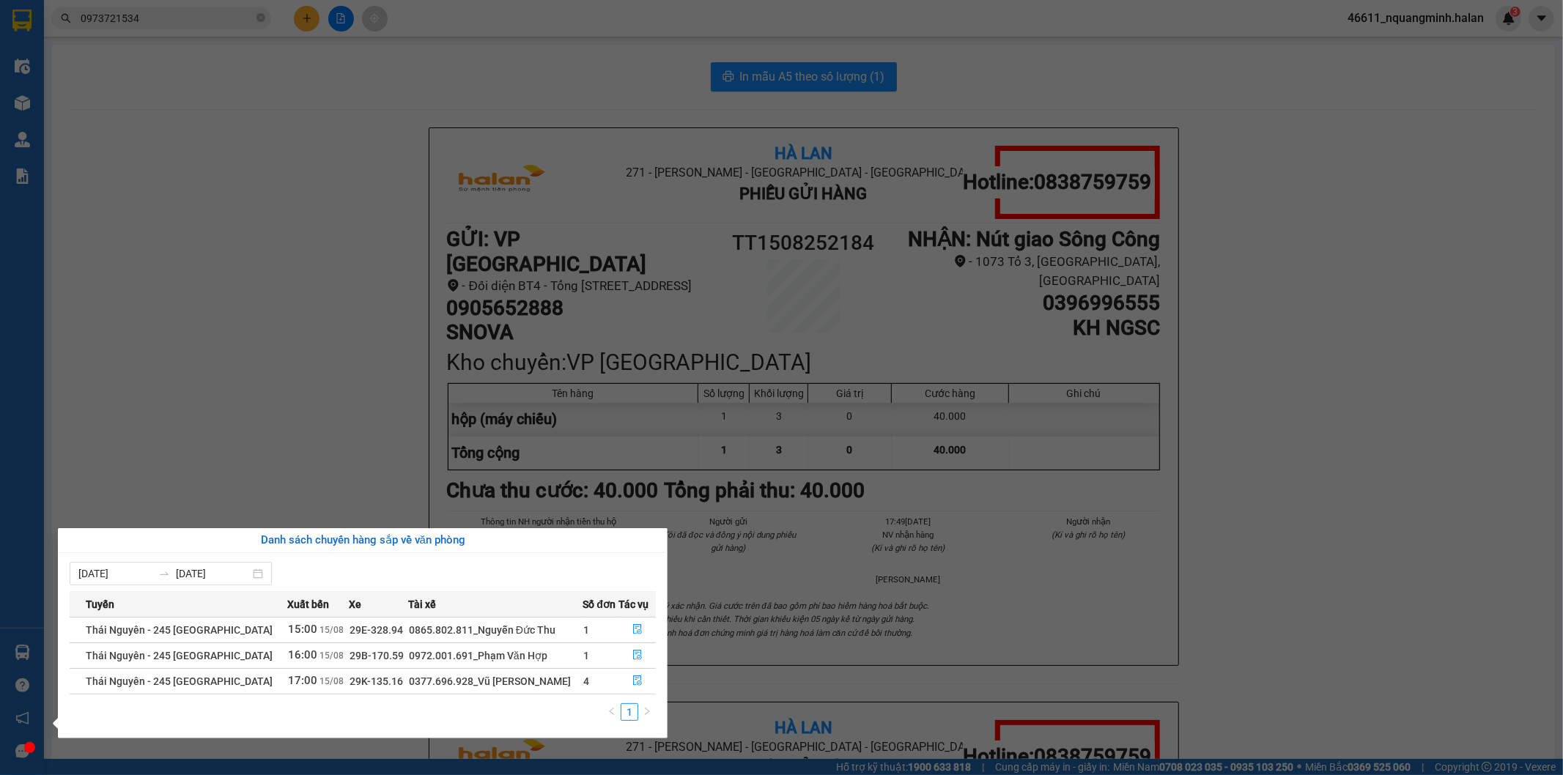
click at [345, 423] on section "Kết quả tìm kiếm ( 109 ) Bộ lọc Mã ĐH Trạng thái Món hàng Thu hộ Tổng cước Chưa…" at bounding box center [781, 387] width 1563 height 775
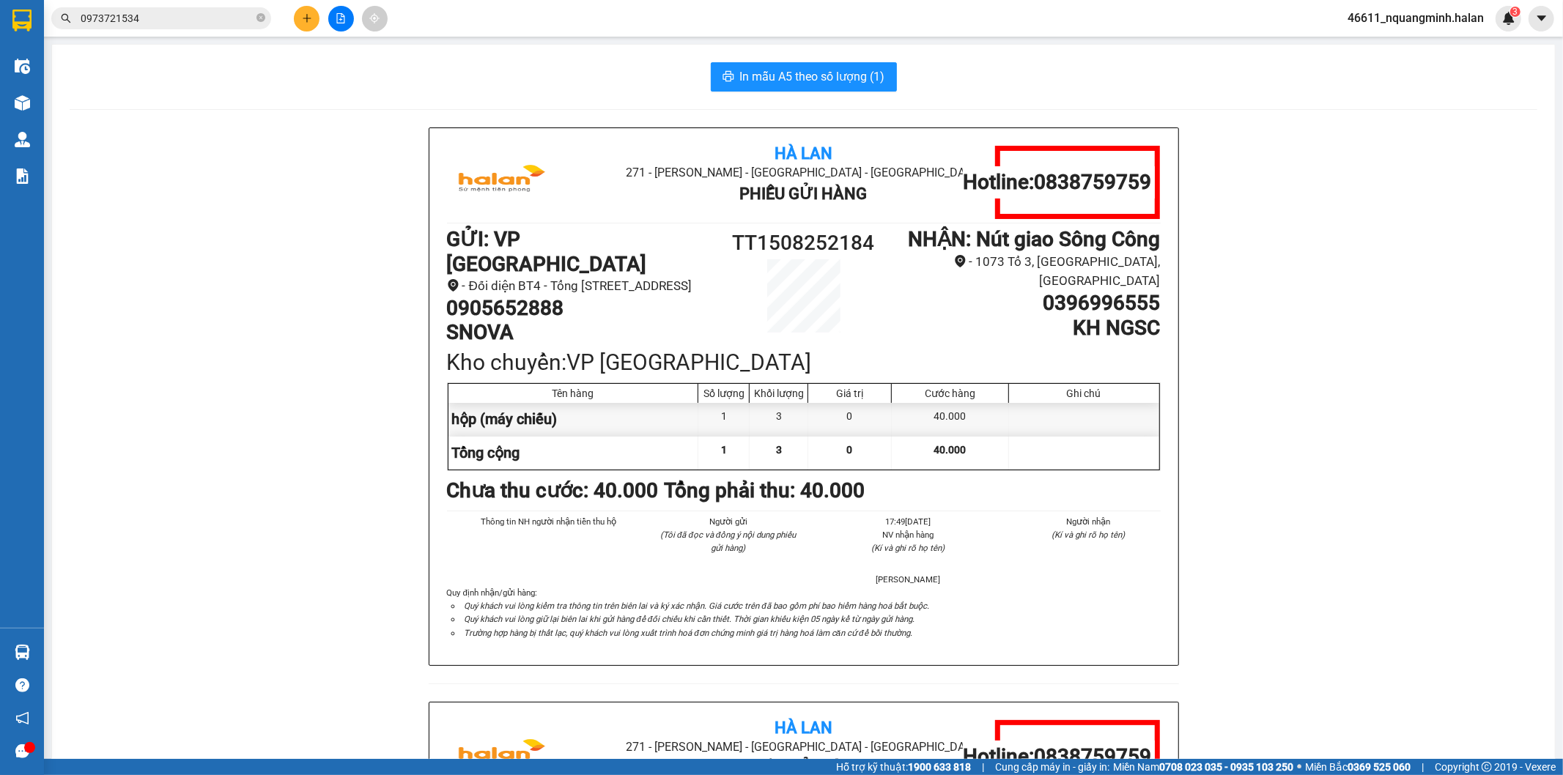
click at [345, 423] on div "Hà Lan 271 - [PERSON_NAME] - [GEOGRAPHIC_DATA] Long - [GEOGRAPHIC_DATA] Phiếu G…" at bounding box center [804, 701] width 1468 height 1149
click at [1279, 362] on div "Hà Lan 271 - [PERSON_NAME] - [GEOGRAPHIC_DATA] Long - [GEOGRAPHIC_DATA] Phiếu G…" at bounding box center [804, 701] width 1468 height 1149
click at [963, 84] on div "In mẫu A5 theo số lượng (1)" at bounding box center [804, 76] width 1468 height 29
drag, startPoint x: 167, startPoint y: 470, endPoint x: 166, endPoint y: 536, distance: 66.7
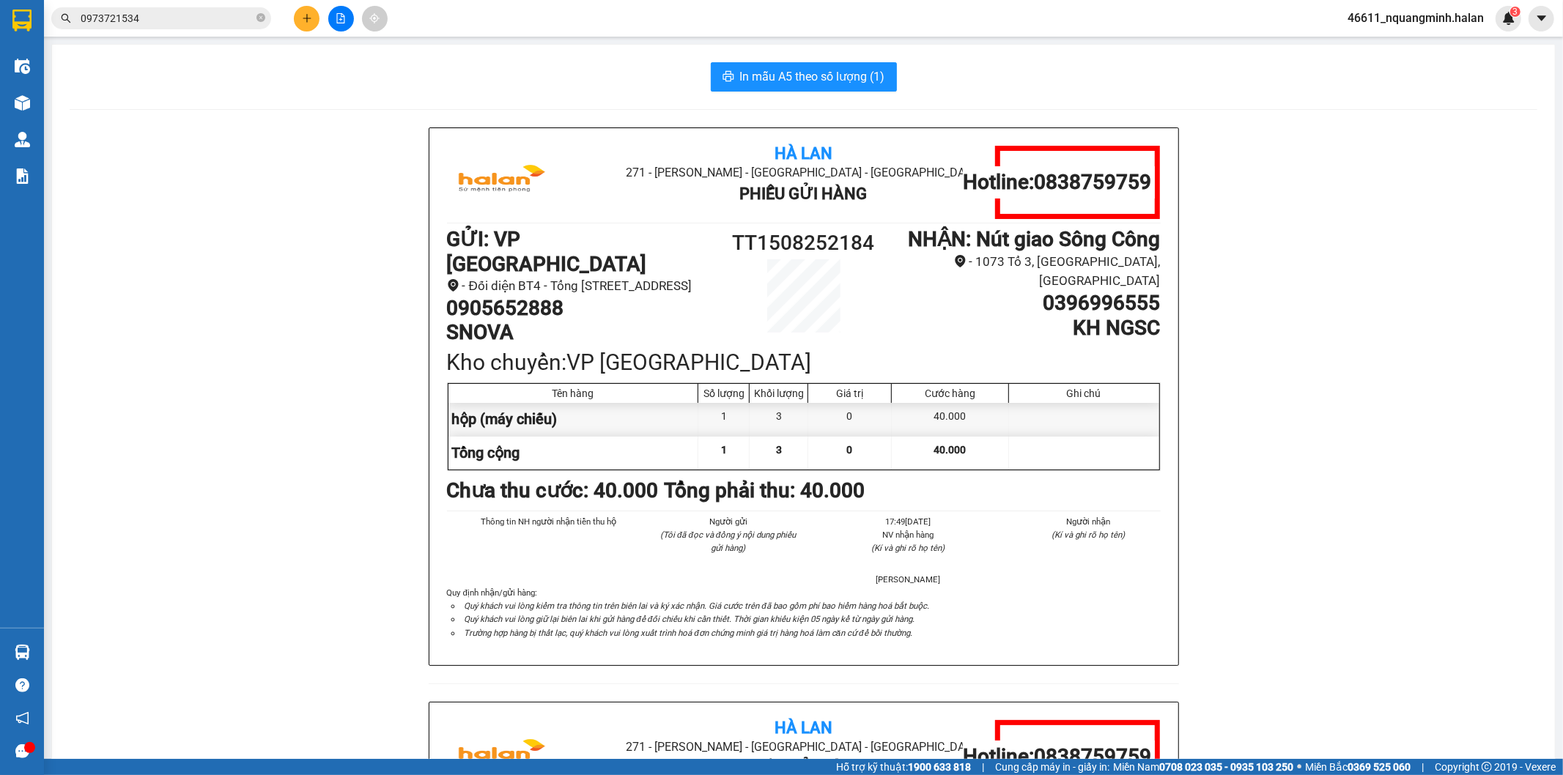
click at [167, 472] on div "Hà Lan 271 - [PERSON_NAME] - [GEOGRAPHIC_DATA] Long - [GEOGRAPHIC_DATA] Phiếu G…" at bounding box center [804, 701] width 1468 height 1149
click at [141, 652] on div "Hà Lan 271 - [PERSON_NAME] - [GEOGRAPHIC_DATA] Long - [GEOGRAPHIC_DATA] Phiếu G…" at bounding box center [804, 701] width 1468 height 1149
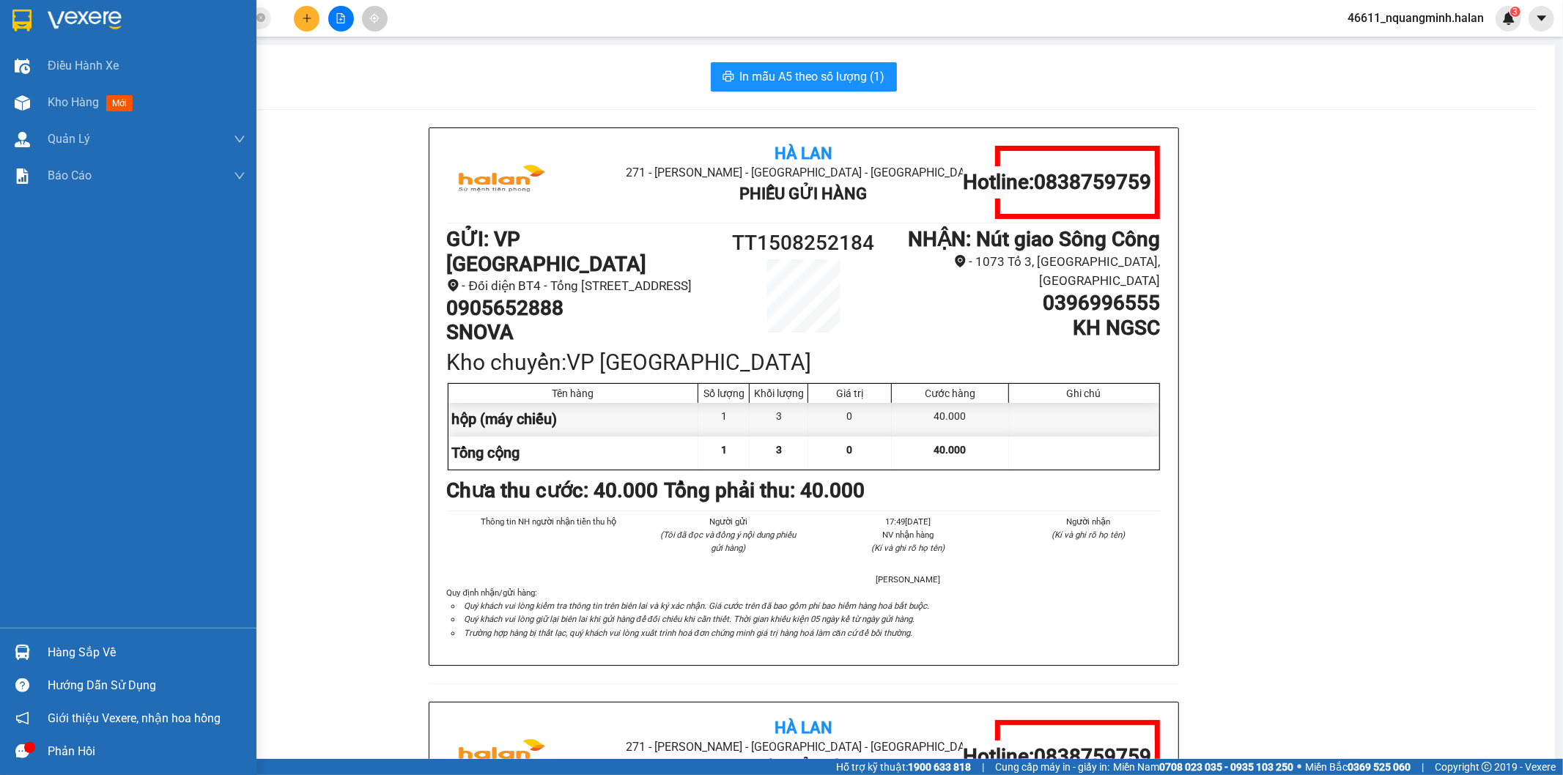
click at [32, 653] on div at bounding box center [23, 653] width 26 height 26
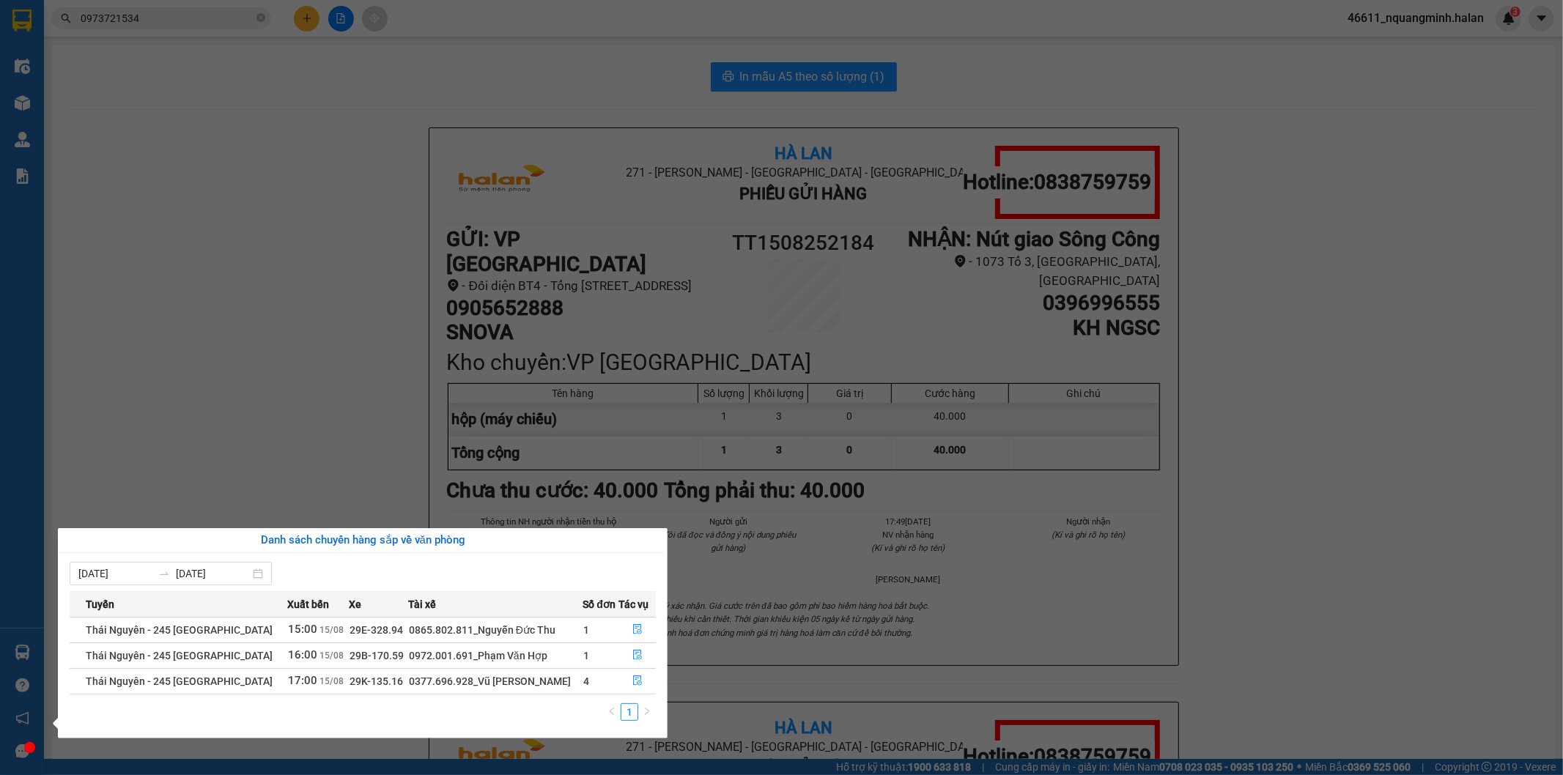
click at [318, 401] on section "Kết quả tìm kiếm ( 109 ) Bộ lọc Mã ĐH Trạng thái Món hàng Thu hộ Tổng cước Chưa…" at bounding box center [781, 387] width 1563 height 775
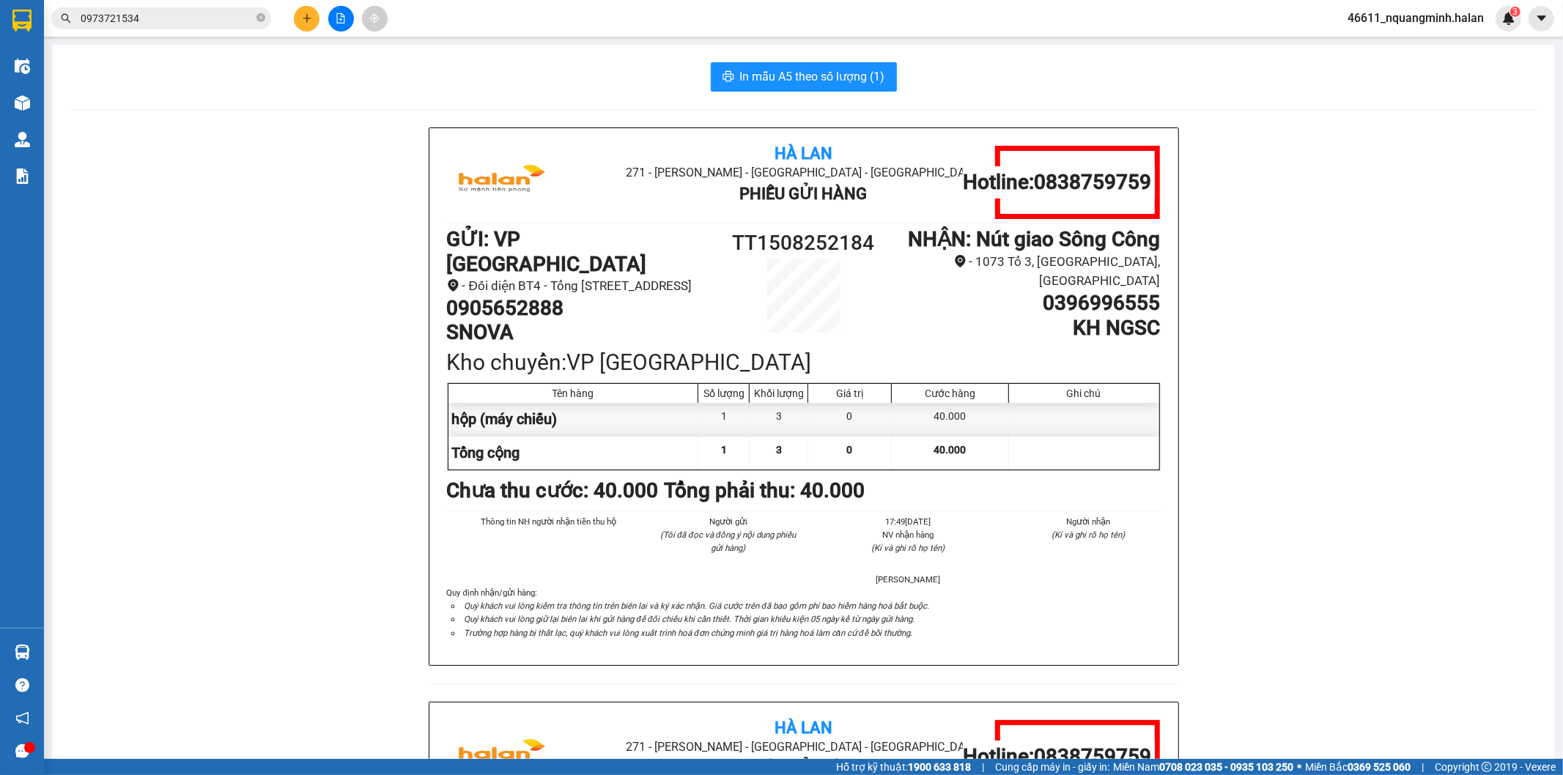
drag, startPoint x: 1231, startPoint y: 212, endPoint x: 1101, endPoint y: 72, distance: 191.3
click at [1229, 207] on div "Hà Lan 271 - [PERSON_NAME] - [GEOGRAPHIC_DATA] Long - [GEOGRAPHIC_DATA] Phiếu G…" at bounding box center [804, 701] width 1468 height 1149
click at [1058, 37] on main "In mẫu A5 theo số lượng (1) Hà Lan 271 - [GEOGRAPHIC_DATA] - [GEOGRAPHIC_DATA] …" at bounding box center [781, 379] width 1563 height 759
drag, startPoint x: 97, startPoint y: 541, endPoint x: 77, endPoint y: 638, distance: 99.4
click at [97, 547] on div "Hà Lan 271 - [PERSON_NAME] - [GEOGRAPHIC_DATA] Long - [GEOGRAPHIC_DATA] Phiếu G…" at bounding box center [804, 701] width 1468 height 1149
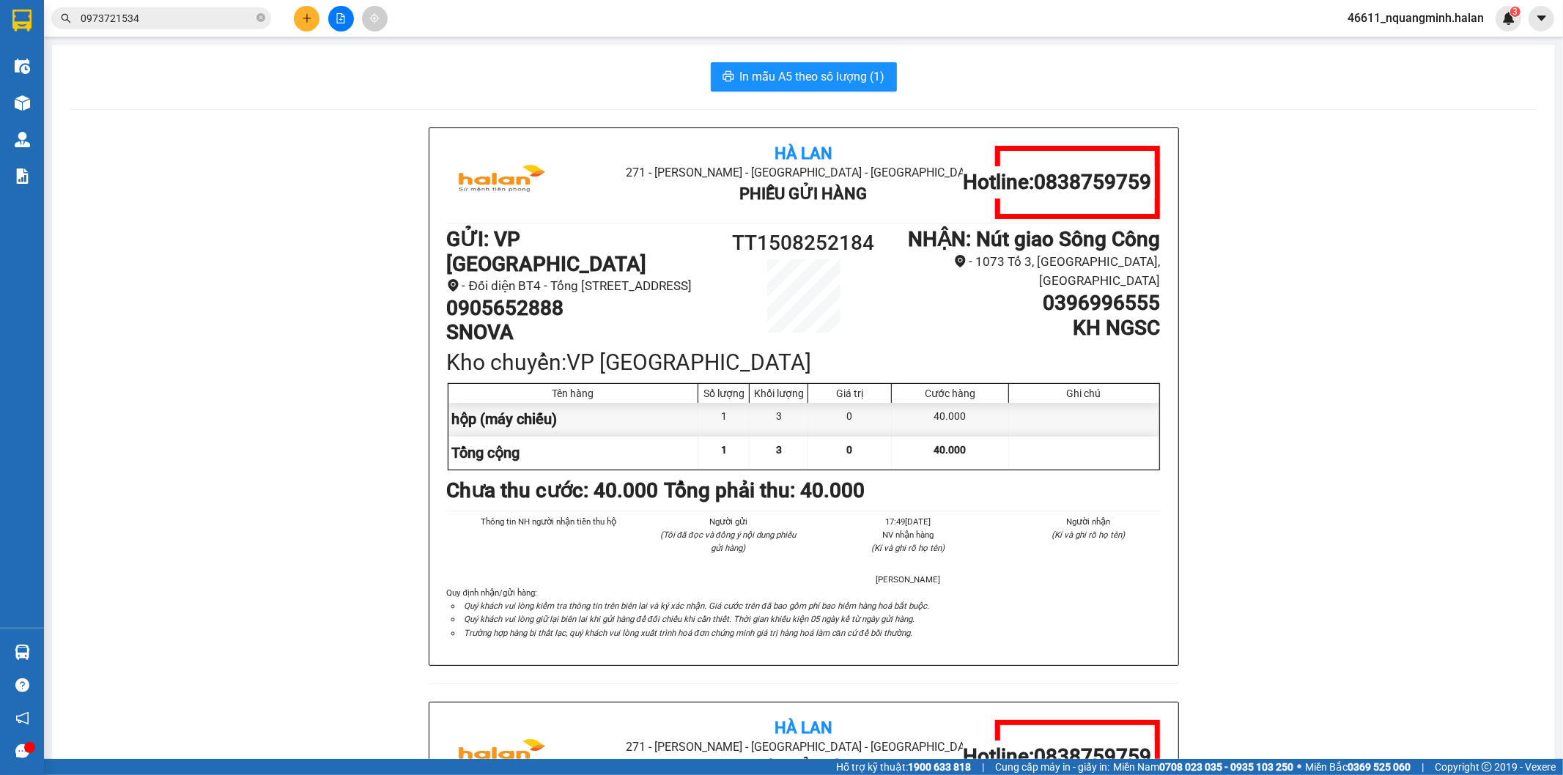
click at [70, 670] on div "Hà Lan 271 - [PERSON_NAME] - [GEOGRAPHIC_DATA] Long - [GEOGRAPHIC_DATA] Phiếu G…" at bounding box center [804, 701] width 1468 height 1149
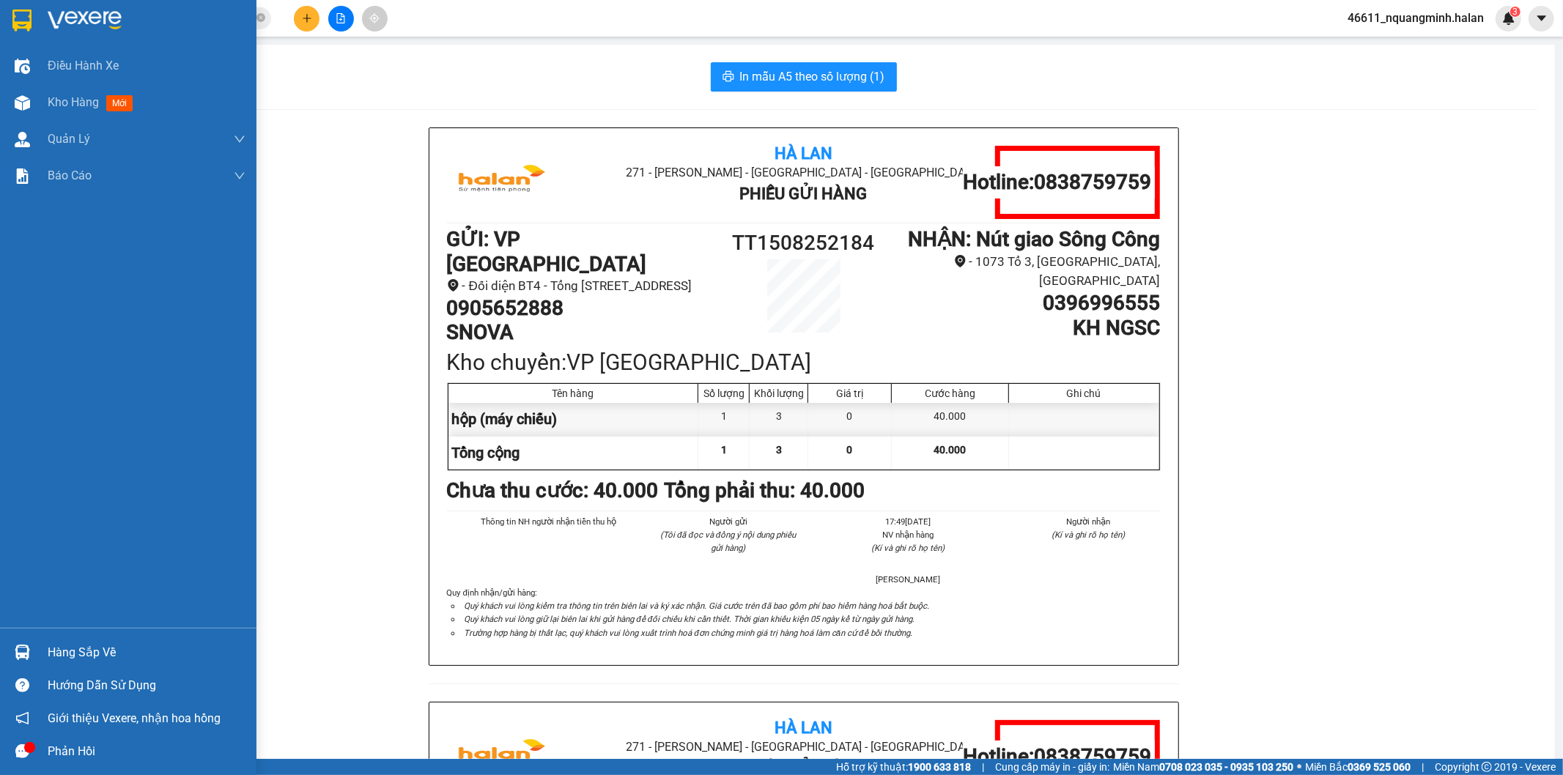
click at [15, 643] on div at bounding box center [23, 653] width 26 height 26
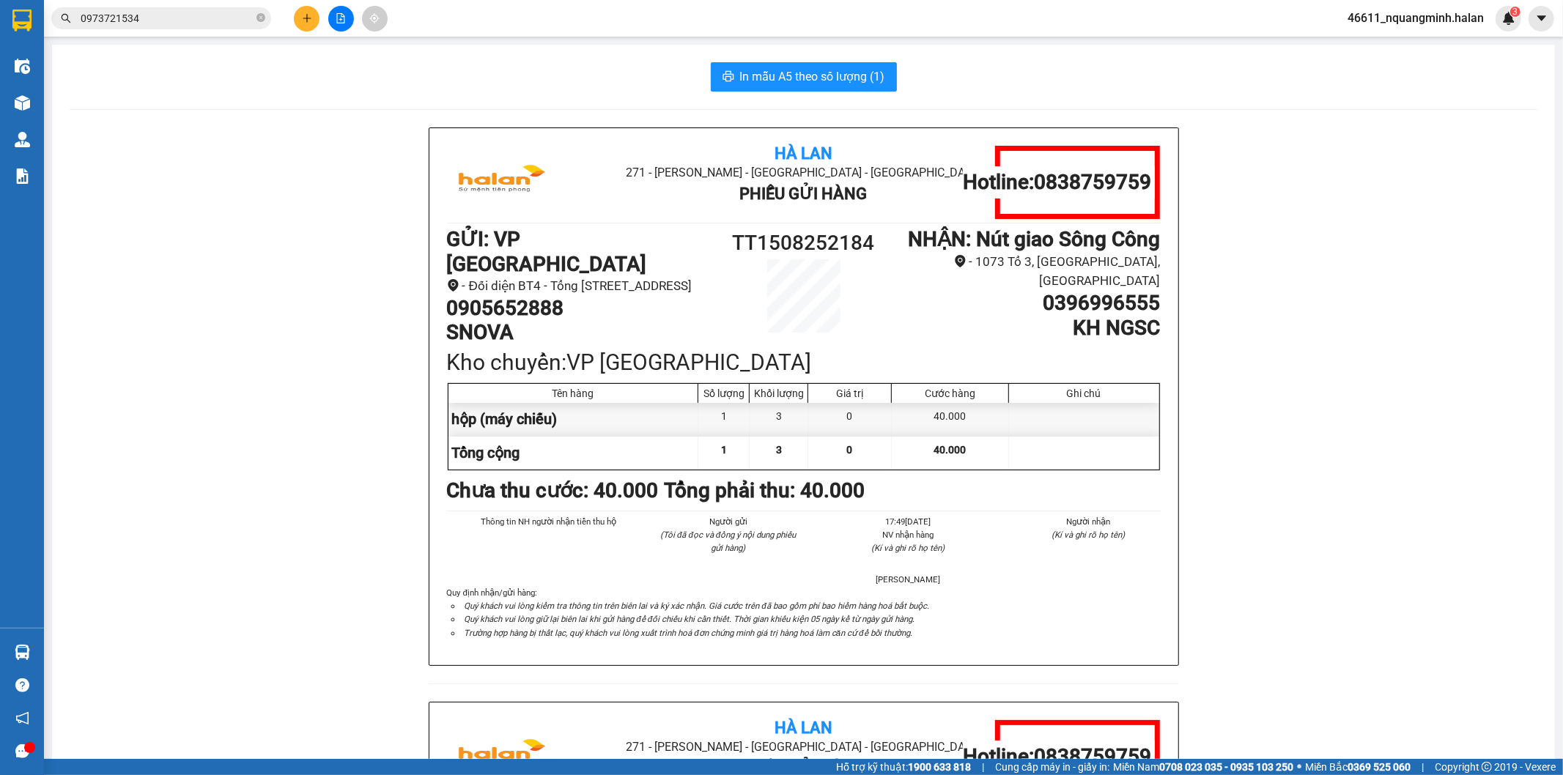
drag, startPoint x: 399, startPoint y: 379, endPoint x: 486, endPoint y: 662, distance: 296.6
click at [399, 382] on section "Kết quả tìm kiếm ( 109 ) Bộ lọc Mã ĐH Trạng thái Món hàng Thu hộ Tổng cước Chưa…" at bounding box center [781, 387] width 1563 height 775
drag, startPoint x: 1014, startPoint y: 48, endPoint x: 972, endPoint y: 3, distance: 61.7
click at [1014, 47] on div "In mẫu A5 theo số lượng (1) Hà Lan 271 - [GEOGRAPHIC_DATA] - [GEOGRAPHIC_DATA] …" at bounding box center [803, 669] width 1503 height 1249
drag, startPoint x: 209, startPoint y: 514, endPoint x: 133, endPoint y: 595, distance: 110.9
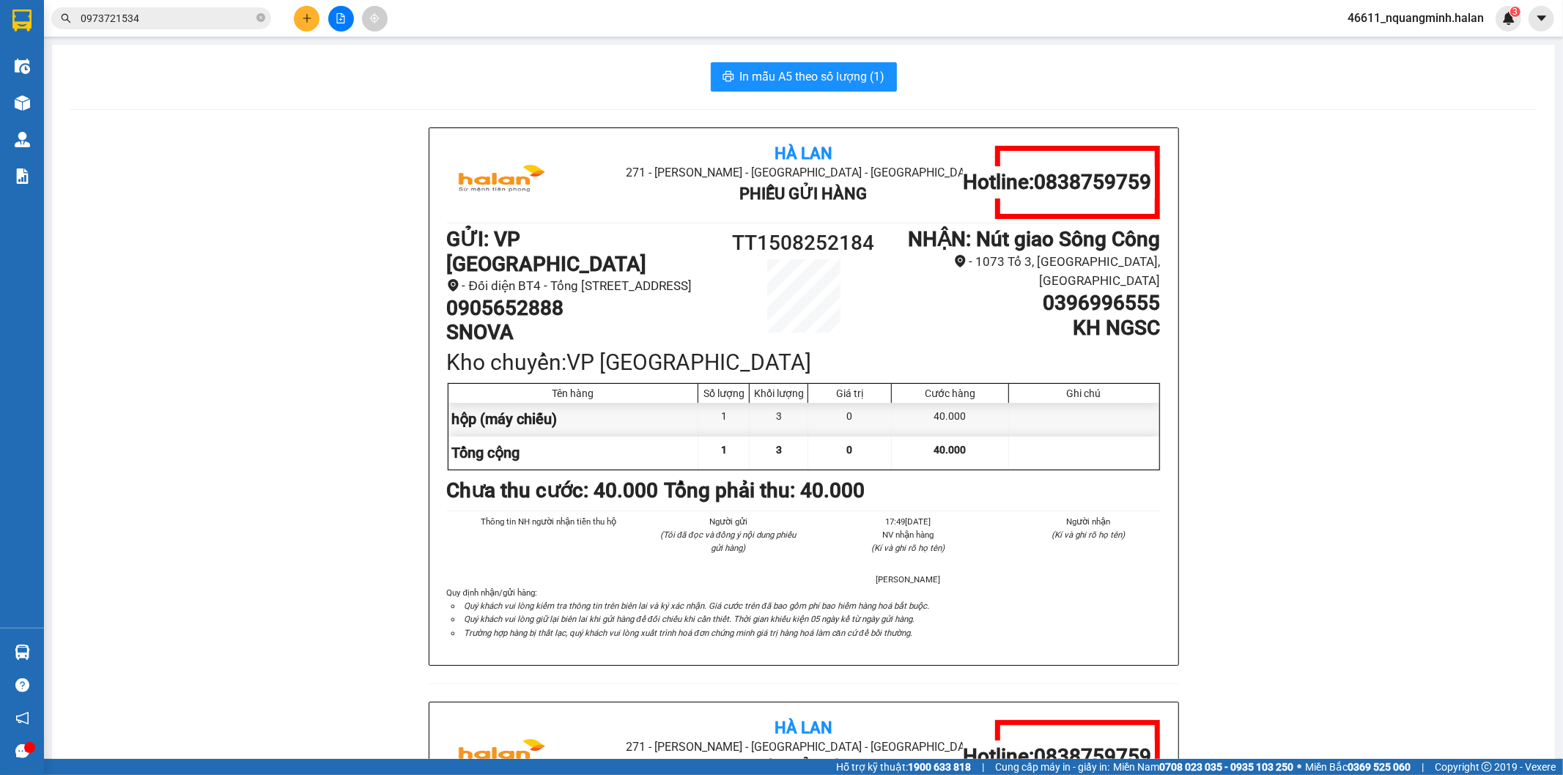
click at [209, 515] on div "Hà Lan 271 - [PERSON_NAME] - [GEOGRAPHIC_DATA] Long - [GEOGRAPHIC_DATA] Phiếu G…" at bounding box center [804, 701] width 1468 height 1149
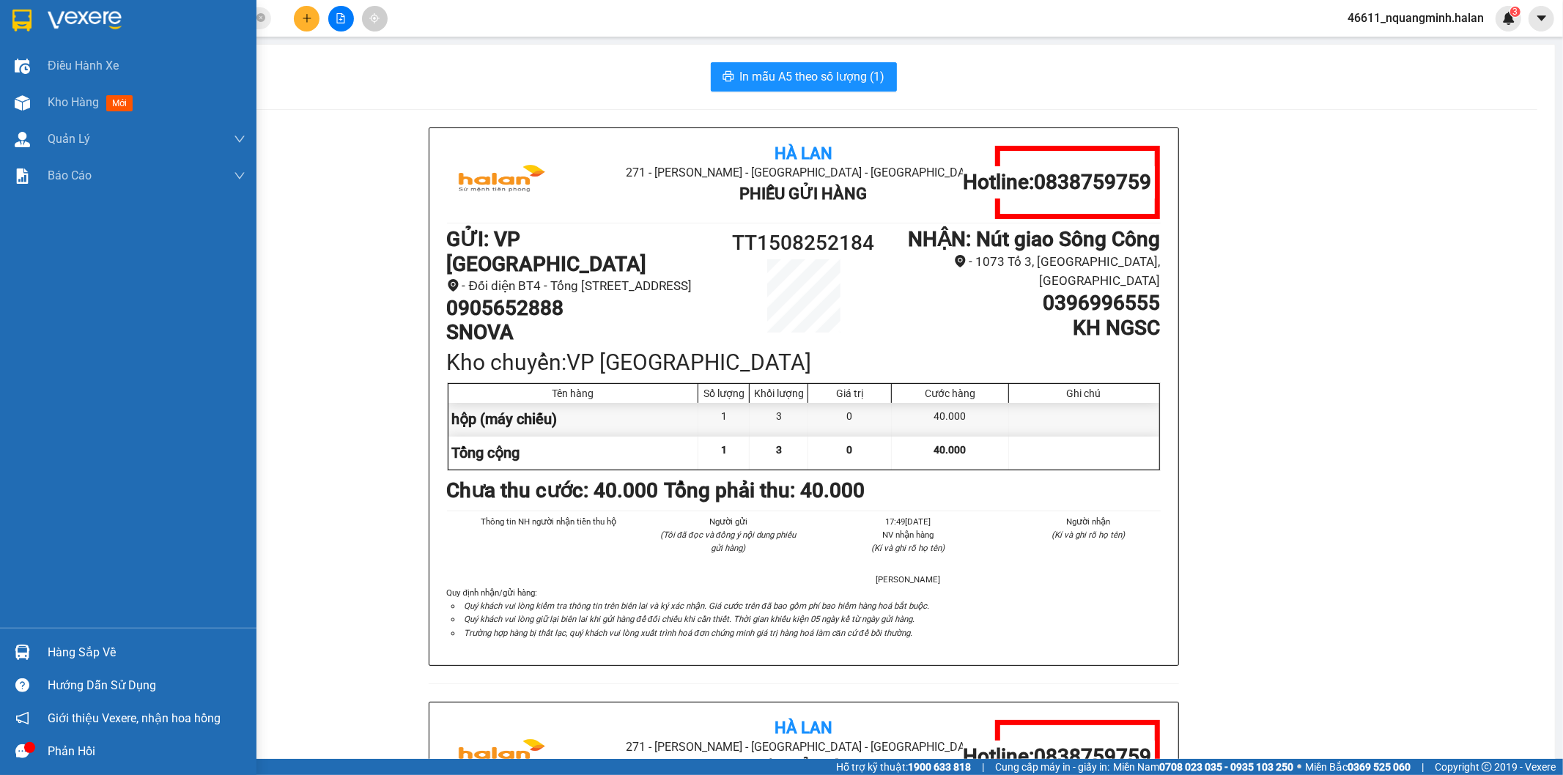
click at [28, 642] on div at bounding box center [23, 653] width 26 height 26
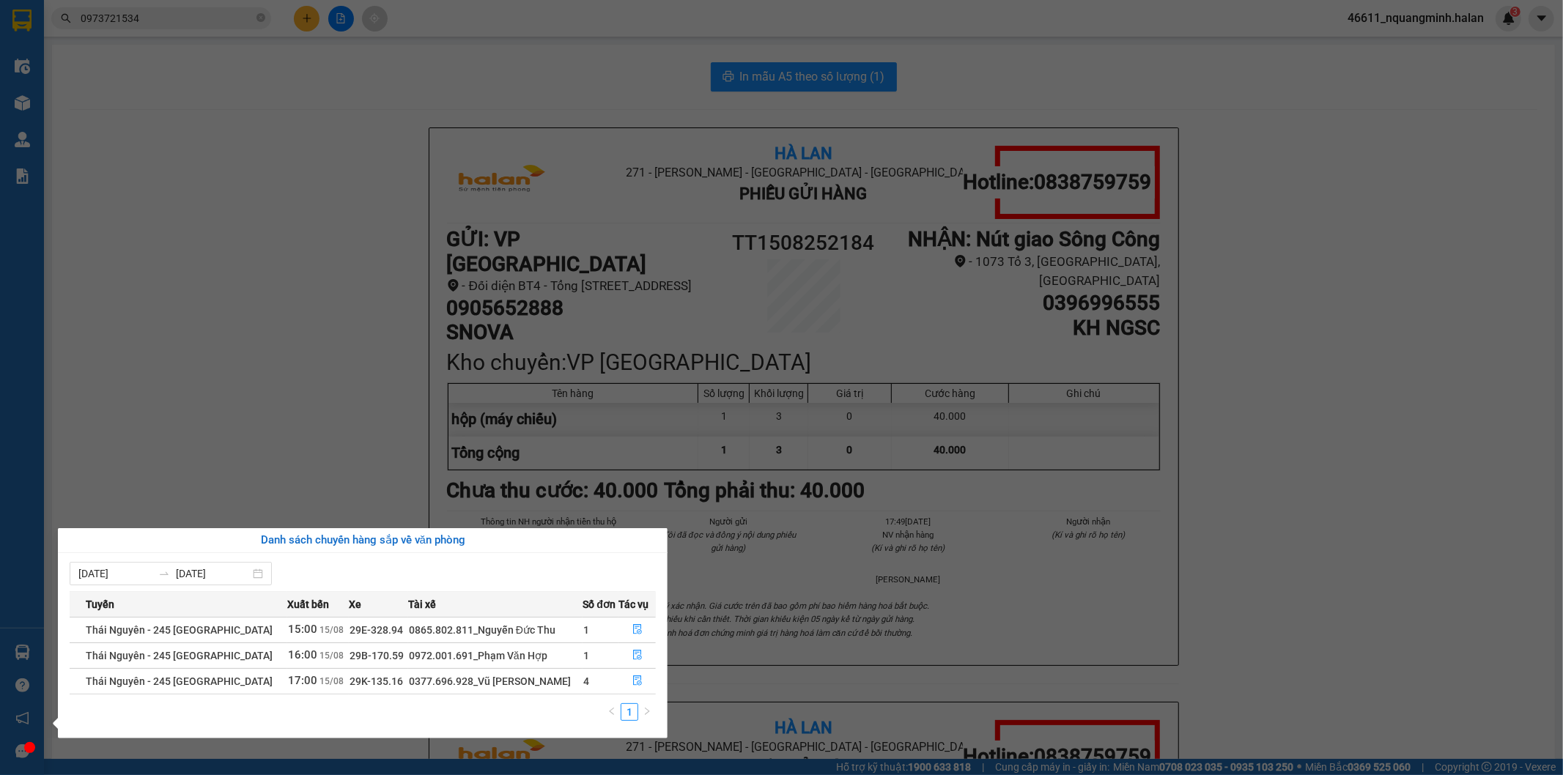
click at [360, 414] on section "Kết quả tìm kiếm ( 109 ) Bộ lọc Mã ĐH Trạng thái Món hàng Thu hộ Tổng cước Chưa…" at bounding box center [781, 387] width 1563 height 775
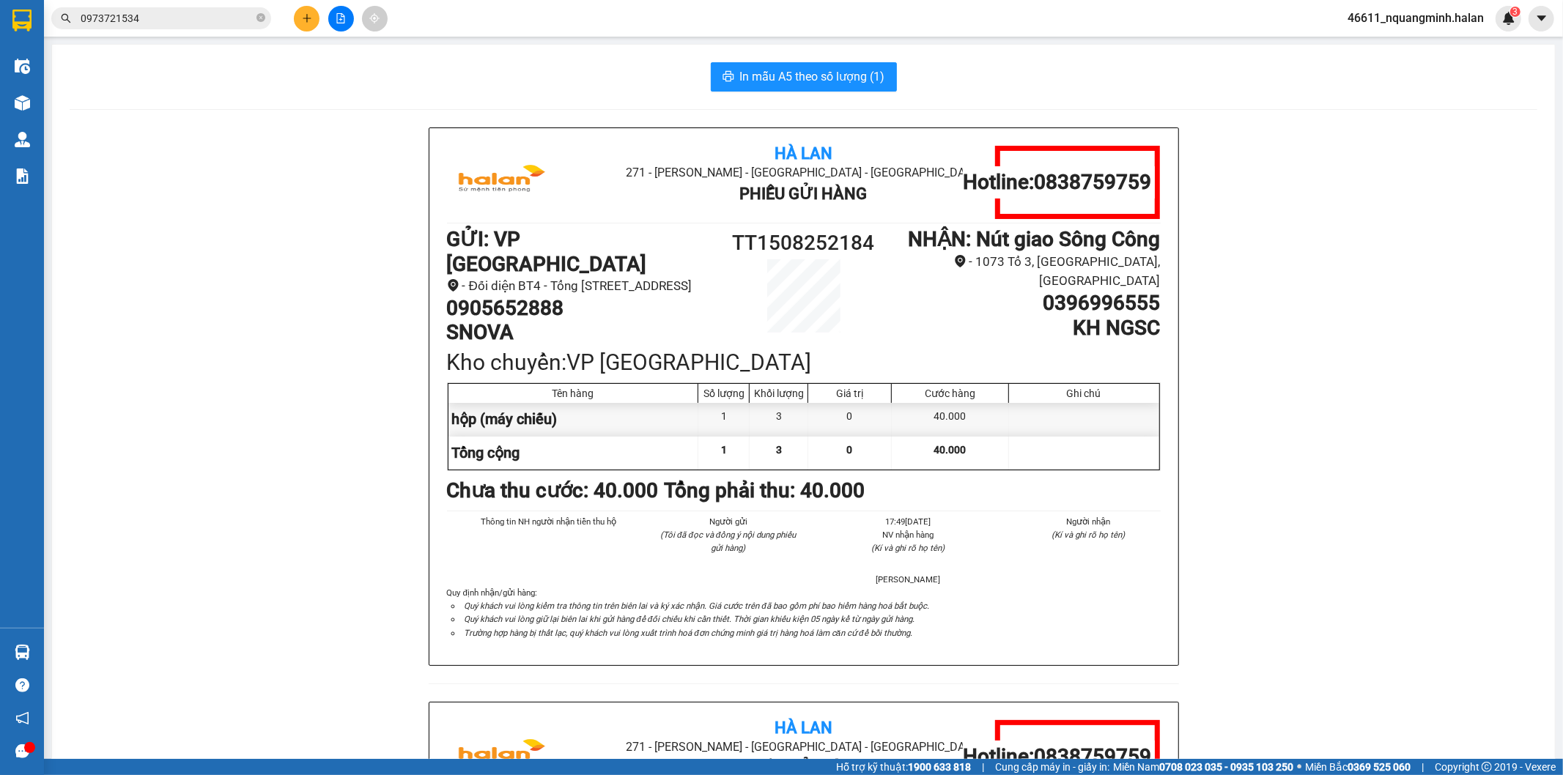
click at [1235, 423] on div "Hà Lan 271 - [PERSON_NAME] - [GEOGRAPHIC_DATA] Long - [GEOGRAPHIC_DATA] Phiếu G…" at bounding box center [804, 701] width 1468 height 1149
click at [1213, 420] on div "Hà Lan 271 - [PERSON_NAME] - [GEOGRAPHIC_DATA] Long - [GEOGRAPHIC_DATA] Phiếu G…" at bounding box center [804, 701] width 1468 height 1149
click at [374, 717] on div "Hà Lan 271 - [PERSON_NAME] - [GEOGRAPHIC_DATA] Long - [GEOGRAPHIC_DATA] Phiếu G…" at bounding box center [804, 701] width 1468 height 1149
drag, startPoint x: 121, startPoint y: 12, endPoint x: 0, endPoint y: 10, distance: 120.9
click at [0, 12] on section "Kết quả tìm kiếm ( 109 ) Bộ lọc Mã ĐH Trạng thái Món hàng Thu hộ Tổng cước Chưa…" at bounding box center [781, 387] width 1563 height 775
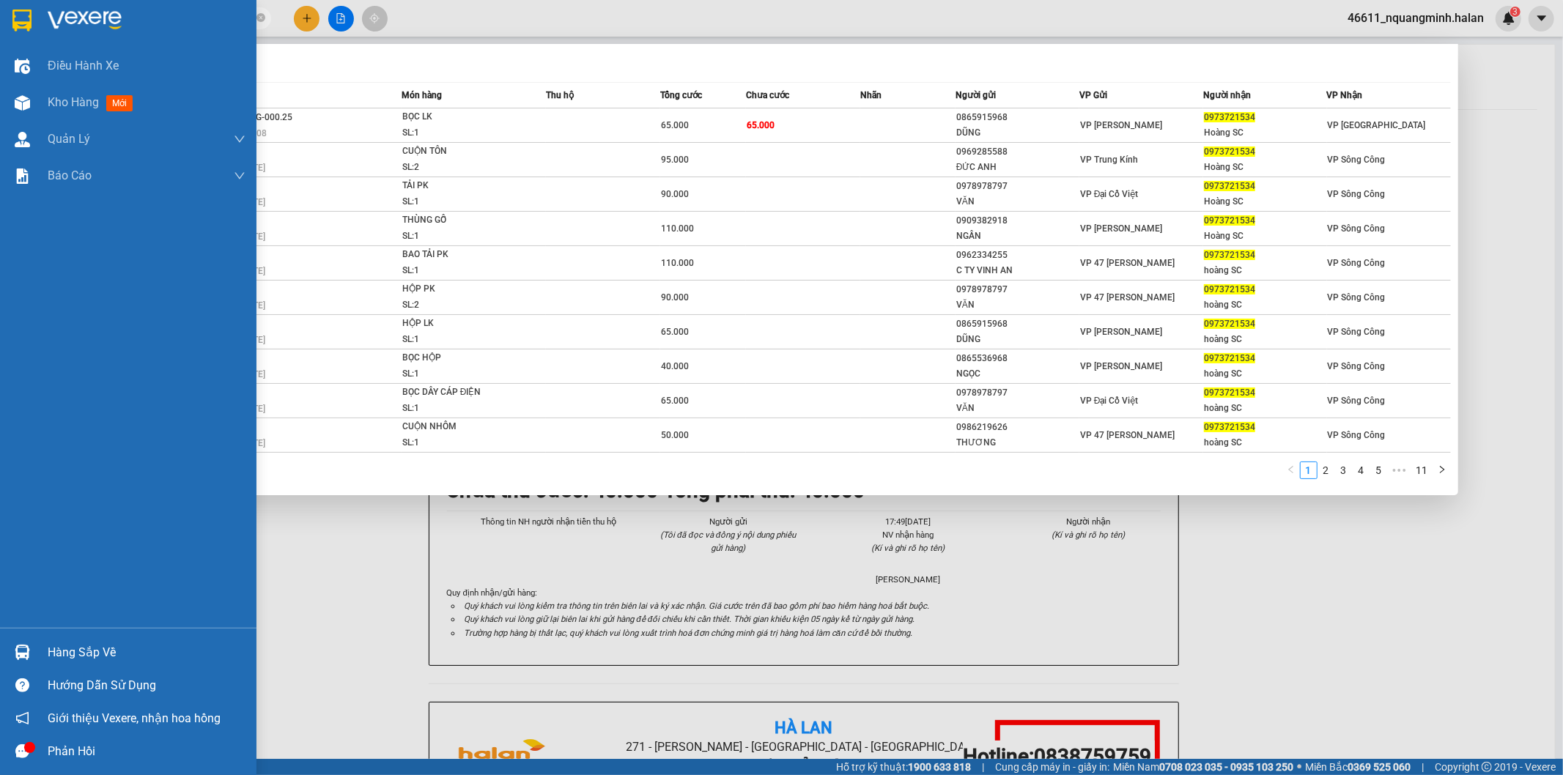
paste input "85619148"
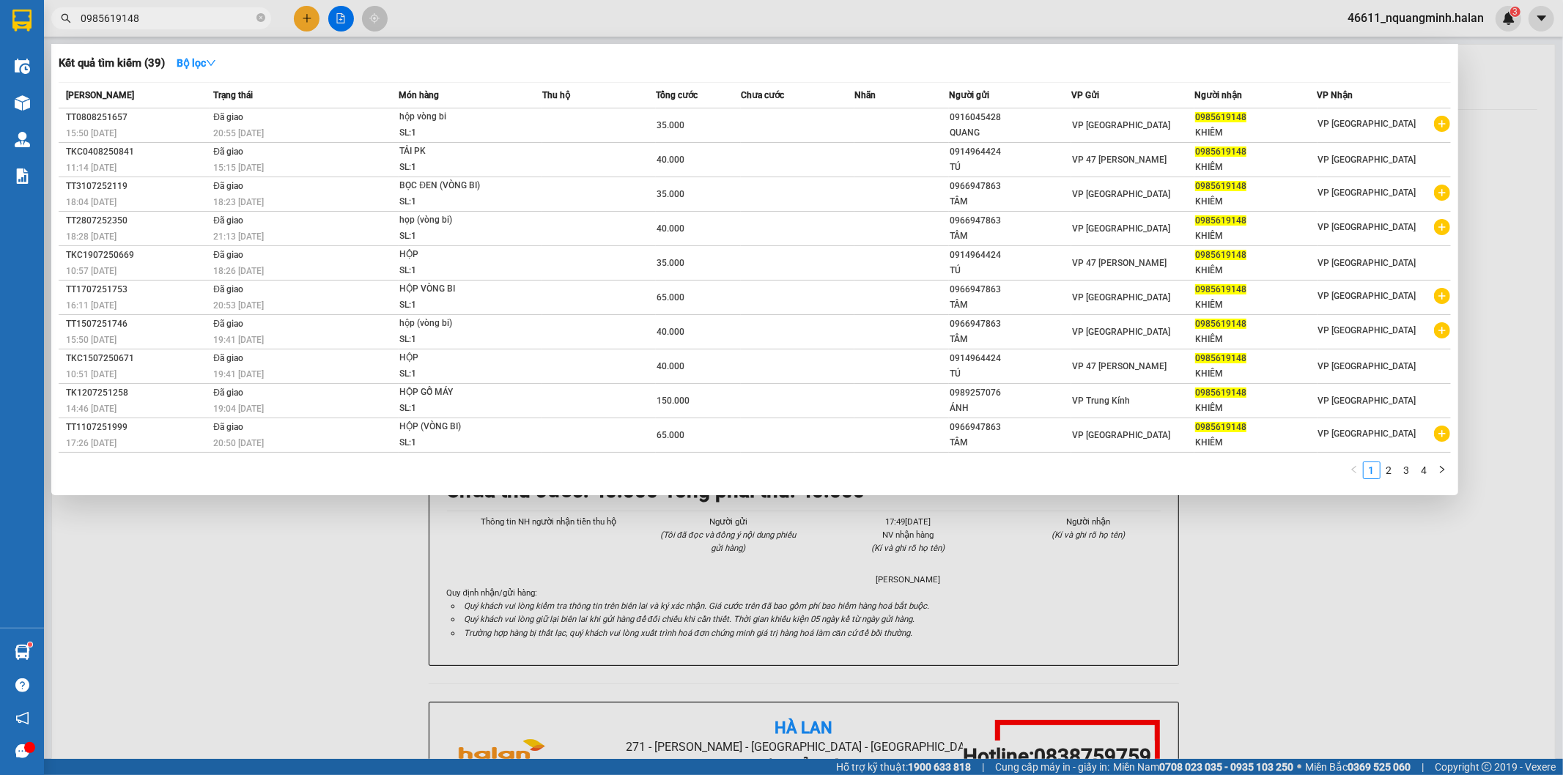
drag, startPoint x: 162, startPoint y: 17, endPoint x: 0, endPoint y: -18, distance: 165.7
click at [0, 0] on html "Kết quả tìm kiếm ( 39 ) Bộ lọc Mã ĐH Trạng thái Món hàng Thu hộ Tổng cước Chưa …" at bounding box center [781, 387] width 1563 height 775
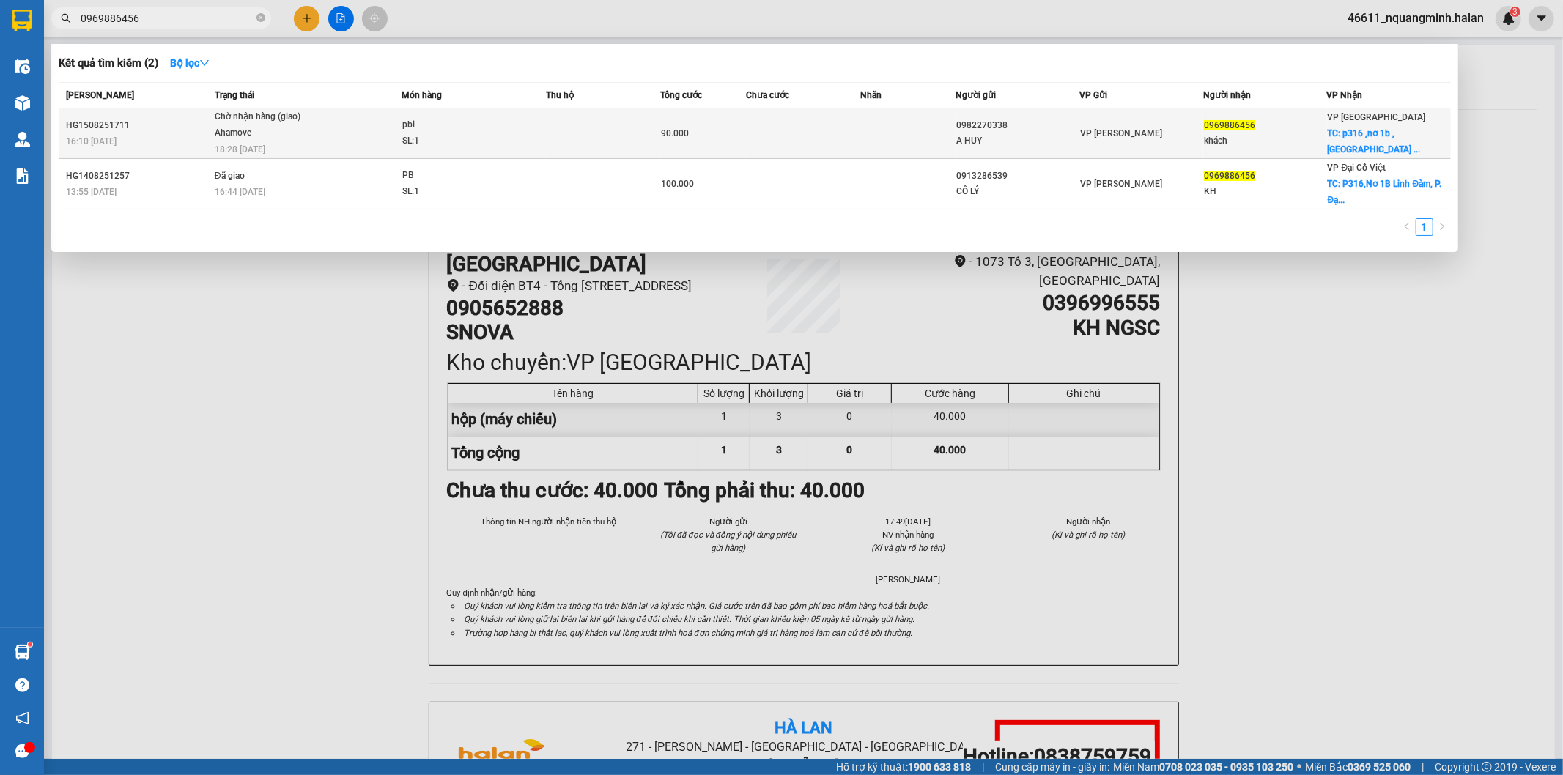
type input "0969886456"
click at [321, 139] on div "Ahamove" at bounding box center [270, 133] width 110 height 16
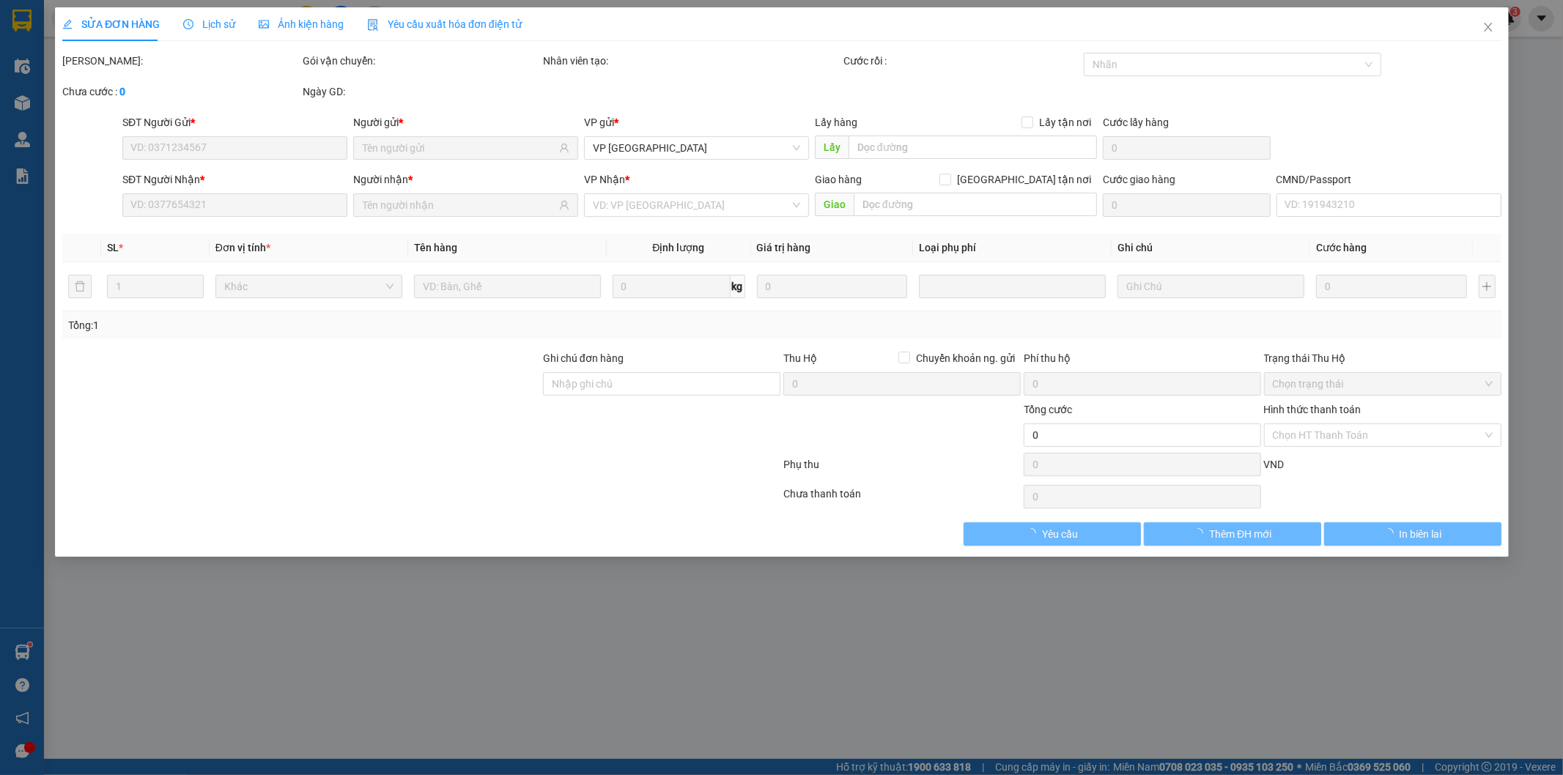
type input "0982270338"
type input "A HUY"
type input "0969886456"
type input "khách"
checkbox input "true"
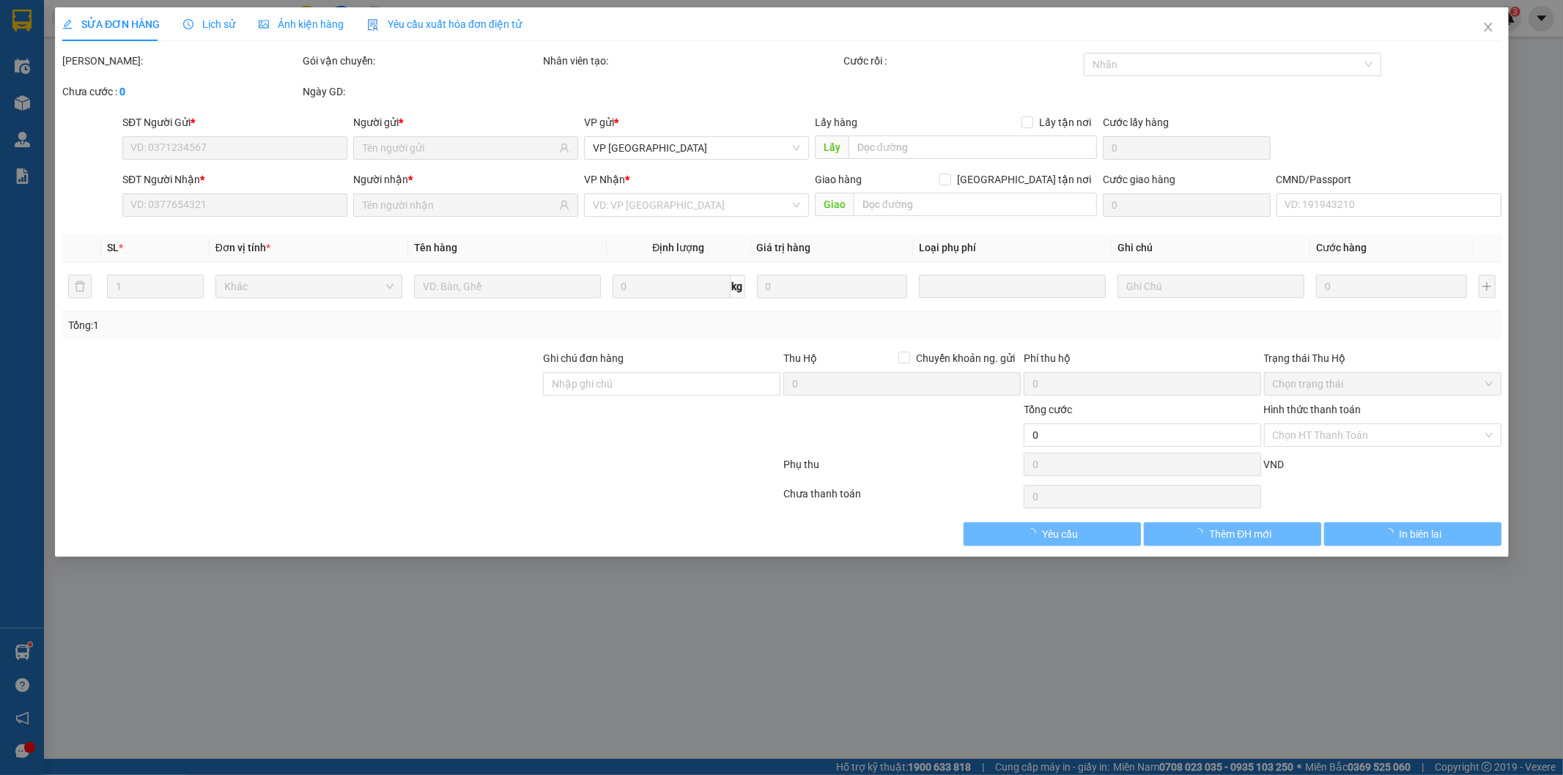
type input "[STREET_ADDRESS] mai"
type input "55.000"
type input "ship ngay khi tơi nơi"
type input "90.000"
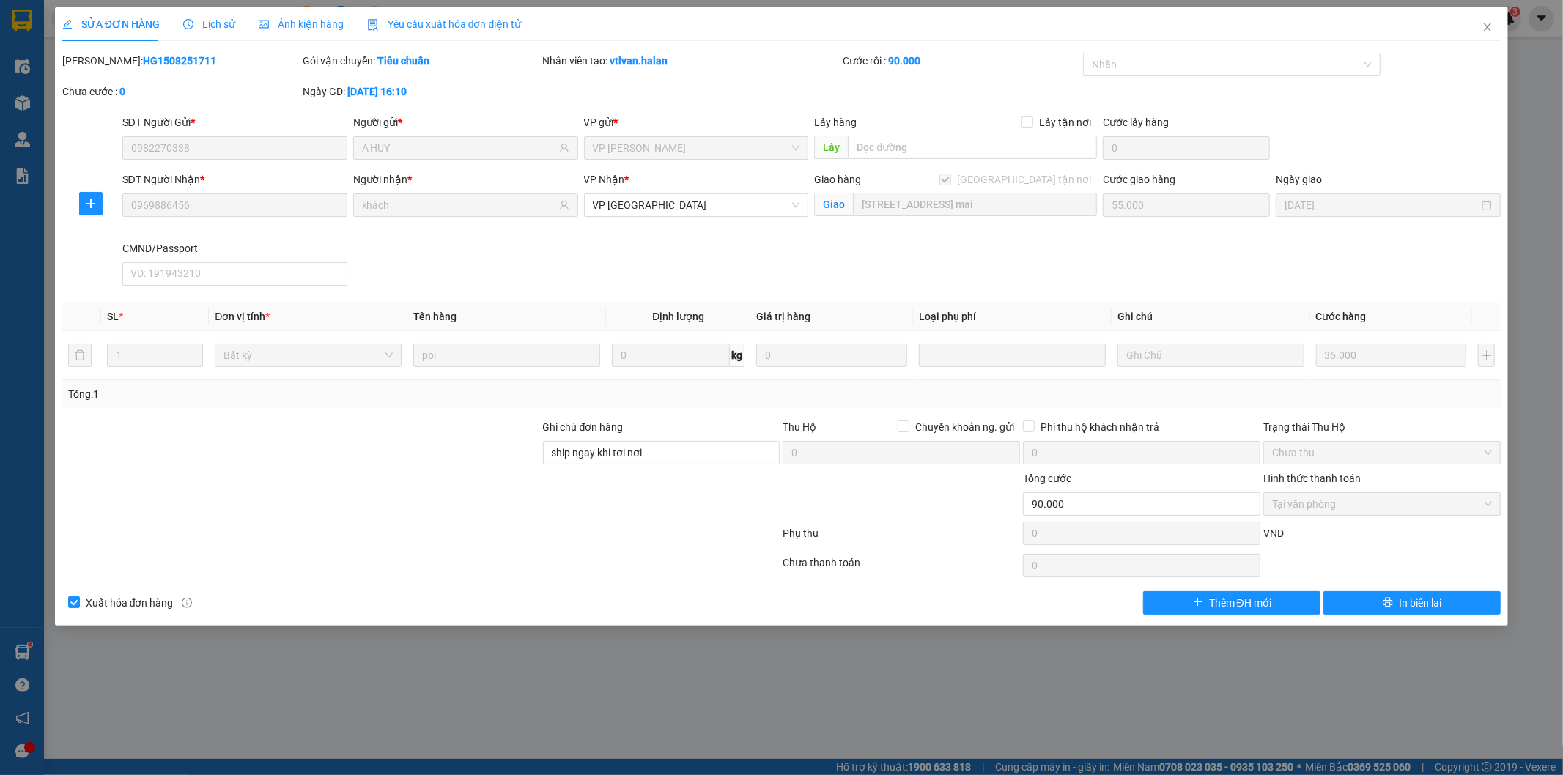
click at [217, 20] on span "Lịch sử" at bounding box center [209, 24] width 52 height 12
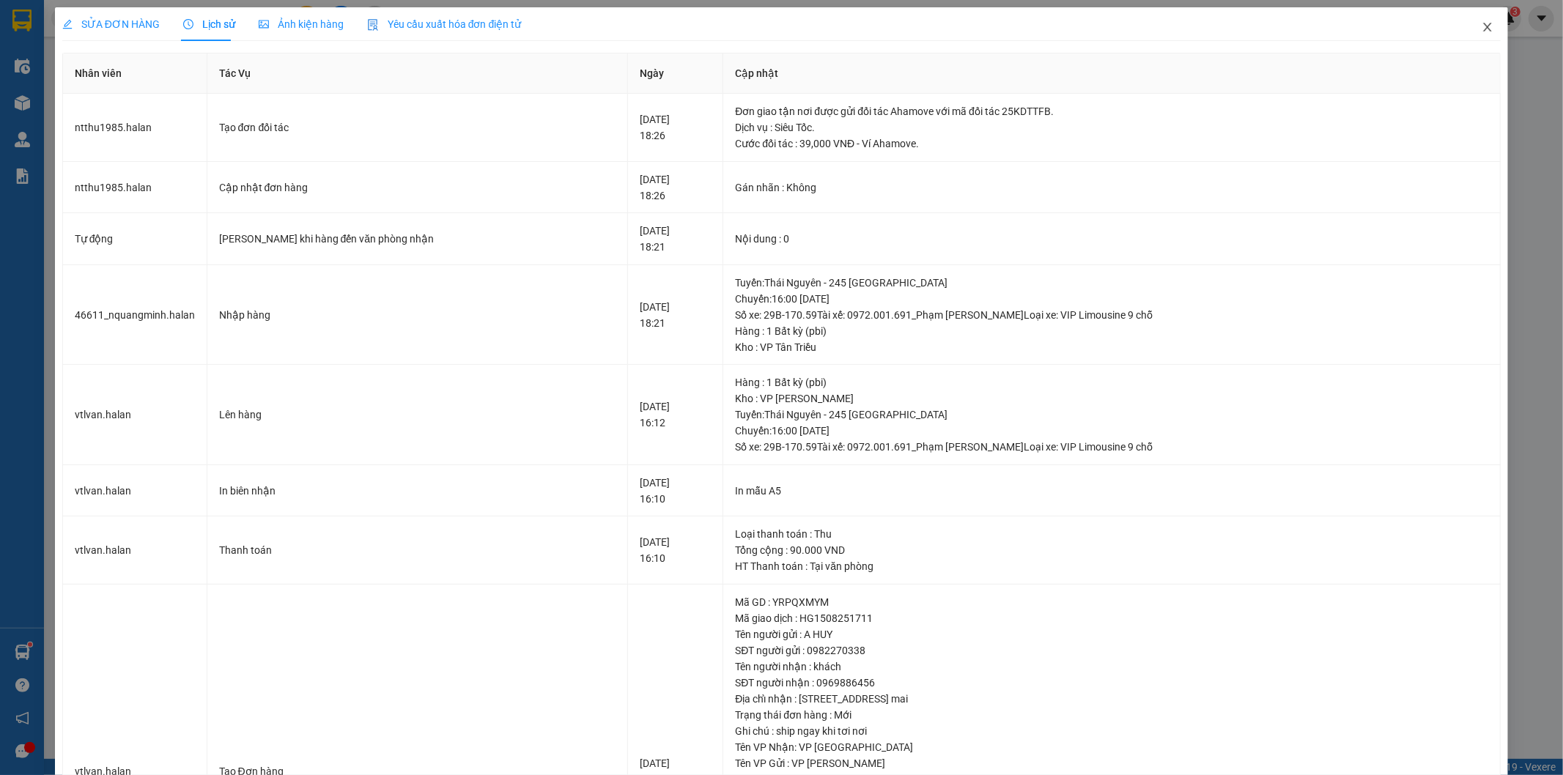
click at [1481, 30] on icon "close" at bounding box center [1487, 27] width 12 height 12
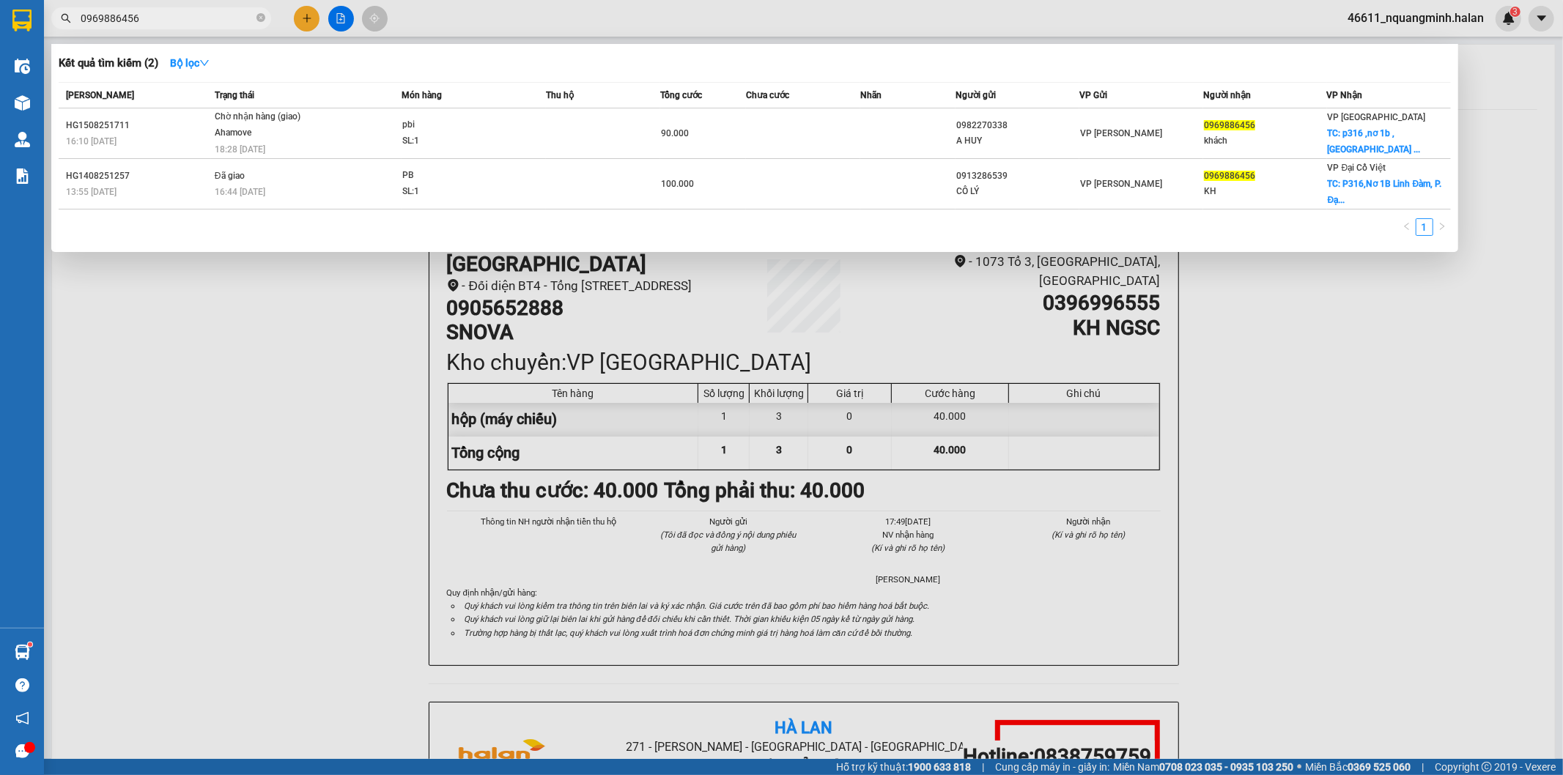
click at [192, 15] on input "0969886456" at bounding box center [167, 18] width 173 height 16
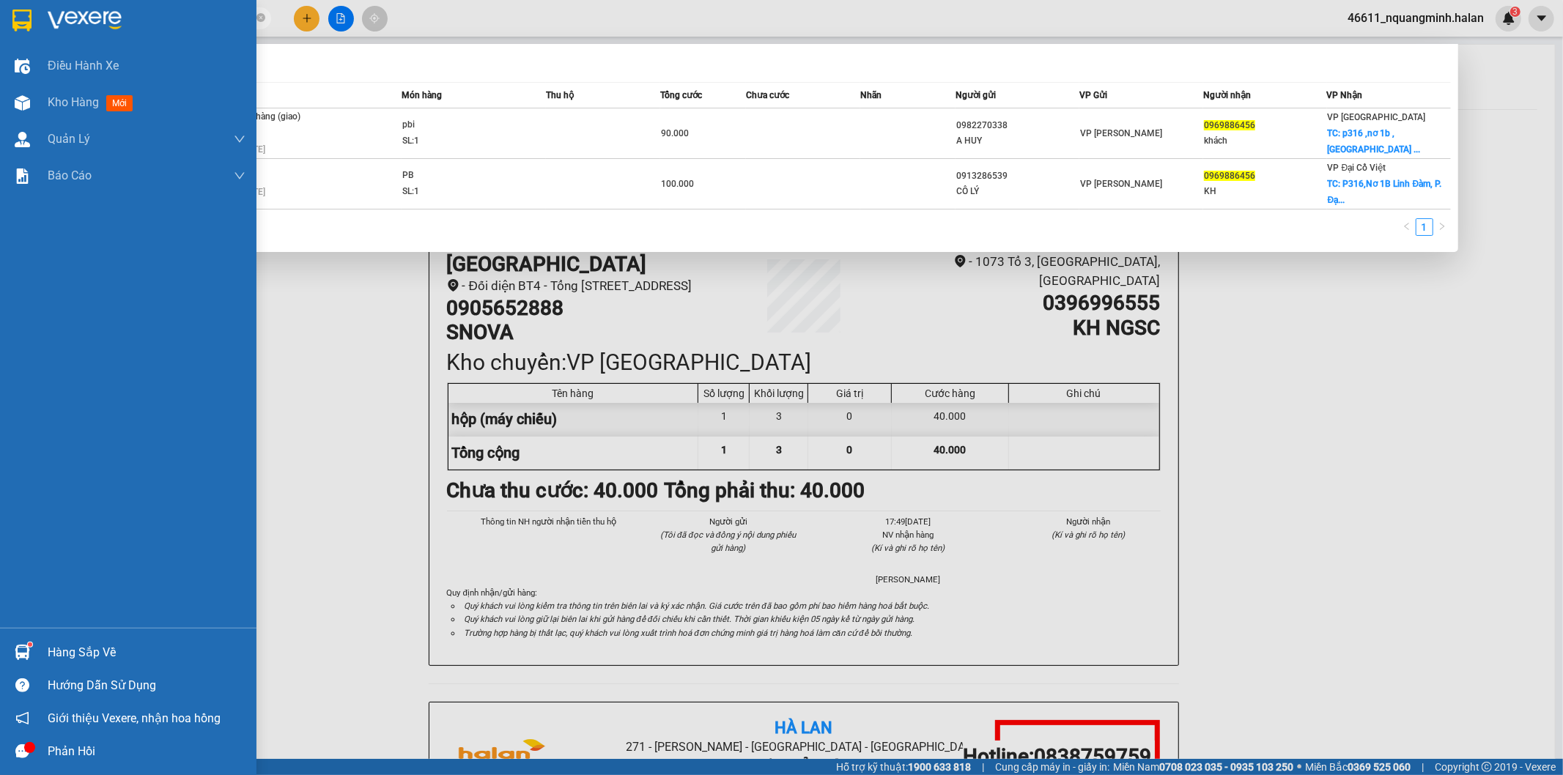
click at [26, 648] on img at bounding box center [22, 652] width 15 height 15
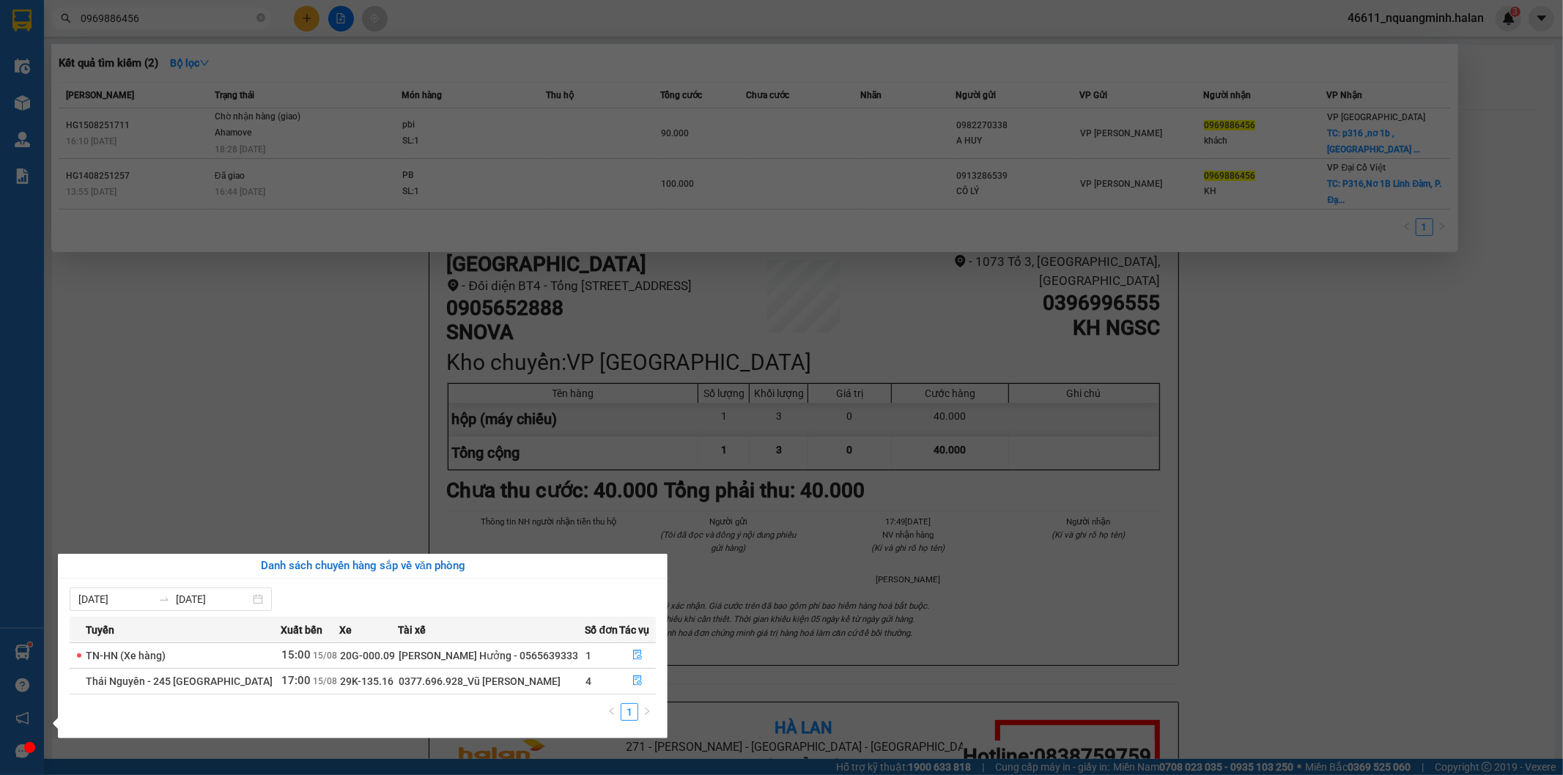
drag, startPoint x: 412, startPoint y: 404, endPoint x: 571, endPoint y: 594, distance: 247.6
click at [413, 405] on section "Kết quả tìm kiếm ( 2 ) Bộ lọc Mã ĐH Trạng thái Món hàng Thu hộ Tổng cước Chưa c…" at bounding box center [781, 387] width 1563 height 775
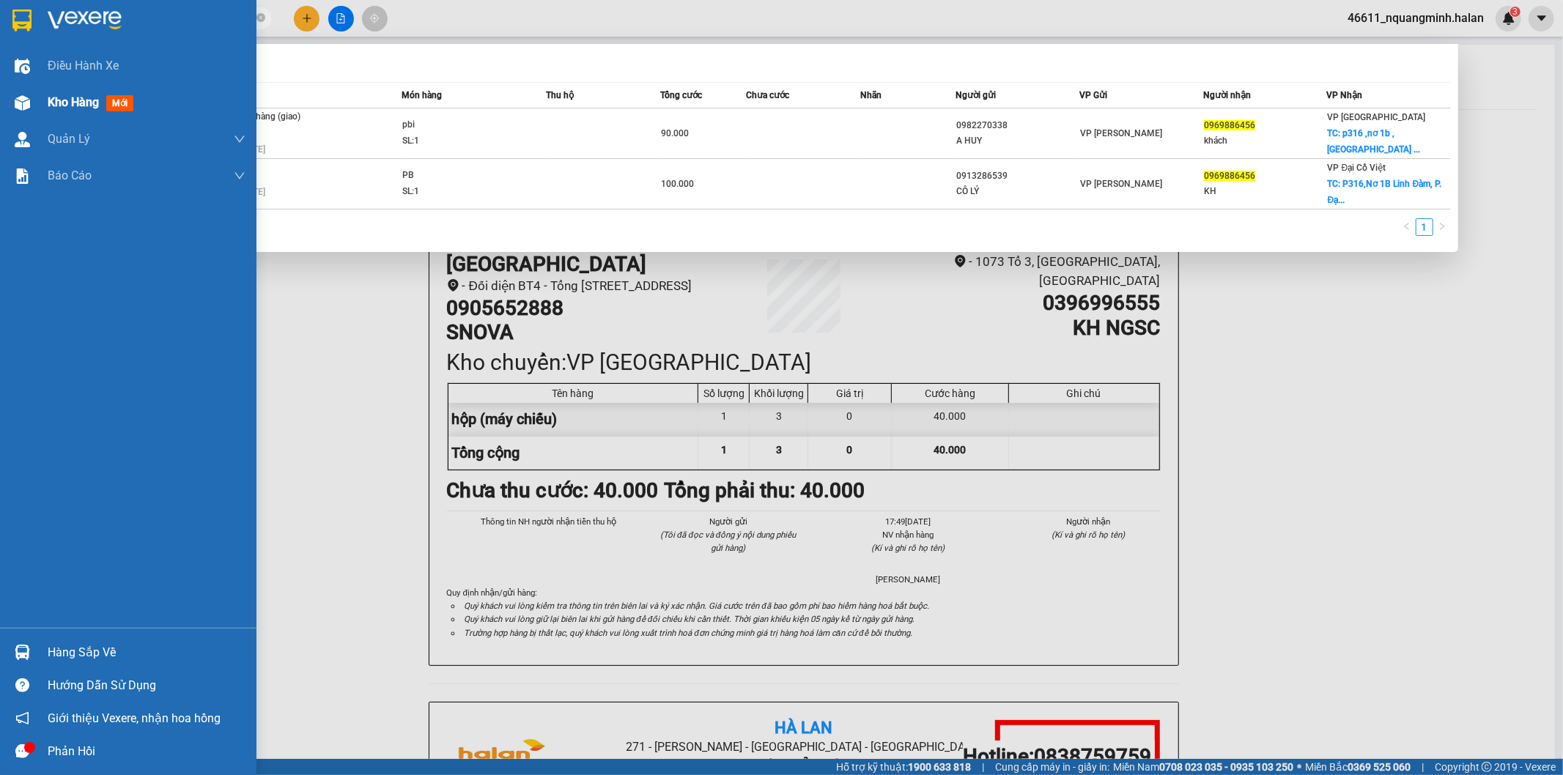
click at [12, 103] on div at bounding box center [23, 103] width 26 height 26
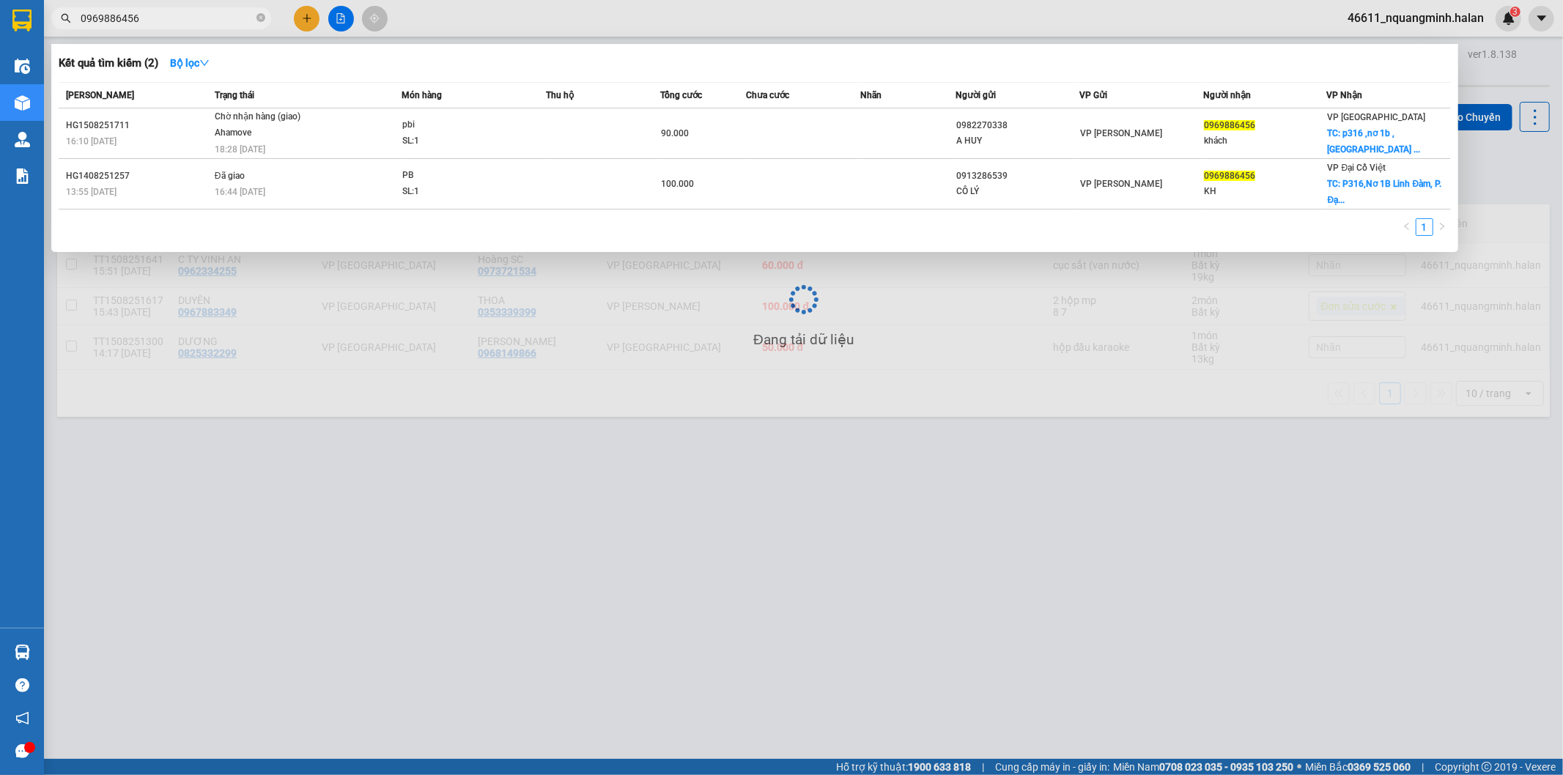
click at [640, 492] on div at bounding box center [781, 387] width 1563 height 775
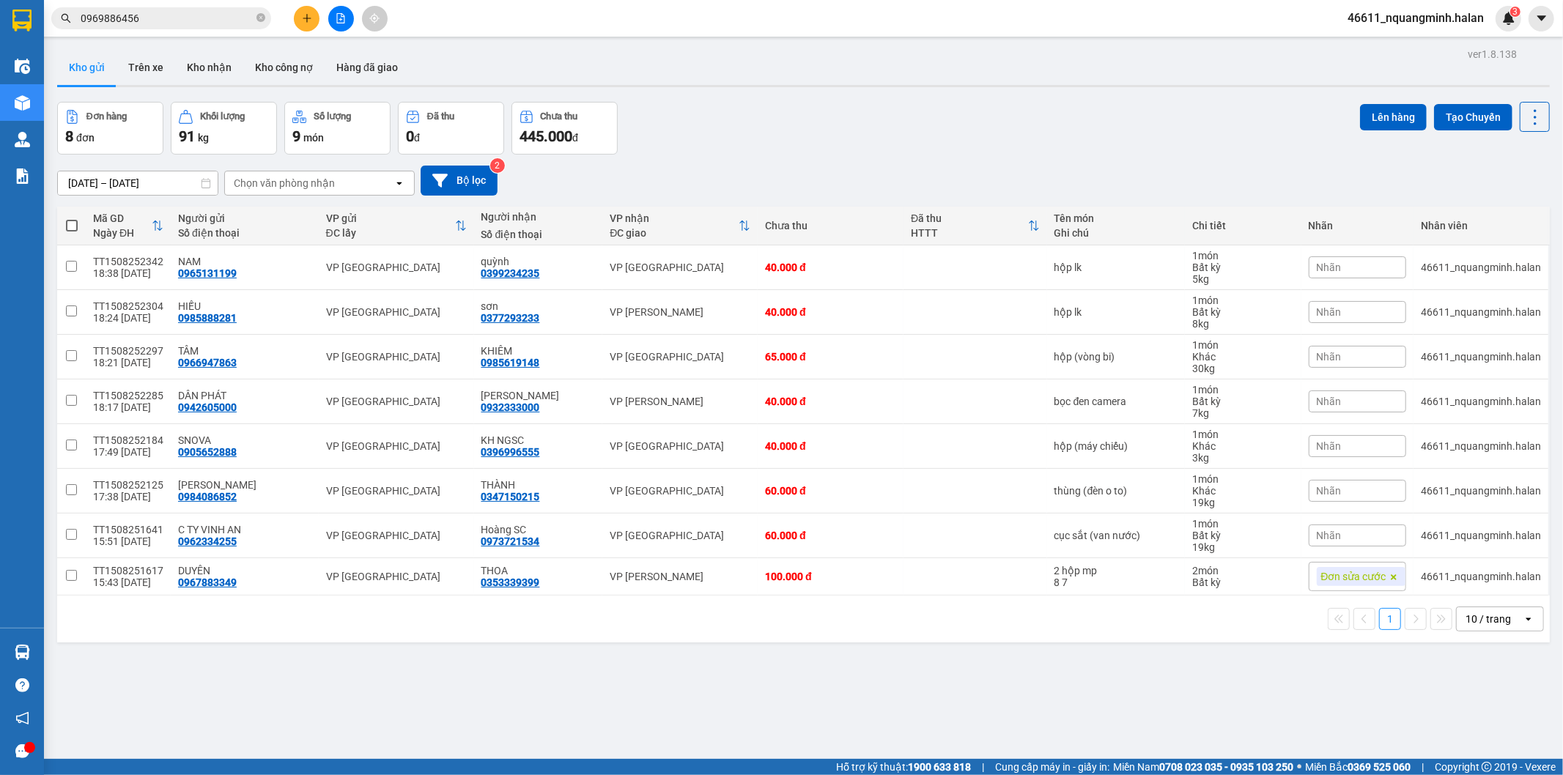
click at [71, 225] on span at bounding box center [72, 226] width 12 height 12
click at [72, 218] on input "checkbox" at bounding box center [72, 218] width 0 height 0
checkbox input "true"
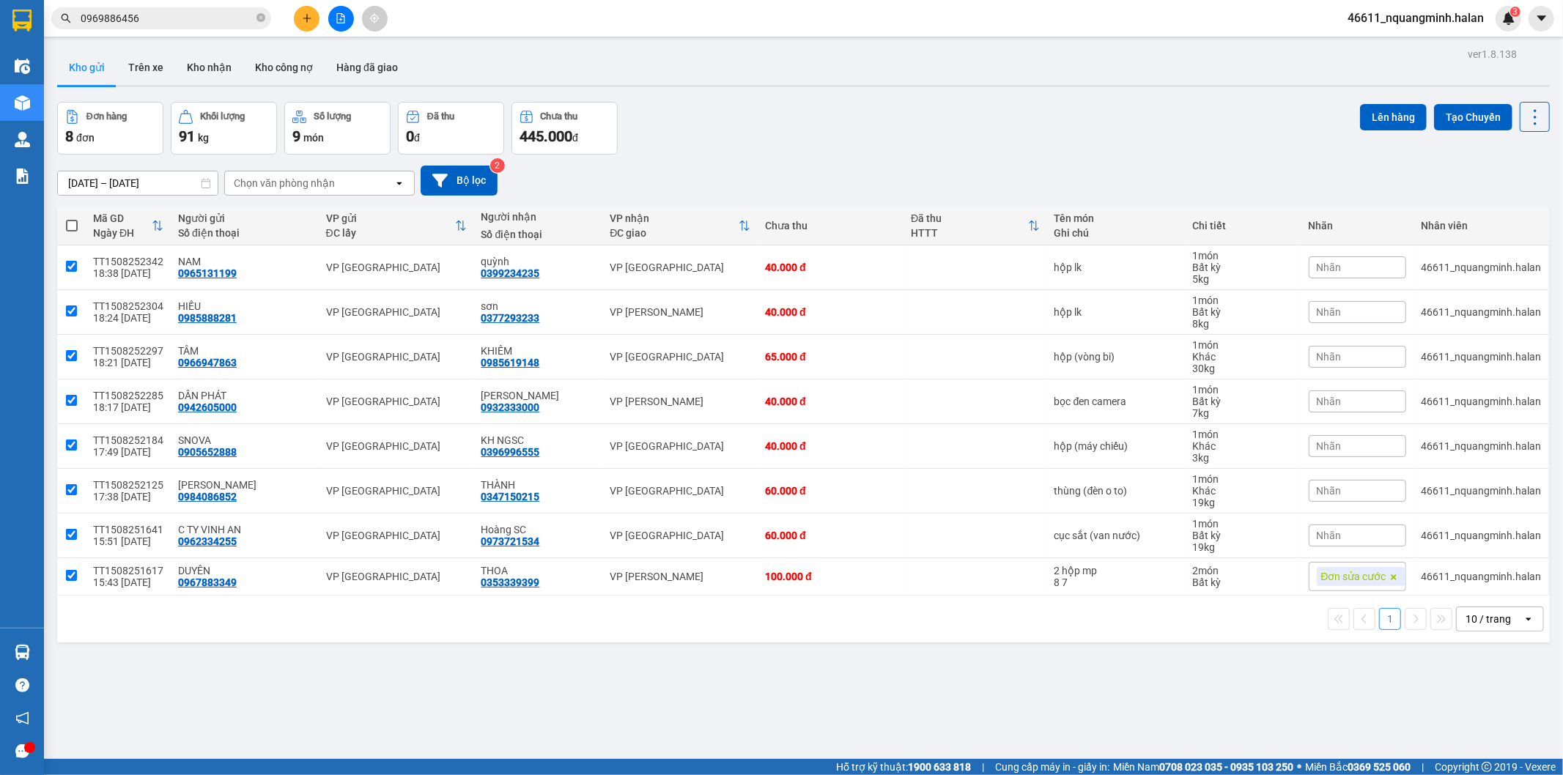
checkbox input "true"
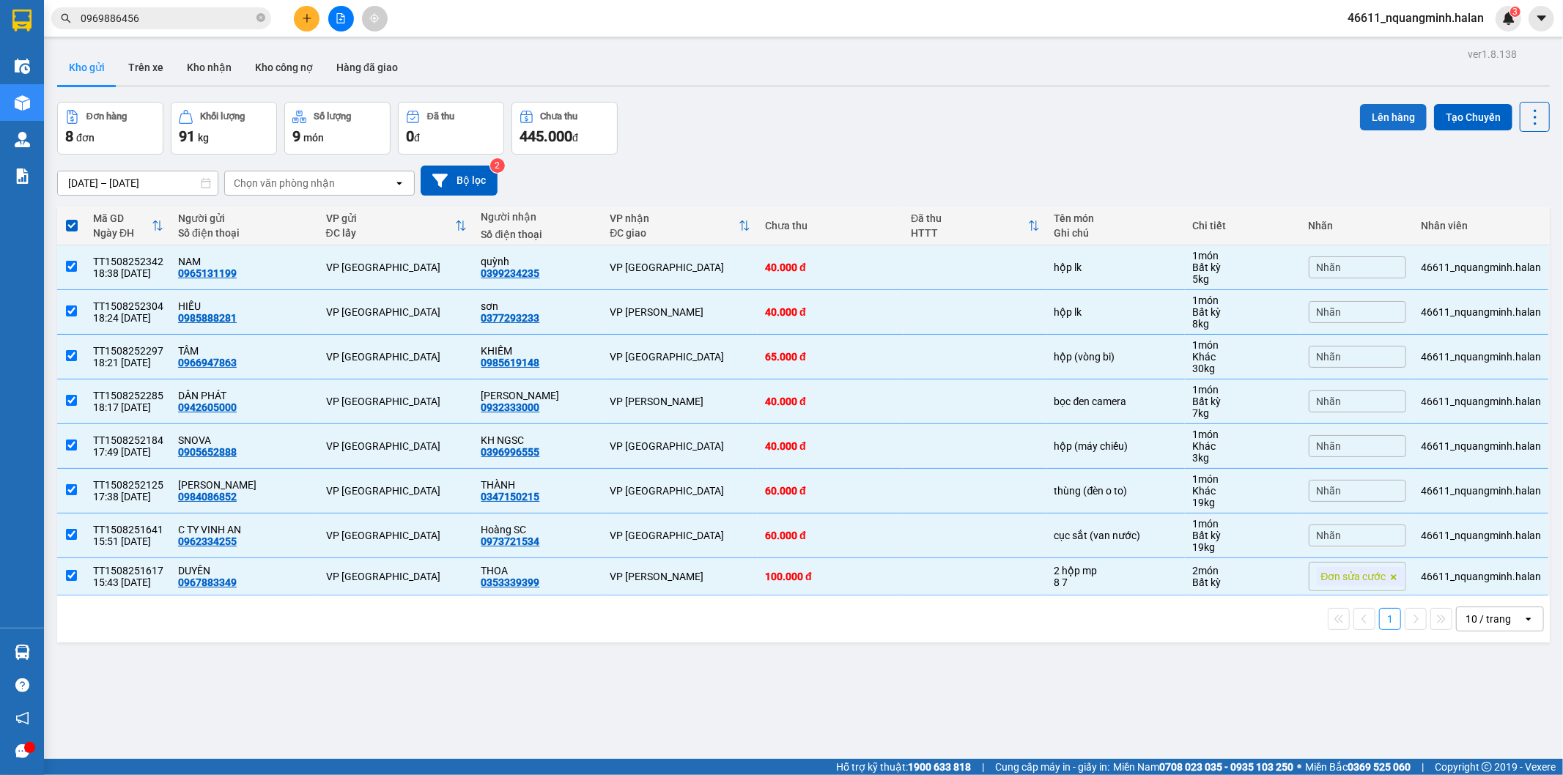
click at [1380, 115] on button "Lên hàng" at bounding box center [1393, 117] width 67 height 26
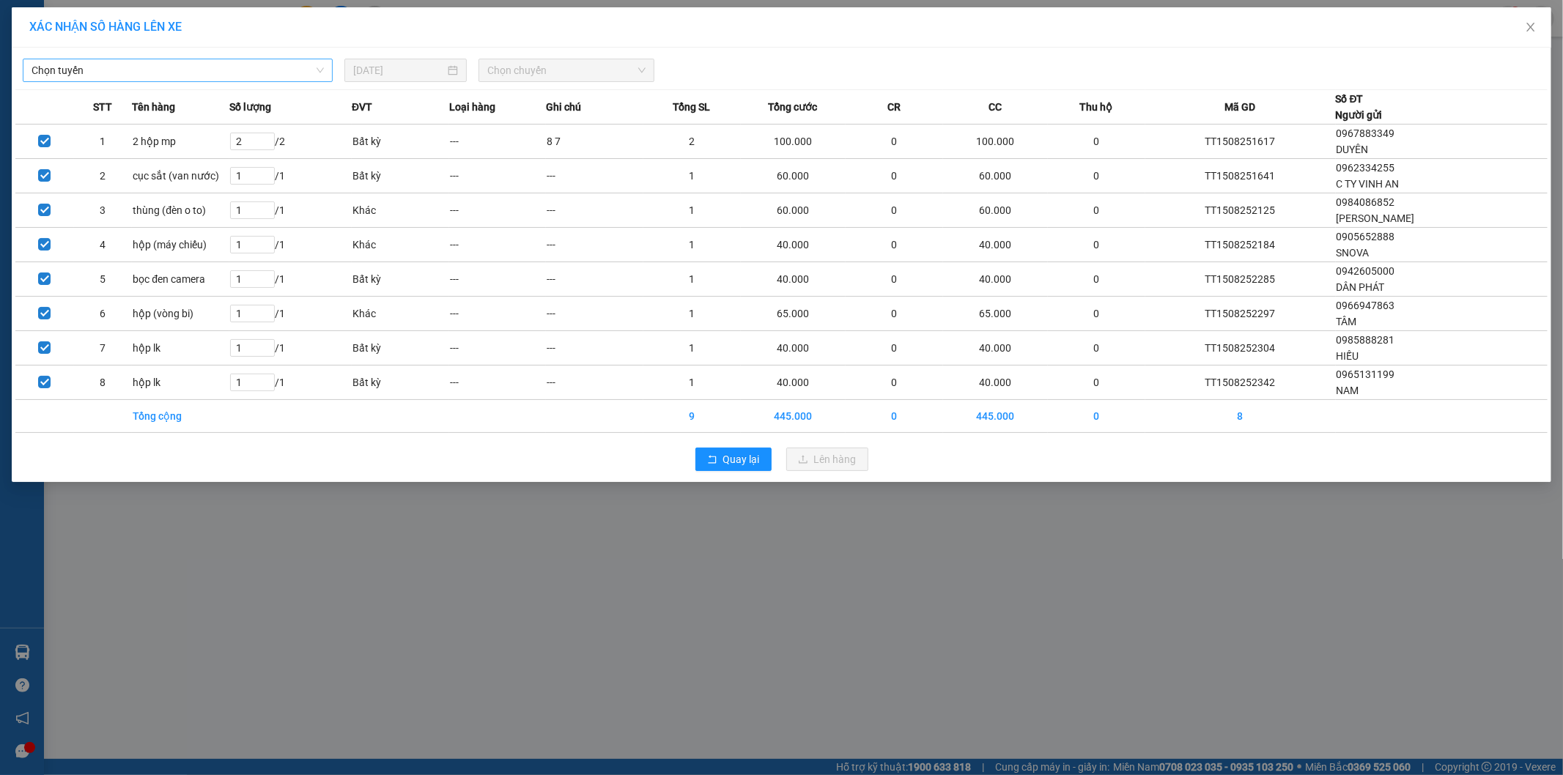
click at [264, 70] on span "Chọn tuyến" at bounding box center [178, 70] width 292 height 22
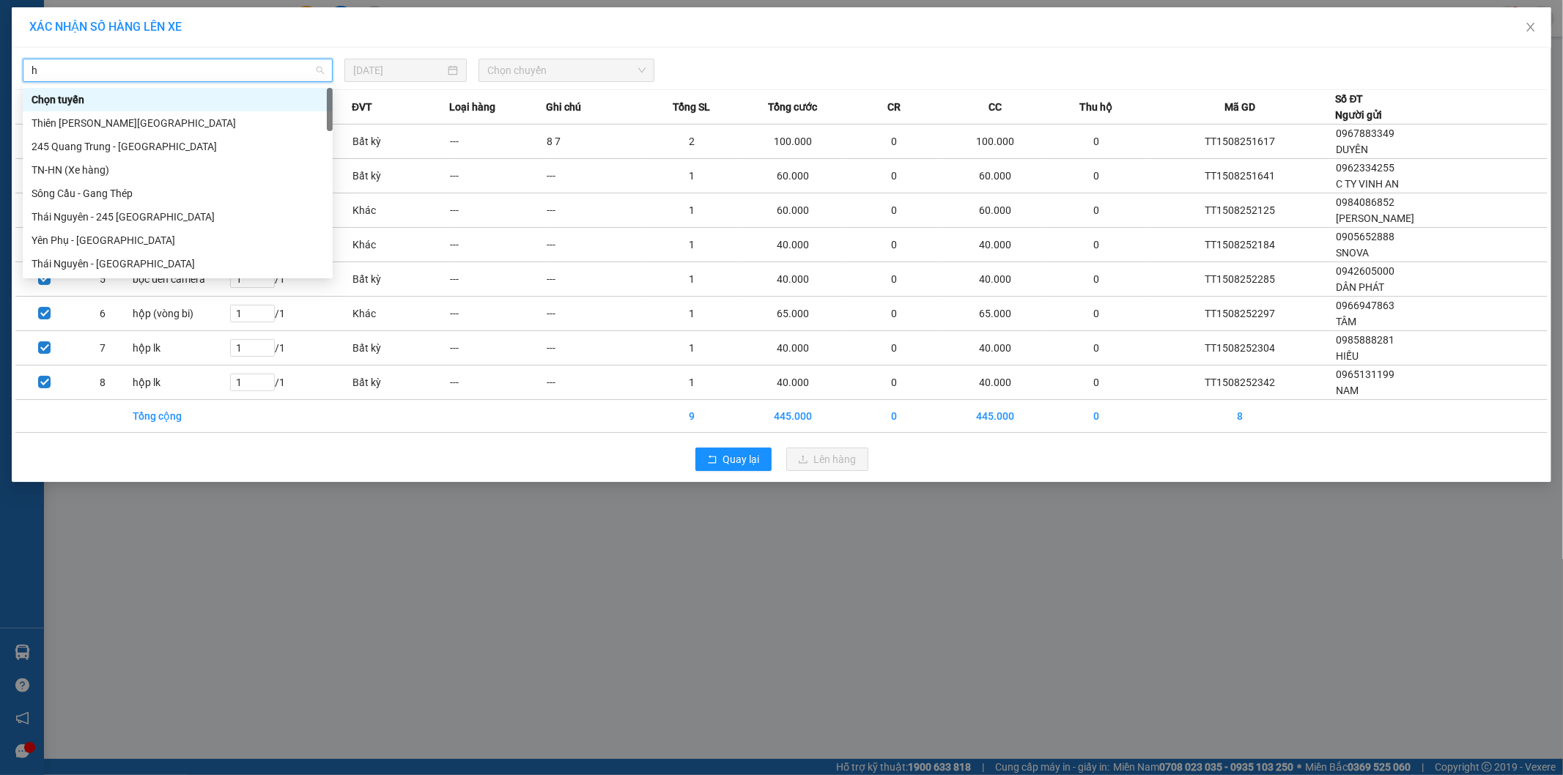
type input "hn"
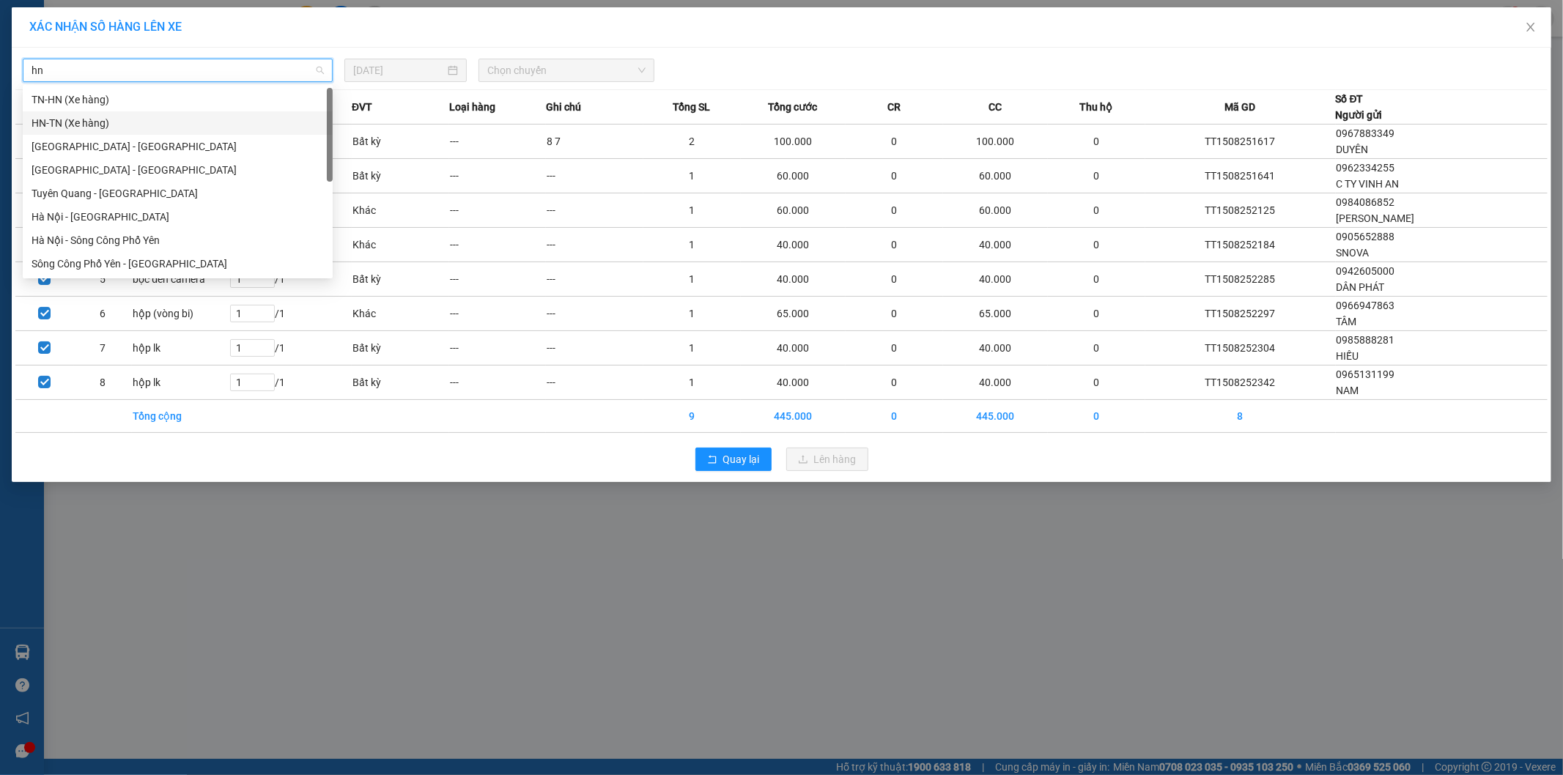
click at [81, 126] on div "HN-TN (Xe hàng)" at bounding box center [178, 123] width 292 height 16
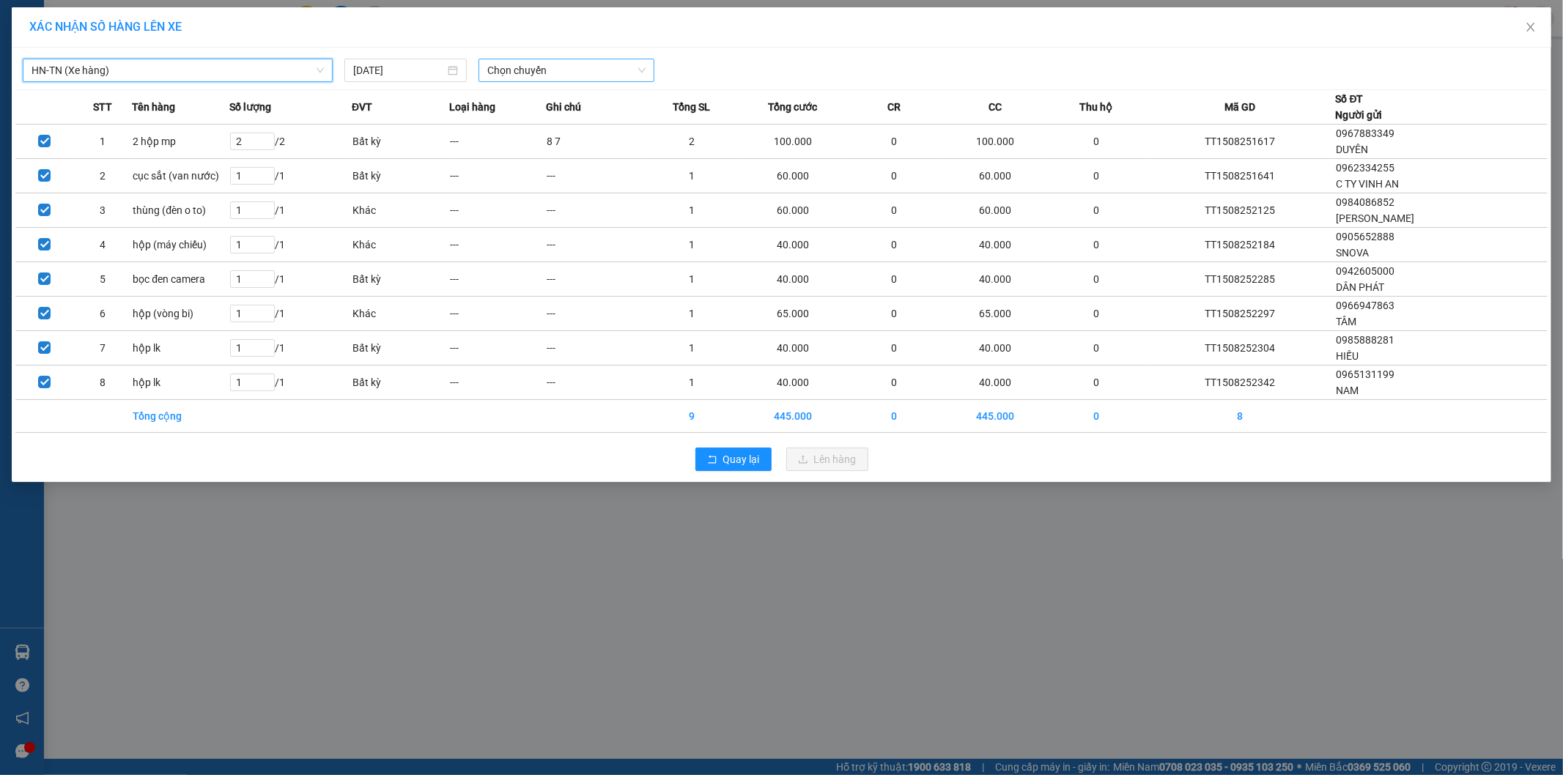
drag, startPoint x: 508, startPoint y: 70, endPoint x: 516, endPoint y: 70, distance: 8.1
click at [511, 70] on span "Chọn chuyến" at bounding box center [566, 70] width 158 height 22
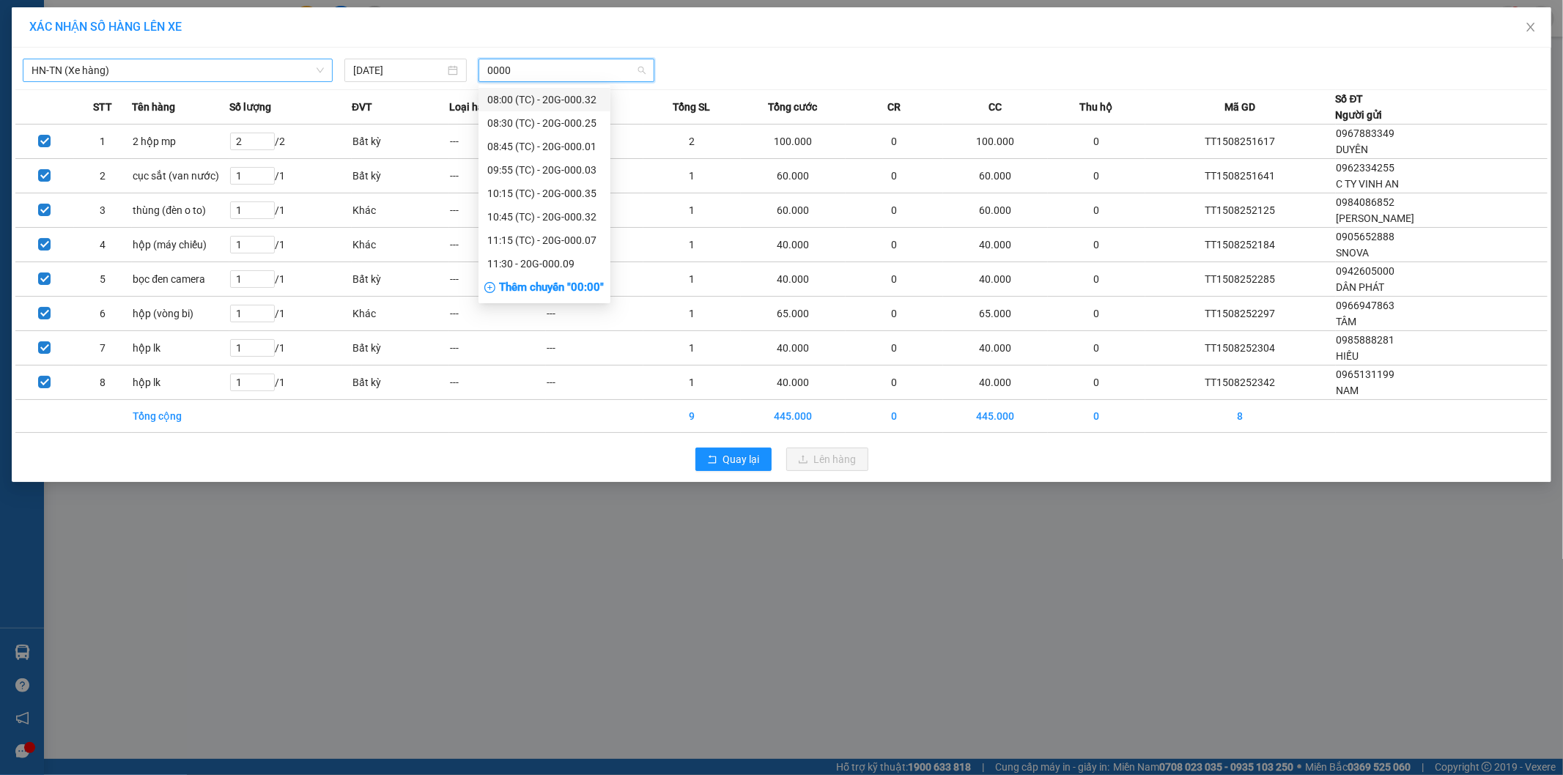
type input "00009"
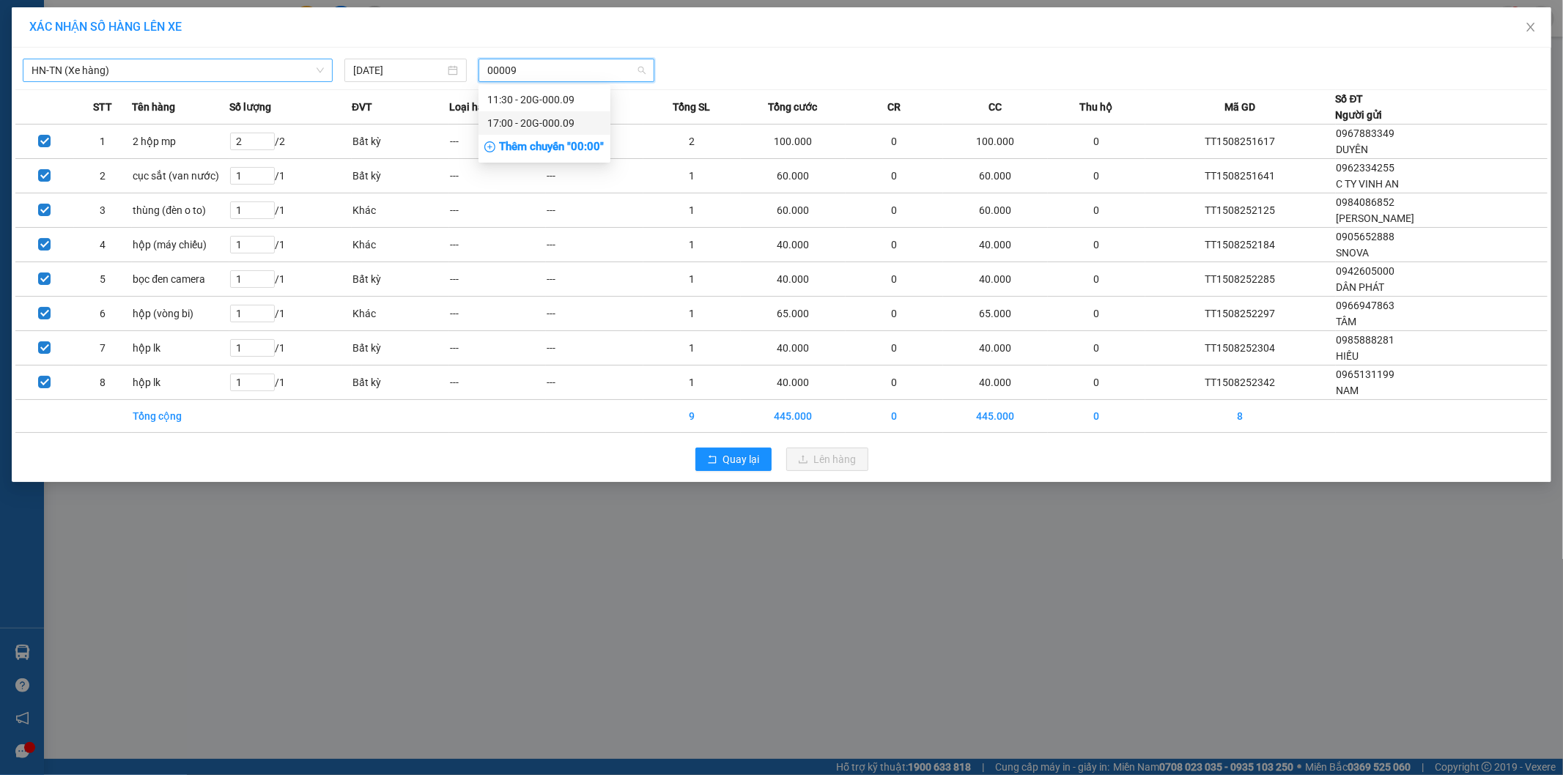
click at [528, 120] on div "17:00 - 20G-000.09" at bounding box center [544, 123] width 114 height 16
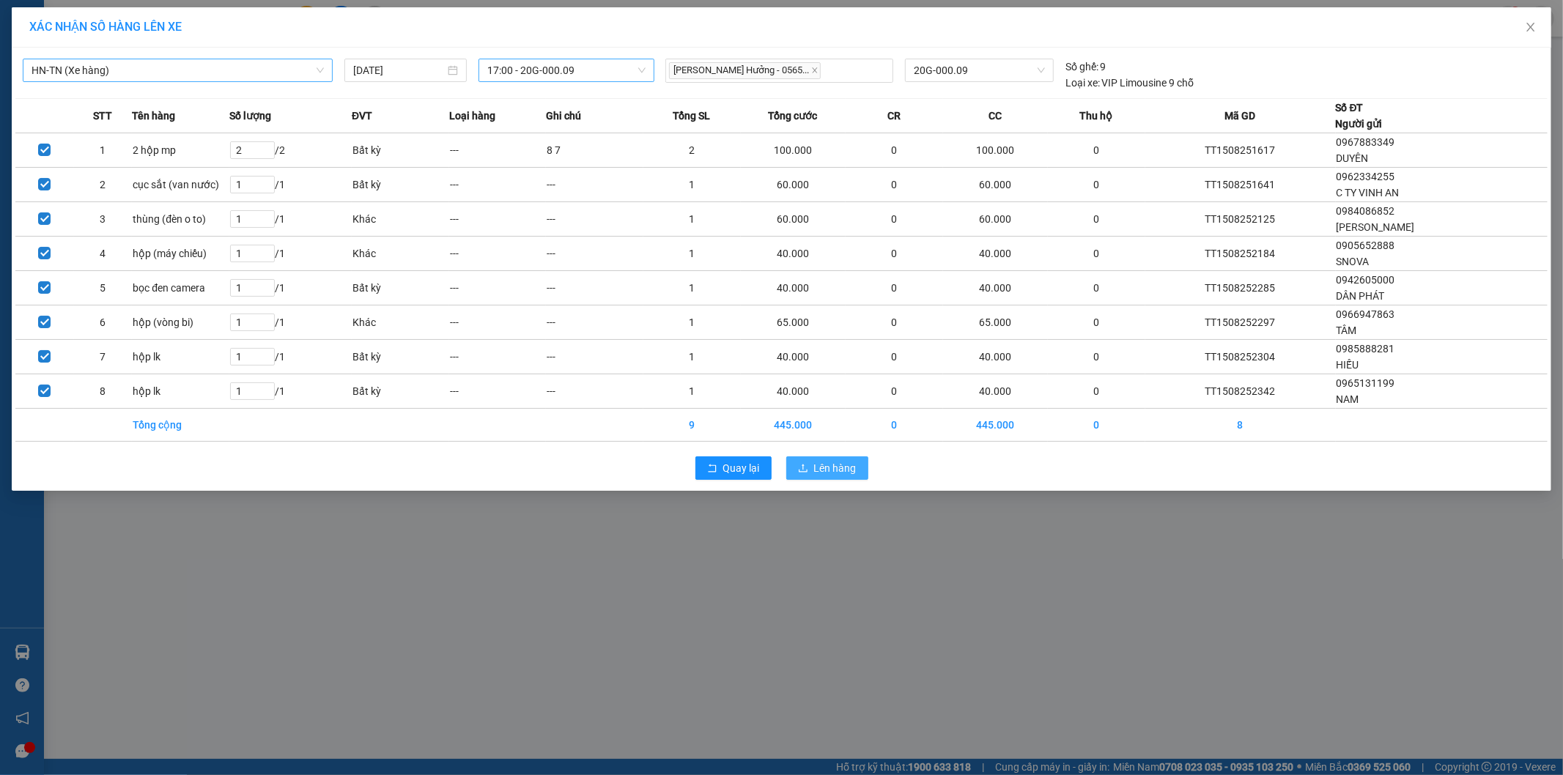
click at [838, 464] on span "Lên hàng" at bounding box center [835, 468] width 42 height 16
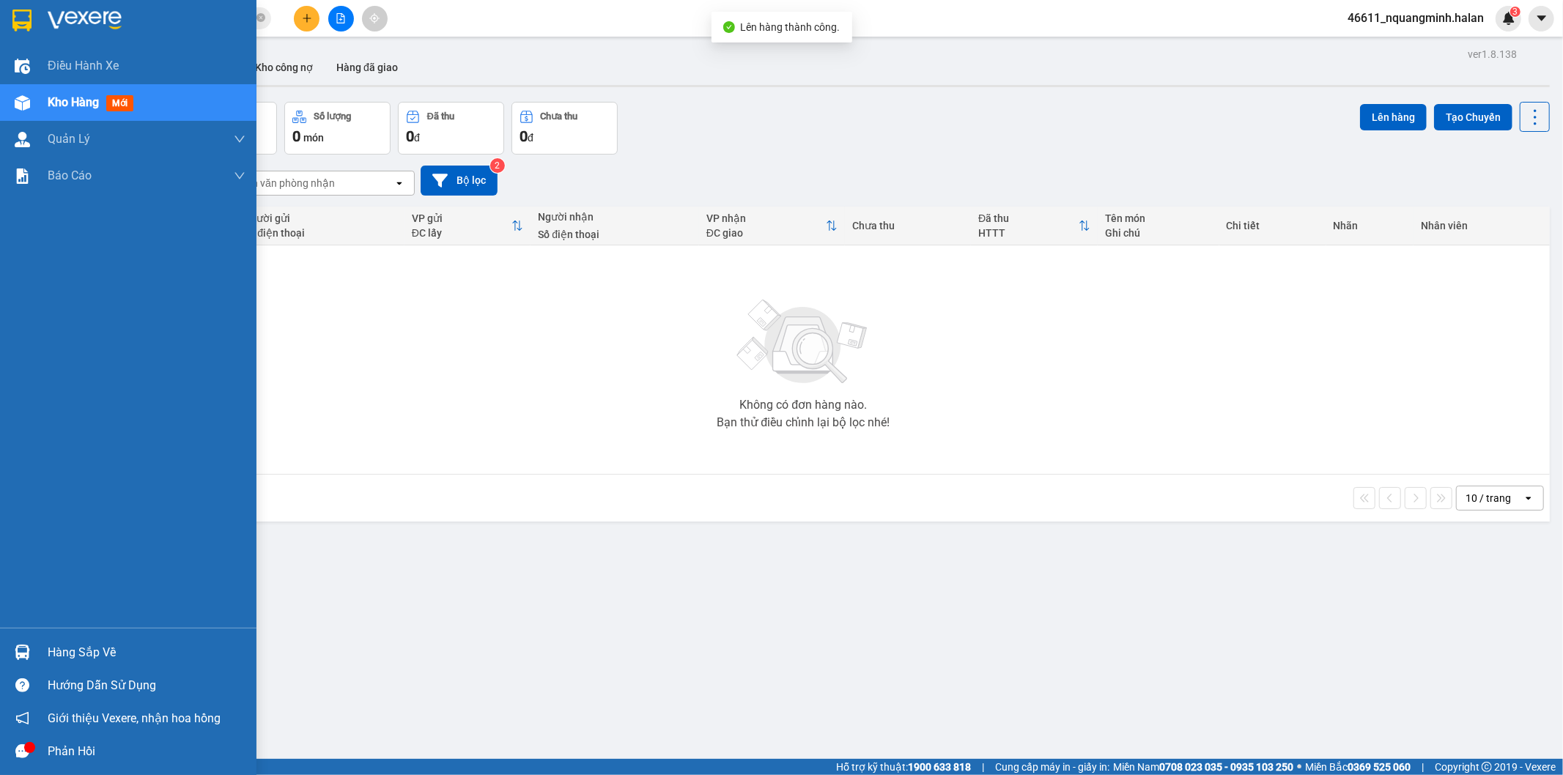
click at [39, 647] on div "Hàng sắp về" at bounding box center [128, 652] width 256 height 33
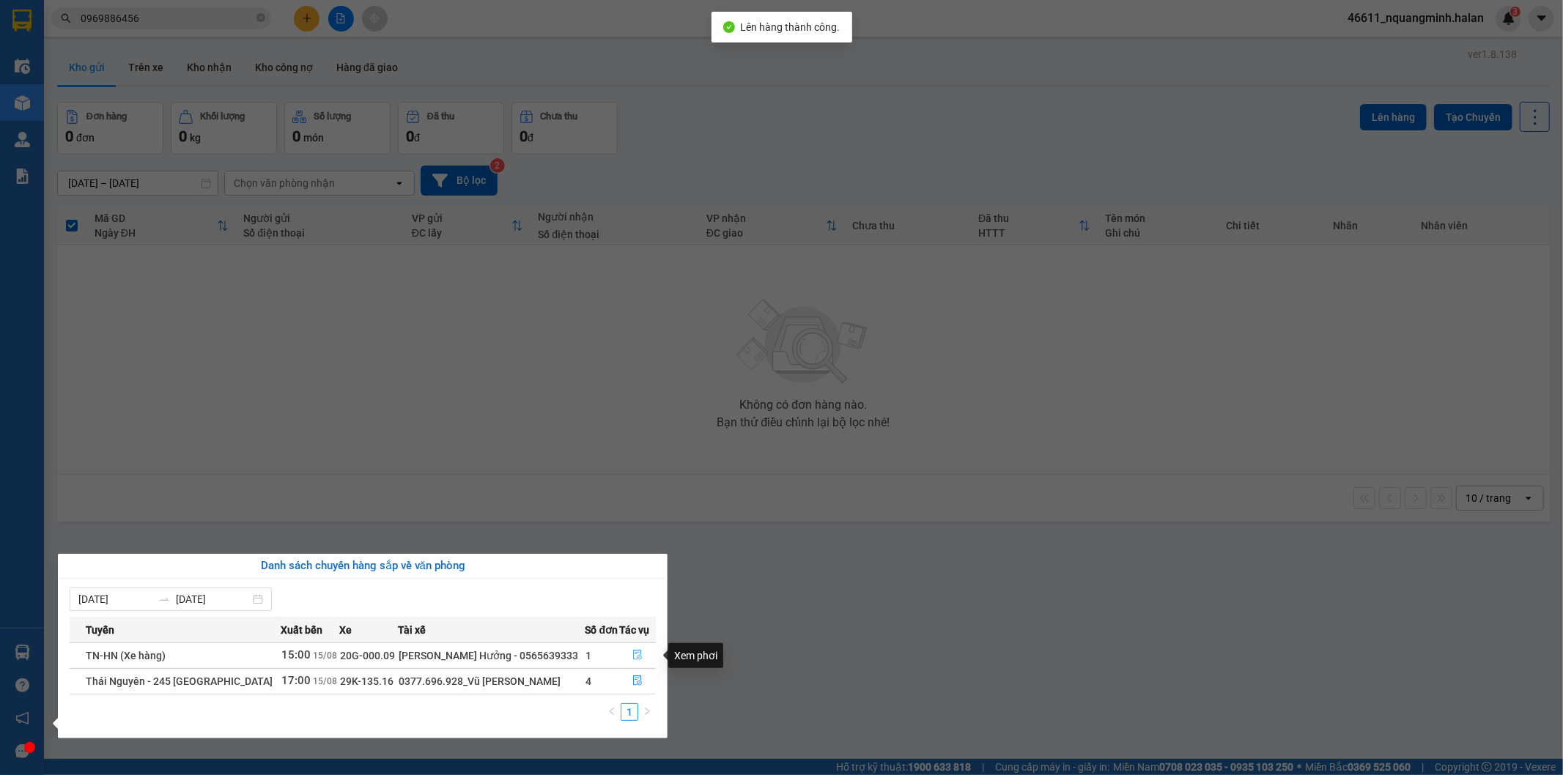
click at [634, 654] on icon "file-done" at bounding box center [637, 655] width 10 height 10
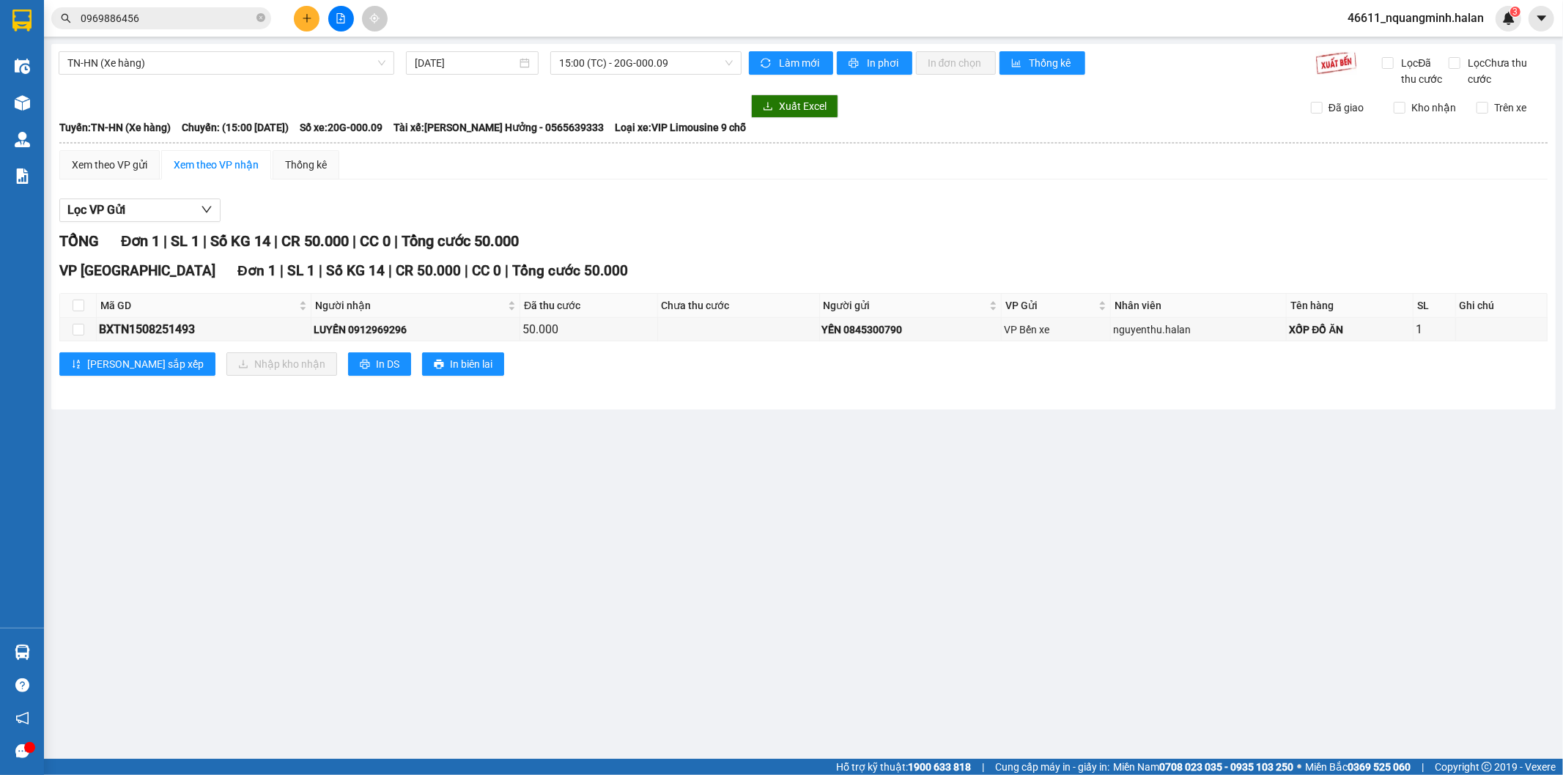
click at [890, 478] on main "TN-HN (Xe hàng) [DATE] 15:00 (TC) - 20G-000.09 Làm mới In phơi In đơn chọn Thốn…" at bounding box center [781, 379] width 1563 height 759
click at [73, 301] on input "checkbox" at bounding box center [79, 306] width 12 height 12
checkbox input "true"
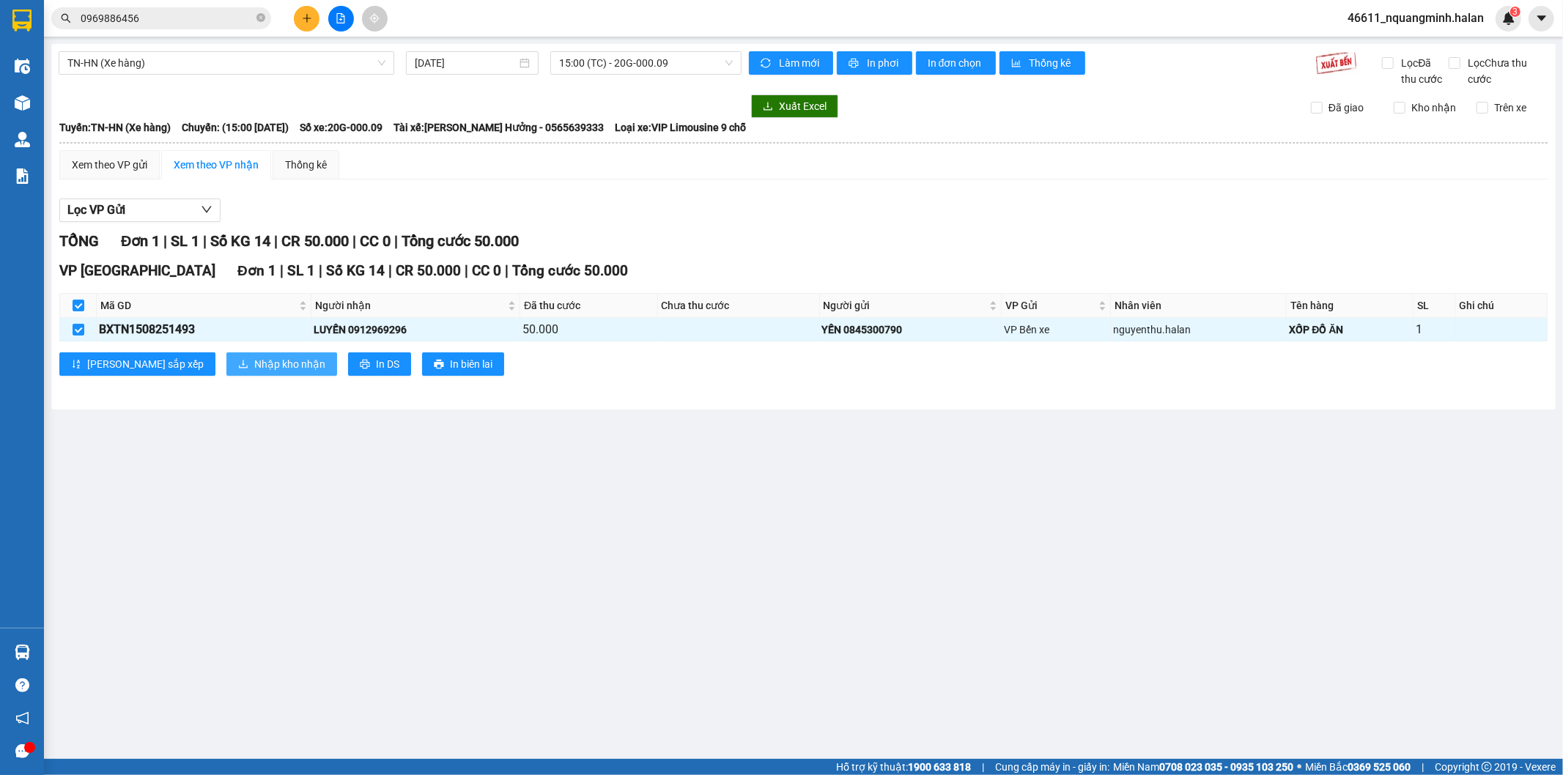
click at [254, 369] on span "Nhập kho nhận" at bounding box center [289, 364] width 71 height 16
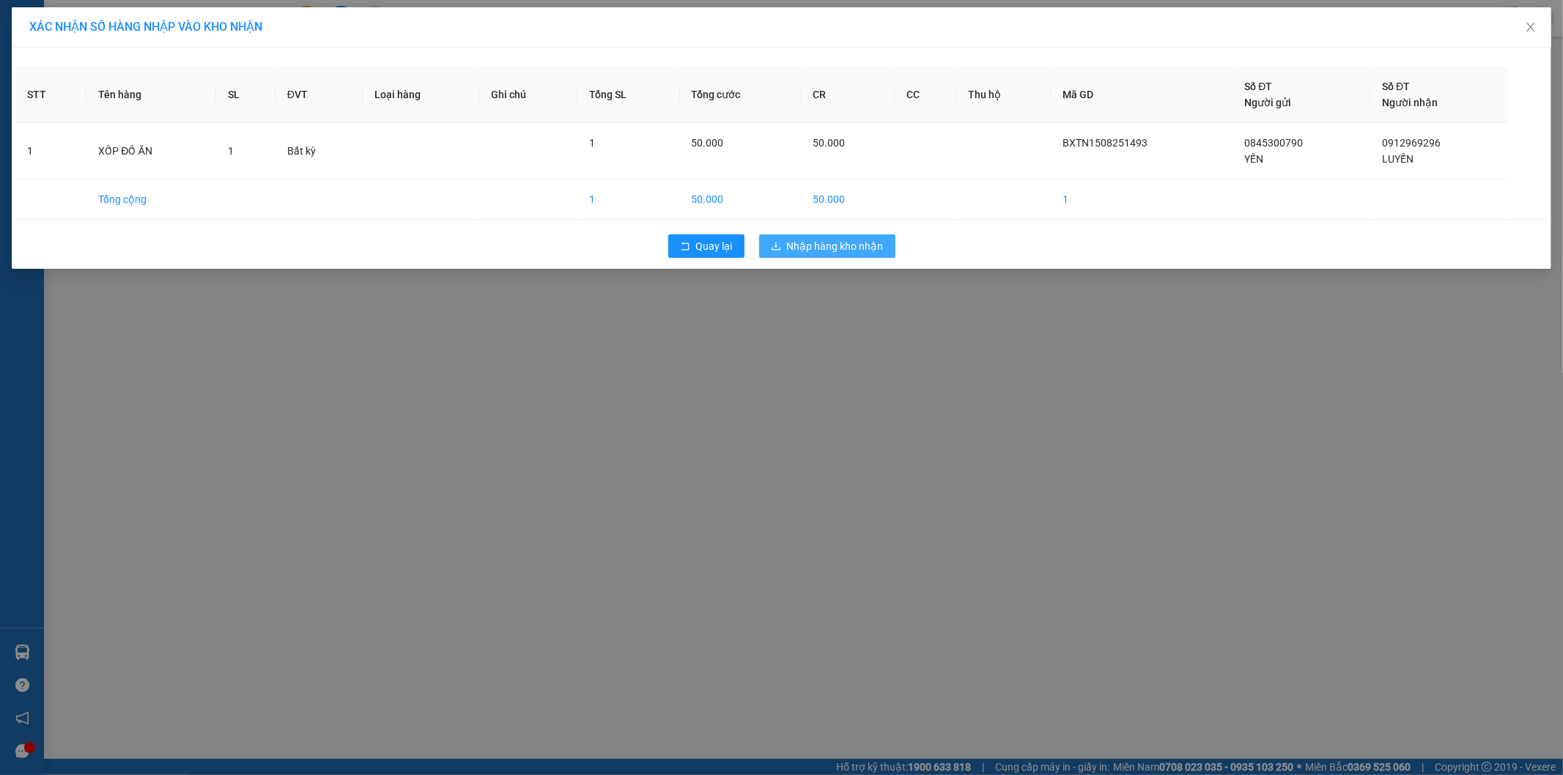
click at [848, 245] on span "Nhập hàng kho nhận" at bounding box center [835, 246] width 97 height 16
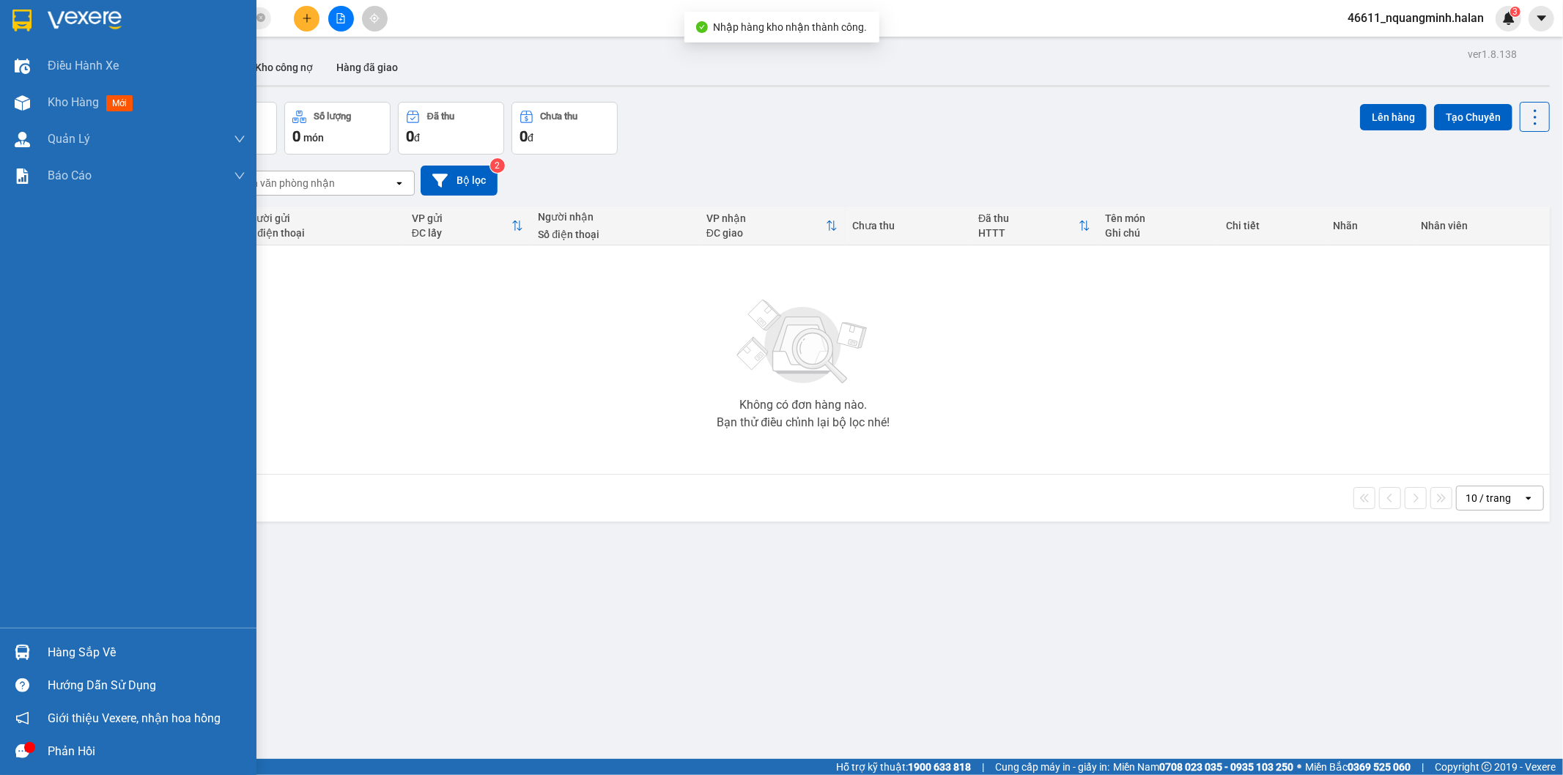
click at [21, 647] on img at bounding box center [22, 652] width 15 height 15
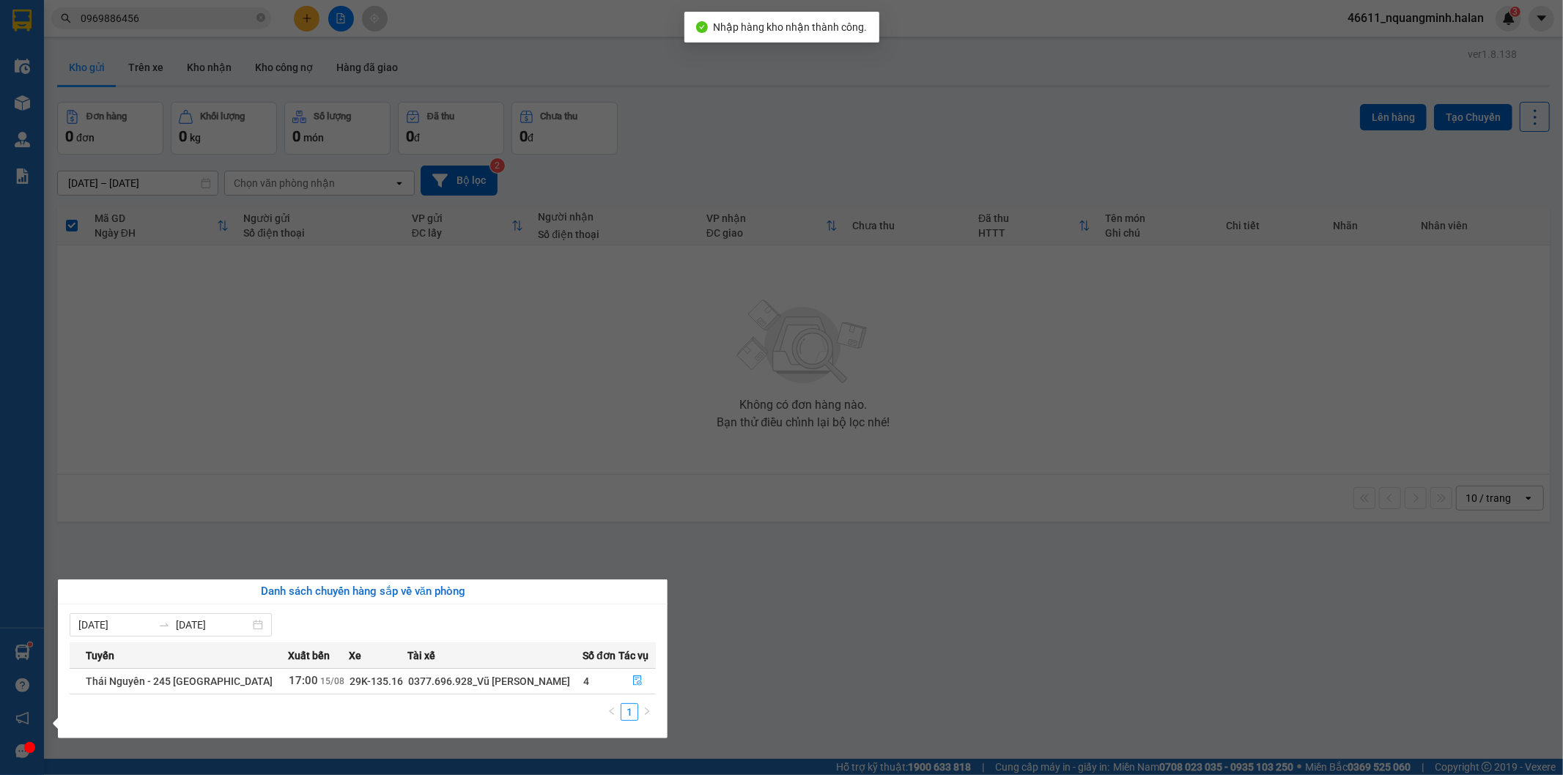
drag, startPoint x: 602, startPoint y: 466, endPoint x: 602, endPoint y: 479, distance: 13.2
click at [602, 467] on section "Kết quả tìm kiếm ( 2 ) Bộ lọc Mã ĐH Trạng thái Món hàng Thu hộ Tổng cước Chưa c…" at bounding box center [781, 387] width 1563 height 775
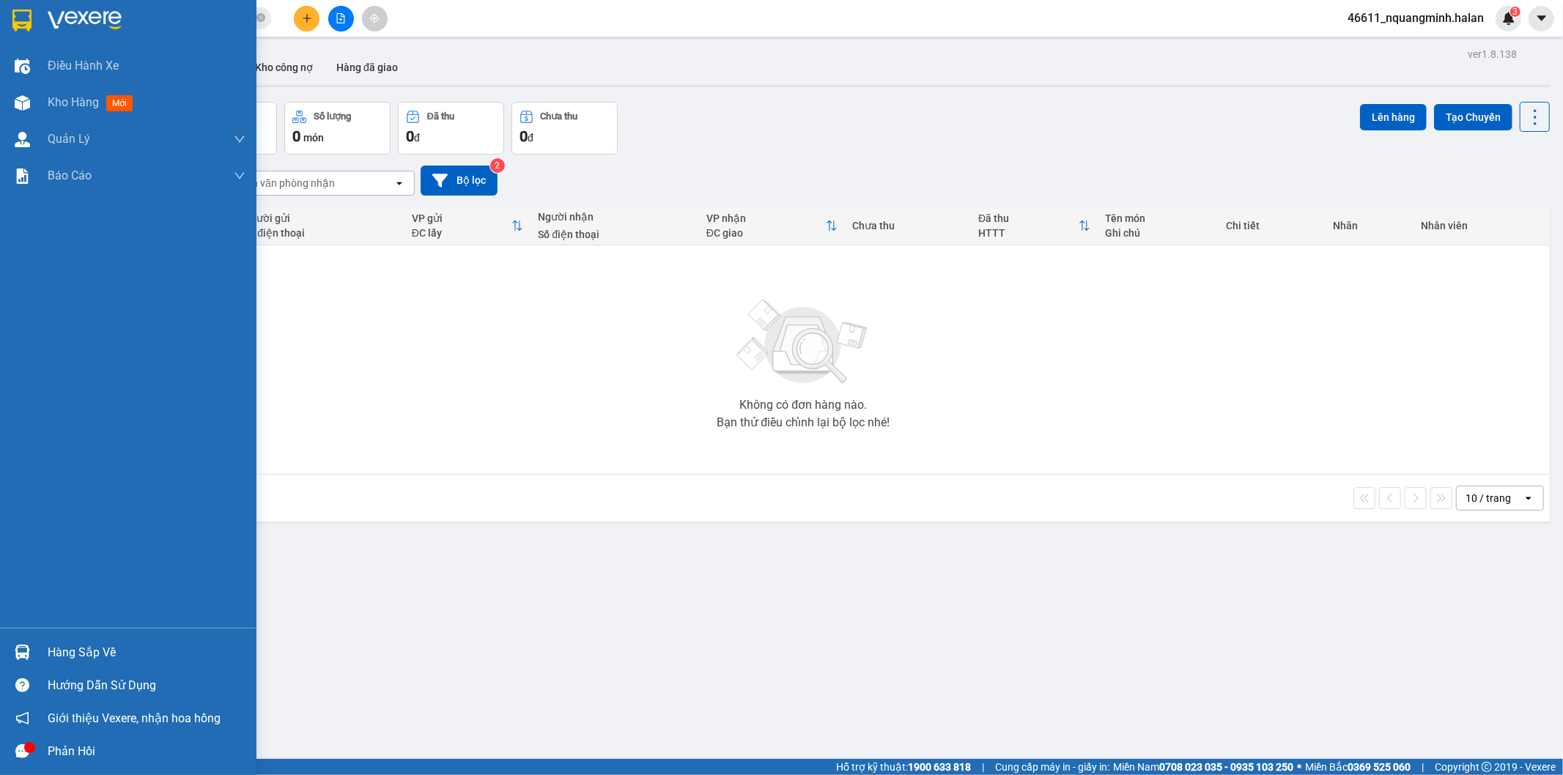
click at [19, 651] on img at bounding box center [22, 652] width 15 height 15
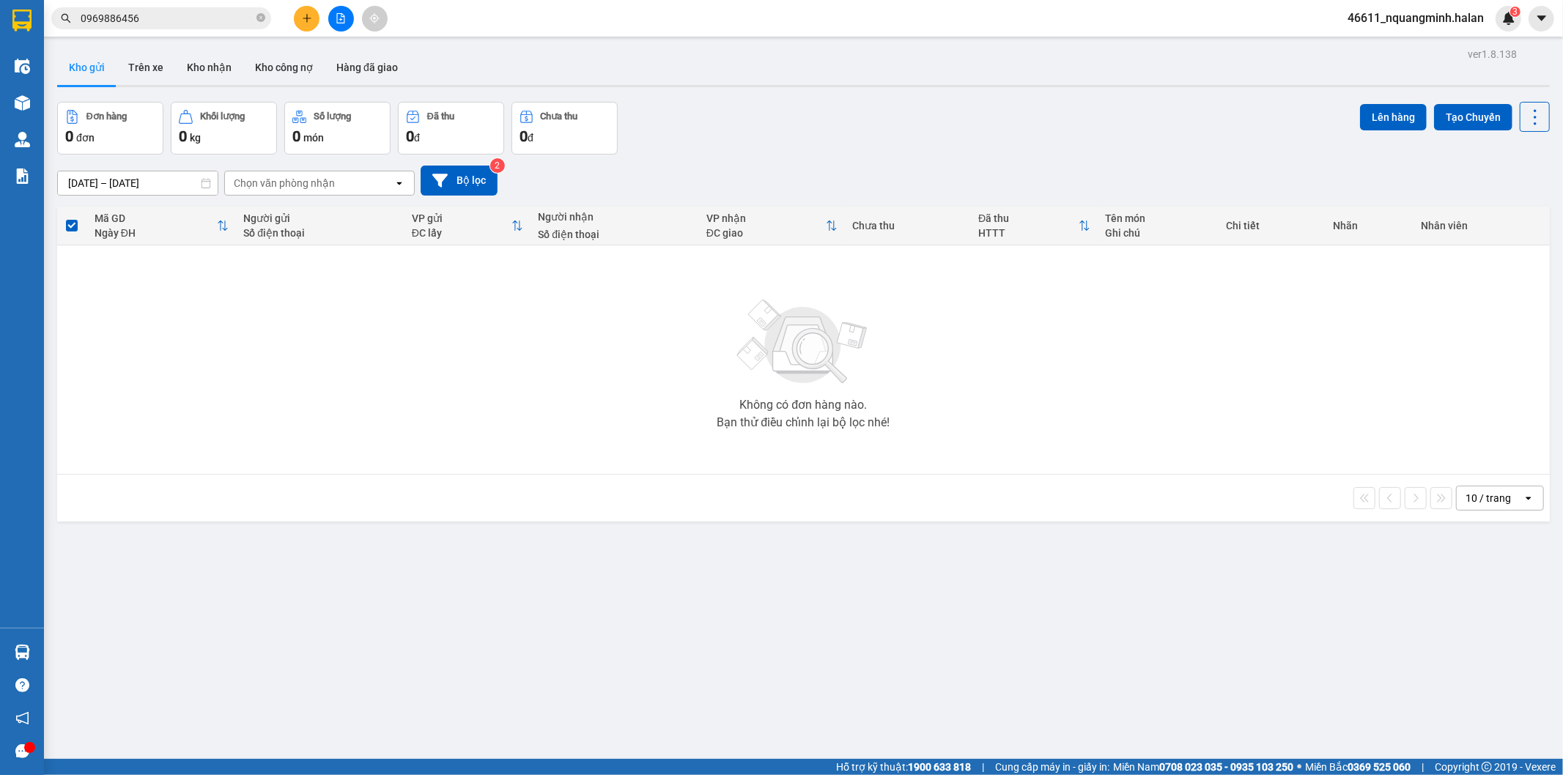
click at [856, 544] on section "Kết quả tìm kiếm ( 2 ) Bộ lọc Mã ĐH Trạng thái Món hàng Thu hộ Tổng cước Chưa c…" at bounding box center [781, 387] width 1563 height 775
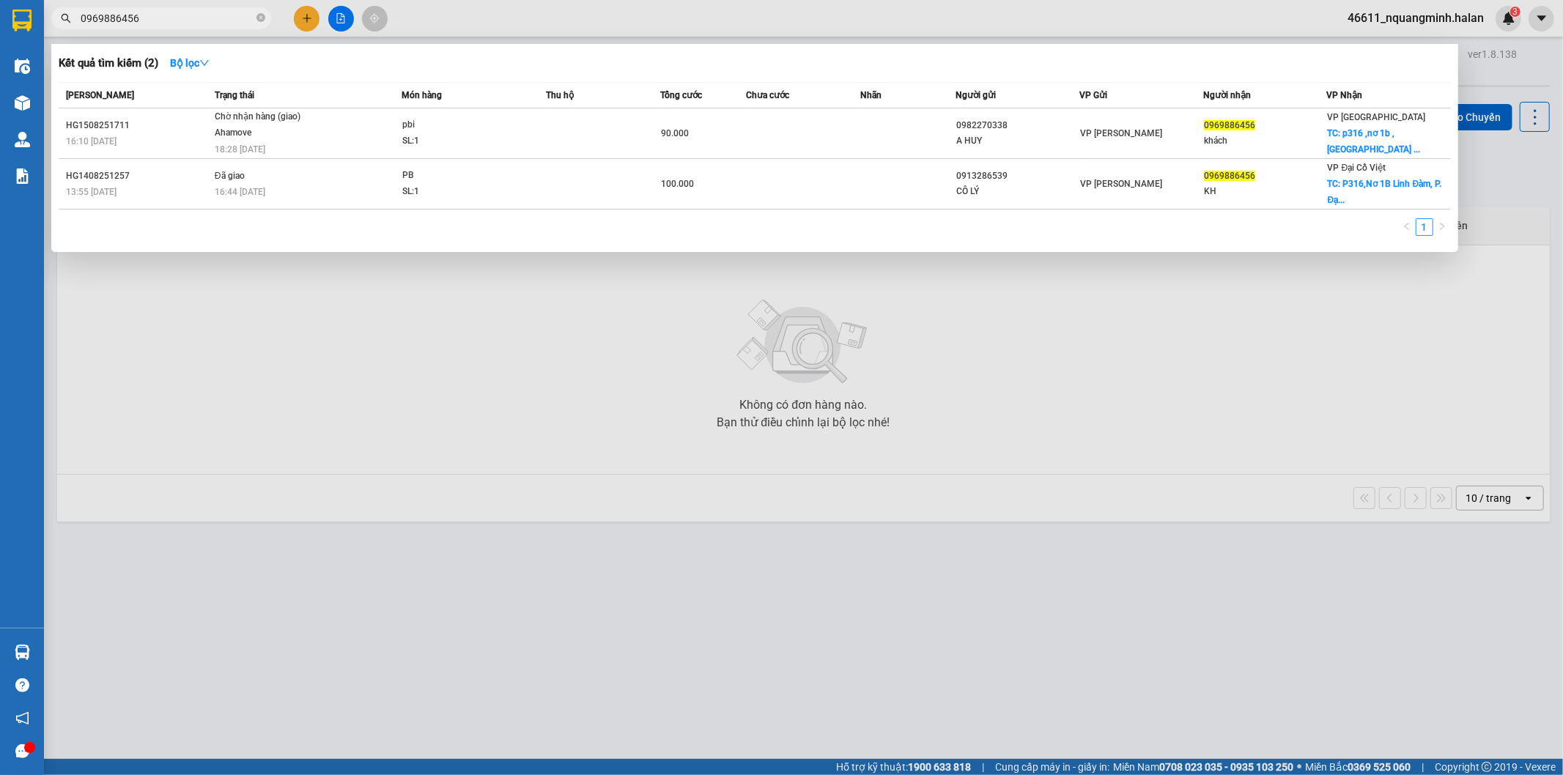
drag, startPoint x: 169, startPoint y: 10, endPoint x: 0, endPoint y: 10, distance: 168.5
click at [0, 11] on section "Kết quả tìm kiếm ( 2 ) Bộ lọc Mã ĐH Trạng thái Món hàng Thu hộ Tổng cước Chưa c…" at bounding box center [781, 387] width 1563 height 775
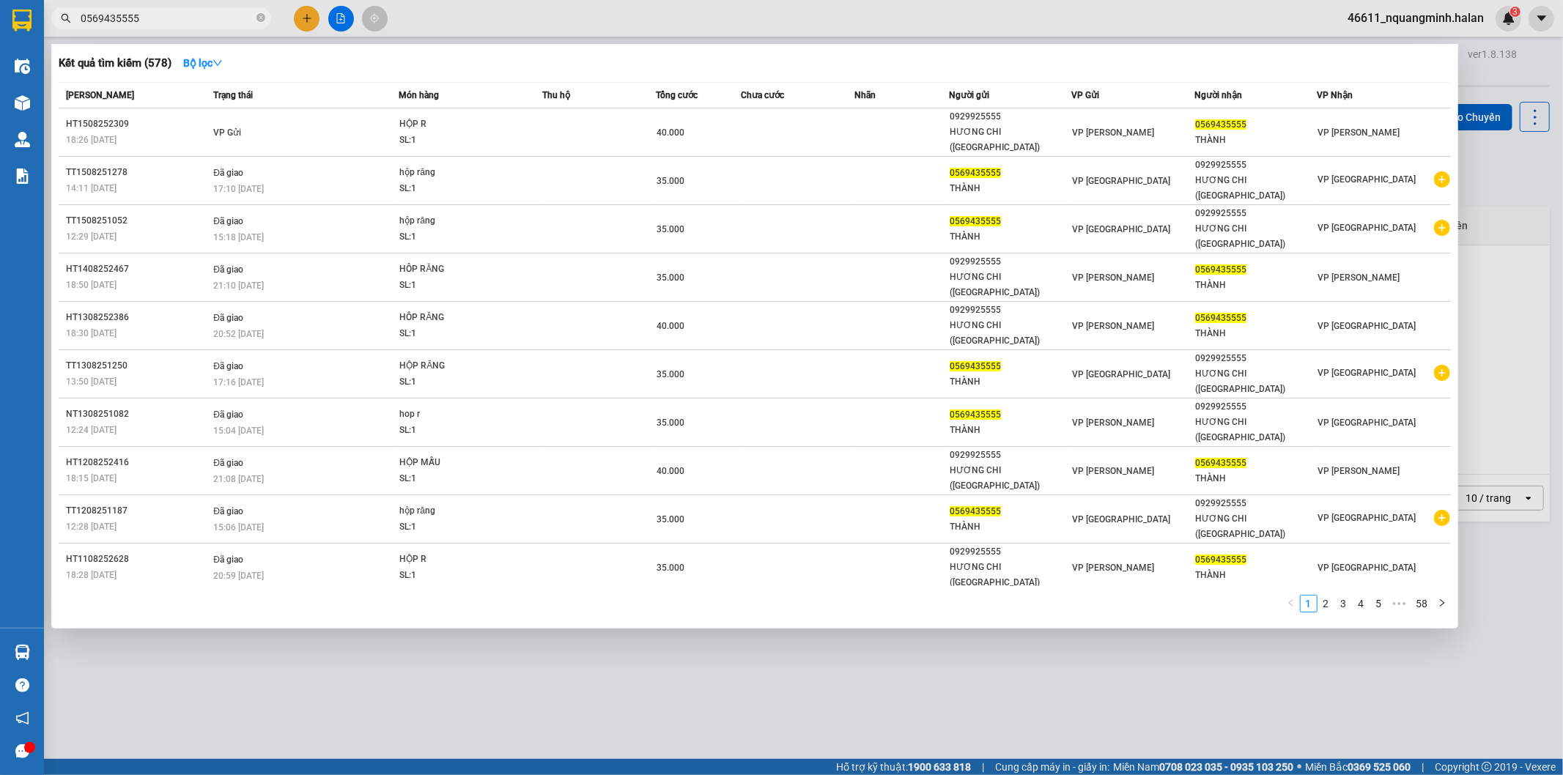
type input "0569435555"
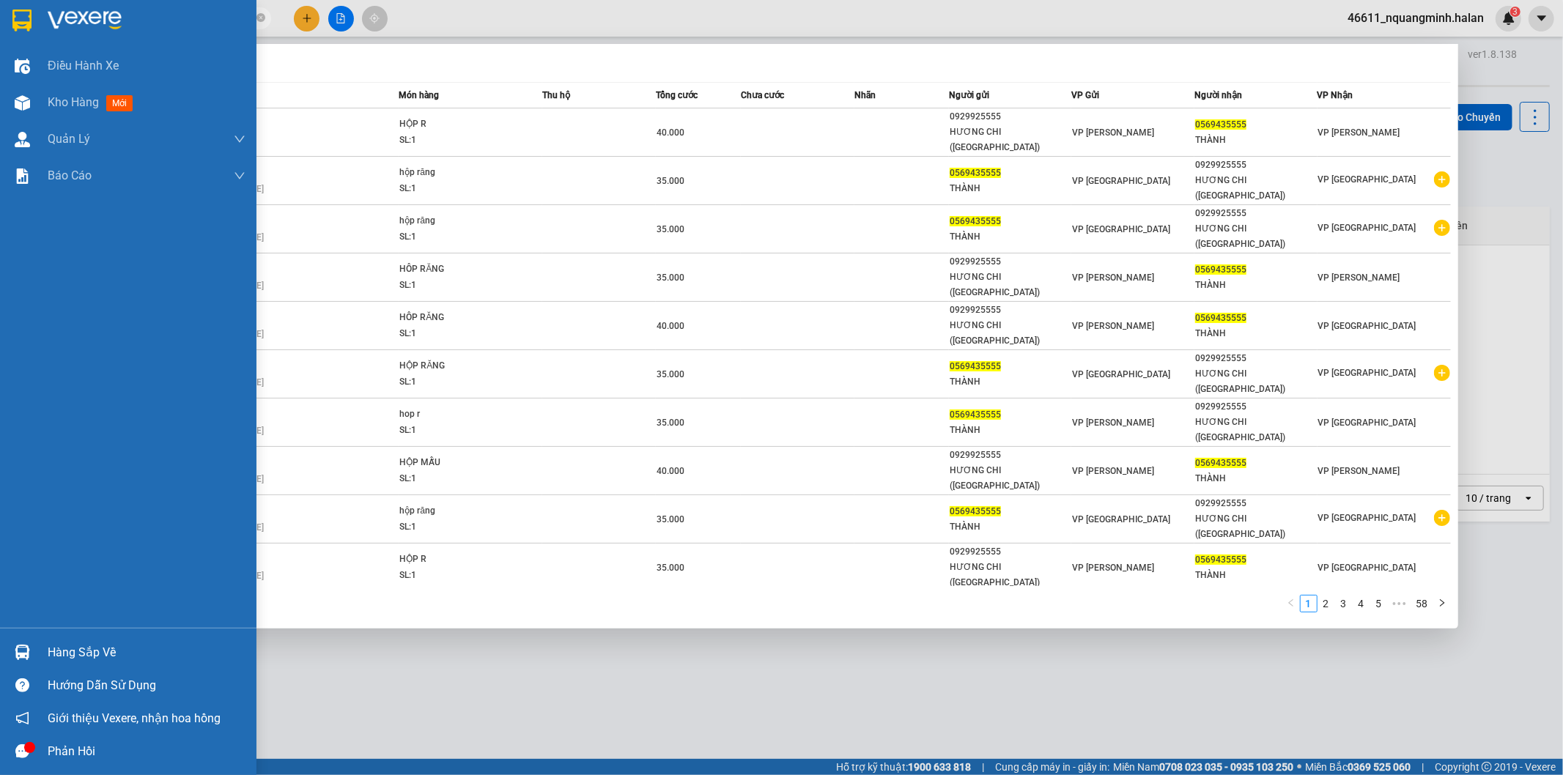
click at [20, 646] on img at bounding box center [22, 652] width 15 height 15
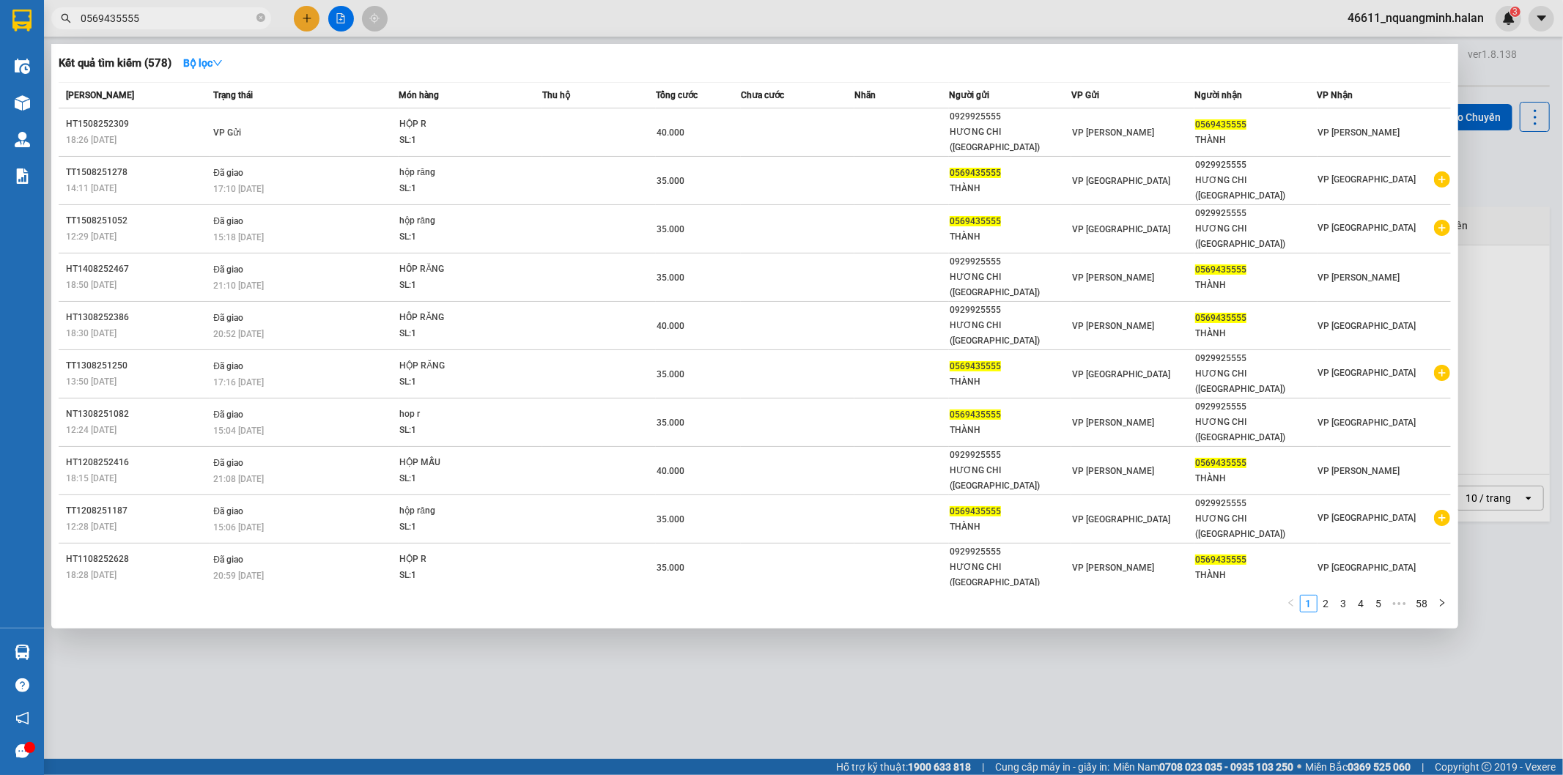
click at [749, 665] on section "Kết quả tìm kiếm ( 578 ) Bộ lọc Mã ĐH Trạng thái Món hàng Thu hộ Tổng cước Chưa…" at bounding box center [781, 387] width 1563 height 775
click at [744, 665] on div at bounding box center [781, 387] width 1563 height 775
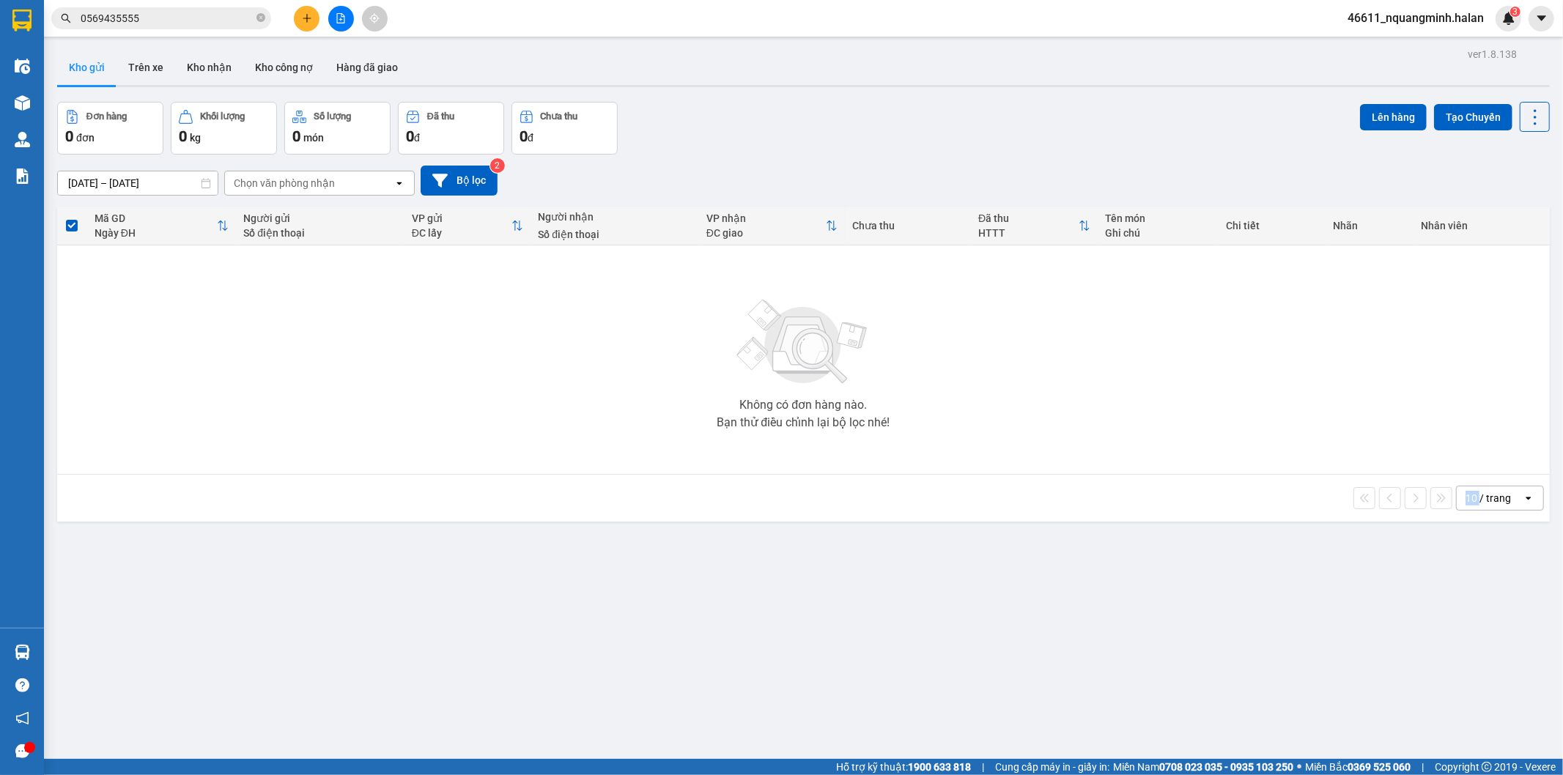
click at [744, 665] on div "ver 1.8.138 Kho gửi Trên xe Kho nhận Kho công nợ Hàng đã giao Đơn hàng 0 đơn Kh…" at bounding box center [803, 431] width 1504 height 775
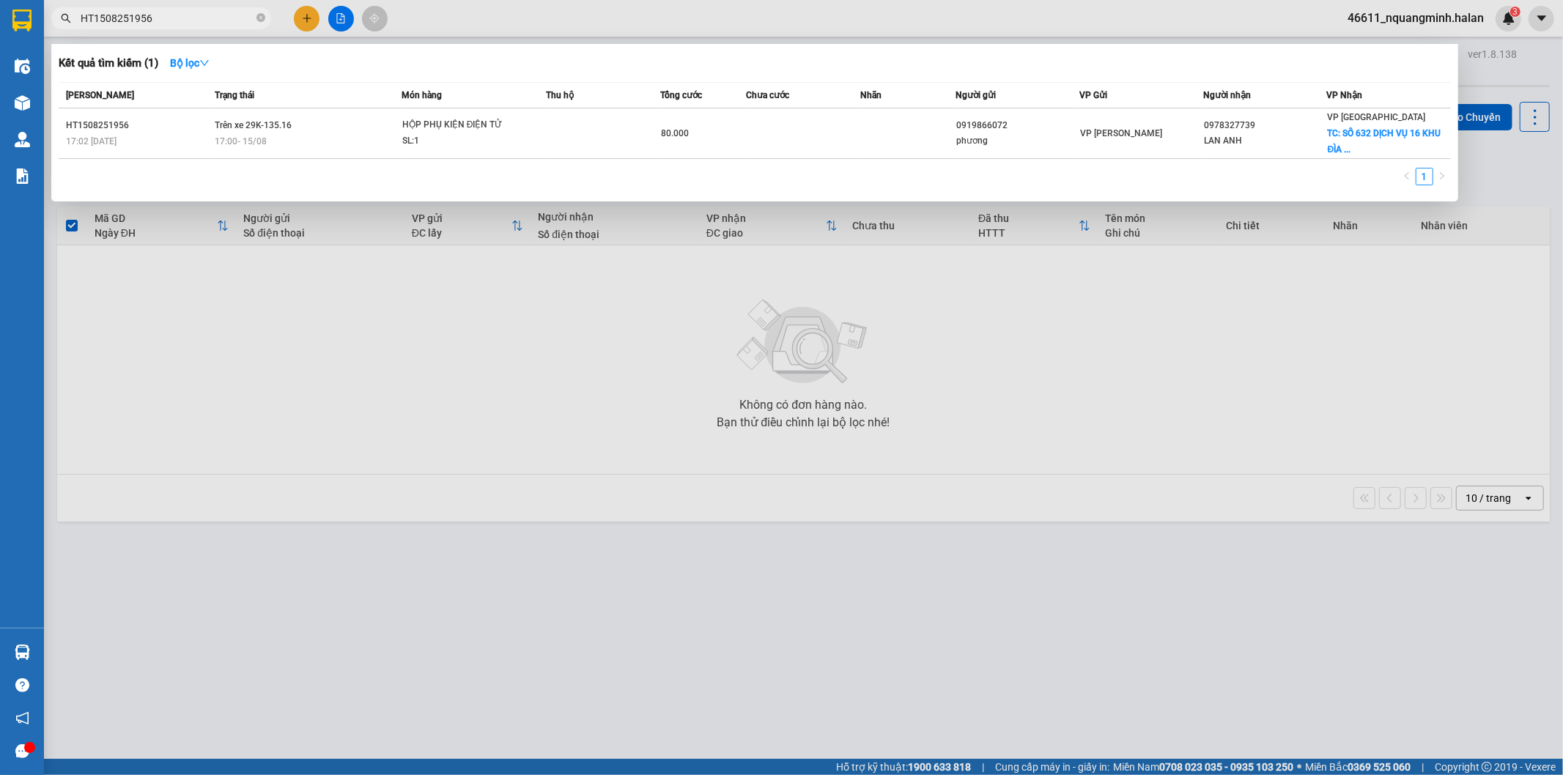
type input "HT1508251956"
click at [374, 122] on td "Trên xe 29K-135.16 17:00 [DATE]" at bounding box center [306, 133] width 190 height 51
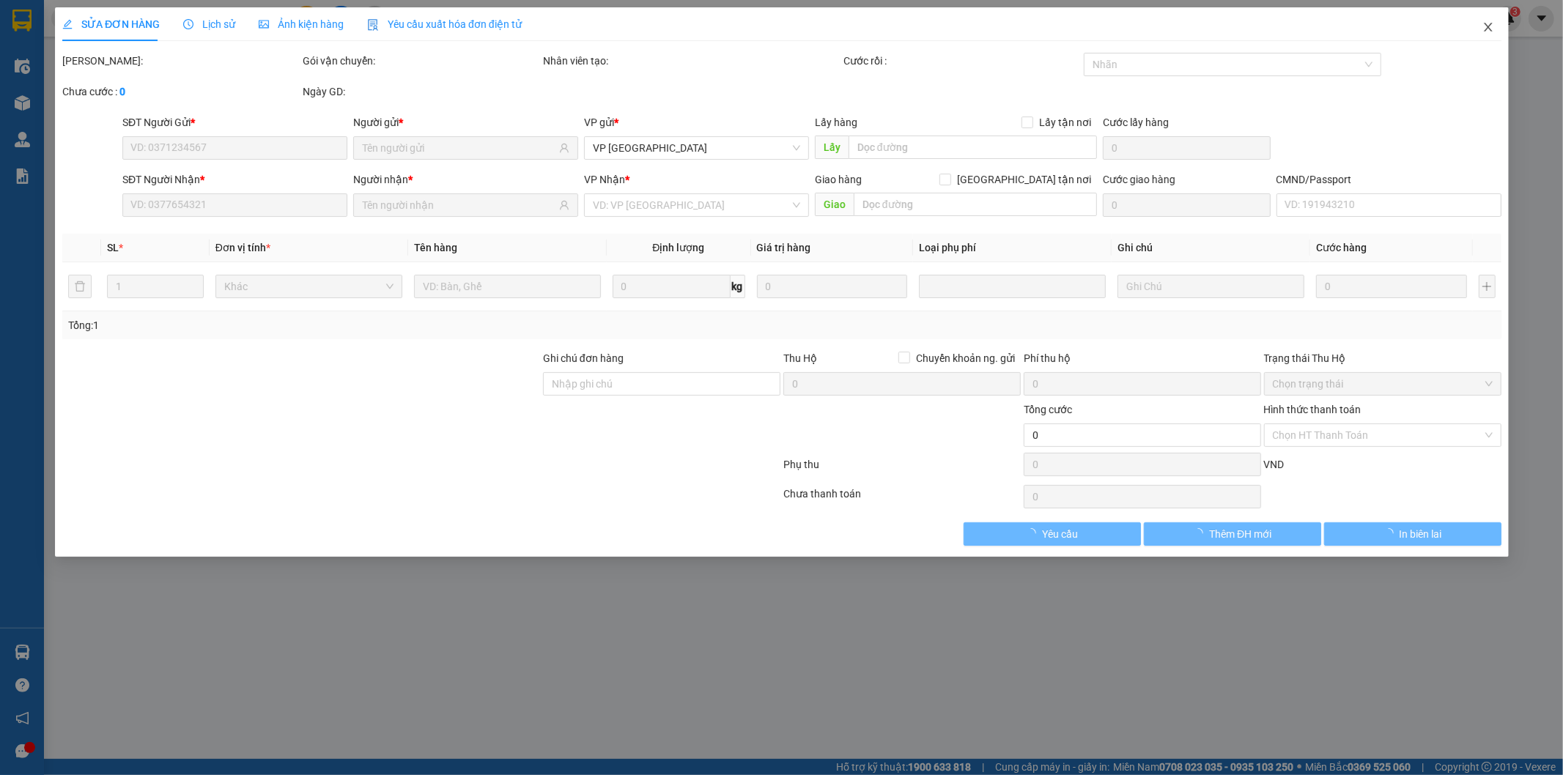
type input "0919866072"
type input "phương"
type input "0978327739"
type input "LAN ANH"
checkbox input "true"
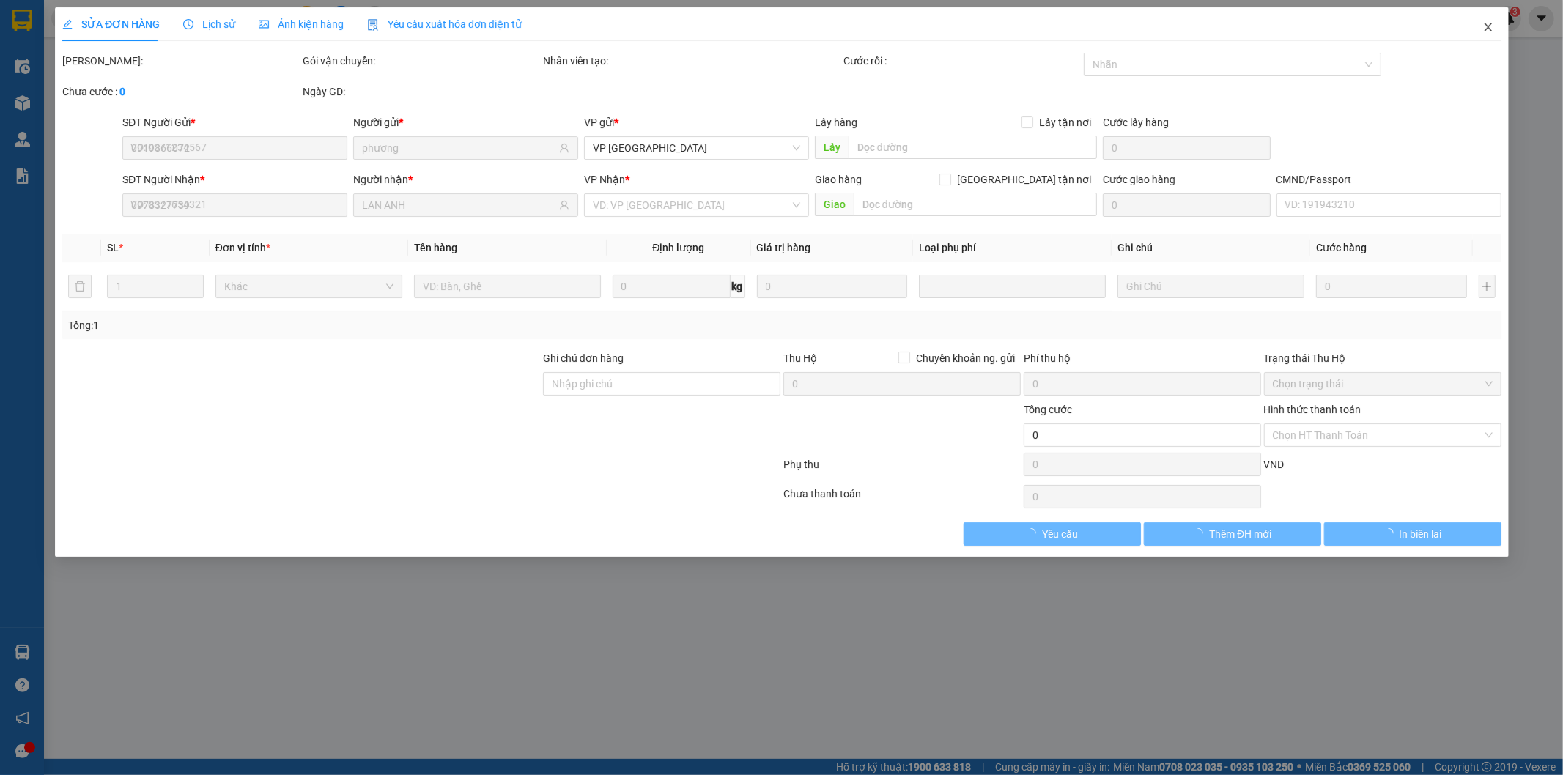
type input "SỐ 632 DỊCH VỤ 16 KHU ĐÌA LÃO Khu đô thị [GEOGRAPHIC_DATA], [GEOGRAPHIC_DATA], …"
type input "40.000"
type input "SÁNG MAI ( 16/8) SHIP GIỜ HÀNH CHÍNH BUỔI SÁNG"
type input "80.000"
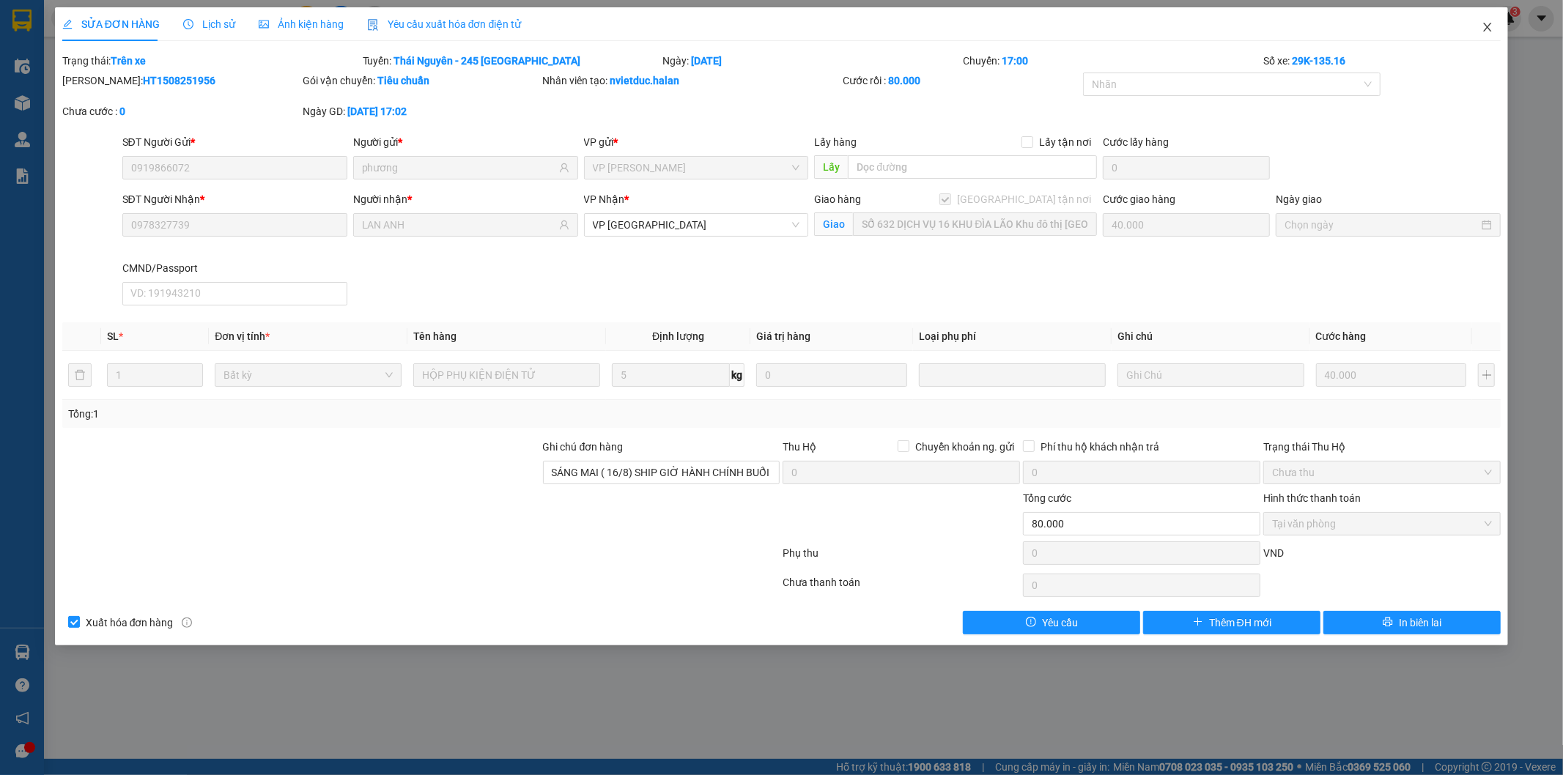
click at [1493, 29] on span "Close" at bounding box center [1487, 27] width 41 height 41
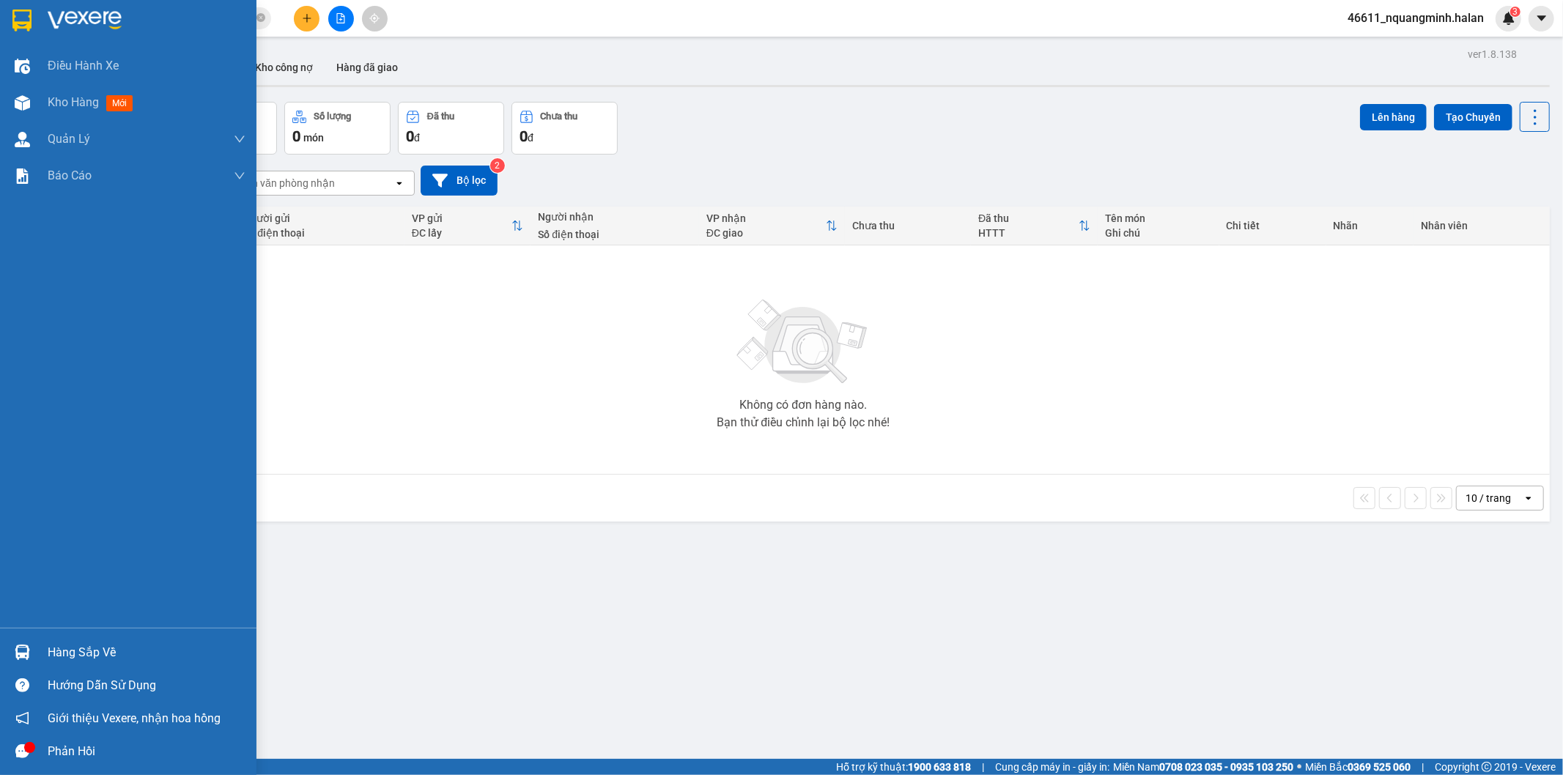
click at [19, 648] on img at bounding box center [22, 652] width 15 height 15
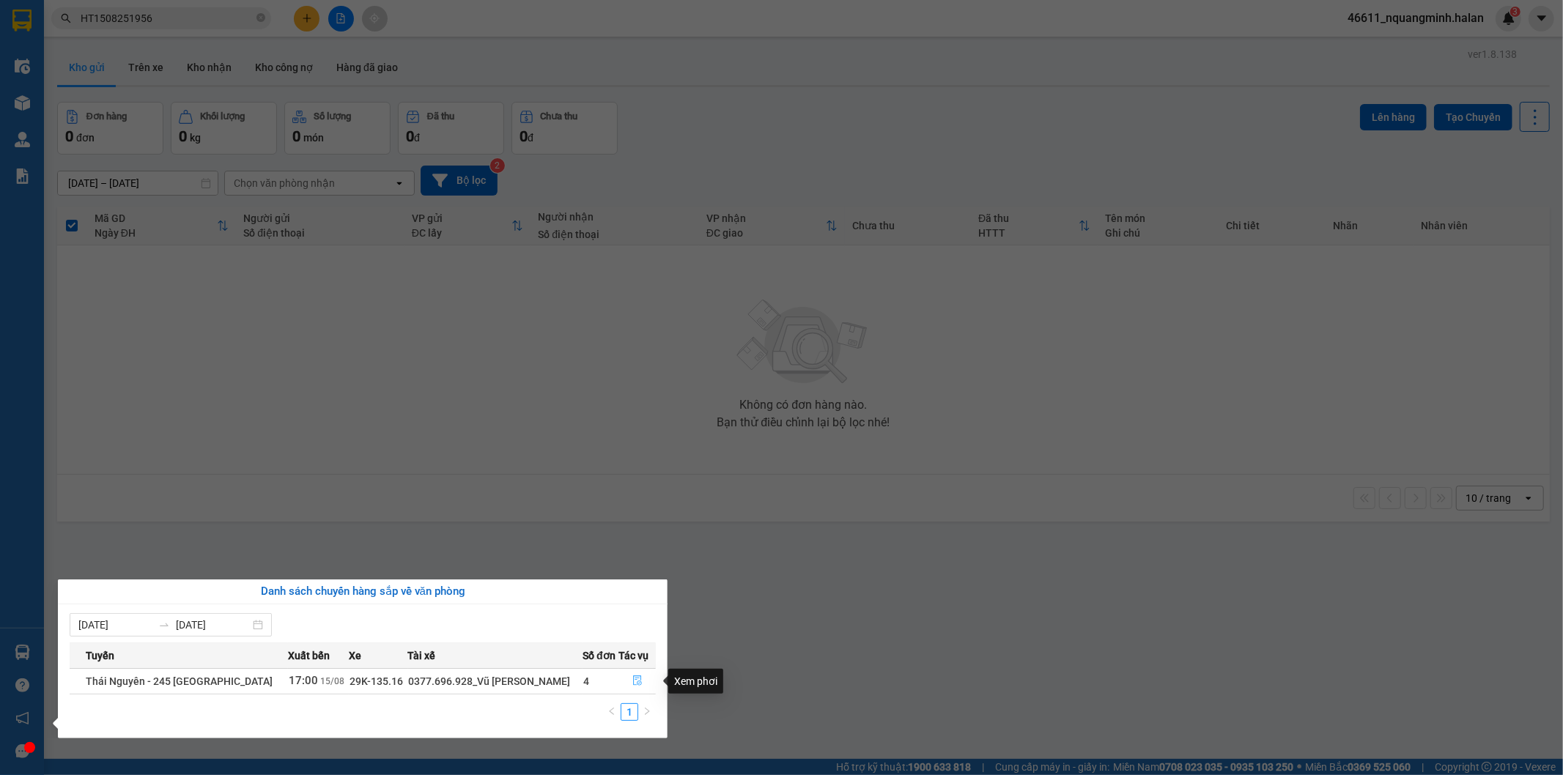
click at [639, 676] on button "button" at bounding box center [637, 681] width 36 height 23
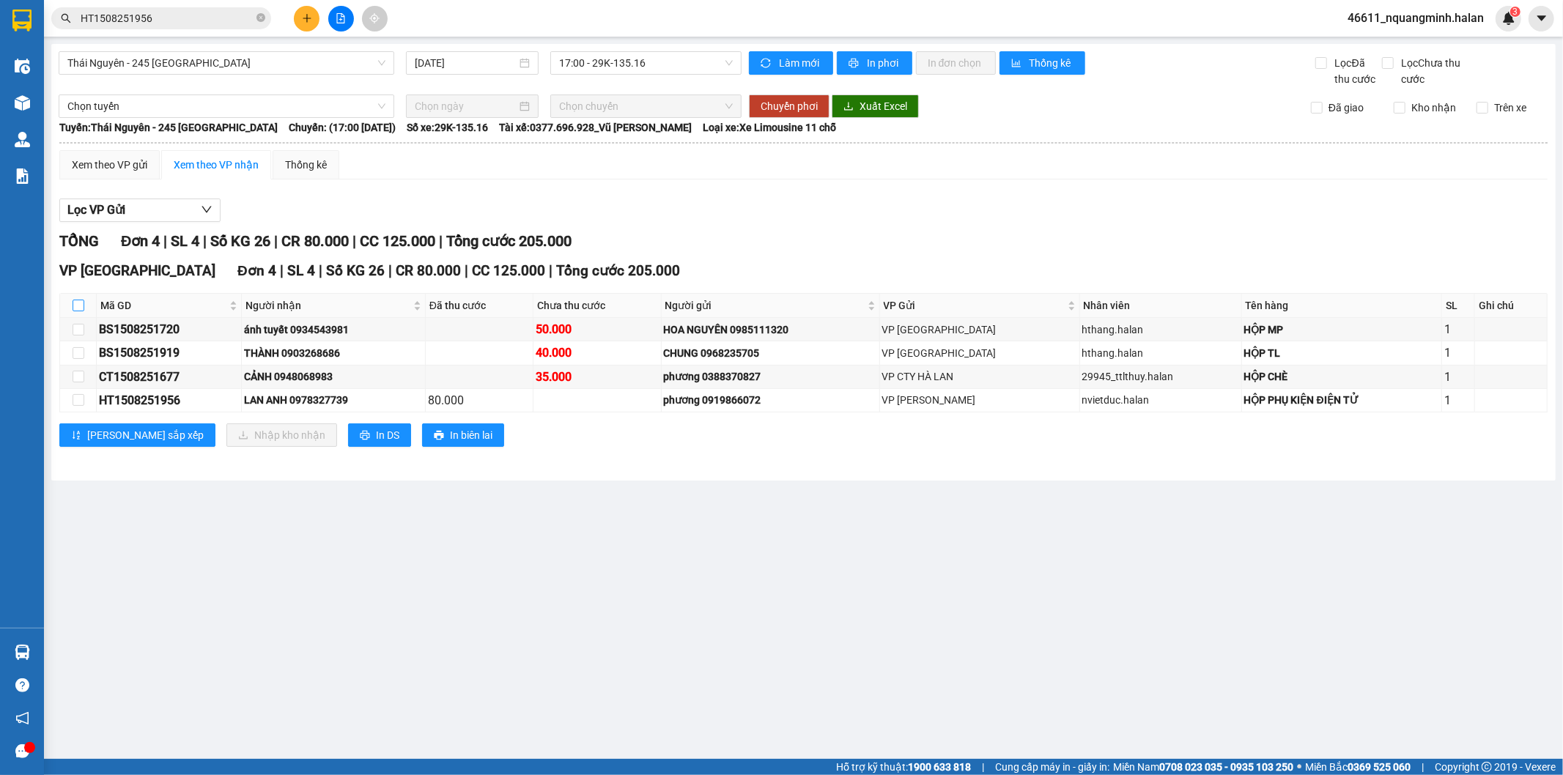
click at [78, 306] on input "checkbox" at bounding box center [79, 306] width 12 height 12
checkbox input "true"
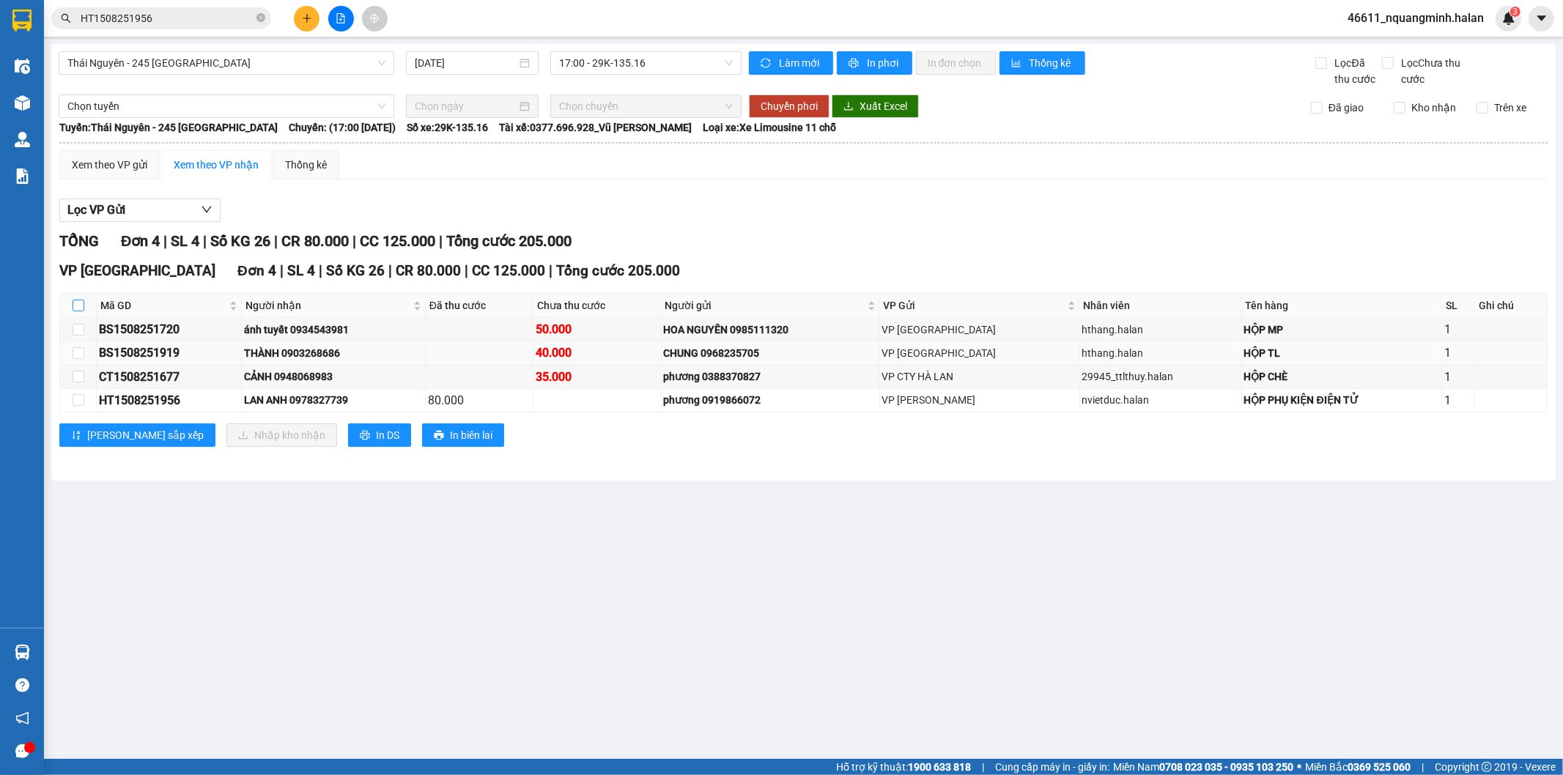
checkbox input "true"
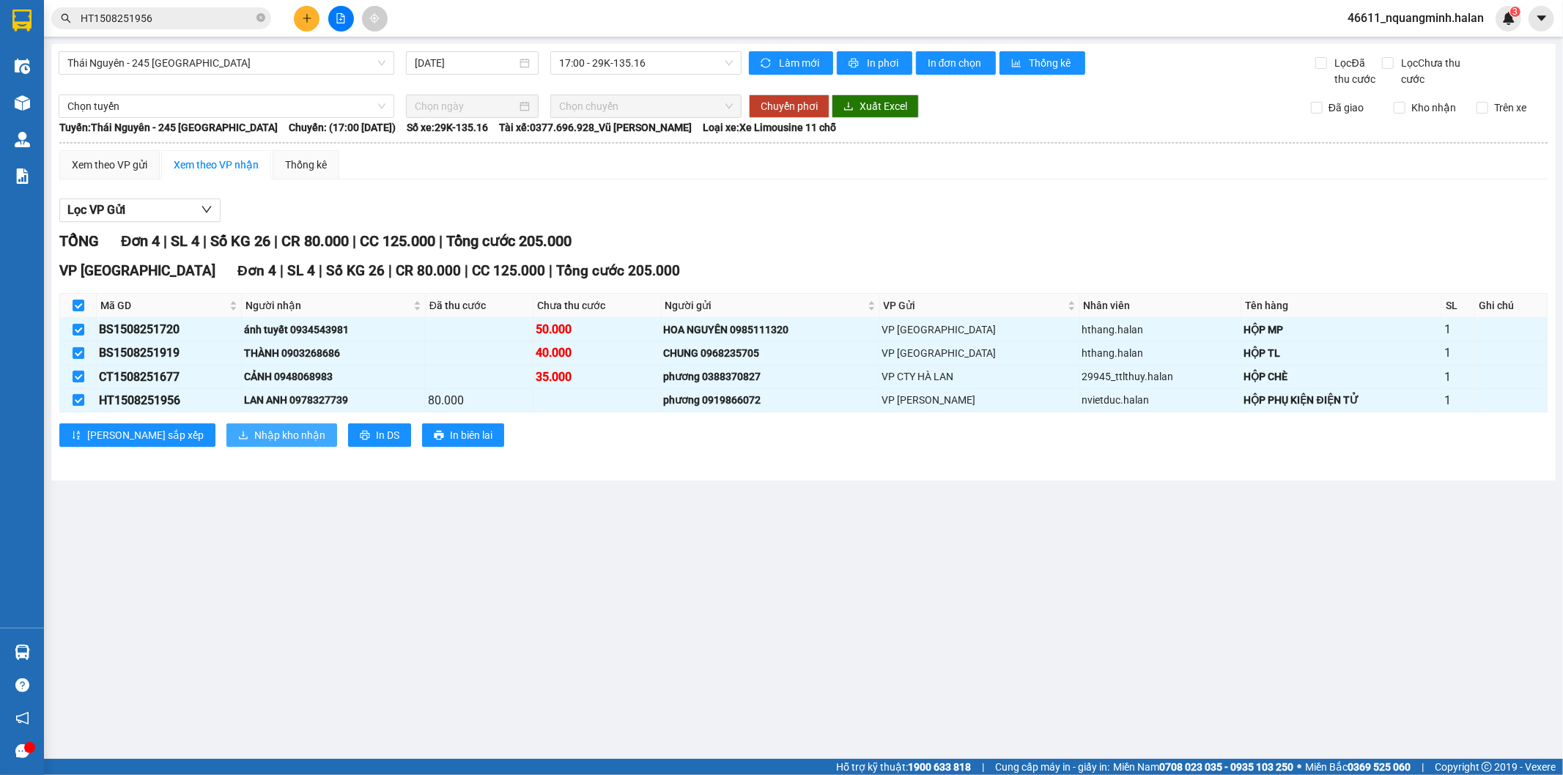
click at [254, 440] on span "Nhập kho nhận" at bounding box center [289, 435] width 71 height 16
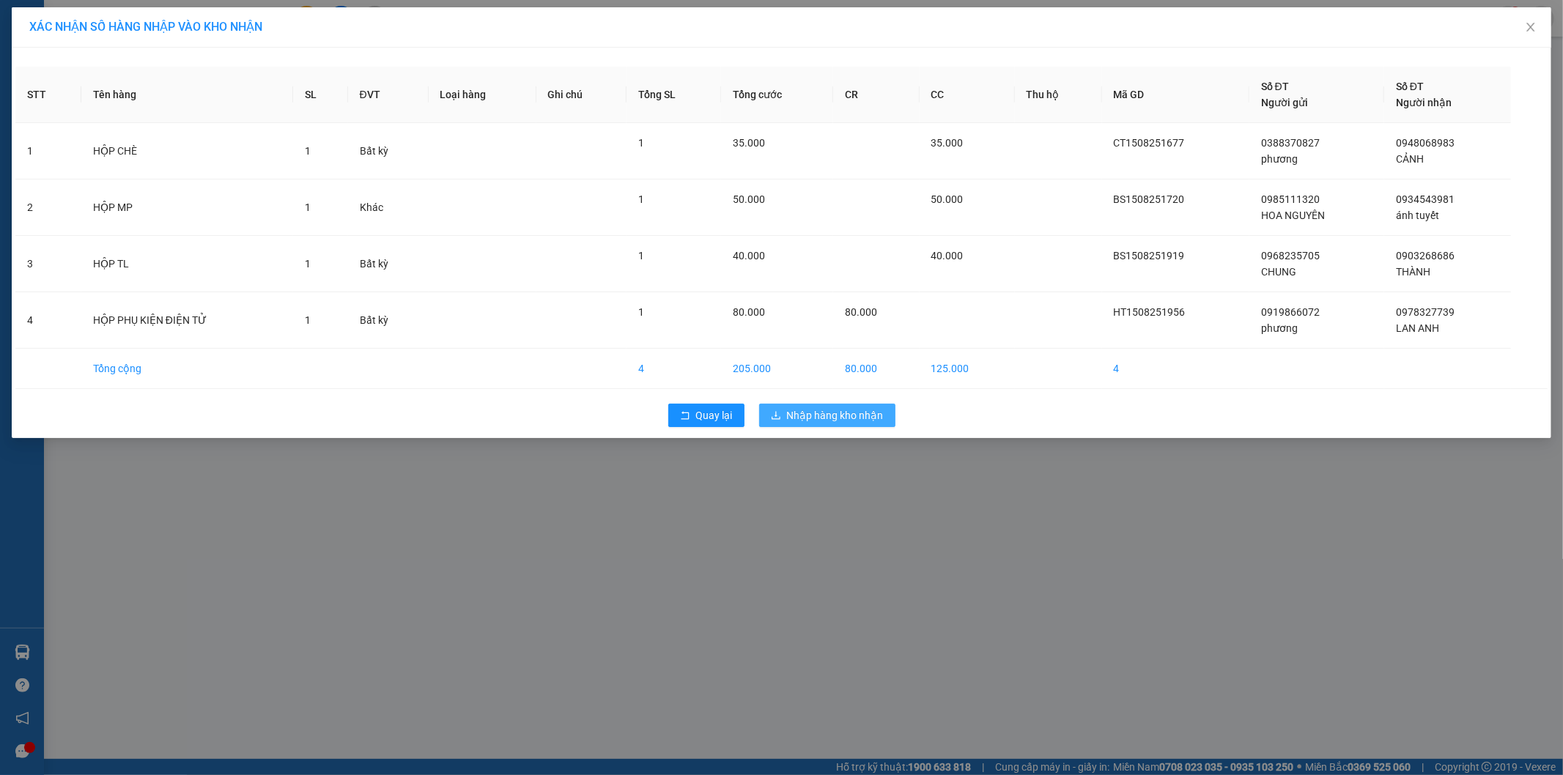
click at [852, 410] on span "Nhập hàng kho nhận" at bounding box center [835, 415] width 97 height 16
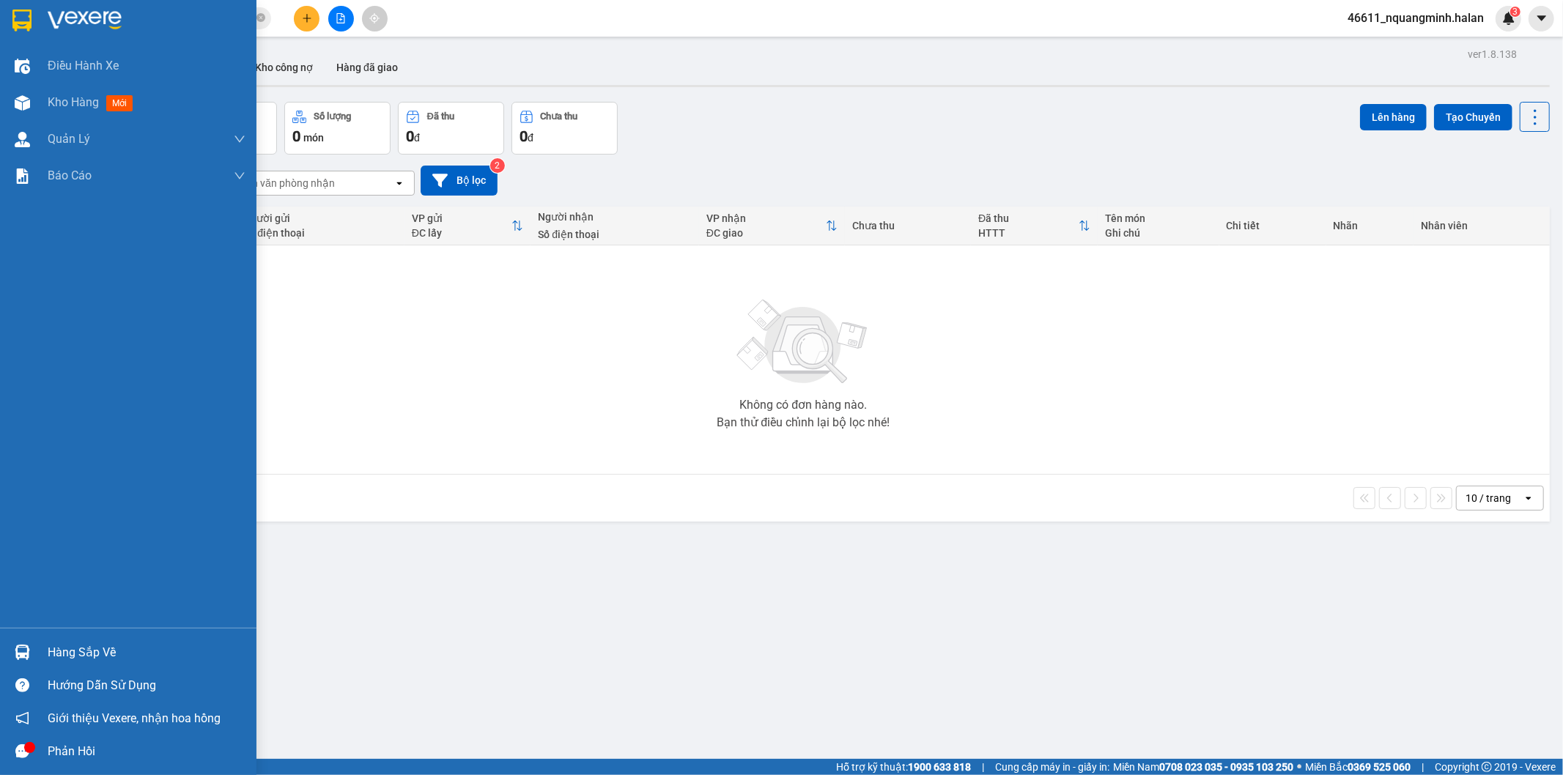
click at [21, 648] on img at bounding box center [22, 652] width 15 height 15
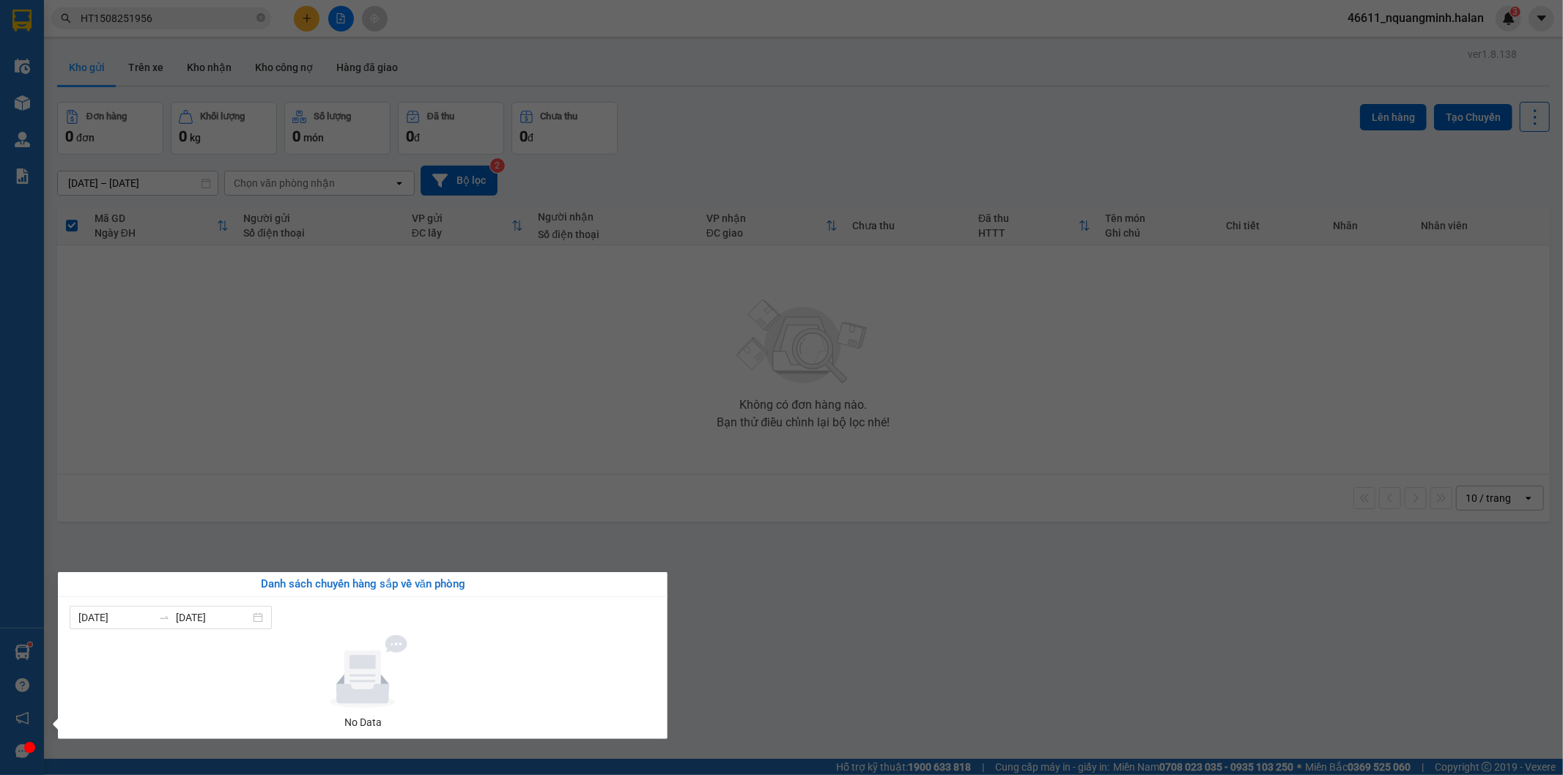
drag, startPoint x: 667, startPoint y: 384, endPoint x: 665, endPoint y: 393, distance: 9.6
click at [667, 388] on section "Kết quả tìm kiếm ( 1 ) Bộ lọc Mã ĐH Trạng thái Món hàng Thu hộ Tổng cước Chưa c…" at bounding box center [781, 387] width 1563 height 775
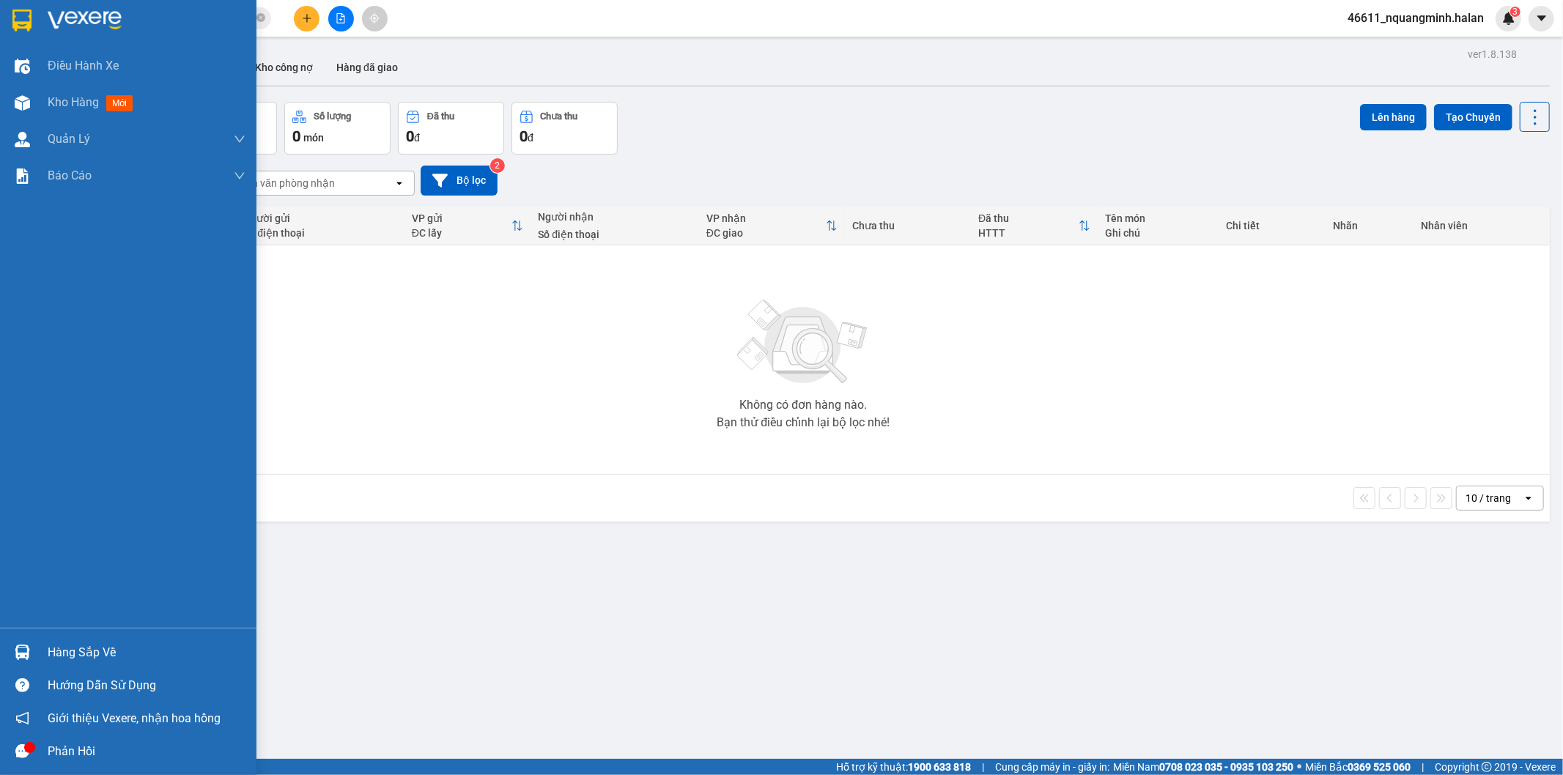
click at [22, 646] on img at bounding box center [22, 652] width 15 height 15
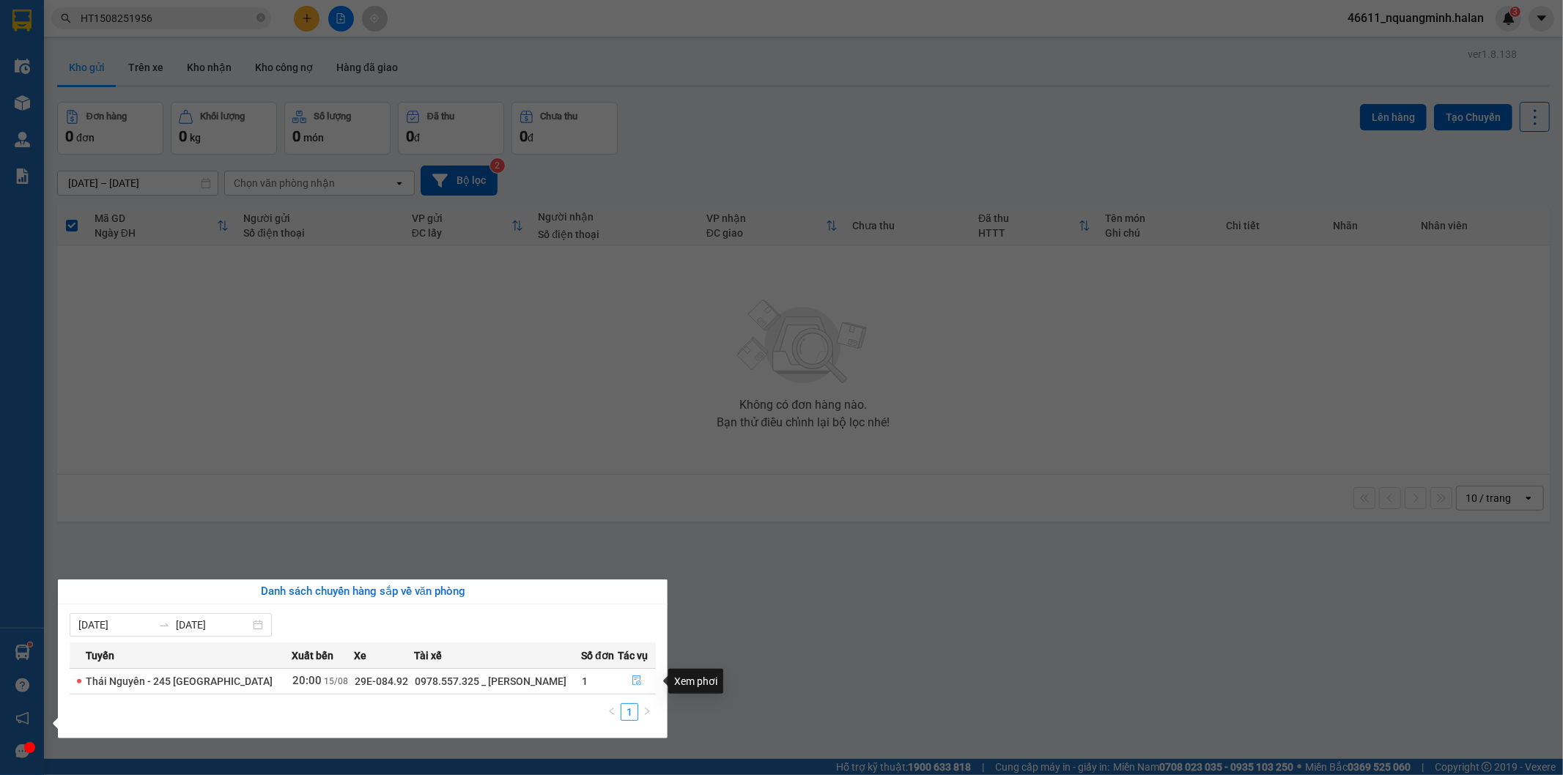
click at [638, 681] on icon "file-done" at bounding box center [637, 681] width 10 height 10
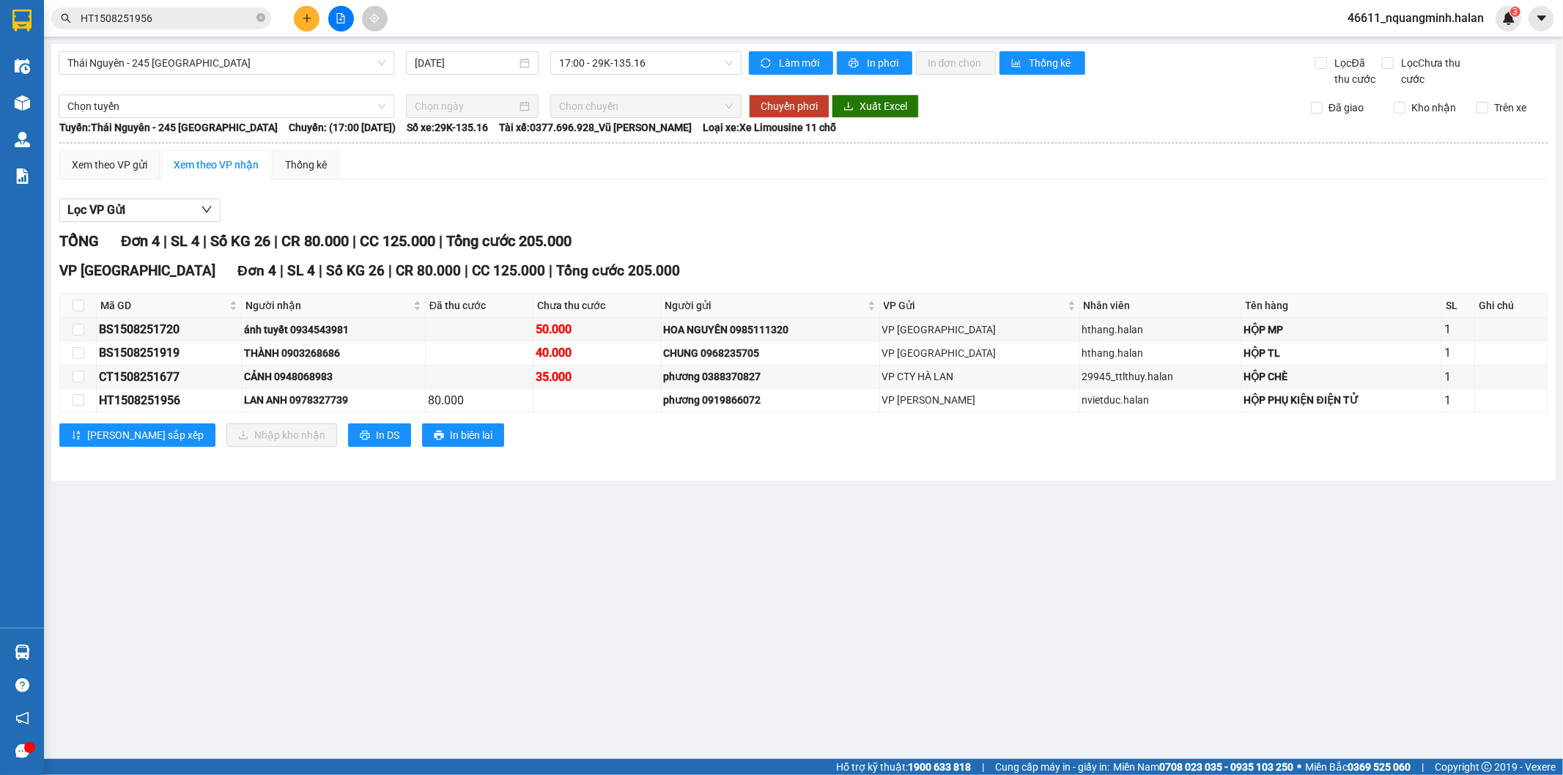
click at [693, 620] on main "[GEOGRAPHIC_DATA] - 245 Quang Trung [DATE] 17:00 - 29K-135.16 Làm mới In phơi I…" at bounding box center [781, 379] width 1563 height 759
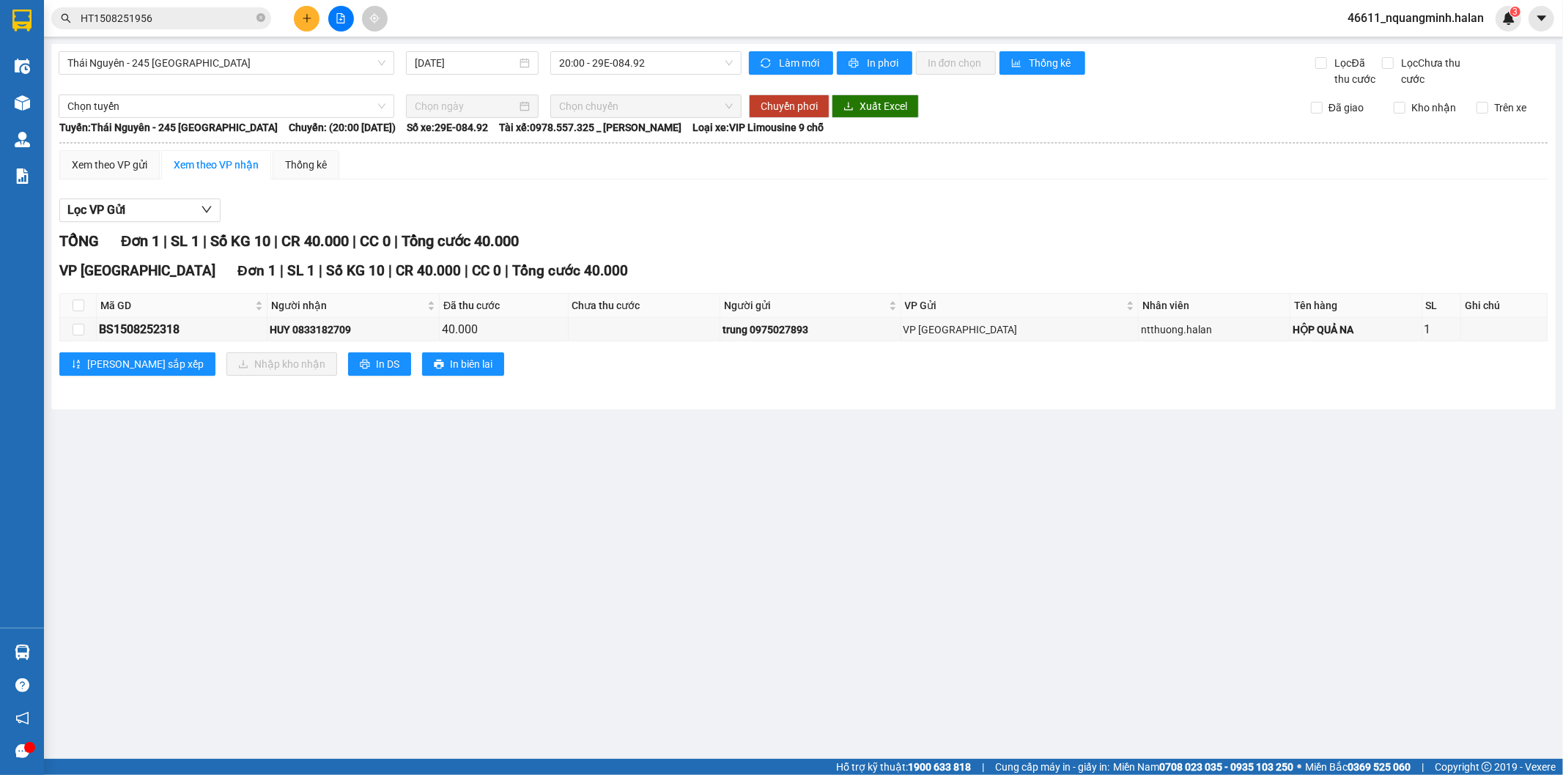
click at [705, 618] on main "[GEOGRAPHIC_DATA] - 245 [GEOGRAPHIC_DATA] [DATE] 20:00 - 29E-084.92 Làm mới In …" at bounding box center [781, 379] width 1563 height 759
click at [687, 525] on main "[GEOGRAPHIC_DATA] - 245 [GEOGRAPHIC_DATA] [DATE] 20:00 - 29E-084.92 Làm mới In …" at bounding box center [781, 379] width 1563 height 759
drag, startPoint x: 676, startPoint y: 509, endPoint x: 665, endPoint y: 377, distance: 133.0
click at [671, 496] on main "[GEOGRAPHIC_DATA] - 245 [GEOGRAPHIC_DATA] [DATE] 20:00 - 29E-084.92 Làm mới In …" at bounding box center [781, 379] width 1563 height 759
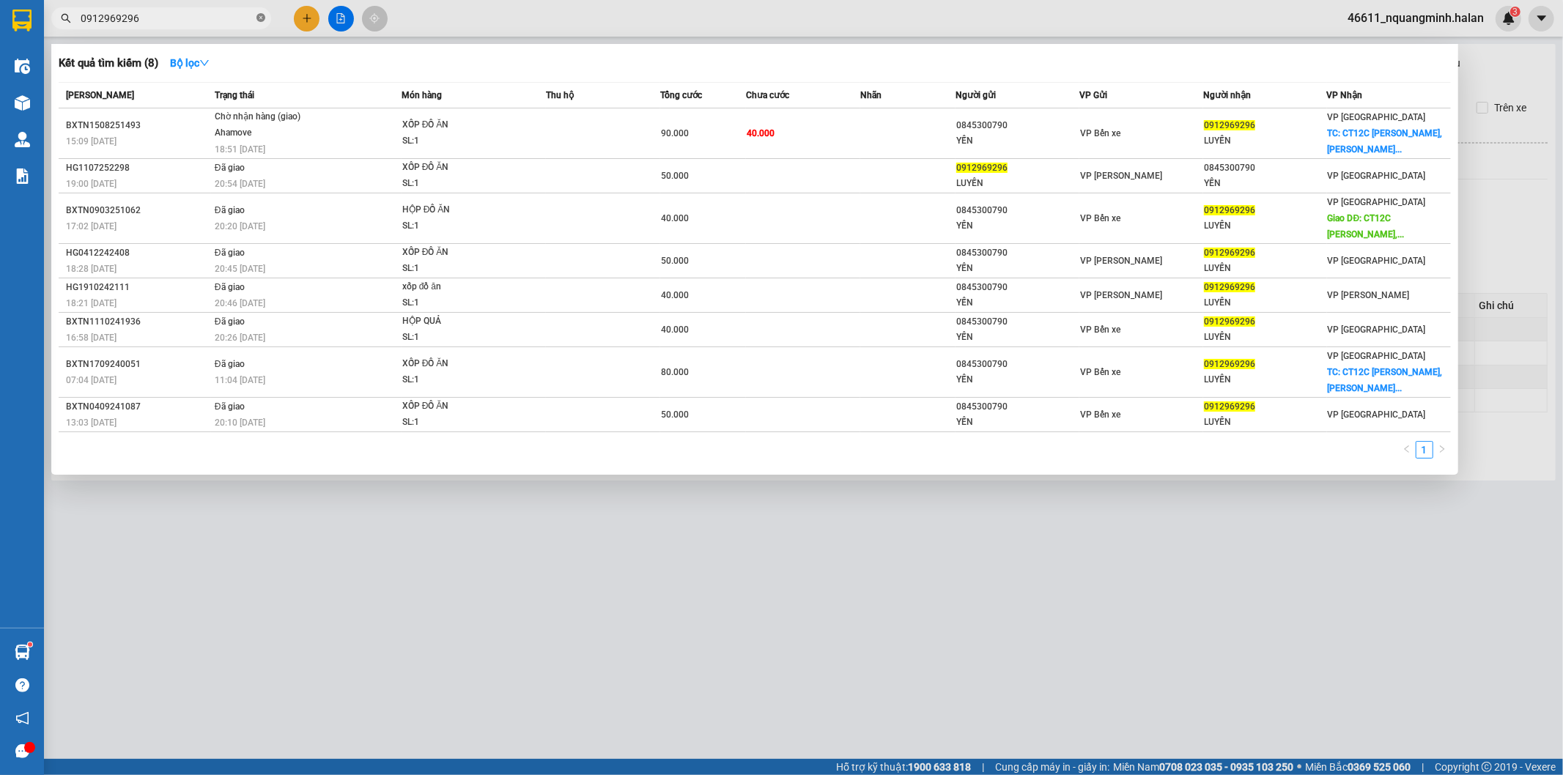
click at [259, 17] on icon "close-circle" at bounding box center [260, 17] width 9 height 9
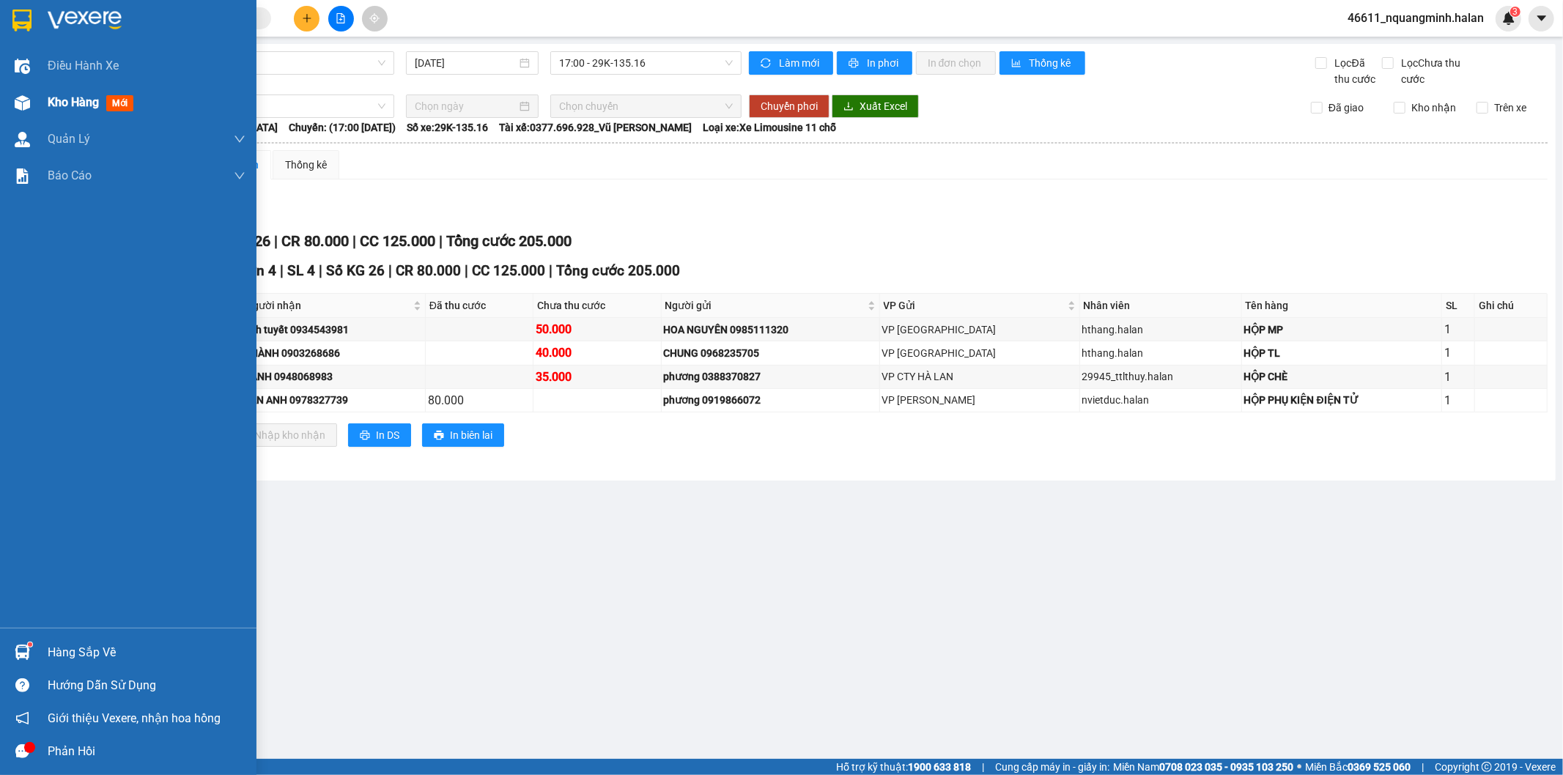
click at [1, 100] on div "Kho hàng mới" at bounding box center [128, 102] width 256 height 37
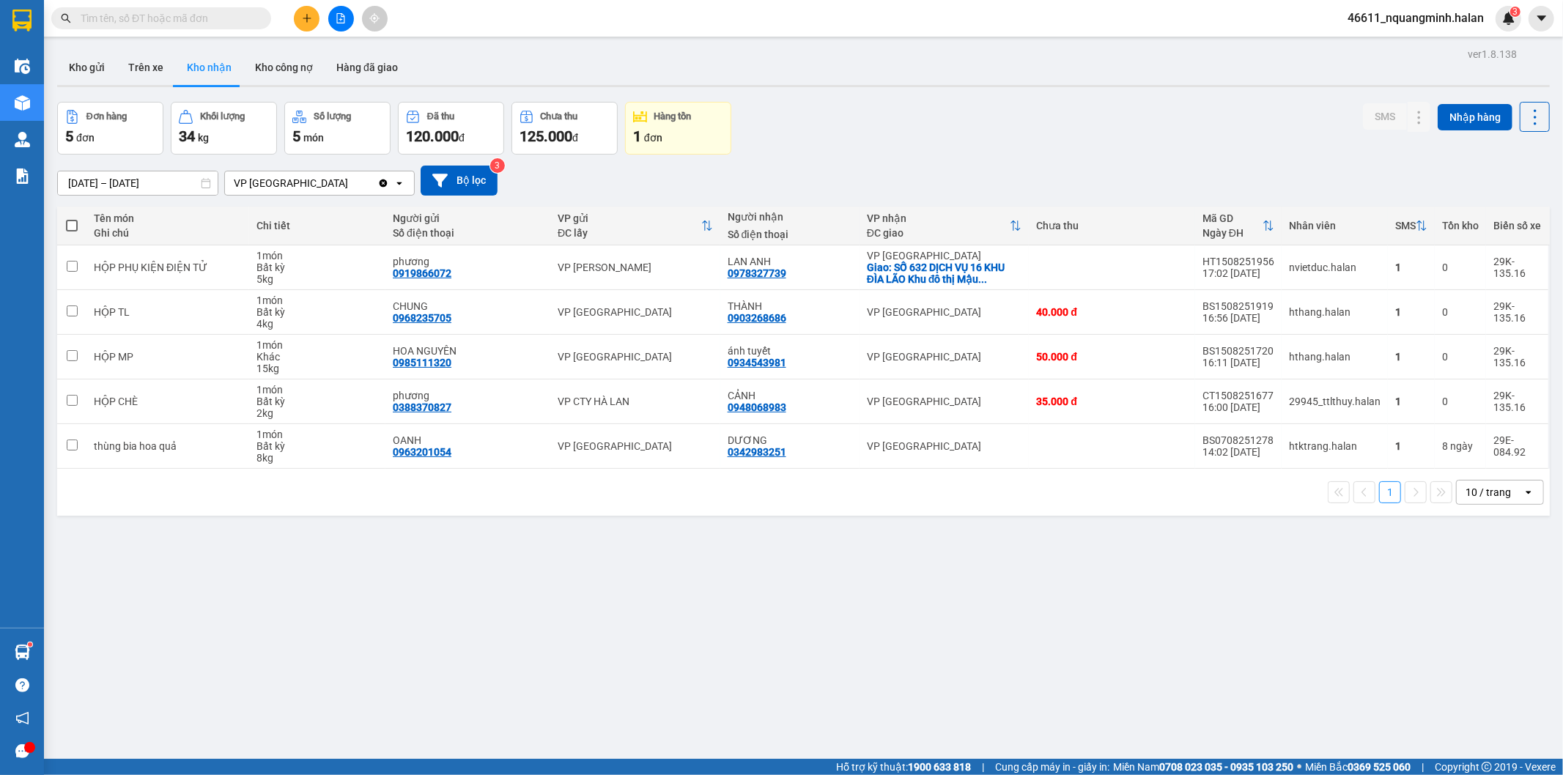
click at [852, 117] on div "Đơn hàng 5 đơn Khối lượng 34 kg Số lượng 5 món Đã thu 120.000 đ Chưa thu 125.00…" at bounding box center [803, 128] width 1492 height 53
click at [93, 62] on button "Kho gửi" at bounding box center [86, 67] width 59 height 35
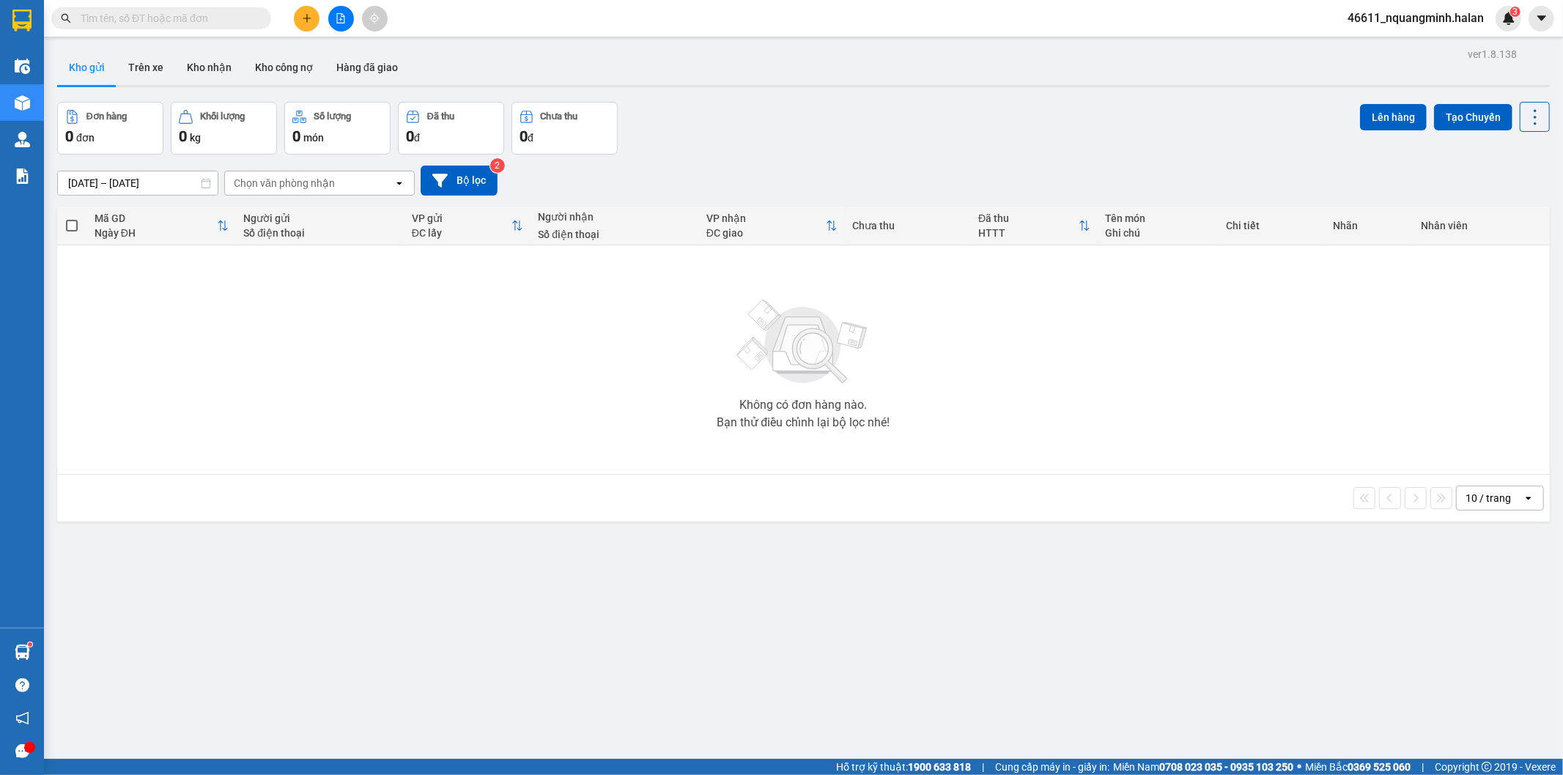
click at [684, 562] on div "ver 1.8.138 Kho gửi Trên xe Kho nhận Kho công nợ Hàng đã giao Đơn hàng 0 đơn Kh…" at bounding box center [803, 431] width 1504 height 775
click at [687, 564] on div "ver 1.8.138 Kho gửi Trên xe Kho nhận Kho công nợ Hàng đã giao Đơn hàng 0 đơn Kh…" at bounding box center [803, 431] width 1504 height 775
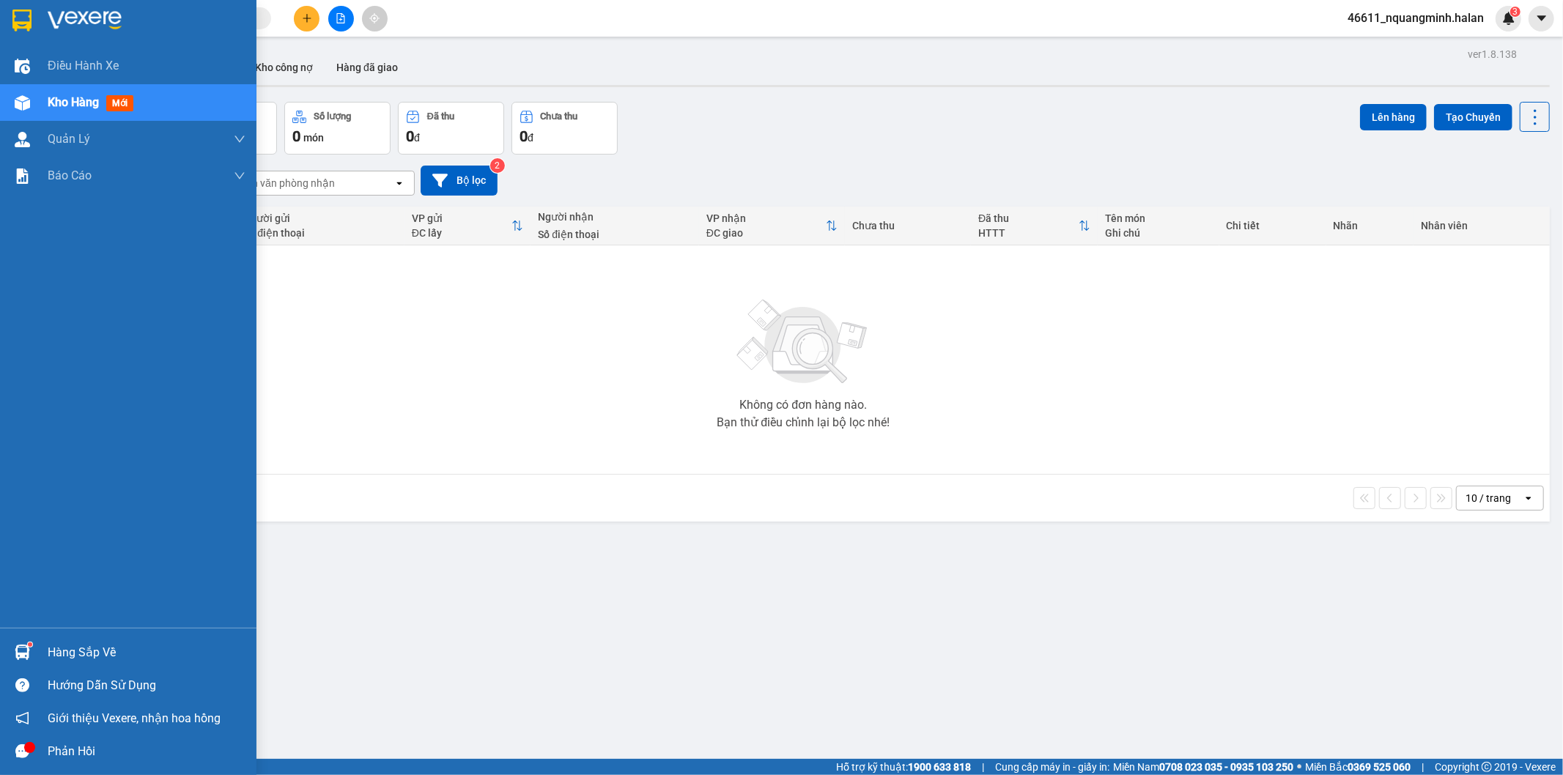
click at [28, 643] on sup at bounding box center [30, 645] width 4 height 4
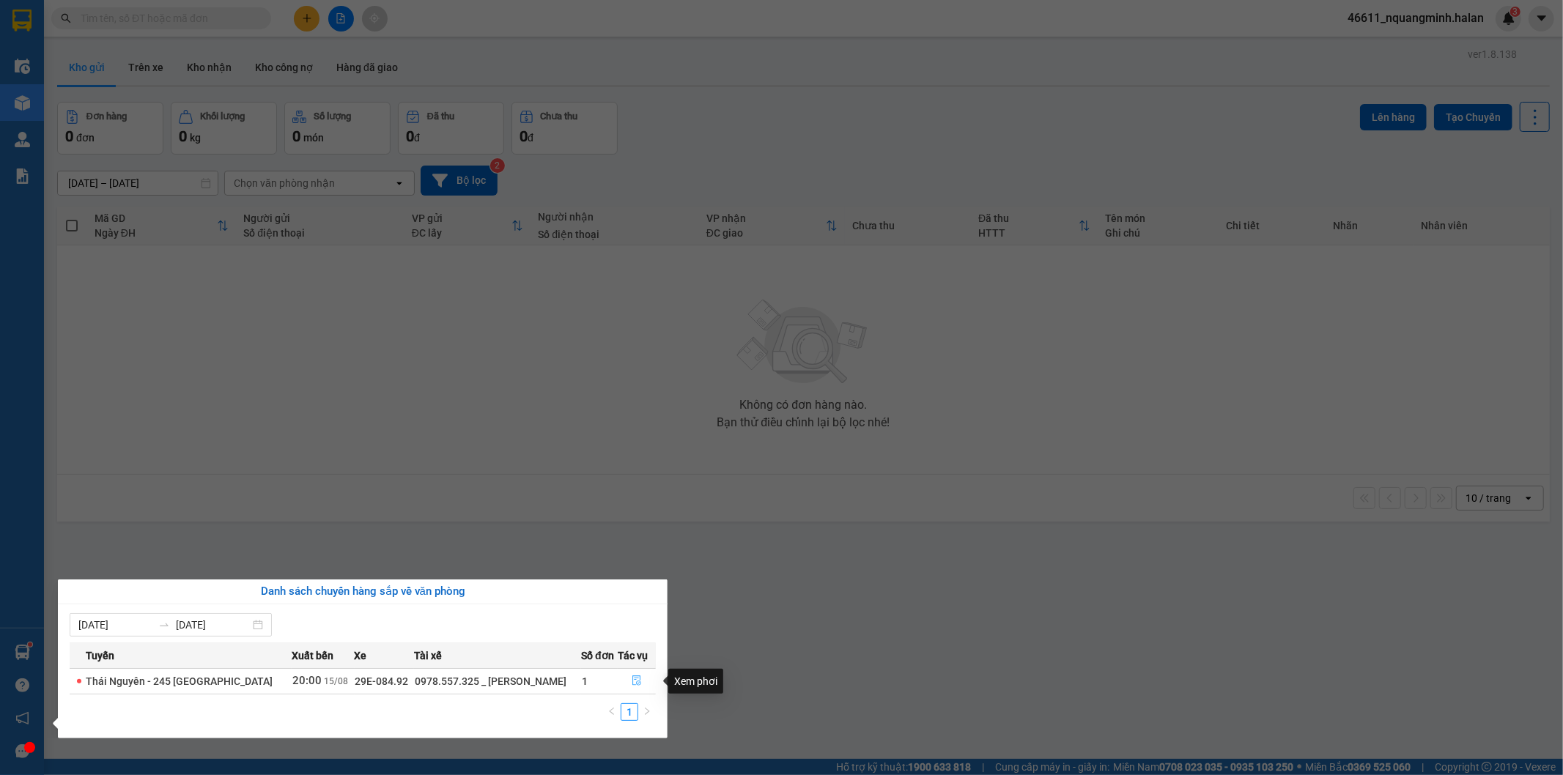
click at [639, 680] on icon "file-done" at bounding box center [636, 681] width 9 height 10
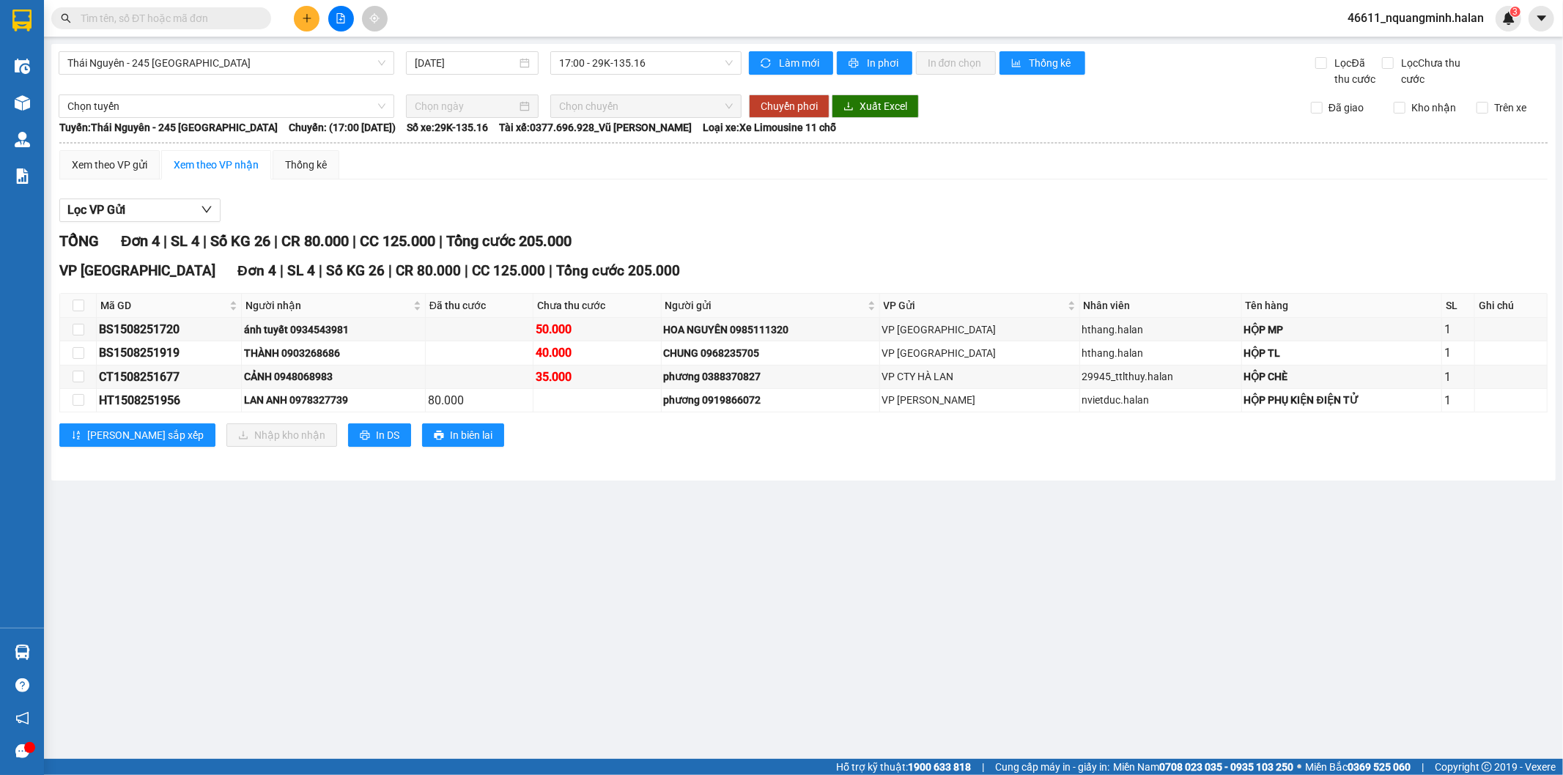
click at [694, 618] on main "[GEOGRAPHIC_DATA] - 245 Quang Trung [DATE] 17:00 - 29K-135.16 Làm mới In phơi I…" at bounding box center [781, 379] width 1563 height 759
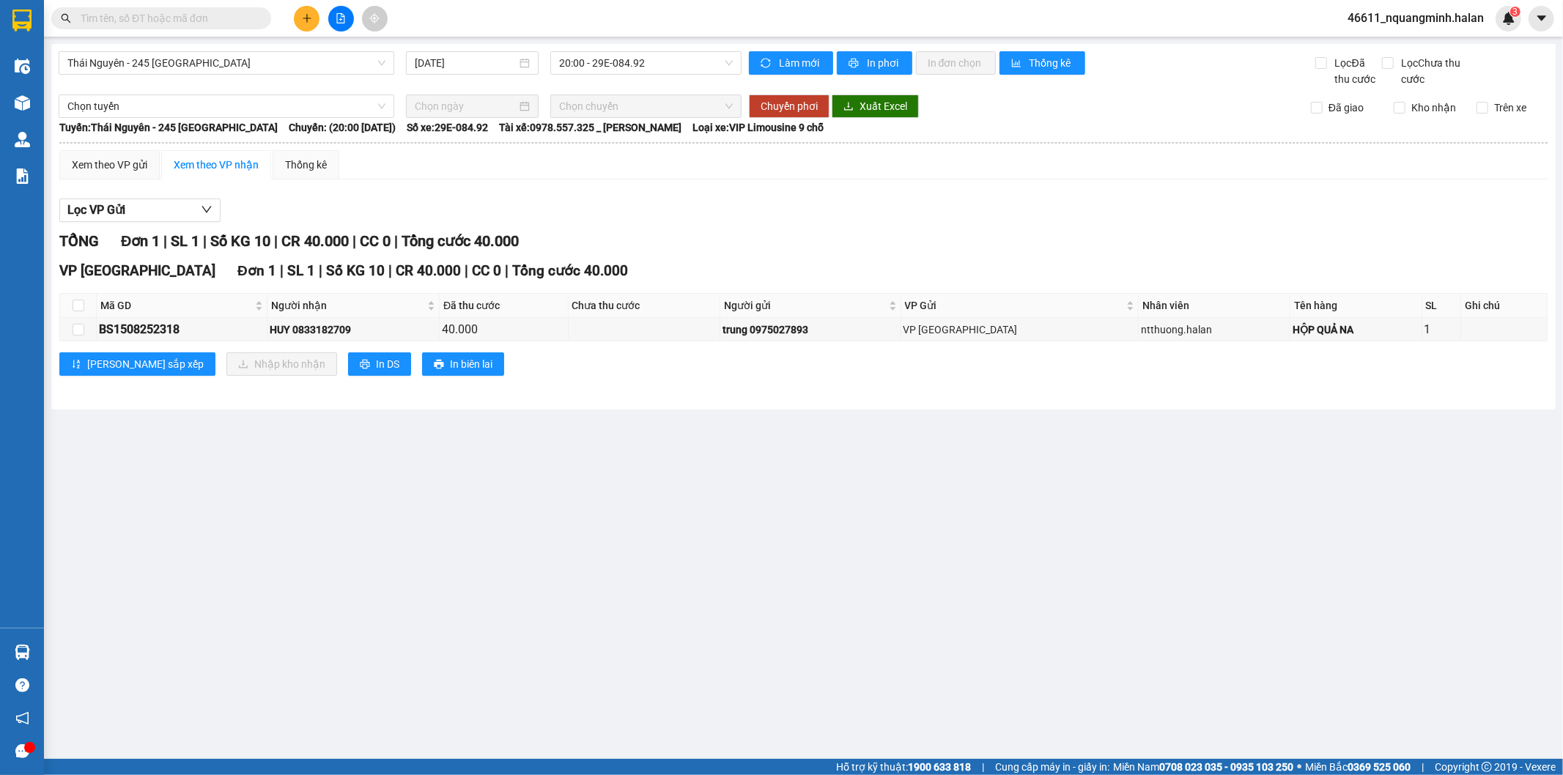
click at [567, 585] on main "[GEOGRAPHIC_DATA] - 245 [GEOGRAPHIC_DATA] [DATE] 20:00 - 29E-084.92 Làm mới In …" at bounding box center [781, 379] width 1563 height 759
drag, startPoint x: 269, startPoint y: 545, endPoint x: 71, endPoint y: 612, distance: 208.8
click at [268, 545] on main "[GEOGRAPHIC_DATA] - 245 [GEOGRAPHIC_DATA] [DATE] 20:00 - 29E-084.92 Làm mới In …" at bounding box center [781, 379] width 1563 height 759
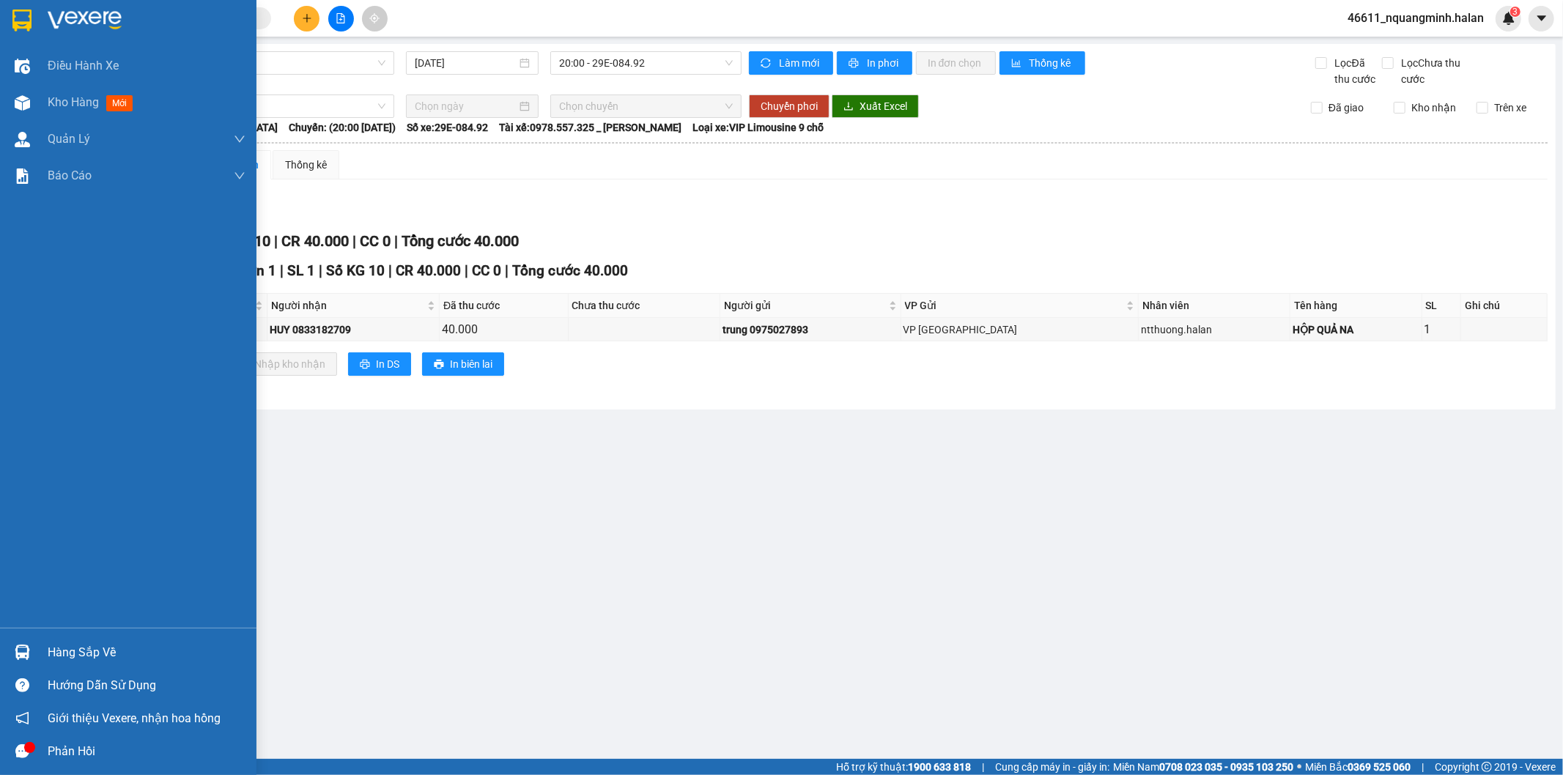
click at [32, 654] on div at bounding box center [23, 653] width 26 height 26
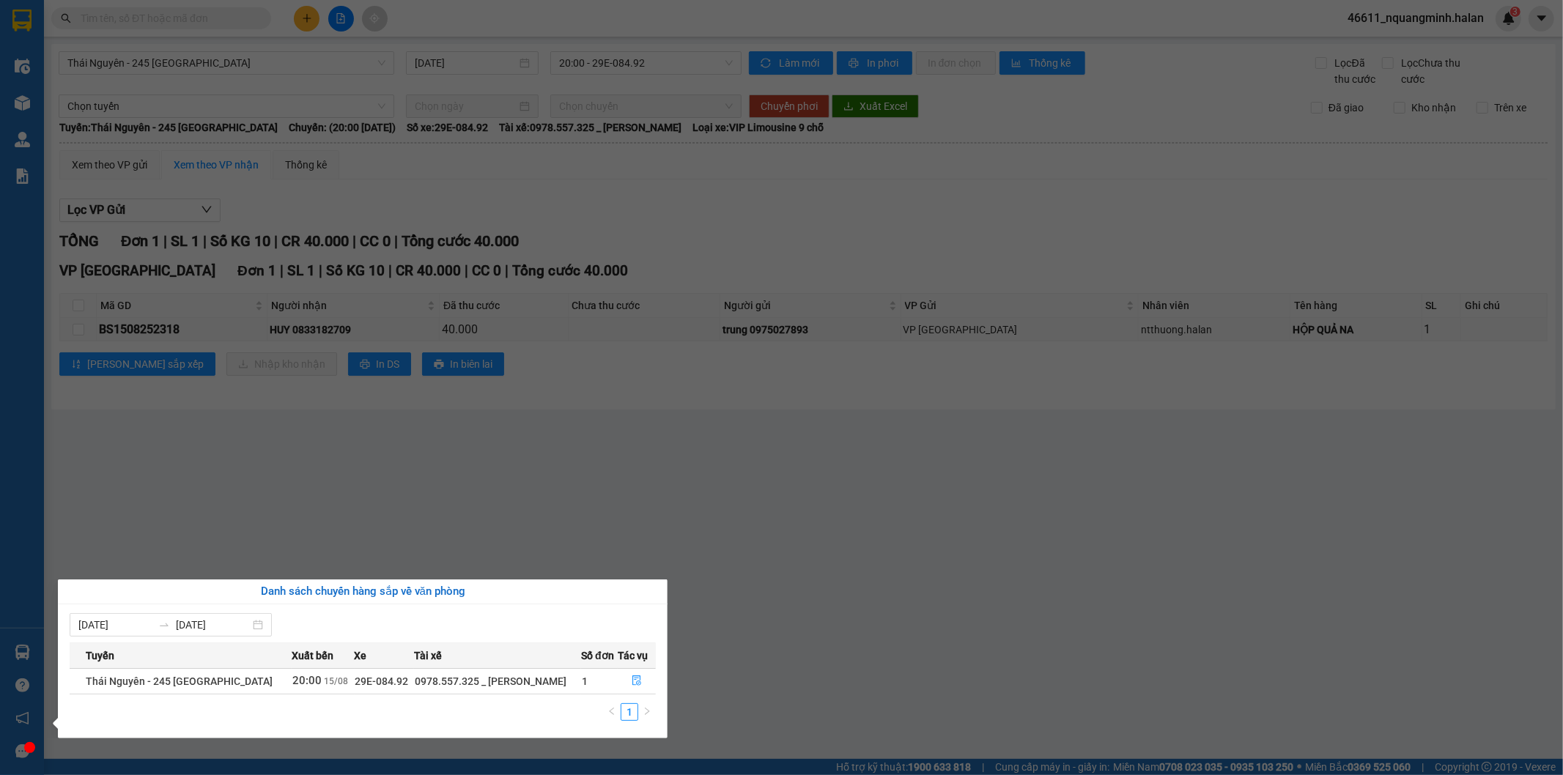
click at [502, 415] on section "Kết quả tìm kiếm ( 8 ) Bộ lọc Mã ĐH Trạng thái Món hàng Thu hộ Tổng cước Chưa c…" at bounding box center [781, 387] width 1563 height 775
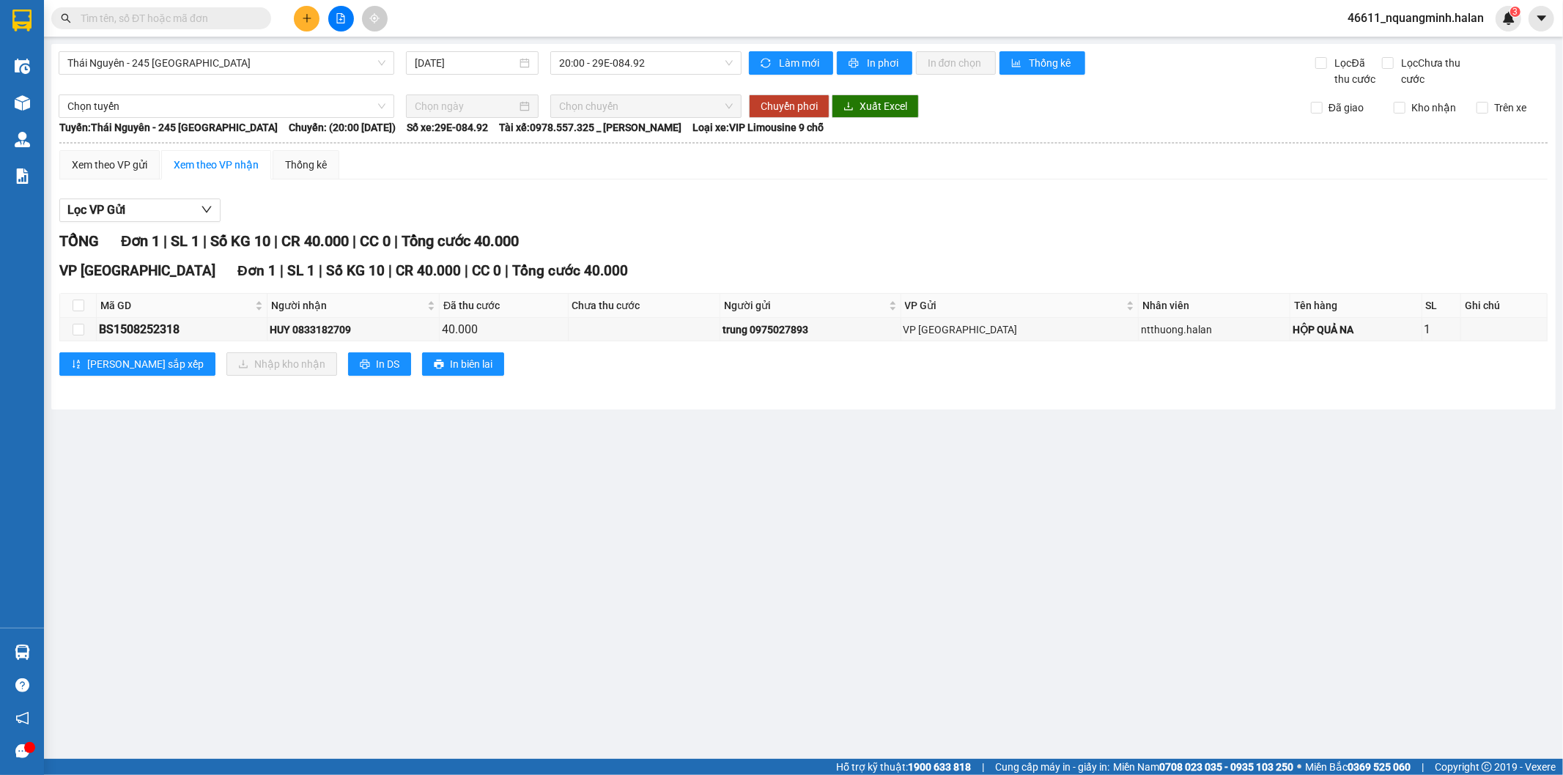
drag, startPoint x: 574, startPoint y: 569, endPoint x: 583, endPoint y: 590, distance: 23.0
click at [577, 580] on main "[GEOGRAPHIC_DATA] - 245 [GEOGRAPHIC_DATA] [DATE] 20:00 - 29E-084.92 Làm mới In …" at bounding box center [781, 379] width 1563 height 759
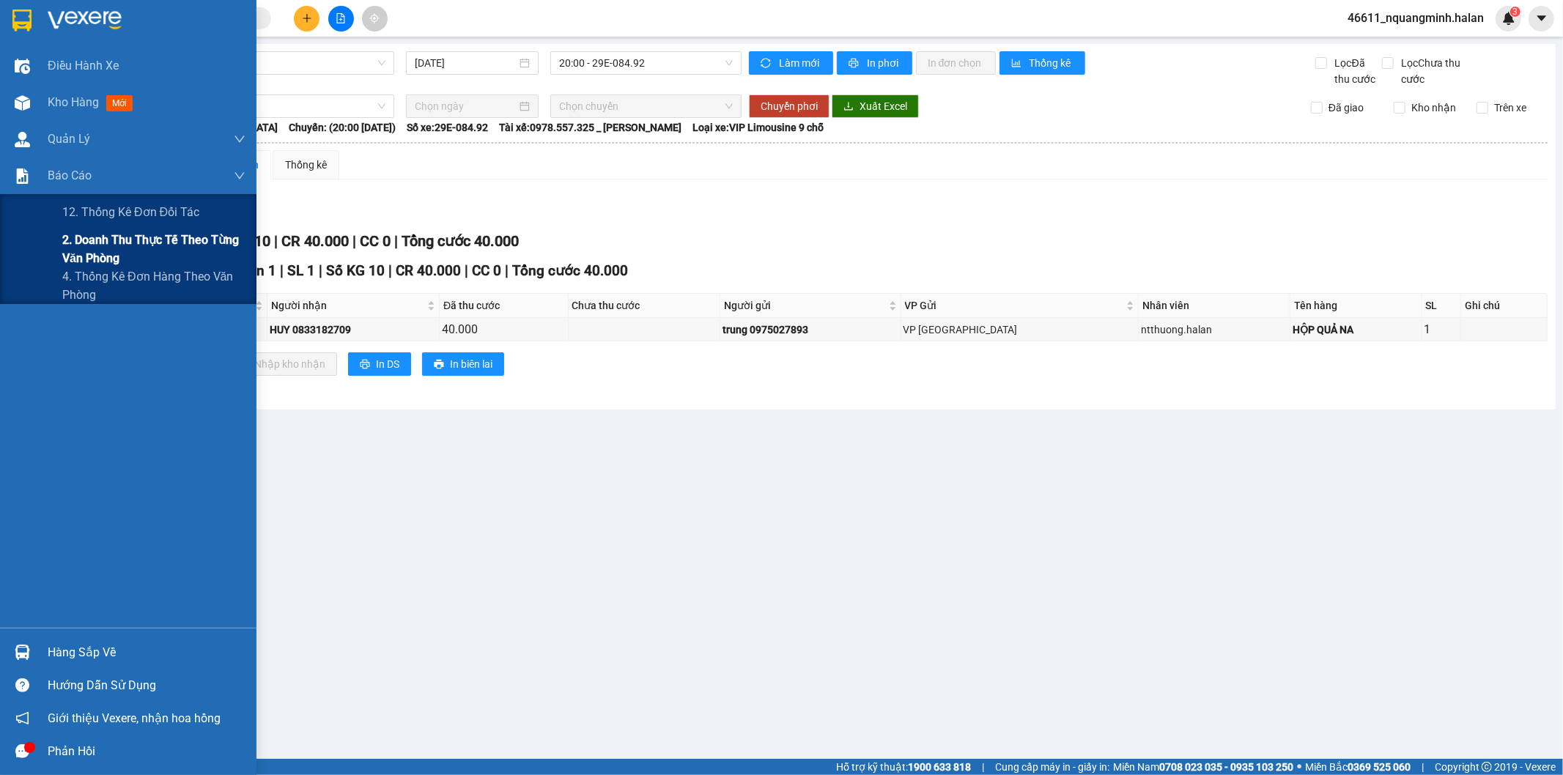
click at [99, 259] on span "2. Doanh thu thực tế theo từng văn phòng" at bounding box center [153, 249] width 183 height 37
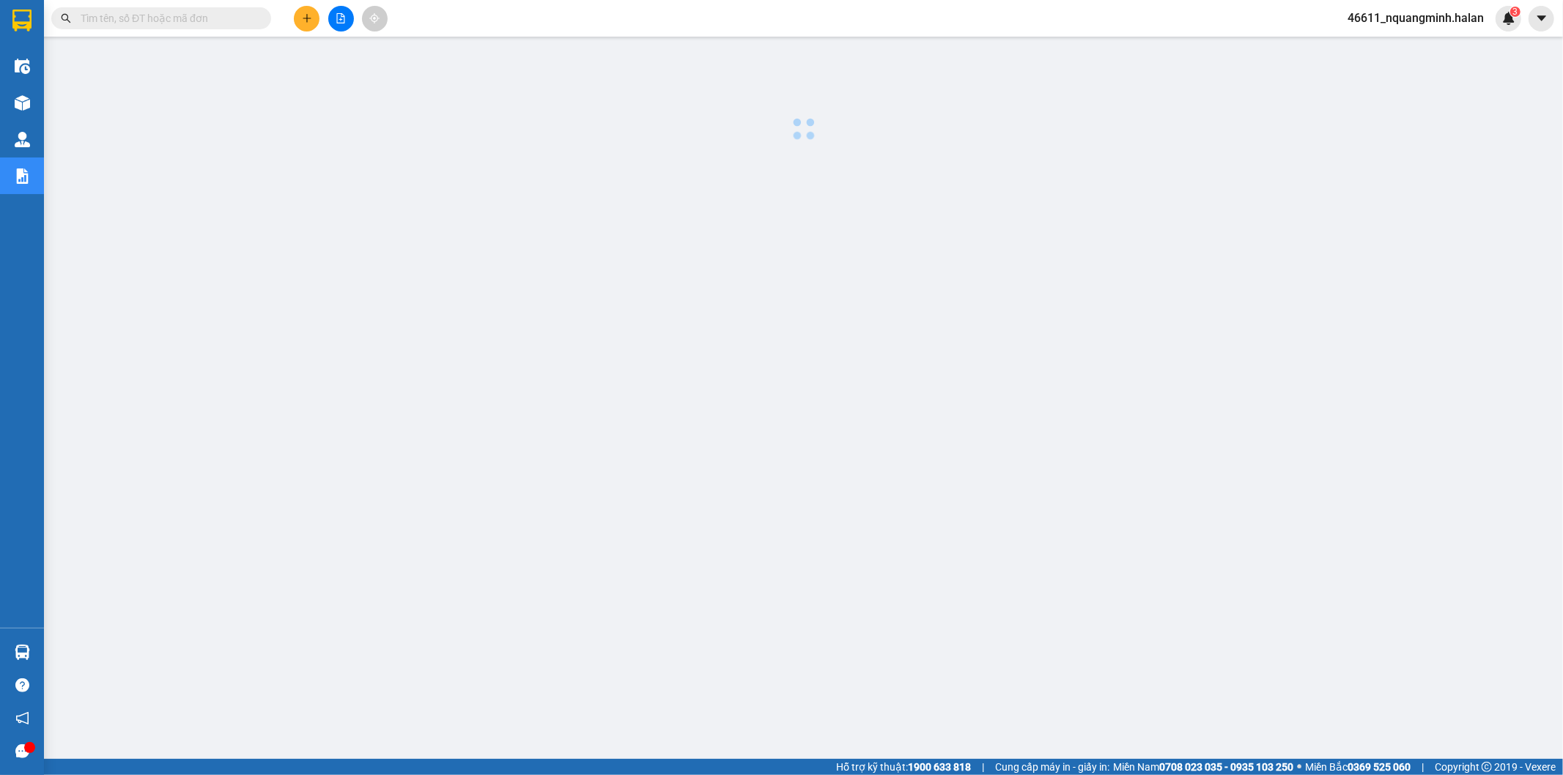
click at [649, 477] on div at bounding box center [803, 373] width 1504 height 659
click at [303, 15] on icon "plus" at bounding box center [307, 18] width 10 height 10
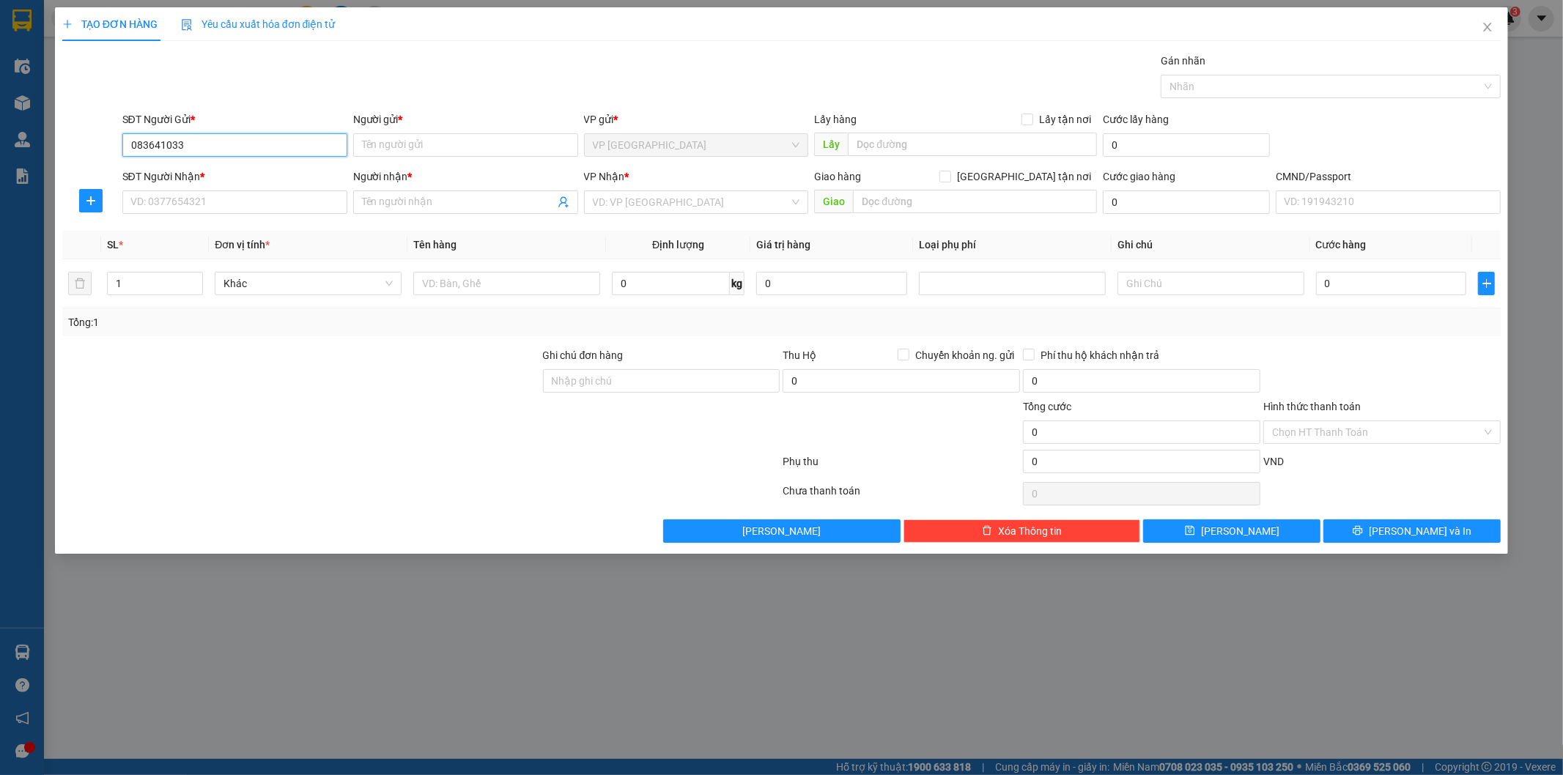
type input "0836410333"
drag, startPoint x: 223, startPoint y: 169, endPoint x: 227, endPoint y: 184, distance: 15.8
click at [223, 169] on div "0836410333 - VP [GEOGRAPHIC_DATA]" at bounding box center [234, 174] width 207 height 16
type input "VP TÂN TRIỀU"
type input "0836410333"
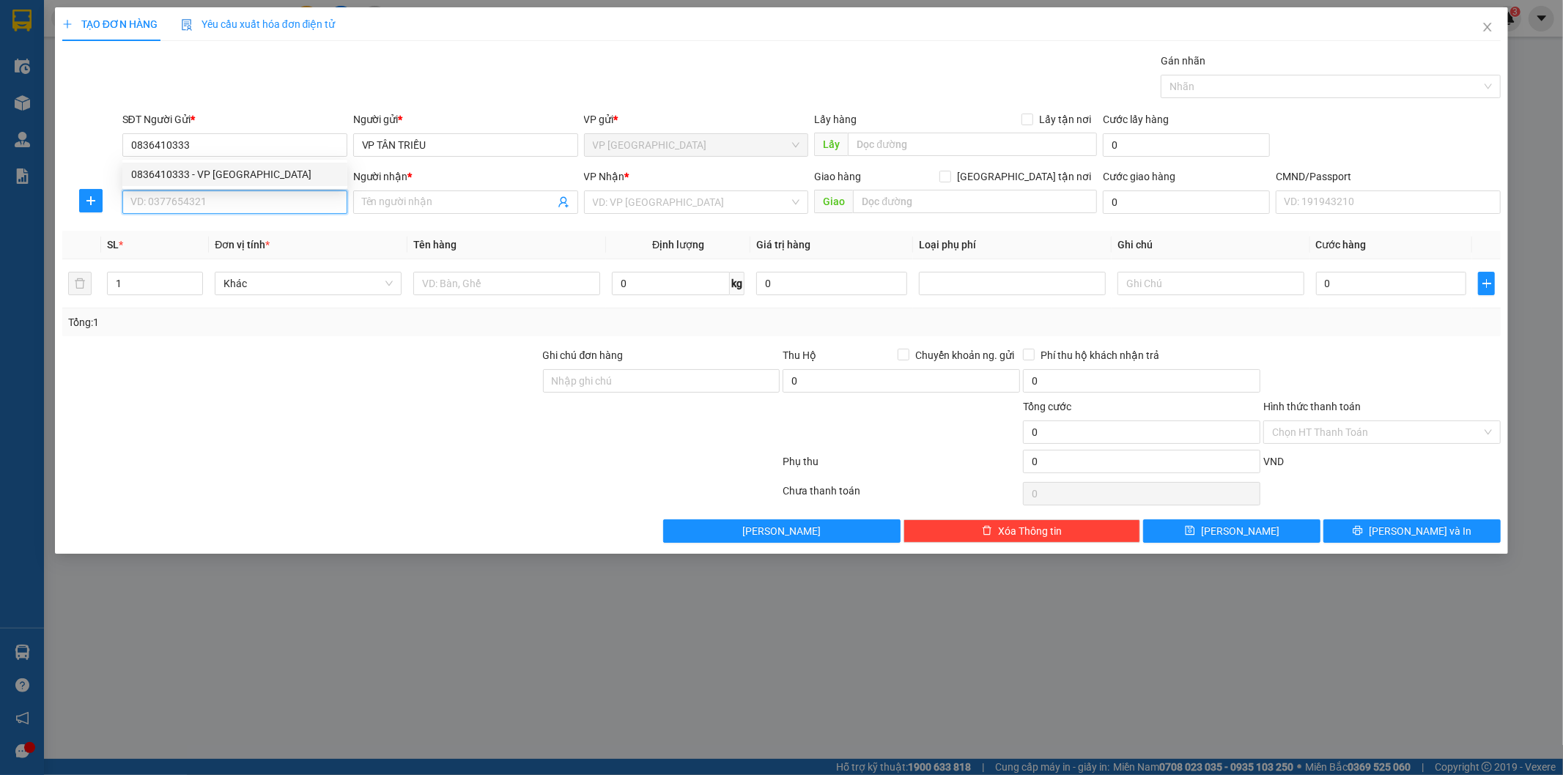
click at [229, 193] on input "SĐT Người Nhận *" at bounding box center [234, 201] width 225 height 23
drag, startPoint x: 224, startPoint y: 221, endPoint x: 407, endPoint y: 267, distance: 188.2
click at [225, 223] on div "0982347092 - THOA KẾ TOÁN" at bounding box center [234, 231] width 225 height 23
type input "0982347092"
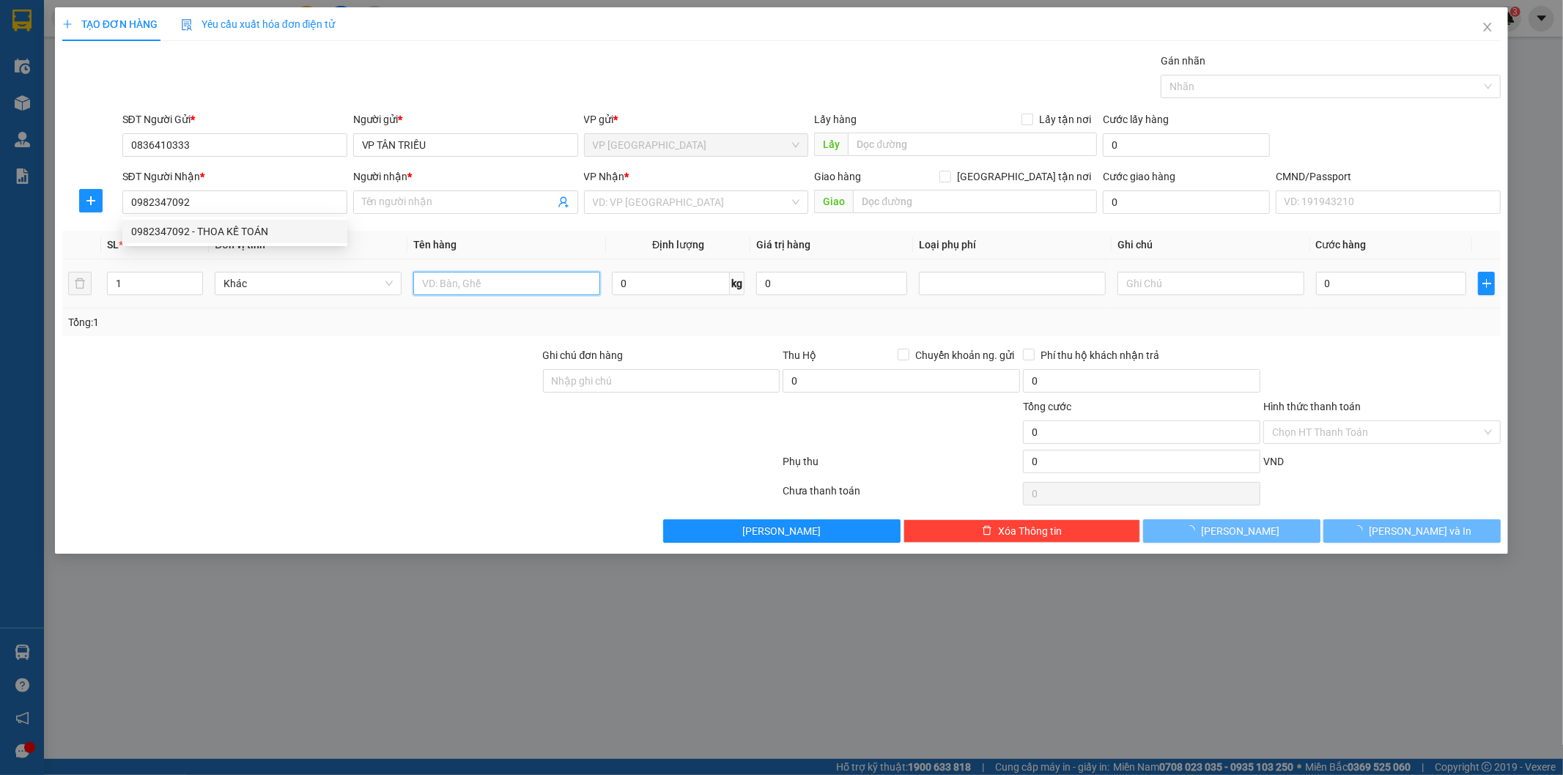
type input "THOA KẾ TOÁN"
click at [463, 289] on input "text" at bounding box center [506, 283] width 187 height 23
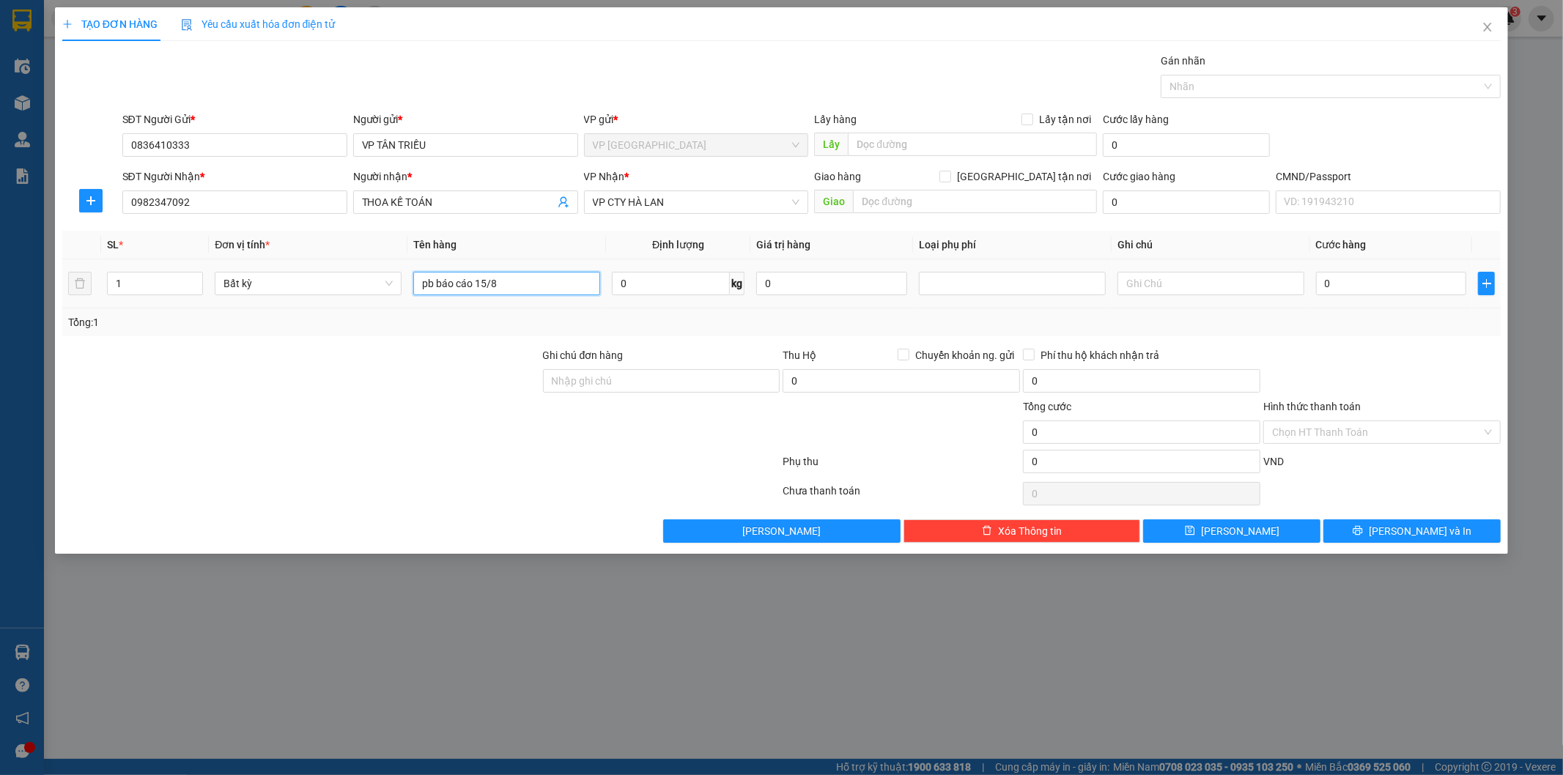
type input "pb báo cáo 15/8"
drag, startPoint x: 1350, startPoint y: 423, endPoint x: 1332, endPoint y: 435, distance: 21.1
click at [1349, 423] on input "Hình thức thanh toán" at bounding box center [1377, 432] width 210 height 22
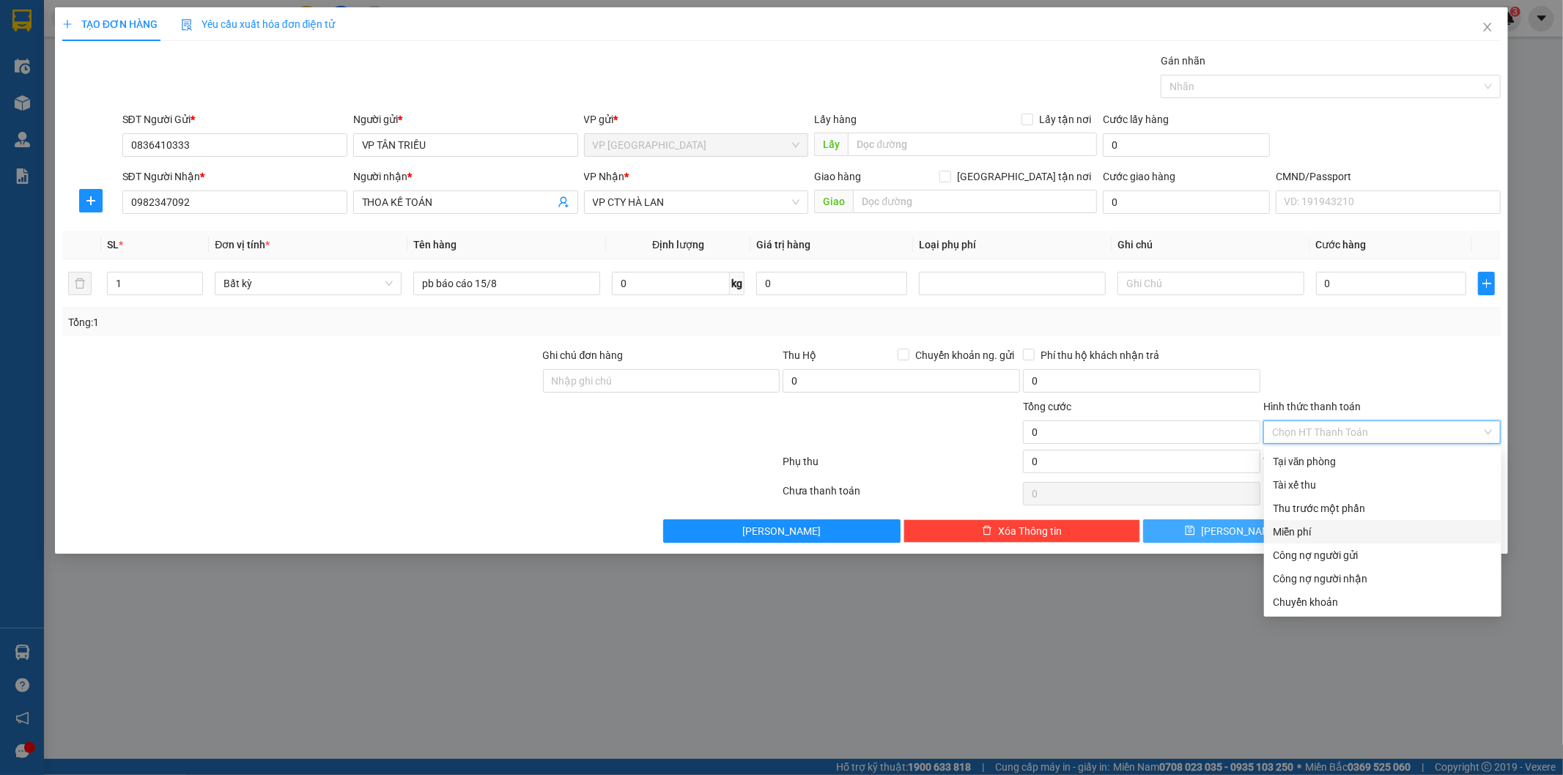
drag, startPoint x: 1303, startPoint y: 531, endPoint x: 1315, endPoint y: 530, distance: 12.5
click at [1302, 531] on div "Miễn phí" at bounding box center [1383, 532] width 220 height 16
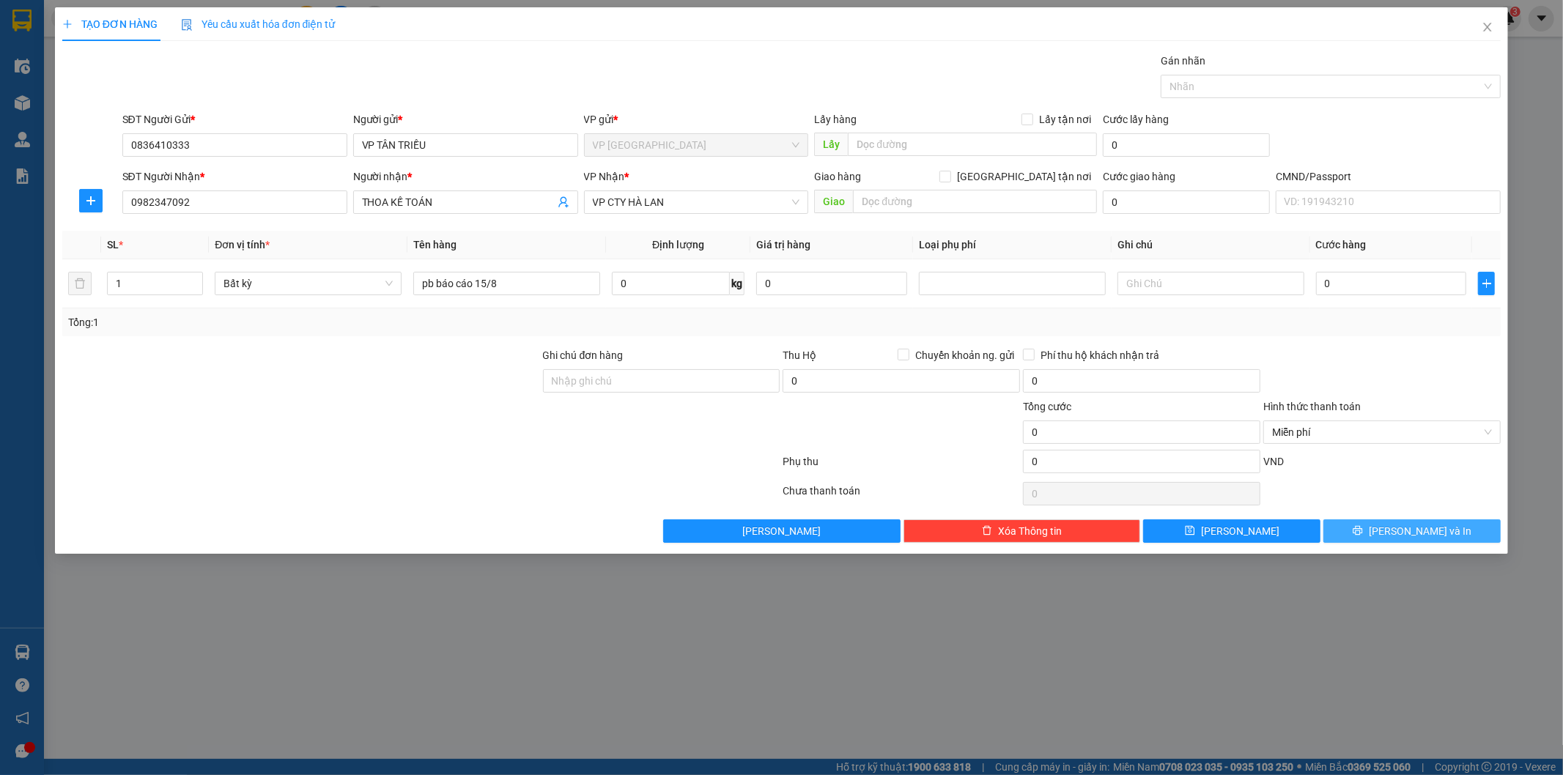
click at [1407, 530] on span "[PERSON_NAME] và In" at bounding box center [1420, 531] width 103 height 16
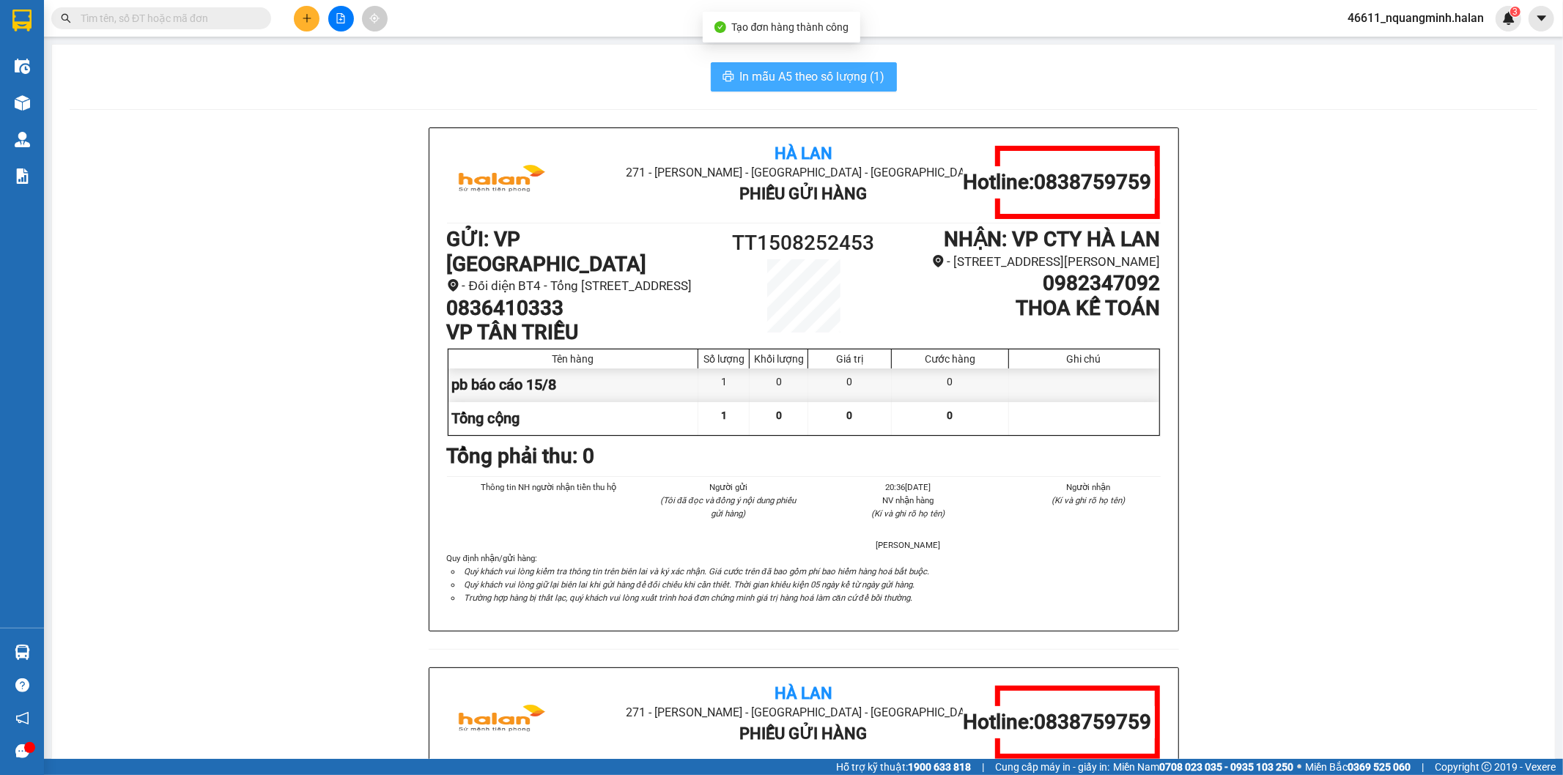
click at [787, 86] on button "In mẫu A5 theo số lượng (1)" at bounding box center [804, 76] width 186 height 29
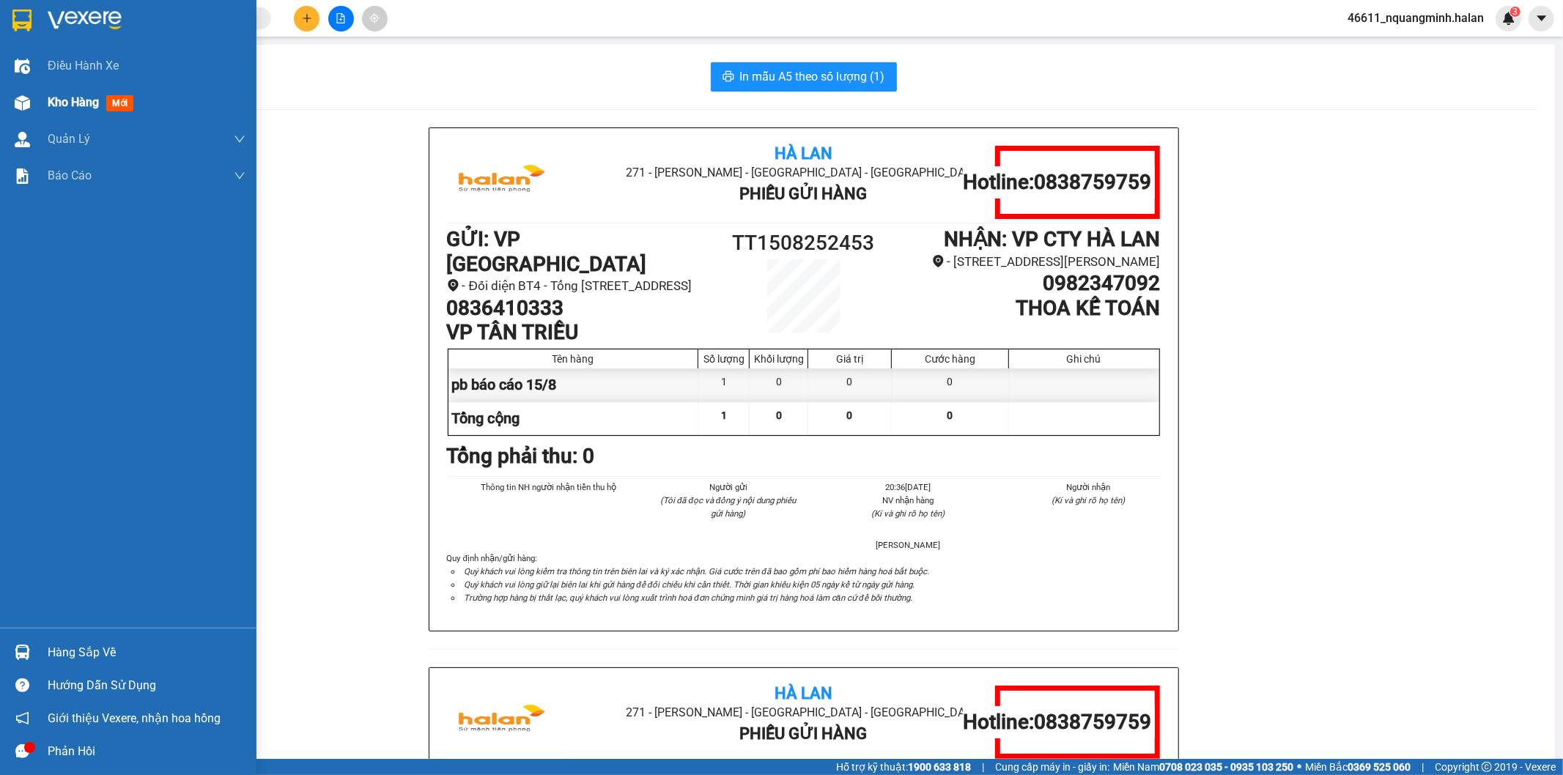
click at [12, 100] on div at bounding box center [23, 103] width 26 height 26
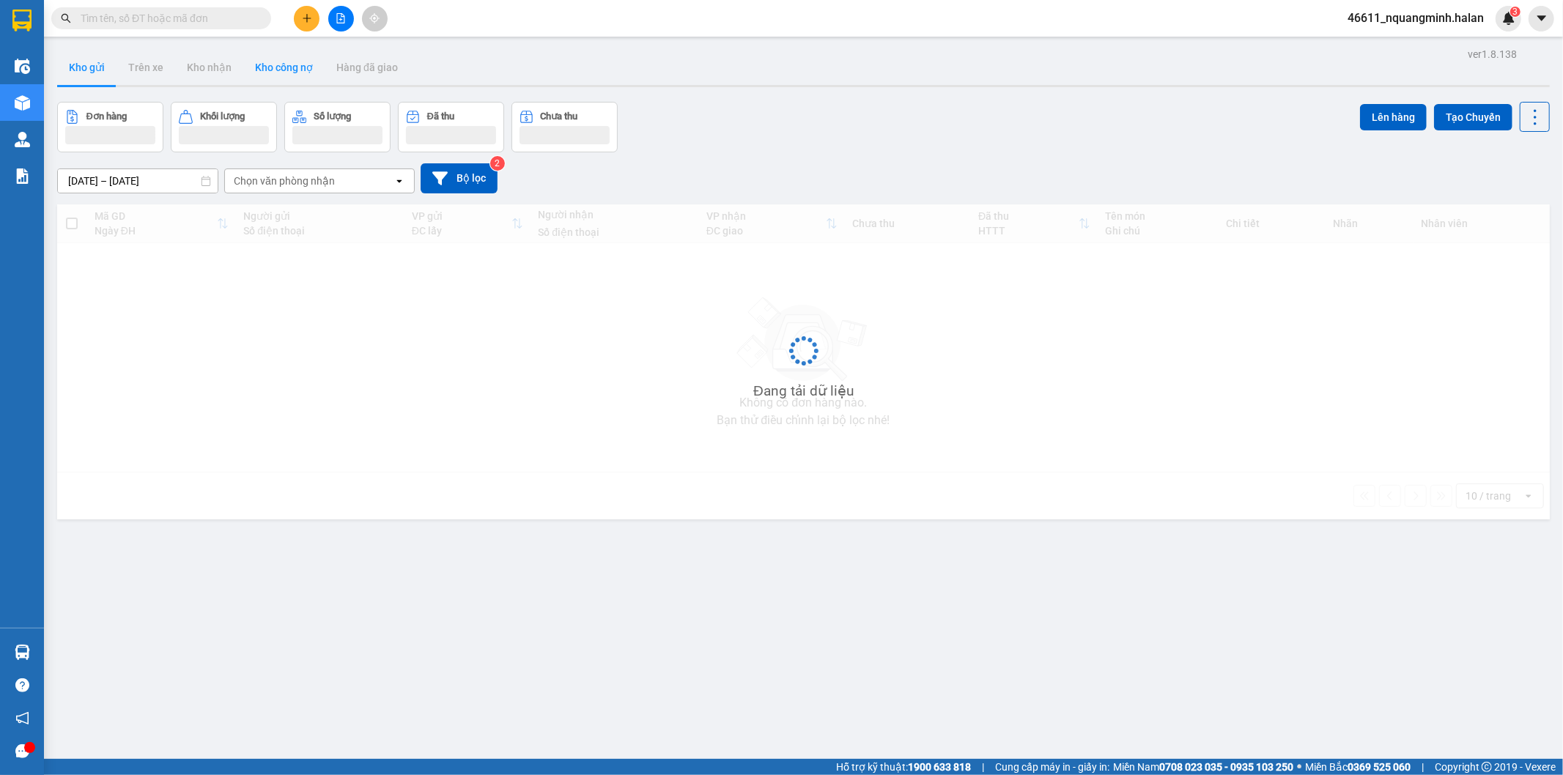
click at [825, 106] on div "Đơn hàng Khối lượng Số lượng Đã thu Chưa thu Lên hàng Tạo Chuyến" at bounding box center [803, 127] width 1492 height 51
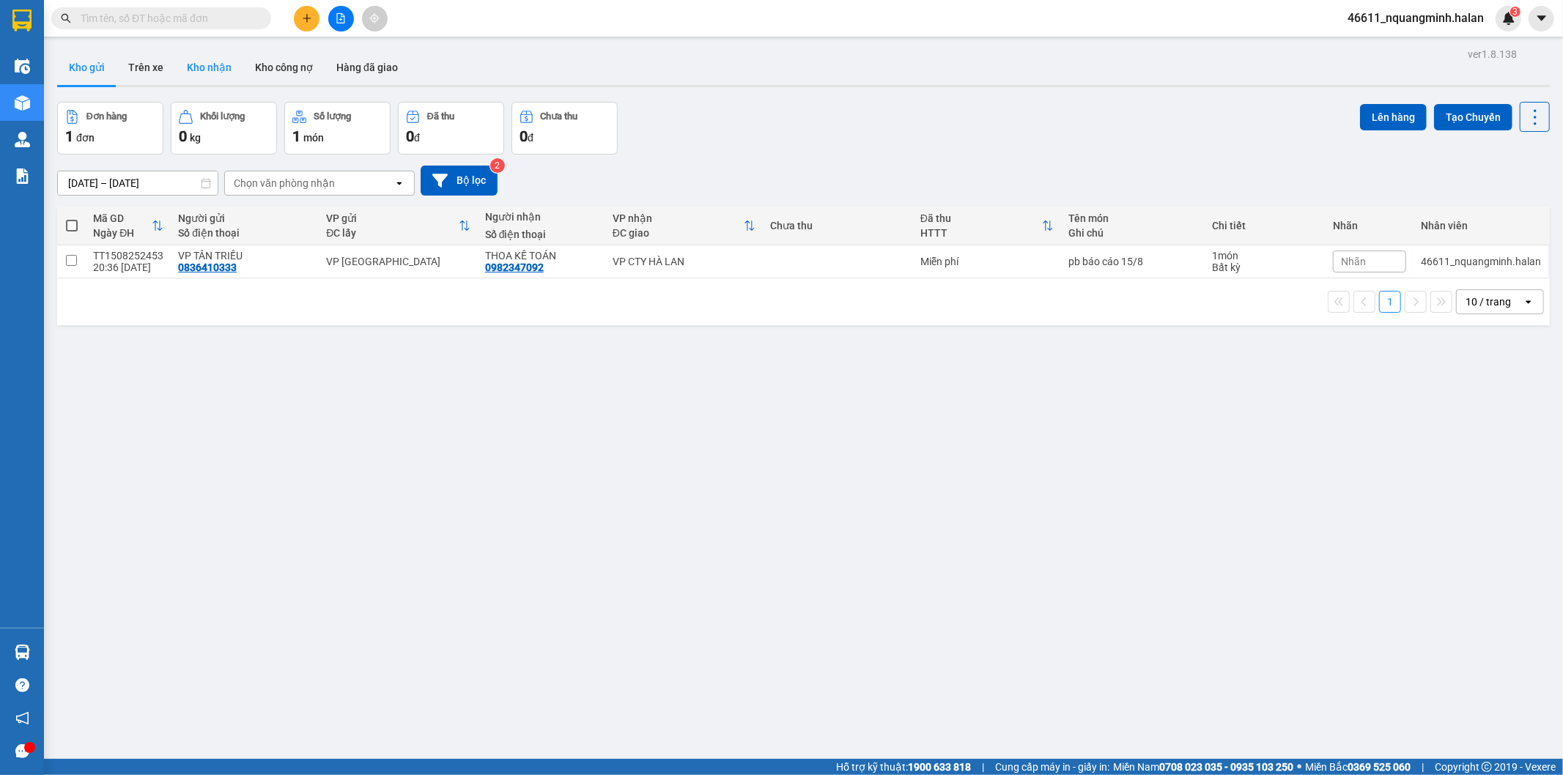
click at [217, 68] on button "Kho nhận" at bounding box center [209, 67] width 68 height 35
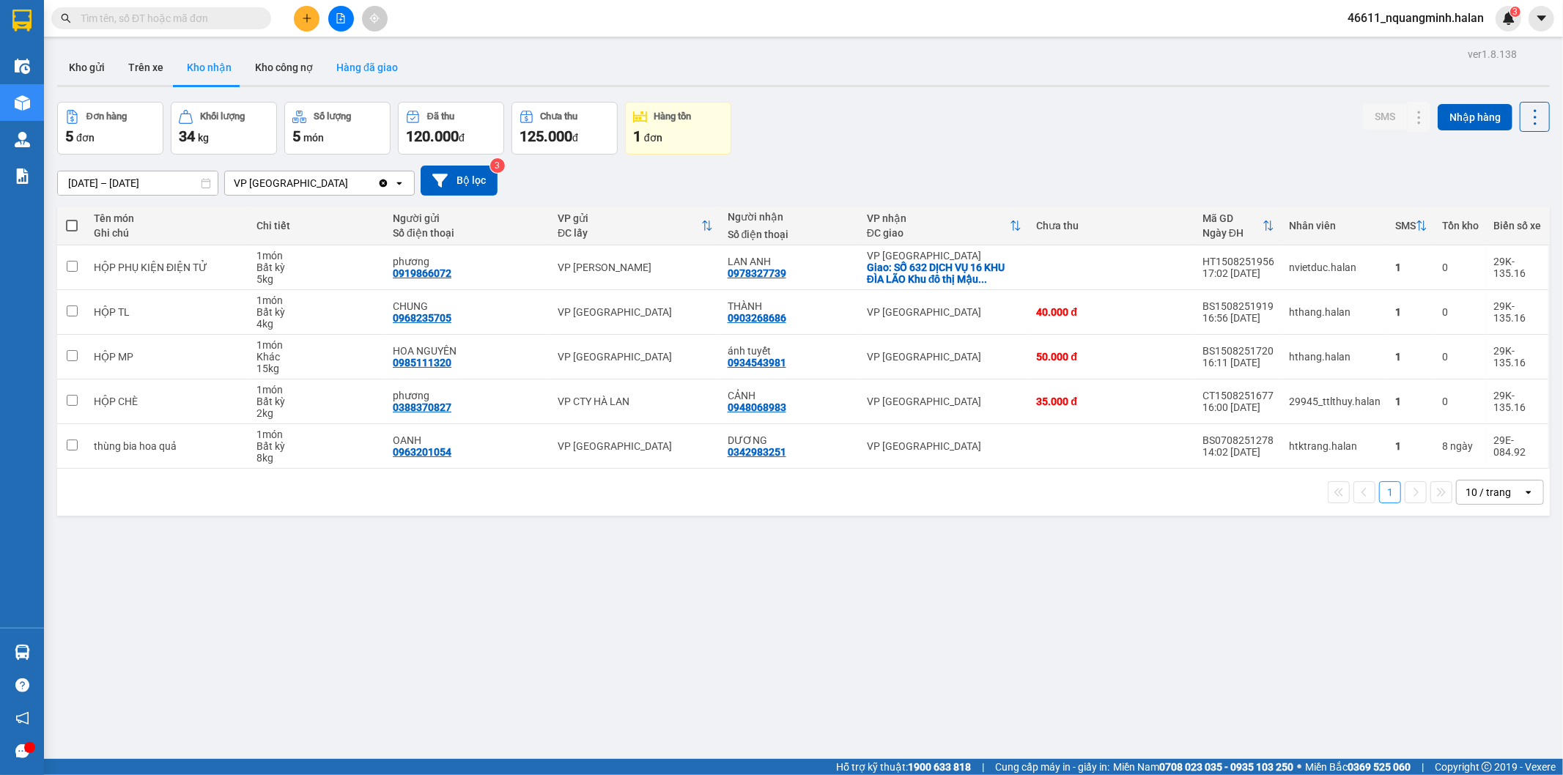
click at [364, 66] on button "Hàng đã giao" at bounding box center [367, 67] width 85 height 35
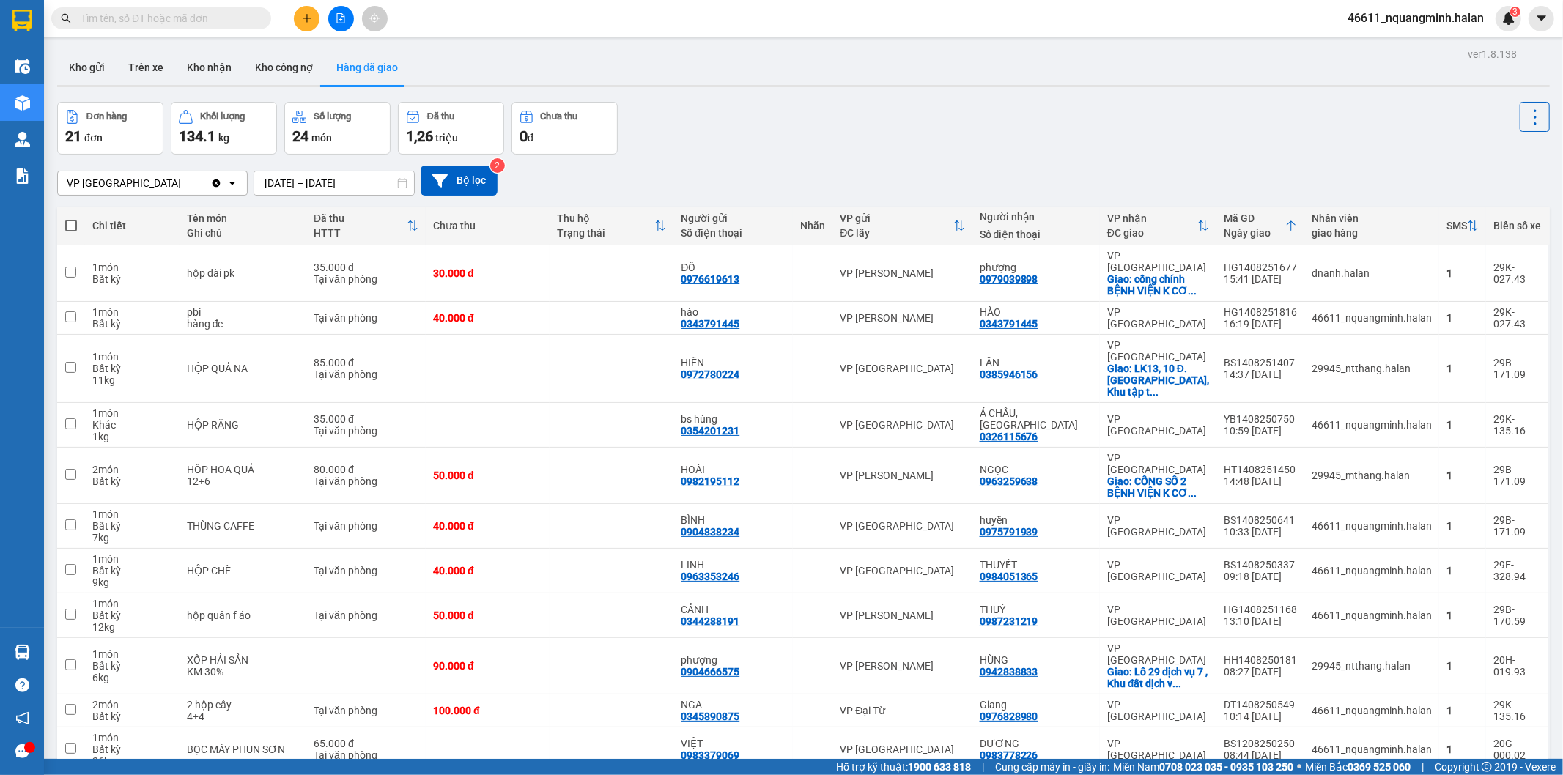
click at [330, 181] on input "[DATE] – [DATE]" at bounding box center [334, 182] width 160 height 23
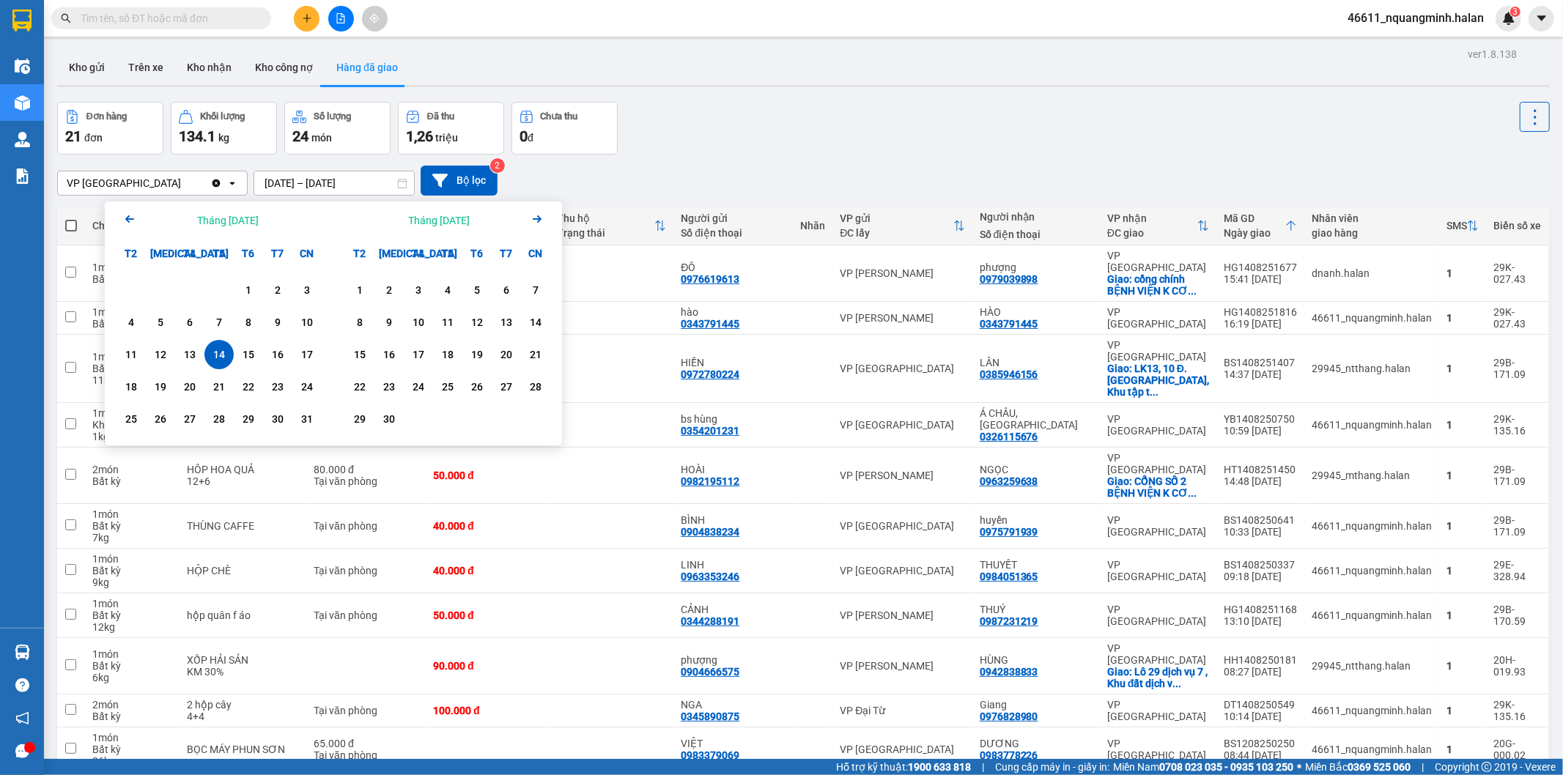
click at [218, 350] on div "14" at bounding box center [219, 355] width 21 height 18
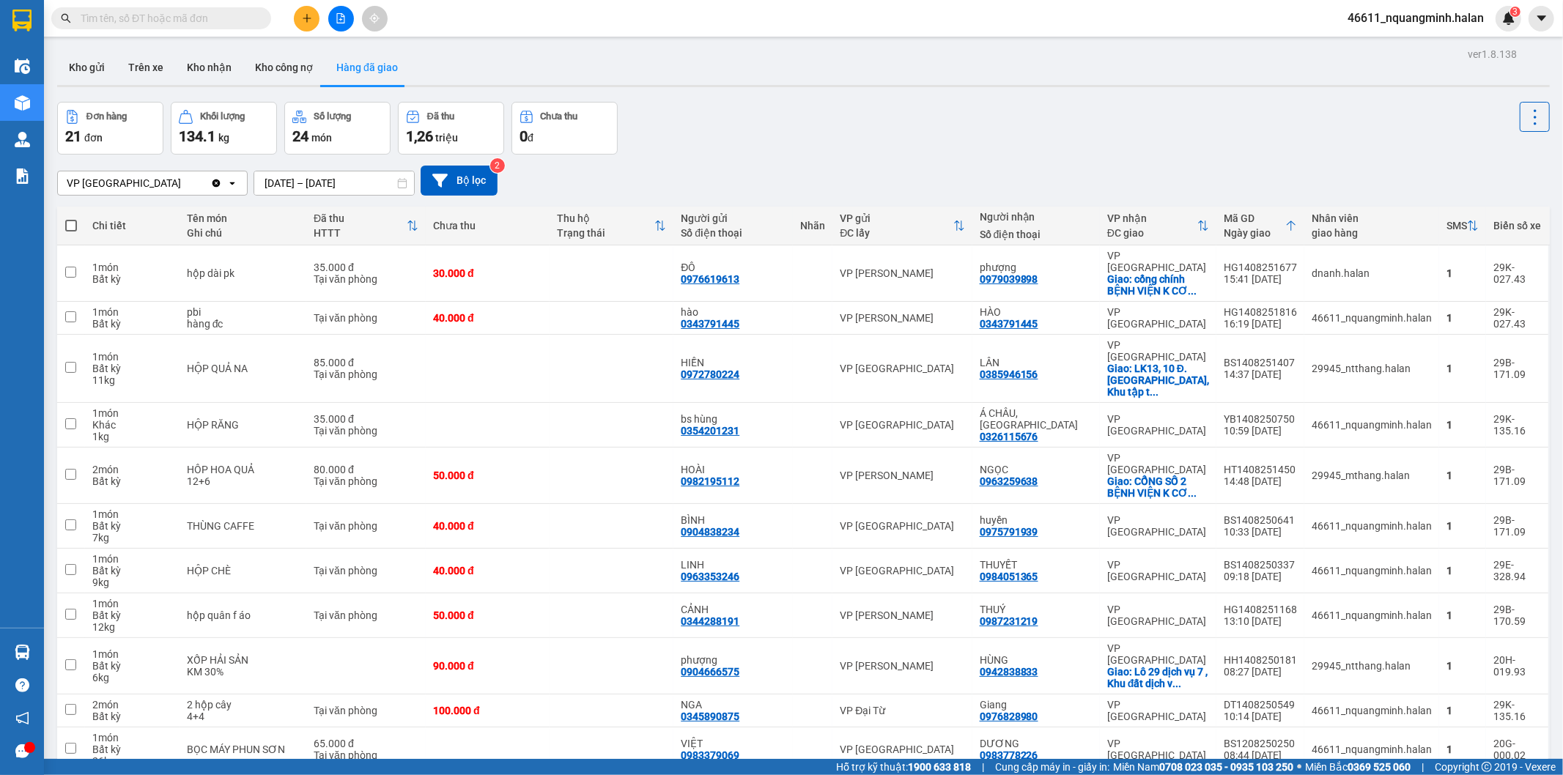
click at [352, 192] on div "ver 1.8.138 Kho gửi Trên xe Kho nhận Kho công nợ Hàng đã giao Đơn hàng 21 đơn K…" at bounding box center [803, 641] width 1504 height 1195
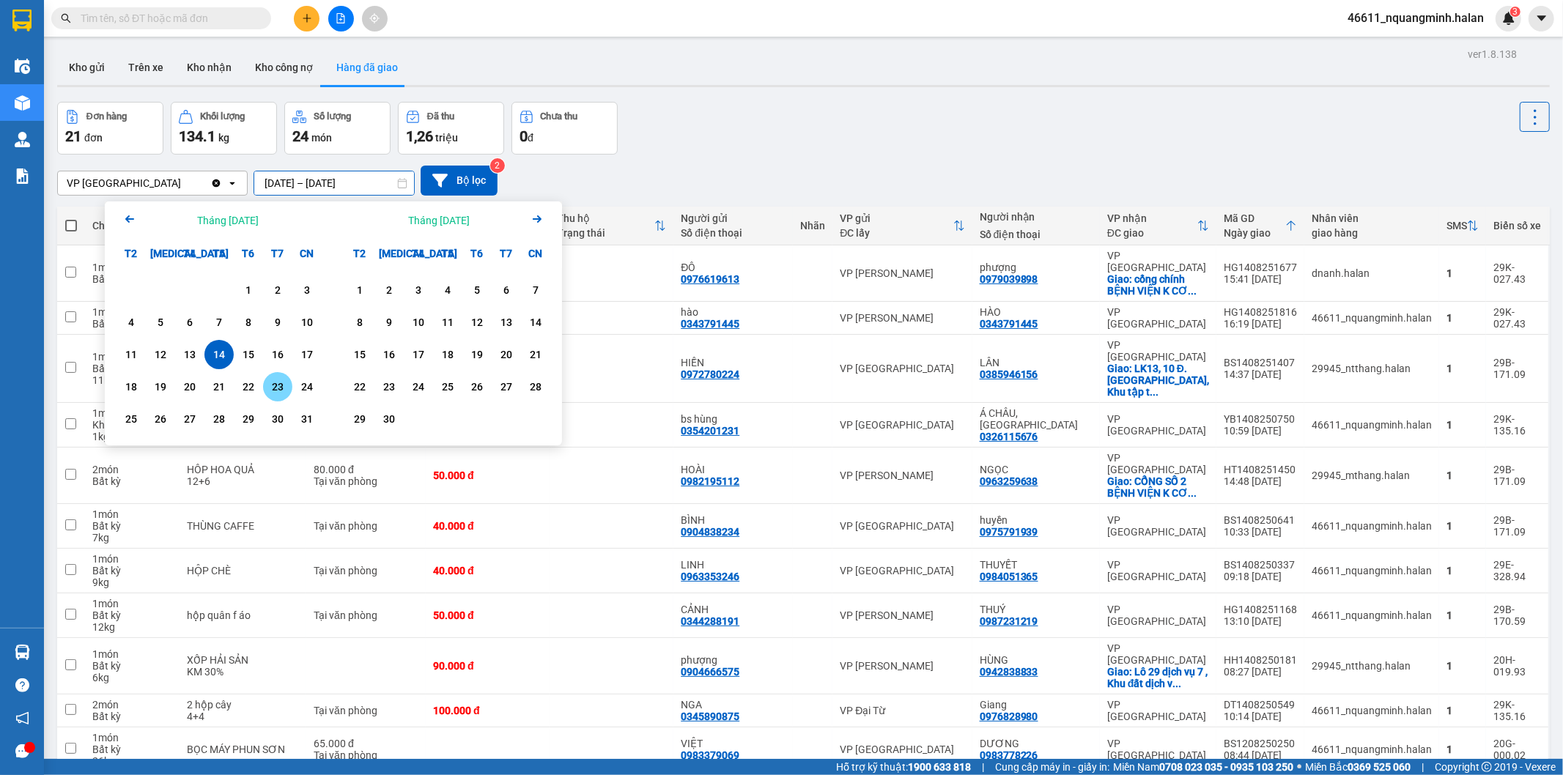
click at [239, 344] on div "15" at bounding box center [248, 354] width 29 height 29
click at [248, 358] on div "15" at bounding box center [248, 355] width 21 height 18
type input "[DATE] – [DATE]"
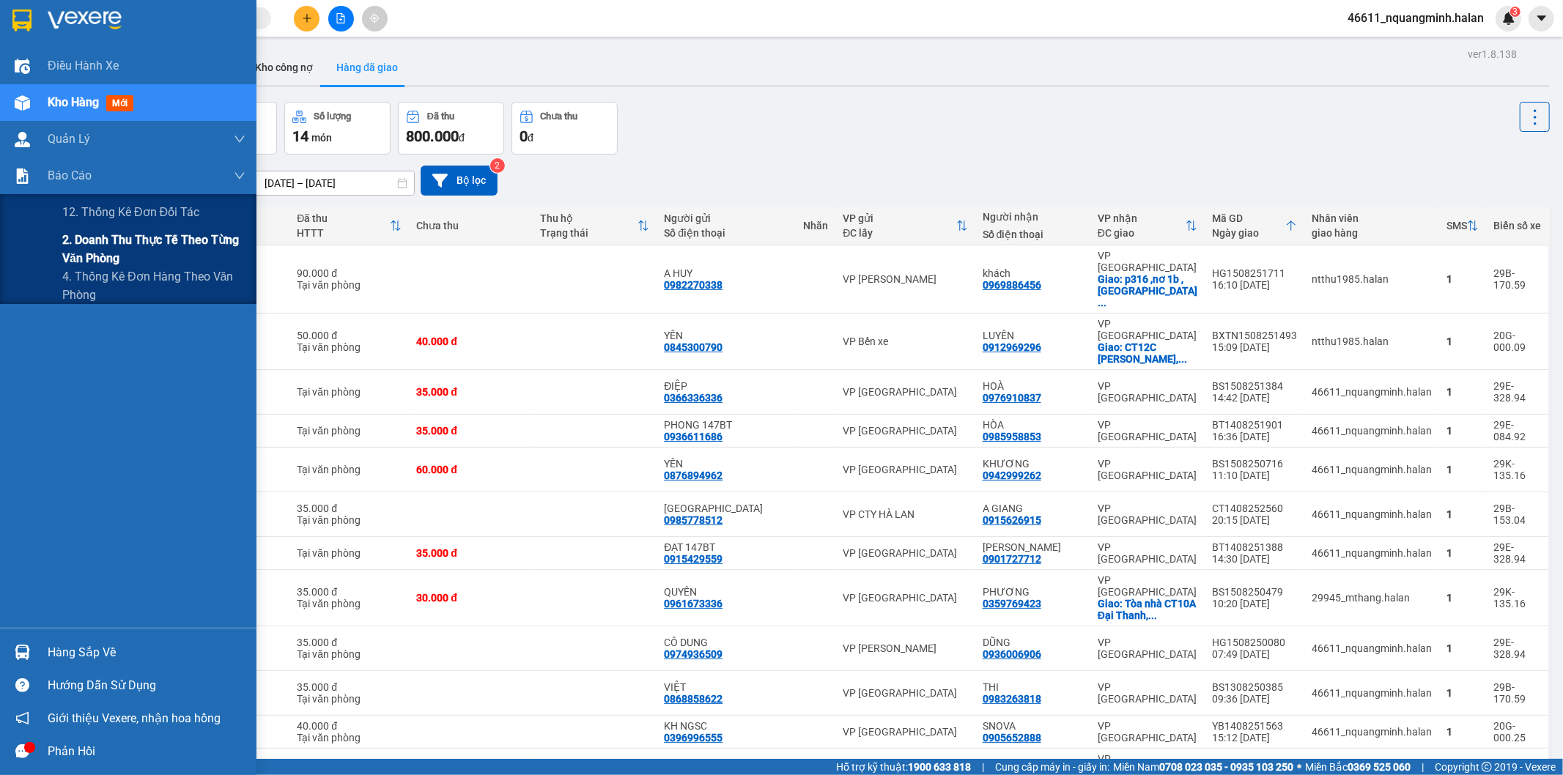
click at [62, 247] on span "2. Doanh thu thực tế theo từng văn phòng" at bounding box center [153, 249] width 183 height 37
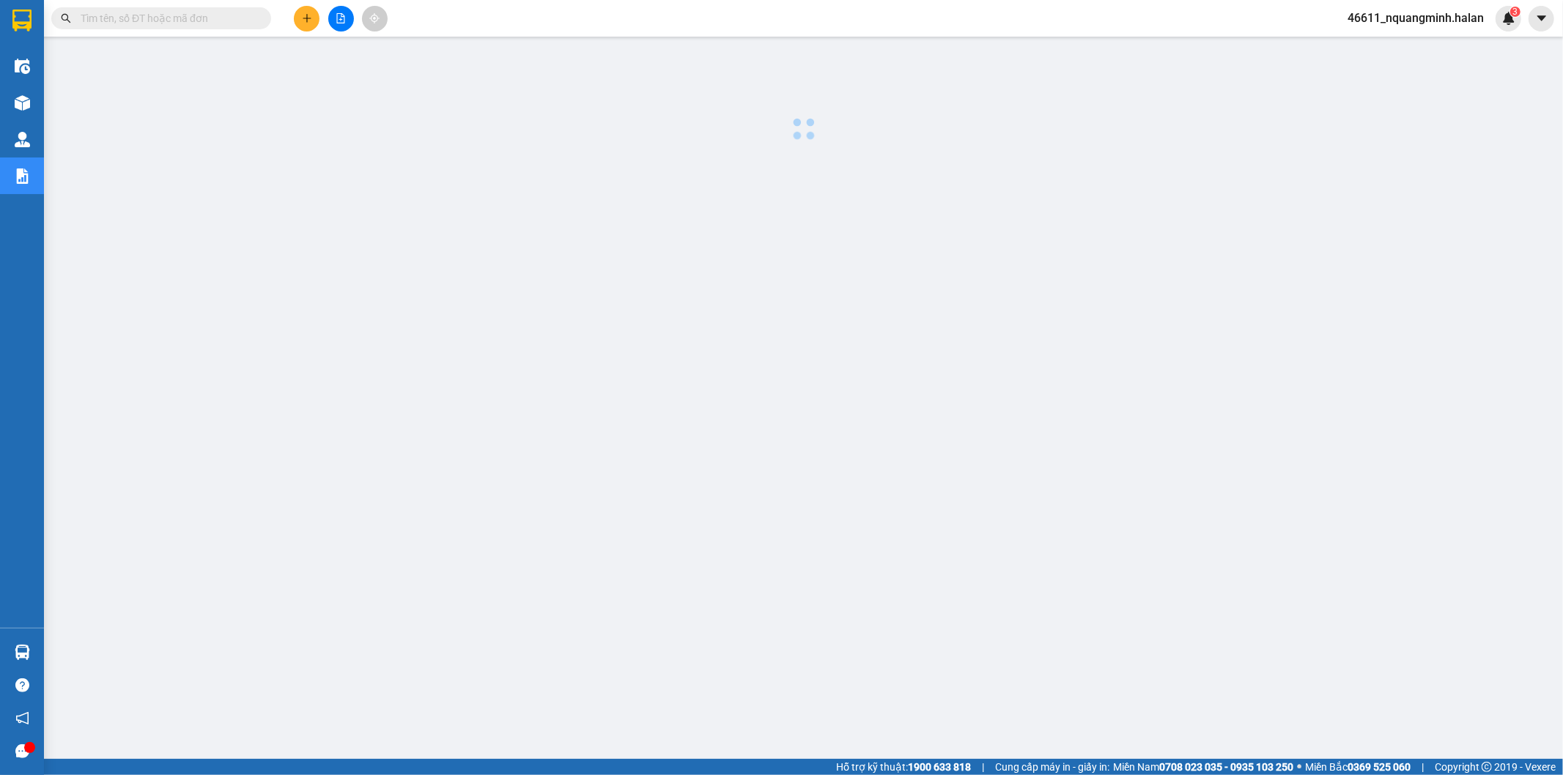
click at [797, 273] on div at bounding box center [803, 373] width 1504 height 659
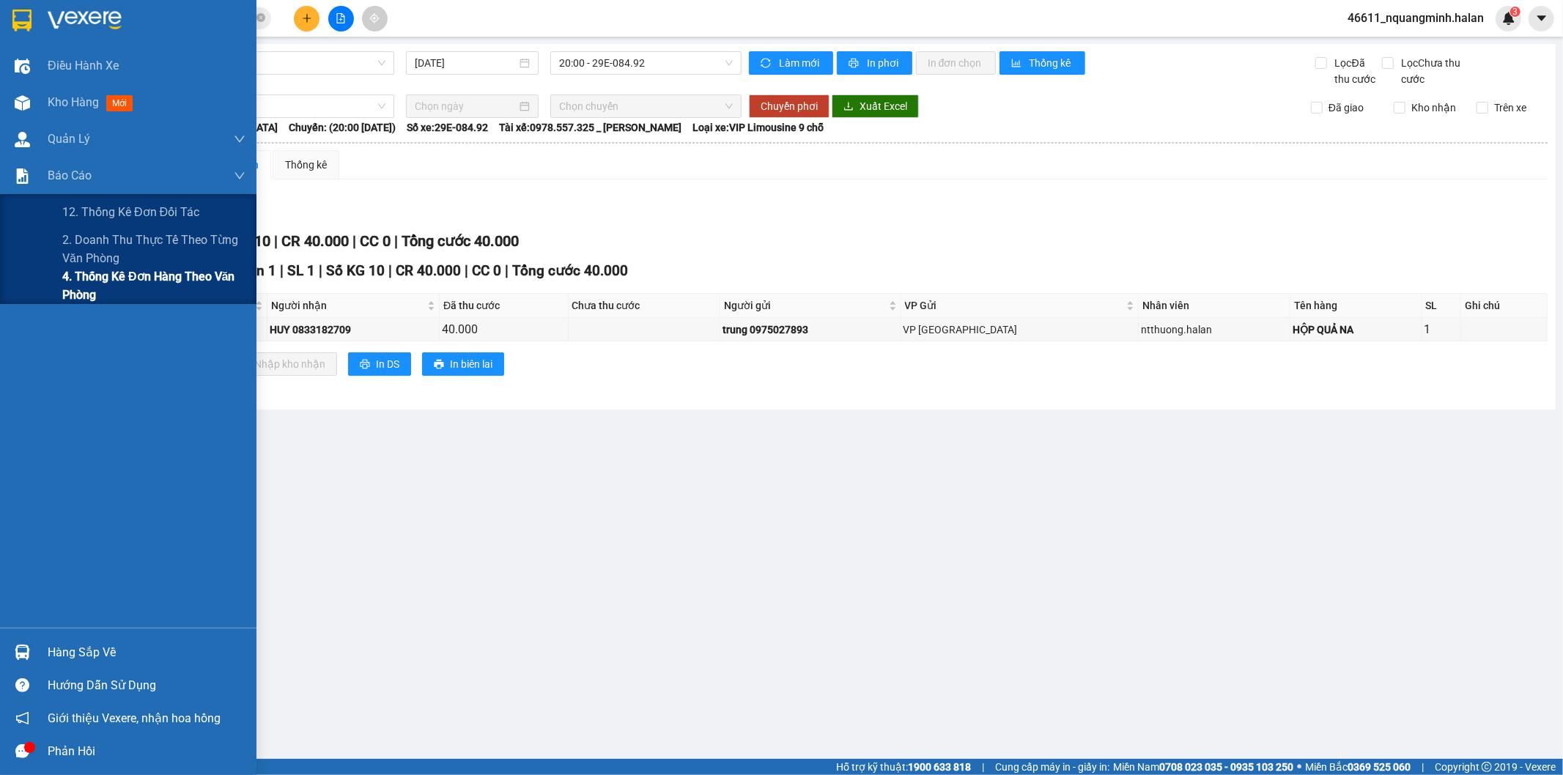
click at [85, 284] on span "4. Thống kê đơn hàng theo văn phòng" at bounding box center [153, 285] width 183 height 37
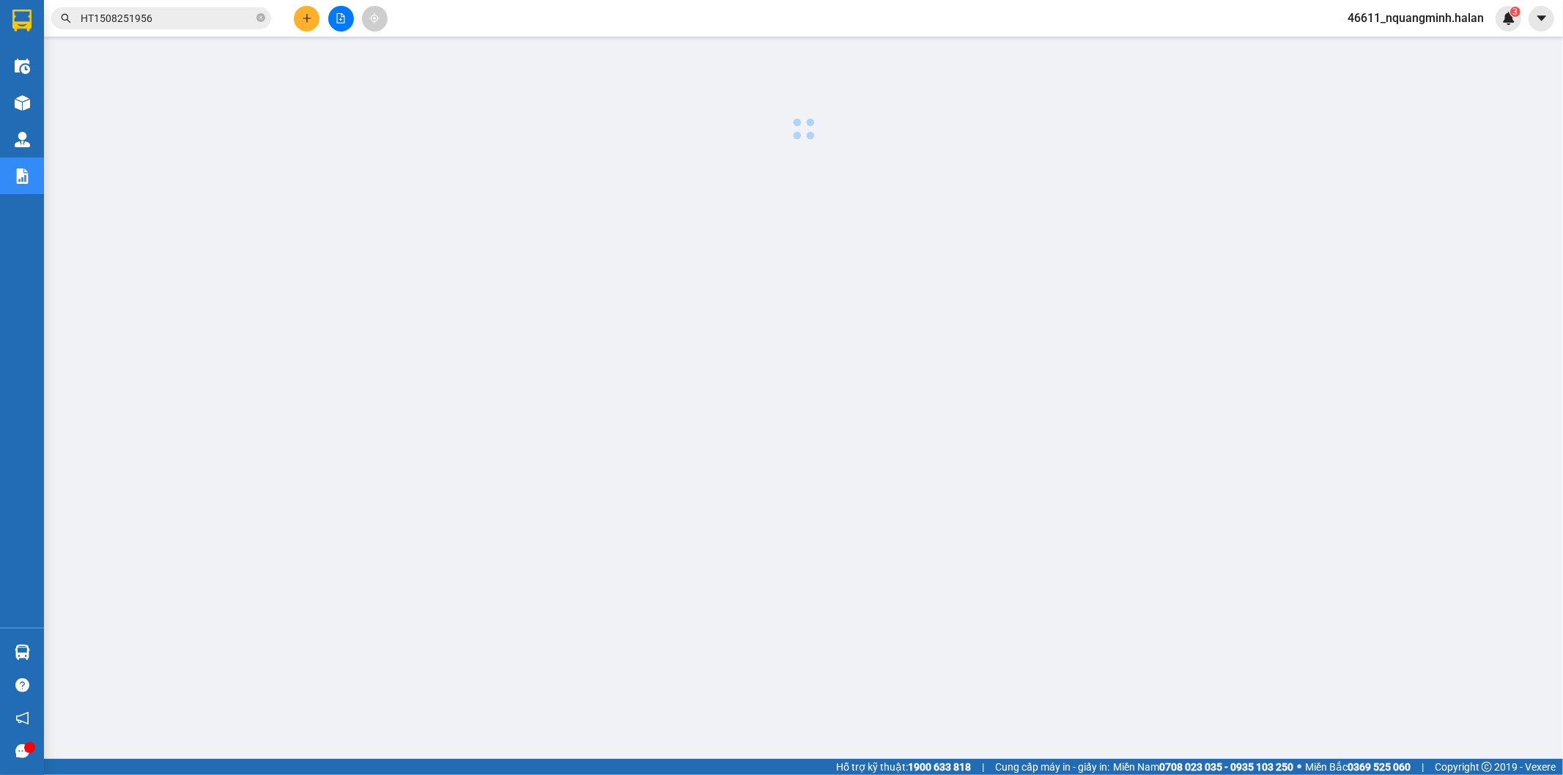
drag, startPoint x: 189, startPoint y: 301, endPoint x: 347, endPoint y: 180, distance: 199.6
click at [641, 425] on div at bounding box center [803, 373] width 1504 height 659
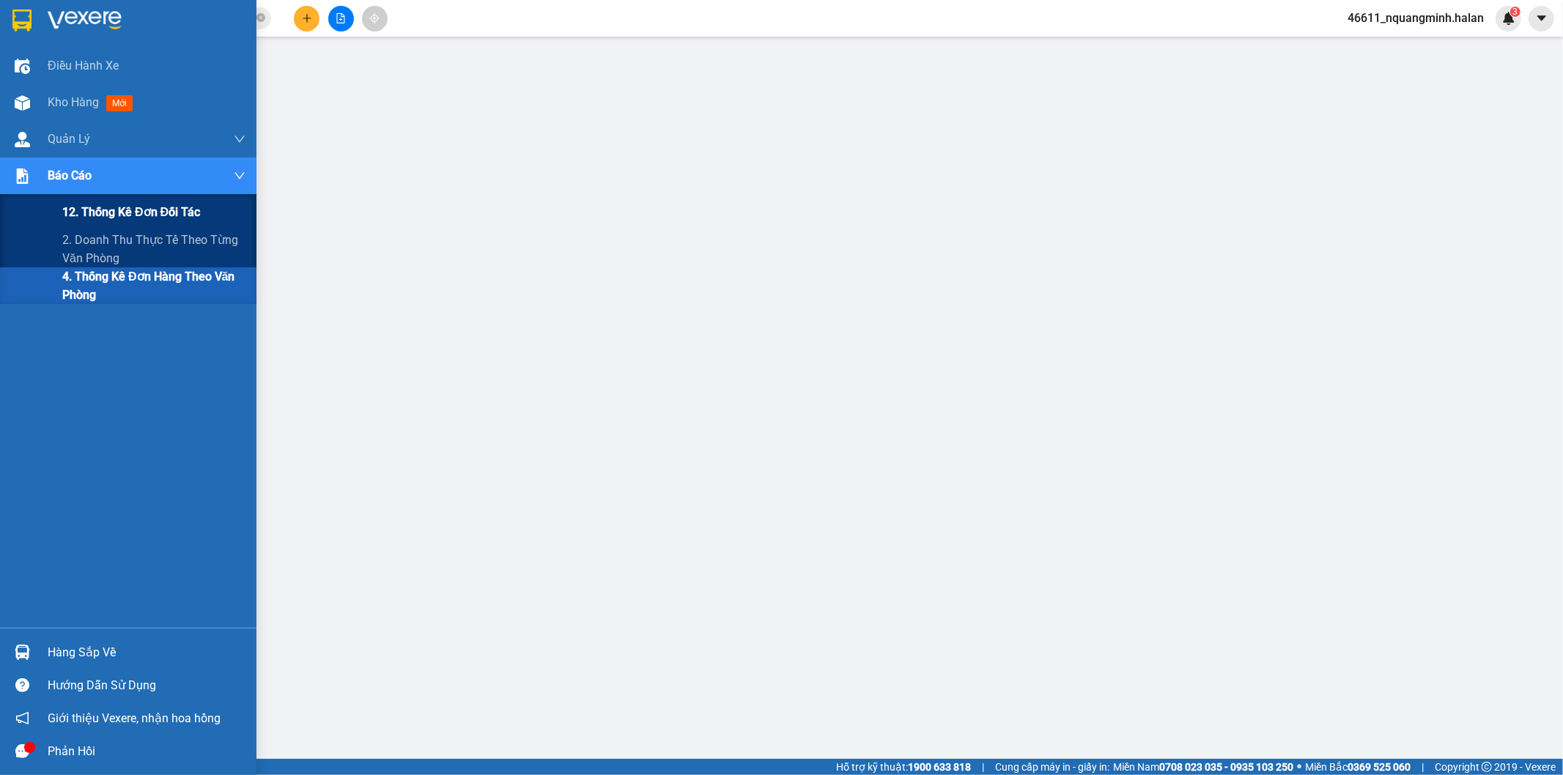
click at [132, 211] on span "12. Thống kê đơn đối tác" at bounding box center [131, 212] width 138 height 18
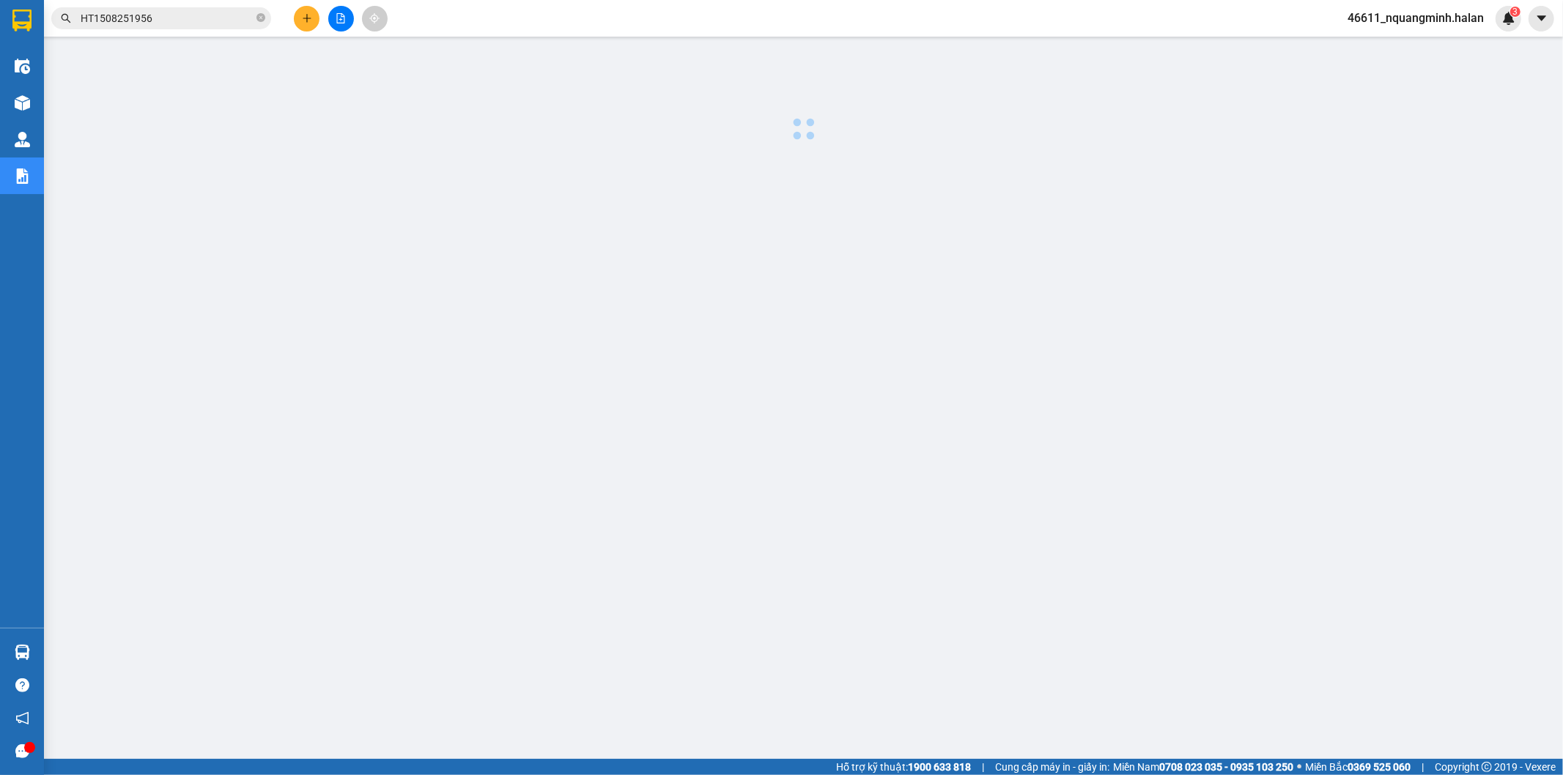
drag, startPoint x: 914, startPoint y: 543, endPoint x: 791, endPoint y: 399, distance: 189.1
click at [912, 538] on div at bounding box center [803, 373] width 1504 height 659
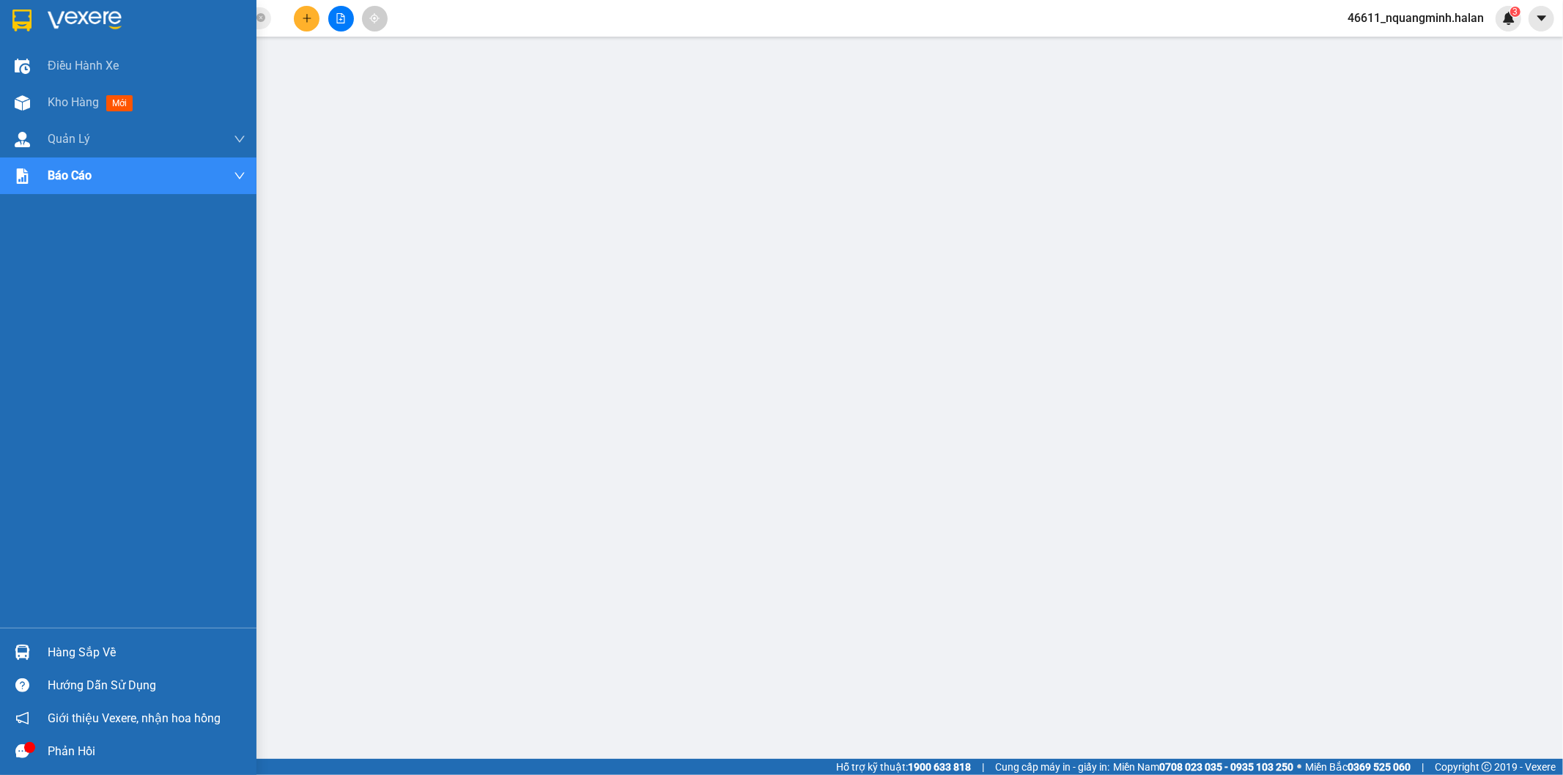
click at [26, 654] on img at bounding box center [22, 652] width 15 height 15
click at [5, 643] on div "Hàng sắp về" at bounding box center [128, 652] width 256 height 33
